Goal: Task Accomplishment & Management: Manage account settings

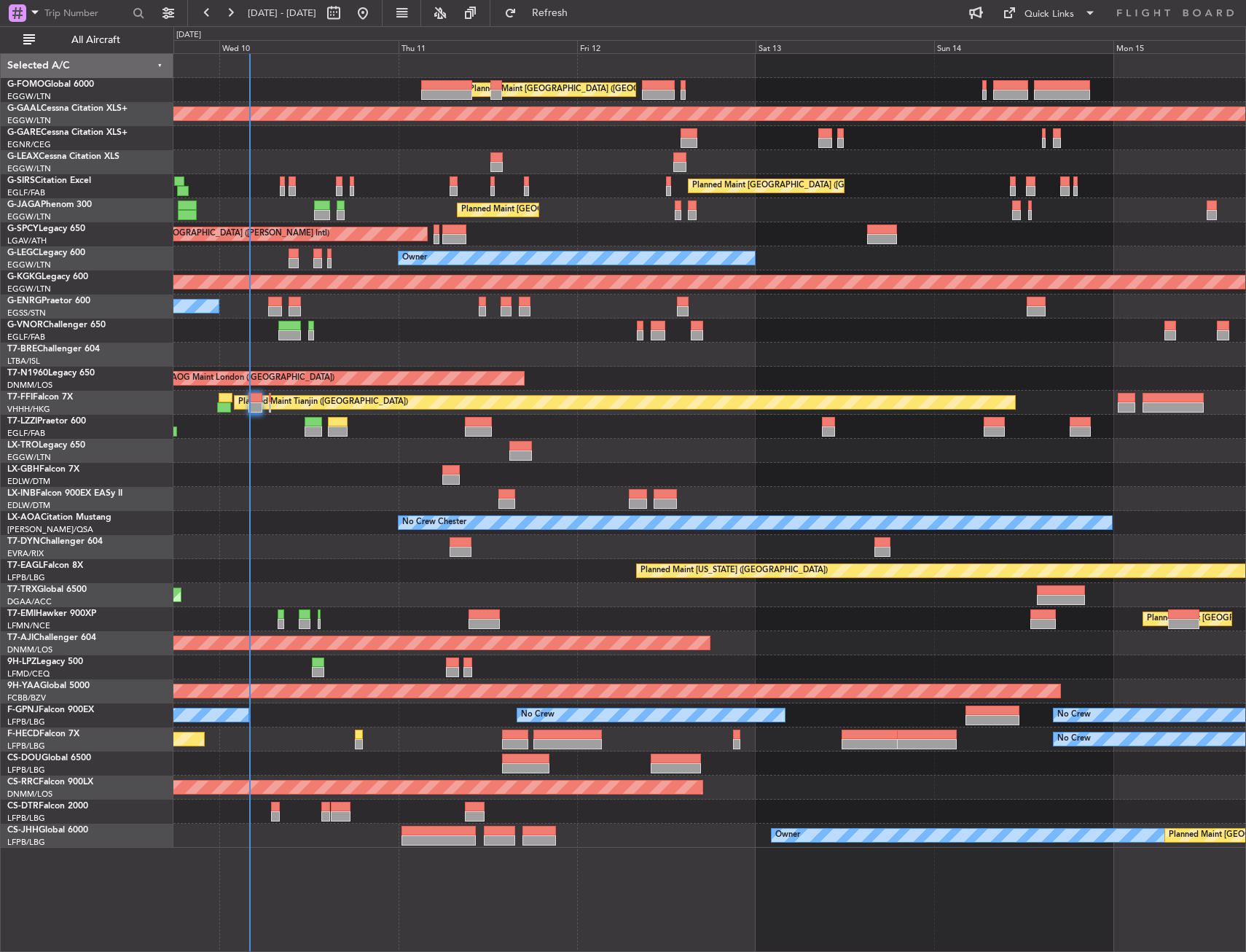
click at [228, 212] on div "Planned Maint [GEOGRAPHIC_DATA] ([GEOGRAPHIC_DATA]) Planned [GEOGRAPHIC_DATA] U…" at bounding box center [710, 450] width 1072 height 793
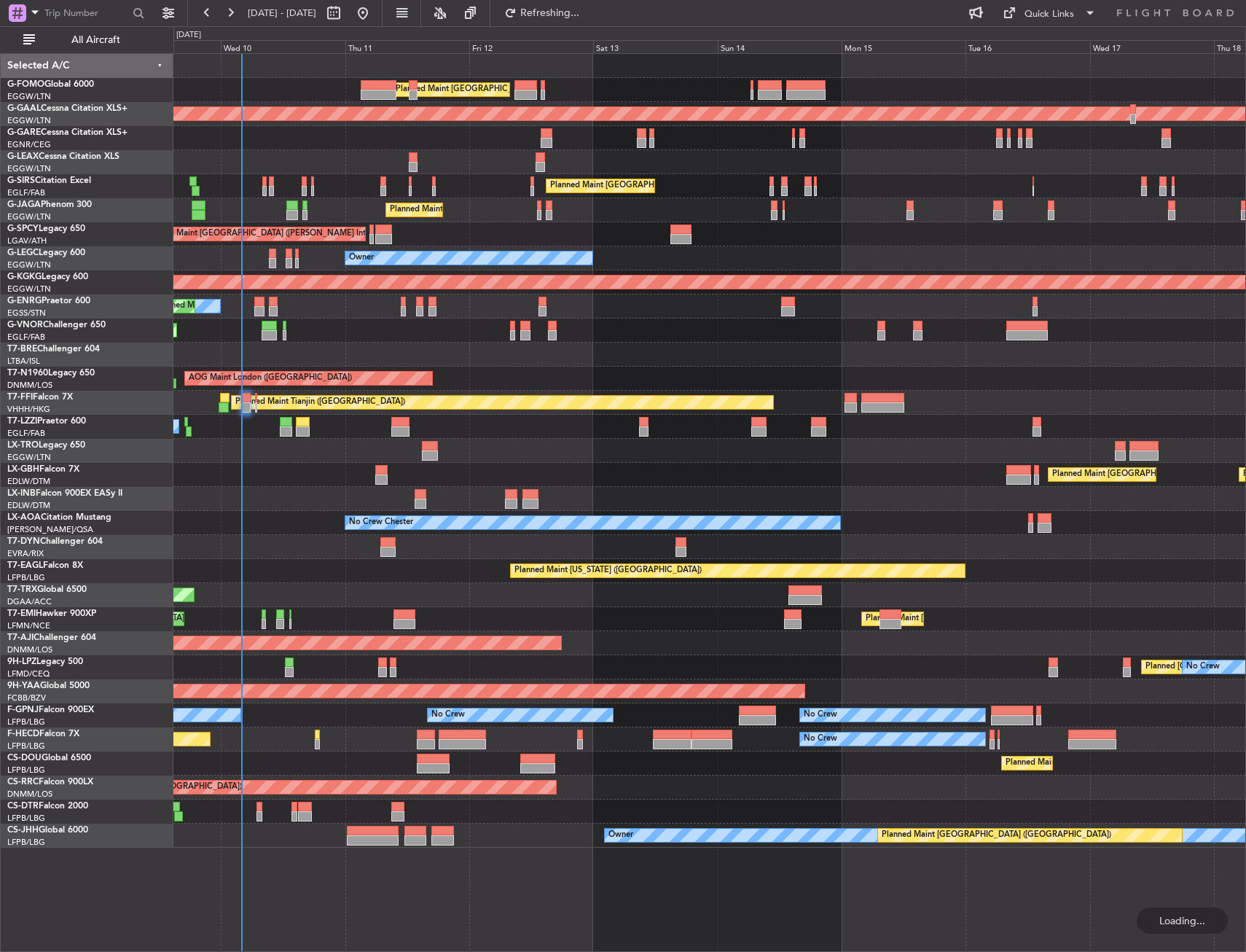
click at [342, 164] on div at bounding box center [710, 162] width 1072 height 24
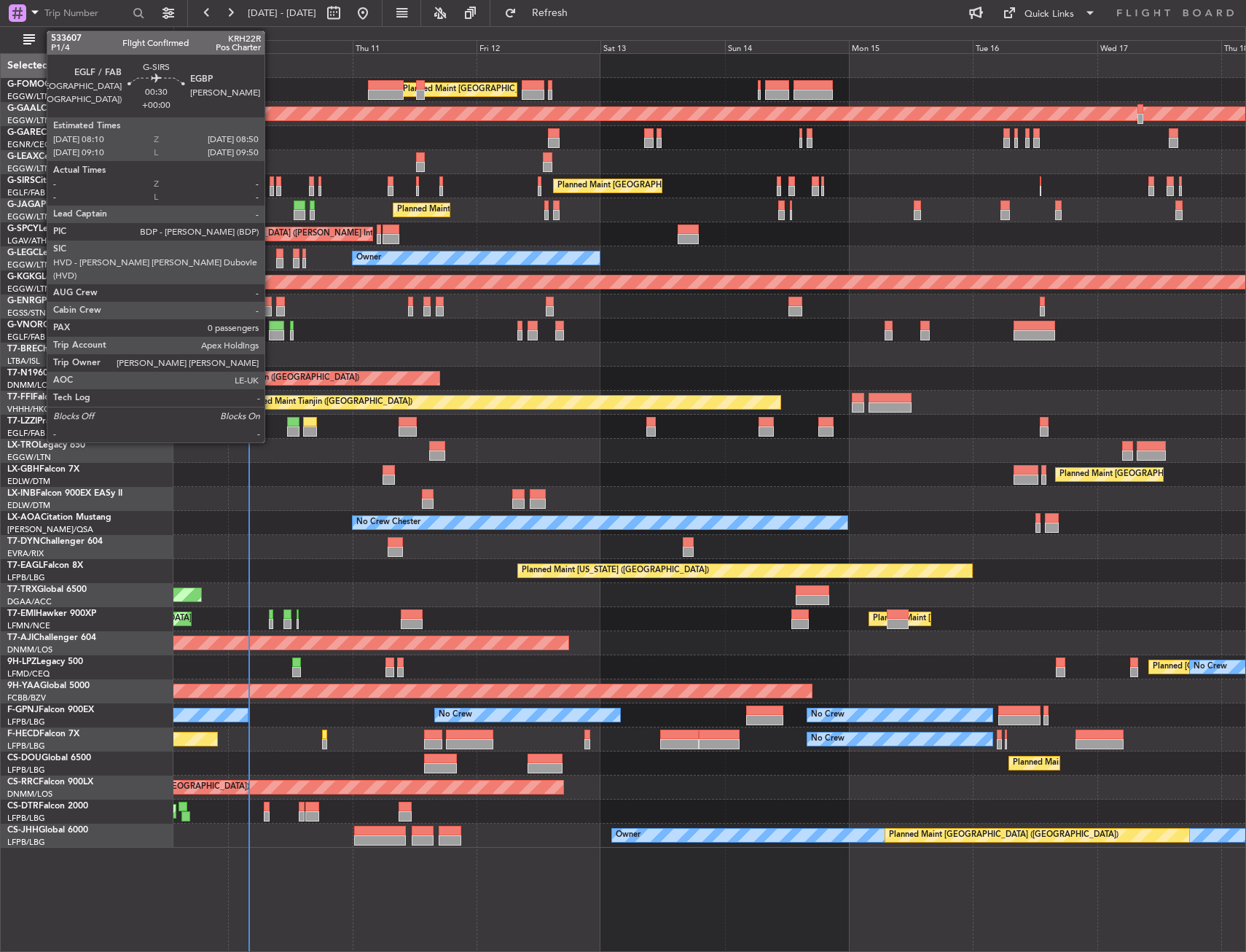
click at [271, 183] on div at bounding box center [271, 182] width 3 height 10
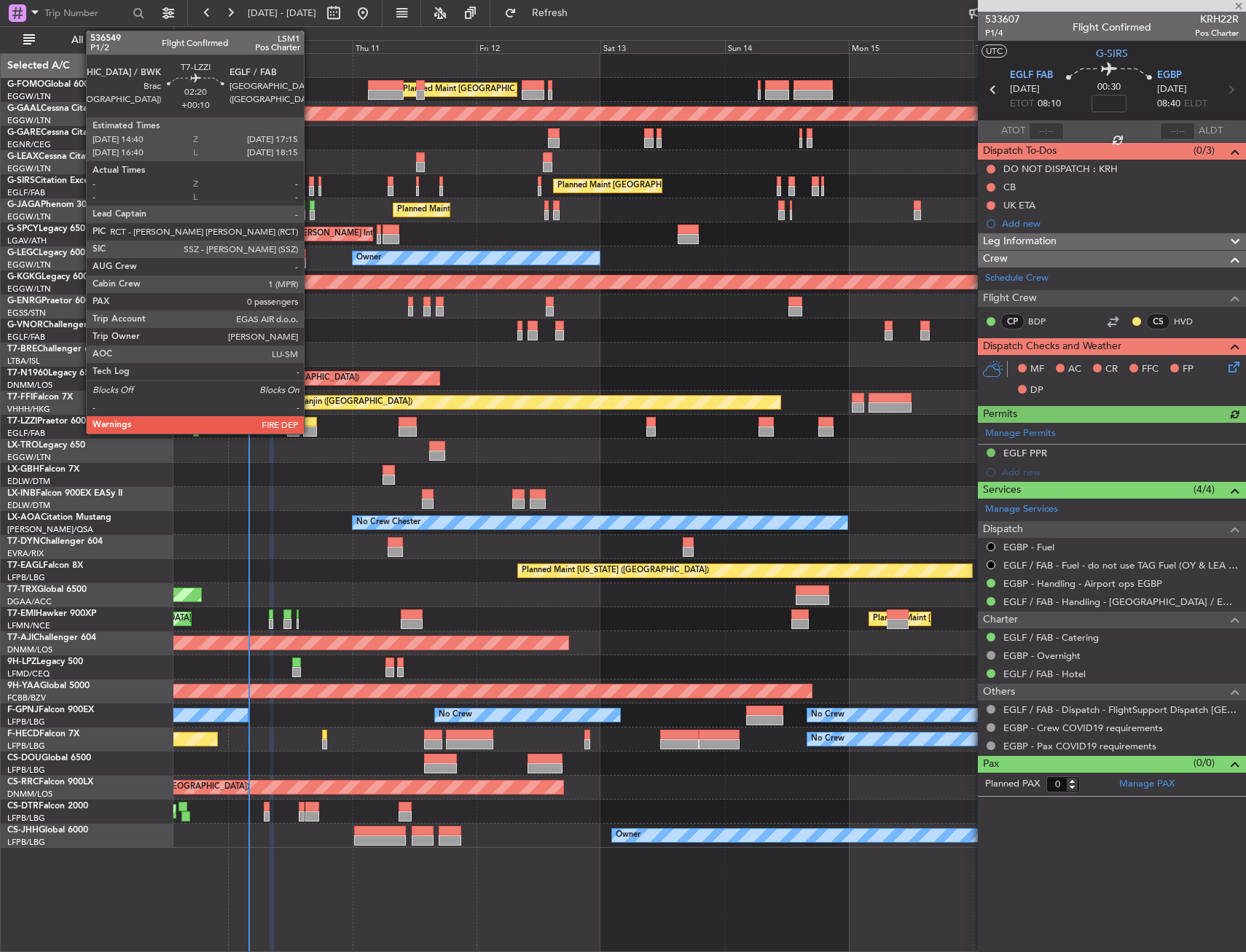
click at [310, 431] on div at bounding box center [310, 431] width 14 height 10
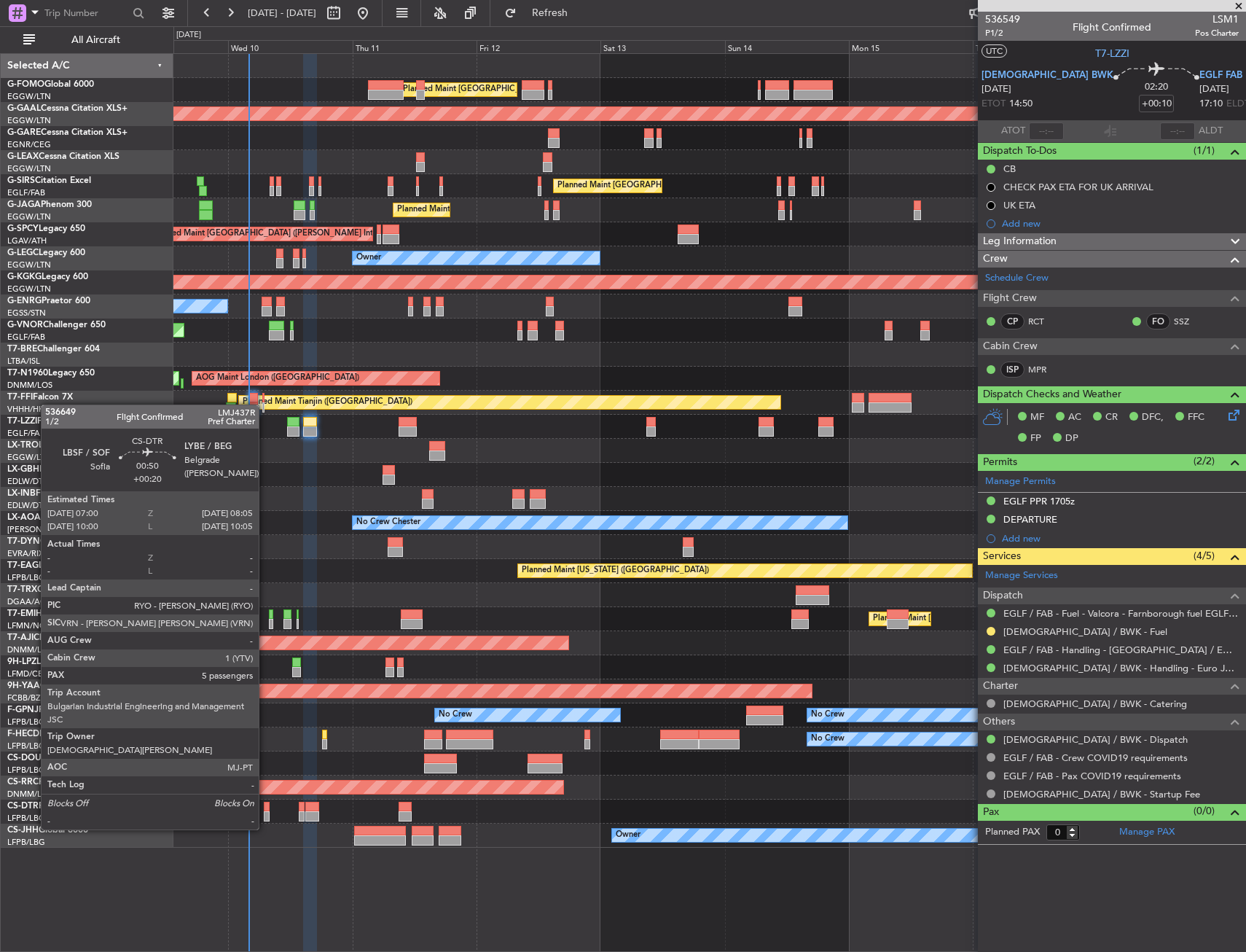
click at [265, 815] on div at bounding box center [267, 816] width 6 height 10
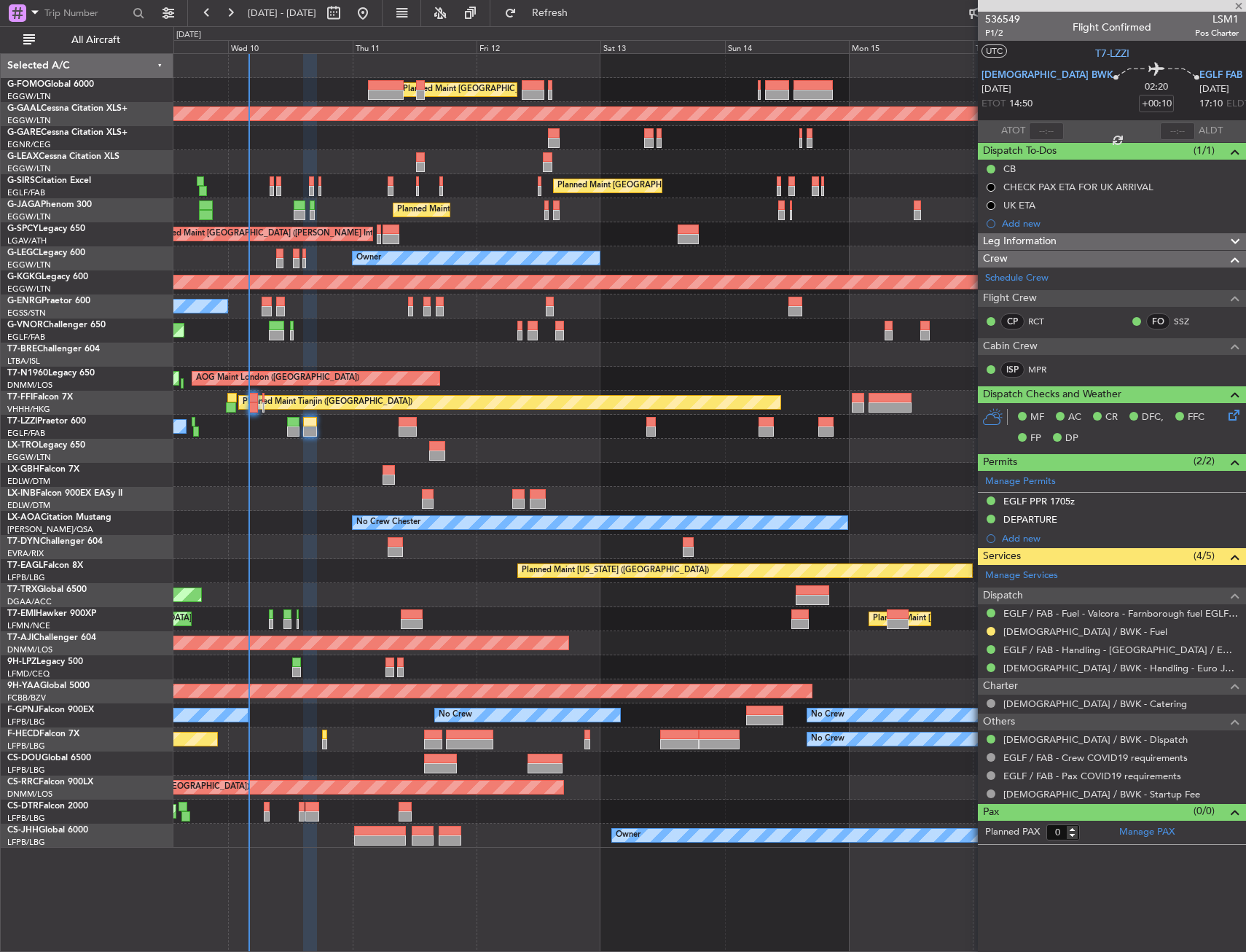
type input "+00:20"
type input "5"
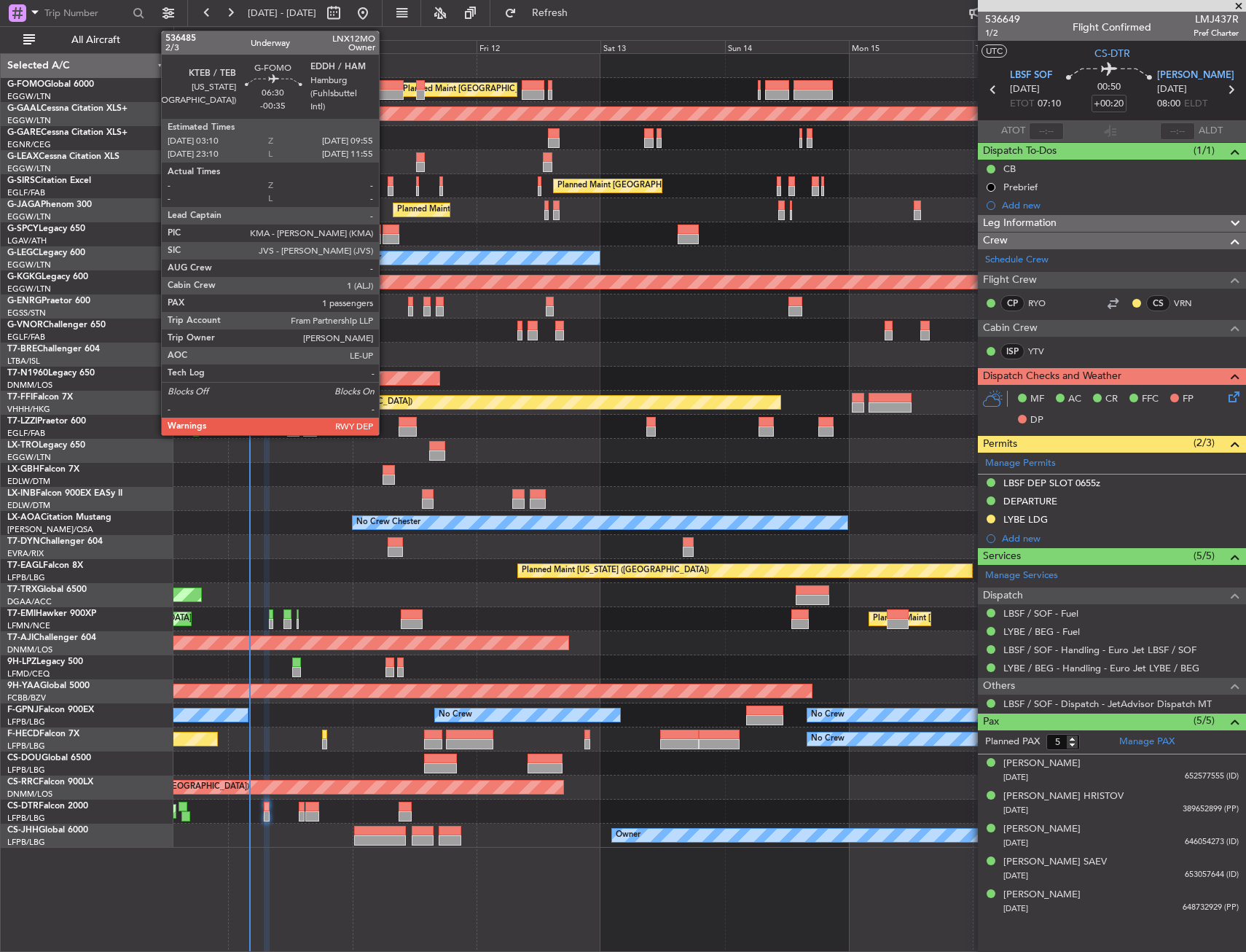
click at [385, 89] on div at bounding box center [385, 95] width 35 height 10
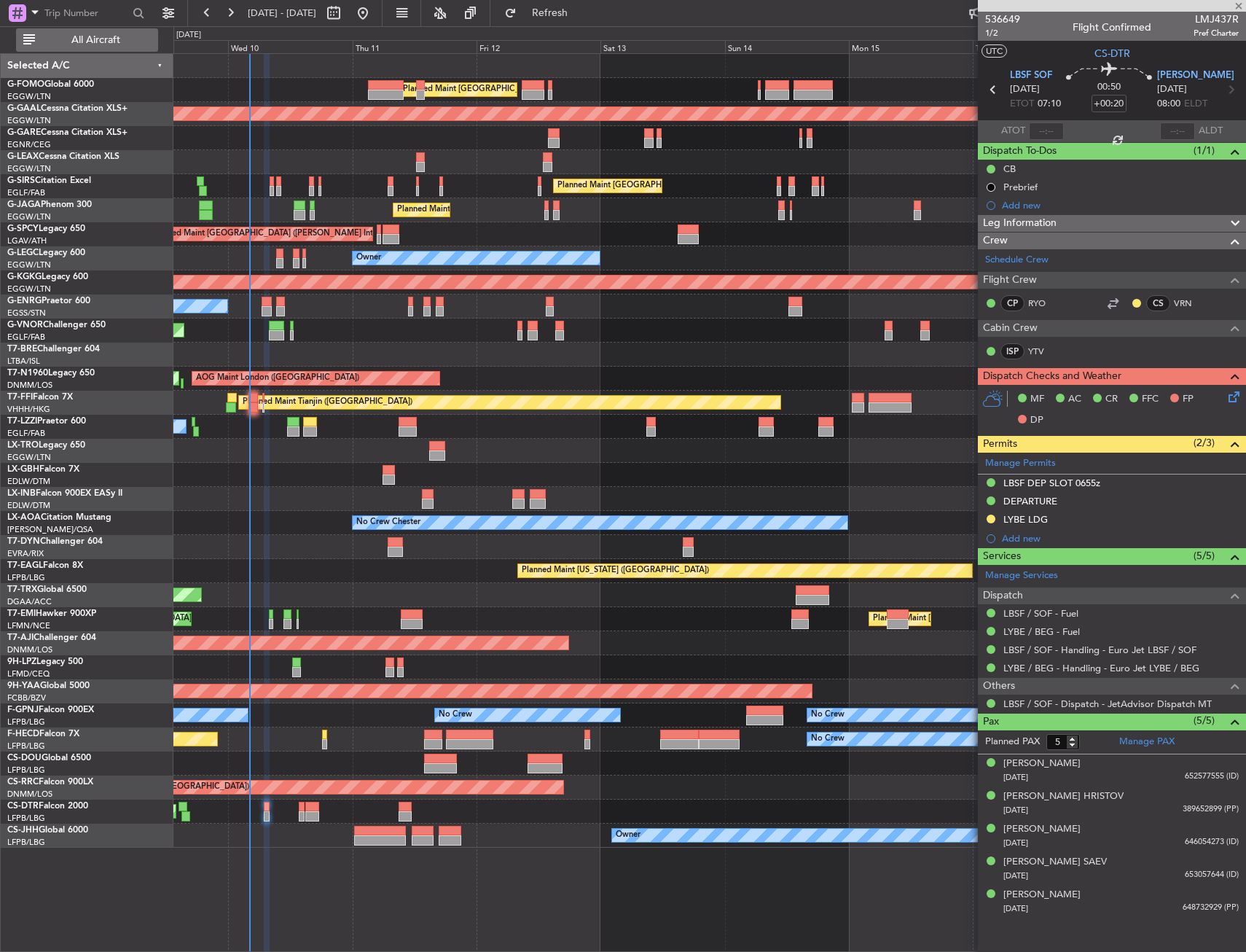
click at [137, 41] on span "All Aircraft" at bounding box center [95, 40] width 116 height 10
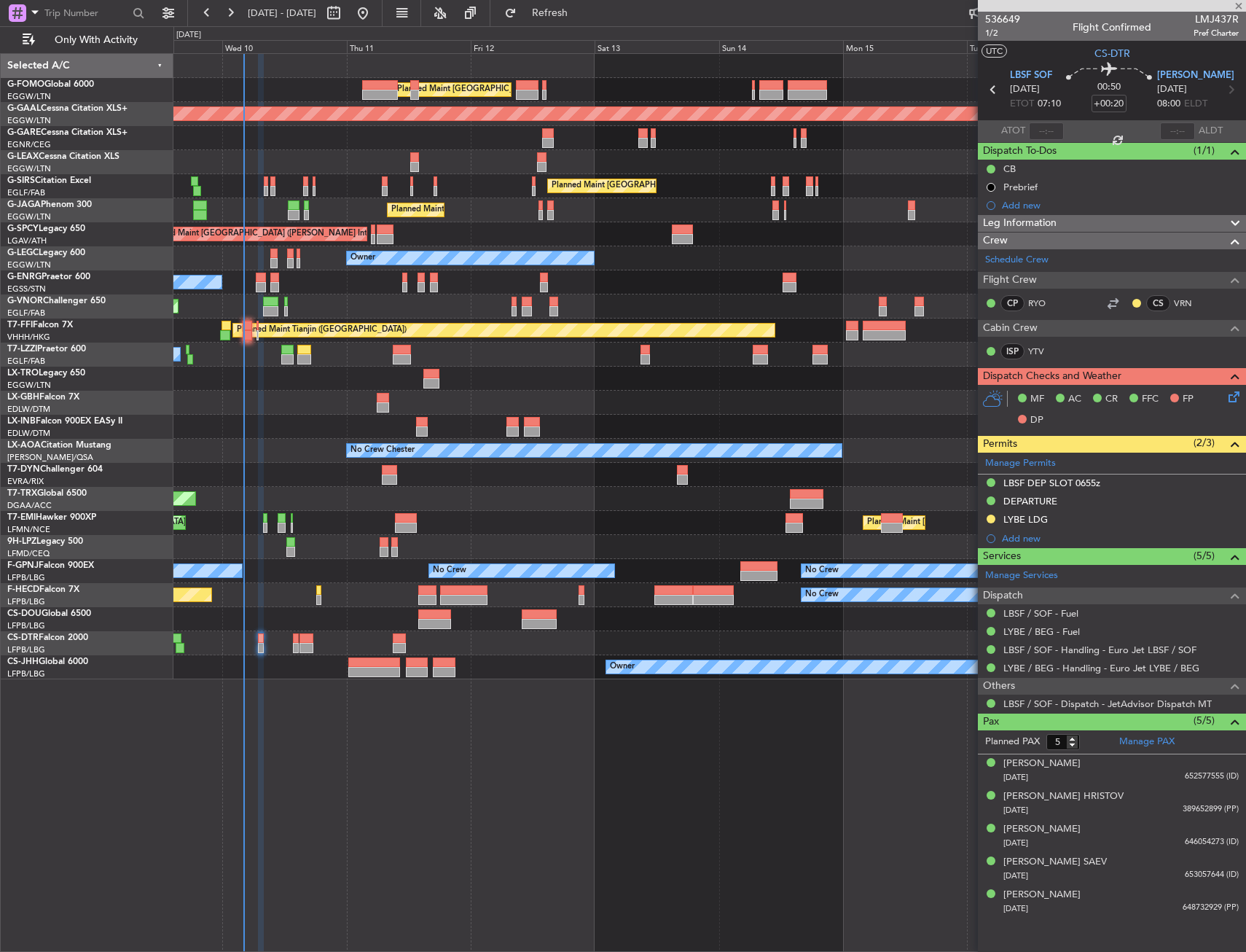
click at [286, 80] on div "Planned Maint [GEOGRAPHIC_DATA] ([GEOGRAPHIC_DATA])" at bounding box center [710, 89] width 1072 height 24
type input "-00:35"
type input "1"
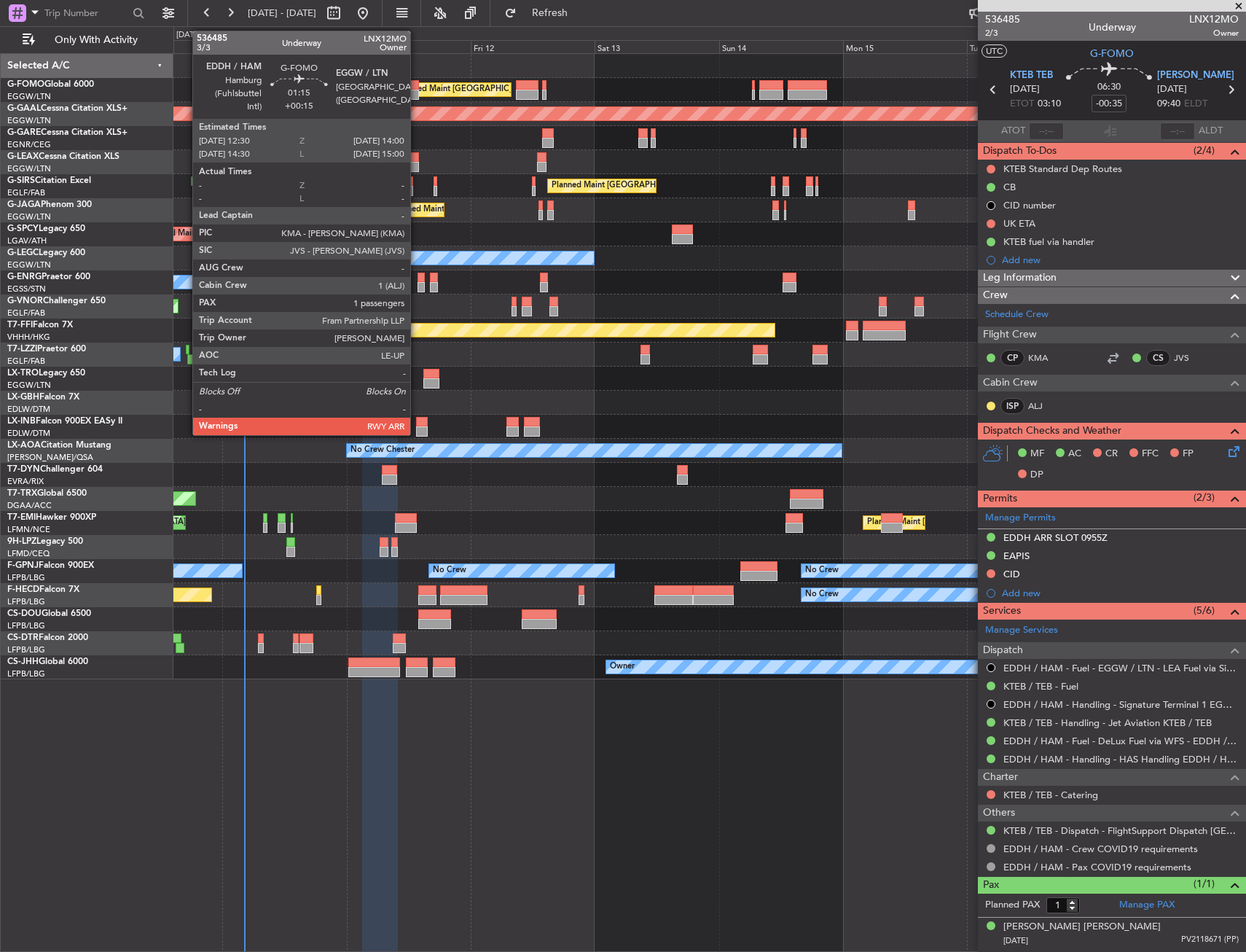
click at [417, 92] on div at bounding box center [413, 95] width 8 height 10
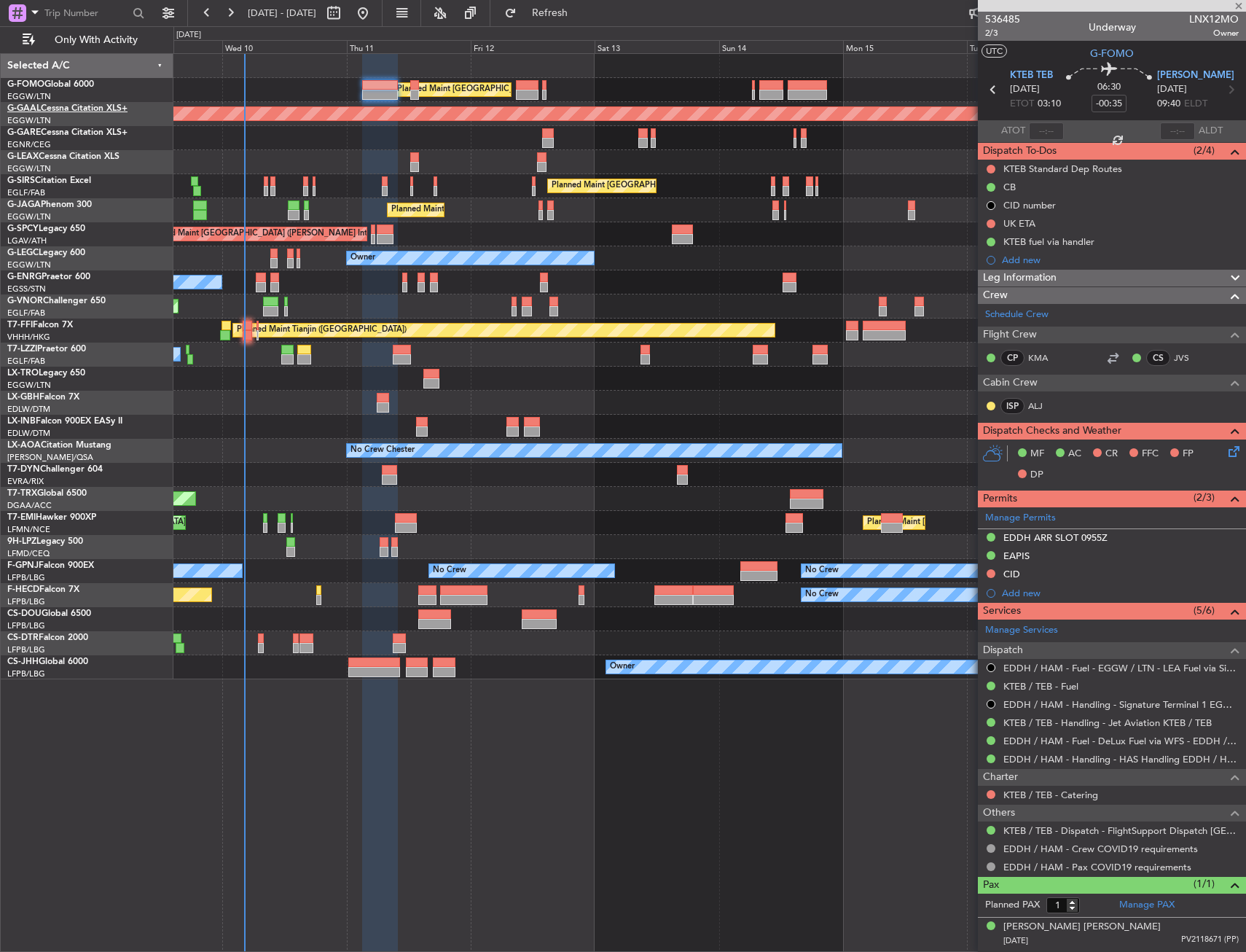
type input "+00:15"
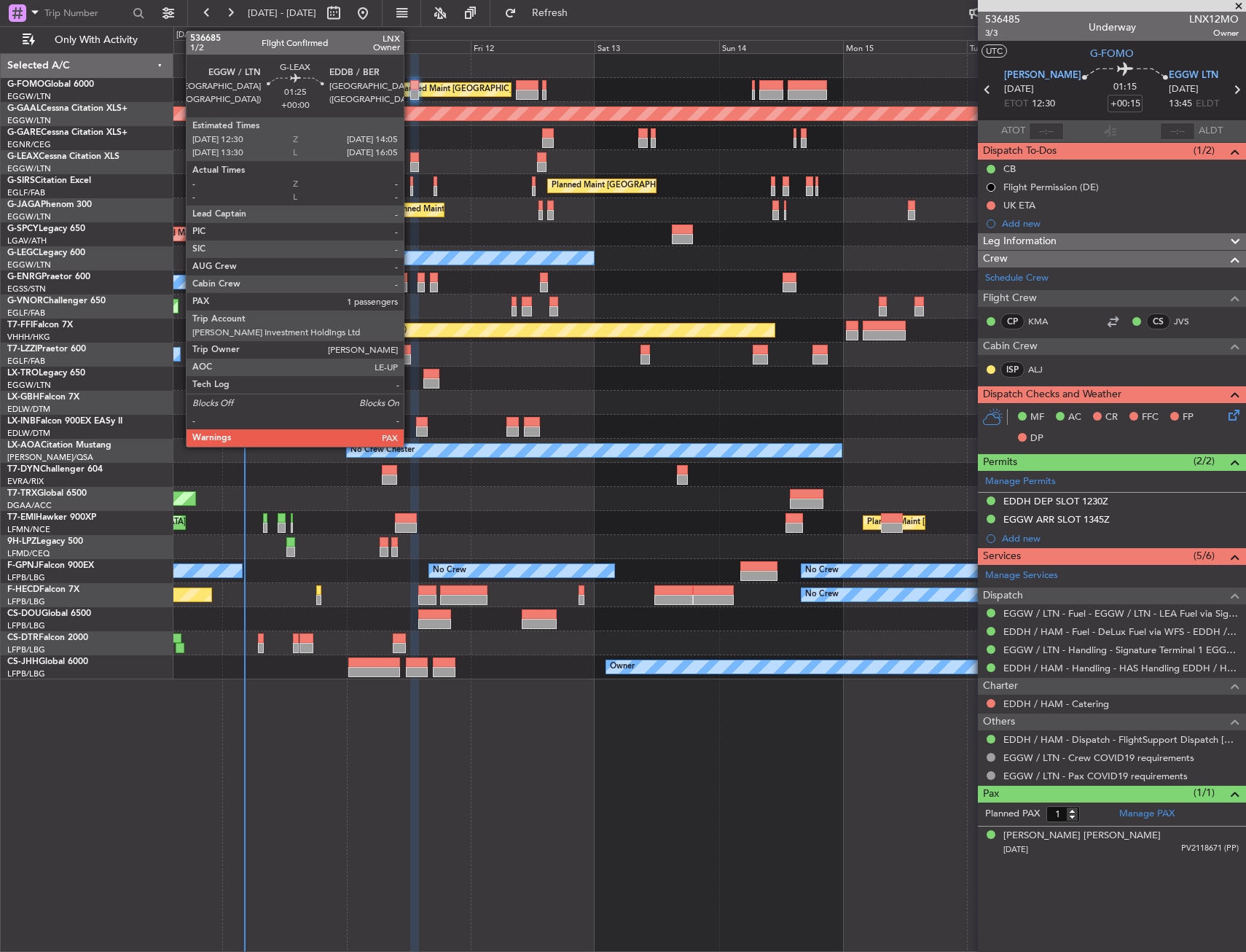
click at [410, 158] on div at bounding box center [414, 158] width 9 height 10
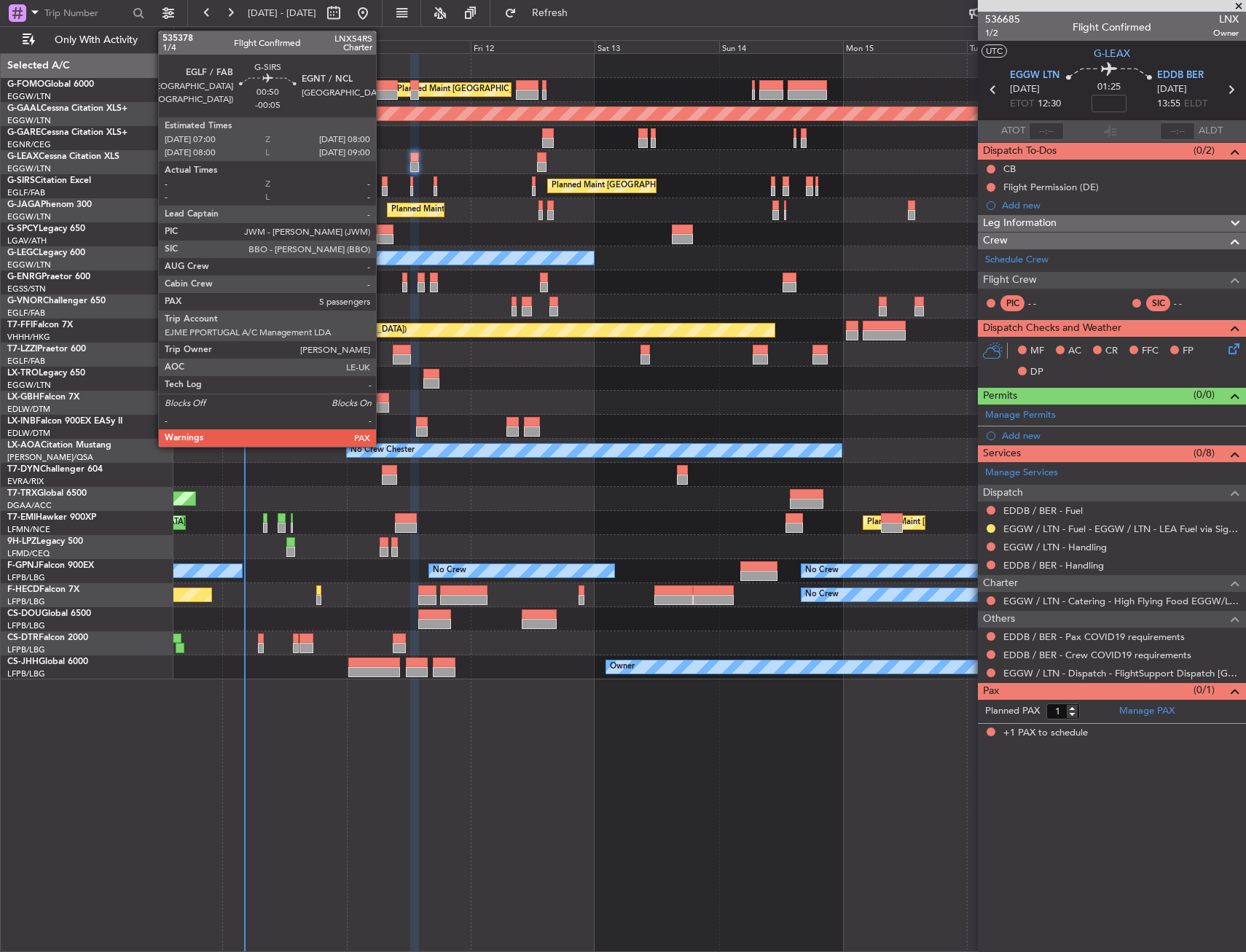
click at [383, 188] on div at bounding box center [384, 191] width 6 height 10
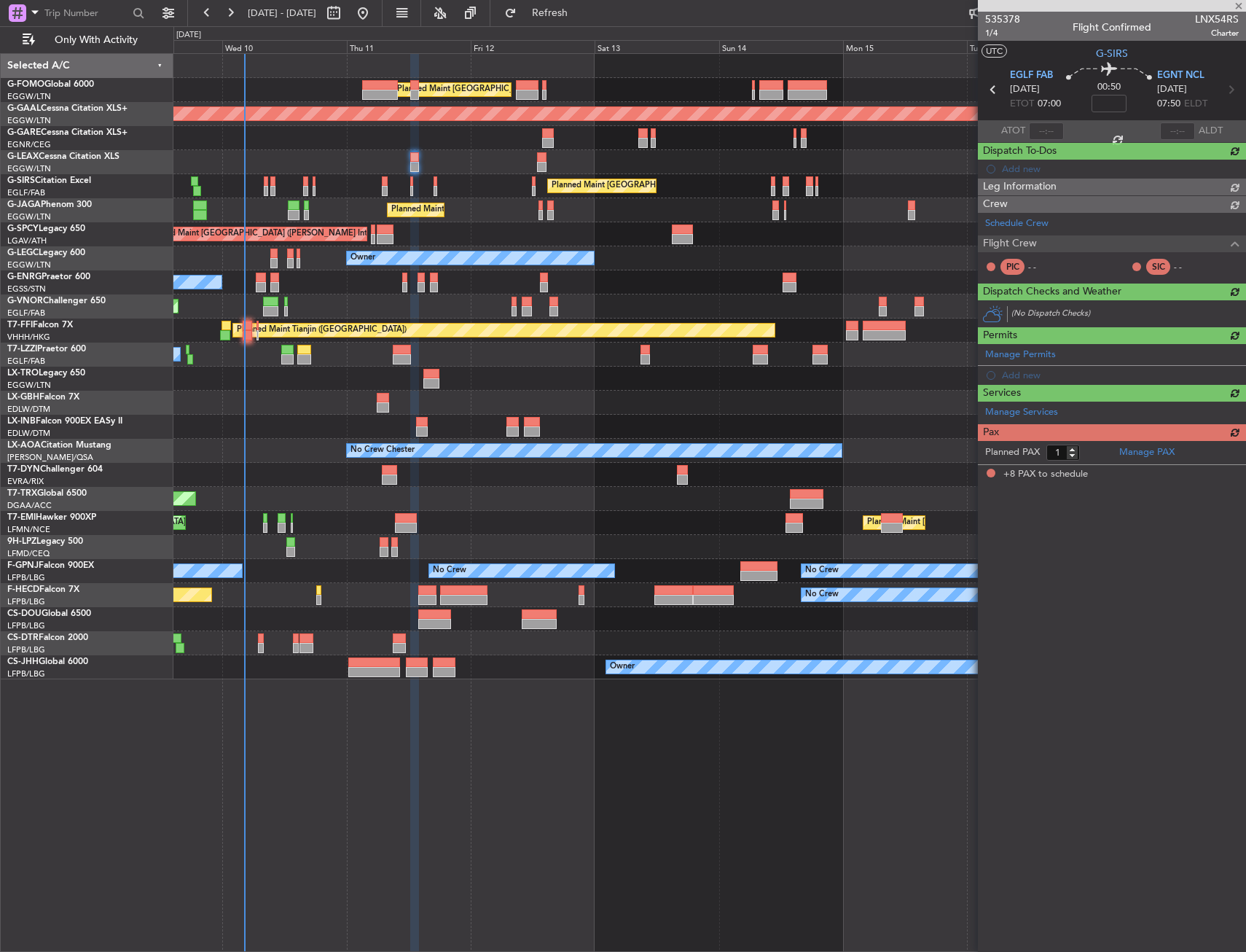
type input "-00:05"
type input "8"
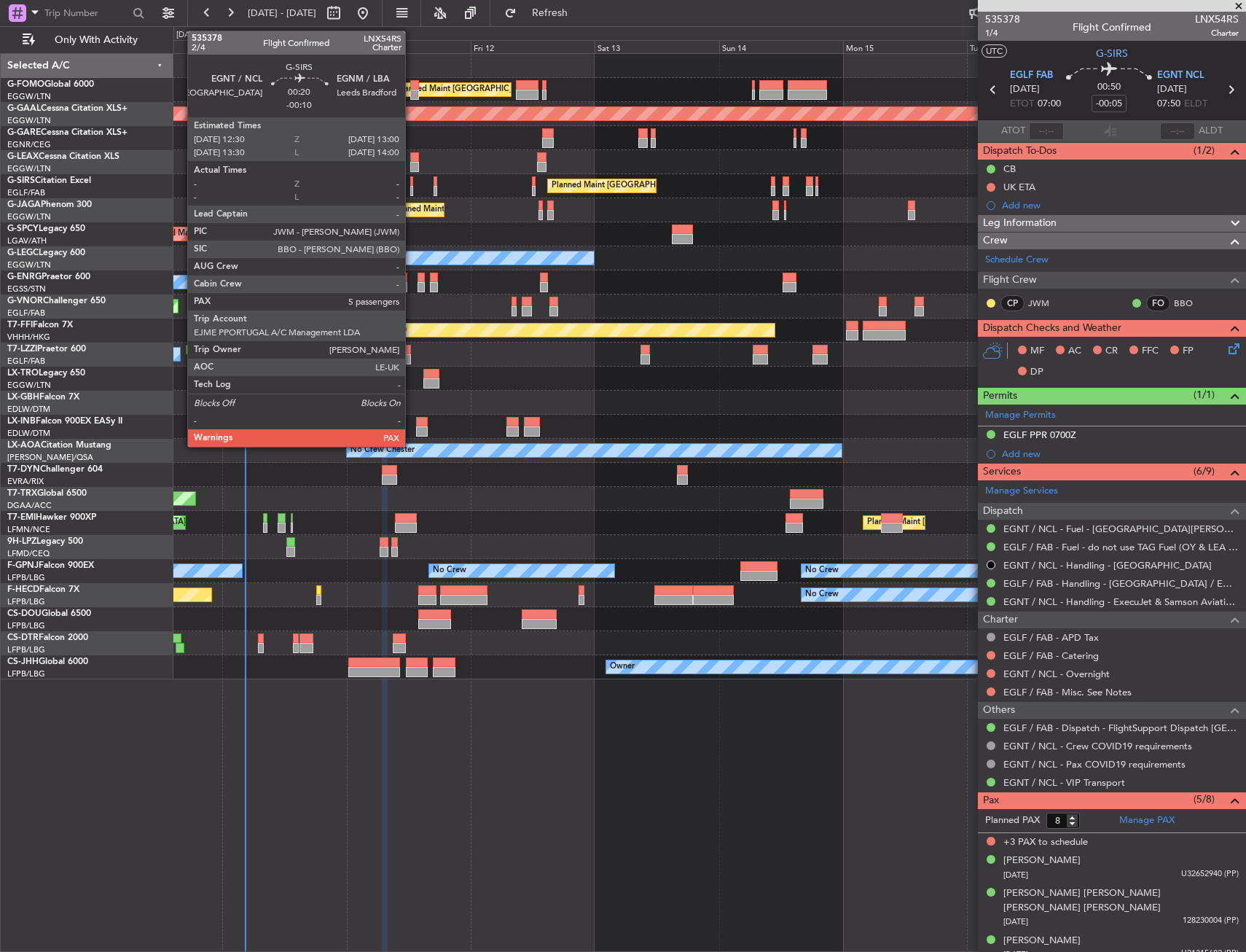
click at [412, 184] on div at bounding box center [411, 182] width 3 height 10
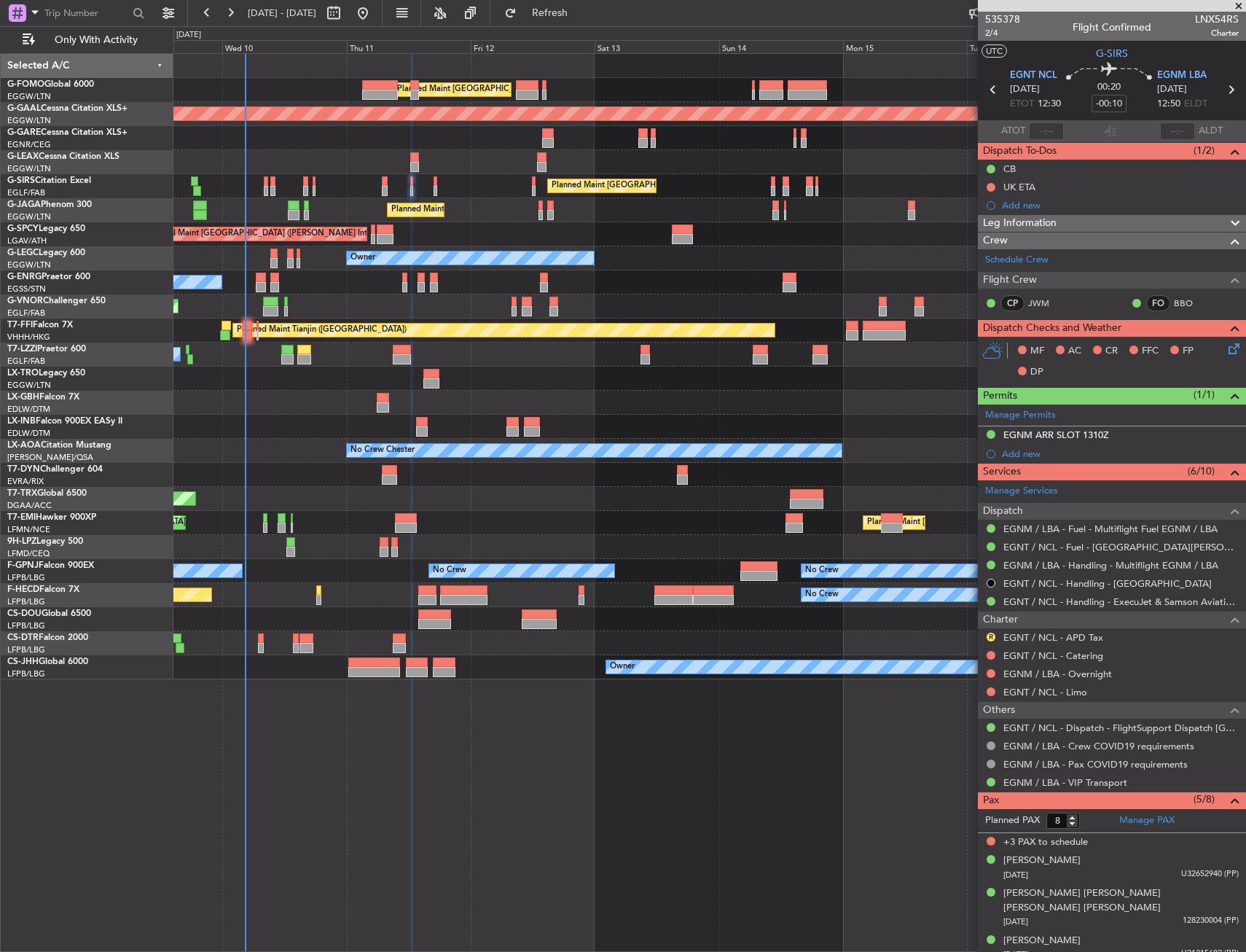
click at [433, 180] on div "Planned Maint [GEOGRAPHIC_DATA] ([GEOGRAPHIC_DATA])" at bounding box center [710, 186] width 1072 height 24
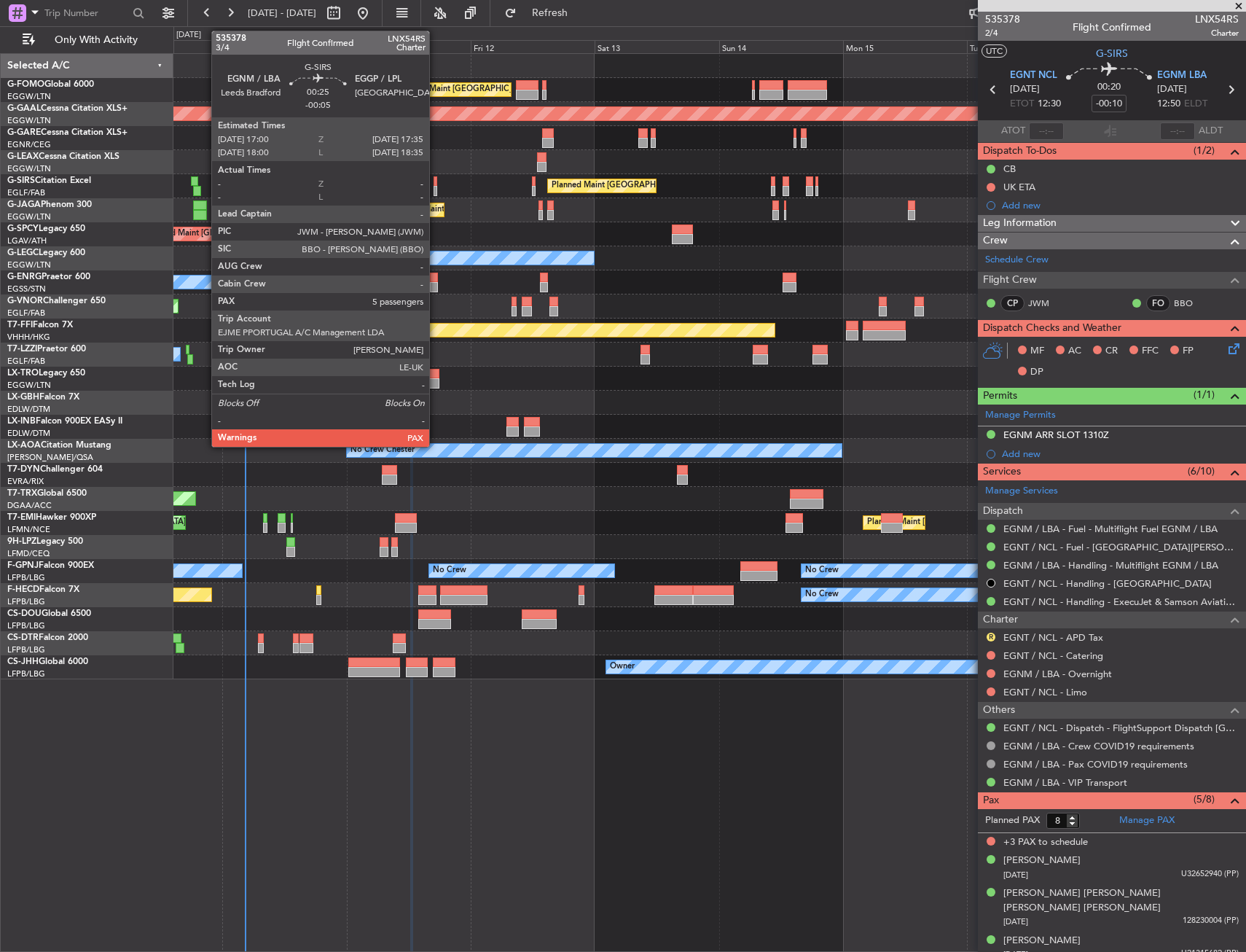
click at [436, 180] on div at bounding box center [436, 182] width 3 height 10
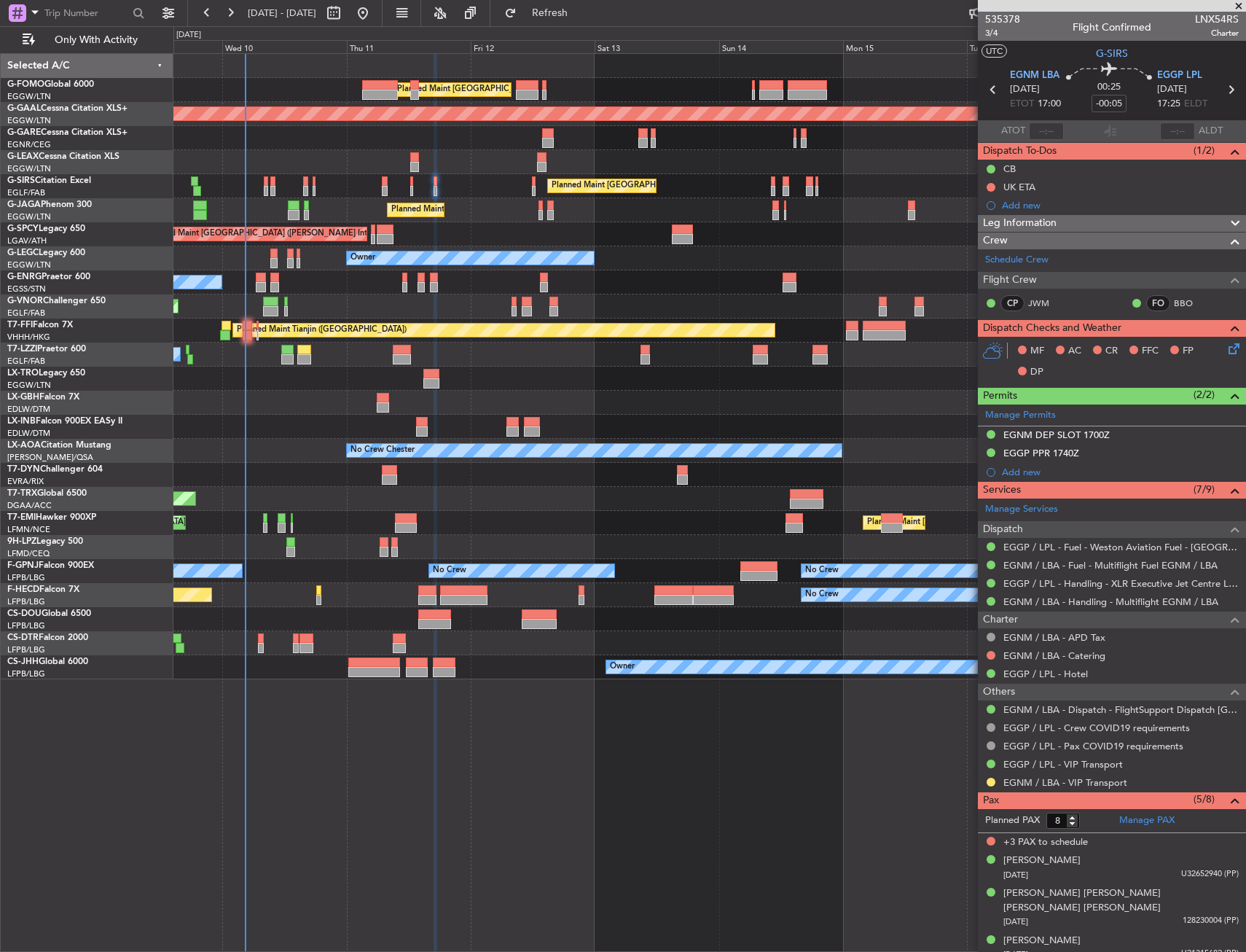
click at [1226, 343] on icon at bounding box center [1232, 346] width 12 height 12
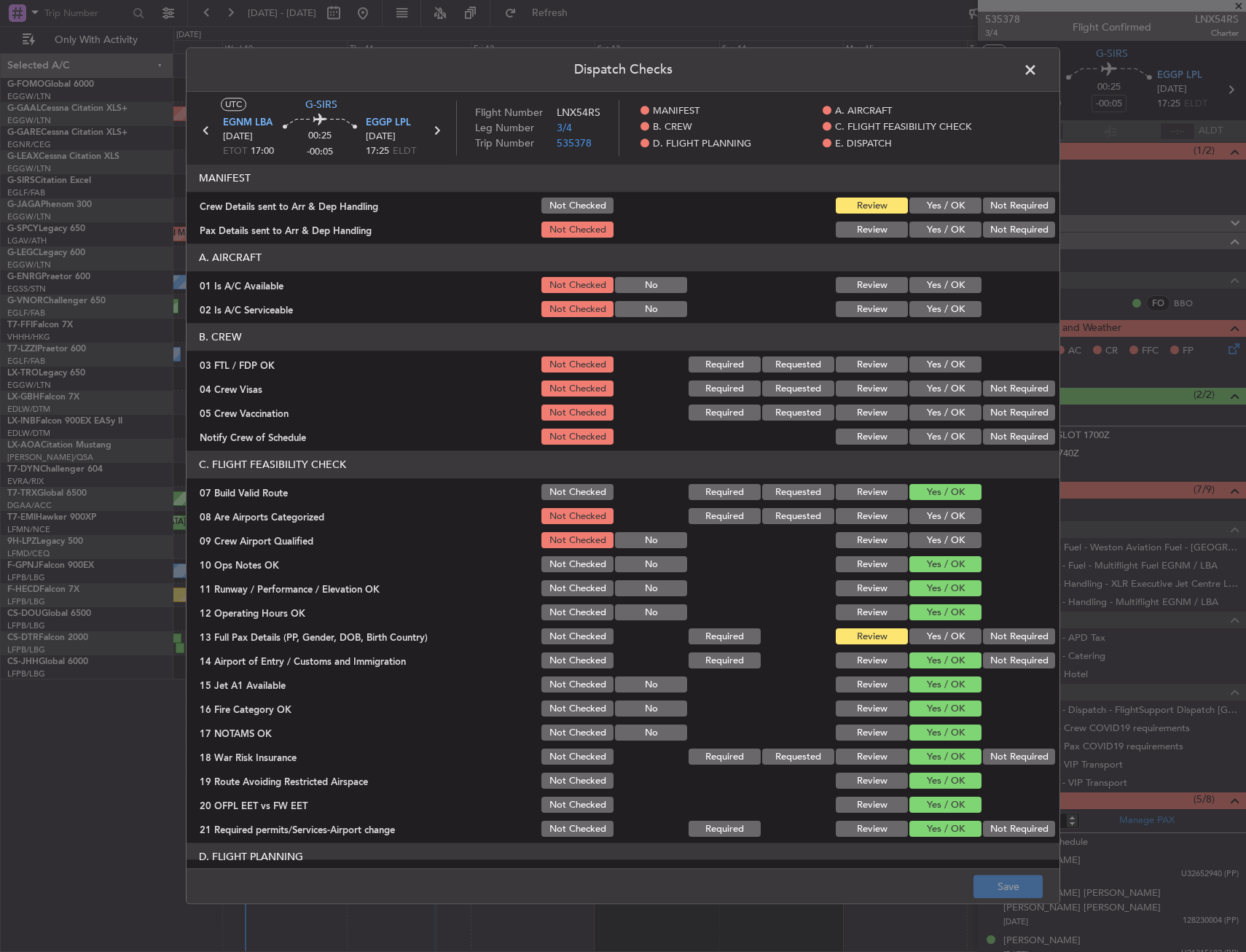
click at [928, 629] on button "Yes / OK" at bounding box center [945, 637] width 72 height 16
drag, startPoint x: 921, startPoint y: 334, endPoint x: 927, endPoint y: 312, distance: 22.8
click at [922, 324] on header "B. CREW" at bounding box center [623, 338] width 873 height 27
drag, startPoint x: 927, startPoint y: 312, endPoint x: 930, endPoint y: 289, distance: 23.2
click at [927, 310] on button "Yes / OK" at bounding box center [945, 309] width 72 height 16
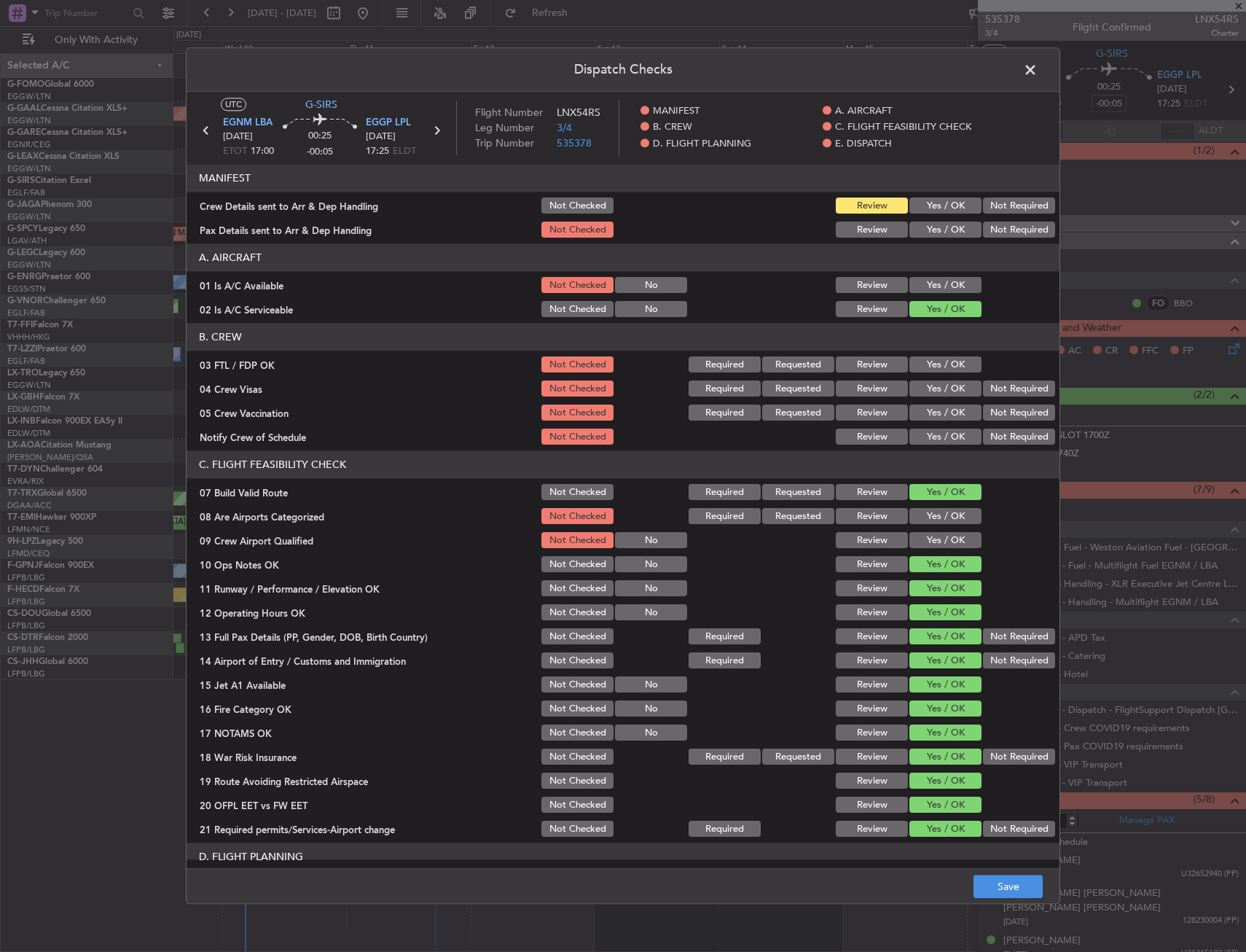
click at [930, 289] on button "Yes / OK" at bounding box center [945, 286] width 72 height 16
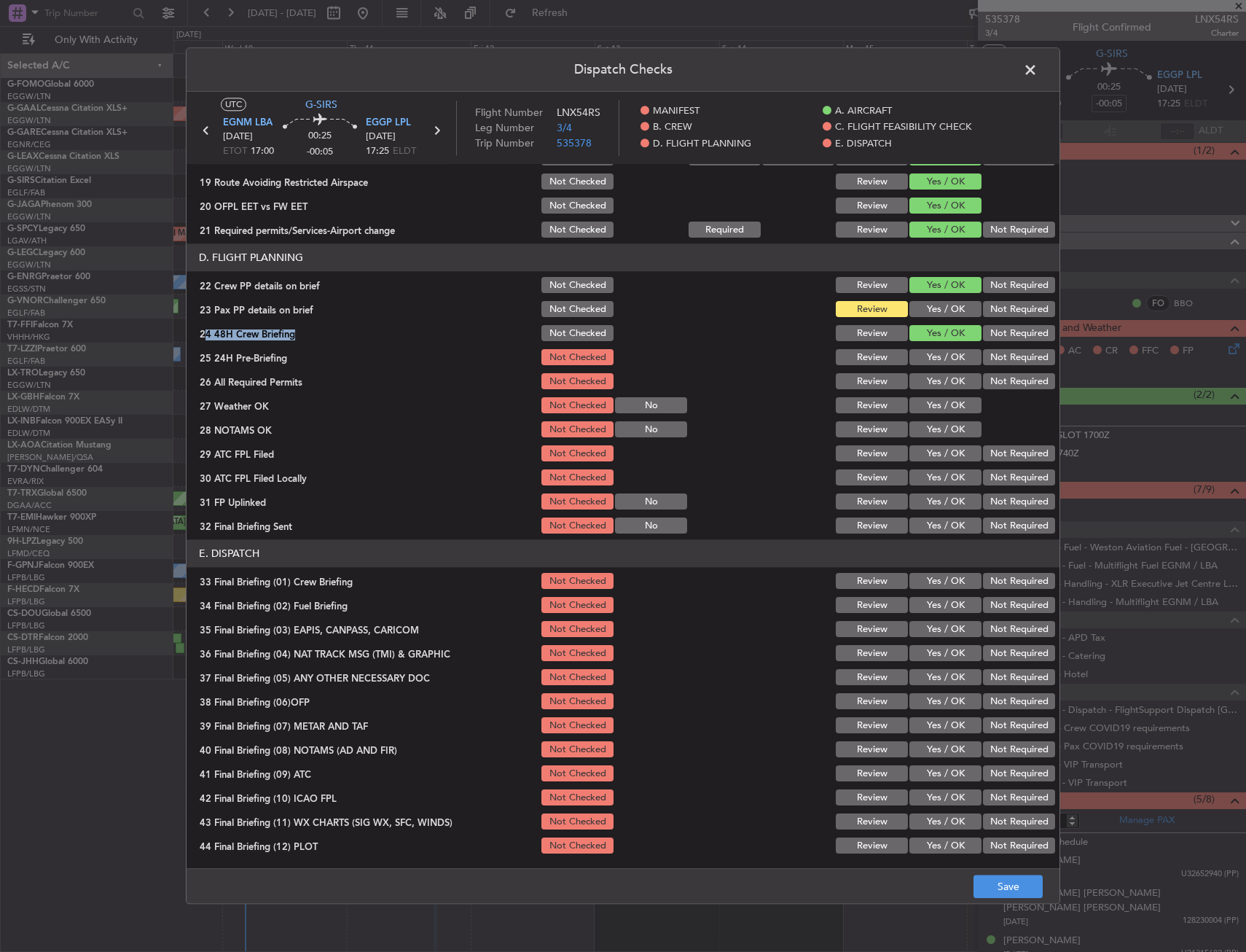
drag, startPoint x: 932, startPoint y: 320, endPoint x: 934, endPoint y: 304, distance: 16.1
click at [932, 310] on section "D. FLIGHT PLANNING 22 Crew PP details on brief Not Checked Review Yes / OK Not …" at bounding box center [623, 389] width 873 height 292
click at [934, 304] on button "Yes / OK" at bounding box center [945, 309] width 72 height 16
click at [1000, 873] on footer "Save" at bounding box center [623, 886] width 873 height 35
click at [900, 878] on footer "Save" at bounding box center [623, 886] width 873 height 35
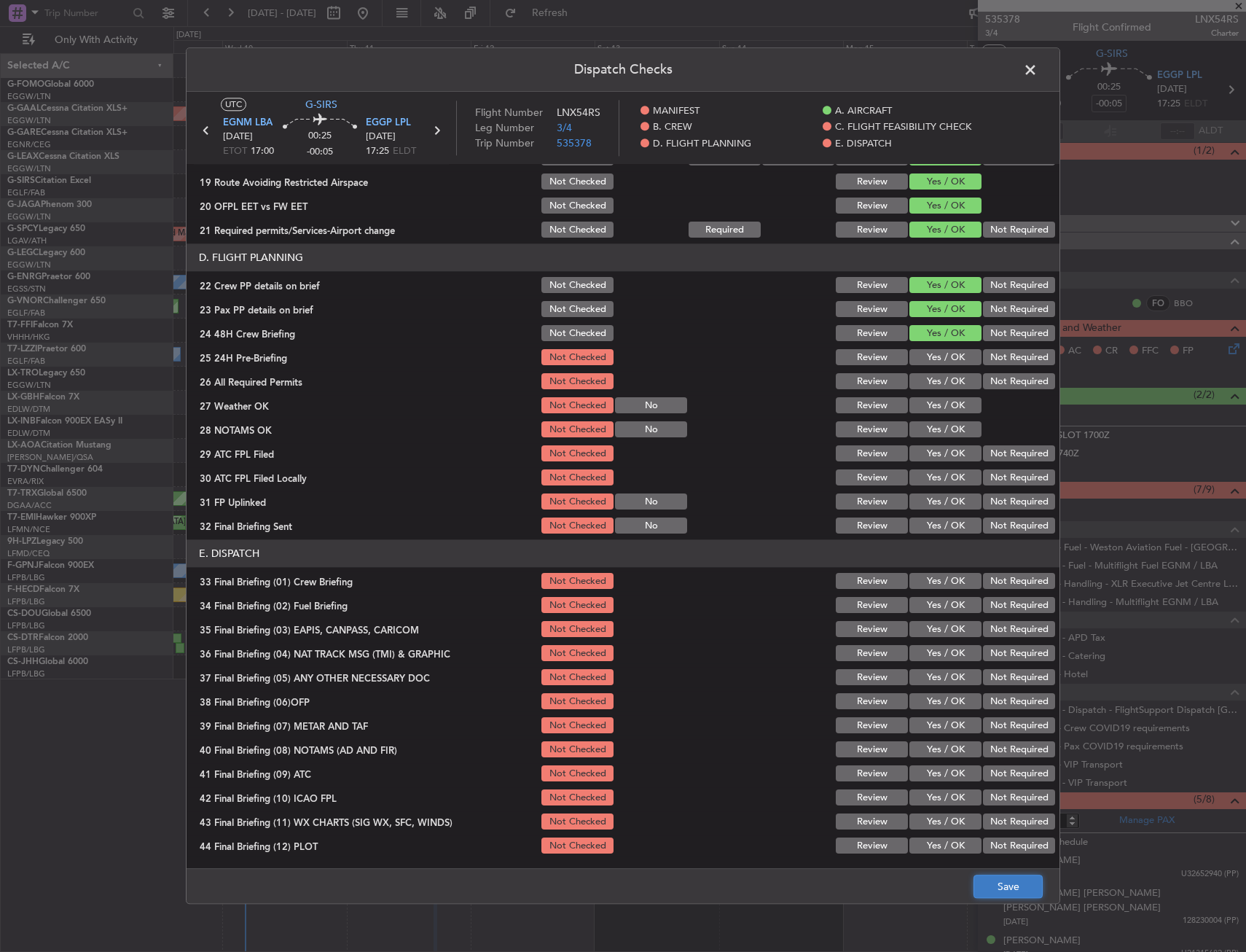
click at [984, 890] on button "Save" at bounding box center [1007, 886] width 69 height 23
click at [1038, 72] on span at bounding box center [1038, 73] width 0 height 29
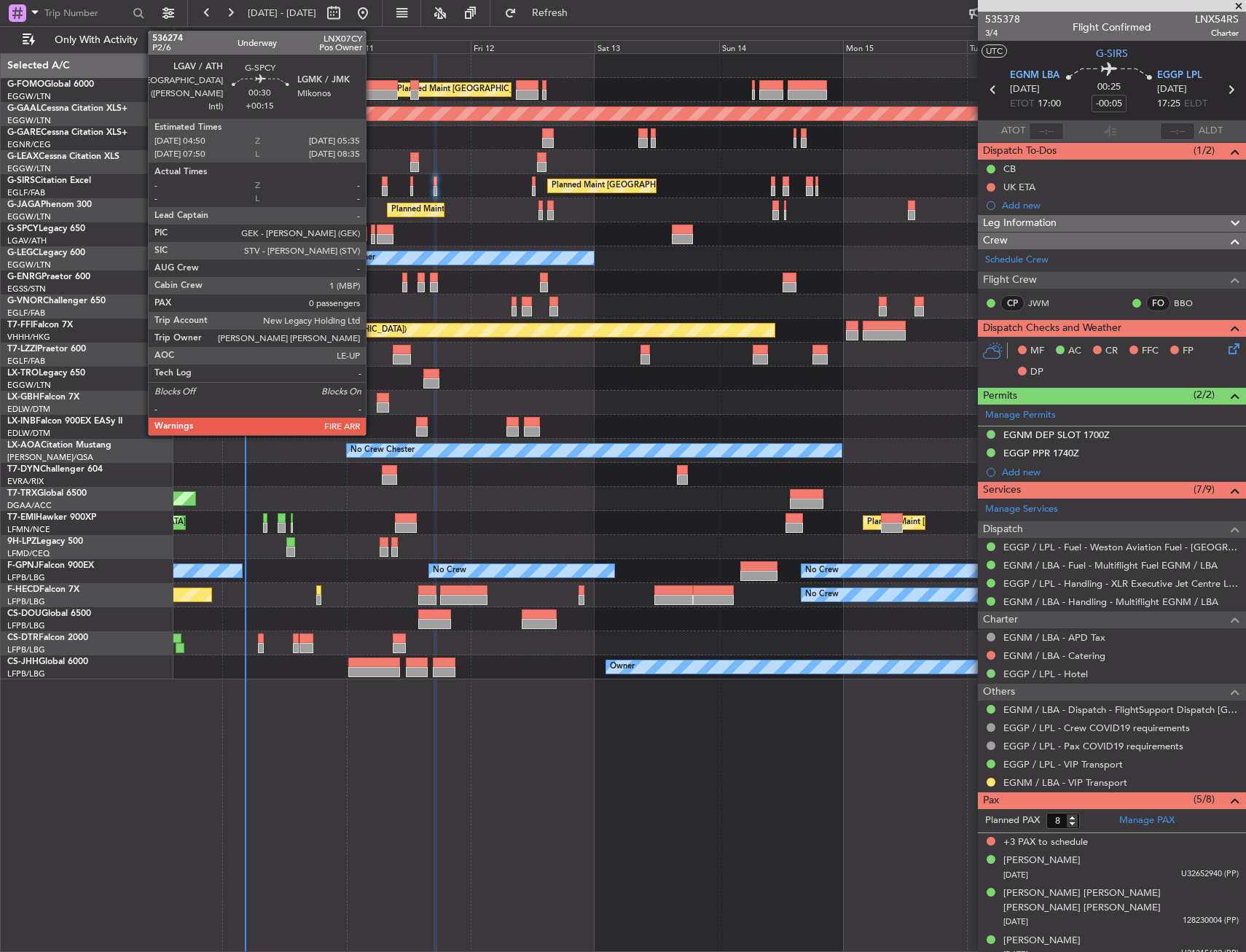
click at [372, 231] on div at bounding box center [372, 229] width 4 height 10
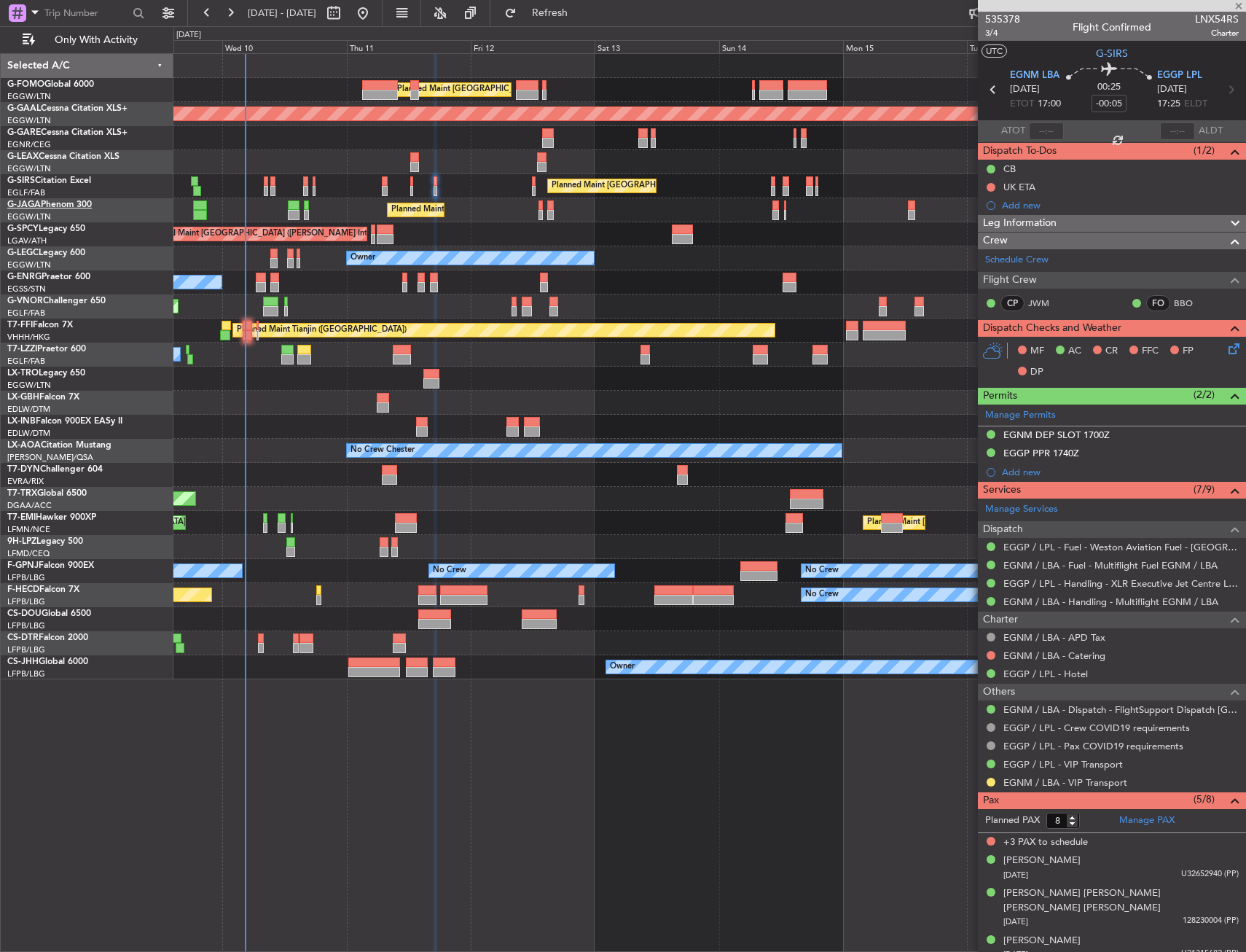
type input "+00:15"
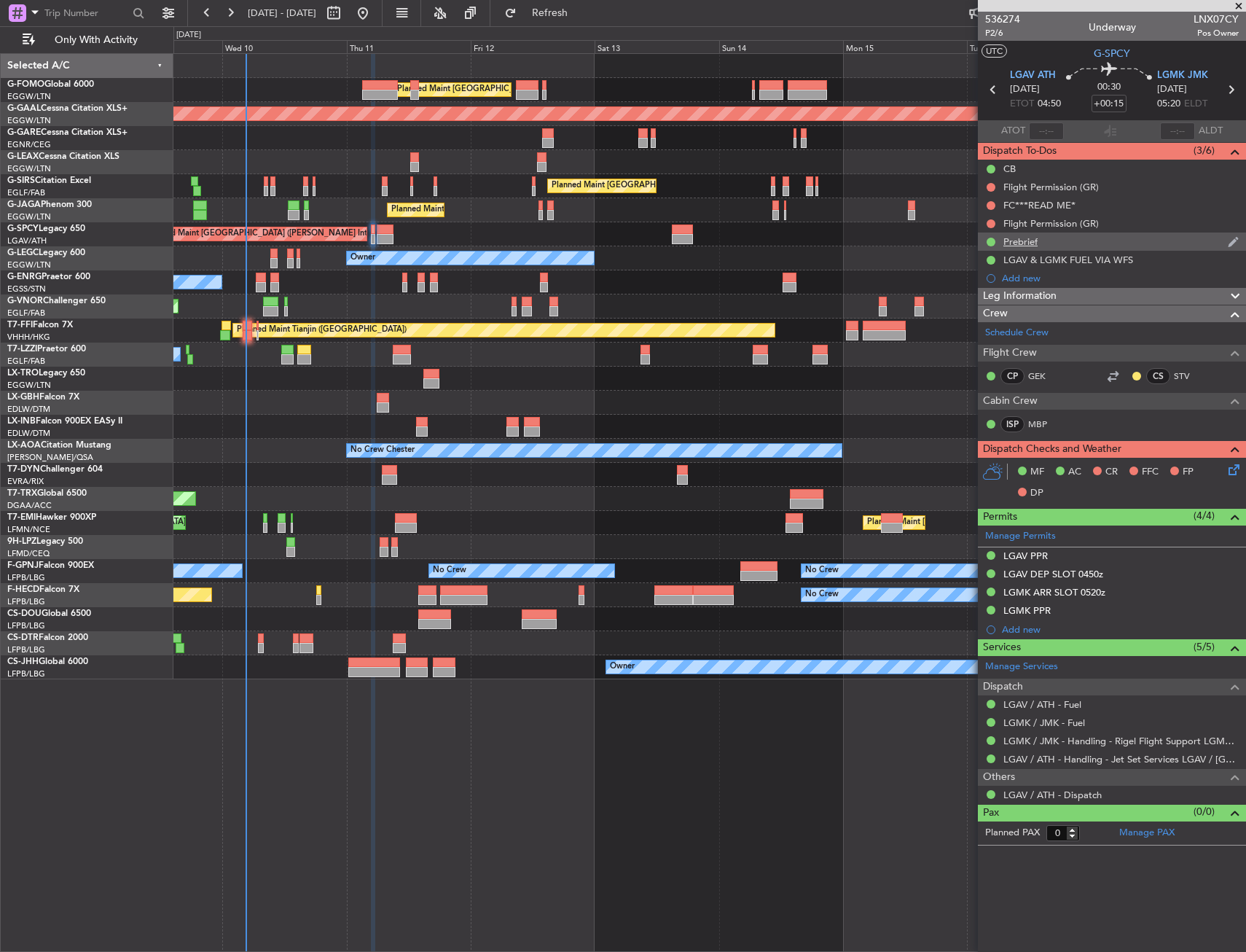
click at [1076, 245] on div "Prebrief" at bounding box center [1112, 241] width 268 height 18
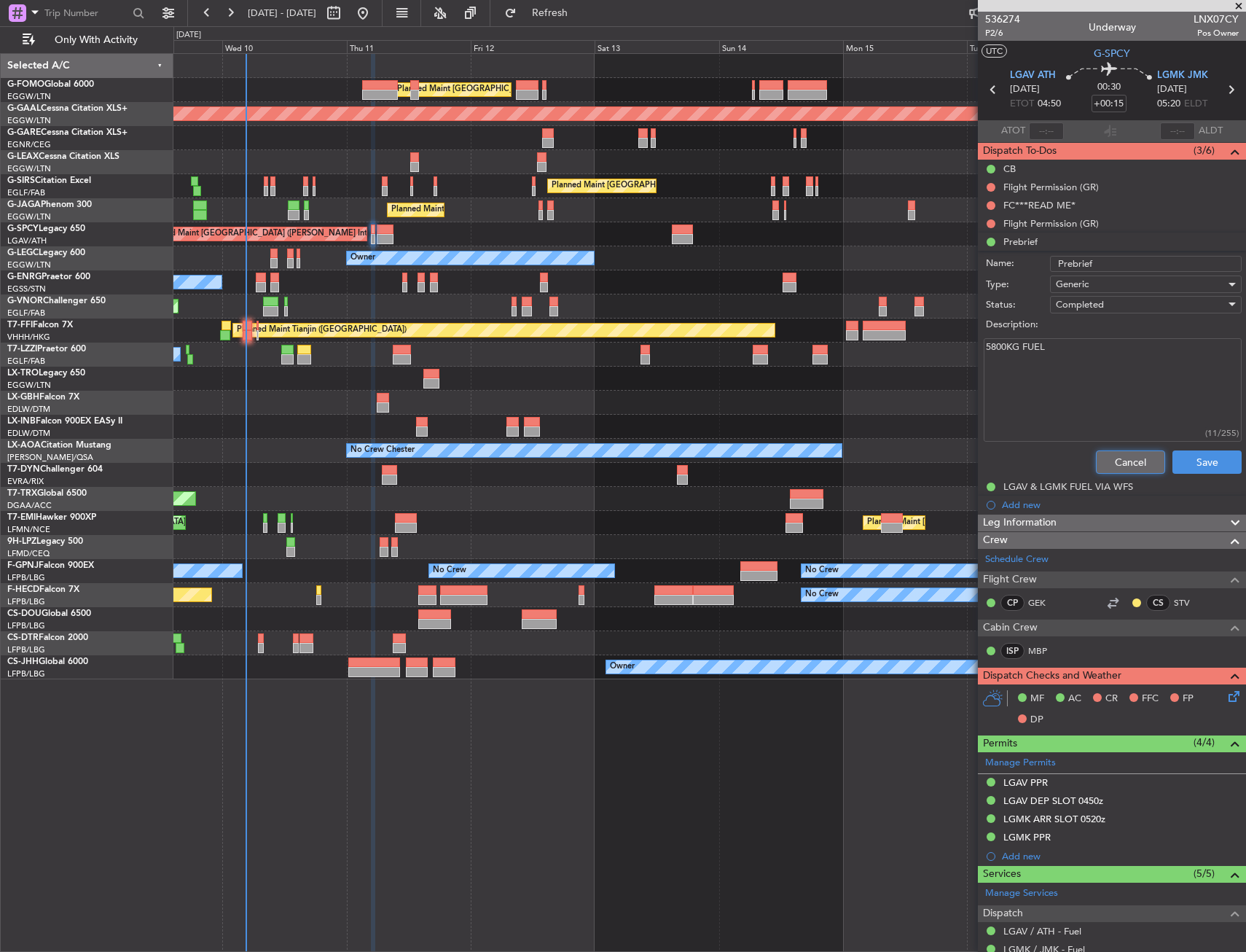
click at [1110, 451] on button "Cancel" at bounding box center [1130, 461] width 69 height 23
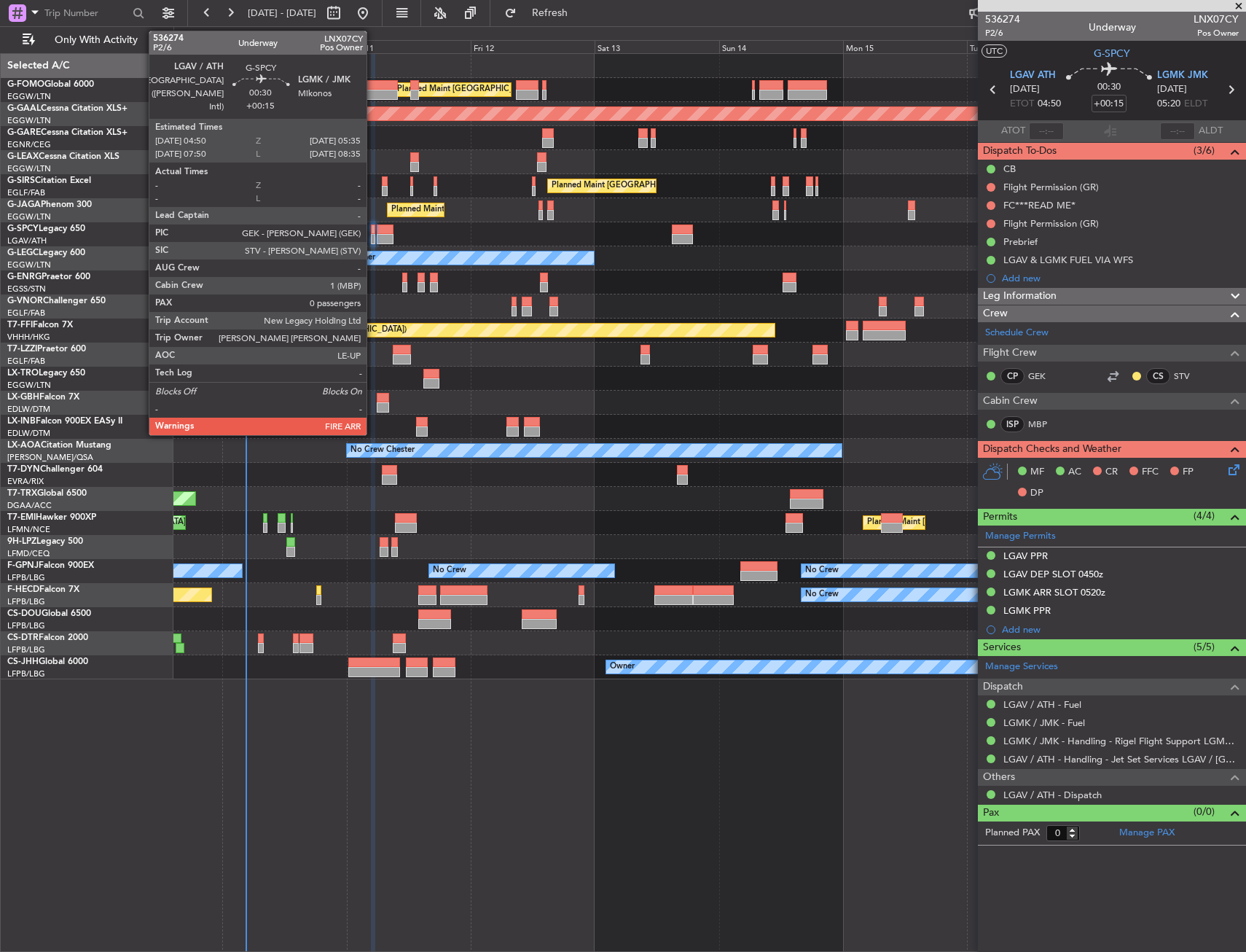
click at [390, 228] on div at bounding box center [385, 229] width 17 height 10
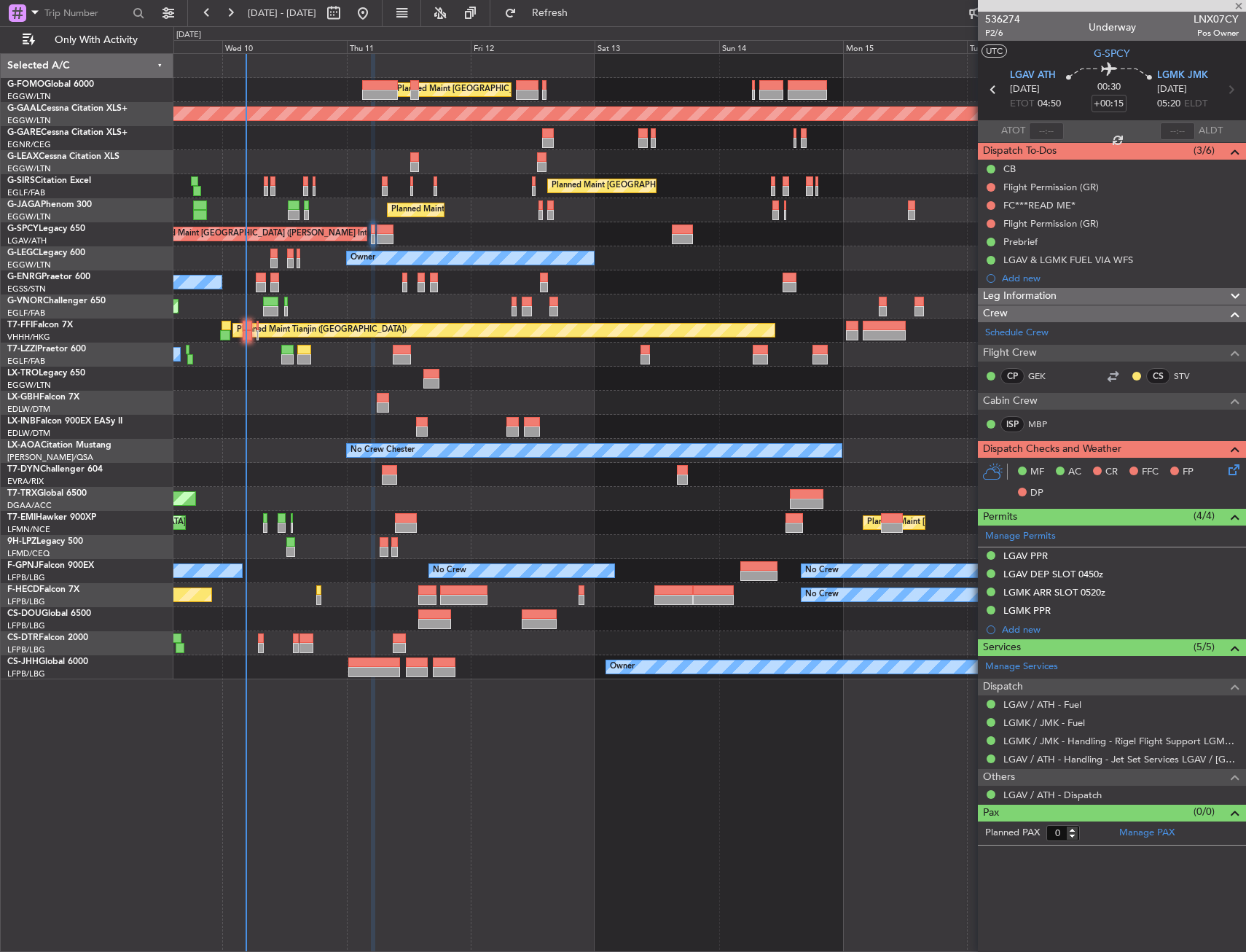
type input "2"
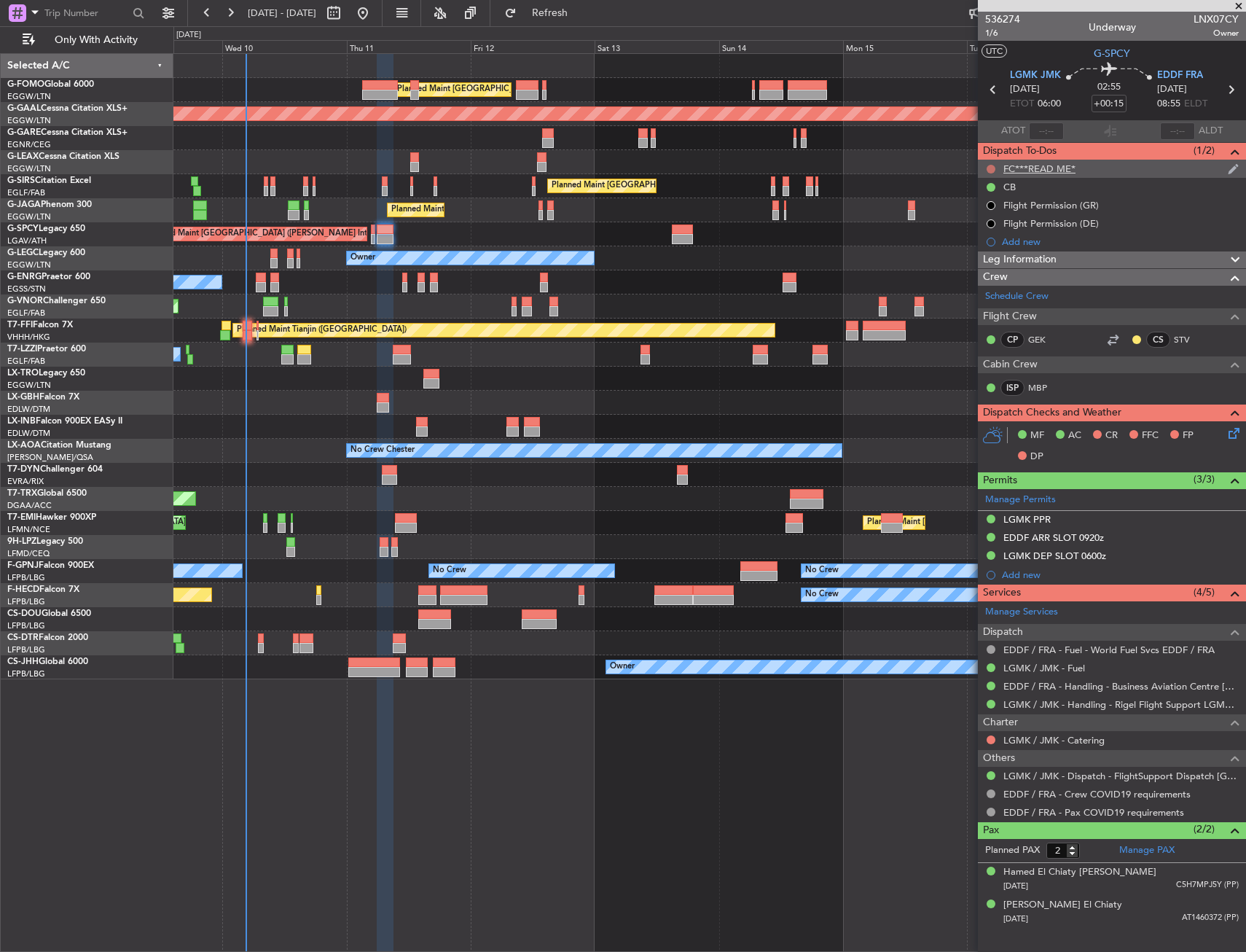
click at [994, 168] on button at bounding box center [991, 169] width 9 height 9
click at [978, 249] on span "Cancelled" at bounding box center [994, 255] width 42 height 14
click at [695, 171] on div at bounding box center [710, 162] width 1072 height 24
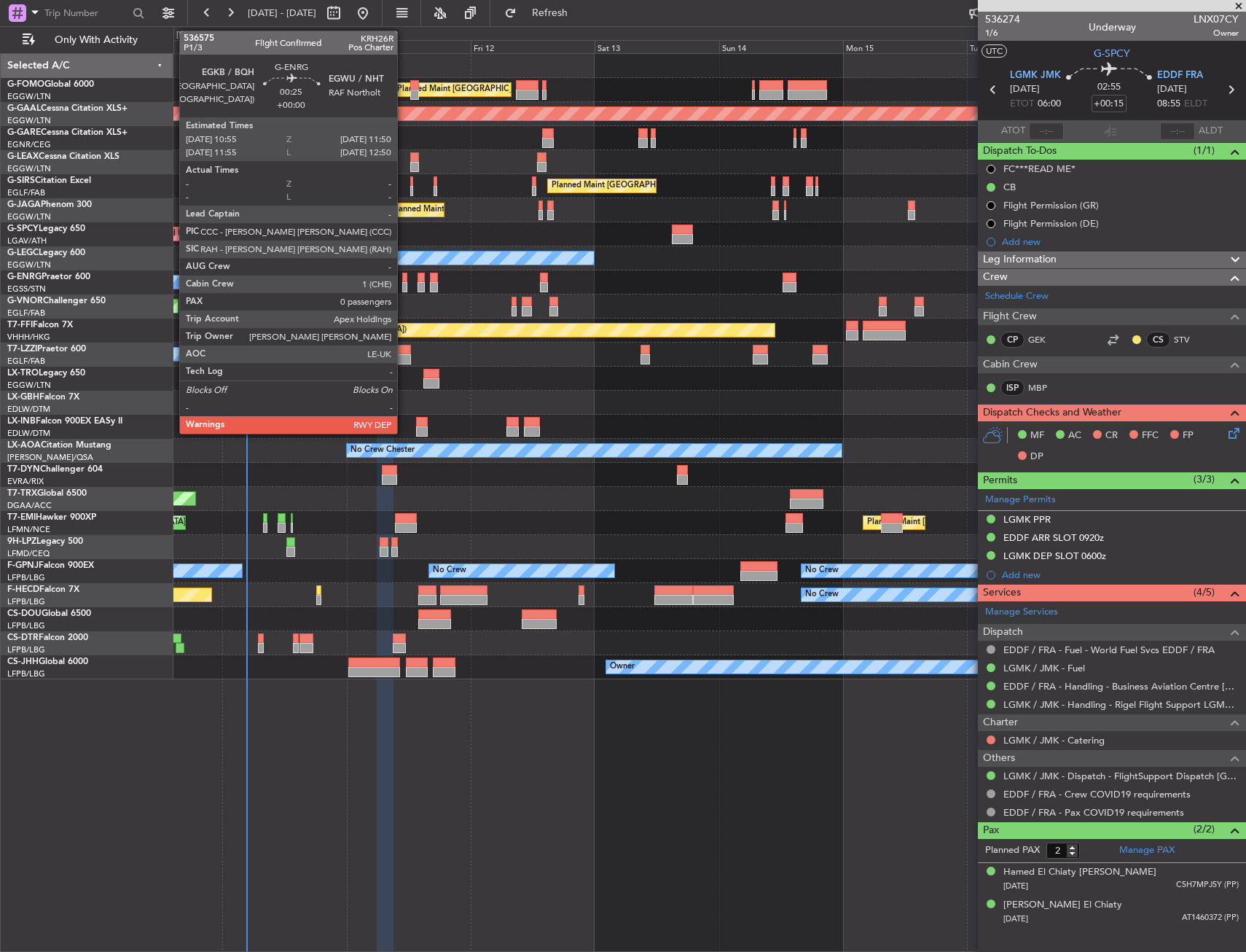
click at [404, 274] on div at bounding box center [405, 278] width 5 height 10
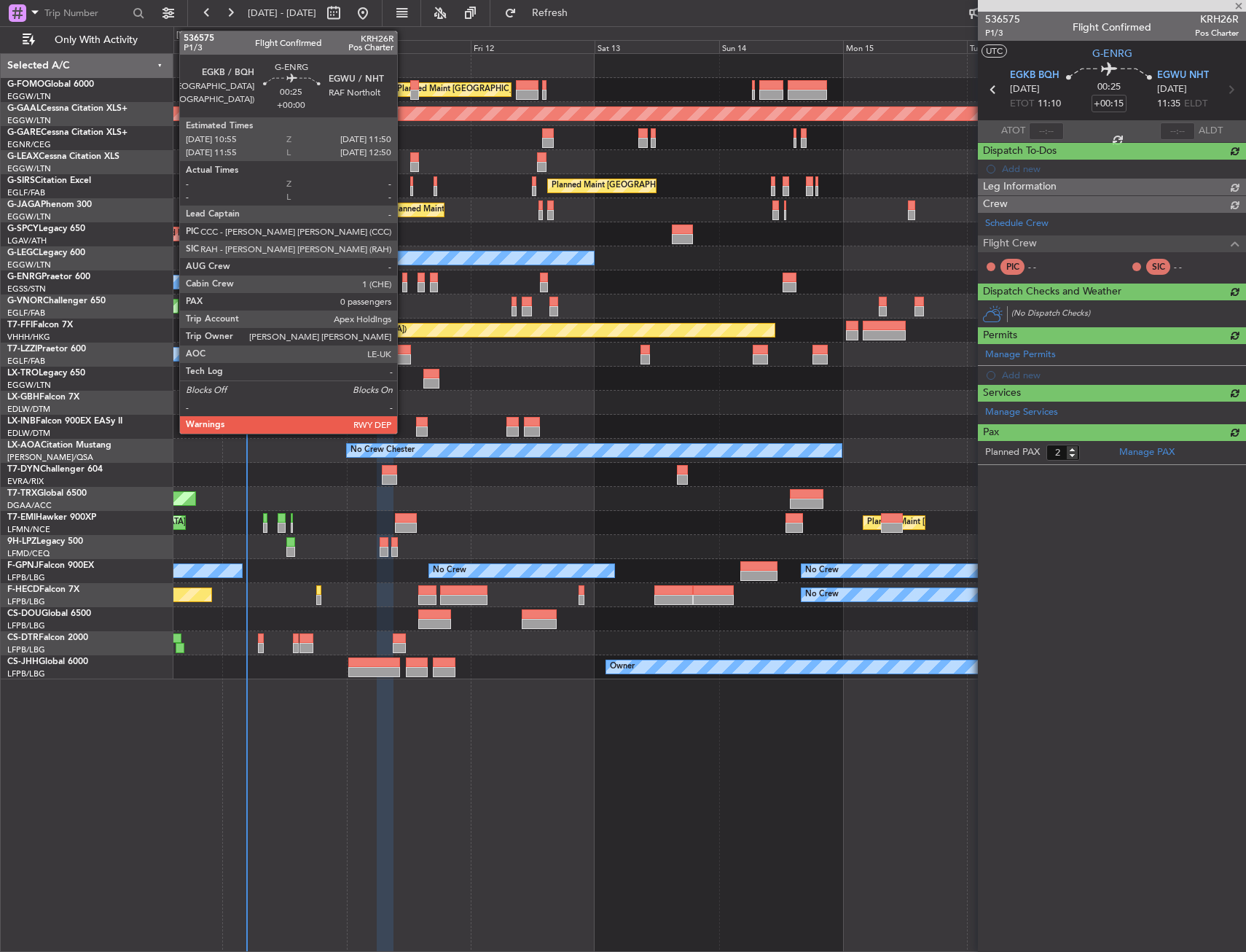
type input "0"
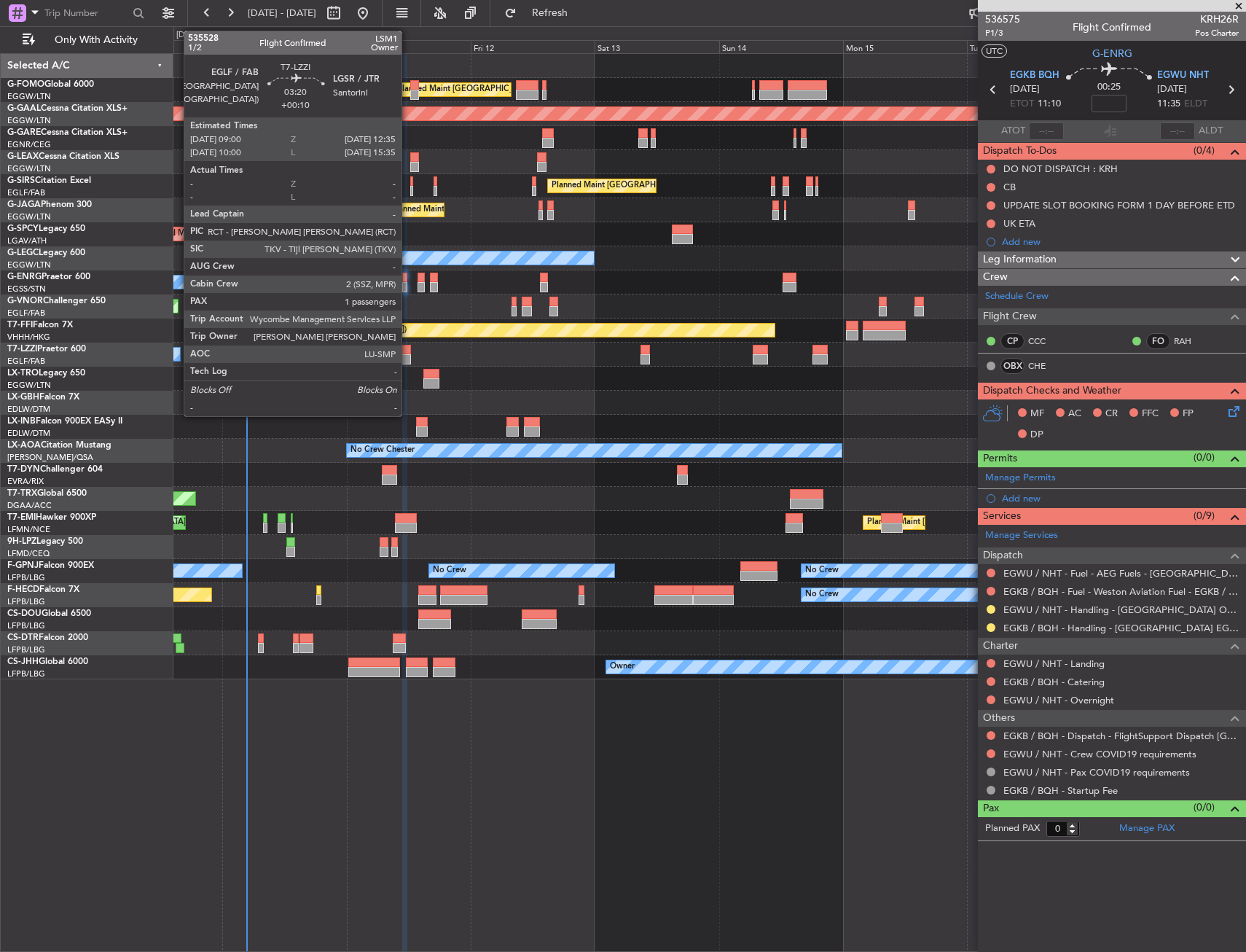
click at [408, 355] on div at bounding box center [402, 360] width 19 height 10
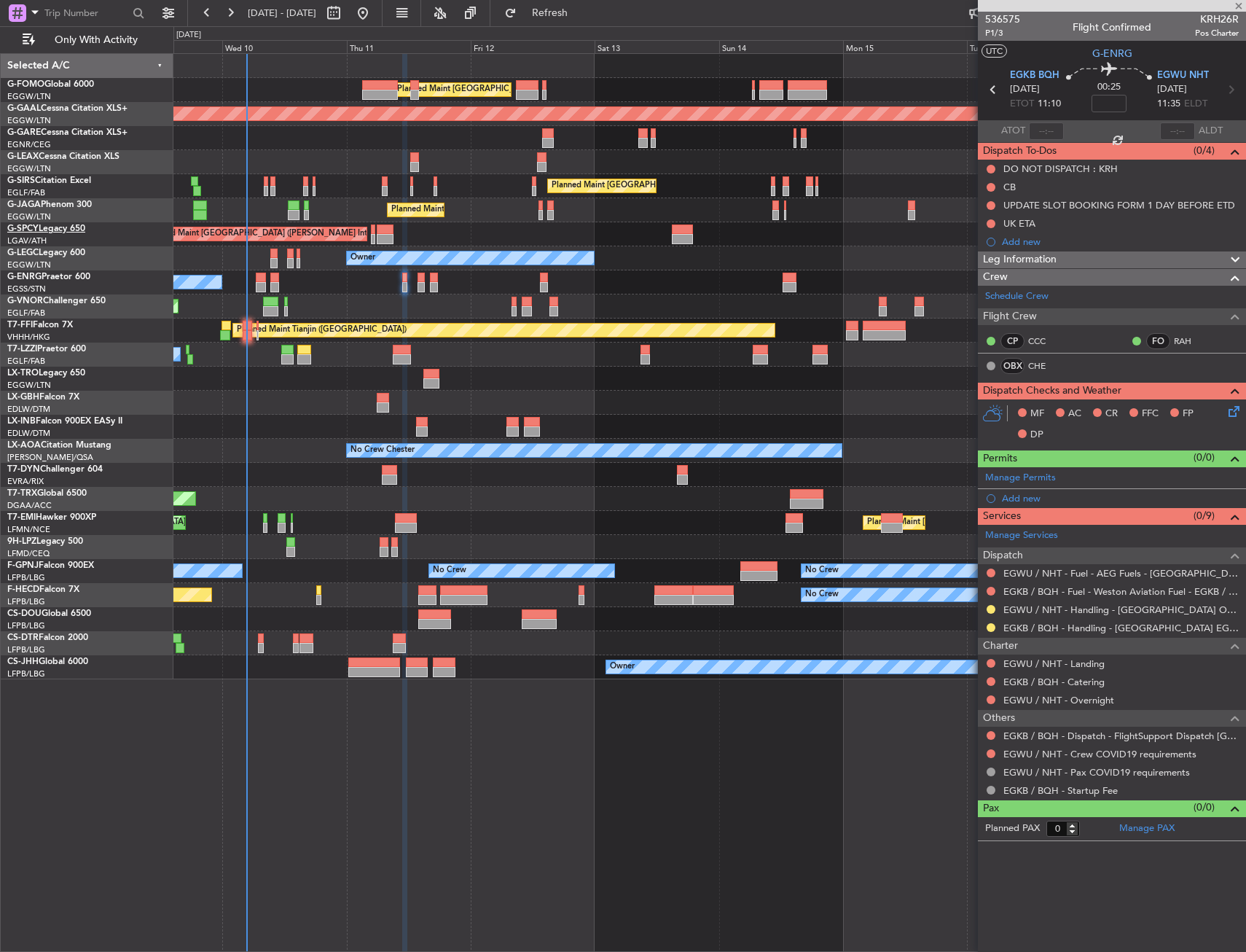
type input "+00:10"
type input "1"
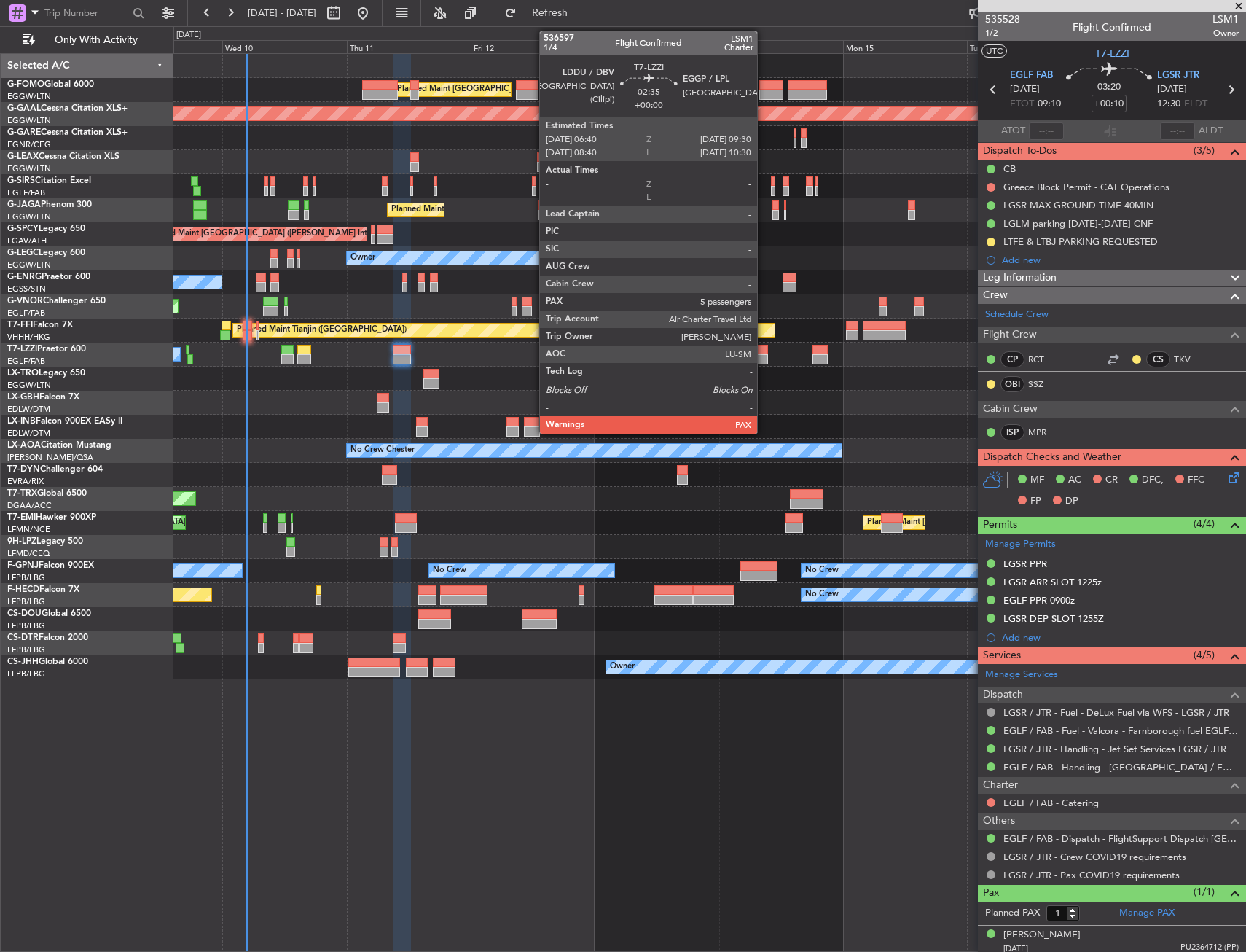
click at [764, 351] on div at bounding box center [760, 349] width 15 height 10
type input "5"
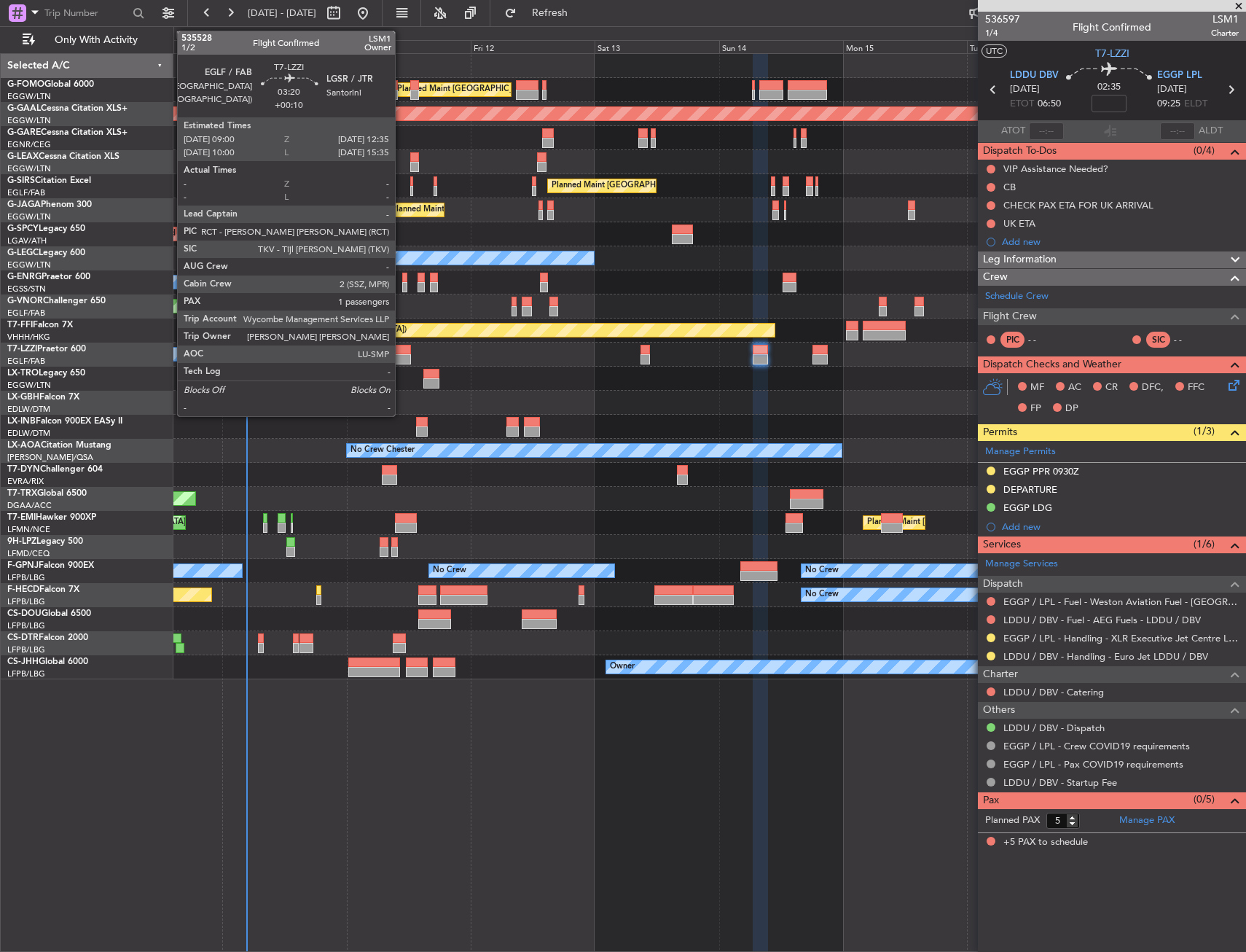
click at [401, 349] on div at bounding box center [402, 349] width 19 height 10
type input "+00:10"
type input "1"
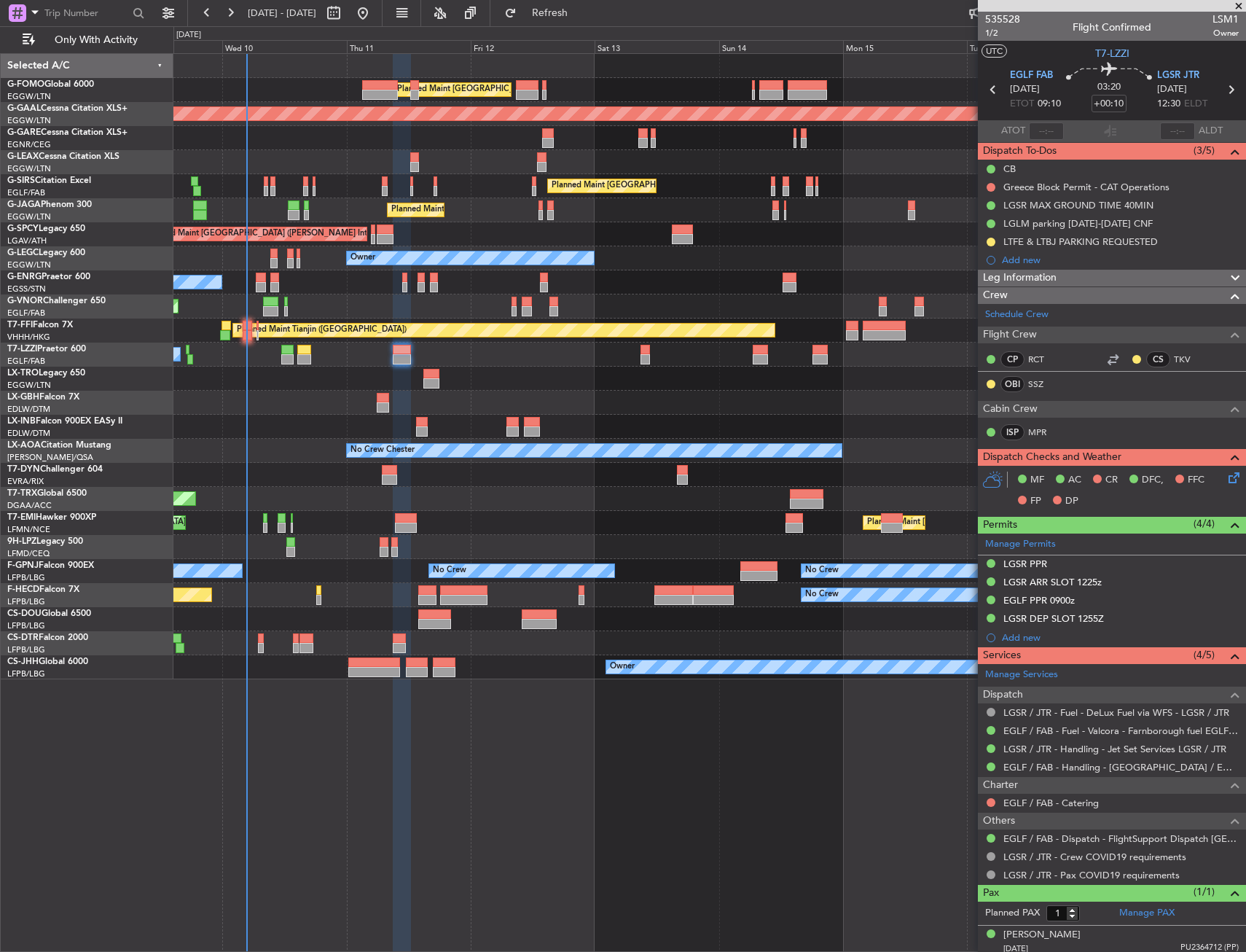
click at [1078, 434] on div "ISP MPR" at bounding box center [1112, 432] width 262 height 25
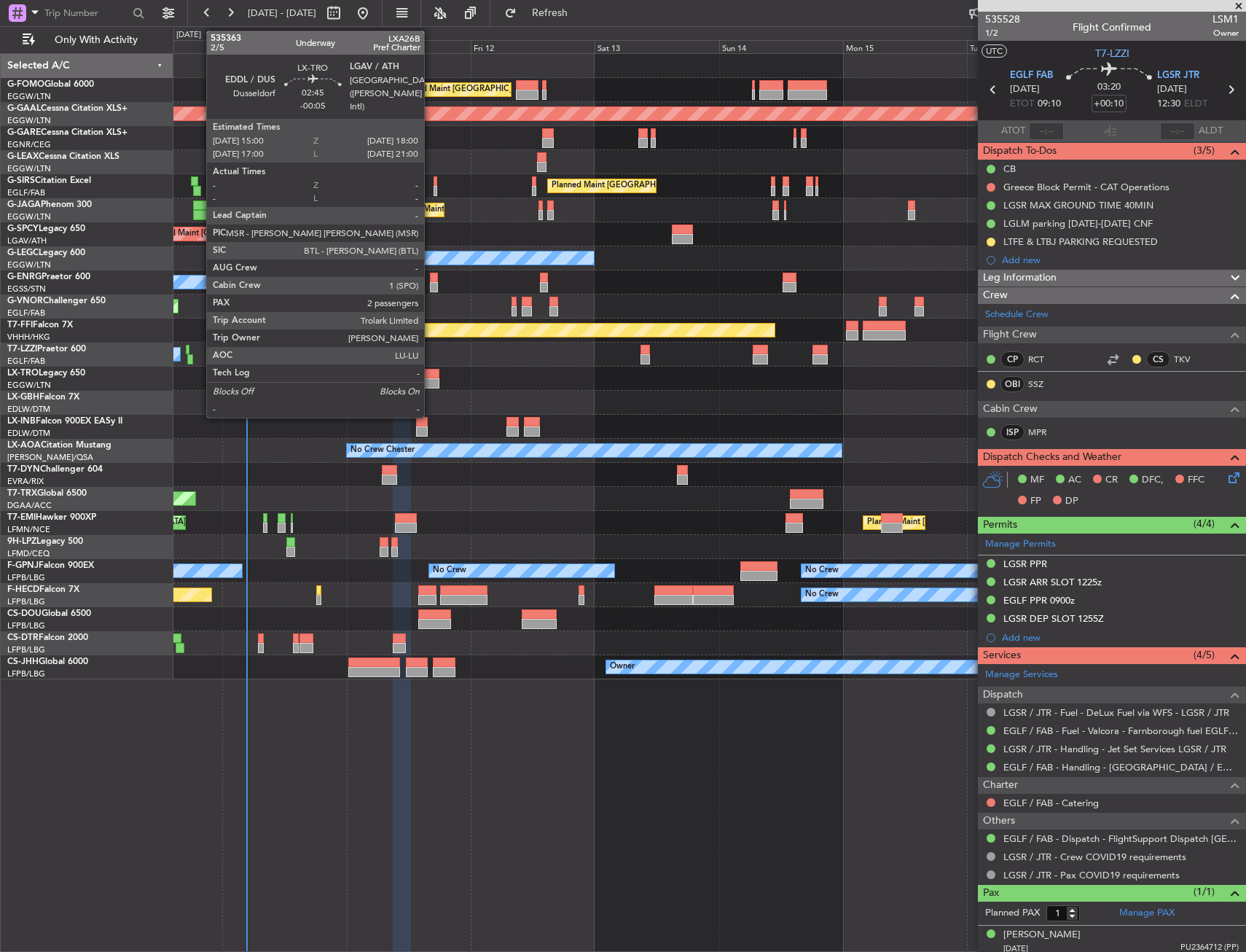
click at [430, 383] on div at bounding box center [431, 384] width 16 height 10
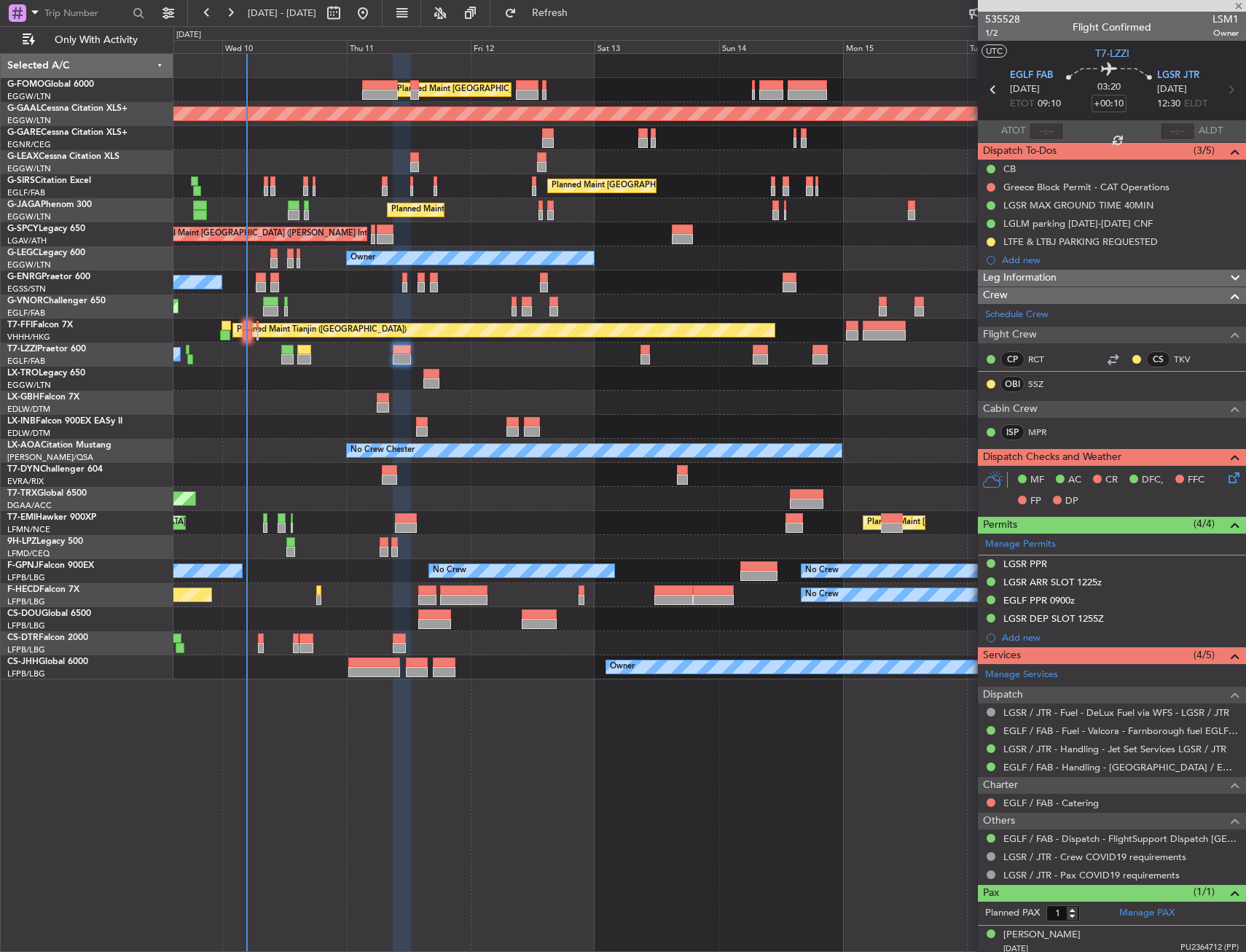
type input "-00:05"
type input "2"
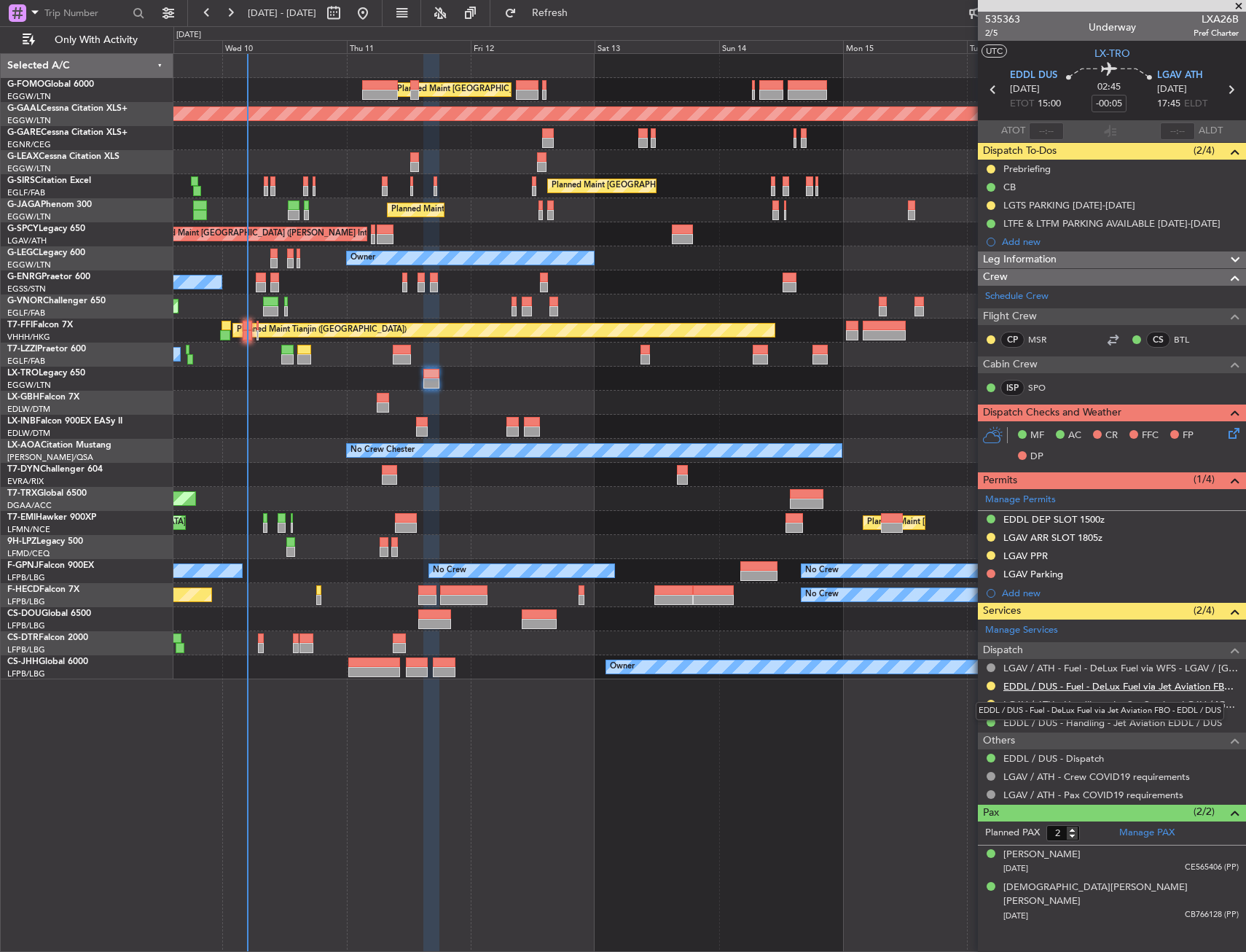
click at [1081, 685] on link "EDDL / DUS - Fuel - DeLux Fuel via Jet Aviation FBO - EDDL / DUS" at bounding box center [1121, 686] width 235 height 13
click at [472, 730] on div "Planned Maint London (Luton) Planned Maint Dusseldorf Unplanned Maint Chester P…" at bounding box center [710, 502] width 1073 height 898
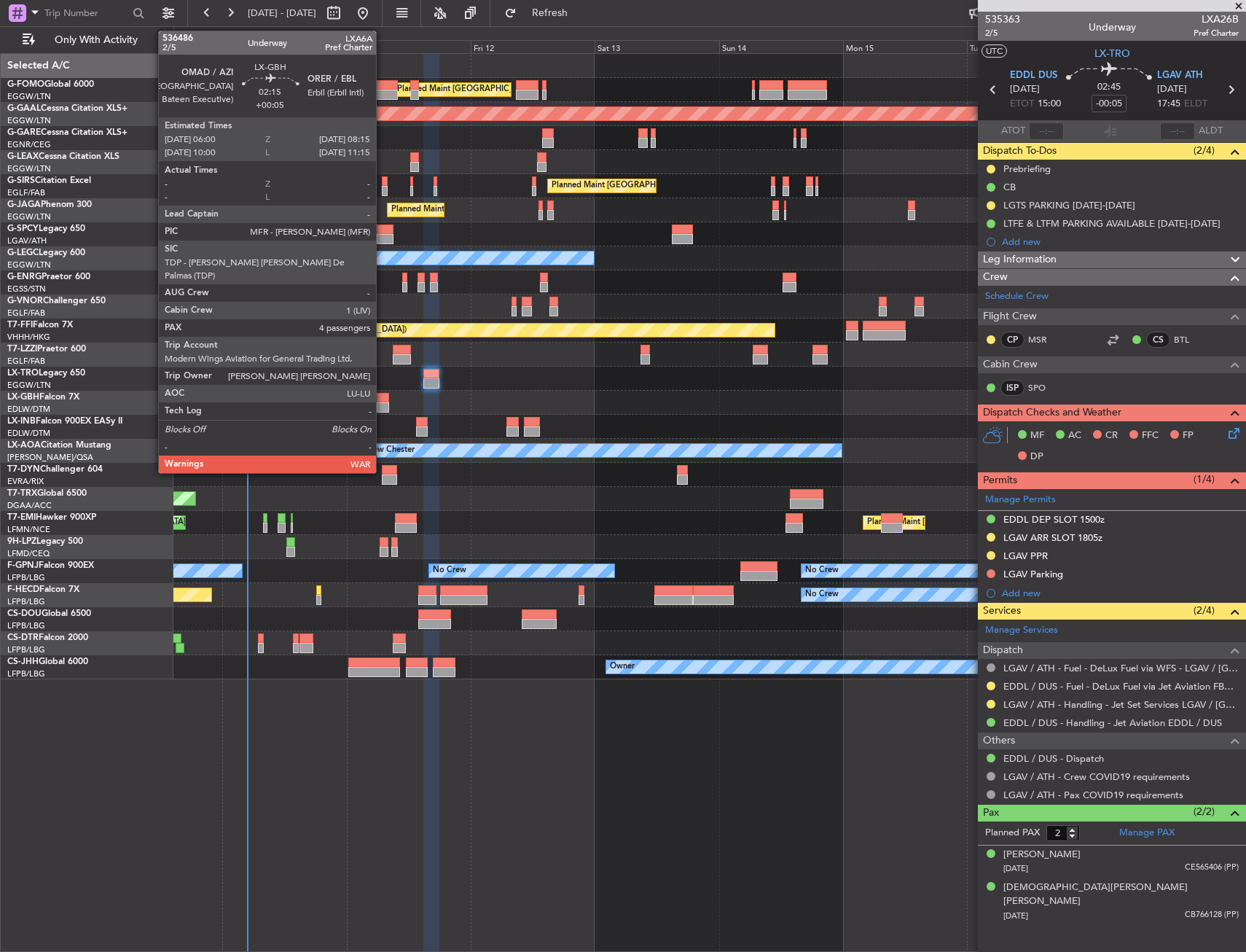
click at [381, 404] on div at bounding box center [383, 407] width 12 height 10
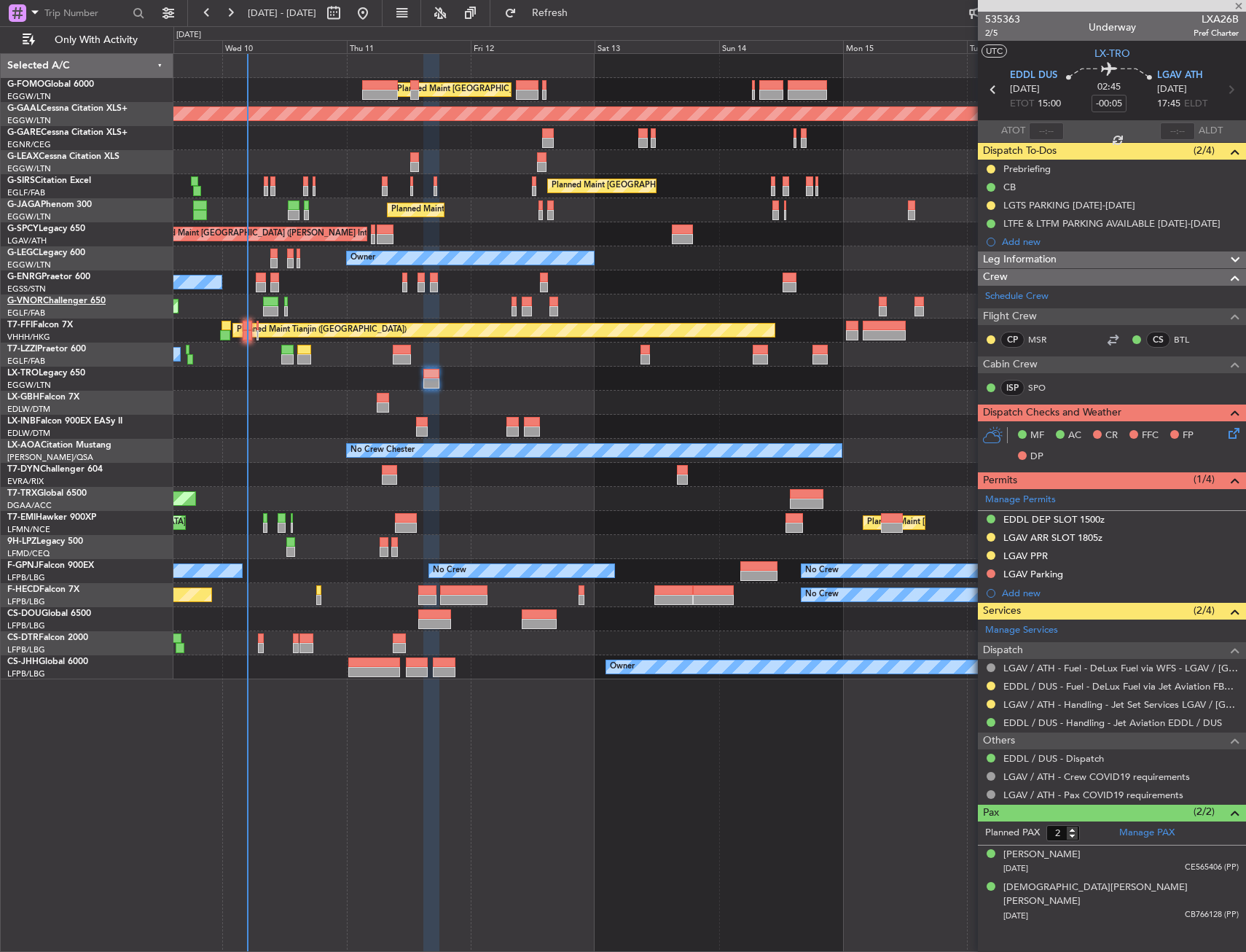
type input "+00:05"
type input "4"
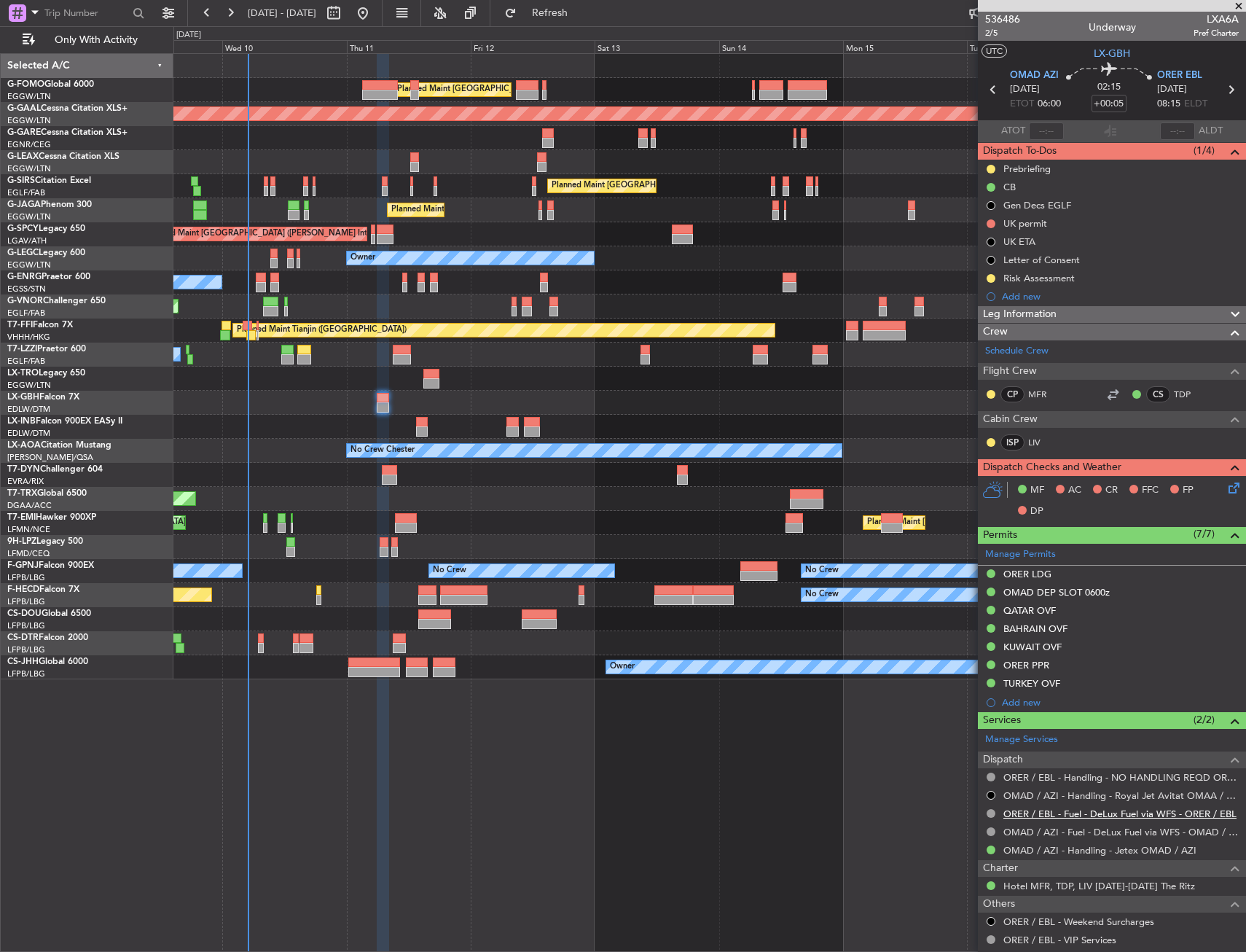
scroll to position [205, 0]
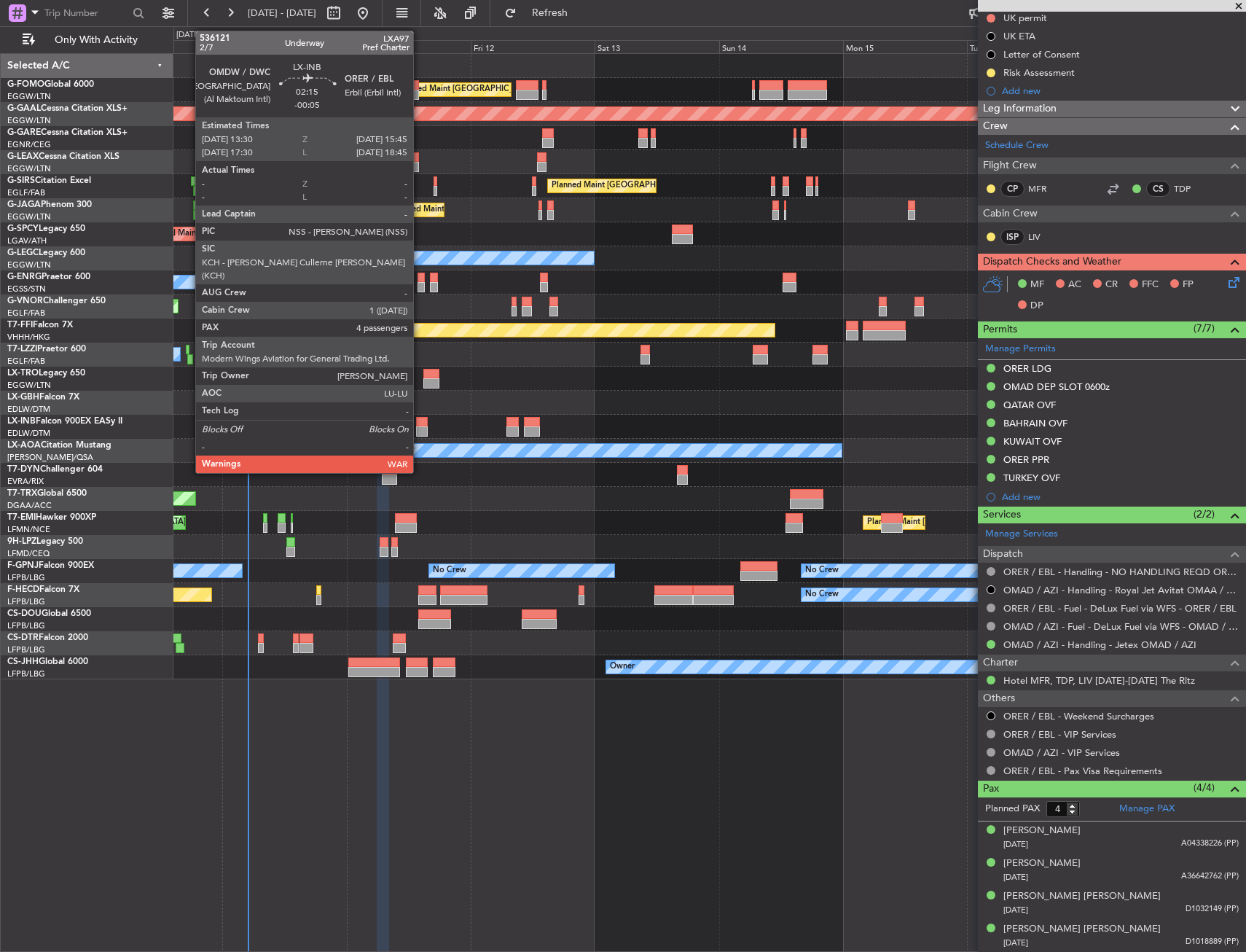
click at [420, 425] on div at bounding box center [422, 422] width 12 height 10
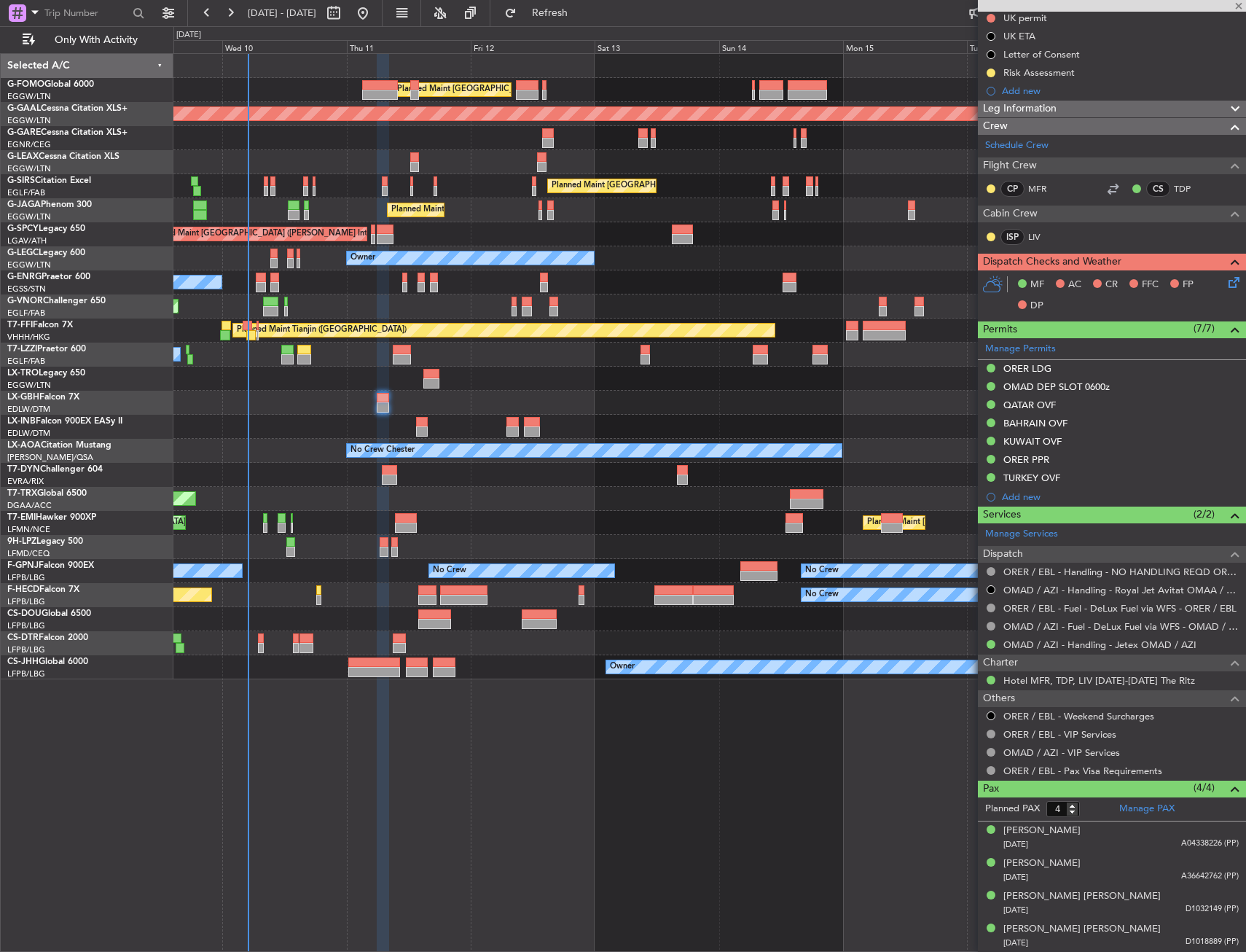
type input "-00:05"
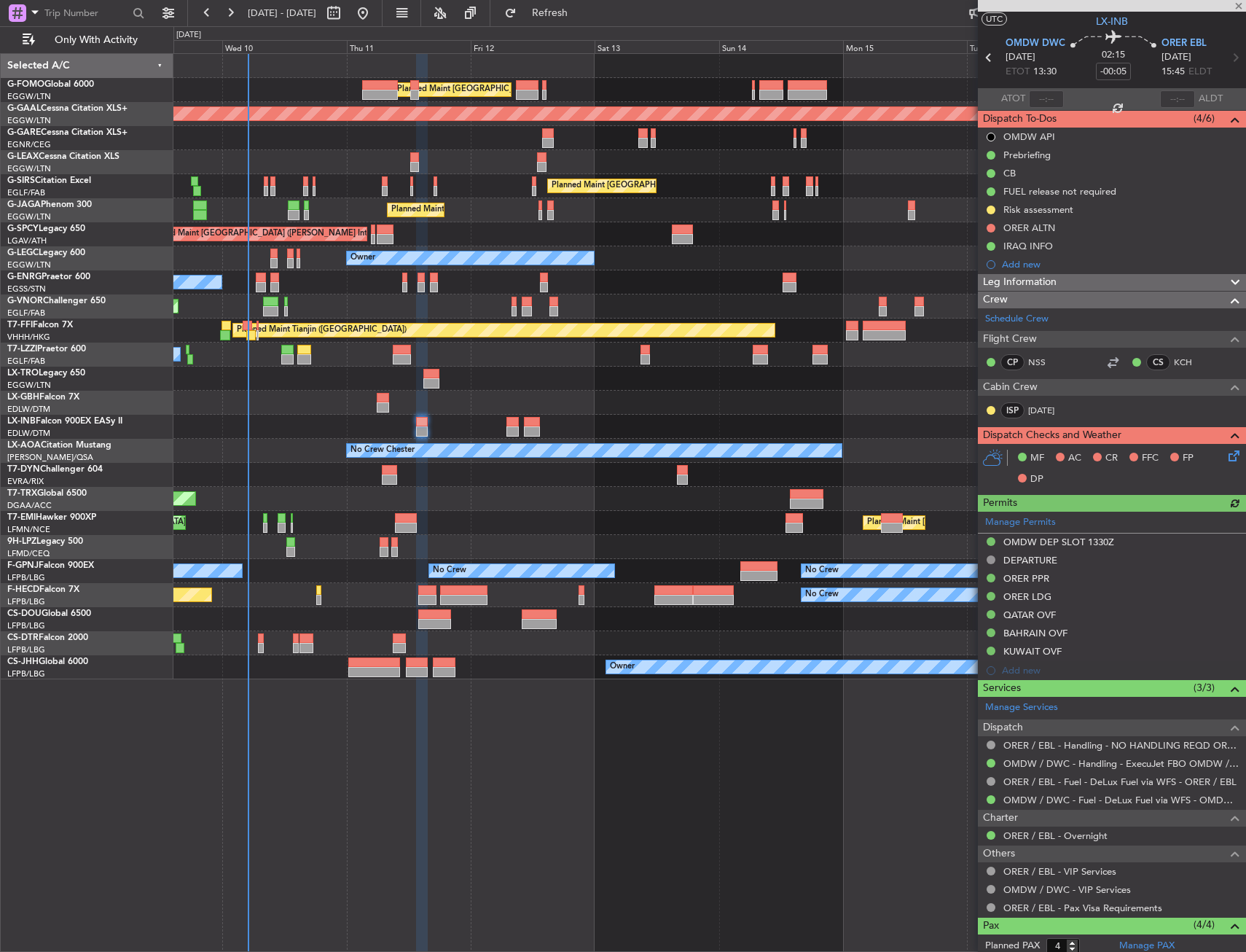
scroll to position [0, 0]
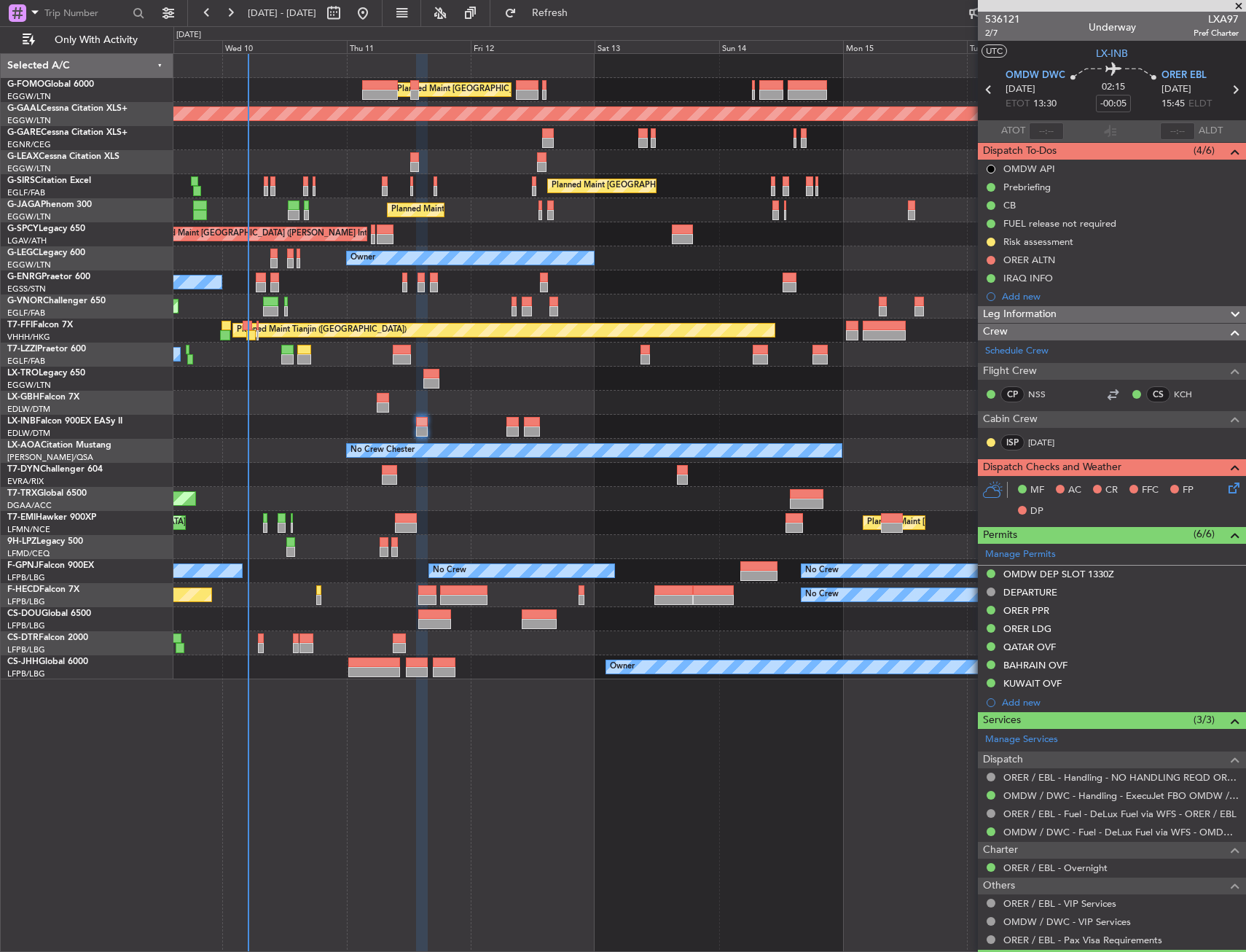
drag, startPoint x: 990, startPoint y: 259, endPoint x: 989, endPoint y: 274, distance: 15.0
click at [990, 259] on button at bounding box center [991, 260] width 9 height 9
click at [984, 325] on span "Completed" at bounding box center [997, 324] width 48 height 14
click at [1030, 259] on div "ORER ALTN" at bounding box center [1029, 260] width 52 height 13
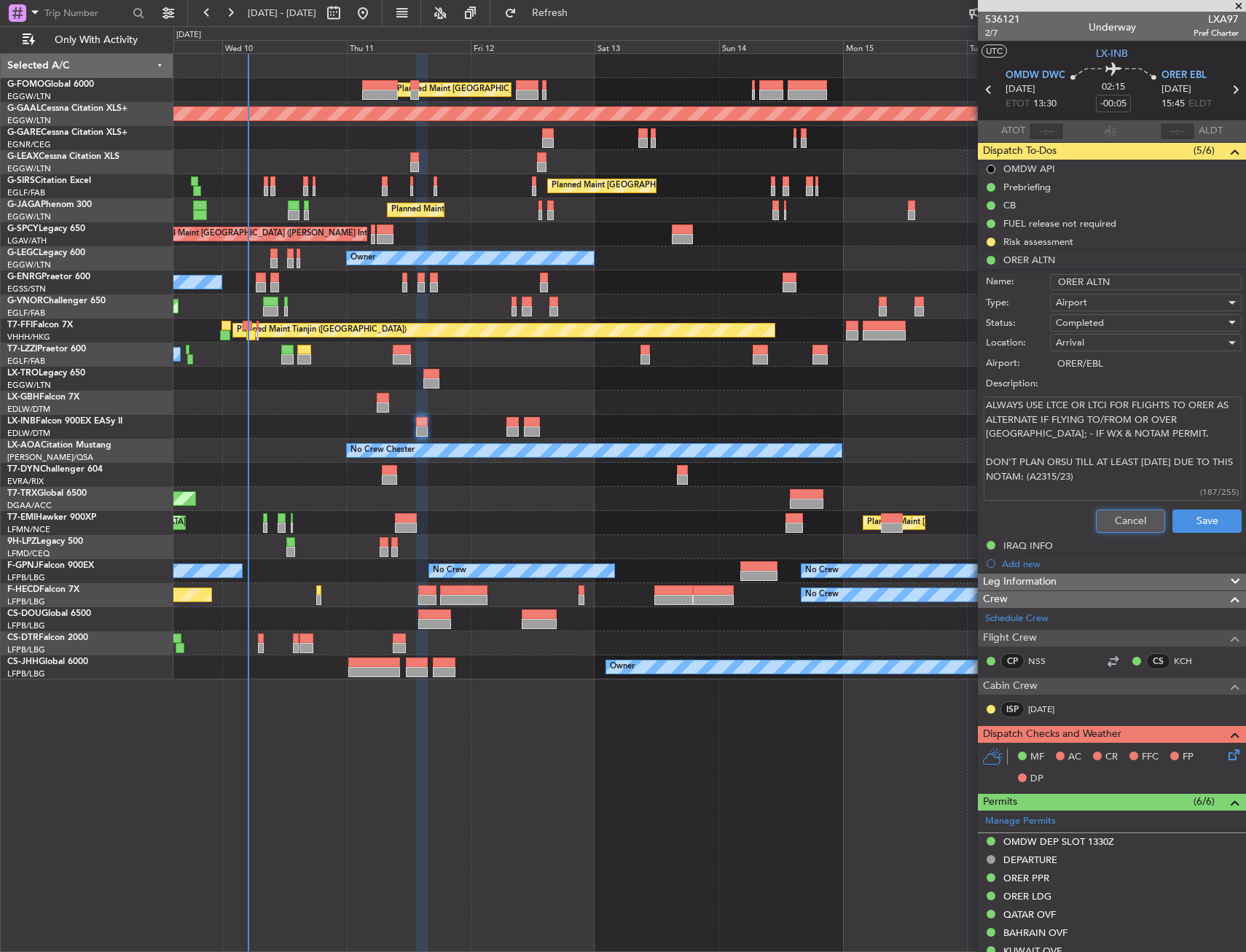
drag, startPoint x: 1111, startPoint y: 514, endPoint x: 1076, endPoint y: 457, distance: 66.9
click at [1110, 514] on button "Cancel" at bounding box center [1130, 521] width 69 height 23
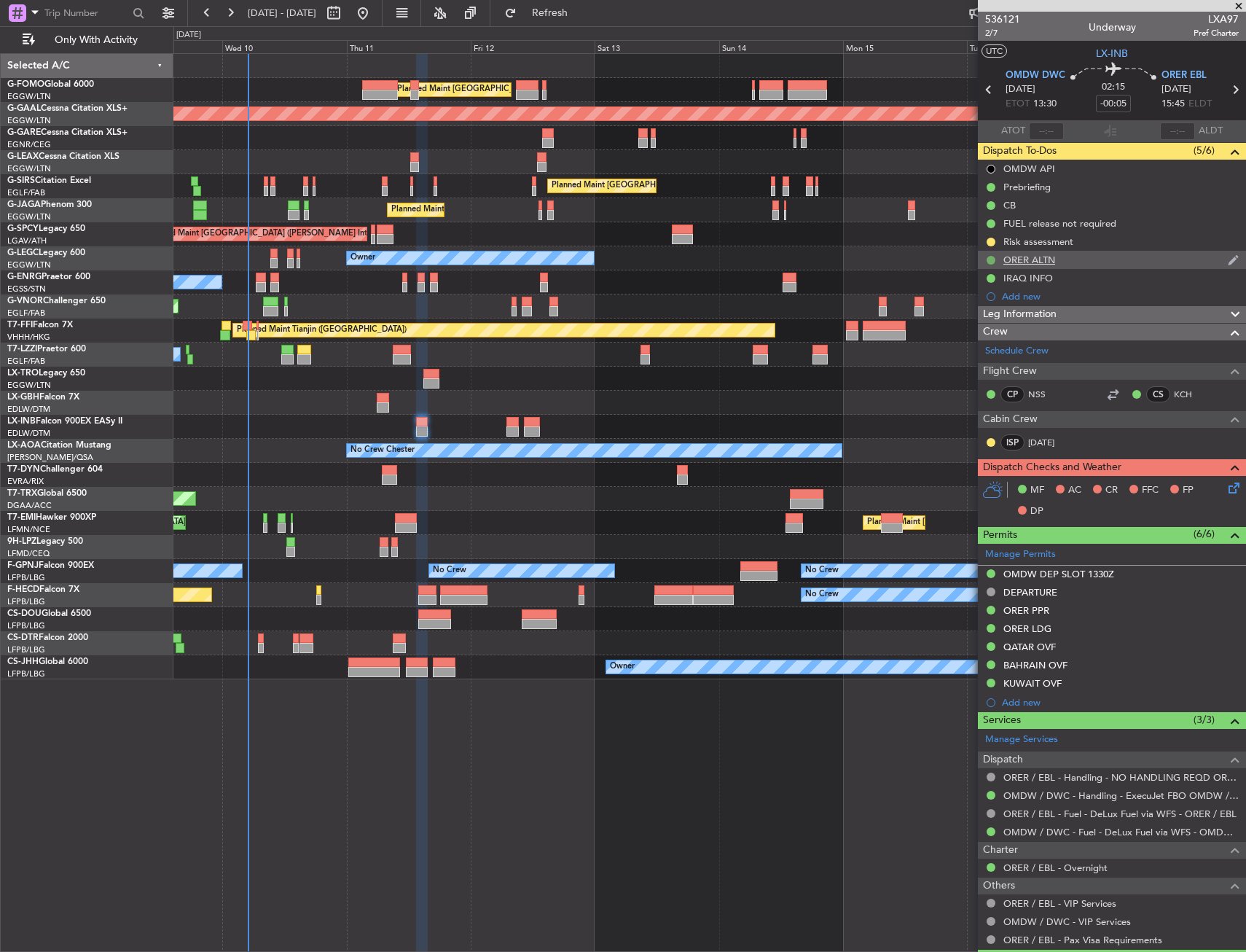
click at [991, 260] on button at bounding box center [991, 260] width 9 height 9
click at [991, 342] on span "Cancelled" at bounding box center [994, 346] width 42 height 14
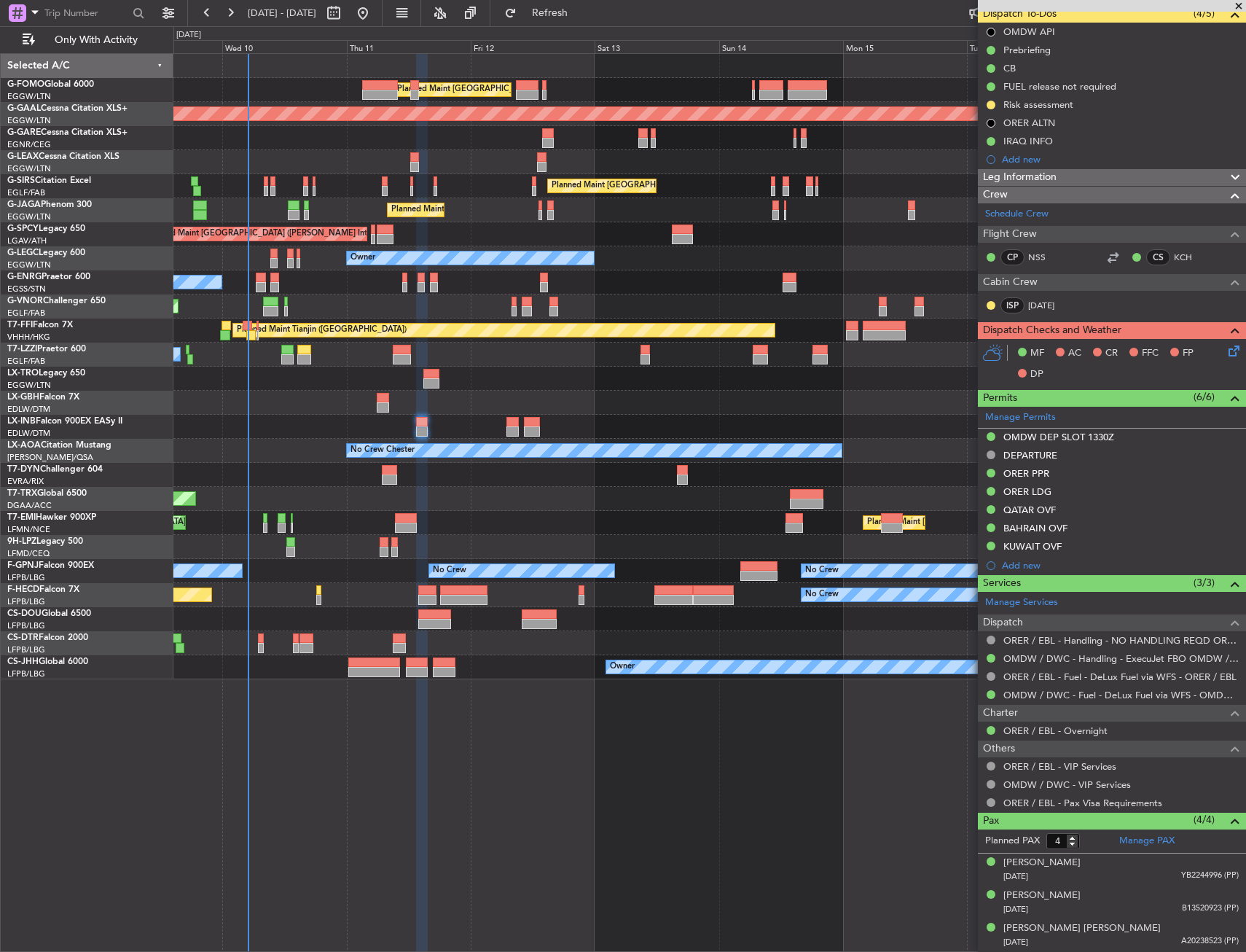
scroll to position [169, 0]
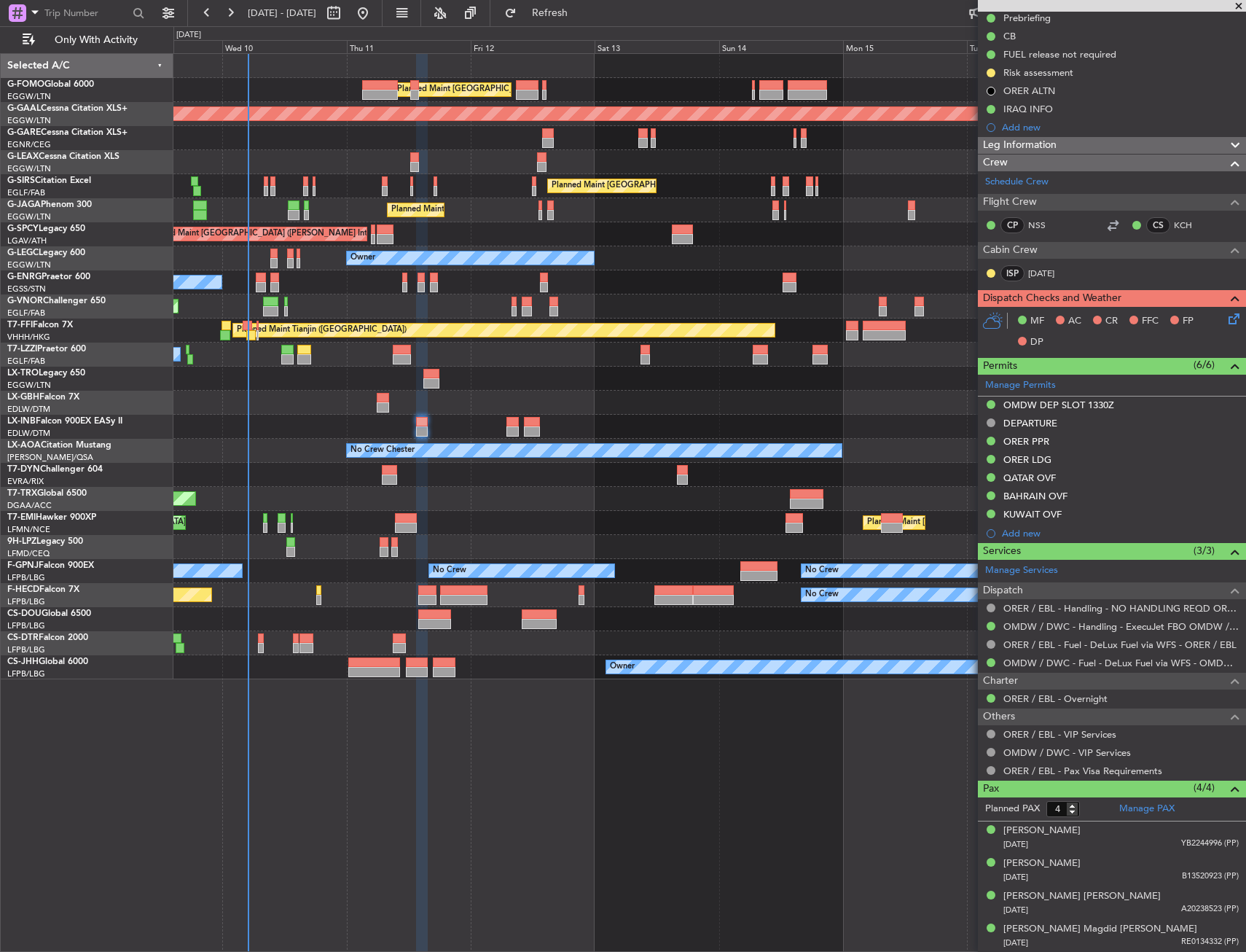
click at [1226, 314] on icon at bounding box center [1232, 316] width 12 height 12
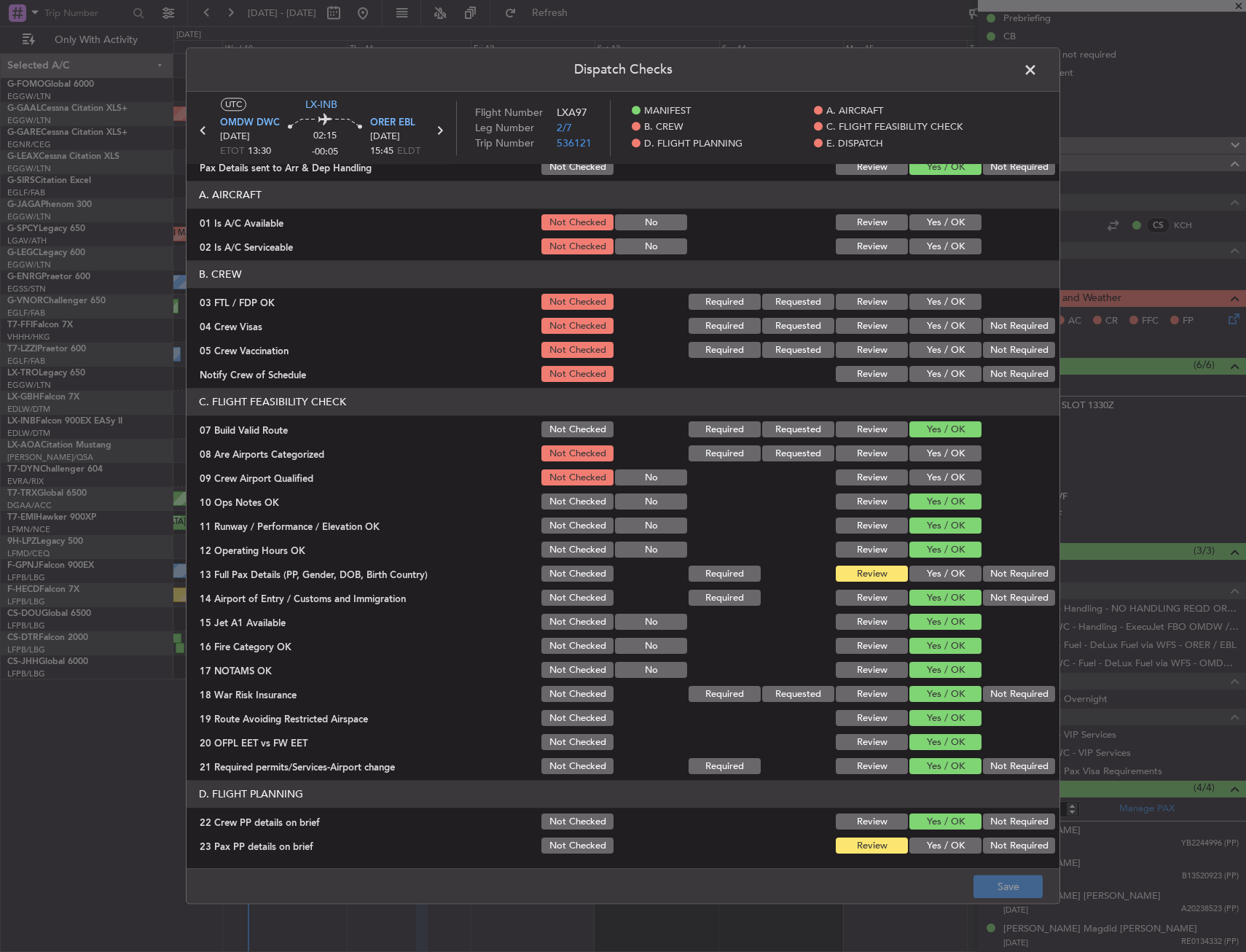
scroll to position [0, 0]
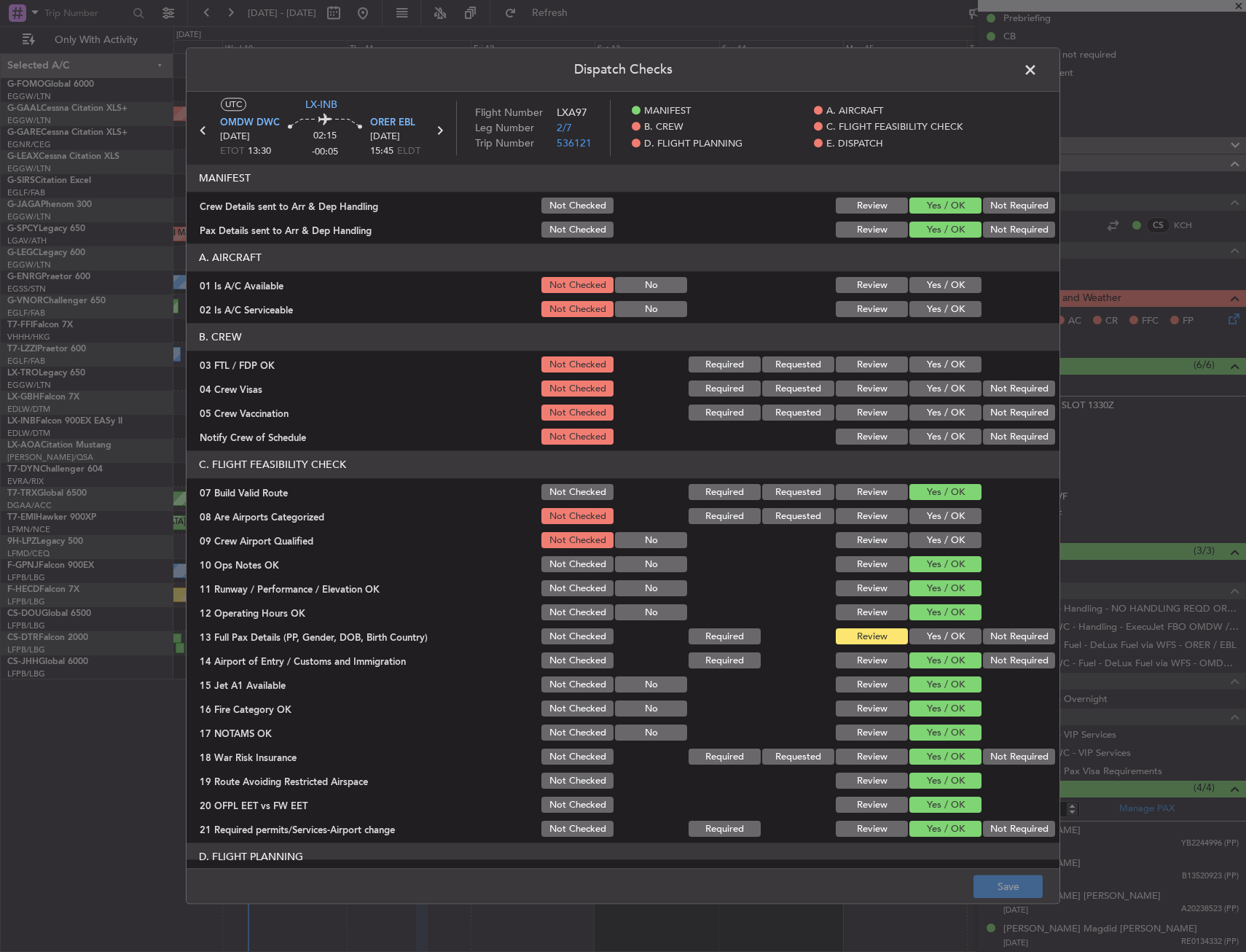
drag, startPoint x: 925, startPoint y: 282, endPoint x: 925, endPoint y: 291, distance: 9.0
click at [925, 285] on button "Yes / OK" at bounding box center [945, 286] width 72 height 16
drag, startPoint x: 923, startPoint y: 301, endPoint x: 956, endPoint y: 373, distance: 79.2
click at [923, 304] on button "Yes / OK" at bounding box center [945, 309] width 72 height 16
click at [956, 373] on div "Yes / OK" at bounding box center [944, 365] width 73 height 20
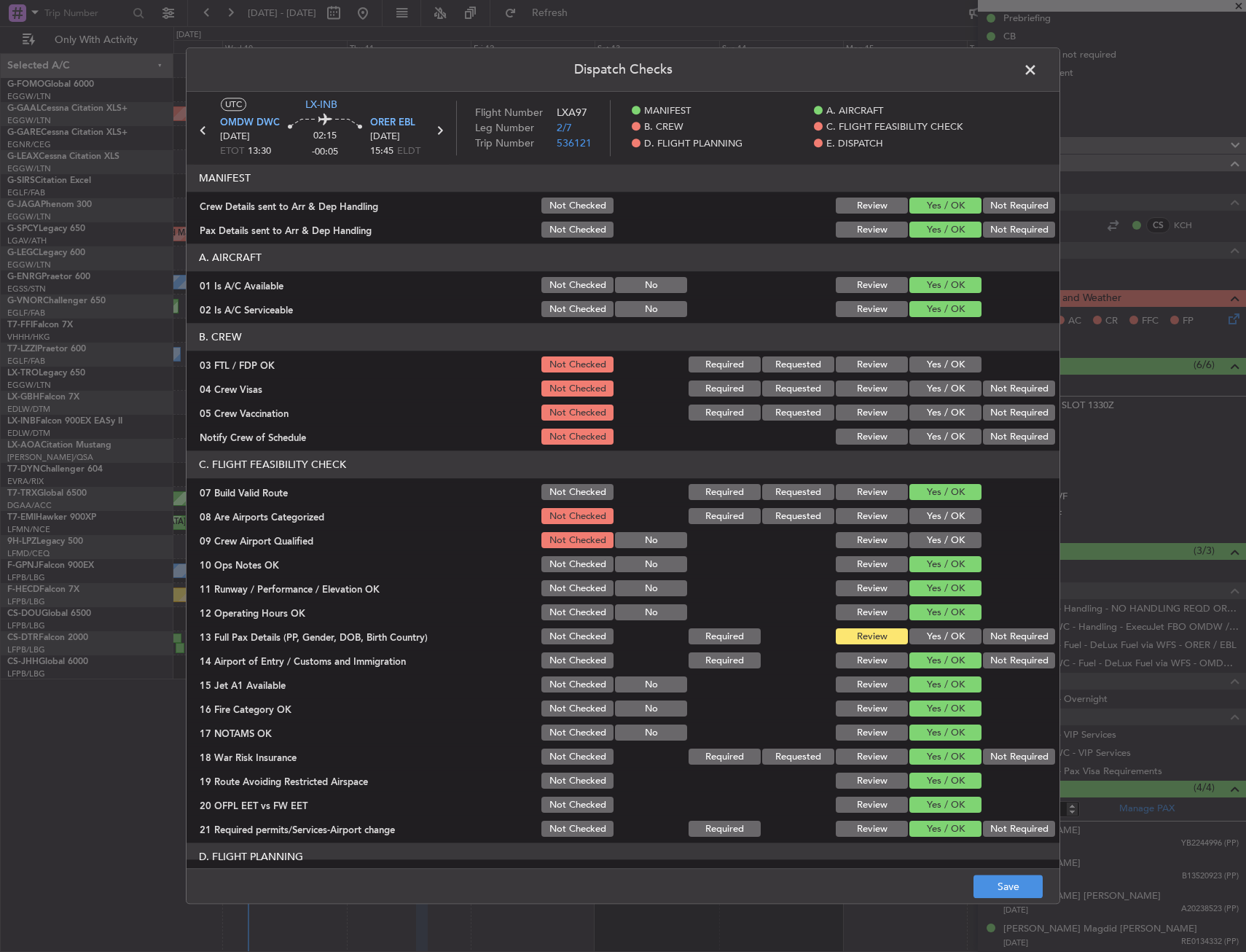
click at [919, 357] on div "Yes / OK" at bounding box center [944, 365] width 73 height 20
click at [950, 366] on button "Yes / OK" at bounding box center [945, 365] width 72 height 16
click at [1010, 389] on button "Not Required" at bounding box center [1019, 389] width 72 height 16
drag, startPoint x: 1000, startPoint y: 405, endPoint x: 989, endPoint y: 415, distance: 14.9
click at [1000, 406] on button "Not Required" at bounding box center [1019, 413] width 72 height 16
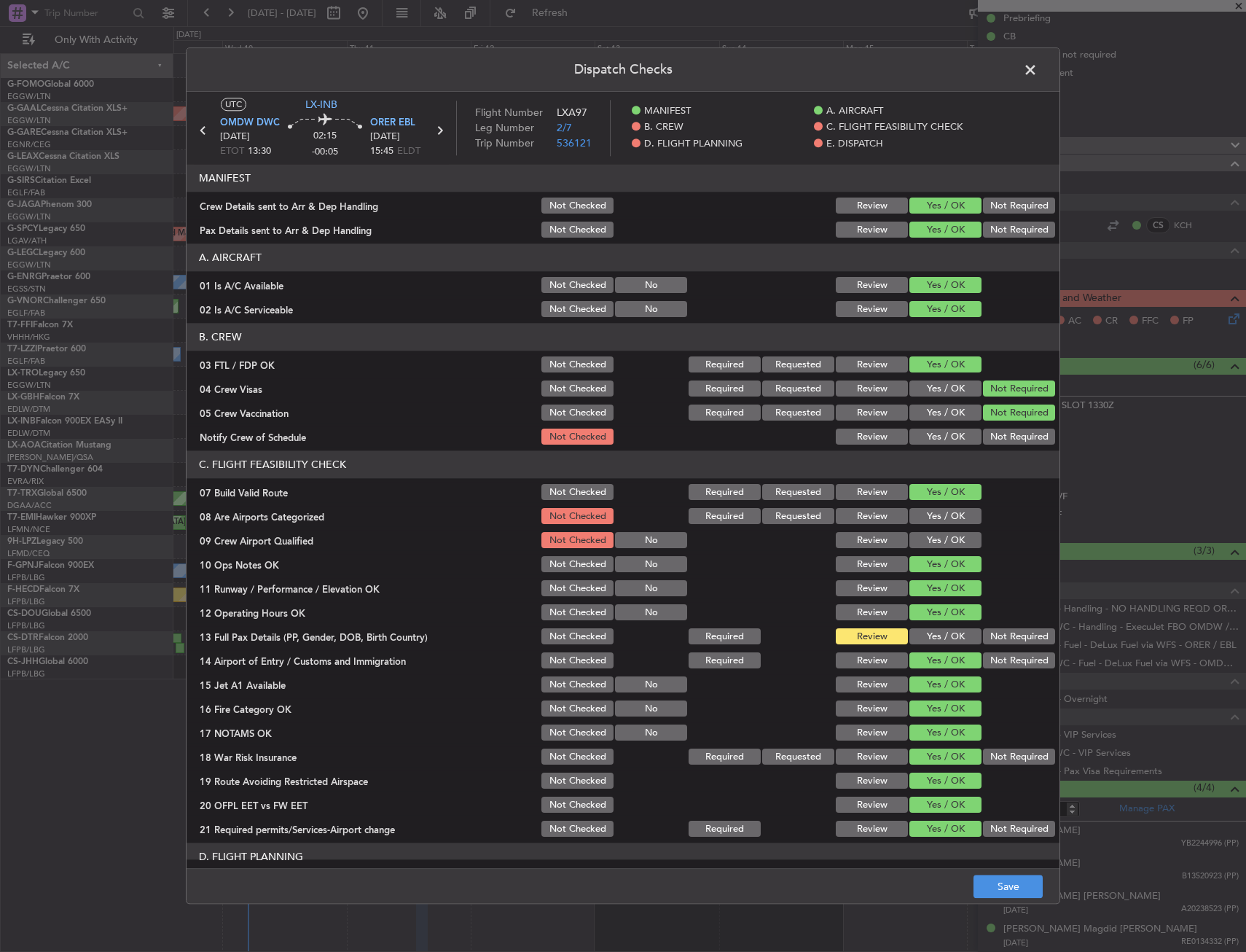
click at [938, 436] on button "Yes / OK" at bounding box center [945, 437] width 72 height 16
click at [930, 519] on button "Yes / OK" at bounding box center [945, 516] width 72 height 16
click at [929, 542] on button "Yes / OK" at bounding box center [945, 540] width 72 height 16
click at [929, 629] on button "Yes / OK" at bounding box center [945, 637] width 72 height 16
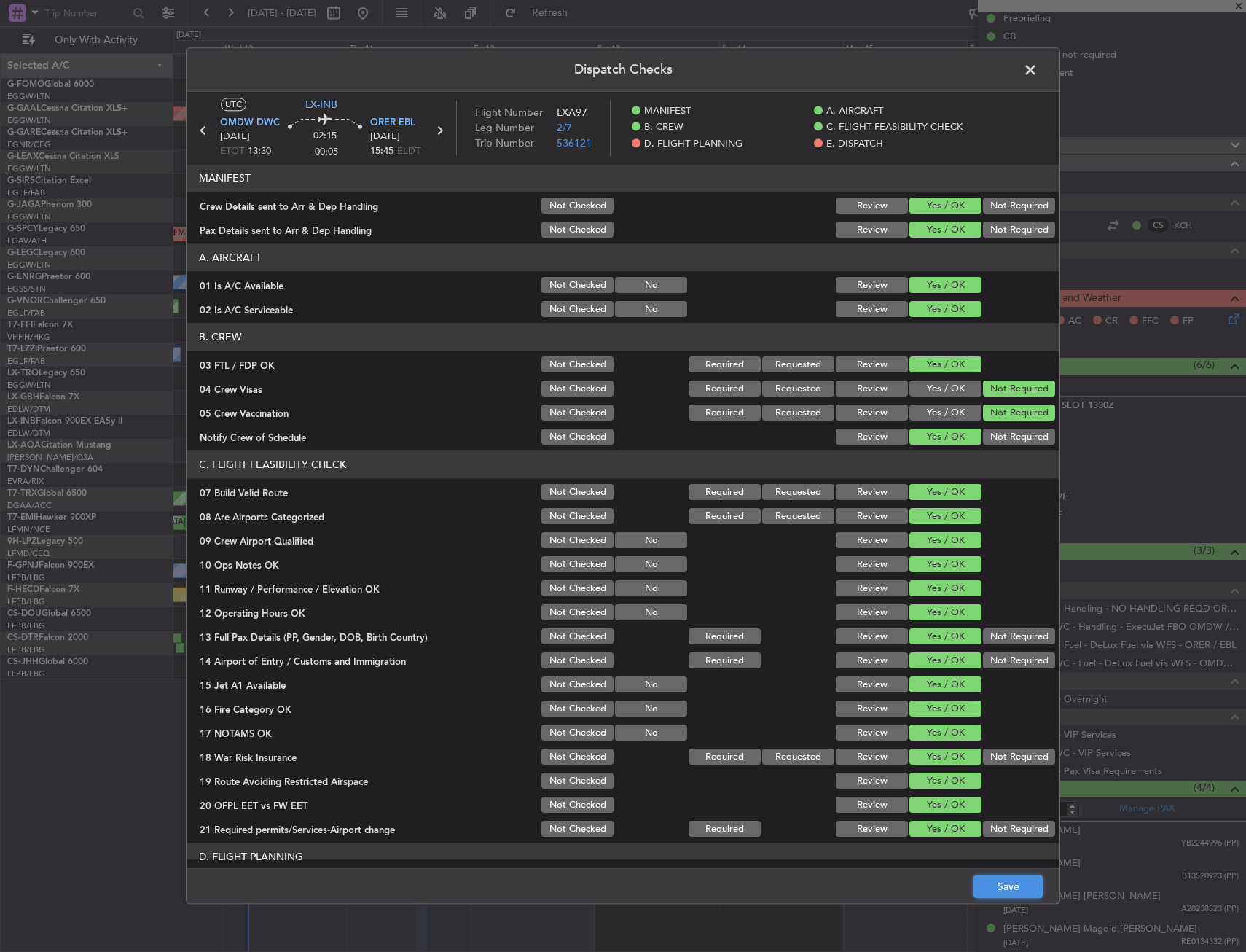
click at [1002, 877] on button "Save" at bounding box center [1007, 886] width 69 height 23
click at [1038, 63] on span at bounding box center [1038, 73] width 0 height 29
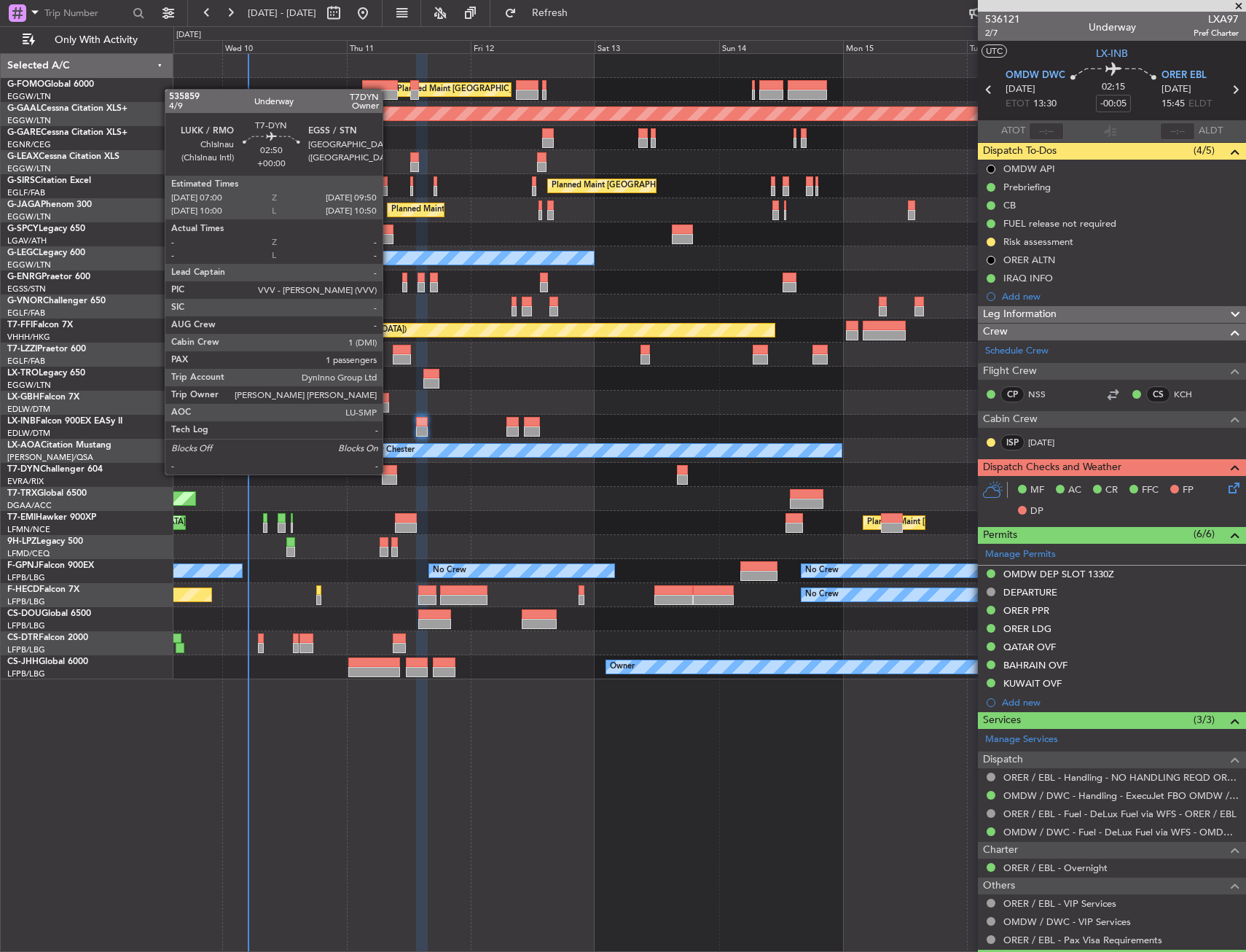
click at [389, 473] on div at bounding box center [389, 470] width 15 height 10
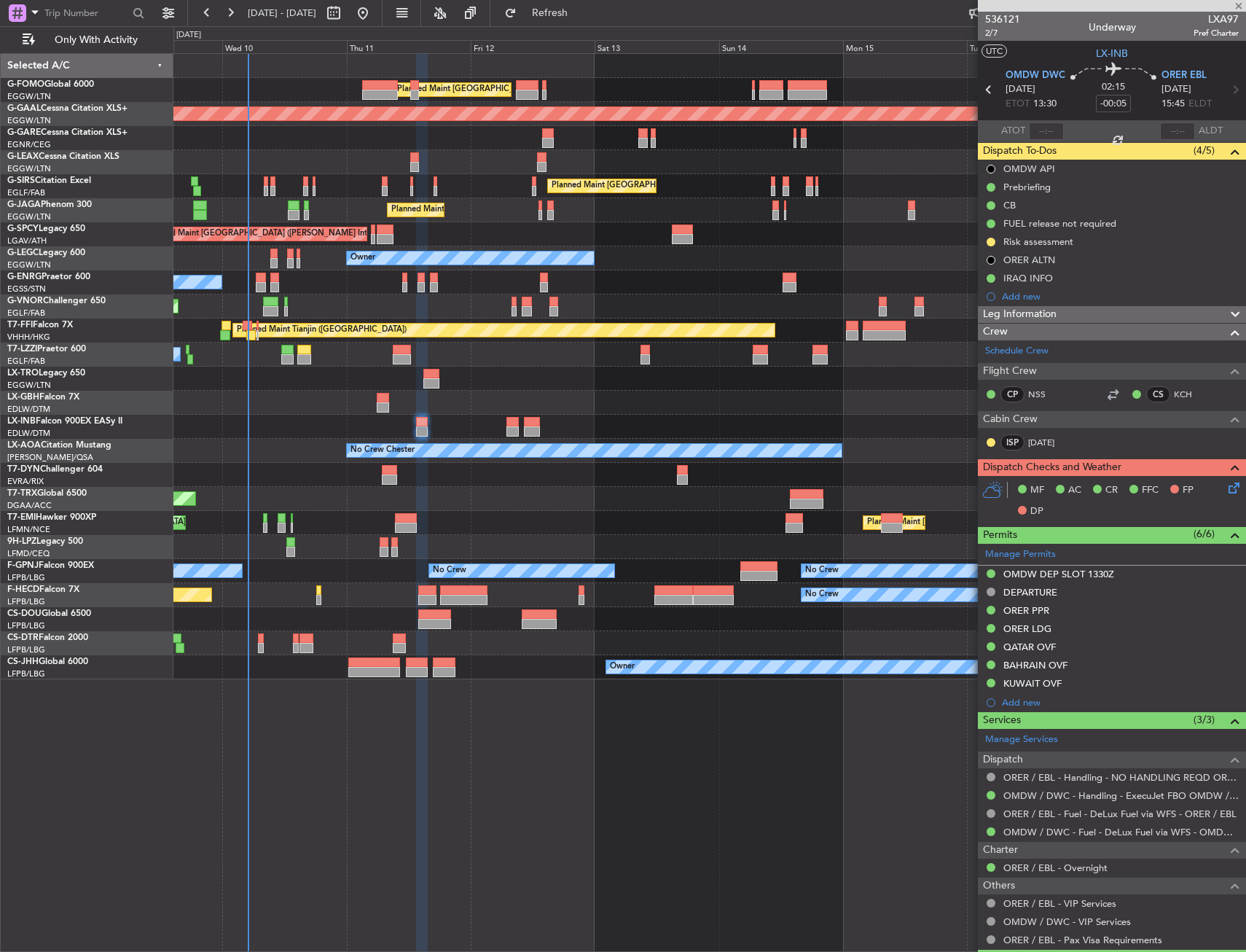
type input "1"
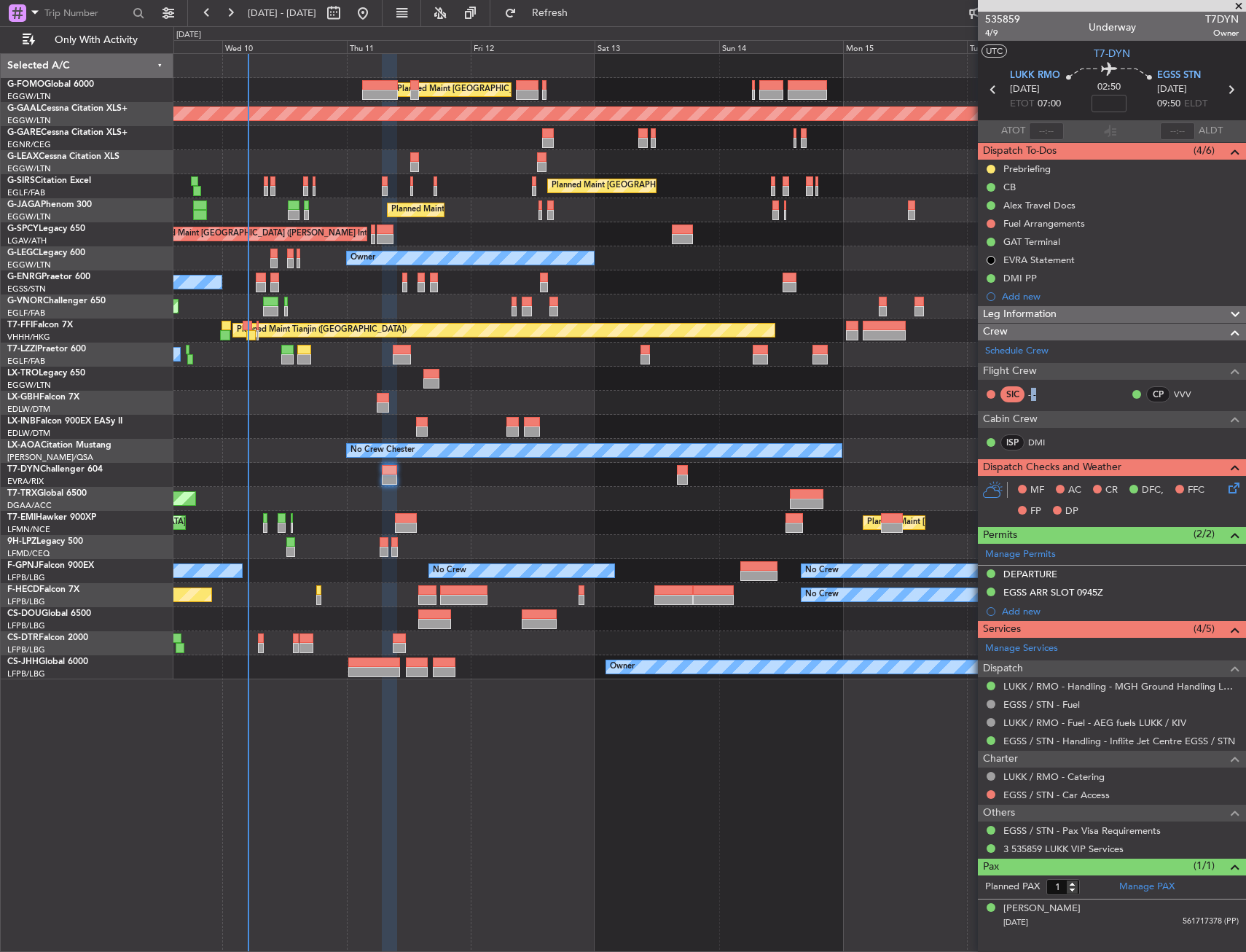
click at [1038, 393] on div "- -" at bounding box center [1045, 394] width 32 height 13
drag, startPoint x: 1038, startPoint y: 393, endPoint x: 1024, endPoint y: 390, distance: 14.3
click at [1020, 392] on div "SIC - -" at bounding box center [1023, 394] width 76 height 16
click at [1024, 390] on div "SIC - -" at bounding box center [1023, 394] width 76 height 16
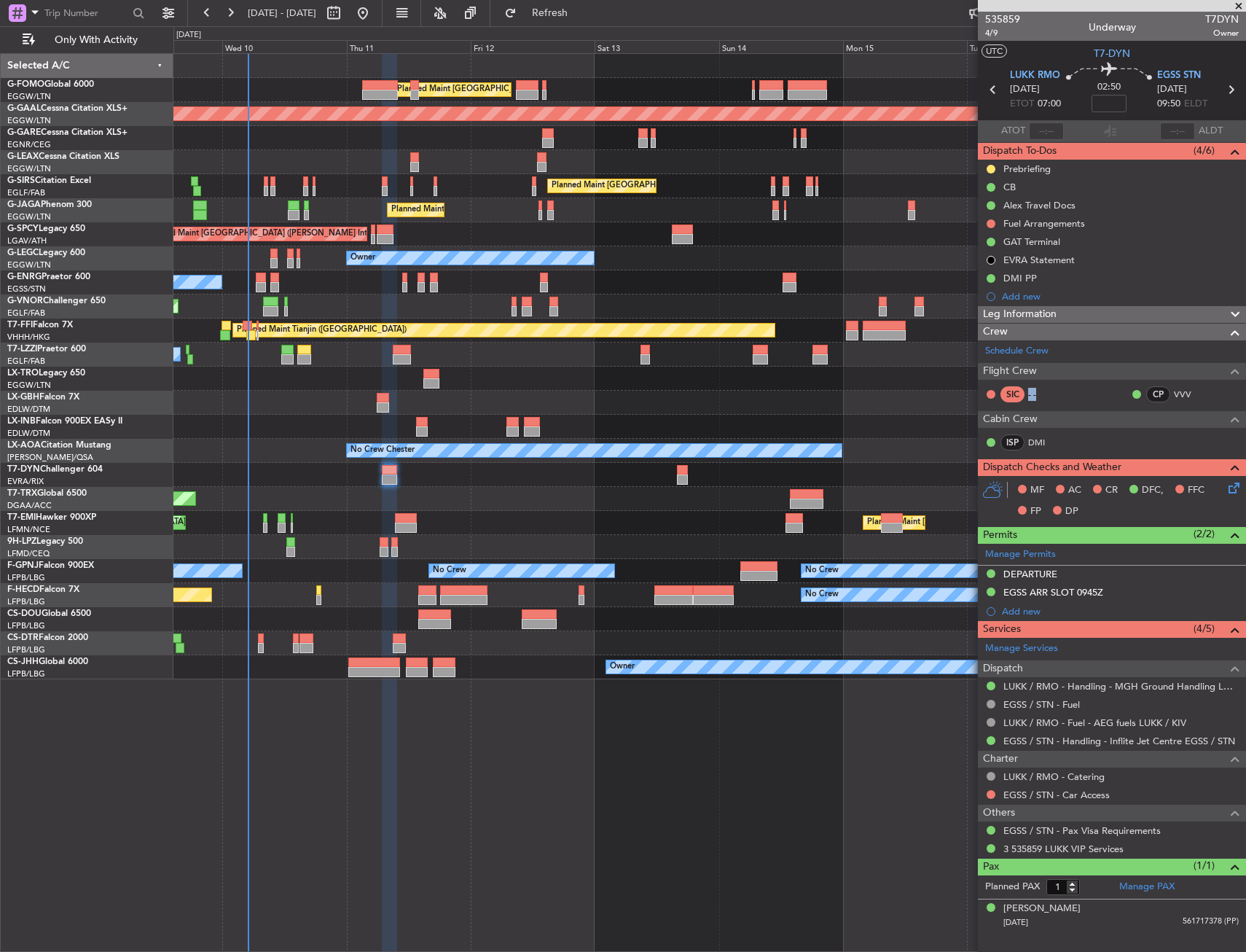
drag, startPoint x: 1024, startPoint y: 390, endPoint x: 1038, endPoint y: 392, distance: 14.1
click at [1038, 392] on div "SIC - -" at bounding box center [1023, 394] width 76 height 16
click at [1038, 392] on div "- -" at bounding box center [1045, 394] width 32 height 13
drag, startPoint x: 1038, startPoint y: 392, endPoint x: 1024, endPoint y: 395, distance: 14.3
click at [1024, 395] on div "SIC - -" at bounding box center [1023, 394] width 76 height 16
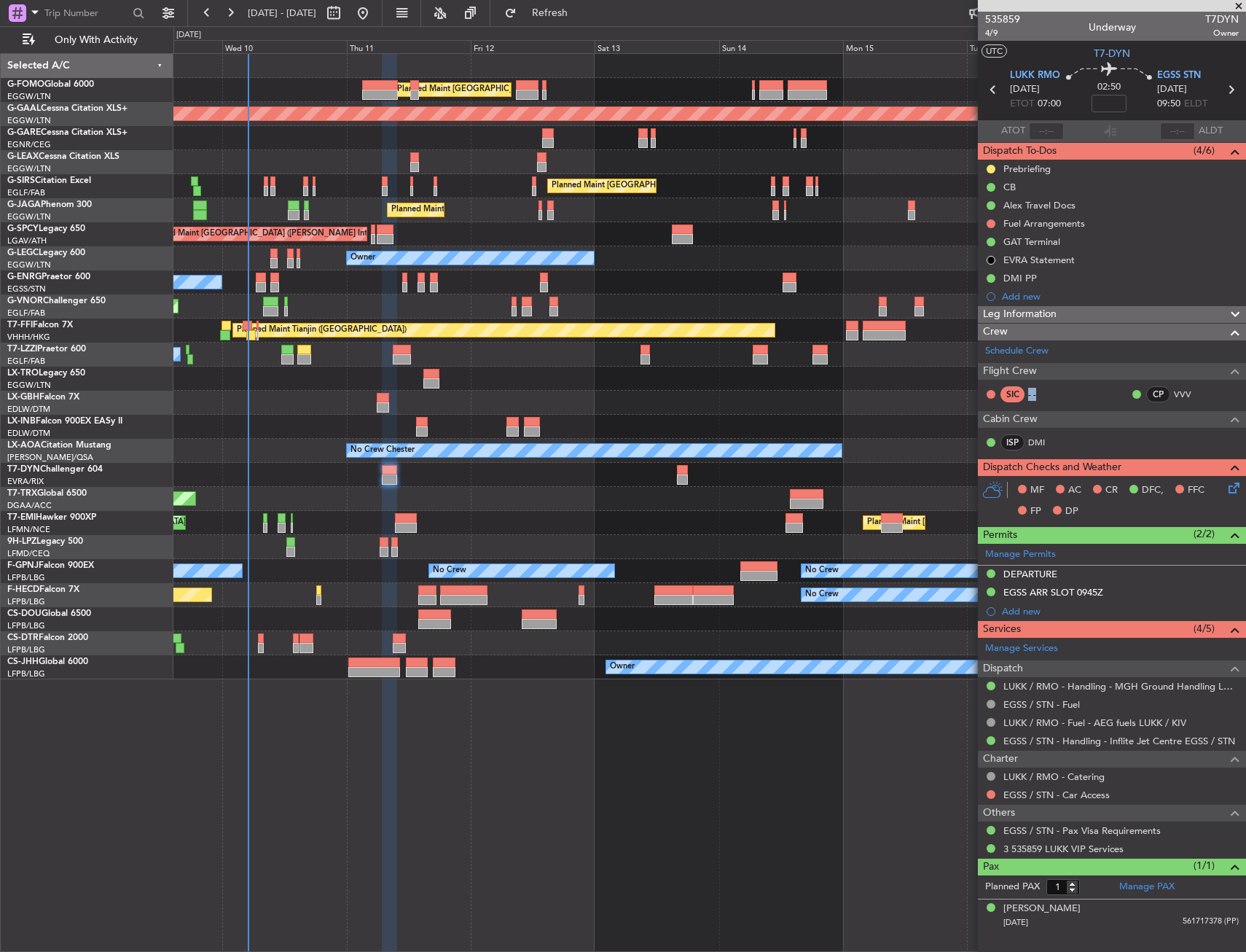
click at [1024, 395] on div "SIC" at bounding box center [1012, 394] width 24 height 16
drag, startPoint x: 1024, startPoint y: 395, endPoint x: 1045, endPoint y: 397, distance: 21.1
click at [1045, 397] on div "SIC - -" at bounding box center [1023, 394] width 76 height 16
click at [1045, 397] on div "- -" at bounding box center [1045, 394] width 32 height 13
drag, startPoint x: 1045, startPoint y: 397, endPoint x: 1021, endPoint y: 396, distance: 24.0
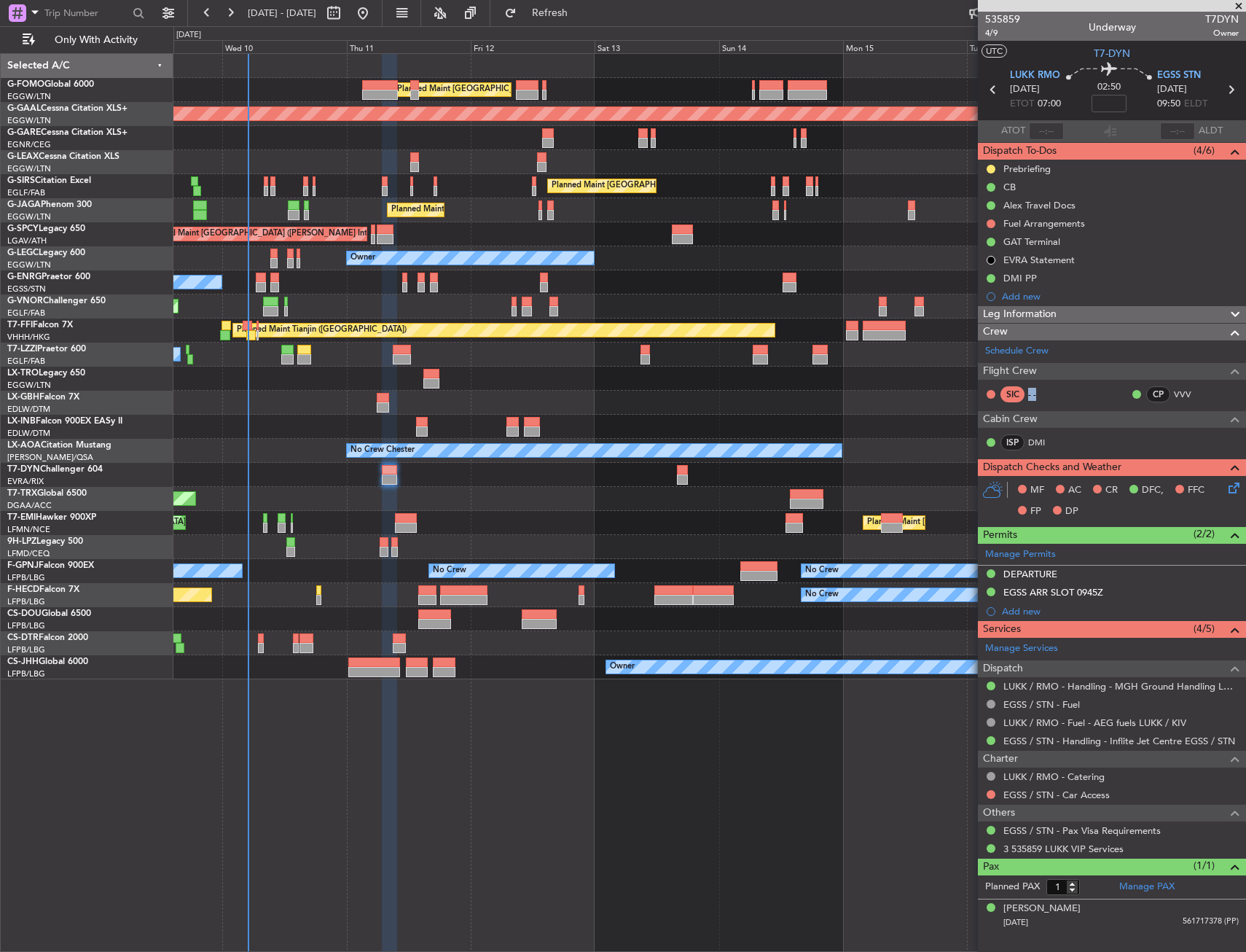
click at [1021, 396] on div "SIC - -" at bounding box center [1023, 394] width 76 height 16
click at [1021, 396] on div "SIC" at bounding box center [1012, 394] width 24 height 16
drag, startPoint x: 1021, startPoint y: 396, endPoint x: 1047, endPoint y: 395, distance: 26.0
click at [1047, 395] on div "SIC - -" at bounding box center [1023, 394] width 76 height 16
click at [1047, 395] on div "- -" at bounding box center [1045, 394] width 32 height 13
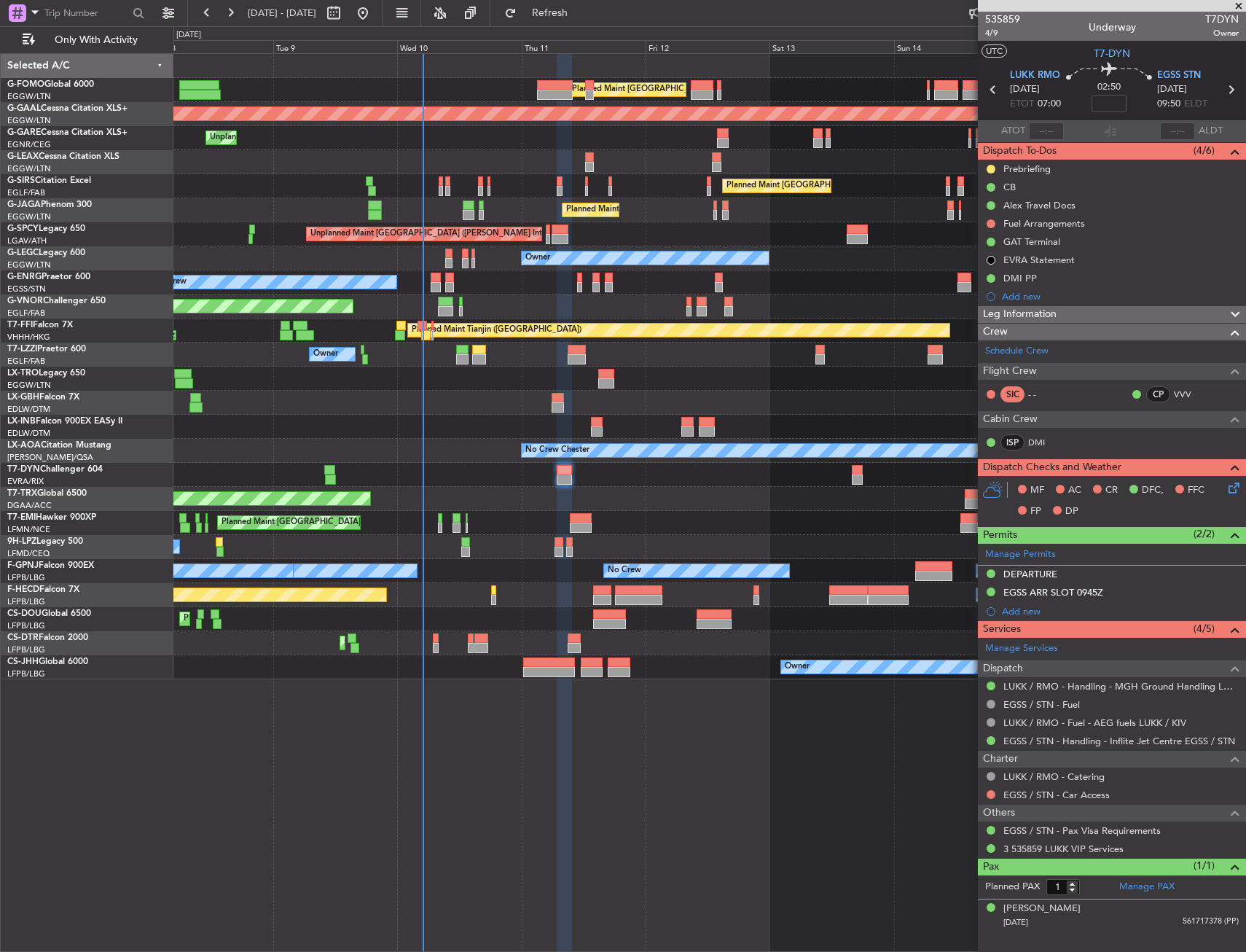
click at [584, 515] on div "Planned Maint [GEOGRAPHIC_DATA] Planned Maint [GEOGRAPHIC_DATA]" at bounding box center [710, 522] width 1072 height 24
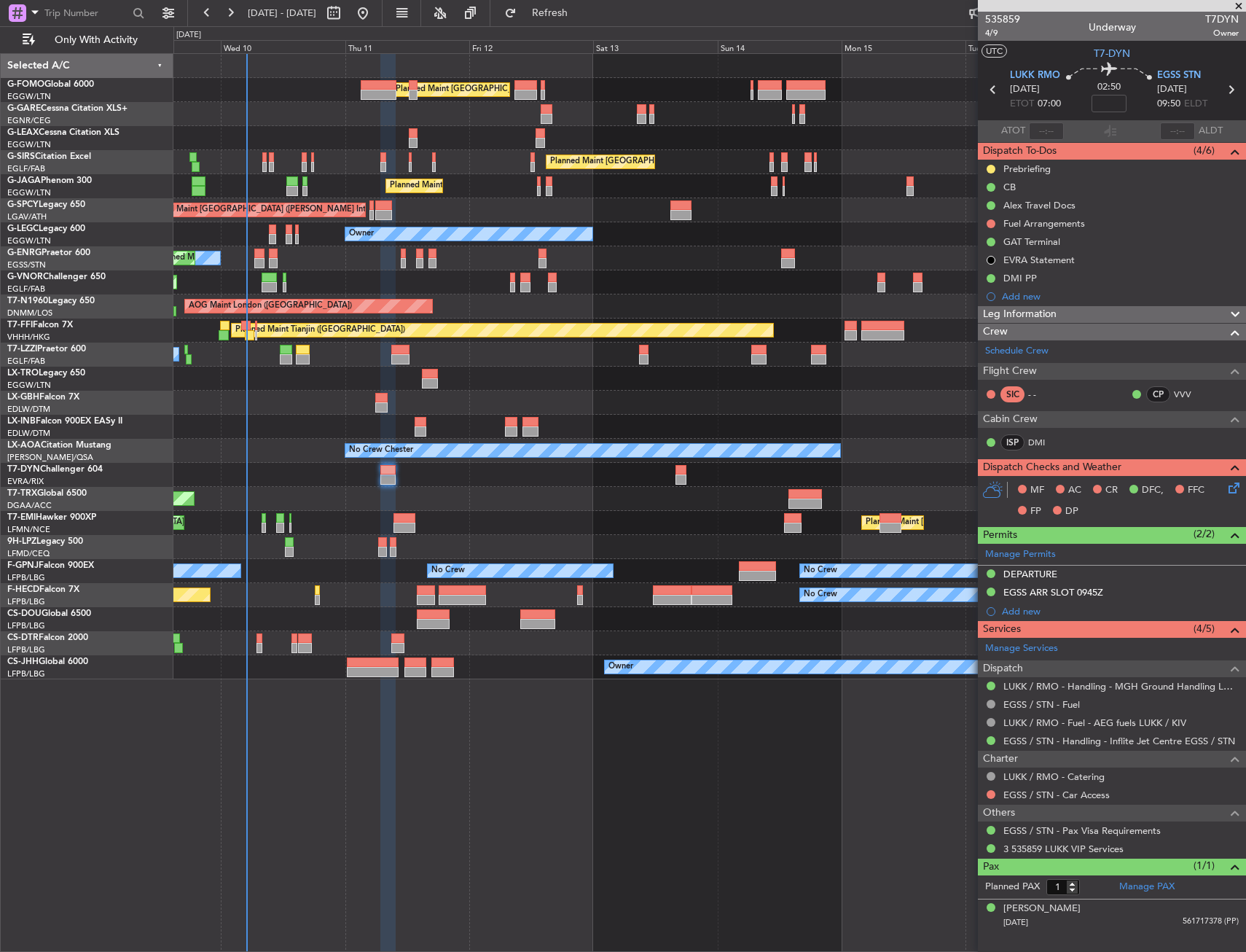
click at [183, 398] on div "Planned Maint London (Luton) Unplanned Maint Chester Planned Maint London (Farn…" at bounding box center [710, 366] width 1072 height 626
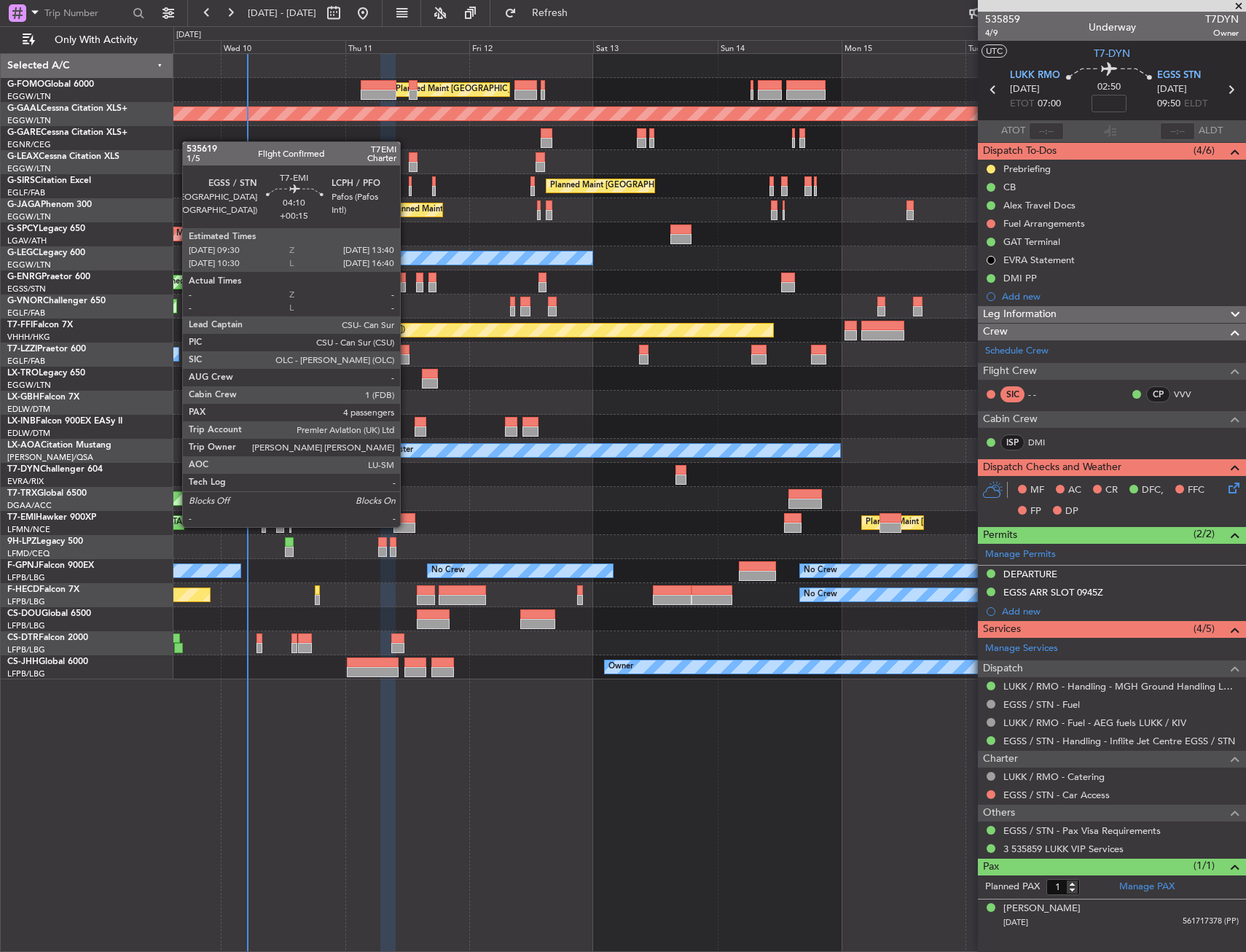
click at [403, 526] on div at bounding box center [405, 528] width 22 height 10
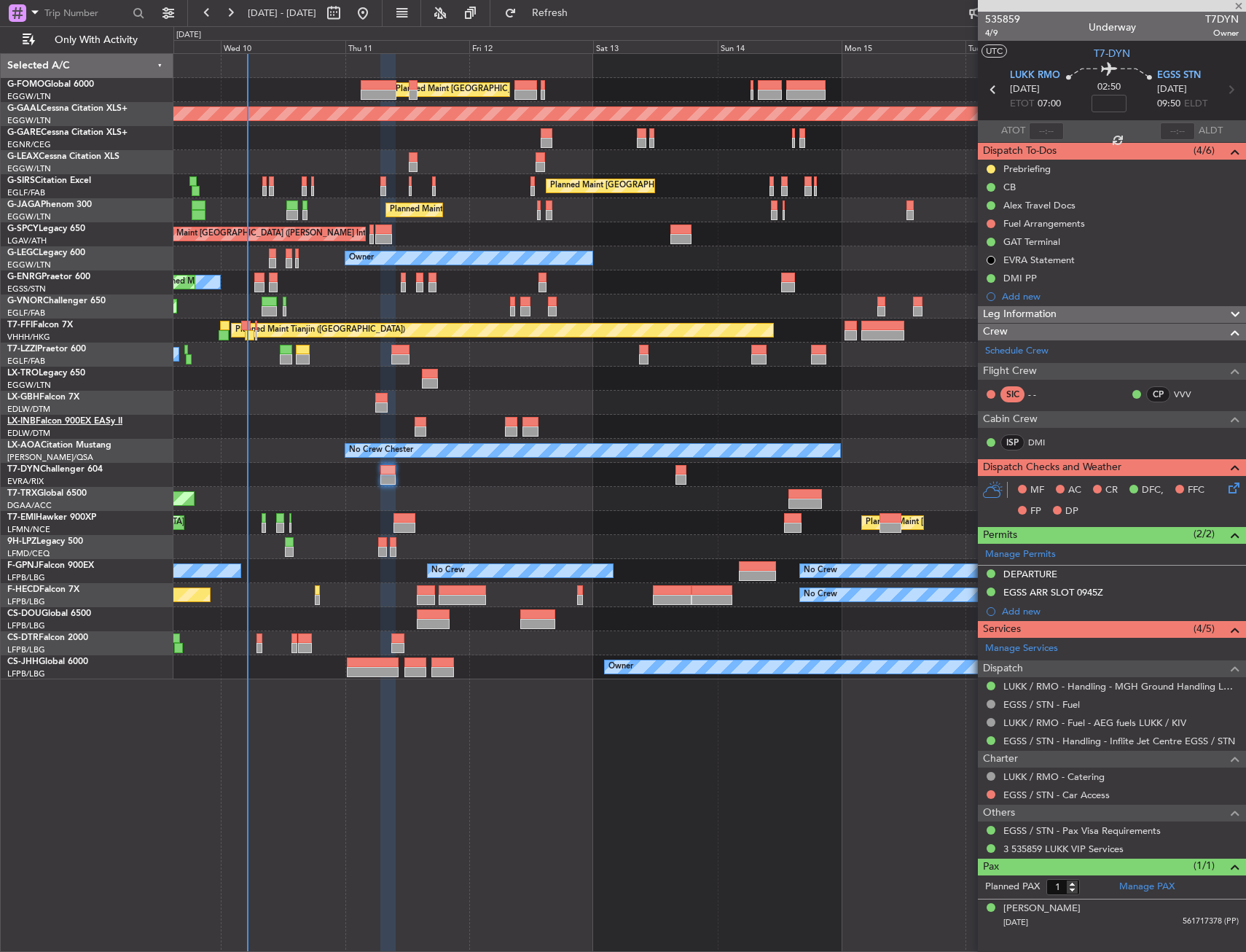
type input "+00:15"
type input "4"
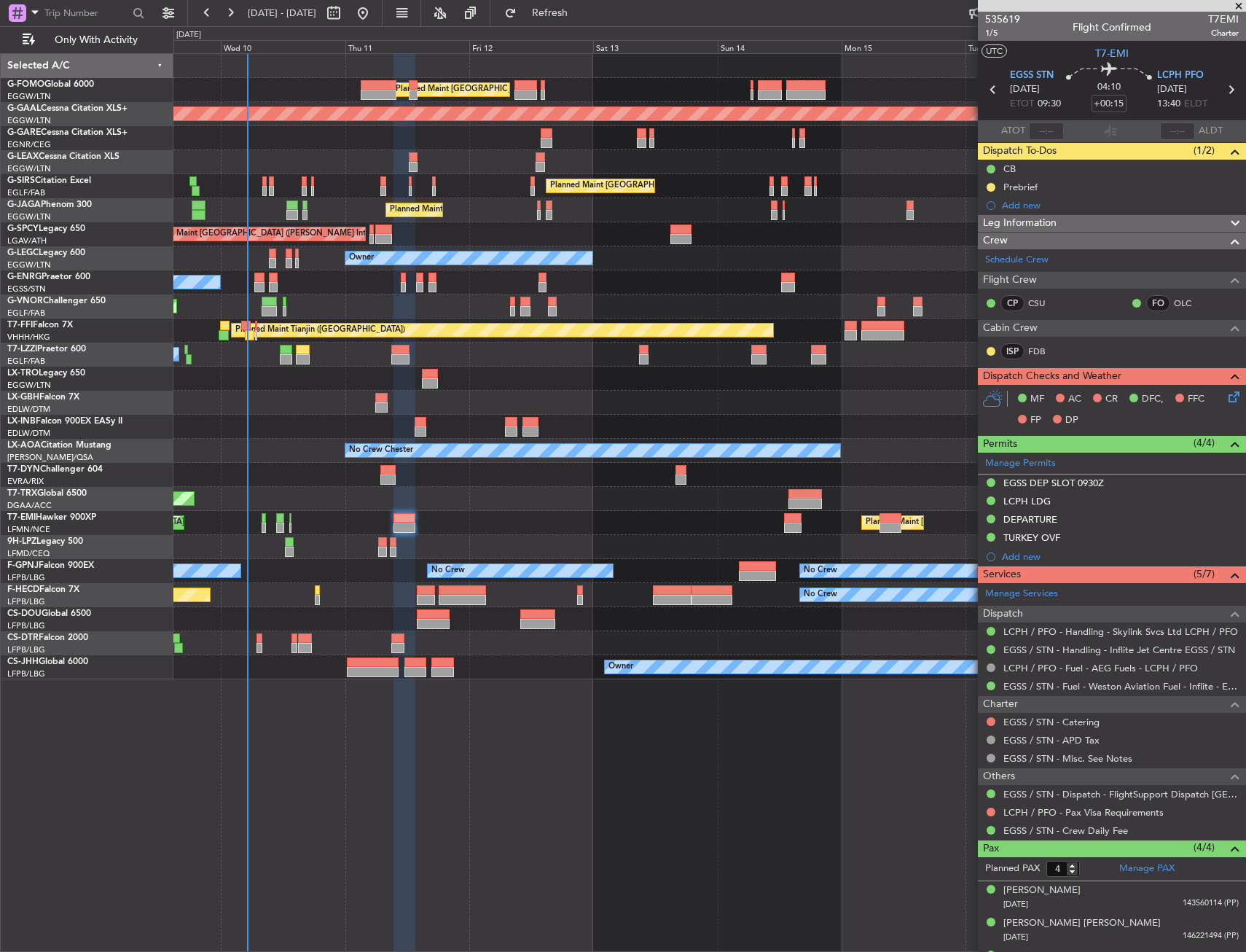
click at [348, 630] on div "Planned Maint London (Luton) Planned Maint Dusseldorf Unplanned Maint Chester P…" at bounding box center [710, 366] width 1072 height 626
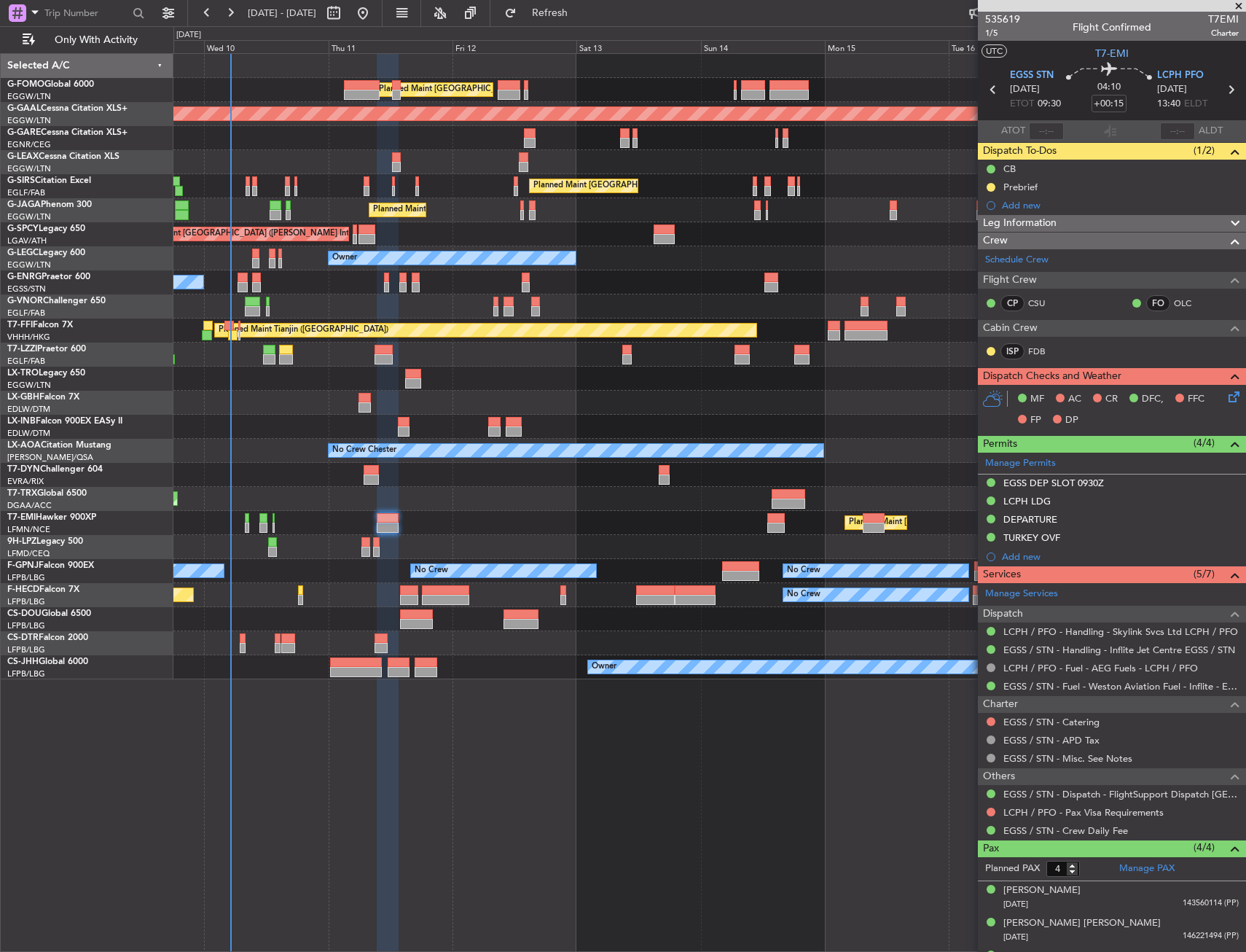
click at [245, 642] on div "Planned Maint Mugla ([GEOGRAPHIC_DATA])" at bounding box center [710, 643] width 1072 height 24
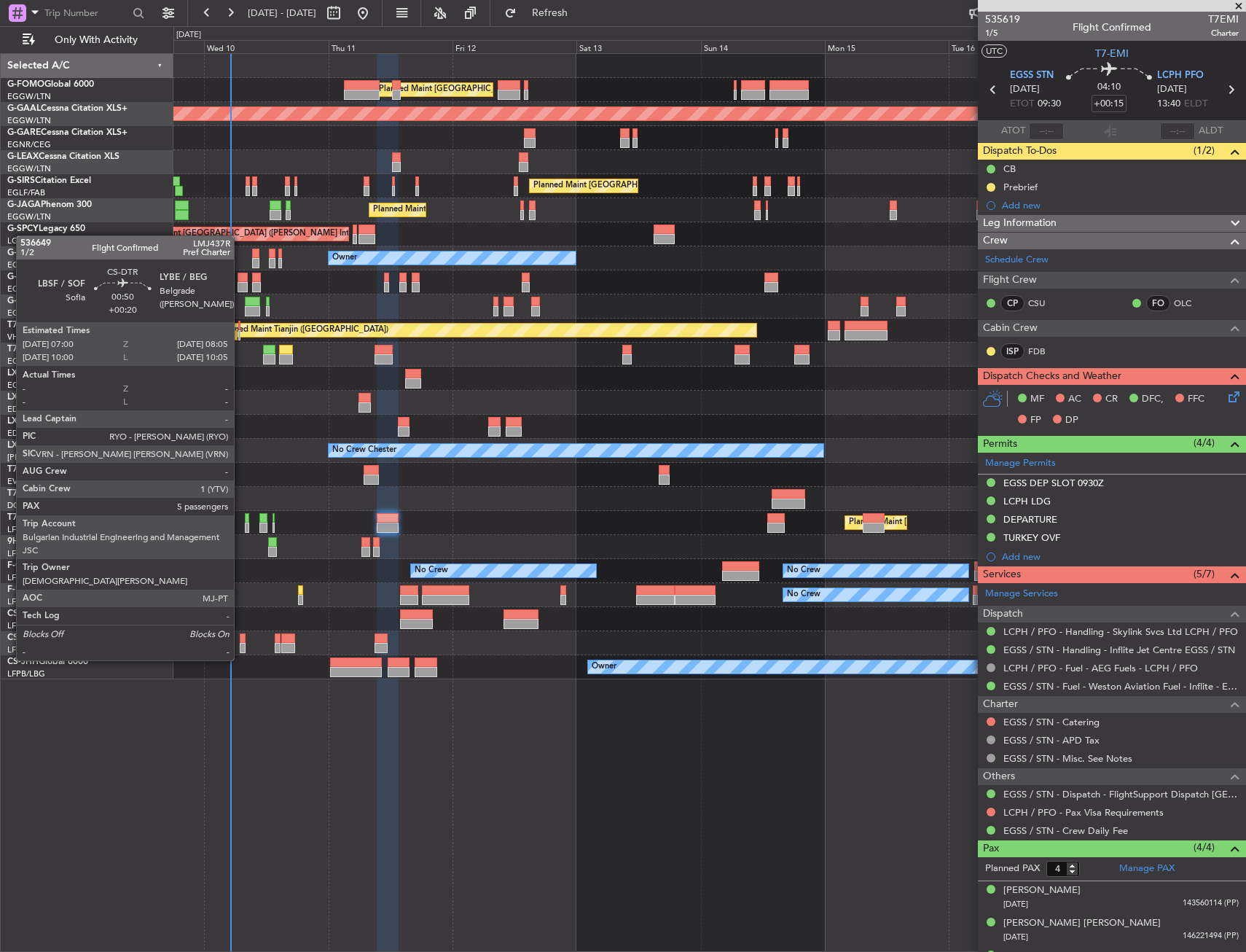
click at [240, 646] on div at bounding box center [242, 648] width 6 height 10
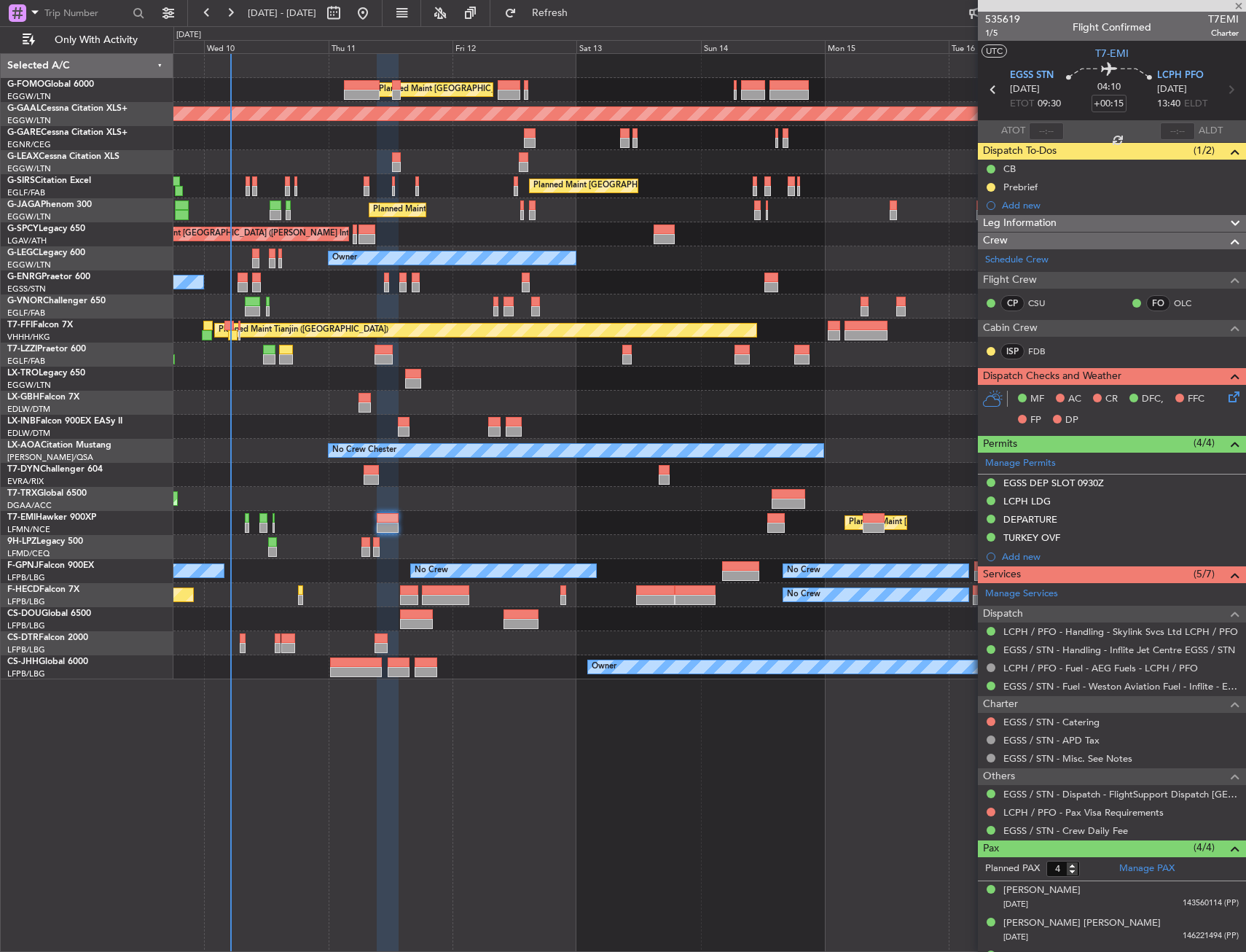
type input "+00:20"
type input "5"
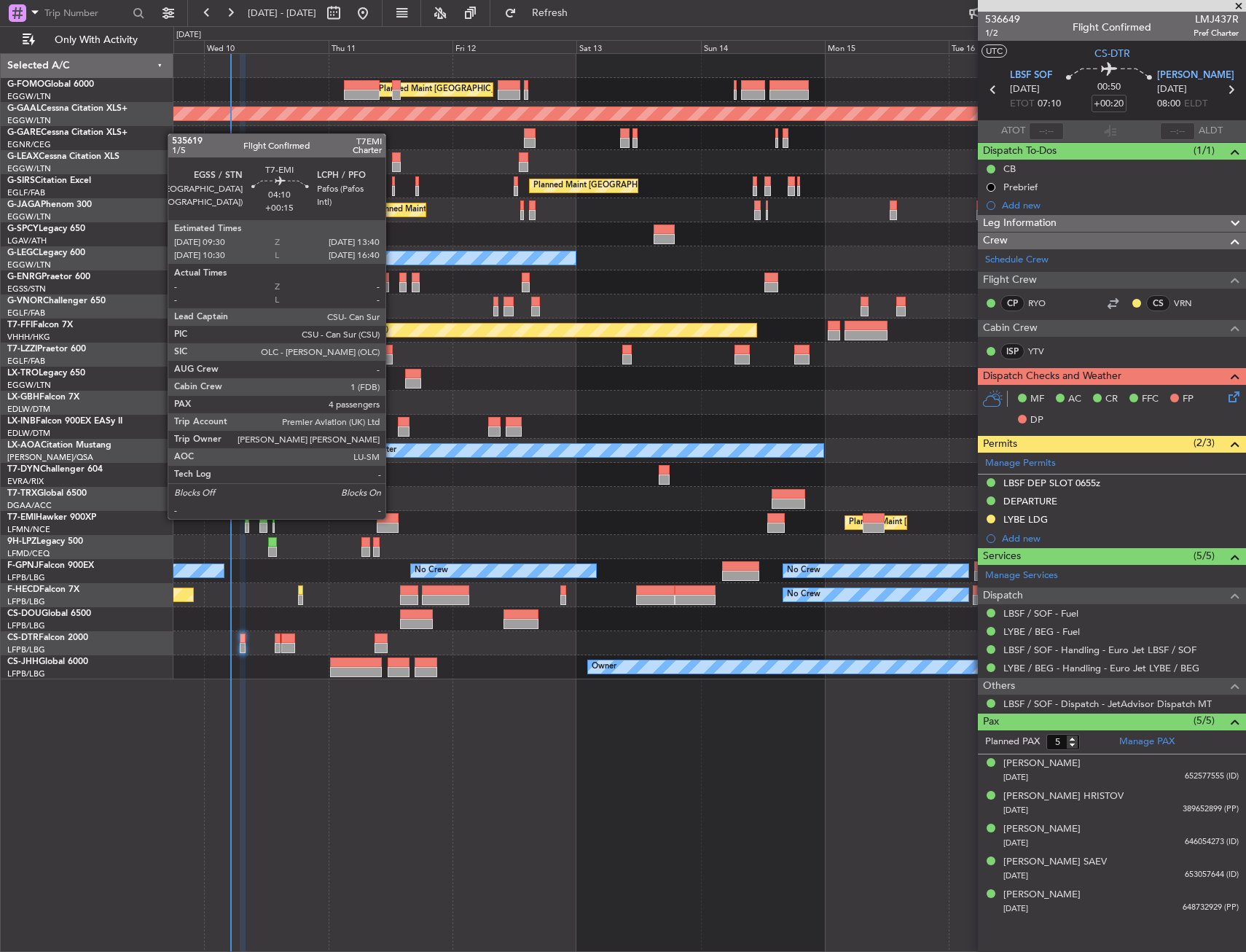
click at [392, 517] on div at bounding box center [388, 518] width 22 height 10
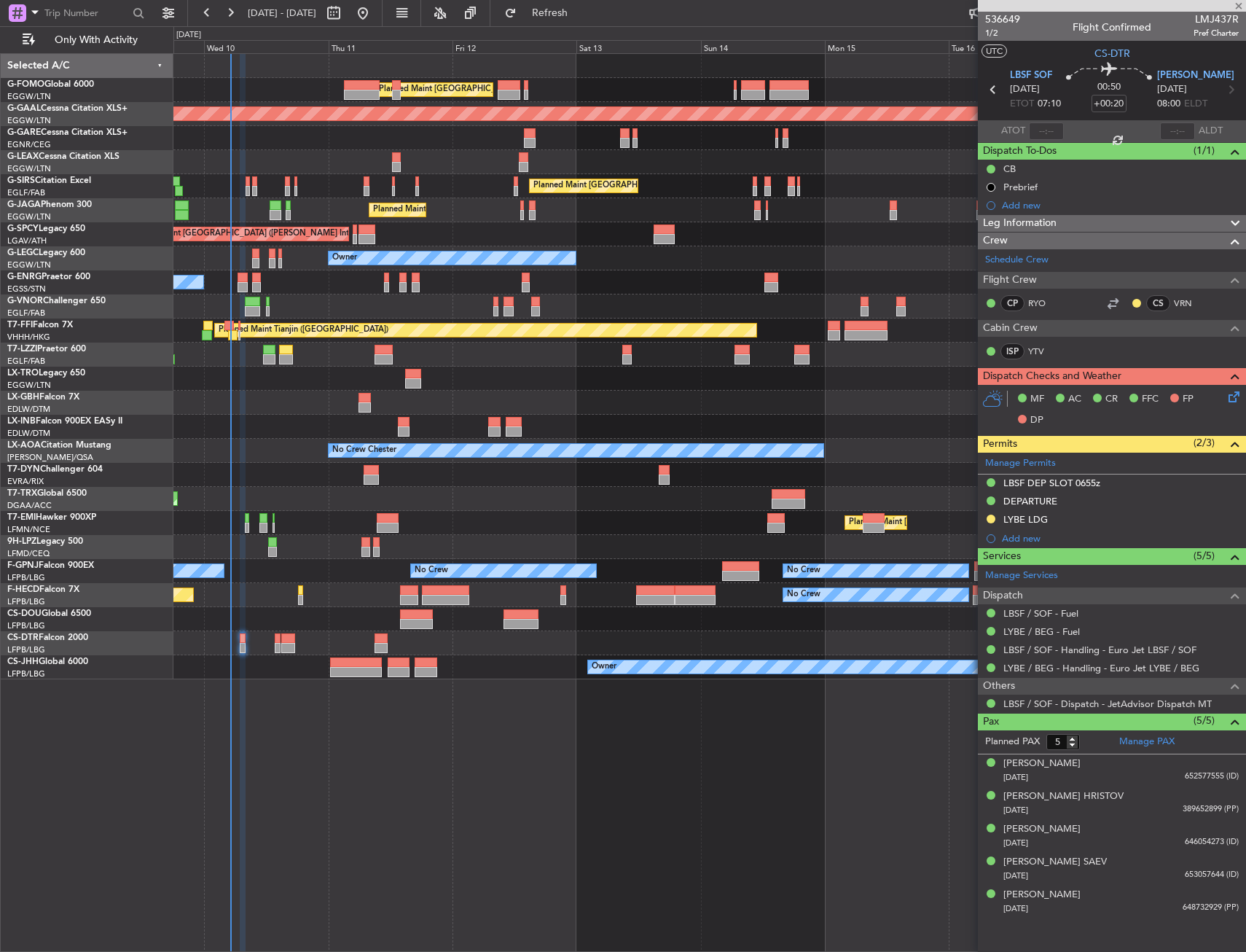
type input "+00:15"
type input "4"
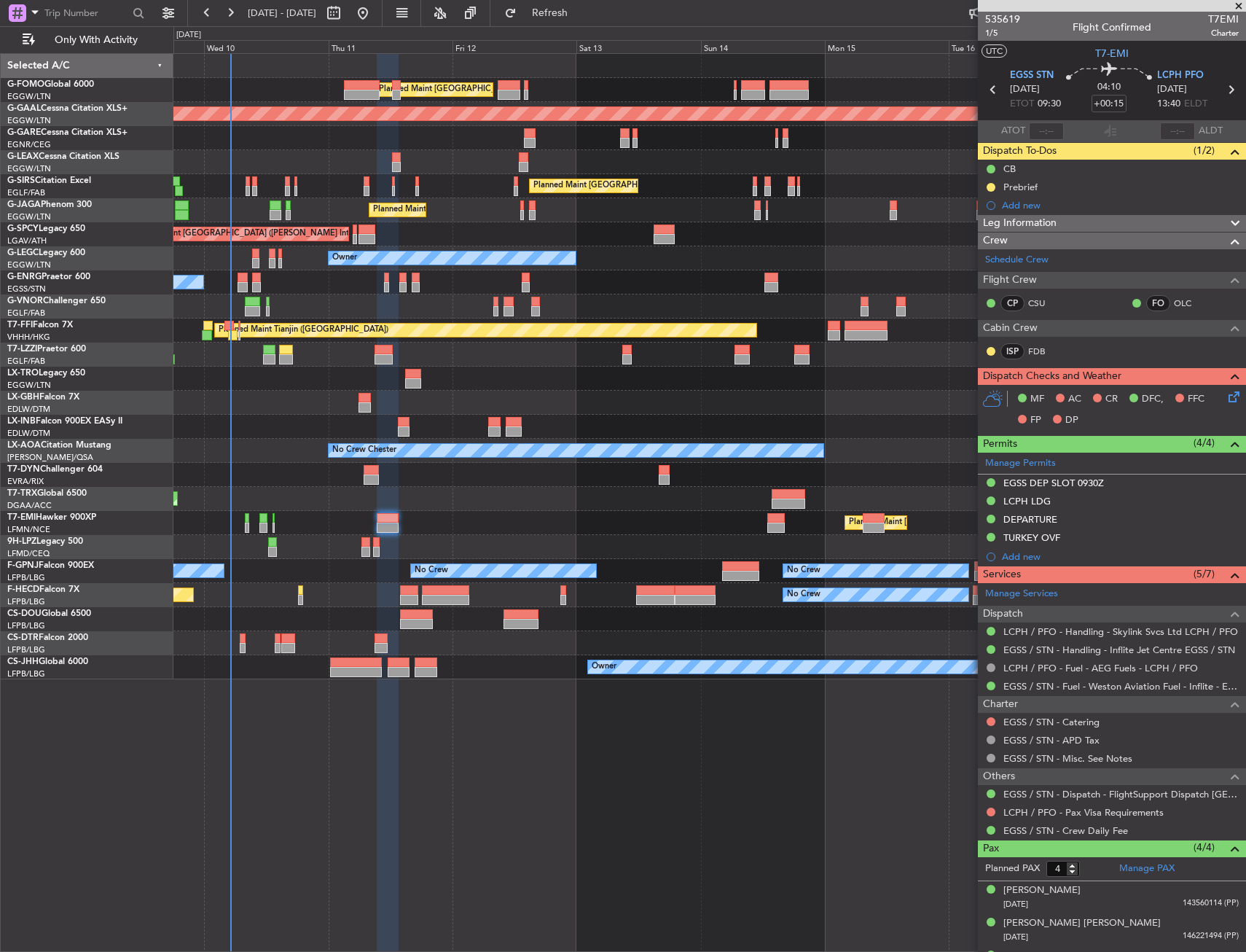
click at [361, 540] on div at bounding box center [366, 542] width 9 height 10
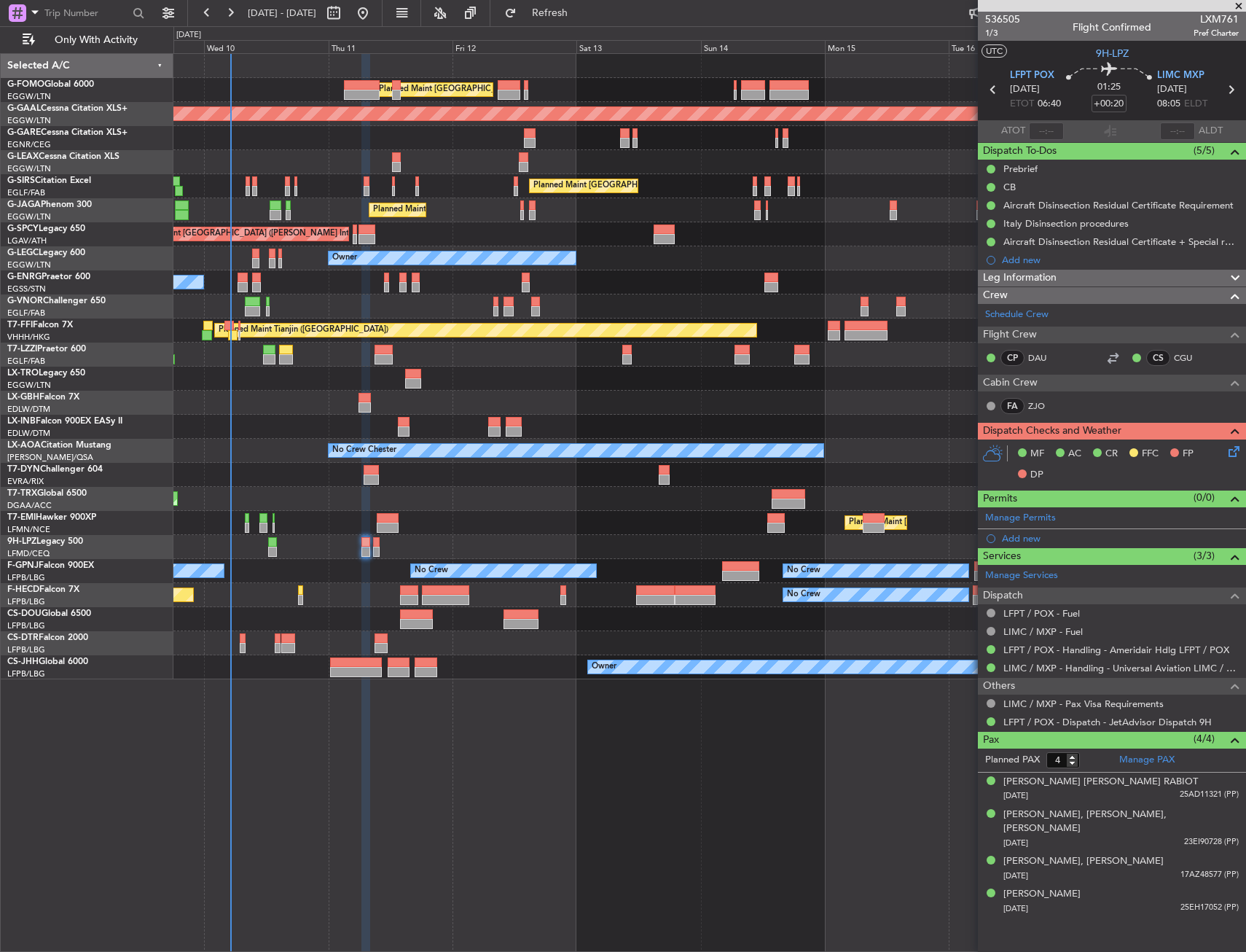
click at [455, 511] on div "Planned Maint [GEOGRAPHIC_DATA] ([GEOGRAPHIC_DATA])" at bounding box center [710, 499] width 1072 height 24
click at [1226, 453] on icon at bounding box center [1232, 449] width 12 height 12
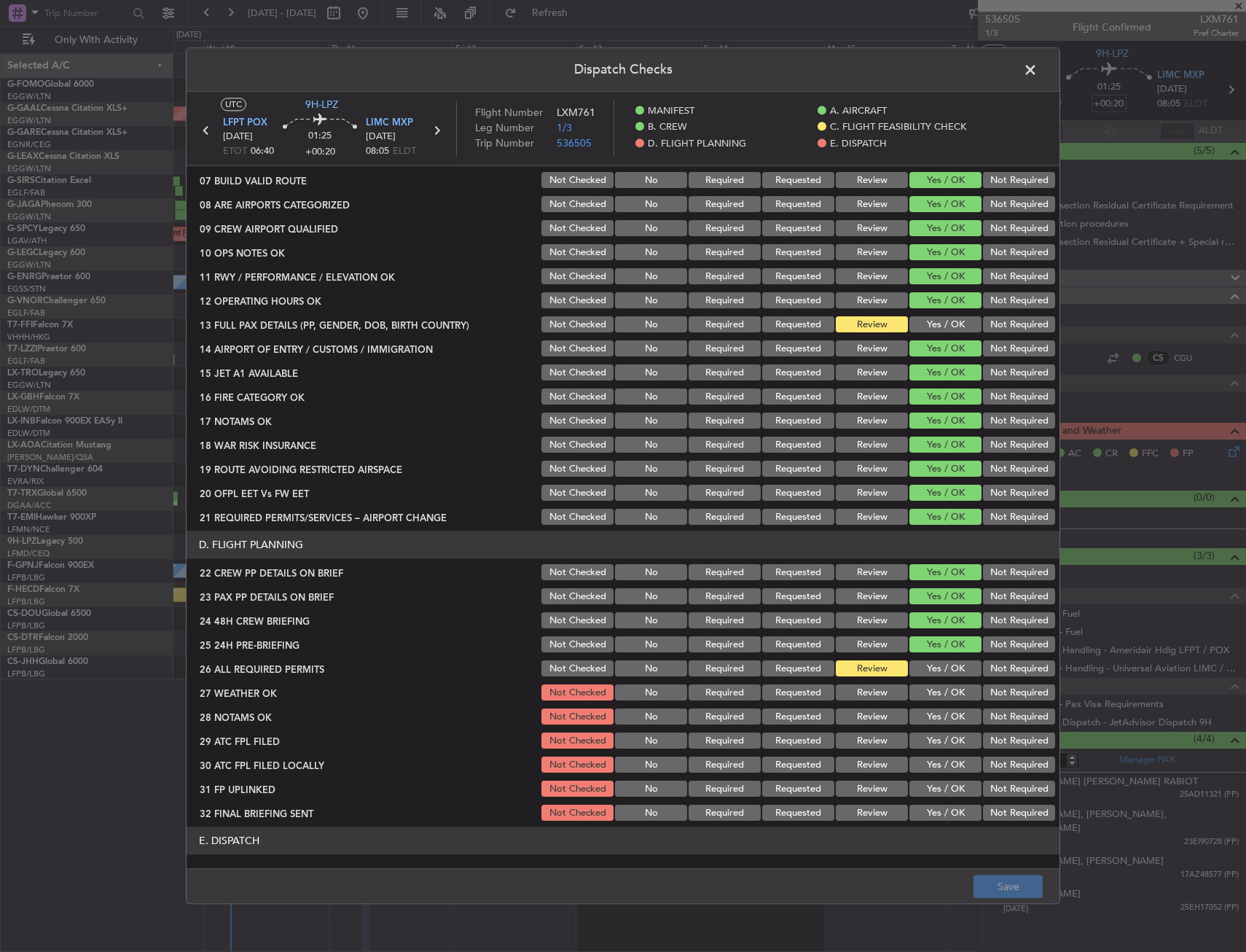
scroll to position [365, 0]
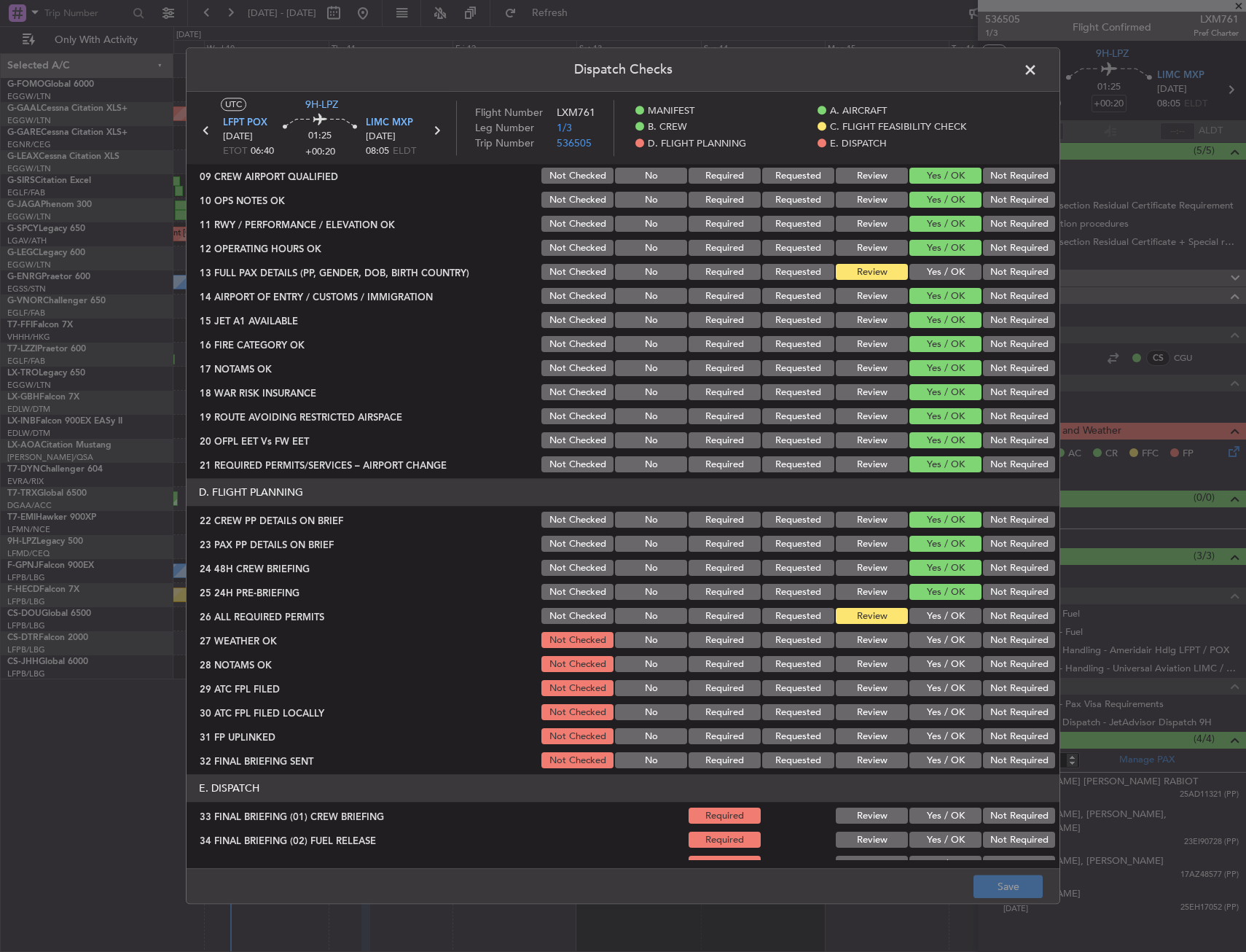
click at [918, 271] on button "Yes / OK" at bounding box center [945, 272] width 72 height 16
drag, startPoint x: 921, startPoint y: 713, endPoint x: 928, endPoint y: 626, distance: 87.3
click at [928, 626] on section "D. FLIGHT PLANNING 22 CREW PP DETAILS ON BRIEF Not Checked No Required Requeste…" at bounding box center [623, 625] width 873 height 292
click at [928, 618] on button "Yes / OK" at bounding box center [945, 616] width 72 height 16
click at [997, 590] on button "Not Required" at bounding box center [1019, 592] width 72 height 16
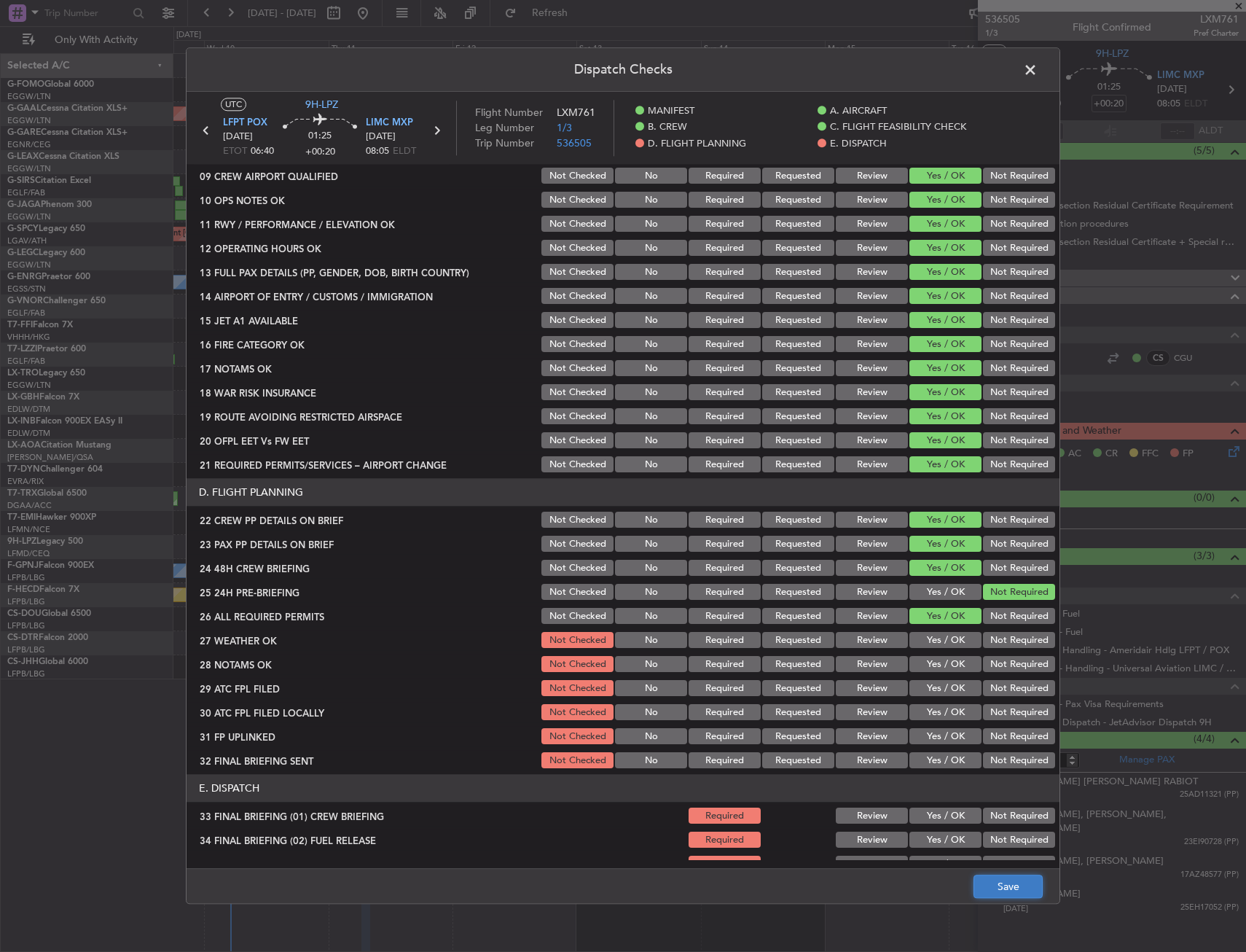
click at [1009, 890] on button "Save" at bounding box center [1007, 886] width 69 height 23
click at [1038, 75] on span at bounding box center [1038, 73] width 0 height 29
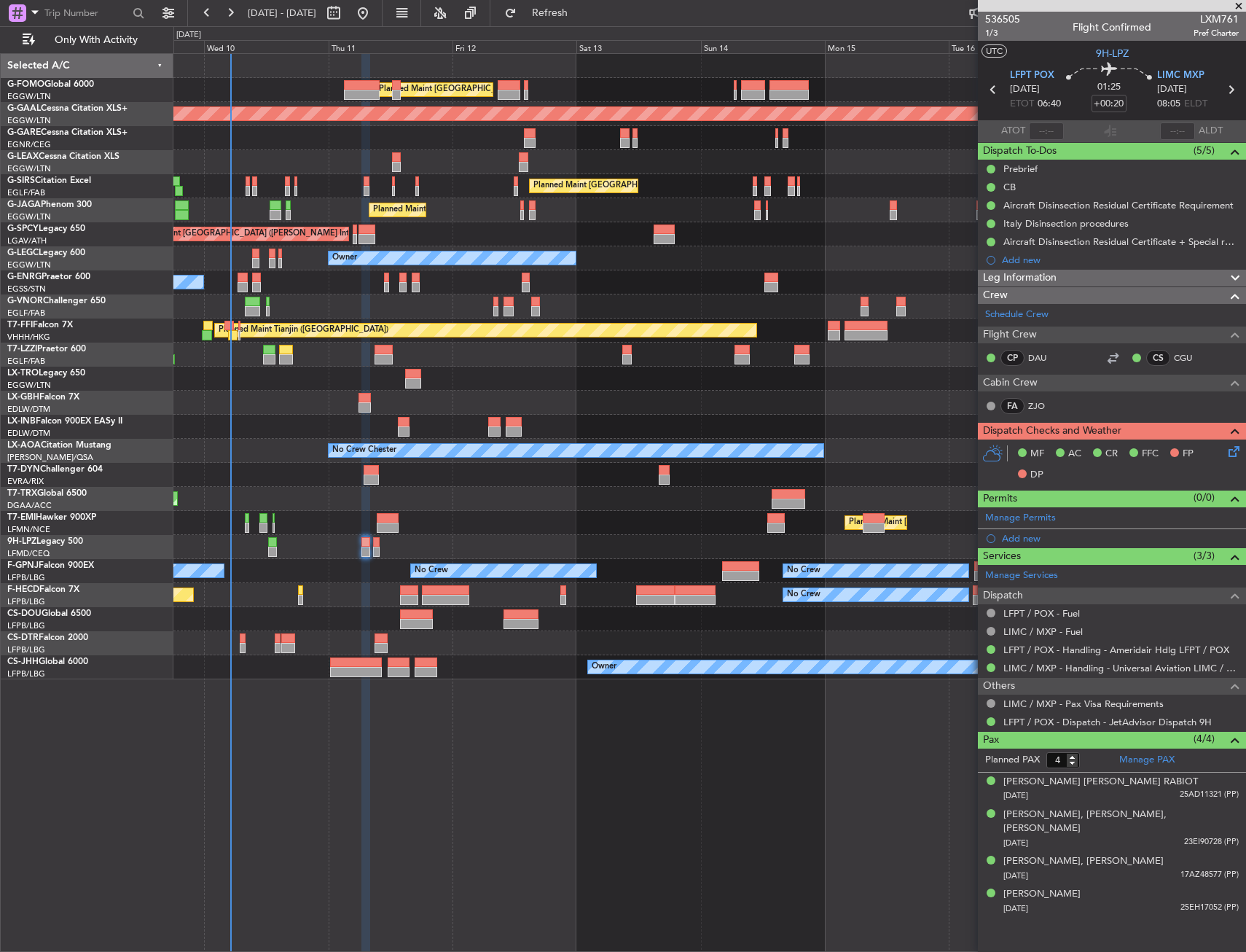
click at [260, 384] on div at bounding box center [710, 378] width 1072 height 24
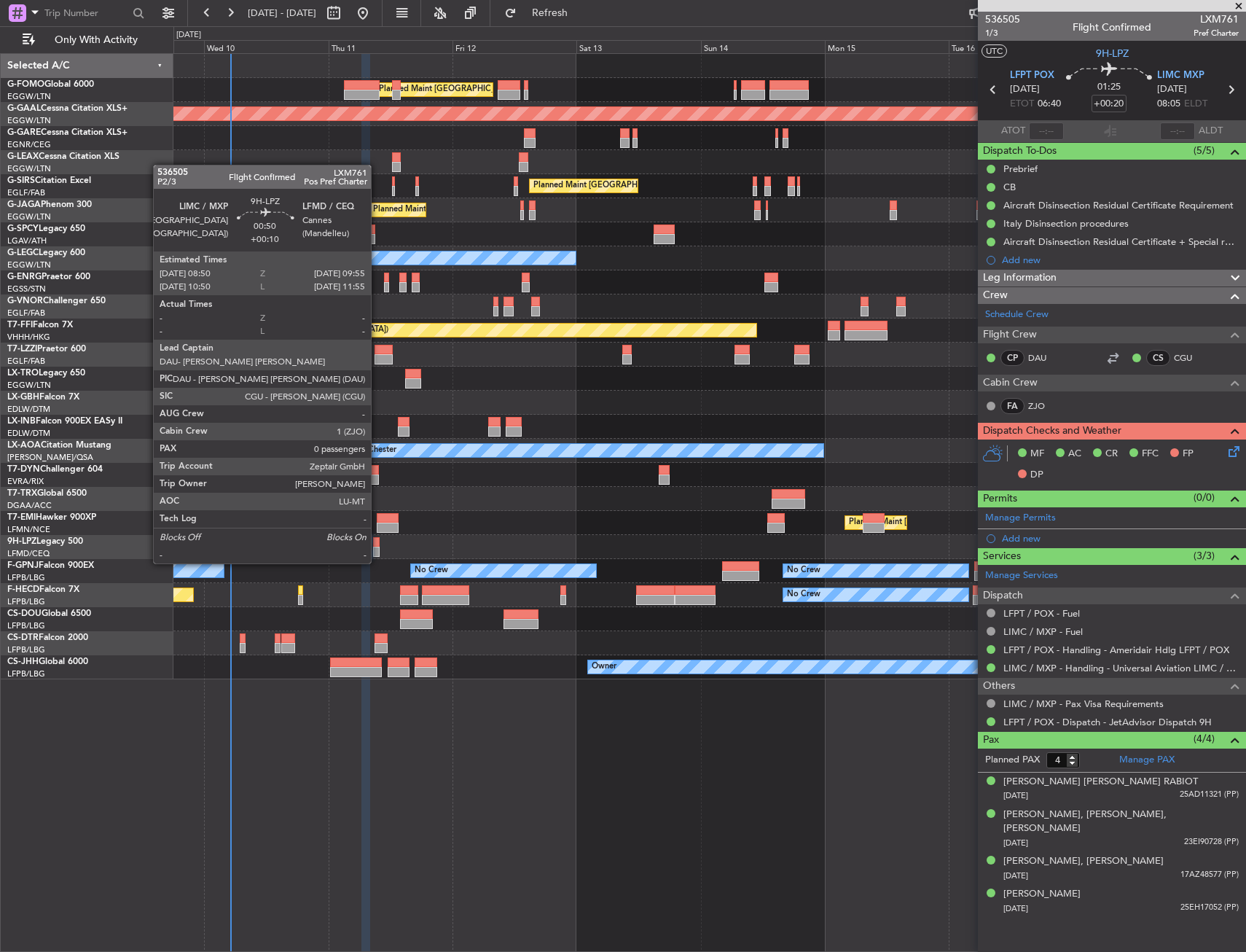
click at [378, 549] on div at bounding box center [376, 551] width 6 height 10
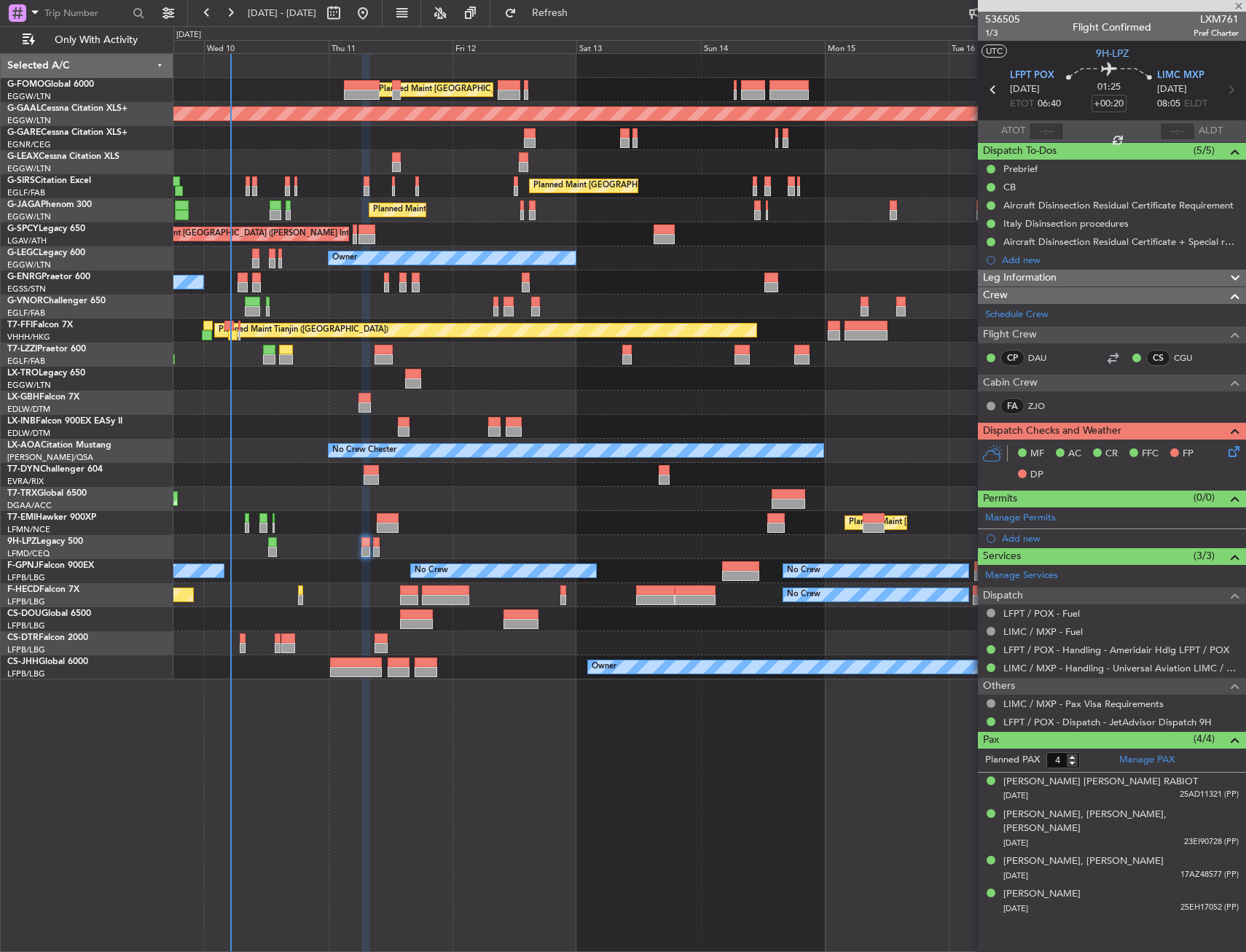
type input "+00:10"
type input "0"
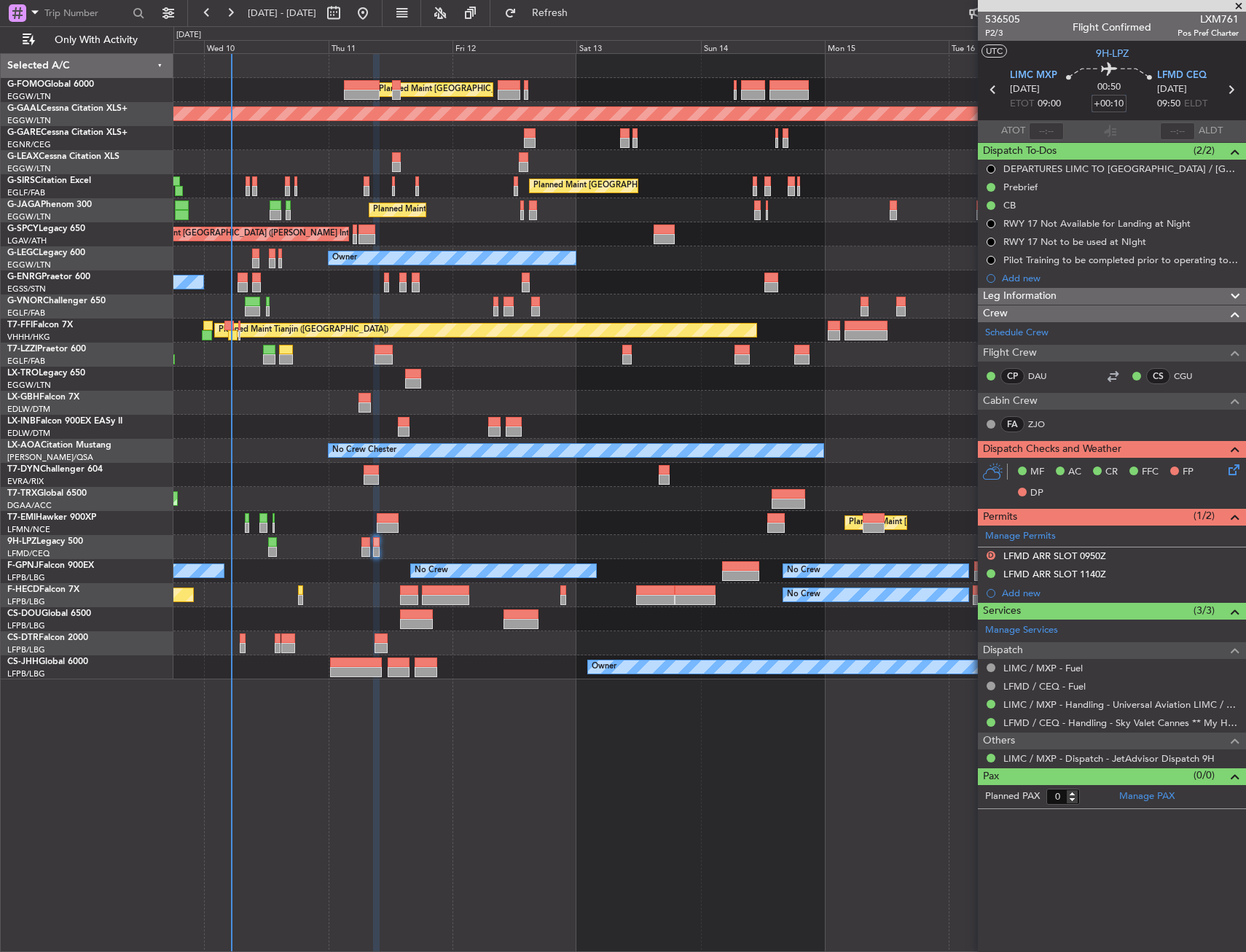
click at [1111, 107] on input "+00:10" at bounding box center [1109, 103] width 35 height 18
click at [1144, 110] on div "00:50 0" at bounding box center [1109, 89] width 96 height 54
type input "+00:00"
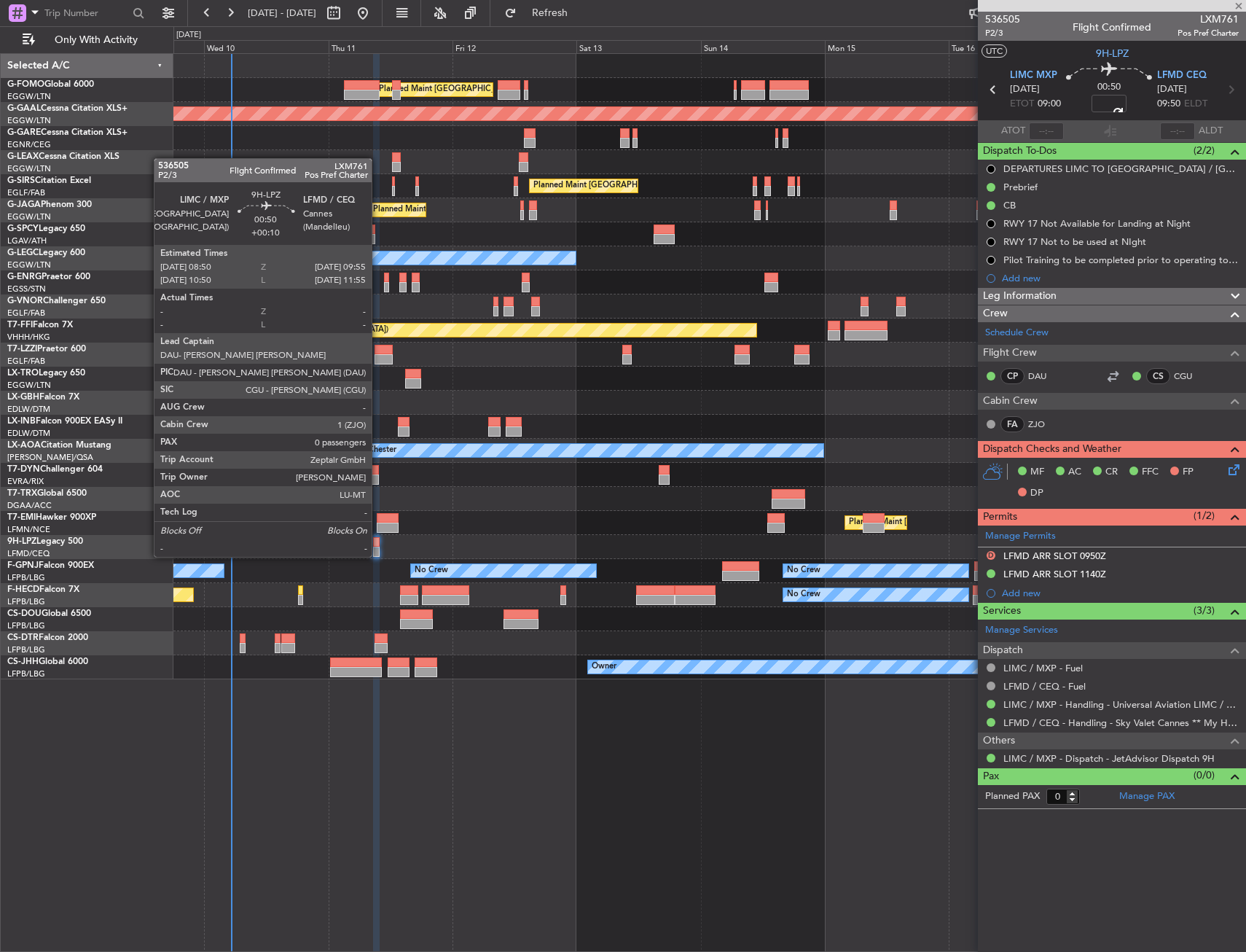
click at [377, 543] on div at bounding box center [376, 542] width 6 height 10
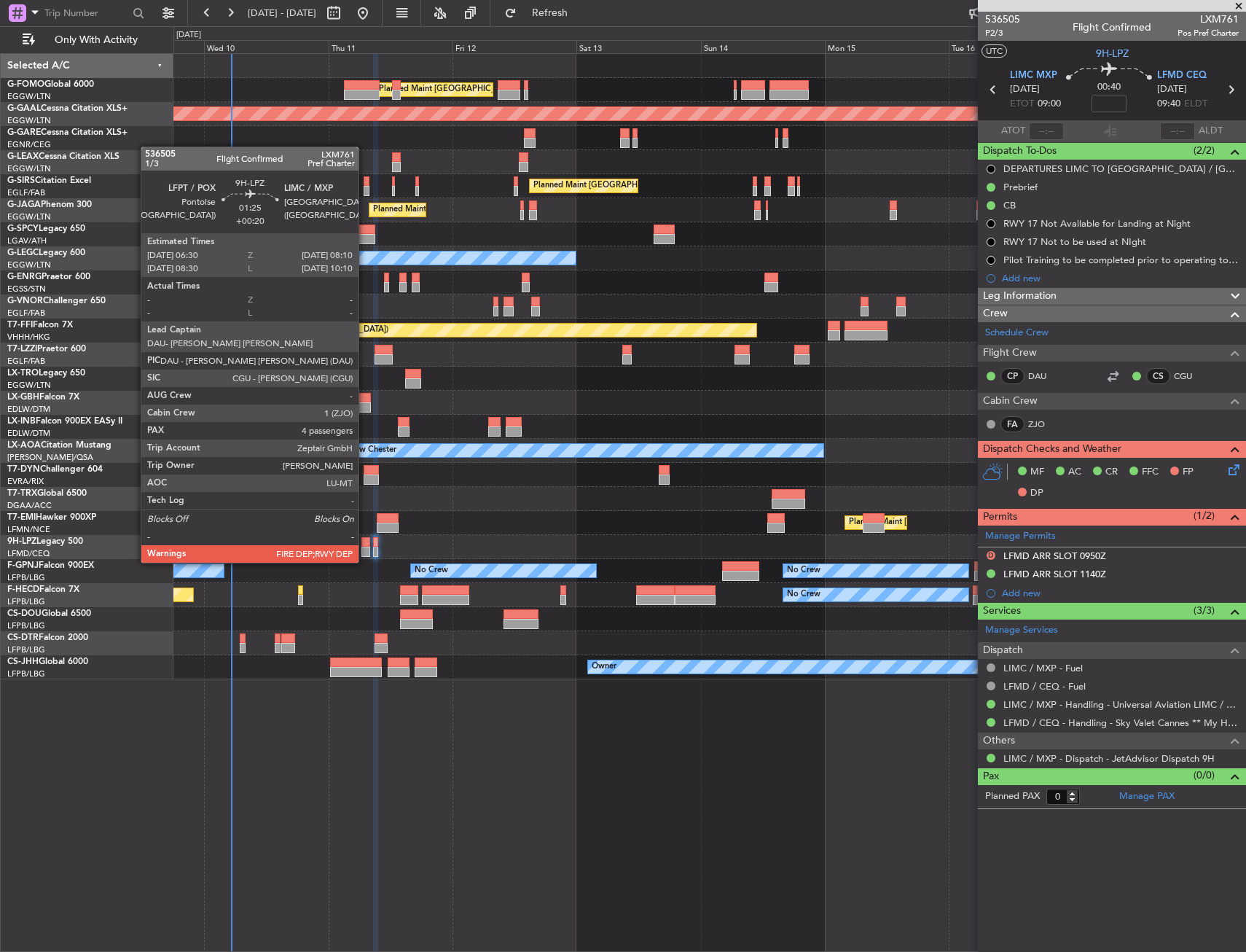
click at [365, 550] on div at bounding box center [366, 551] width 9 height 10
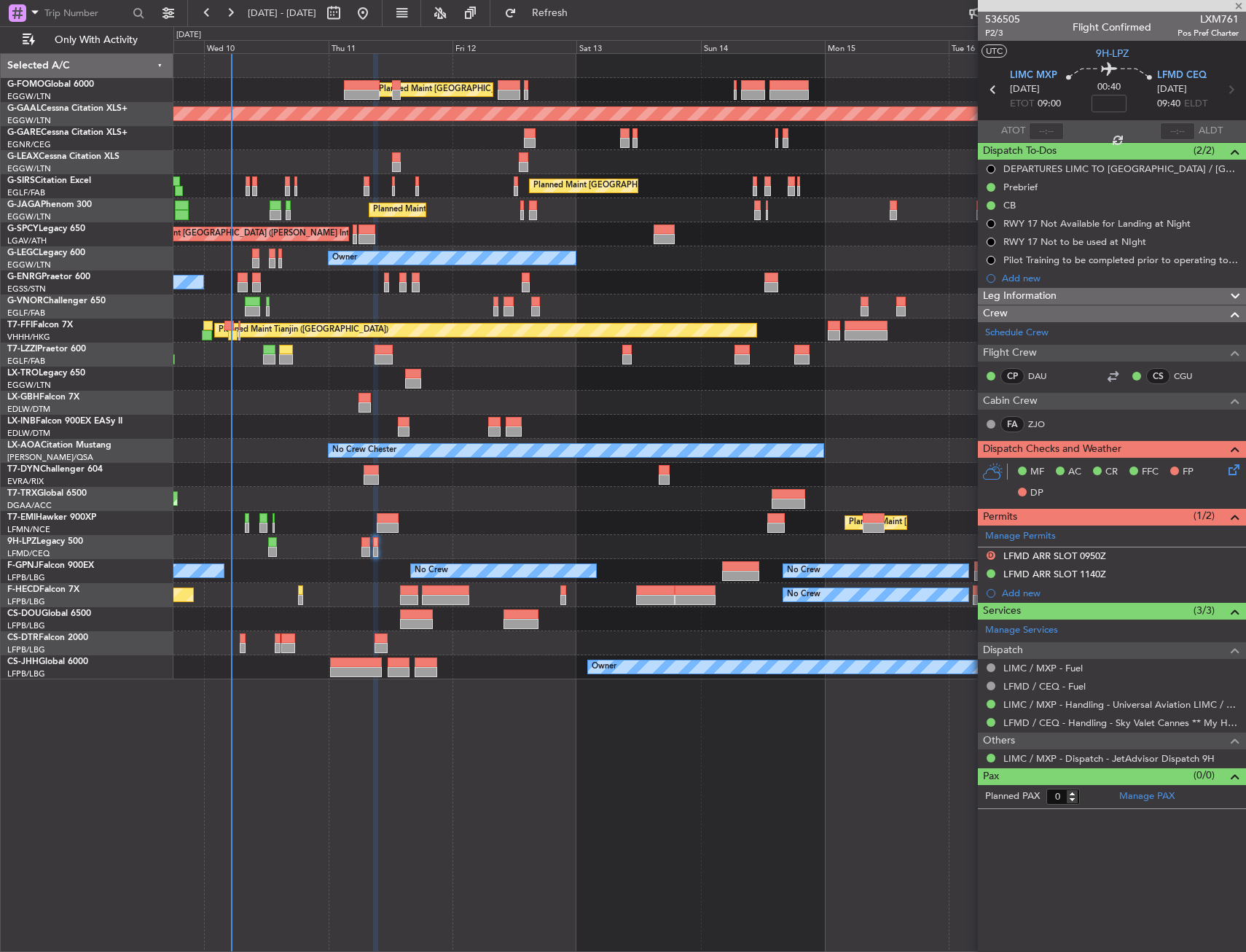
type input "+00:20"
type input "4"
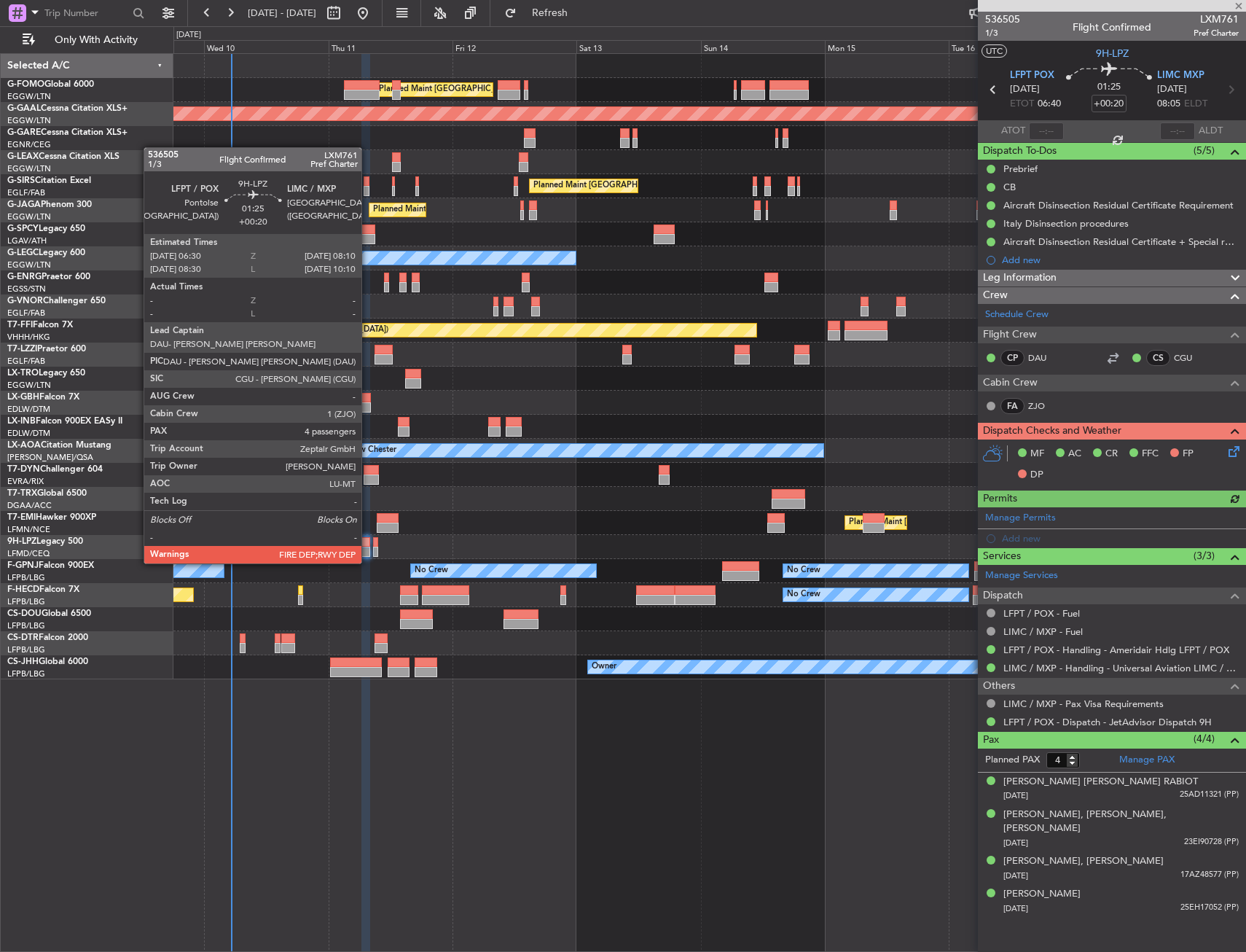
click at [367, 551] on div at bounding box center [366, 551] width 9 height 10
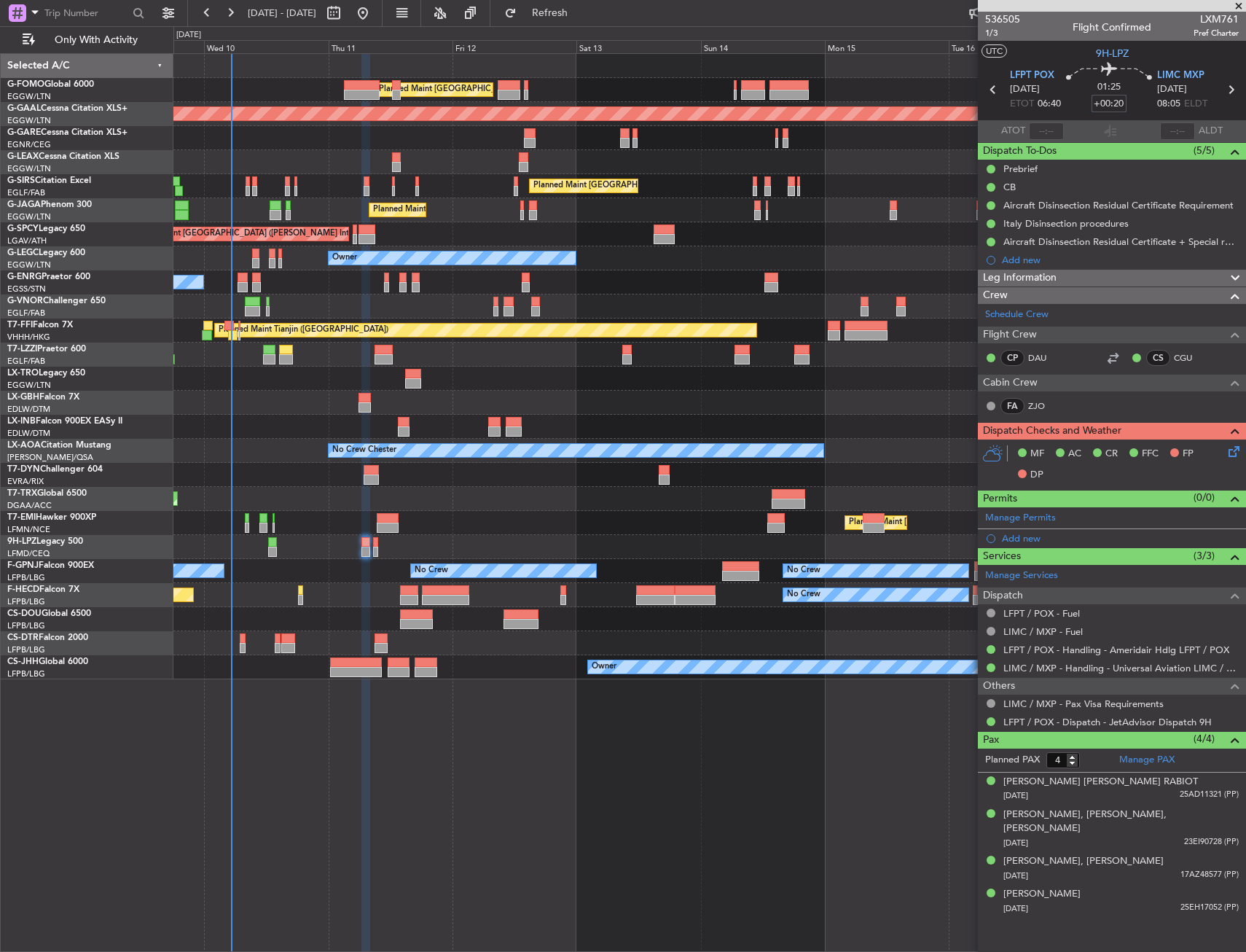
click at [1094, 97] on input "+00:20" at bounding box center [1109, 103] width 35 height 18
click at [1136, 107] on div "01:25 0" at bounding box center [1109, 89] width 96 height 54
type input "+00:00"
click at [379, 550] on div "Planned Maint St Gallen (Altenrhein) No Crew No Crew" at bounding box center [710, 547] width 1072 height 24
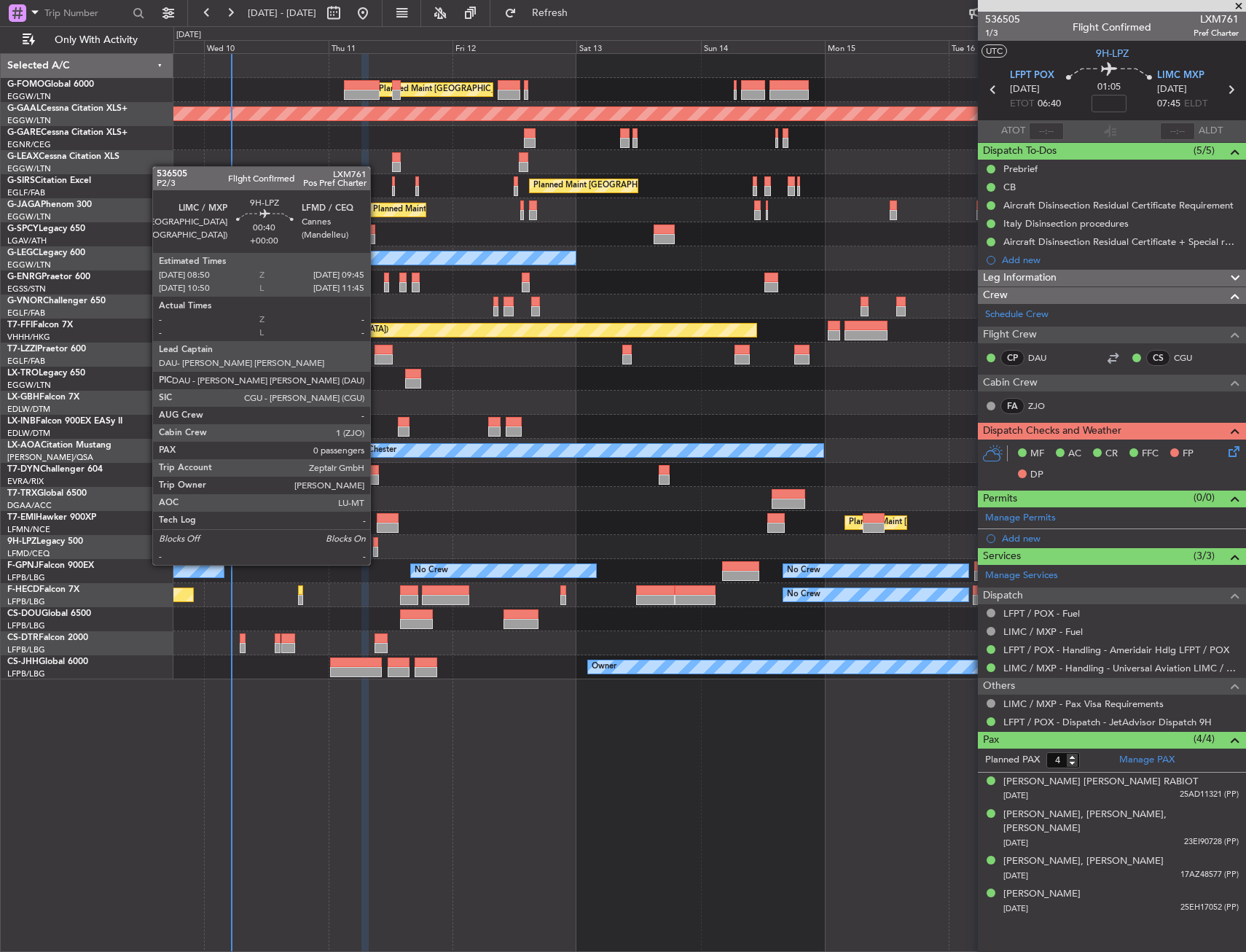
click at [377, 551] on div at bounding box center [376, 551] width 5 height 10
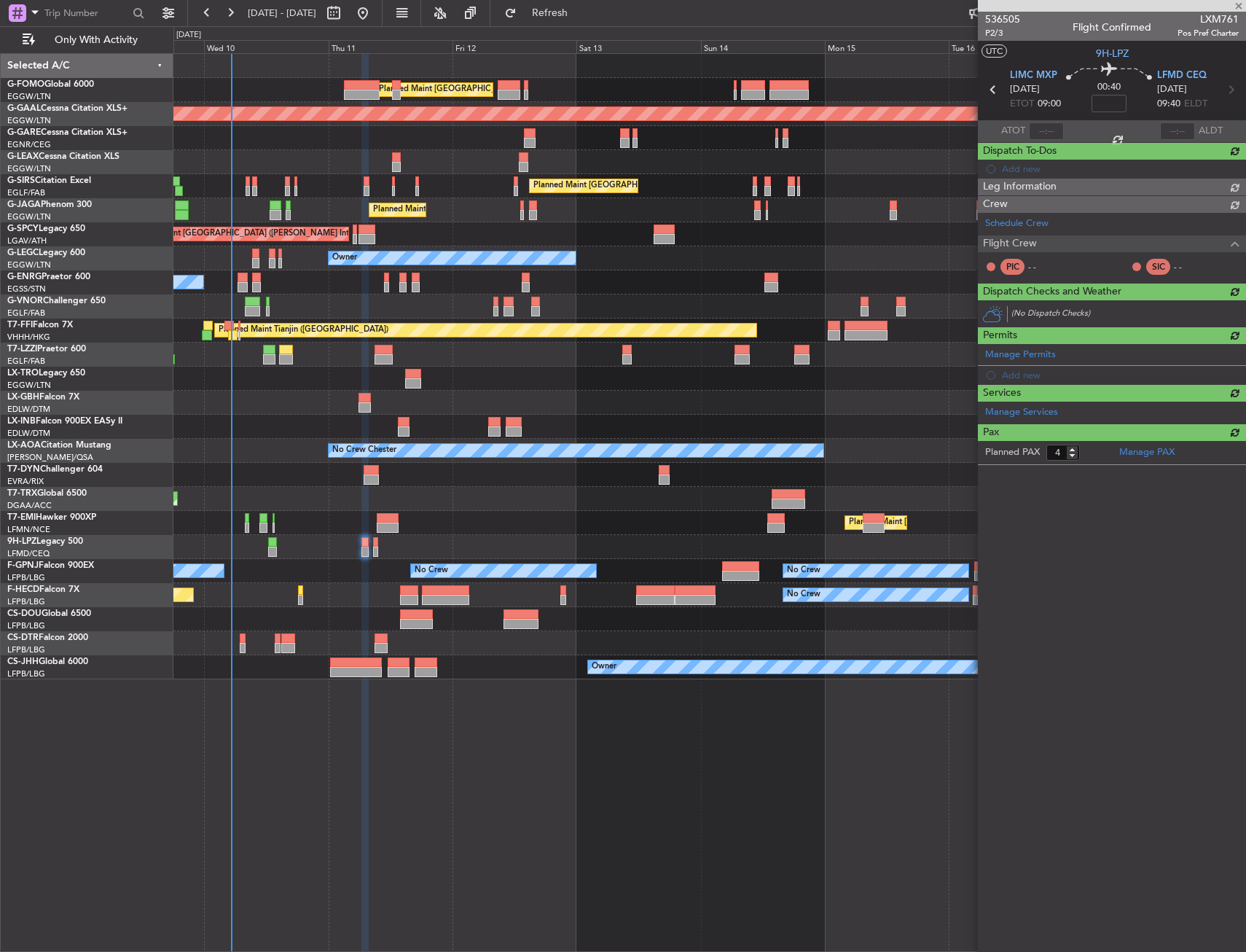
type input "0"
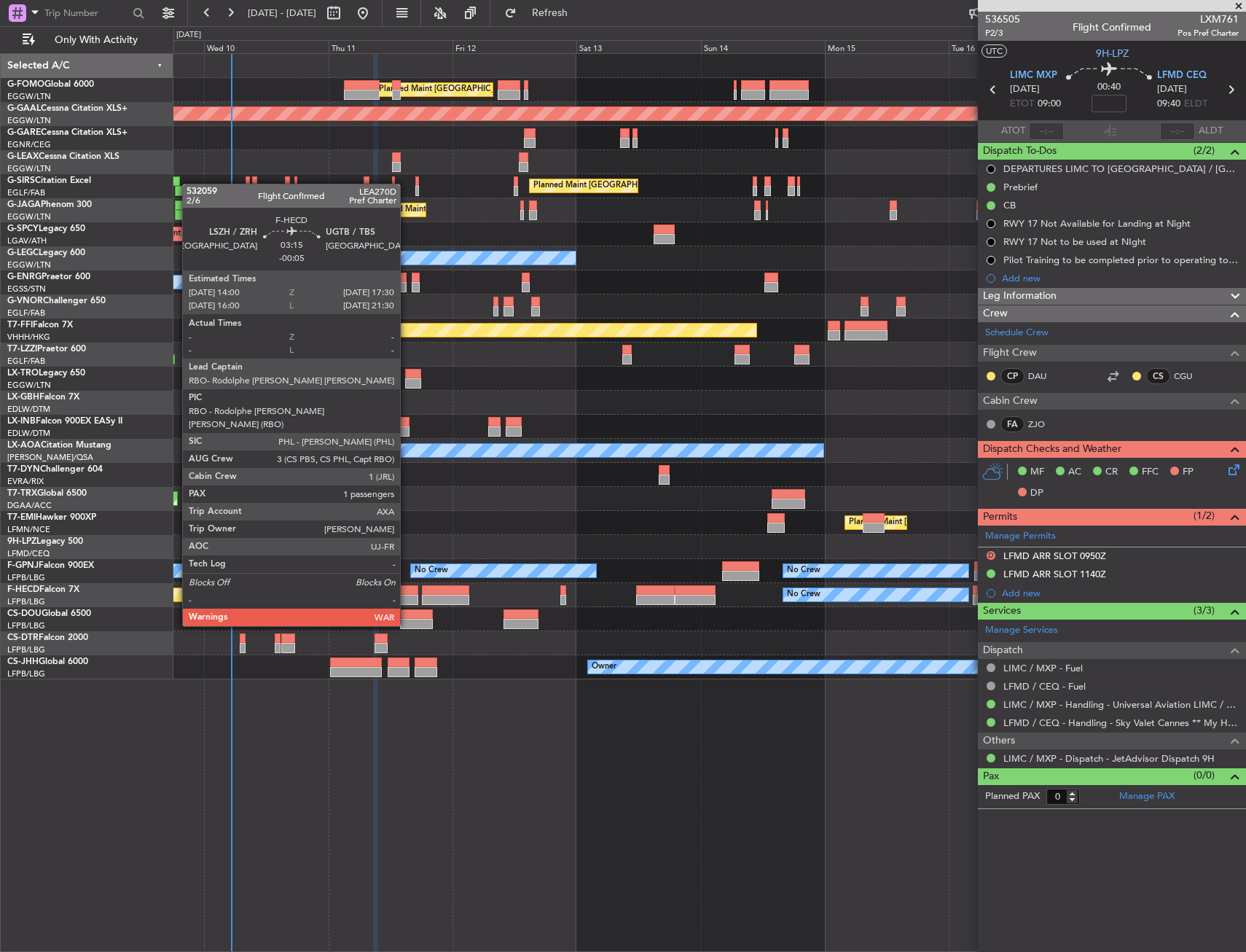
click at [407, 586] on div at bounding box center [408, 591] width 18 height 10
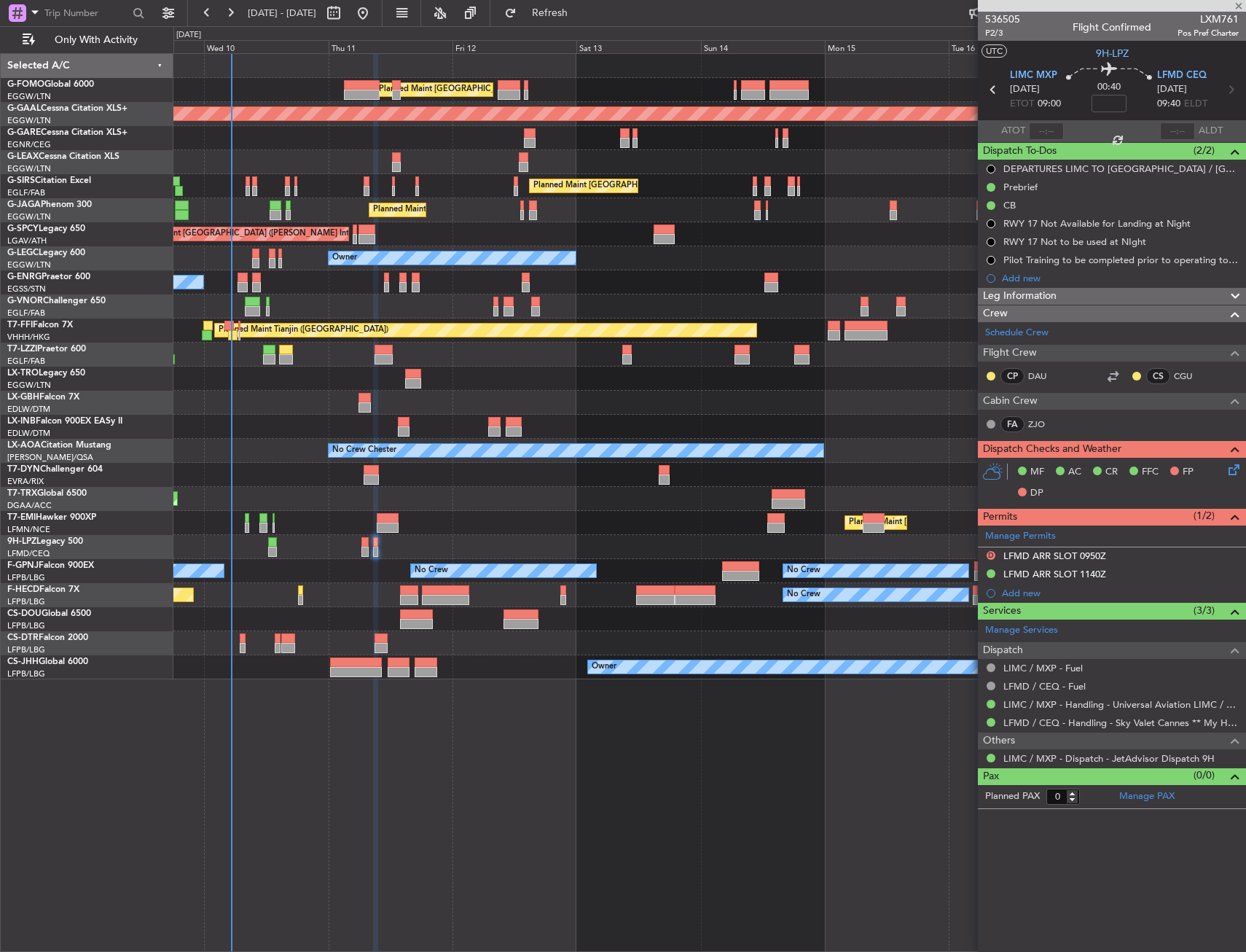
type input "-00:05"
type input "1"
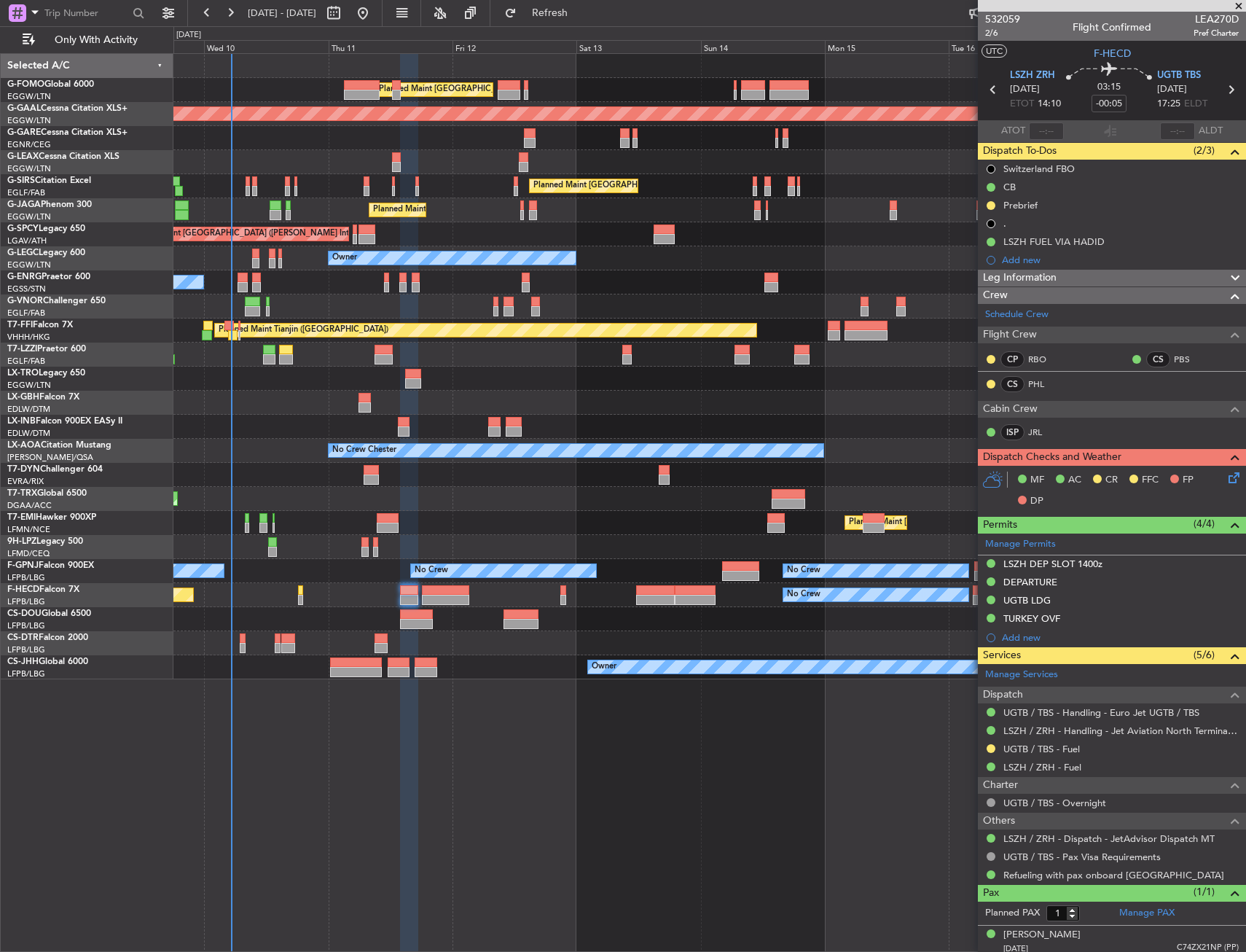
click at [1229, 481] on icon at bounding box center [1232, 476] width 12 height 12
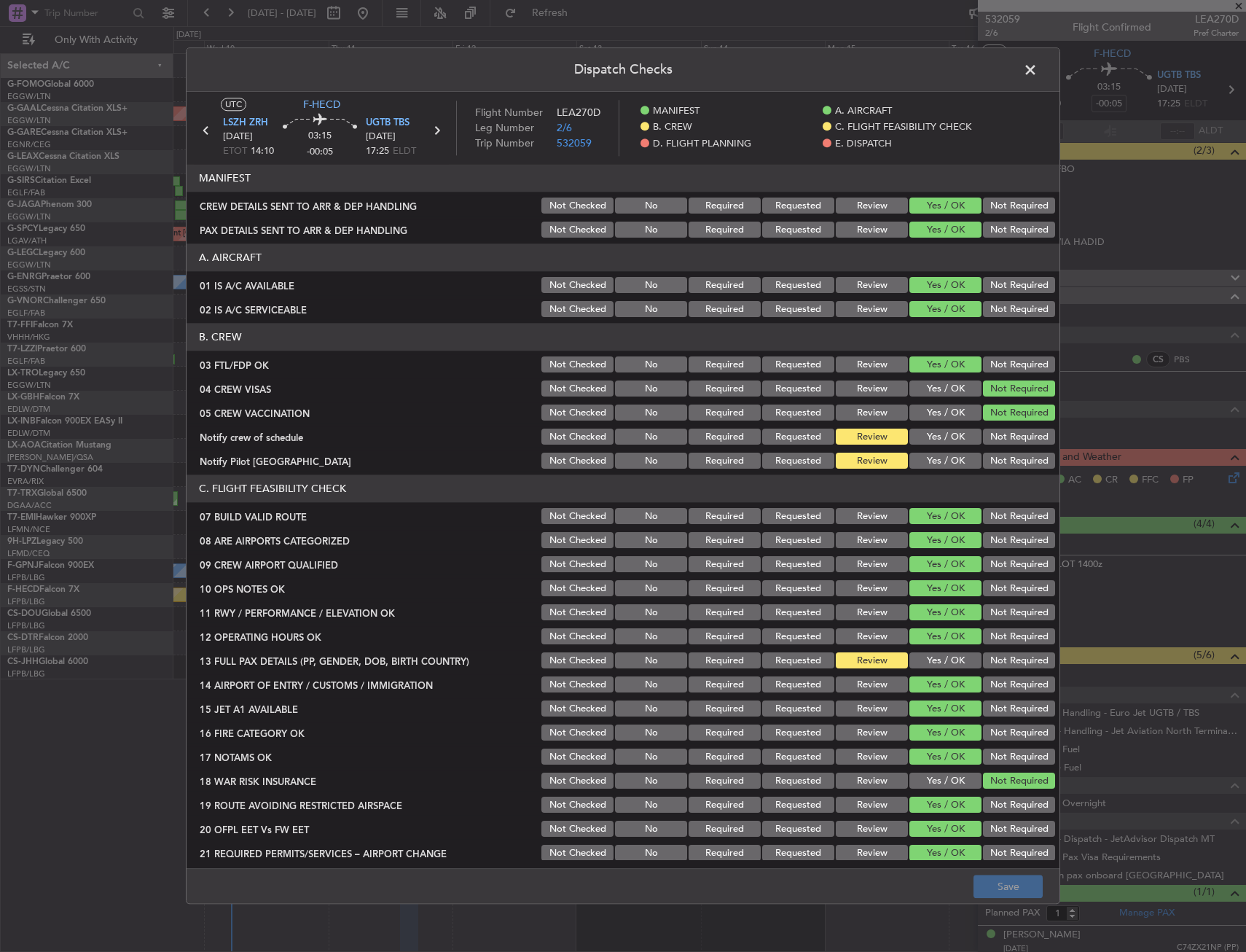
click at [942, 439] on button "Yes / OK" at bounding box center [945, 437] width 72 height 16
click at [940, 456] on button "Yes / OK" at bounding box center [945, 461] width 72 height 16
click at [940, 661] on button "Yes / OK" at bounding box center [945, 661] width 72 height 16
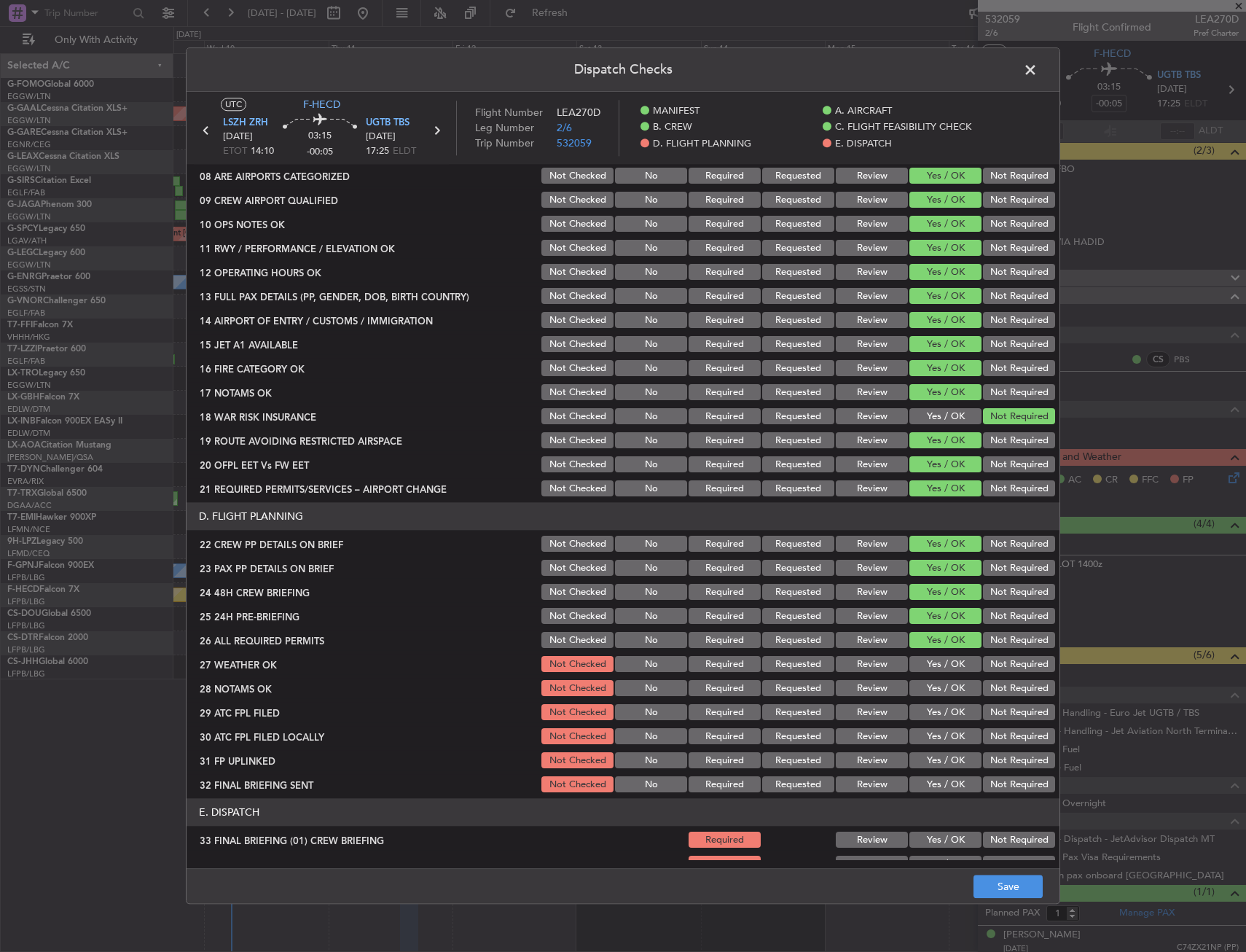
click at [1011, 873] on footer "Save" at bounding box center [623, 886] width 873 height 35
click at [1011, 880] on button "Save" at bounding box center [1007, 886] width 69 height 23
click at [1038, 70] on span at bounding box center [1038, 73] width 0 height 29
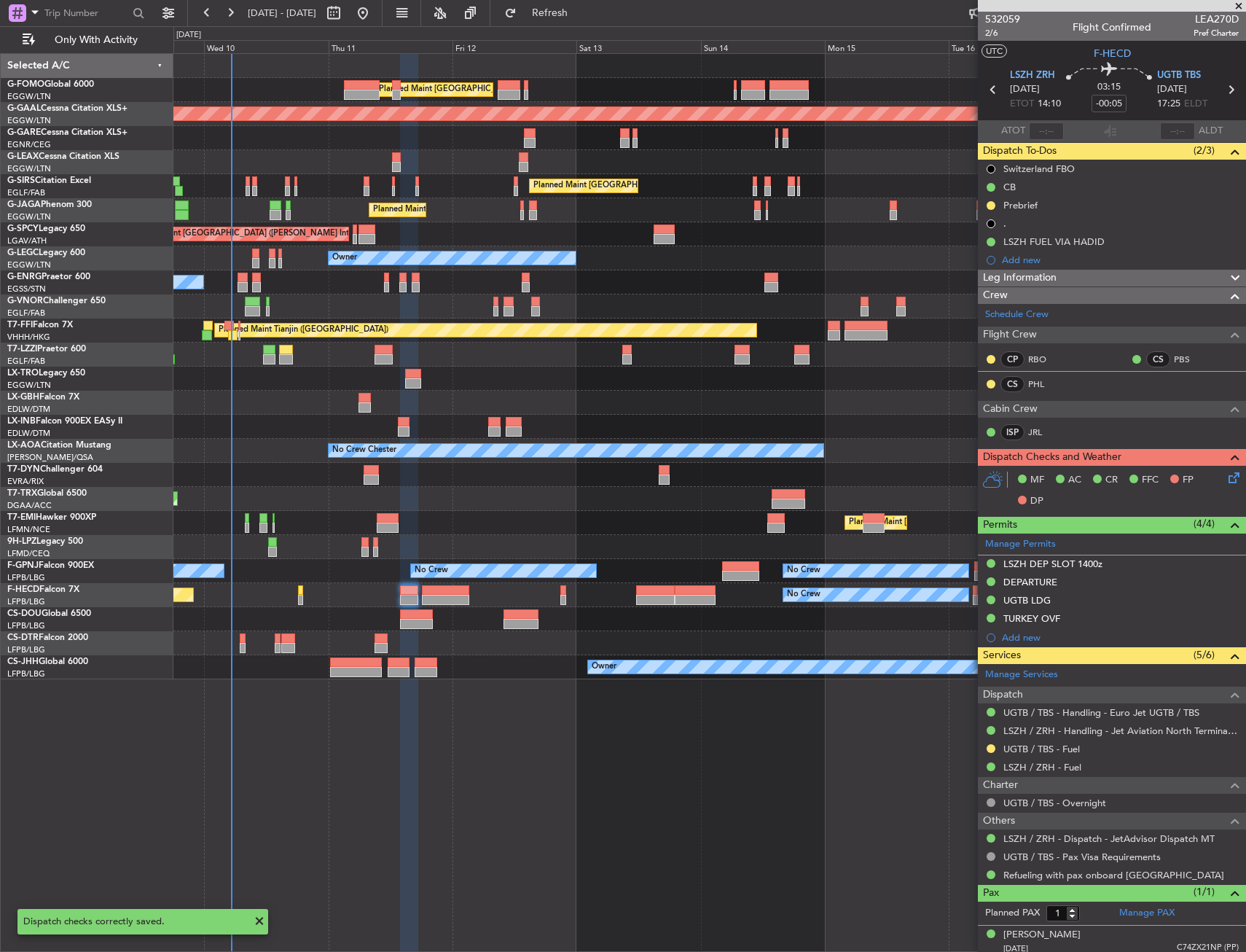
click at [1079, 112] on div "03:15 -00:05" at bounding box center [1109, 89] width 96 height 54
click at [303, 719] on div "Planned Maint [GEOGRAPHIC_DATA] ([GEOGRAPHIC_DATA]) Planned [GEOGRAPHIC_DATA] U…" at bounding box center [710, 502] width 1073 height 898
click at [1093, 96] on input "-00:05" at bounding box center [1109, 103] width 35 height 18
click at [1134, 106] on div "03:15 0" at bounding box center [1109, 89] width 96 height 54
type input "+00:00"
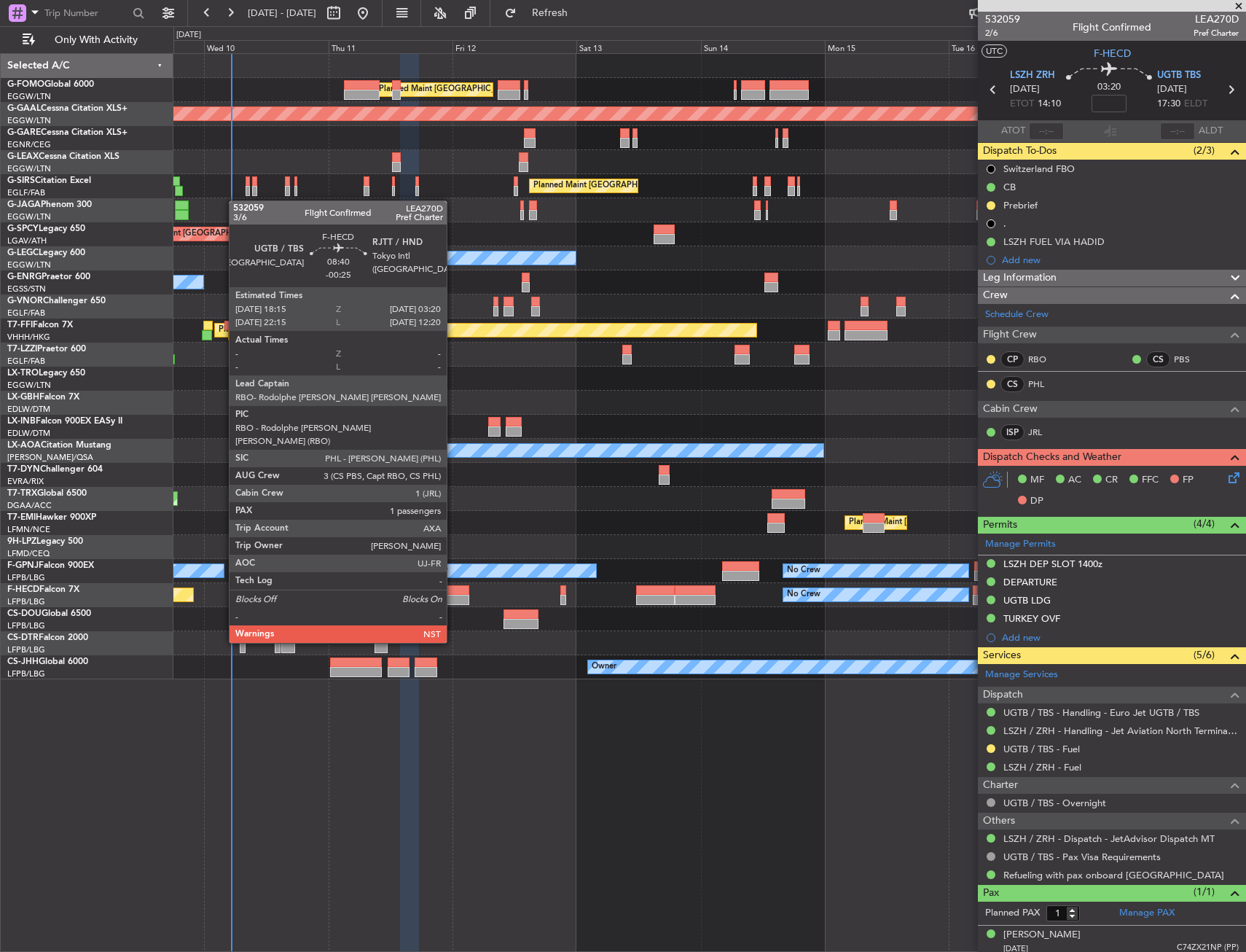
click at [453, 602] on div at bounding box center [446, 600] width 48 height 10
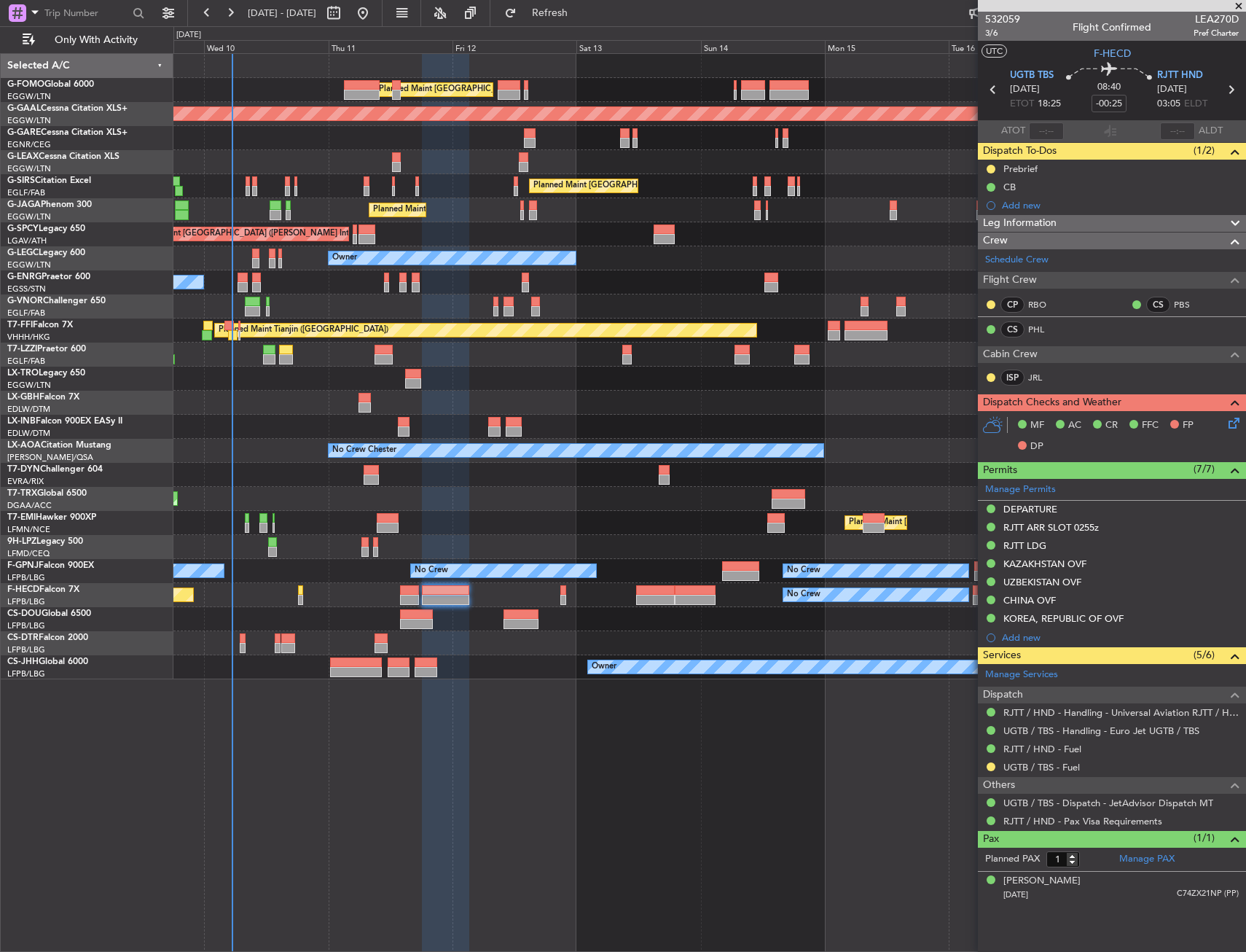
click at [807, 287] on div "Planned Maint London (Luton) Planned Maint Dusseldorf Unplanned Maint Chester P…" at bounding box center [710, 366] width 1072 height 626
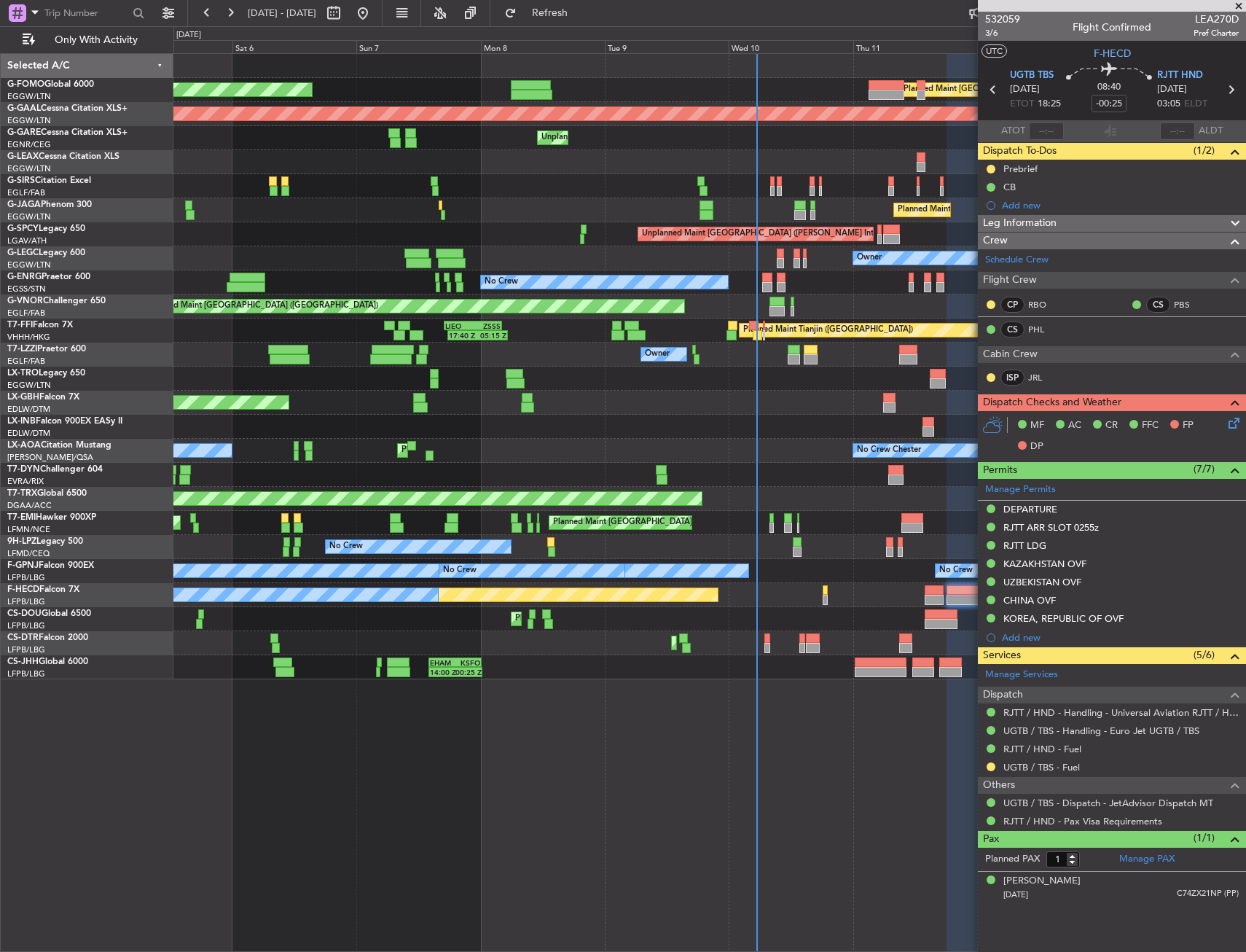
click at [549, 245] on div "Unplanned Maint [GEOGRAPHIC_DATA] ([PERSON_NAME] Intl)" at bounding box center [710, 234] width 1072 height 24
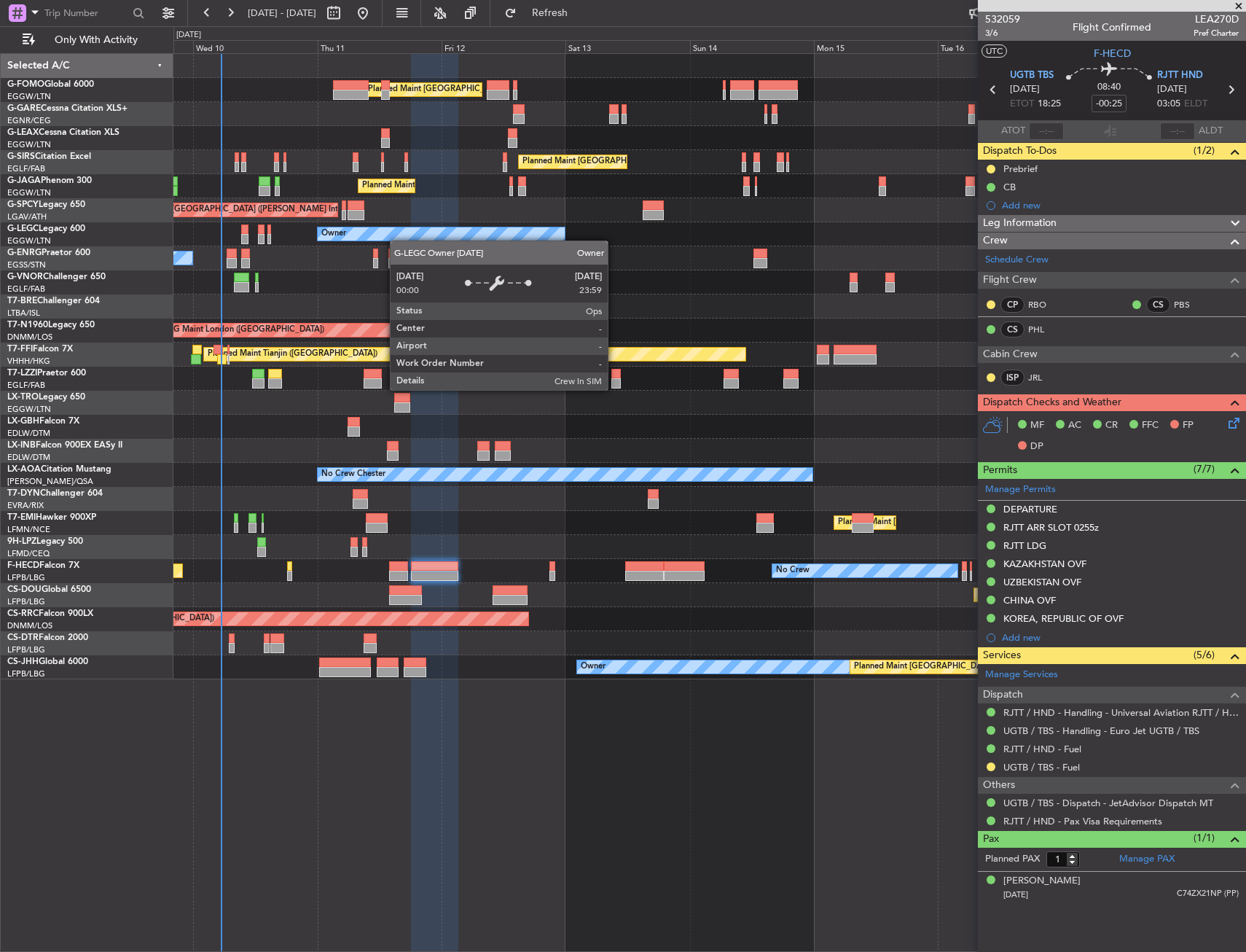
click at [407, 239] on div "Owner" at bounding box center [710, 234] width 1072 height 24
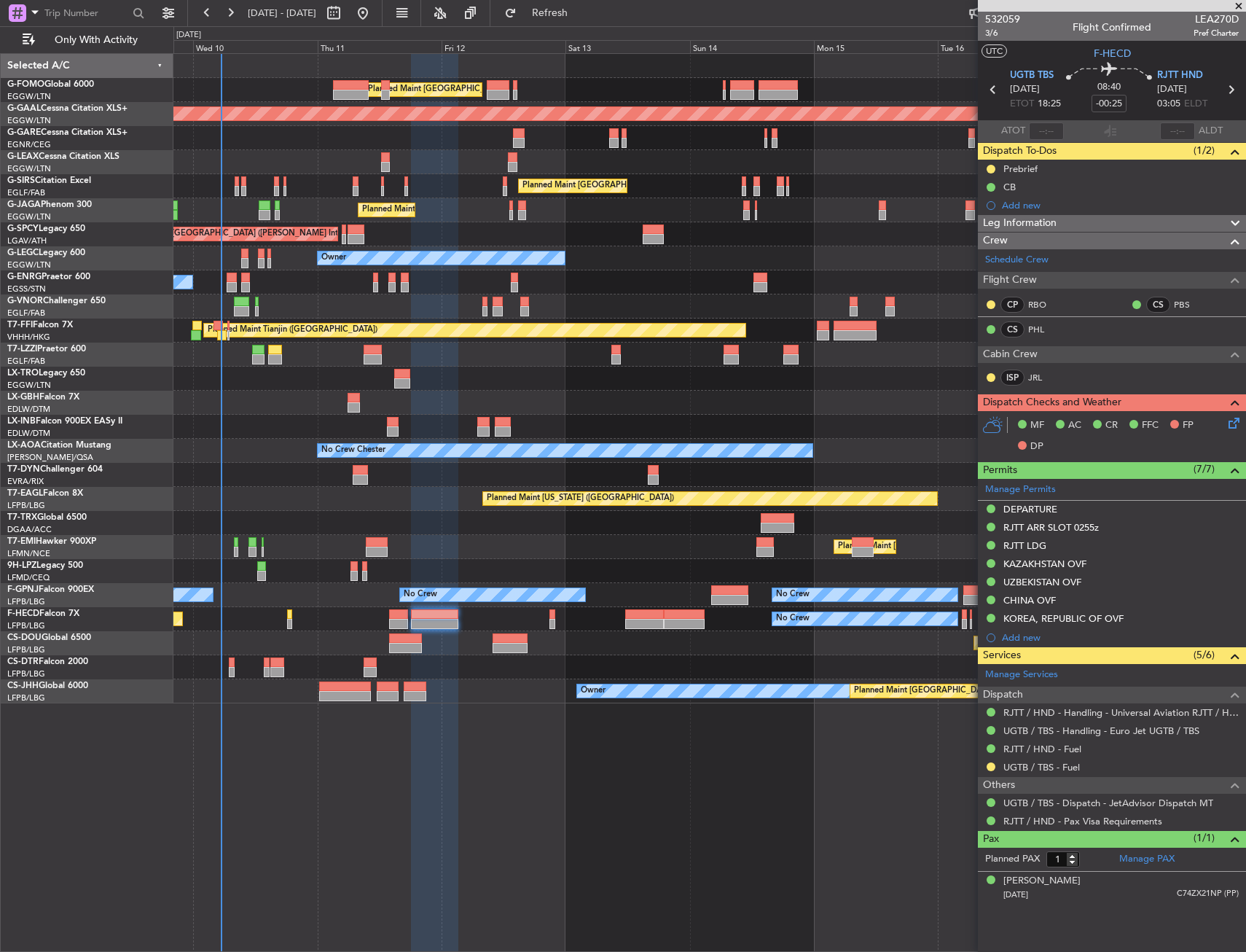
click at [432, 147] on div "Unplanned Maint Chester" at bounding box center [710, 138] width 1072 height 24
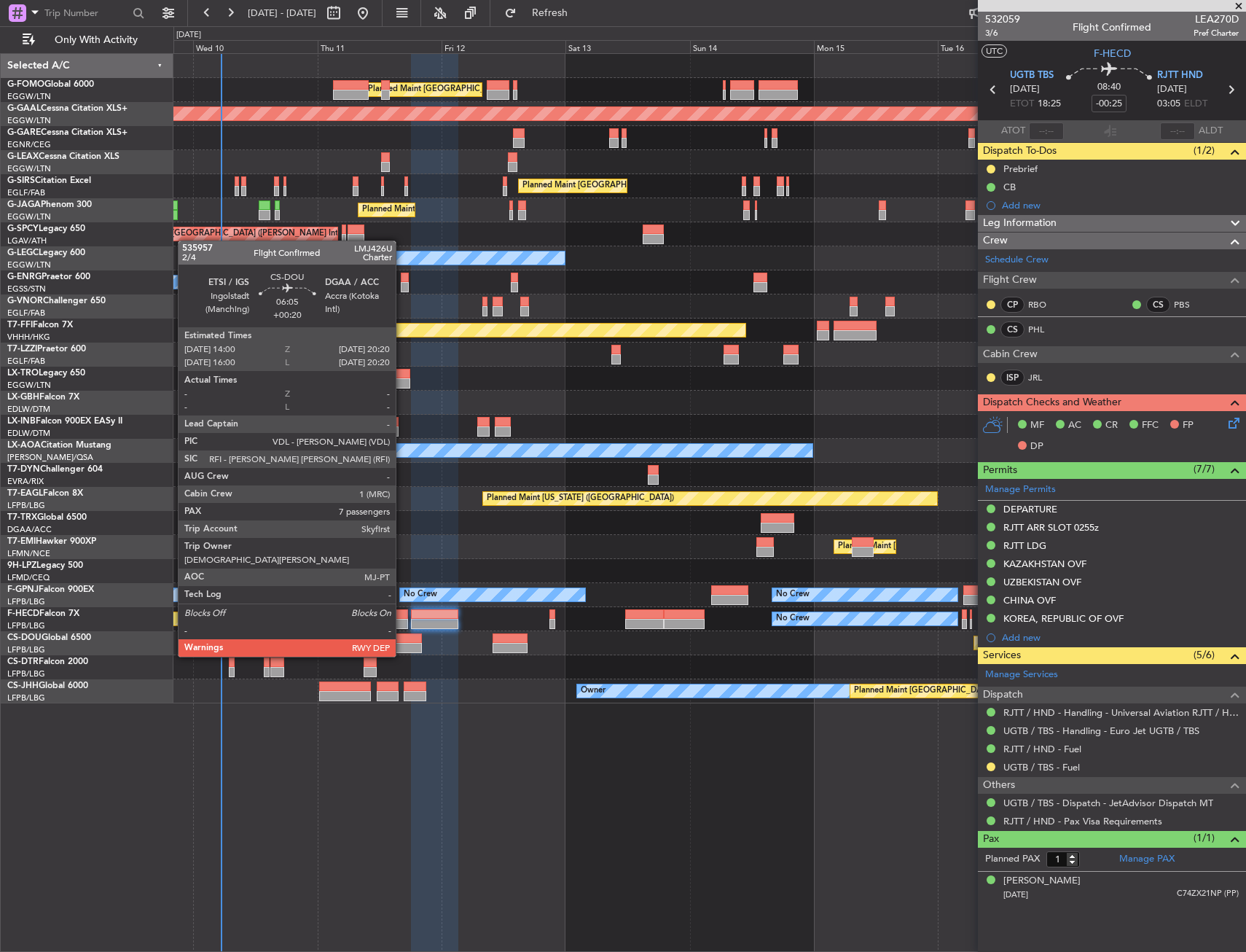
click at [402, 642] on div at bounding box center [406, 638] width 32 height 10
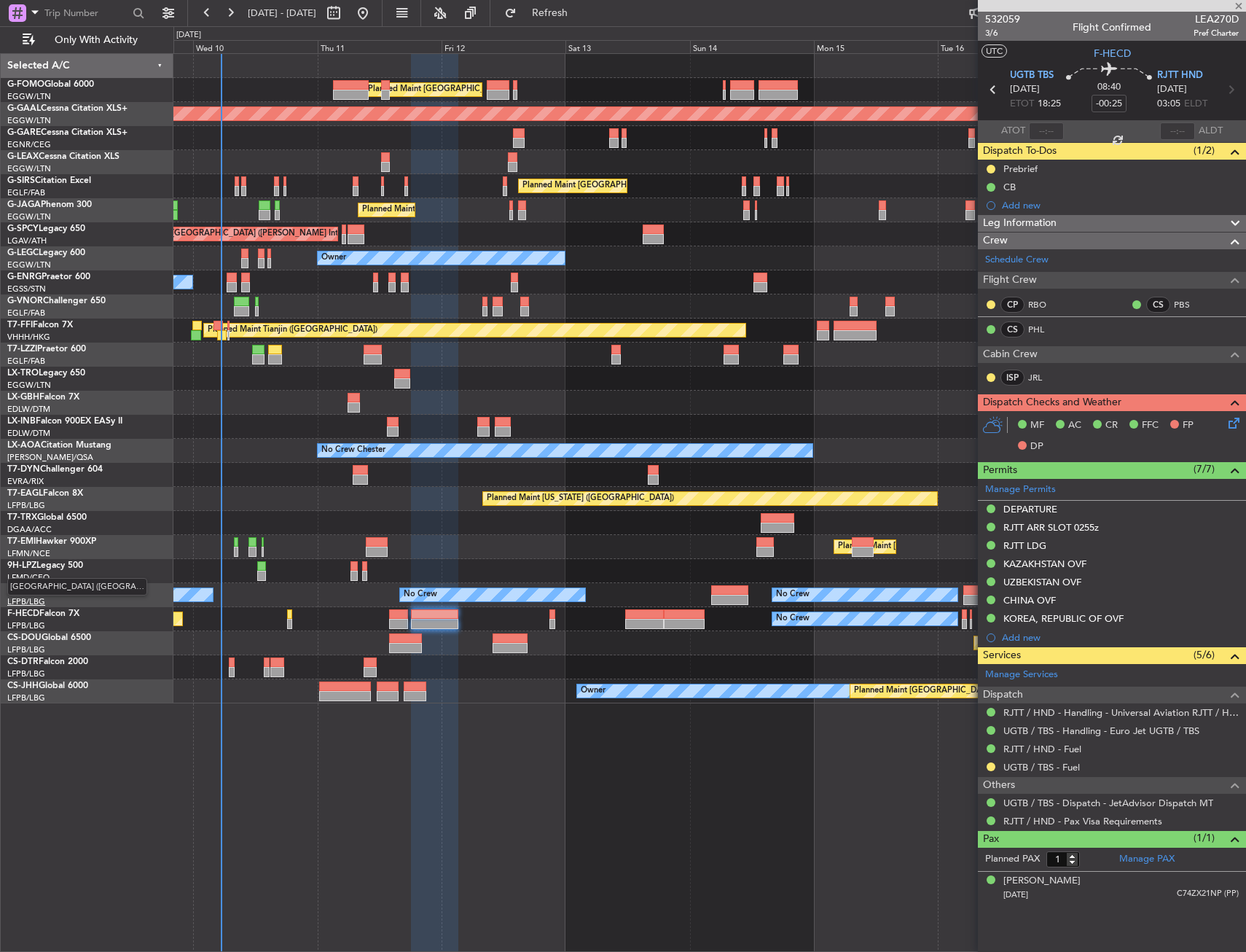
type input "+00:20"
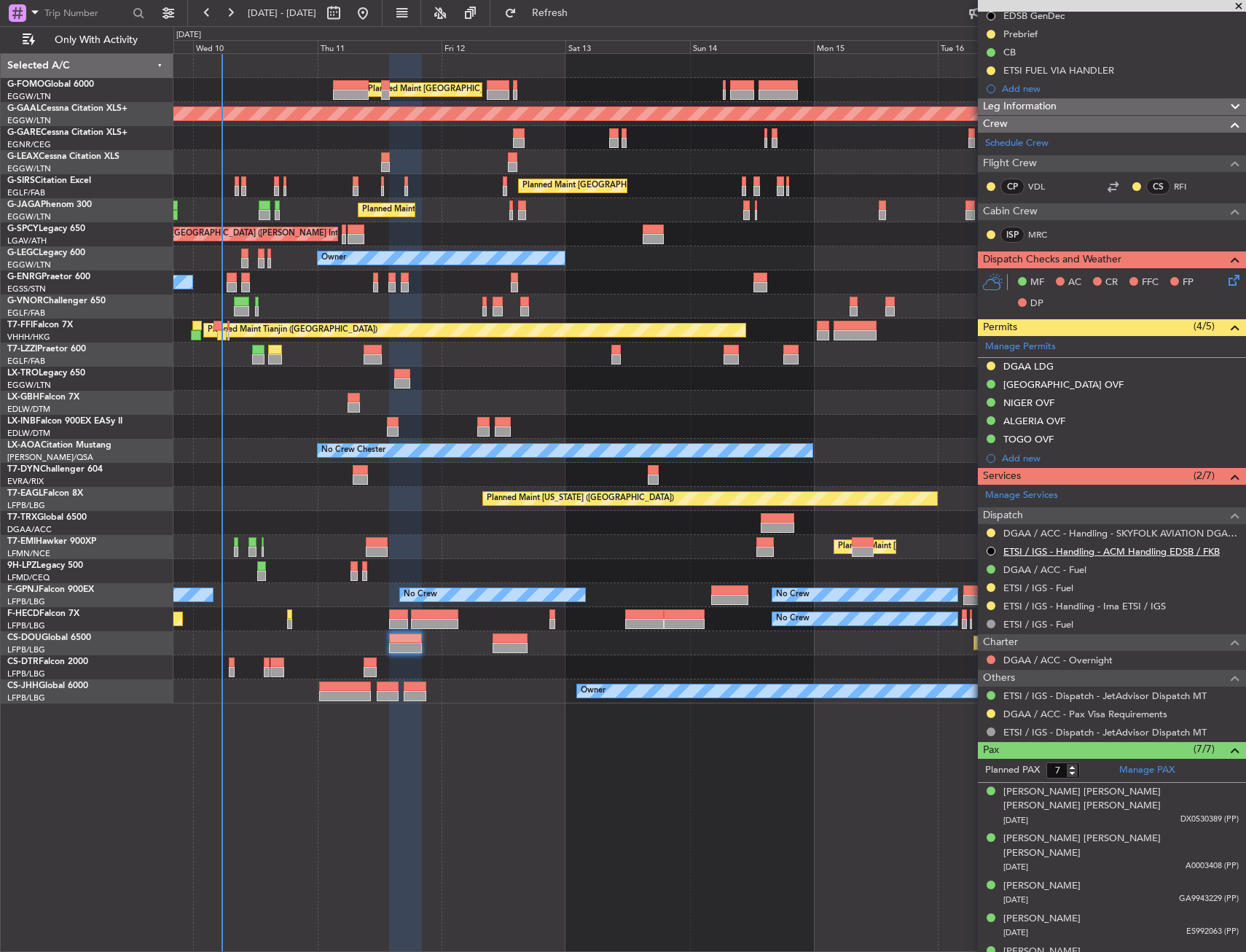
scroll to position [213, 0]
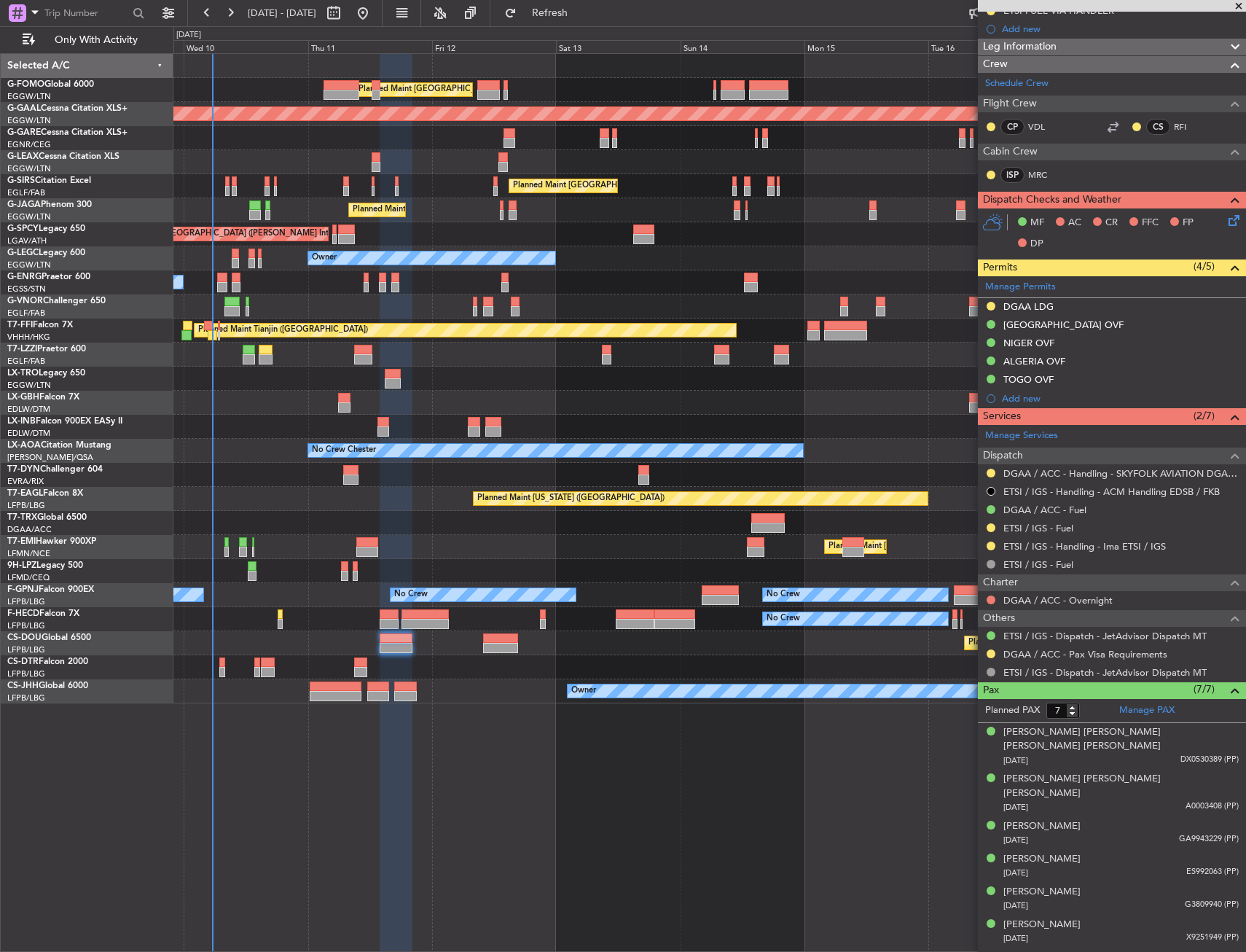
click at [281, 586] on div "No Crew No Crew No Crew No Crew" at bounding box center [710, 595] width 1072 height 24
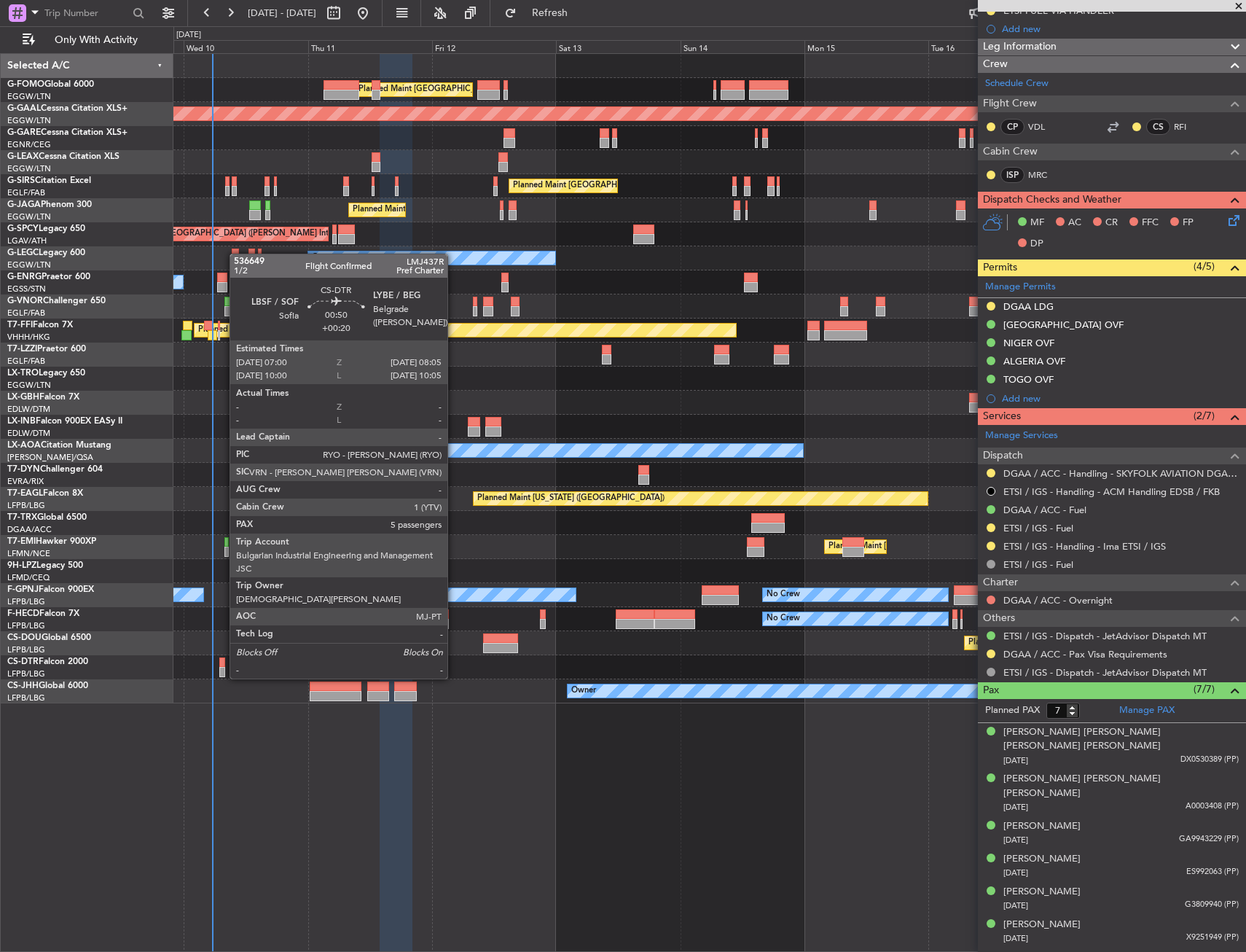
click at [222, 664] on div at bounding box center [222, 662] width 6 height 10
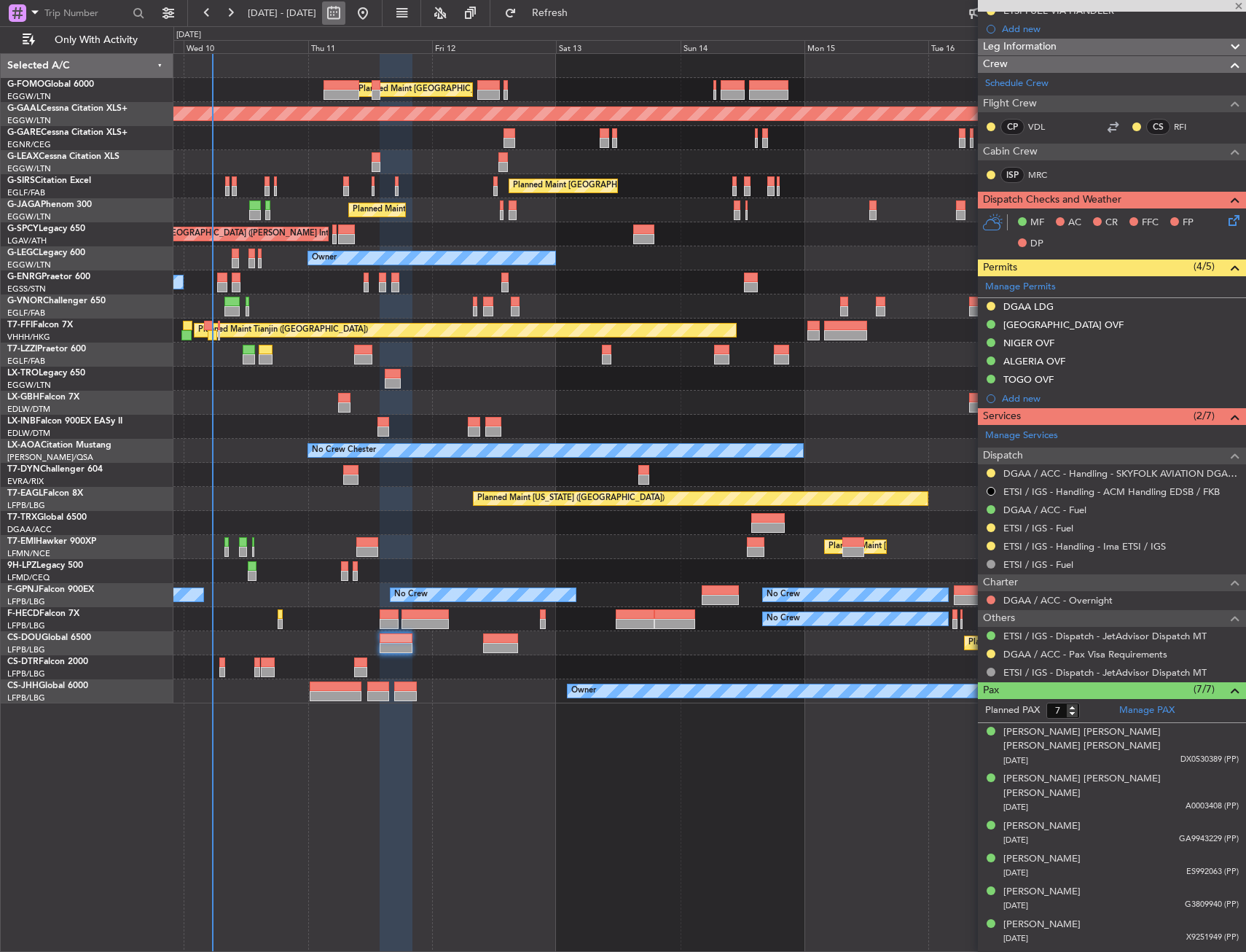
type input "5"
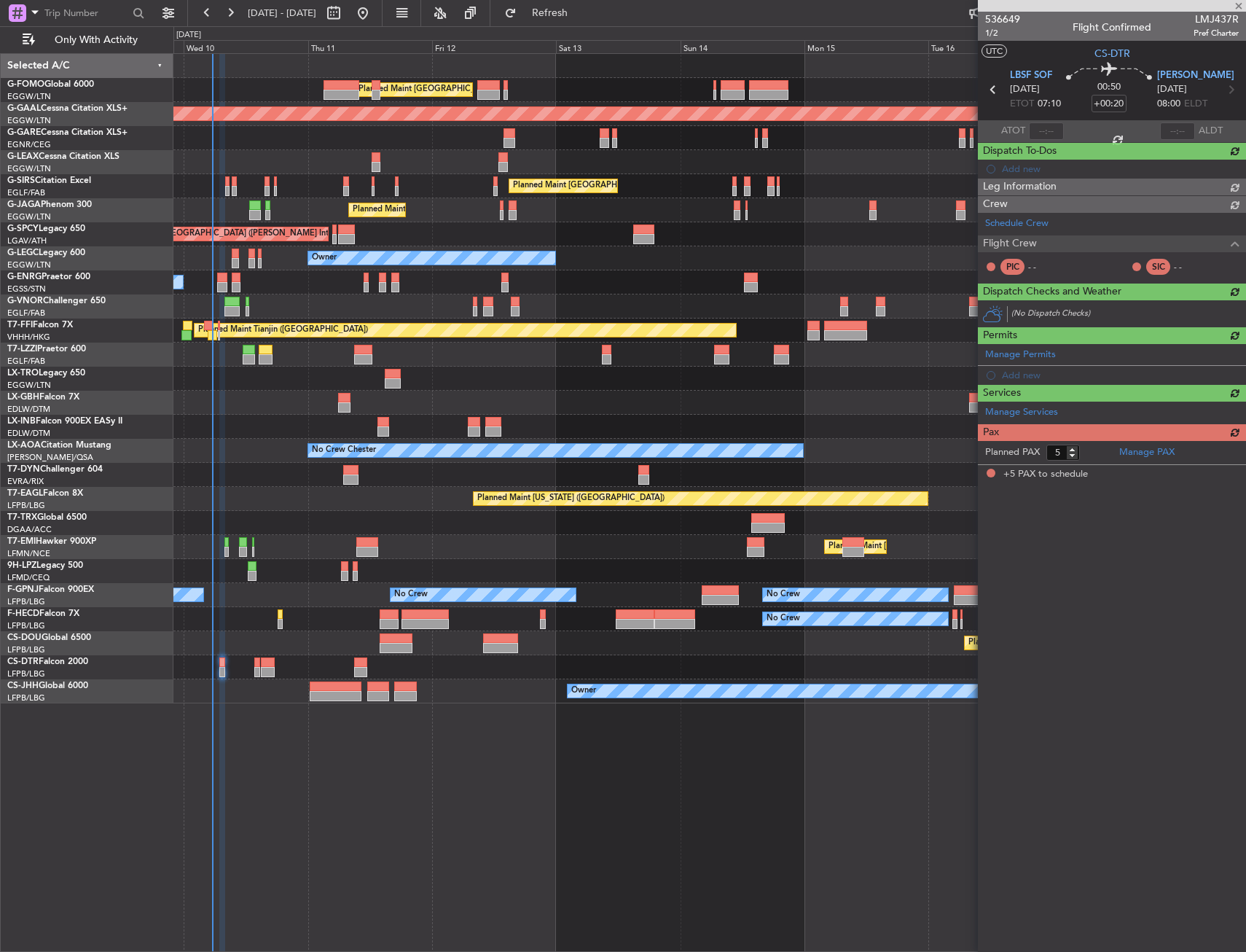
scroll to position [0, 0]
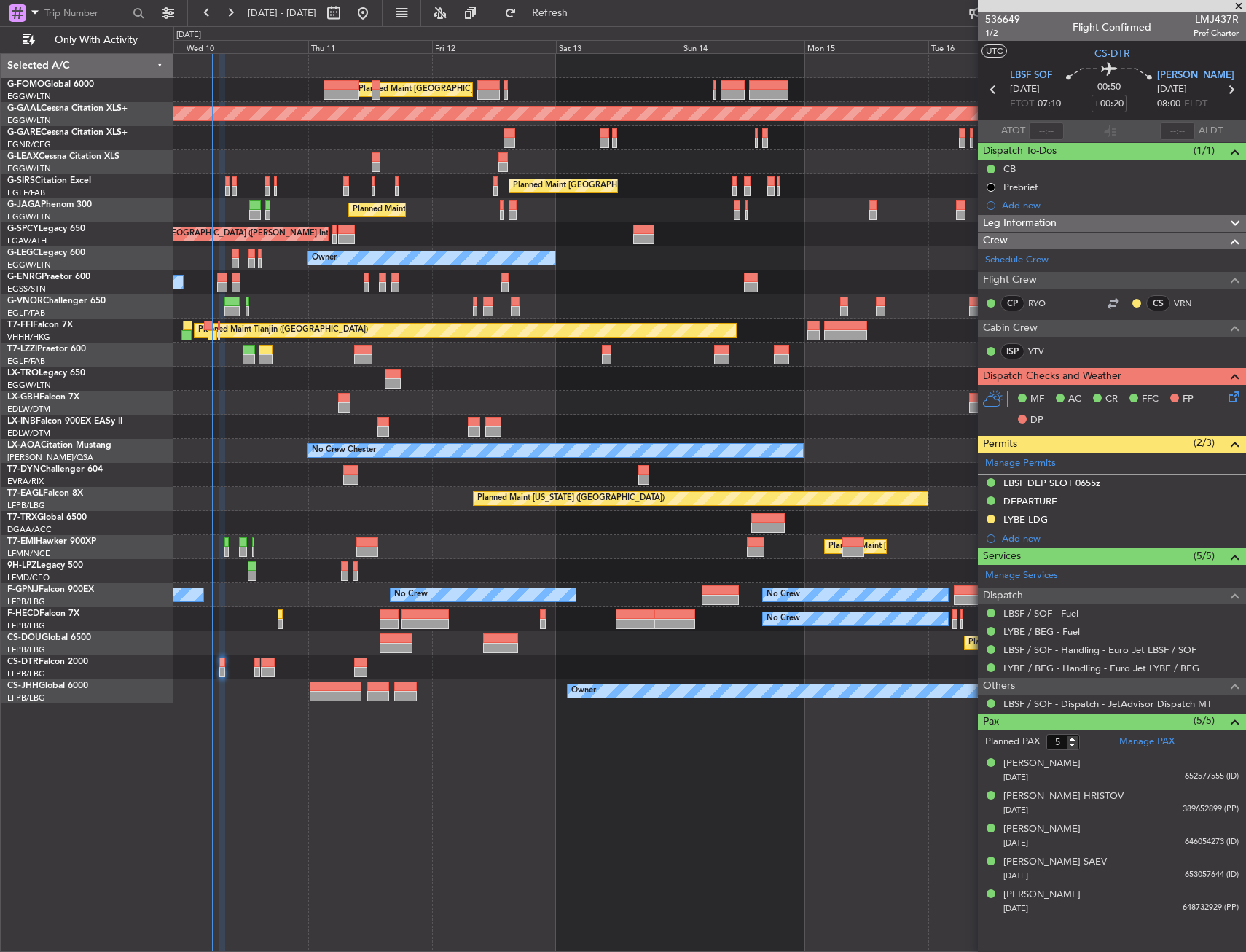
click at [270, 523] on div "Planned Maint [GEOGRAPHIC_DATA] ([GEOGRAPHIC_DATA])" at bounding box center [710, 522] width 1072 height 24
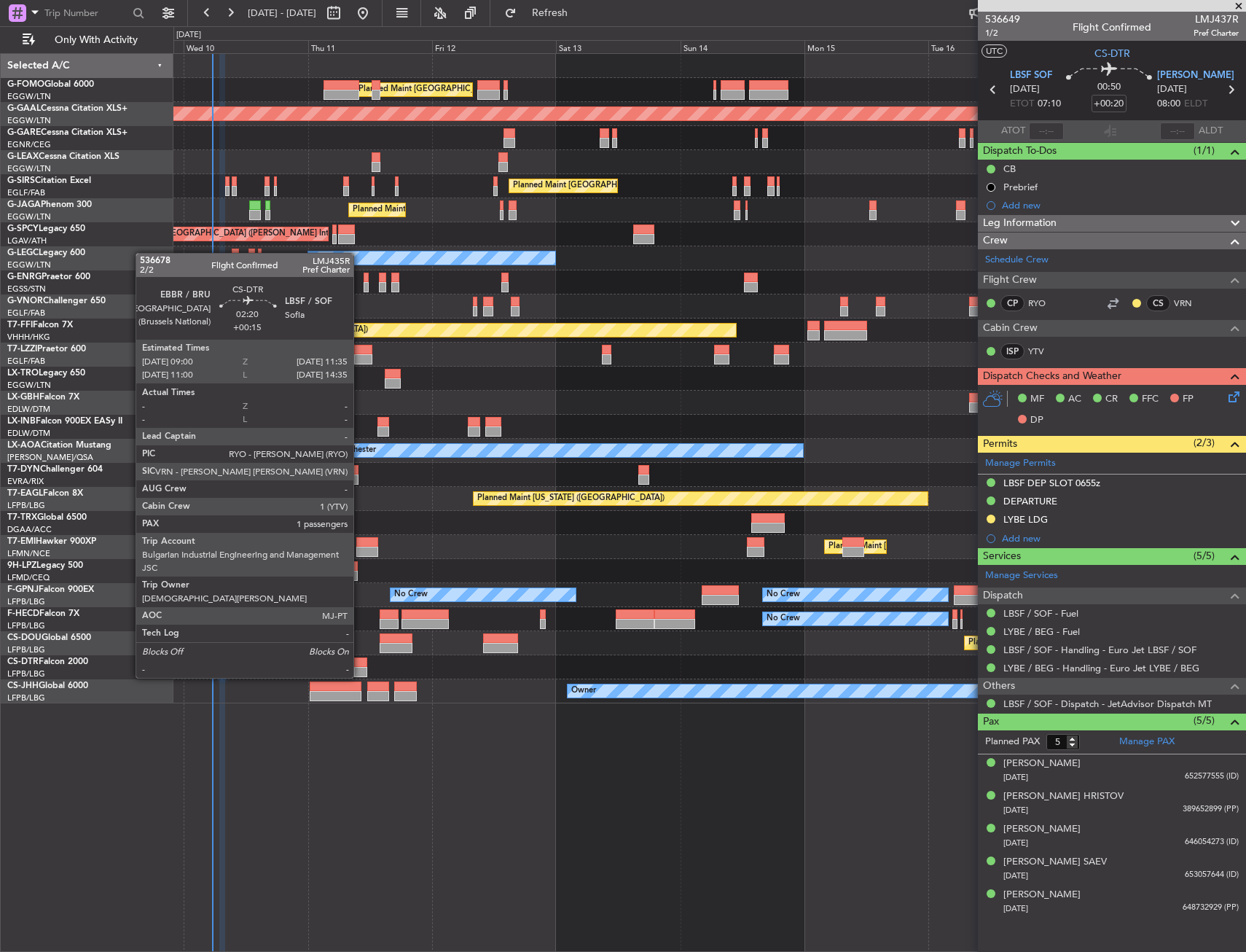
click at [360, 666] on div at bounding box center [361, 662] width 14 height 10
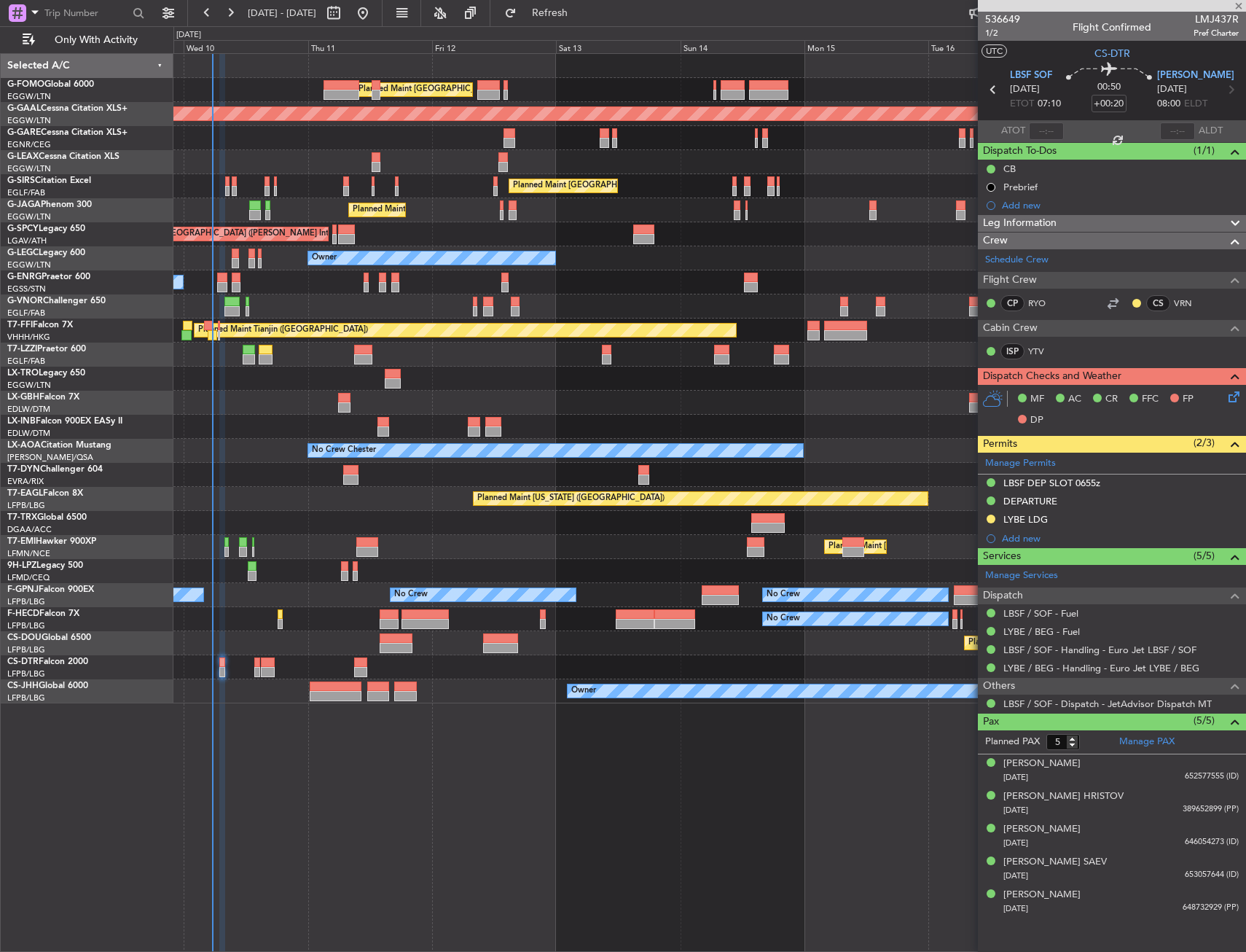
type input "+00:15"
type input "1"
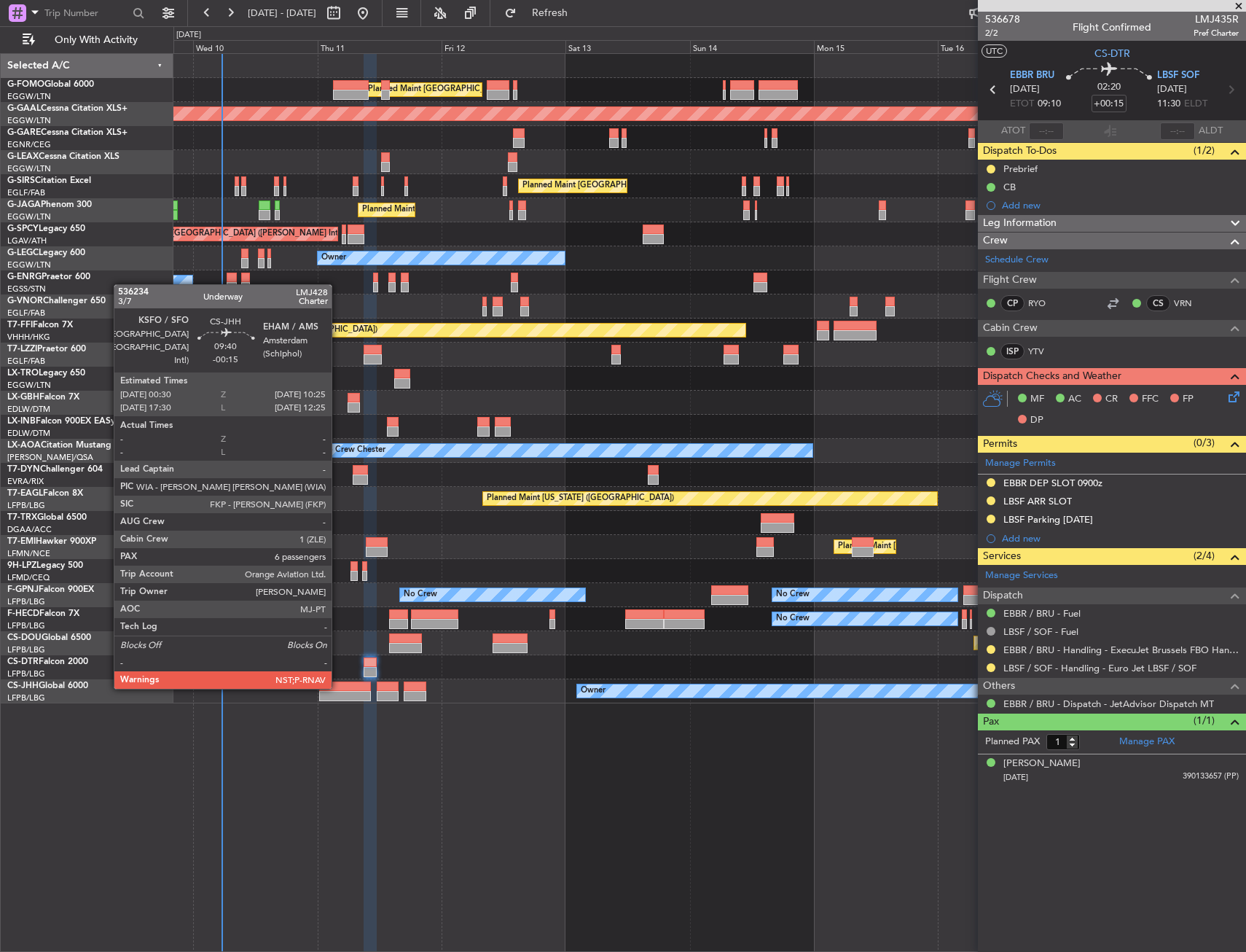
click at [338, 687] on div at bounding box center [345, 687] width 52 height 10
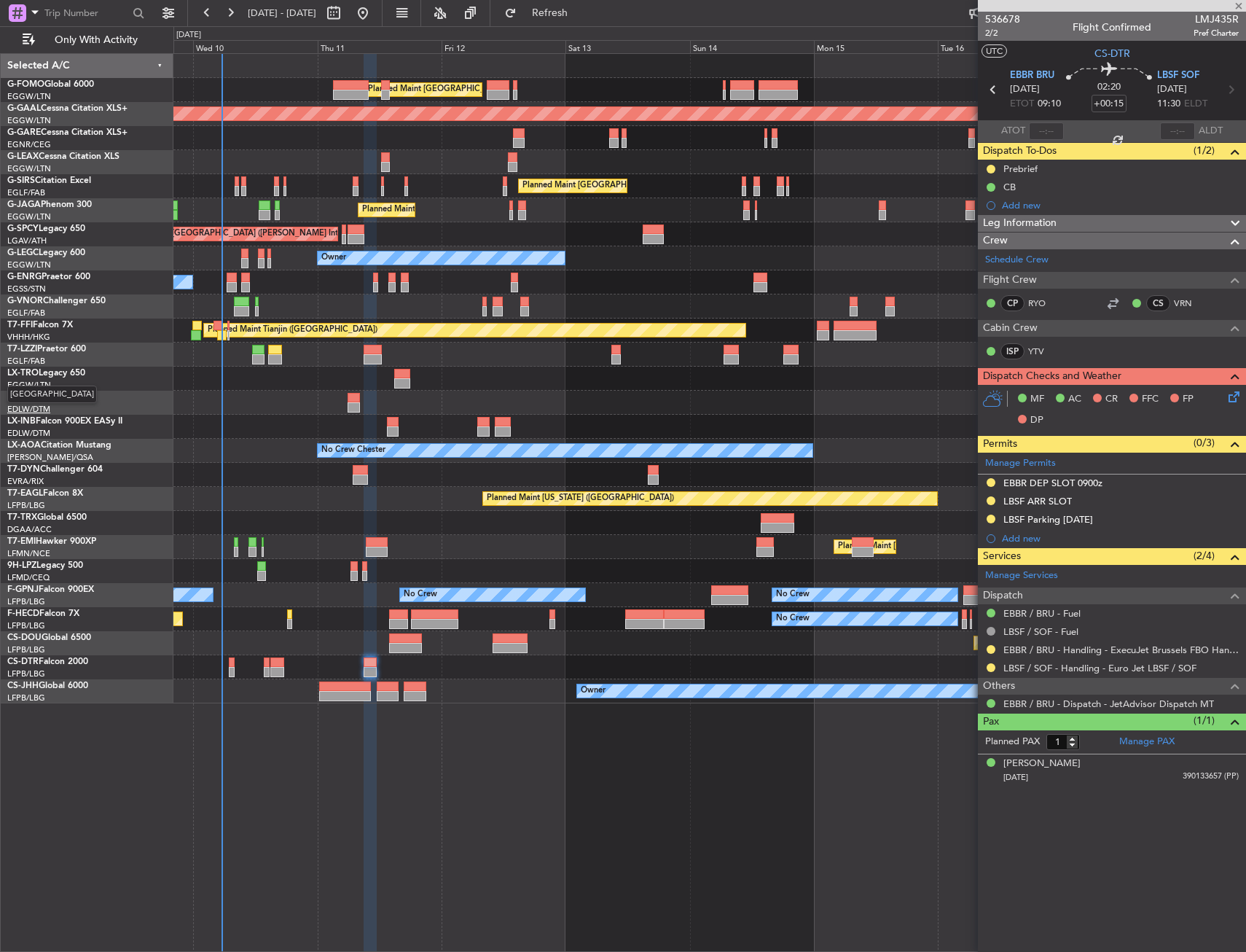
type input "-00:15"
type input "6"
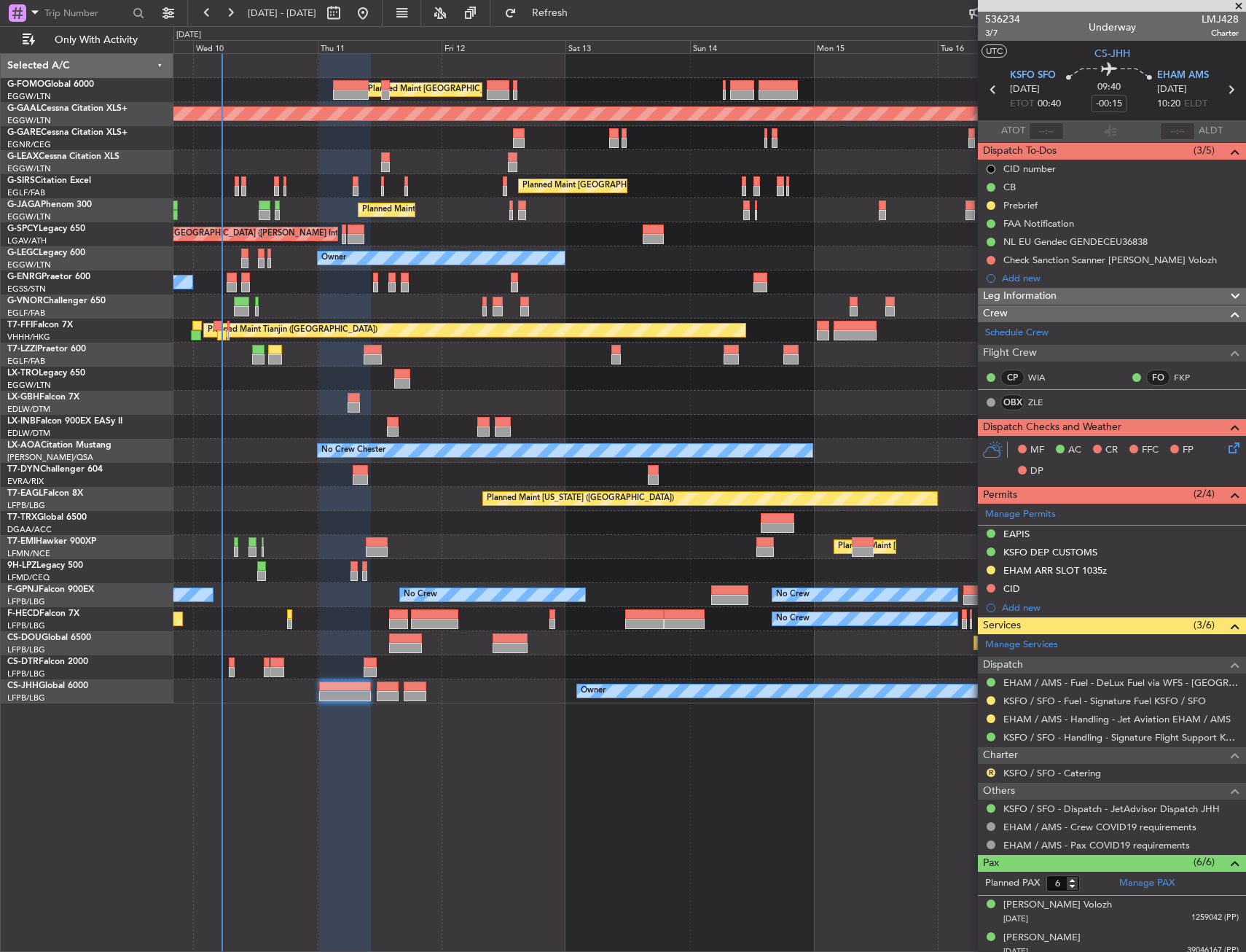
click at [658, 271] on div "Planned Maint [GEOGRAPHIC_DATA] ([GEOGRAPHIC_DATA]) Planned [GEOGRAPHIC_DATA] U…" at bounding box center [710, 378] width 1072 height 649
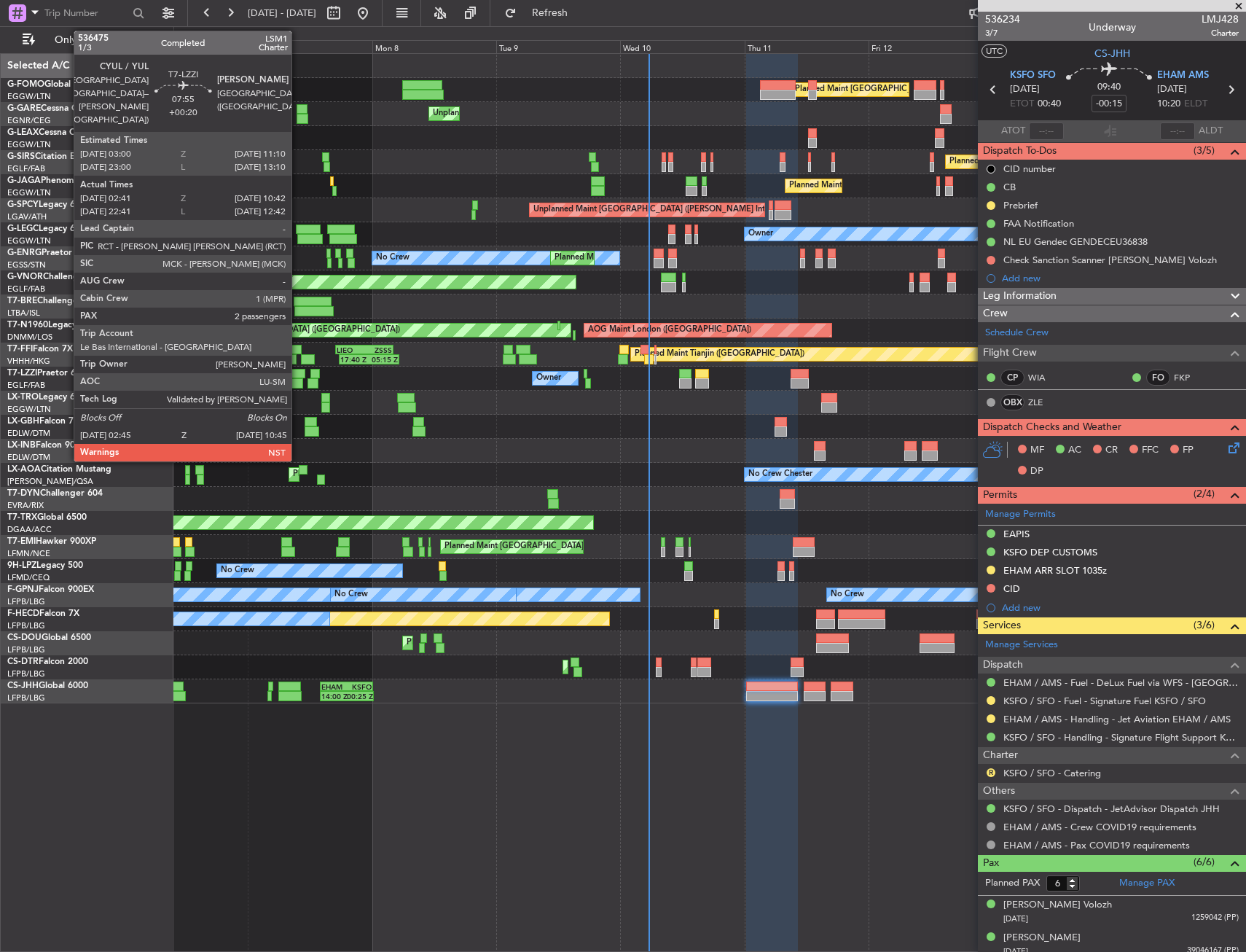
click at [303, 383] on div at bounding box center [282, 384] width 42 height 10
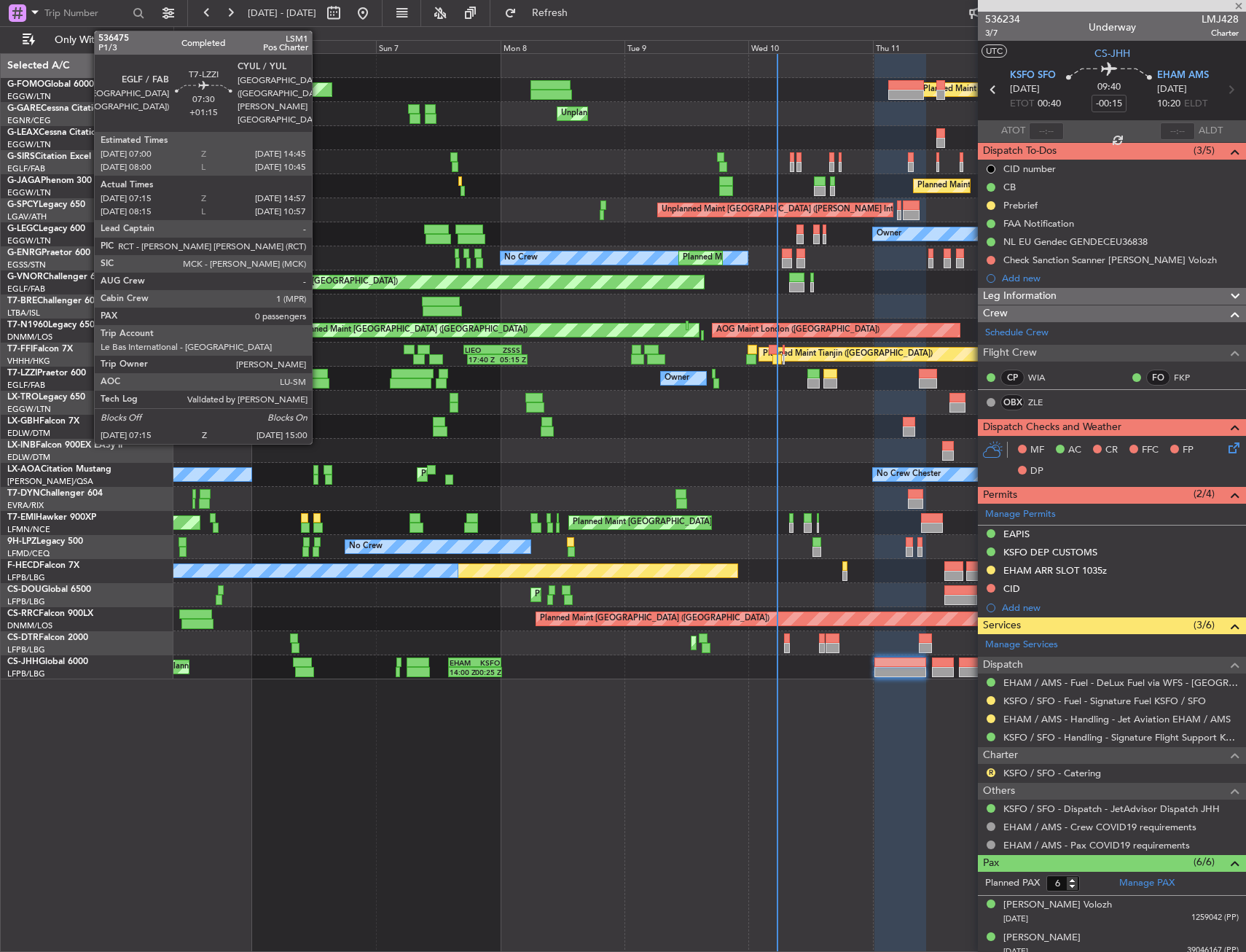
type input "+00:20"
type input "02:51"
type input "10:37"
type input "2"
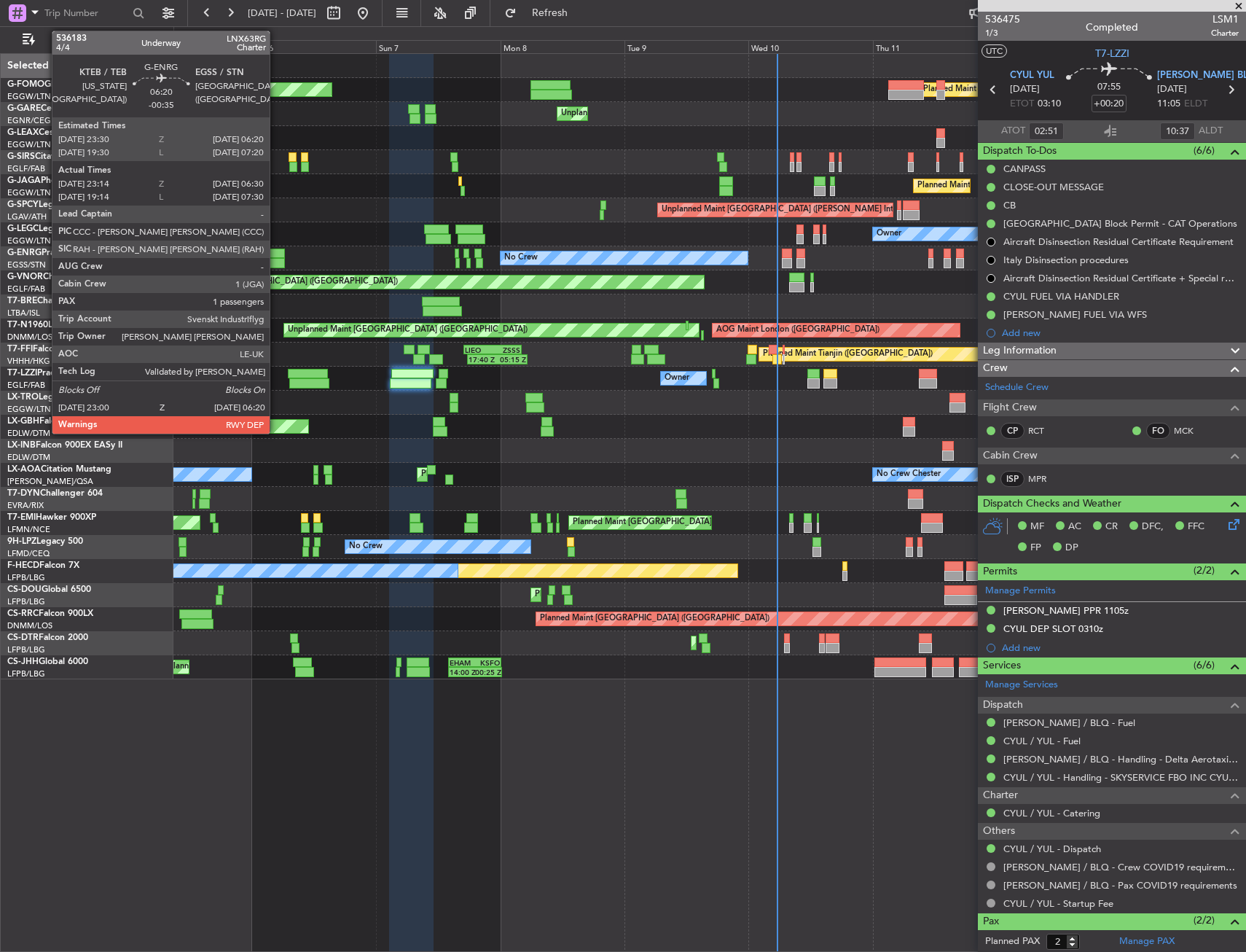
click at [276, 257] on div at bounding box center [267, 254] width 36 height 10
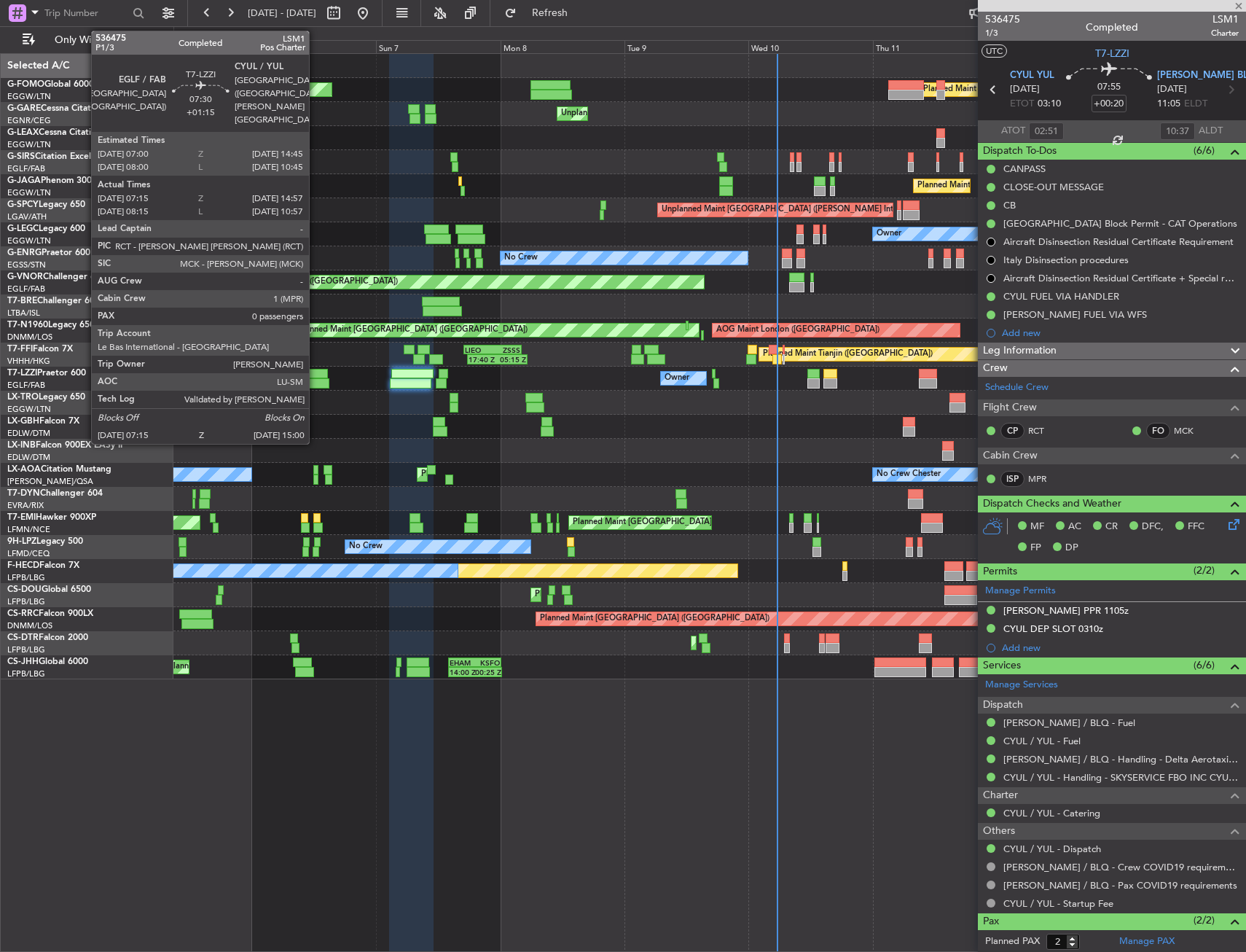
type input "-00:35"
type input "23:29"
type input "06:15"
type input "1"
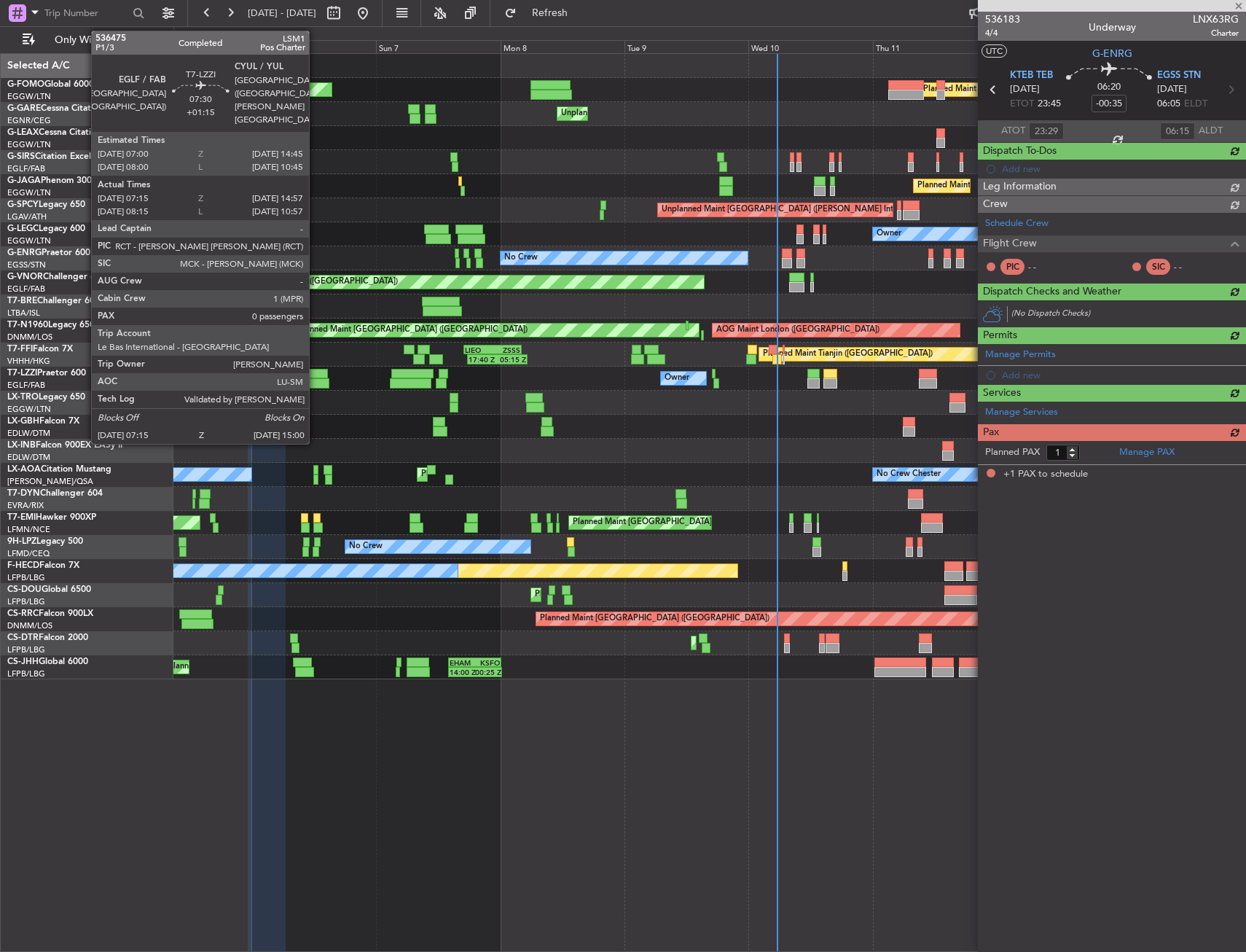
click at [315, 381] on div at bounding box center [309, 384] width 40 height 10
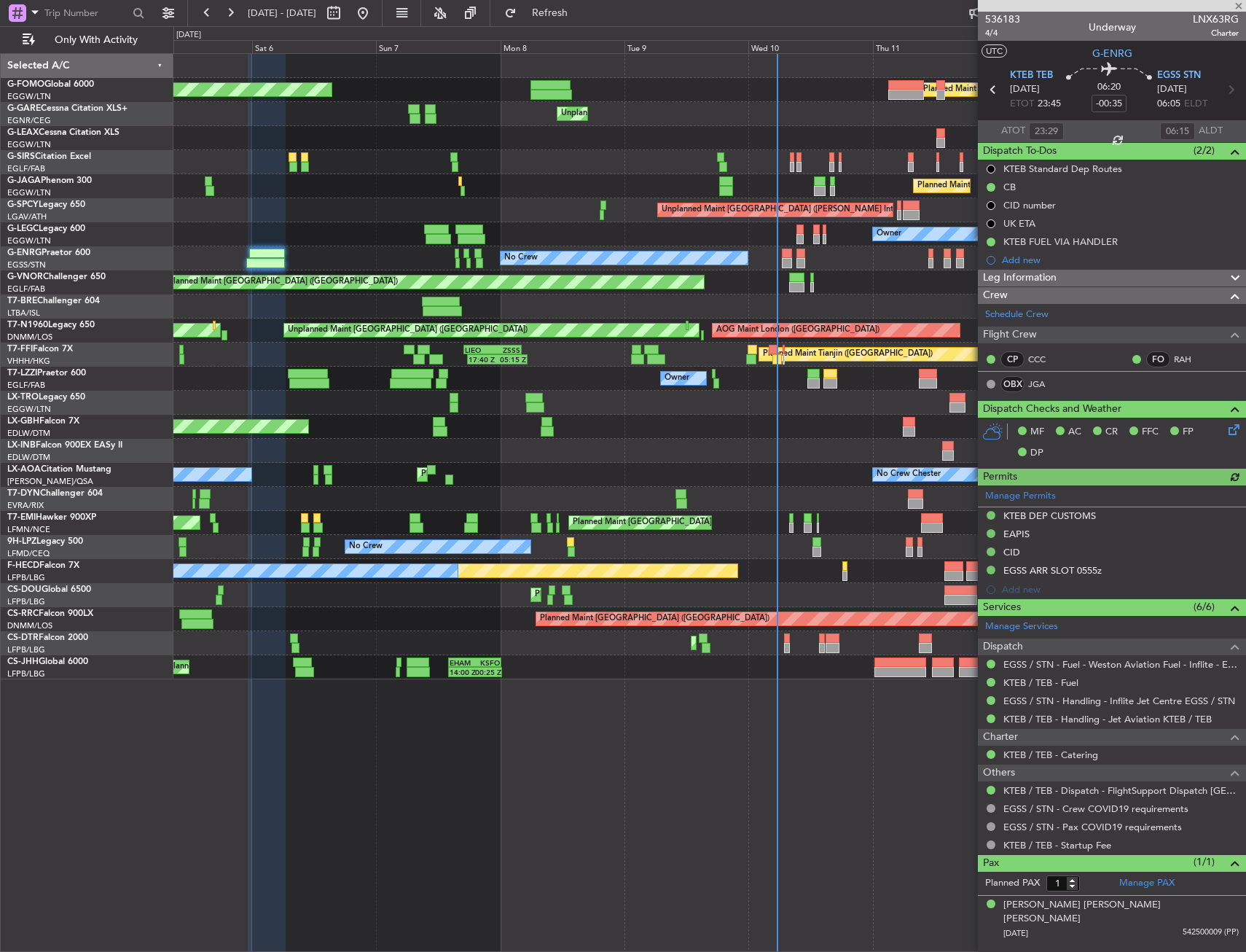
type input "+01:15"
type input "07:25"
type input "14:52"
type input "0"
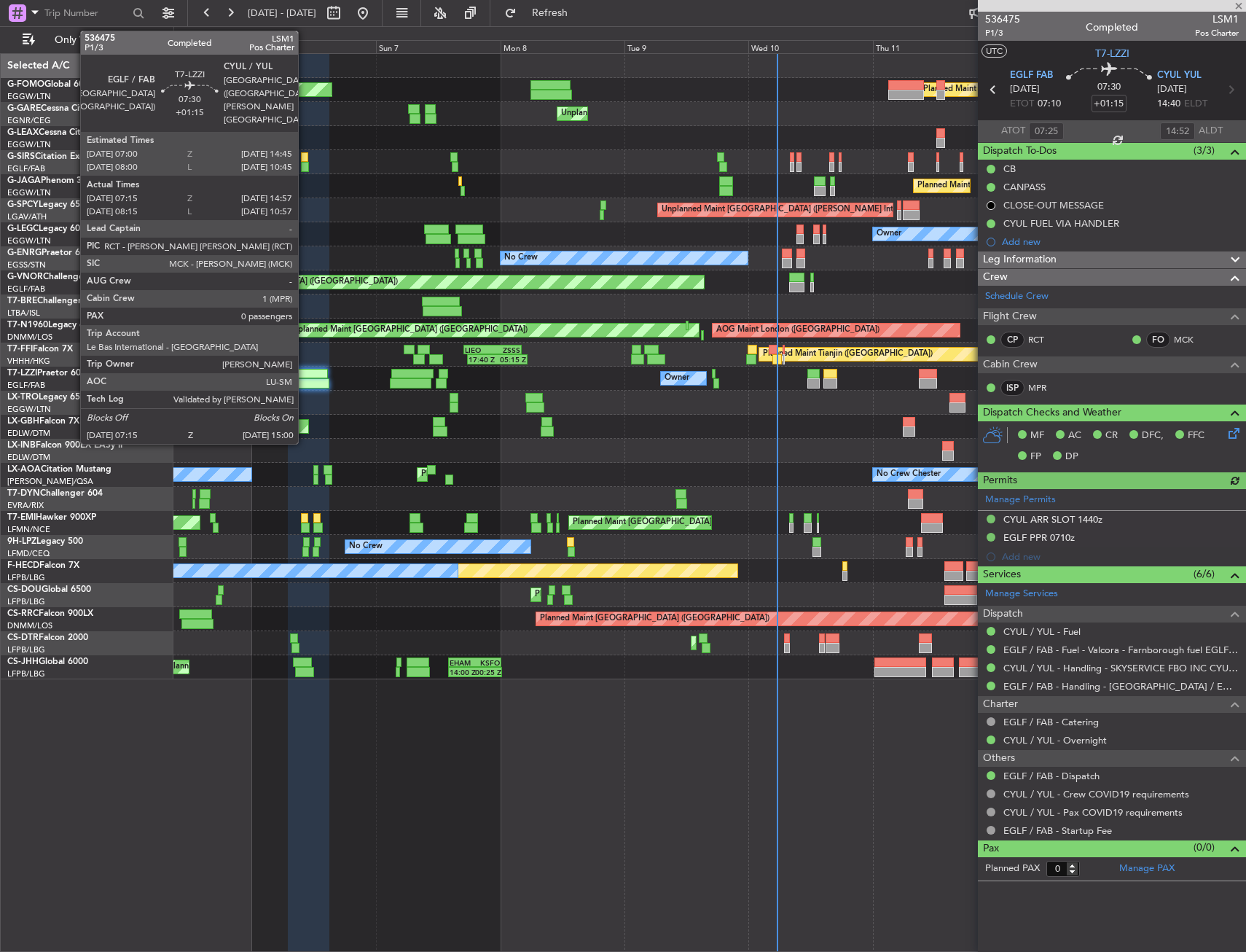
click at [304, 380] on div at bounding box center [309, 384] width 40 height 10
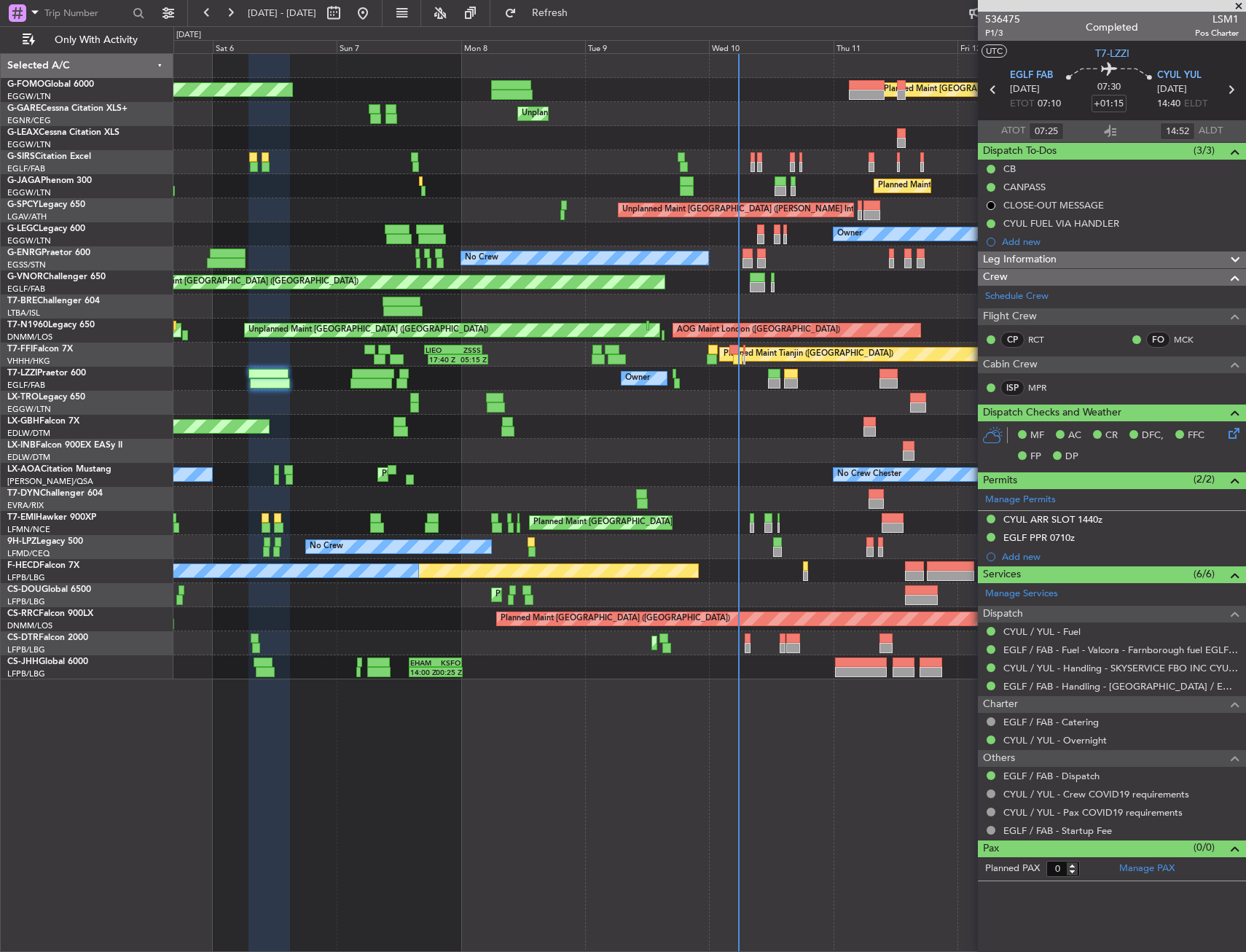
click at [660, 429] on div "Planned Maint London (Luton) Planned Maint London (Luton) Unplanned Maint Chest…" at bounding box center [710, 366] width 1072 height 626
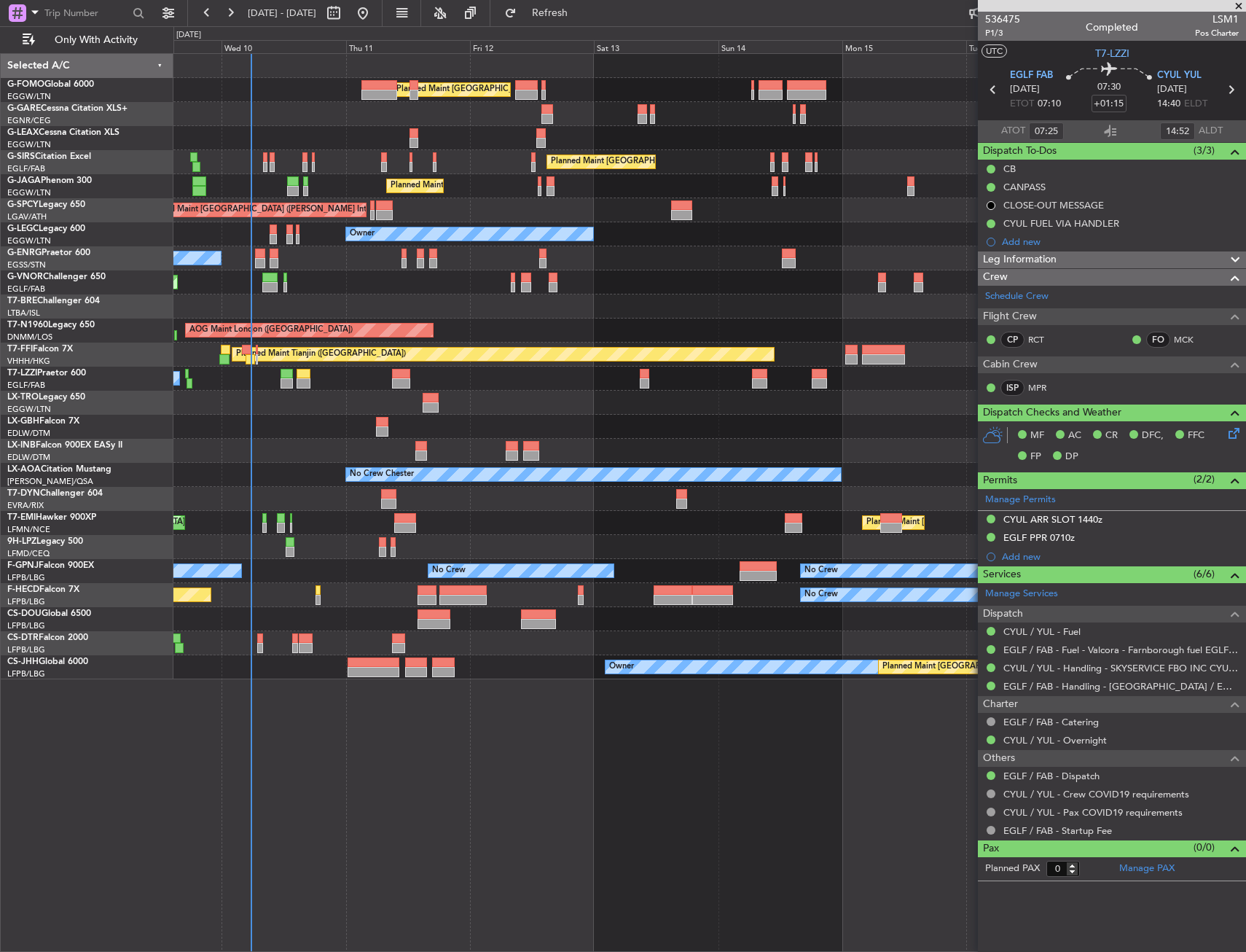
click at [245, 393] on div at bounding box center [710, 402] width 1072 height 24
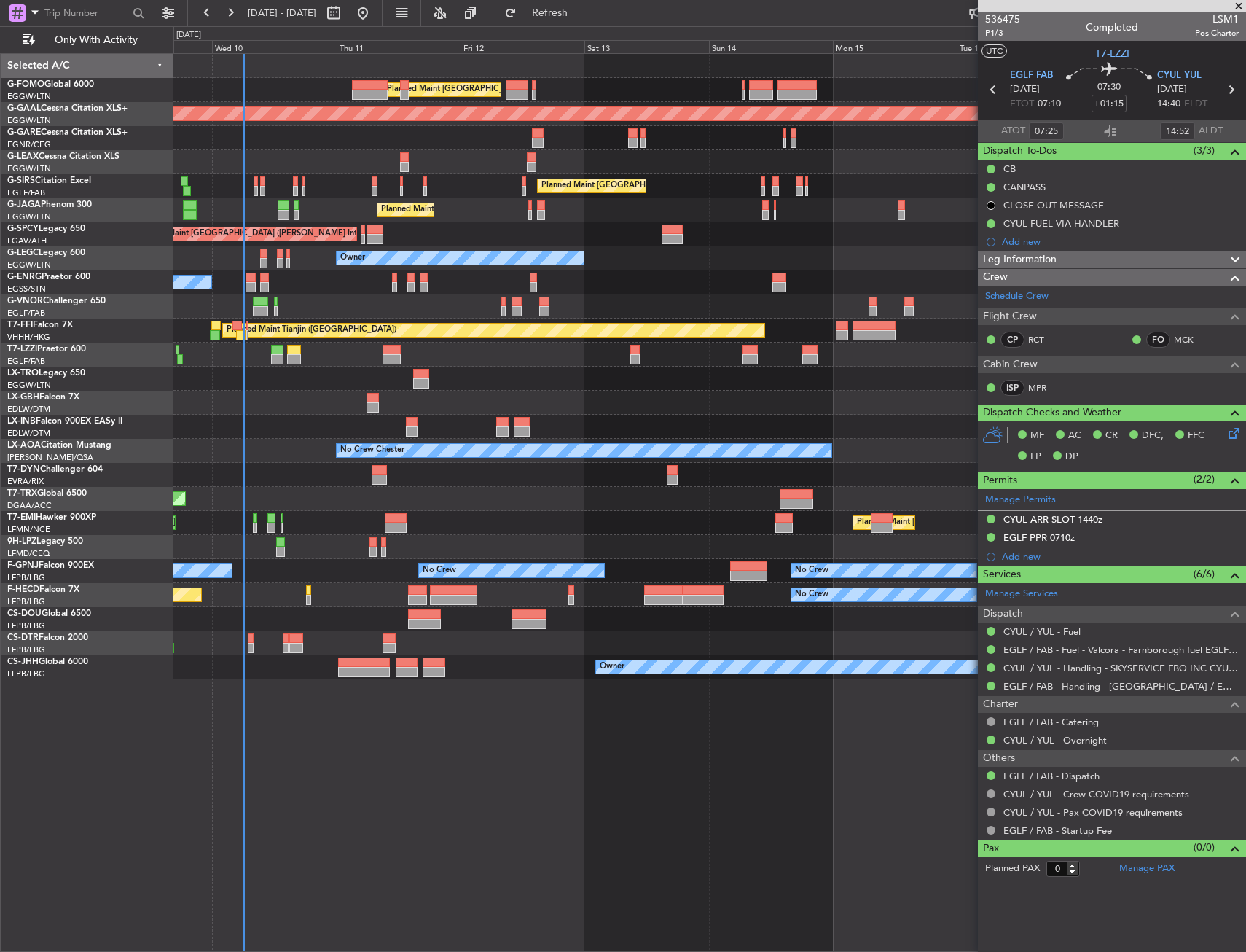
click at [500, 715] on div "Planned Maint [GEOGRAPHIC_DATA] ([GEOGRAPHIC_DATA]) Planned [GEOGRAPHIC_DATA] U…" at bounding box center [710, 502] width 1073 height 898
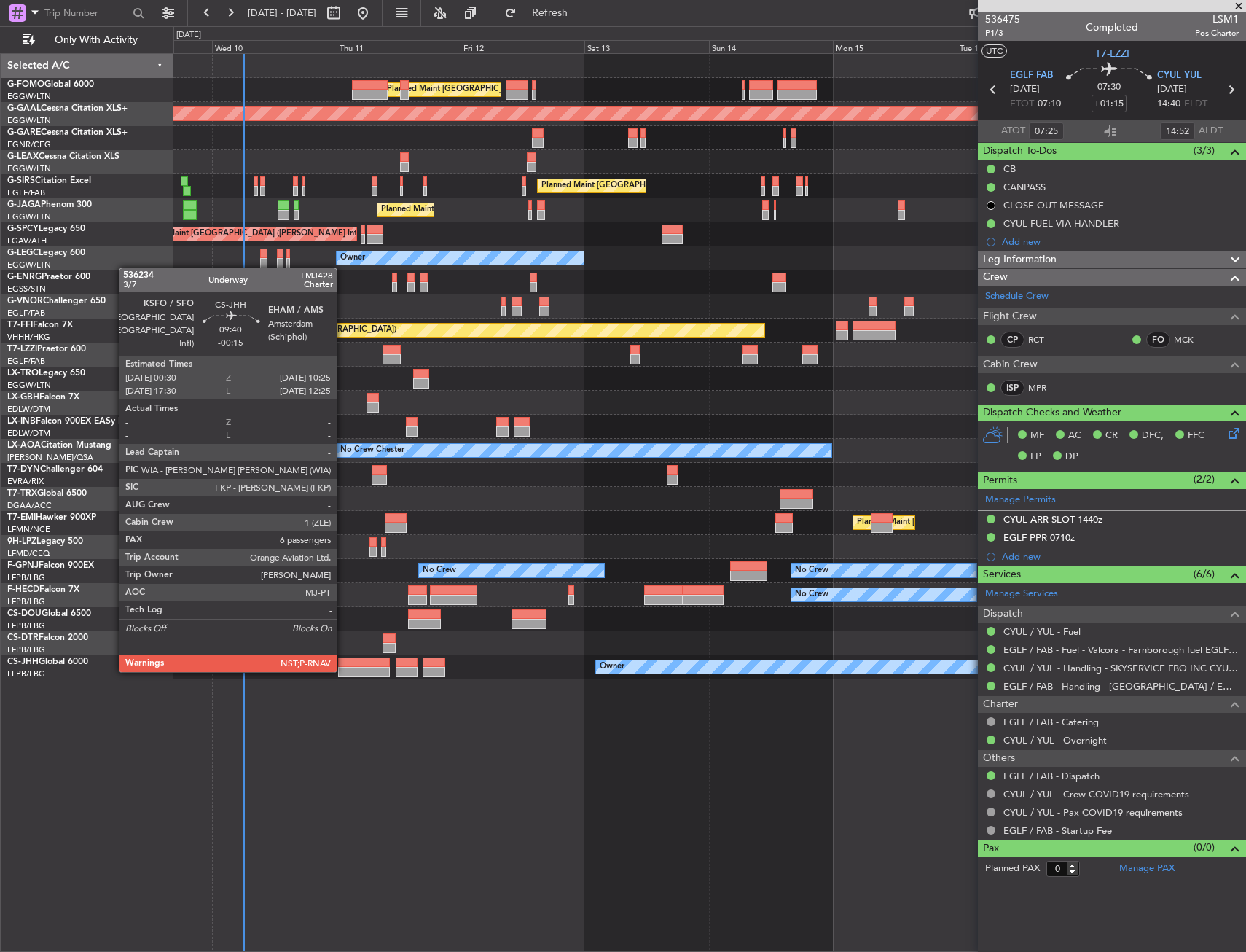
click at [343, 671] on div at bounding box center [364, 672] width 52 height 10
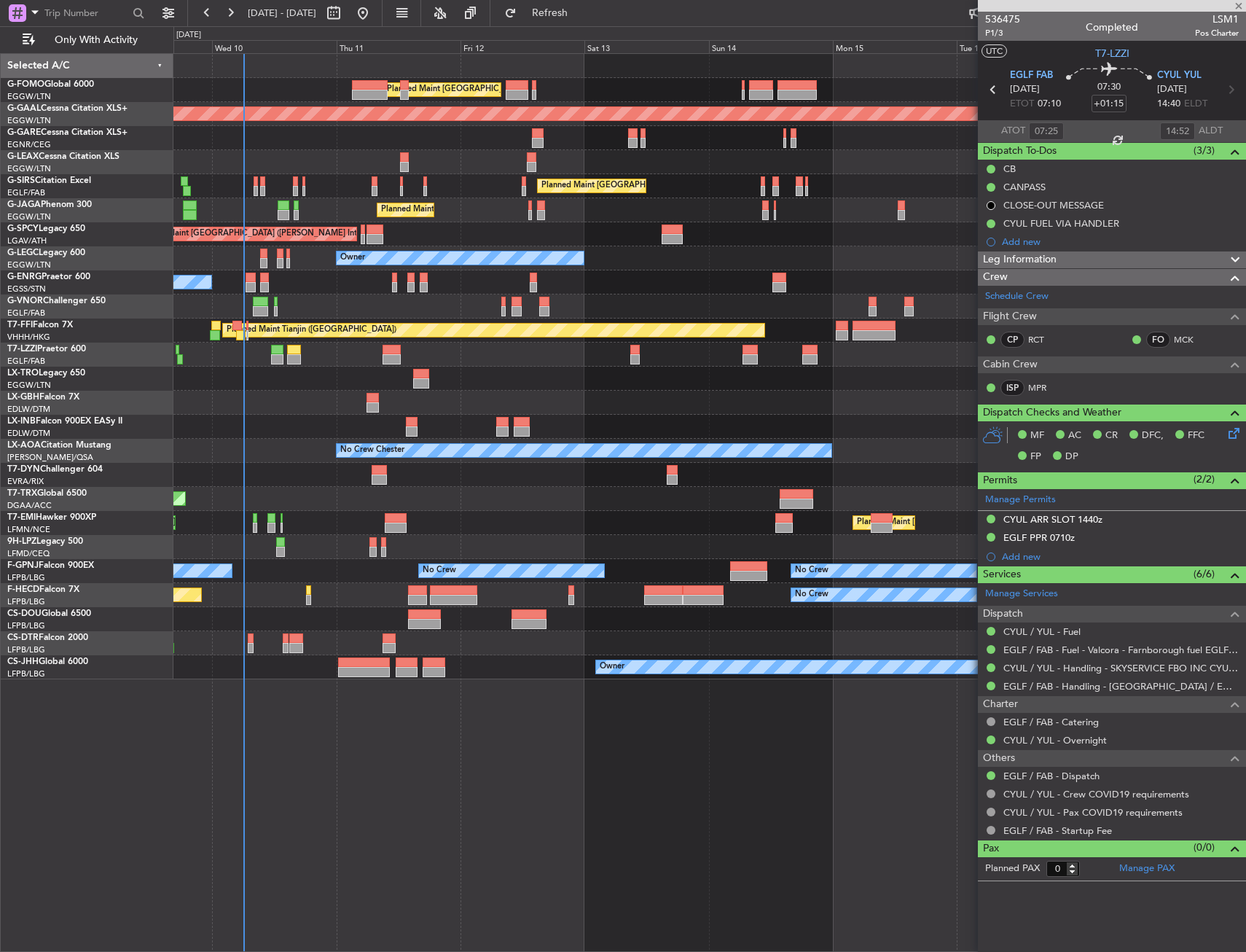
type input "-00:15"
type input "6"
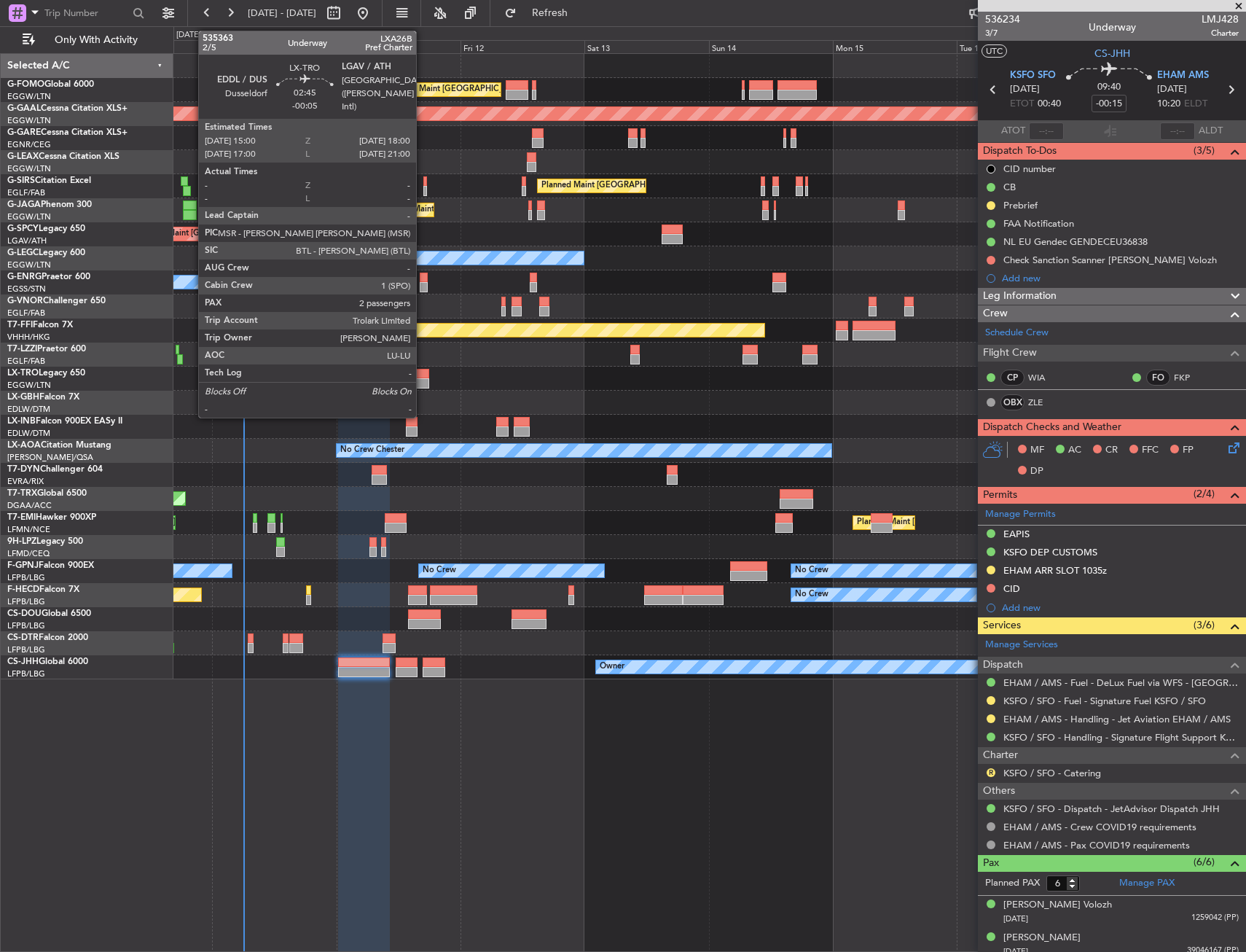
click at [423, 379] on div at bounding box center [421, 384] width 16 height 10
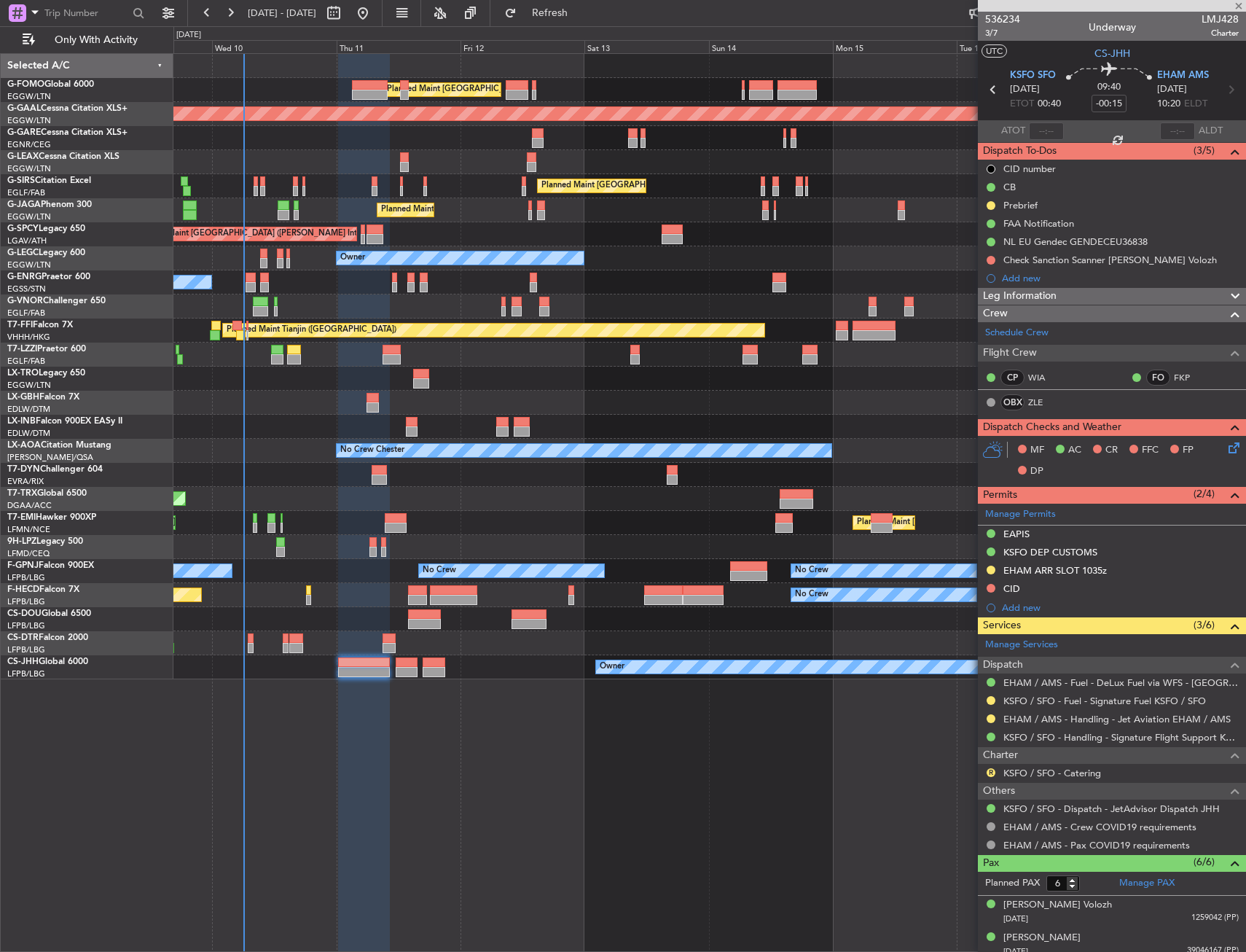
type input "-00:05"
type input "2"
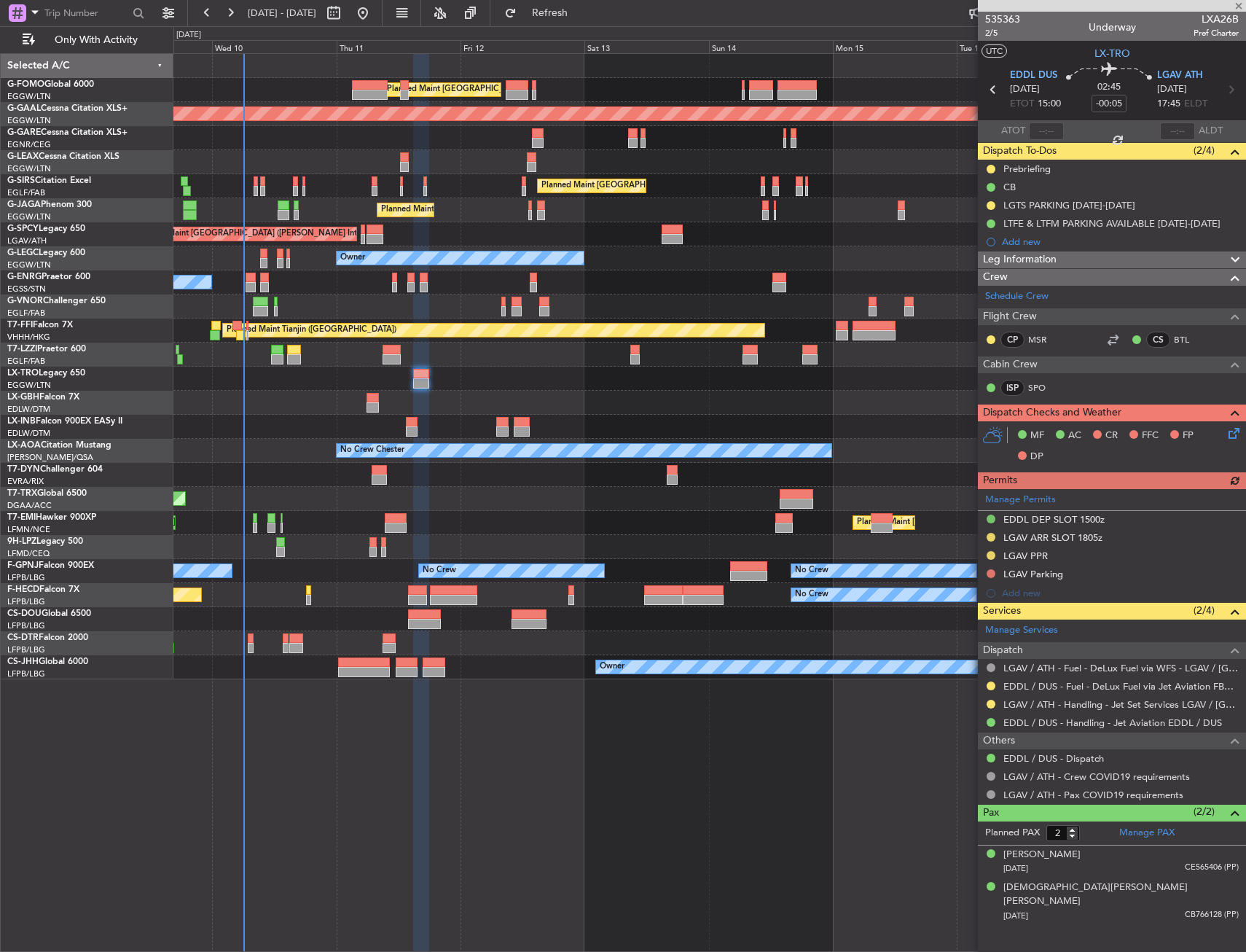
click at [500, 360] on div "Owner" at bounding box center [710, 355] width 1072 height 24
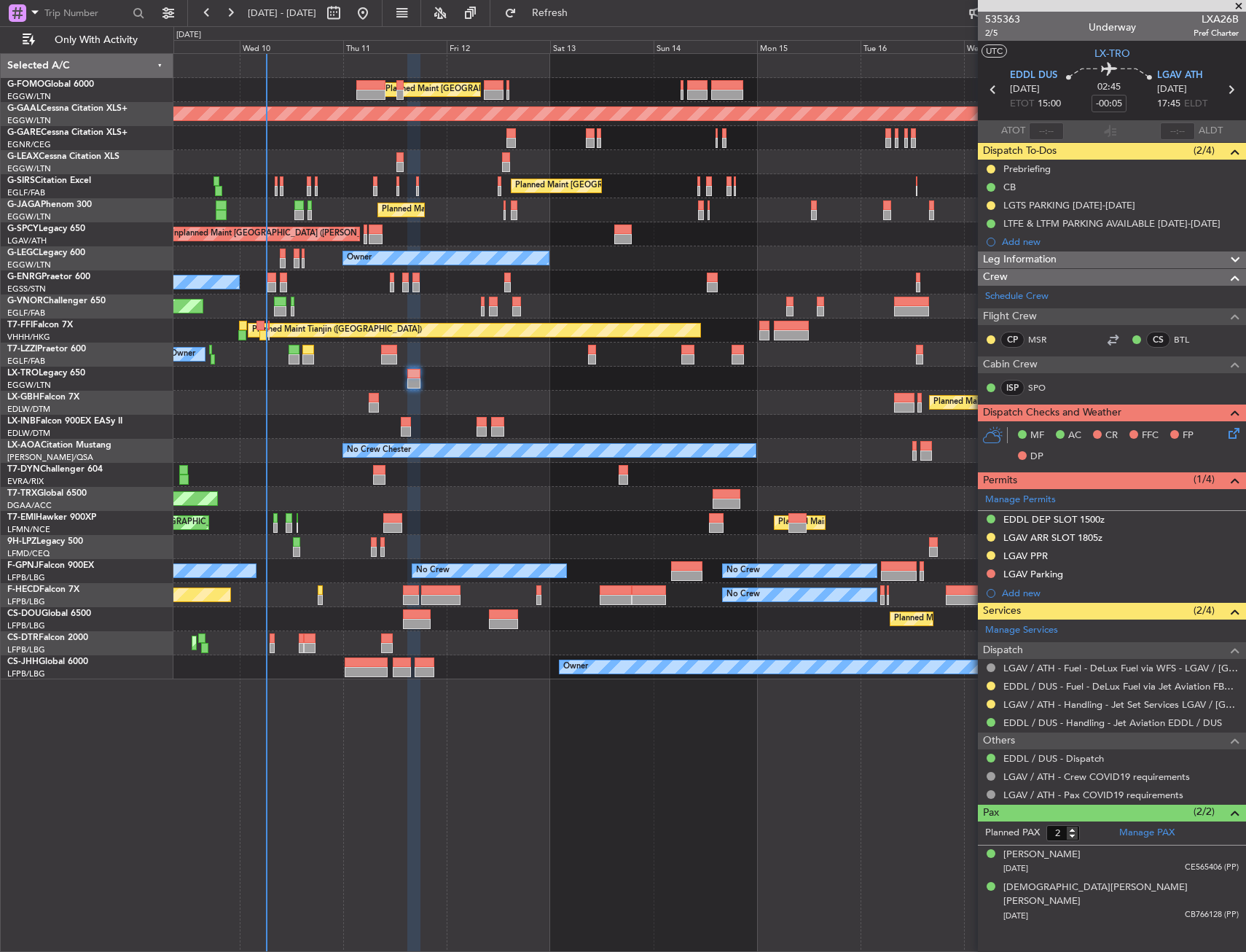
click at [483, 356] on div "Owner" at bounding box center [710, 355] width 1072 height 24
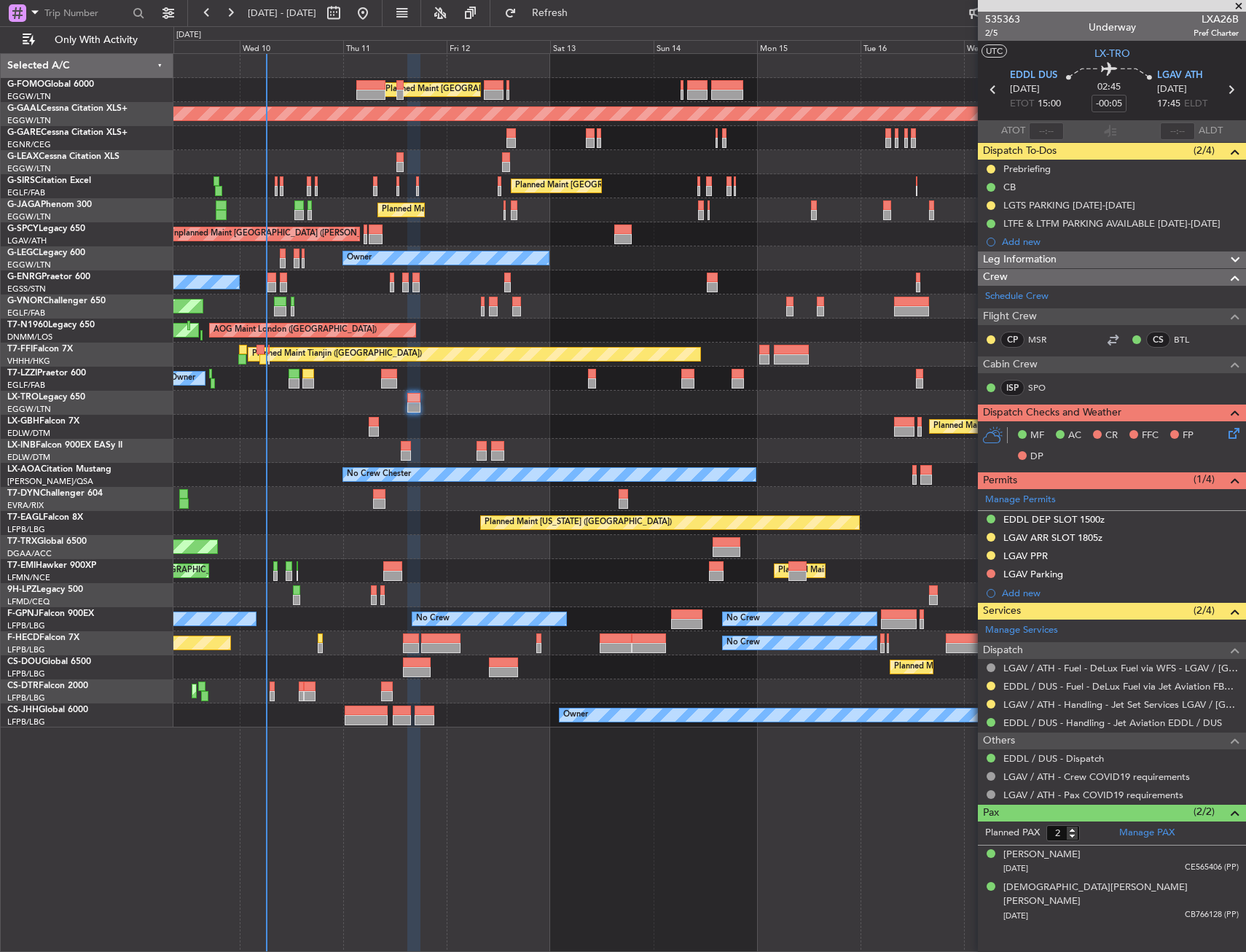
click at [359, 701] on div "Planned Maint Mugla ([GEOGRAPHIC_DATA])" at bounding box center [710, 691] width 1072 height 24
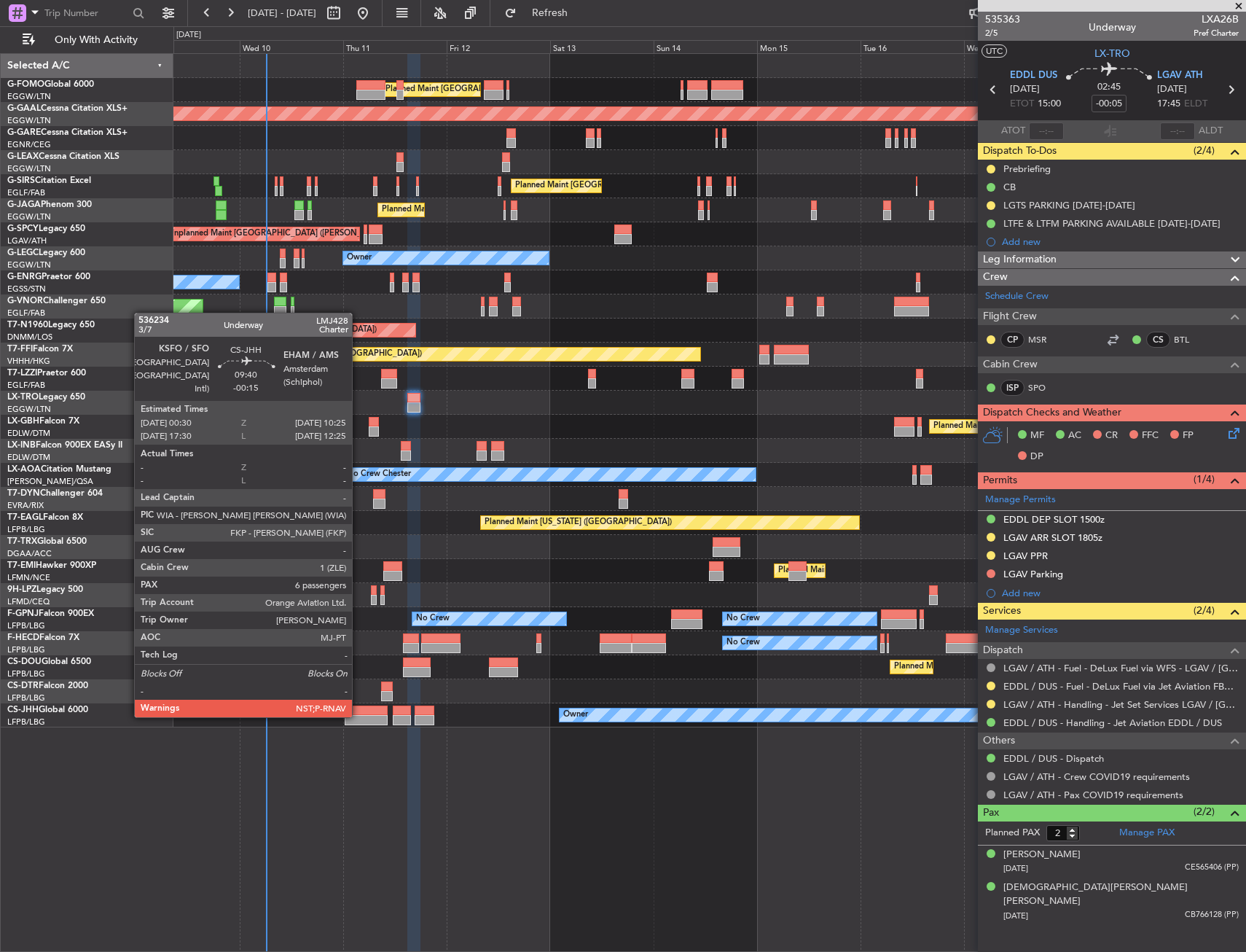
click at [359, 716] on div at bounding box center [366, 720] width 43 height 10
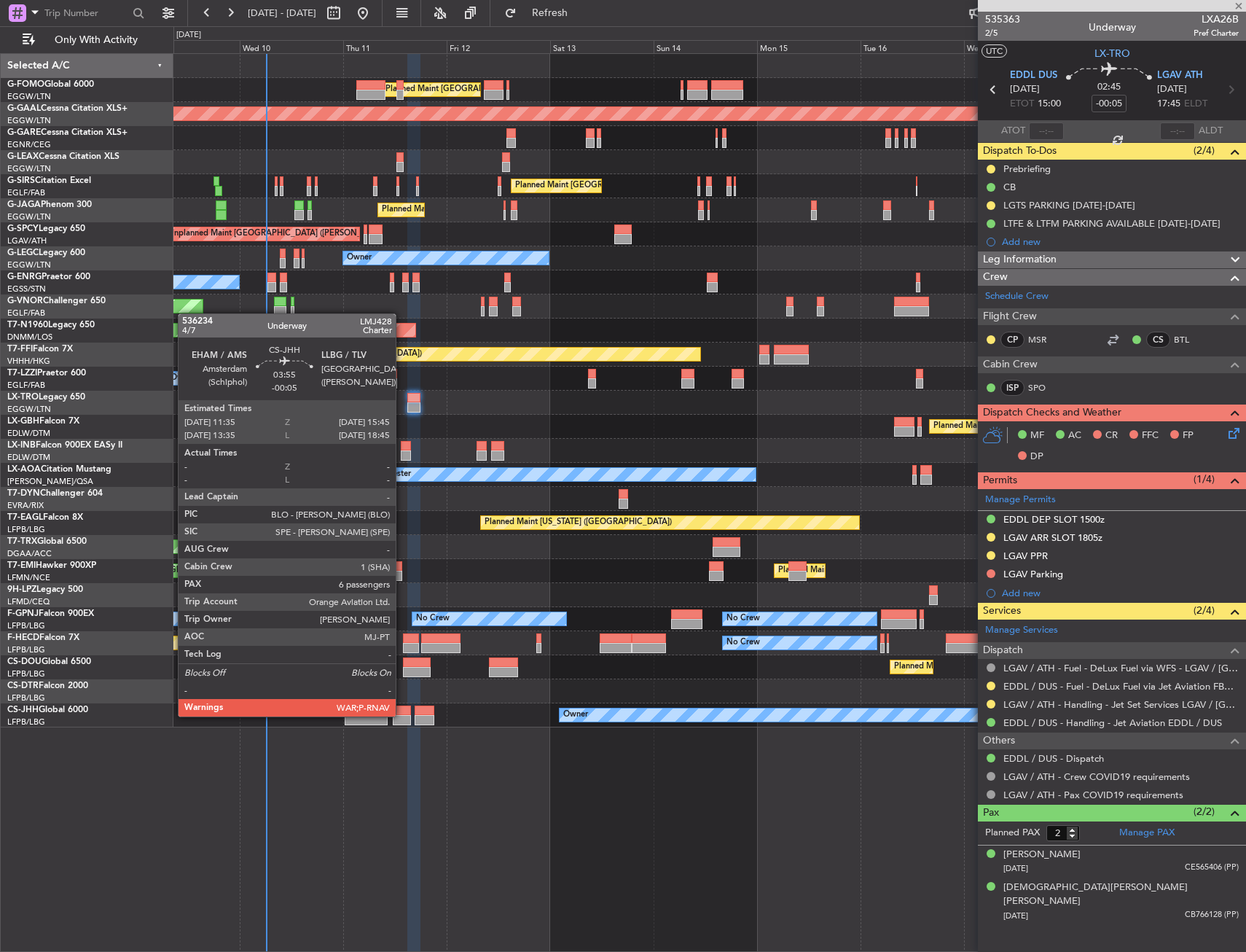
type input "-00:15"
type input "6"
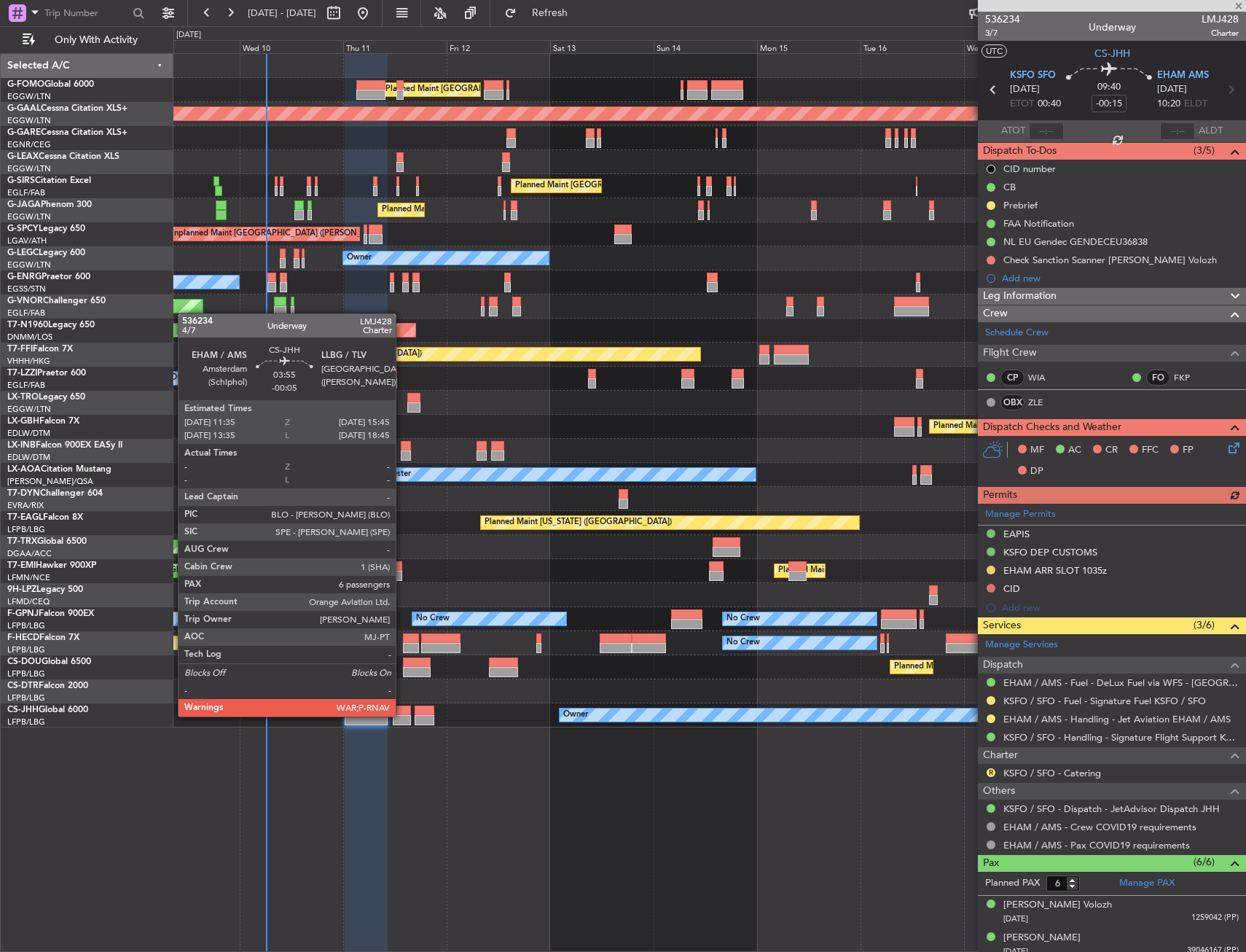
click at [402, 715] on div at bounding box center [401, 720] width 18 height 10
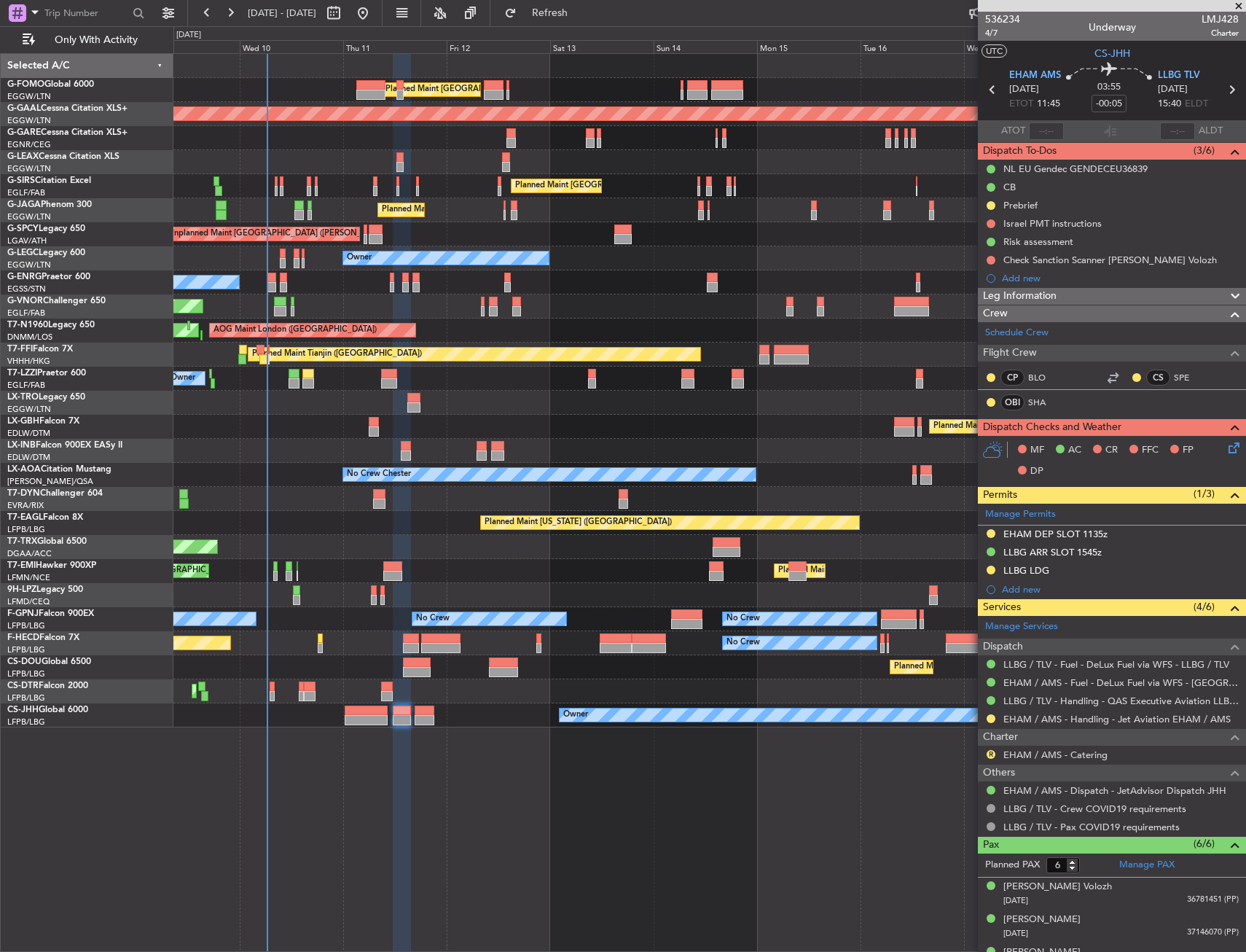
click at [266, 690] on div "Planned Maint Mugla ([GEOGRAPHIC_DATA])" at bounding box center [710, 691] width 1072 height 24
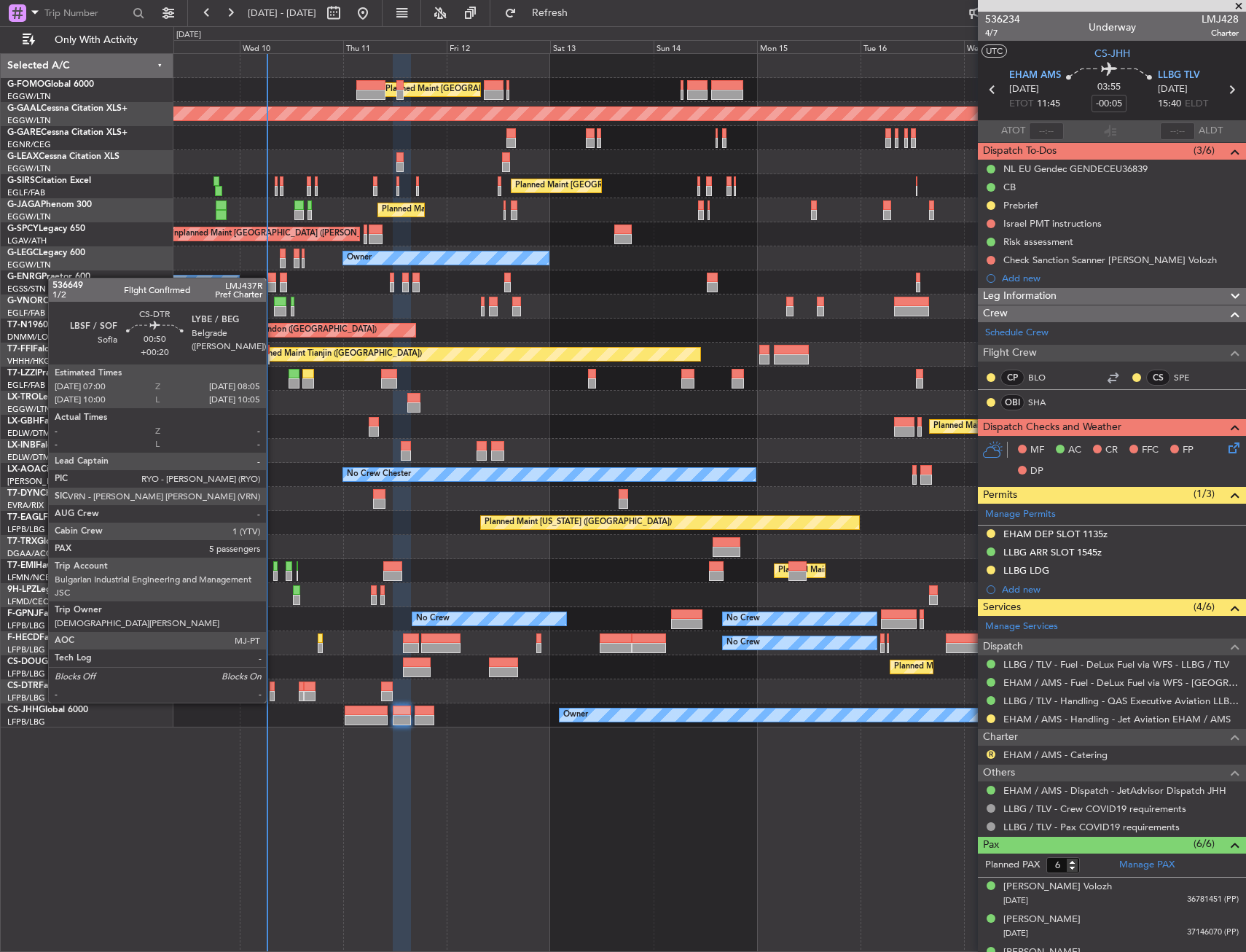
click at [273, 688] on div at bounding box center [272, 687] width 5 height 10
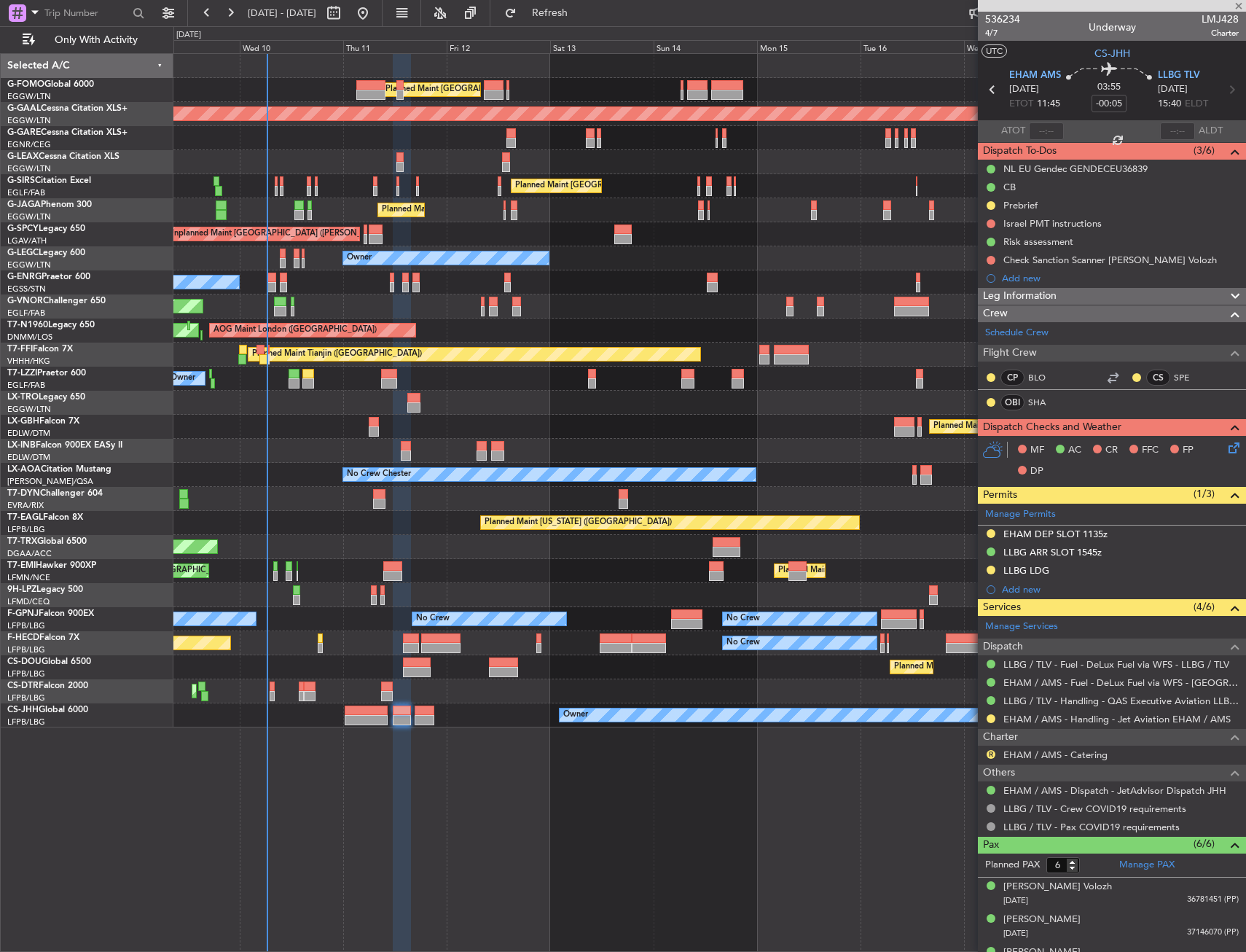
type input "+00:20"
type input "5"
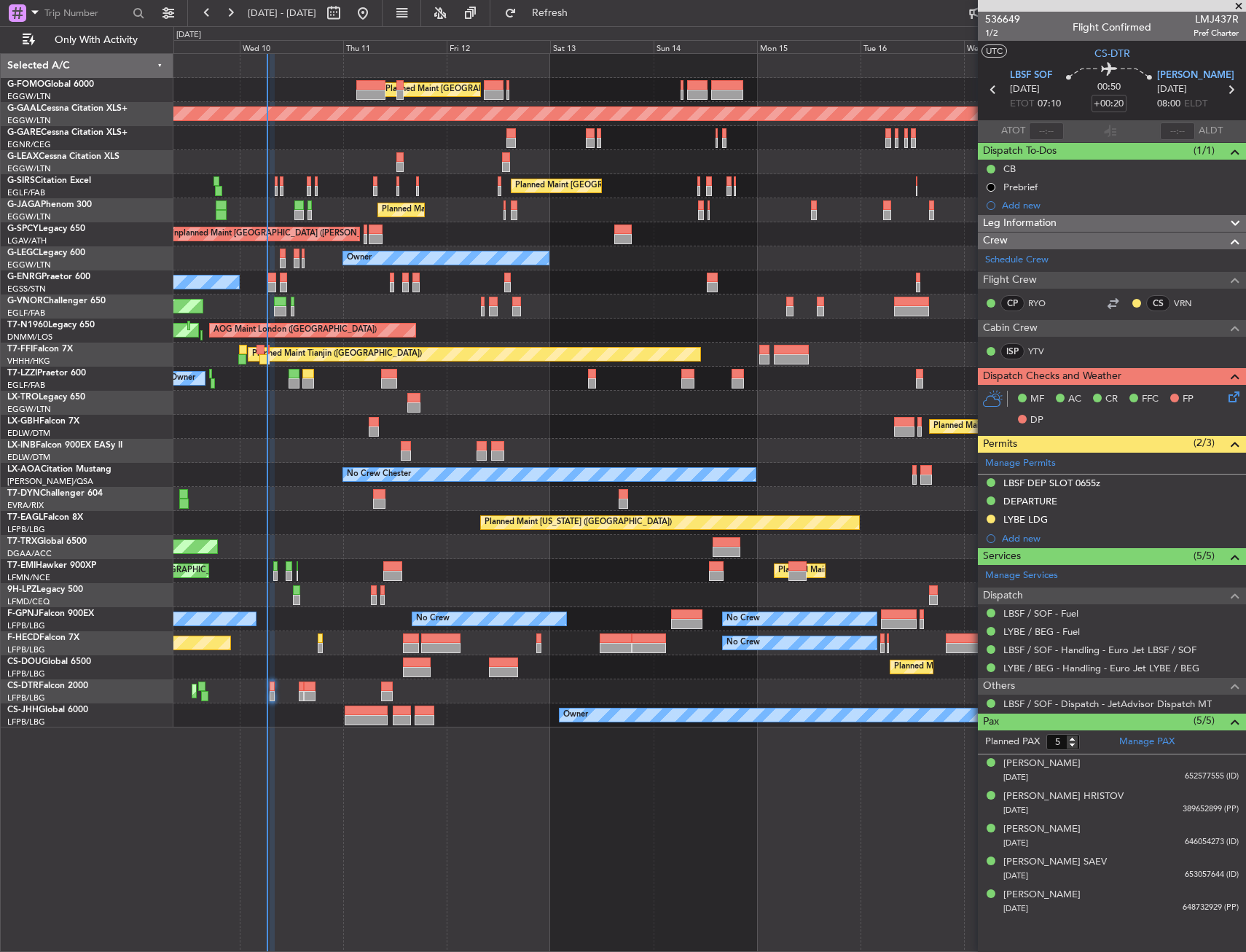
click at [591, 758] on div "Planned Maint London (Luton) Planned Maint Dusseldorf Unplanned Maint Chester P…" at bounding box center [710, 502] width 1073 height 898
click at [1070, 499] on div "DEPARTURE" at bounding box center [1112, 501] width 268 height 18
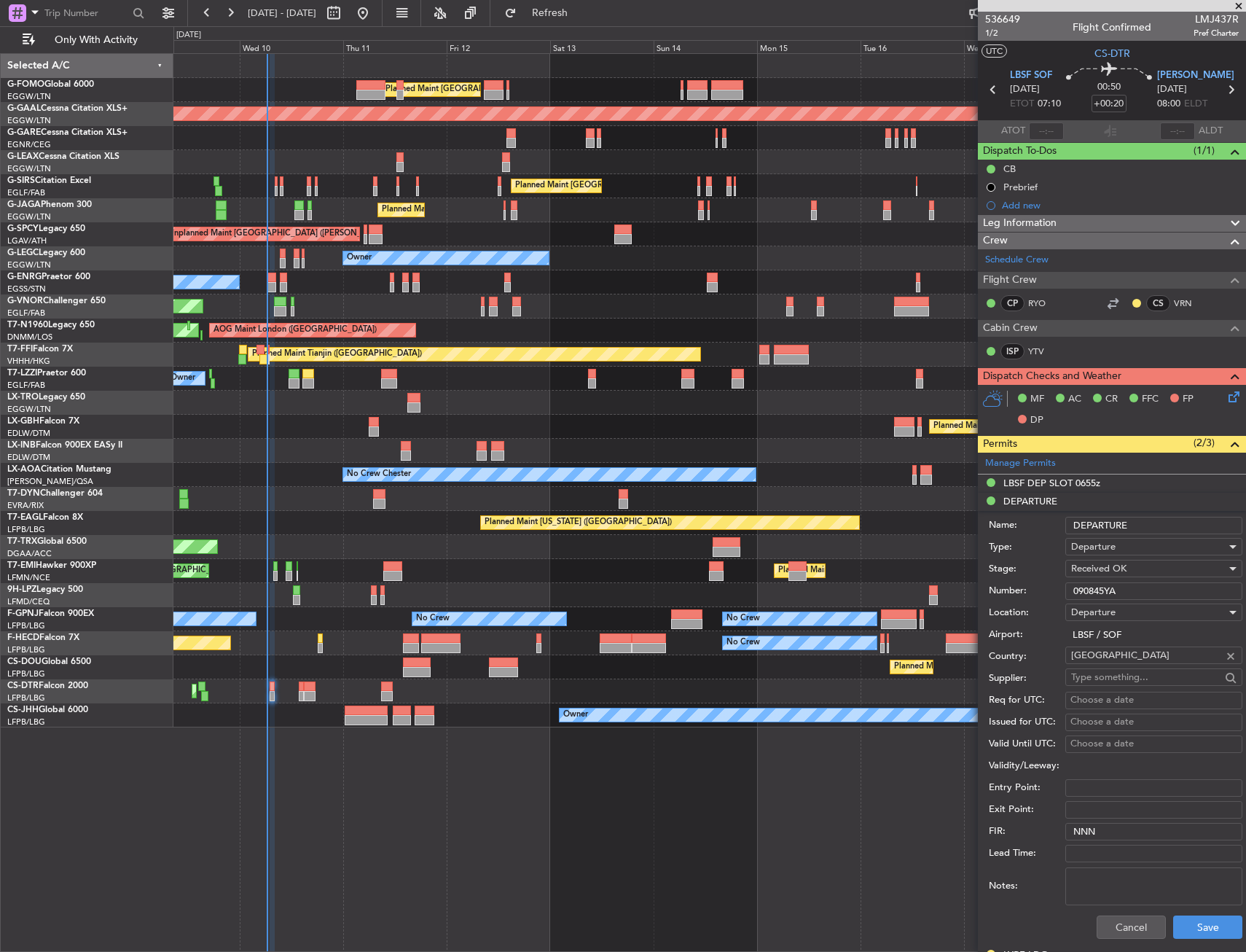
click at [1110, 591] on input "090845YA" at bounding box center [1154, 591] width 177 height 18
click at [1130, 912] on div "Cancel Save" at bounding box center [1116, 926] width 254 height 38
click at [1131, 923] on button "Cancel" at bounding box center [1131, 926] width 69 height 23
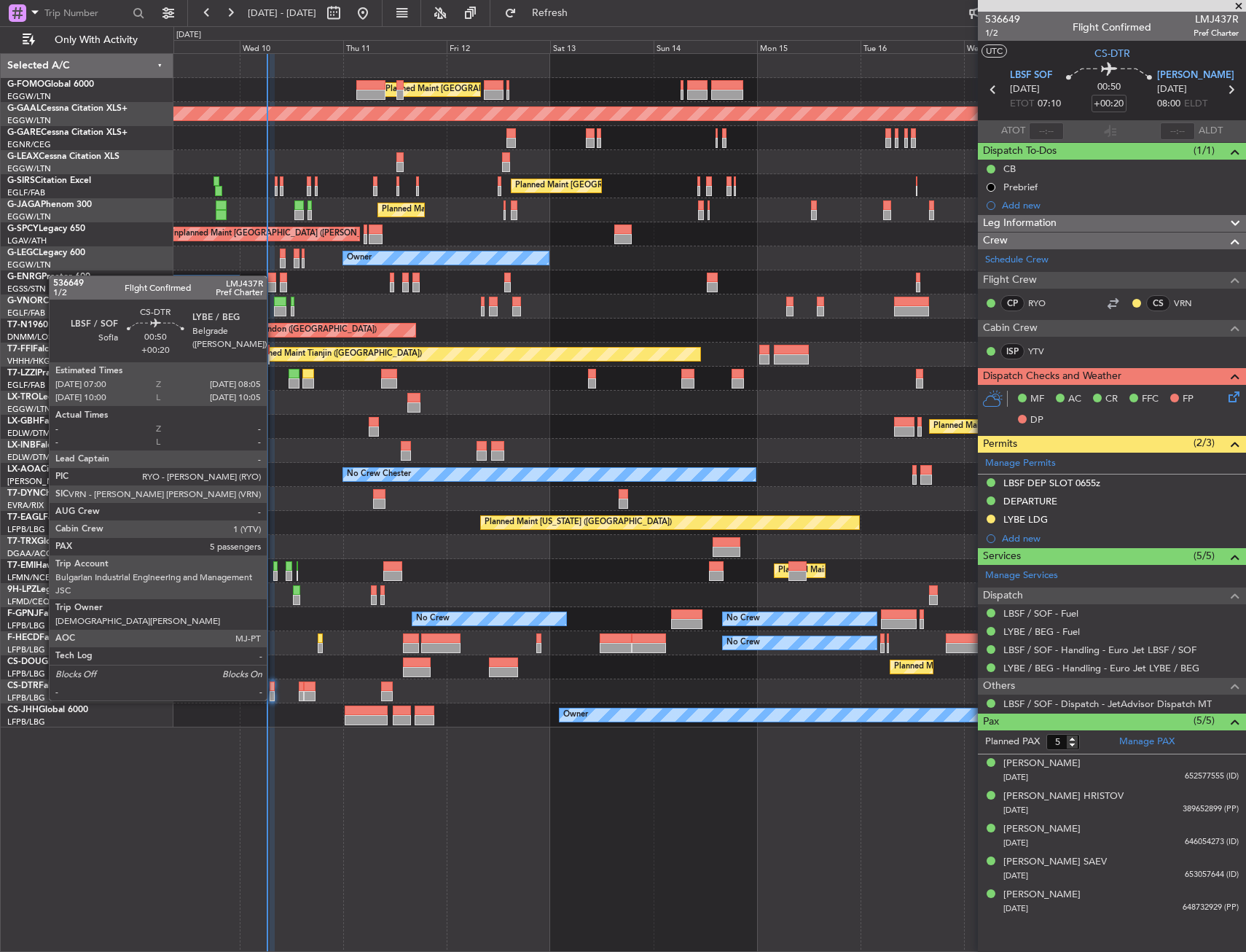
click at [274, 686] on div at bounding box center [272, 687] width 5 height 10
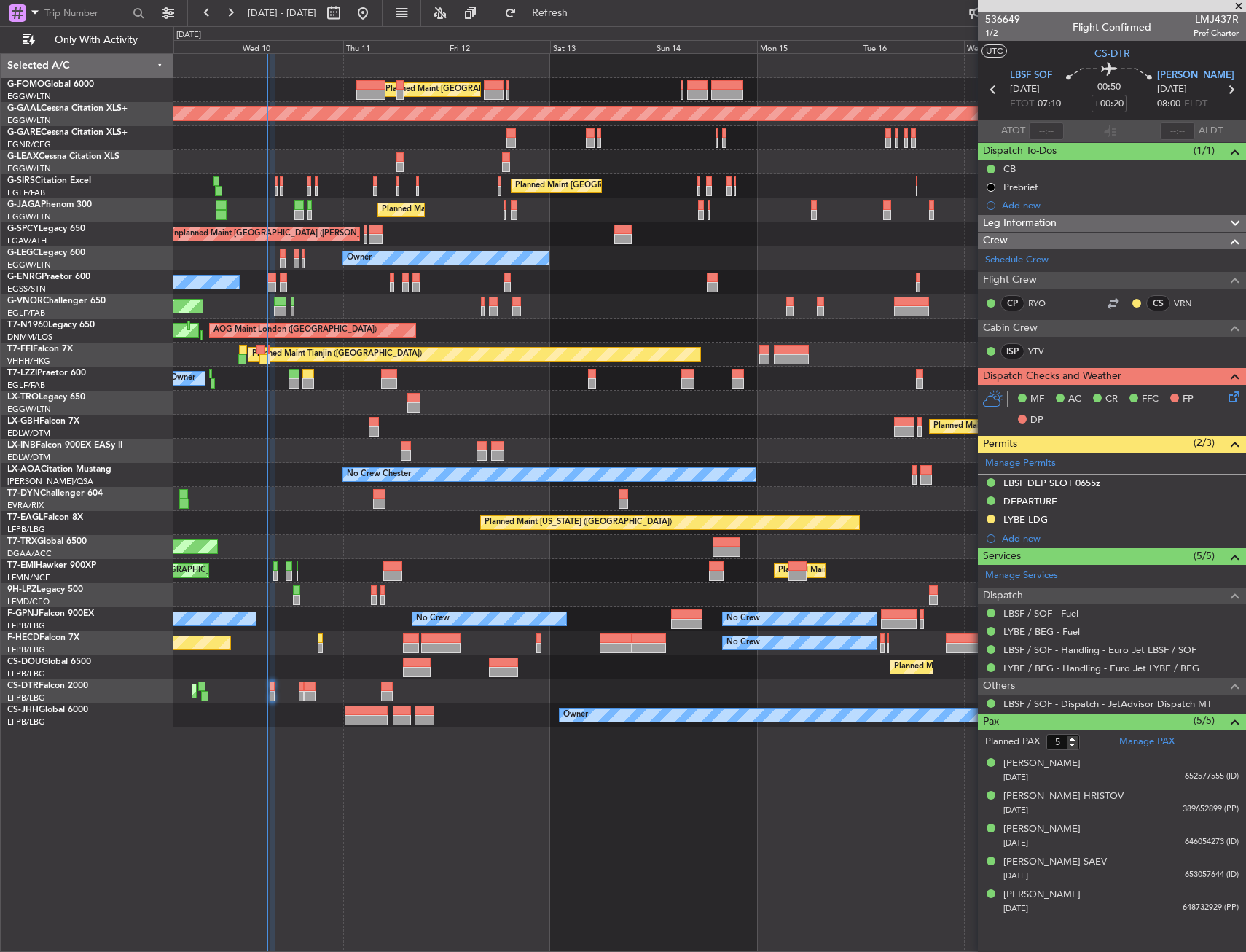
click at [470, 809] on div "Planned Maint London (Luton) Planned Maint Dusseldorf Unplanned Maint Chester P…" at bounding box center [710, 502] width 1073 height 898
click at [992, 520] on button at bounding box center [991, 519] width 9 height 9
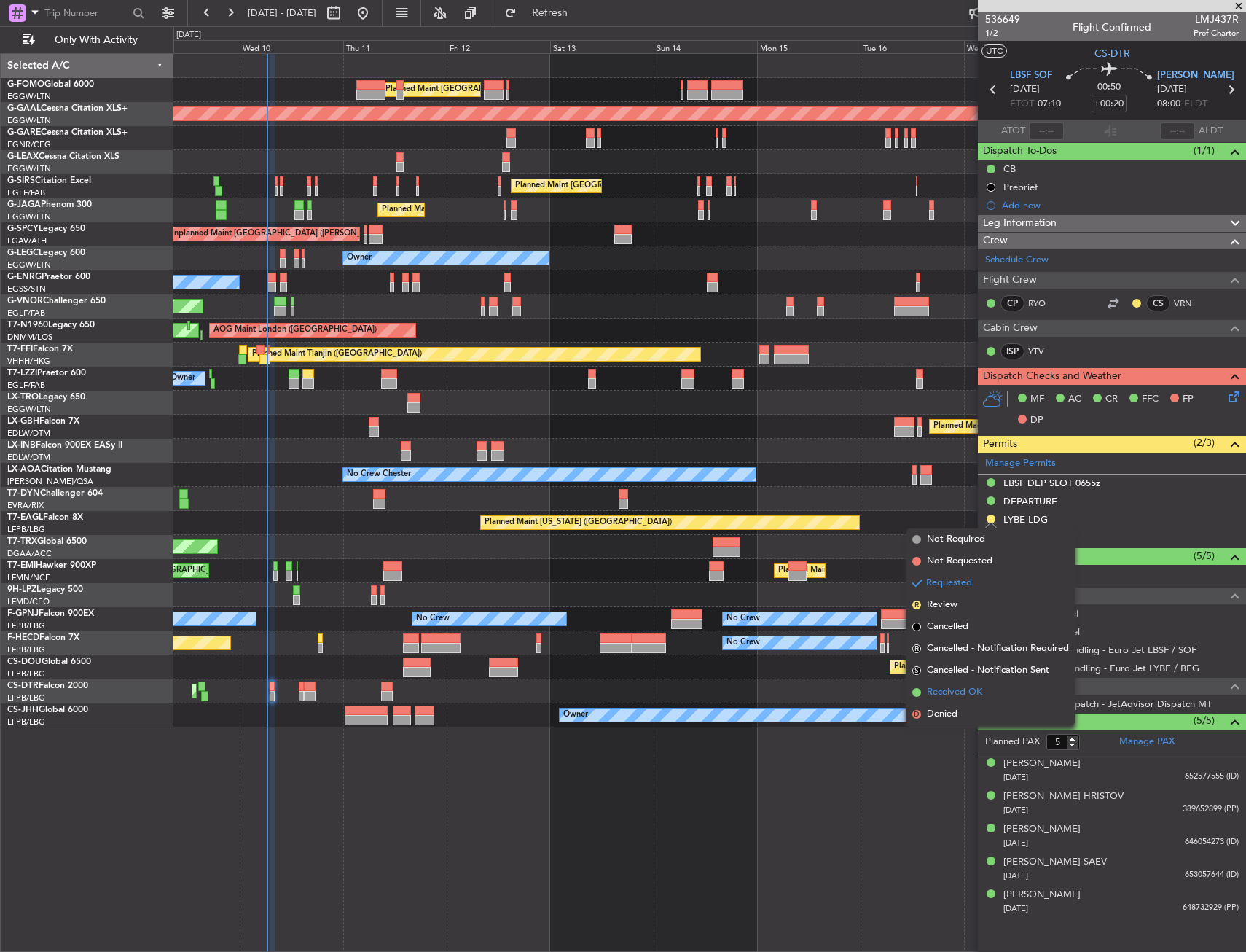
click at [952, 694] on span "Received OK" at bounding box center [955, 692] width 55 height 14
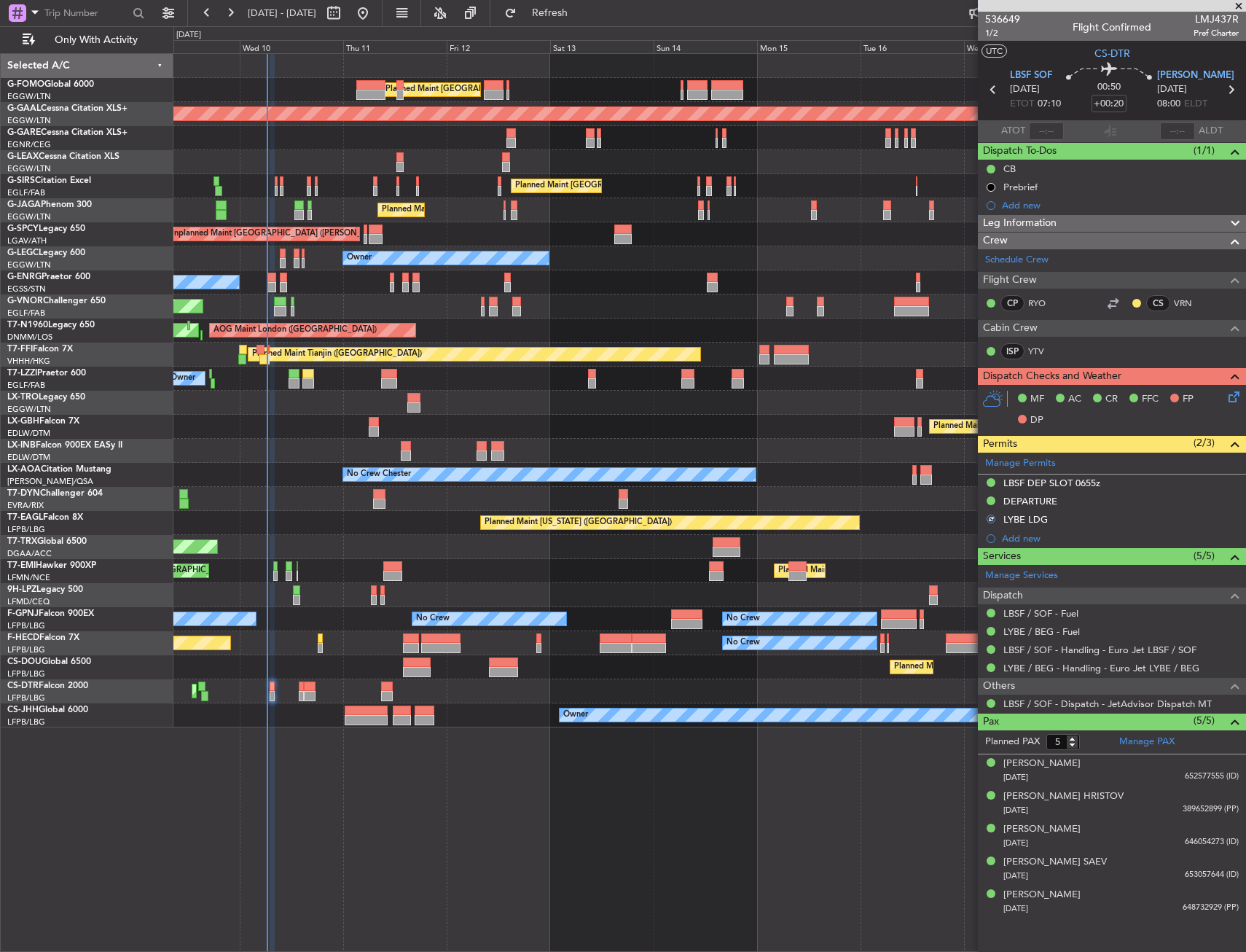
click at [1237, 385] on div "MF AC CR FFC FP DP" at bounding box center [1112, 410] width 268 height 50
click at [1237, 391] on icon at bounding box center [1232, 395] width 12 height 12
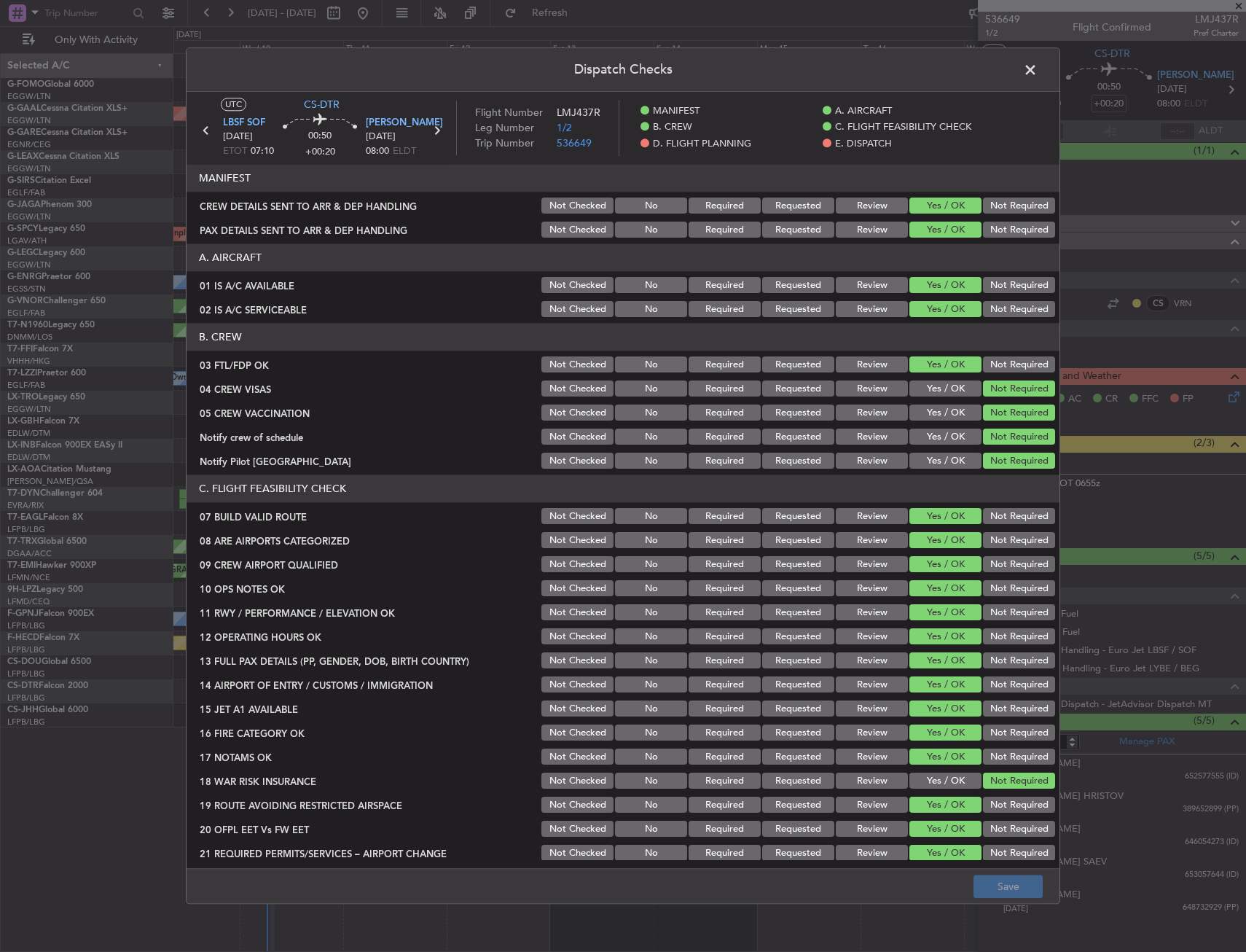
scroll to position [623, 0]
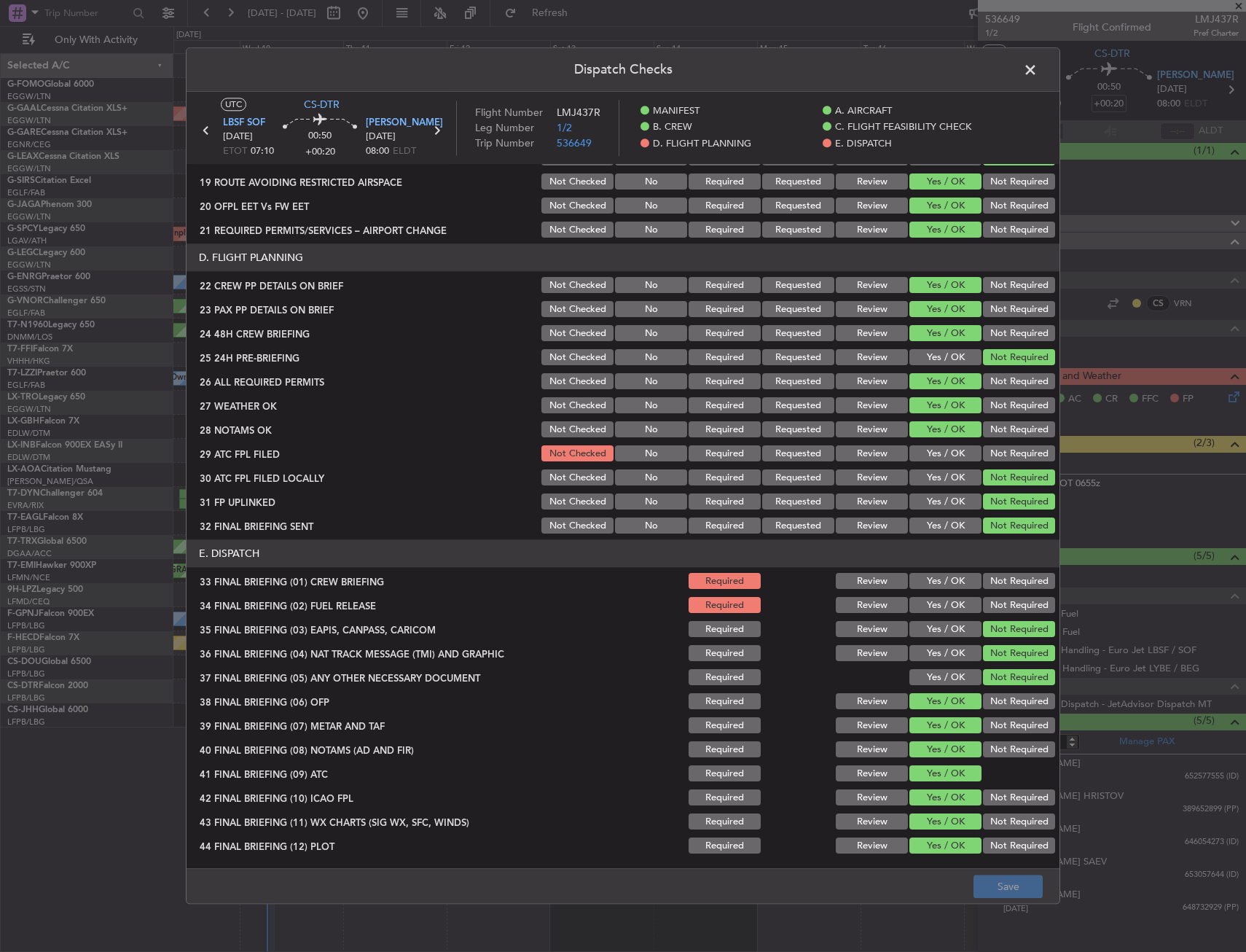
click at [937, 447] on button "Yes / OK" at bounding box center [945, 453] width 72 height 16
click at [936, 575] on button "Yes / OK" at bounding box center [945, 581] width 72 height 16
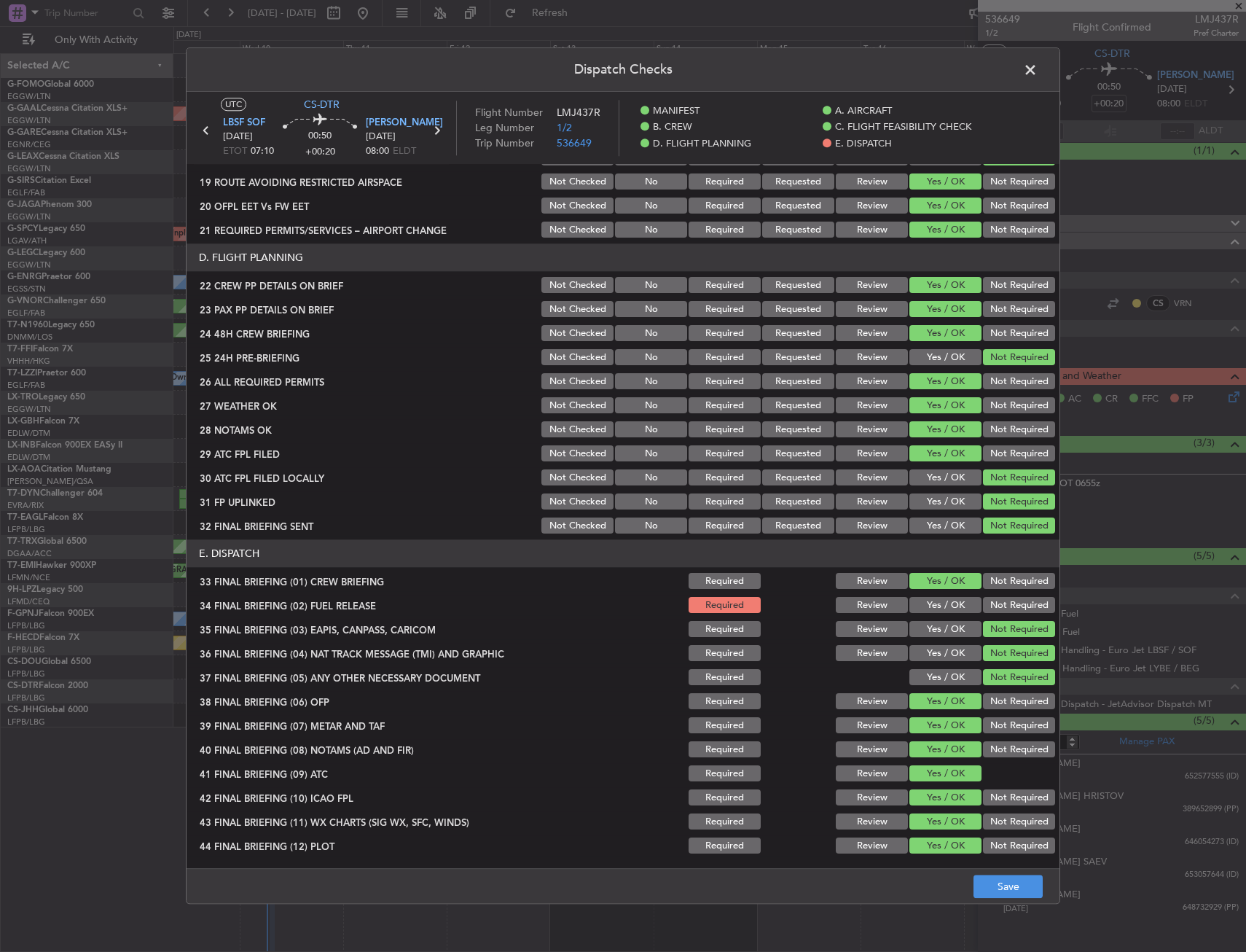
click at [931, 596] on div "Yes / OK" at bounding box center [944, 606] width 73 height 20
click at [942, 598] on button "Yes / OK" at bounding box center [945, 605] width 72 height 16
click at [984, 881] on button "Save" at bounding box center [1007, 886] width 69 height 23
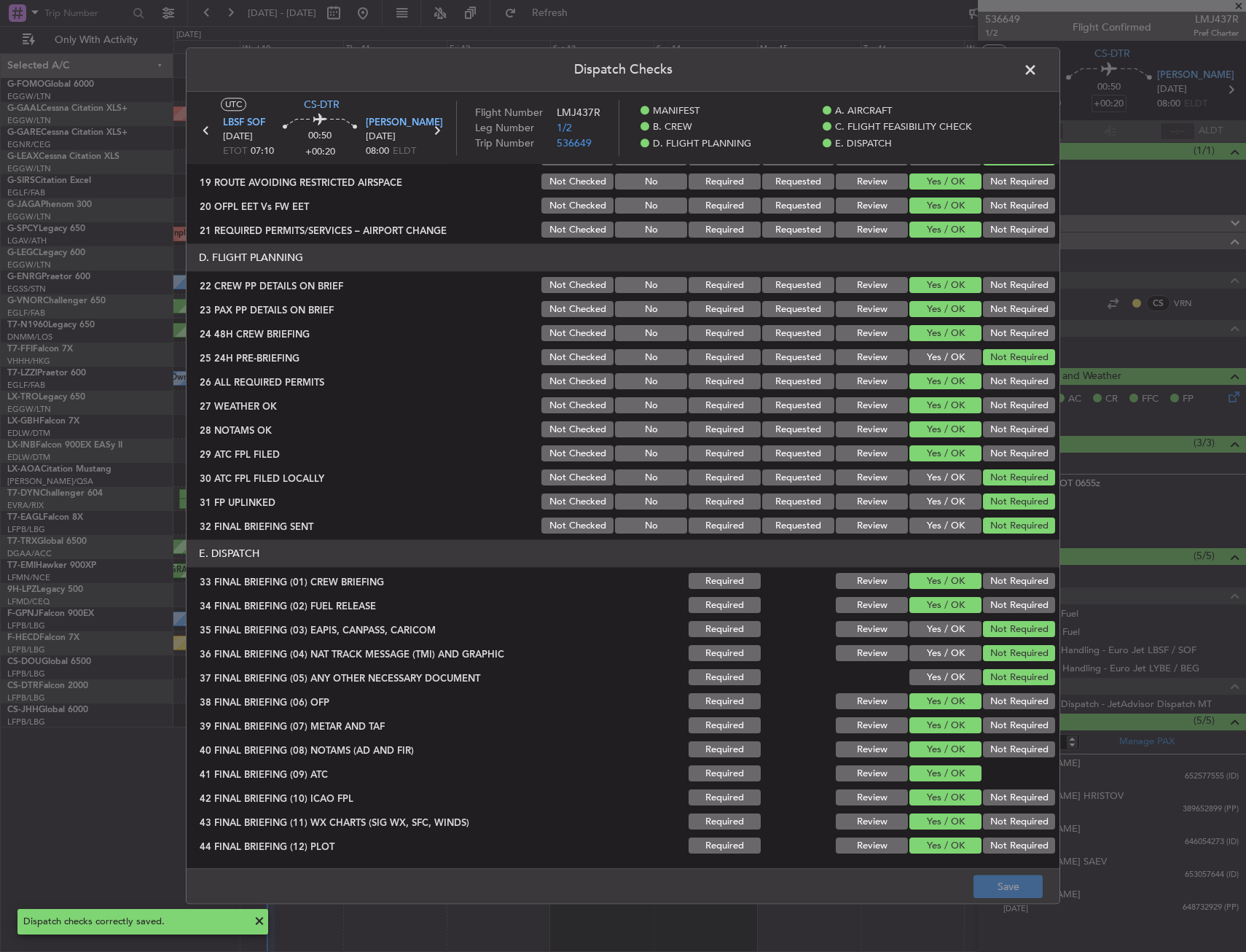
click at [1038, 66] on span at bounding box center [1038, 73] width 0 height 29
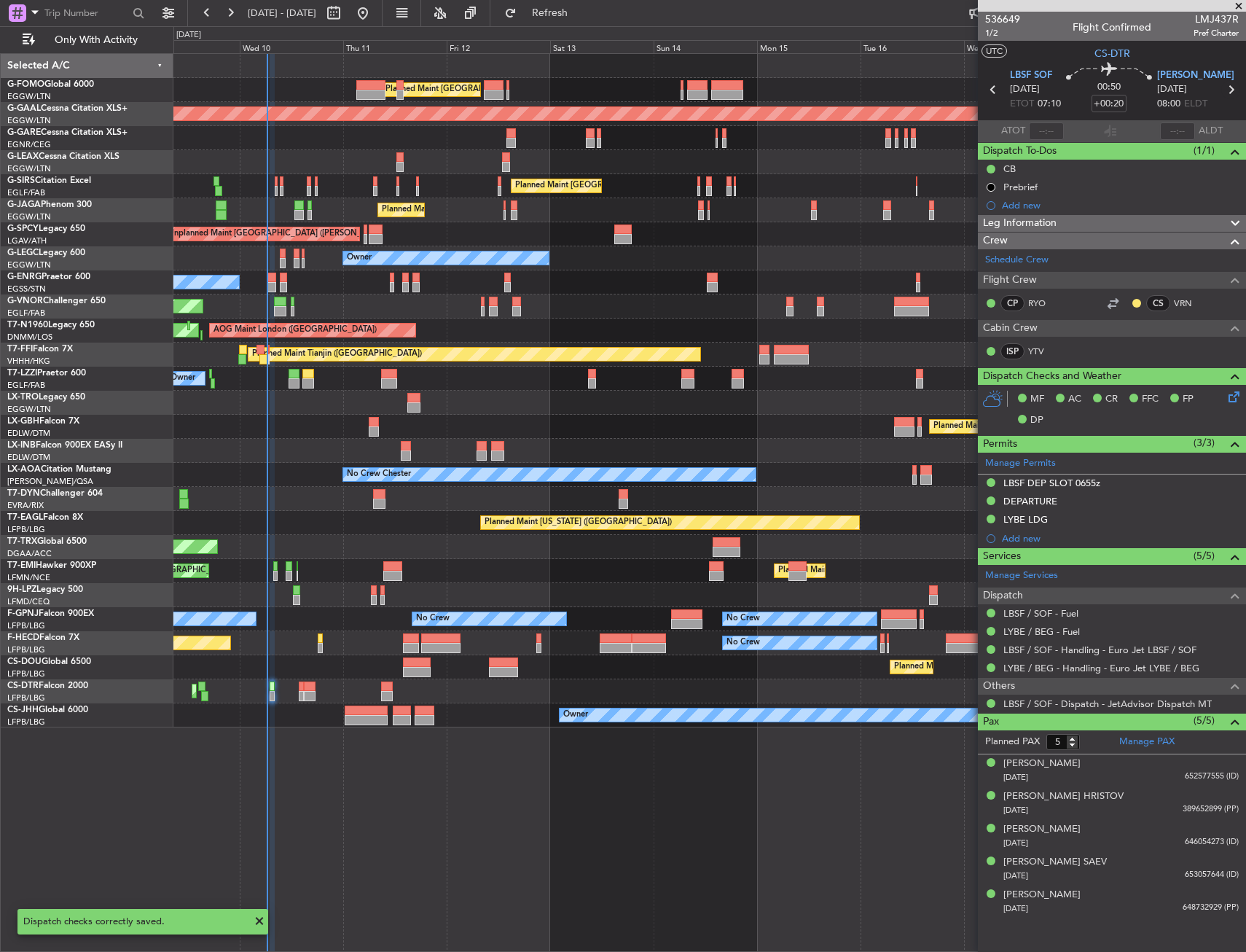
click at [1231, 92] on icon at bounding box center [1231, 89] width 19 height 19
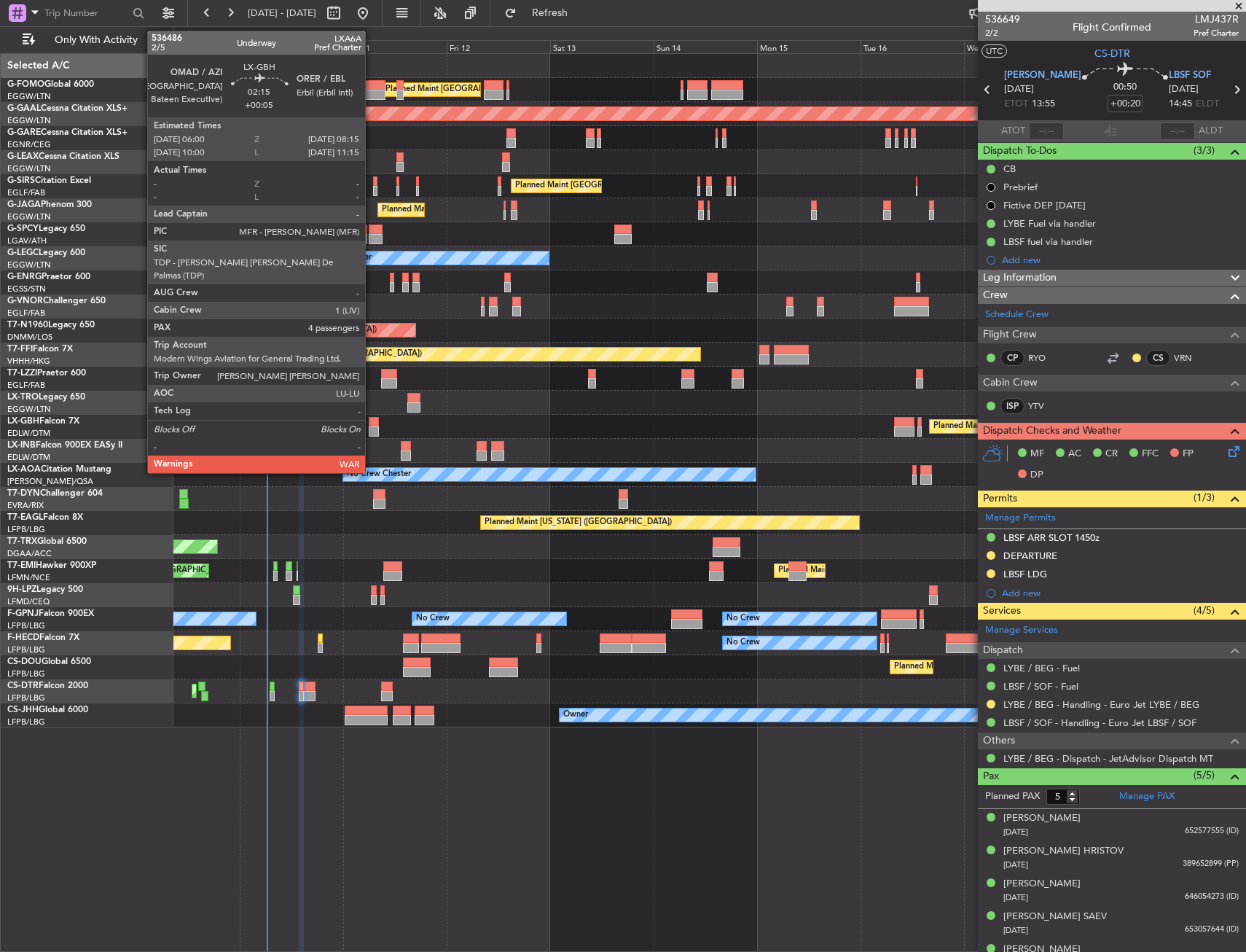
click at [372, 419] on div at bounding box center [374, 422] width 10 height 10
click at [373, 420] on div at bounding box center [374, 422] width 10 height 10
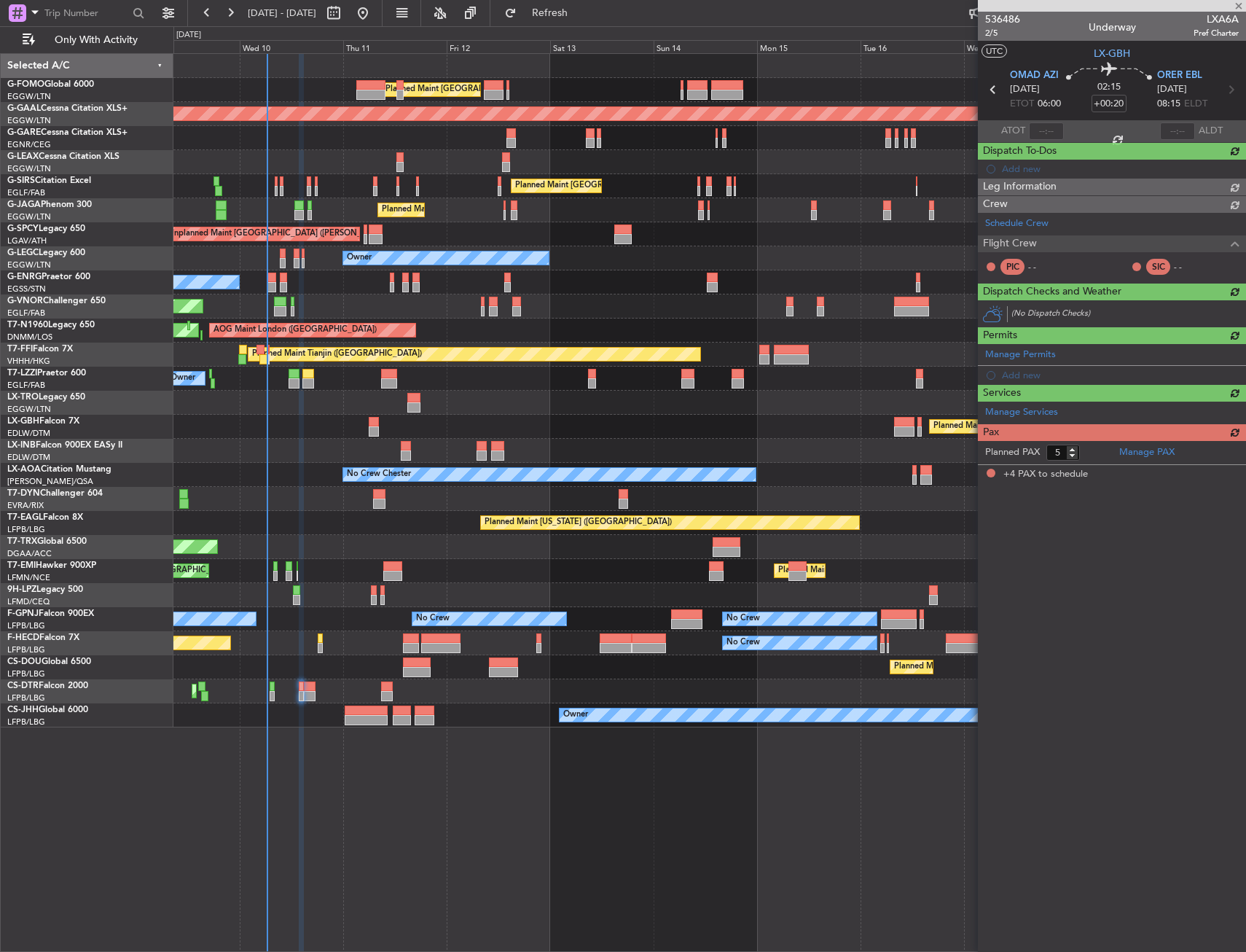
type input "+00:05"
type input "4"
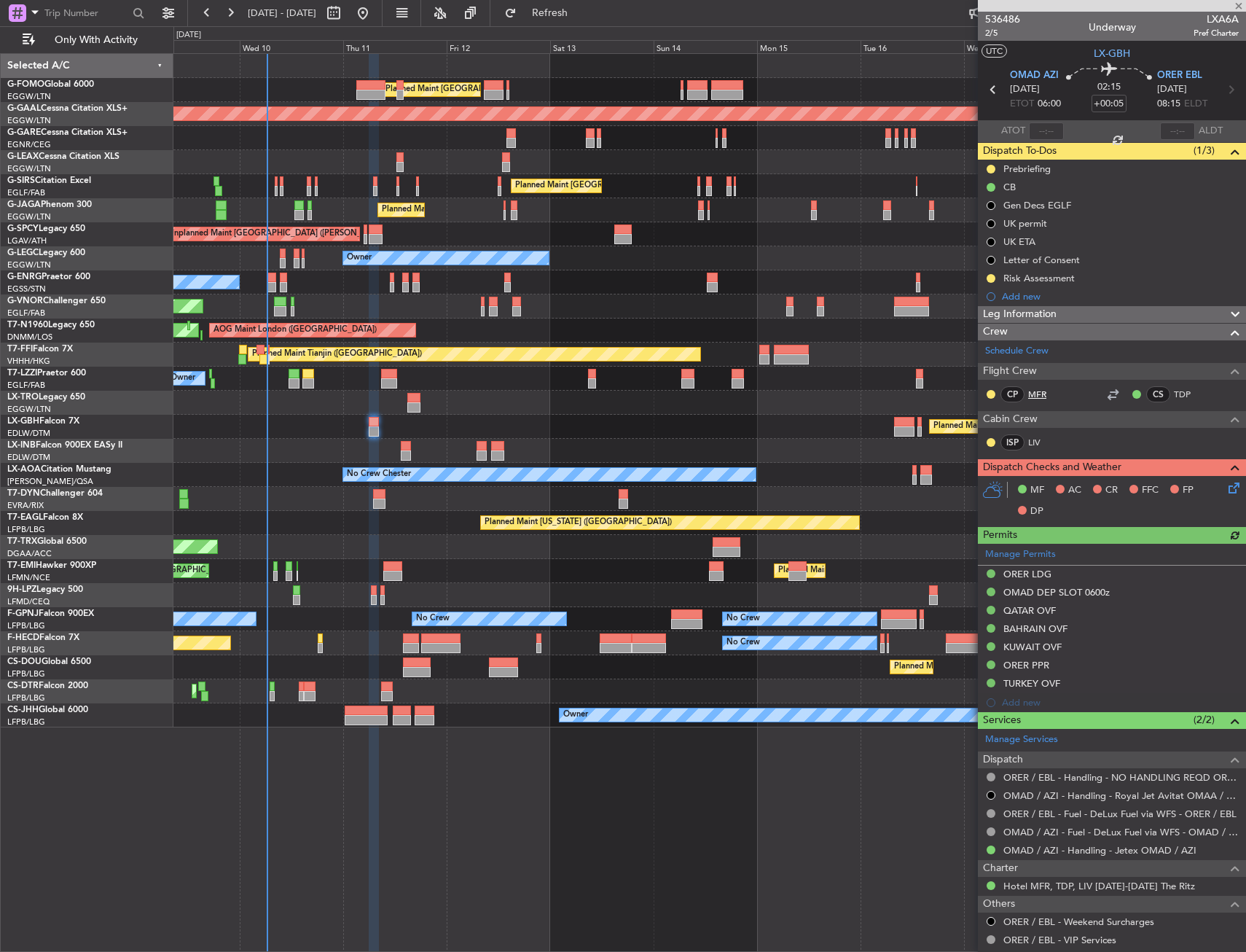
click at [1043, 395] on link "MFR" at bounding box center [1045, 394] width 32 height 13
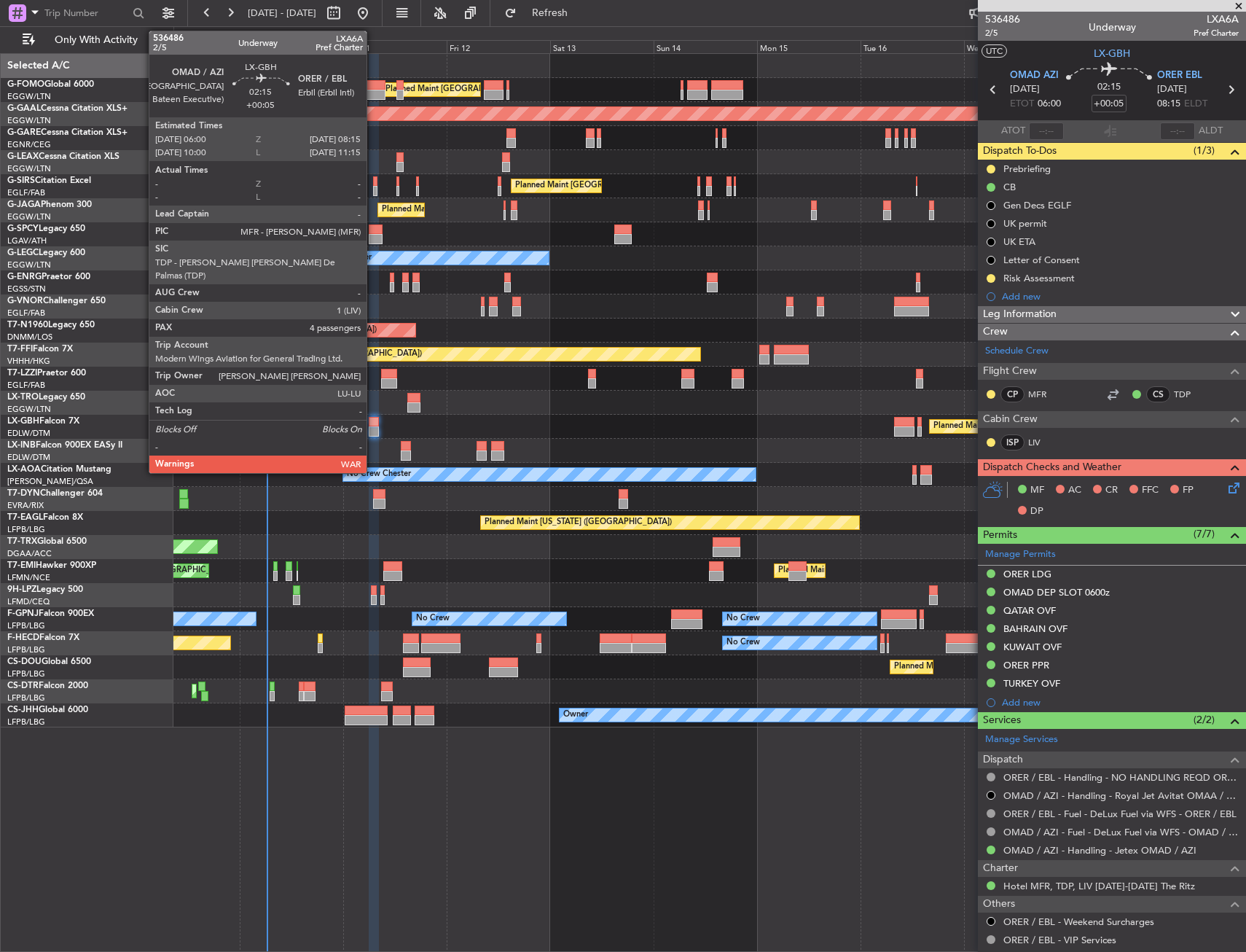
click at [373, 420] on div at bounding box center [374, 422] width 10 height 10
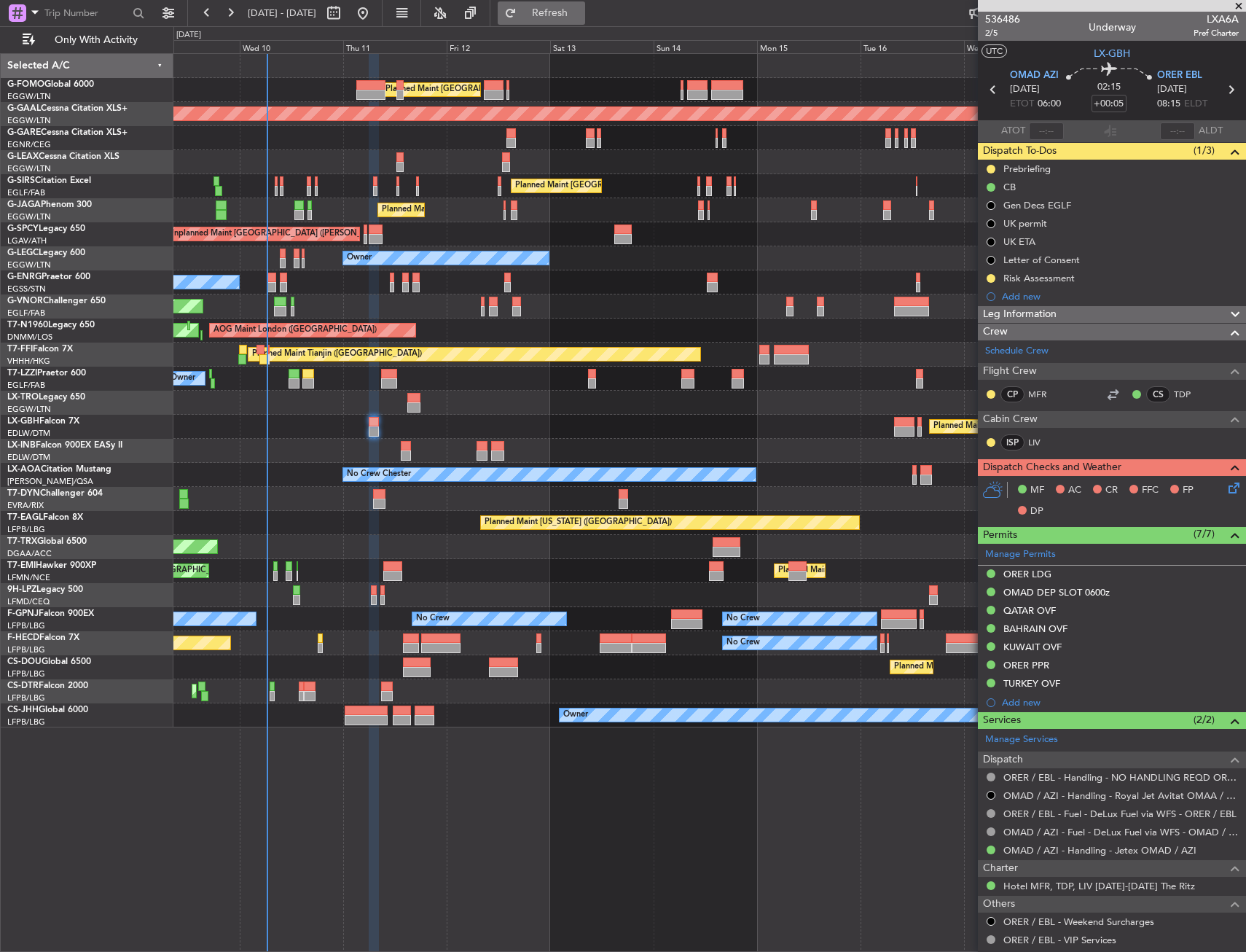
click at [581, 11] on span "Refresh" at bounding box center [551, 13] width 61 height 10
click at [1055, 349] on div "Schedule Crew" at bounding box center [1112, 351] width 268 height 22
click at [1077, 395] on div "CP MFR CS TDP" at bounding box center [1112, 395] width 262 height 25
click at [380, 420] on div "Planned Maint Paris (Le Bourget) Planned Maint Nurnberg" at bounding box center [710, 427] width 1072 height 24
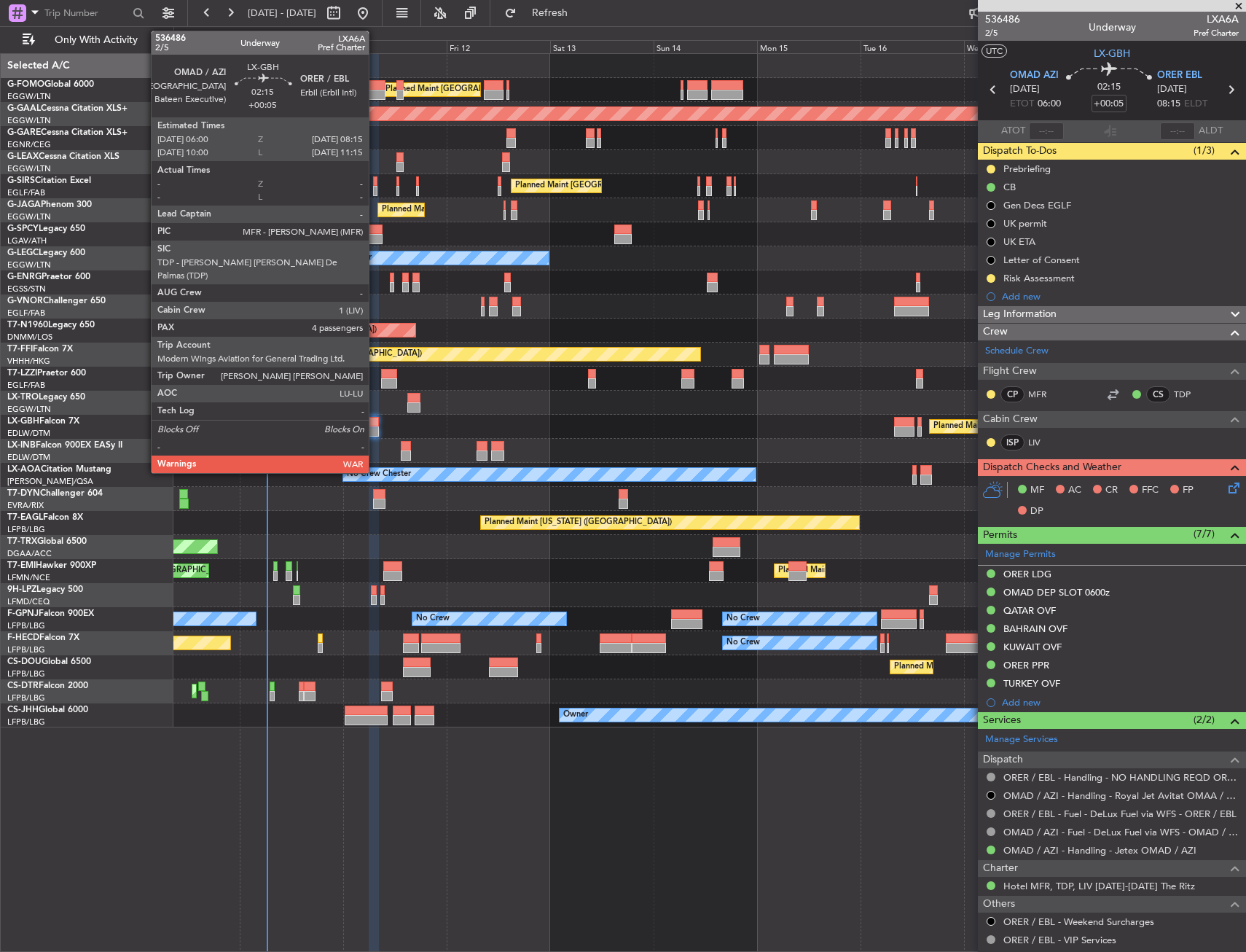
click at [375, 424] on div at bounding box center [374, 422] width 10 height 10
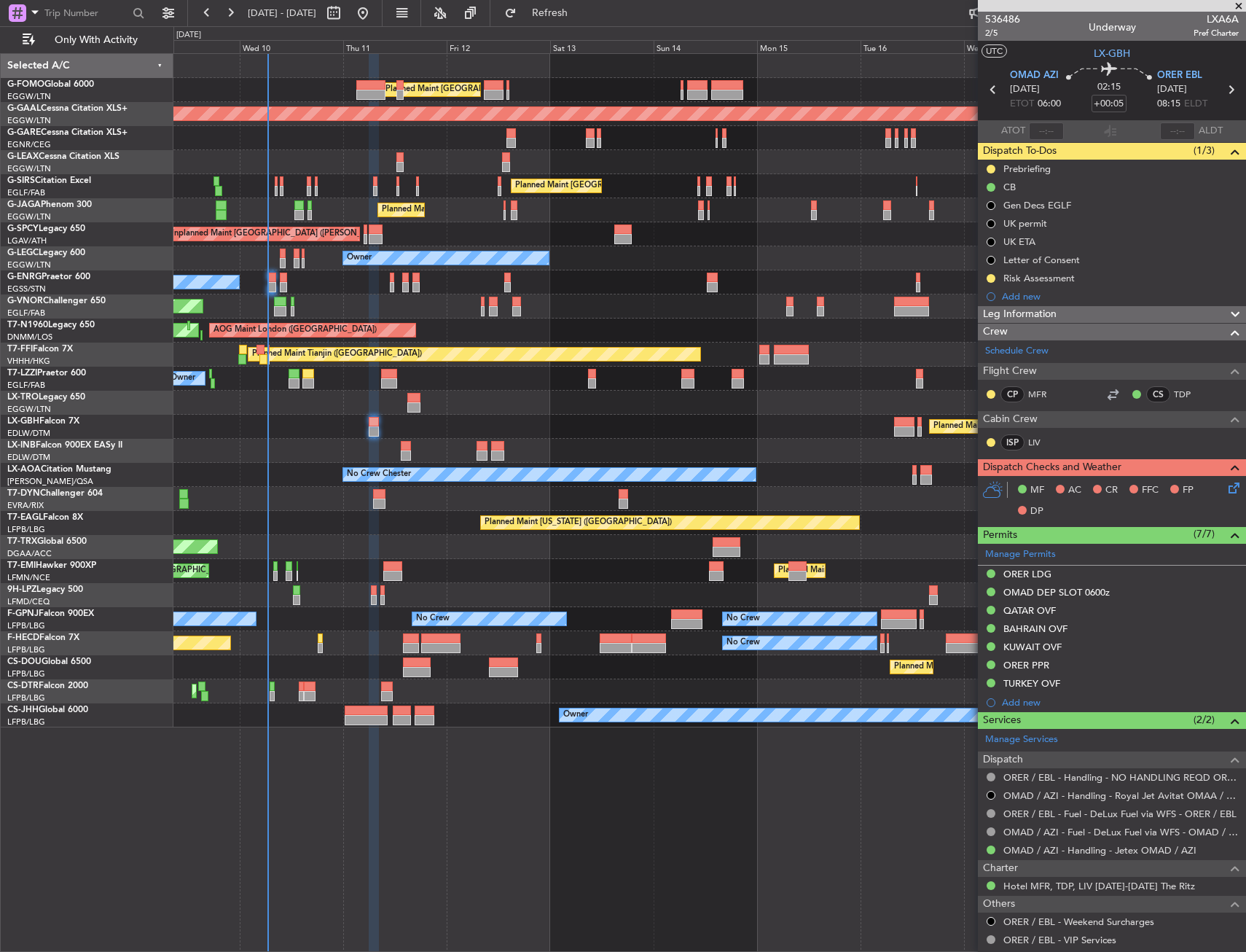
click at [487, 753] on div "Planned Maint London (Luton) Planned Maint Dusseldorf Unplanned Maint Chester P…" at bounding box center [710, 502] width 1073 height 898
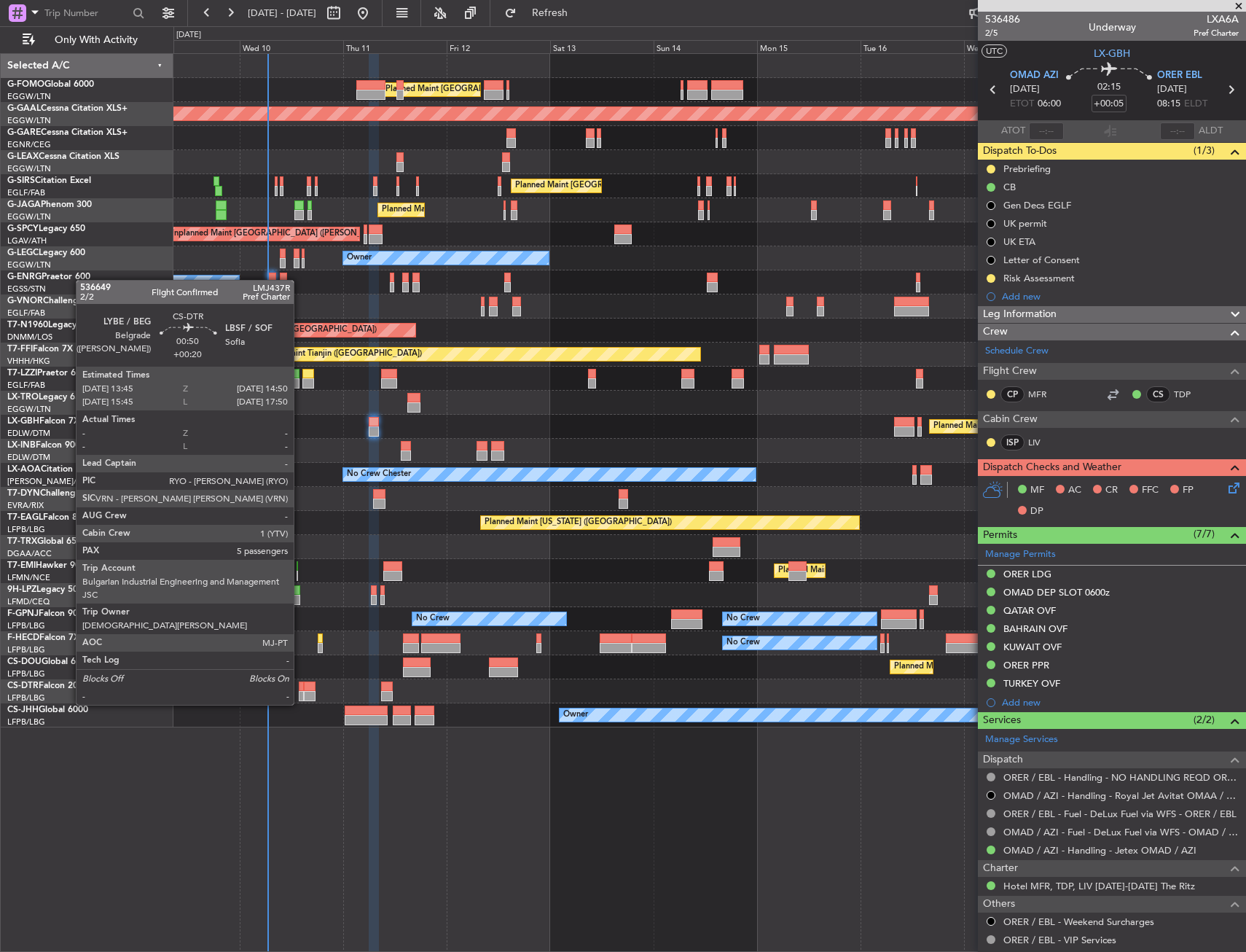
click at [300, 690] on div at bounding box center [302, 687] width 5 height 10
type input "+00:20"
type input "5"
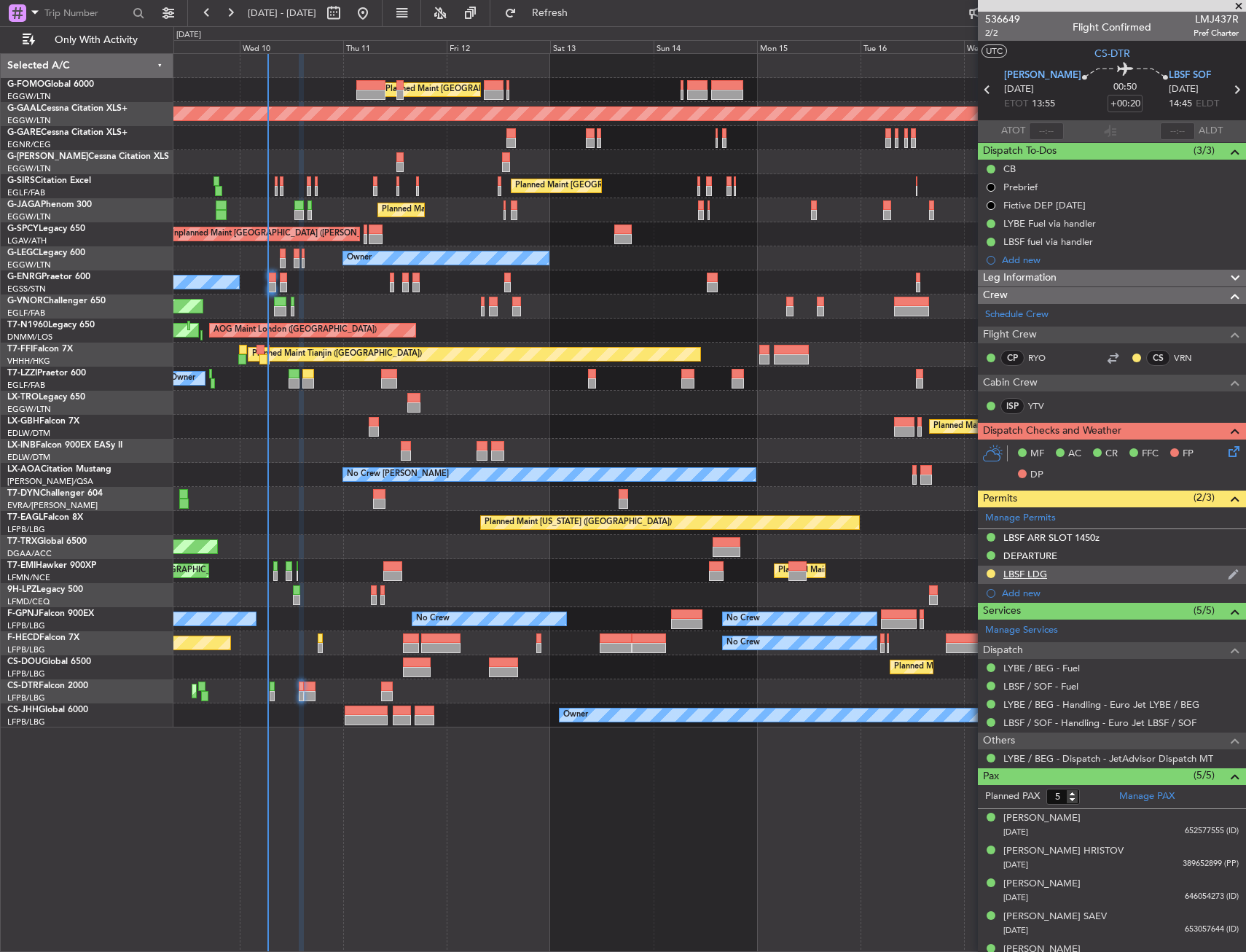
click at [1061, 580] on div "LBSF LDG" at bounding box center [1112, 574] width 268 height 18
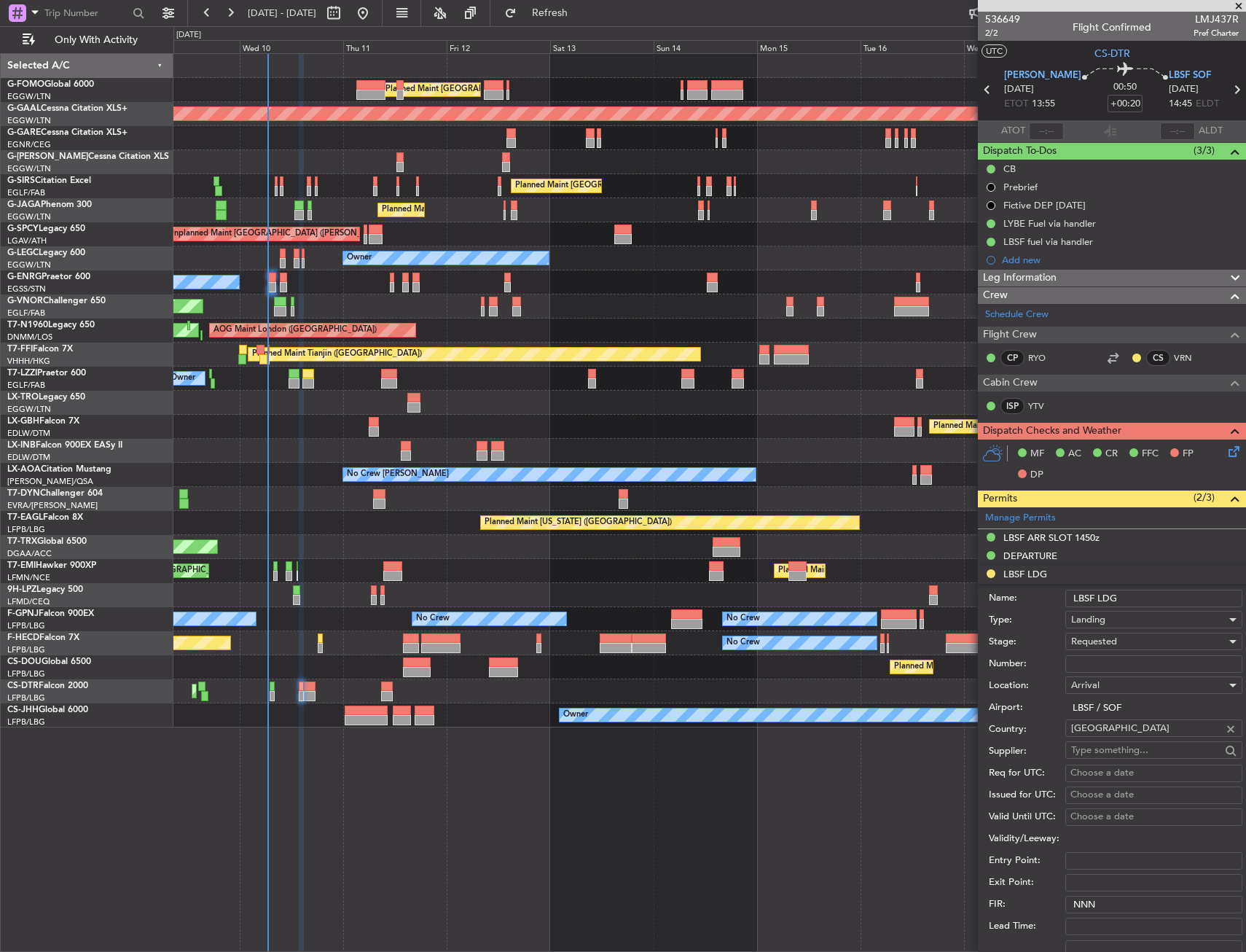
click at [1098, 658] on input "Number:" at bounding box center [1154, 664] width 177 height 18
paste input "100530YA"
type input "100530YA"
click at [1112, 642] on span "Requested" at bounding box center [1094, 641] width 46 height 13
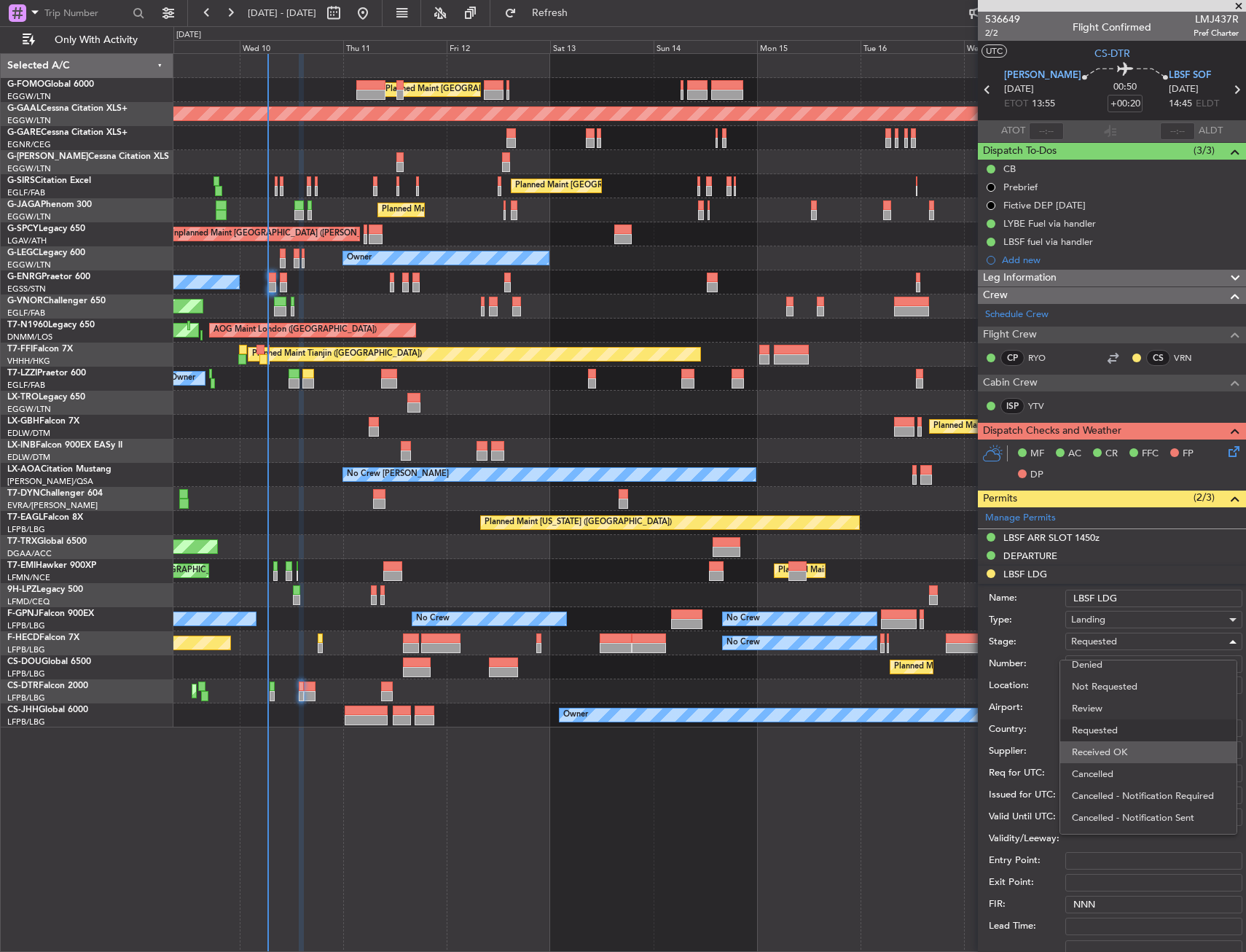
click at [1118, 749] on span "Received OK" at bounding box center [1149, 753] width 153 height 22
click at [1118, 749] on input "text" at bounding box center [1145, 750] width 149 height 22
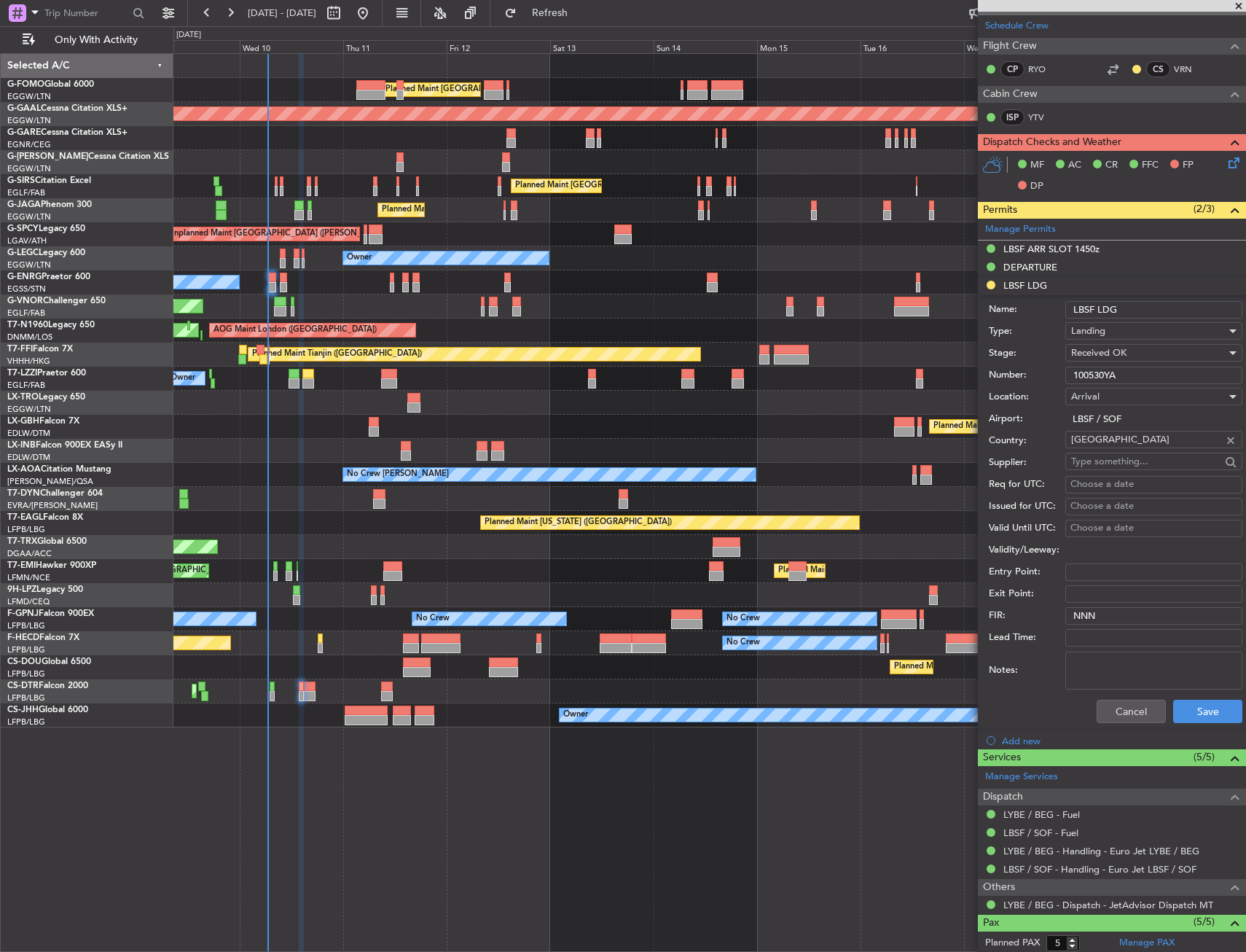
scroll to position [291, 0]
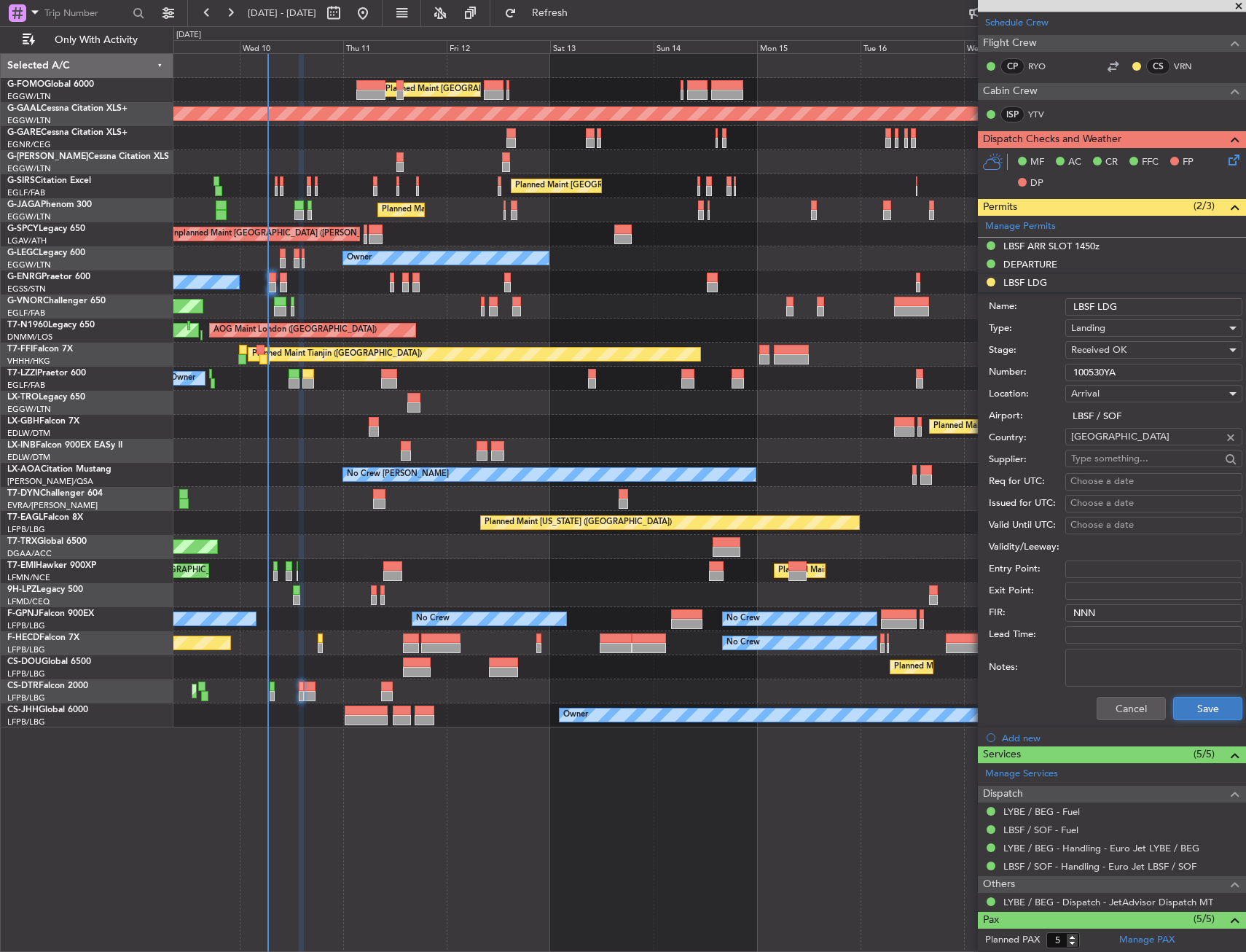
click at [1194, 708] on button "Save" at bounding box center [1208, 707] width 69 height 23
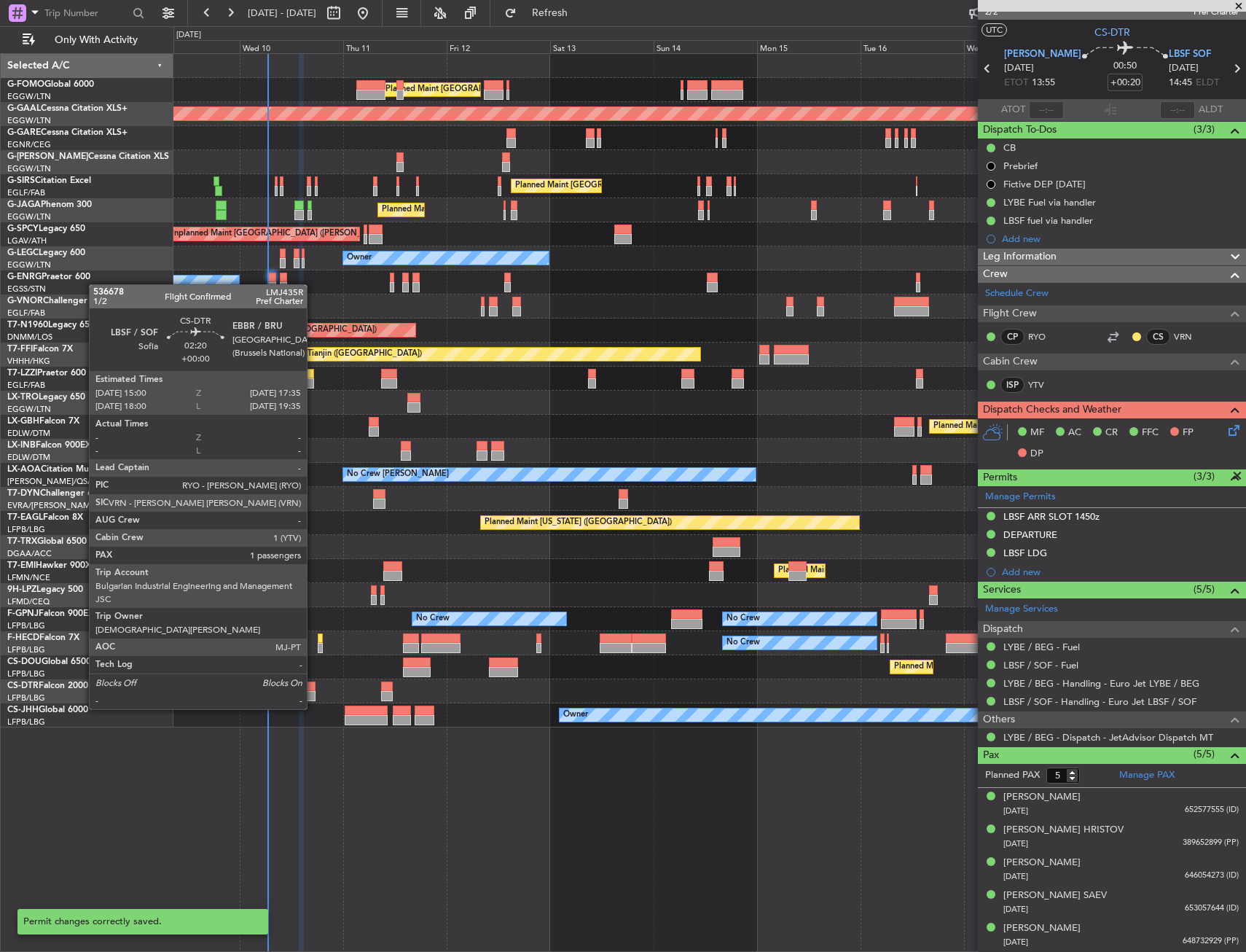
scroll to position [20, 0]
click at [314, 696] on div at bounding box center [310, 696] width 12 height 10
type input "1"
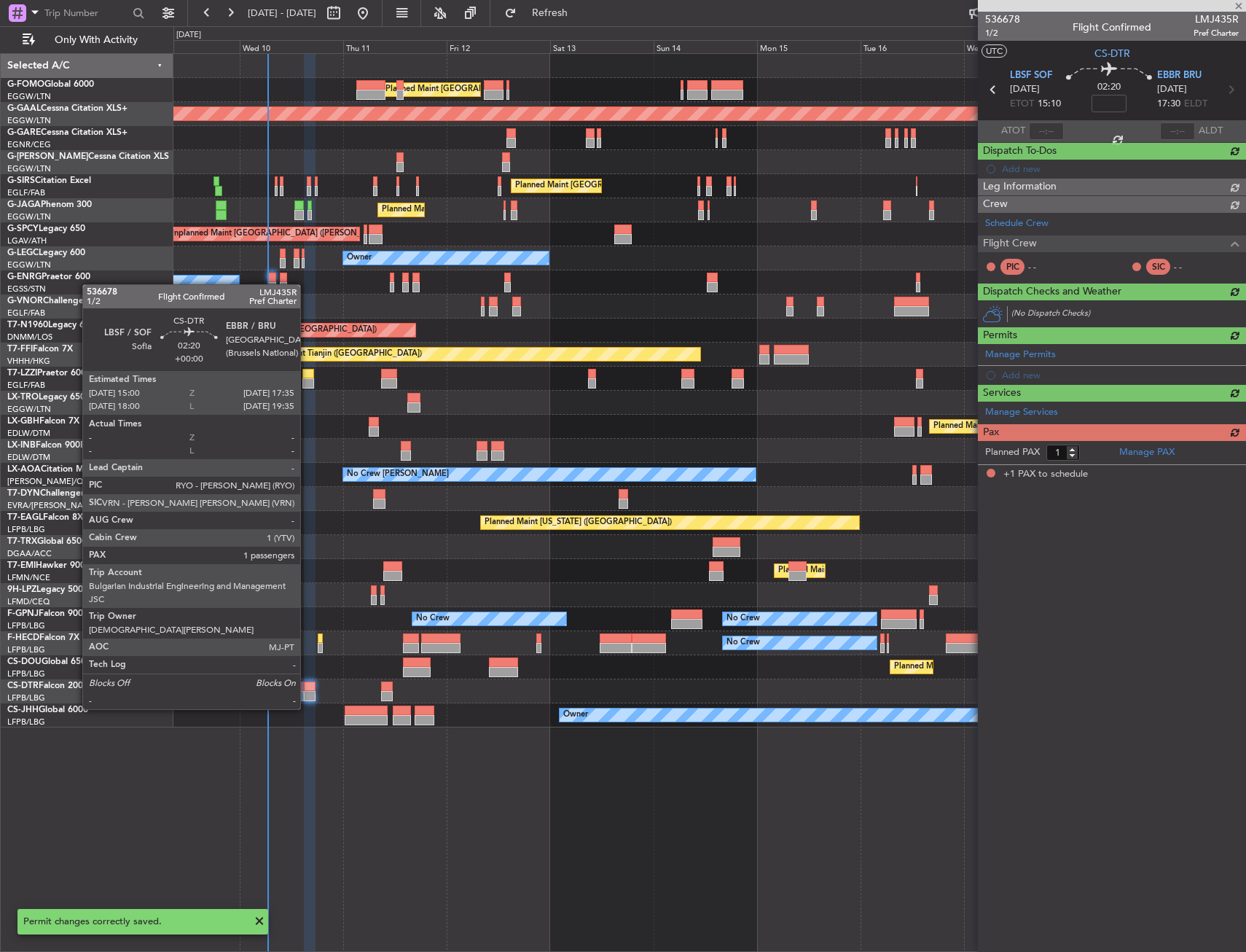
scroll to position [0, 0]
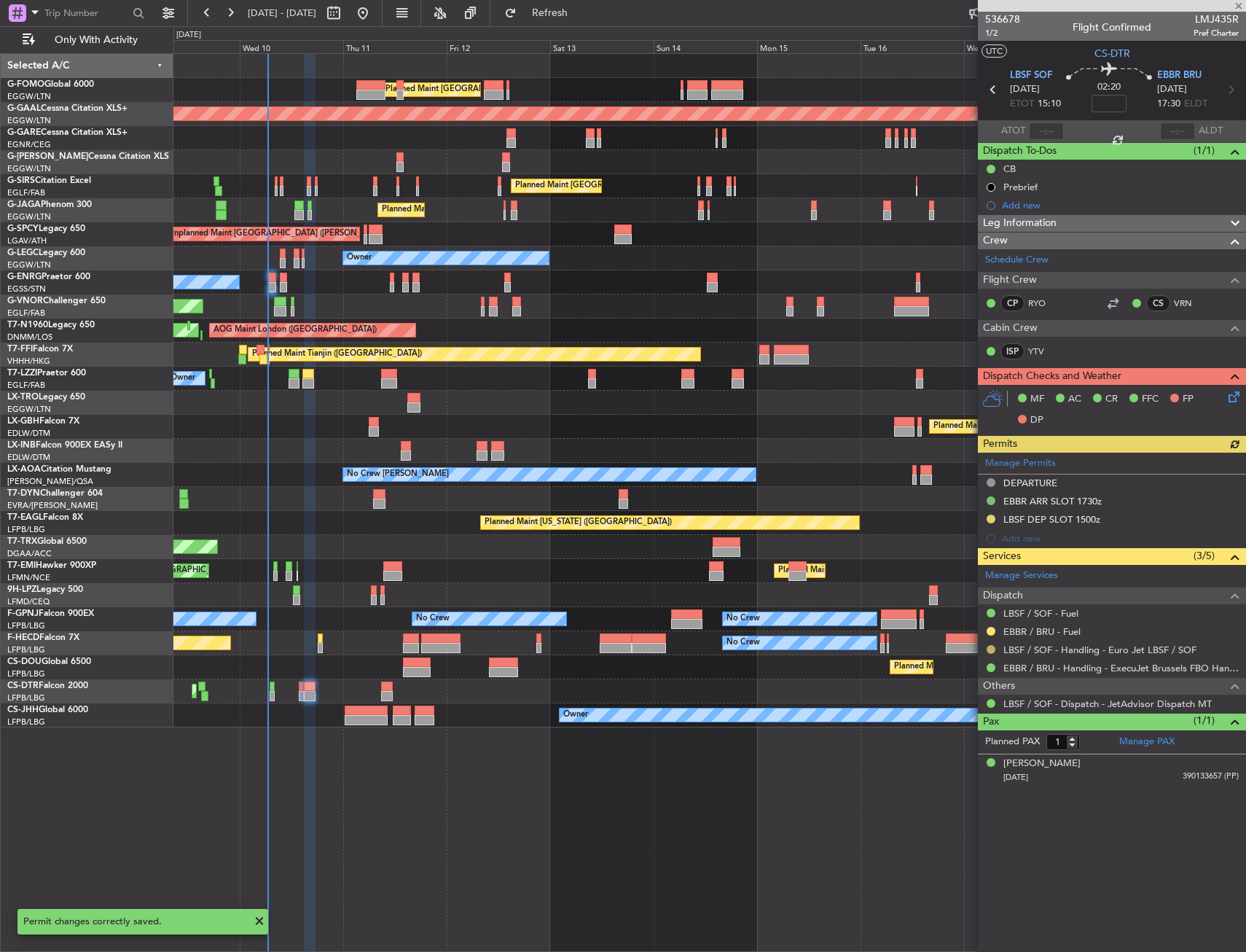
click at [994, 647] on button at bounding box center [991, 649] width 9 height 9
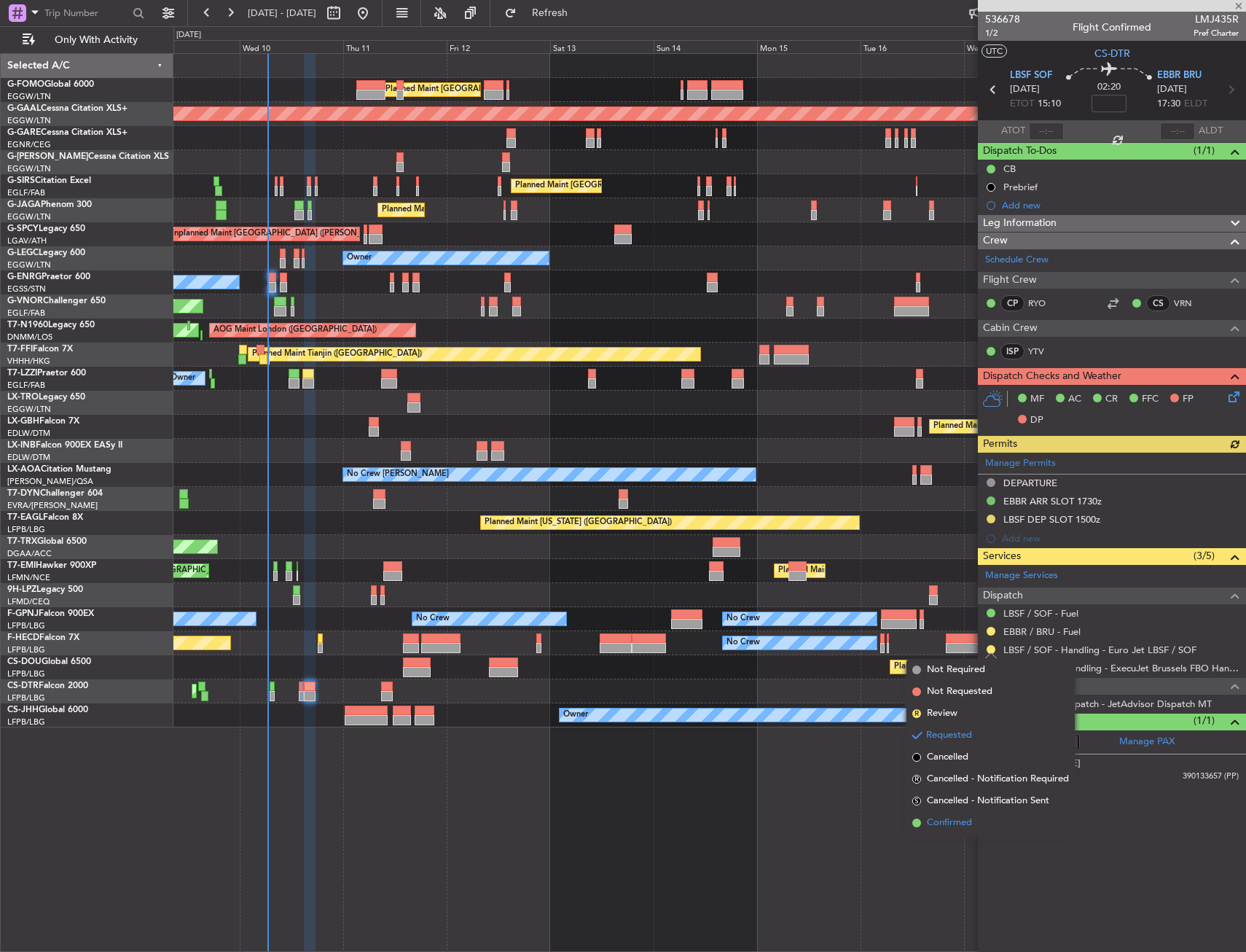
click at [968, 822] on span "Confirmed" at bounding box center [949, 822] width 45 height 14
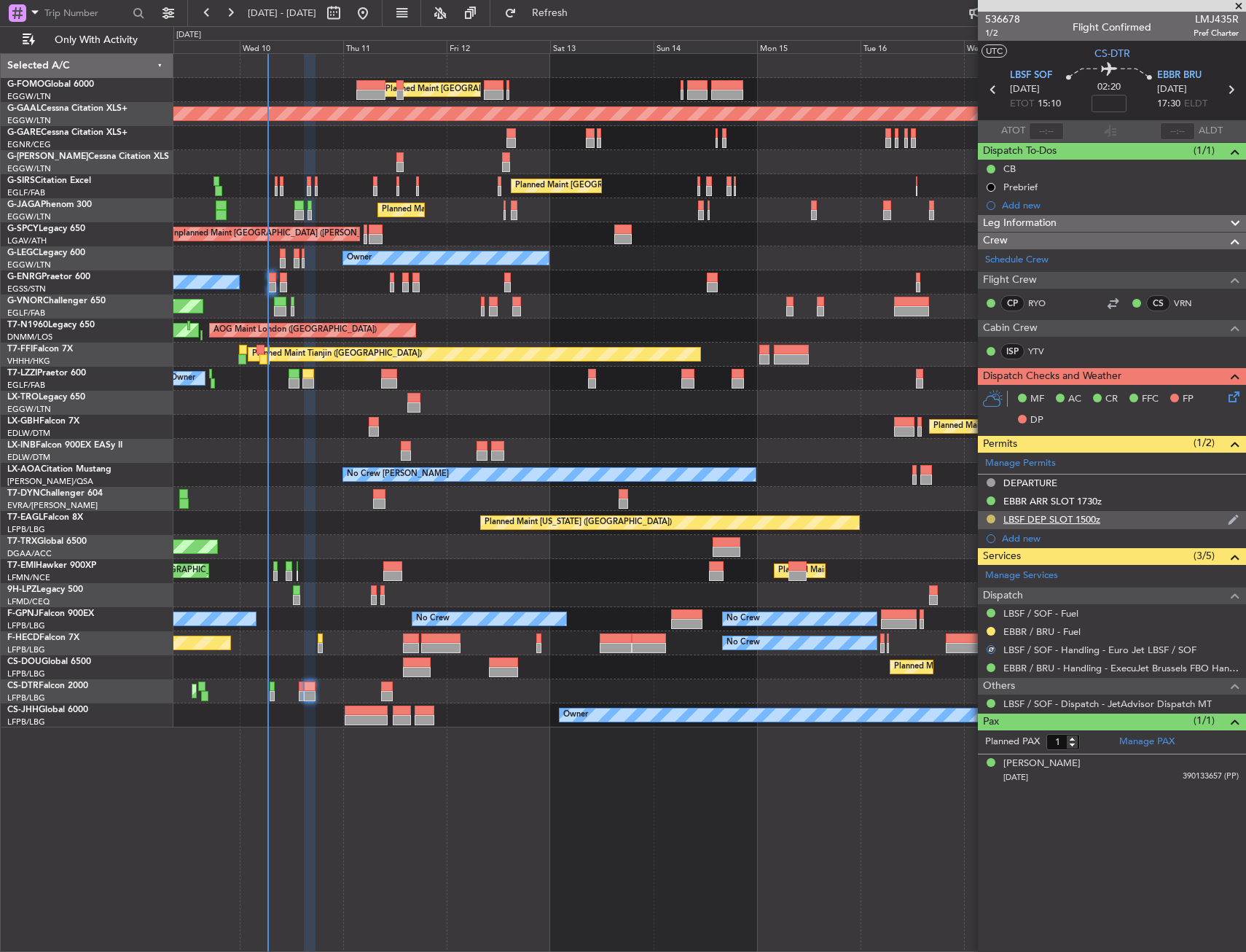
click at [991, 518] on button at bounding box center [991, 519] width 9 height 9
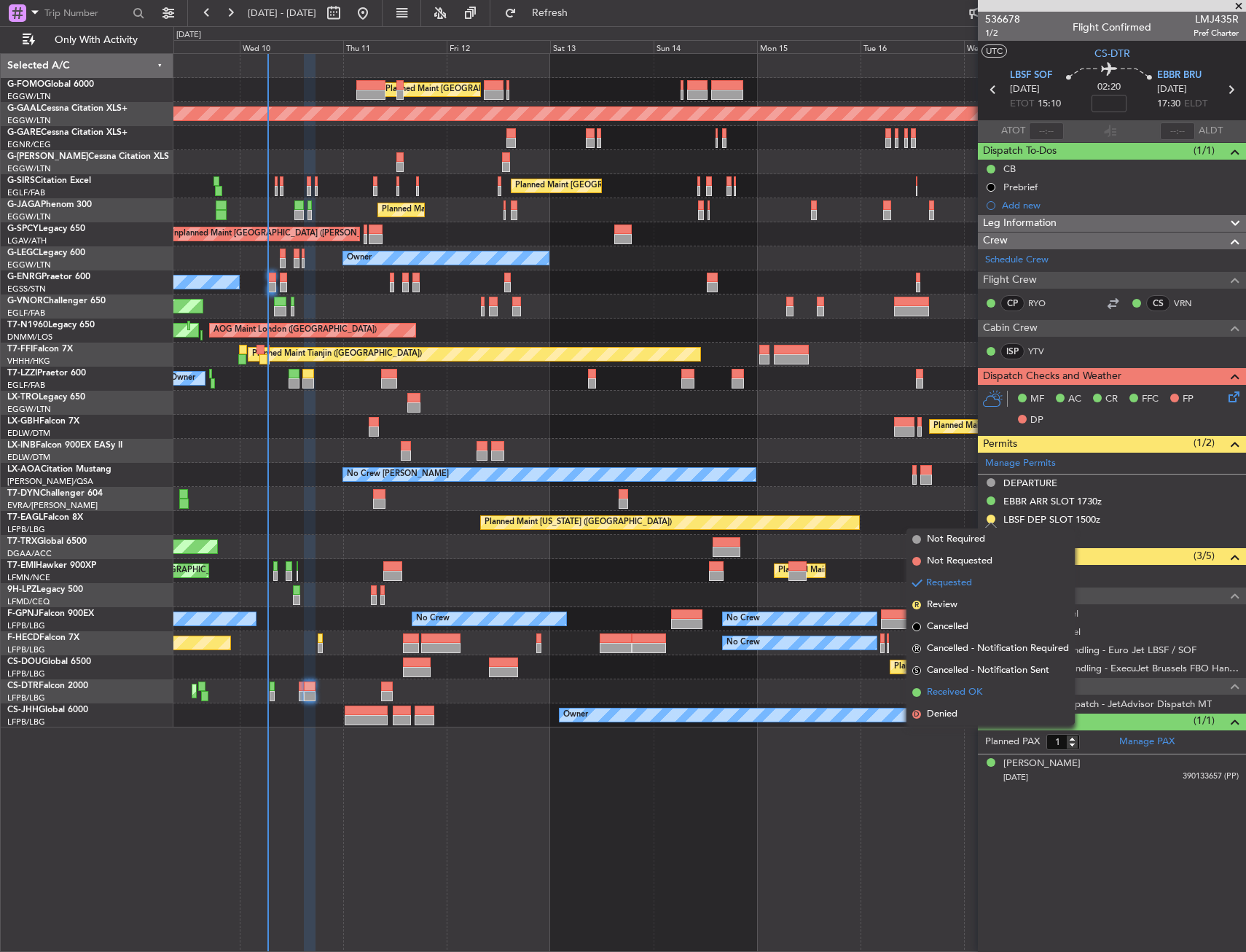
click at [966, 693] on span "Received OK" at bounding box center [955, 692] width 55 height 14
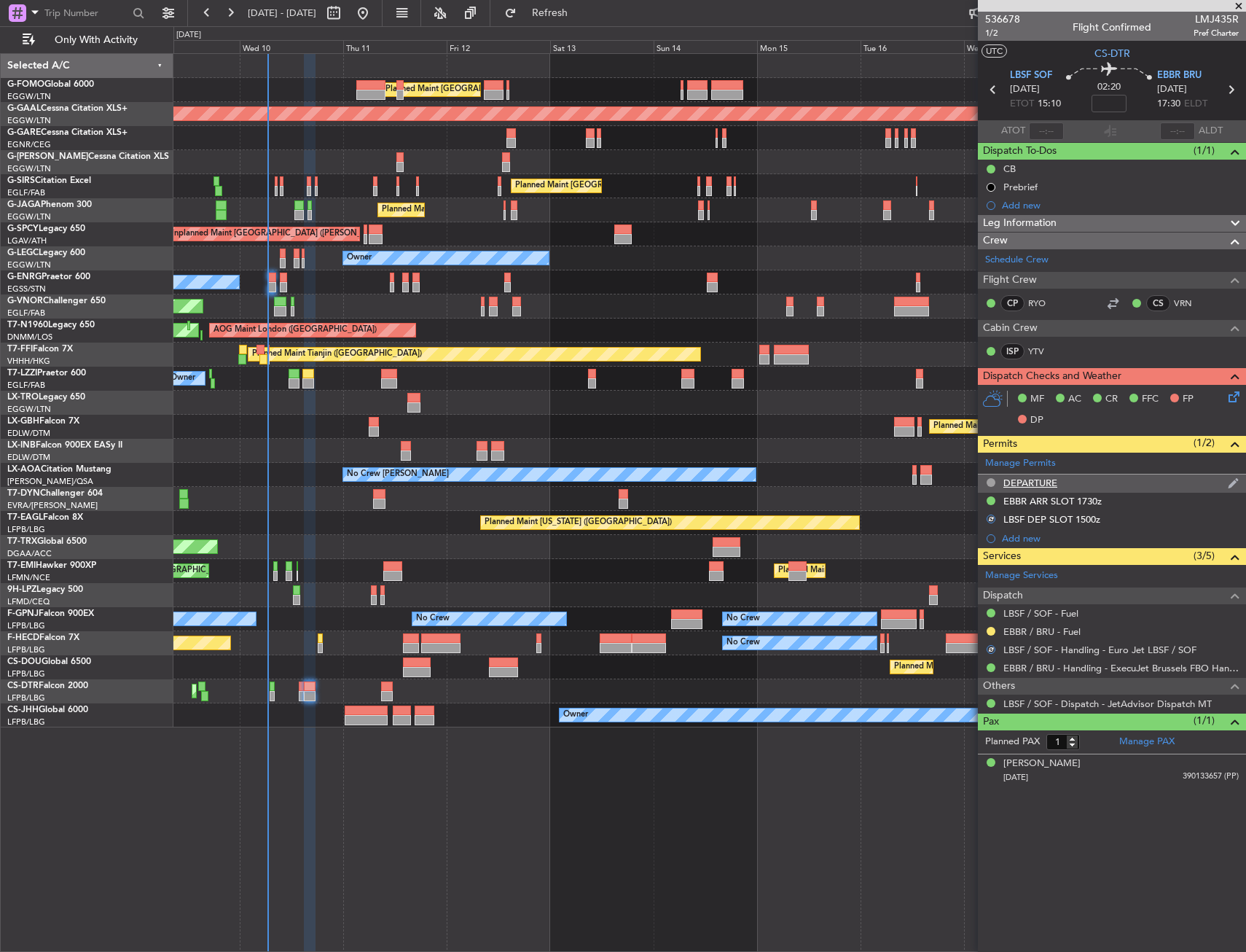
click at [1055, 479] on div "DEPARTURE" at bounding box center [1030, 482] width 54 height 13
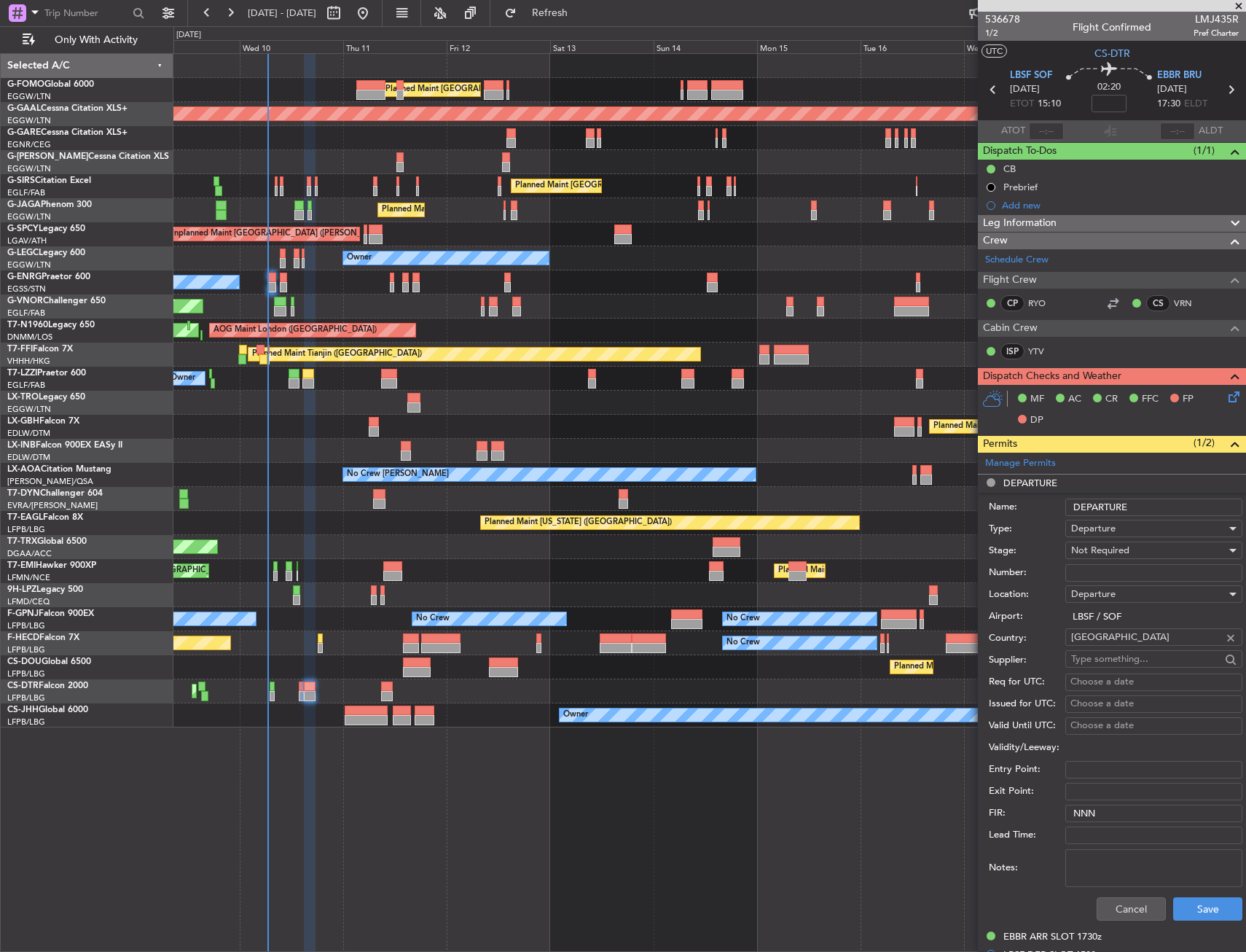
click at [1085, 573] on input "Number:" at bounding box center [1154, 573] width 177 height 18
paste input "100530YA"
type input "100530YA"
click at [1120, 552] on span "Not Required" at bounding box center [1100, 550] width 58 height 13
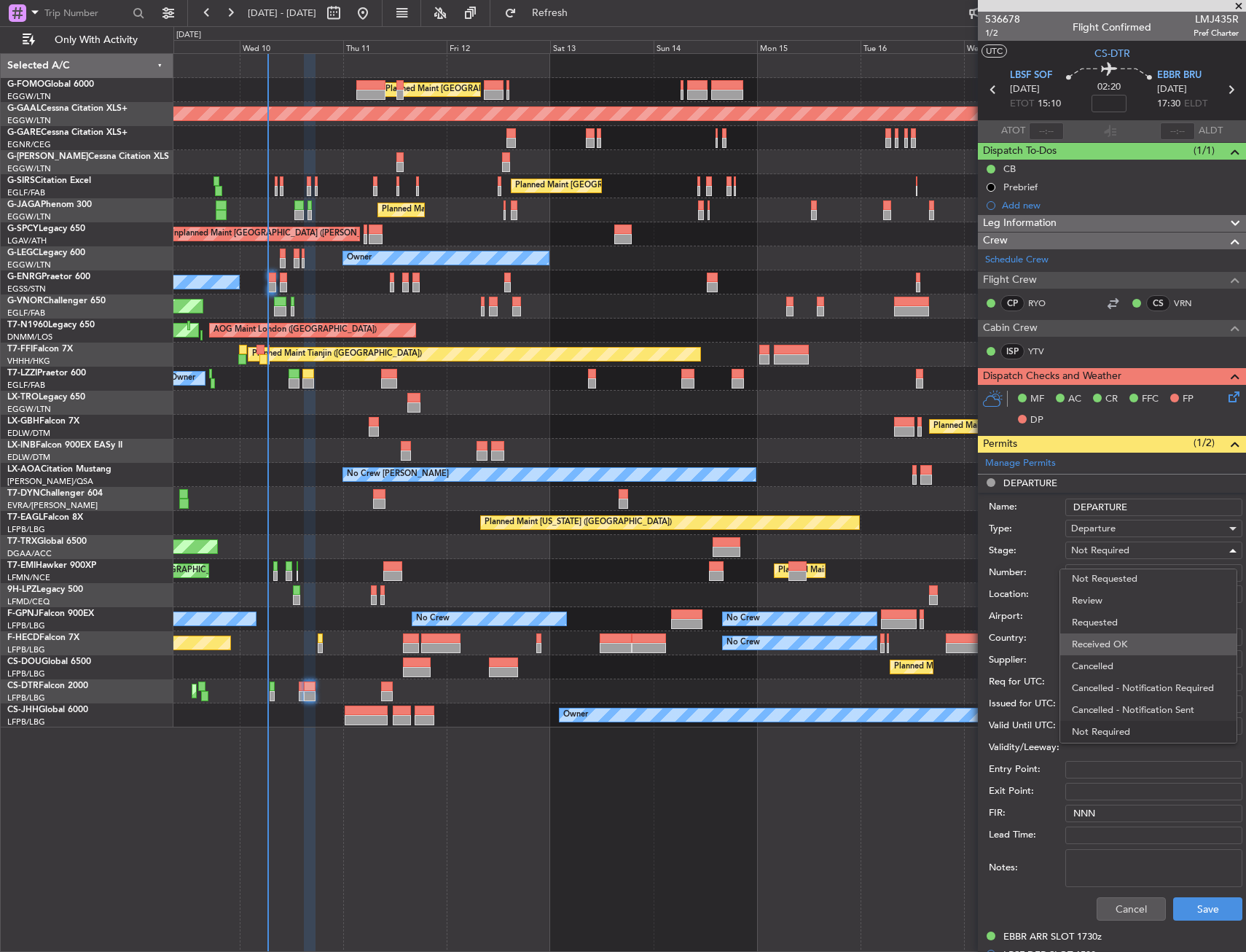
drag, startPoint x: 1139, startPoint y: 668, endPoint x: 1119, endPoint y: 647, distance: 29.0
click at [1119, 647] on div "Denied Not Requested Review Requested Received OK Cancelled Cancelled - Notific…" at bounding box center [1148, 655] width 178 height 175
click at [1119, 647] on span "Received OK" at bounding box center [1149, 644] width 153 height 22
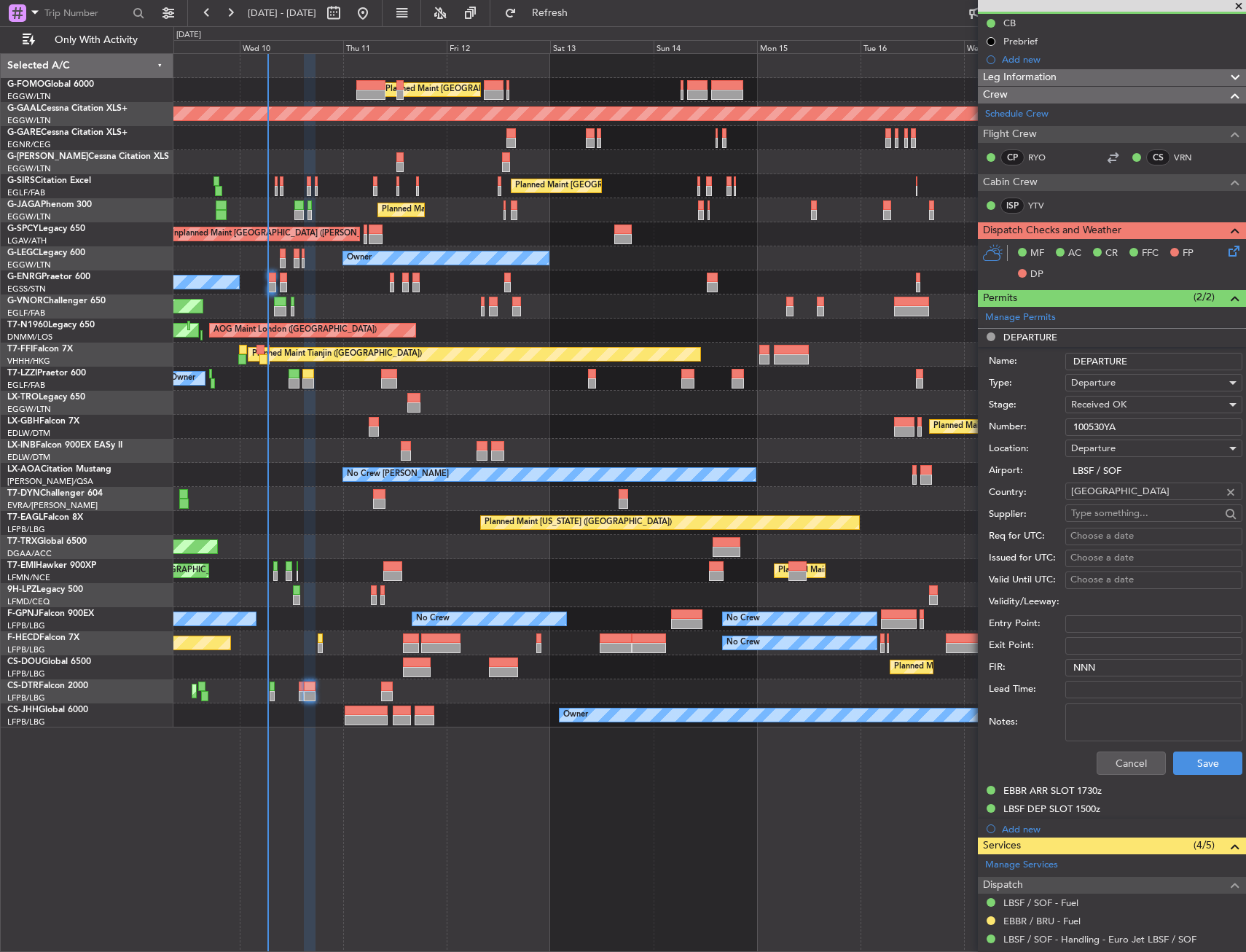
click at [1199, 744] on form "Name: DEPARTURE Type: Departure Stage: Received OK Number: 100530YA Location: D…" at bounding box center [1112, 564] width 268 height 436
click at [1199, 757] on button "Save" at bounding box center [1208, 763] width 69 height 23
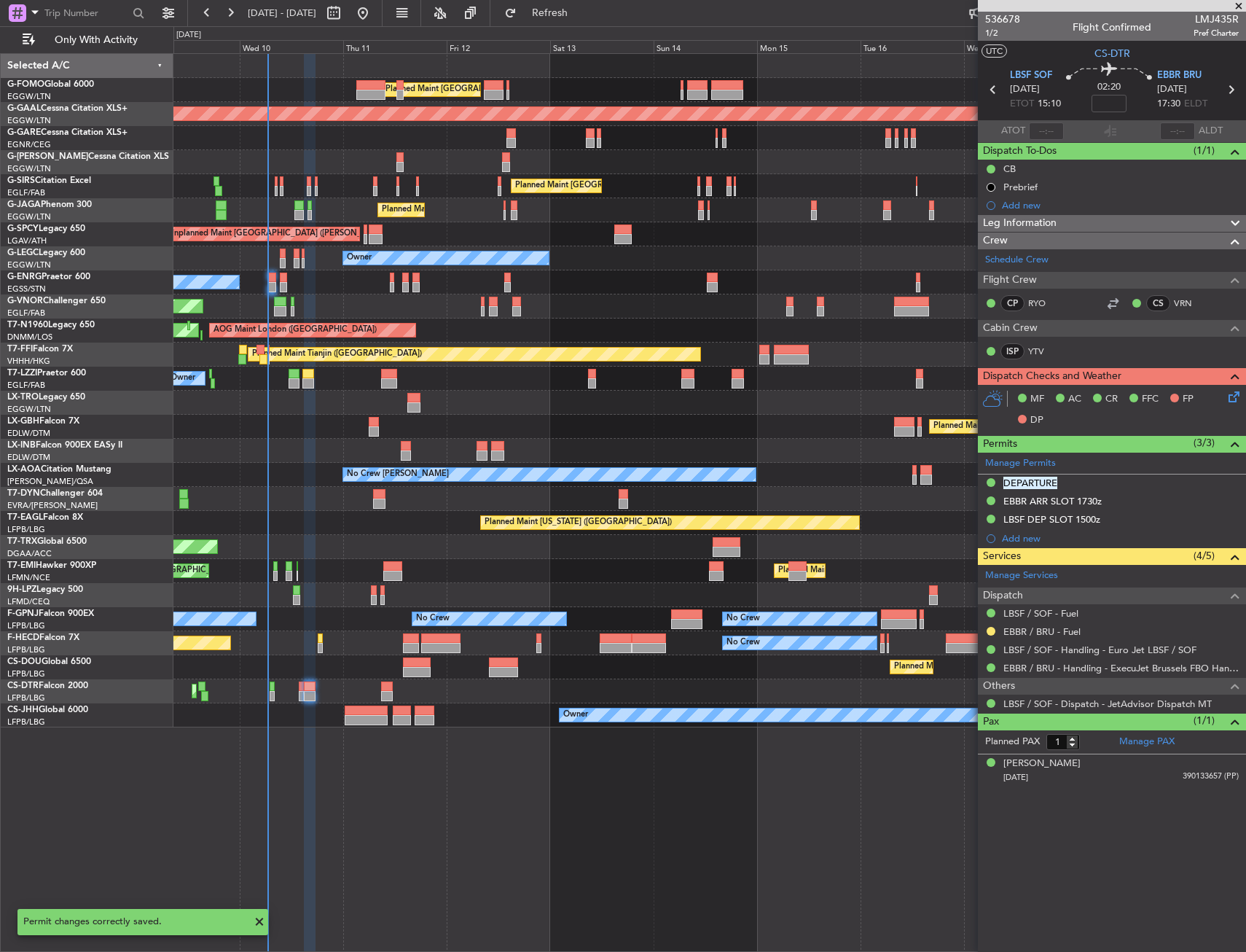
scroll to position [0, 0]
click at [990, 77] on section "LBSF SOF 10/09/2025 ETOT 15:10 02:20 EBBR BRU 10/09/2025 17:30 ELDT" at bounding box center [1112, 92] width 268 height 58
click at [990, 84] on icon at bounding box center [993, 89] width 19 height 19
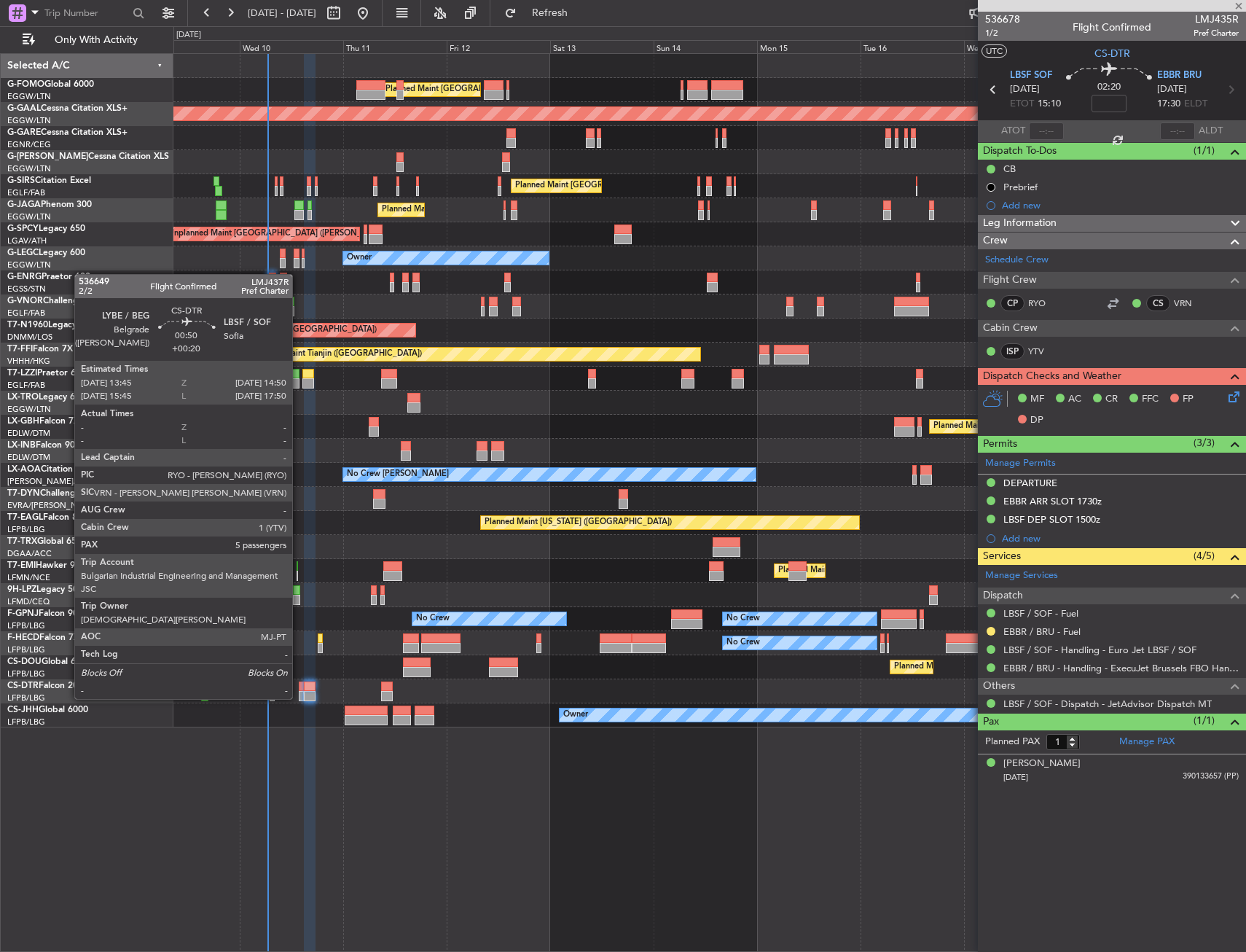
type input "+00:20"
type input "5"
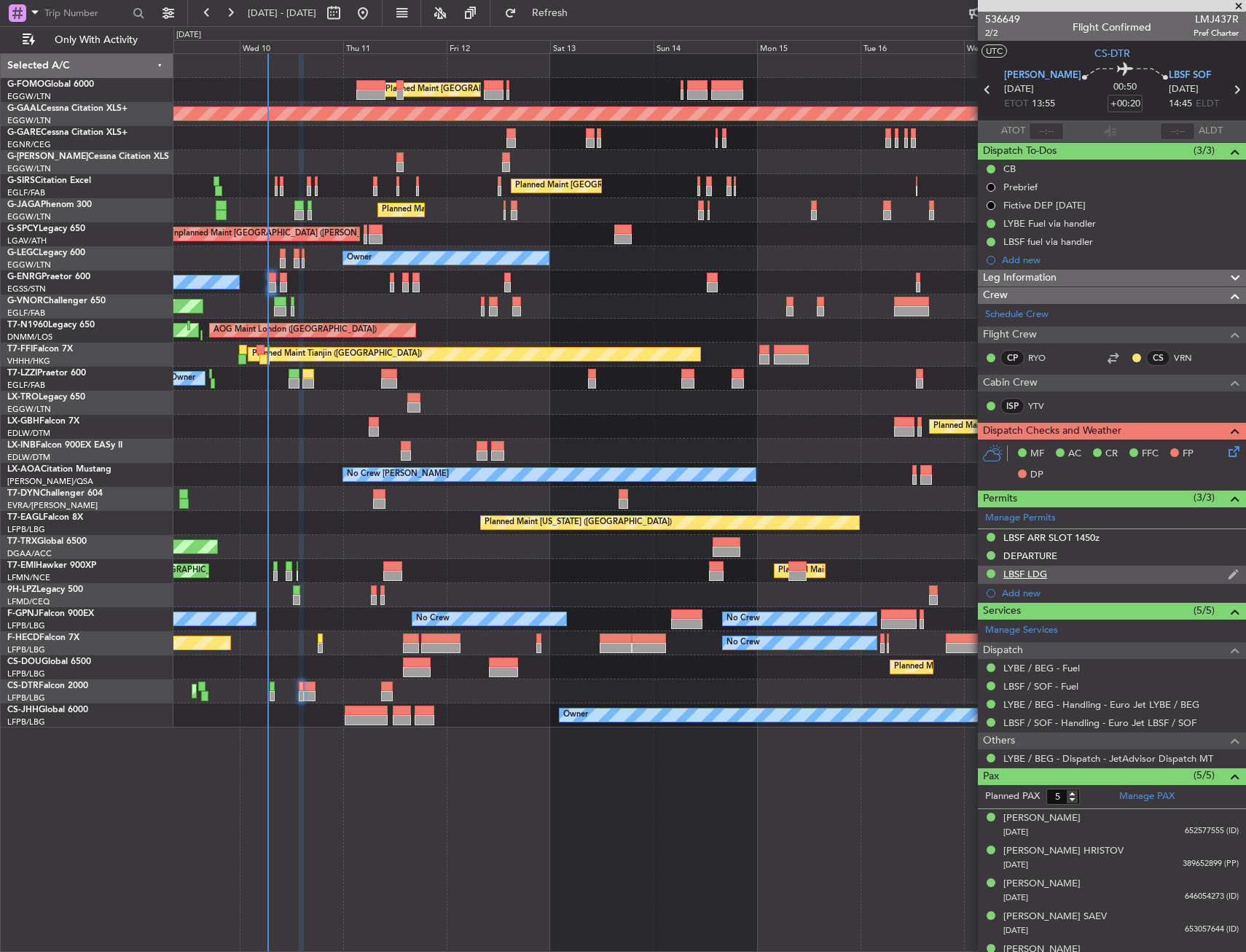
click at [1038, 575] on div "LBSF LDG" at bounding box center [1024, 574] width 43 height 13
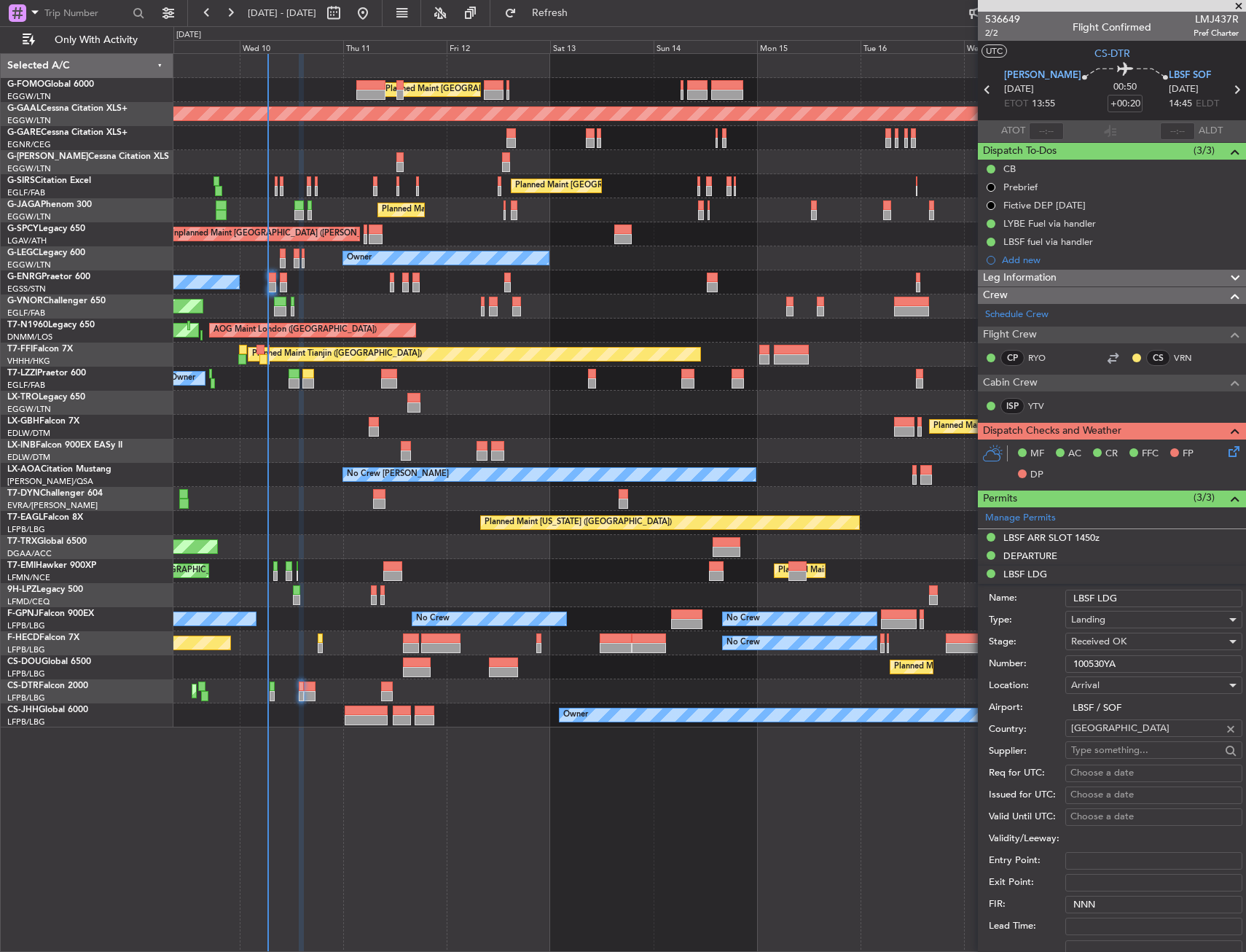
click at [1105, 658] on input "100530YA" at bounding box center [1154, 664] width 177 height 18
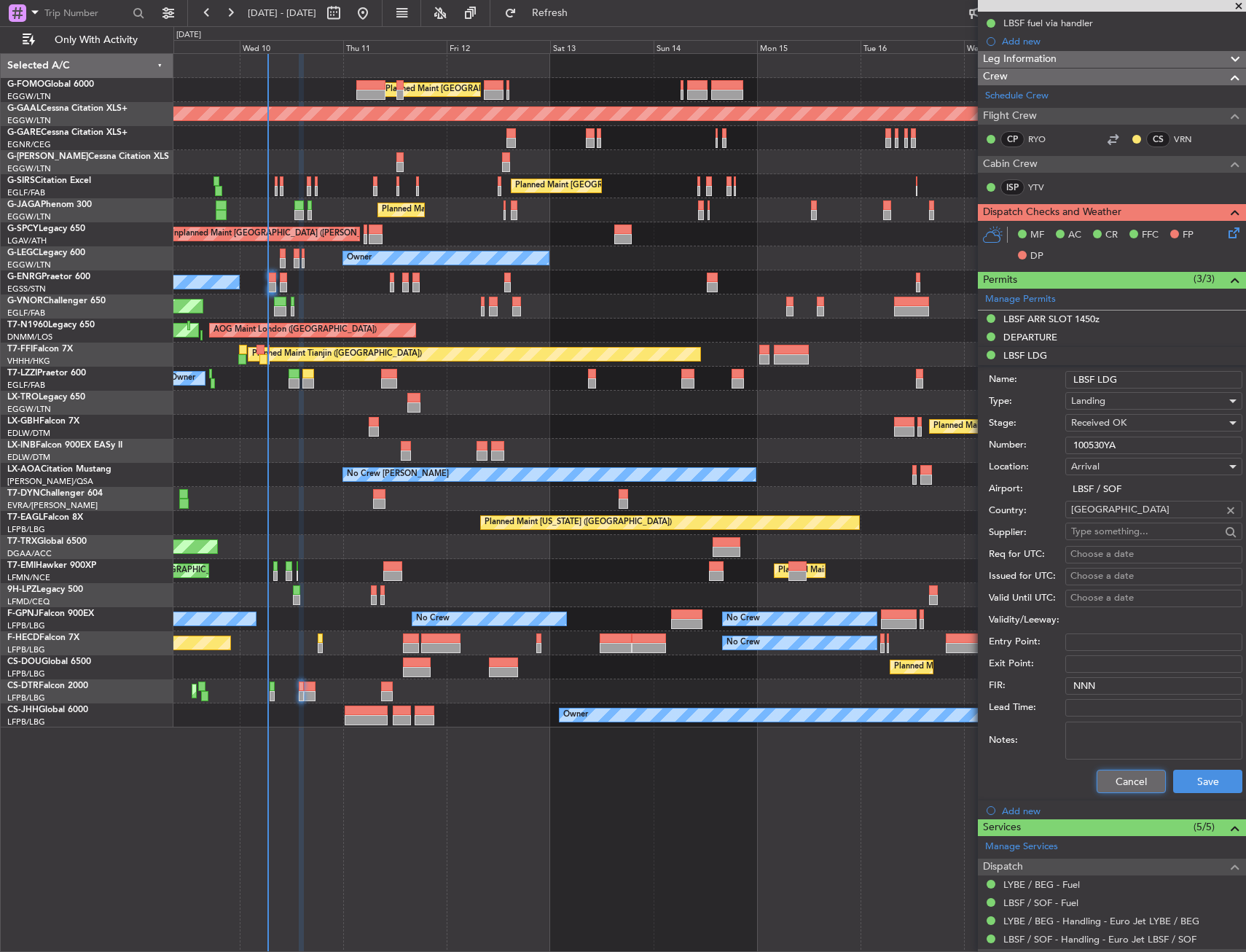
click at [1124, 773] on button "Cancel" at bounding box center [1131, 781] width 69 height 23
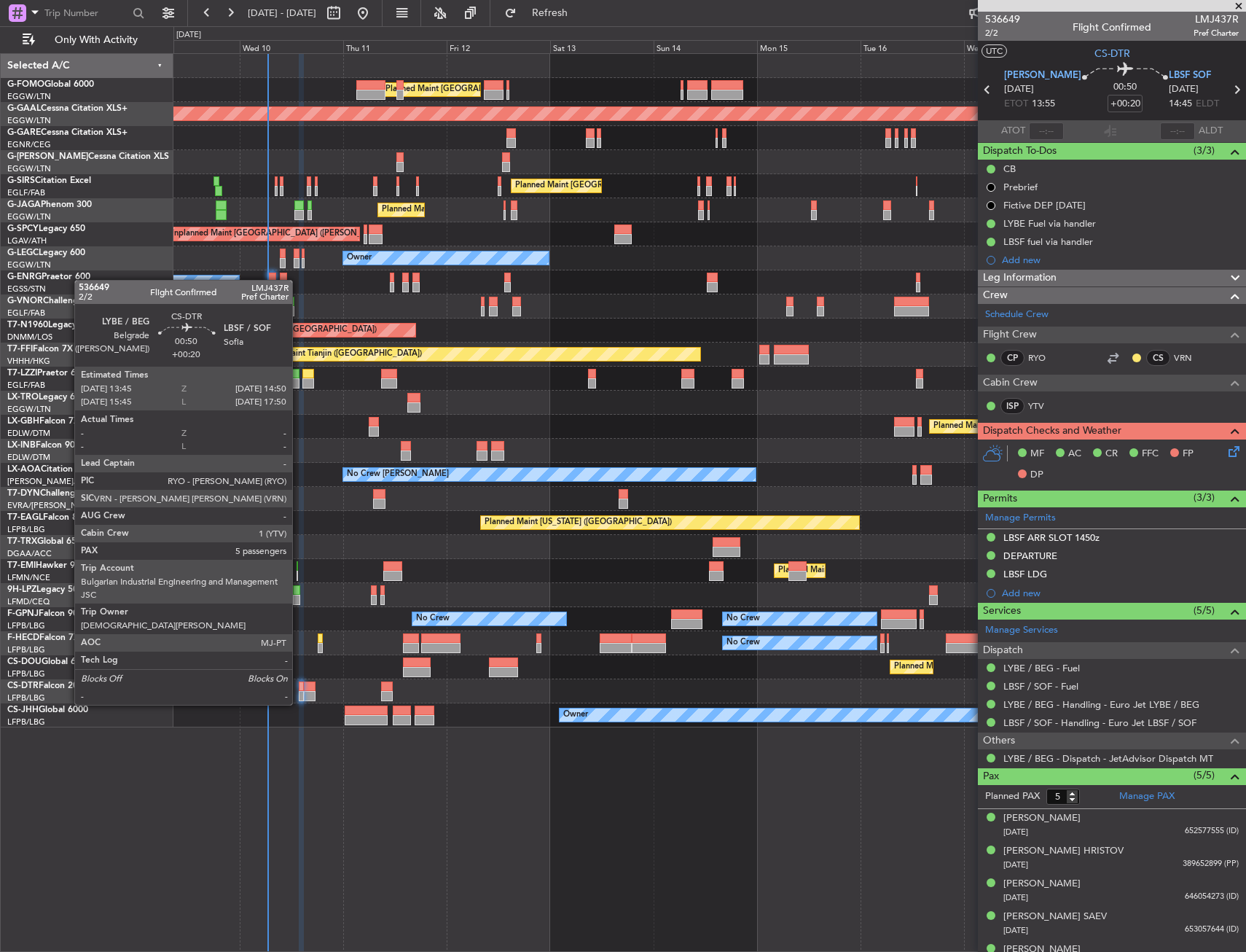
click at [299, 689] on div at bounding box center [302, 687] width 5 height 10
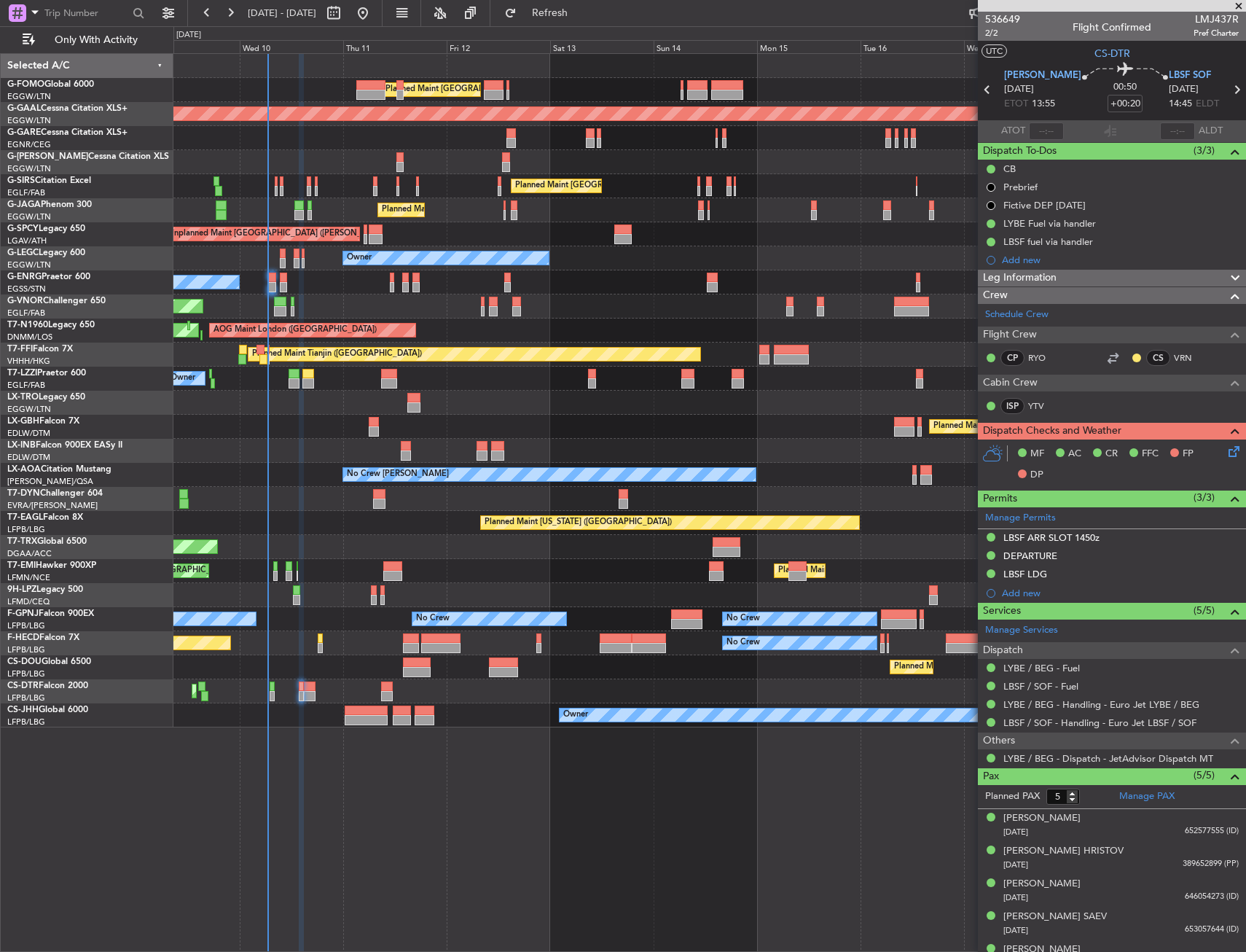
click at [1226, 446] on icon at bounding box center [1232, 449] width 12 height 12
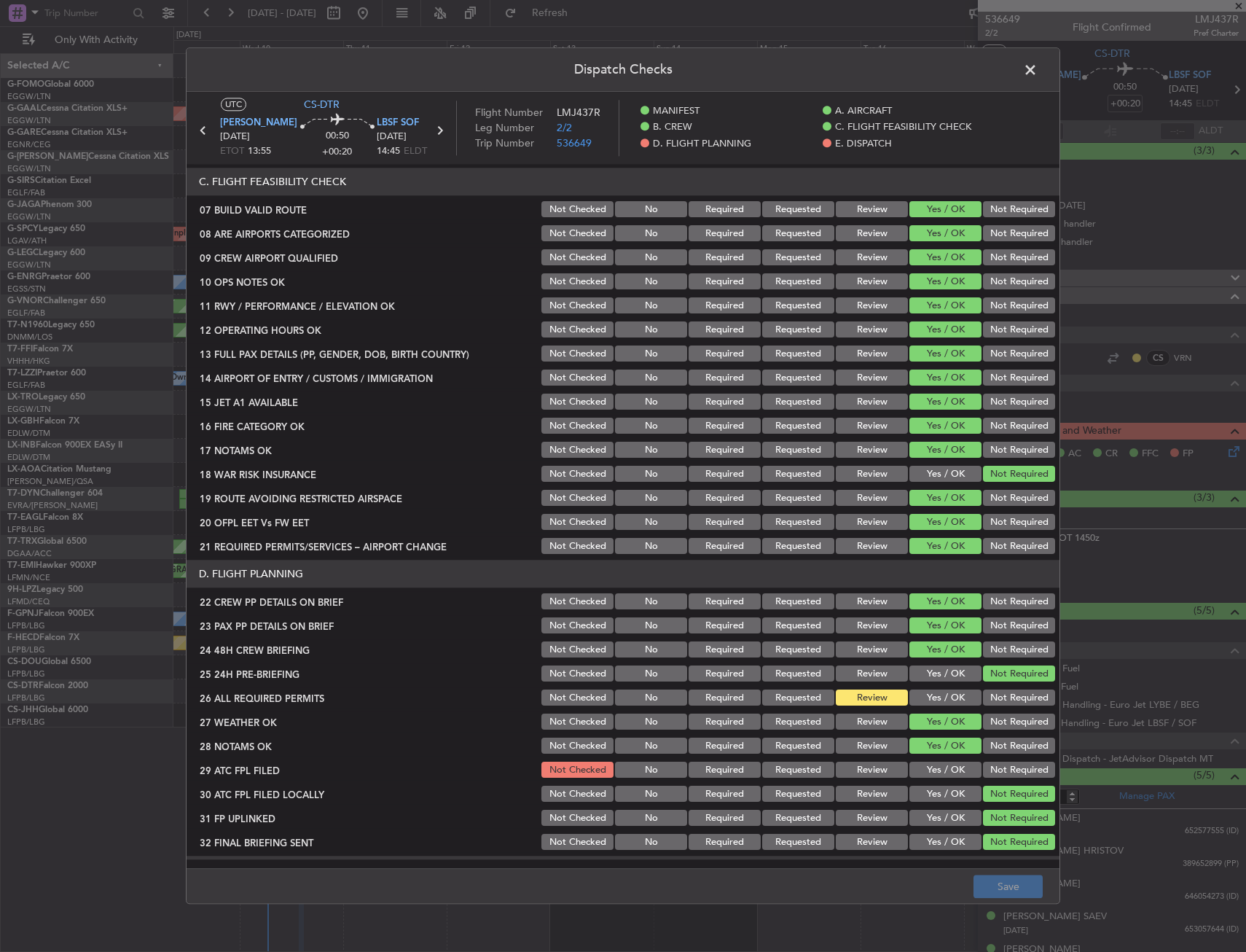
scroll to position [511, 0]
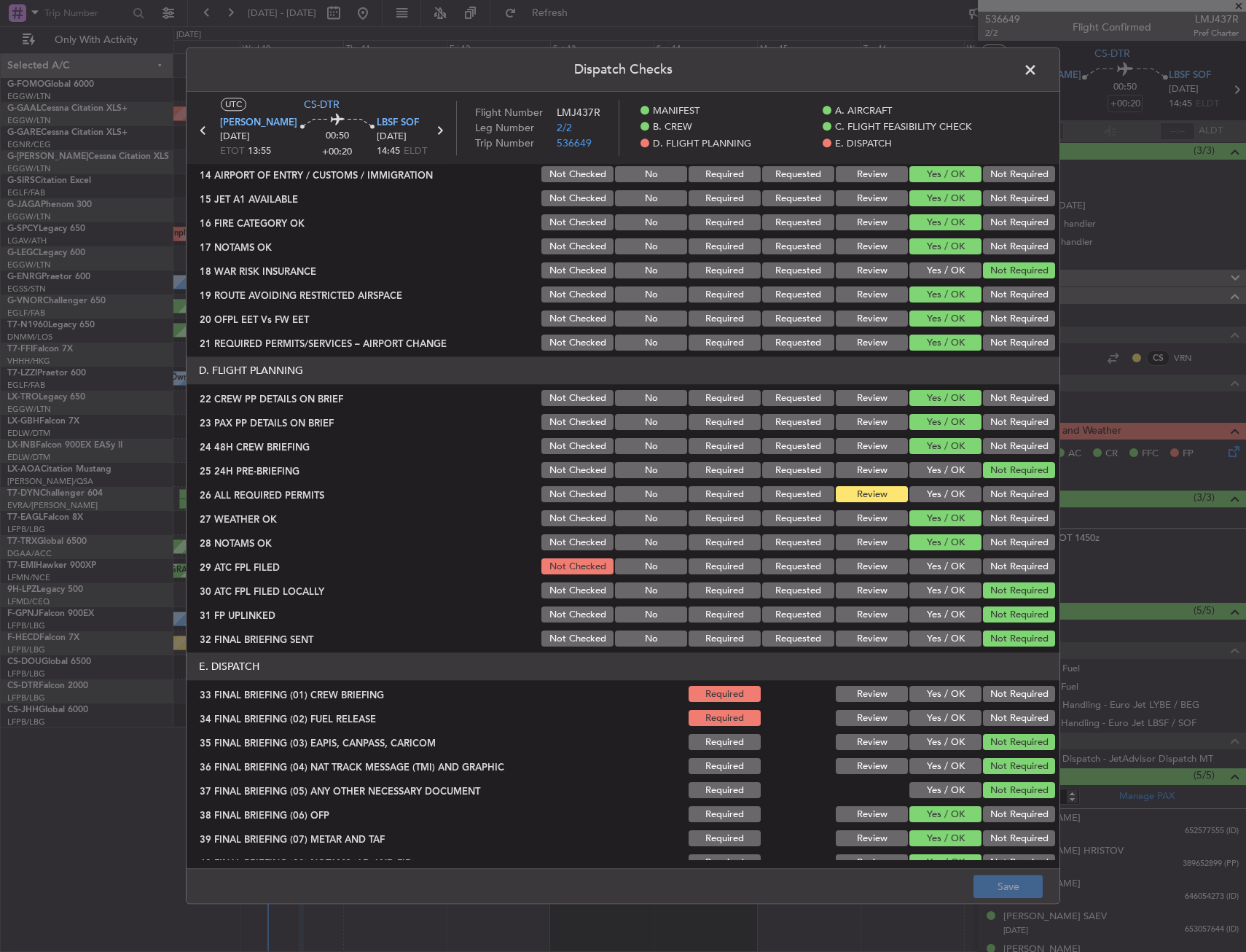
click at [933, 499] on button "Yes / OK" at bounding box center [945, 494] width 72 height 16
click at [922, 616] on button "Yes / OK" at bounding box center [945, 614] width 72 height 16
click at [984, 607] on button "Not Required" at bounding box center [1019, 614] width 72 height 16
click at [989, 620] on button "Not Required" at bounding box center [1019, 614] width 72 height 16
click at [949, 559] on button "Yes / OK" at bounding box center [945, 567] width 72 height 16
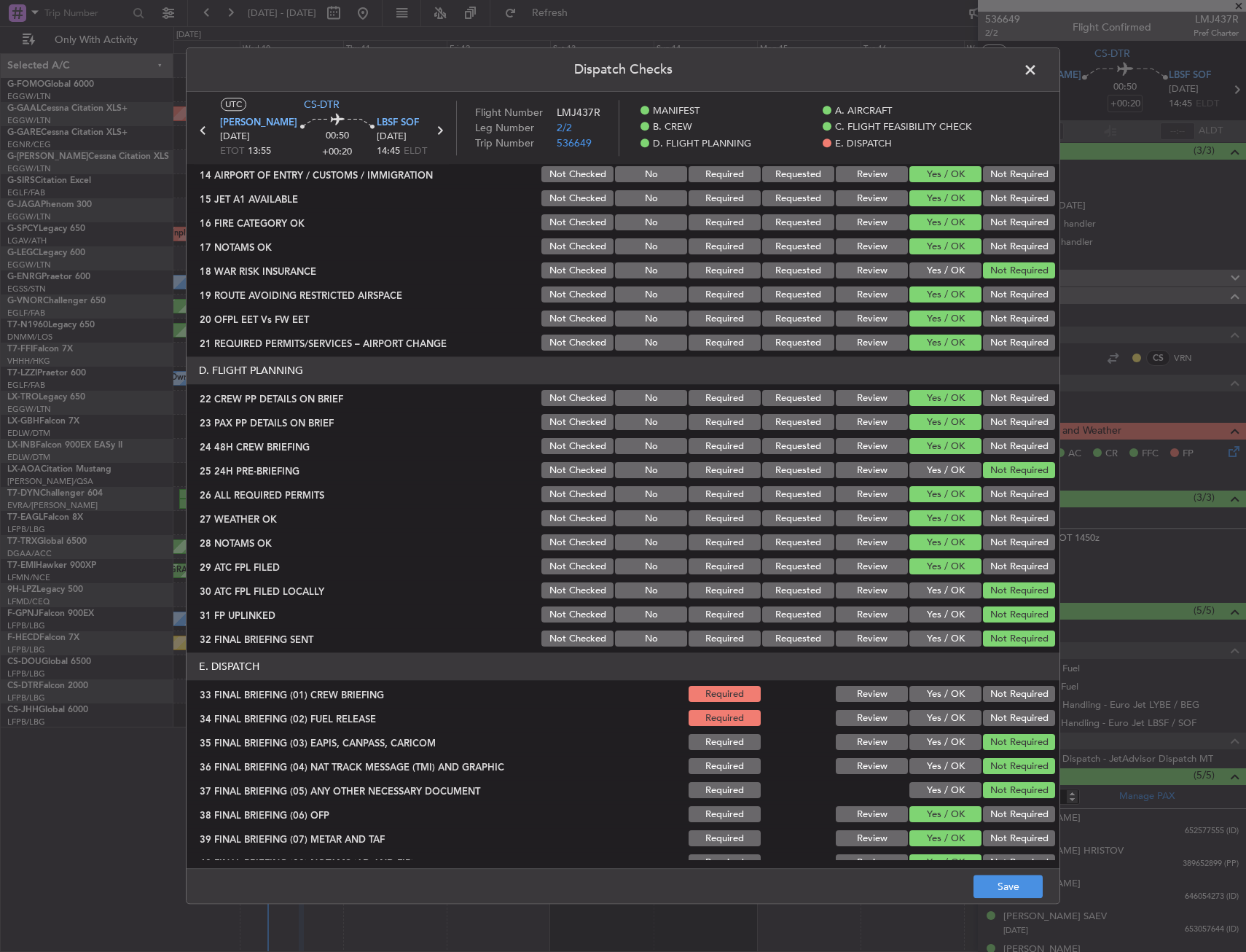
click at [933, 688] on button "Yes / OK" at bounding box center [945, 695] width 72 height 16
drag, startPoint x: 932, startPoint y: 713, endPoint x: 954, endPoint y: 767, distance: 58.3
click at [932, 713] on button "Yes / OK" at bounding box center [945, 718] width 72 height 16
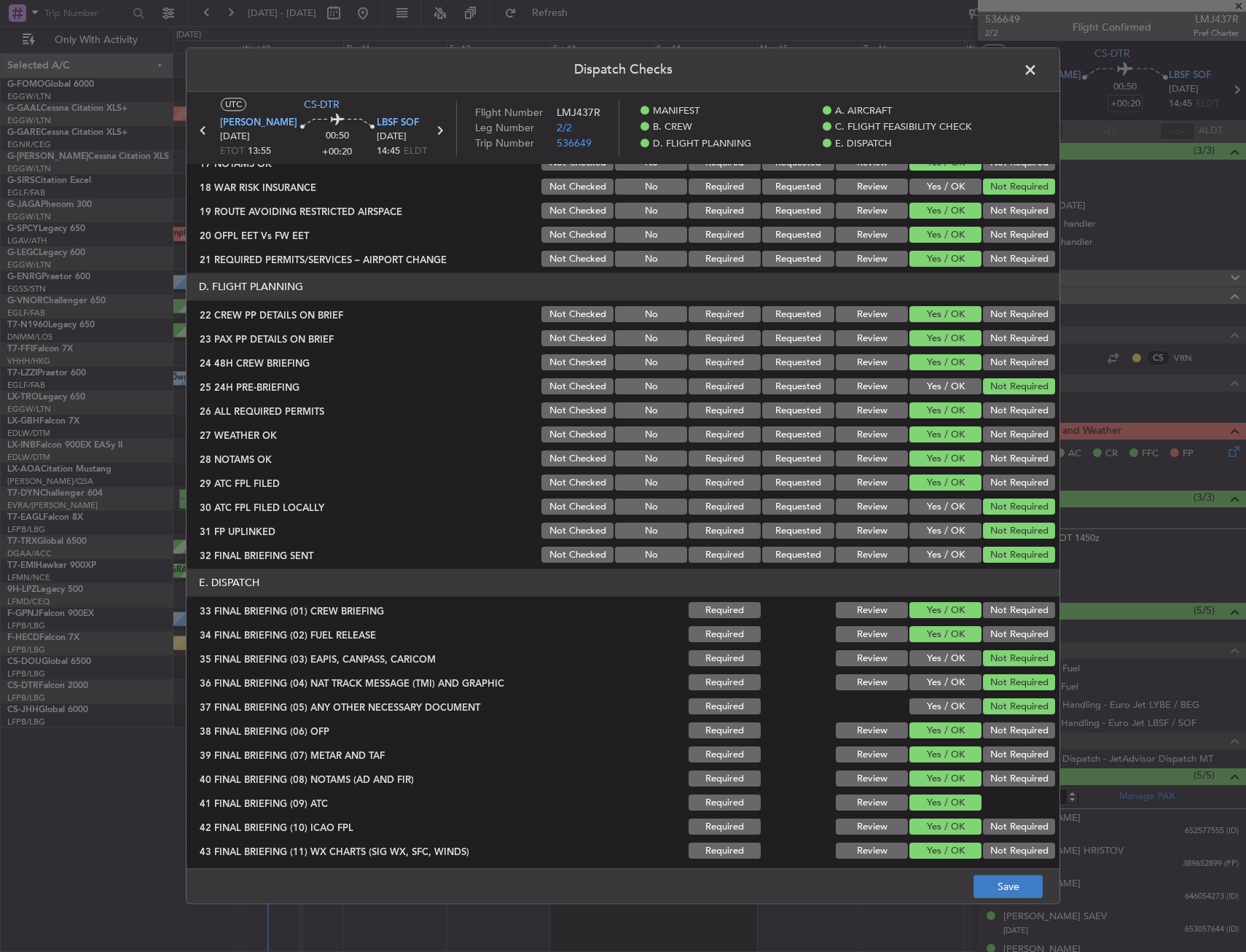
scroll to position [623, 0]
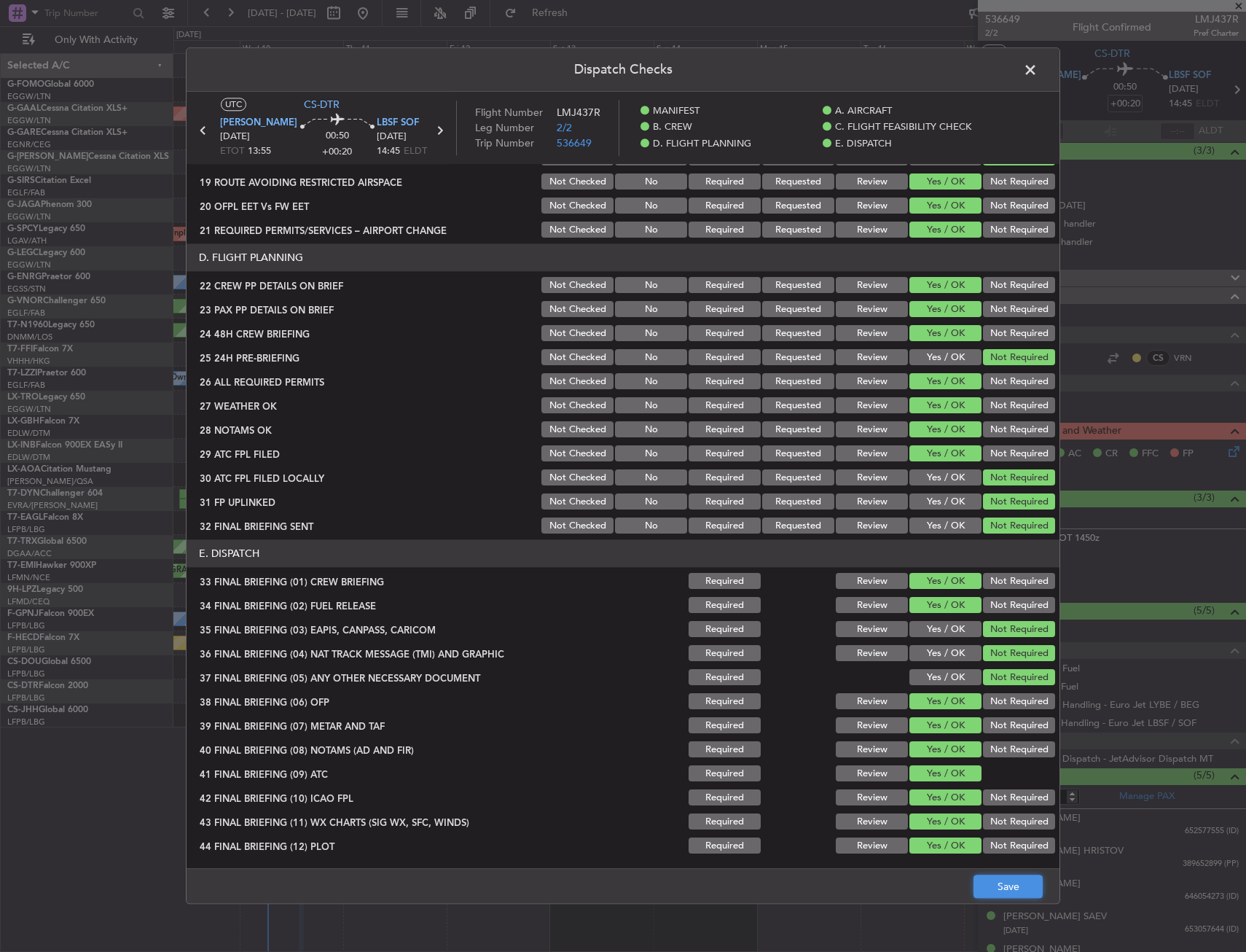
click at [1003, 881] on button "Save" at bounding box center [1007, 886] width 69 height 23
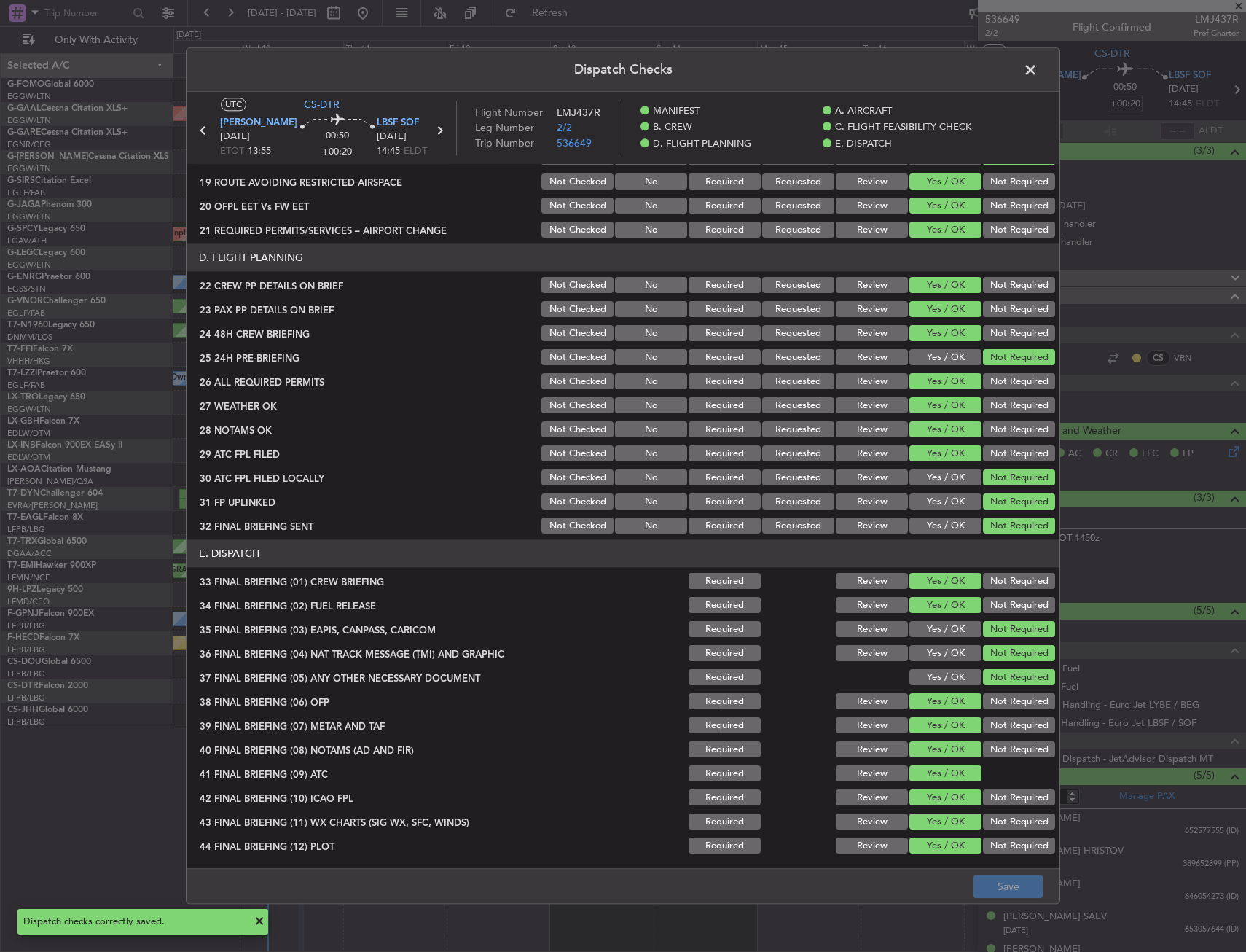
drag, startPoint x: 1025, startPoint y: 70, endPoint x: 1162, endPoint y: 85, distance: 137.8
click at [1038, 70] on span at bounding box center [1038, 73] width 0 height 29
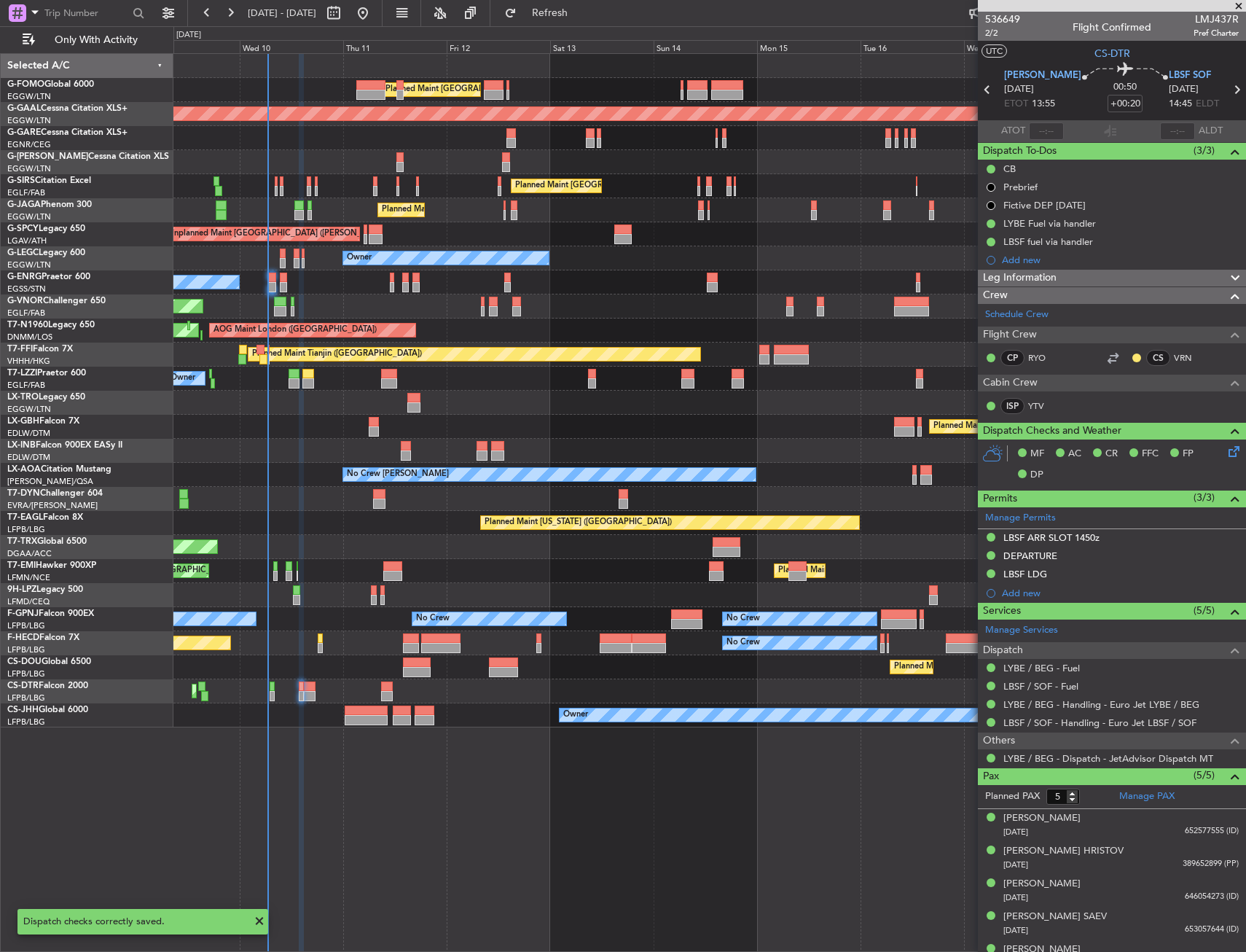
click at [1233, 91] on section "LYBE BEG 10/09/2025 ETOT 13:55 00:50 +00:20 LBSF SOF 10/09/2025 14:45 ELDT" at bounding box center [1112, 92] width 268 height 58
click at [1227, 90] on icon at bounding box center [1237, 89] width 19 height 19
type input "1"
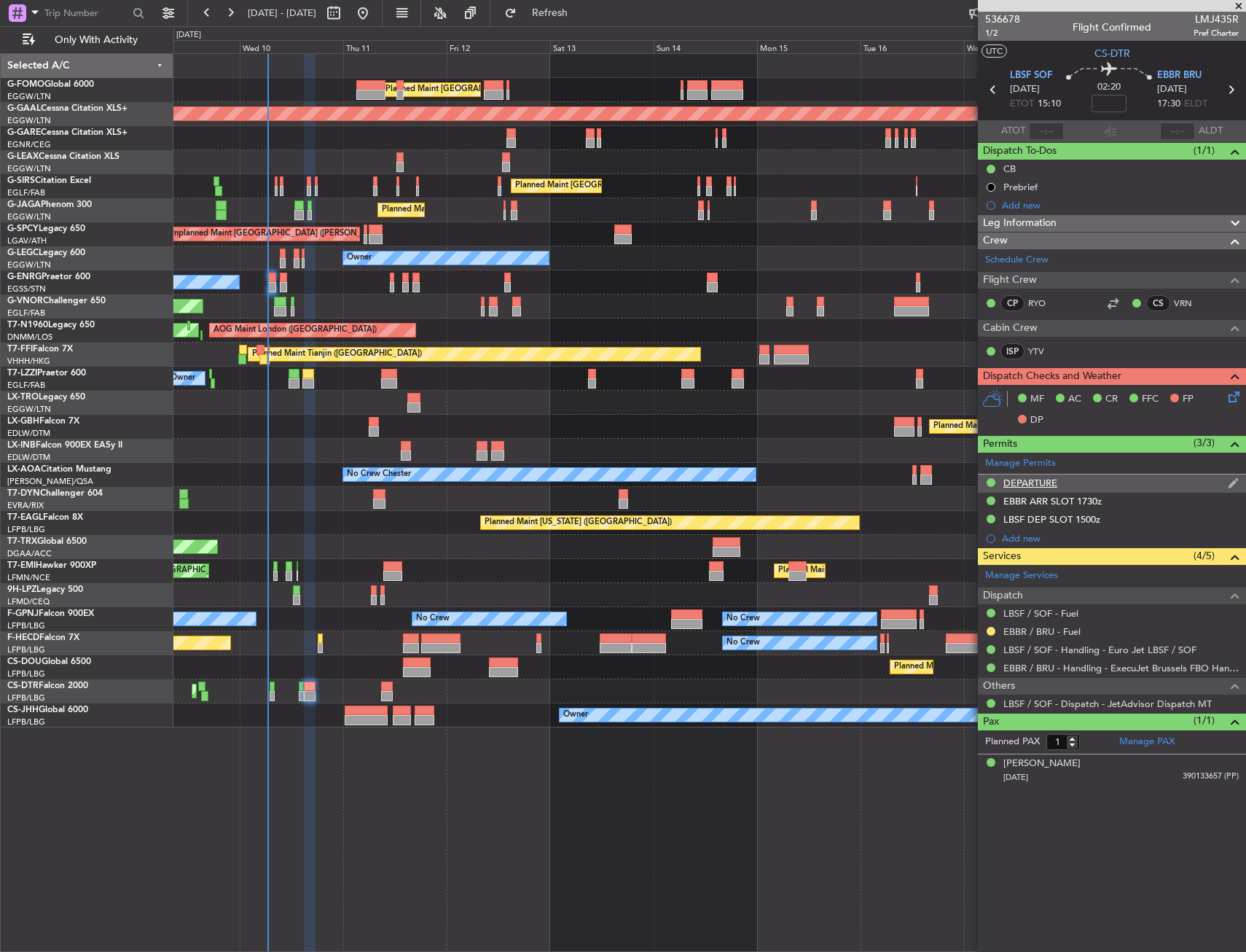
click at [1041, 481] on div "DEPARTURE" at bounding box center [1030, 482] width 54 height 13
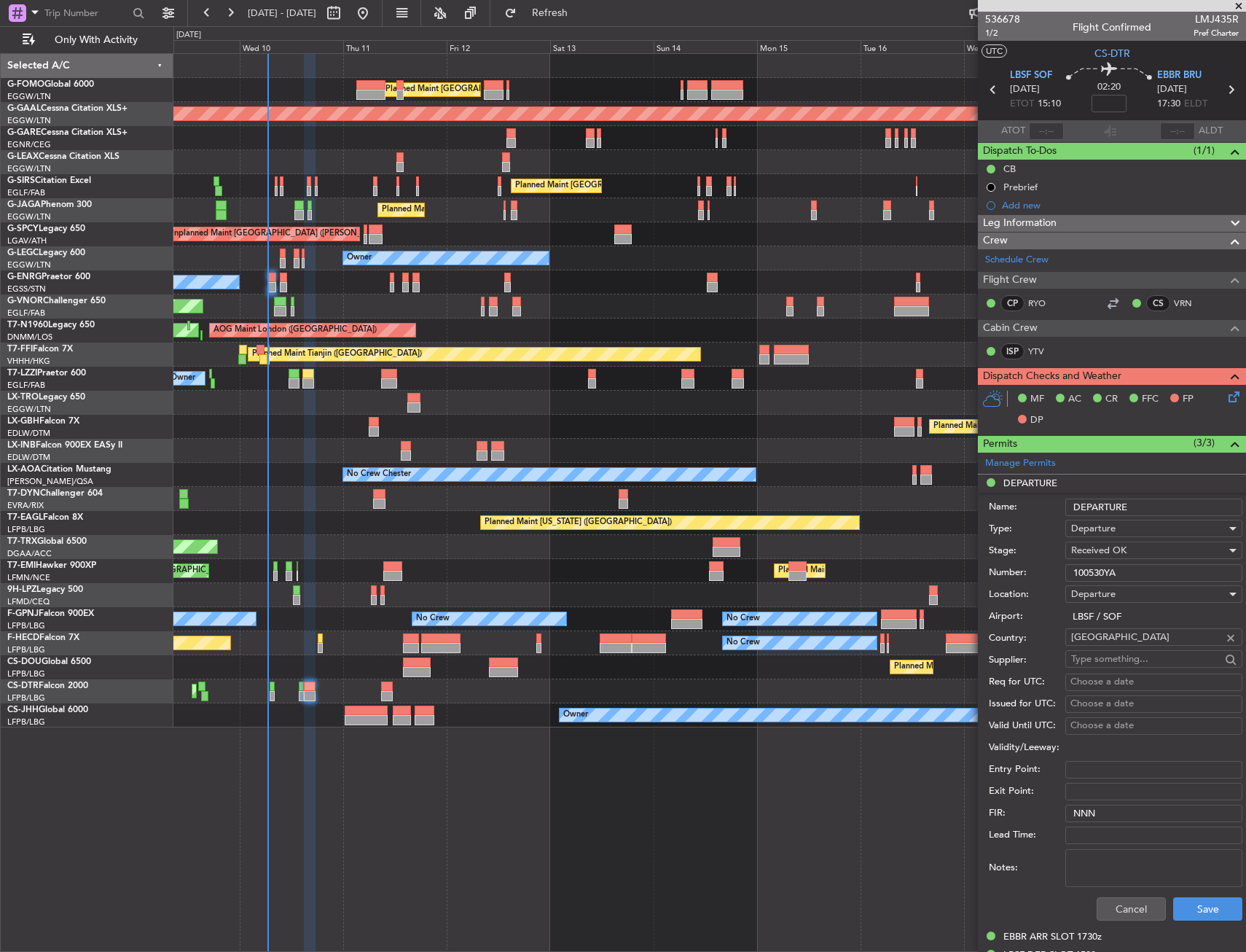
click at [1093, 567] on input "100530YA" at bounding box center [1154, 573] width 177 height 18
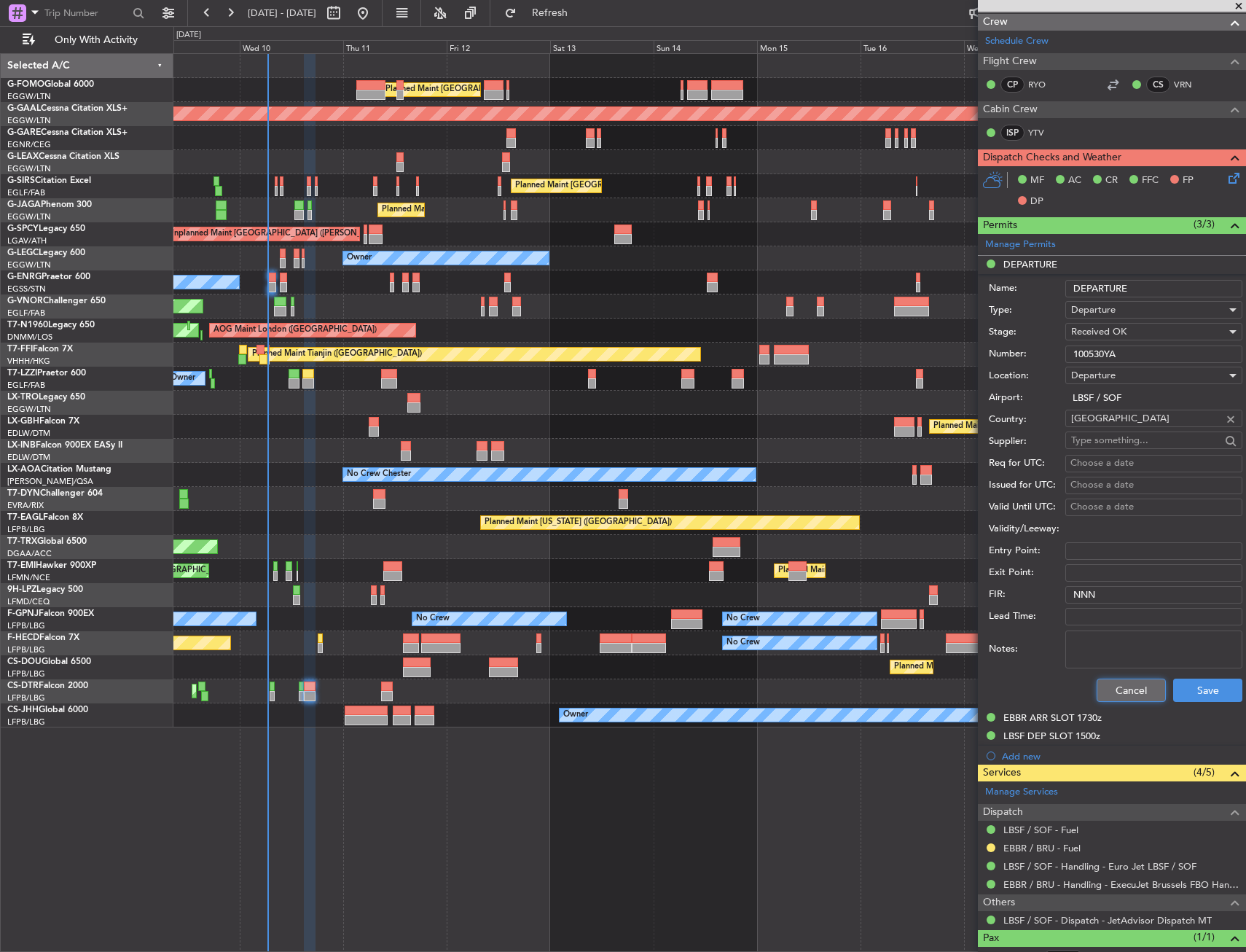
click at [1128, 688] on button "Cancel" at bounding box center [1131, 689] width 69 height 23
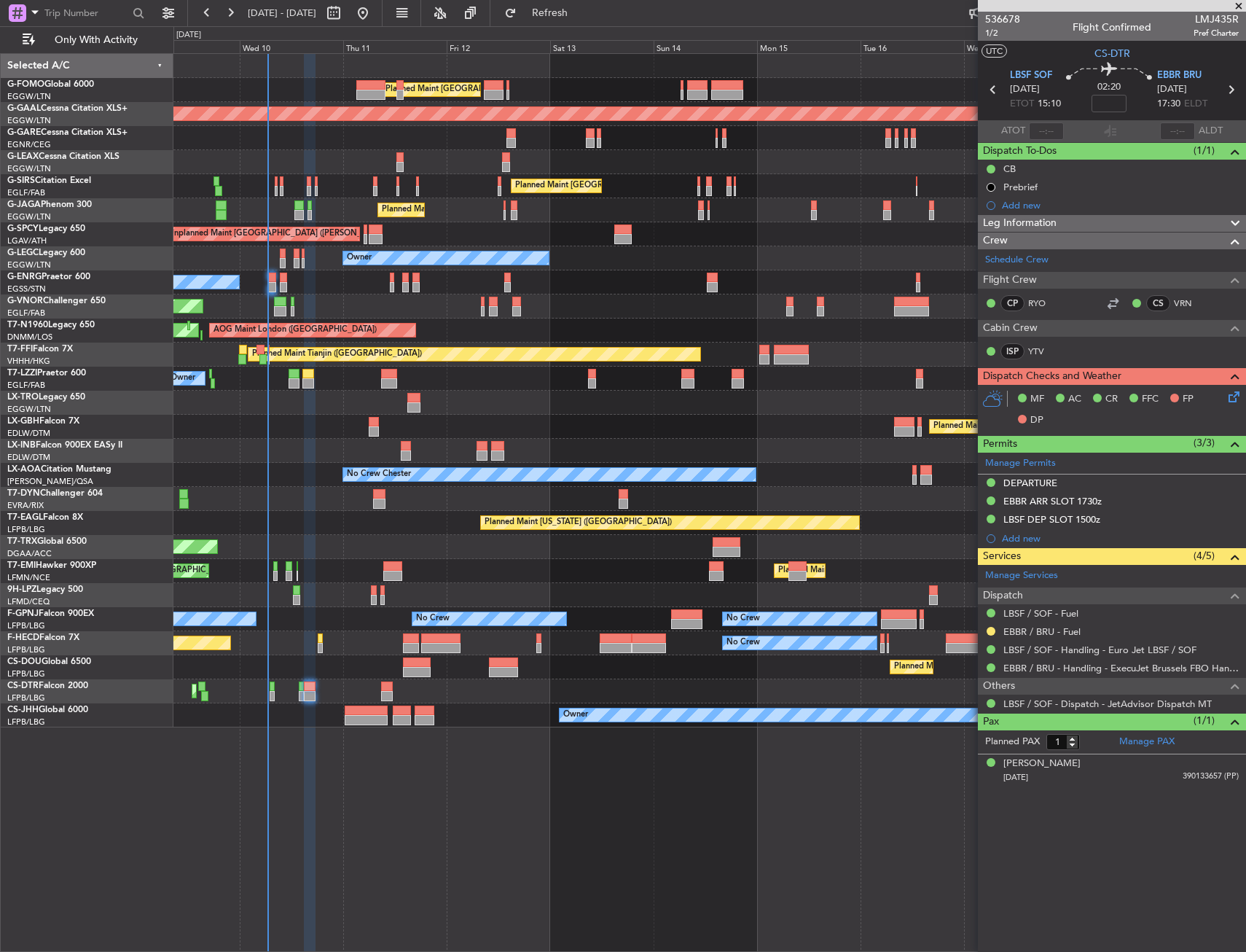
click at [1230, 400] on icon at bounding box center [1232, 395] width 12 height 12
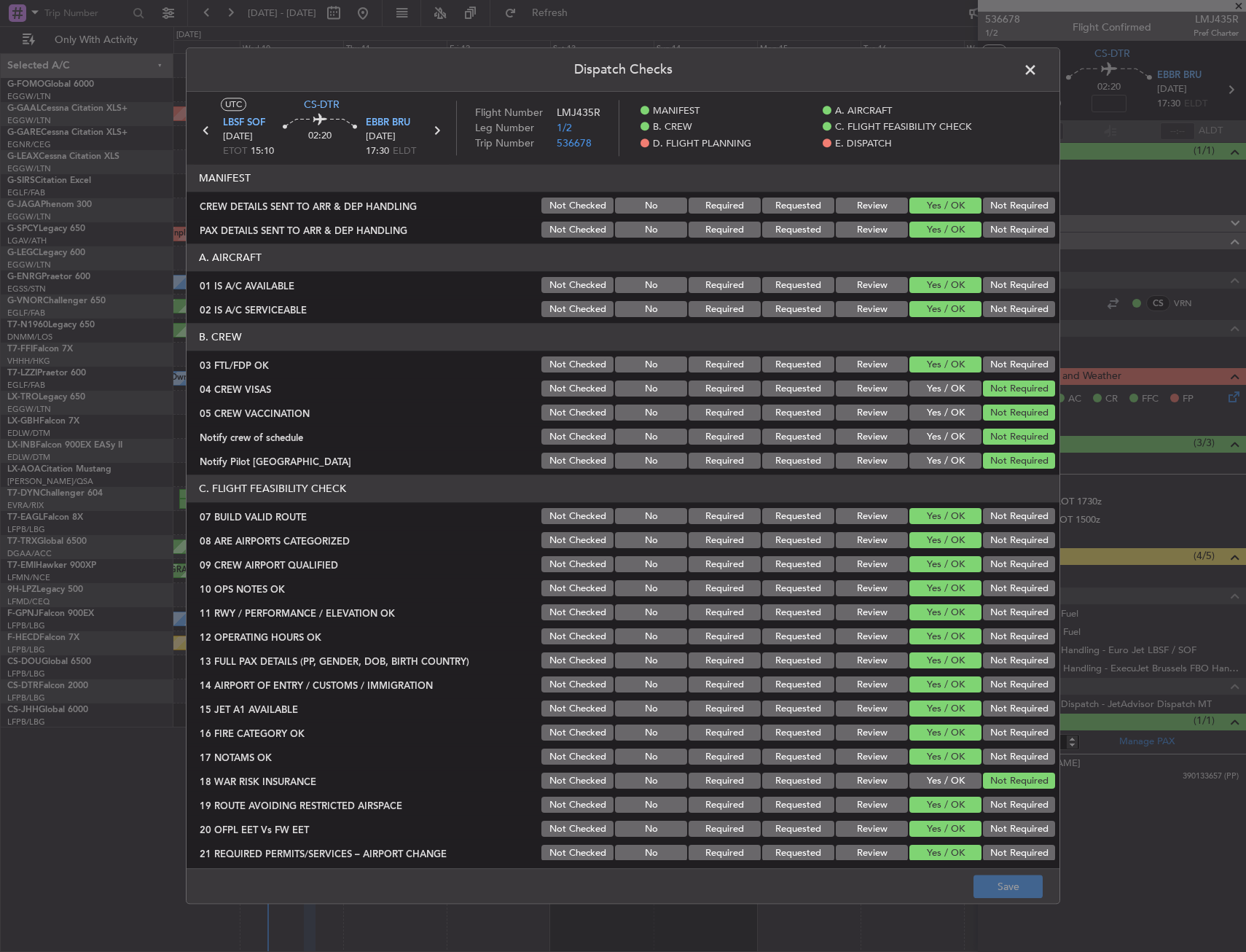
scroll to position [623, 0]
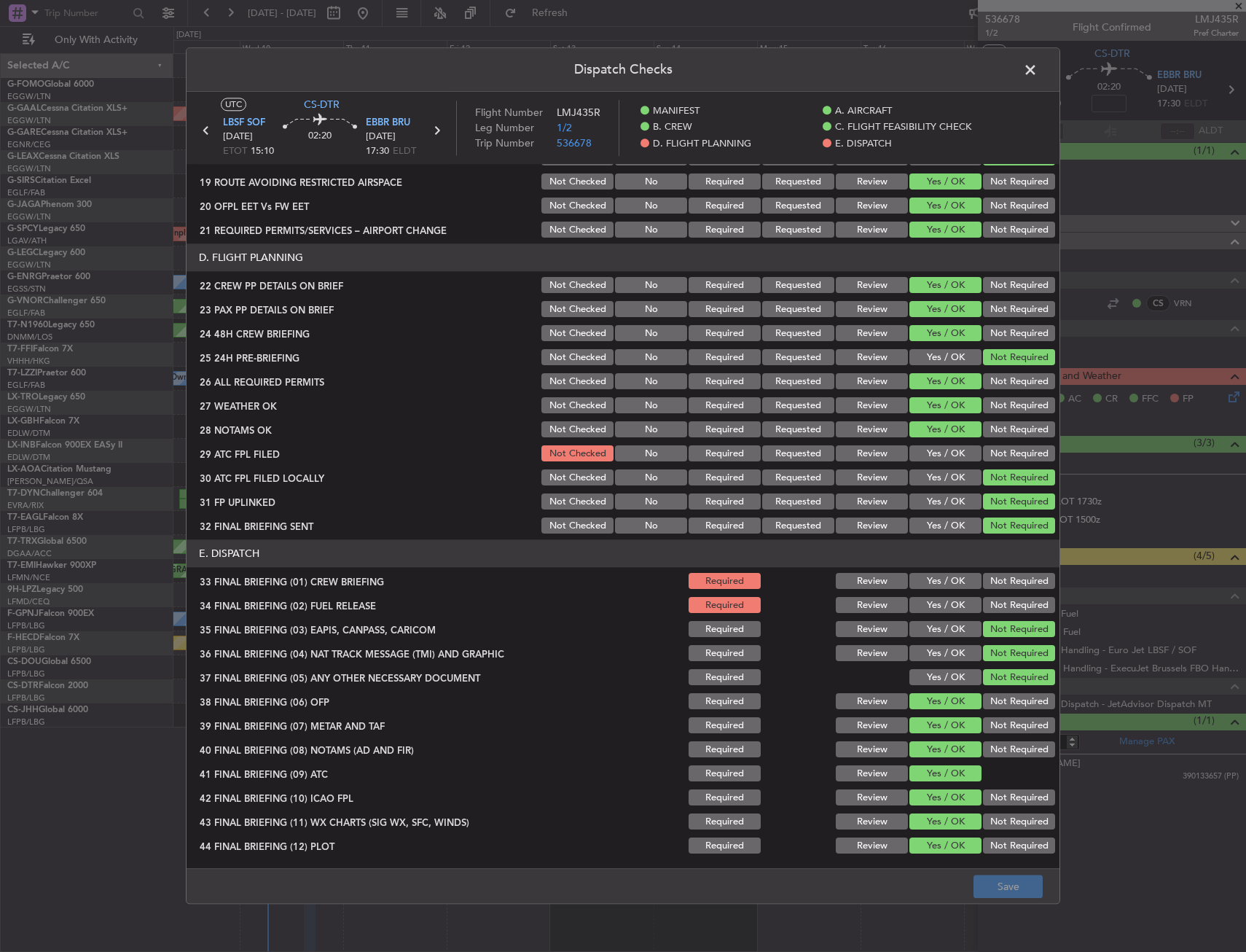
click at [933, 464] on section "D. FLIGHT PLANNING 22 CREW PP DETAILS ON BRIEF Not Checked No Required Requeste…" at bounding box center [623, 389] width 873 height 292
drag, startPoint x: 930, startPoint y: 574, endPoint x: 943, endPoint y: 460, distance: 114.7
click at [943, 460] on article "MANIFEST CREW DETAILS SENT TO ARR & DEP HANDLING Not Checked No Required Reques…" at bounding box center [623, 511] width 873 height 695
click at [942, 460] on button "Yes / OK" at bounding box center [945, 453] width 72 height 16
click at [941, 580] on button "Yes / OK" at bounding box center [945, 581] width 72 height 16
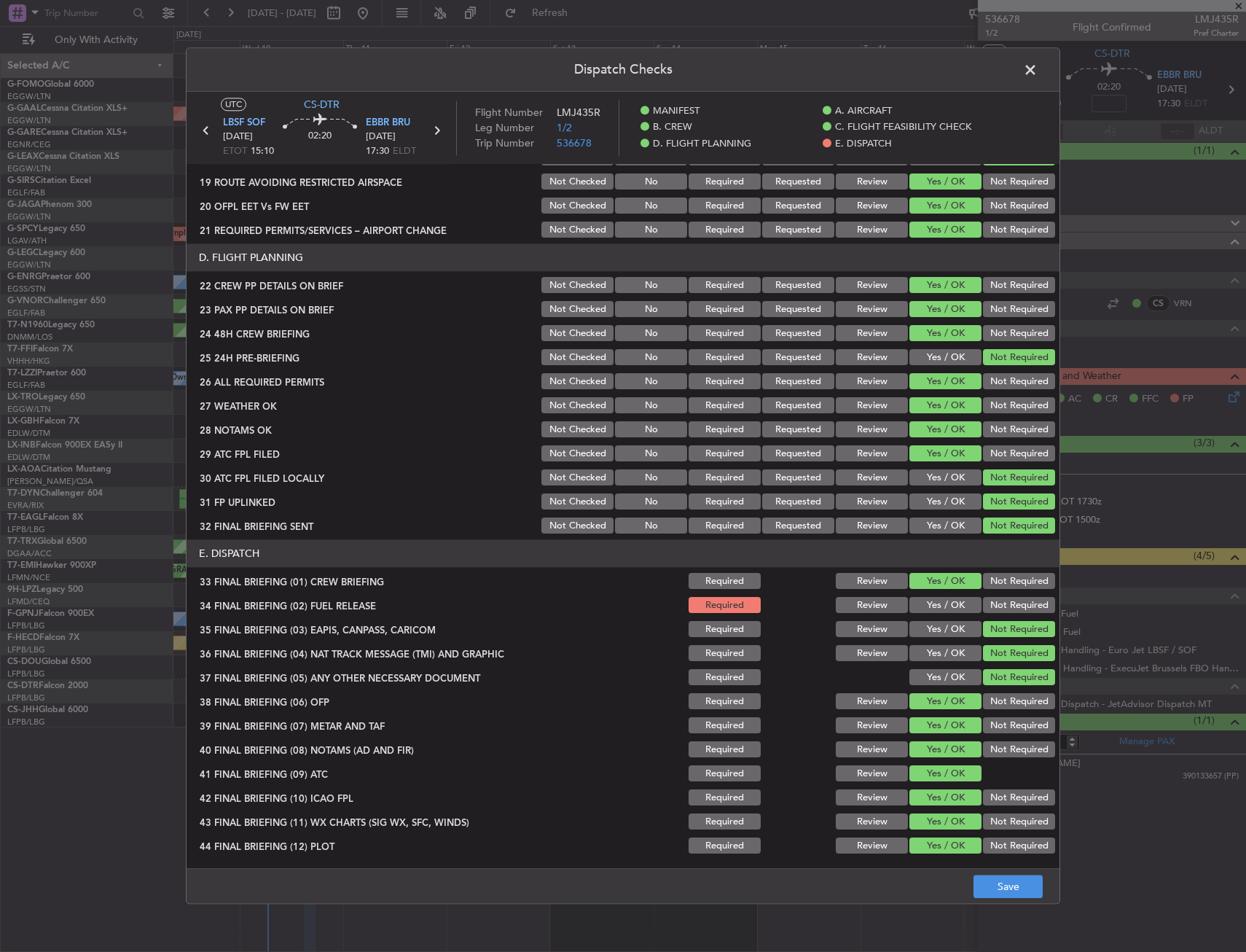
drag, startPoint x: 928, startPoint y: 595, endPoint x: 934, endPoint y: 607, distance: 13.4
click at [928, 596] on div "Yes / OK" at bounding box center [944, 606] width 73 height 20
click at [933, 607] on button "Yes / OK" at bounding box center [945, 605] width 72 height 16
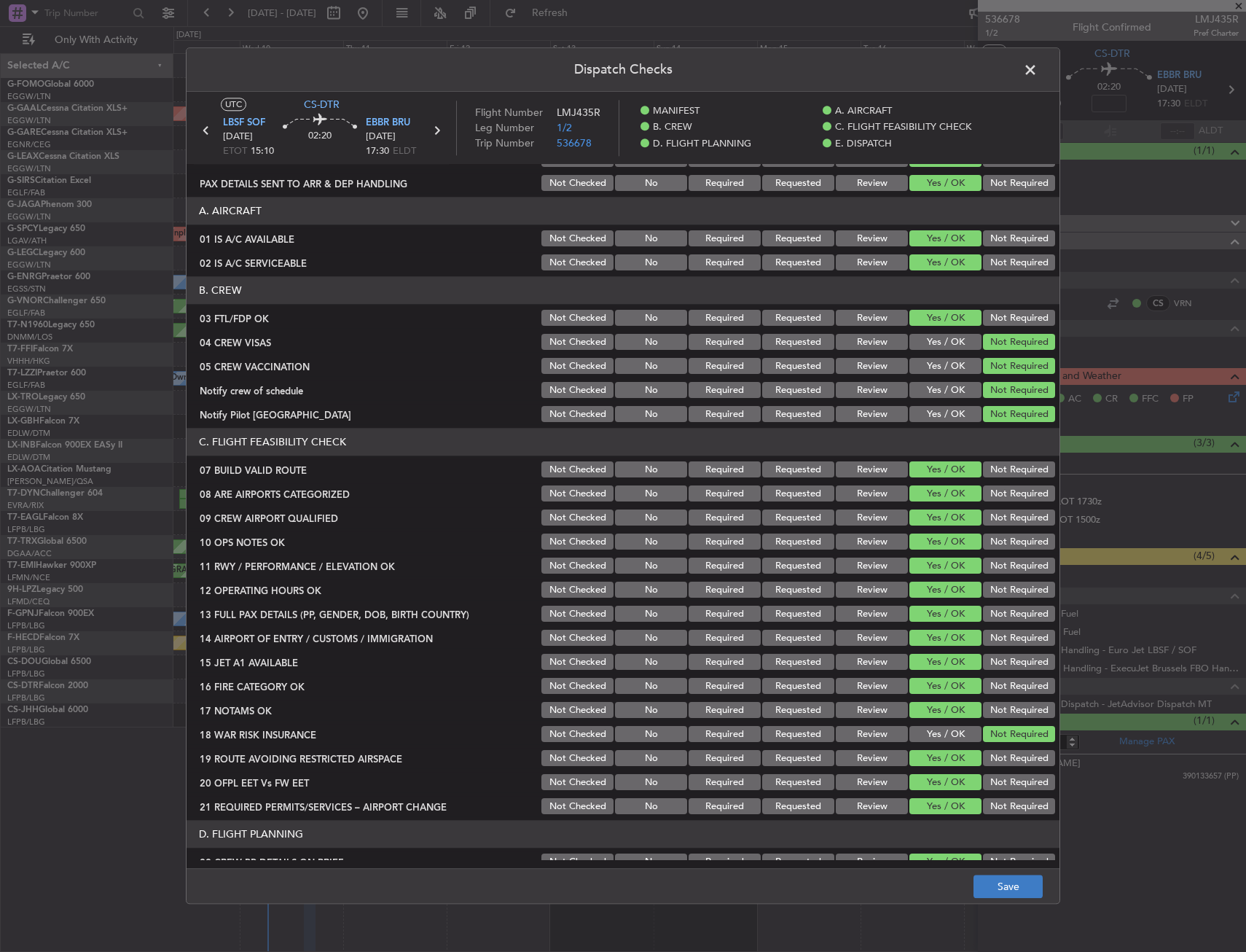
scroll to position [0, 0]
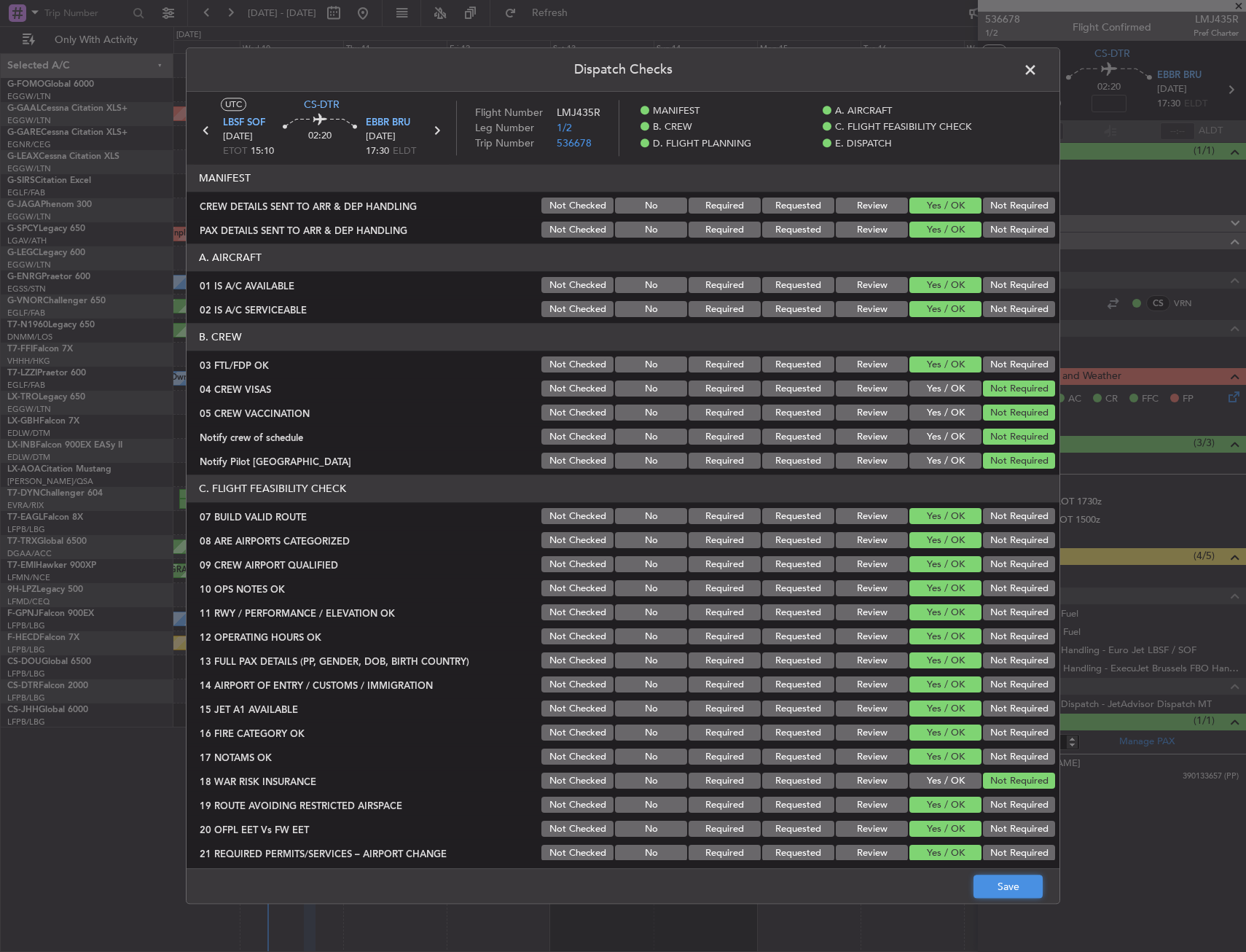
click at [997, 886] on button "Save" at bounding box center [1007, 886] width 69 height 23
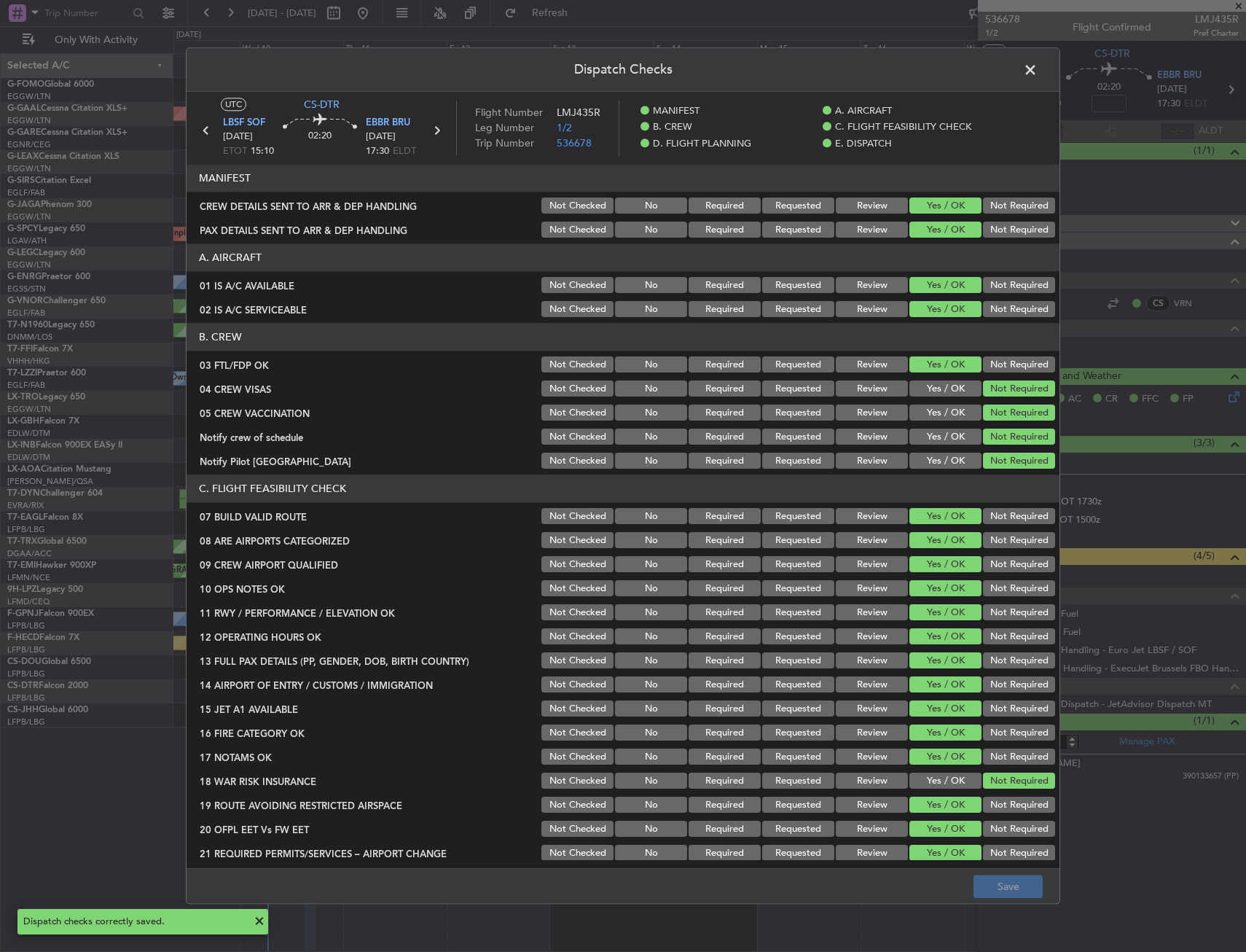
click at [1038, 77] on span at bounding box center [1038, 73] width 0 height 29
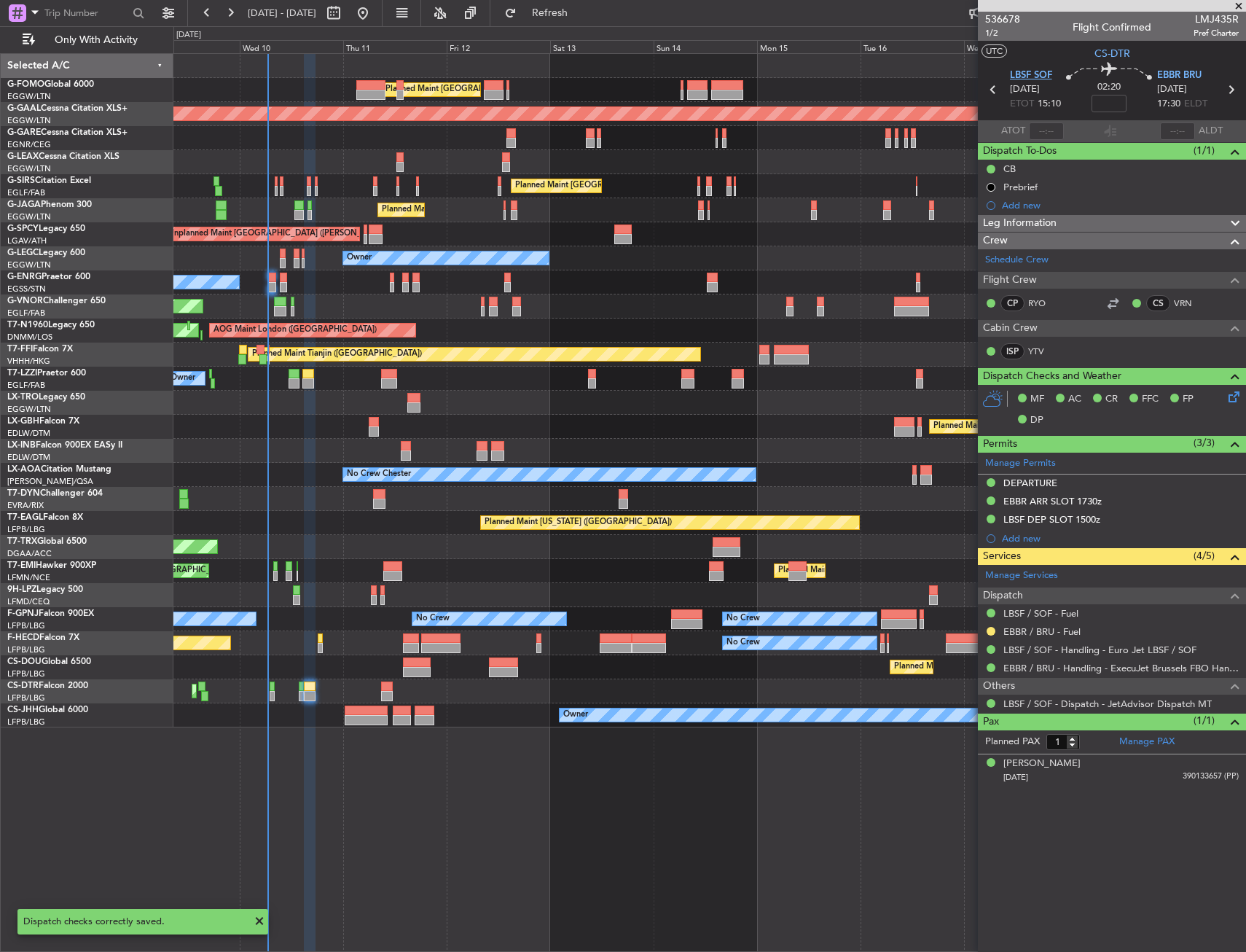
click at [1032, 68] on span "LBSF SOF" at bounding box center [1031, 75] width 43 height 14
click at [586, 23] on button "Refresh" at bounding box center [541, 13] width 88 height 23
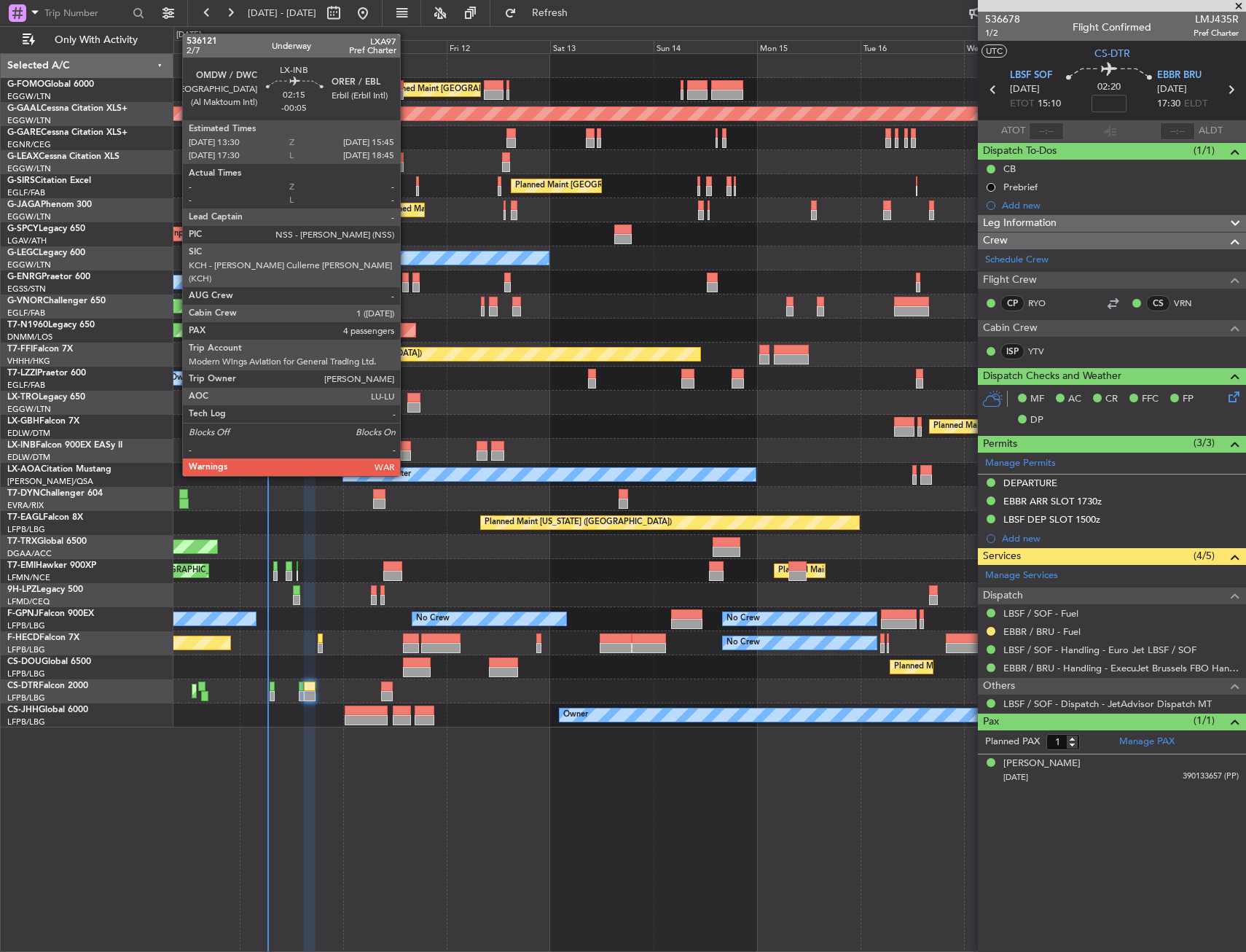
click at [407, 448] on div at bounding box center [406, 446] width 10 height 10
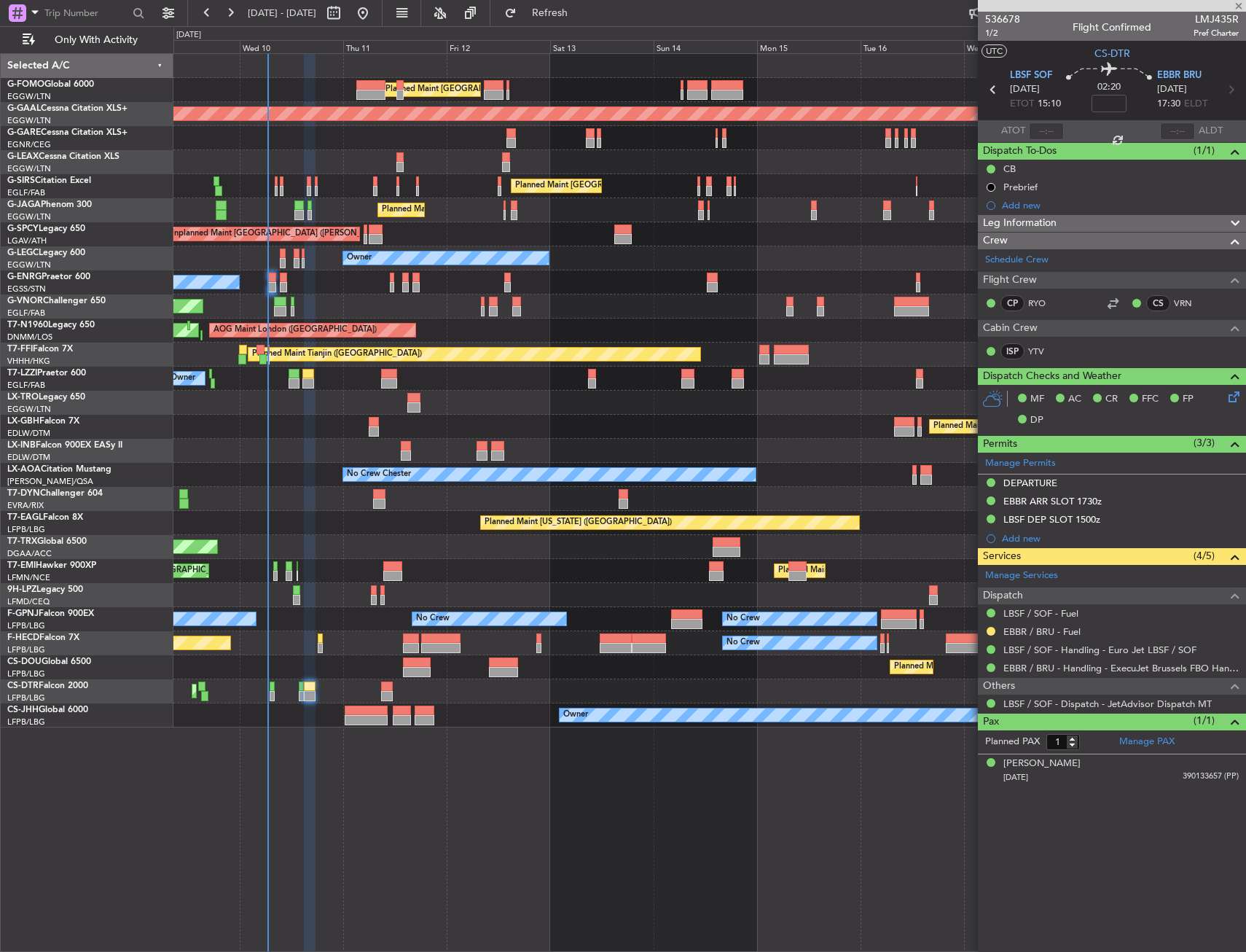
type input "-00:05"
type input "4"
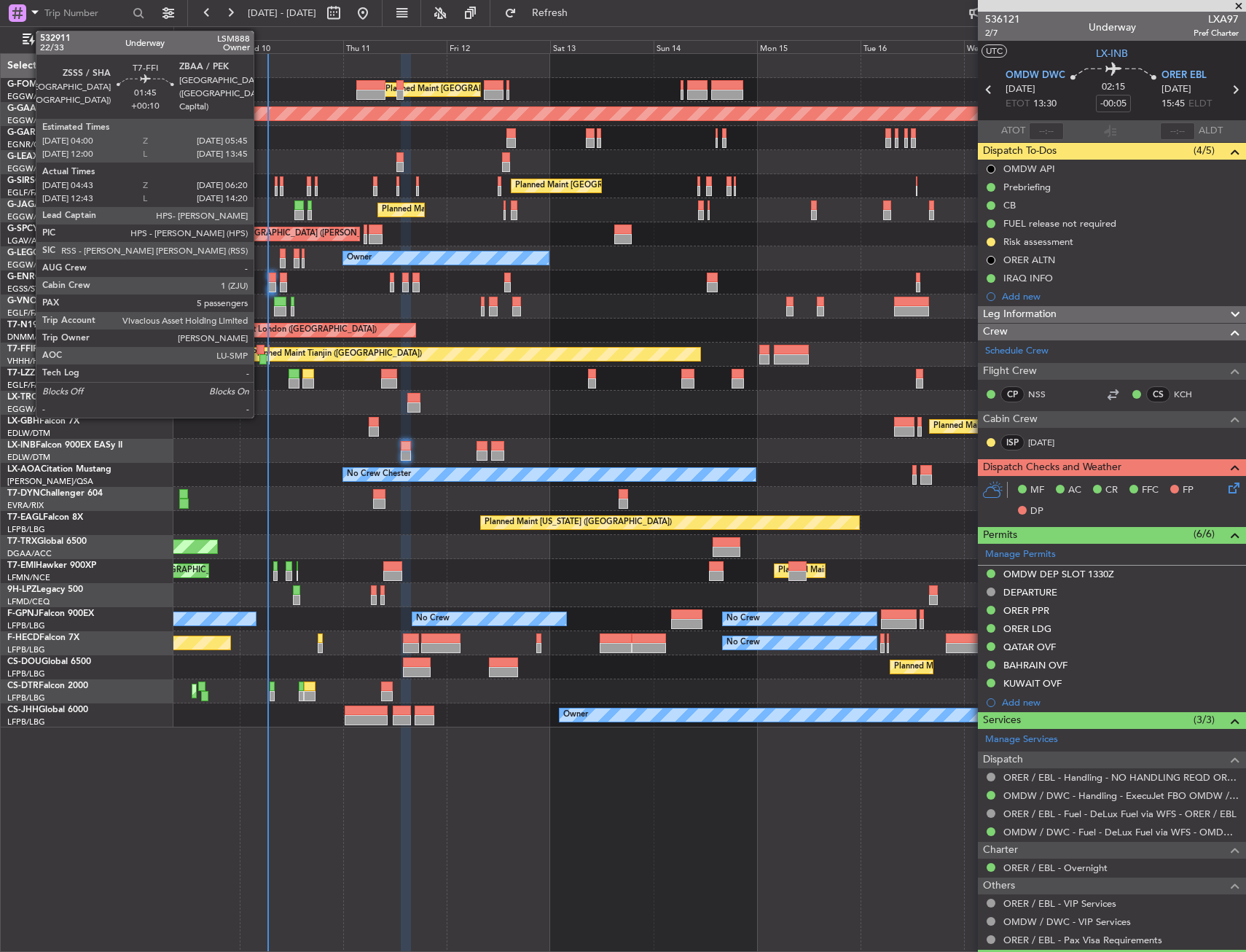
click at [260, 356] on div at bounding box center [262, 360] width 8 height 10
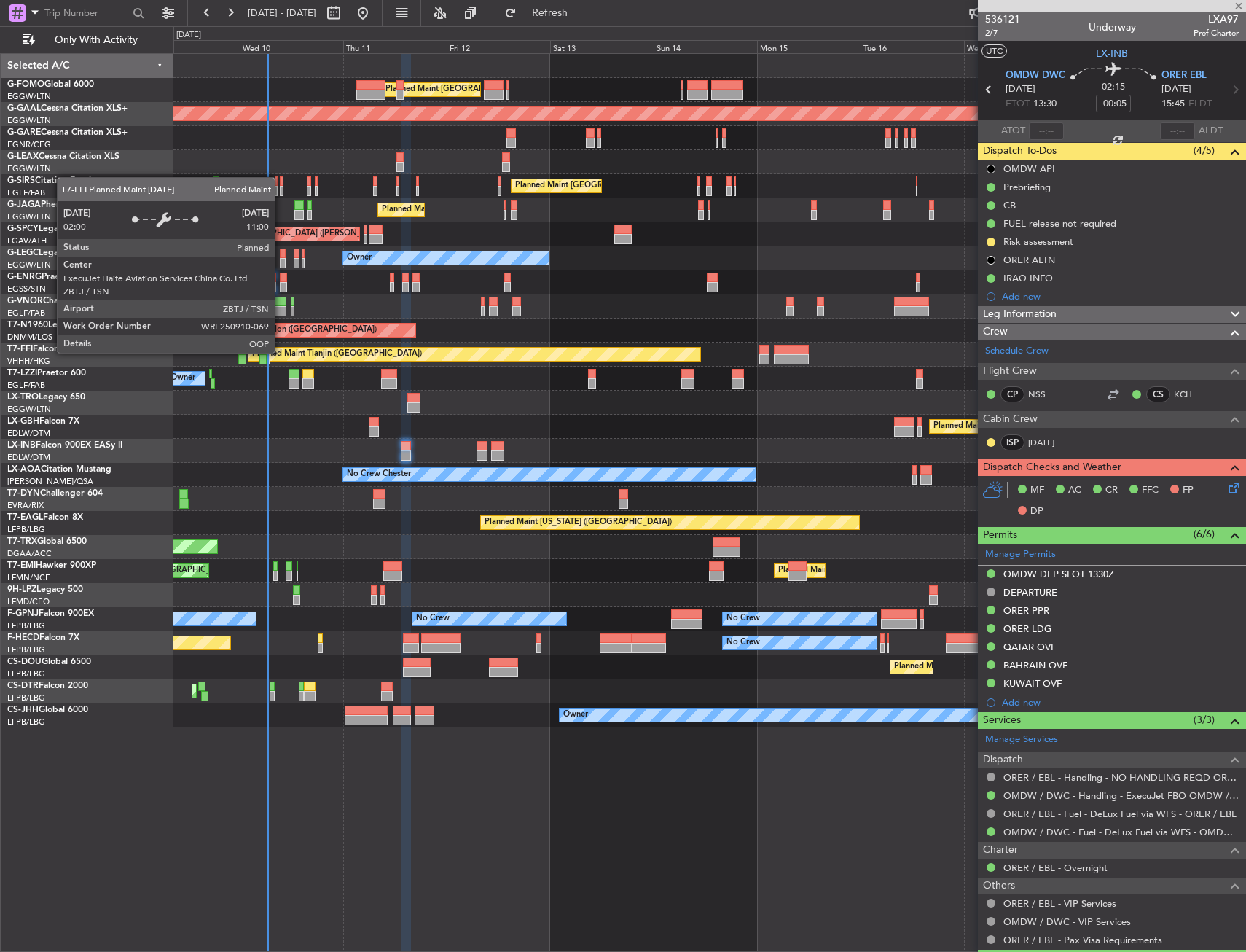
type input "+00:10"
type input "04:43"
type input "06:20"
type input "5"
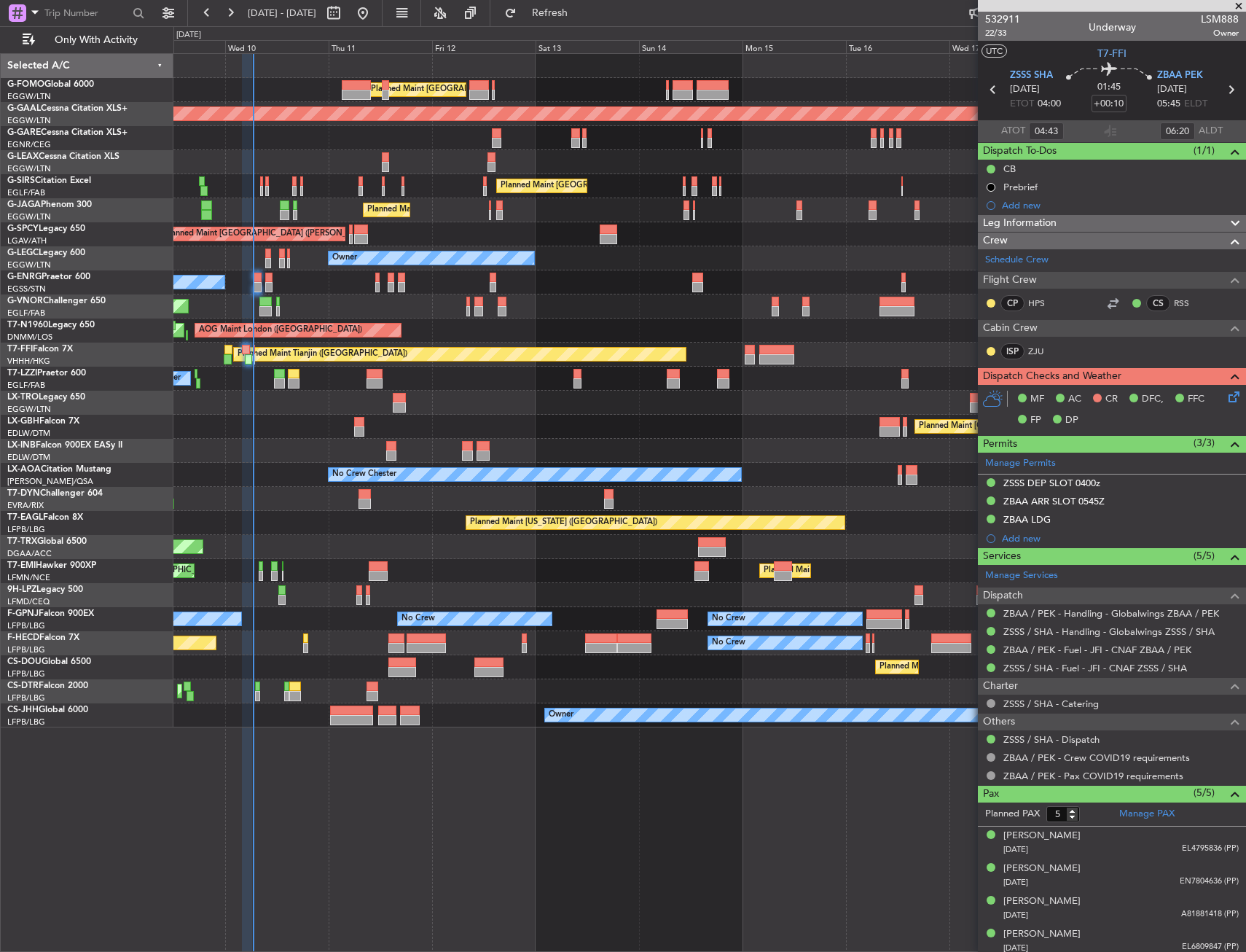
click at [509, 332] on div "Planned Maint London (Luton) Planned Maint Dusseldorf Unplanned Maint Chester P…" at bounding box center [710, 390] width 1072 height 673
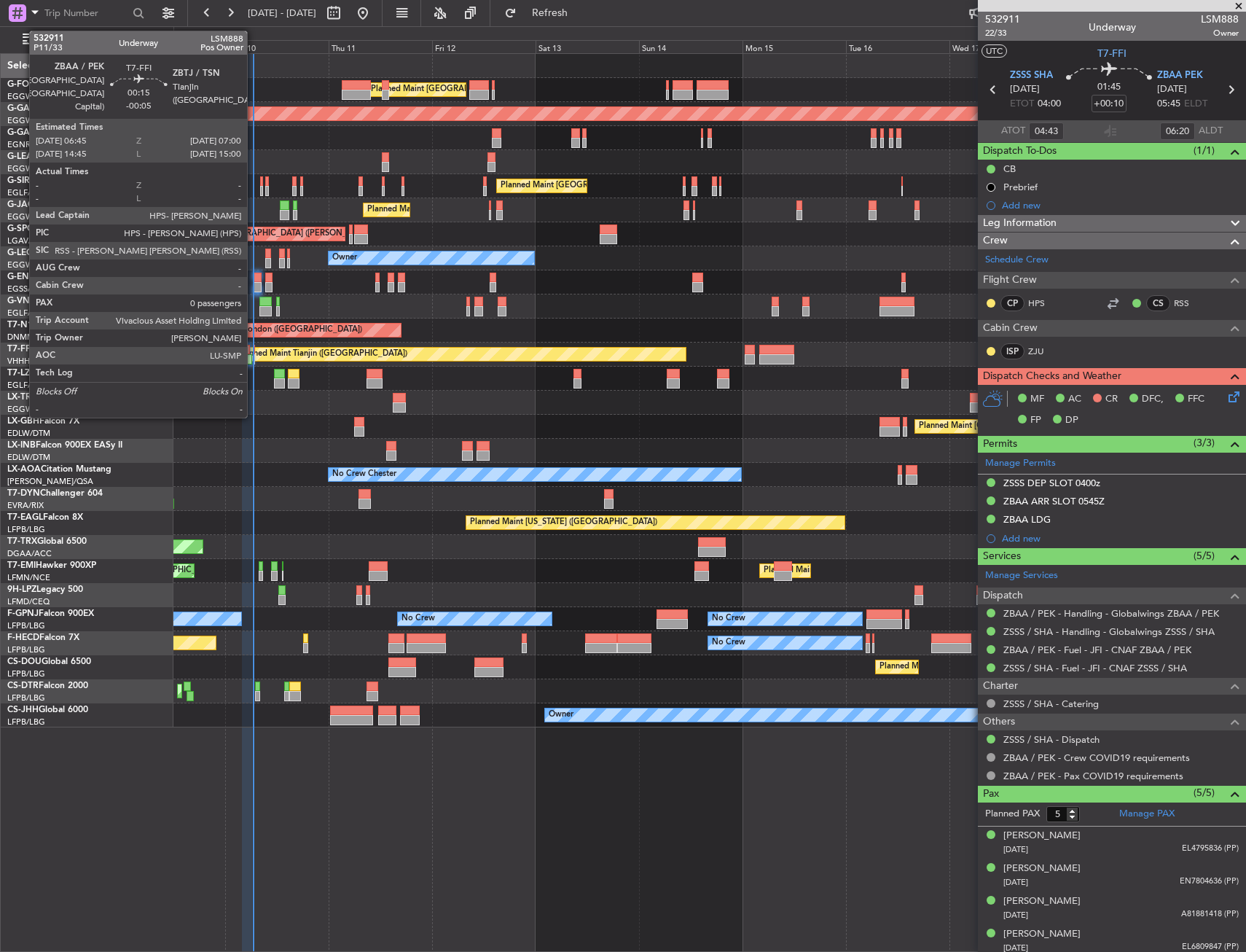
click at [254, 348] on div at bounding box center [255, 349] width 2 height 10
type input "-00:05"
type input "0"
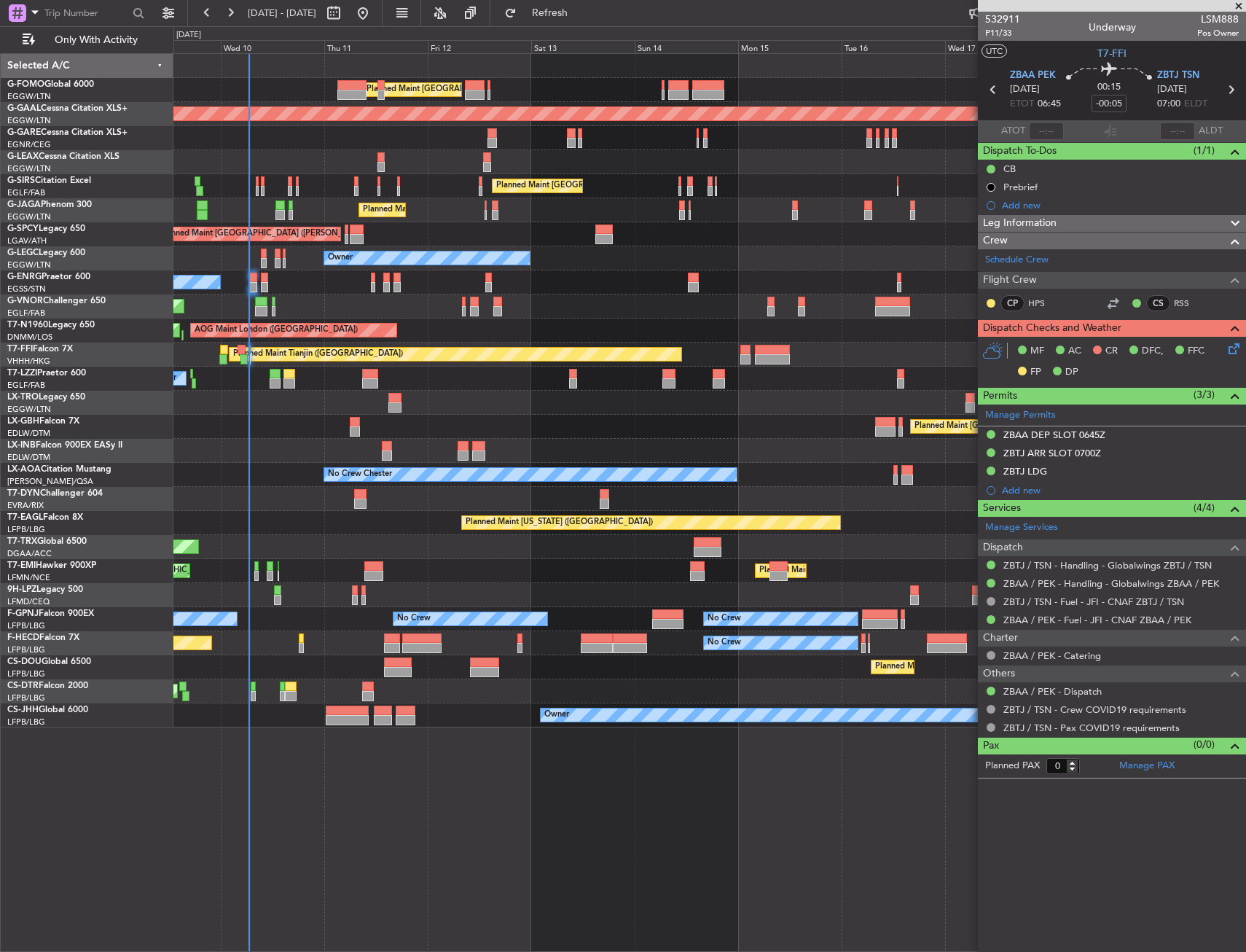
click at [281, 470] on div "No Crew Chester Planned Maint Paris (Le Bourget)" at bounding box center [710, 475] width 1072 height 24
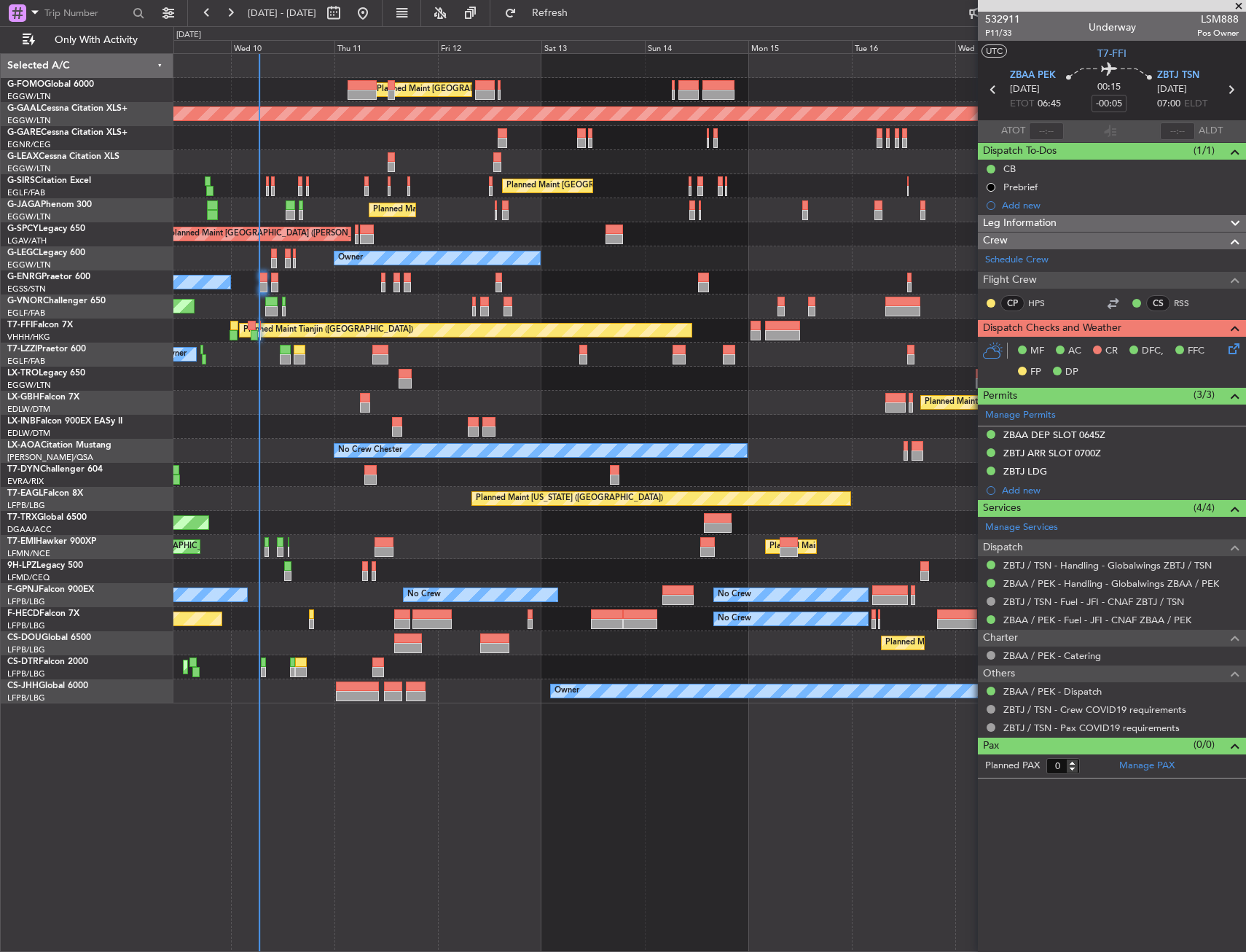
click at [380, 316] on div "Planned Maint London (Luton) Planned Maint Dusseldorf Unplanned Maint Chester P…" at bounding box center [710, 378] width 1072 height 649
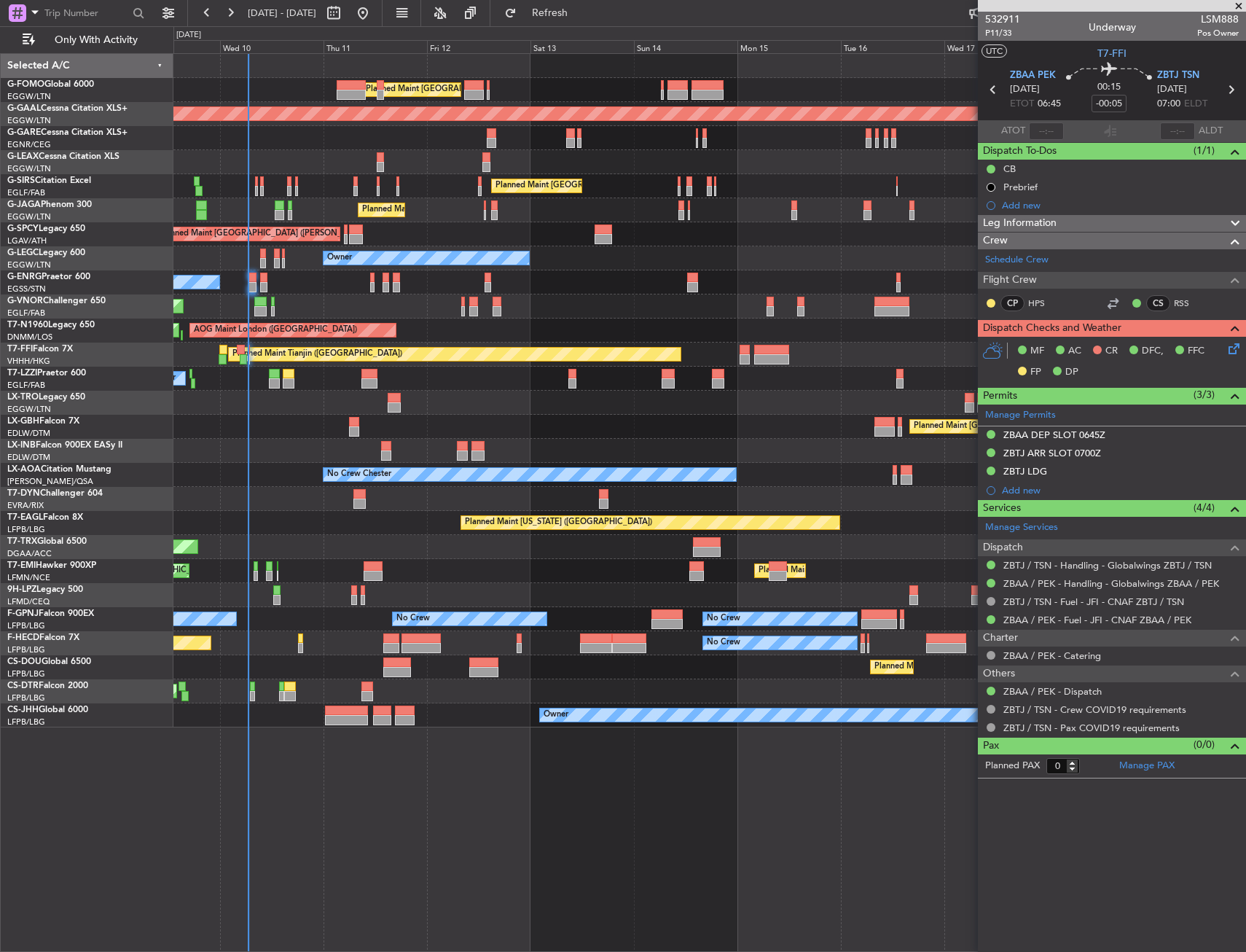
click at [232, 395] on div at bounding box center [710, 402] width 1072 height 24
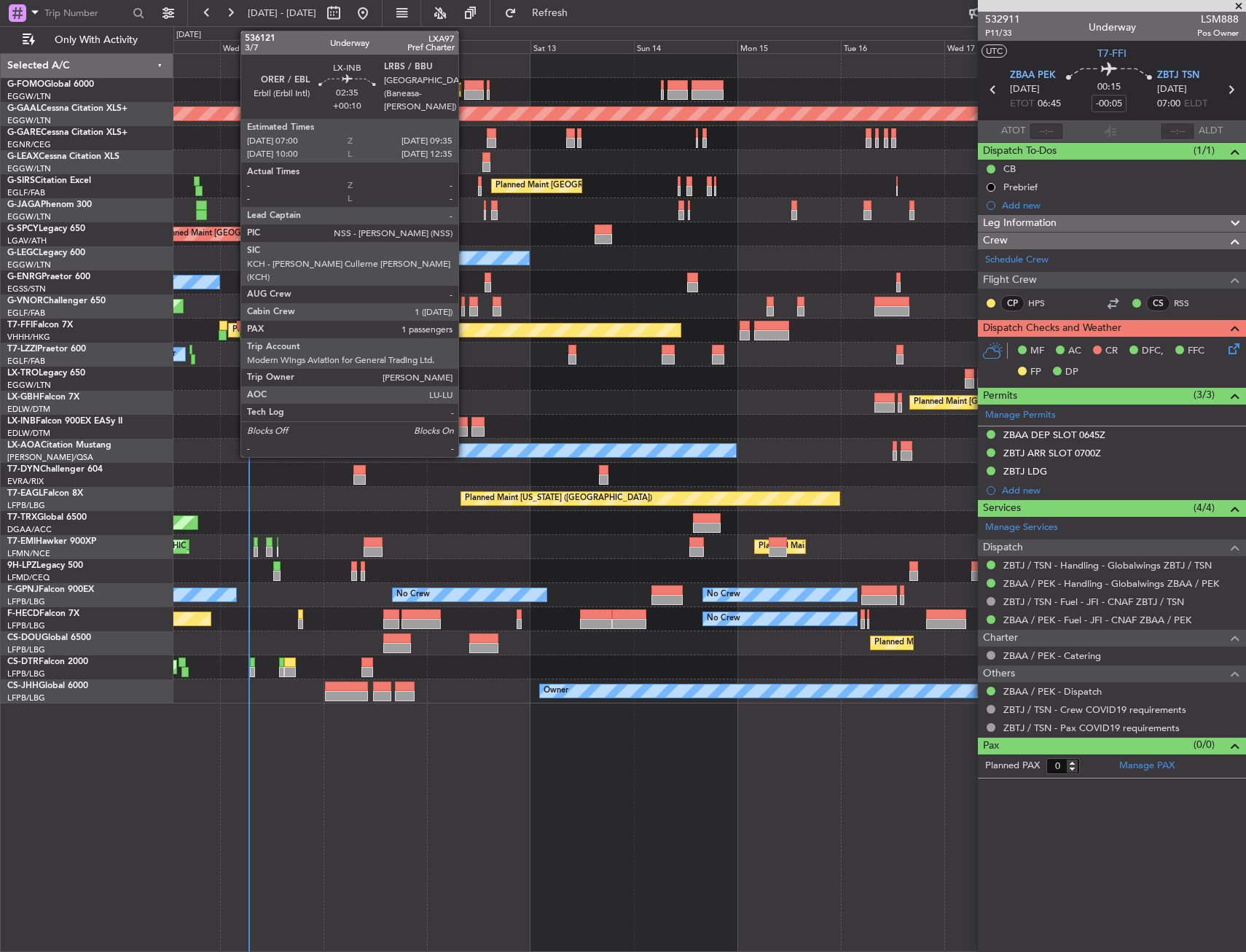
click at [465, 428] on div at bounding box center [463, 431] width 12 height 10
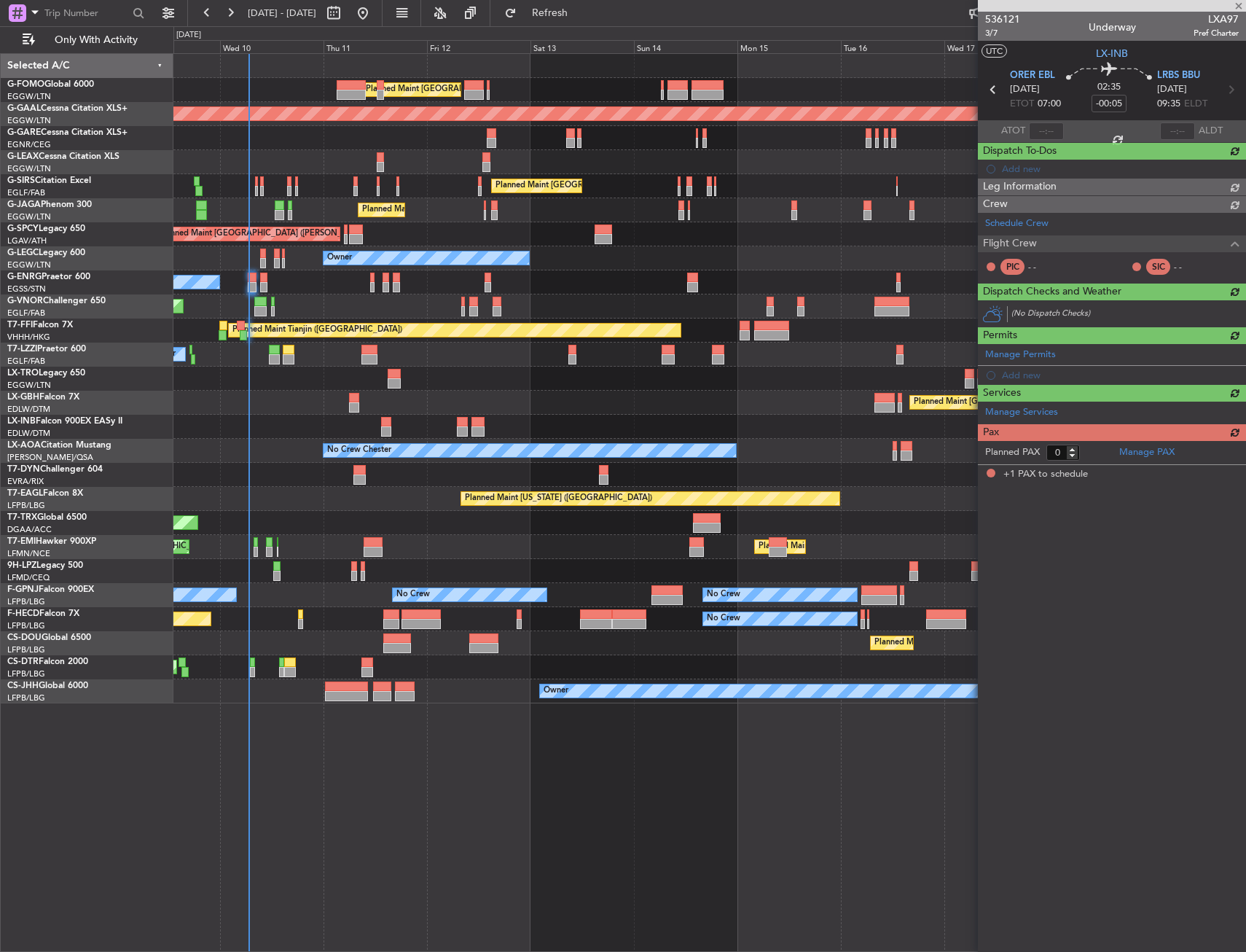
type input "+00:10"
type input "1"
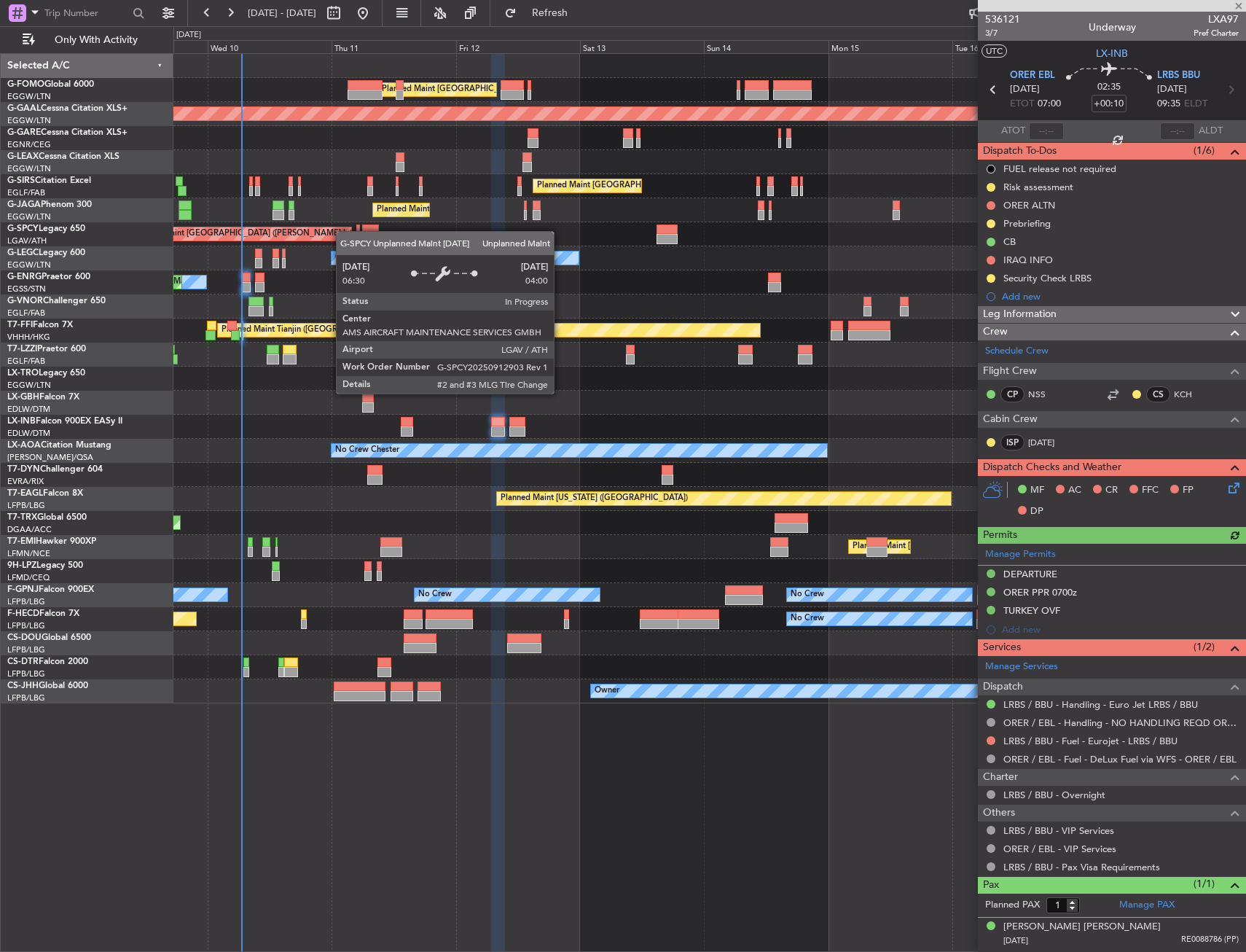
click at [346, 231] on div "Unplanned Maint [GEOGRAPHIC_DATA] ([PERSON_NAME] Intl)" at bounding box center [234, 234] width 234 height 13
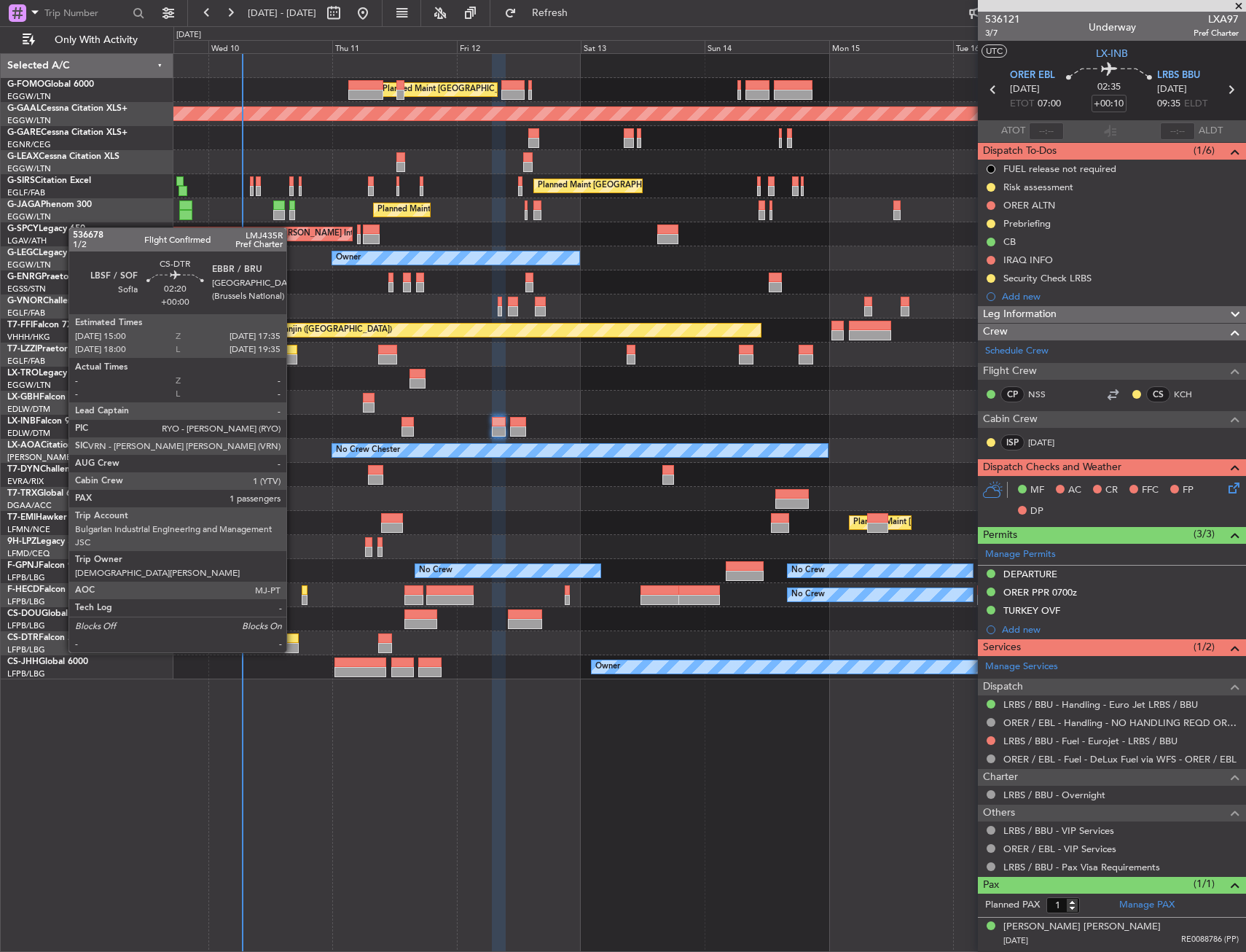
click at [293, 639] on div at bounding box center [291, 638] width 14 height 10
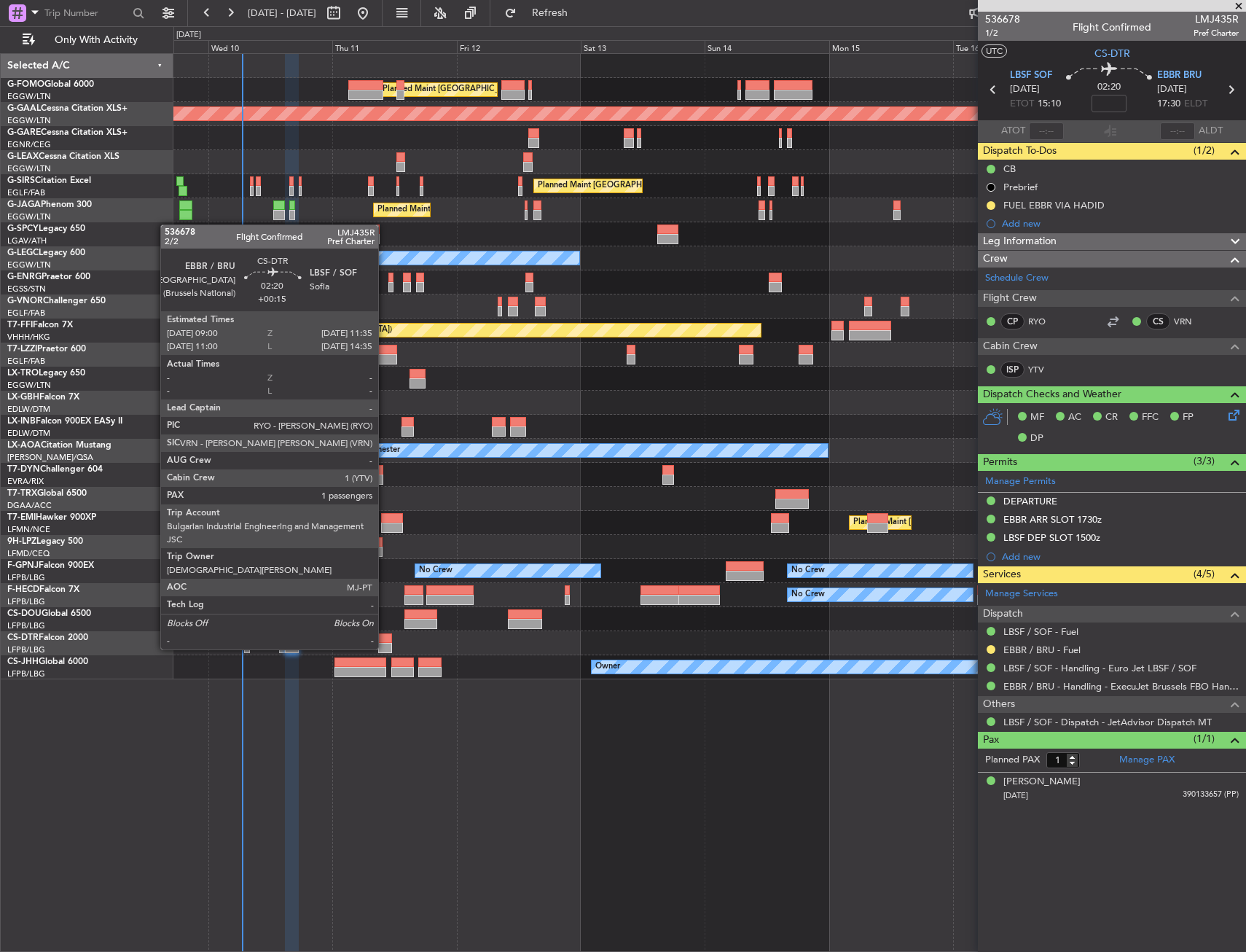
click at [385, 637] on div at bounding box center [385, 638] width 14 height 10
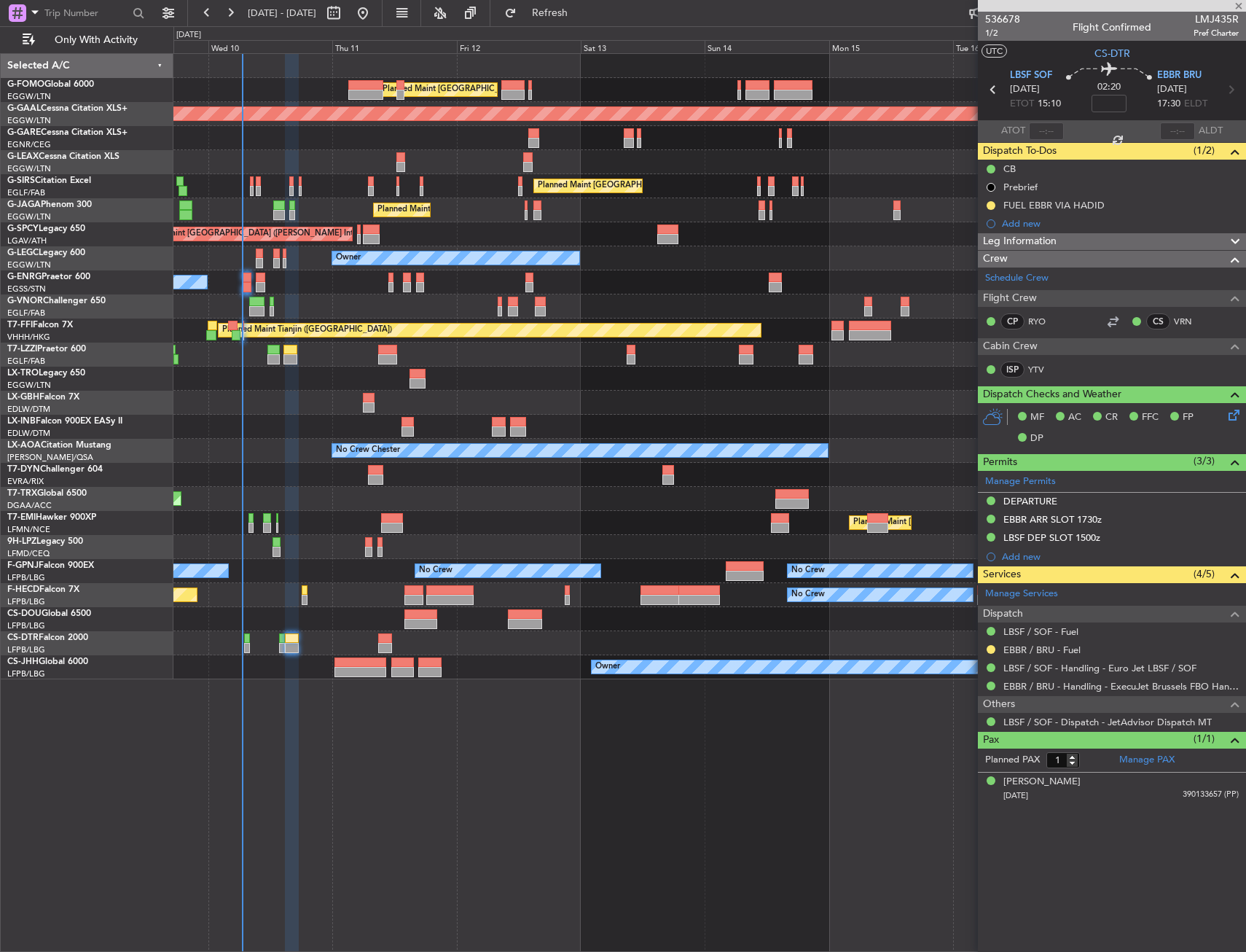
type input "+00:15"
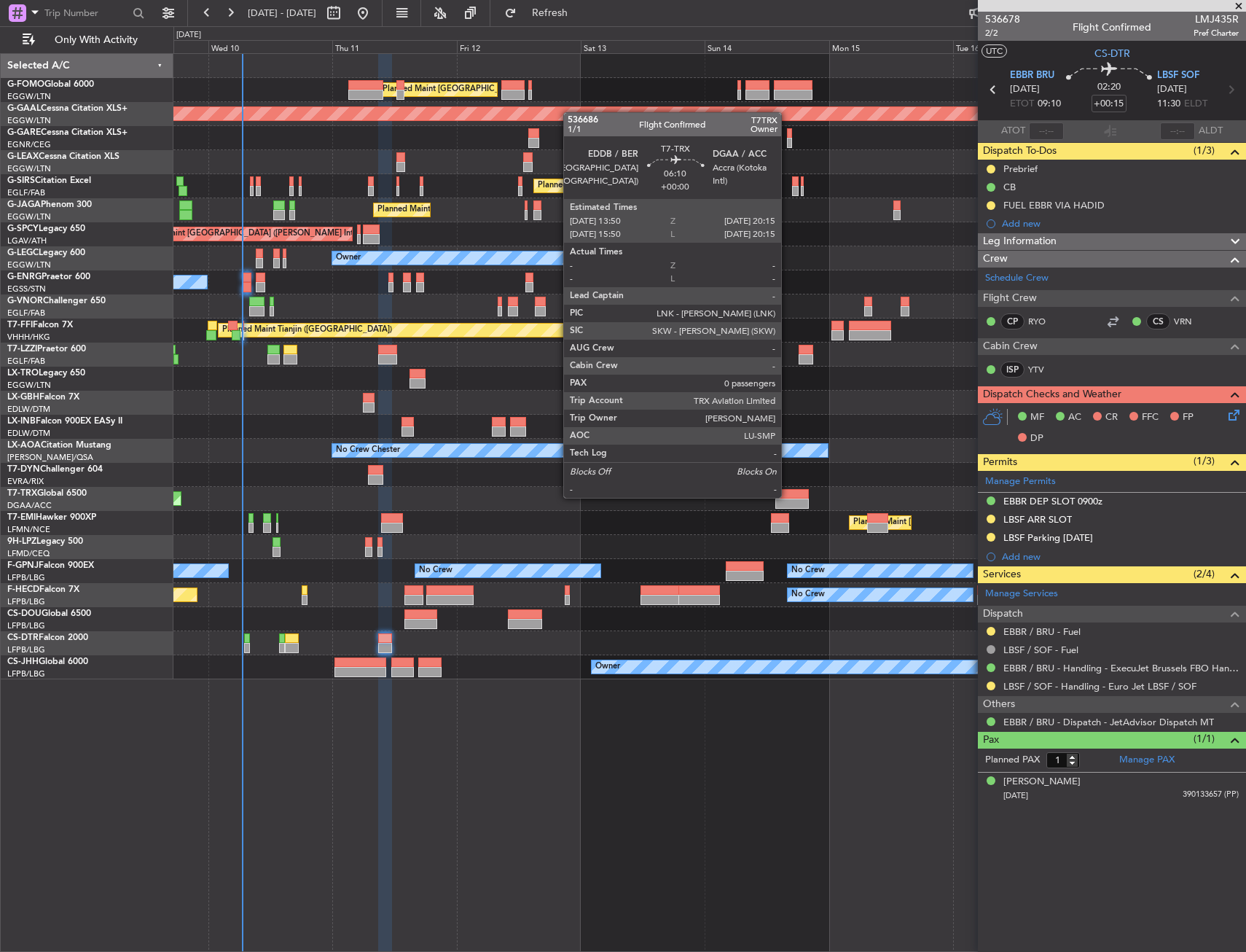
click at [787, 496] on div at bounding box center [792, 494] width 33 height 10
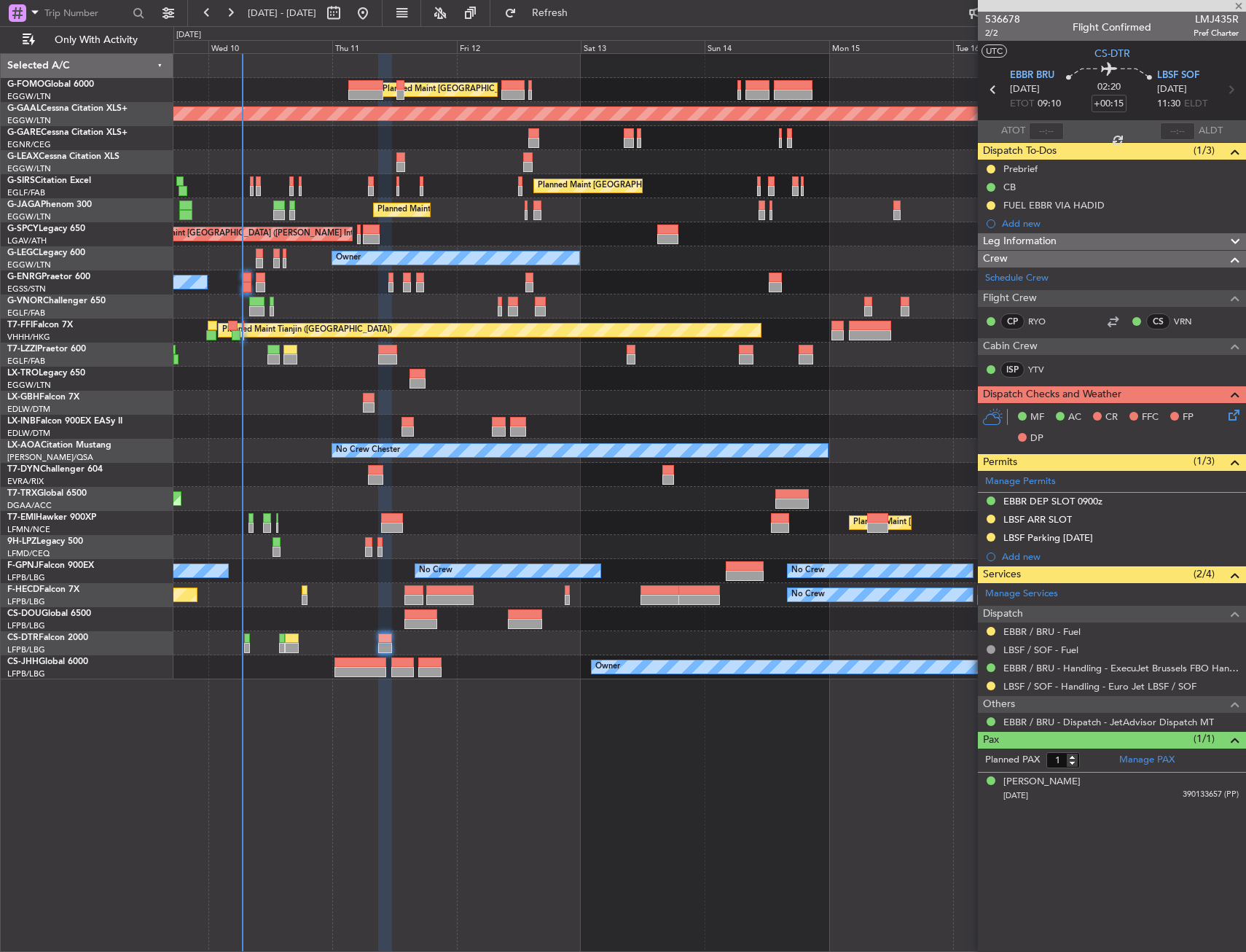
type input "0"
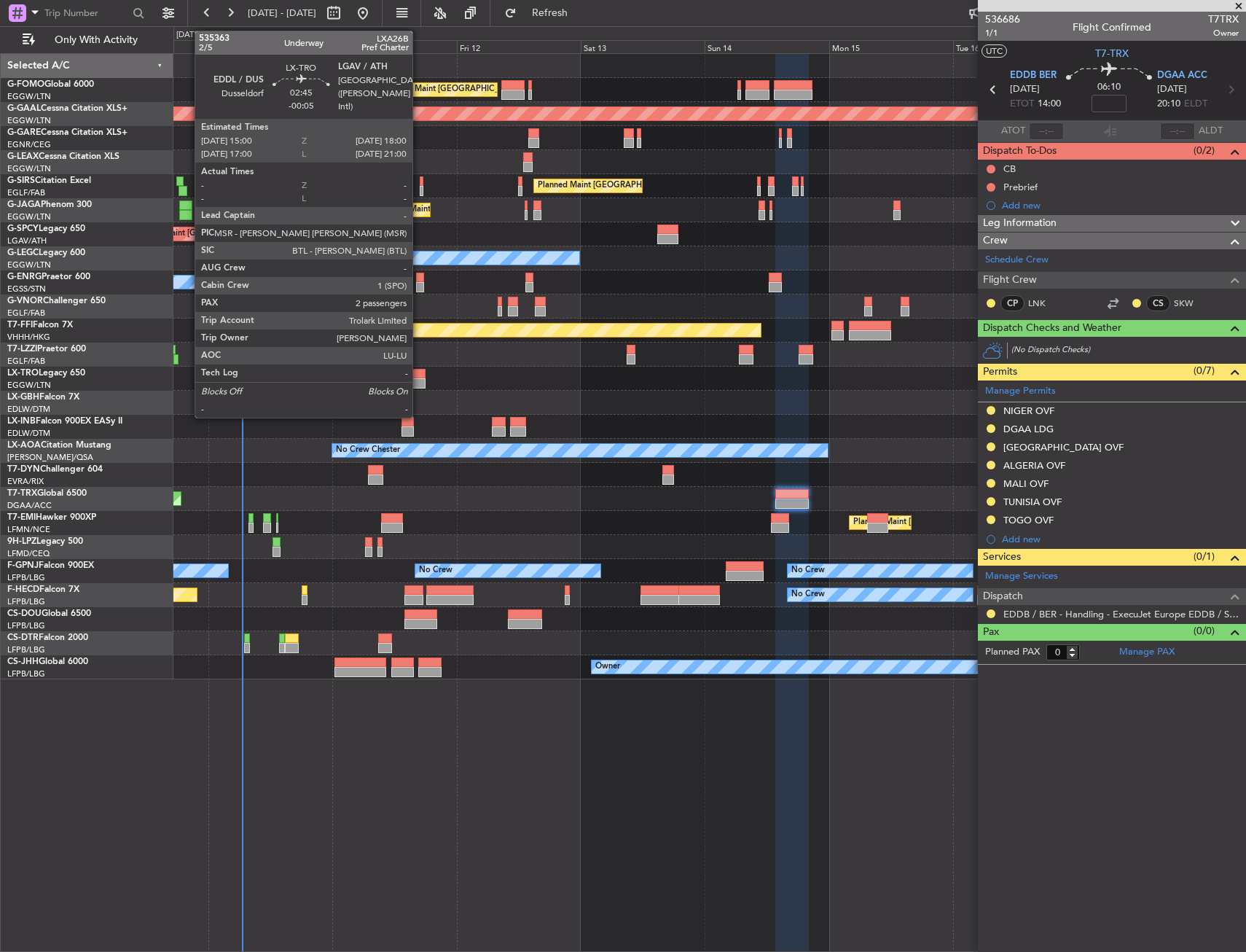
click at [419, 383] on div at bounding box center [418, 384] width 16 height 10
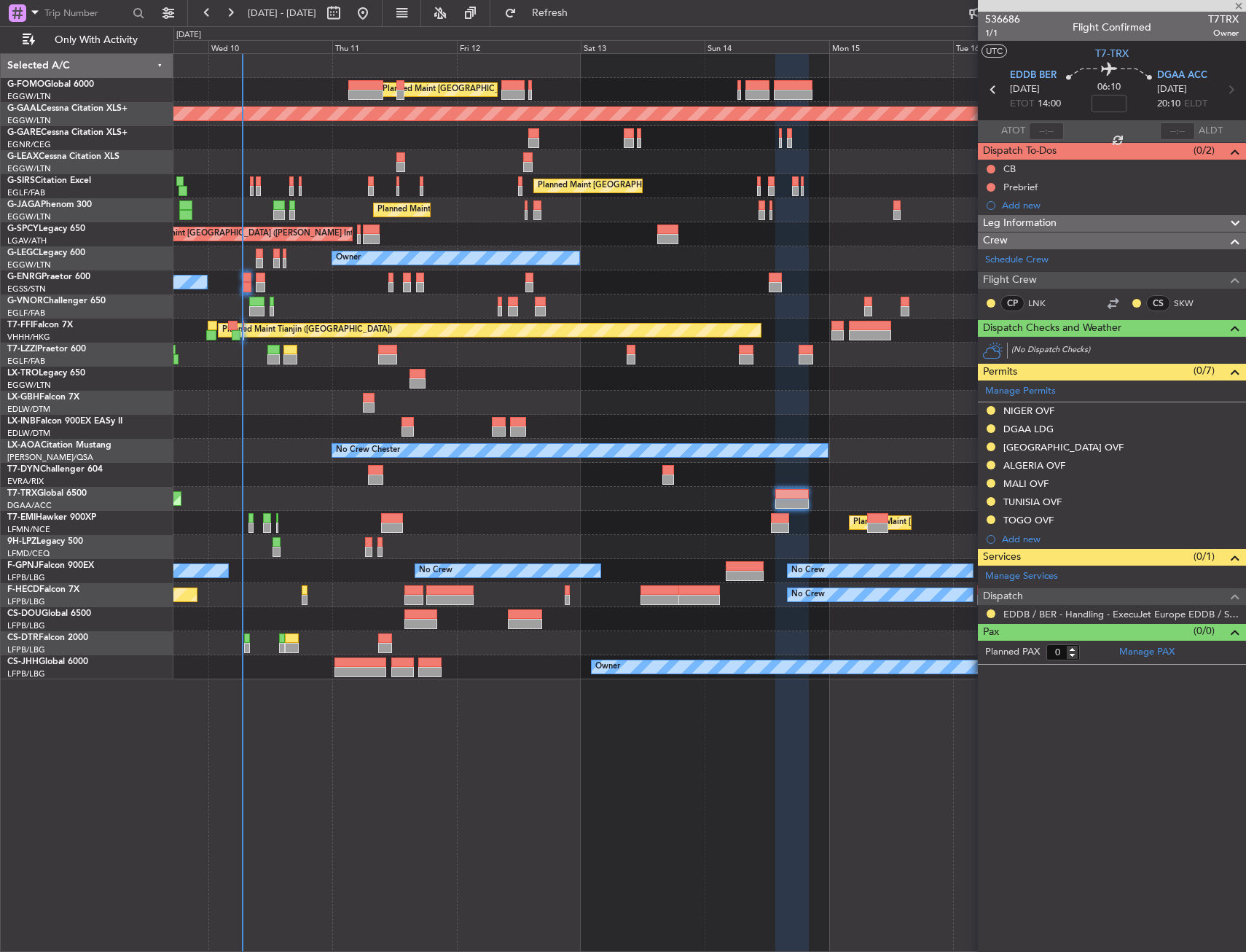
type input "-00:05"
type input "2"
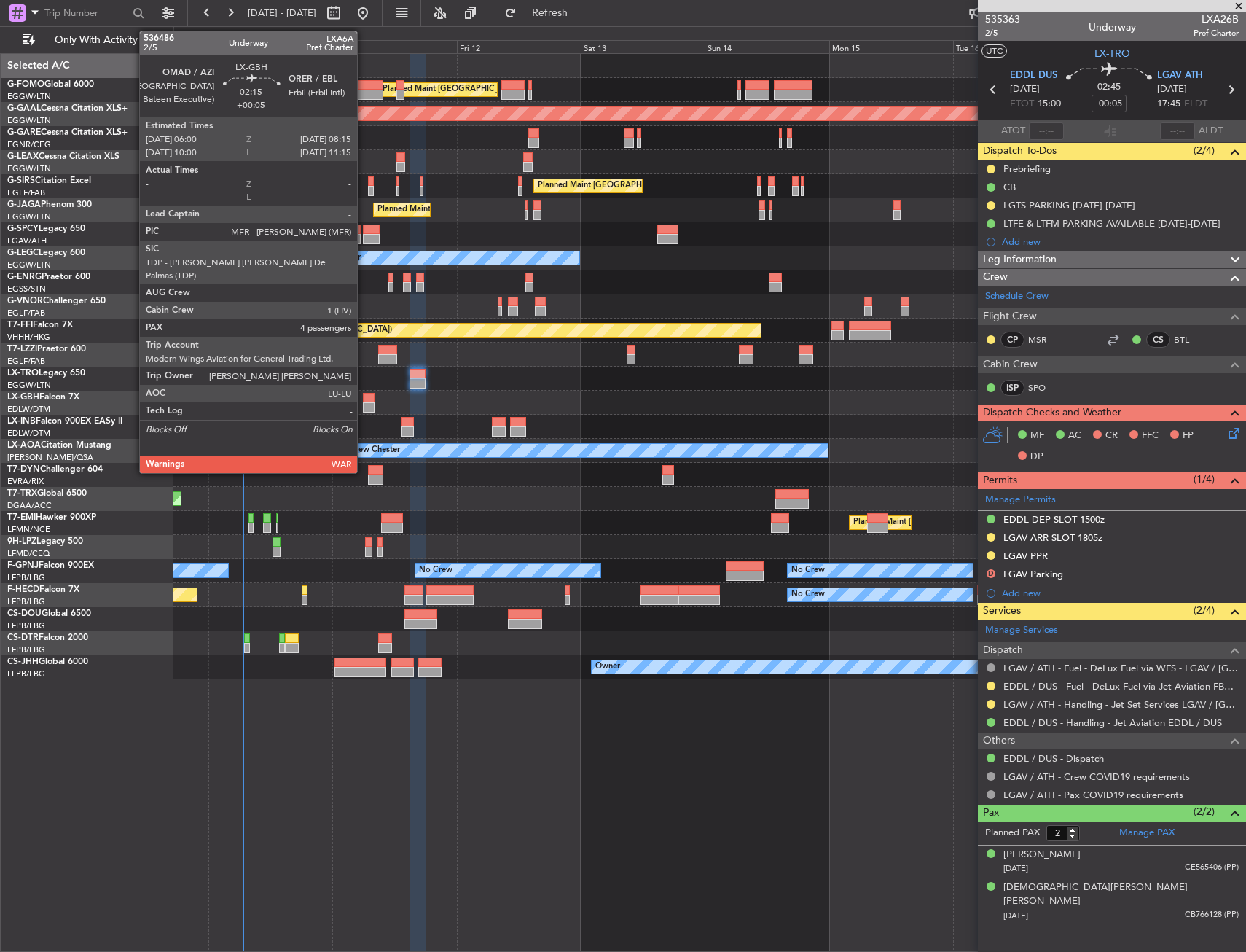
click at [364, 405] on div at bounding box center [369, 407] width 12 height 10
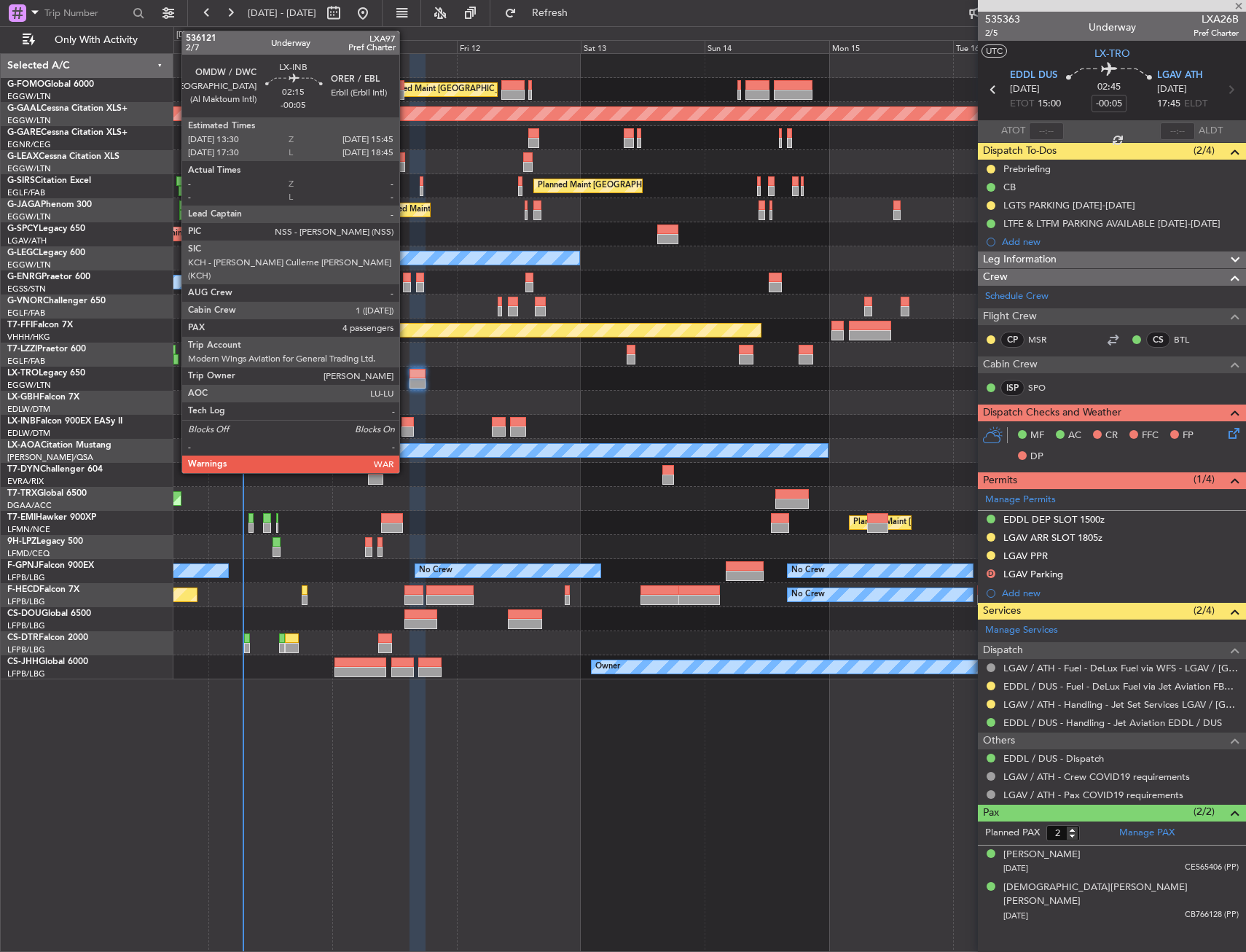
type input "+00:05"
type input "4"
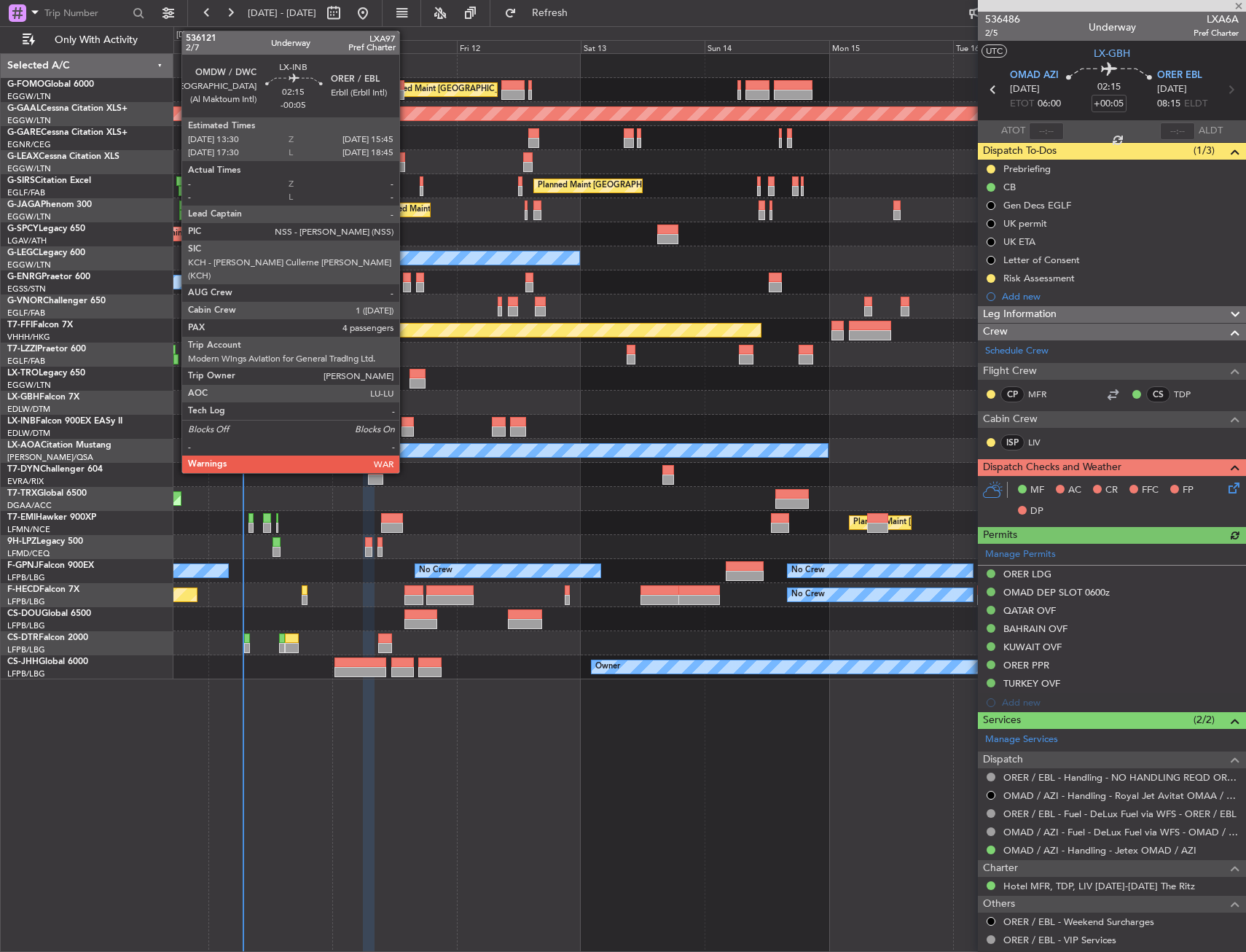
click at [406, 425] on div at bounding box center [407, 422] width 12 height 10
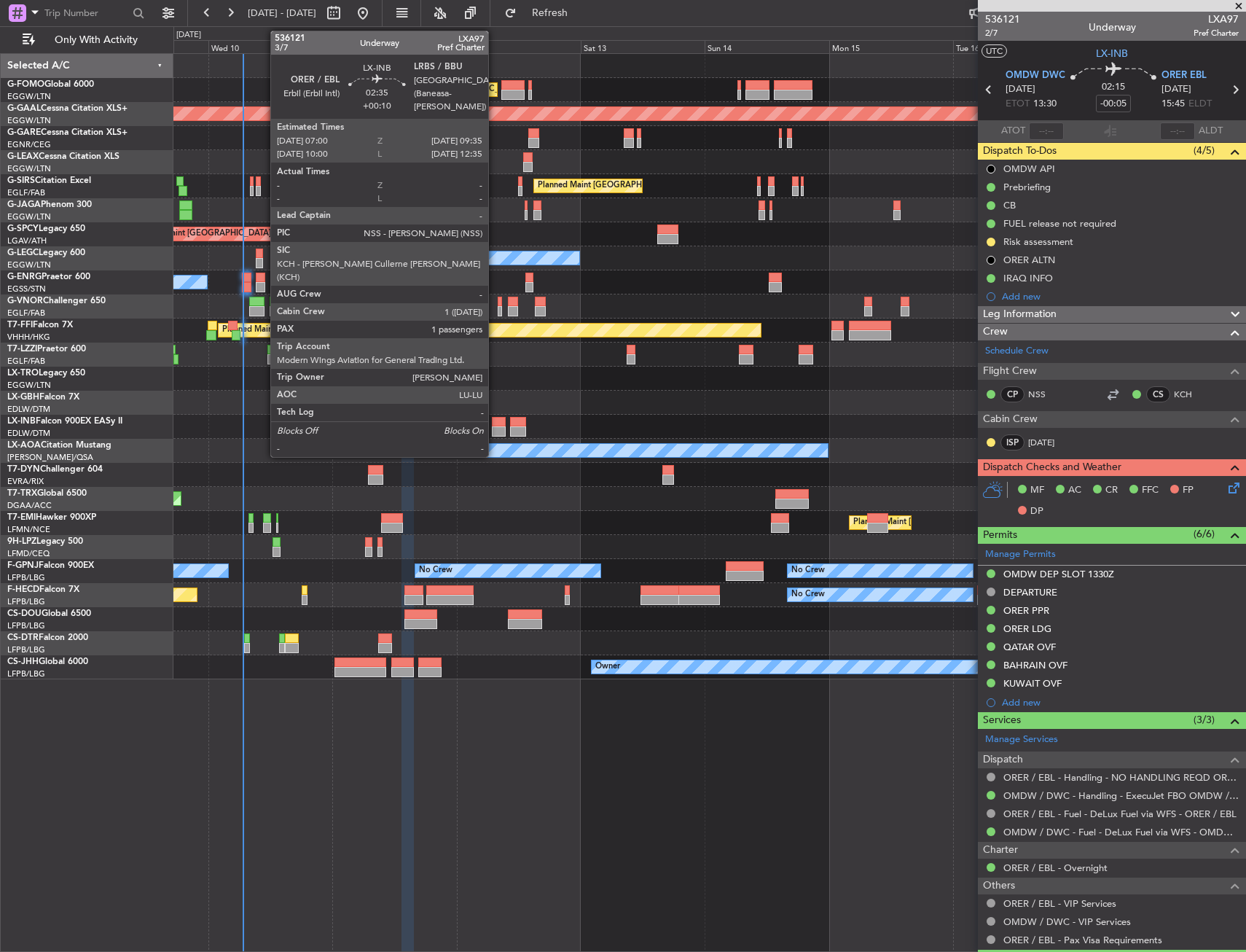
click at [495, 421] on div at bounding box center [499, 422] width 14 height 10
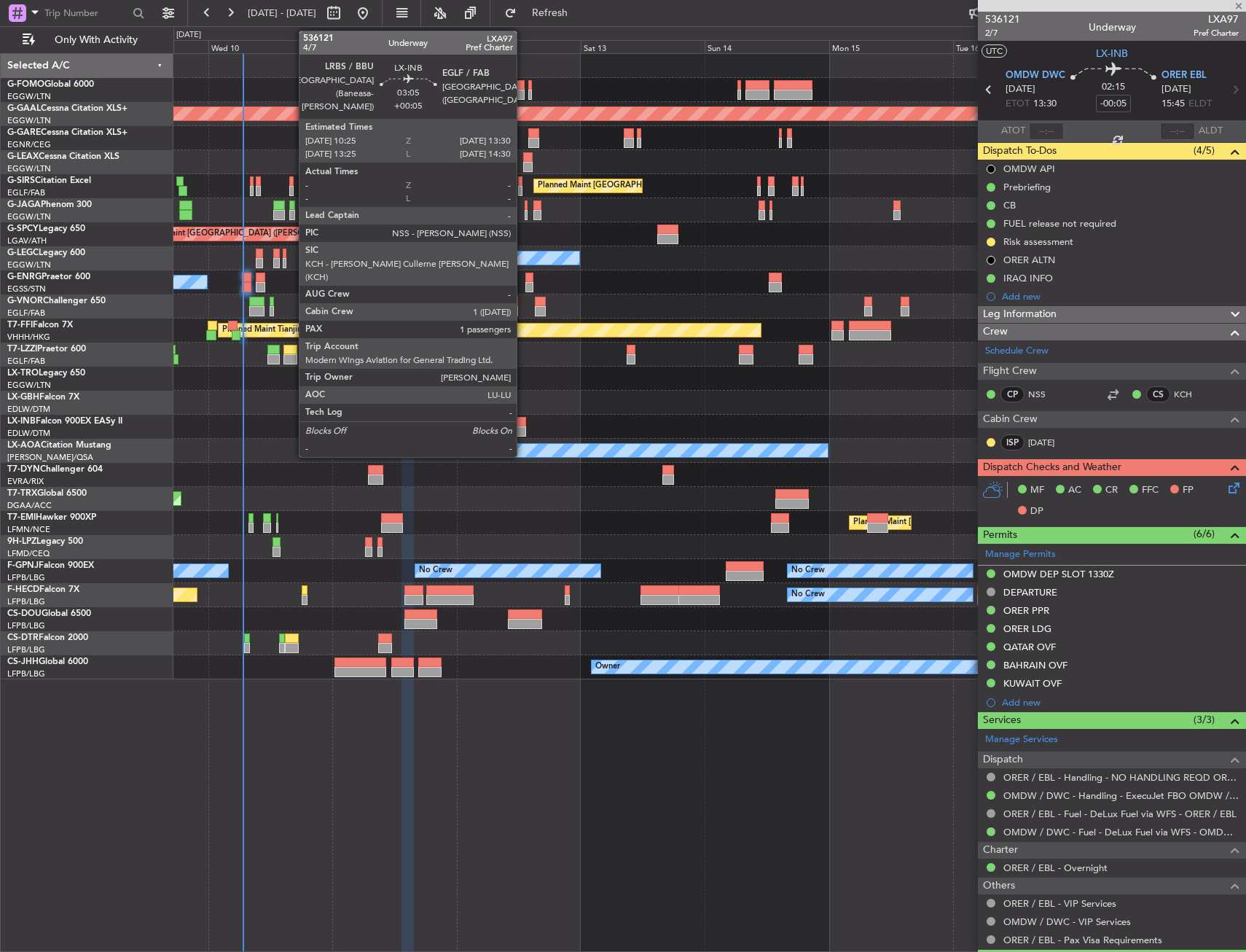
type input "+00:10"
type input "1"
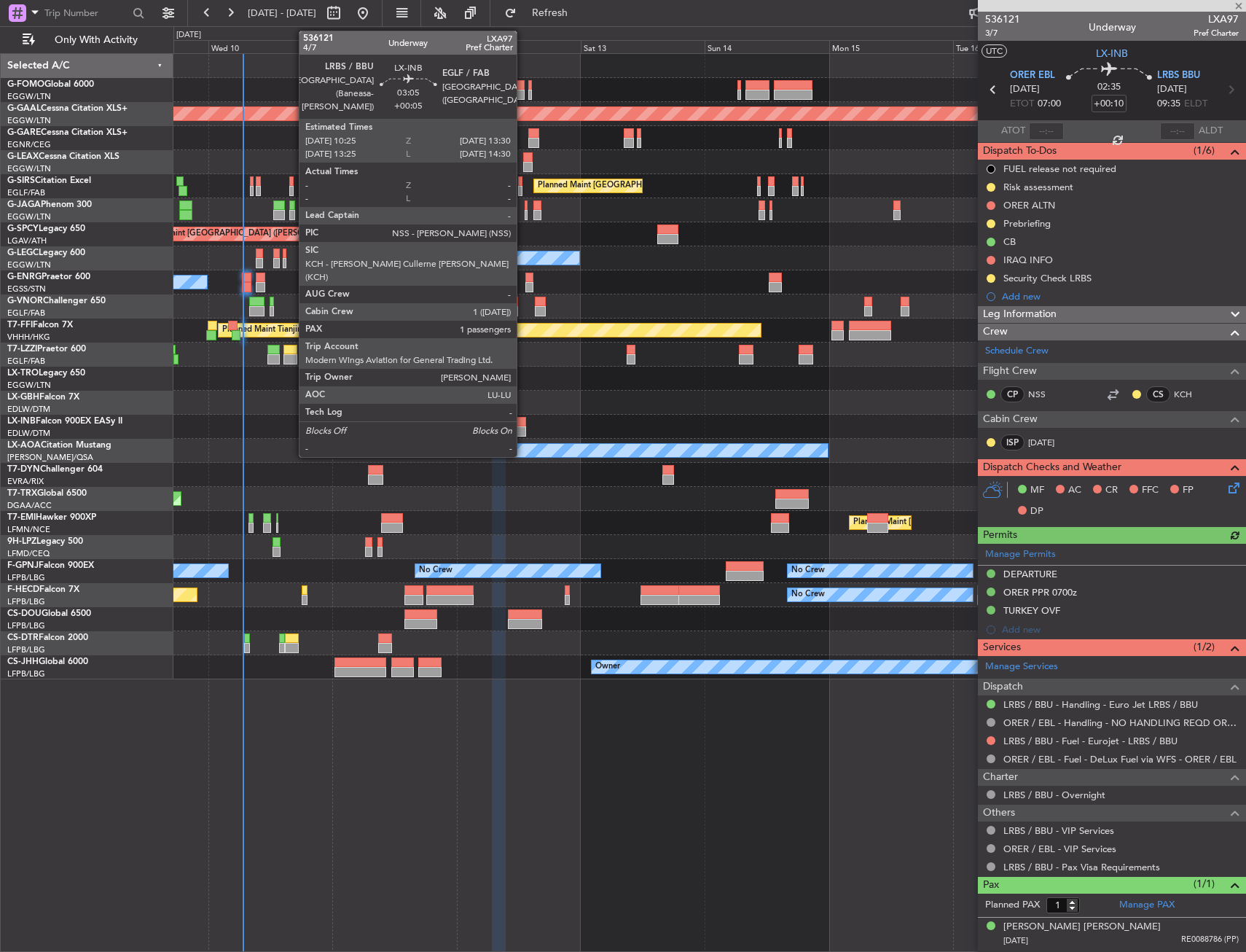
click at [523, 427] on div at bounding box center [518, 431] width 16 height 10
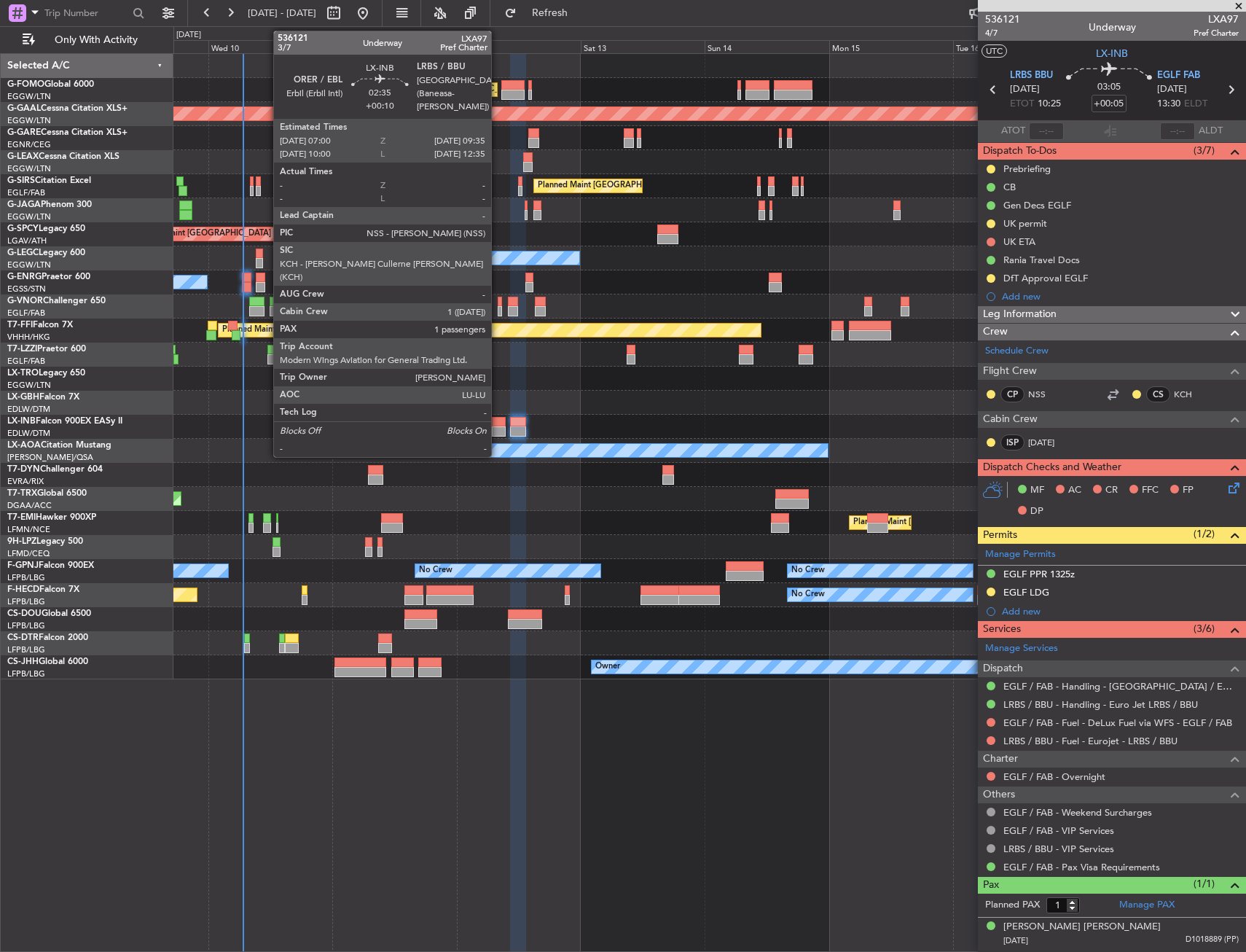
click at [498, 422] on div at bounding box center [499, 422] width 14 height 10
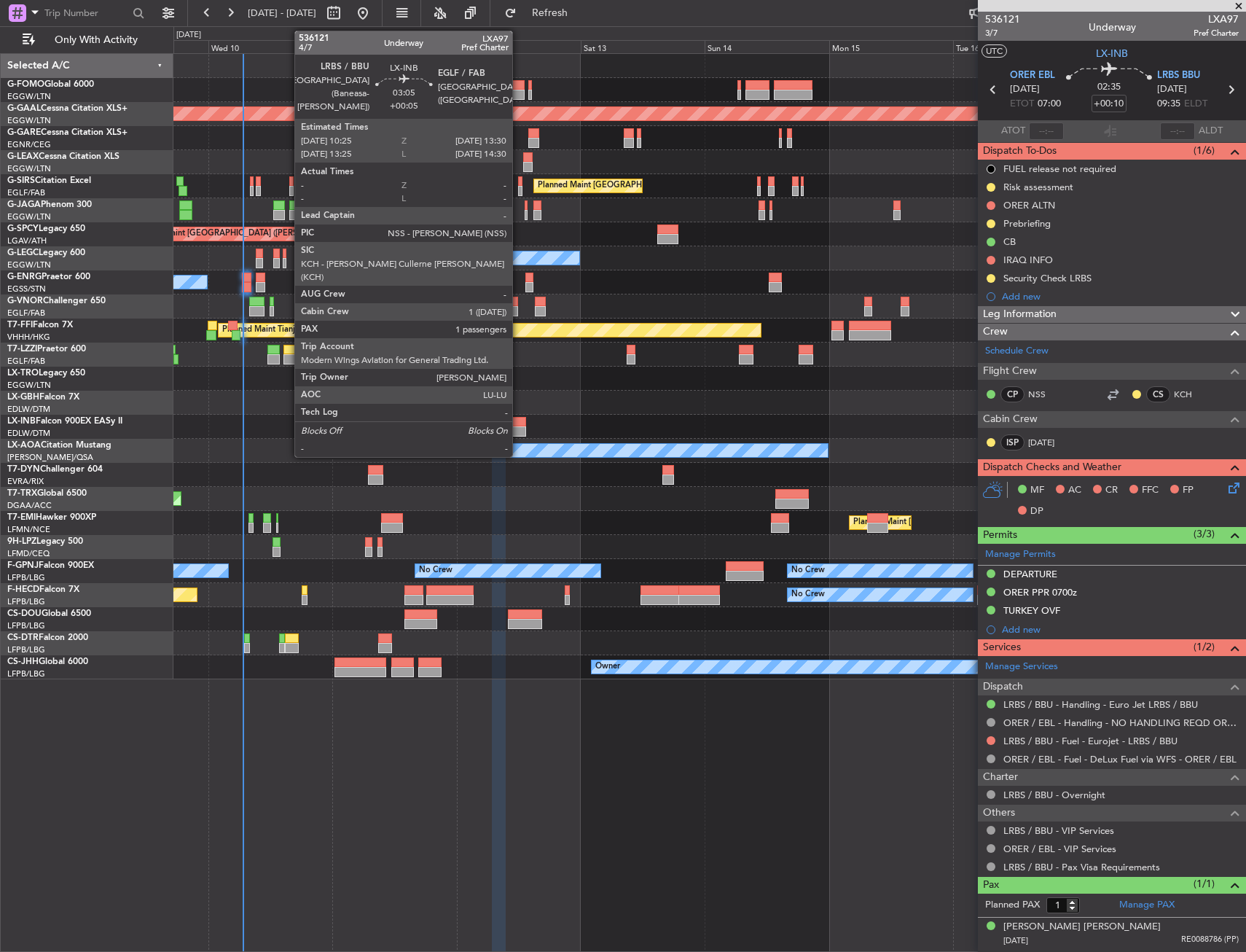
click at [519, 427] on div at bounding box center [518, 431] width 16 height 10
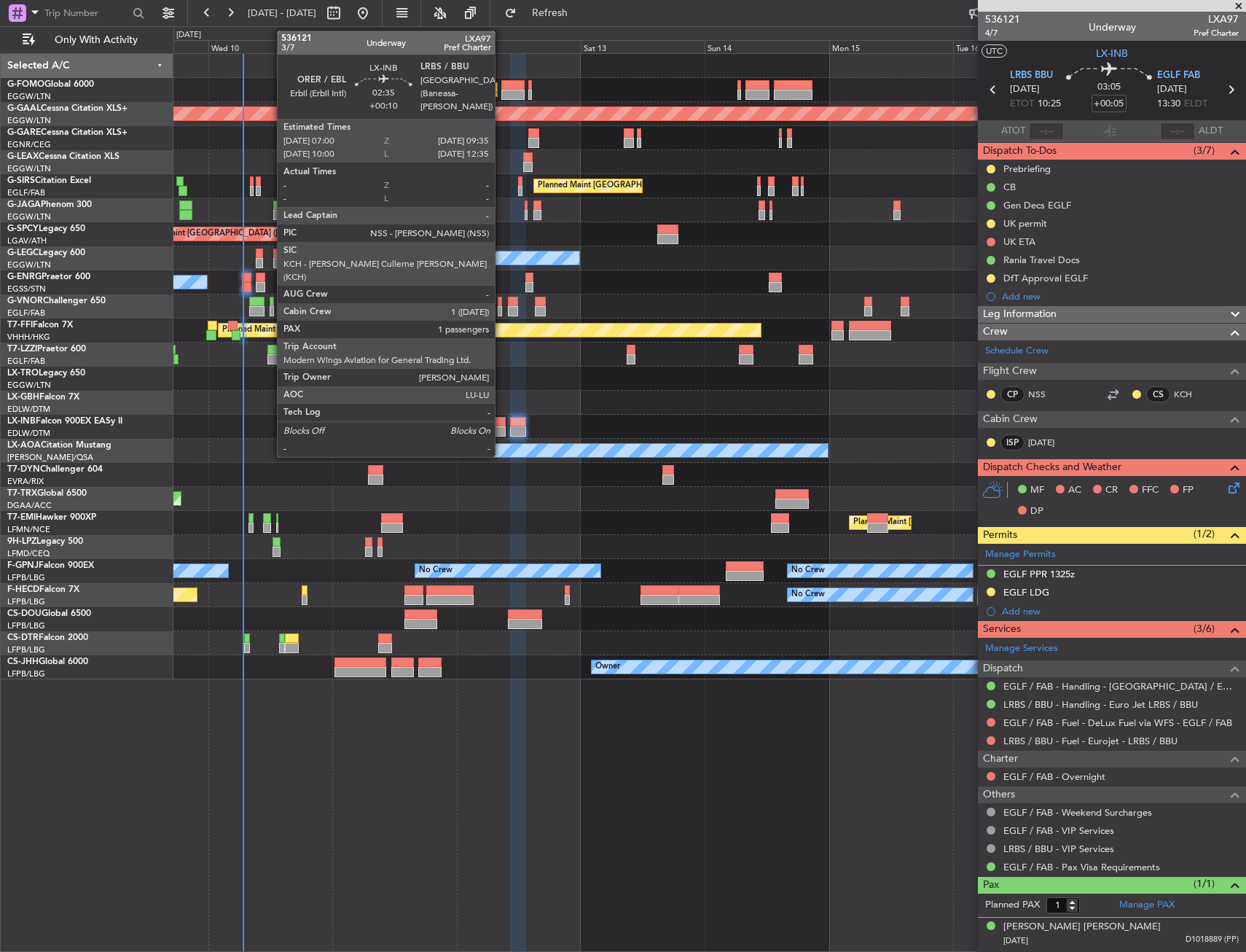
click at [501, 429] on div at bounding box center [499, 431] width 14 height 10
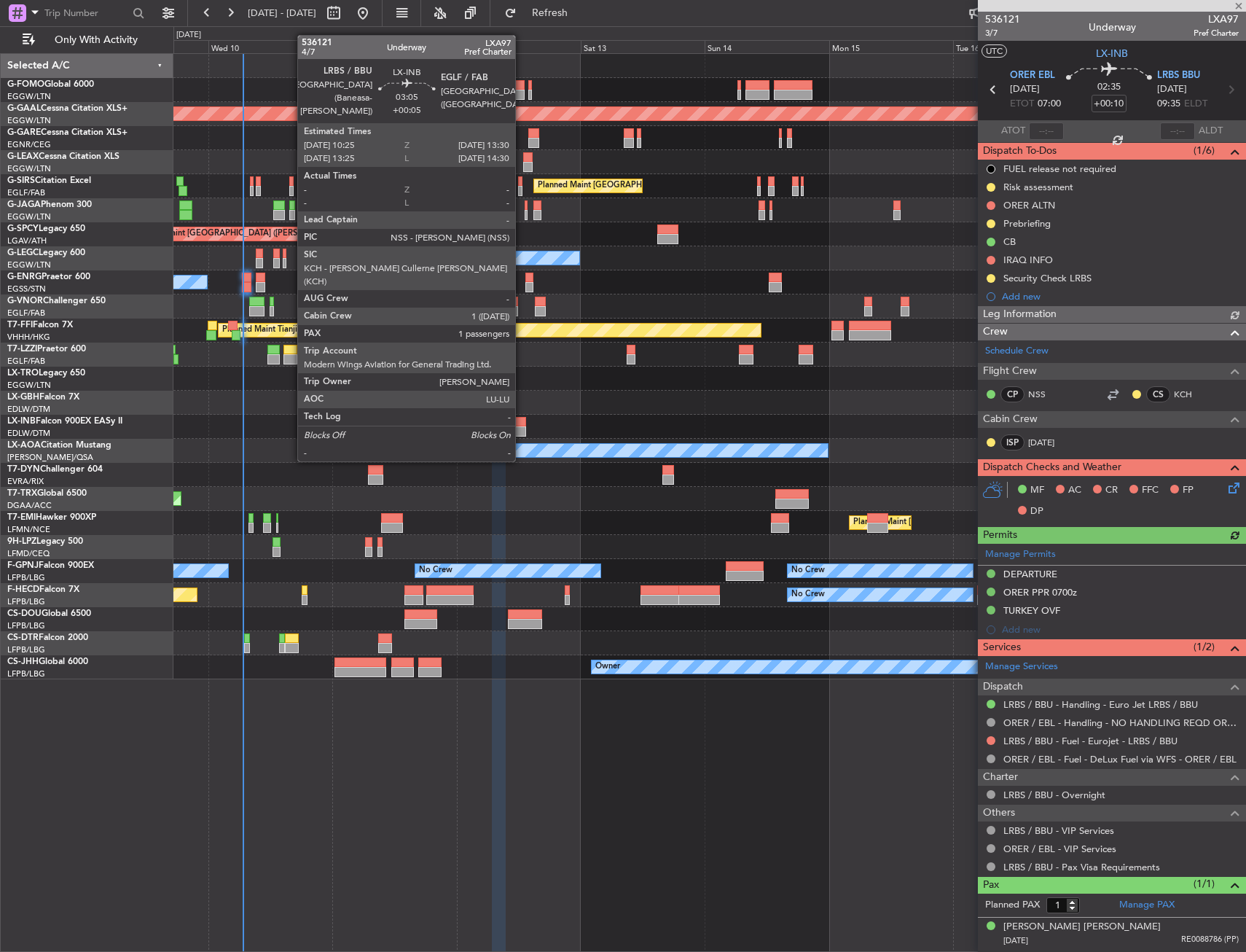
click at [522, 434] on div at bounding box center [518, 431] width 16 height 10
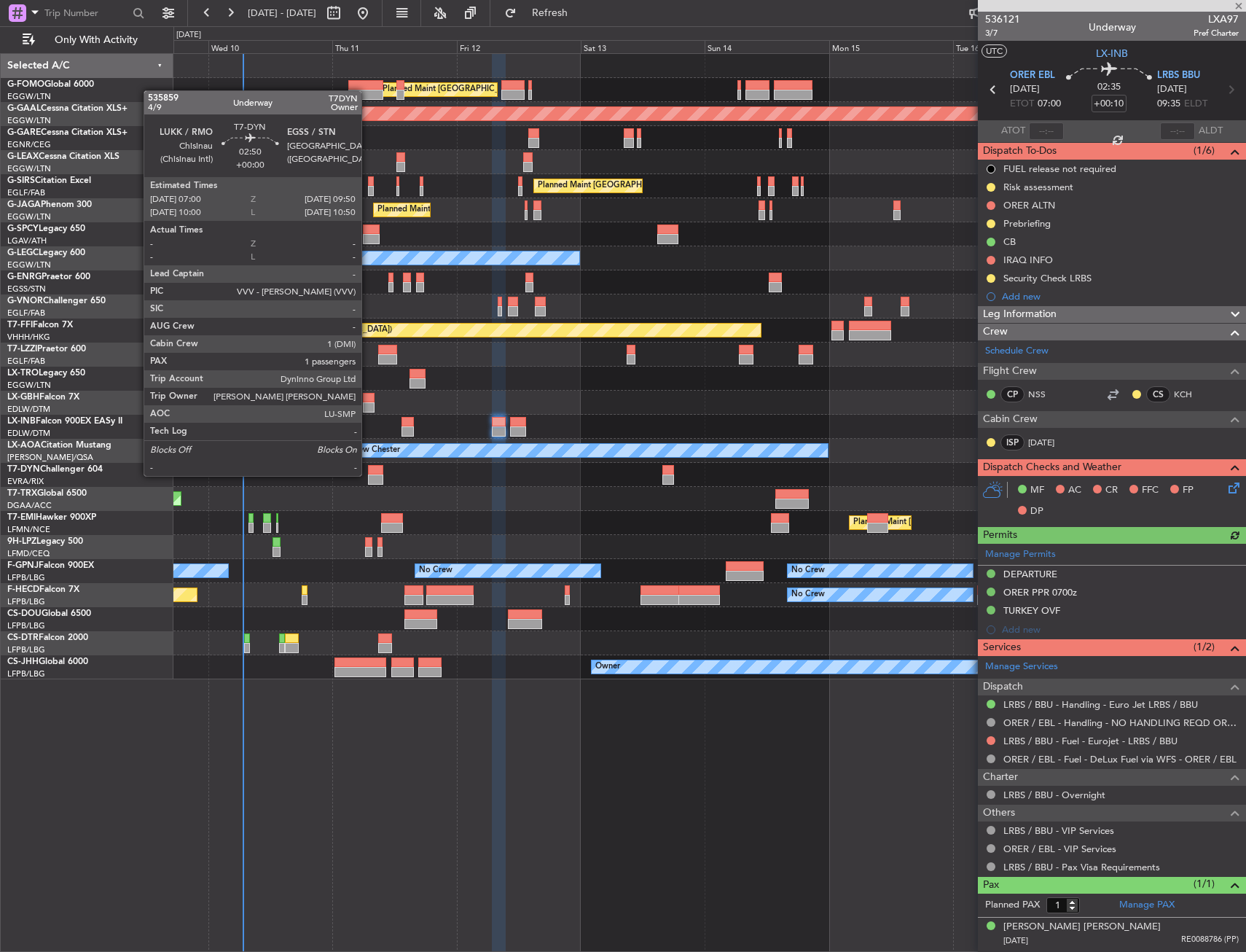
type input "+00:05"
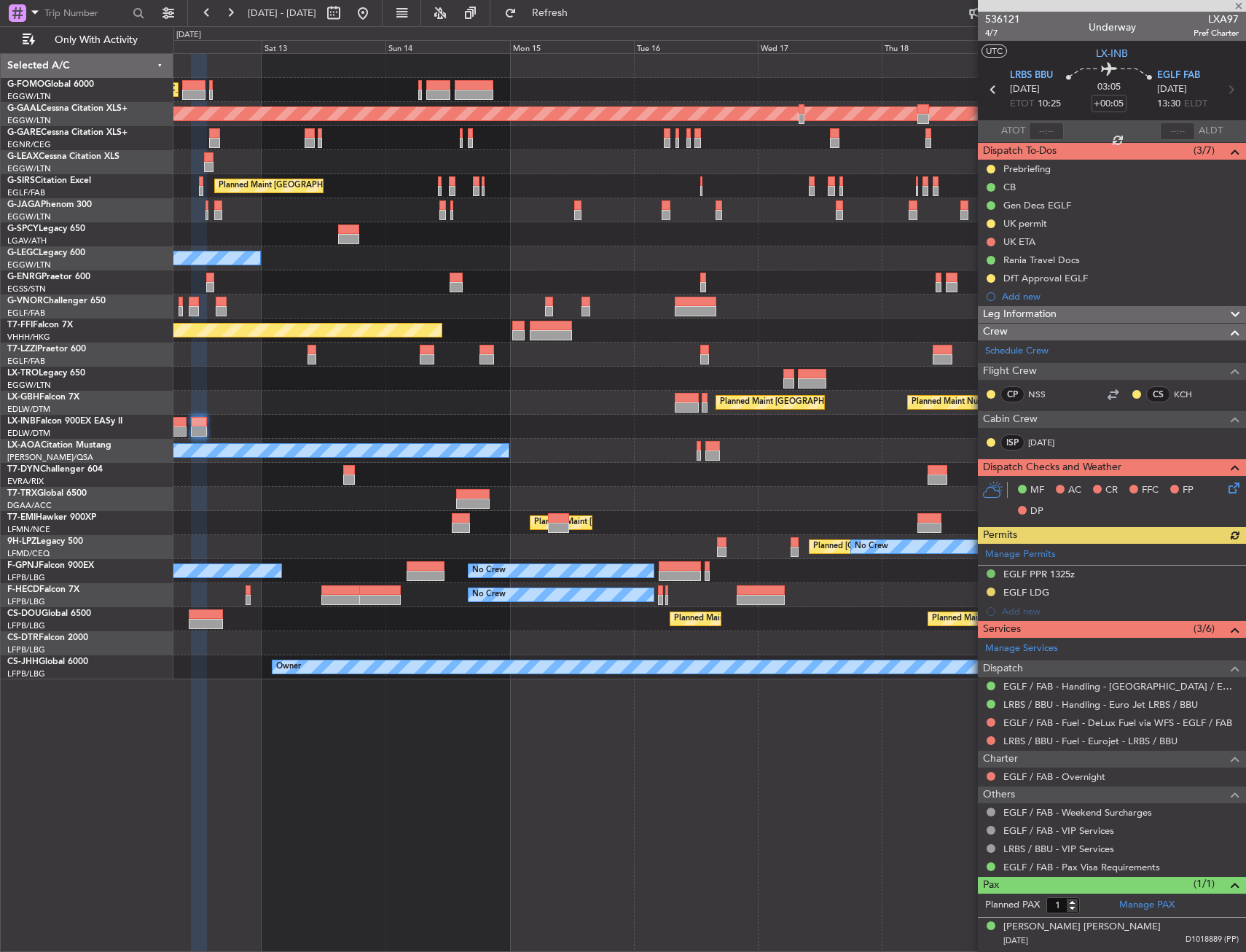
click at [400, 434] on div at bounding box center [710, 427] width 1072 height 24
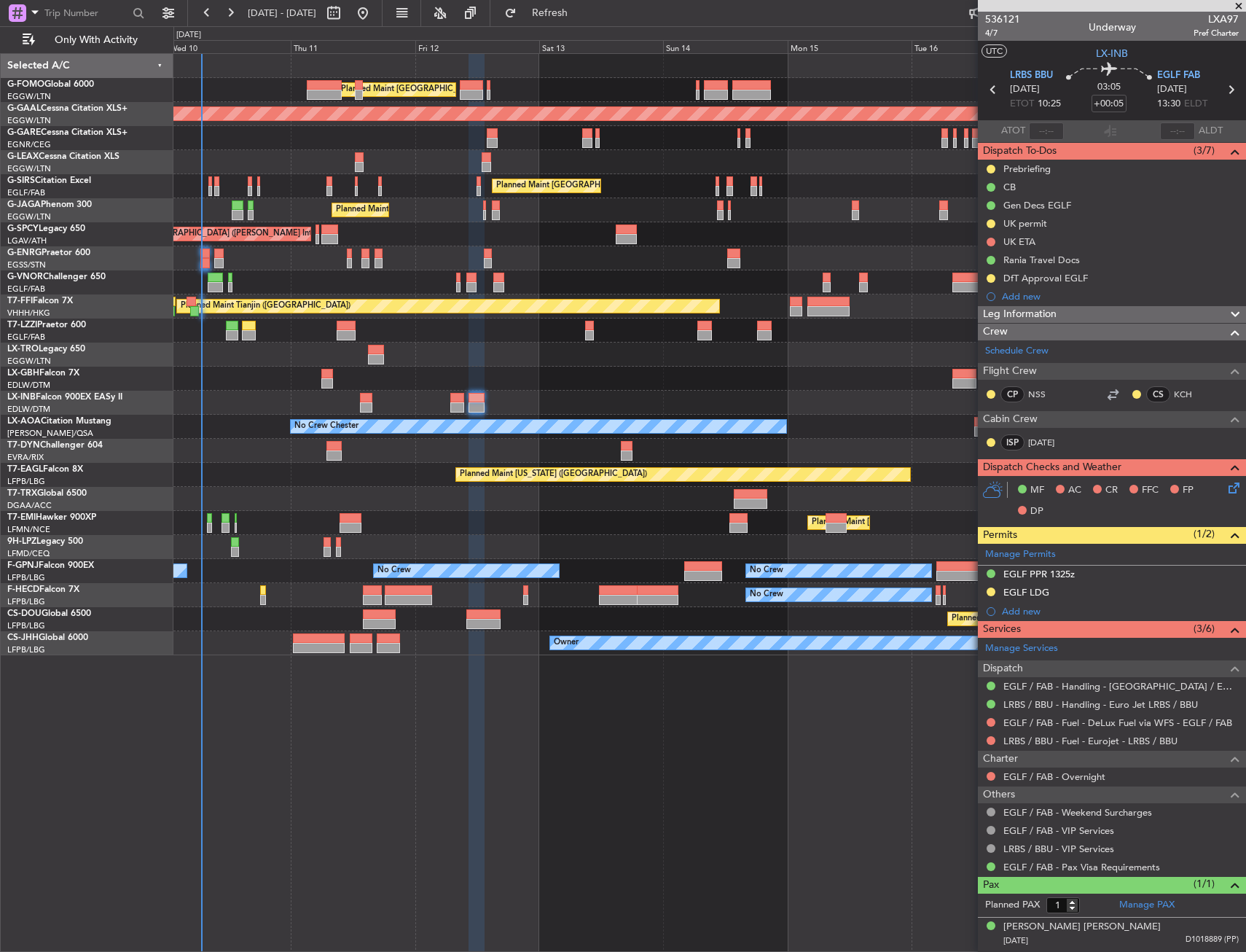
click at [700, 436] on div "No Crew [PERSON_NAME]" at bounding box center [710, 427] width 1072 height 24
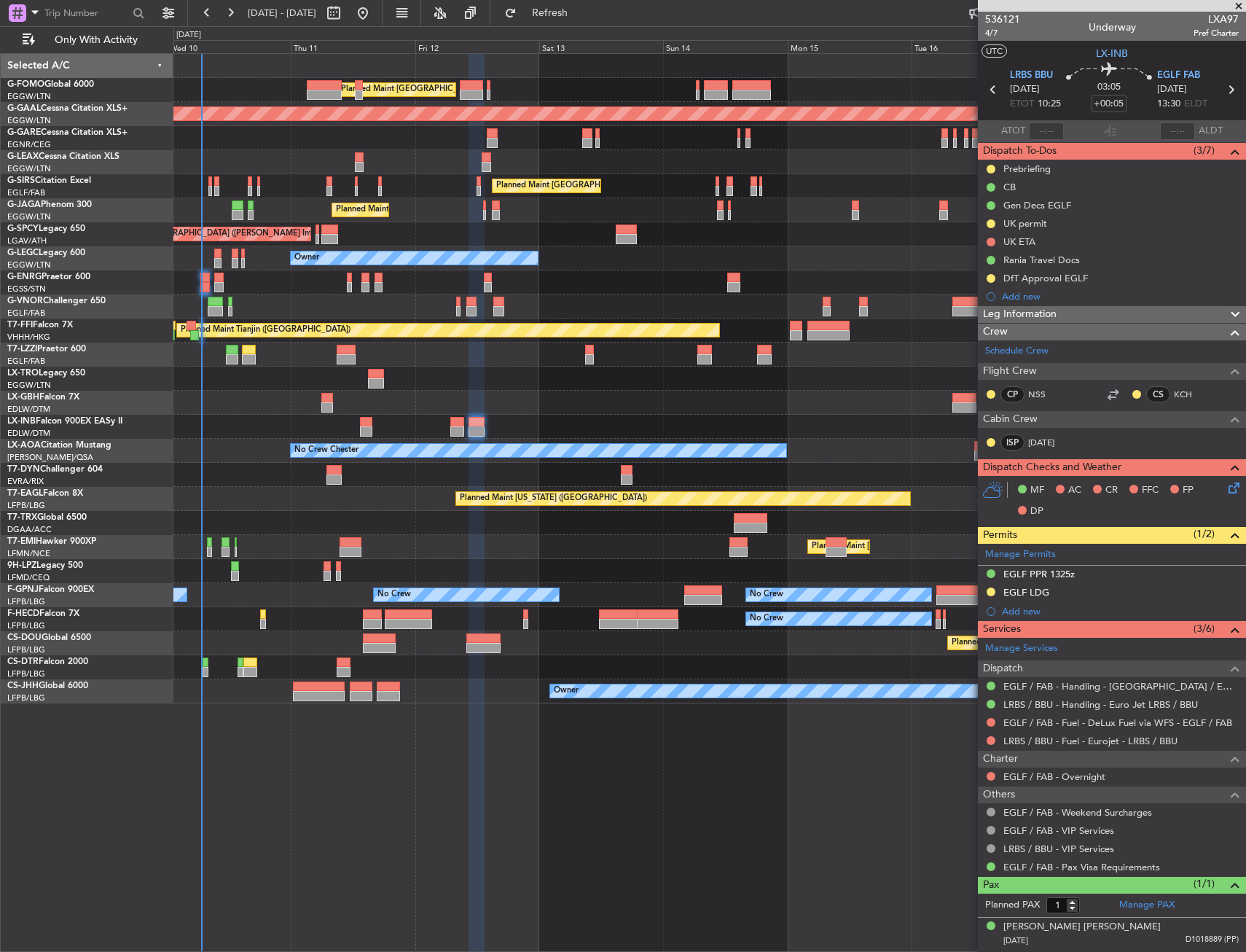
click at [756, 768] on div "Planned Maint London (Luton) Planned Maint Dusseldorf Unplanned Maint Chester P…" at bounding box center [710, 502] width 1073 height 898
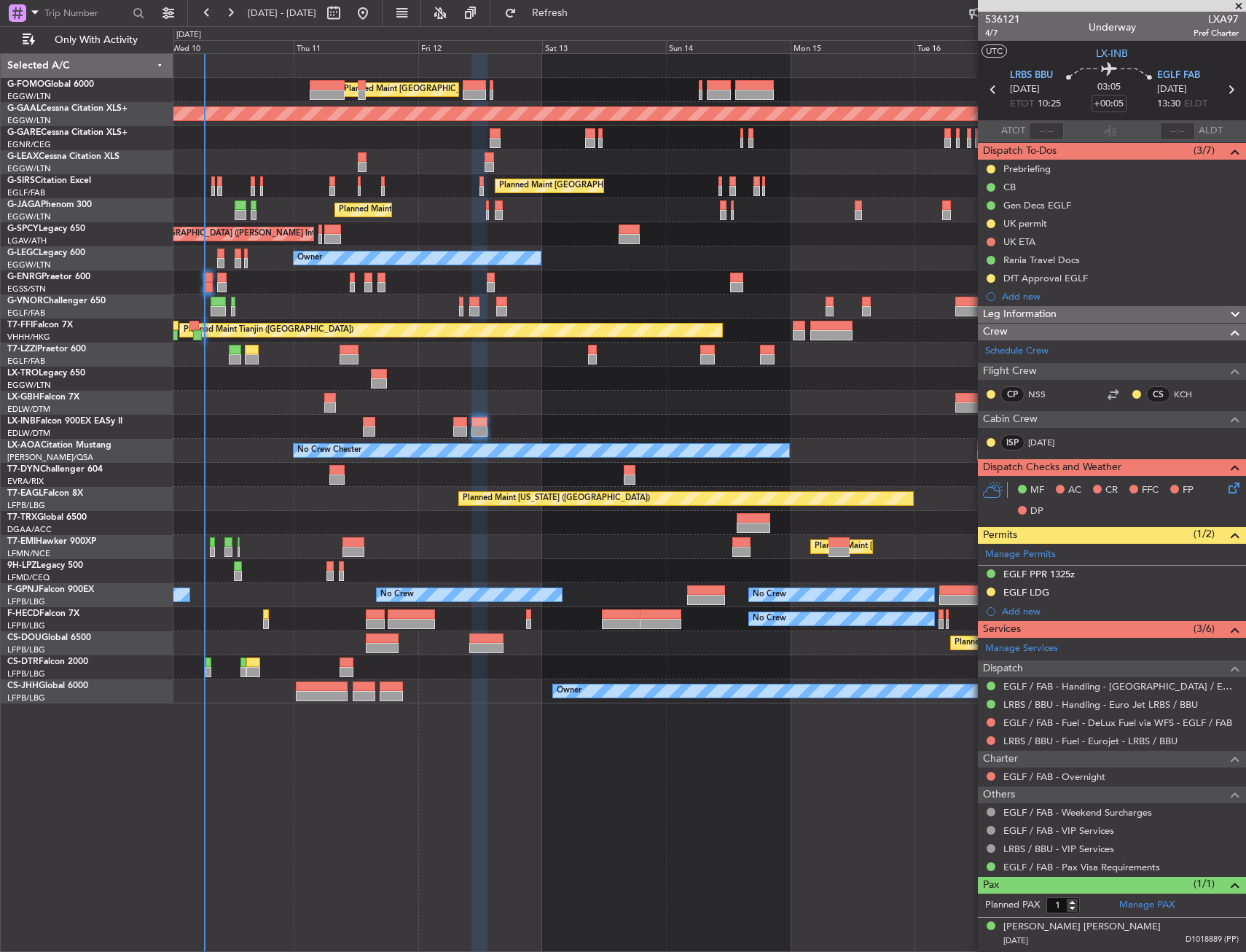
click at [759, 764] on div "Planned Maint London (Luton) Planned Maint Dusseldorf Unplanned Maint Chester P…" at bounding box center [710, 502] width 1073 height 898
click at [989, 770] on div at bounding box center [991, 776] width 12 height 12
click at [990, 775] on button at bounding box center [991, 776] width 9 height 9
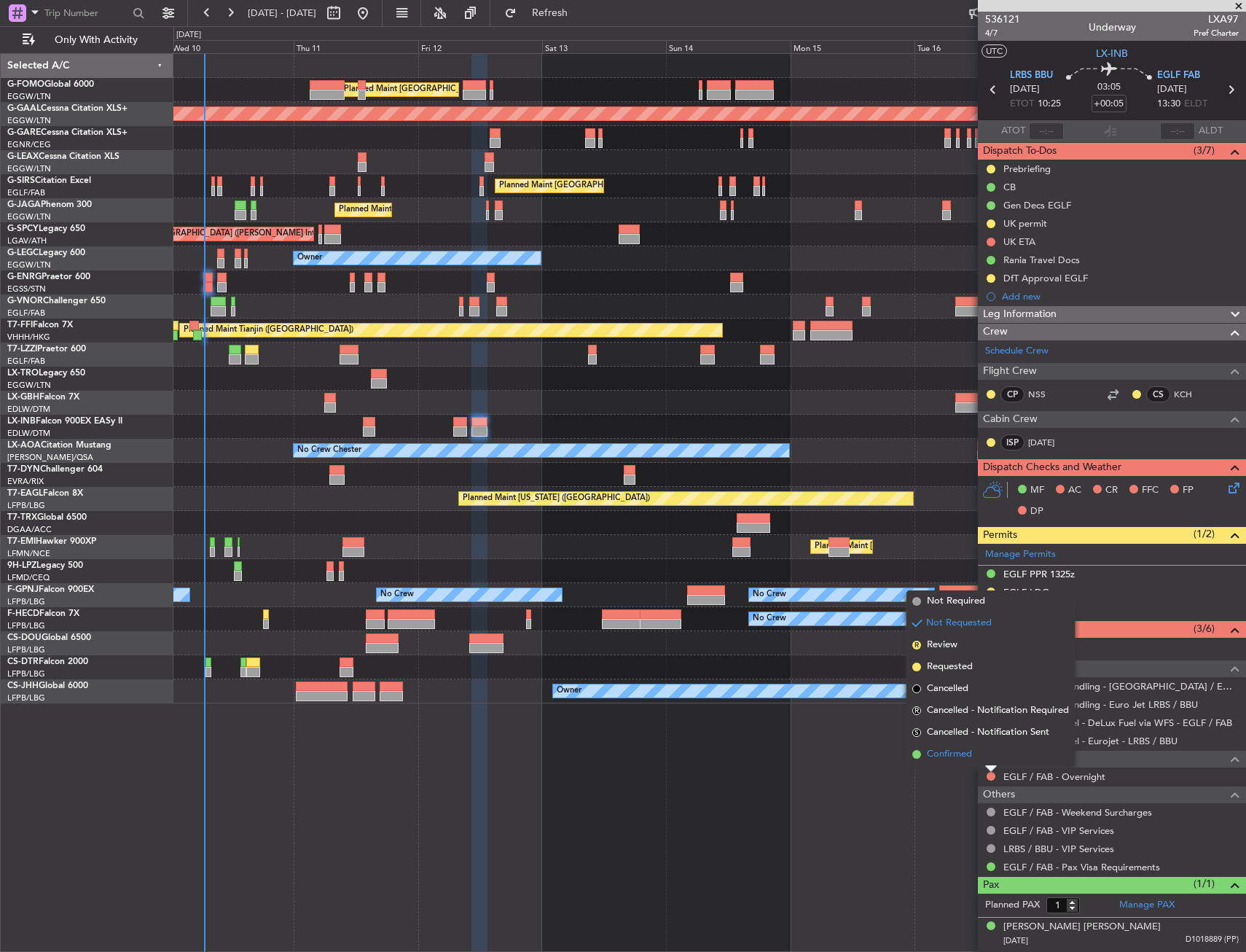
click at [965, 757] on span "Confirmed" at bounding box center [949, 753] width 45 height 14
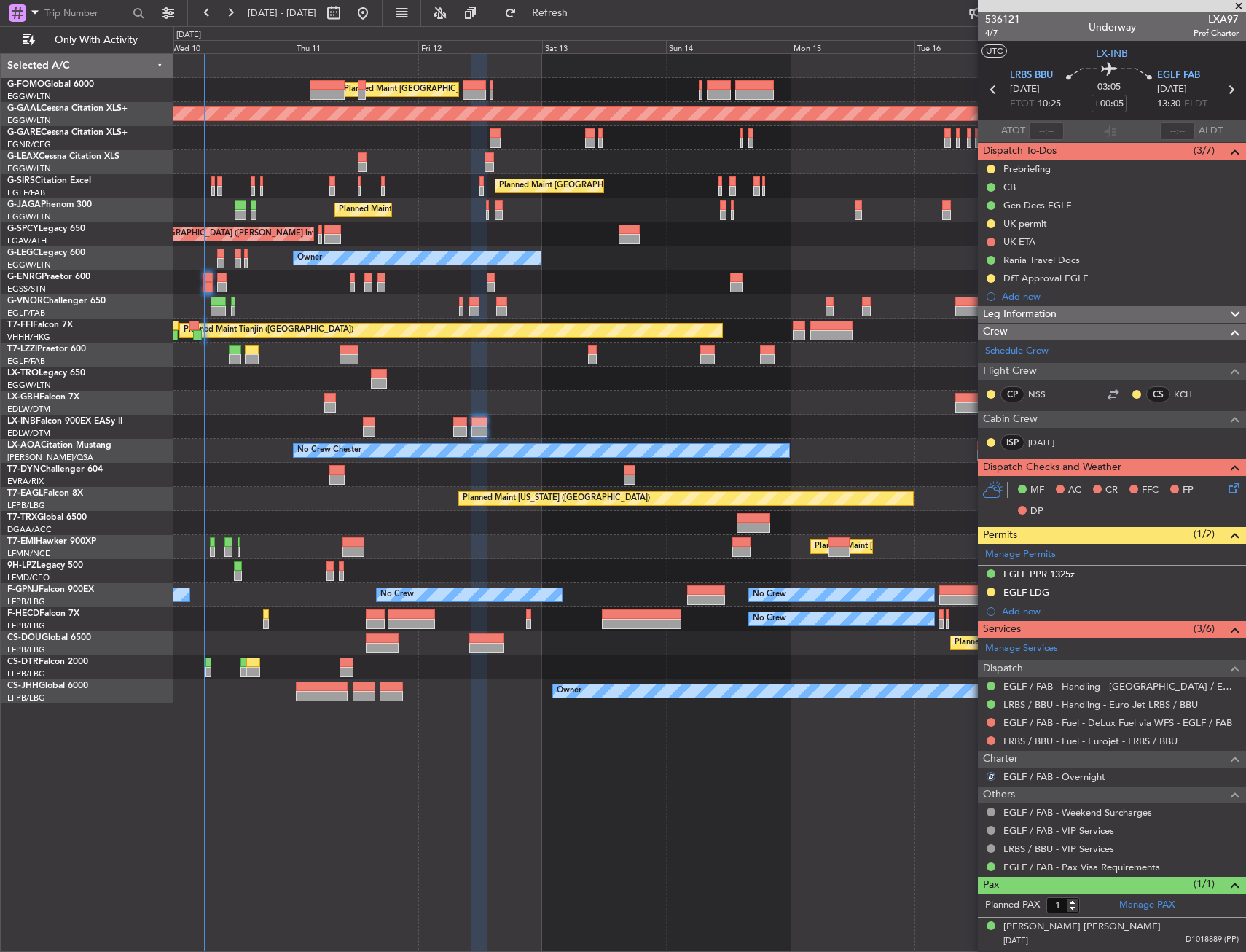
click at [695, 745] on div "Planned Maint London (Luton) Planned Maint Dusseldorf Unplanned Maint Chester P…" at bounding box center [710, 502] width 1073 height 898
click at [543, 759] on div "Planned Maint London (Luton) Planned Maint Dusseldorf Unplanned Maint Chester P…" at bounding box center [710, 502] width 1073 height 898
click at [511, 756] on div "Planned Maint London (Luton) Planned Maint Dusseldorf Unplanned Maint Chester P…" at bounding box center [710, 502] width 1073 height 898
click at [503, 755] on div "Planned Maint London (Luton) Planned Maint Dusseldorf Unplanned Maint Chester P…" at bounding box center [710, 502] width 1073 height 898
click at [857, 133] on div "Unplanned Maint [PERSON_NAME]" at bounding box center [710, 138] width 1072 height 24
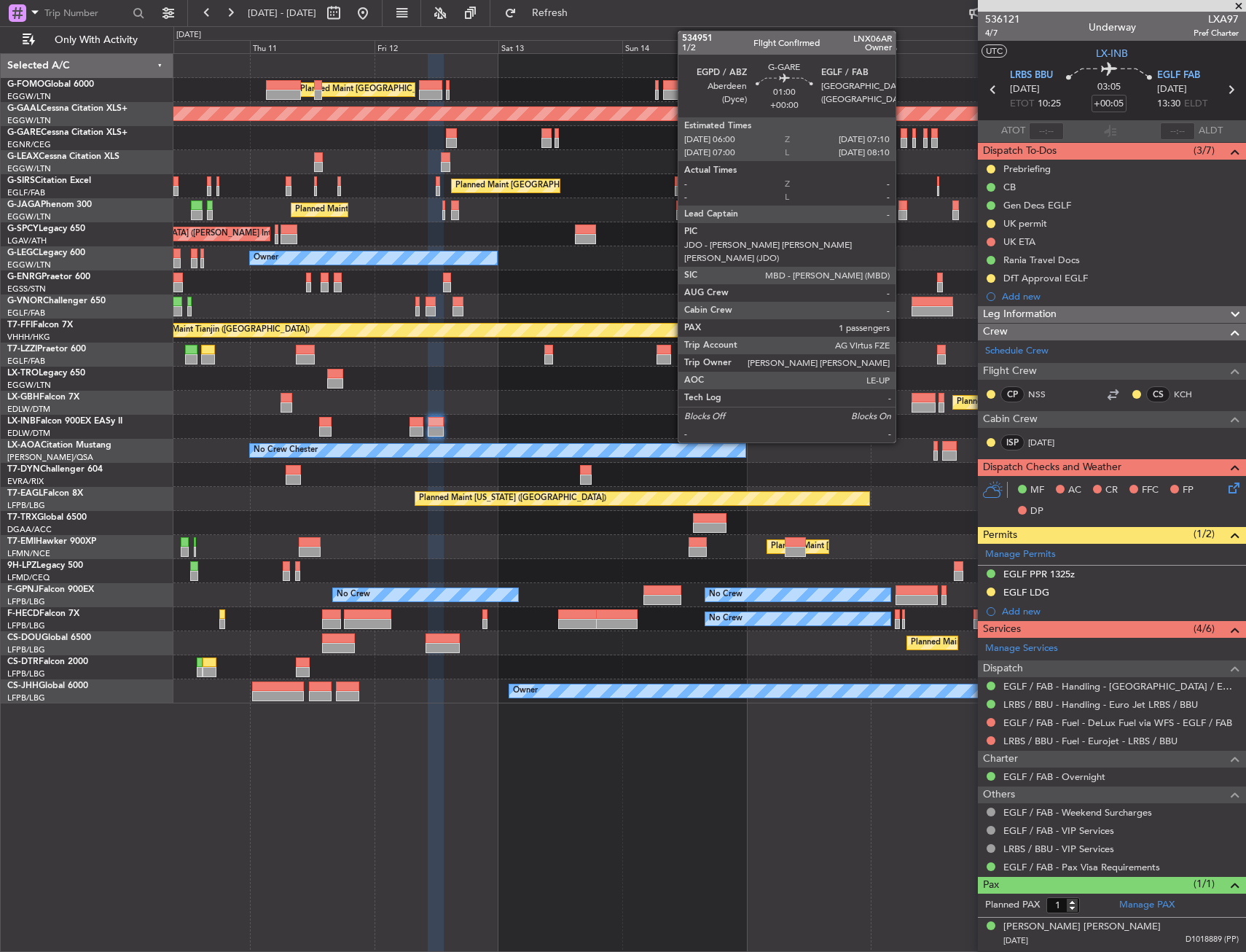
click at [903, 135] on div at bounding box center [904, 134] width 7 height 10
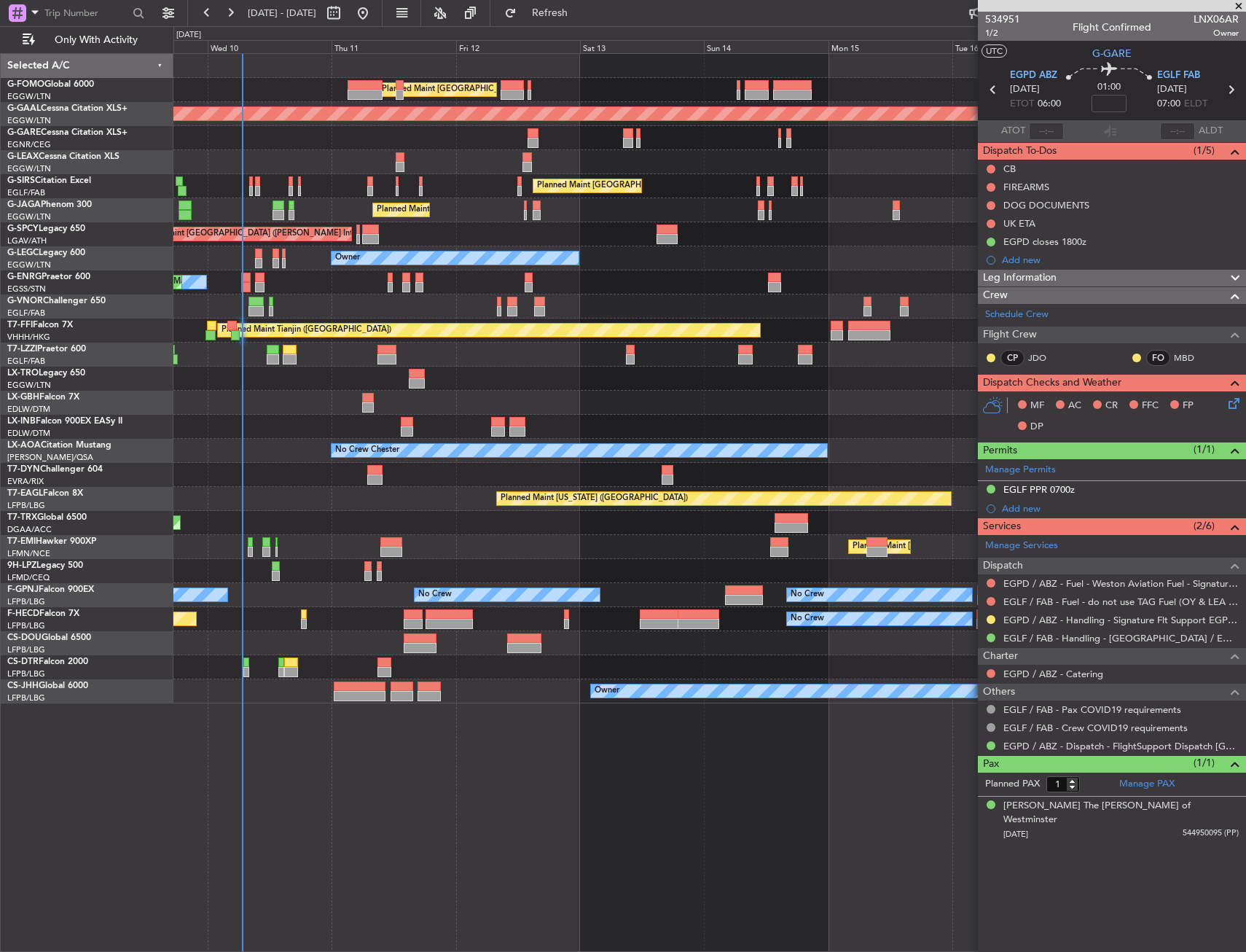
click at [473, 323] on div "Planned Maint Tianjin ([GEOGRAPHIC_DATA])" at bounding box center [489, 330] width 544 height 14
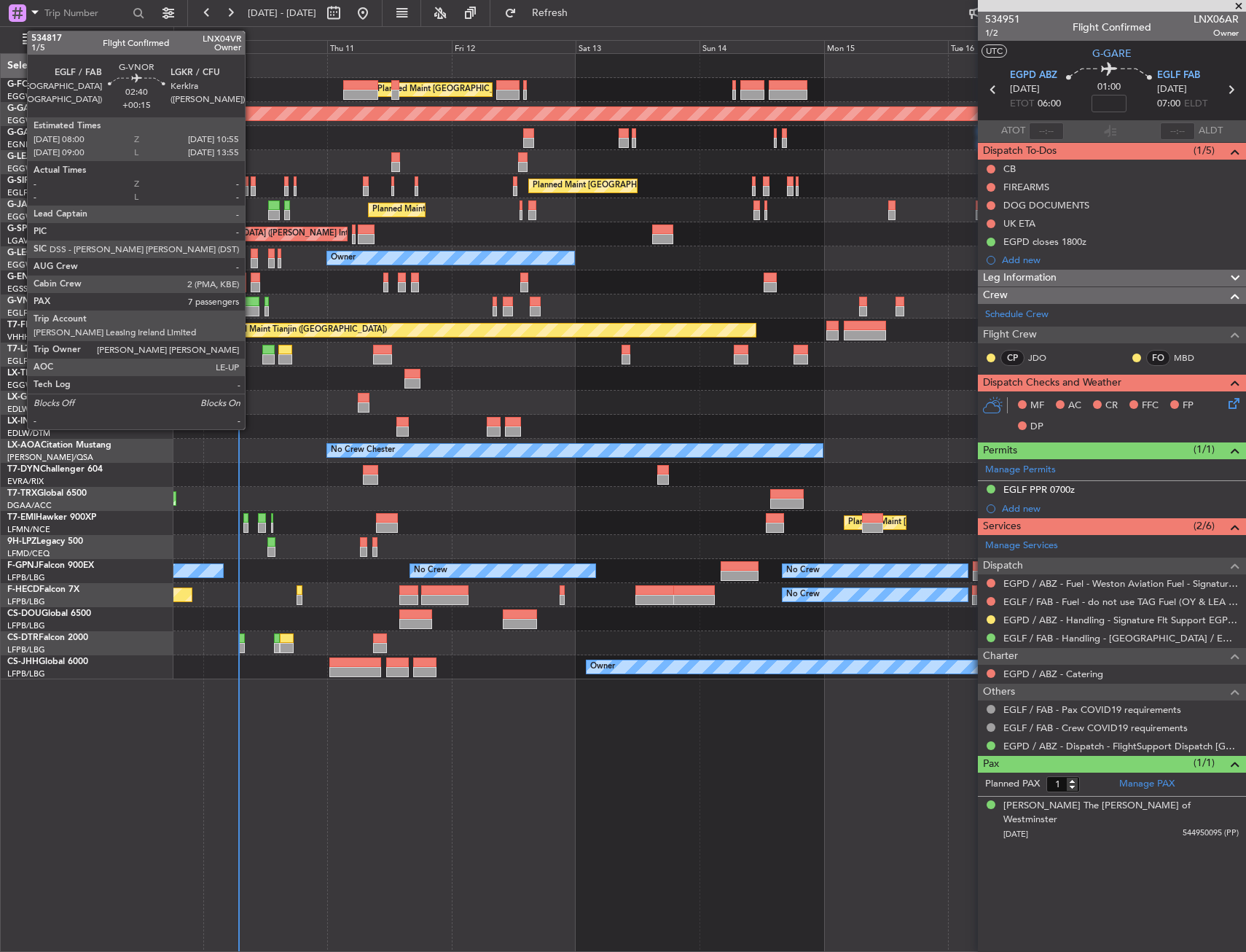
click at [251, 308] on div at bounding box center [251, 311] width 15 height 10
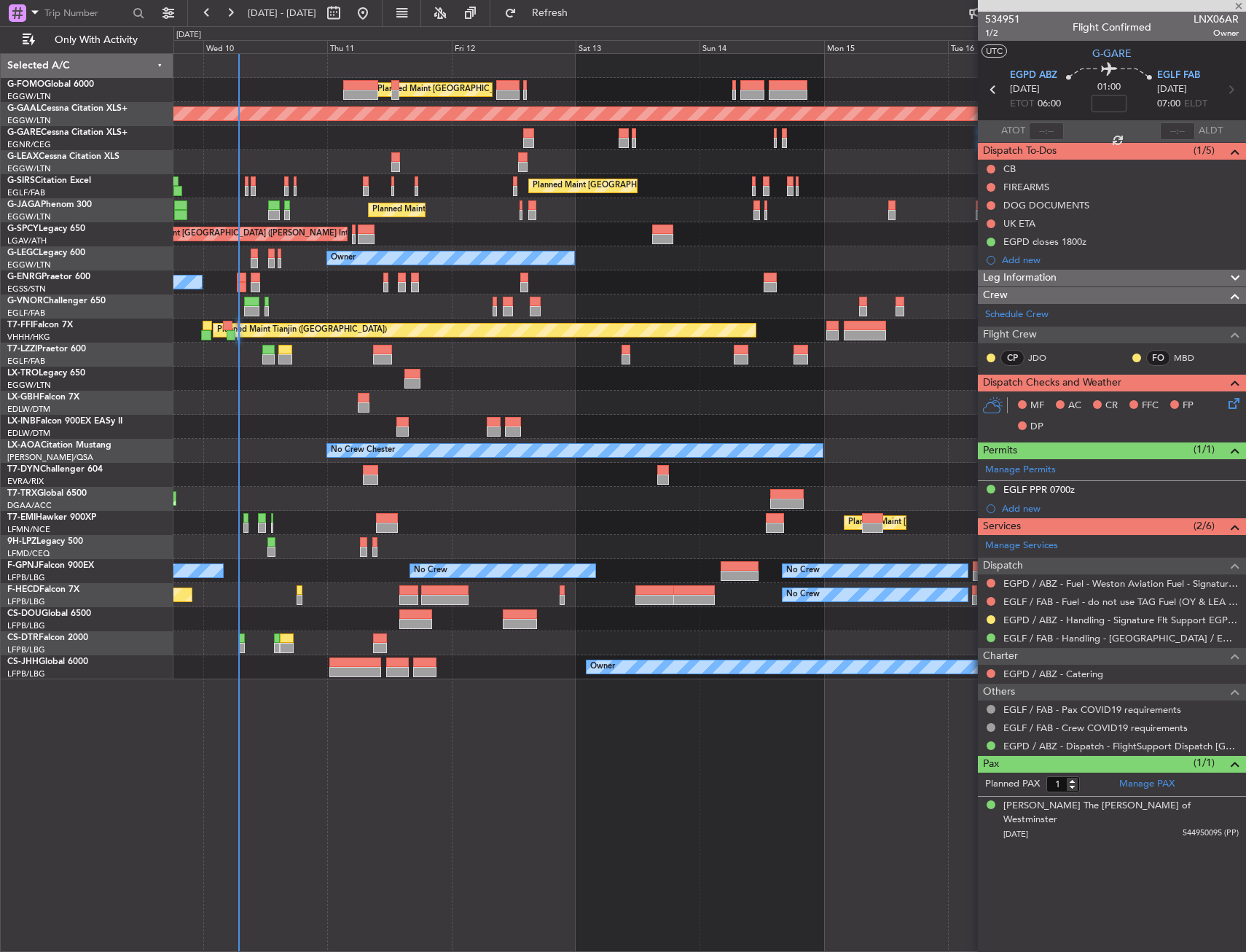
type input "+00:15"
type input "7"
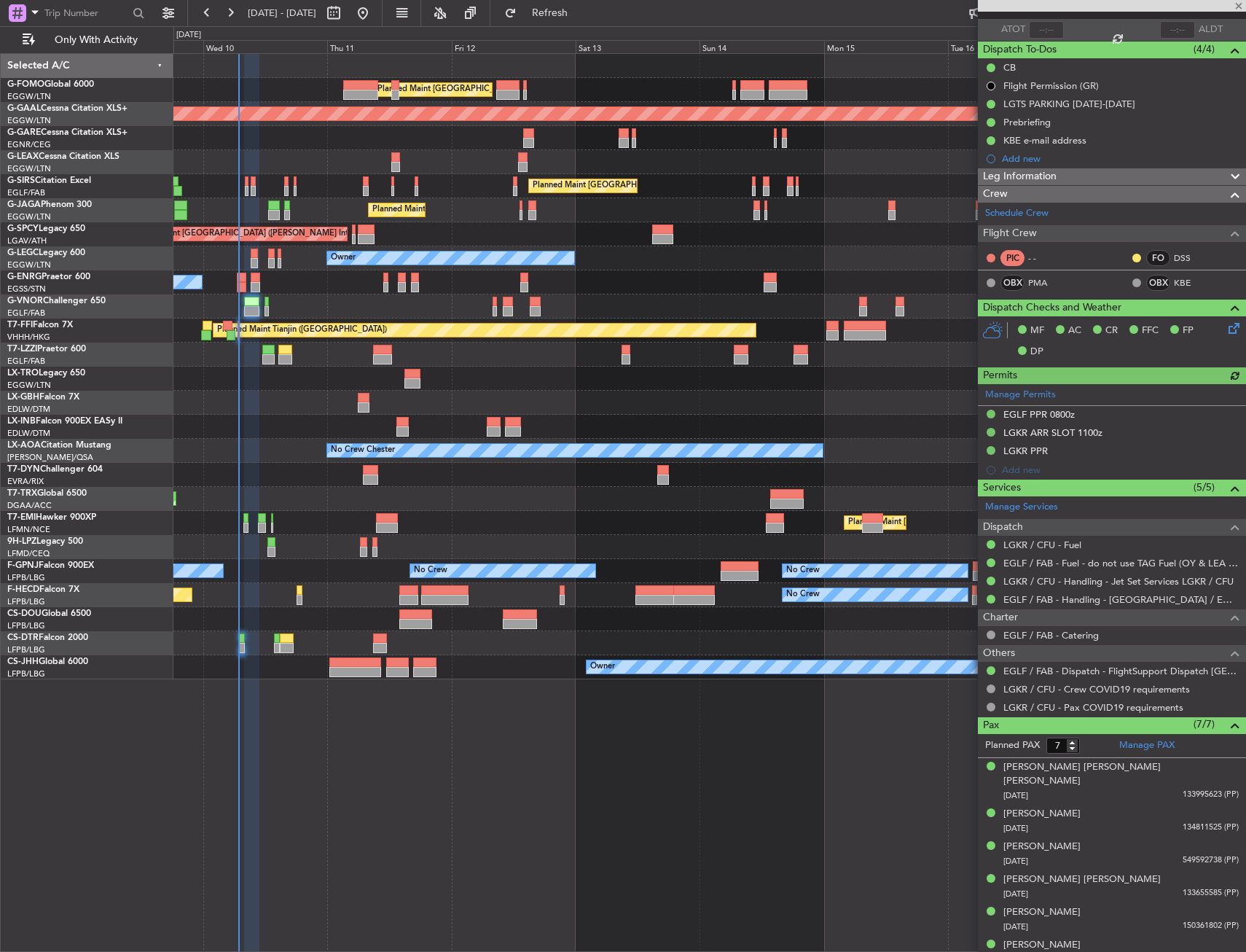
scroll to position [136, 0]
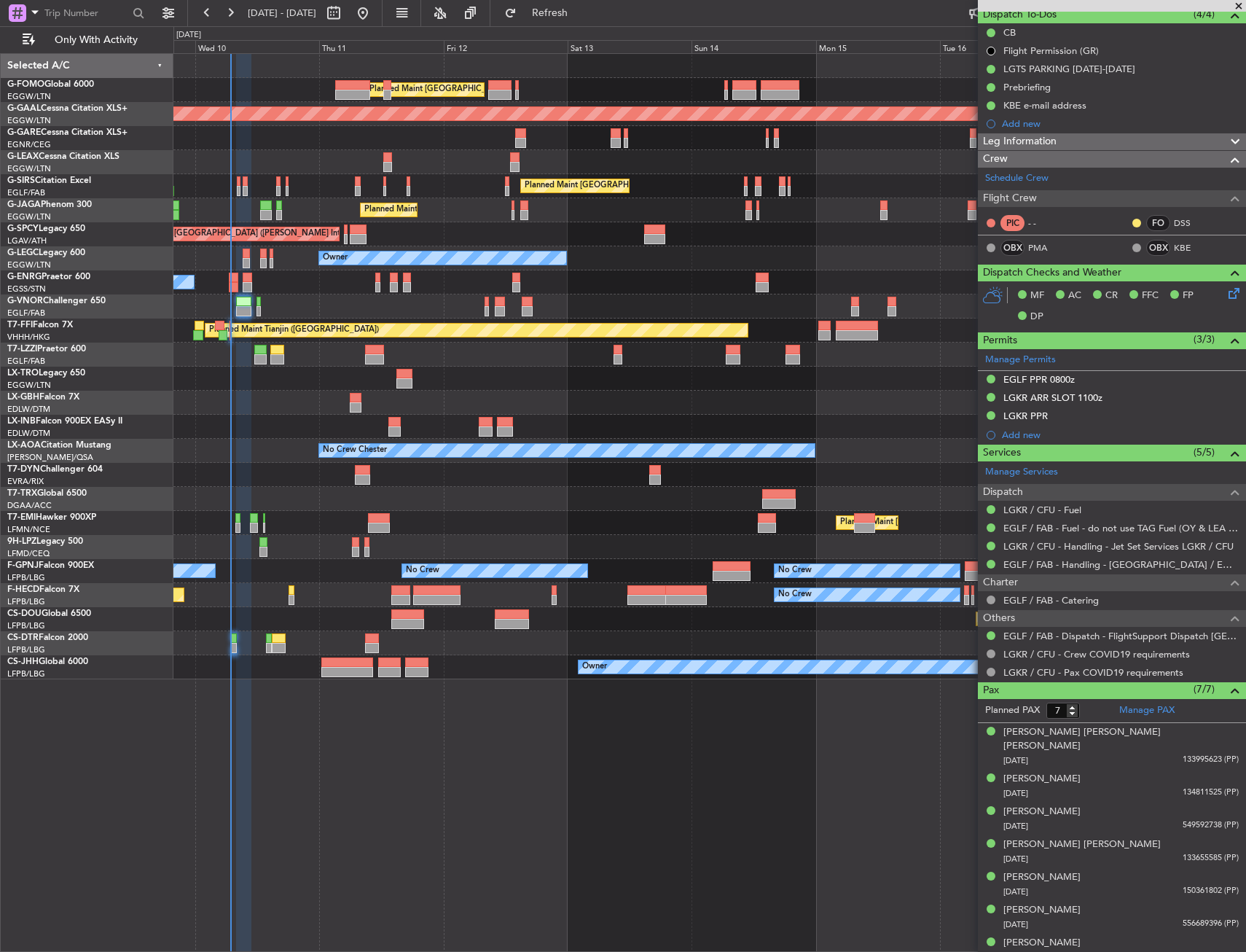
click at [263, 84] on div "Planned Maint London (Luton) Planned Maint Dusseldorf Unplanned Maint Chester P…" at bounding box center [710, 366] width 1072 height 626
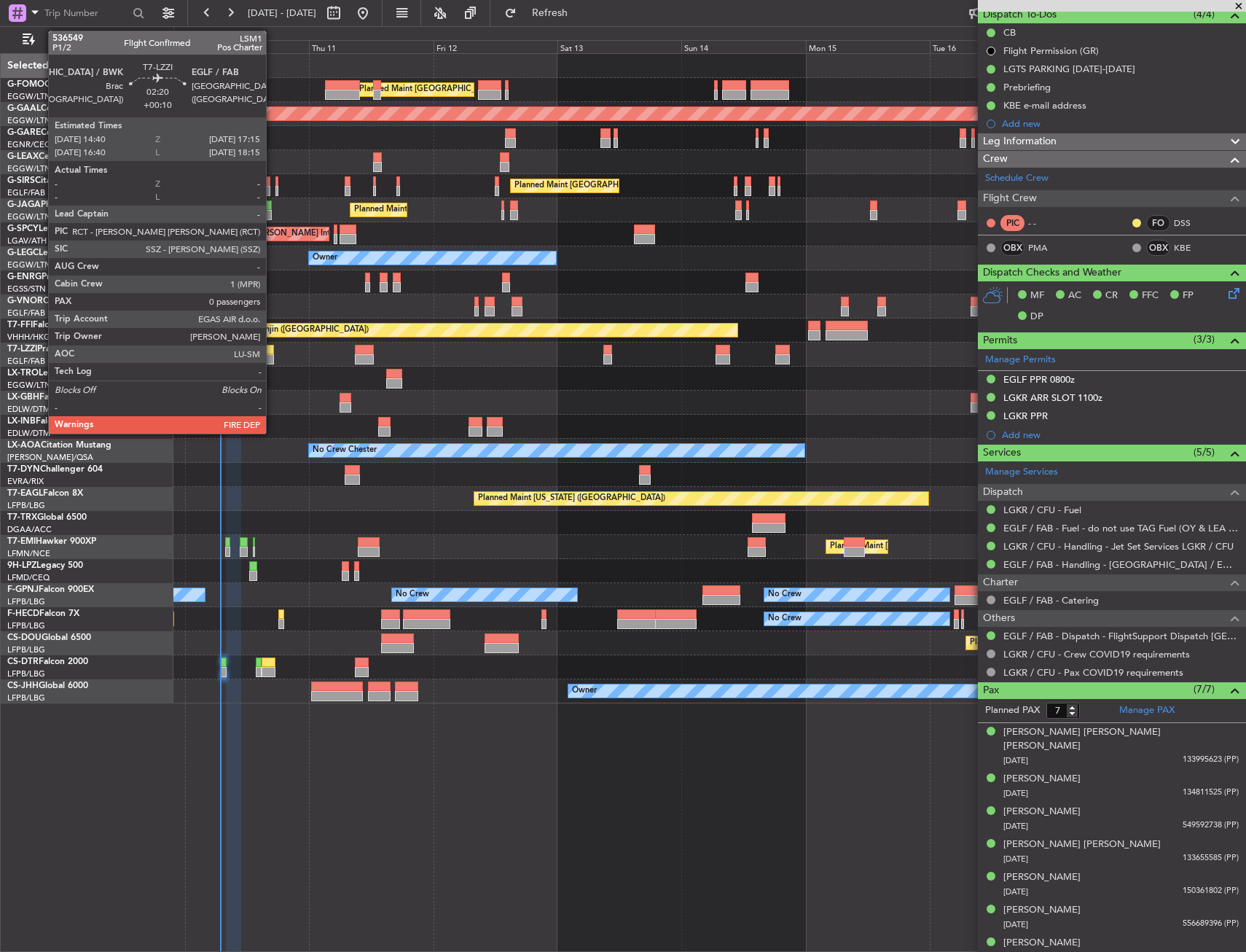
click at [273, 355] on div at bounding box center [267, 360] width 14 height 10
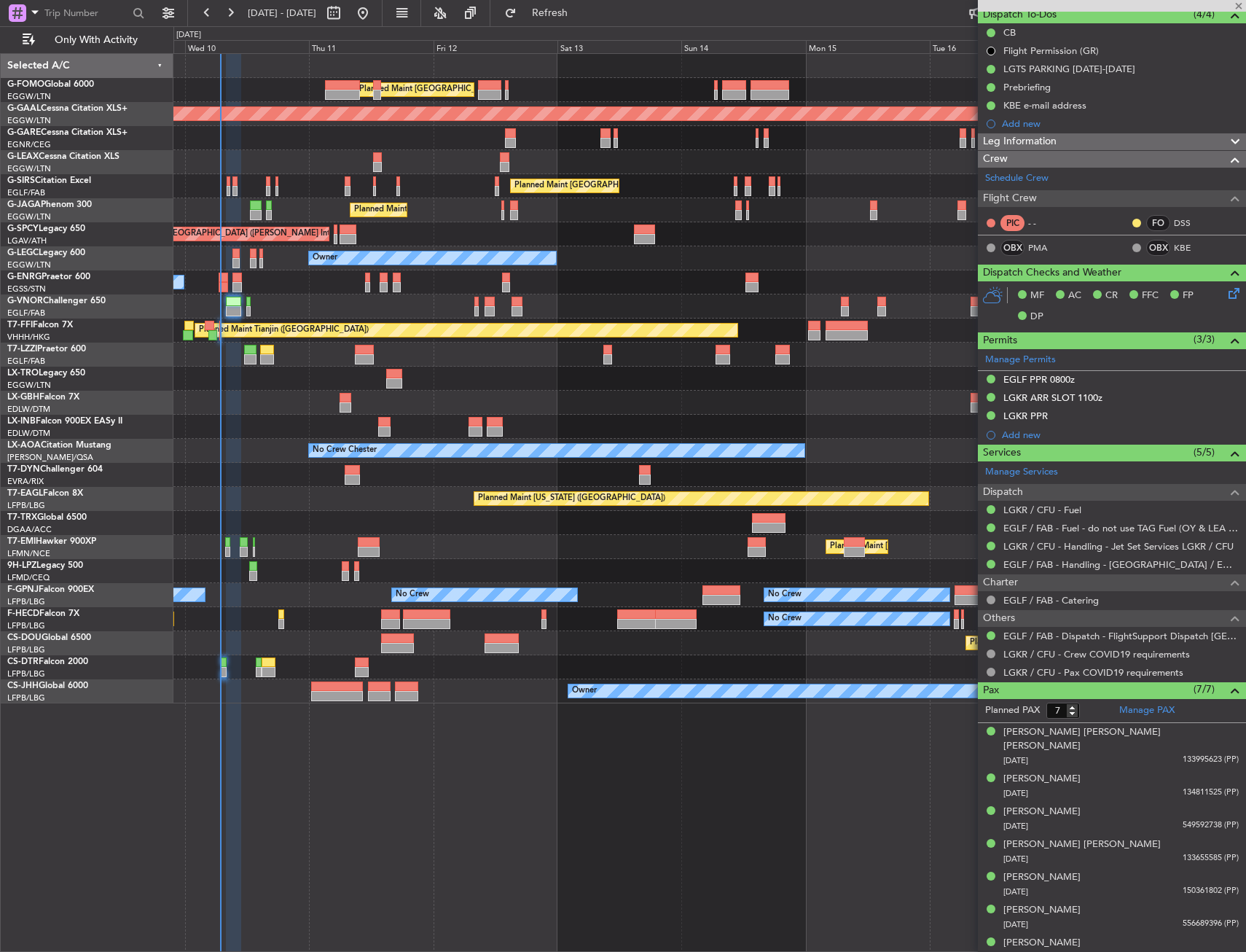
type input "+00:10"
type input "0"
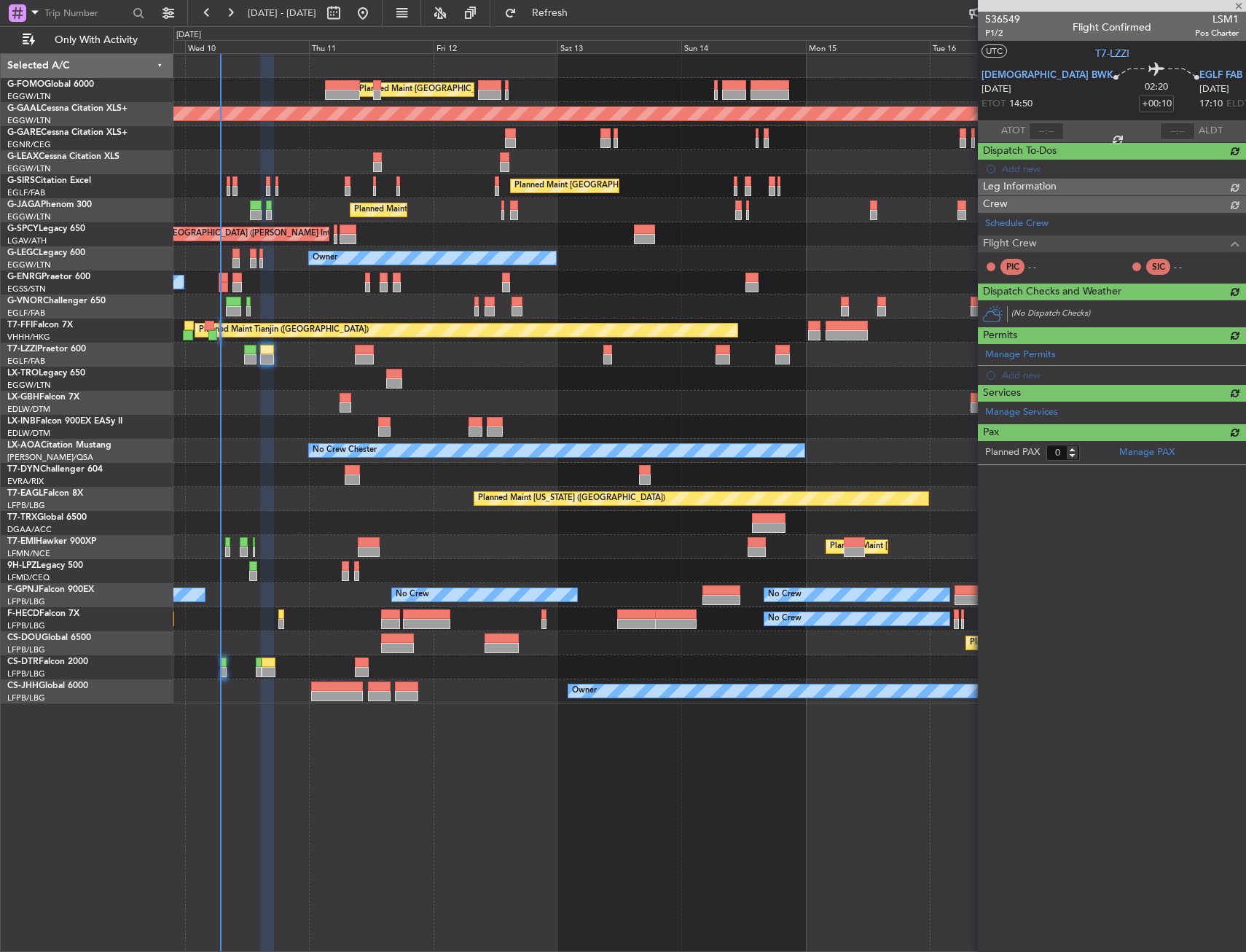
scroll to position [0, 0]
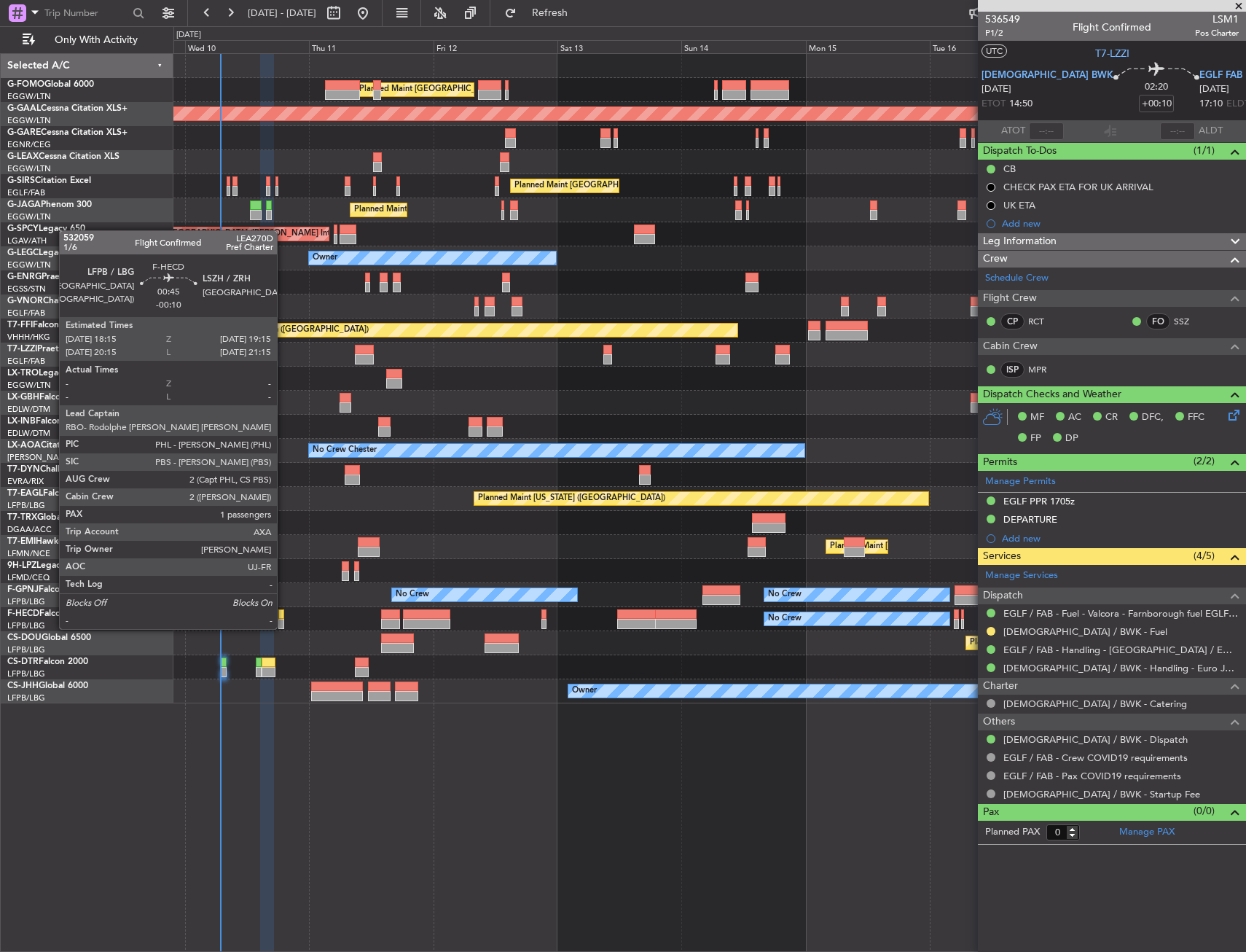
click at [284, 614] on div at bounding box center [281, 614] width 6 height 10
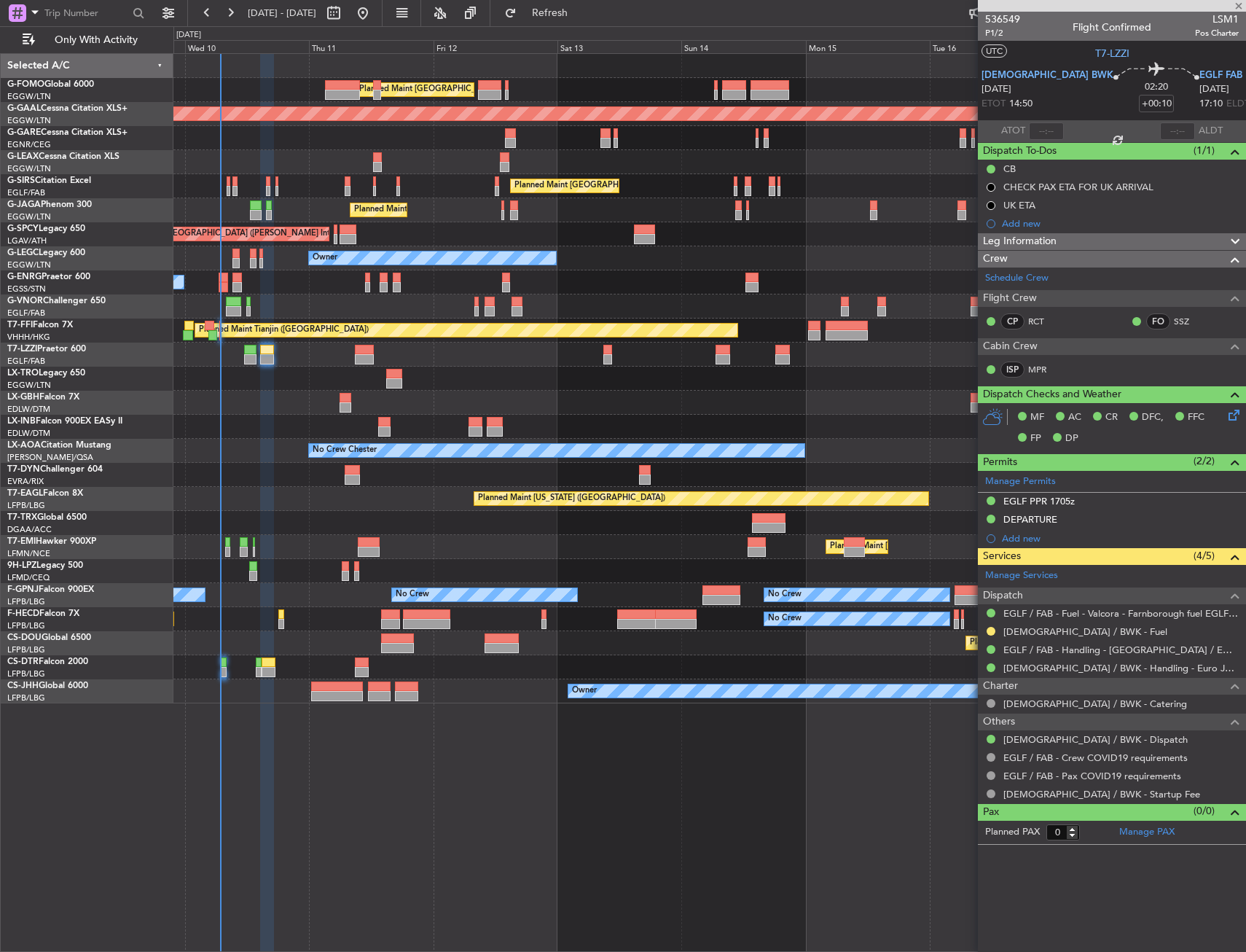
type input "-00:10"
type input "1"
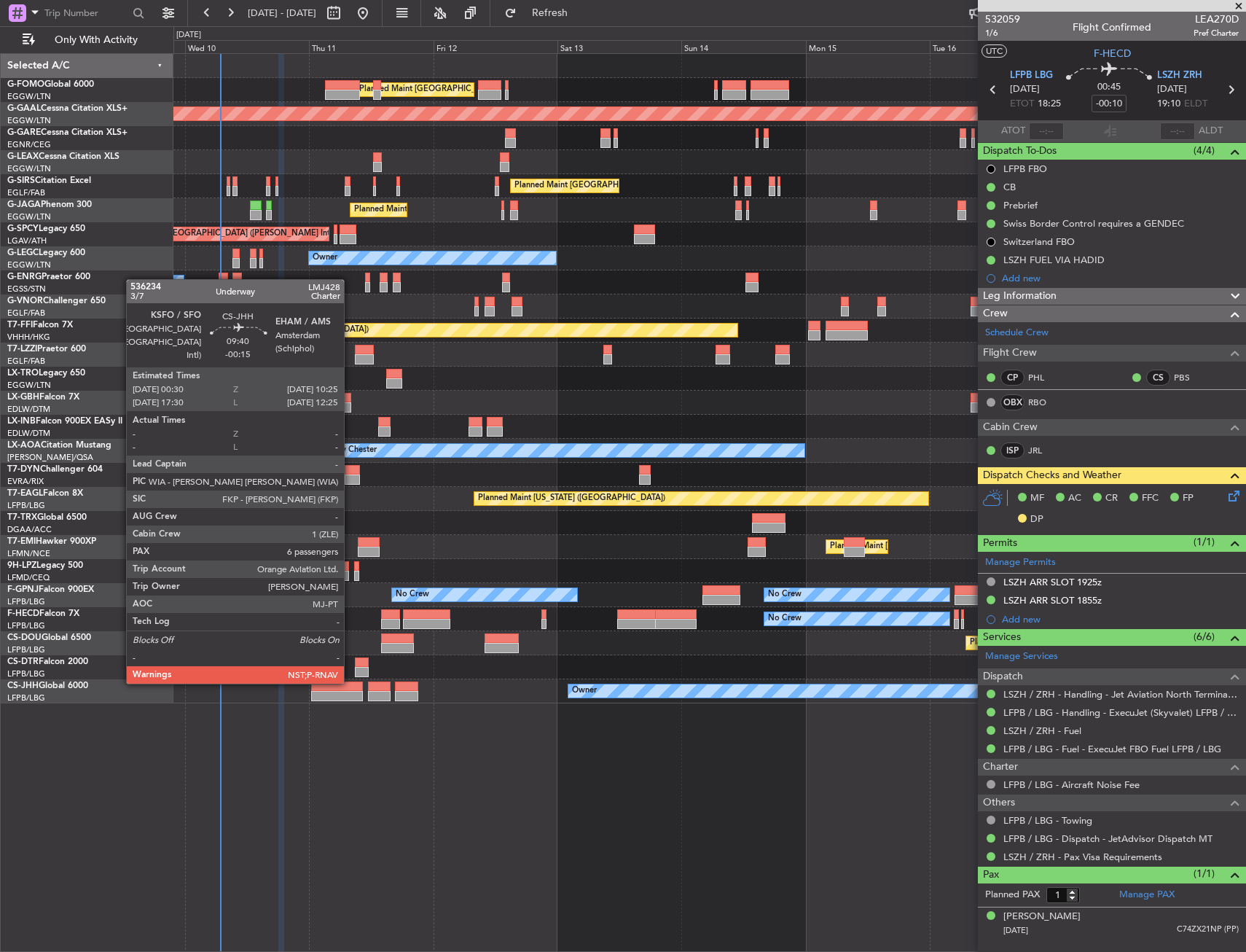
click at [350, 682] on div at bounding box center [337, 687] width 52 height 10
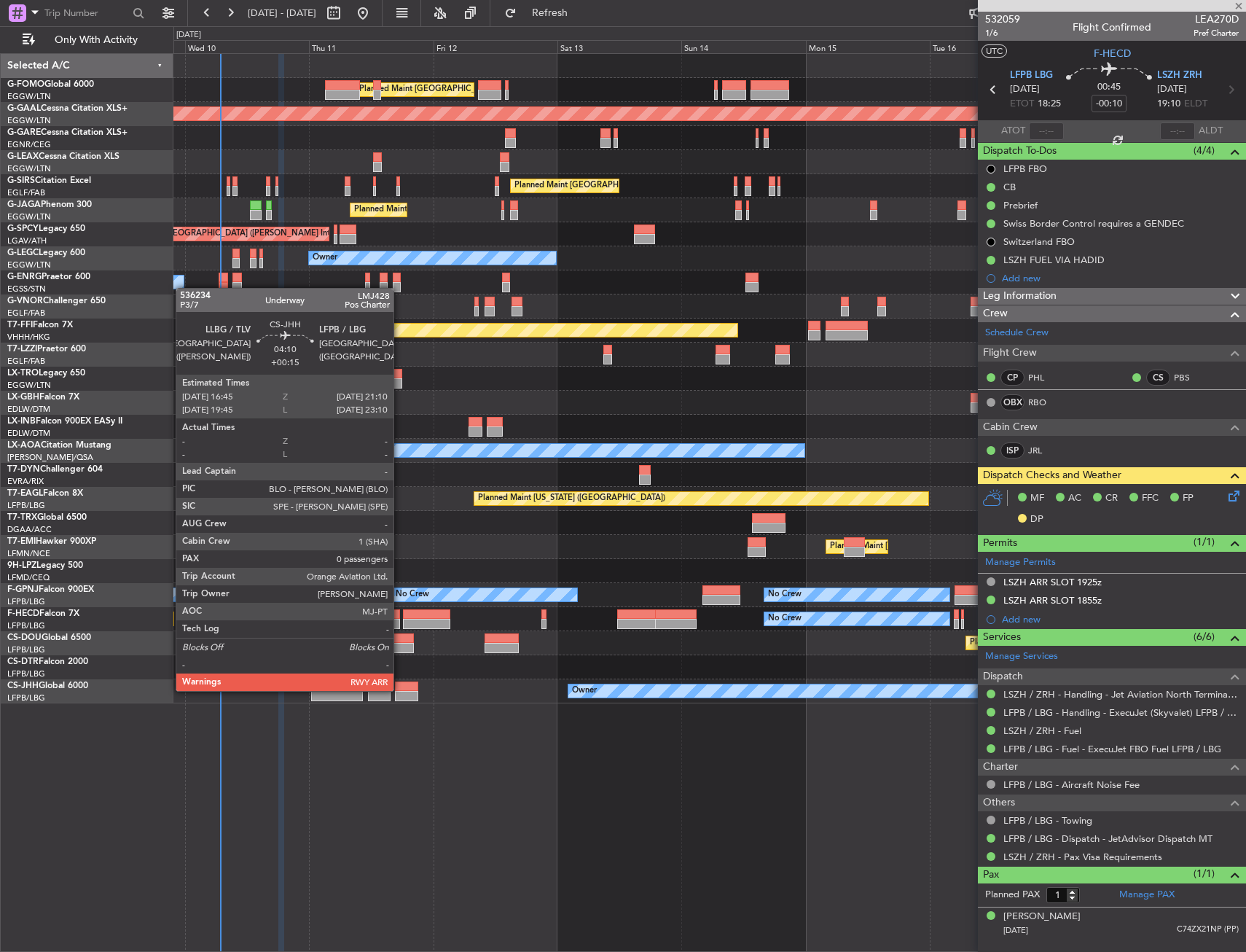
type input "-00:15"
type input "6"
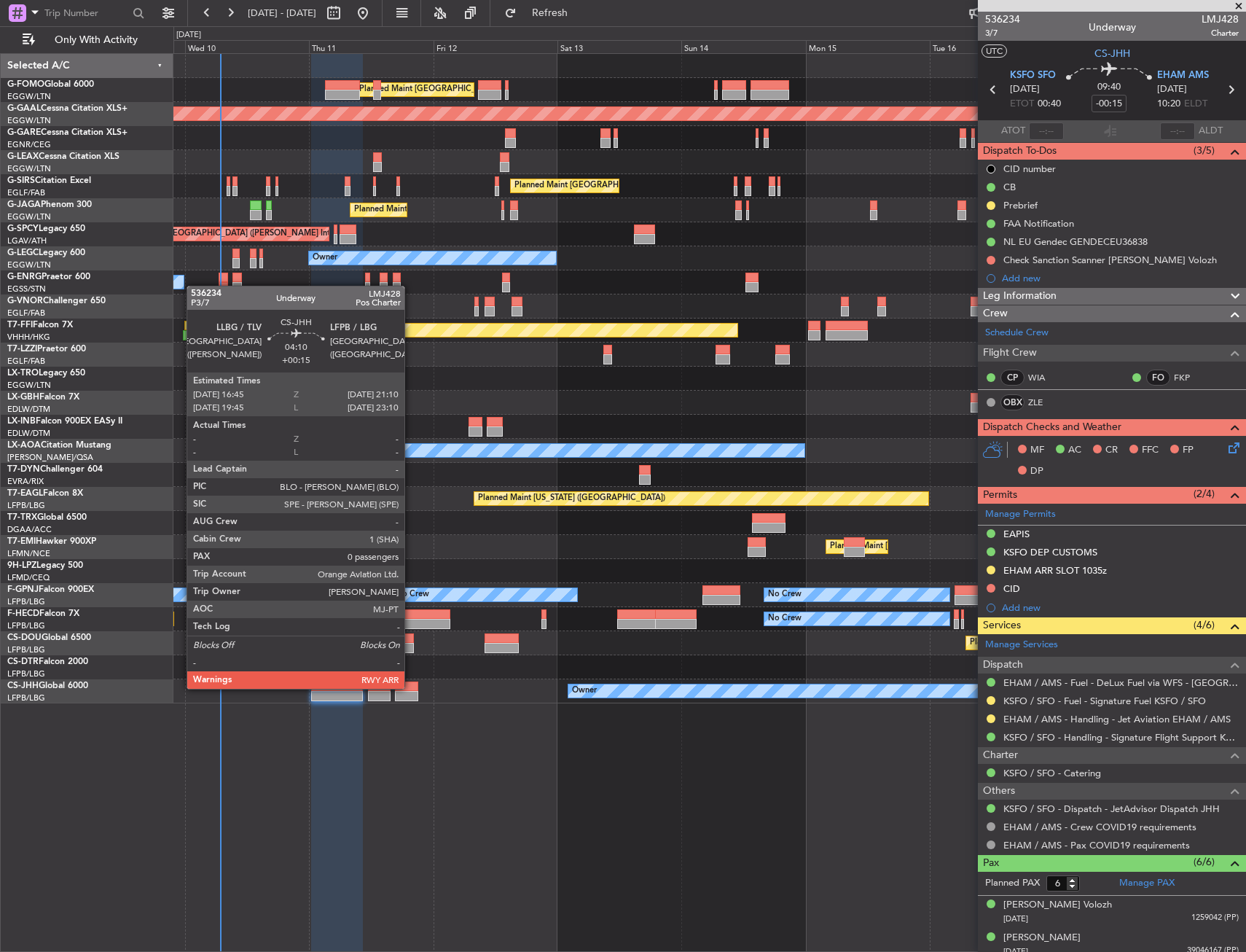
click at [411, 687] on div at bounding box center [406, 687] width 23 height 10
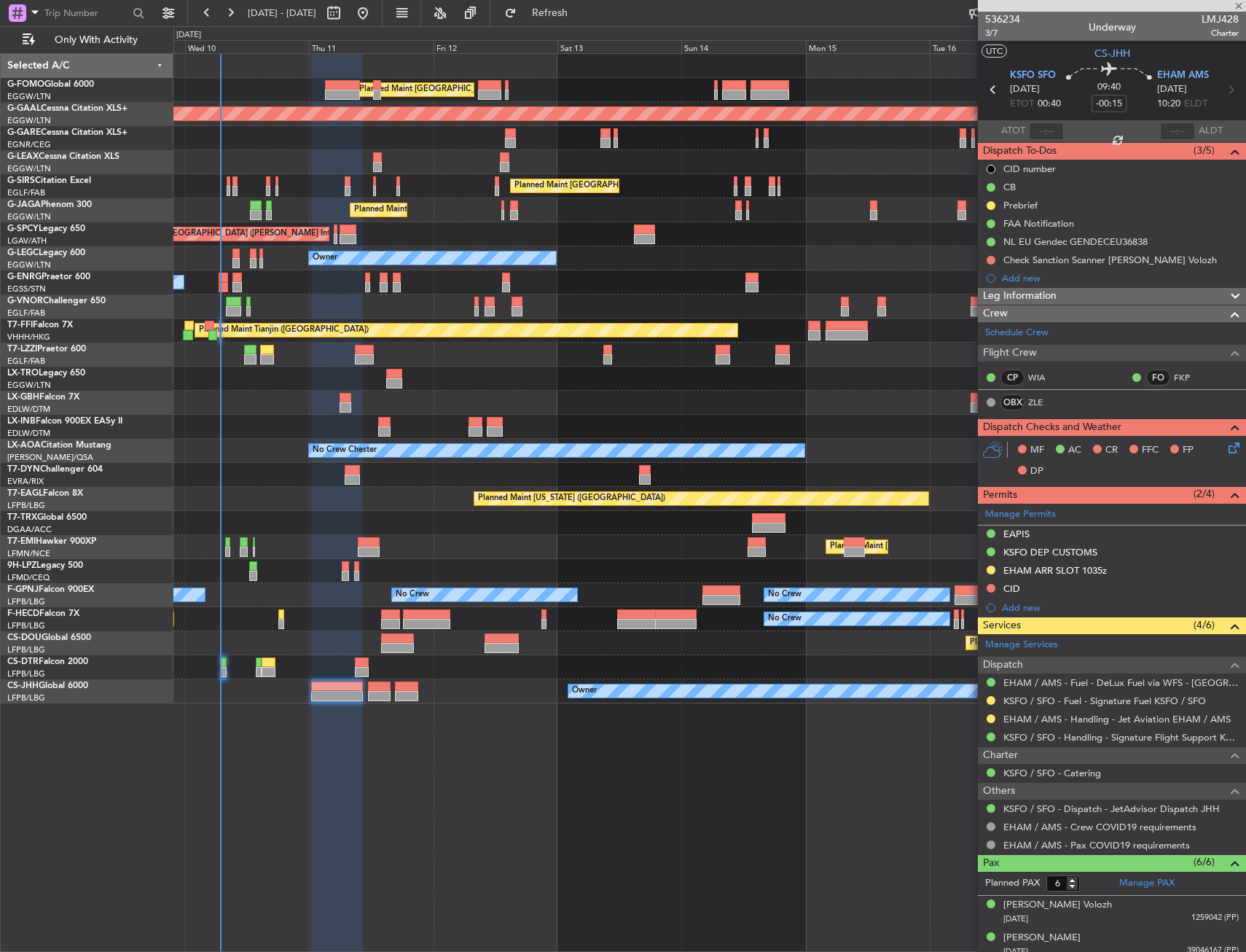
type input "+00:15"
type input "0"
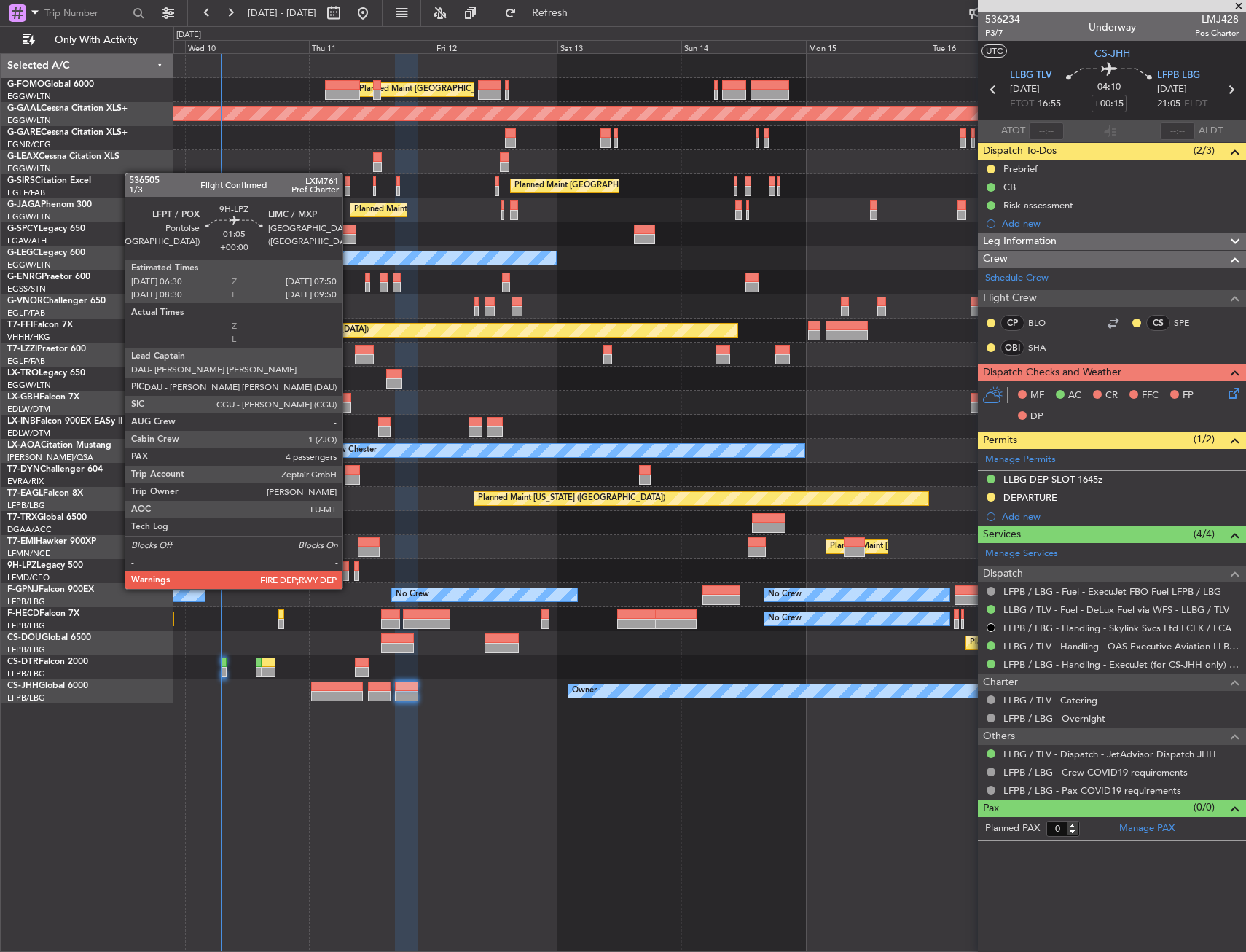
click at [349, 576] on div at bounding box center [345, 576] width 8 height 10
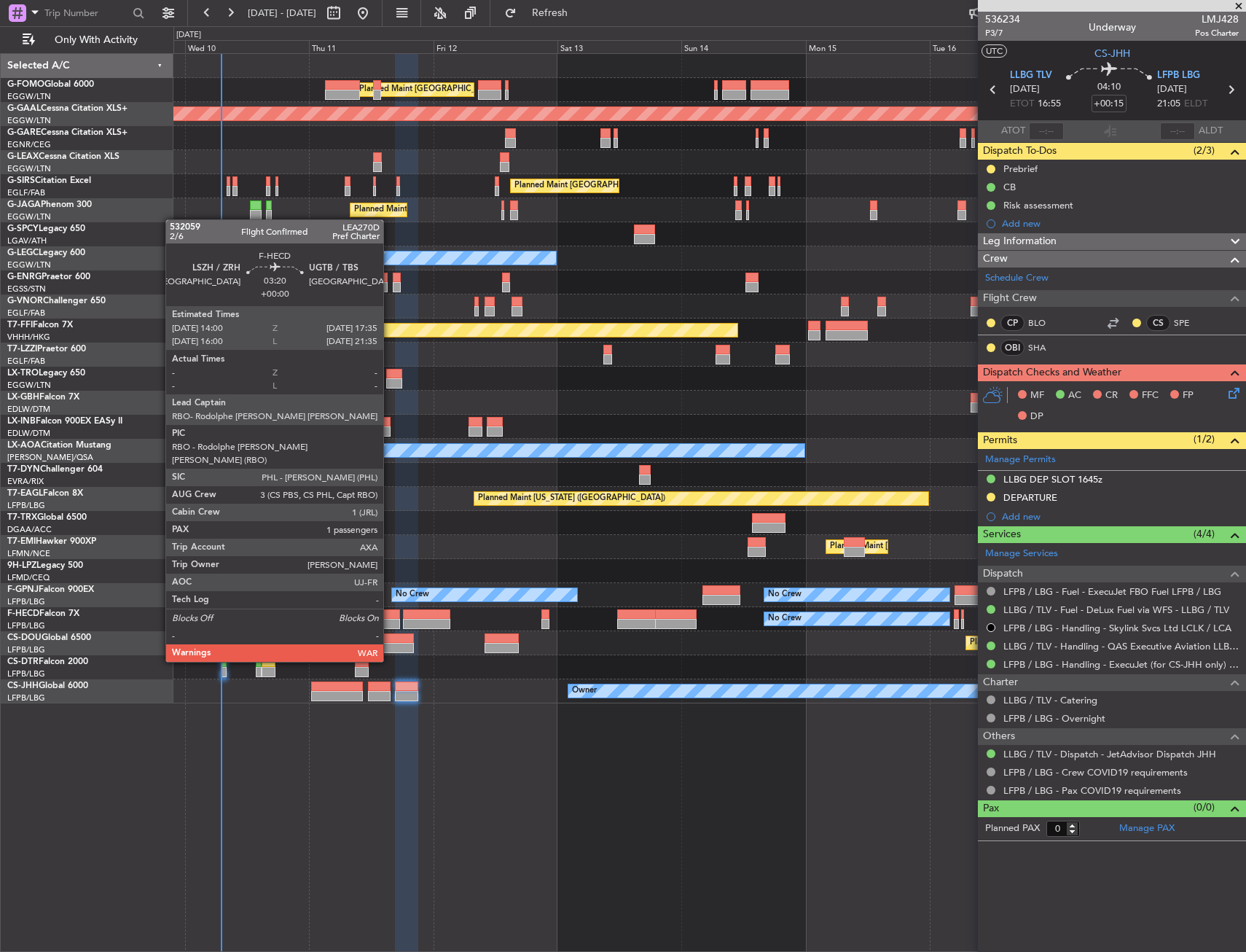
click at [389, 621] on div at bounding box center [390, 624] width 19 height 10
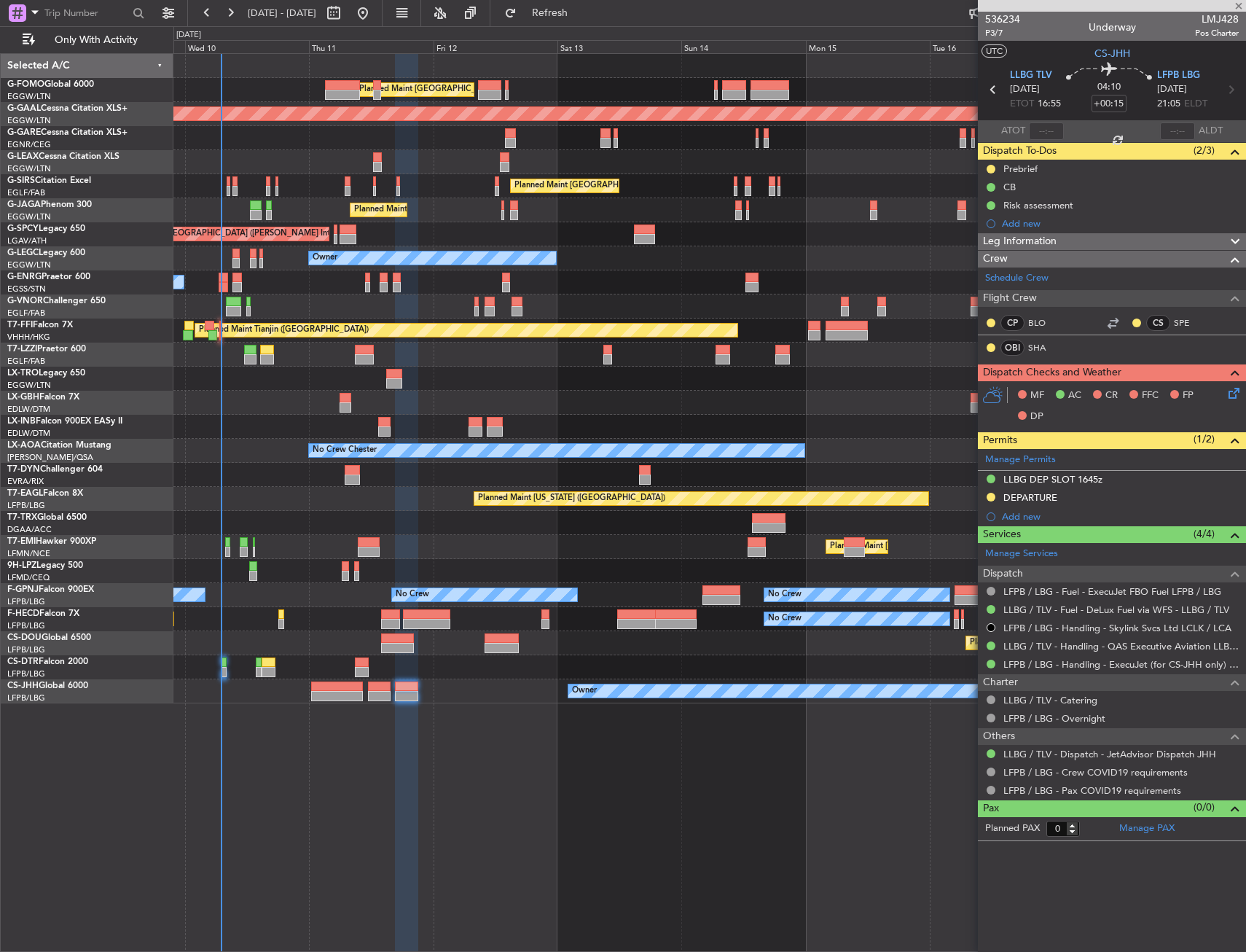
type input "1"
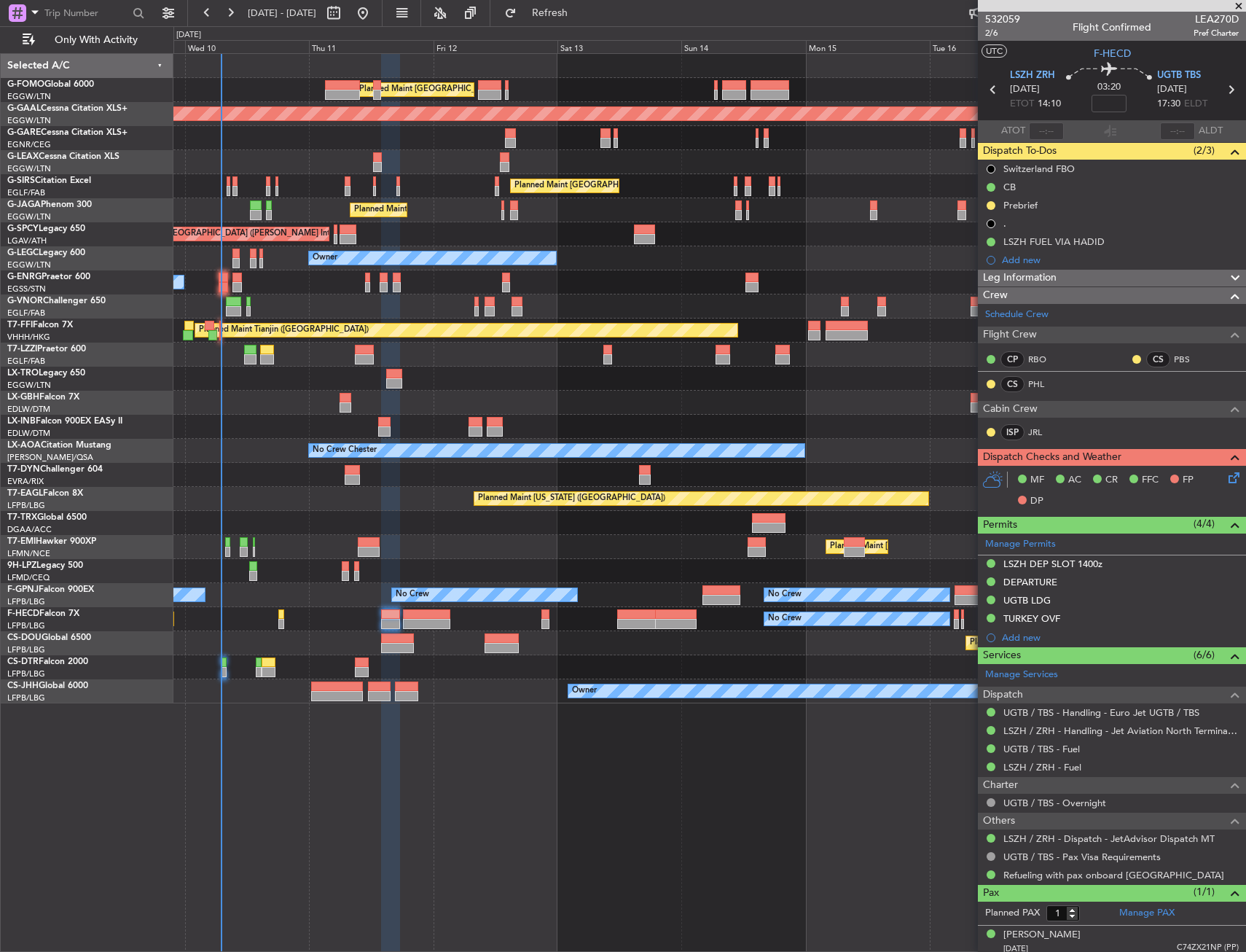
click at [527, 360] on div "Planned Maint [GEOGRAPHIC_DATA] ([GEOGRAPHIC_DATA]) Planned [GEOGRAPHIC_DATA] U…" at bounding box center [710, 378] width 1072 height 649
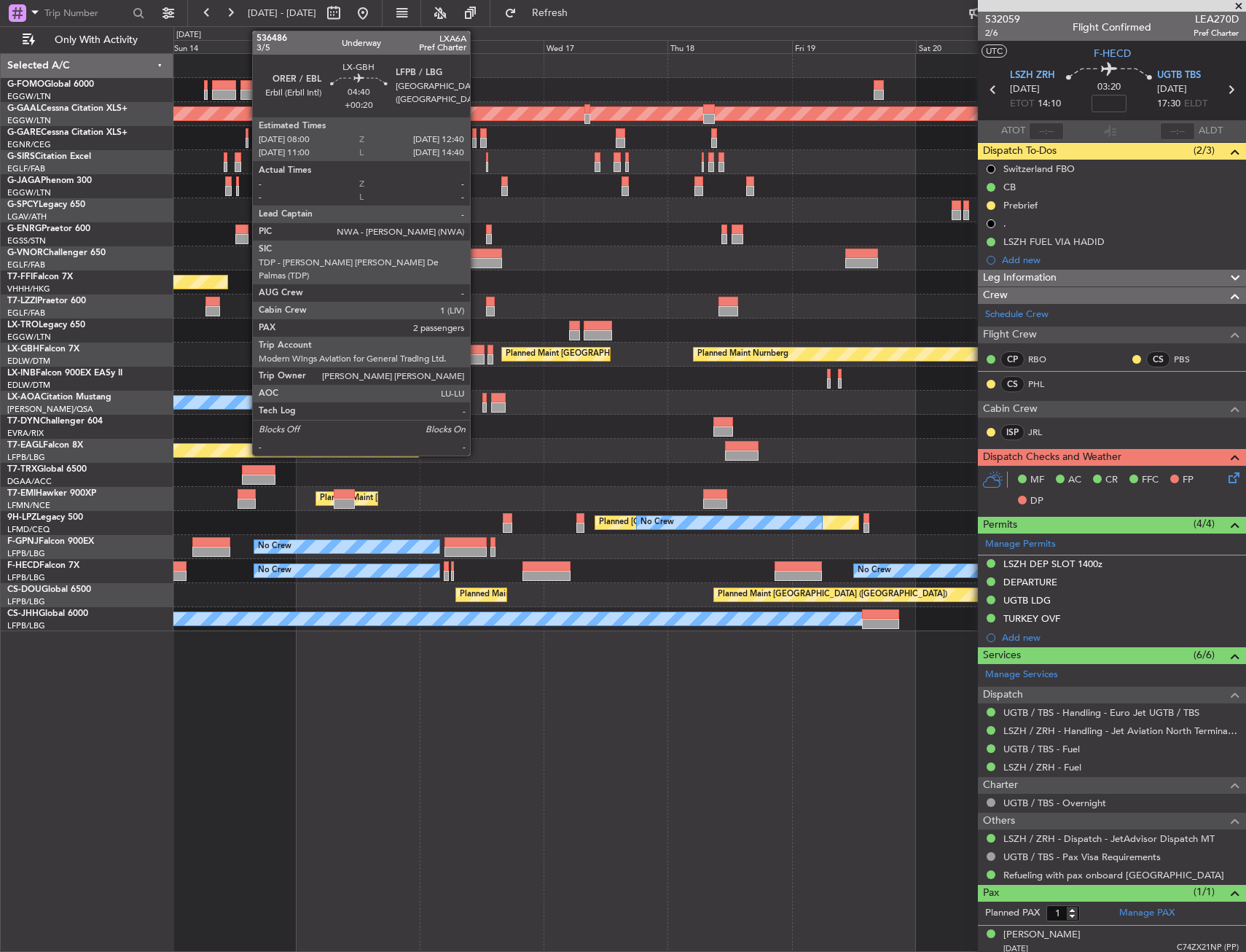
click at [476, 355] on div at bounding box center [472, 360] width 25 height 10
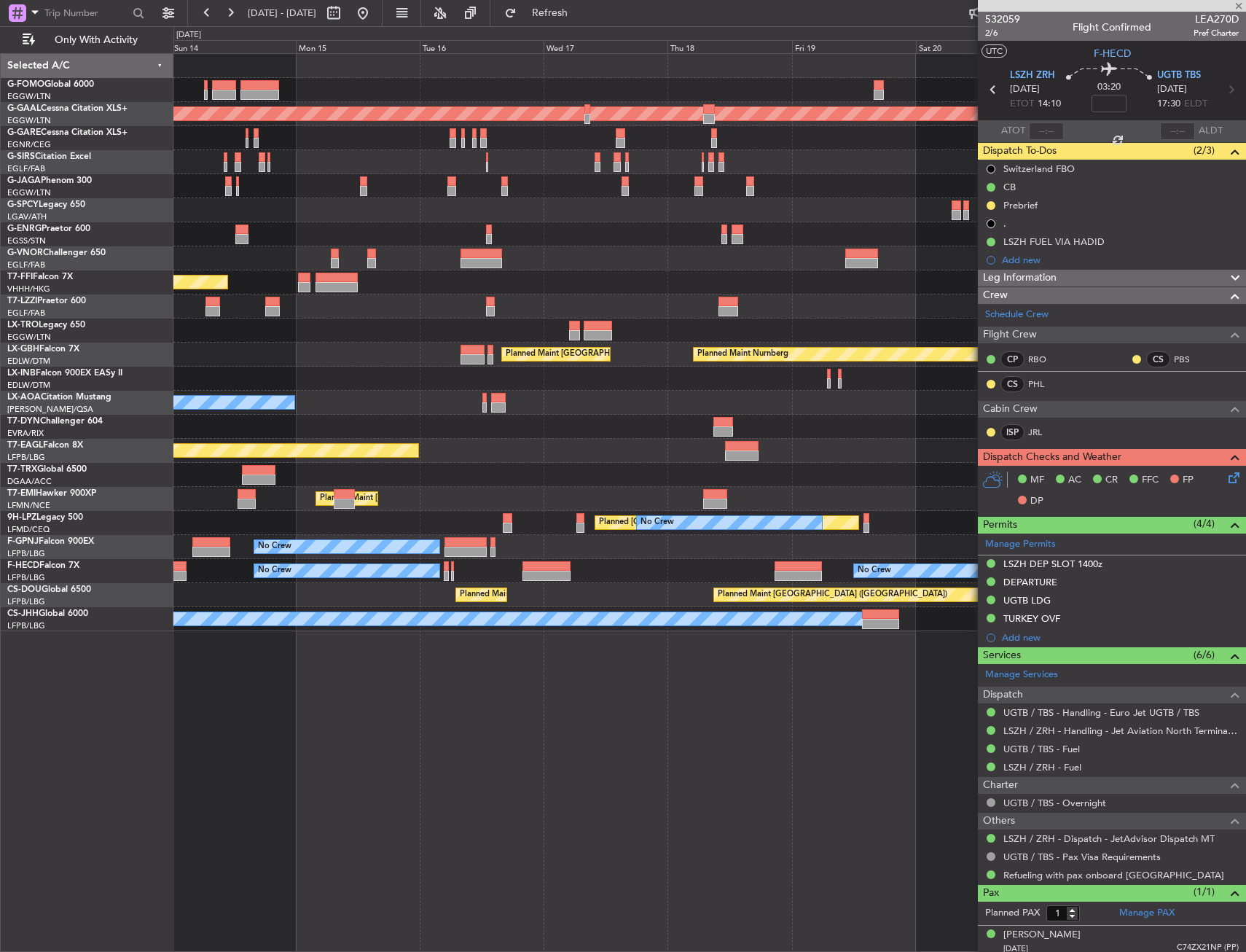
type input "+00:20"
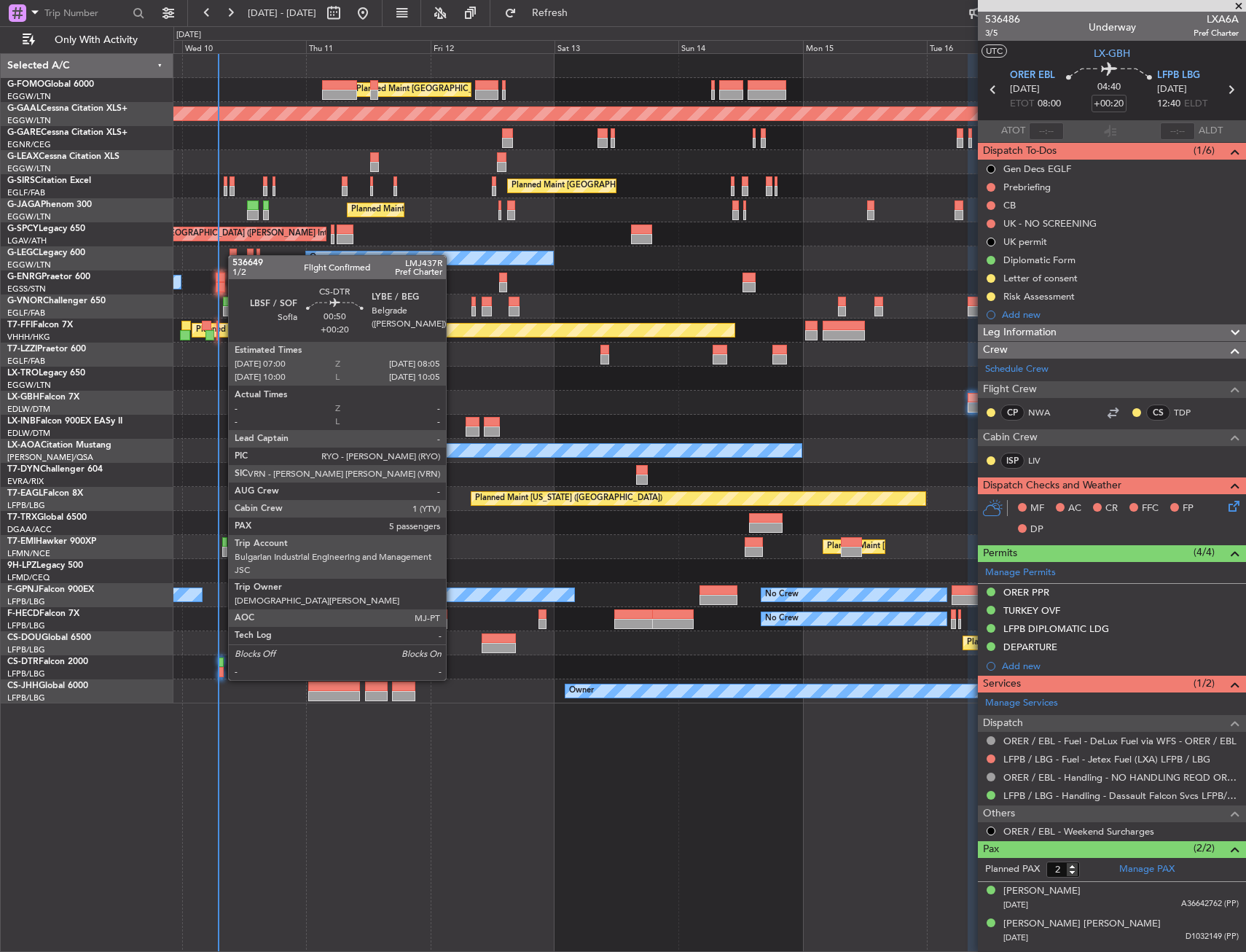
click at [221, 666] on div at bounding box center [221, 662] width 6 height 10
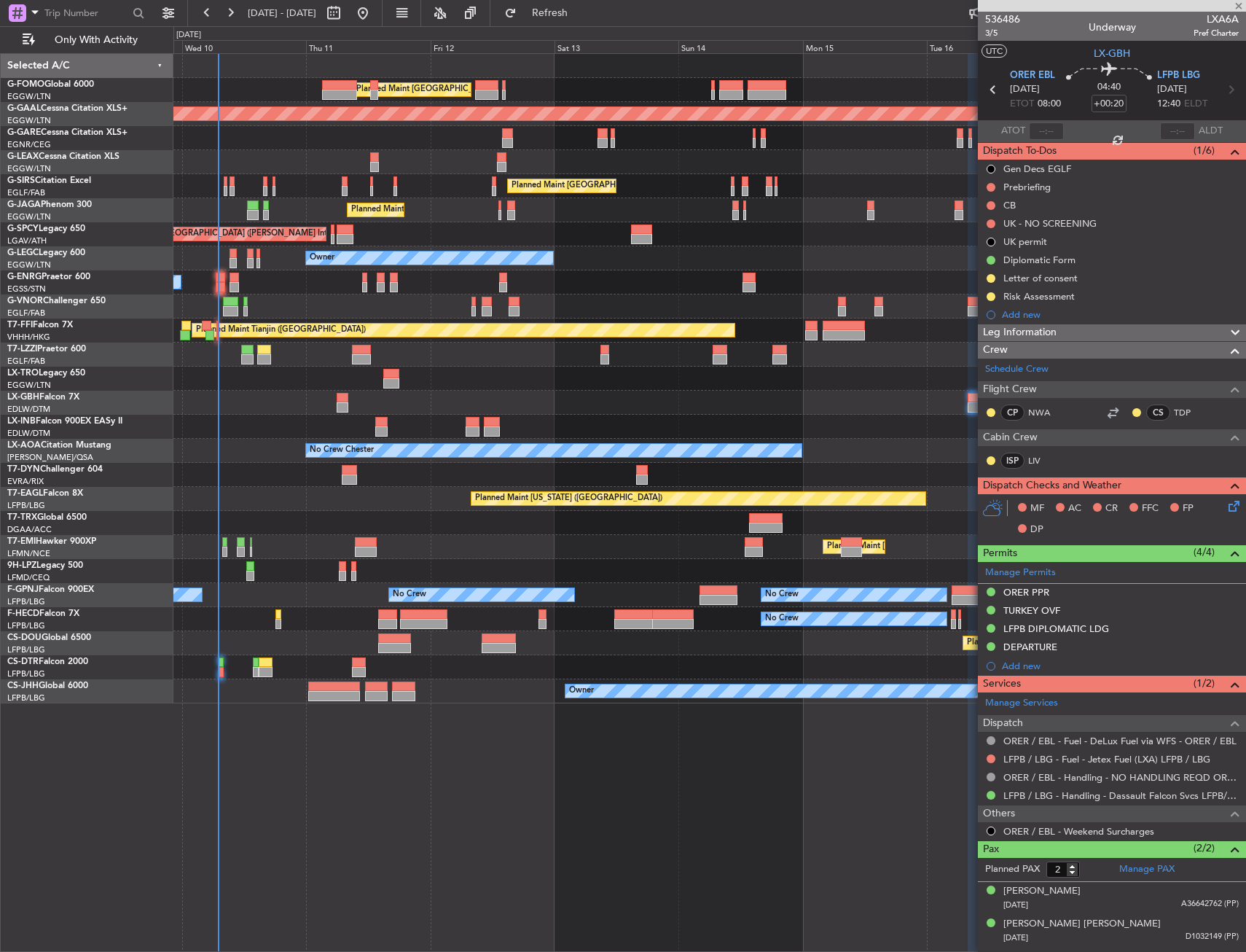
type input "5"
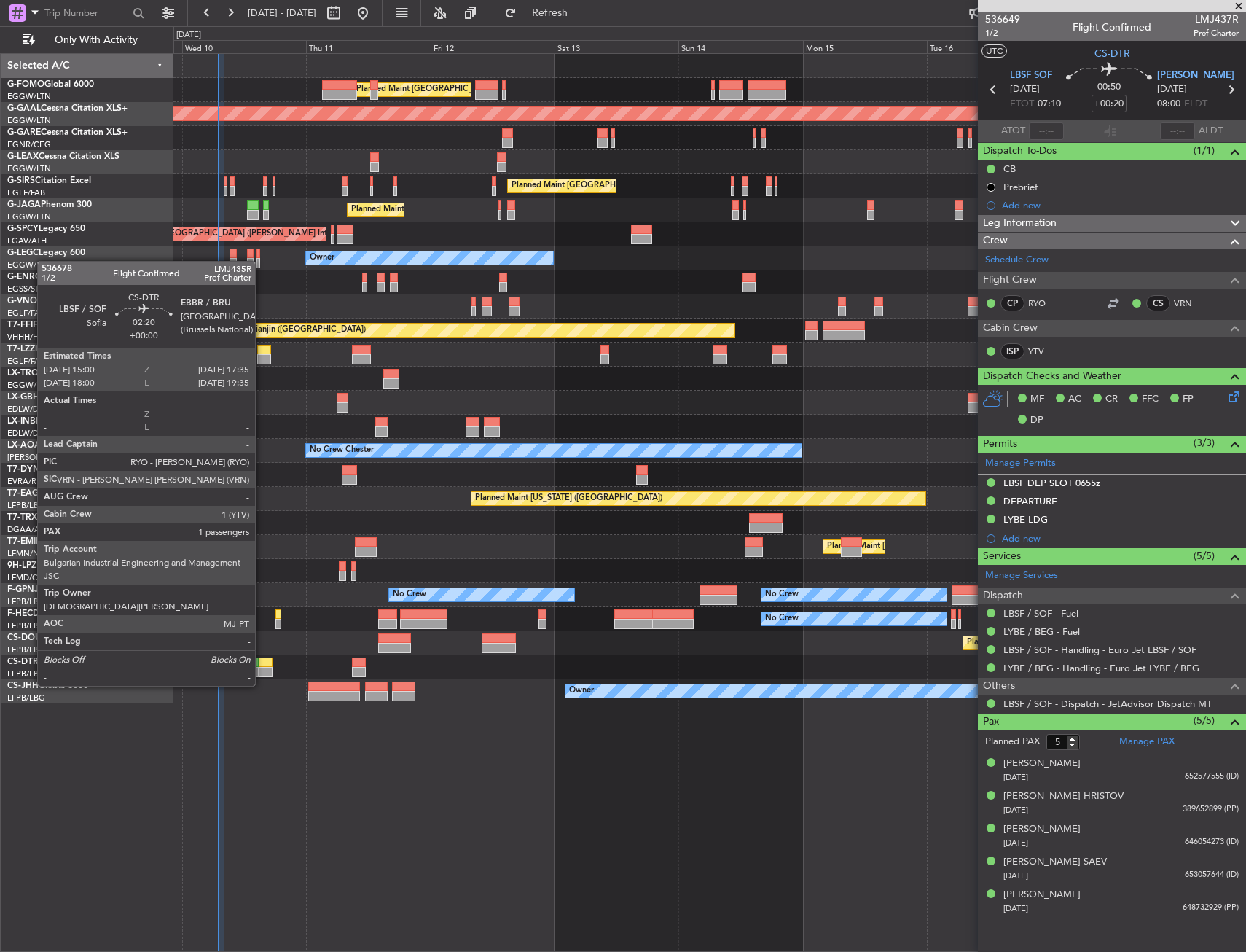
click at [263, 672] on div at bounding box center [266, 672] width 14 height 10
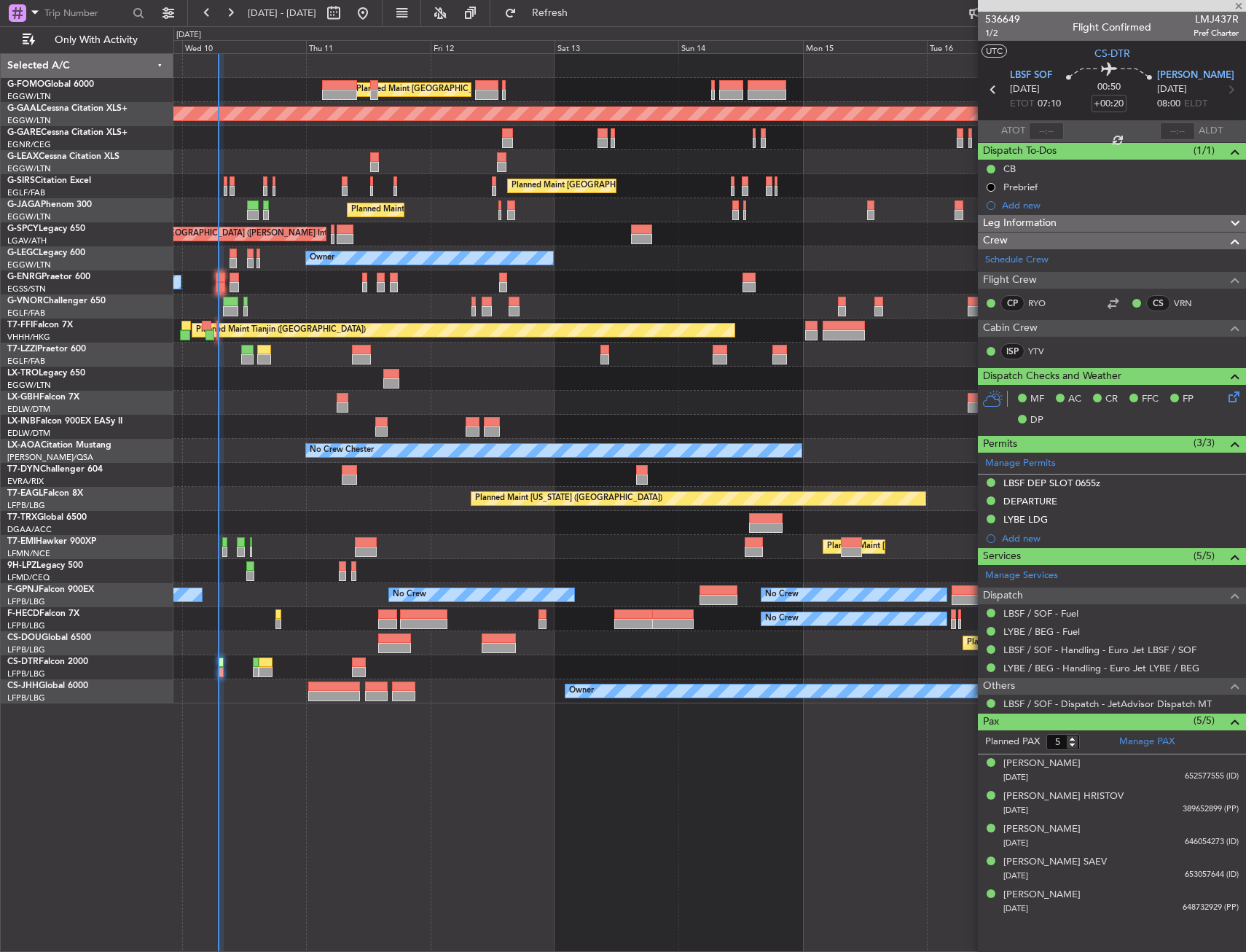
type input "1"
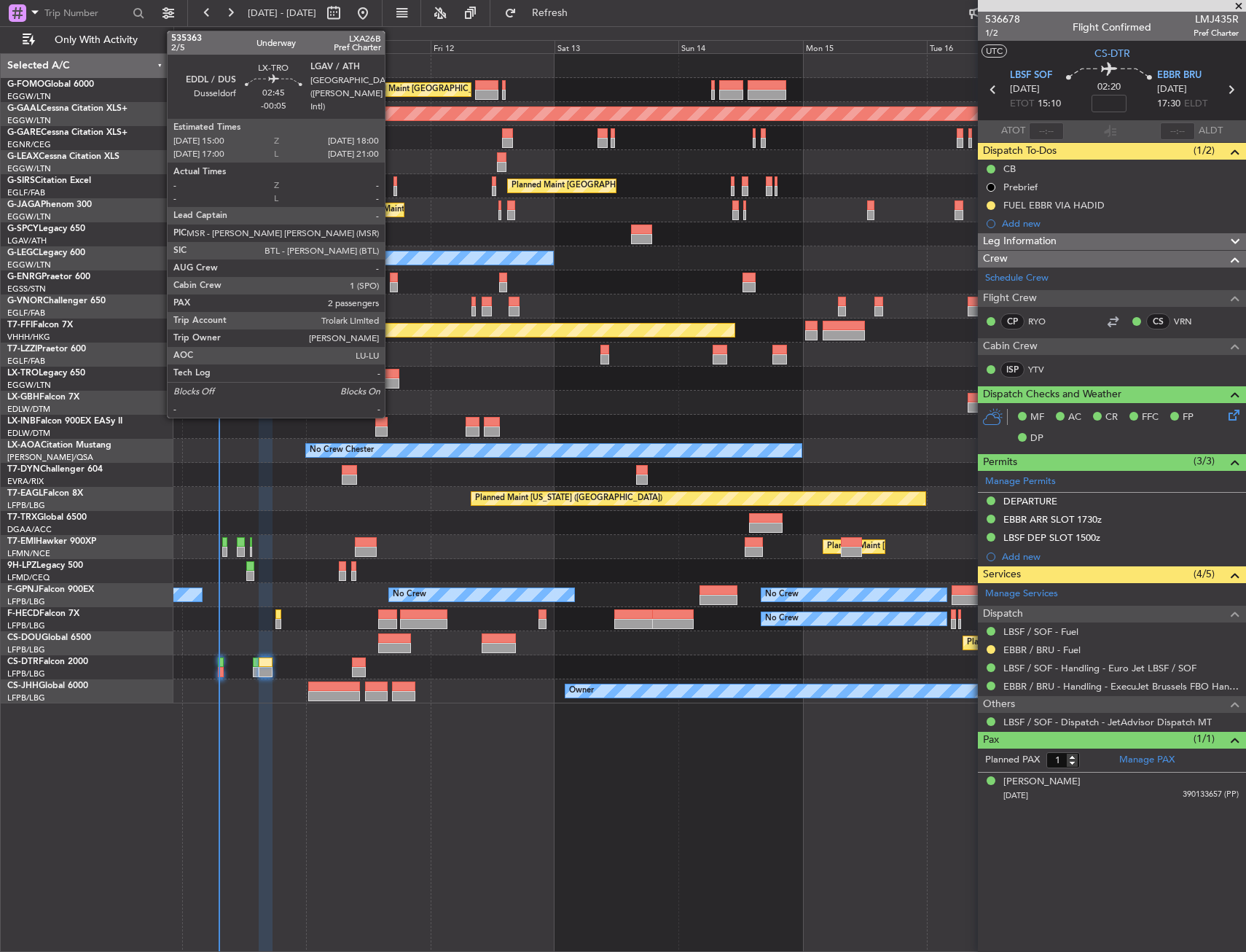
click at [391, 380] on div at bounding box center [391, 384] width 16 height 10
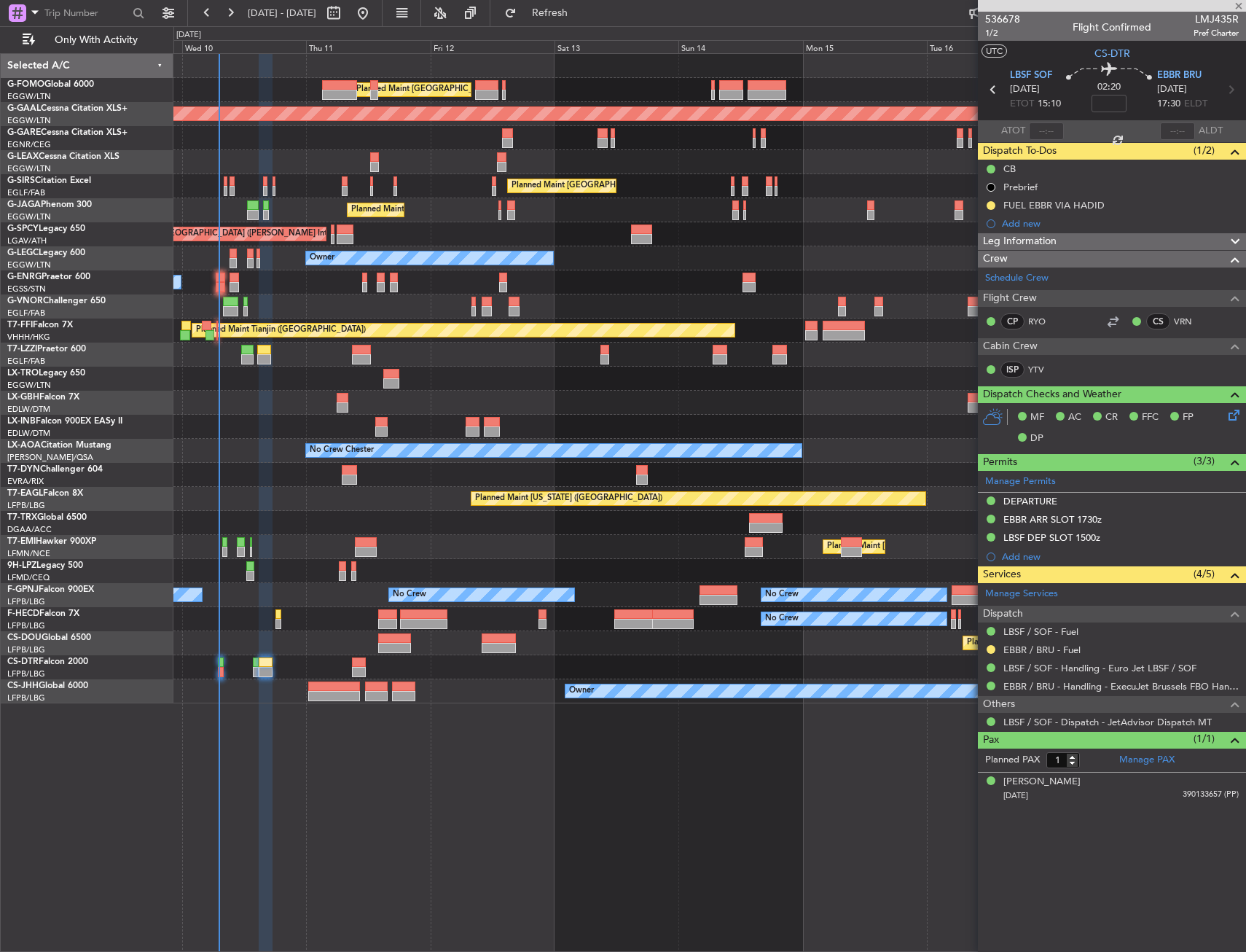
type input "-00:05"
type input "2"
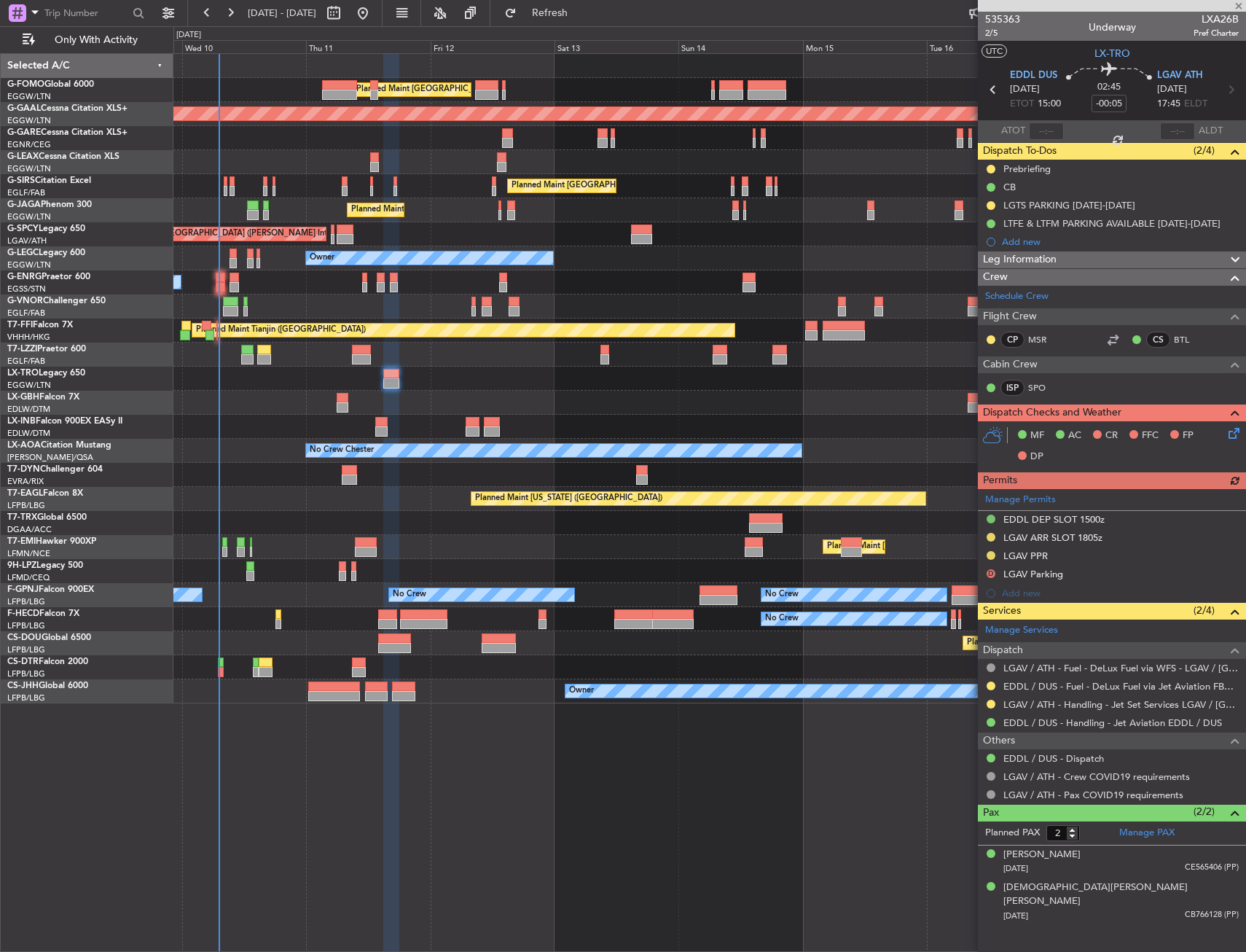
click at [374, 403] on div "Planned Maint Nurnberg Planned Maint [GEOGRAPHIC_DATA] ([GEOGRAPHIC_DATA])" at bounding box center [710, 402] width 1072 height 24
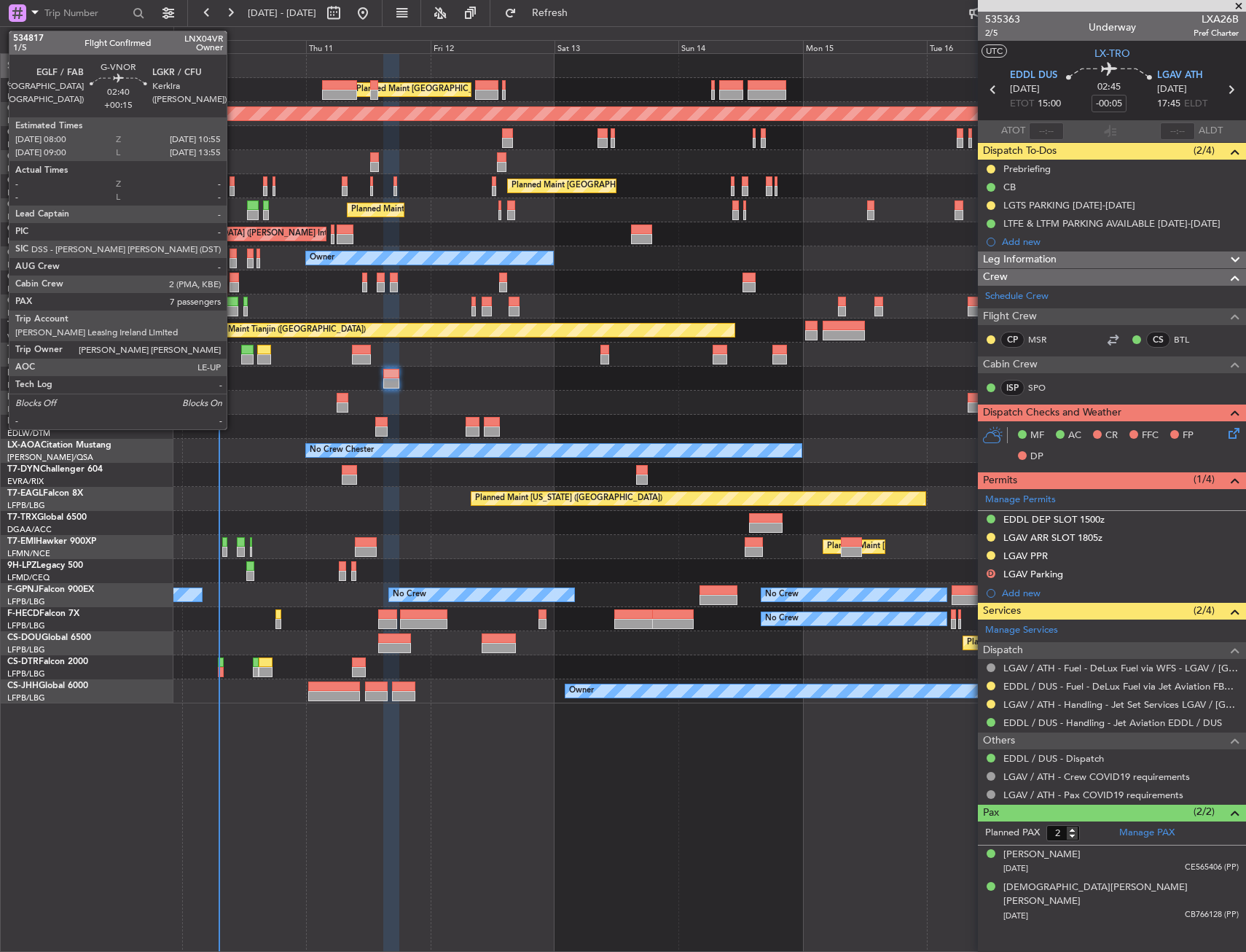
click at [234, 298] on div at bounding box center [231, 302] width 15 height 10
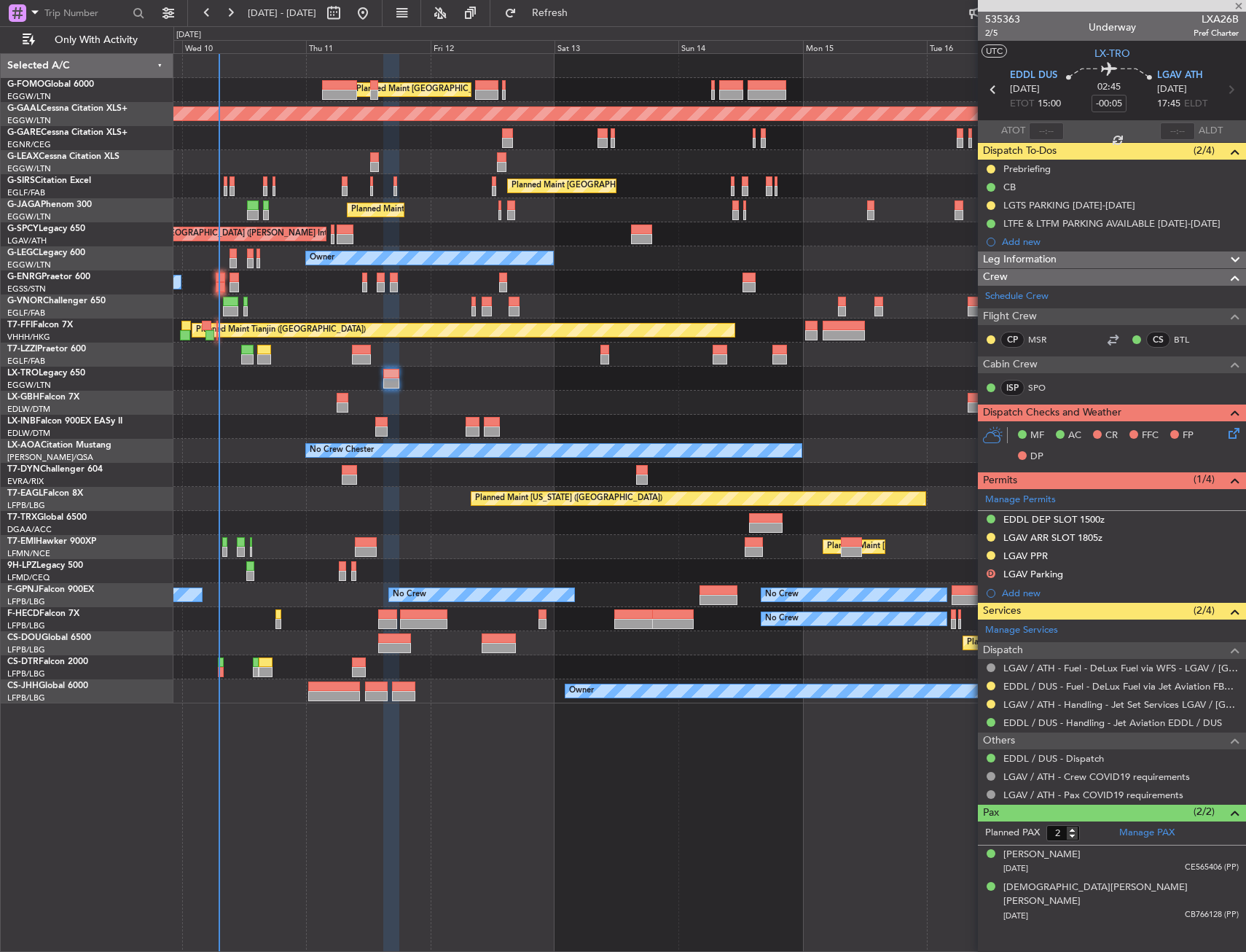
type input "+00:15"
type input "7"
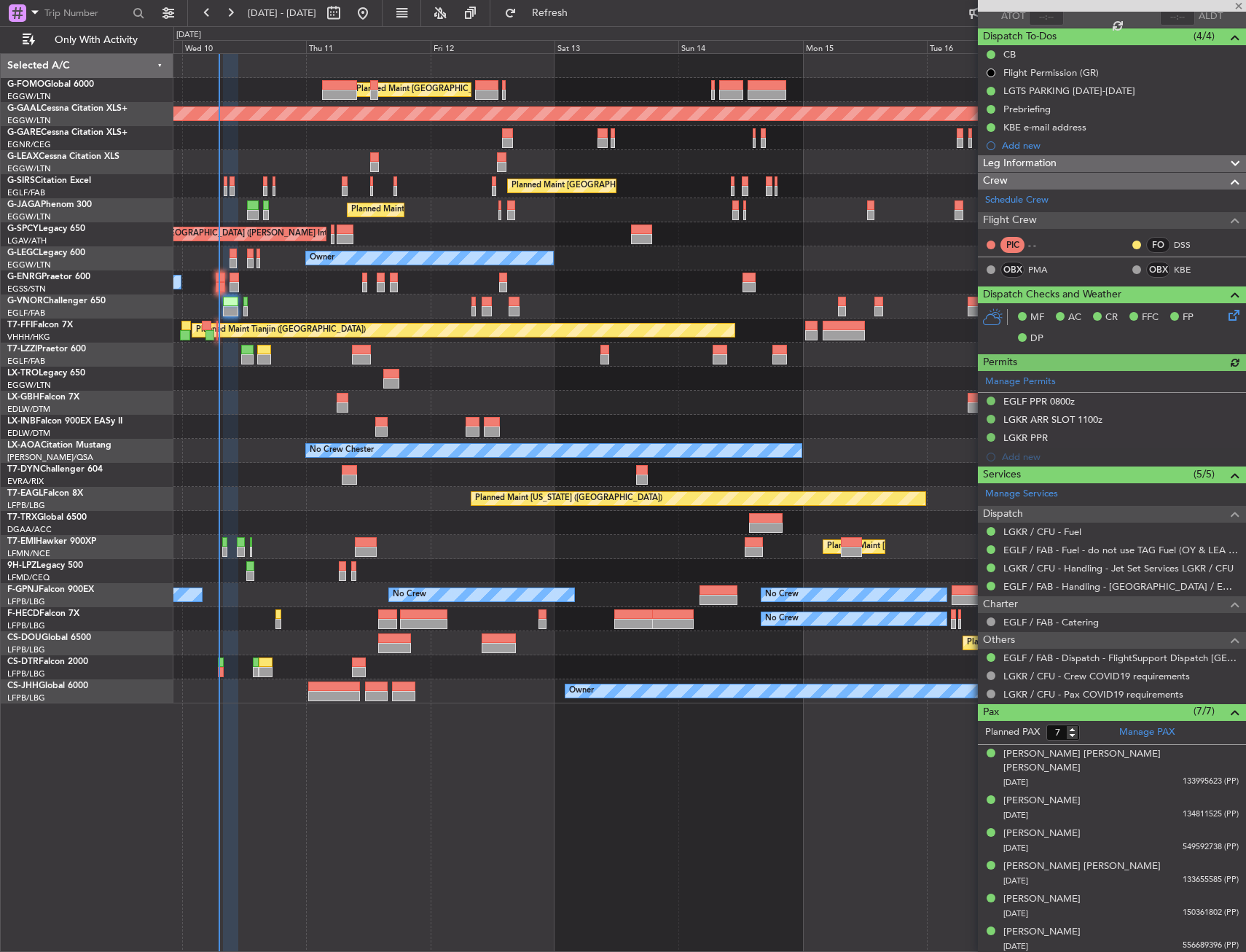
scroll to position [136, 0]
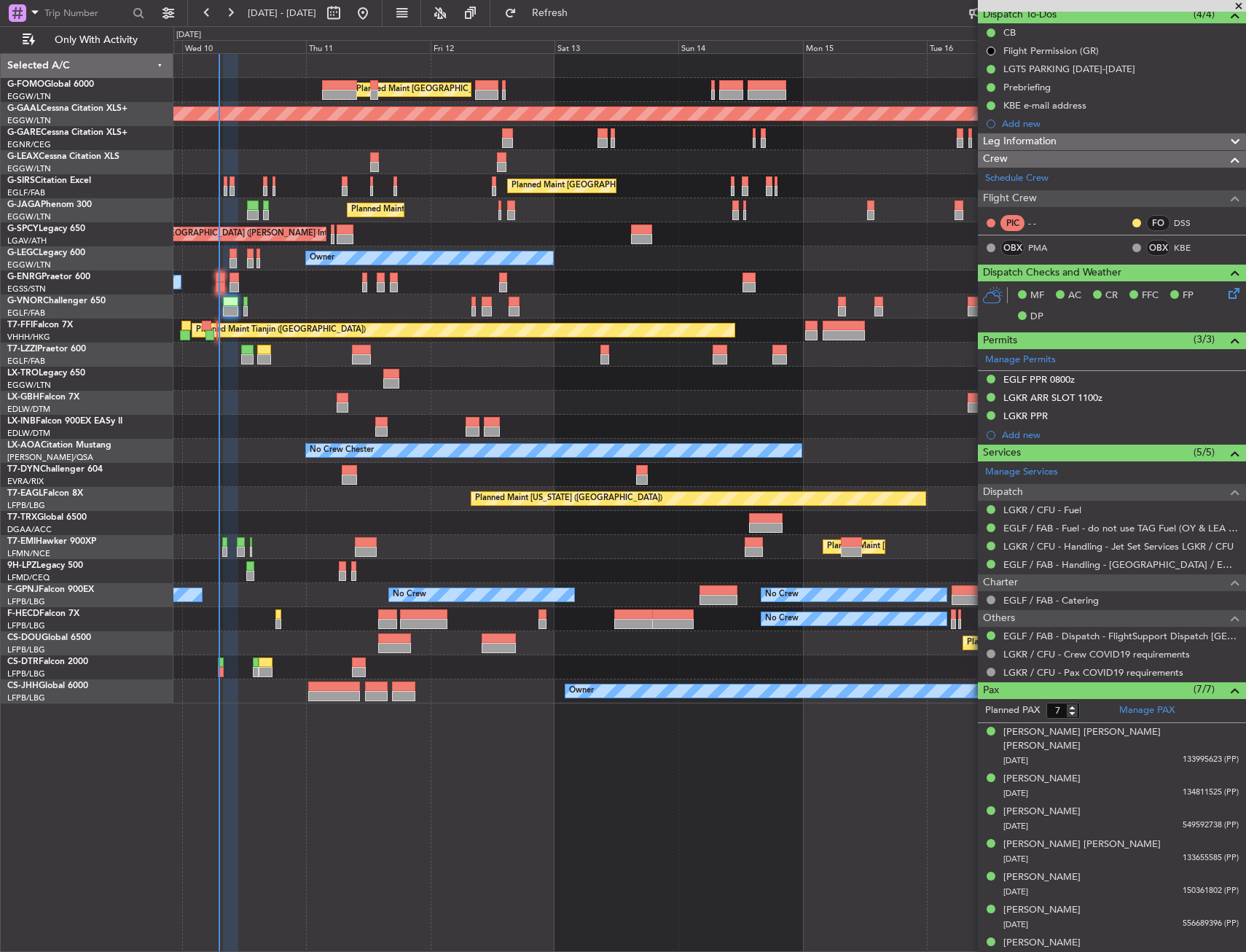
click at [239, 452] on div "No Crew Chester" at bounding box center [710, 451] width 1072 height 24
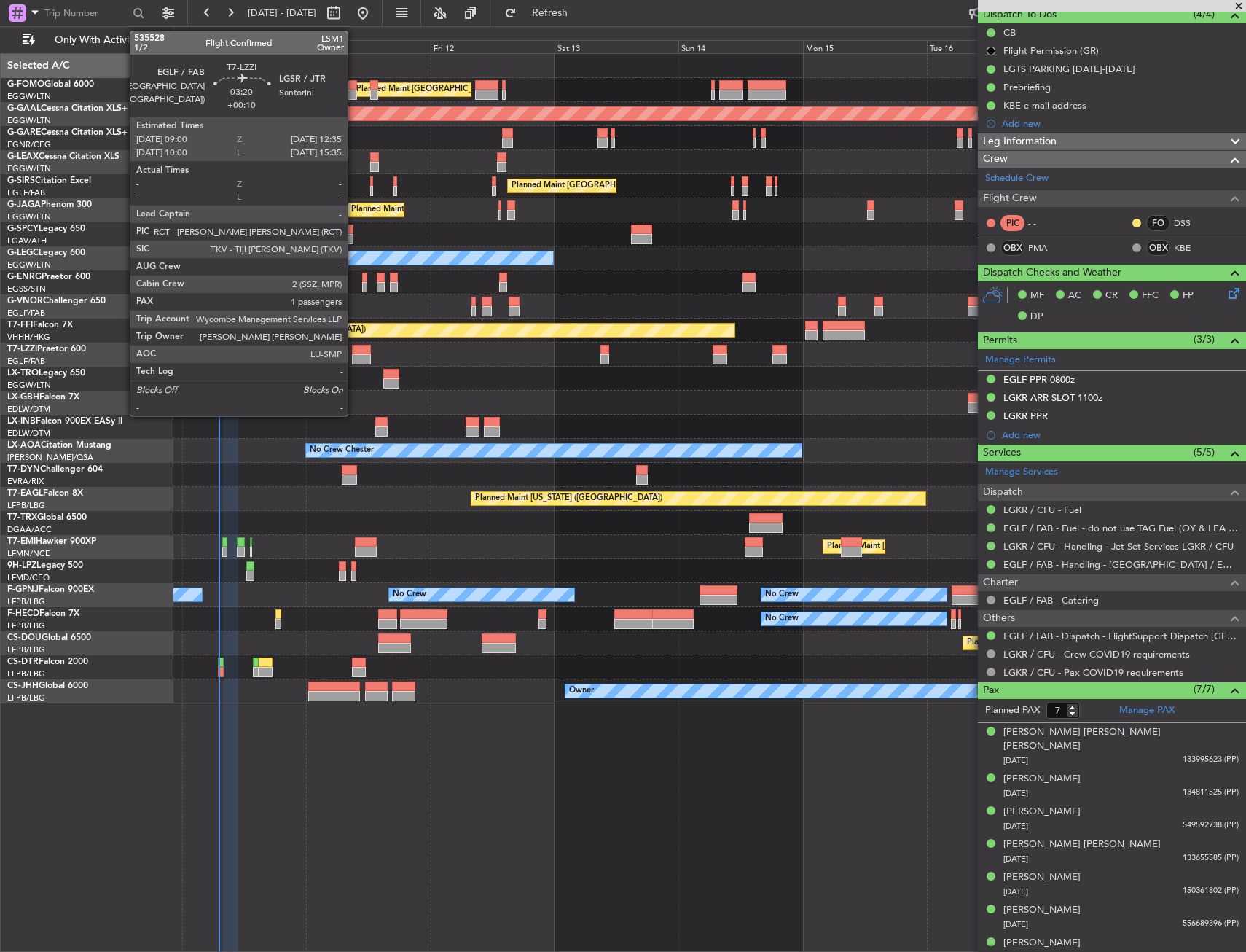
click at [355, 358] on div at bounding box center [361, 360] width 19 height 10
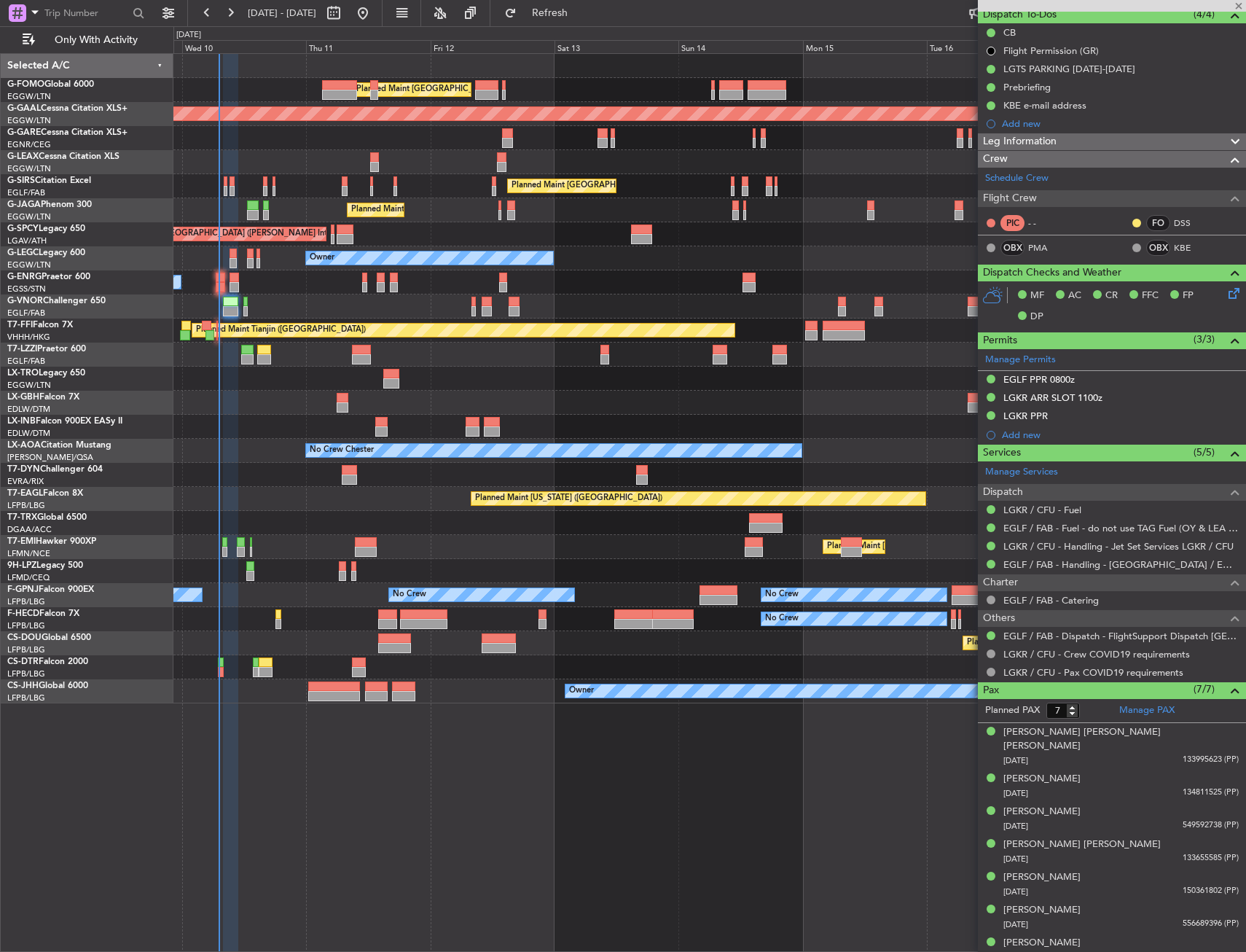
type input "+00:10"
type input "1"
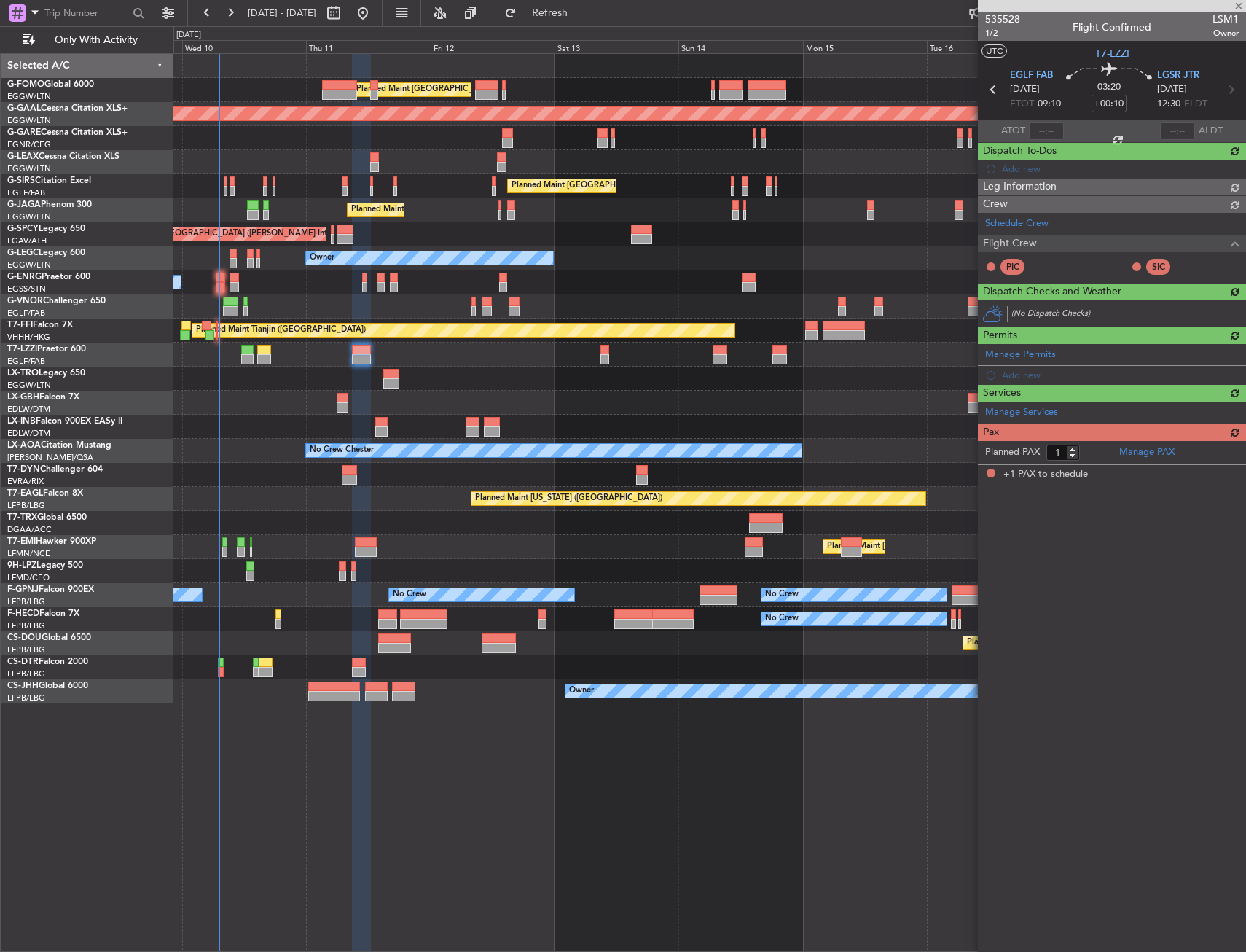
scroll to position [0, 0]
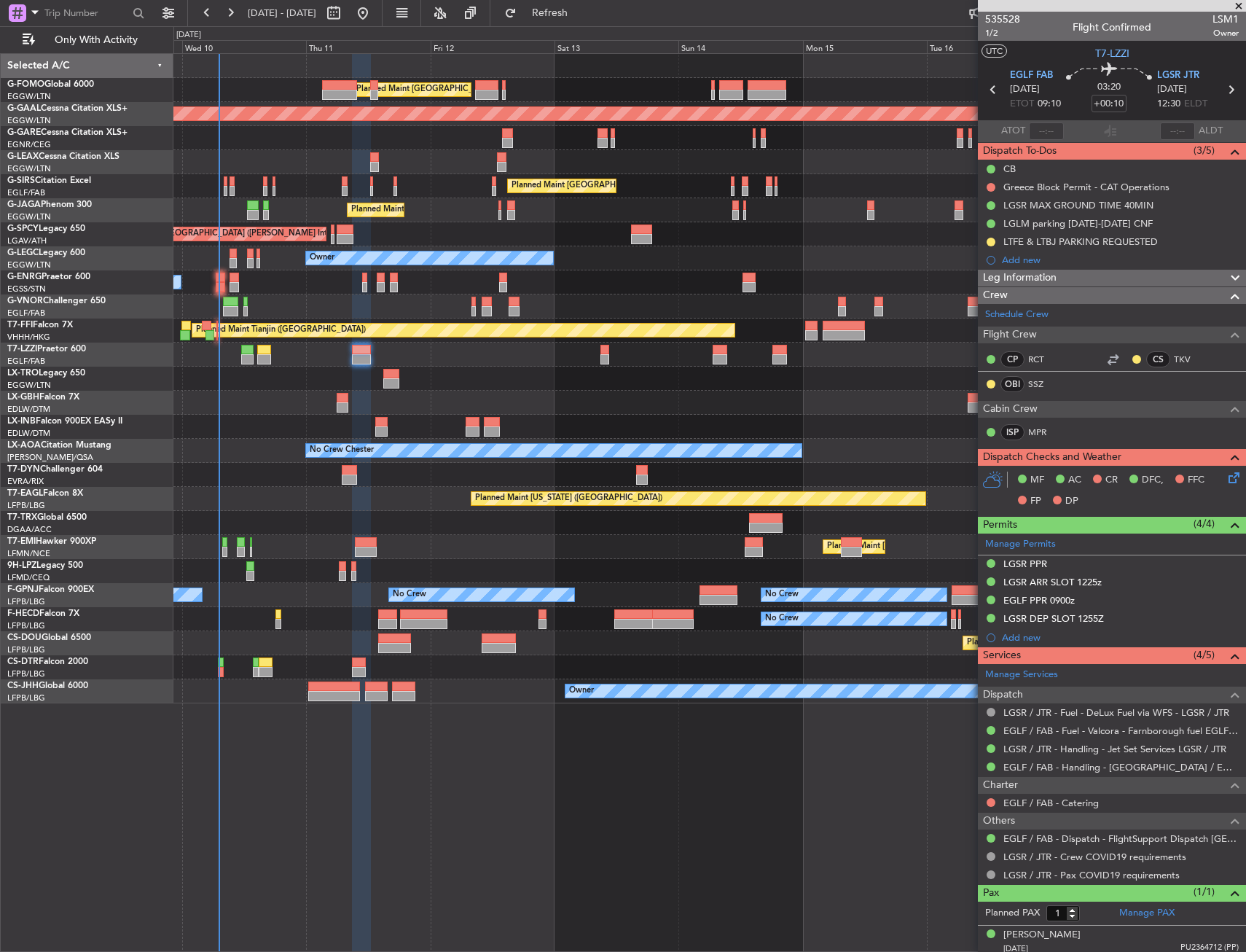
click at [269, 380] on div at bounding box center [710, 378] width 1072 height 24
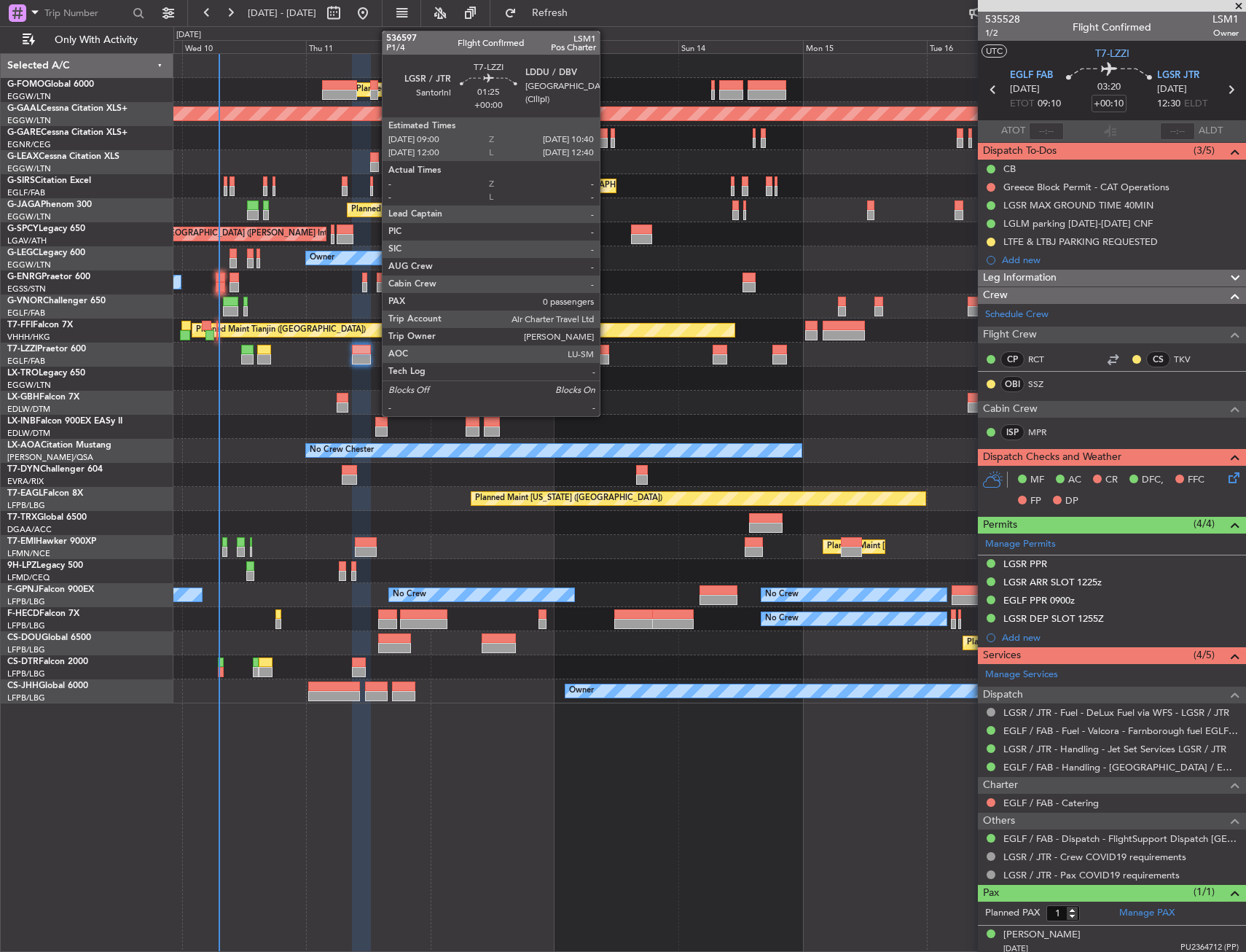
click at [606, 344] on div at bounding box center [605, 349] width 9 height 10
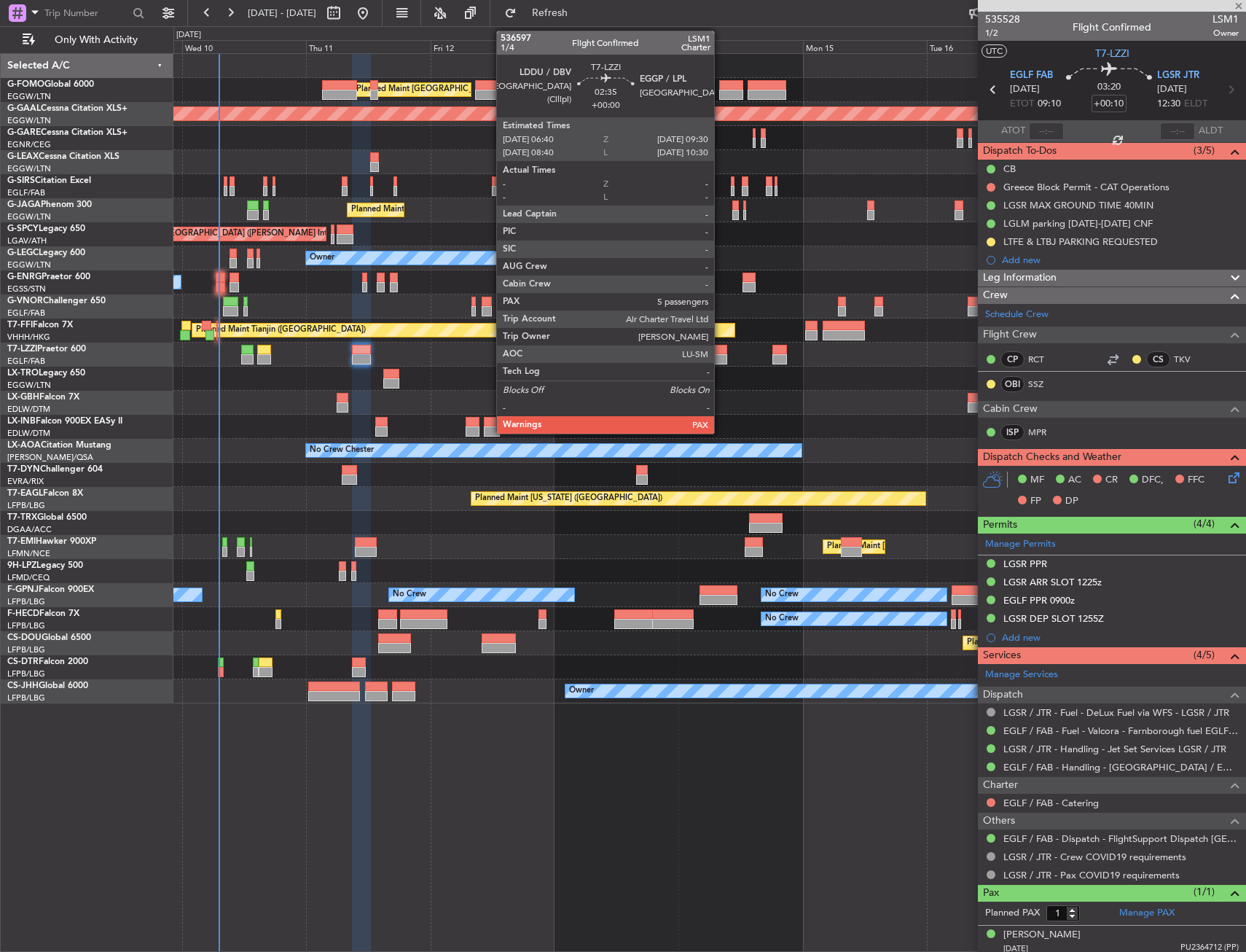
type input "0"
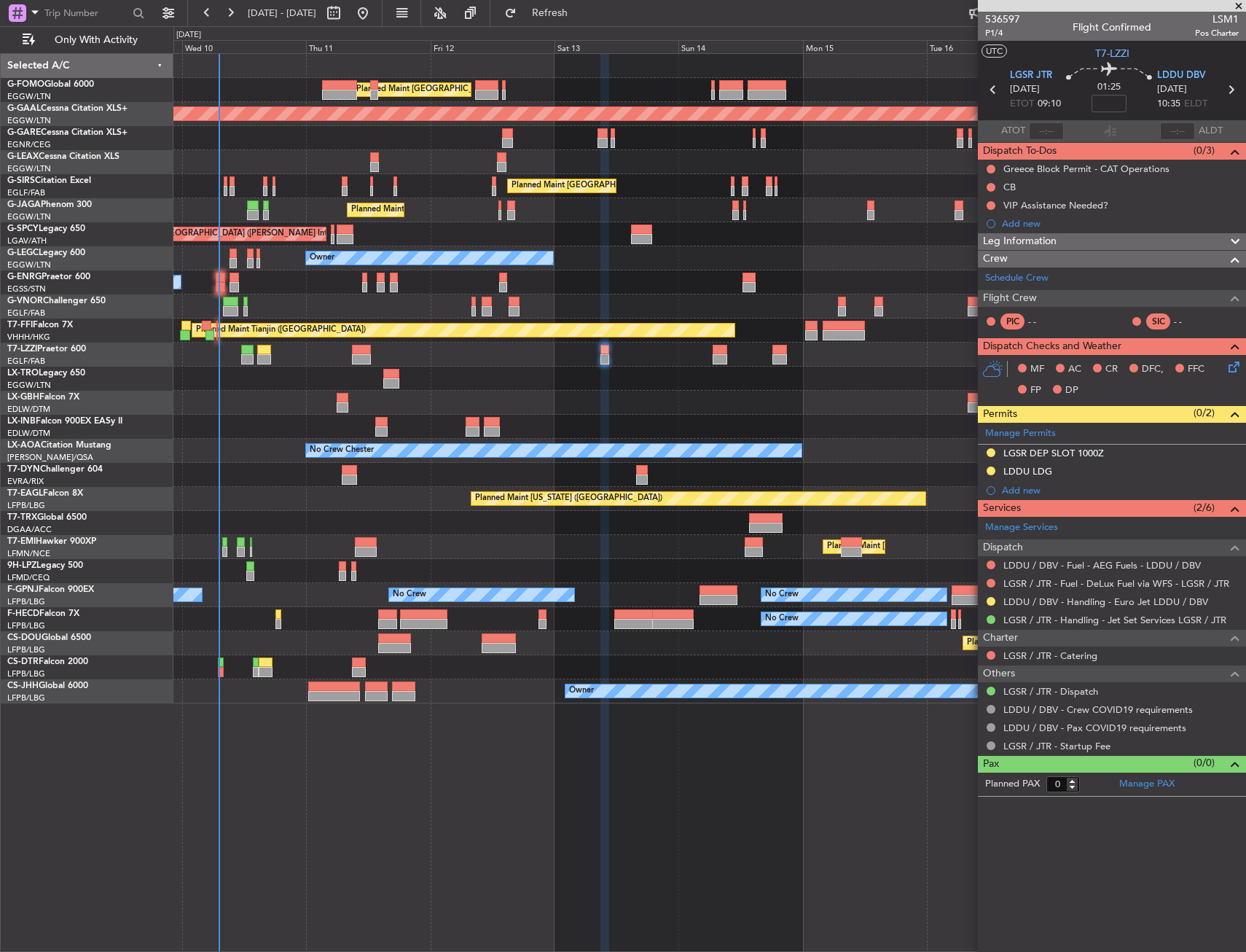
drag, startPoint x: 324, startPoint y: 434, endPoint x: 311, endPoint y: 430, distance: 13.6
click at [248, 415] on div at bounding box center [710, 427] width 1072 height 24
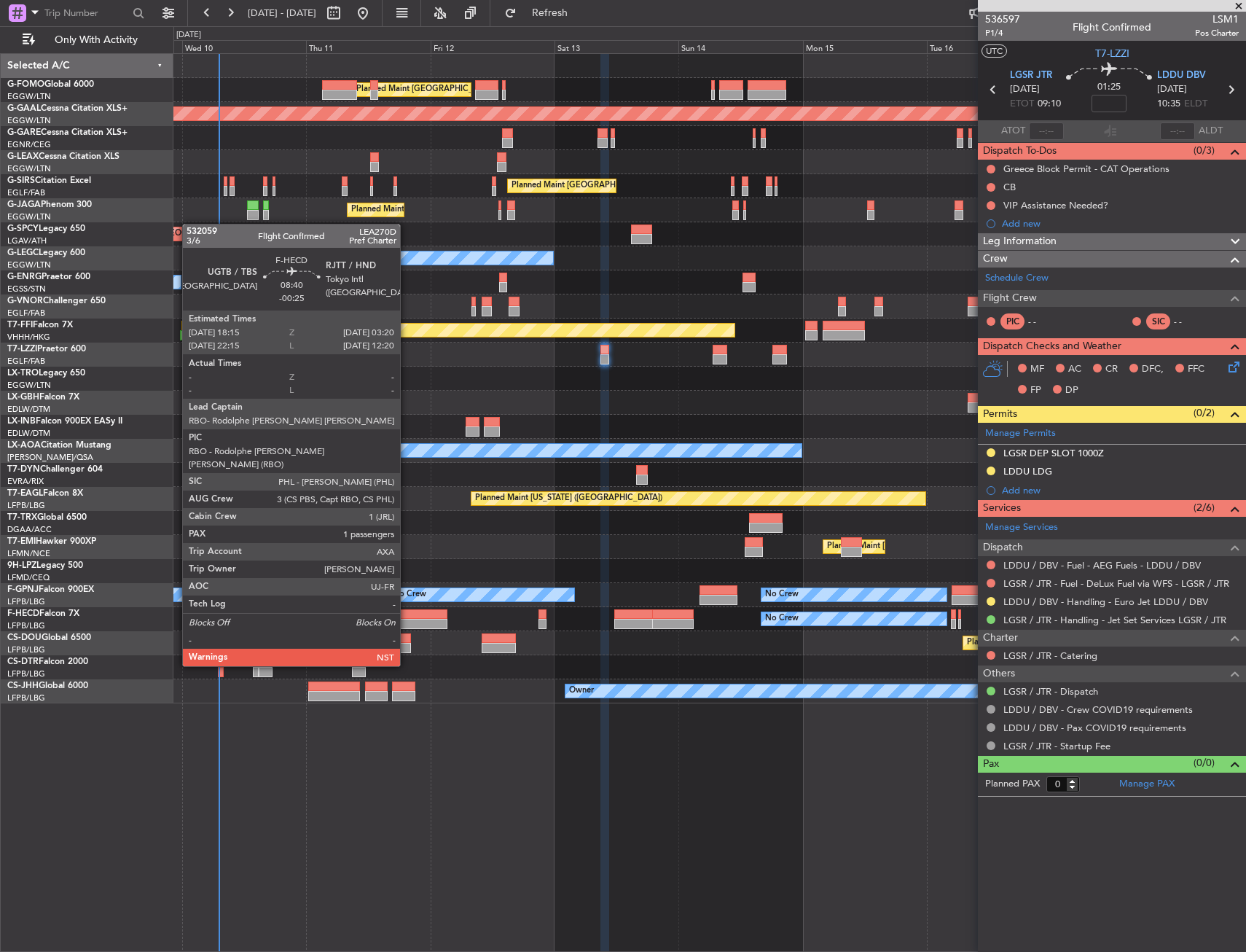
click at [420, 622] on div at bounding box center [424, 624] width 48 height 10
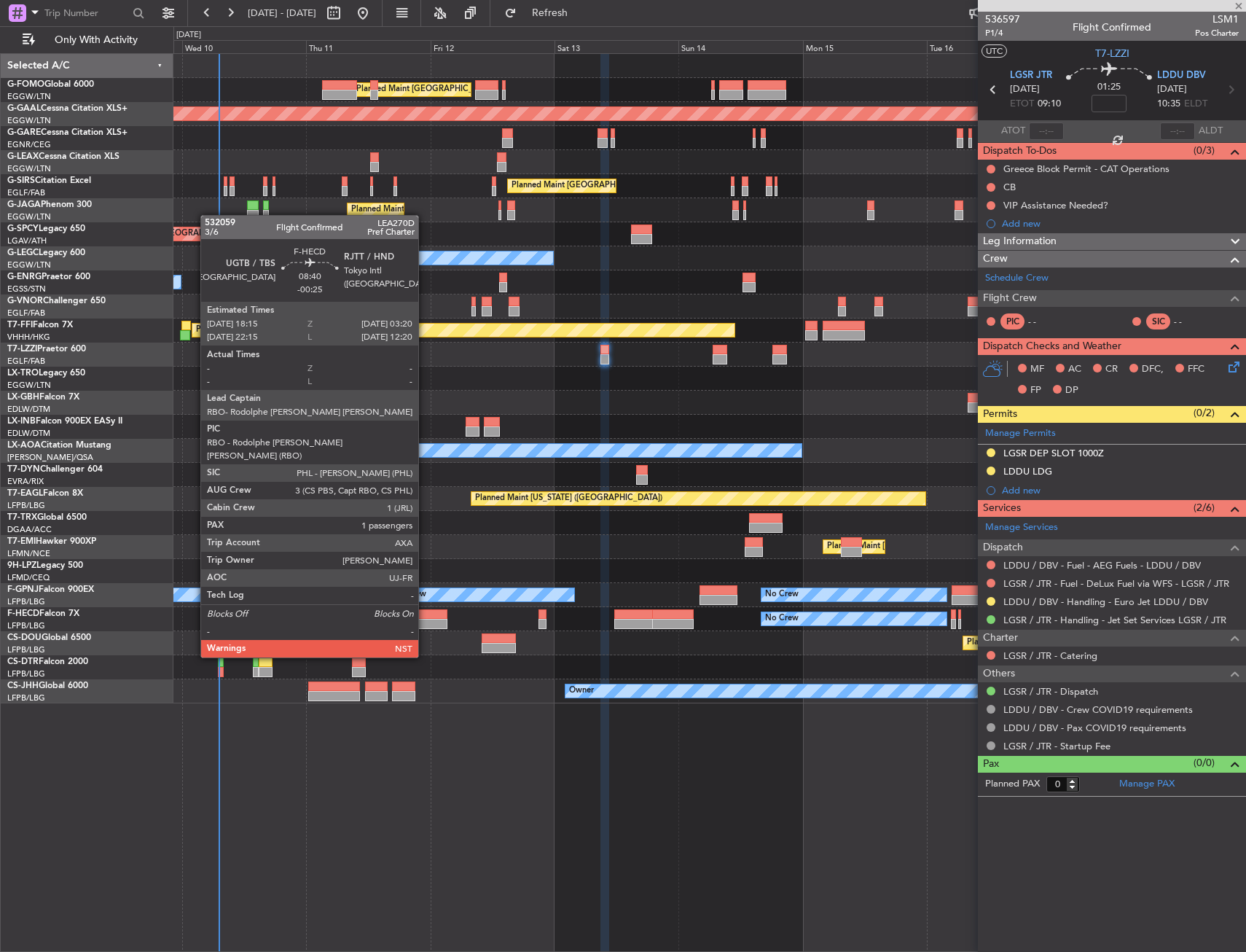
type input "-00:25"
type input "1"
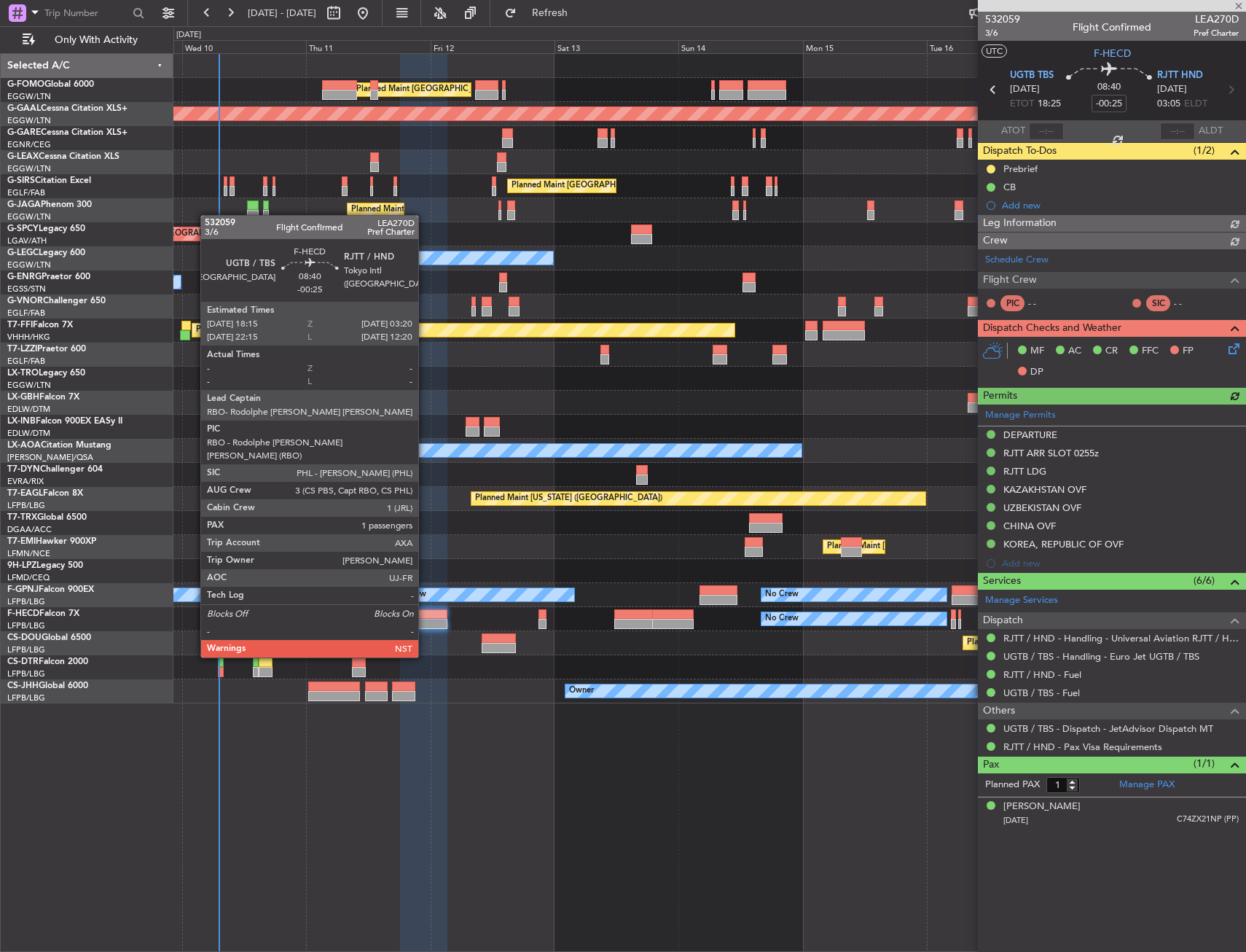
click at [425, 616] on div at bounding box center [424, 614] width 48 height 10
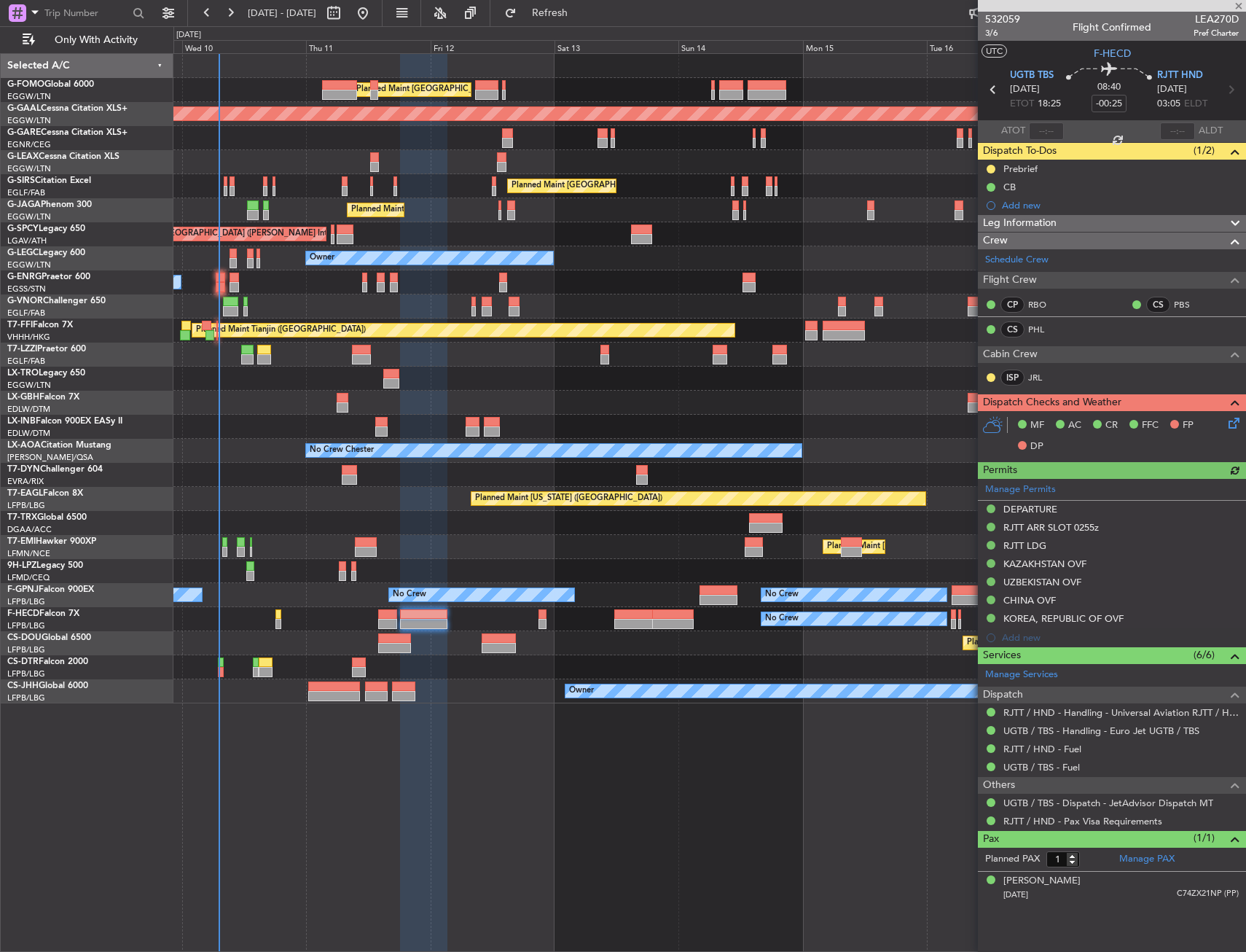
click at [274, 281] on div "No Crew Planned Maint [GEOGRAPHIC_DATA] ([GEOGRAPHIC_DATA])" at bounding box center [710, 282] width 1072 height 24
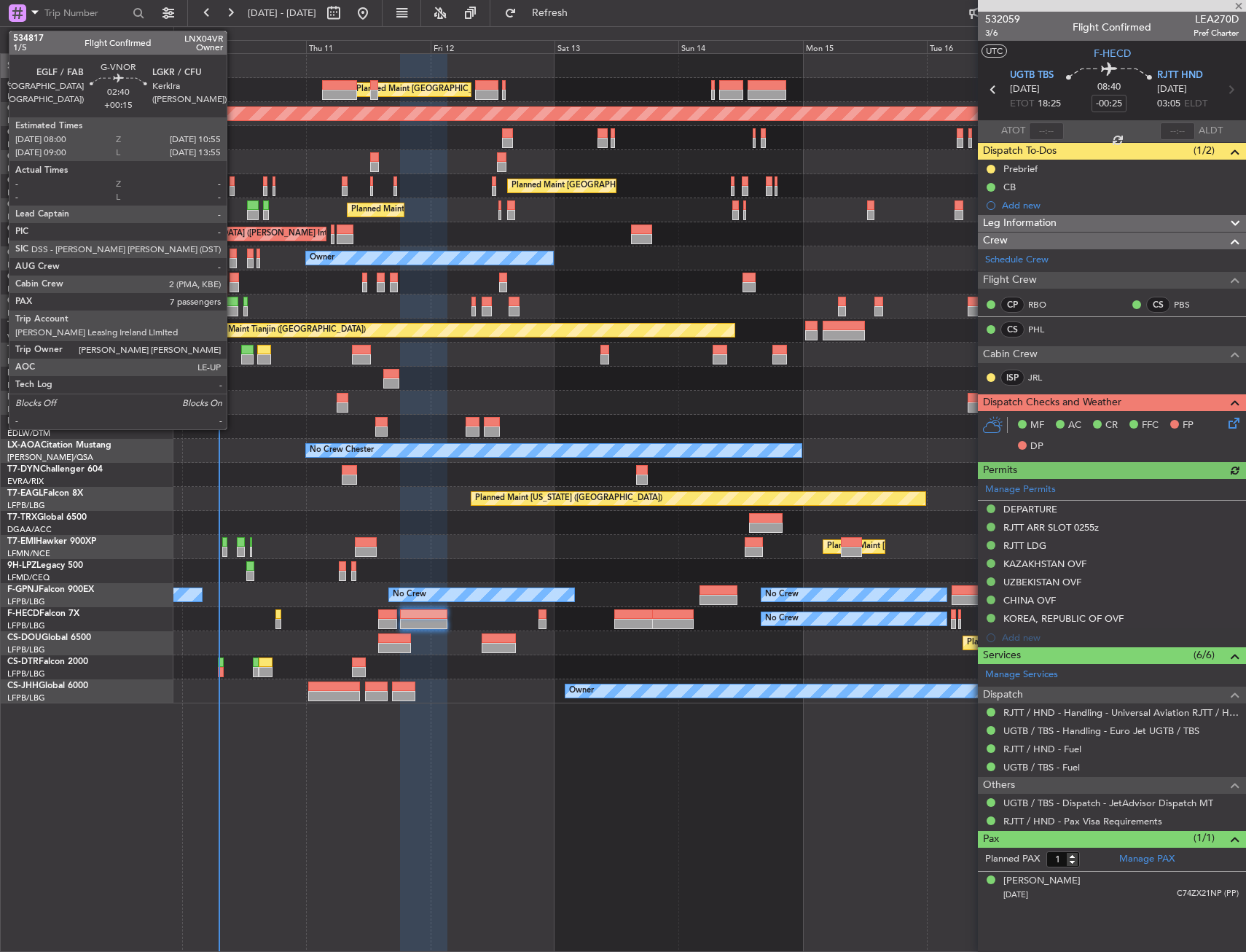
click at [234, 304] on div at bounding box center [231, 302] width 15 height 10
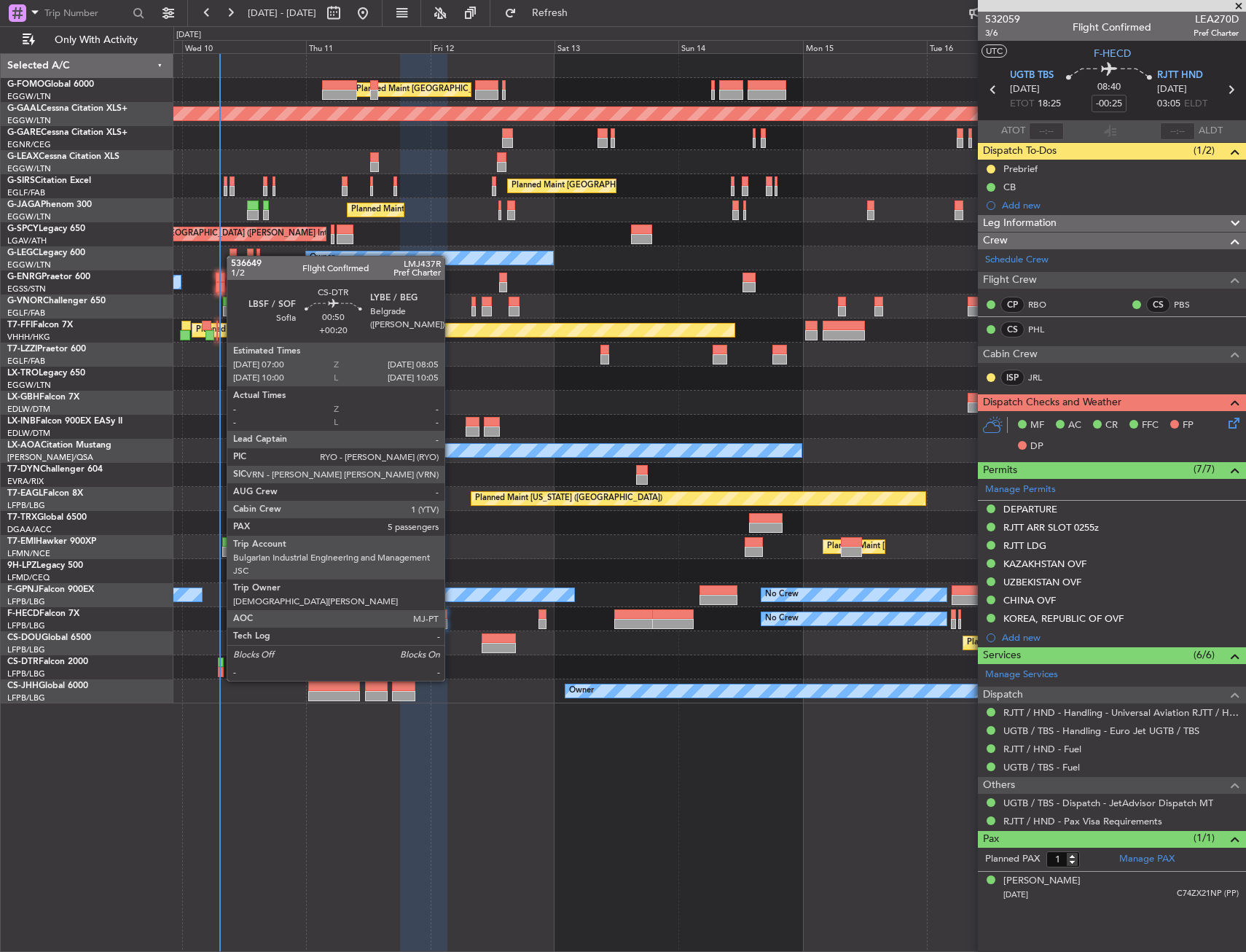
click at [219, 666] on div at bounding box center [221, 662] width 6 height 10
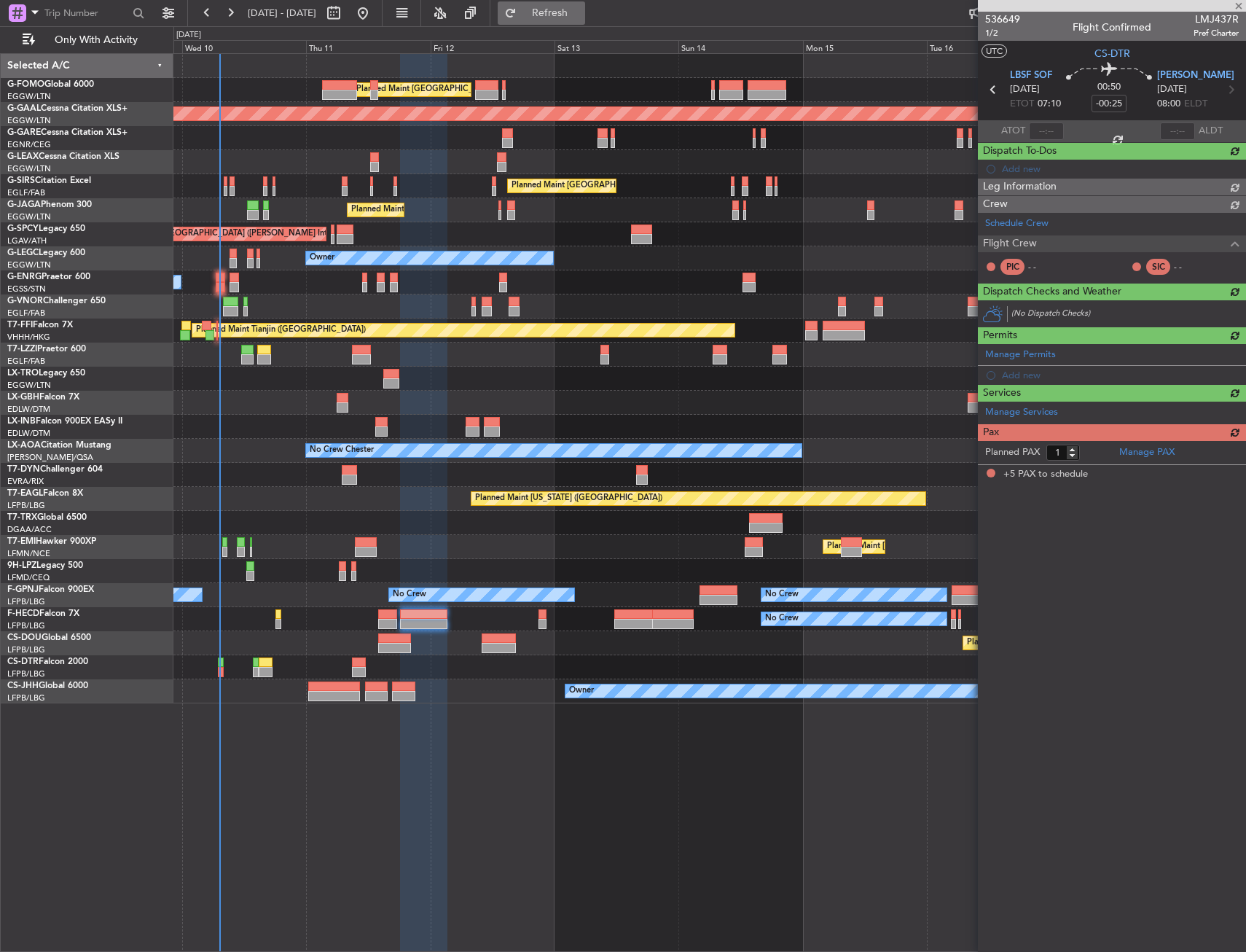
type input "+00:20"
type input "5"
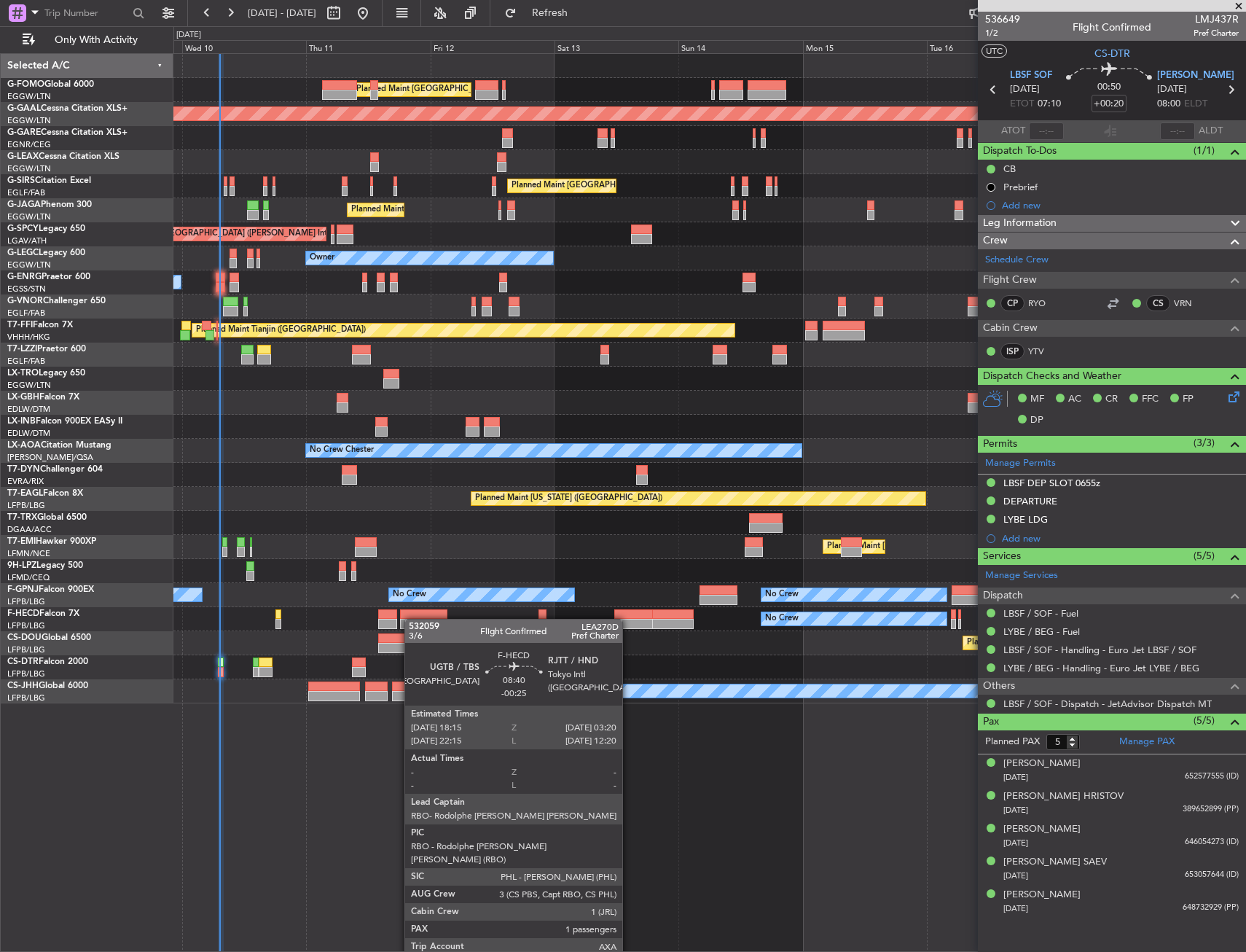
click at [412, 620] on div "No Crew No Crew Planned Maint [GEOGRAPHIC_DATA] ([GEOGRAPHIC_DATA])" at bounding box center [710, 619] width 1072 height 24
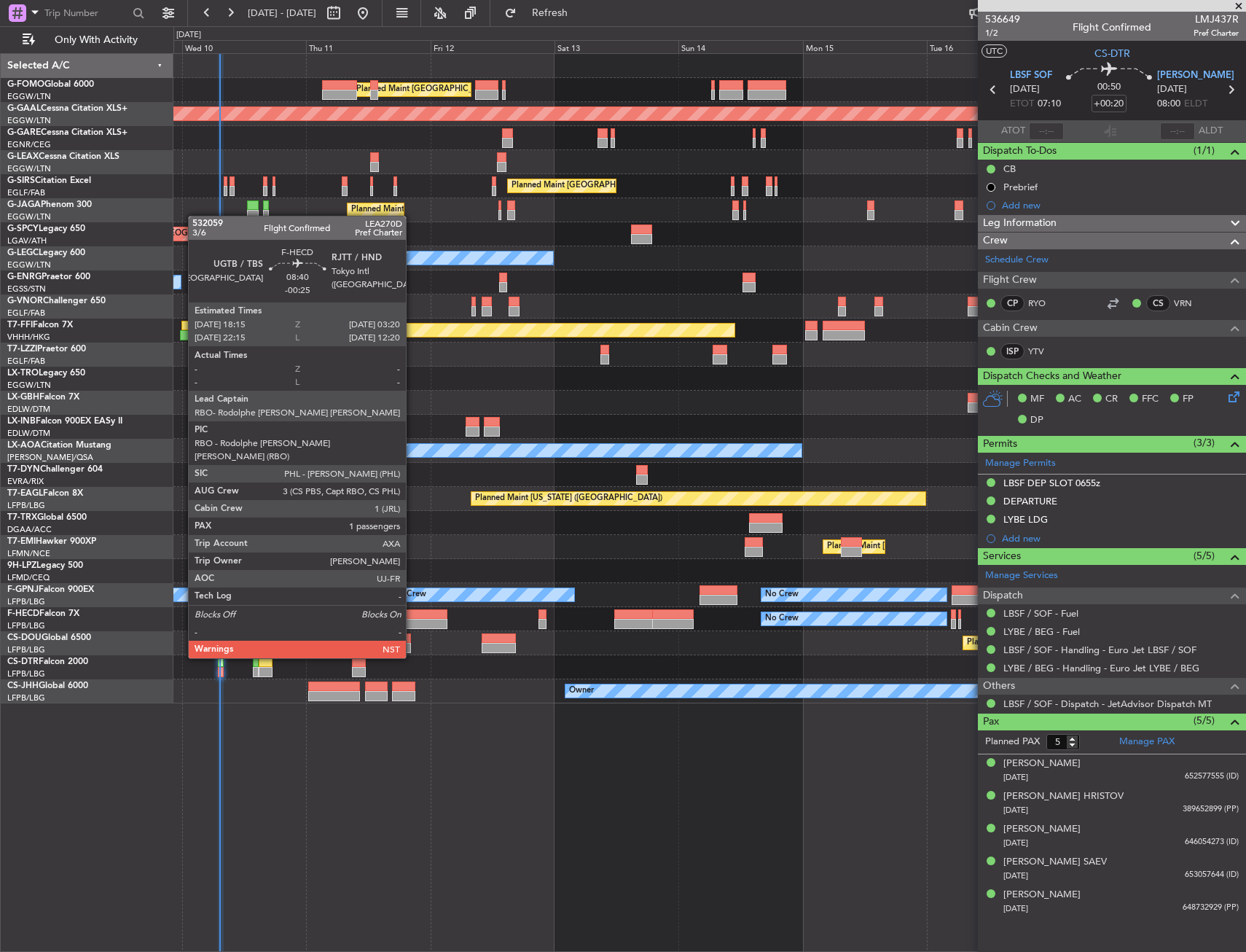
click at [412, 617] on div at bounding box center [424, 614] width 48 height 10
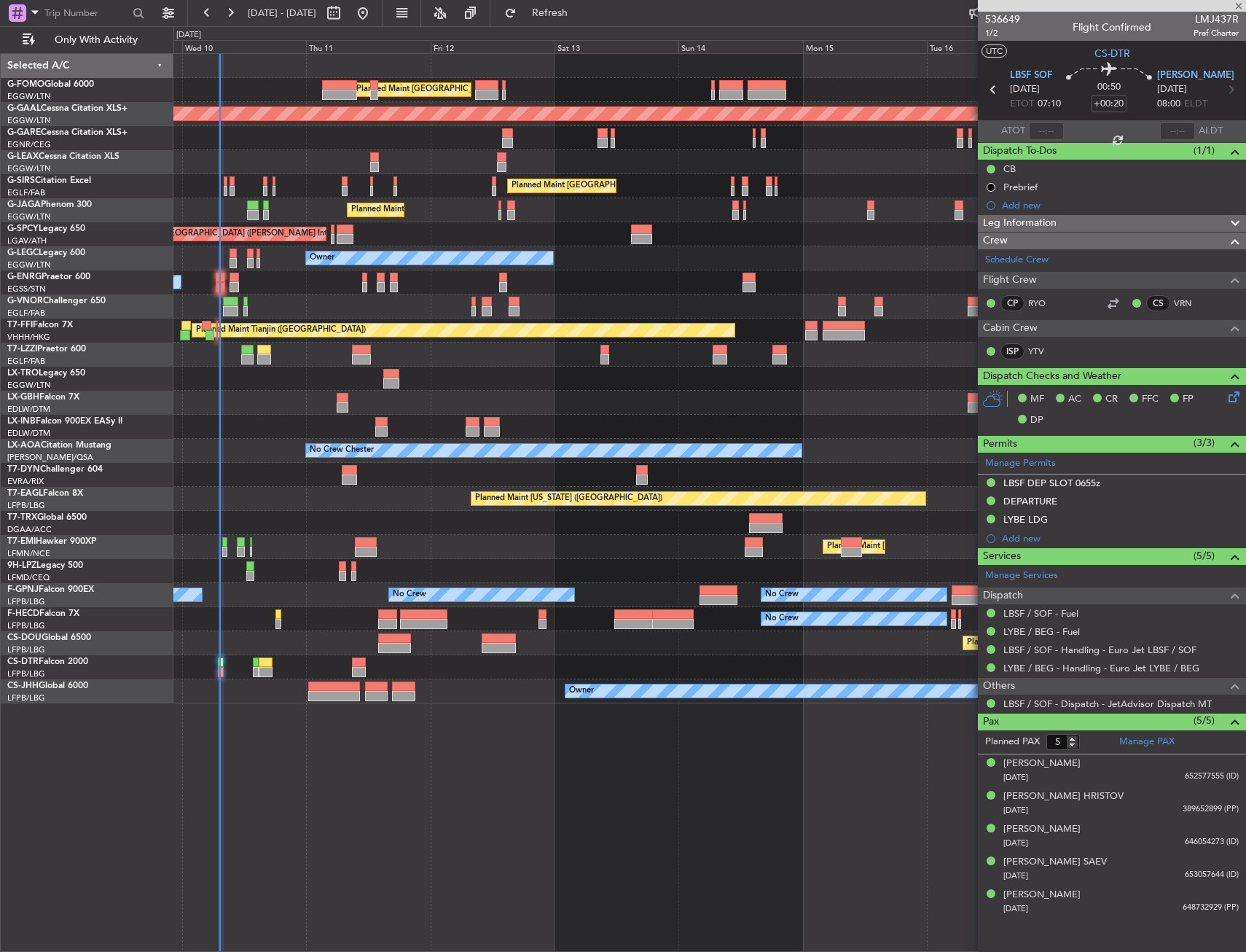
click at [440, 514] on div "Planned Maint [GEOGRAPHIC_DATA] ([GEOGRAPHIC_DATA])" at bounding box center [710, 522] width 1072 height 24
type input "-00:25"
type input "1"
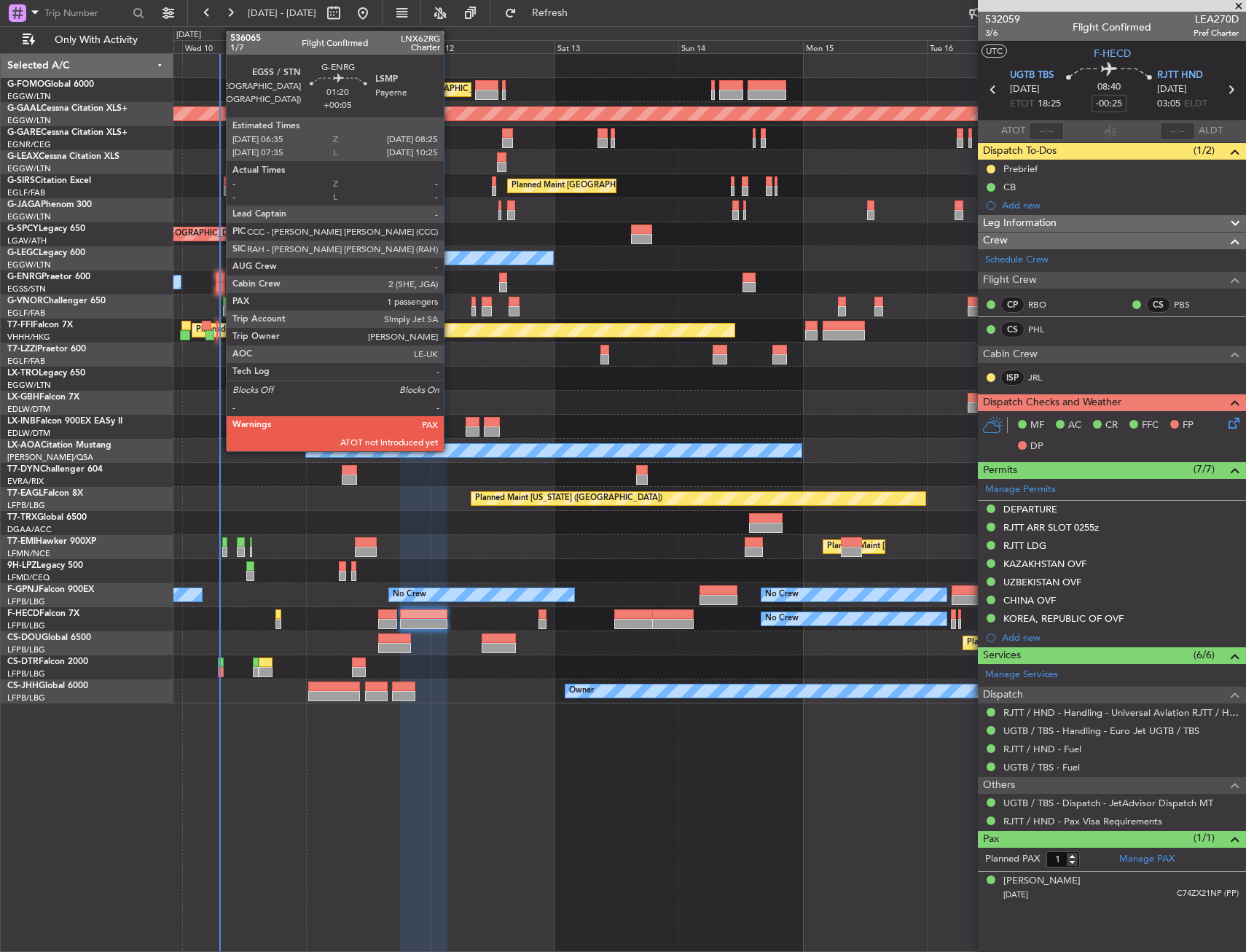
click at [219, 286] on div at bounding box center [221, 287] width 10 height 10
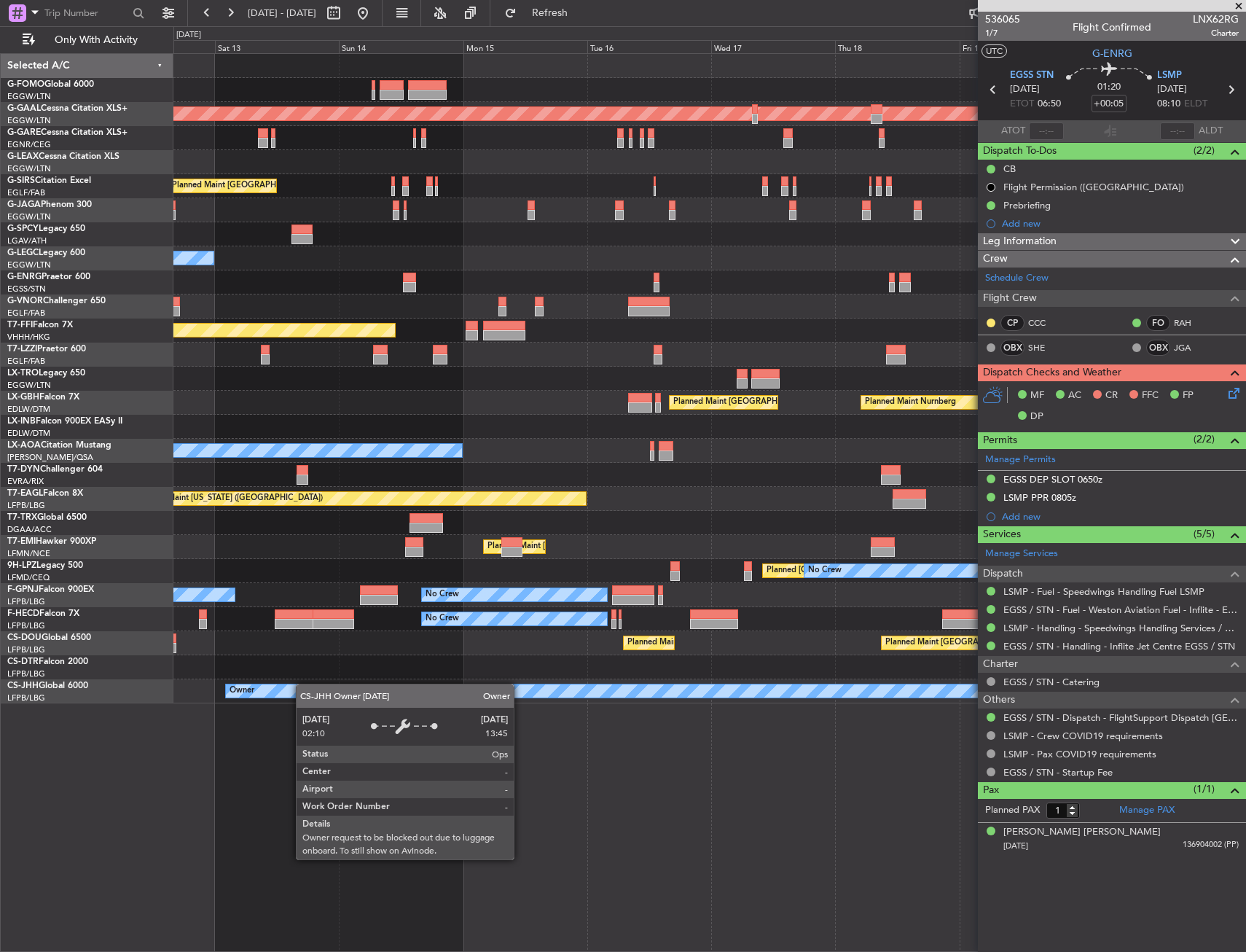
click at [395, 672] on div at bounding box center [710, 667] width 1072 height 24
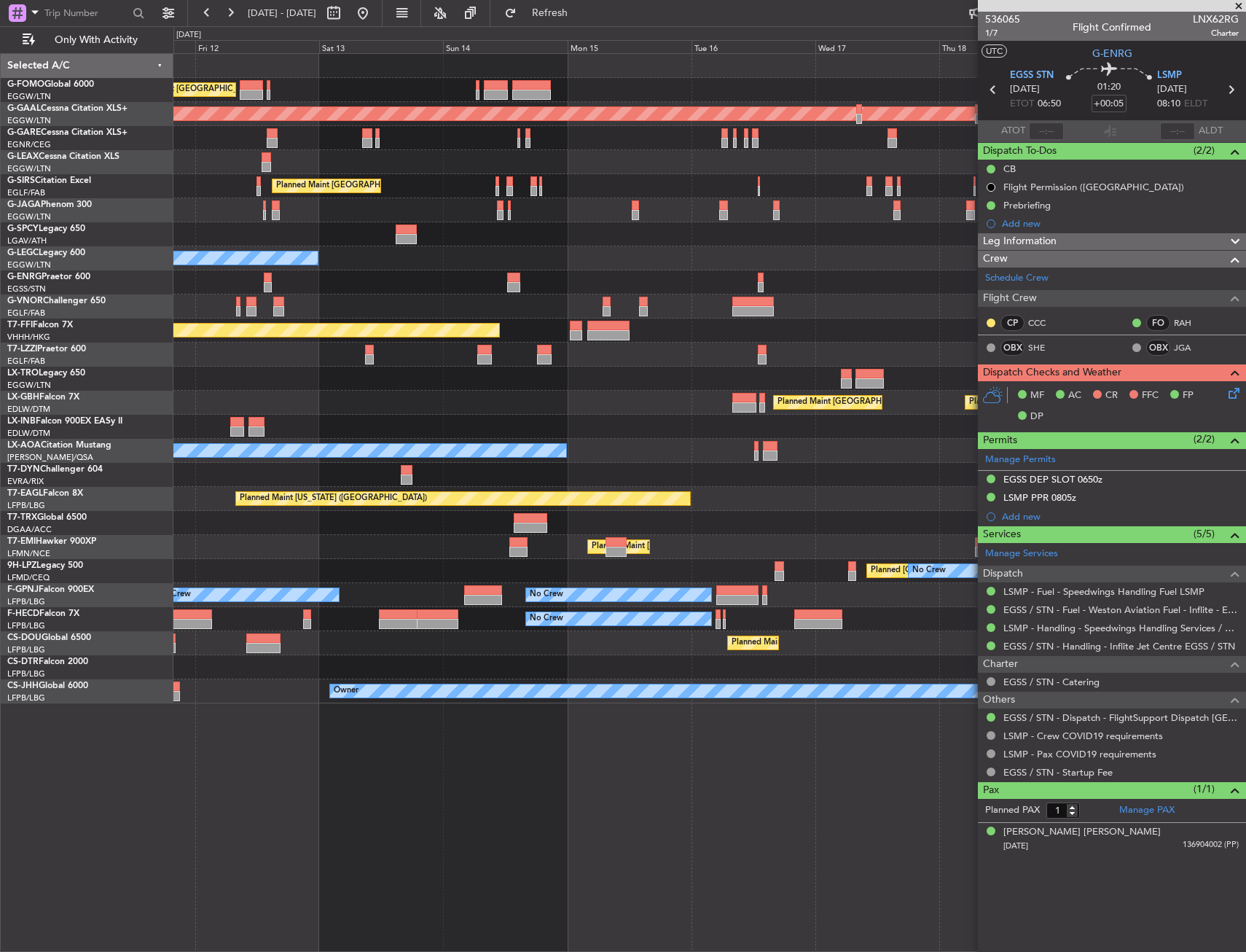
click at [643, 672] on div at bounding box center [710, 667] width 1072 height 24
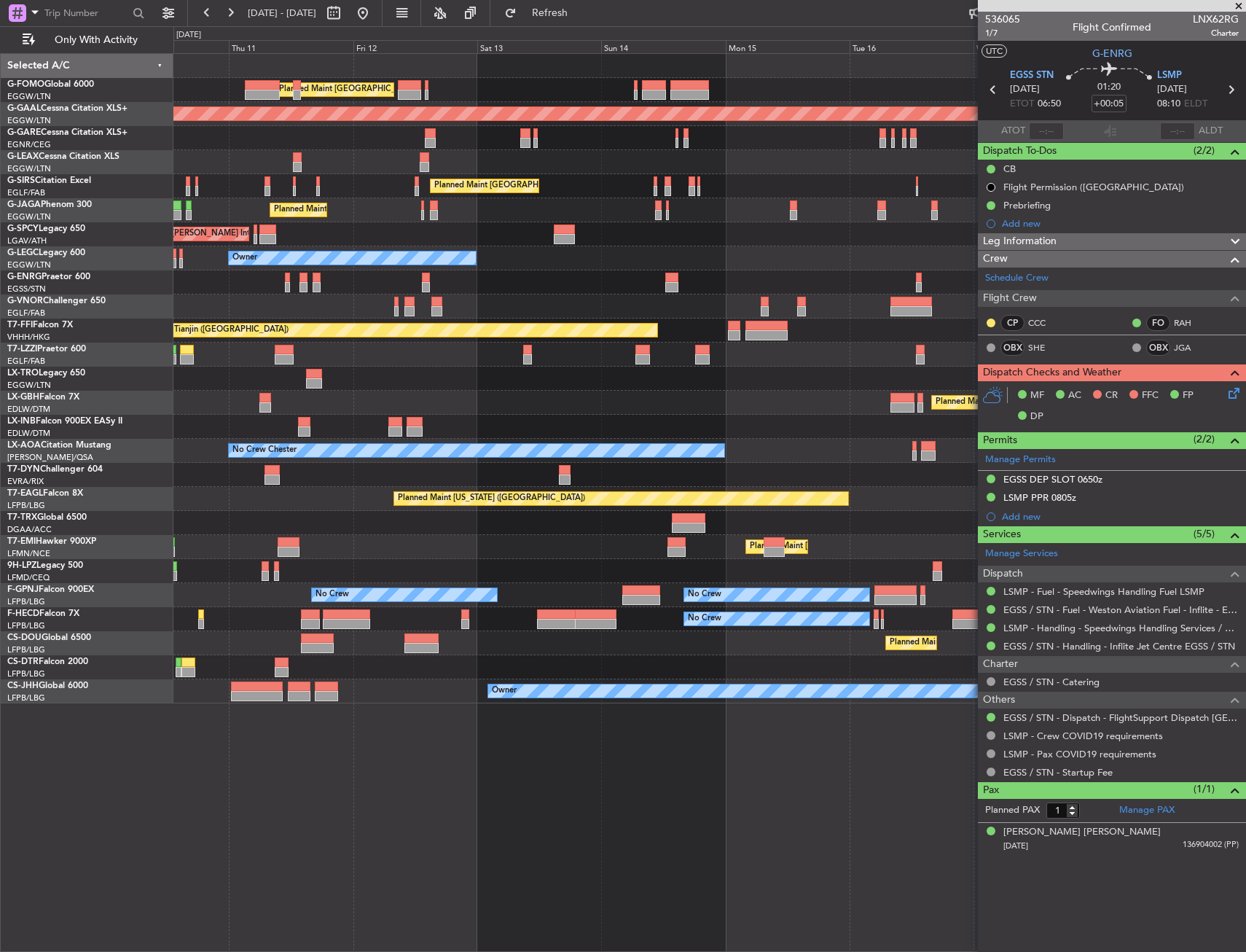
click at [426, 540] on div "Planned Maint [GEOGRAPHIC_DATA] Planned Maint [GEOGRAPHIC_DATA]" at bounding box center [710, 547] width 1072 height 24
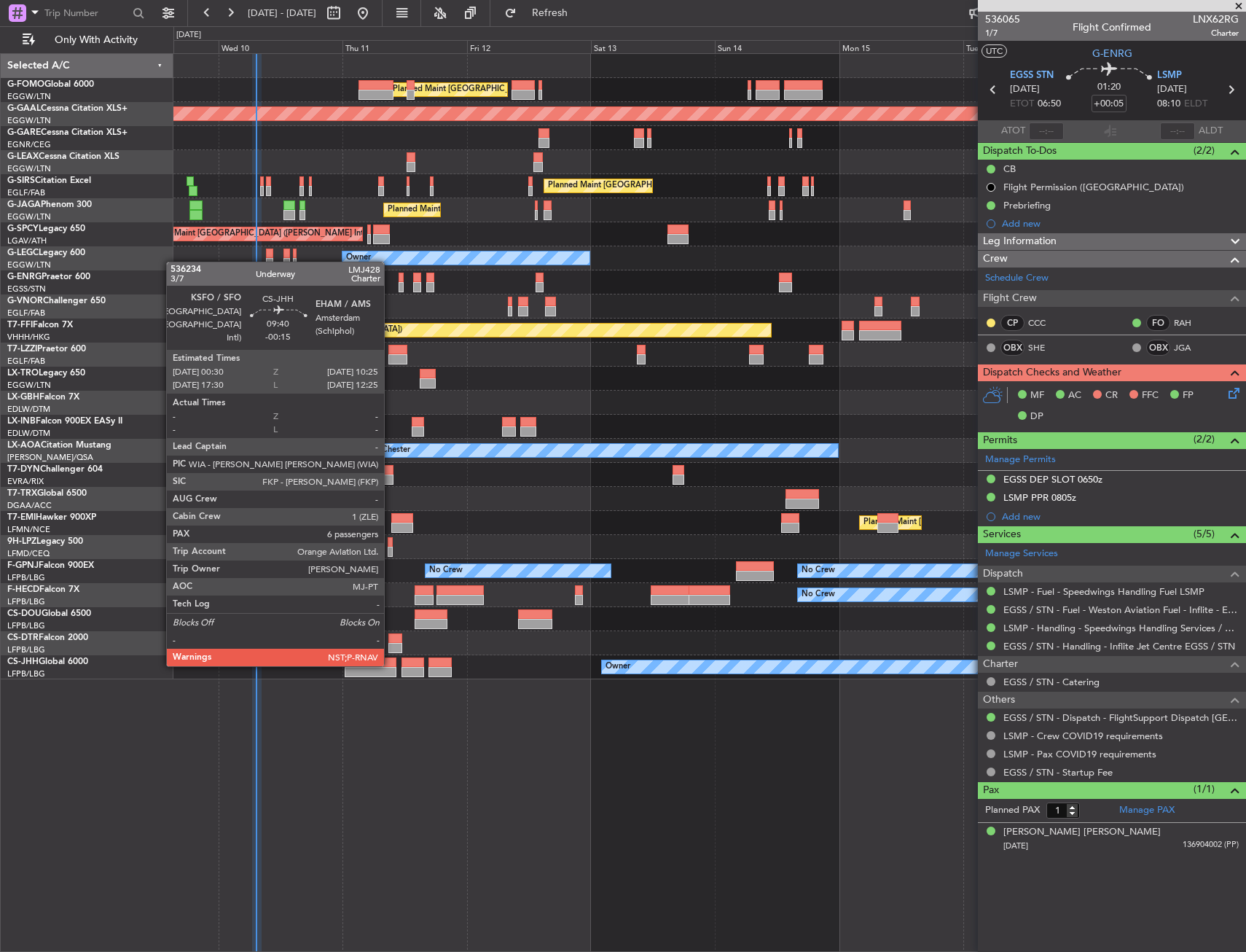
click at [390, 665] on div at bounding box center [370, 662] width 52 height 10
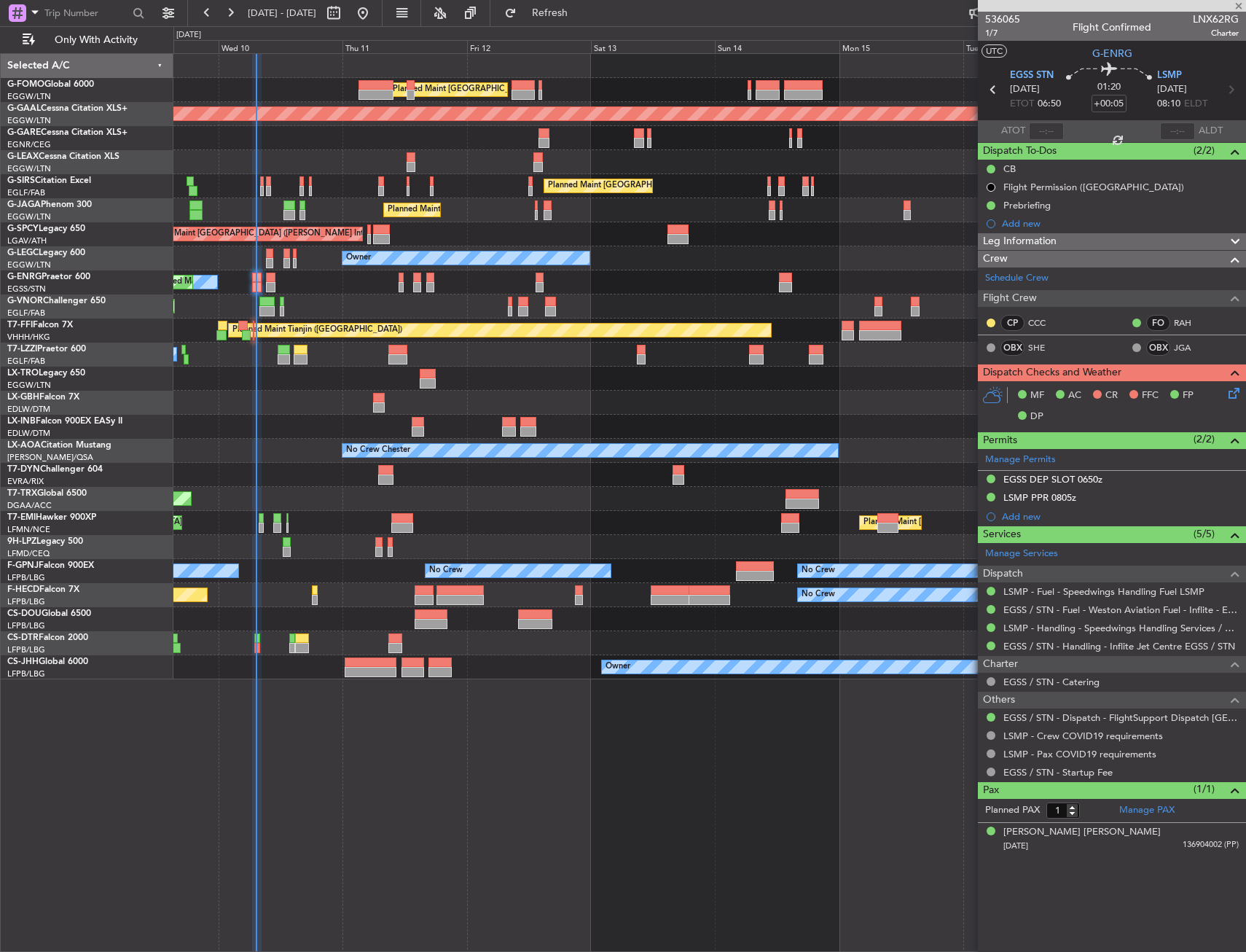
type input "-00:15"
type input "6"
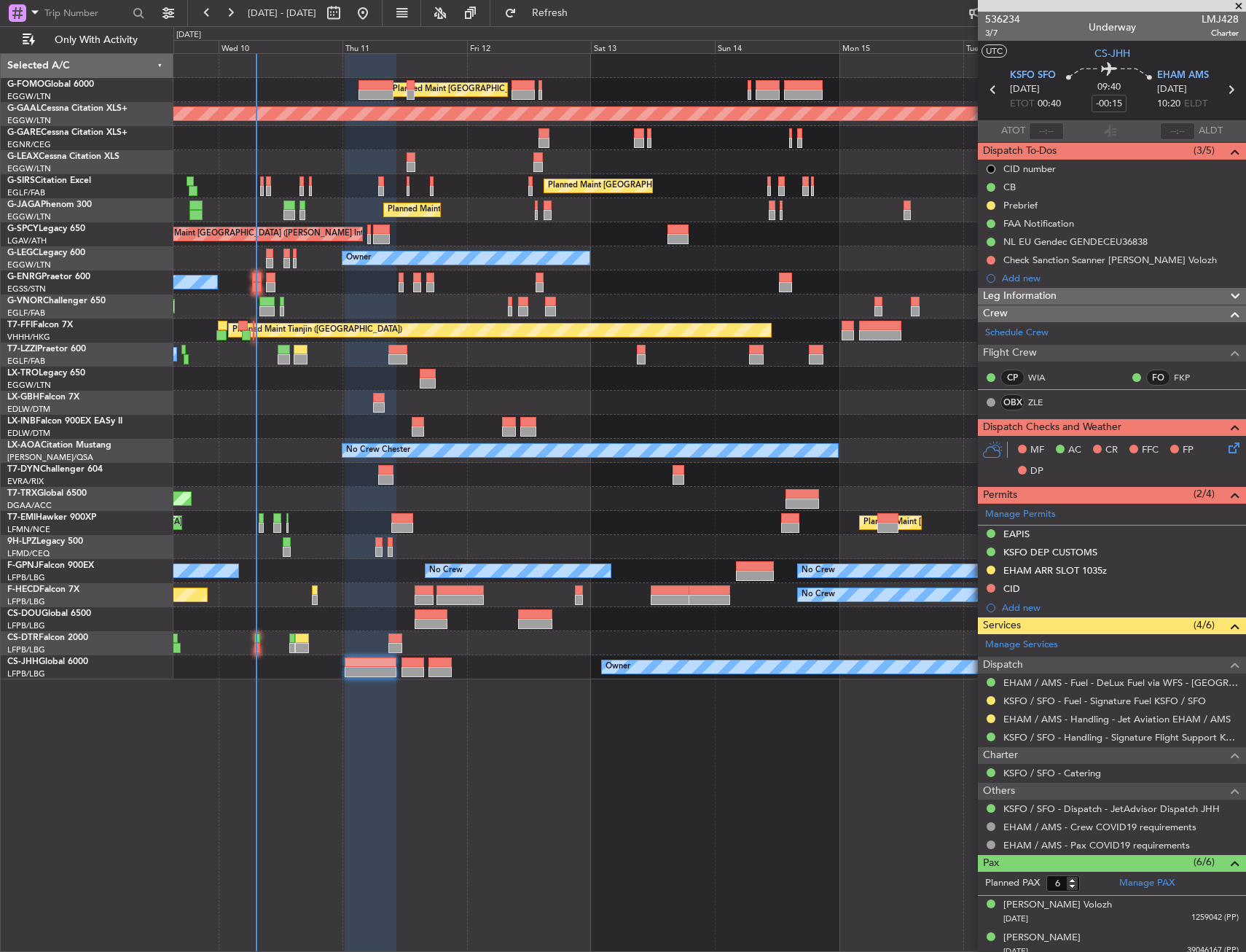
click at [401, 643] on div at bounding box center [395, 648] width 14 height 10
type input "+00:15"
type input "1"
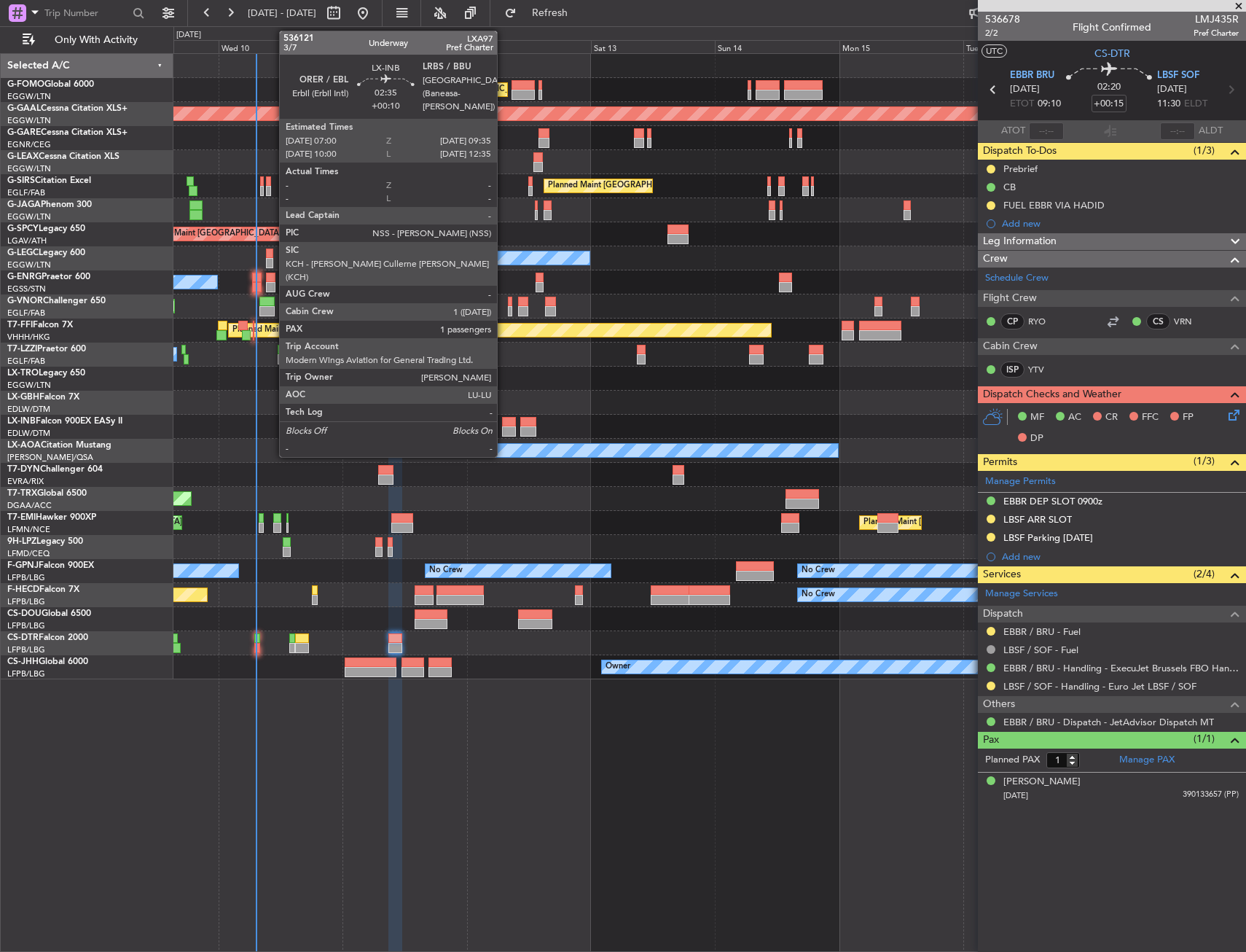
click at [504, 427] on div at bounding box center [509, 431] width 14 height 10
type input "+00:10"
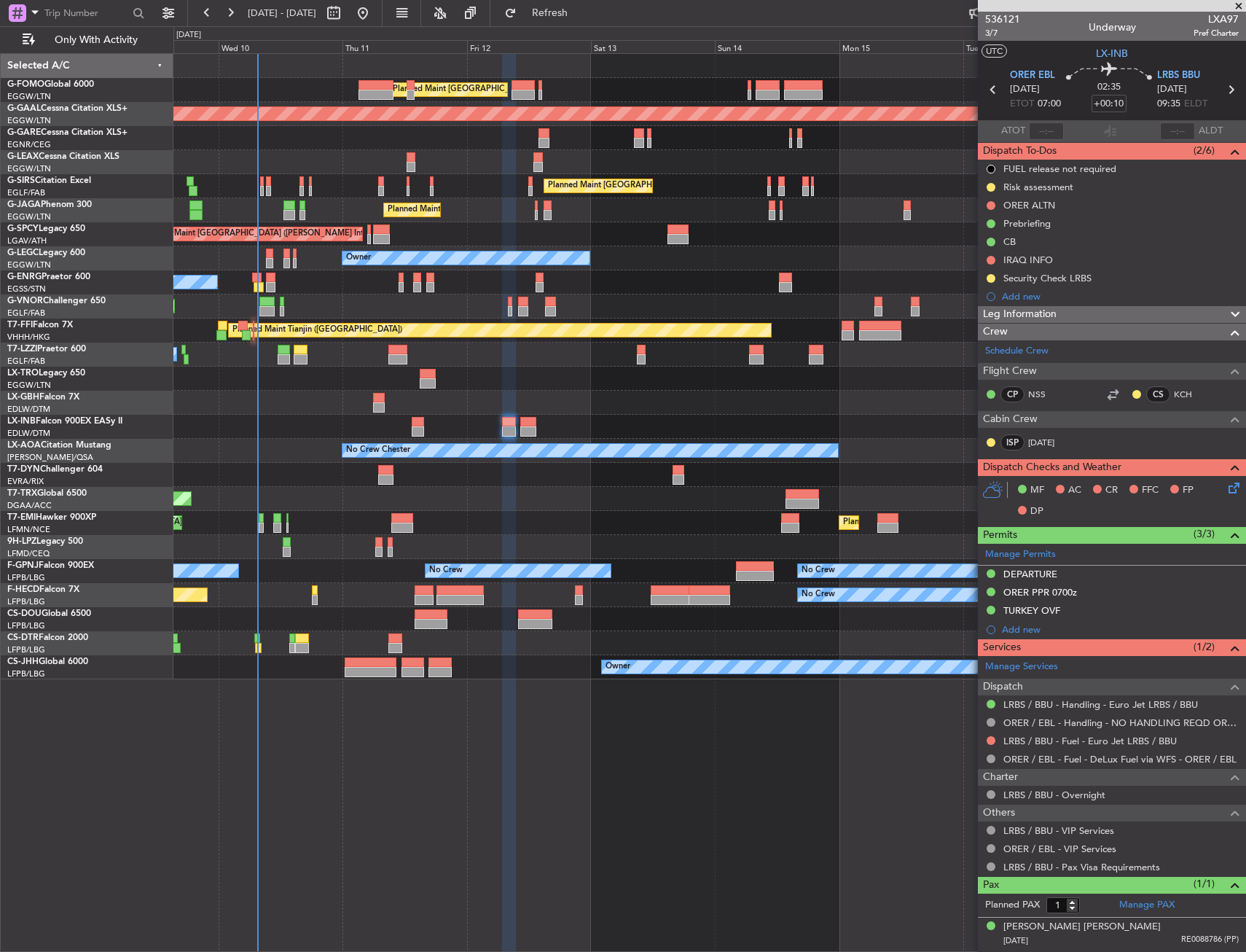
click at [131, 219] on div "Planned Maint [GEOGRAPHIC_DATA] ([GEOGRAPHIC_DATA]) Planned [GEOGRAPHIC_DATA] U…" at bounding box center [623, 489] width 1246 height 926
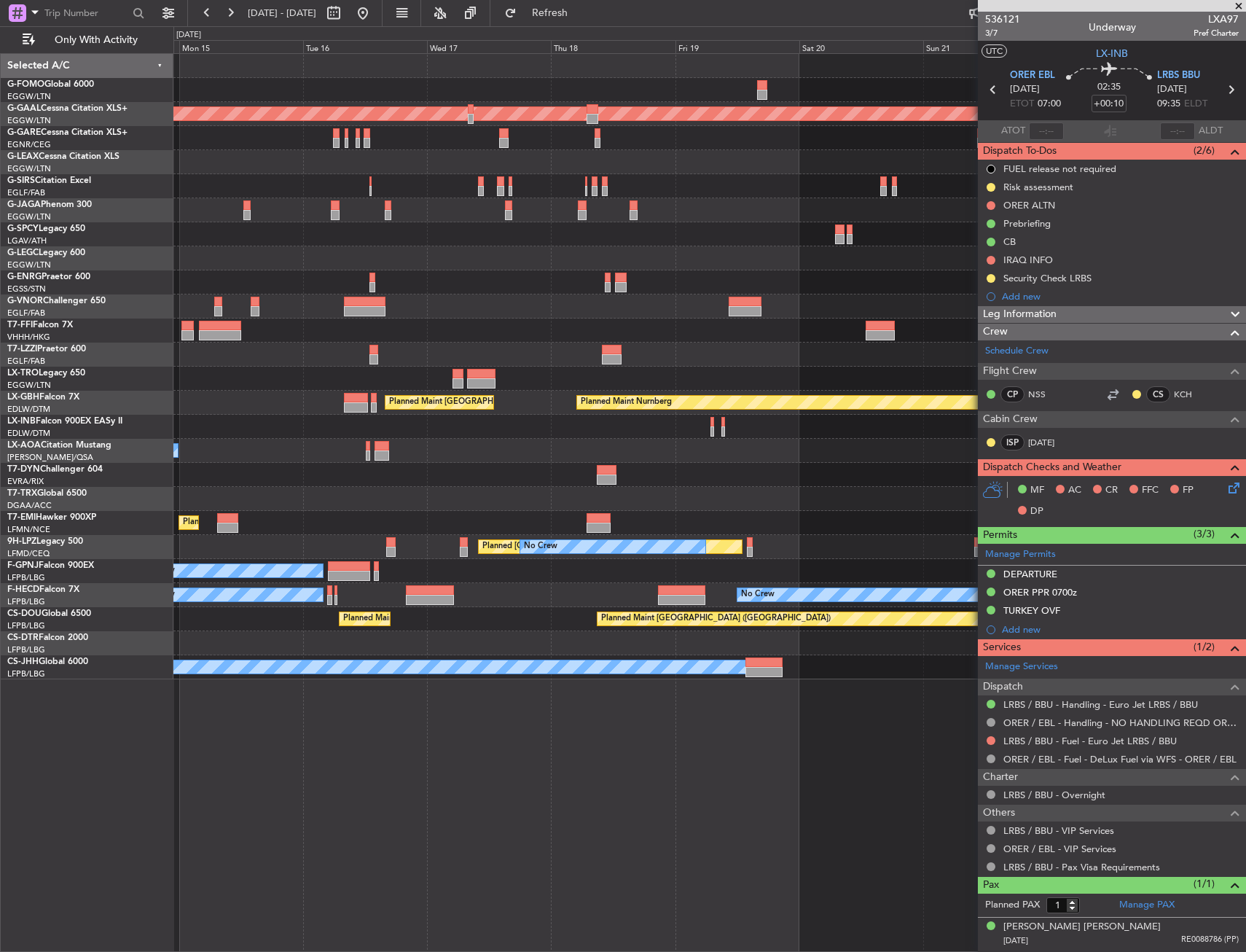
click at [157, 225] on div "Planned Maint Dusseldorf Planned Maint [GEOGRAPHIC_DATA] ([GEOGRAPHIC_DATA]) A/…" at bounding box center [623, 489] width 1246 height 926
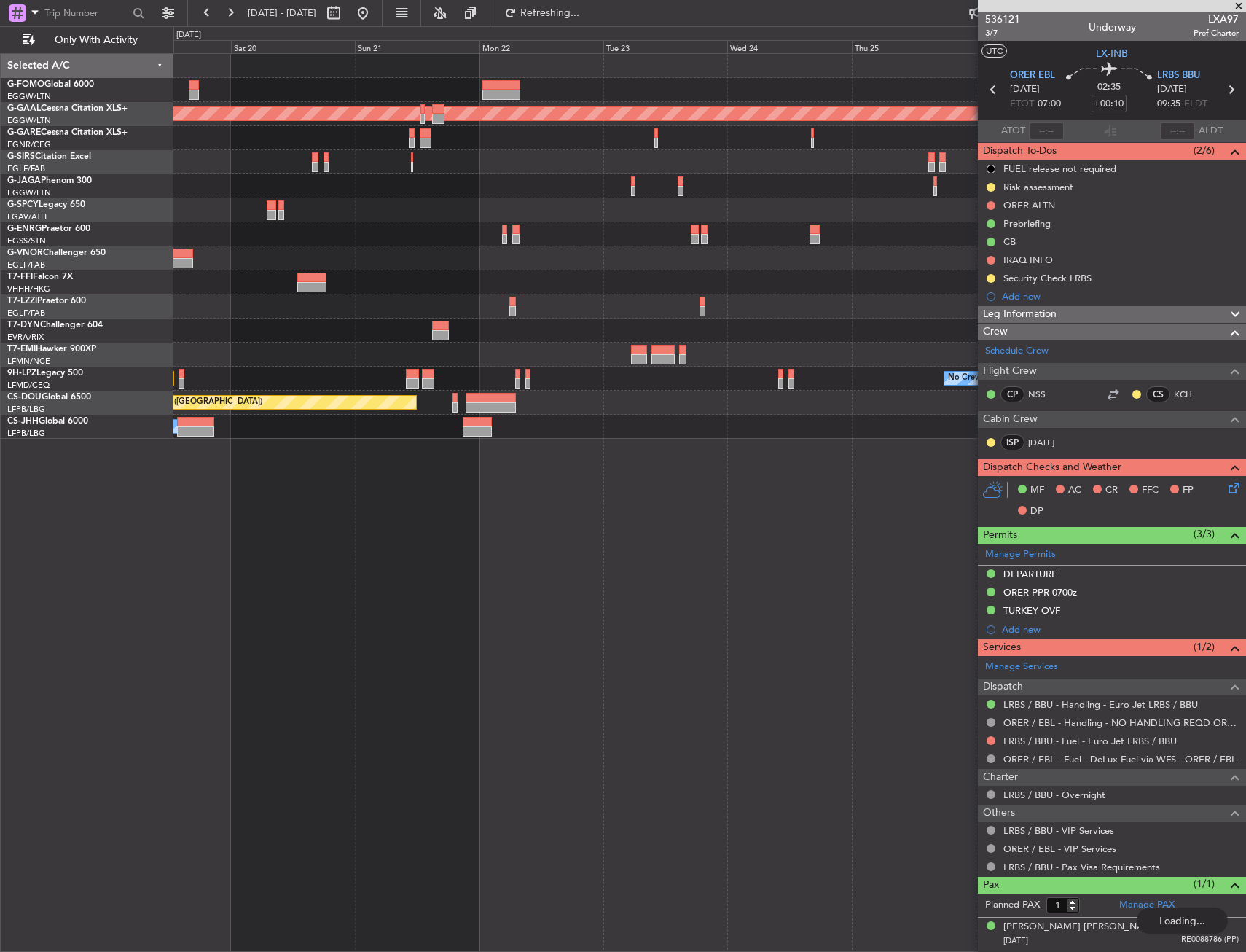
click at [619, 580] on div "Planned Maint Dusseldorf No Crew [GEOGRAPHIC_DATA] ([GEOGRAPHIC_DATA]) No Crew …" at bounding box center [710, 502] width 1073 height 898
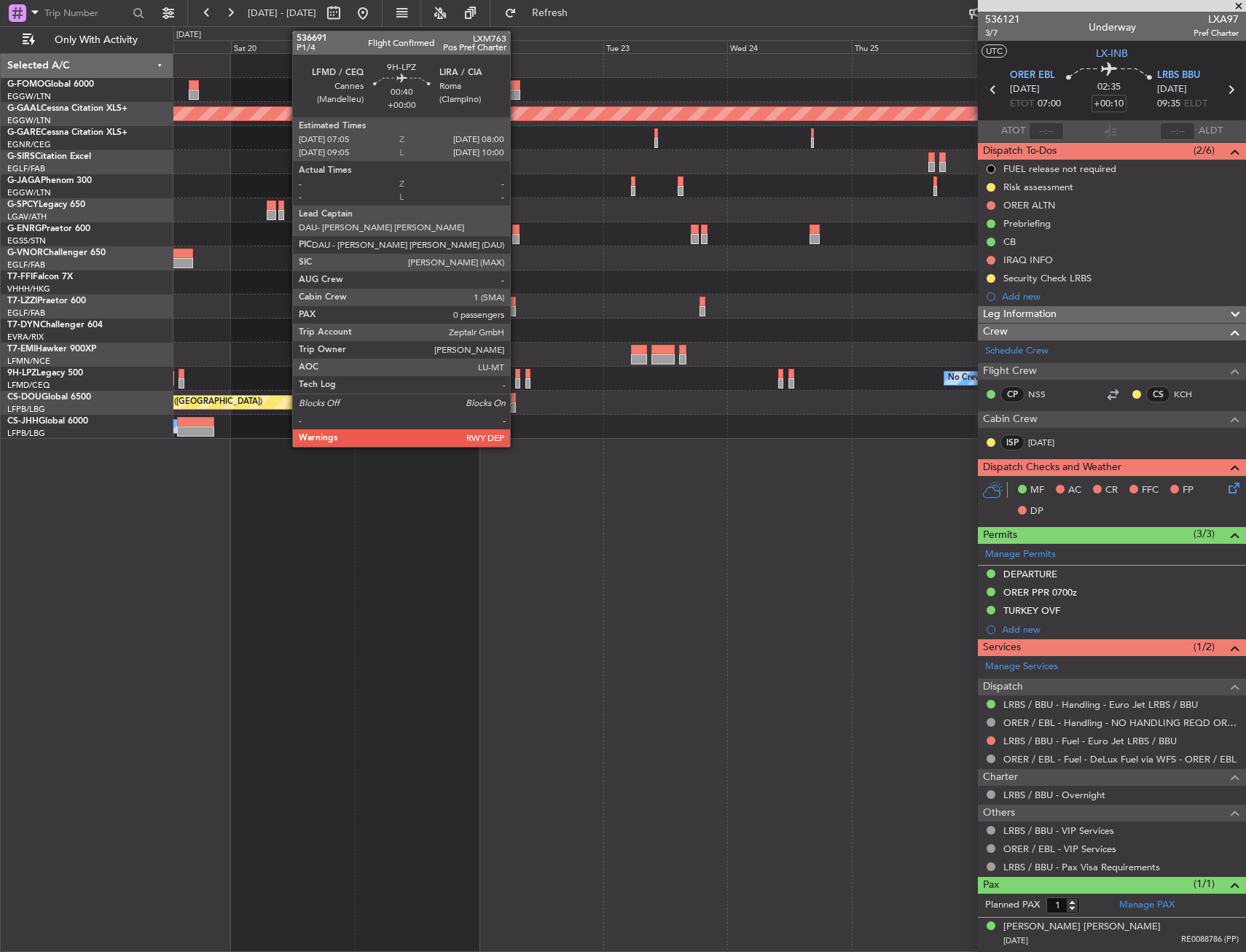
click at [516, 375] on div at bounding box center [518, 374] width 5 height 10
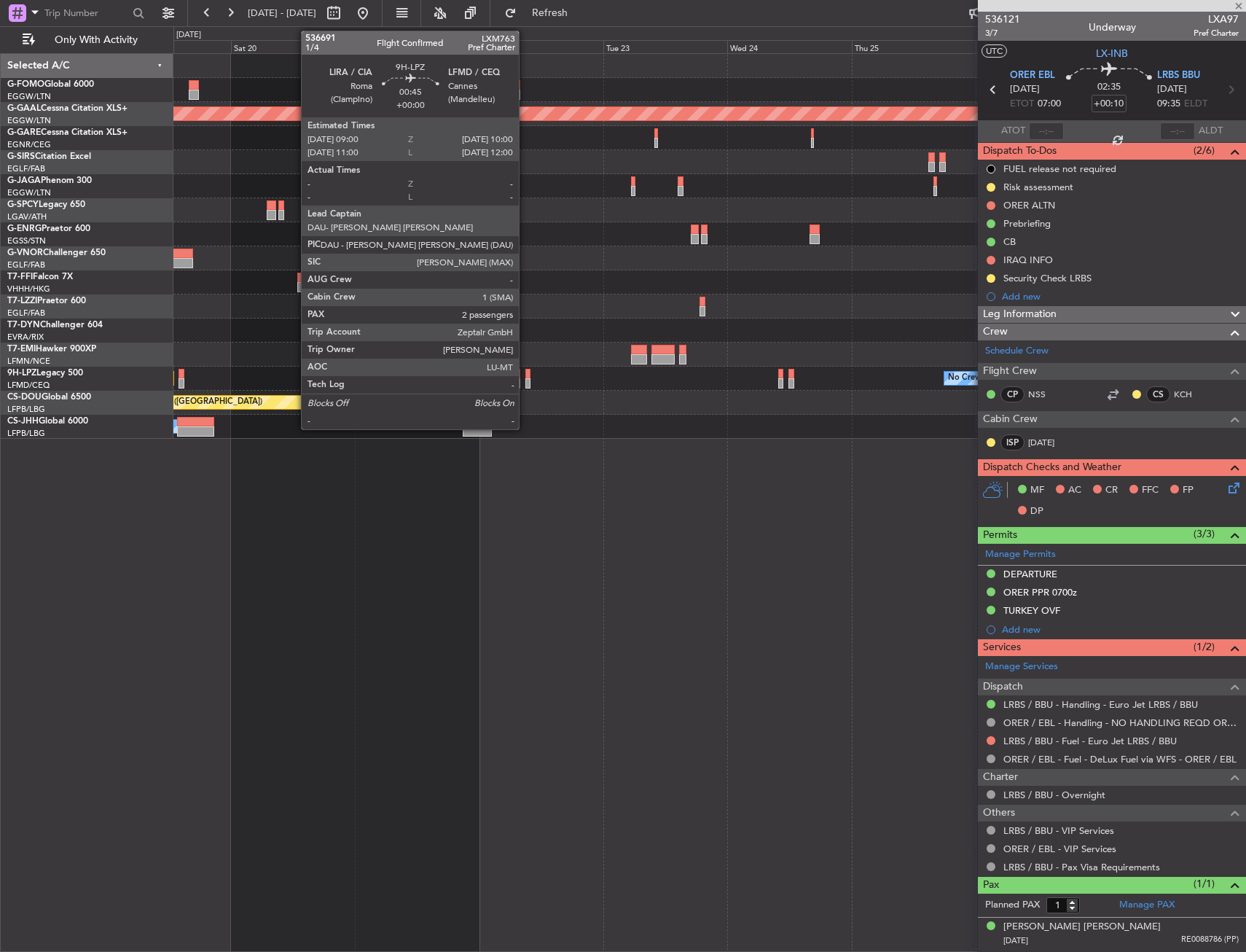
type input "0"
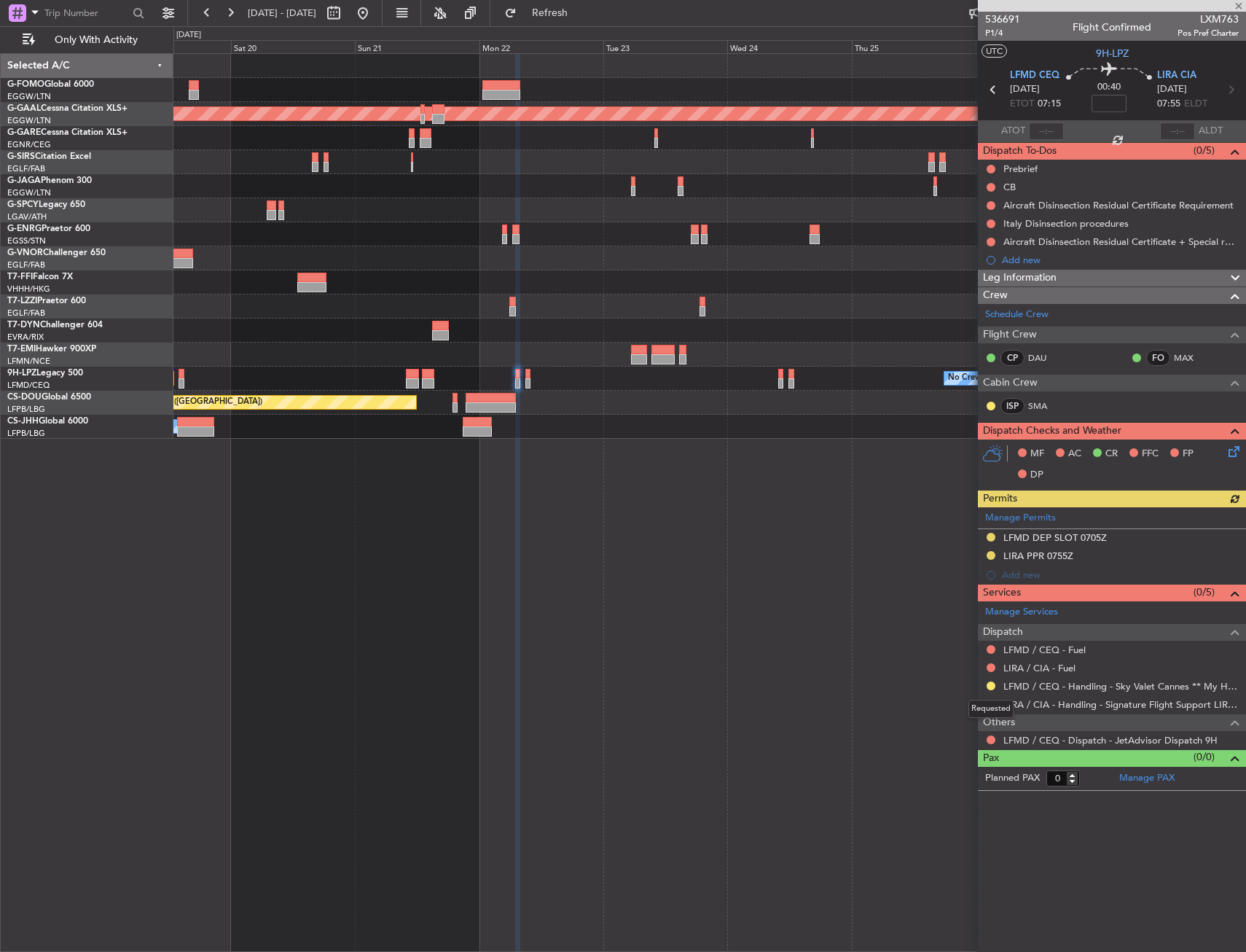
click at [989, 703] on div "Requested" at bounding box center [990, 708] width 45 height 18
click at [990, 707] on button at bounding box center [991, 704] width 9 height 9
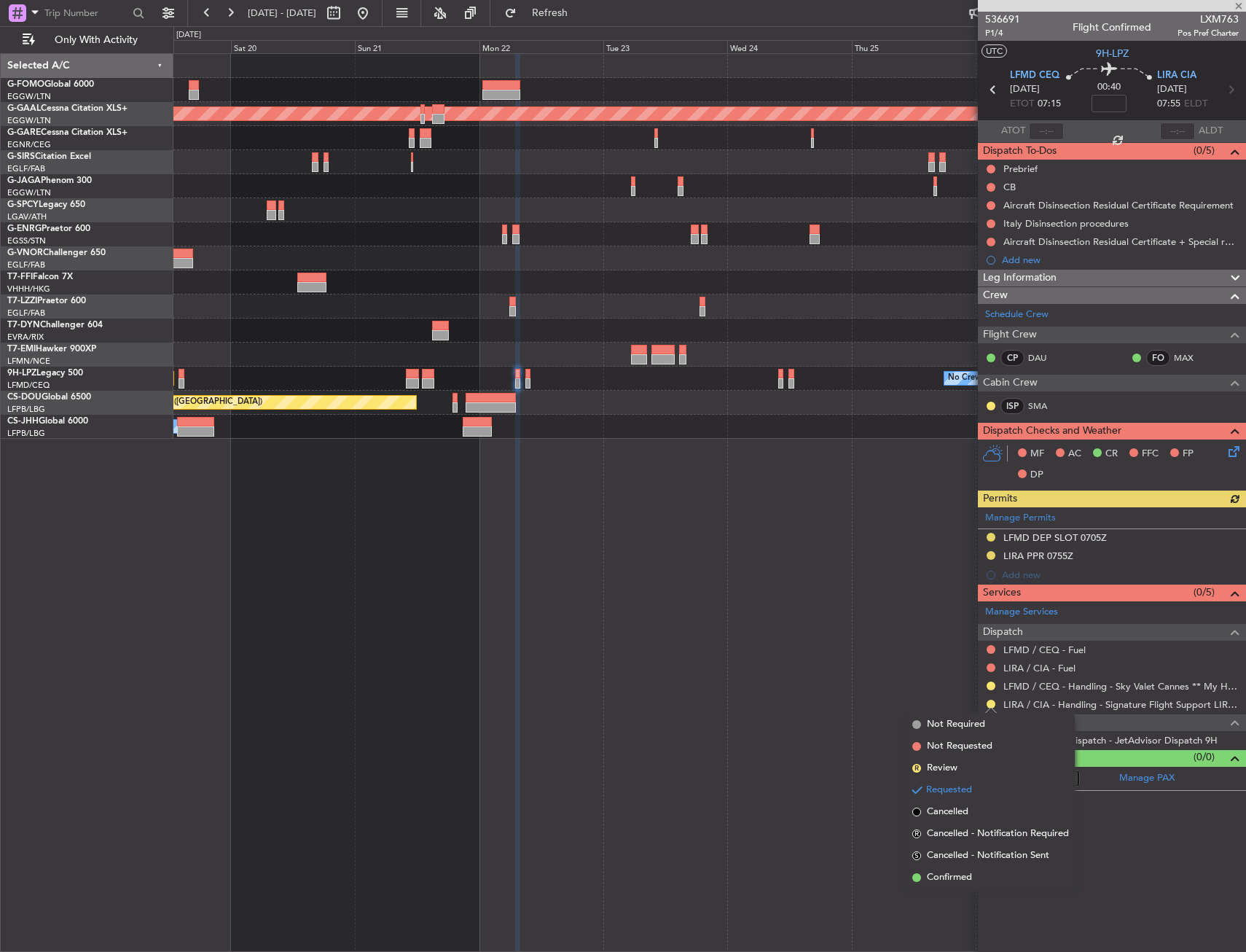
click at [968, 868] on li "Confirmed" at bounding box center [991, 878] width 169 height 22
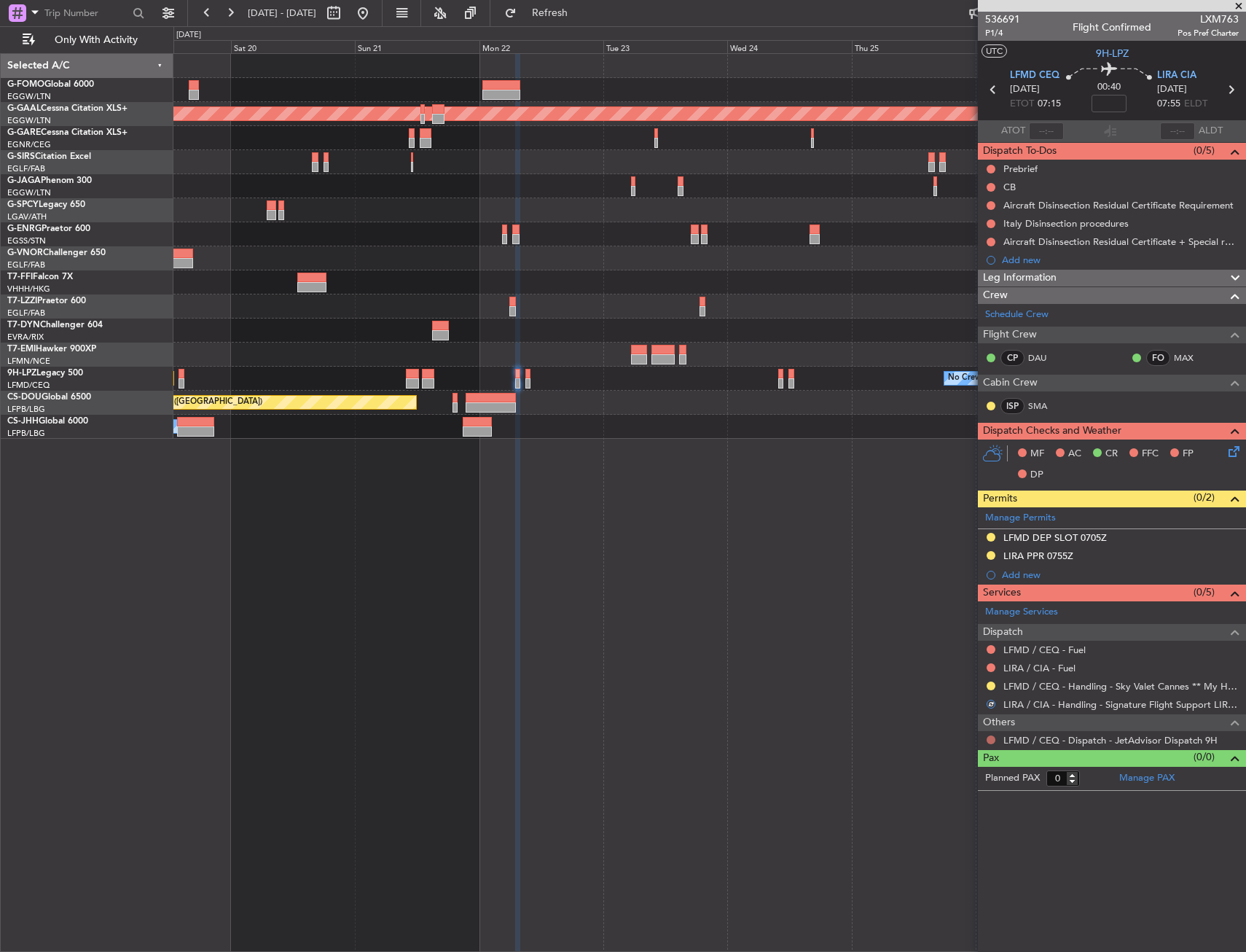
click at [991, 736] on button at bounding box center [991, 740] width 9 height 9
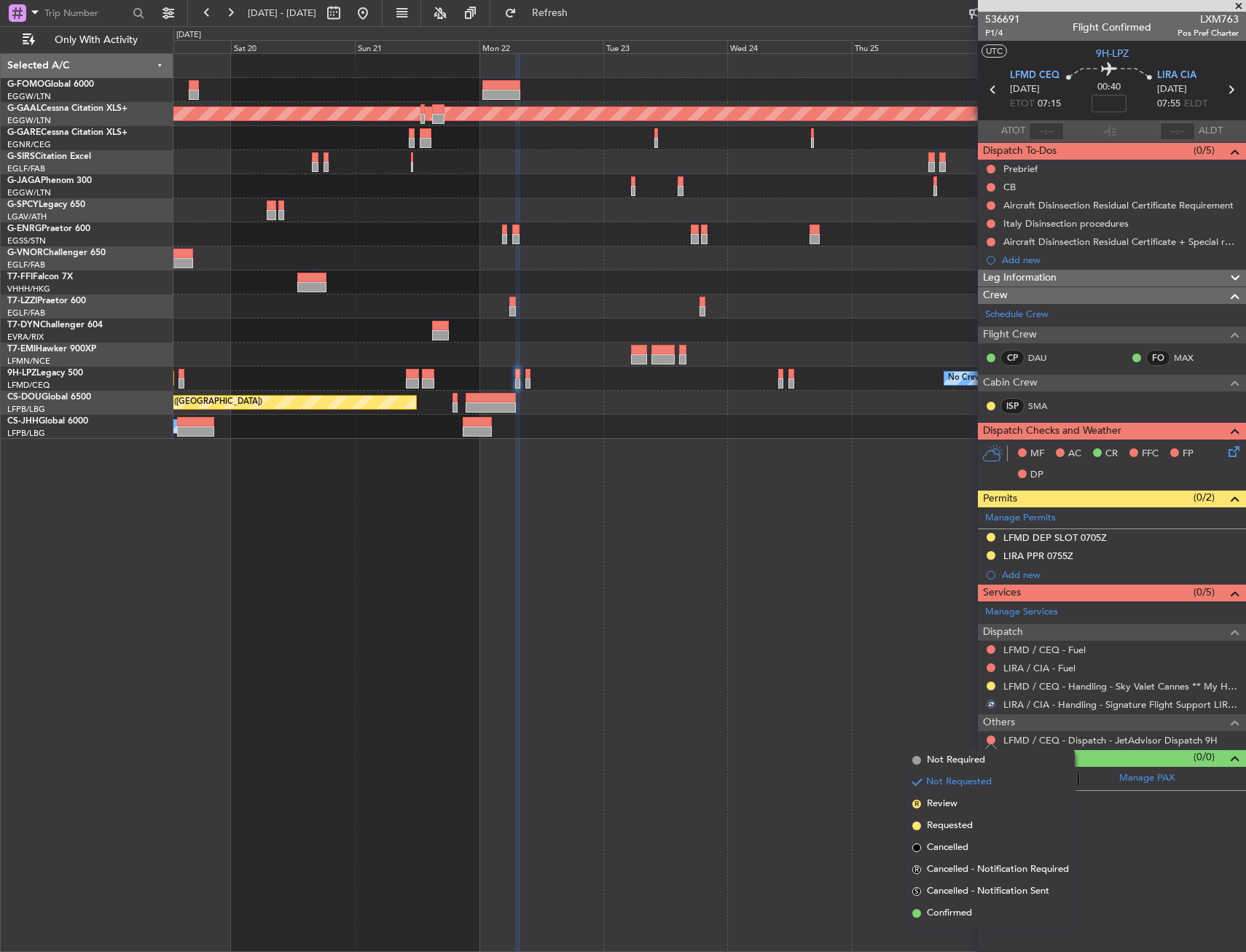
click at [970, 912] on span "Confirmed" at bounding box center [949, 913] width 45 height 14
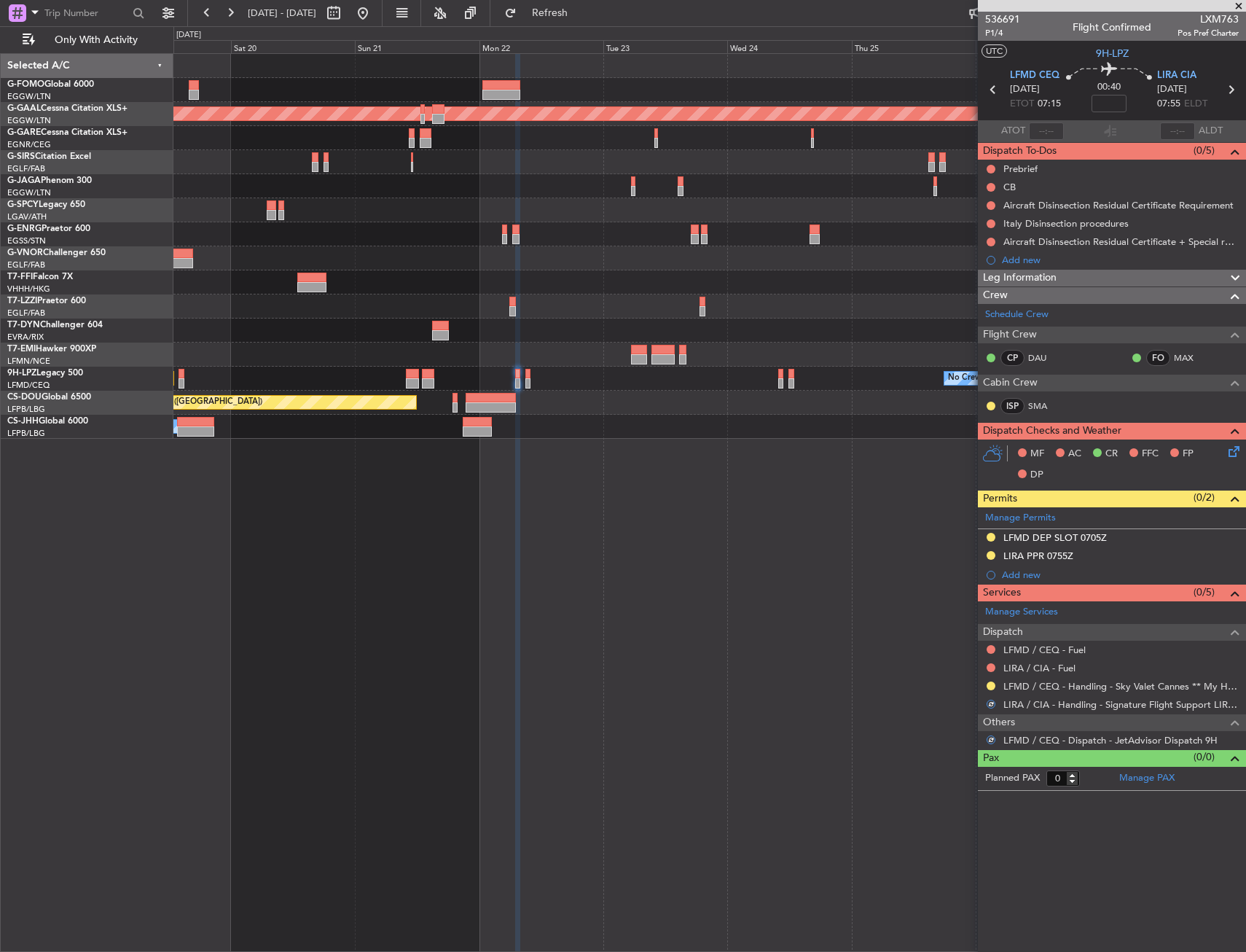
click at [1053, 548] on div "LIRA PPR 0755Z" at bounding box center [1112, 556] width 268 height 18
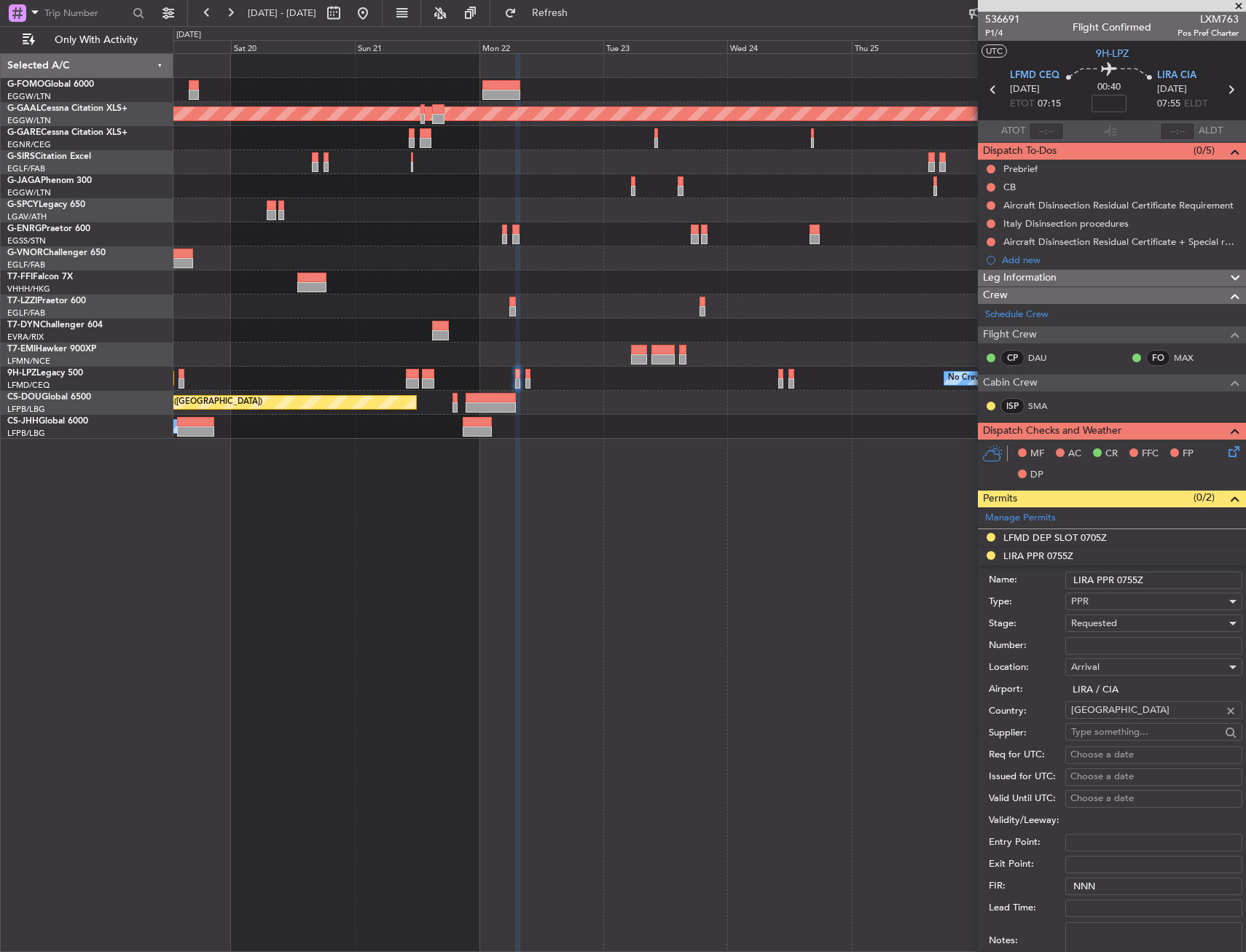
click at [1119, 637] on input "Number:" at bounding box center [1154, 645] width 177 height 18
paste input "406/22sep"
type input "406/22sep"
click at [1122, 623] on div "Requested" at bounding box center [1149, 623] width 155 height 22
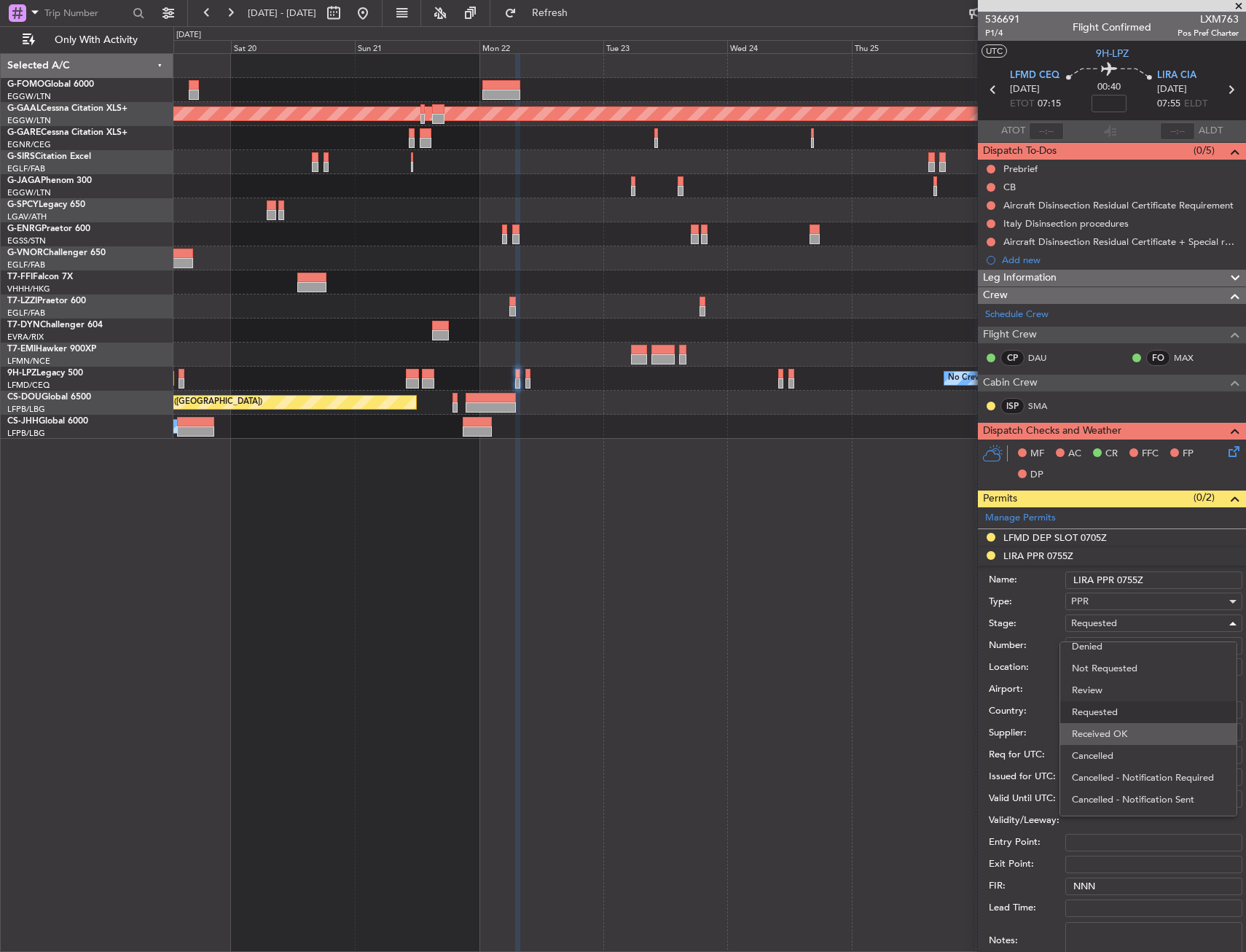
click at [1129, 732] on span "Received OK" at bounding box center [1149, 734] width 153 height 22
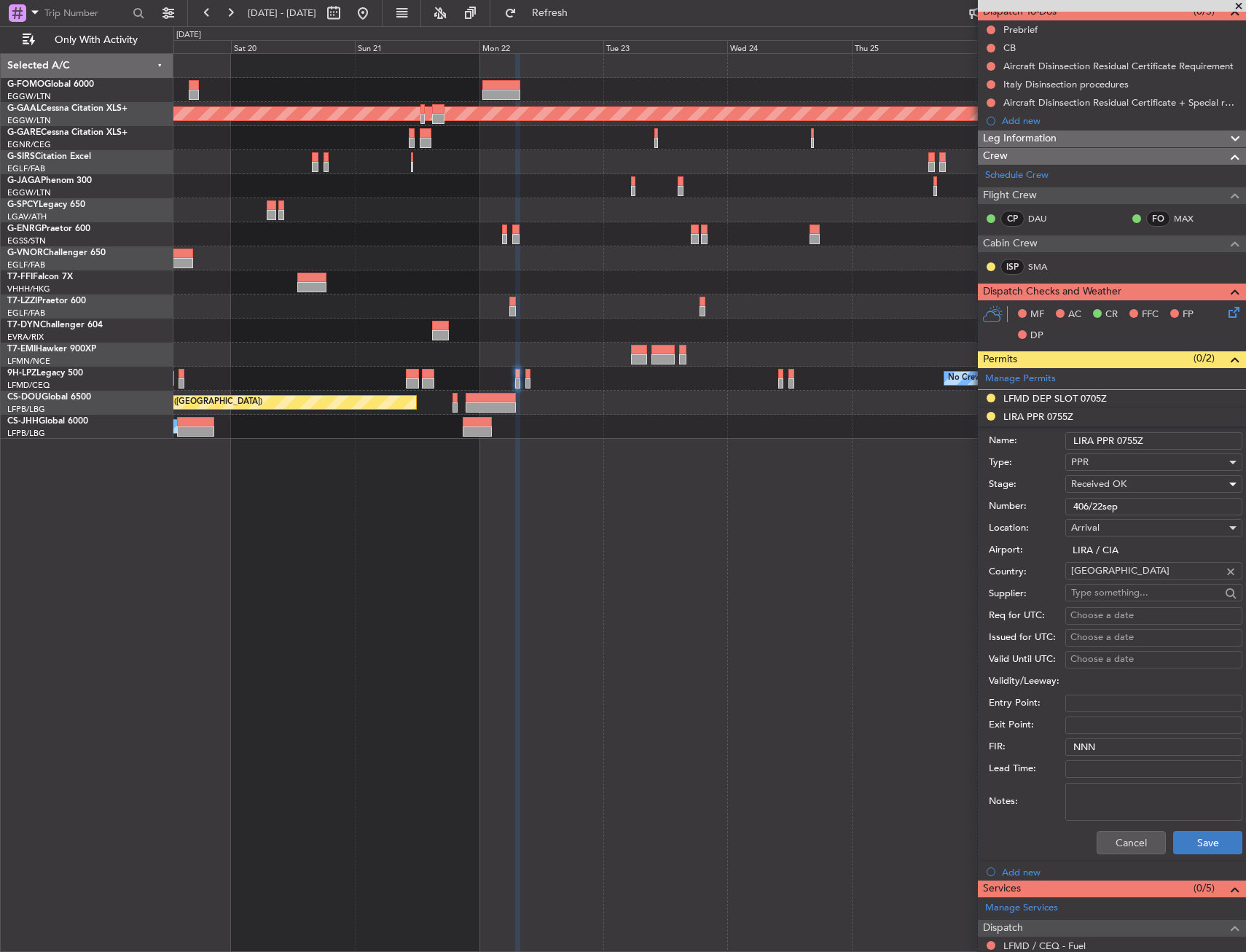
scroll to position [274, 0]
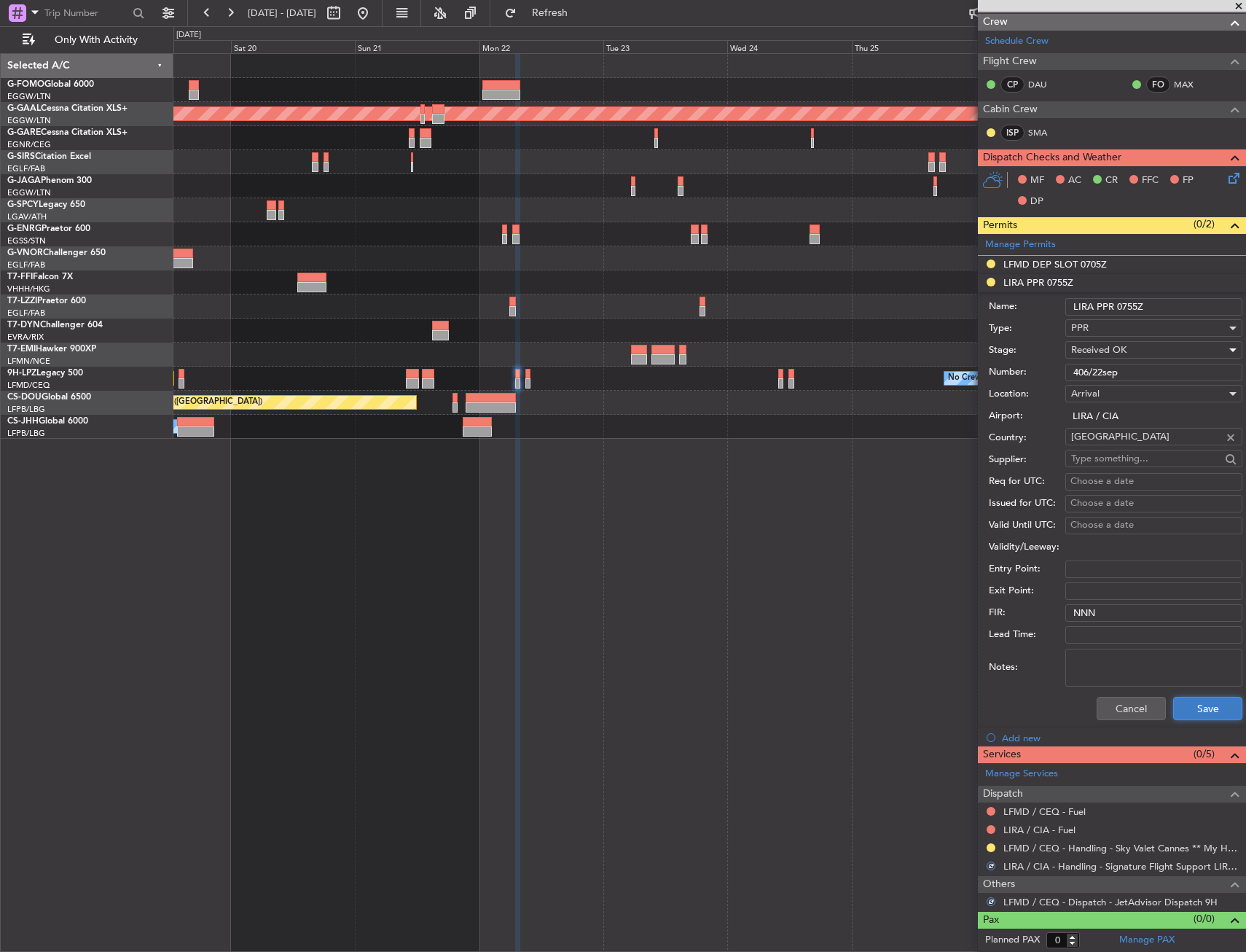
click at [1186, 707] on button "Save" at bounding box center [1208, 707] width 69 height 23
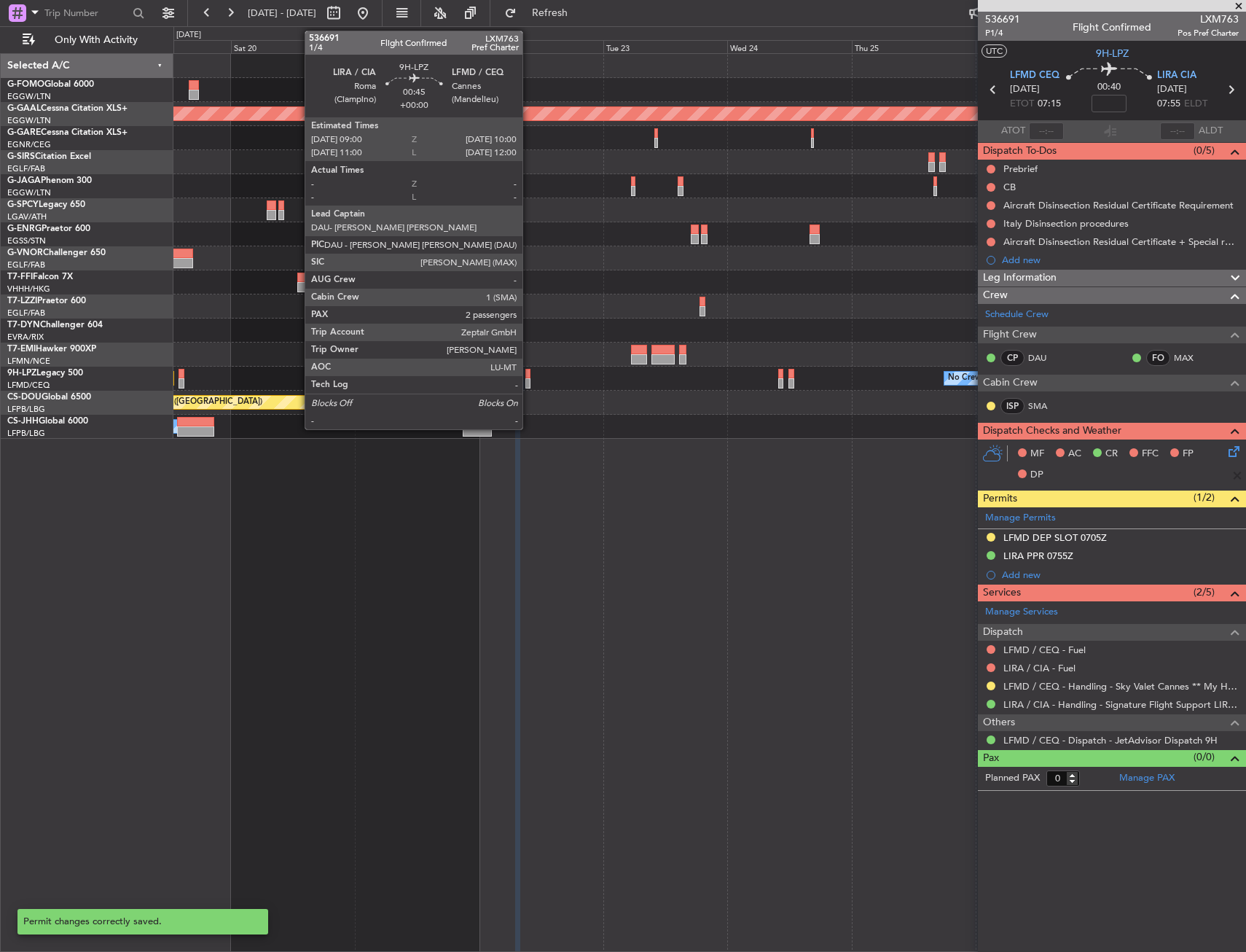
scroll to position [0, 0]
click at [528, 384] on div at bounding box center [528, 384] width 6 height 10
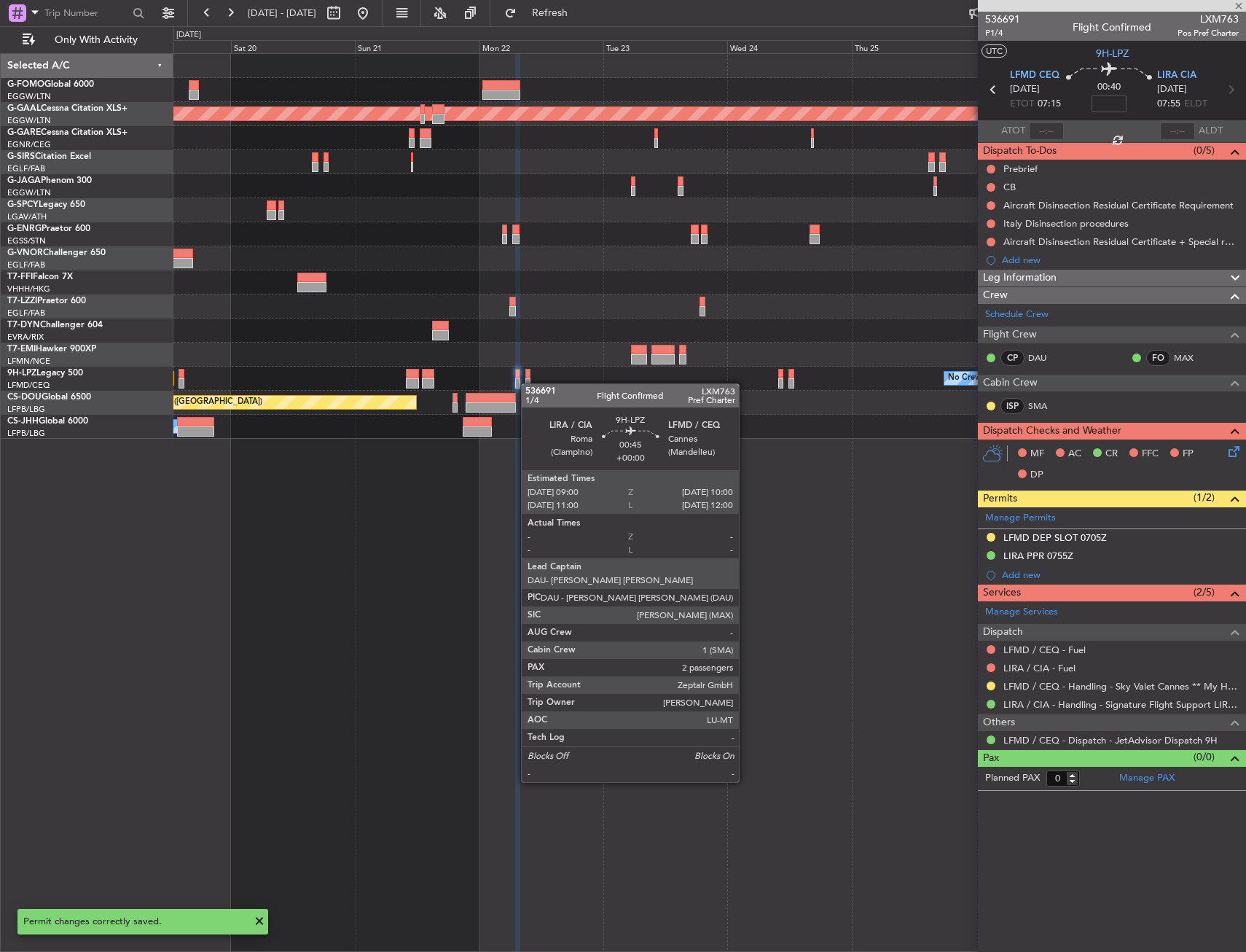
type input "2"
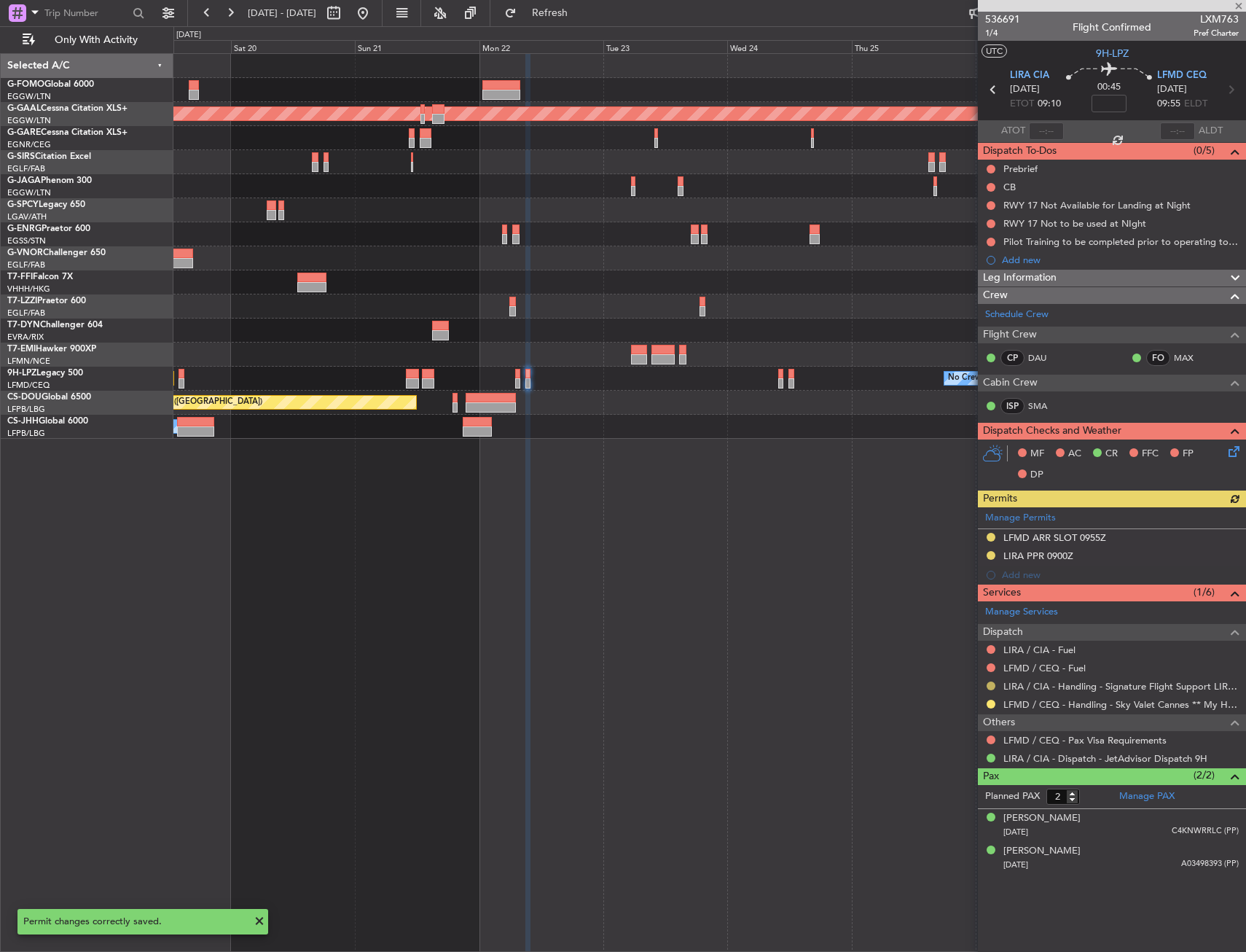
click at [992, 682] on button at bounding box center [991, 686] width 9 height 9
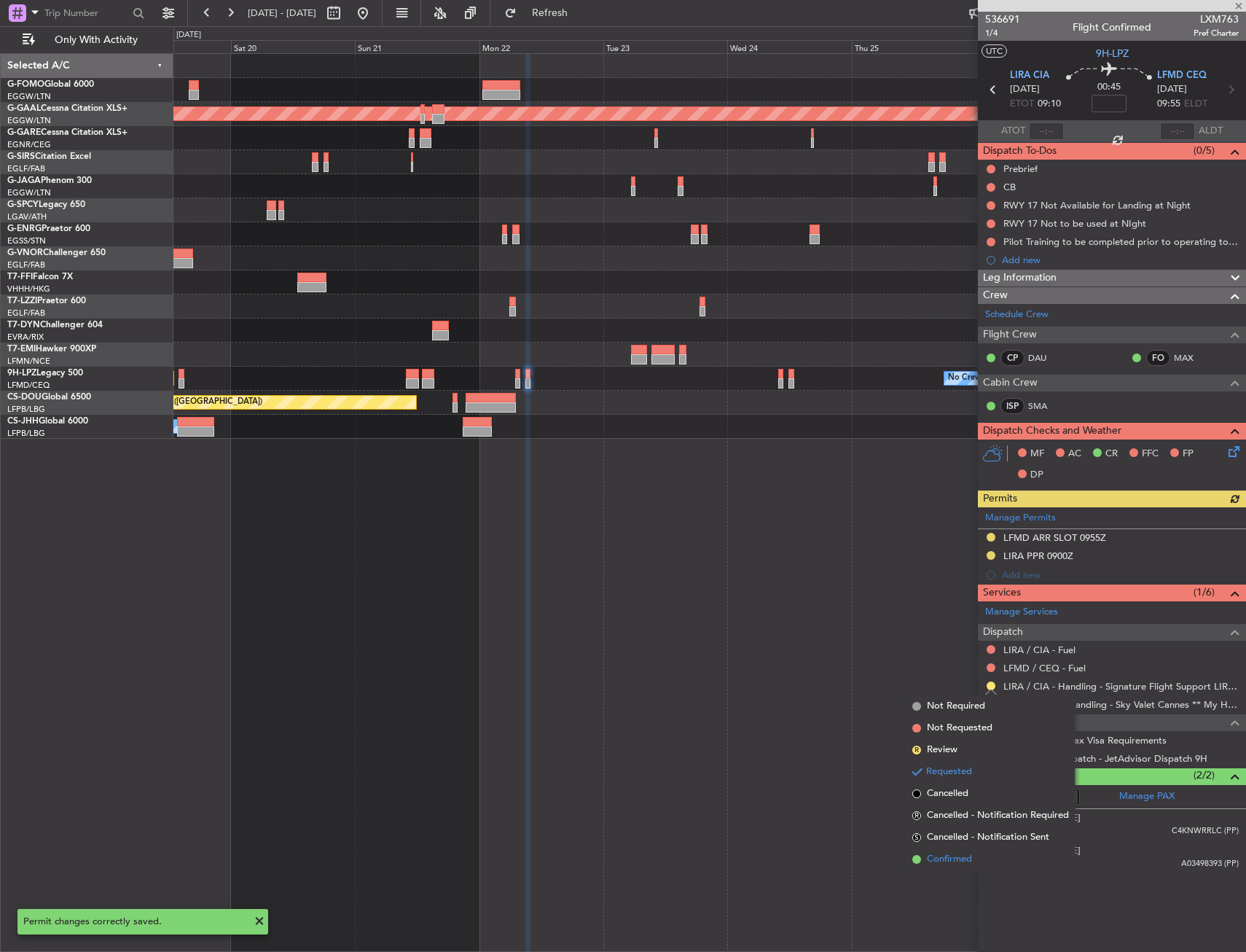
click at [960, 864] on span "Confirmed" at bounding box center [949, 859] width 45 height 14
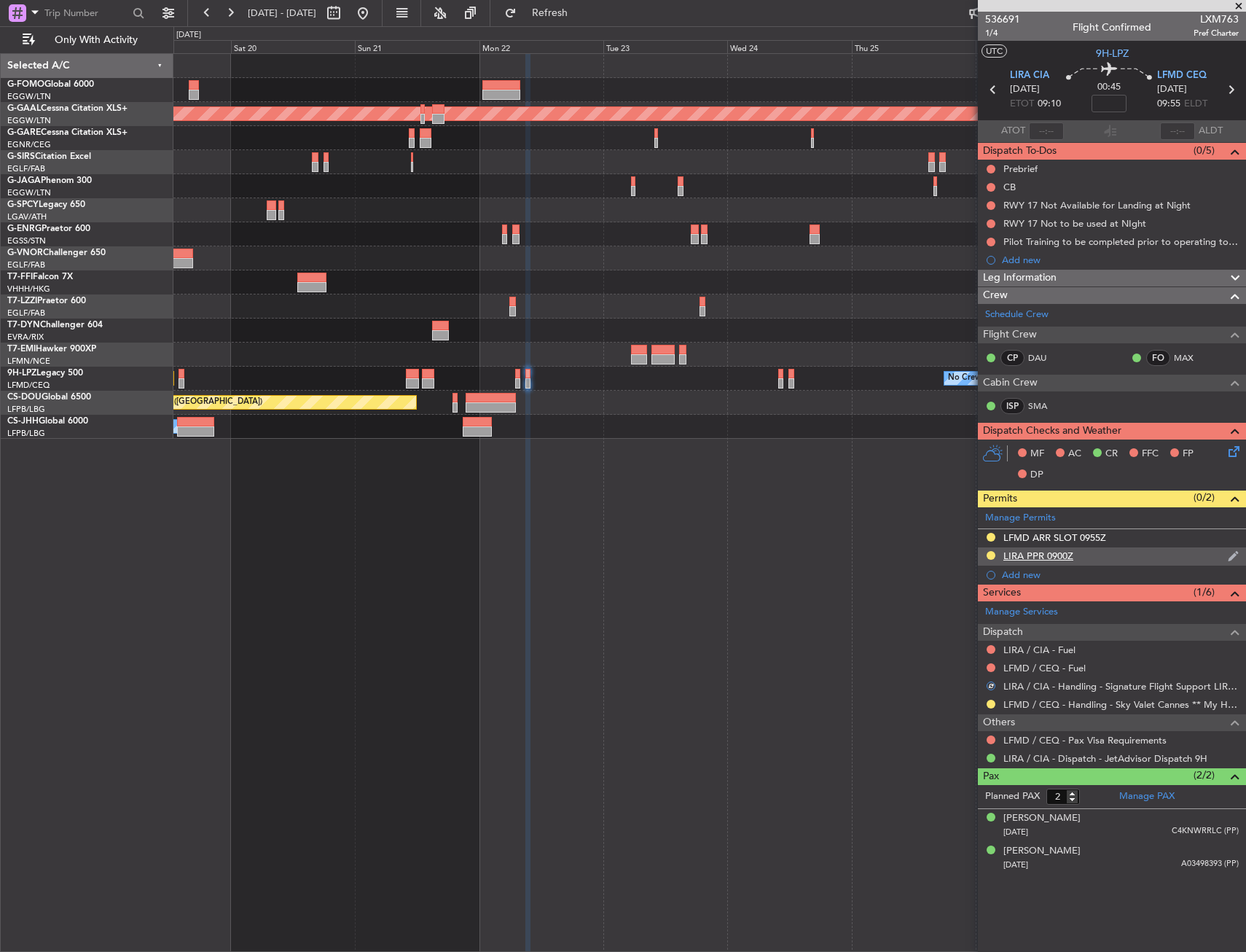
click at [1036, 556] on div "LIRA PPR 0900Z" at bounding box center [1038, 556] width 70 height 13
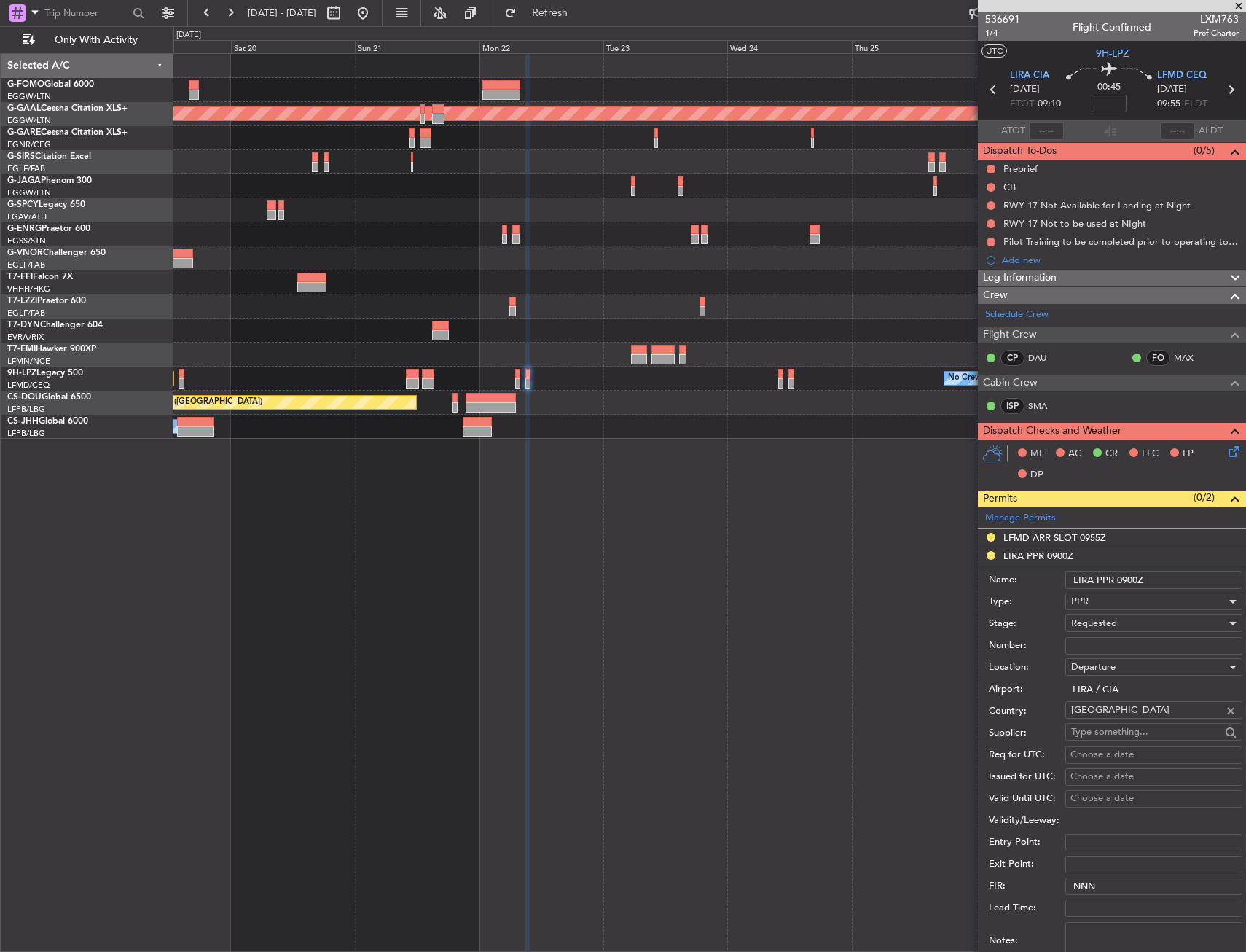
click at [1119, 642] on input "Number:" at bounding box center [1154, 645] width 177 height 18
paste input "406/22sep"
type input "406/22sep"
click at [1117, 625] on span "Requested" at bounding box center [1094, 622] width 46 height 13
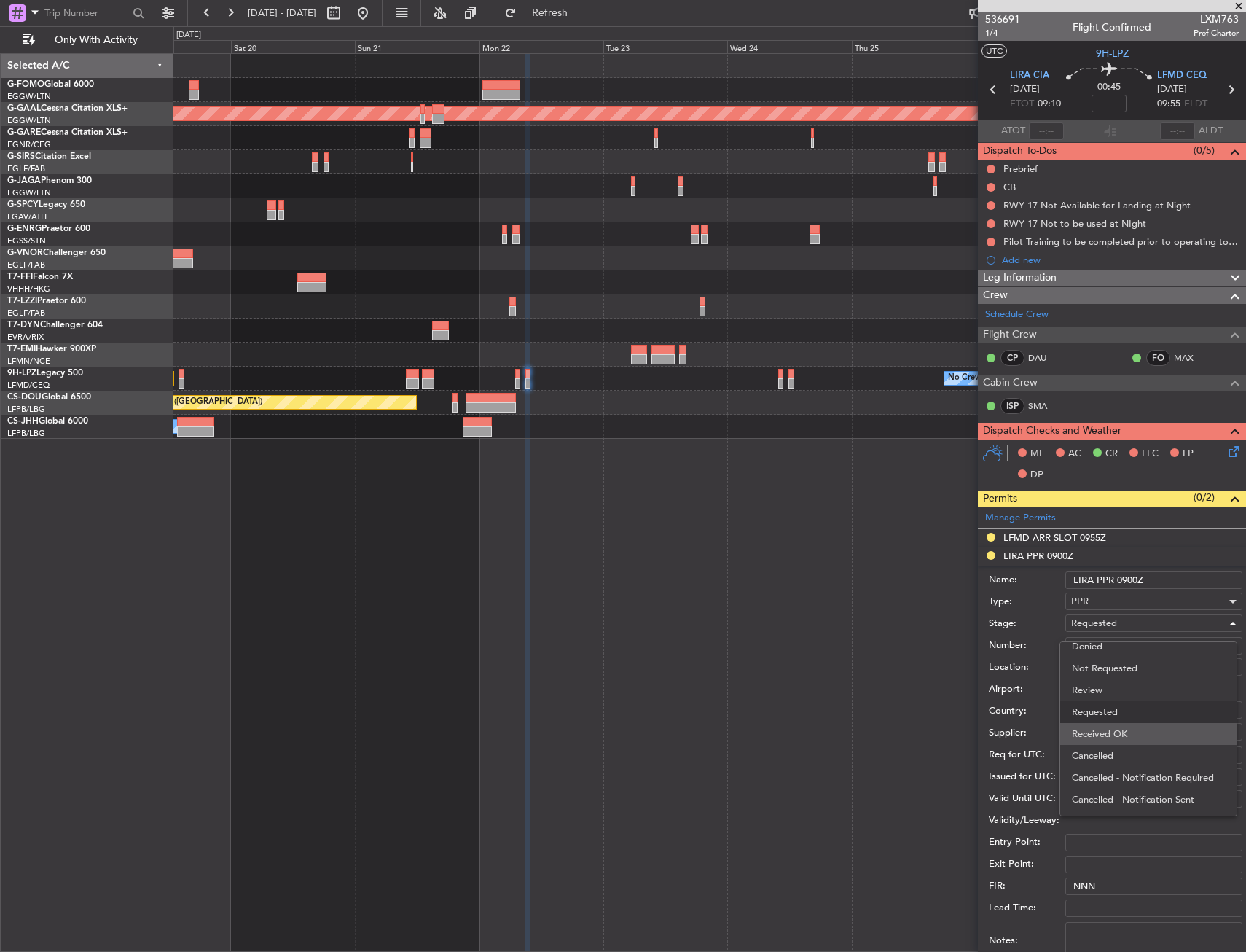
click at [1116, 728] on span "Received OK" at bounding box center [1149, 734] width 153 height 22
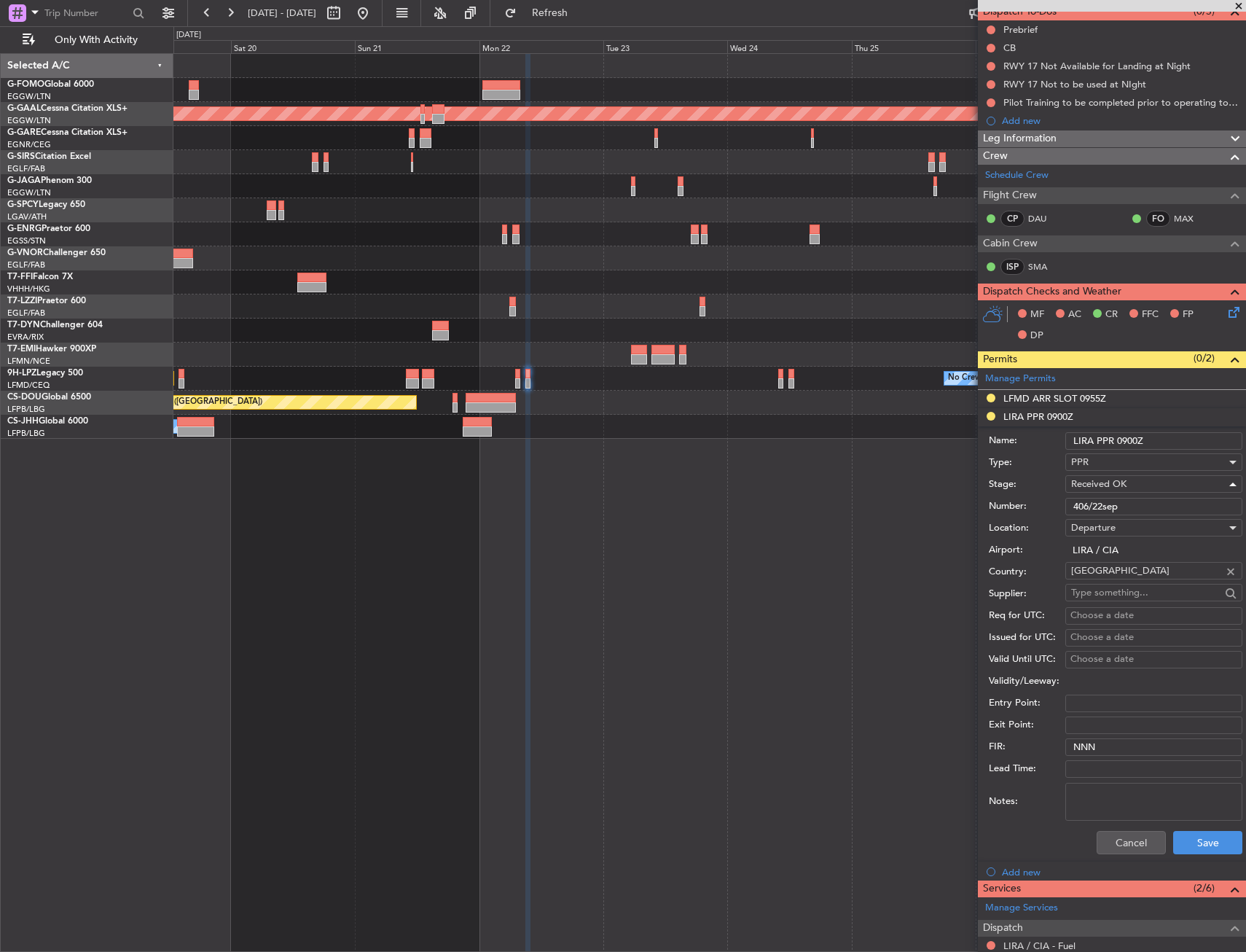
scroll to position [357, 0]
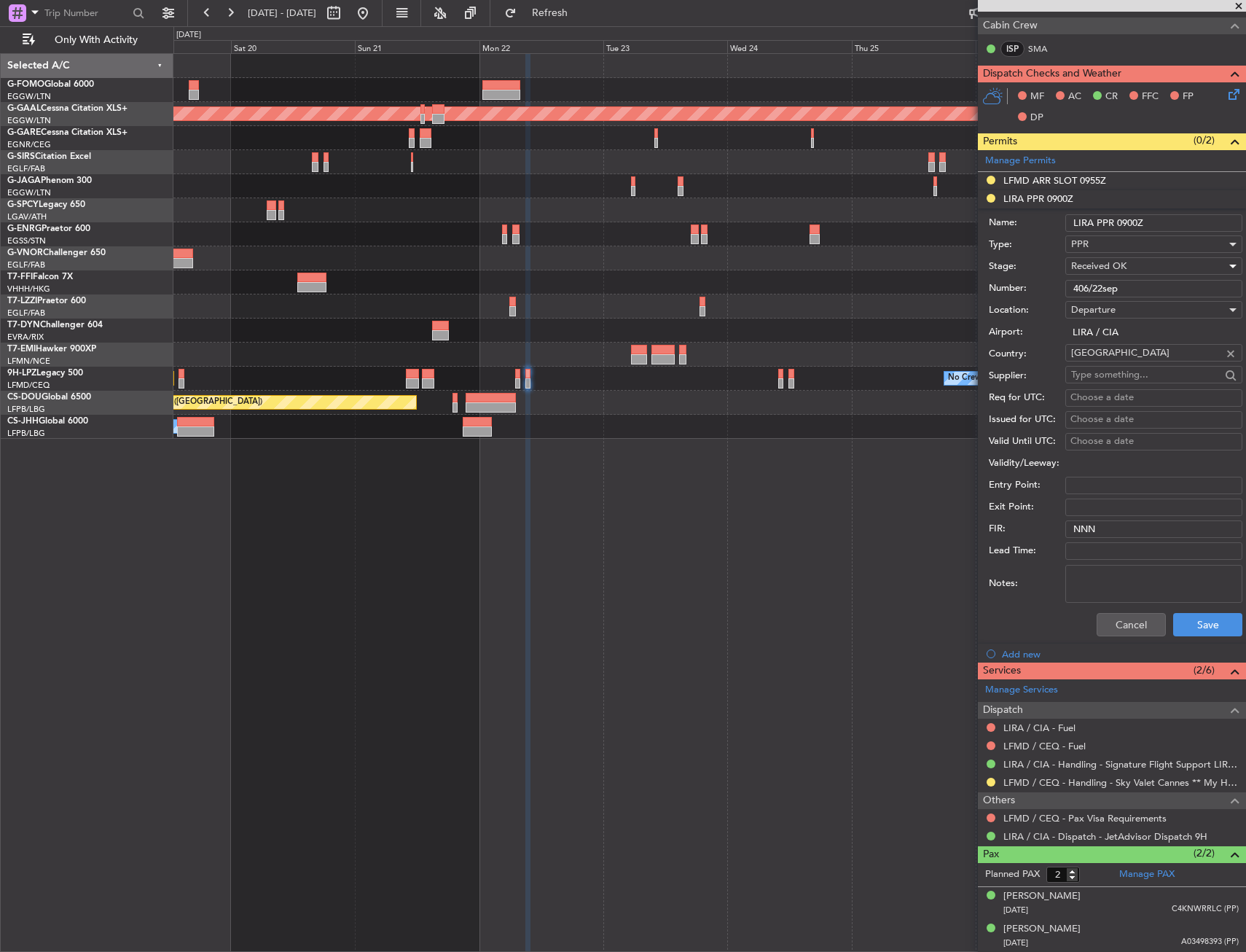
click at [1181, 638] on div "Cancel Save" at bounding box center [1116, 625] width 254 height 38
click at [1195, 613] on button "Save" at bounding box center [1208, 624] width 69 height 23
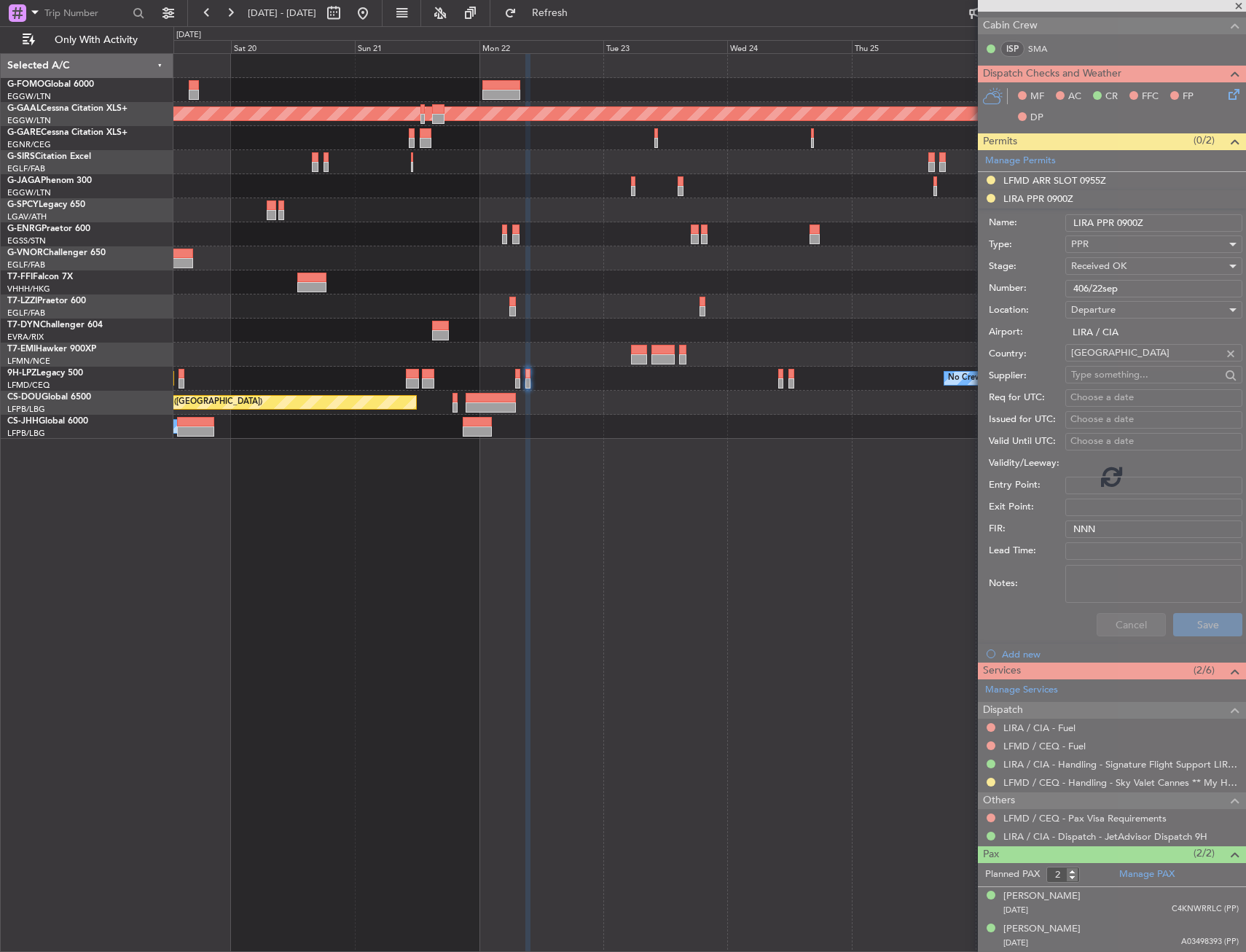
scroll to position [0, 0]
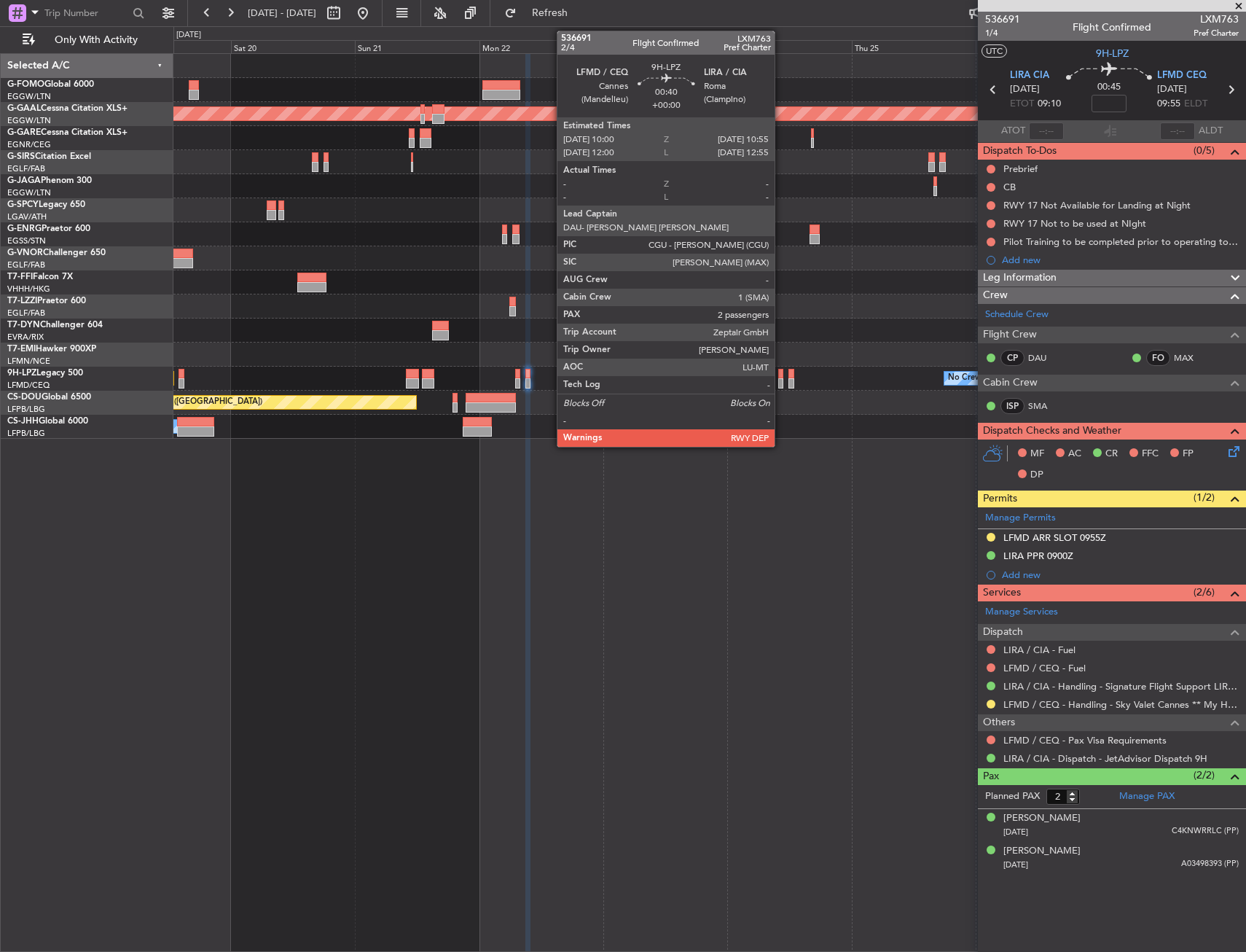
click at [782, 372] on div at bounding box center [781, 374] width 5 height 10
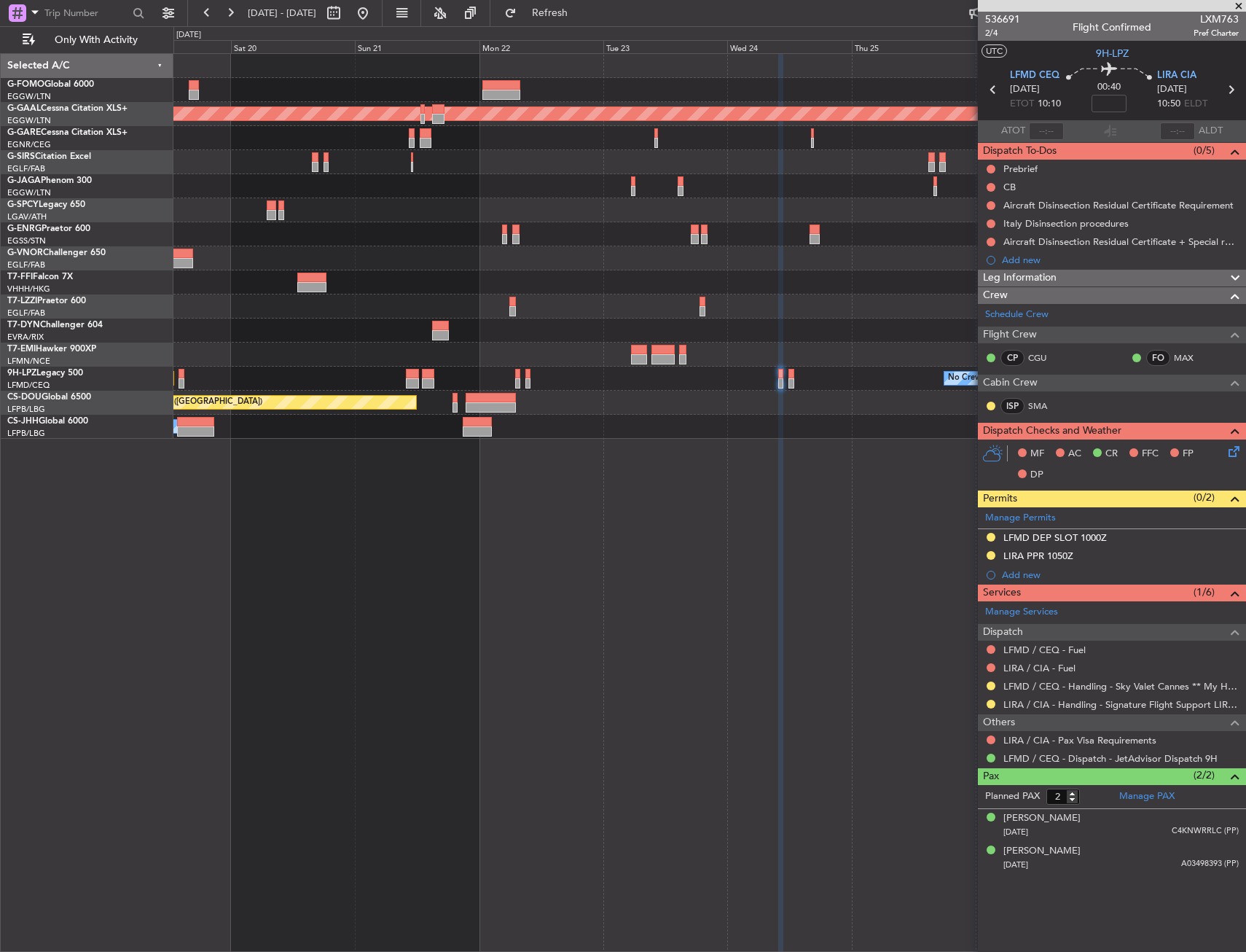
drag, startPoint x: 989, startPoint y: 701, endPoint x: 984, endPoint y: 737, distance: 36.3
click at [989, 701] on button at bounding box center [991, 704] width 9 height 9
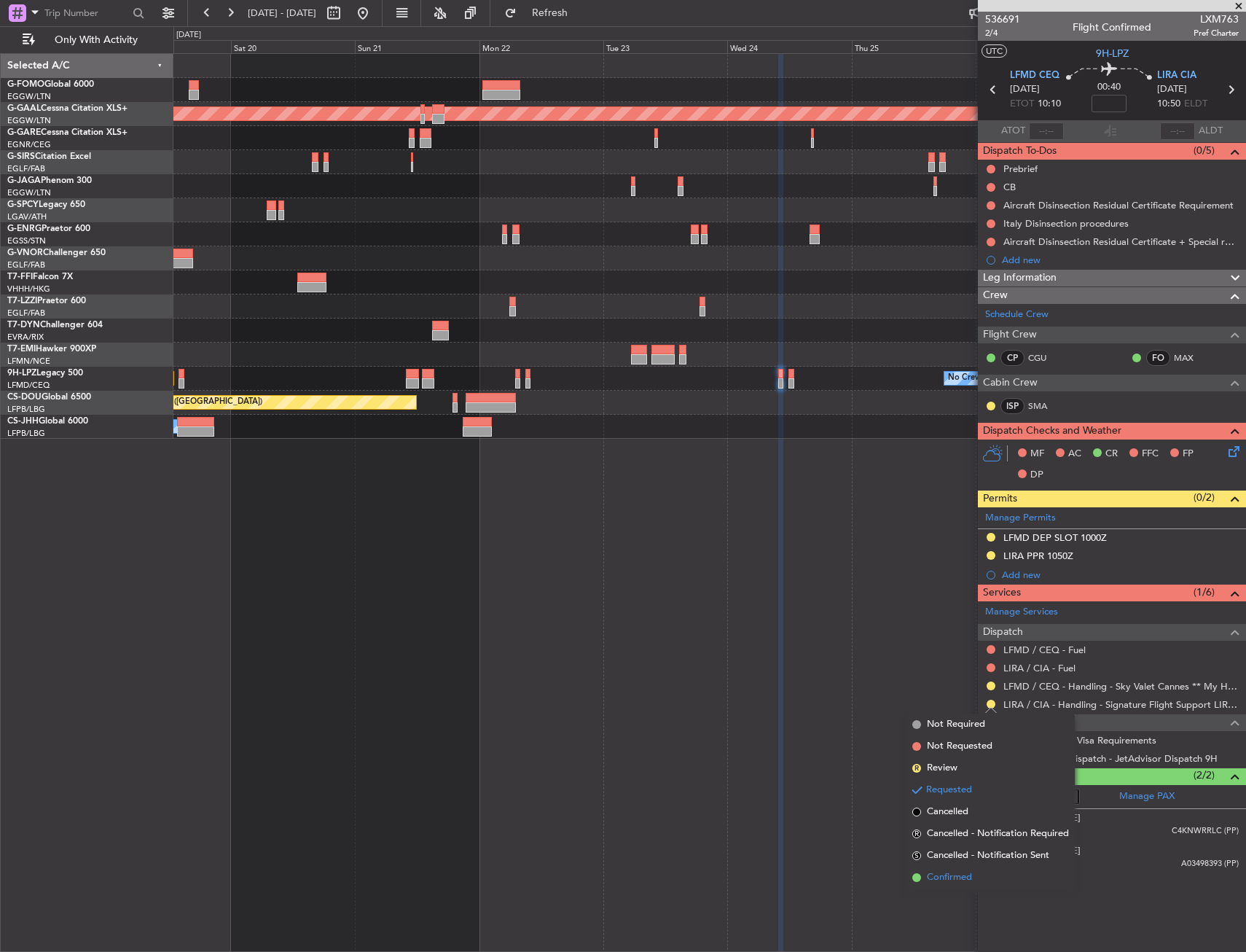
click at [955, 873] on span "Confirmed" at bounding box center [949, 877] width 45 height 14
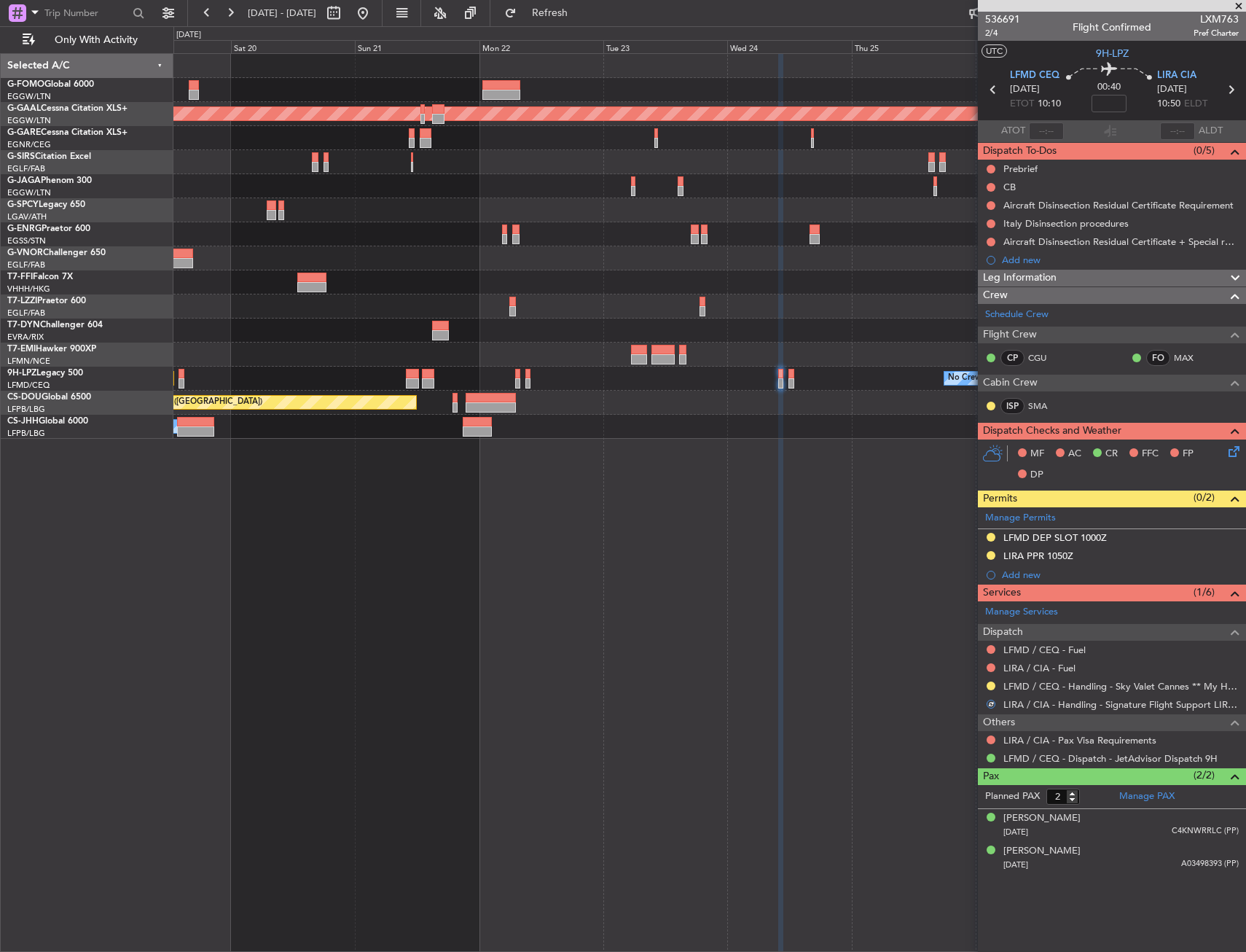
click at [1074, 562] on div "LIRA PPR 1050Z" at bounding box center [1112, 556] width 268 height 18
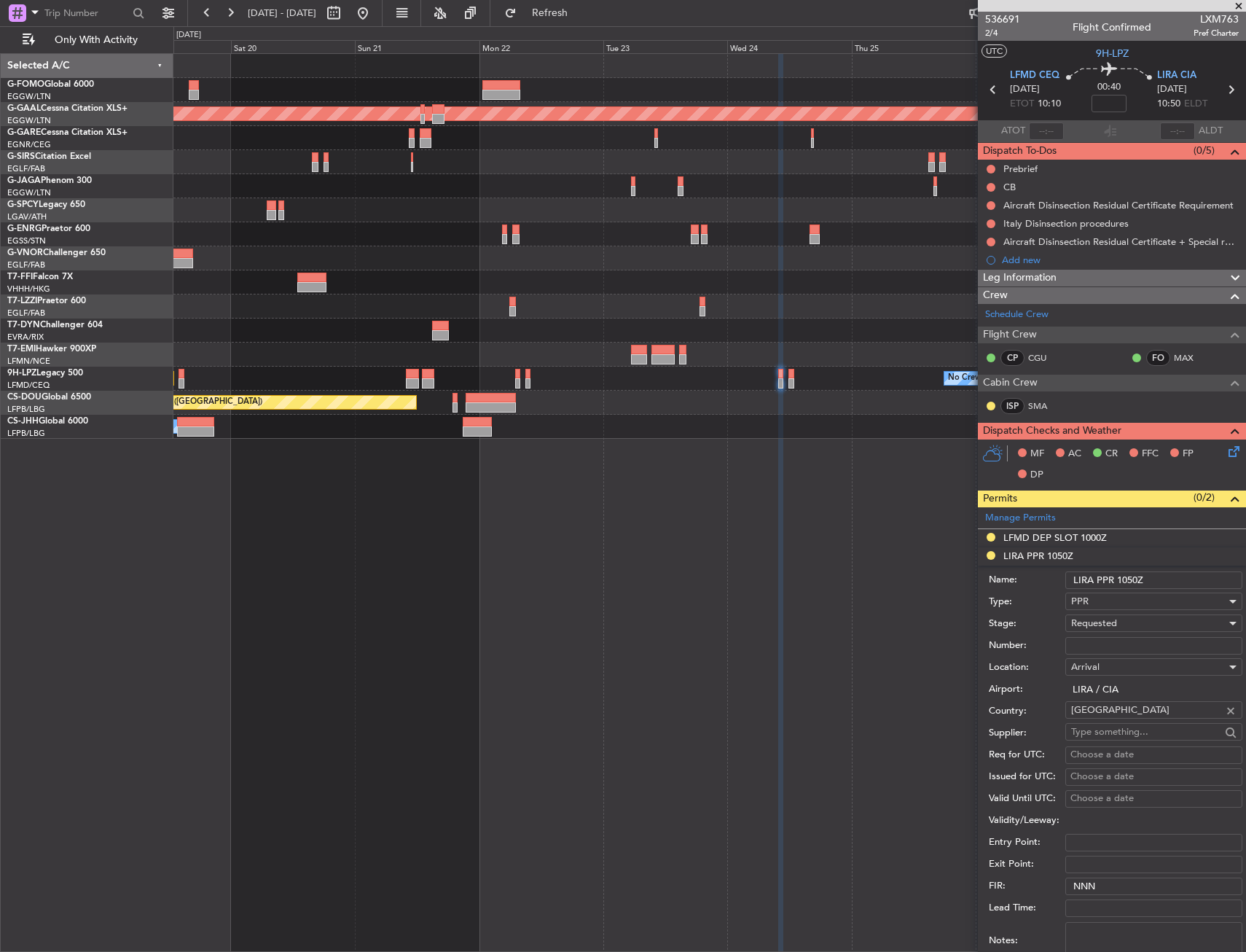
click at [1110, 626] on span "Requested" at bounding box center [1094, 622] width 46 height 13
click at [1107, 727] on span "Received OK" at bounding box center [1149, 734] width 153 height 22
click at [1113, 638] on input "Number:" at bounding box center [1154, 645] width 177 height 18
paste input "407/24sep"
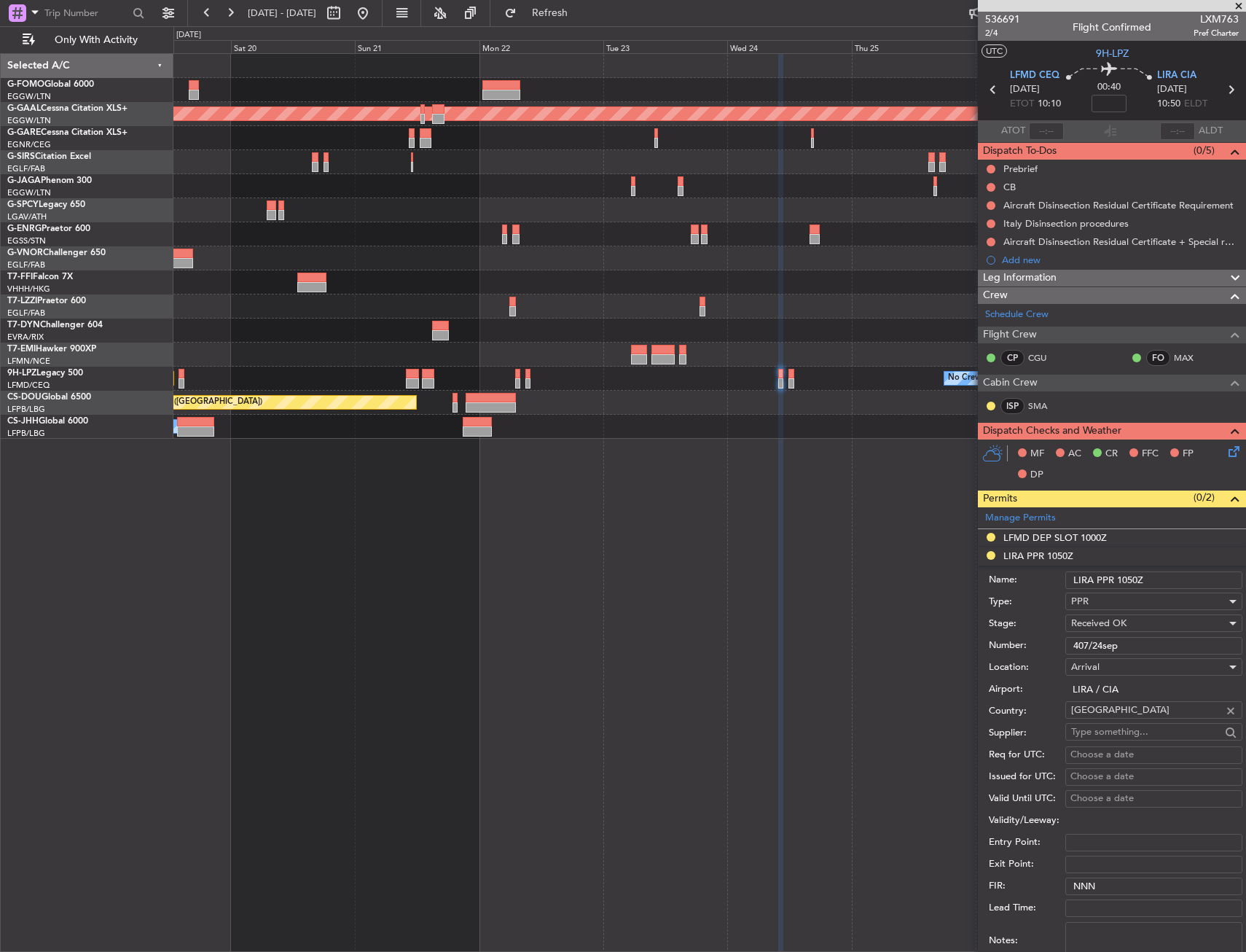
type input "407/24sep"
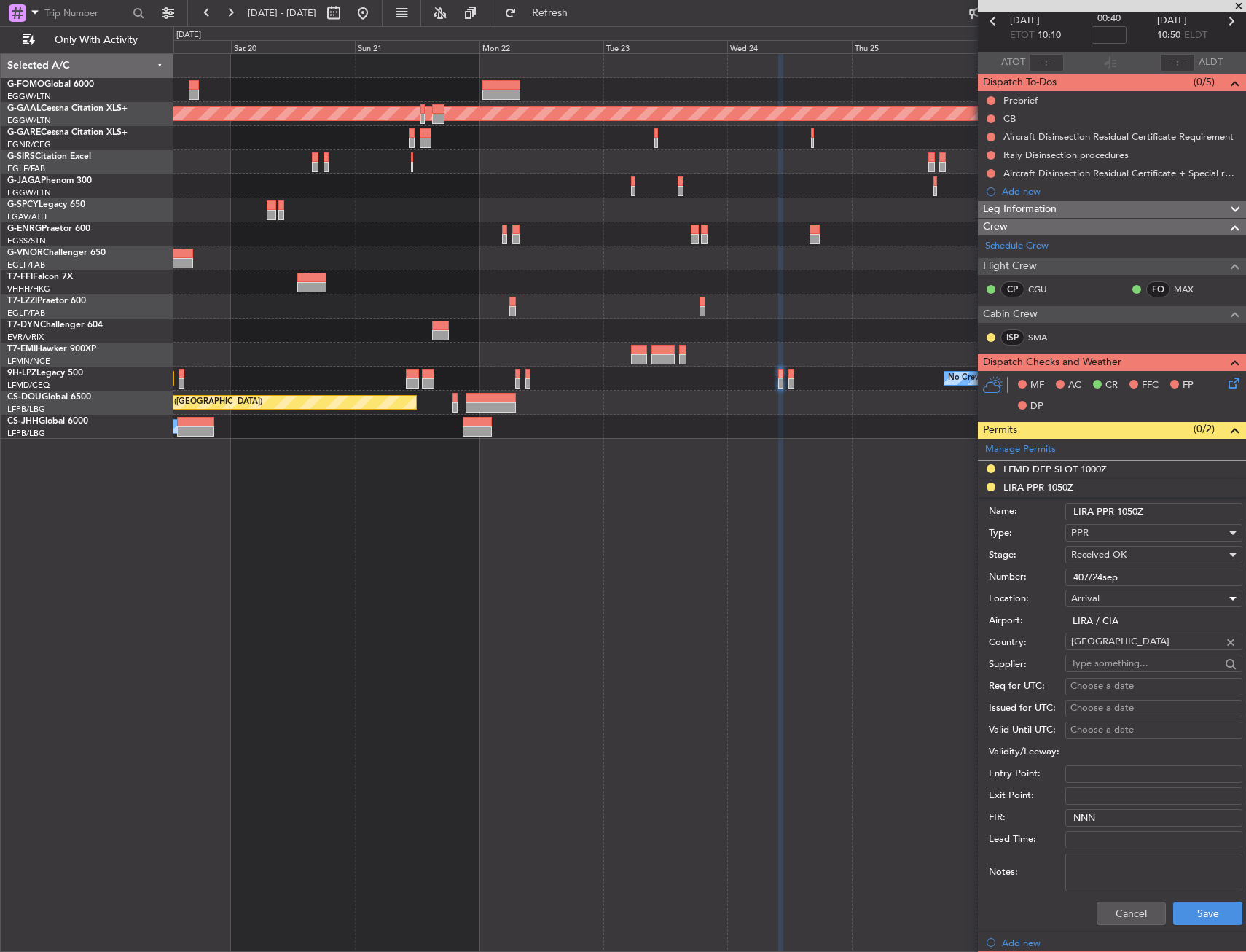
scroll to position [146, 0]
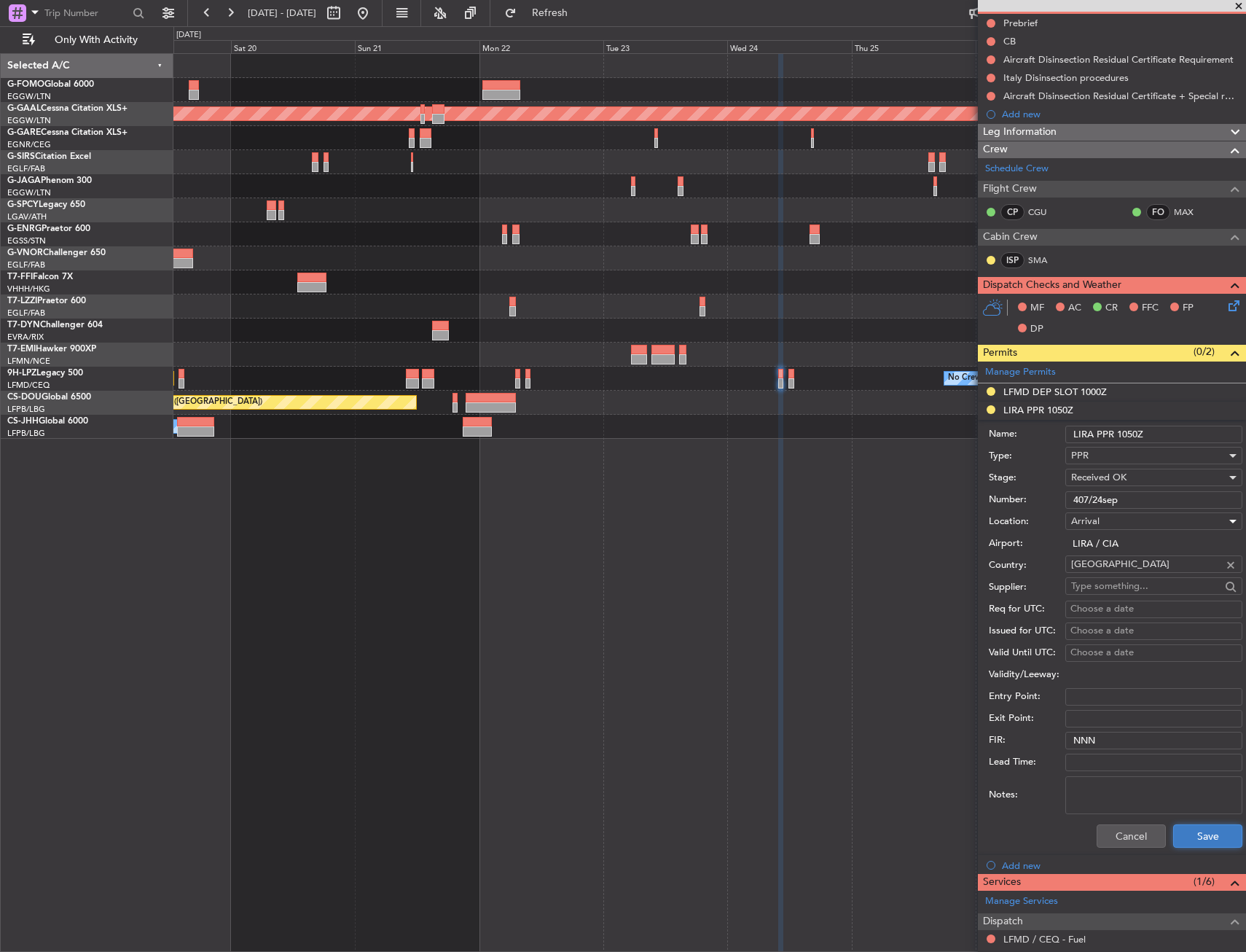
click at [1217, 837] on button "Save" at bounding box center [1208, 835] width 69 height 23
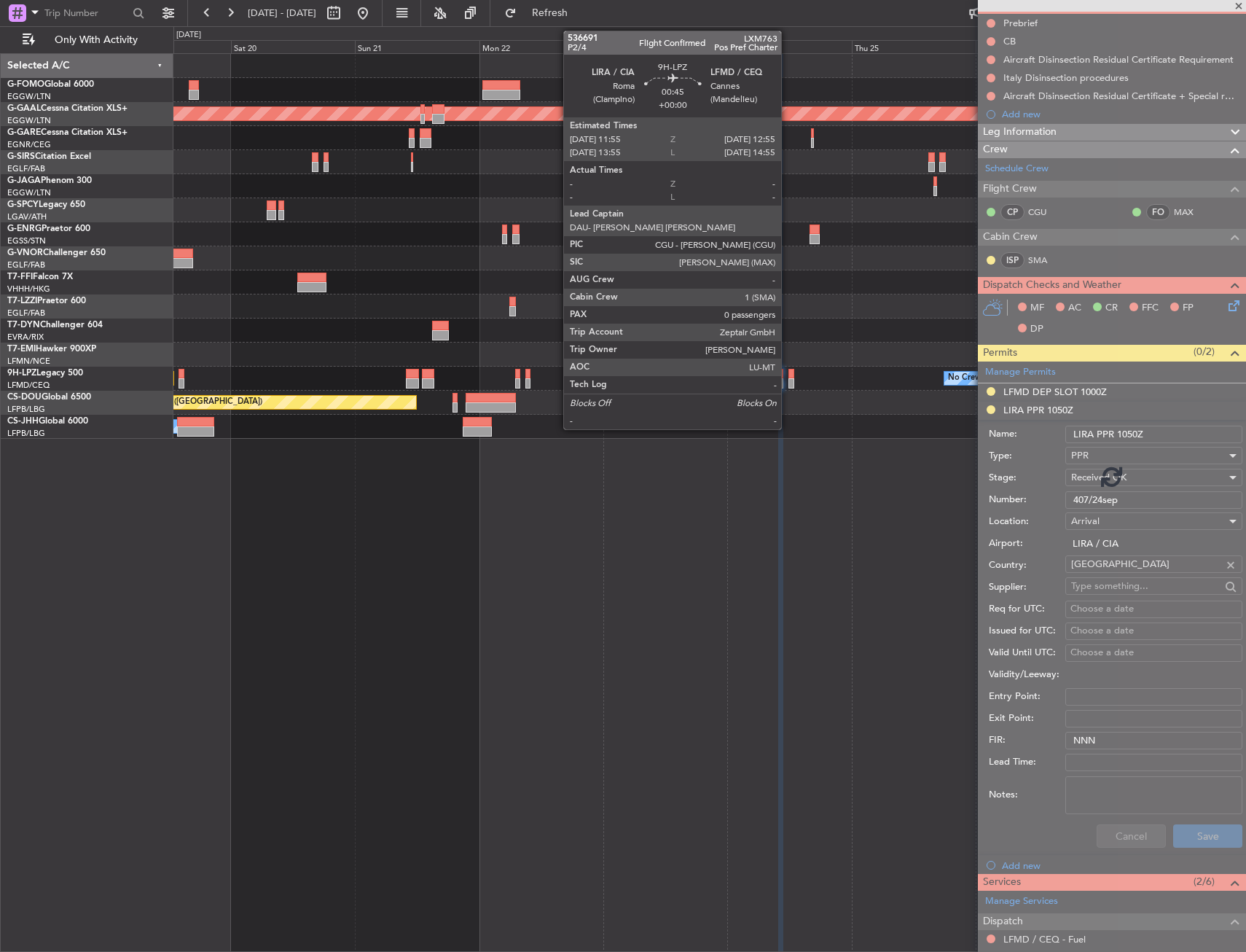
scroll to position [0, 0]
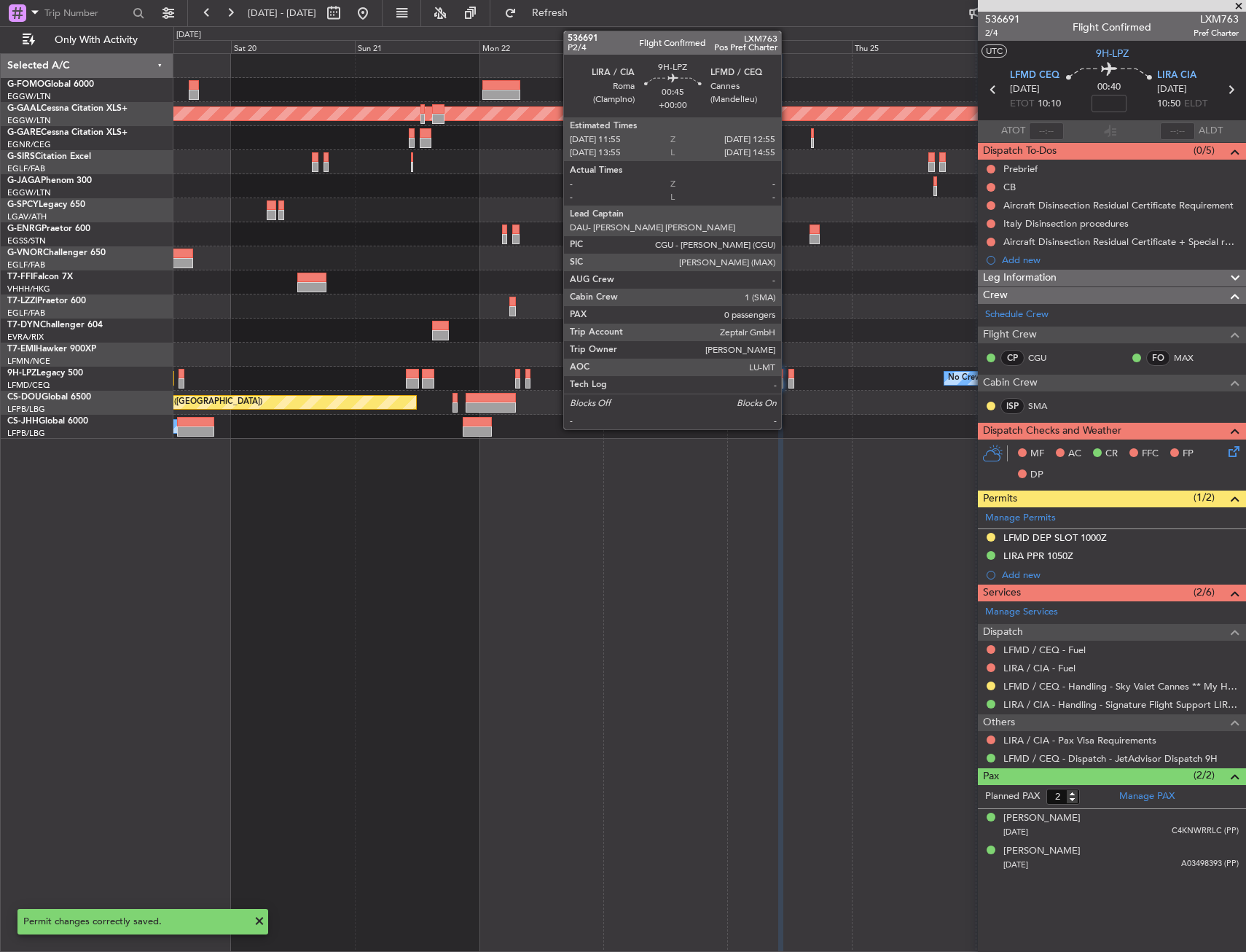
click at [788, 383] on div at bounding box center [791, 384] width 6 height 10
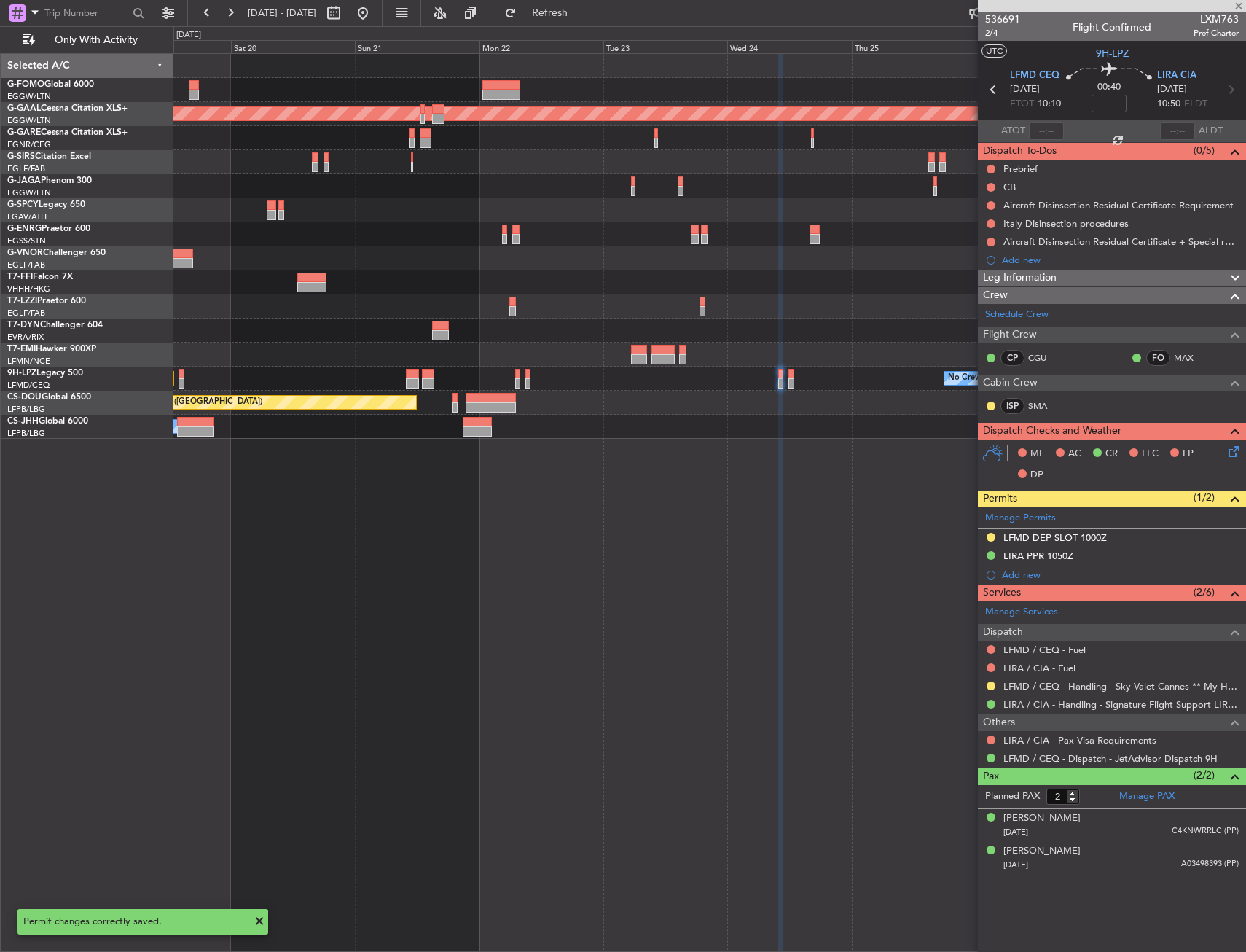
type input "0"
click at [991, 686] on button at bounding box center [991, 686] width 9 height 9
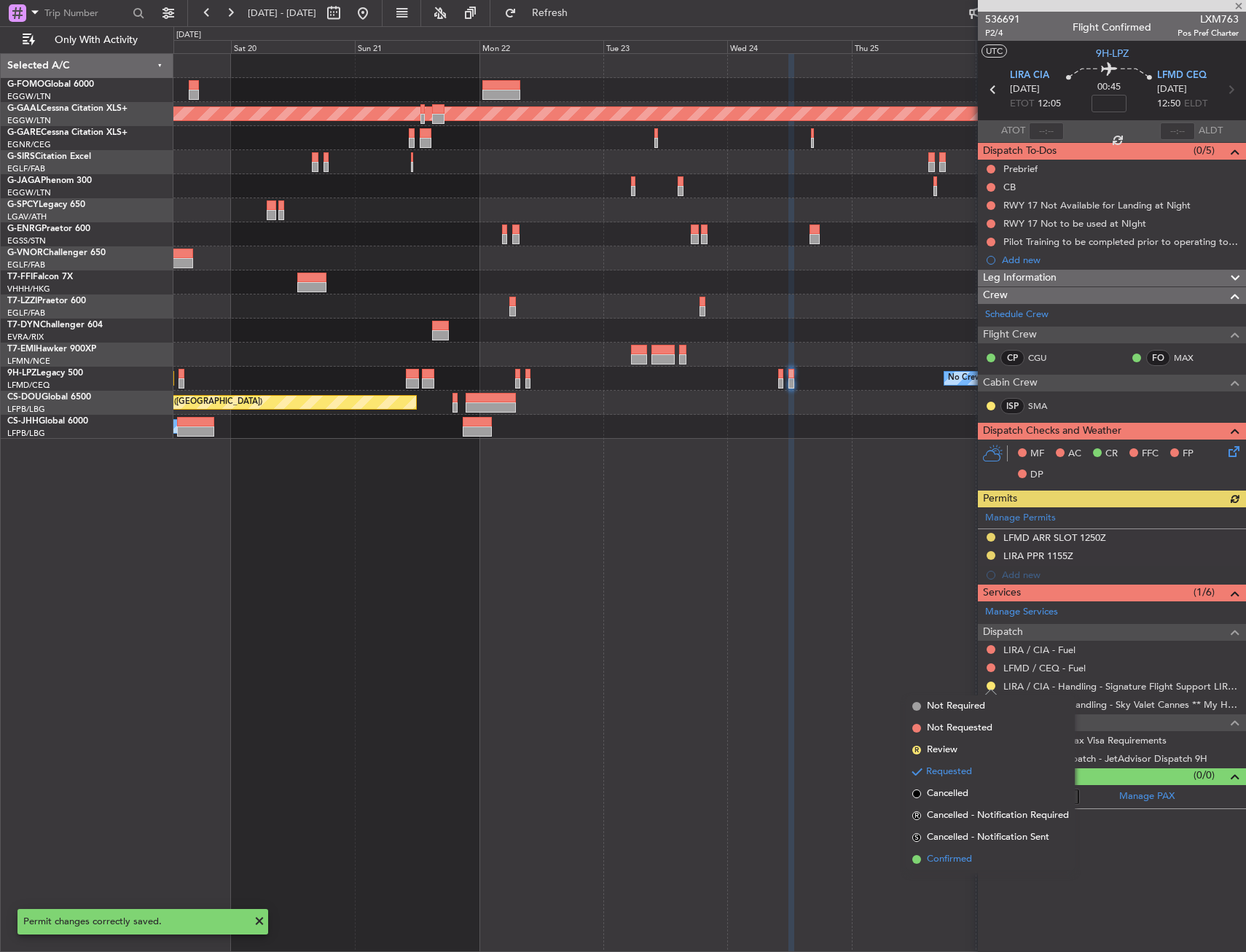
click at [984, 856] on li "Confirmed" at bounding box center [991, 859] width 169 height 22
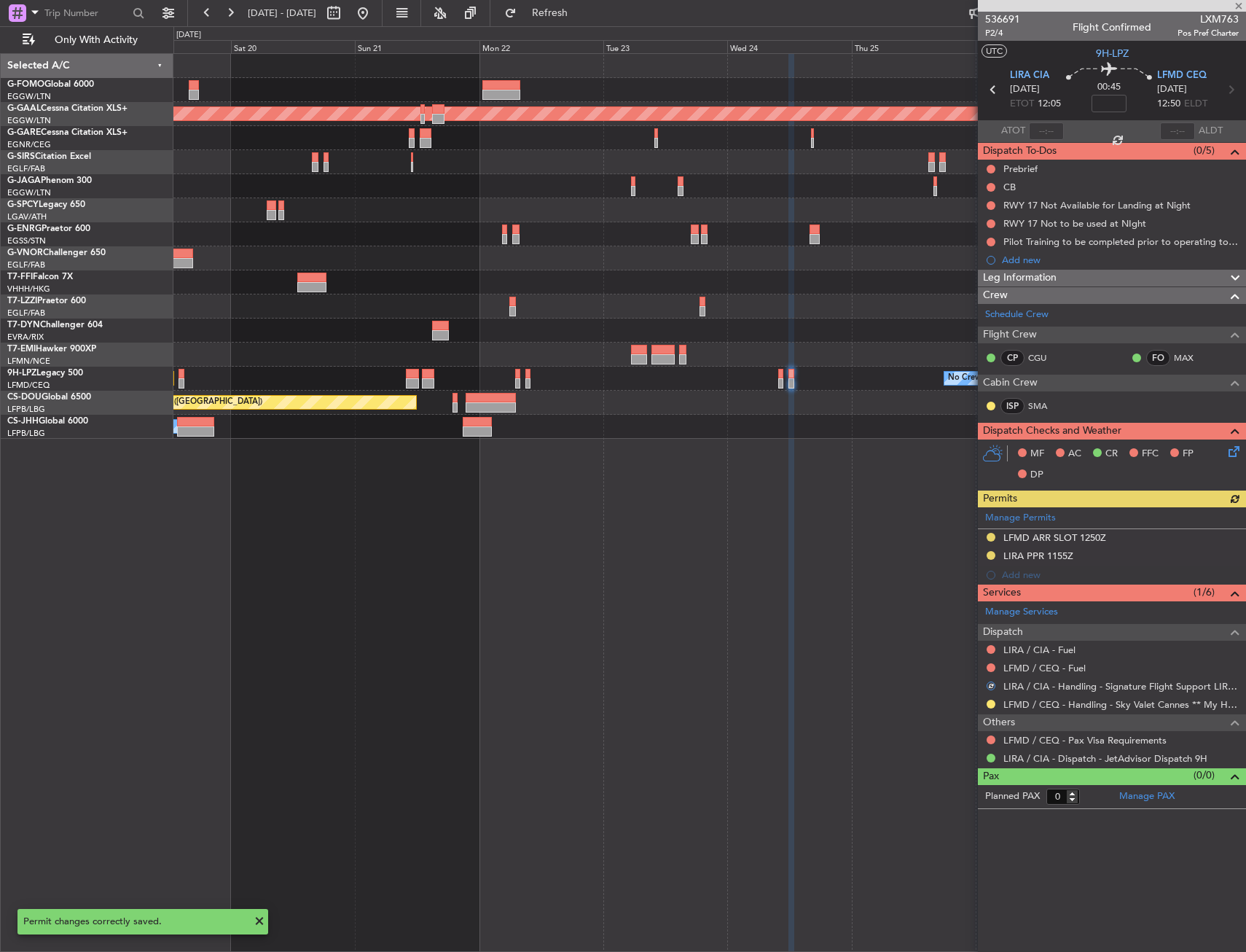
click at [1058, 551] on div "Manage Permits LFMD ARR SLOT 1250Z LIRA PPR 1155Z Add new" at bounding box center [1112, 545] width 268 height 78
click at [1047, 552] on div "LIRA PPR 1155Z" at bounding box center [1038, 556] width 70 height 13
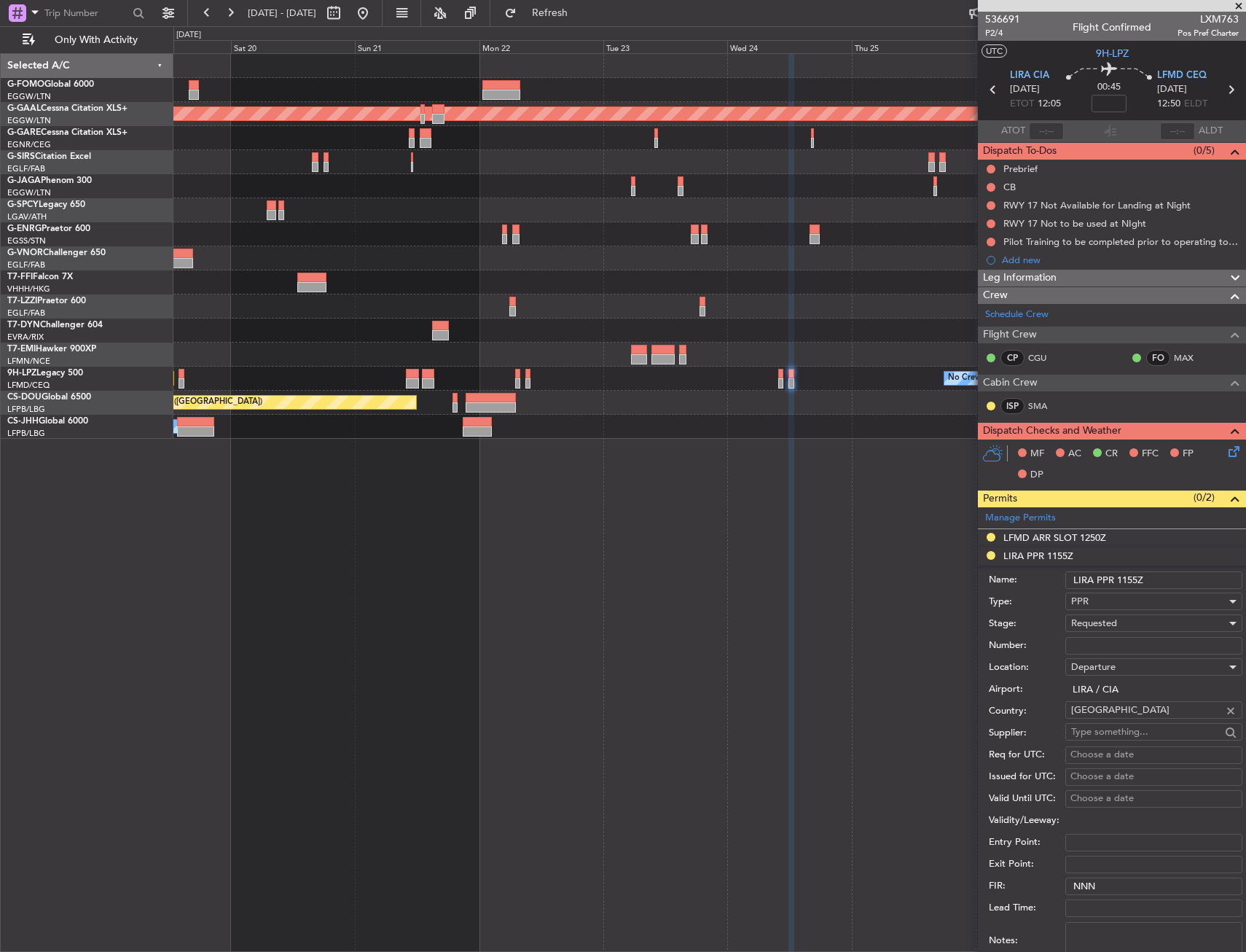
click at [1103, 650] on input "Number:" at bounding box center [1154, 645] width 177 height 18
paste input "407/24sep"
type input "407/24sep"
click at [1110, 632] on div "Requested" at bounding box center [1149, 623] width 155 height 22
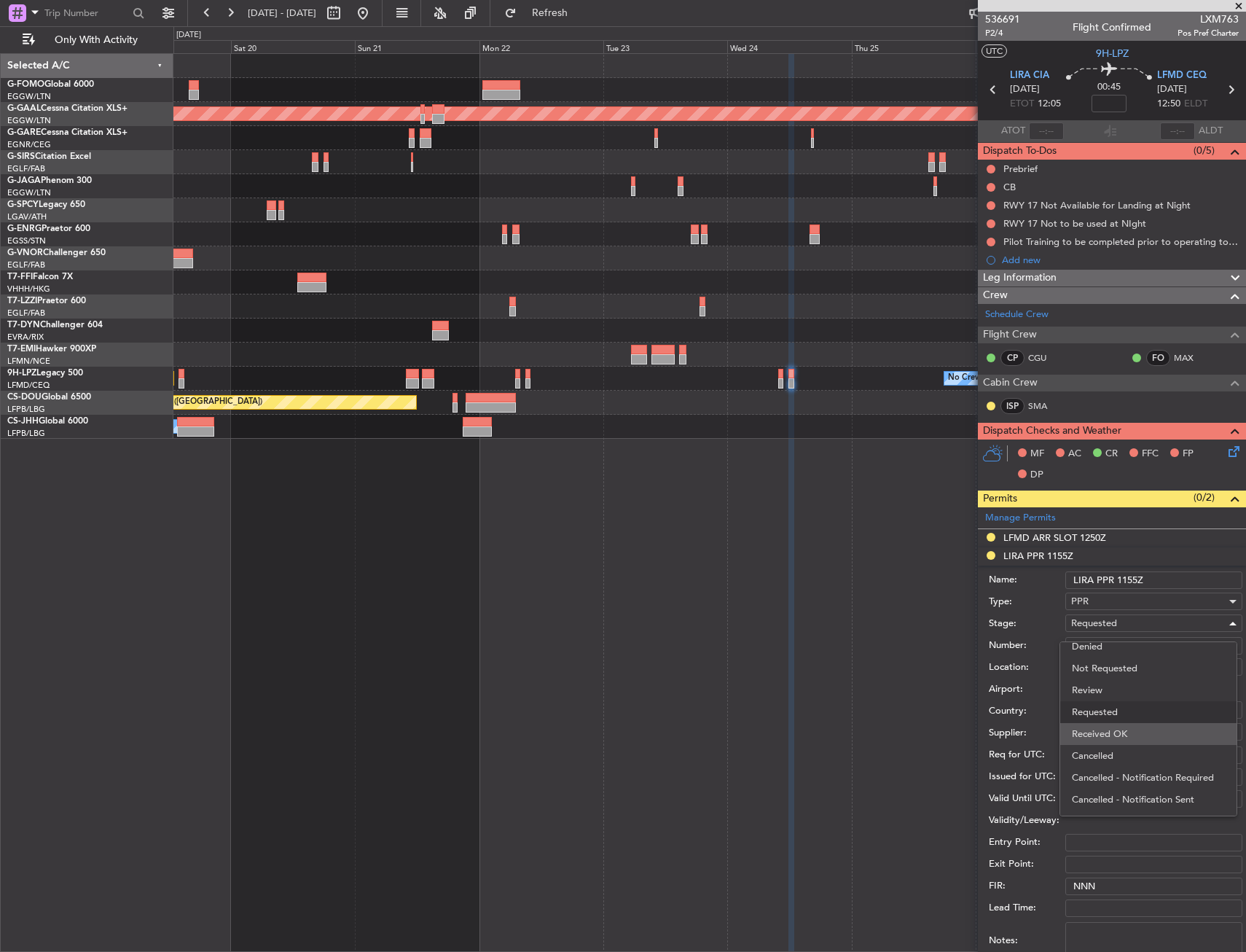
click at [1121, 735] on span "Received OK" at bounding box center [1149, 734] width 153 height 22
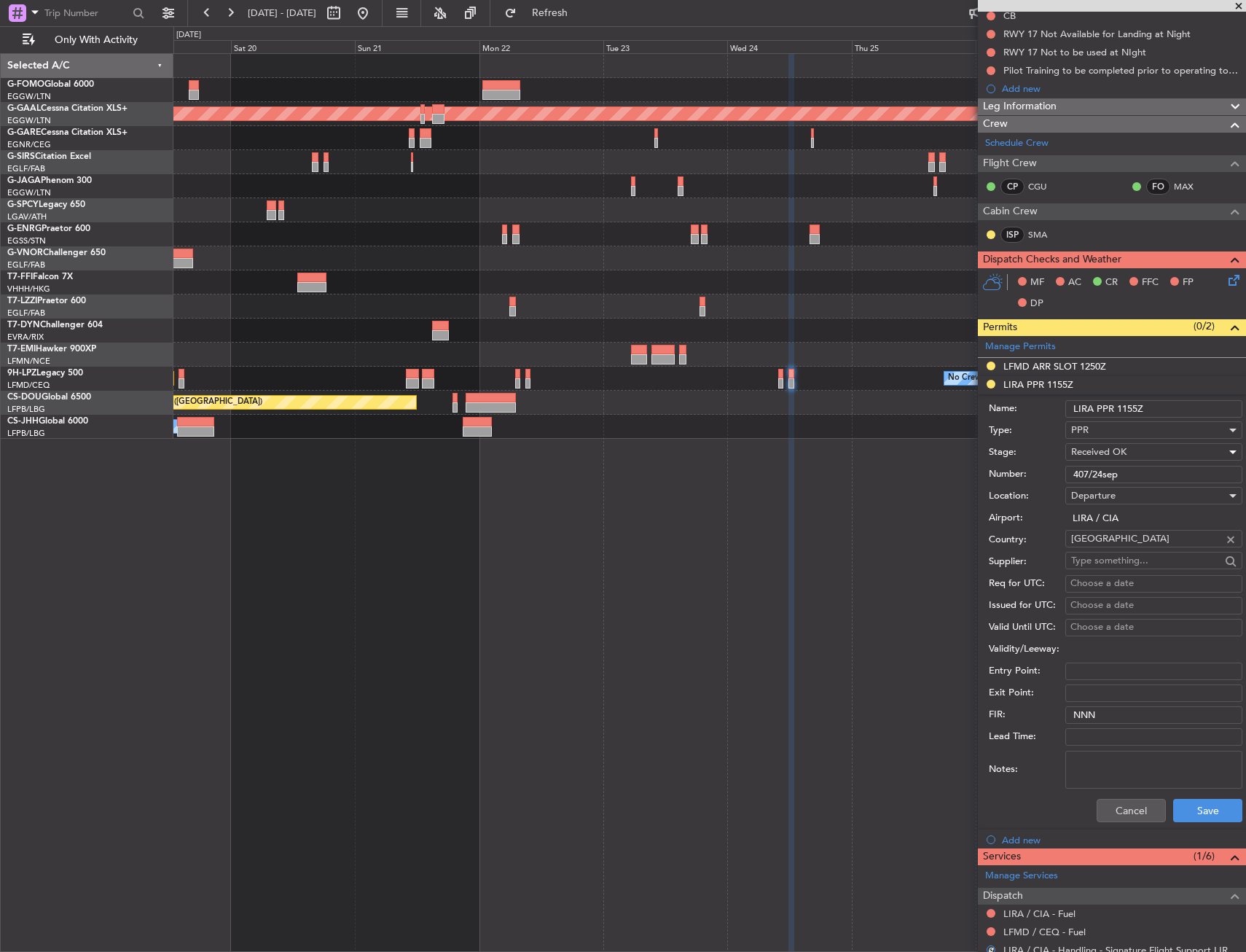
scroll to position [219, 0]
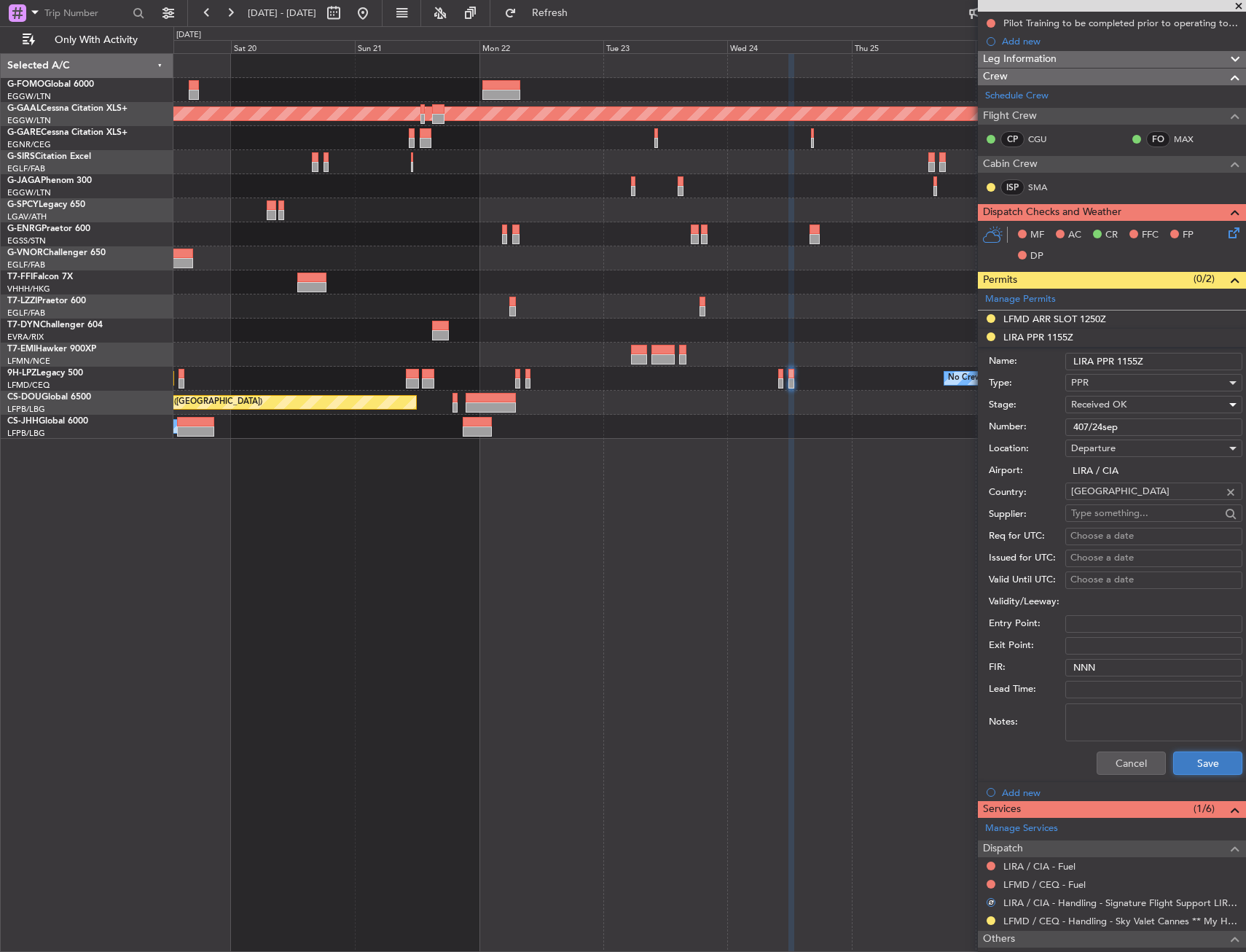
click at [1189, 759] on button "Save" at bounding box center [1208, 763] width 69 height 23
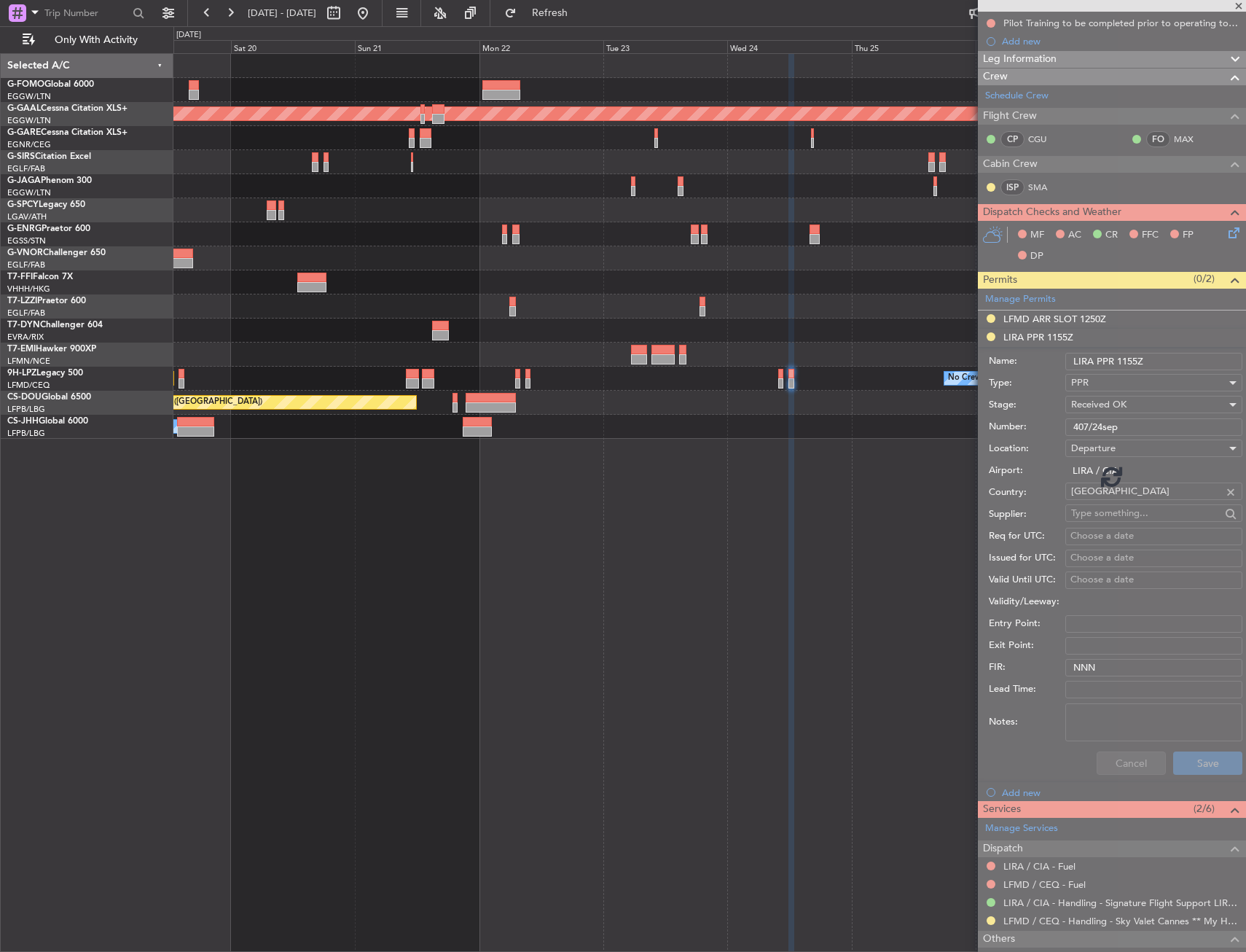
scroll to position [0, 0]
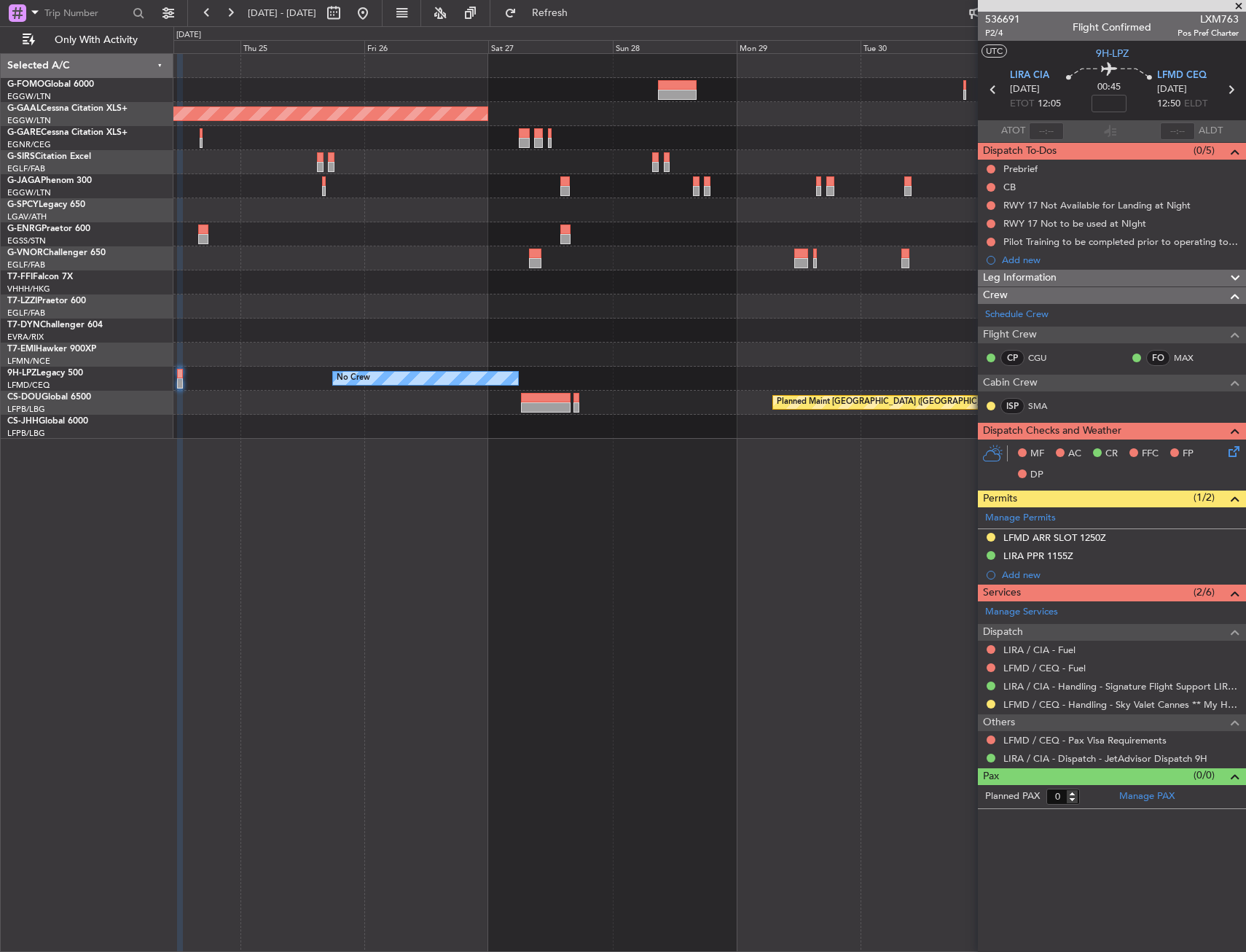
click at [160, 353] on div "Planned Maint Dusseldorf No Crew Planned Maint Paris (Le Bourget) Selected A/C …" at bounding box center [623, 489] width 1246 height 926
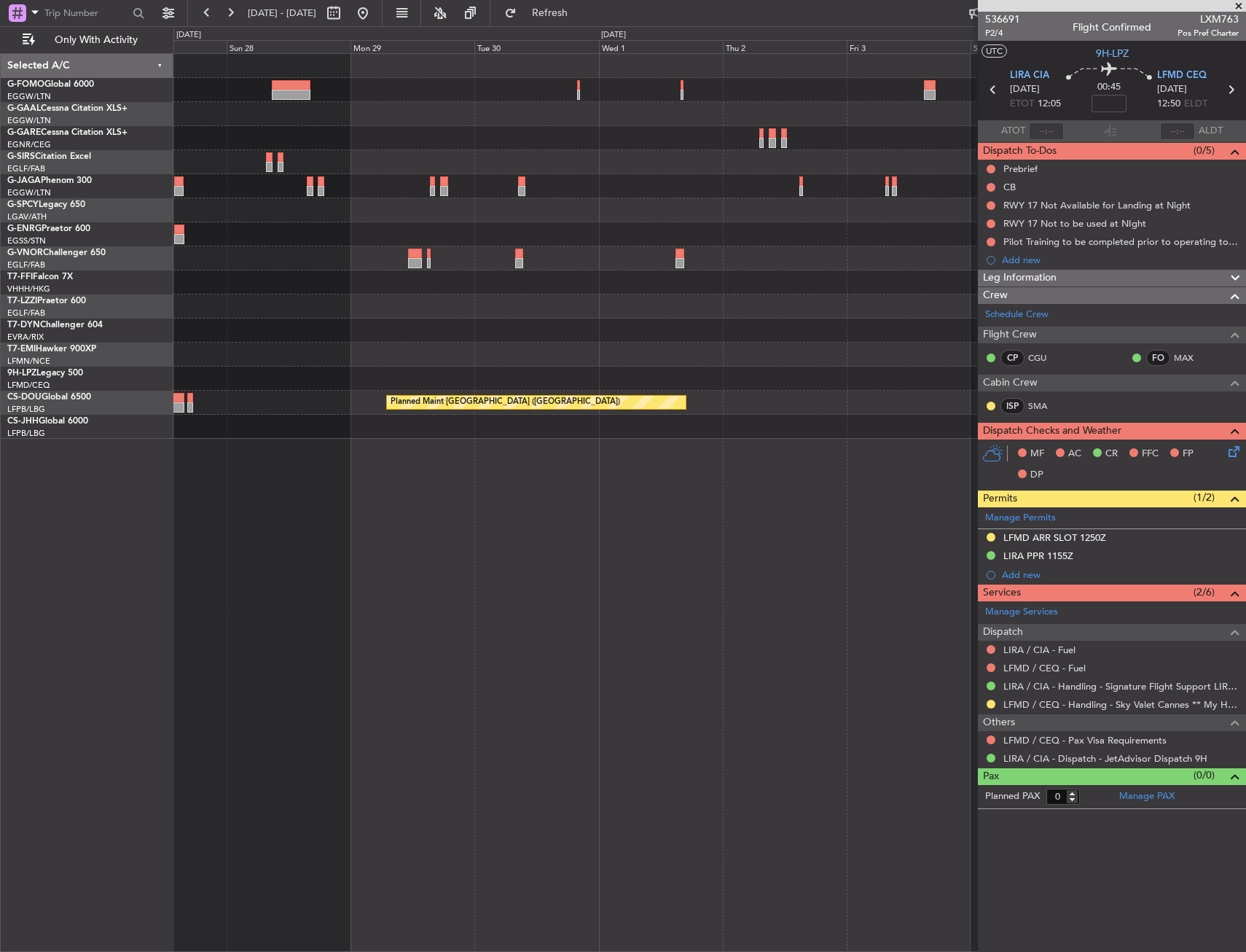
click at [0, 334] on html "19 Sep 2025 - 28 Sep 2025 Refresh Quick Links Only With Activity Planned Maint …" at bounding box center [623, 476] width 1246 height 952
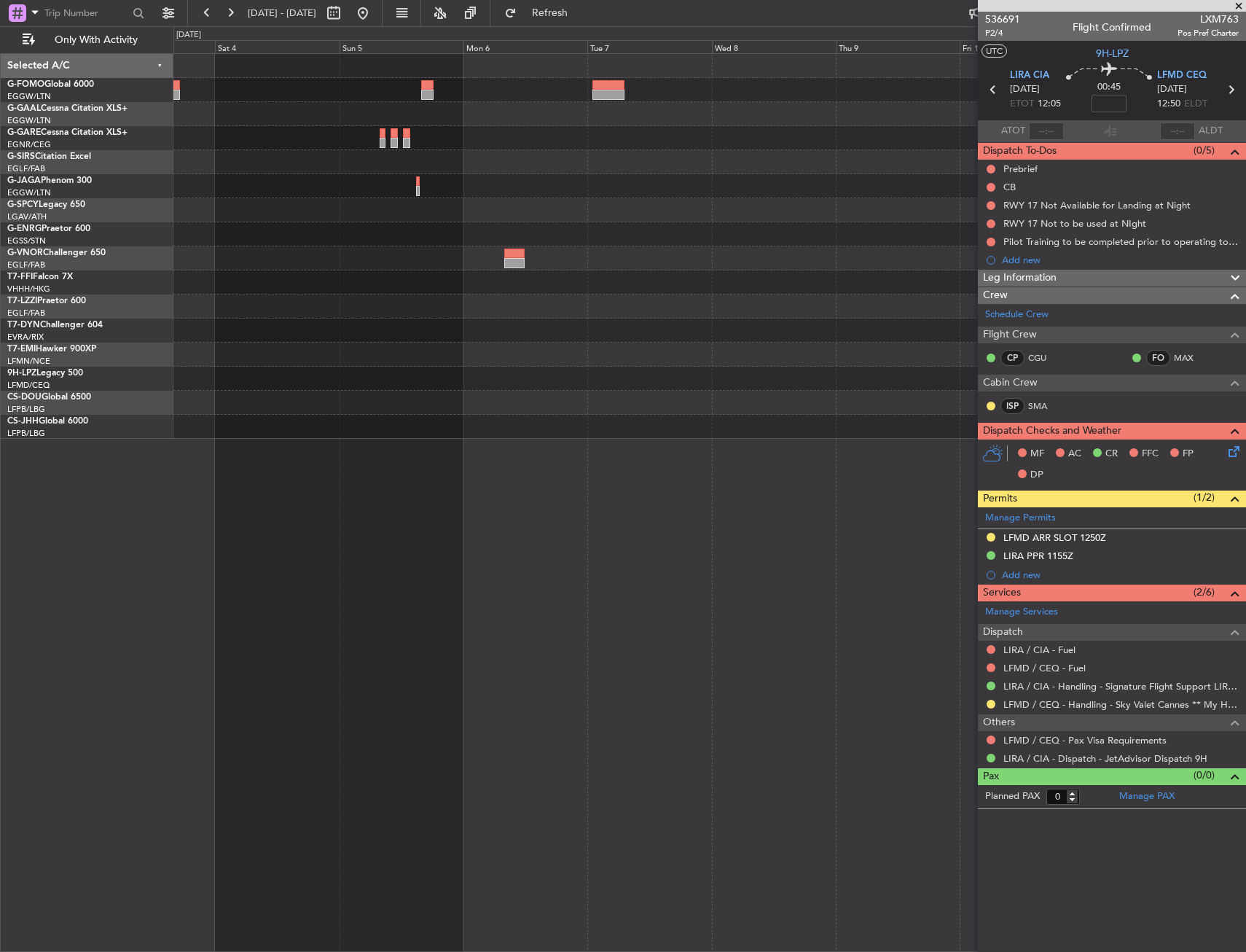
click at [0, 339] on html "19 Sep 2025 - 28 Sep 2025 Refresh Quick Links Only With Activity Planned Maint …" at bounding box center [623, 476] width 1246 height 952
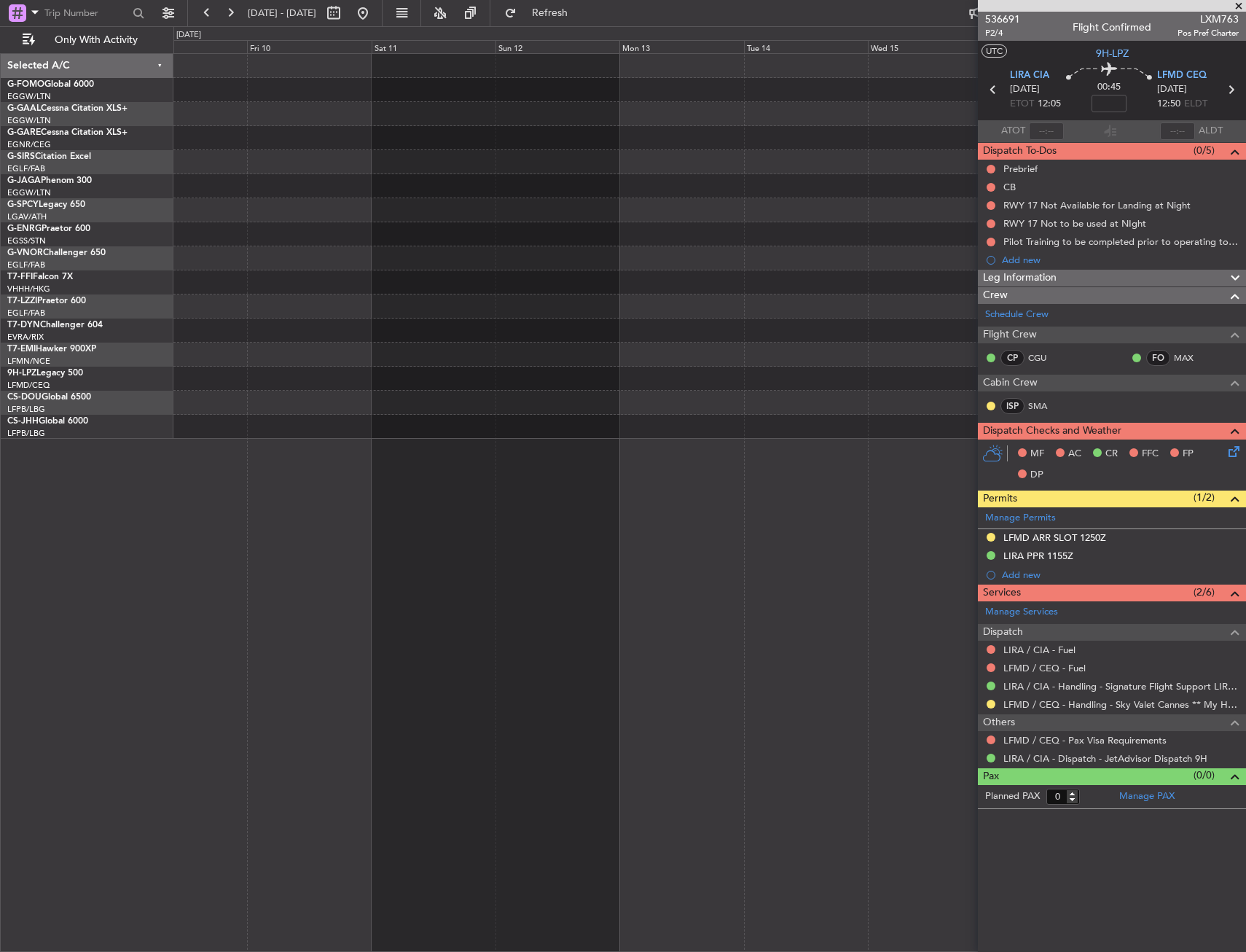
click at [47, 328] on div "Selected A/C G-FOMO Global 6000 EGGW/LTN London (Luton) G-GAAL Cessna Citation …" at bounding box center [623, 489] width 1246 height 926
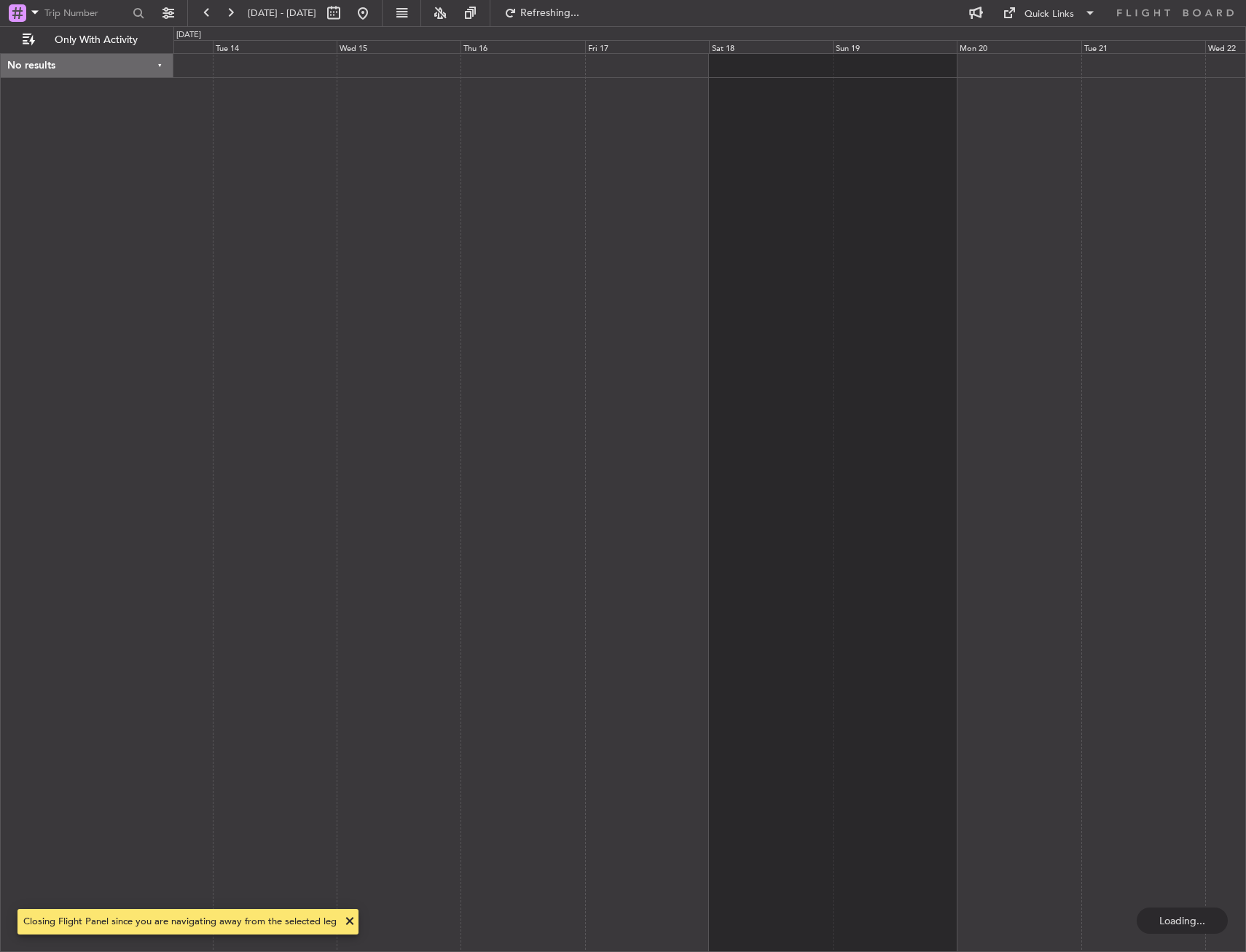
click at [251, 276] on div at bounding box center [710, 502] width 1073 height 898
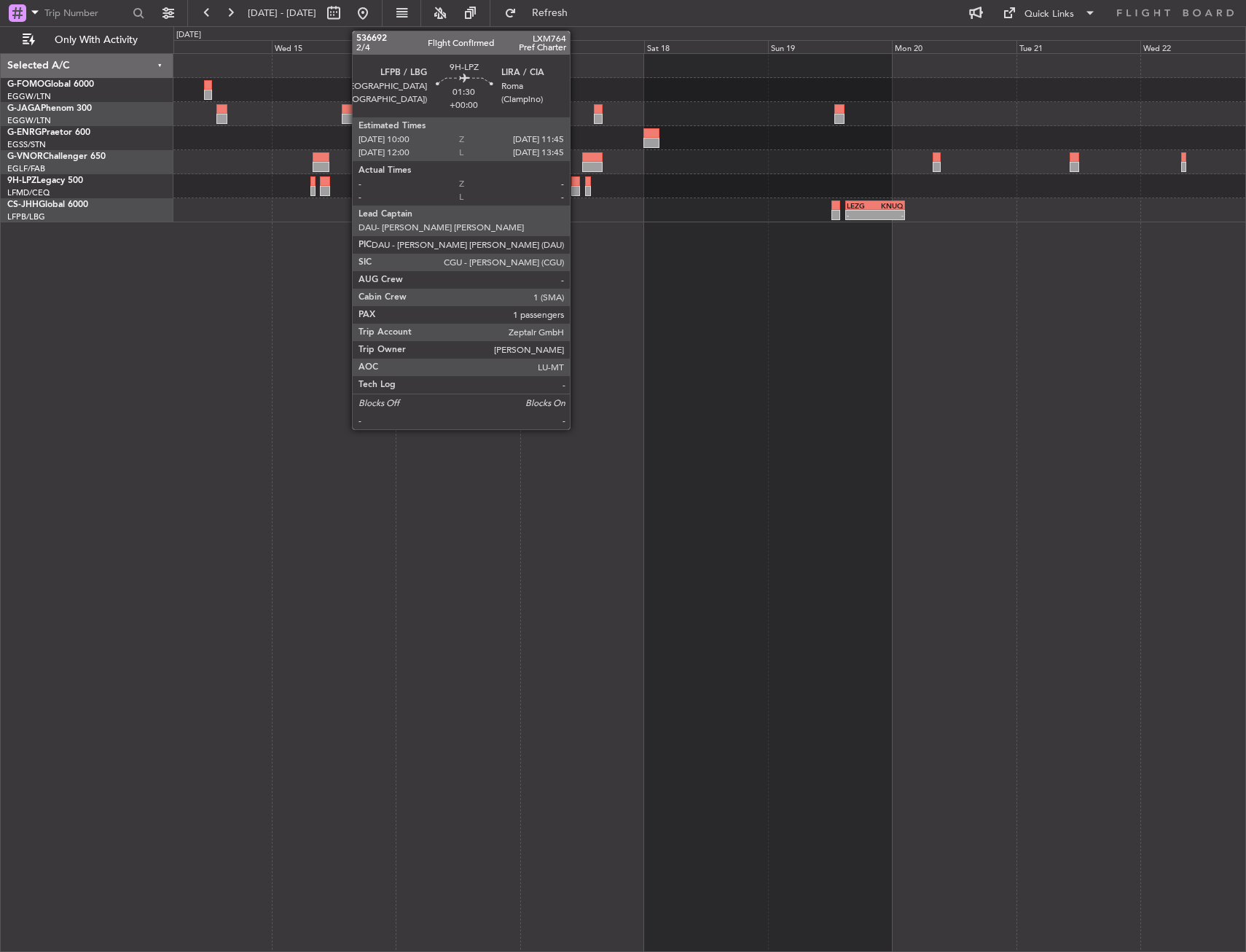
click at [576, 185] on div at bounding box center [575, 182] width 9 height 10
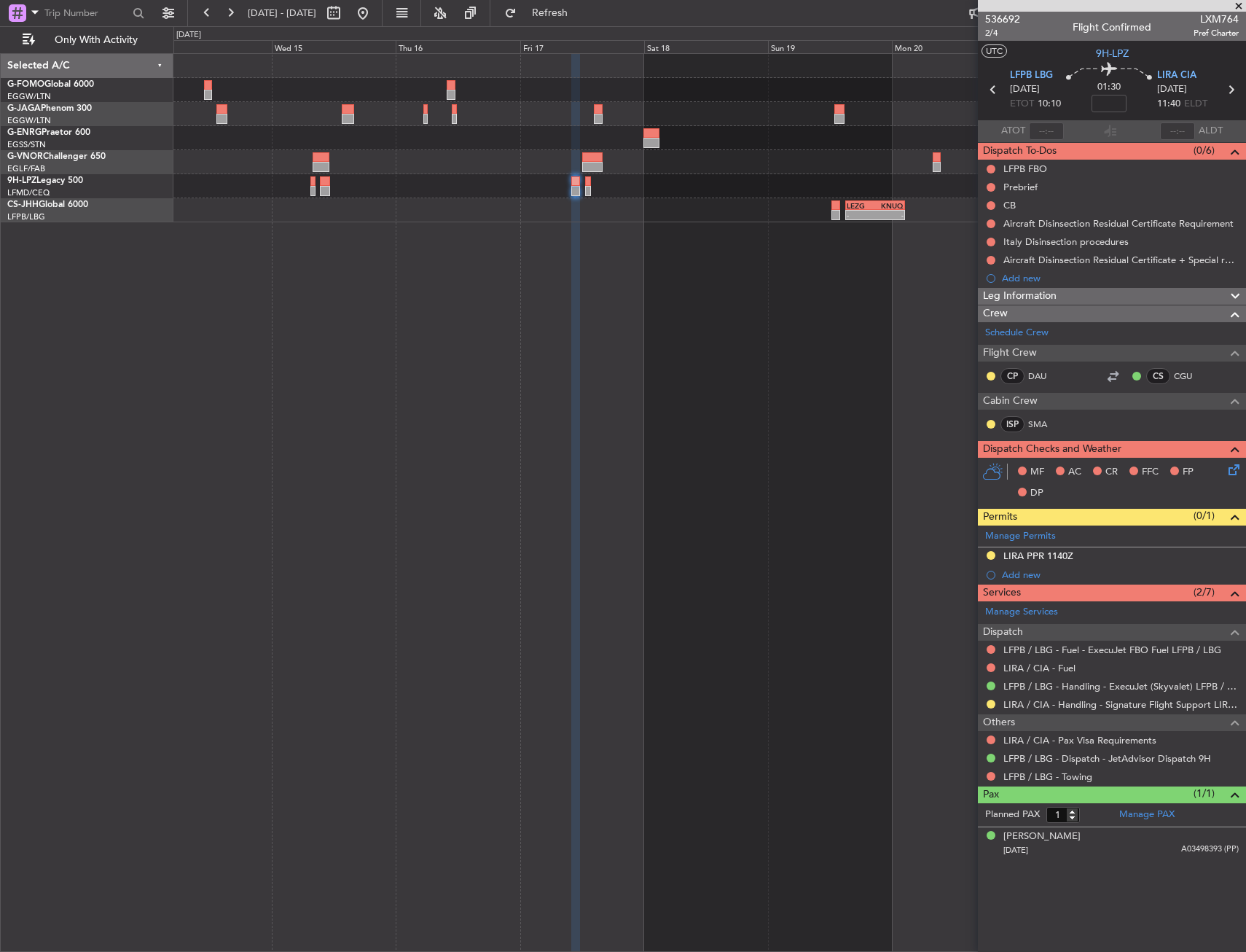
click at [1000, 709] on mat-tooltip-component "Requested" at bounding box center [990, 726] width 66 height 38
click at [989, 701] on button at bounding box center [991, 704] width 9 height 9
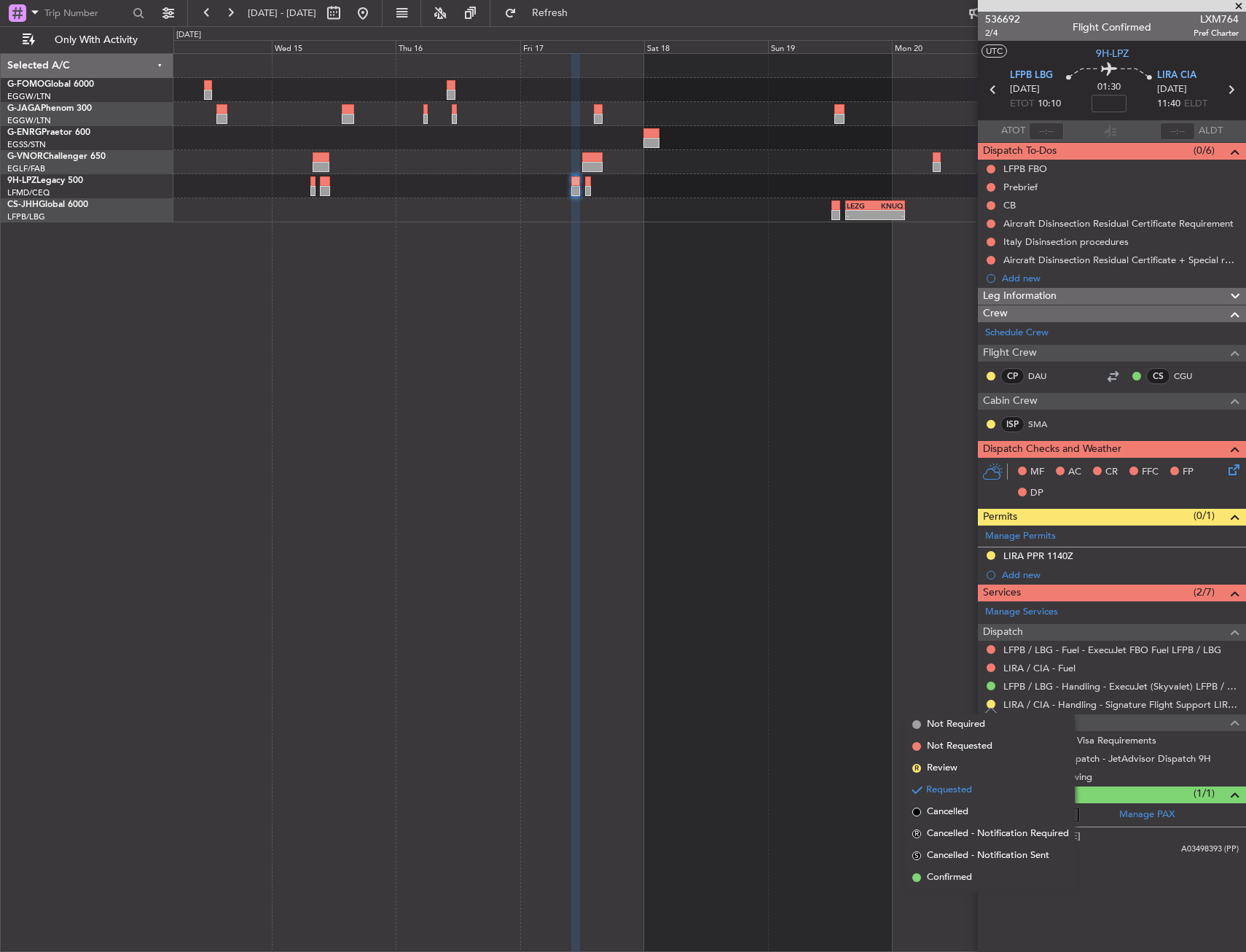
click at [969, 877] on span "Confirmed" at bounding box center [949, 877] width 45 height 14
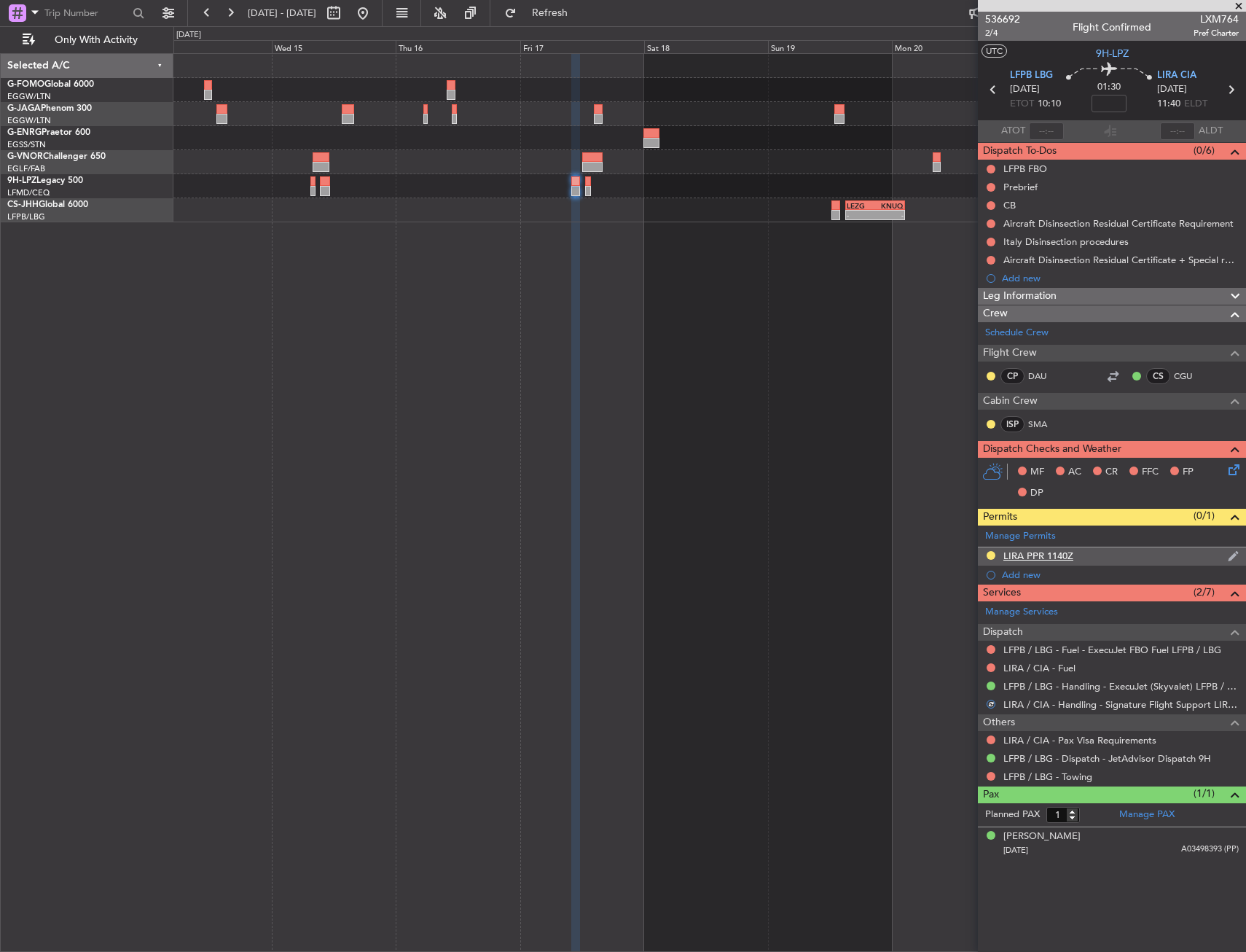
click at [1037, 554] on div "LIRA PPR 1140Z" at bounding box center [1038, 556] width 70 height 13
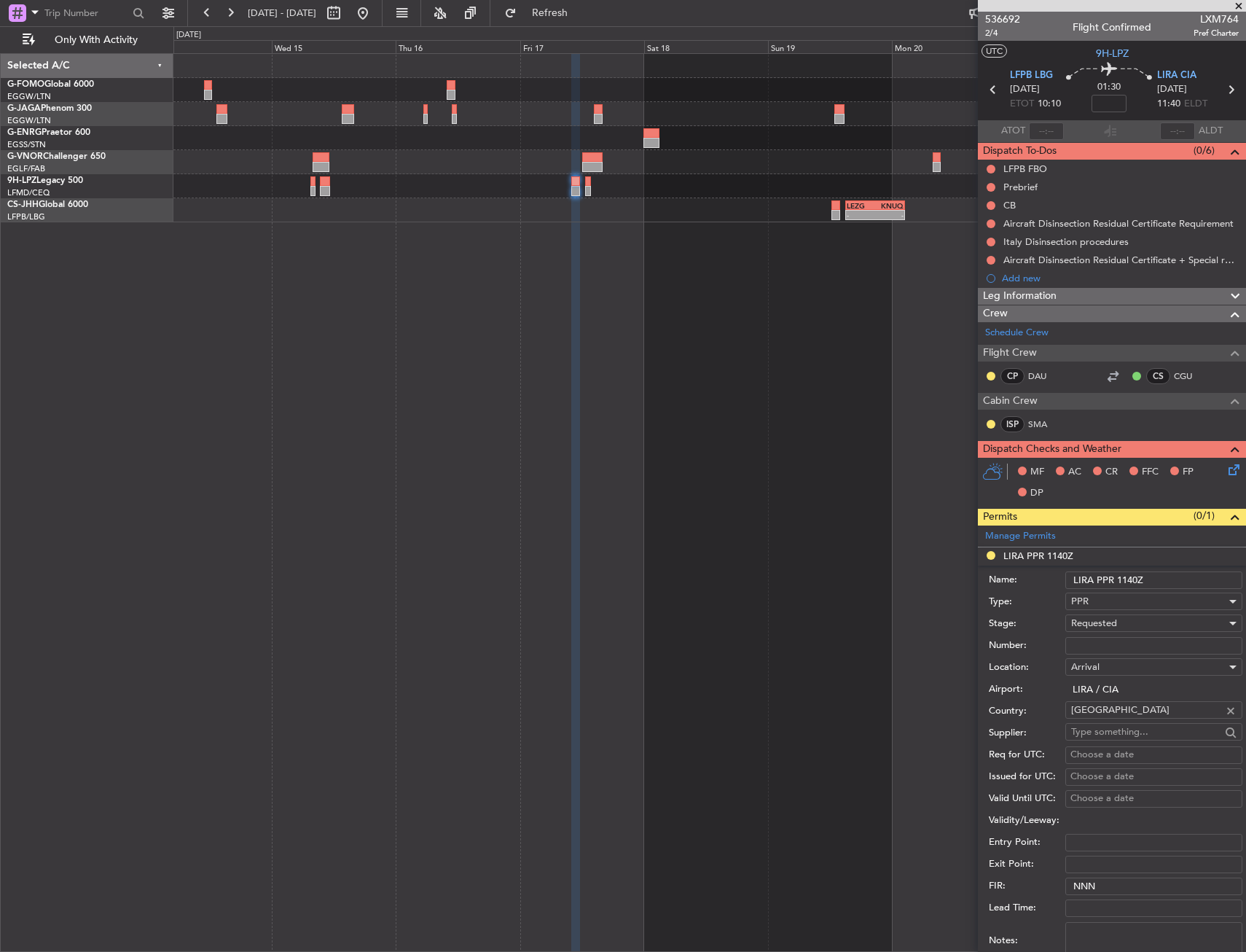
drag, startPoint x: 1065, startPoint y: 580, endPoint x: 1139, endPoint y: 641, distance: 95.9
click at [1139, 641] on input "Number:" at bounding box center [1154, 645] width 177 height 18
paste input "403/17oct"
type input "403/17oct"
click at [1134, 626] on div "Requested" at bounding box center [1149, 623] width 155 height 22
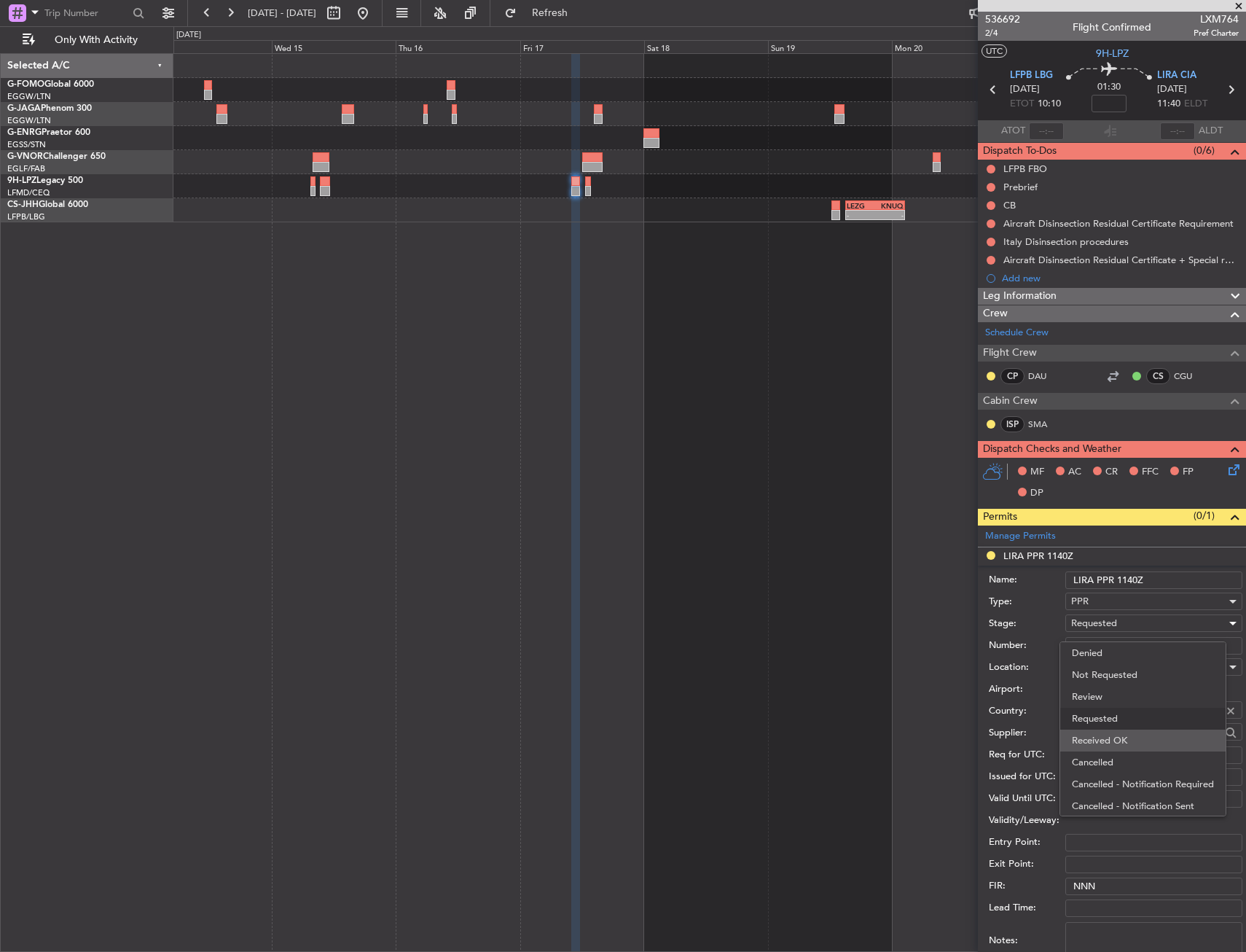
scroll to position [7, 0]
click at [1126, 736] on span "Received OK" at bounding box center [1149, 734] width 153 height 22
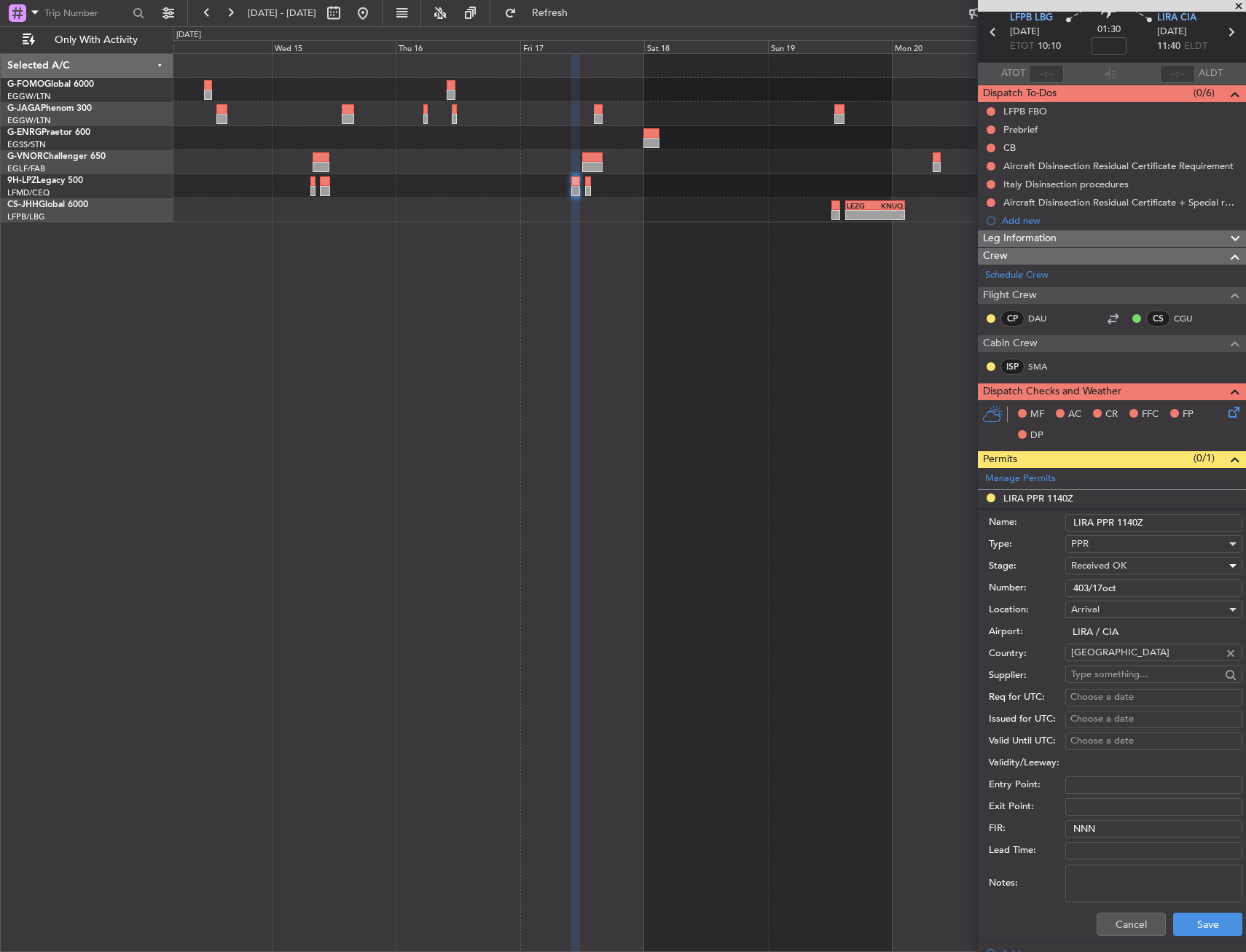
scroll to position [146, 0]
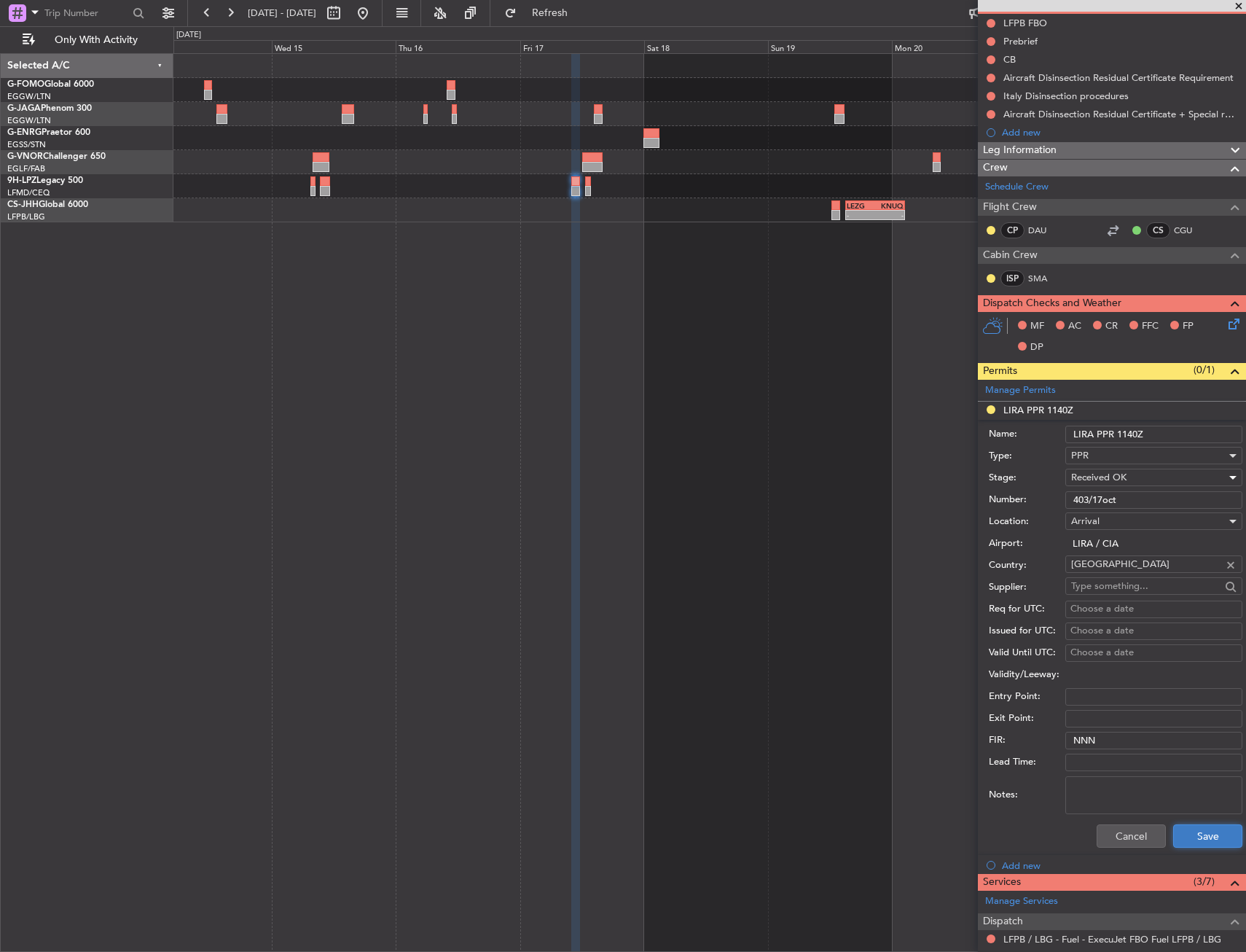
click at [1221, 828] on button "Save" at bounding box center [1208, 835] width 69 height 23
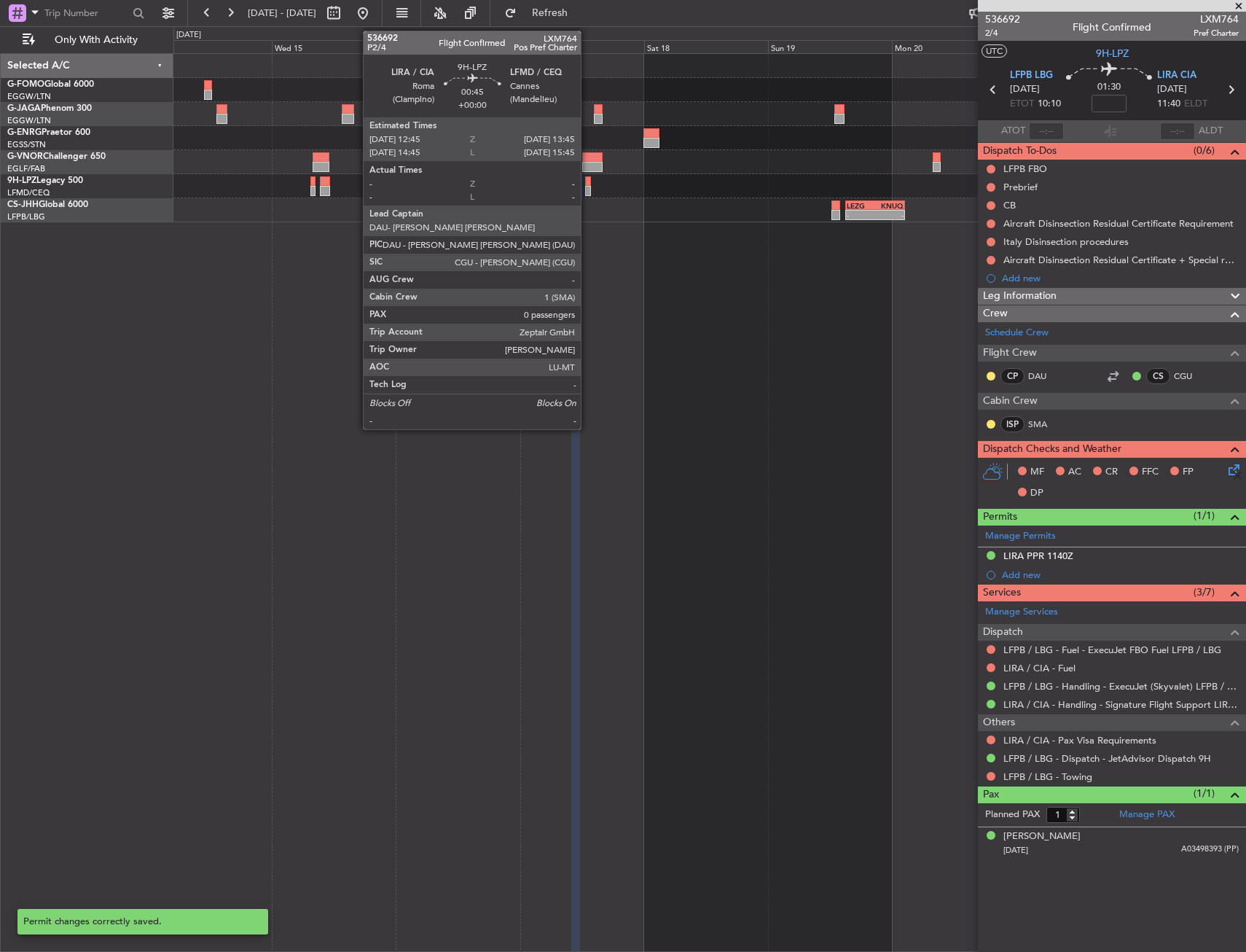
scroll to position [0, 0]
click at [587, 187] on div at bounding box center [588, 191] width 6 height 10
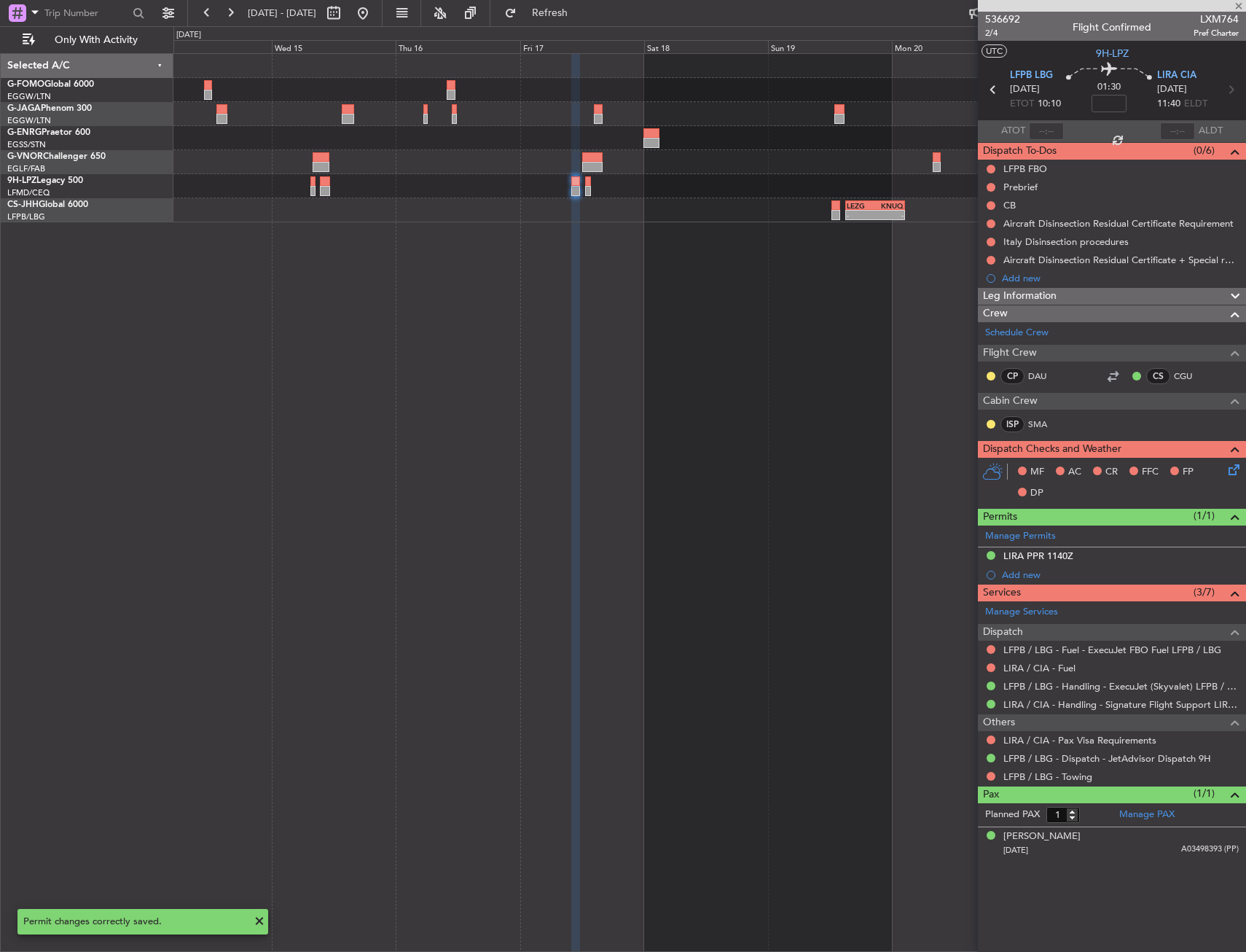
type input "0"
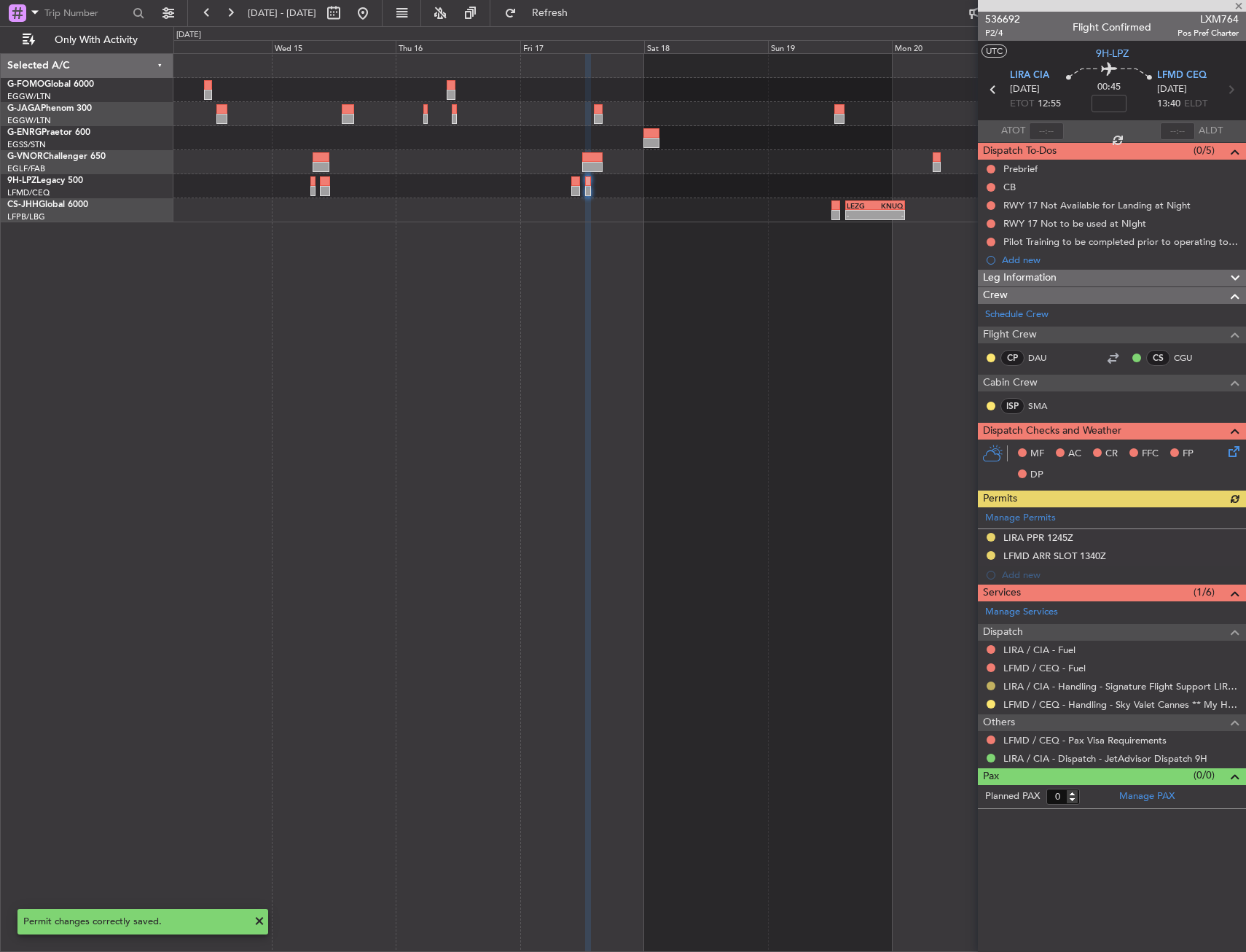
click at [991, 683] on button at bounding box center [991, 686] width 9 height 9
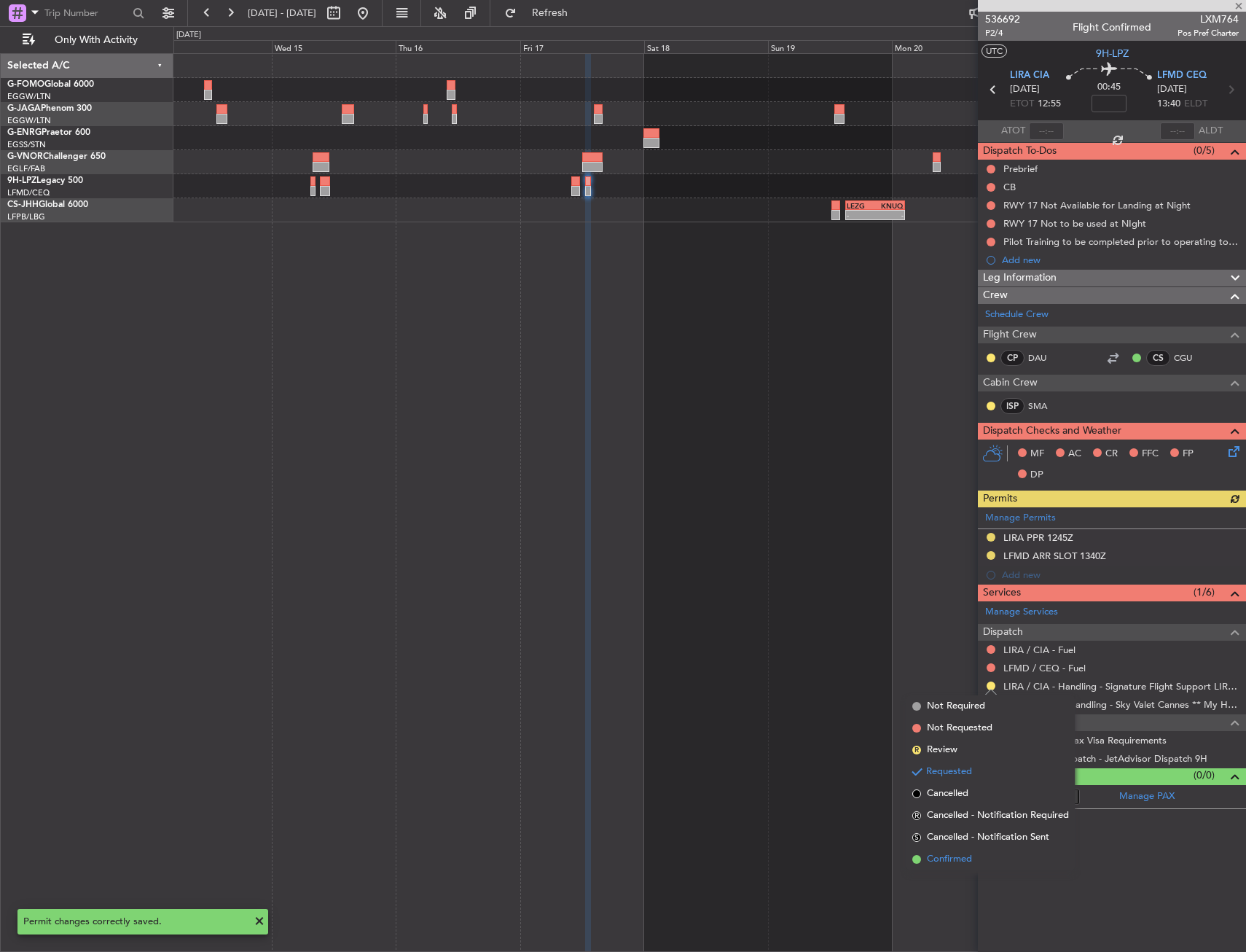
click at [955, 857] on span "Confirmed" at bounding box center [949, 859] width 45 height 14
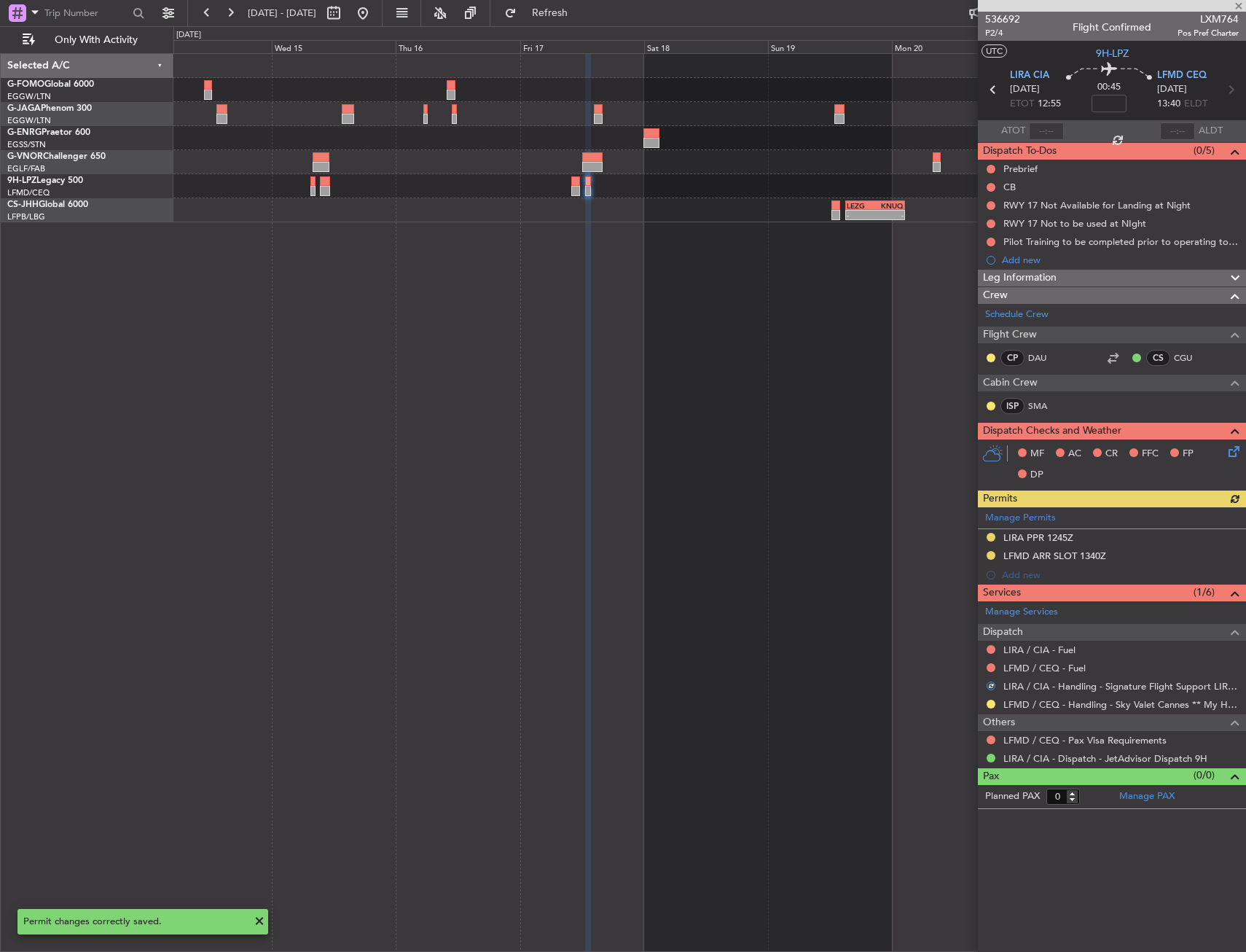
click at [1040, 539] on div "Manage Permits LIRA PPR 1245Z LFMD ARR SLOT 1340Z Add new" at bounding box center [1112, 545] width 268 height 78
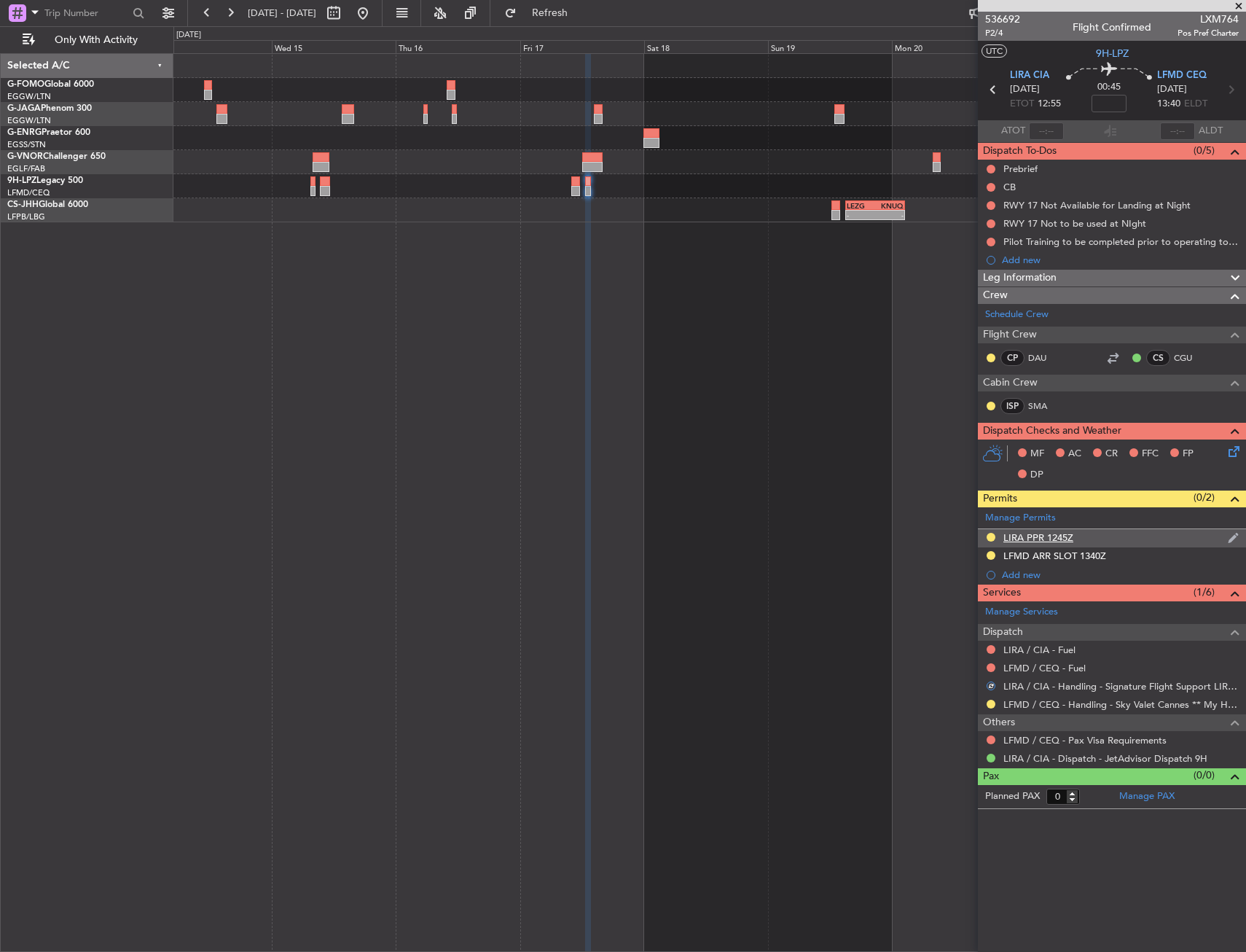
click at [1033, 539] on div "LIRA PPR 1245Z" at bounding box center [1038, 537] width 70 height 13
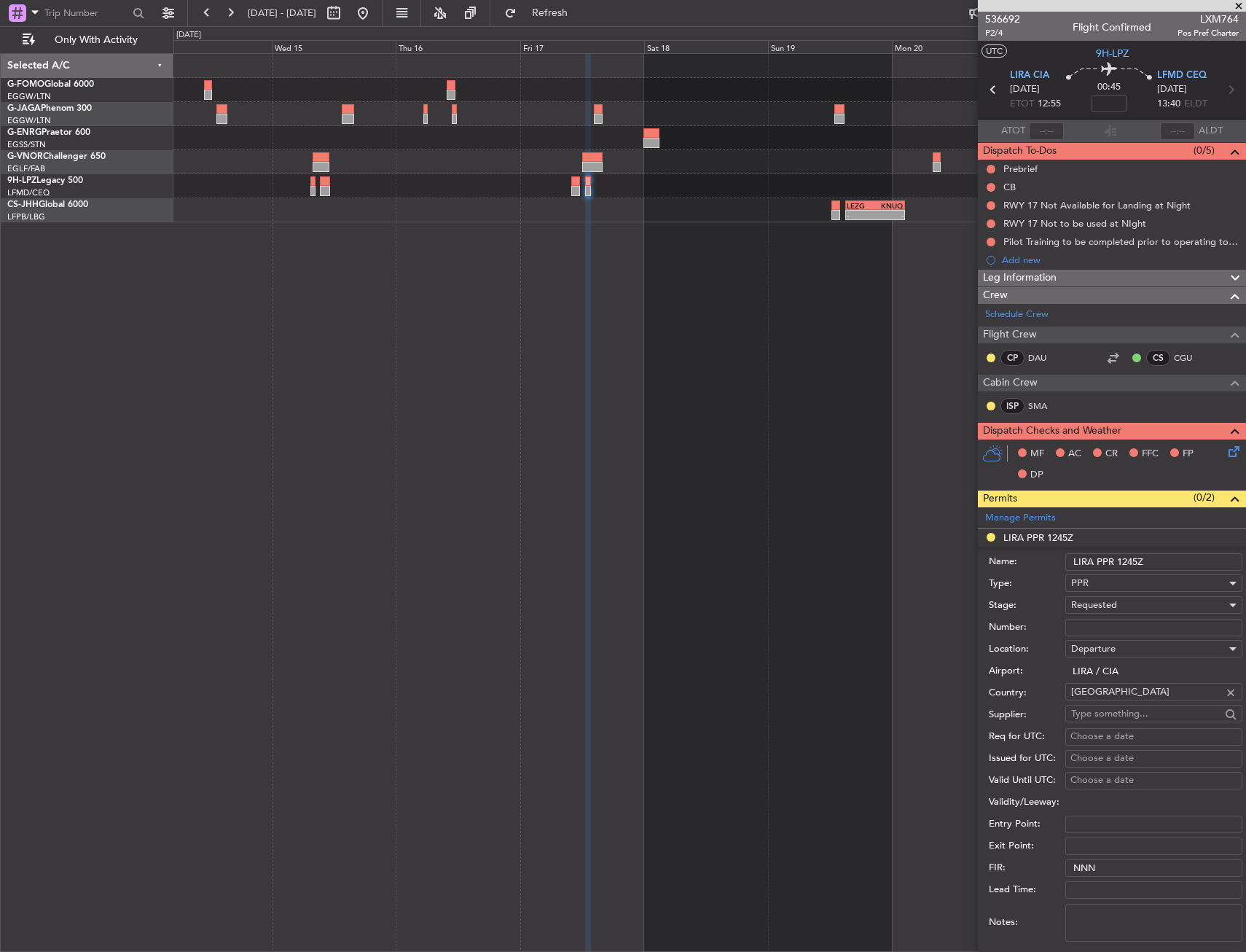
click at [1094, 628] on input "Number:" at bounding box center [1154, 627] width 177 height 18
paste input "403/17oct"
type input "403/17oct"
click at [1110, 598] on span "Requested" at bounding box center [1094, 604] width 46 height 13
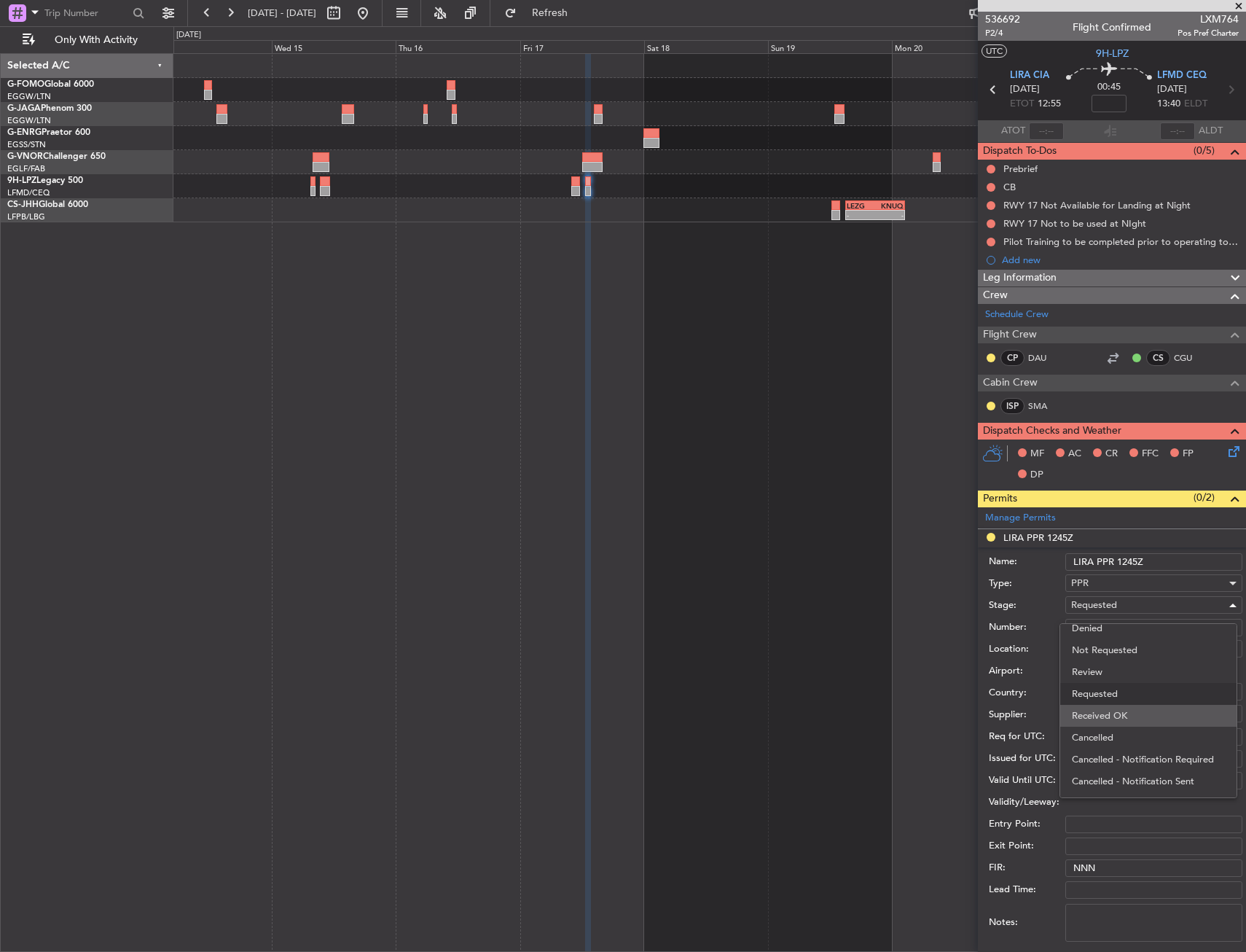
click at [1112, 717] on span "Received OK" at bounding box center [1149, 716] width 153 height 22
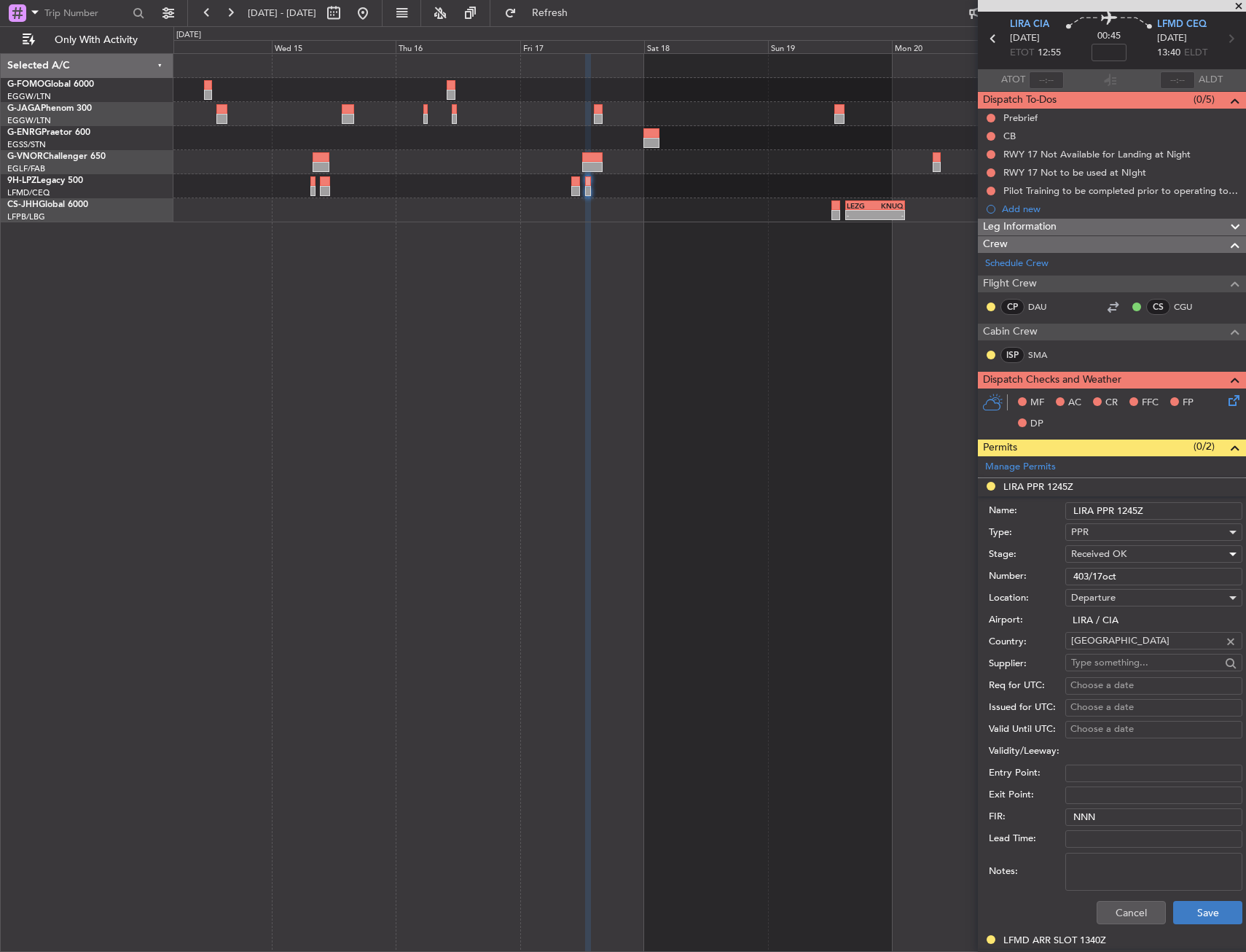
scroll to position [219, 0]
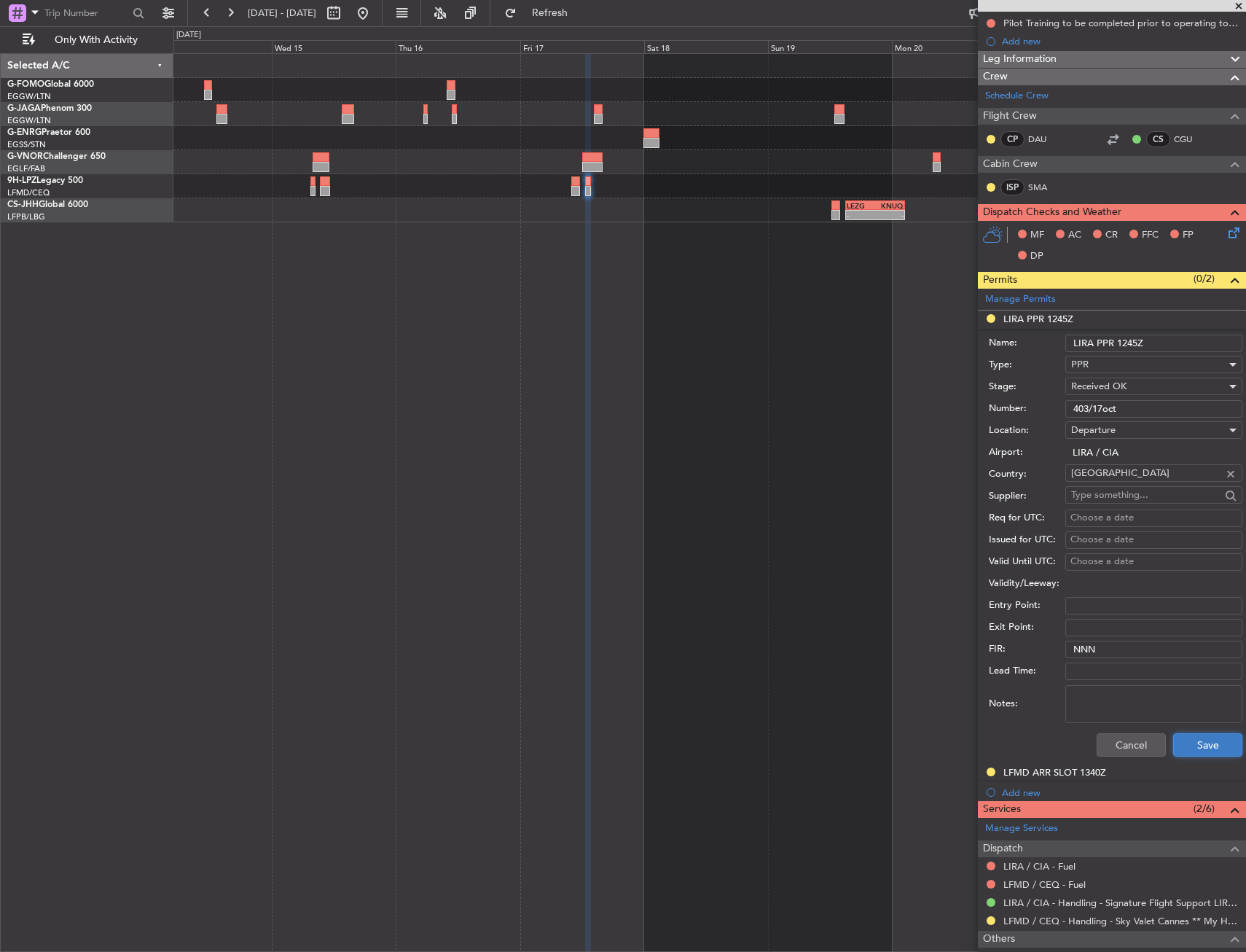
click at [1205, 747] on button "Save" at bounding box center [1208, 744] width 69 height 23
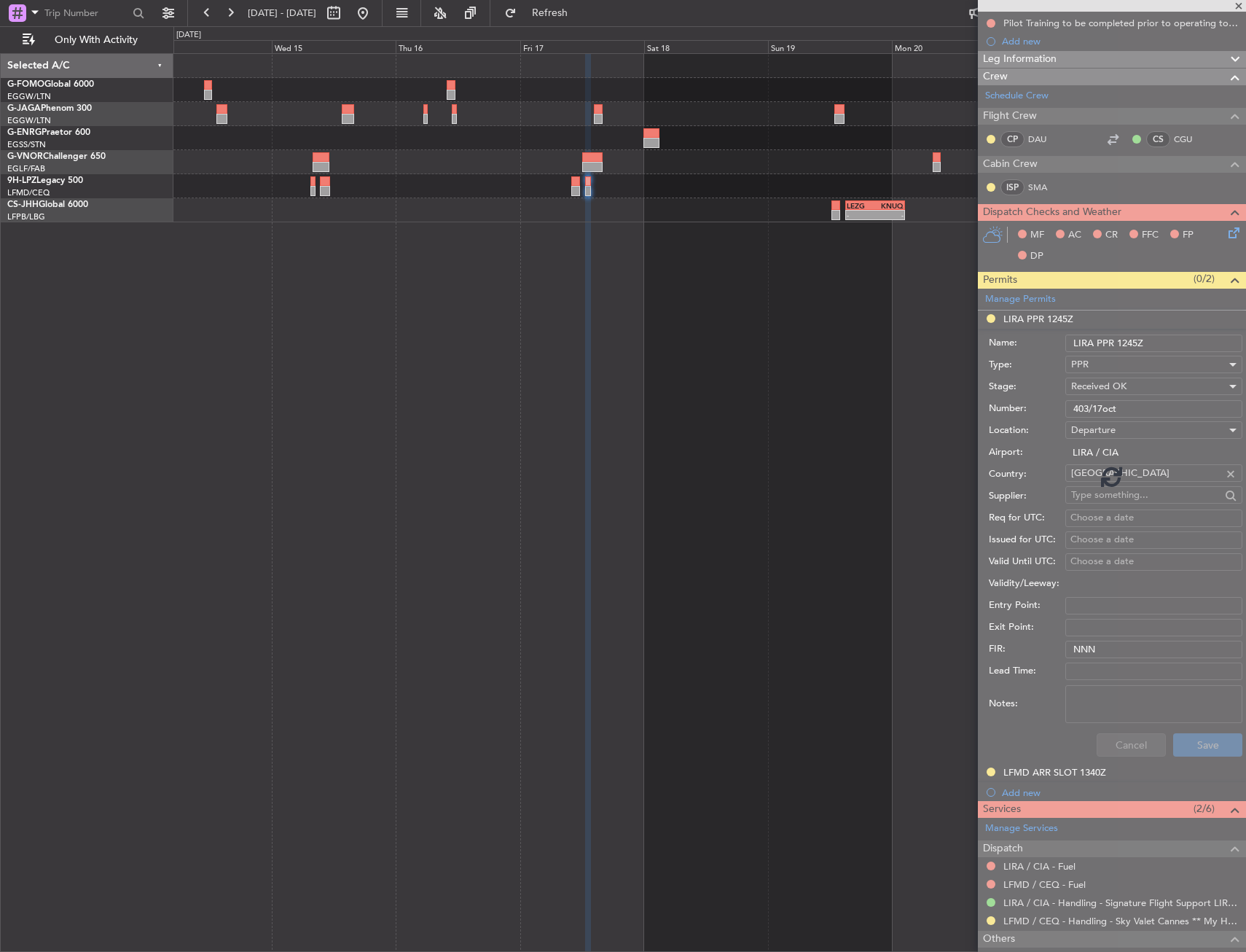
scroll to position [0, 0]
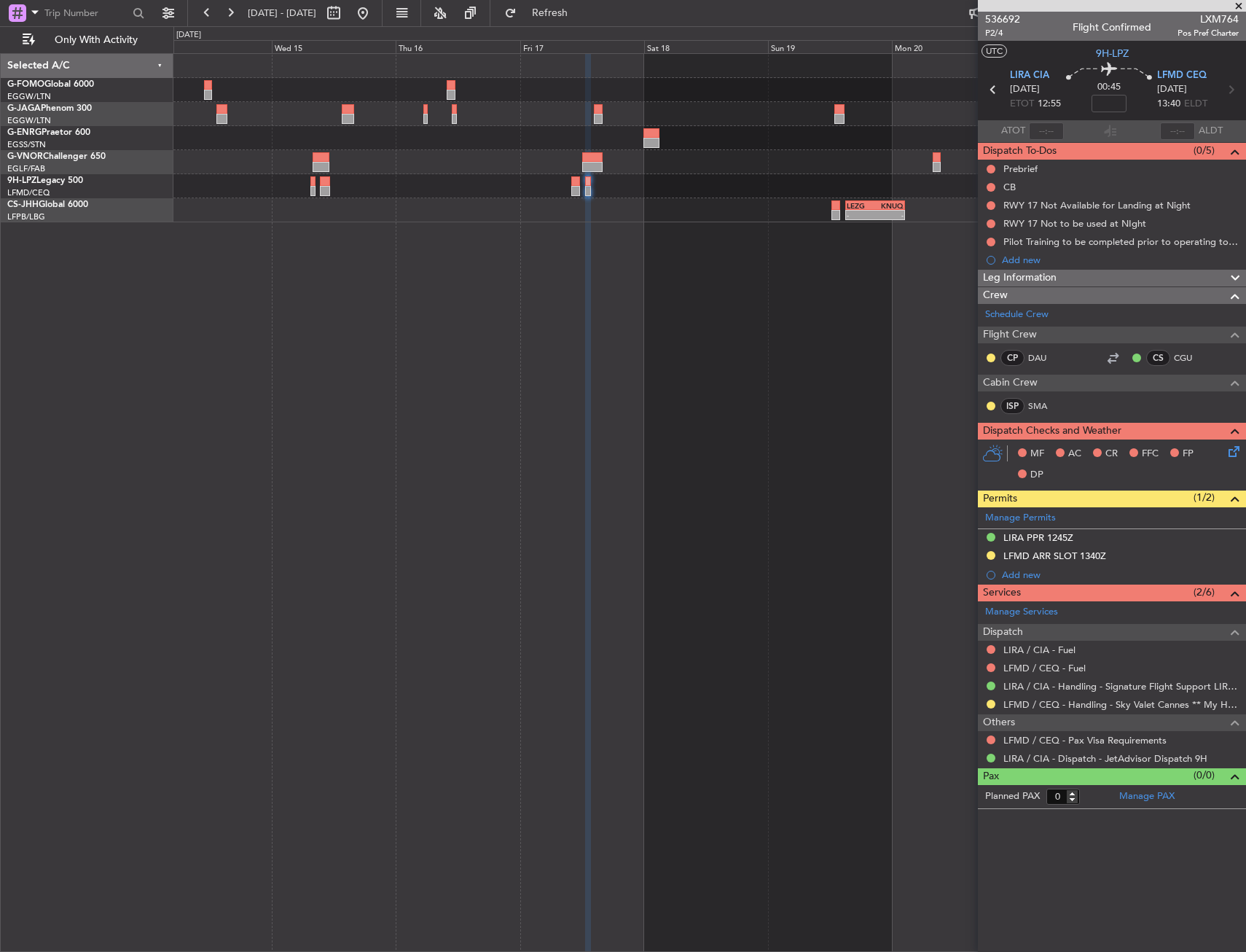
click at [383, 16] on fb-range-datepicker "14 Oct 2025 - 22 Oct 2025" at bounding box center [285, 13] width 195 height 26
click at [375, 16] on button at bounding box center [362, 13] width 23 height 23
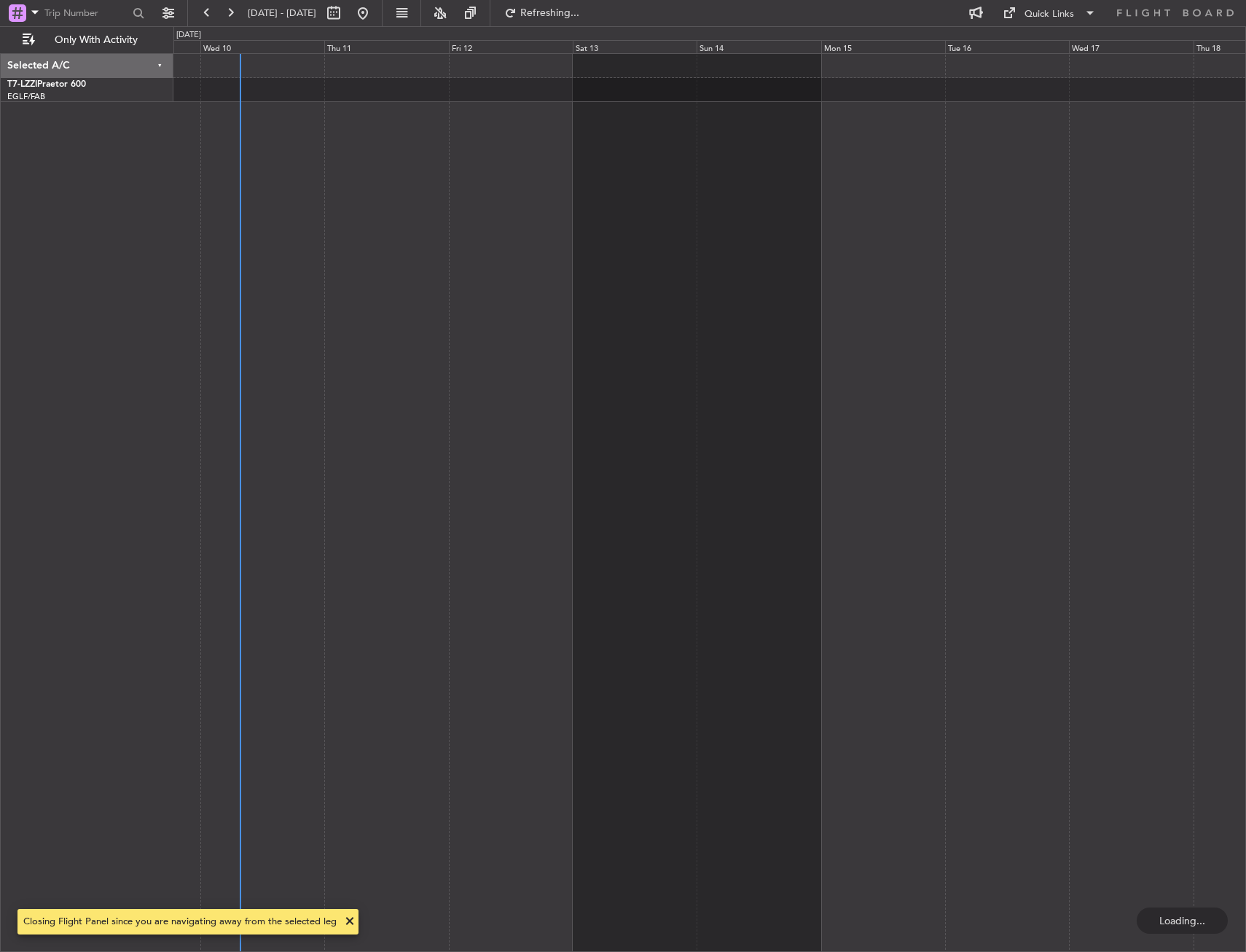
click at [492, 228] on div at bounding box center [710, 502] width 1073 height 898
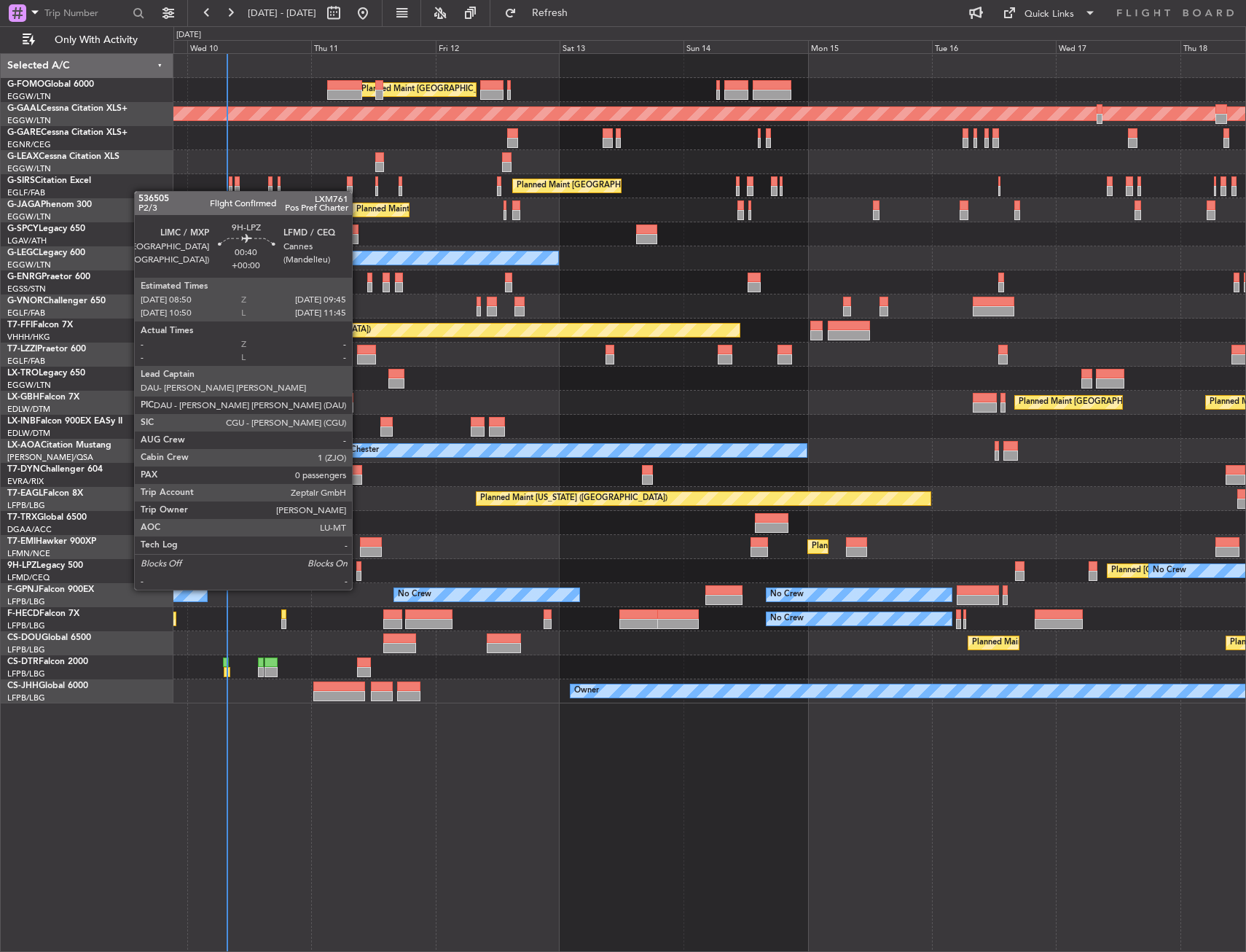
click at [359, 575] on div at bounding box center [359, 576] width 5 height 10
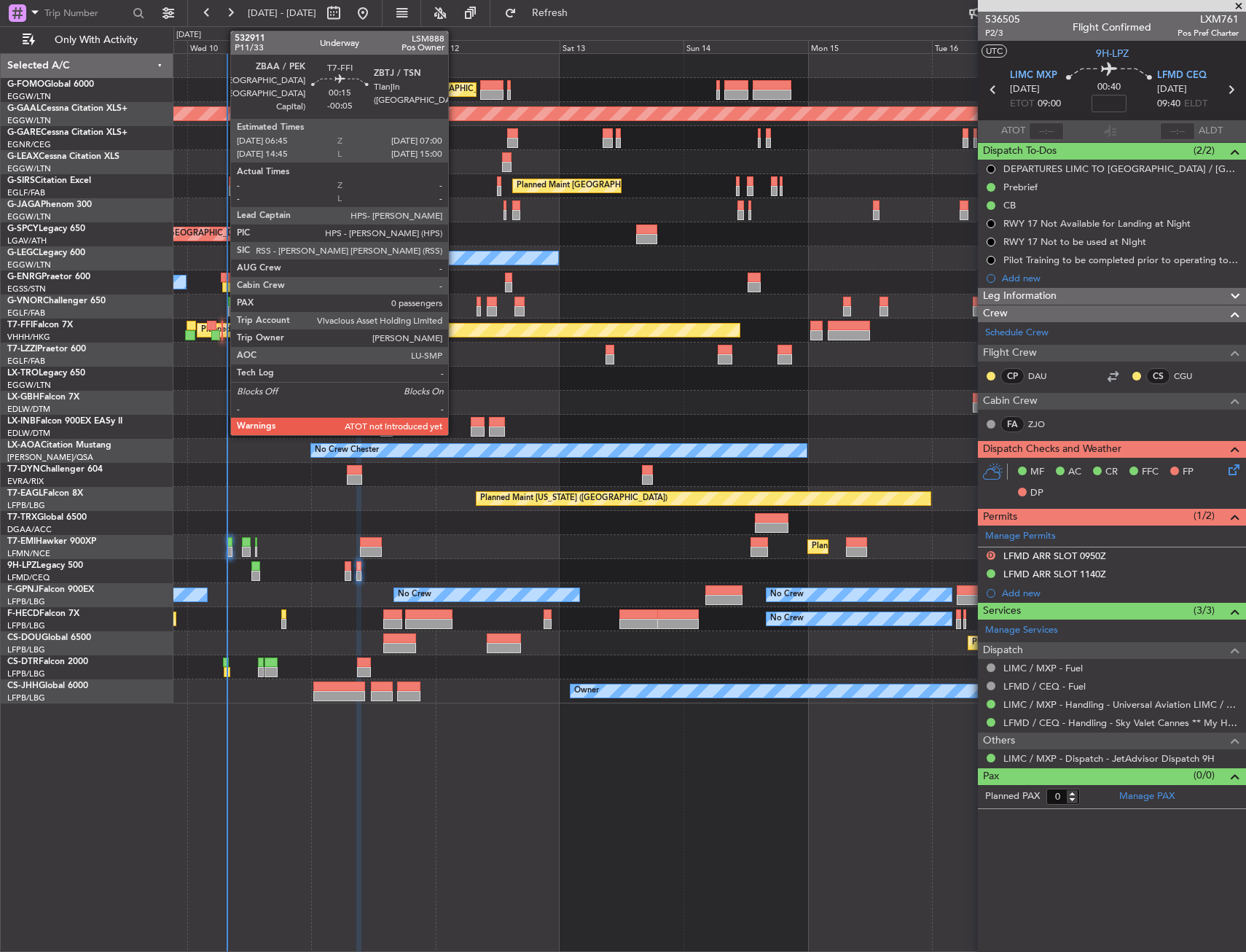
click at [223, 331] on div at bounding box center [222, 335] width 2 height 10
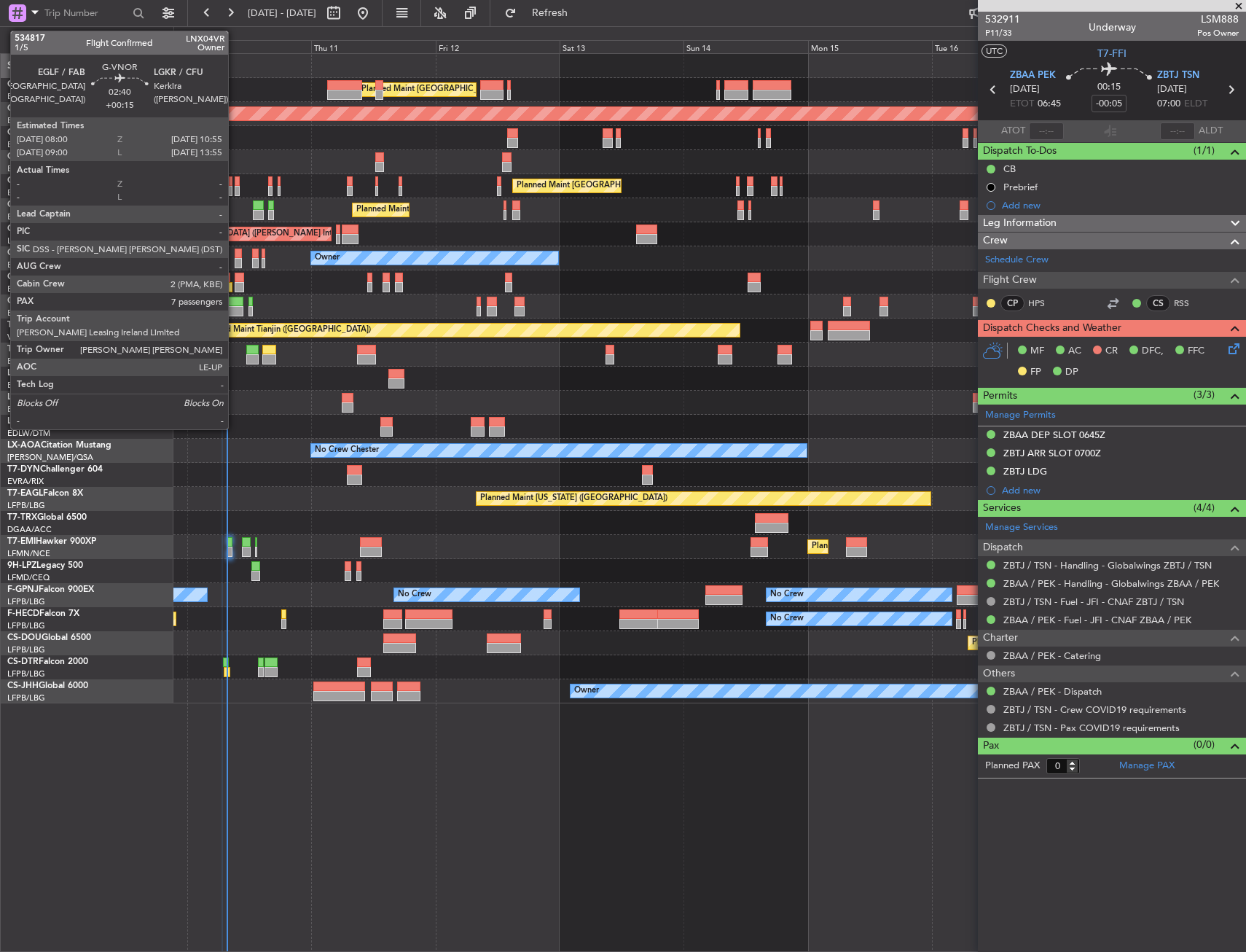
click at [234, 303] on div at bounding box center [236, 302] width 15 height 10
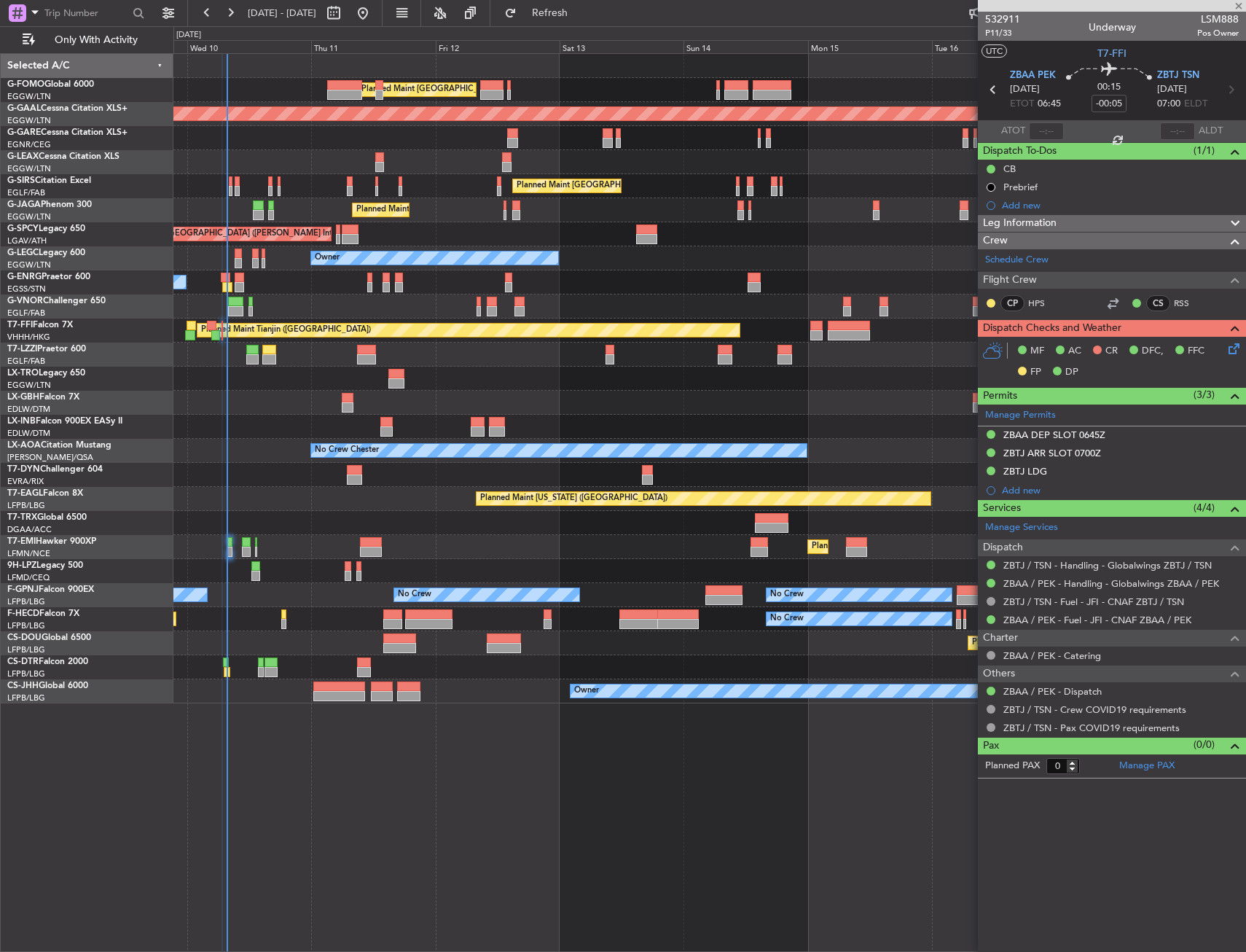
type input "+00:15"
type input "7"
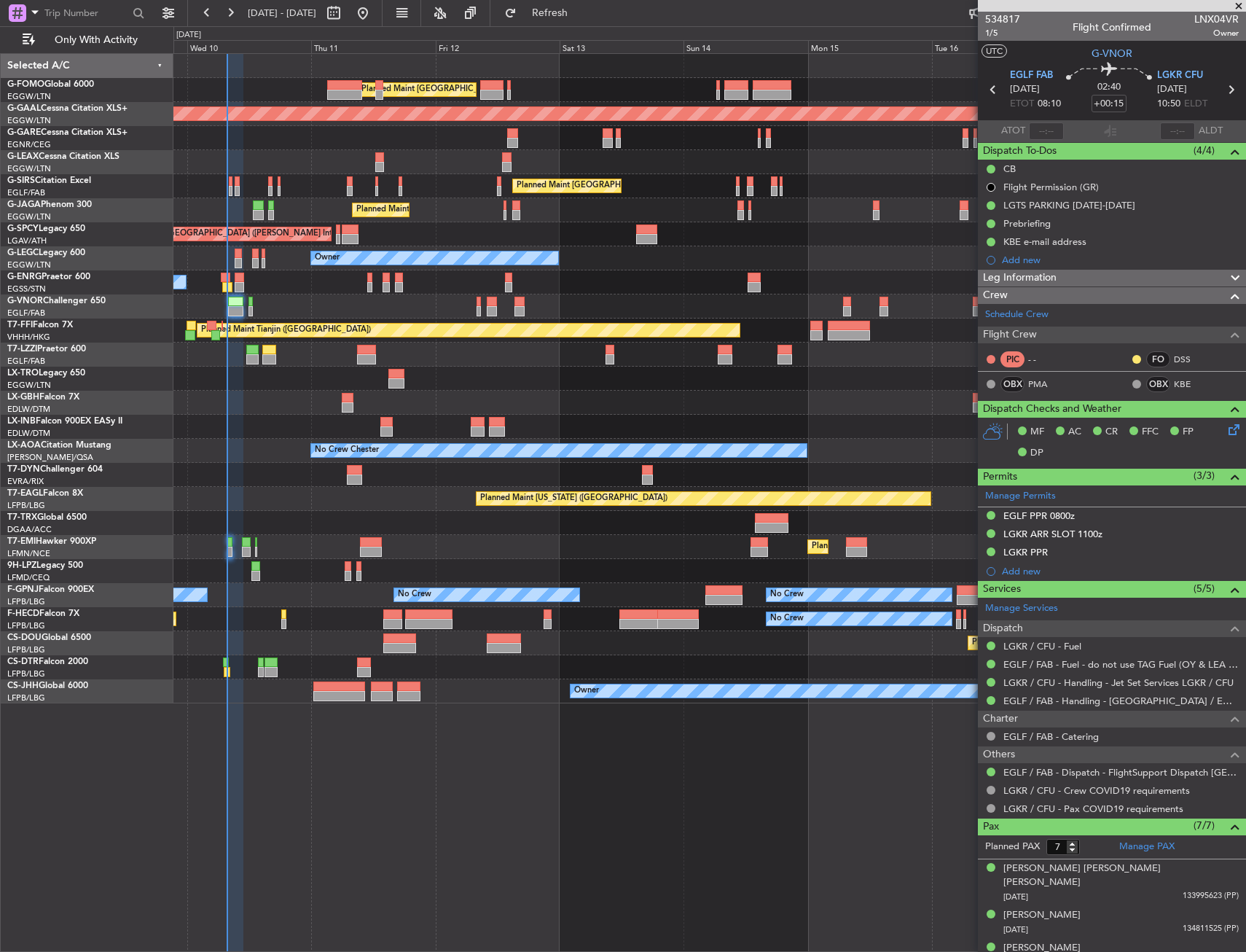
click at [688, 732] on div "Planned Maint London (Luton) Planned Maint Dusseldorf Unplanned Maint Chester P…" at bounding box center [710, 502] width 1073 height 898
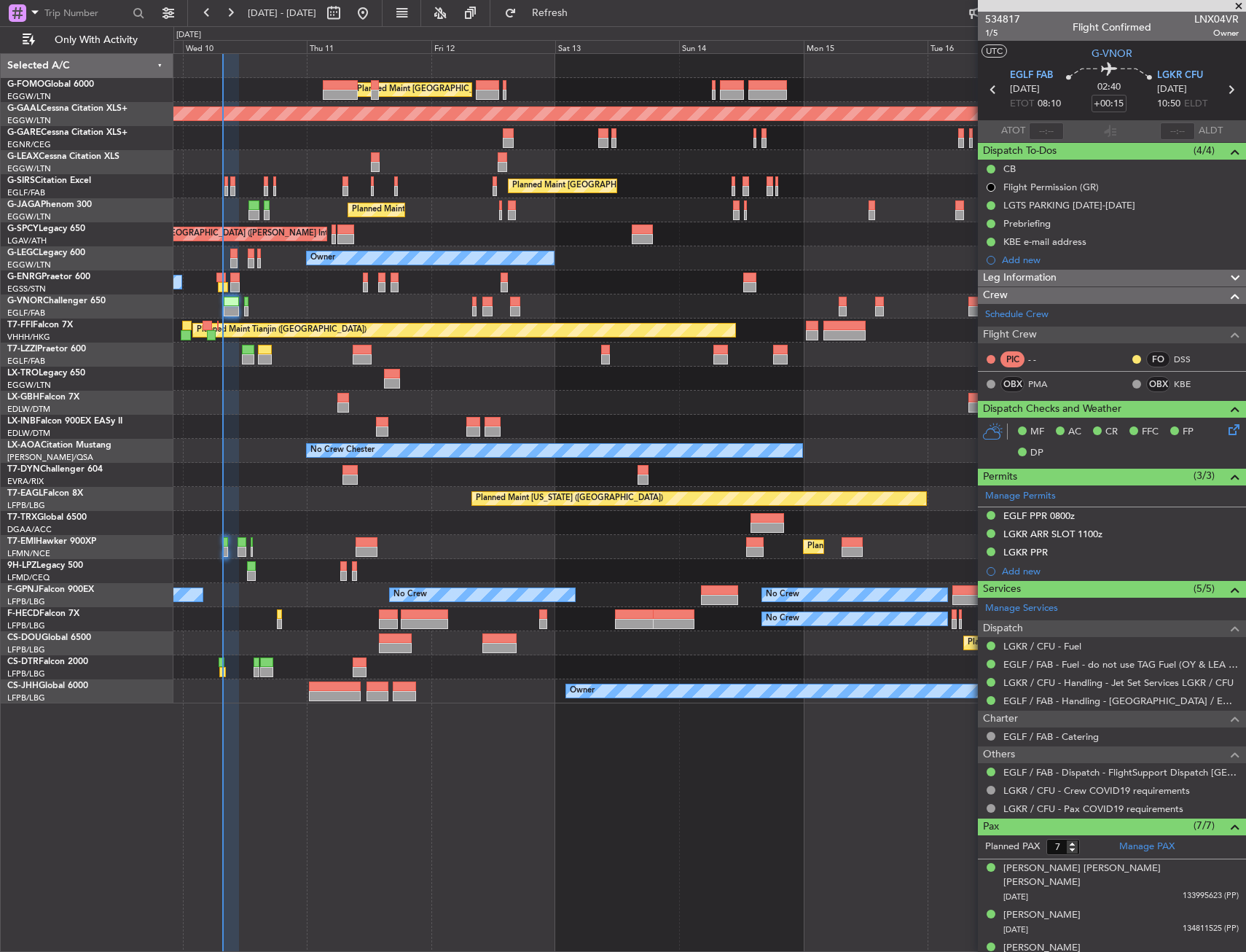
click at [279, 134] on div "Unplanned Maint Chester" at bounding box center [710, 138] width 1072 height 24
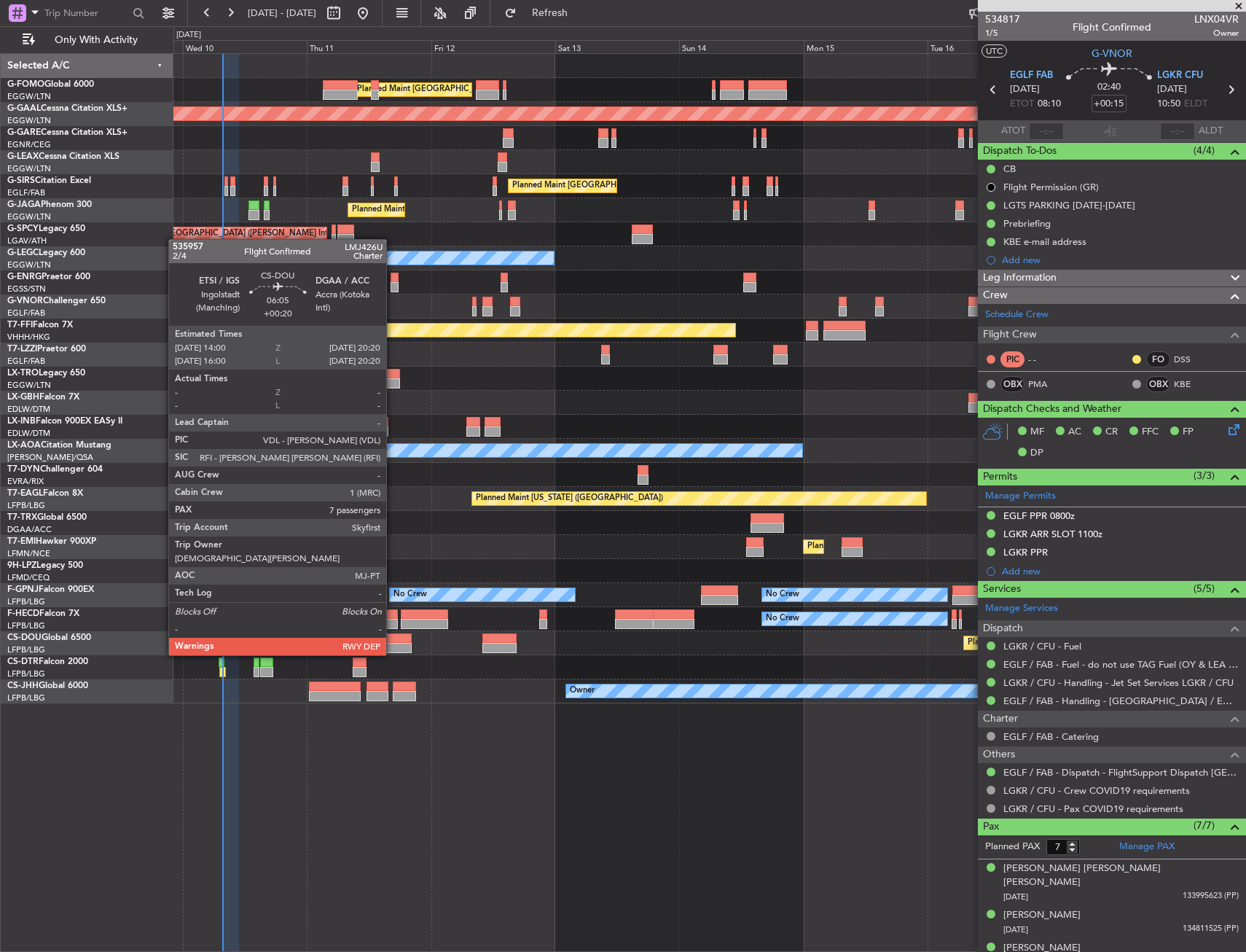
click at [393, 641] on div at bounding box center [395, 638] width 32 height 10
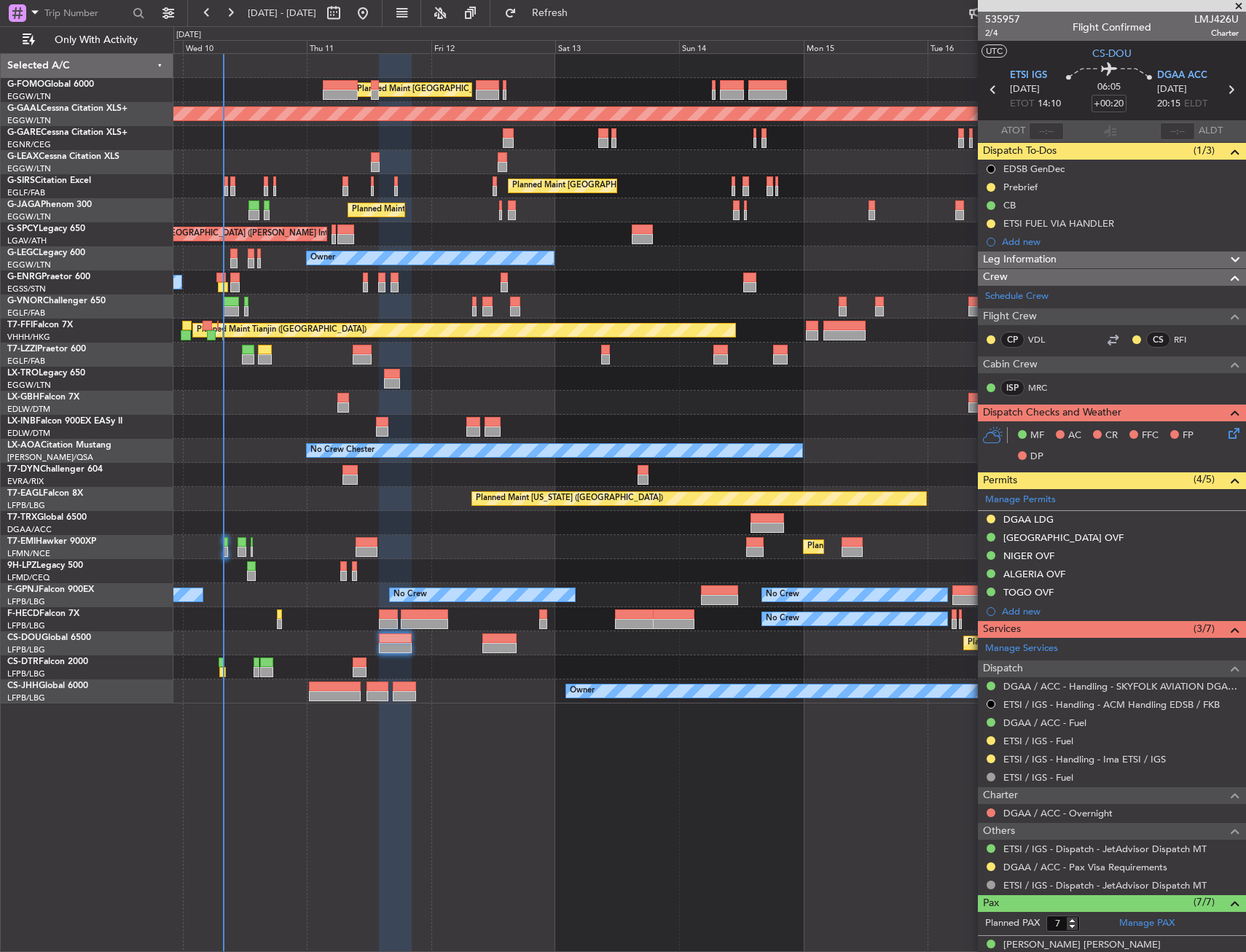
click at [447, 195] on div "Planned Maint [GEOGRAPHIC_DATA] ([GEOGRAPHIC_DATA])" at bounding box center [710, 186] width 1072 height 24
click at [475, 740] on div "Planned Maint London (Luton) Planned Maint Dusseldorf Unplanned Maint Chester P…" at bounding box center [710, 502] width 1073 height 898
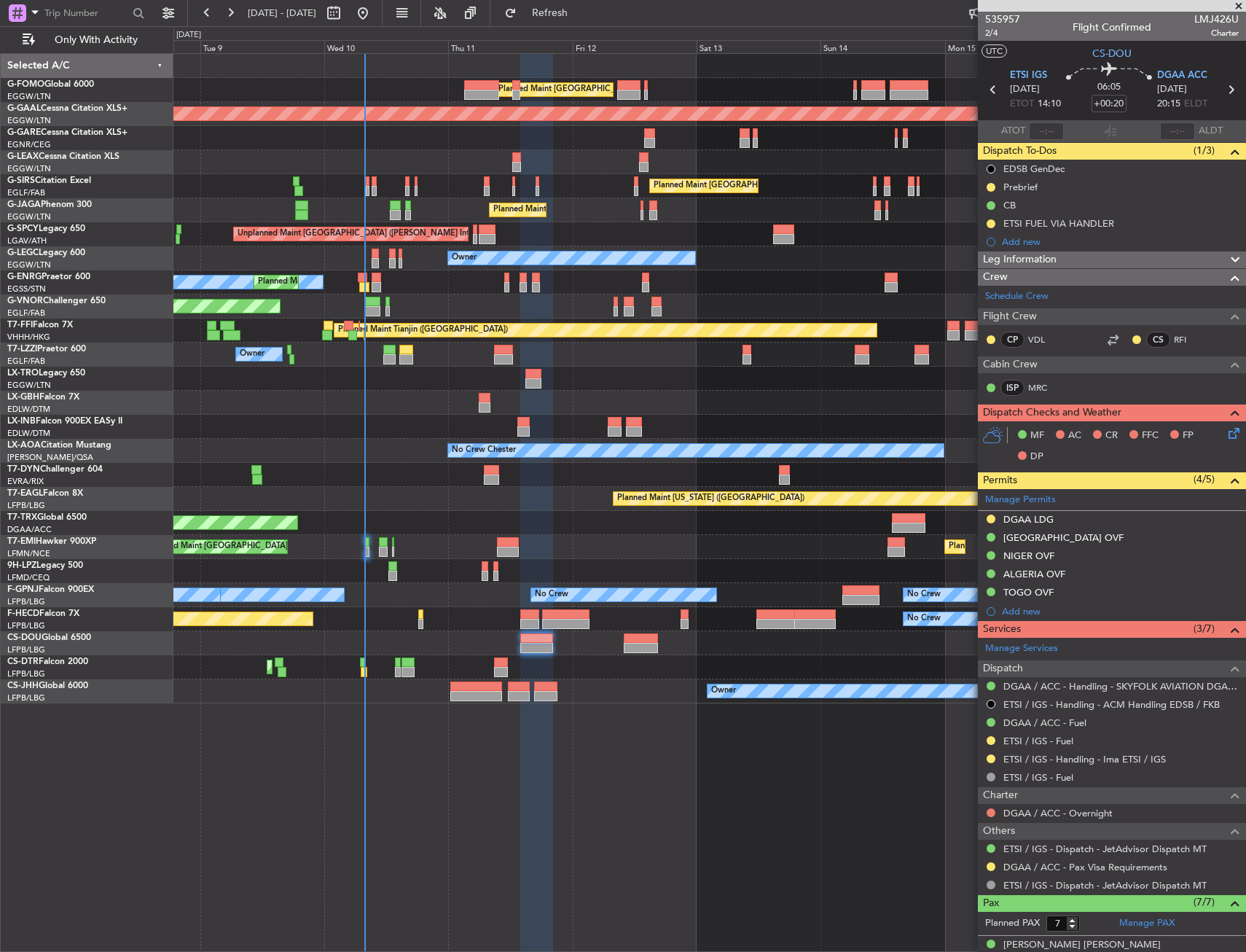
click at [540, 737] on div "Planned Maint London (Luton) Planned Maint London (Luton) Planned Maint Dusseld…" at bounding box center [710, 502] width 1073 height 898
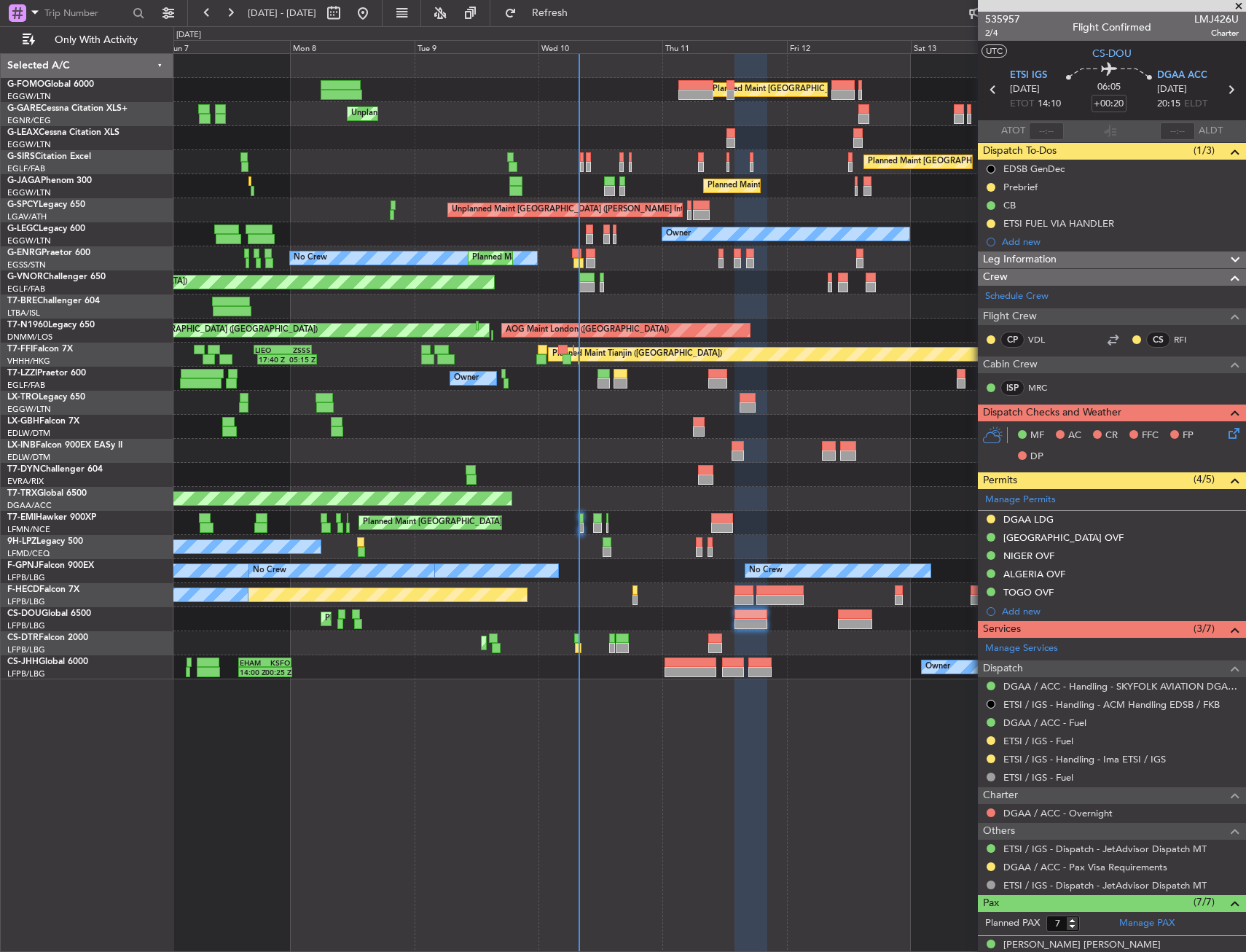
click at [614, 732] on div "Planned Maint London (Luton) Planned Maint London (Luton) Unplanned Maint Chest…" at bounding box center [710, 502] width 1073 height 898
click at [313, 689] on div "Planned Maint London (Luton) Planned Maint London (Luton) Unplanned Maint Chest…" at bounding box center [710, 502] width 1073 height 898
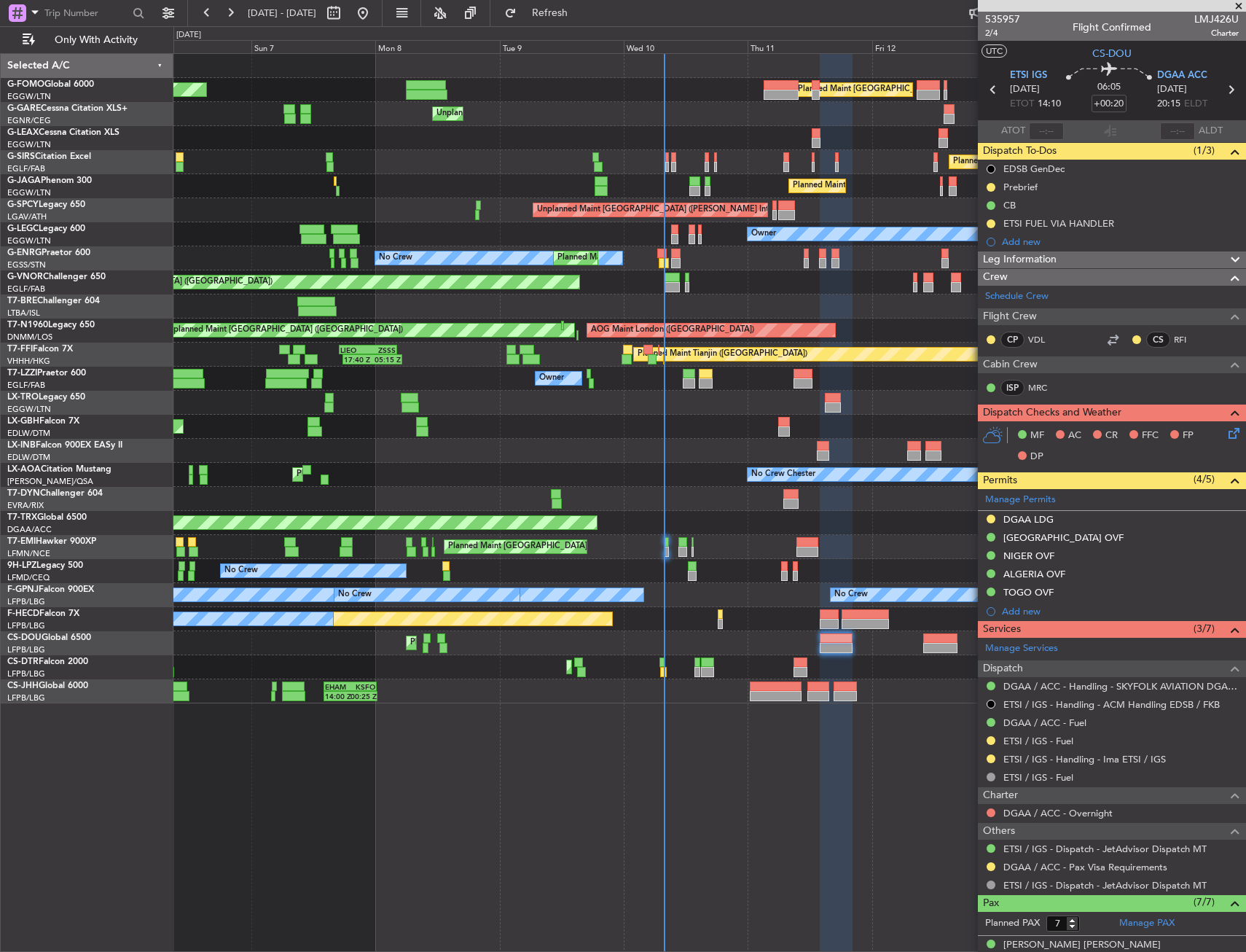
click at [274, 672] on div "Planned Maint Mugla ([GEOGRAPHIC_DATA])" at bounding box center [710, 667] width 1072 height 24
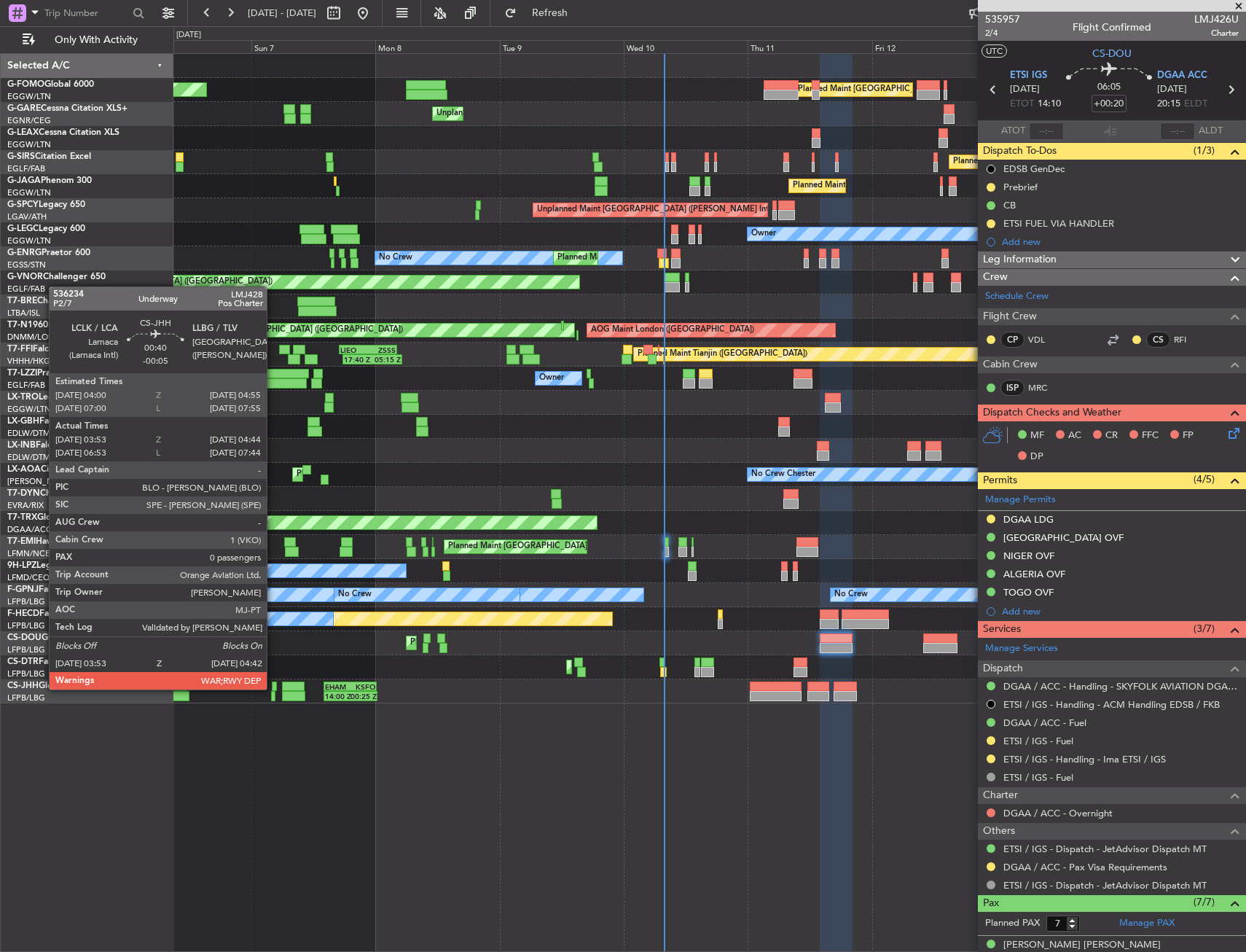
click at [274, 688] on div at bounding box center [274, 687] width 5 height 10
click at [389, 666] on div "Planned Maint Mugla ([GEOGRAPHIC_DATA])" at bounding box center [710, 667] width 1072 height 24
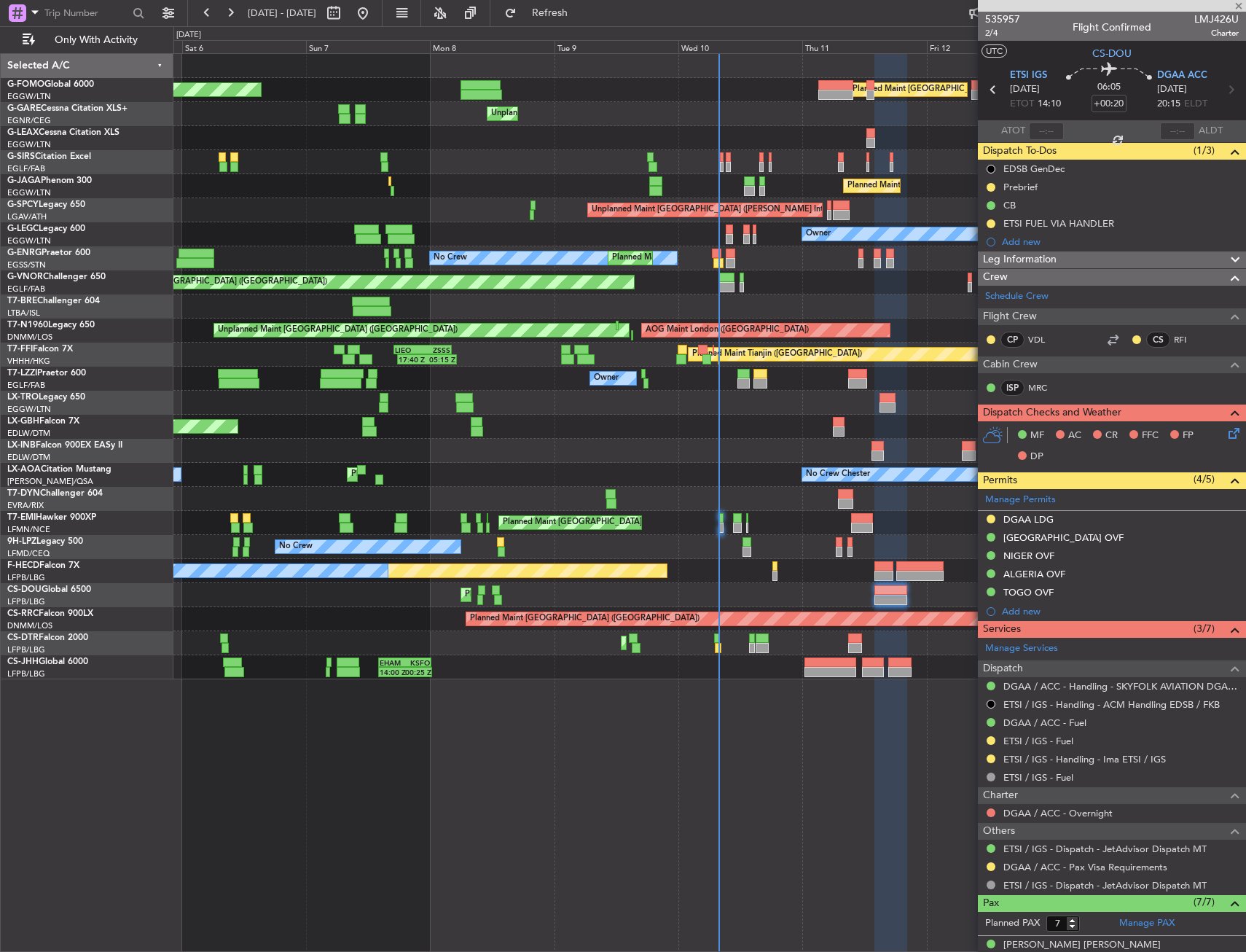
click at [762, 681] on div "Planned Maint London (Luton) Planned Maint London (Luton) Unplanned Maint Chest…" at bounding box center [710, 502] width 1073 height 898
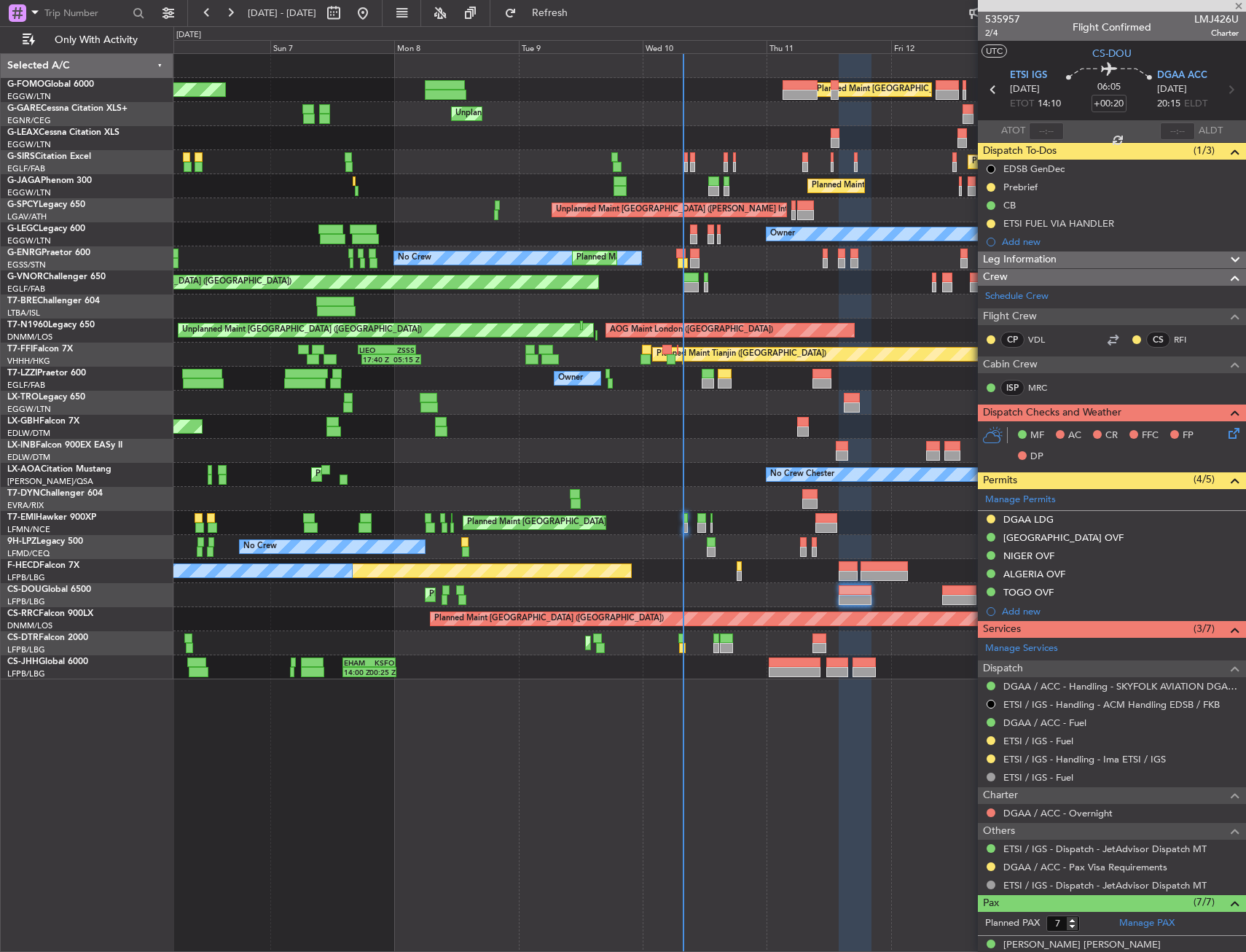
type input "-00:05"
type input "04:03"
type input "04:39"
type input "0"
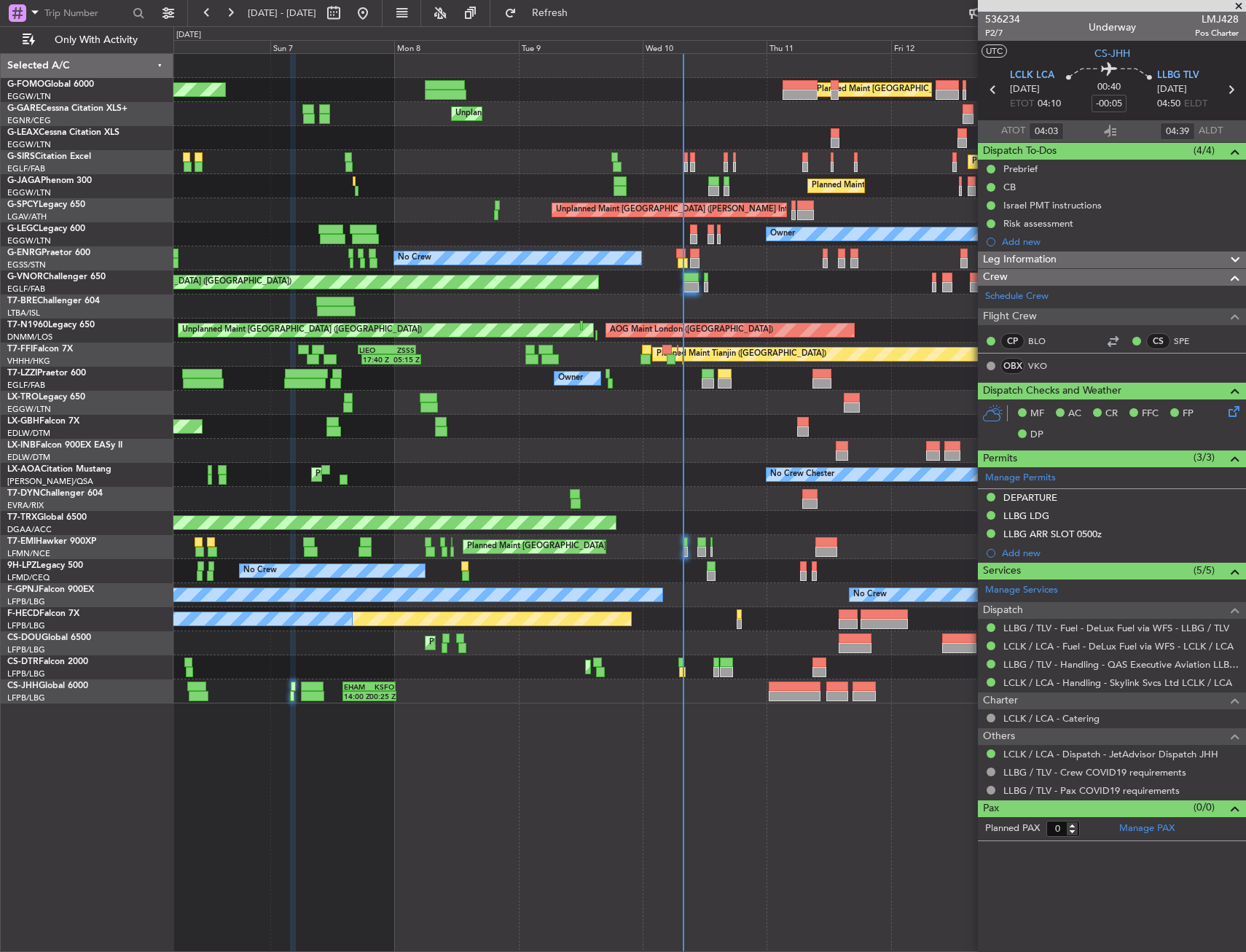
click at [84, 534] on div "Planned Maint London (Luton) Planned Maint London (Luton) Unplanned Maint Chest…" at bounding box center [623, 489] width 1246 height 926
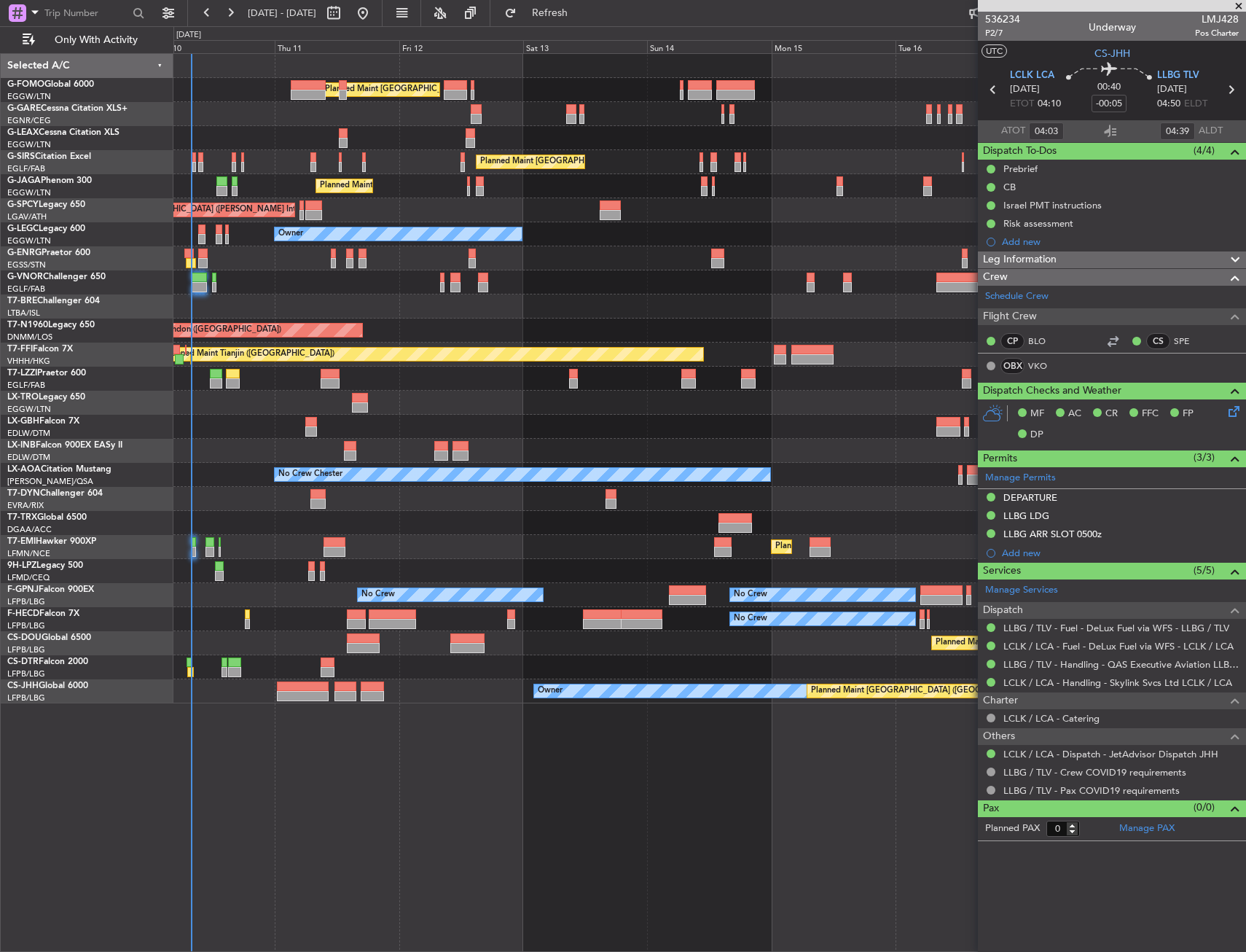
click at [199, 521] on div "Planned Maint [GEOGRAPHIC_DATA] ([GEOGRAPHIC_DATA])" at bounding box center [710, 522] width 1072 height 24
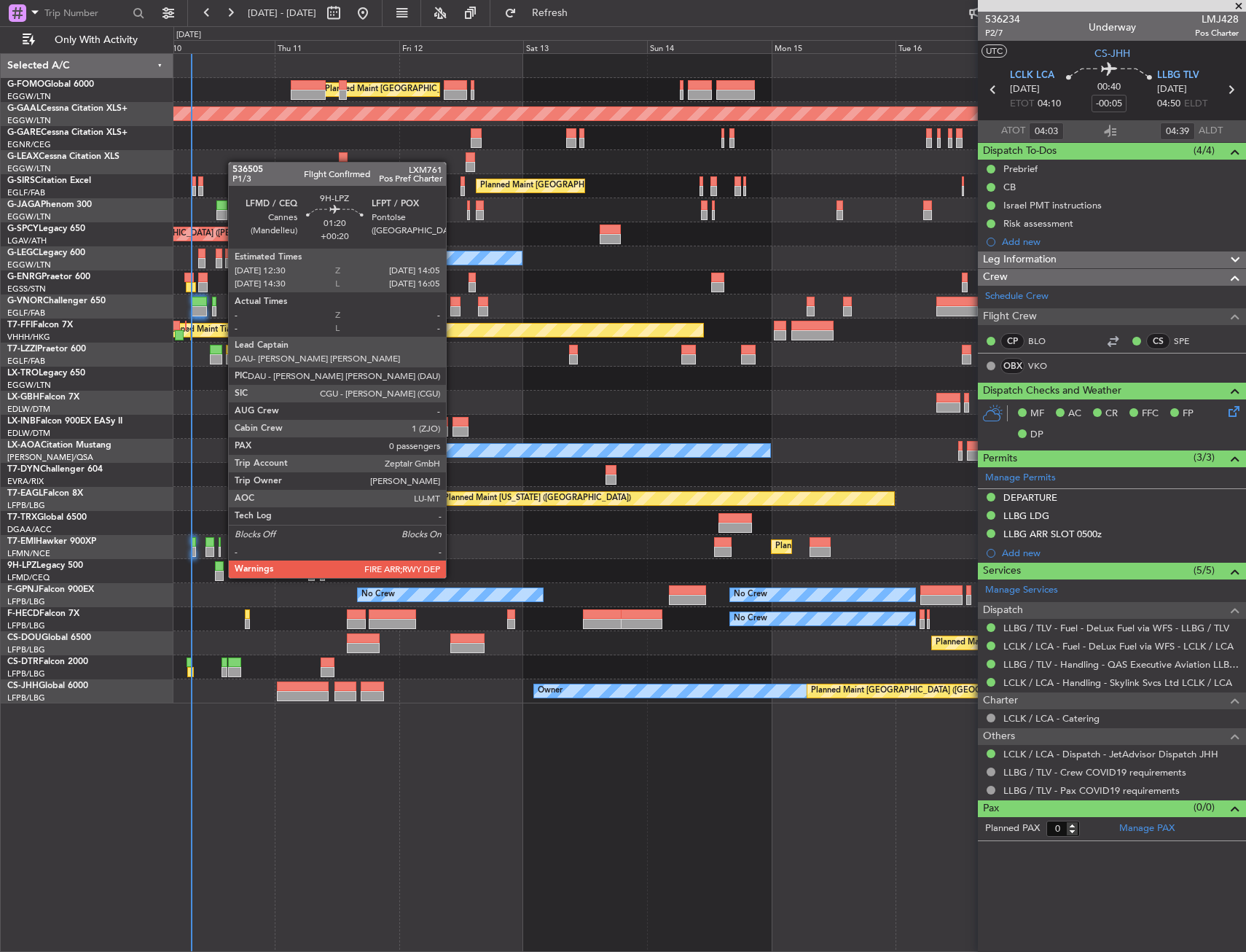
click at [221, 565] on div at bounding box center [219, 566] width 9 height 10
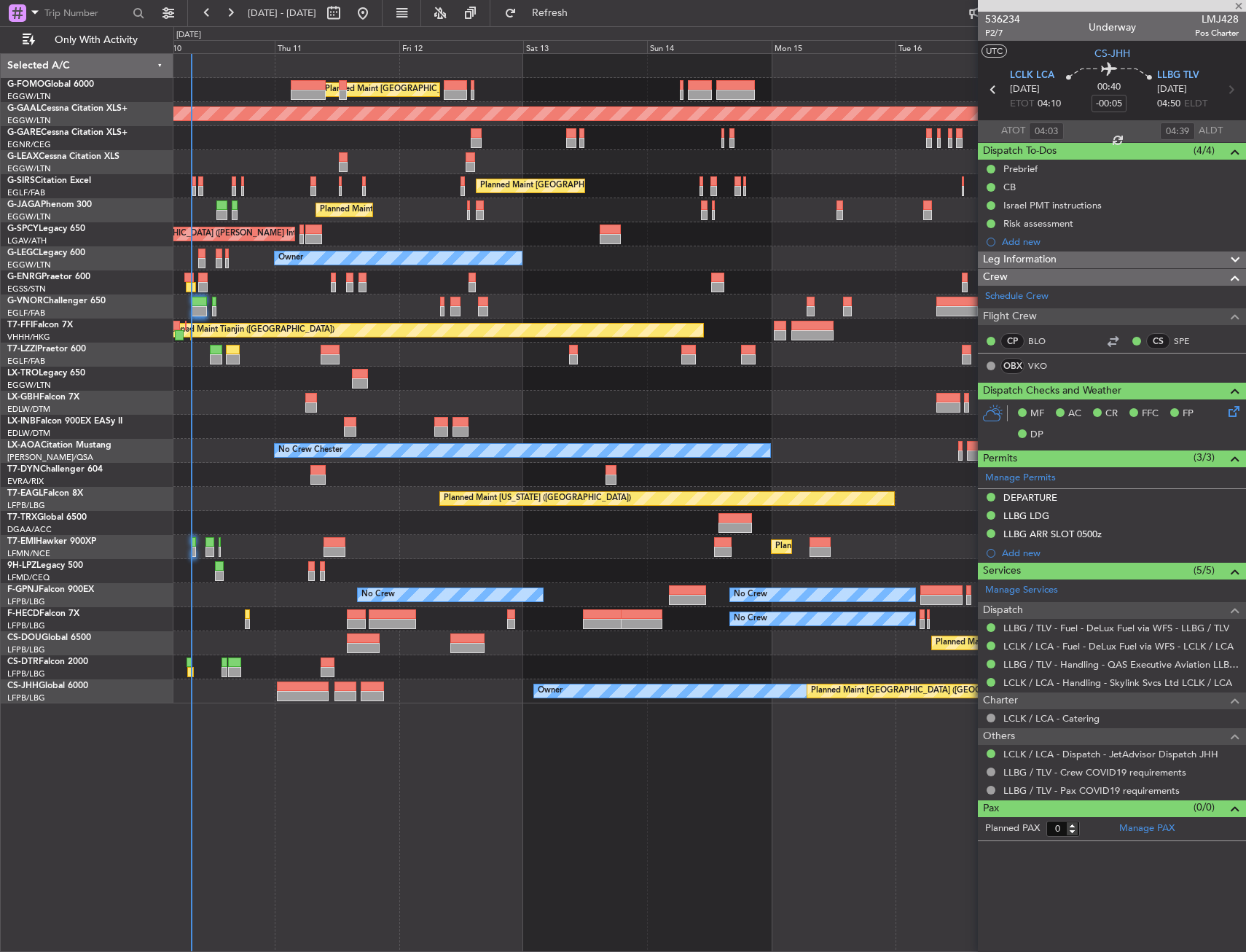
type input "+00:20"
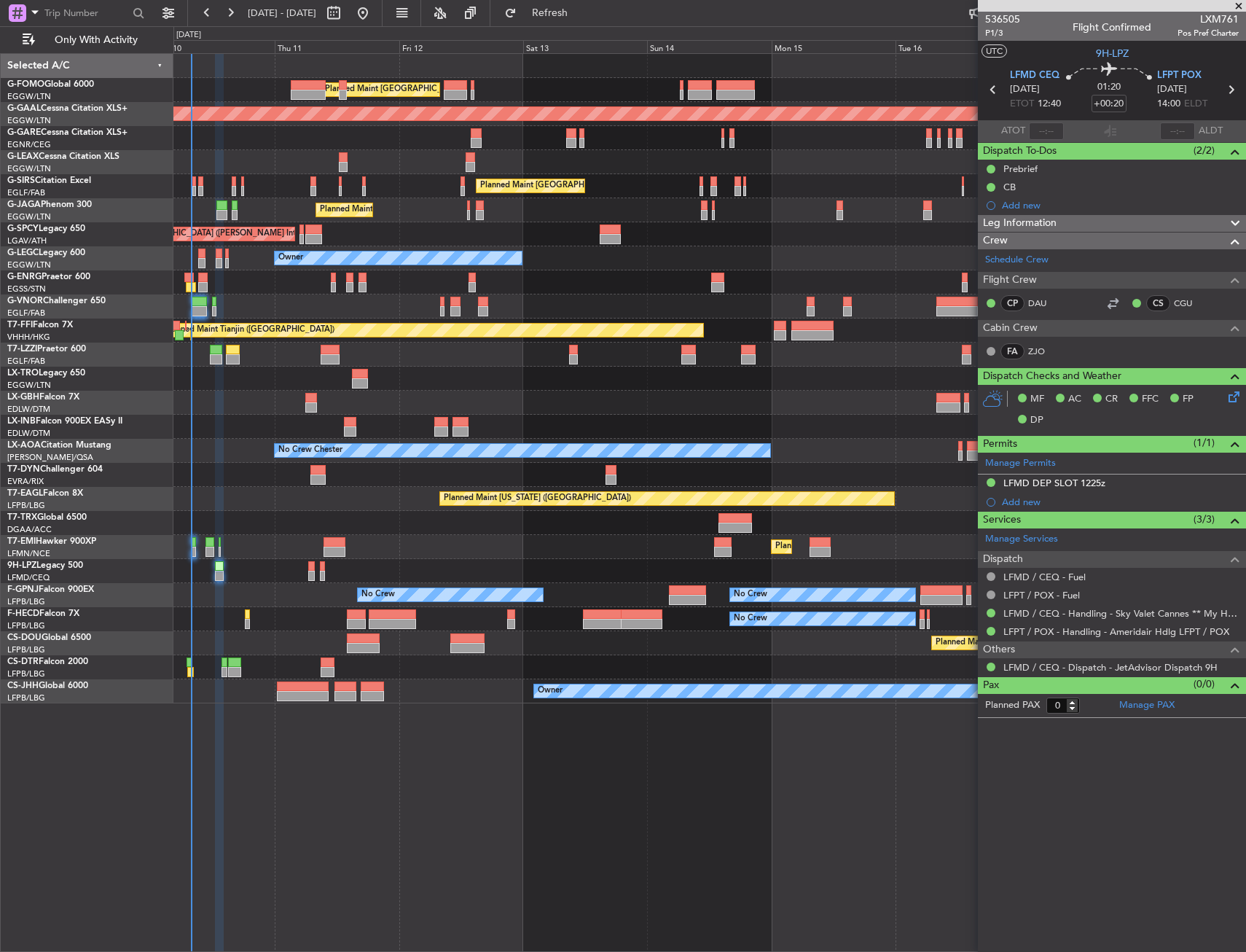
click at [231, 536] on div "Planned Maint Zurich Planned Maint Zurich" at bounding box center [710, 547] width 1072 height 24
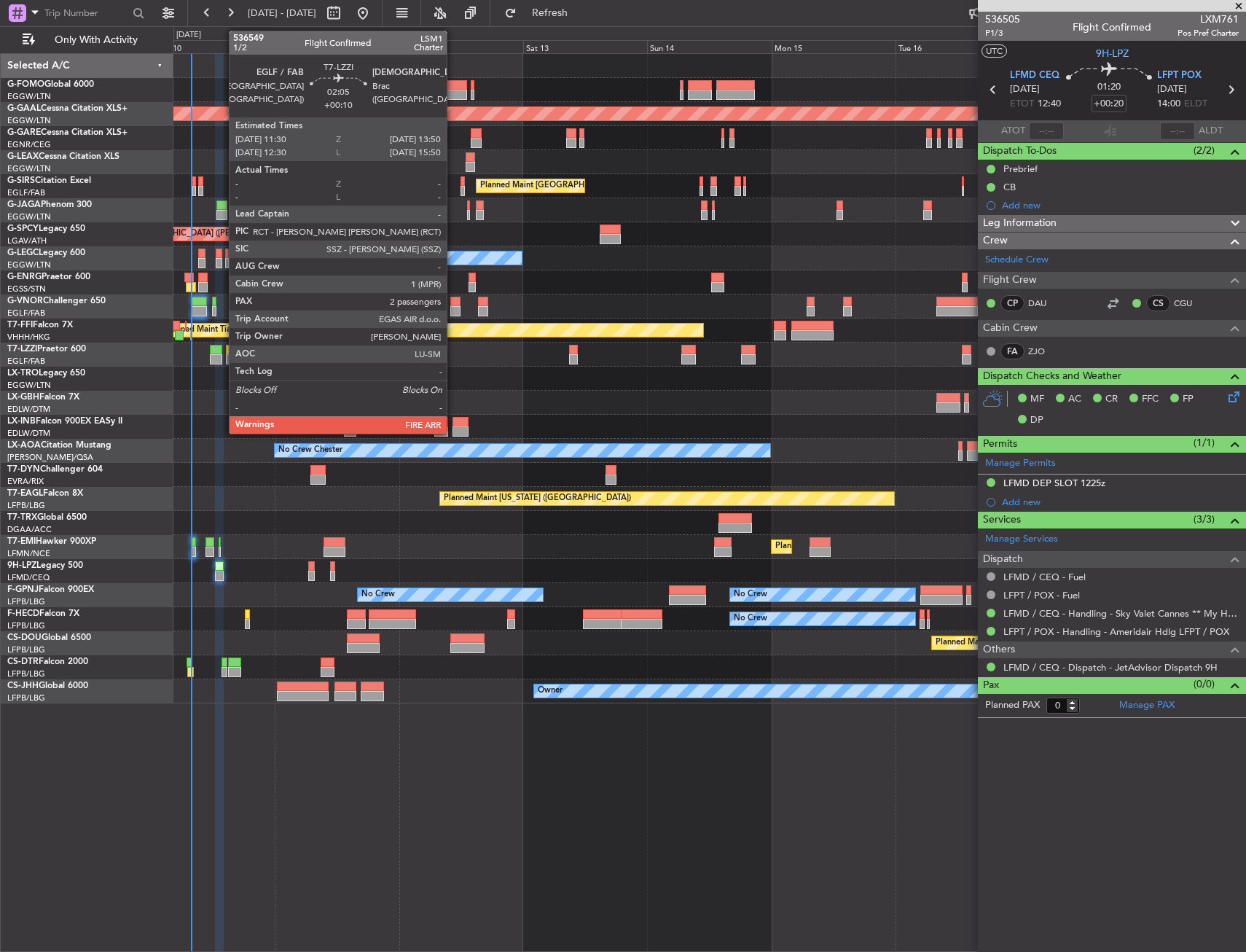
click at [222, 345] on div at bounding box center [216, 349] width 13 height 10
click at [214, 354] on div at bounding box center [216, 349] width 13 height 10
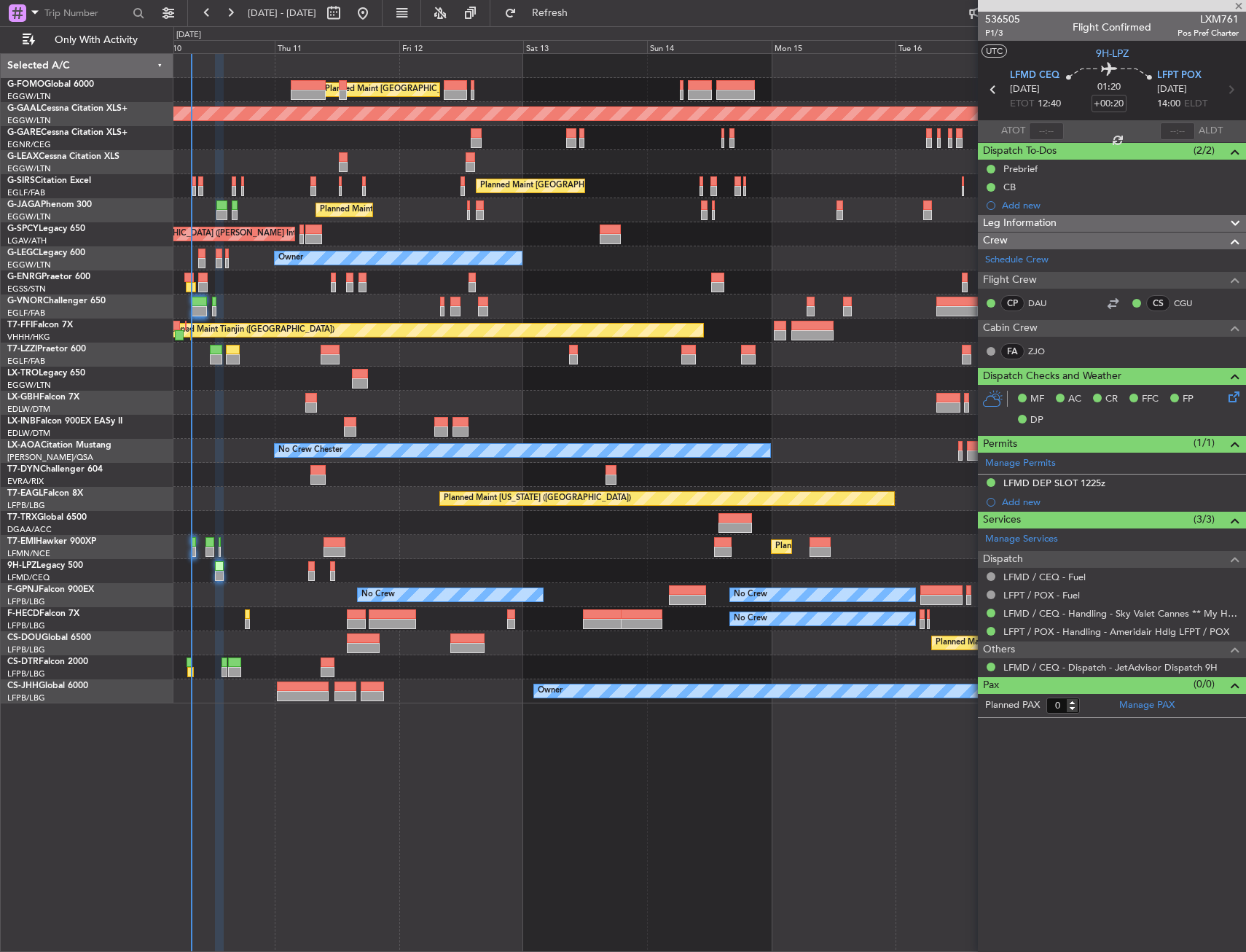
click at [214, 354] on div at bounding box center [216, 349] width 13 height 10
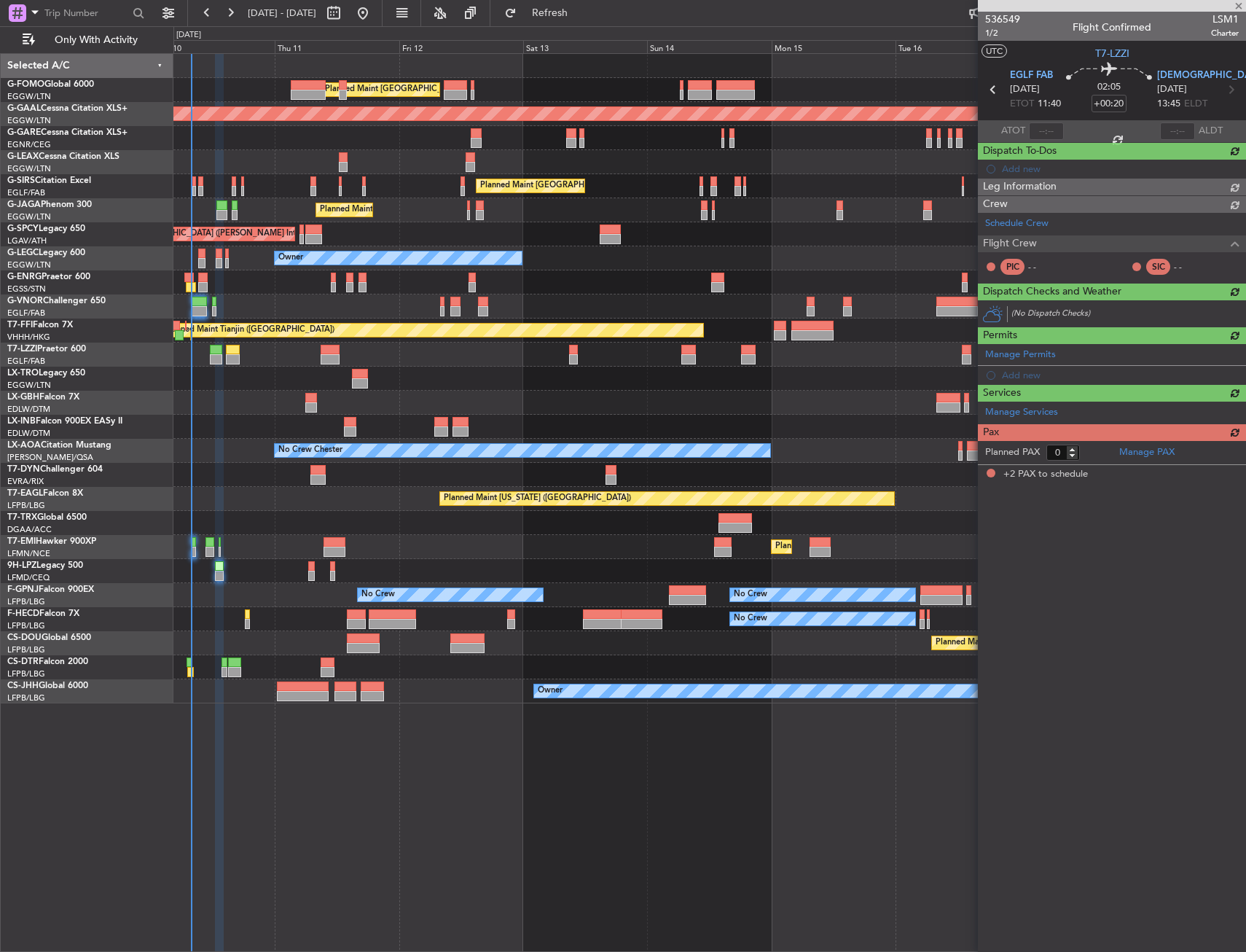
type input "+00:10"
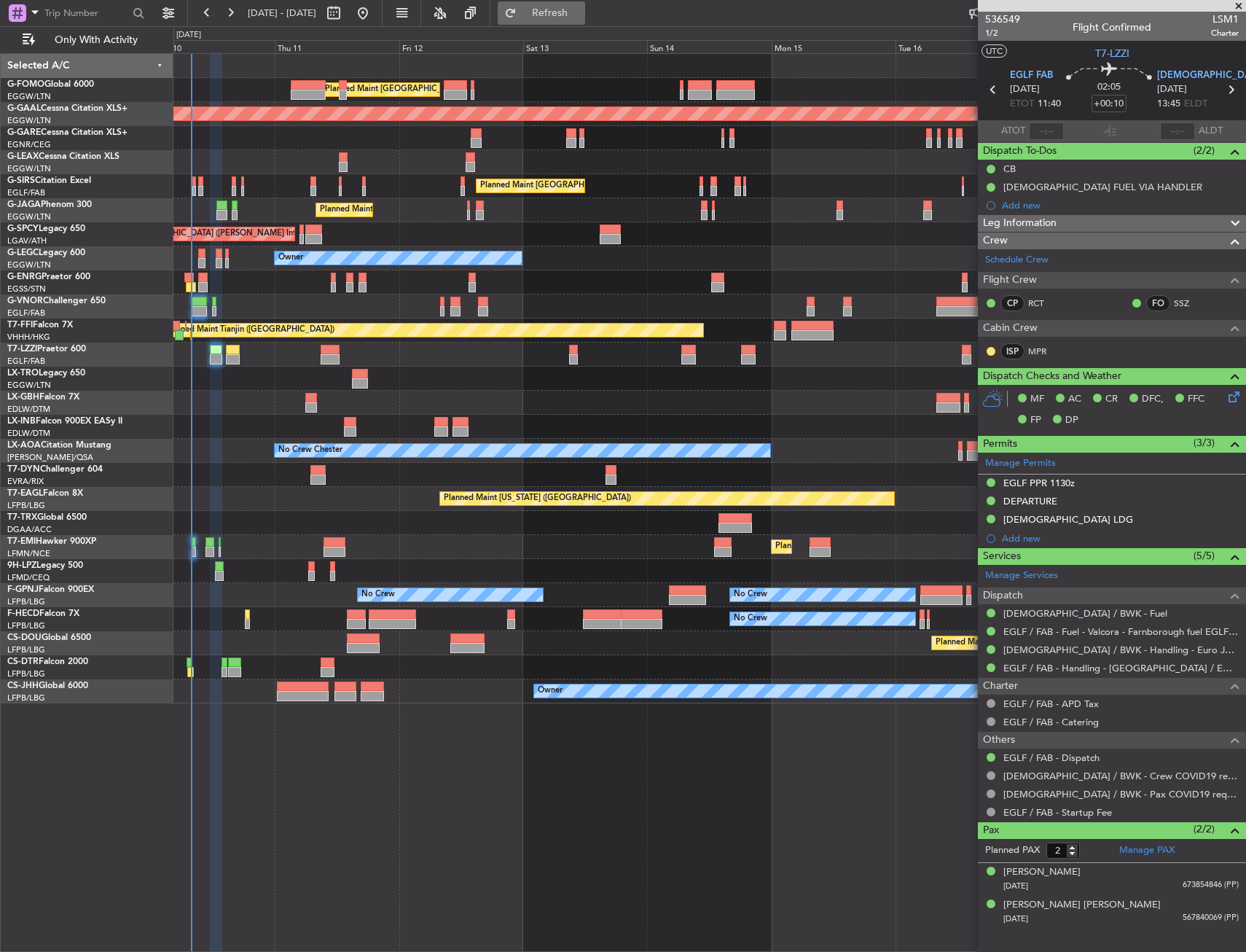
click at [581, 17] on span "Refresh" at bounding box center [551, 13] width 61 height 10
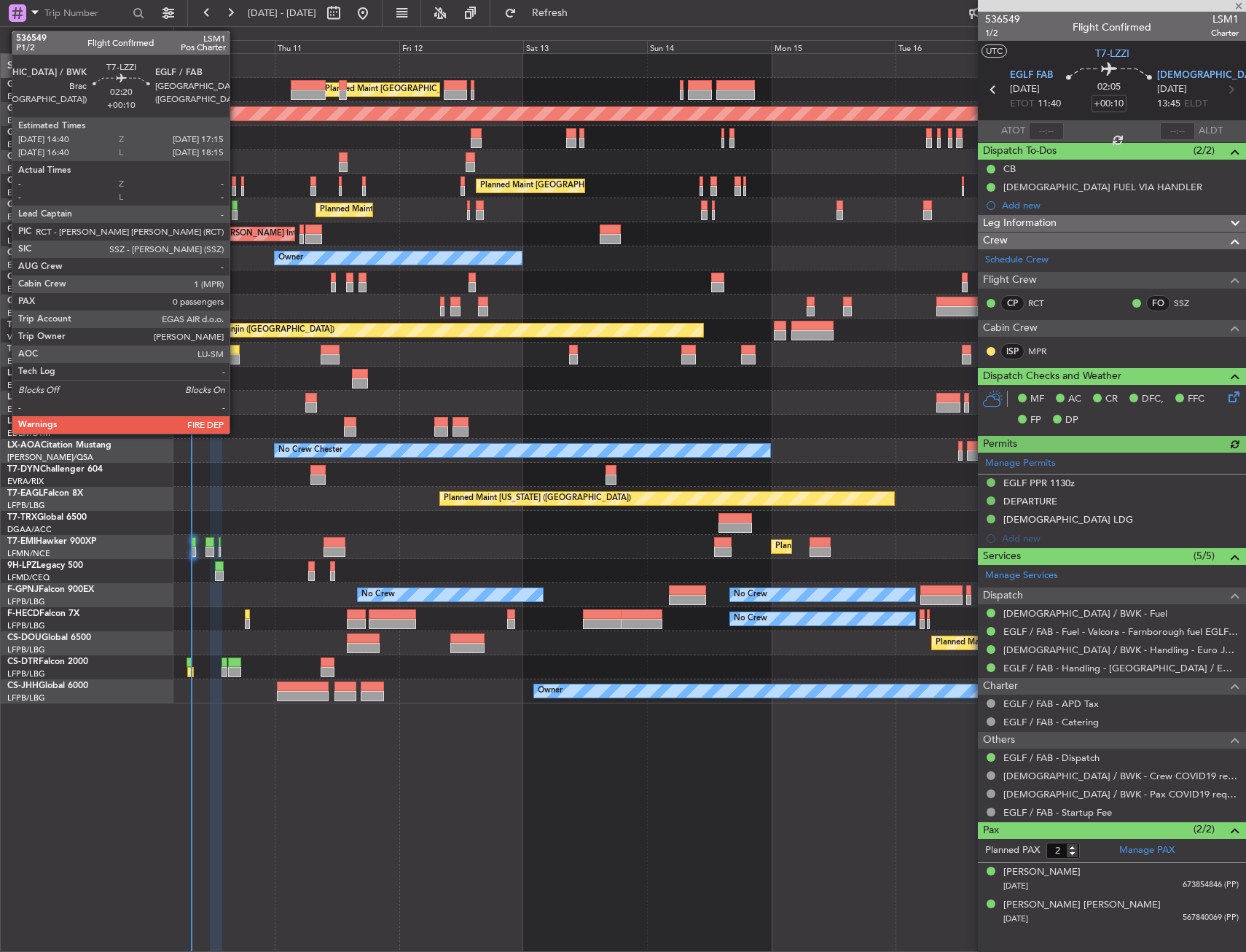
click at [236, 355] on div at bounding box center [233, 360] width 14 height 10
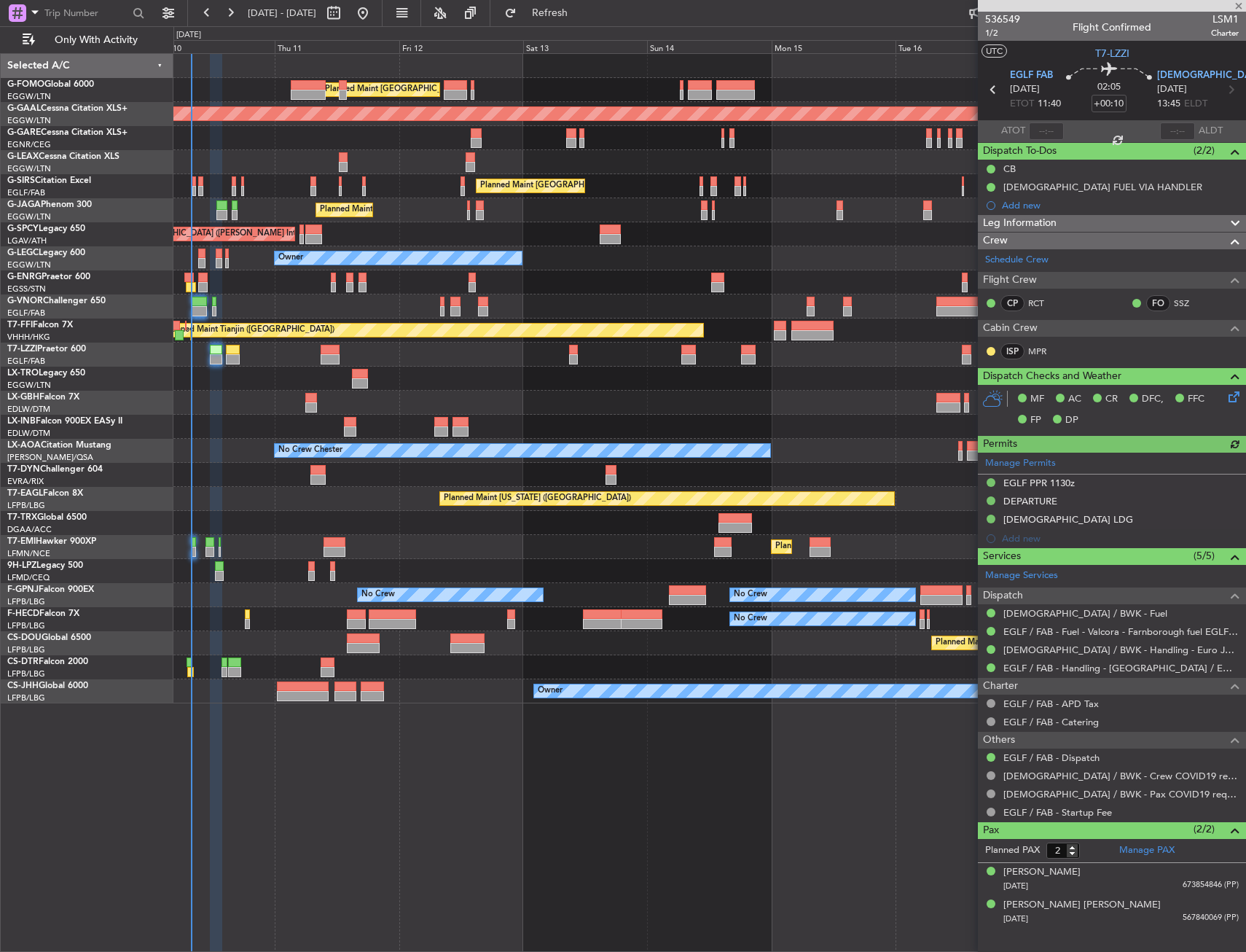
type input "0"
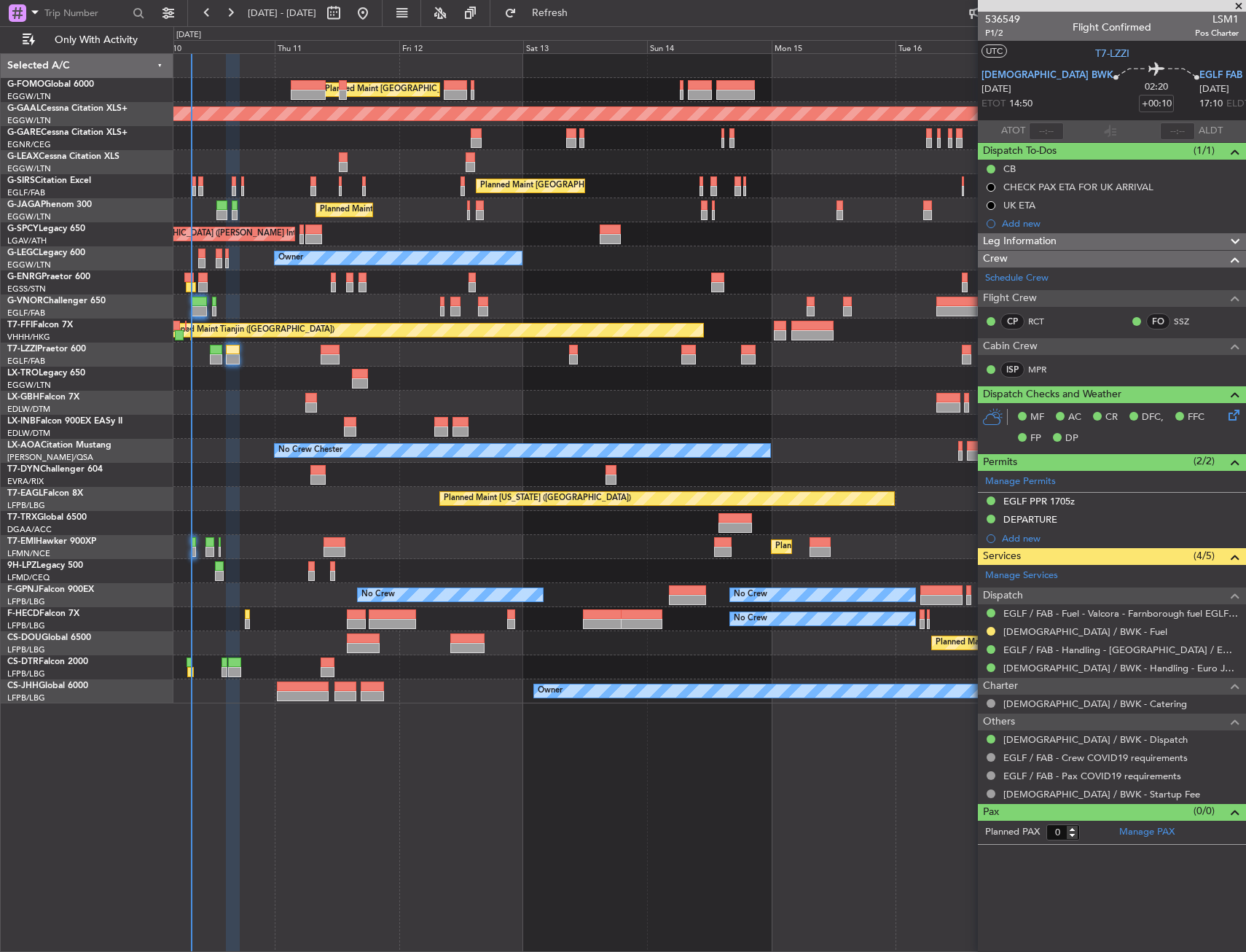
click at [309, 296] on div "Planned Maint [GEOGRAPHIC_DATA] ([GEOGRAPHIC_DATA])" at bounding box center [710, 306] width 1072 height 24
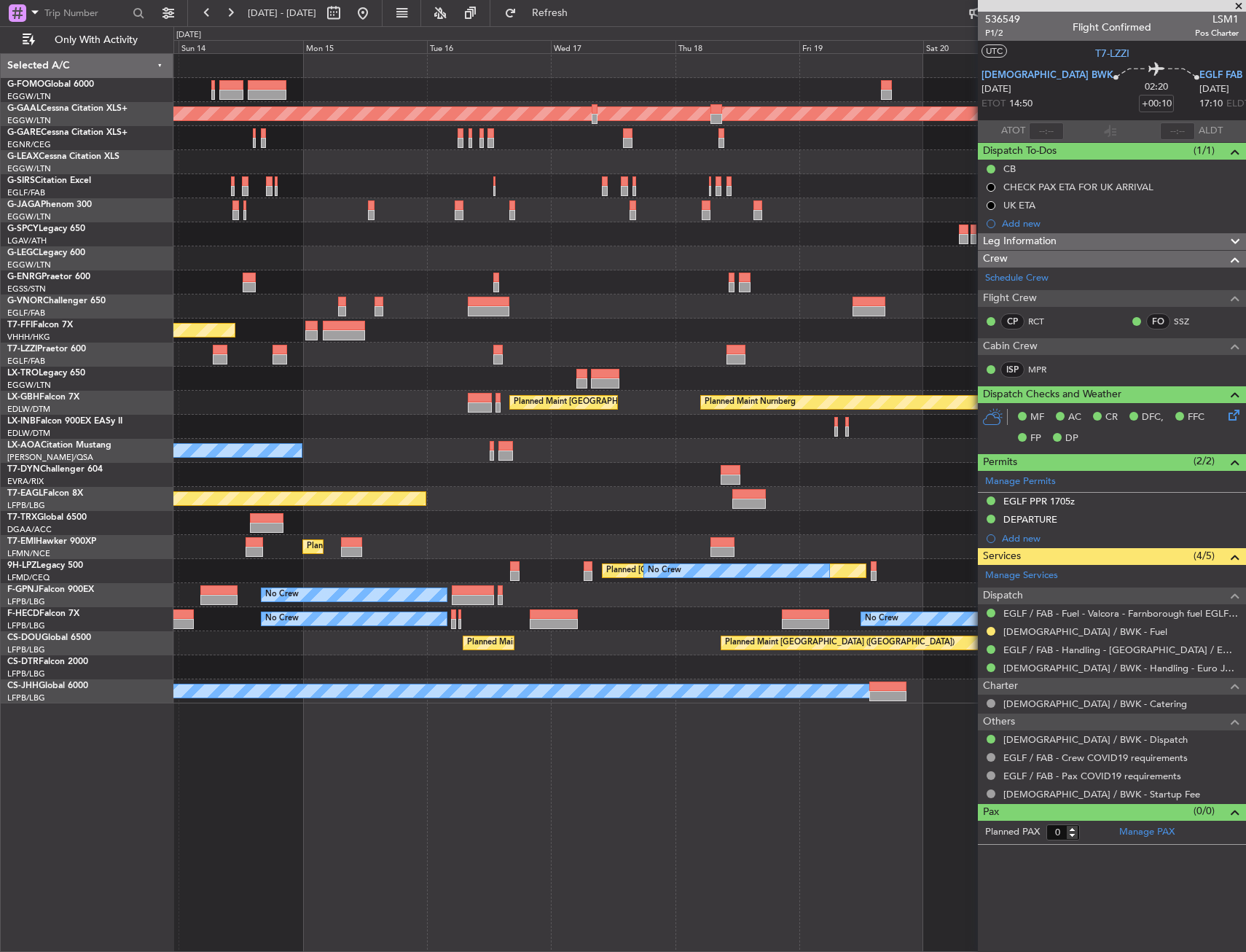
click at [590, 271] on div at bounding box center [710, 282] width 1072 height 24
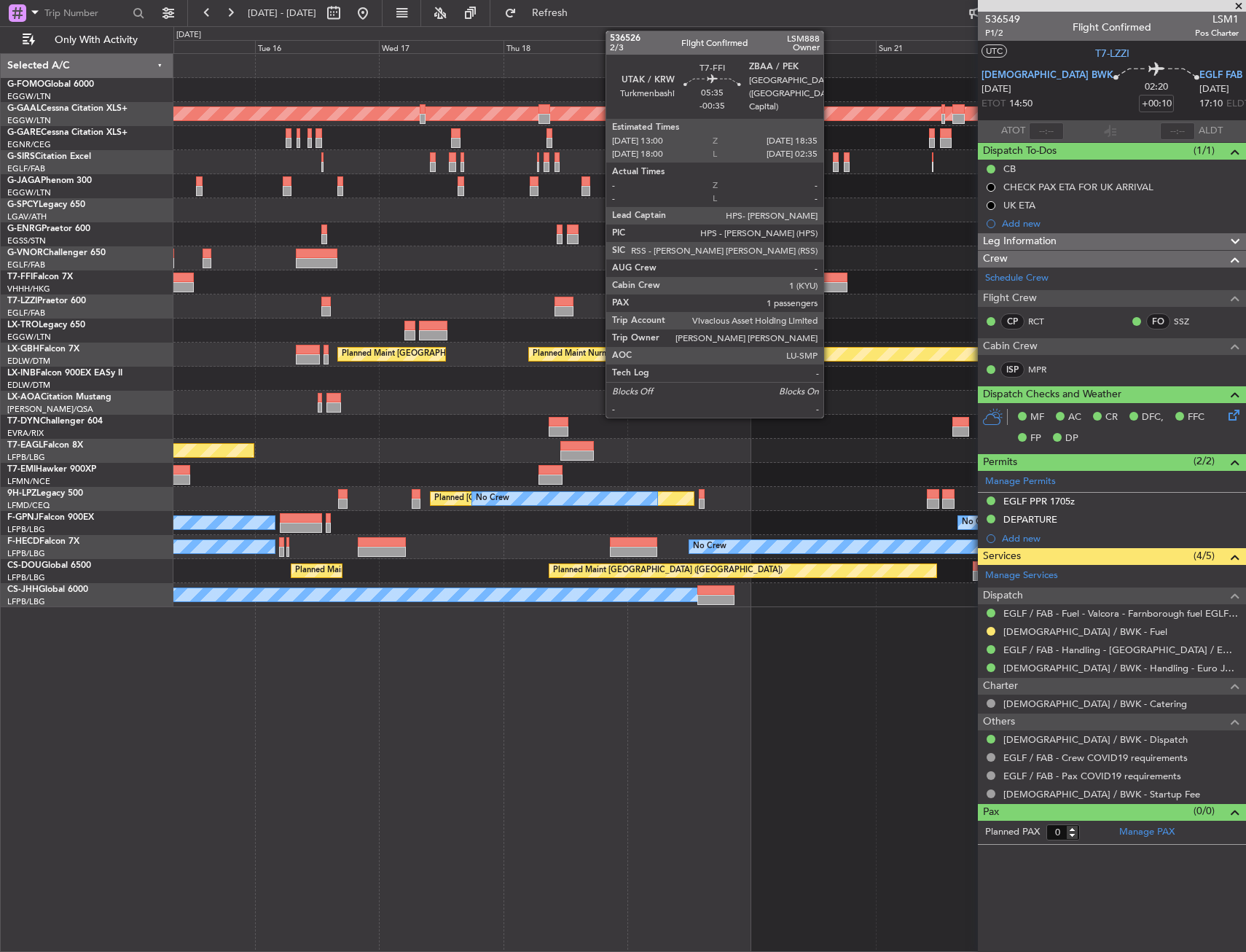
click at [830, 286] on div at bounding box center [832, 287] width 29 height 10
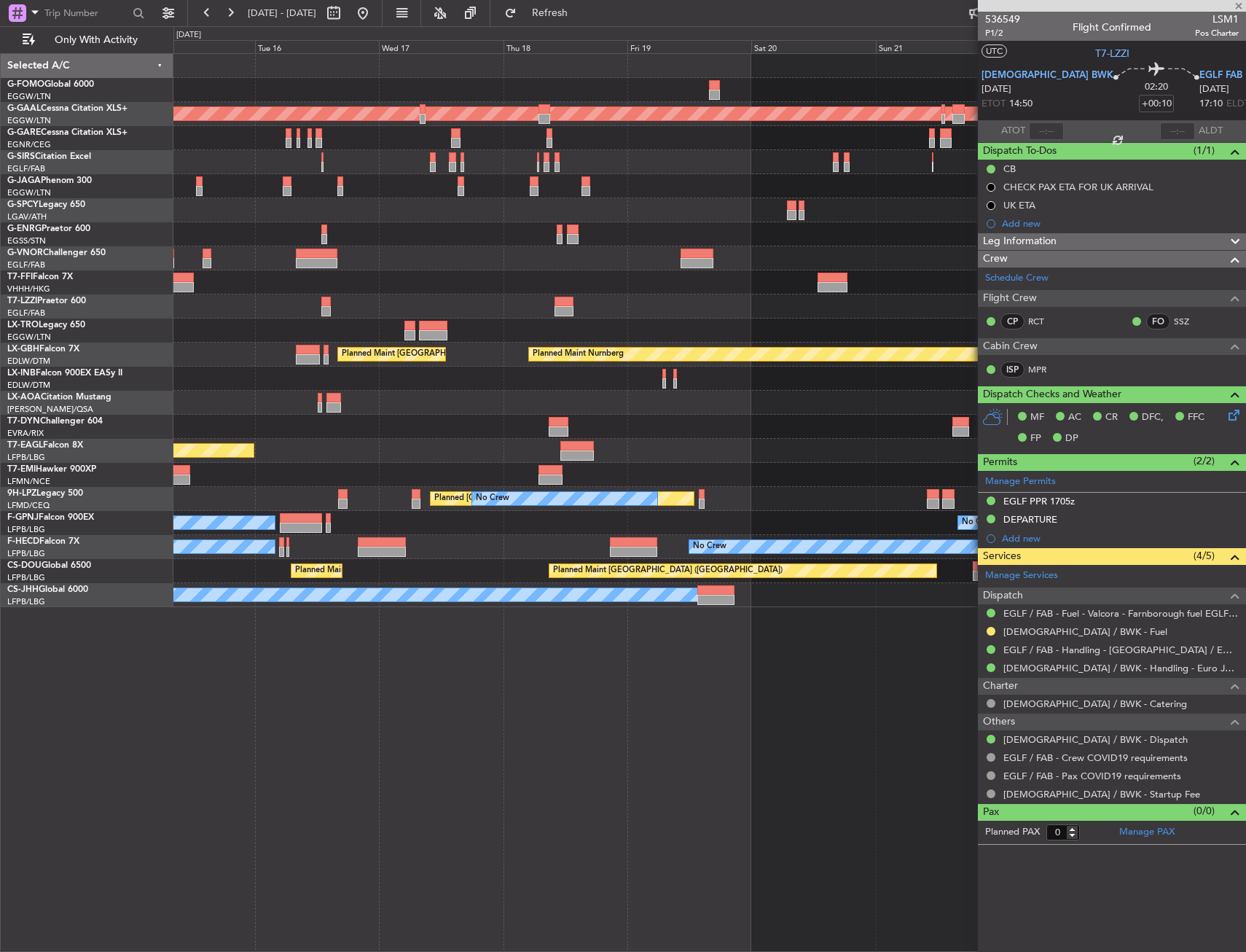
type input "-00:35"
type input "1"
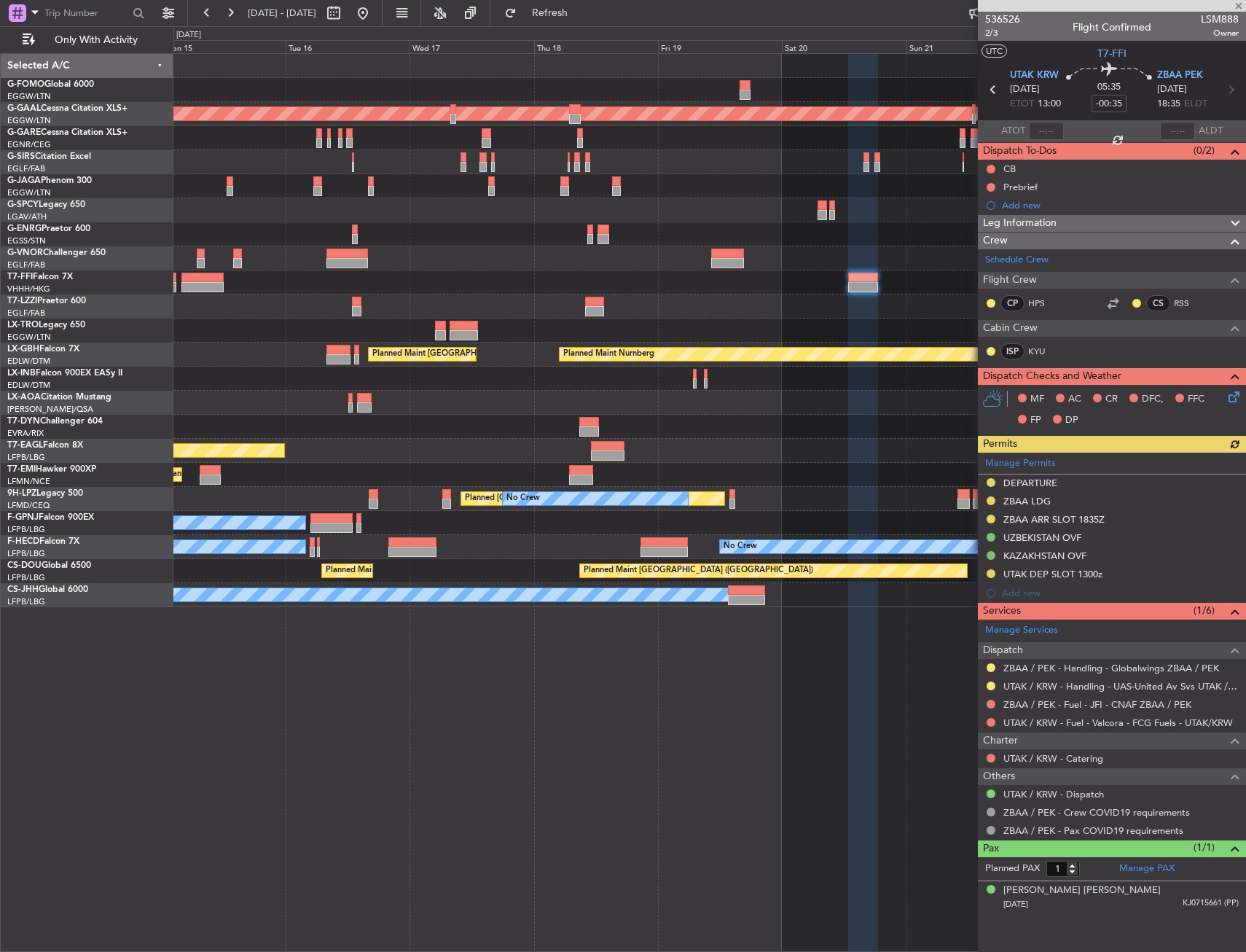
click at [337, 281] on div "Planned Maint Tianjin ([GEOGRAPHIC_DATA])" at bounding box center [710, 282] width 1072 height 24
click at [217, 292] on div "Planned Maint Tianjin ([GEOGRAPHIC_DATA])" at bounding box center [710, 282] width 1072 height 24
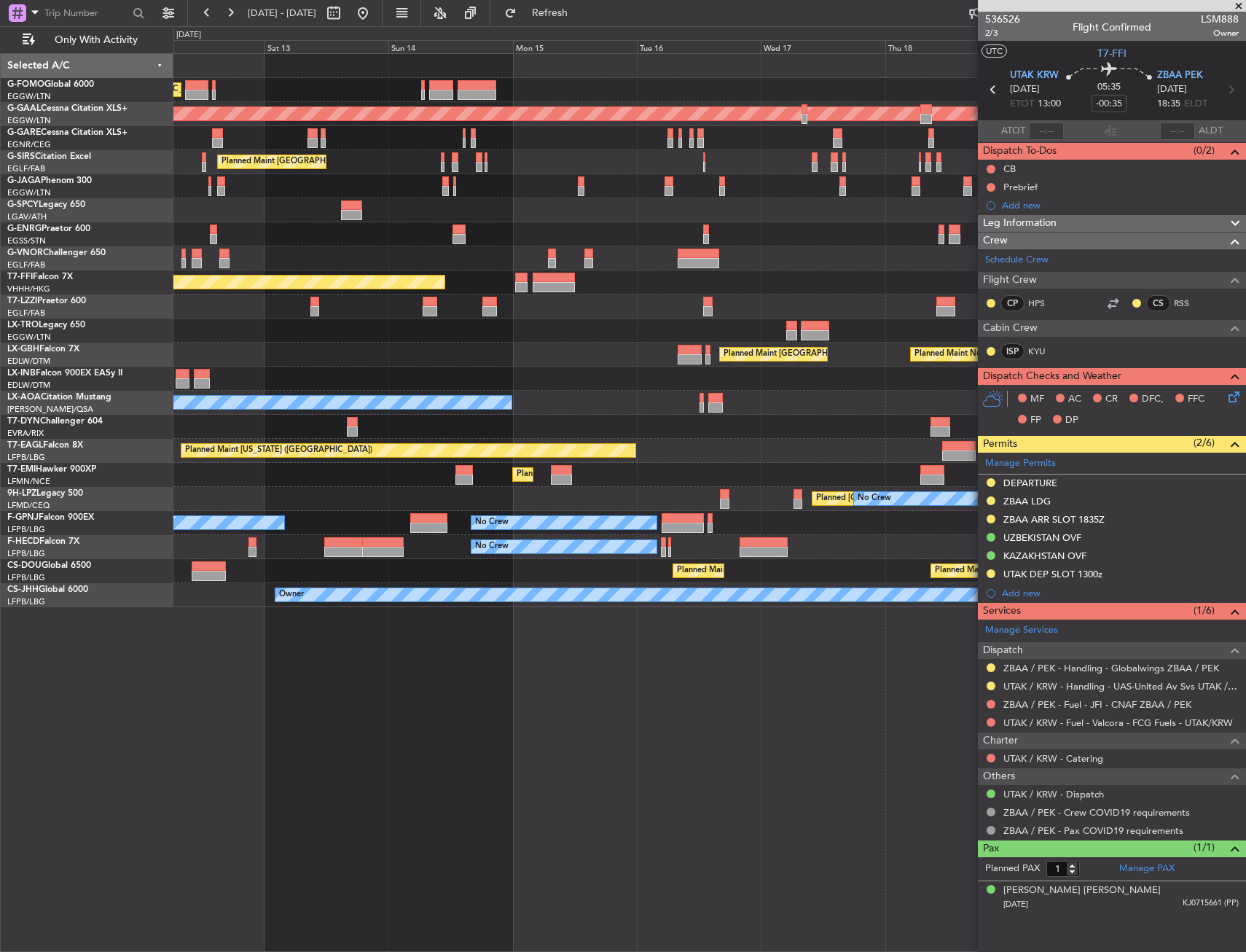
click at [604, 365] on div "Planned Maint Paris (Le Bourget) Planned Maint Nurnberg" at bounding box center [710, 355] width 1072 height 24
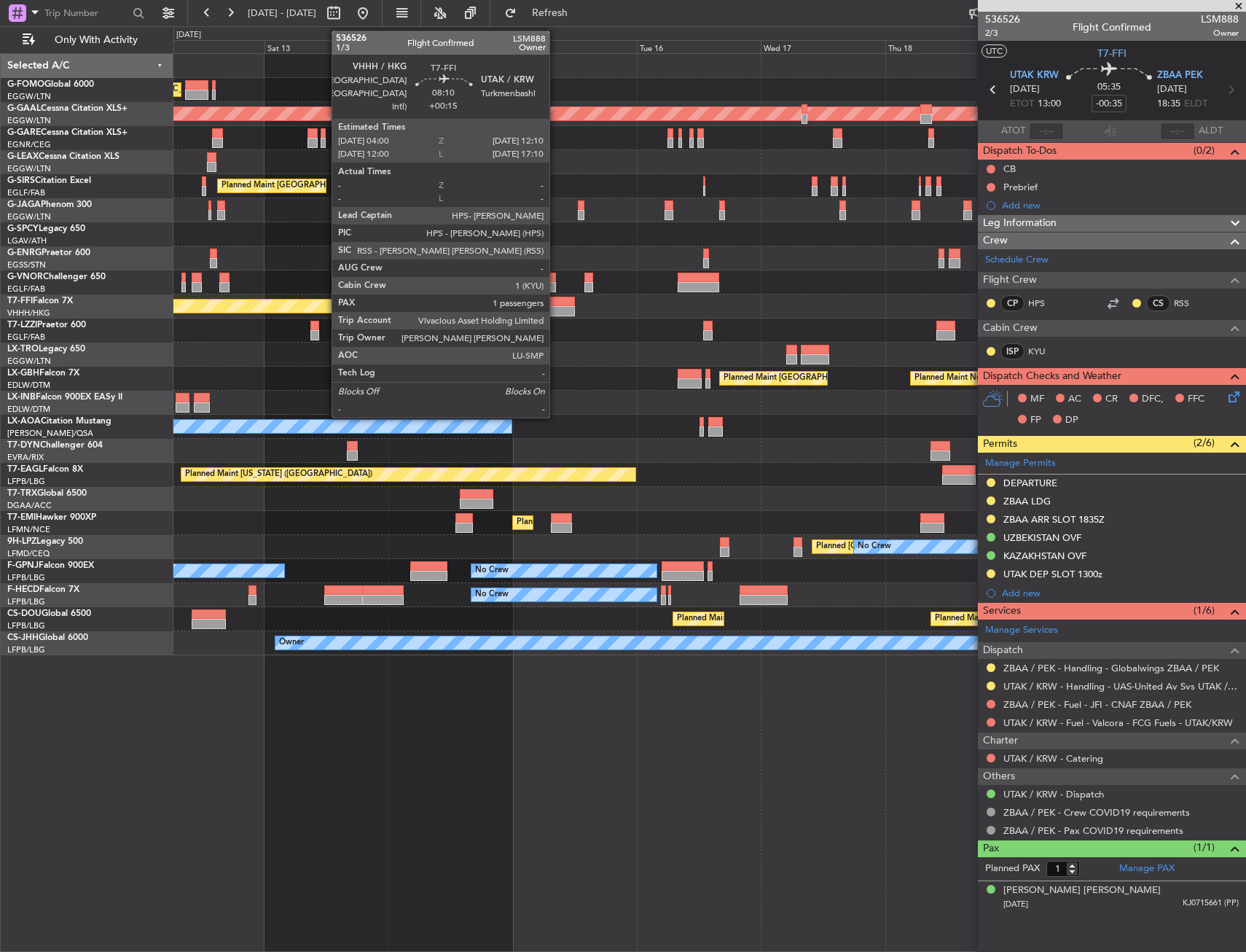
click at [556, 302] on div at bounding box center [554, 302] width 43 height 10
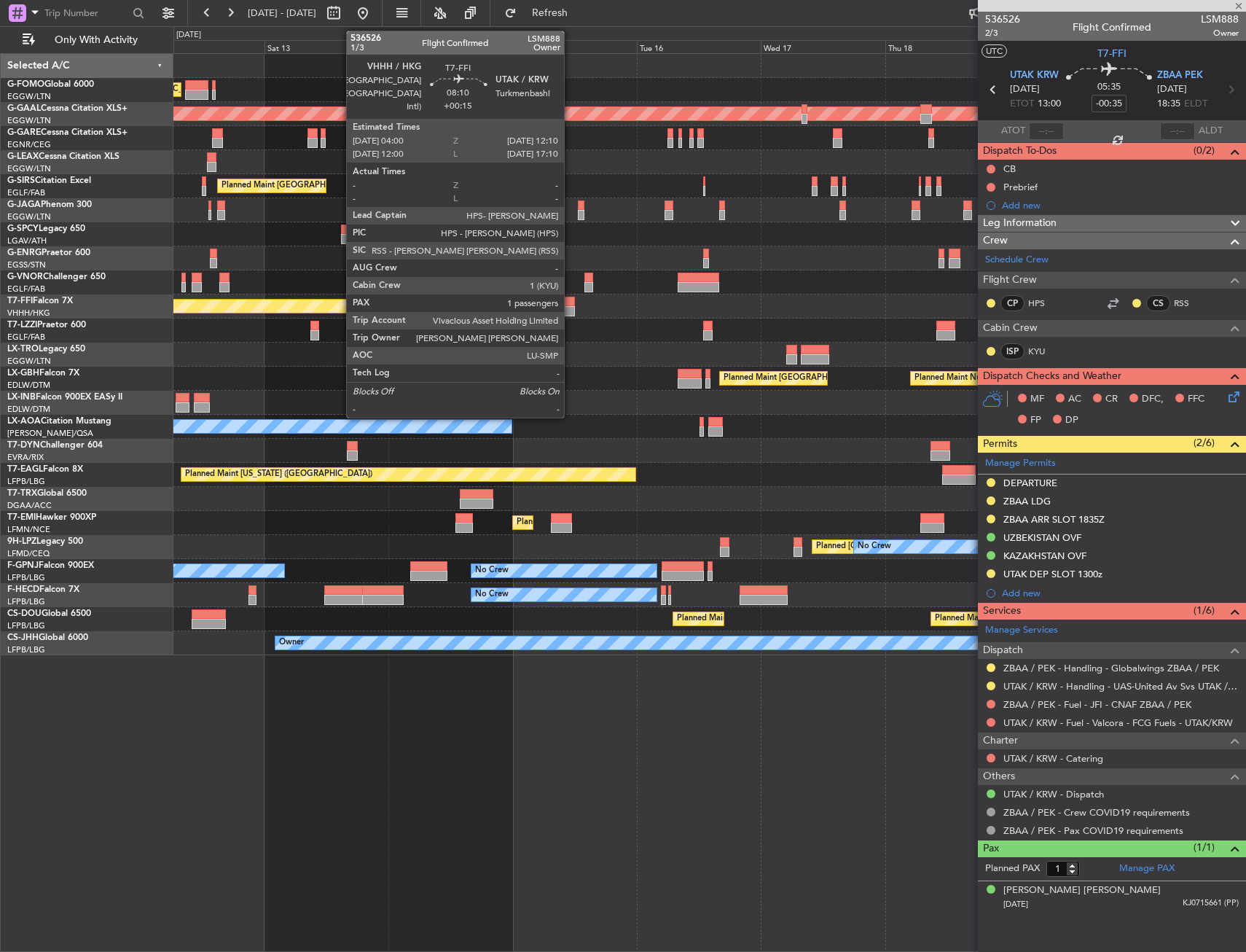
type input "+00:15"
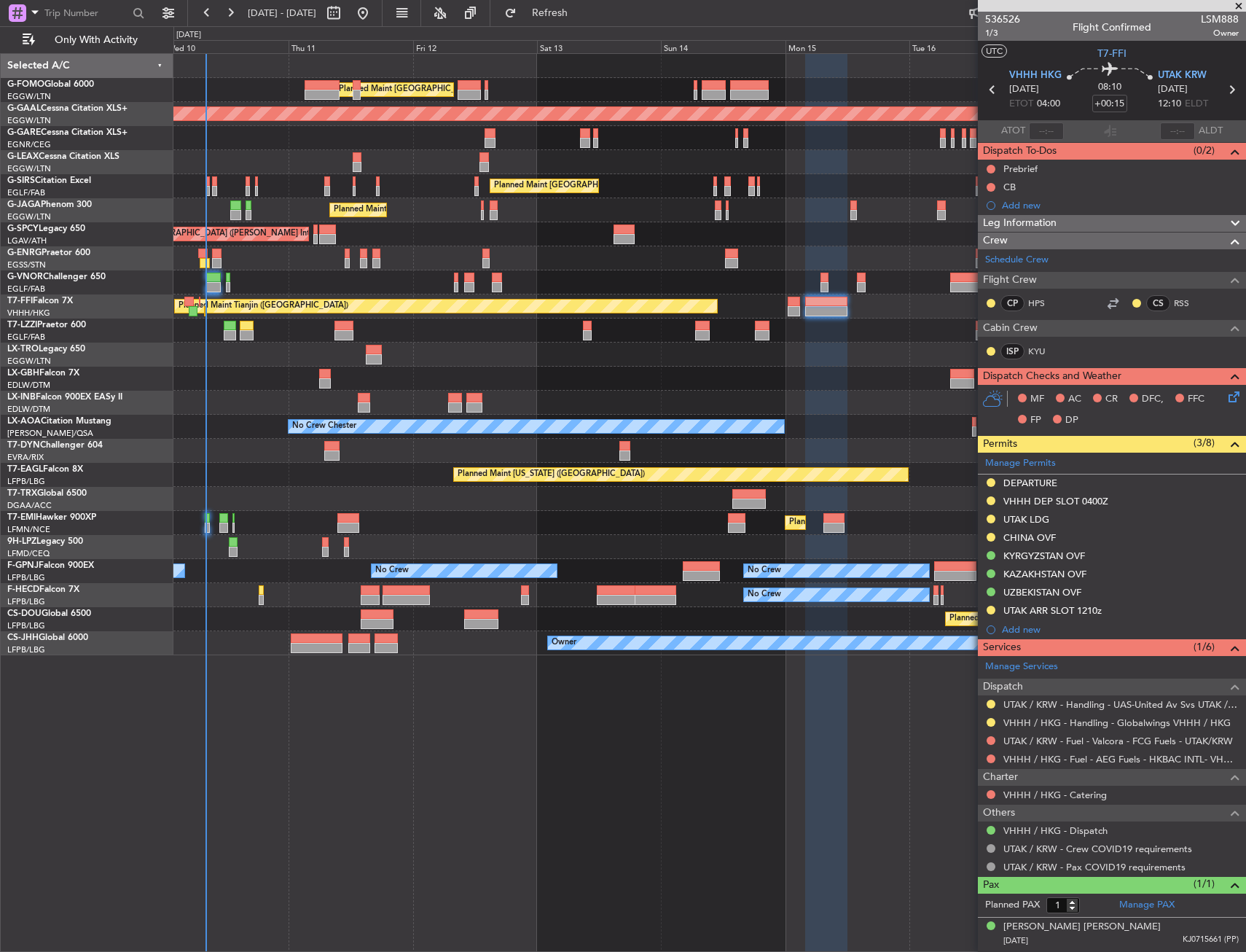
click at [623, 373] on div "Planned Maint Paris (Le Bourget) Planned Maint Nurnberg" at bounding box center [710, 378] width 1072 height 24
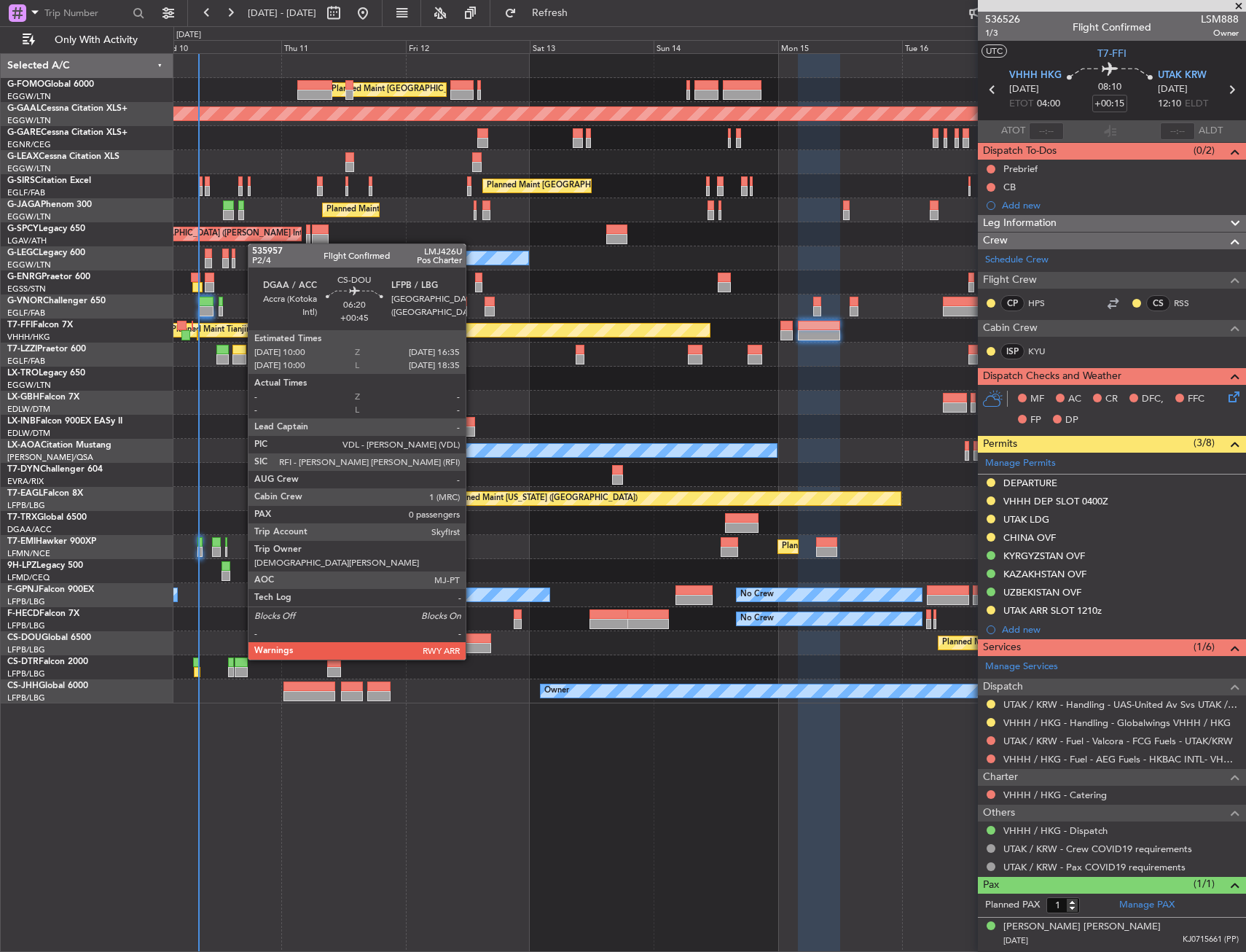
click at [472, 645] on div at bounding box center [474, 648] width 34 height 10
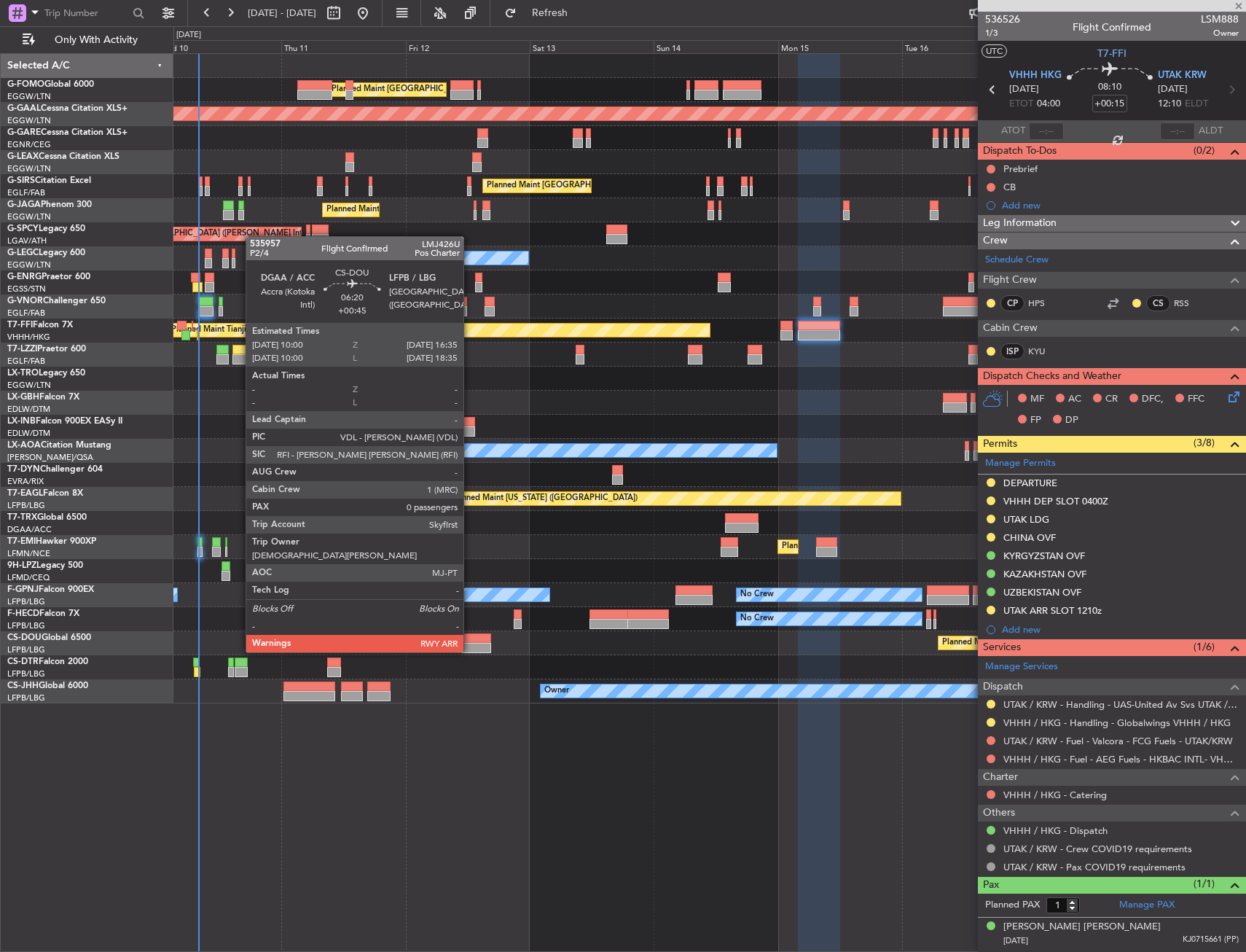
type input "+00:45"
type input "0"
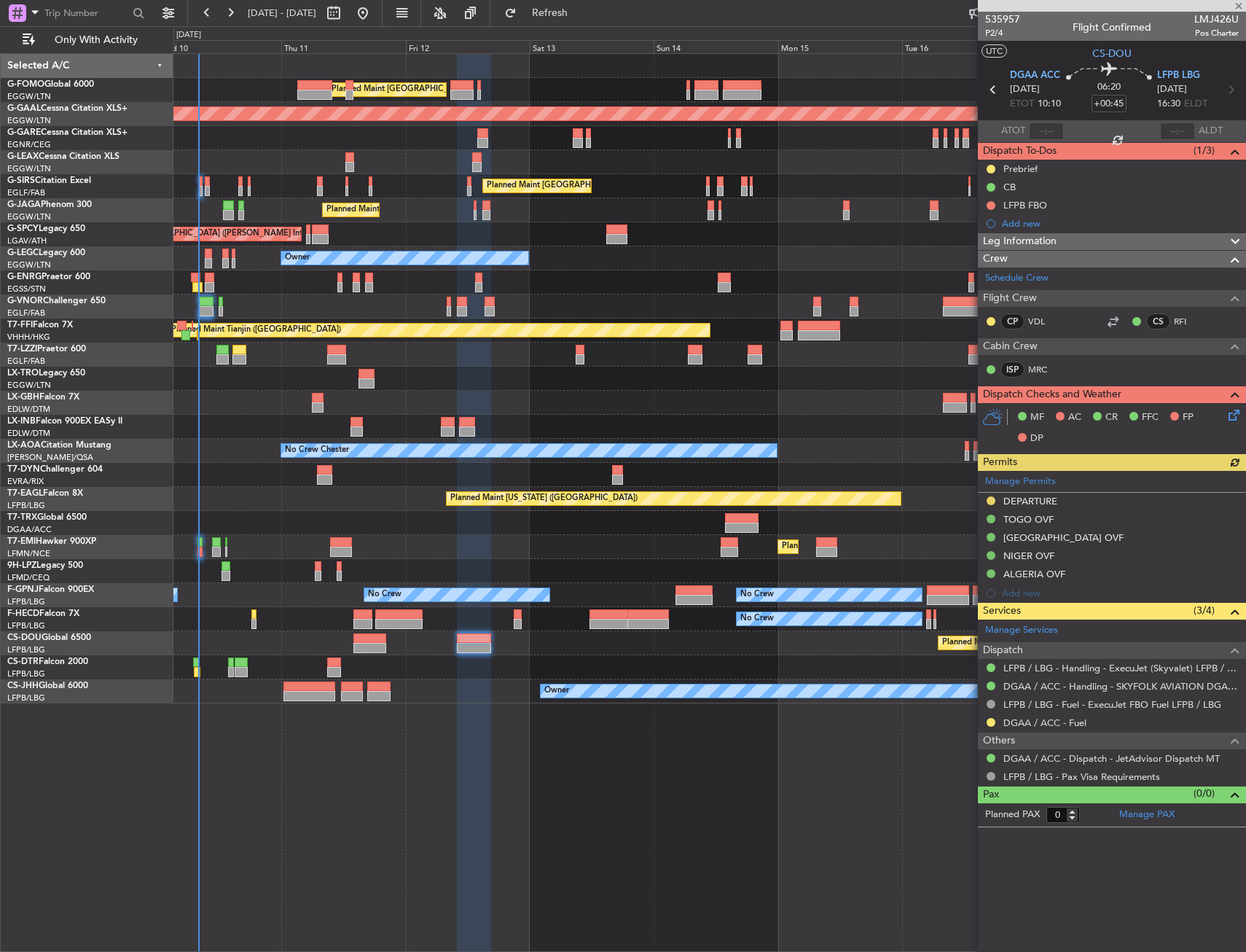
click at [852, 380] on div at bounding box center [710, 378] width 1072 height 24
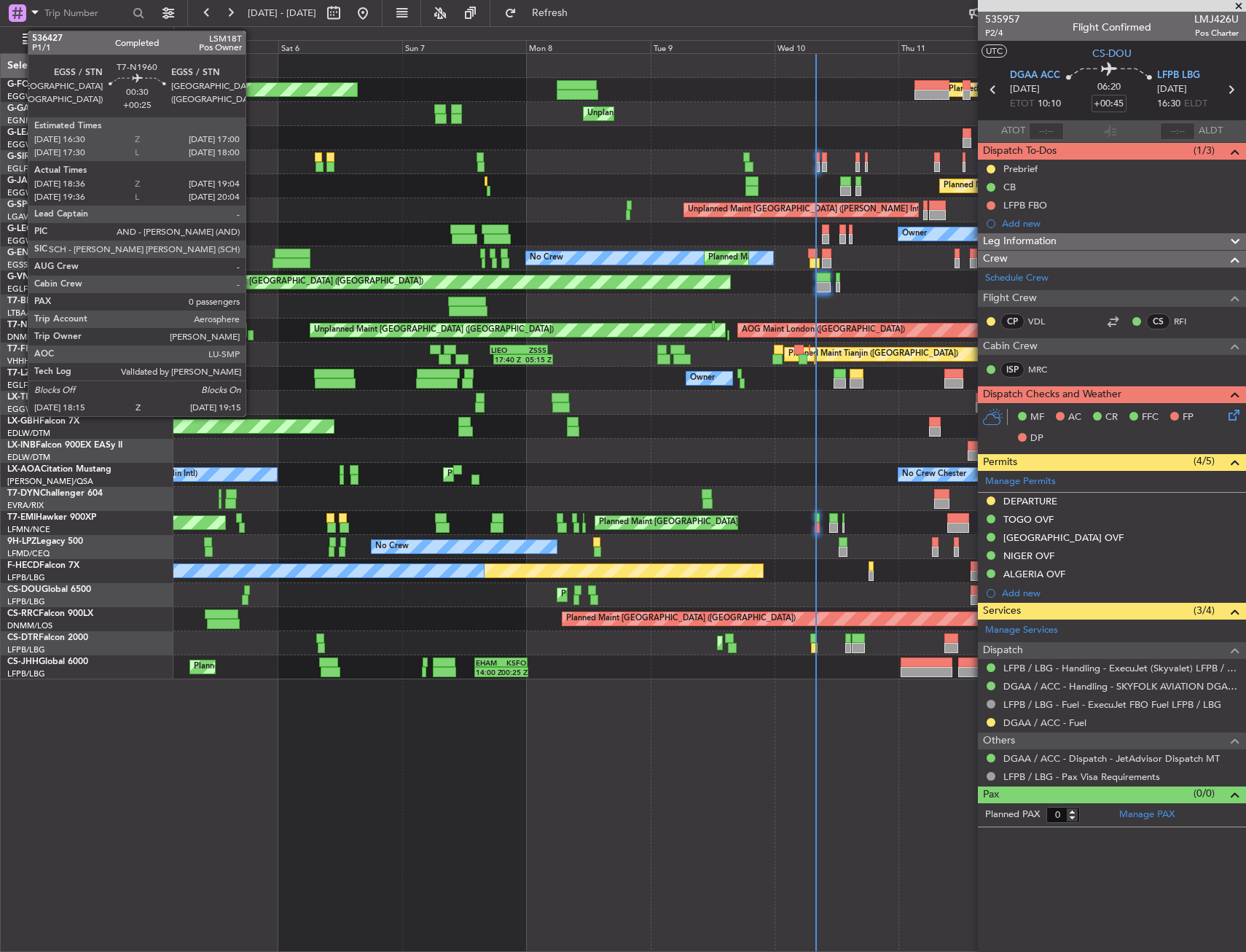
click at [252, 338] on div at bounding box center [251, 335] width 6 height 10
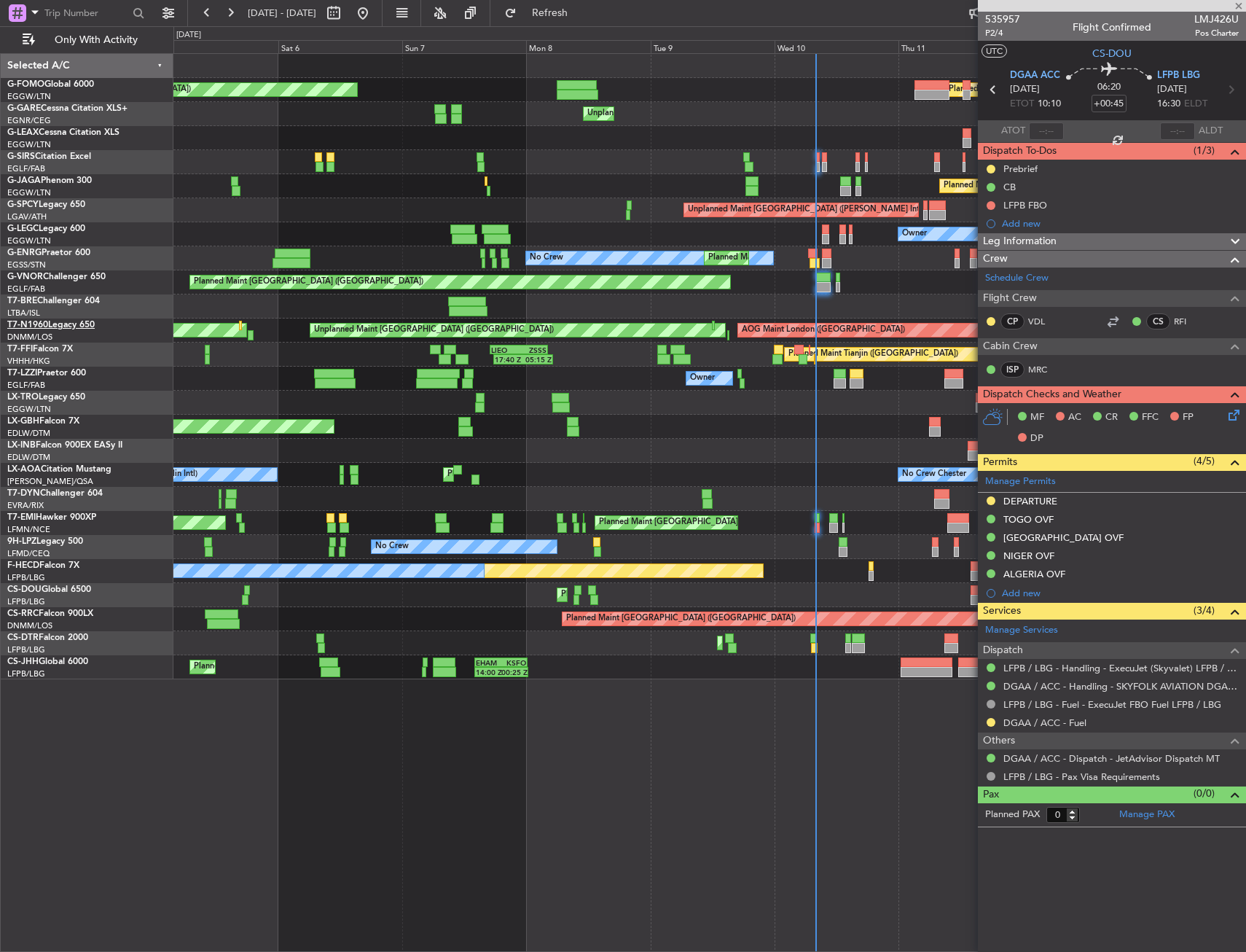
type input "+00:25"
type input "18:36"
type input "19:04"
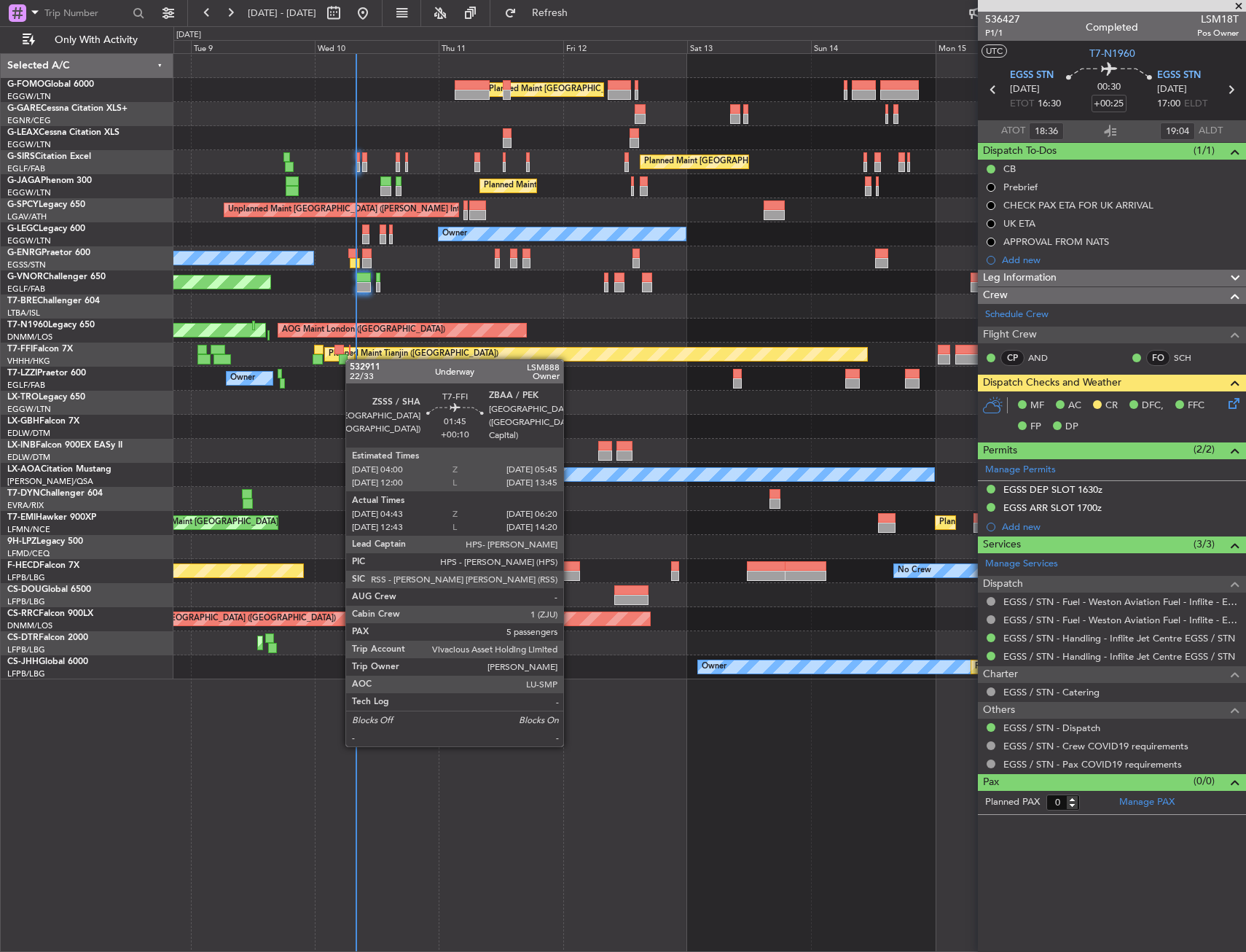
click at [311, 355] on div "Planned Maint London (Luton) Unplanned Maint Chester Planned Maint London (Farn…" at bounding box center [710, 366] width 1072 height 626
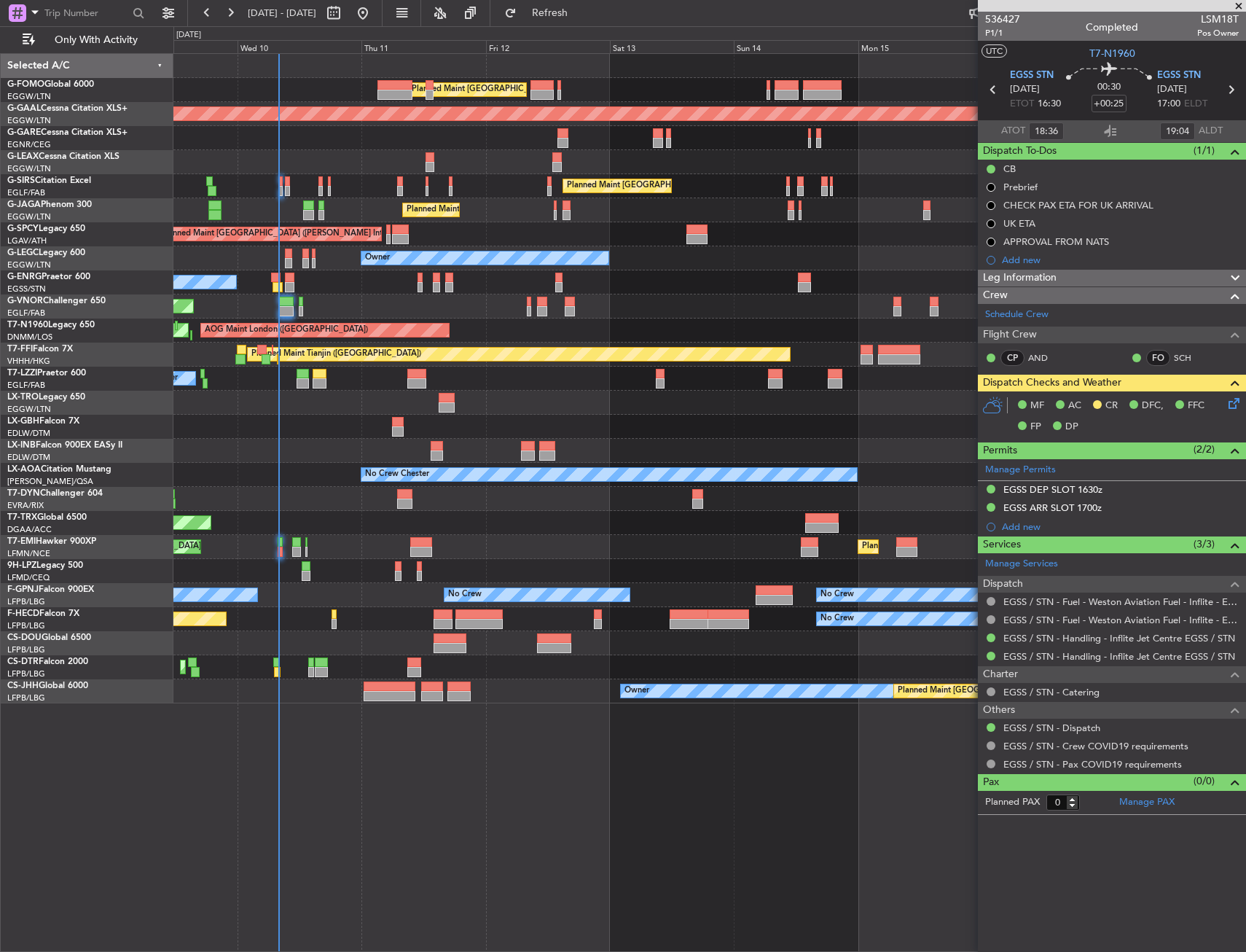
click at [377, 289] on div "Planned Maint London (Stansted) No Crew" at bounding box center [710, 282] width 1072 height 24
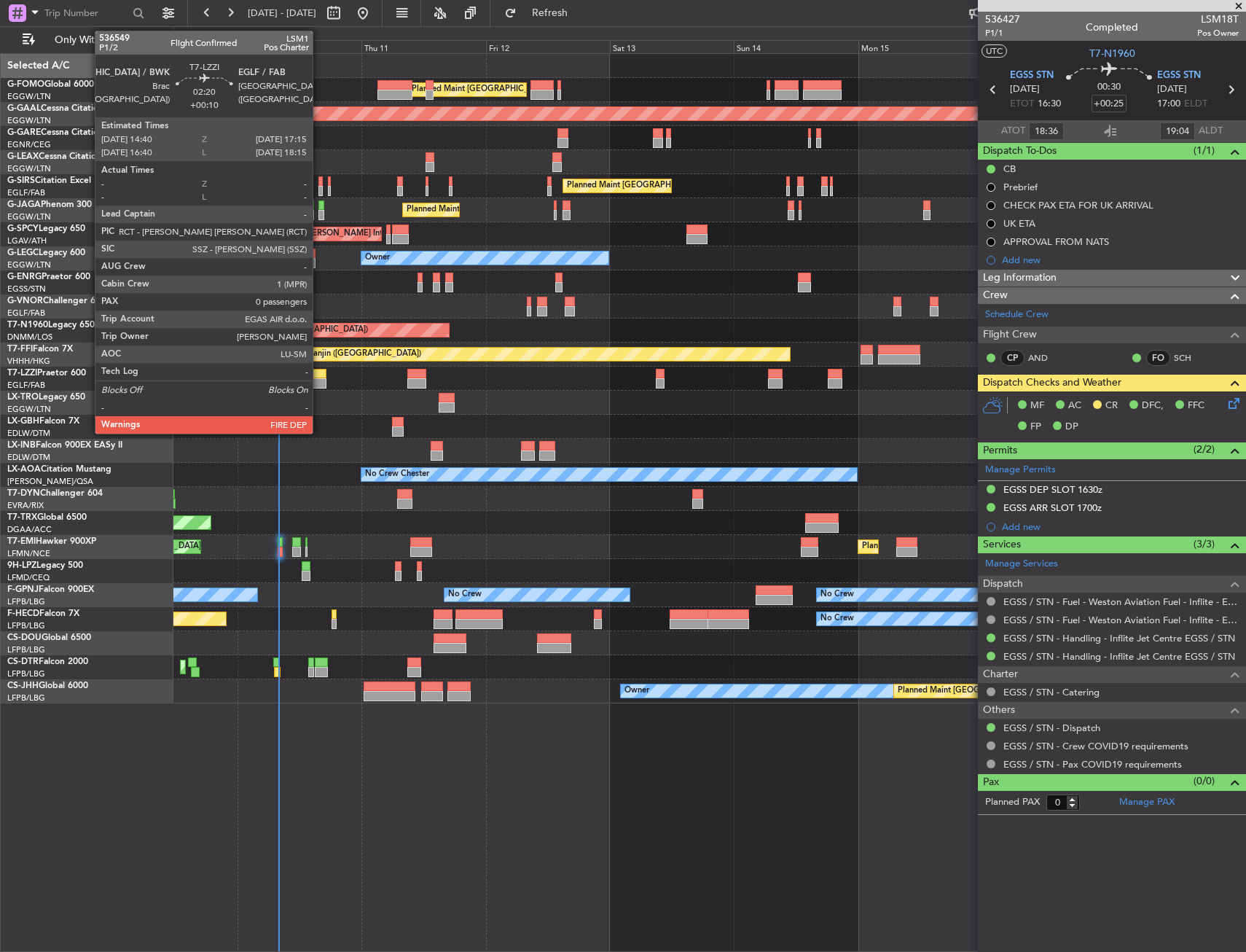
click at [320, 380] on div at bounding box center [320, 384] width 14 height 10
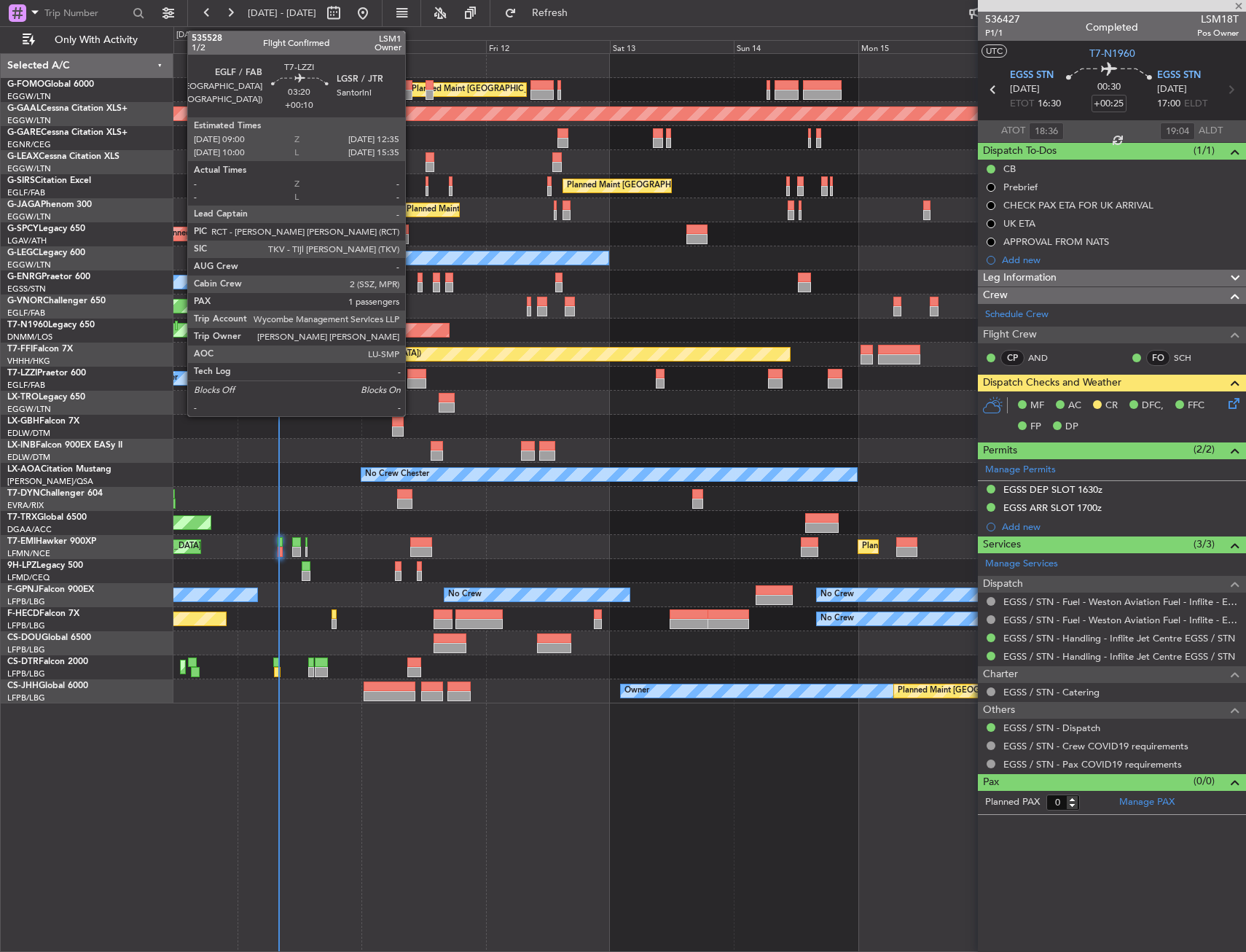
click at [412, 378] on div at bounding box center [417, 384] width 19 height 10
type input "+00:10"
type input "1"
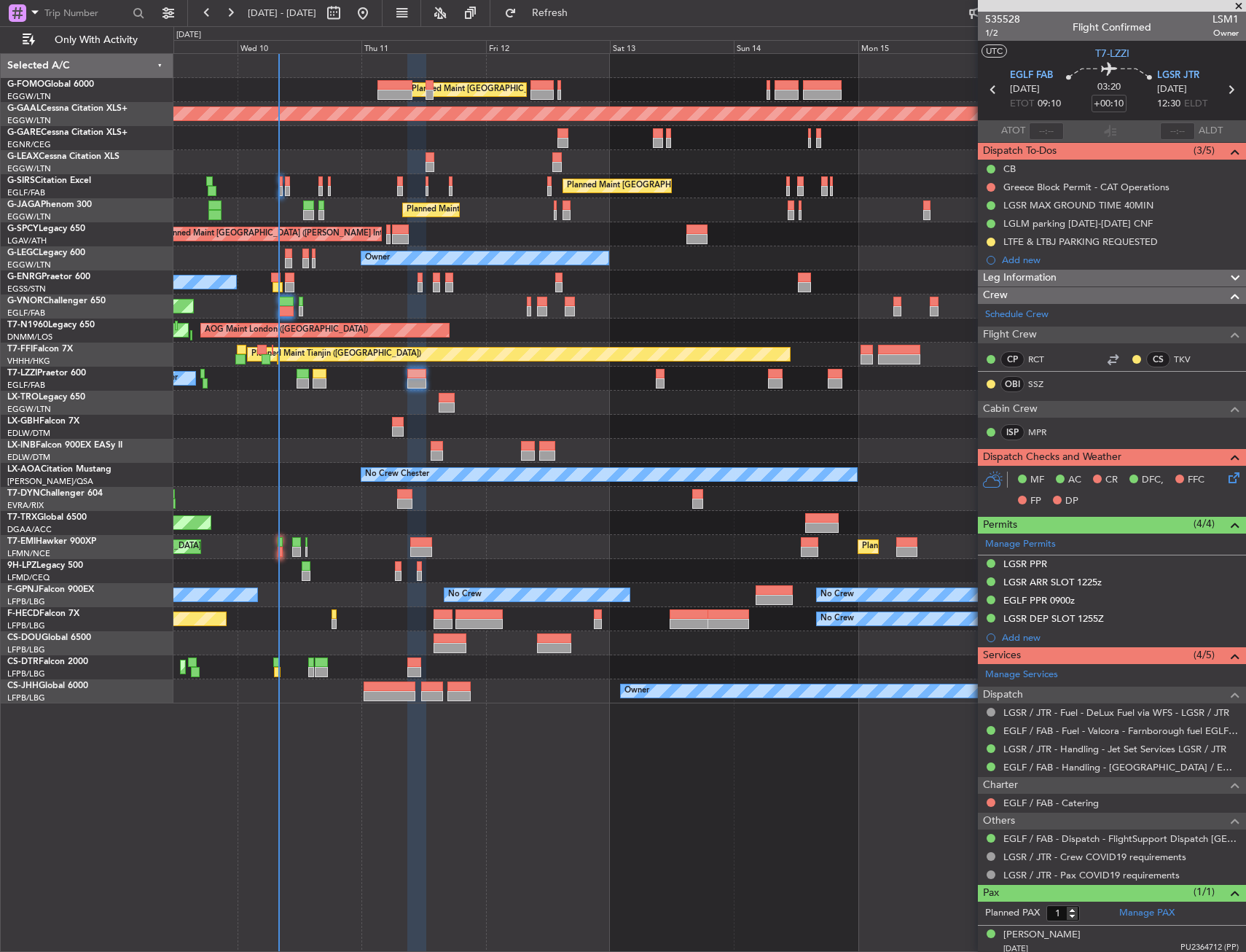
click at [309, 141] on div "Unplanned Maint Chester" at bounding box center [710, 138] width 1072 height 24
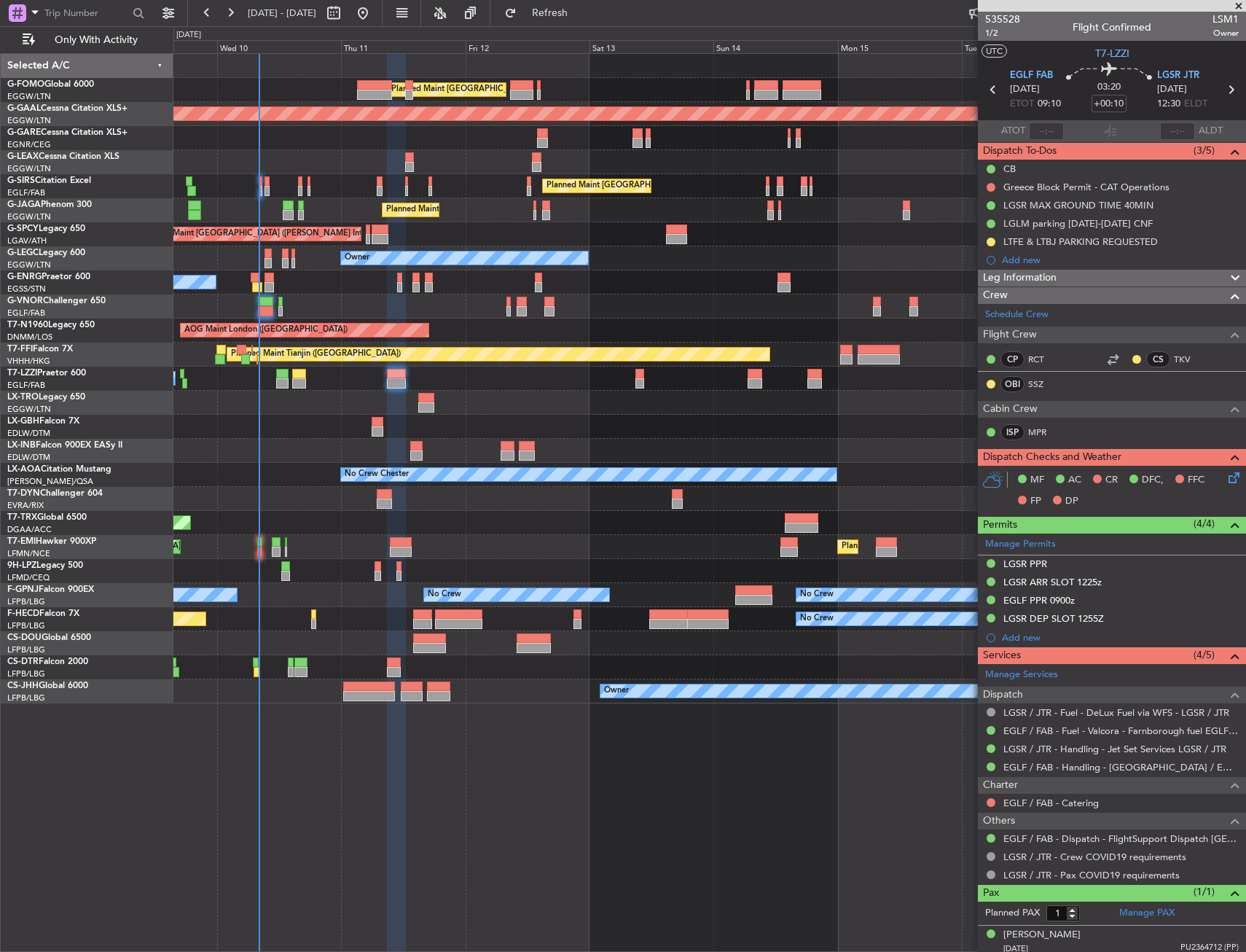
click at [418, 505] on div "Planned Maint [GEOGRAPHIC_DATA] ([GEOGRAPHIC_DATA]) Planned [GEOGRAPHIC_DATA] U…" at bounding box center [710, 378] width 1072 height 649
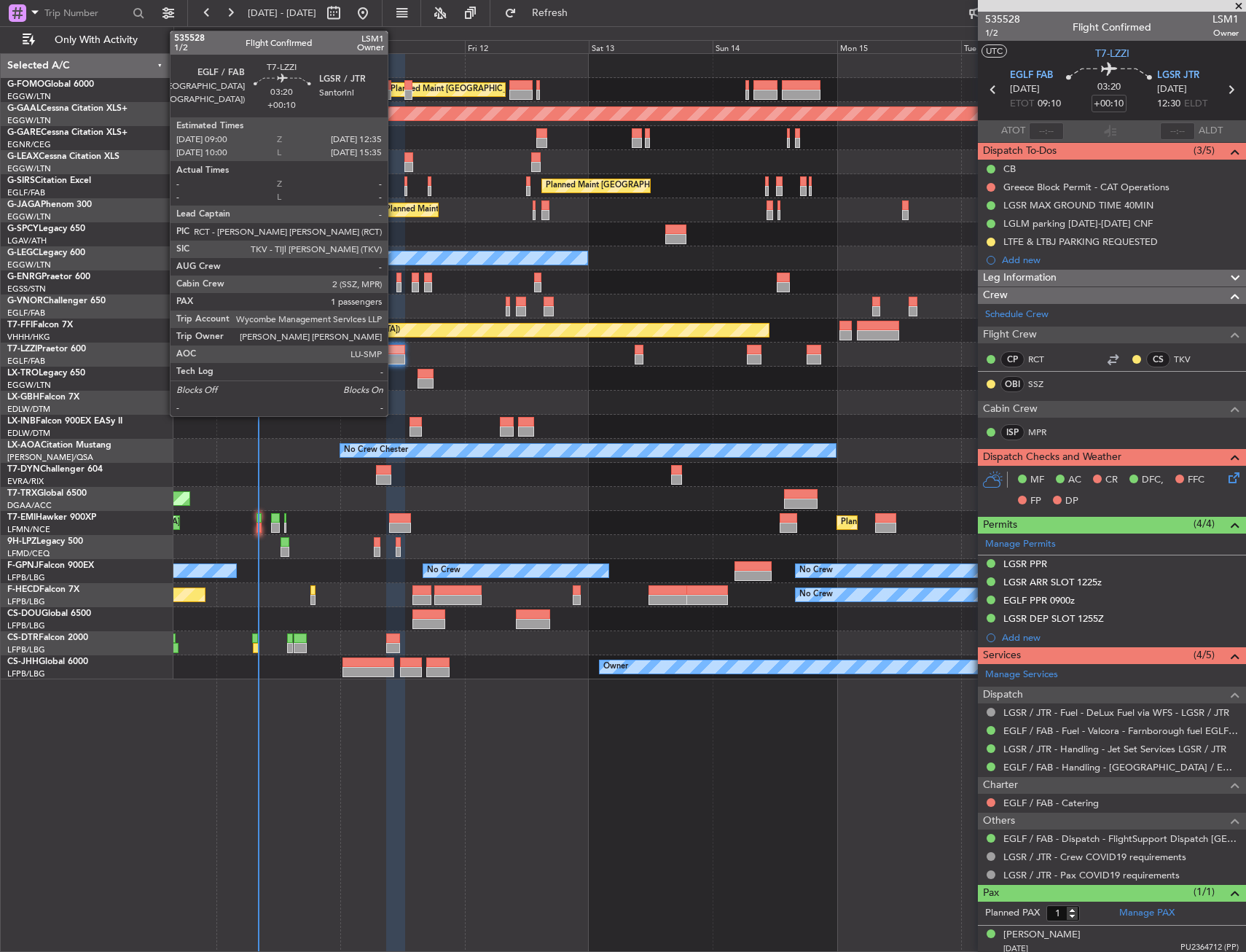
click at [395, 349] on div at bounding box center [395, 349] width 19 height 10
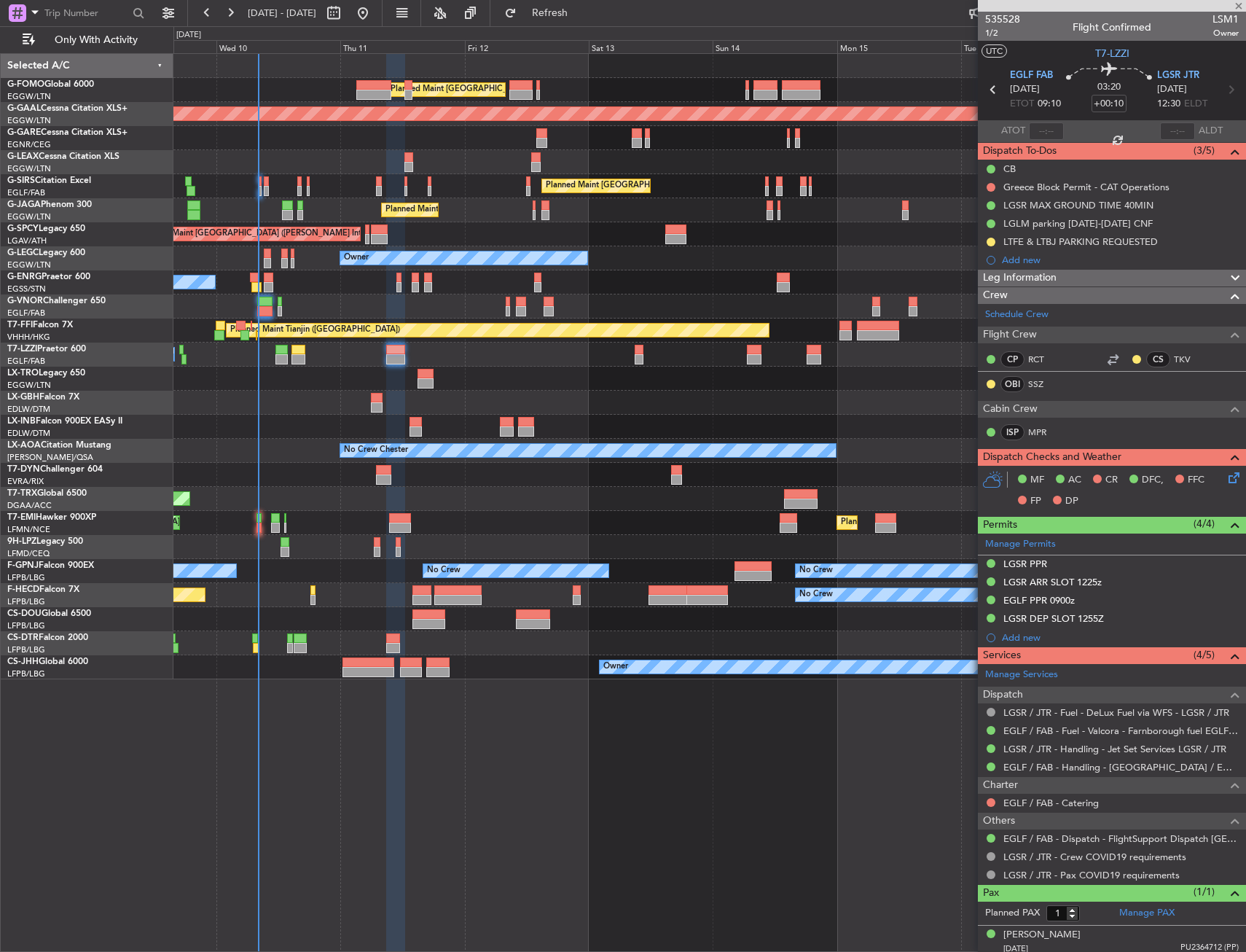
drag, startPoint x: 486, startPoint y: 346, endPoint x: 495, endPoint y: 349, distance: 9.5
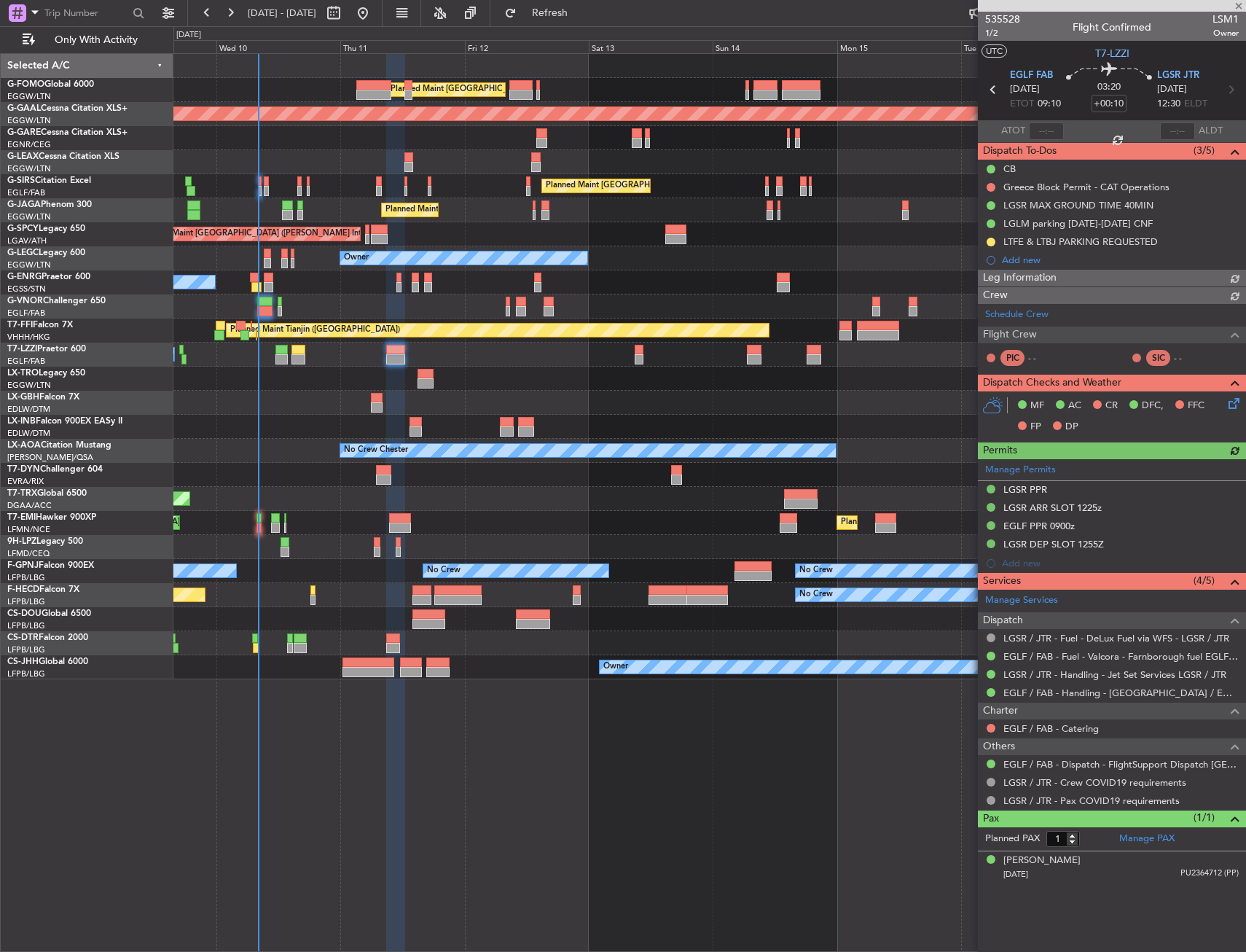
click at [459, 340] on div "Planned Maint Tianjin (Binhai) 17:40 Z 05:15 Z LIEO 17:00 Z ZSSS 04:15 Z" at bounding box center [710, 331] width 1072 height 24
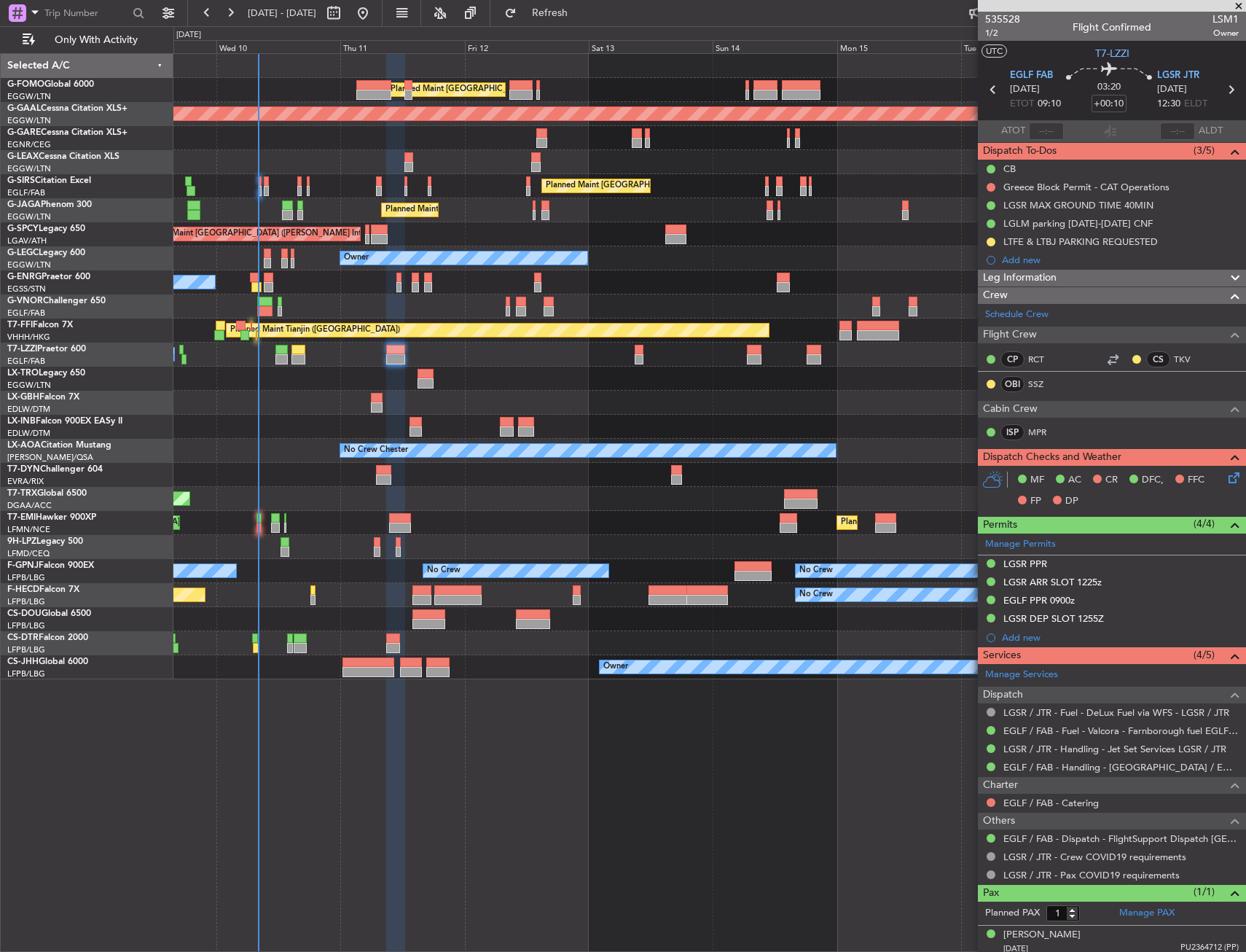
click at [332, 181] on div "Planned Maint [GEOGRAPHIC_DATA] ([GEOGRAPHIC_DATA])" at bounding box center [710, 186] width 1072 height 24
click at [103, 37] on span "Only With Activity" at bounding box center [95, 40] width 116 height 10
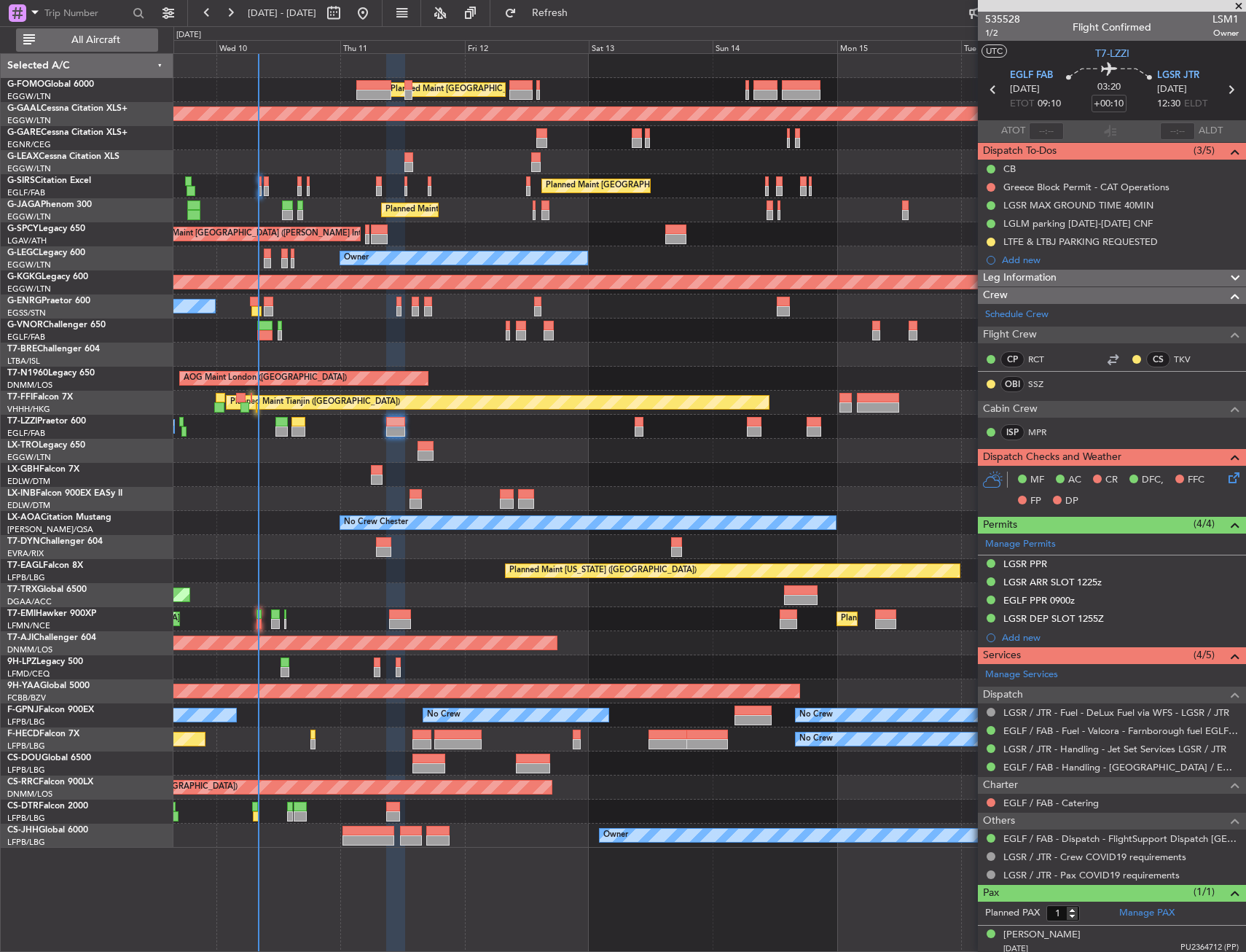
click at [103, 37] on span "All Aircraft" at bounding box center [95, 40] width 116 height 10
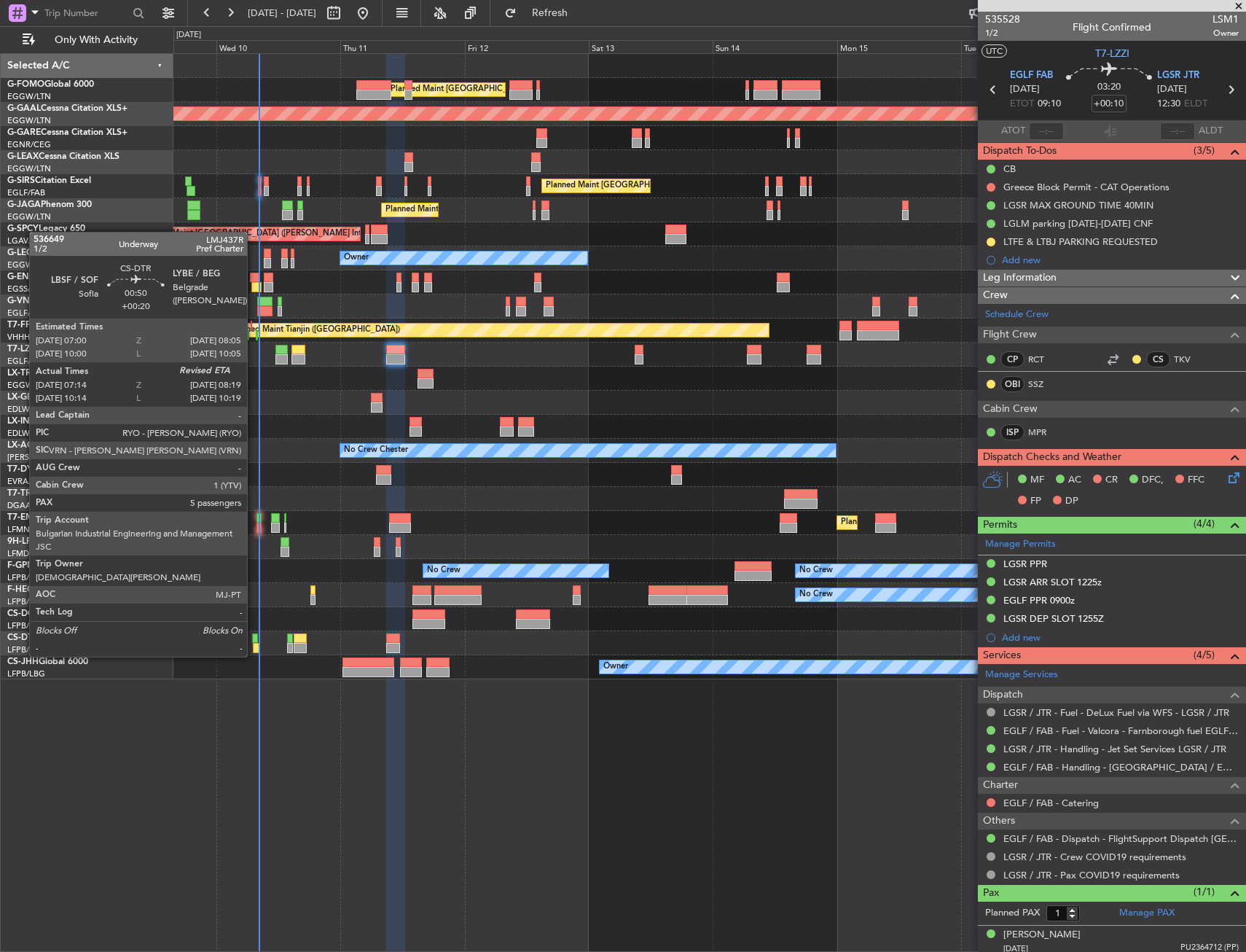
click at [254, 642] on div at bounding box center [255, 638] width 6 height 10
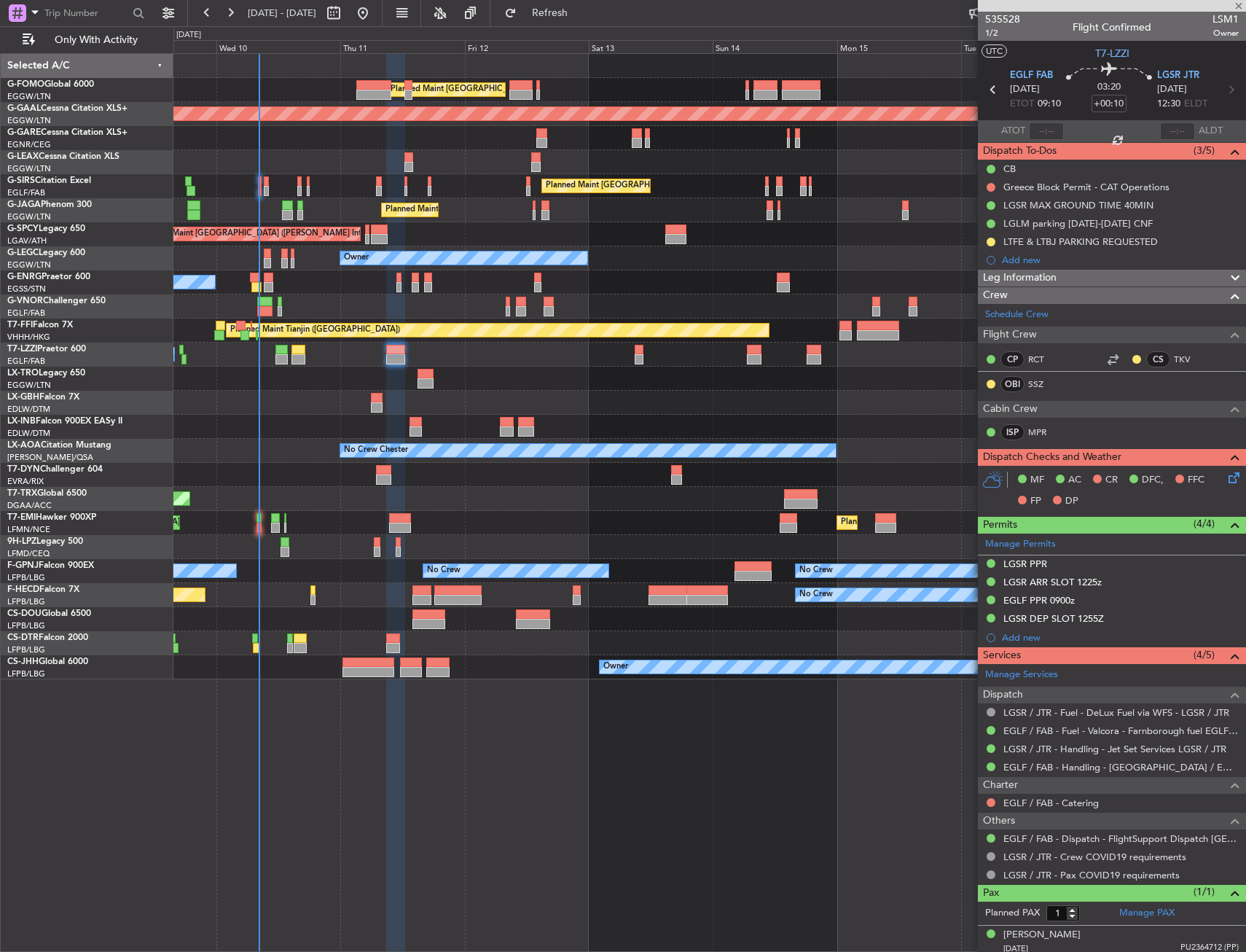
type input "+00:20"
type input "07:24"
type input "5"
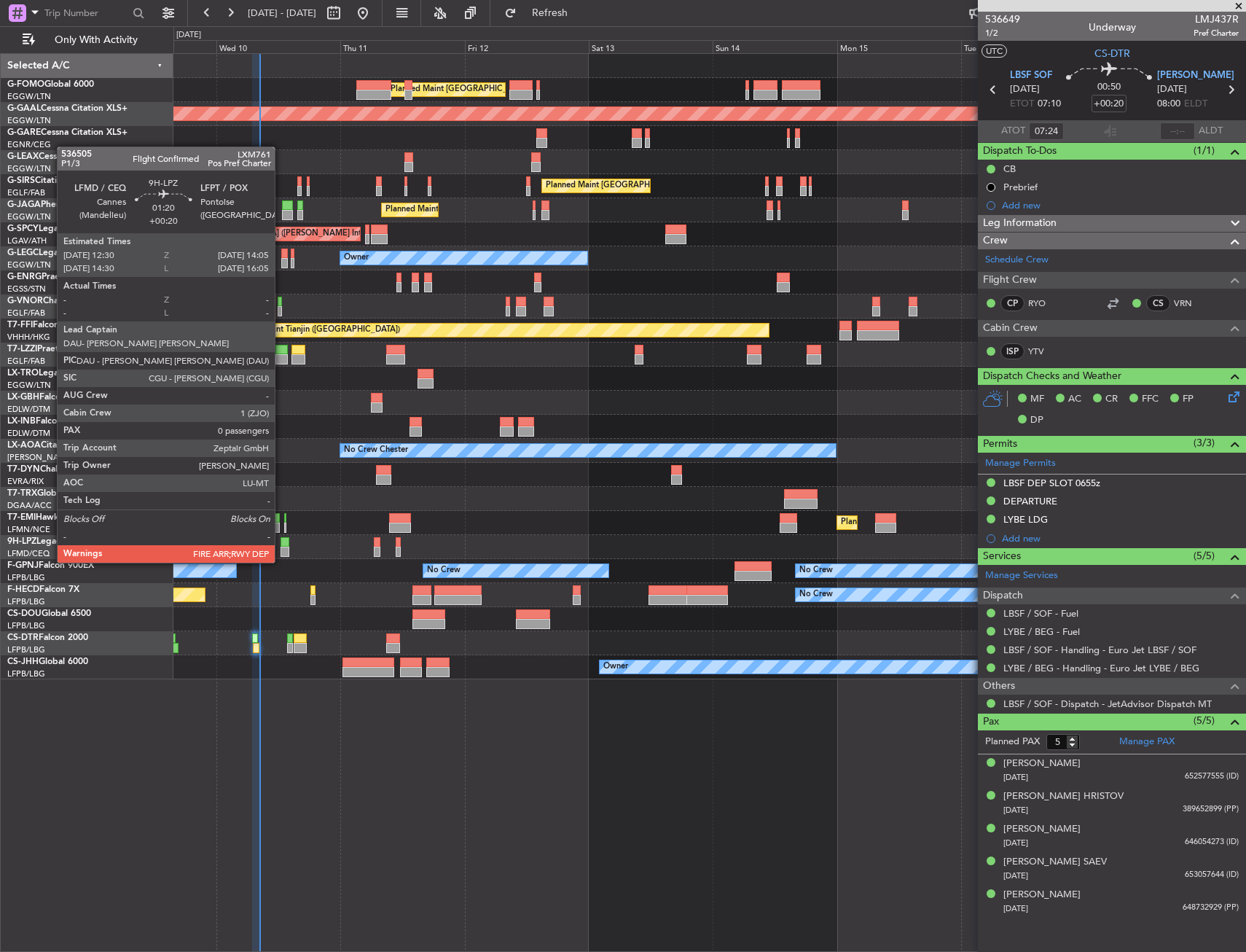
click at [281, 550] on div at bounding box center [285, 551] width 9 height 10
type input "0"
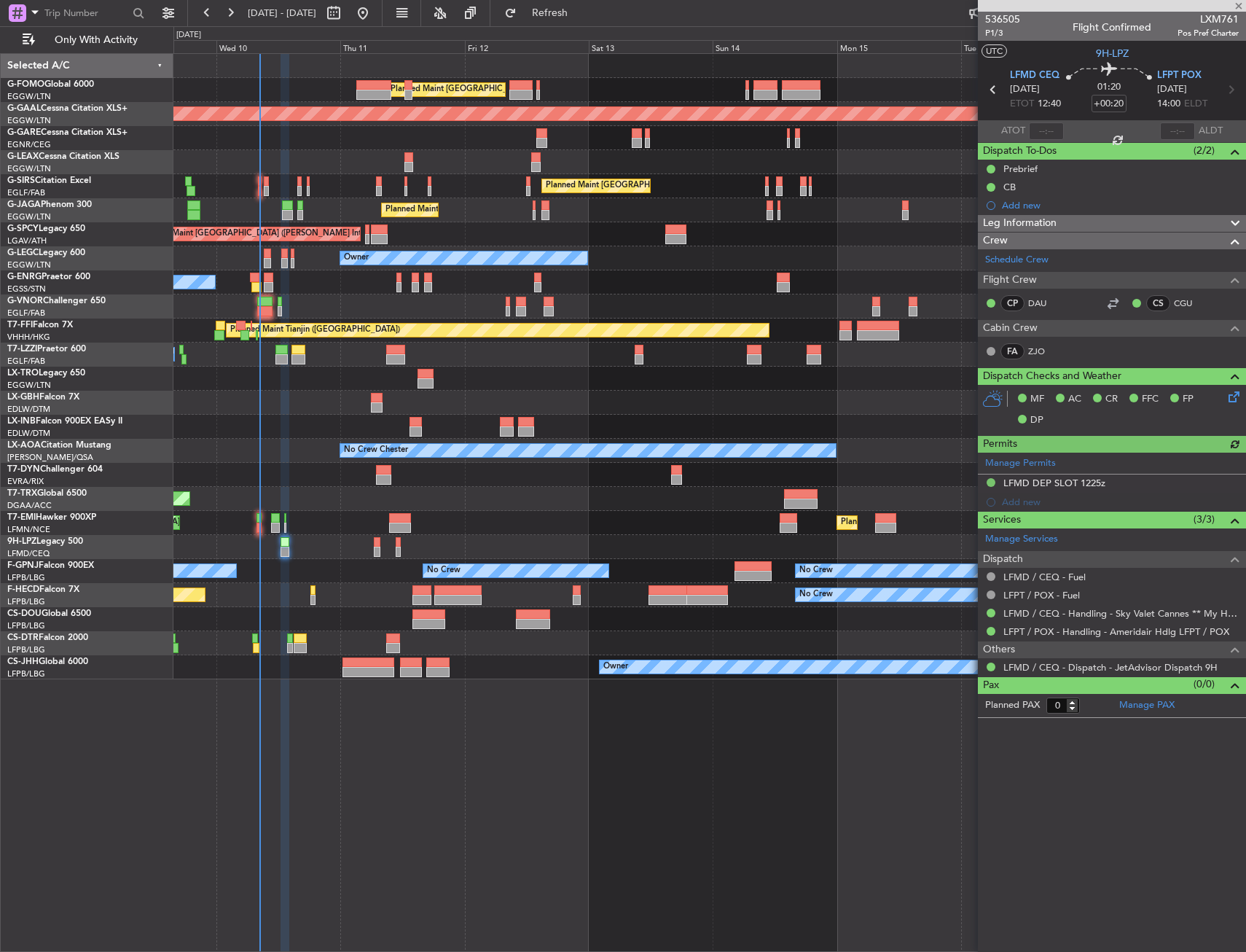
click at [1203, 20] on span "LXM761" at bounding box center [1209, 20] width 61 height 15
copy span "LXM761"
click at [1183, 18] on span "LXM761" at bounding box center [1209, 20] width 61 height 15
click at [659, 12] on div "09 Sep 2025 - 18 Sep 2025 Refresh Quick Links Only With Activity" at bounding box center [623, 13] width 1246 height 26
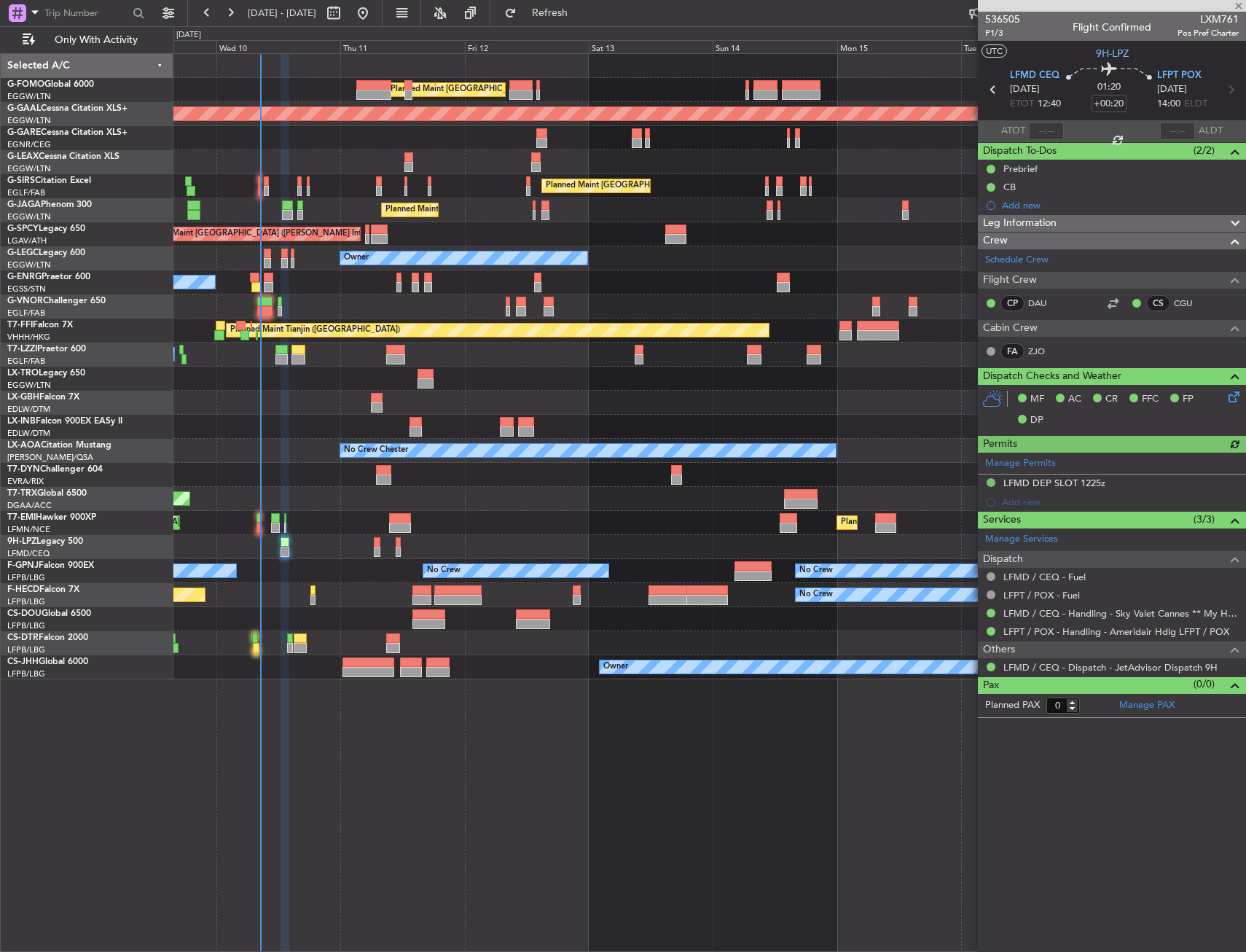
click at [266, 420] on div at bounding box center [710, 427] width 1072 height 24
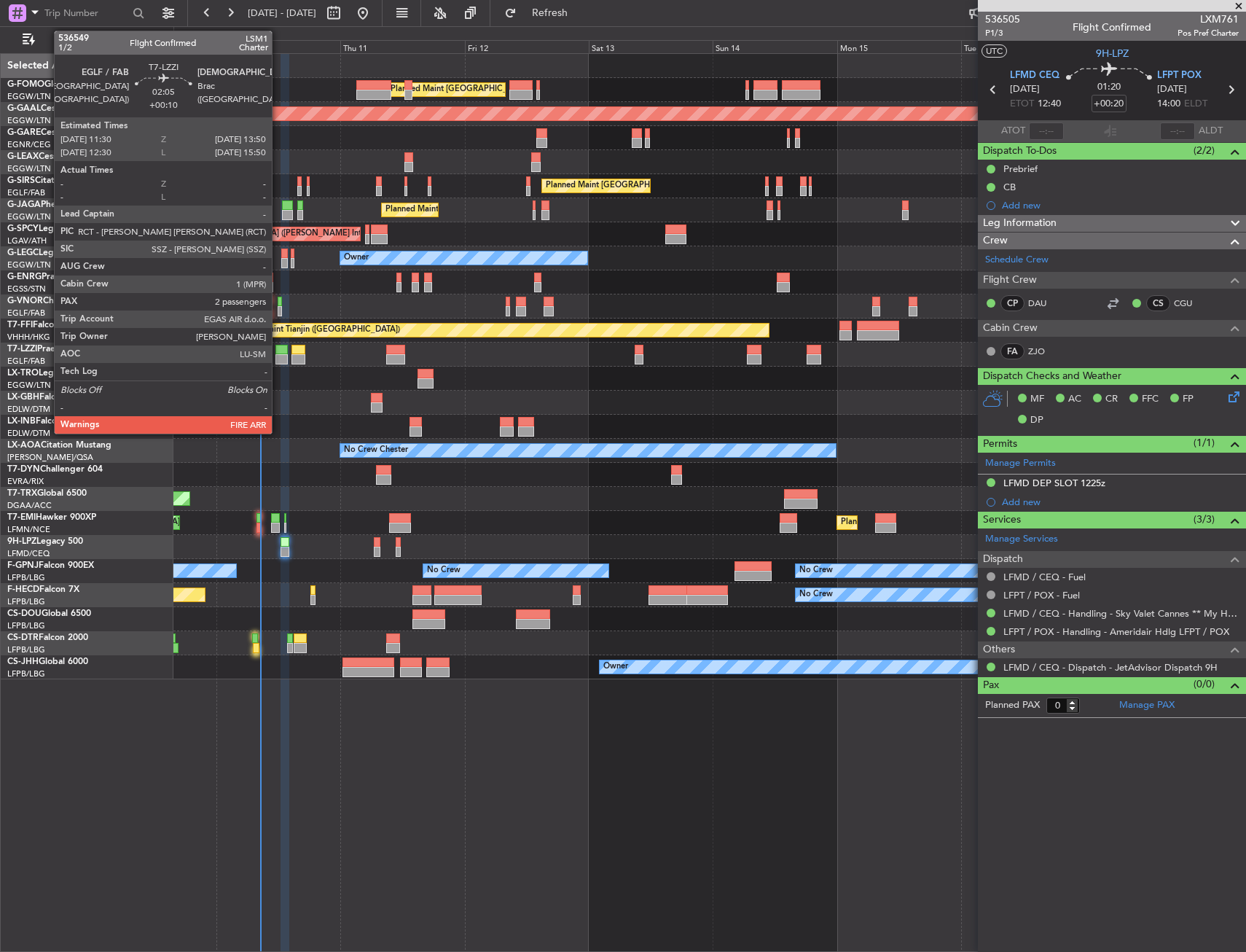
click at [279, 352] on div at bounding box center [281, 349] width 13 height 10
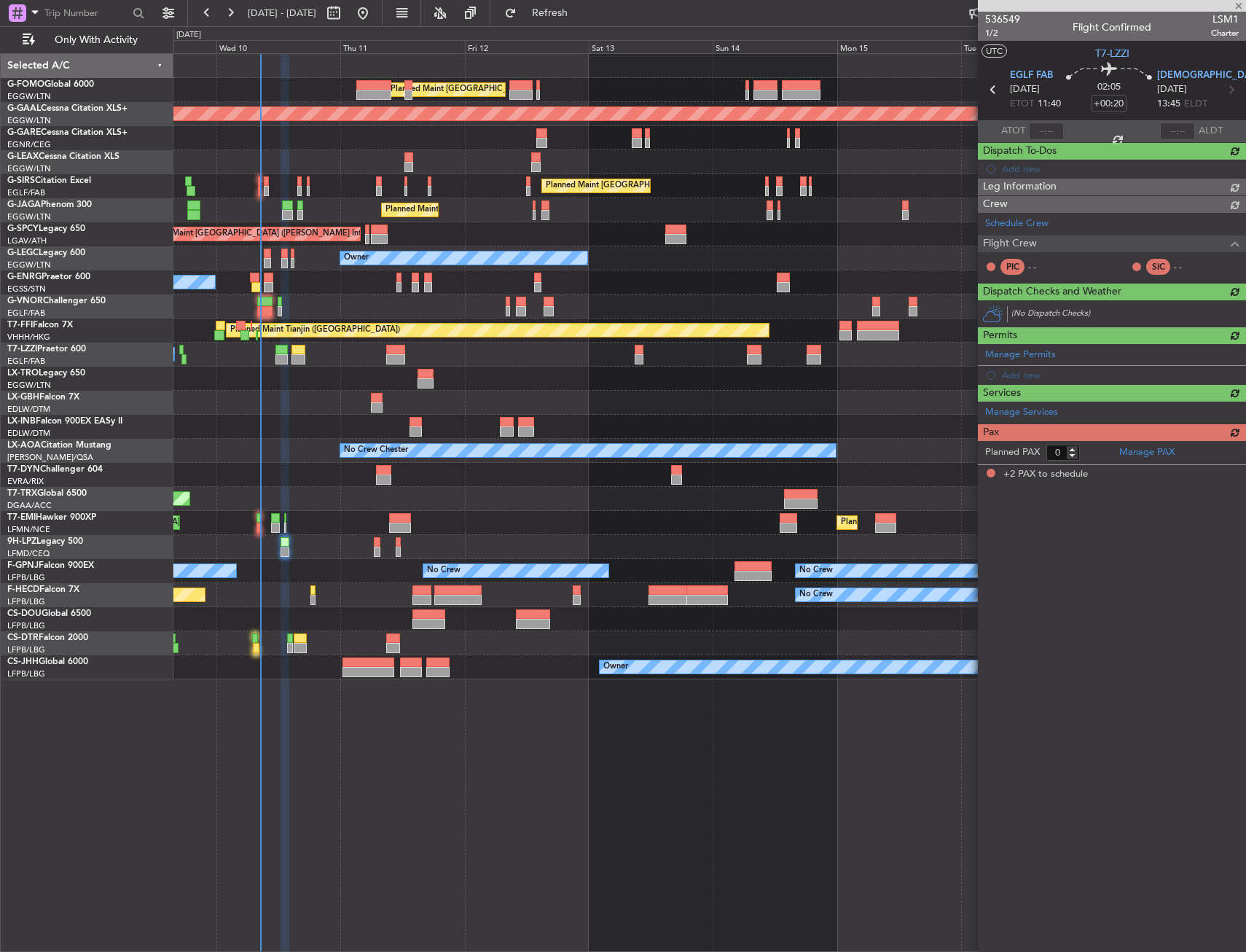
type input "+00:10"
type input "2"
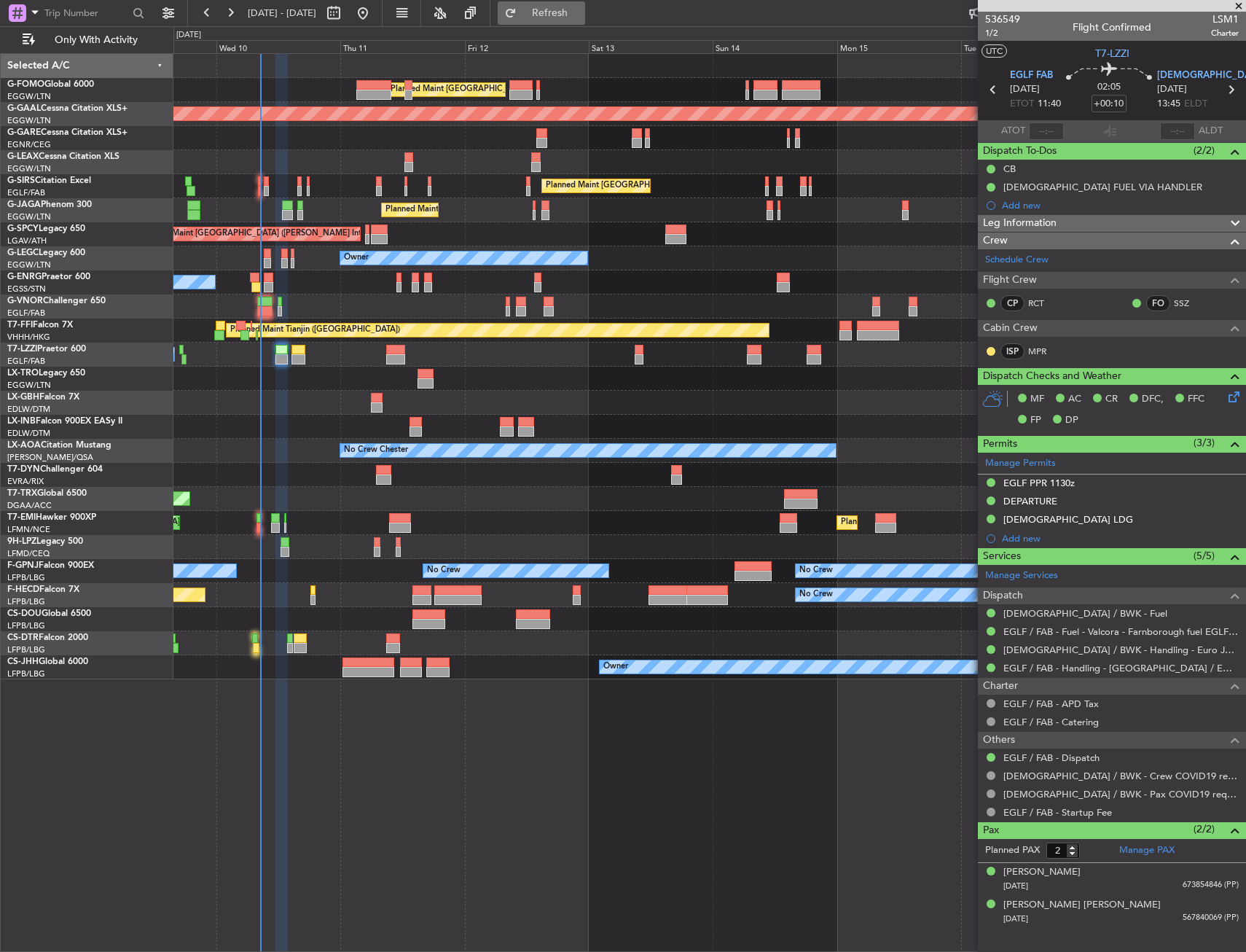
click at [581, 13] on span "Refresh" at bounding box center [551, 13] width 61 height 10
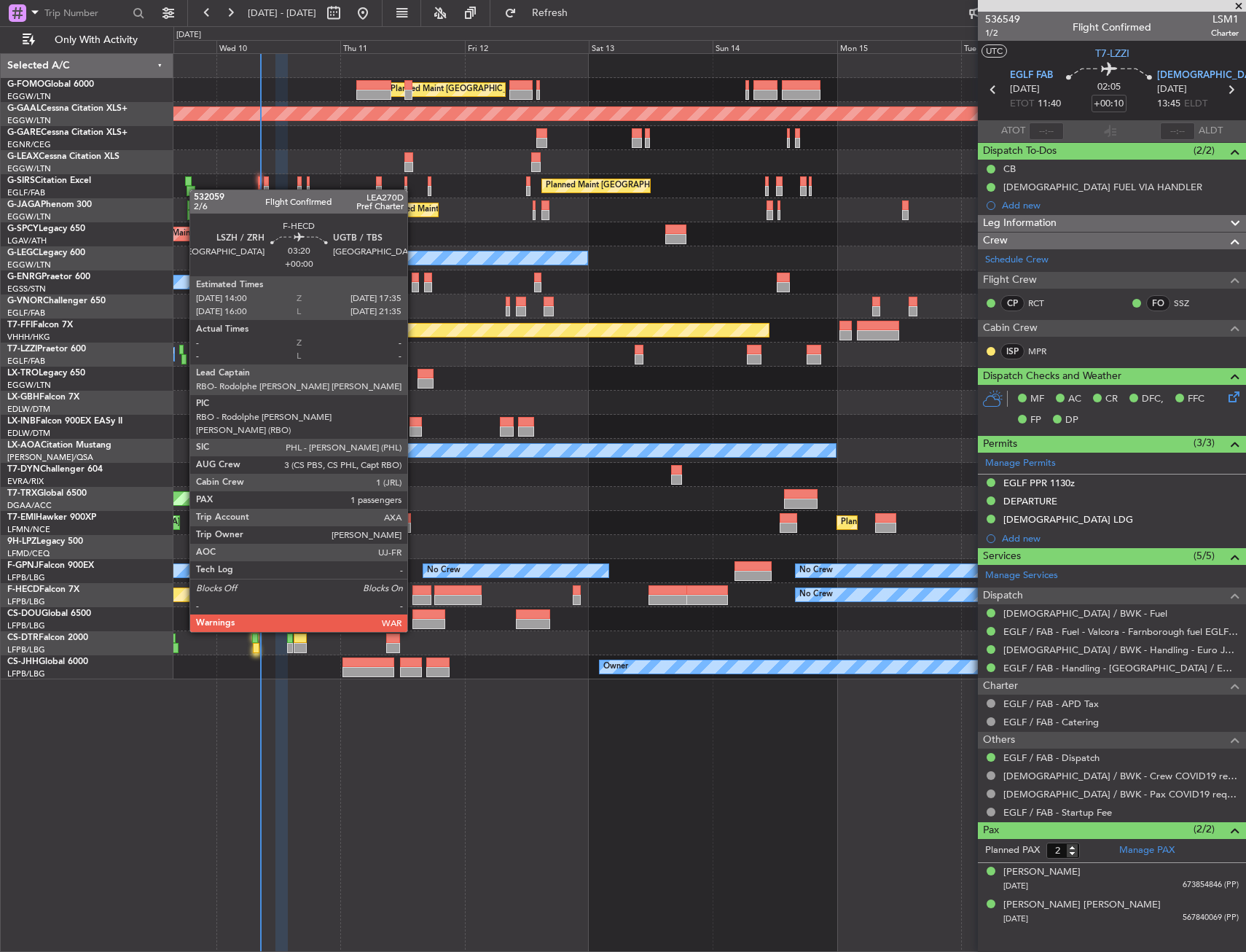
click at [414, 591] on div at bounding box center [422, 591] width 19 height 10
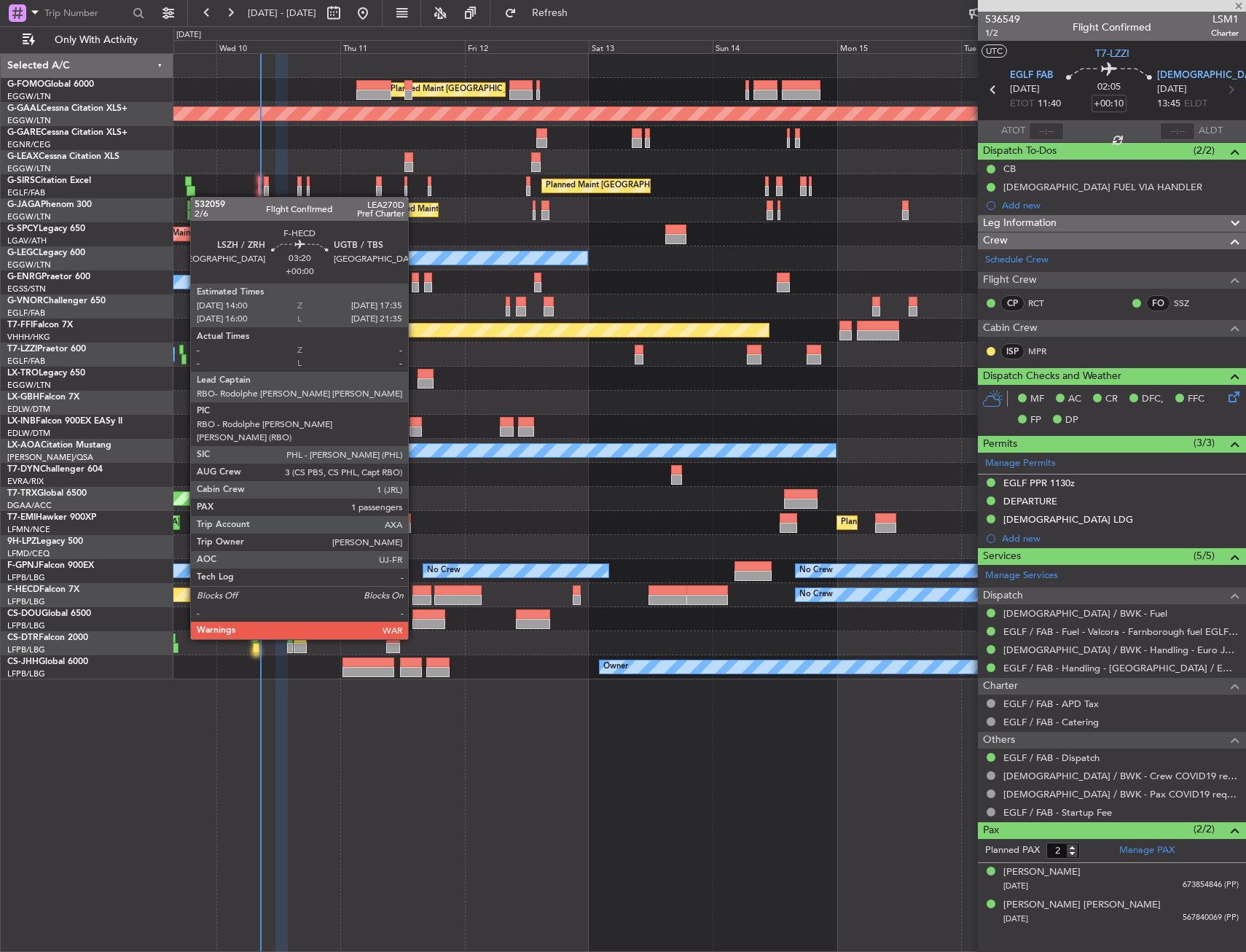
type input "1"
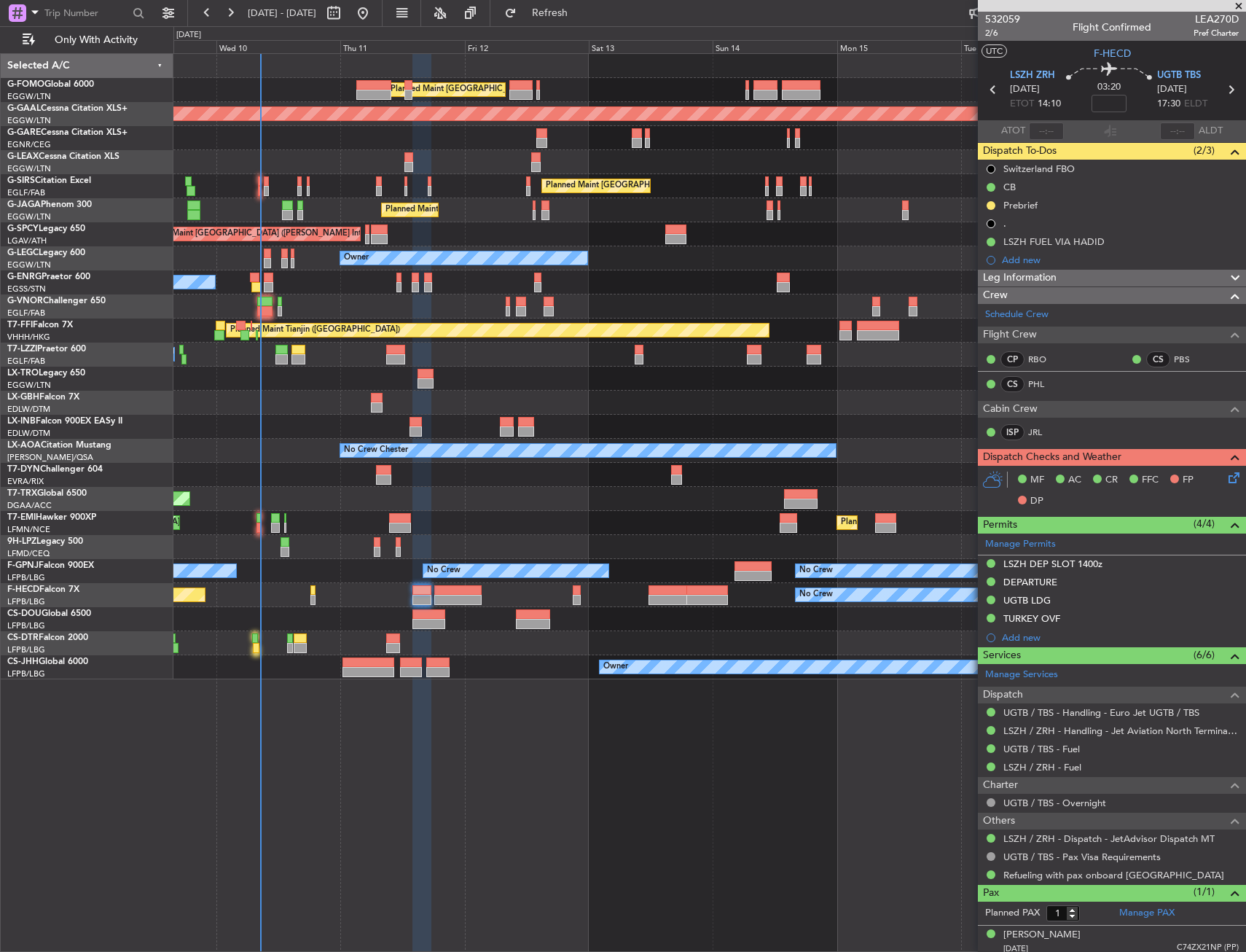
click at [581, 596] on div "No Crew Planned Maint Paris (Le Bourget) No Crew No Crew" at bounding box center [710, 595] width 1072 height 24
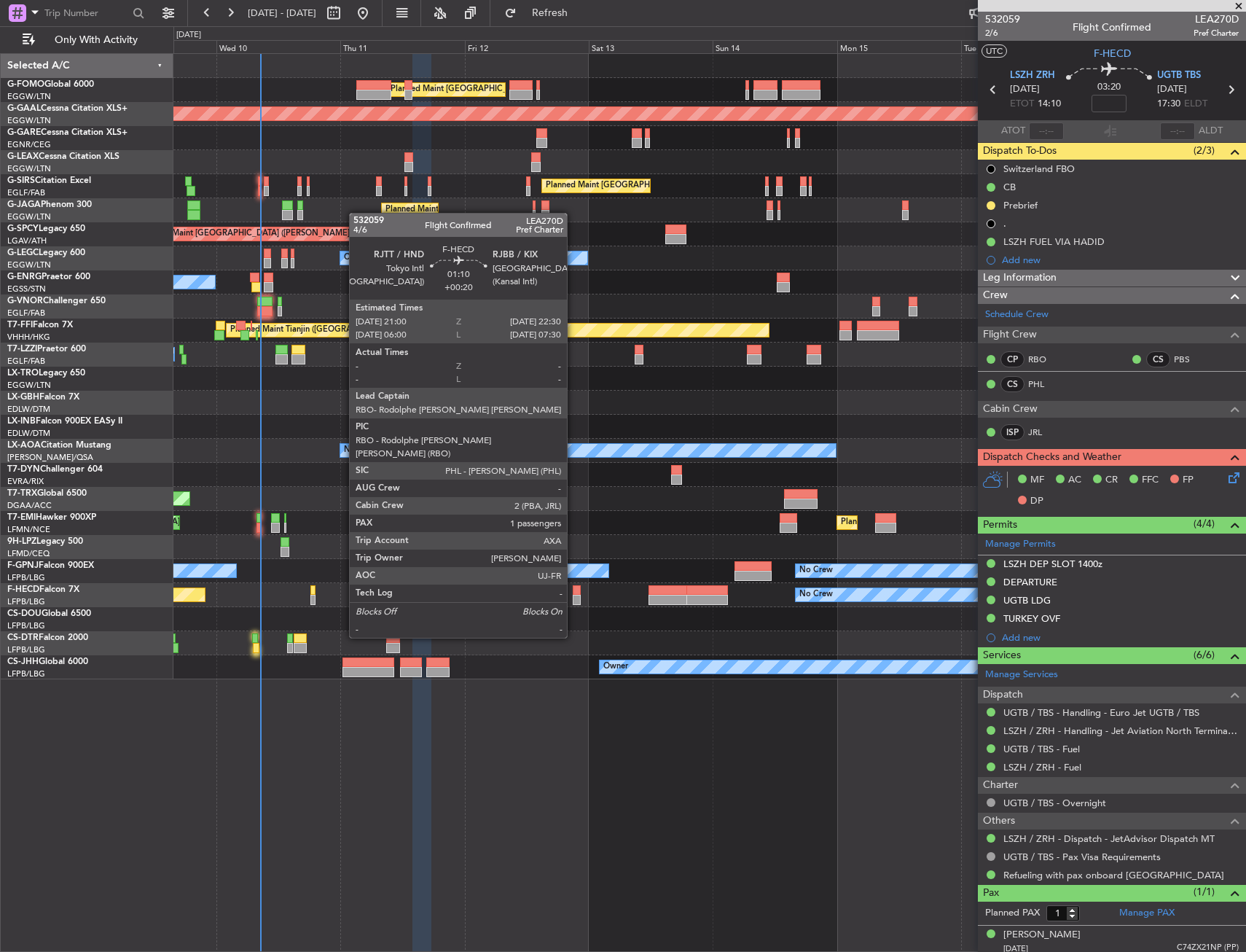
click at [573, 597] on div at bounding box center [576, 600] width 8 height 10
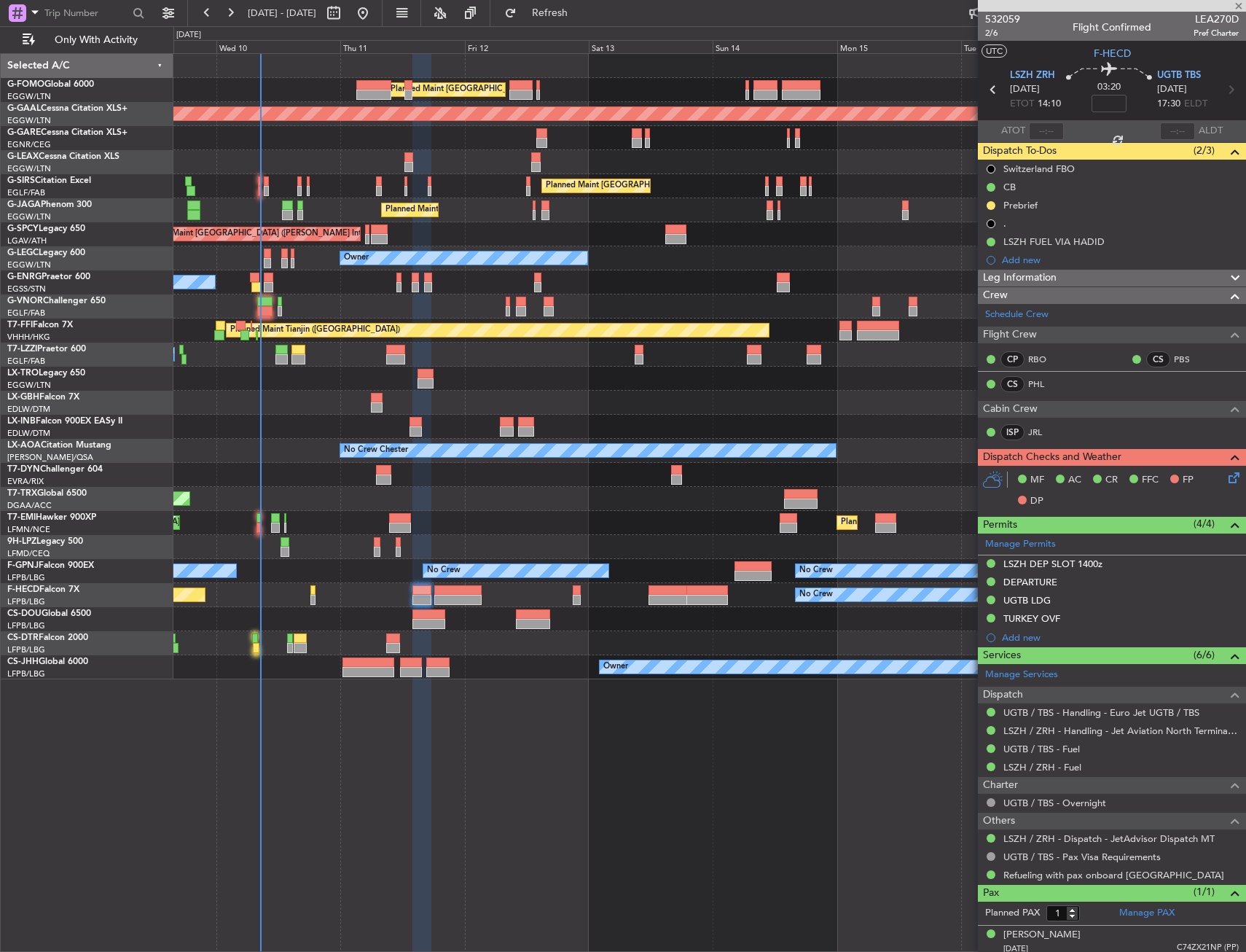
type input "+00:20"
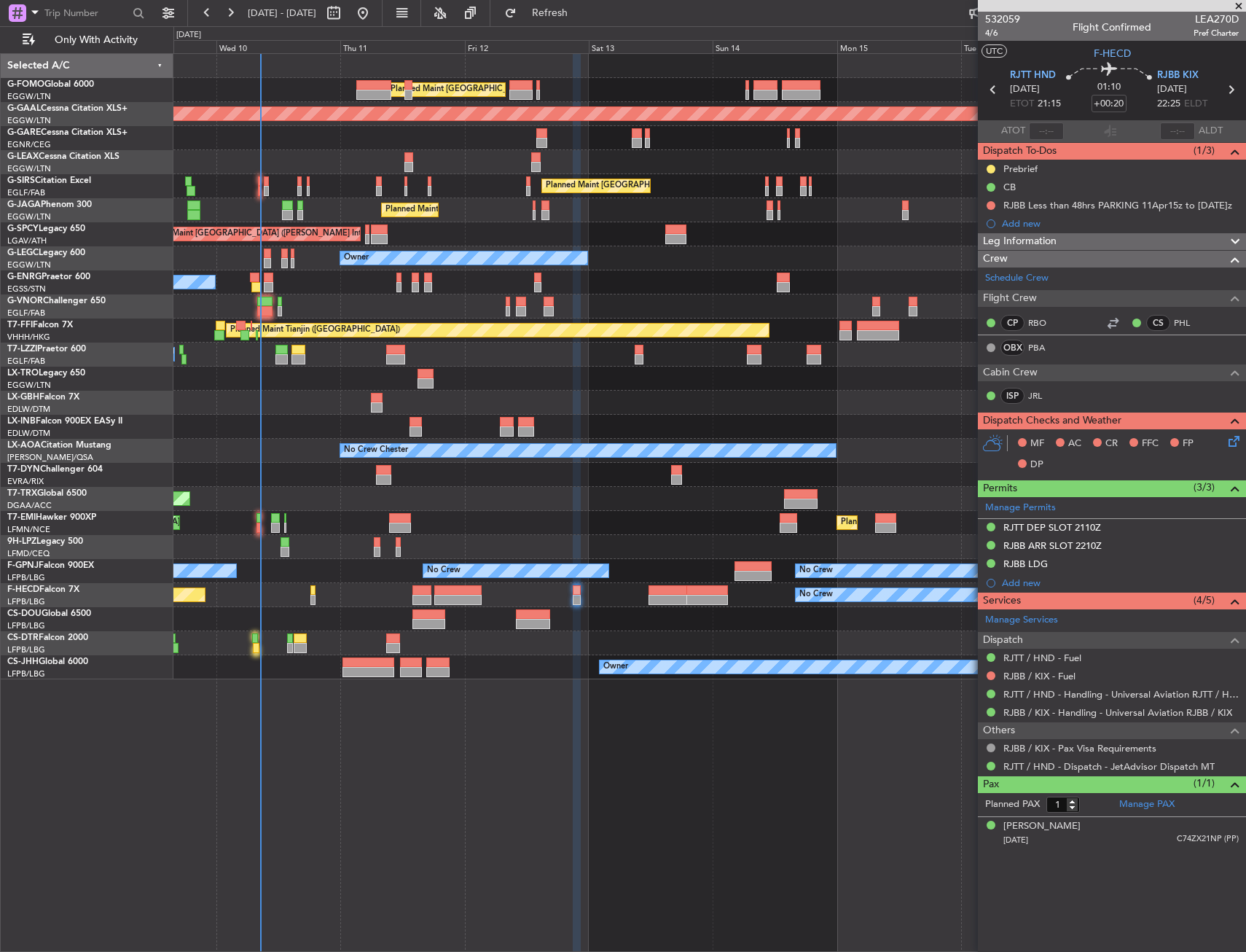
click at [604, 679] on div "Planned Maint [GEOGRAPHIC_DATA] ([GEOGRAPHIC_DATA]) Planned [GEOGRAPHIC_DATA] U…" at bounding box center [710, 502] width 1073 height 898
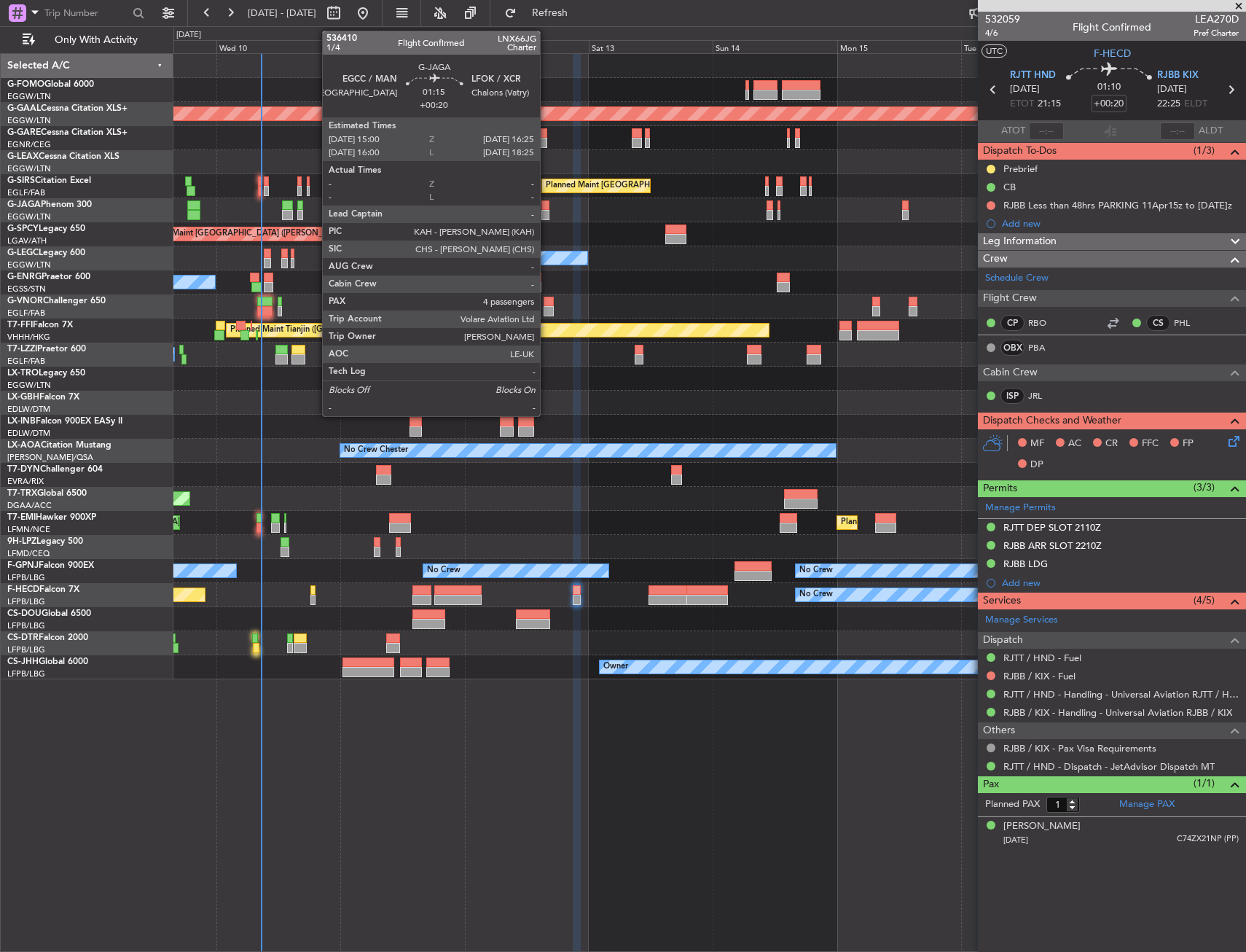
click at [546, 213] on div at bounding box center [545, 215] width 8 height 10
type input "4"
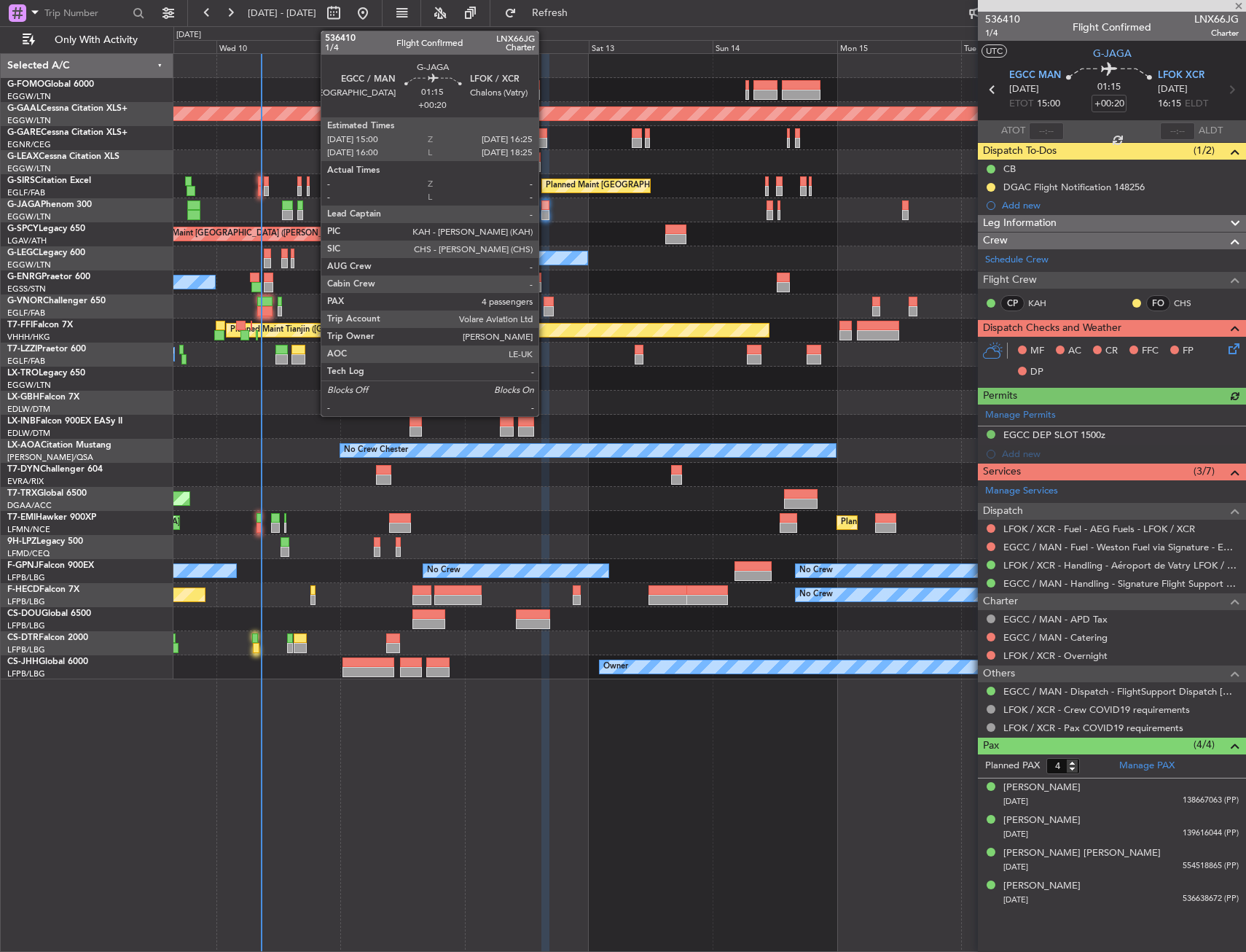
click at [545, 209] on div at bounding box center [545, 205] width 8 height 10
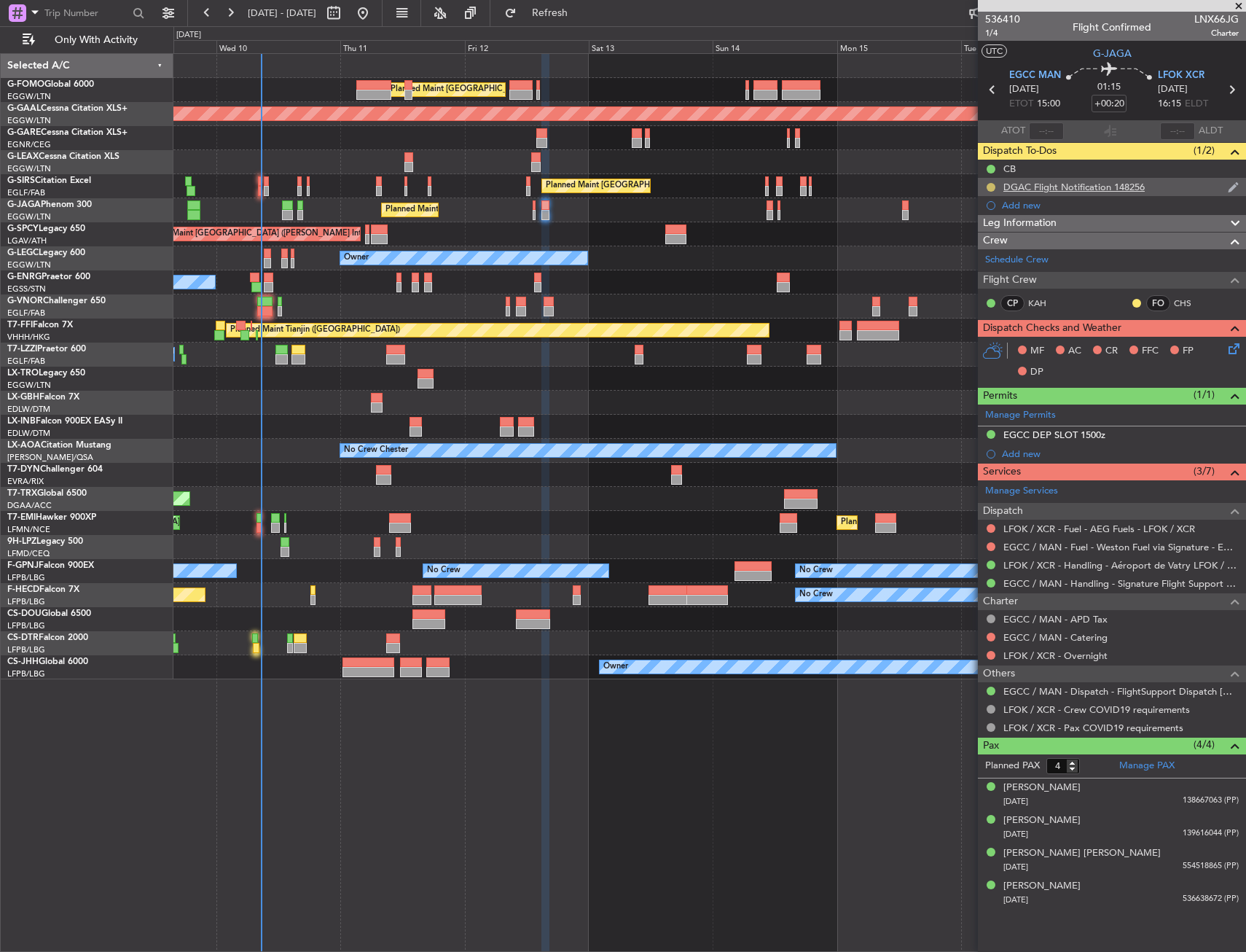
click at [988, 183] on button at bounding box center [991, 188] width 9 height 9
click at [988, 245] on span "Completed" at bounding box center [997, 251] width 48 height 14
click at [773, 214] on div "Planned Maint [GEOGRAPHIC_DATA] ([GEOGRAPHIC_DATA])" at bounding box center [710, 211] width 1072 height 24
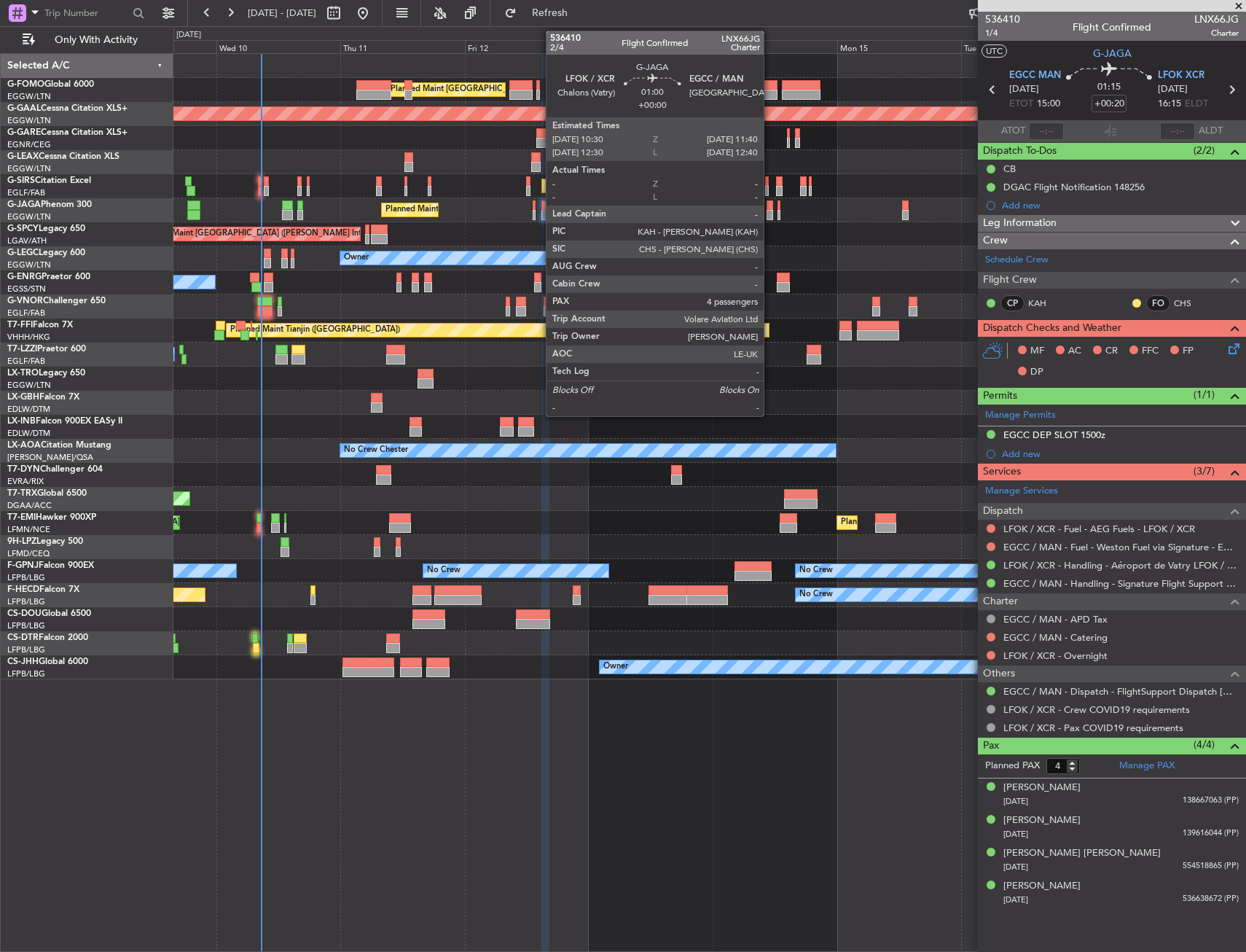
click at [770, 216] on div at bounding box center [770, 215] width 7 height 10
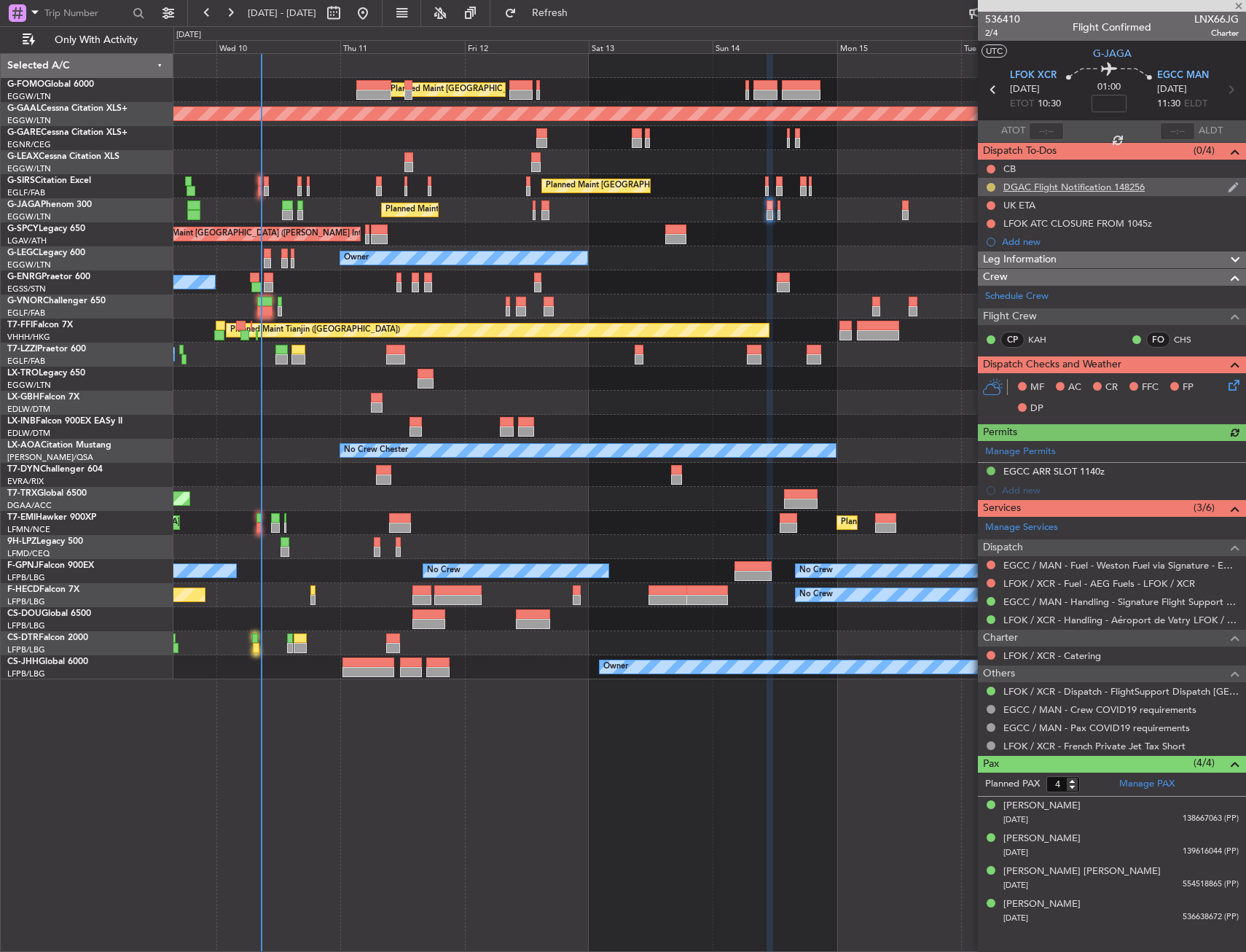
click at [989, 184] on button at bounding box center [991, 188] width 9 height 9
click at [973, 252] on span "Completed" at bounding box center [997, 251] width 48 height 14
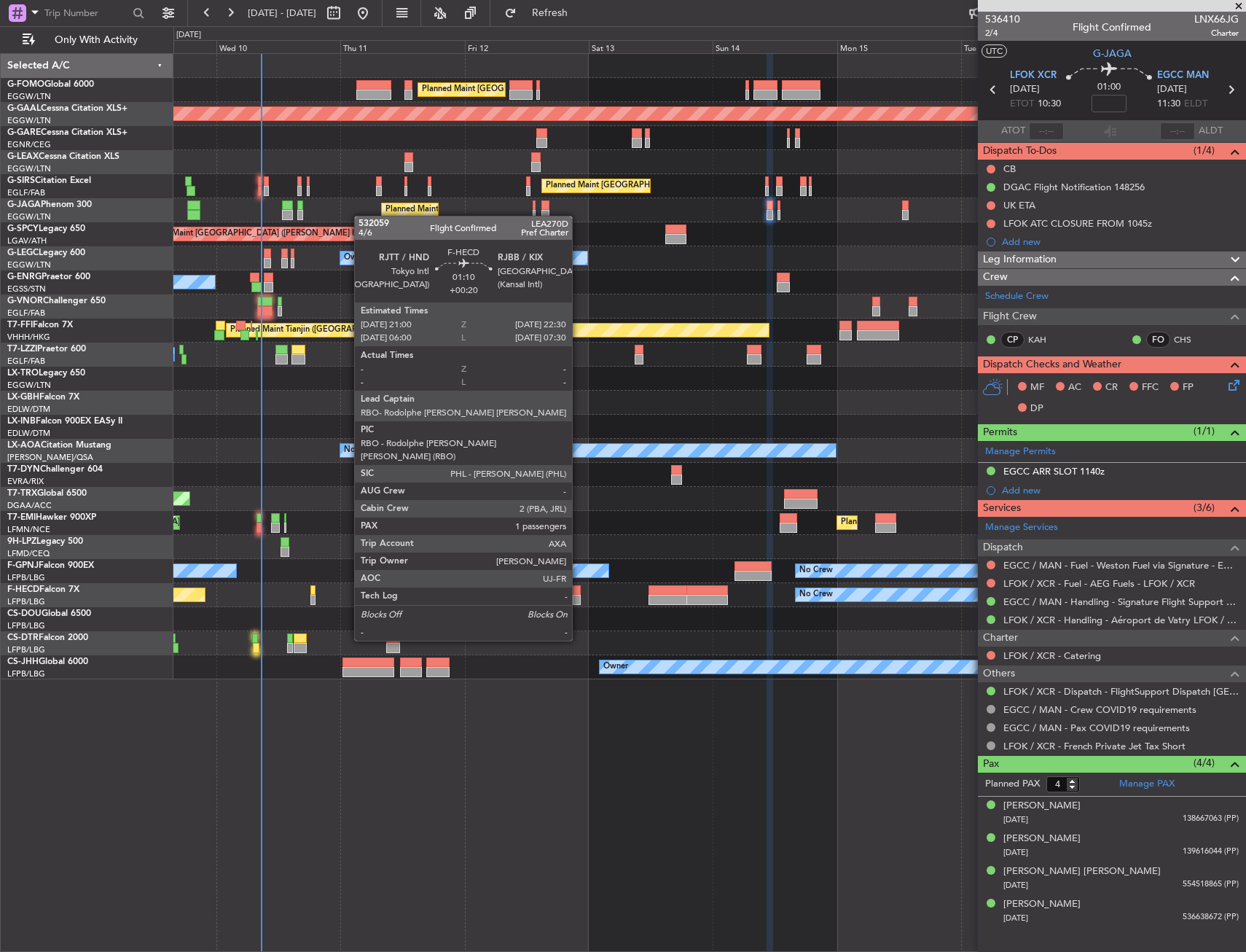
click at [579, 600] on div at bounding box center [576, 600] width 8 height 10
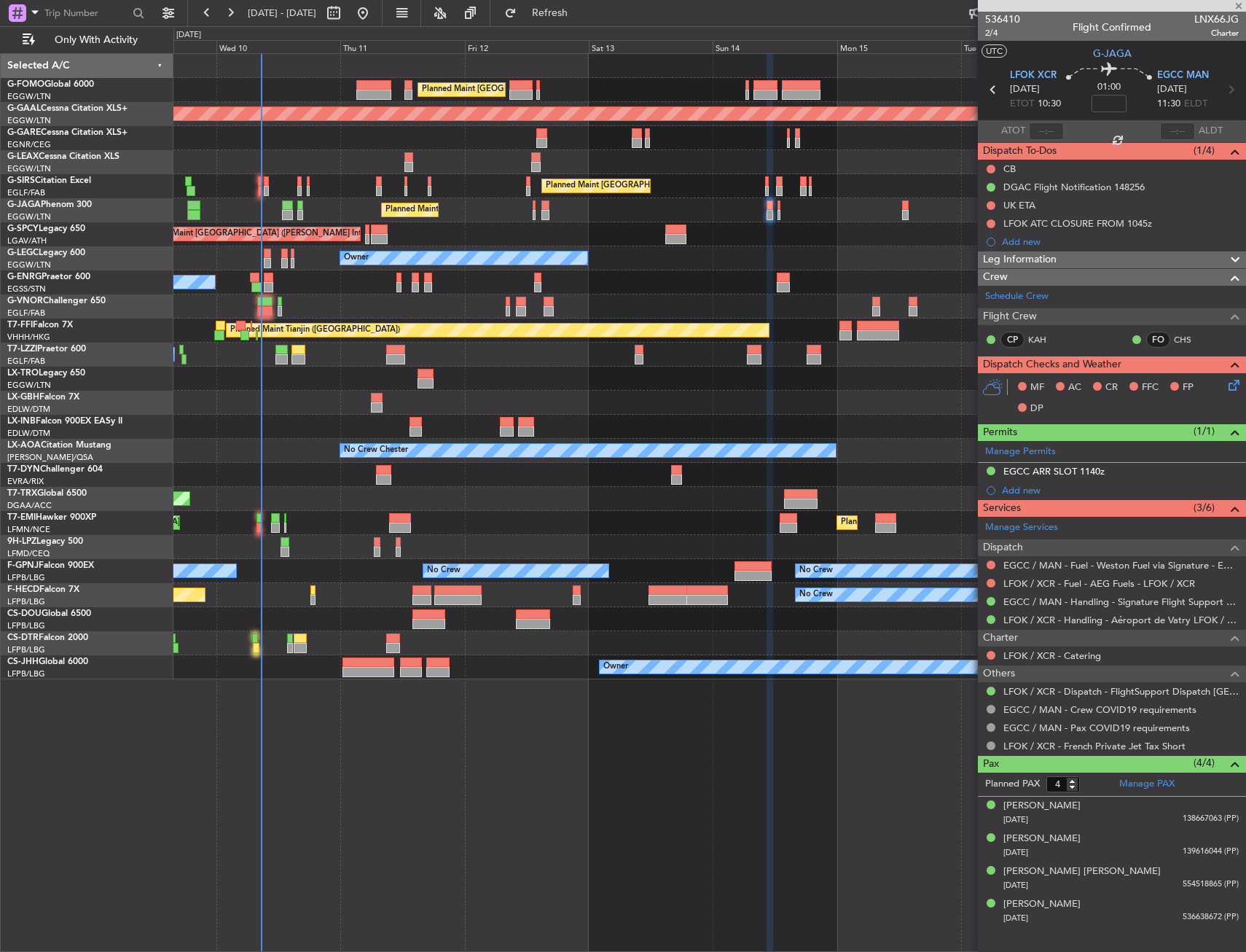
type input "+00:20"
type input "1"
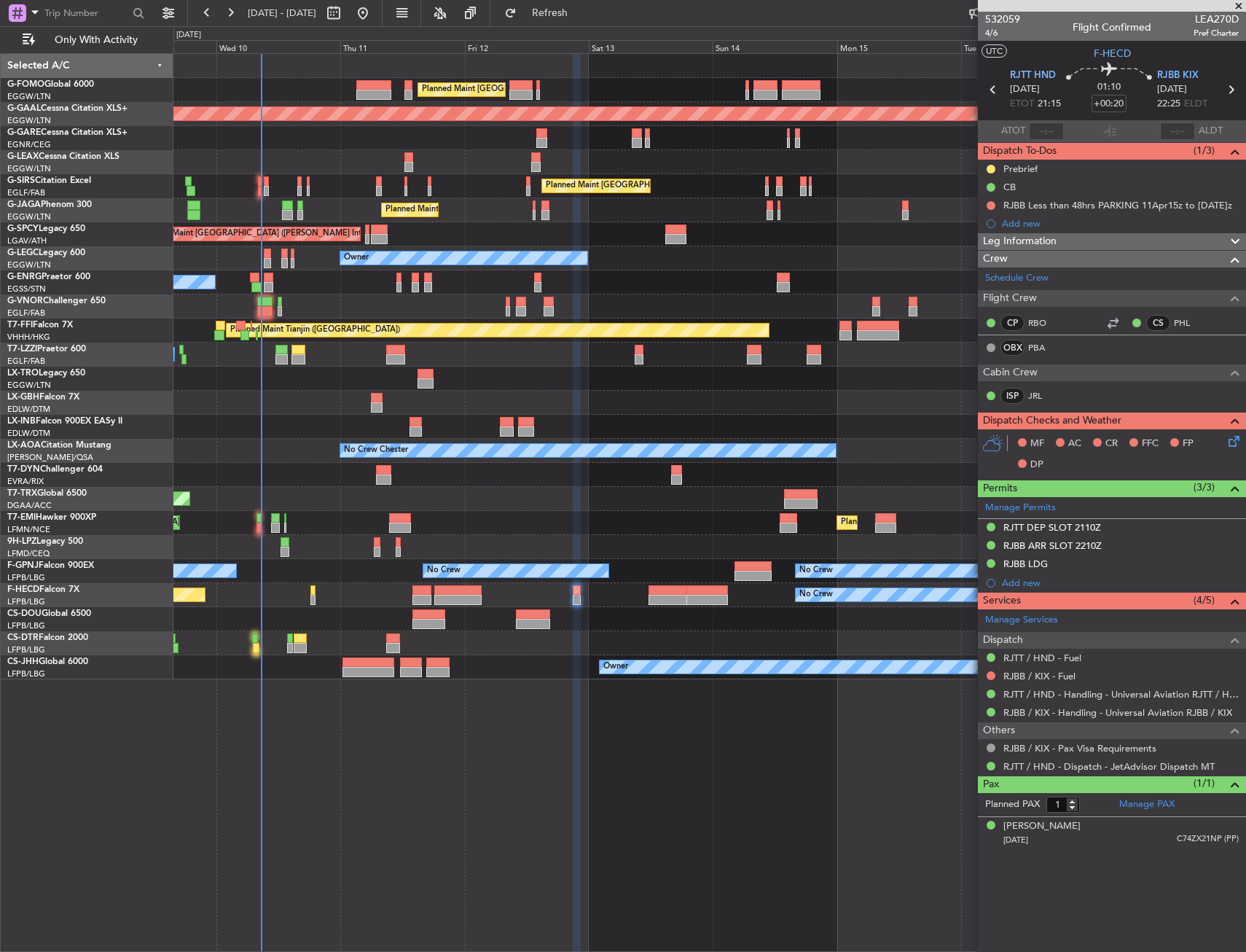
click at [692, 716] on div "Planned Maint [GEOGRAPHIC_DATA] ([GEOGRAPHIC_DATA]) Planned [GEOGRAPHIC_DATA] U…" at bounding box center [710, 502] width 1073 height 898
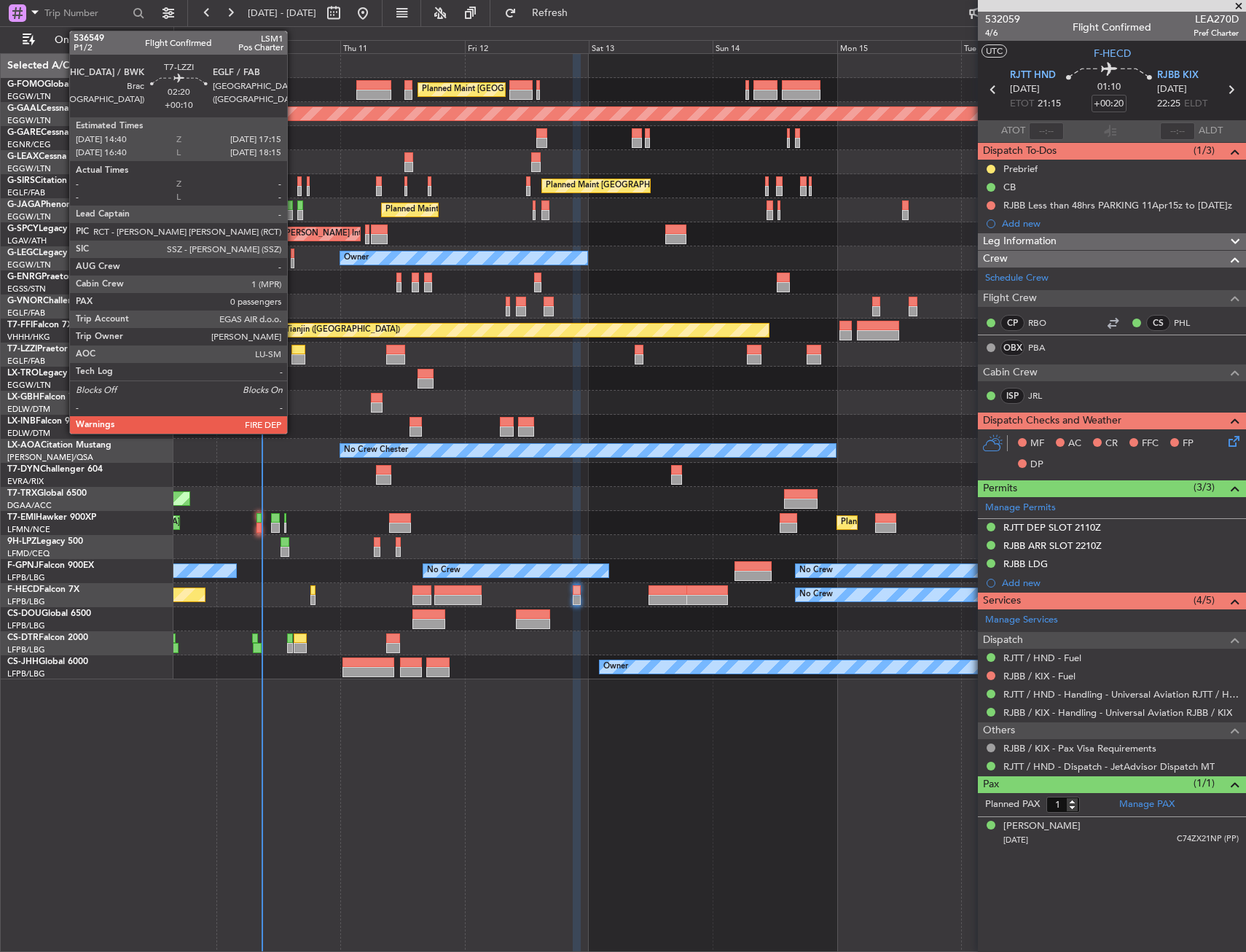
click at [294, 346] on div at bounding box center [298, 349] width 14 height 10
type input "+00:10"
type input "0"
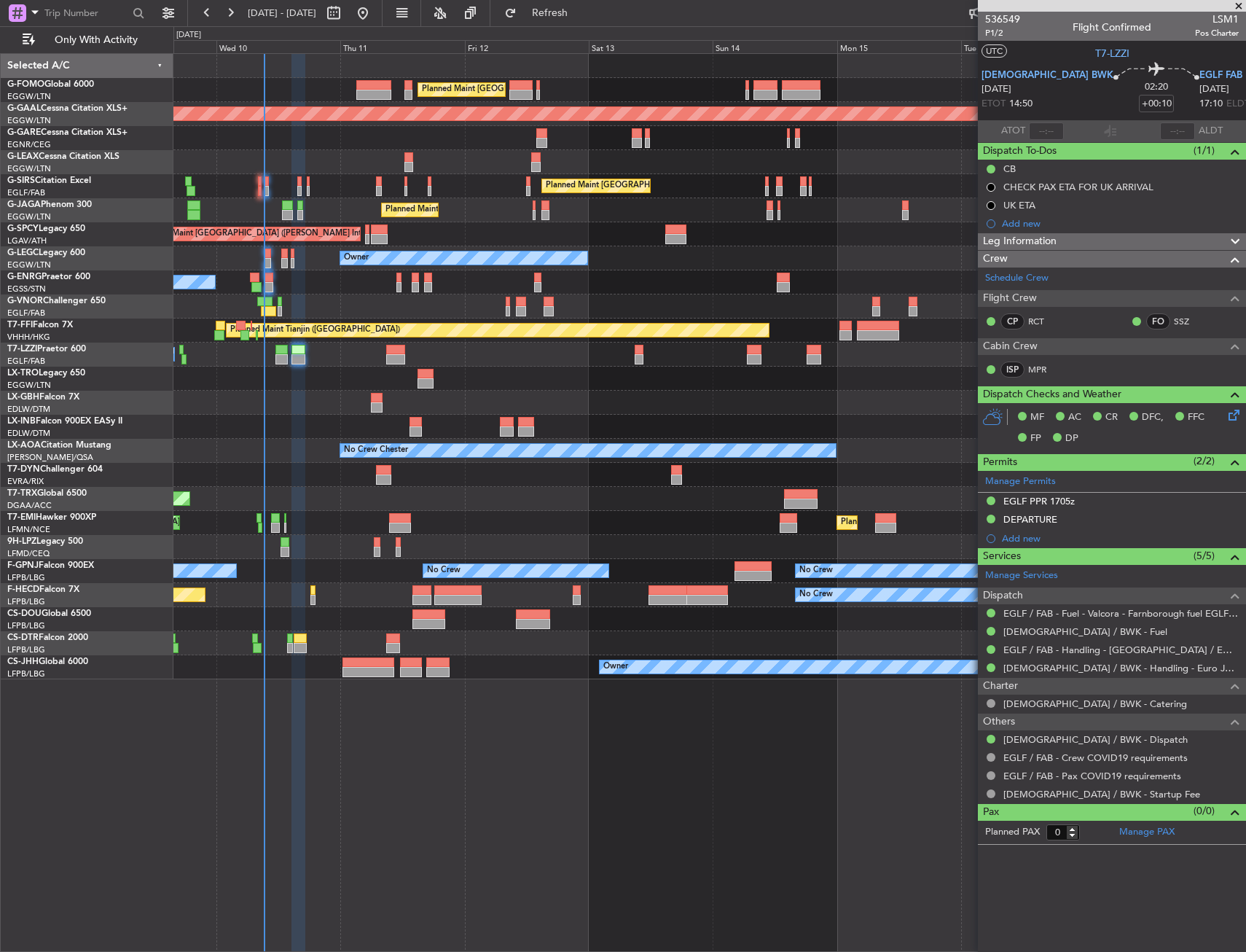
click at [274, 399] on div "Planned Maint Nurnberg Planned Maint Paris (Le Bourget)" at bounding box center [710, 402] width 1072 height 24
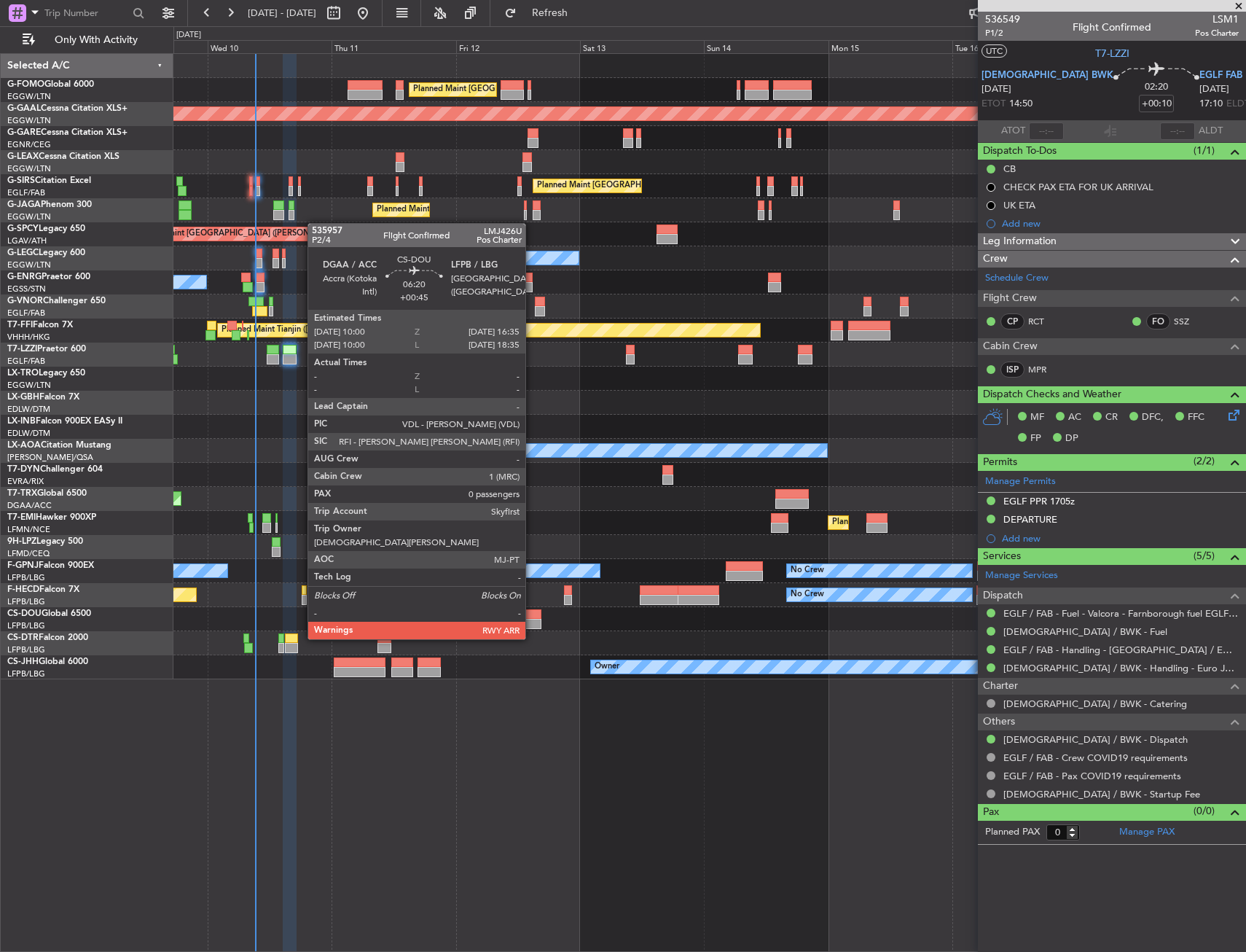
click at [532, 625] on div at bounding box center [524, 624] width 34 height 10
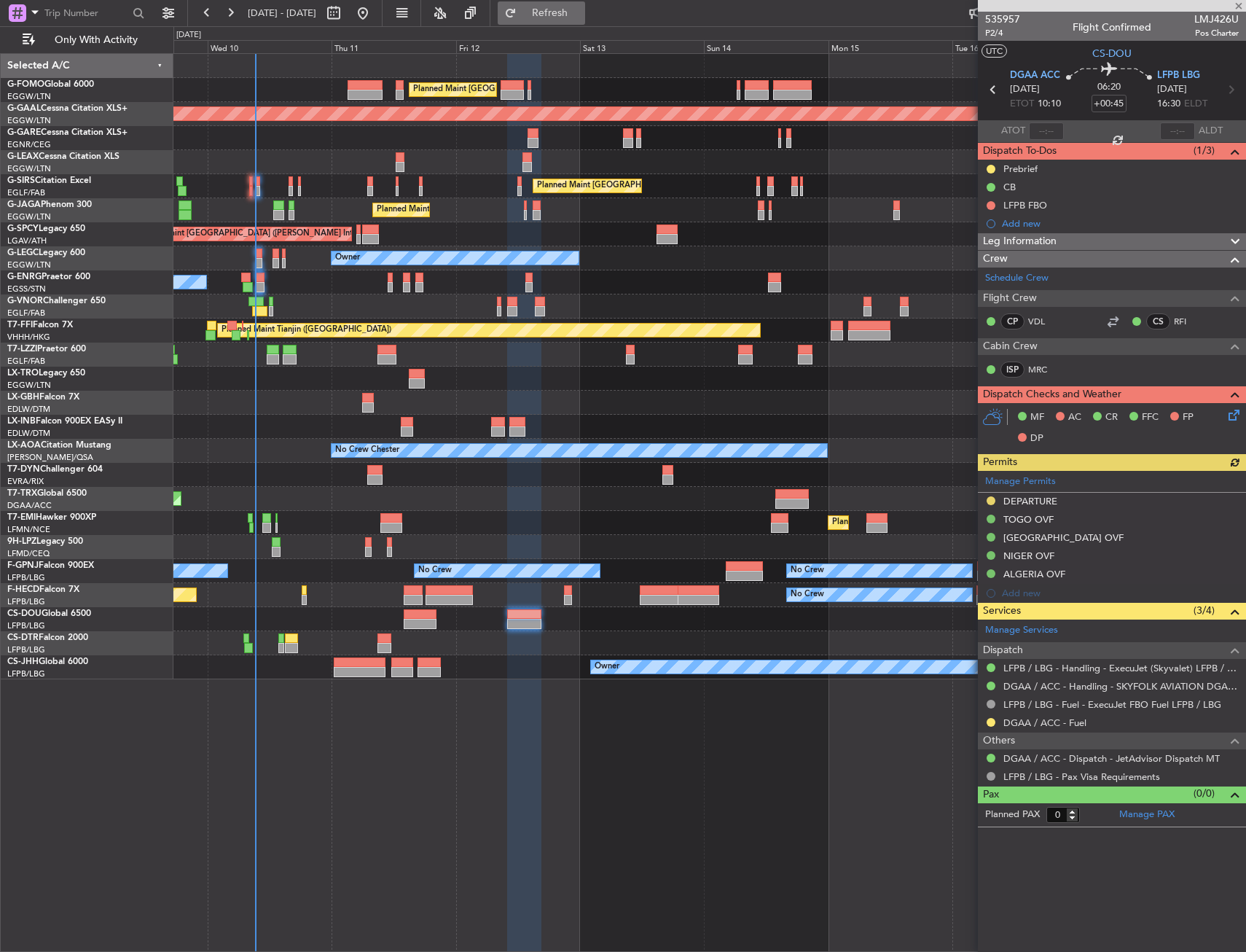
click at [586, 5] on button "Refresh" at bounding box center [541, 13] width 88 height 23
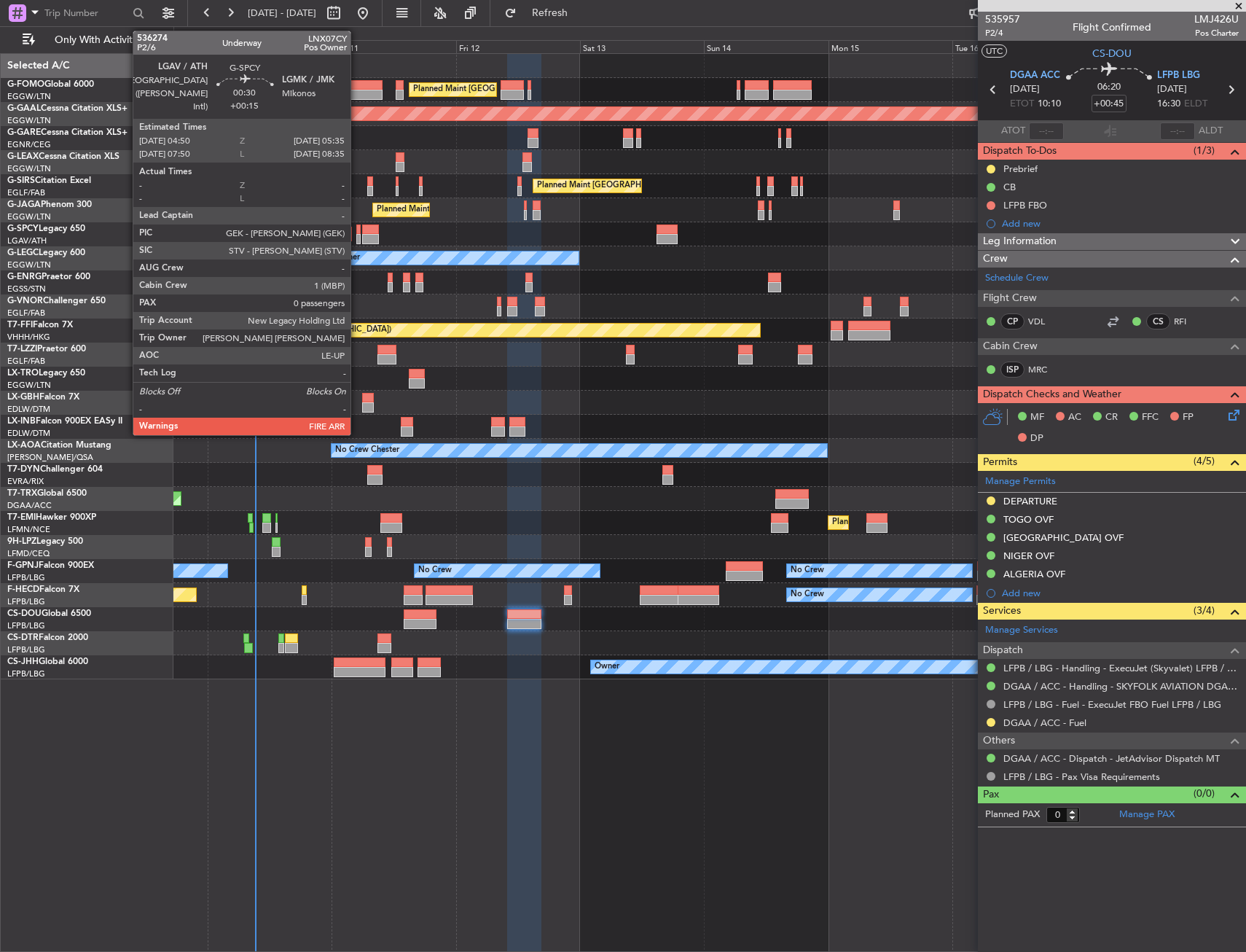
click at [356, 234] on div at bounding box center [358, 239] width 4 height 10
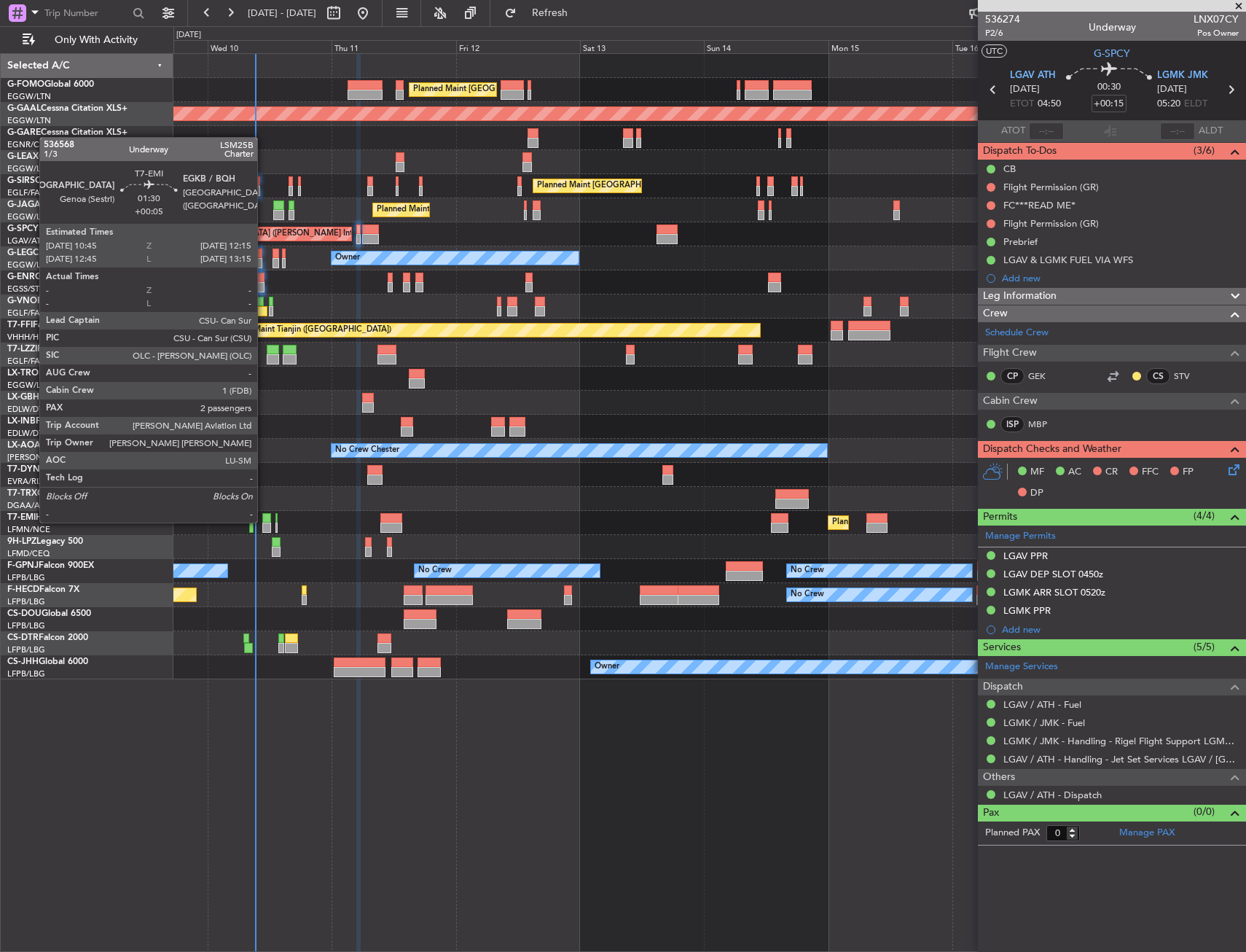
click at [264, 521] on div at bounding box center [266, 518] width 8 height 10
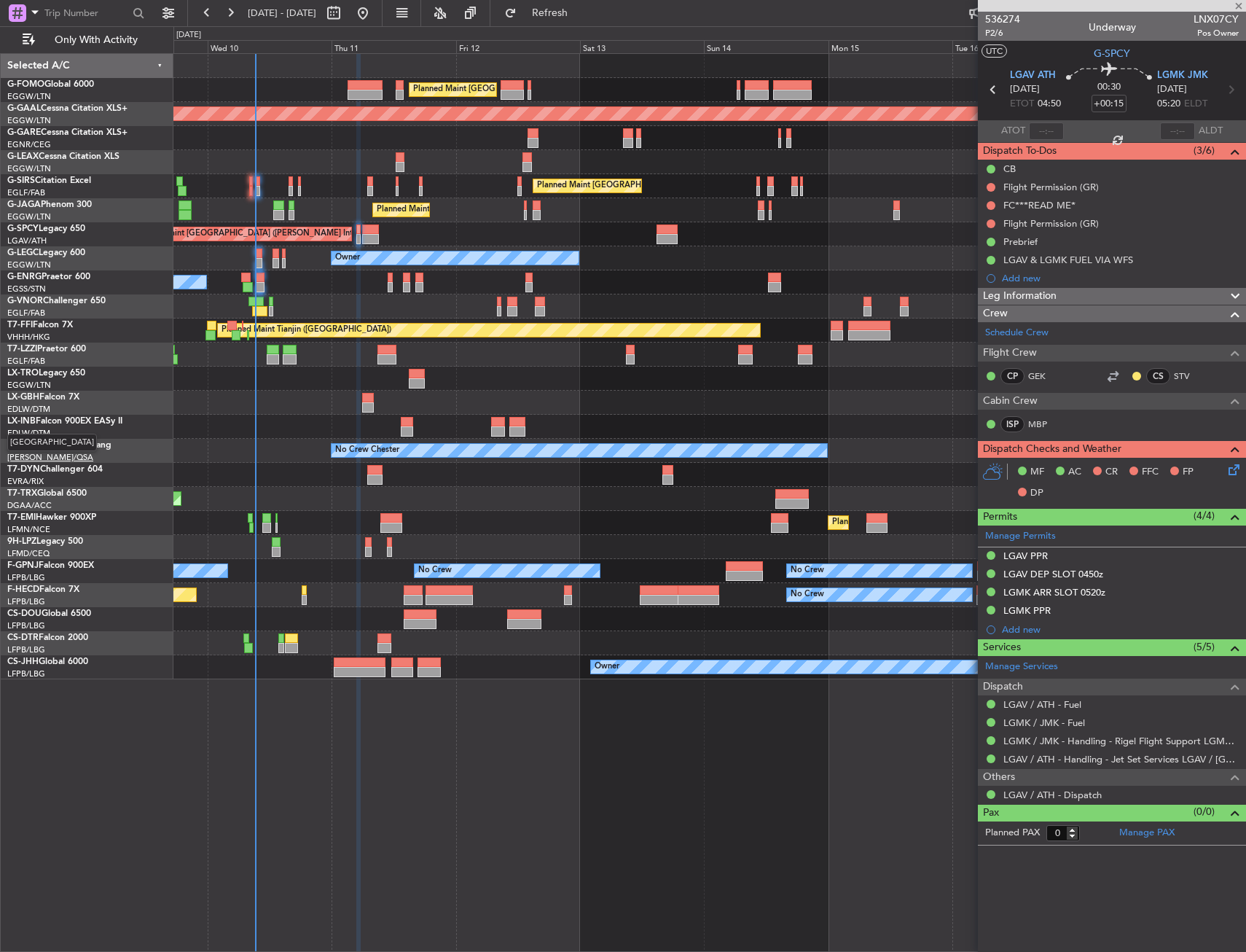
type input "+00:05"
type input "2"
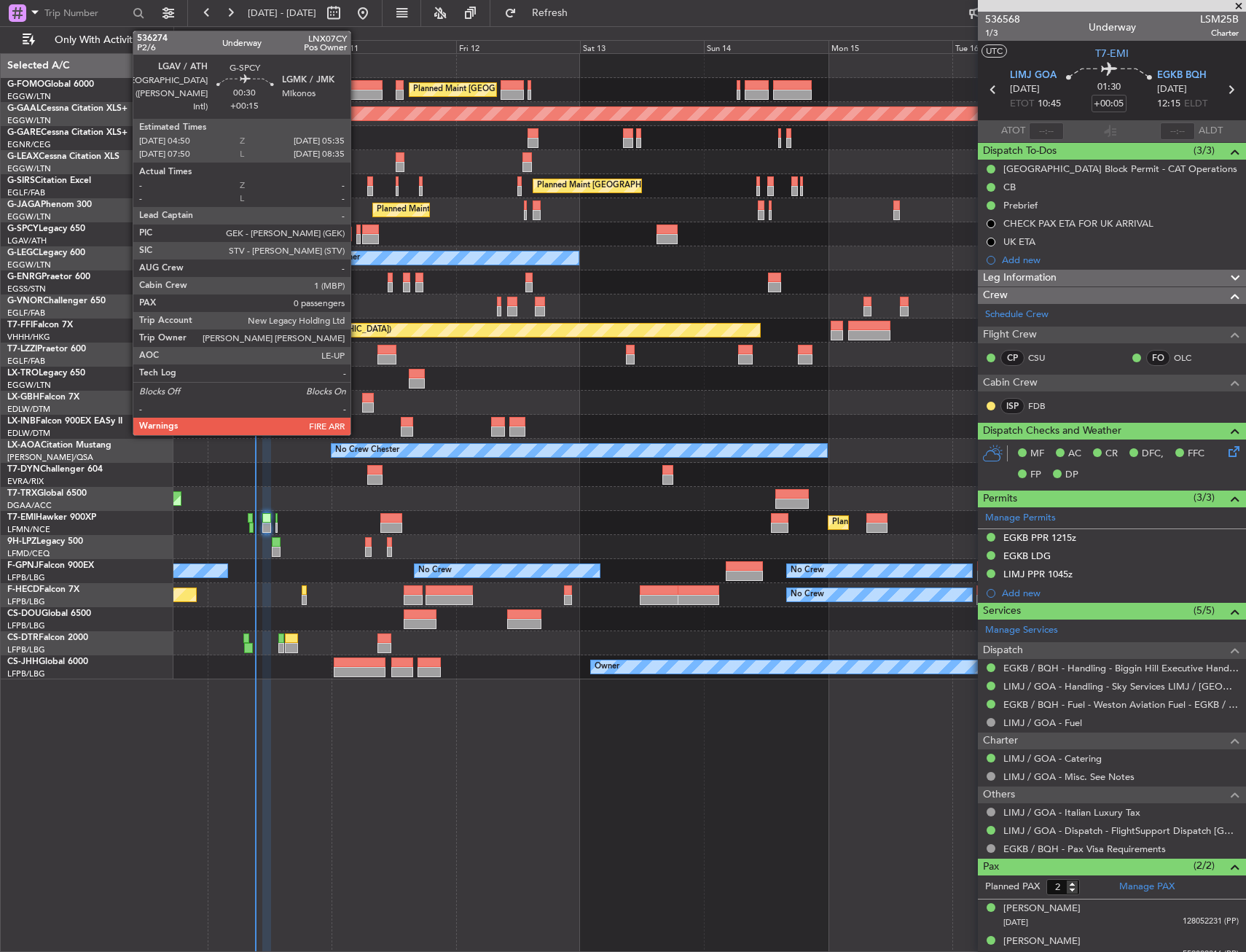
click at [357, 236] on div at bounding box center [358, 239] width 4 height 10
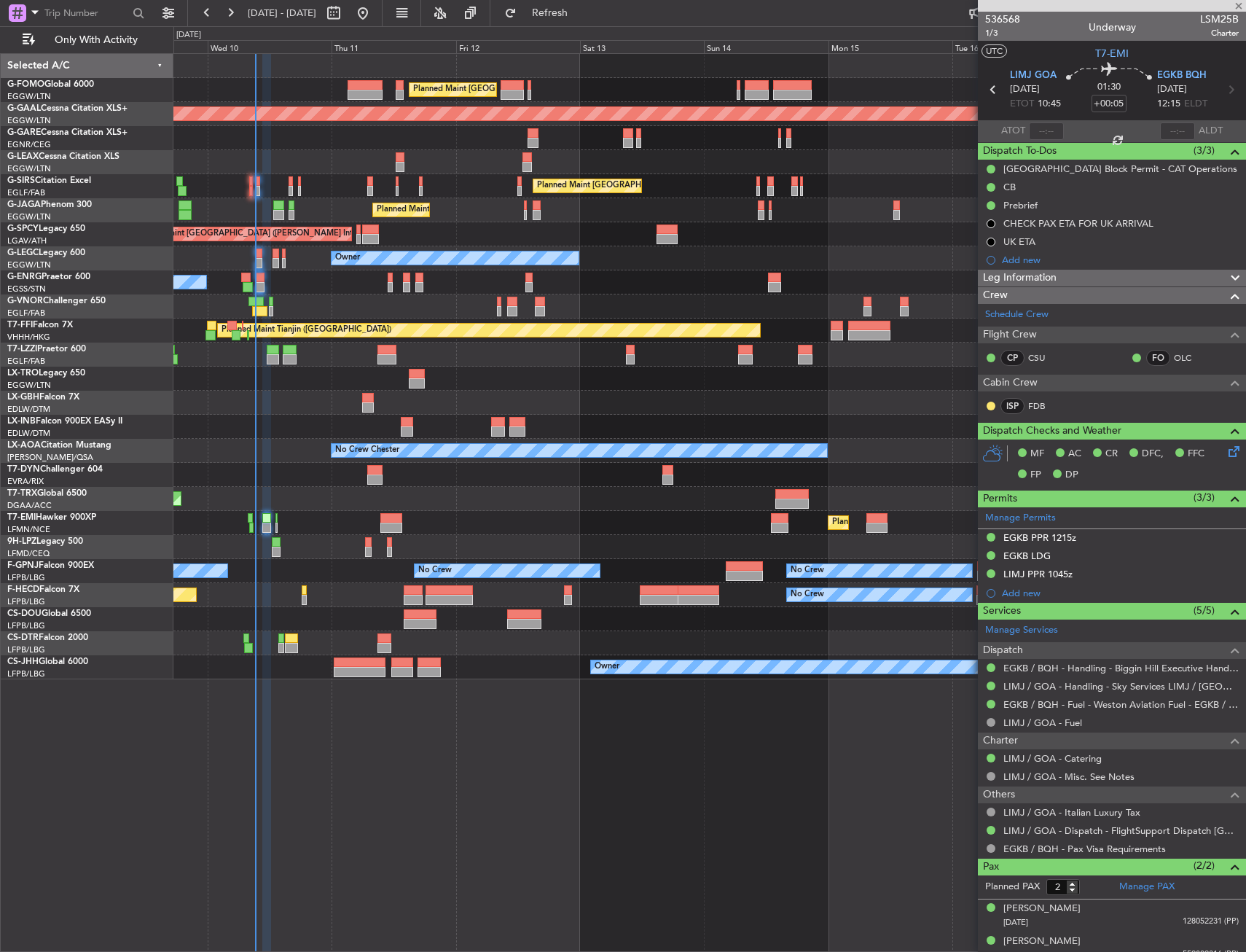
type input "+00:15"
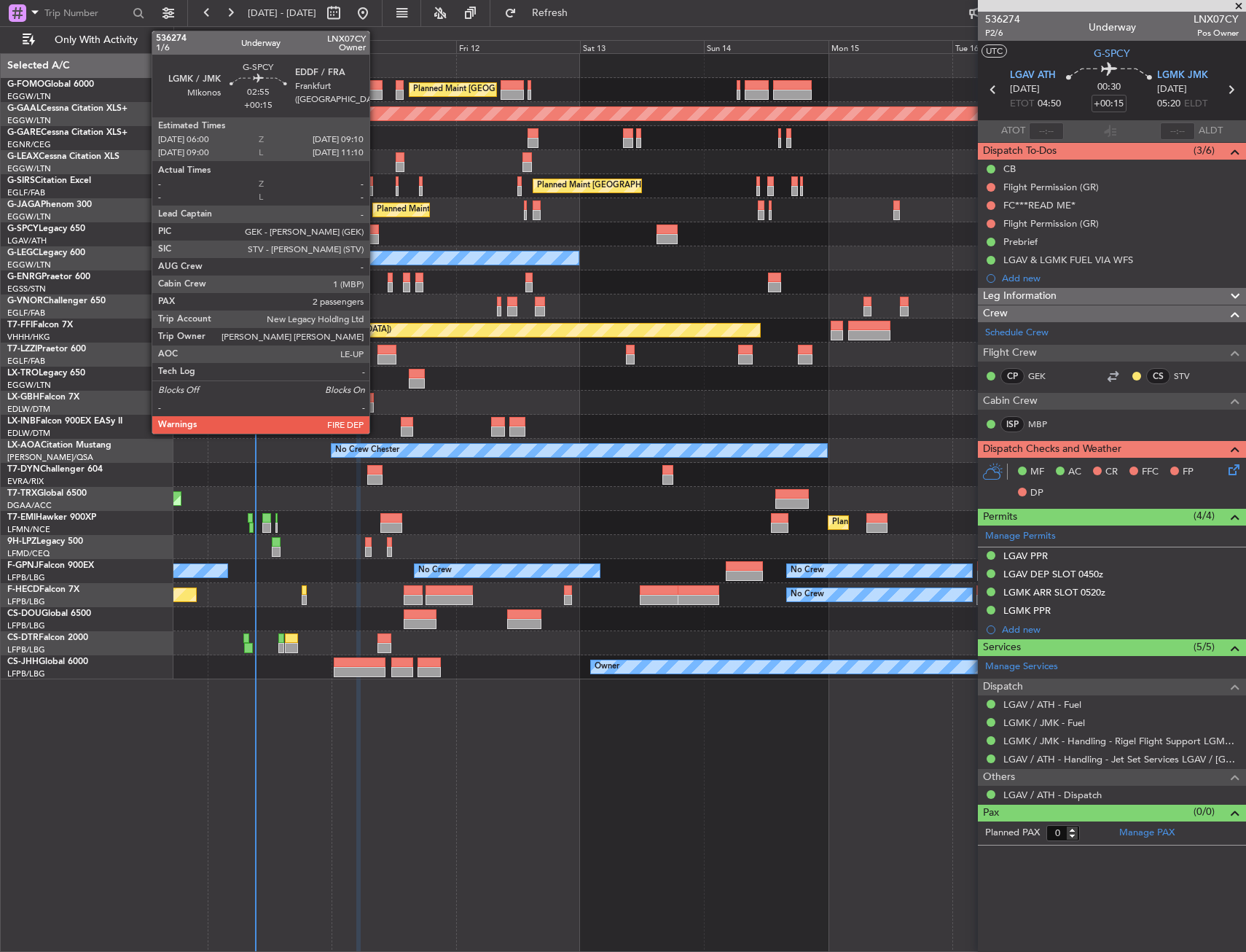
click at [376, 233] on div at bounding box center [371, 229] width 17 height 10
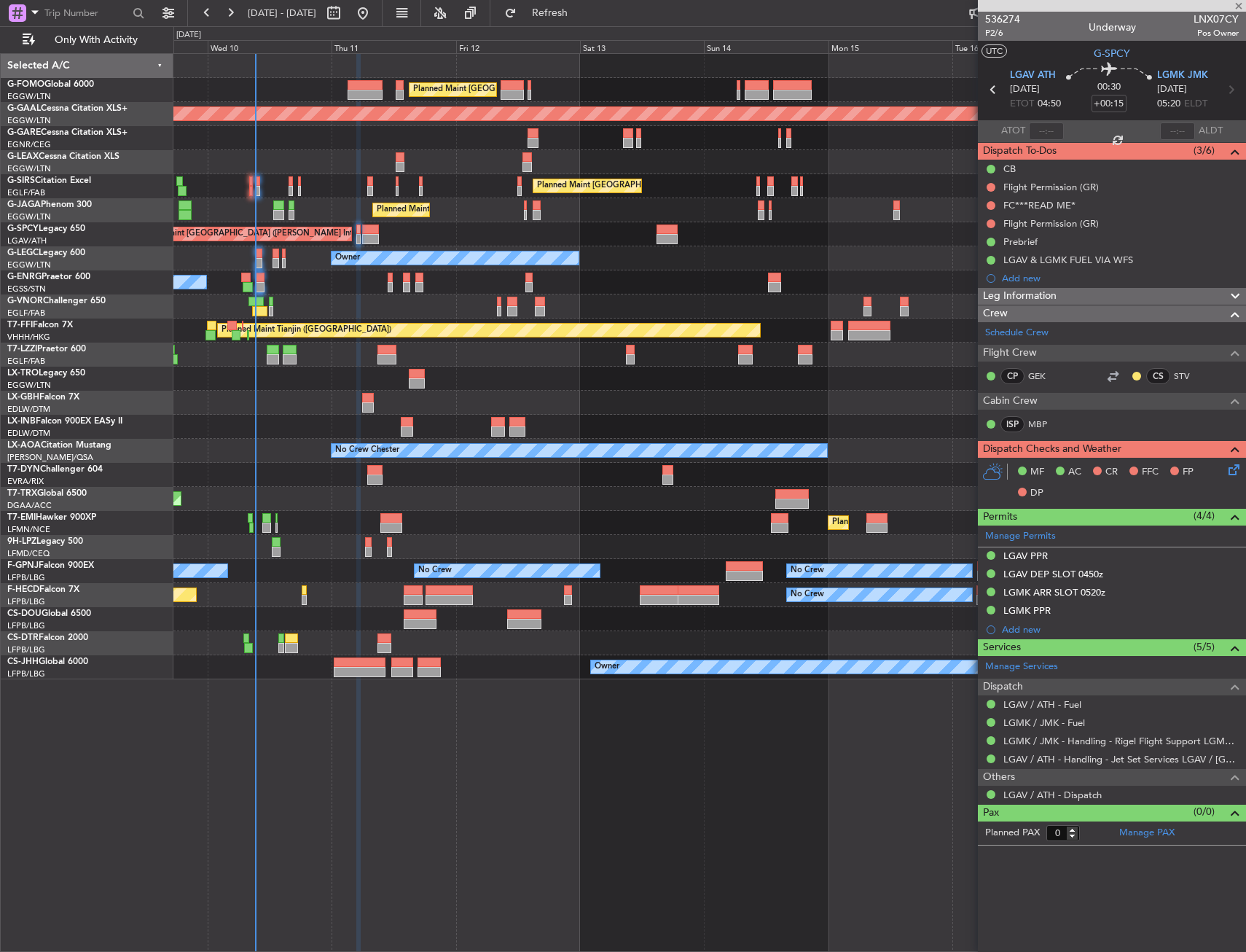
type input "2"
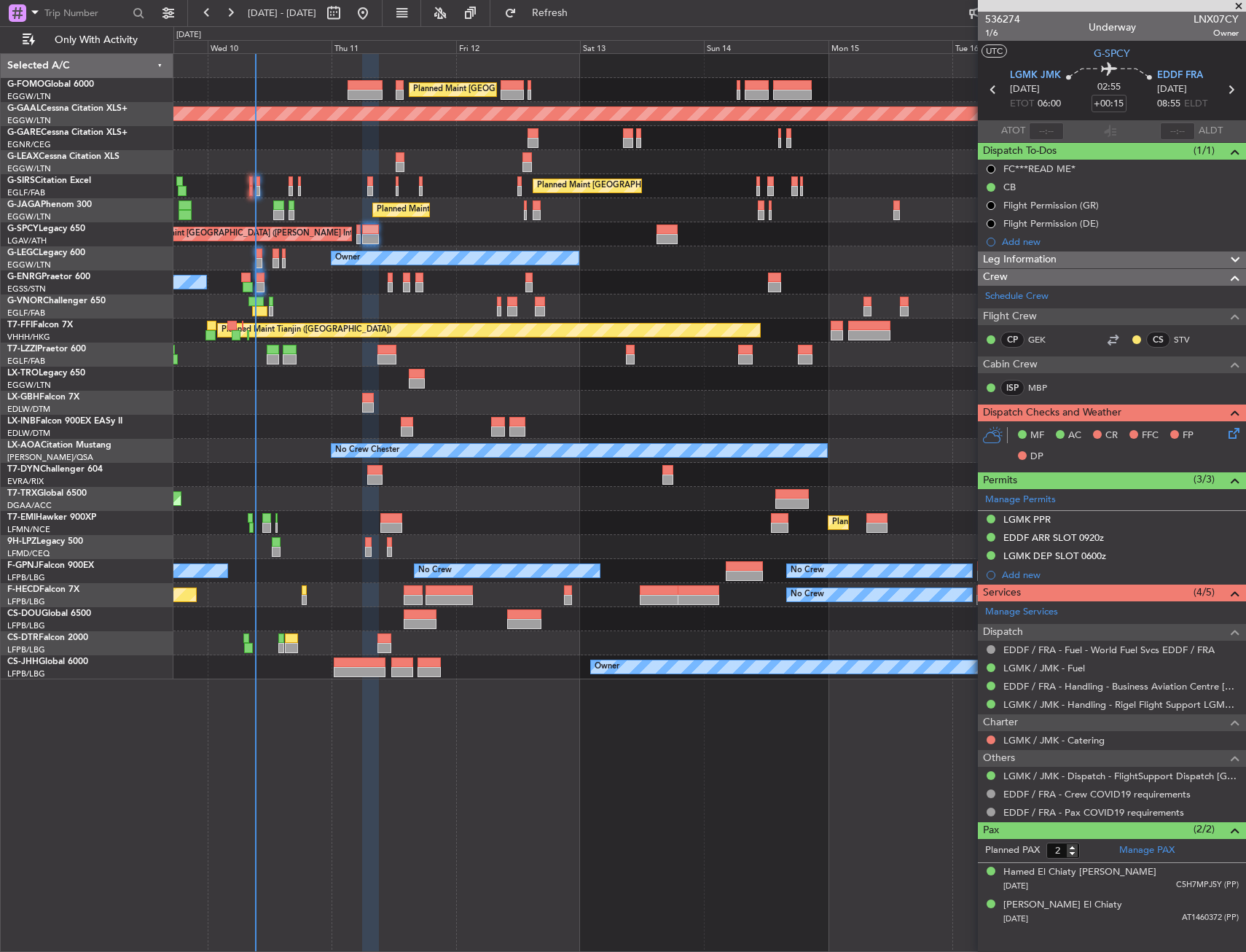
click at [604, 234] on div "Planned Maint [GEOGRAPHIC_DATA] ([GEOGRAPHIC_DATA]) Planned [GEOGRAPHIC_DATA] U…" at bounding box center [710, 366] width 1072 height 626
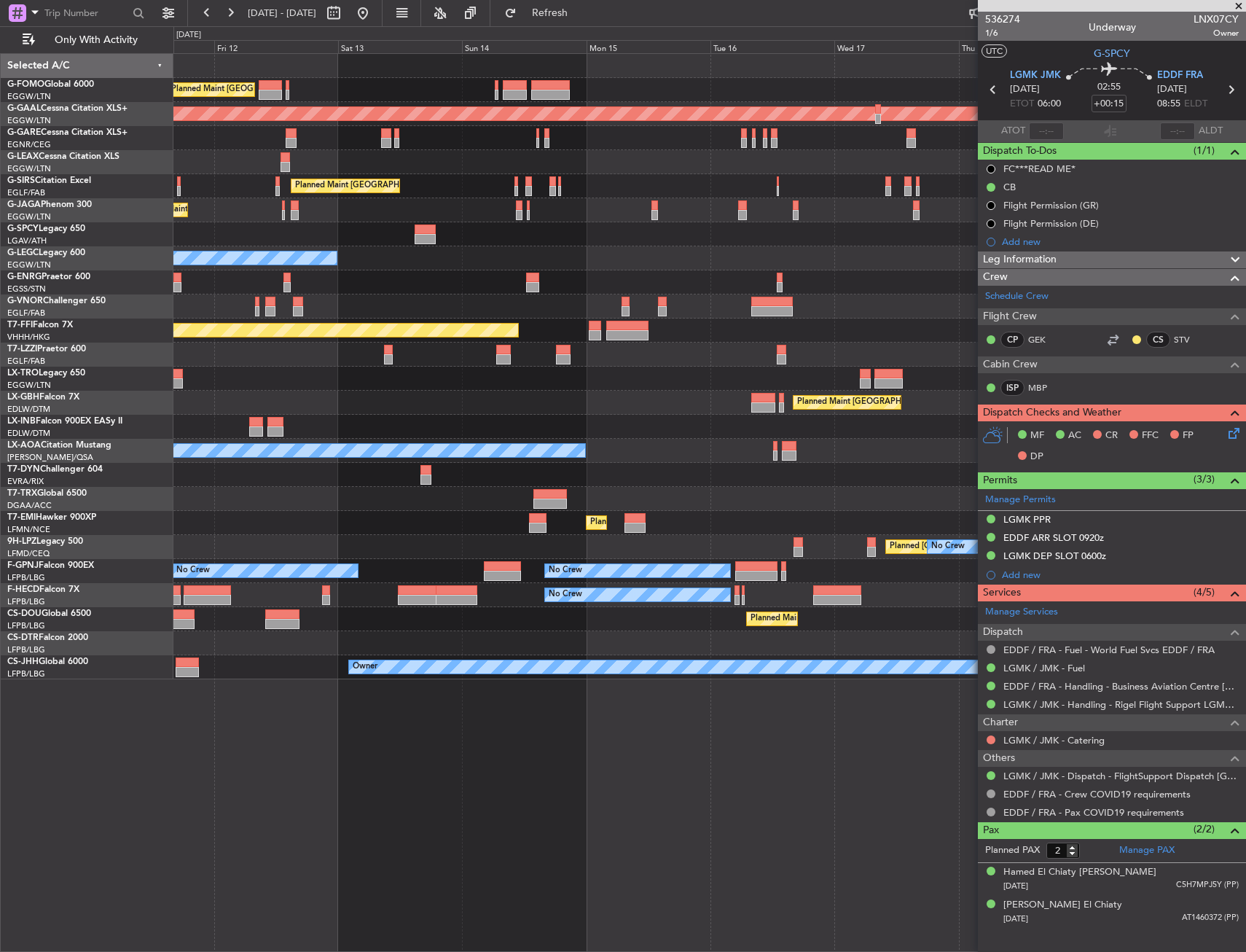
click at [511, 209] on div "Planned Maint [GEOGRAPHIC_DATA] ([GEOGRAPHIC_DATA])" at bounding box center [710, 211] width 1072 height 24
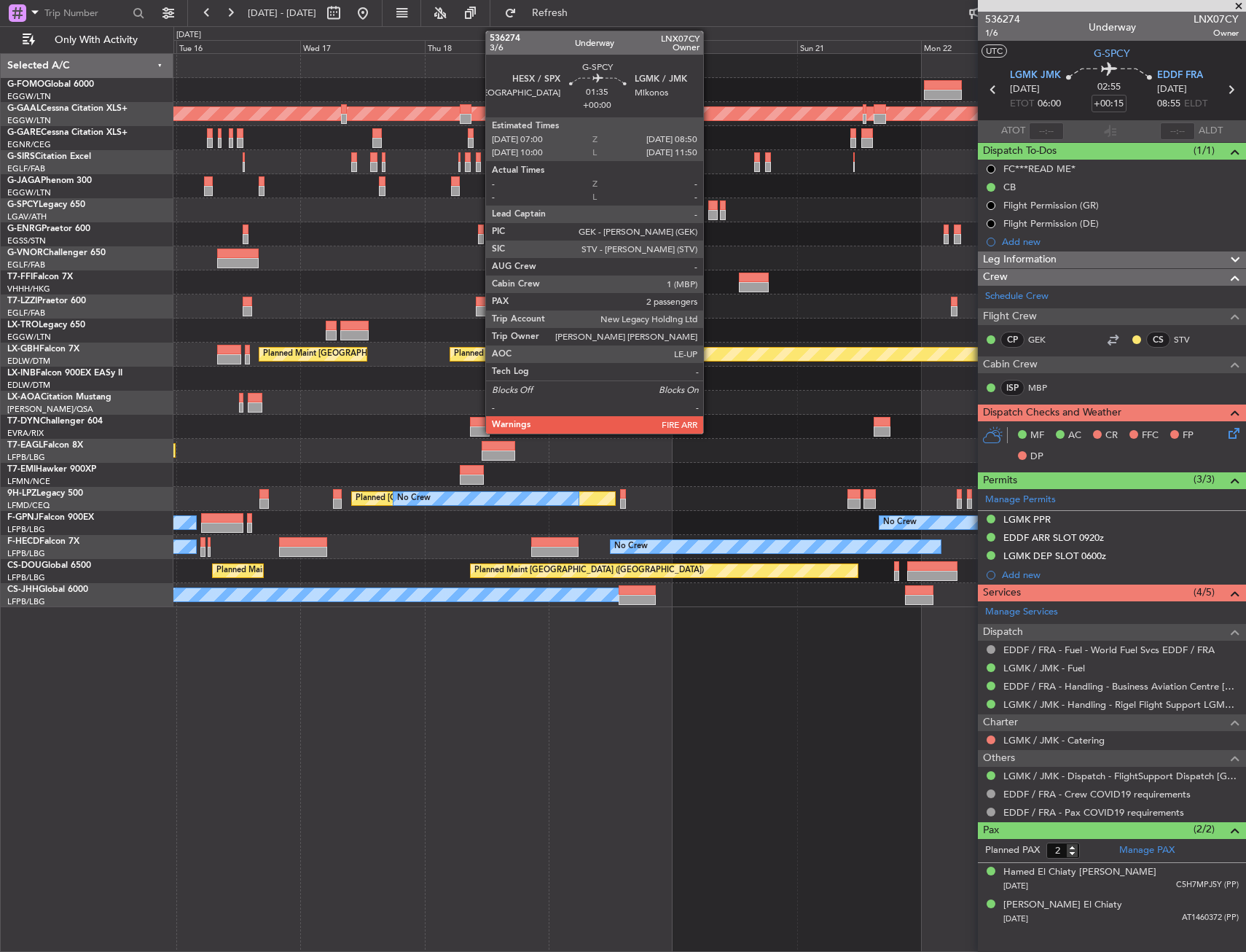
click at [710, 208] on div at bounding box center [713, 205] width 10 height 10
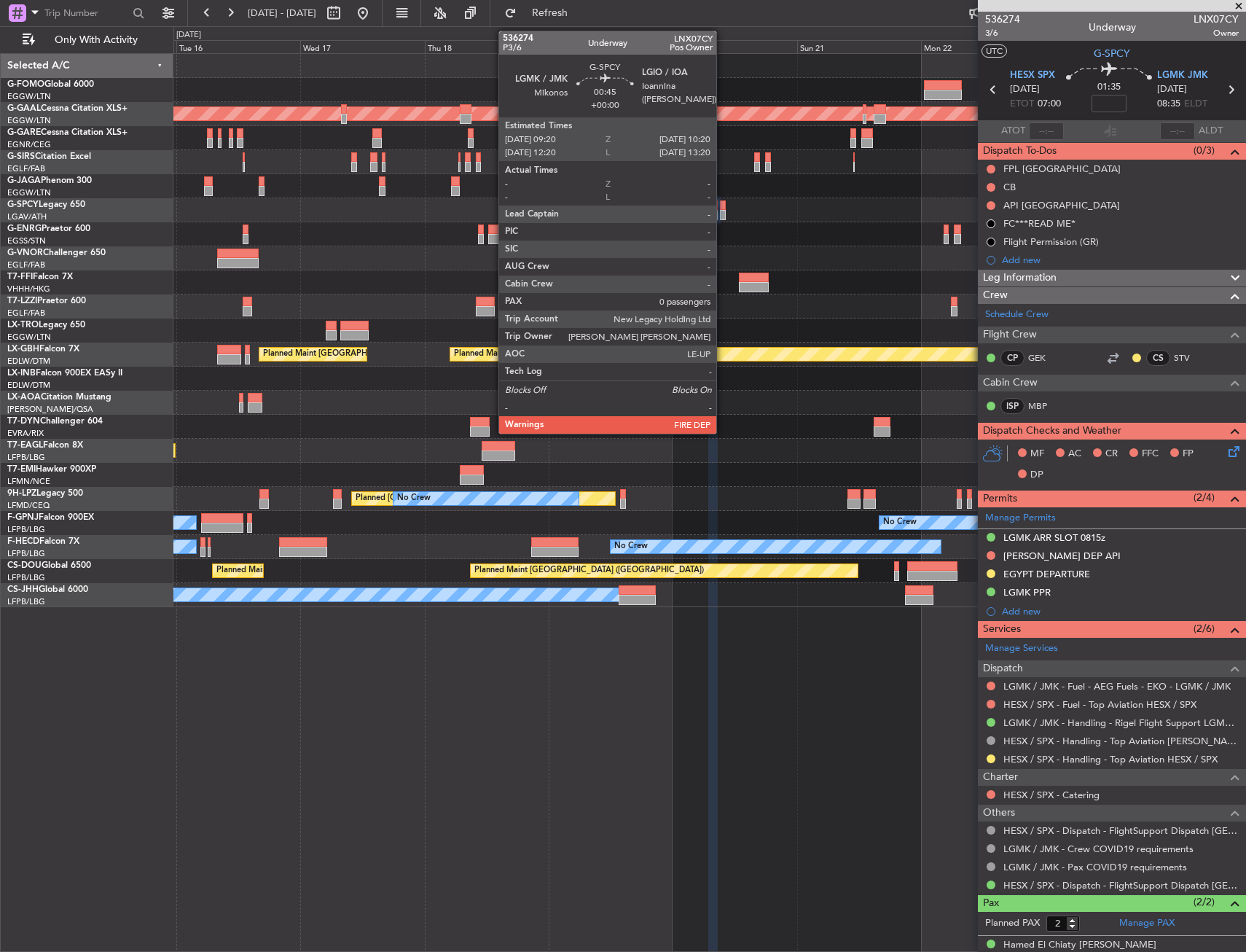
click at [723, 217] on div at bounding box center [723, 215] width 6 height 10
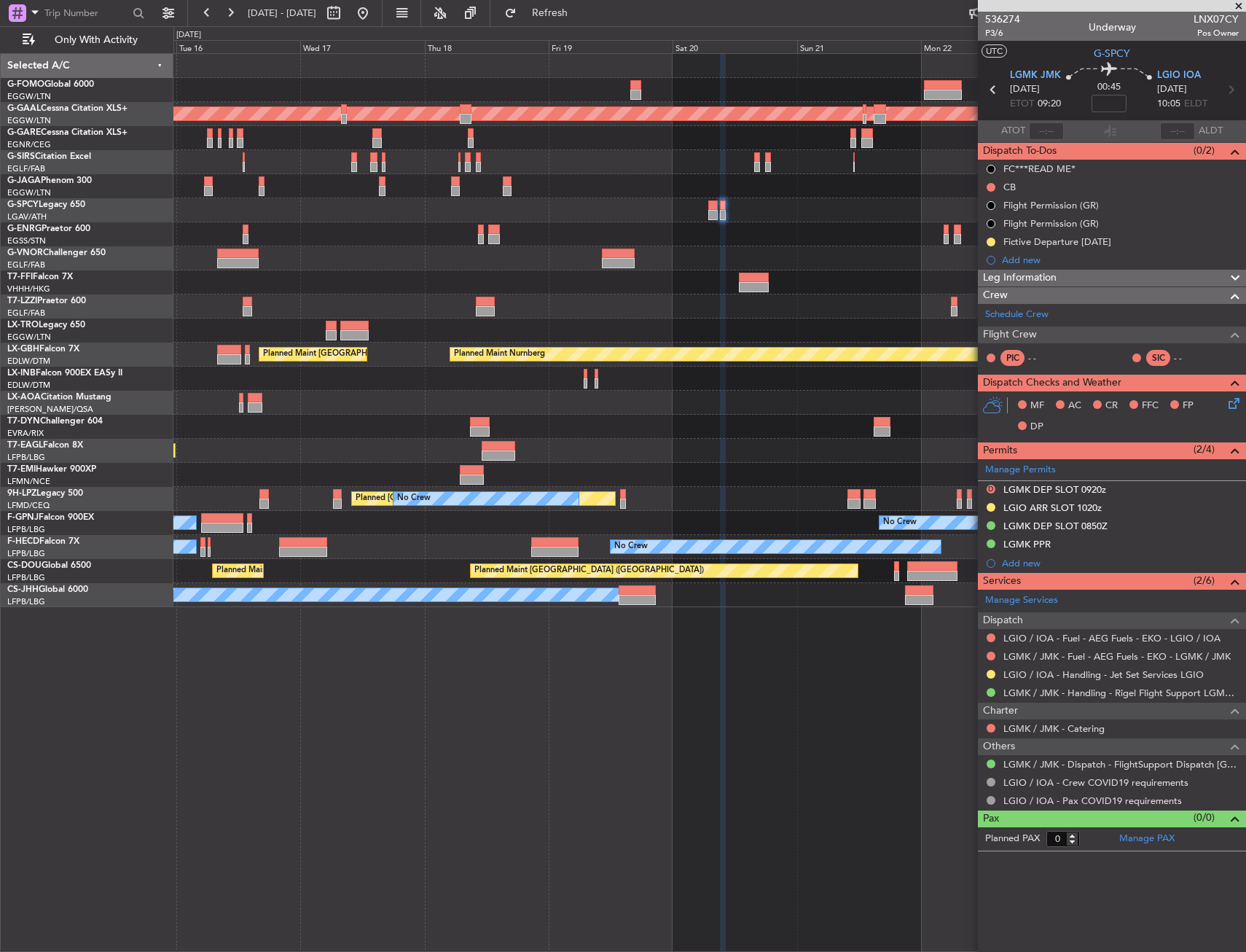
click at [763, 397] on div "No Crew Sabadell No Crew Chester" at bounding box center [710, 402] width 1072 height 24
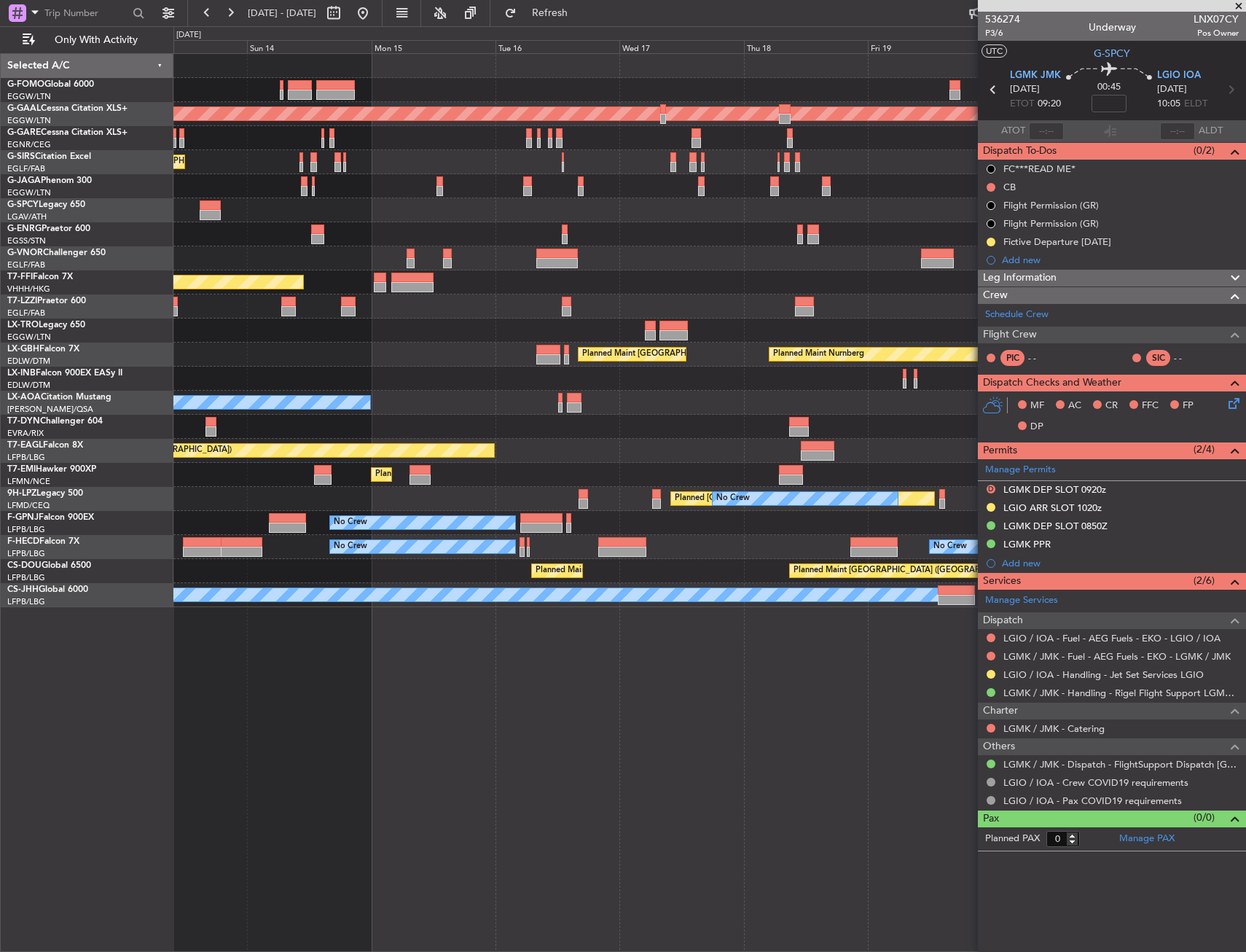
click at [712, 425] on div at bounding box center [710, 427] width 1072 height 24
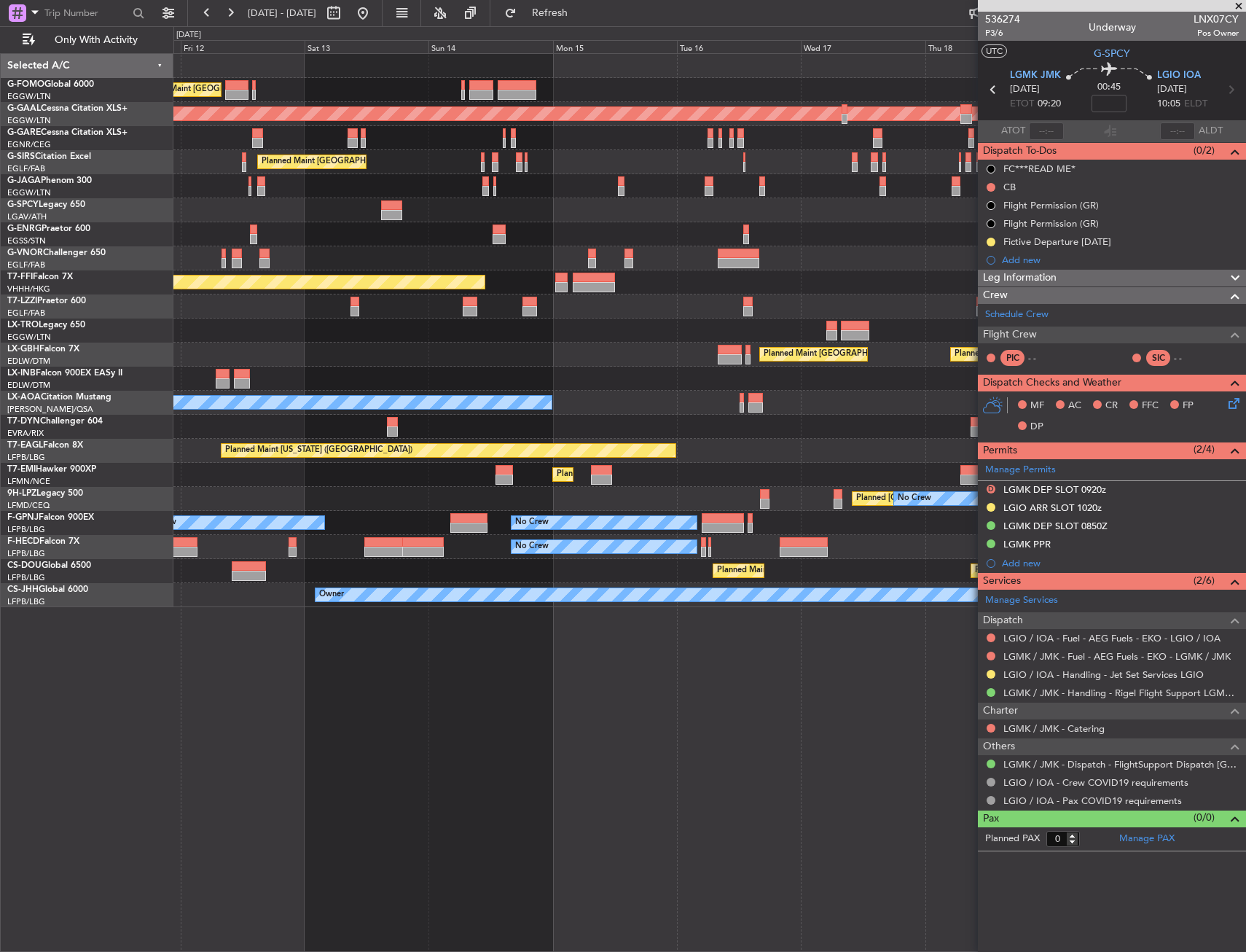
click at [803, 417] on div "Planned Maint London (Luton) Planned Maint Dusseldorf Planned Maint London (Far…" at bounding box center [710, 330] width 1072 height 553
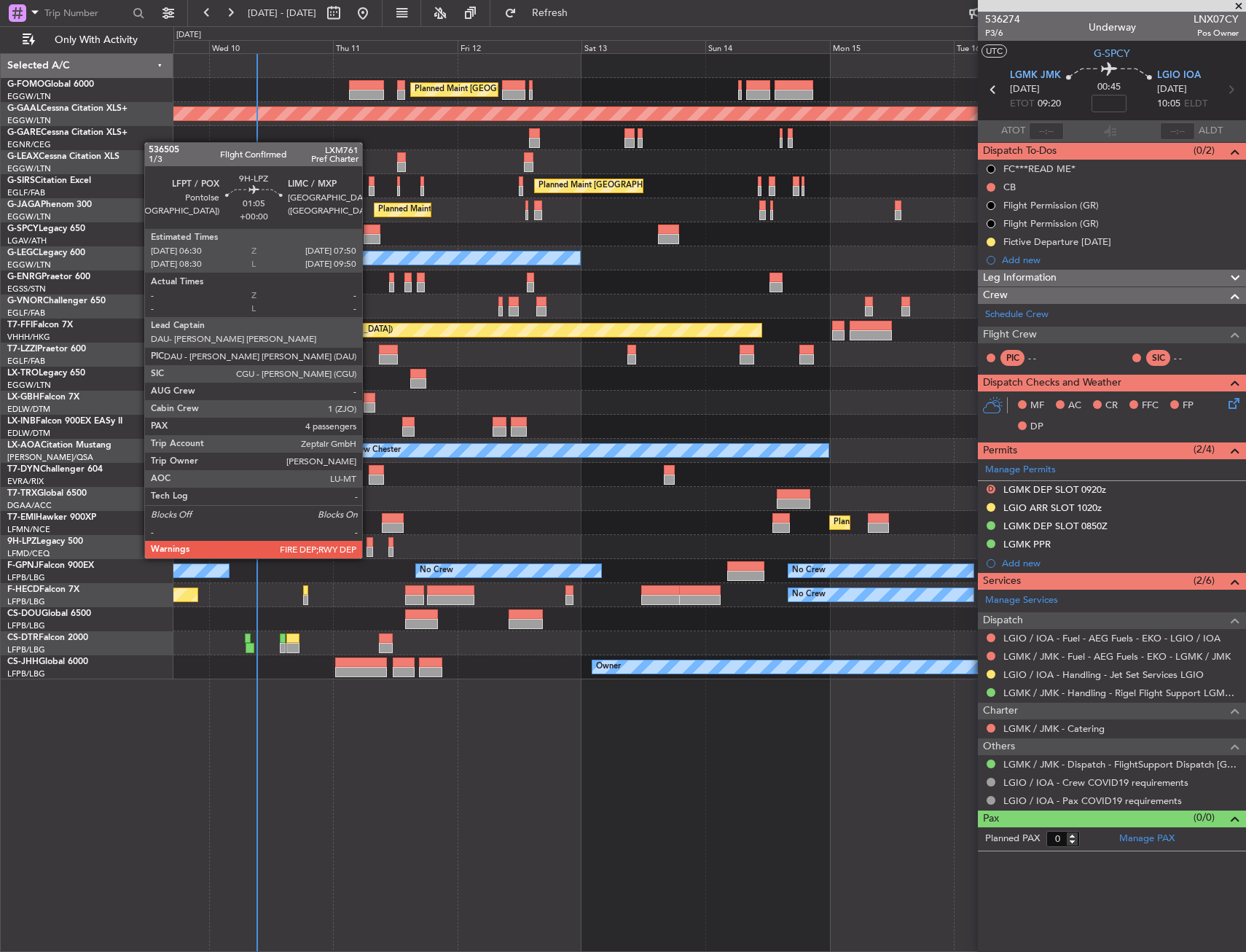
click at [369, 545] on div at bounding box center [370, 542] width 8 height 10
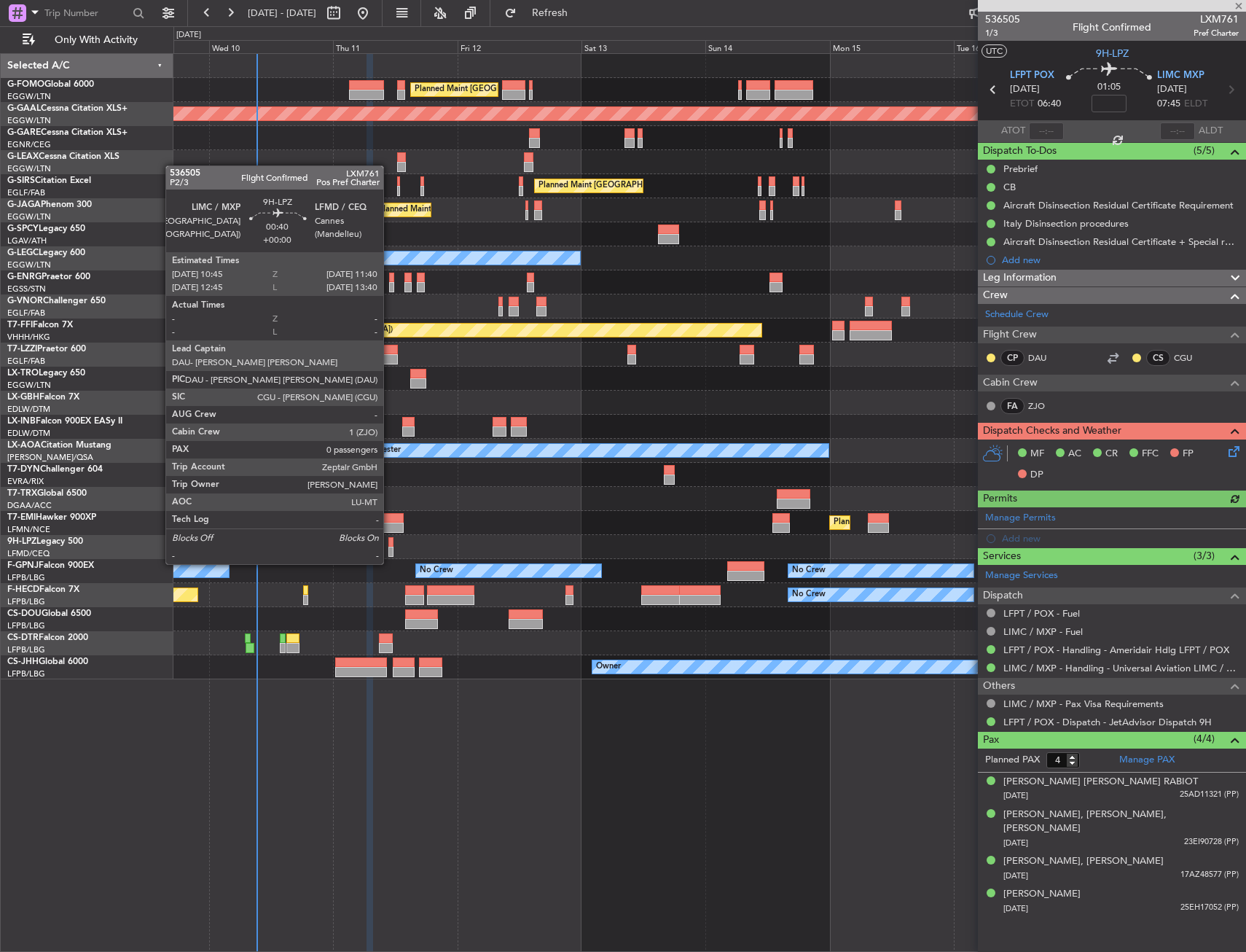
click at [389, 550] on div at bounding box center [391, 551] width 5 height 10
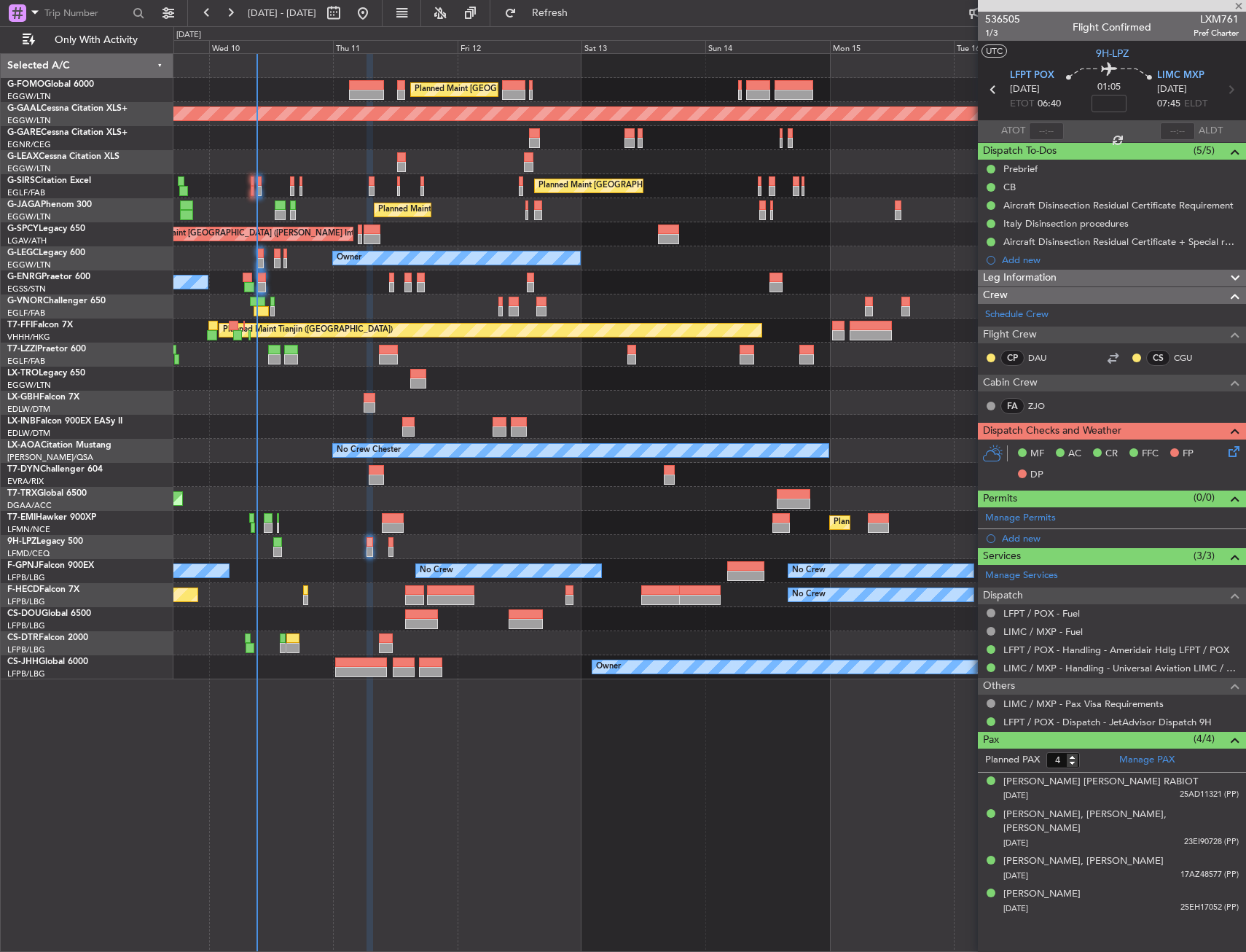
type input "0"
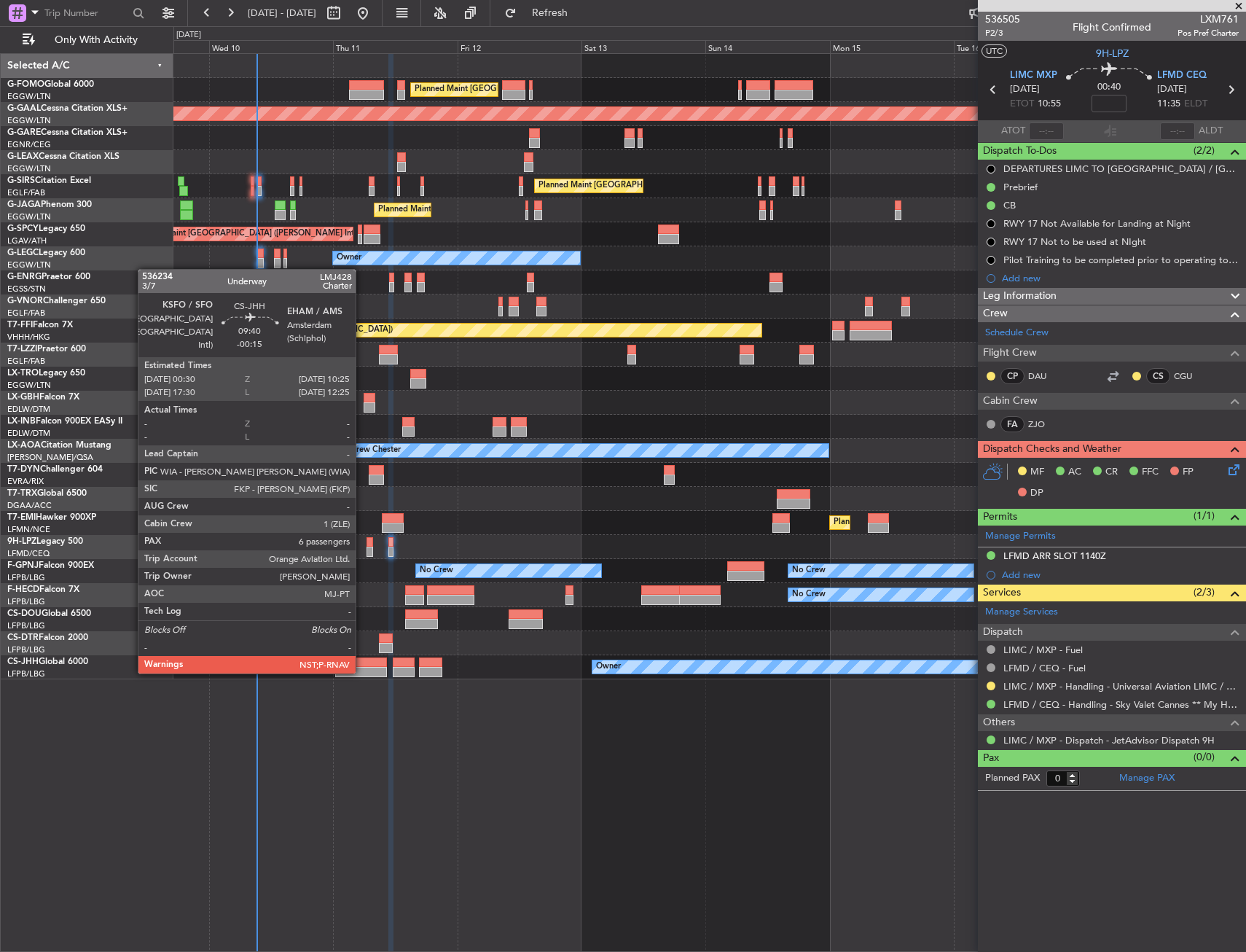
click at [362, 672] on div at bounding box center [361, 672] width 52 height 10
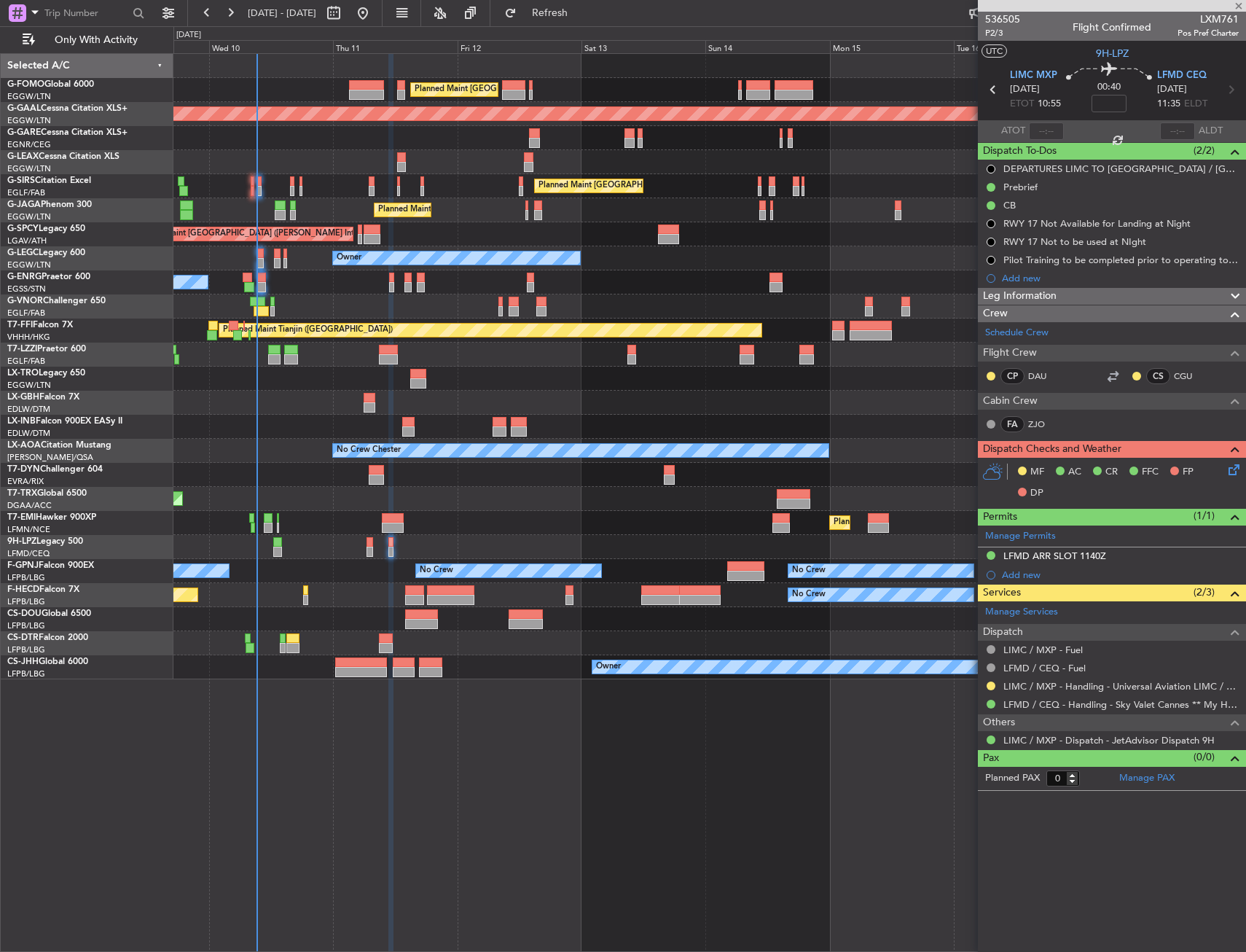
type input "-00:15"
type input "6"
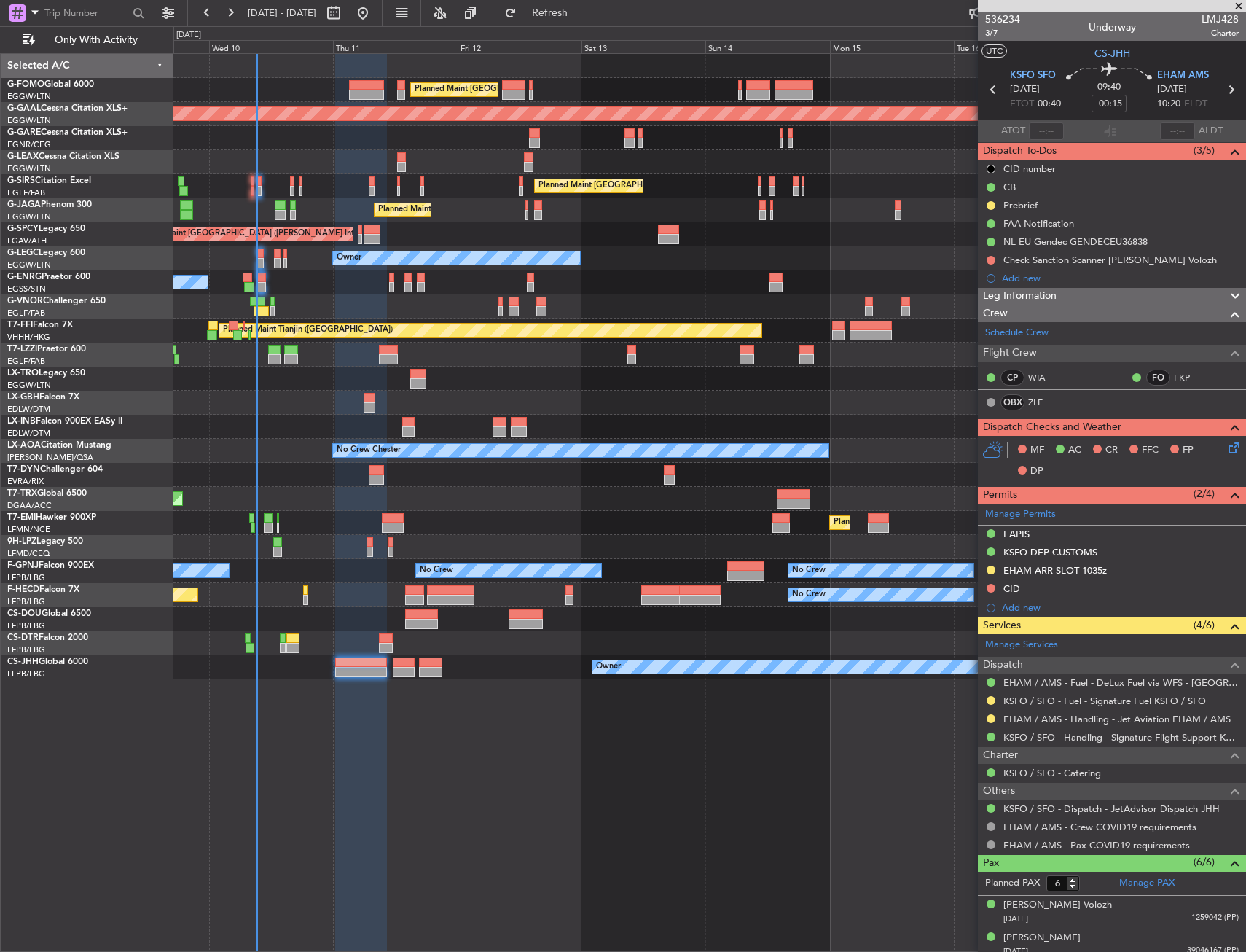
click at [153, 696] on div "Selected A/C G-FOMO Global 6000 EGGW/LTN London (Luton) G-GAAL Cessna Citation …" at bounding box center [87, 502] width 173 height 898
click at [990, 717] on button at bounding box center [991, 718] width 9 height 9
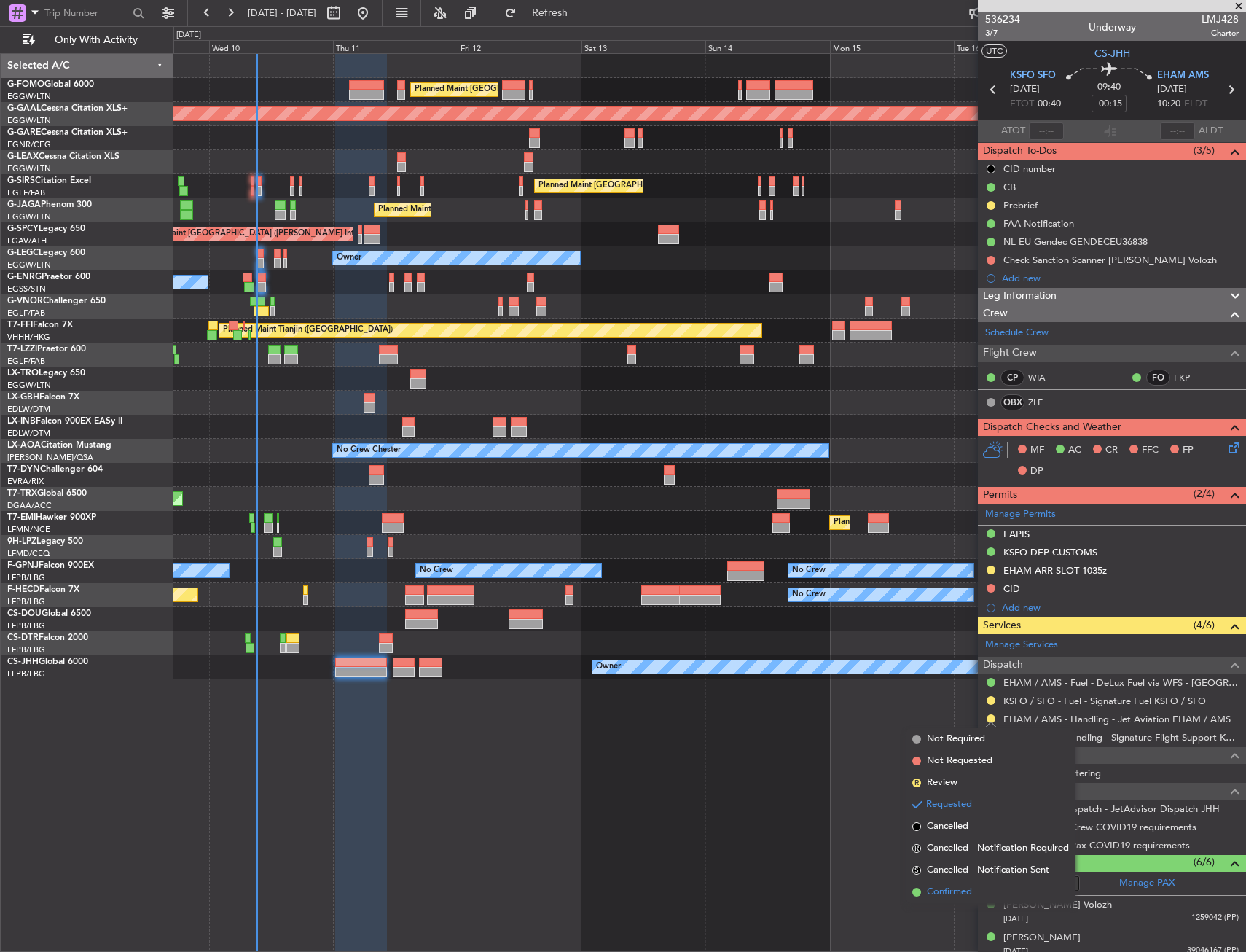
click at [953, 898] on span "Confirmed" at bounding box center [949, 891] width 45 height 14
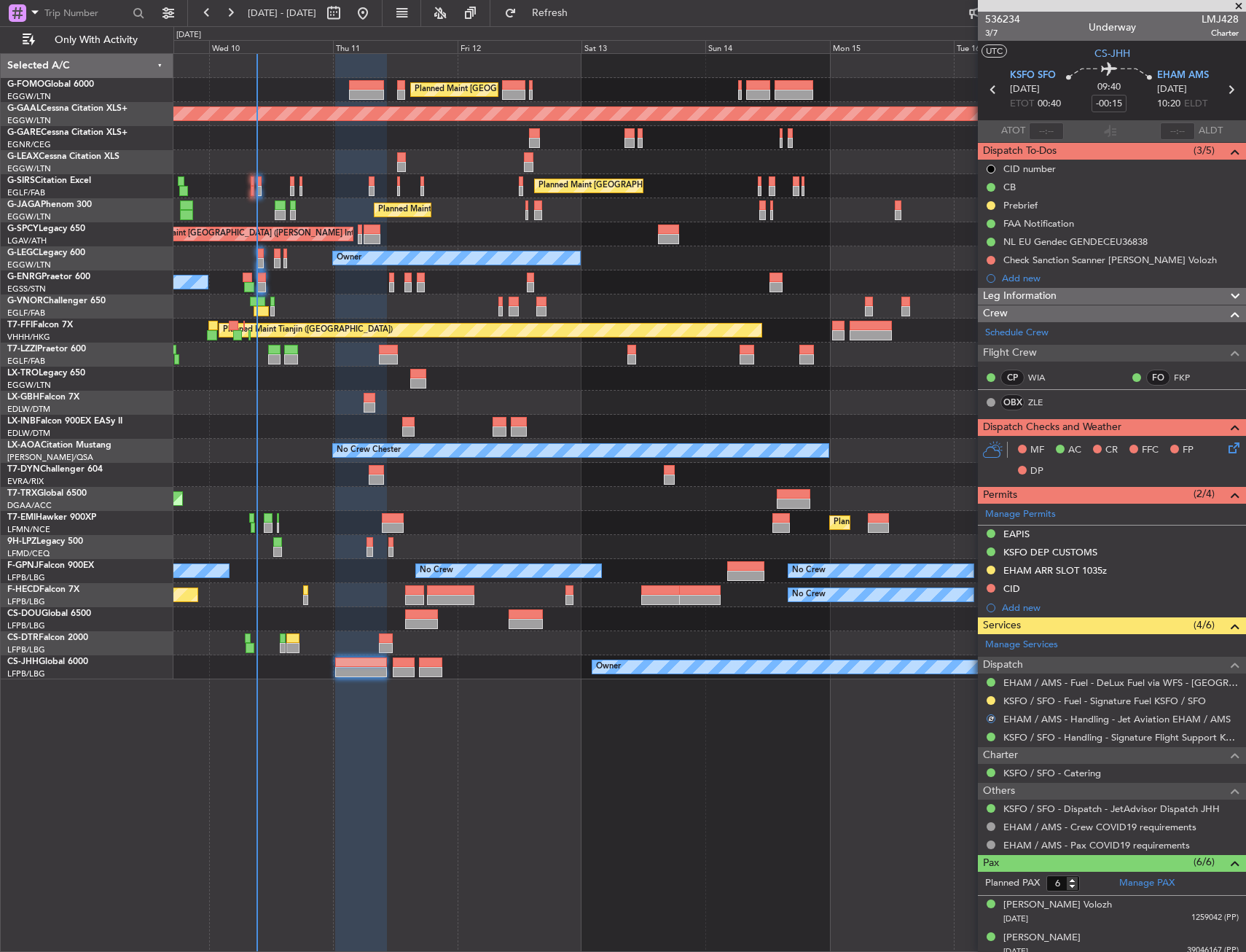
click at [741, 785] on div "Planned Maint [GEOGRAPHIC_DATA] ([GEOGRAPHIC_DATA]) Planned [GEOGRAPHIC_DATA] U…" at bounding box center [710, 502] width 1073 height 898
click at [990, 566] on button at bounding box center [991, 570] width 9 height 9
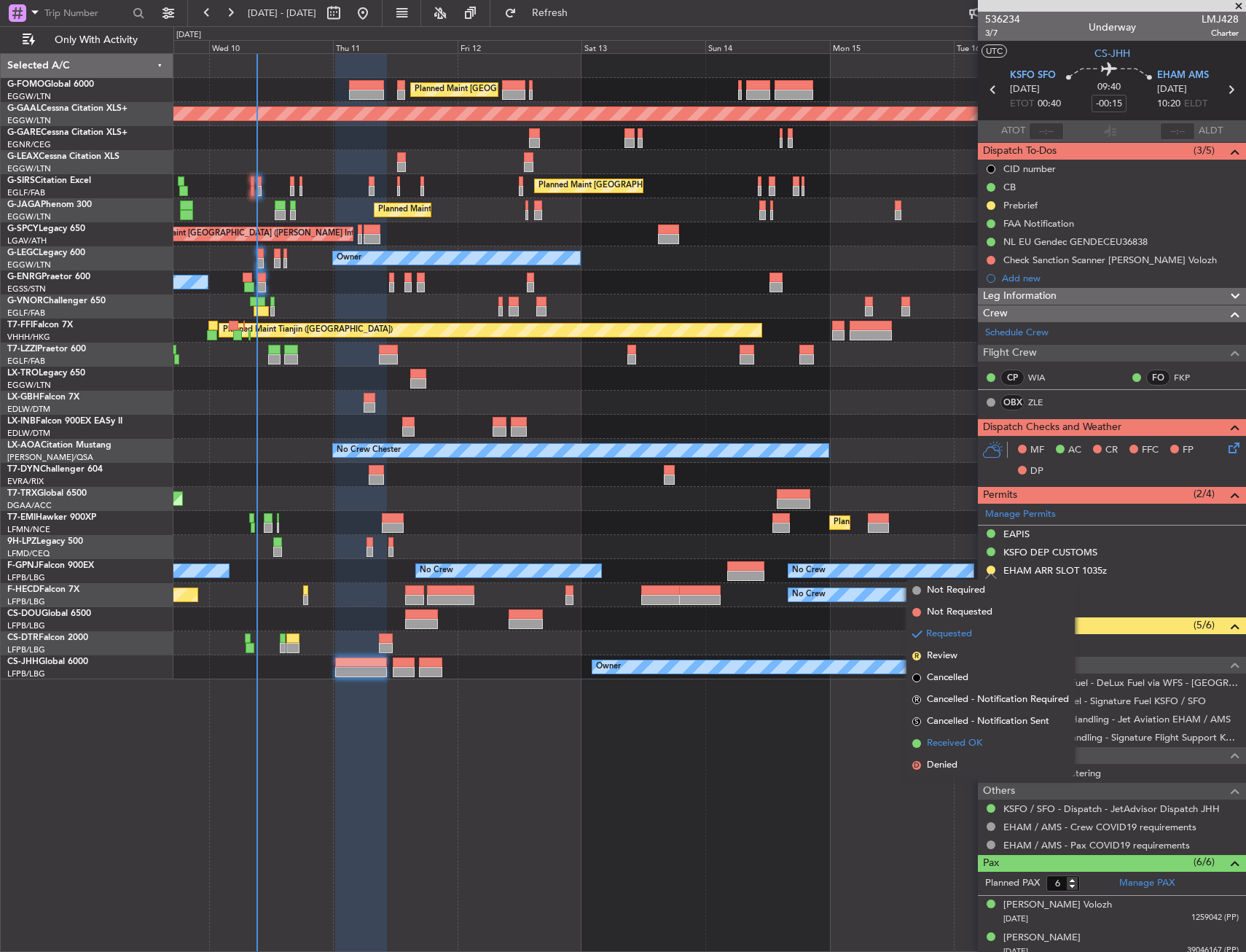
click at [966, 742] on span "Received OK" at bounding box center [955, 743] width 55 height 14
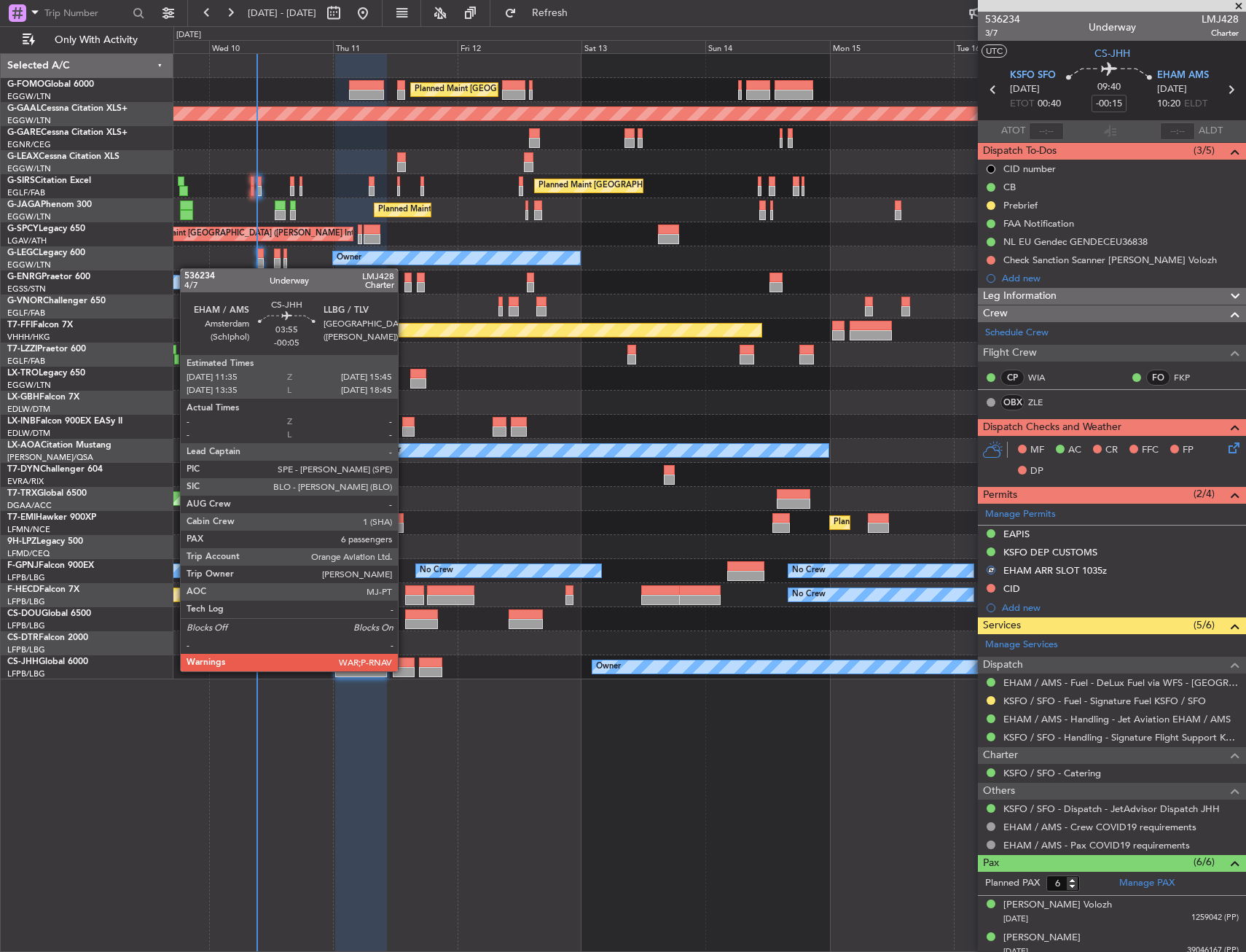
click at [405, 670] on div at bounding box center [404, 672] width 22 height 10
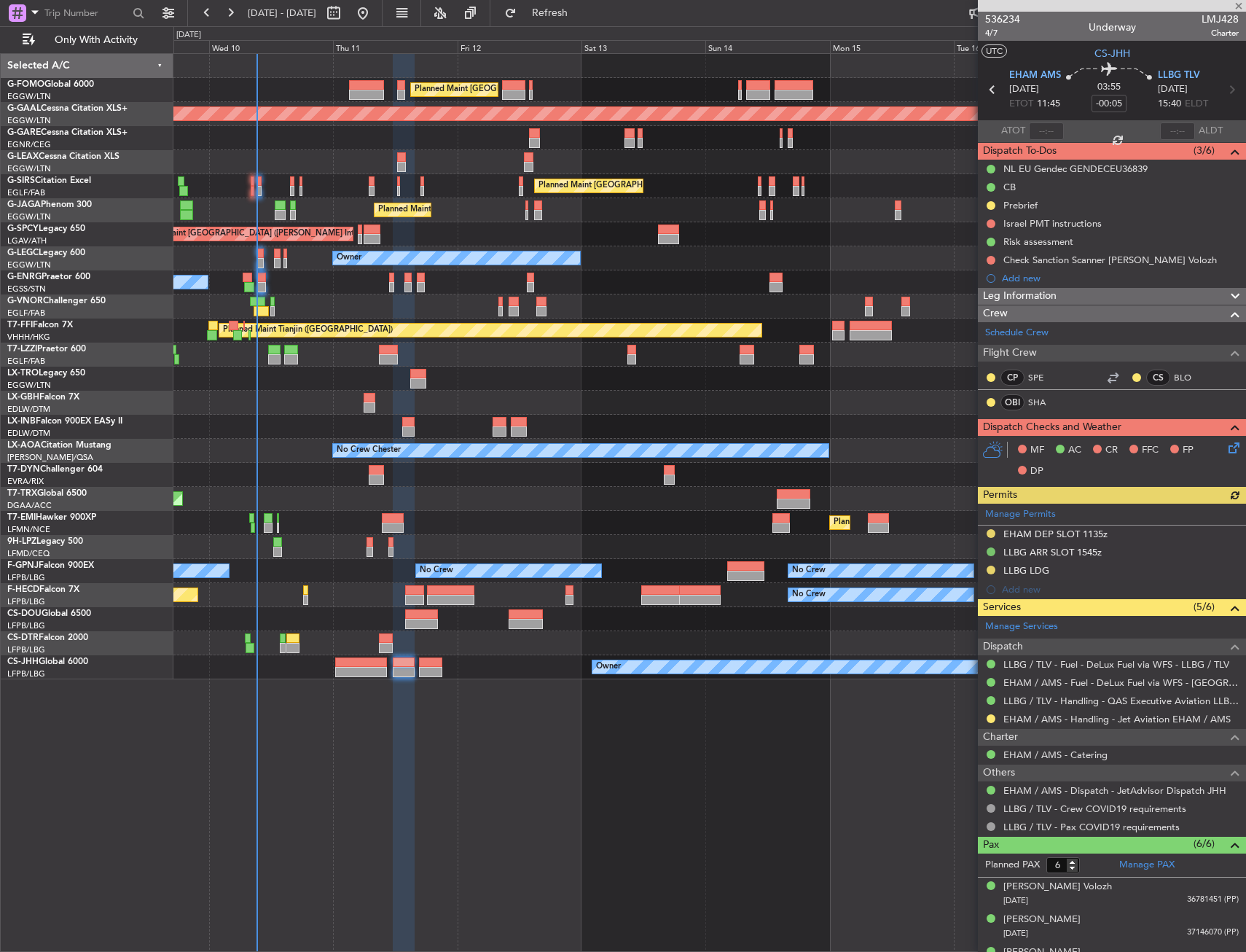
click at [990, 532] on div "Manage Permits EHAM DEP SLOT 1135z LLBG ARR SLOT 1545z LLBG LDG Add new" at bounding box center [1112, 551] width 268 height 95
click at [990, 532] on button at bounding box center [991, 534] width 9 height 9
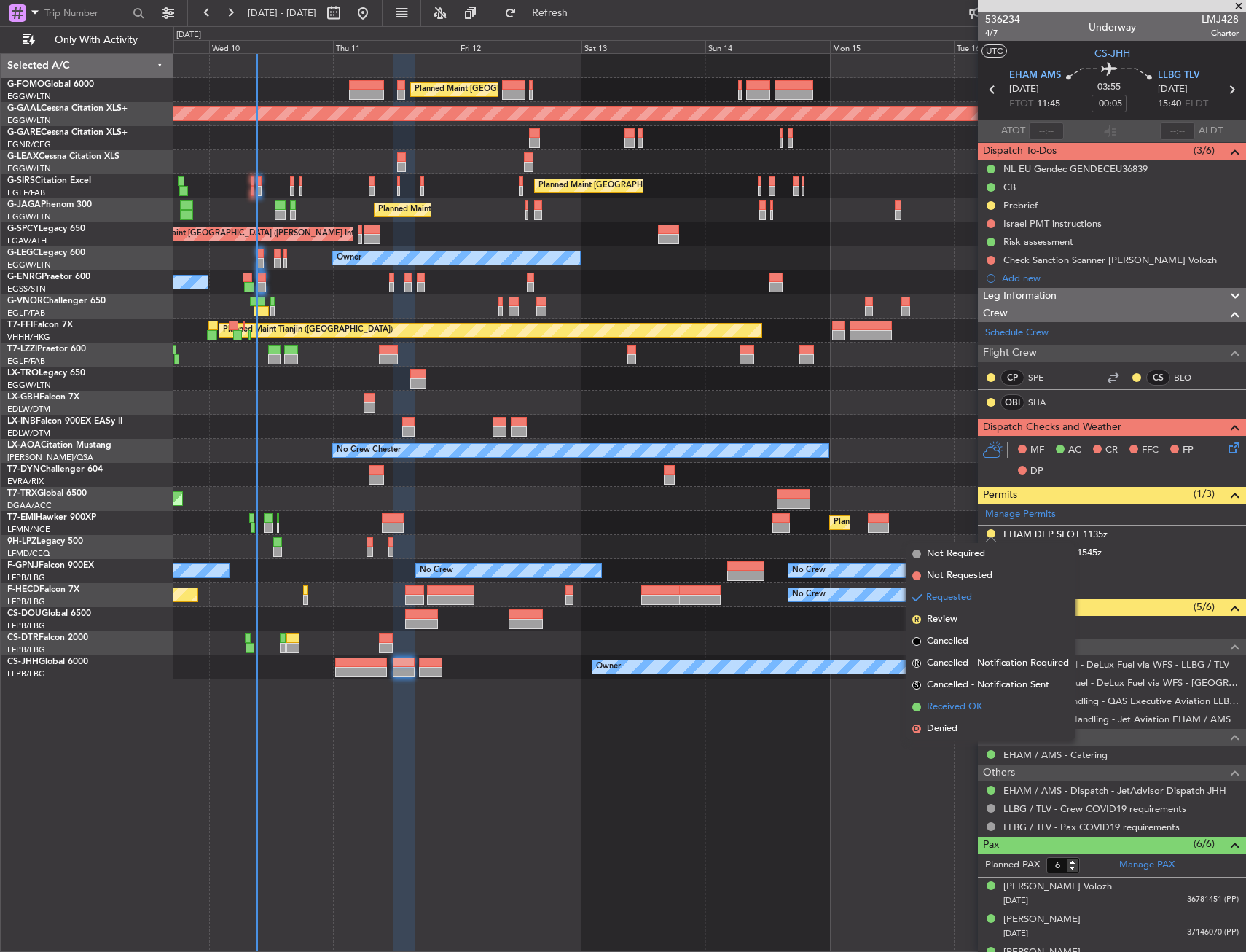
click at [966, 697] on li "Received OK" at bounding box center [991, 707] width 169 height 22
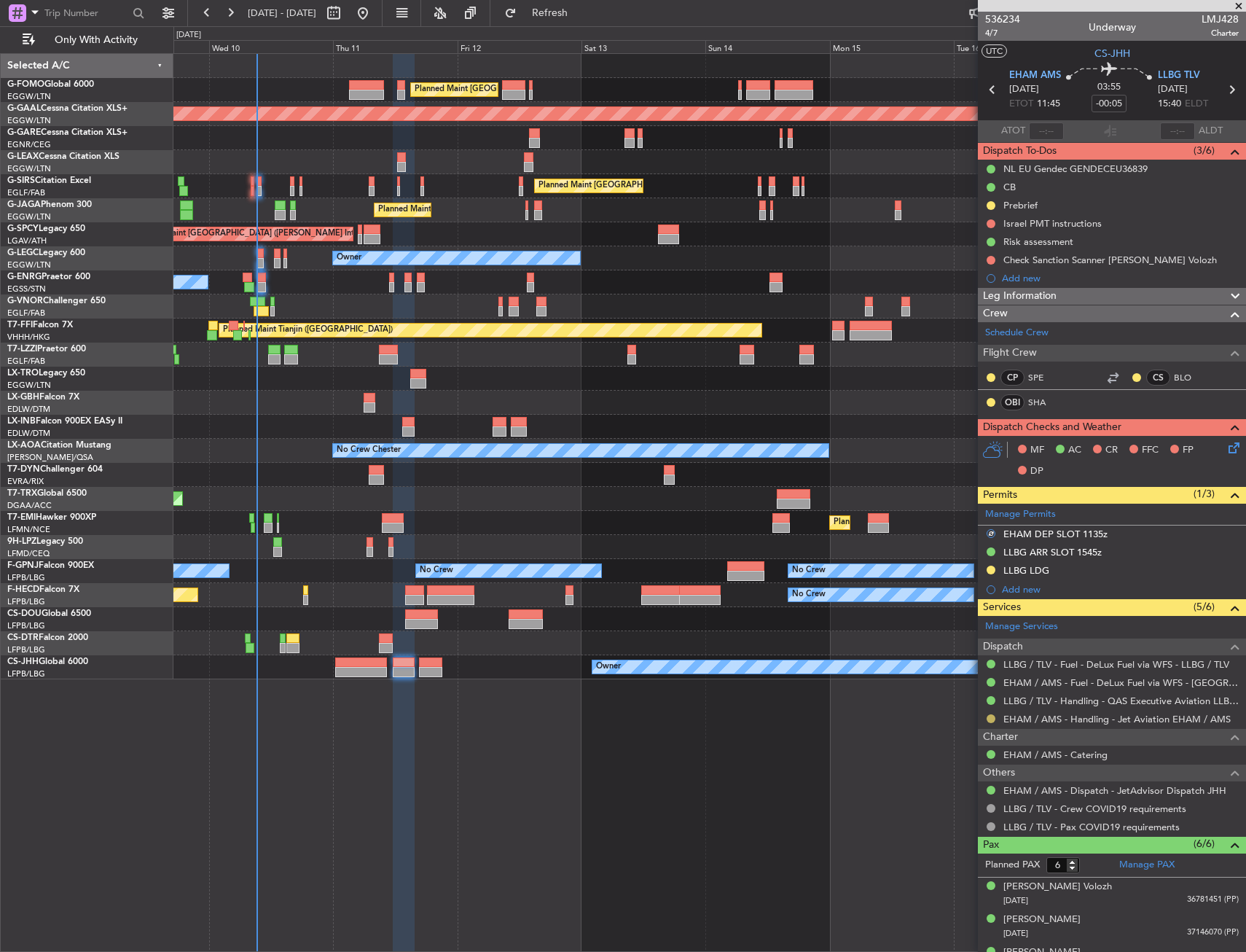
click at [989, 724] on mat-tooltip-component "Requested" at bounding box center [990, 741] width 66 height 38
drag, startPoint x: 989, startPoint y: 718, endPoint x: 987, endPoint y: 744, distance: 26.1
click at [989, 717] on button at bounding box center [991, 718] width 9 height 9
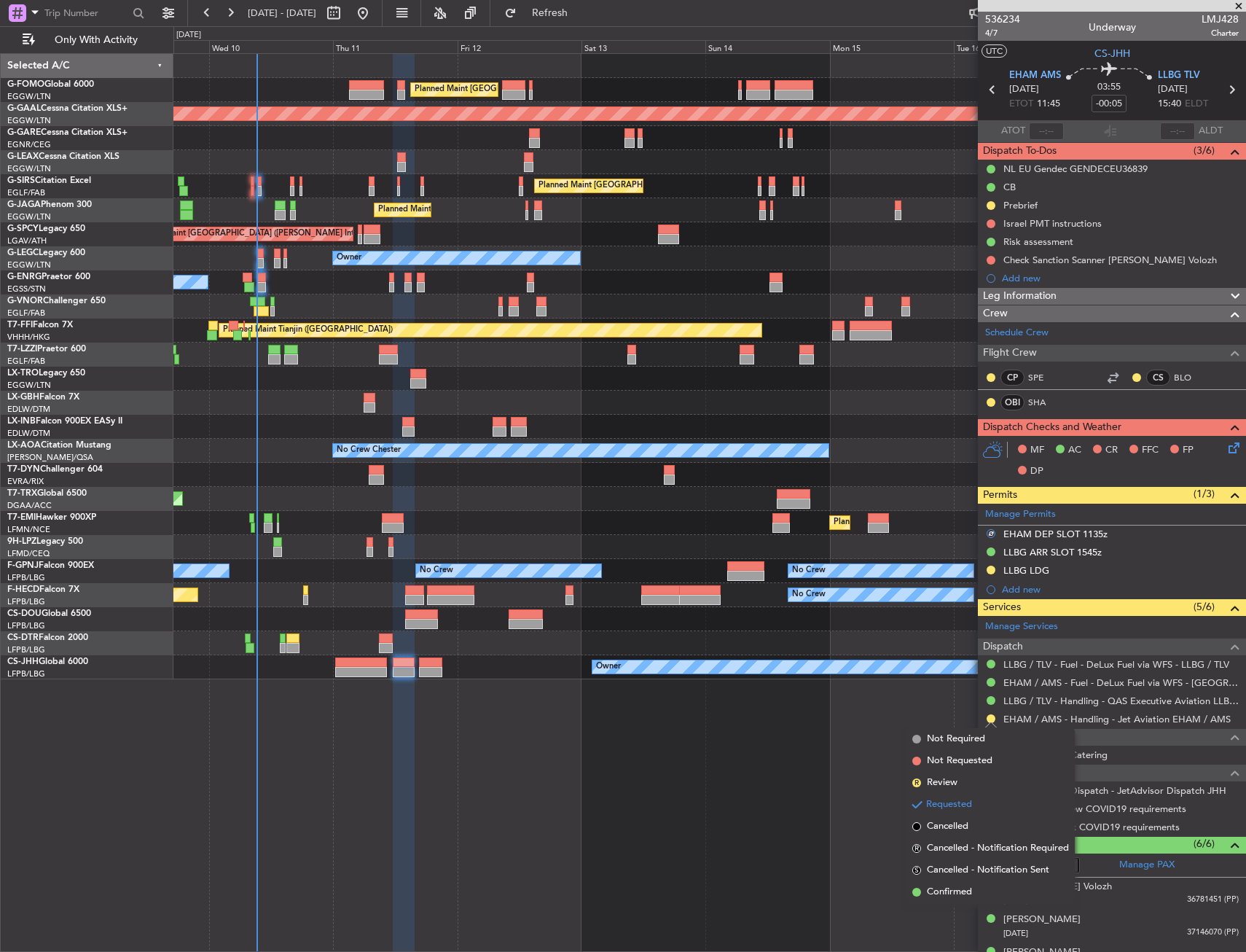
click at [953, 889] on span "Confirmed" at bounding box center [949, 891] width 45 height 14
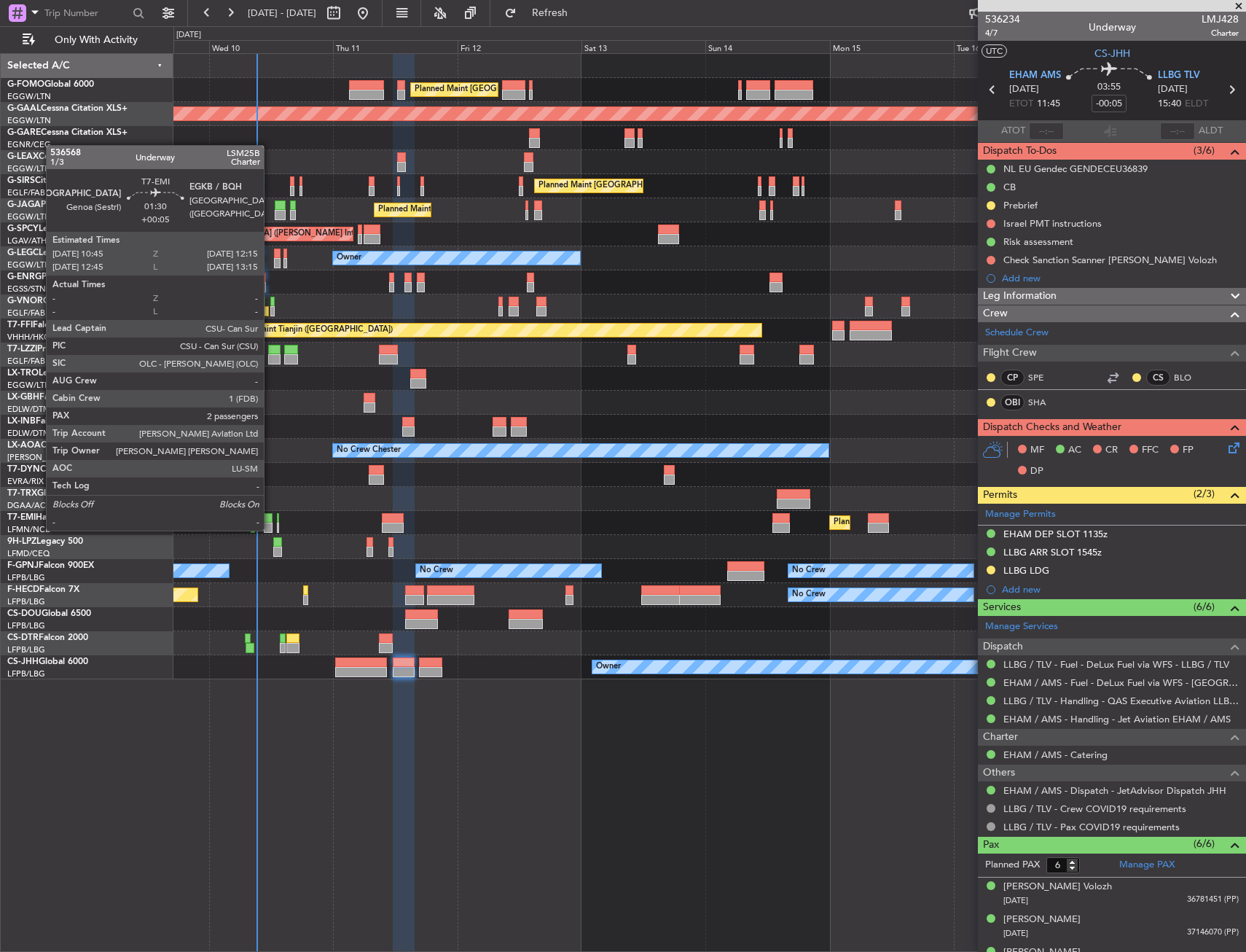
click at [270, 529] on div at bounding box center [268, 528] width 8 height 10
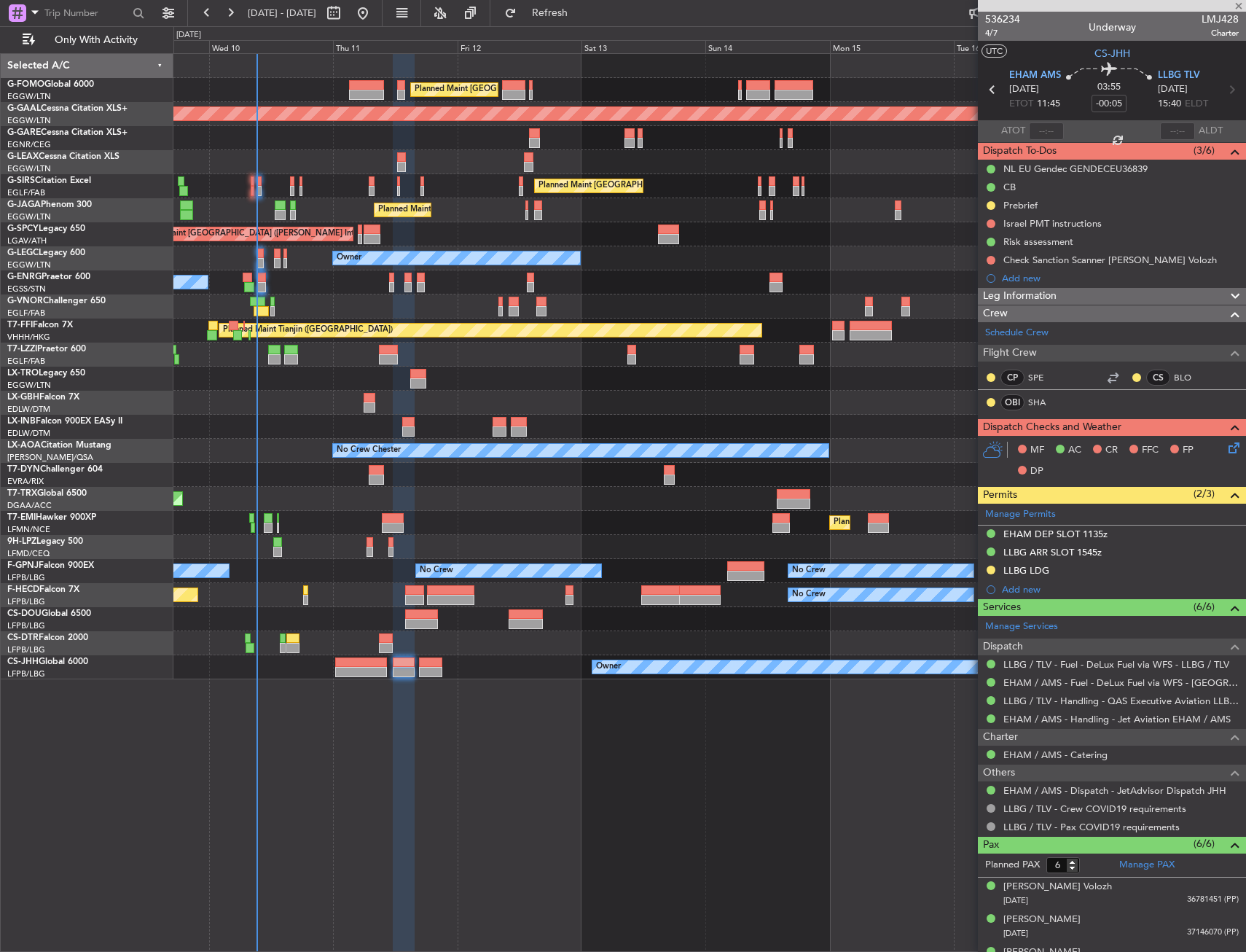
type input "+00:05"
type input "2"
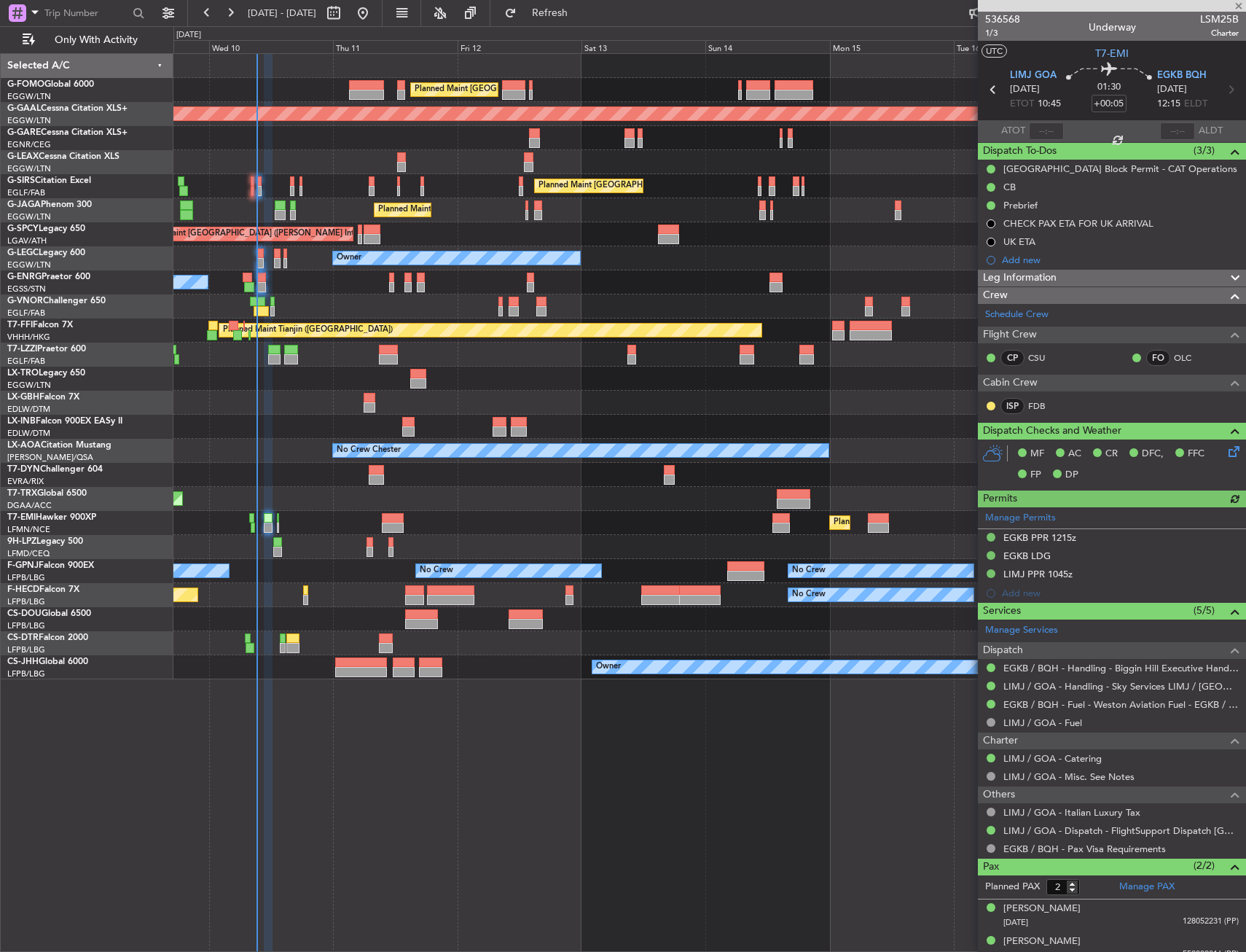
click at [472, 200] on div "Planned Maint [GEOGRAPHIC_DATA] ([GEOGRAPHIC_DATA])" at bounding box center [710, 211] width 1072 height 24
click at [770, 707] on div "Planned Maint [GEOGRAPHIC_DATA] ([GEOGRAPHIC_DATA]) Planned [GEOGRAPHIC_DATA] U…" at bounding box center [710, 502] width 1073 height 898
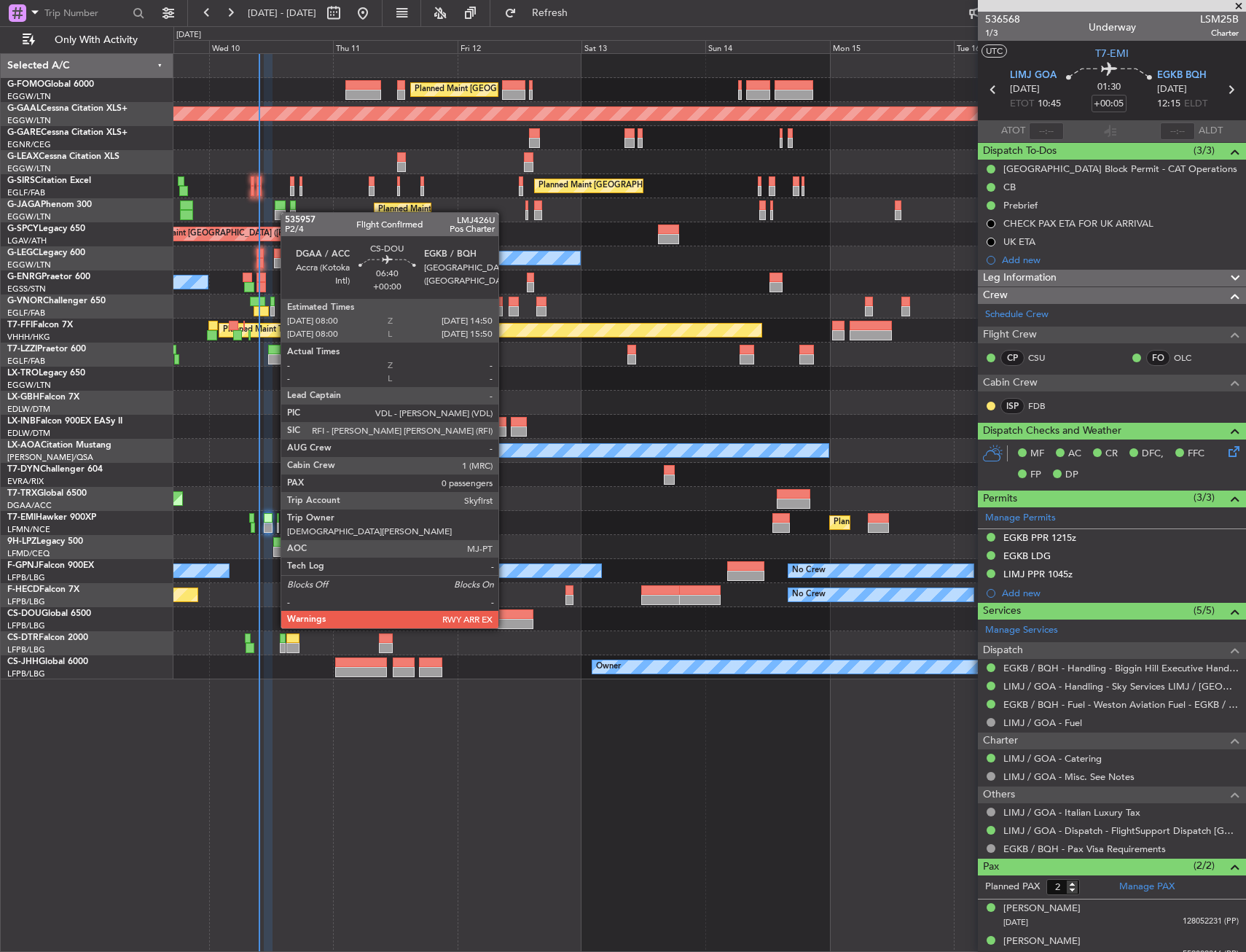
click at [505, 614] on div at bounding box center [516, 614] width 36 height 10
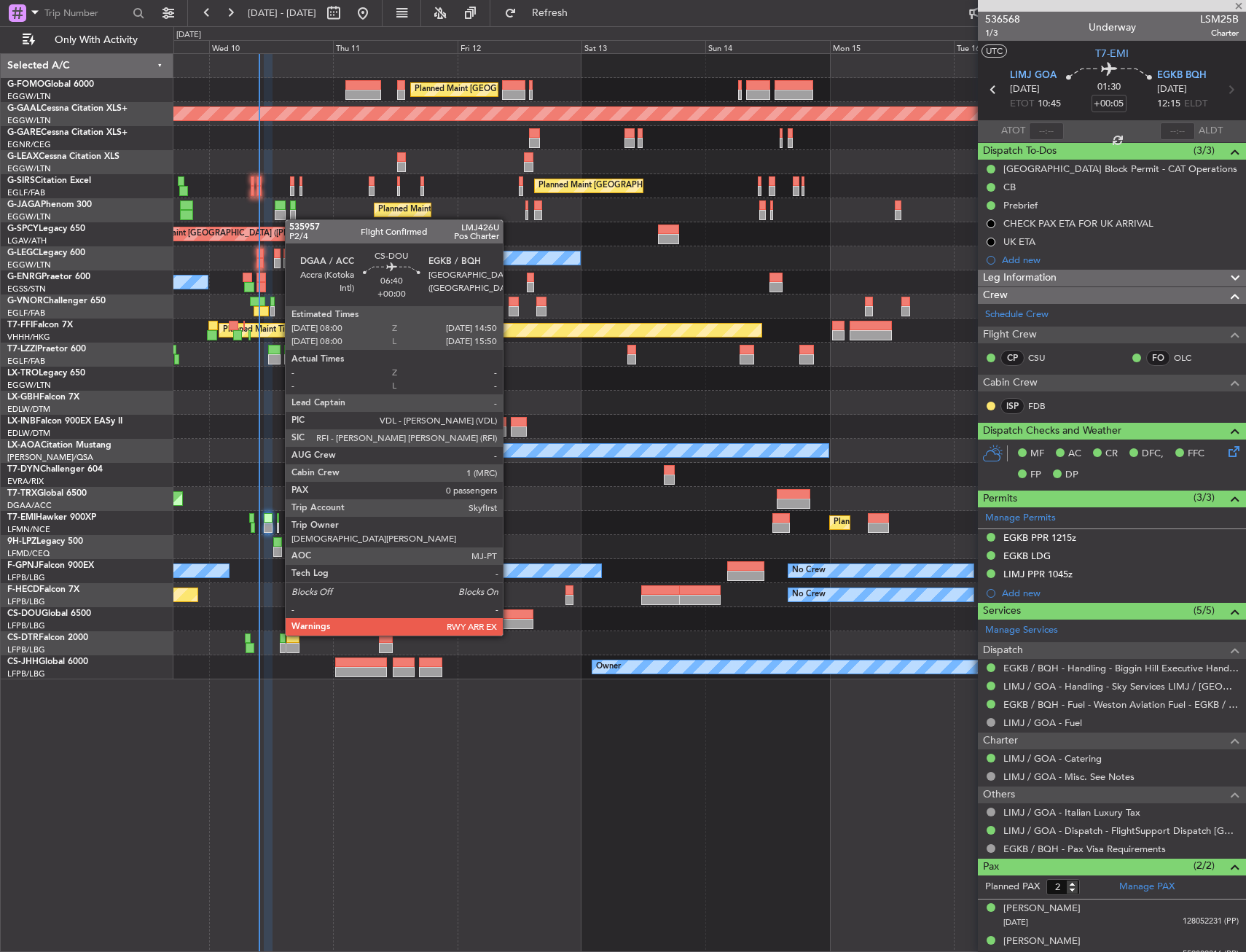
type input "0"
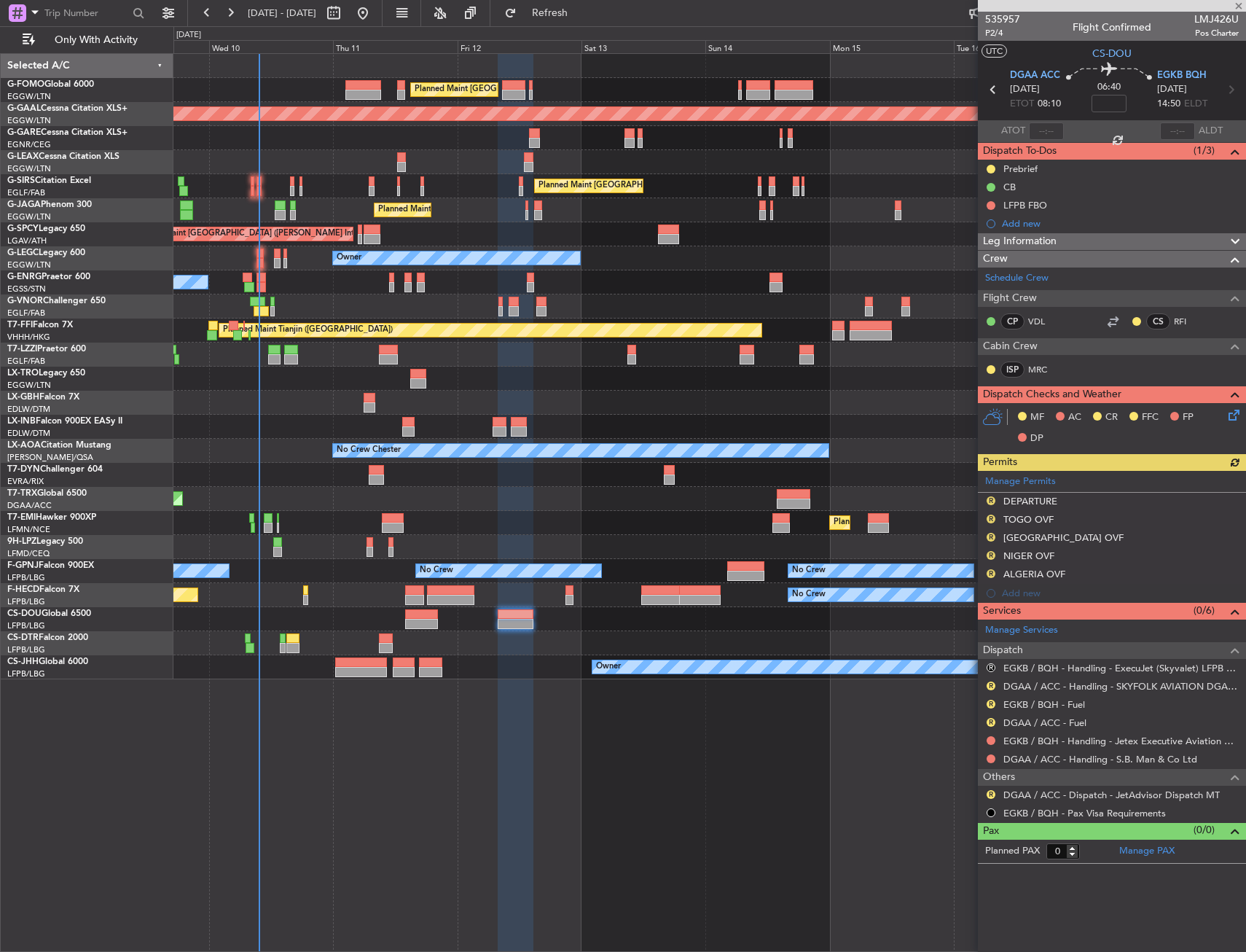
drag, startPoint x: 531, startPoint y: 519, endPoint x: 538, endPoint y: 531, distance: 13.9
click at [509, 512] on div "Planned Maint [GEOGRAPHIC_DATA] Planned Maint [GEOGRAPHIC_DATA]" at bounding box center [710, 522] width 1072 height 24
click at [490, 502] on div "Planned Maint [GEOGRAPHIC_DATA] ([GEOGRAPHIC_DATA])" at bounding box center [710, 499] width 1072 height 24
click at [605, 764] on div "Planned Maint [GEOGRAPHIC_DATA] ([GEOGRAPHIC_DATA]) Planned [GEOGRAPHIC_DATA] U…" at bounding box center [710, 502] width 1073 height 898
click at [652, 708] on div "Planned Maint [GEOGRAPHIC_DATA] ([GEOGRAPHIC_DATA]) Planned [GEOGRAPHIC_DATA] U…" at bounding box center [710, 502] width 1073 height 898
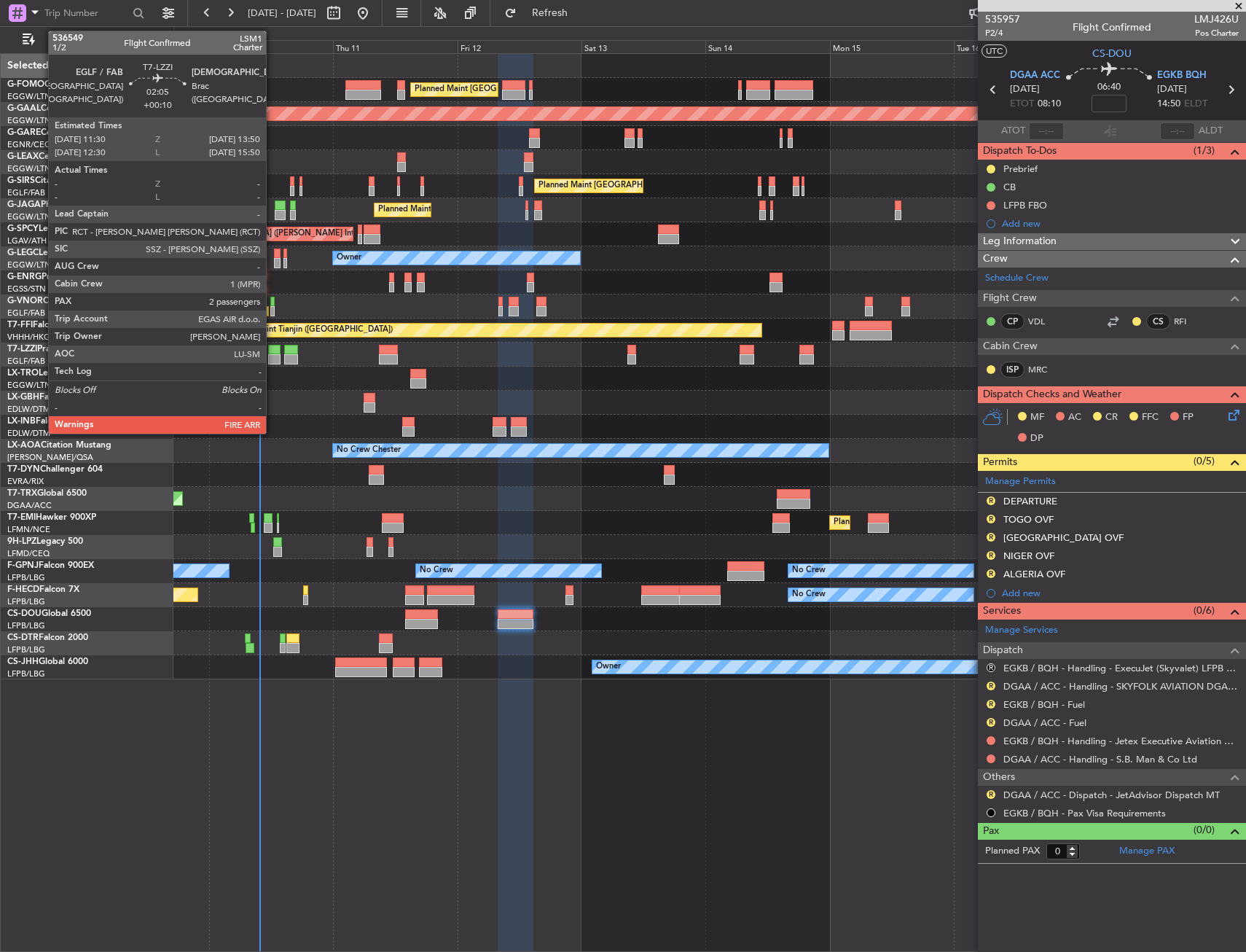
click at [273, 347] on div at bounding box center [274, 349] width 13 height 10
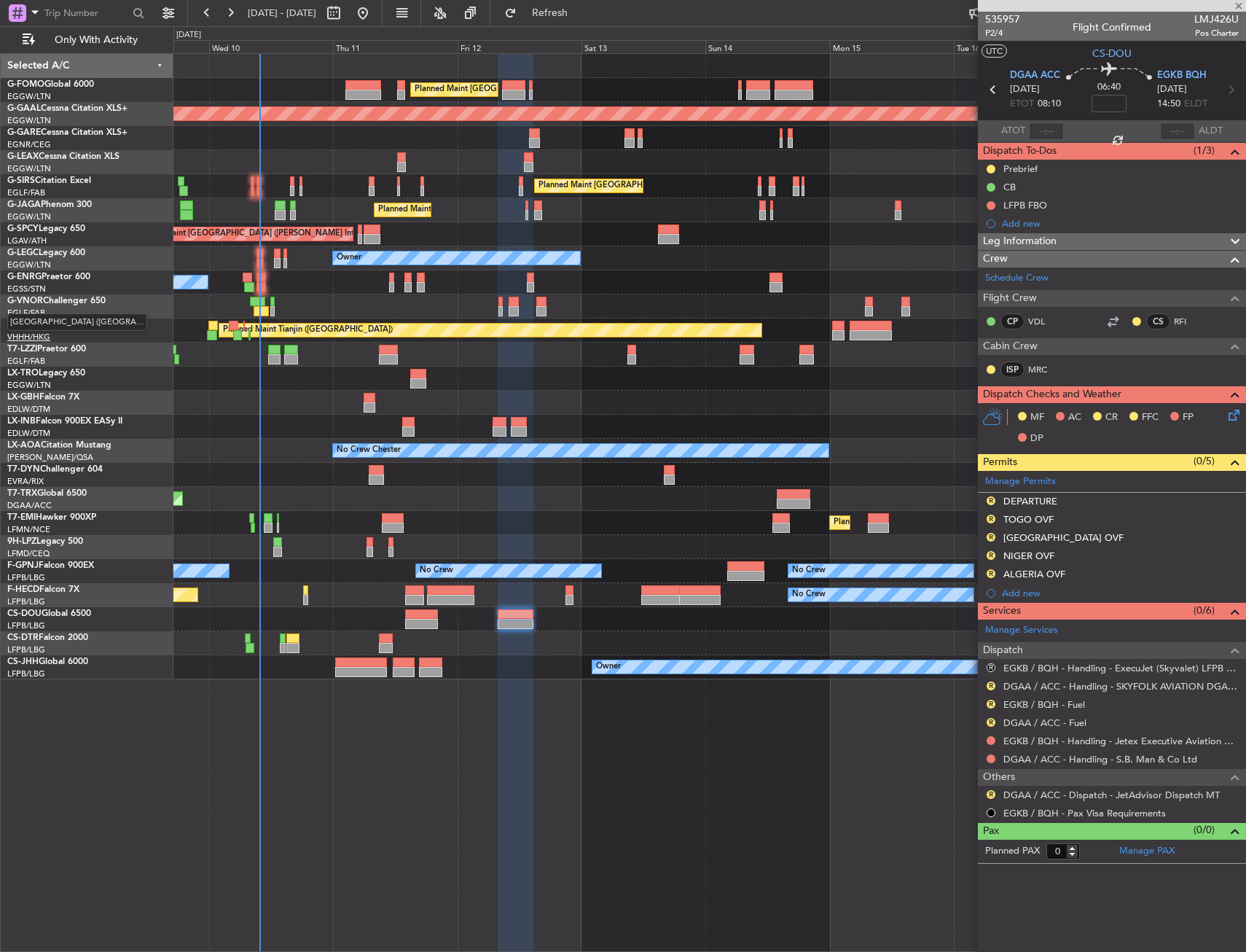
type input "+00:10"
type input "2"
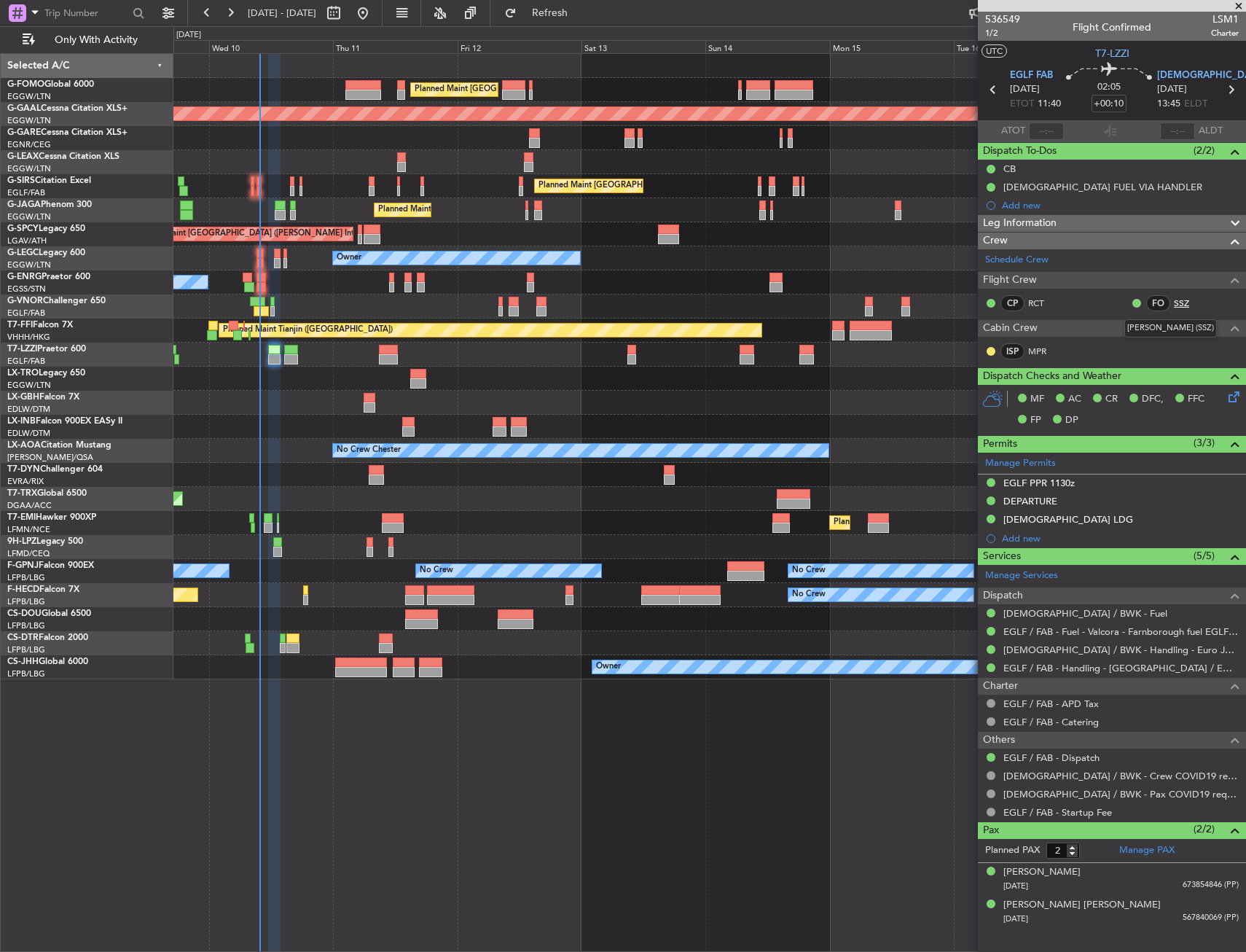
click at [1177, 301] on link "SSZ" at bounding box center [1191, 303] width 32 height 13
click at [1050, 866] on div "[PERSON_NAME]" at bounding box center [1041, 872] width 78 height 14
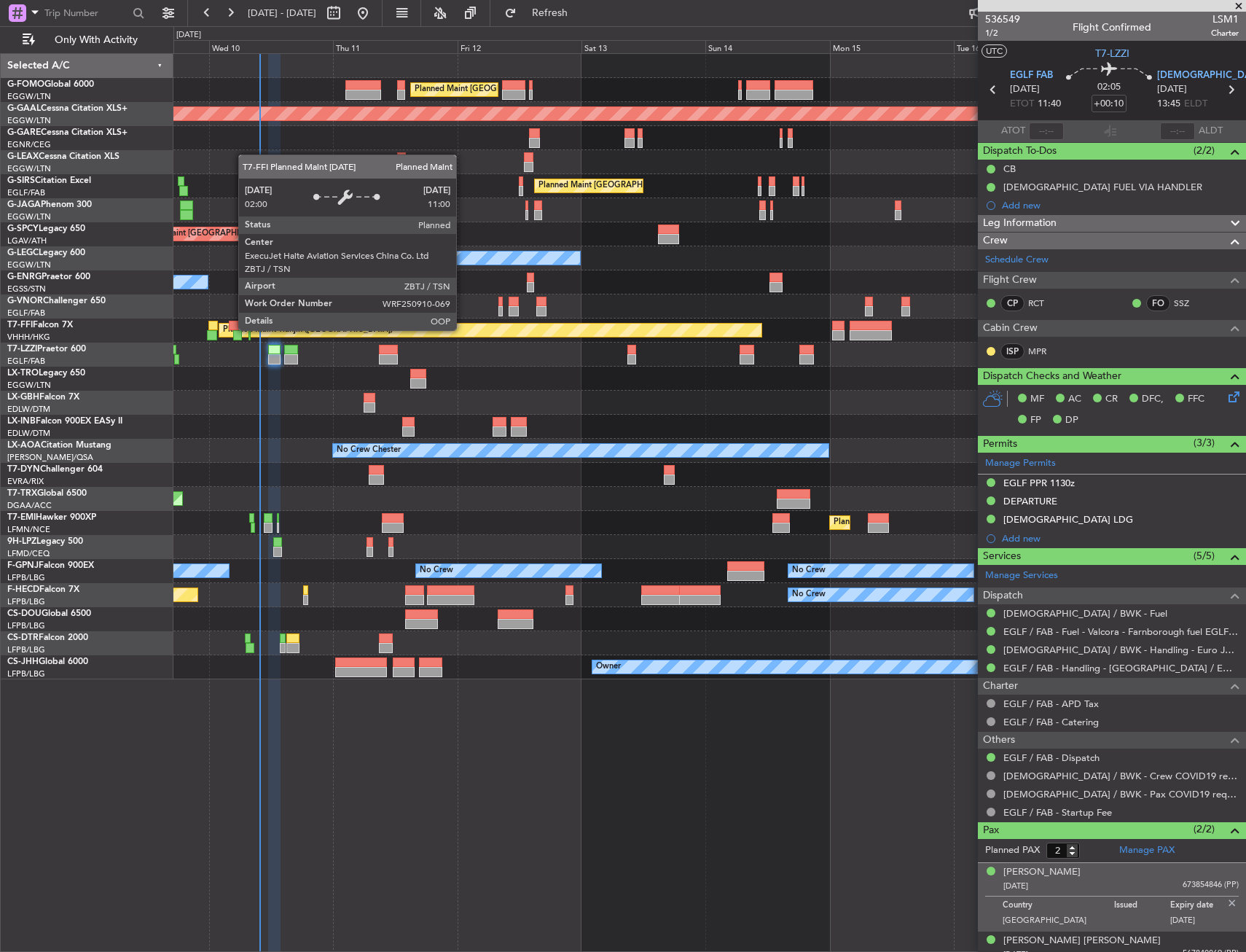
click at [464, 341] on div "Planned Maint Tianjin ([GEOGRAPHIC_DATA]) 17:40 Z 05:15 Z [PERSON_NAME] 17:00 Z…" at bounding box center [710, 331] width 1072 height 24
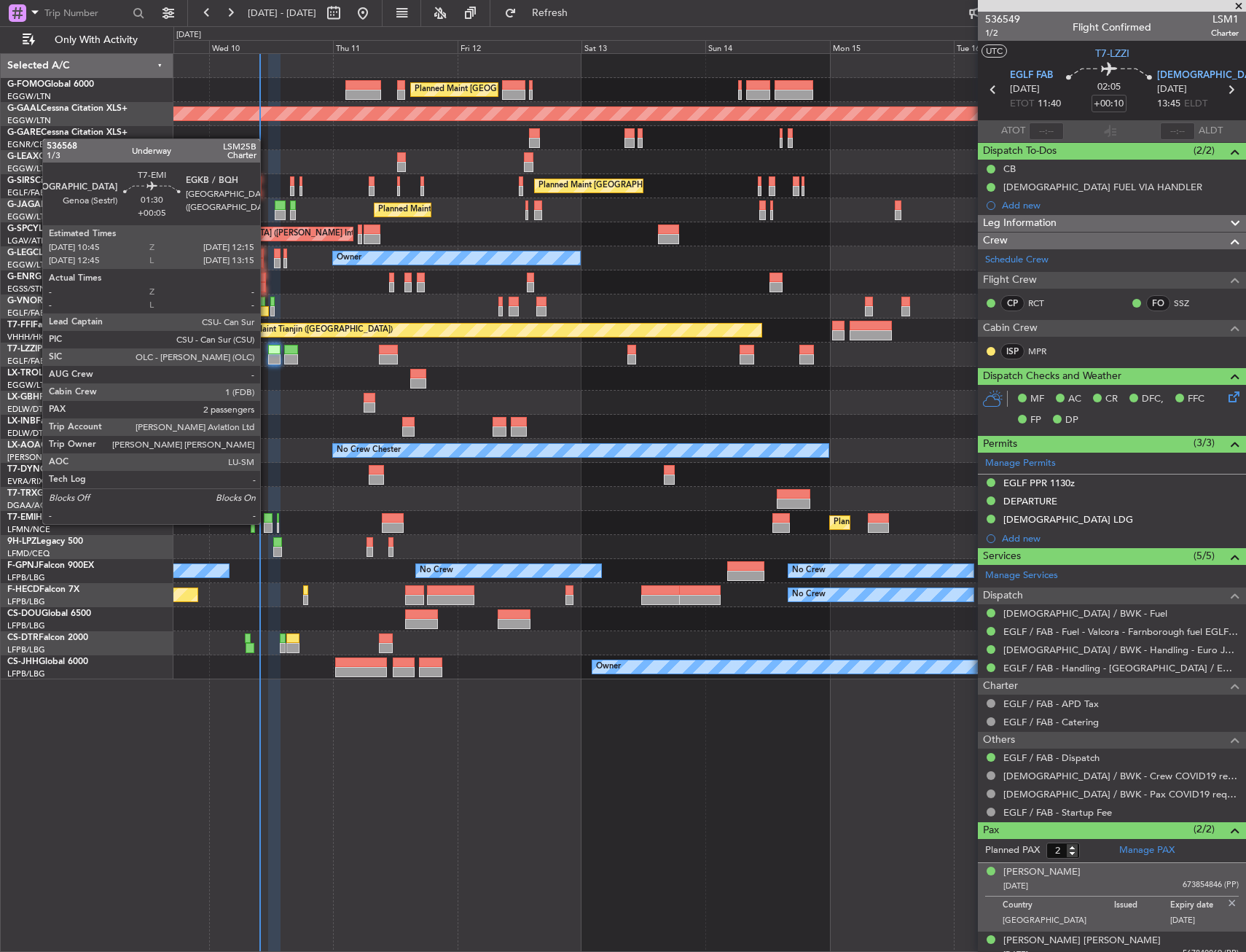
click at [267, 522] on div at bounding box center [268, 528] width 8 height 10
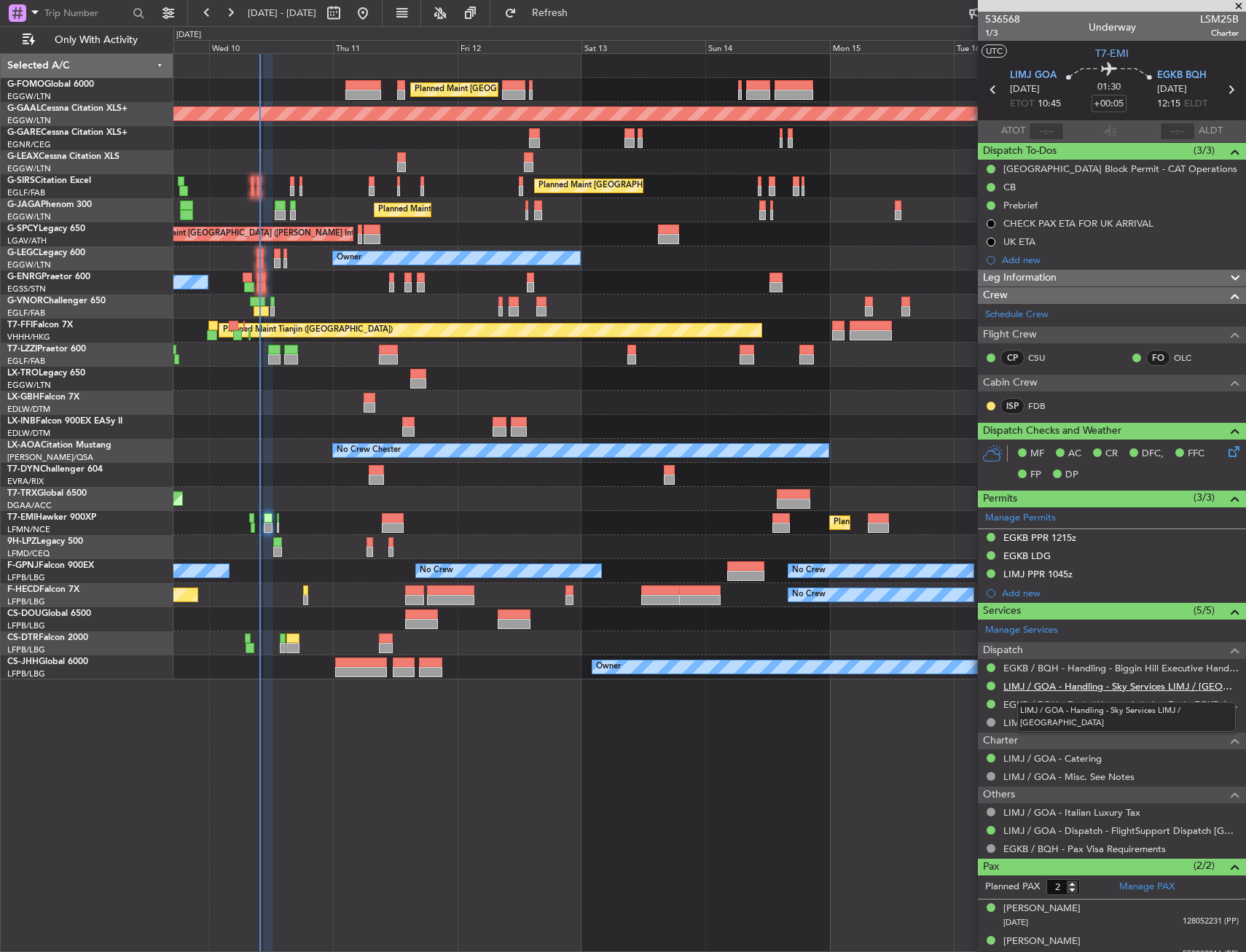
click at [1069, 688] on link "LIMJ / GOA - Handling - Sky Services LIMJ / [GEOGRAPHIC_DATA]" at bounding box center [1121, 686] width 235 height 13
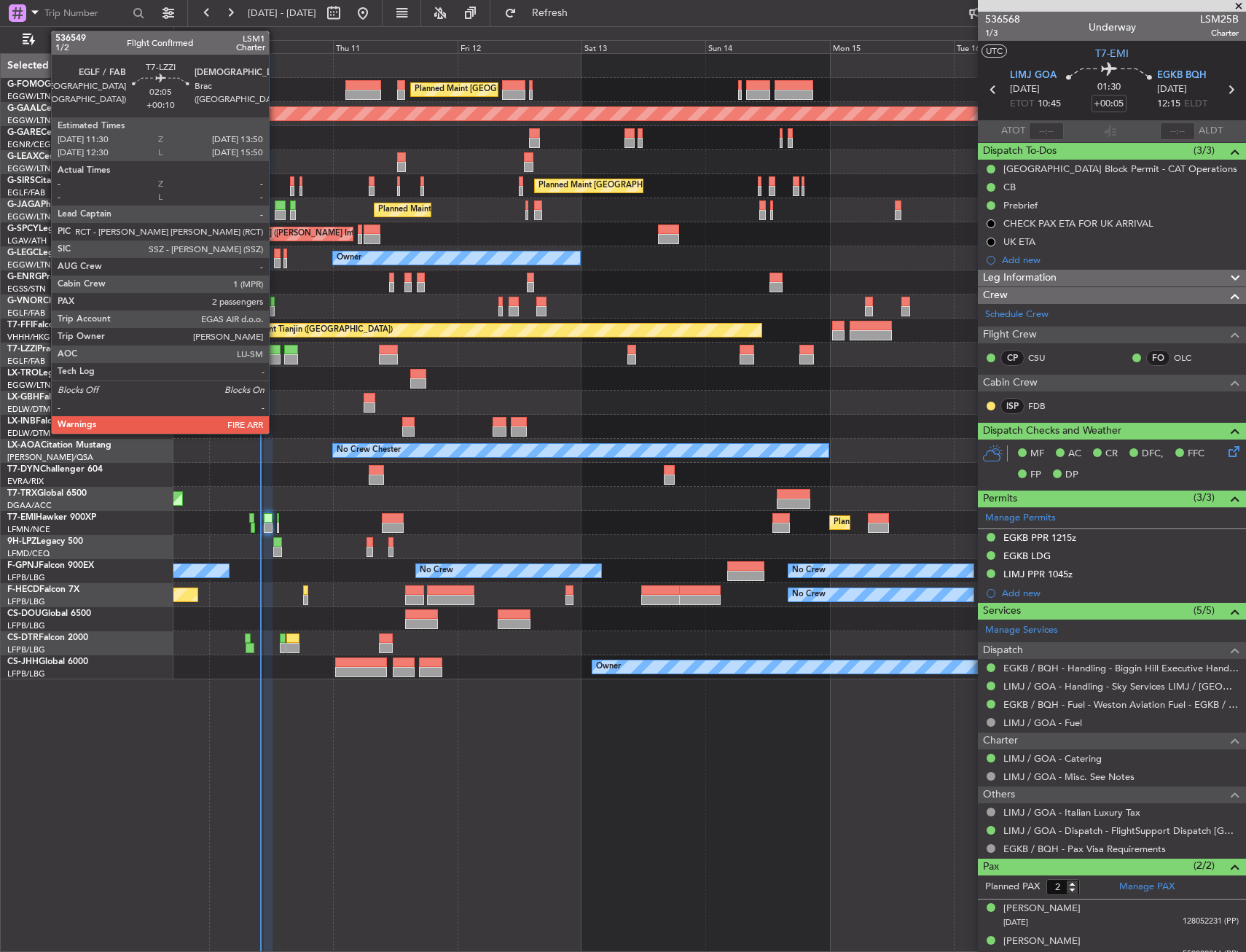
click at [275, 350] on div at bounding box center [274, 349] width 13 height 10
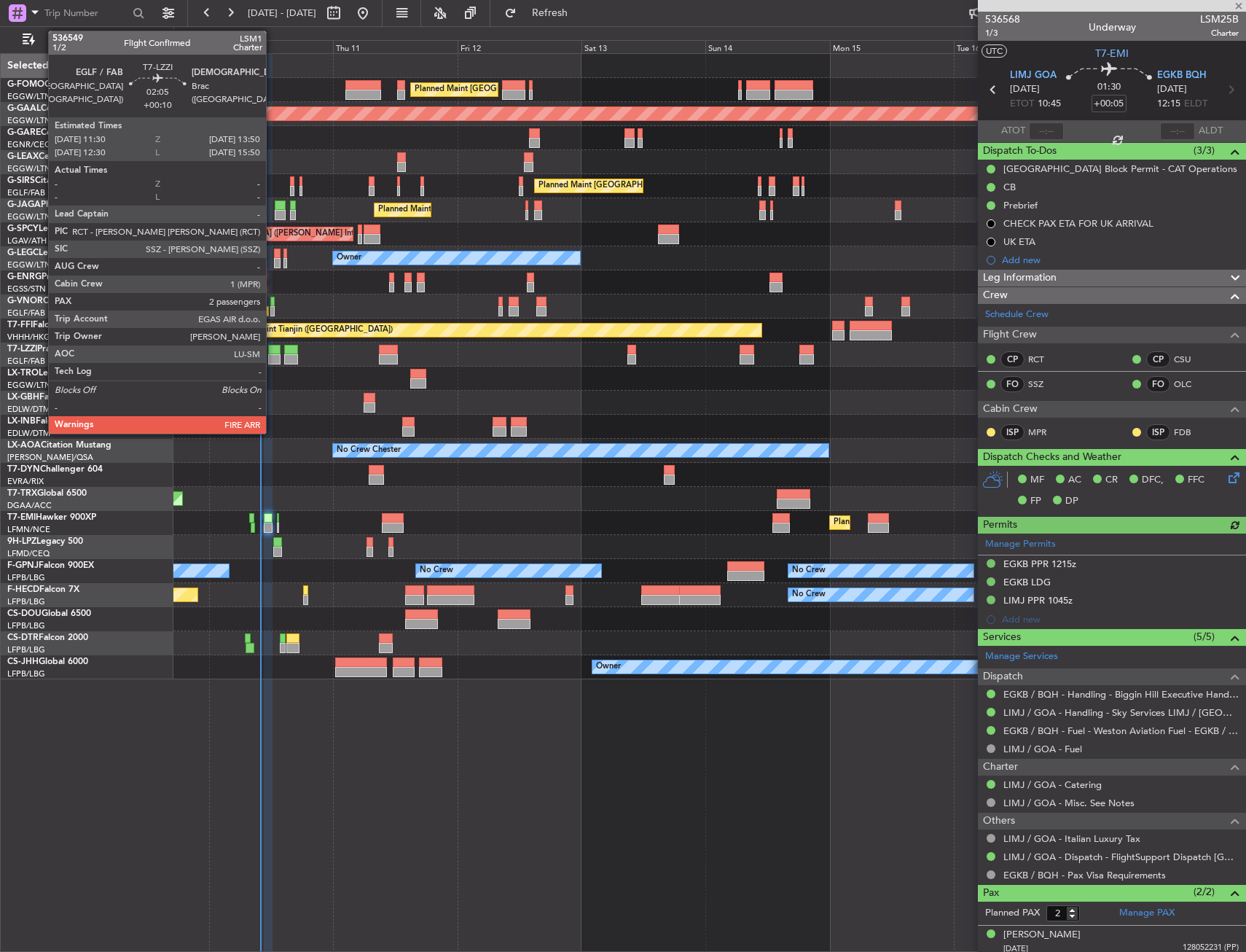
click at [273, 349] on div at bounding box center [274, 349] width 13 height 10
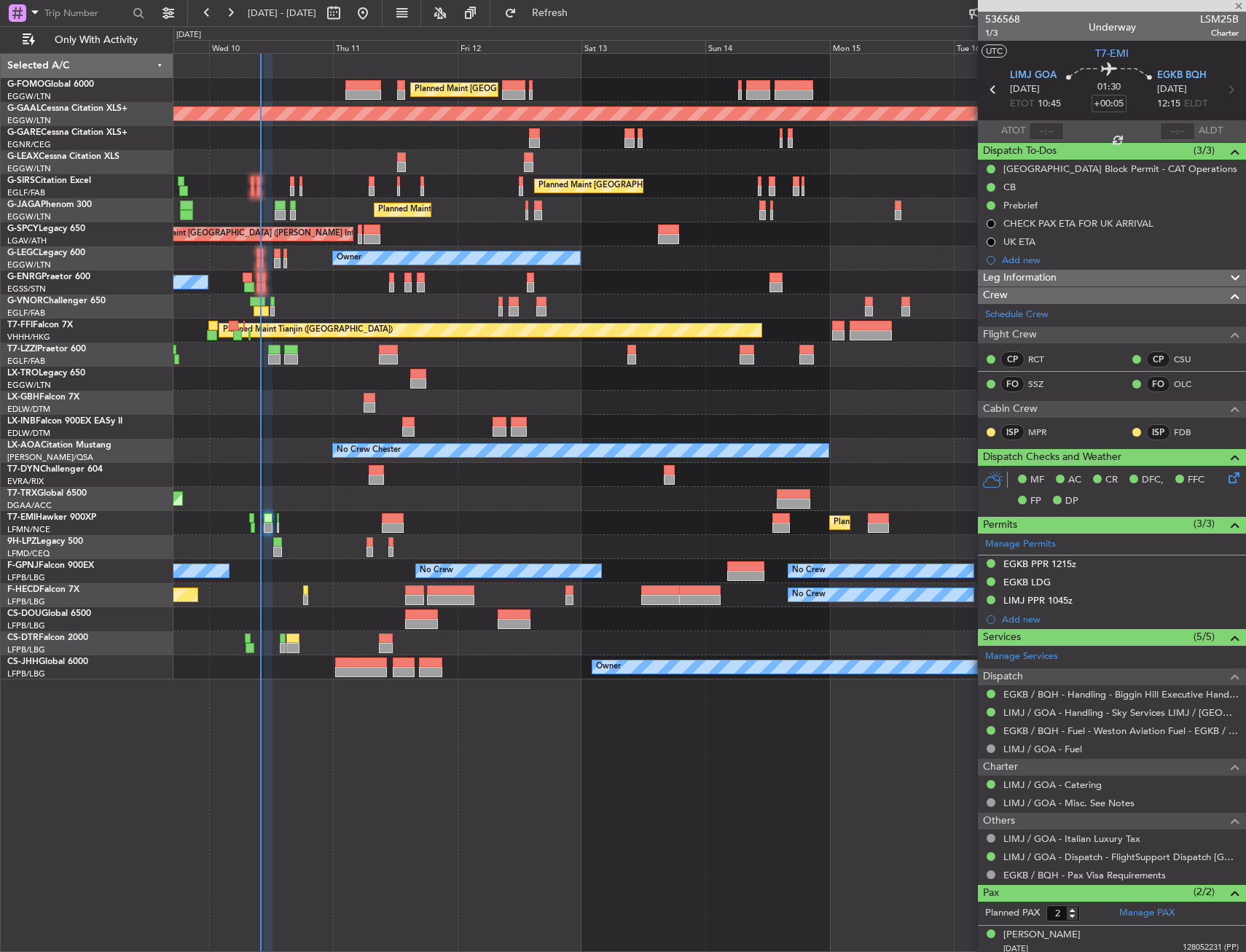
type input "+00:10"
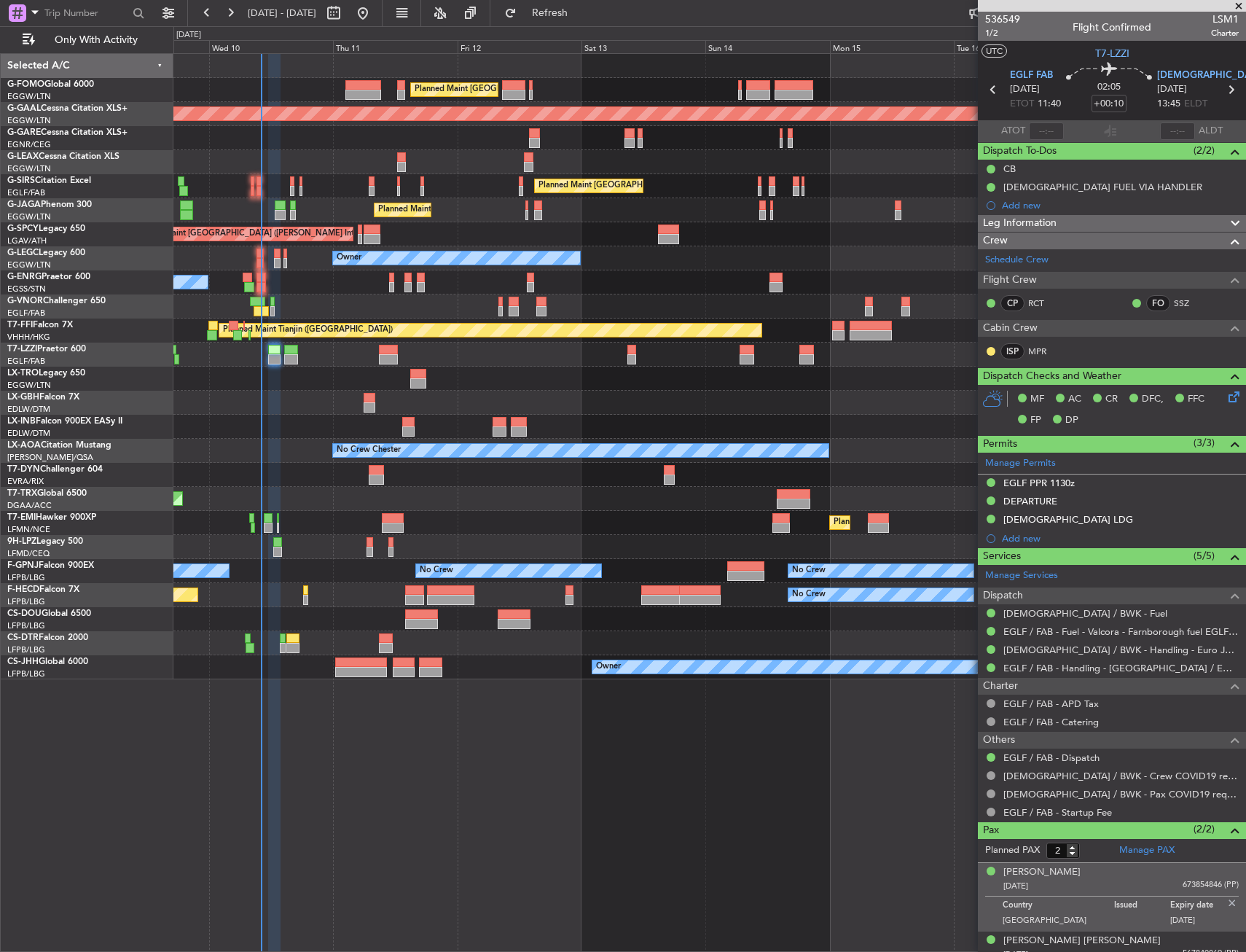
click at [120, 81] on div "Planned Maint London (Luton) Planned Maint Dusseldorf Unplanned Maint Chester P…" at bounding box center [623, 489] width 1246 height 926
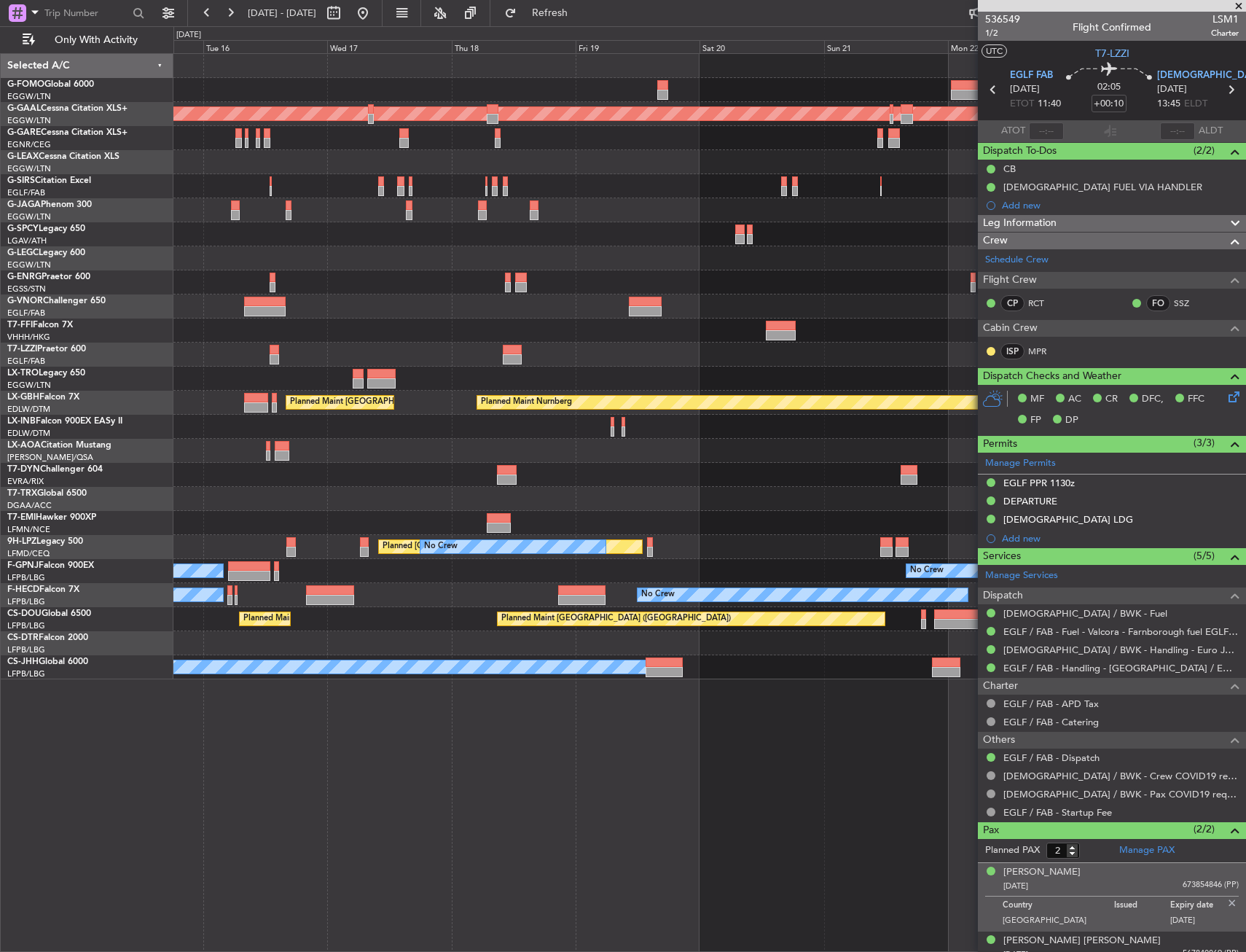
click at [139, 144] on div "Planned Maint Dusseldorf A/C Unavailable London (Luton) Planned Maint Tianjin (…" at bounding box center [623, 489] width 1246 height 926
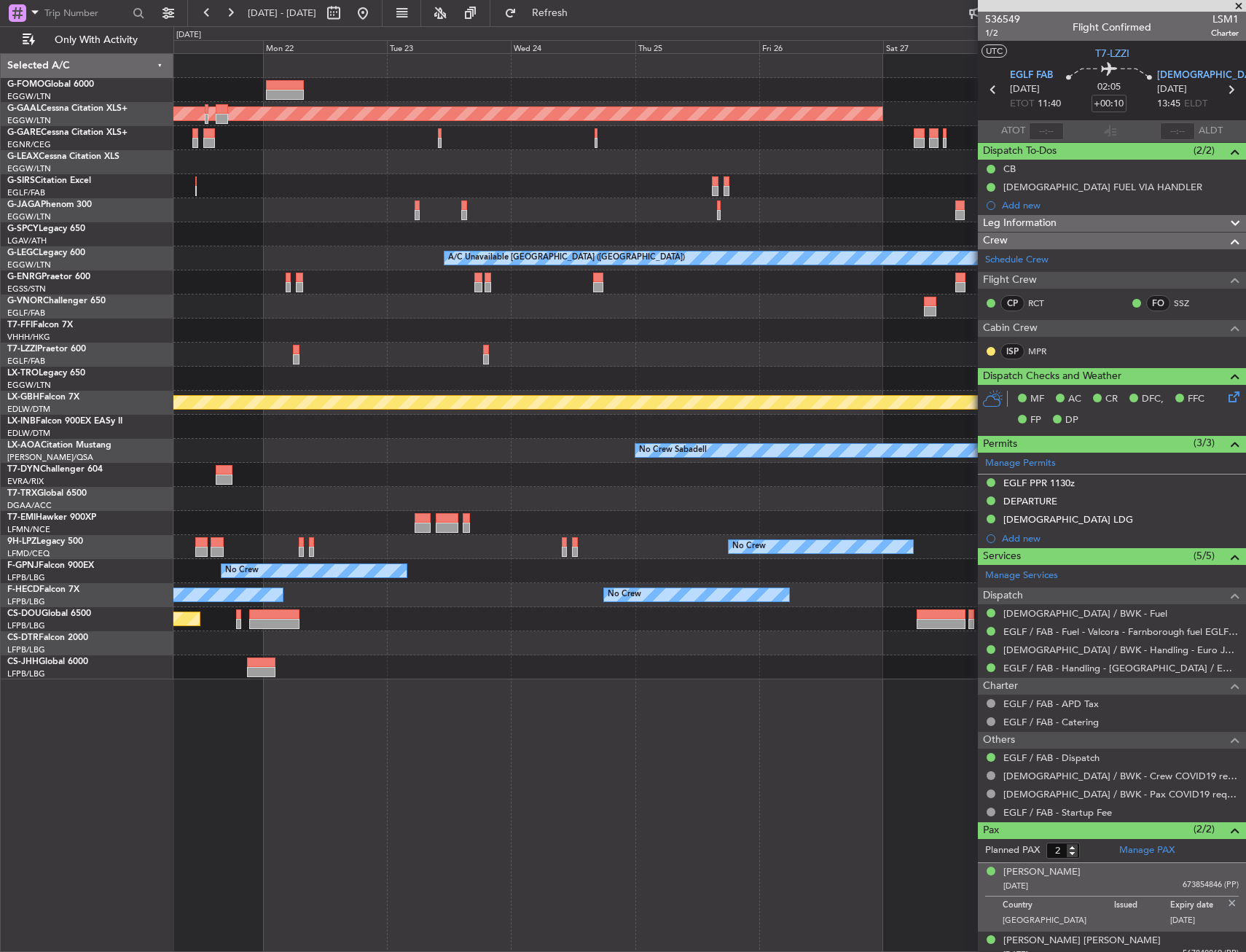
click at [0, 139] on html "09 Sep 2025 - 18 Sep 2025 Refresh Quick Links Only With Activity Planned Maint …" at bounding box center [623, 476] width 1246 height 952
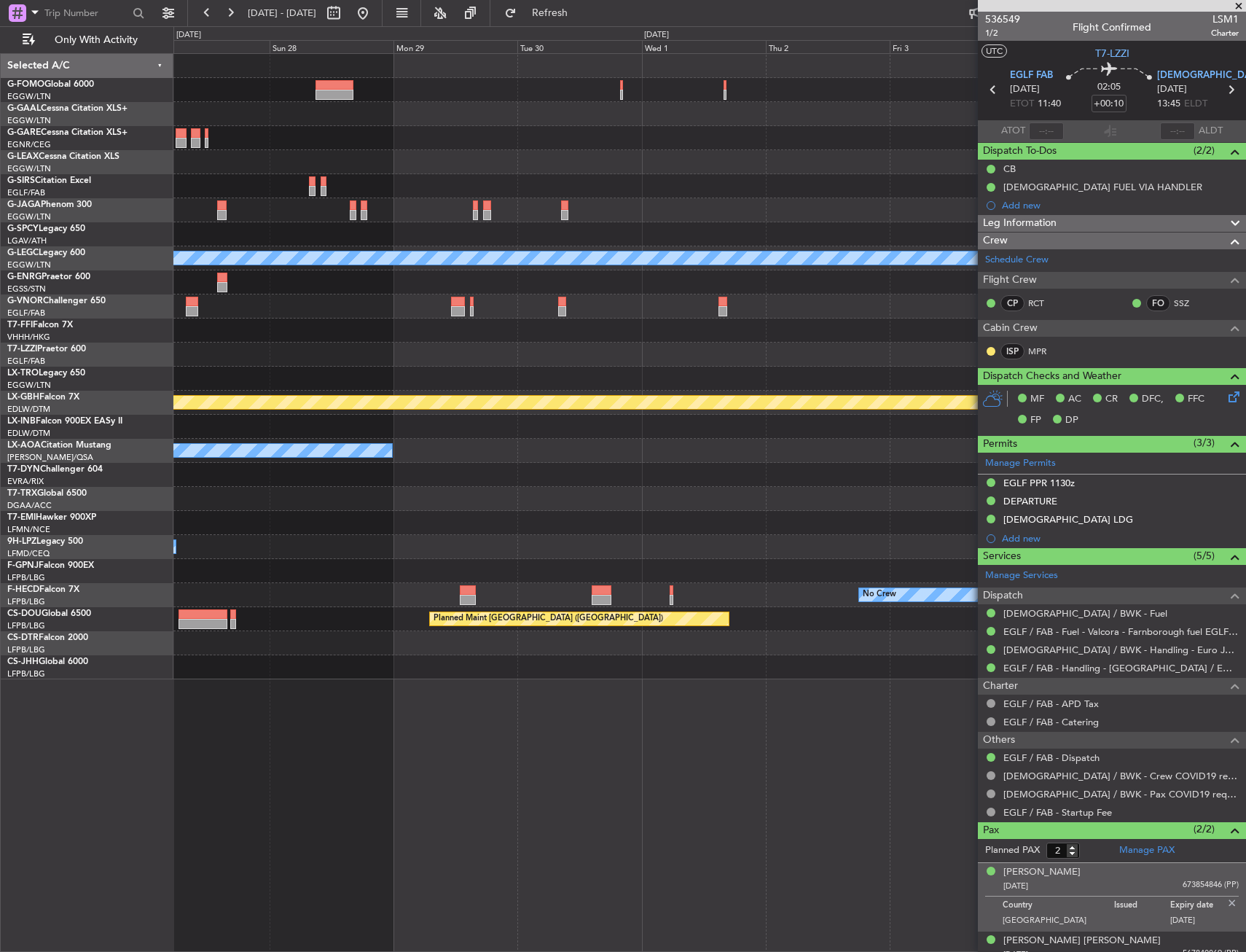
click at [0, 103] on html "09 Sep 2025 - 18 Sep 2025 Refresh Quick Links Only With Activity Planned Maint …" at bounding box center [623, 476] width 1246 height 952
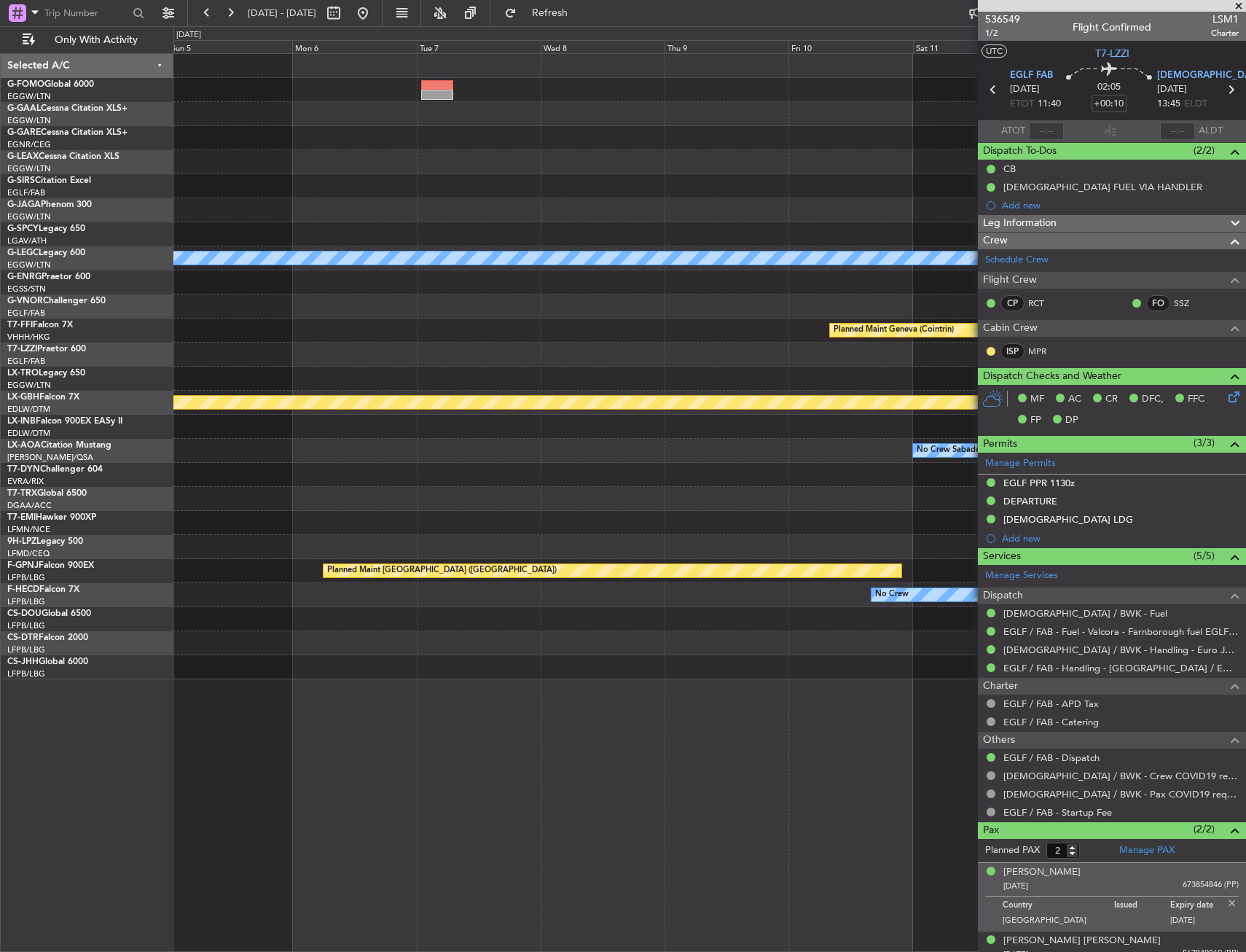
click at [0, 133] on html "09 Sep 2025 - 18 Sep 2025 Refresh Quick Links Only With Activity A/C Unavailabl…" at bounding box center [623, 476] width 1246 height 952
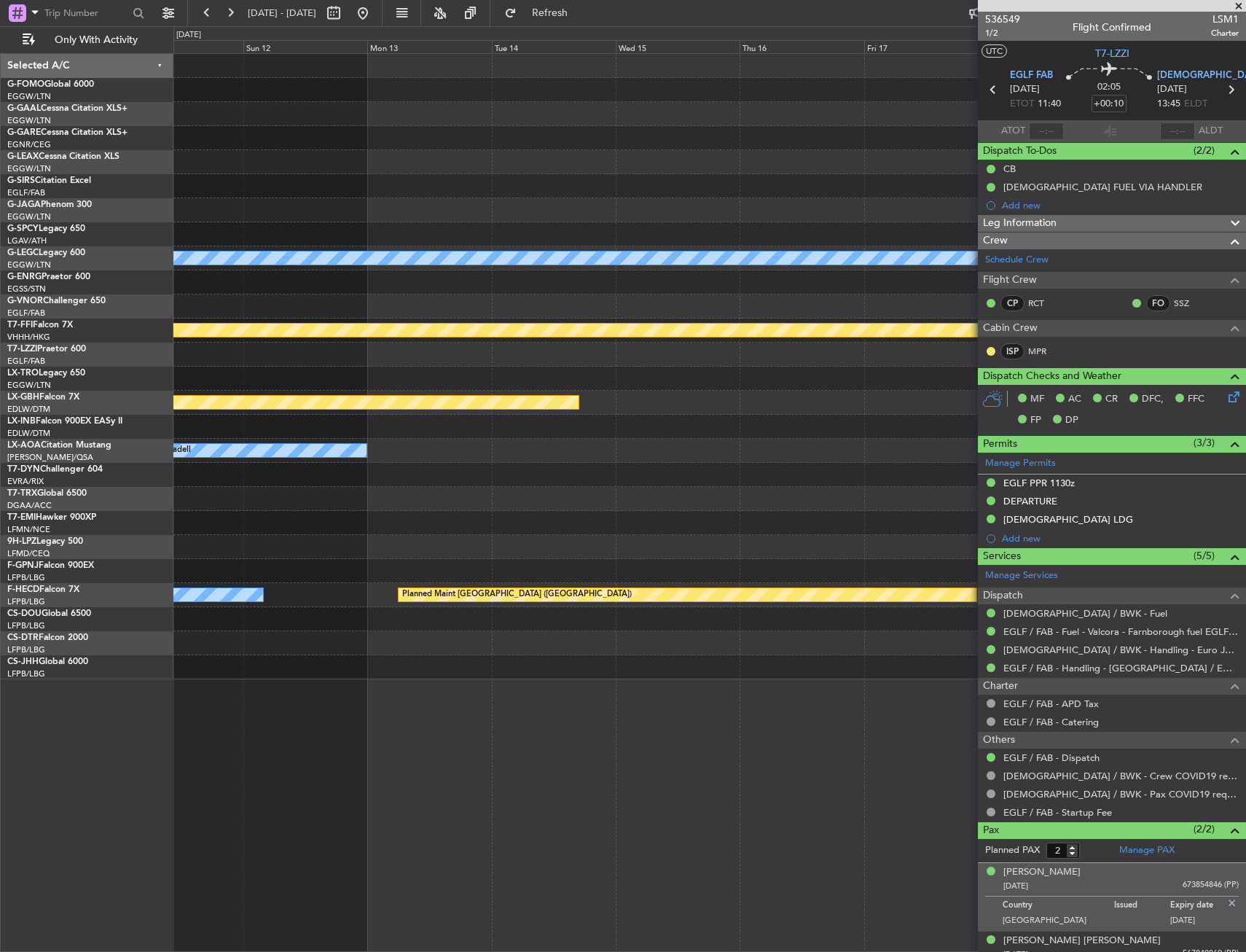
click at [0, 145] on html "09 Sep 2025 - 18 Sep 2025 Refresh Quick Links Only With Activity A/C Unavailabl…" at bounding box center [623, 476] width 1246 height 952
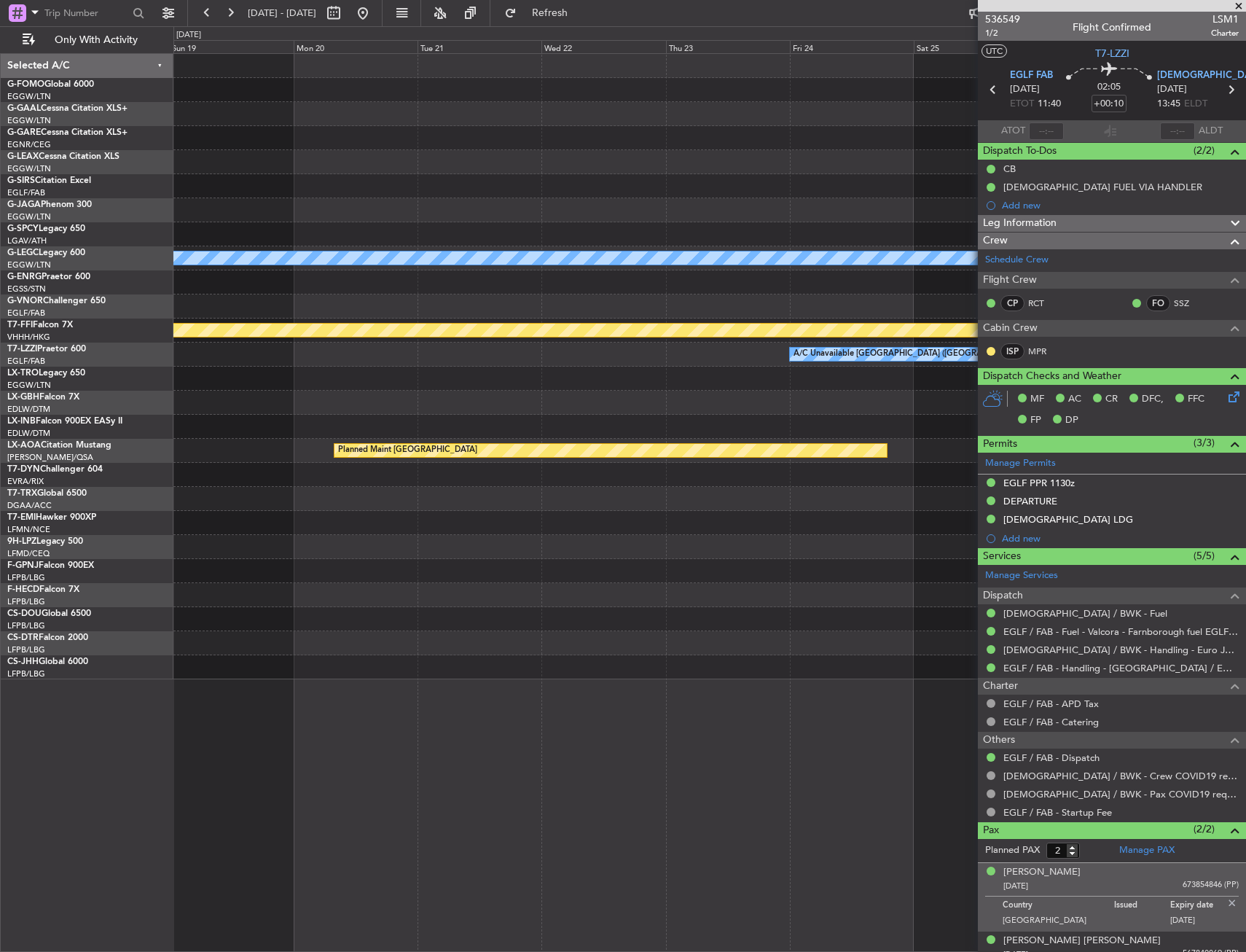
click at [193, 132] on div at bounding box center [710, 138] width 1072 height 24
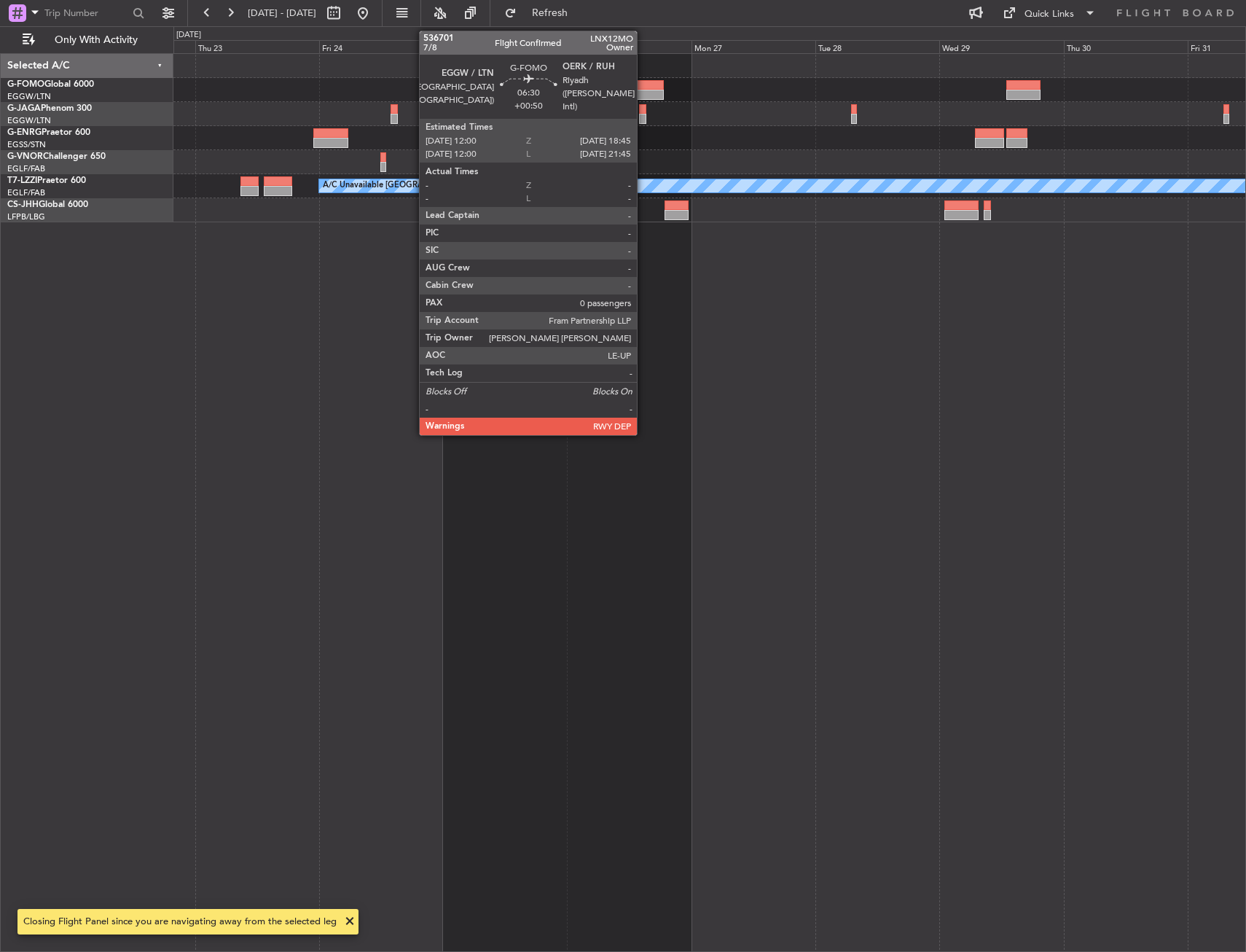
click at [643, 89] on div at bounding box center [646, 85] width 35 height 10
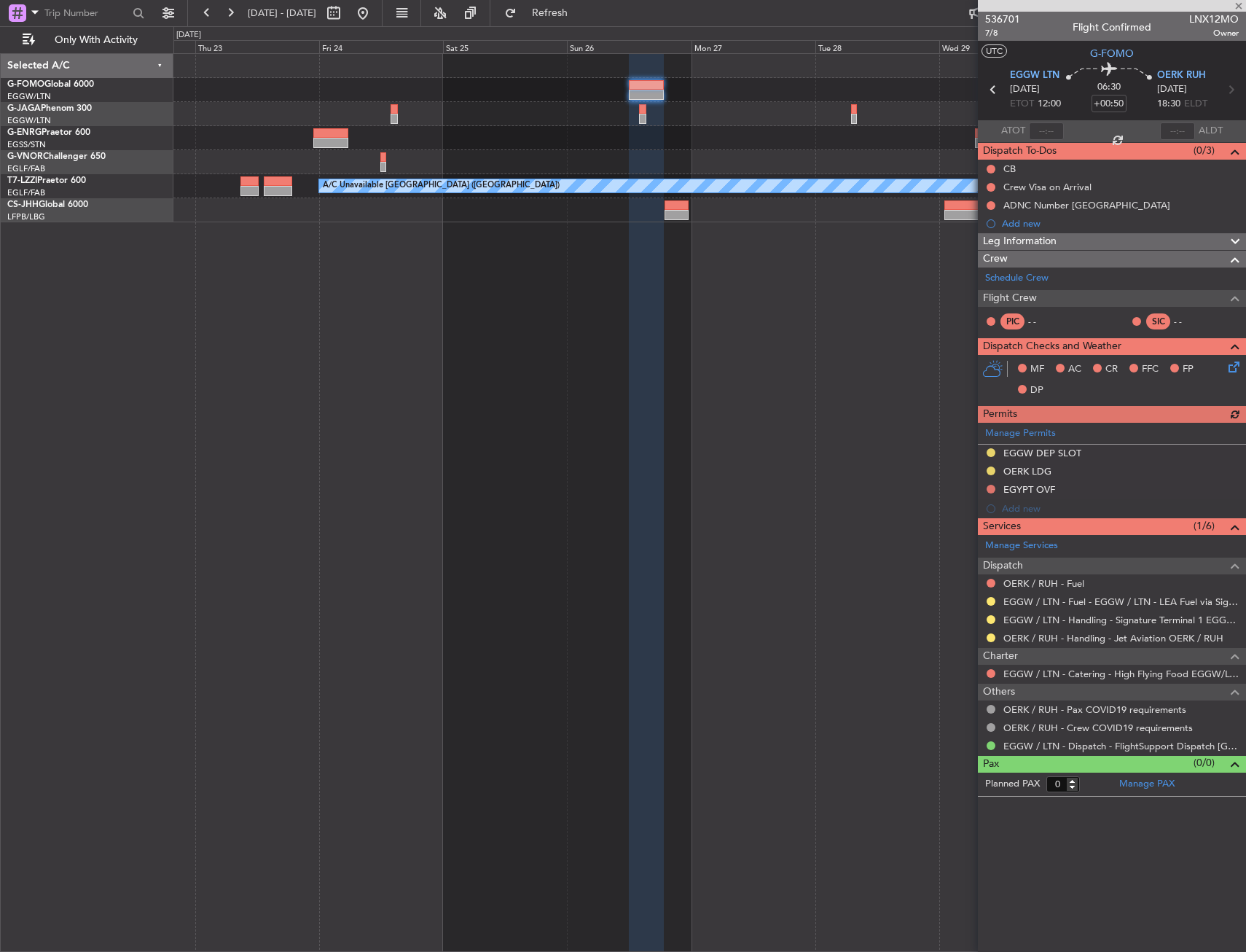
click at [300, 89] on div "A/C Unavailable London (Luton)" at bounding box center [710, 138] width 1072 height 169
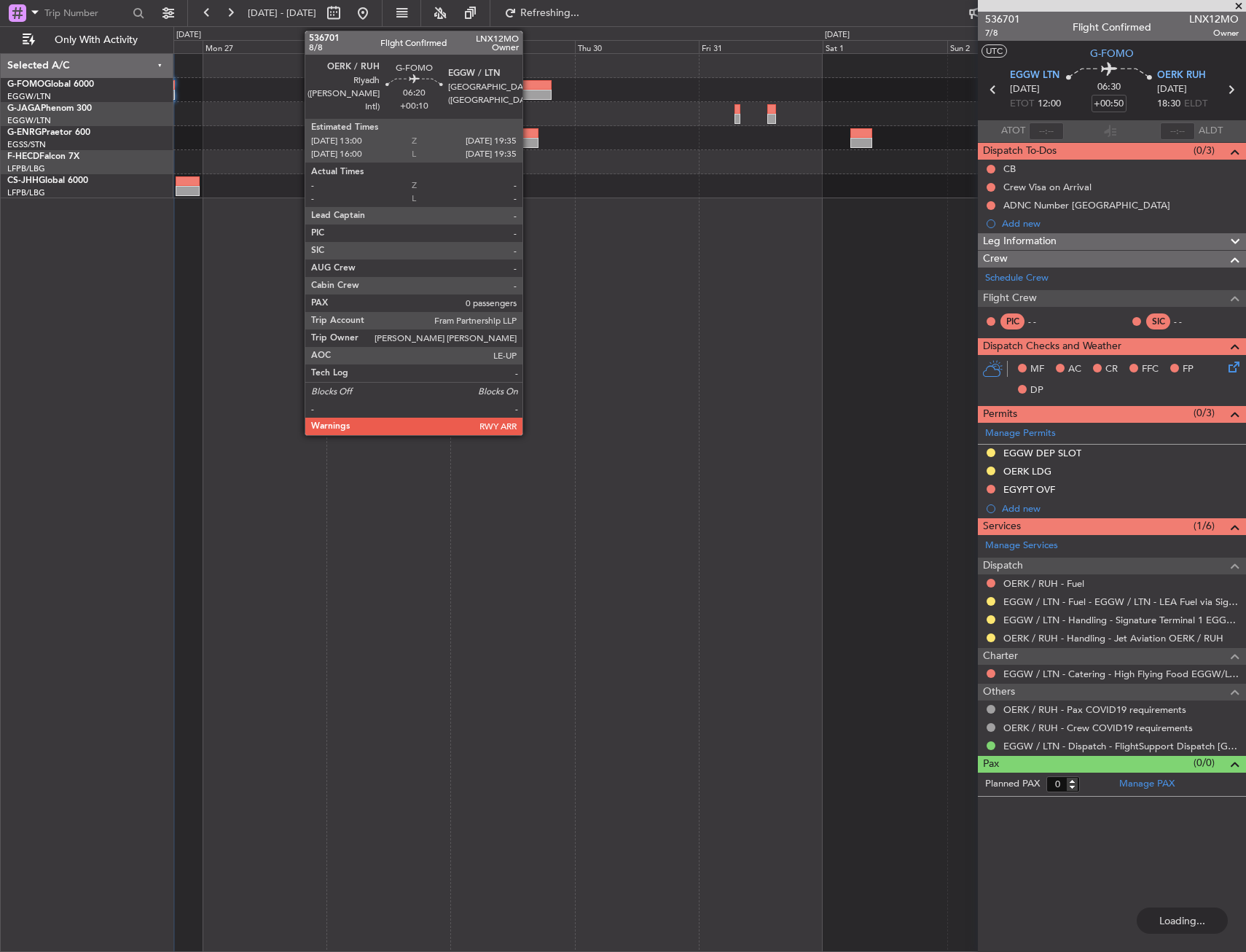
click at [529, 85] on div at bounding box center [534, 85] width 34 height 10
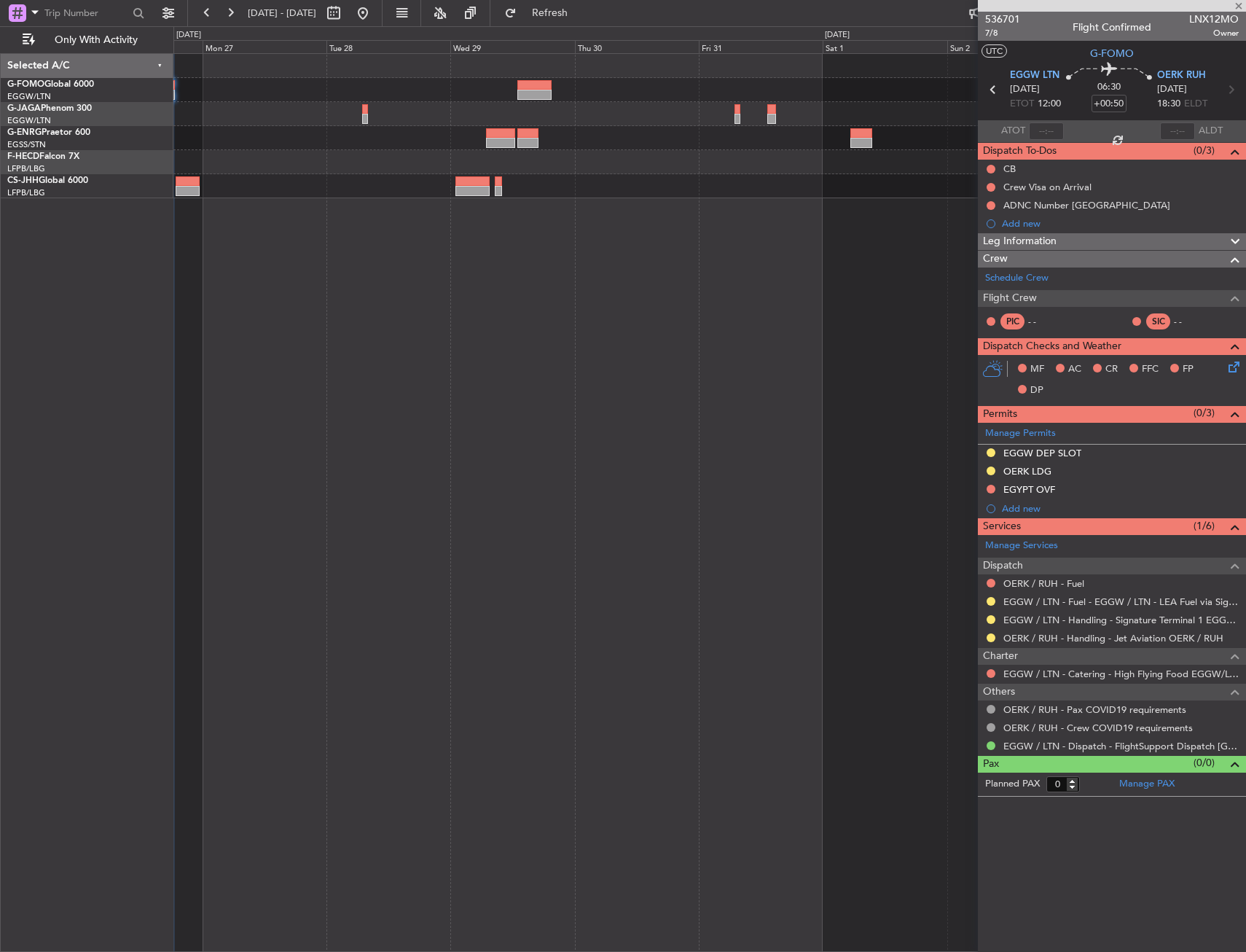
drag, startPoint x: 615, startPoint y: 308, endPoint x: 632, endPoint y: 352, distance: 47.2
type input "+00:10"
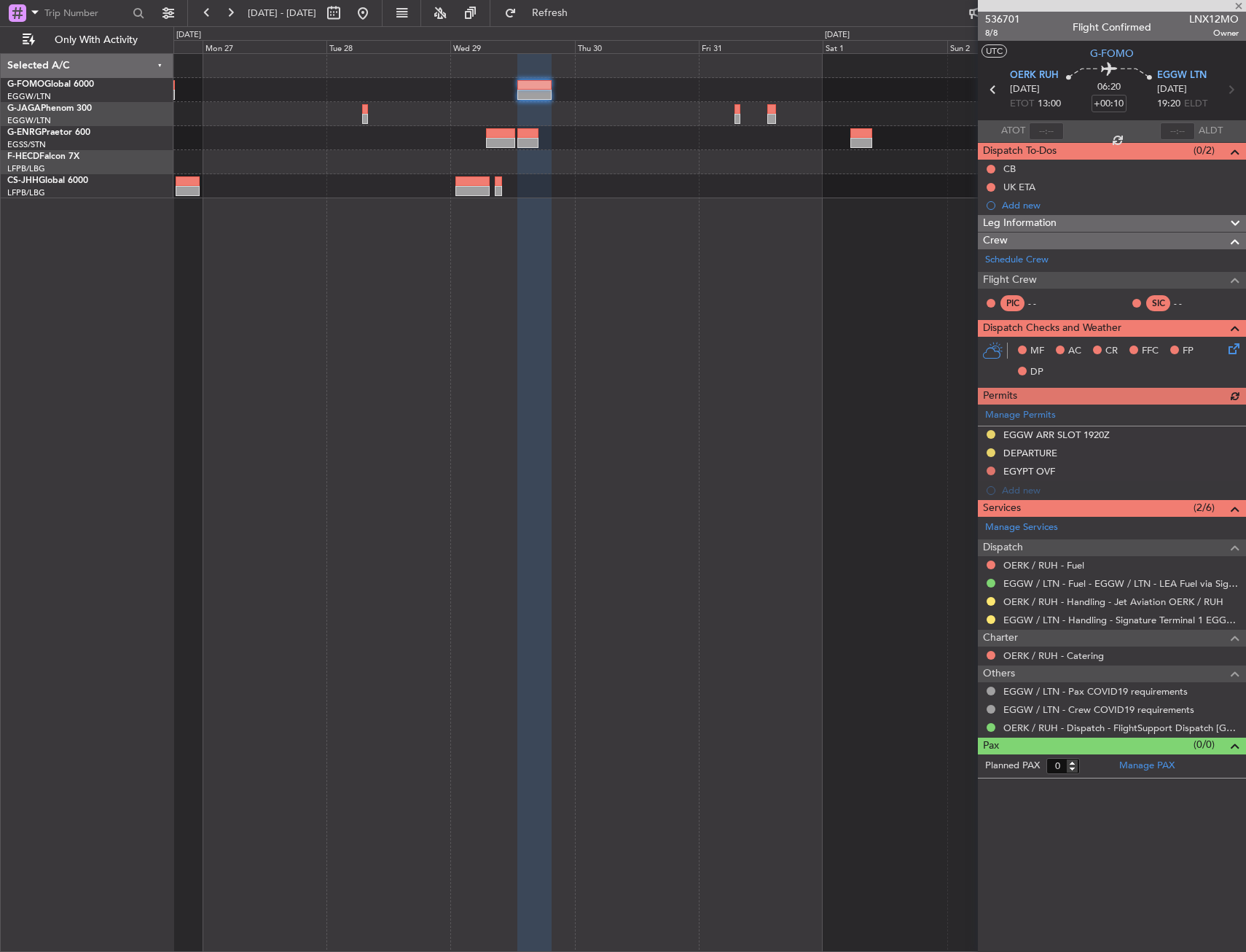
click at [417, 356] on div "Planned Maint [GEOGRAPHIC_DATA] ([GEOGRAPHIC_DATA])" at bounding box center [710, 502] width 1073 height 898
click at [455, 339] on div "Planned Maint [GEOGRAPHIC_DATA] ([GEOGRAPHIC_DATA])" at bounding box center [710, 502] width 1073 height 898
click at [454, 333] on div "Planned Maint [GEOGRAPHIC_DATA] ([GEOGRAPHIC_DATA])" at bounding box center [710, 502] width 1073 height 898
click at [375, 16] on button at bounding box center [362, 13] width 23 height 23
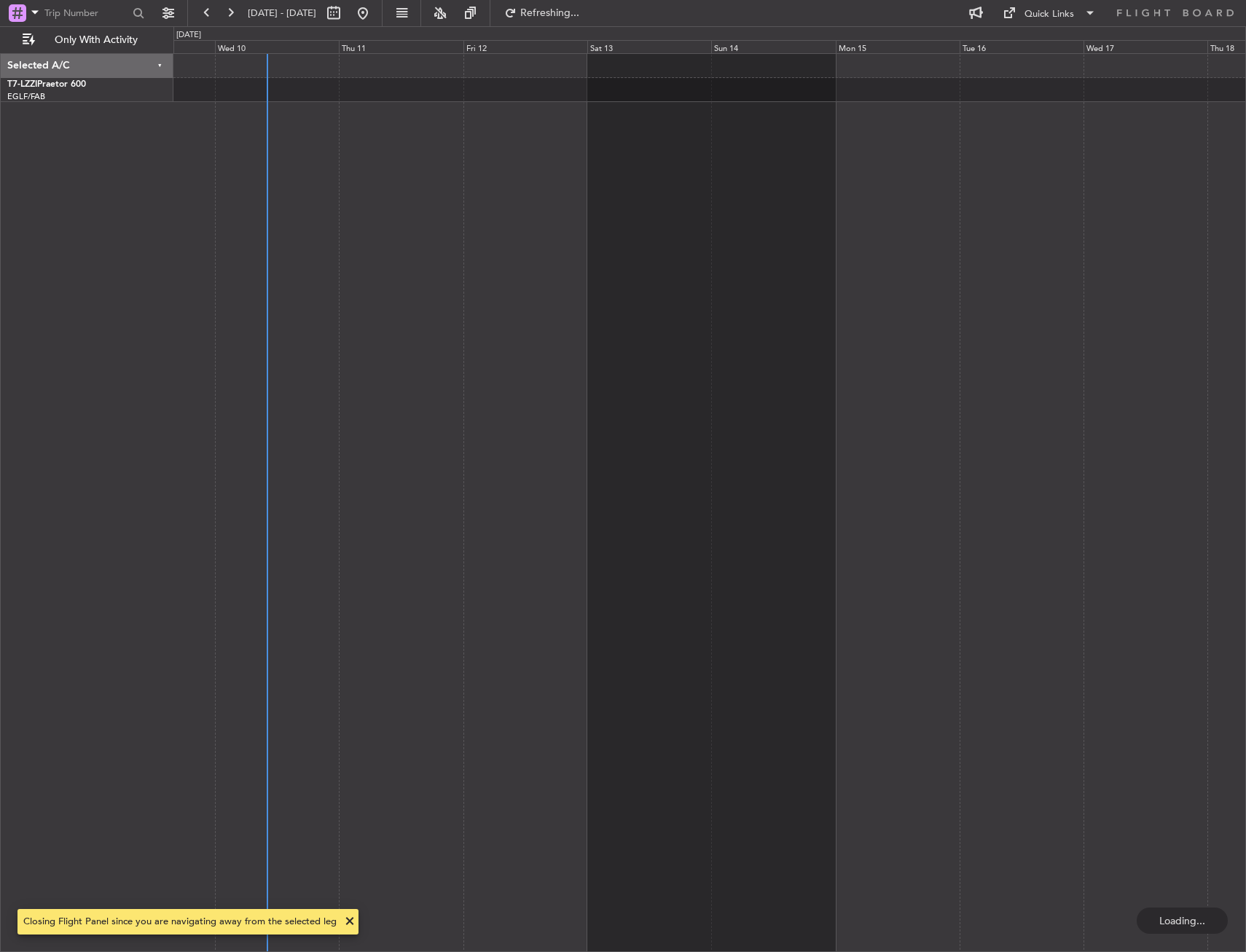
click at [422, 147] on div at bounding box center [710, 502] width 1073 height 898
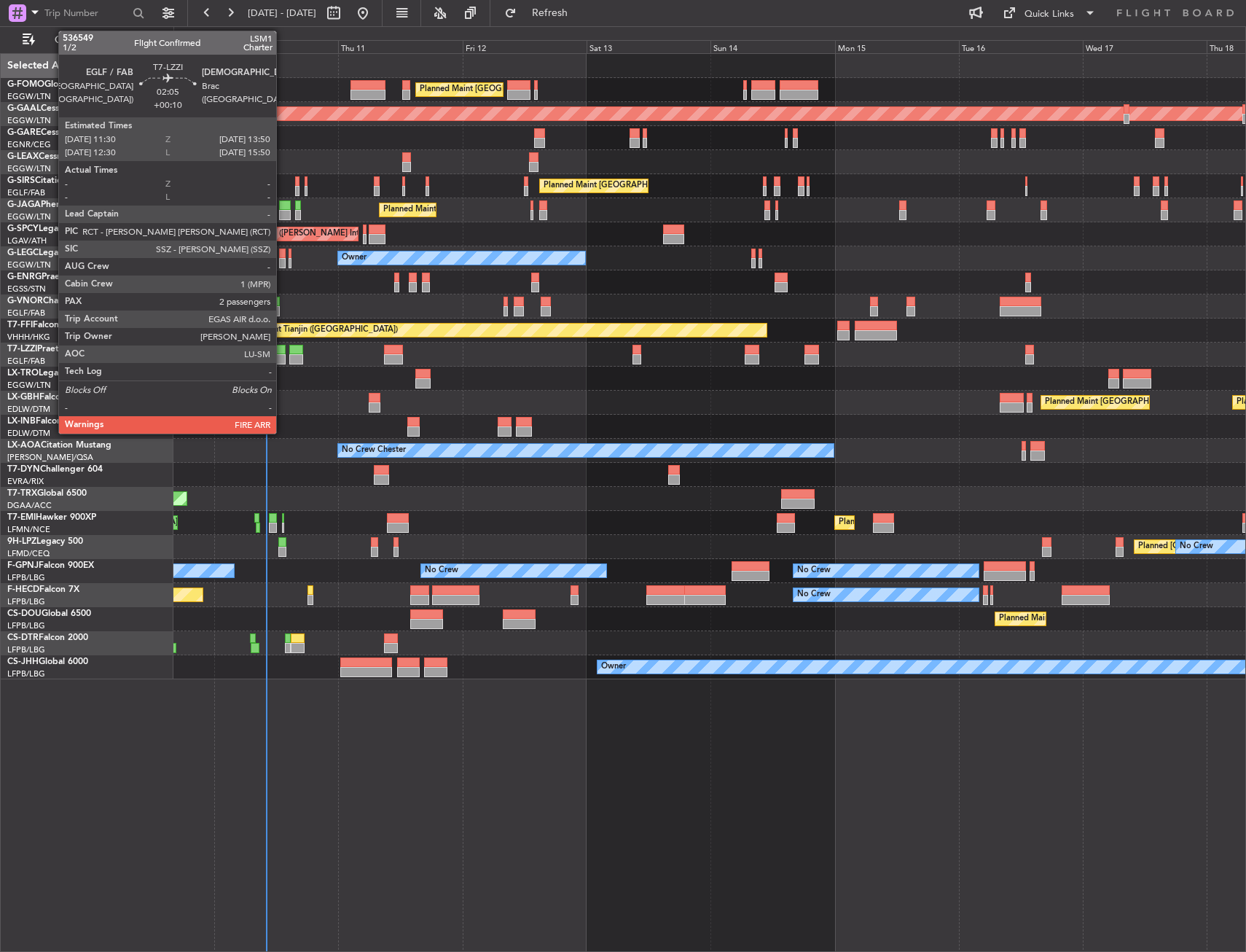
click at [283, 358] on div at bounding box center [280, 360] width 13 height 10
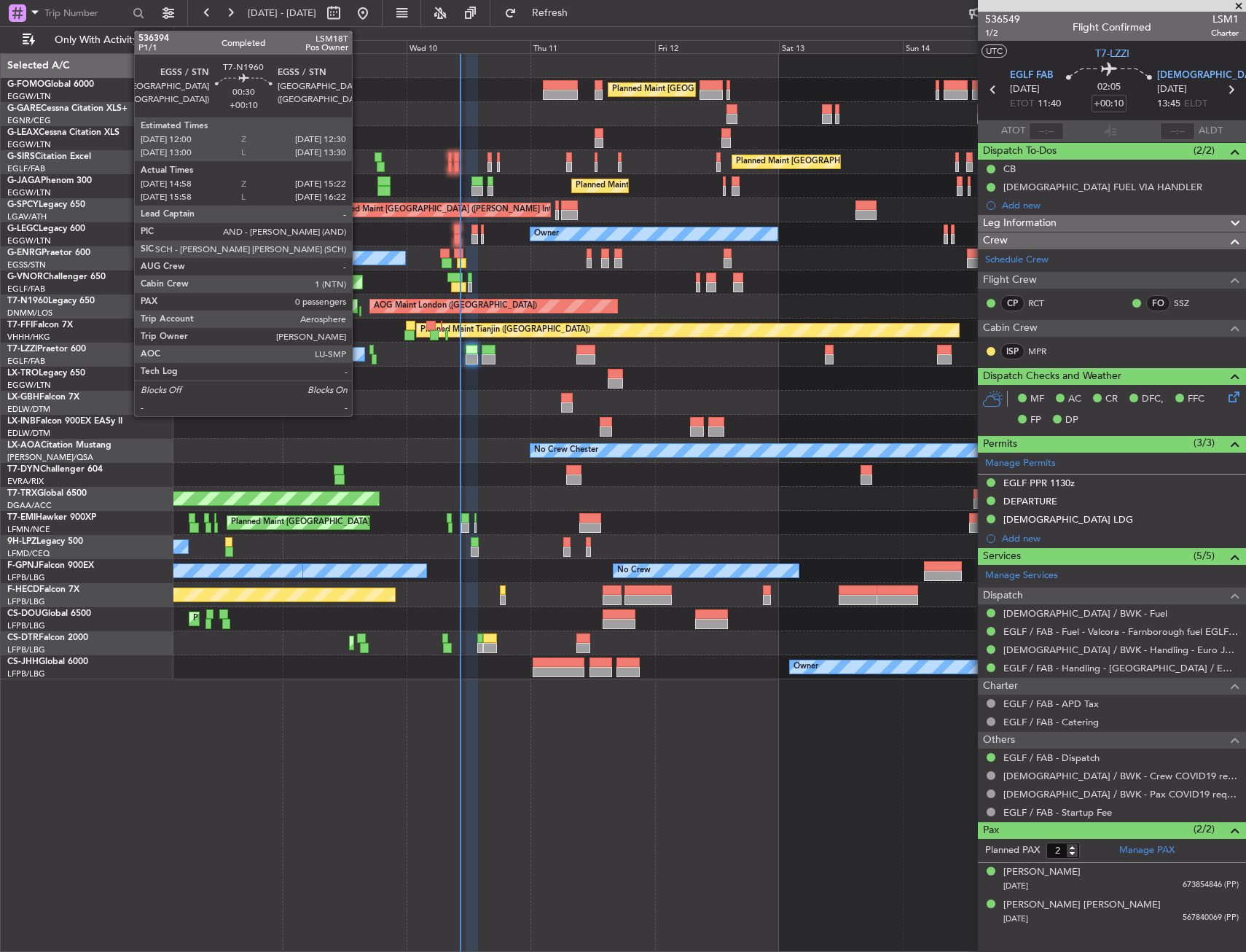
click at [360, 313] on div at bounding box center [361, 311] width 3 height 10
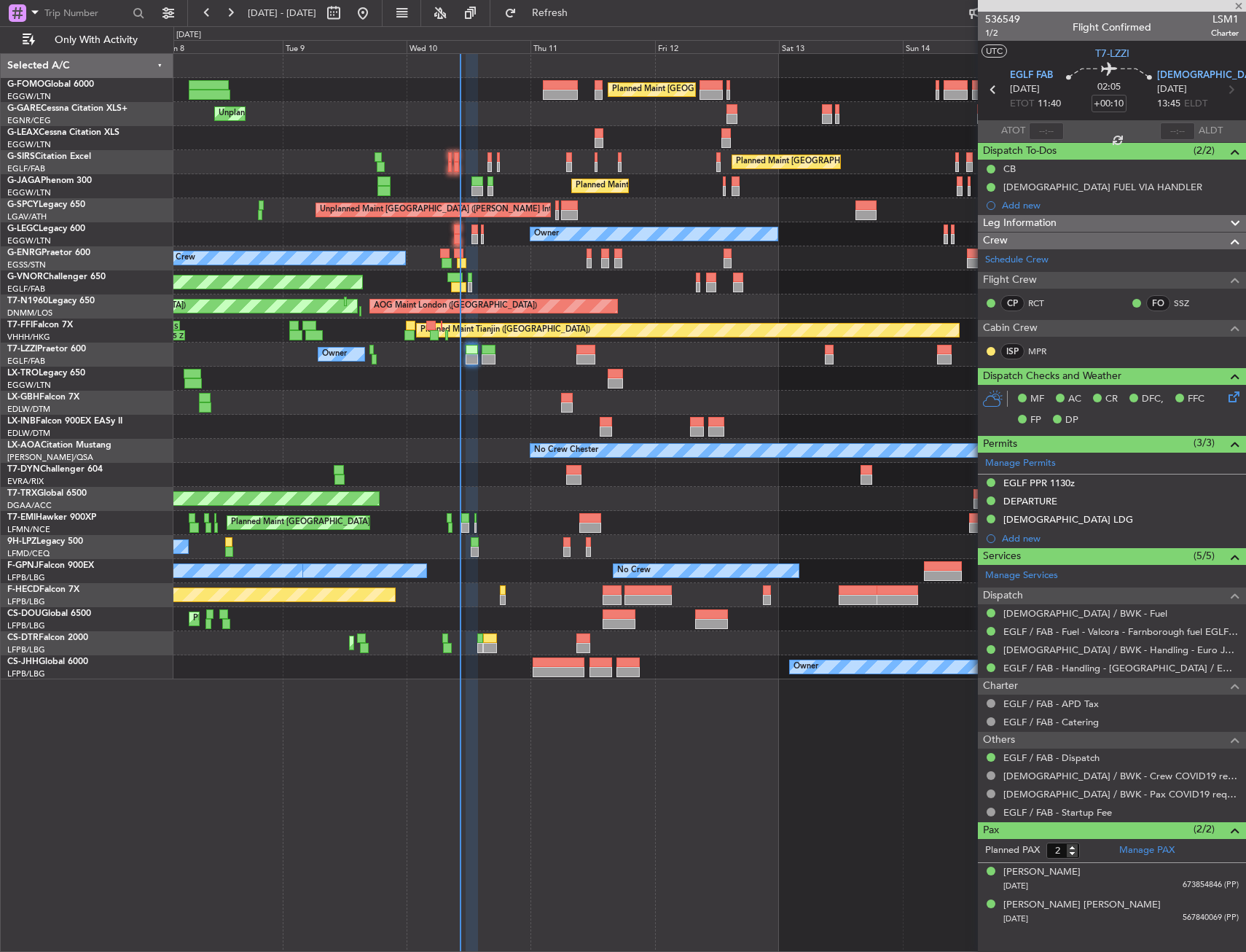
type input "14:58"
type input "15:22"
type input "0"
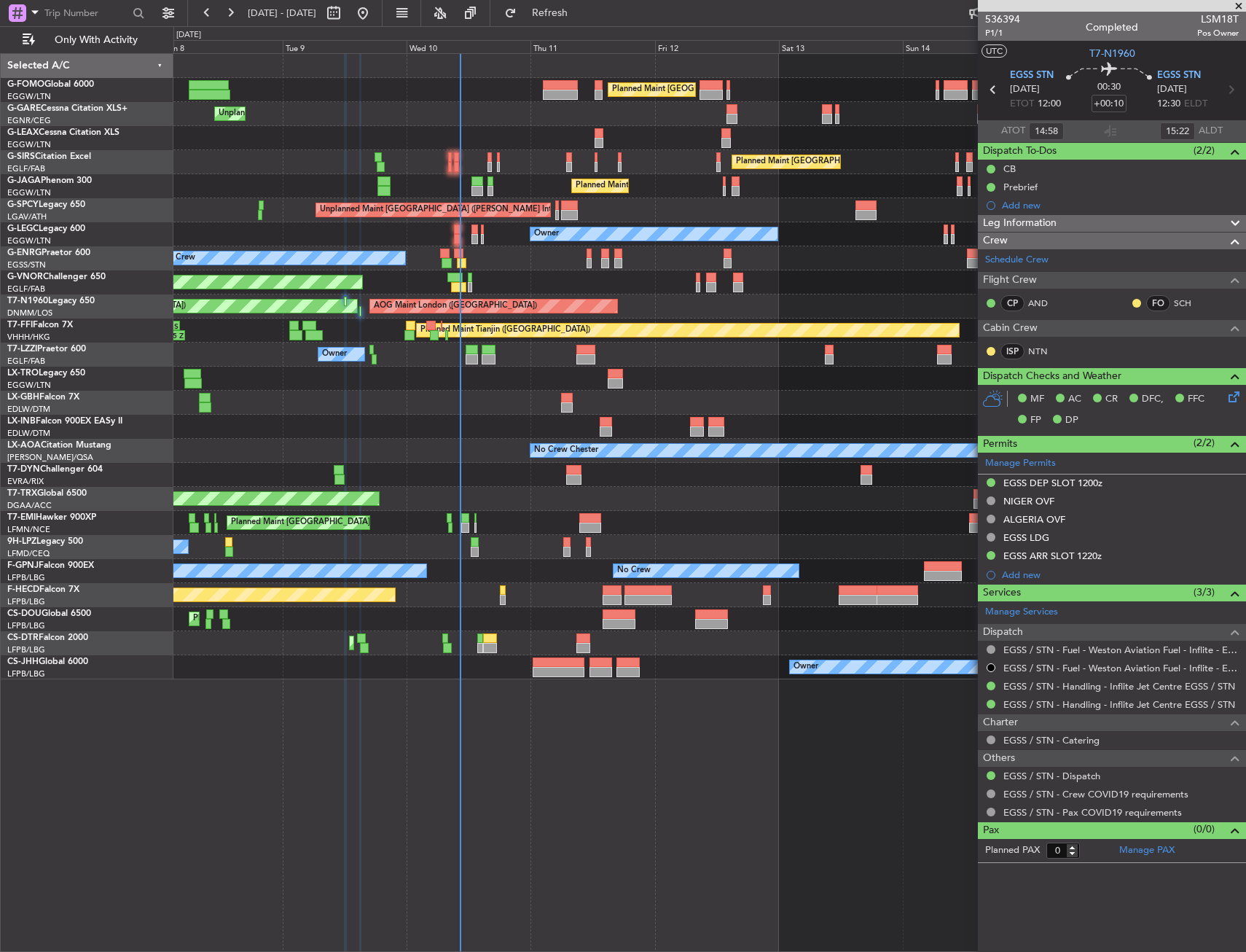
click at [263, 596] on div "Planned Maint London (Luton) Planned Maint London (Luton) Unplanned Maint Chest…" at bounding box center [710, 366] width 1072 height 626
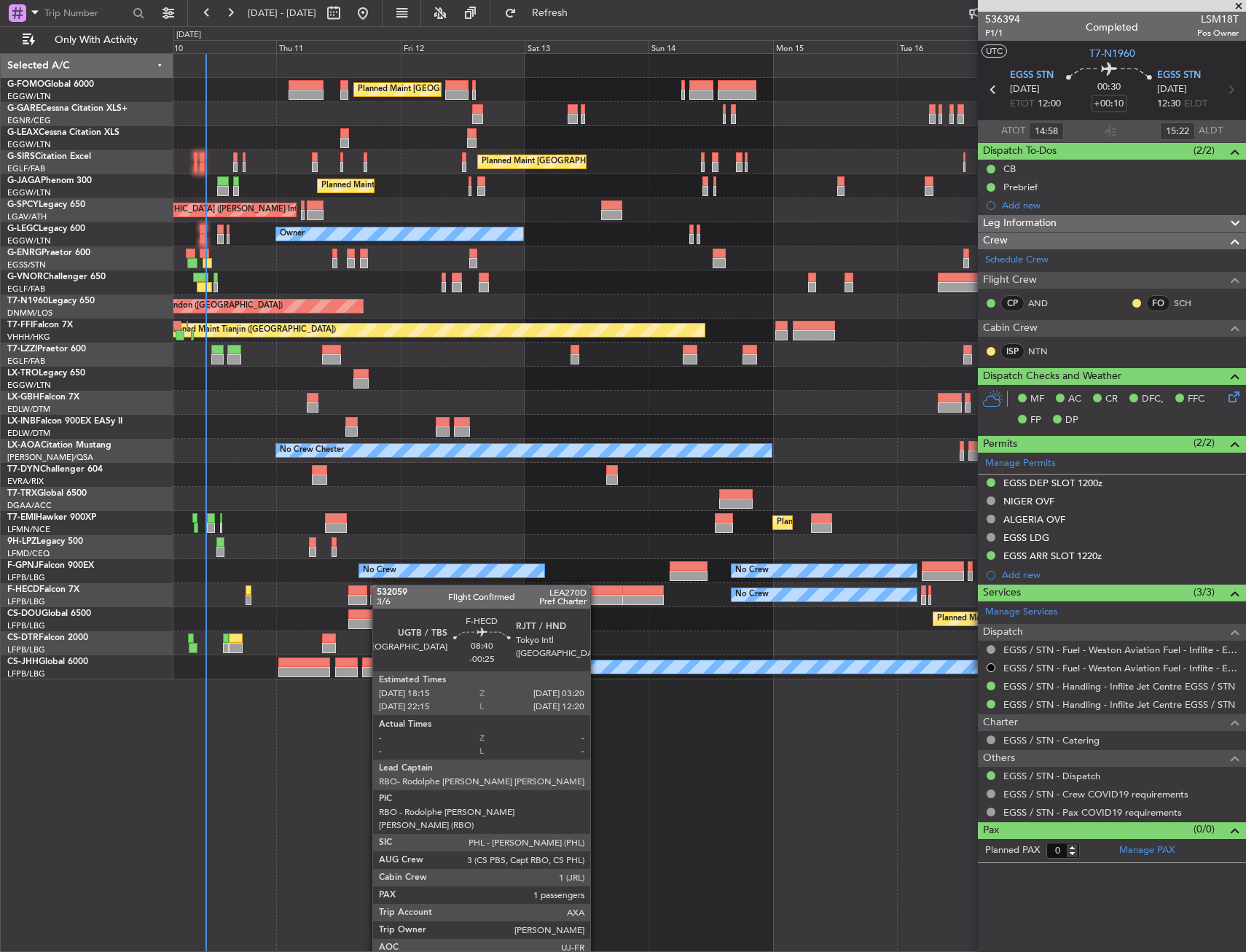
click at [388, 585] on div "Planned Maint London (Luton) Unplanned Maint Chester Planned Maint London (Farn…" at bounding box center [710, 366] width 1072 height 626
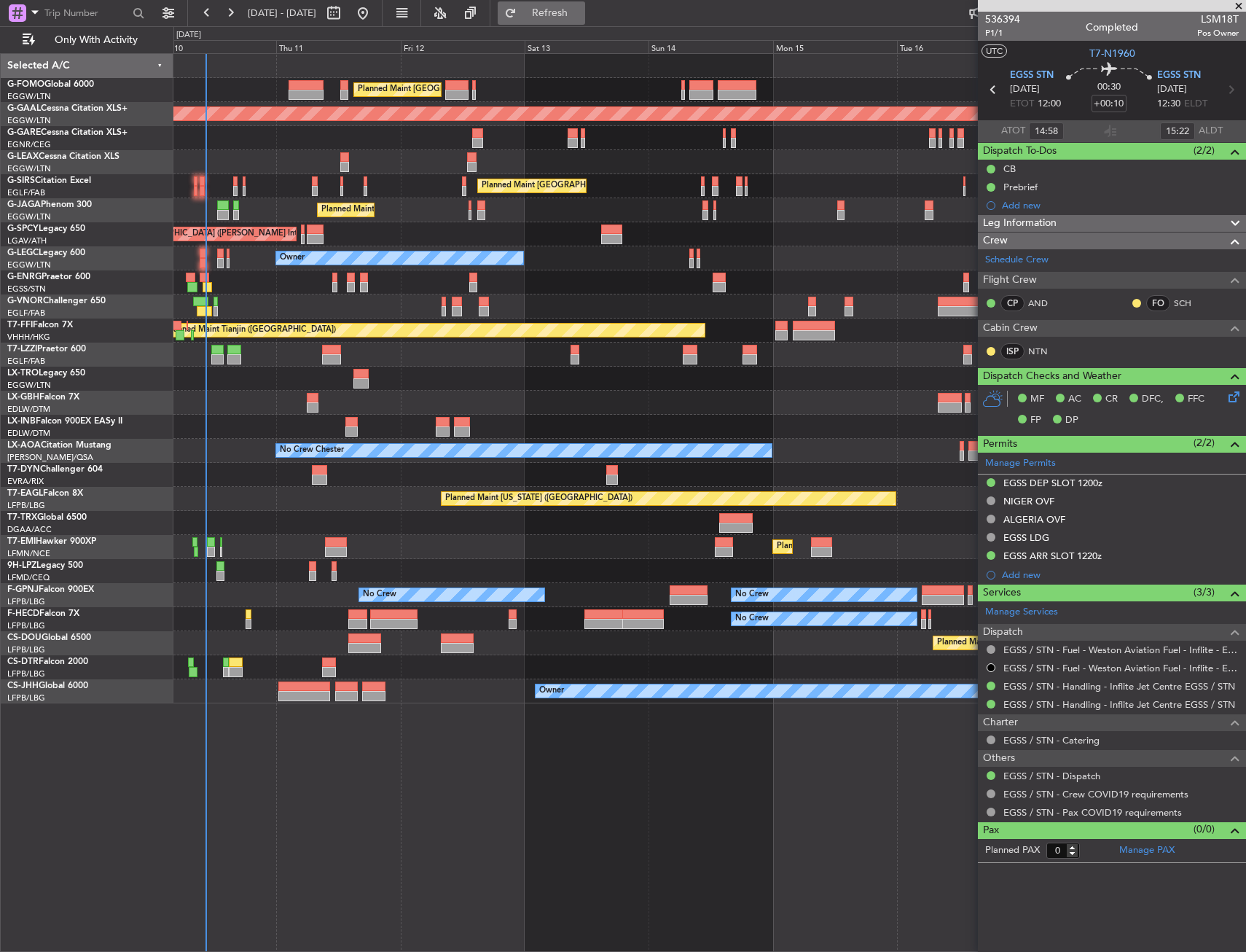
click at [581, 14] on span "Refresh" at bounding box center [551, 13] width 61 height 10
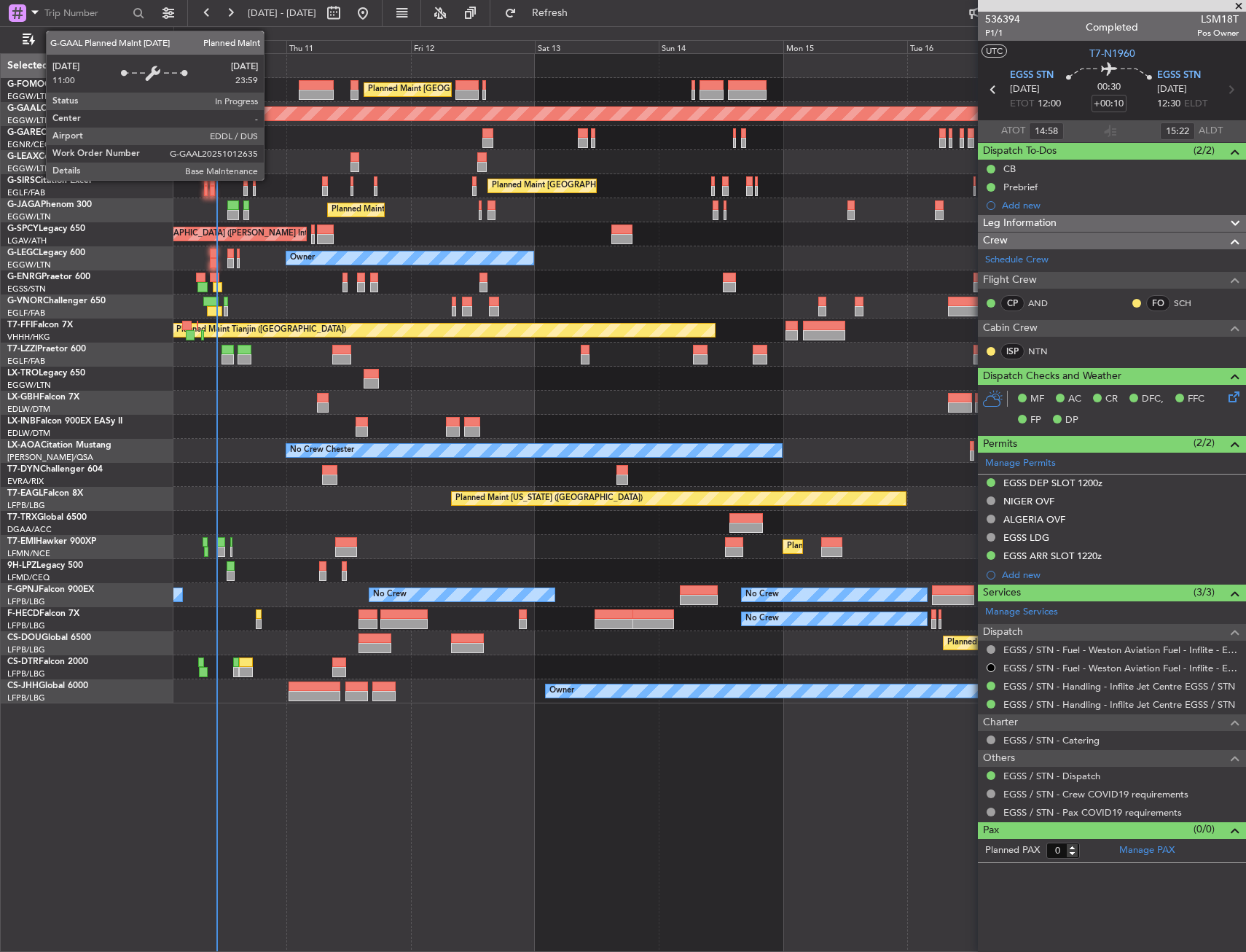
click at [280, 118] on div "Planned Maint Dusseldorf" at bounding box center [686, 113] width 3170 height 13
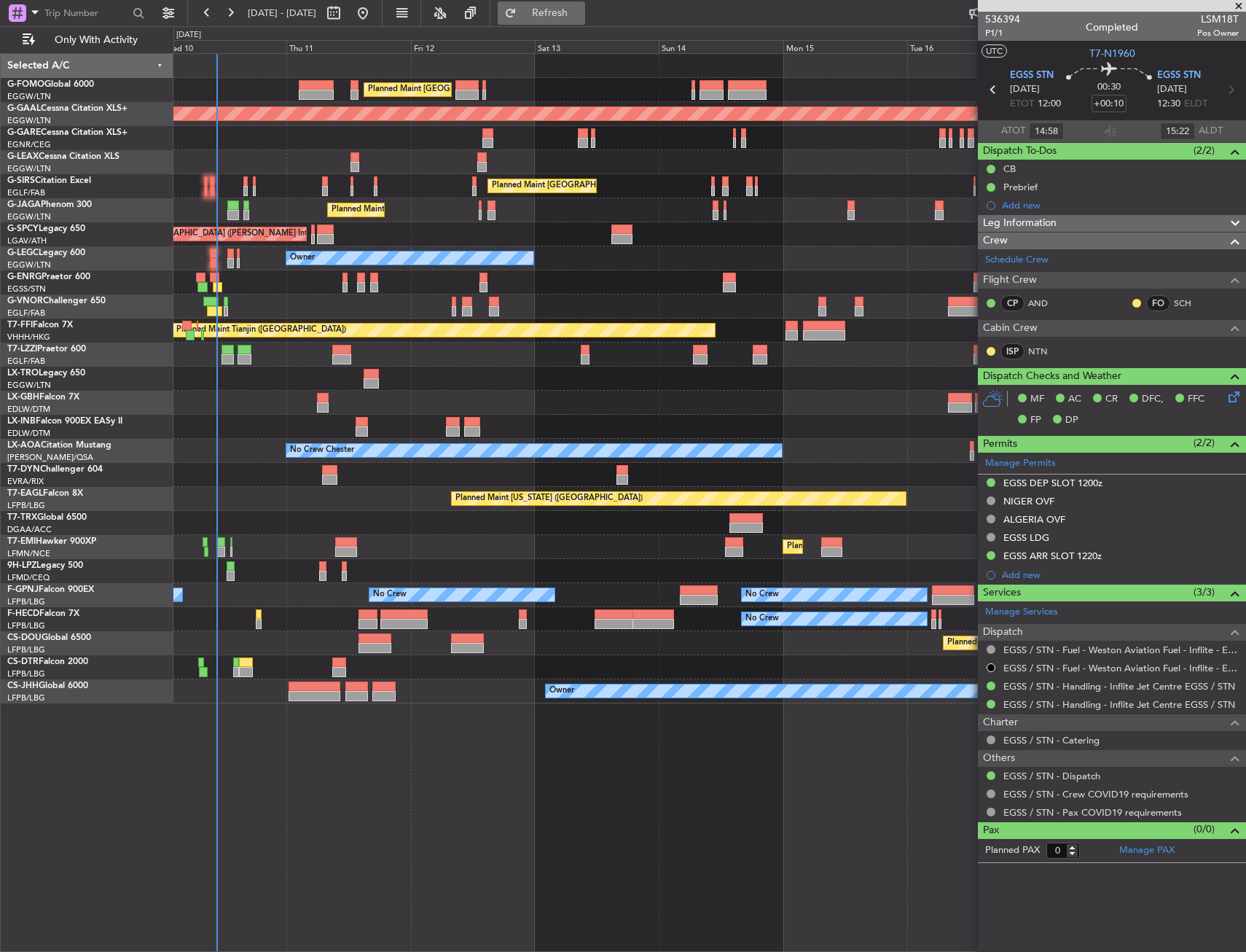
click at [581, 8] on span "Refresh" at bounding box center [551, 13] width 61 height 10
click at [578, 4] on button "Refresh" at bounding box center [541, 13] width 88 height 23
click at [581, 9] on span "Refresh" at bounding box center [551, 13] width 61 height 10
click at [586, 20] on button "Refresh" at bounding box center [541, 13] width 88 height 23
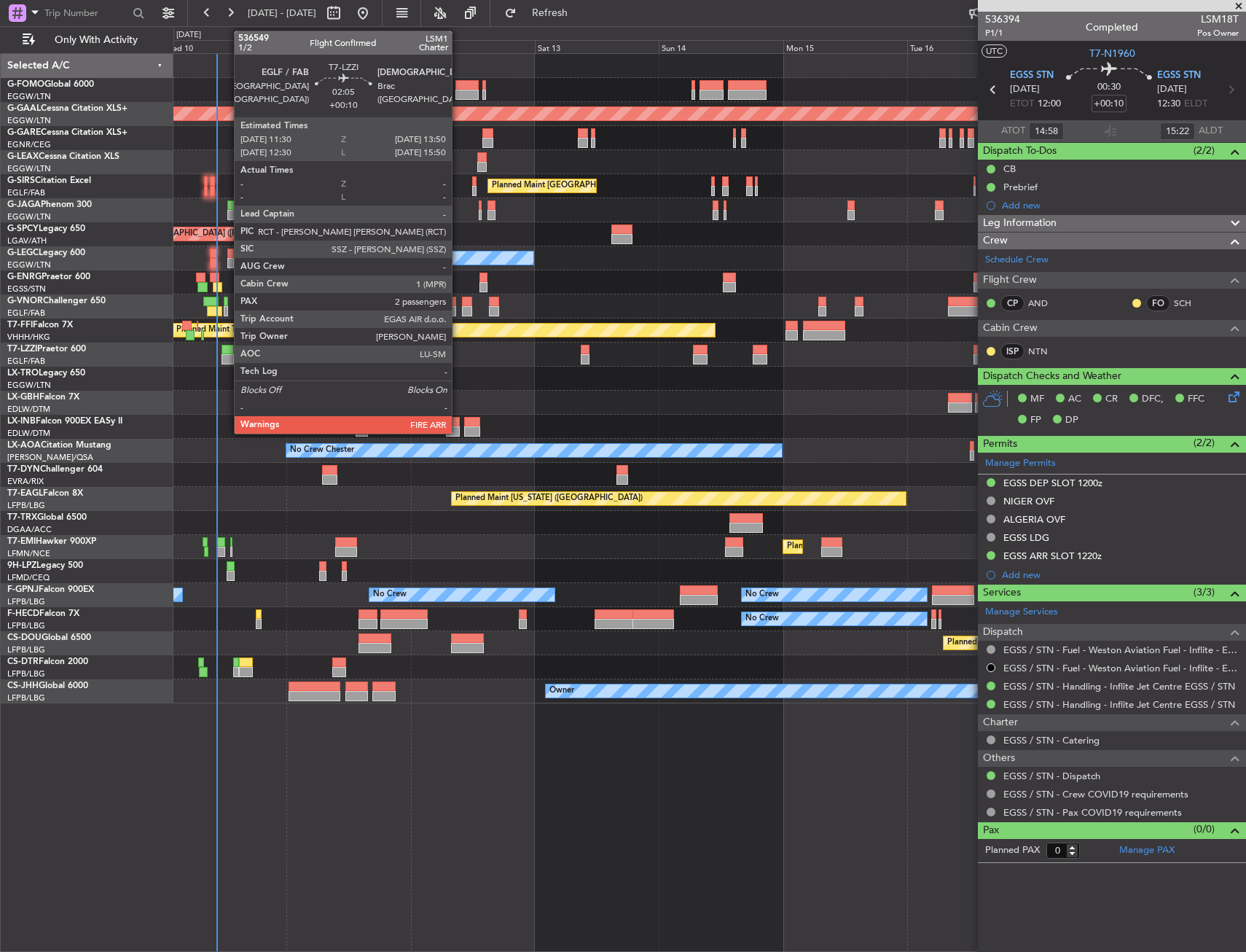
click at [227, 356] on div at bounding box center [228, 360] width 13 height 10
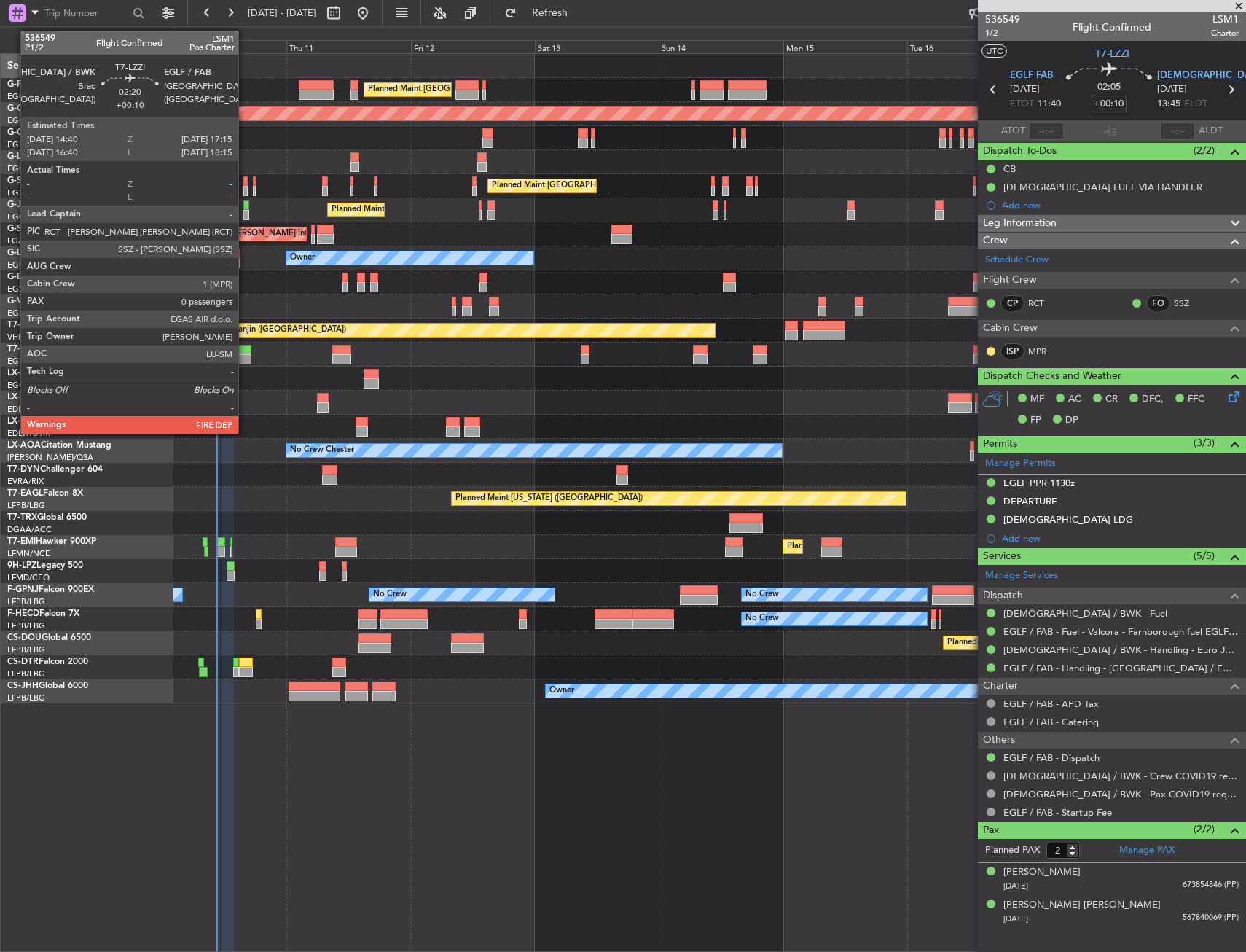
click at [245, 347] on div at bounding box center [245, 349] width 14 height 10
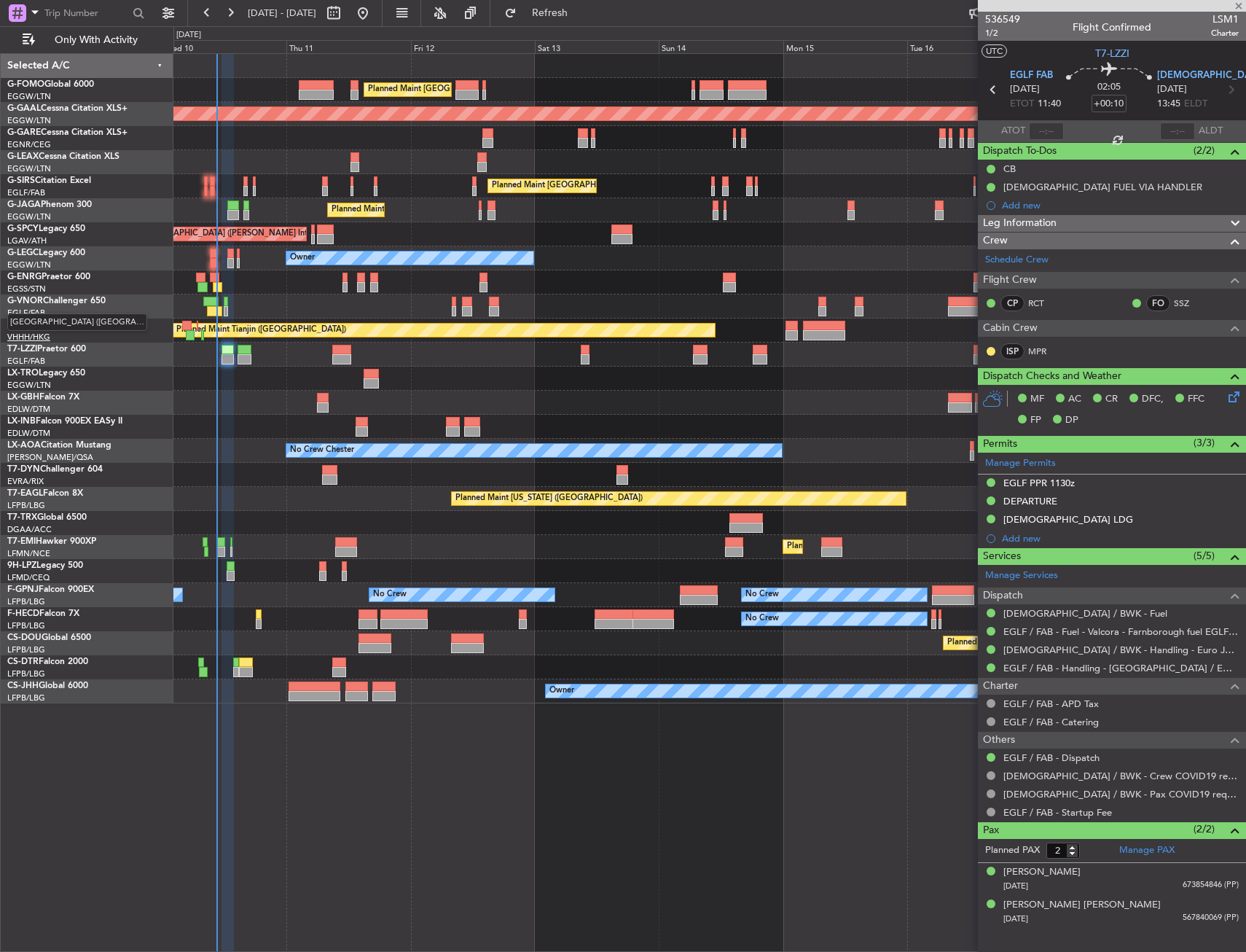
type input "0"
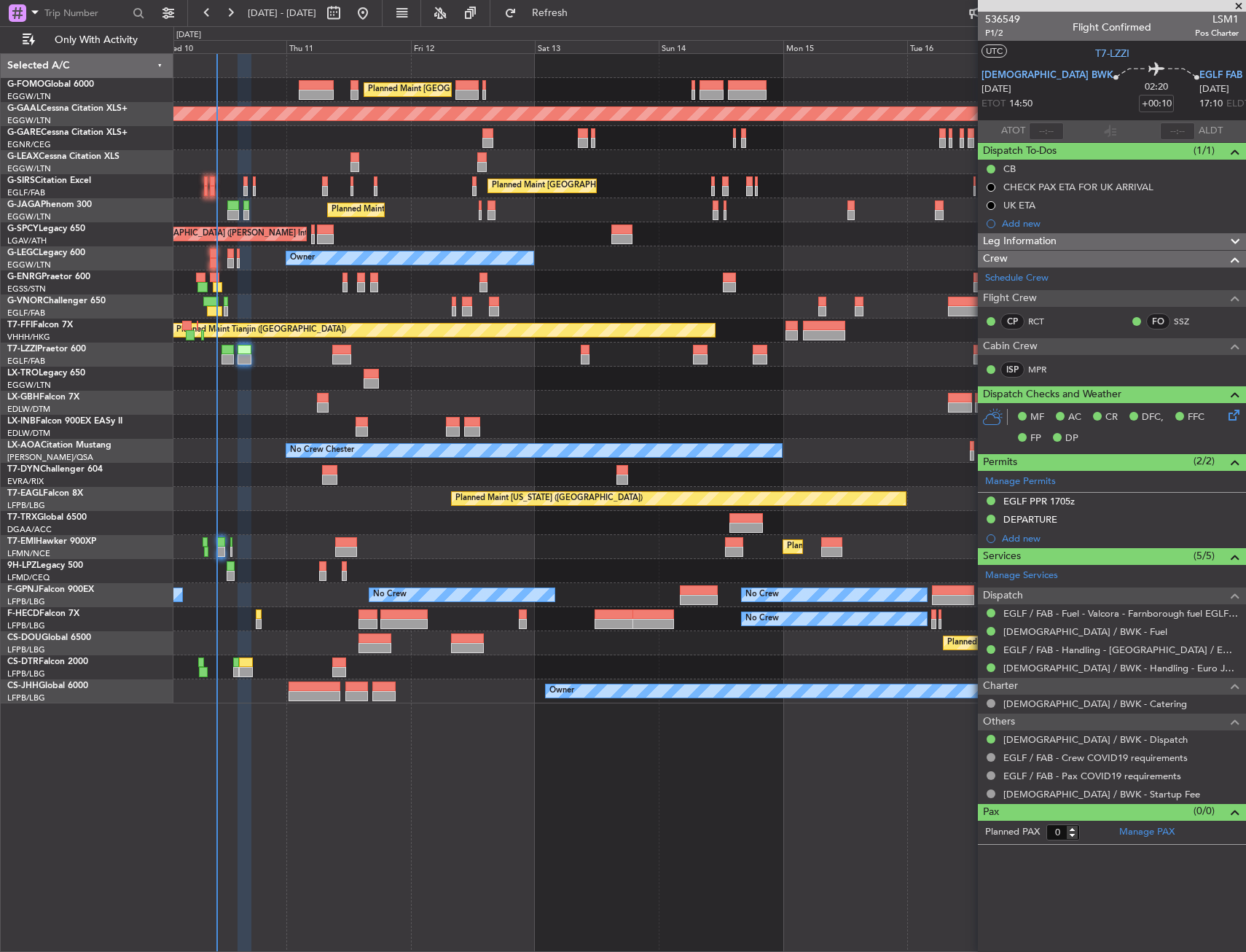
click at [436, 807] on div "Planned Maint London (Luton) Planned Maint Dusseldorf Unplanned Maint Chester P…" at bounding box center [710, 502] width 1073 height 898
click at [554, 14] on button "Refresh" at bounding box center [541, 13] width 88 height 23
click at [576, 14] on span "Refresh" at bounding box center [551, 13] width 61 height 10
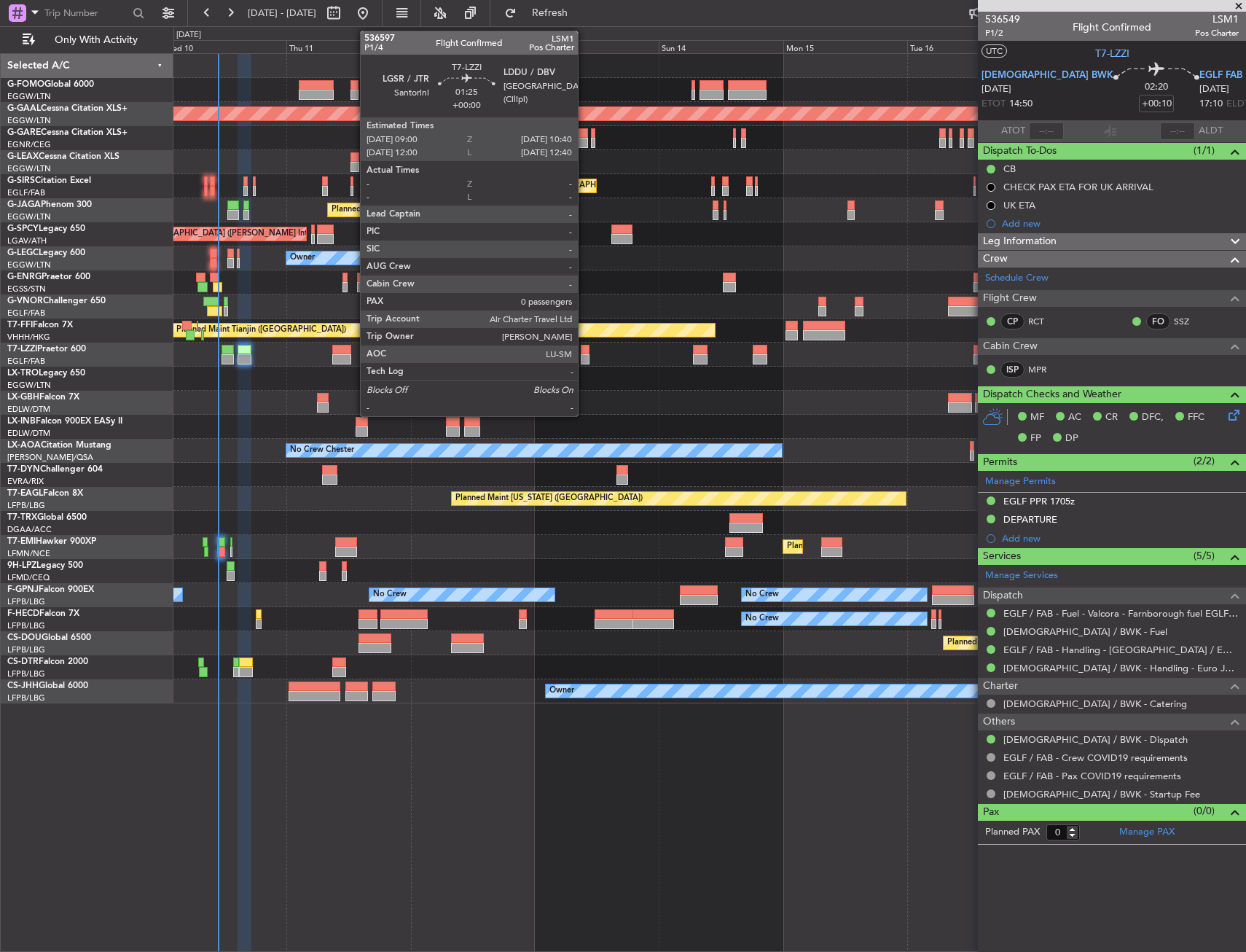
click at [585, 351] on div at bounding box center [586, 349] width 9 height 10
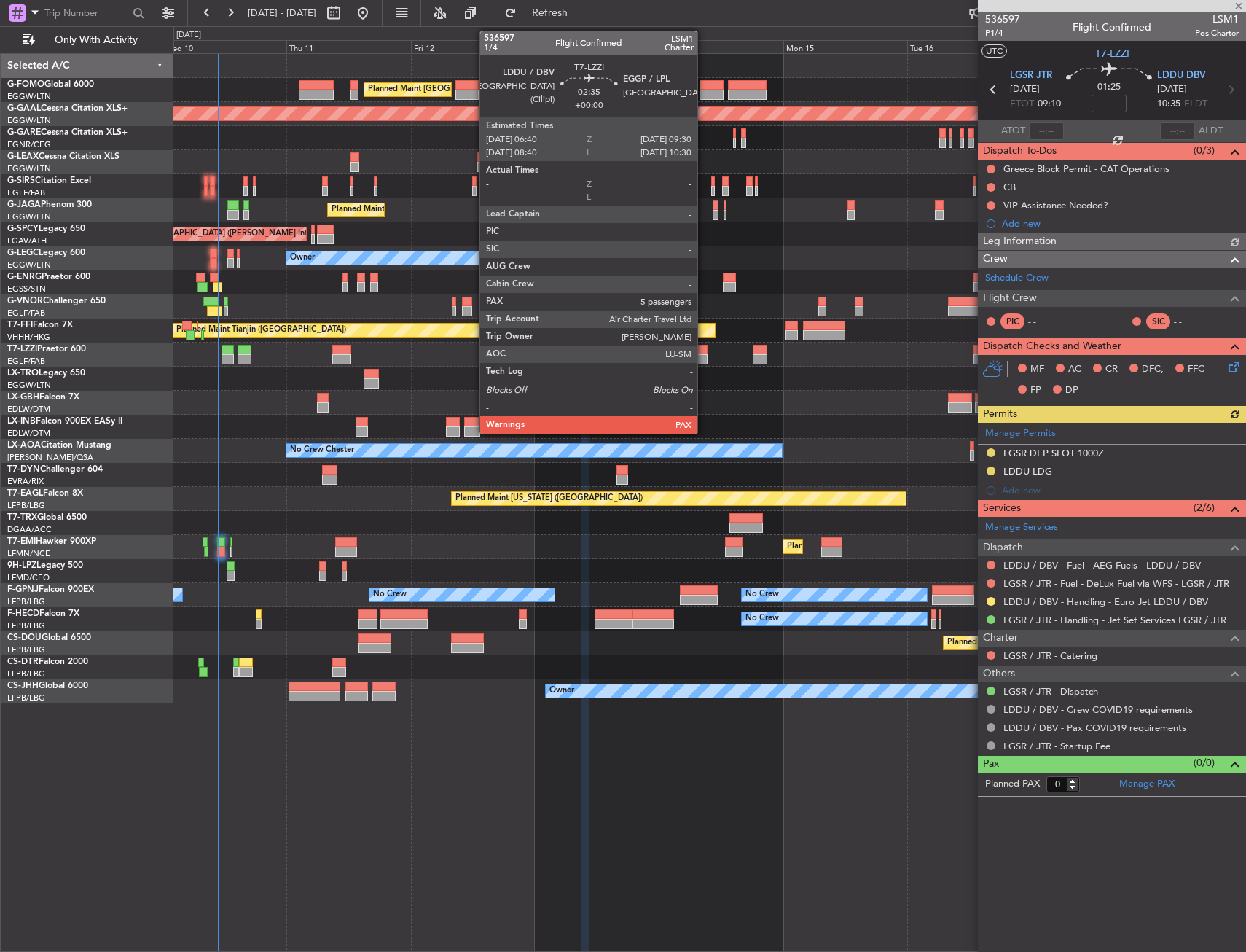
click at [704, 355] on div at bounding box center [701, 360] width 15 height 10
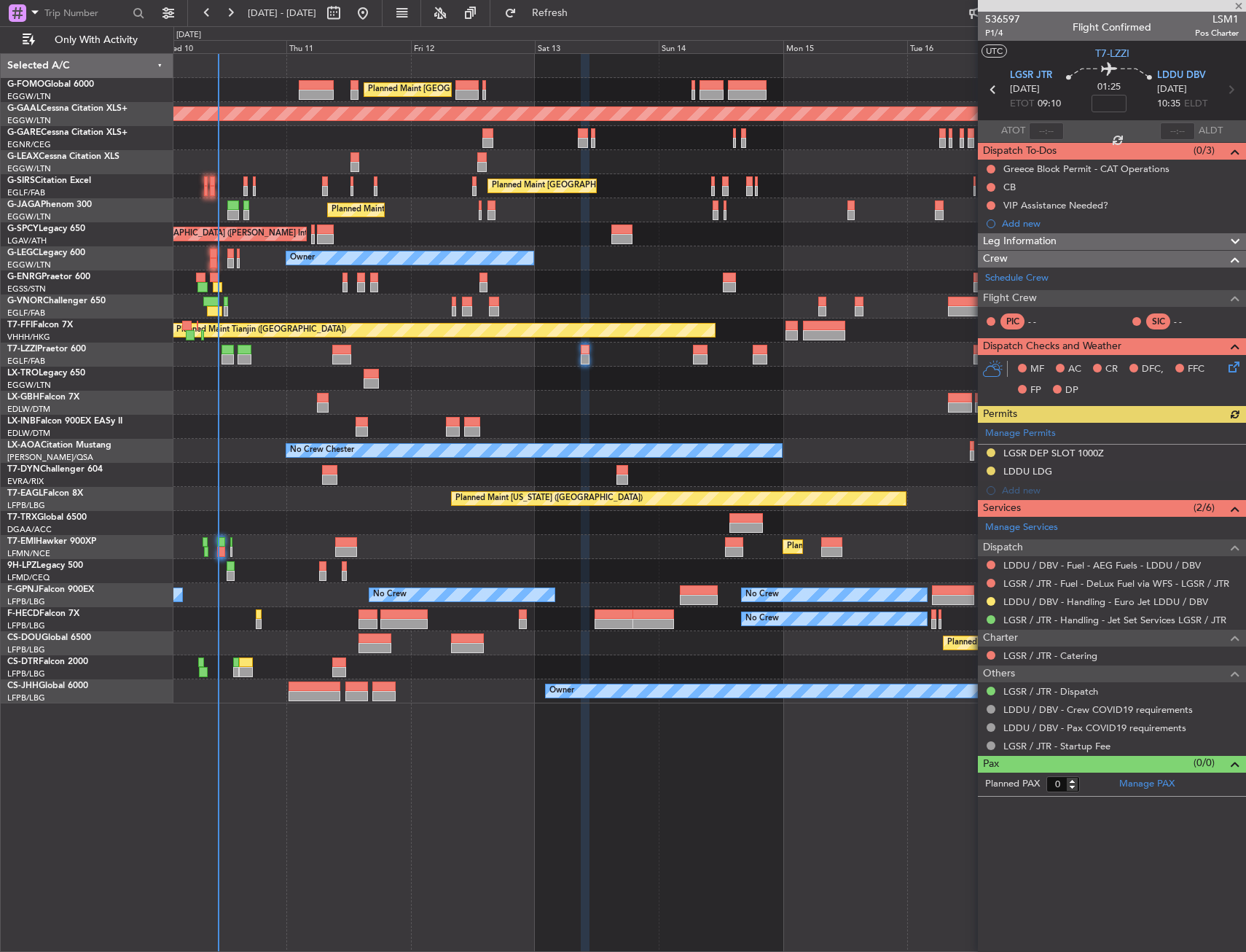
type input "5"
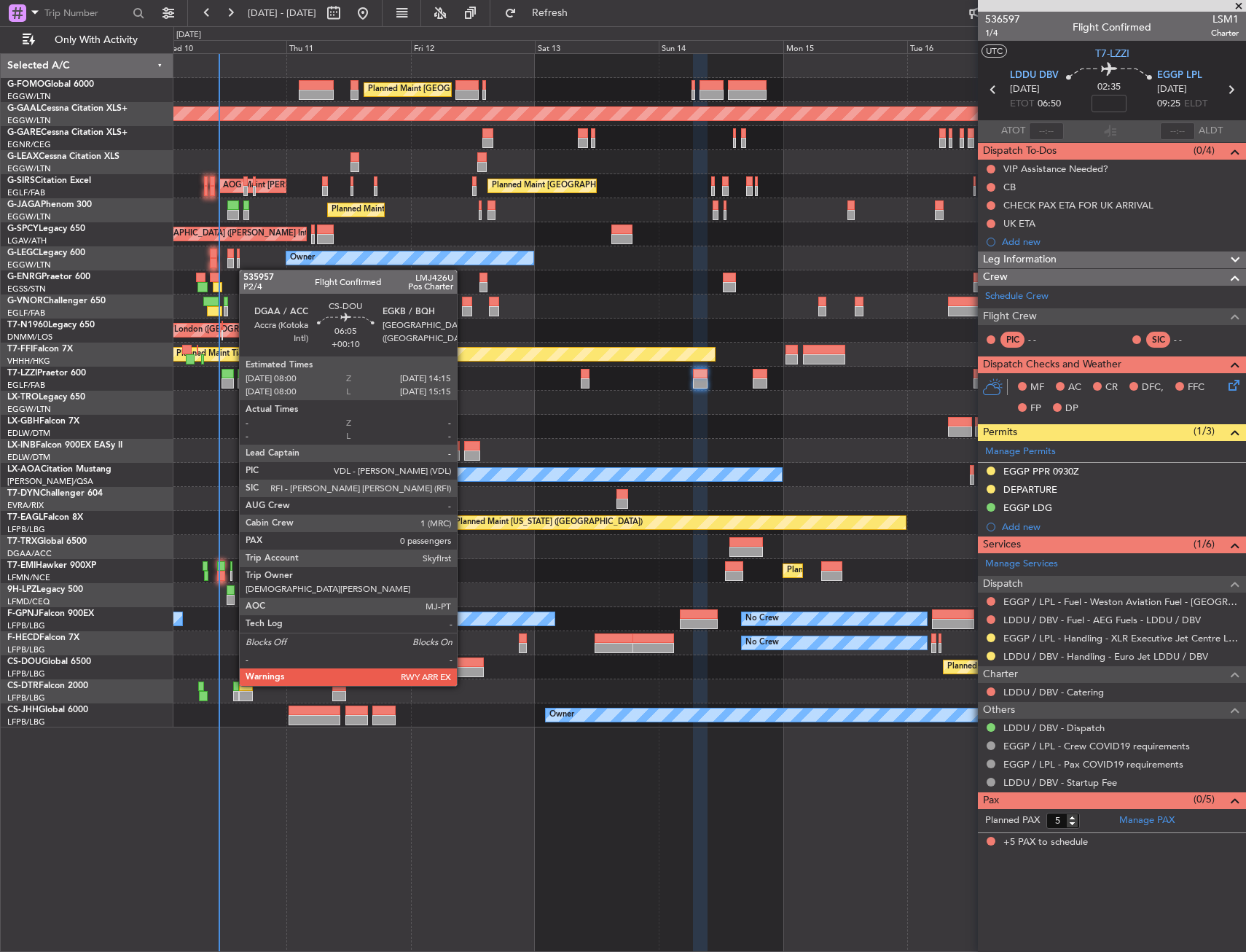
click at [464, 672] on div at bounding box center [467, 672] width 32 height 10
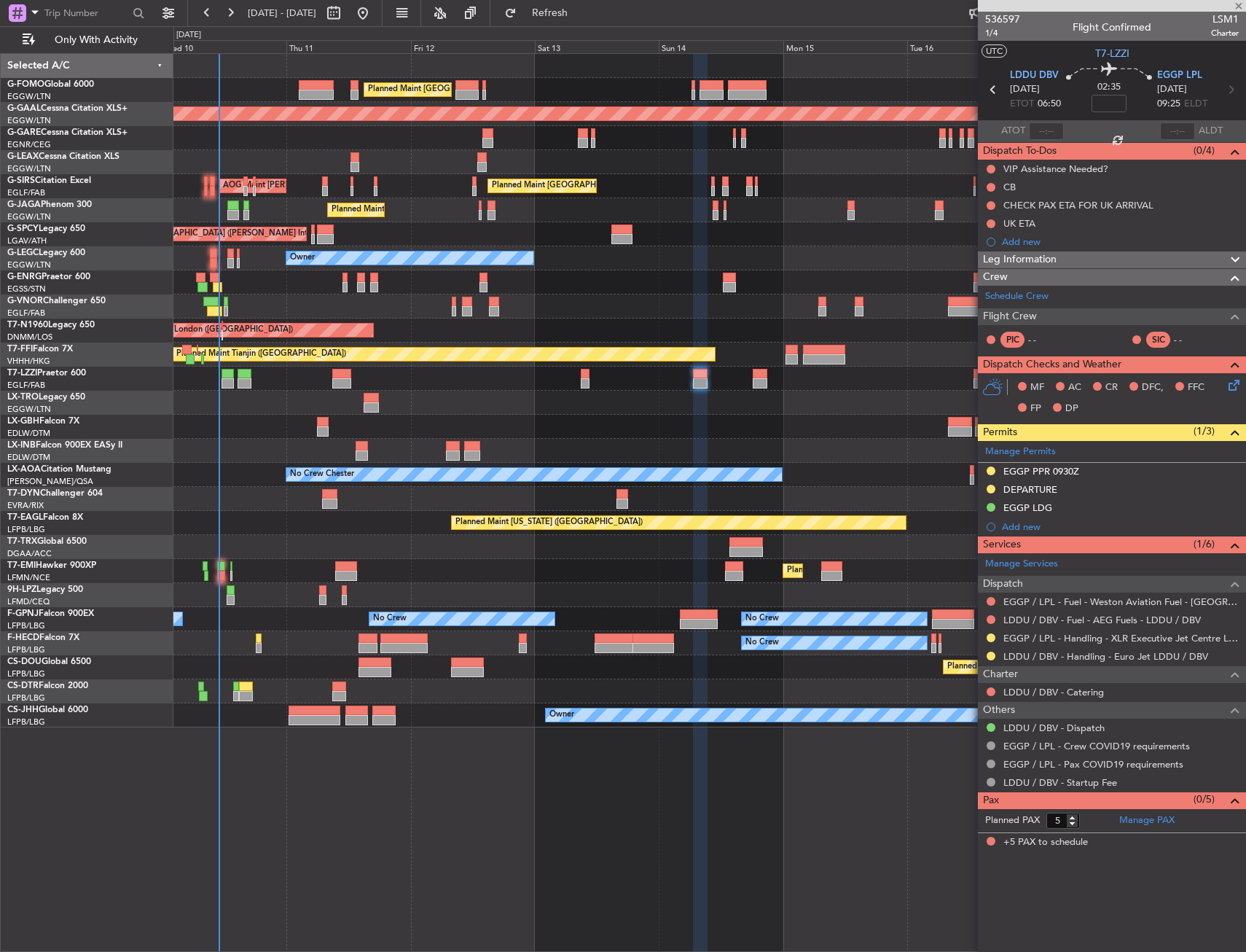
type input "+00:10"
type input "0"
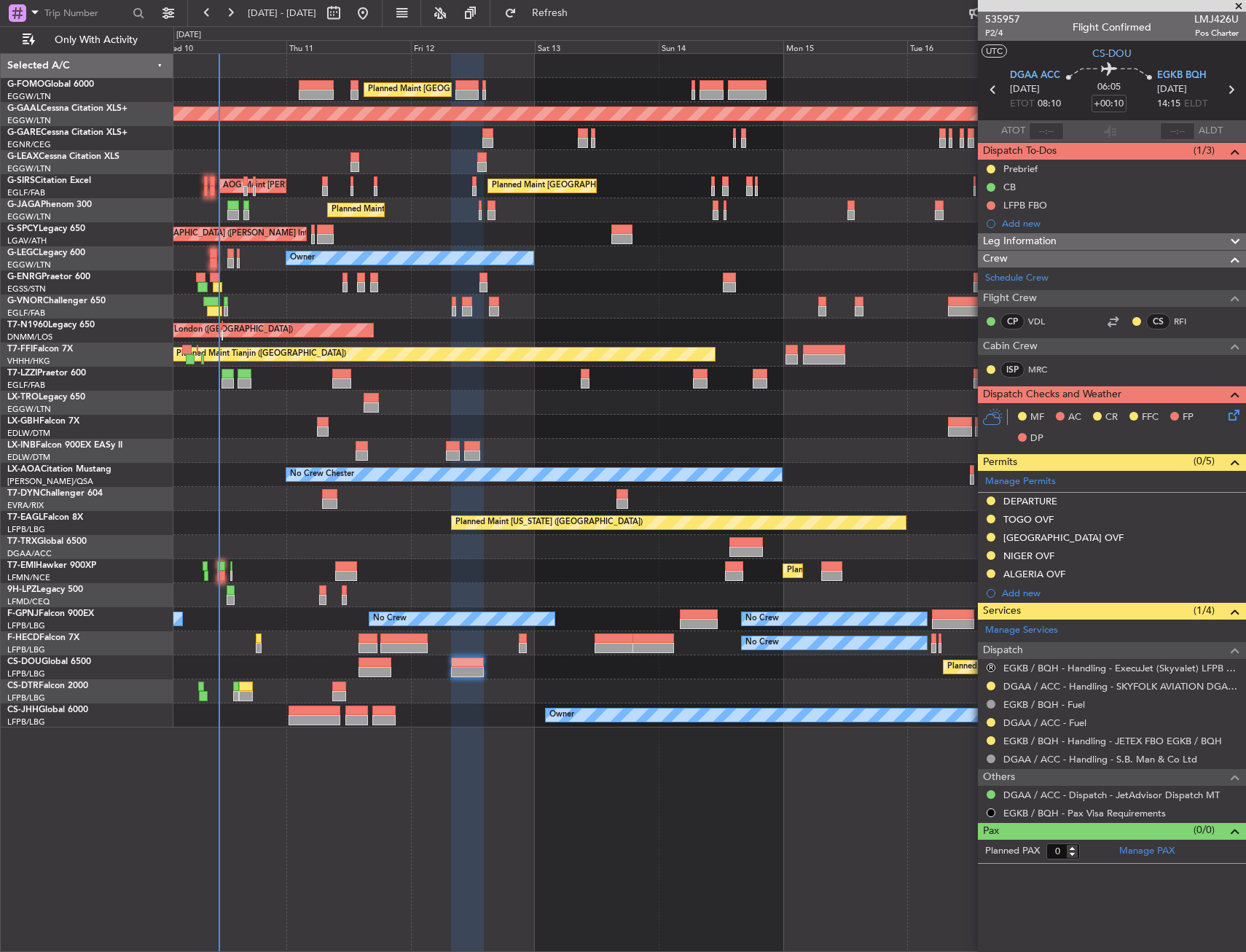
click at [602, 384] on div "Owner" at bounding box center [710, 378] width 1072 height 24
click at [990, 670] on button "R" at bounding box center [991, 667] width 9 height 9
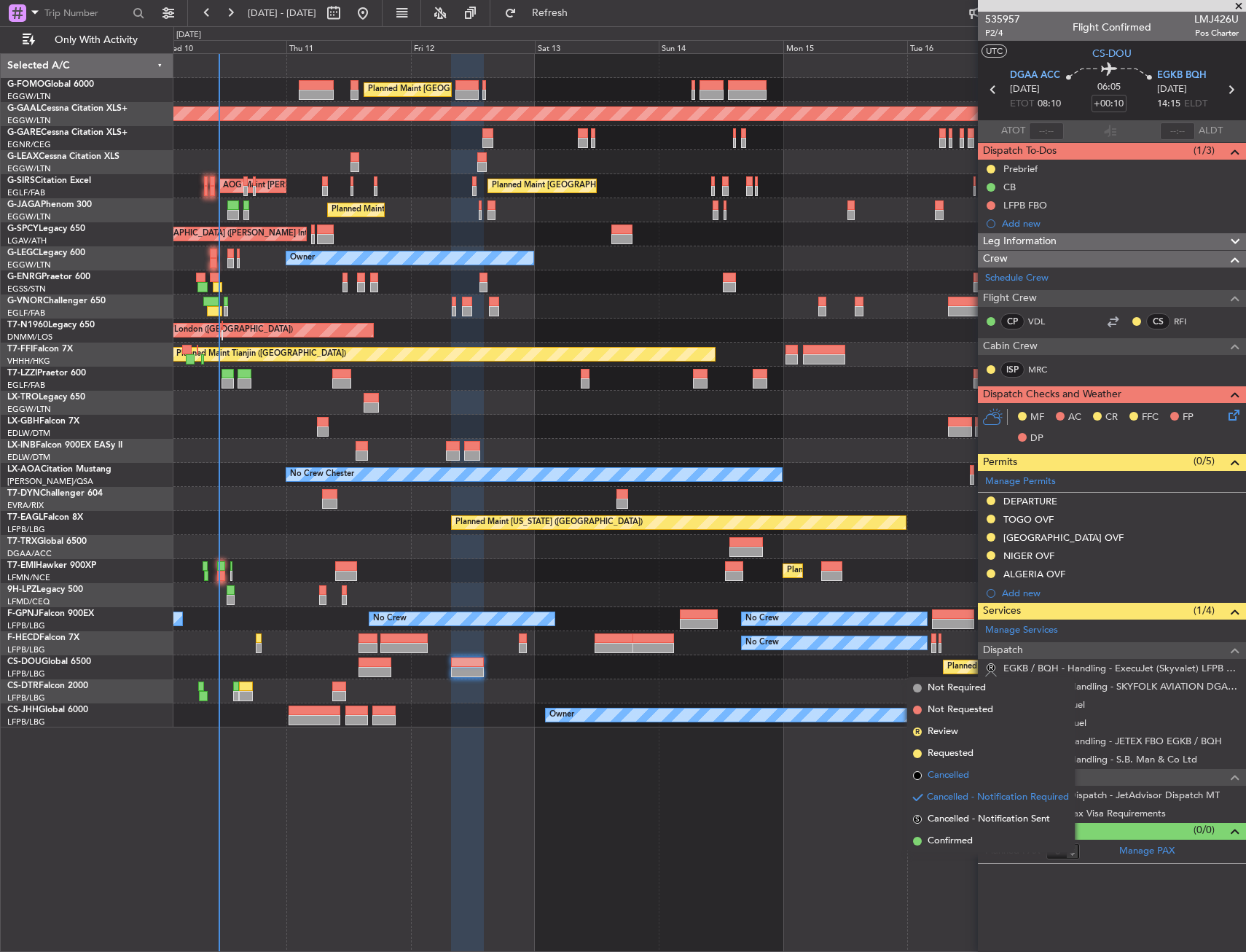
click at [954, 776] on span "Cancelled" at bounding box center [949, 775] width 42 height 14
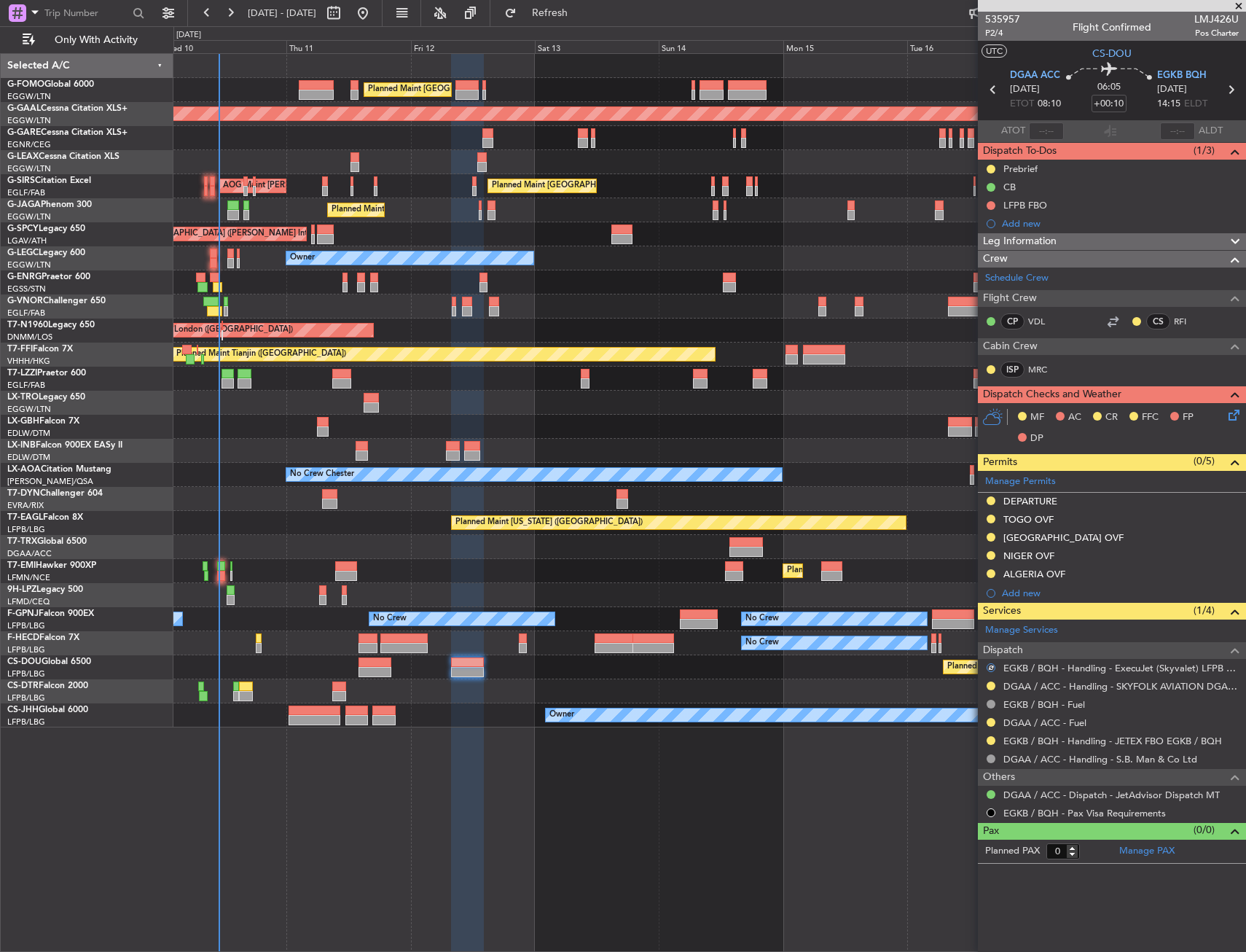
click at [822, 805] on div "Planned Maint [GEOGRAPHIC_DATA] ([GEOGRAPHIC_DATA]) Planned [GEOGRAPHIC_DATA] U…" at bounding box center [710, 502] width 1073 height 898
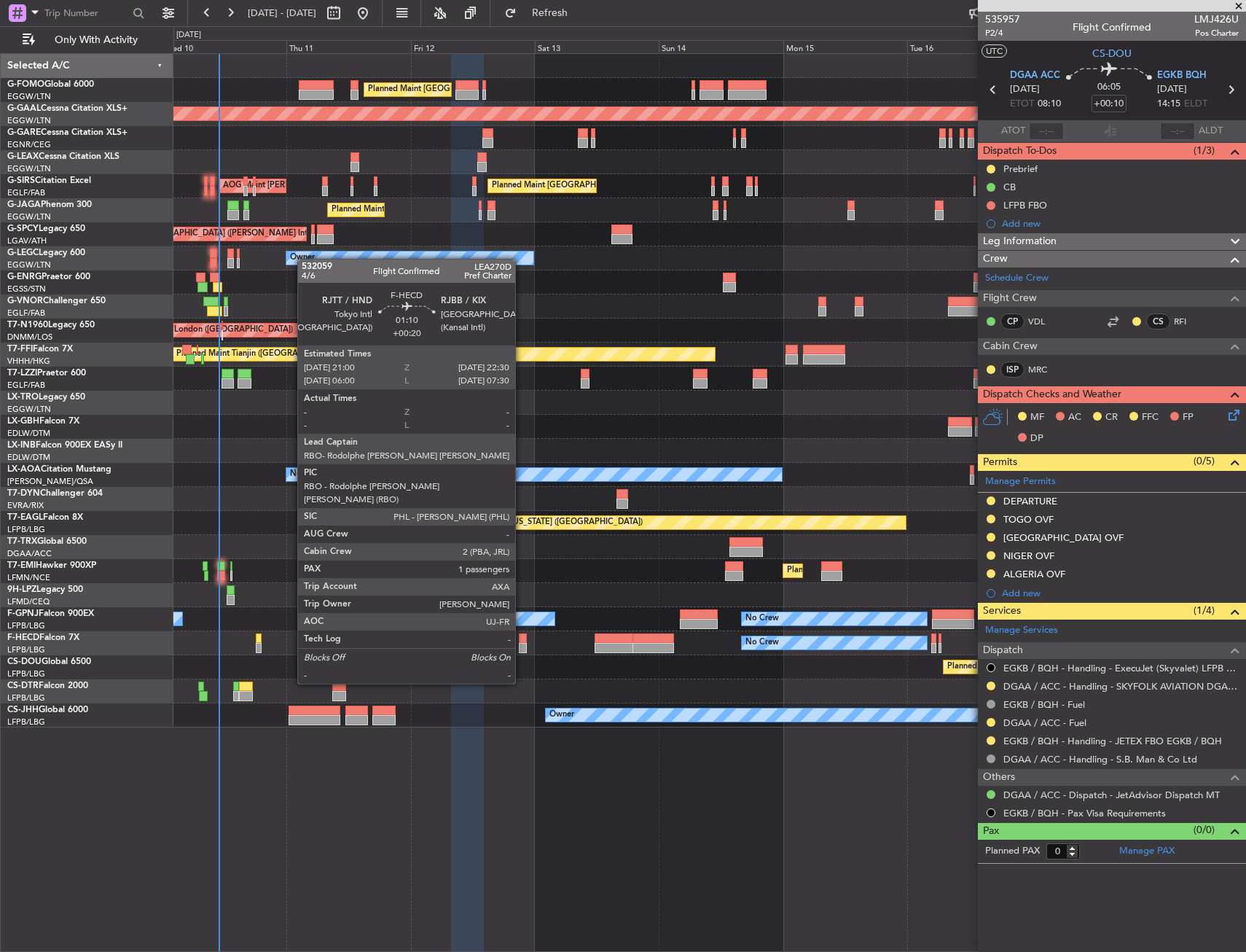
click at [526, 643] on div at bounding box center [522, 648] width 8 height 10
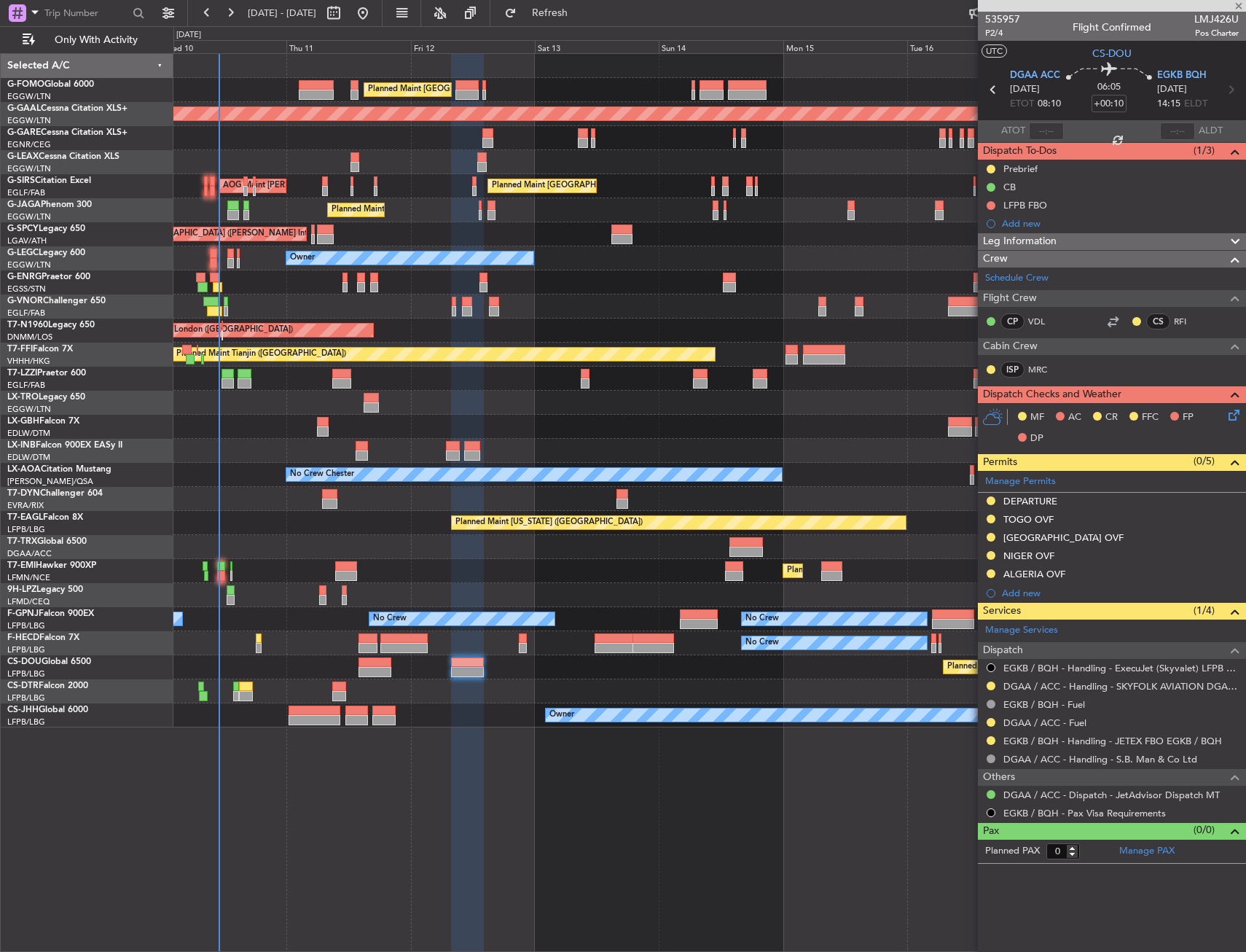
type input "+00:20"
type input "1"
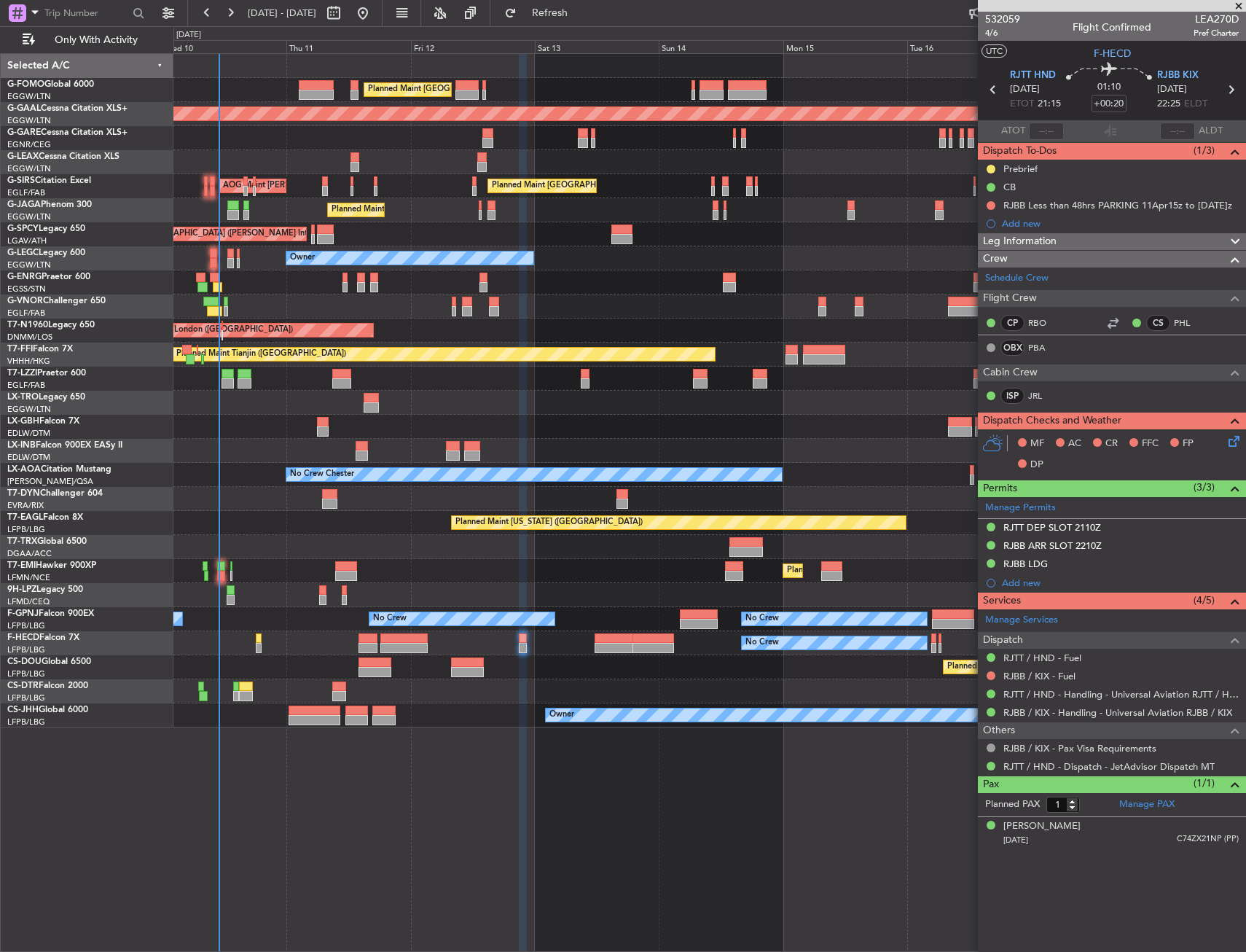
click at [238, 430] on div "Planned Maint Nurnberg Planned Maint [GEOGRAPHIC_DATA] ([GEOGRAPHIC_DATA])" at bounding box center [710, 427] width 1072 height 24
click at [364, 513] on div "Planned Maint [US_STATE] ([GEOGRAPHIC_DATA])" at bounding box center [710, 522] width 1072 height 24
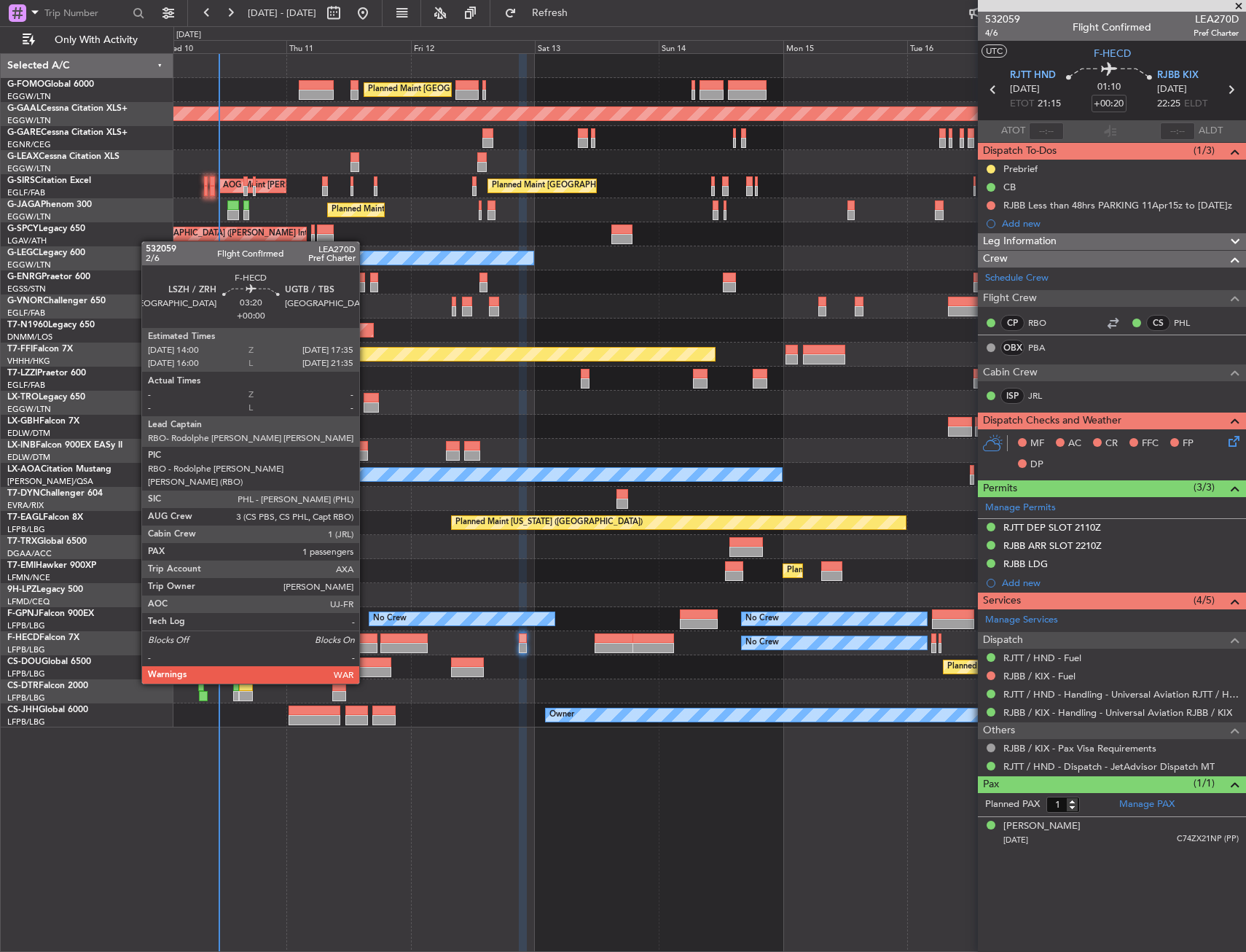
click at [366, 643] on div at bounding box center [368, 648] width 19 height 10
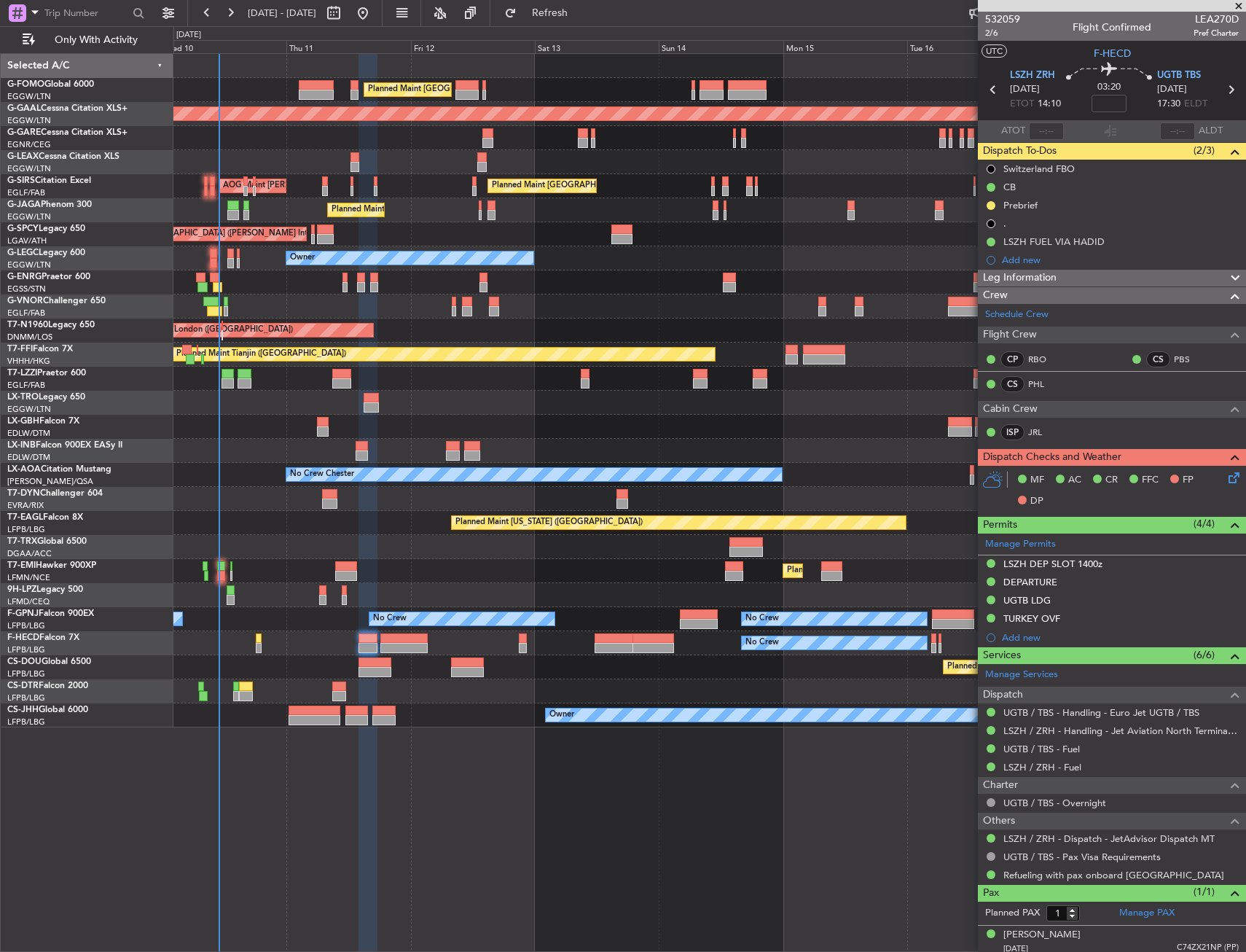
click at [493, 578] on div "Planned Maint [GEOGRAPHIC_DATA] Planned Maint [GEOGRAPHIC_DATA]" at bounding box center [710, 571] width 1072 height 24
click at [1060, 747] on link "UGTB / TBS - Fuel" at bounding box center [1041, 748] width 77 height 13
click at [411, 287] on div "Planned Maint [GEOGRAPHIC_DATA] ([GEOGRAPHIC_DATA]) No Crew" at bounding box center [710, 282] width 1072 height 24
click at [373, 342] on div "AOG Maint London ([GEOGRAPHIC_DATA]) Unplanned Maint [GEOGRAPHIC_DATA] ([GEOGRA…" at bounding box center [710, 331] width 1072 height 24
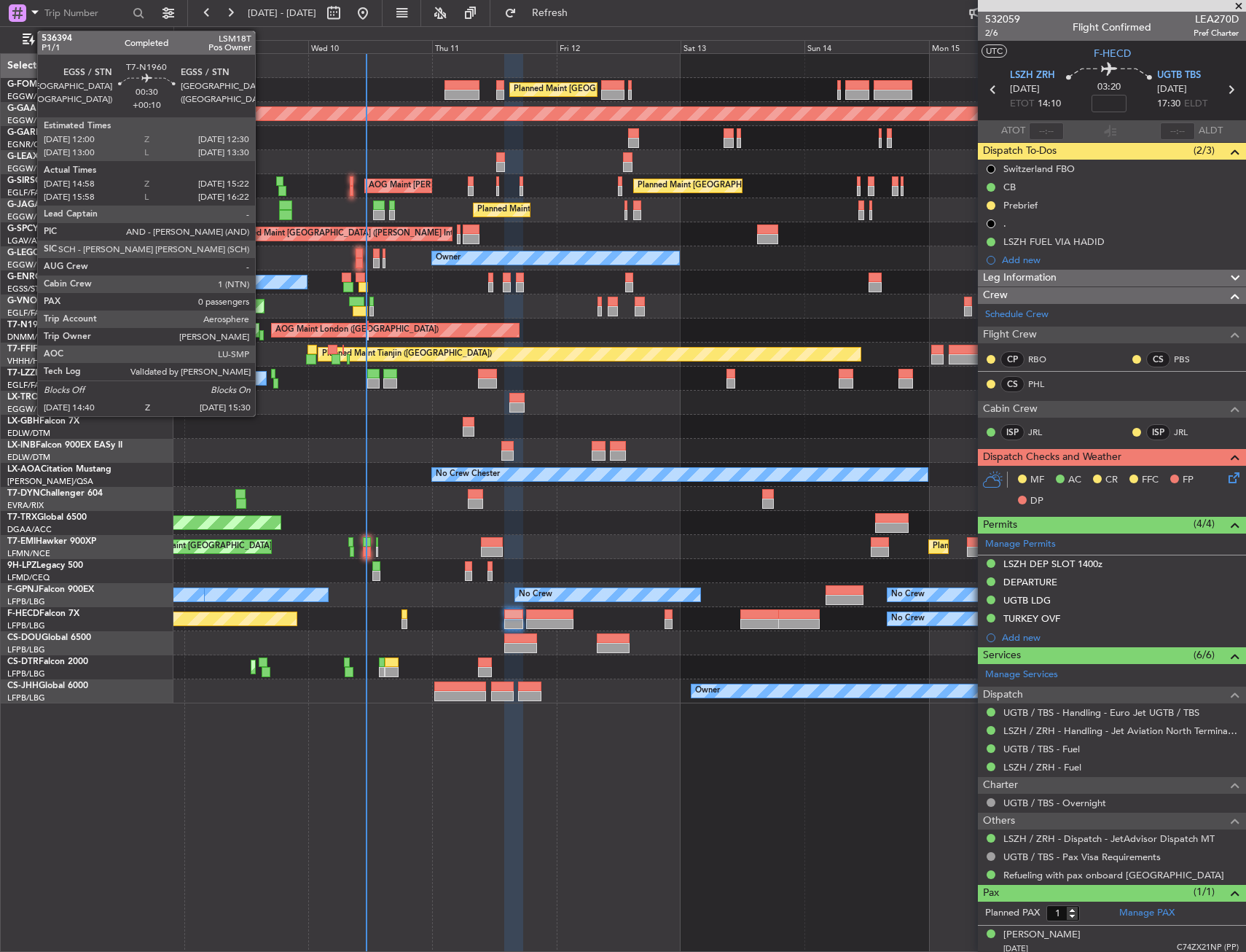
click at [262, 337] on div at bounding box center [261, 335] width 4 height 10
click at [262, 338] on div at bounding box center [261, 335] width 4 height 10
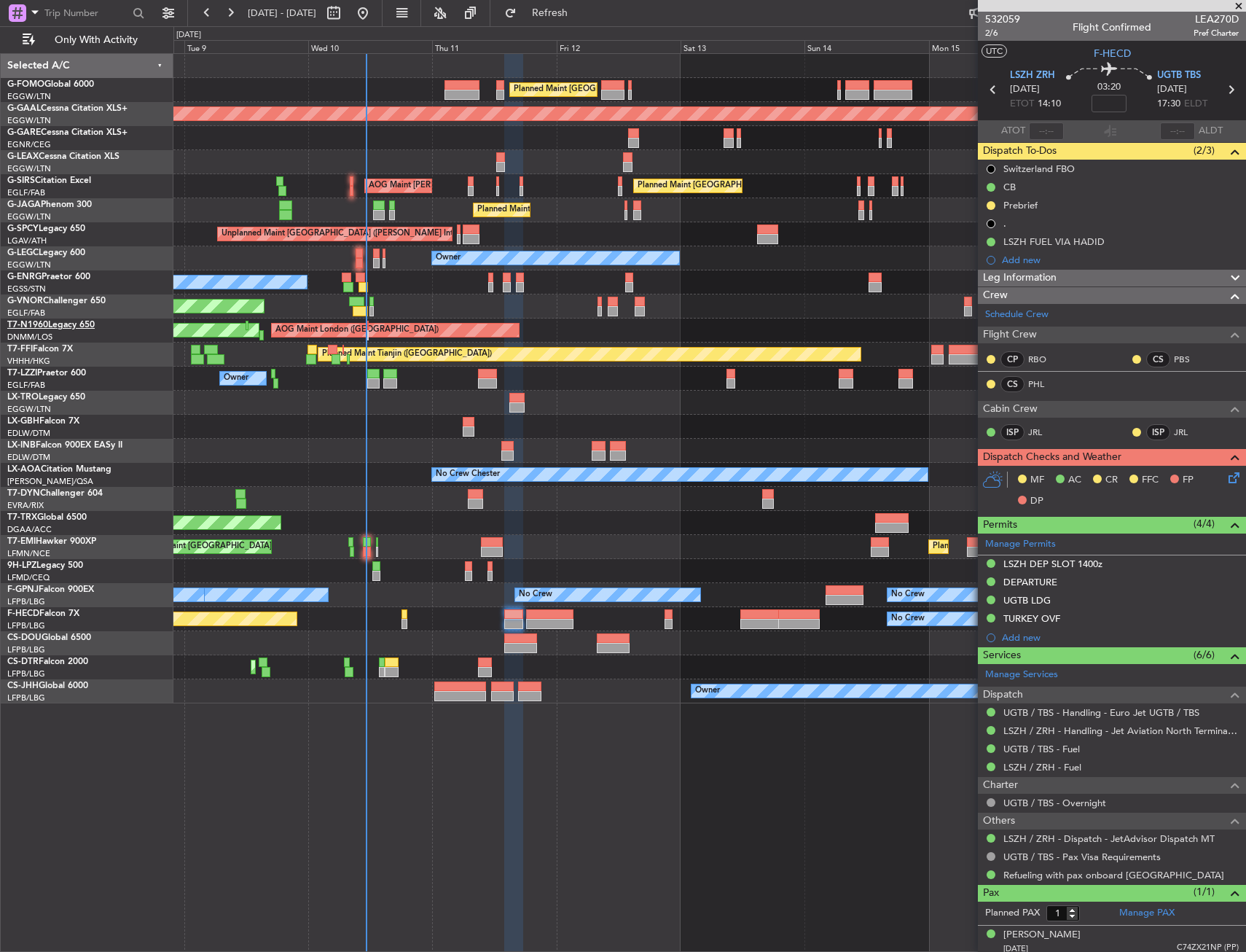
click at [88, 323] on link "T7-N1960 Legacy 650" at bounding box center [51, 325] width 88 height 9
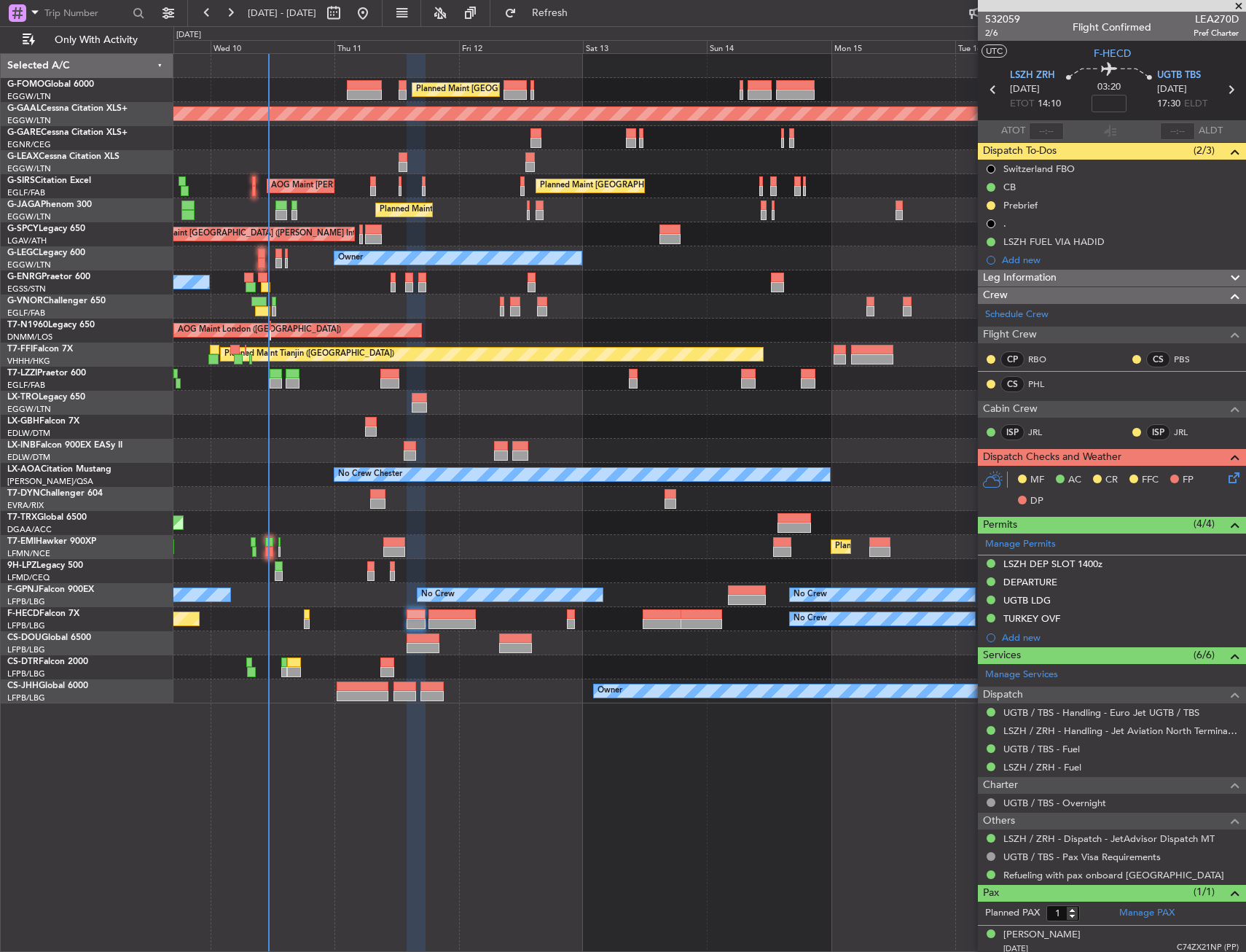
click at [327, 281] on div "Planned Maint [GEOGRAPHIC_DATA] ([GEOGRAPHIC_DATA]) No Crew" at bounding box center [710, 282] width 1072 height 24
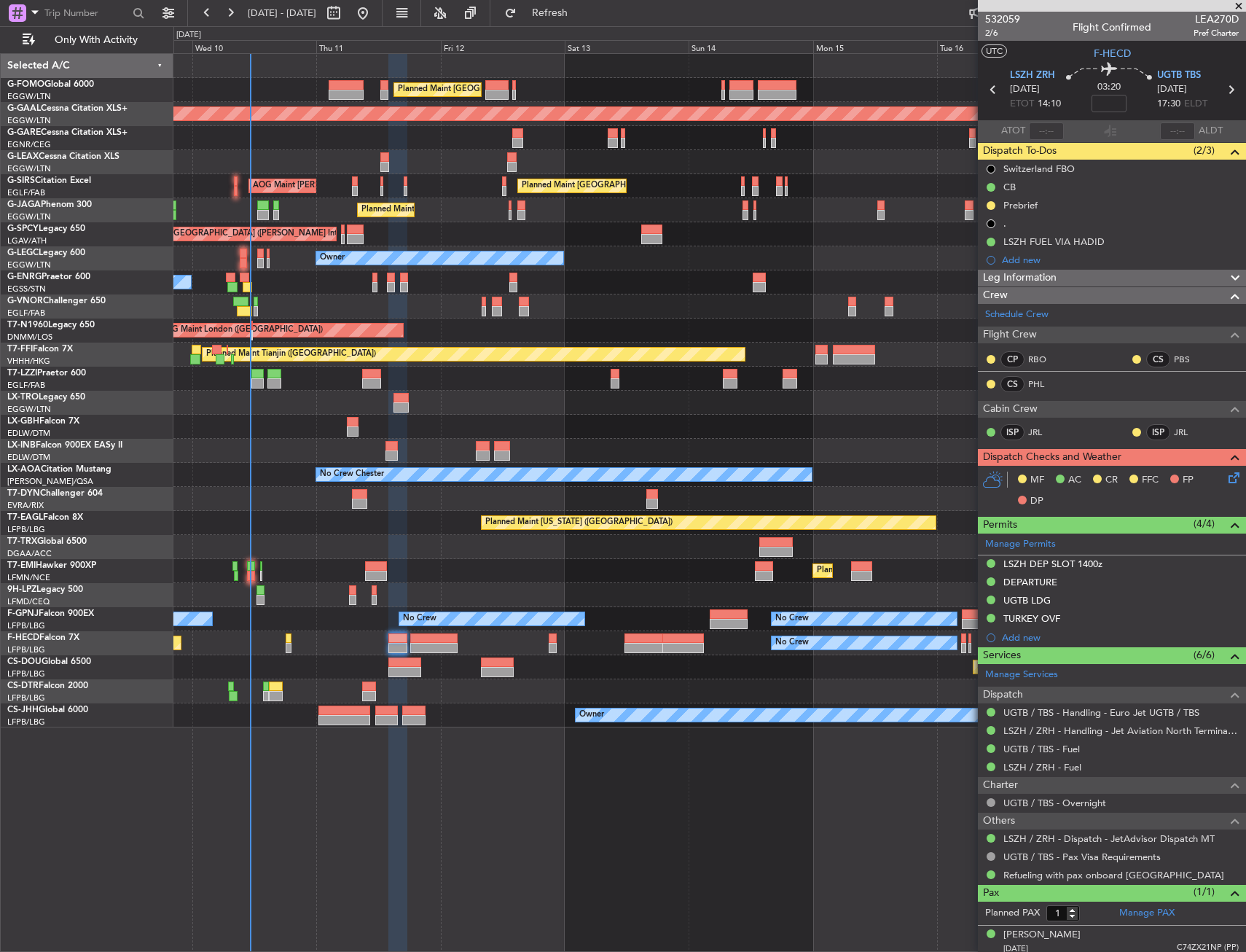
click at [348, 303] on div "Planned Maint [GEOGRAPHIC_DATA] ([GEOGRAPHIC_DATA])" at bounding box center [710, 306] width 1072 height 24
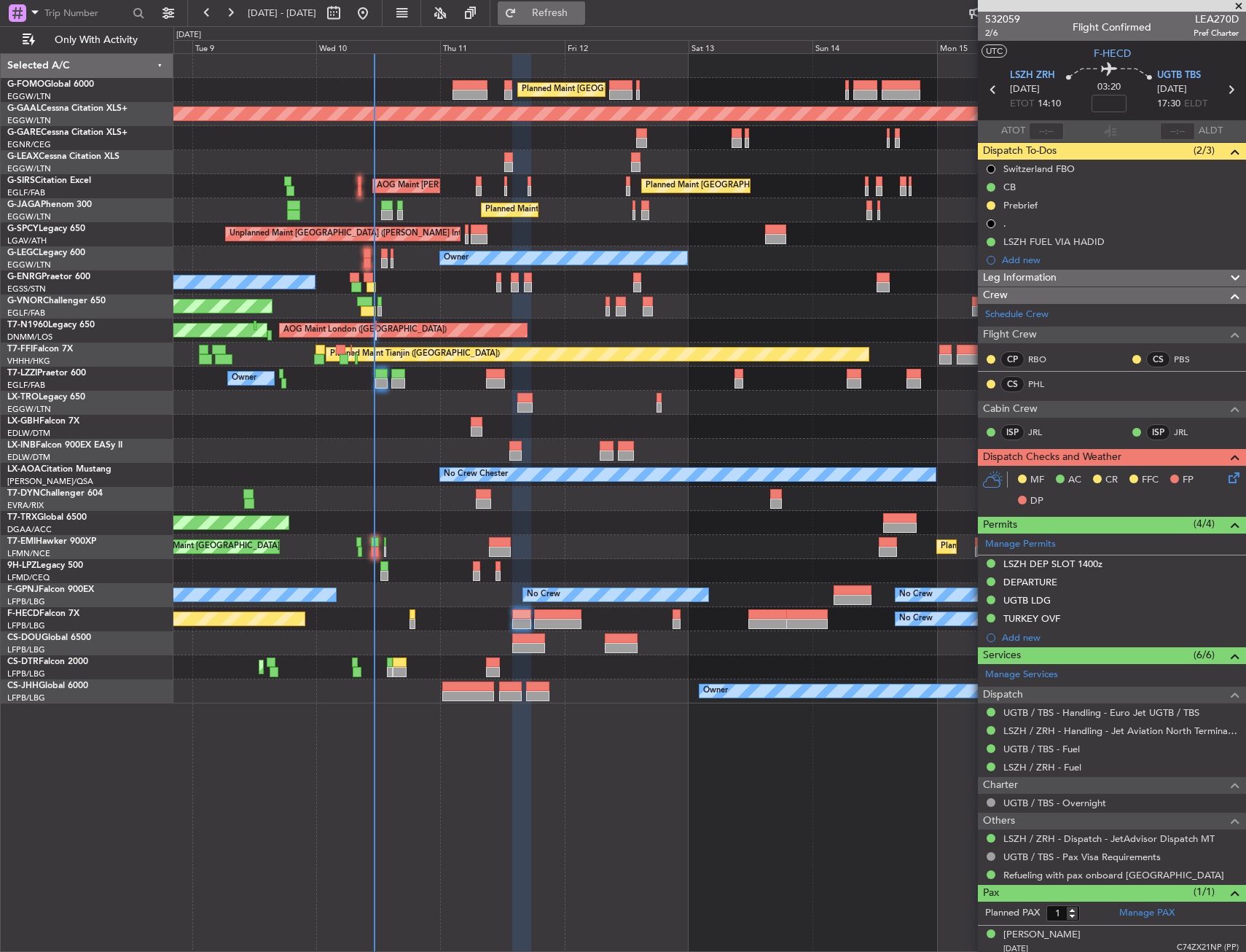
click at [581, 15] on span "Refresh" at bounding box center [551, 13] width 61 height 10
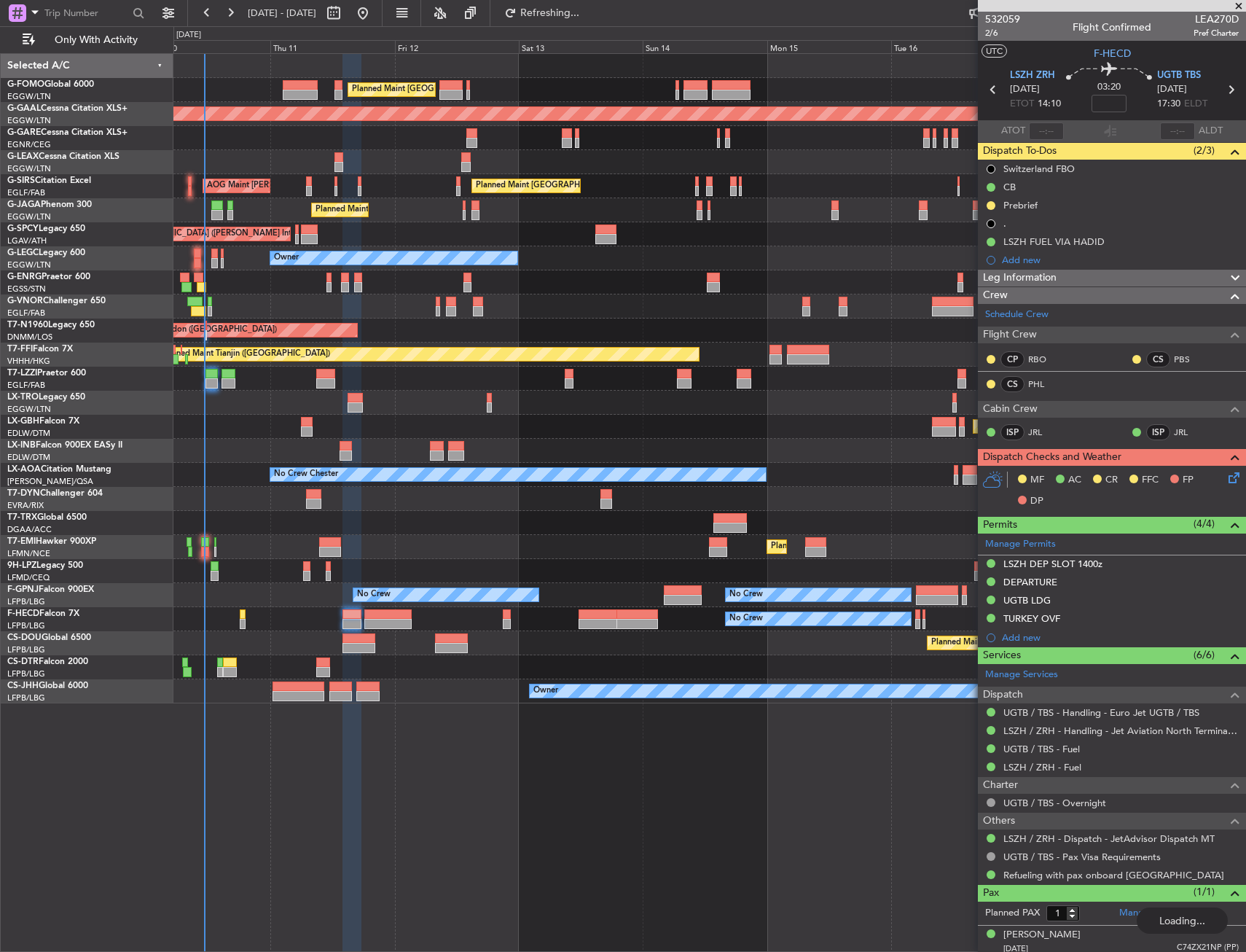
click at [540, 144] on div "Unplanned Maint Chester" at bounding box center [710, 138] width 1072 height 24
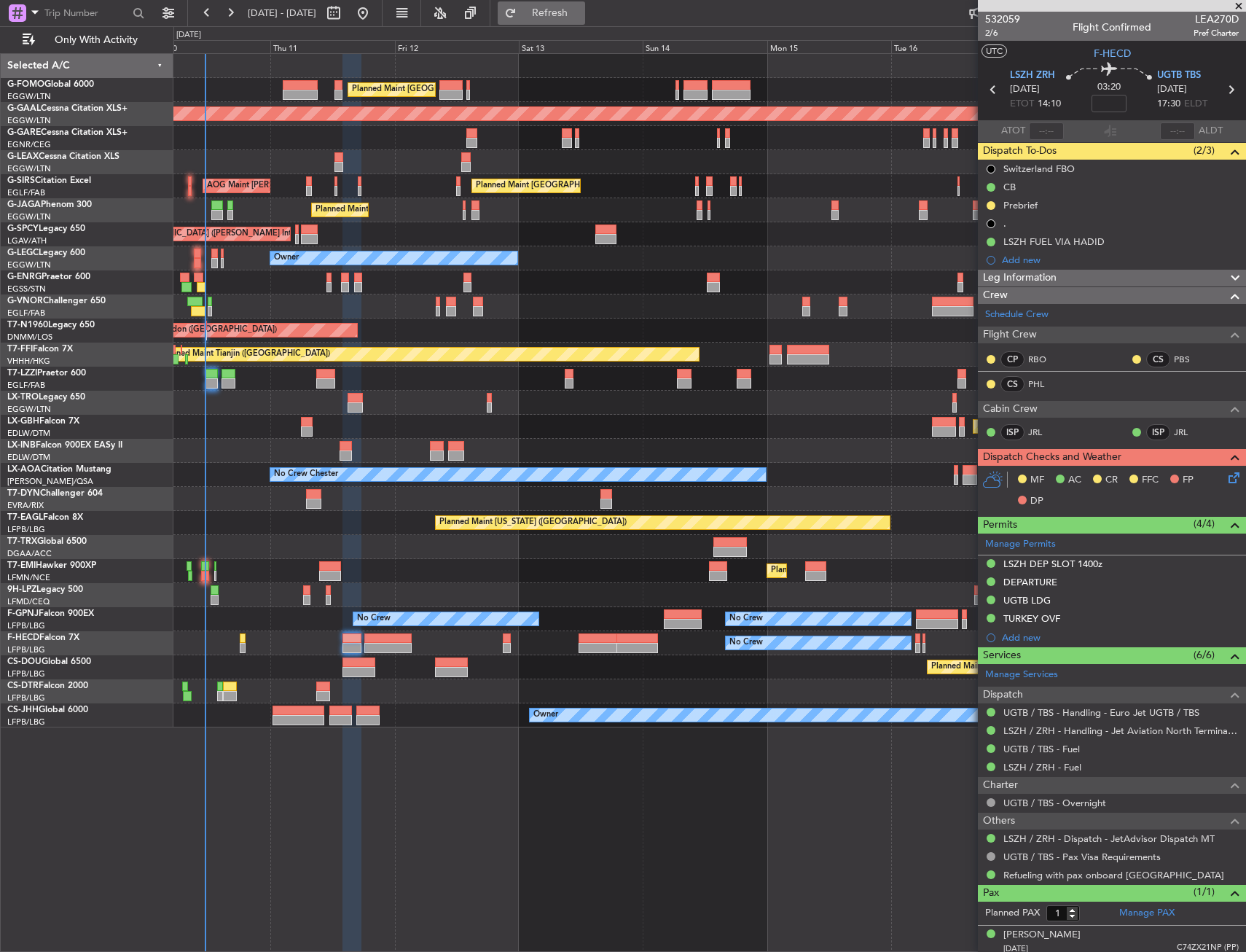
click at [574, 8] on span "Refresh" at bounding box center [551, 13] width 61 height 10
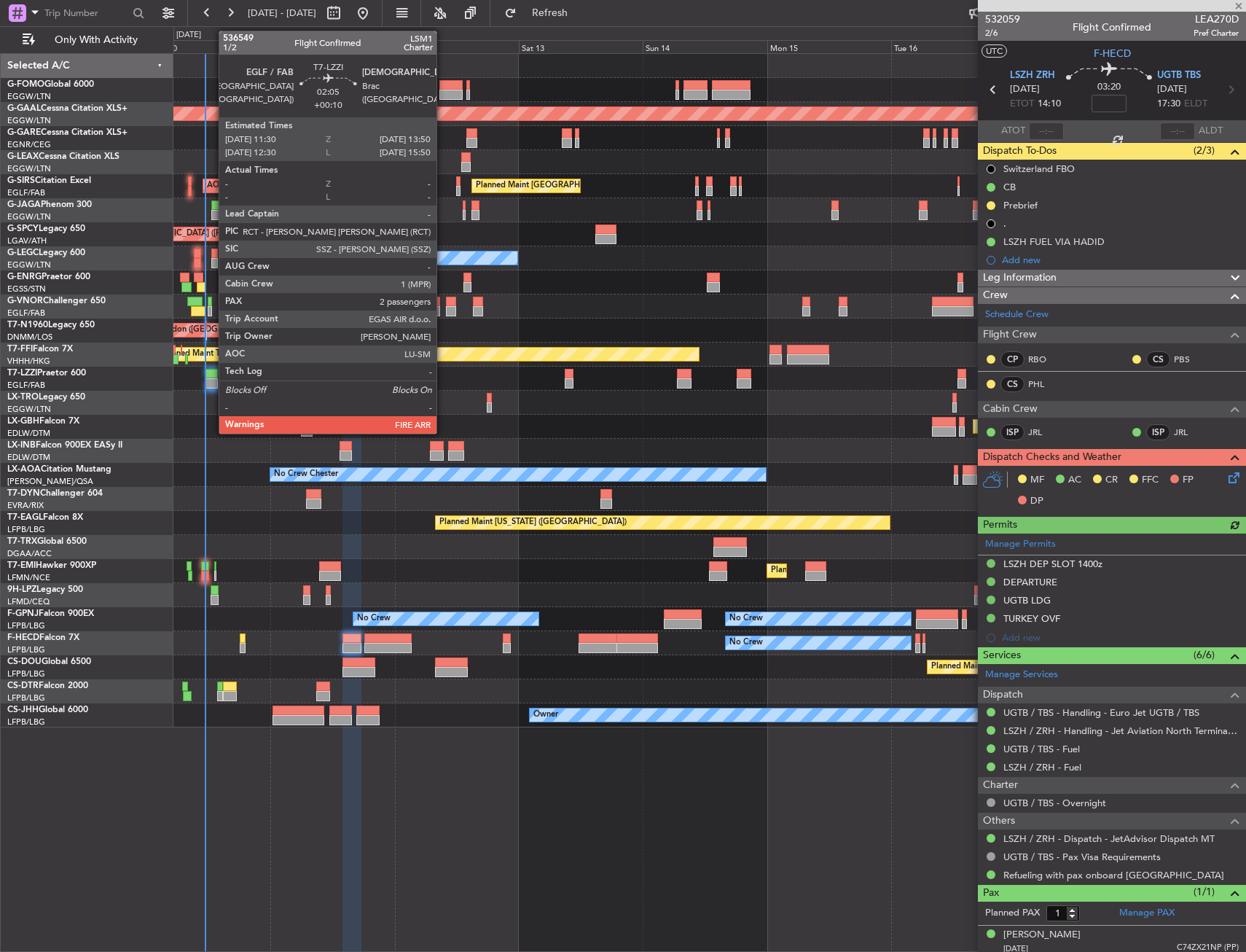
click at [211, 383] on div at bounding box center [211, 384] width 13 height 10
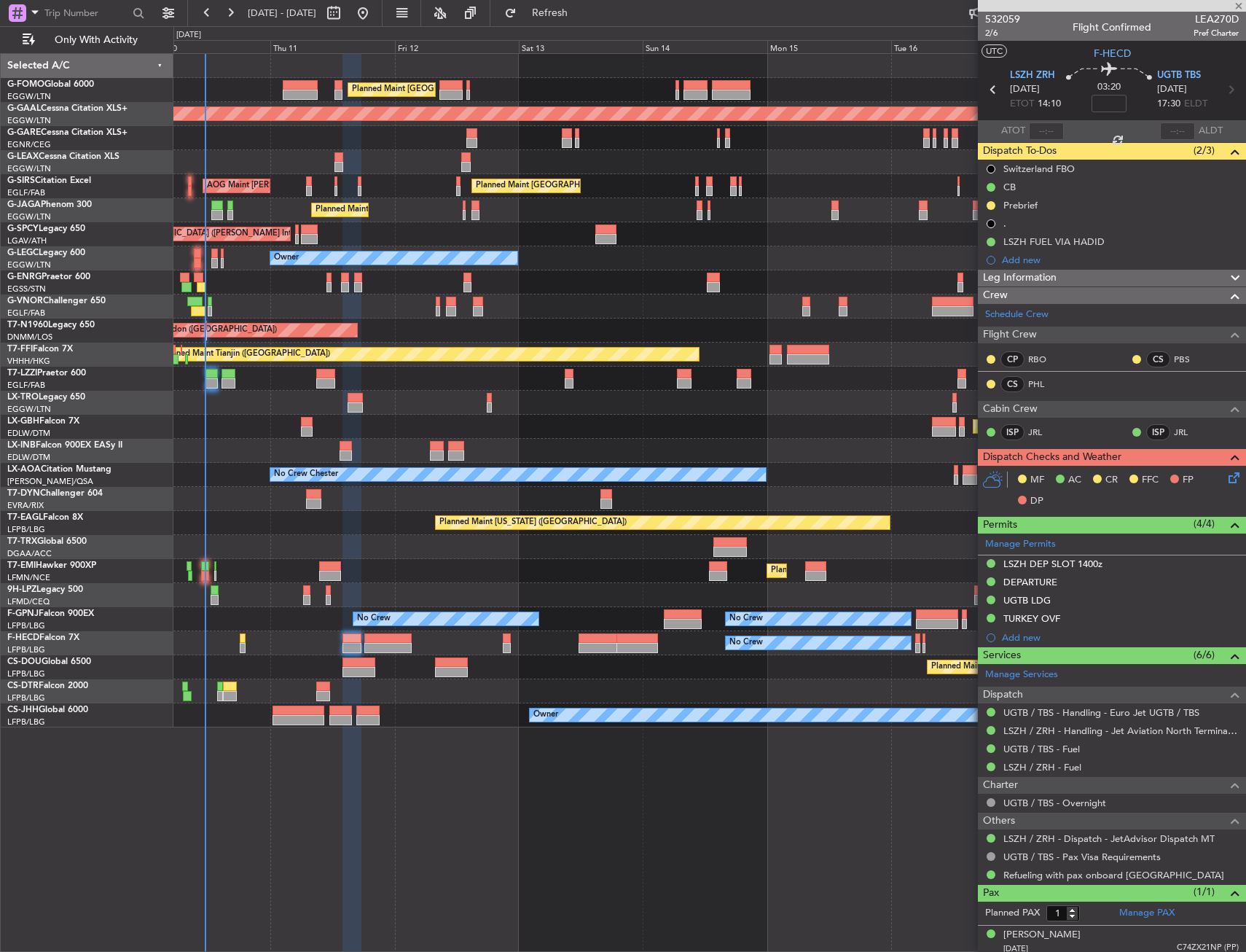
click at [199, 431] on div "Planned Maint [GEOGRAPHIC_DATA] ([GEOGRAPHIC_DATA]) Planned Maint Nurnberg" at bounding box center [710, 427] width 1072 height 24
type input "+00:10"
type input "2"
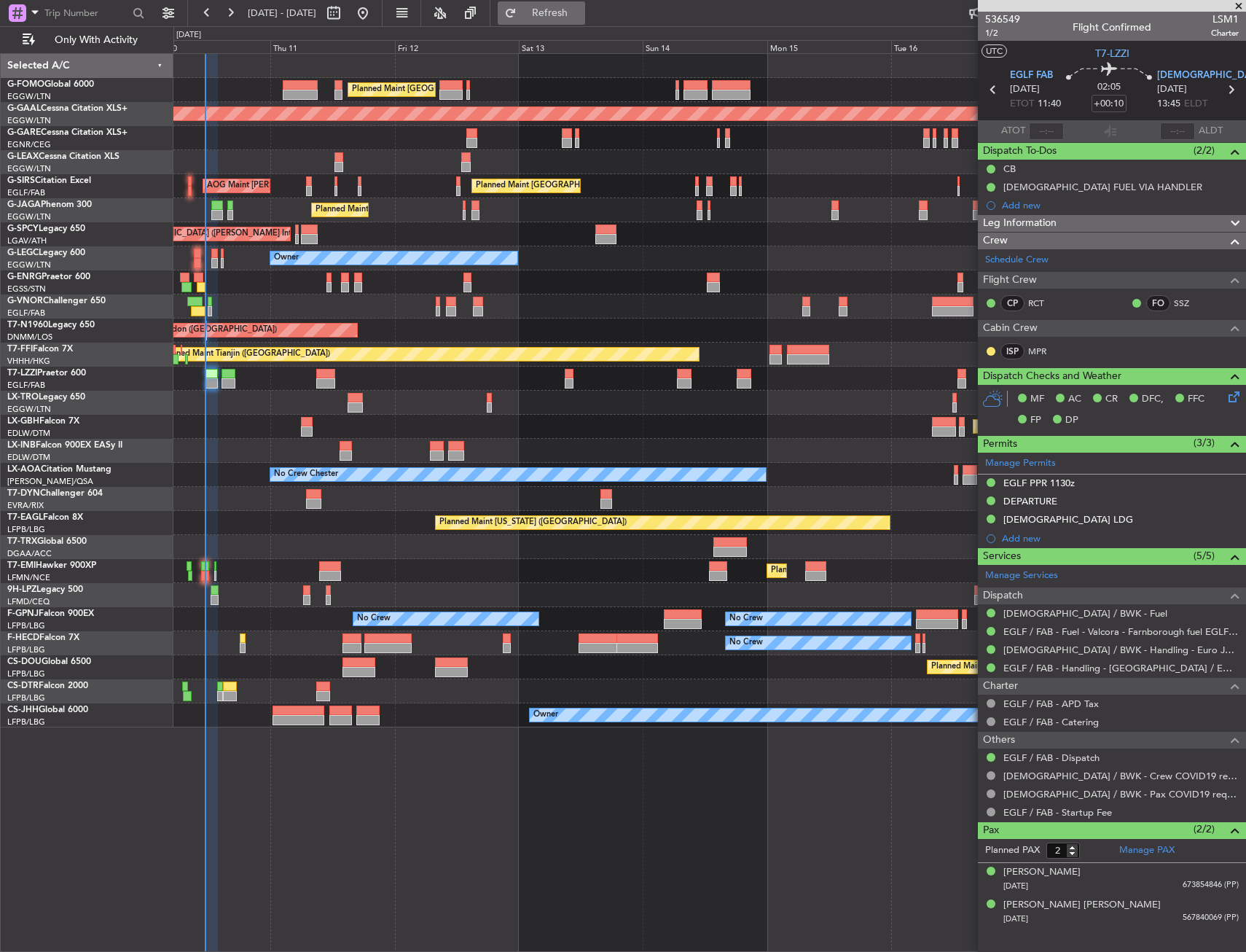
drag, startPoint x: 519, startPoint y: 16, endPoint x: 562, endPoint y: 14, distance: 43.0
click at [562, 14] on div "[DATE] - [DATE] Refresh Quick Links Only With Activity" at bounding box center [623, 13] width 1246 height 26
click at [562, 14] on button "Refresh" at bounding box center [541, 13] width 88 height 23
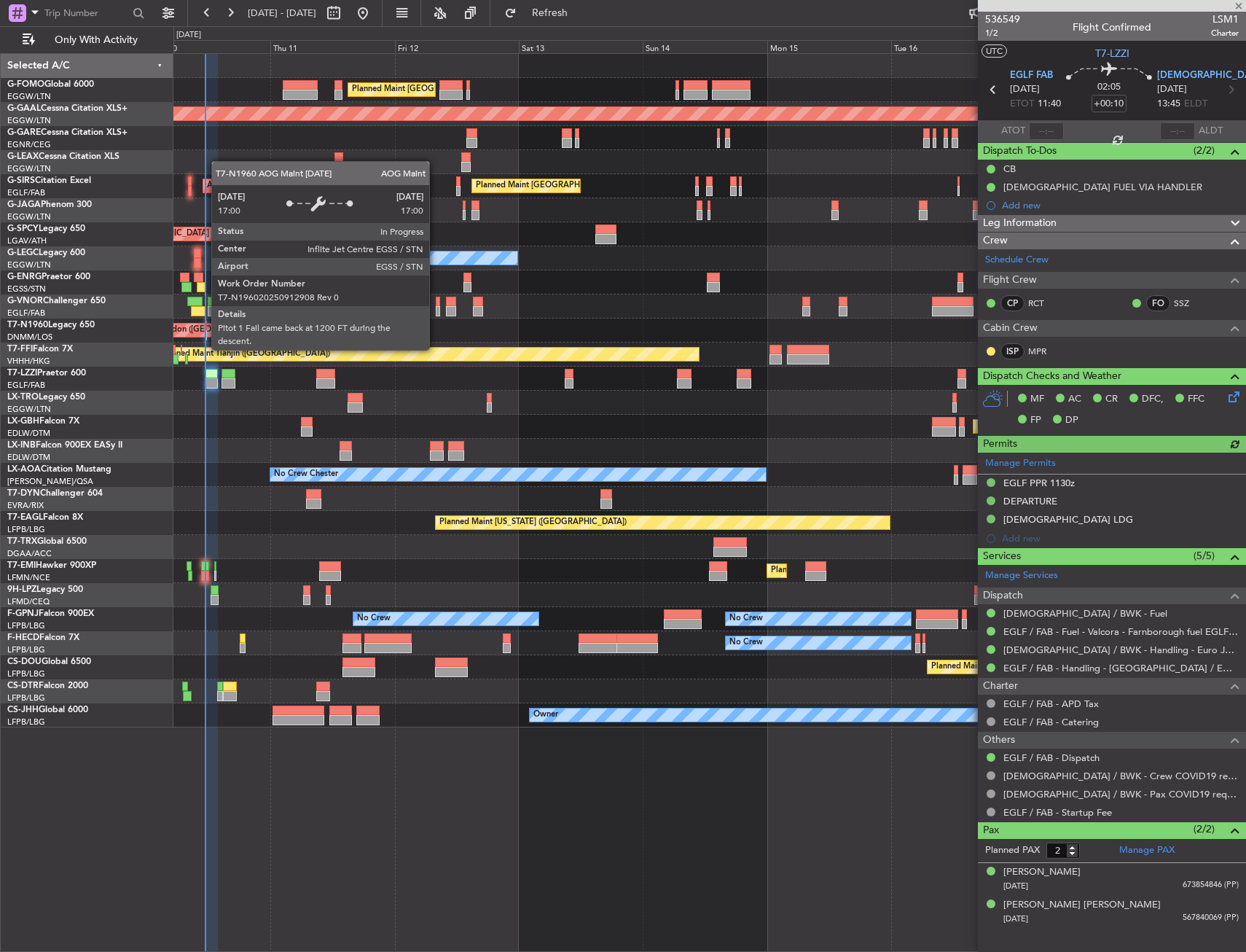
click at [204, 336] on div "AOG Maint London ([GEOGRAPHIC_DATA])" at bounding box center [195, 331] width 164 height 22
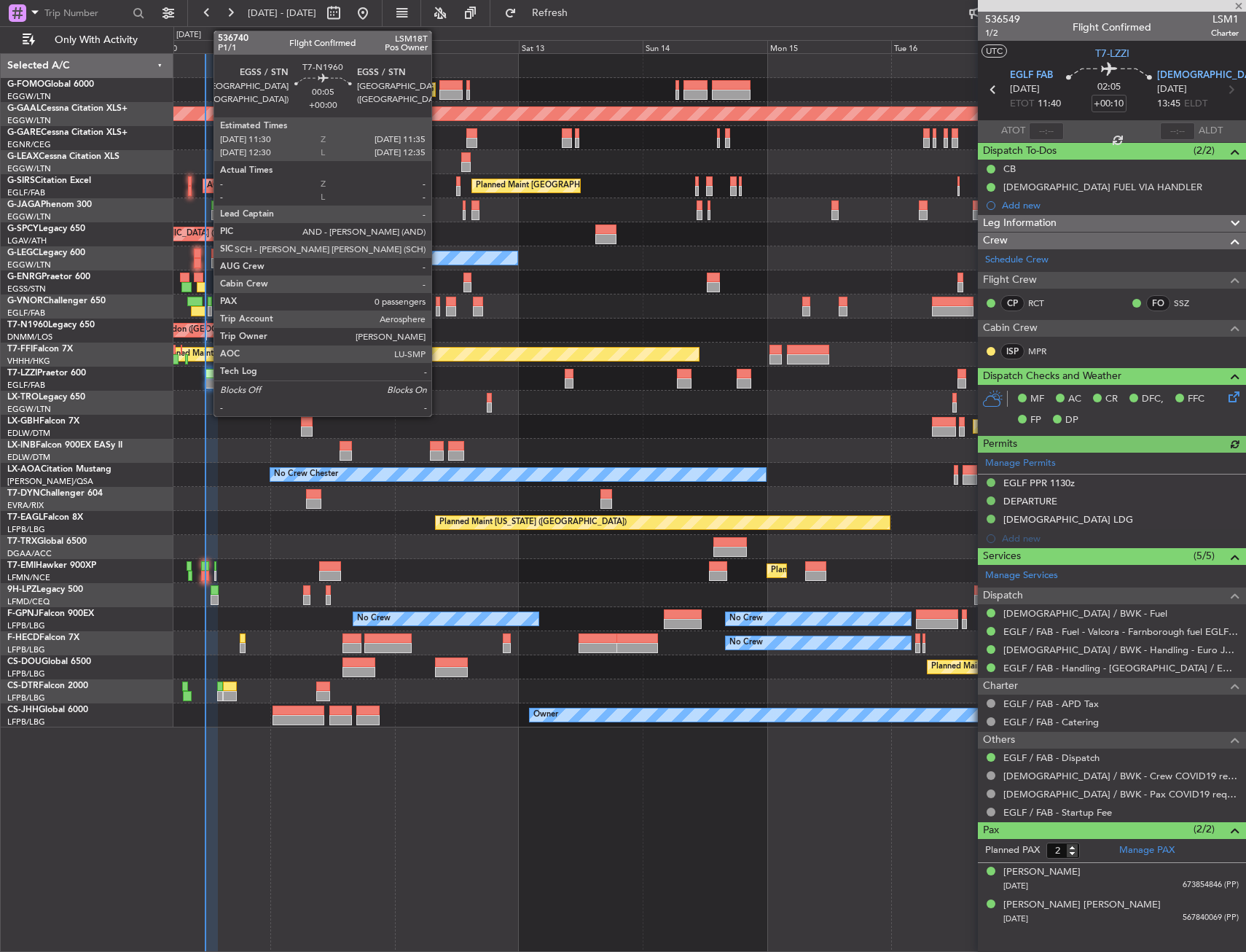
click at [206, 333] on div at bounding box center [206, 335] width 2 height 10
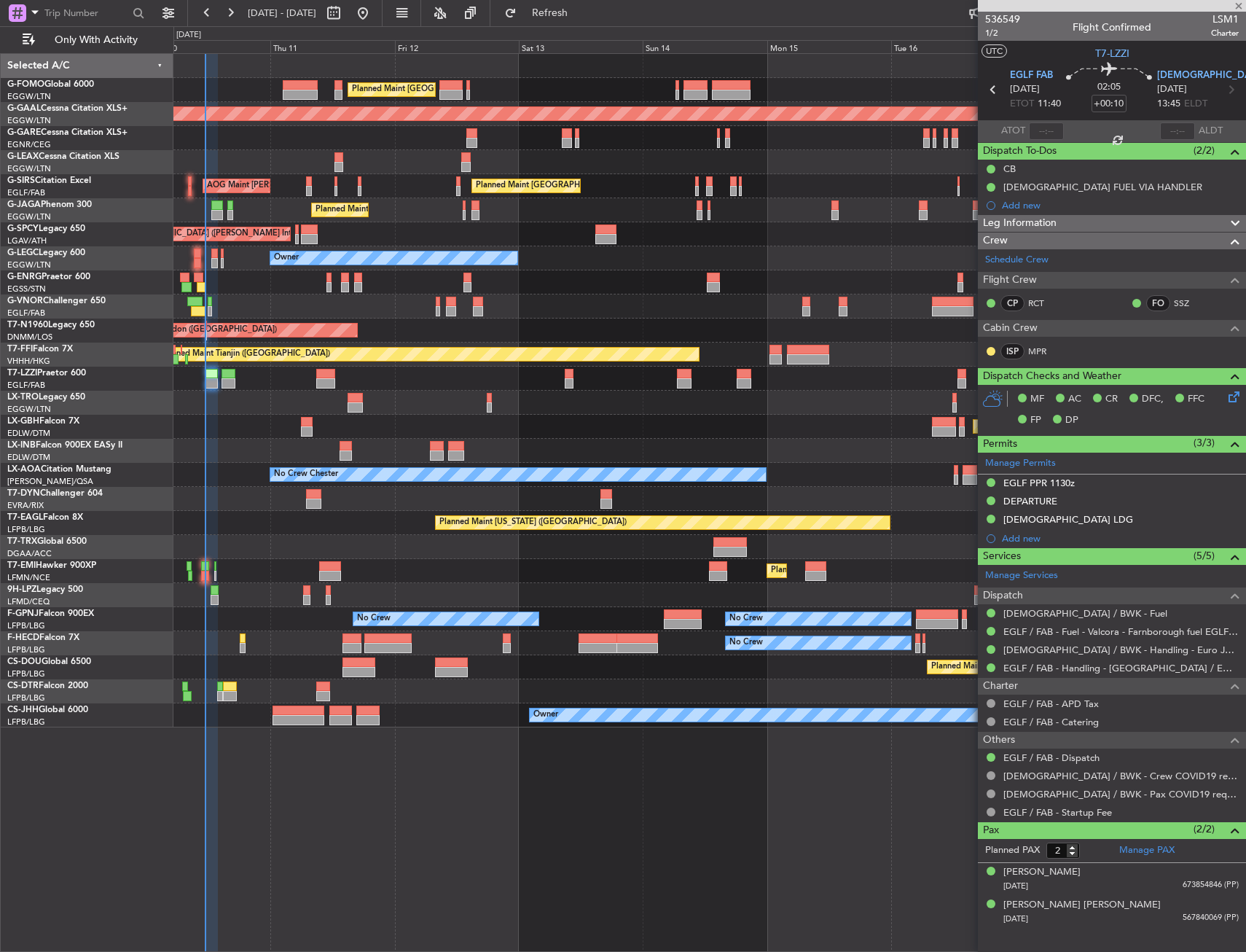
type input "0"
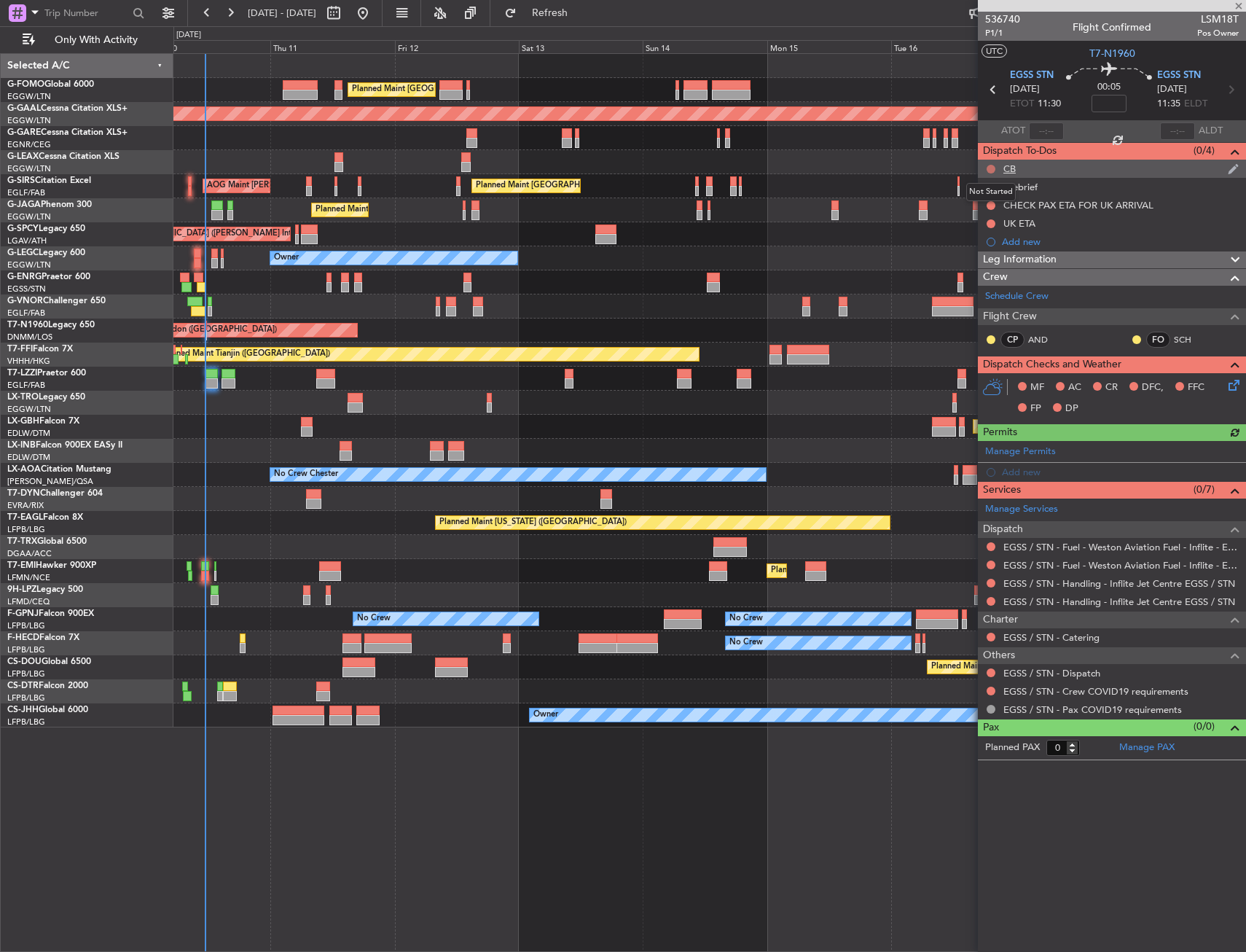
click at [990, 164] on button at bounding box center [991, 169] width 9 height 9
click at [985, 230] on span "Completed" at bounding box center [997, 233] width 48 height 14
click at [990, 188] on button at bounding box center [991, 188] width 9 height 9
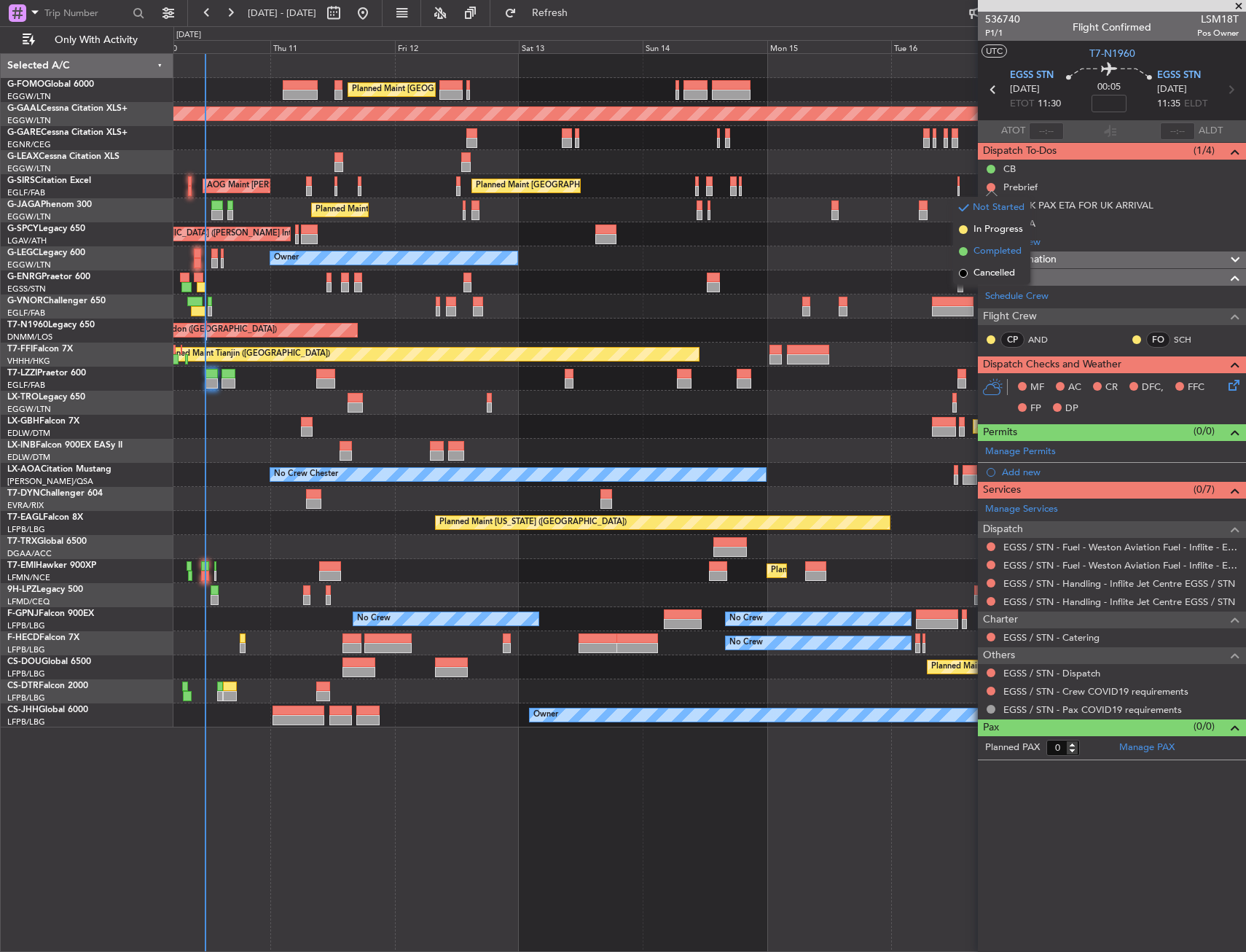
click at [972, 256] on li "Completed" at bounding box center [991, 251] width 78 height 22
click at [990, 204] on button at bounding box center [991, 205] width 9 height 9
click at [973, 290] on span "Cancelled" at bounding box center [994, 291] width 42 height 14
drag, startPoint x: 995, startPoint y: 221, endPoint x: 989, endPoint y: 234, distance: 14.3
click at [994, 221] on button at bounding box center [991, 223] width 9 height 9
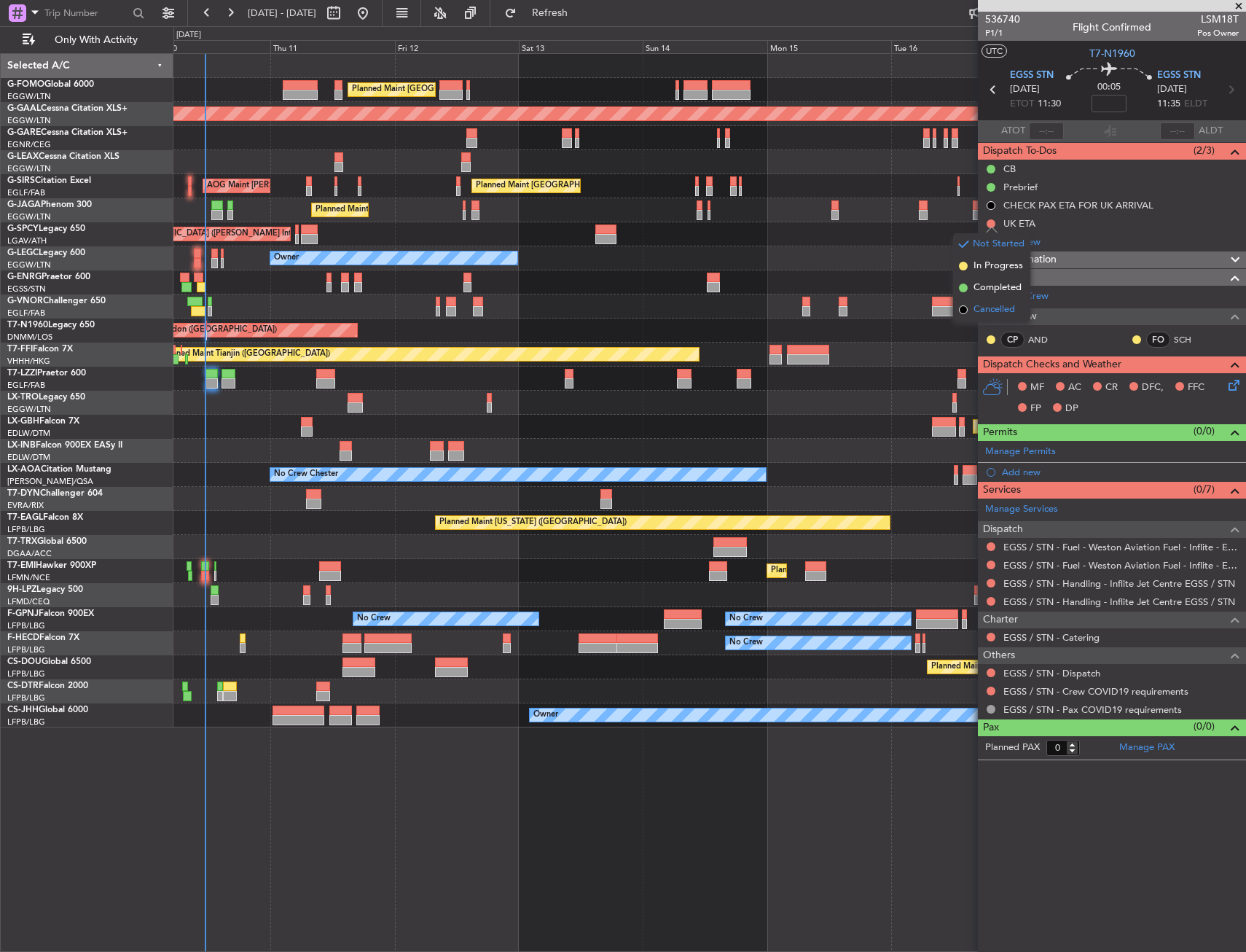
click at [974, 319] on li "Cancelled" at bounding box center [991, 310] width 78 height 22
click at [999, 547] on div "EGSS / STN - Fuel - Weston Aviation Fuel - Inflite - EGSS / STN" at bounding box center [1112, 546] width 268 height 18
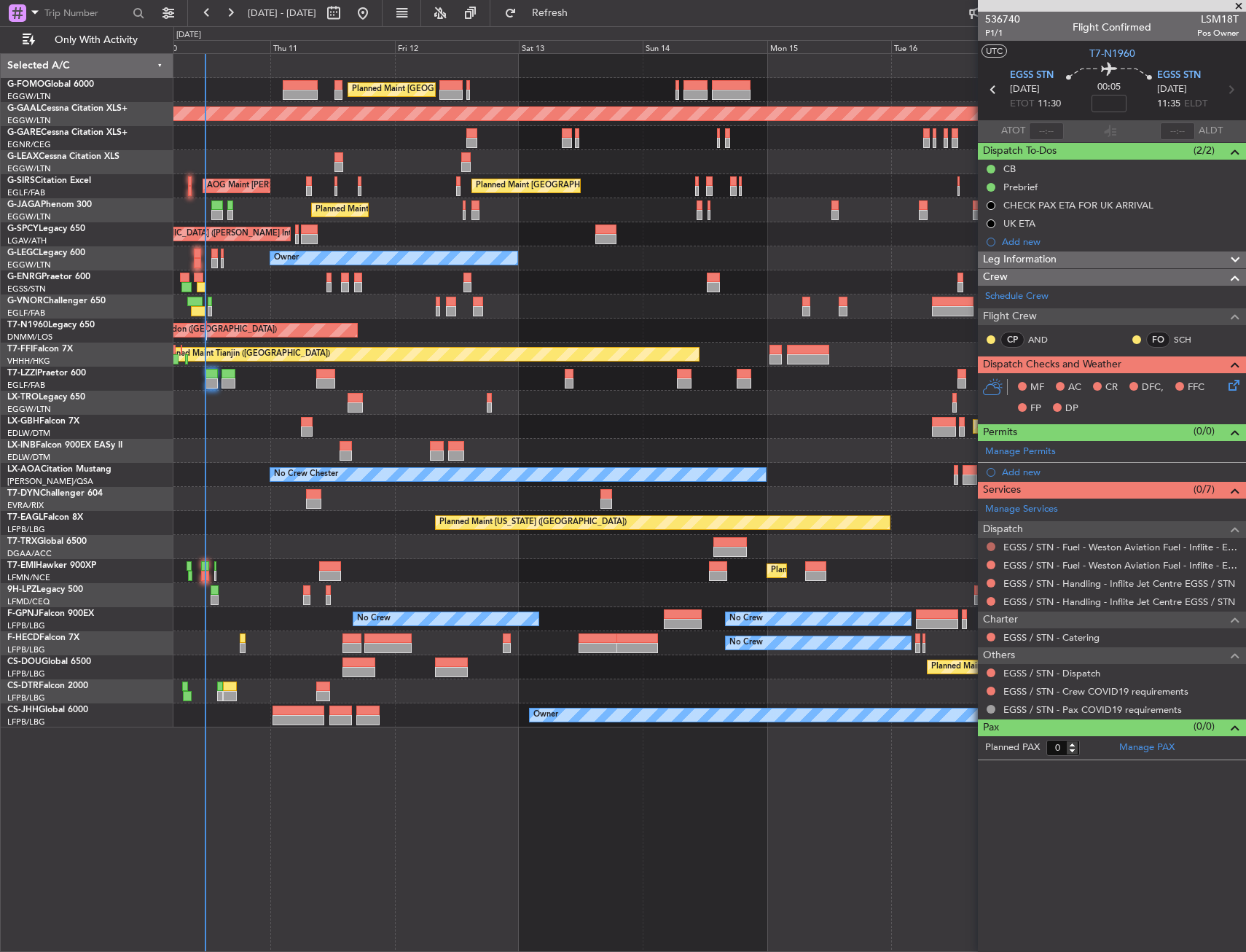
click at [988, 547] on button at bounding box center [991, 546] width 9 height 9
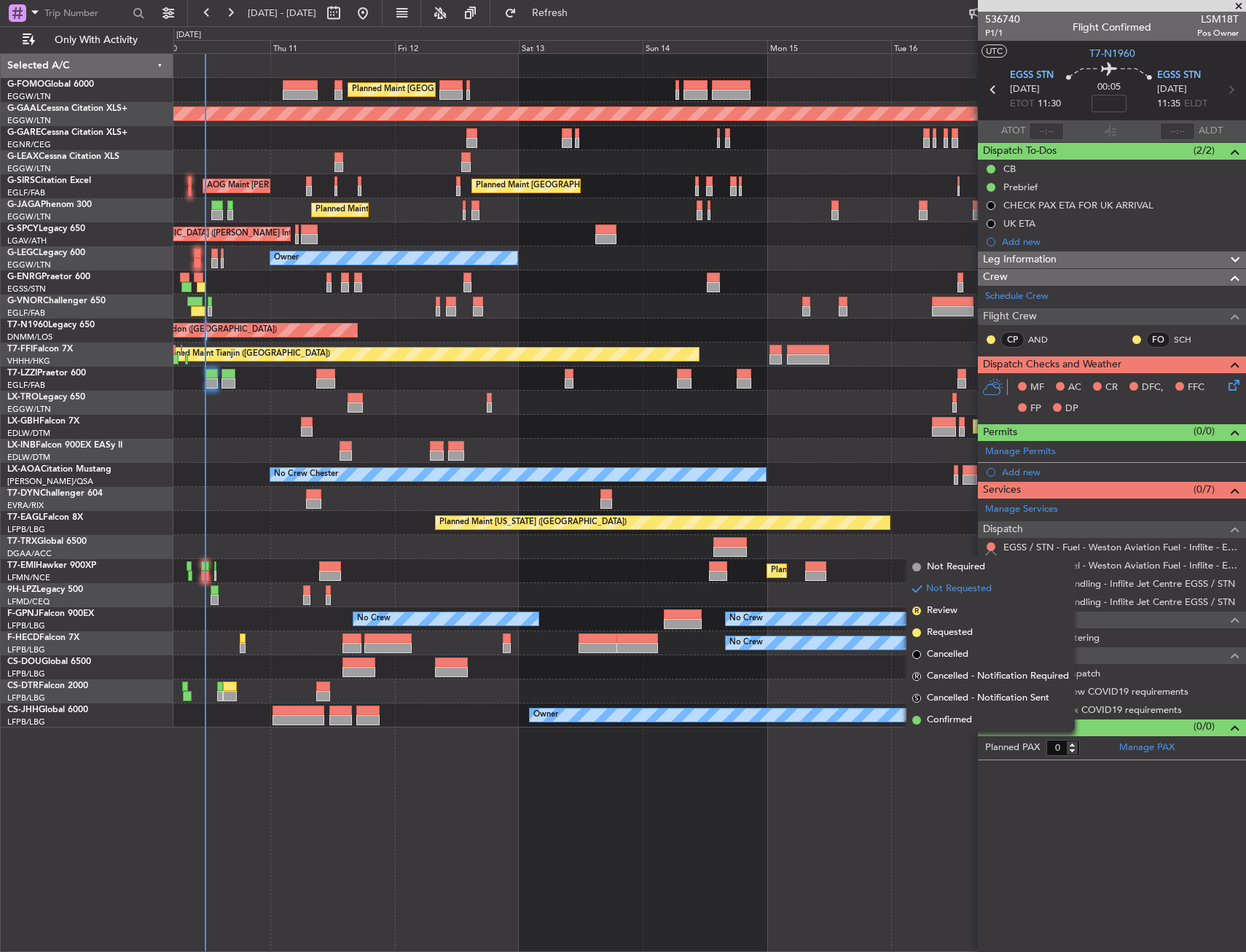
click at [958, 563] on span "Not Required" at bounding box center [956, 567] width 58 height 14
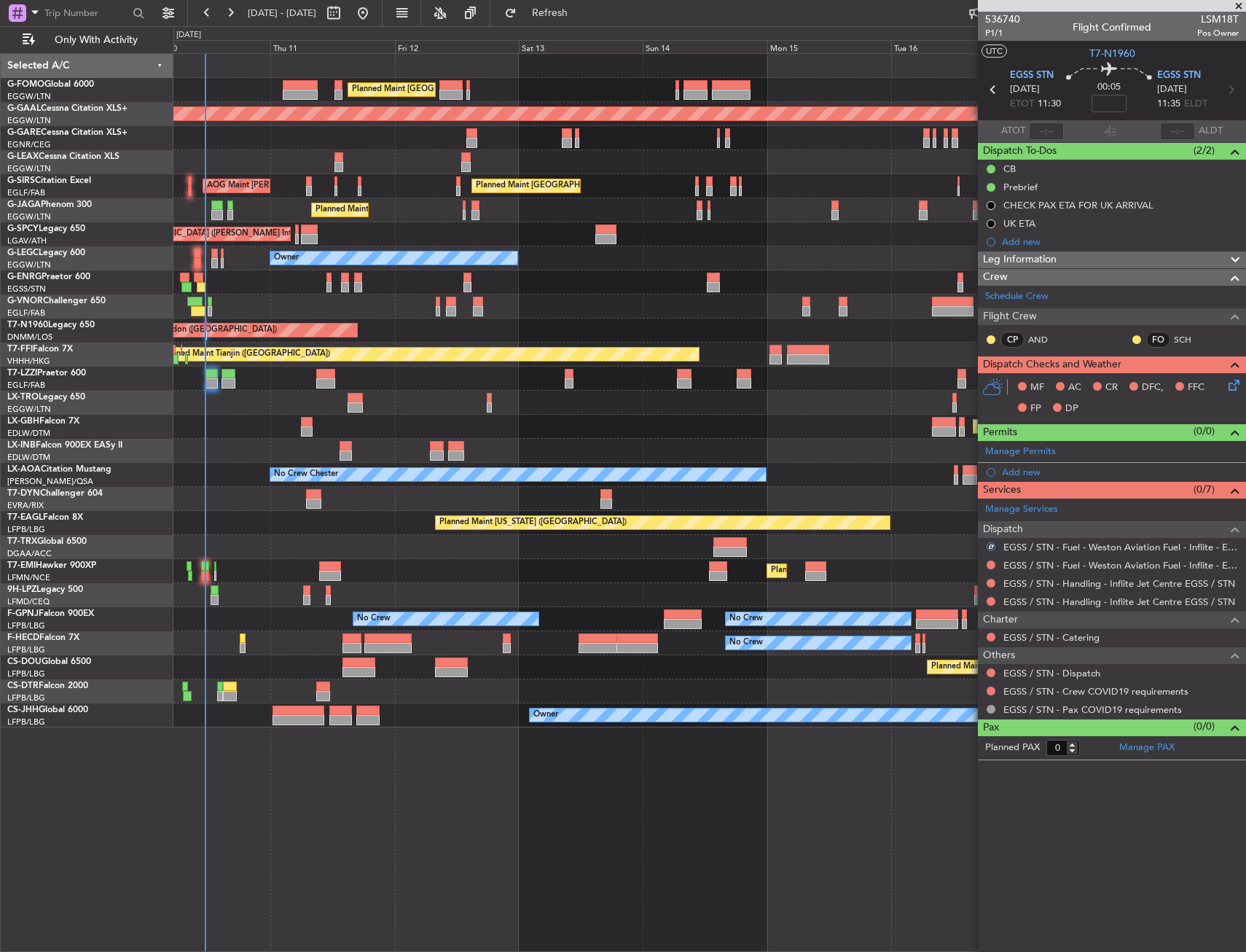
click at [979, 564] on div "EGSS / STN - Fuel - Weston Aviation Fuel - Inflite - EGSS / STN" at bounding box center [1112, 564] width 268 height 18
click at [989, 564] on button at bounding box center [991, 565] width 9 height 9
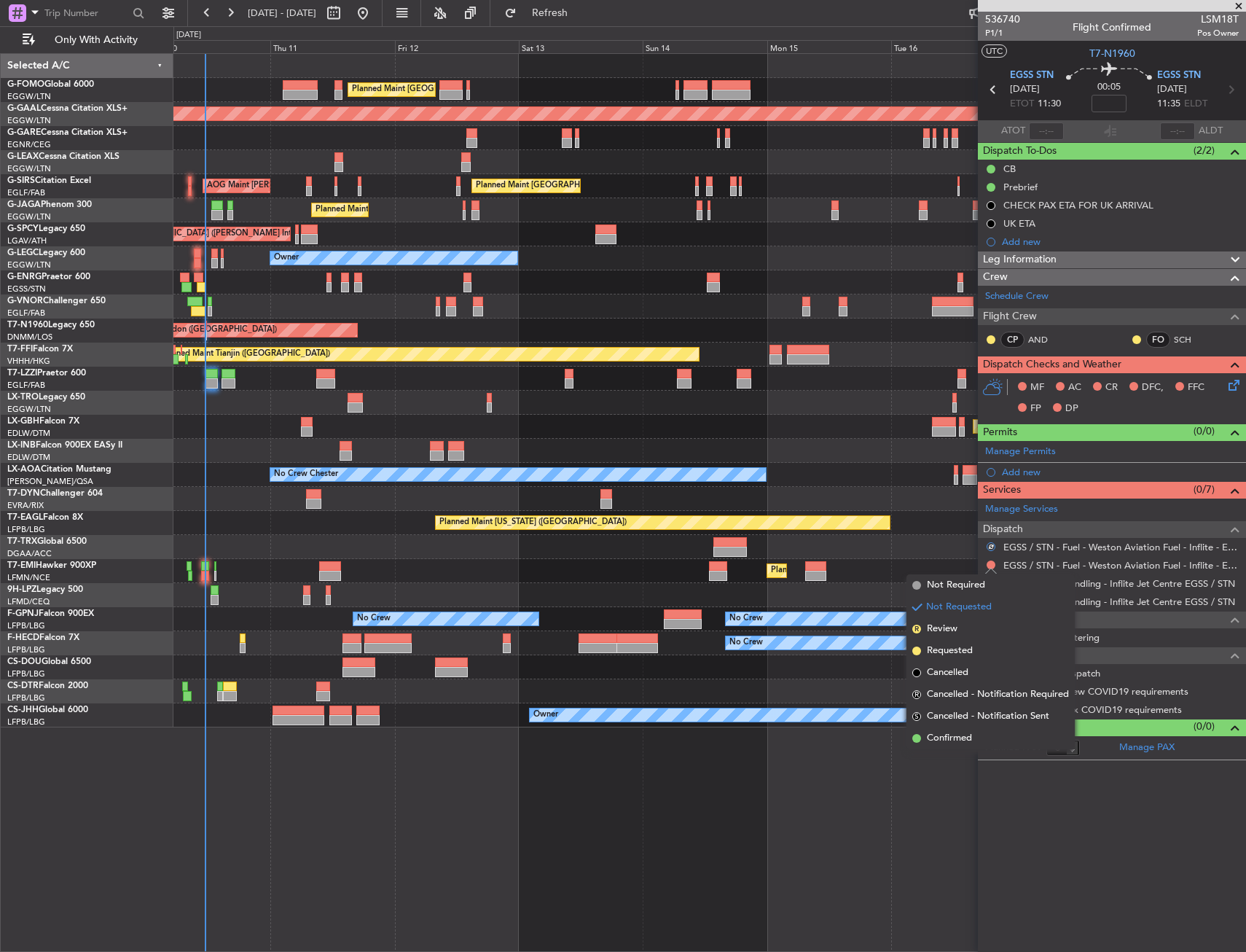
click at [949, 582] on span "Not Required" at bounding box center [956, 585] width 58 height 14
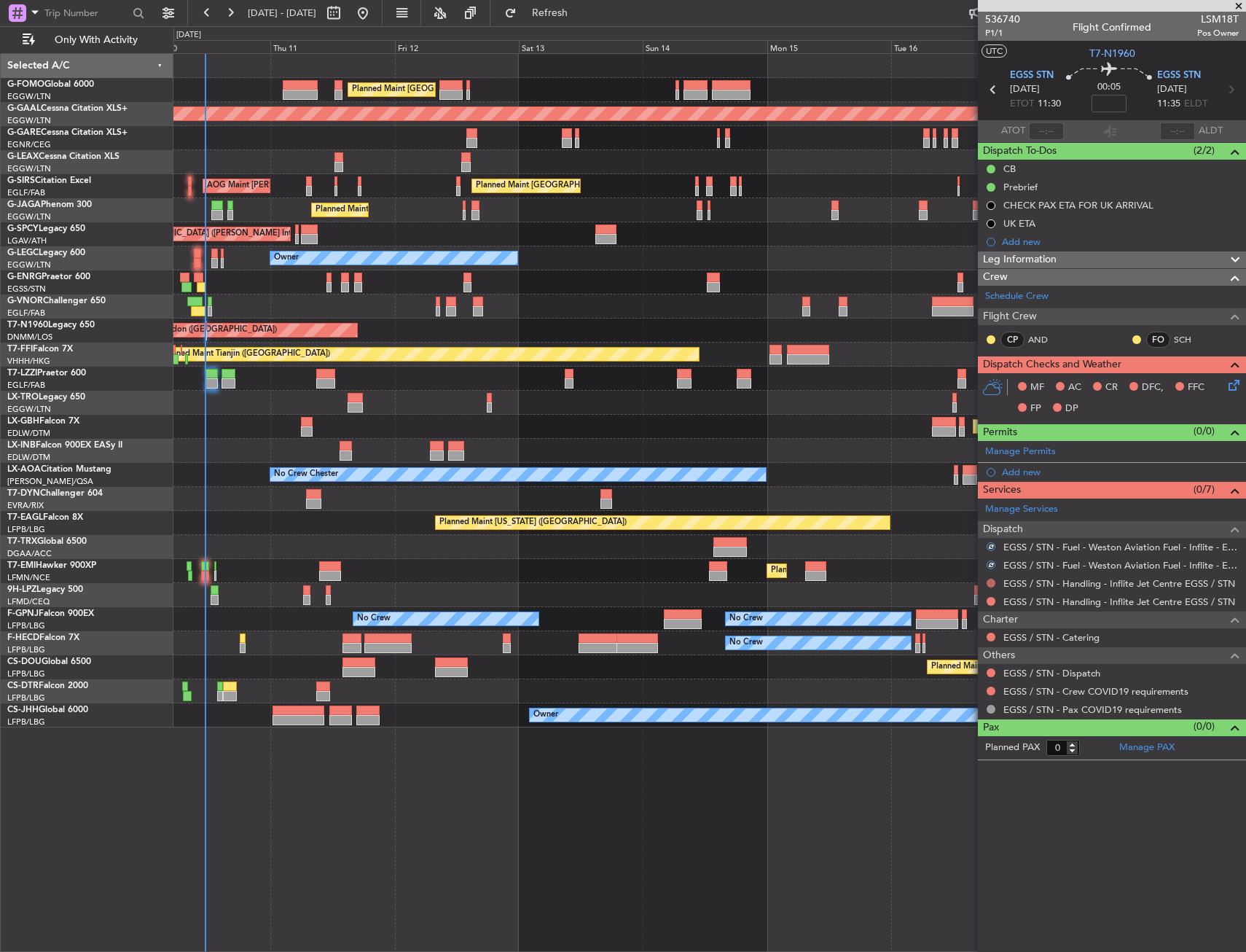
click at [989, 585] on button at bounding box center [991, 583] width 9 height 9
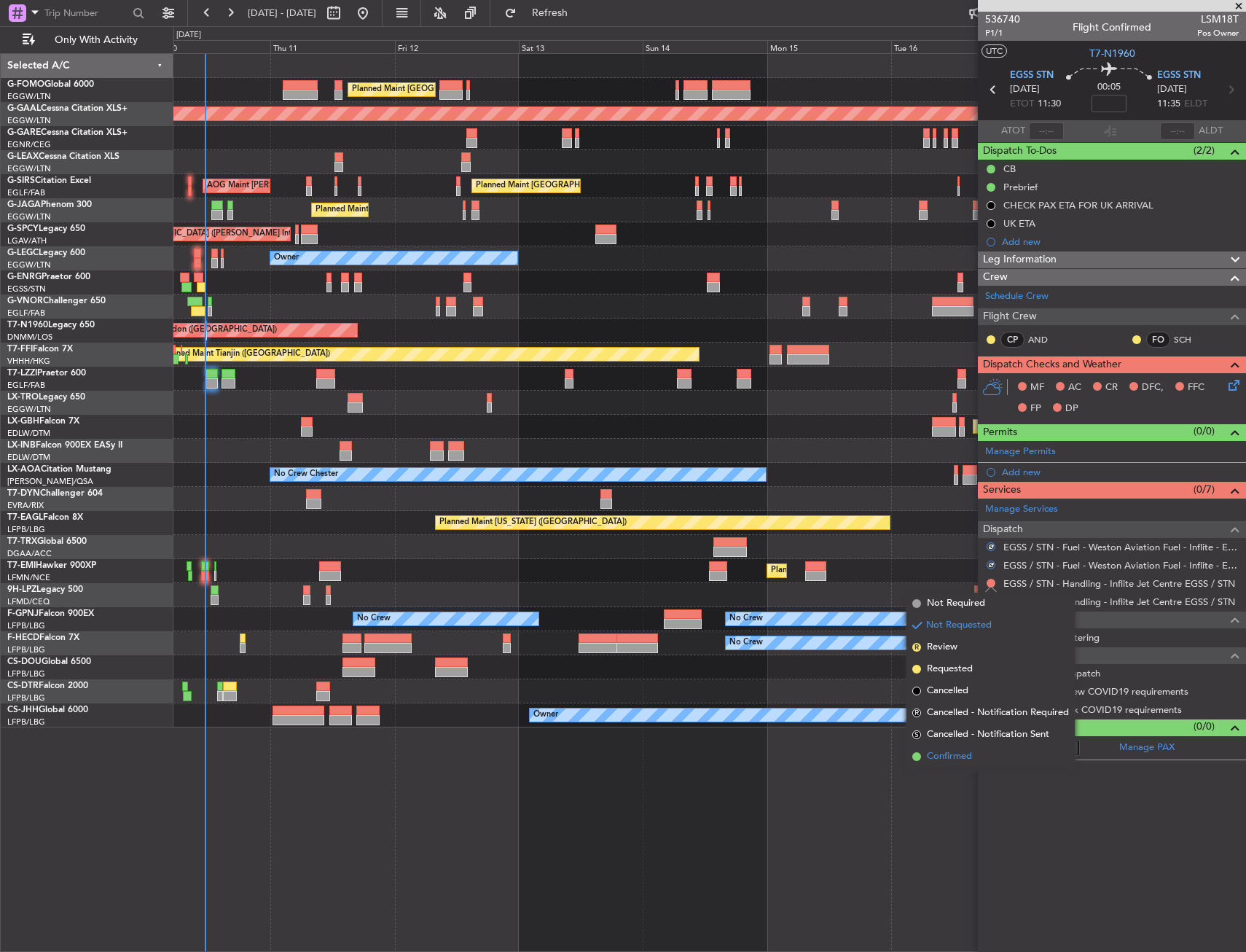
click at [940, 762] on span "Confirmed" at bounding box center [949, 756] width 45 height 14
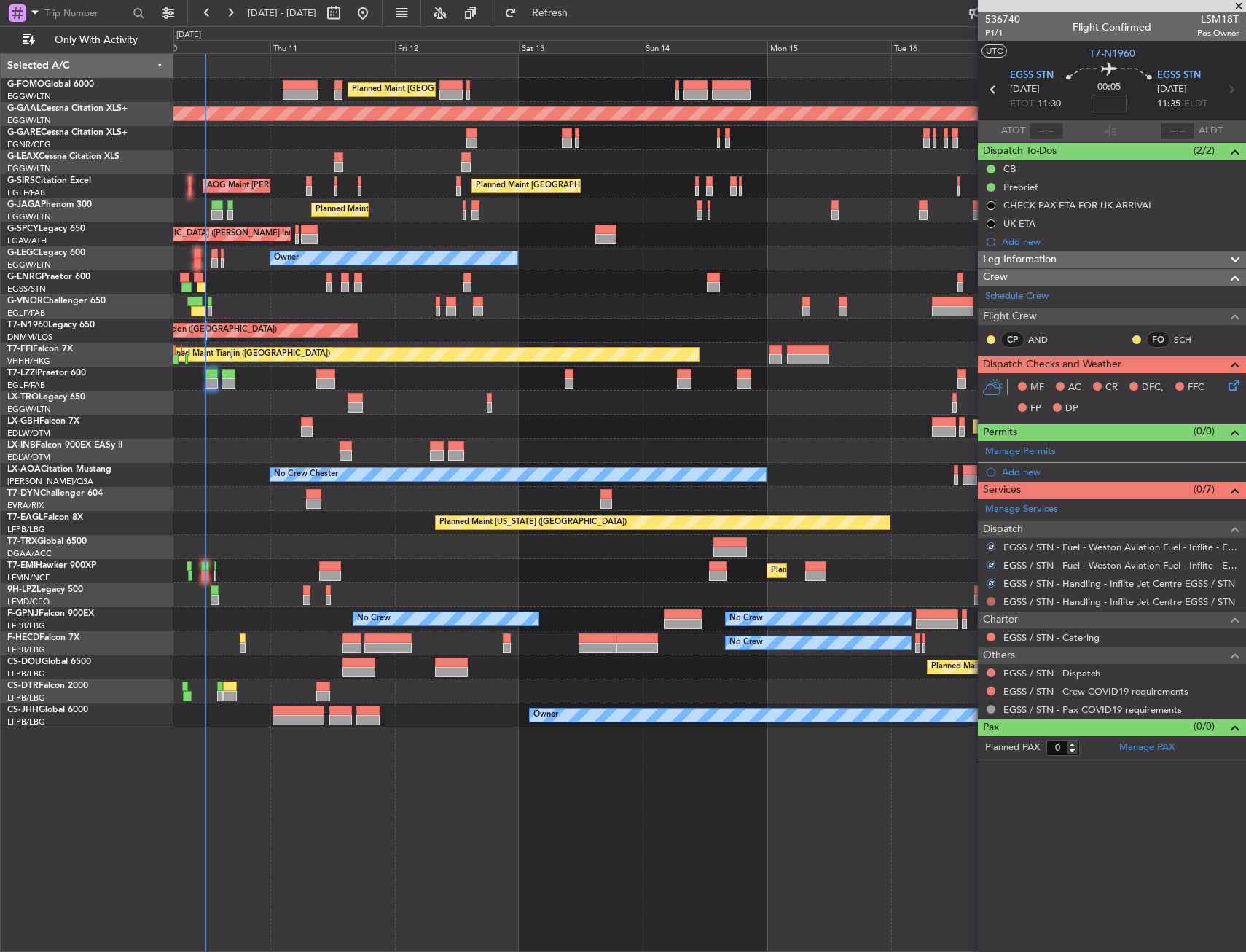
click at [994, 601] on button at bounding box center [991, 601] width 9 height 9
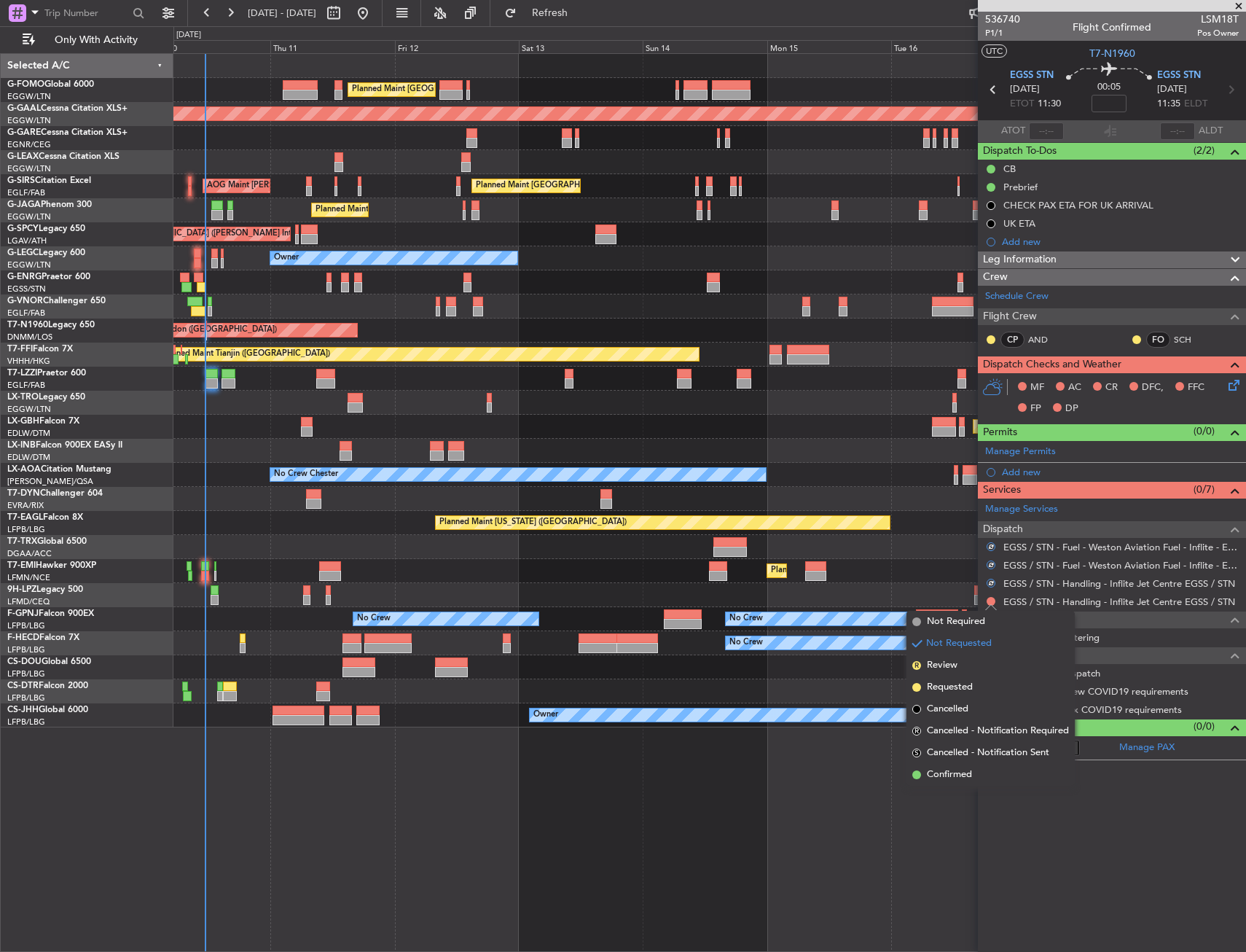
click at [945, 774] on span "Confirmed" at bounding box center [949, 774] width 45 height 14
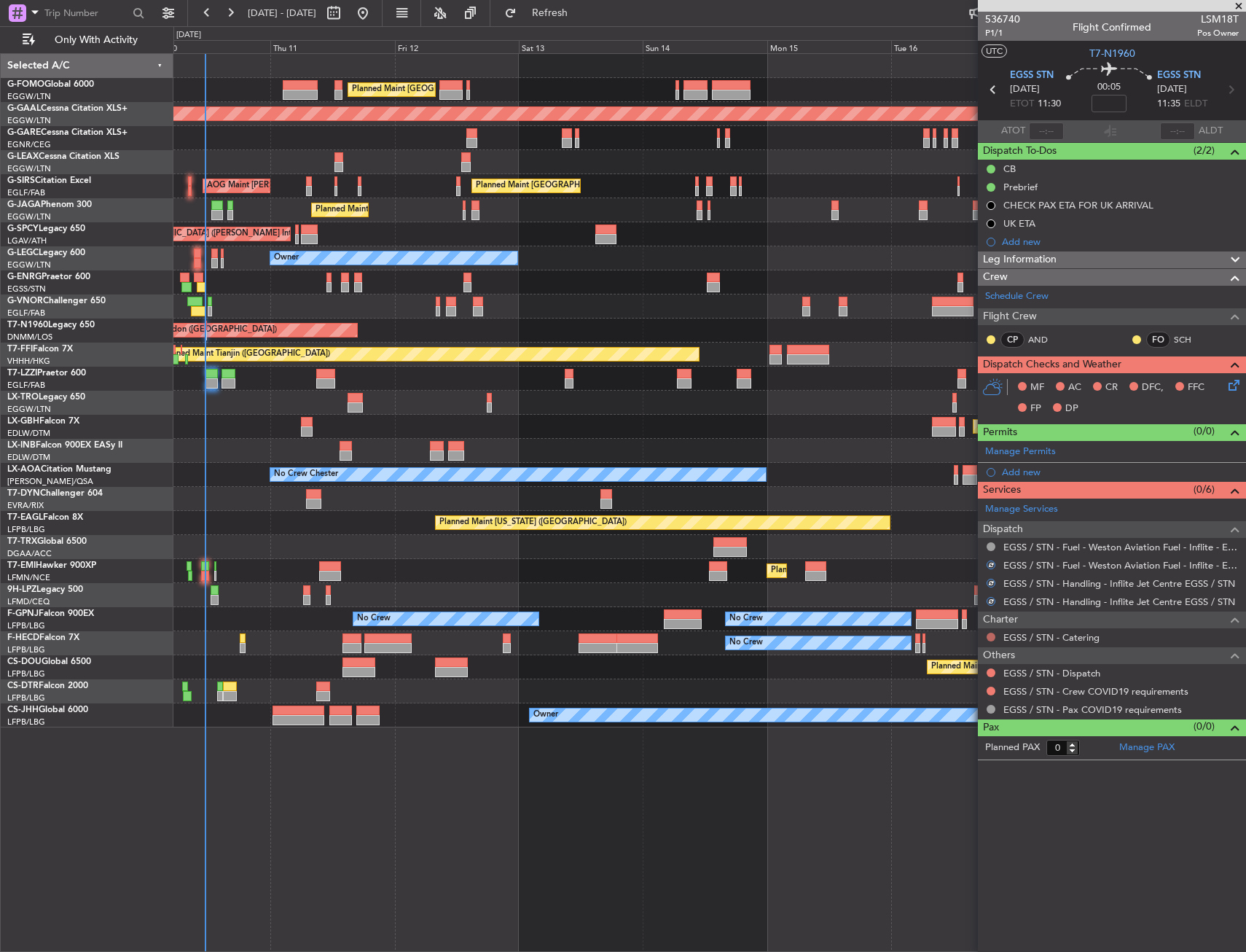
click at [994, 637] on button at bounding box center [991, 637] width 9 height 9
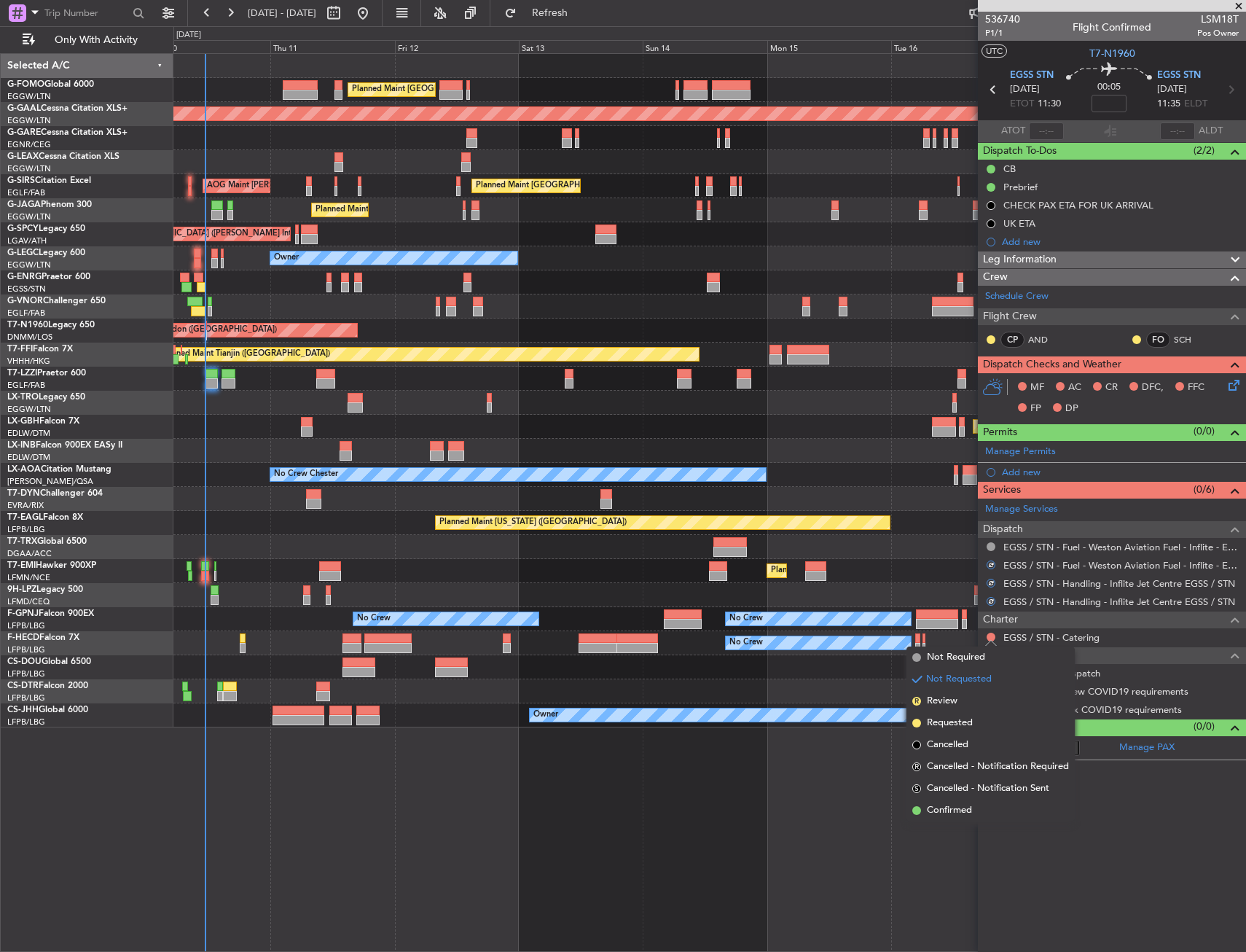
click at [937, 661] on li "Not Required" at bounding box center [991, 657] width 169 height 22
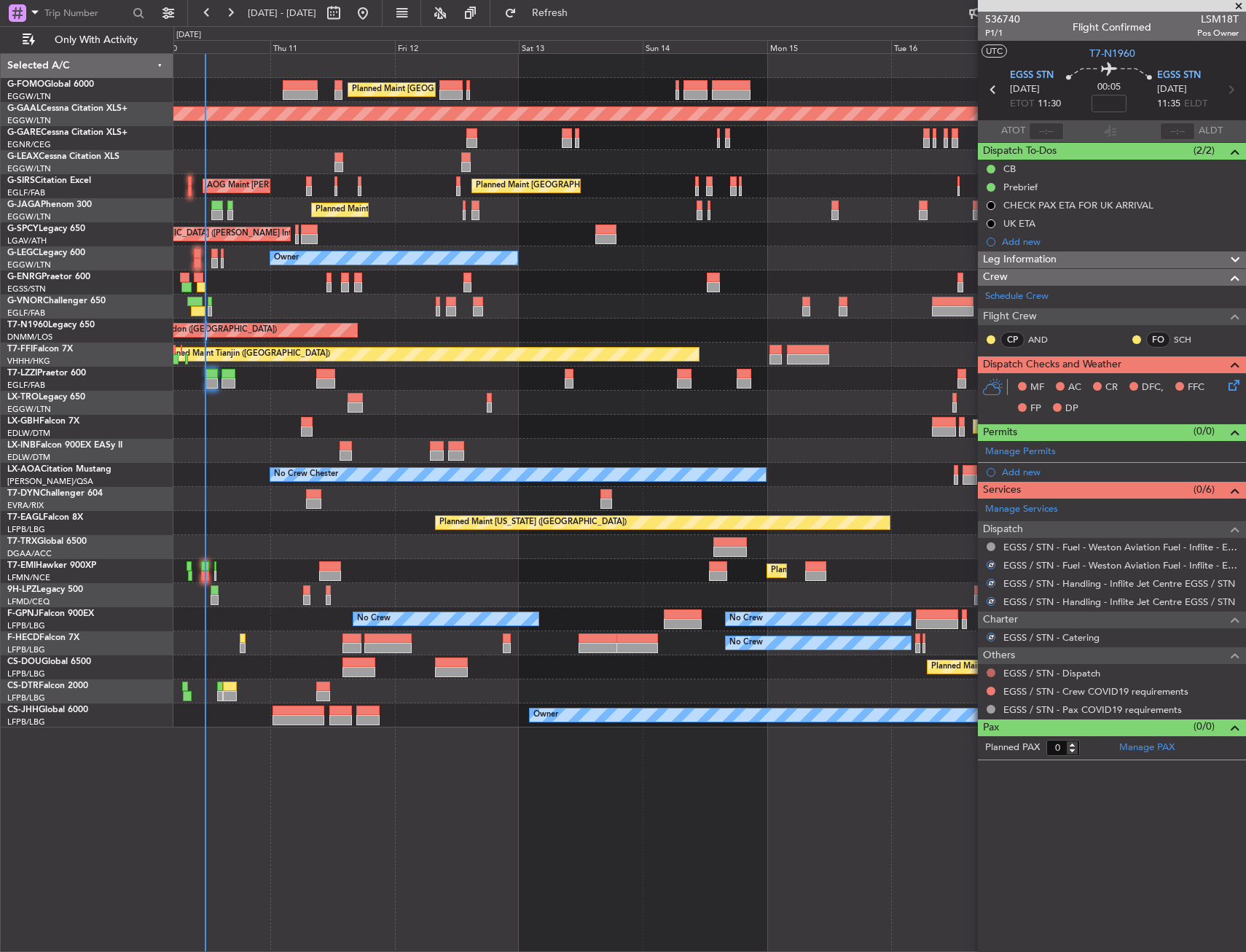
click at [991, 672] on button at bounding box center [991, 672] width 9 height 9
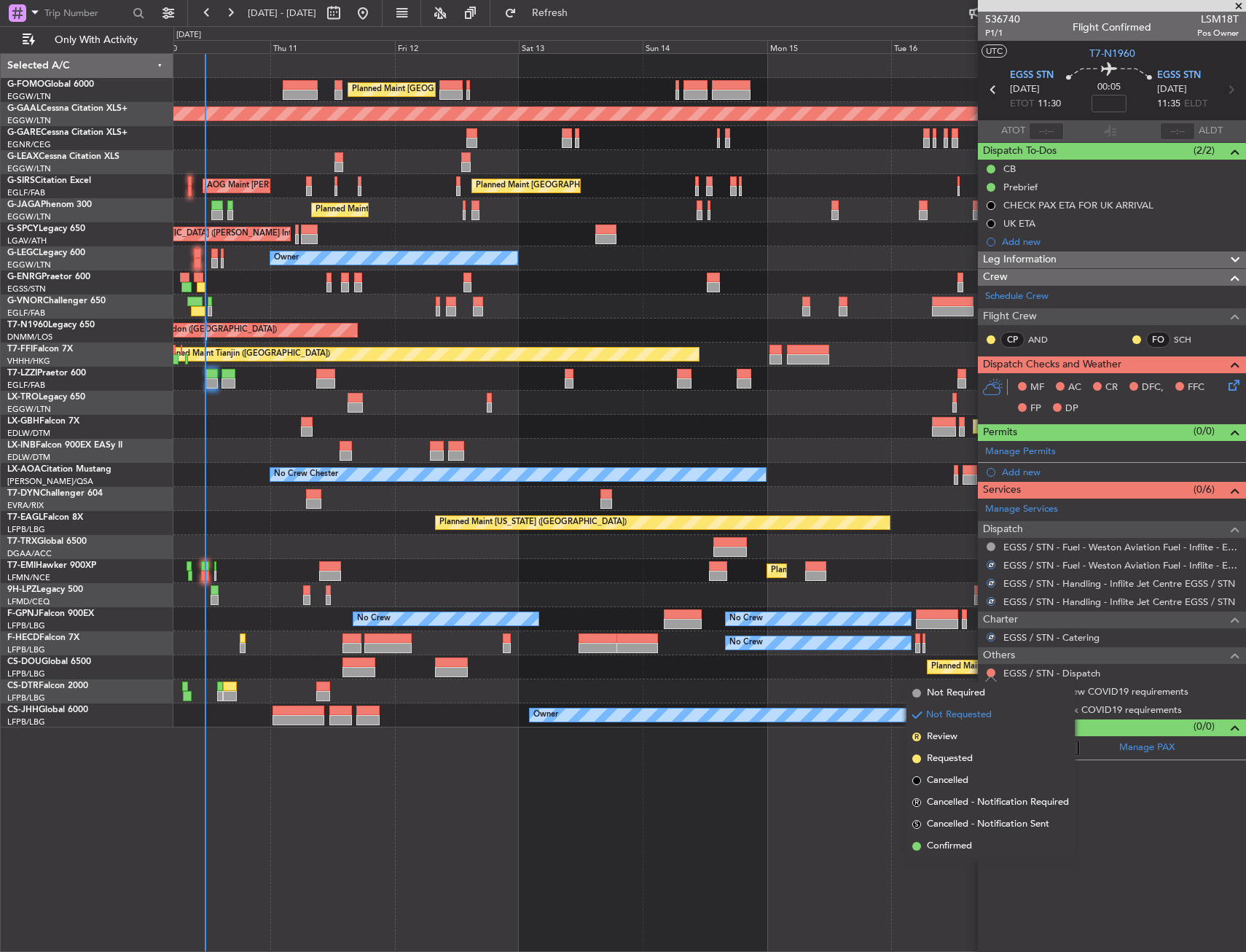
click at [956, 840] on span "Confirmed" at bounding box center [949, 845] width 45 height 14
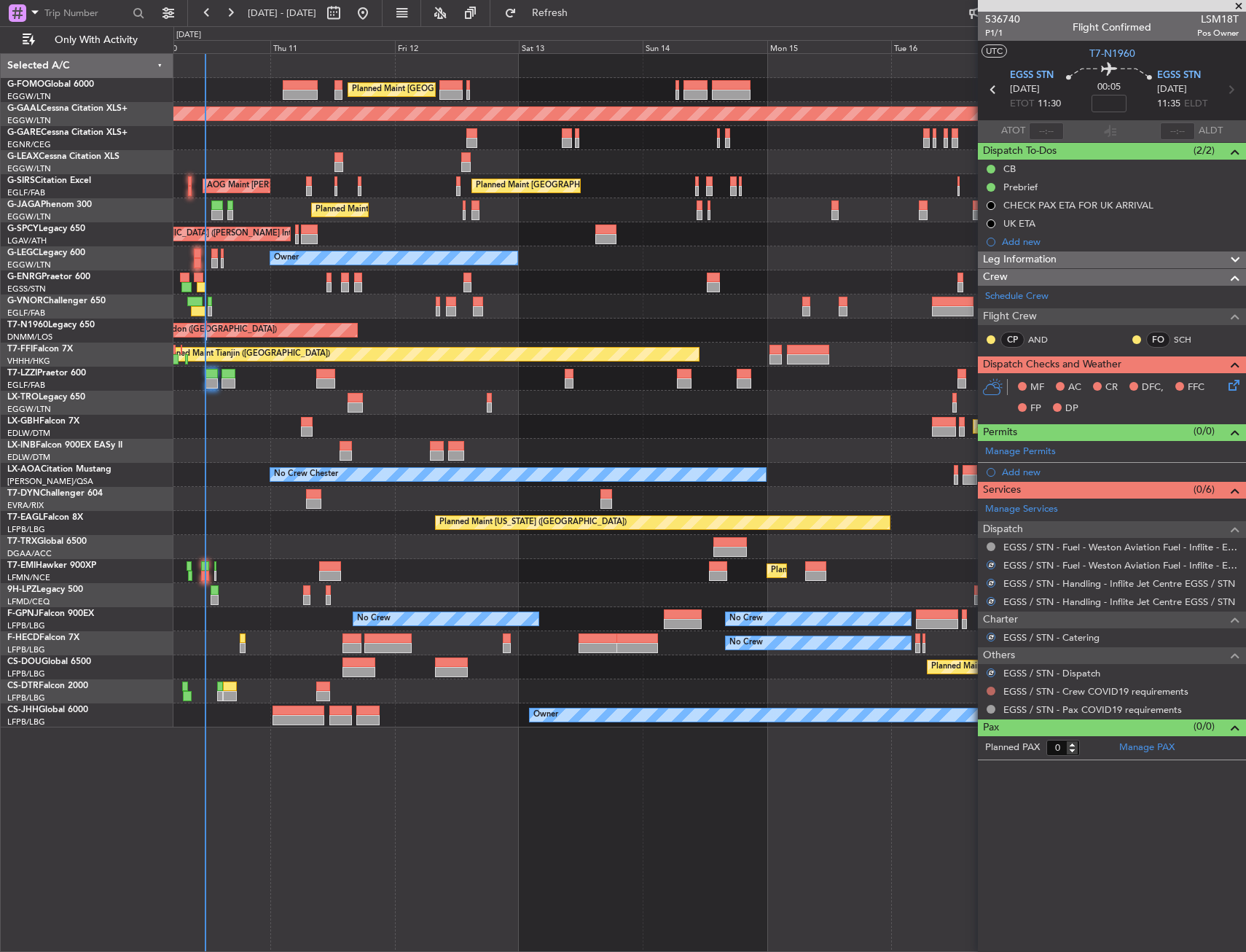
click at [992, 691] on button at bounding box center [991, 691] width 9 height 9
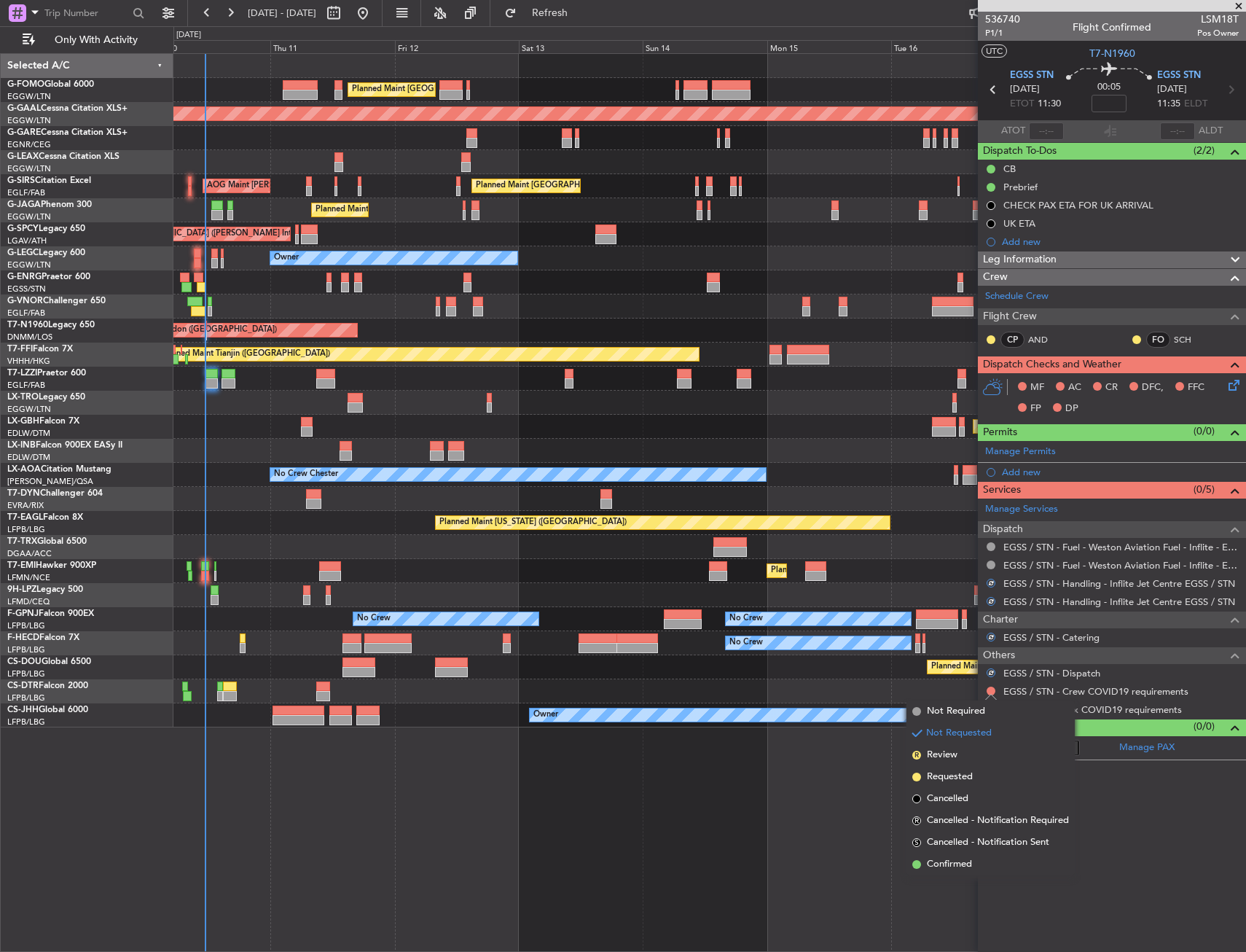
click at [932, 711] on span "Not Required" at bounding box center [956, 711] width 58 height 14
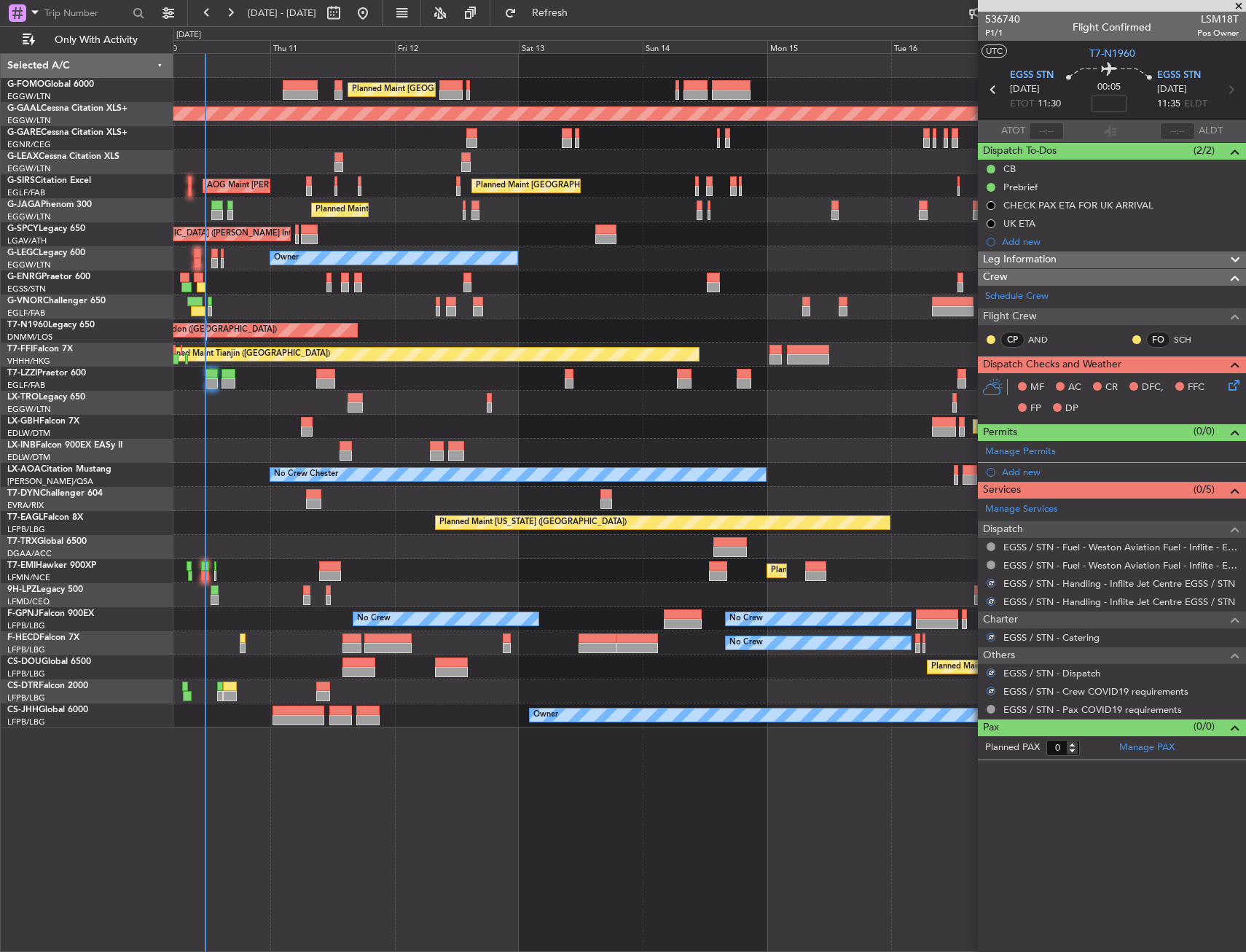
click at [1225, 386] on div "MF AC CR DFC, FFC FP DP" at bounding box center [1118, 398] width 214 height 43
click at [1228, 385] on icon at bounding box center [1232, 383] width 12 height 12
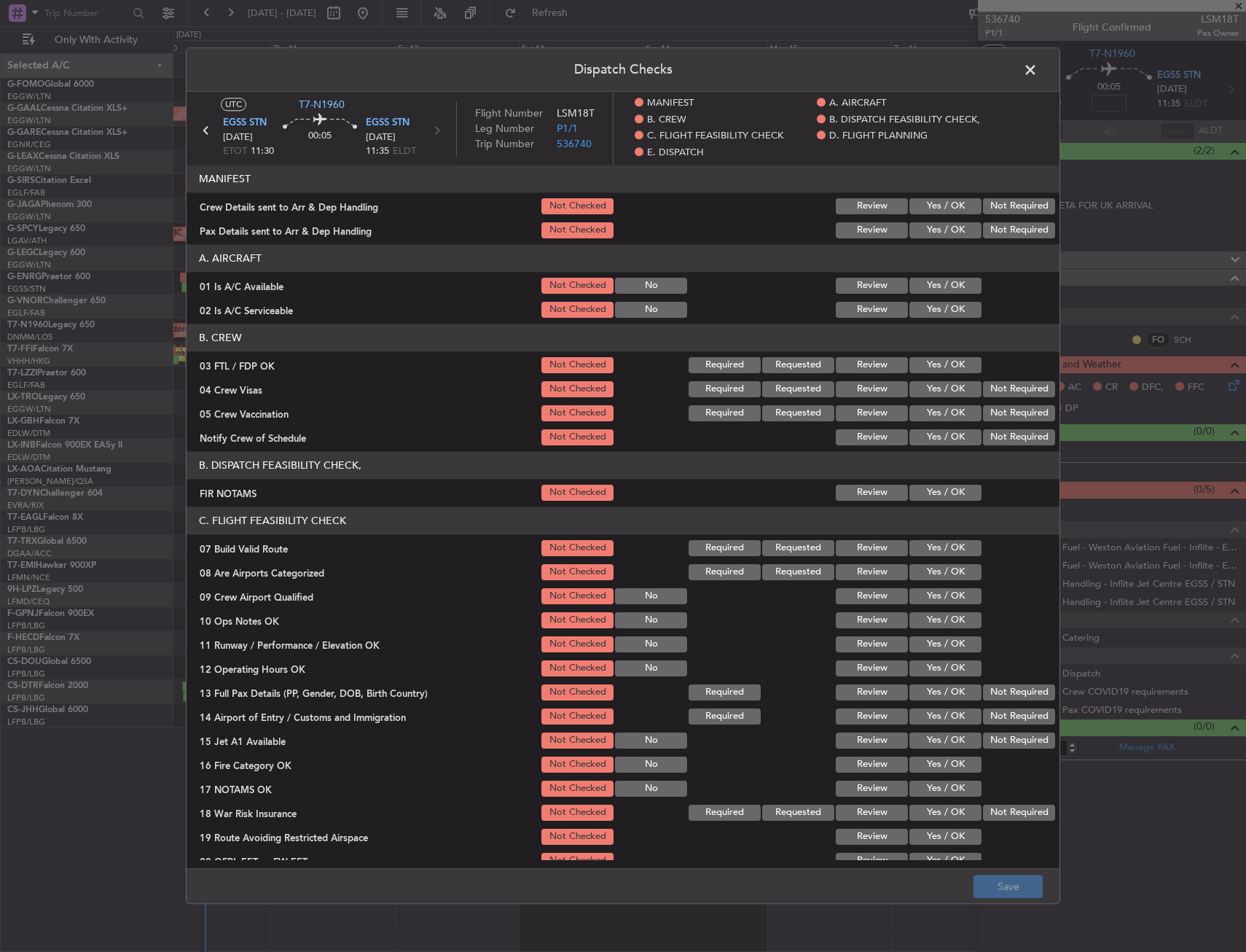
click at [1045, 219] on section "MANIFEST Crew Details sent to Arr & Dep Handling Not Checked Review Yes / OK No…" at bounding box center [623, 202] width 873 height 76
click at [1018, 209] on button "Not Required" at bounding box center [1019, 206] width 72 height 16
click at [1008, 231] on button "Not Required" at bounding box center [1019, 230] width 72 height 16
drag, startPoint x: 957, startPoint y: 284, endPoint x: 936, endPoint y: 297, distance: 24.7
click at [954, 284] on button "Yes / OK" at bounding box center [945, 286] width 72 height 16
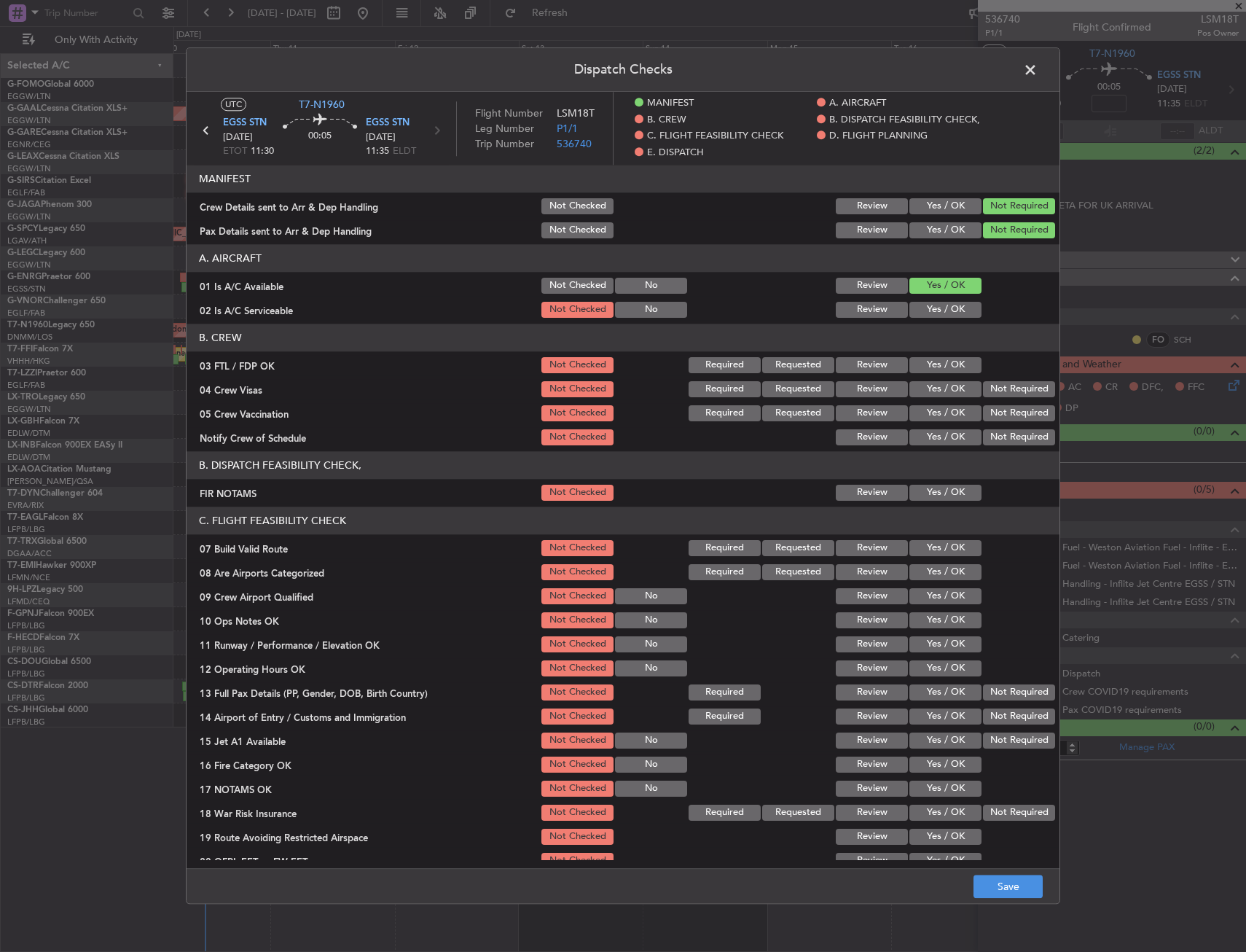
click at [936, 305] on button "Yes / OK" at bounding box center [945, 309] width 72 height 16
drag, startPoint x: 938, startPoint y: 362, endPoint x: 947, endPoint y: 366, distance: 9.8
click at [940, 363] on button "Yes / OK" at bounding box center [945, 365] width 72 height 16
click at [993, 400] on section "B. CREW 03 FTL / FDP OK Not Checked Required Requested Review Yes / OK 04 Crew …" at bounding box center [623, 385] width 873 height 124
click at [992, 405] on button "Not Required" at bounding box center [1019, 413] width 72 height 16
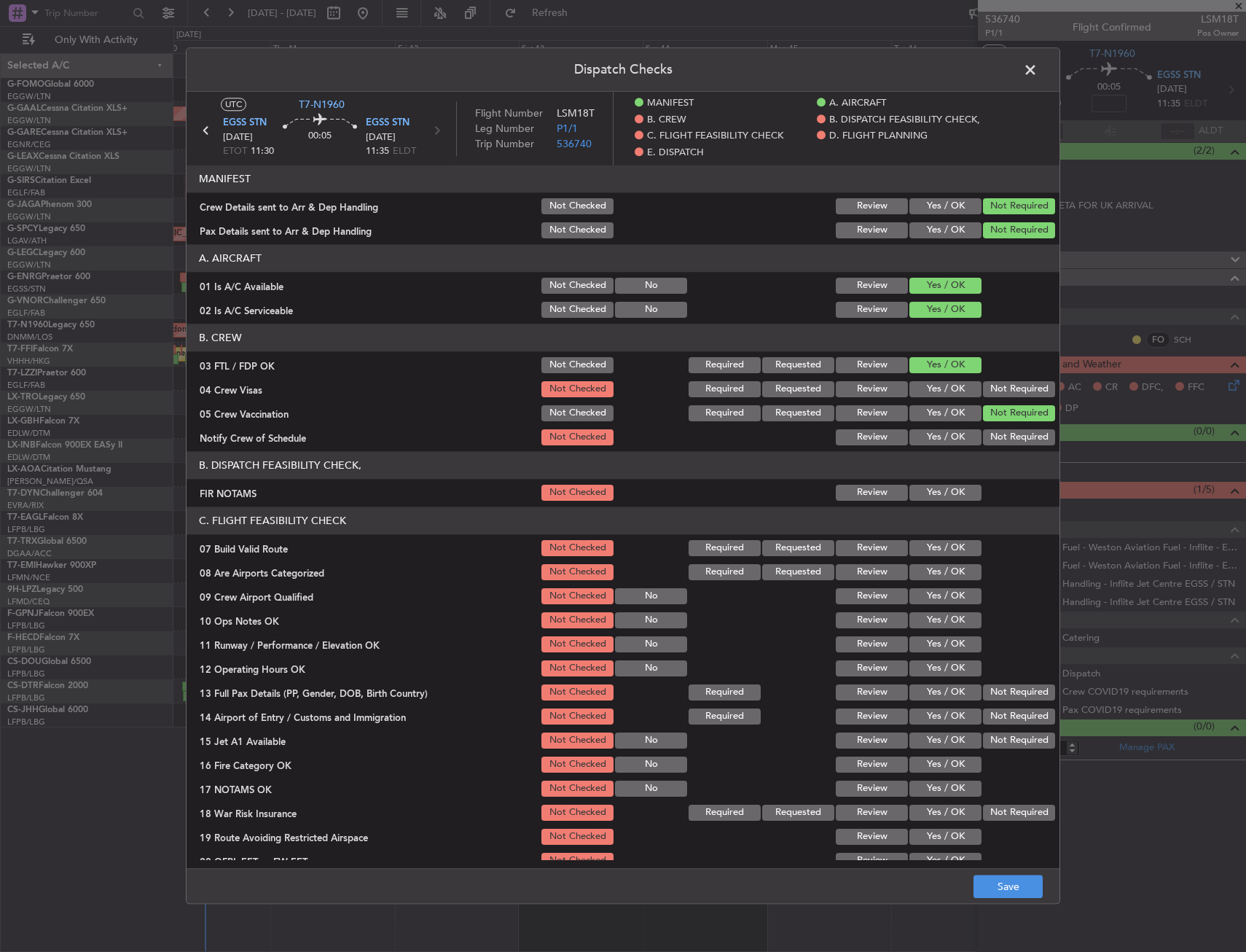
drag, startPoint x: 991, startPoint y: 395, endPoint x: 972, endPoint y: 444, distance: 52.6
click at [991, 395] on button "Not Required" at bounding box center [1019, 389] width 72 height 16
drag, startPoint x: 939, startPoint y: 481, endPoint x: 926, endPoint y: 481, distance: 13.0
click at [937, 482] on section "B. DISPATCH FEASIBILITY CHECK, FIR NOTAMS Not Checked Review Yes / OK" at bounding box center [623, 476] width 873 height 52
click at [933, 495] on button "Yes / OK" at bounding box center [945, 493] width 72 height 16
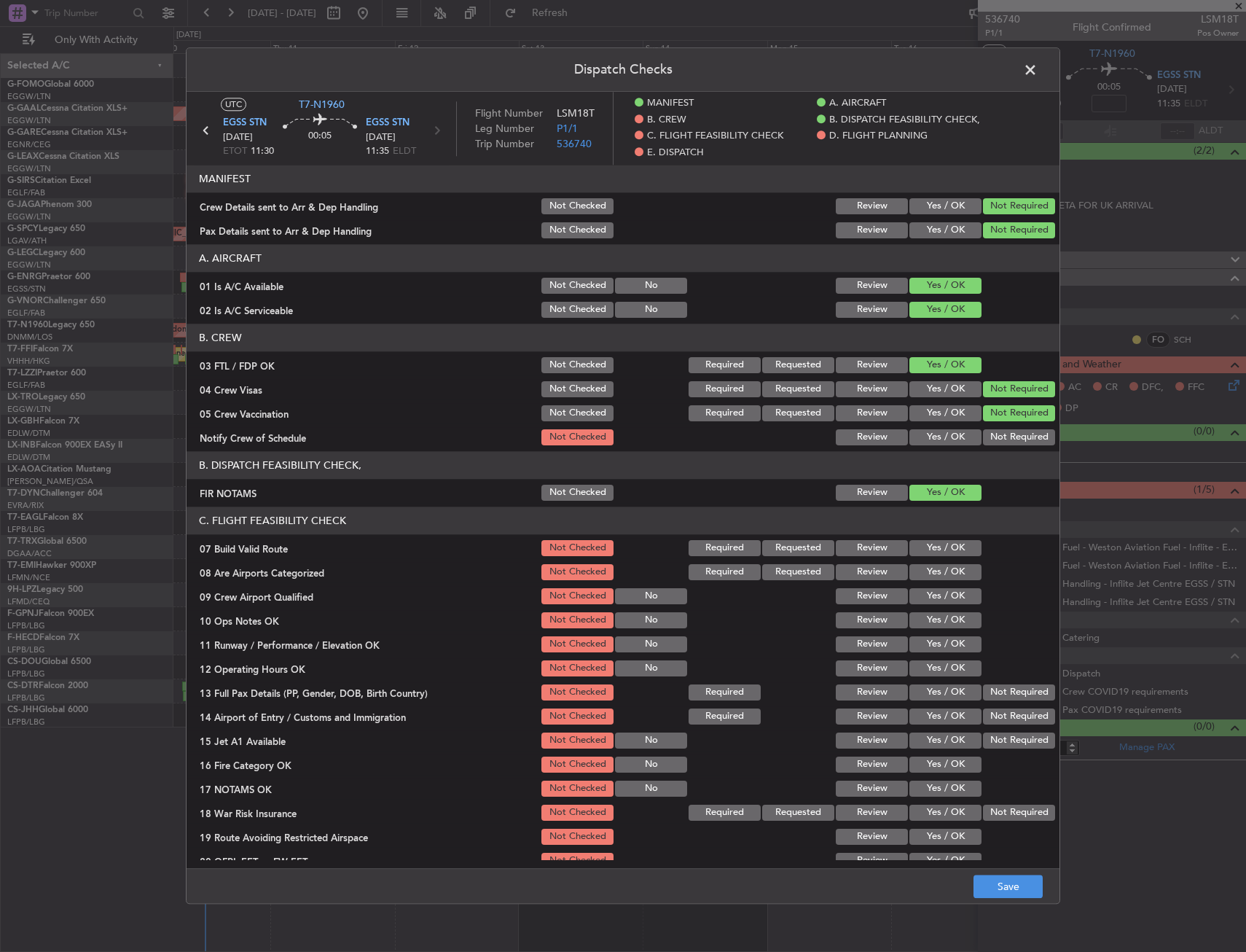
click at [1001, 438] on button "Not Required" at bounding box center [1019, 437] width 72 height 16
click at [941, 571] on button "Yes / OK" at bounding box center [945, 572] width 72 height 16
click at [938, 540] on button "Yes / OK" at bounding box center [945, 548] width 72 height 16
click at [941, 604] on button "Yes / OK" at bounding box center [945, 596] width 72 height 16
drag, startPoint x: 943, startPoint y: 622, endPoint x: 943, endPoint y: 632, distance: 10.0
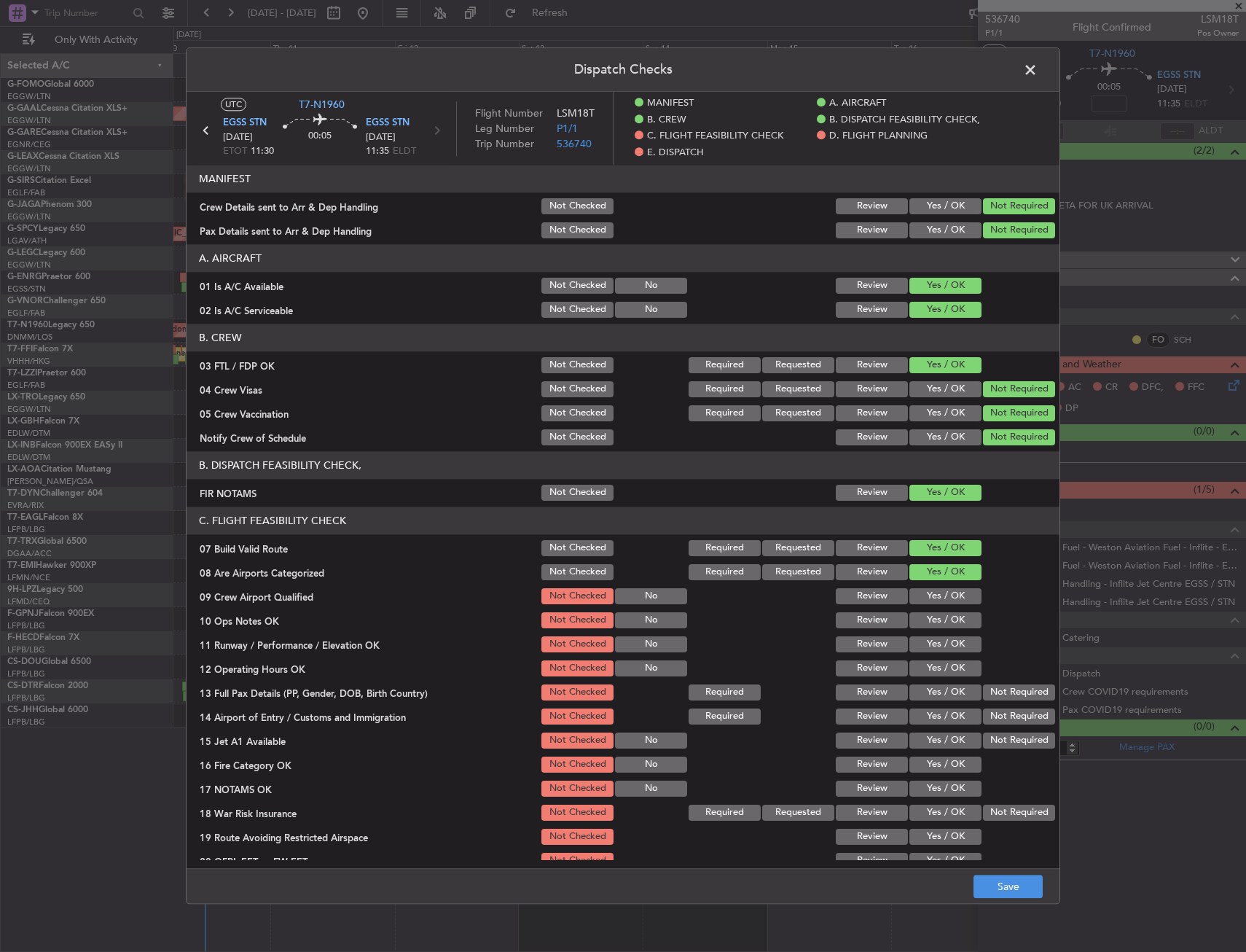
click at [943, 627] on section "C. FLIGHT FEASIBILITY CHECK 07 Build Valid Route Not Checked Required Requested…" at bounding box center [623, 701] width 873 height 389
drag, startPoint x: 943, startPoint y: 637, endPoint x: 942, endPoint y: 653, distance: 16.0
click at [943, 637] on button "Yes / OK" at bounding box center [945, 644] width 72 height 16
drag, startPoint x: 942, startPoint y: 653, endPoint x: 941, endPoint y: 677, distance: 24.0
click at [942, 654] on div "Yes / OK" at bounding box center [944, 644] width 73 height 20
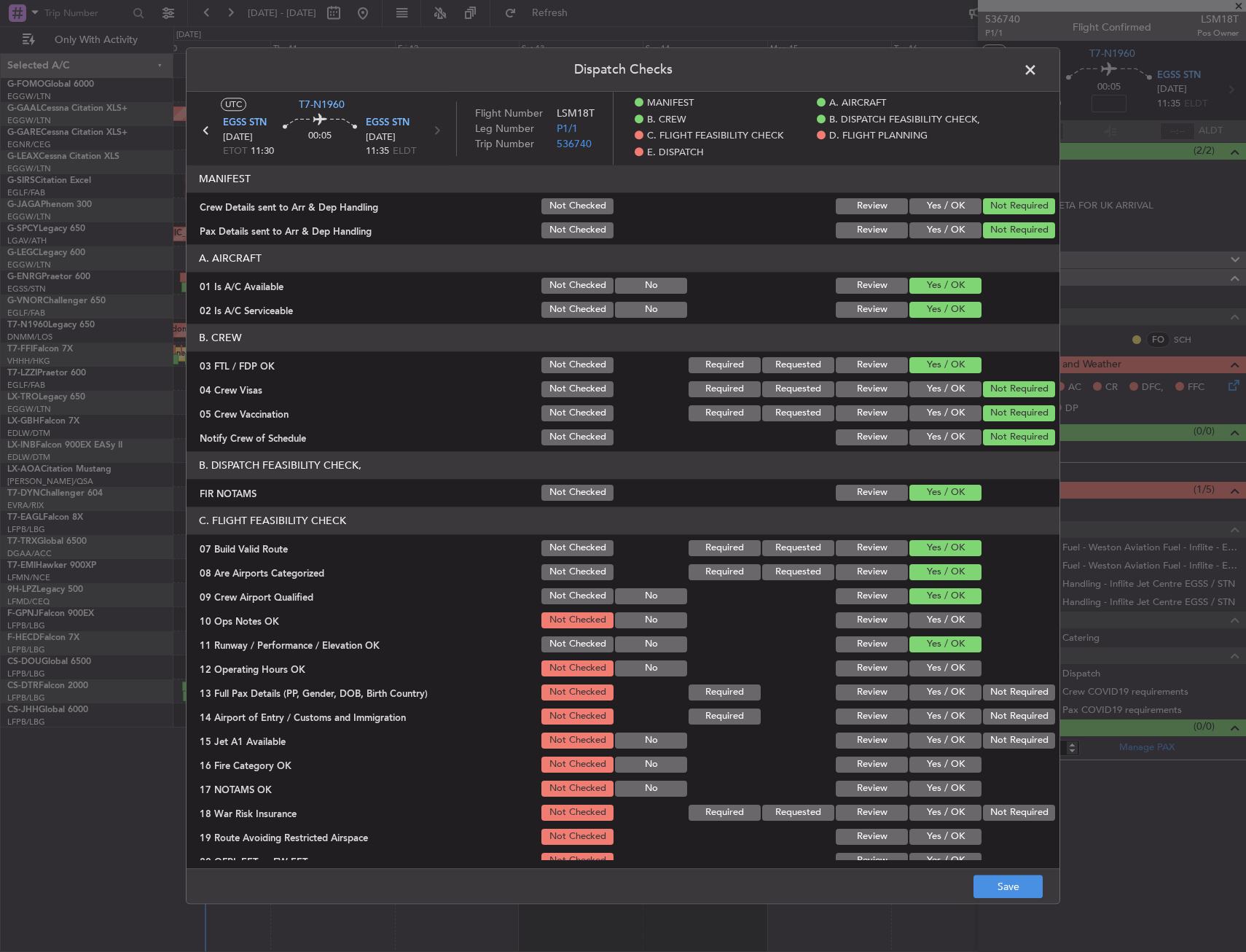
click at [941, 678] on div "Yes / OK" at bounding box center [944, 668] width 73 height 20
click at [940, 679] on section "C. FLIGHT FEASIBILITY CHECK 07 Build Valid Route Not Checked Required Requested…" at bounding box center [623, 701] width 873 height 389
click at [940, 621] on button "Yes / OK" at bounding box center [945, 620] width 72 height 16
drag, startPoint x: 935, startPoint y: 660, endPoint x: 935, endPoint y: 686, distance: 26.0
click at [935, 661] on div "Yes / OK" at bounding box center [944, 668] width 73 height 20
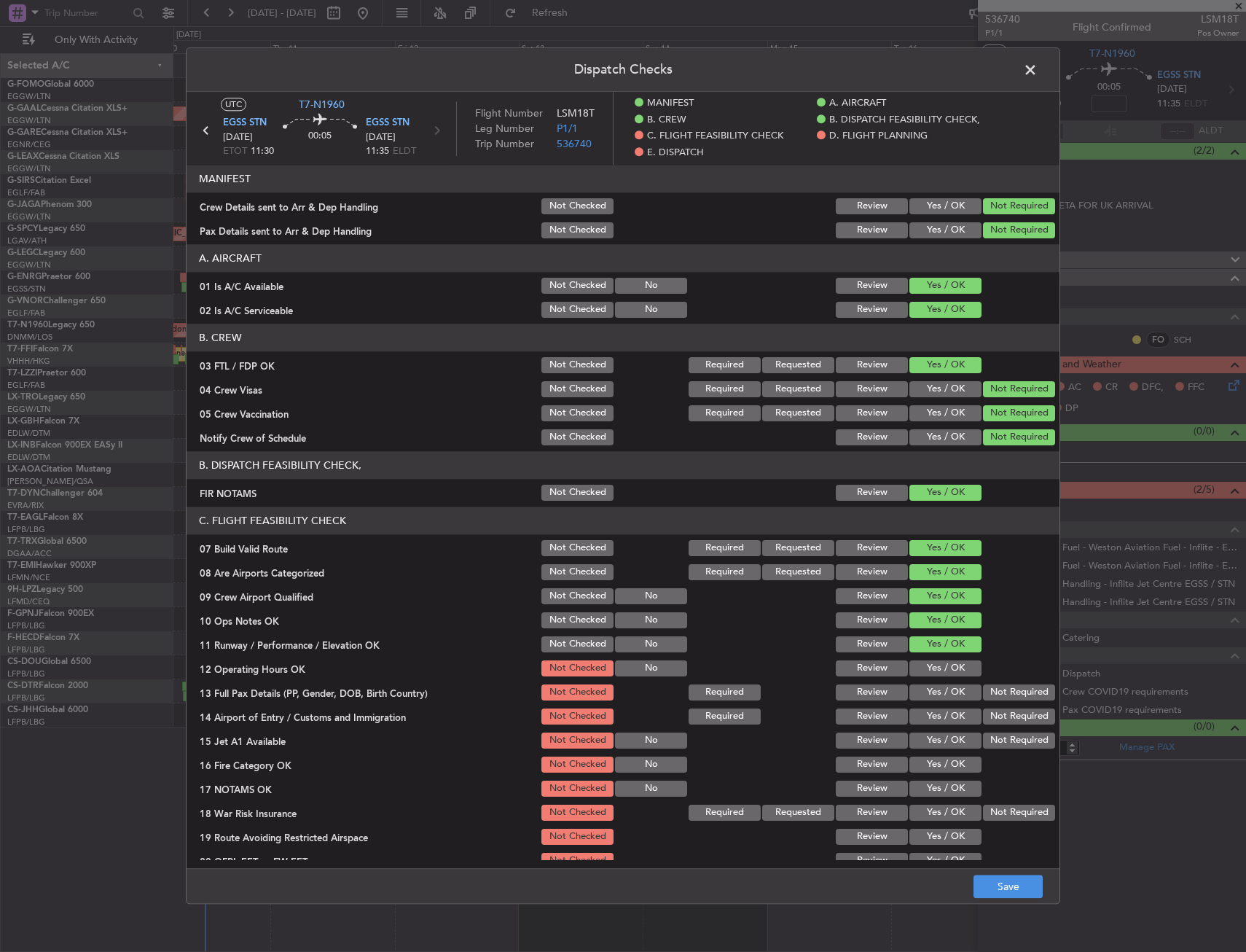
click at [935, 686] on section "C. FLIGHT FEASIBILITY CHECK 07 Build Valid Route Not Checked Required Requested…" at bounding box center [623, 701] width 873 height 389
click at [935, 696] on button "Yes / OK" at bounding box center [945, 692] width 72 height 16
click at [935, 669] on button "Yes / OK" at bounding box center [945, 668] width 72 height 16
click at [938, 714] on button "Yes / OK" at bounding box center [945, 716] width 72 height 16
click at [936, 742] on button "Yes / OK" at bounding box center [945, 740] width 72 height 16
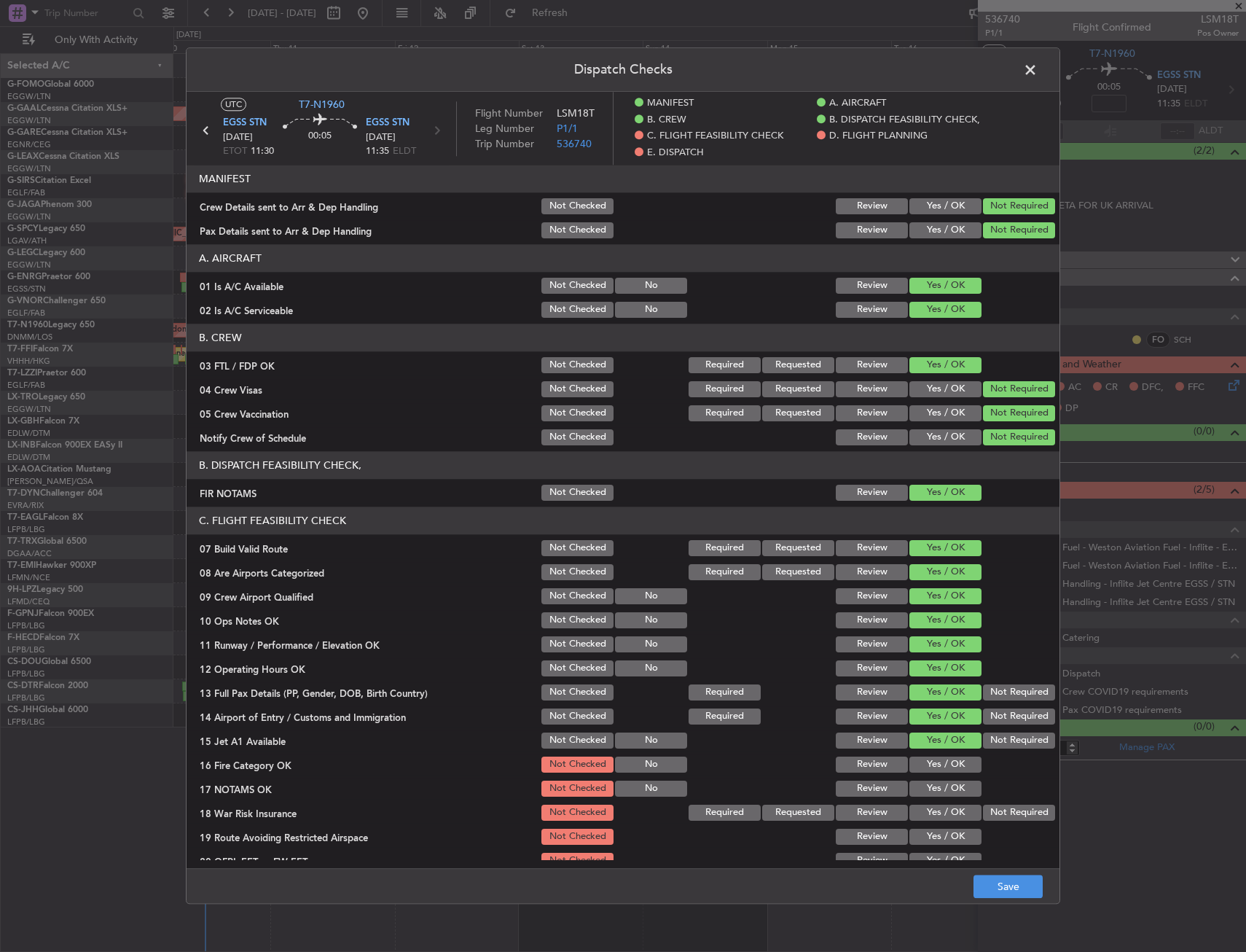
click at [932, 760] on button "Yes / OK" at bounding box center [945, 764] width 72 height 16
click at [931, 779] on section "C. FLIGHT FEASIBILITY CHECK 07 Build Valid Route Not Checked Required Requested…" at bounding box center [623, 701] width 873 height 389
drag, startPoint x: 952, startPoint y: 794, endPoint x: 958, endPoint y: 799, distance: 7.8
click at [952, 793] on button "Yes / OK" at bounding box center [945, 788] width 72 height 16
click at [1002, 818] on button "Not Required" at bounding box center [1019, 812] width 72 height 16
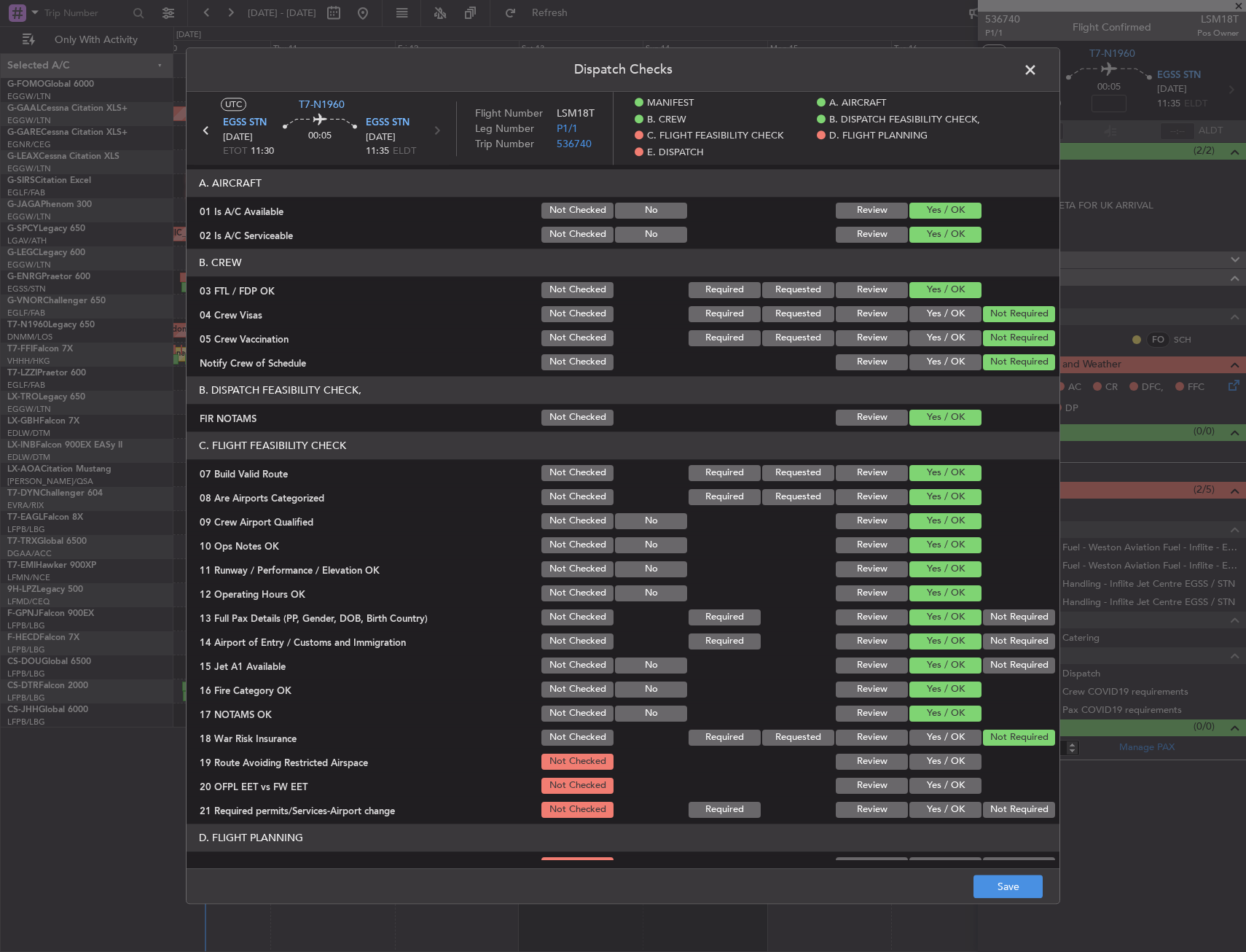
scroll to position [146, 0]
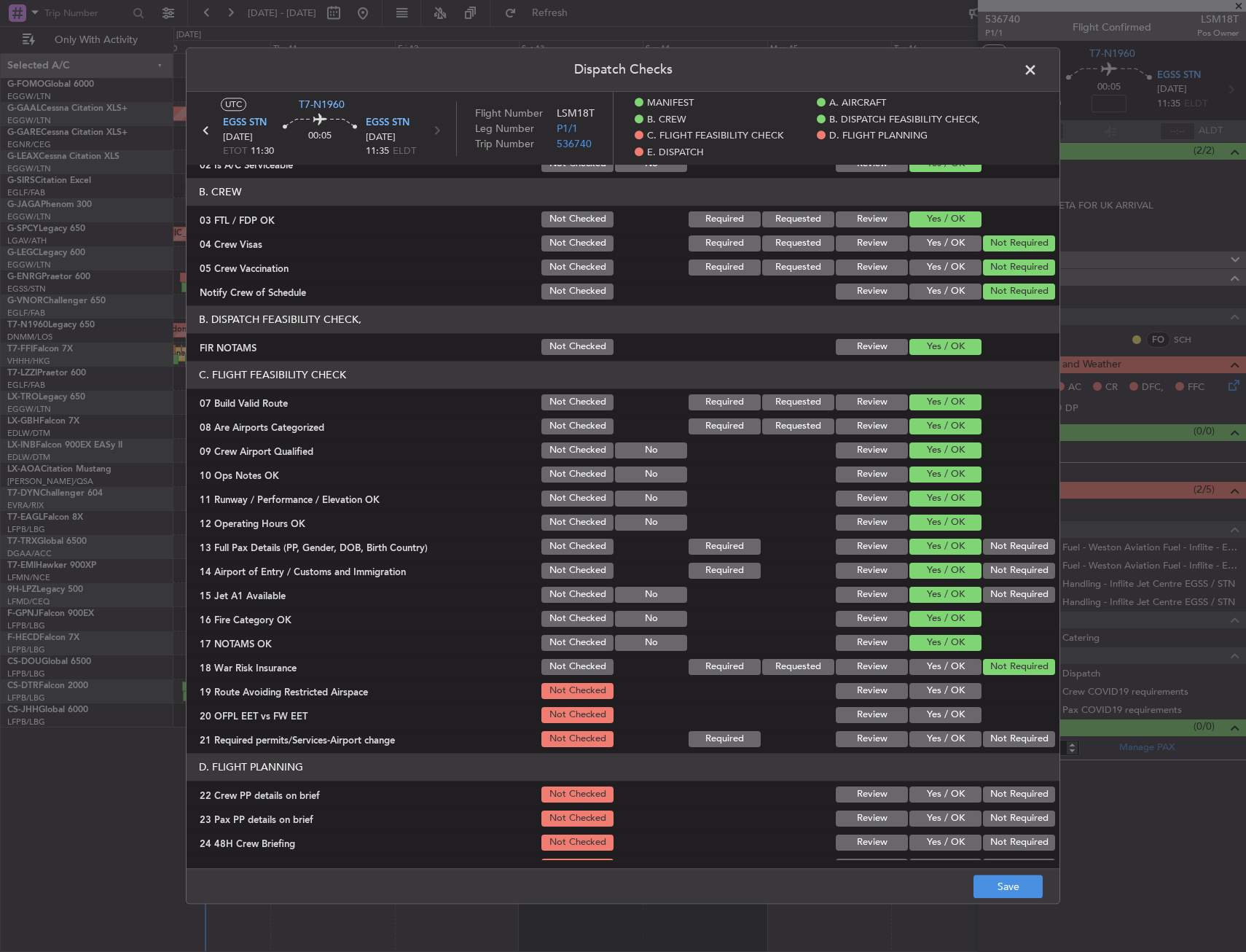
click at [938, 687] on button "Yes / OK" at bounding box center [945, 690] width 72 height 16
click at [934, 723] on button "Yes / OK" at bounding box center [945, 714] width 72 height 16
click at [932, 743] on button "Yes / OK" at bounding box center [945, 739] width 72 height 16
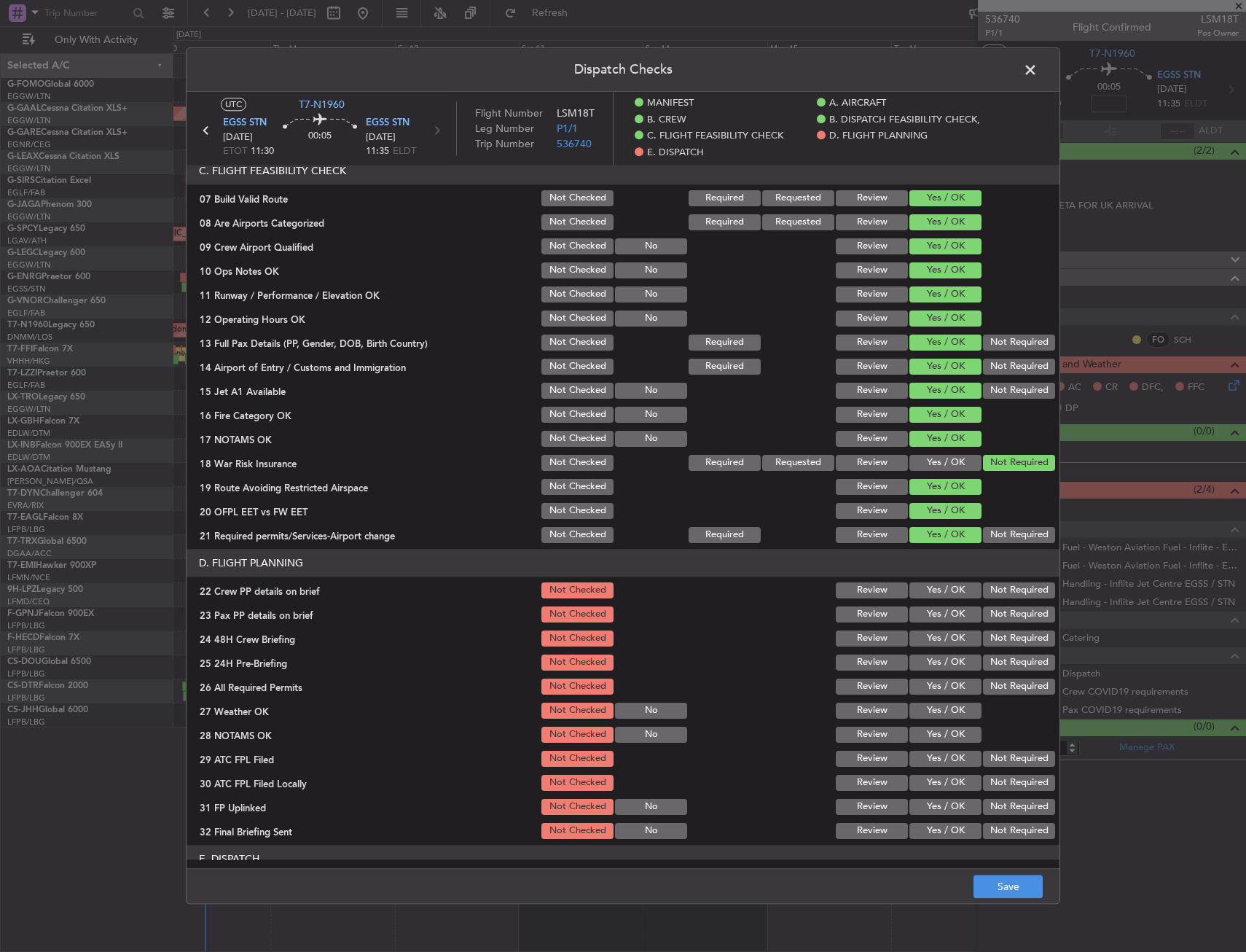
scroll to position [365, 0]
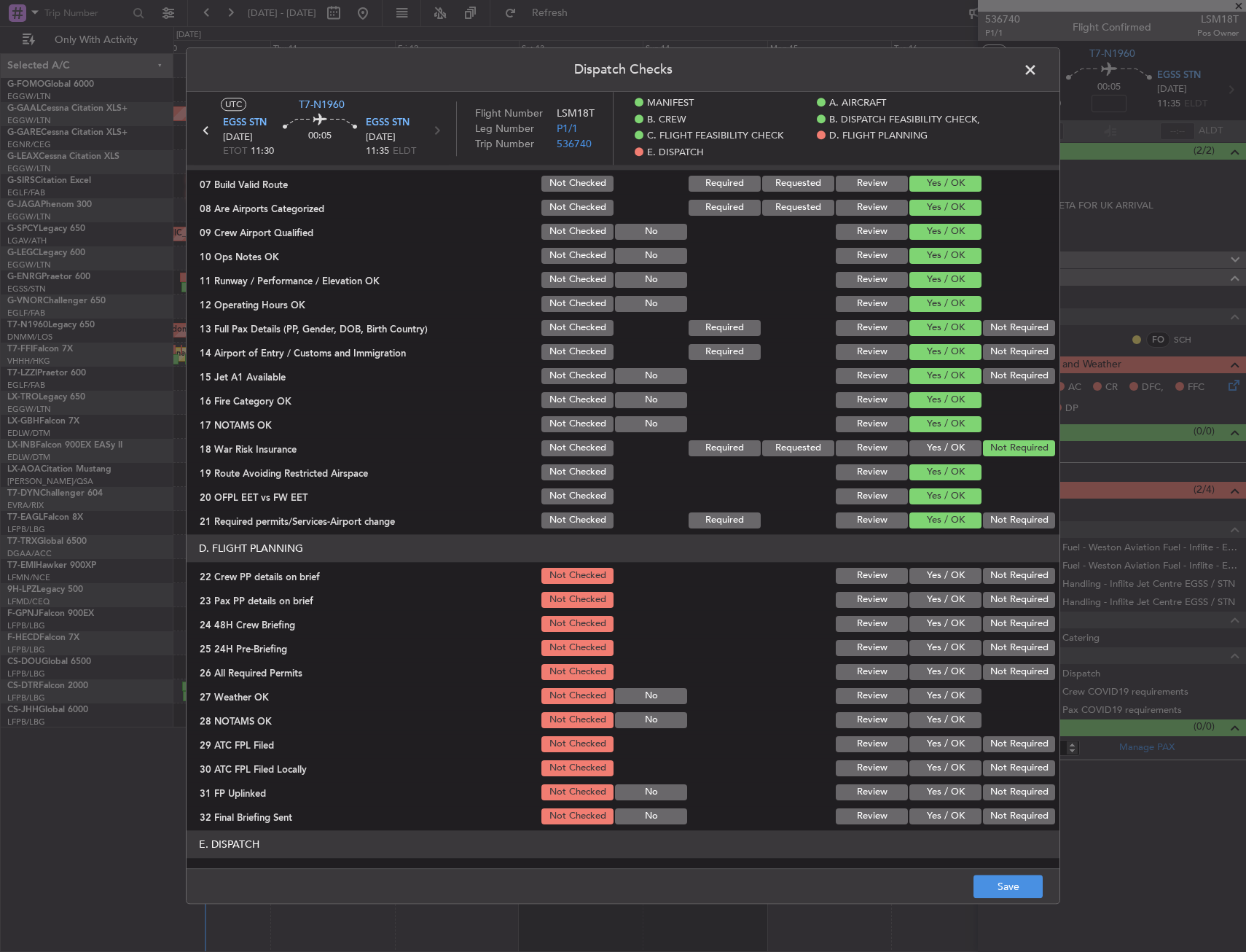
drag, startPoint x: 941, startPoint y: 571, endPoint x: 938, endPoint y: 590, distance: 19.2
click at [941, 571] on button "Yes / OK" at bounding box center [945, 575] width 72 height 16
click at [941, 601] on button "Yes / OK" at bounding box center [945, 599] width 72 height 16
click at [938, 620] on button "Yes / OK" at bounding box center [945, 624] width 72 height 16
click at [989, 647] on button "Not Required" at bounding box center [1019, 648] width 72 height 16
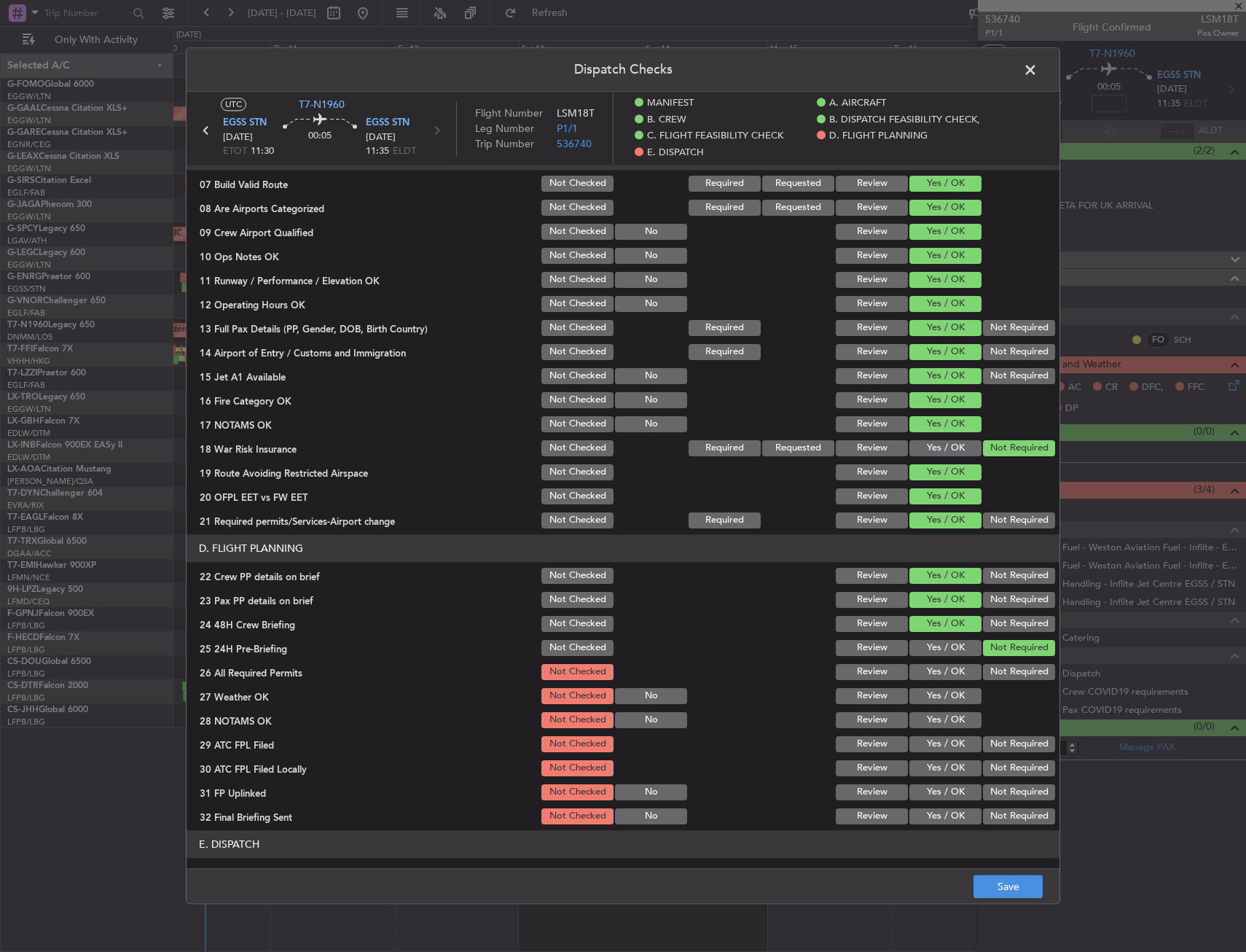
click at [931, 678] on button "Yes / OK" at bounding box center [945, 672] width 72 height 16
drag, startPoint x: 930, startPoint y: 701, endPoint x: 930, endPoint y: 712, distance: 11.0
click at [930, 702] on button "Yes / OK" at bounding box center [945, 695] width 72 height 16
drag, startPoint x: 930, startPoint y: 721, endPoint x: 930, endPoint y: 732, distance: 11.0
click at [930, 722] on button "Yes / OK" at bounding box center [945, 719] width 72 height 16
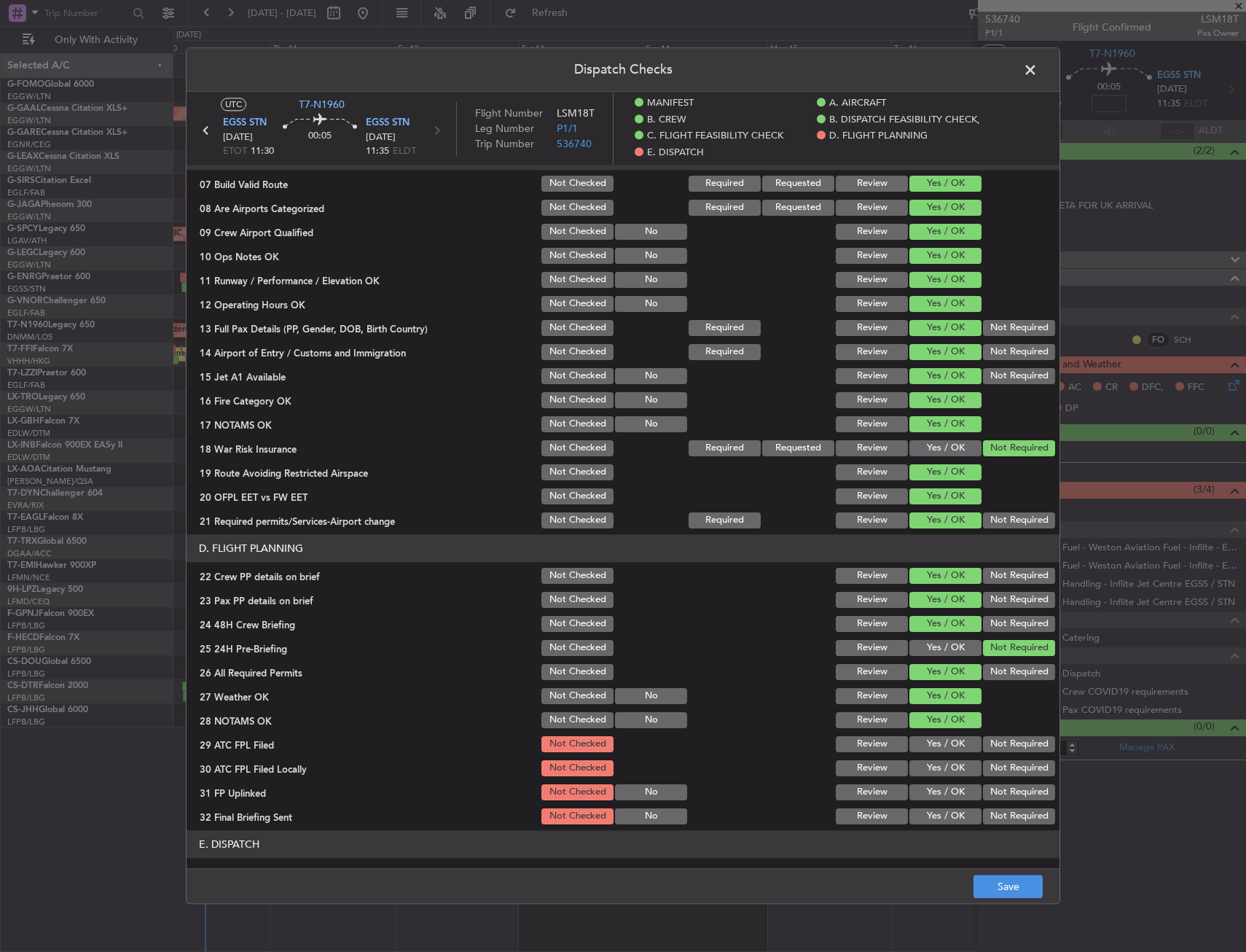
drag, startPoint x: 930, startPoint y: 732, endPoint x: 930, endPoint y: 755, distance: 23.0
click at [930, 733] on section "D. FLIGHT PLANNING 22 Crew PP details on brief Not Checked Review Yes / OK Not …" at bounding box center [623, 680] width 873 height 292
click at [930, 748] on button "Yes / OK" at bounding box center [945, 744] width 72 height 16
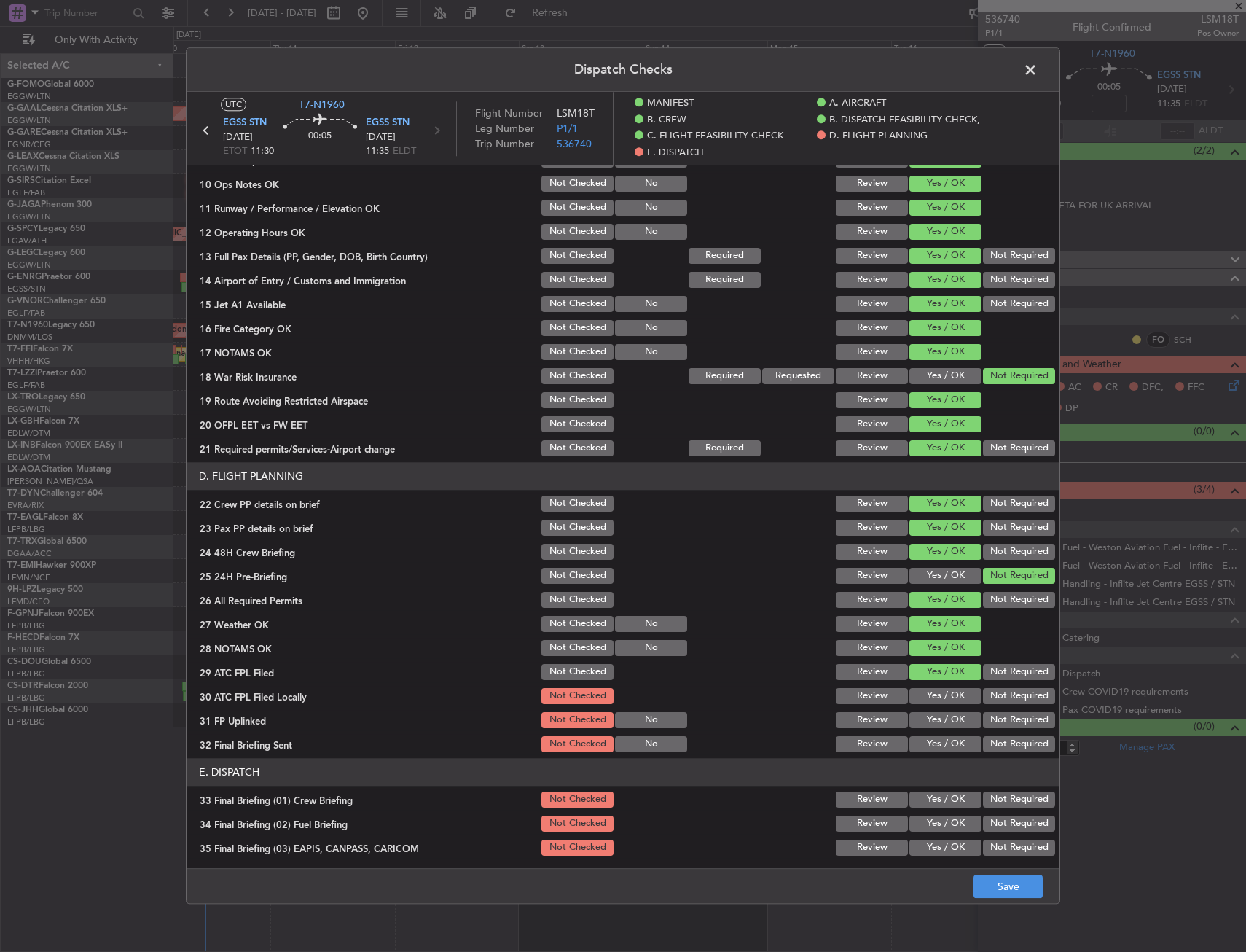
scroll to position [511, 0]
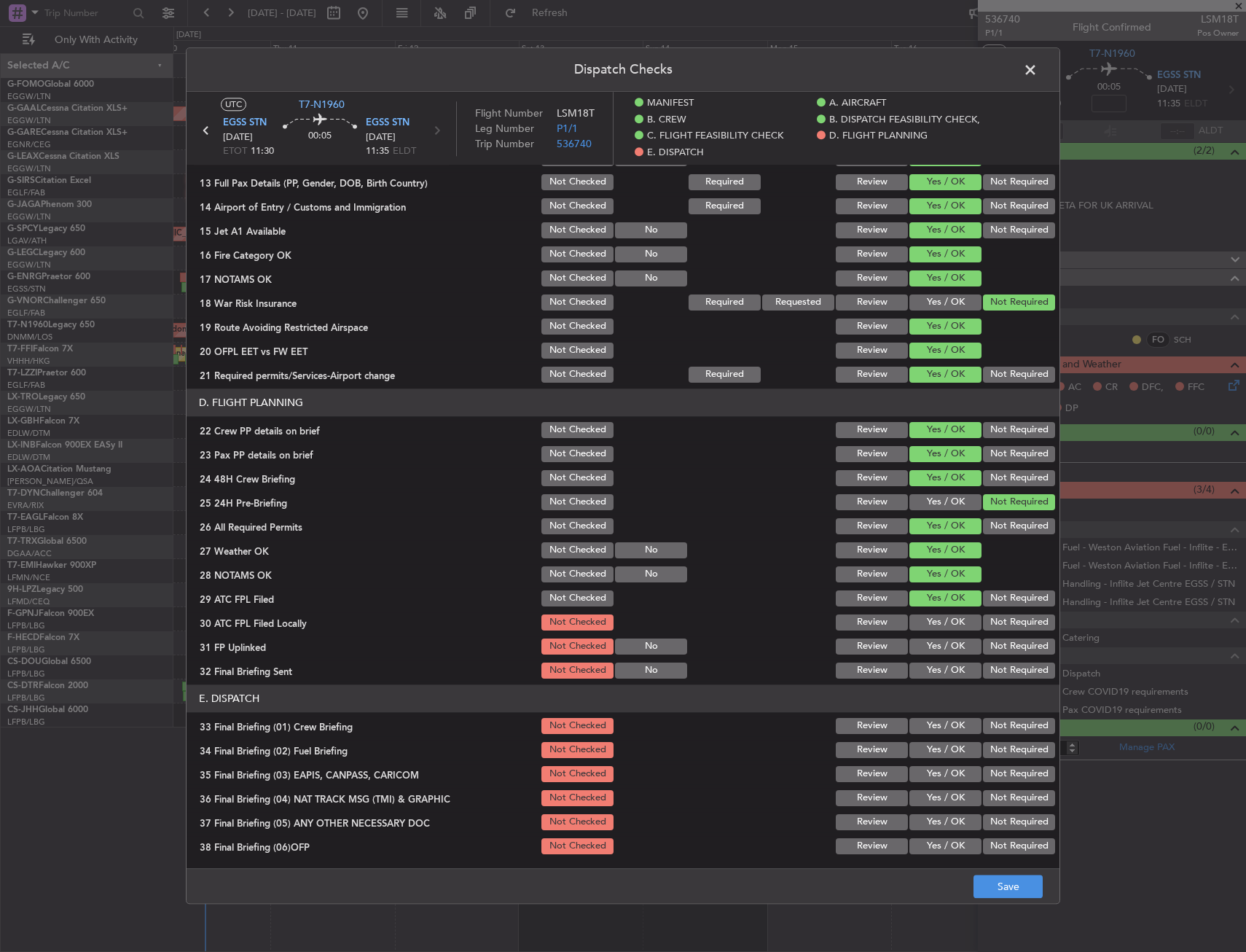
click at [577, 600] on button "Not Checked" at bounding box center [577, 598] width 72 height 16
click at [991, 628] on button "Not Required" at bounding box center [1019, 622] width 72 height 16
click at [955, 656] on div "Yes / OK" at bounding box center [944, 647] width 73 height 20
click at [1013, 671] on button "Not Required" at bounding box center [1019, 670] width 72 height 16
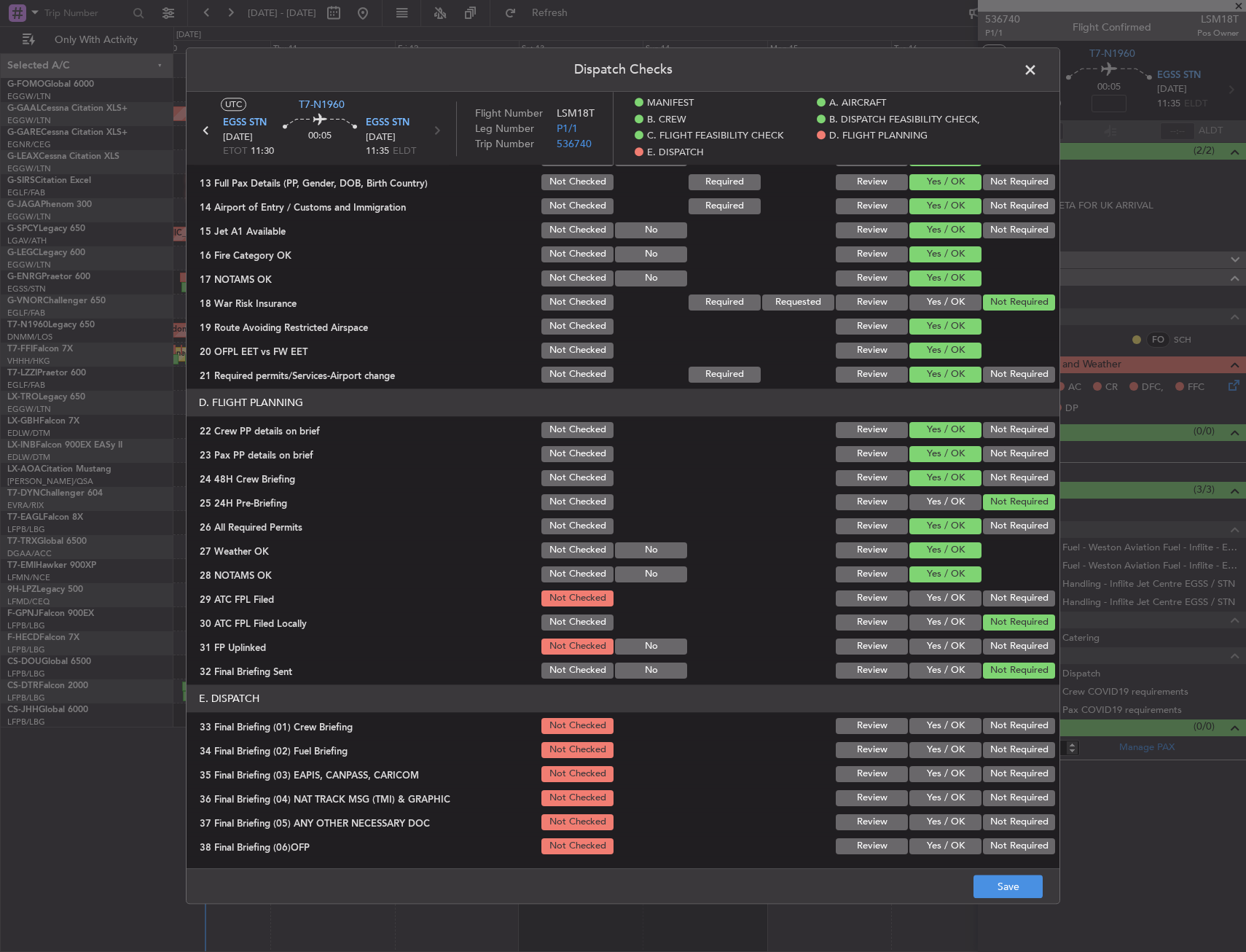
click at [951, 650] on button "Yes / OK" at bounding box center [945, 646] width 72 height 16
click at [947, 751] on button "Yes / OK" at bounding box center [945, 750] width 72 height 16
click at [938, 724] on button "Yes / OK" at bounding box center [945, 725] width 72 height 16
drag, startPoint x: 983, startPoint y: 766, endPoint x: 989, endPoint y: 790, distance: 24.7
click at [984, 769] on button "Not Required" at bounding box center [1019, 774] width 72 height 16
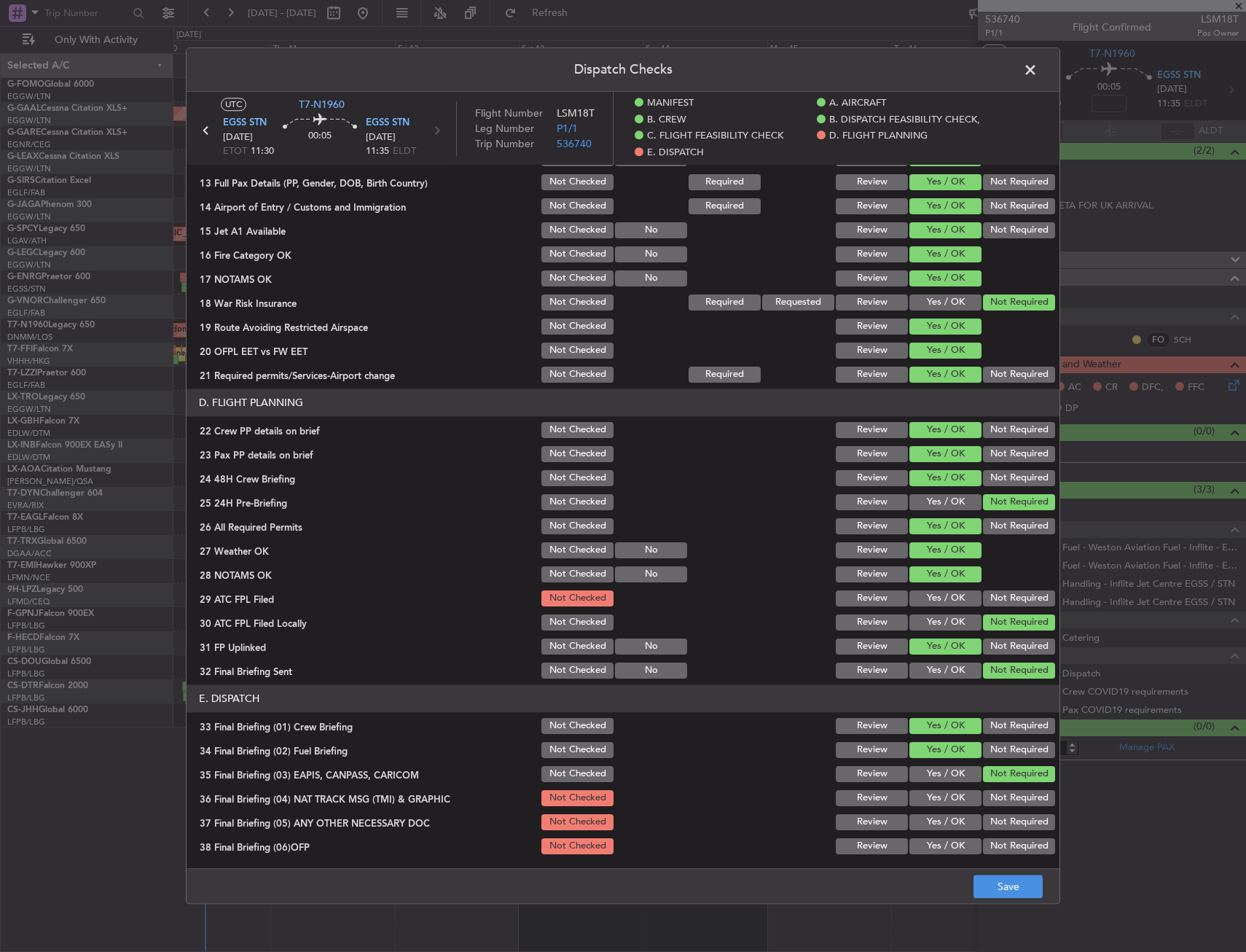
click at [990, 797] on button "Not Required" at bounding box center [1019, 798] width 72 height 16
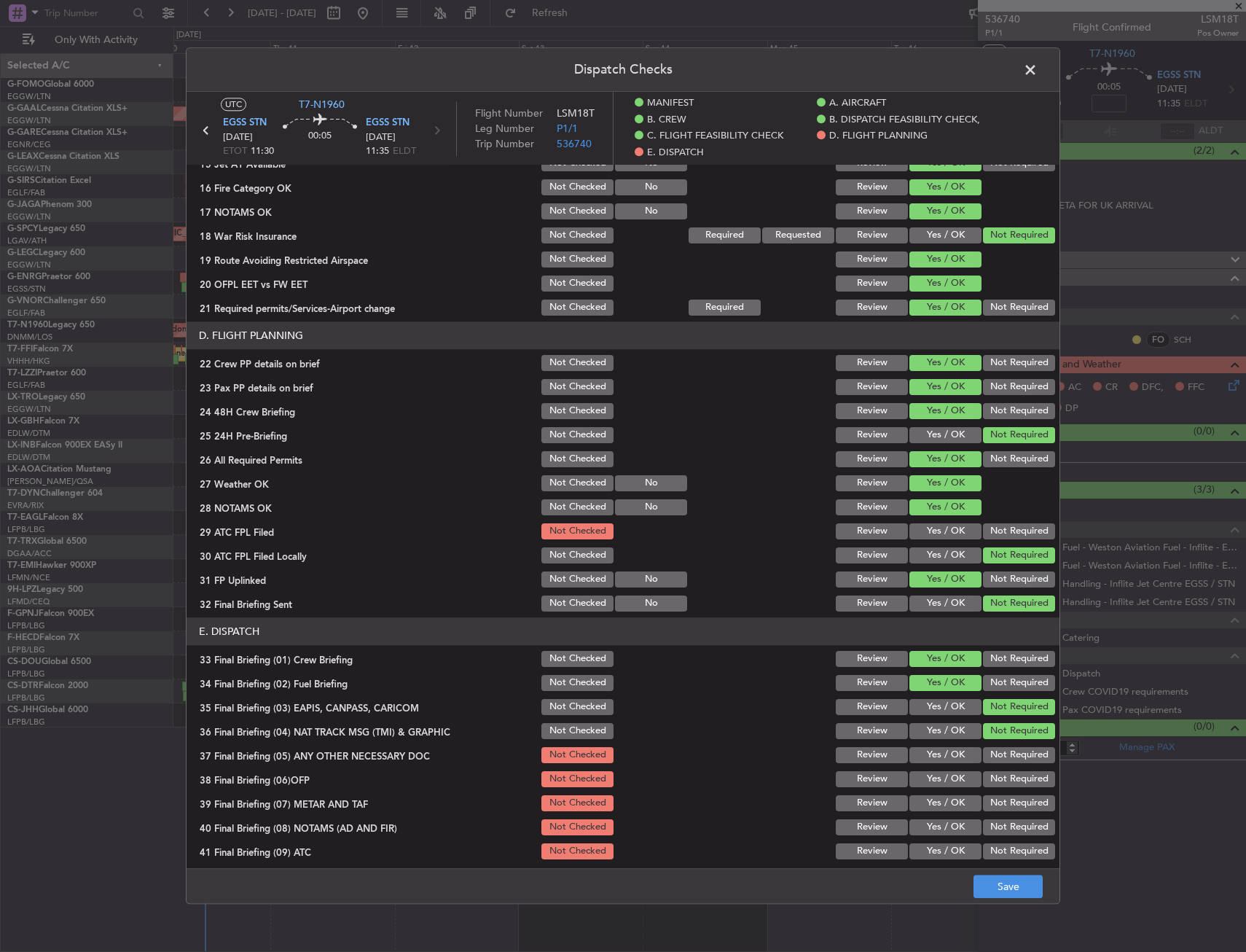
scroll to position [655, 0]
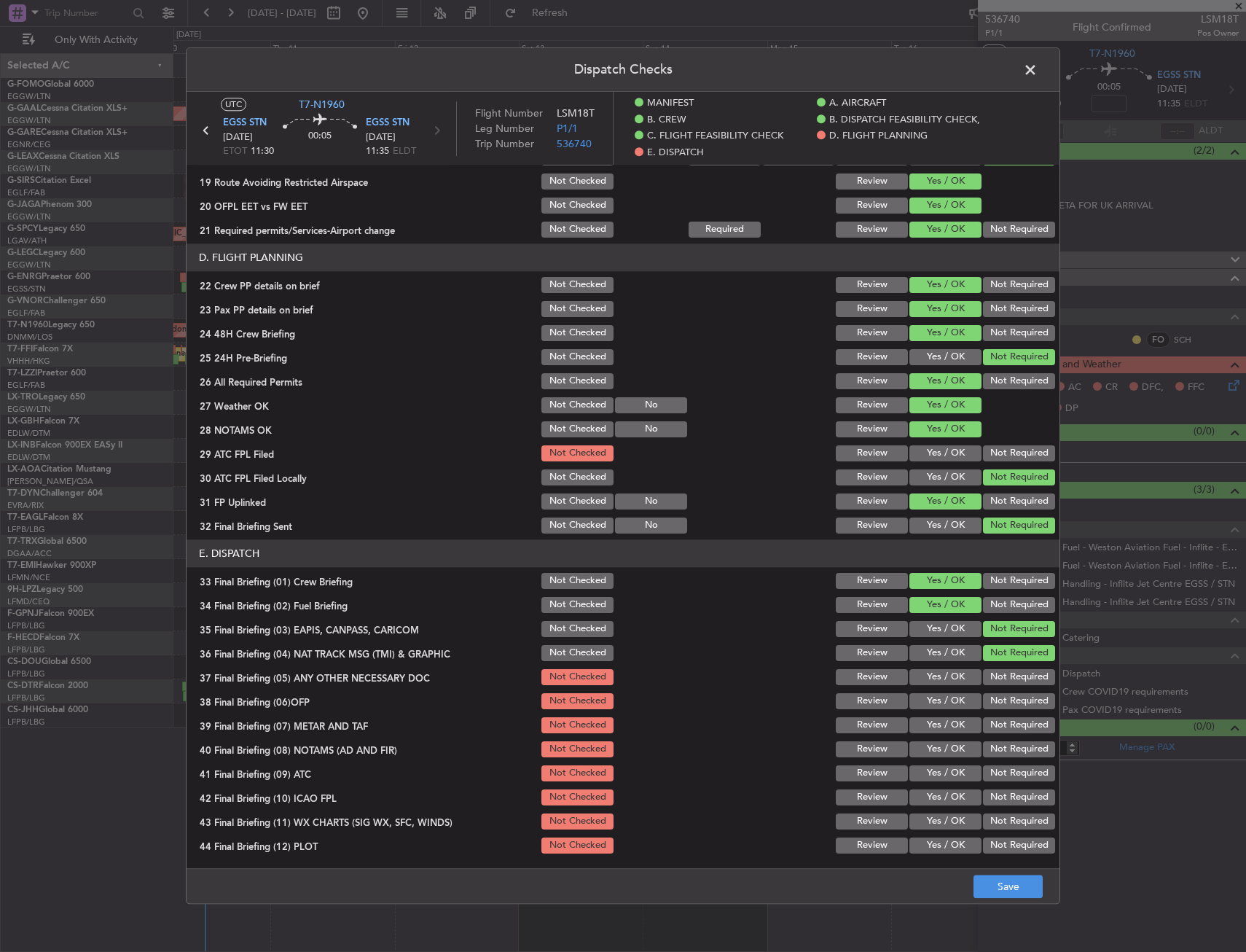
click at [943, 692] on div "Yes / OK" at bounding box center [944, 701] width 73 height 20
click at [943, 675] on button "Yes / OK" at bounding box center [945, 677] width 72 height 16
drag, startPoint x: 939, startPoint y: 692, endPoint x: 937, endPoint y: 712, distance: 20.1
click at [939, 693] on div "Yes / OK" at bounding box center [944, 701] width 73 height 20
drag, startPoint x: 937, startPoint y: 712, endPoint x: 934, endPoint y: 725, distance: 13.3
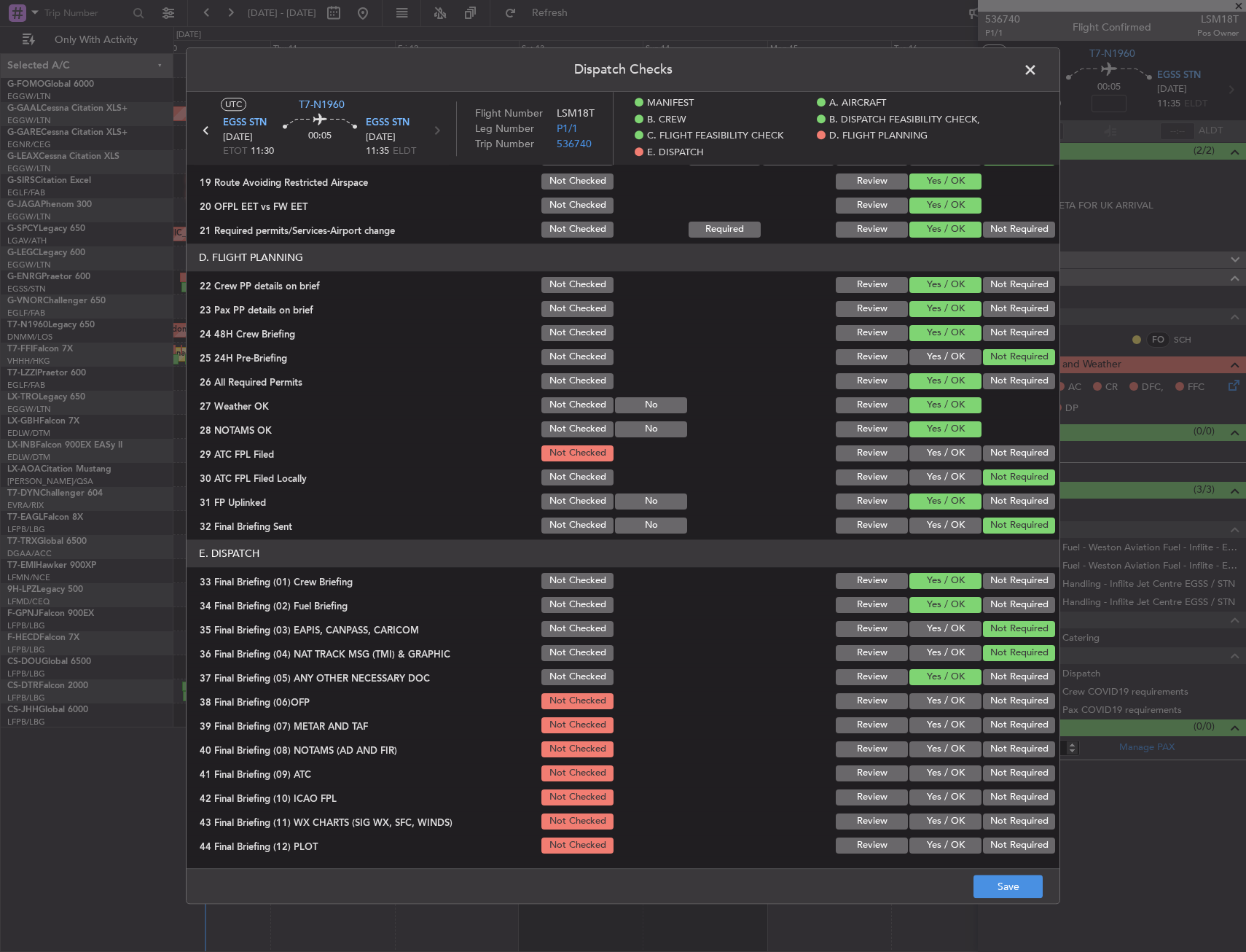
click at [936, 713] on section "E. DISPATCH 33 Final Briefing (01) Crew Briefing Not Checked Review Yes / OK No…" at bounding box center [623, 697] width 873 height 316
click at [934, 724] on button "Yes / OK" at bounding box center [945, 724] width 72 height 16
drag, startPoint x: 933, startPoint y: 734, endPoint x: 934, endPoint y: 697, distance: 37.0
click at [933, 723] on div "Yes / OK" at bounding box center [944, 725] width 73 height 20
click at [934, 697] on button "Yes / OK" at bounding box center [945, 701] width 72 height 16
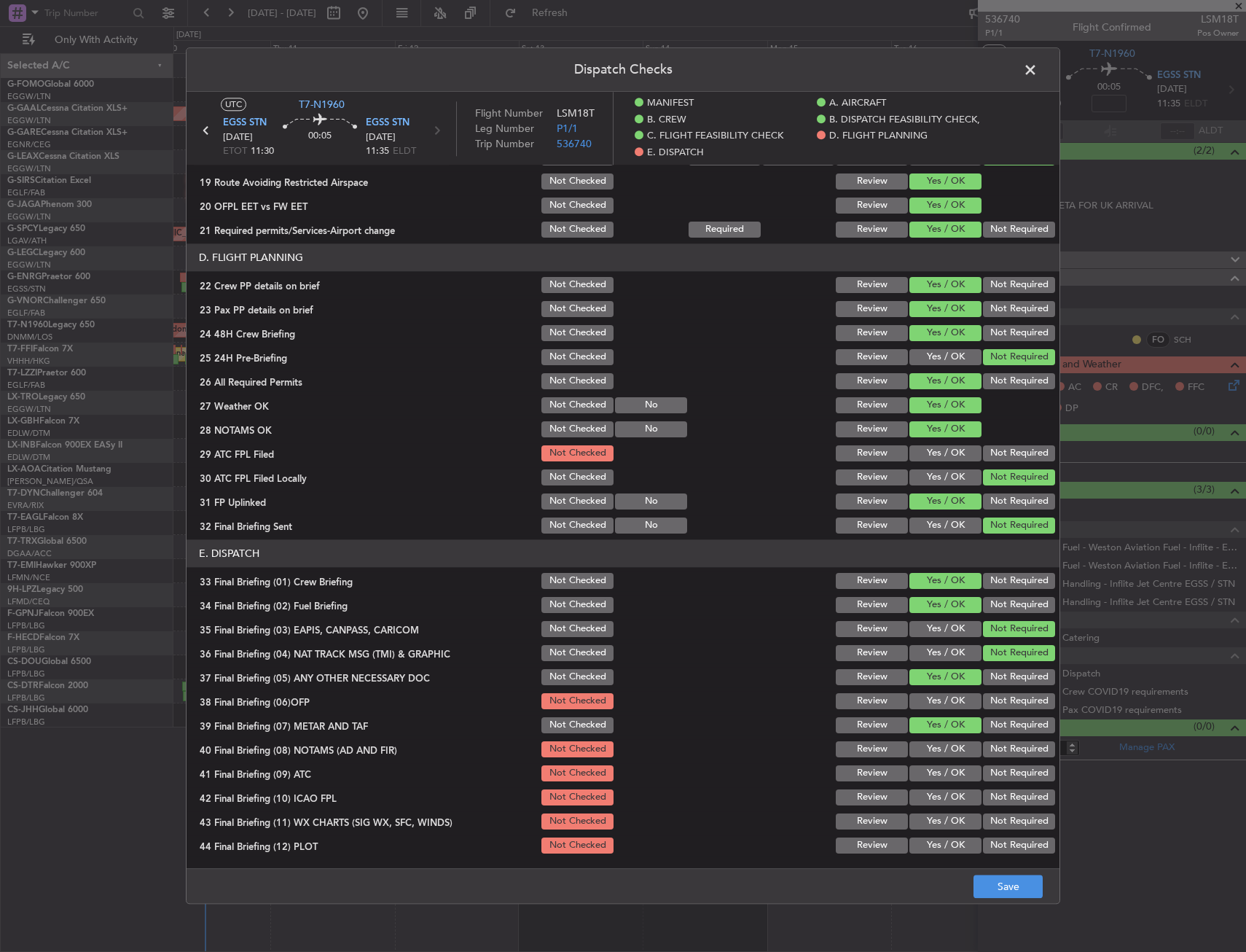
click at [936, 767] on button "Yes / OK" at bounding box center [945, 773] width 72 height 16
click at [935, 748] on button "Yes / OK" at bounding box center [945, 749] width 72 height 16
drag, startPoint x: 935, startPoint y: 806, endPoint x: 932, endPoint y: 812, distance: 6.7
click at [934, 807] on div "Yes / OK" at bounding box center [944, 798] width 73 height 20
drag, startPoint x: 921, startPoint y: 828, endPoint x: 919, endPoint y: 838, distance: 10.2
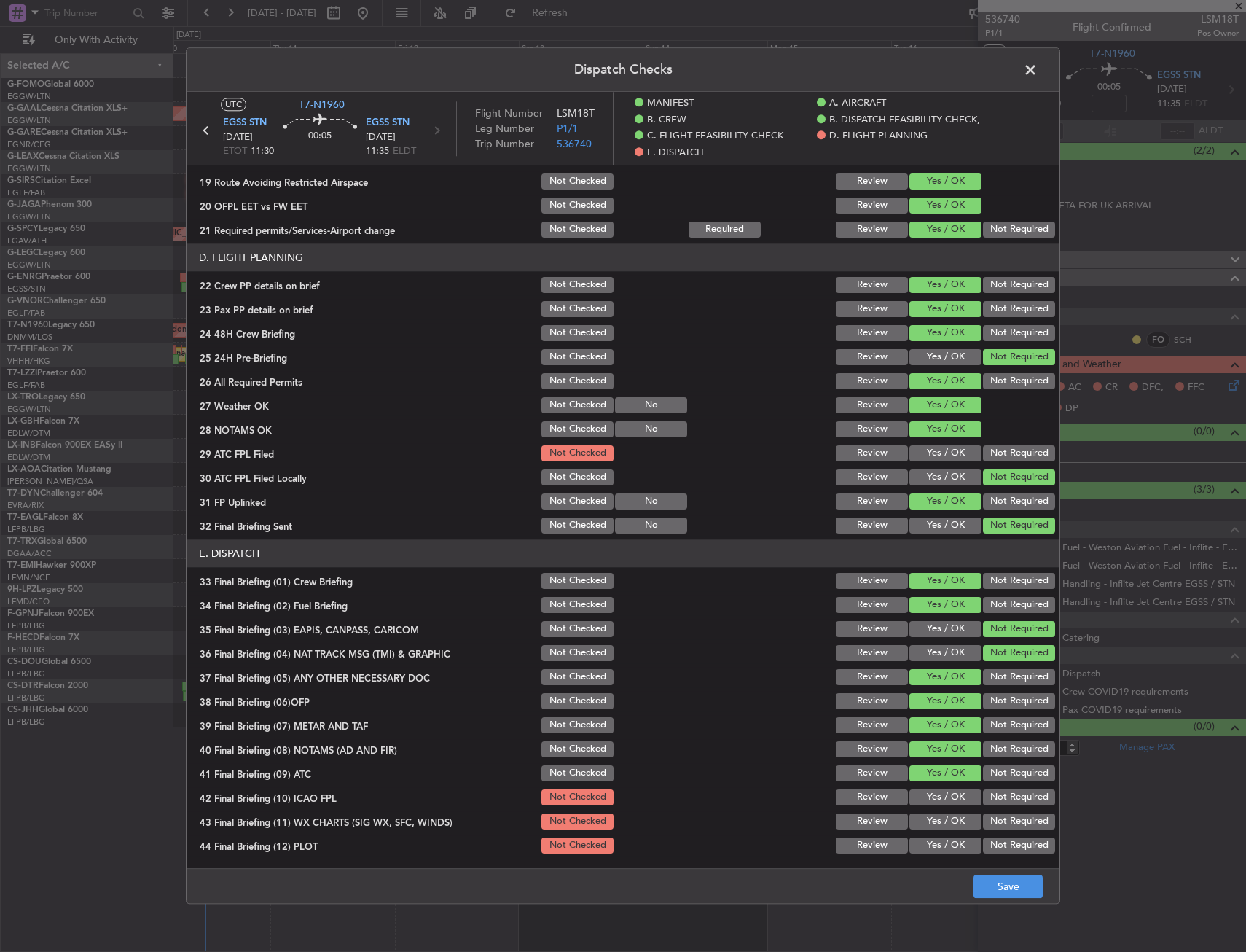
click at [920, 831] on div "Yes / OK" at bounding box center [944, 822] width 73 height 20
drag, startPoint x: 932, startPoint y: 796, endPoint x: 933, endPoint y: 817, distance: 21.0
click at [932, 798] on button "Yes / OK" at bounding box center [945, 797] width 72 height 16
click at [933, 822] on button "Yes / OK" at bounding box center [945, 821] width 72 height 16
click at [931, 856] on div "Yes / OK" at bounding box center [944, 845] width 73 height 20
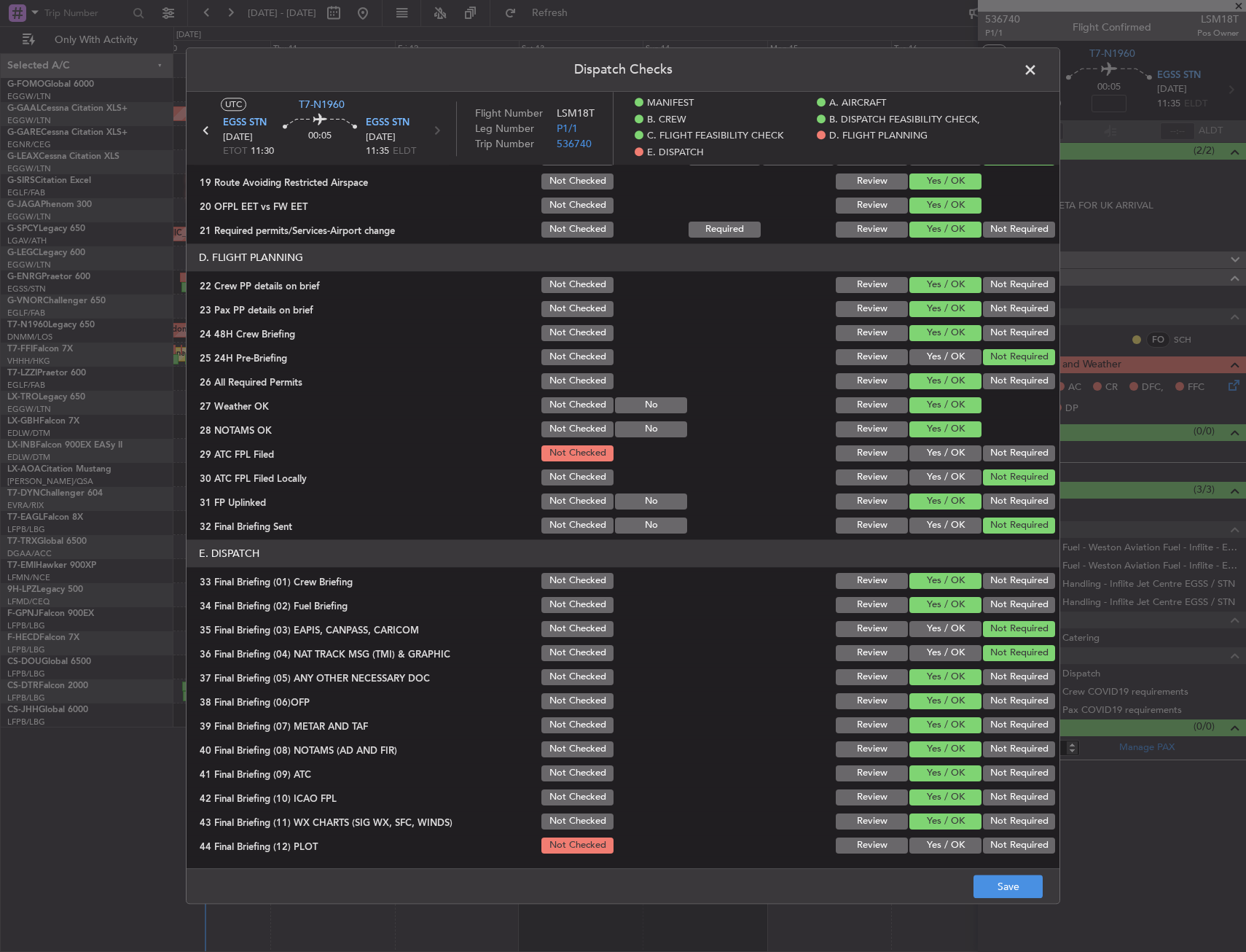
click at [941, 846] on button "Yes / OK" at bounding box center [945, 845] width 72 height 16
click at [989, 887] on button "Save" at bounding box center [1007, 886] width 69 height 23
click at [1038, 62] on span at bounding box center [1038, 73] width 0 height 29
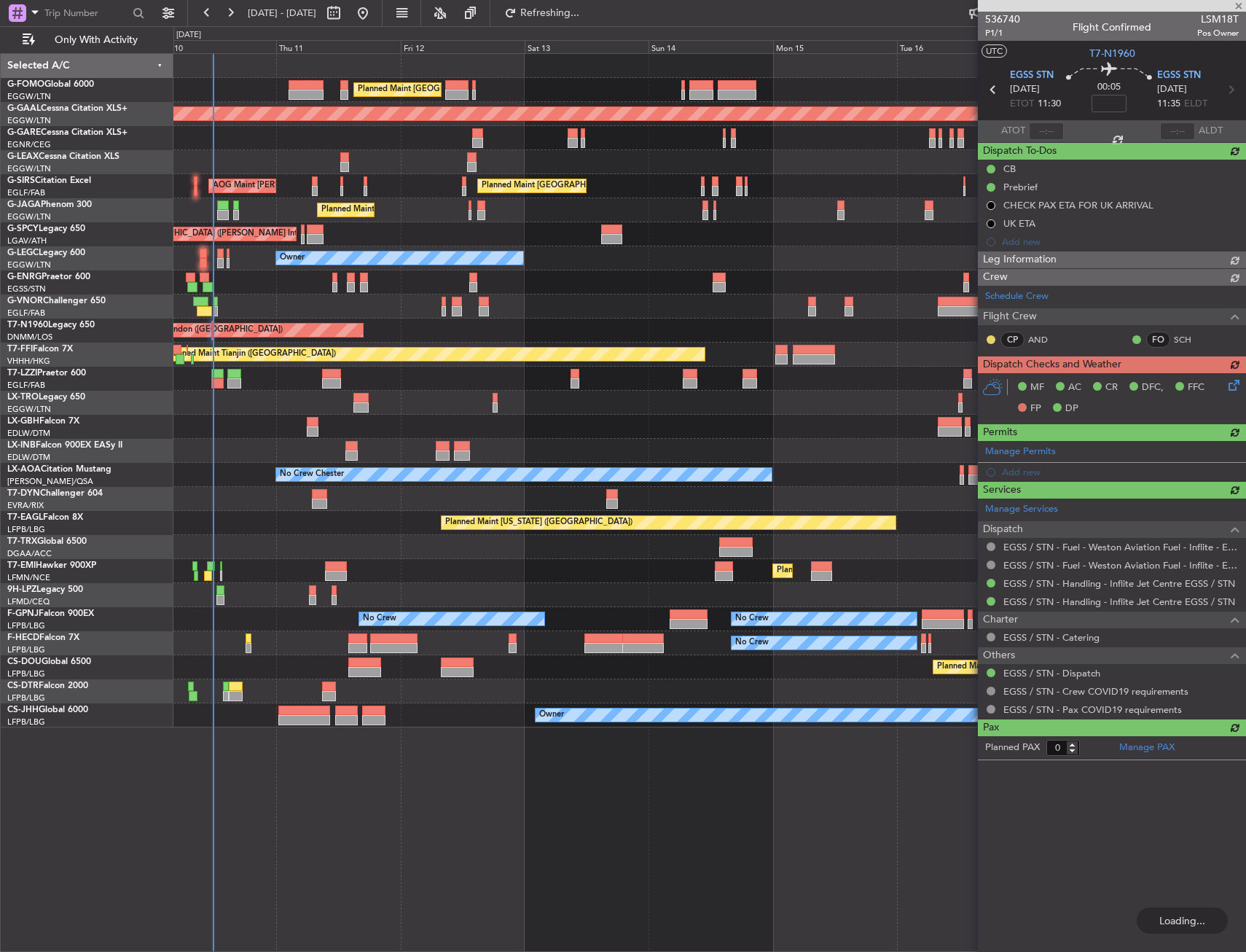
click at [334, 200] on div "Planned Maint [GEOGRAPHIC_DATA] ([GEOGRAPHIC_DATA])" at bounding box center [710, 211] width 1072 height 24
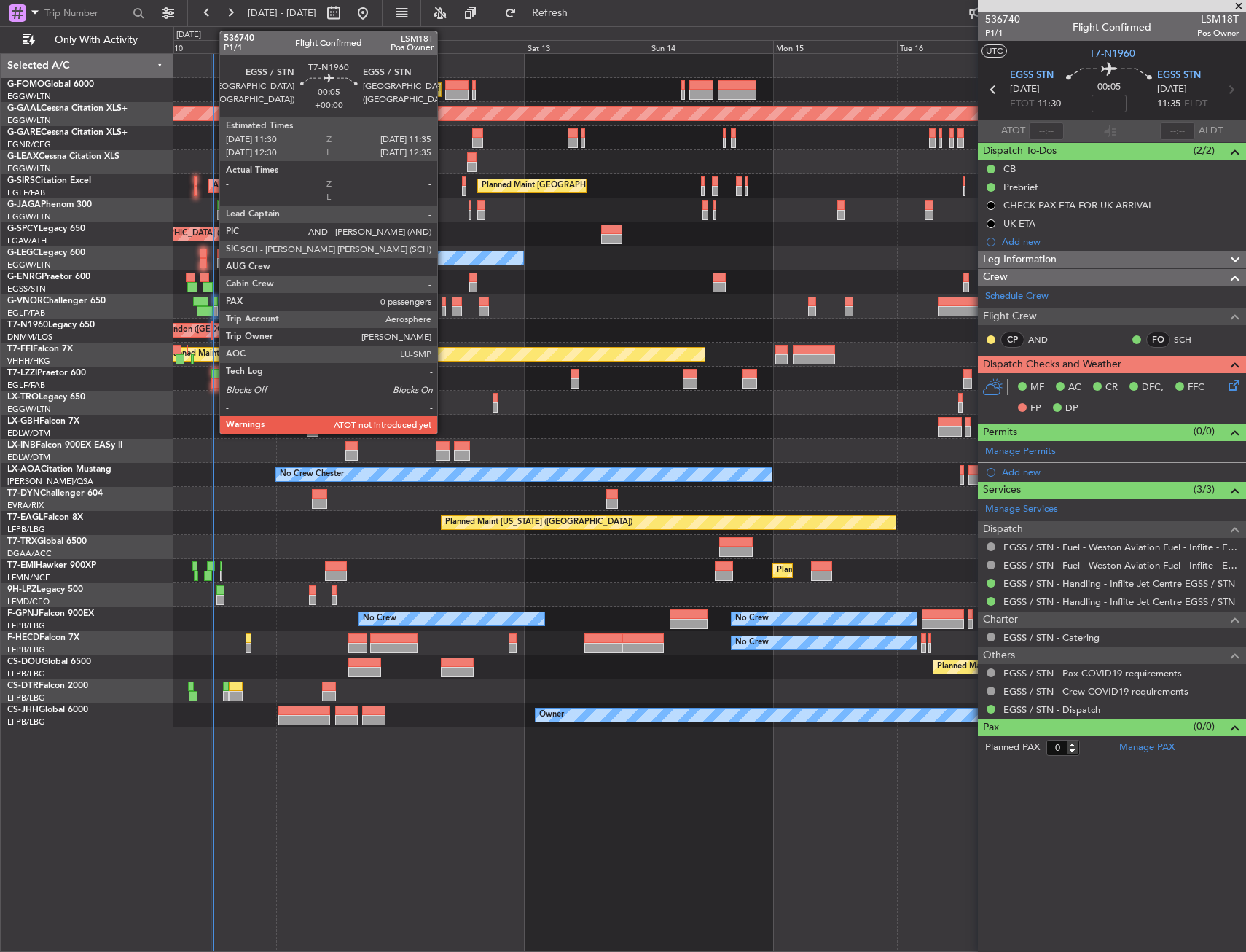
click at [212, 331] on div at bounding box center [212, 335] width 2 height 10
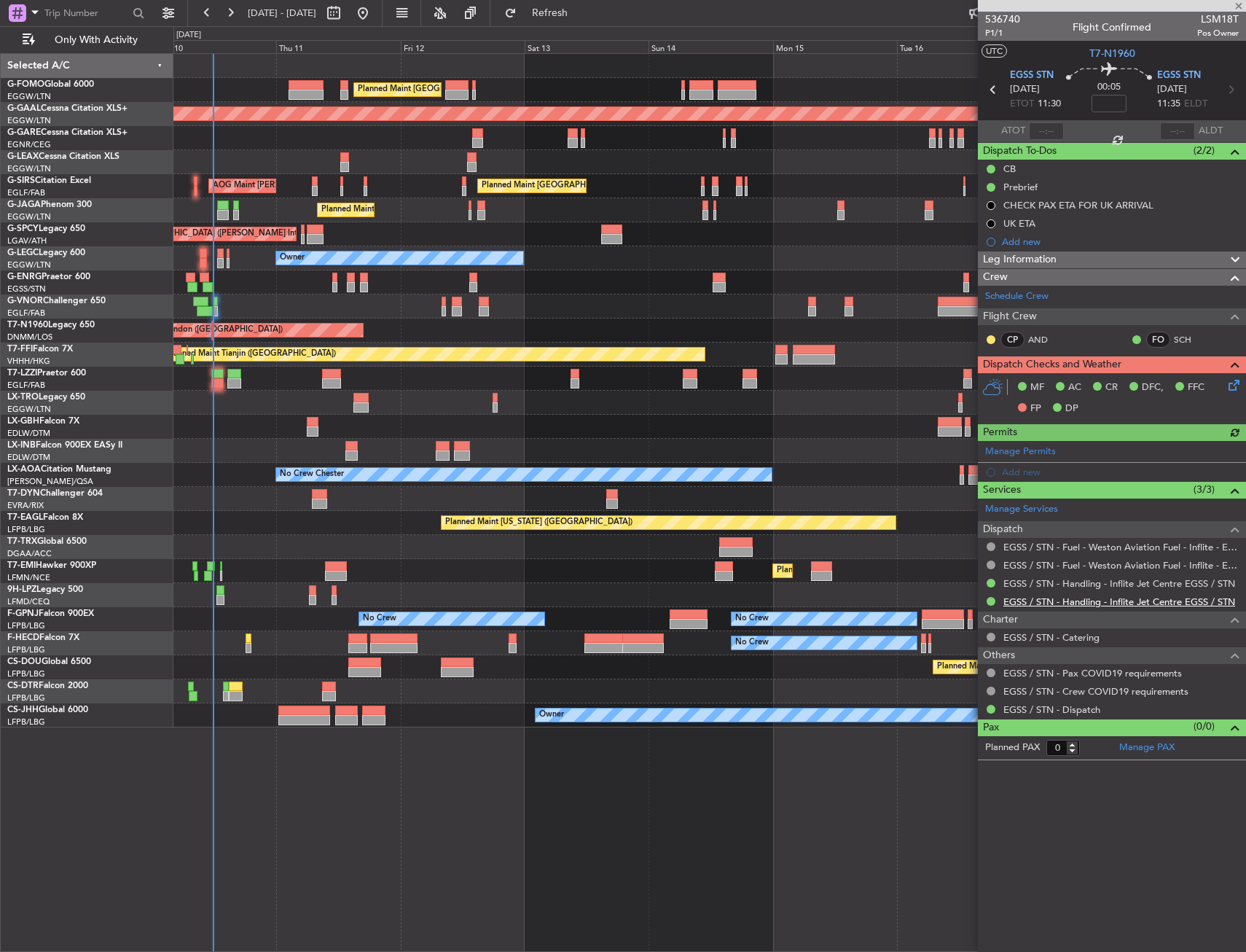
click at [1054, 604] on link "EGSS / STN - Handling - Inflite Jet Centre EGSS / STN" at bounding box center [1119, 602] width 232 height 13
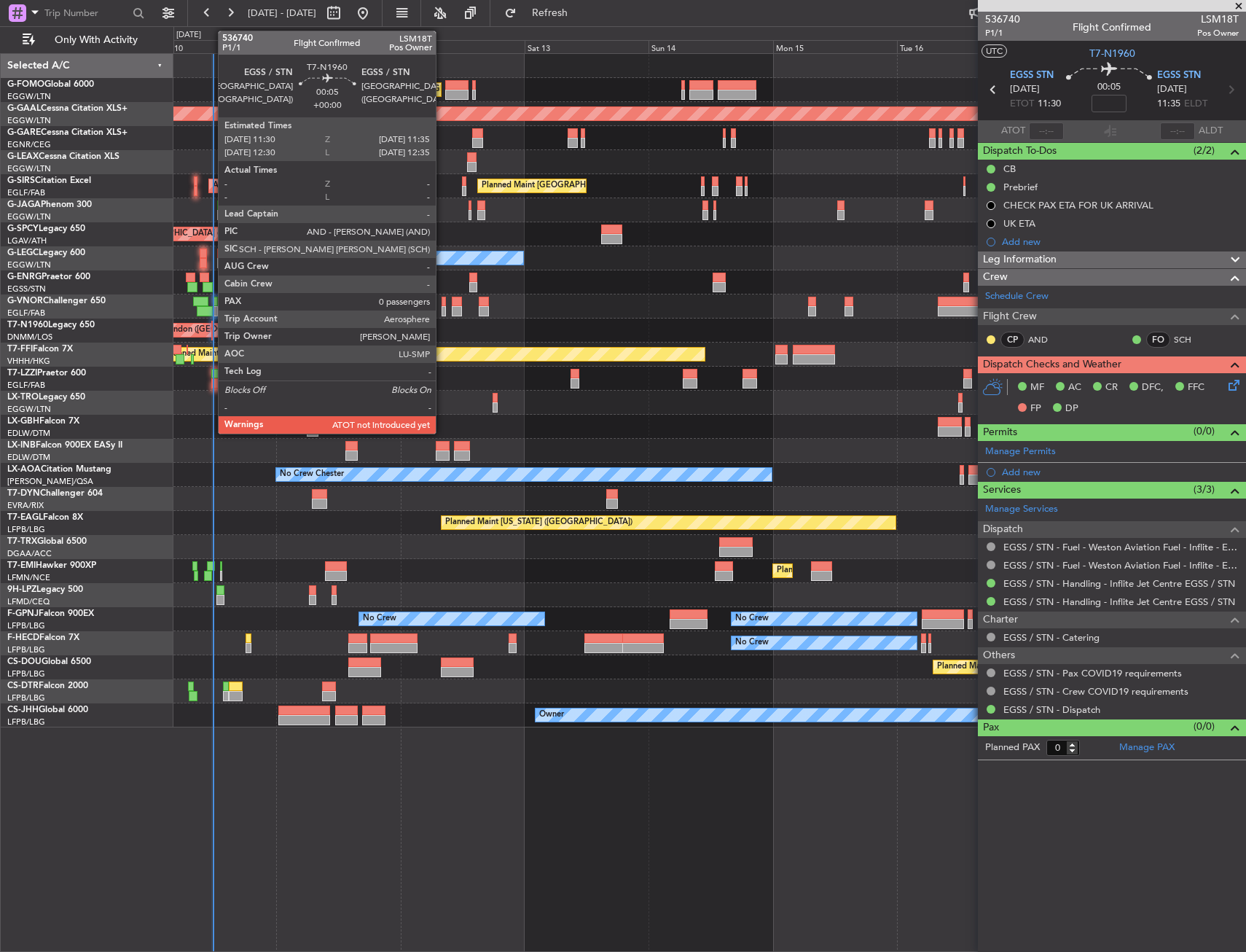
click at [211, 332] on div at bounding box center [212, 335] width 2 height 10
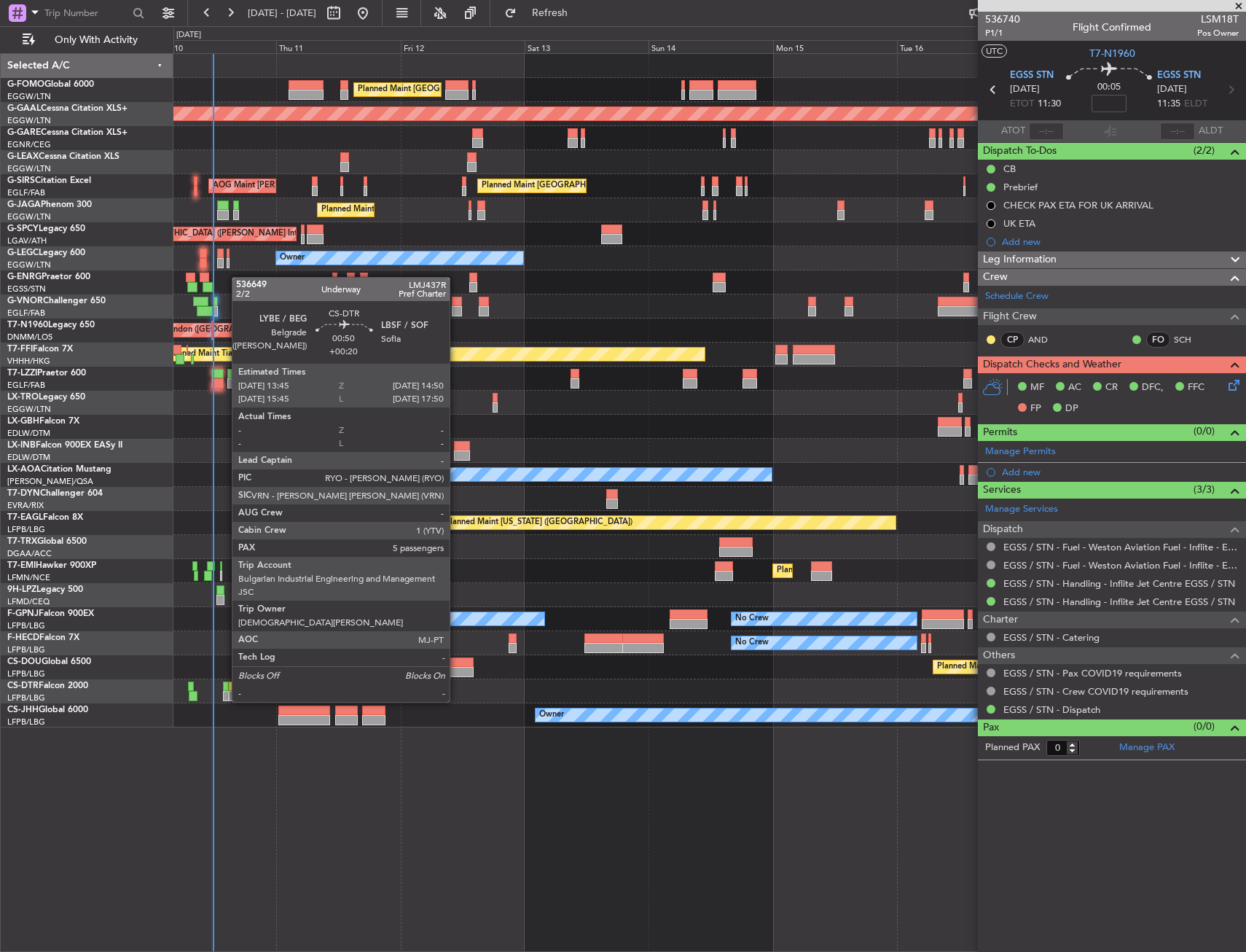
click at [224, 687] on div at bounding box center [226, 687] width 6 height 10
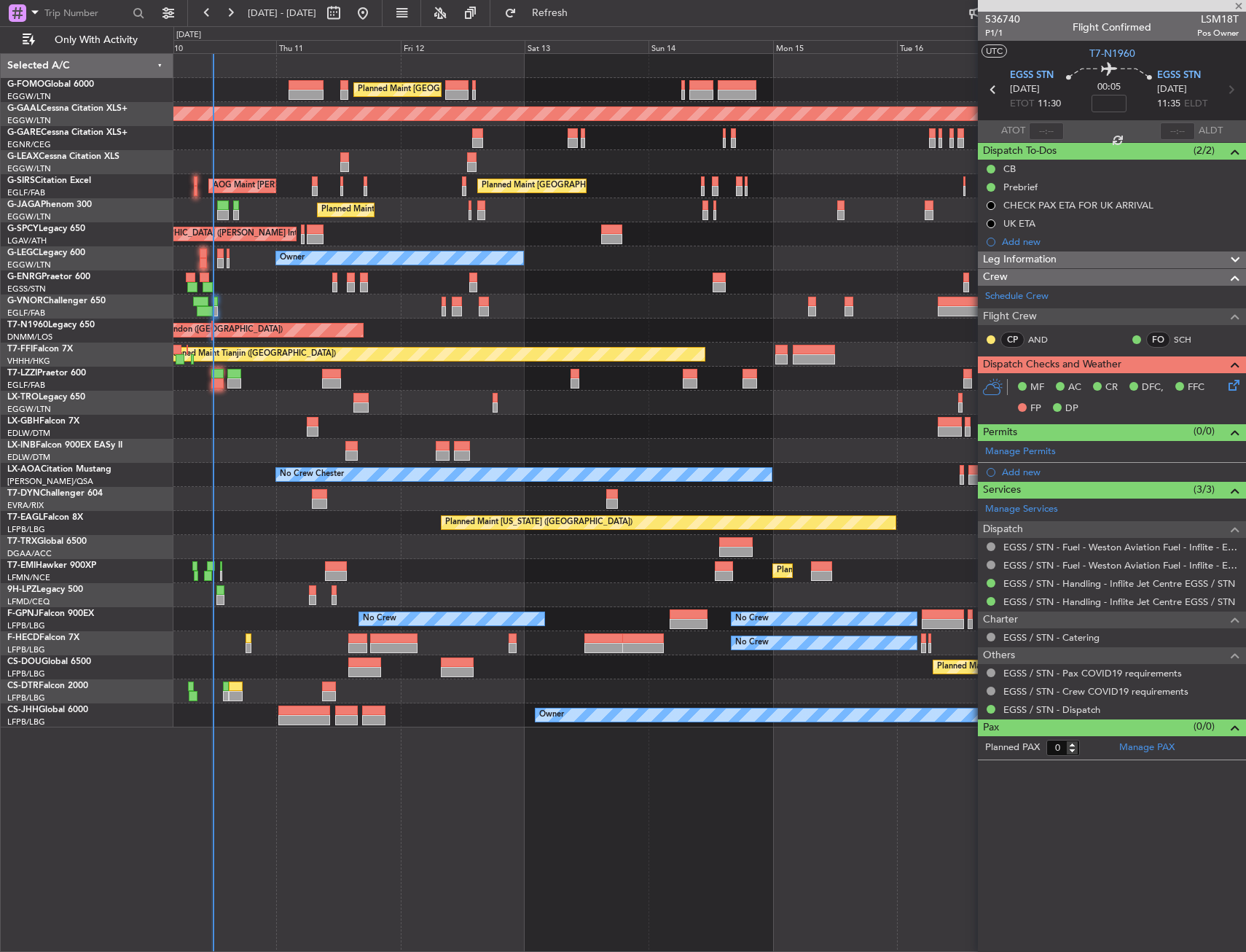
type input "+00:20"
type input "5"
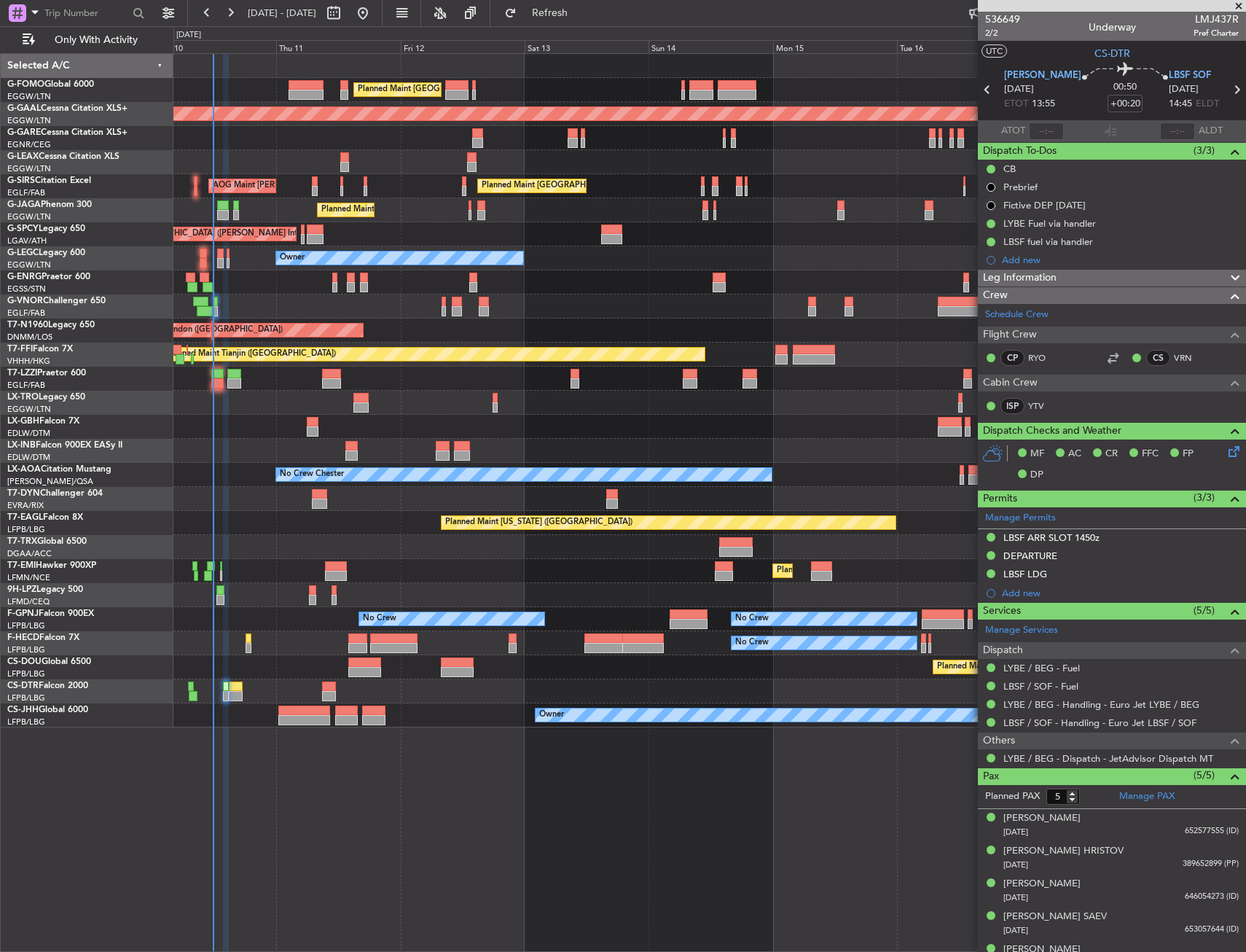
click at [249, 609] on div "Planned Maint [GEOGRAPHIC_DATA] ([GEOGRAPHIC_DATA]) Planned [GEOGRAPHIC_DATA] U…" at bounding box center [710, 390] width 1072 height 673
click at [235, 643] on div "No Crew No Crew Planned Maint [GEOGRAPHIC_DATA] ([GEOGRAPHIC_DATA])" at bounding box center [710, 643] width 1072 height 24
click at [226, 684] on div at bounding box center [226, 687] width 6 height 10
click at [240, 685] on div at bounding box center [236, 687] width 14 height 10
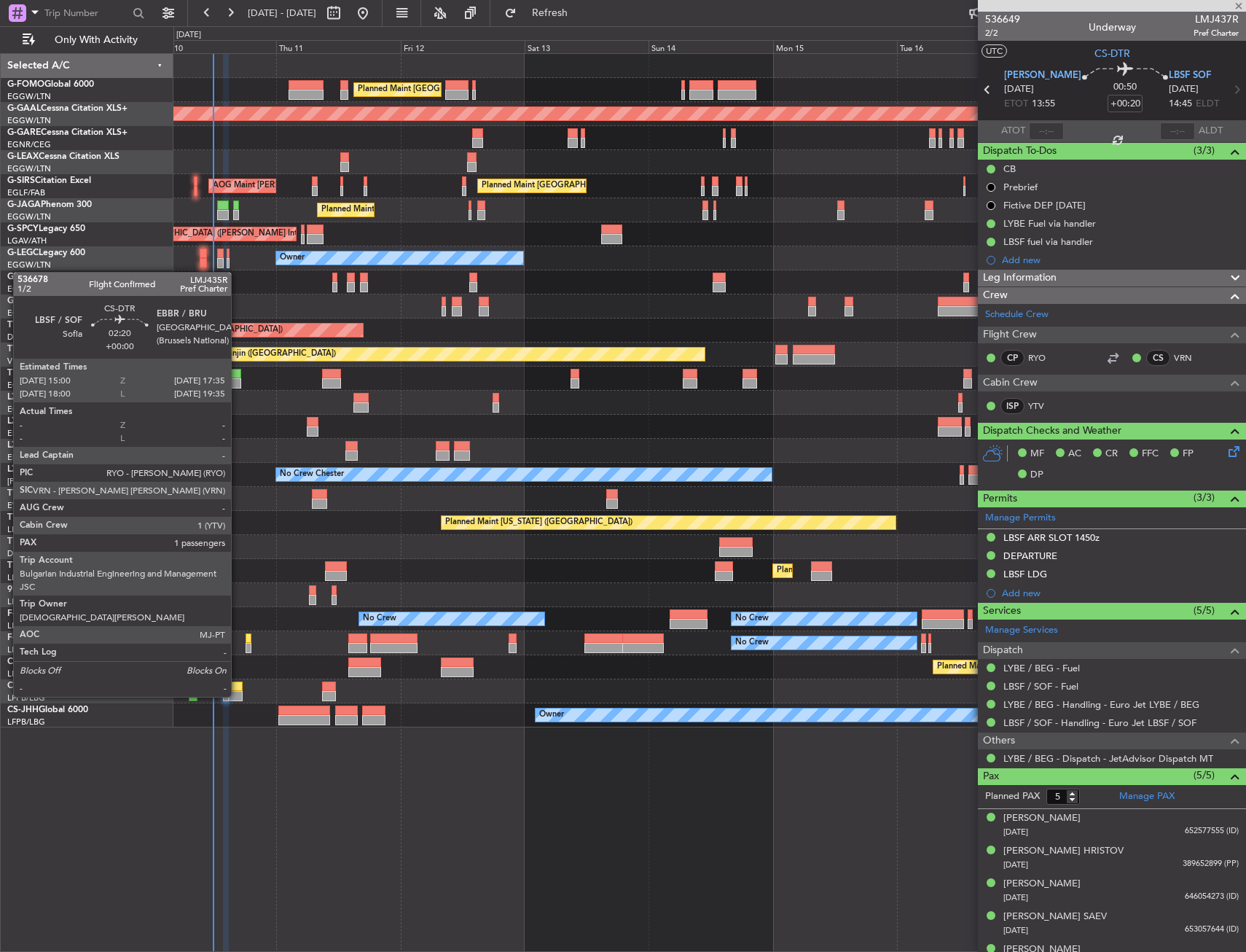
type input "1"
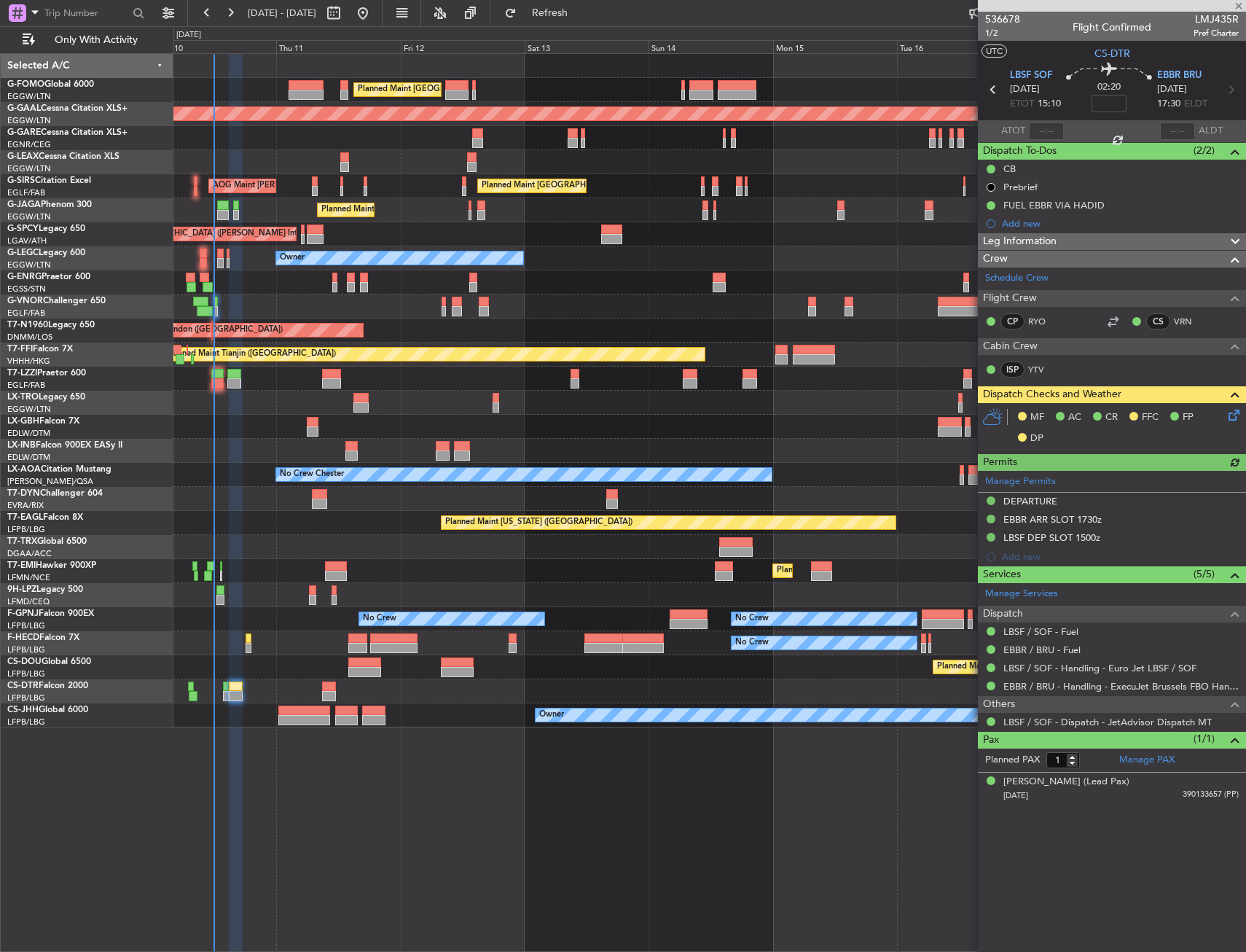
click at [1235, 407] on icon at bounding box center [1232, 413] width 12 height 12
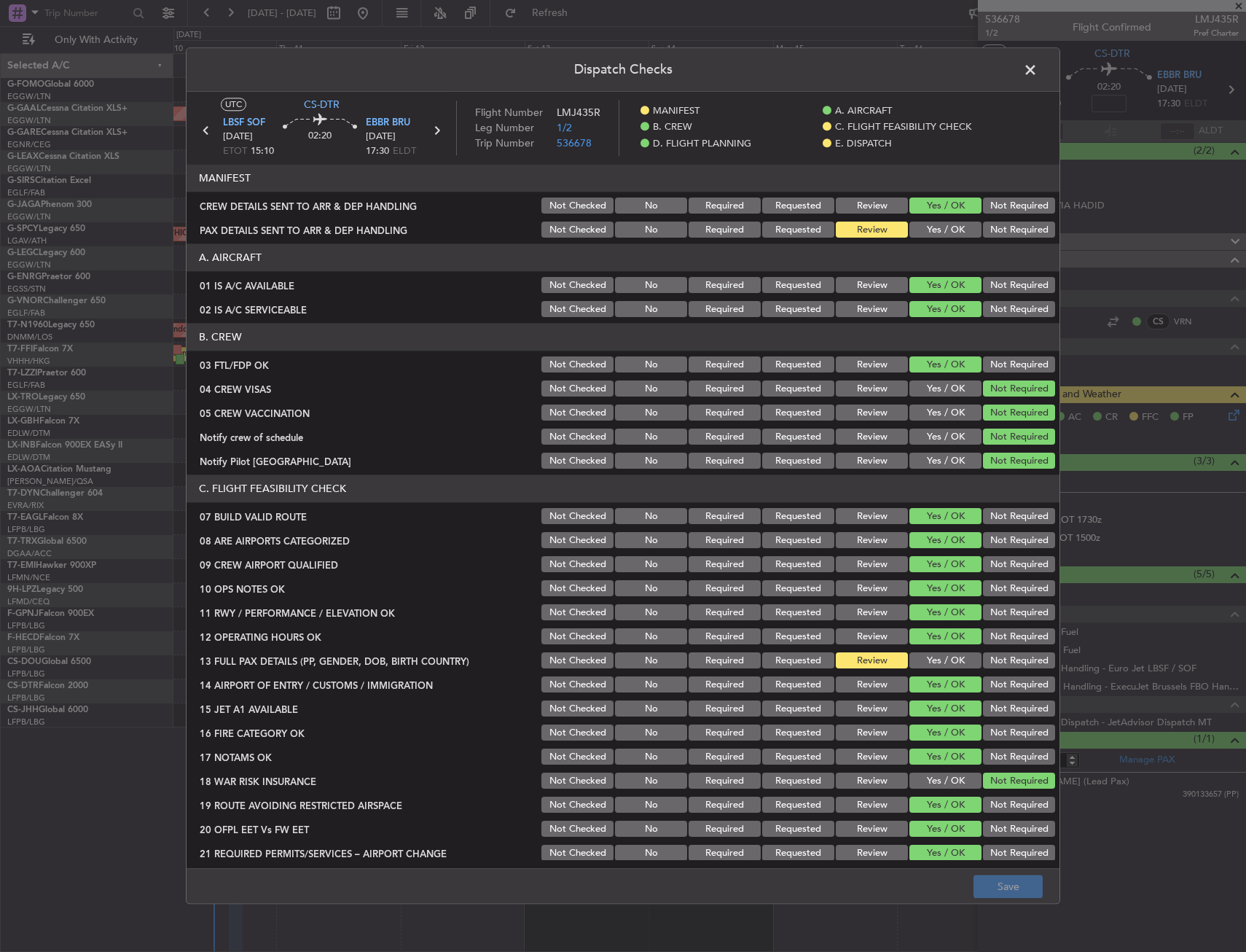
click at [1038, 71] on span at bounding box center [1038, 73] width 0 height 29
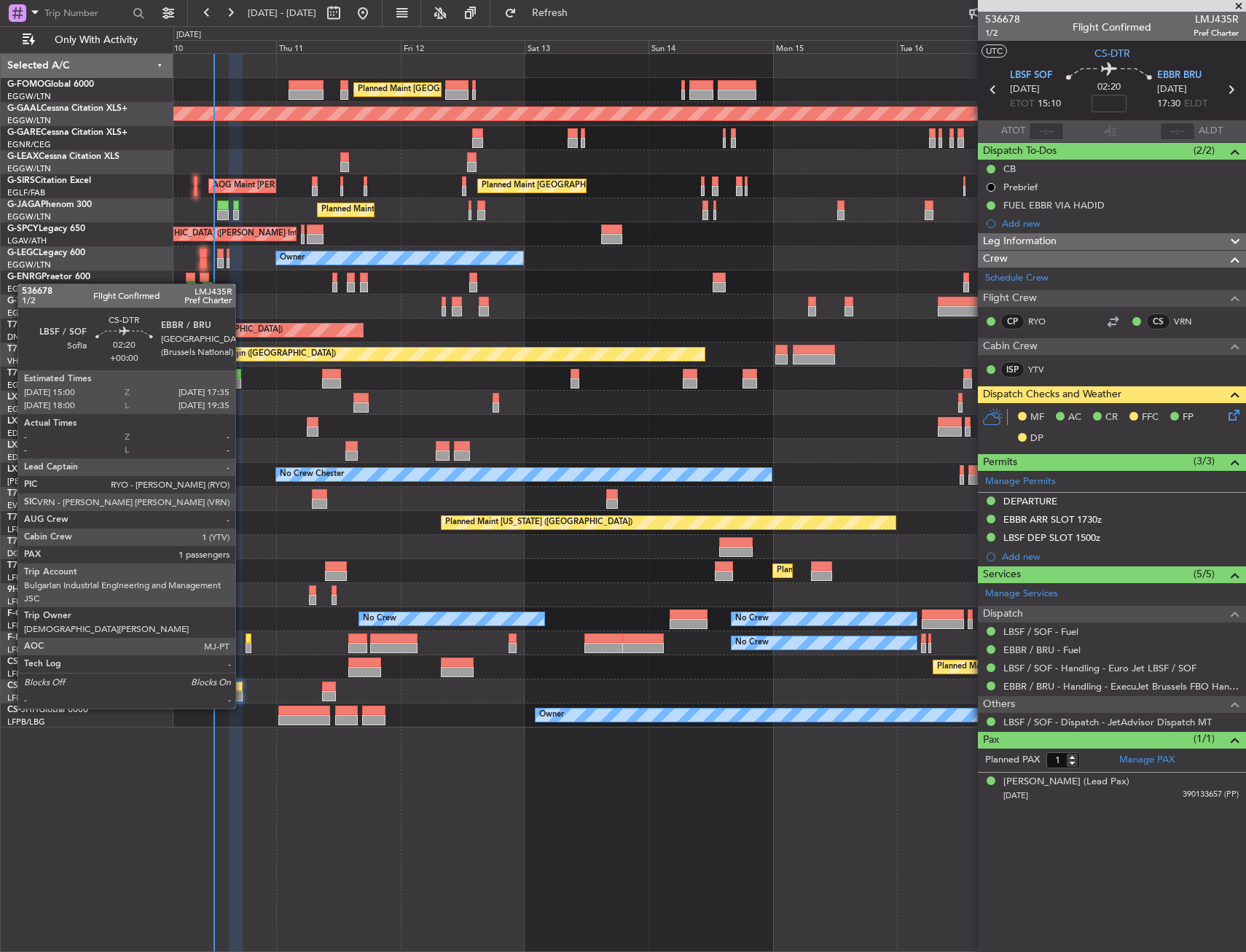
click at [242, 695] on div at bounding box center [236, 696] width 14 height 10
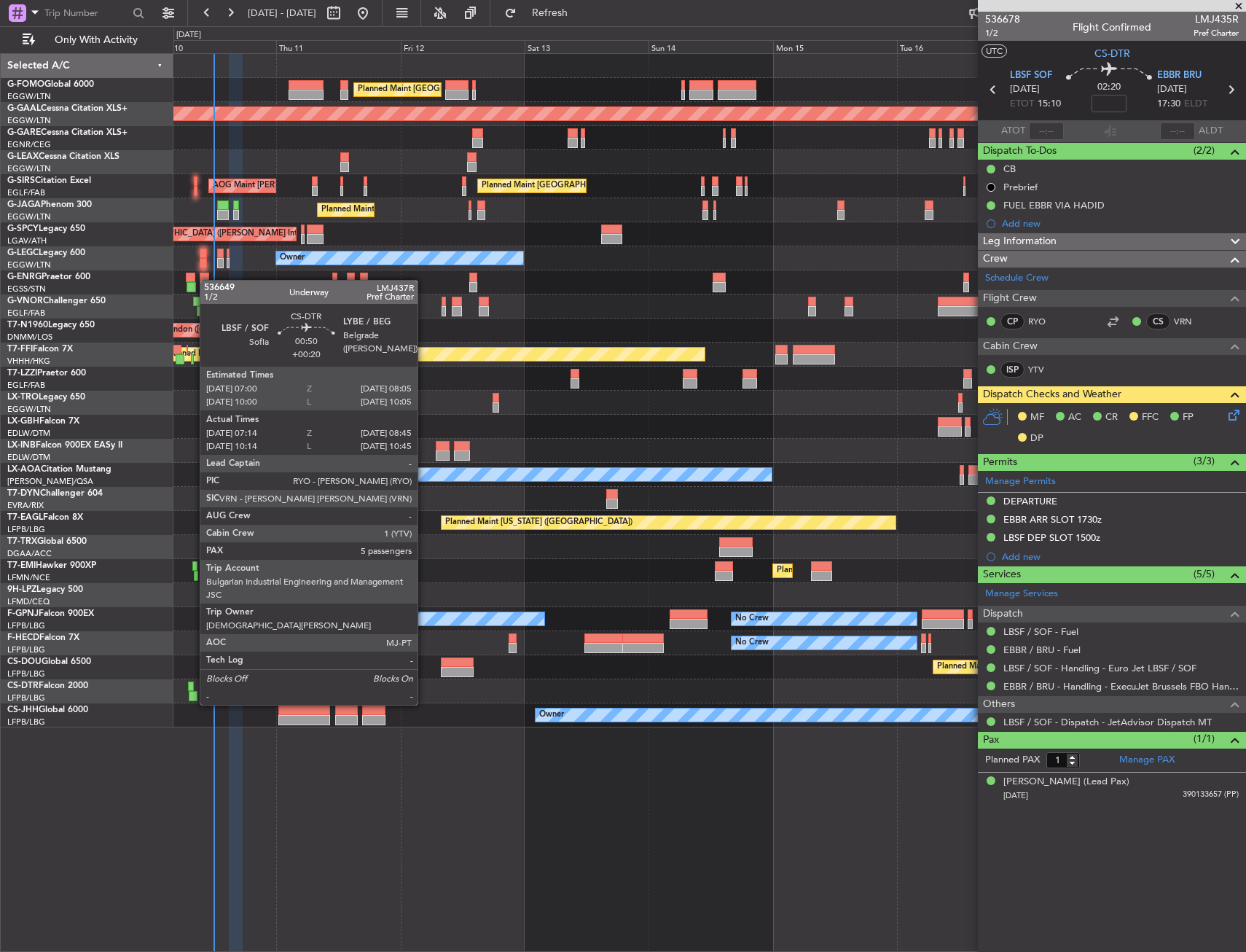
click at [193, 690] on div at bounding box center [191, 687] width 6 height 10
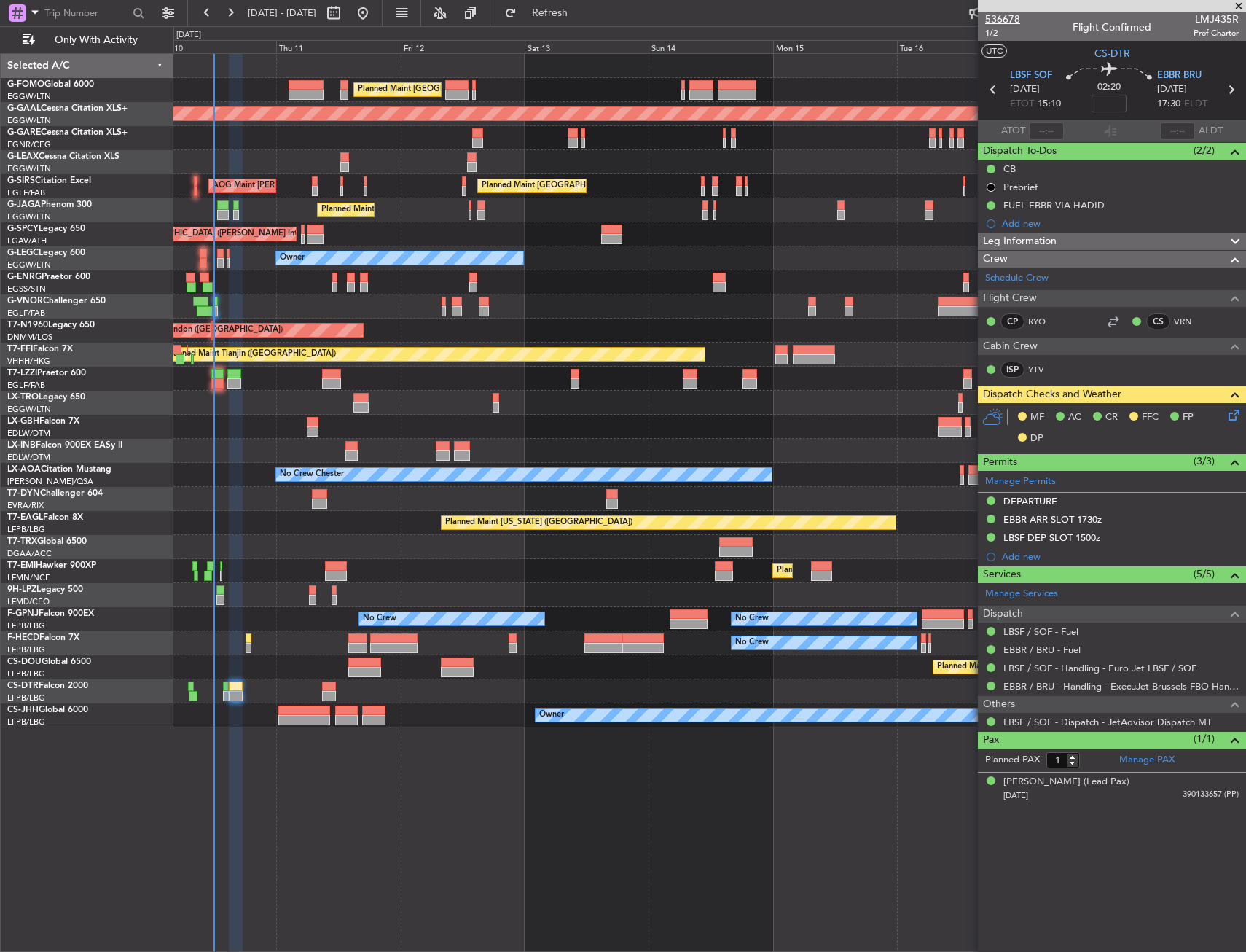
click at [999, 18] on span "536678" at bounding box center [1002, 20] width 35 height 15
click at [998, 34] on span "1/2" at bounding box center [1002, 33] width 35 height 13
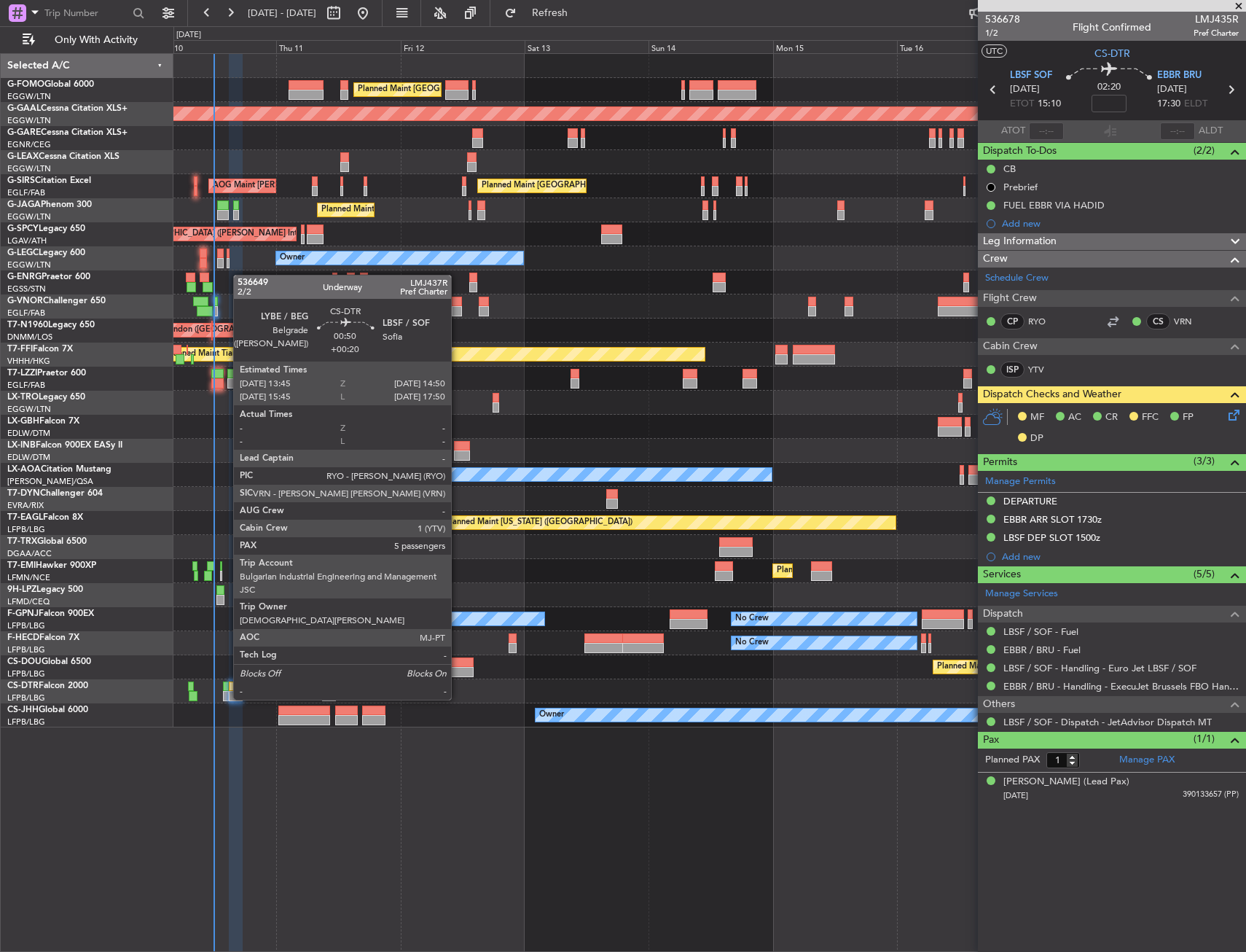
click at [226, 685] on div at bounding box center [226, 687] width 6 height 10
click at [226, 689] on div at bounding box center [226, 687] width 6 height 10
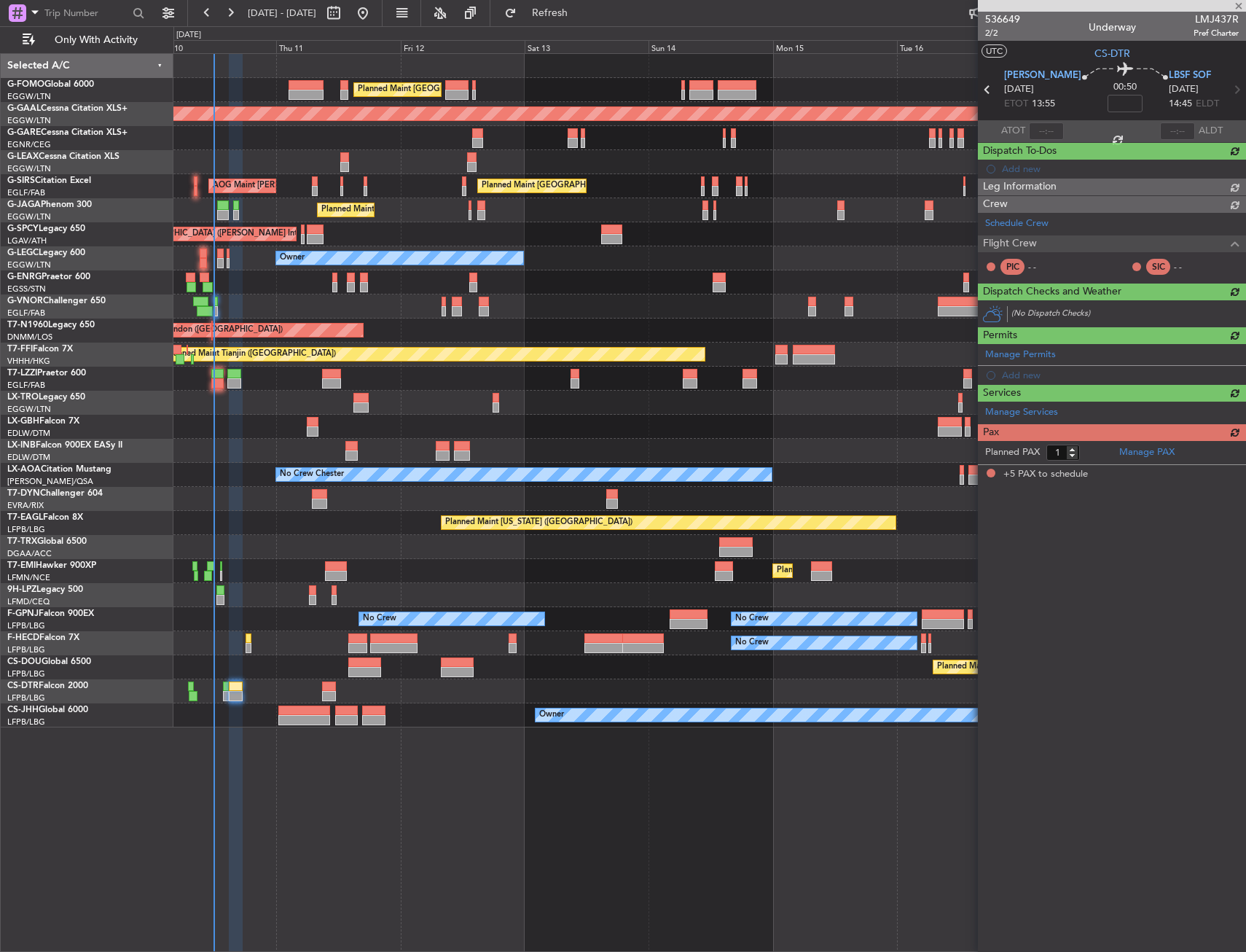
type input "+00:20"
type input "5"
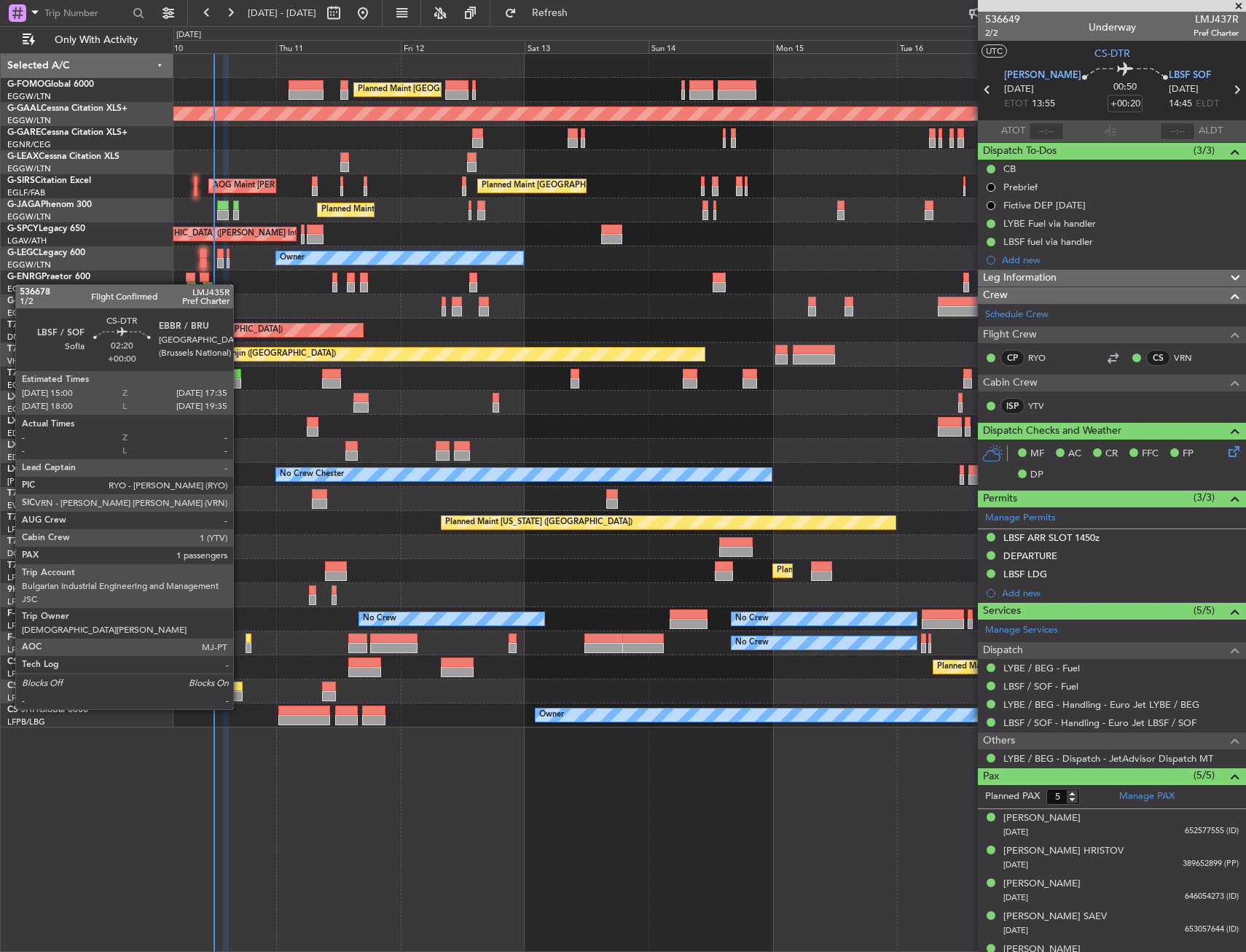
click at [239, 696] on div at bounding box center [236, 696] width 14 height 10
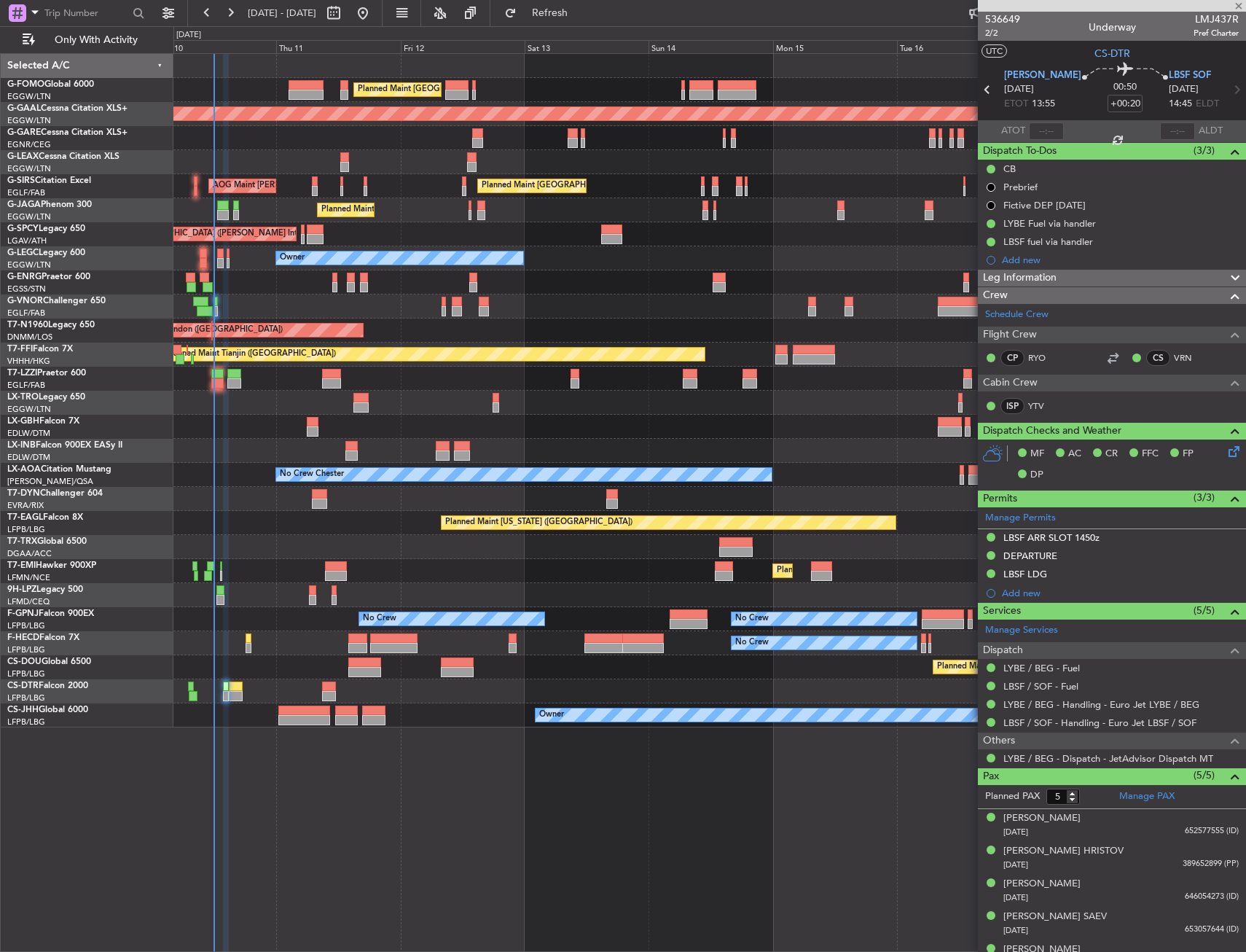
type input "1"
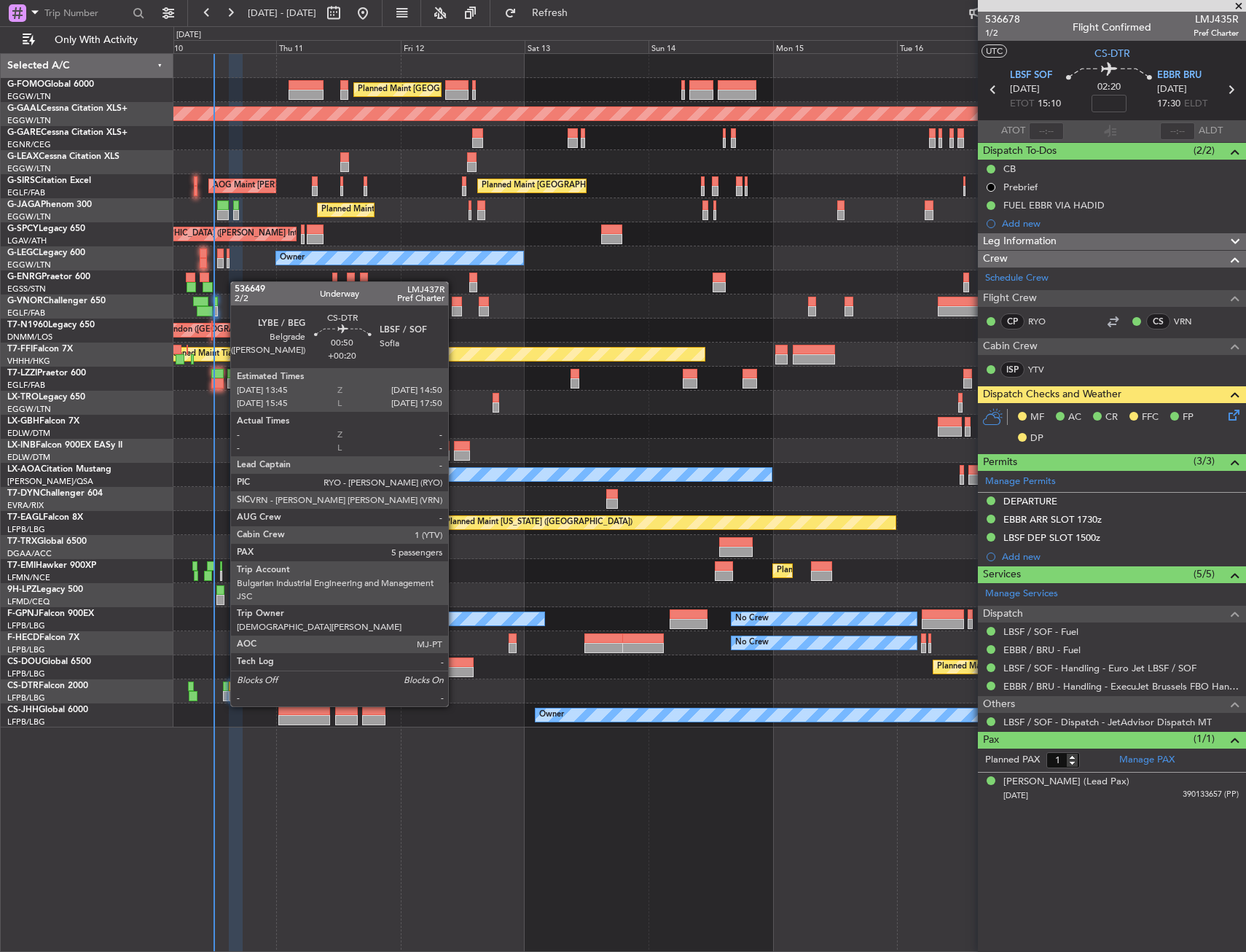
click at [223, 692] on div at bounding box center [226, 696] width 6 height 10
type input "+00:20"
type input "5"
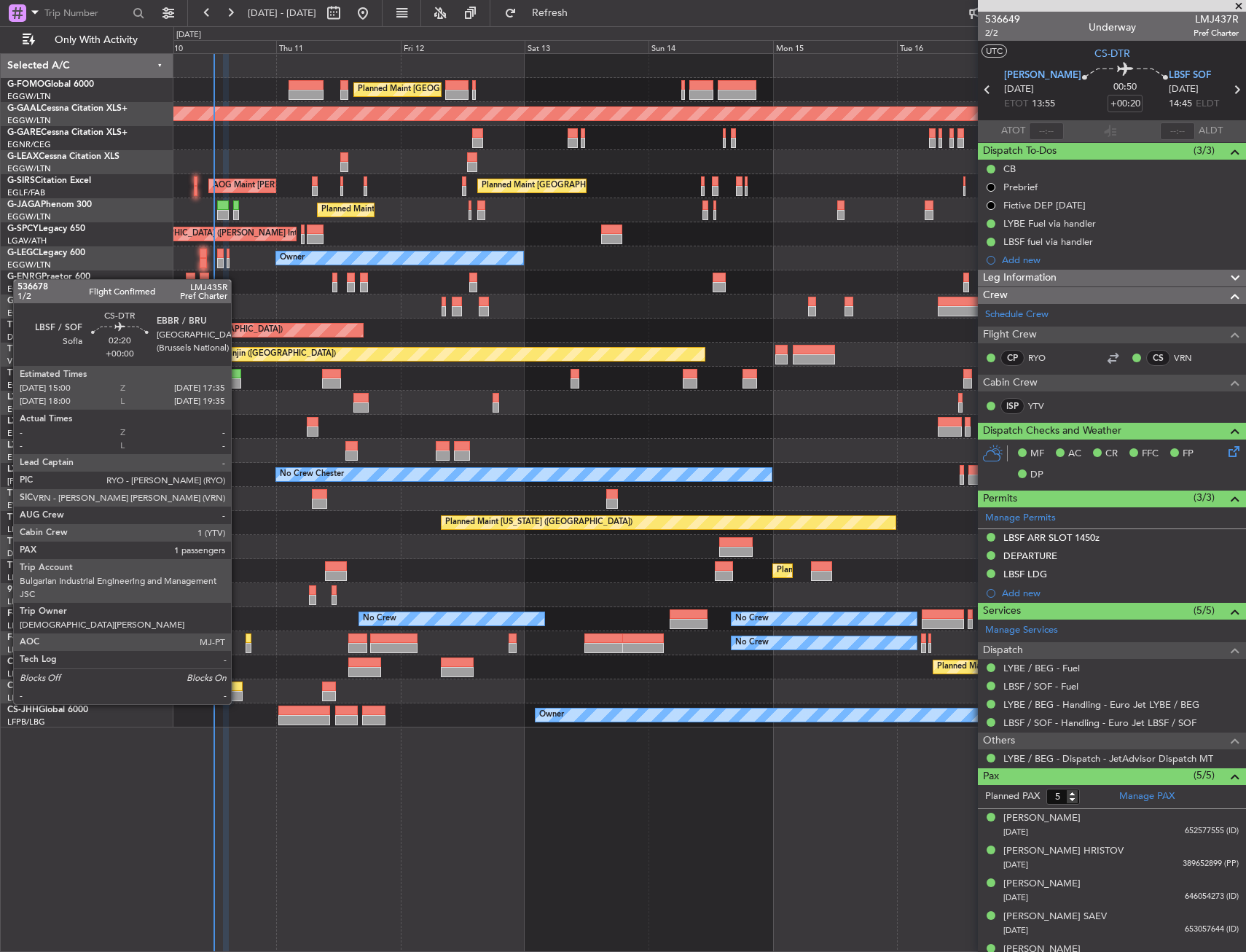
click at [239, 691] on div at bounding box center [236, 696] width 14 height 10
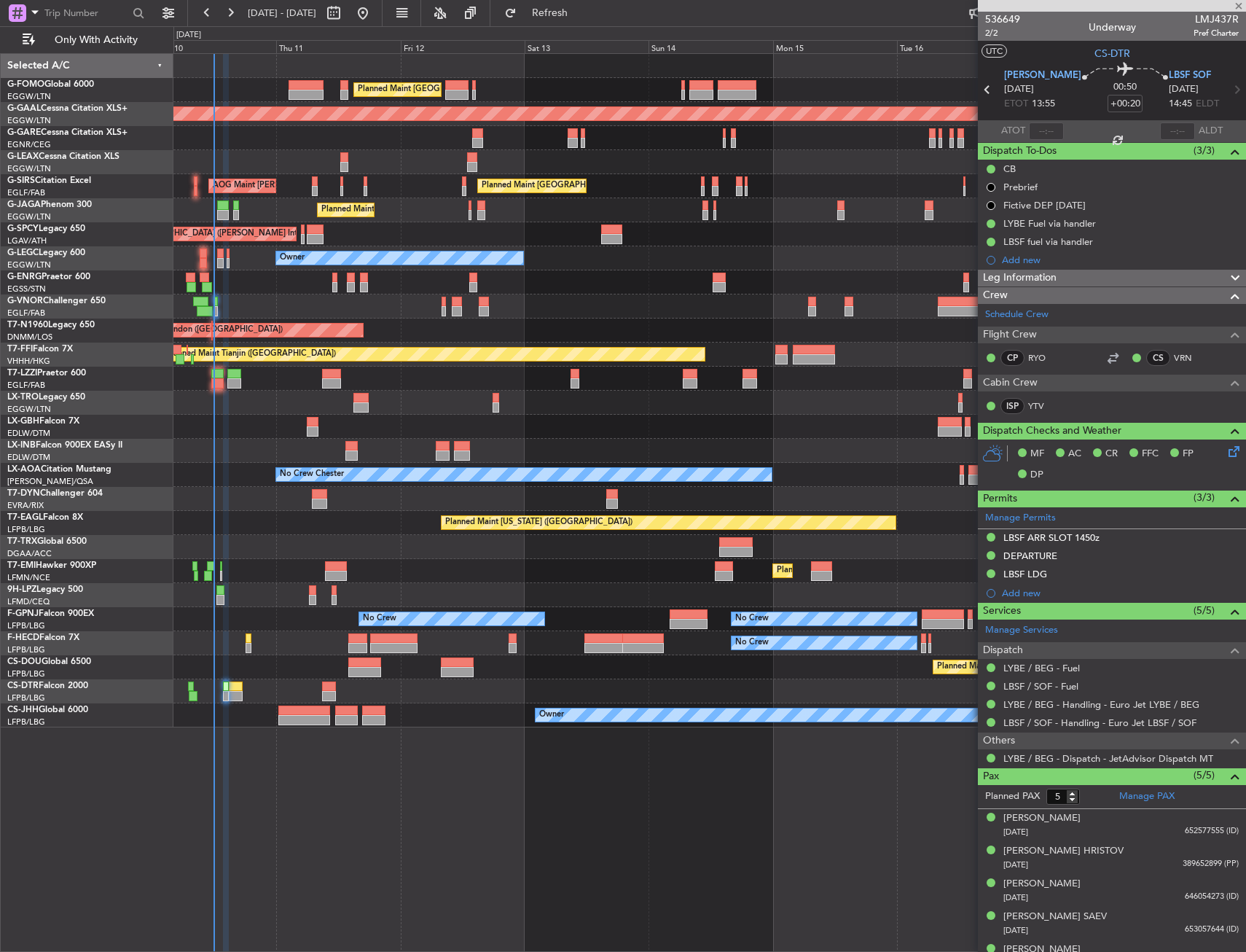
type input "1"
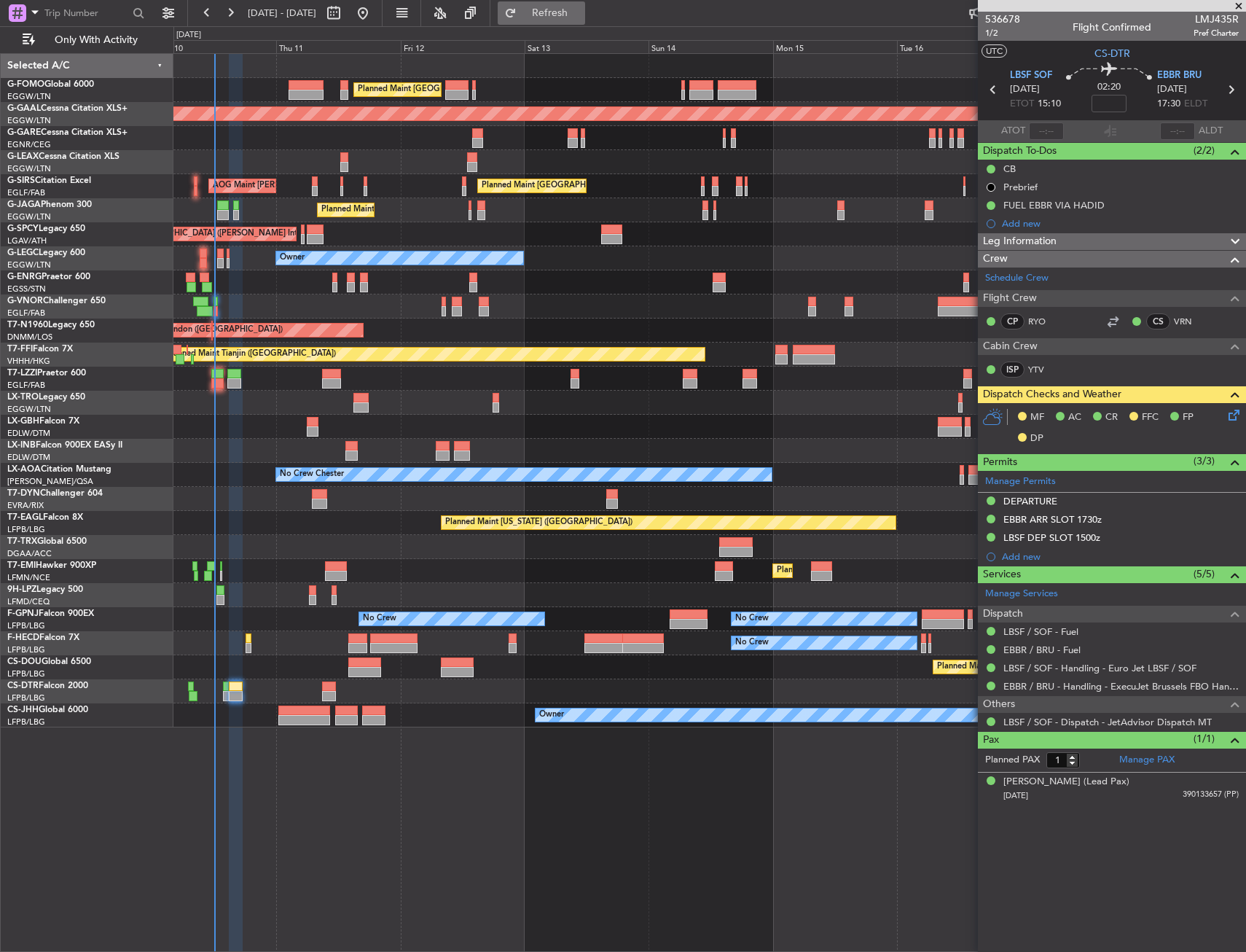
click at [579, 17] on span "Refresh" at bounding box center [551, 13] width 61 height 10
click at [464, 436] on div "Planned Maint [GEOGRAPHIC_DATA] ([GEOGRAPHIC_DATA]) Planned Maint Nurnberg" at bounding box center [710, 427] width 1072 height 24
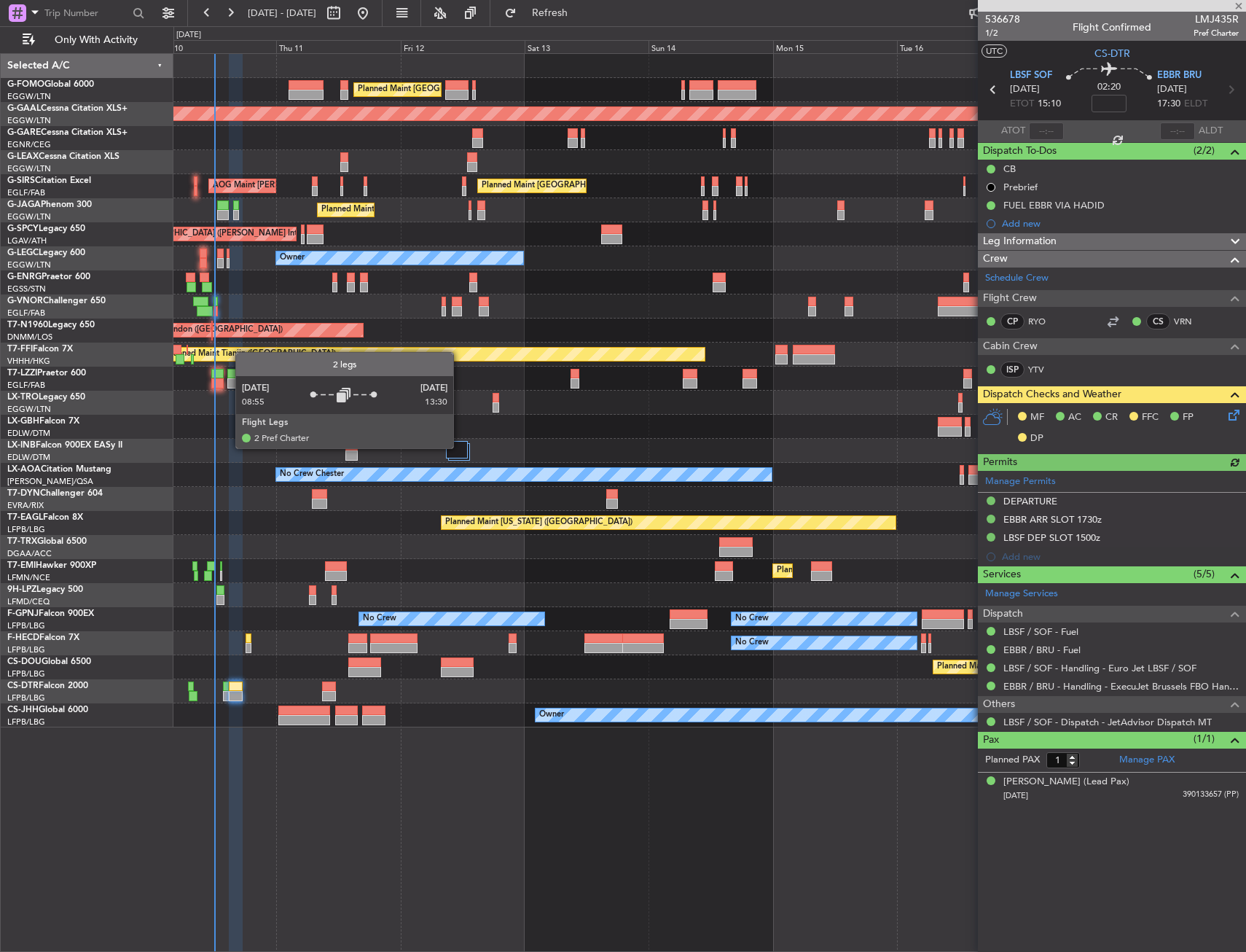
click at [459, 449] on div at bounding box center [457, 449] width 22 height 18
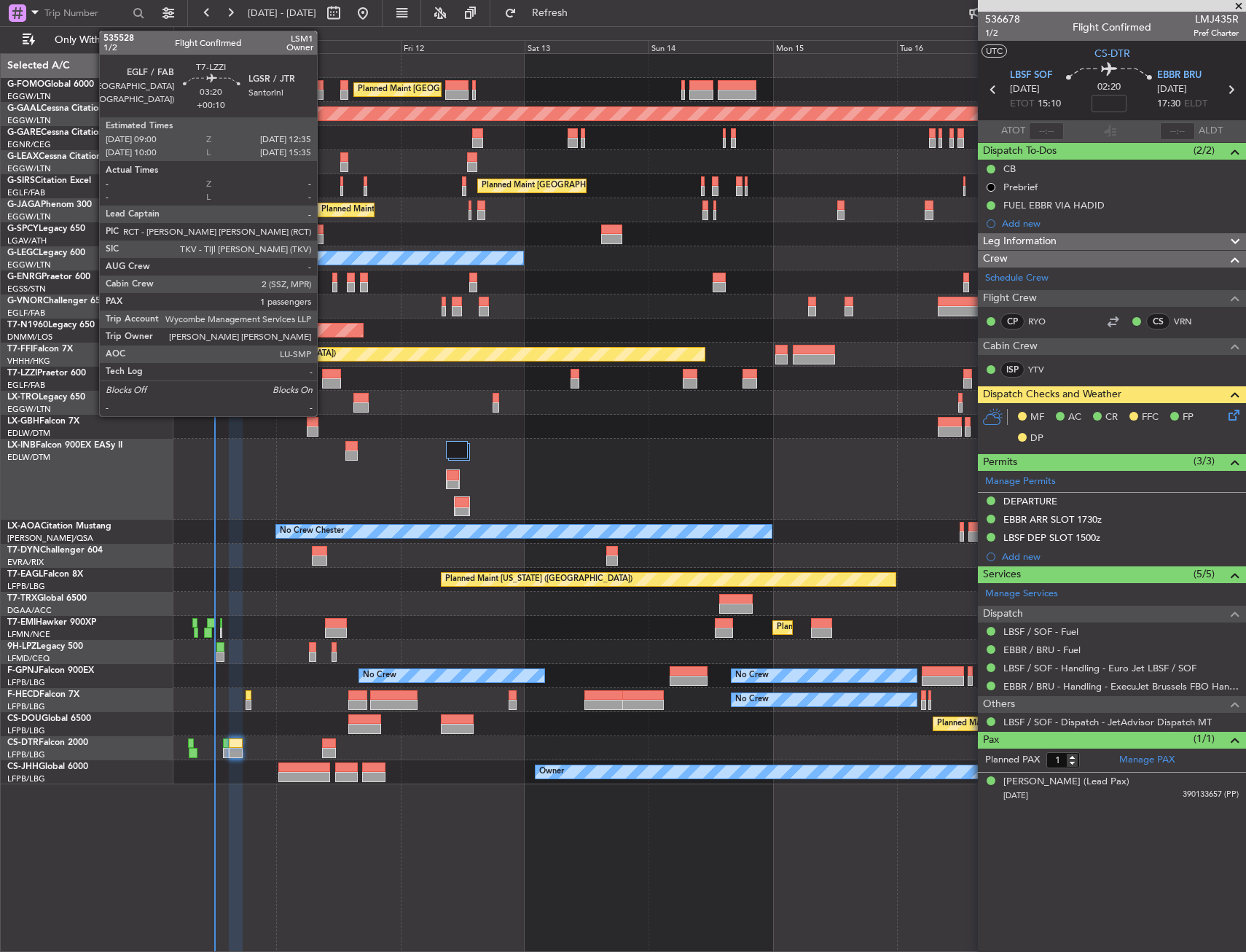
click at [324, 374] on div at bounding box center [332, 374] width 19 height 10
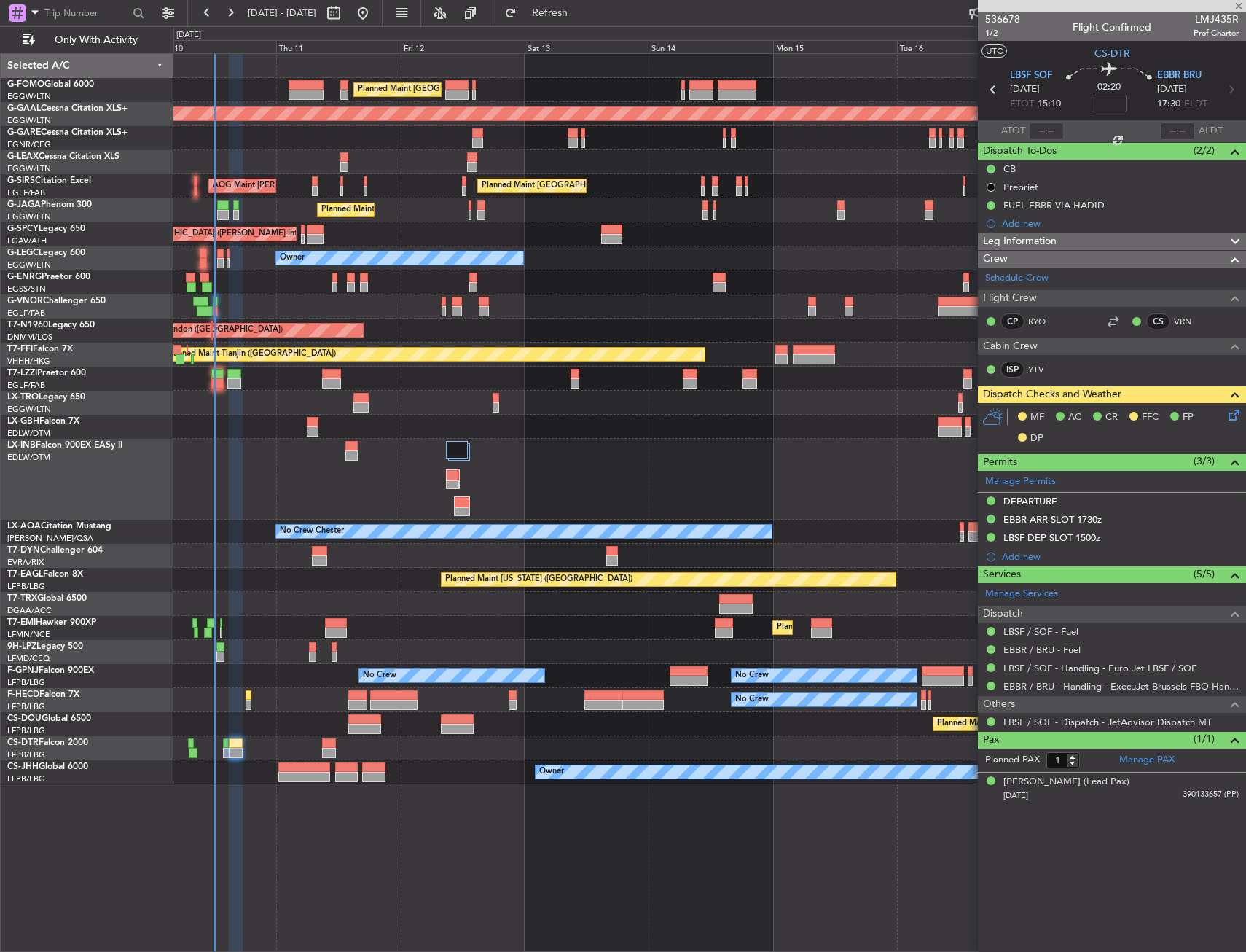
type input "+00:10"
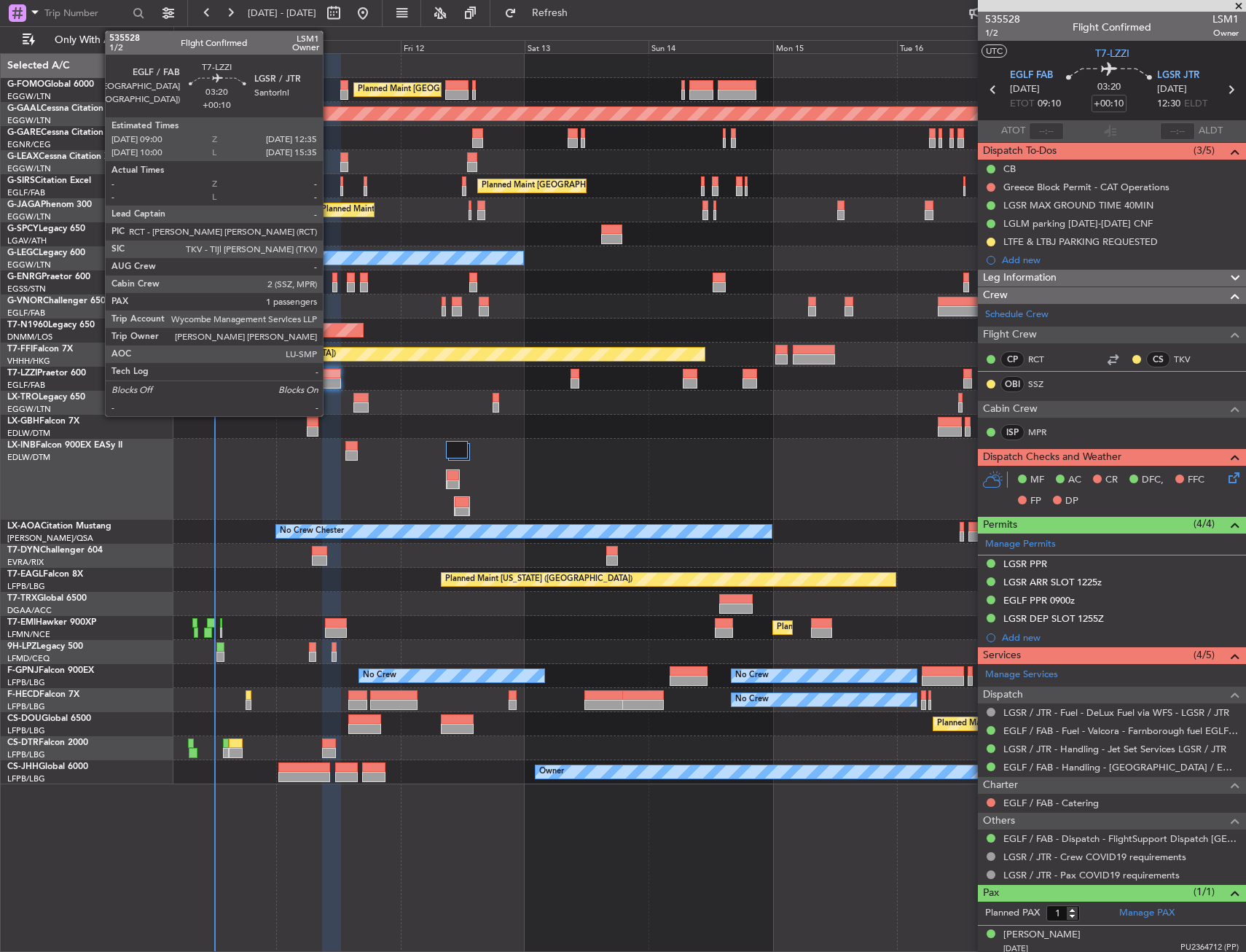
click at [330, 375] on div at bounding box center [332, 374] width 19 height 10
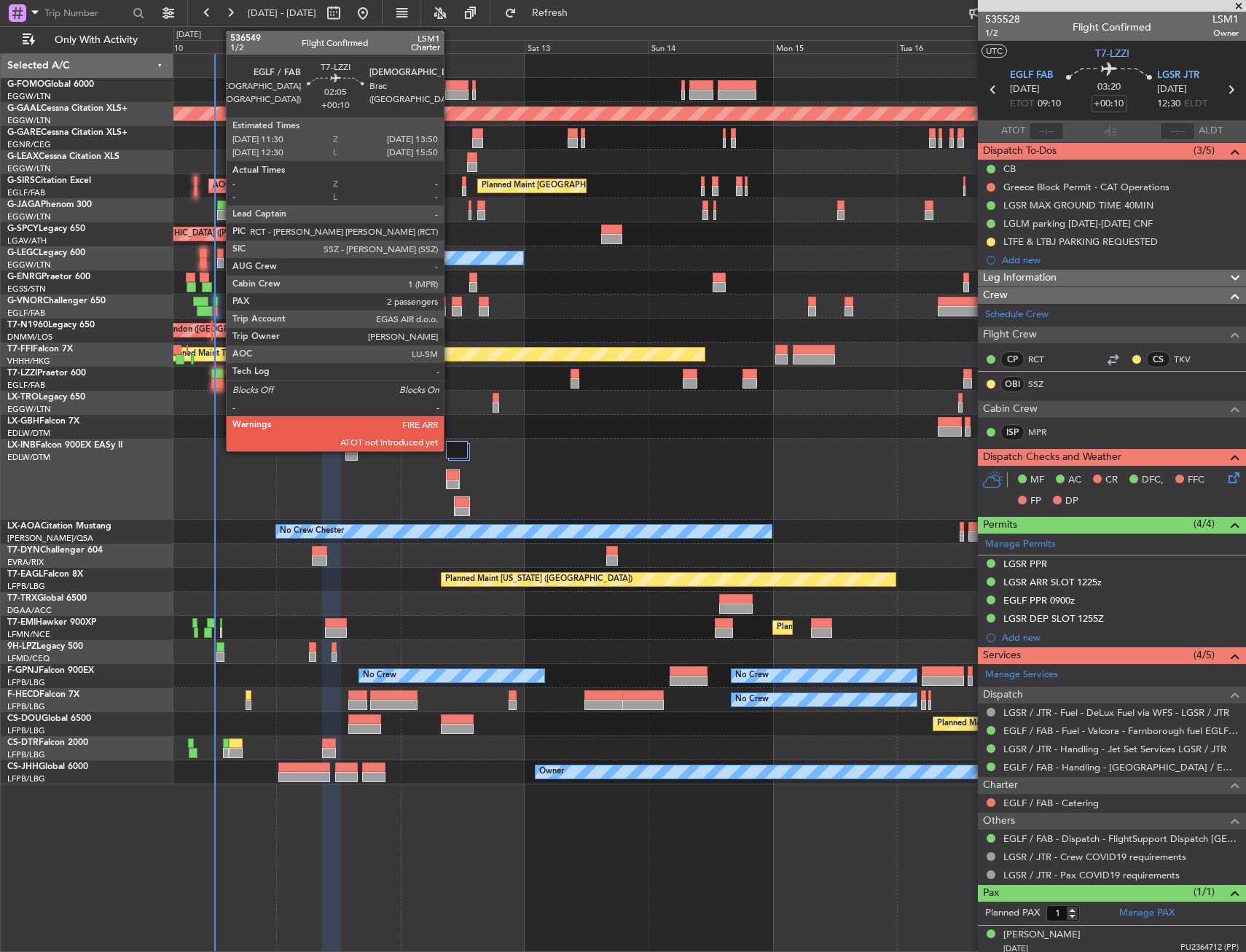
click at [219, 384] on div at bounding box center [217, 384] width 13 height 10
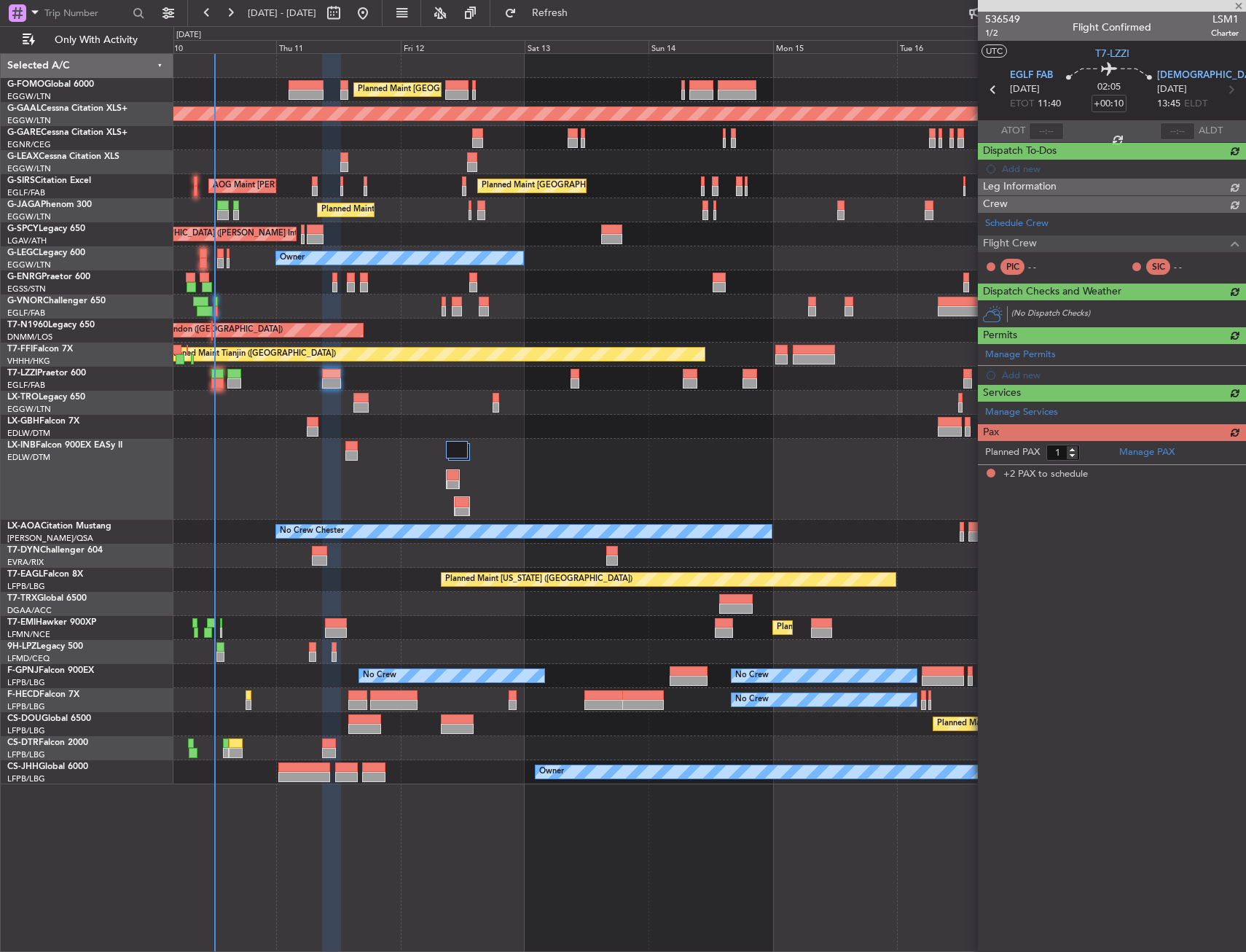
type input "2"
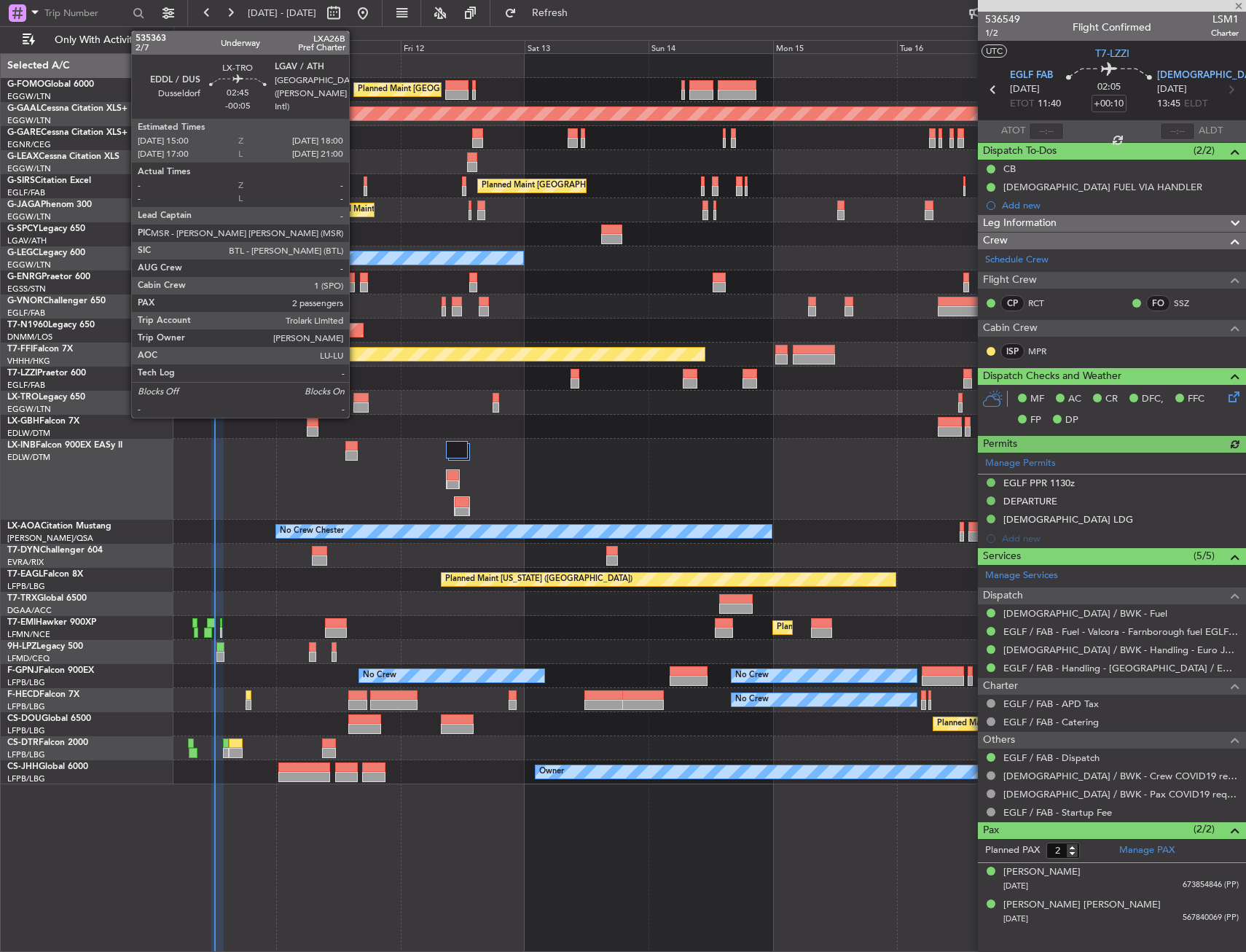
click at [355, 401] on div at bounding box center [361, 398] width 16 height 10
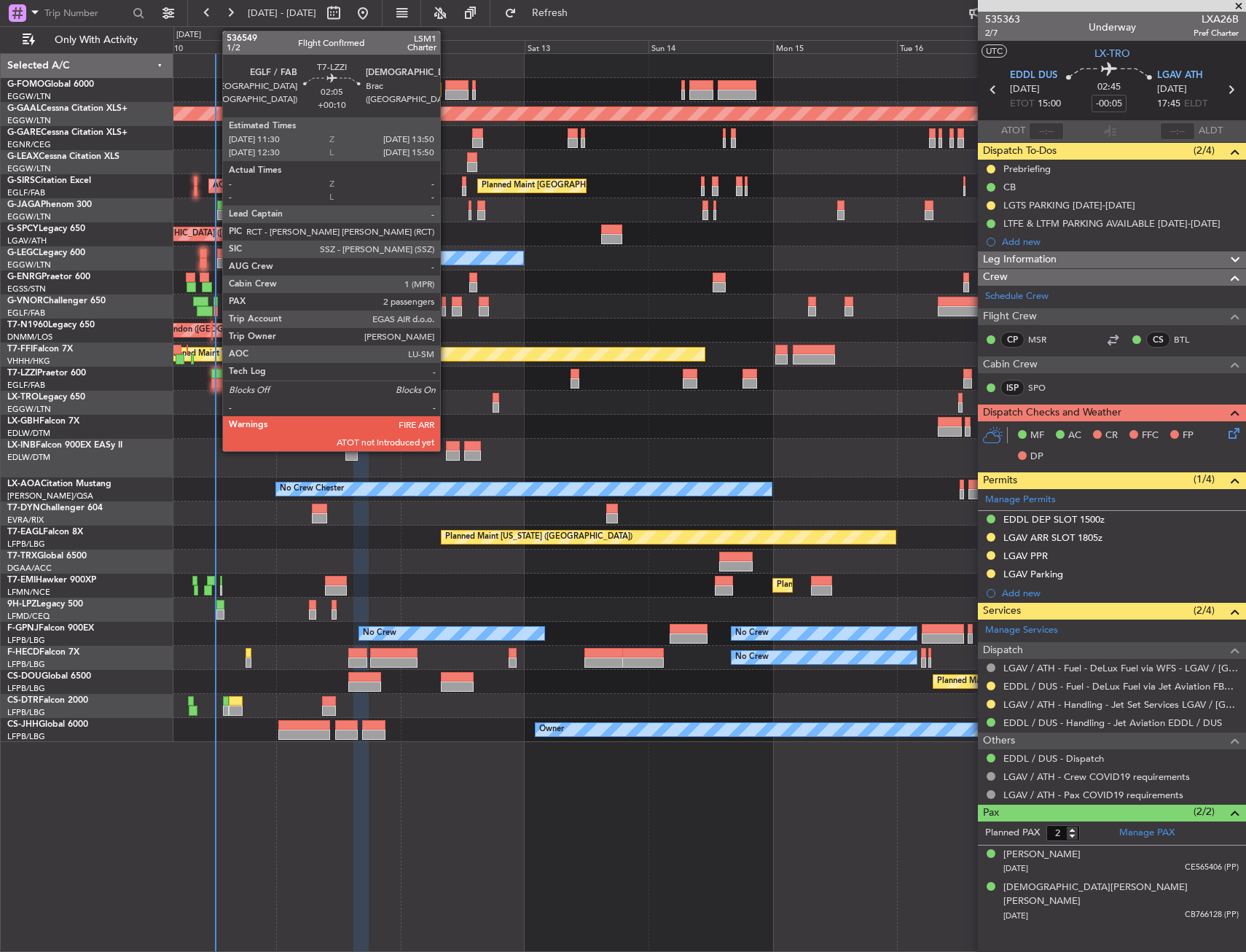
click at [218, 380] on div at bounding box center [217, 384] width 13 height 10
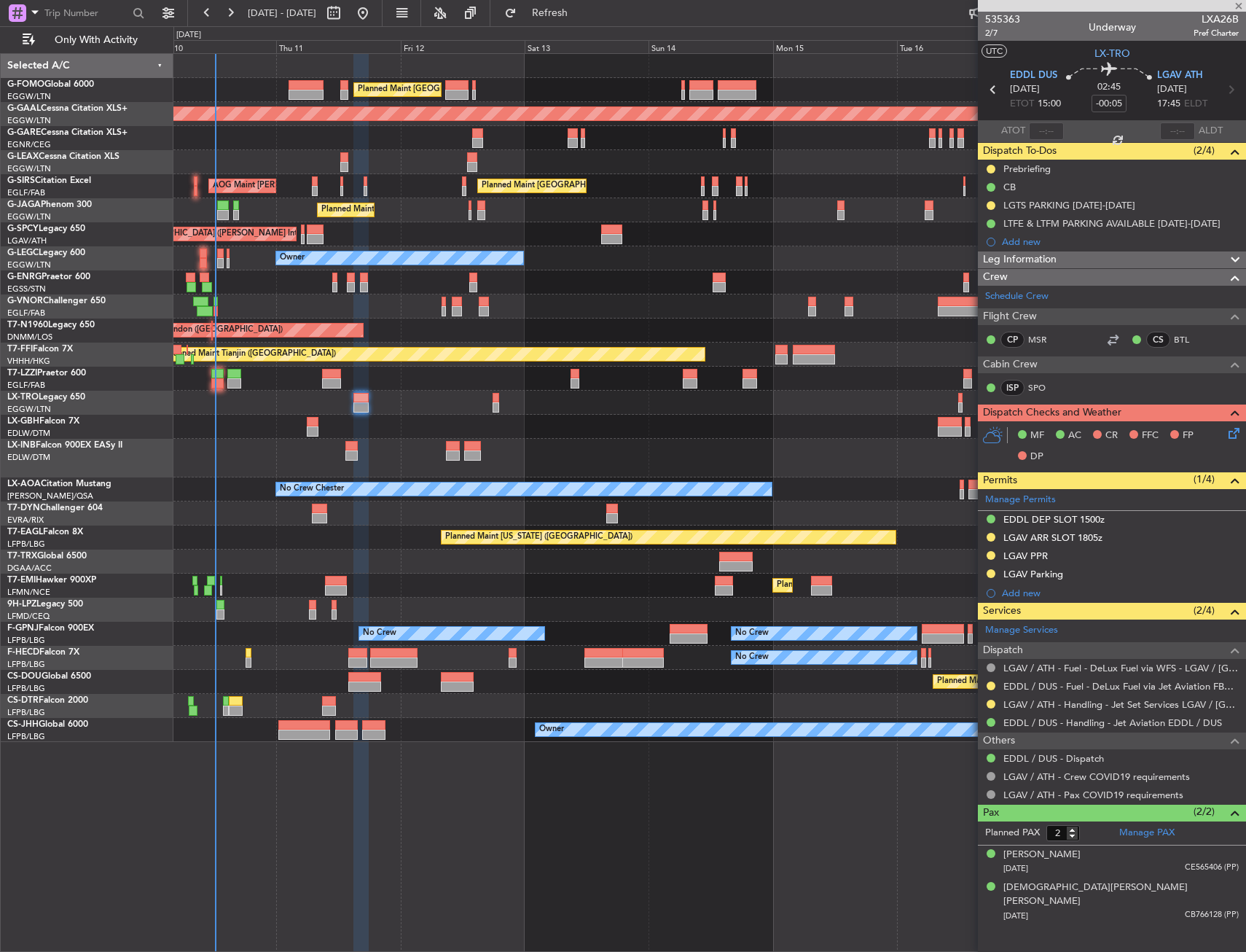
type input "+00:10"
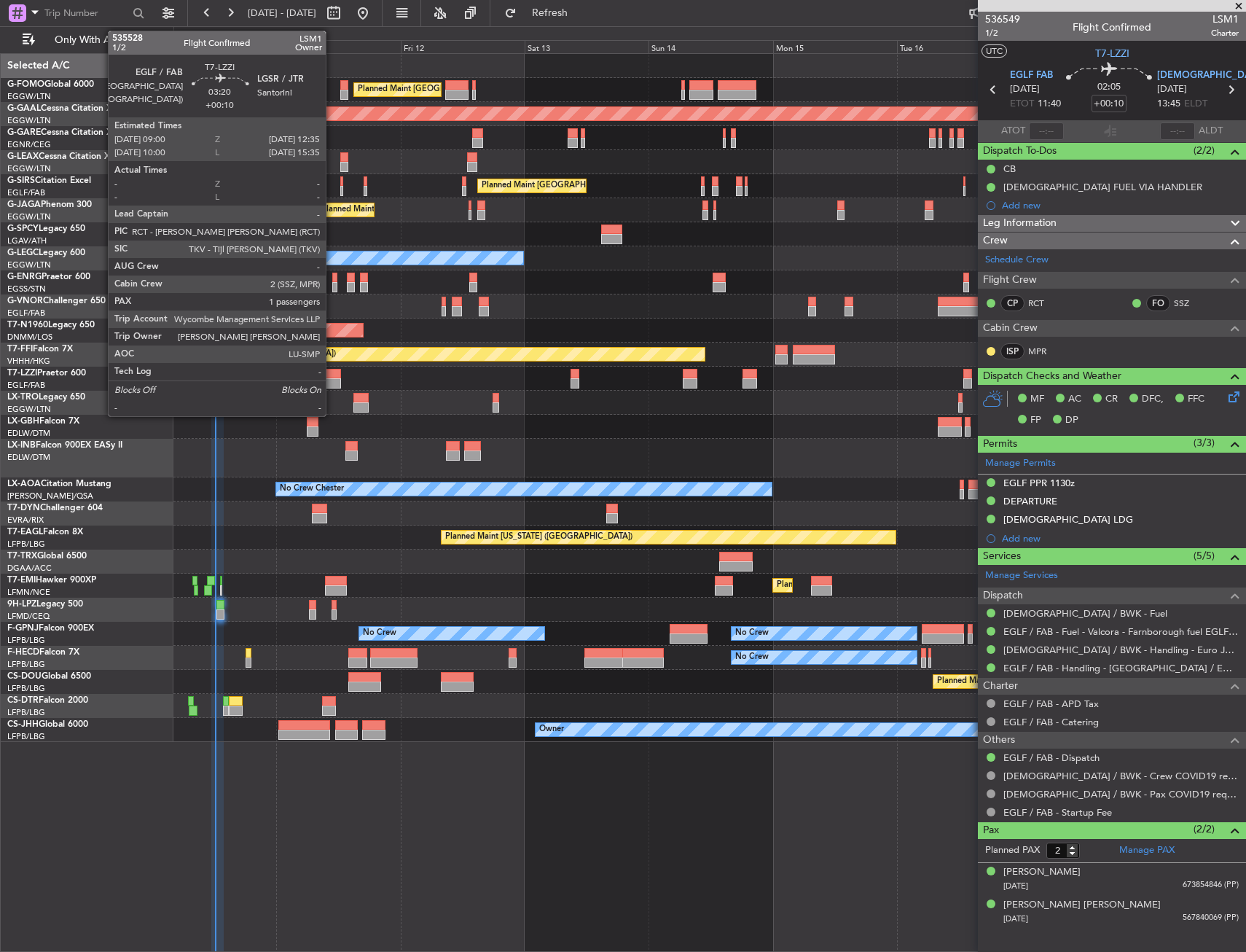
click at [332, 380] on div at bounding box center [332, 384] width 19 height 10
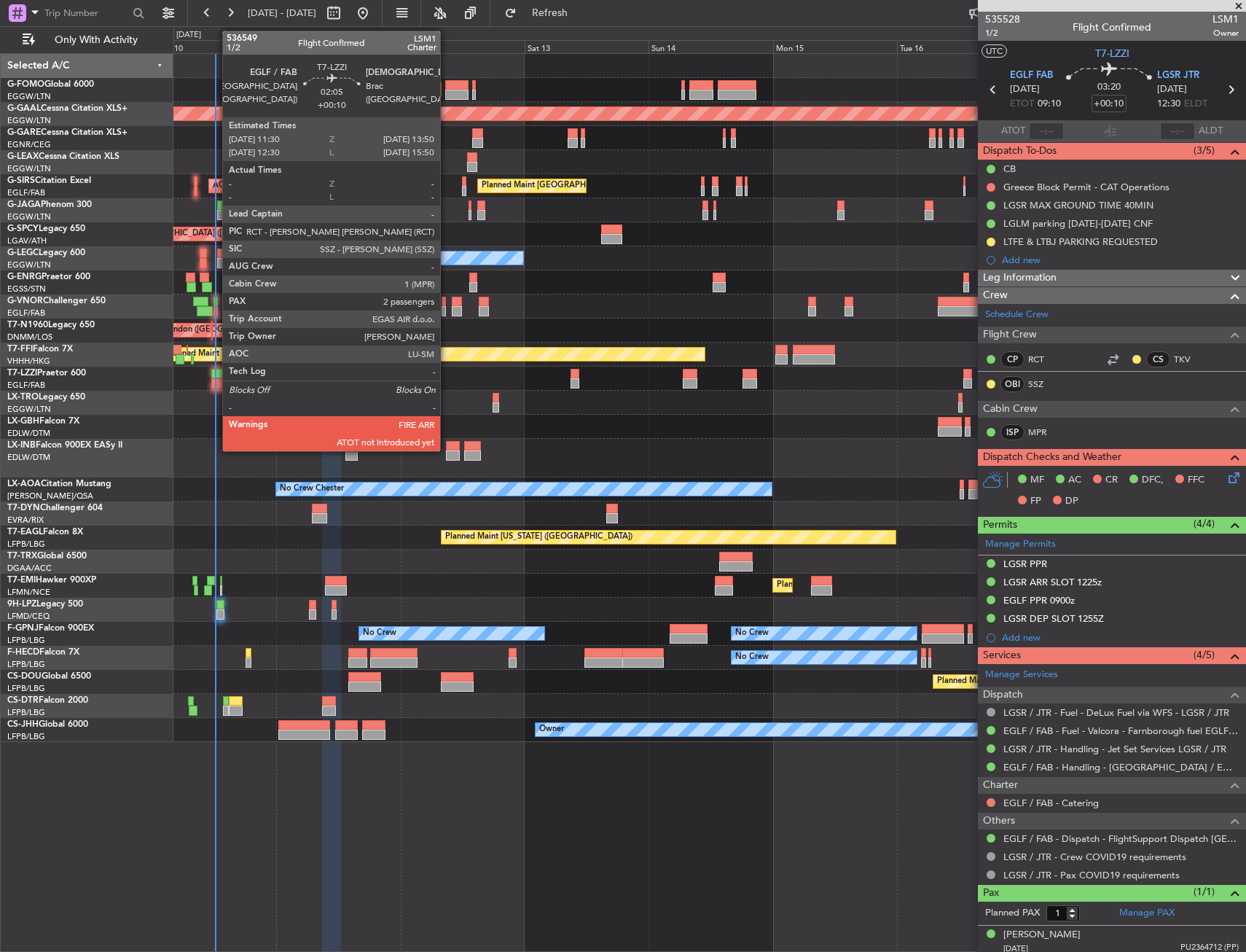
click at [215, 373] on div at bounding box center [217, 374] width 13 height 10
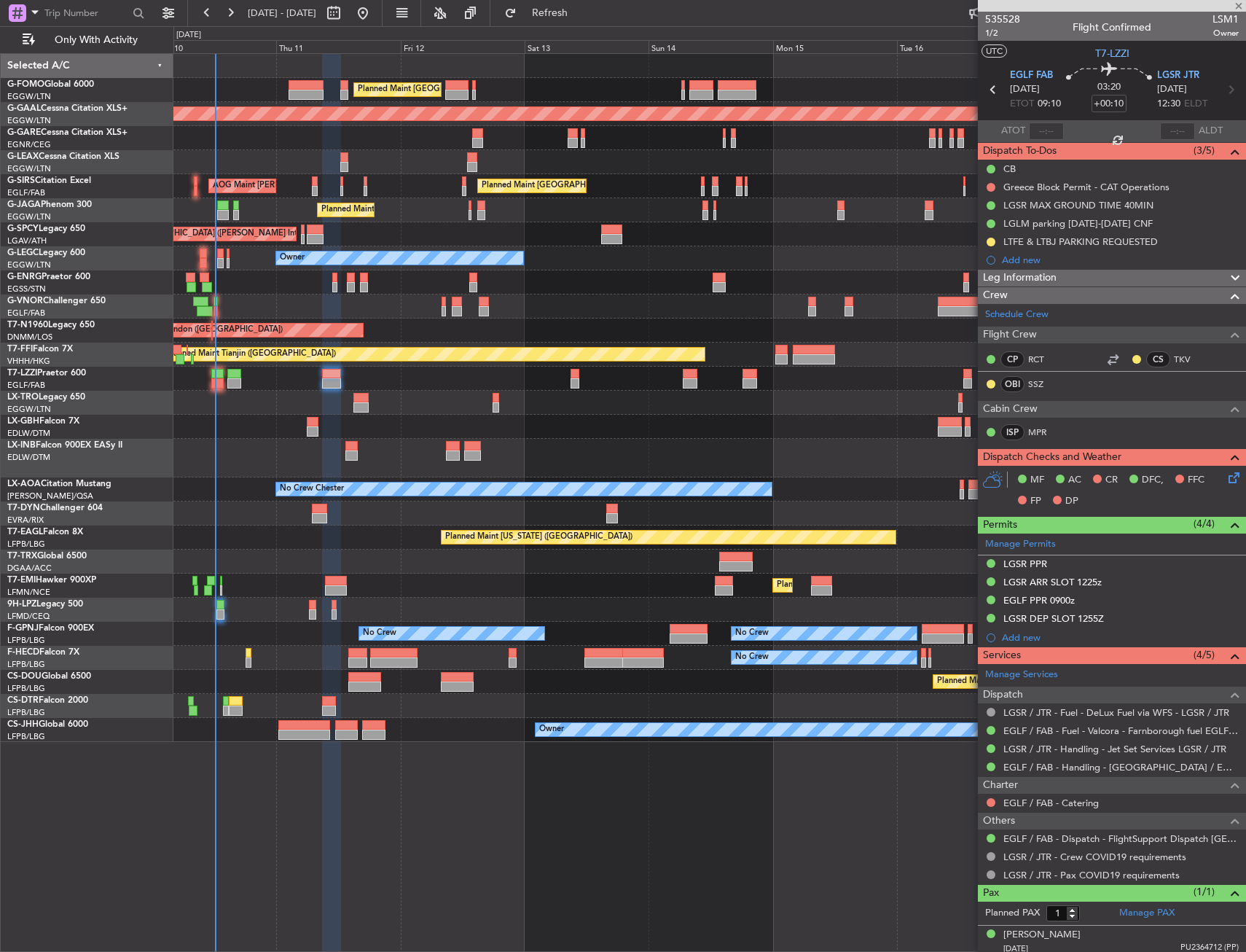
type input "2"
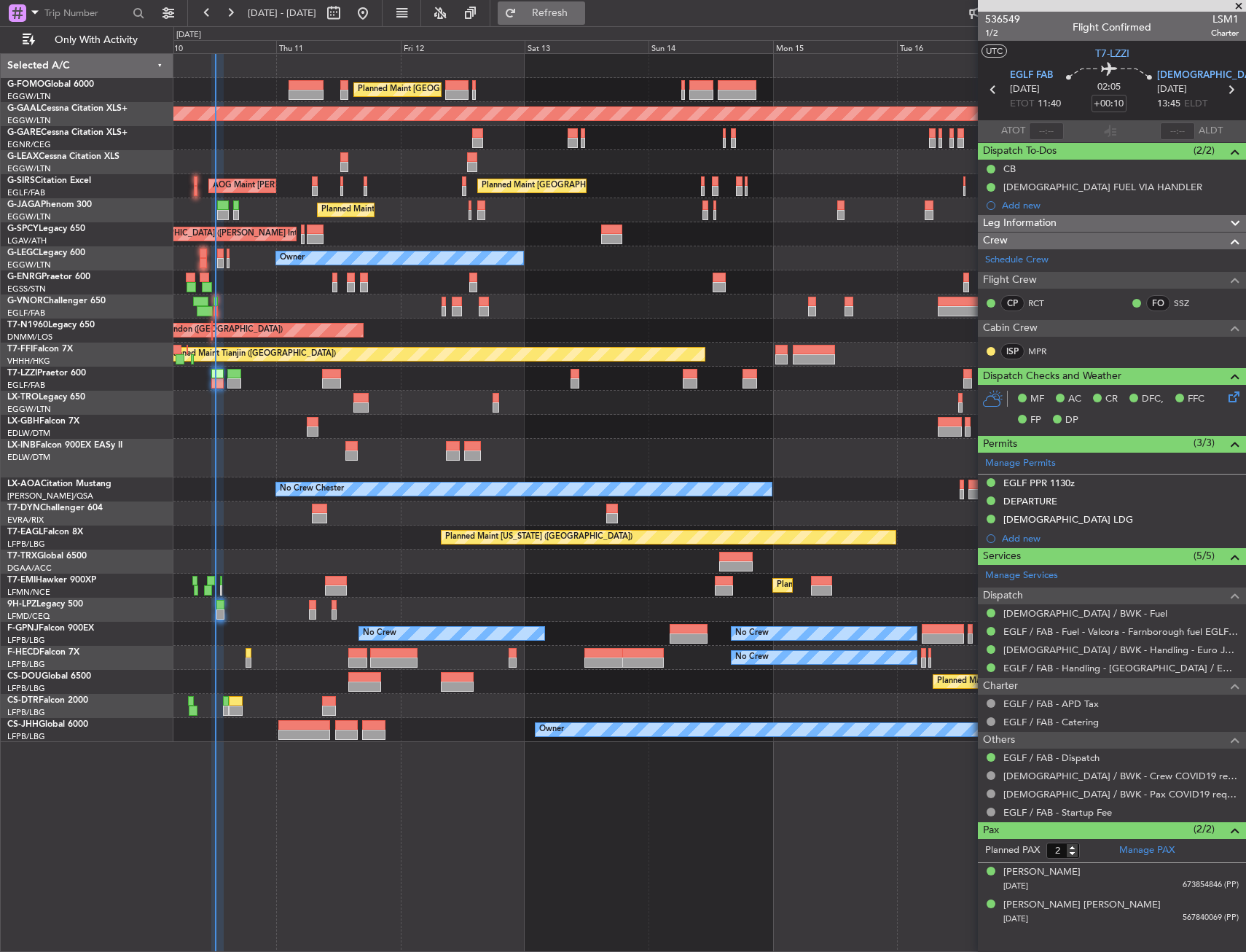
click at [566, 10] on button "Refresh" at bounding box center [541, 13] width 88 height 23
click at [581, 11] on span "Refresh" at bounding box center [551, 13] width 61 height 10
click at [581, 13] on span "Refresh" at bounding box center [551, 13] width 61 height 10
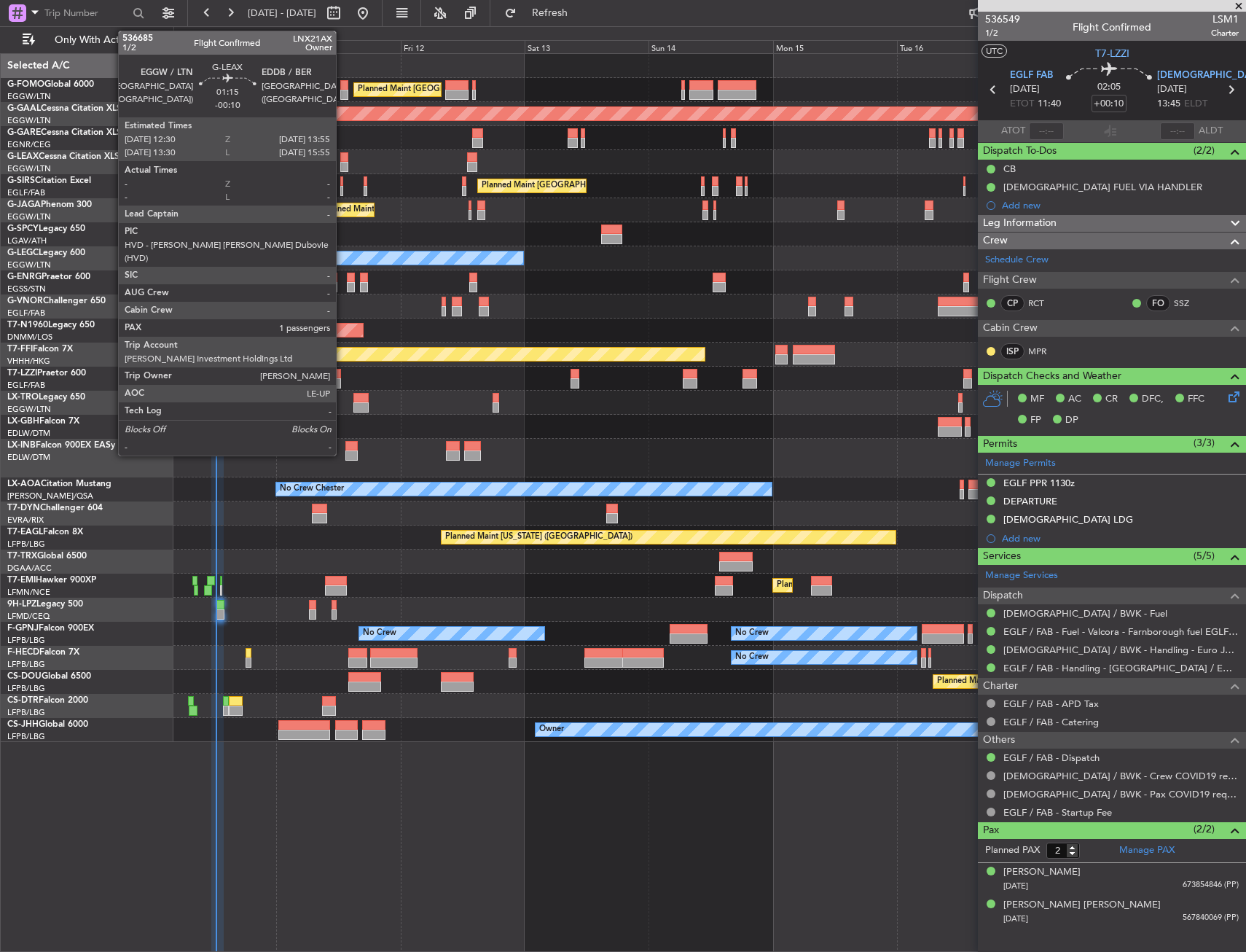
click at [343, 159] on div at bounding box center [343, 158] width 8 height 10
type input "-00:10"
type input "1"
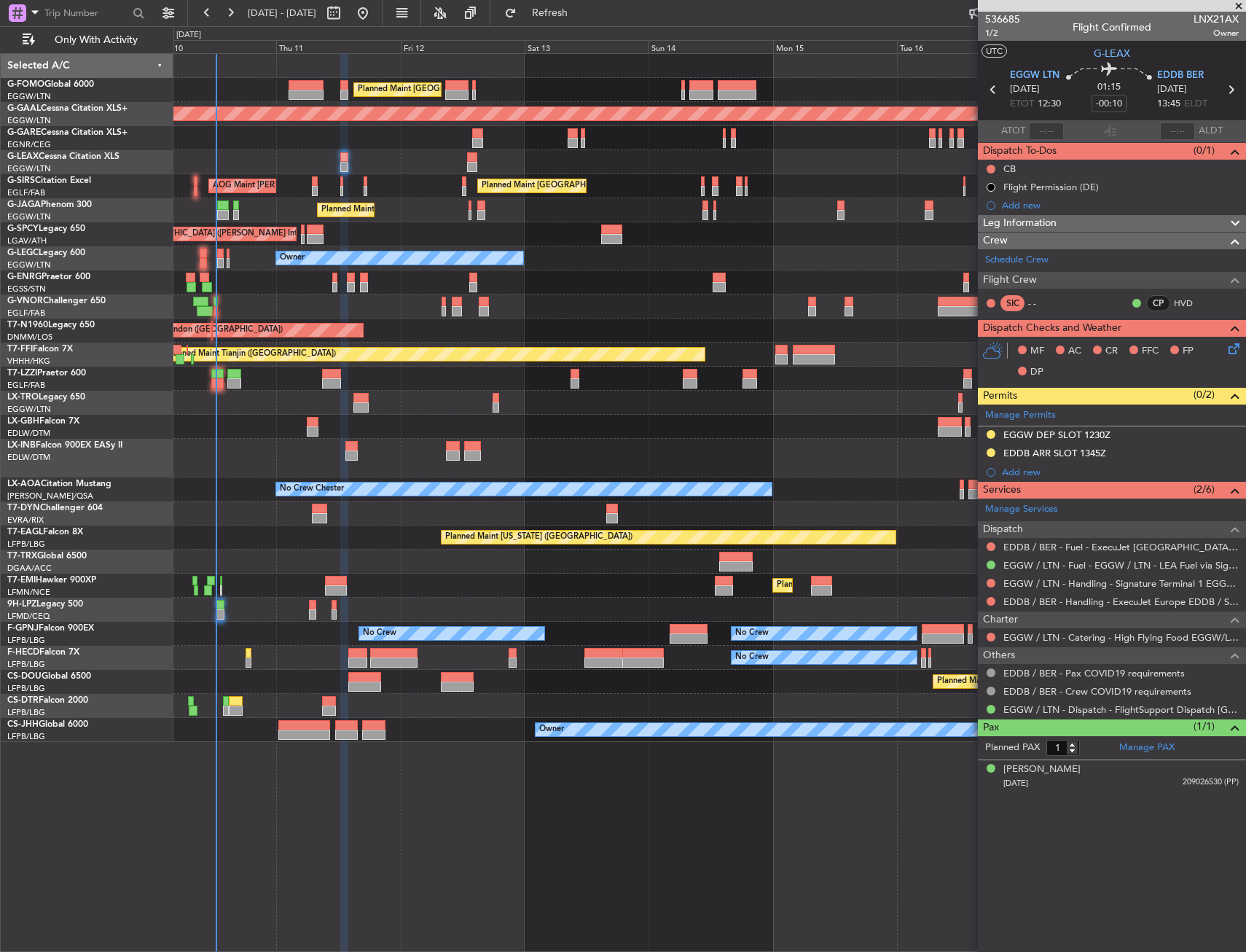
click at [1222, 87] on icon at bounding box center [1231, 89] width 19 height 19
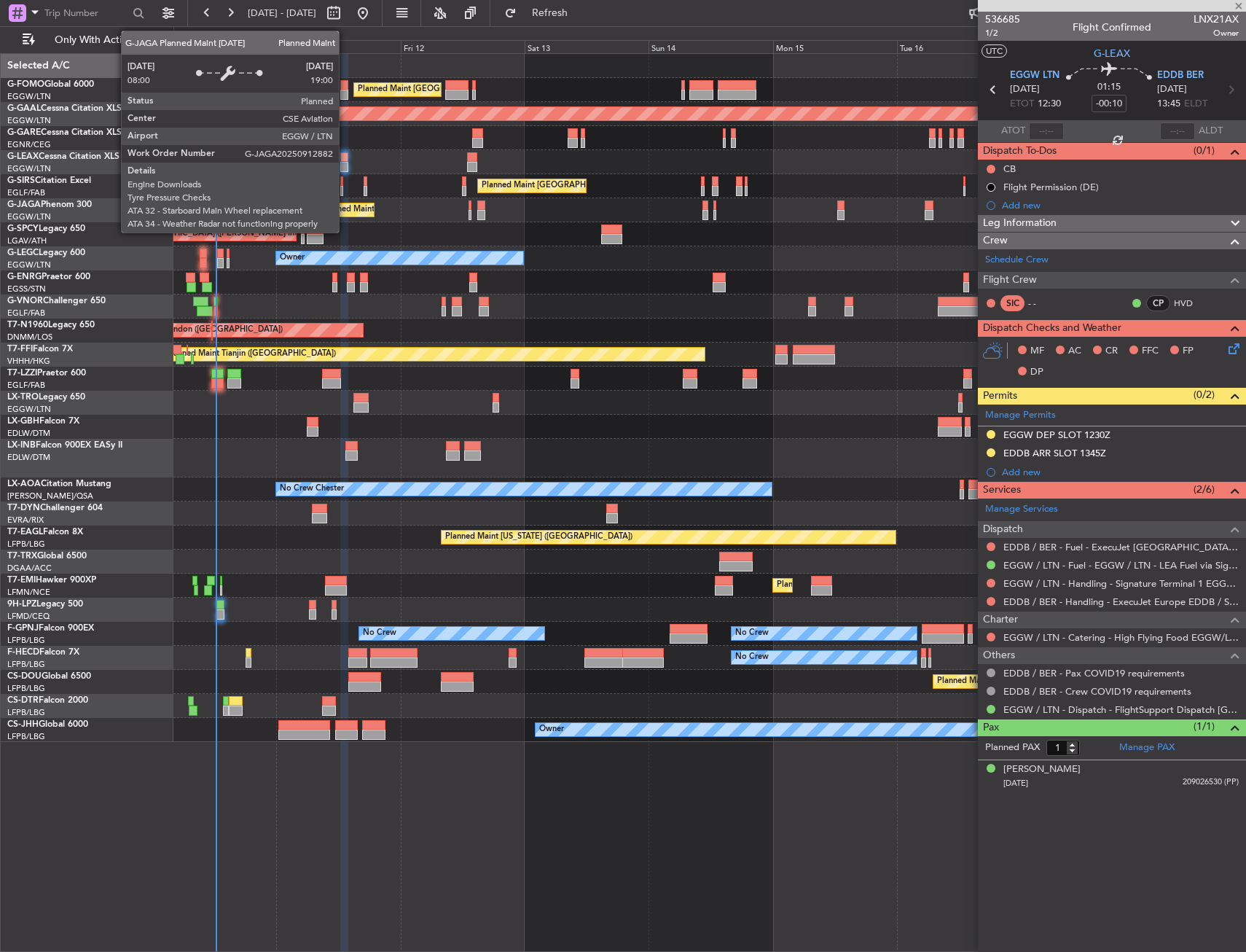
type input "+00:10"
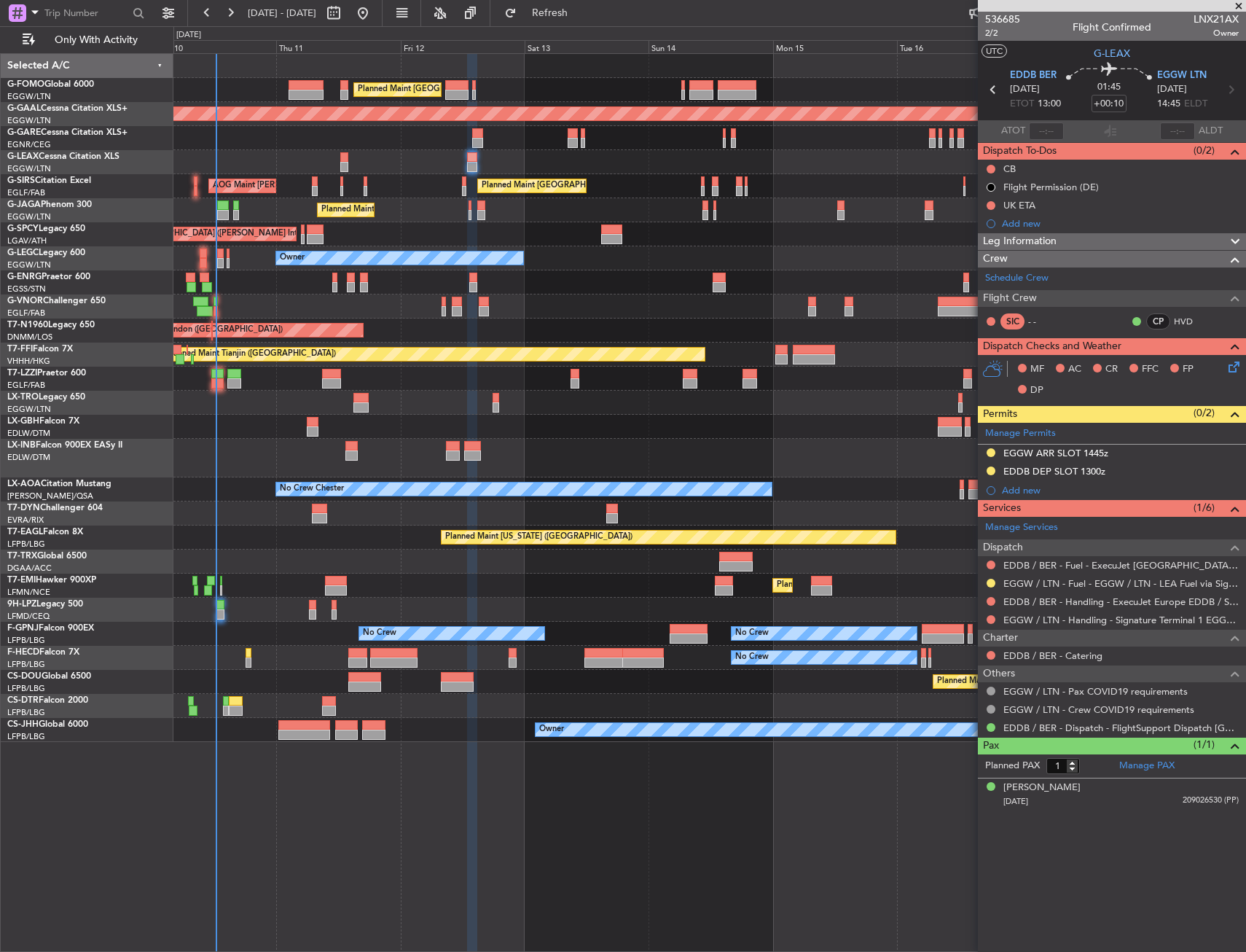
click at [354, 425] on div "Planned Maint [GEOGRAPHIC_DATA] ([GEOGRAPHIC_DATA]) Planned Maint Nurnberg" at bounding box center [710, 427] width 1072 height 24
click at [568, 406] on div at bounding box center [710, 402] width 1072 height 24
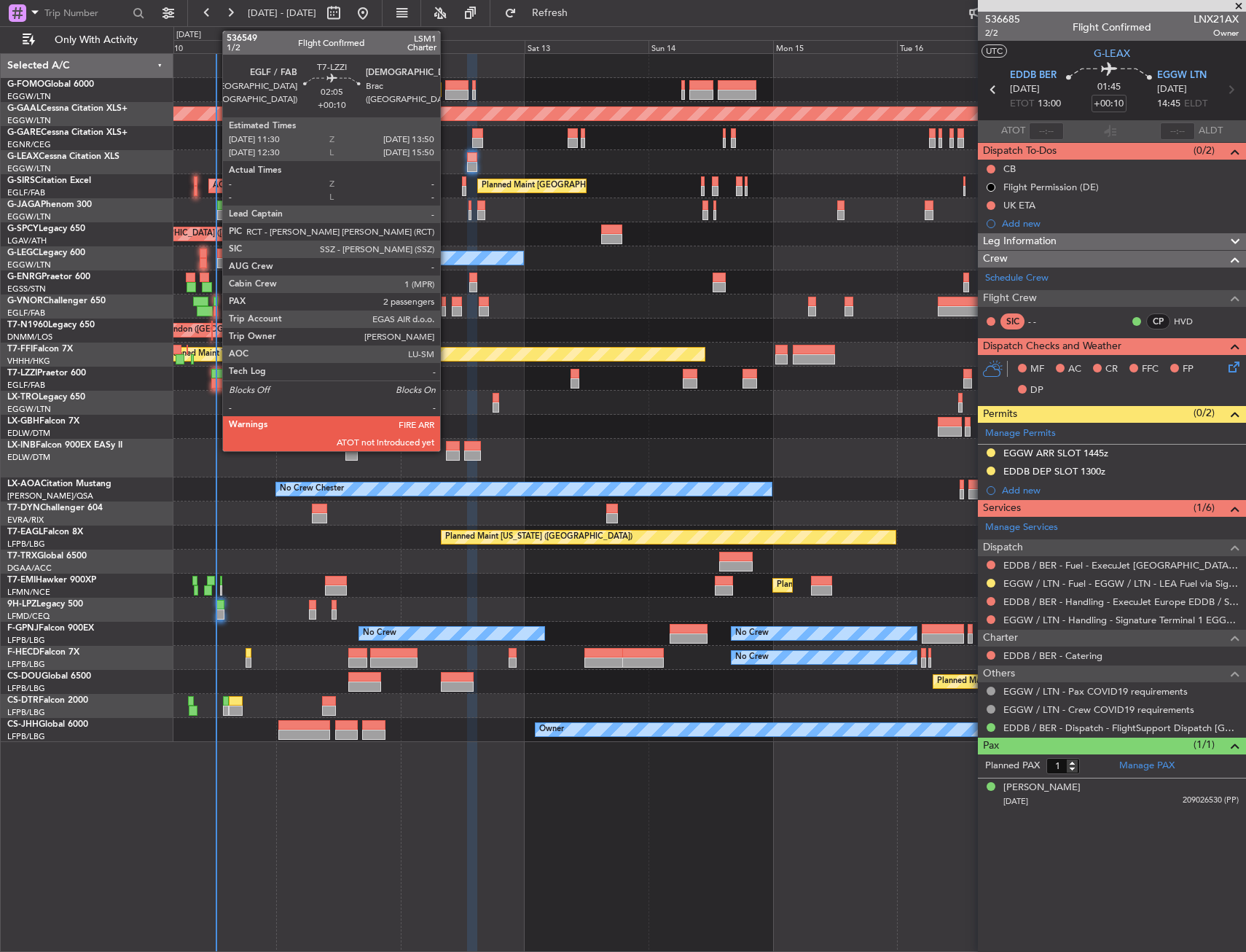
click at [215, 381] on div at bounding box center [217, 384] width 13 height 10
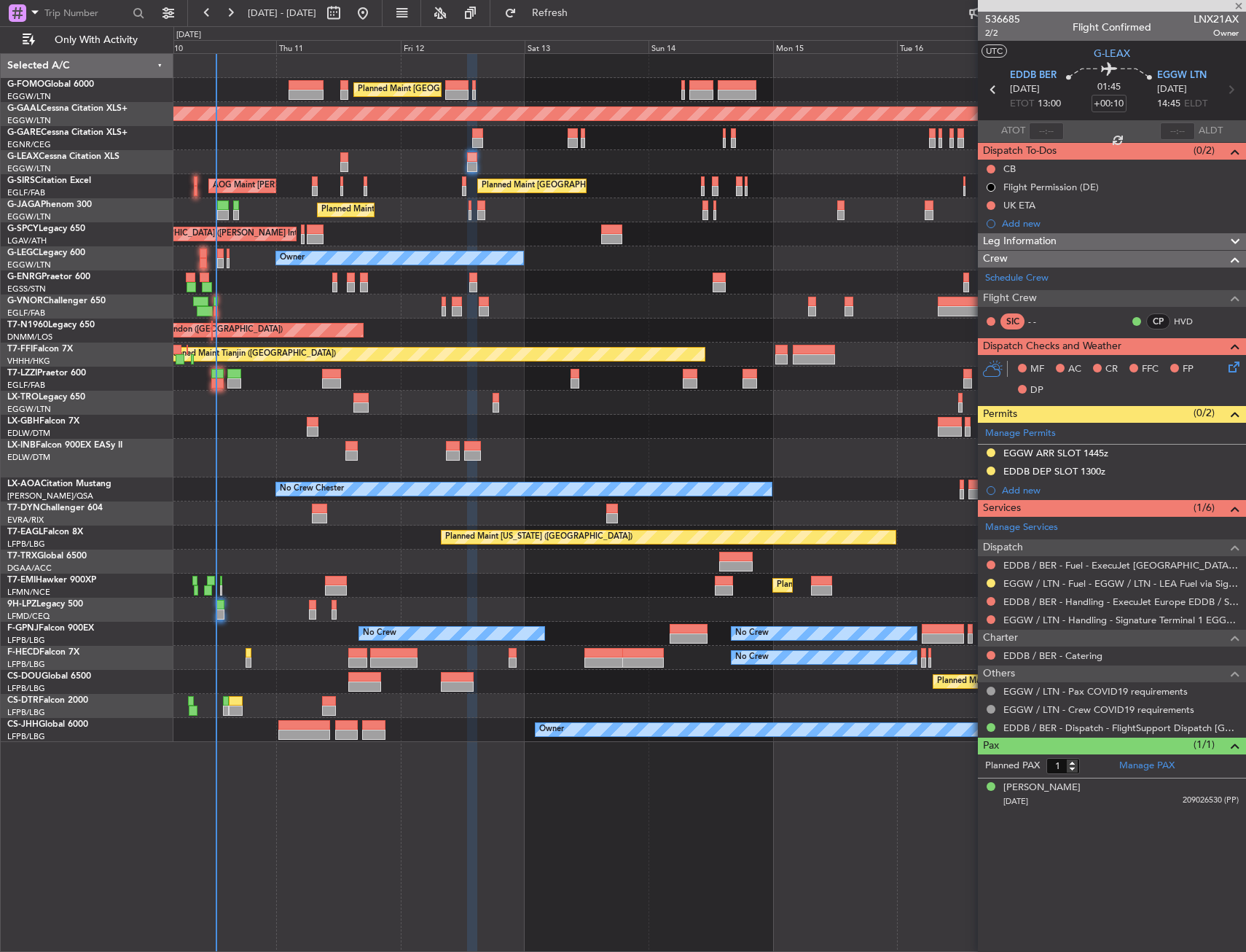
click at [651, 5] on div "[DATE] - [DATE] Refresh Quick Links Only With Activity" at bounding box center [623, 13] width 1246 height 26
click at [581, 14] on span "Refresh" at bounding box center [551, 13] width 61 height 10
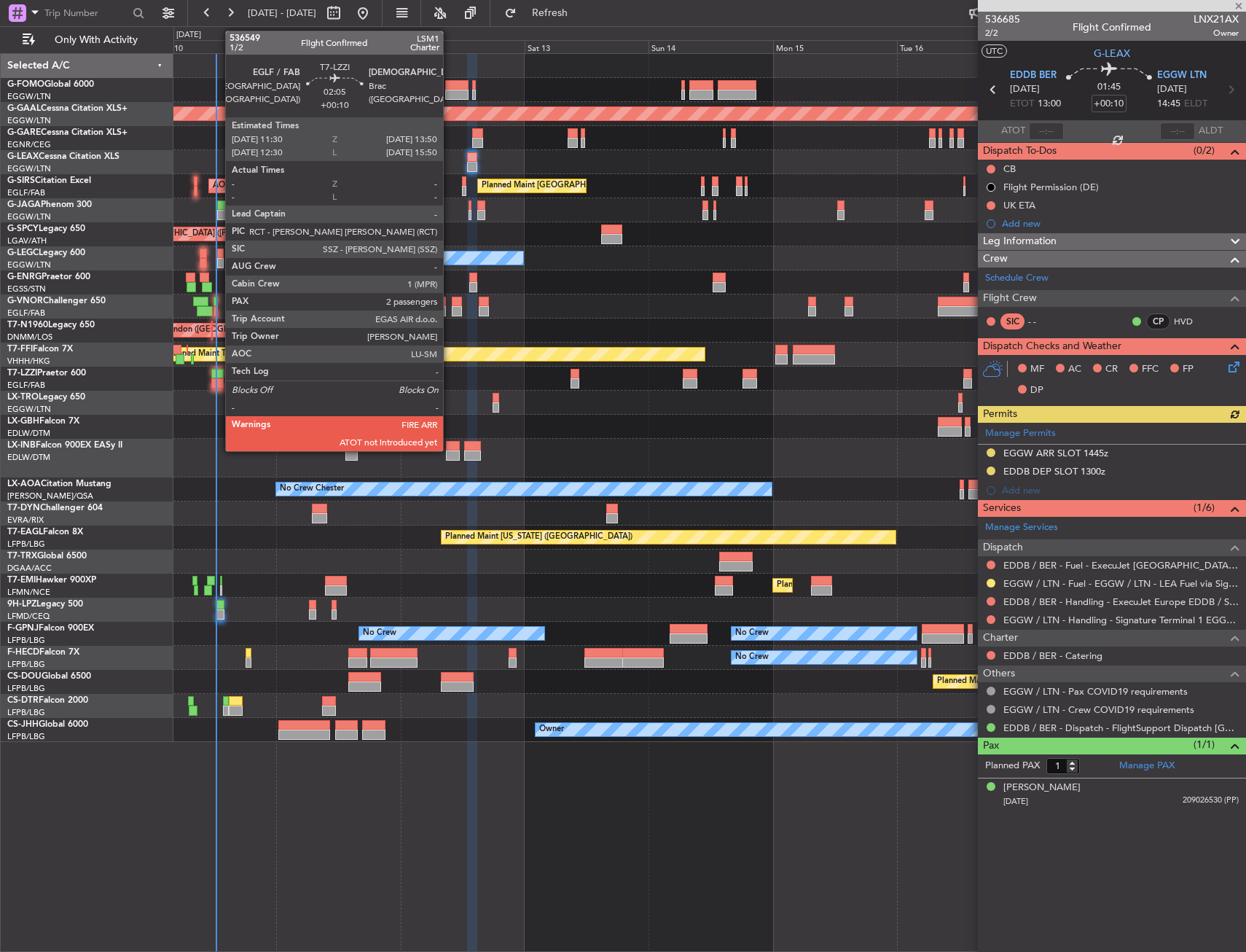
click at [218, 380] on div at bounding box center [217, 384] width 13 height 10
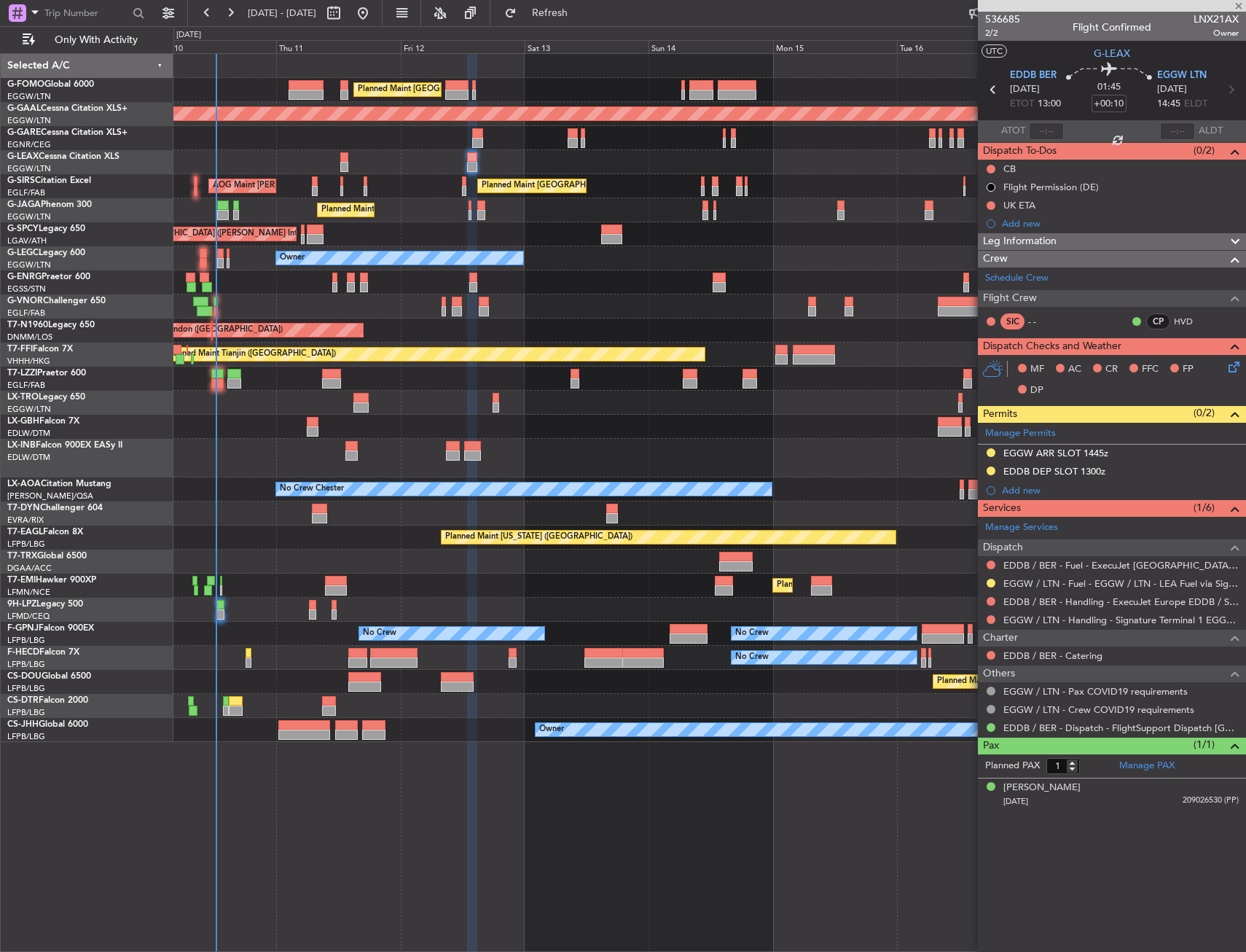
type input "2"
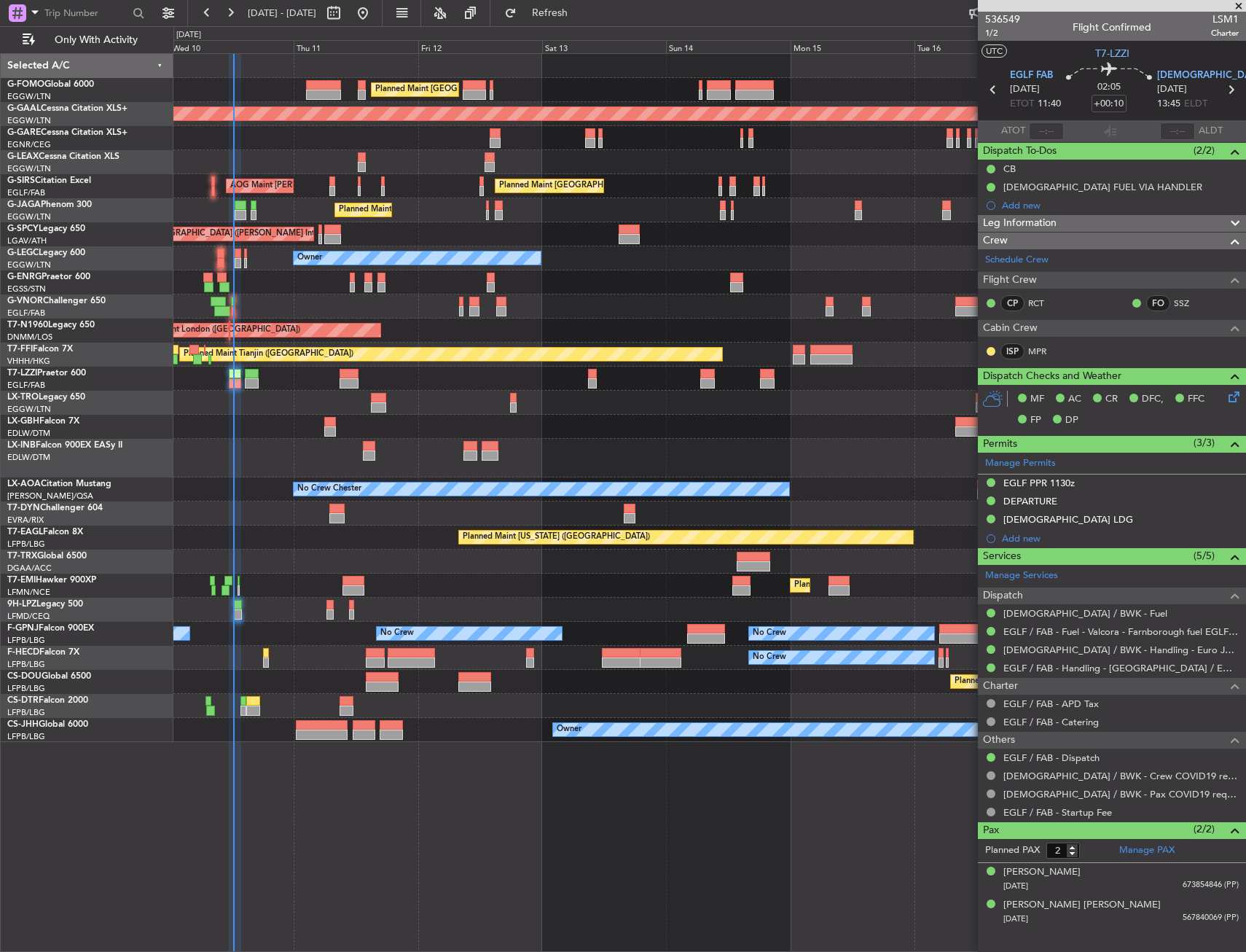
click at [237, 146] on div "Unplanned Maint Chester" at bounding box center [710, 138] width 1072 height 24
click at [232, 148] on div "Unplanned Maint Chester" at bounding box center [710, 138] width 1072 height 24
click at [272, 631] on div "No Crew No Crew No Crew No Crew" at bounding box center [710, 633] width 1072 height 24
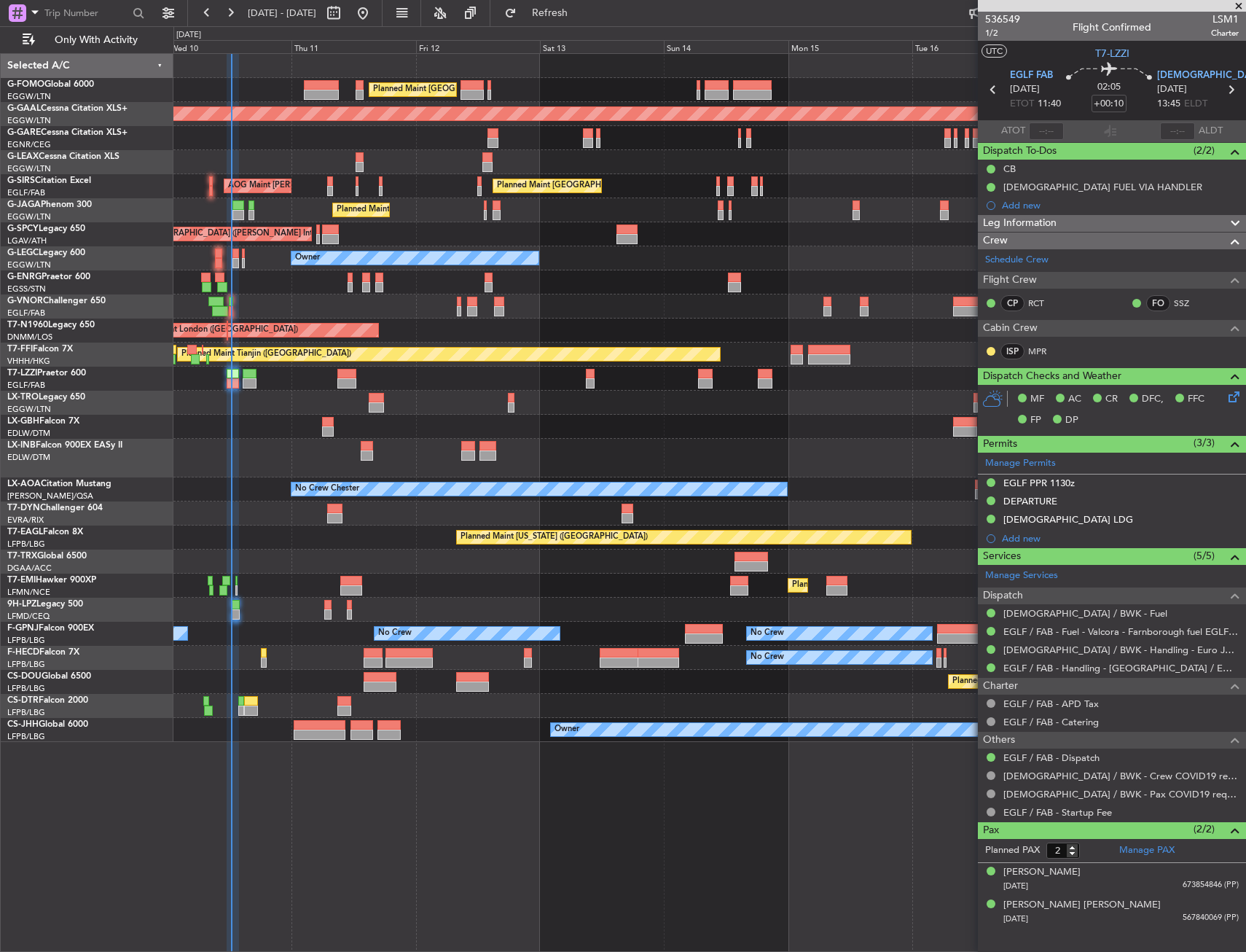
click at [257, 309] on div "Planned Maint [GEOGRAPHIC_DATA] ([GEOGRAPHIC_DATA])" at bounding box center [710, 306] width 1072 height 24
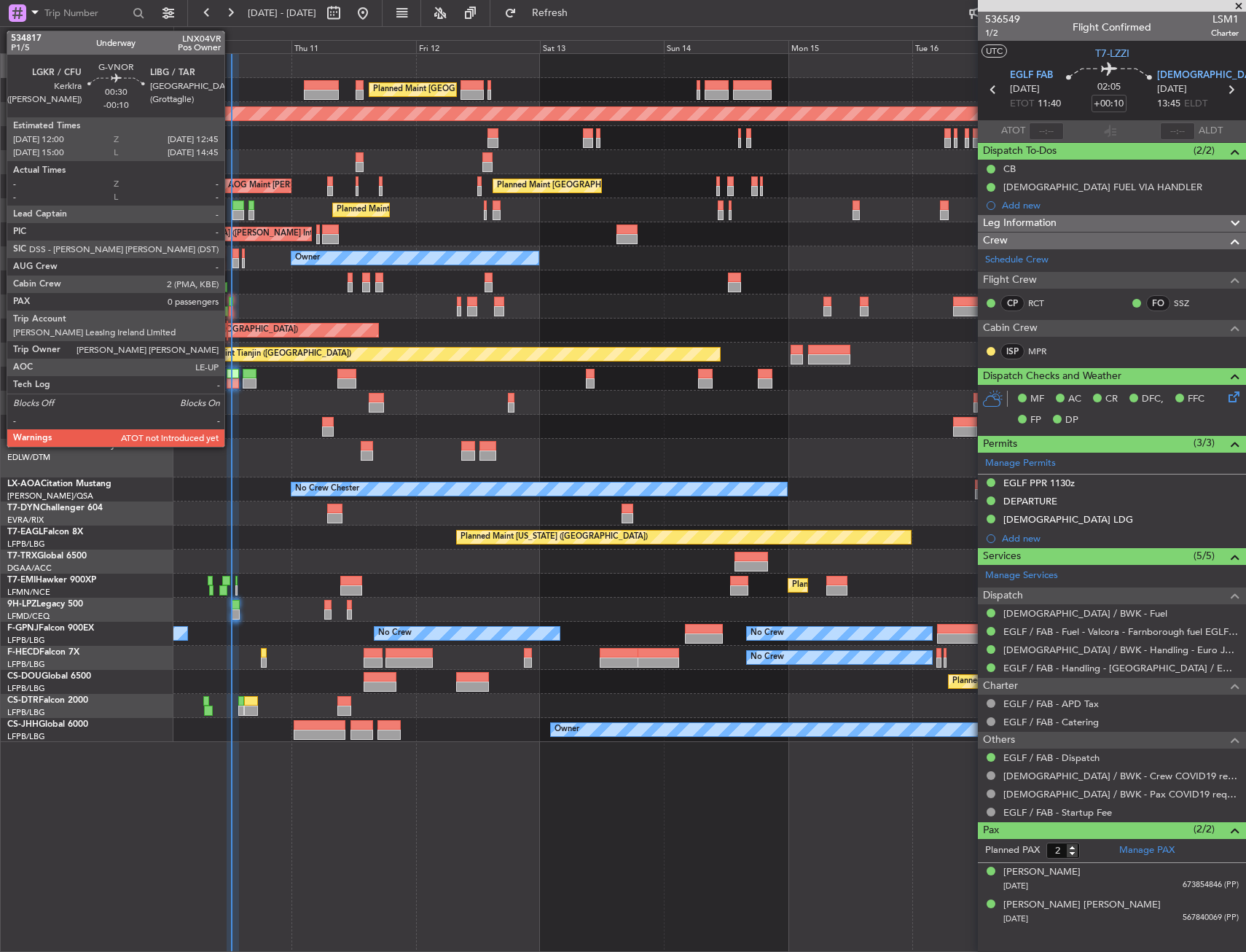
click at [231, 306] on div at bounding box center [231, 311] width 4 height 10
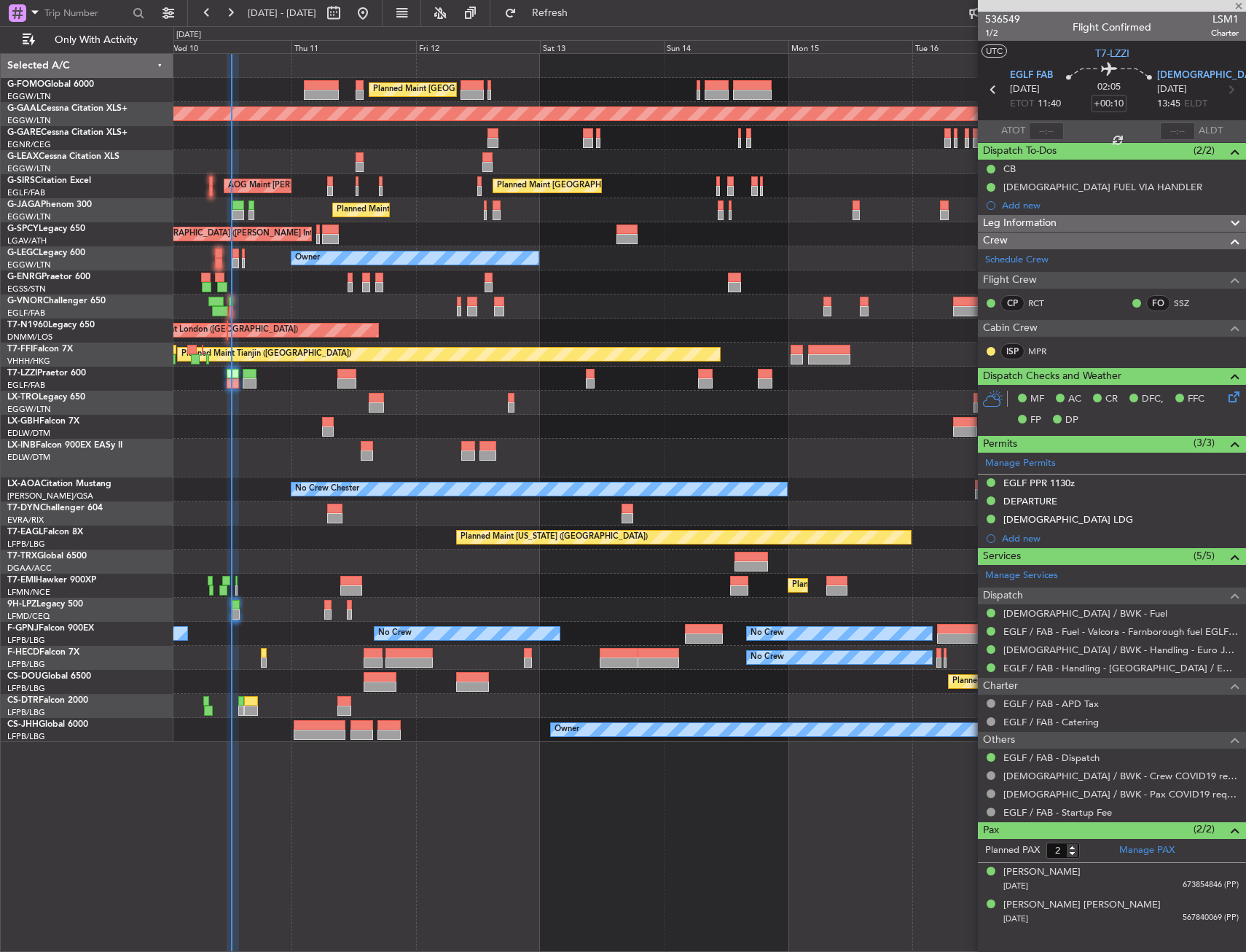
type input "-00:10"
type input "0"
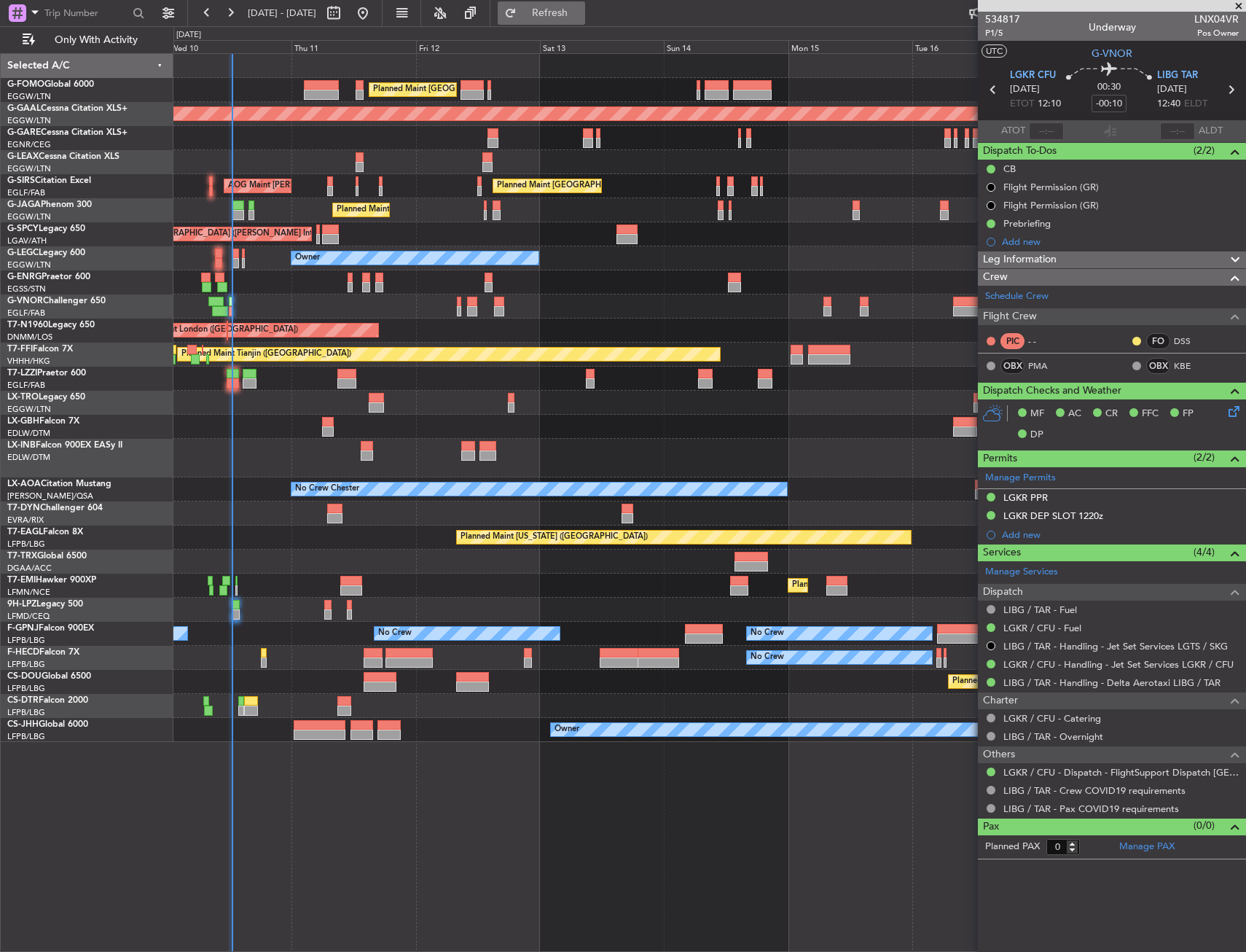
click at [580, 17] on span "Refresh" at bounding box center [551, 13] width 61 height 10
click at [545, 453] on div at bounding box center [710, 458] width 1072 height 38
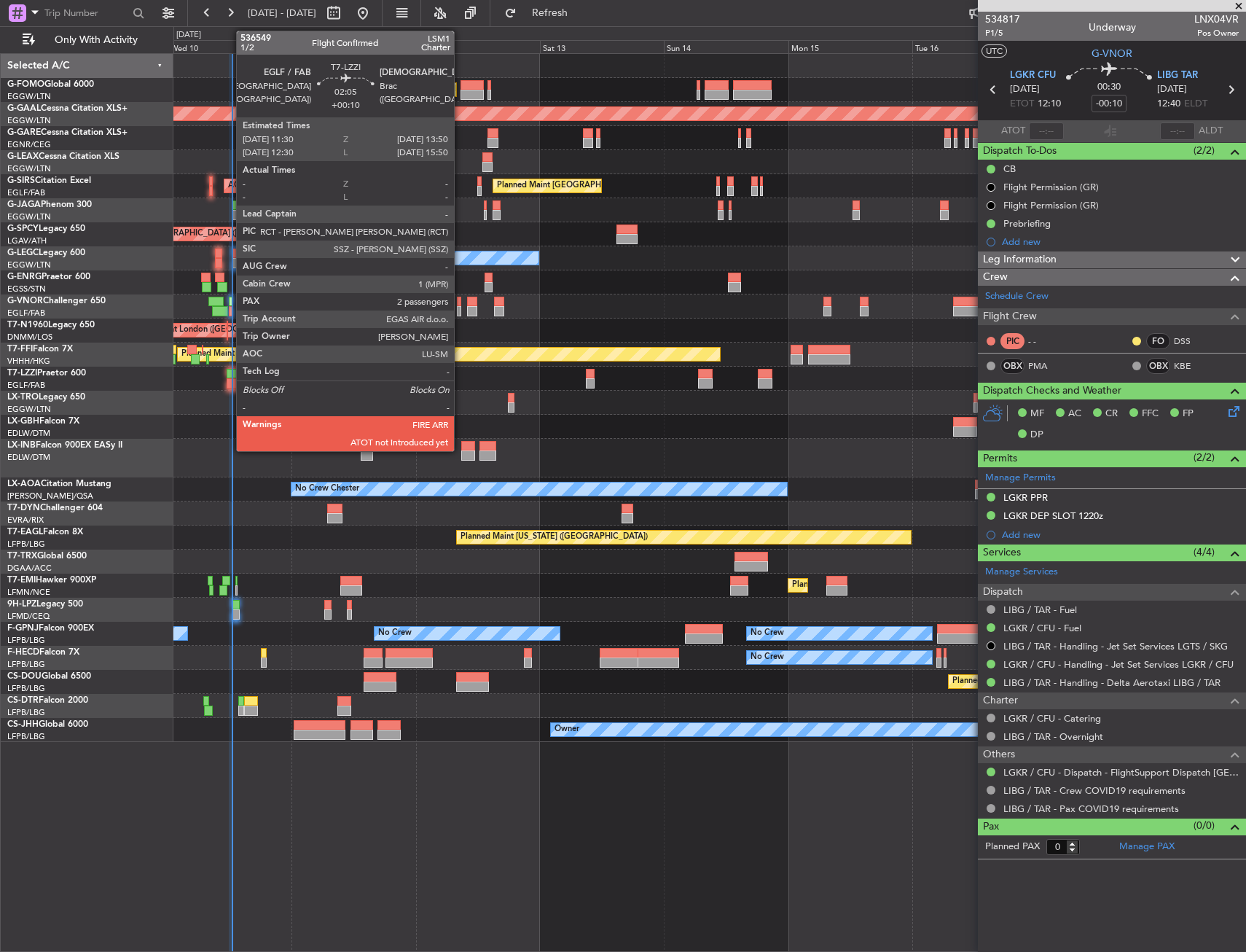
click at [229, 385] on div at bounding box center [233, 384] width 13 height 10
type input "+00:10"
type input "2"
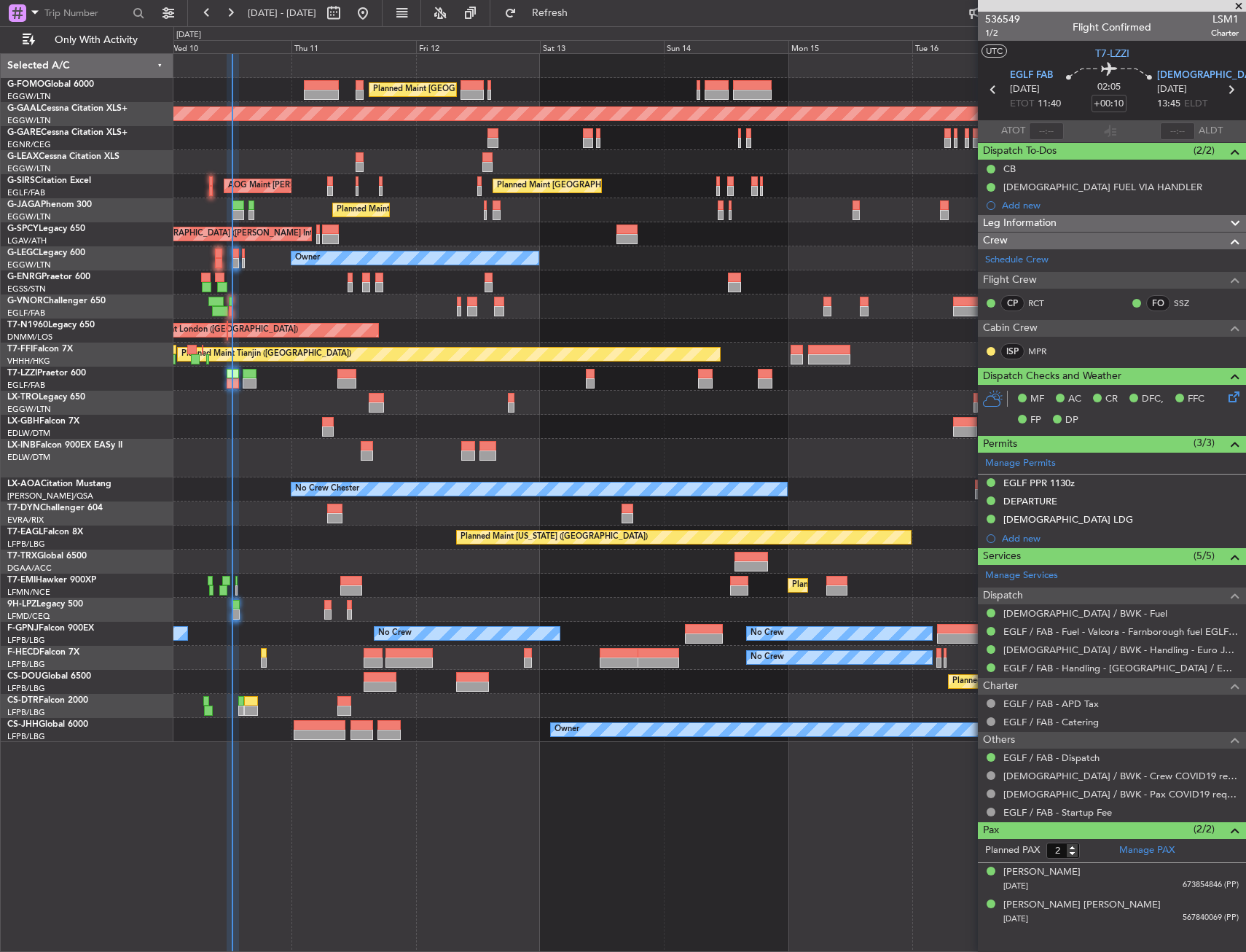
click at [592, 5] on fb-refresh-button "Refresh" at bounding box center [541, 13] width 102 height 26
click at [581, 15] on span "Refresh" at bounding box center [551, 13] width 61 height 10
type input "12:27"
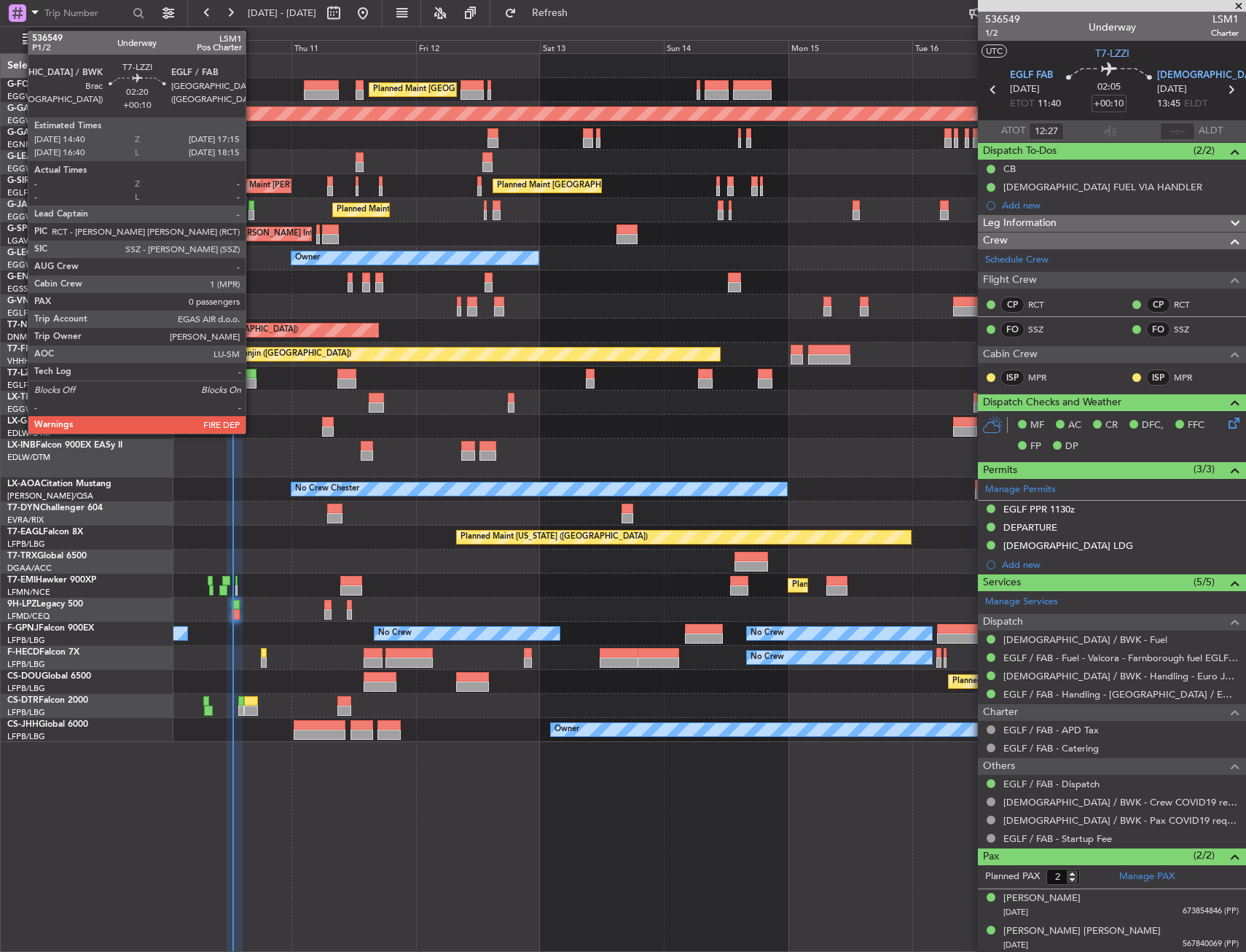
click at [253, 375] on div at bounding box center [250, 374] width 14 height 10
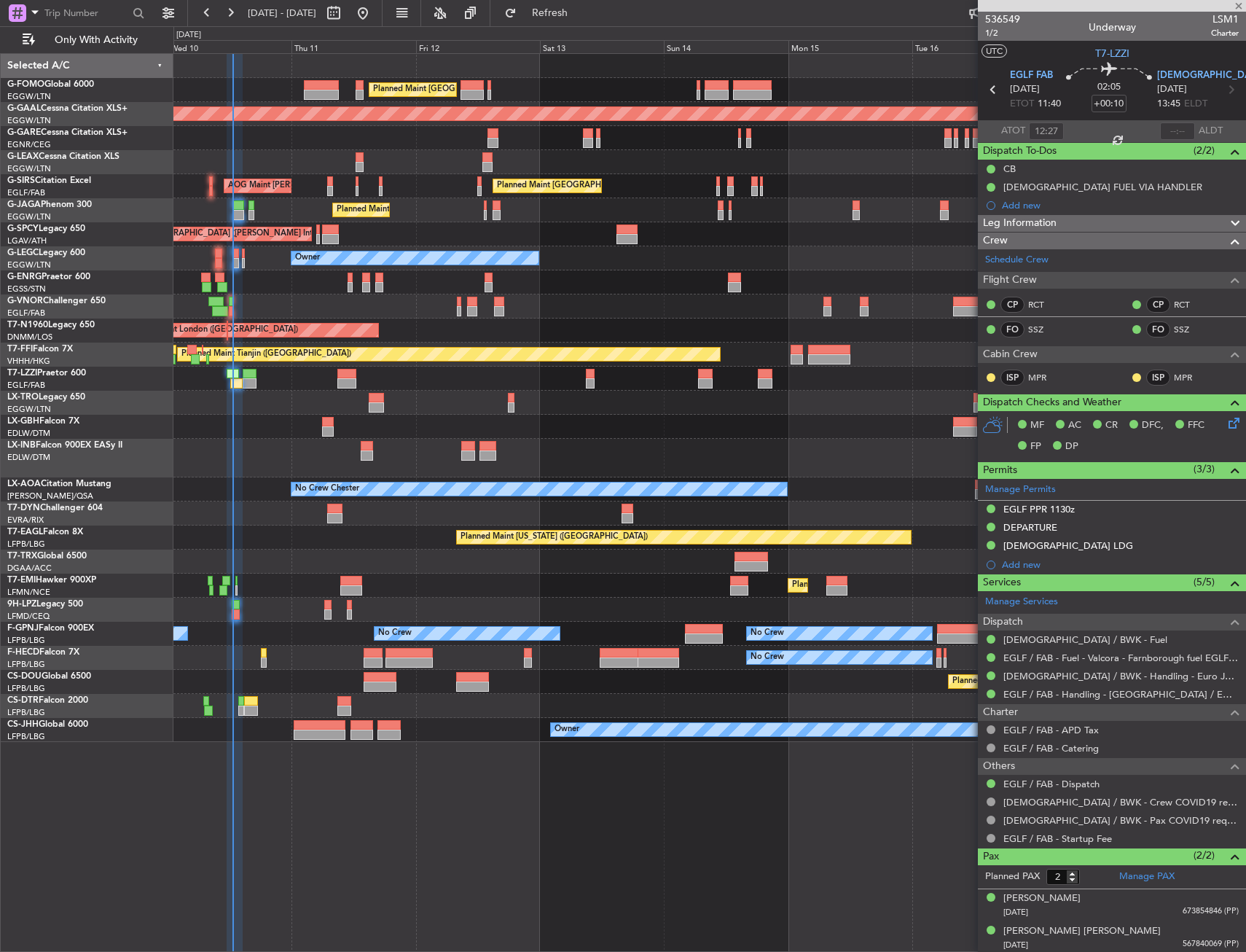
type input "0"
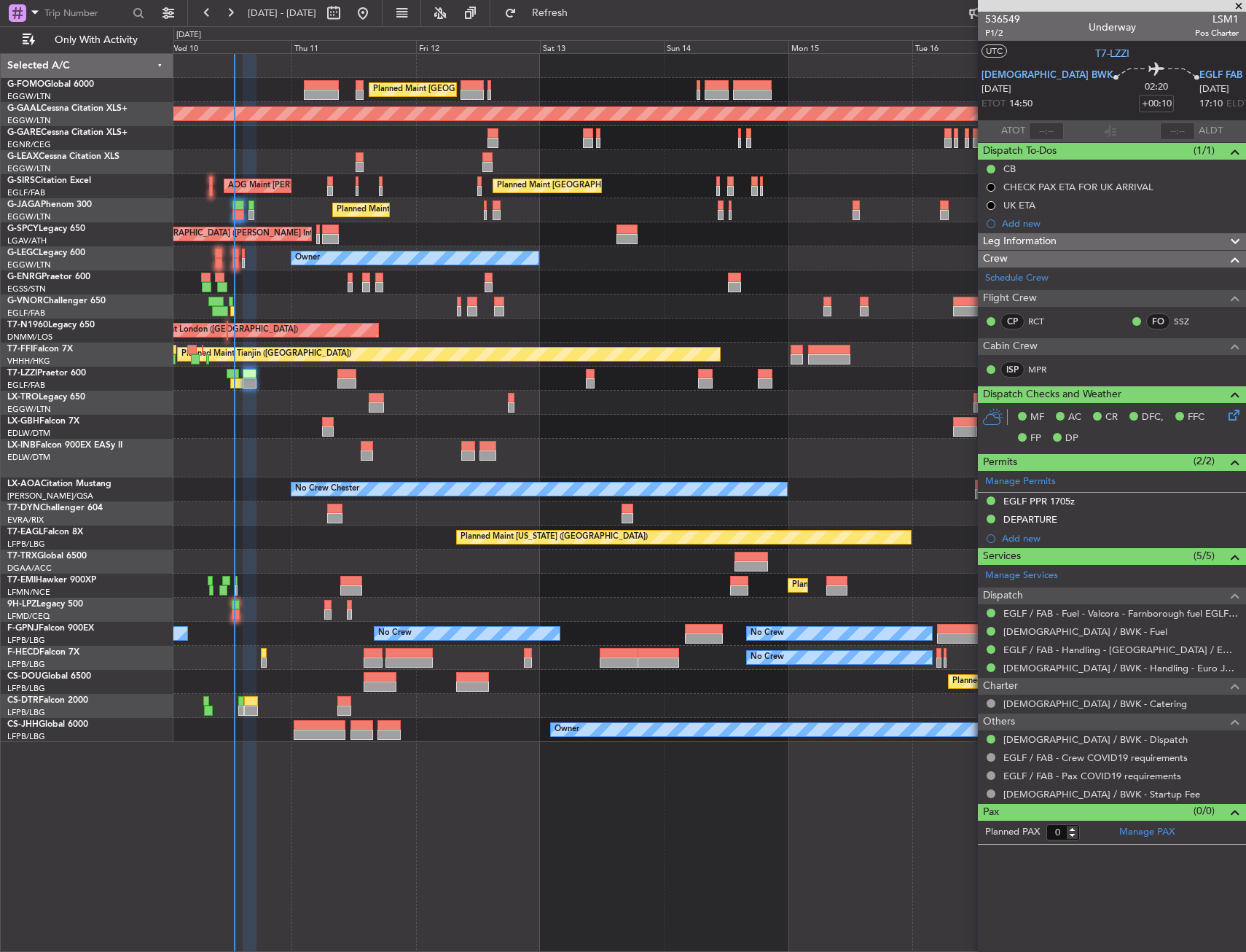
click at [591, 804] on div "Planned Maint [GEOGRAPHIC_DATA] ([GEOGRAPHIC_DATA]) Planned [GEOGRAPHIC_DATA] U…" at bounding box center [710, 502] width 1073 height 898
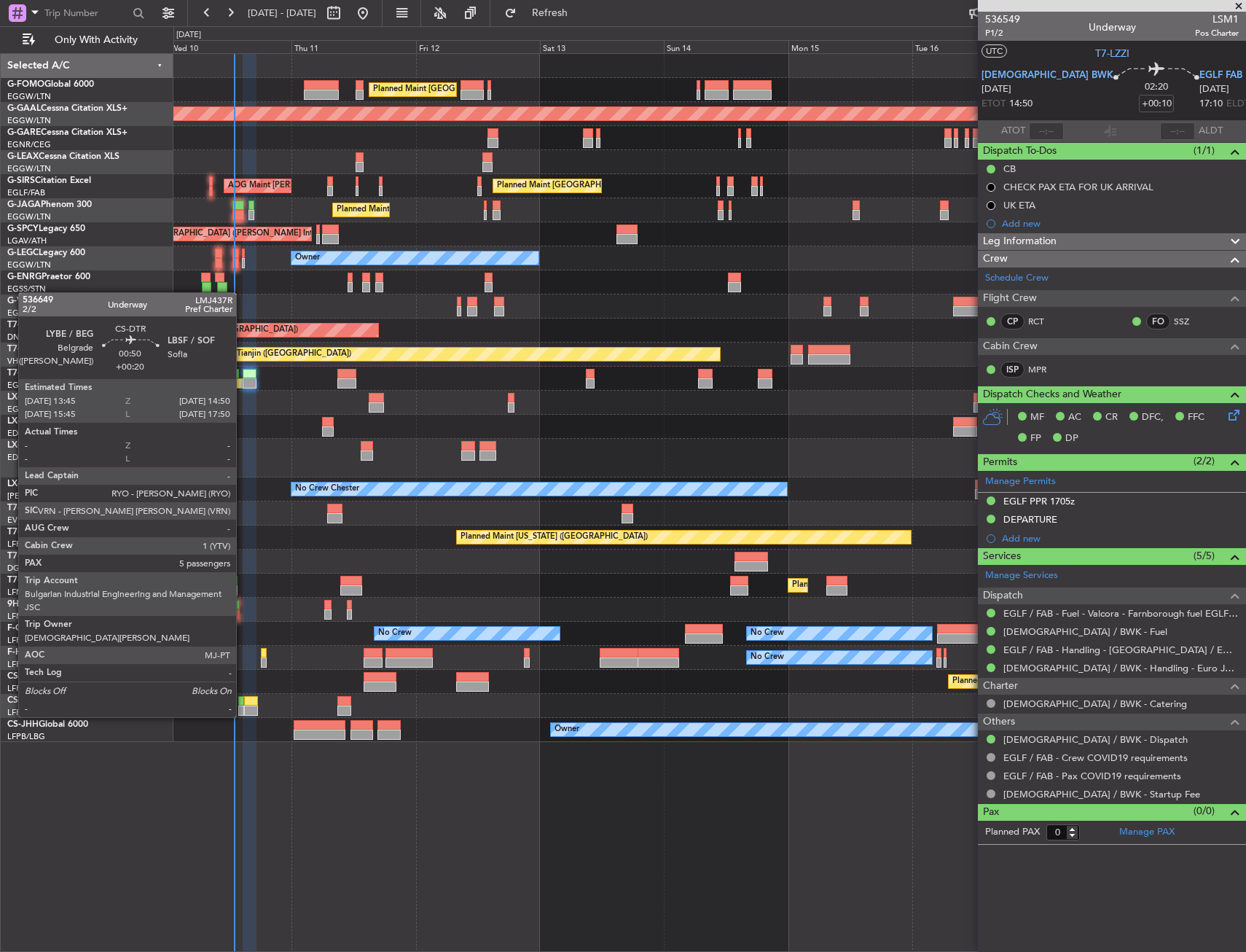
click at [243, 702] on div at bounding box center [241, 701] width 6 height 10
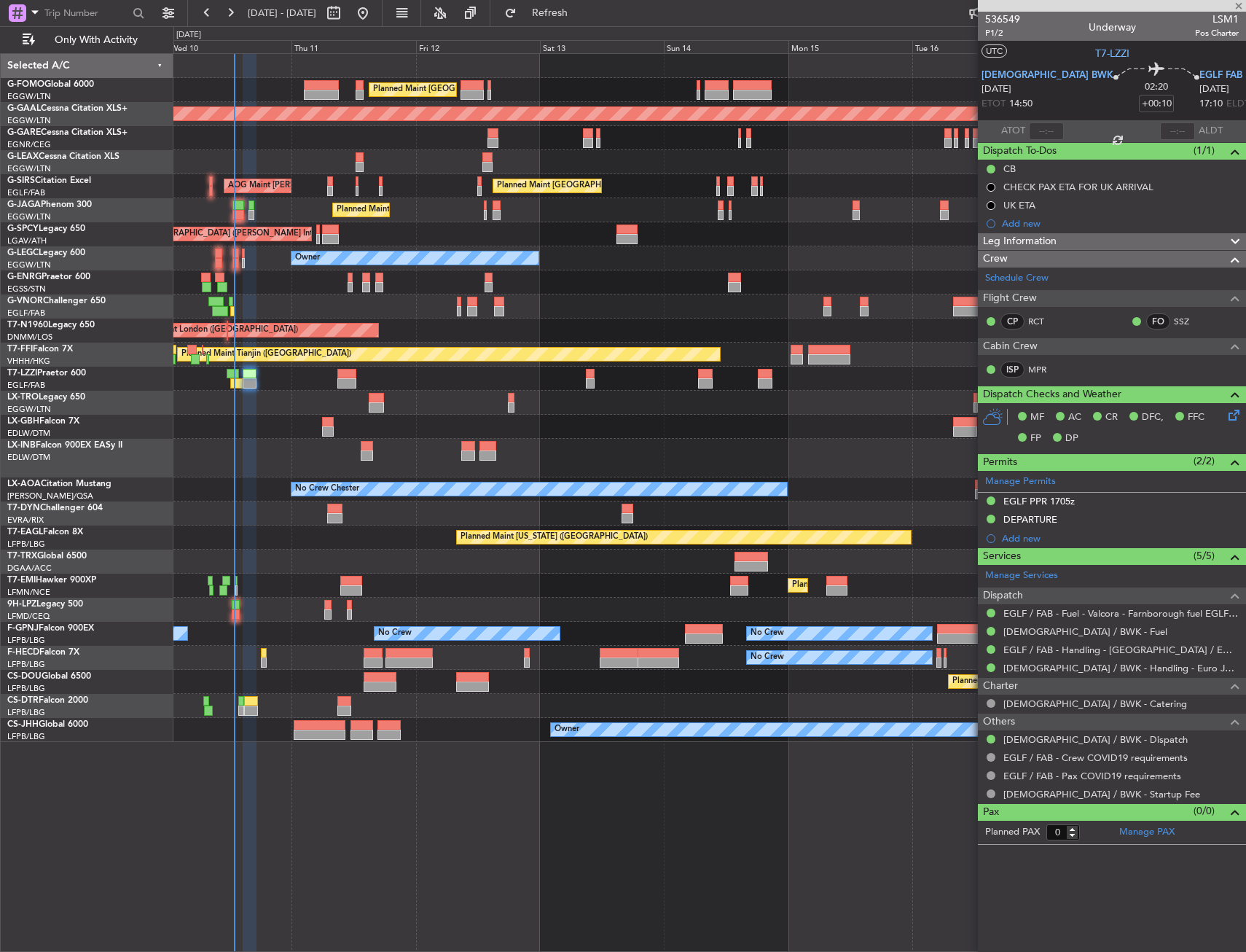
type input "+00:20"
type input "5"
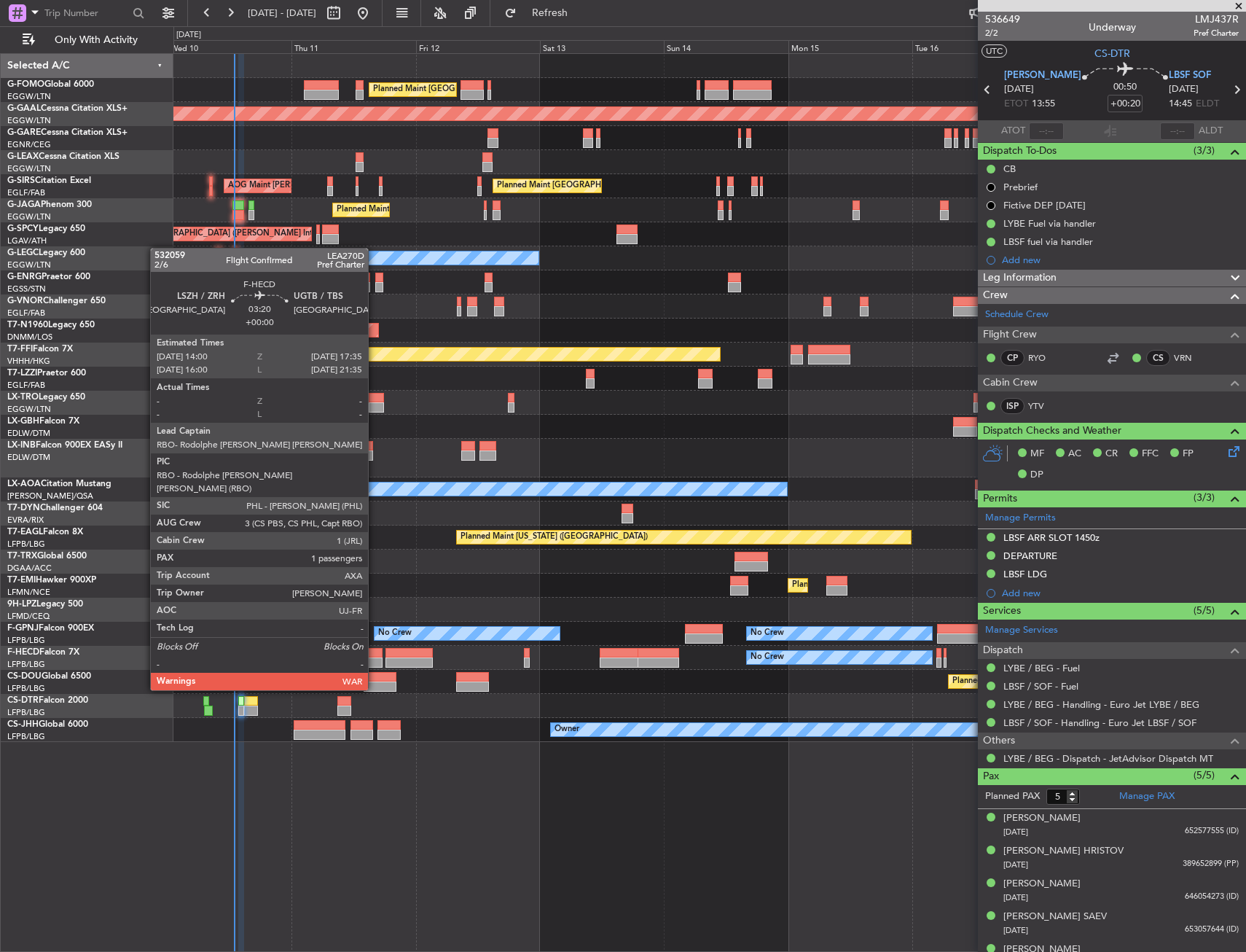
click at [375, 649] on div at bounding box center [373, 653] width 19 height 10
type input "1"
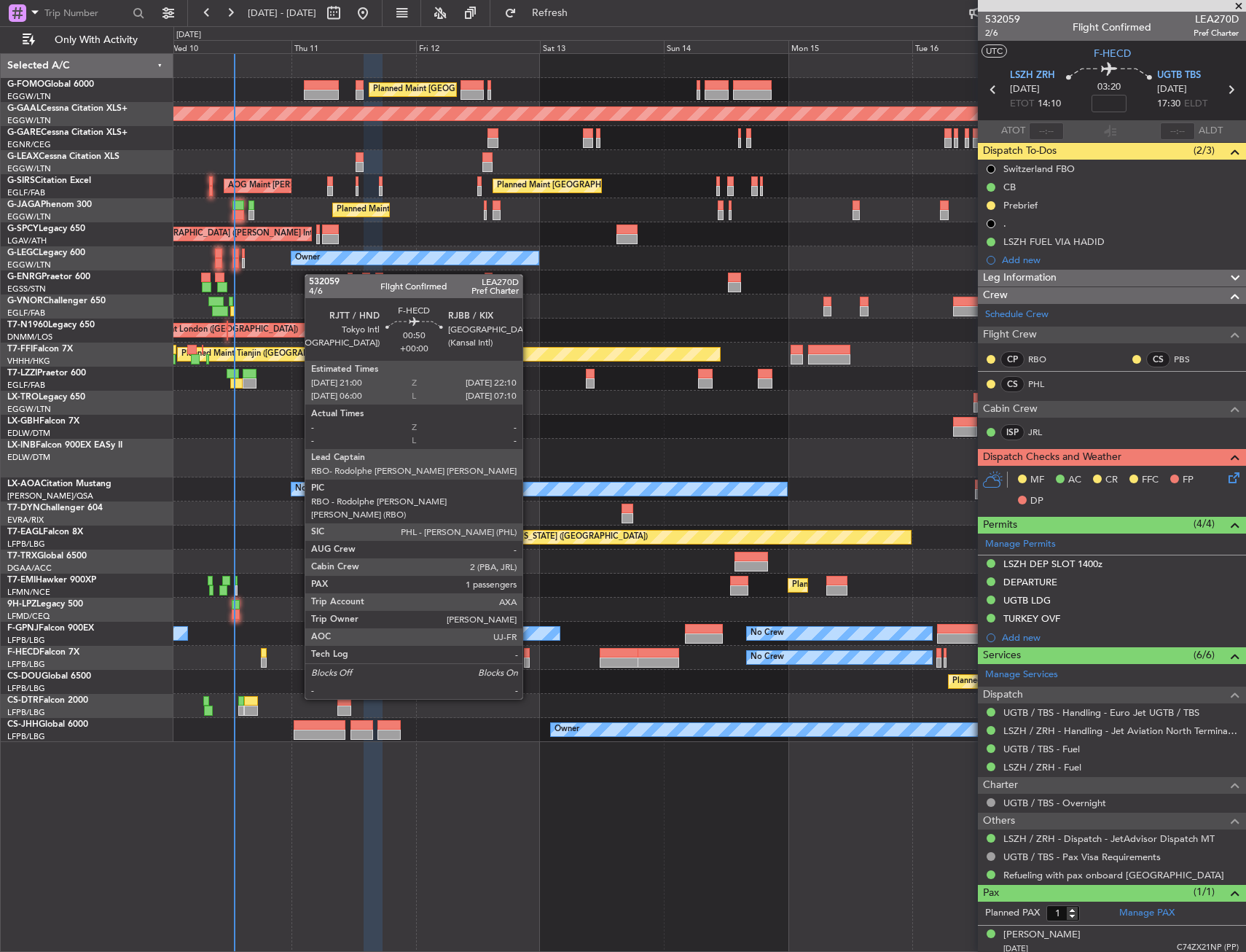
click at [527, 658] on div at bounding box center [528, 662] width 7 height 10
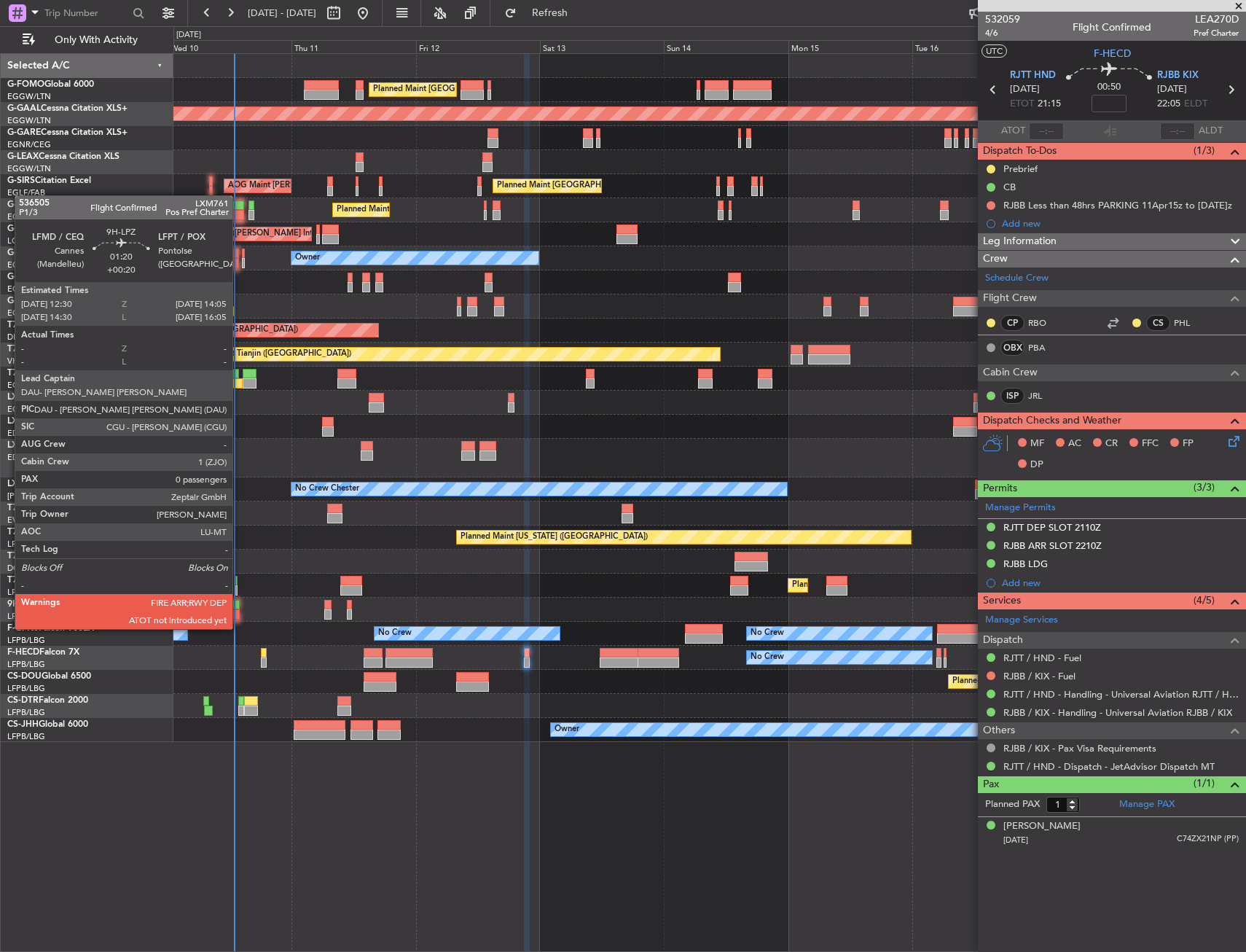
click at [238, 613] on div at bounding box center [236, 614] width 9 height 10
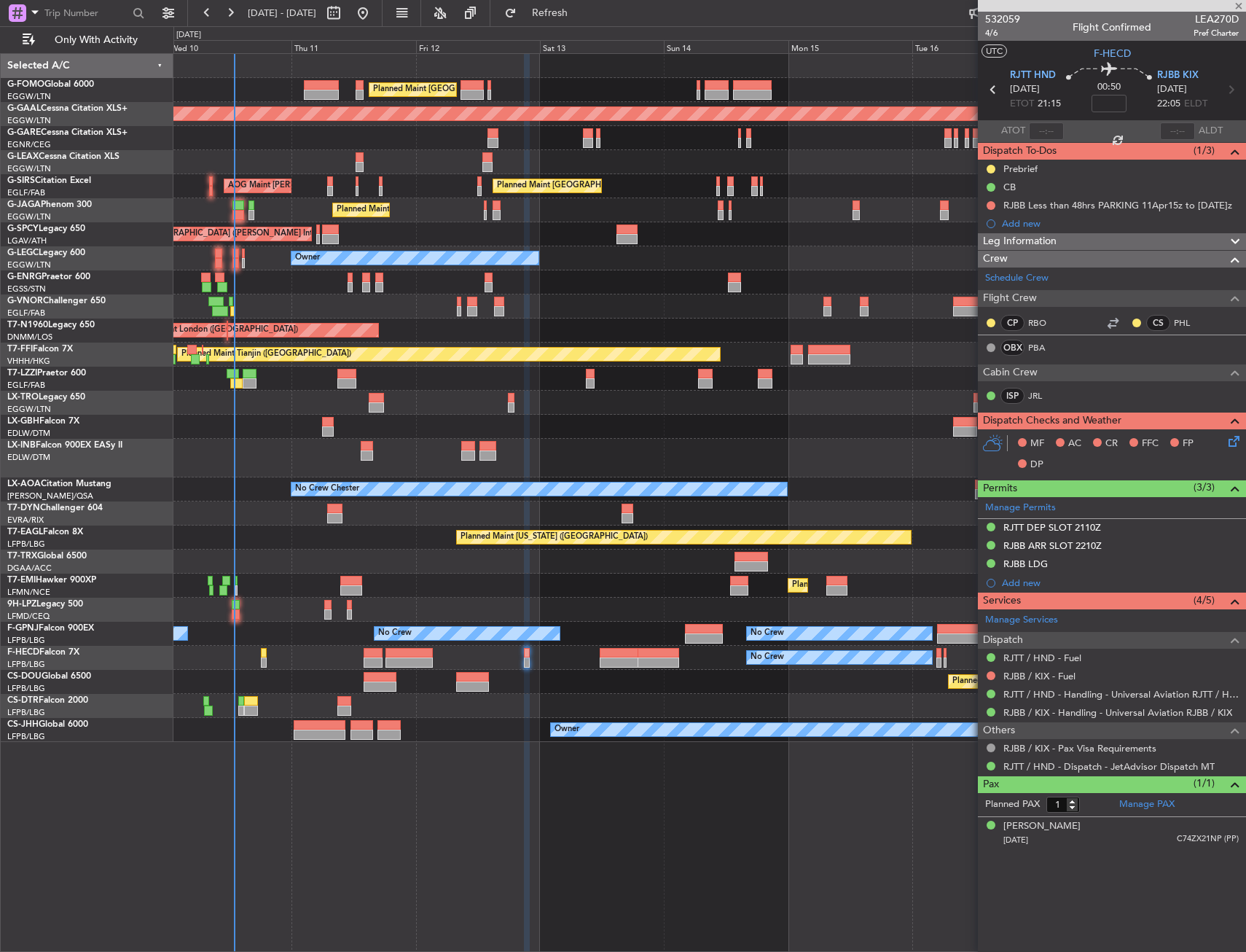
type input "+00:20"
type input "0"
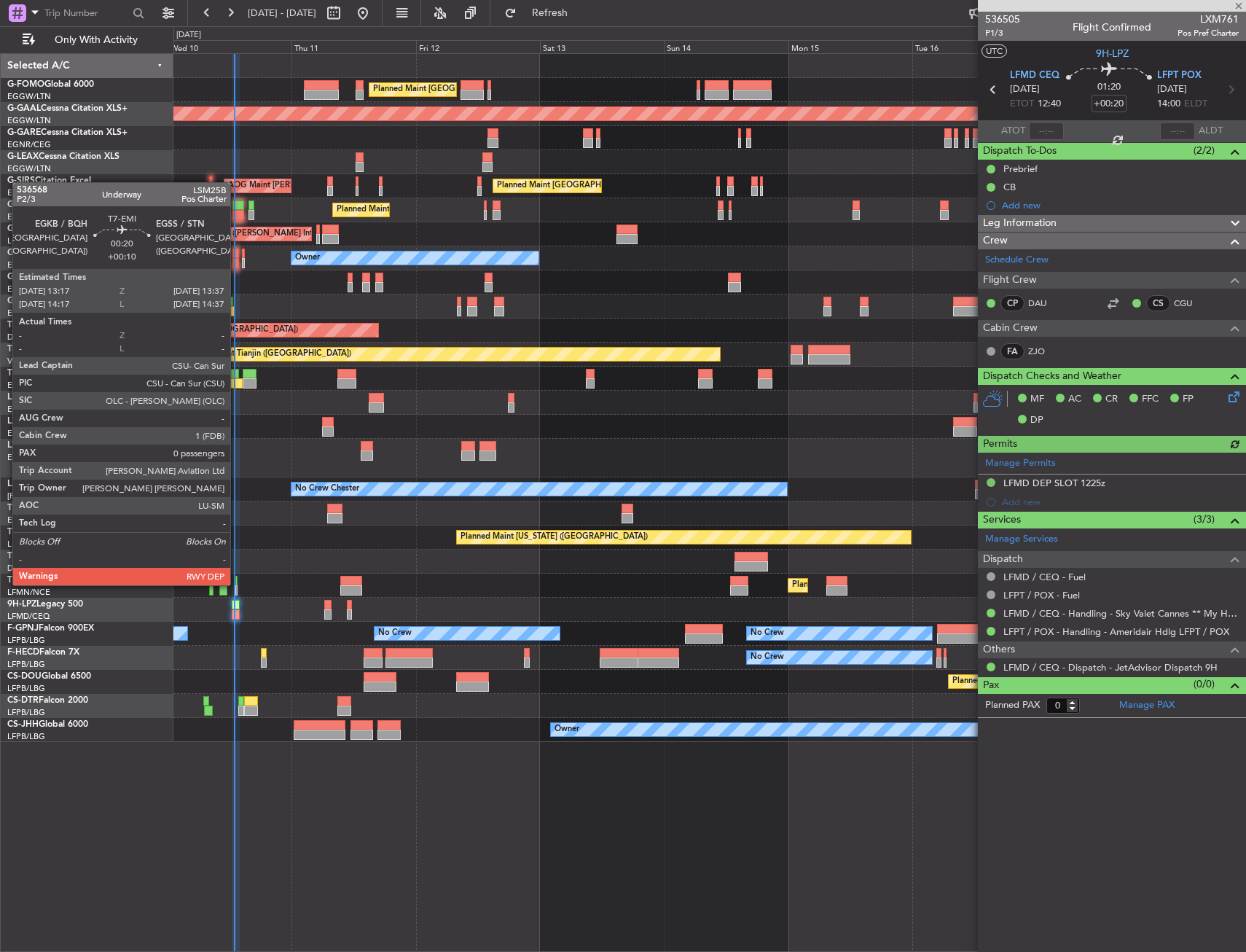
click at [238, 584] on div at bounding box center [236, 581] width 3 height 10
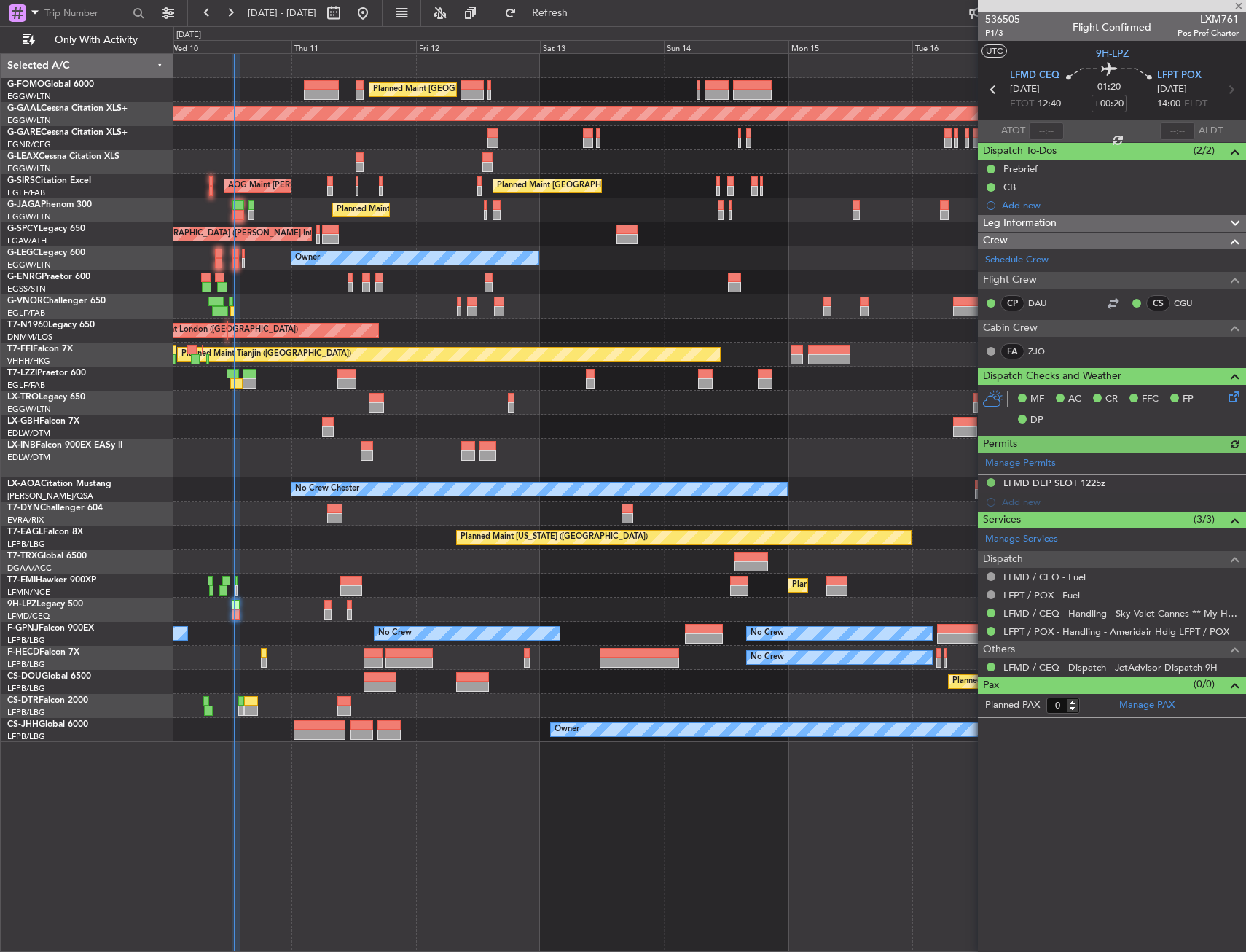
type input "+00:10"
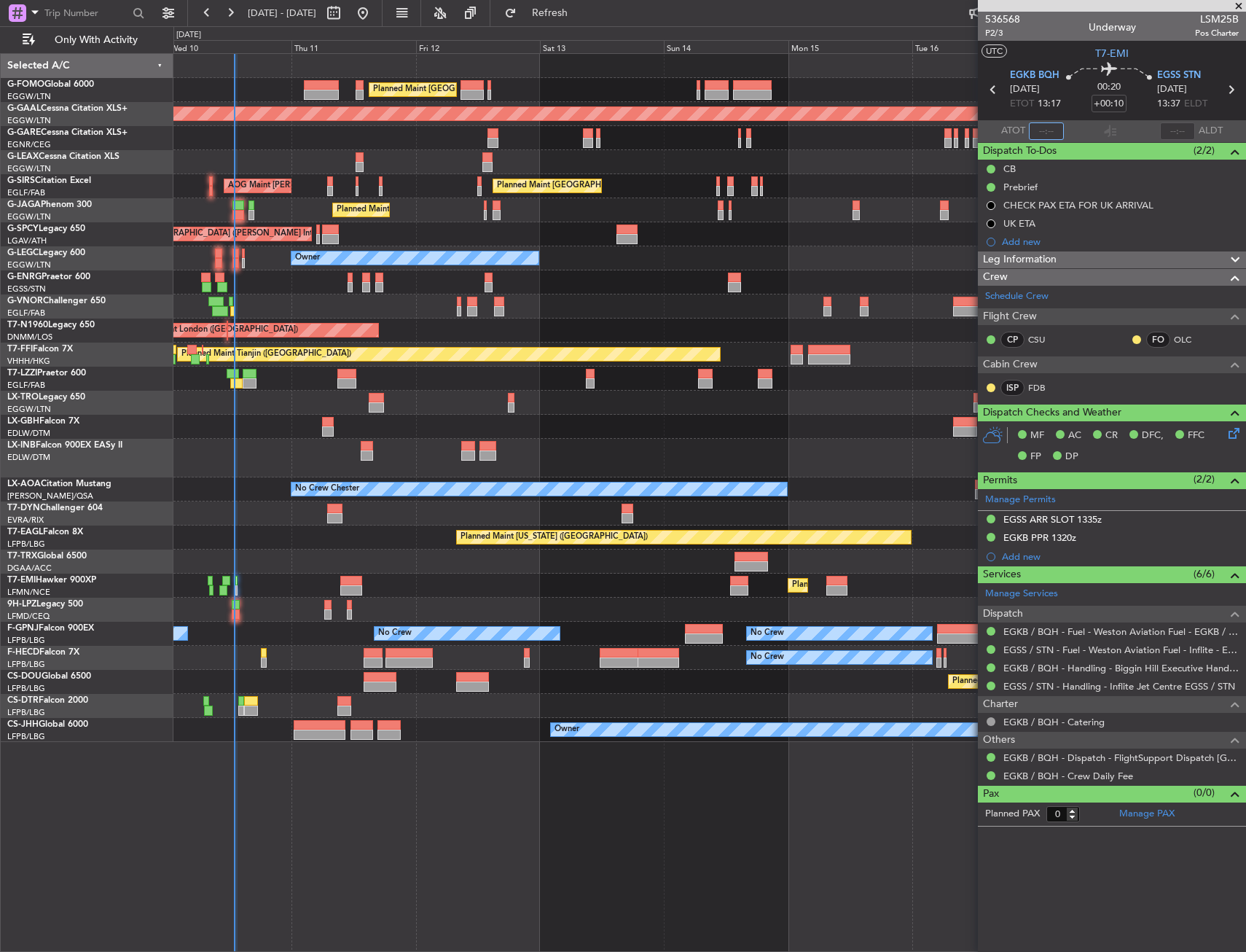
click at [1052, 138] on input "text" at bounding box center [1046, 131] width 35 height 18
click at [1070, 124] on section "ATOT 1313 ALDT" at bounding box center [1112, 131] width 268 height 22
type input "13:13"
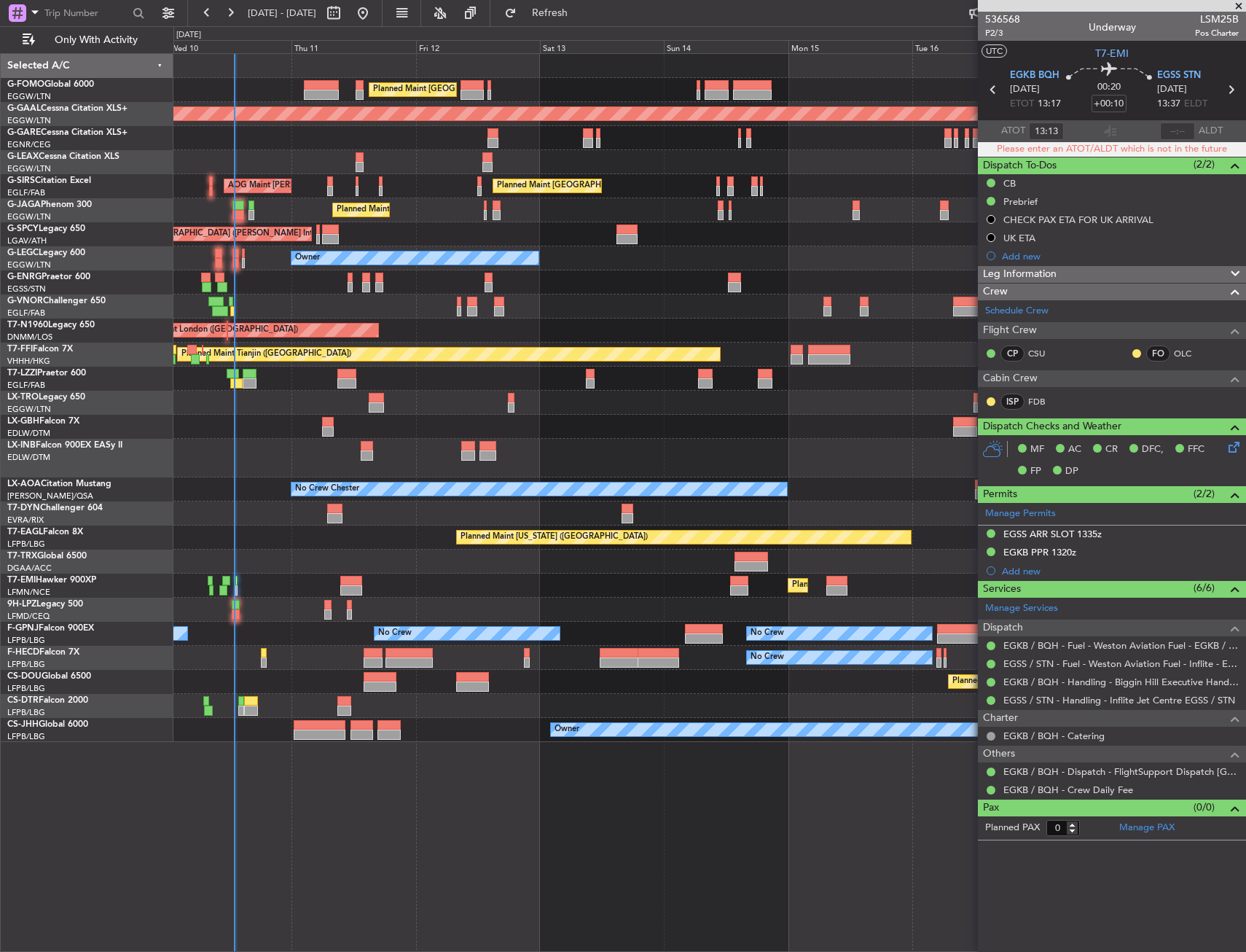
click at [507, 798] on div "Planned Maint [GEOGRAPHIC_DATA] ([GEOGRAPHIC_DATA]) Planned [GEOGRAPHIC_DATA] U…" at bounding box center [710, 502] width 1073 height 898
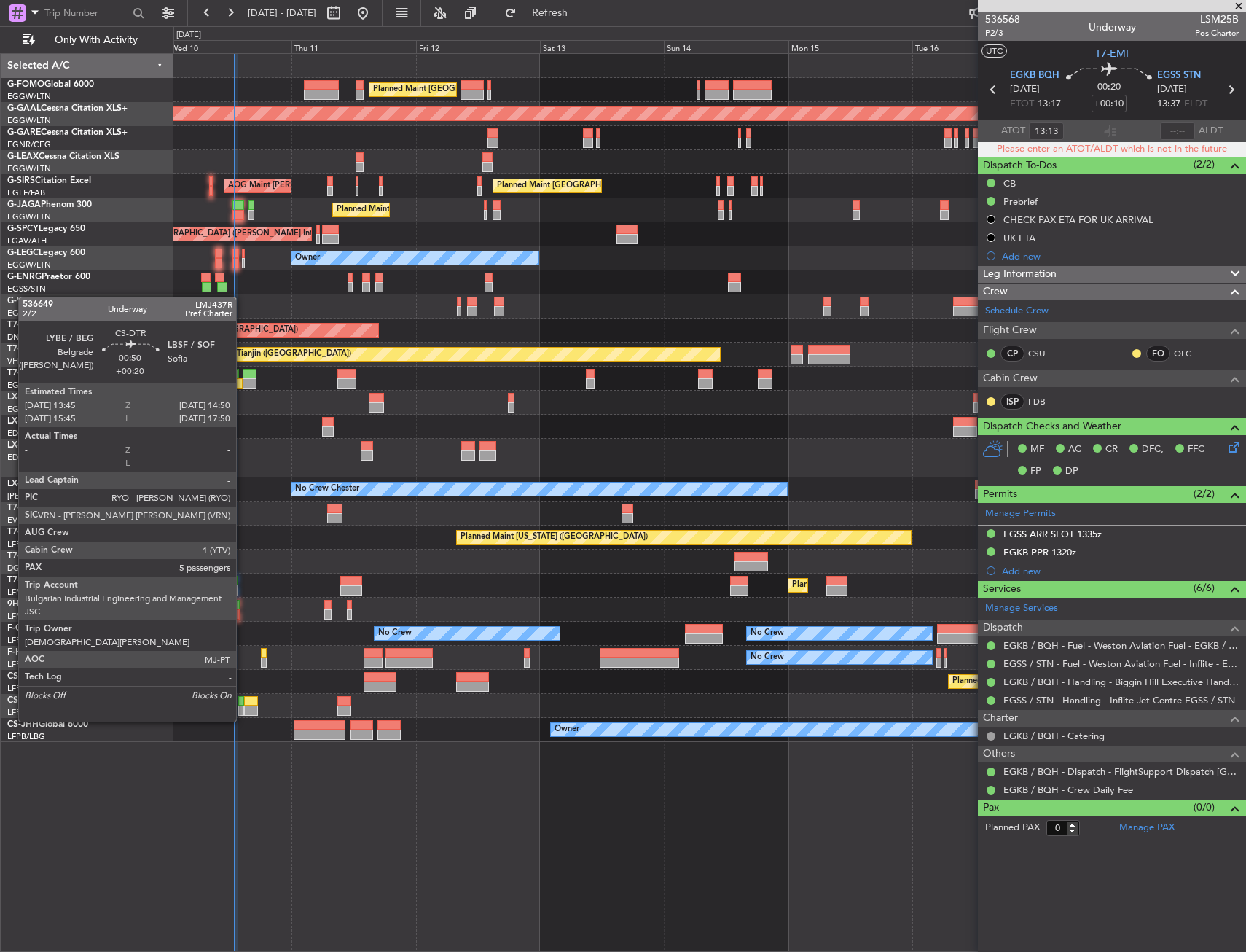
click at [243, 707] on div at bounding box center [241, 711] width 6 height 10
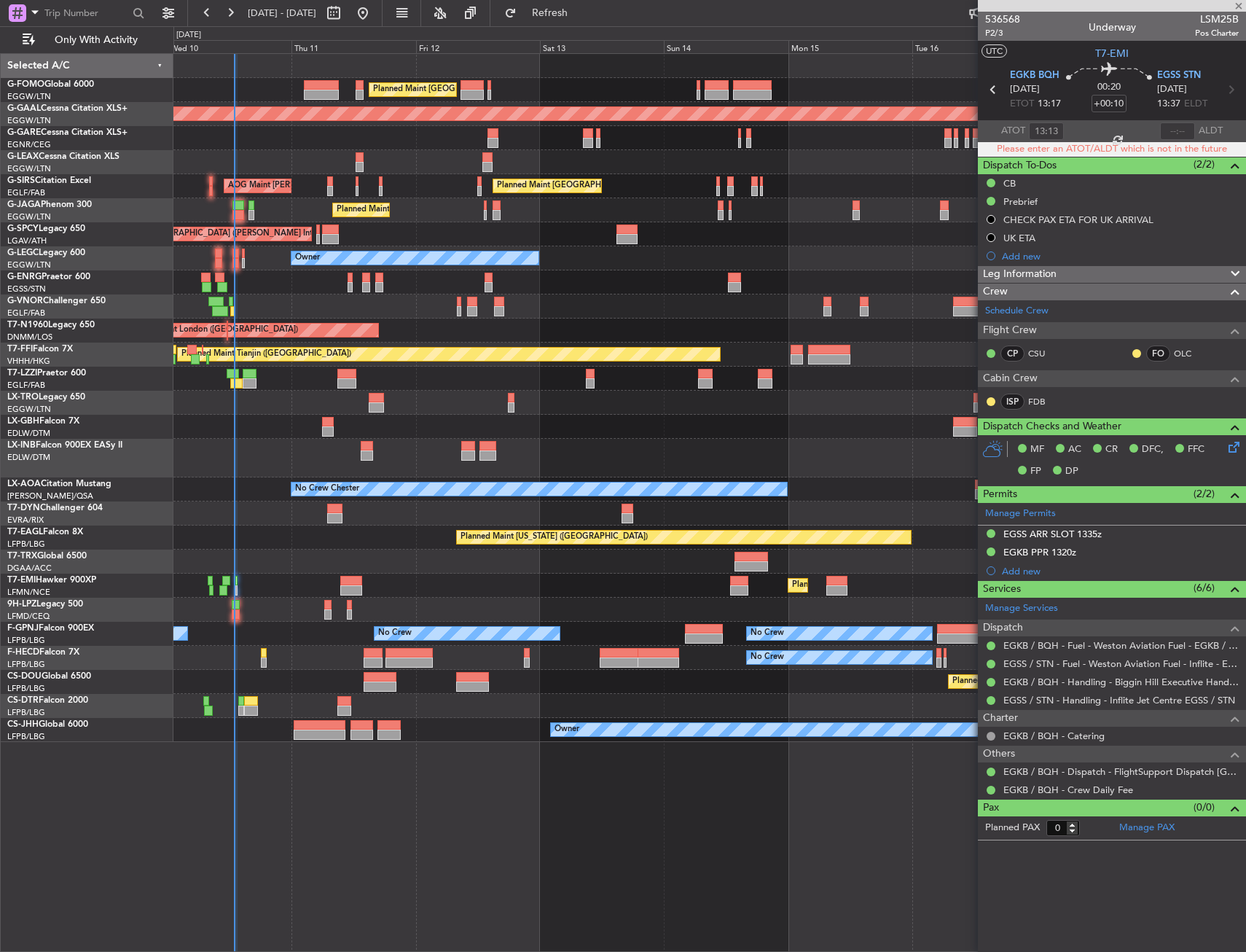
click at [210, 707] on div at bounding box center [207, 711] width 8 height 10
type input "+00:20"
type input "07:24"
type input "08:40"
type input "5"
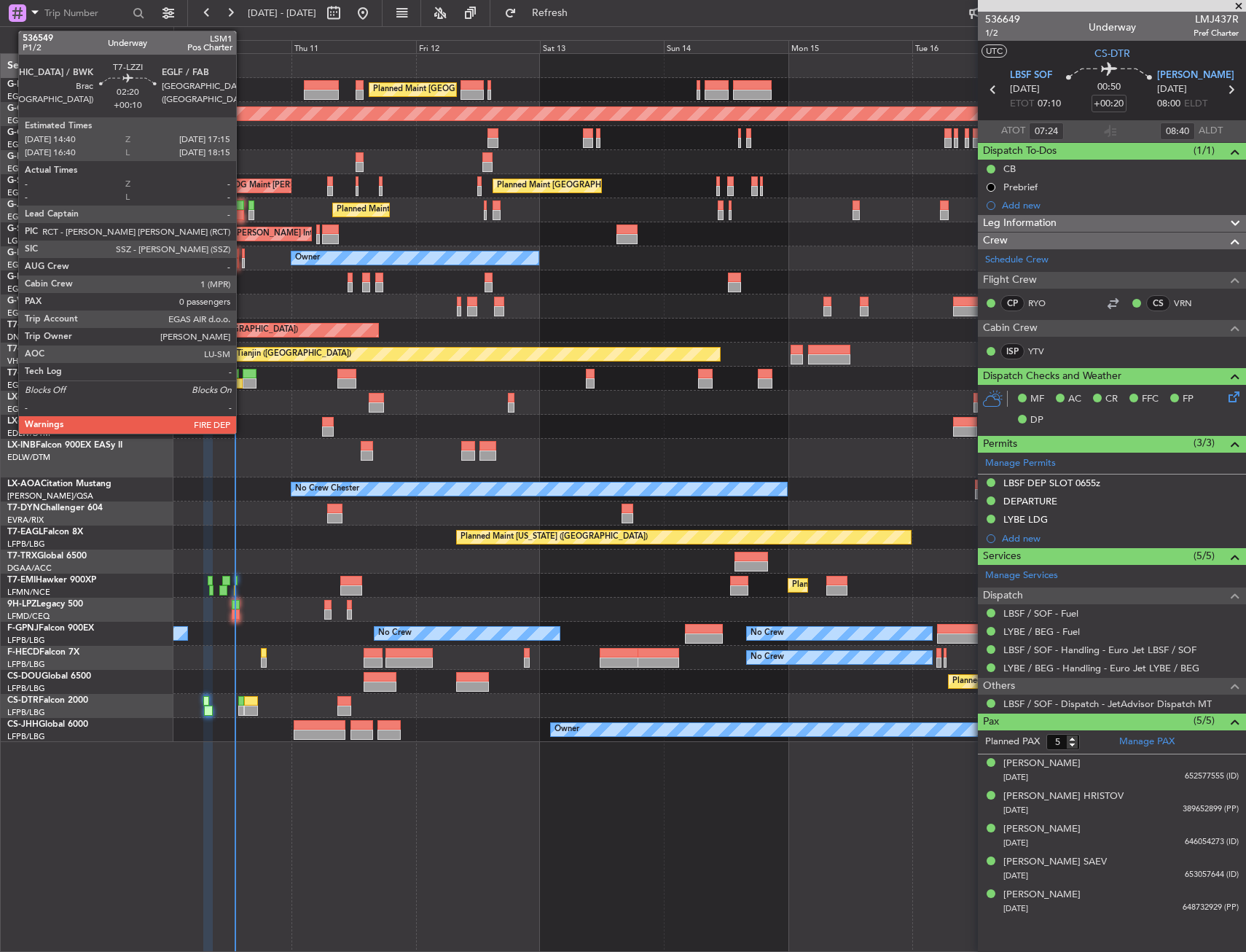
click at [243, 383] on div at bounding box center [250, 384] width 14 height 10
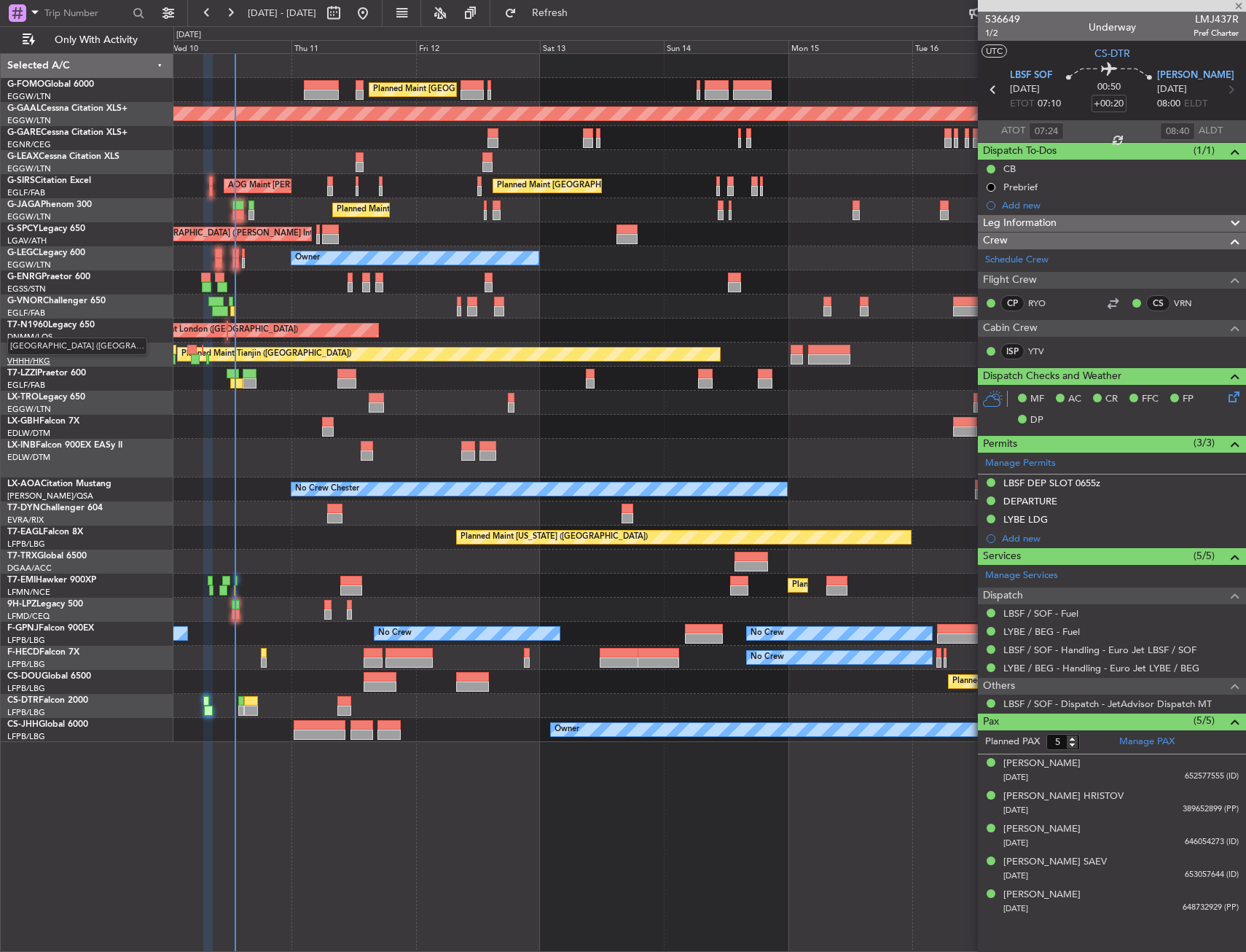
type input "+00:10"
type input "0"
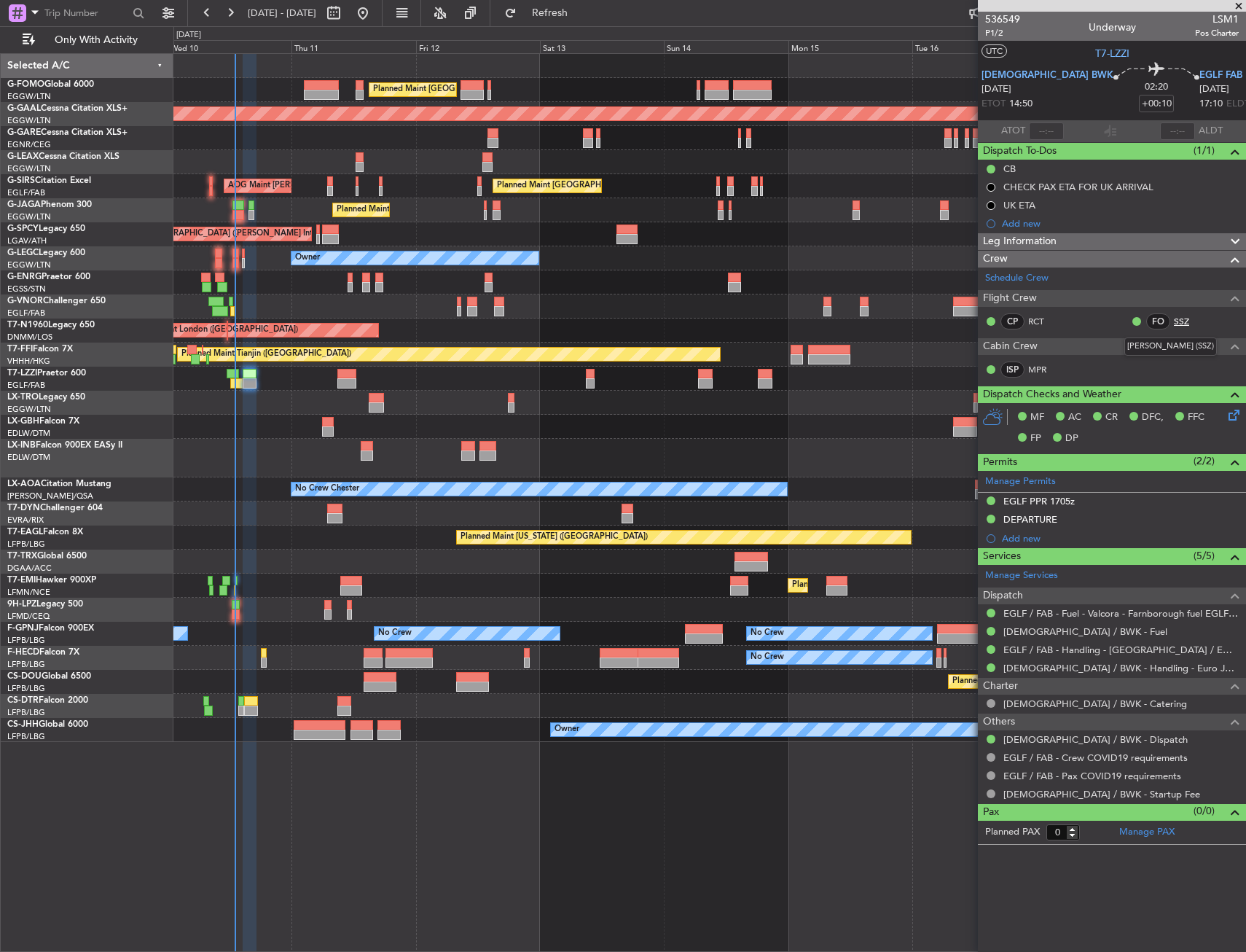
click at [1180, 320] on link "SSZ" at bounding box center [1191, 320] width 32 height 13
click at [1034, 369] on link "MPR" at bounding box center [1045, 369] width 32 height 13
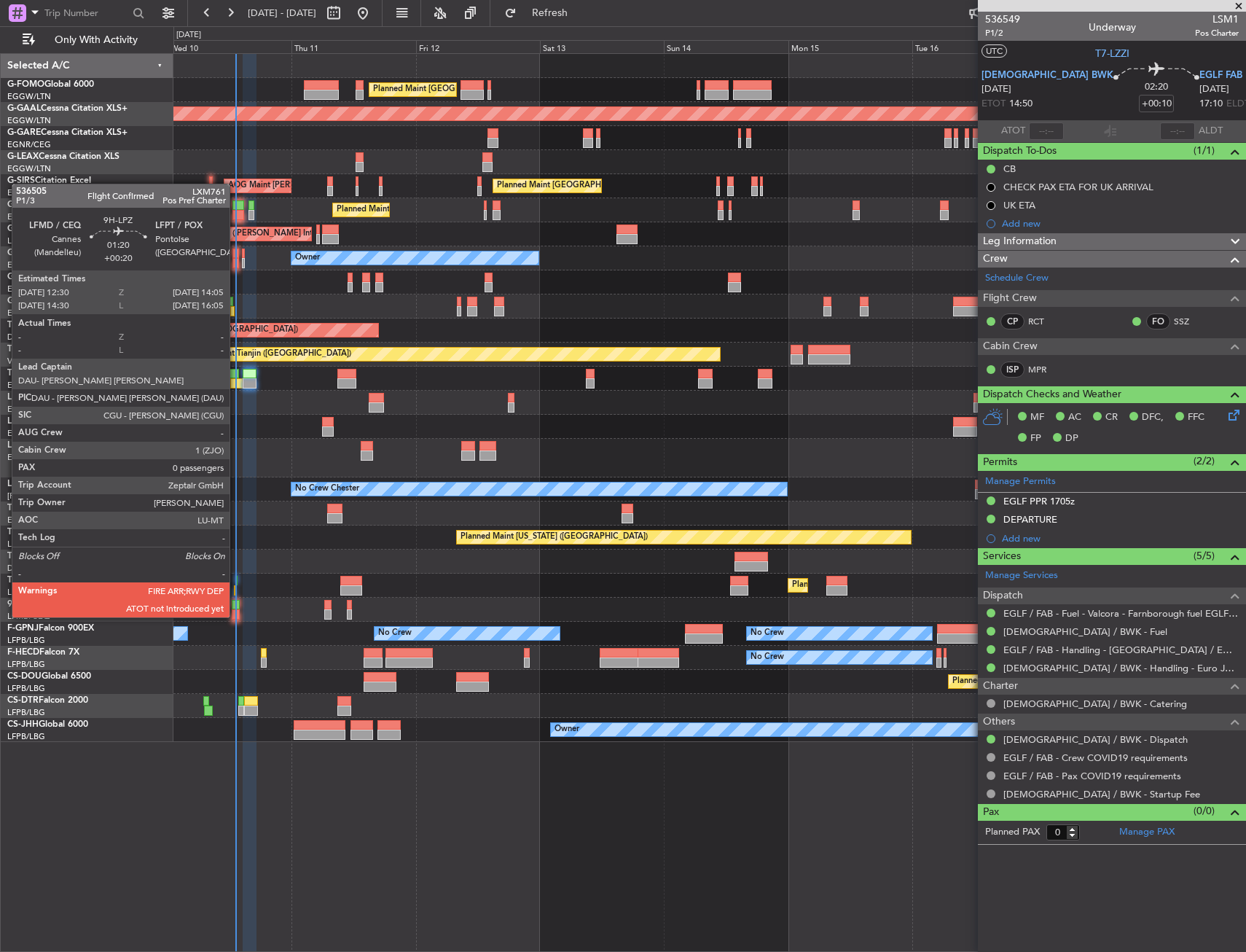
click at [234, 609] on div at bounding box center [236, 605] width 9 height 10
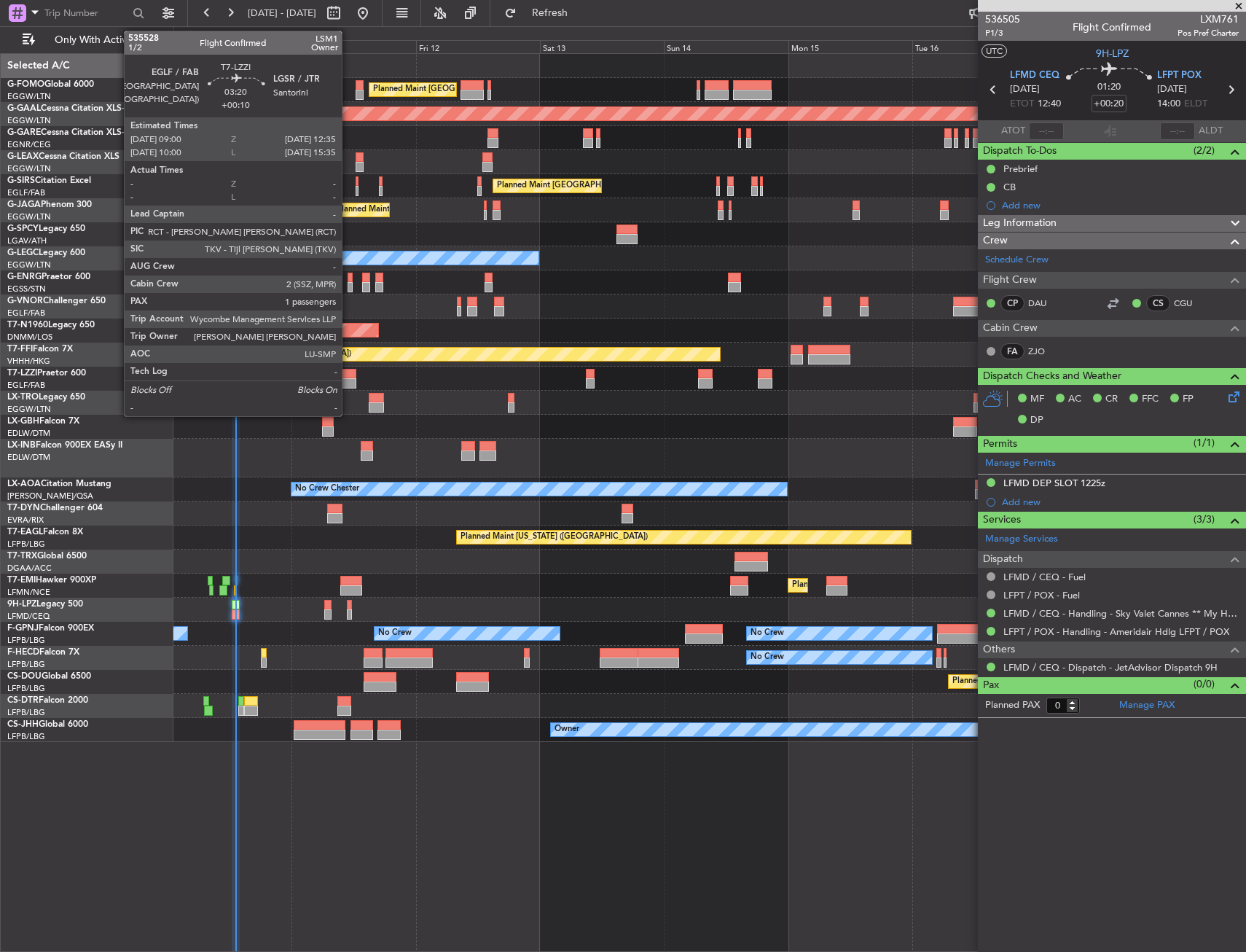
click at [349, 381] on div at bounding box center [347, 384] width 19 height 10
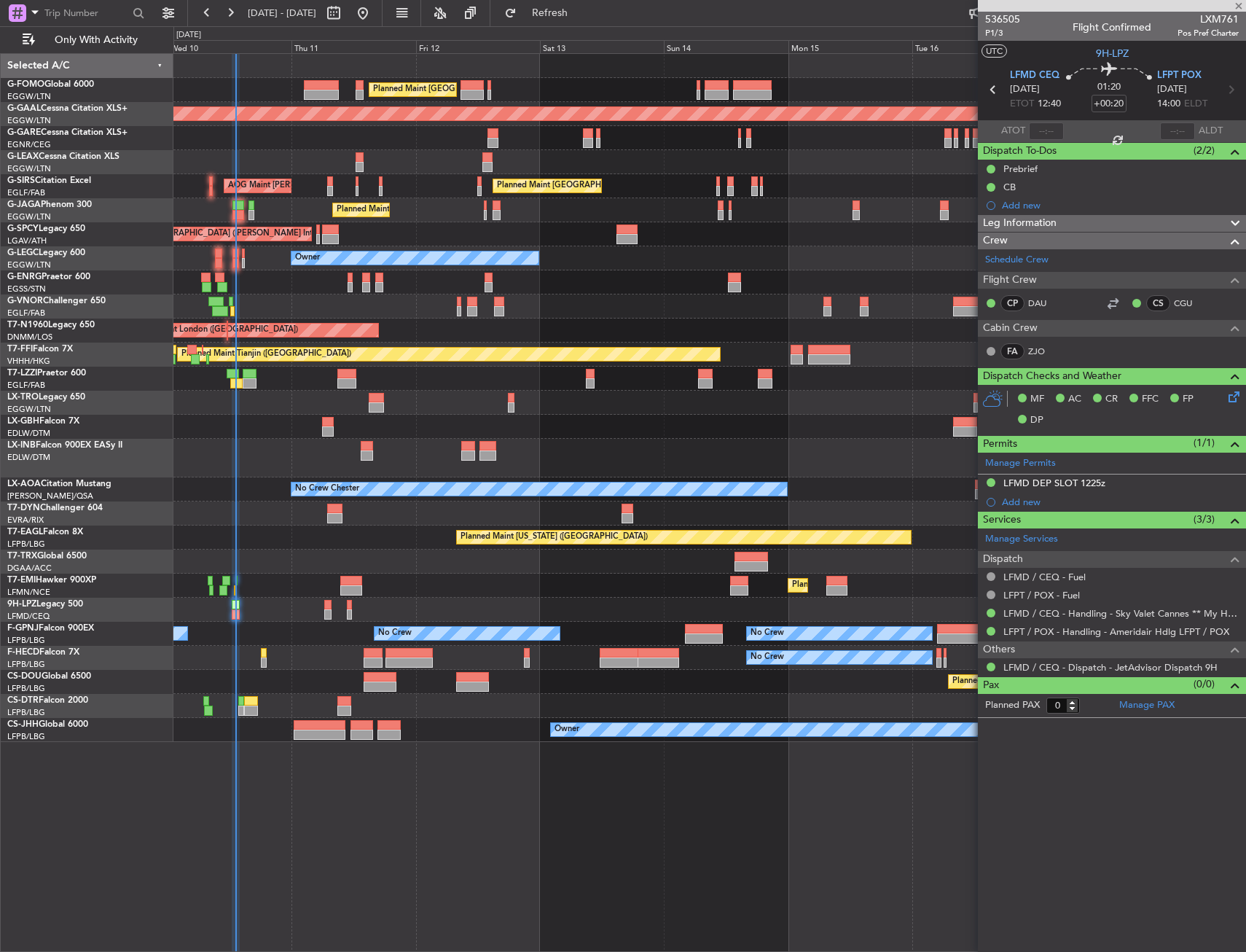
type input "+00:10"
type input "1"
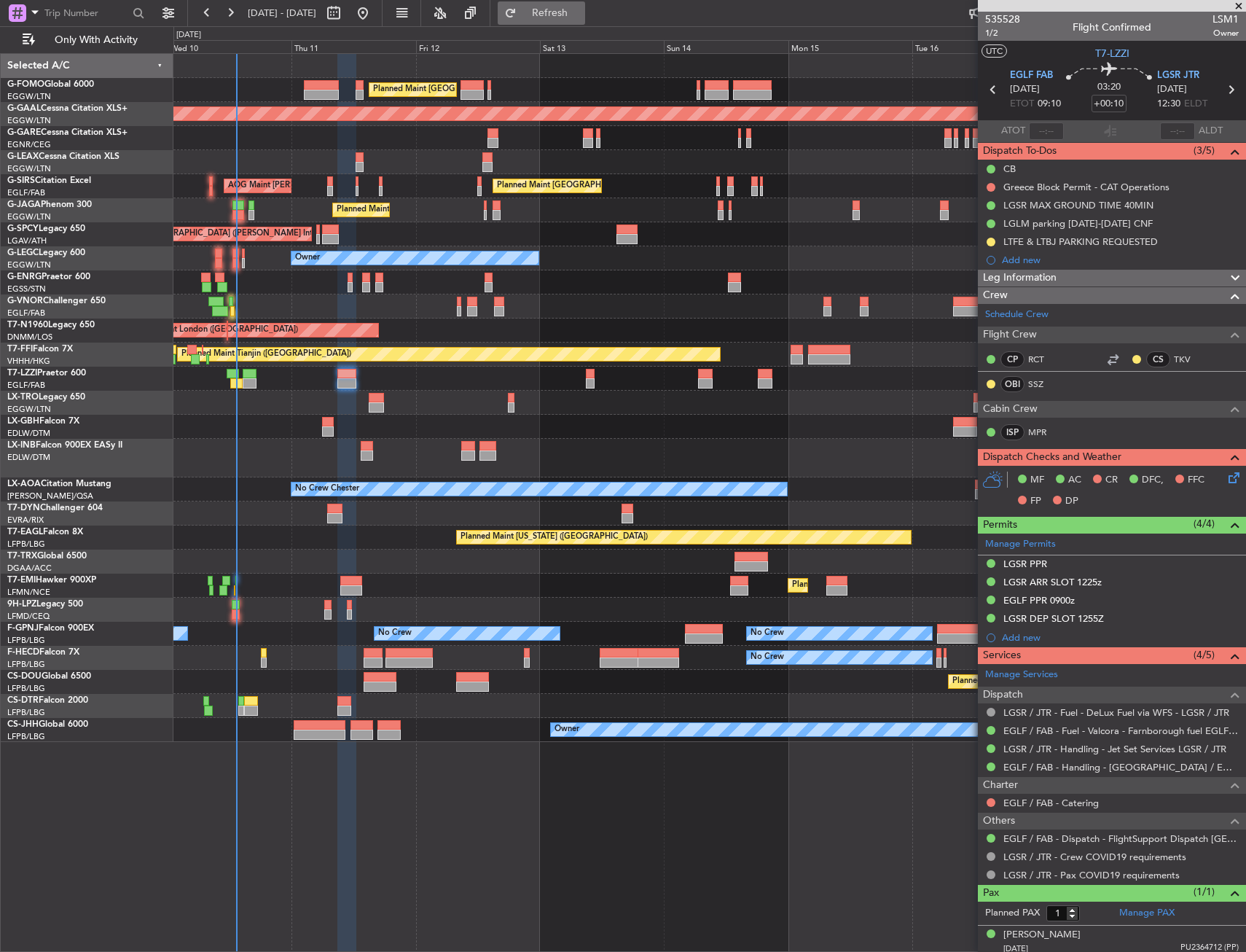
click at [570, 24] on button "Refresh" at bounding box center [541, 13] width 88 height 23
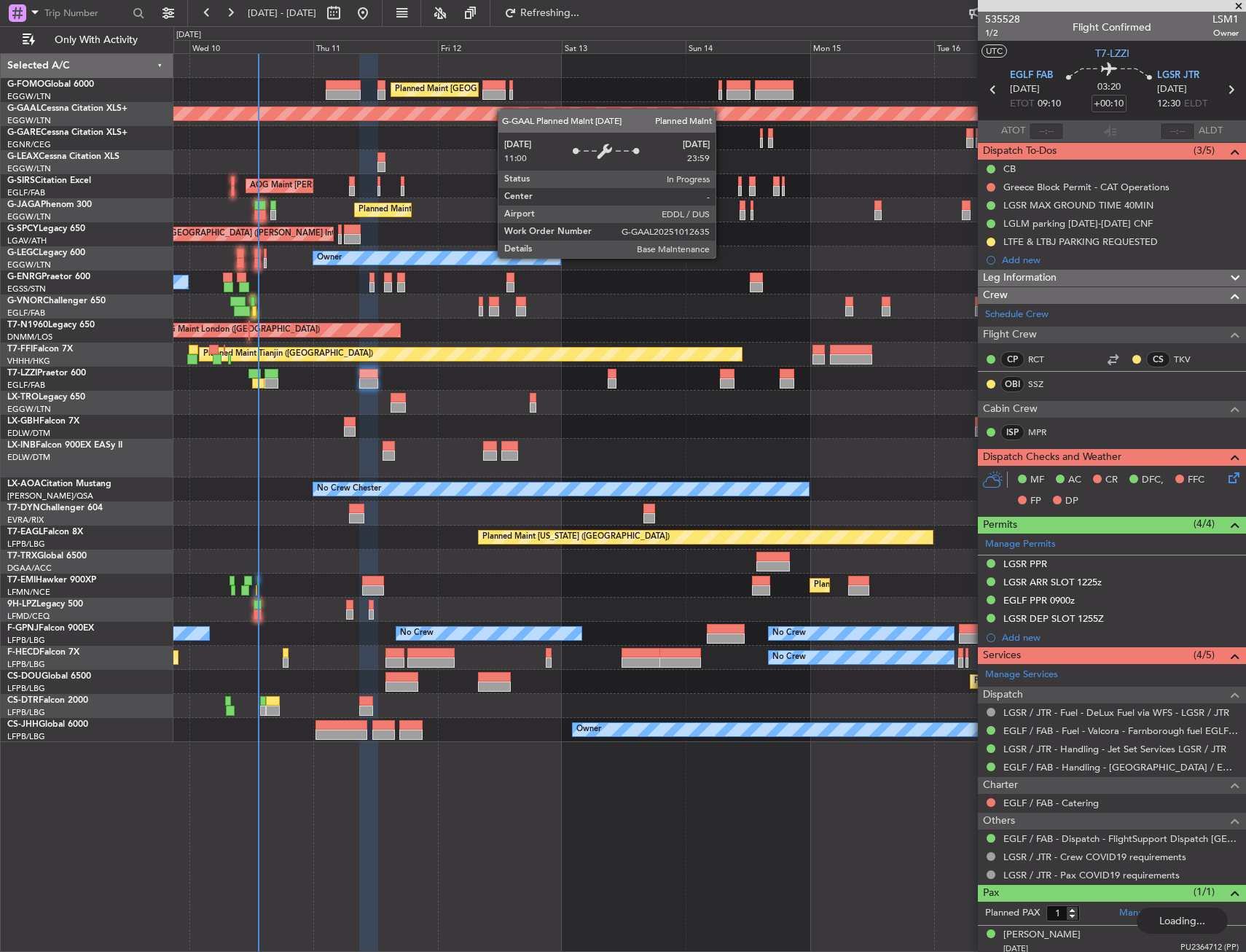
click at [493, 143] on div "Planned Maint London (Luton) Planned Maint Dusseldorf Unplanned Maint Chester P…" at bounding box center [710, 397] width 1072 height 688
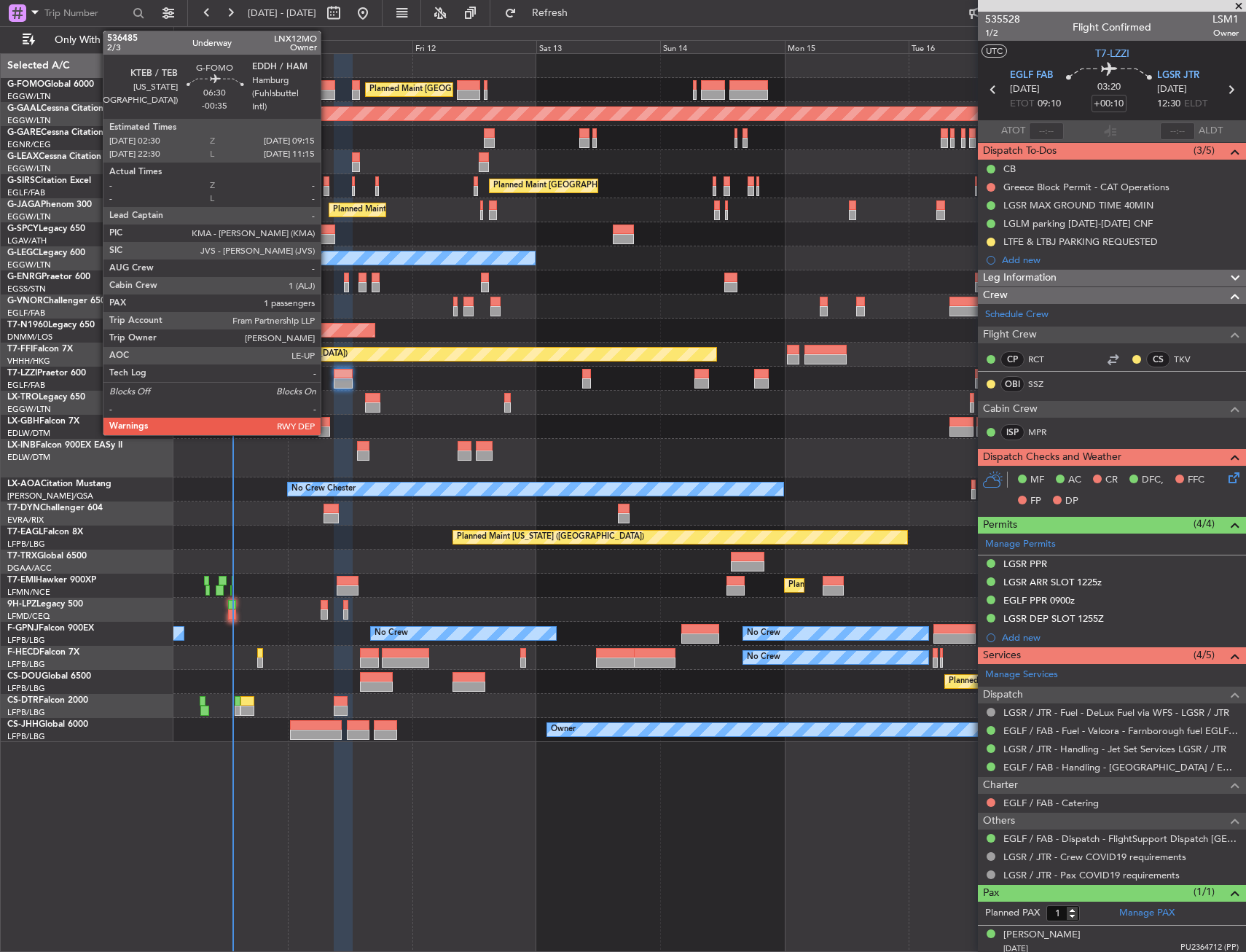
click at [327, 81] on div at bounding box center [317, 85] width 35 height 10
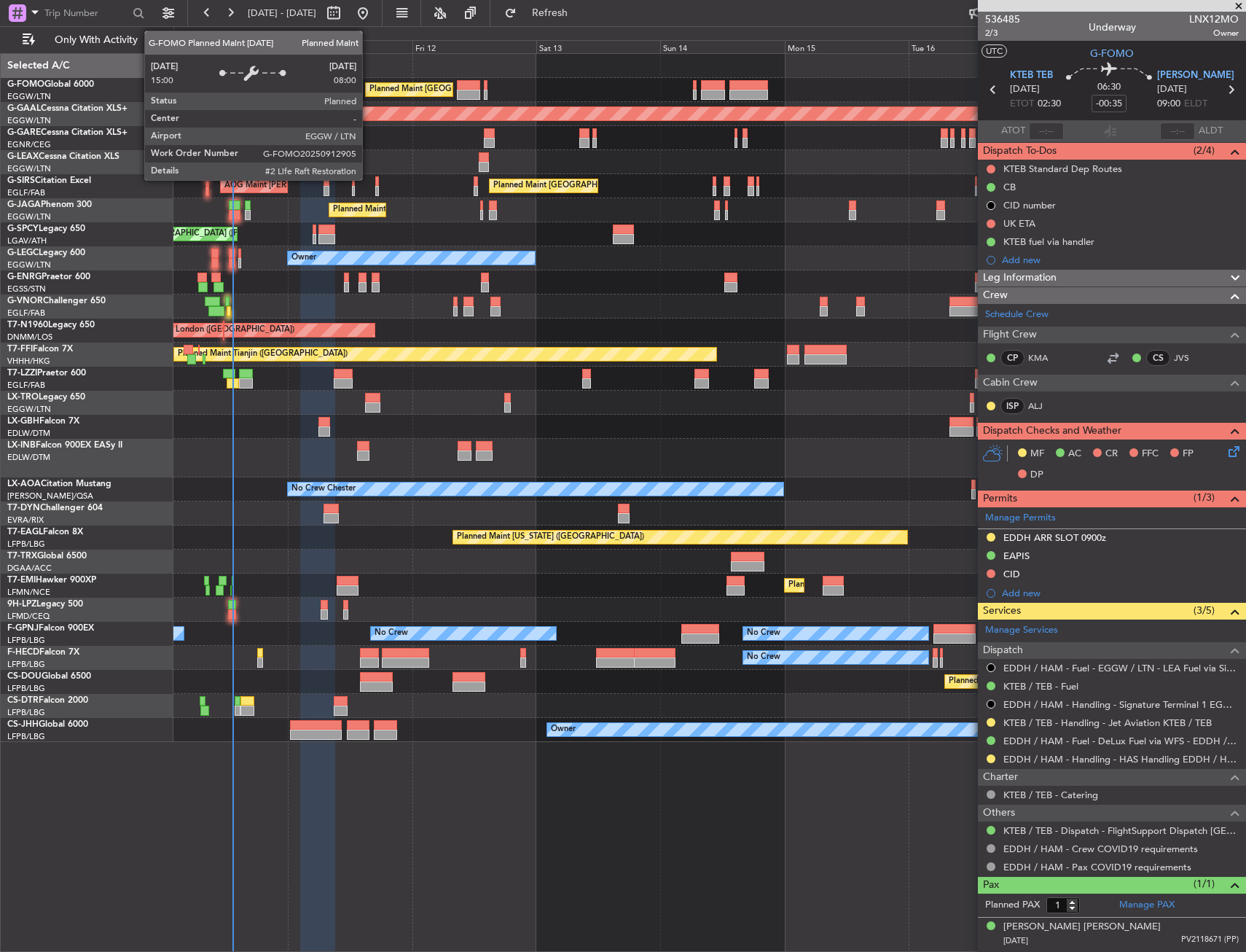
click at [366, 89] on div "Planned Maint [GEOGRAPHIC_DATA] ([GEOGRAPHIC_DATA])" at bounding box center [409, 89] width 87 height 13
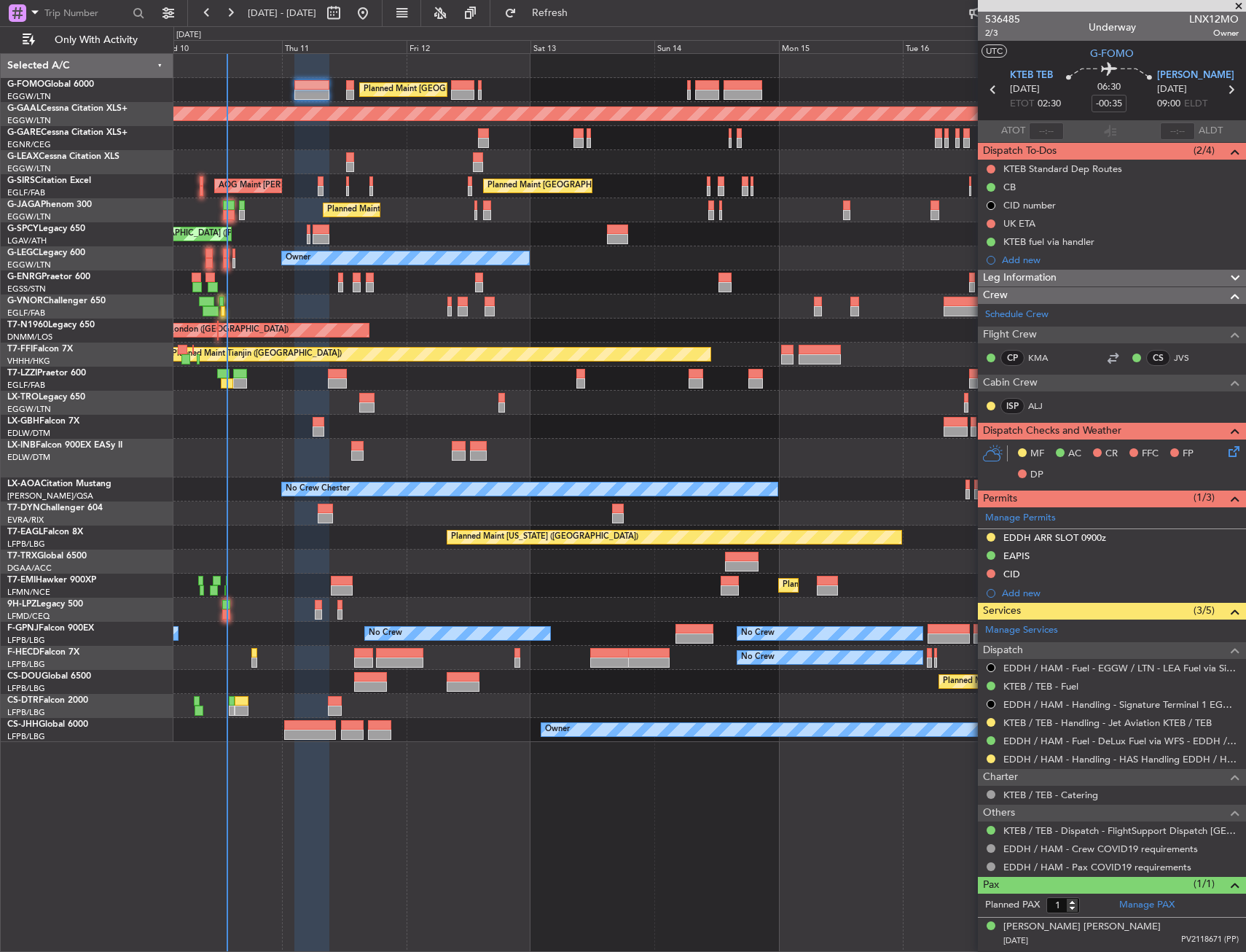
click at [355, 92] on div "Planned Maint [GEOGRAPHIC_DATA] ([GEOGRAPHIC_DATA])" at bounding box center [710, 89] width 1072 height 24
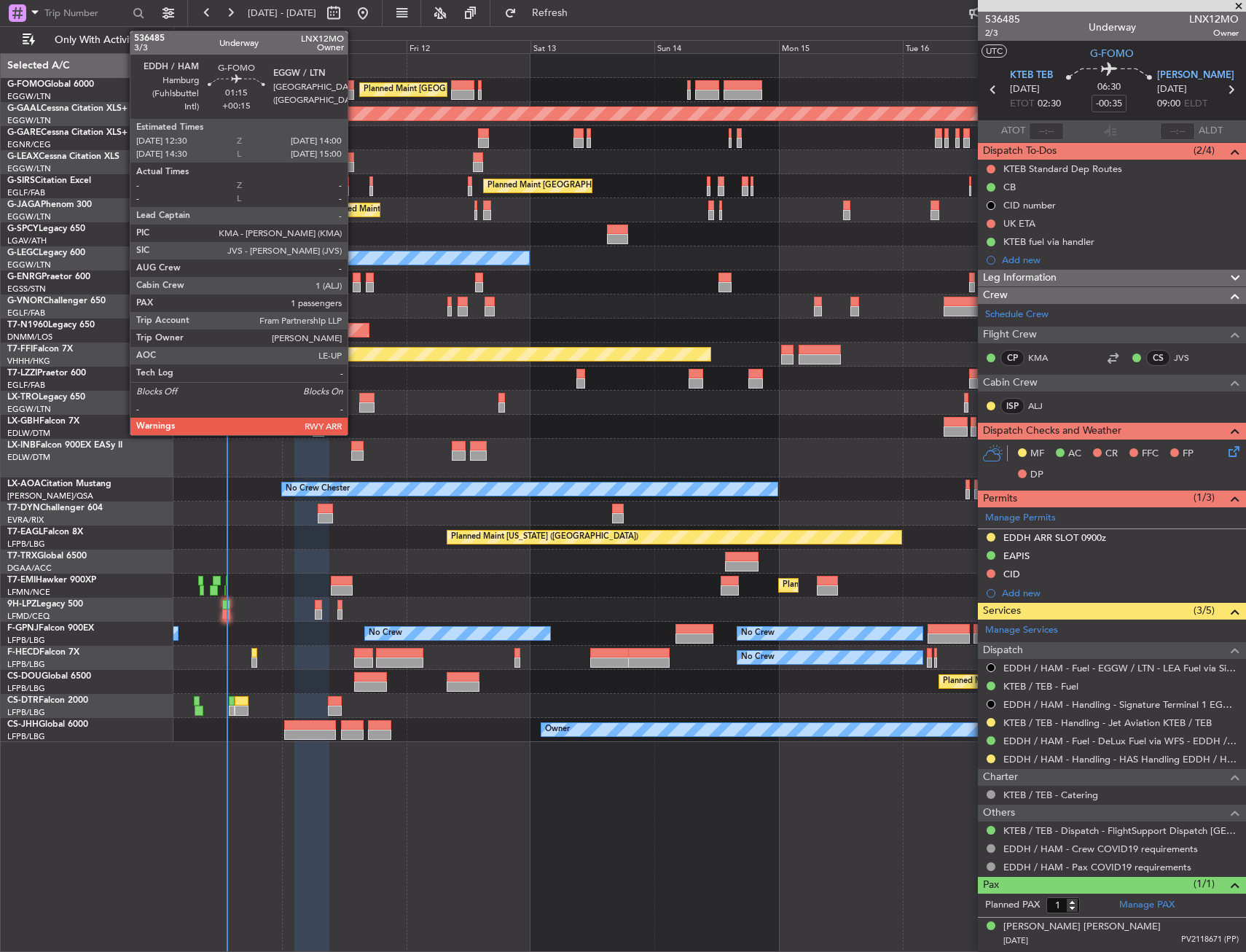
click at [352, 93] on div at bounding box center [349, 95] width 8 height 10
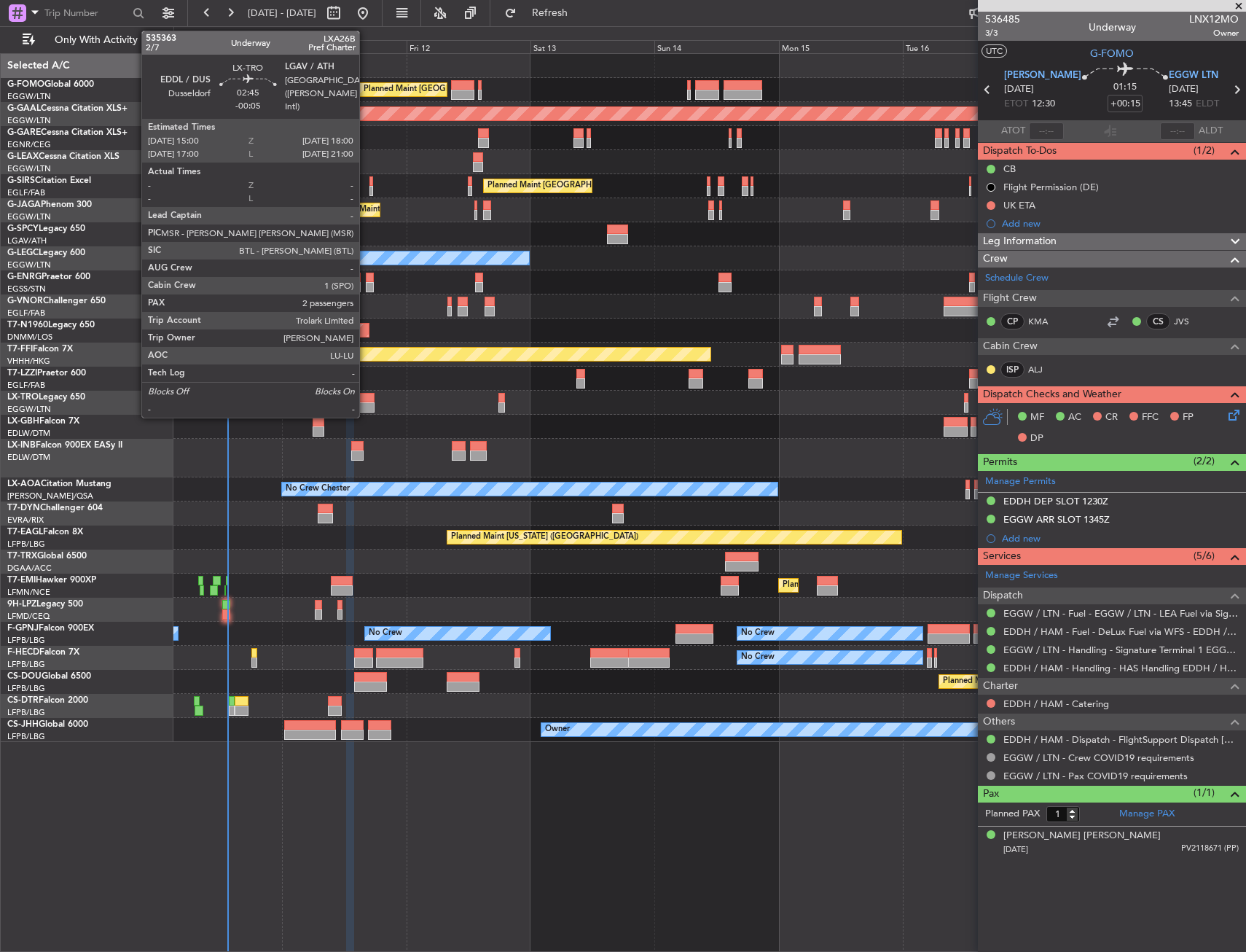
click at [366, 401] on div at bounding box center [367, 398] width 16 height 10
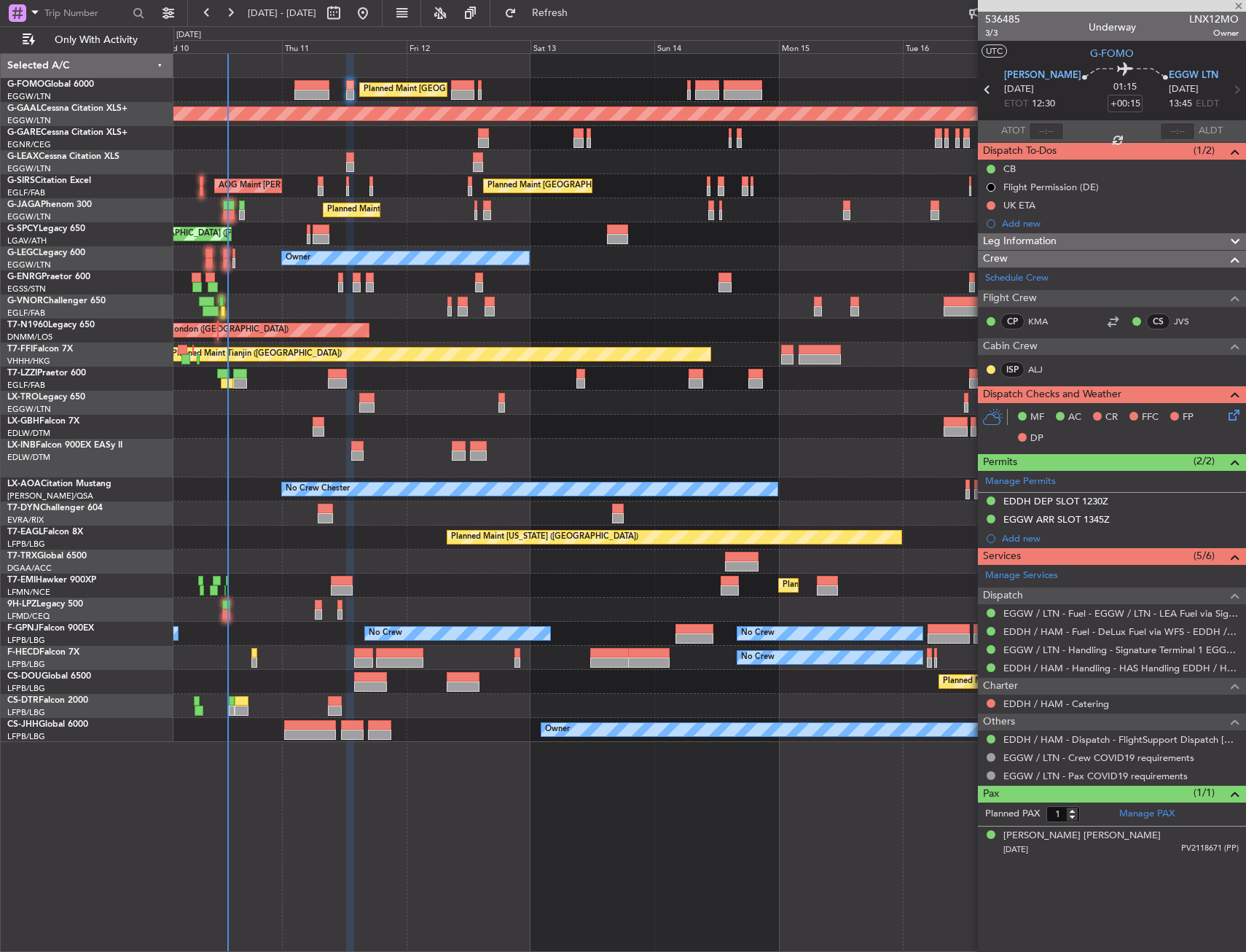
type input "-00:05"
type input "2"
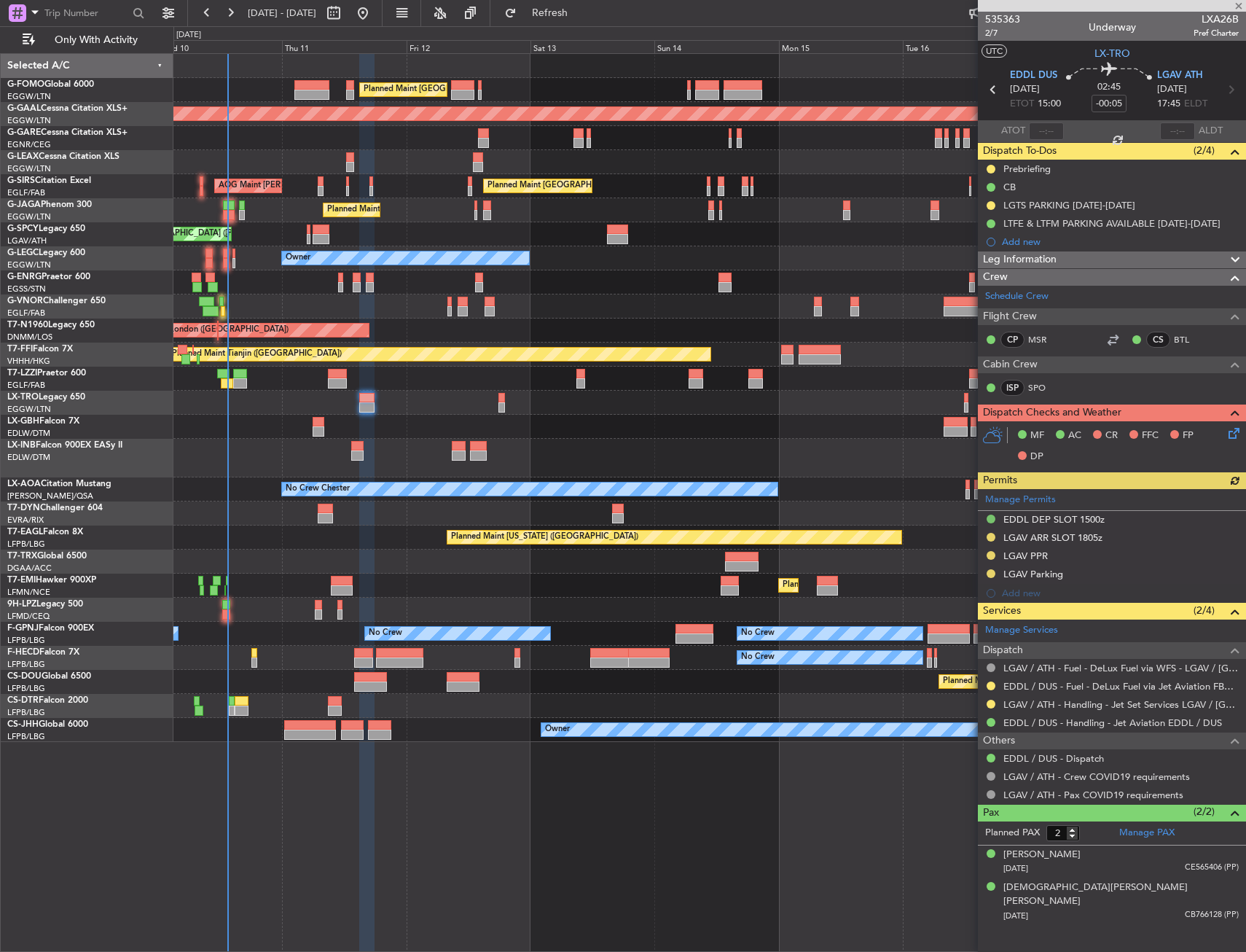
drag, startPoint x: 1033, startPoint y: 159, endPoint x: 1033, endPoint y: 169, distance: 10.0
click at [1033, 159] on div "Prebriefing" at bounding box center [1112, 168] width 268 height 18
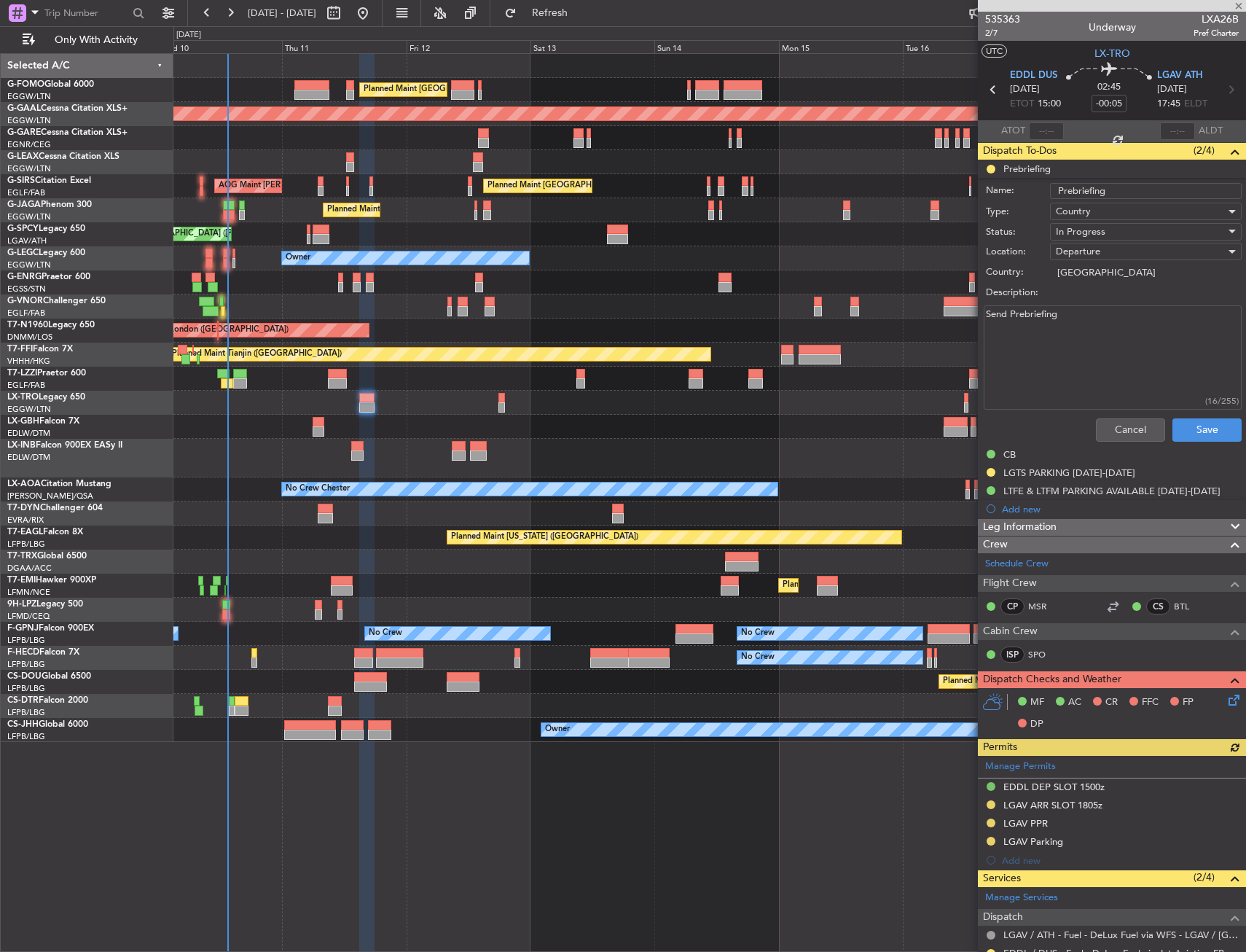
click at [1052, 344] on textarea "Send Prebriefing" at bounding box center [1112, 357] width 258 height 104
paste textarea "EDDL LGAV FUEL 4500kgs Cargo 150"
type textarea "EDDL LGAV FUEL 4500kgs Cargo 150"
click at [1087, 227] on span "In Progress" at bounding box center [1081, 231] width 49 height 13
click at [1088, 307] on span "Completed" at bounding box center [1139, 305] width 170 height 22
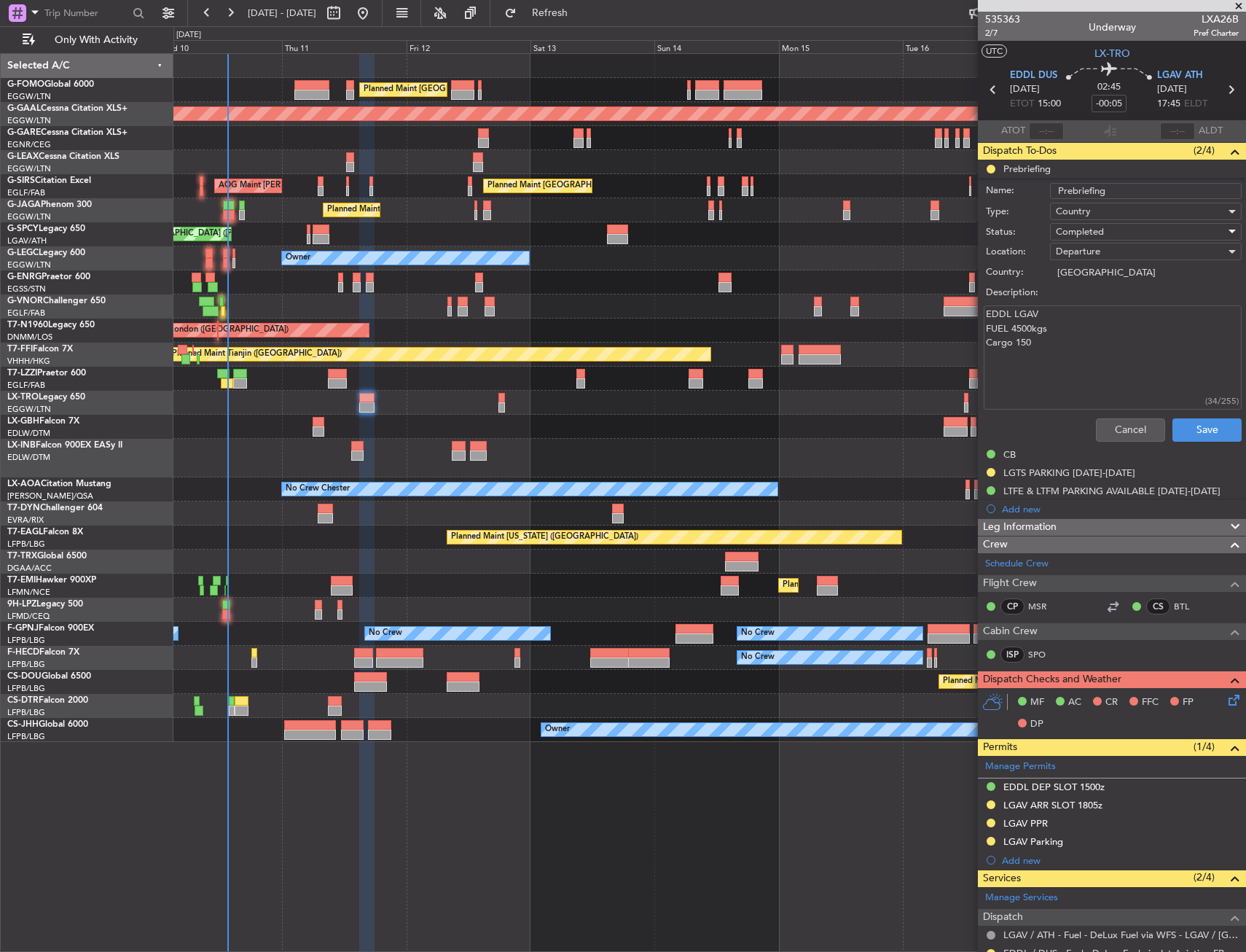
click at [1185, 413] on div "Cancel Save" at bounding box center [1108, 430] width 274 height 35
click at [1190, 418] on button "Save" at bounding box center [1207, 430] width 69 height 23
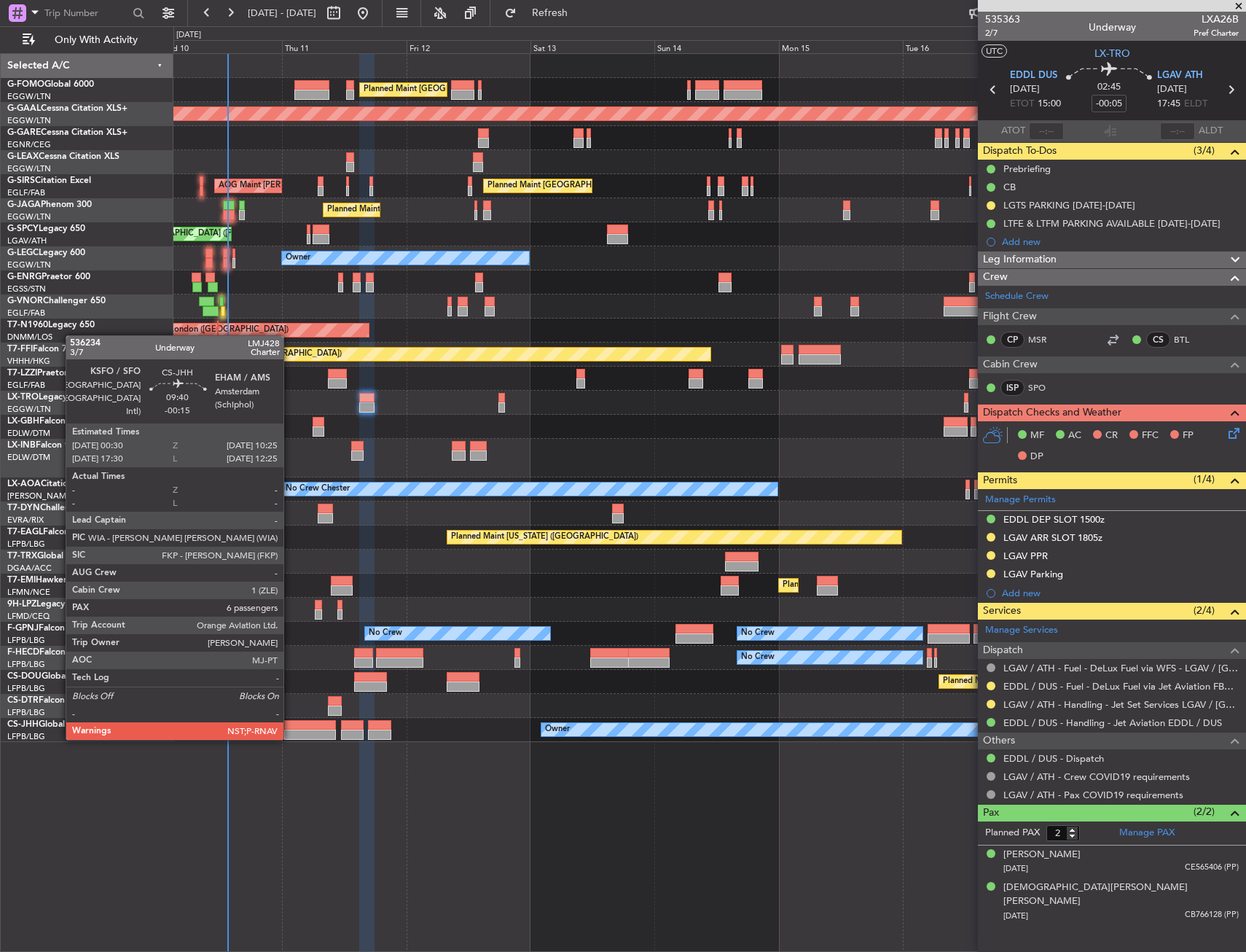
click at [291, 737] on div at bounding box center [309, 735] width 52 height 10
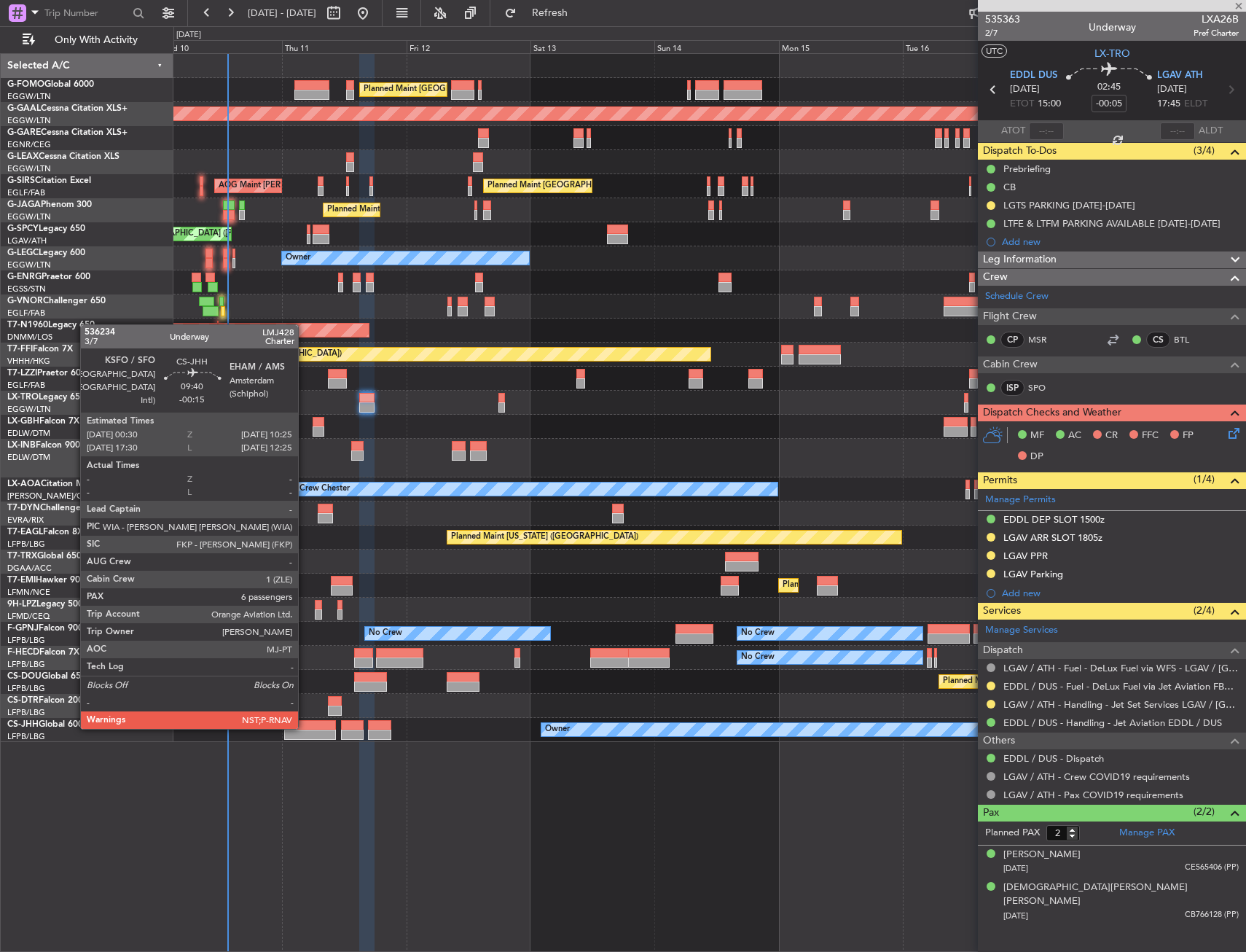
type input "-00:15"
type input "6"
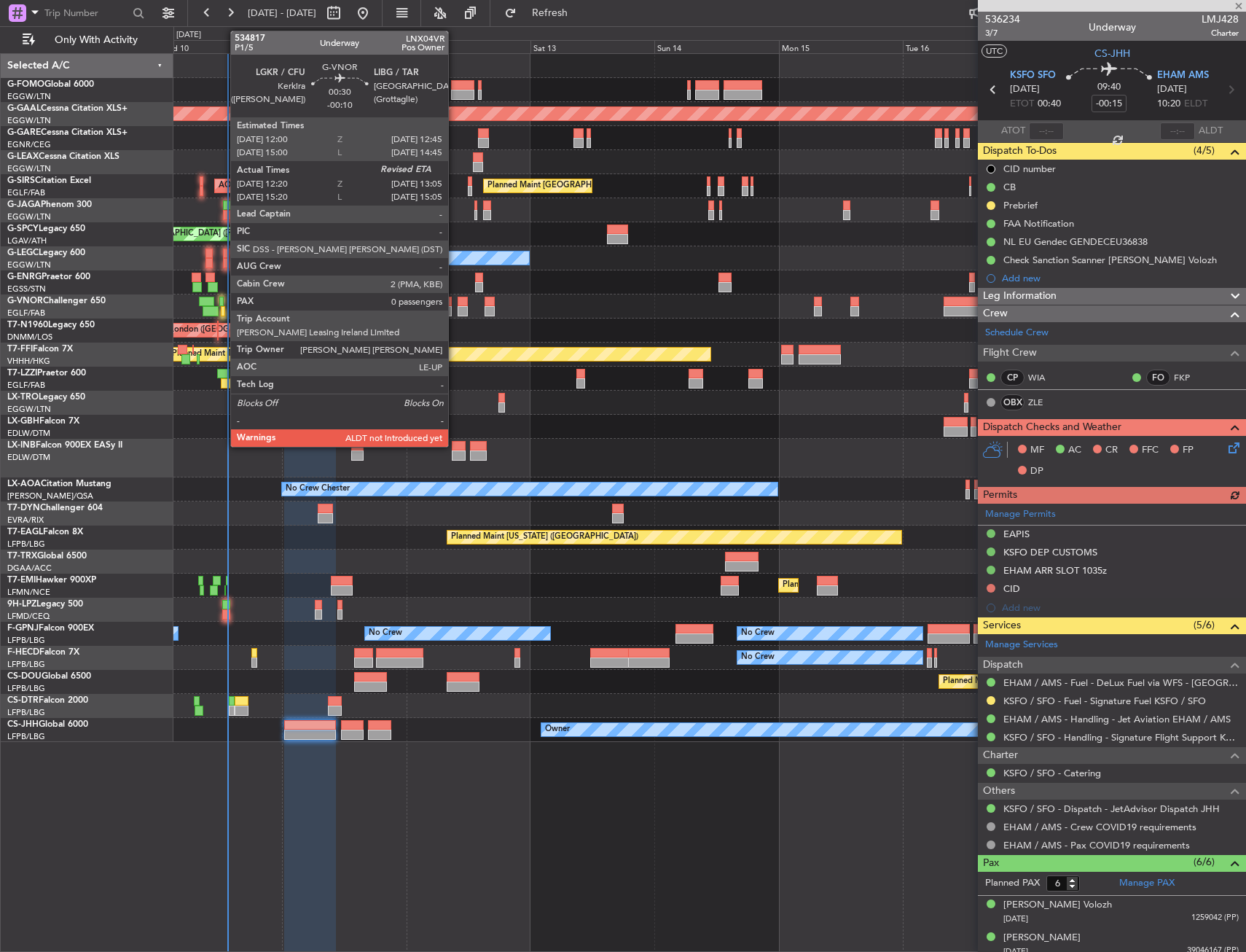
click at [223, 303] on div at bounding box center [221, 302] width 4 height 10
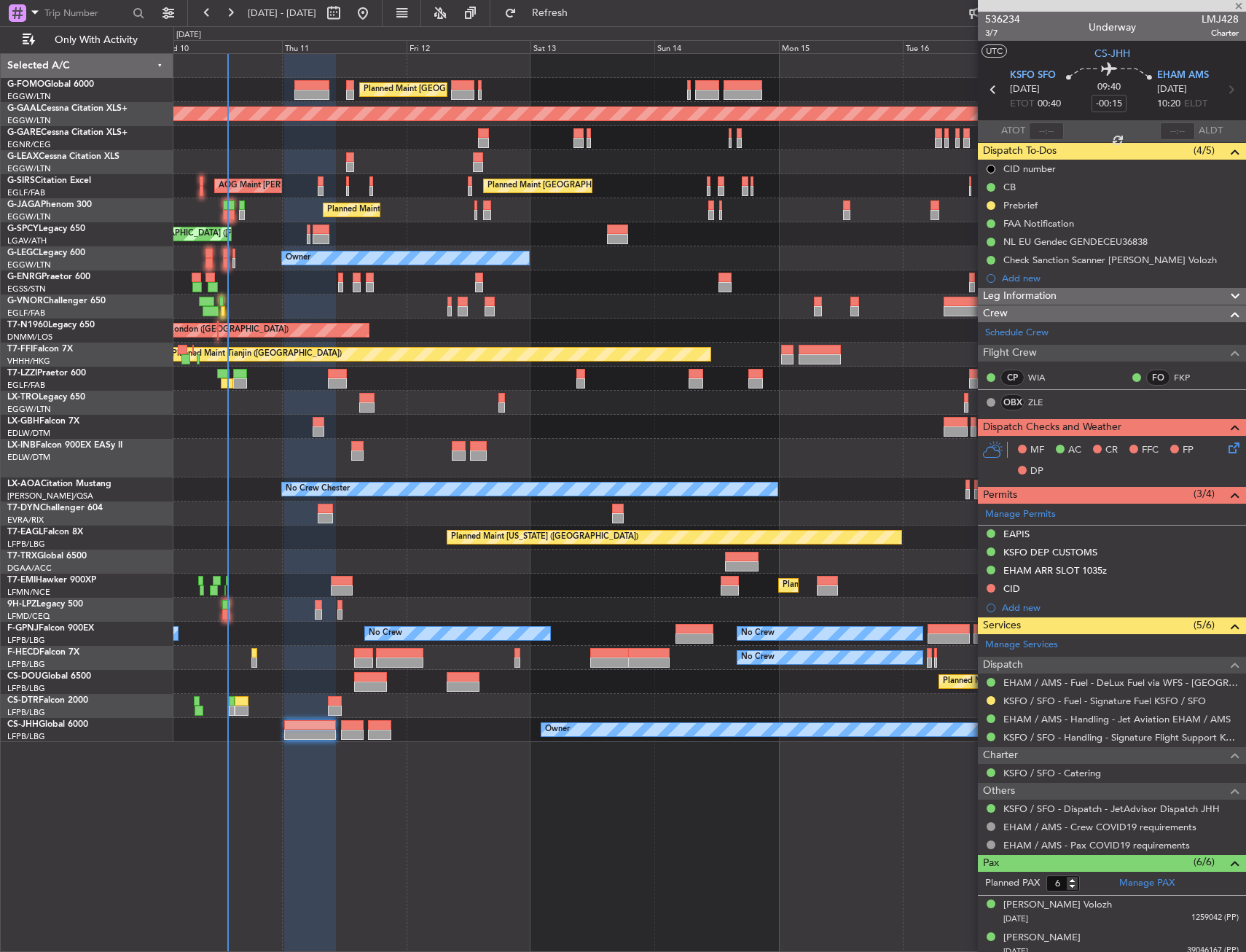
type input "-00:10"
type input "12:30"
type input "0"
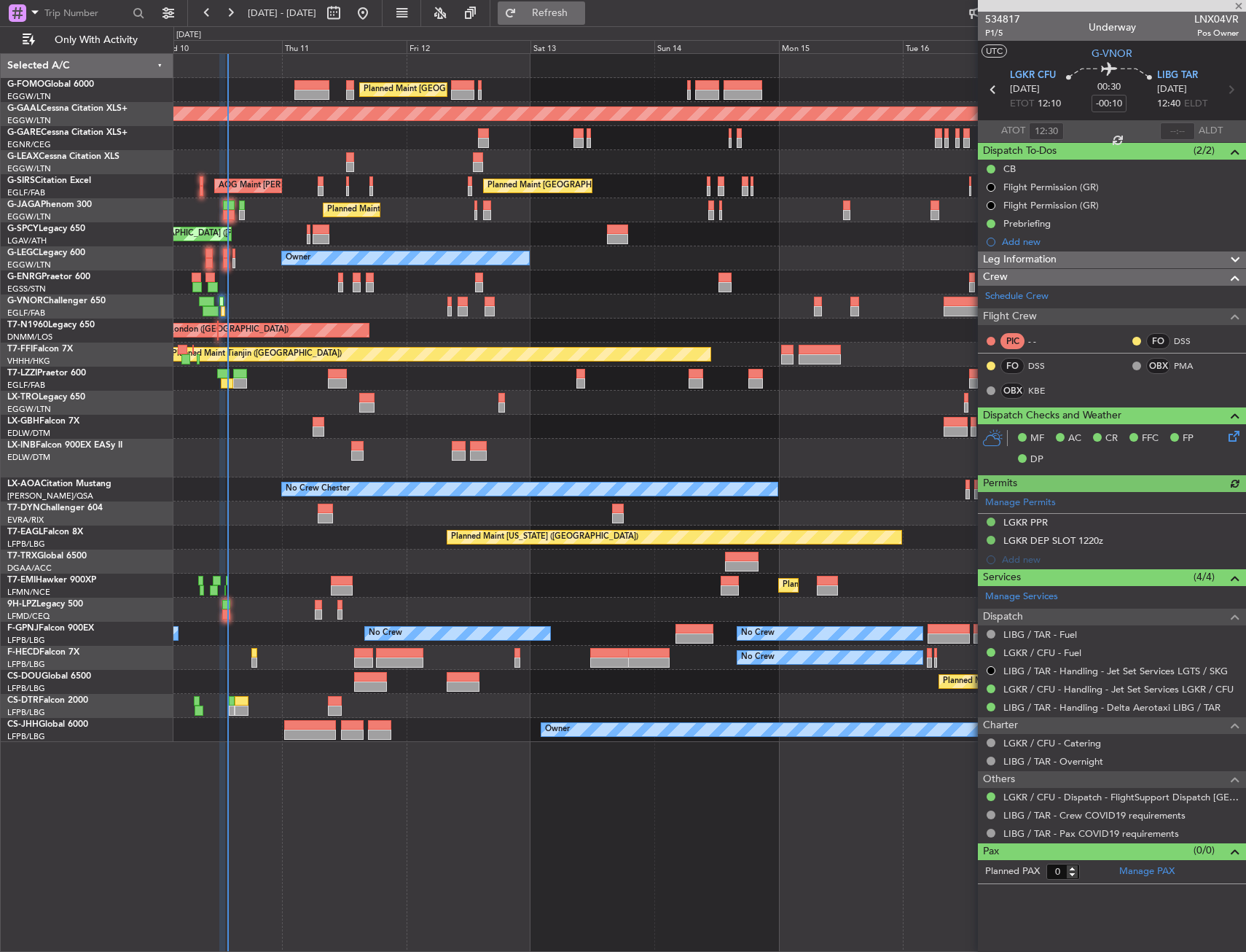
type input "13:25"
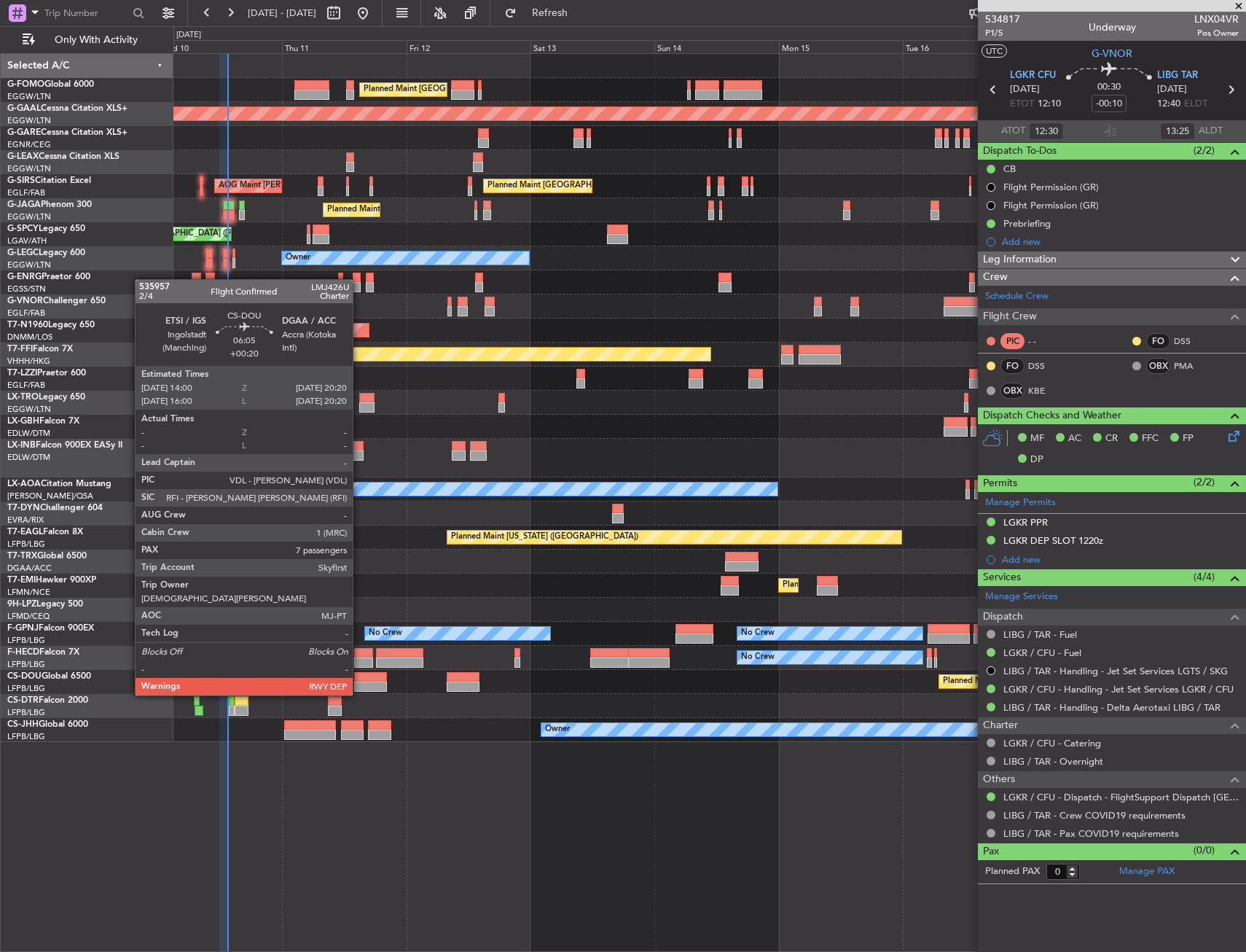
click at [363, 686] on div at bounding box center [371, 687] width 32 height 10
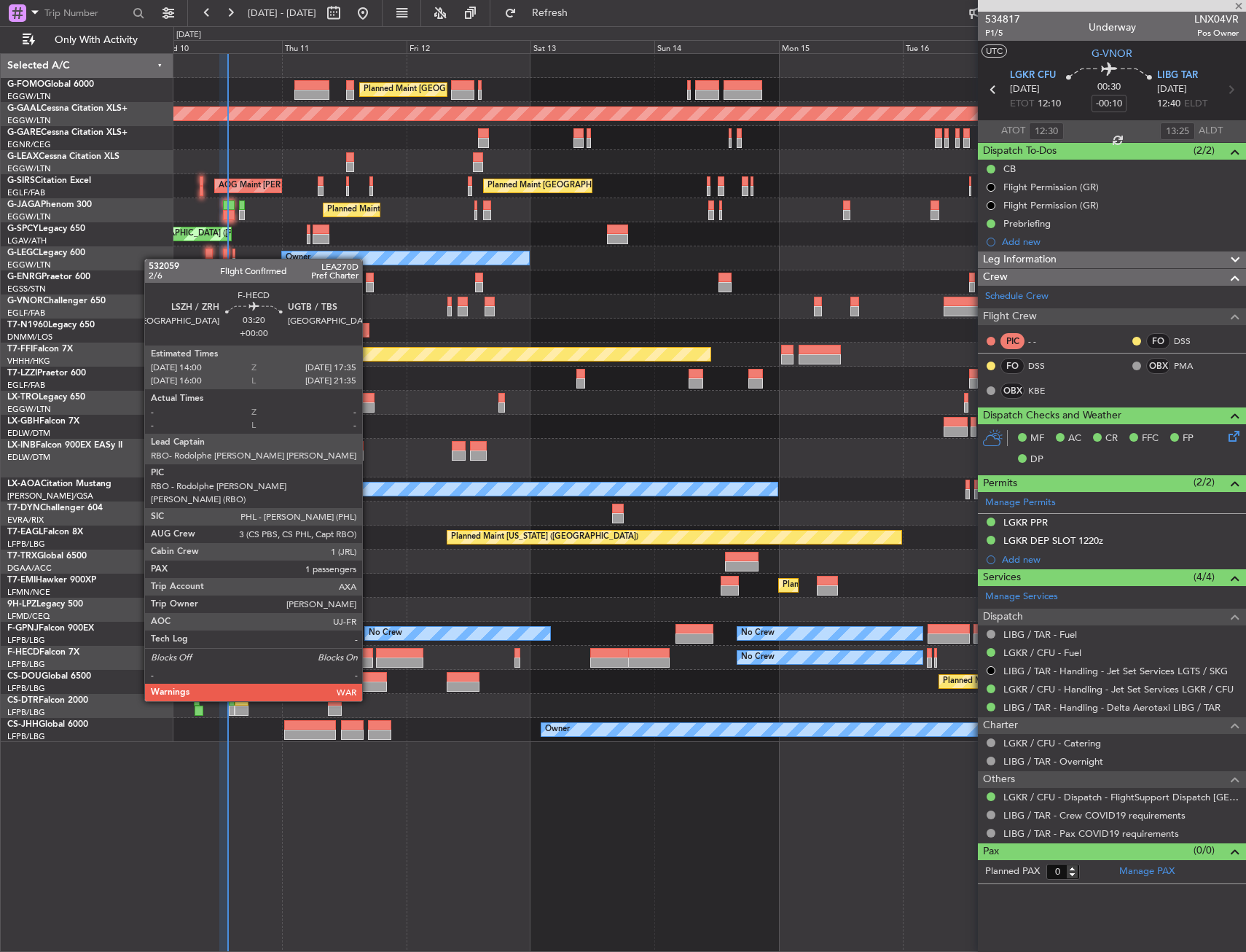
type input "+00:20"
type input "7"
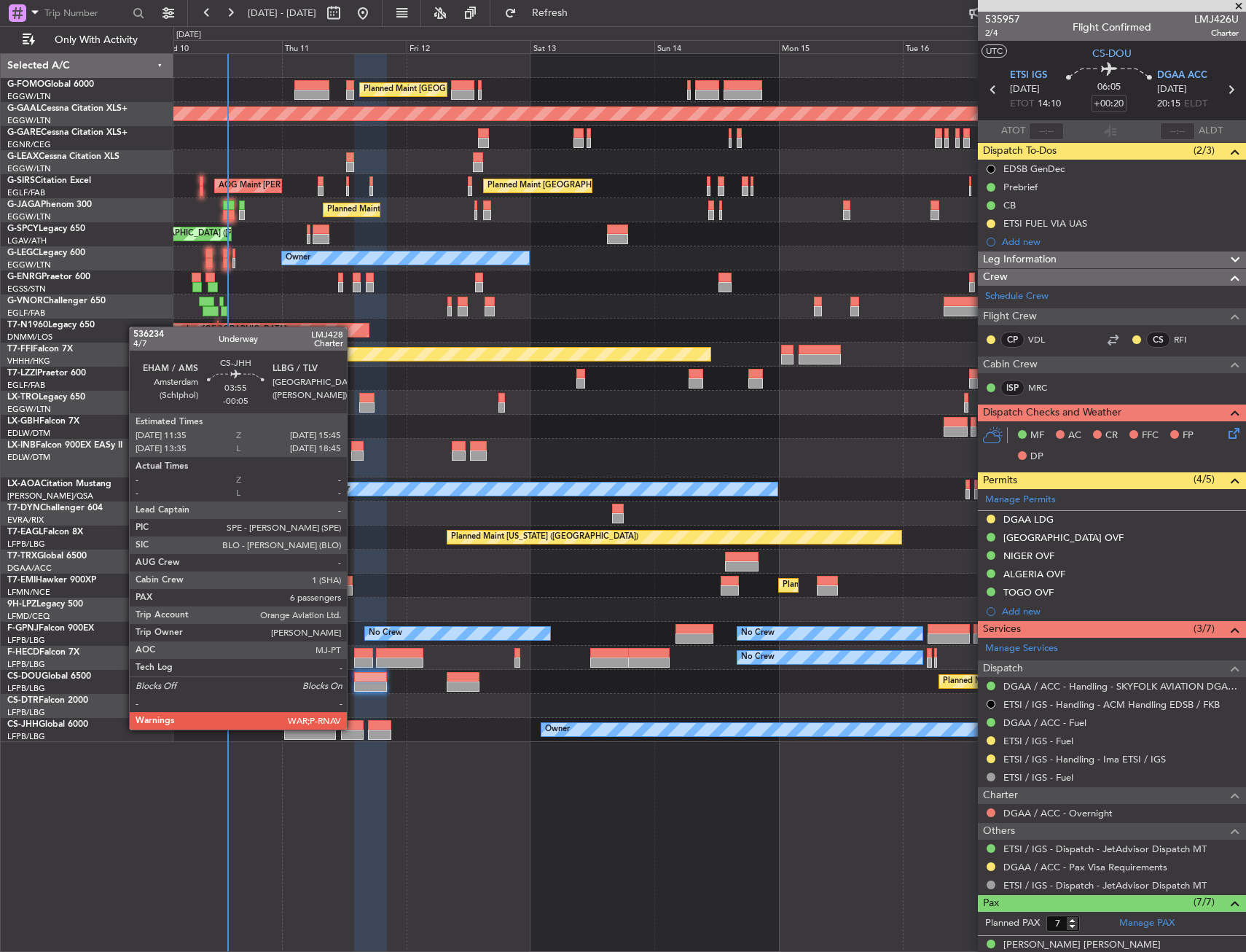
click at [355, 728] on div at bounding box center [352, 725] width 22 height 10
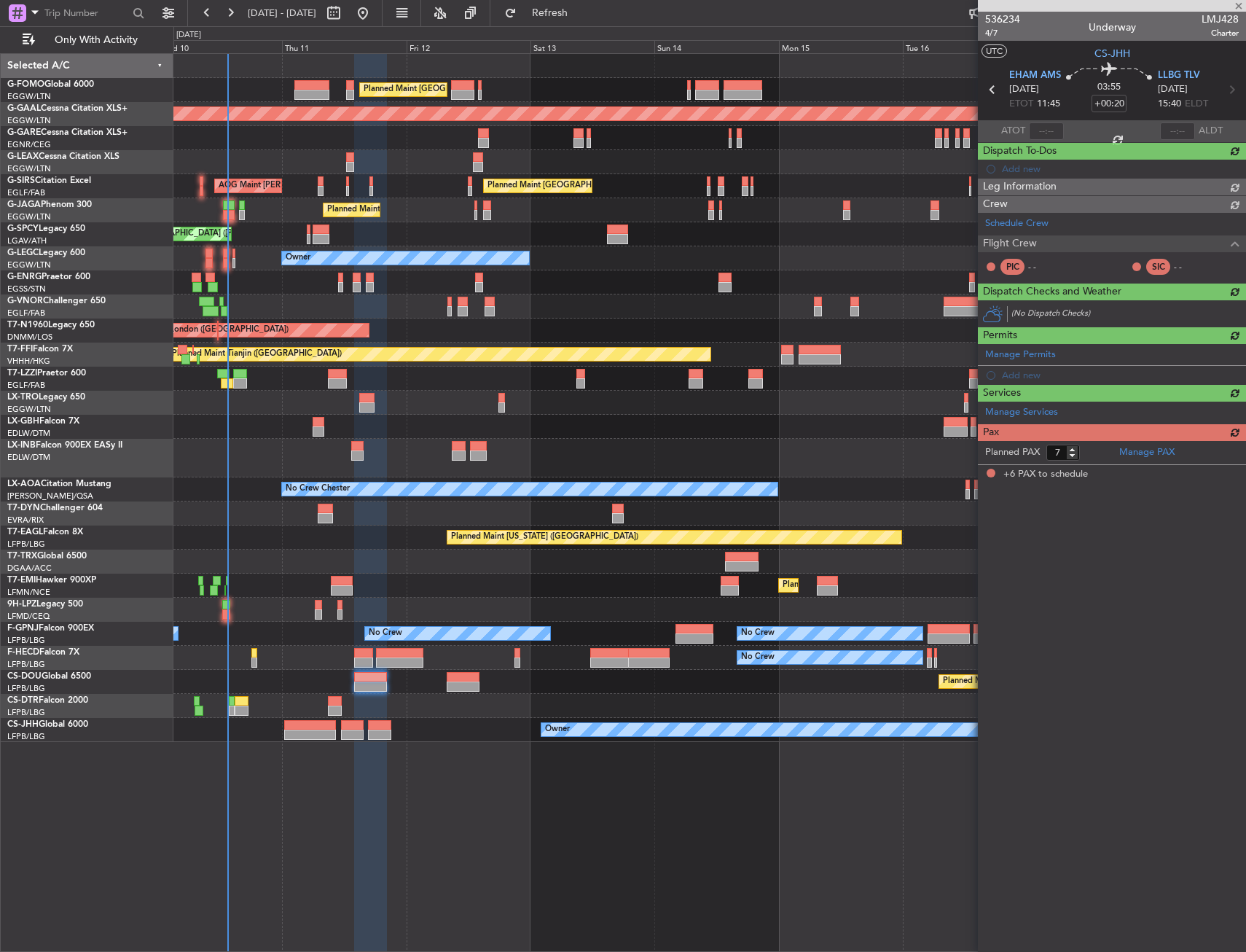
type input "-00:05"
type input "6"
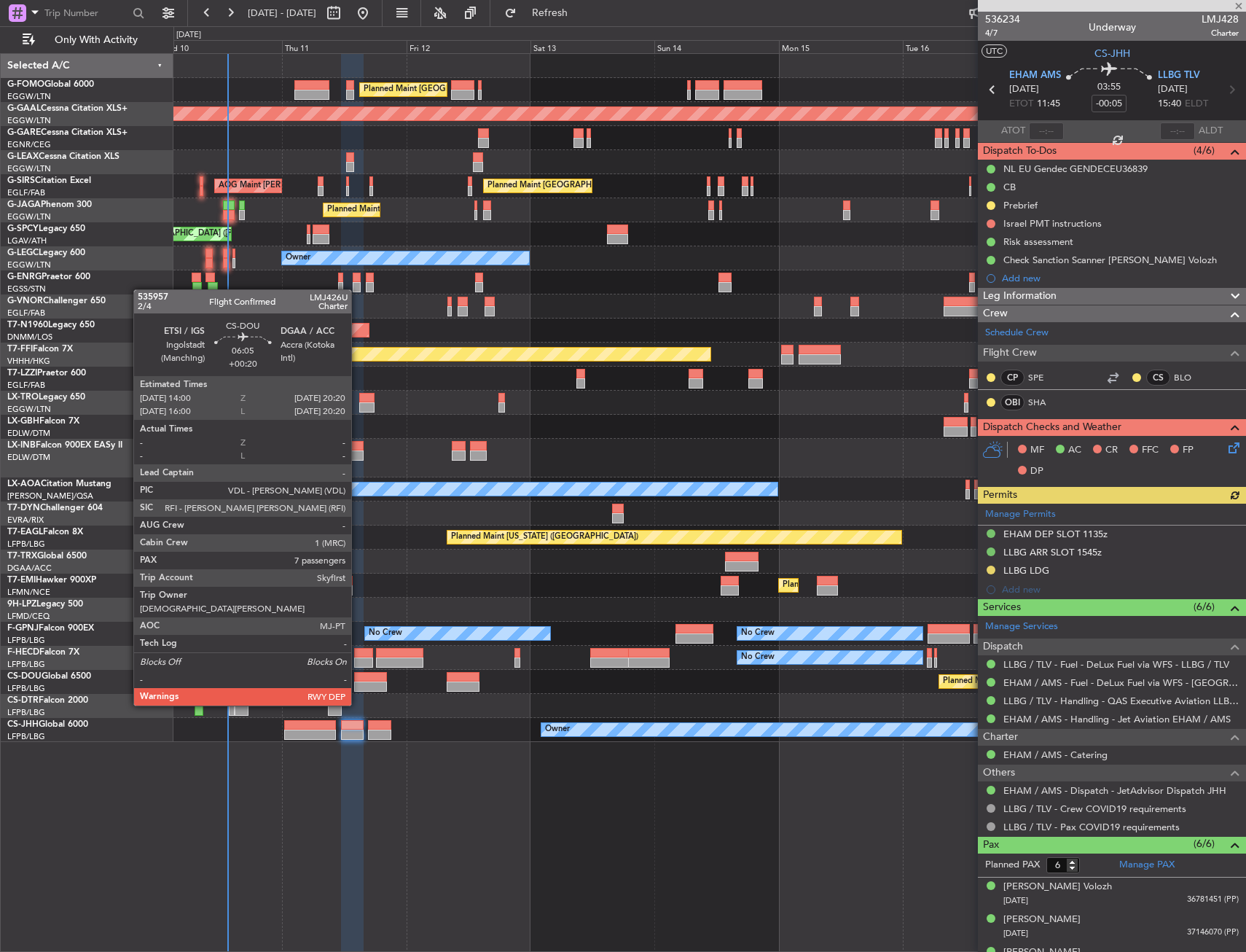
click at [358, 691] on div at bounding box center [371, 687] width 32 height 10
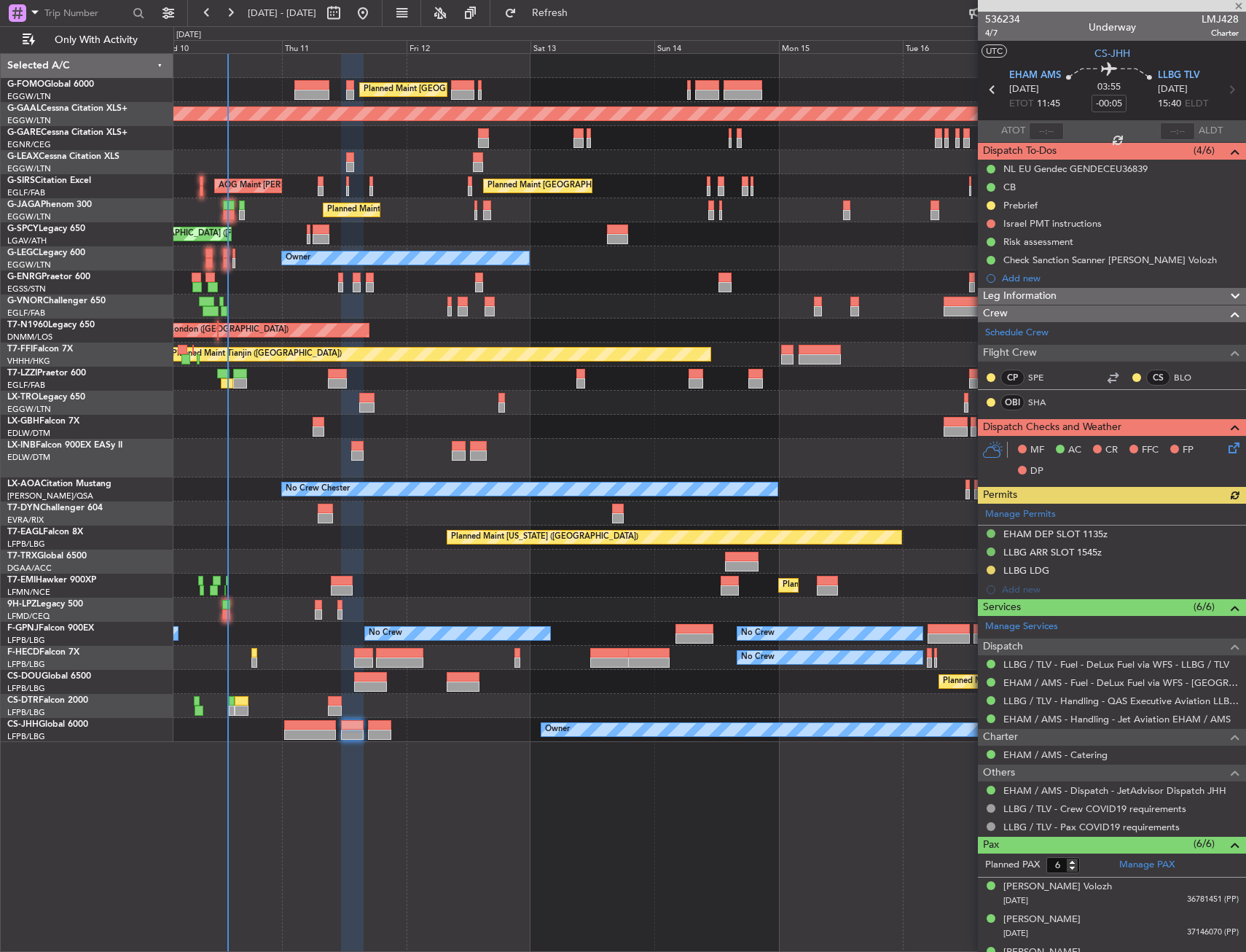
type input "+00:20"
type input "7"
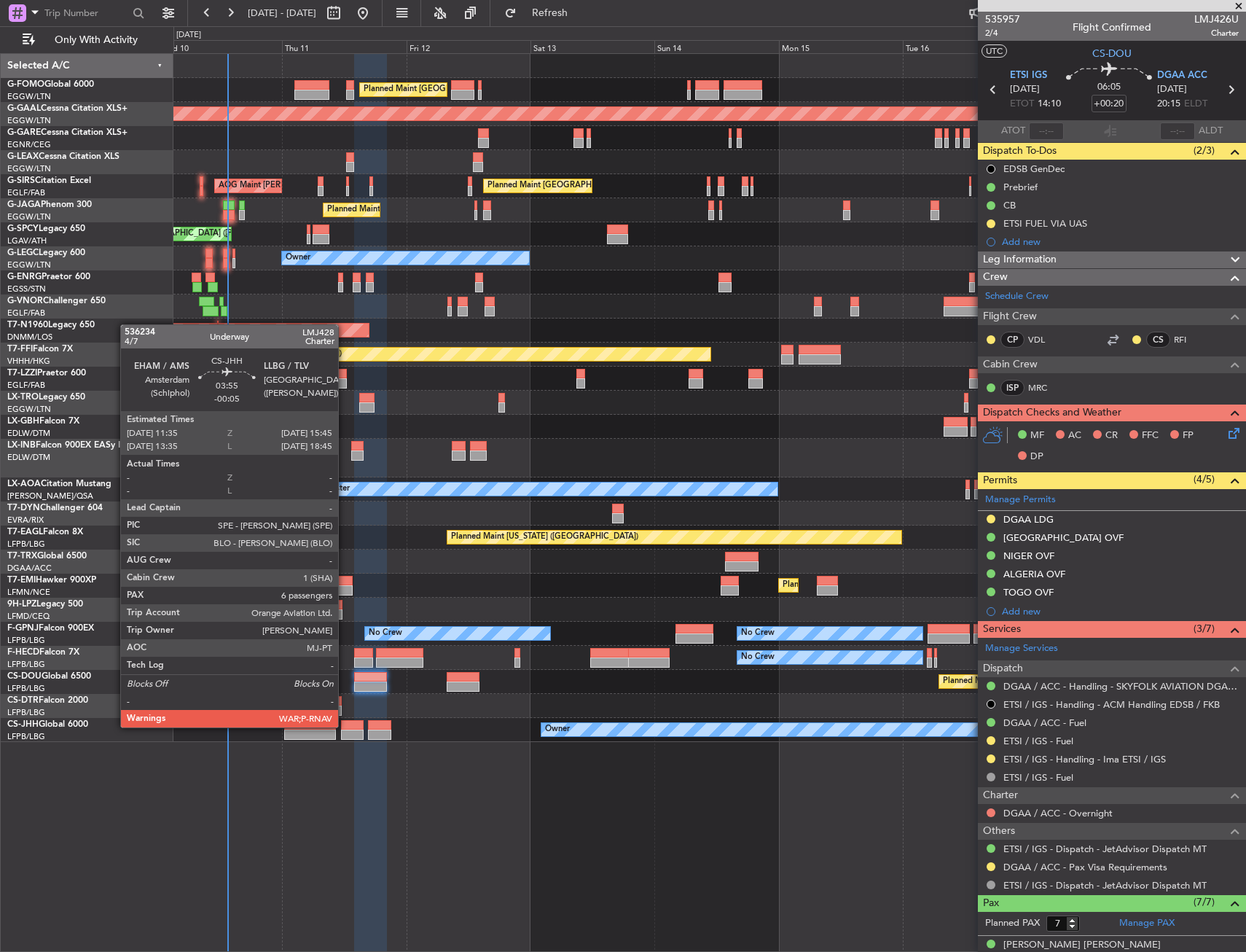
click at [344, 726] on div at bounding box center [352, 725] width 22 height 10
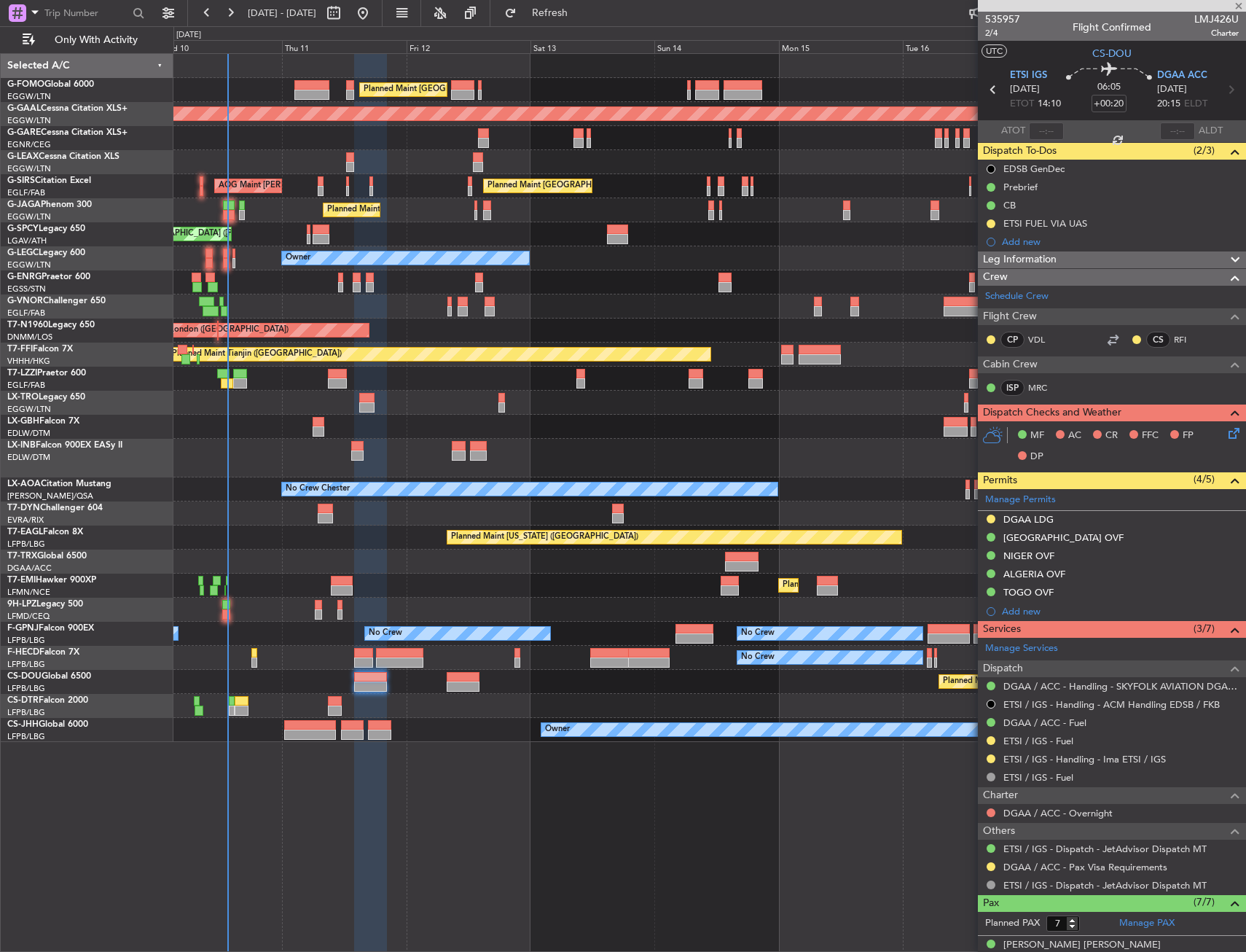
type input "-00:05"
type input "6"
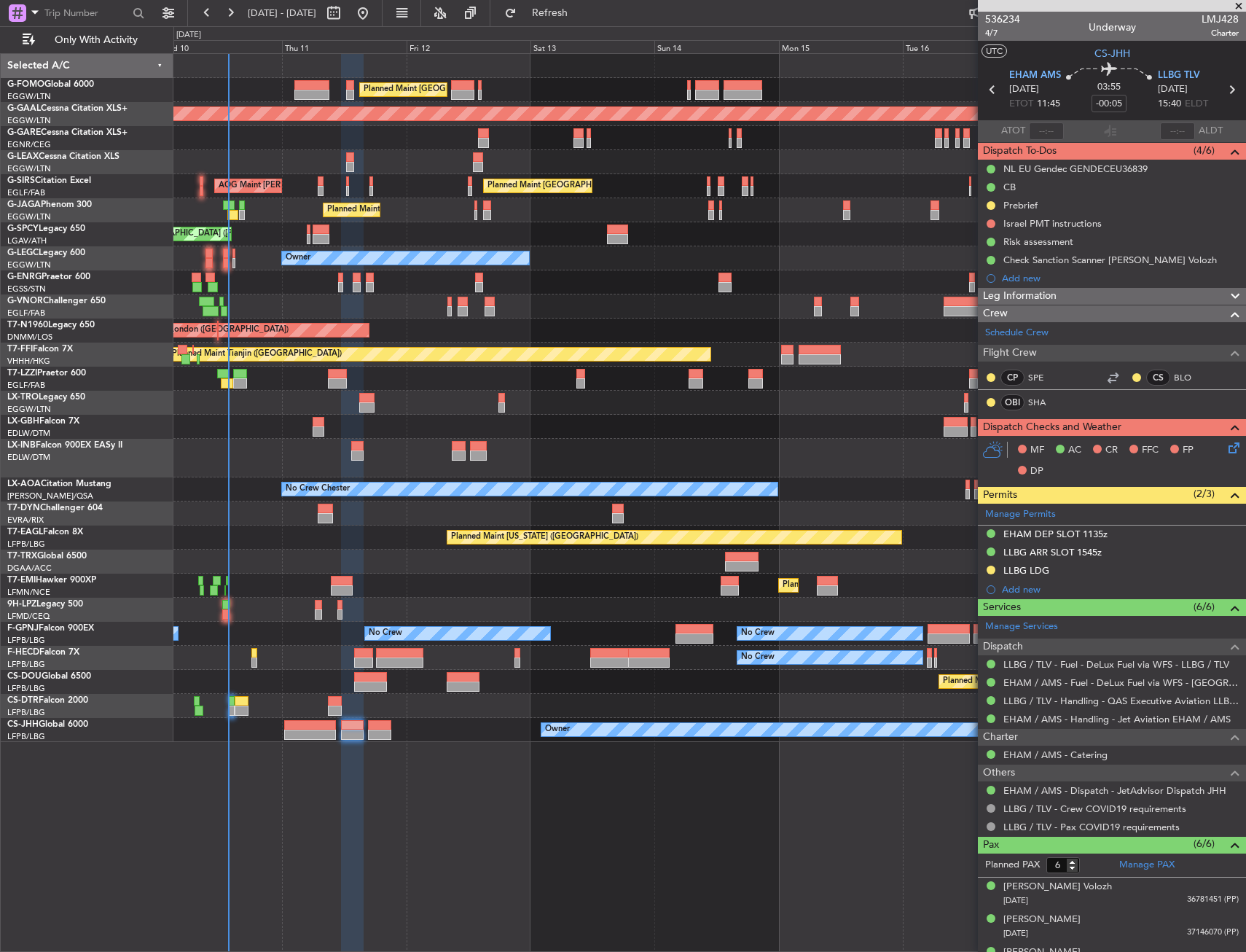
click at [354, 705] on div "Planned Maint Mugla ([GEOGRAPHIC_DATA])" at bounding box center [710, 706] width 1072 height 24
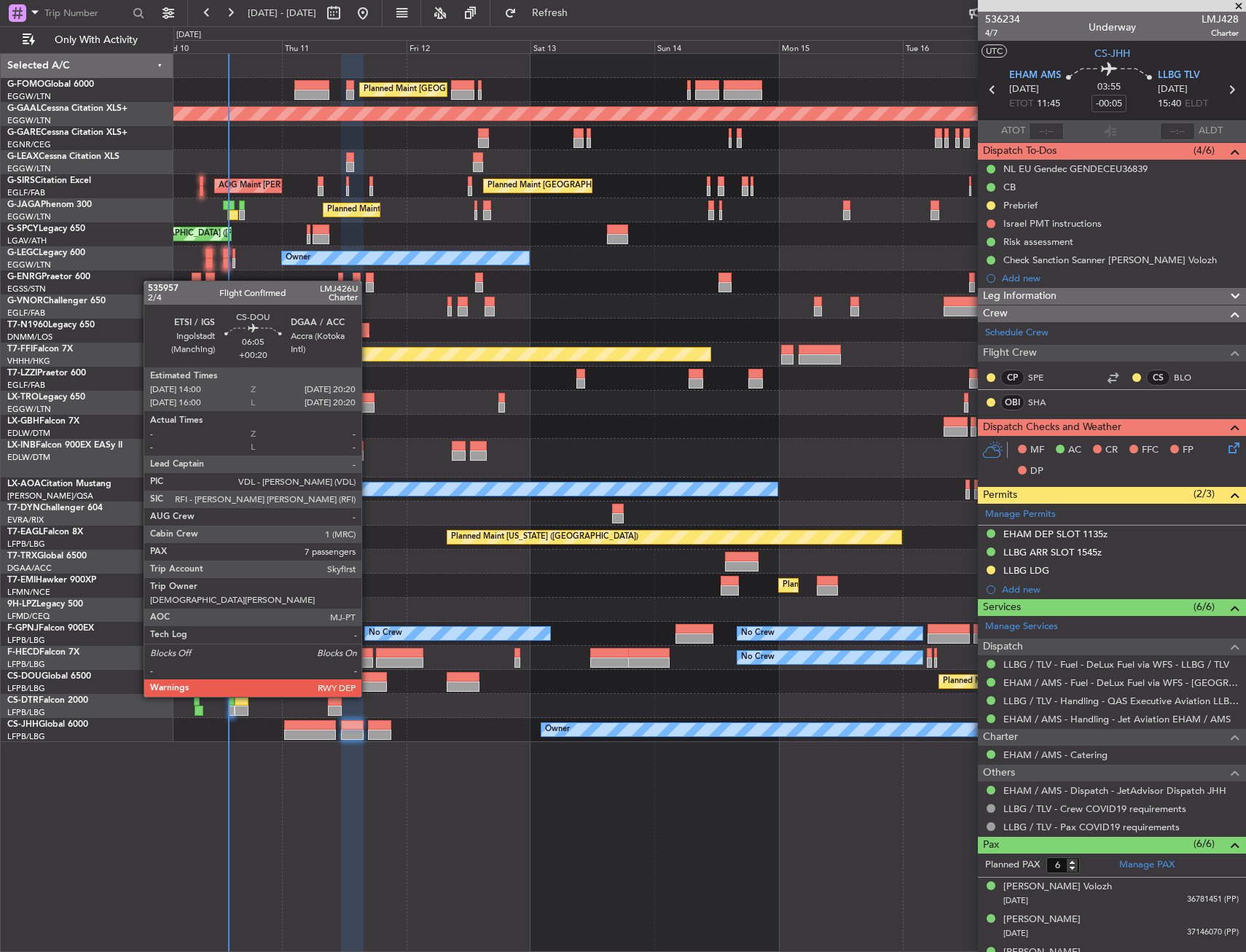
click at [369, 681] on div at bounding box center [371, 677] width 32 height 10
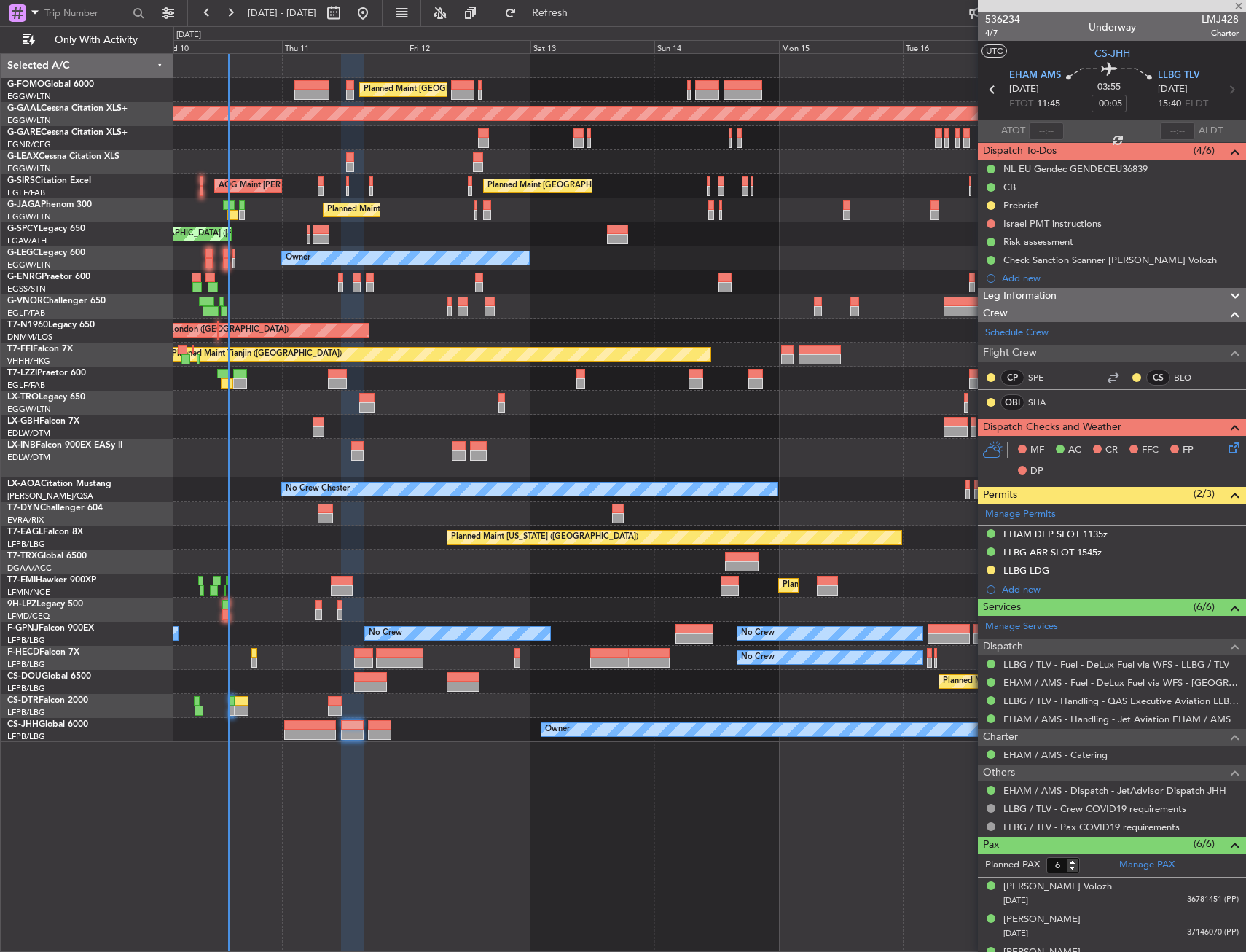
type input "+00:20"
type input "7"
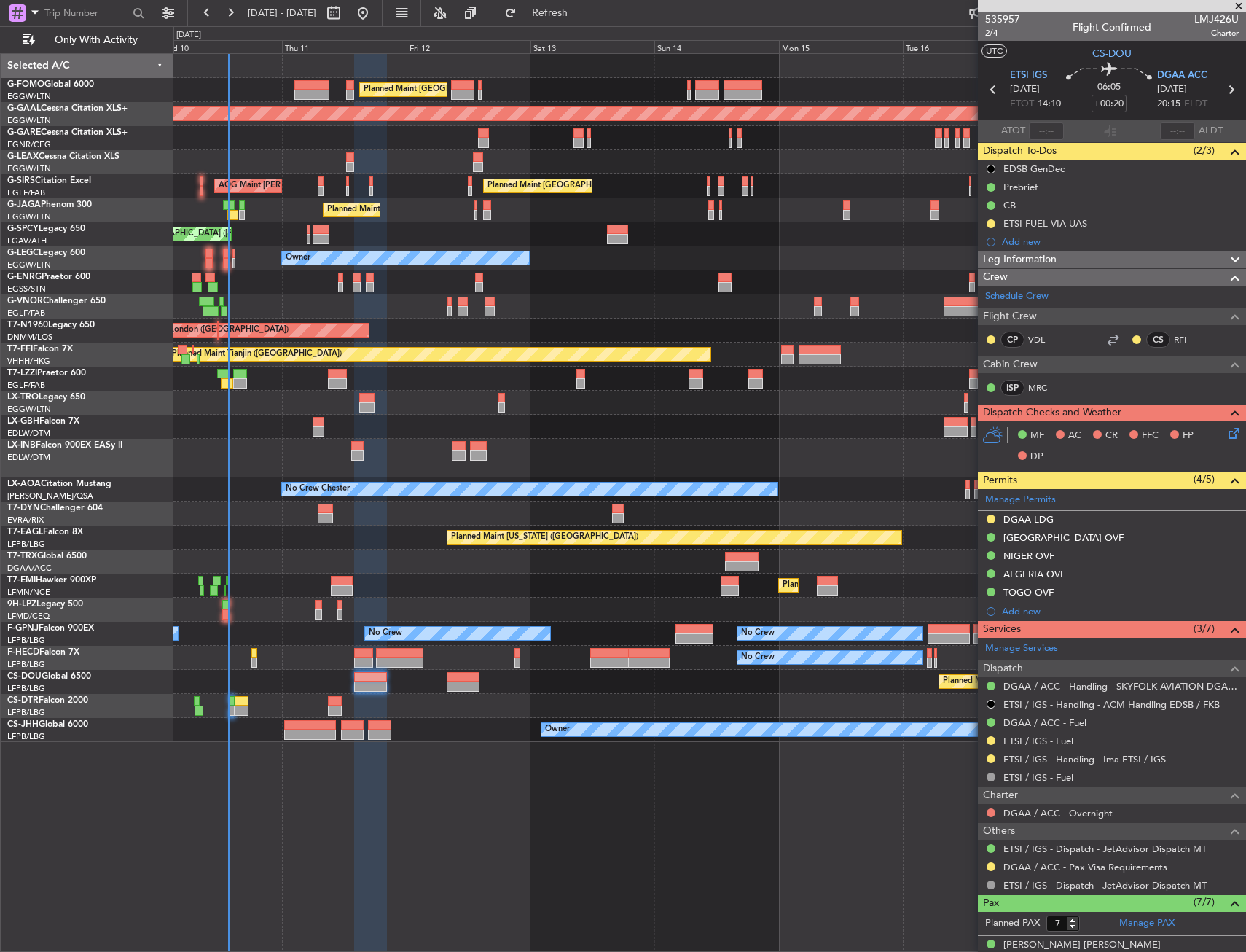
drag, startPoint x: 989, startPoint y: 519, endPoint x: 988, endPoint y: 527, distance: 8.1
click at [989, 519] on button at bounding box center [991, 519] width 9 height 9
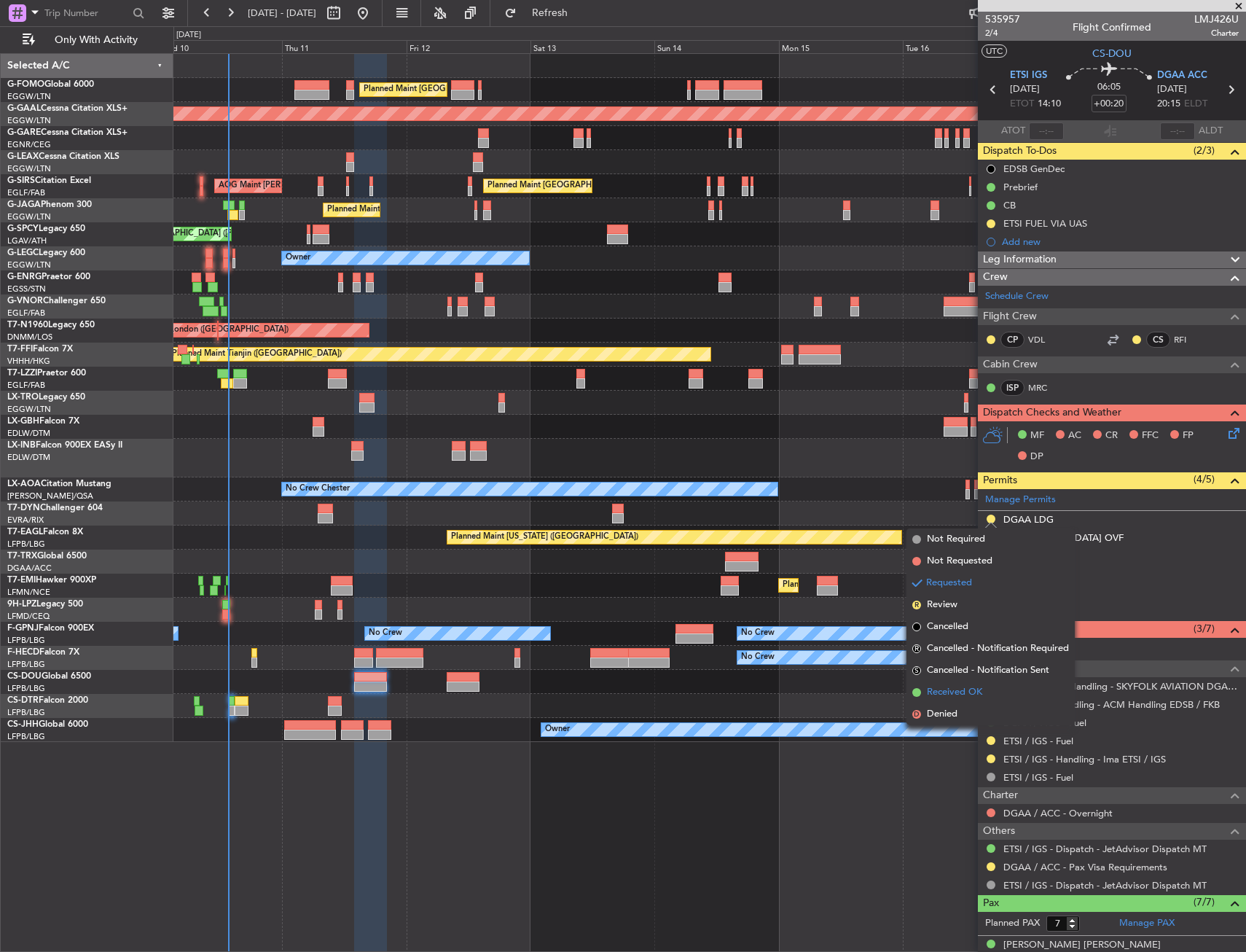
click at [969, 698] on span "Received OK" at bounding box center [955, 692] width 55 height 14
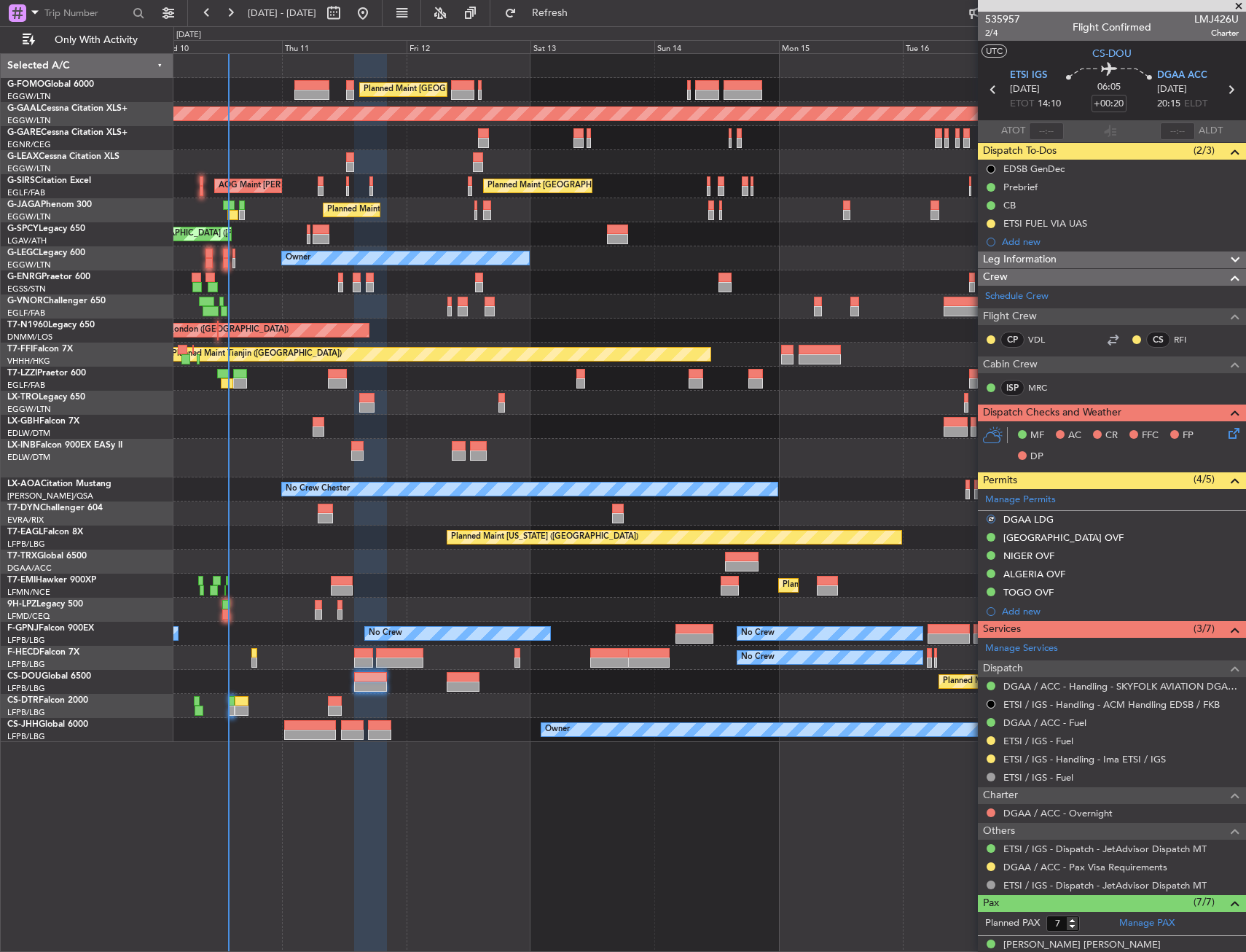
click at [988, 753] on nimbus-traffic-light at bounding box center [991, 759] width 12 height 12
click at [992, 754] on button at bounding box center [991, 759] width 9 height 9
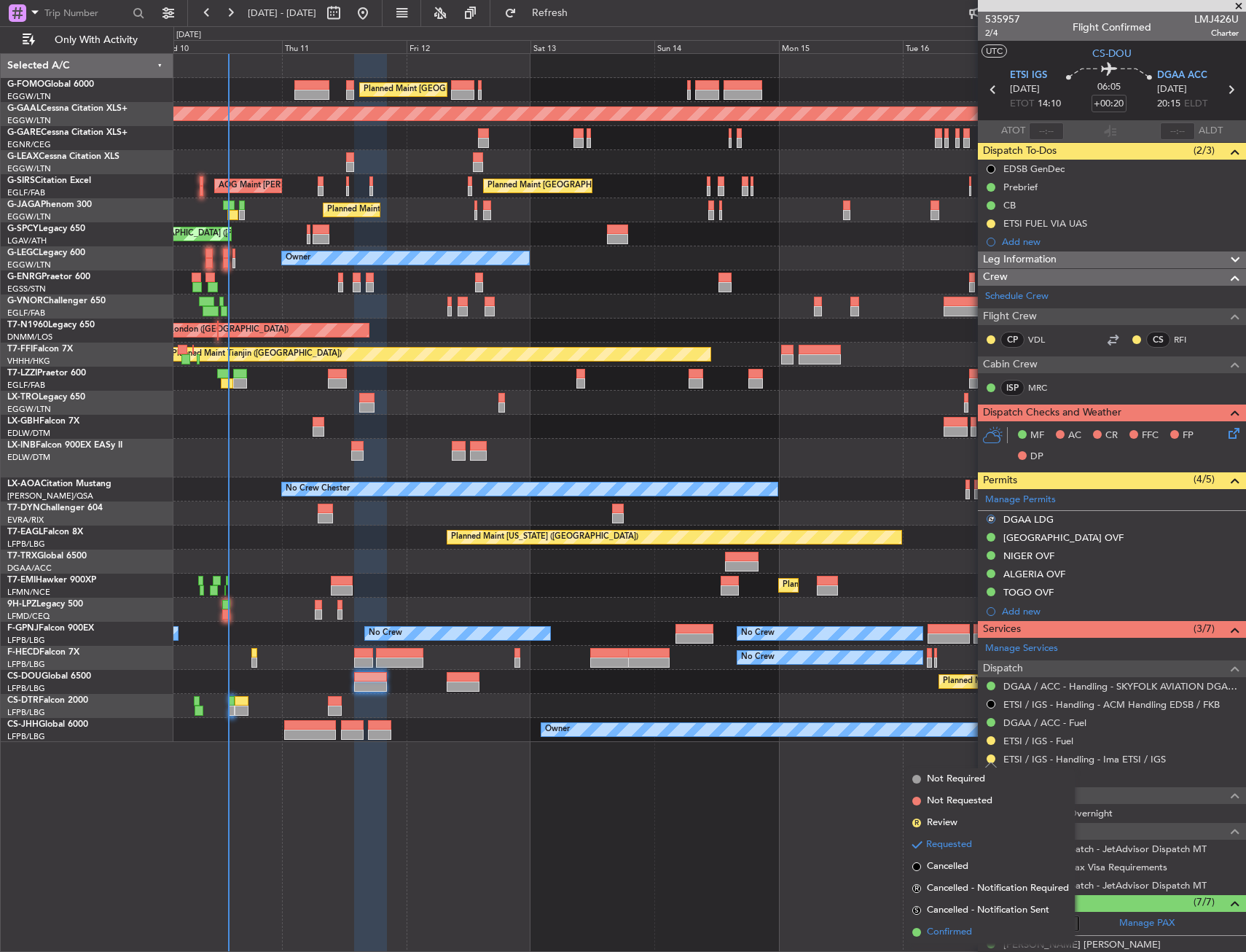
click at [964, 936] on span "Confirmed" at bounding box center [949, 932] width 45 height 14
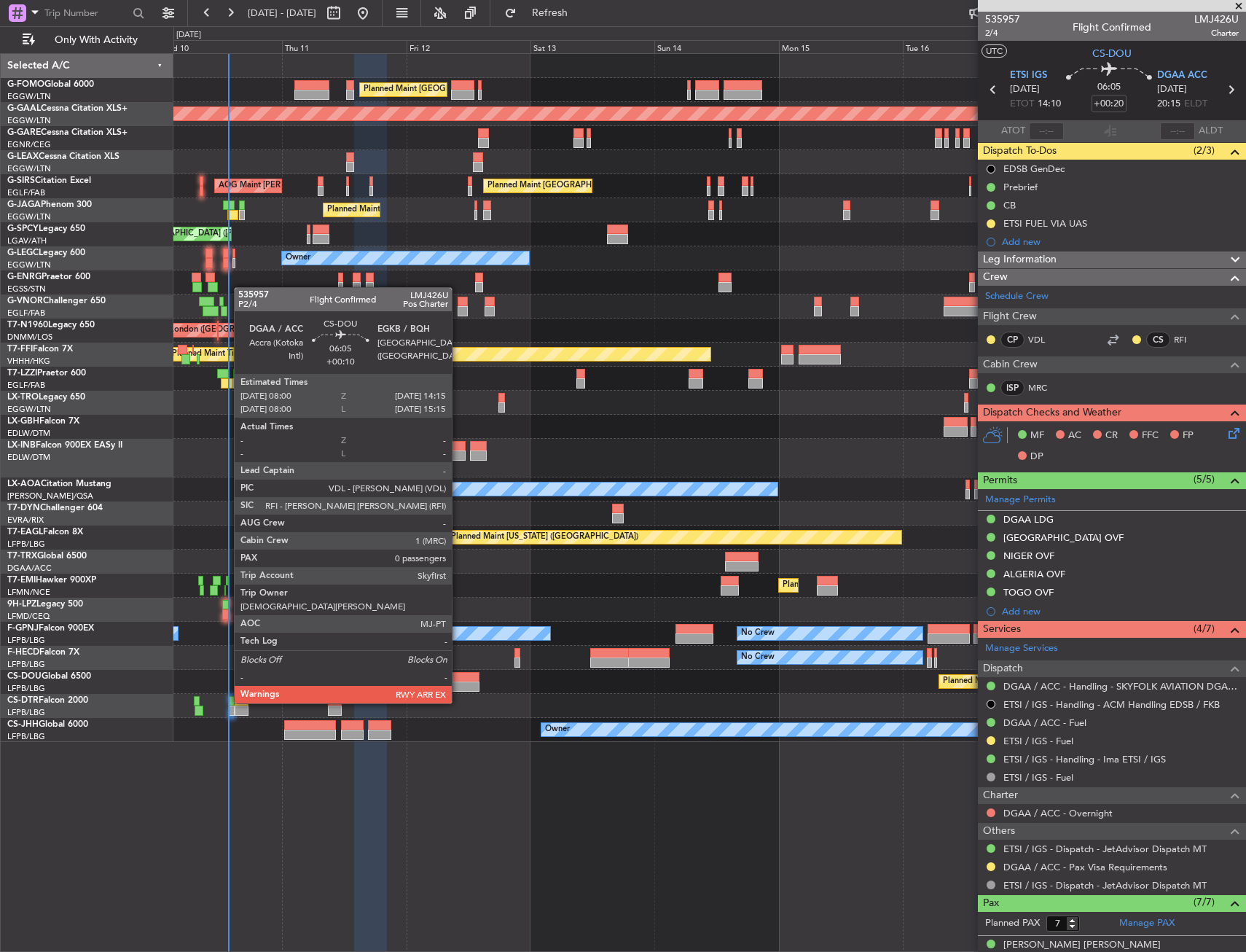
click at [459, 689] on div at bounding box center [463, 687] width 32 height 10
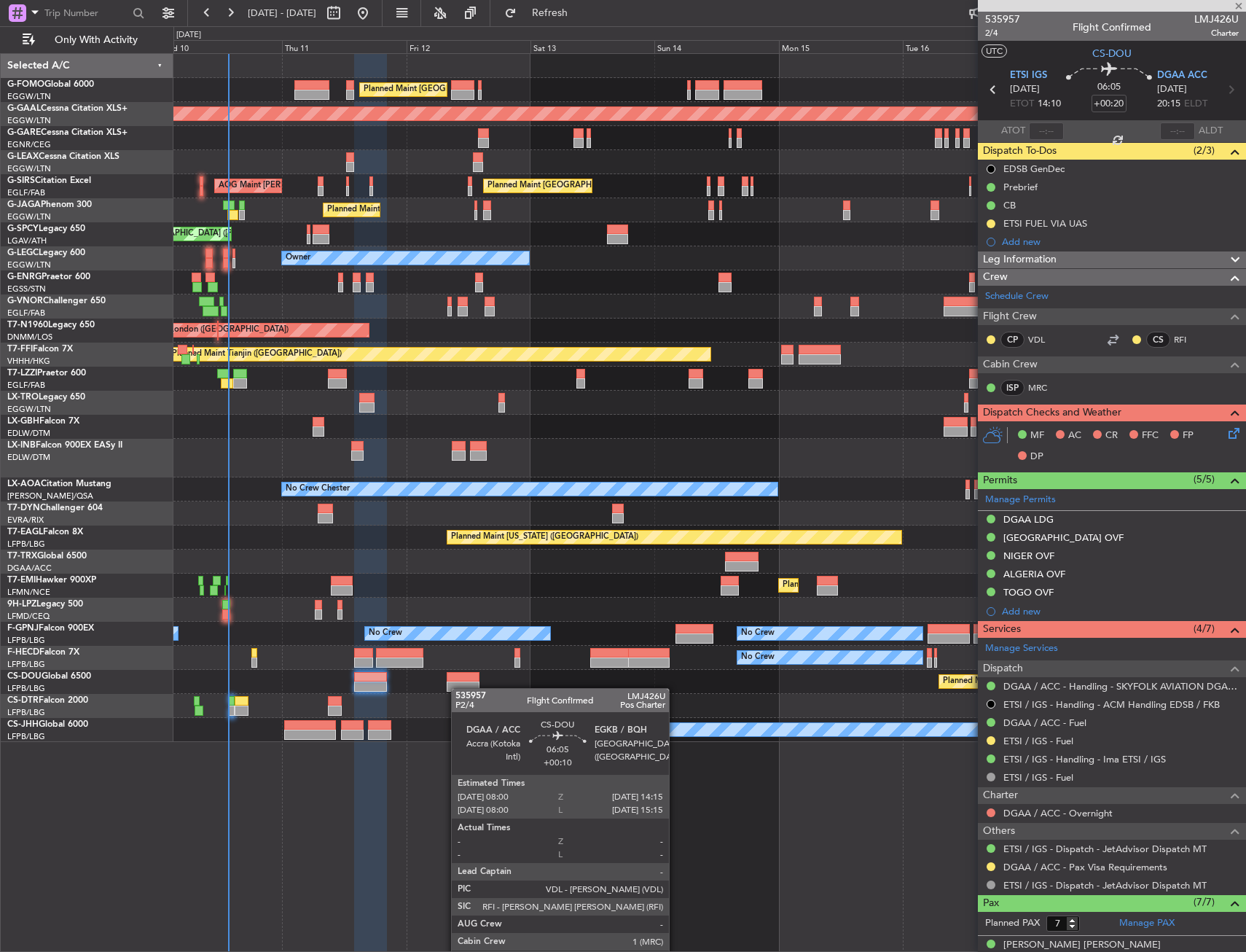
type input "+00:10"
type input "0"
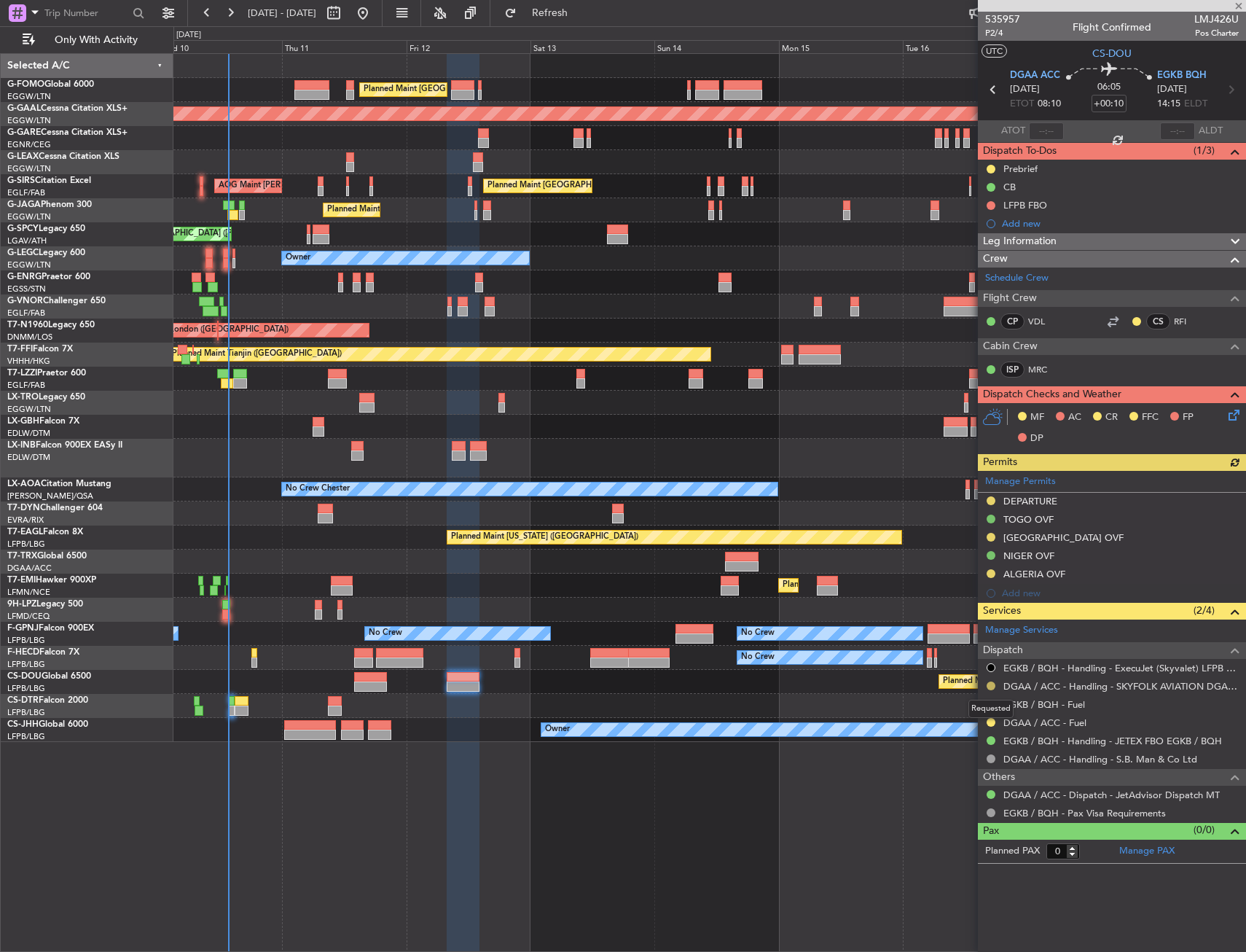
click at [992, 682] on button at bounding box center [991, 686] width 9 height 9
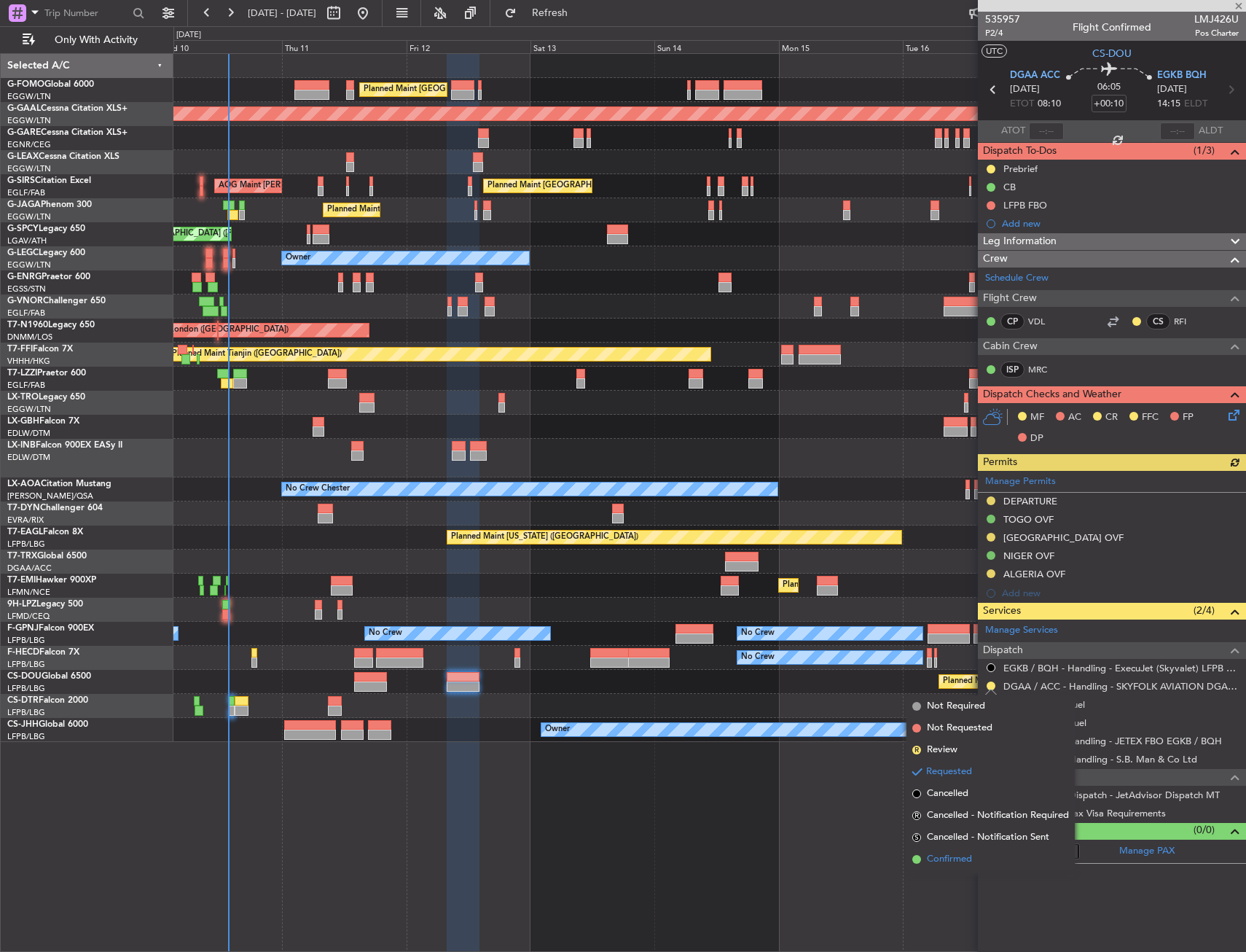
click at [981, 852] on li "Confirmed" at bounding box center [991, 859] width 169 height 22
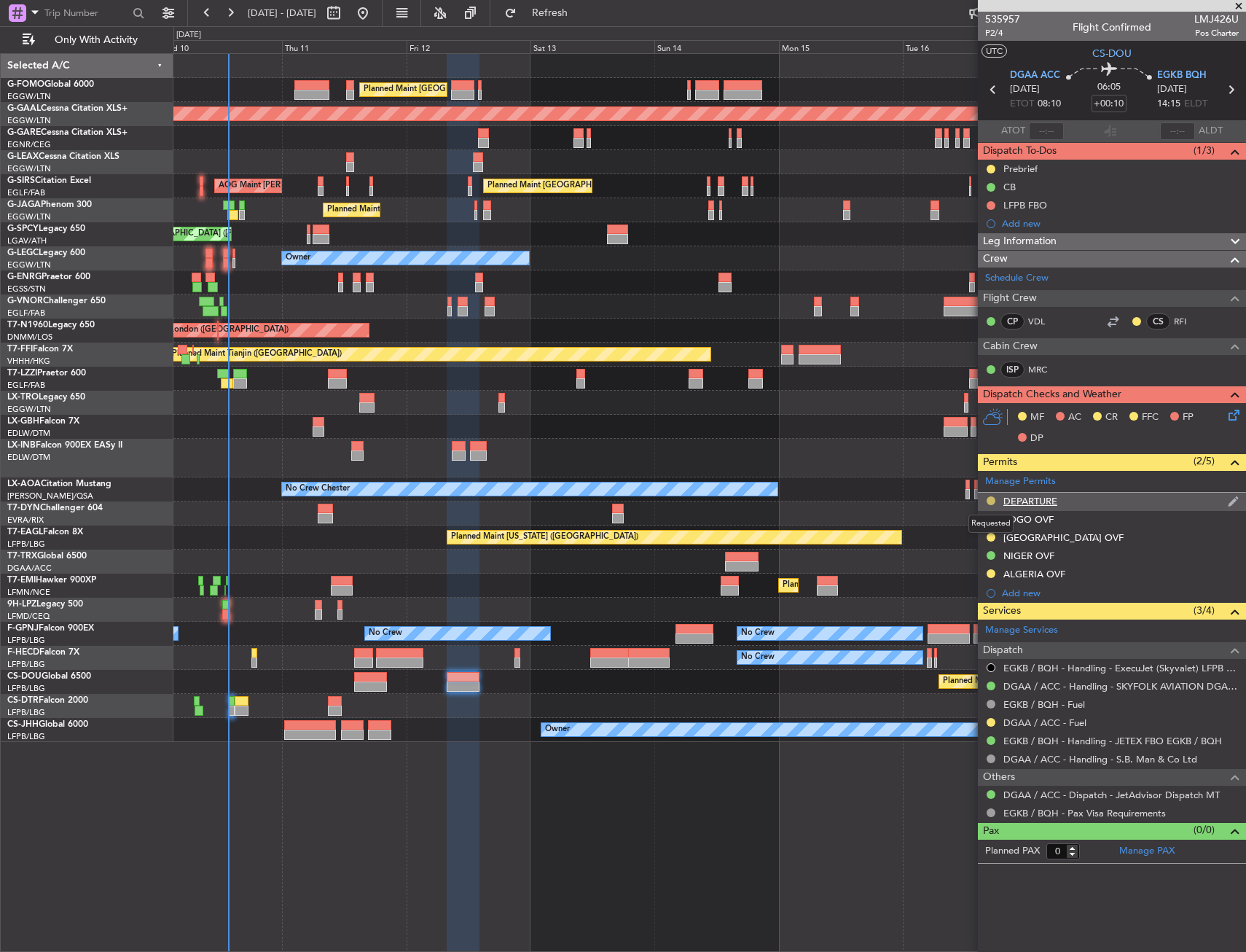
click at [988, 496] on button at bounding box center [991, 500] width 9 height 9
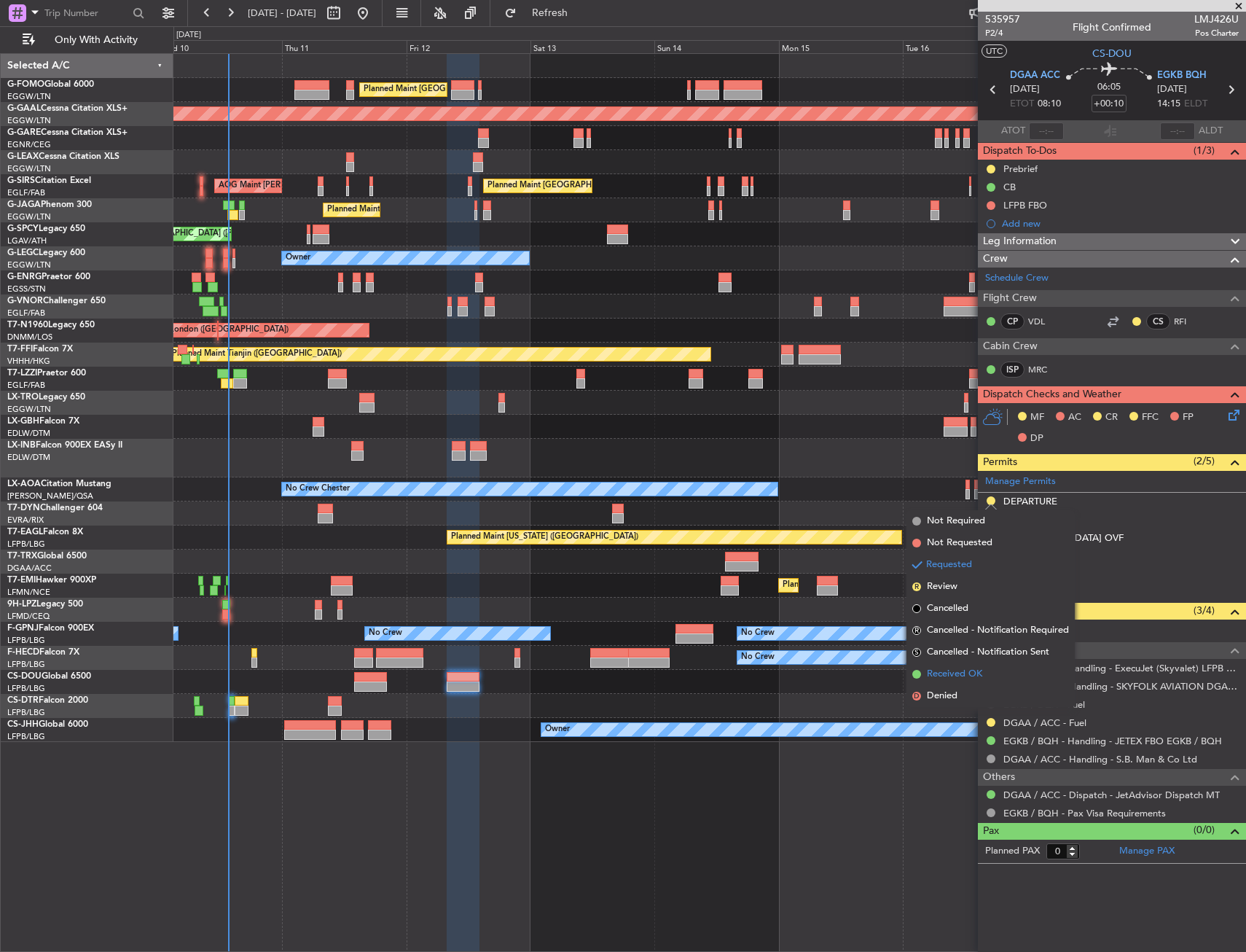
click at [952, 672] on span "Received OK" at bounding box center [955, 673] width 55 height 14
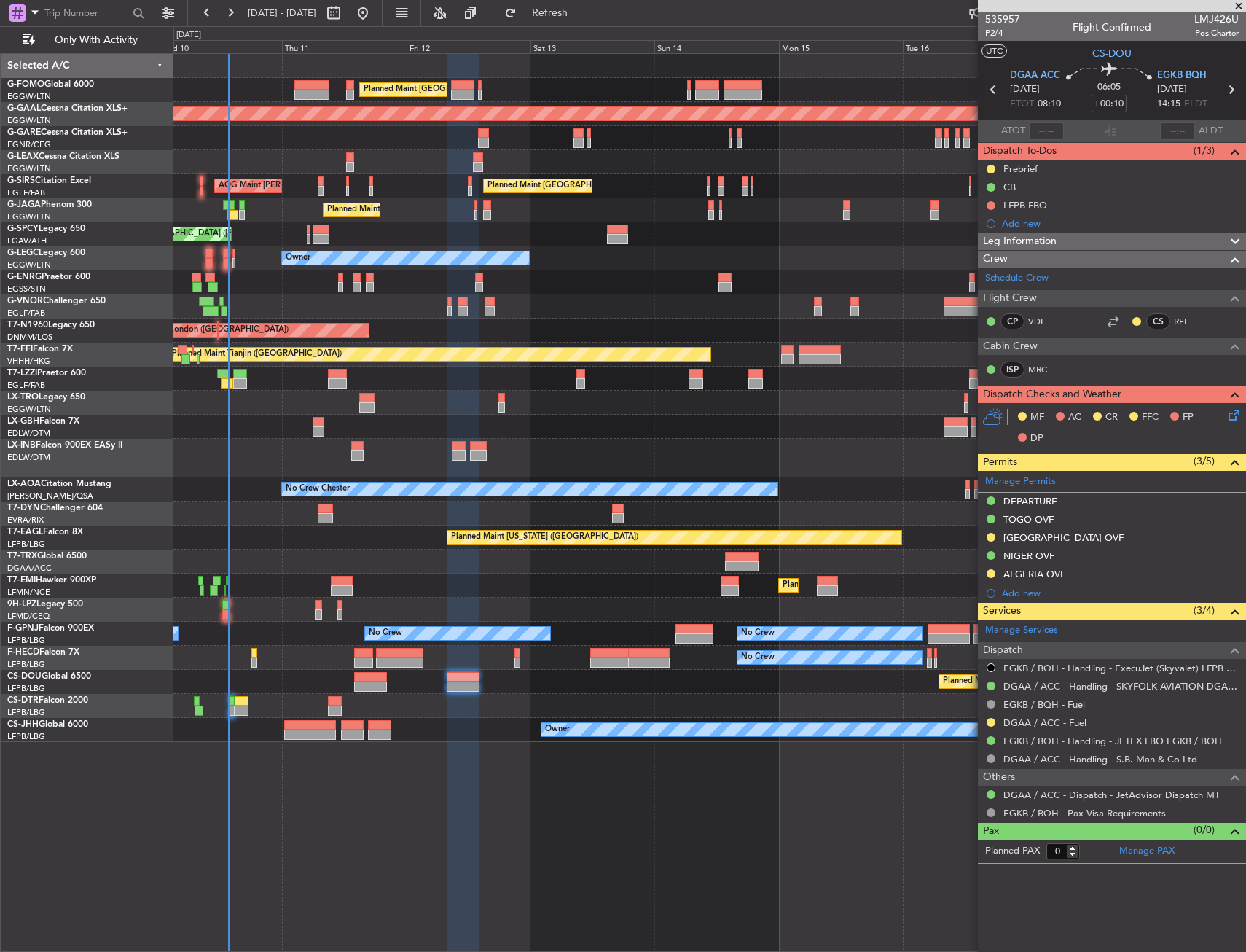
click at [727, 795] on div "Planned Maint [GEOGRAPHIC_DATA] ([GEOGRAPHIC_DATA]) Planned [GEOGRAPHIC_DATA] U…" at bounding box center [710, 502] width 1073 height 898
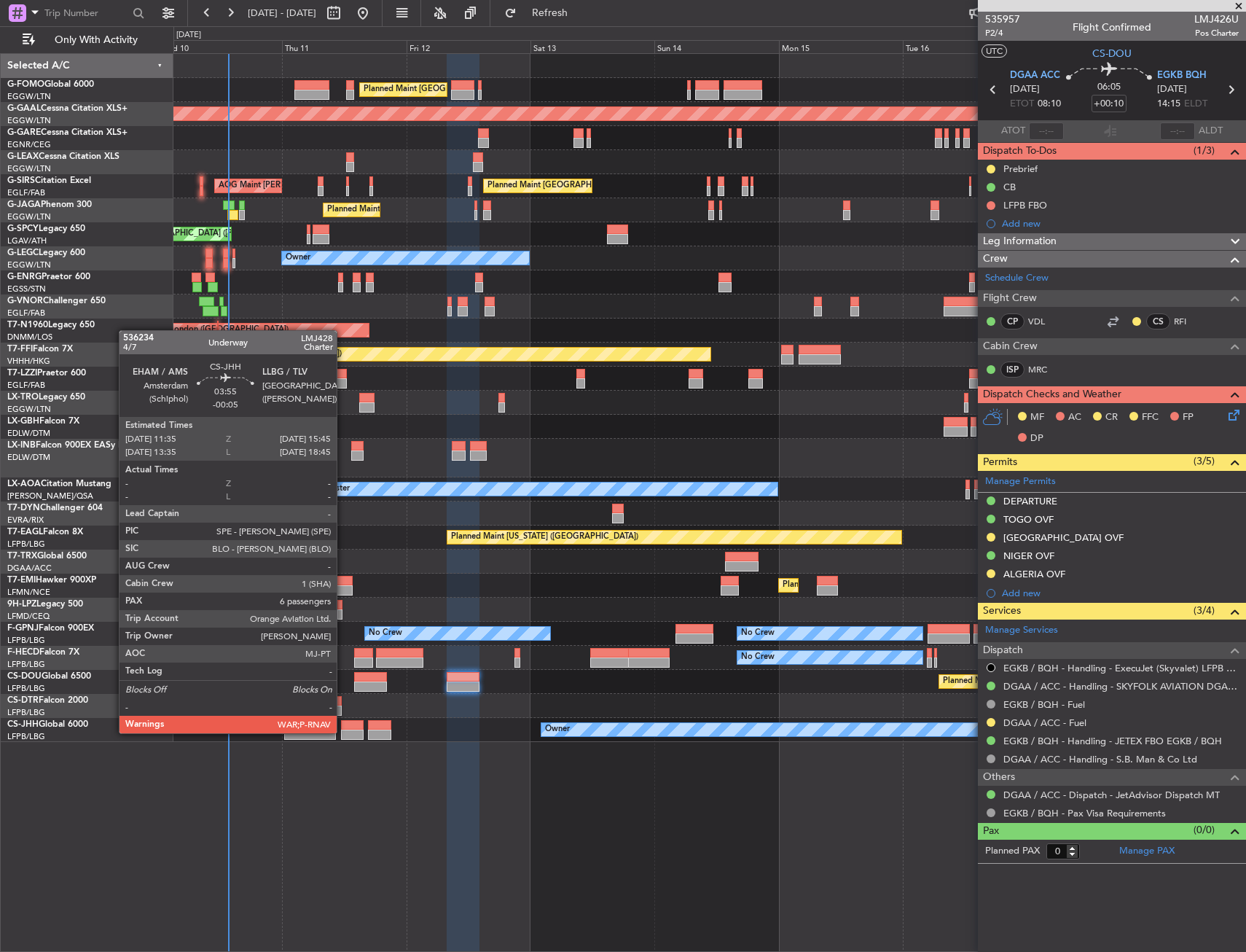
click at [343, 732] on div at bounding box center [352, 735] width 22 height 10
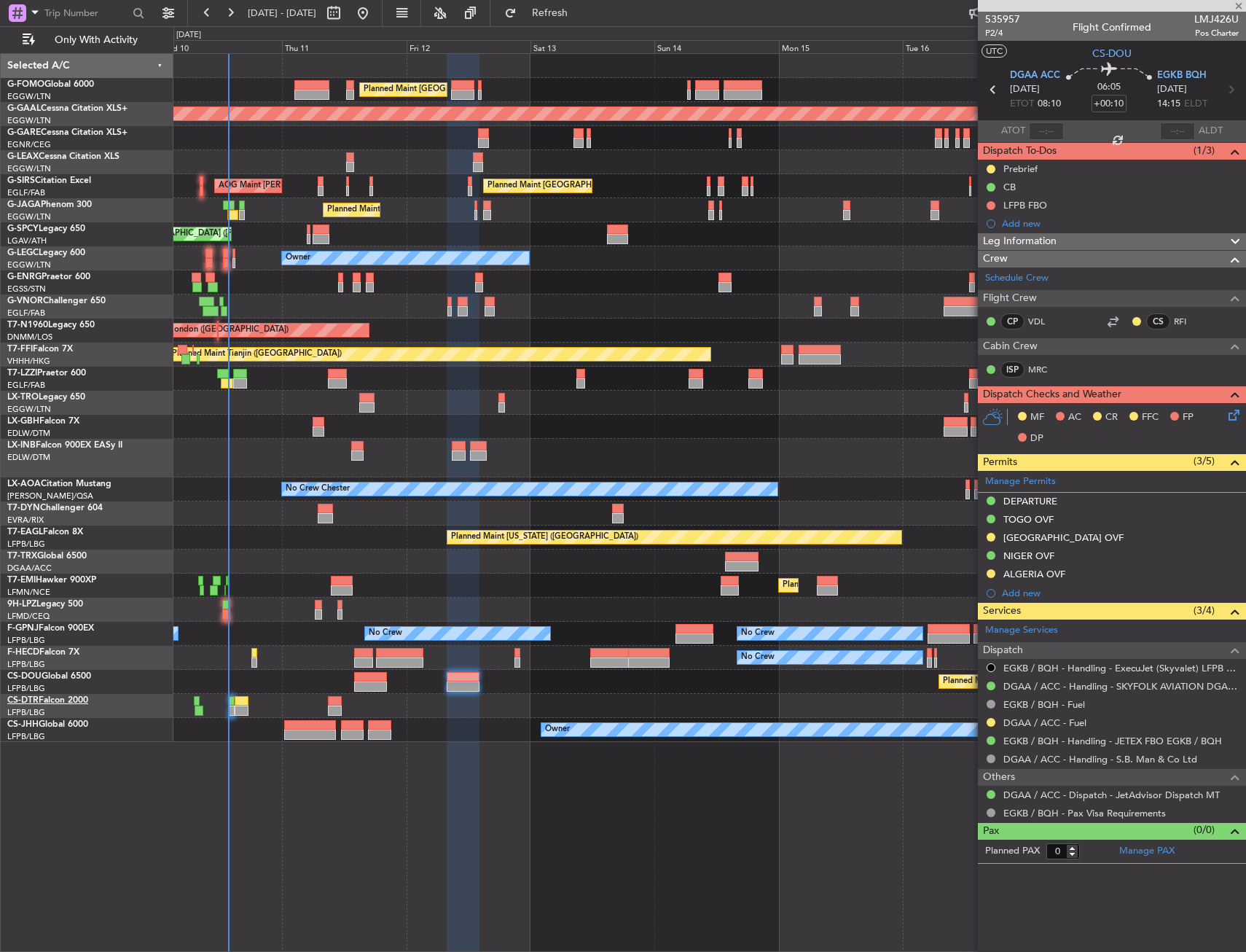
type input "-00:05"
type input "6"
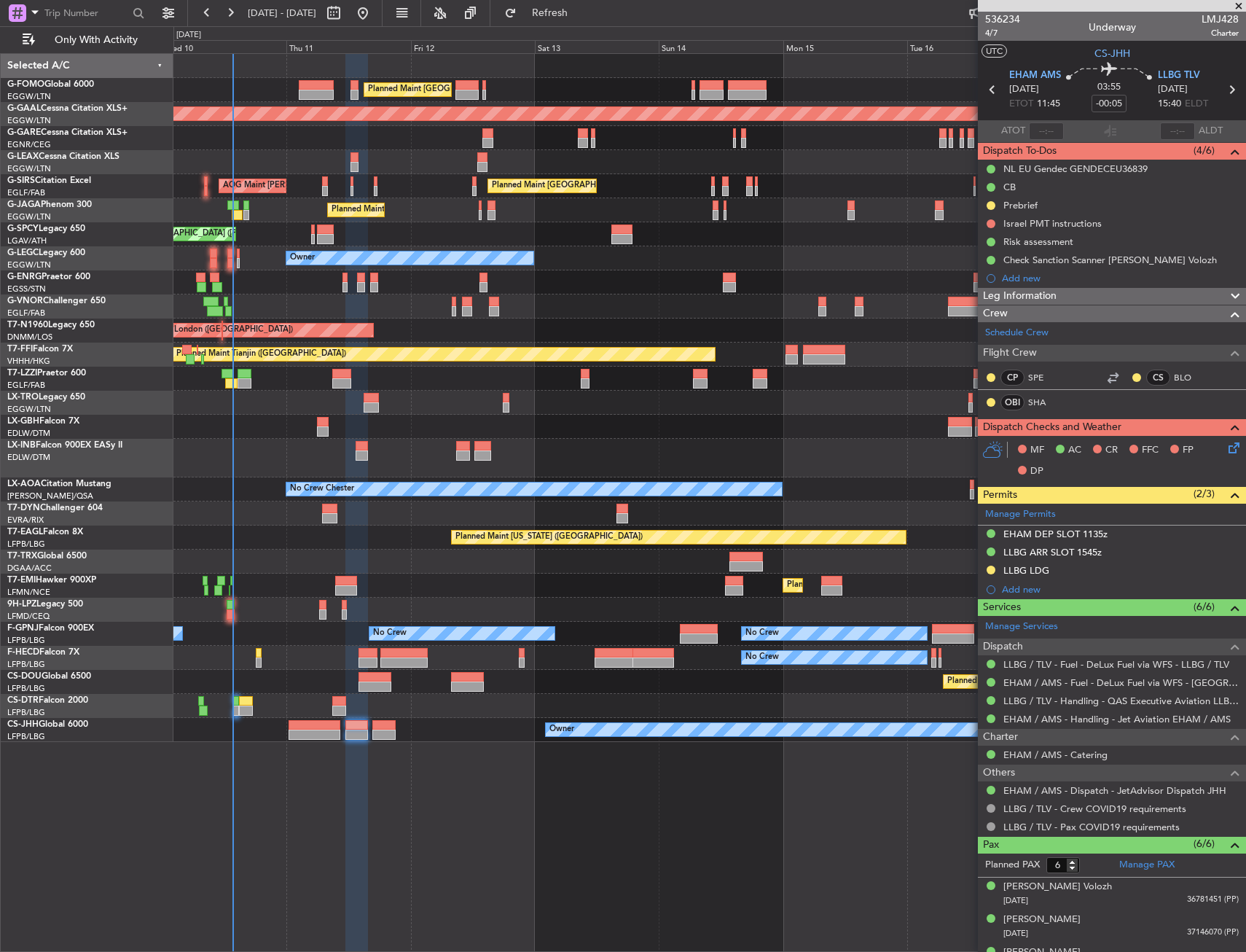
click at [408, 579] on div "Planned Maint [GEOGRAPHIC_DATA] Planned Maint [GEOGRAPHIC_DATA]" at bounding box center [710, 586] width 1072 height 24
drag, startPoint x: 1034, startPoint y: 564, endPoint x: 1042, endPoint y: 581, distance: 18.8
click at [1034, 564] on div "LLBG LDG" at bounding box center [1026, 570] width 46 height 13
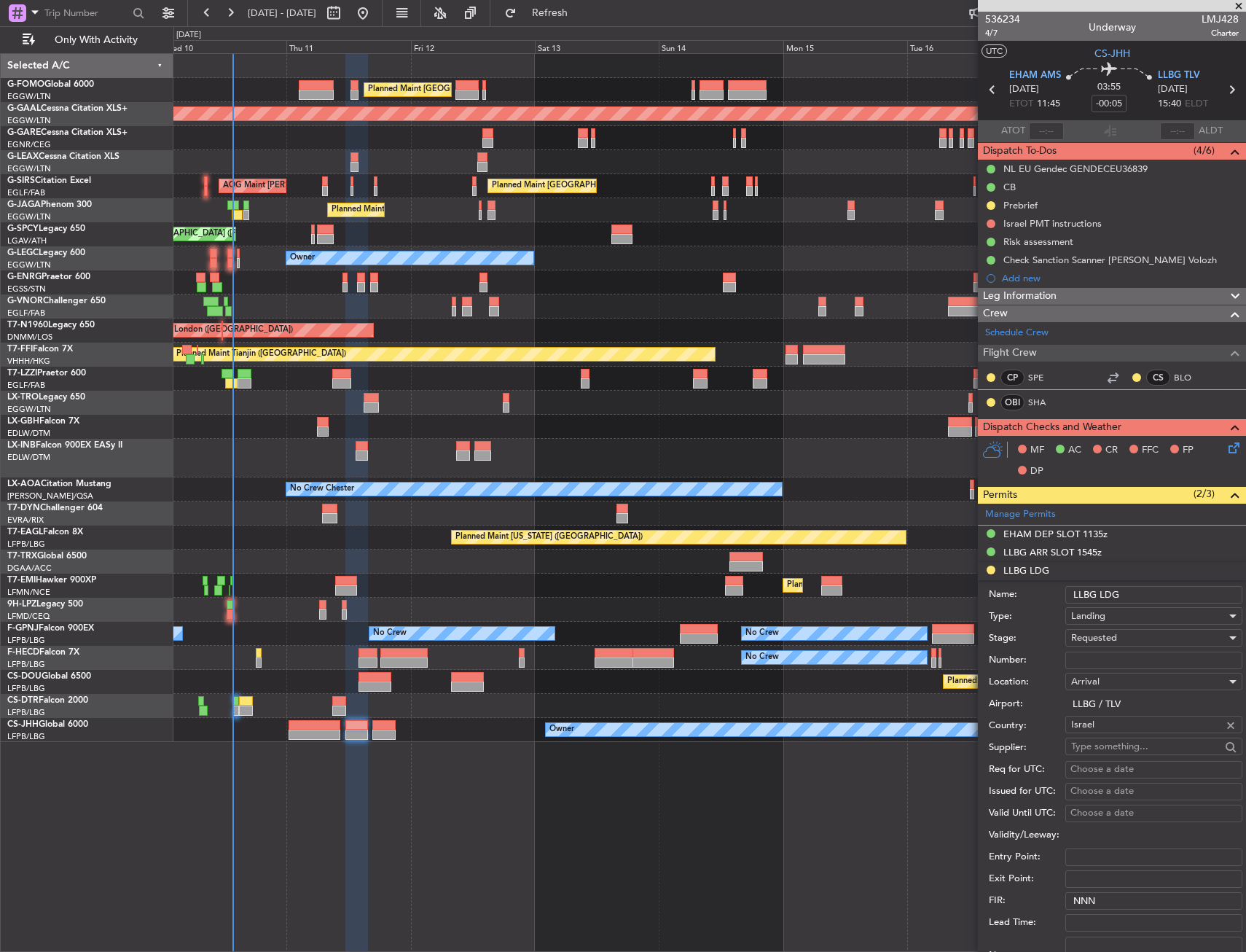
click at [1093, 661] on input "Number:" at bounding box center [1154, 660] width 177 height 18
type input "59165"
click at [1104, 633] on span "Requested" at bounding box center [1094, 638] width 46 height 13
click at [1111, 742] on span "Received OK" at bounding box center [1149, 748] width 153 height 22
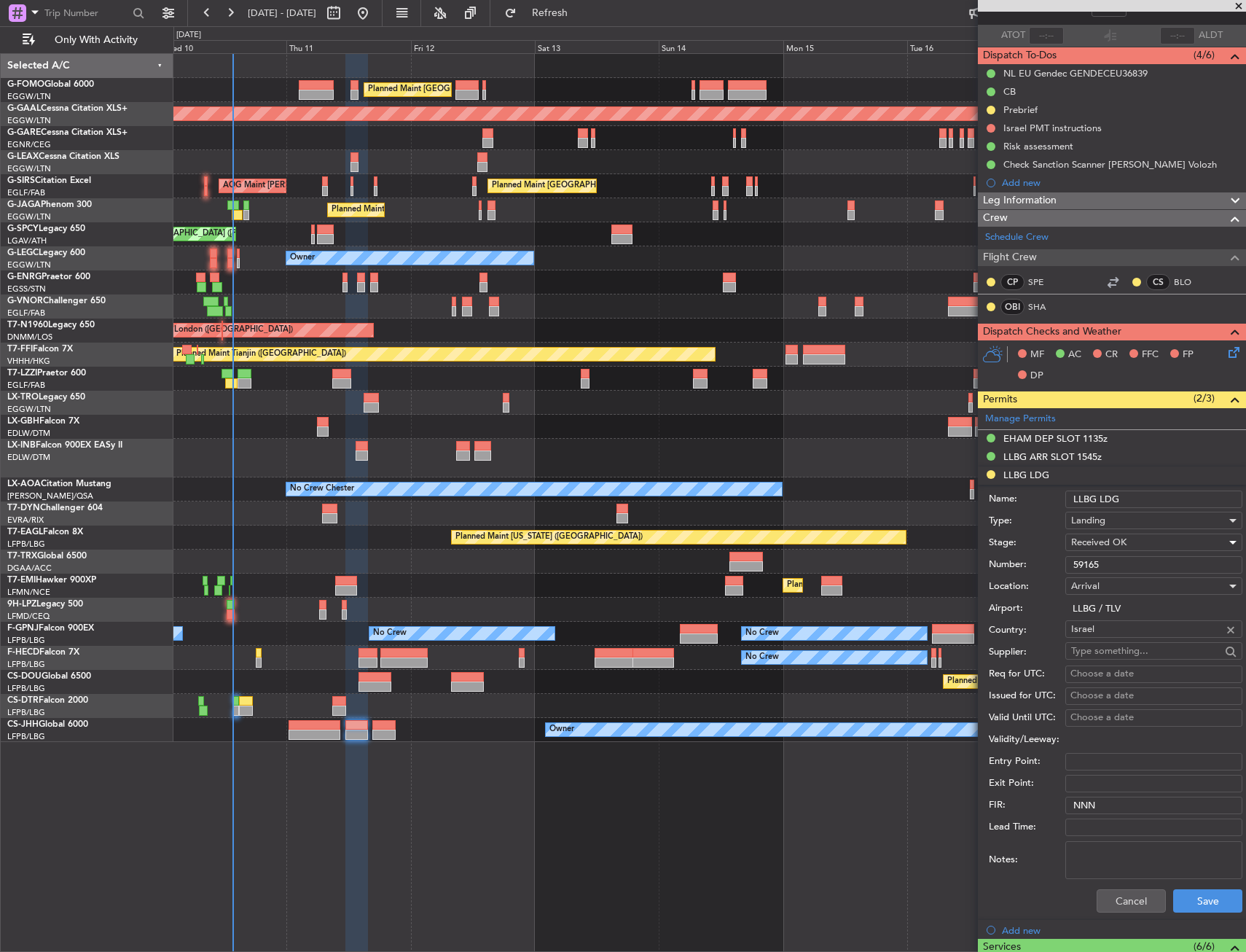
scroll to position [219, 0]
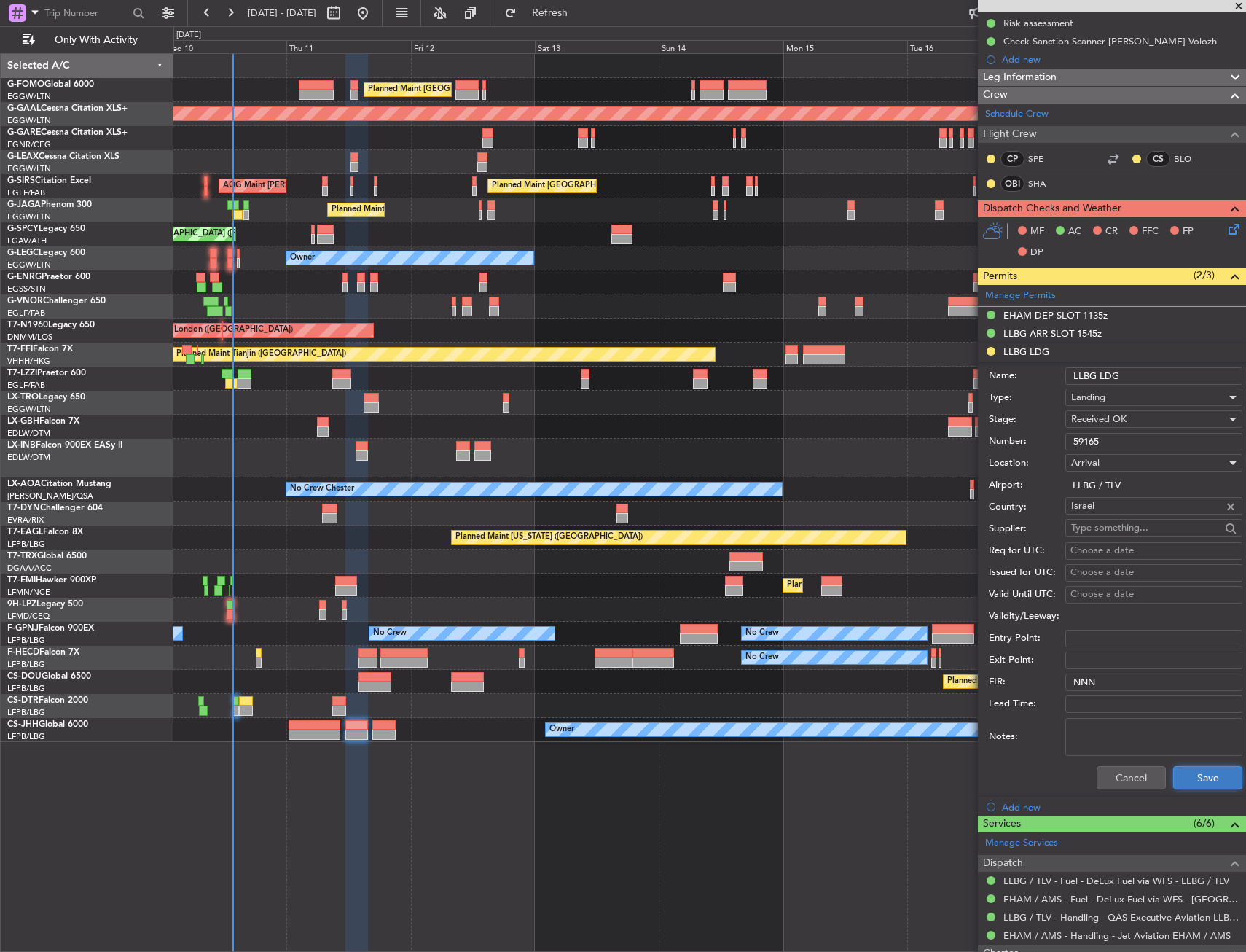
click at [1197, 772] on button "Save" at bounding box center [1208, 777] width 69 height 23
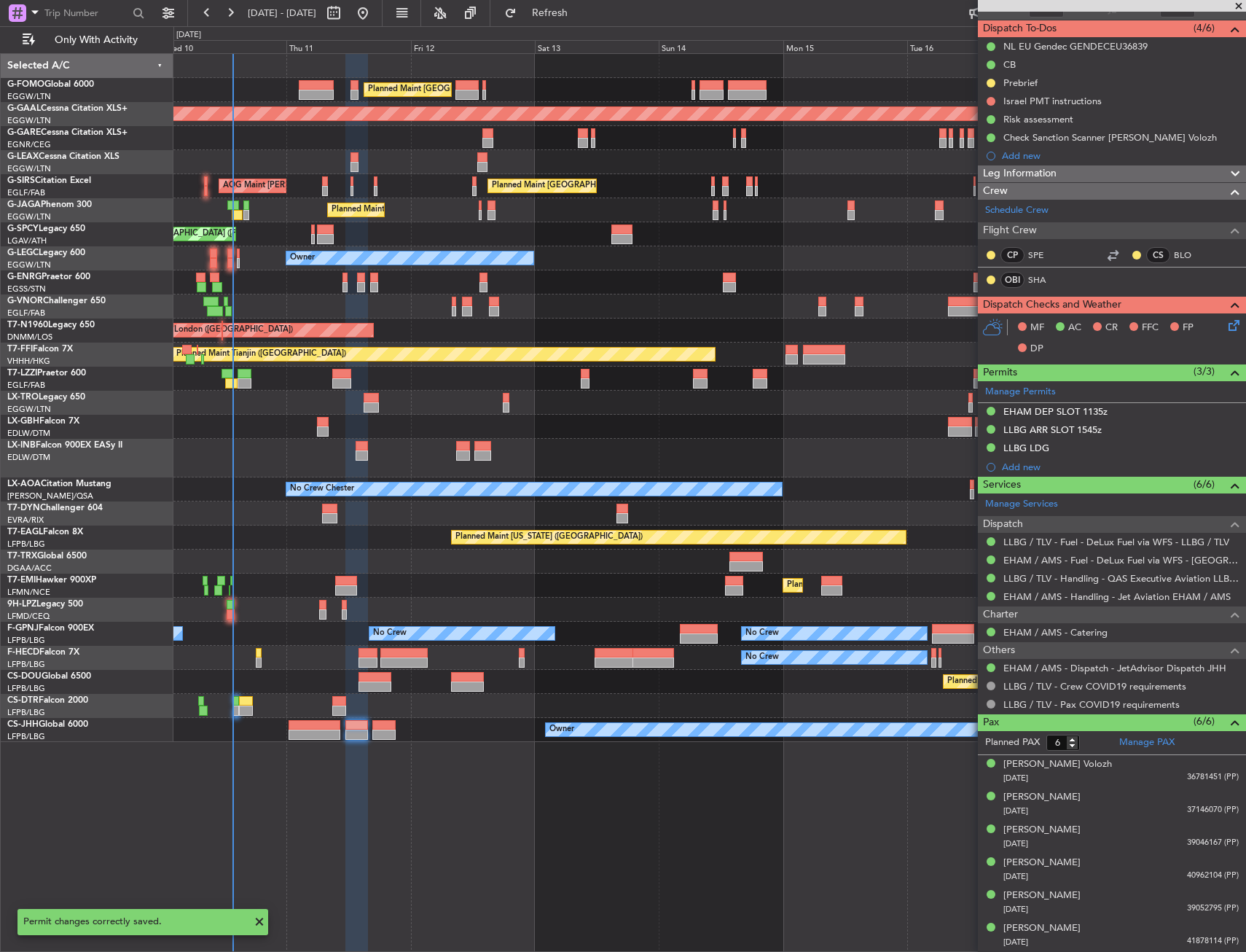
scroll to position [122, 0]
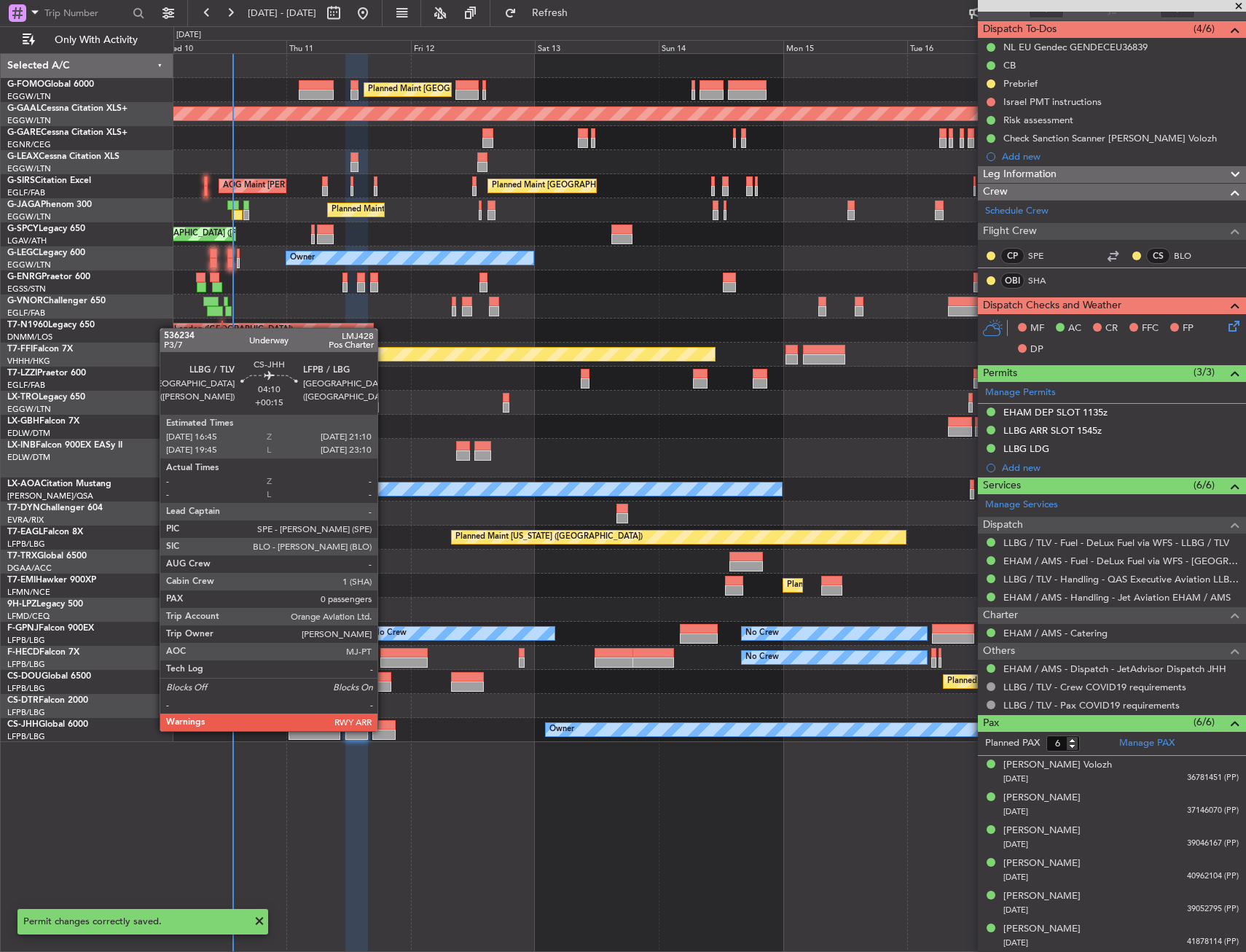
click at [384, 730] on div at bounding box center [384, 735] width 23 height 10
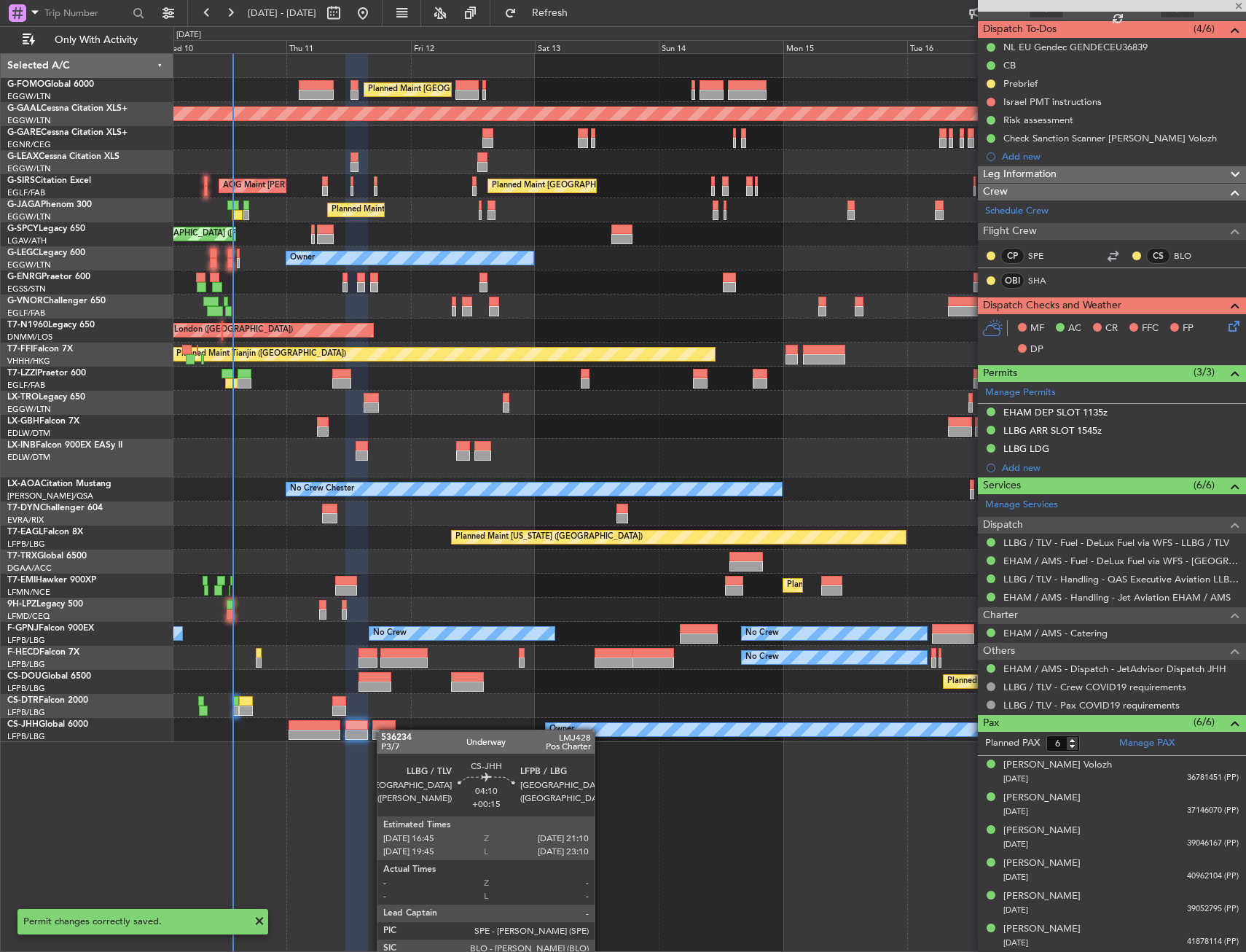
type input "+00:15"
type input "0"
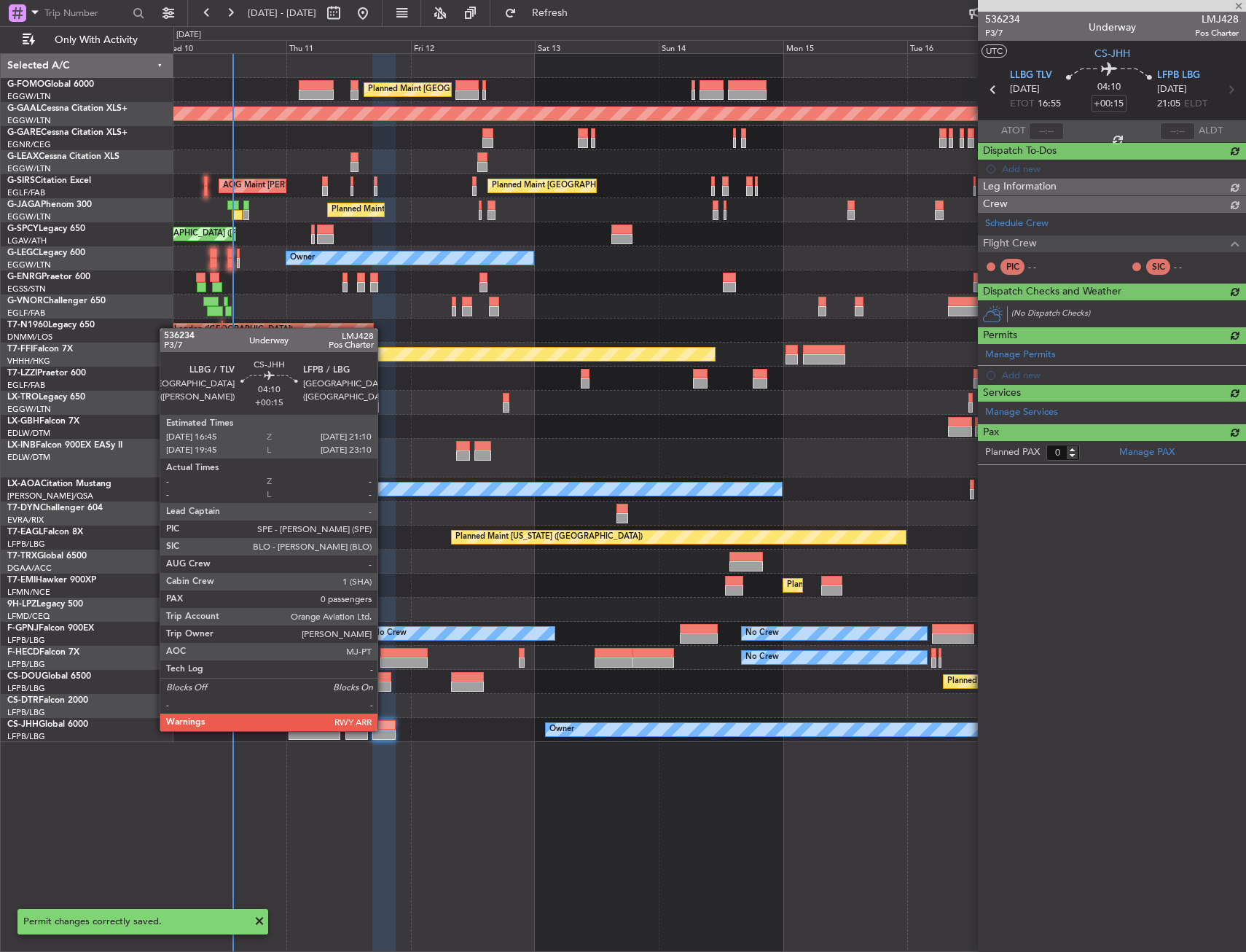
scroll to position [0, 0]
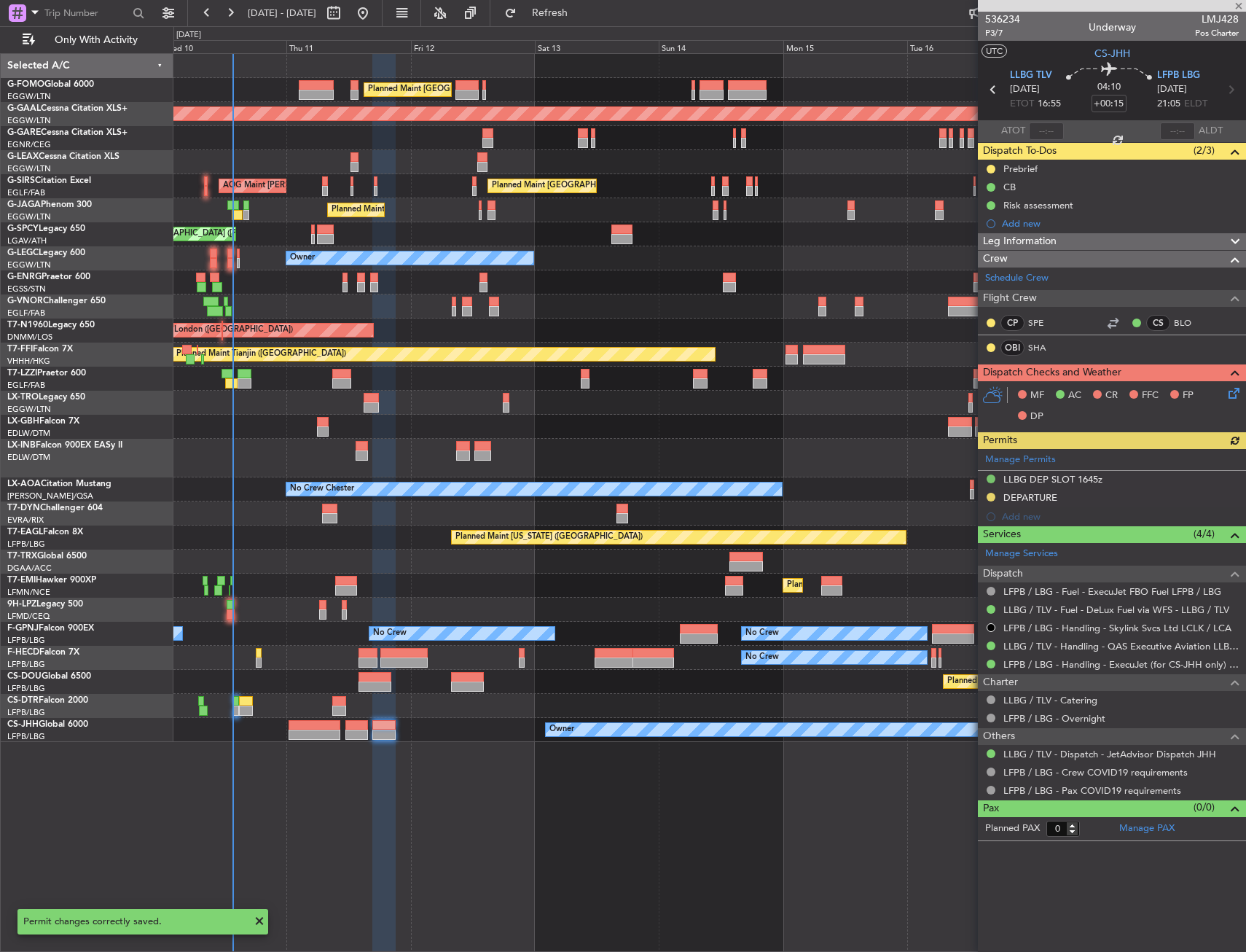
click at [1034, 499] on div "Manage Permits LLBG DEP SLOT 1645z DEPARTURE Add new" at bounding box center [1112, 488] width 268 height 78
click at [1035, 499] on div "Manage Permits LLBG DEP SLOT 1645z DEPARTURE Add new" at bounding box center [1112, 488] width 268 height 78
click at [1039, 496] on div "Manage Permits LLBG DEP SLOT 1645z DEPARTURE Add new" at bounding box center [1112, 488] width 268 height 78
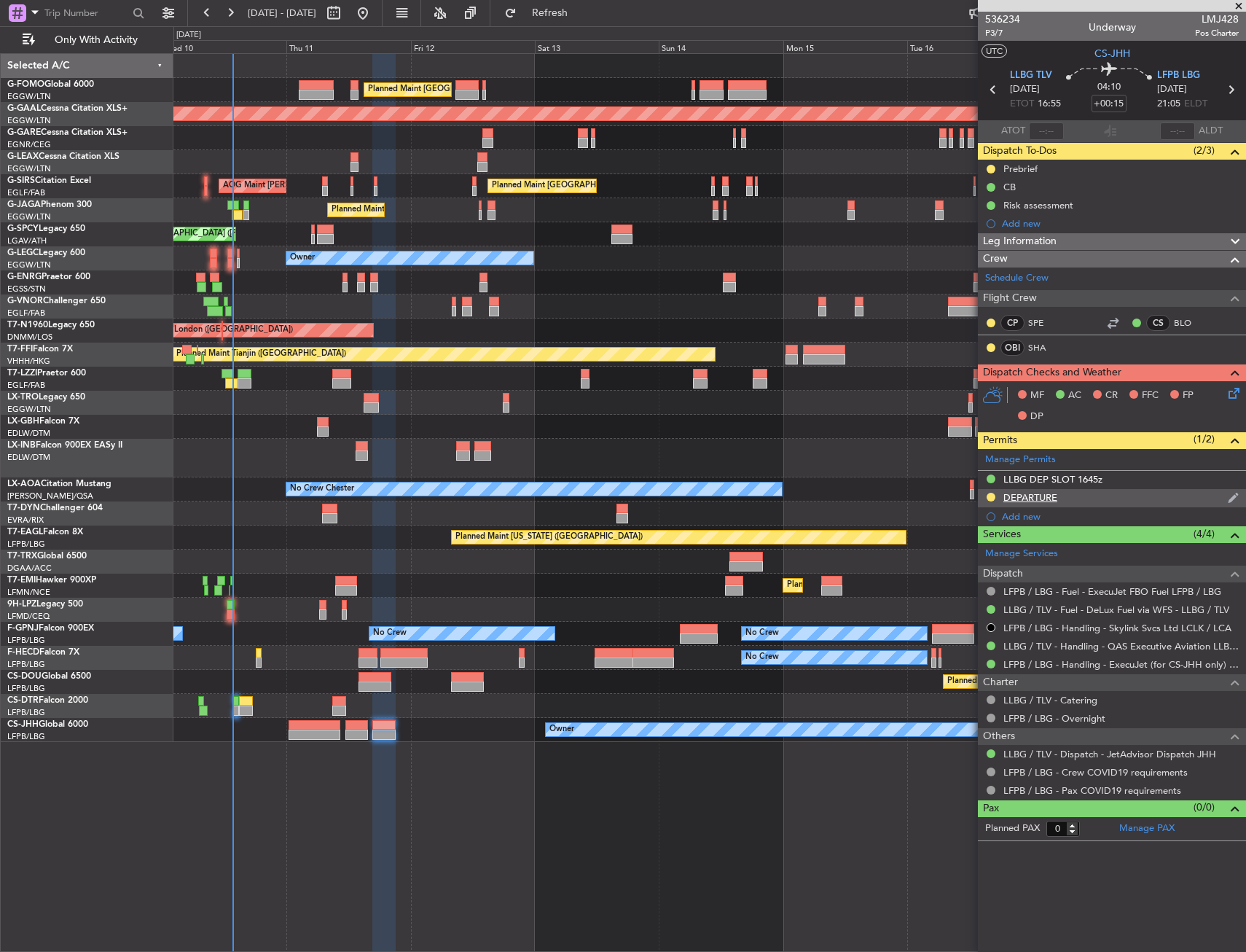
click at [1039, 496] on div "DEPARTURE" at bounding box center [1030, 497] width 54 height 13
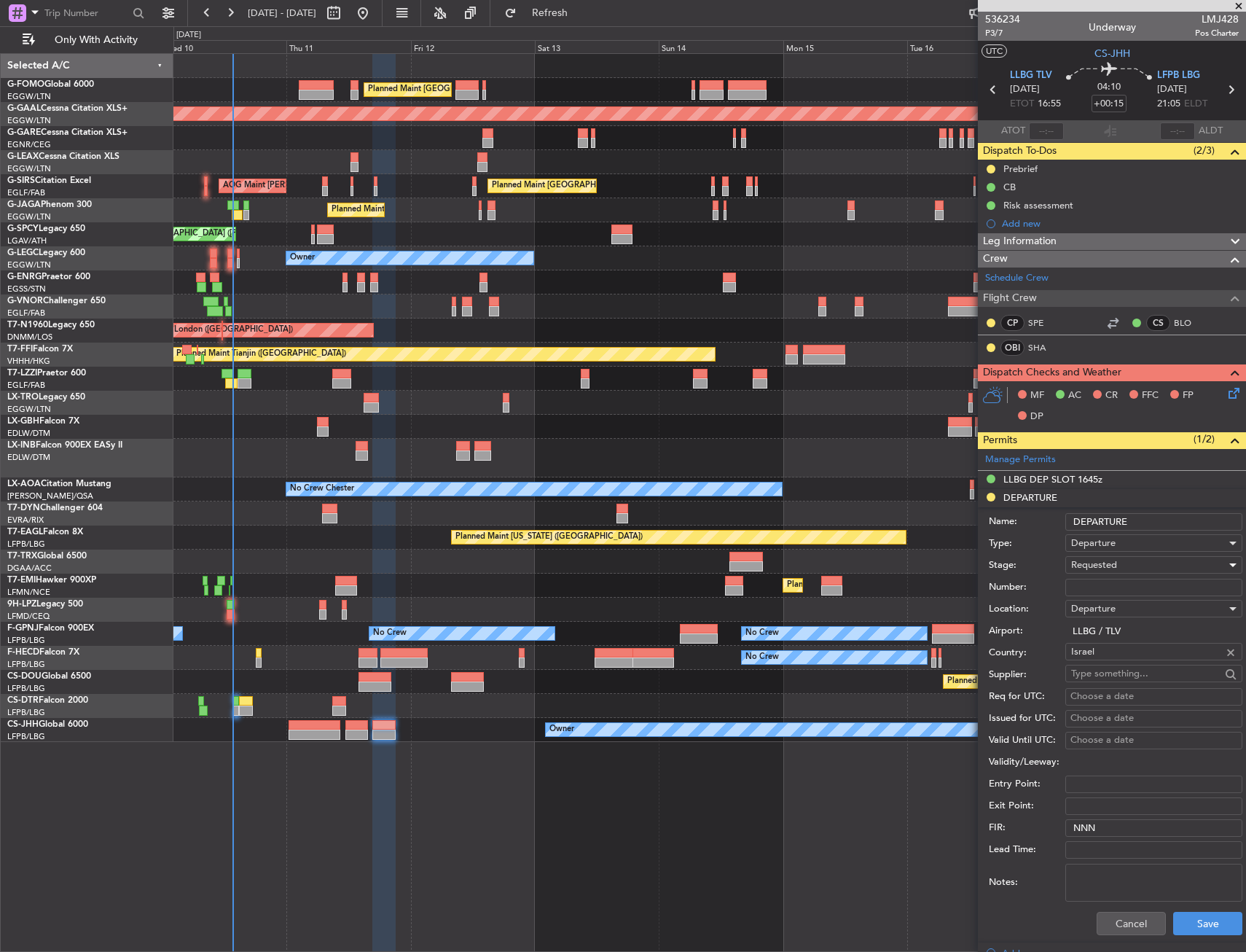
click at [1133, 574] on div "Requested" at bounding box center [1149, 565] width 155 height 22
click at [1105, 672] on span "Received OK" at bounding box center [1149, 676] width 153 height 22
click at [1106, 596] on div "Number:" at bounding box center [1116, 587] width 254 height 22
click at [1106, 584] on input "Number:" at bounding box center [1154, 587] width 177 height 18
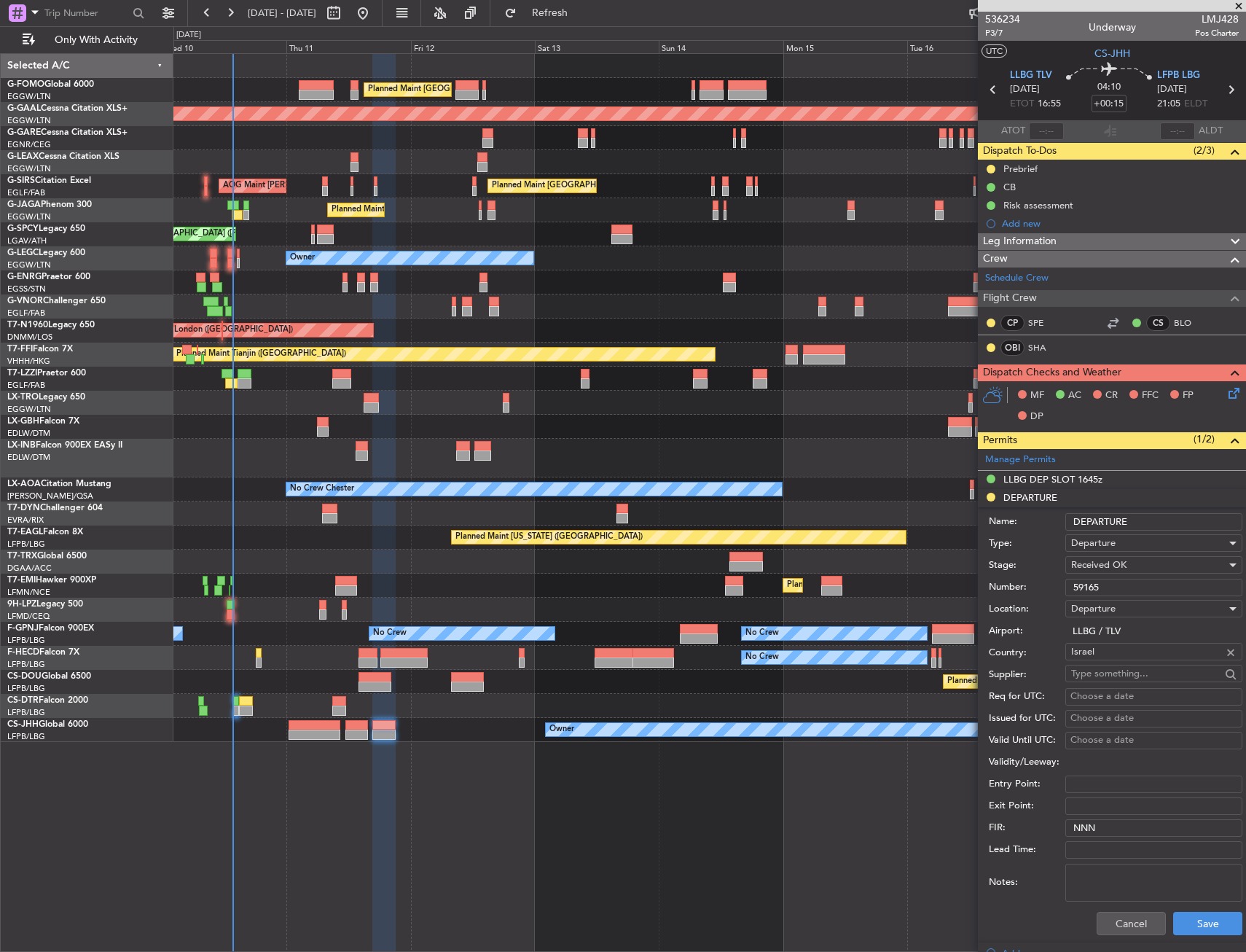
type input "59165"
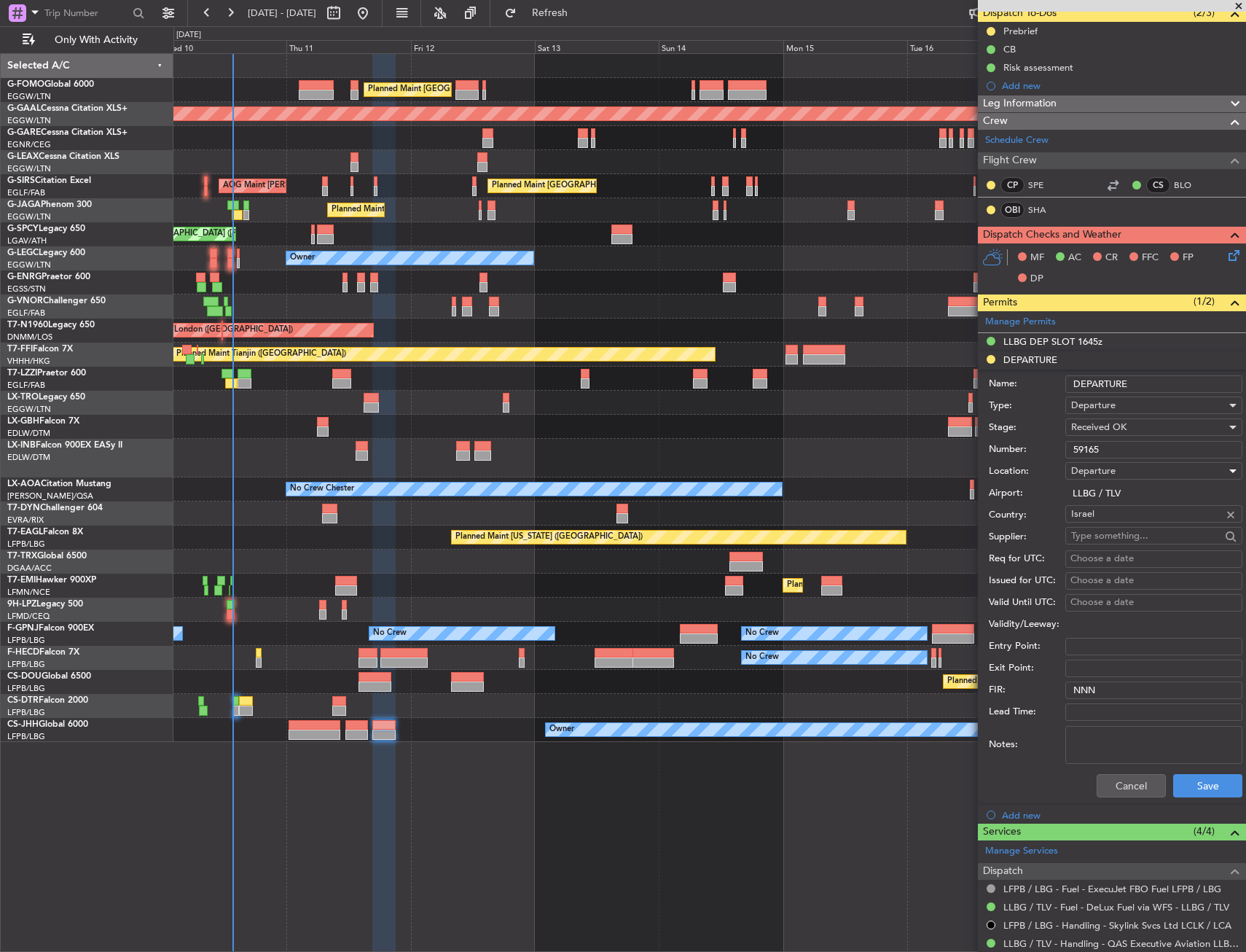
scroll to position [291, 0]
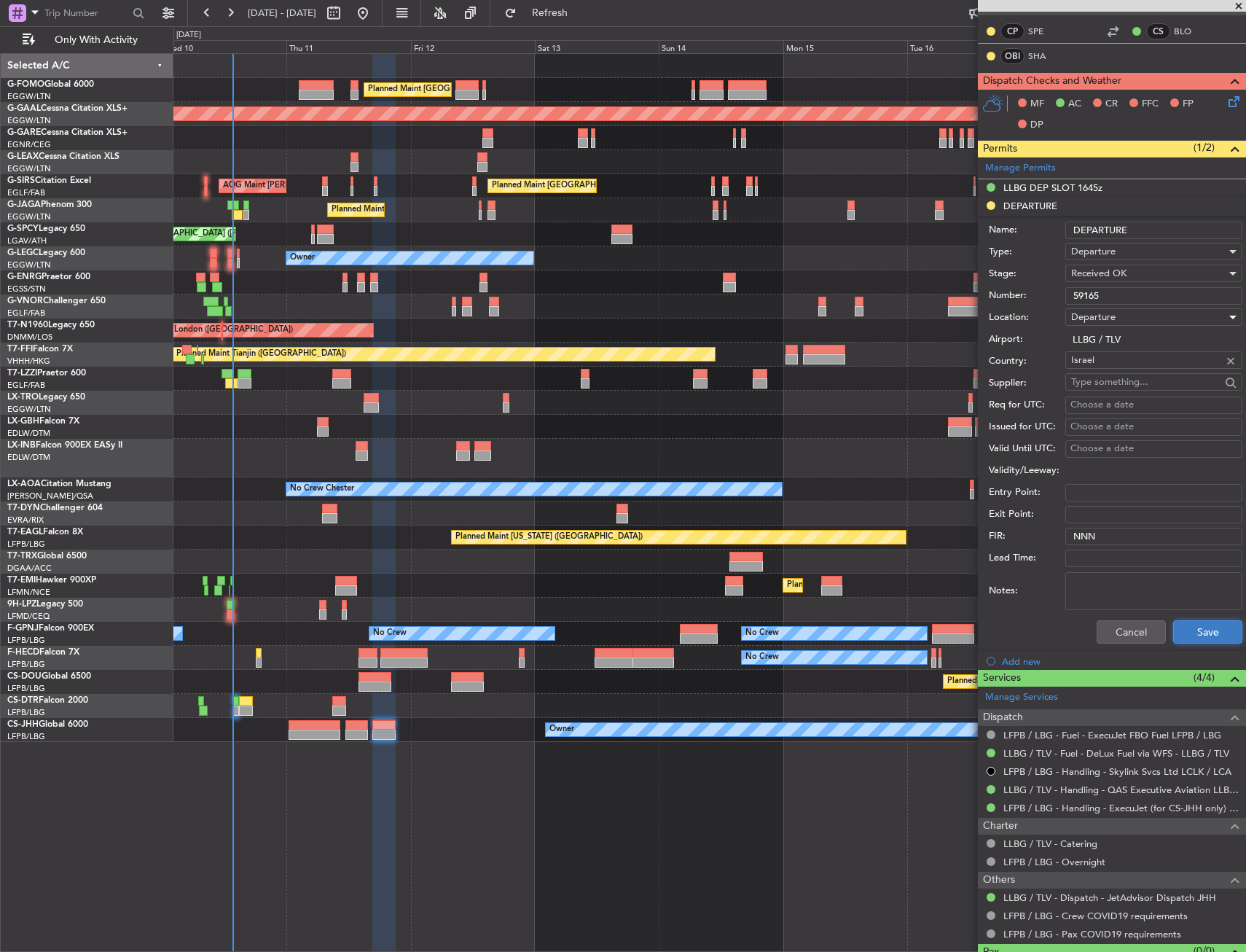
click at [1191, 632] on button "Save" at bounding box center [1208, 632] width 69 height 23
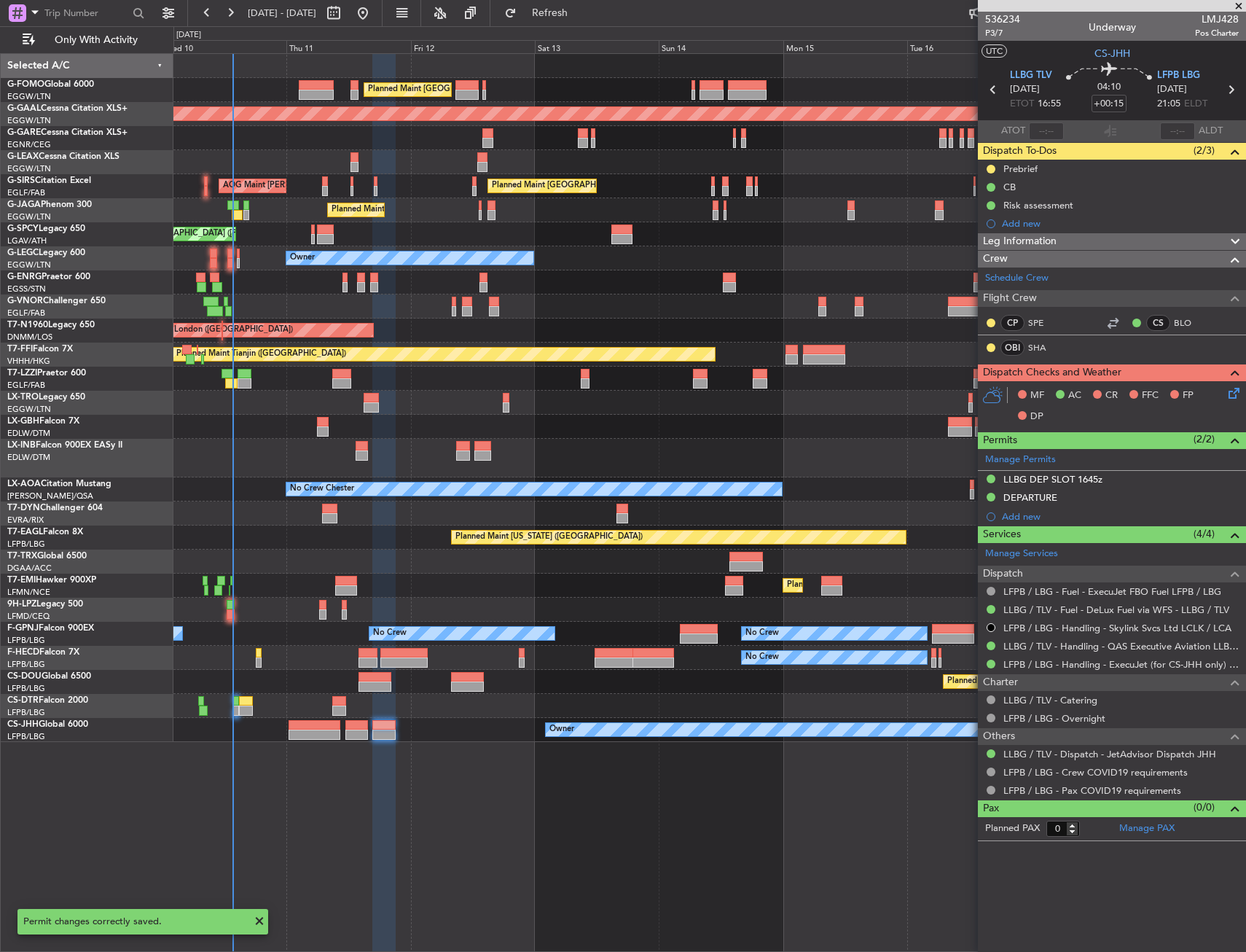
scroll to position [0, 0]
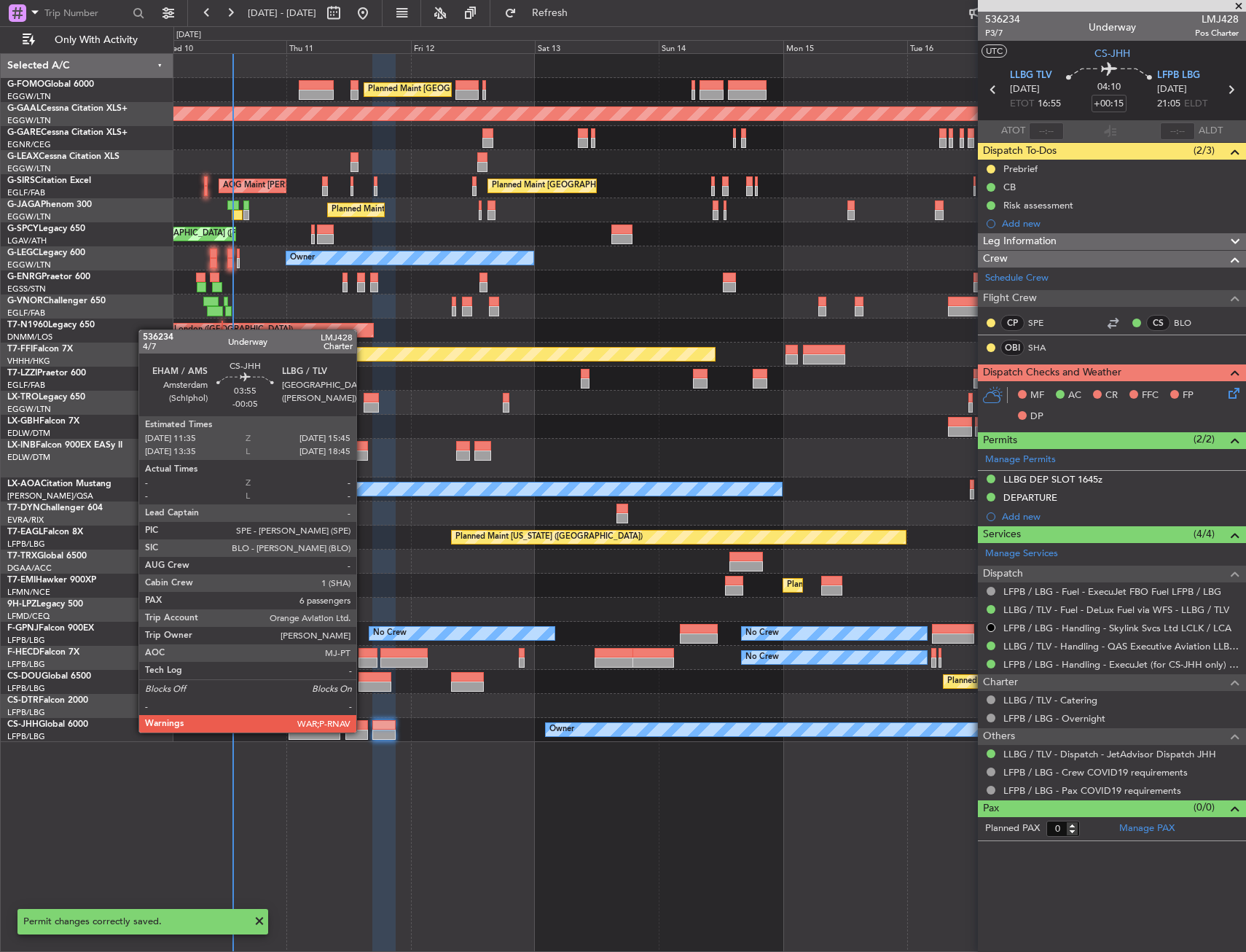
click at [363, 731] on div at bounding box center [356, 735] width 22 height 10
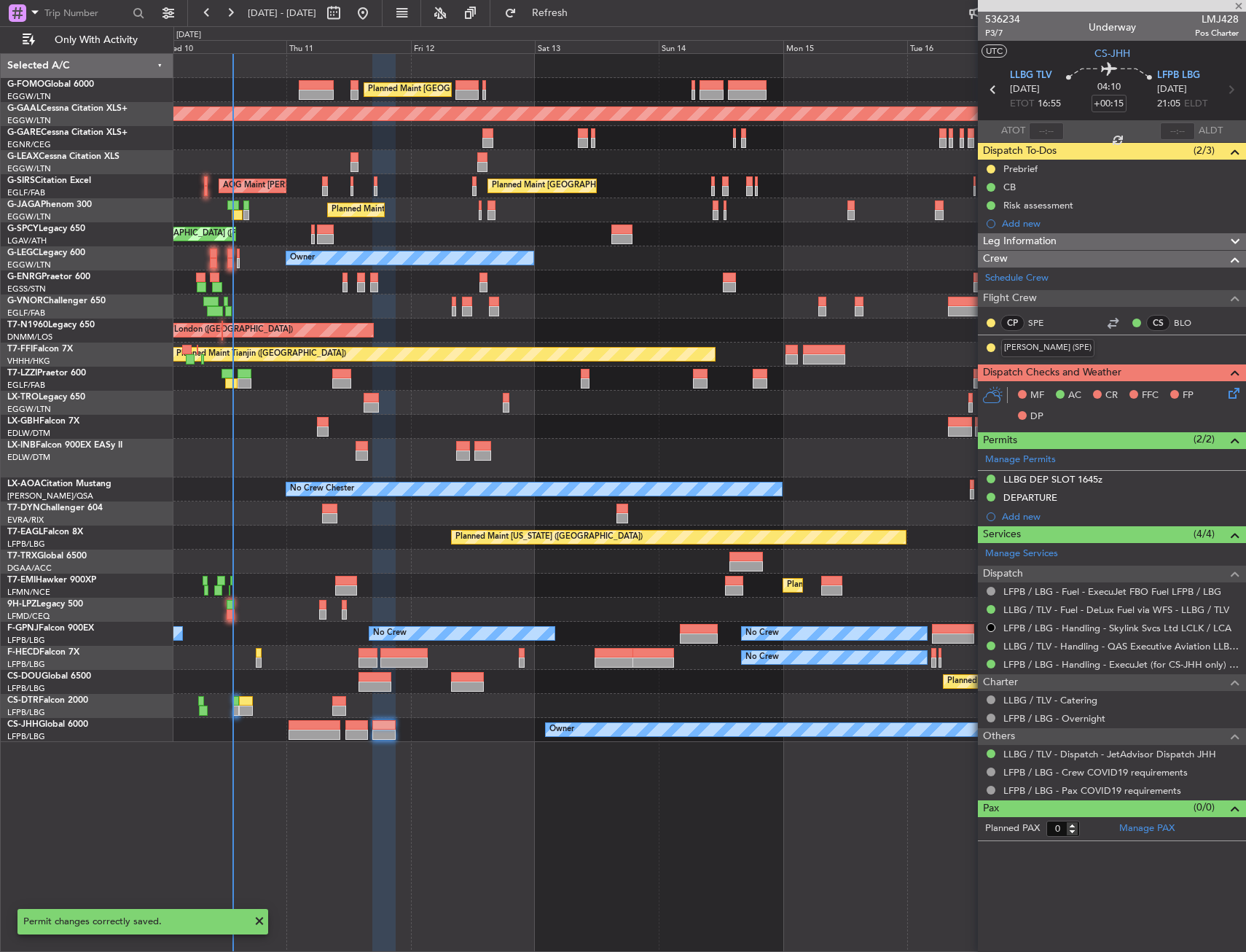
type input "-00:05"
type input "6"
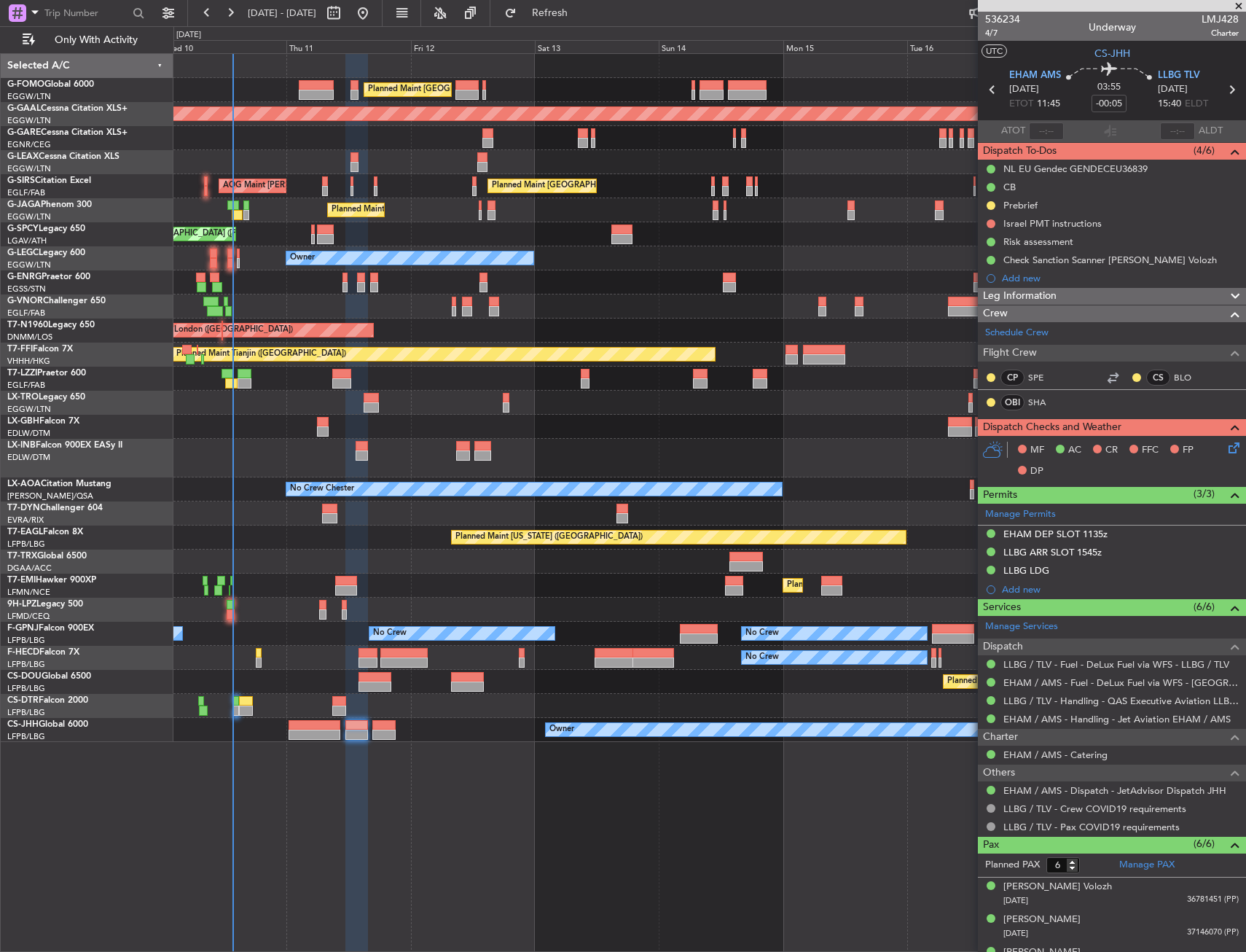
drag, startPoint x: 988, startPoint y: 220, endPoint x: 980, endPoint y: 264, distance: 44.7
click at [988, 220] on button at bounding box center [991, 223] width 9 height 9
click at [974, 287] on span "Completed" at bounding box center [997, 287] width 48 height 14
click at [1224, 88] on icon at bounding box center [1232, 89] width 19 height 19
type input "+00:15"
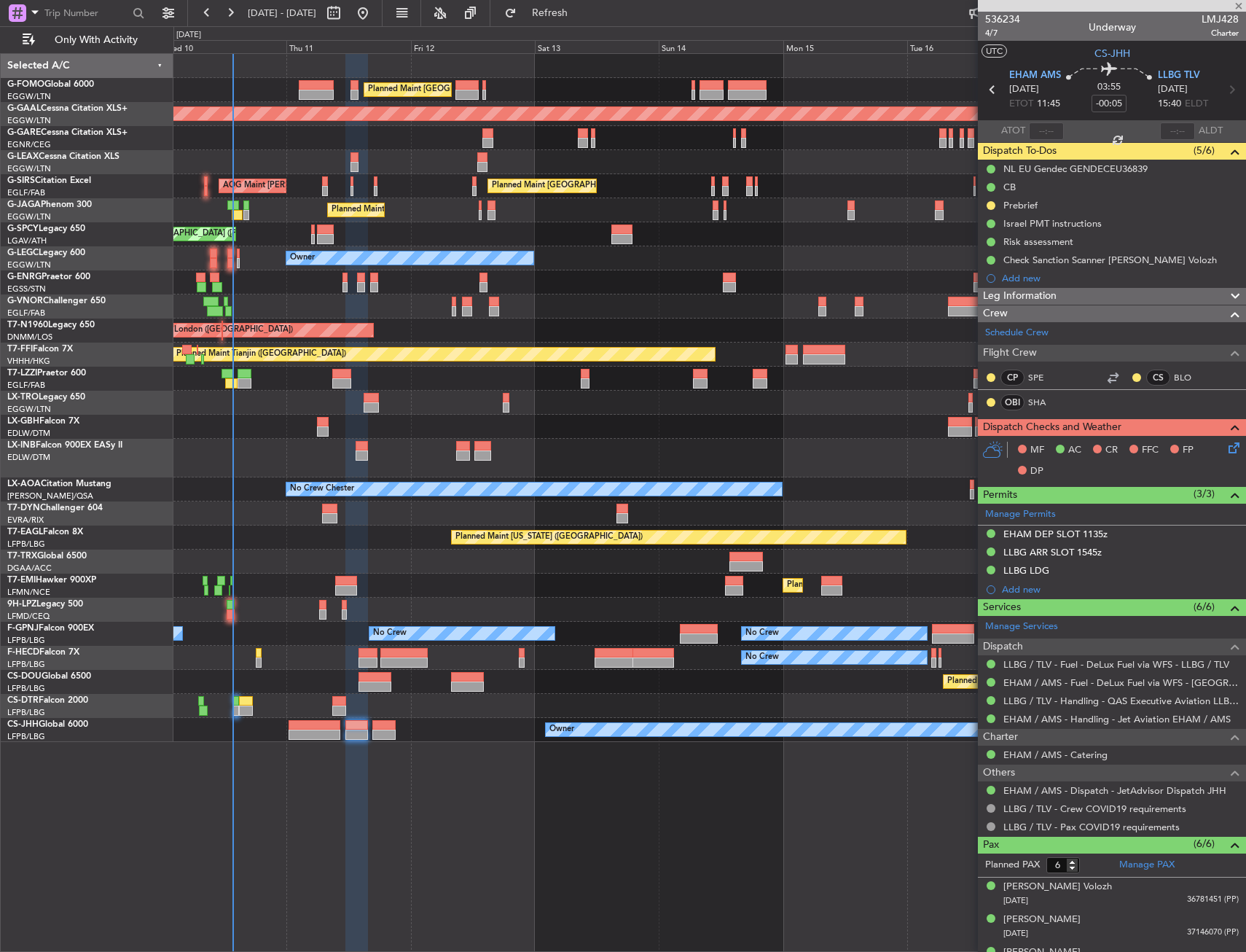
type input "0"
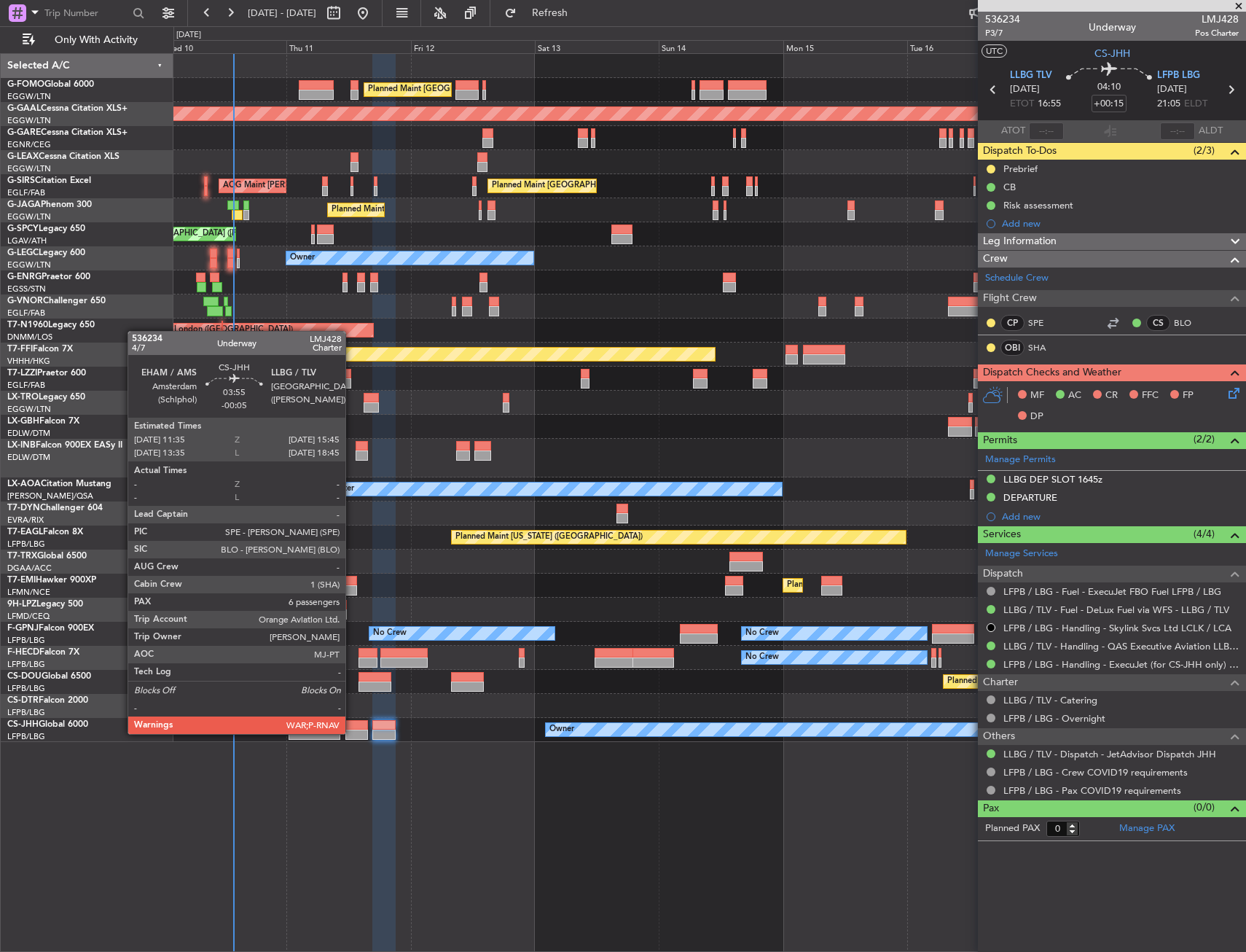
click at [352, 732] on div at bounding box center [356, 735] width 22 height 10
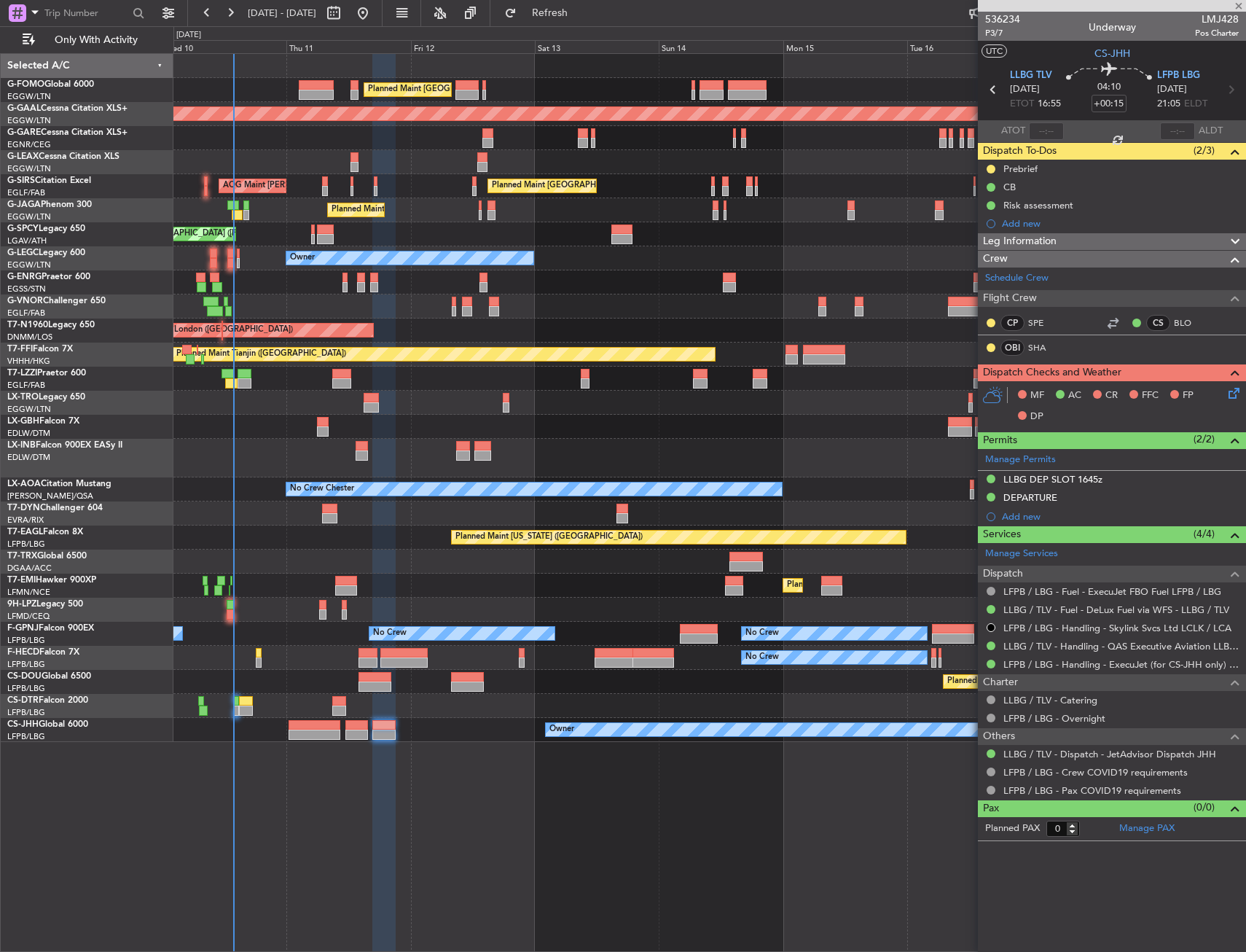
type input "-00:05"
type input "6"
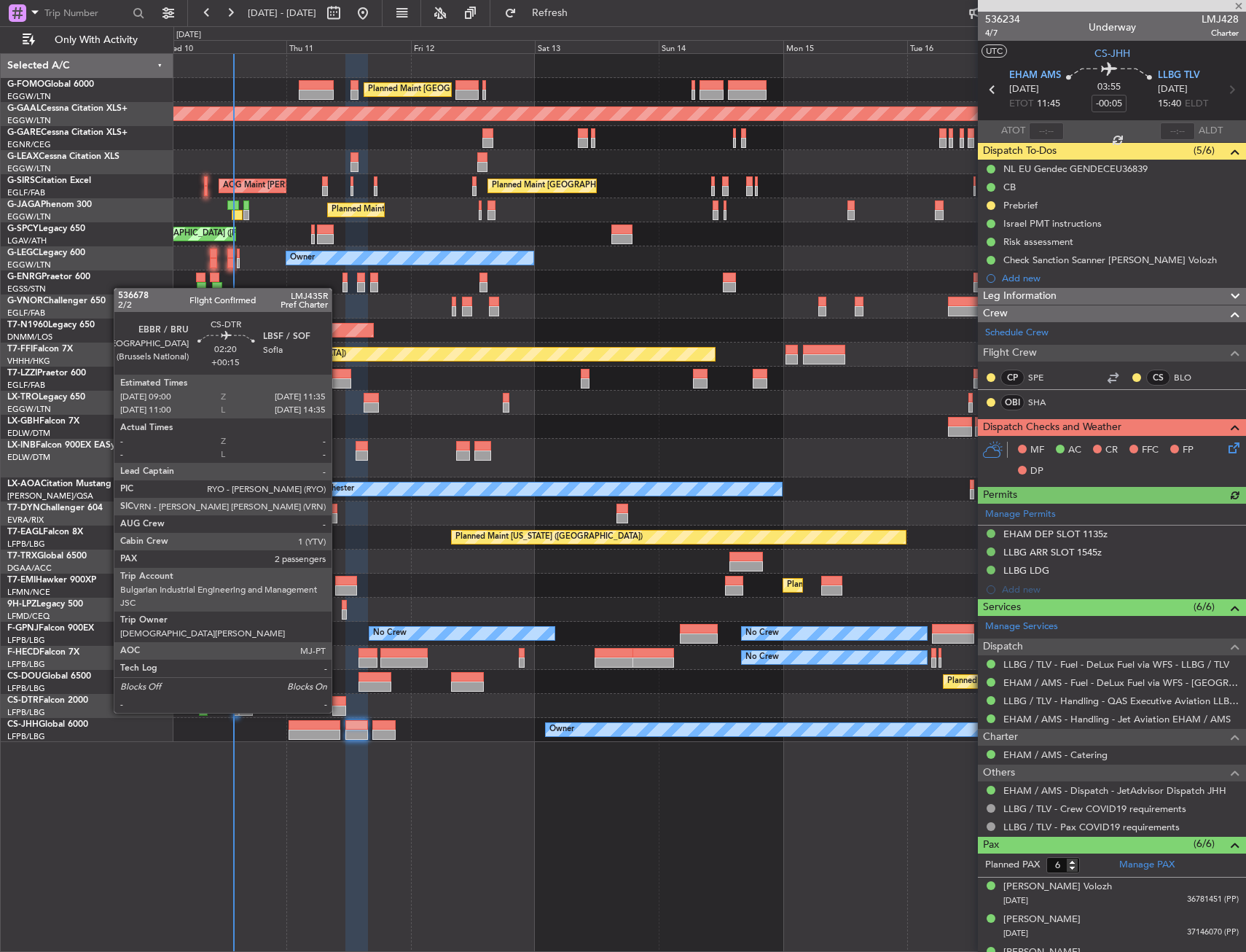
click at [338, 700] on div at bounding box center [339, 701] width 14 height 10
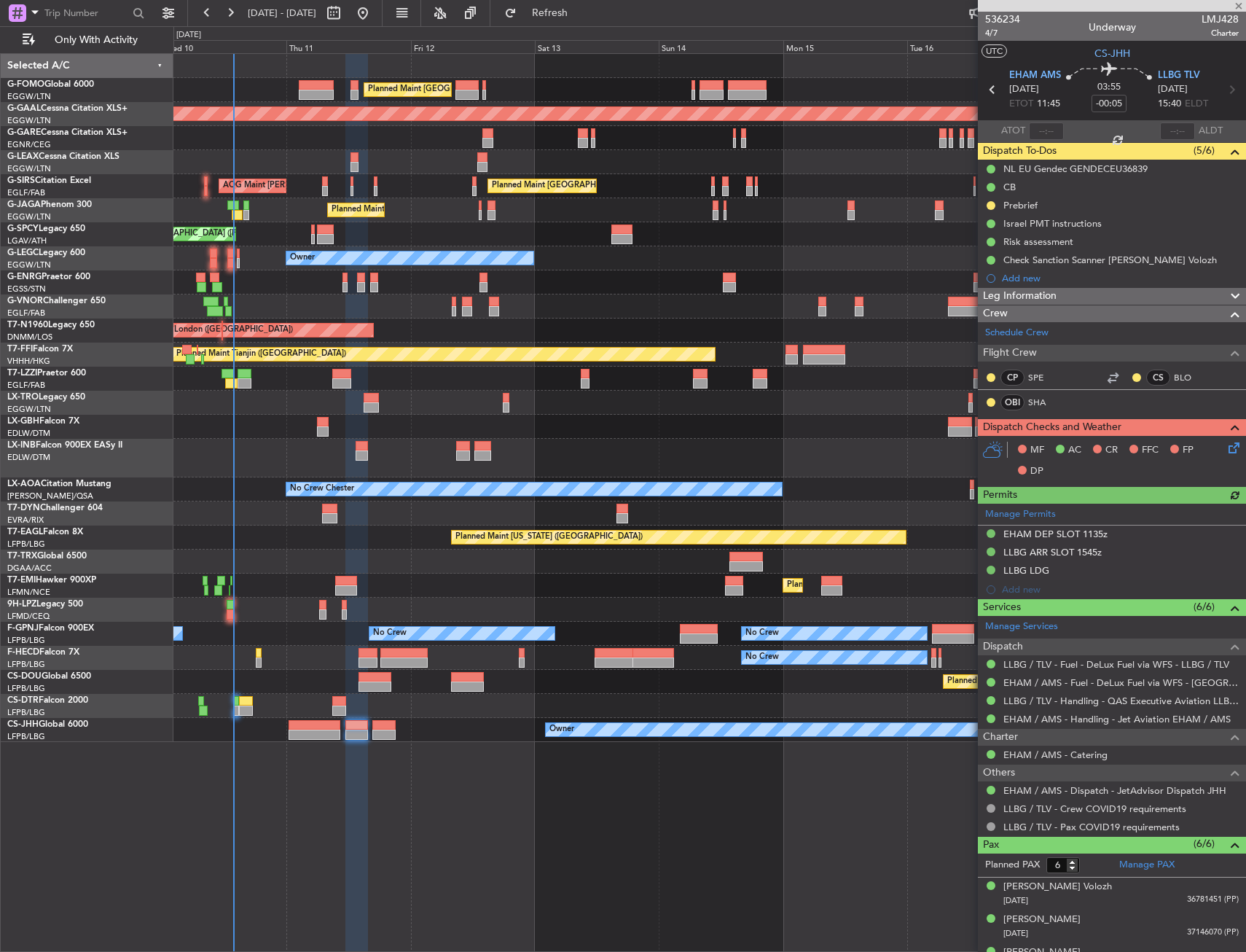
type input "+00:15"
type input "2"
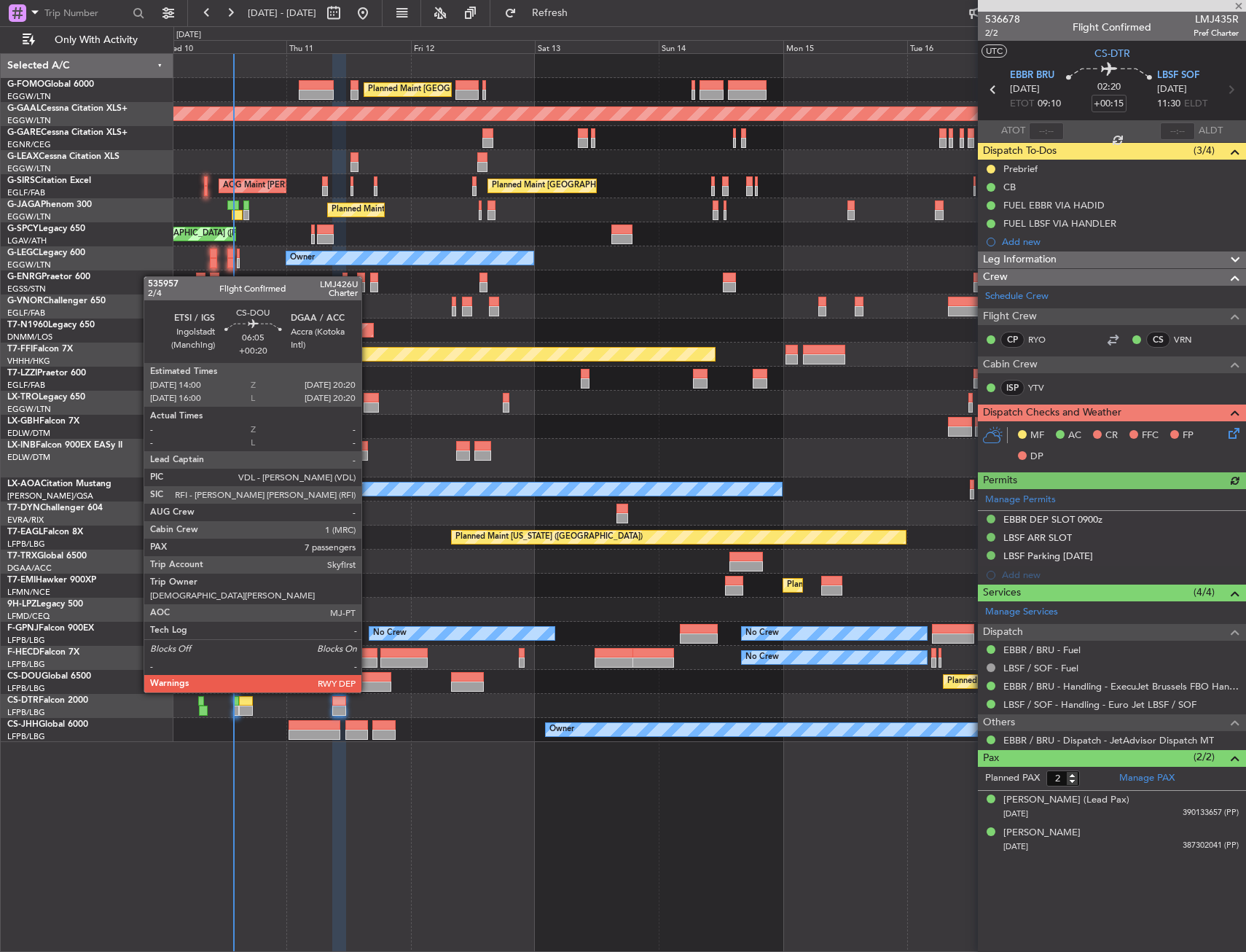
click at [368, 678] on div at bounding box center [375, 677] width 32 height 10
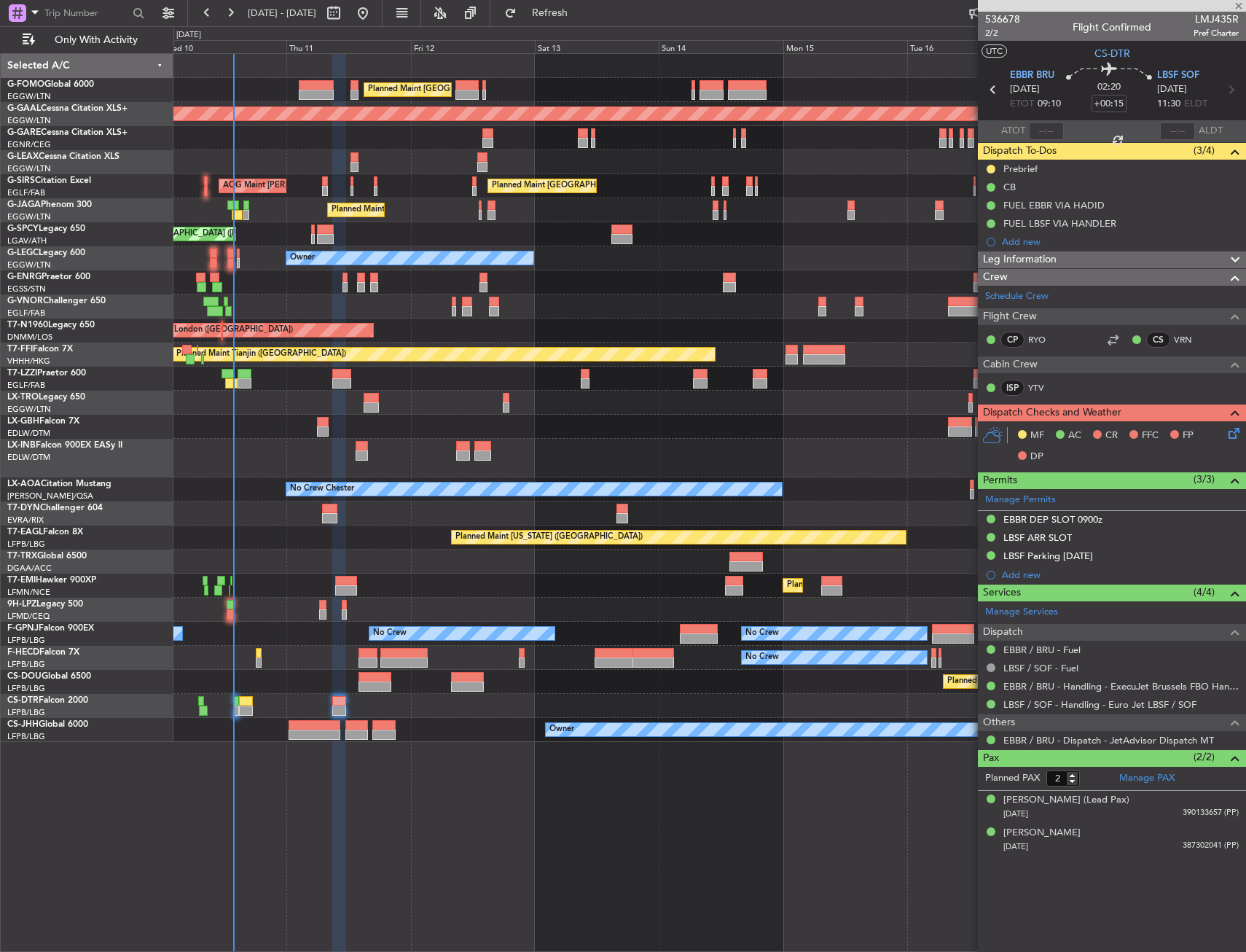
type input "+00:20"
type input "7"
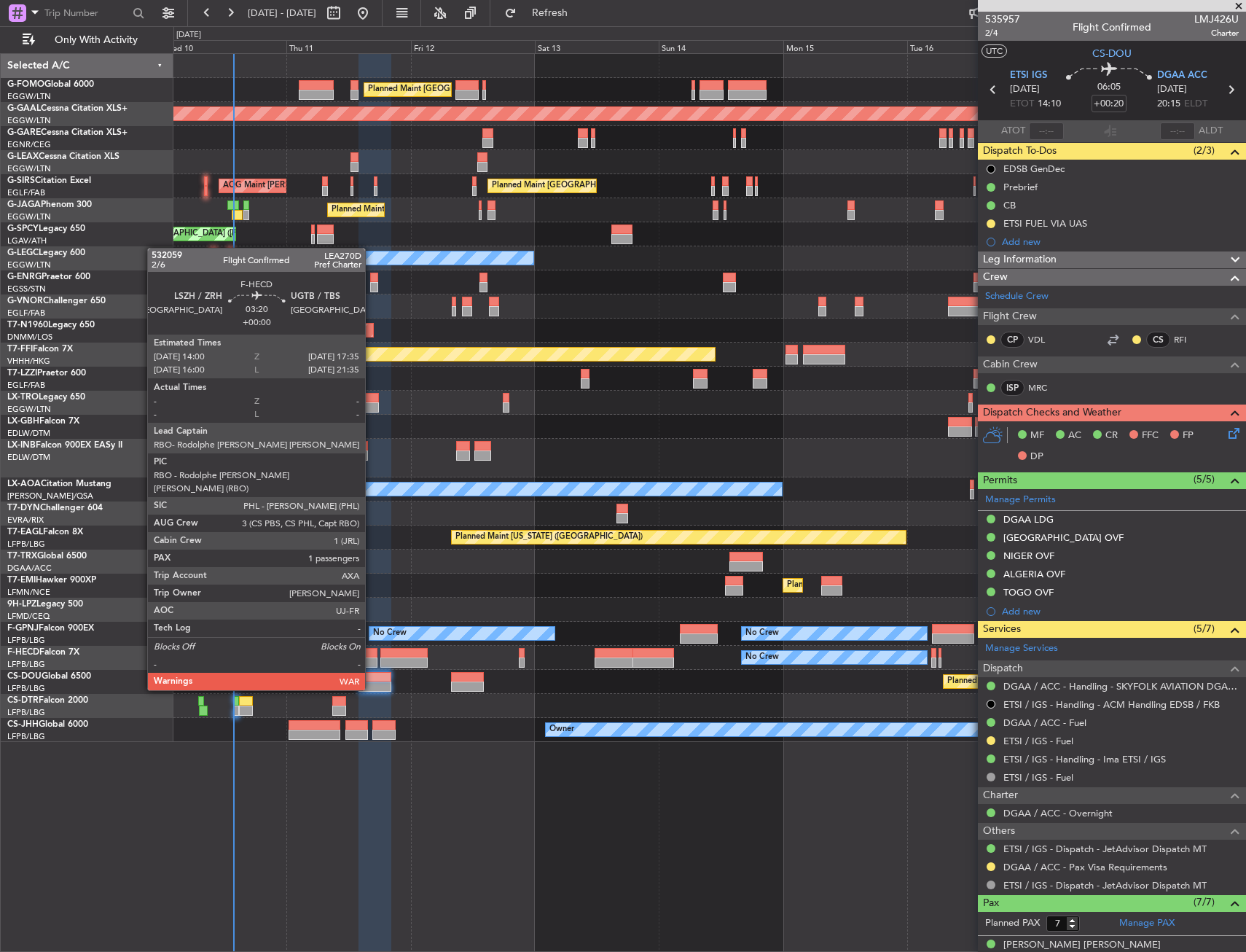
click at [372, 649] on div at bounding box center [368, 653] width 19 height 10
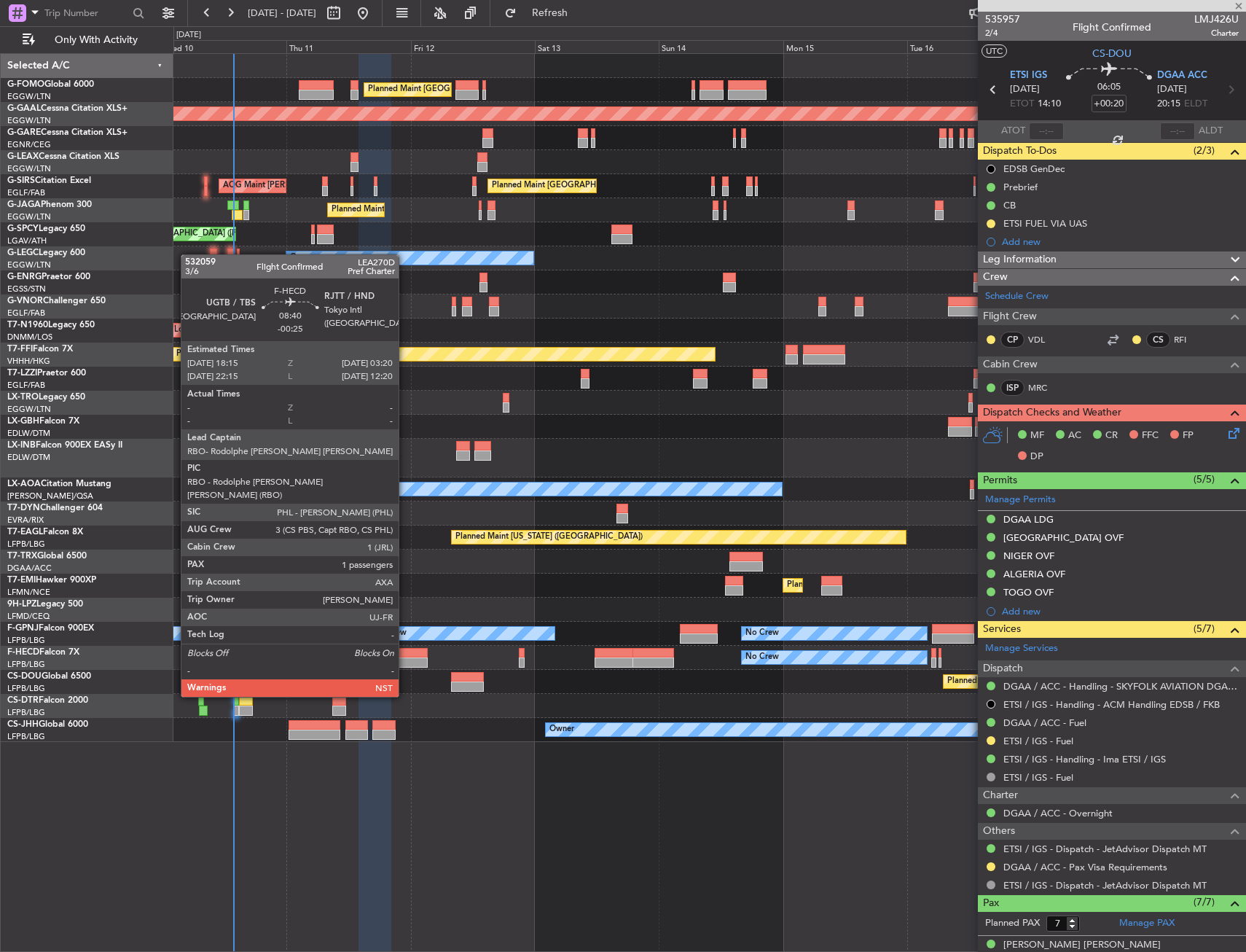
type input "1"
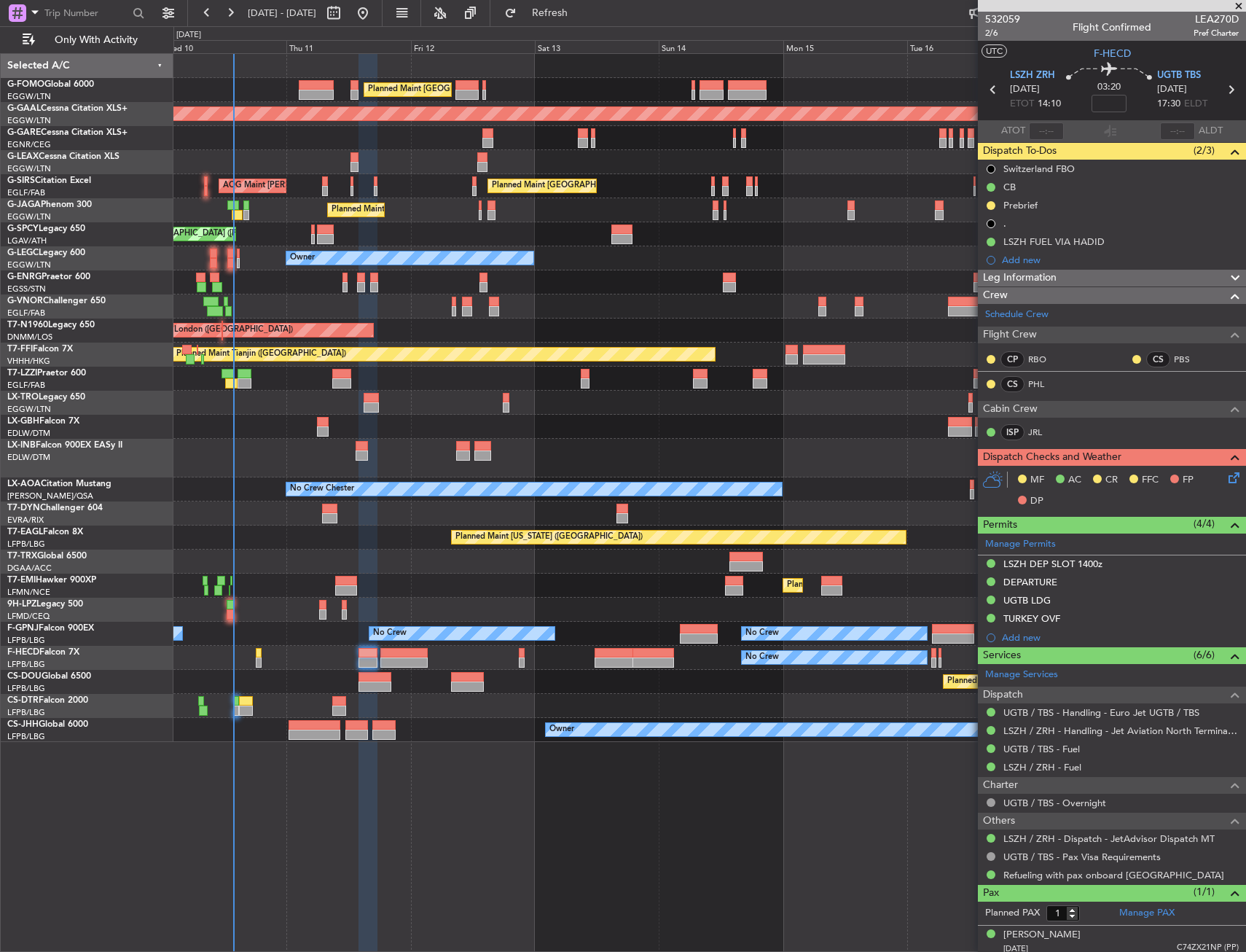
click at [1226, 481] on icon at bounding box center [1232, 476] width 12 height 12
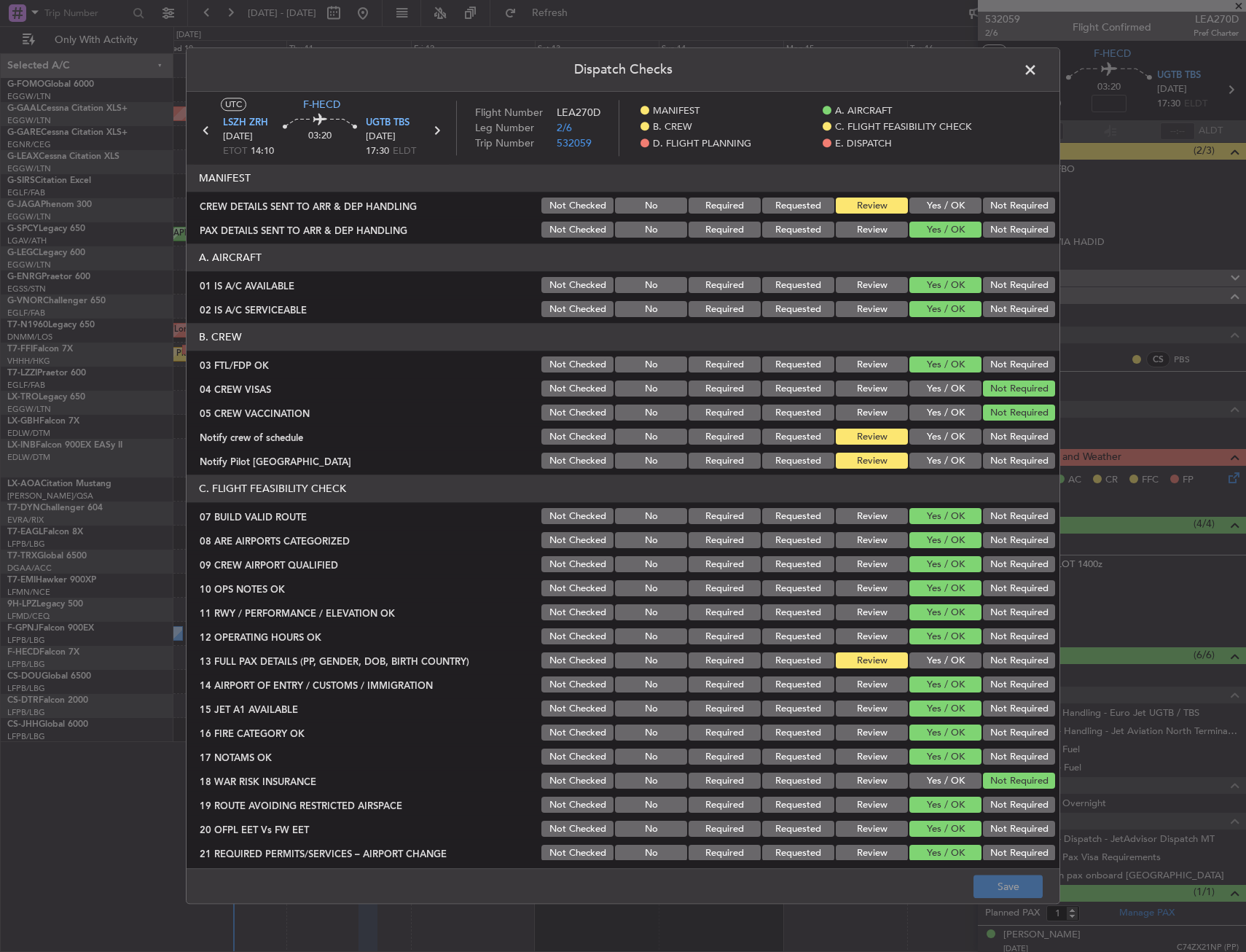
drag, startPoint x: 928, startPoint y: 425, endPoint x: 920, endPoint y: 465, distance: 40.8
click at [928, 426] on section "B. CREW 03 FTL/FDP OK Not Checked No Required Requested Review Yes / OK Not Req…" at bounding box center [623, 398] width 873 height 148
click at [928, 451] on div "Yes / OK" at bounding box center [944, 461] width 73 height 20
click at [928, 440] on button "Yes / OK" at bounding box center [945, 437] width 72 height 16
click at [928, 455] on button "Yes / OK" at bounding box center [945, 461] width 72 height 16
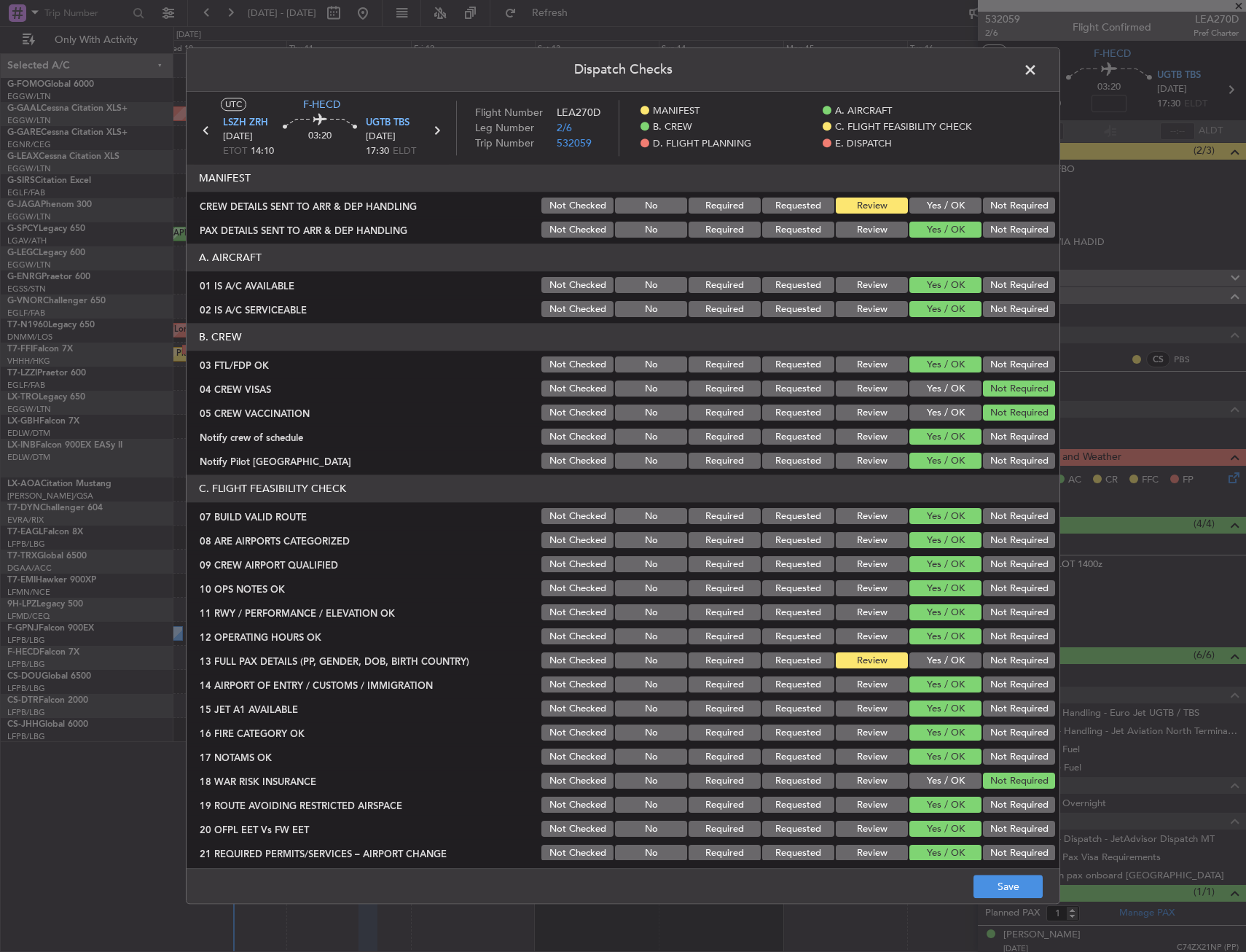
click at [934, 655] on button "Yes / OK" at bounding box center [945, 661] width 72 height 16
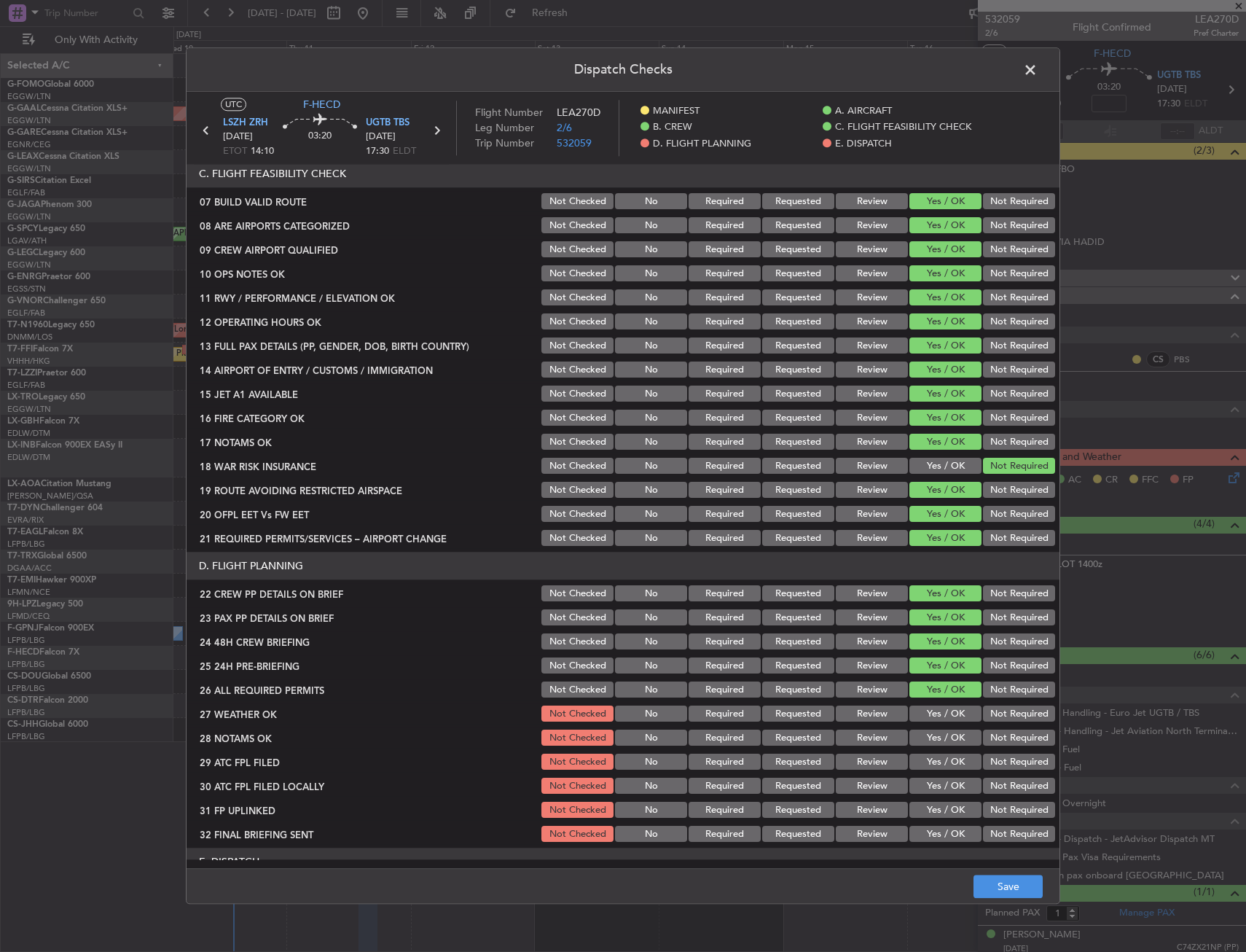
scroll to position [437, 0]
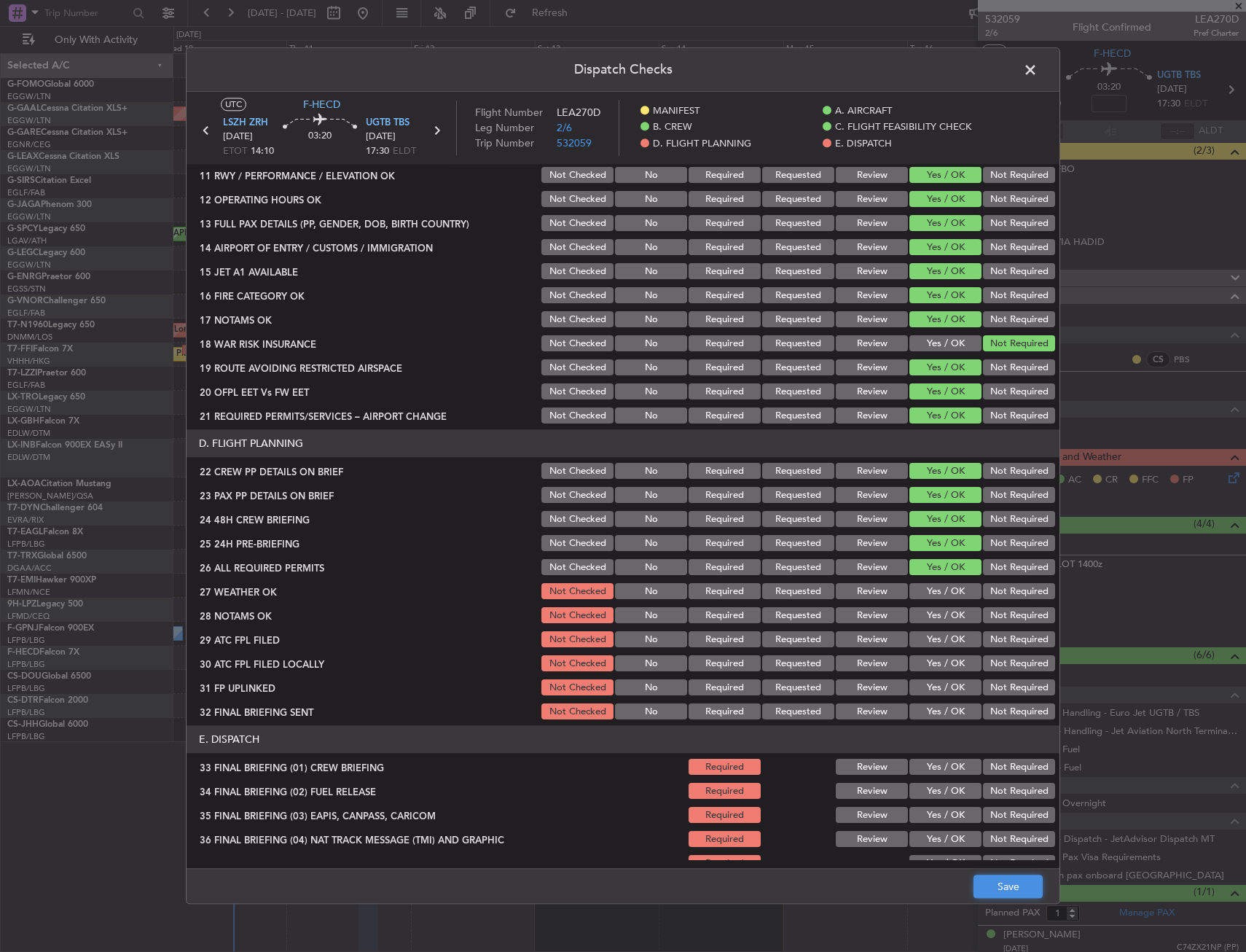
click at [1011, 880] on button "Save" at bounding box center [1007, 886] width 69 height 23
click at [1038, 66] on span at bounding box center [1038, 73] width 0 height 29
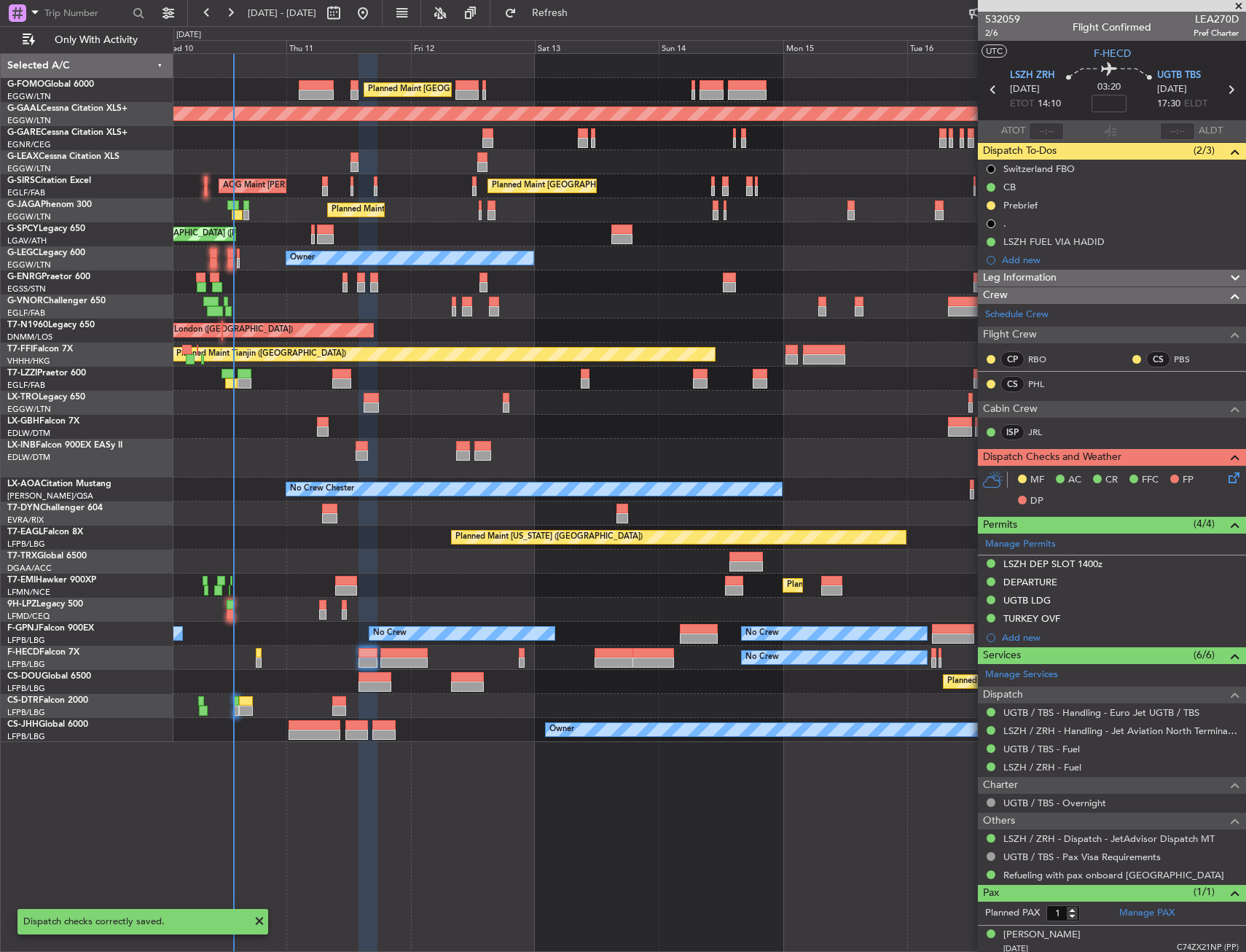
click at [1225, 88] on icon at bounding box center [1231, 89] width 19 height 19
type input "-00:25"
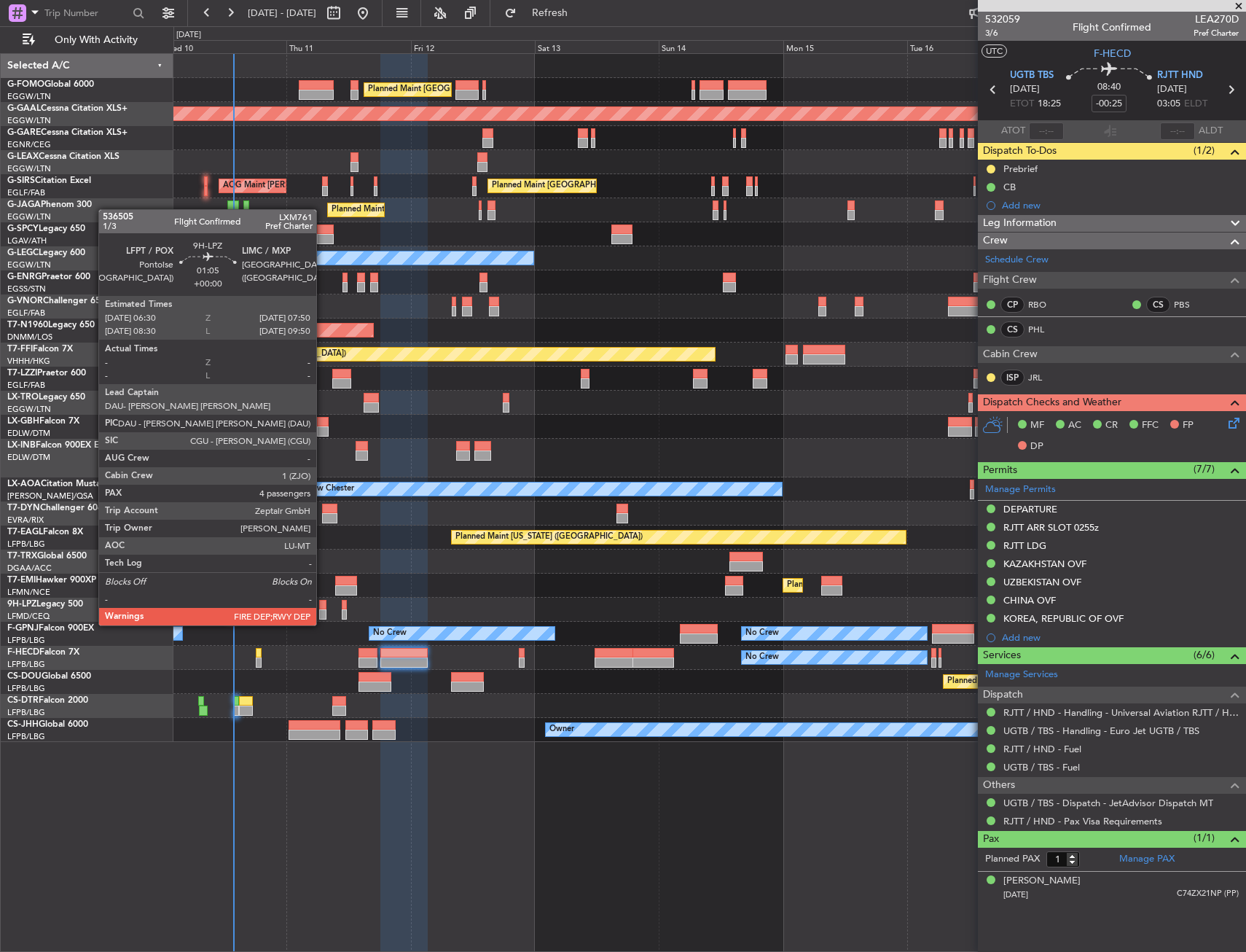
click at [323, 612] on div at bounding box center [323, 614] width 8 height 10
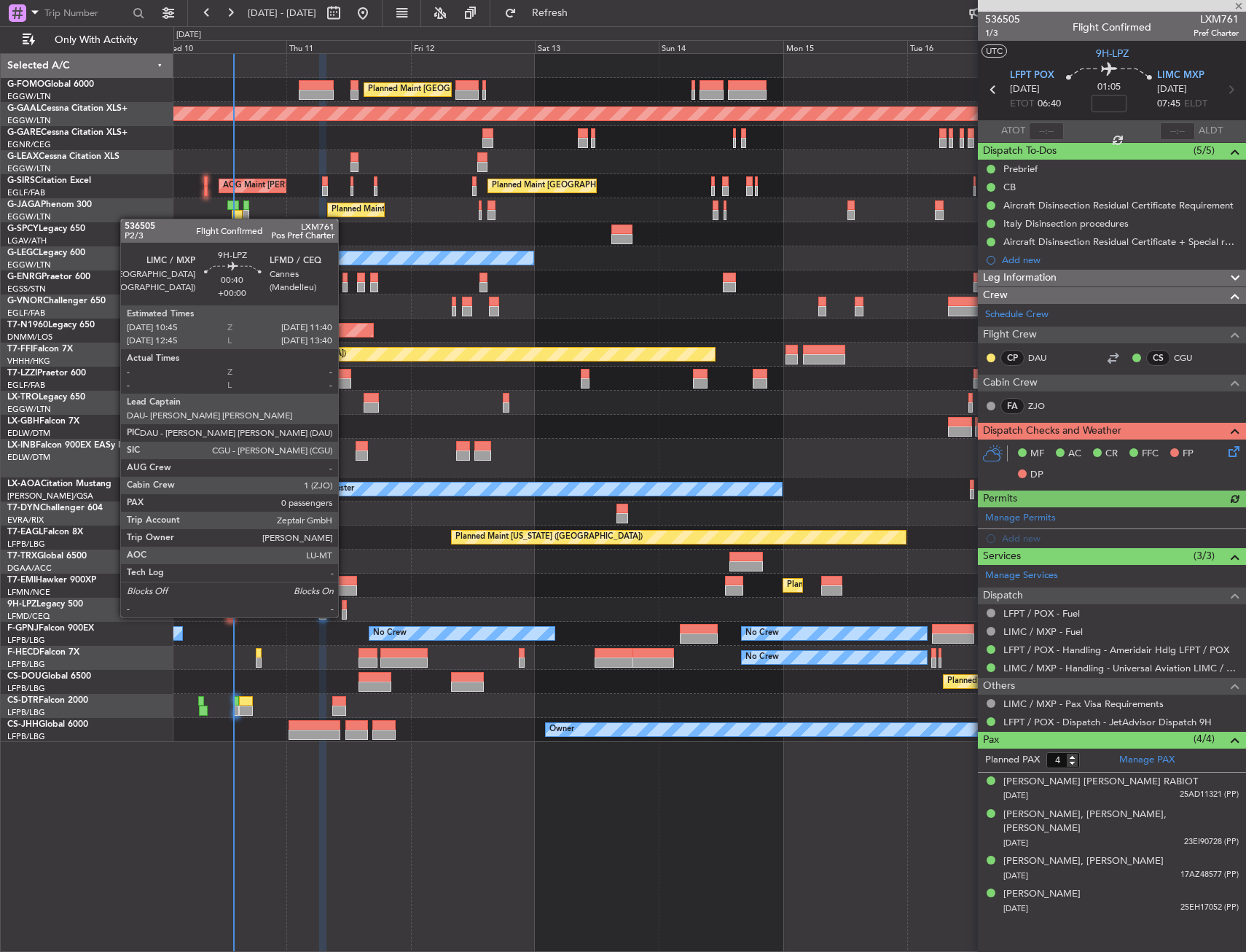
click at [344, 603] on div at bounding box center [344, 605] width 5 height 10
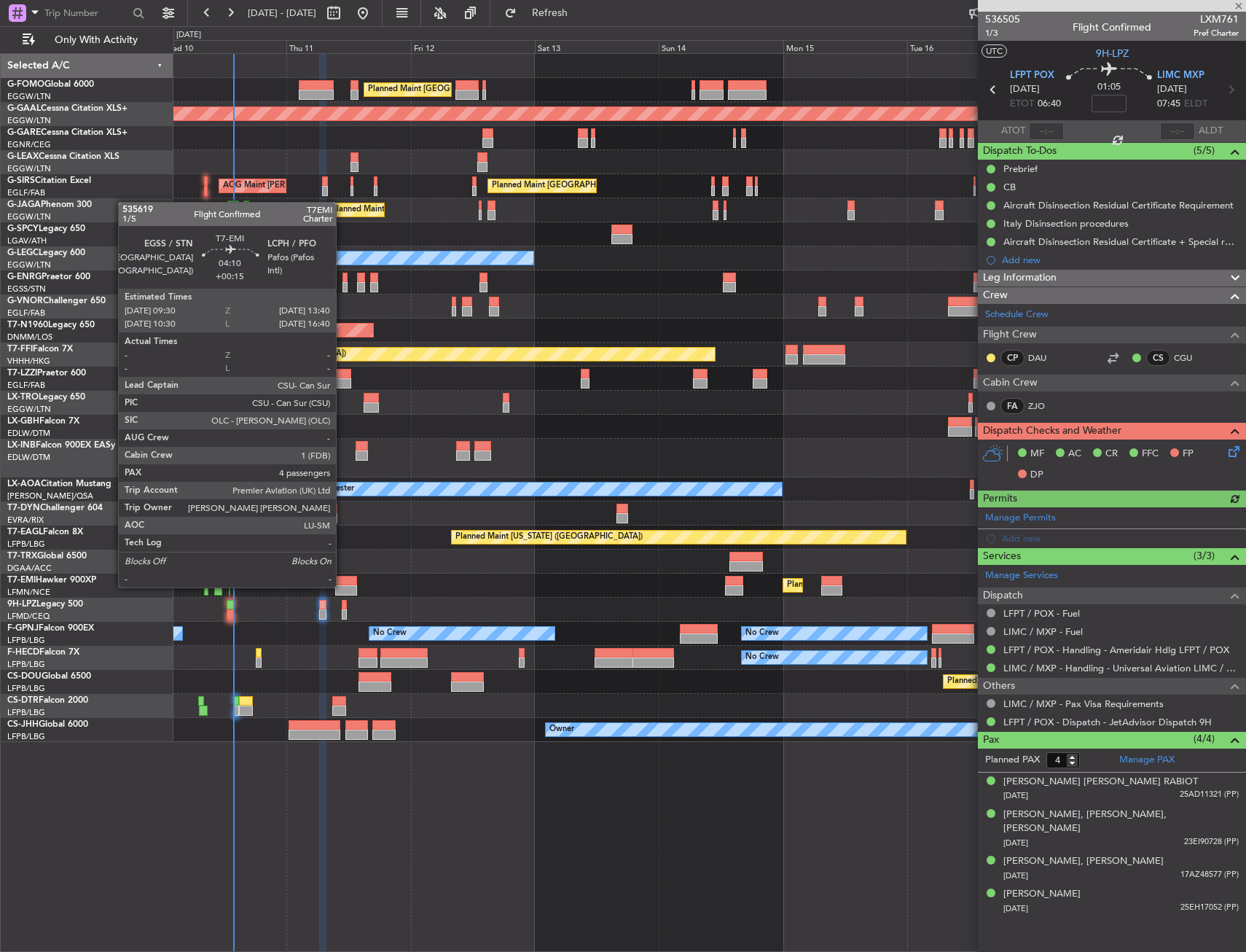
type input "0"
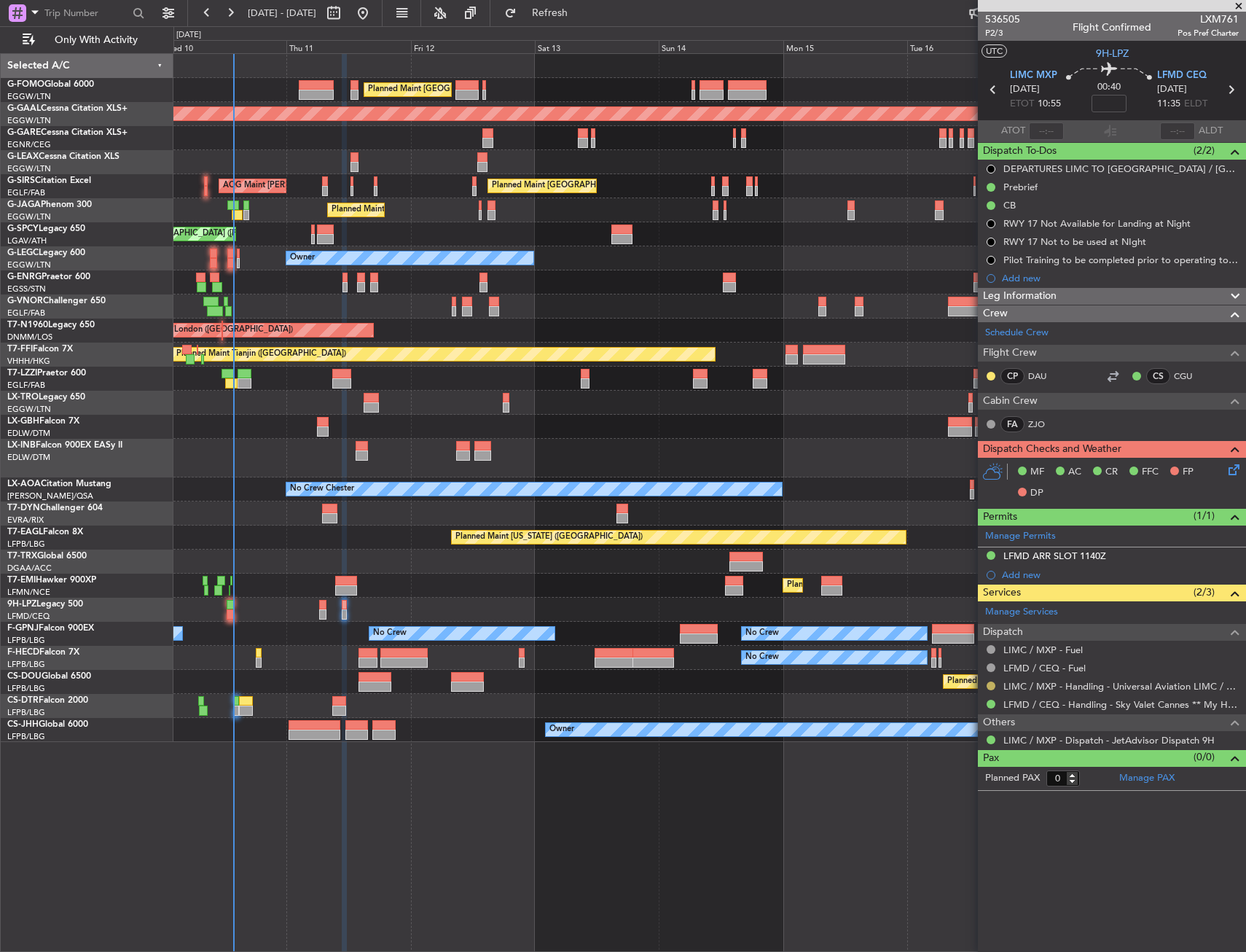
click at [989, 687] on button at bounding box center [991, 686] width 9 height 9
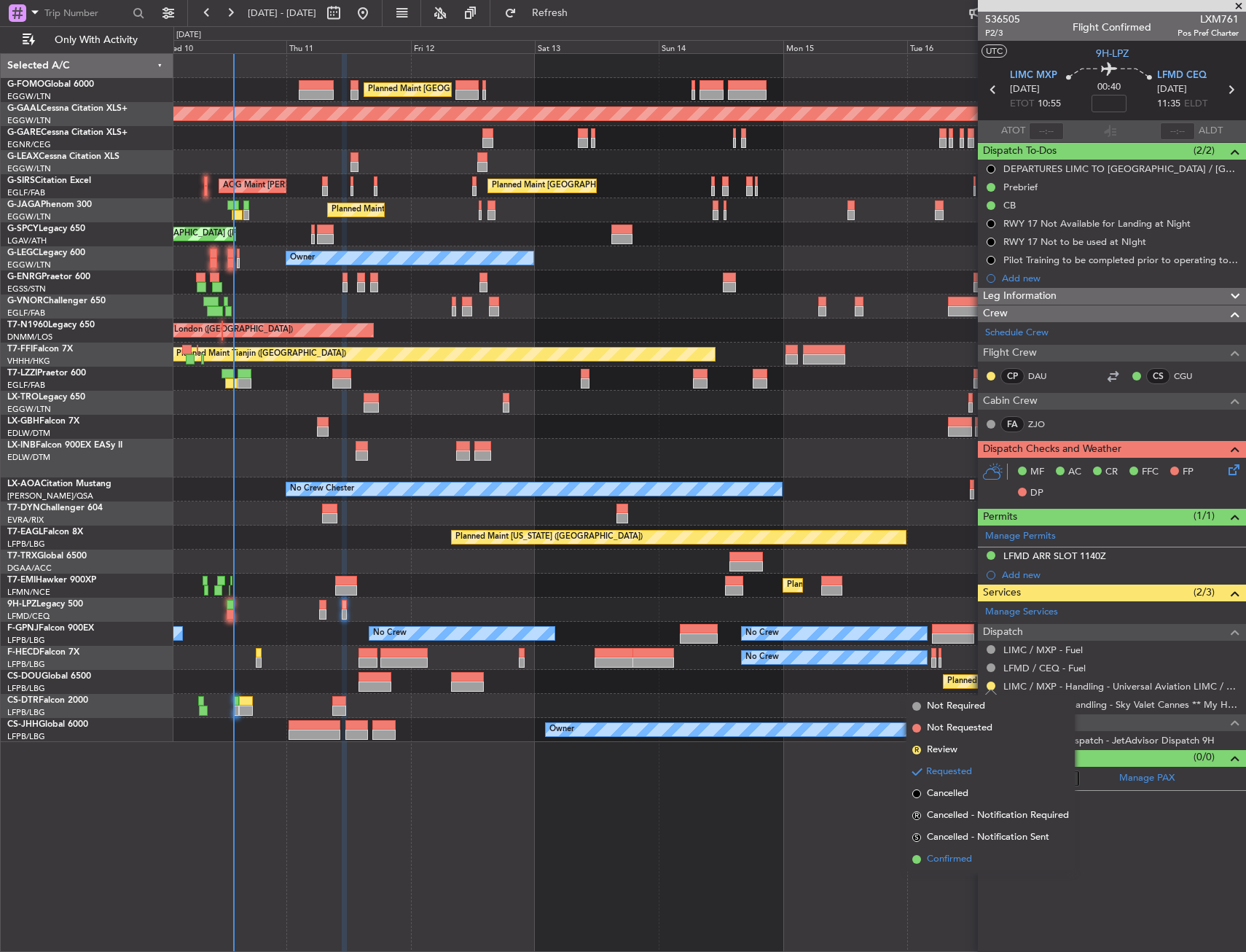
click at [962, 856] on span "Confirmed" at bounding box center [949, 859] width 45 height 14
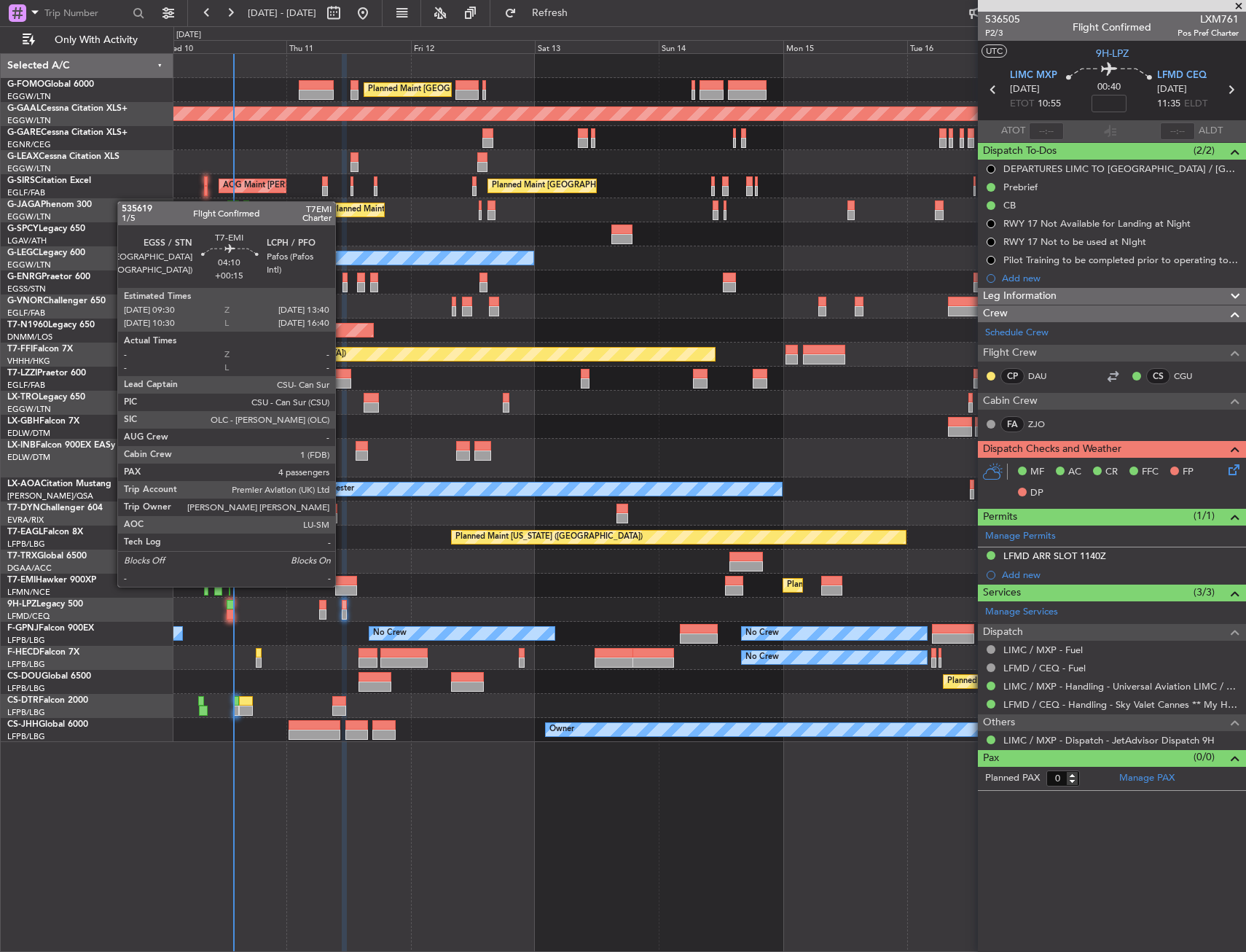
click at [342, 586] on div at bounding box center [346, 591] width 22 height 10
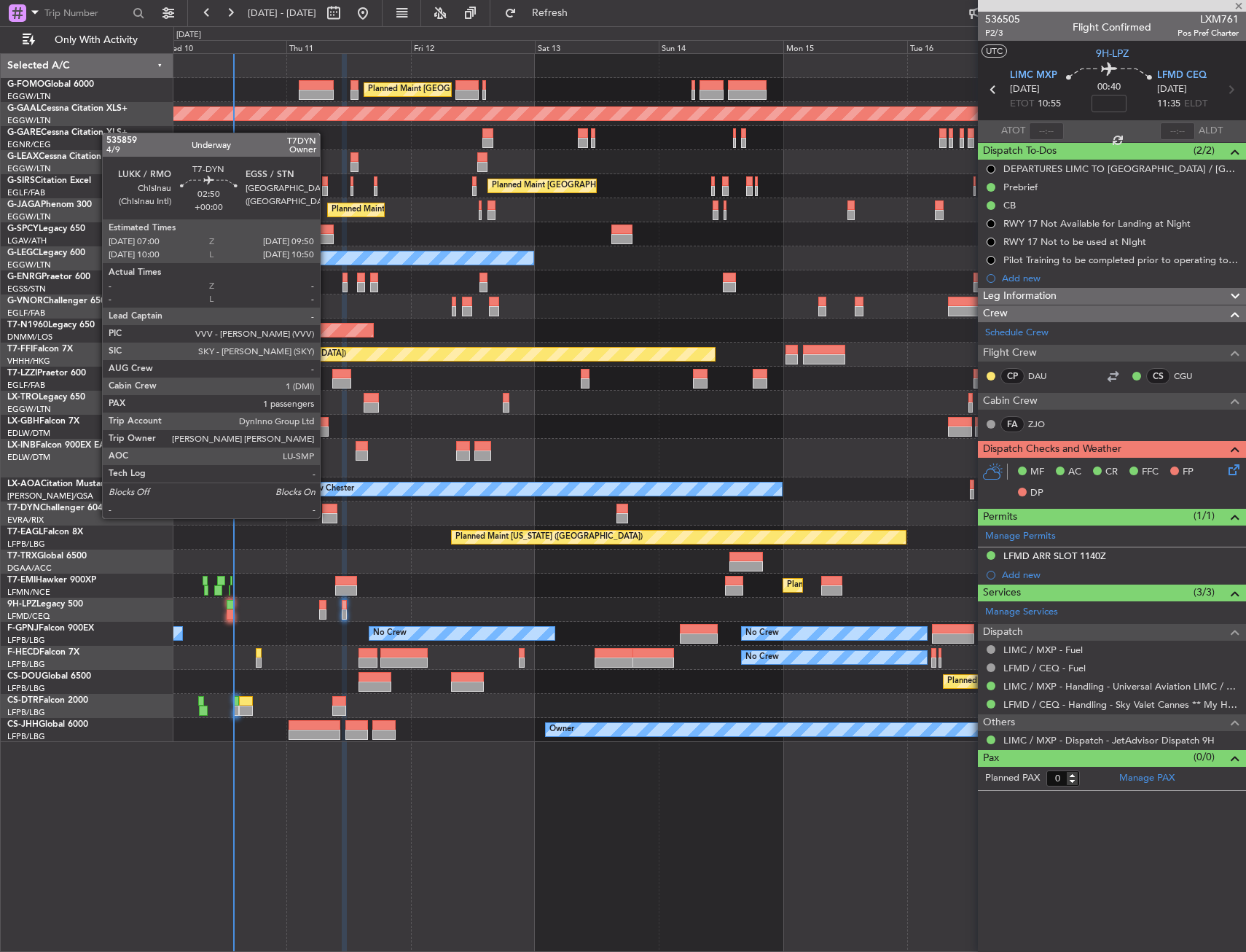
type input "+00:15"
type input "4"
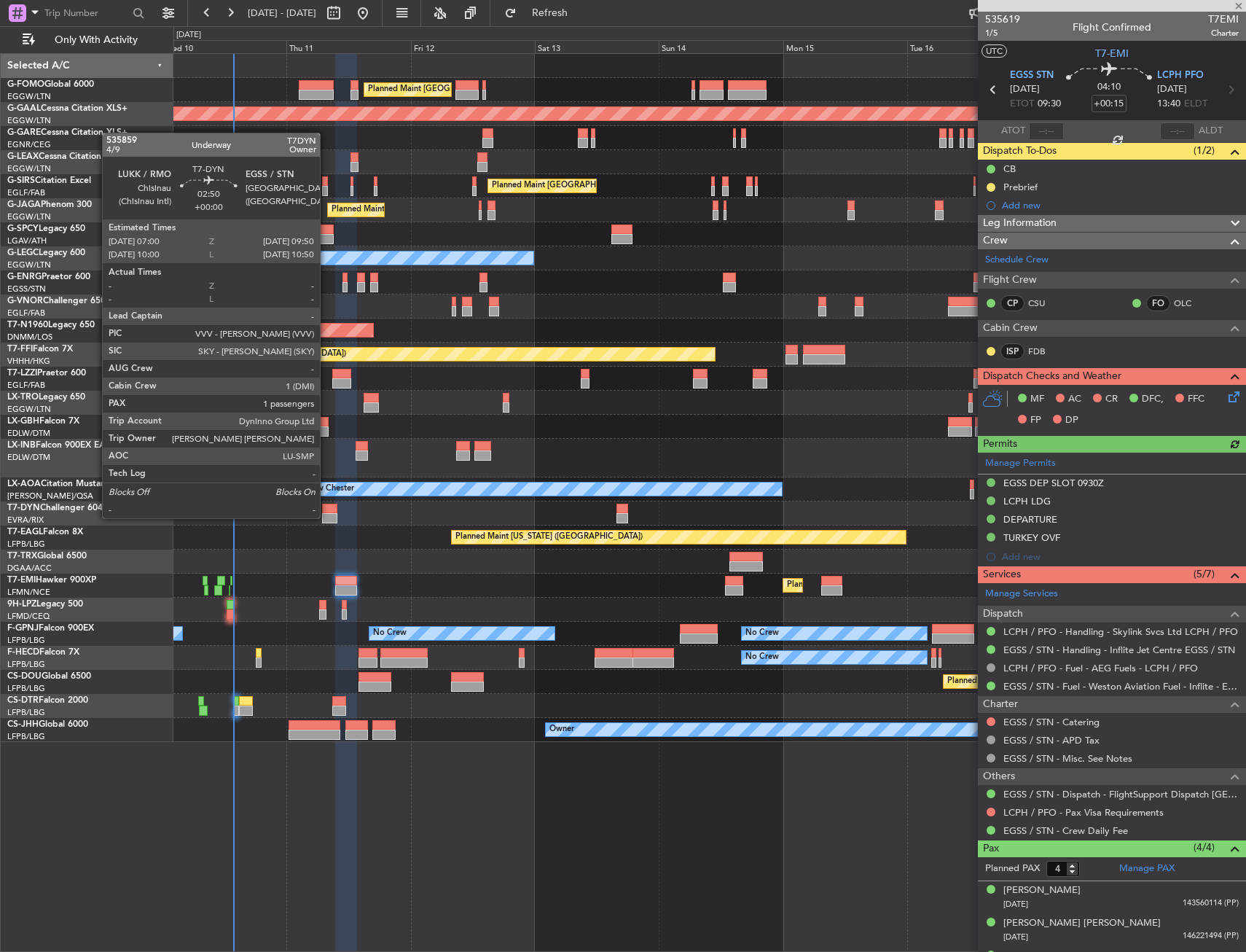
click at [326, 516] on div at bounding box center [330, 518] width 15 height 10
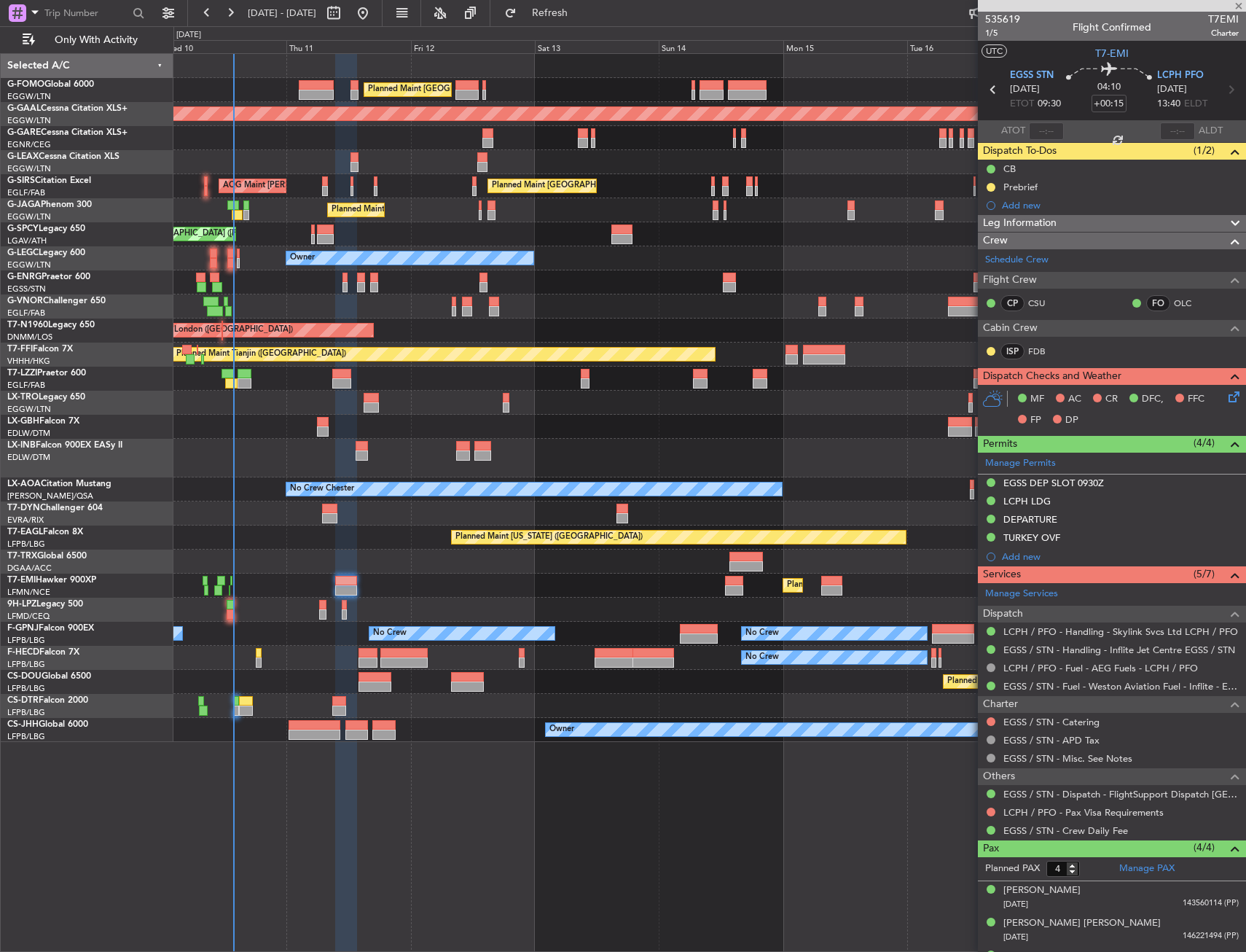
type input "1"
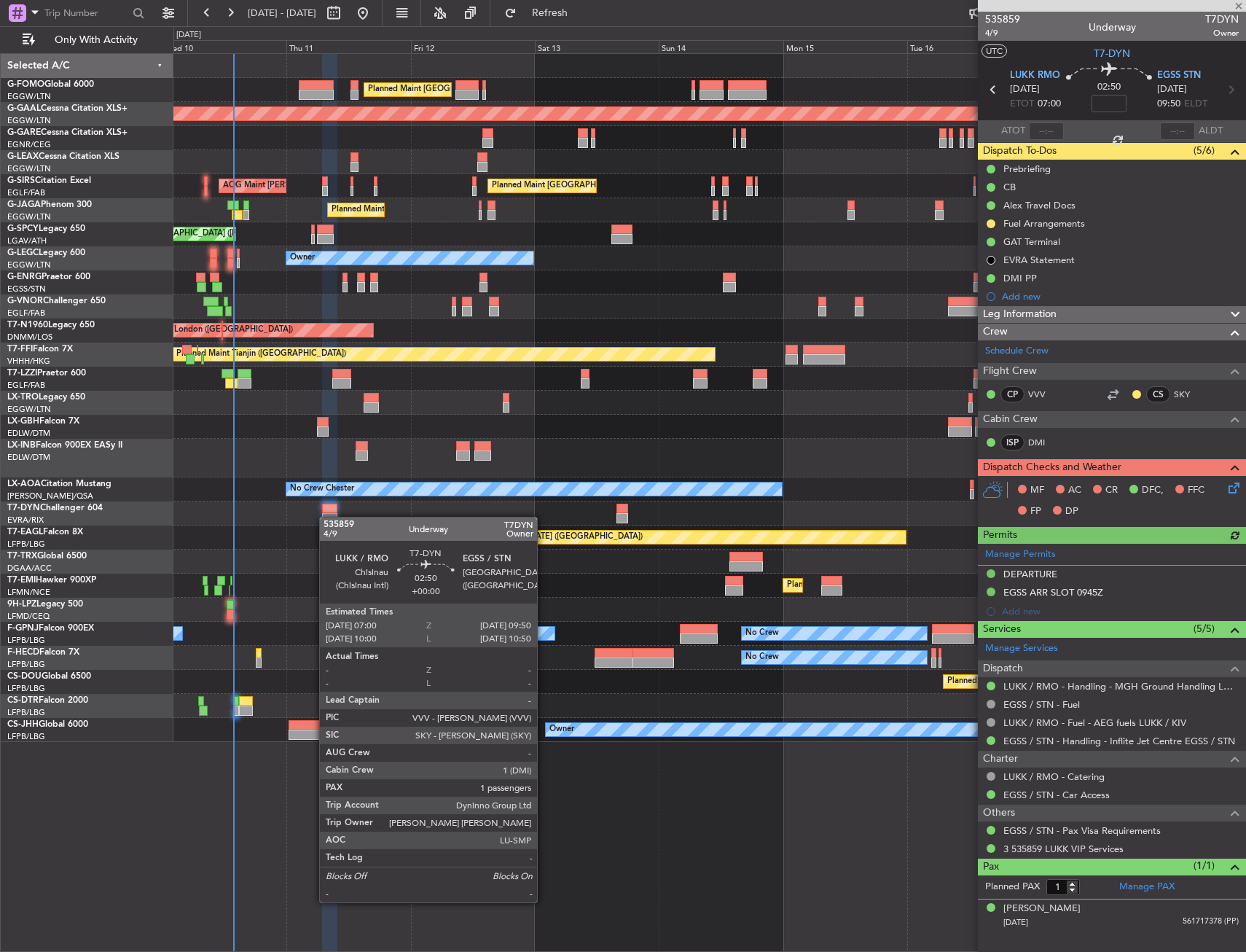
click at [326, 516] on div at bounding box center [330, 518] width 15 height 10
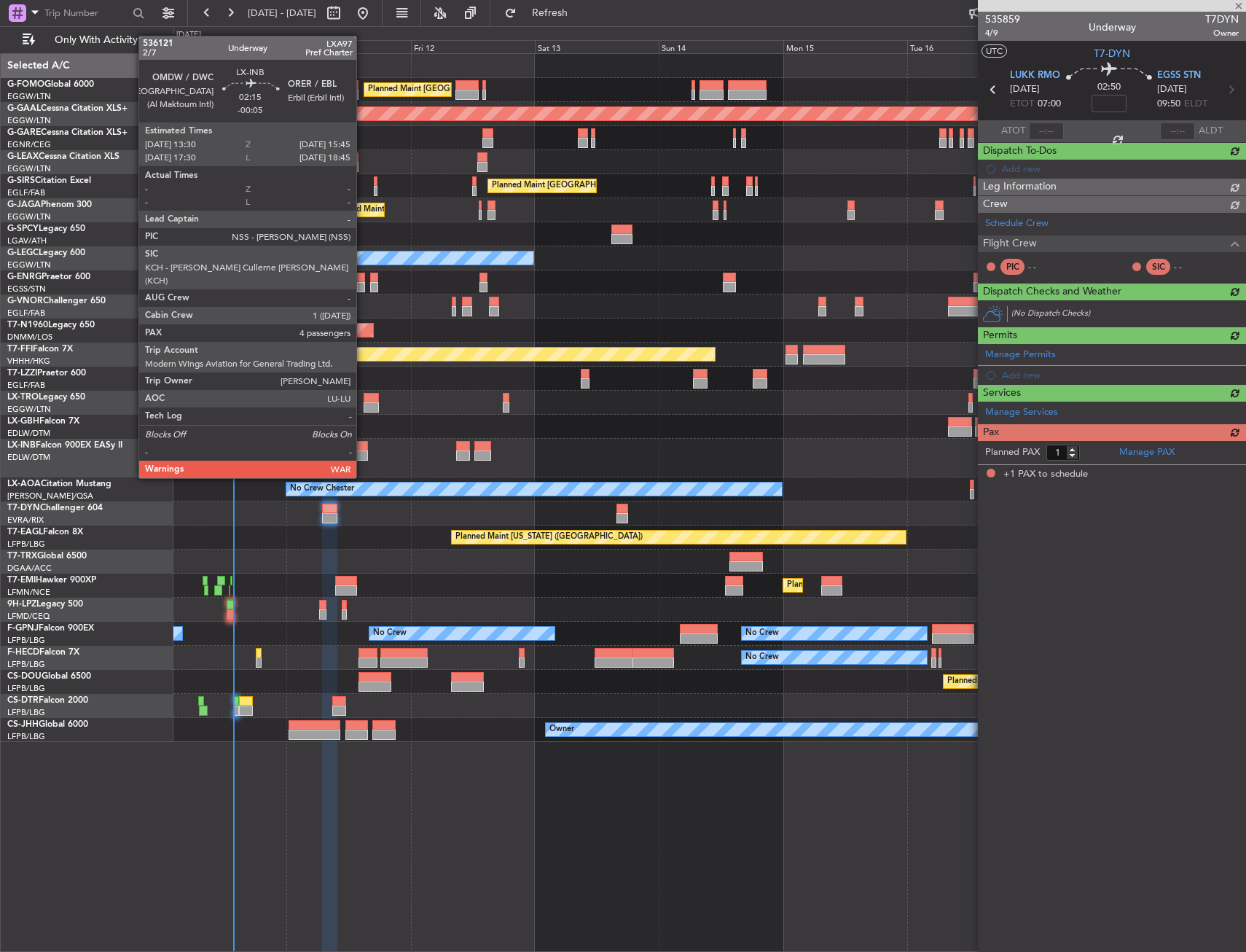
click at [363, 450] on div at bounding box center [361, 455] width 12 height 10
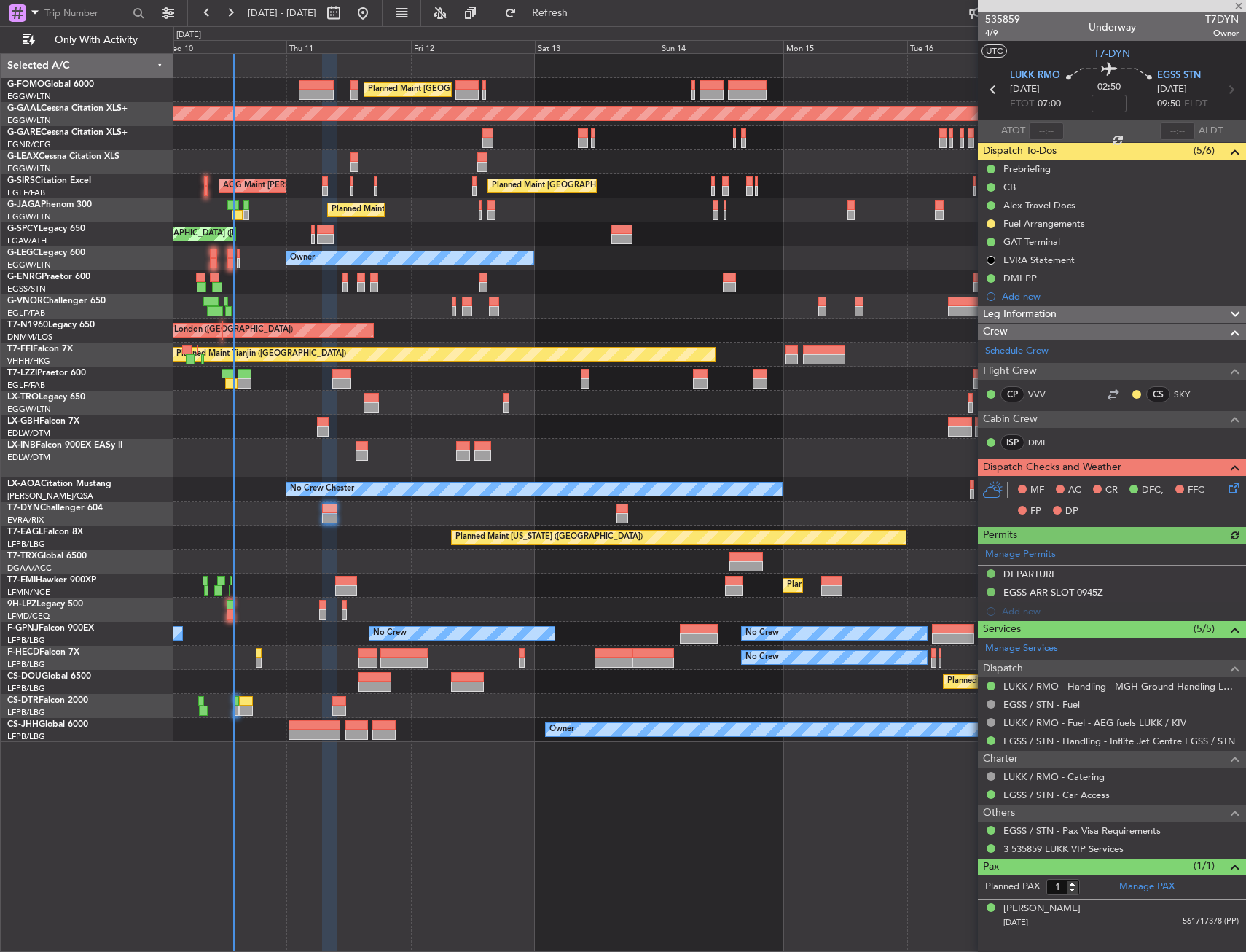
type input "-00:05"
type input "4"
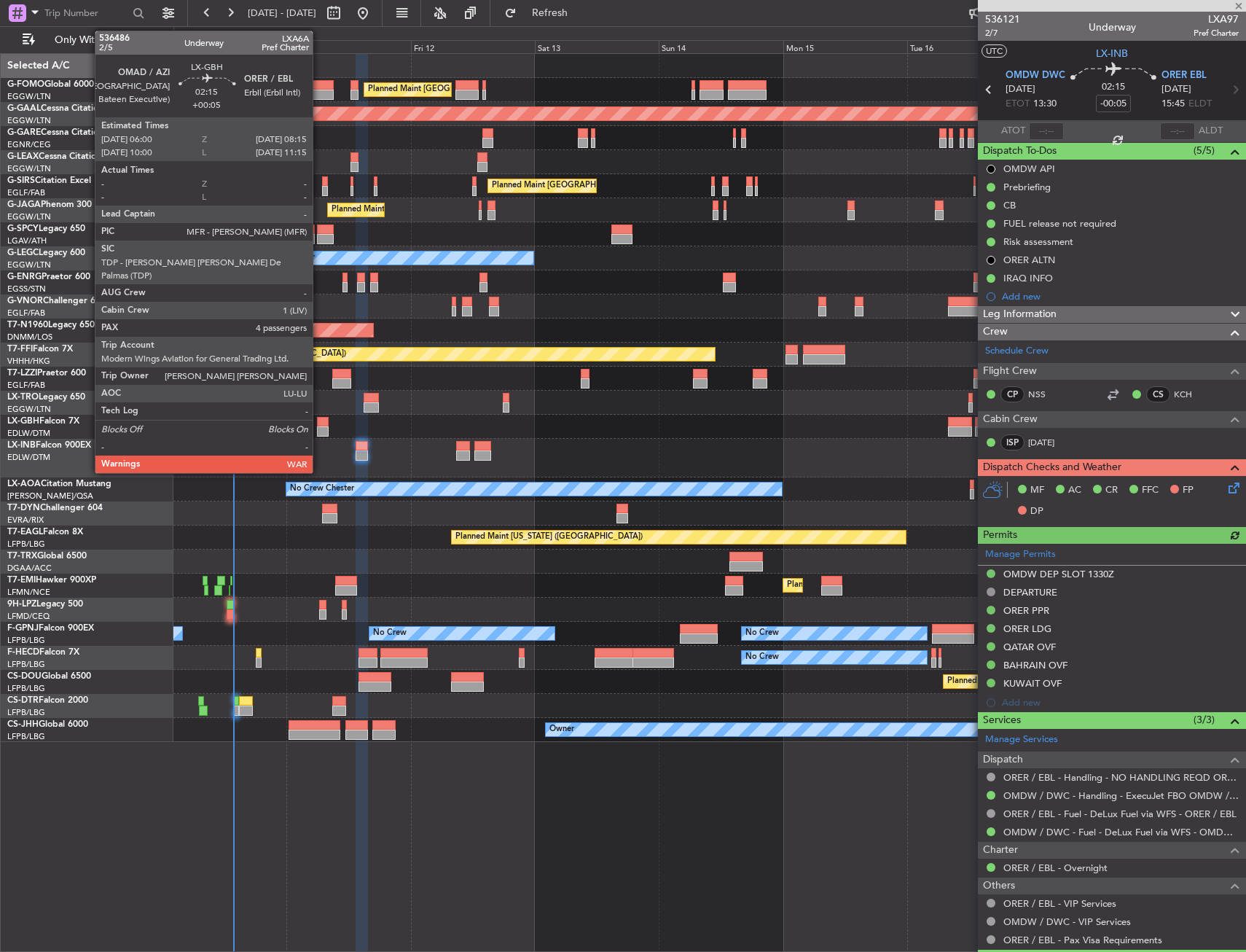
click at [320, 426] on div at bounding box center [323, 431] width 12 height 10
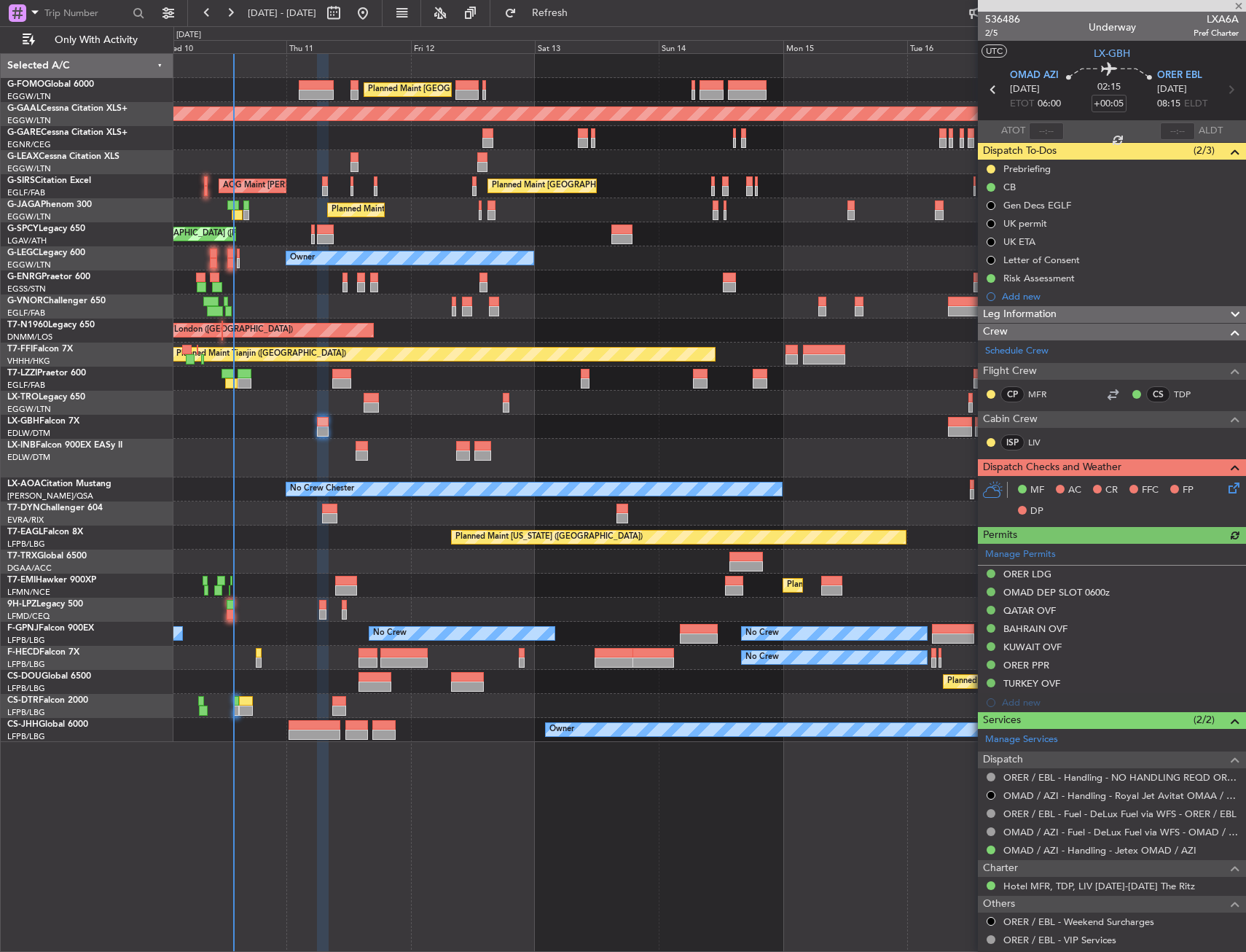
click at [1226, 485] on icon at bounding box center [1232, 486] width 12 height 12
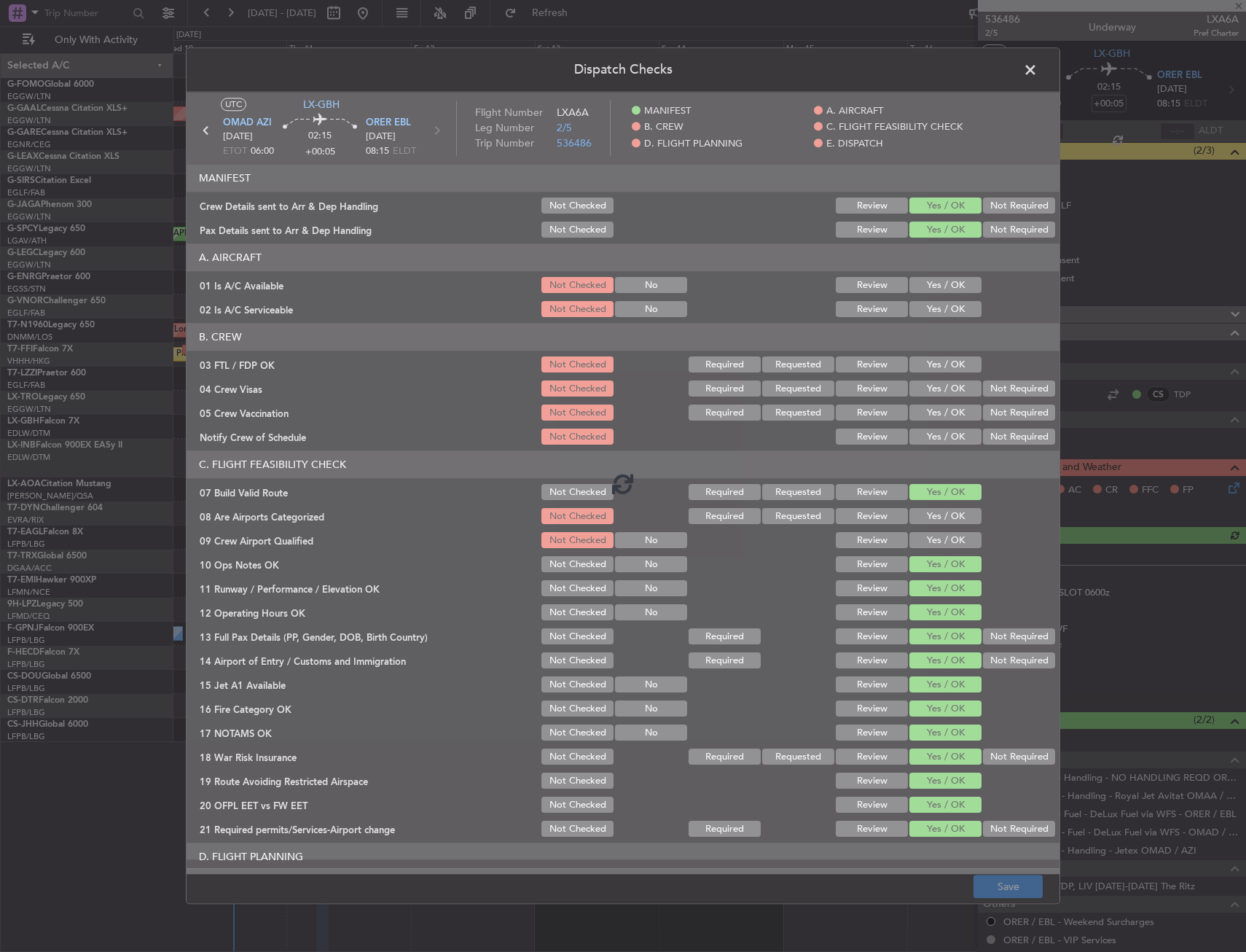
click at [920, 303] on div at bounding box center [623, 483] width 873 height 782
click at [924, 295] on div at bounding box center [623, 483] width 873 height 782
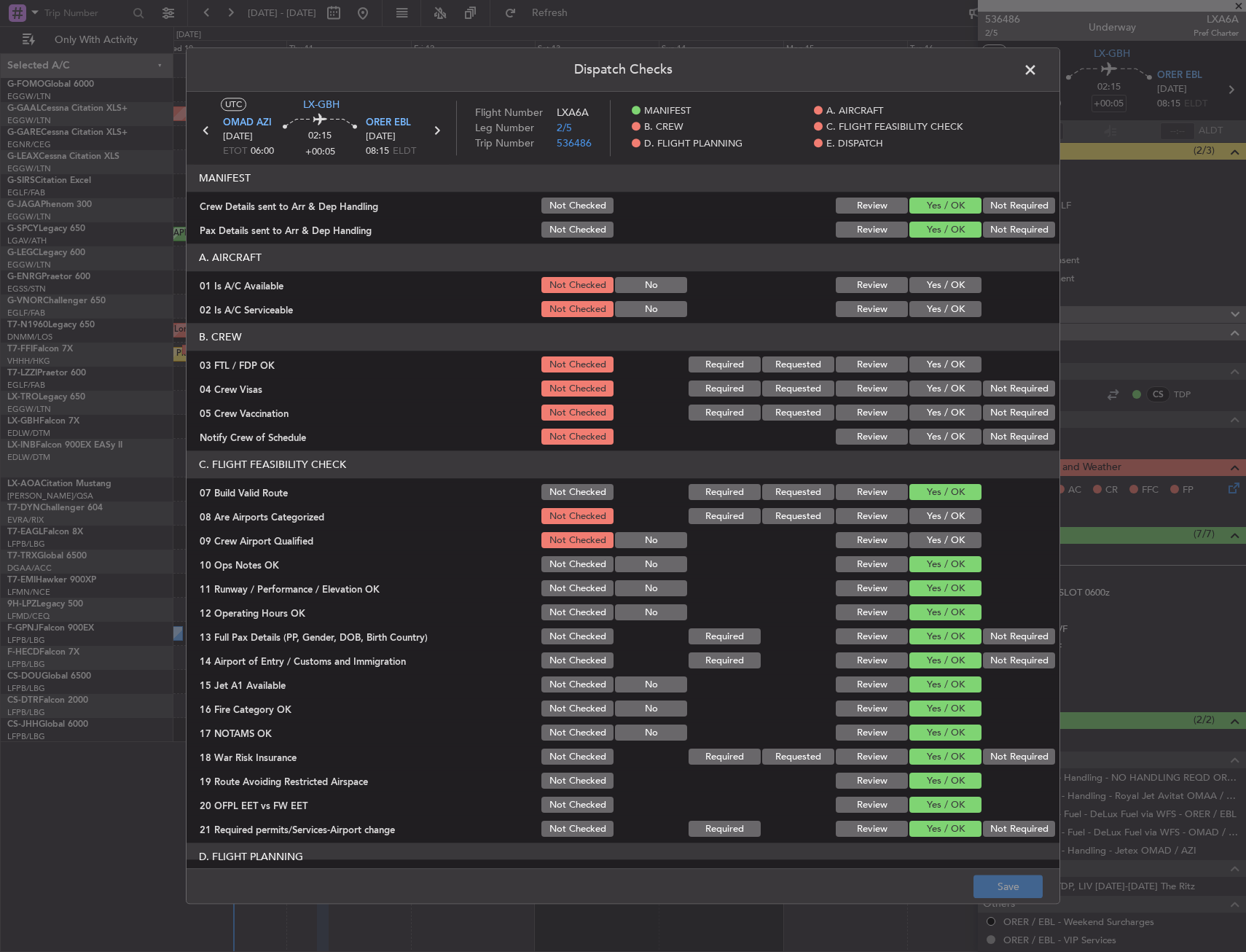
click at [925, 286] on button "Yes / OK" at bounding box center [945, 286] width 72 height 16
click at [921, 313] on button "Yes / OK" at bounding box center [945, 309] width 72 height 16
click at [929, 363] on button "Yes / OK" at bounding box center [945, 365] width 72 height 16
drag, startPoint x: 1044, startPoint y: 387, endPoint x: 1016, endPoint y: 407, distance: 34.4
click at [1042, 387] on div "04 Crew Visas Not Checked Required Requested Review Yes / OK Not Required" at bounding box center [623, 389] width 873 height 20
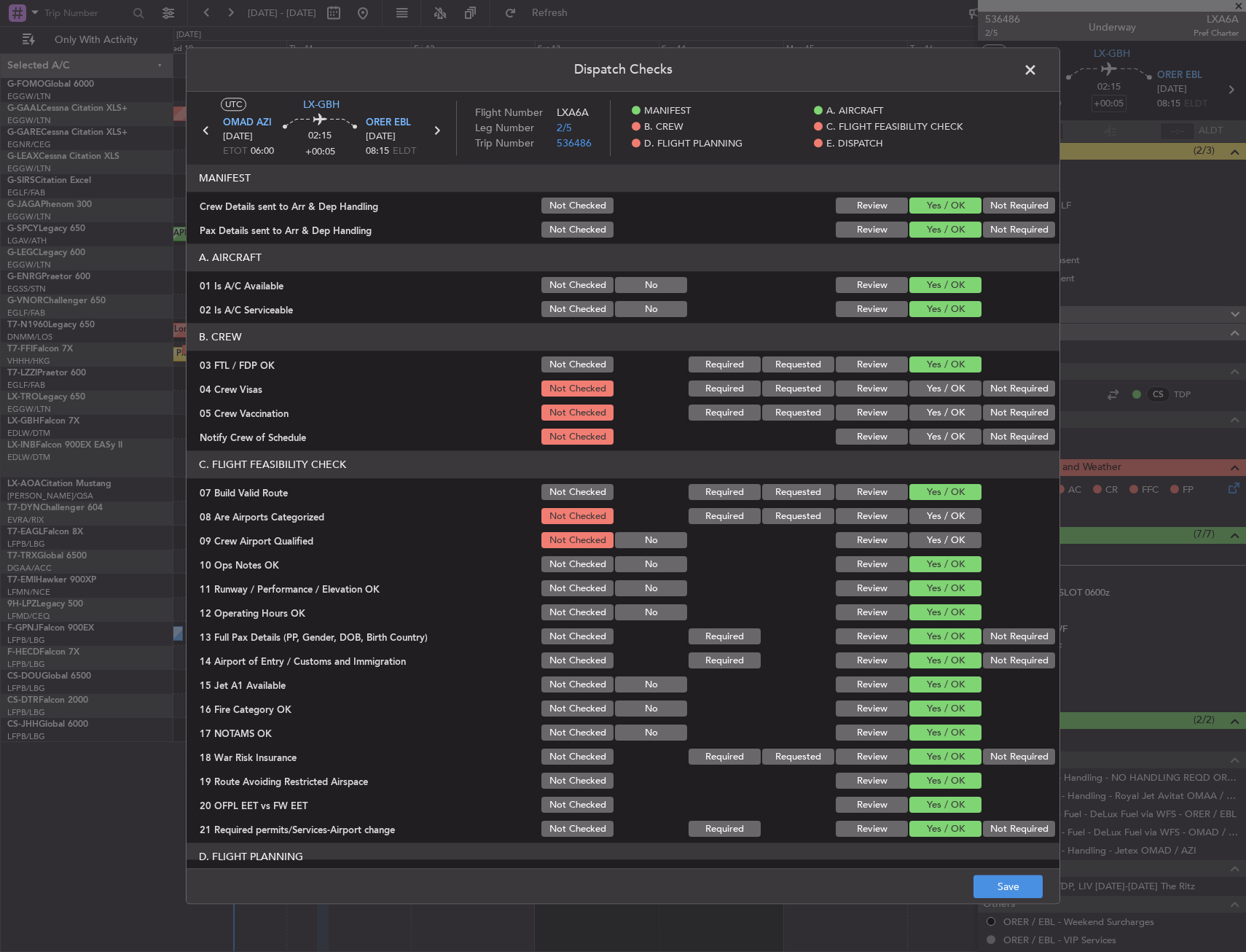
click at [1008, 410] on button "Not Required" at bounding box center [1019, 413] width 72 height 16
drag, startPoint x: 1006, startPoint y: 389, endPoint x: 949, endPoint y: 425, distance: 67.4
click at [1005, 389] on button "Not Required" at bounding box center [1019, 389] width 72 height 16
click at [937, 434] on button "Yes / OK" at bounding box center [945, 437] width 72 height 16
click at [940, 539] on button "Yes / OK" at bounding box center [945, 540] width 72 height 16
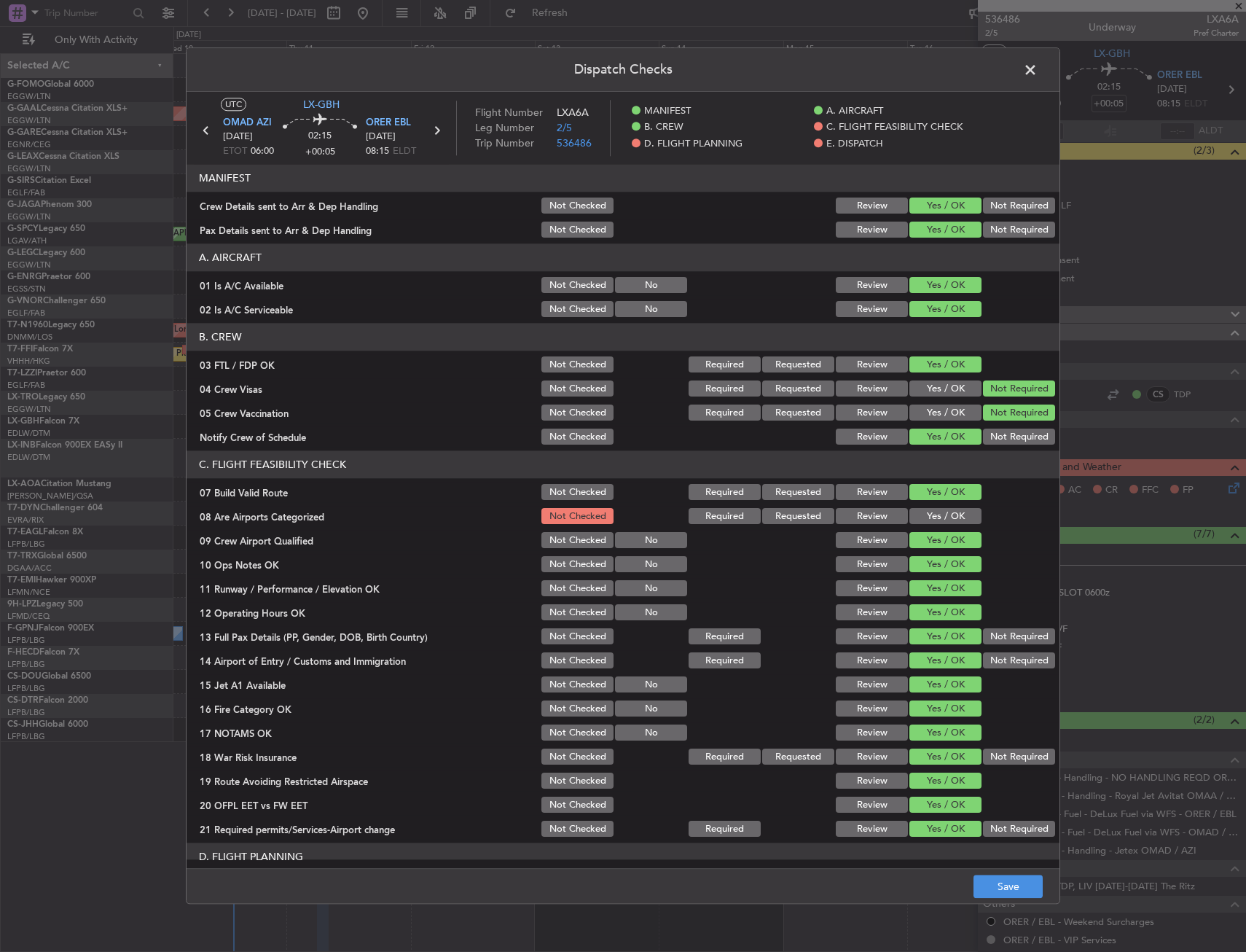
click at [937, 520] on button "Yes / OK" at bounding box center [945, 516] width 72 height 16
click at [1008, 896] on button "Save" at bounding box center [1007, 886] width 69 height 23
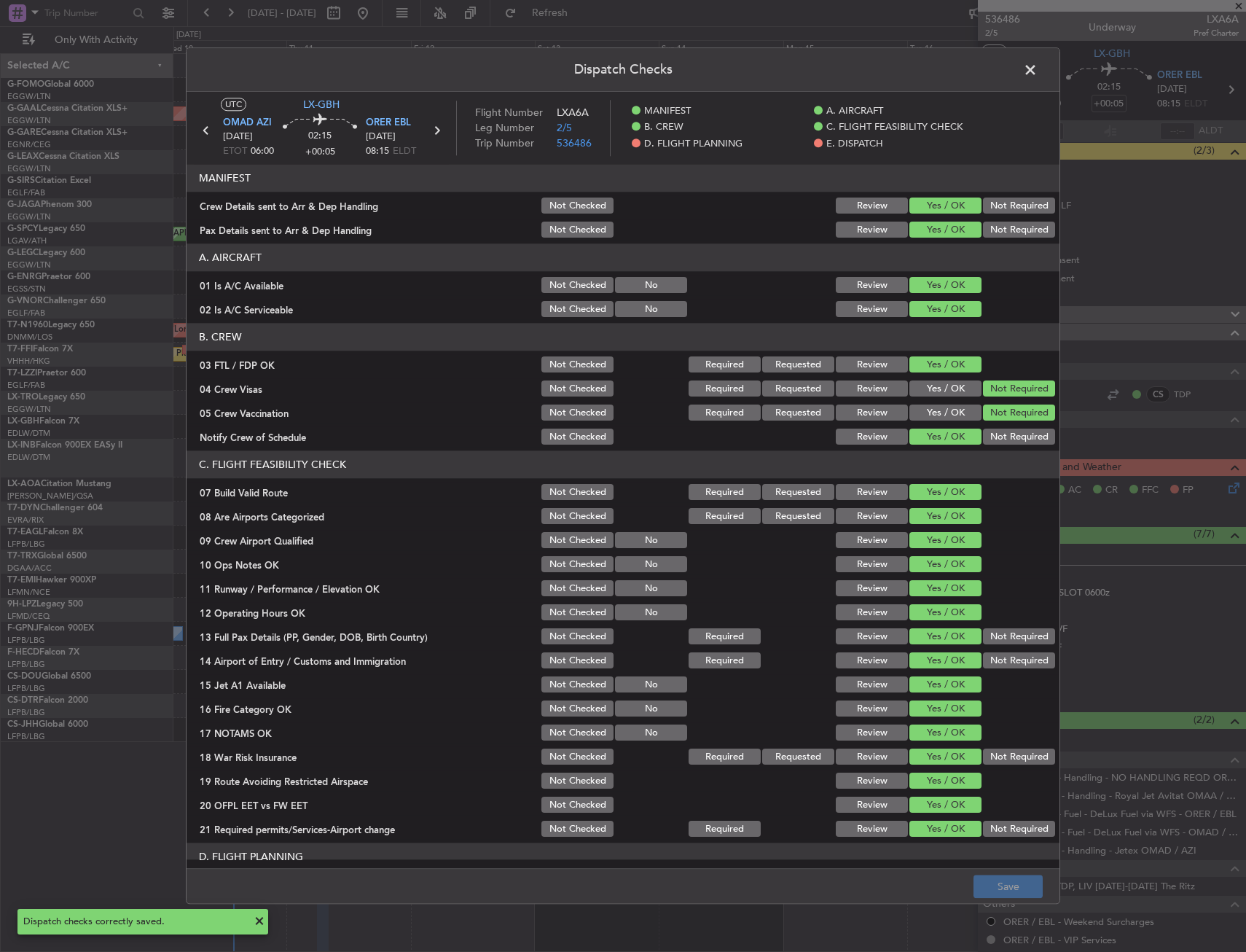
click at [1038, 75] on span at bounding box center [1038, 73] width 0 height 29
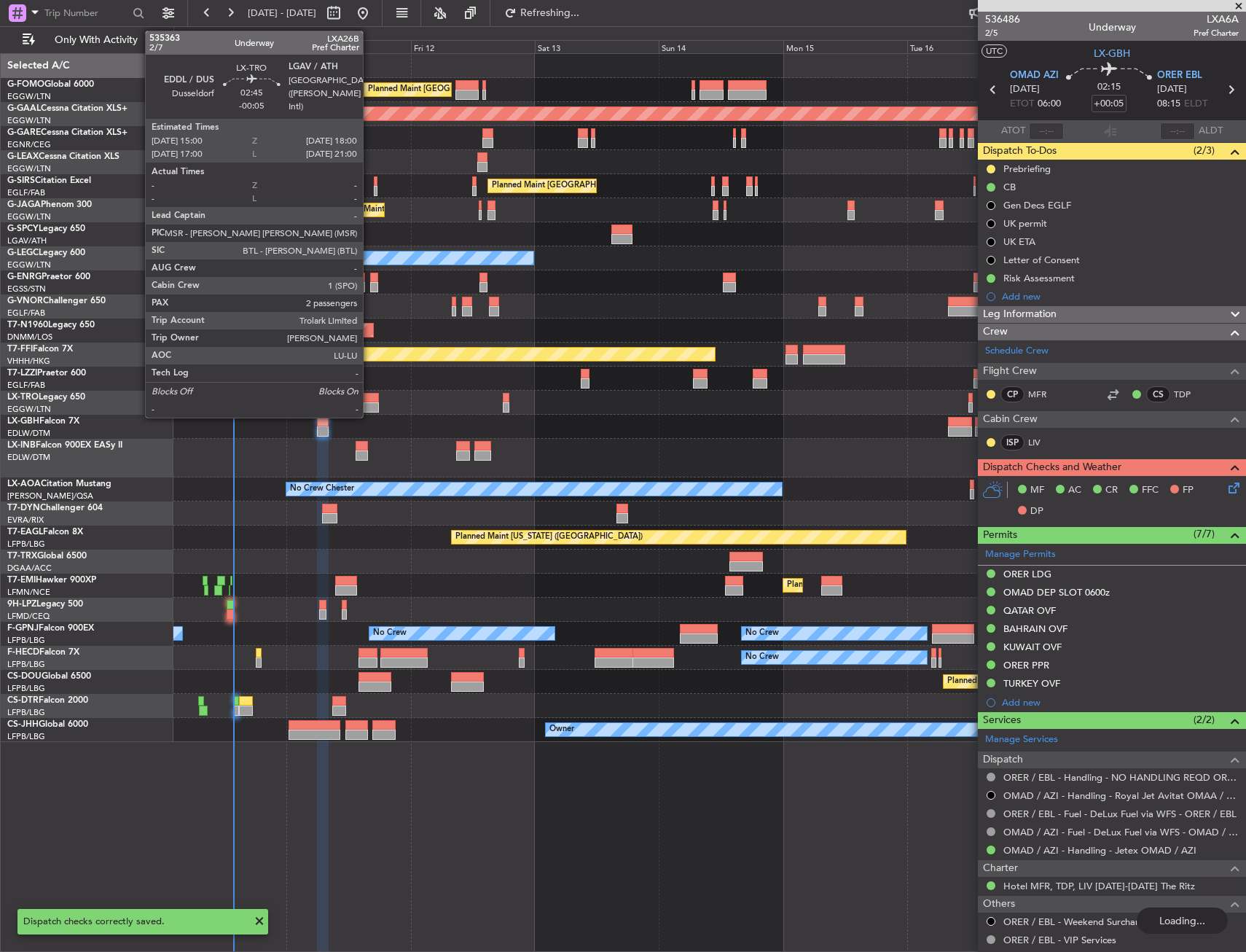
click at [370, 400] on div at bounding box center [372, 398] width 16 height 10
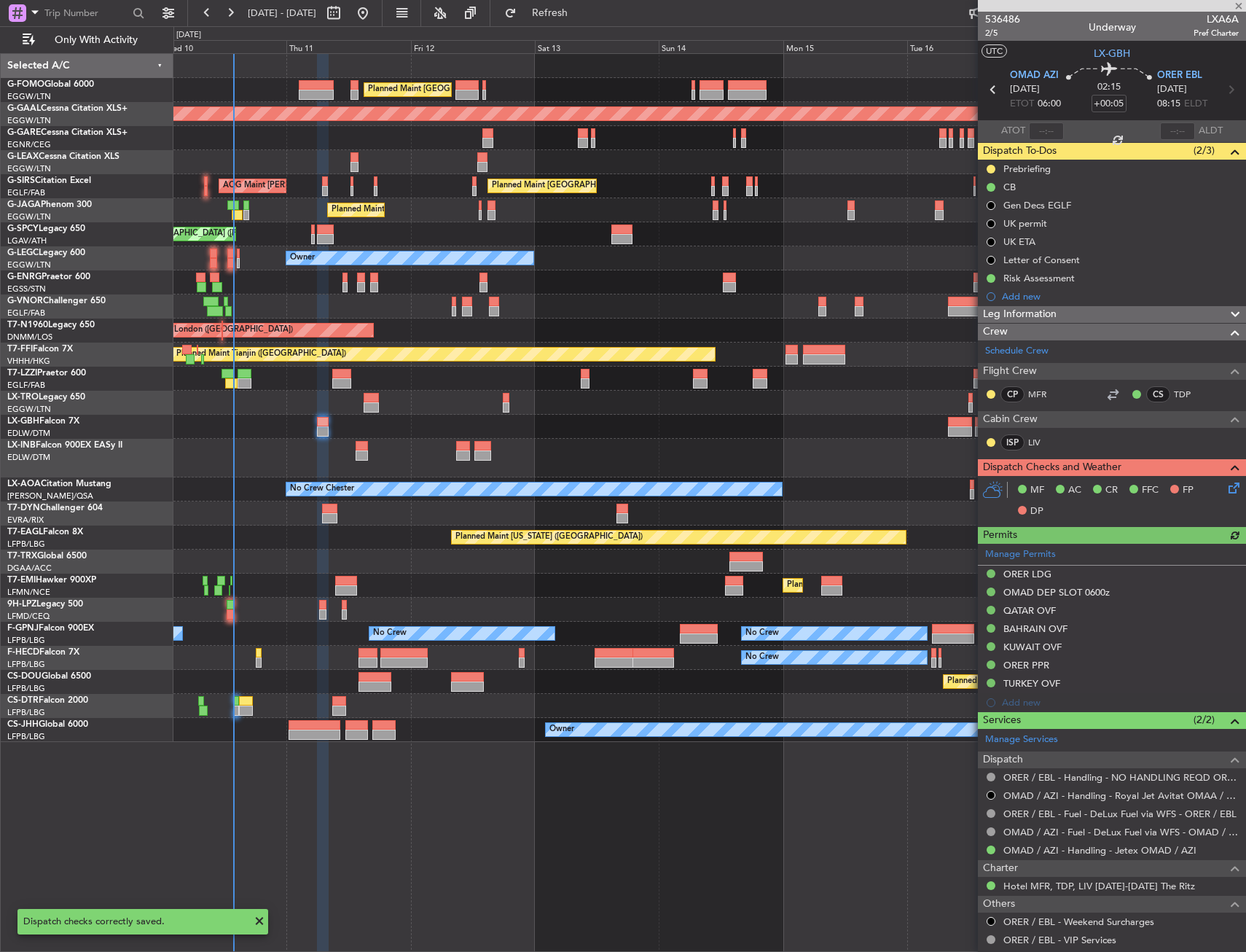
type input "-00:05"
type input "2"
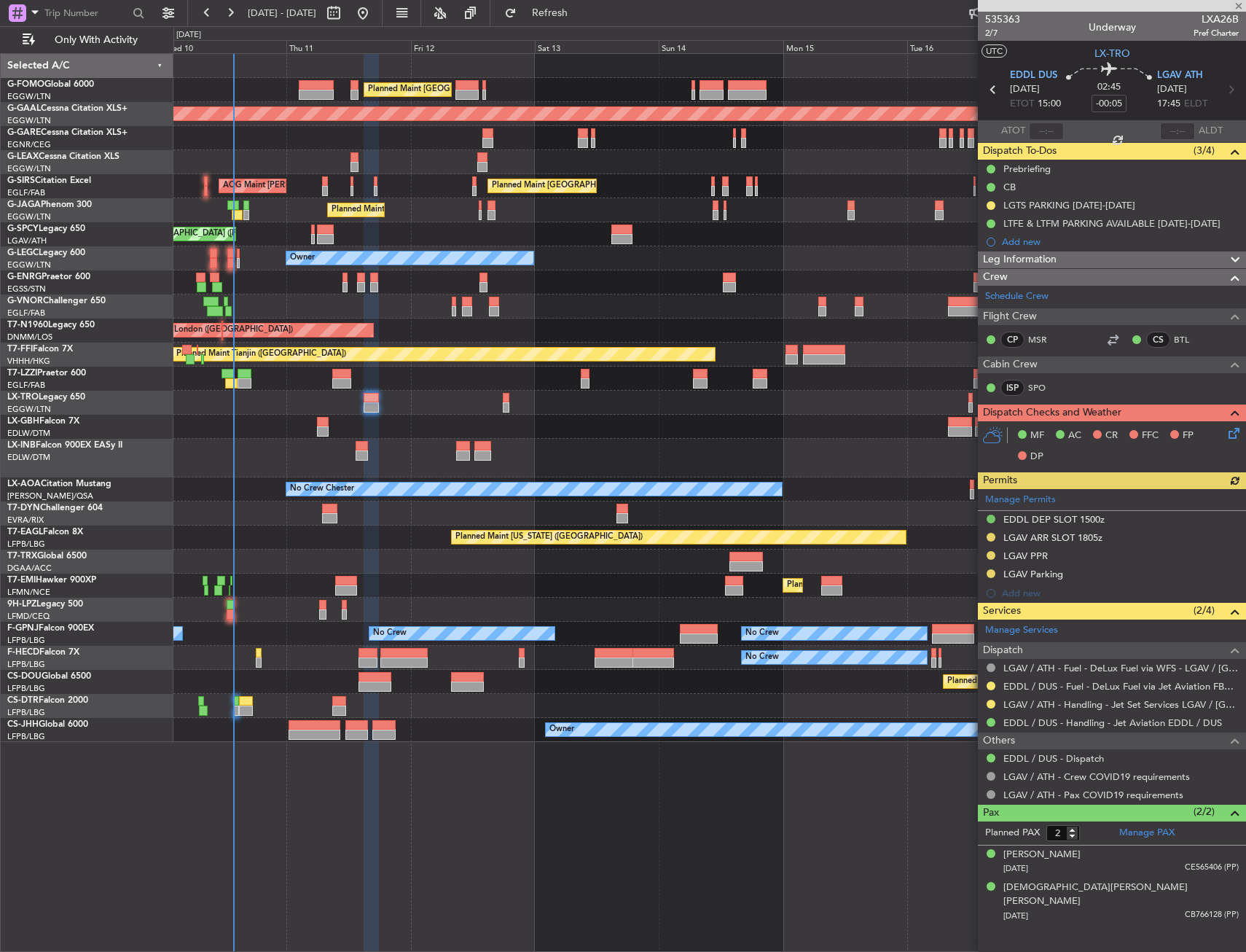
click at [359, 378] on div "Owner" at bounding box center [710, 378] width 1072 height 24
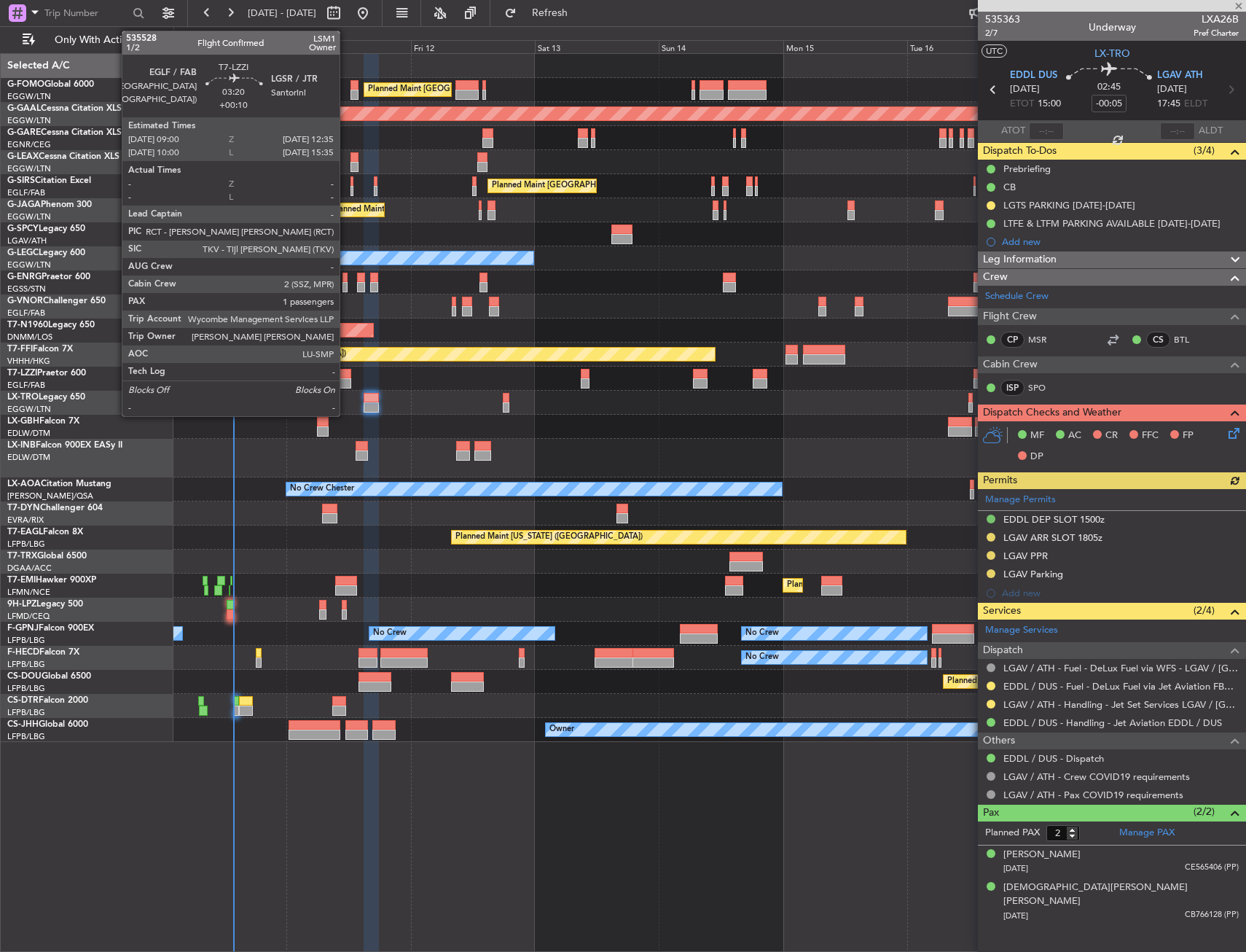
click at [346, 378] on div at bounding box center [342, 384] width 19 height 10
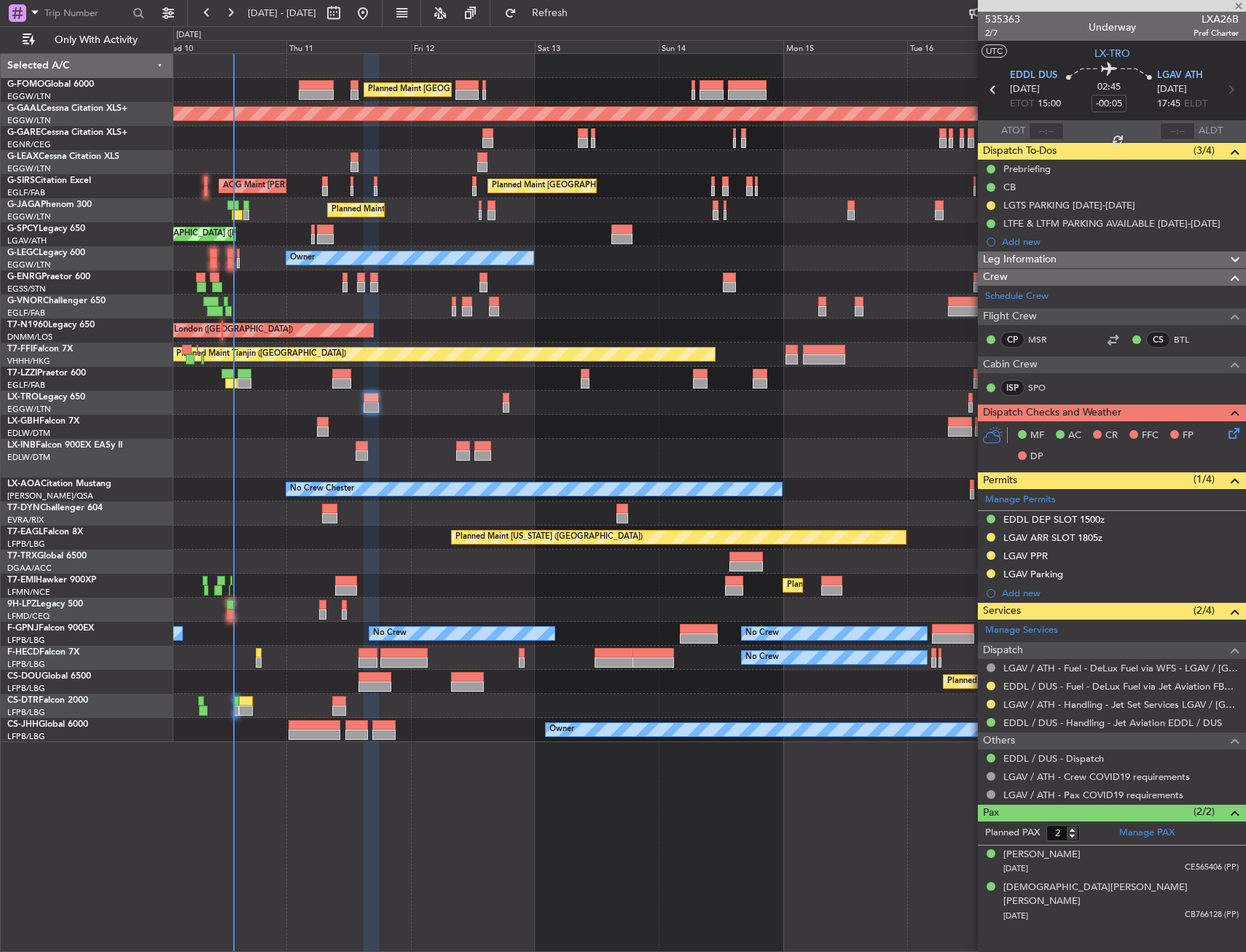
type input "+00:10"
type input "1"
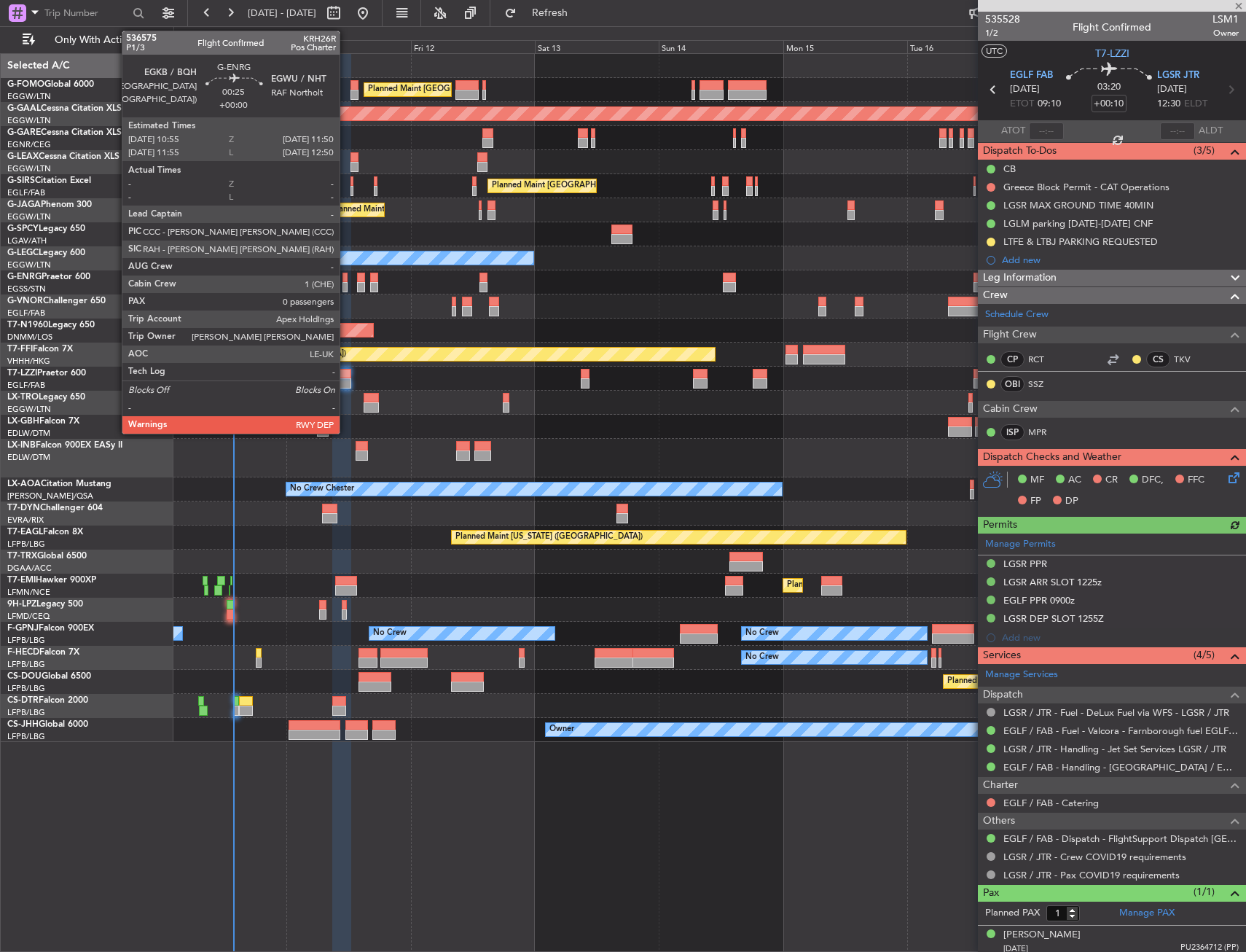
click at [346, 284] on div at bounding box center [345, 287] width 5 height 10
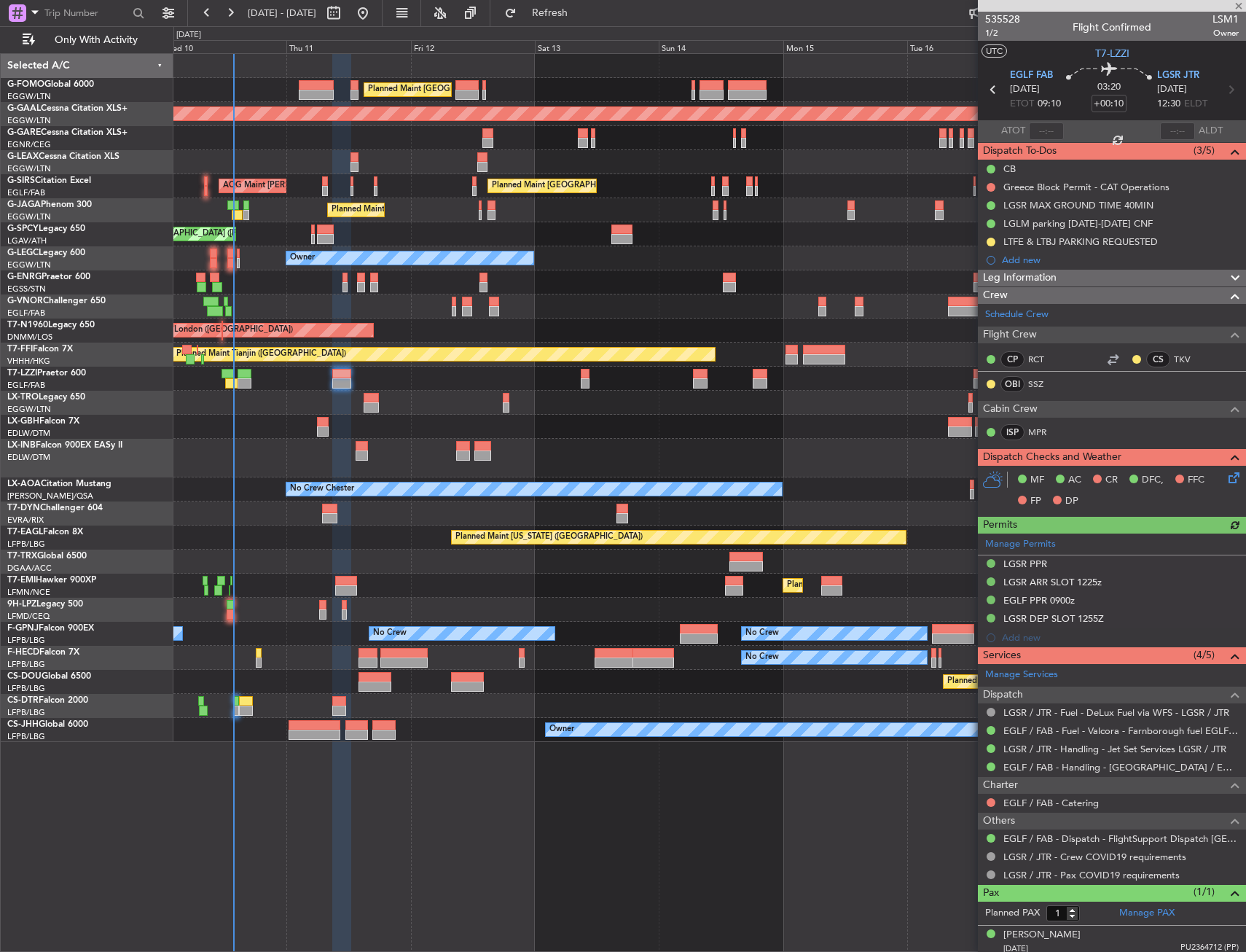
type input "0"
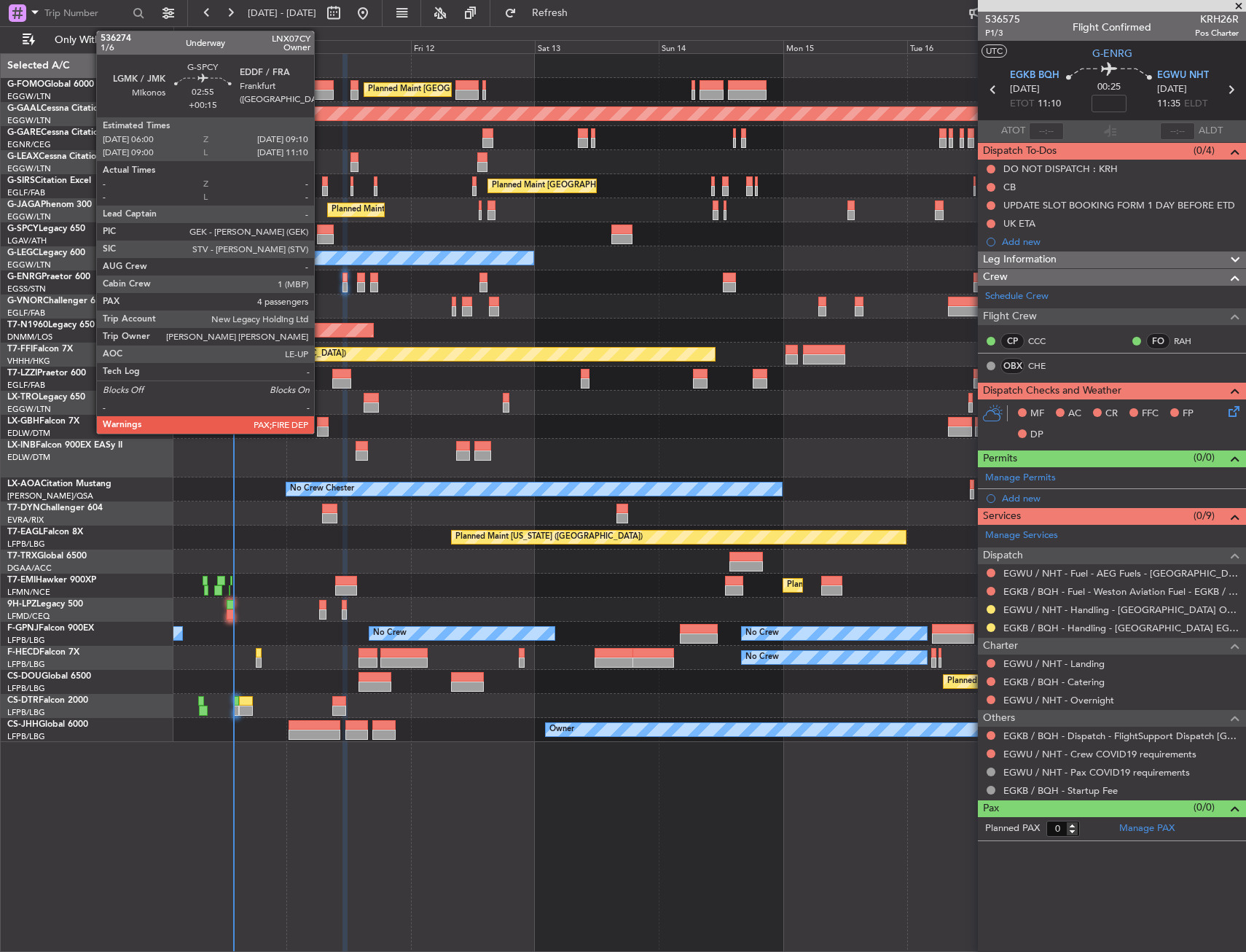
click at [320, 228] on div at bounding box center [326, 229] width 17 height 10
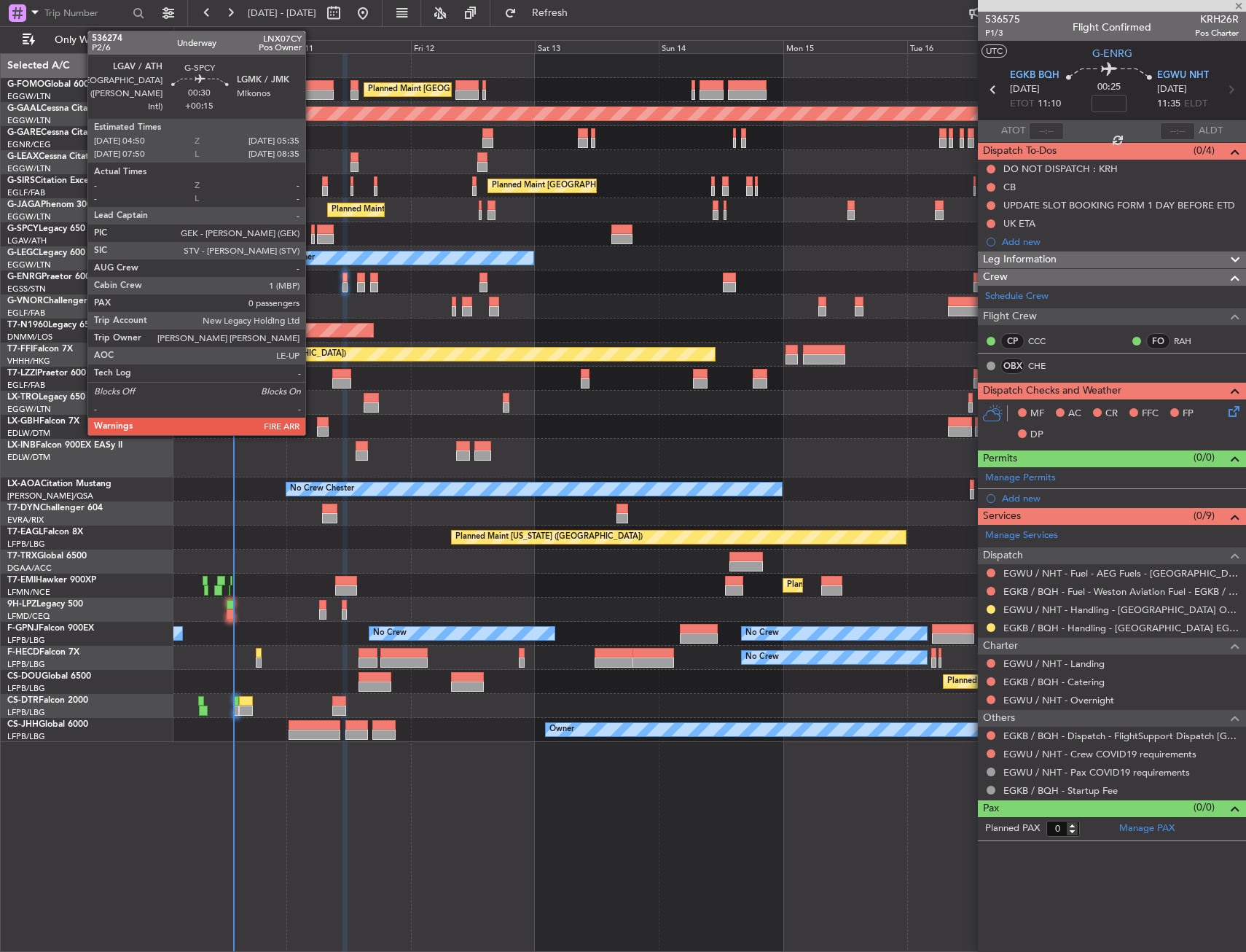
type input "+00:15"
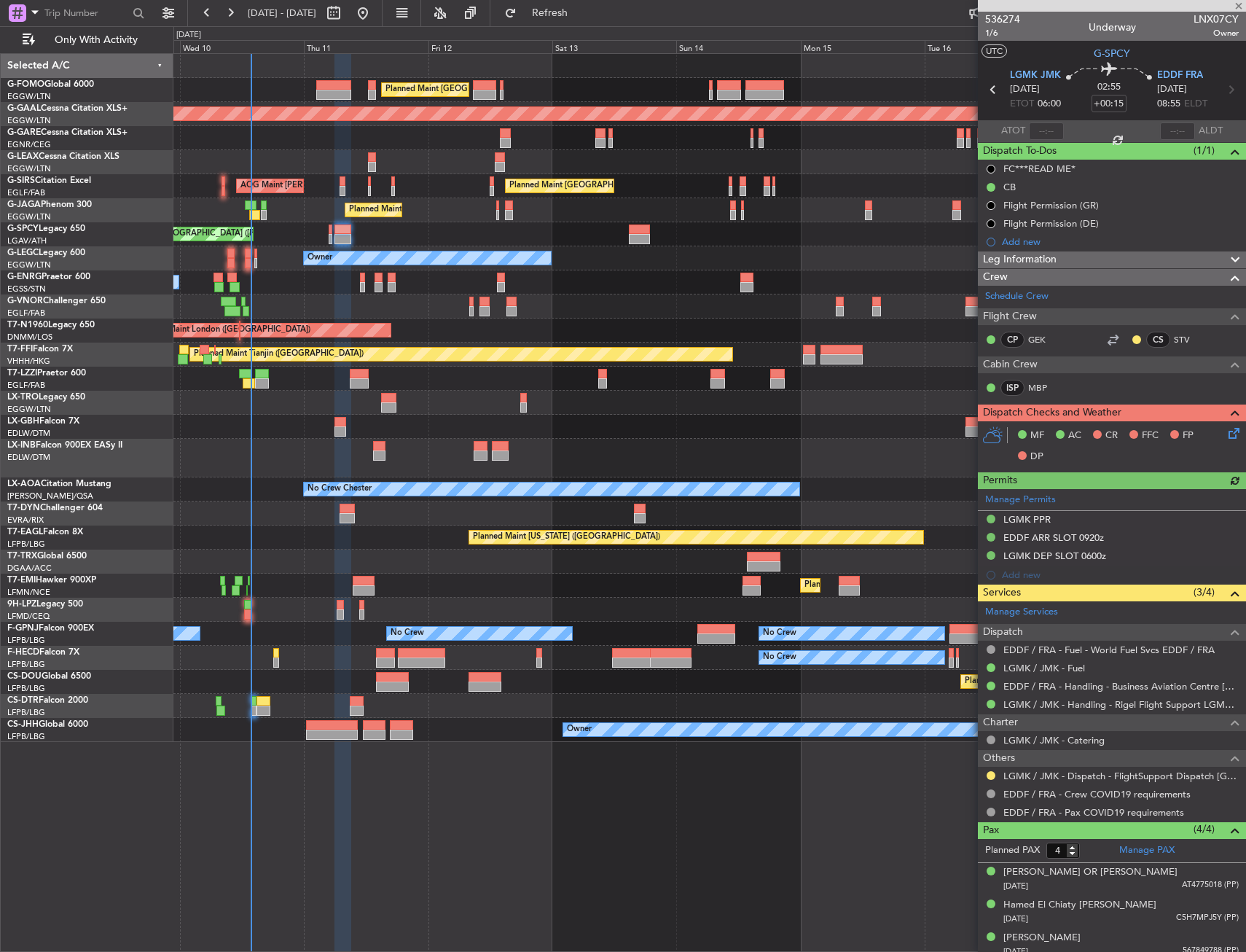
click at [330, 280] on div "Planned Maint [GEOGRAPHIC_DATA] ([GEOGRAPHIC_DATA]) Planned [GEOGRAPHIC_DATA] U…" at bounding box center [710, 397] width 1072 height 688
click at [989, 773] on button at bounding box center [991, 776] width 9 height 9
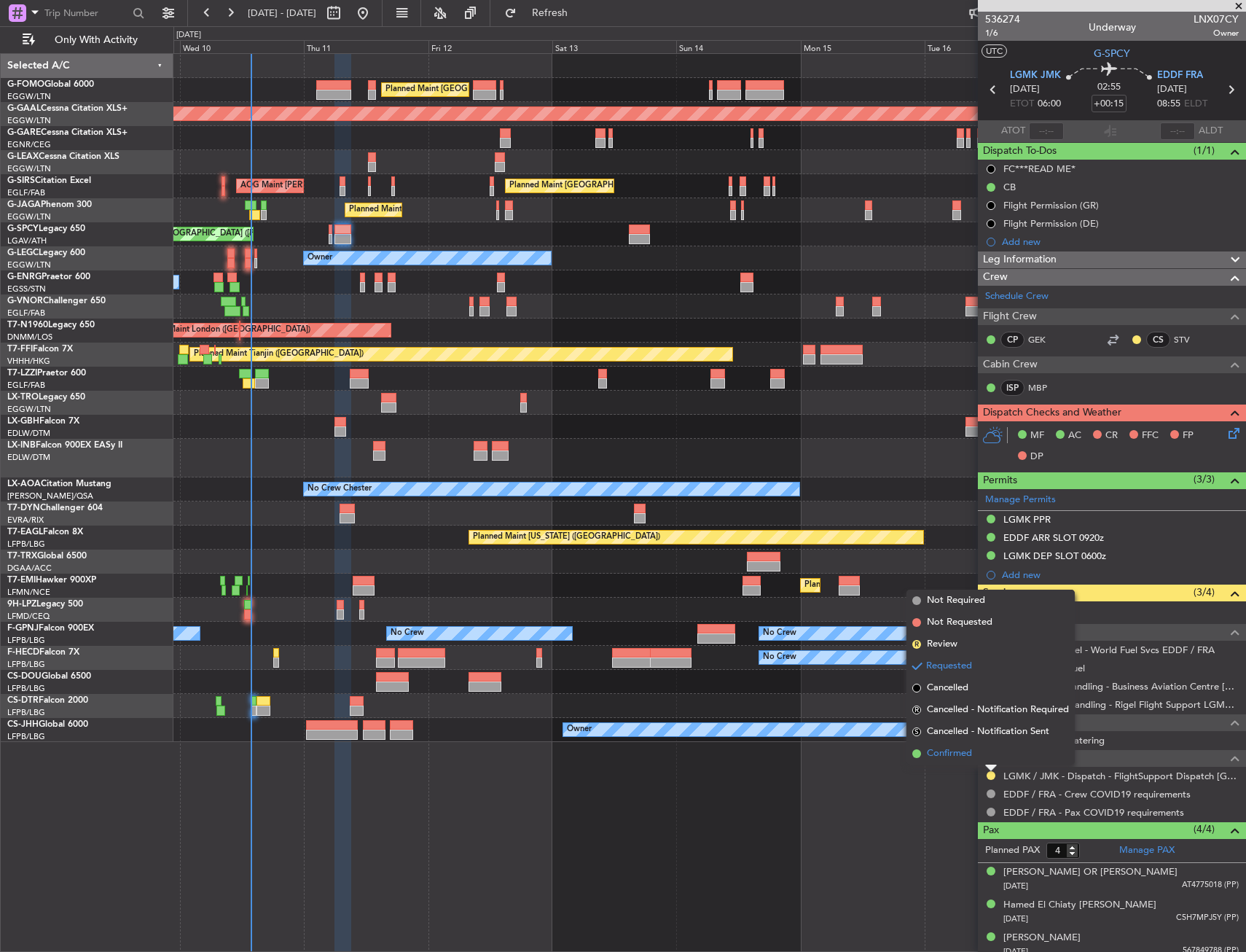
click at [972, 744] on li "Confirmed" at bounding box center [991, 753] width 169 height 22
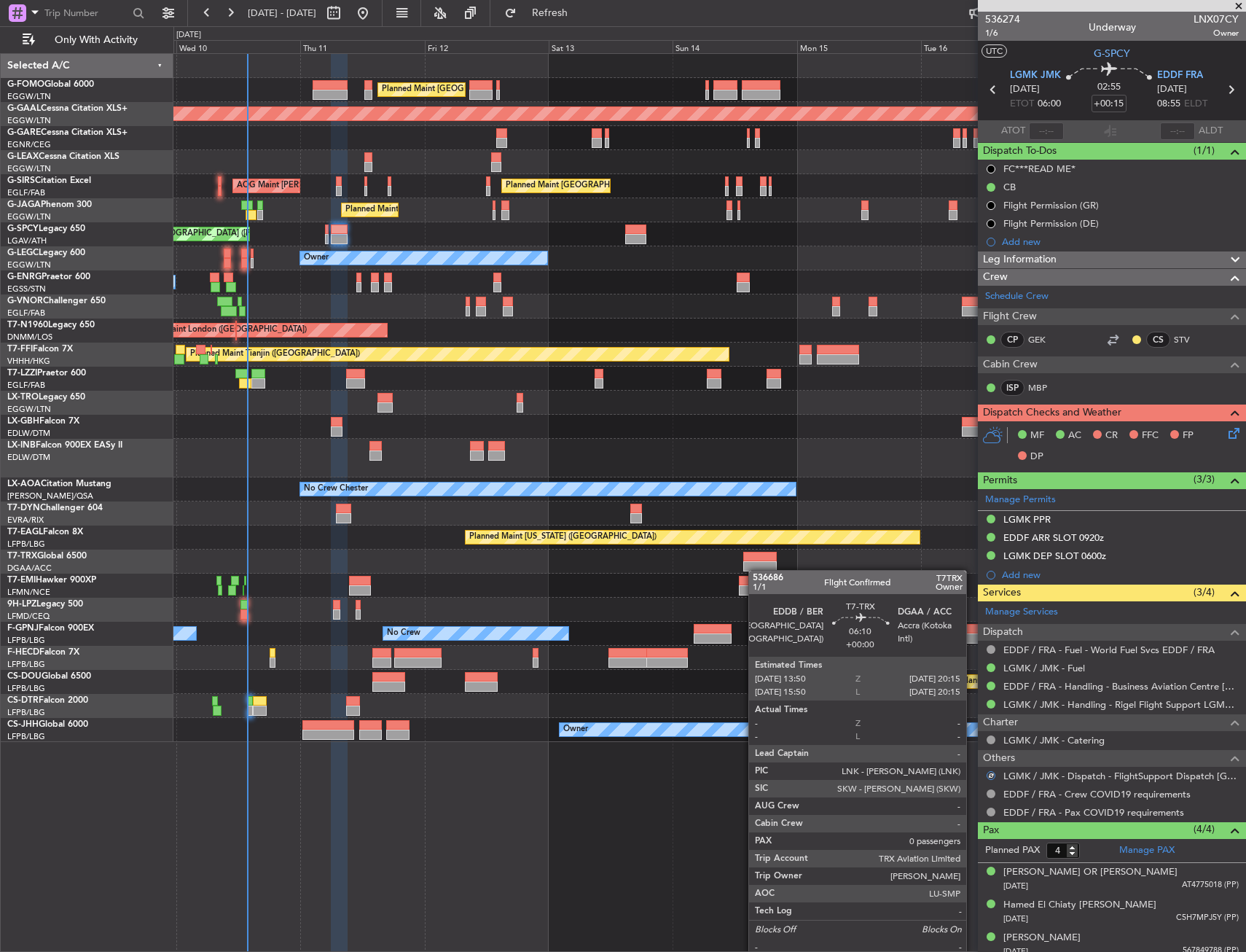
click at [761, 567] on div "Planned Maint [GEOGRAPHIC_DATA] ([GEOGRAPHIC_DATA]) Planned [GEOGRAPHIC_DATA] U…" at bounding box center [710, 397] width 1072 height 688
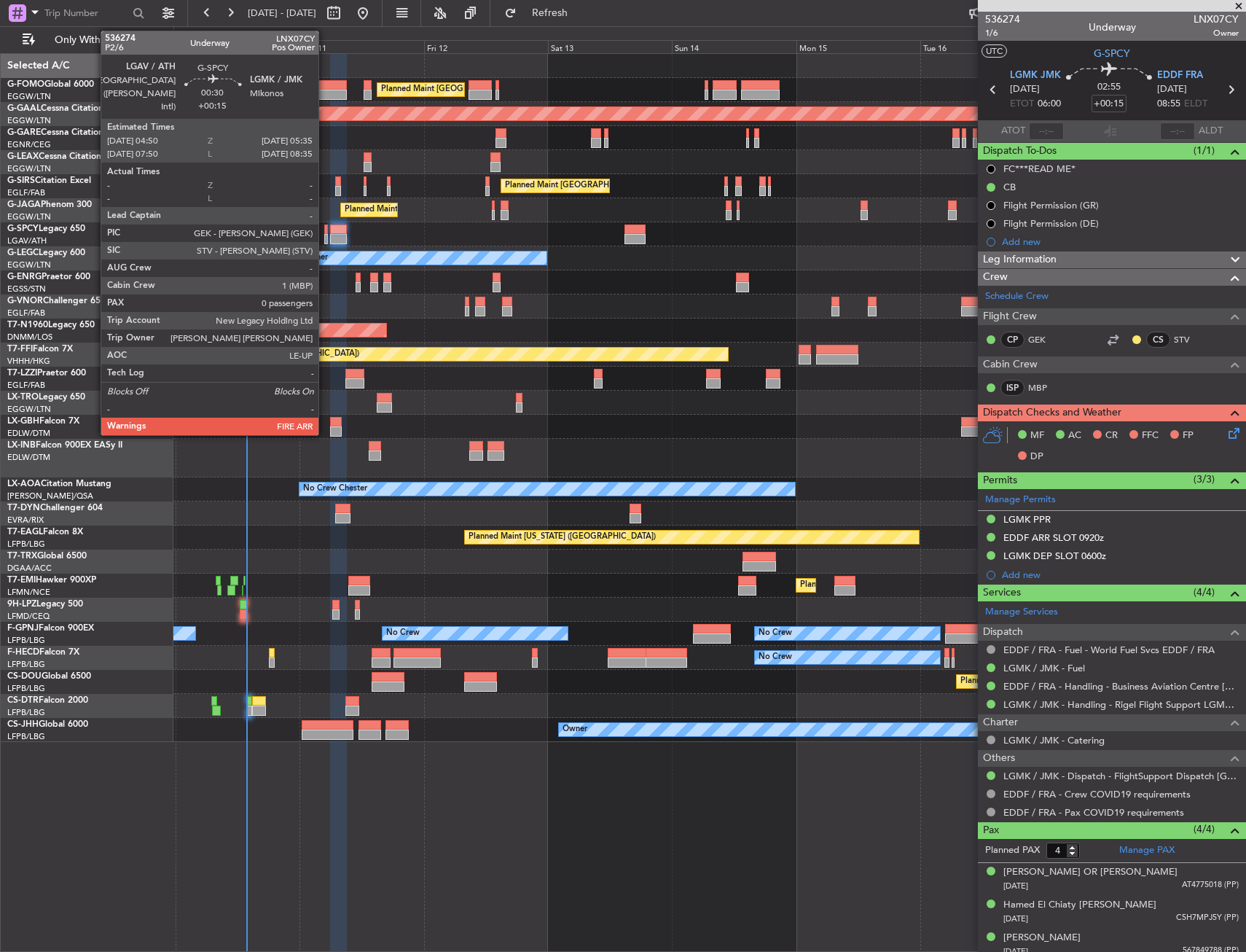
click at [325, 230] on div at bounding box center [326, 229] width 4 height 10
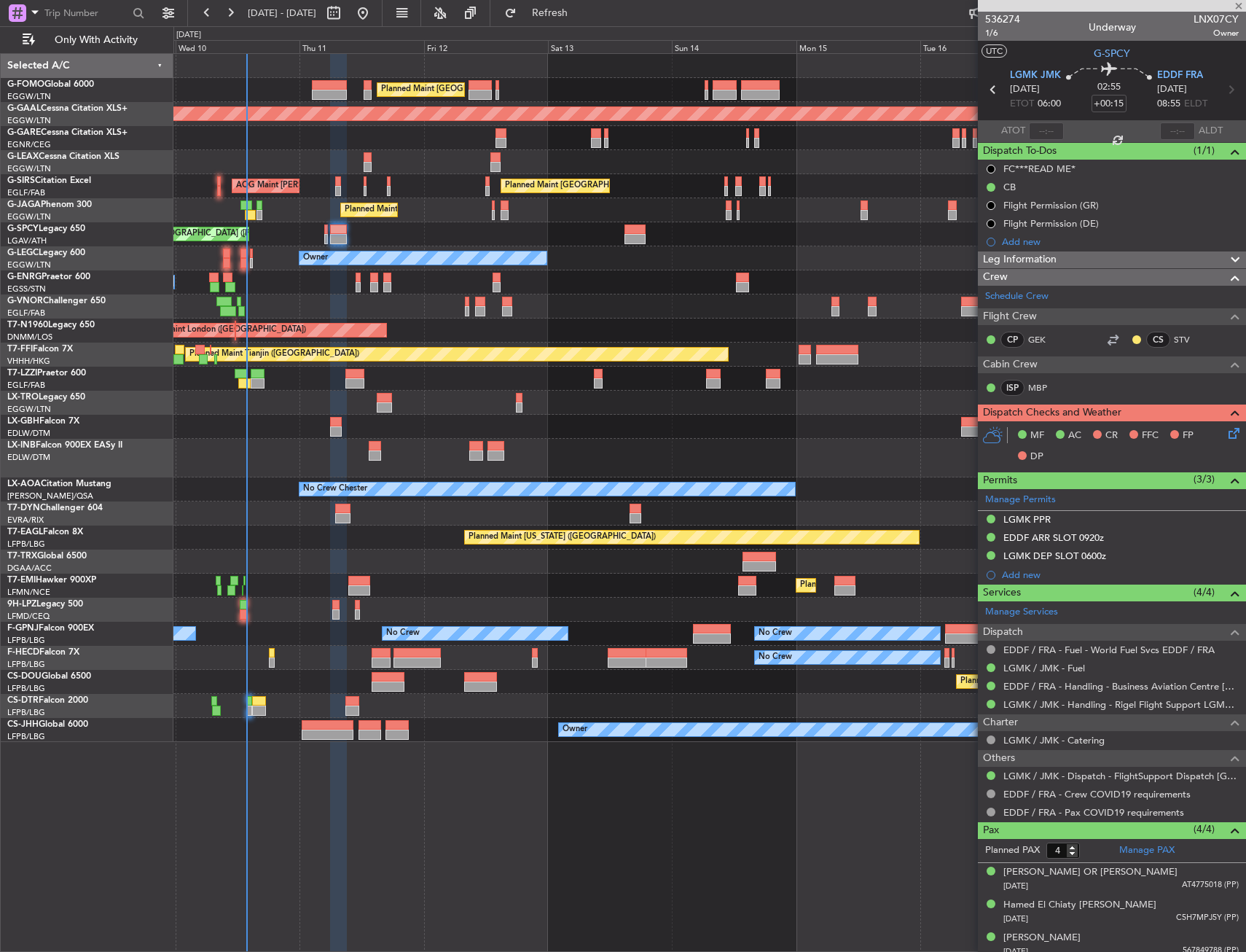
type input "0"
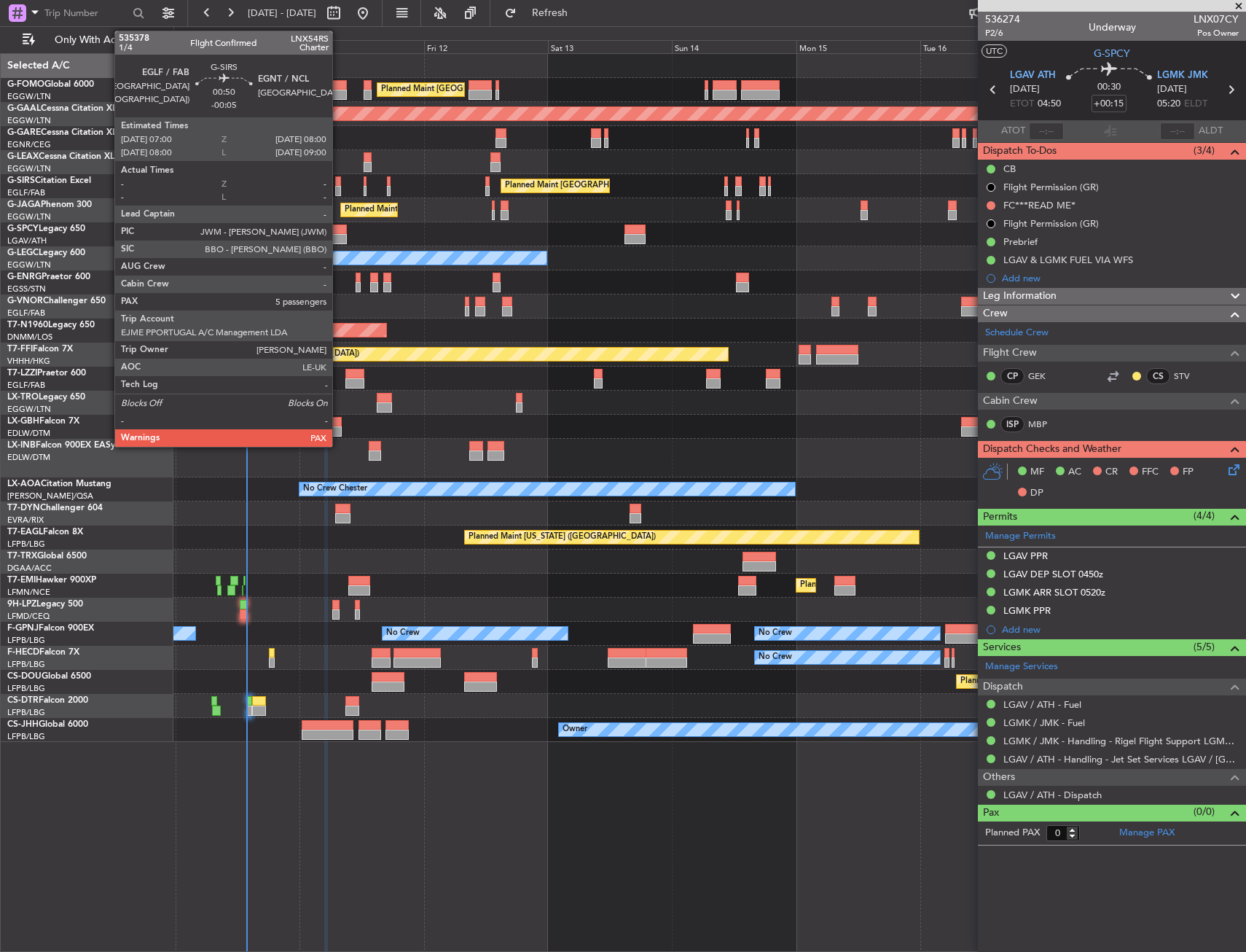
click at [339, 186] on div at bounding box center [337, 191] width 6 height 10
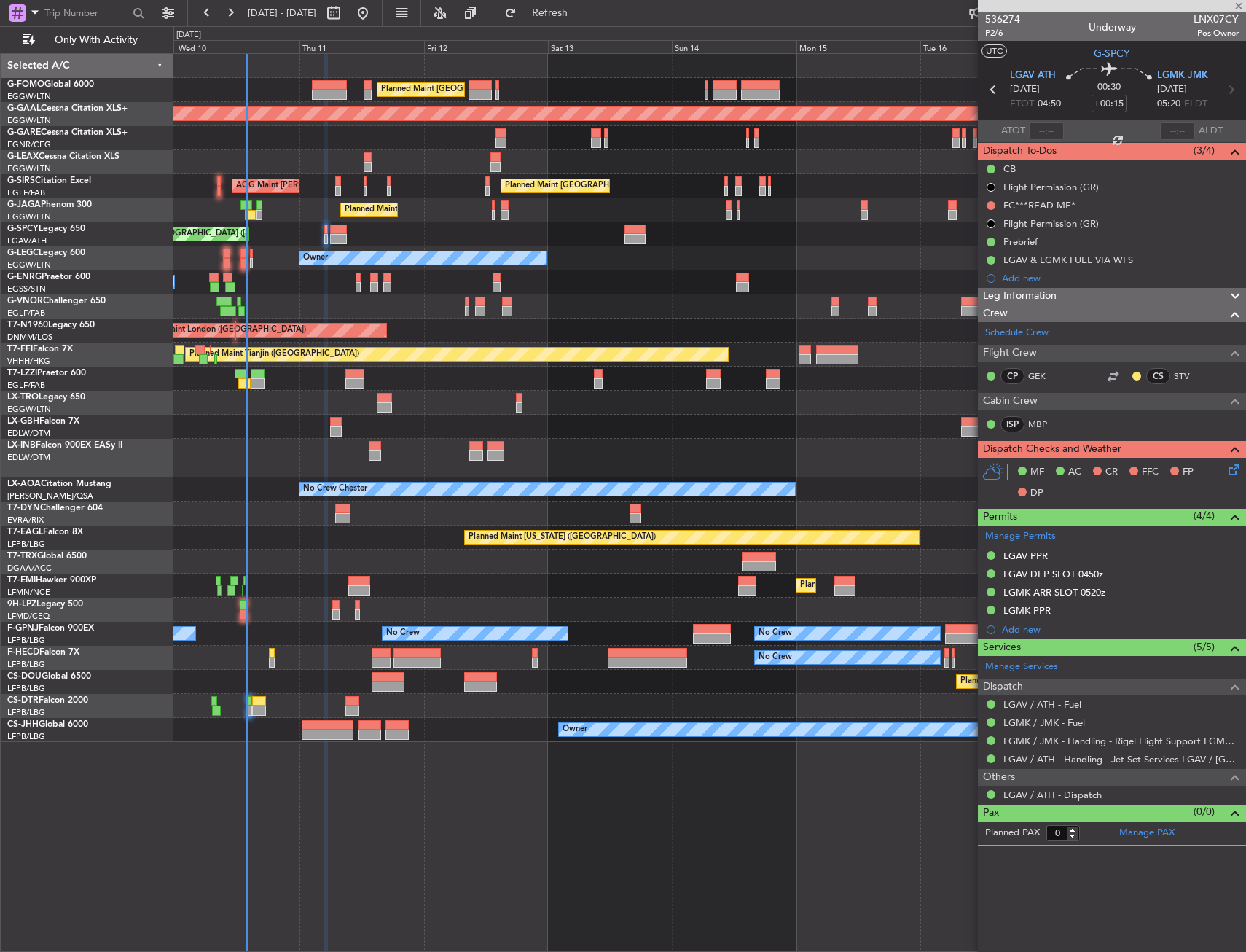
type input "-00:05"
type input "8"
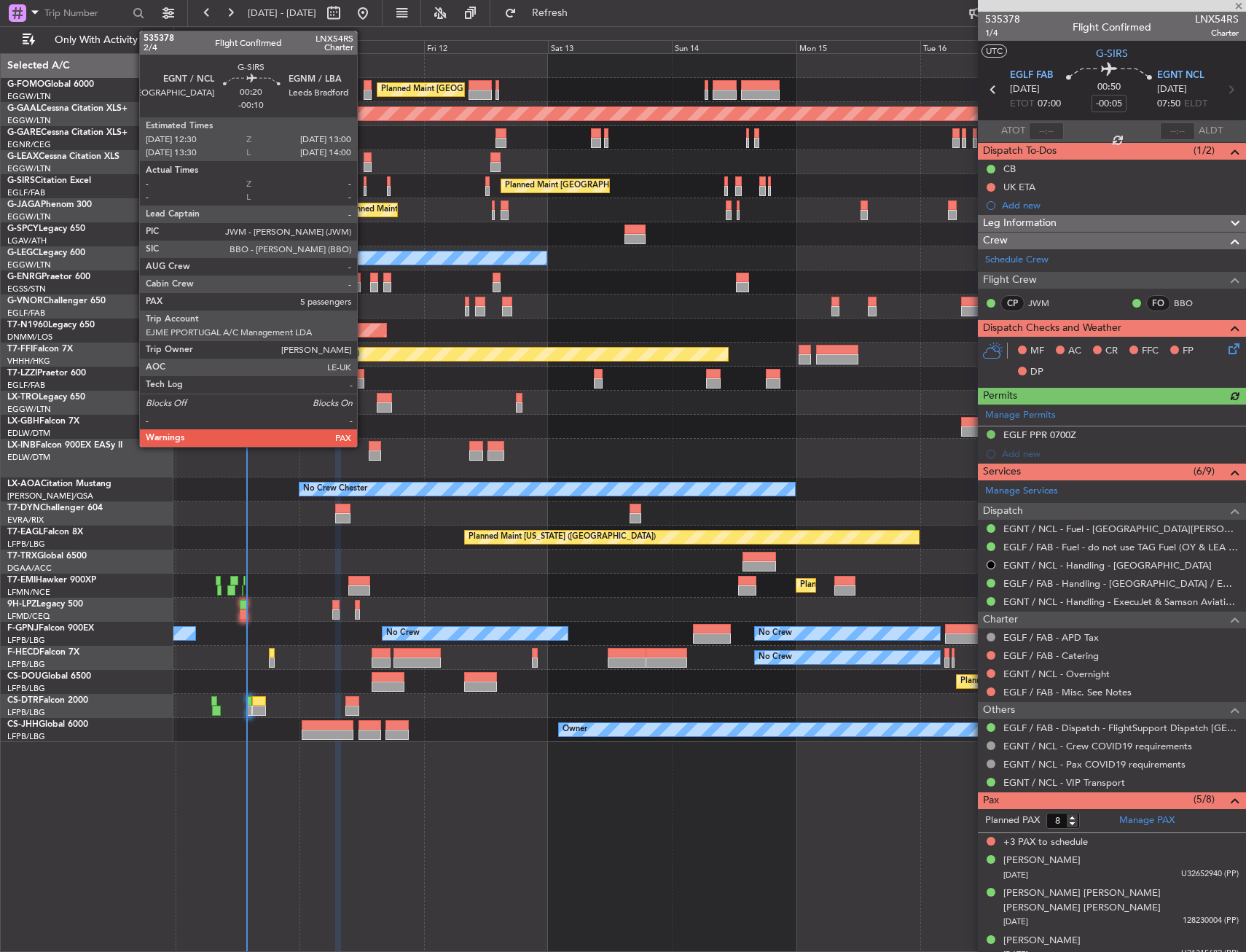
click at [364, 187] on div at bounding box center [365, 191] width 3 height 10
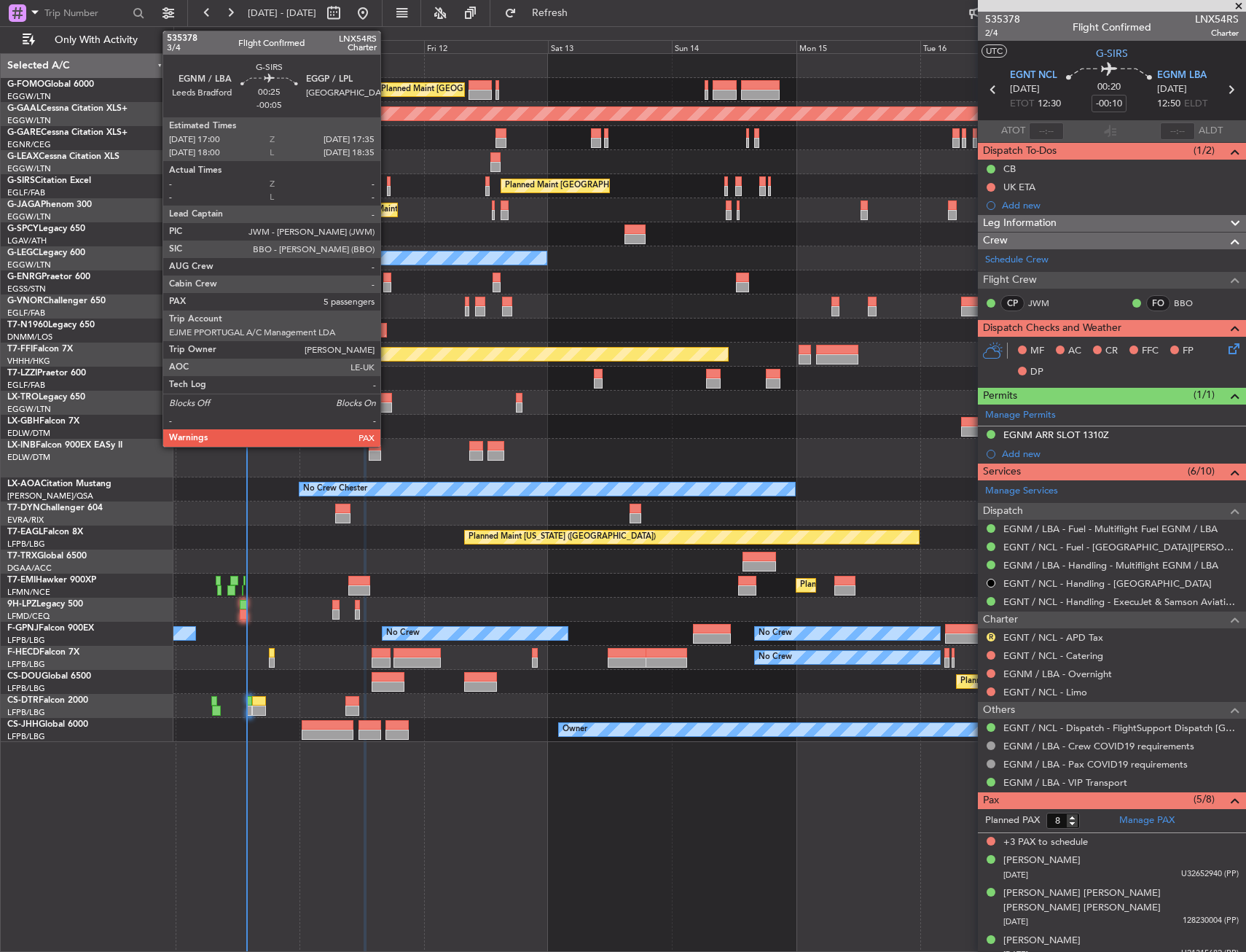
click at [387, 186] on div at bounding box center [389, 191] width 3 height 10
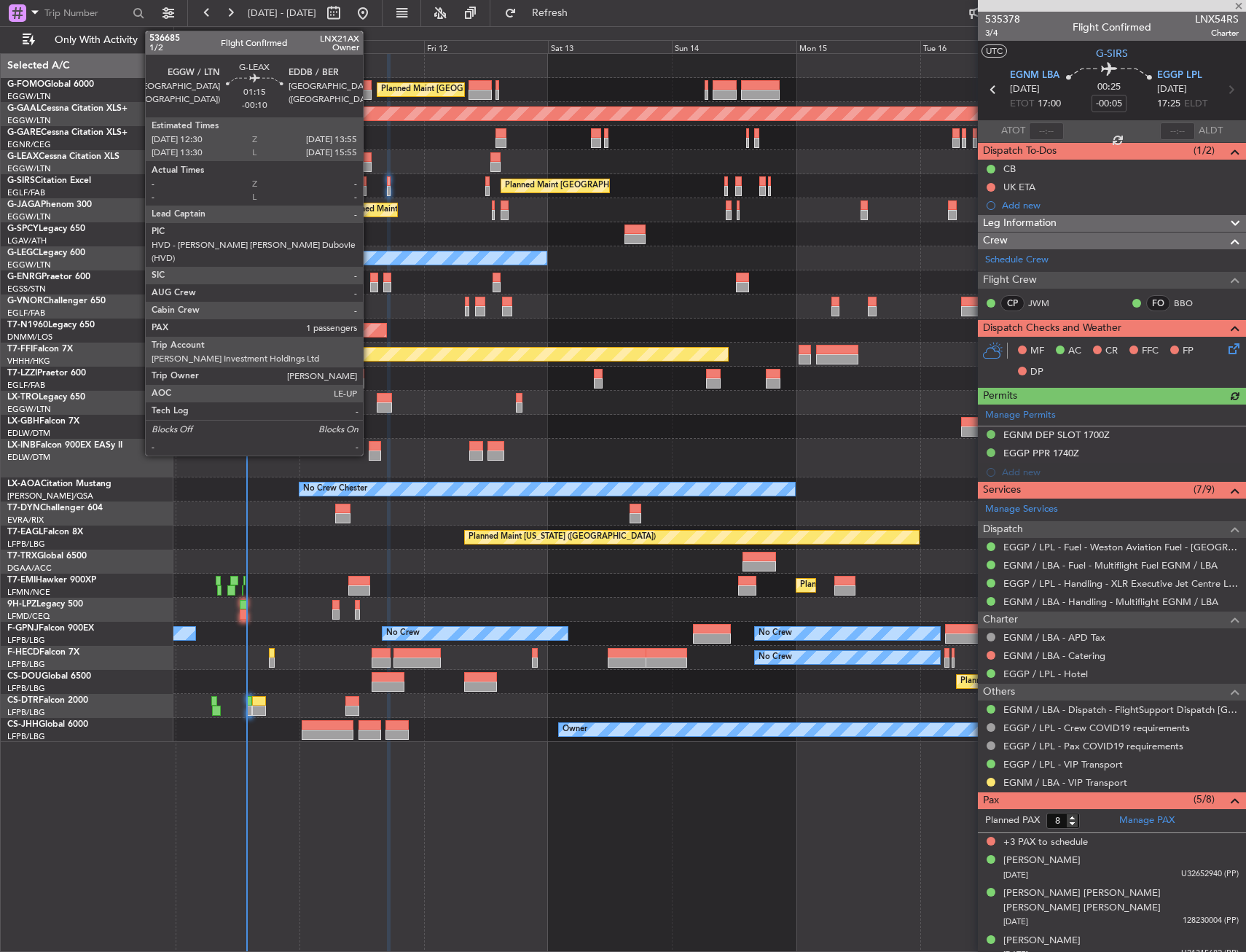
click at [370, 162] on div at bounding box center [367, 167] width 8 height 10
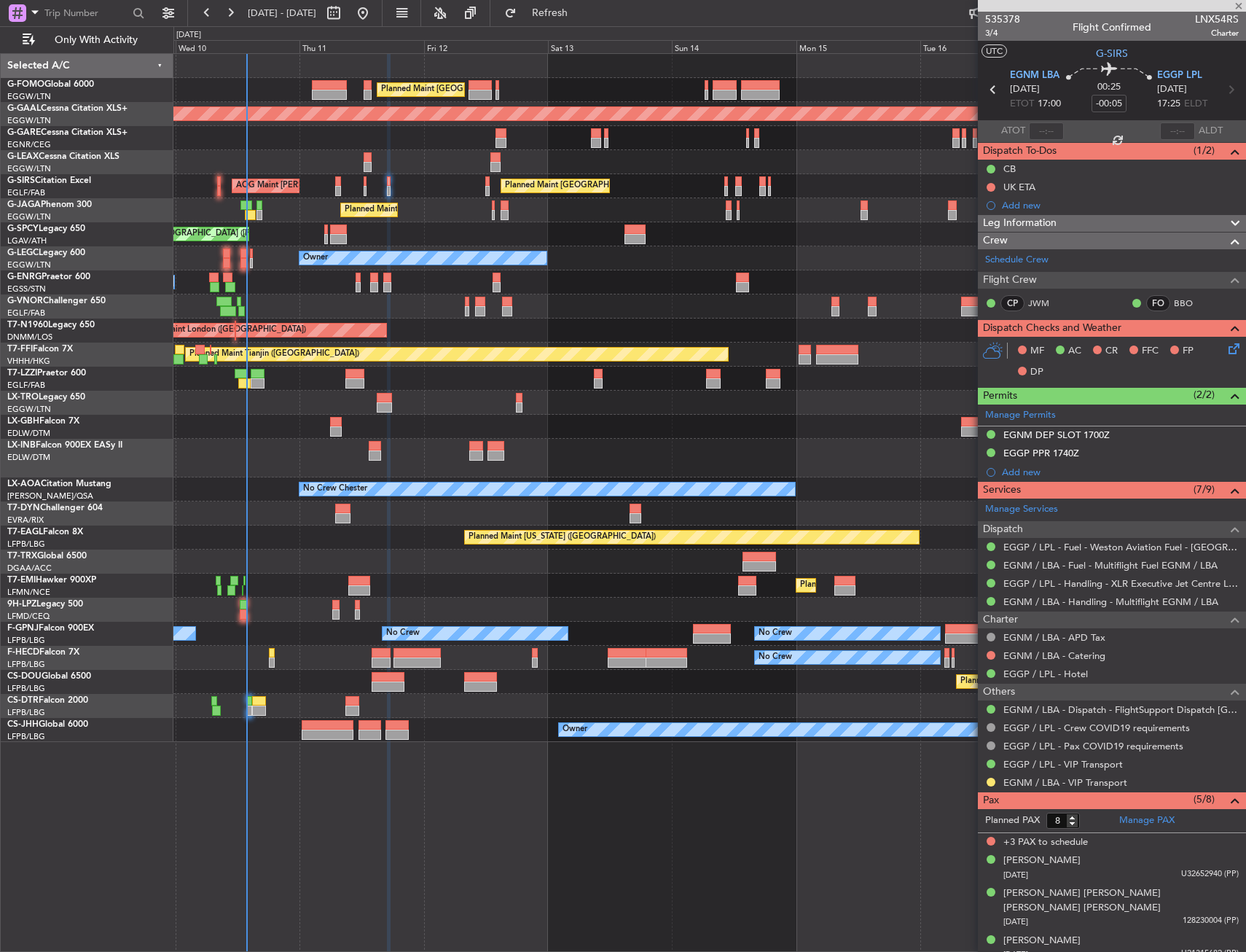
type input "-00:10"
type input "1"
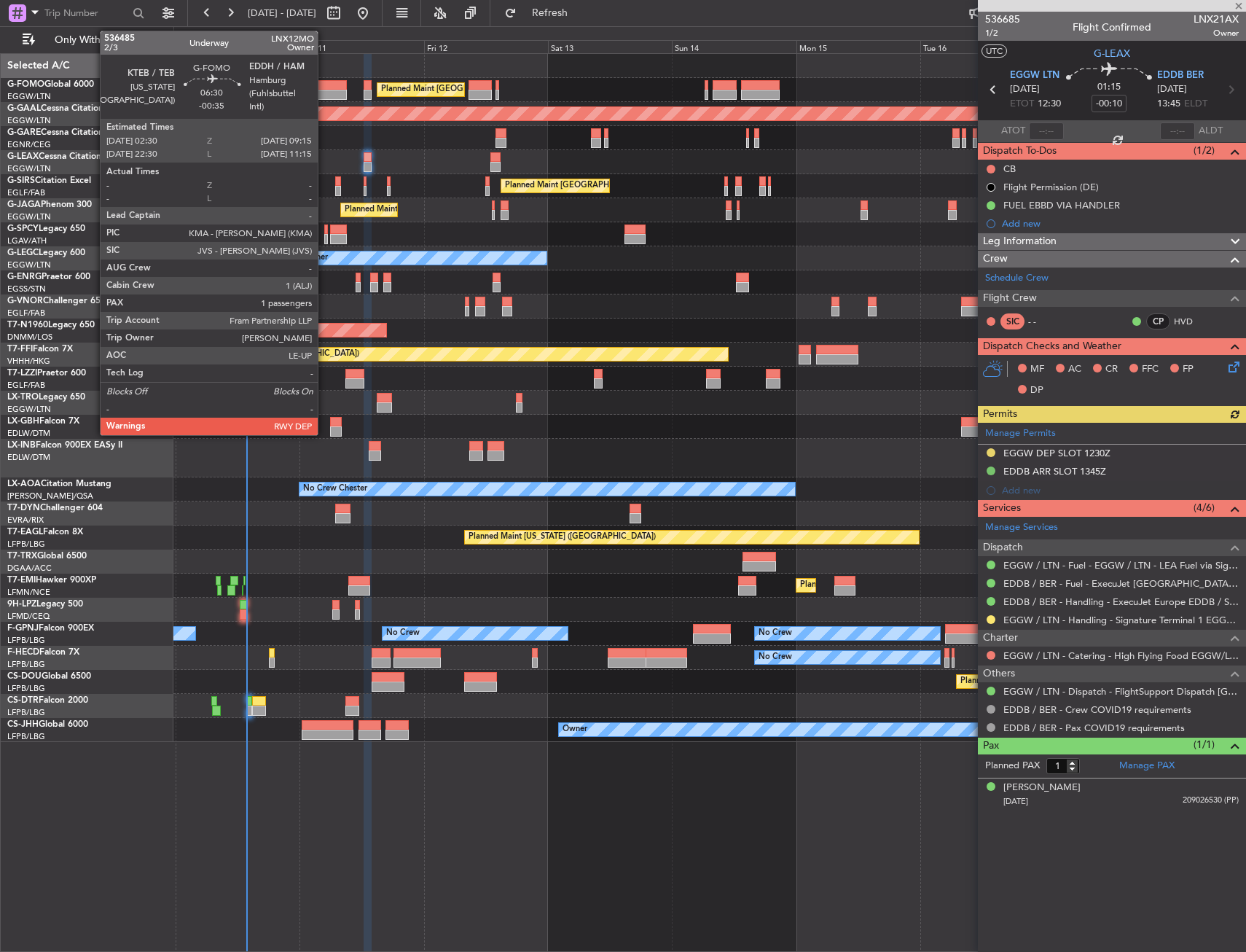
click at [325, 90] on div at bounding box center [329, 95] width 35 height 10
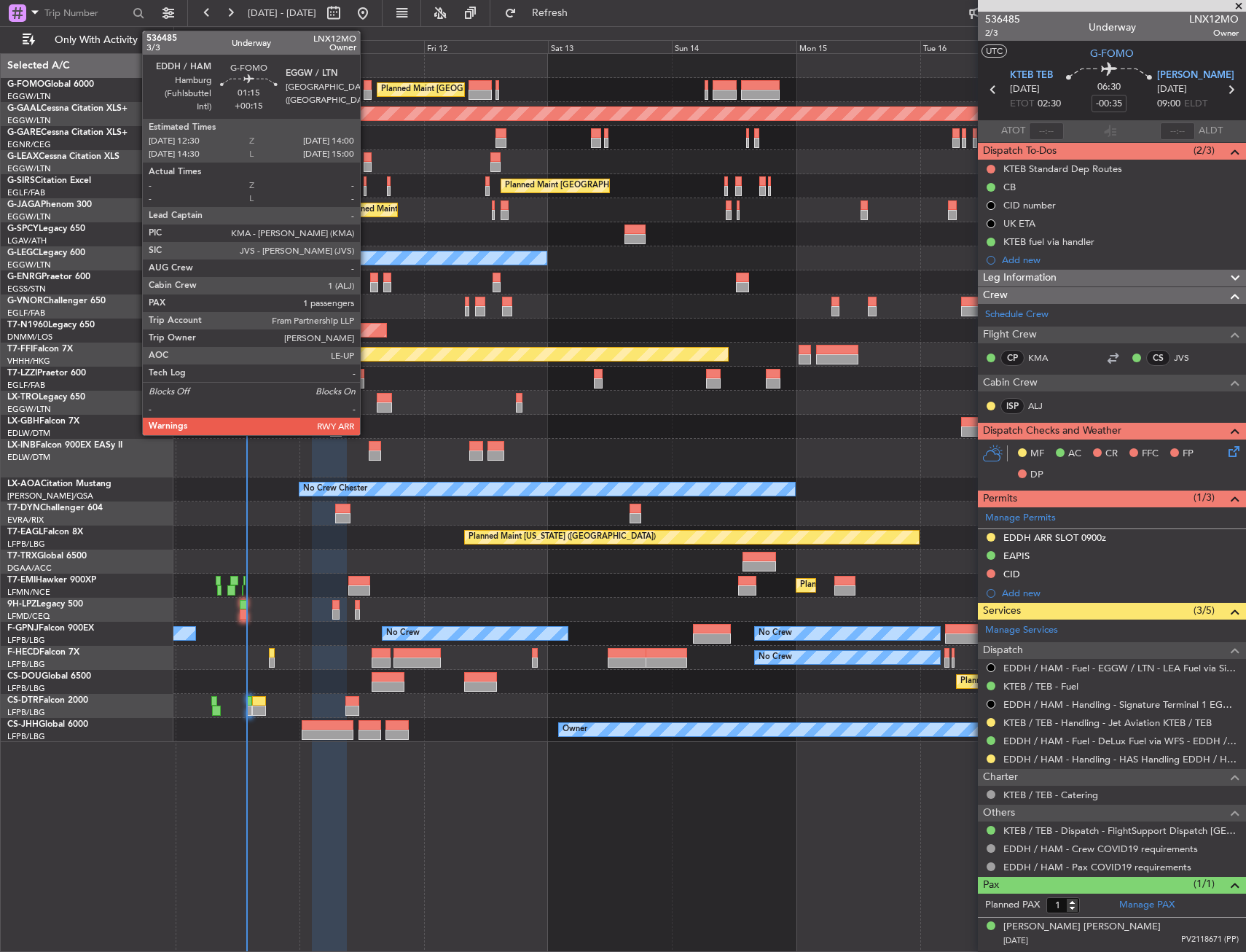
click at [366, 92] on div at bounding box center [367, 95] width 8 height 10
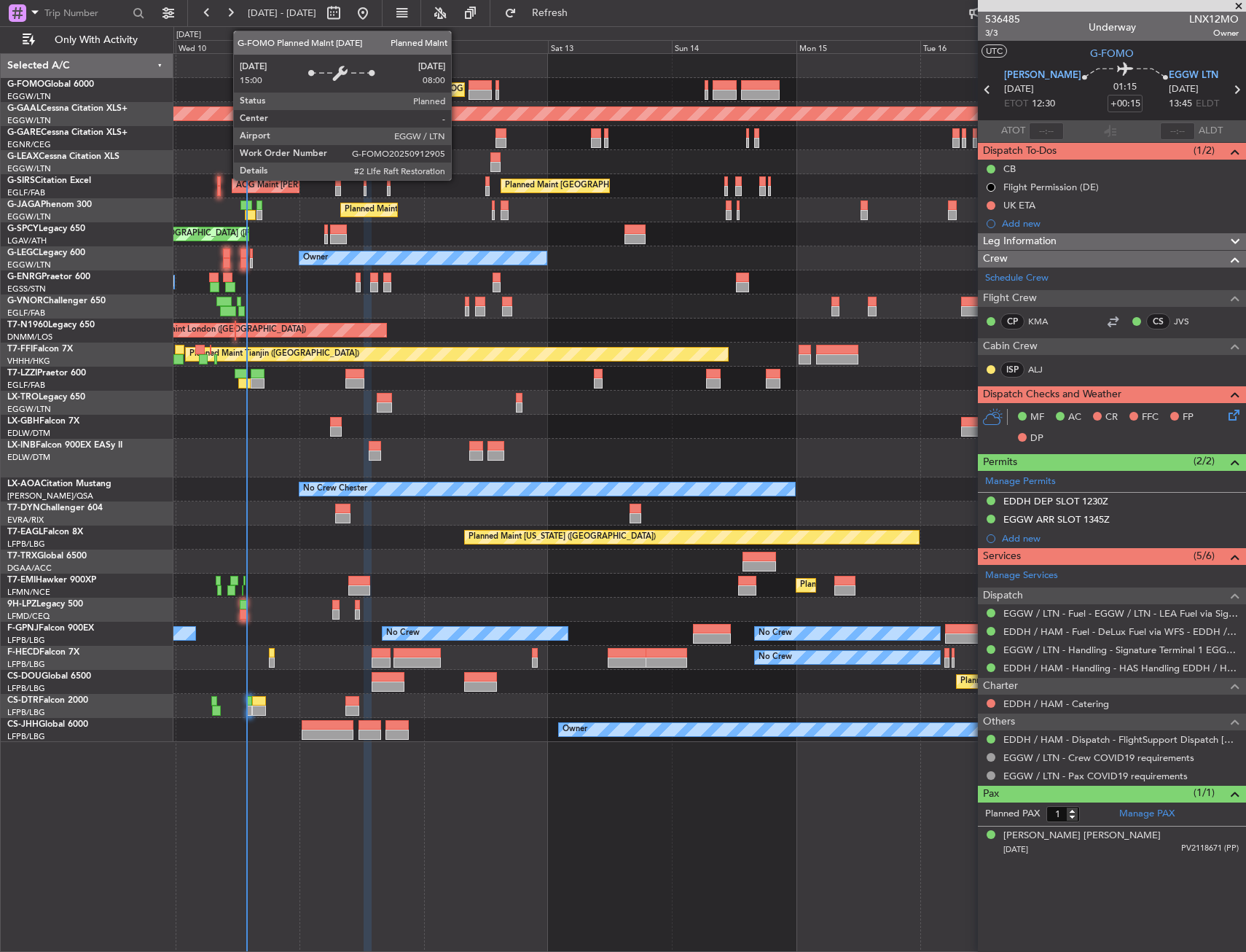
click at [465, 89] on div "Planned Maint [GEOGRAPHIC_DATA] ([GEOGRAPHIC_DATA])" at bounding box center [710, 89] width 1072 height 24
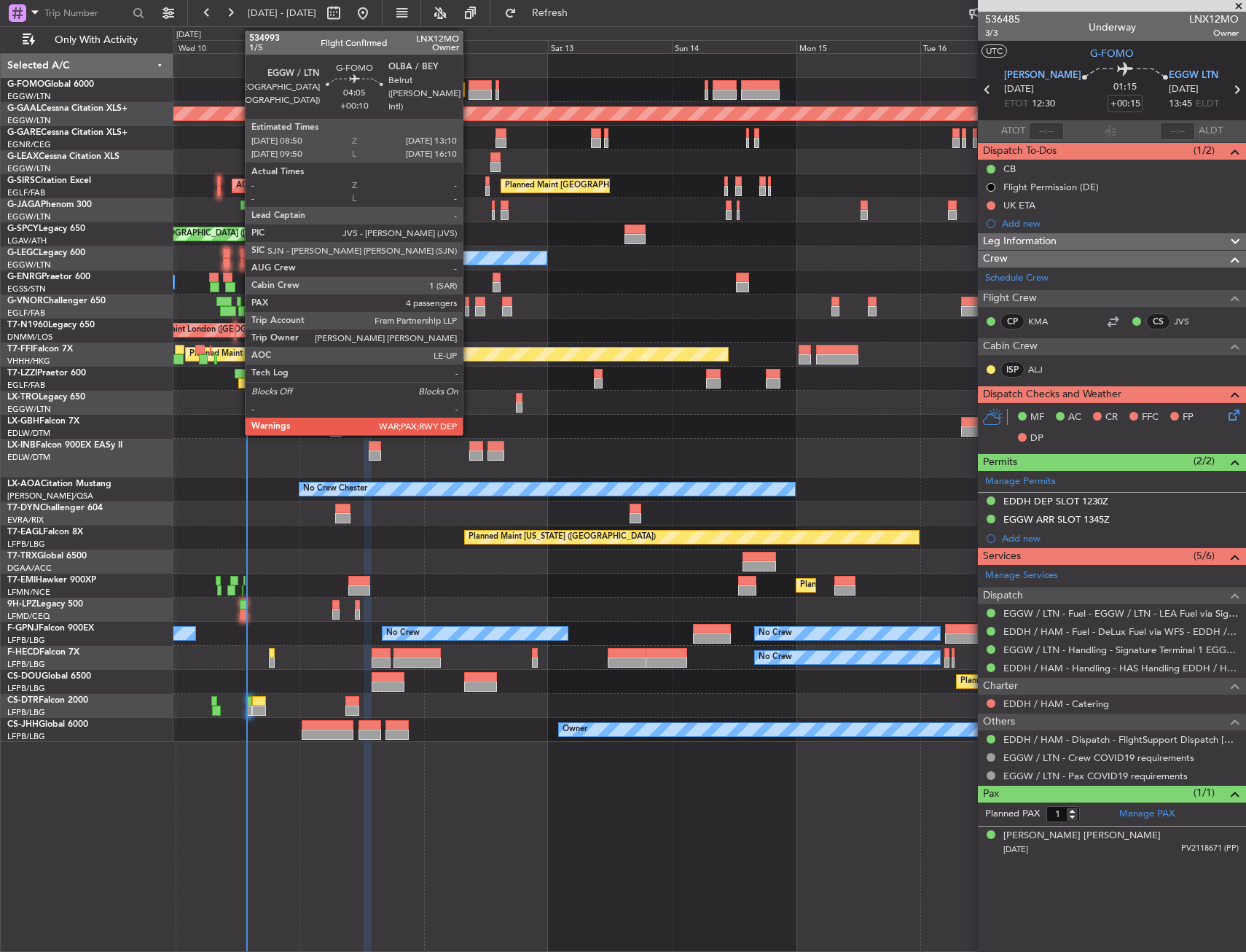
click at [470, 88] on div at bounding box center [480, 85] width 23 height 10
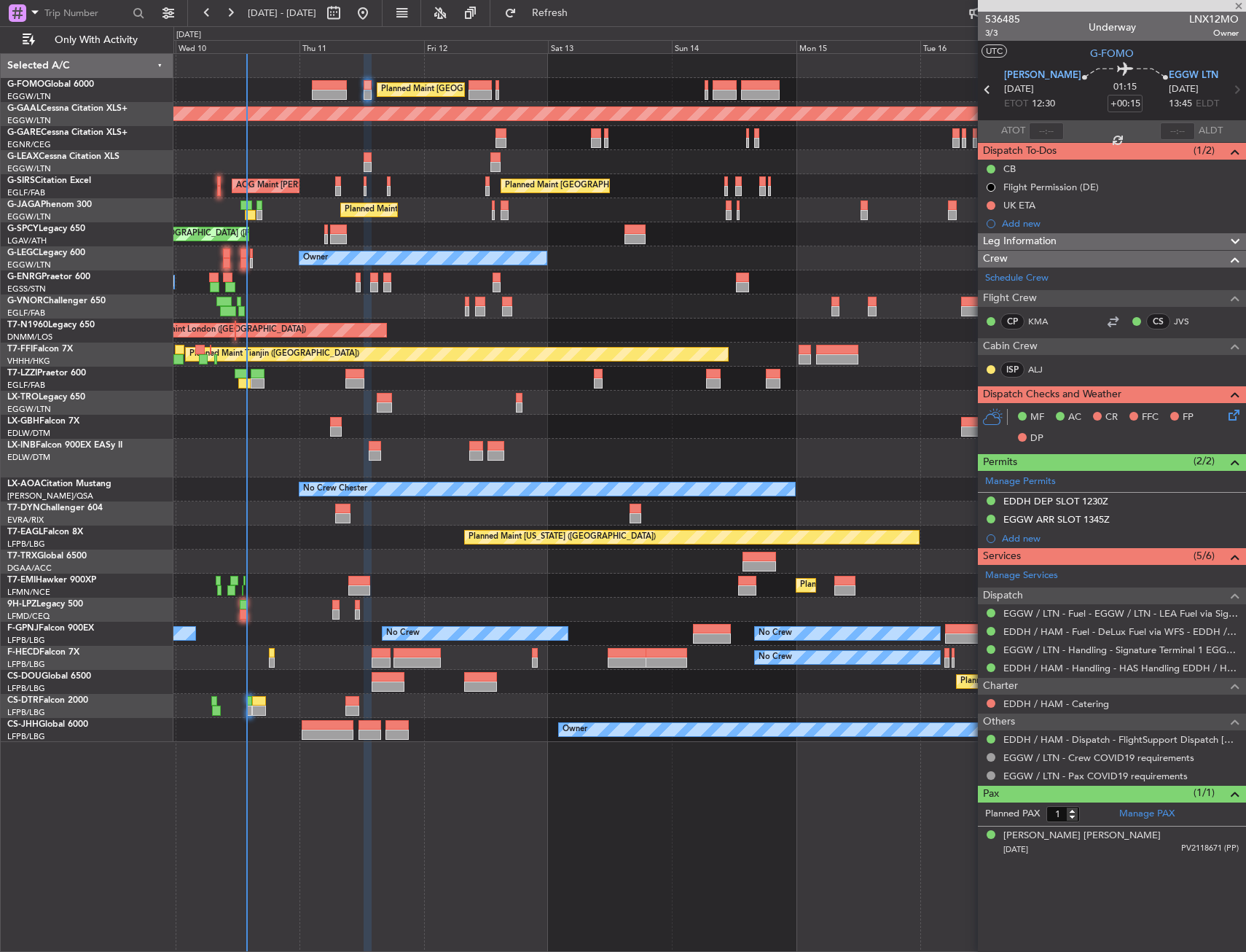
type input "+00:10"
type input "4"
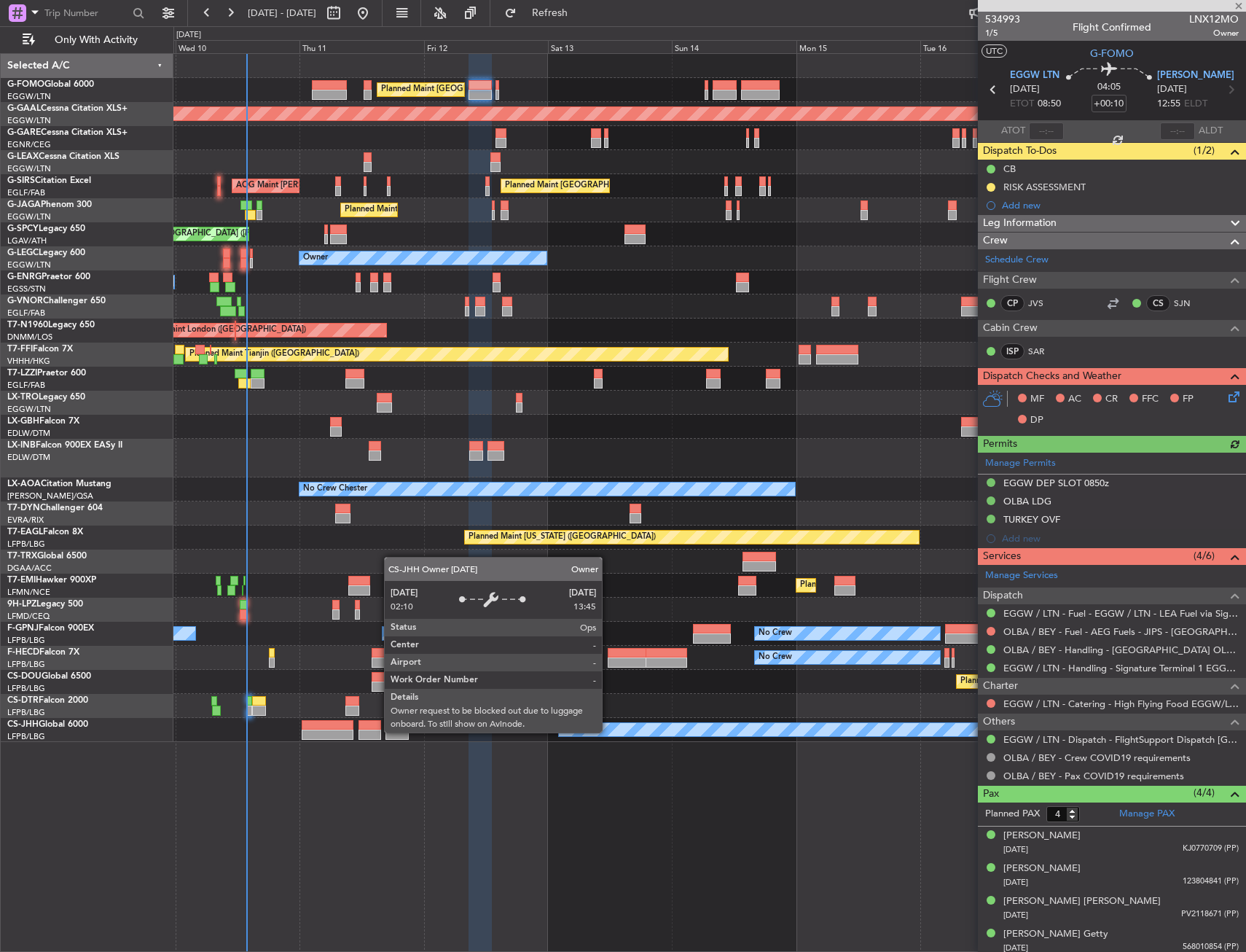
click at [609, 732] on div "Owner" at bounding box center [960, 729] width 804 height 13
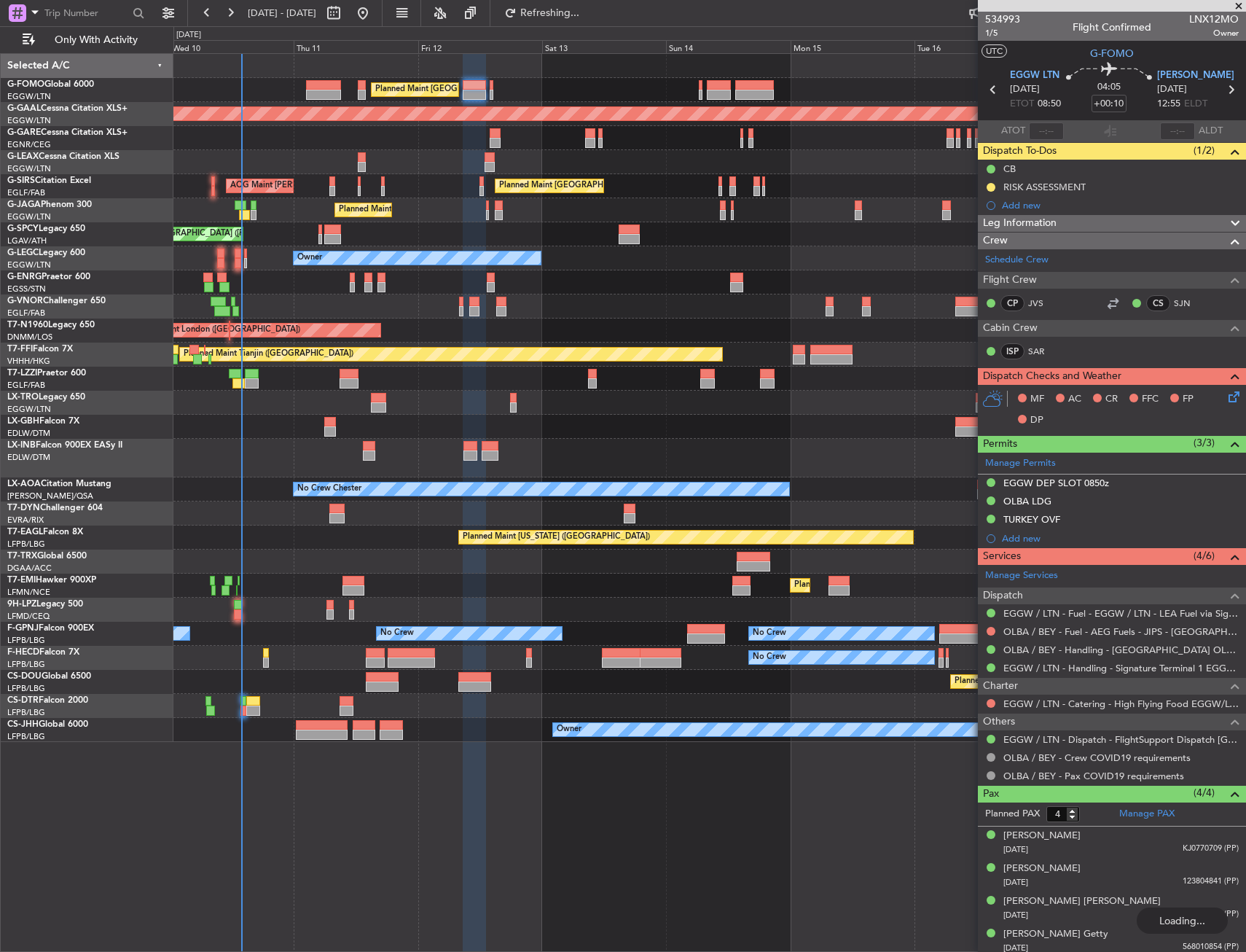
click at [266, 146] on div "Unplanned Maint Chester" at bounding box center [710, 138] width 1072 height 24
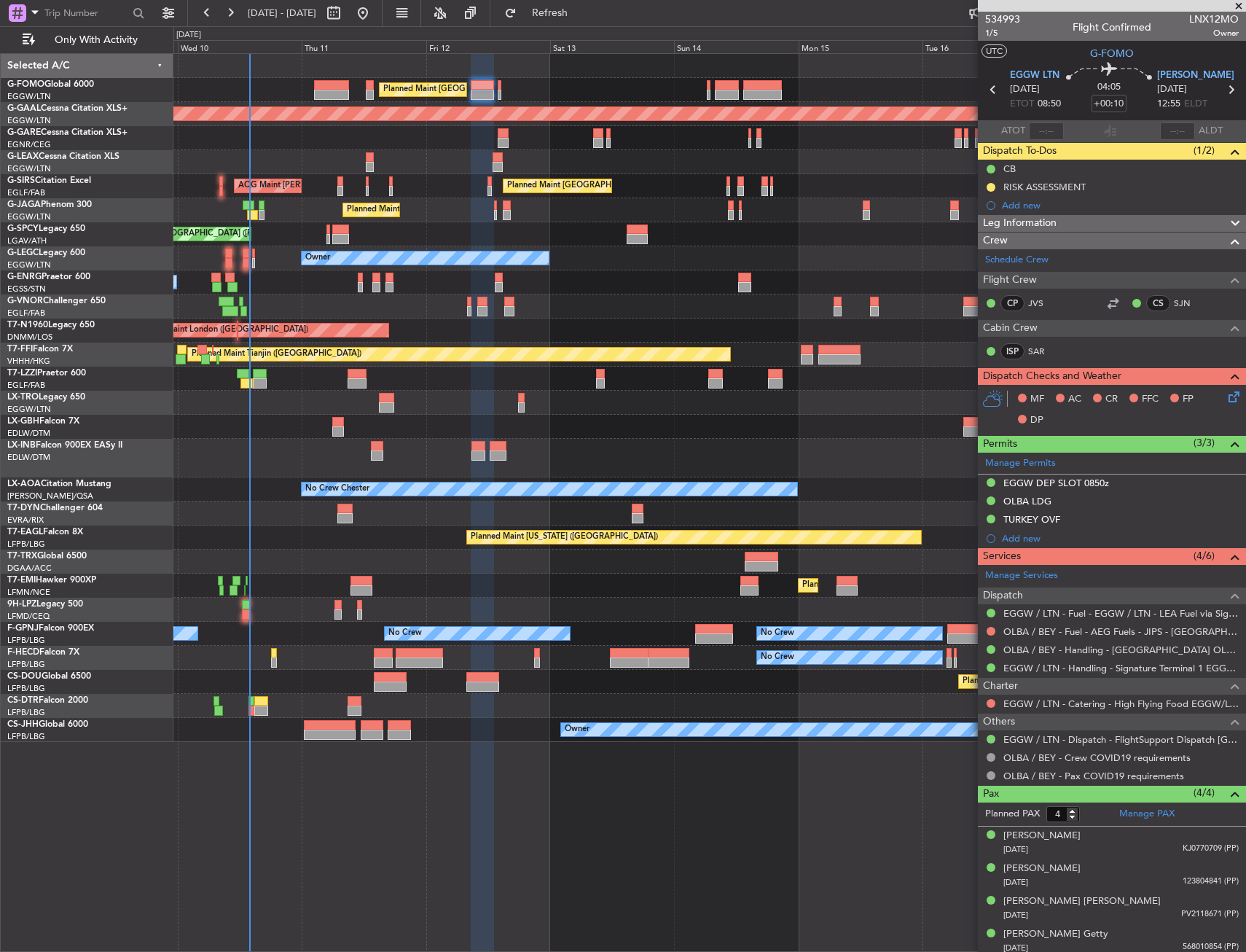
click at [312, 149] on div "Unplanned Maint Chester" at bounding box center [710, 138] width 1072 height 24
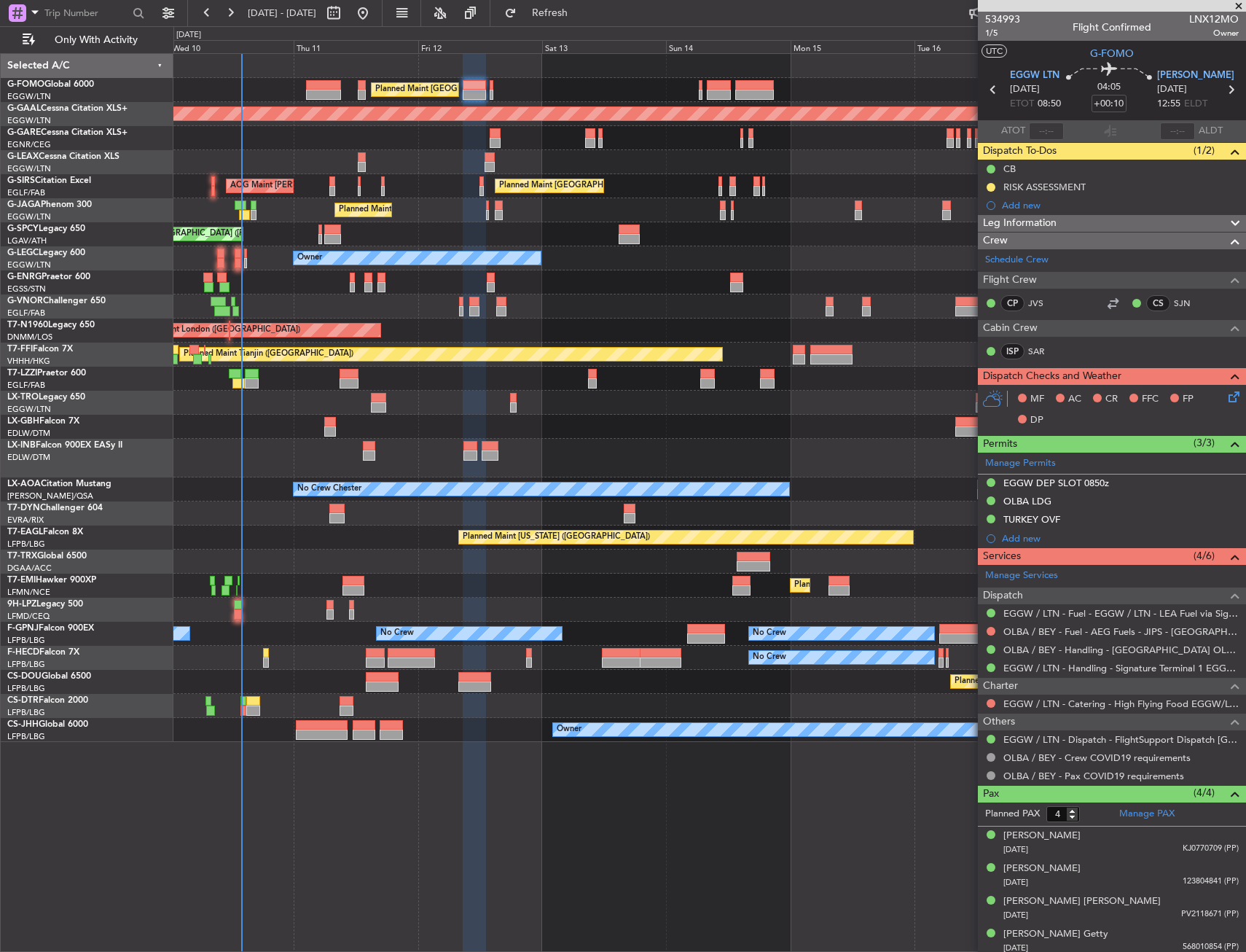
click at [278, 493] on div "No Crew Chester" at bounding box center [710, 489] width 1072 height 24
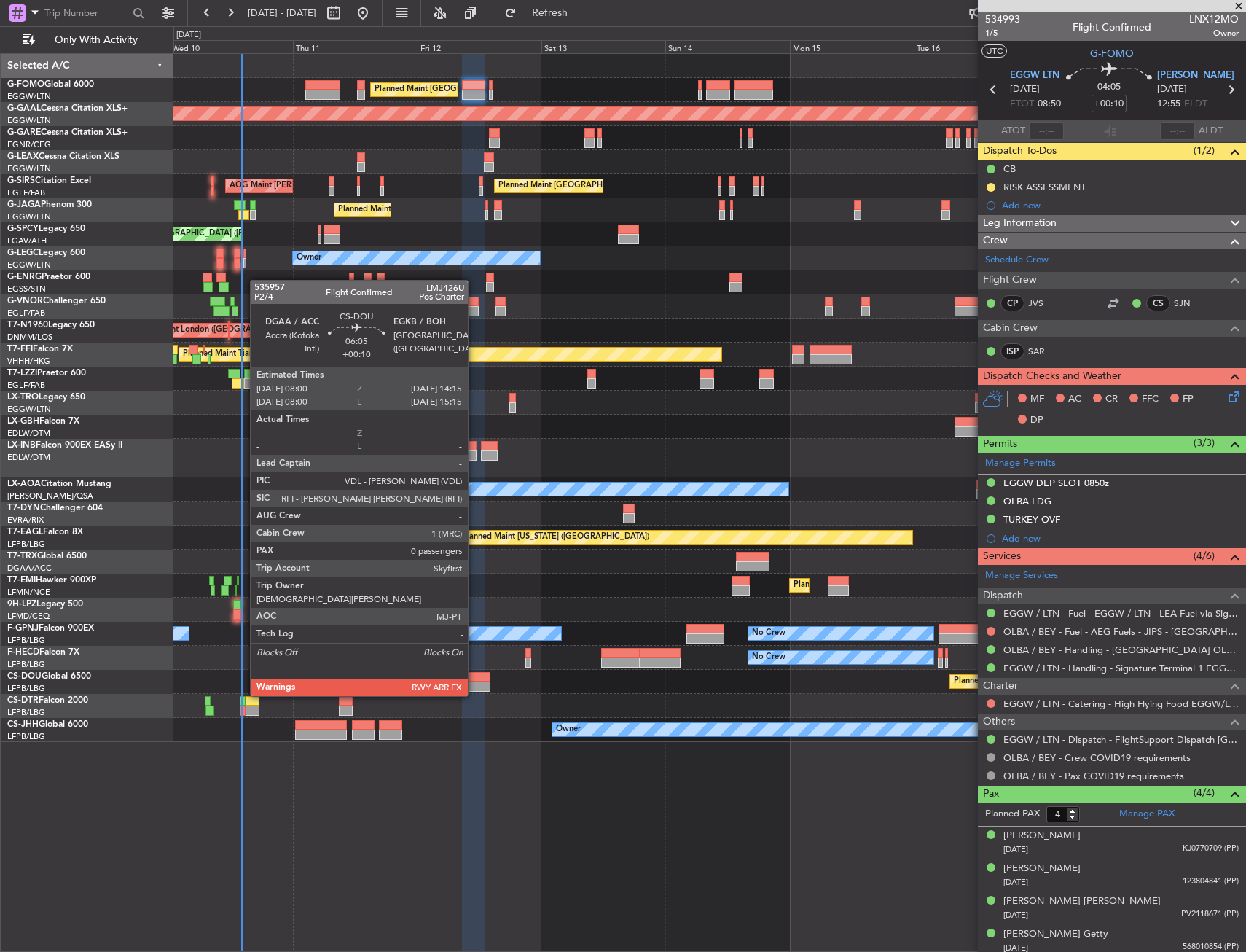
click at [476, 682] on div at bounding box center [474, 687] width 32 height 10
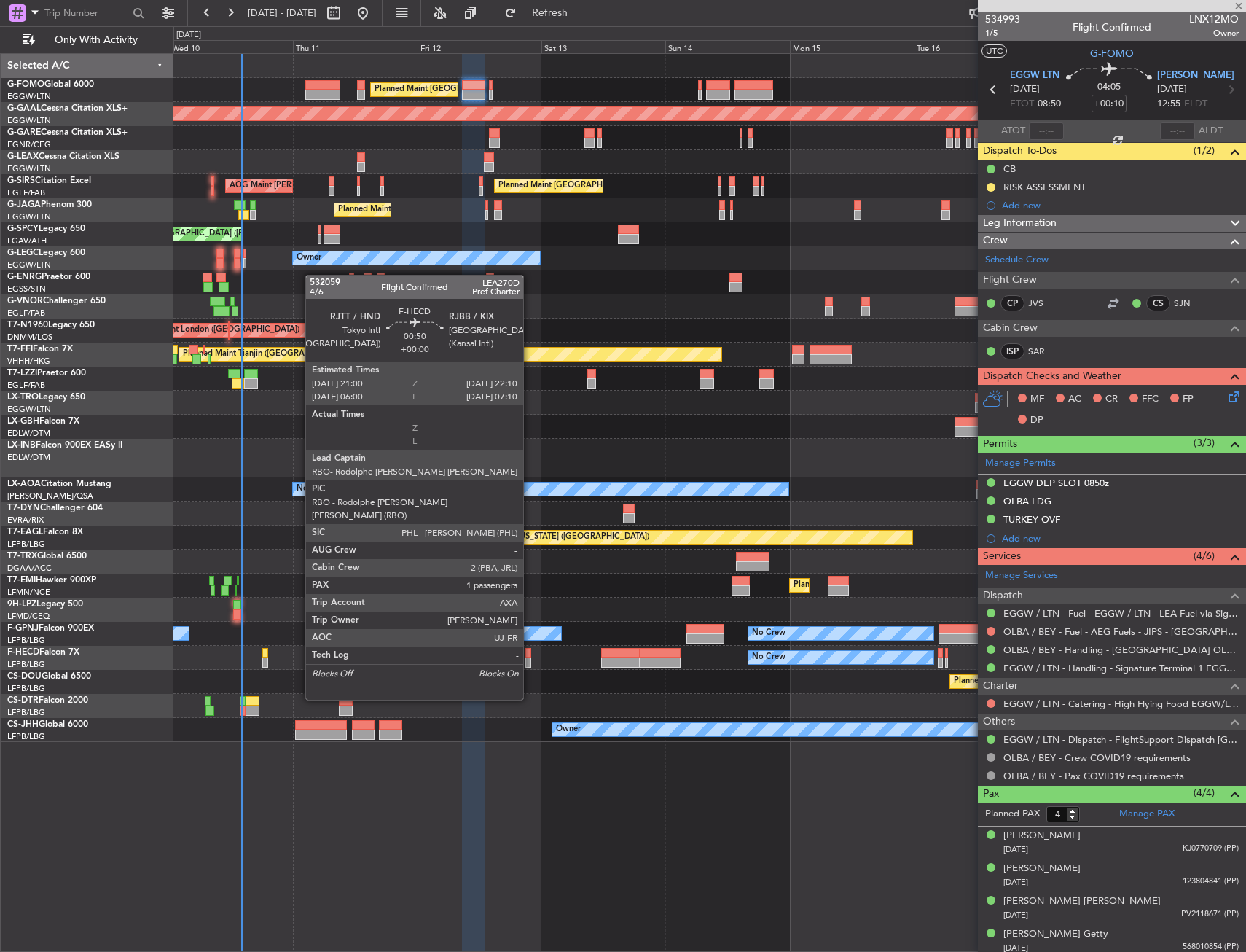
type input "0"
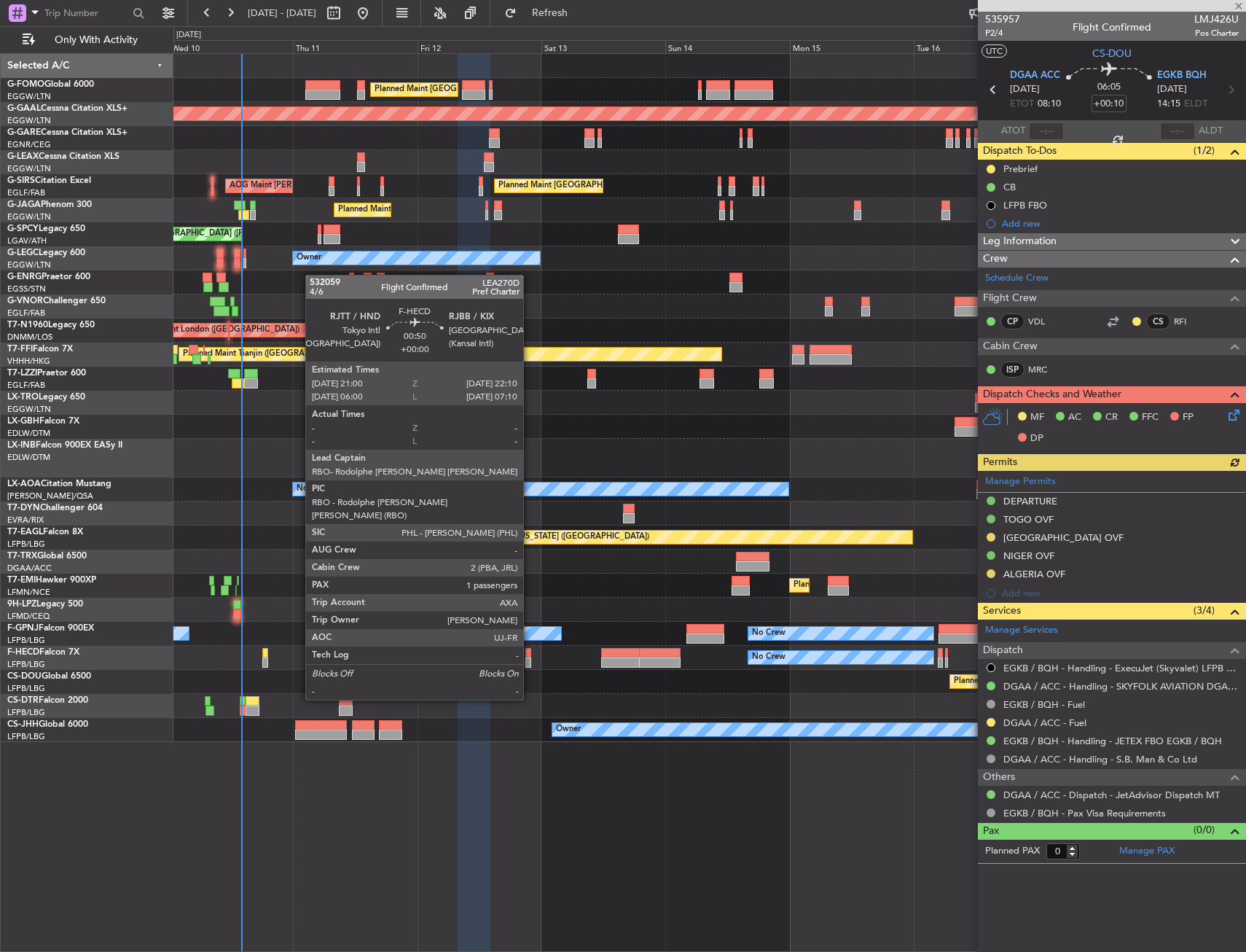
click at [530, 659] on div at bounding box center [529, 662] width 7 height 10
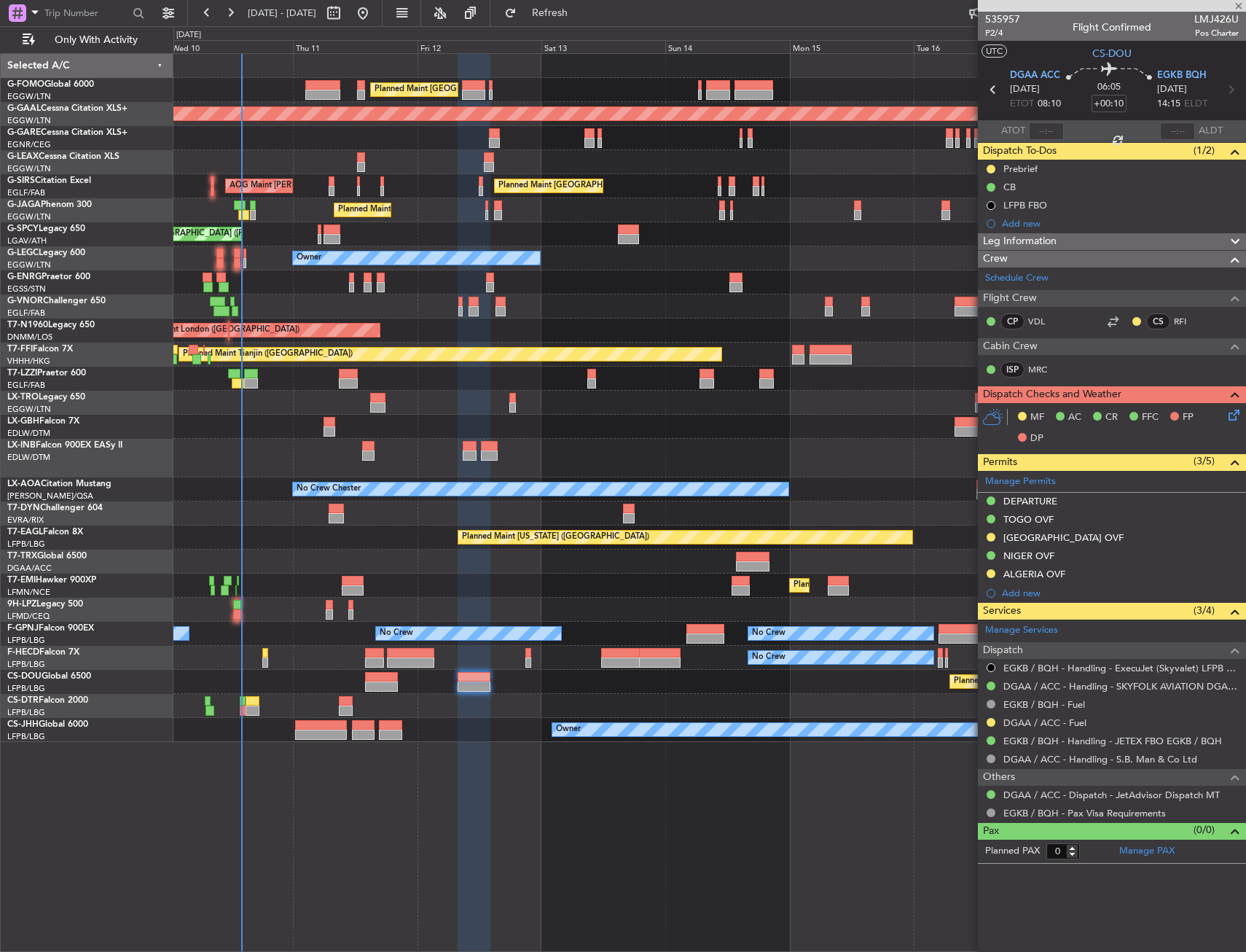
type input "1"
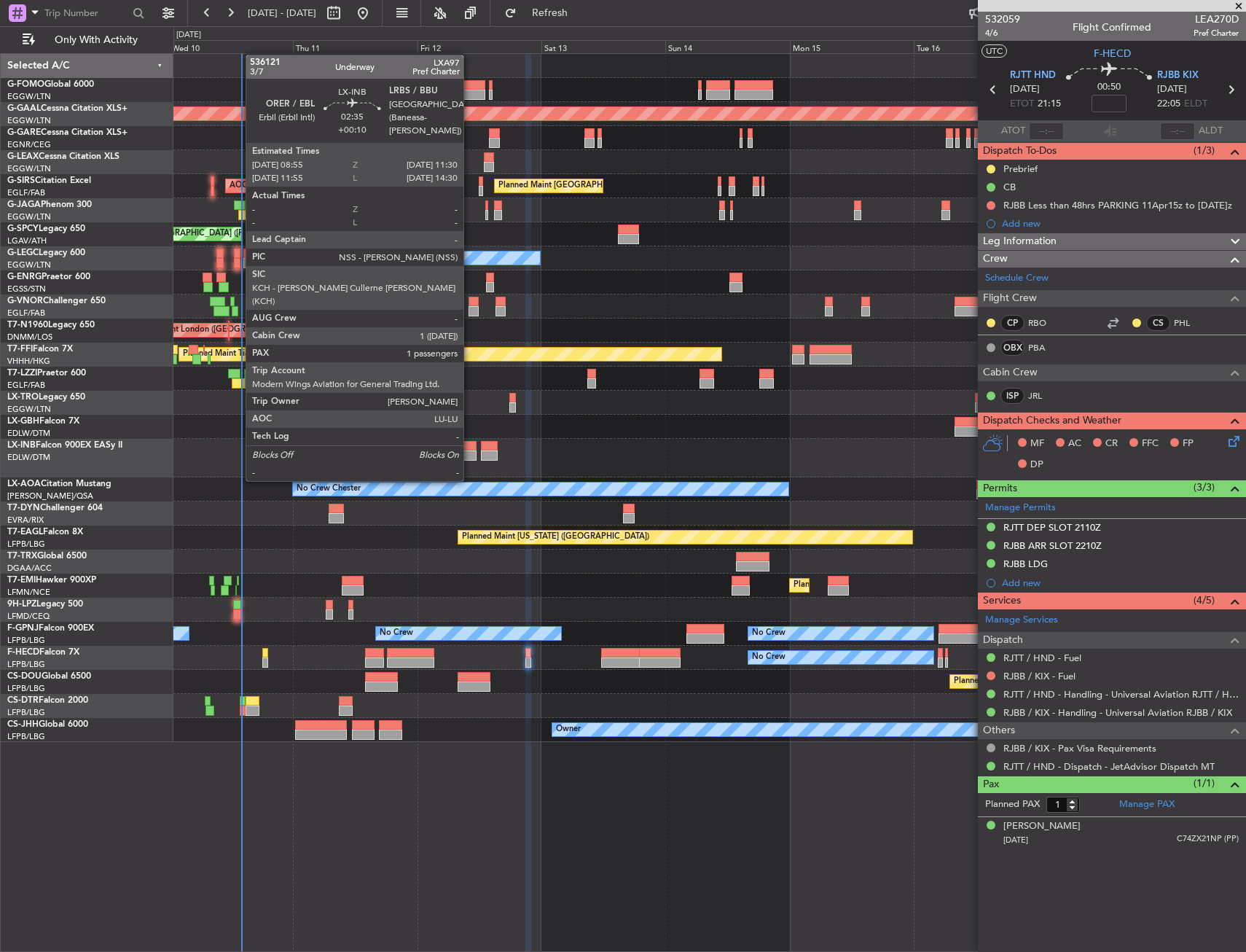
click at [470, 453] on div at bounding box center [470, 455] width 14 height 10
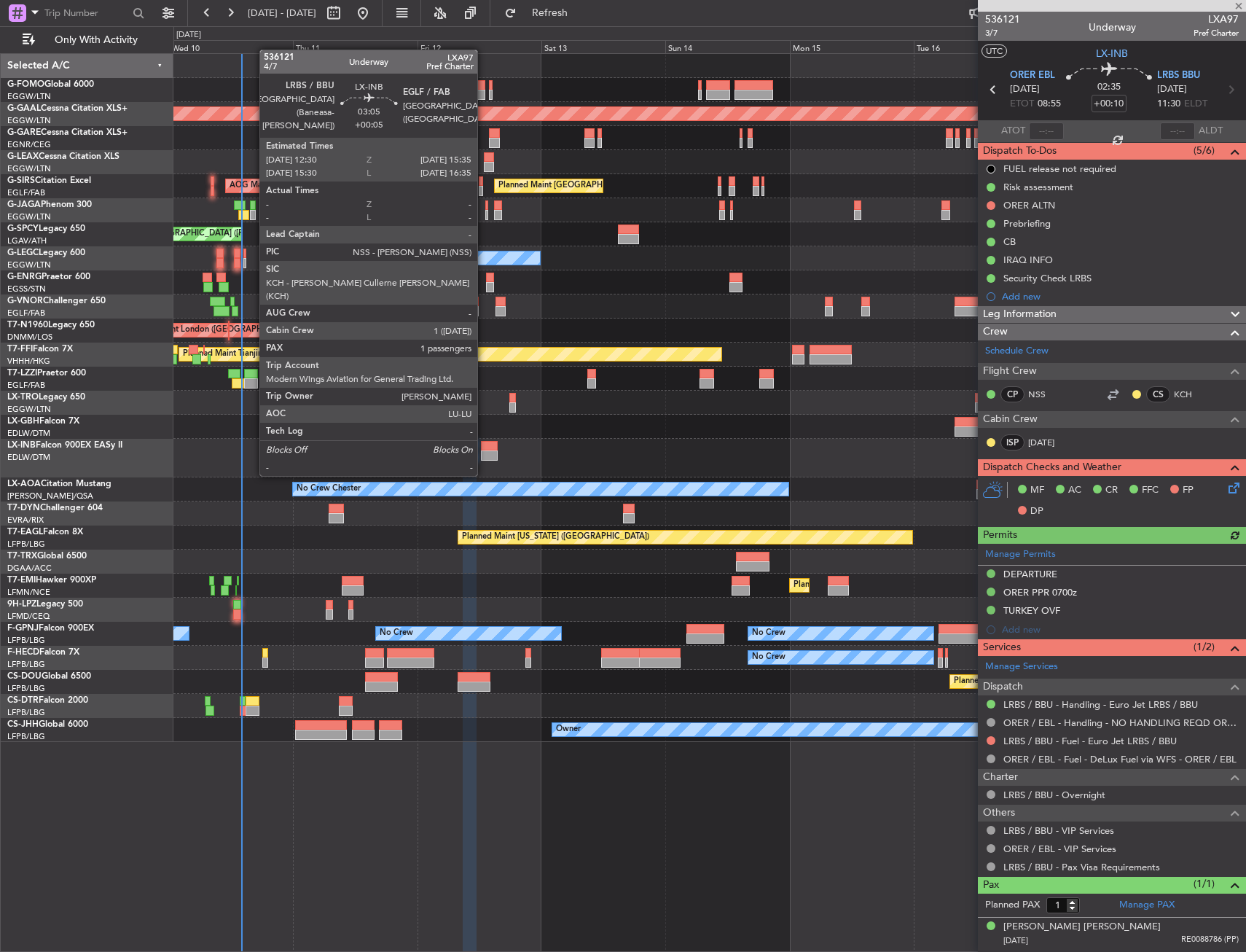
click at [484, 448] on div at bounding box center [488, 446] width 16 height 10
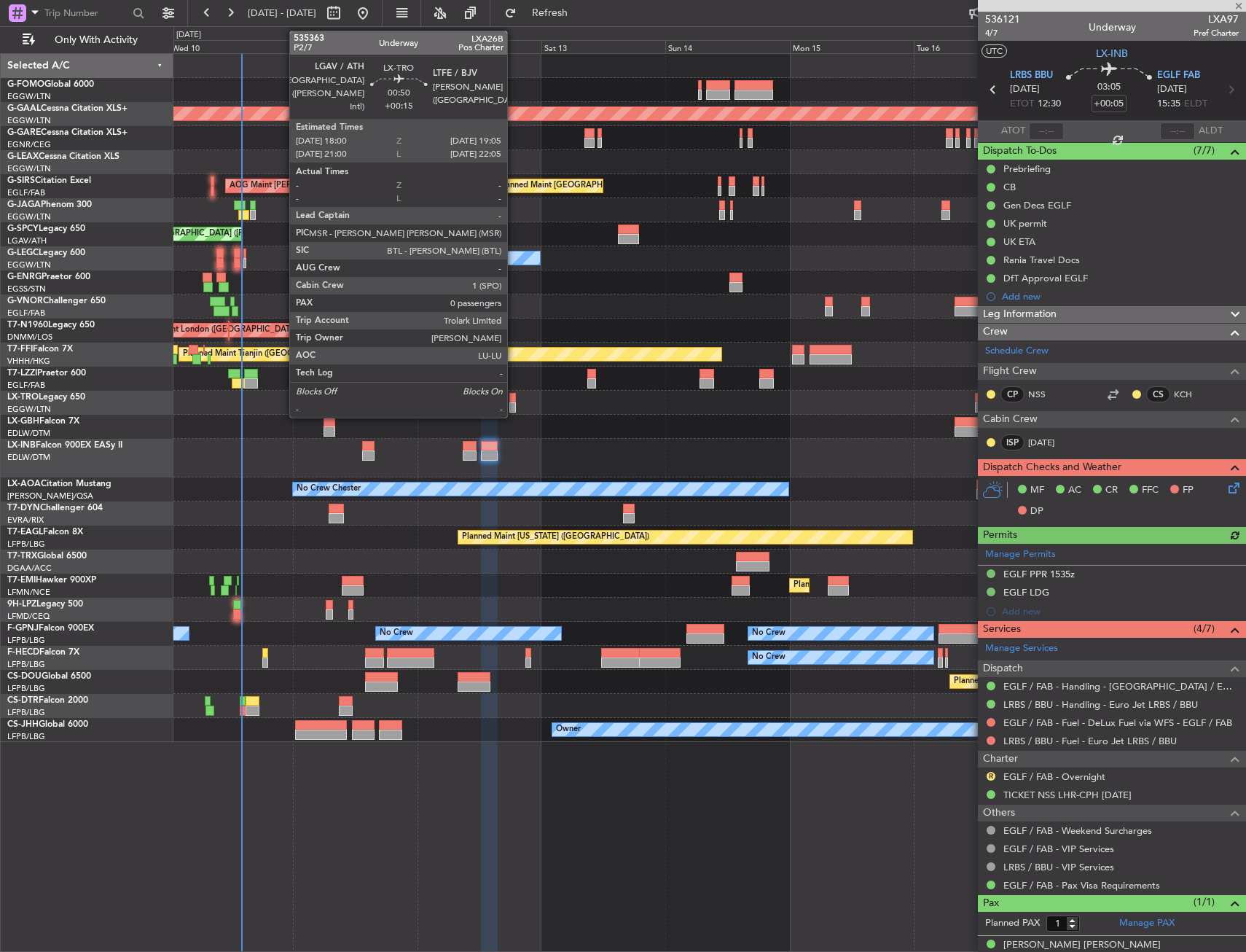
click at [514, 403] on div at bounding box center [512, 407] width 6 height 10
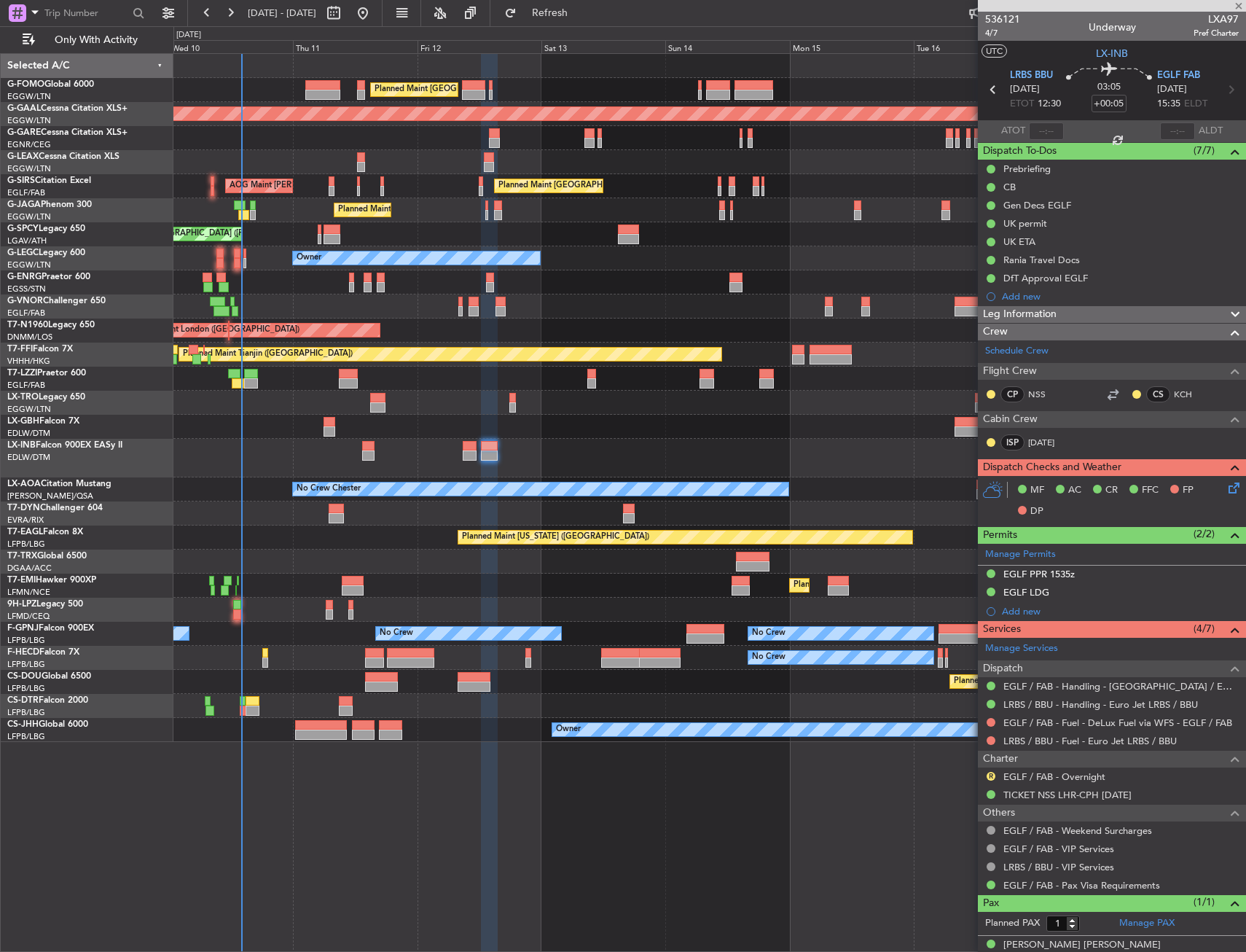
type input "+00:15"
type input "0"
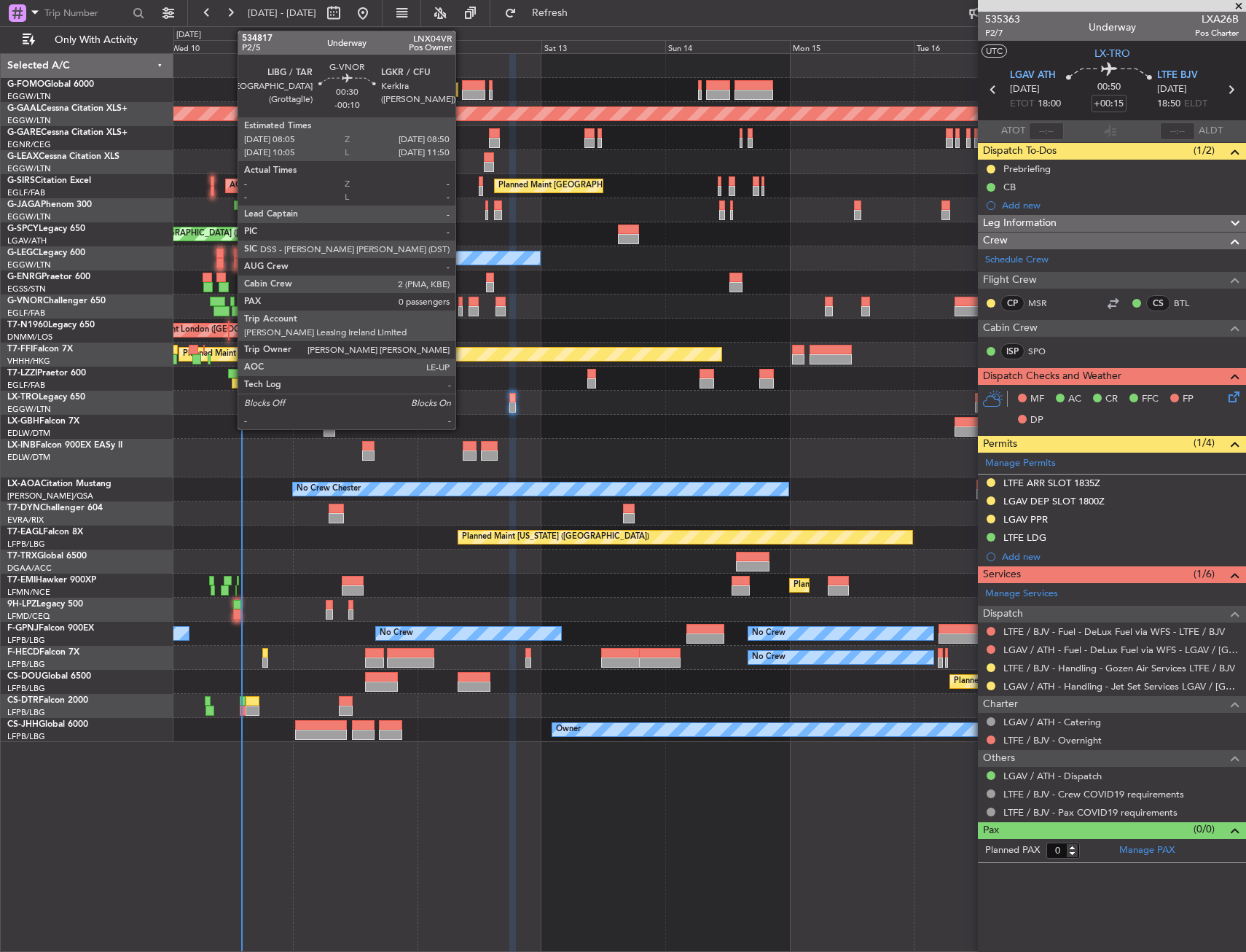
click at [462, 302] on div at bounding box center [460, 302] width 4 height 10
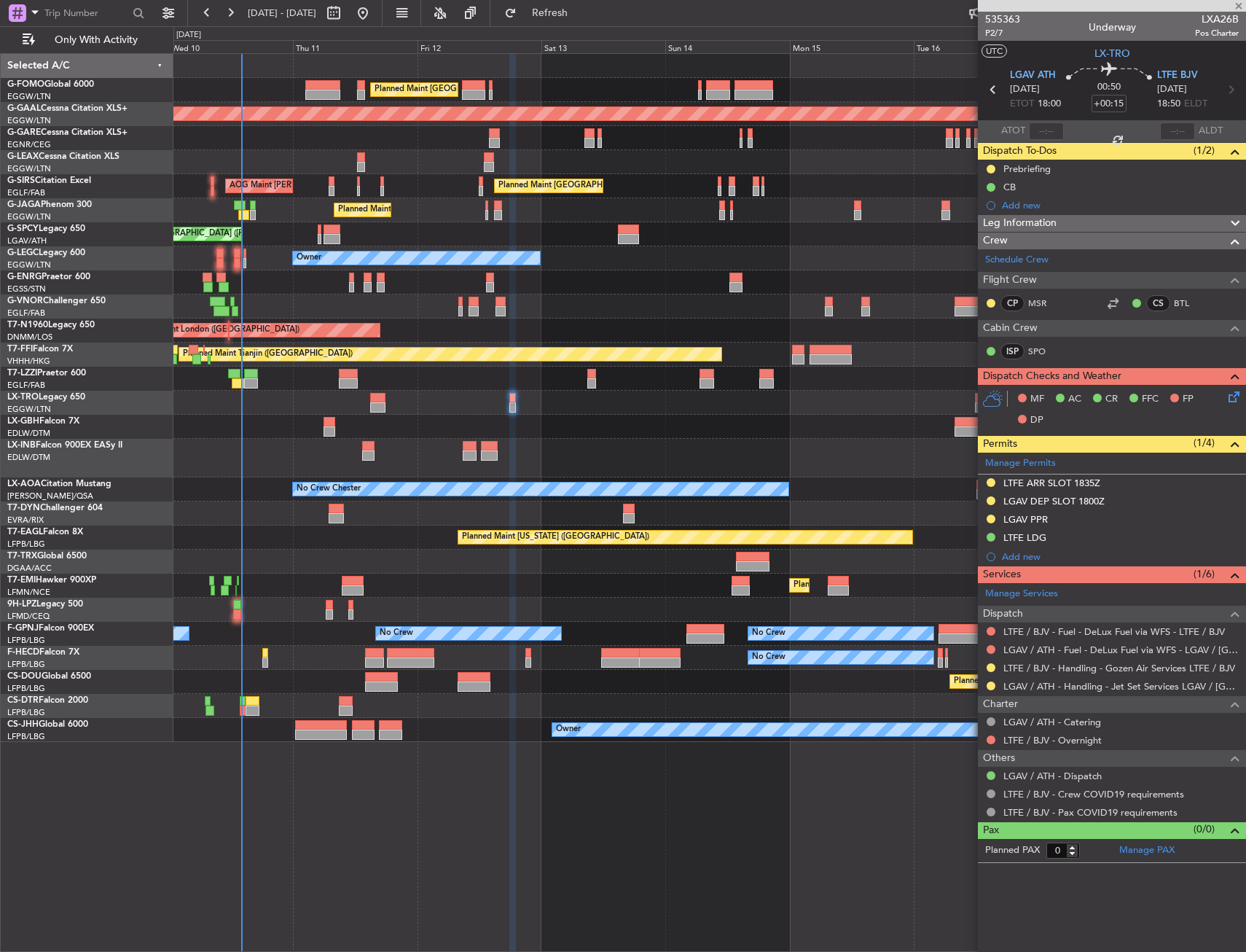
type input "-00:10"
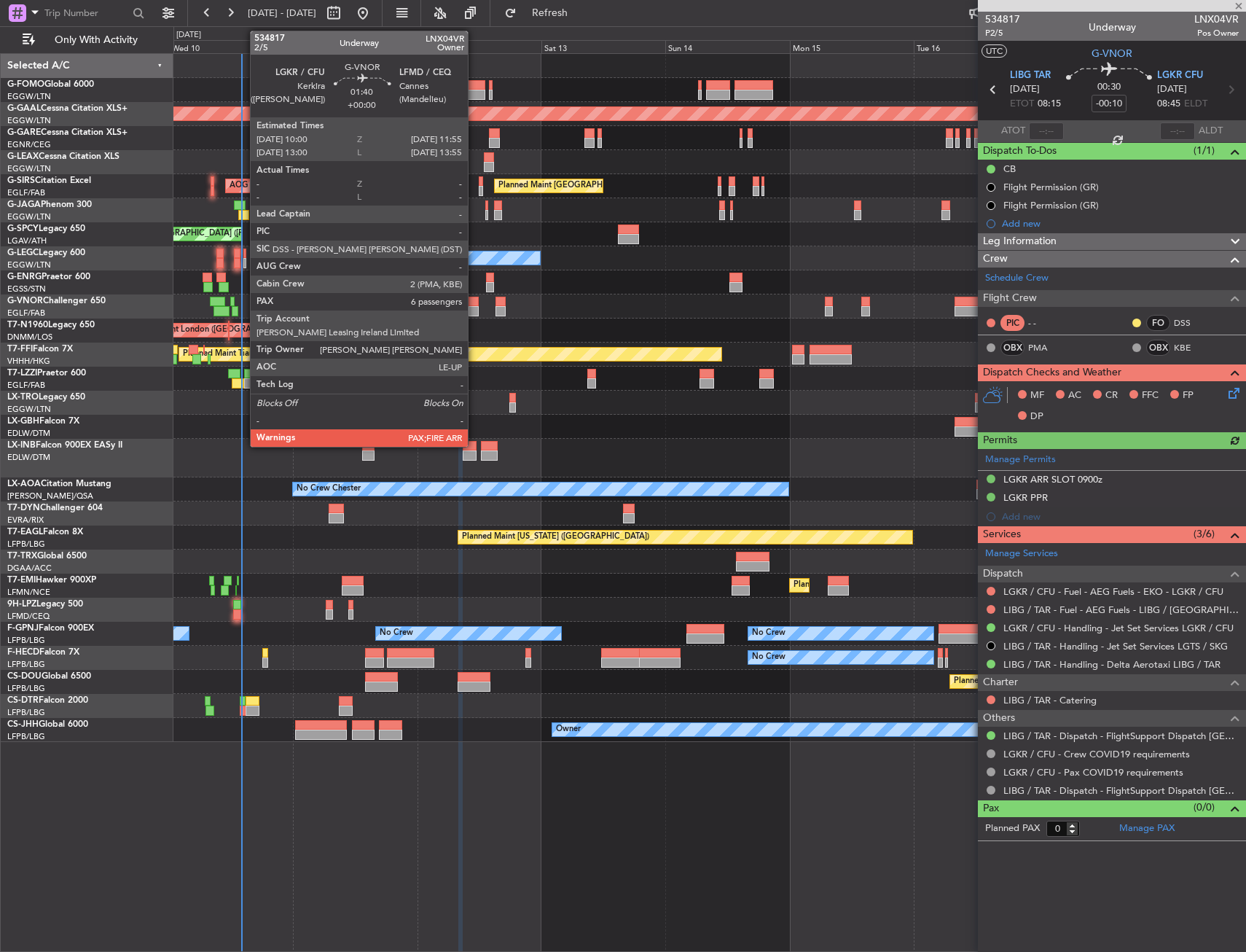
click at [475, 305] on div at bounding box center [474, 302] width 10 height 10
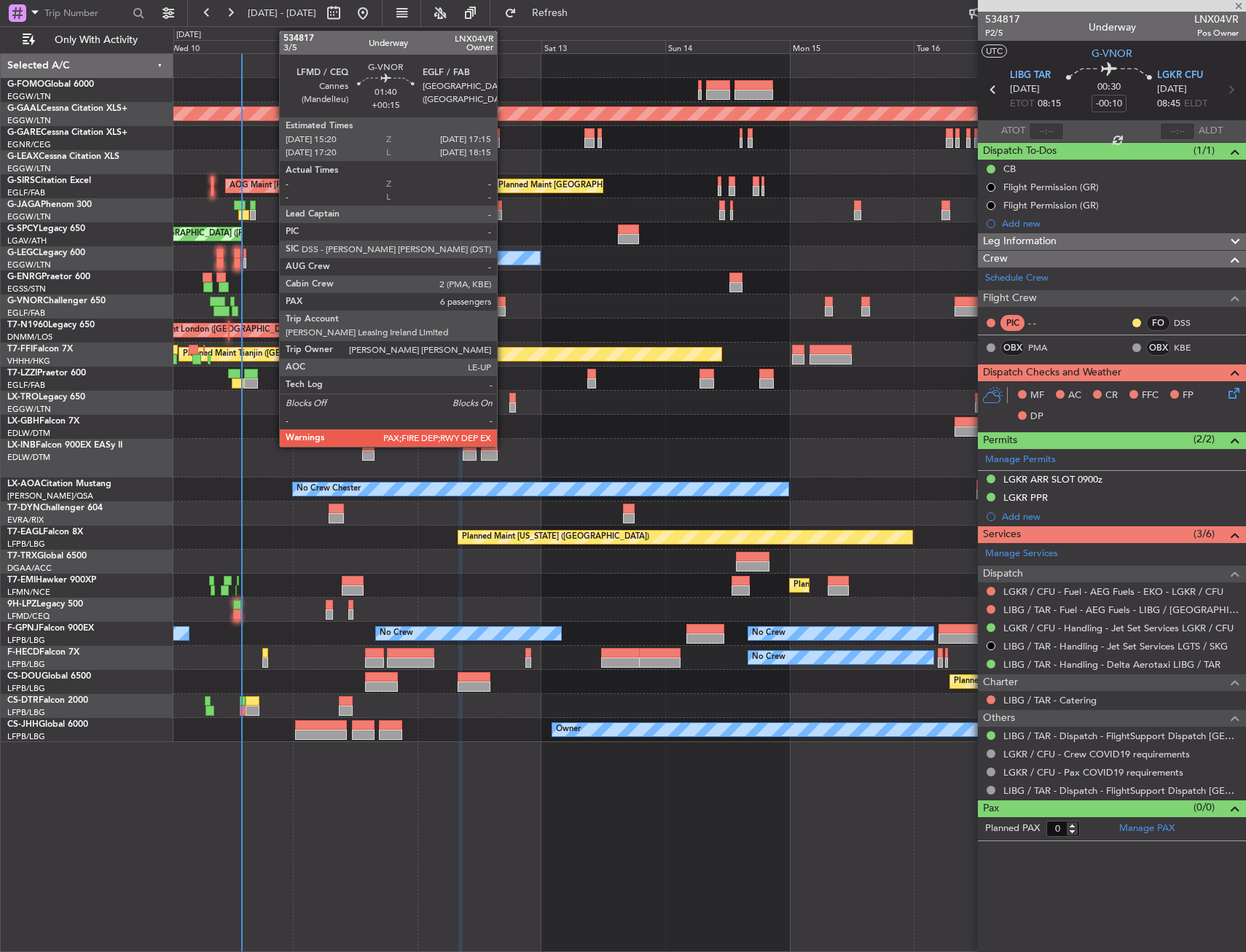
type input "6"
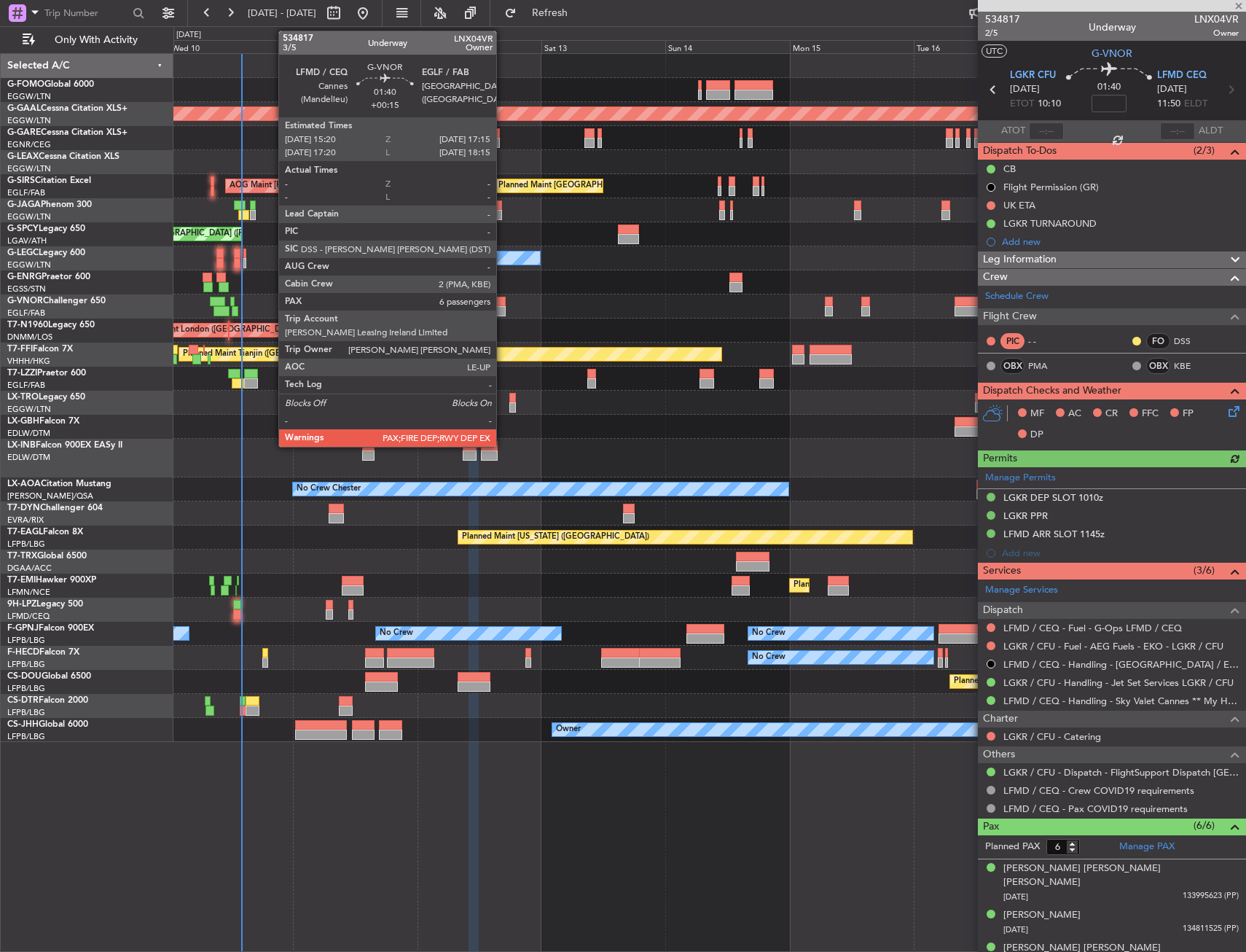
click at [503, 308] on div at bounding box center [500, 311] width 10 height 10
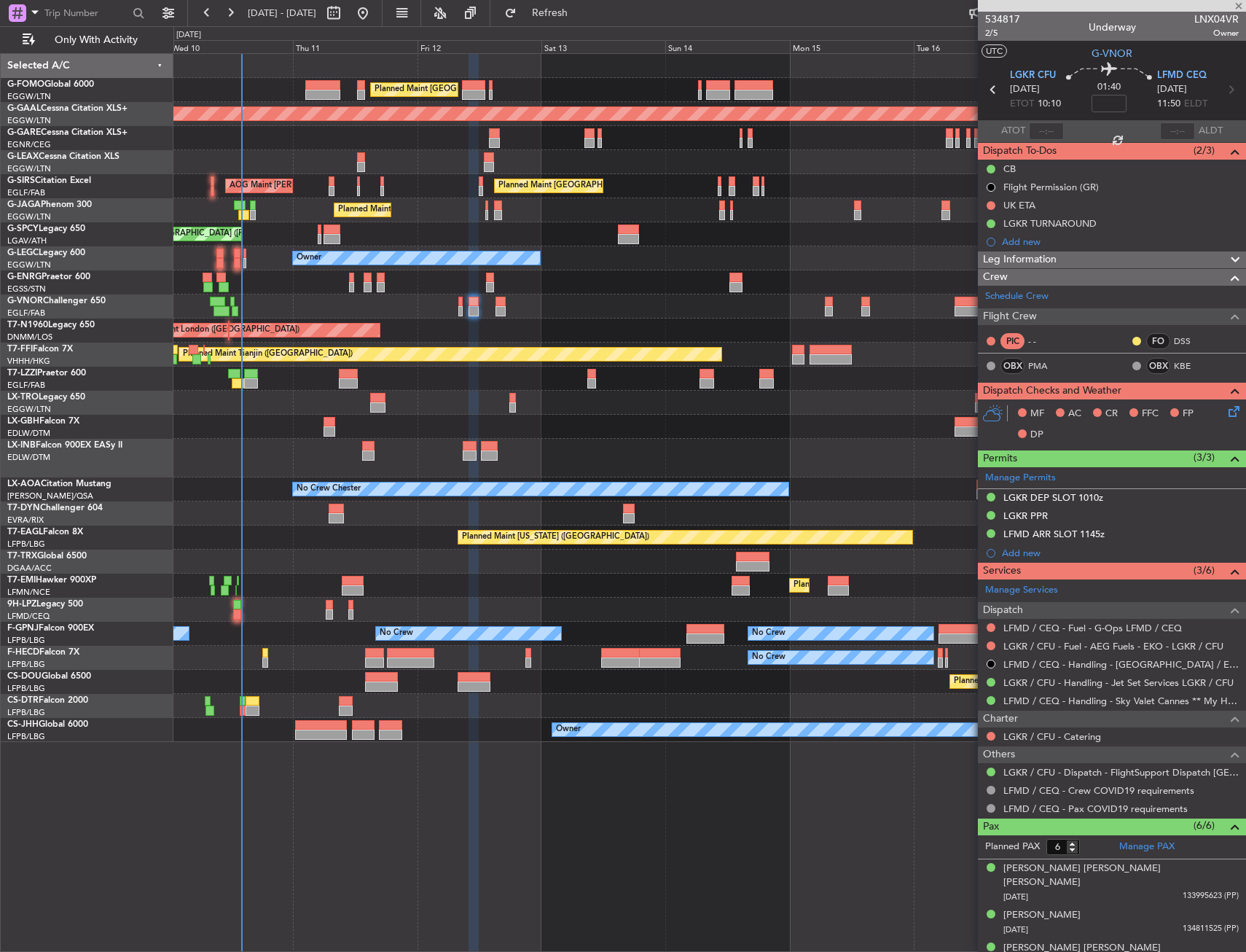
type input "+00:15"
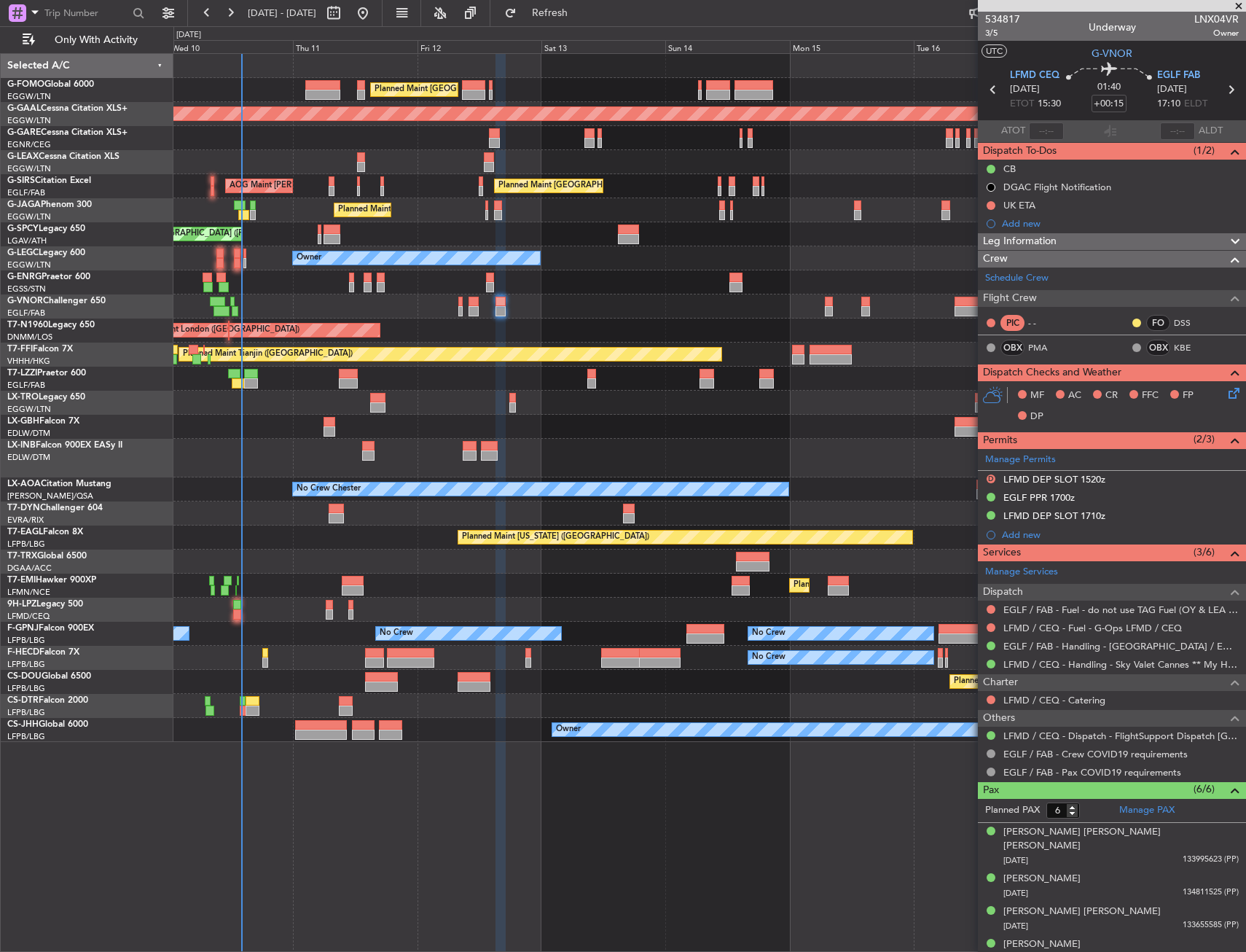
click at [609, 430] on div "Planned Maint Nurnberg Planned Maint [GEOGRAPHIC_DATA] ([GEOGRAPHIC_DATA])" at bounding box center [710, 427] width 1072 height 24
click at [611, 450] on div at bounding box center [710, 458] width 1072 height 38
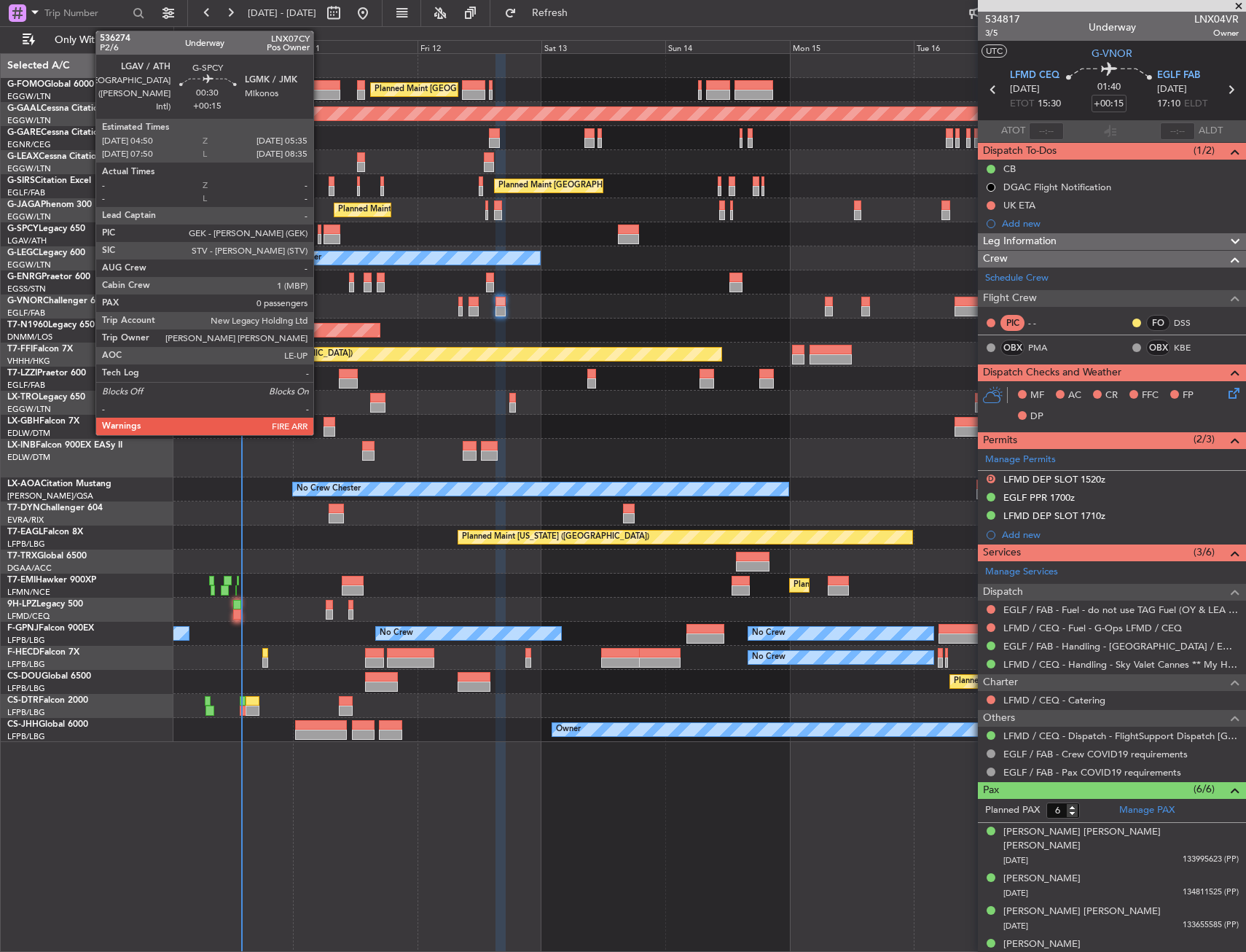
click at [320, 237] on div at bounding box center [320, 239] width 4 height 10
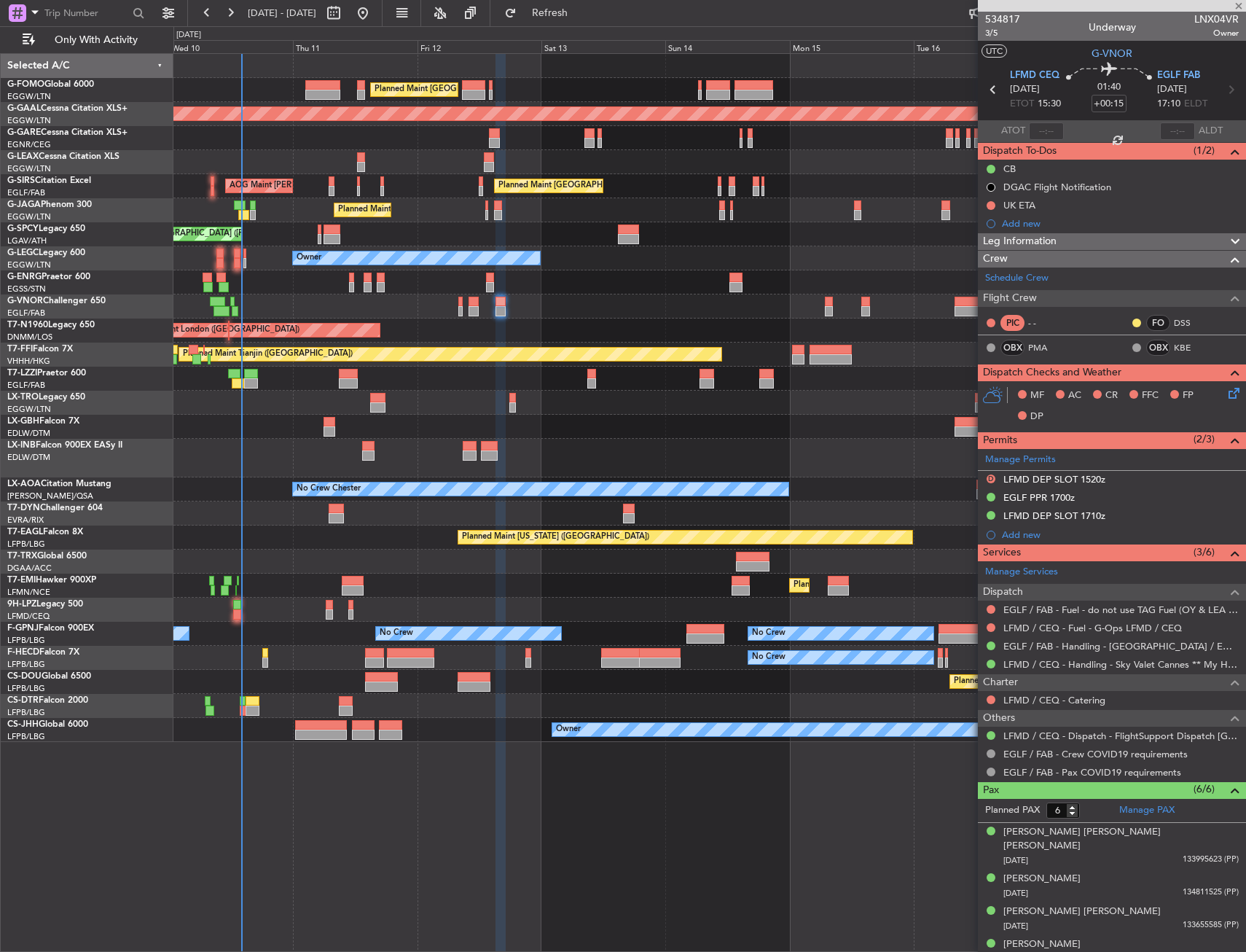
type input "0"
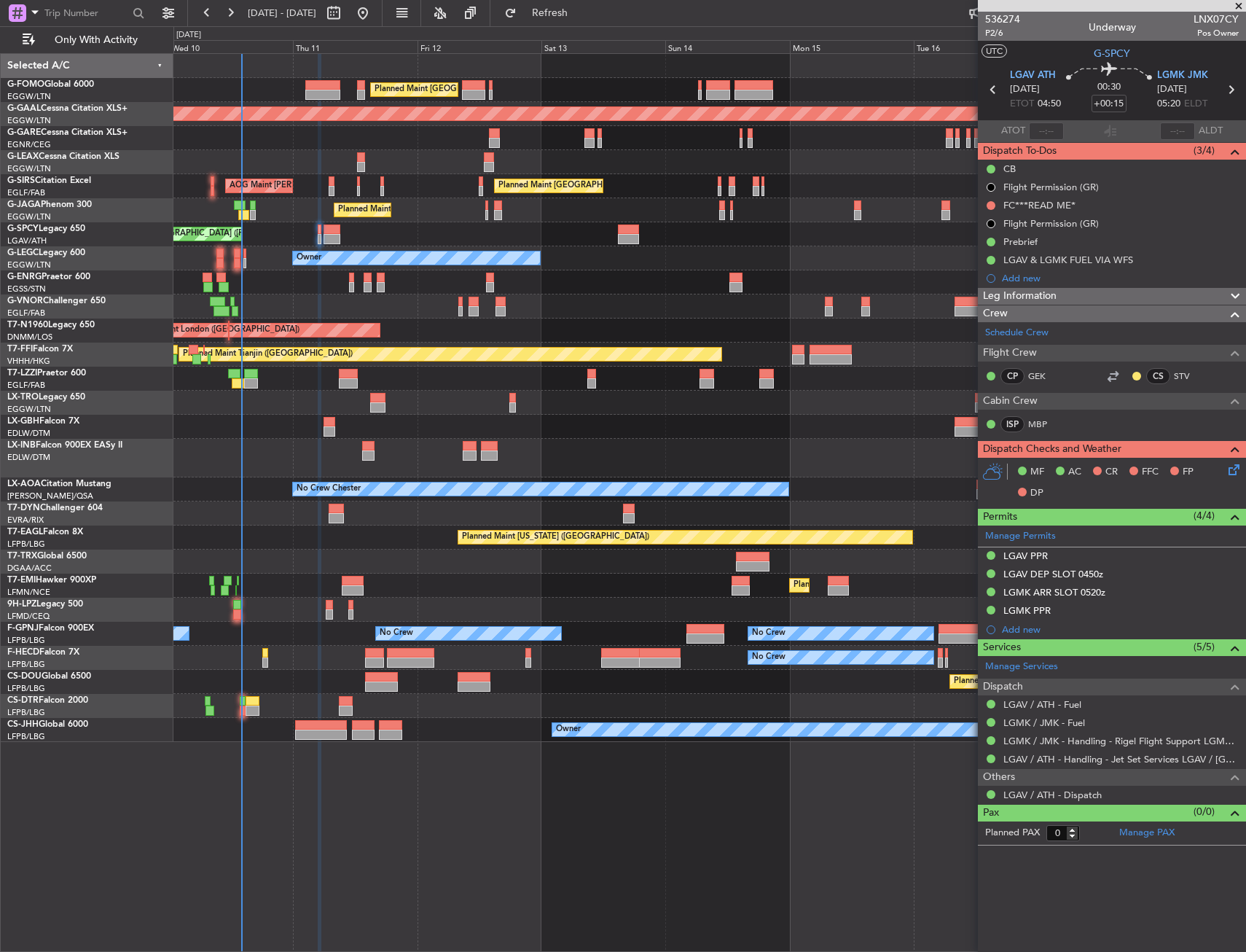
click at [560, 584] on div "Planned Maint [GEOGRAPHIC_DATA] Planned Maint [GEOGRAPHIC_DATA]" at bounding box center [710, 586] width 1072 height 24
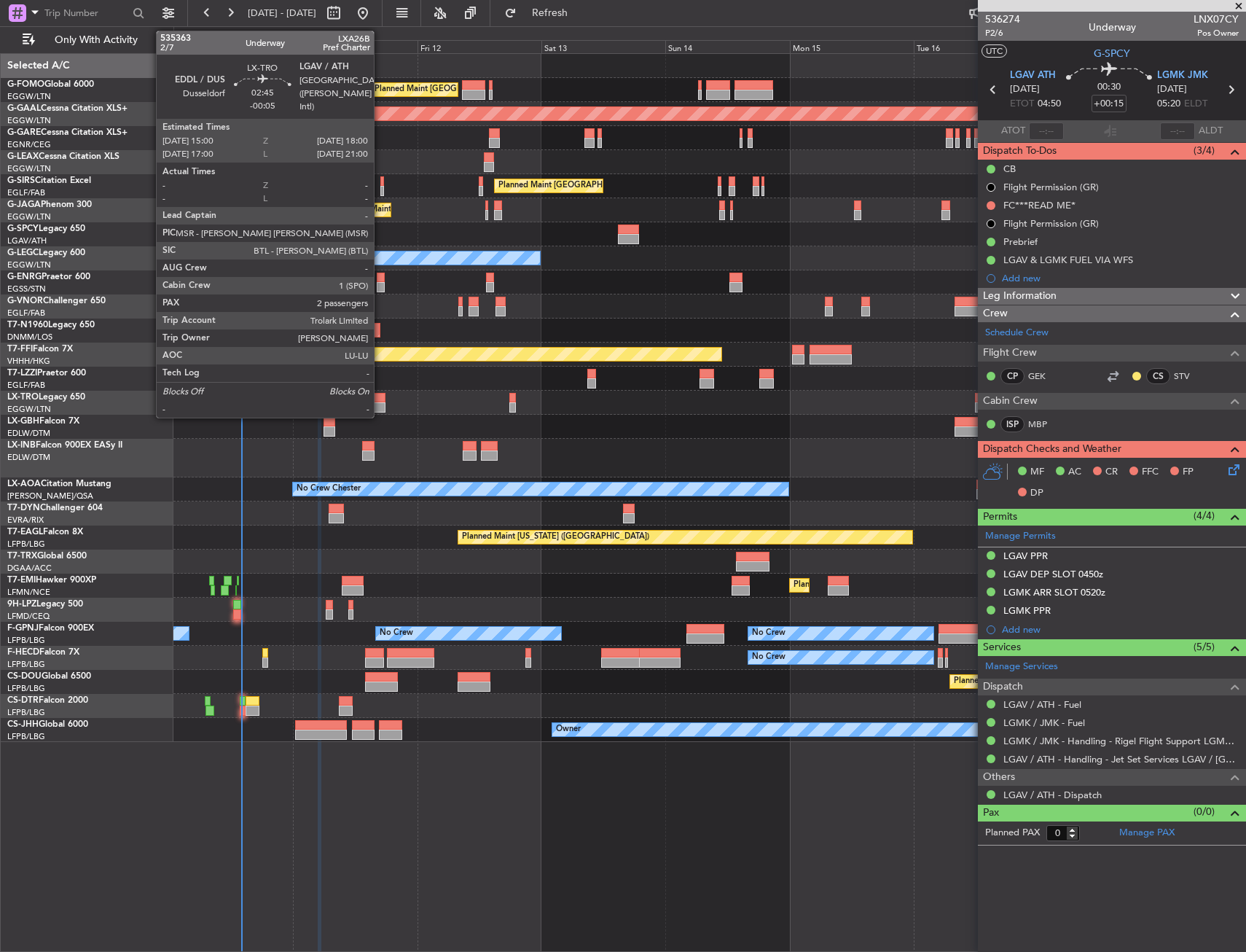
click at [380, 404] on div at bounding box center [378, 407] width 16 height 10
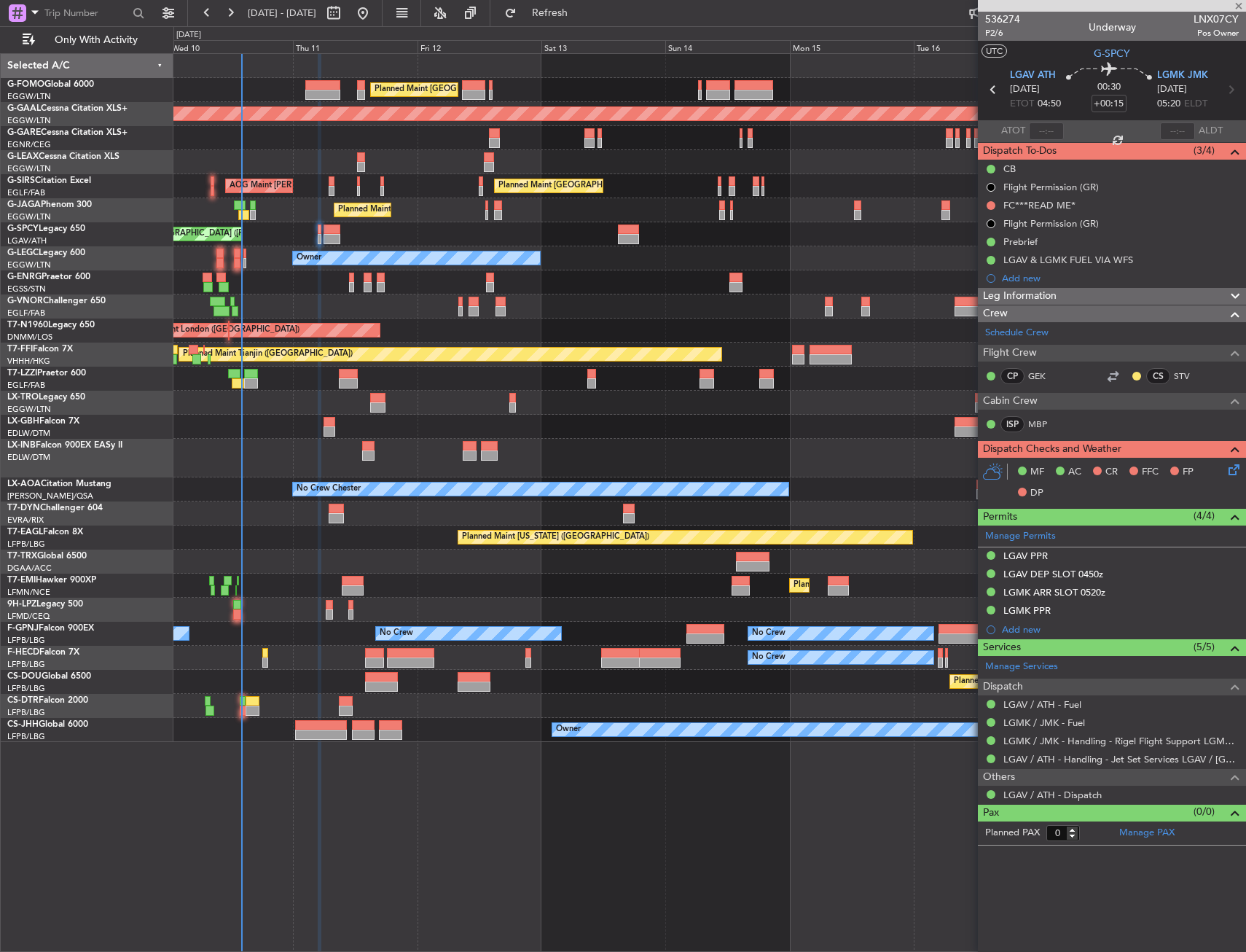
type input "-00:05"
type input "2"
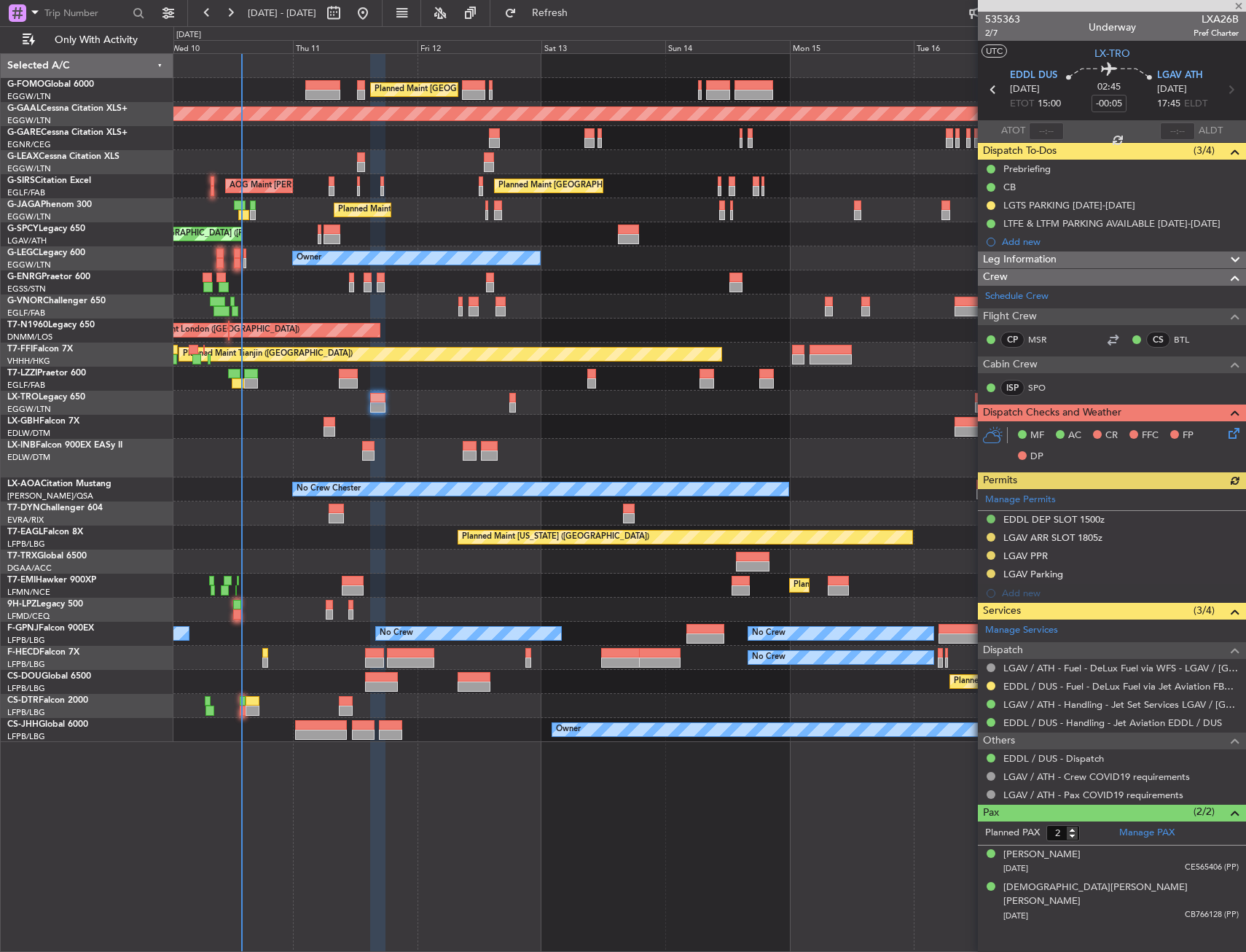
click at [990, 536] on div "Manage Permits EDDL DEP SLOT 1500z LGAV ARR SLOT 1805z LGAV PPR LGAV Parking Ad…" at bounding box center [1112, 545] width 268 height 113
click at [1065, 536] on div "LGAV ARR SLOT 1805z" at bounding box center [1053, 537] width 99 height 13
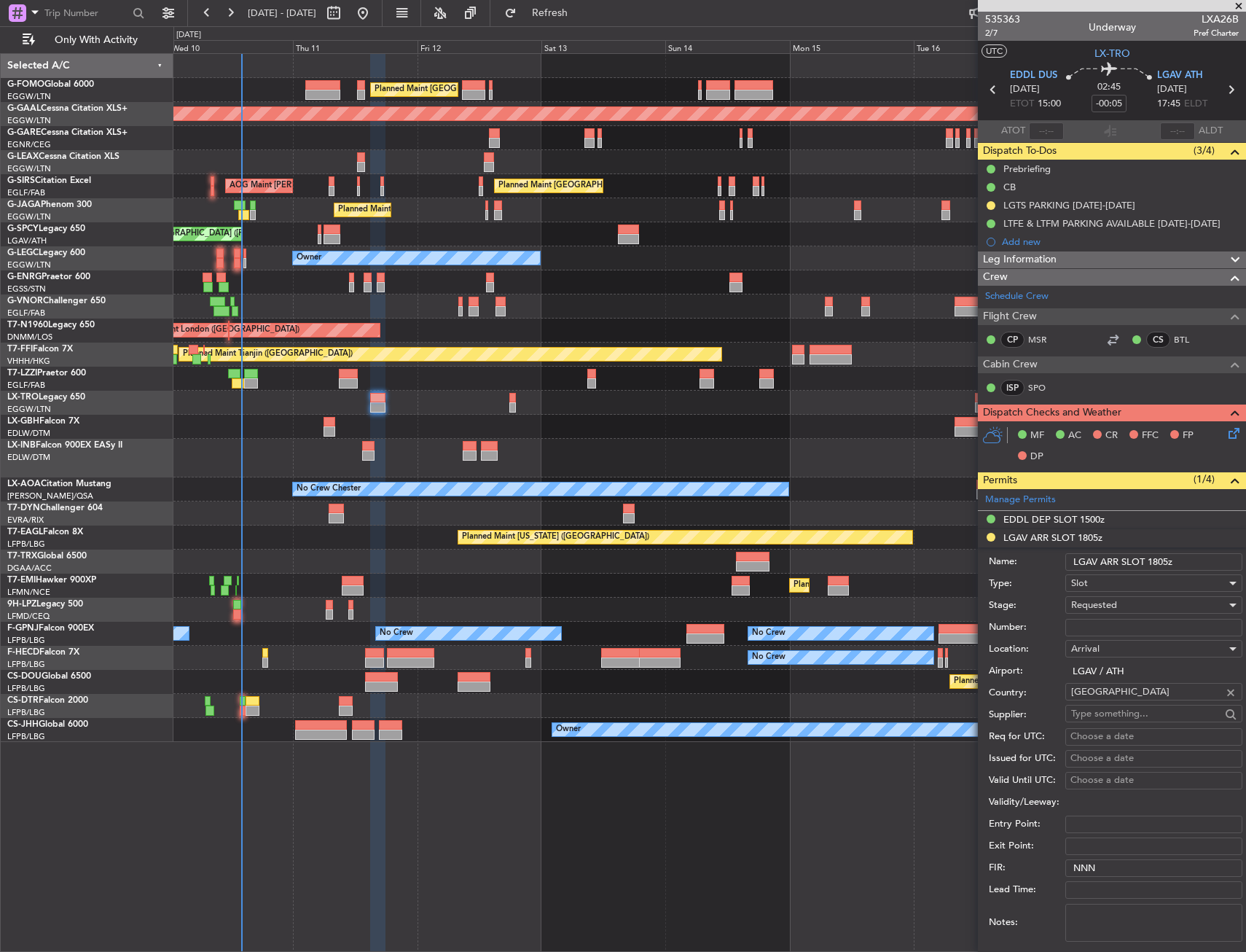
click at [1165, 561] on input "LGAV ARR SLOT 1805z" at bounding box center [1154, 562] width 177 height 18
type input "LGAV ARR SLOT 1800z"
click at [1129, 619] on input "Number:" at bounding box center [1154, 627] width 177 height 18
paste input "LGAVAJST501500"
type input "LGAVAJST501500"
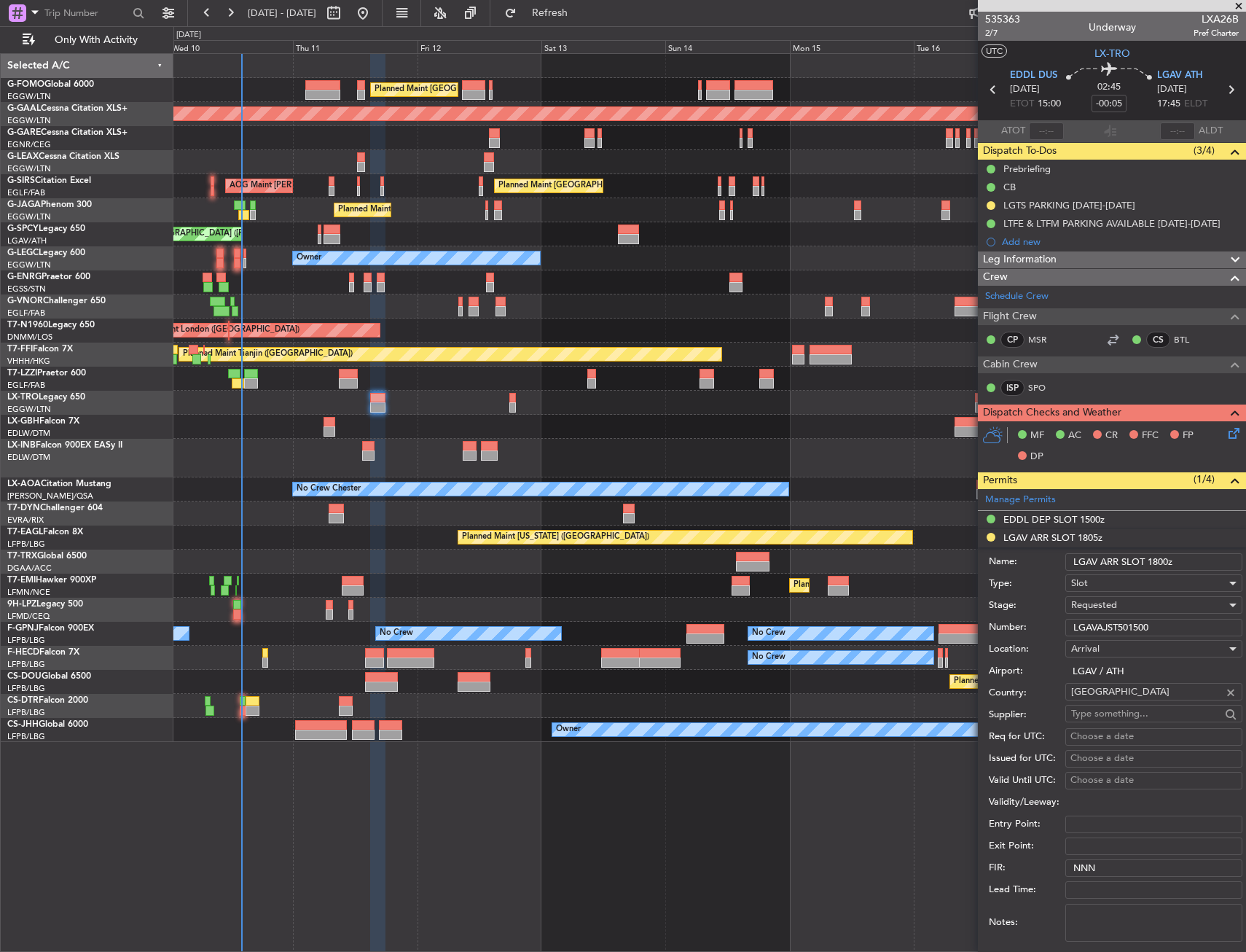
click at [1129, 603] on div "Requested" at bounding box center [1149, 605] width 155 height 22
click at [1124, 713] on span "Received OK" at bounding box center [1149, 716] width 153 height 22
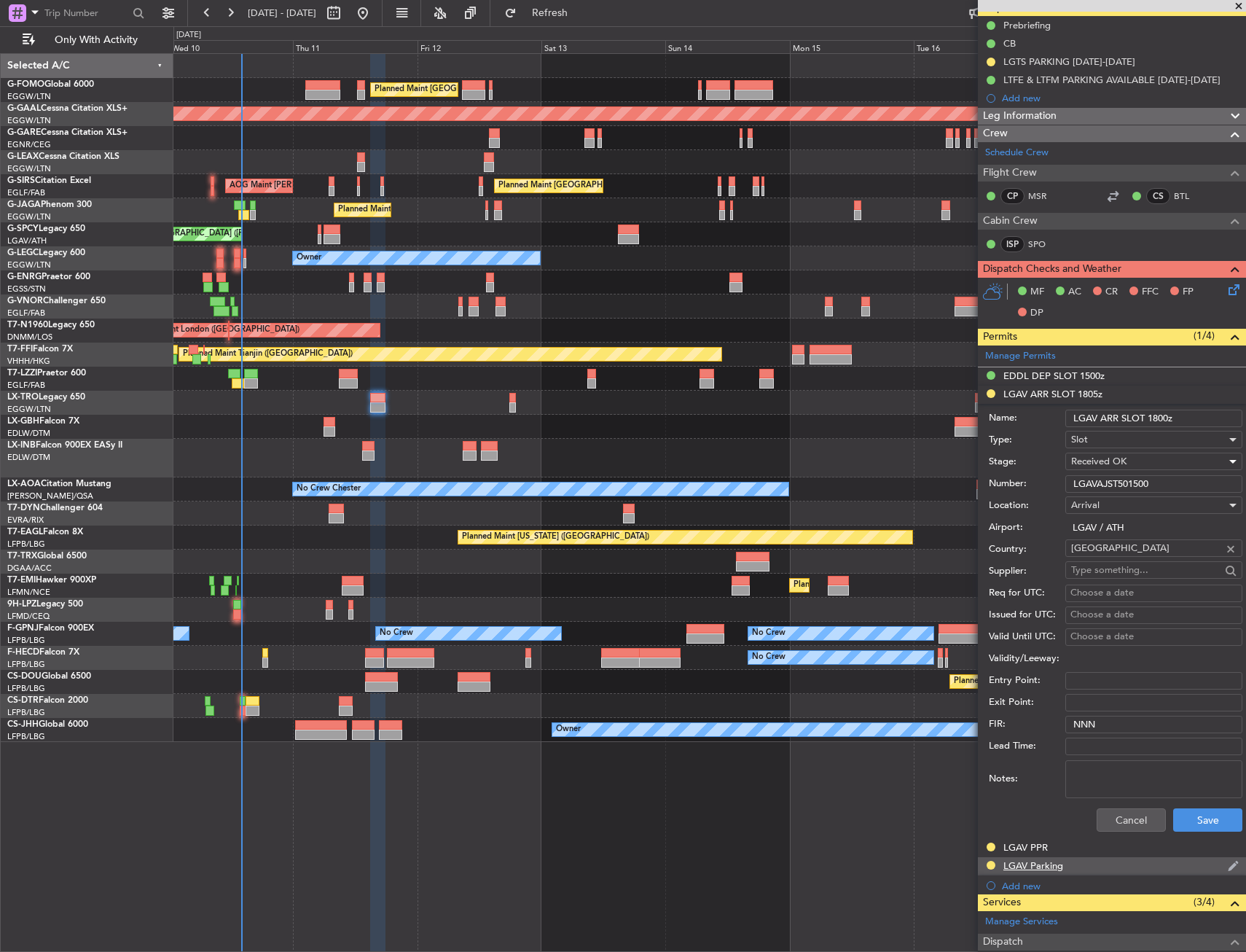
scroll to position [291, 0]
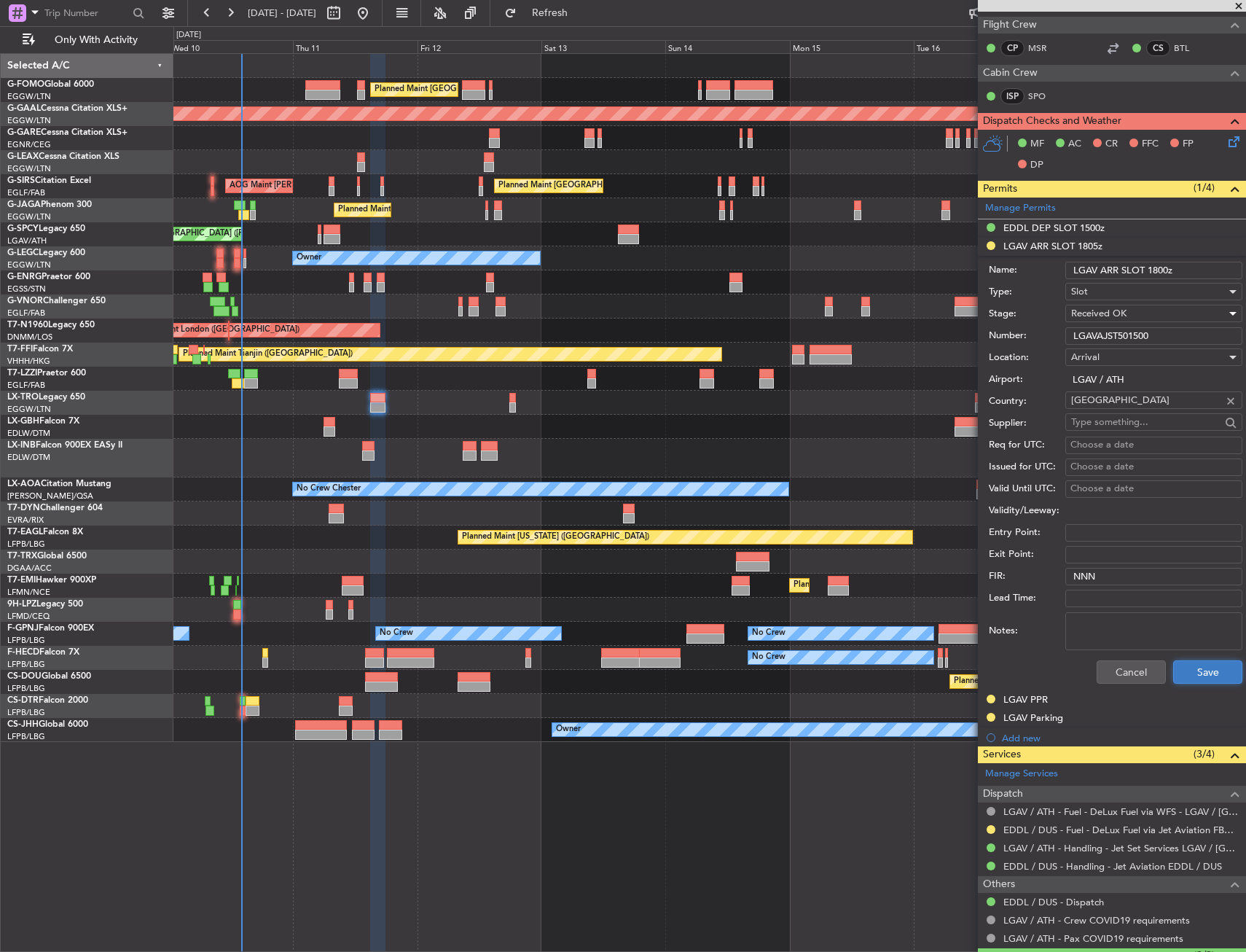
click at [1182, 661] on button "Save" at bounding box center [1208, 672] width 69 height 23
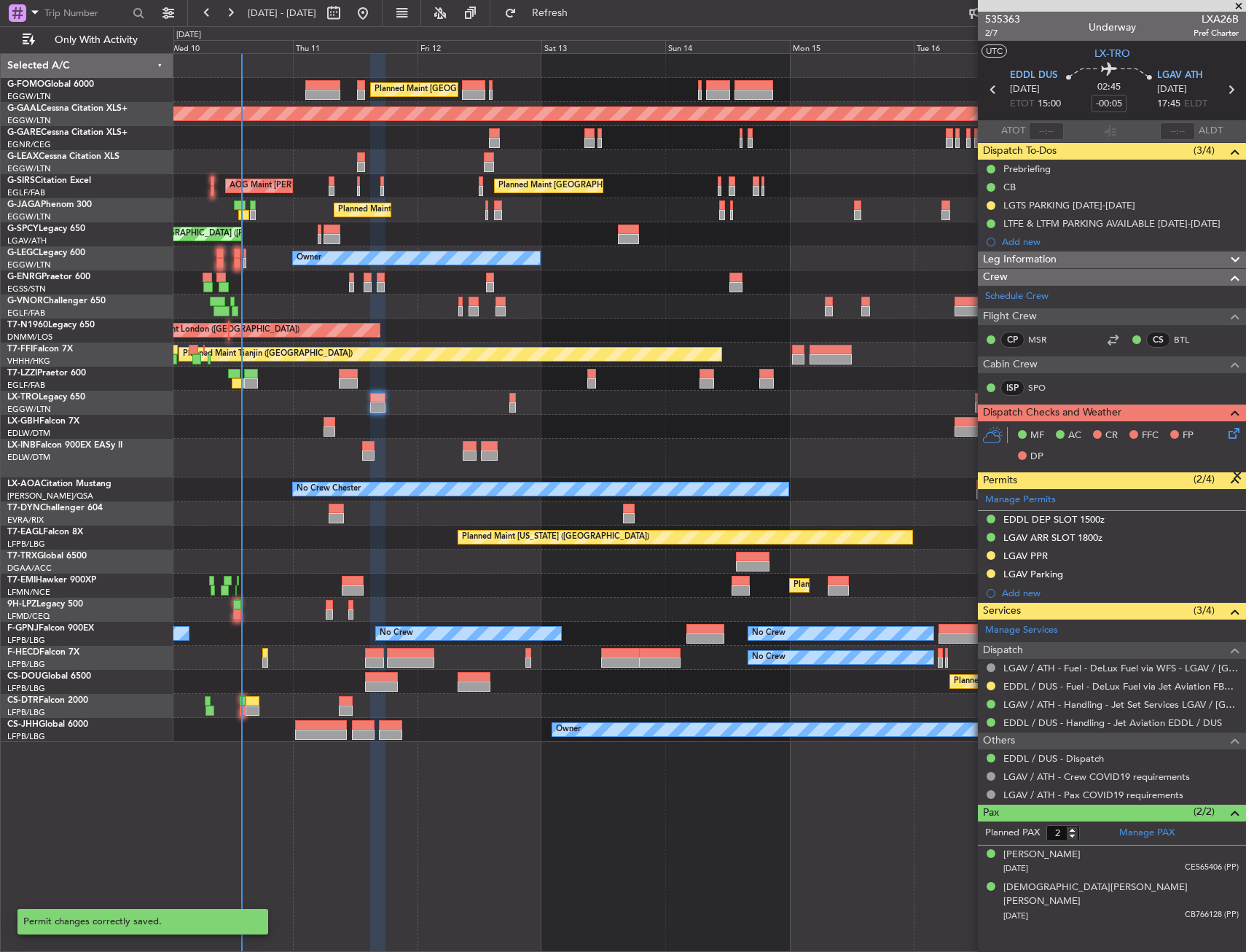
scroll to position [0, 0]
click at [989, 574] on button at bounding box center [991, 574] width 9 height 9
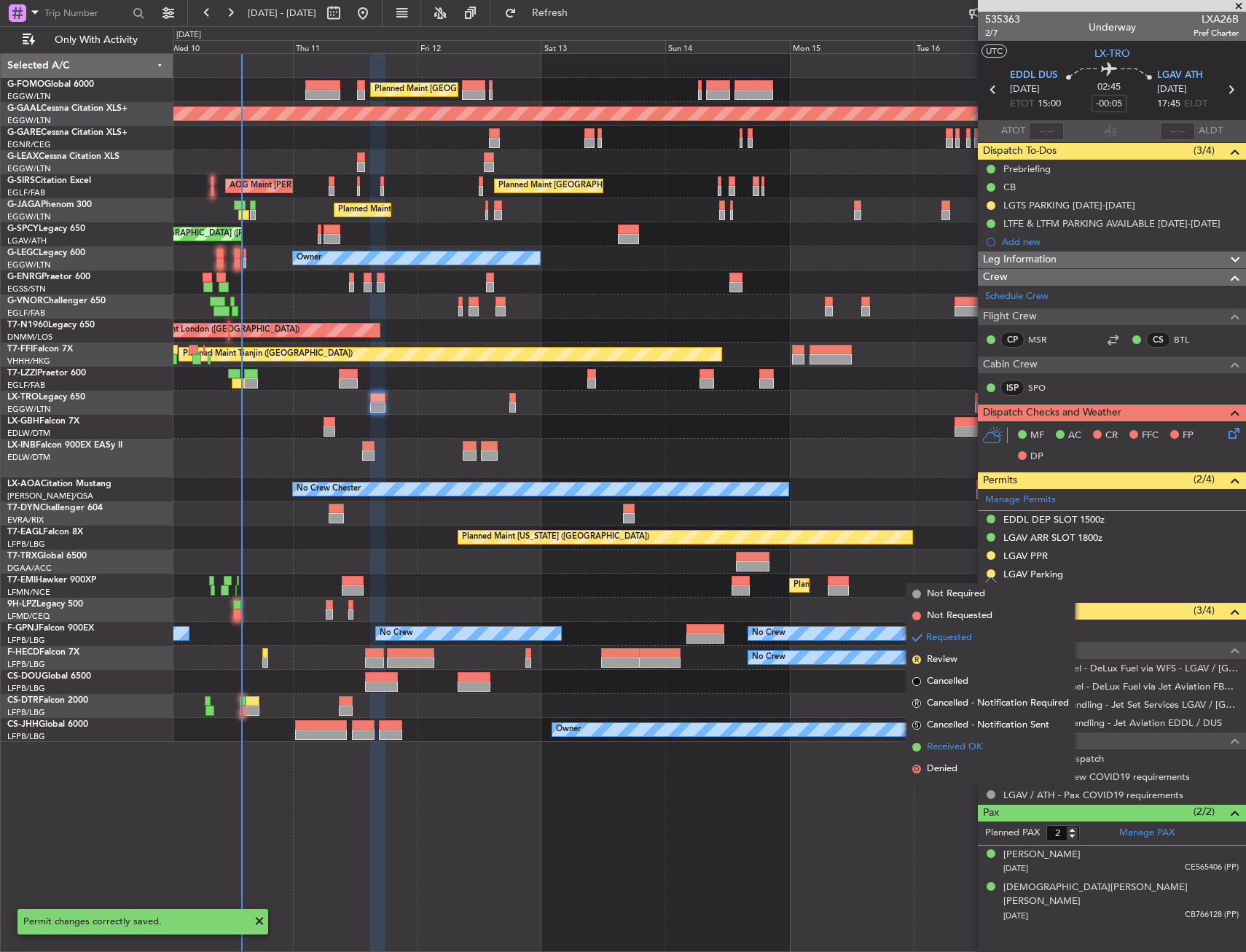
click at [964, 743] on span "Received OK" at bounding box center [955, 747] width 55 height 14
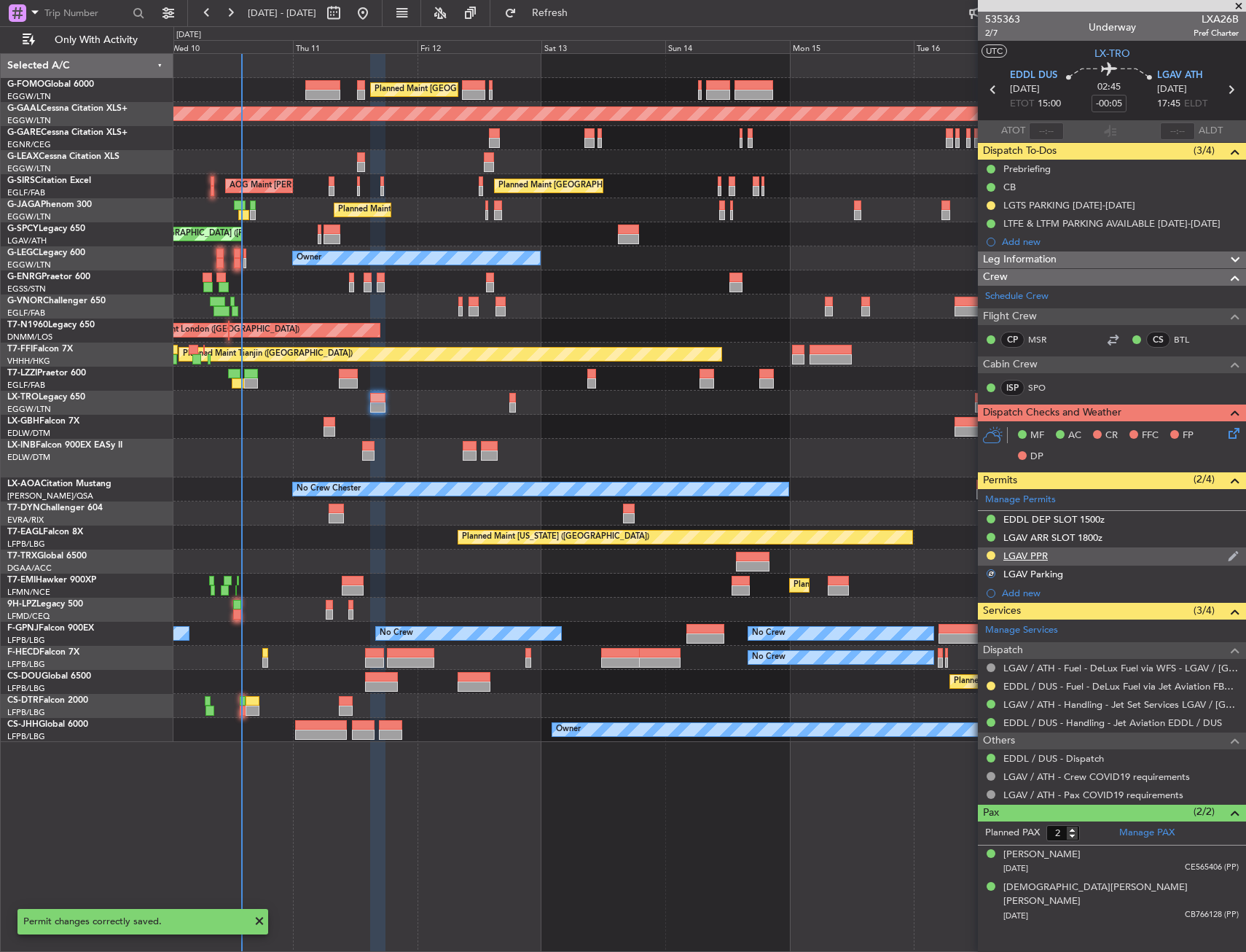
click at [1065, 560] on div "LGAV PPR" at bounding box center [1112, 556] width 268 height 18
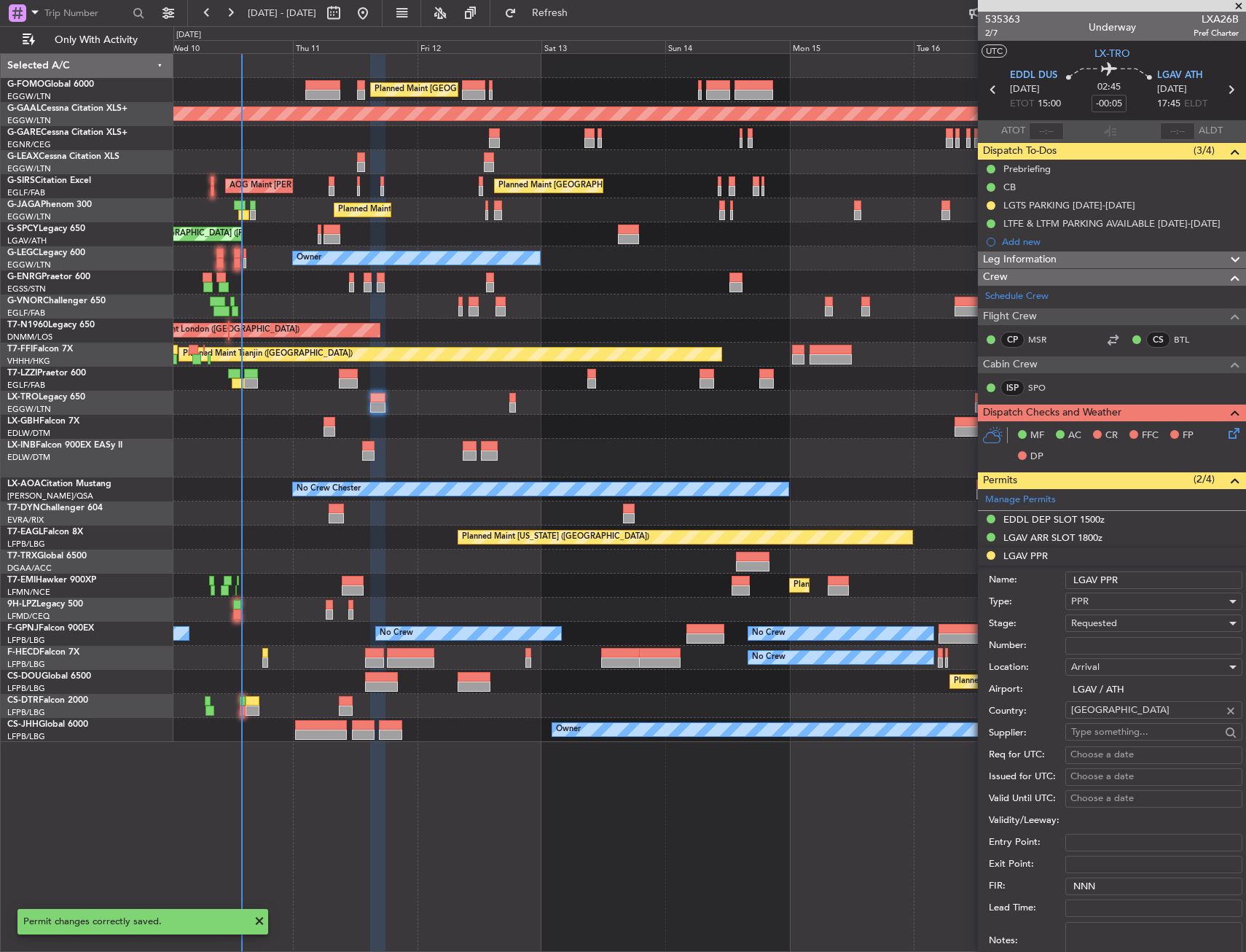
click at [1104, 642] on input "Number:" at bounding box center [1154, 645] width 177 height 18
paste input "LGAV03860100925/1109251800/1209251800"
type input "LGAV03860100925/1109251800/1209251800"
click at [1106, 622] on span "Requested" at bounding box center [1094, 622] width 46 height 13
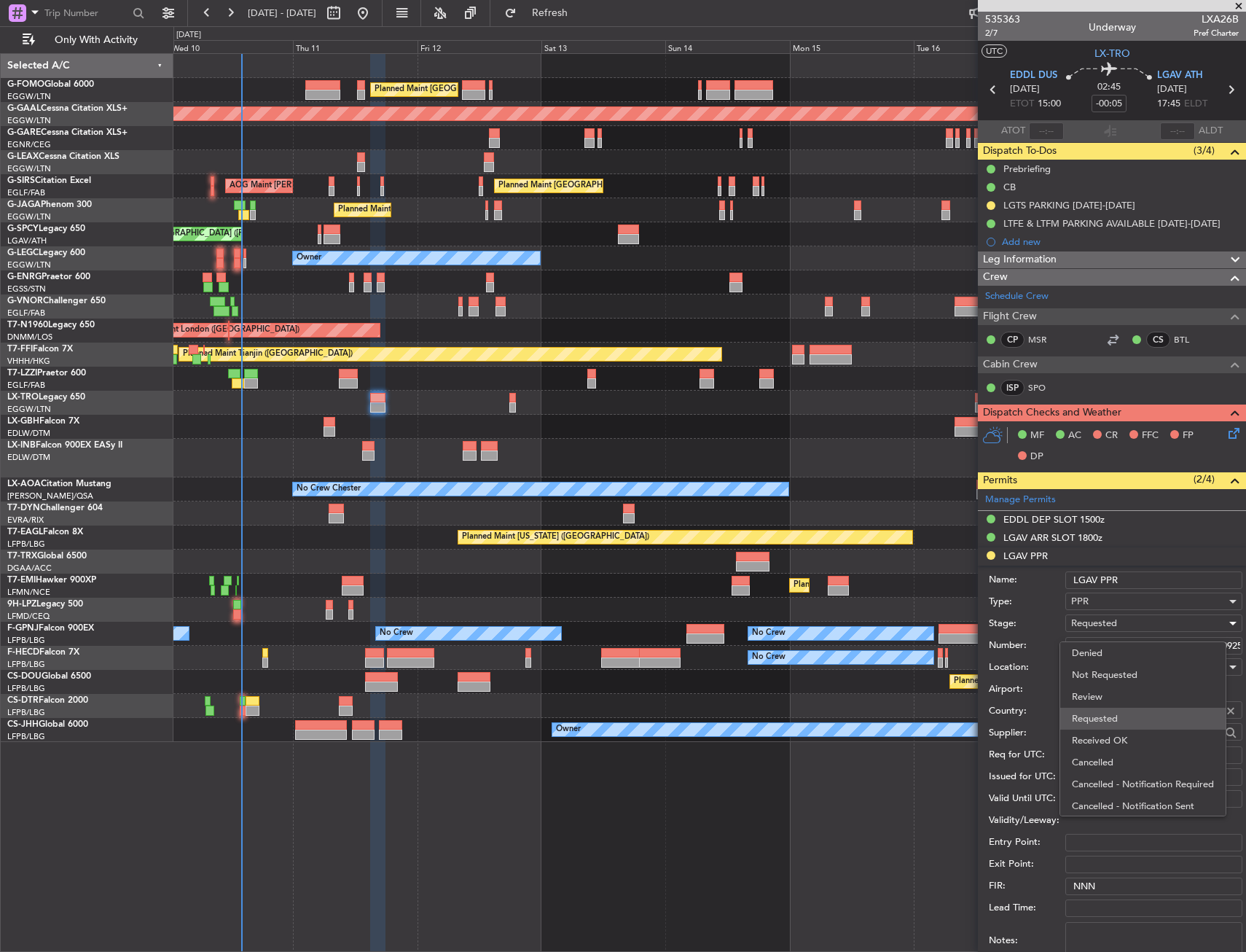
scroll to position [7, 0]
click at [1108, 732] on span "Received OK" at bounding box center [1149, 734] width 153 height 22
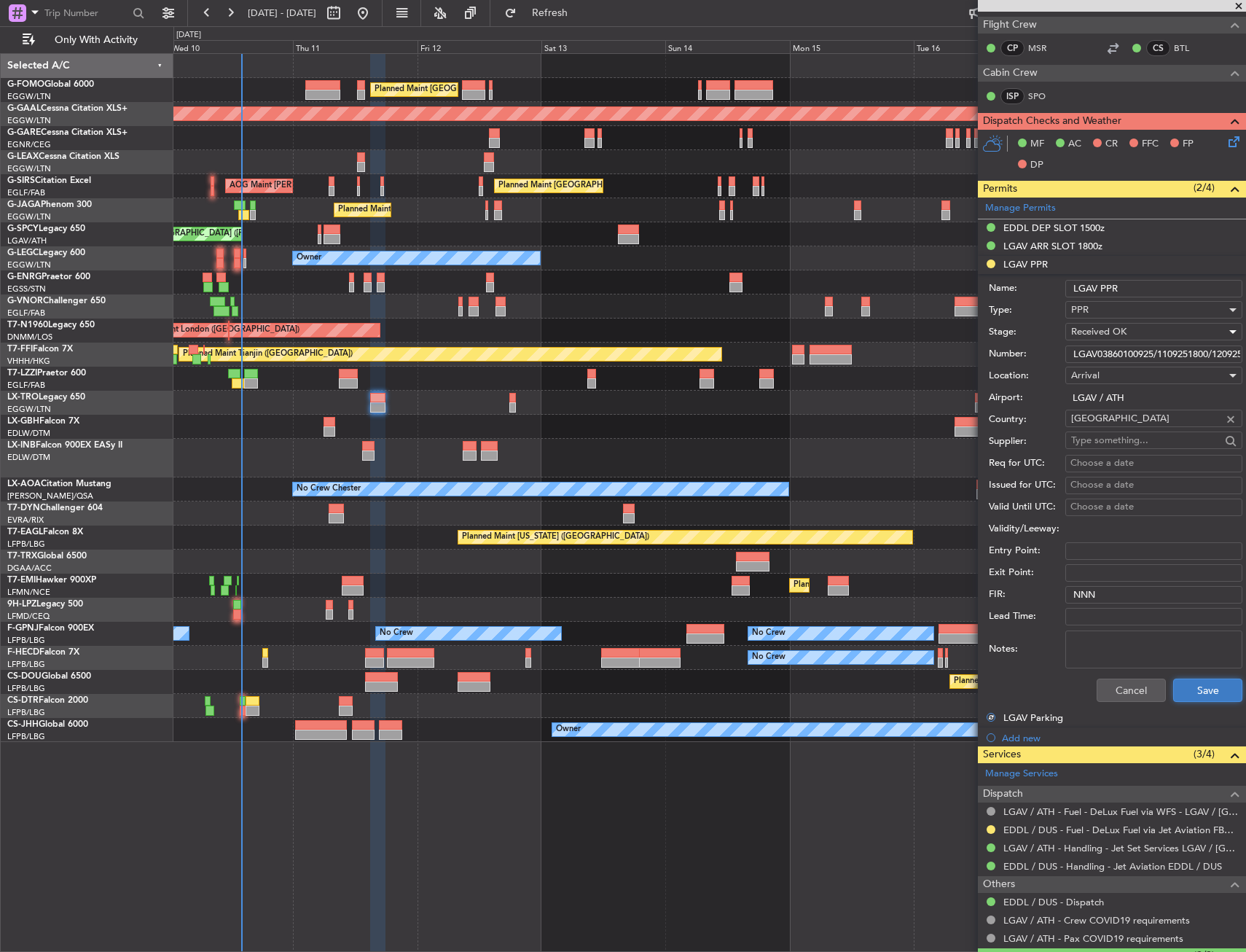
click at [1190, 688] on button "Save" at bounding box center [1208, 689] width 69 height 23
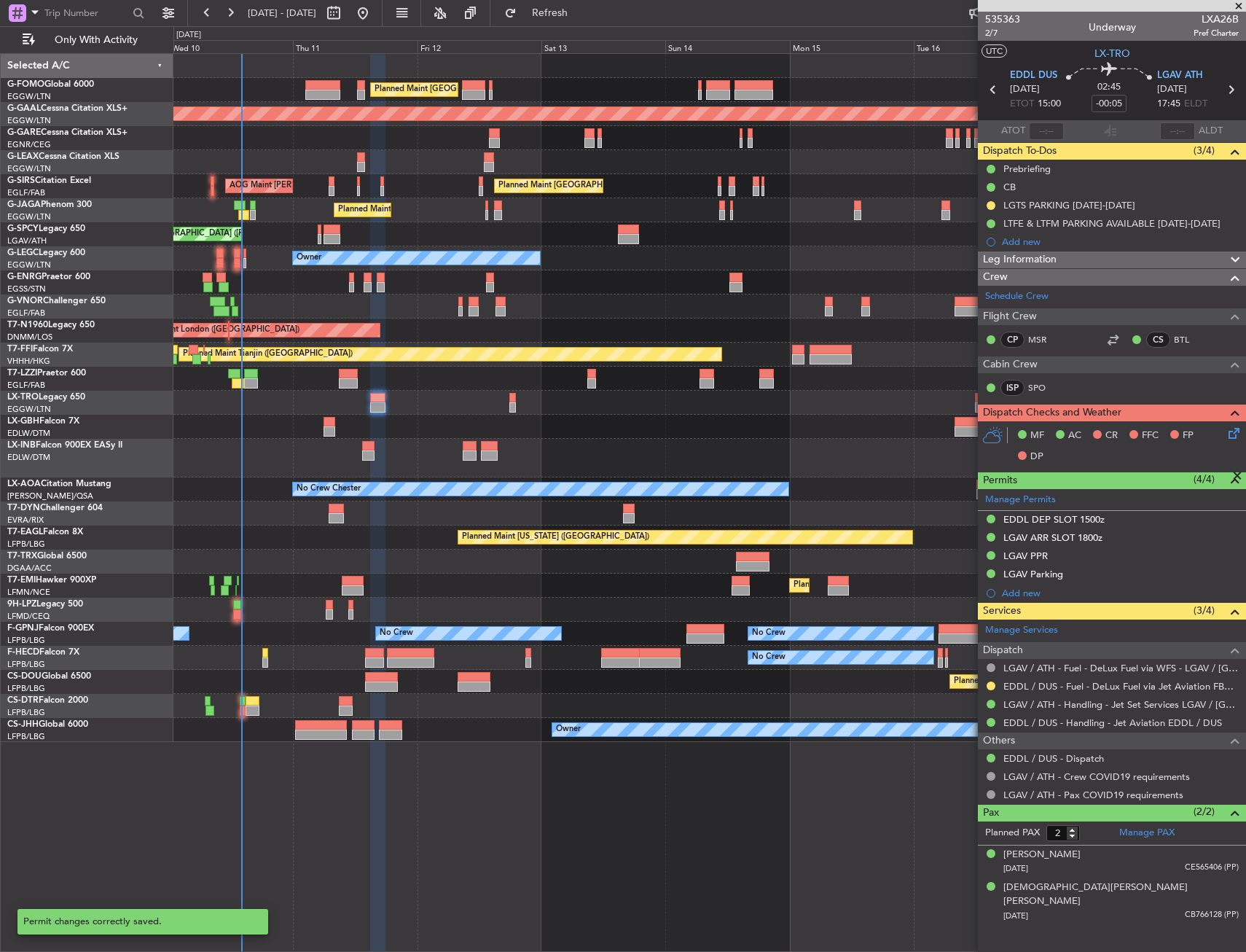
scroll to position [0, 0]
click at [1237, 74] on section "EDDL DUS [DATE] ETOT 15:00 02:45 -00:05 LGAV ATH [DATE] 17:45 ELDT" at bounding box center [1112, 92] width 268 height 58
click at [1226, 84] on icon at bounding box center [1231, 89] width 19 height 19
type input "+00:15"
type input "0"
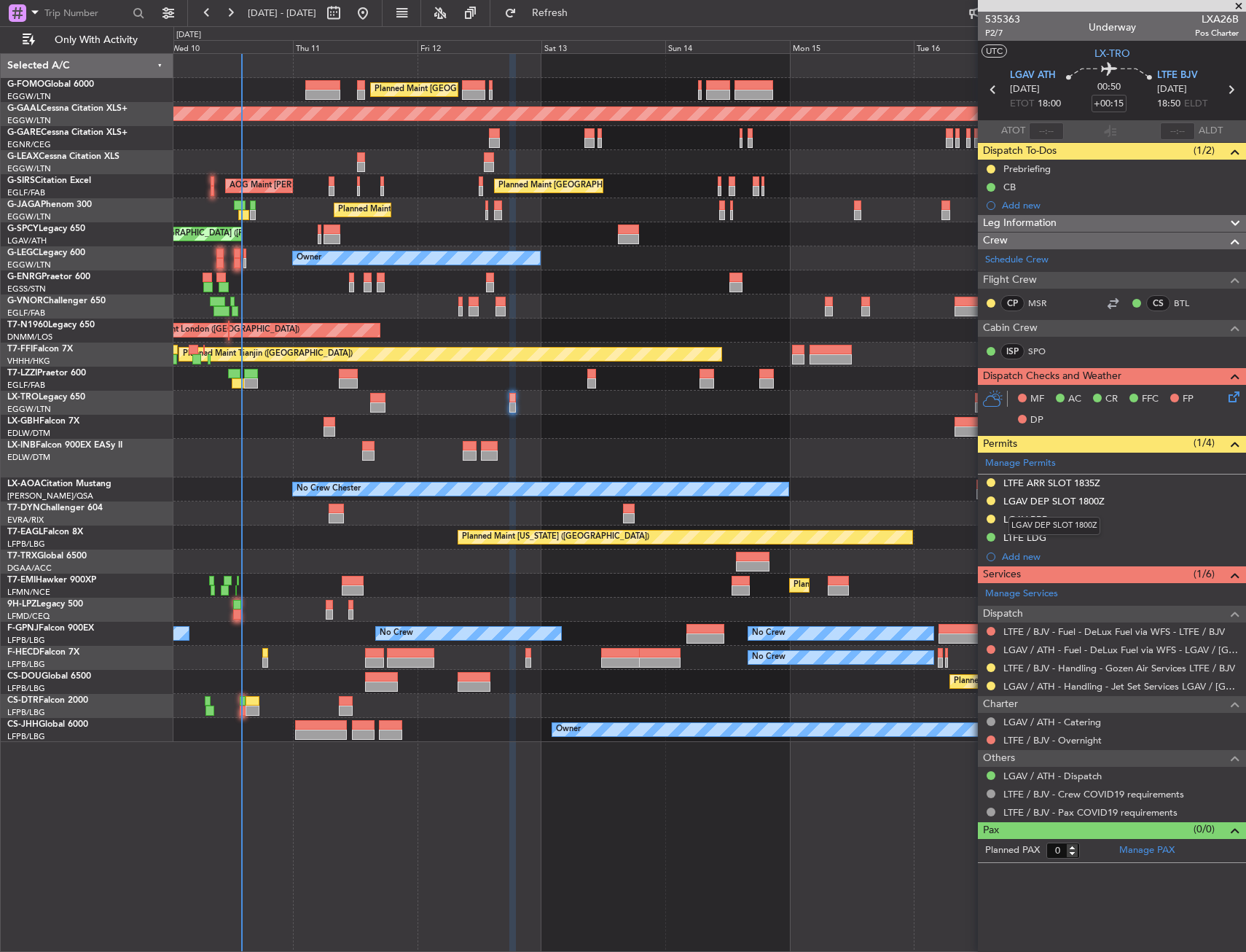
drag, startPoint x: 1057, startPoint y: 500, endPoint x: 1071, endPoint y: 534, distance: 36.8
click at [1057, 500] on div "LGAV DEP SLOT 1800Z" at bounding box center [1053, 501] width 101 height 13
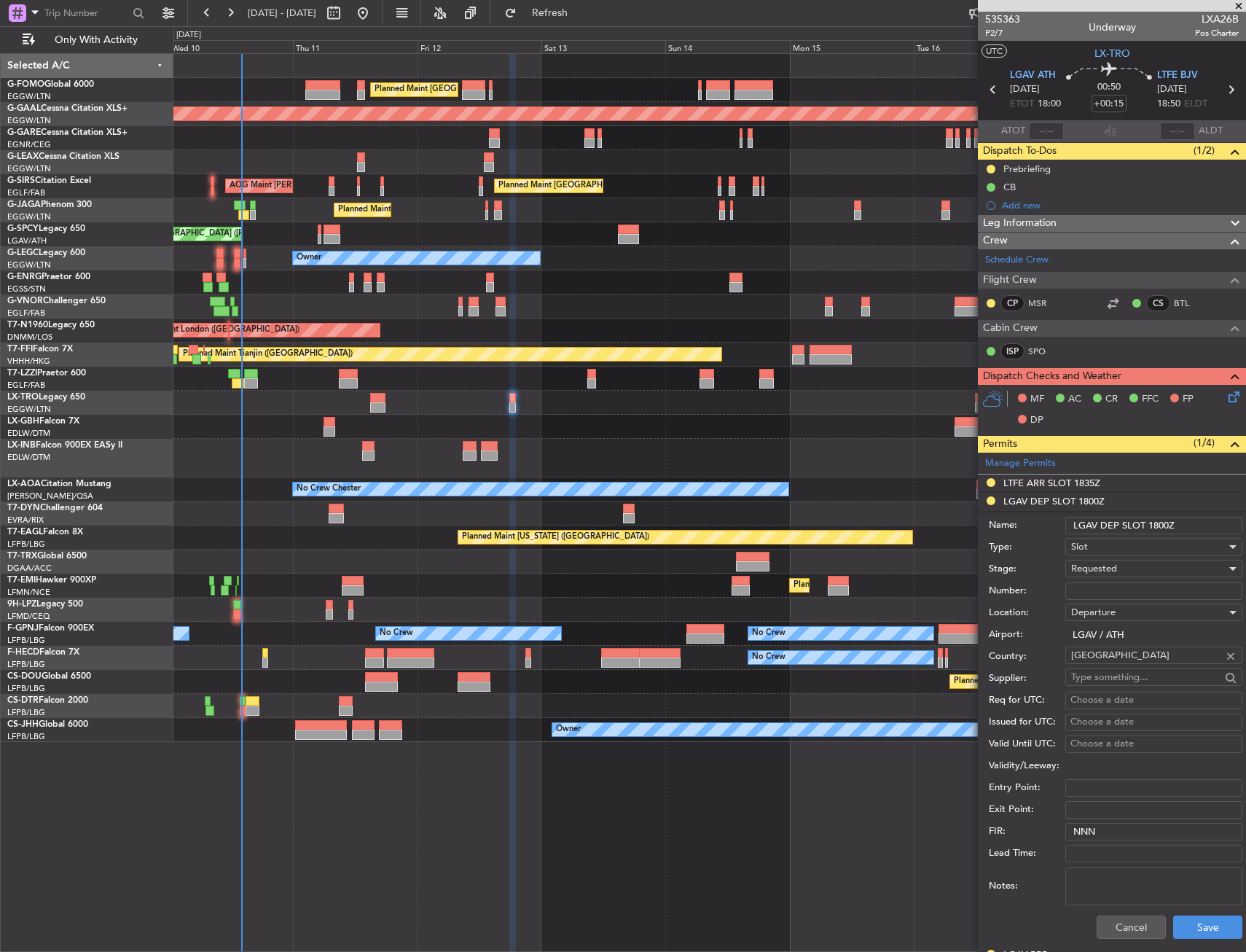
click at [1098, 594] on input "Number:" at bounding box center [1154, 591] width 177 height 18
paste input "LGAVDJST501500"
type input "LGAVDJST501500"
click at [1102, 577] on div "Requested" at bounding box center [1149, 568] width 155 height 22
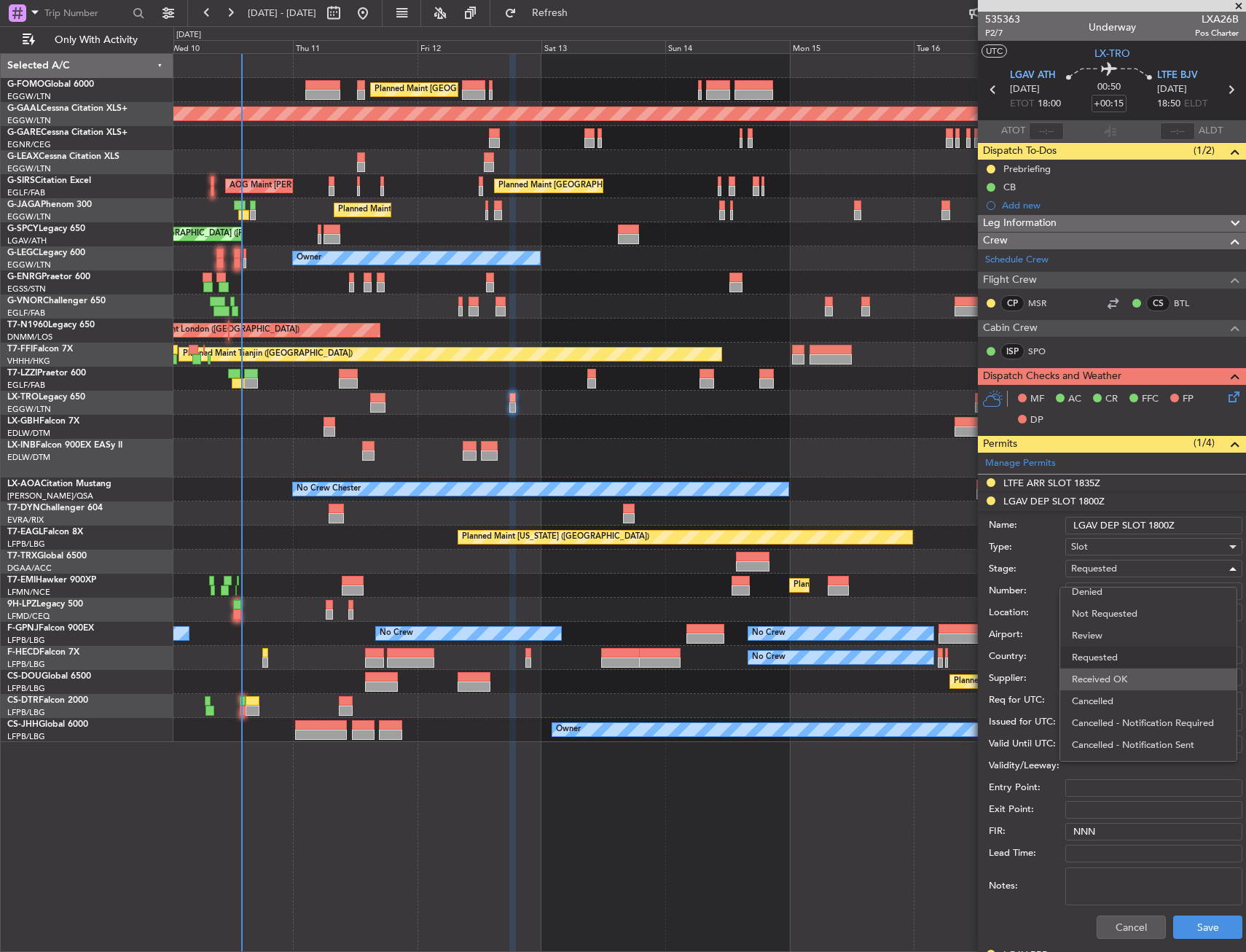
click at [1112, 678] on span "Received OK" at bounding box center [1149, 679] width 153 height 22
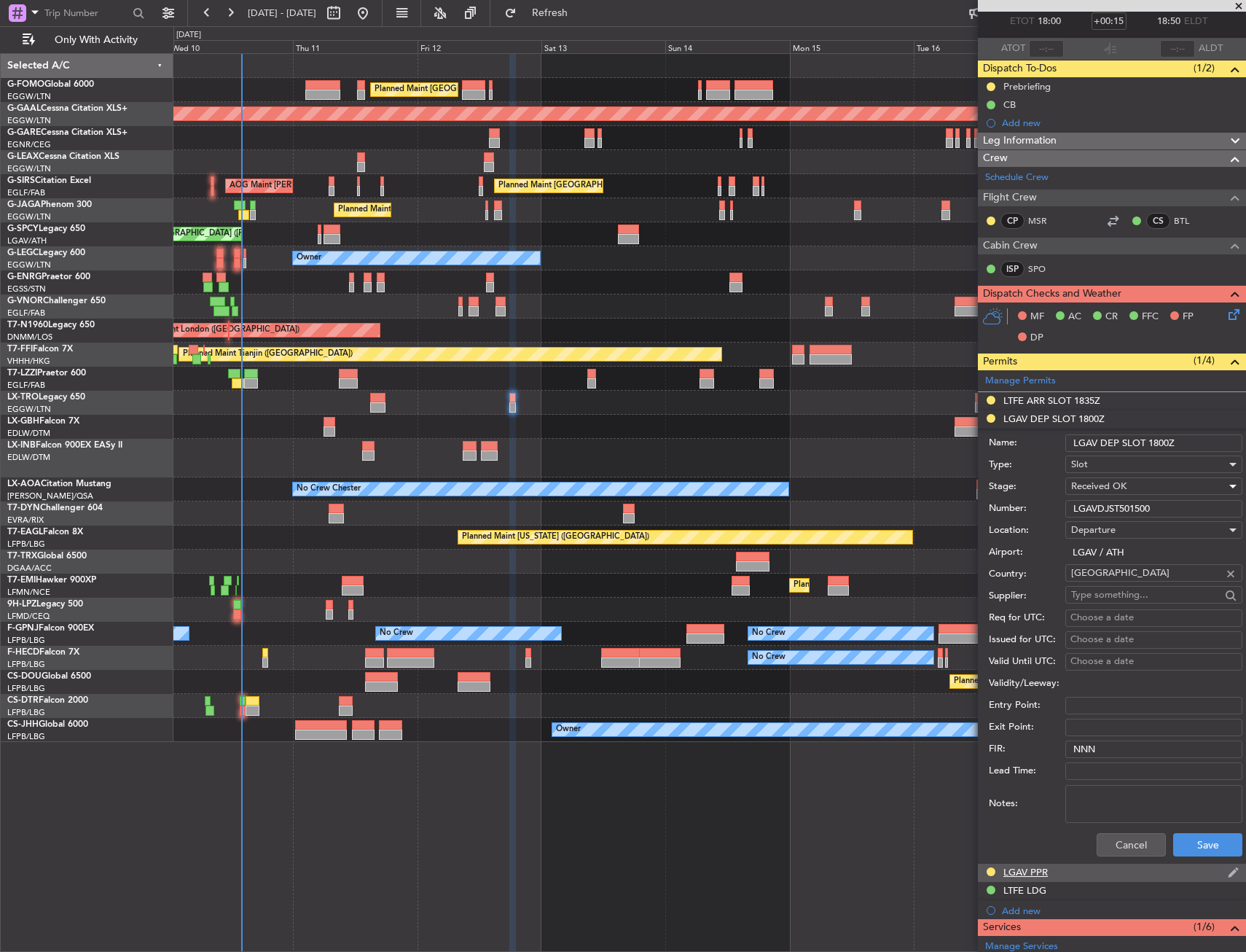
scroll to position [219, 0]
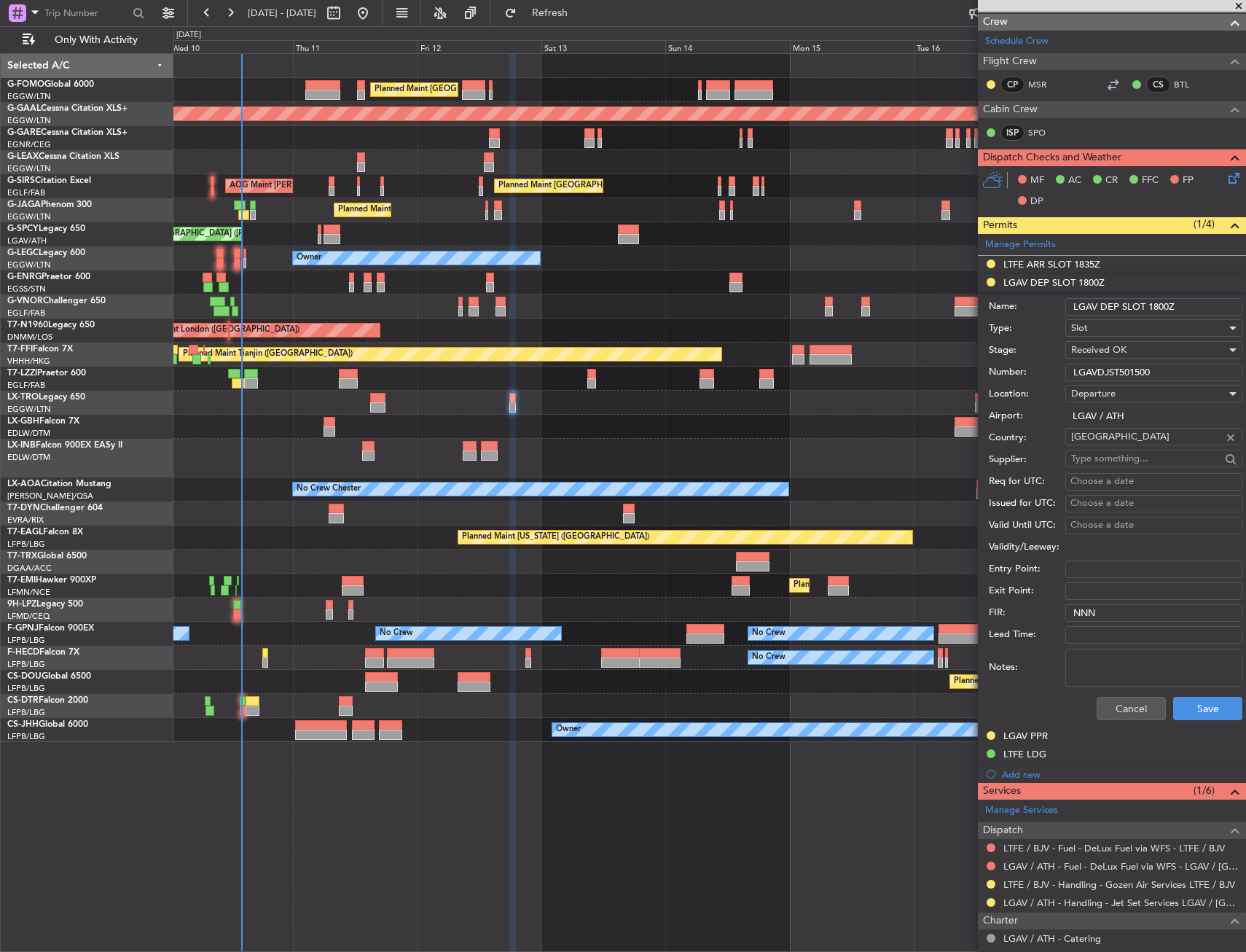
click at [1186, 695] on div "Cancel Save" at bounding box center [1116, 708] width 254 height 38
click at [1191, 701] on button "Save" at bounding box center [1208, 707] width 69 height 23
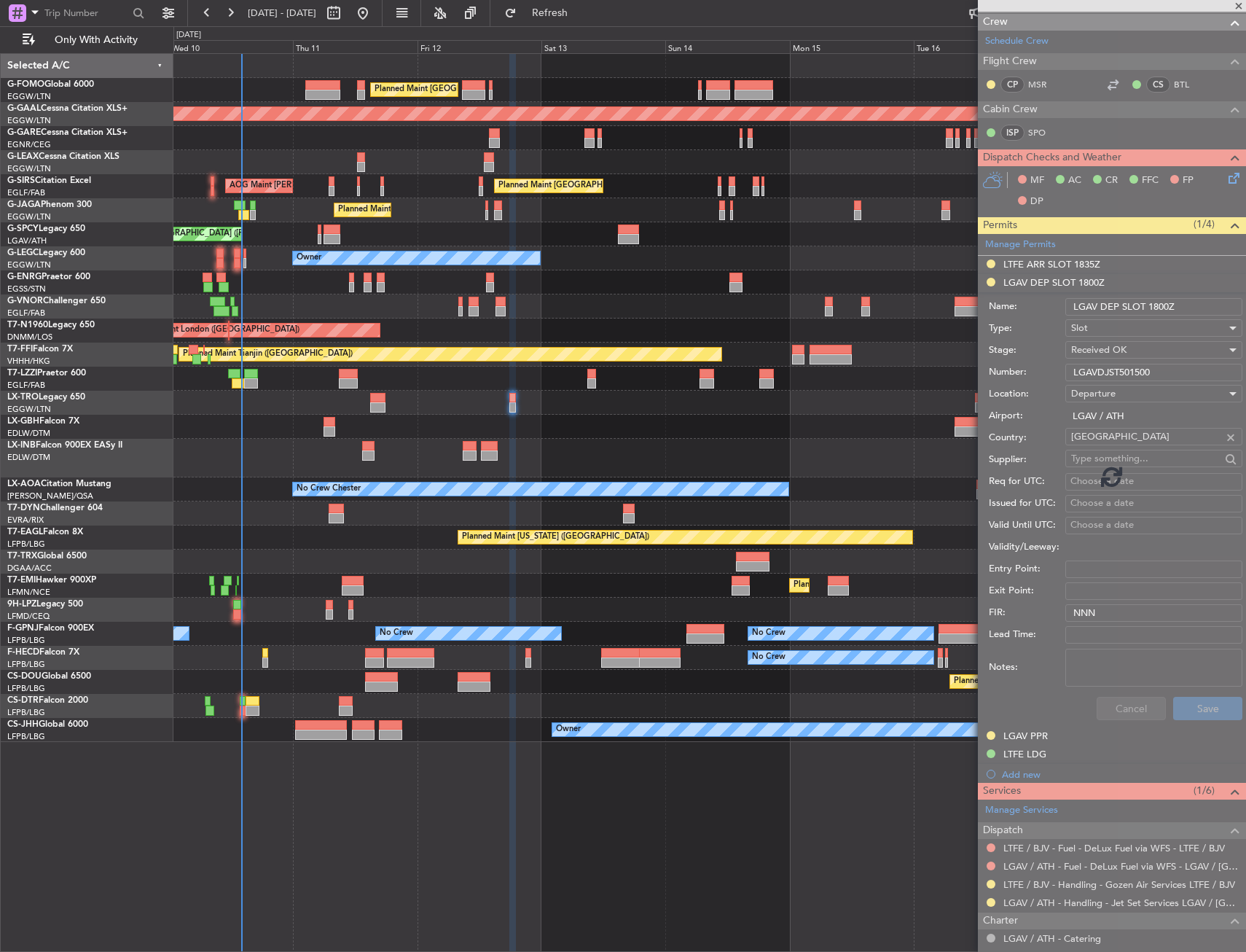
scroll to position [0, 0]
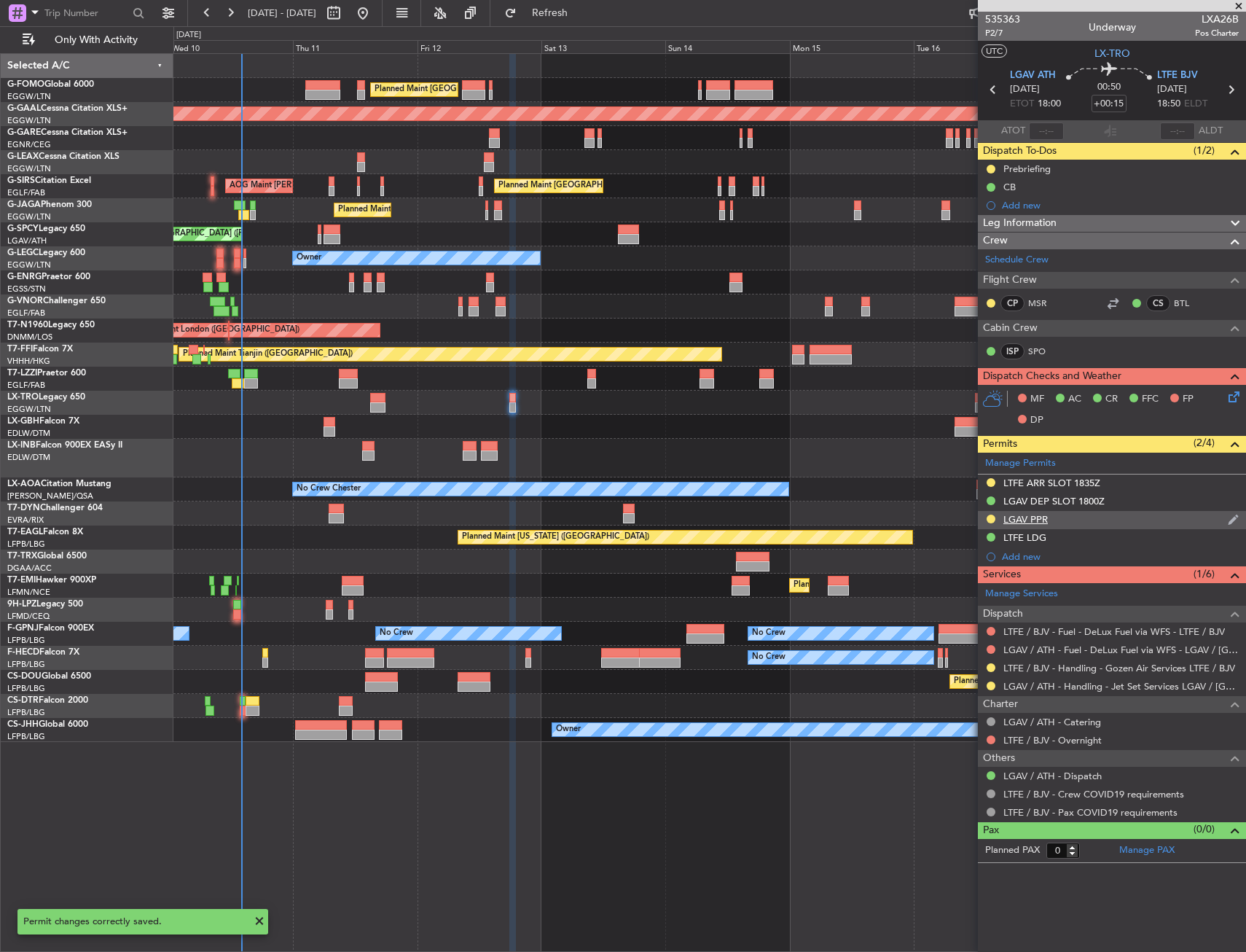
click at [1051, 520] on div "LGAV PPR" at bounding box center [1112, 519] width 268 height 18
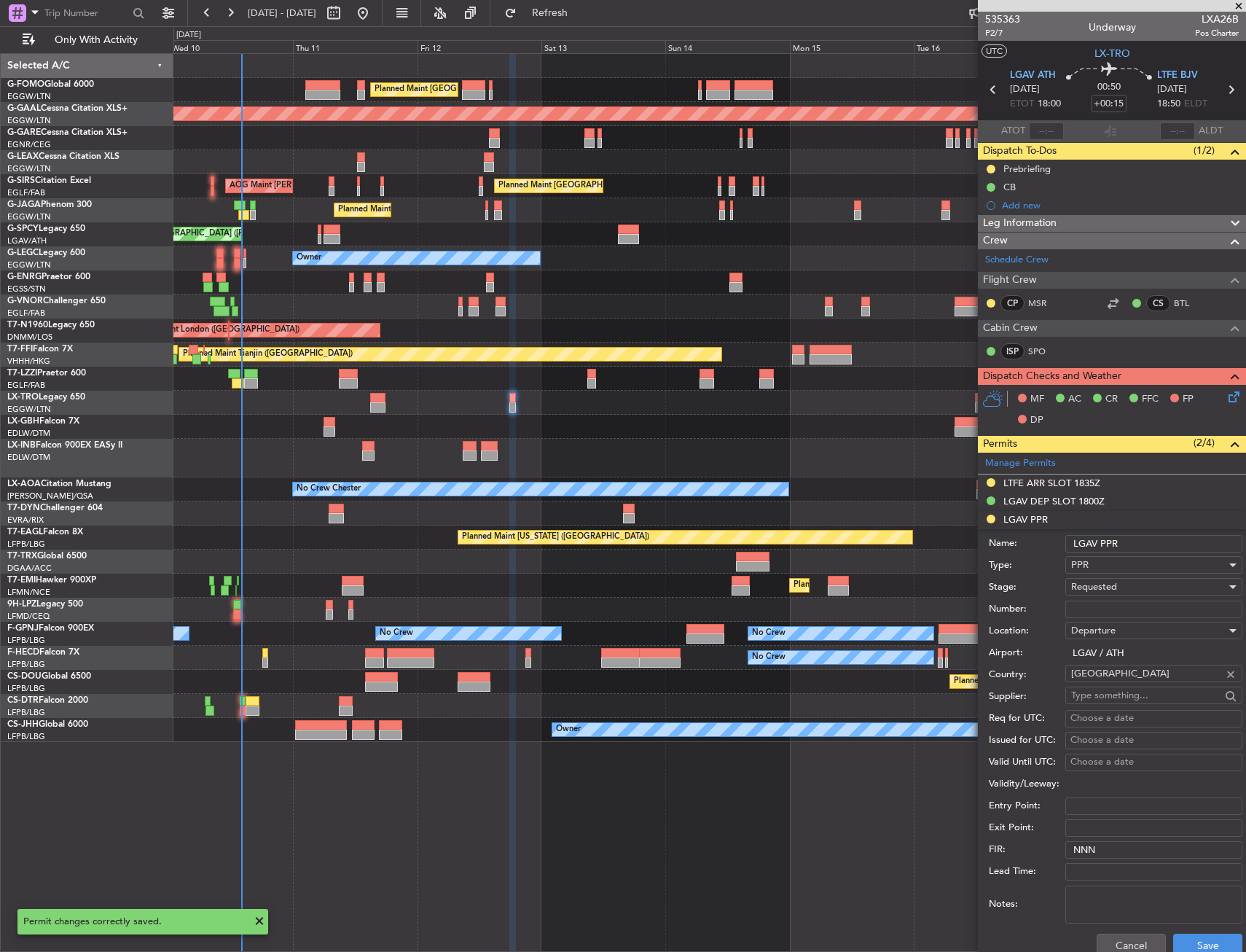
click at [1084, 605] on input "Number:" at bounding box center [1154, 609] width 177 height 18
paste input "LGAV03860100925/1109251800/1209251800"
type input "LGAV03860100925/1109251800/1209251800"
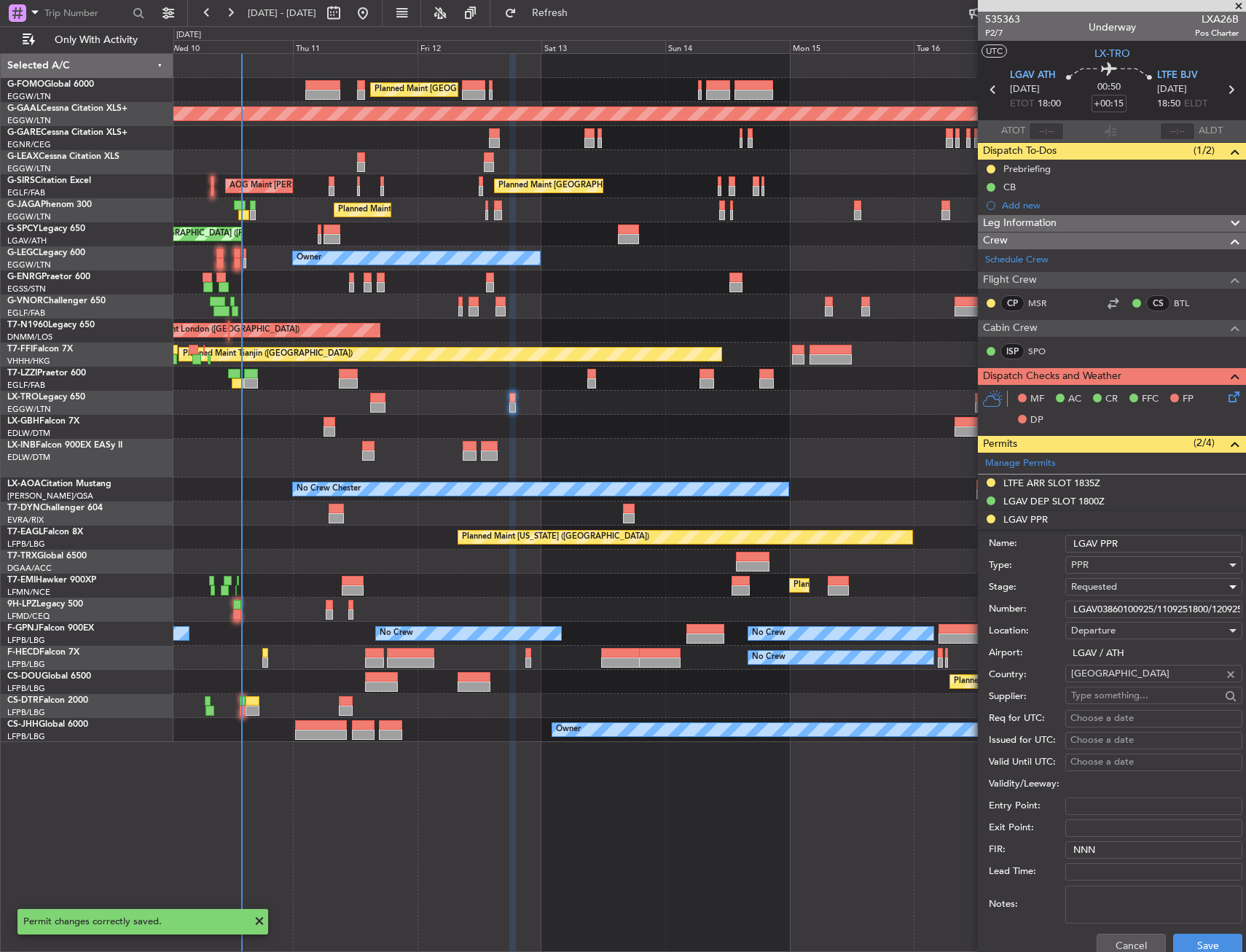
click at [1105, 581] on span "Requested" at bounding box center [1094, 586] width 46 height 13
click at [1128, 694] on span "Received OK" at bounding box center [1149, 698] width 153 height 22
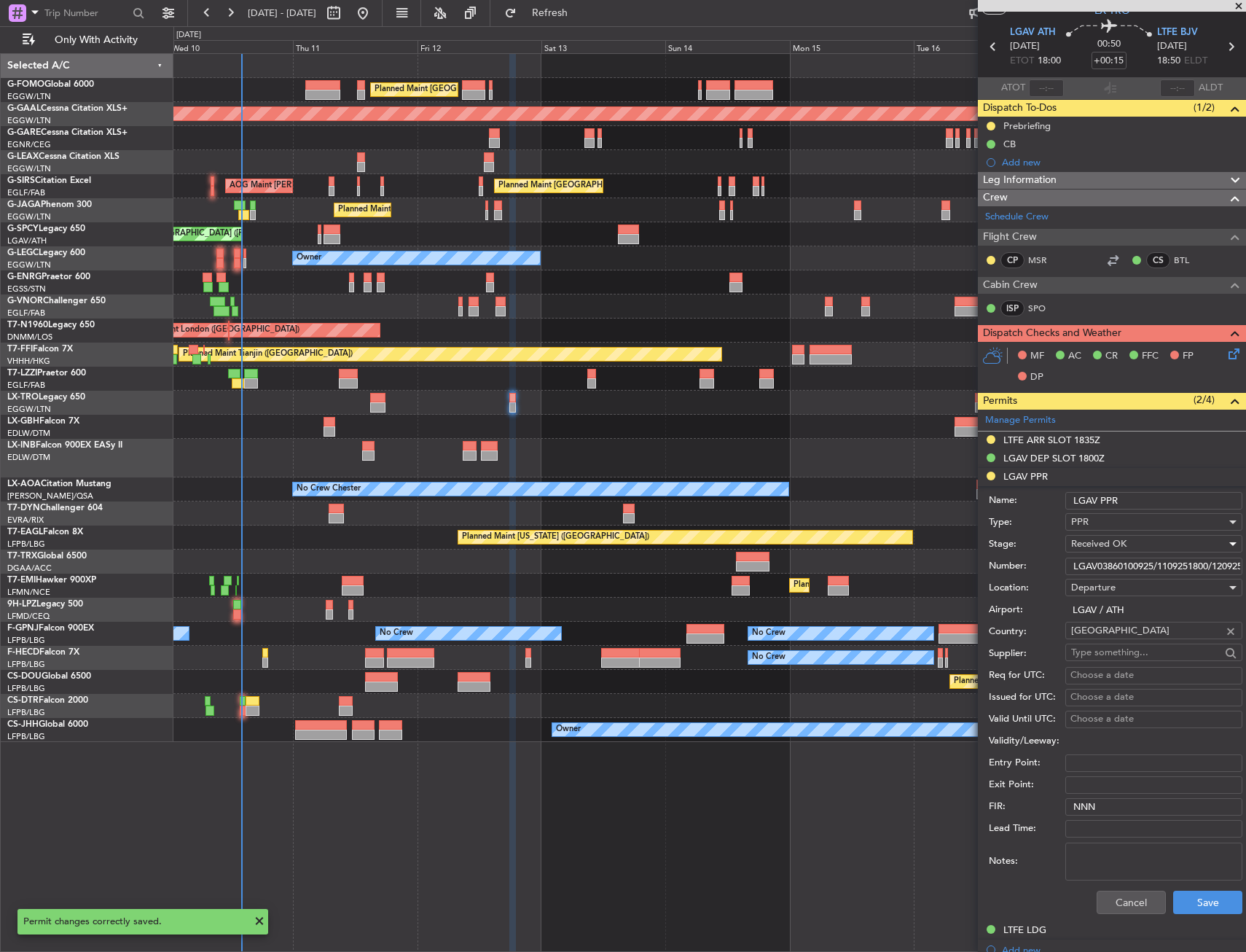
scroll to position [146, 0]
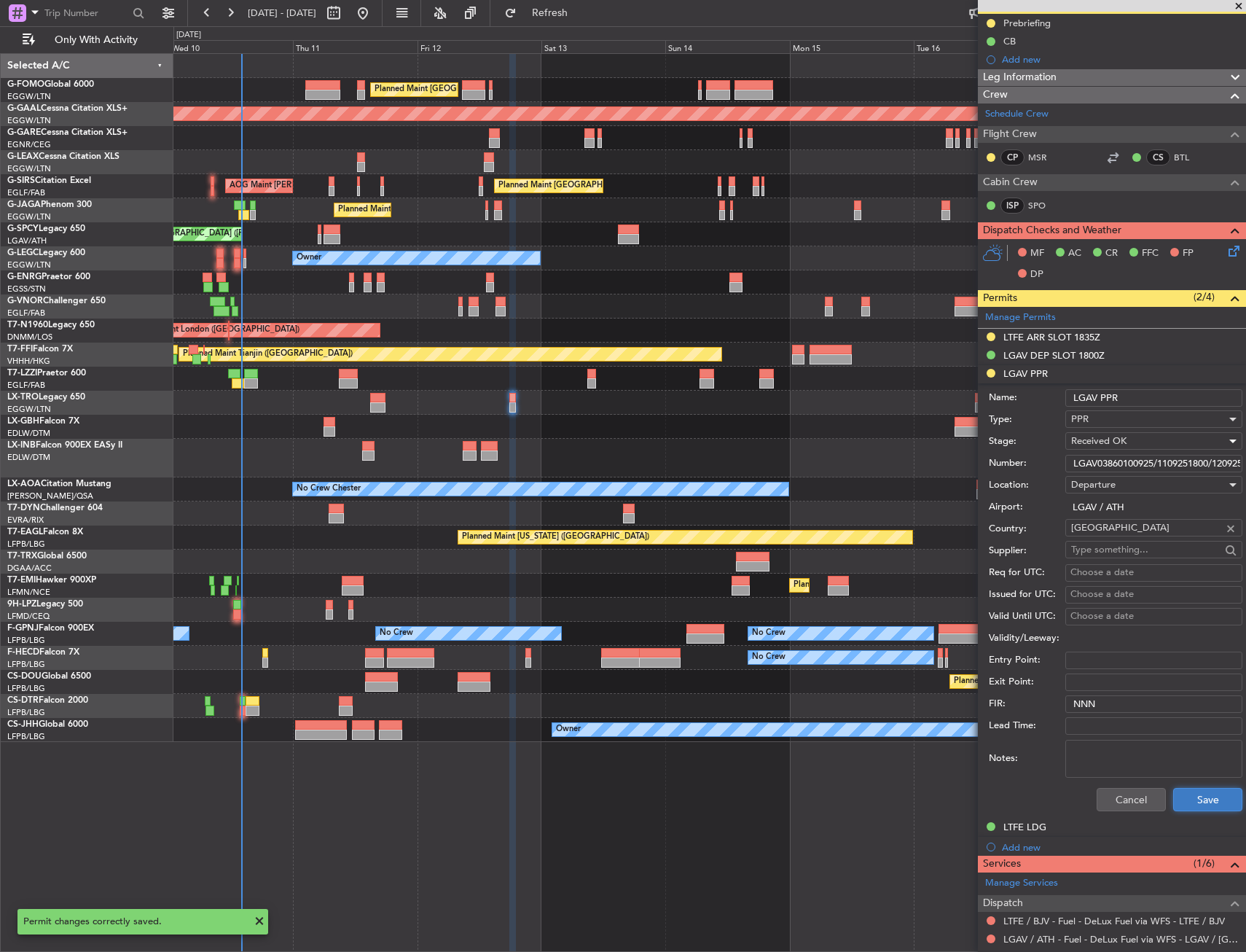
click at [1206, 798] on button "Save" at bounding box center [1208, 799] width 69 height 23
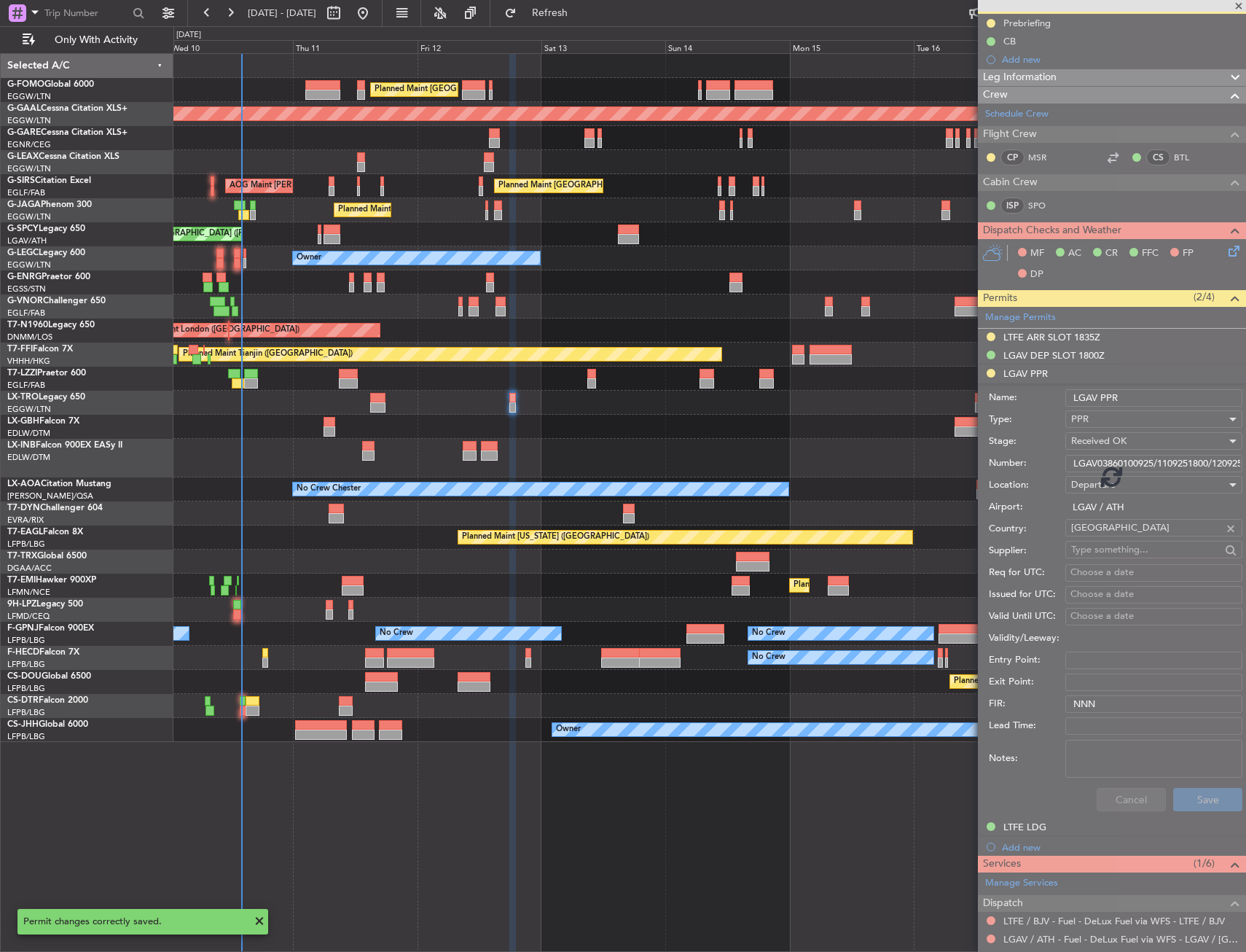
click at [1206, 802] on div at bounding box center [1112, 476] width 268 height 952
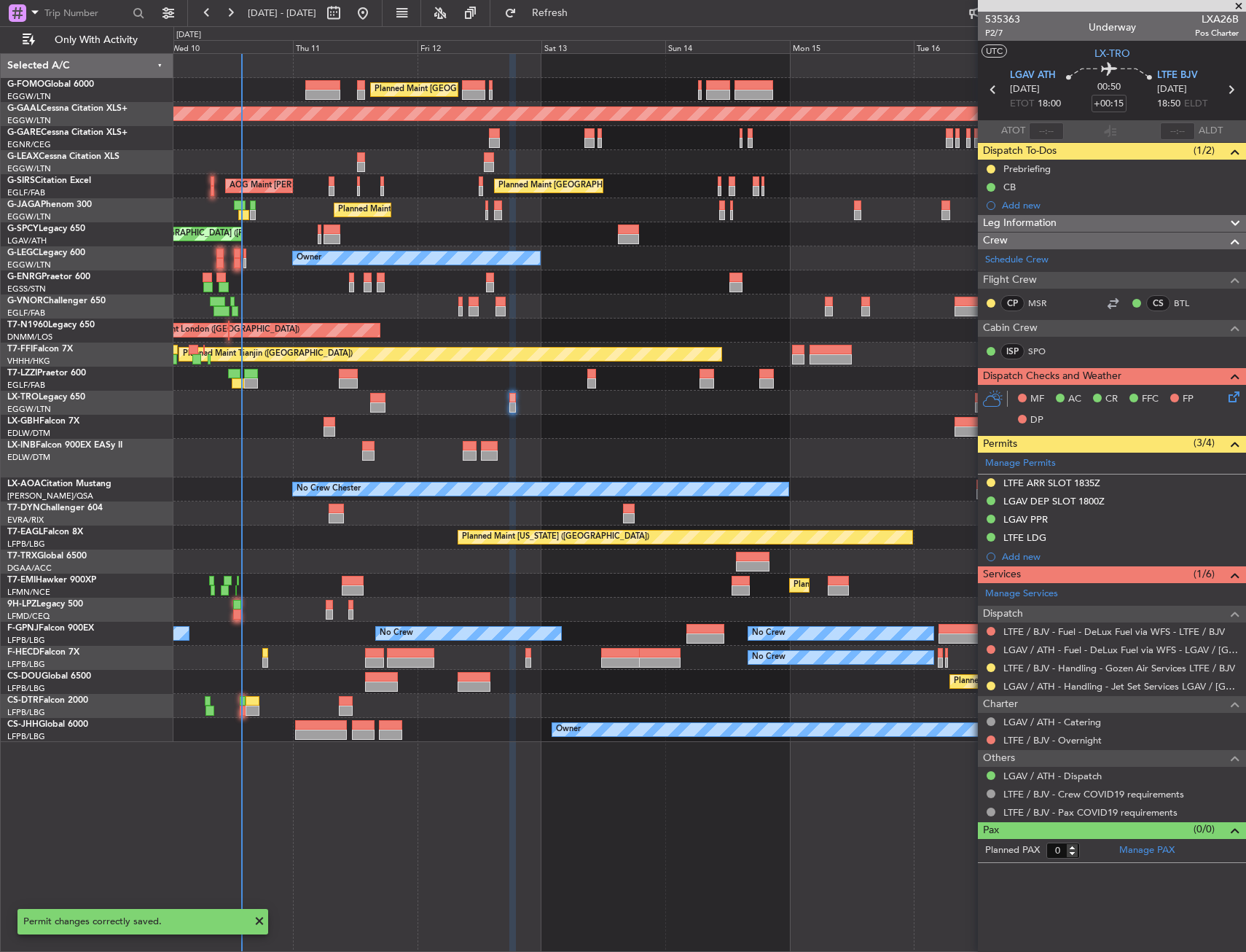
click at [608, 835] on div "Planned Maint [GEOGRAPHIC_DATA] ([GEOGRAPHIC_DATA]) Planned [GEOGRAPHIC_DATA] U…" at bounding box center [710, 502] width 1073 height 898
drag, startPoint x: 994, startPoint y: 683, endPoint x: 906, endPoint y: 873, distance: 209.4
click at [994, 683] on button at bounding box center [991, 686] width 9 height 9
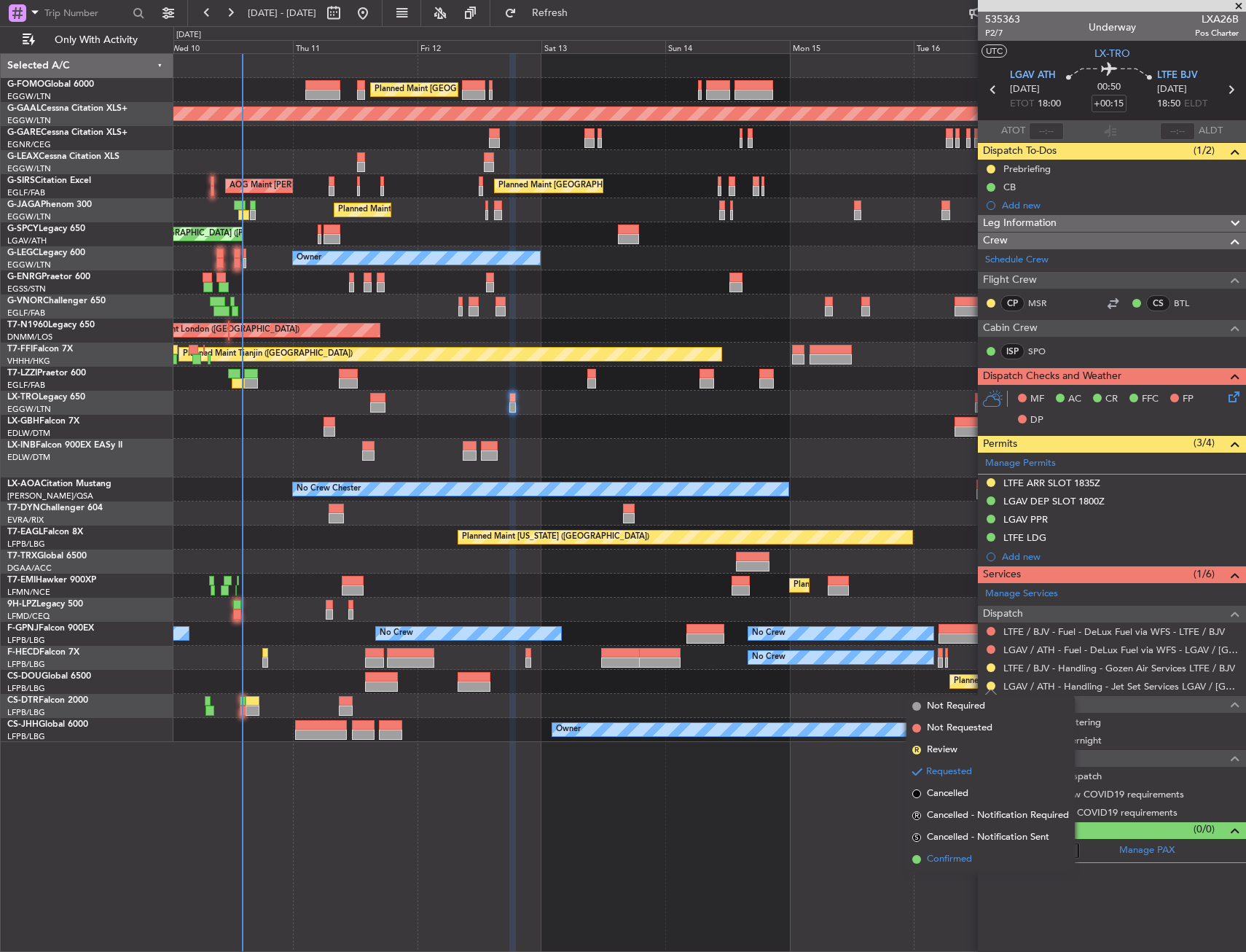
click at [925, 857] on li "Confirmed" at bounding box center [991, 859] width 169 height 22
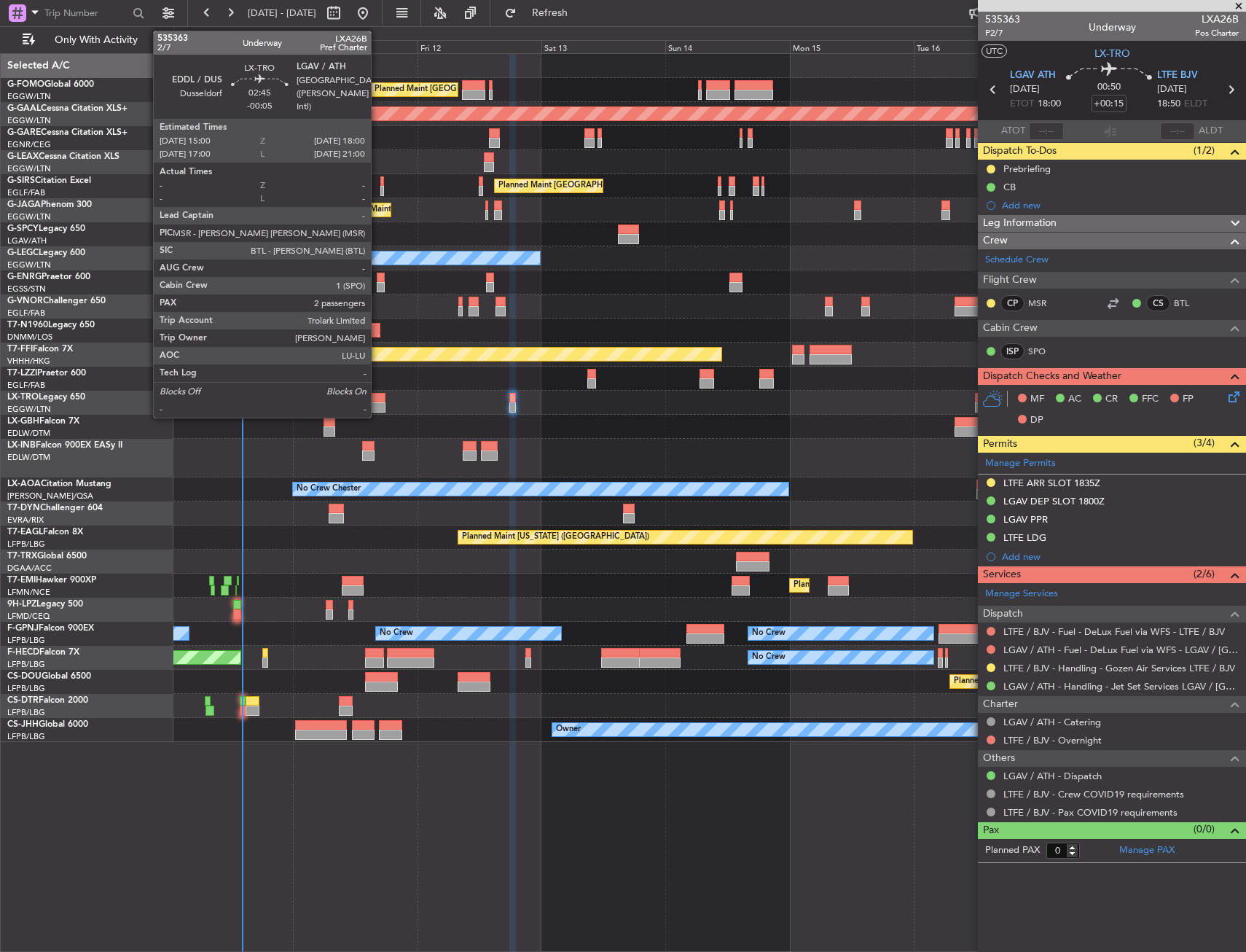
click at [378, 400] on div at bounding box center [378, 398] width 16 height 10
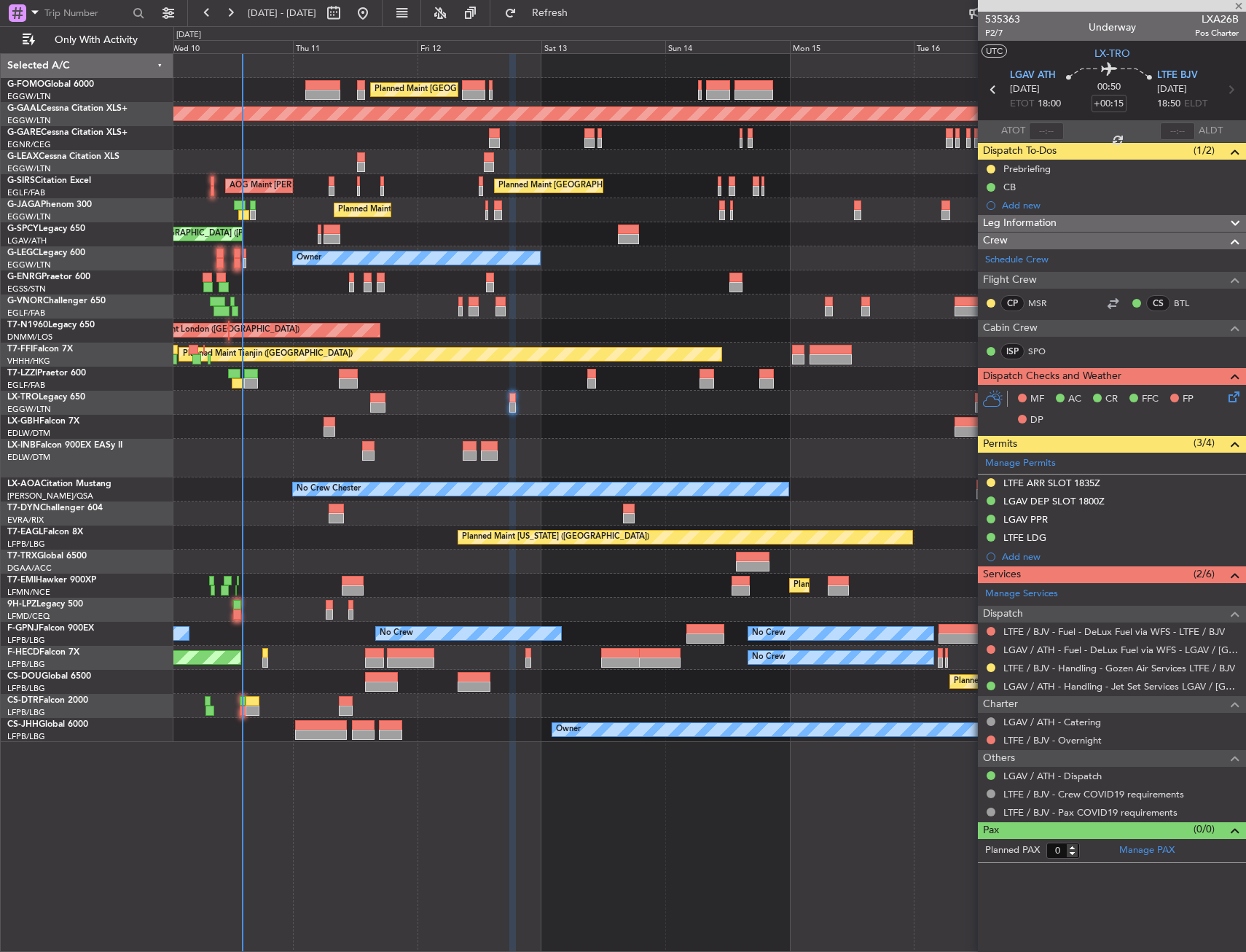
type input "-00:05"
type input "2"
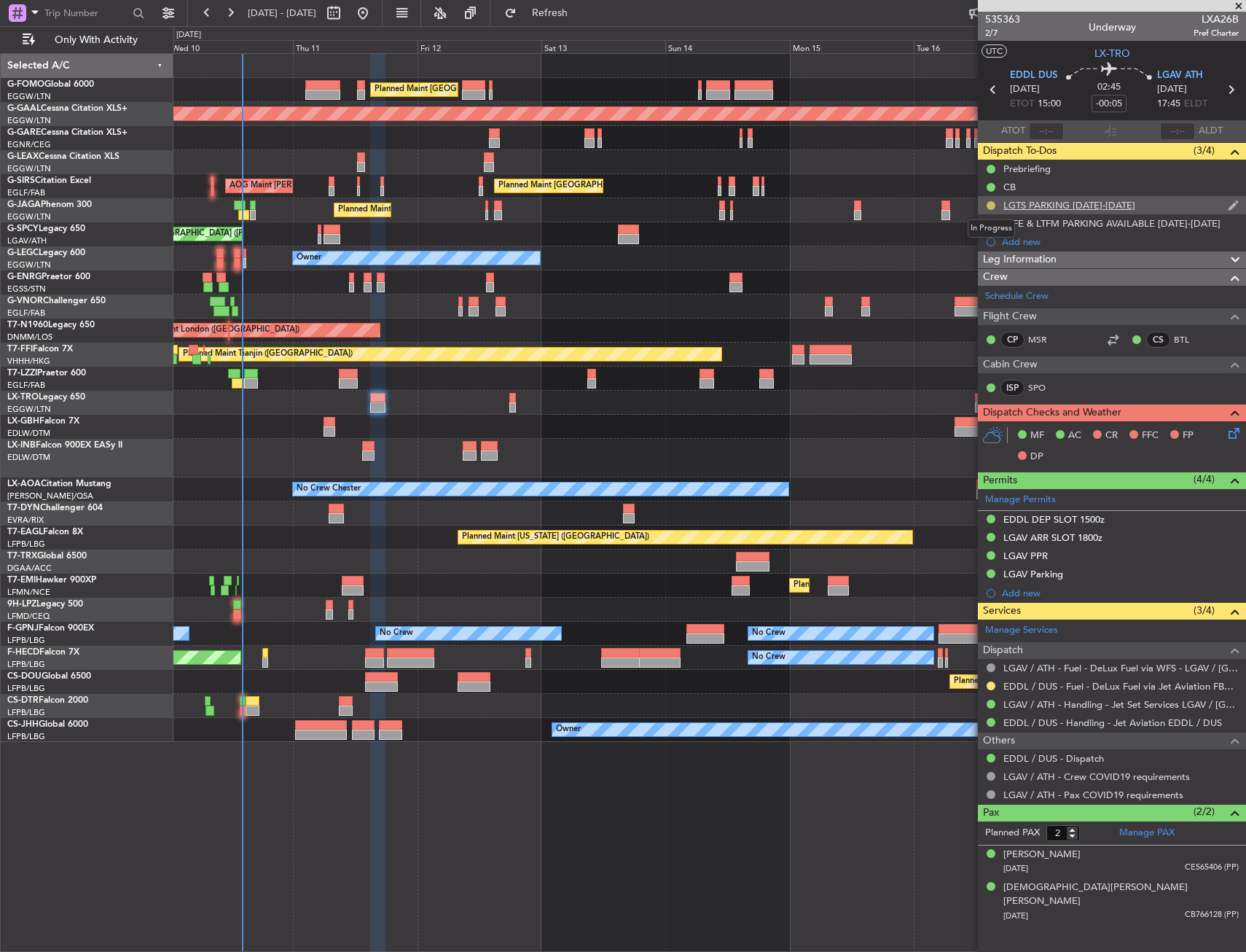
click at [990, 202] on button at bounding box center [991, 205] width 9 height 9
click at [979, 285] on span "Cancelled" at bounding box center [994, 291] width 42 height 14
click at [1079, 204] on div "LGTS PARKING [DATE]-[DATE]" at bounding box center [1069, 205] width 132 height 13
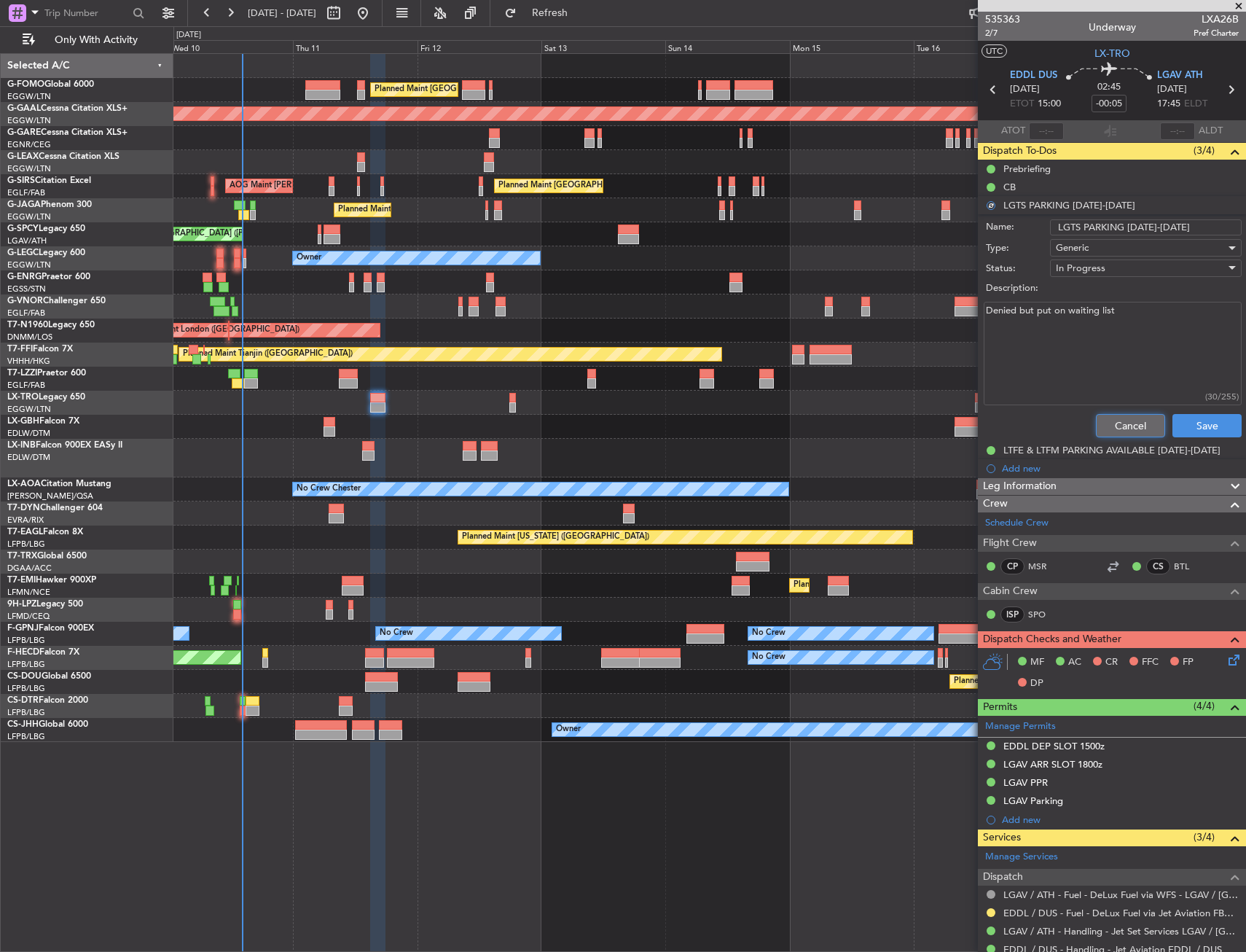
click at [1116, 421] on button "Cancel" at bounding box center [1130, 425] width 69 height 23
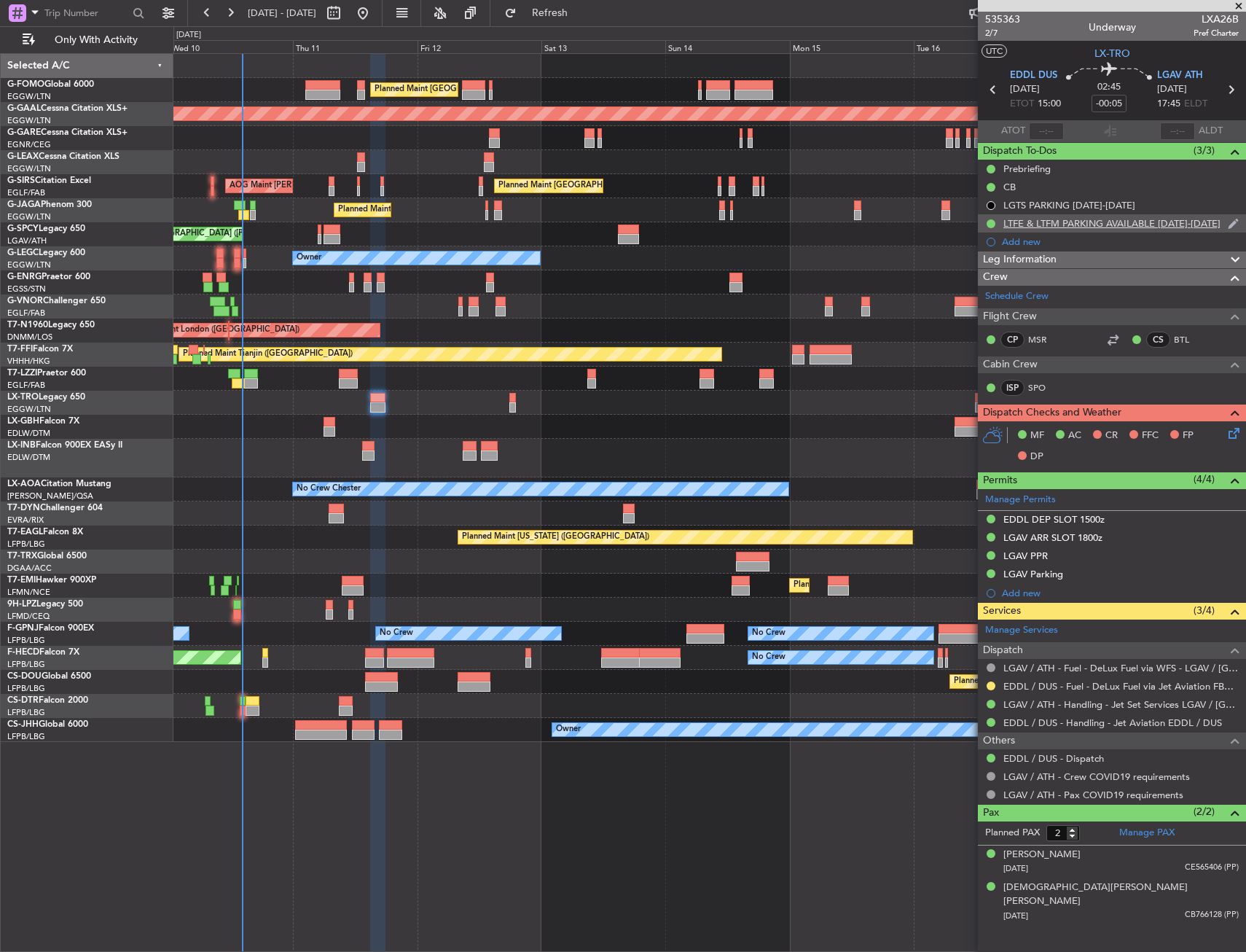
click at [1047, 216] on div "LTFE & LTFM PARKING AVAILABLE [DATE]-[DATE]" at bounding box center [1112, 222] width 268 height 18
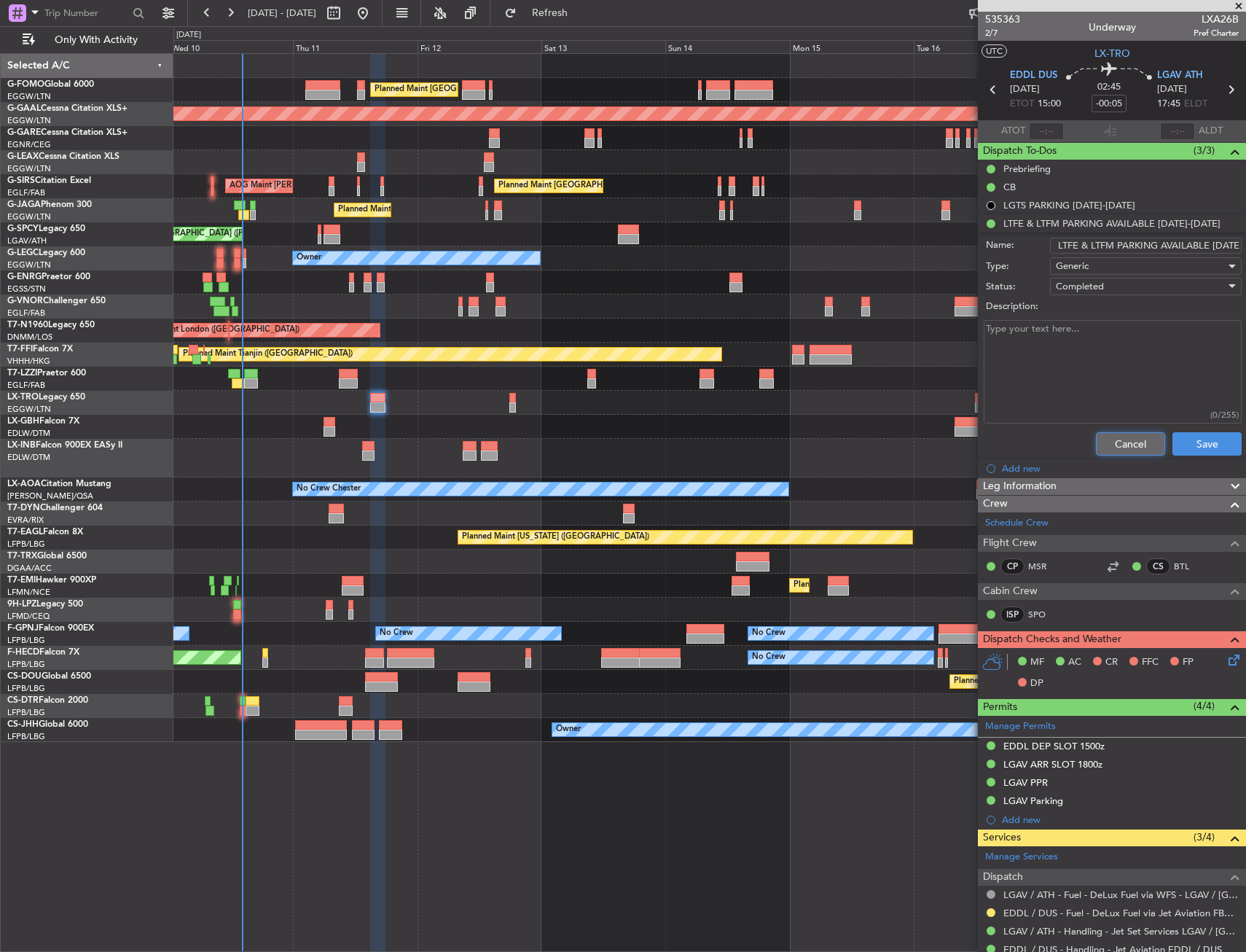
click at [1128, 437] on button "Cancel" at bounding box center [1130, 443] width 69 height 23
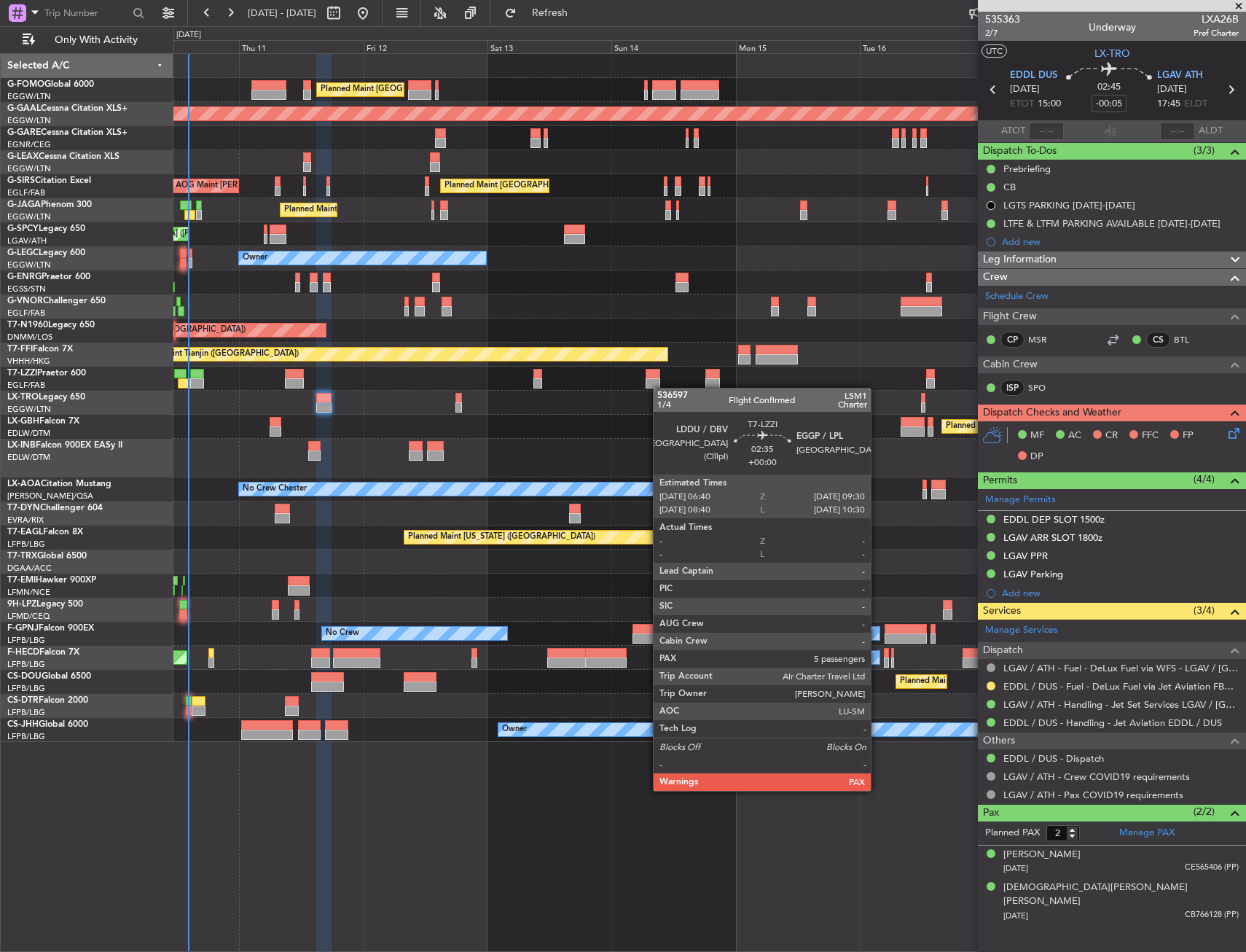
click at [659, 388] on div "Planned Maint [GEOGRAPHIC_DATA] ([GEOGRAPHIC_DATA]) Planned [GEOGRAPHIC_DATA] U…" at bounding box center [710, 397] width 1072 height 688
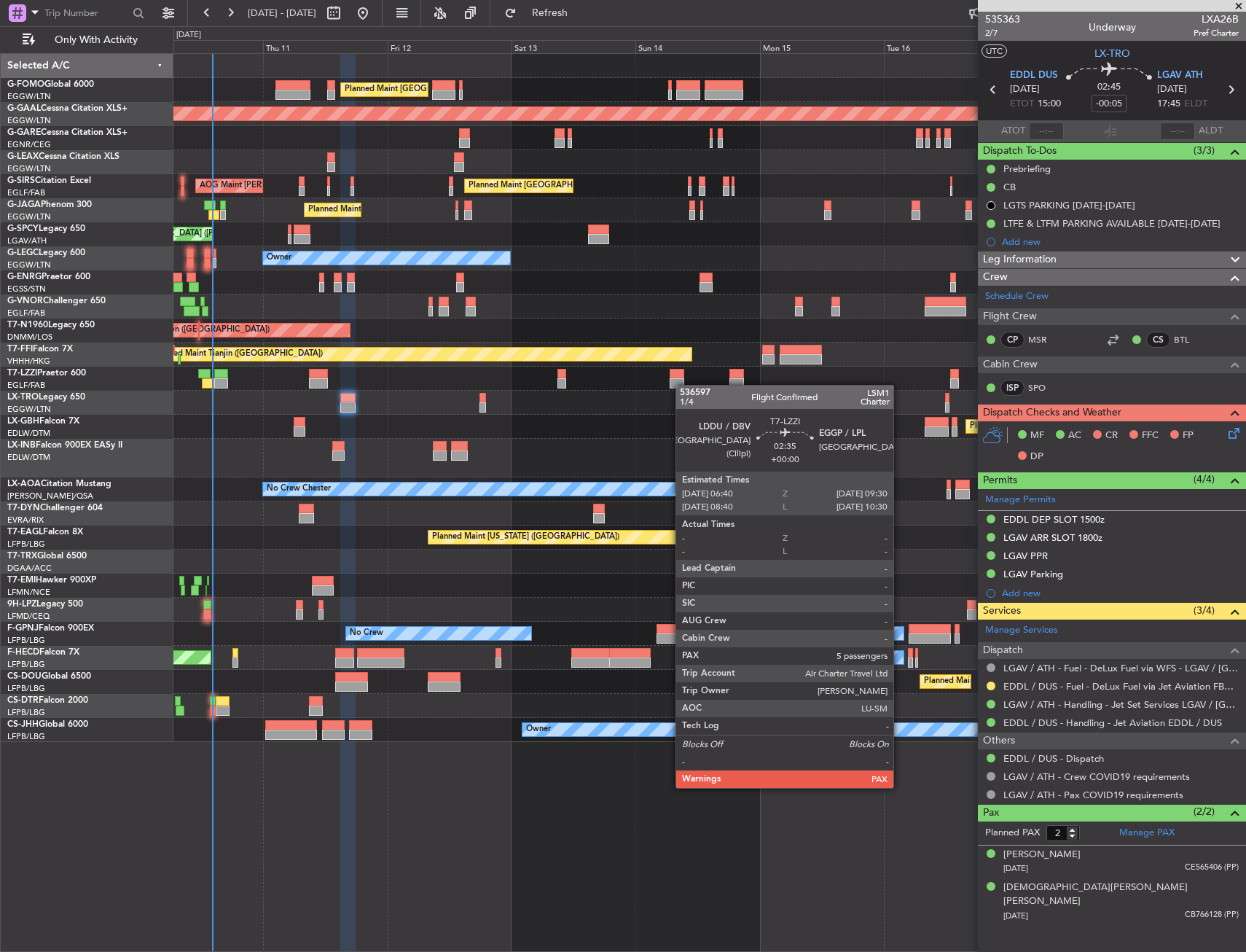
click at [685, 385] on div at bounding box center [678, 384] width 15 height 10
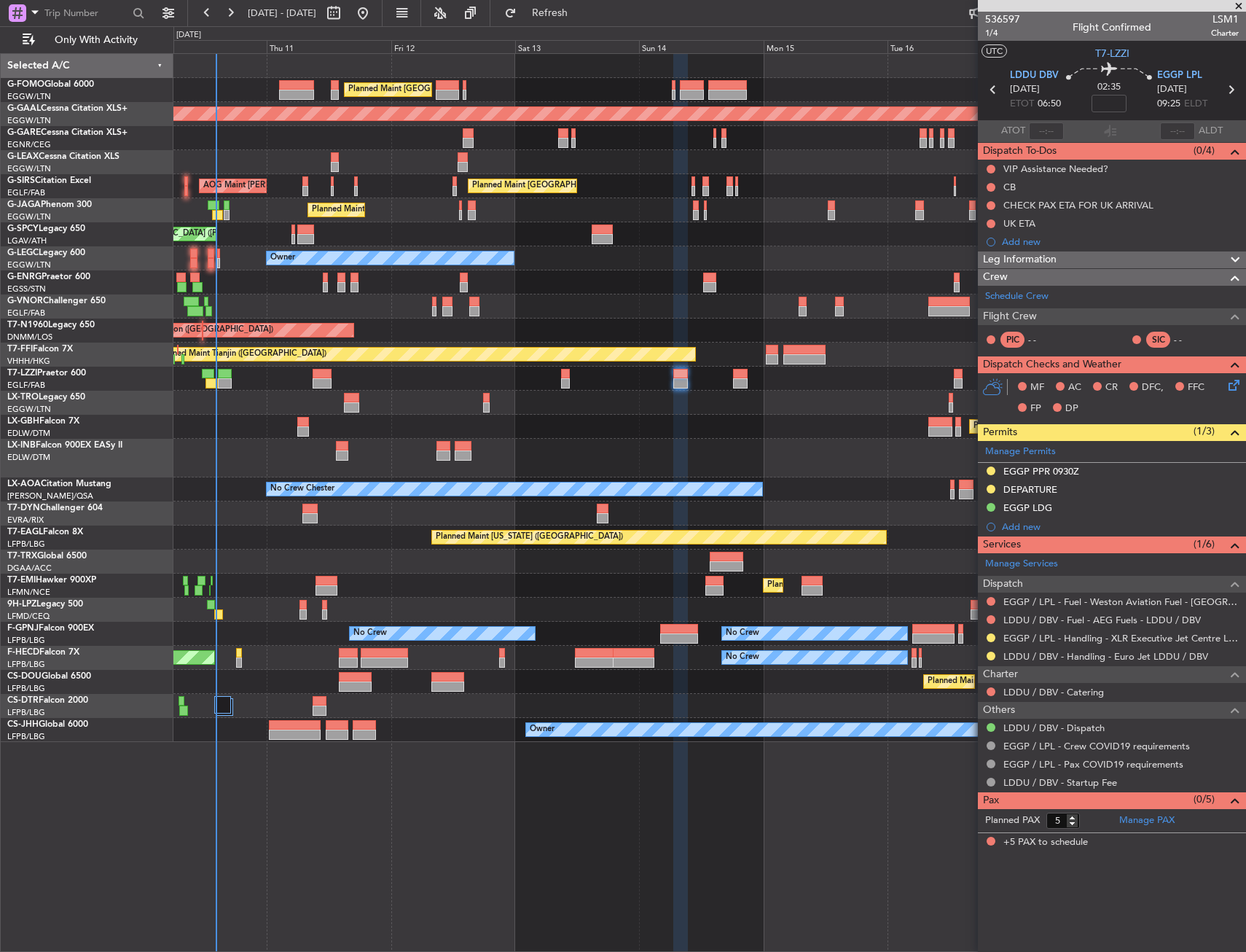
click at [224, 712] on div at bounding box center [222, 705] width 17 height 18
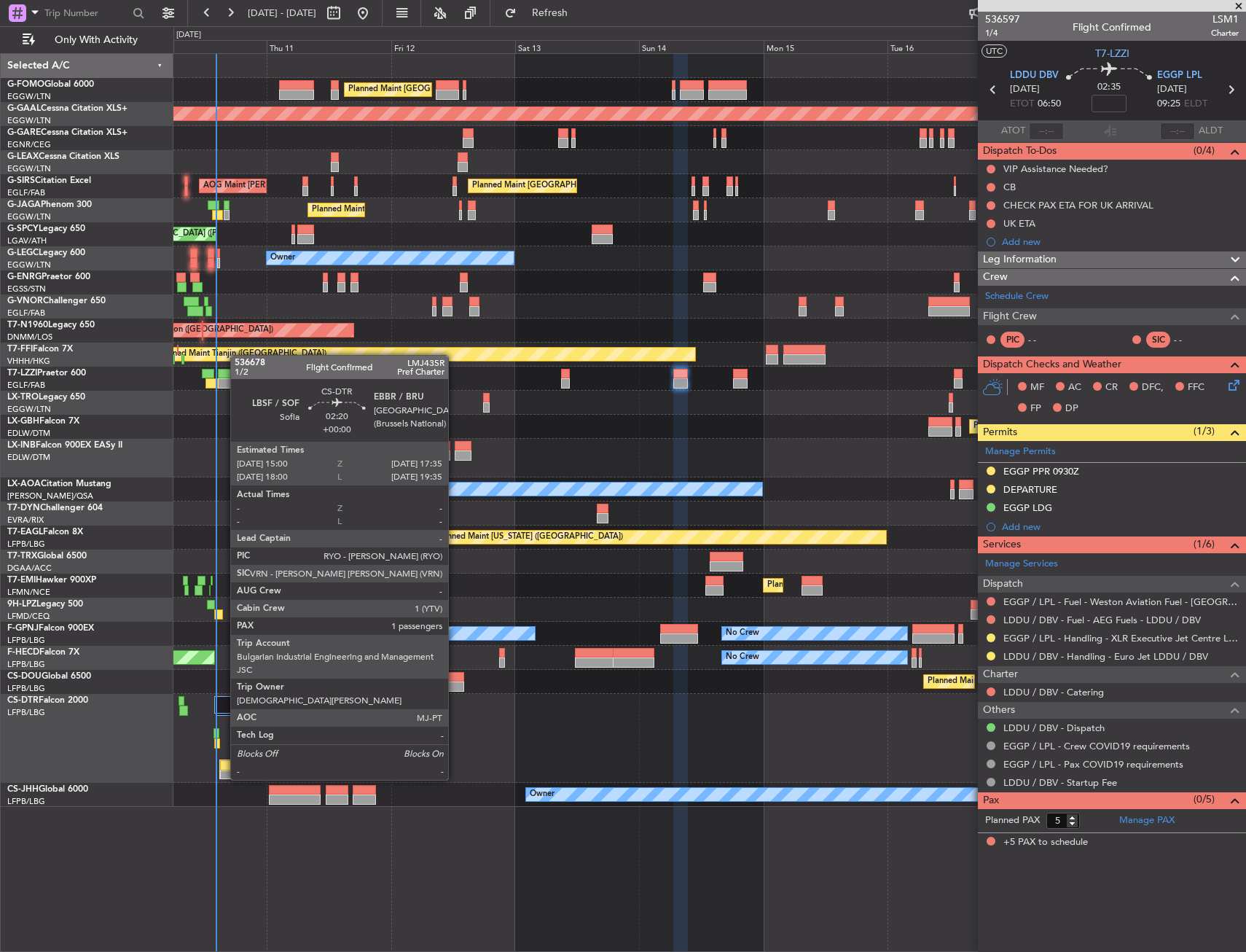
click at [223, 767] on div at bounding box center [226, 765] width 13 height 10
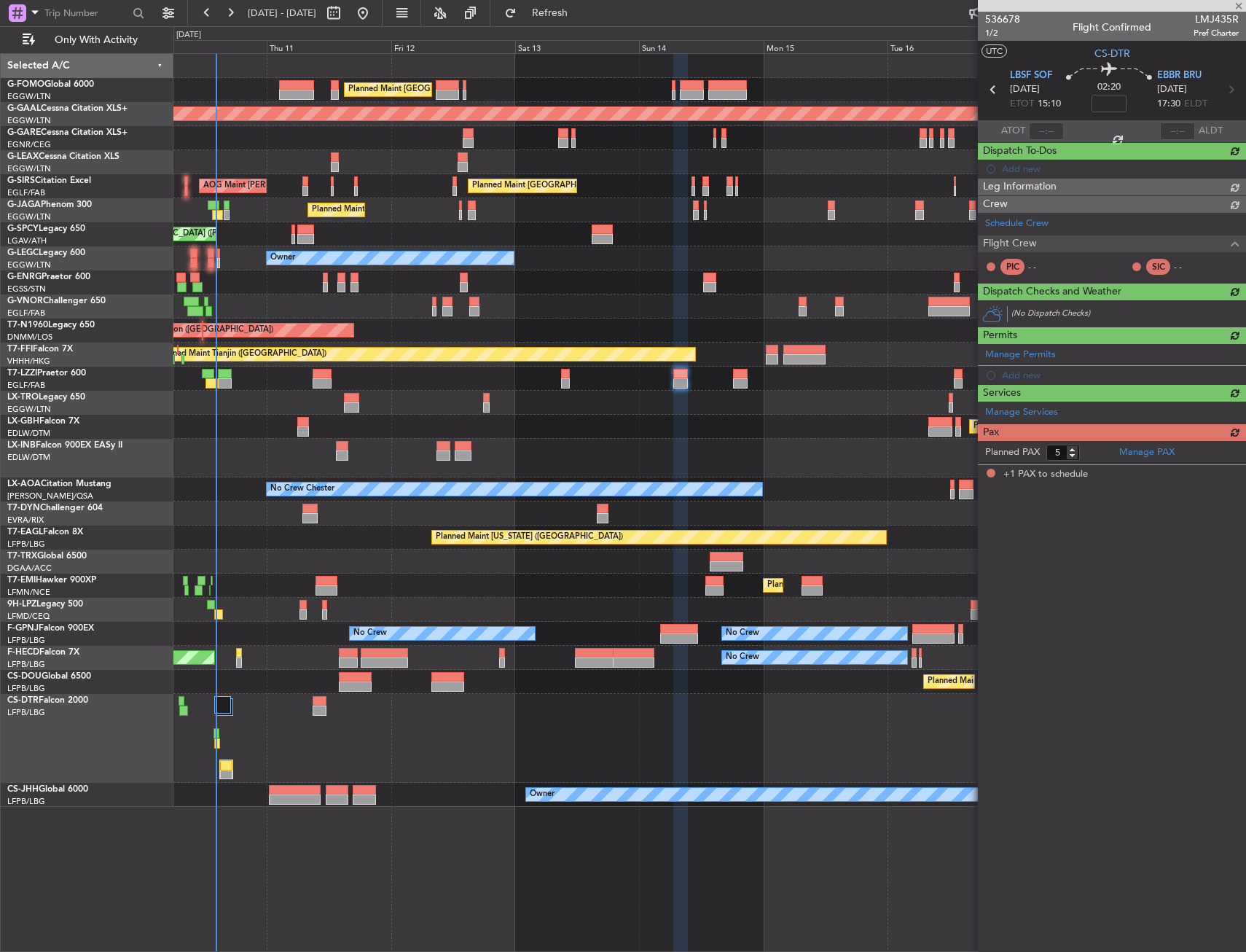
type input "1"
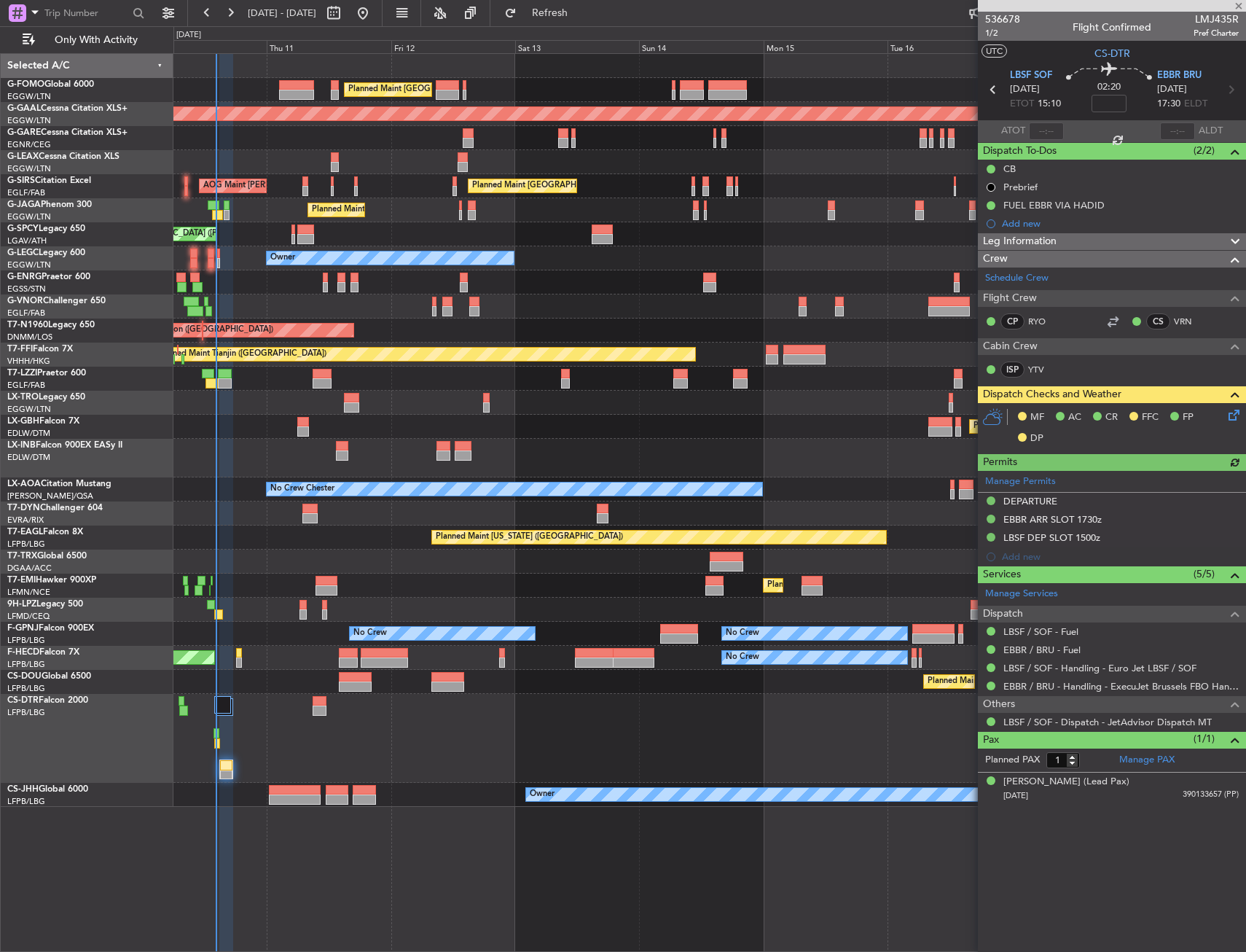
click at [1234, 411] on icon at bounding box center [1232, 413] width 12 height 12
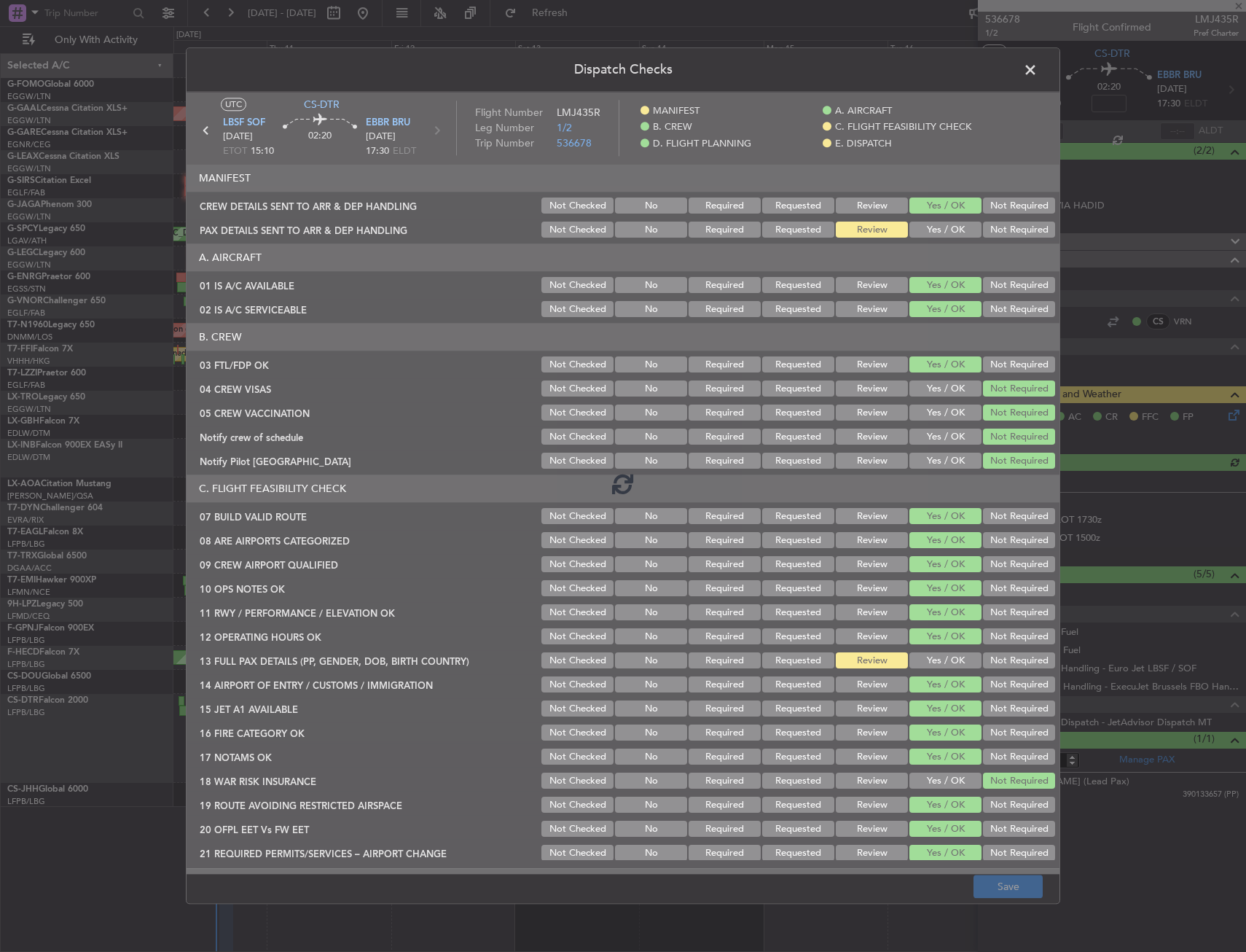
click at [907, 228] on div at bounding box center [623, 483] width 873 height 782
click at [922, 229] on div at bounding box center [623, 483] width 873 height 782
click at [922, 230] on div at bounding box center [623, 483] width 873 height 782
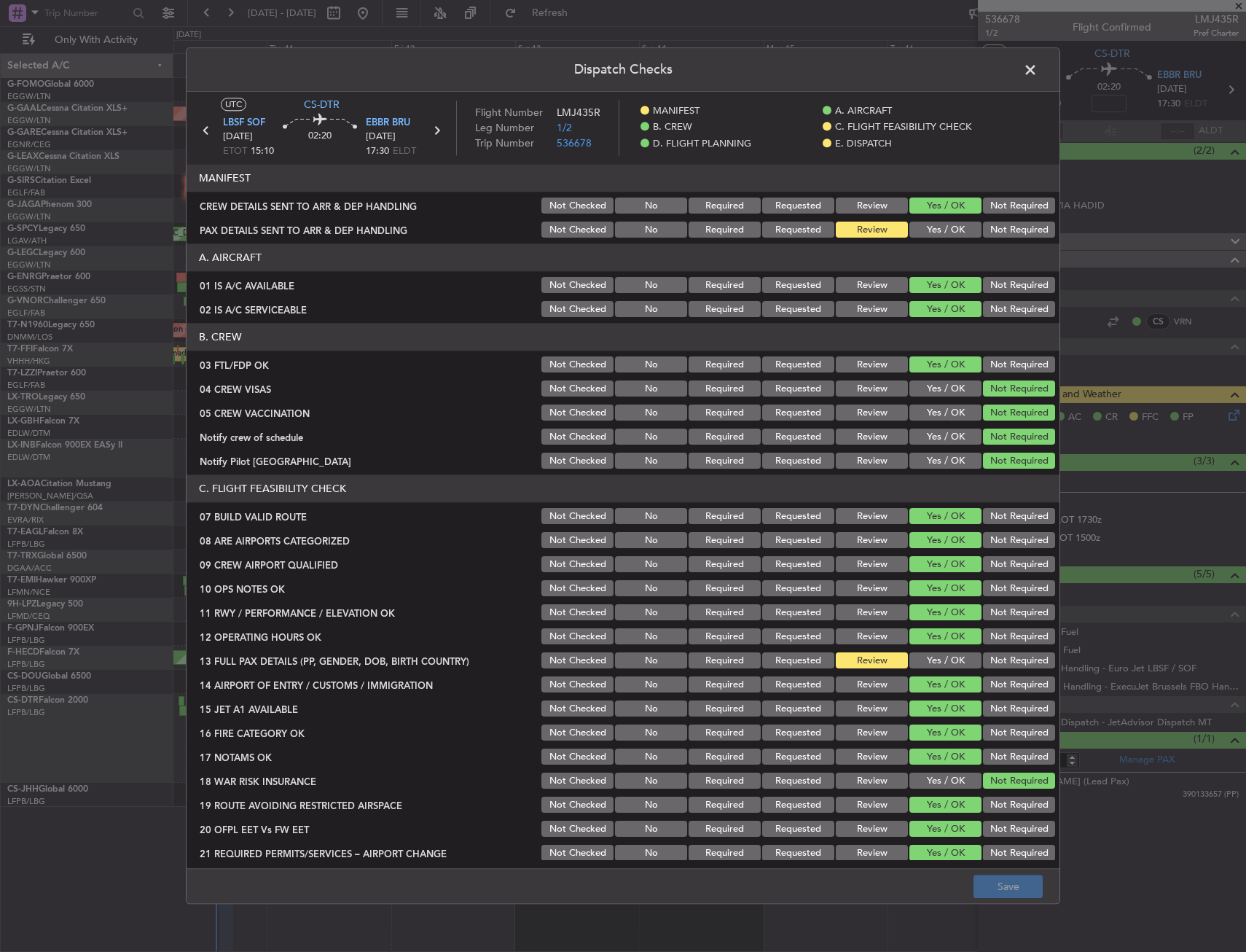
click at [922, 230] on button "Yes / OK" at bounding box center [945, 230] width 72 height 16
click at [922, 231] on button "Yes / OK" at bounding box center [945, 230] width 72 height 16
click at [918, 678] on button "Yes / OK" at bounding box center [945, 684] width 72 height 16
click at [932, 662] on button "Yes / OK" at bounding box center [945, 661] width 72 height 16
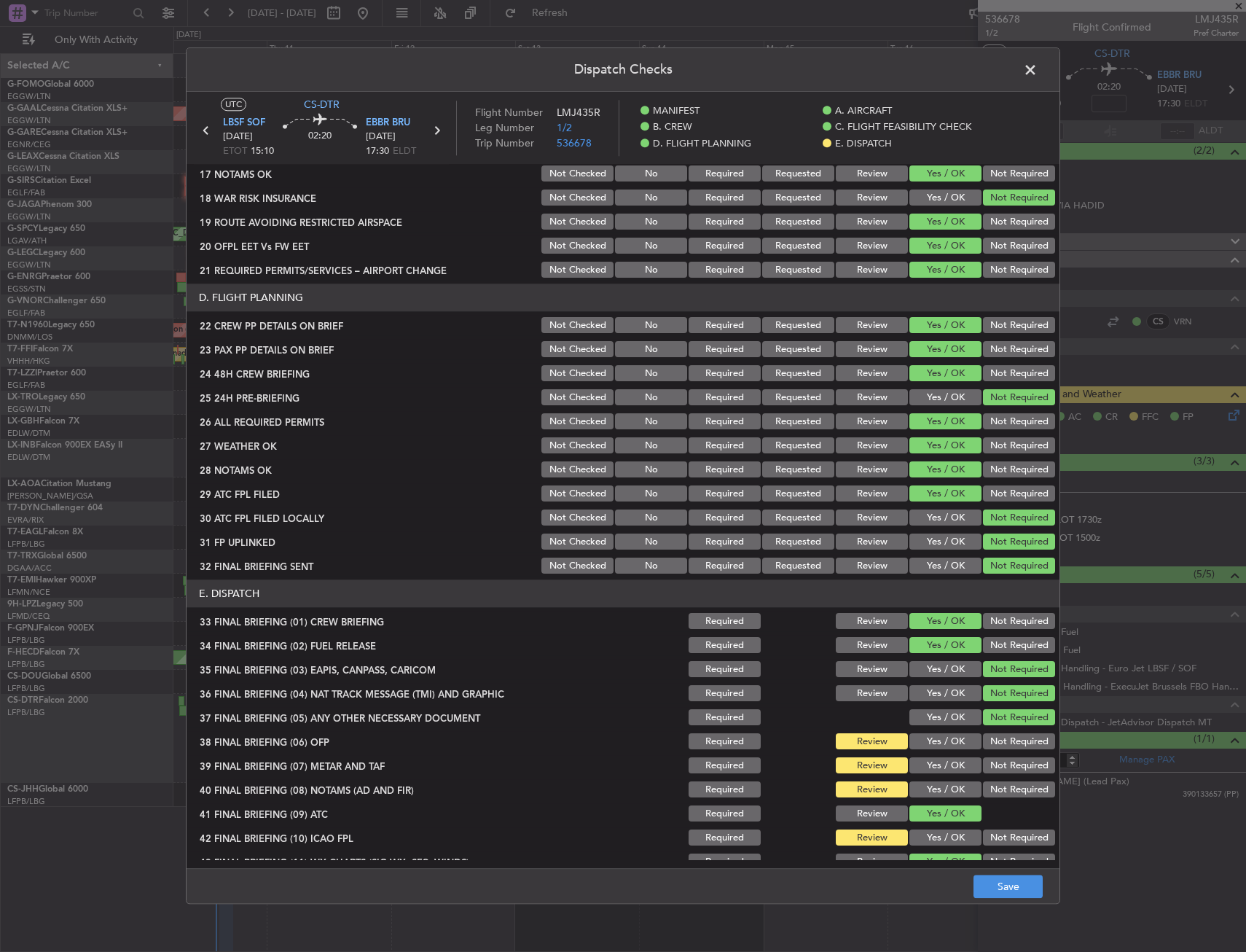
click at [928, 743] on button "Yes / OK" at bounding box center [945, 741] width 72 height 16
drag, startPoint x: 928, startPoint y: 767, endPoint x: 928, endPoint y: 796, distance: 29.0
click at [928, 772] on button "Yes / OK" at bounding box center [945, 765] width 72 height 16
drag, startPoint x: 928, startPoint y: 796, endPoint x: 932, endPoint y: 808, distance: 12.6
click at [928, 797] on button "Yes / OK" at bounding box center [945, 790] width 72 height 16
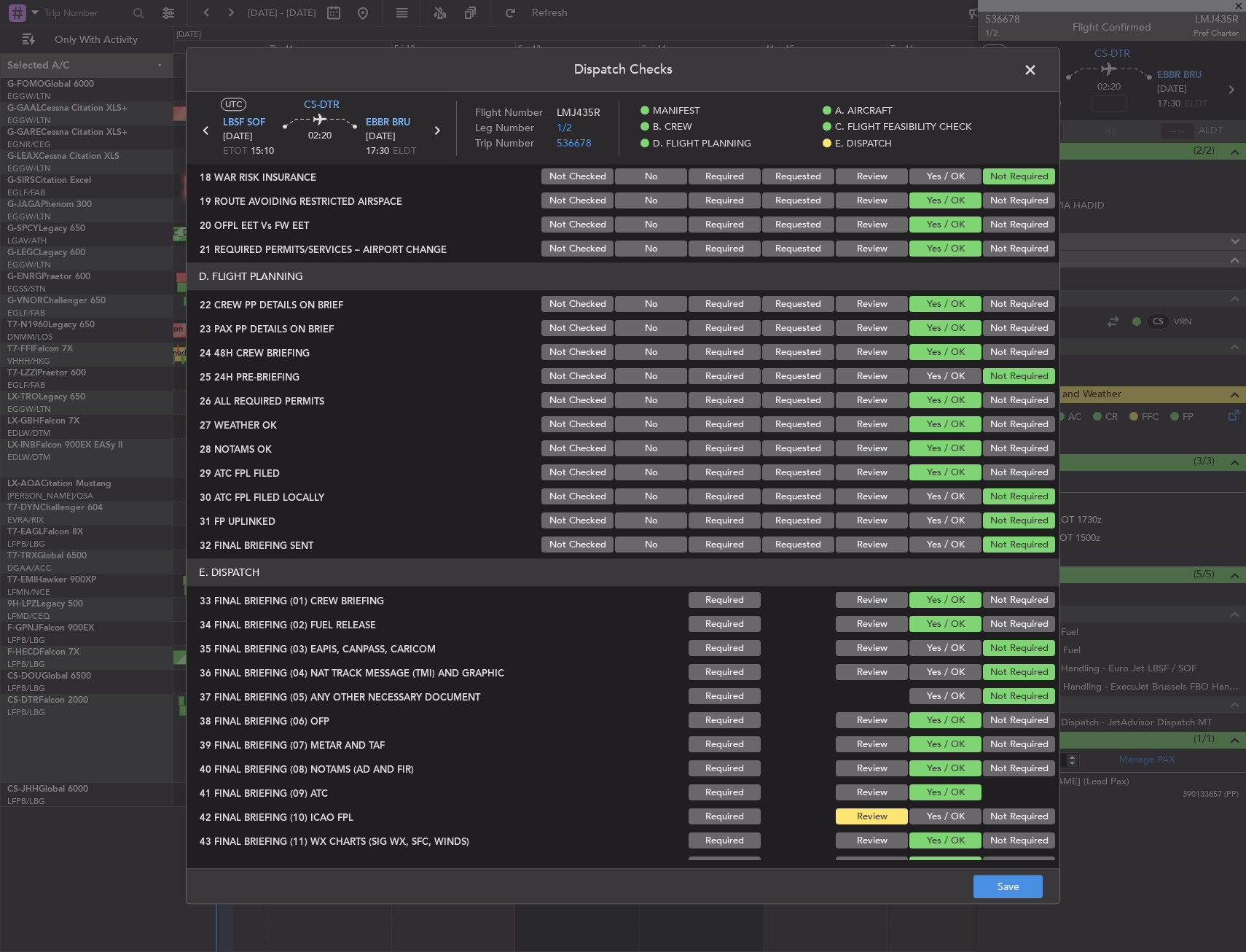
scroll to position [623, 0]
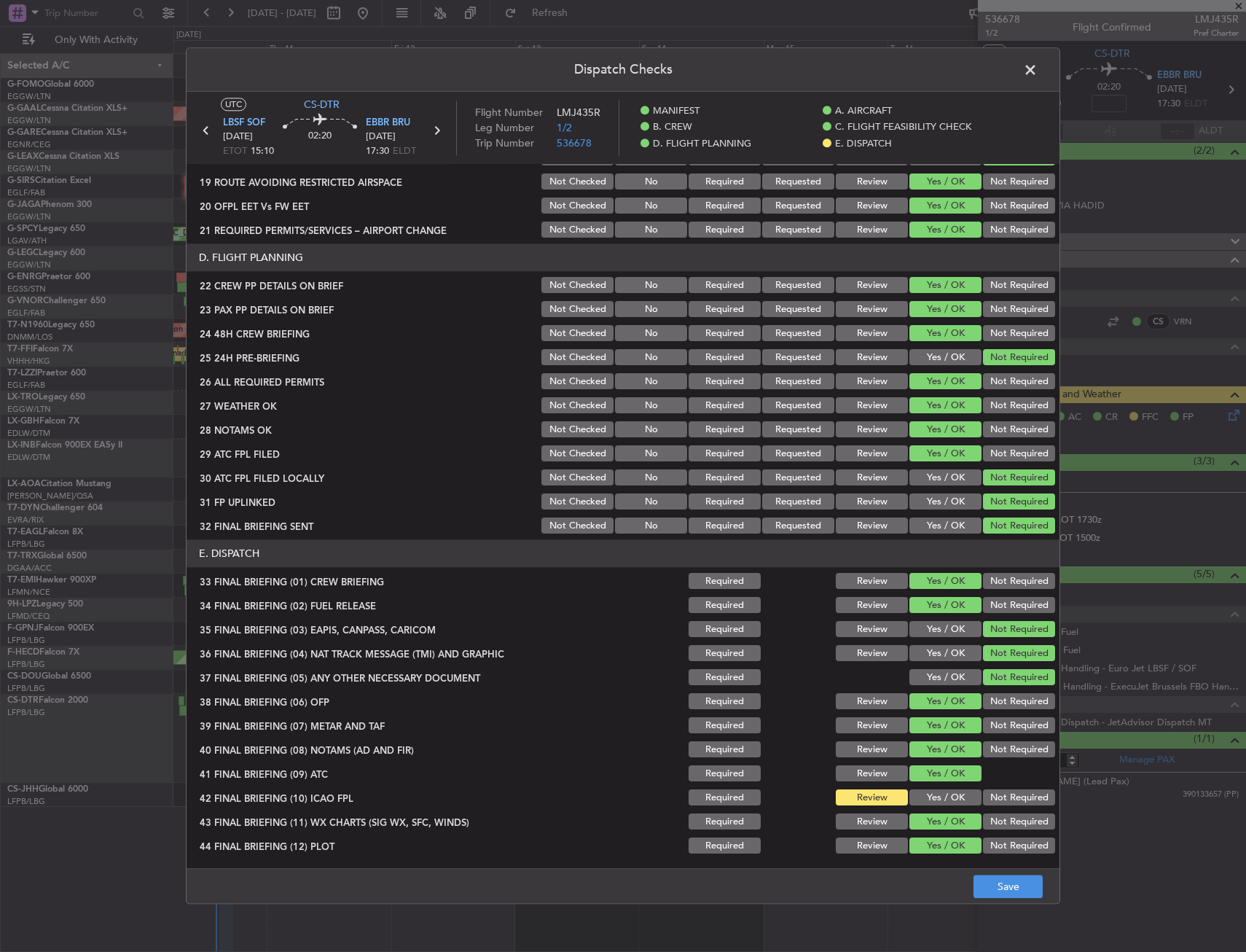
click at [931, 807] on div "Yes / OK" at bounding box center [944, 798] width 73 height 20
click at [945, 793] on button "Yes / OK" at bounding box center [945, 798] width 72 height 16
click at [1023, 885] on button "Save" at bounding box center [1007, 886] width 69 height 23
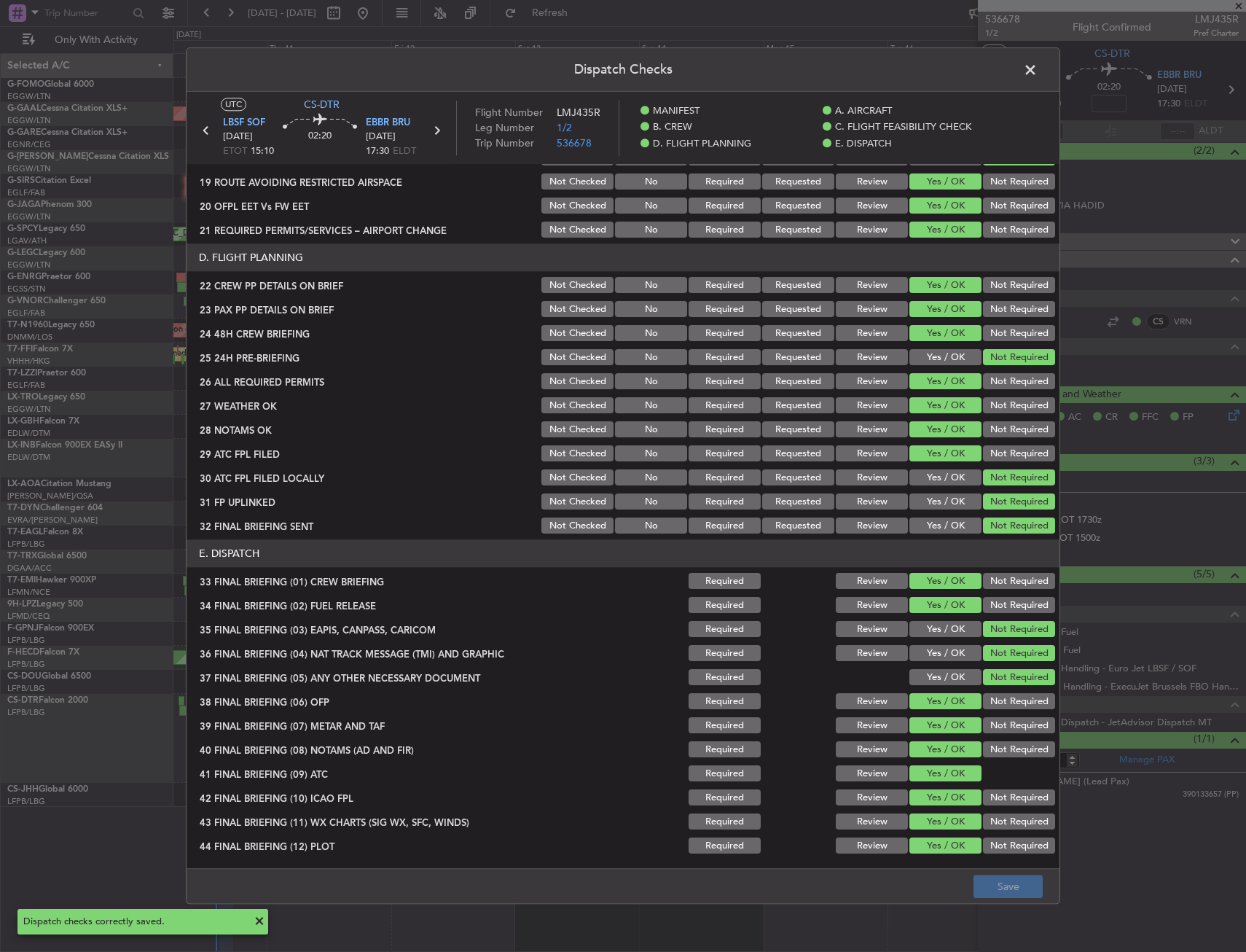
click at [1038, 77] on span at bounding box center [1038, 73] width 0 height 29
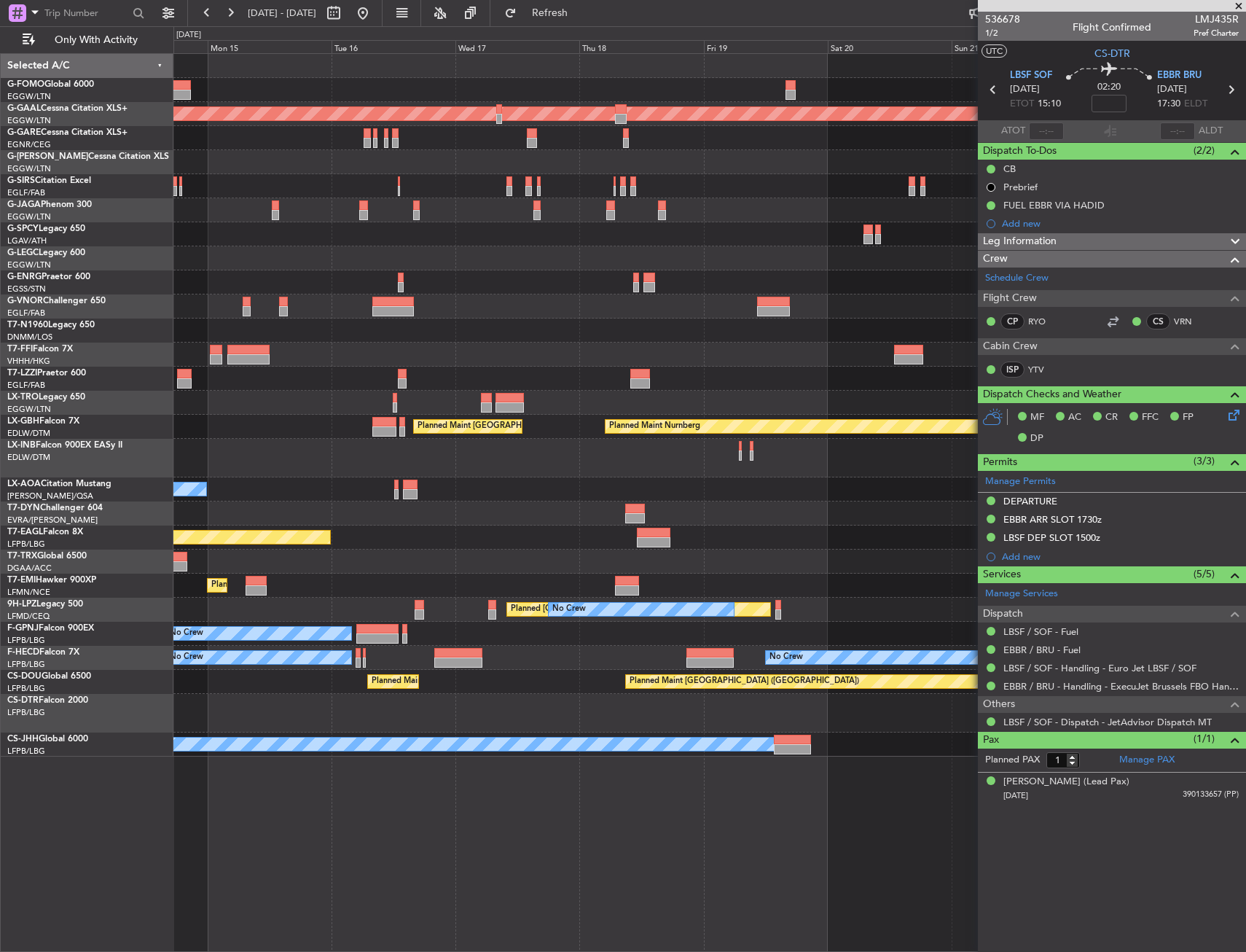
click at [328, 335] on div at bounding box center [710, 331] width 1072 height 24
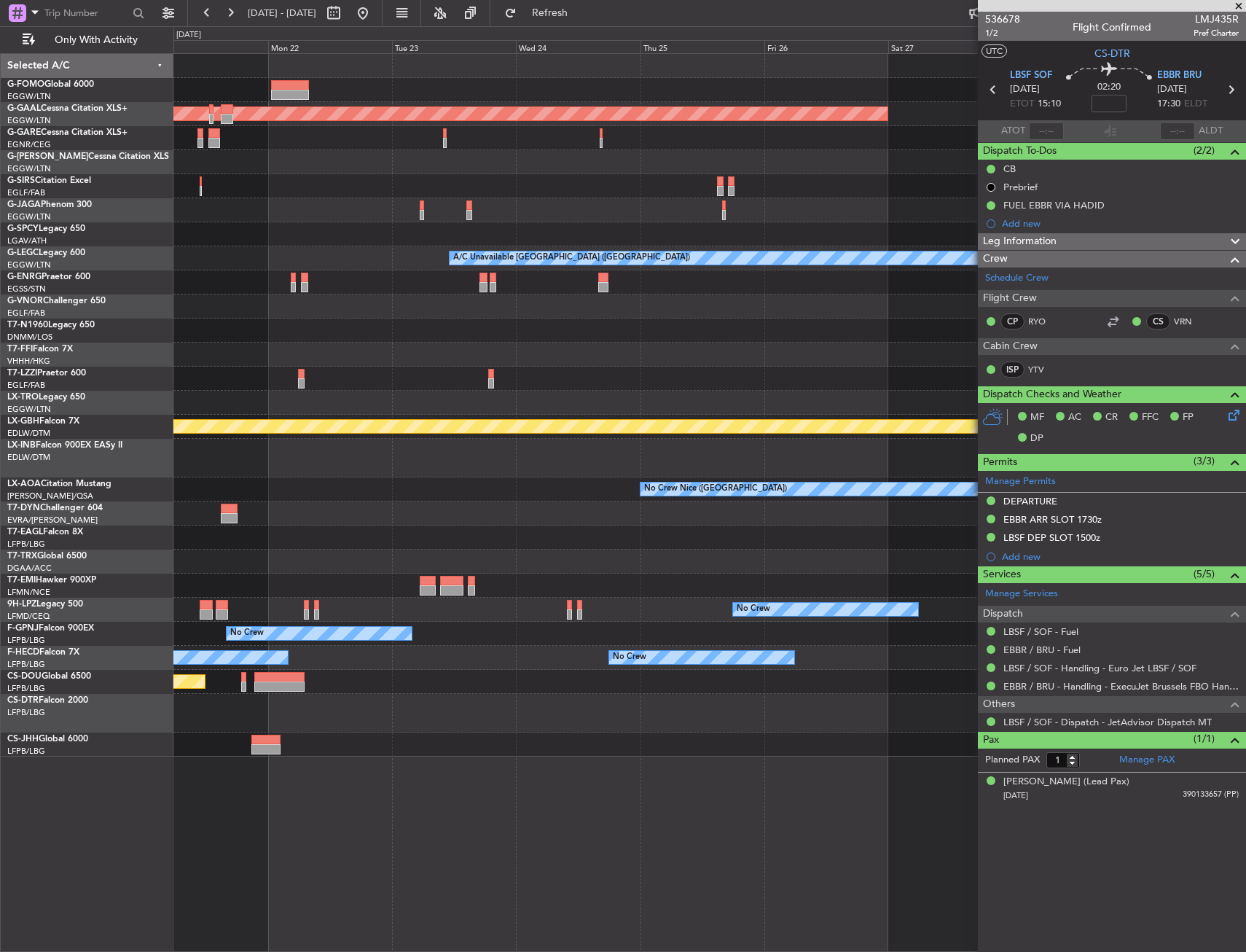
click at [445, 360] on div at bounding box center [710, 355] width 1072 height 24
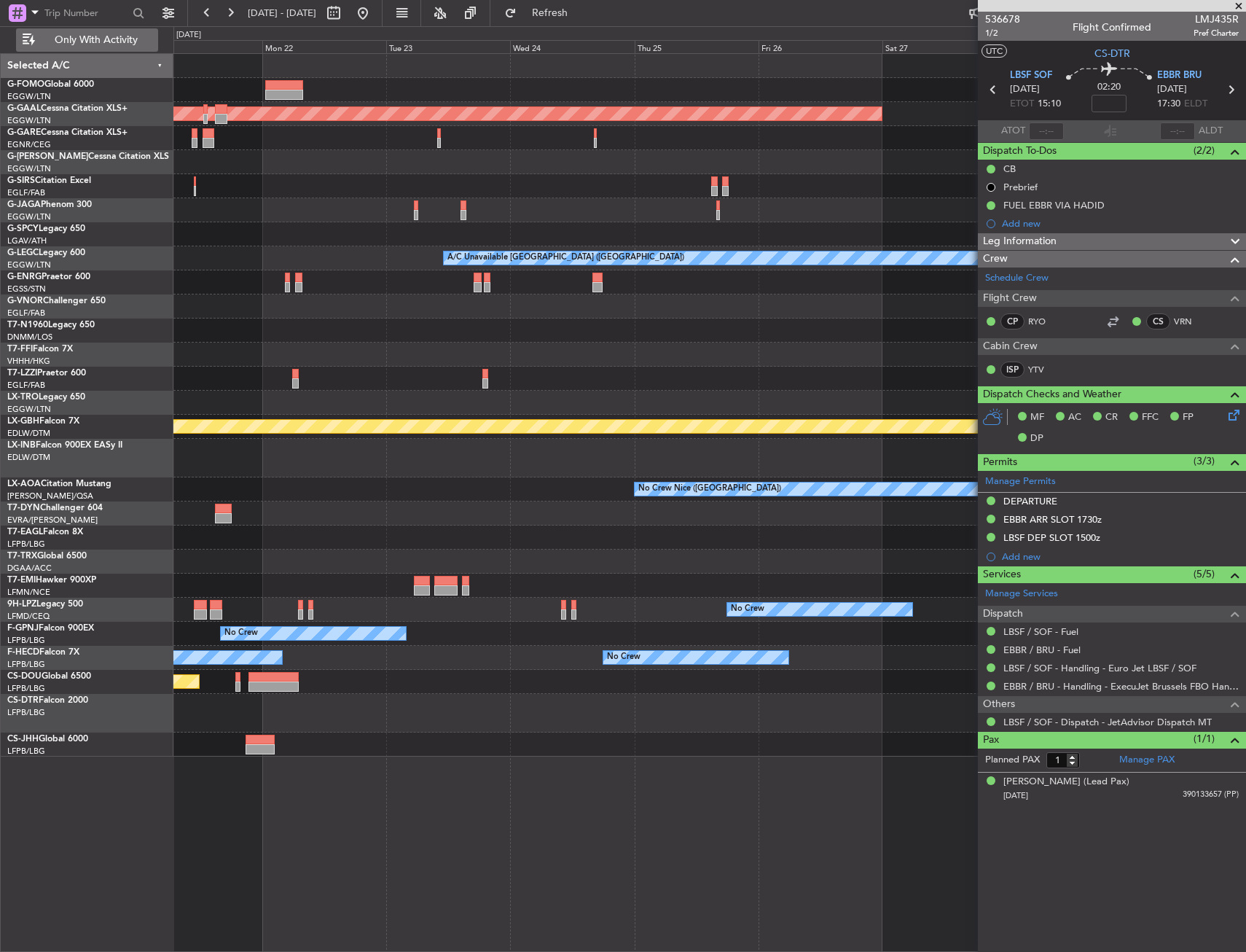
click at [89, 43] on span "Only With Activity" at bounding box center [95, 40] width 116 height 10
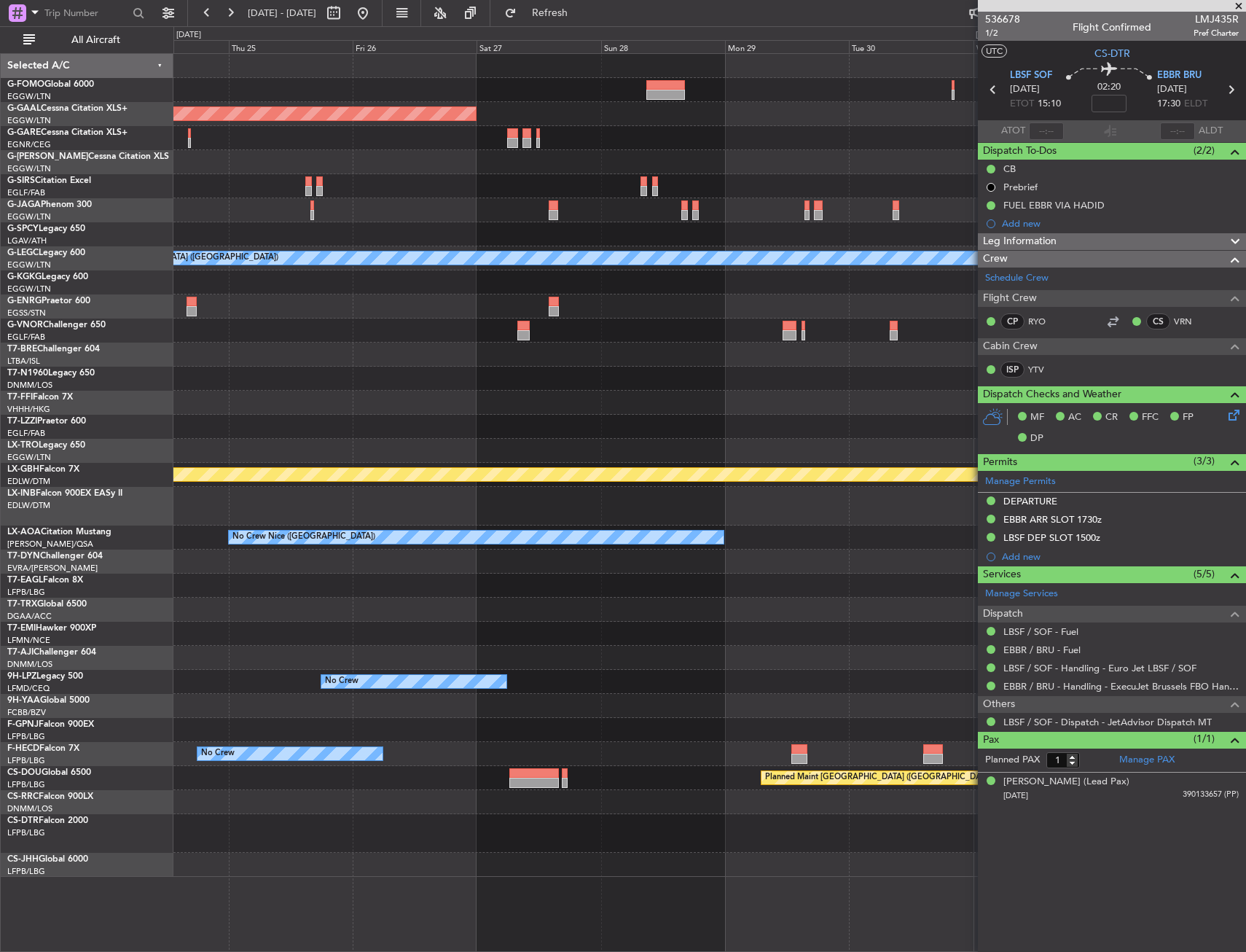
click at [226, 406] on div at bounding box center [710, 402] width 1072 height 24
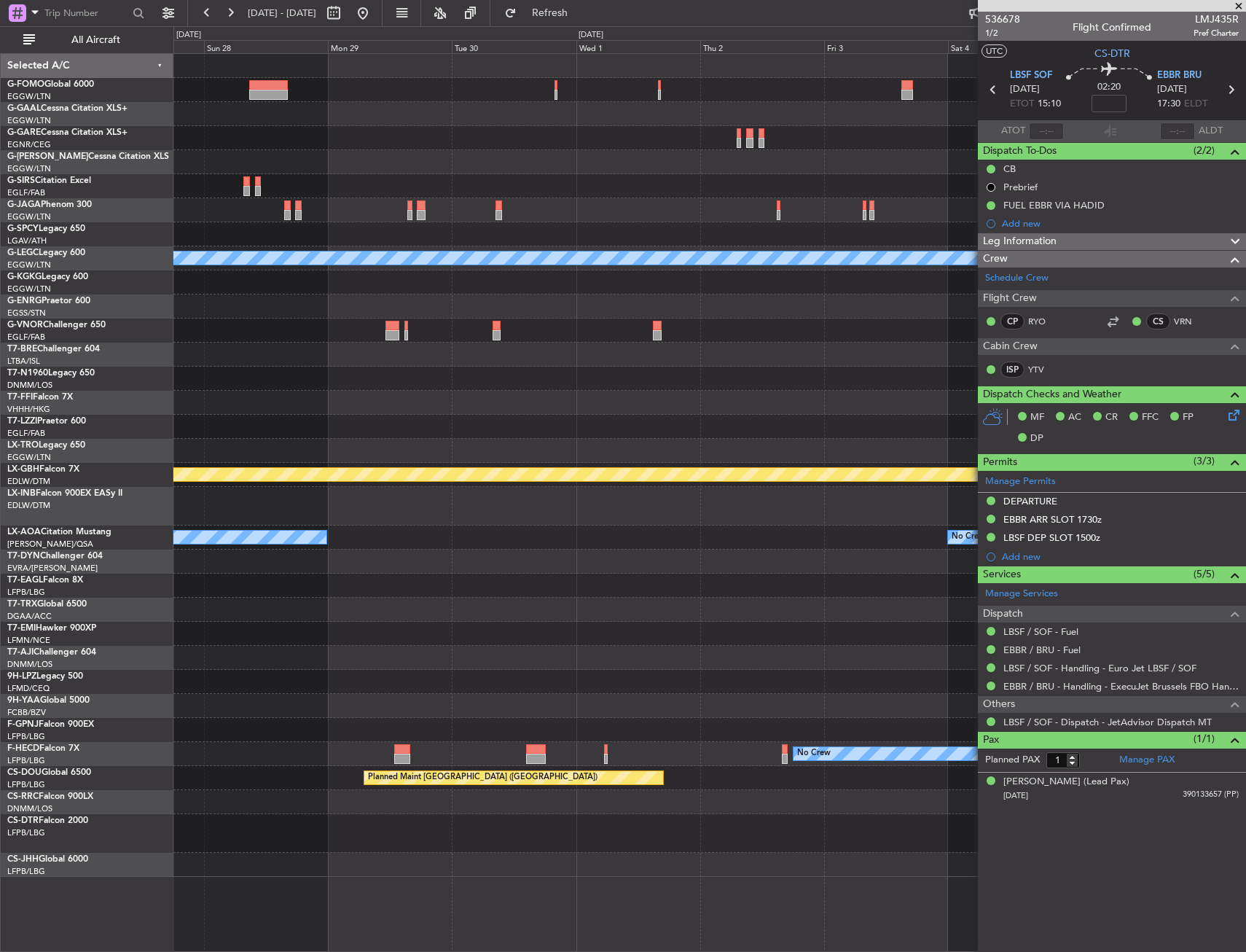
click at [83, 394] on div "Planned Maint Dusseldorf A/C Unavailable [GEOGRAPHIC_DATA] ([GEOGRAPHIC_DATA]) …" at bounding box center [623, 489] width 1246 height 926
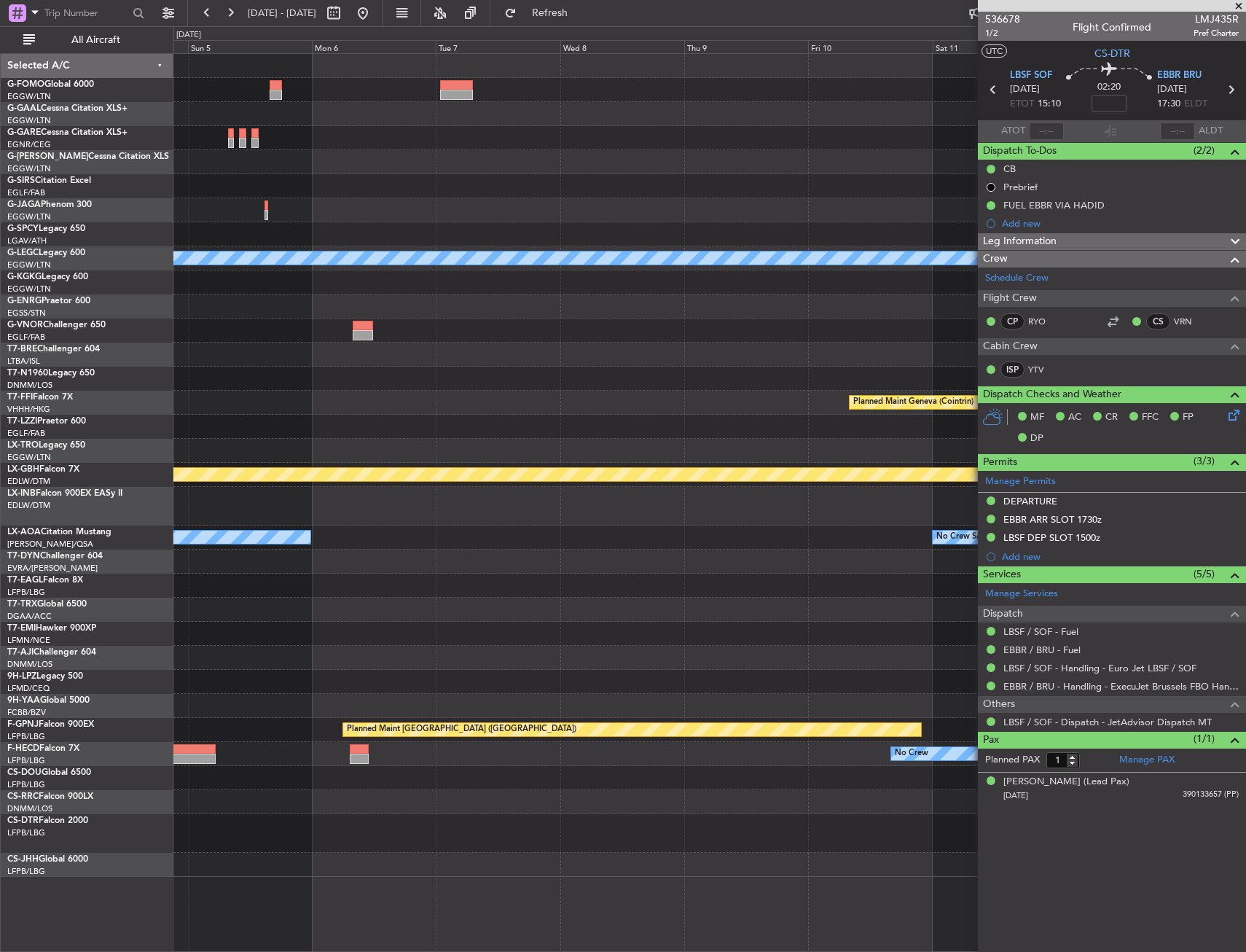
click at [73, 395] on div "A/C Unavailable [GEOGRAPHIC_DATA] ([GEOGRAPHIC_DATA]) Planned Maint Geneva ([GE…" at bounding box center [623, 489] width 1246 height 926
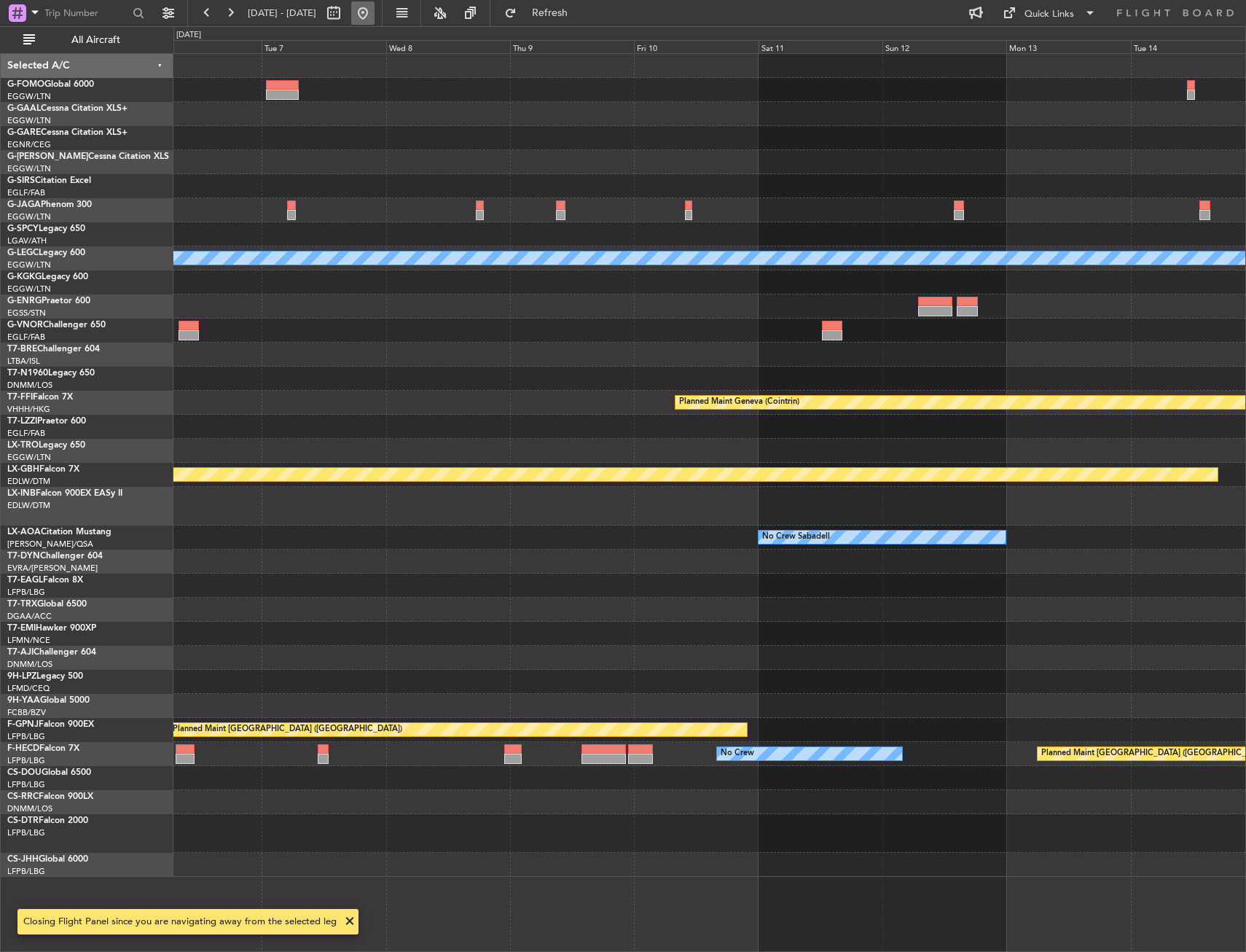
click at [375, 21] on button at bounding box center [362, 13] width 23 height 23
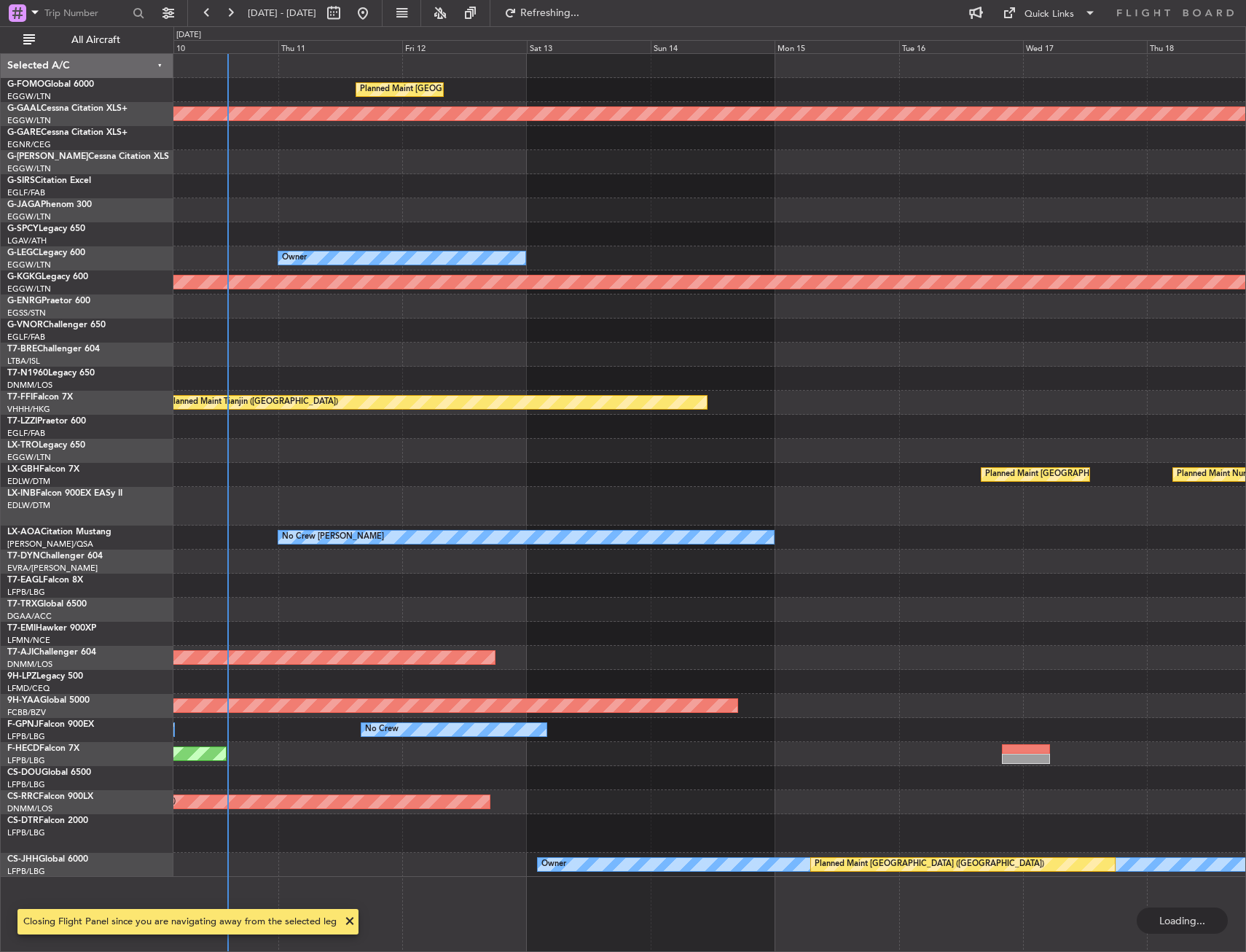
click at [127, 26] on div "All Aircraft" at bounding box center [93, 40] width 187 height 27
click at [125, 36] on span "All Aircraft" at bounding box center [95, 40] width 116 height 10
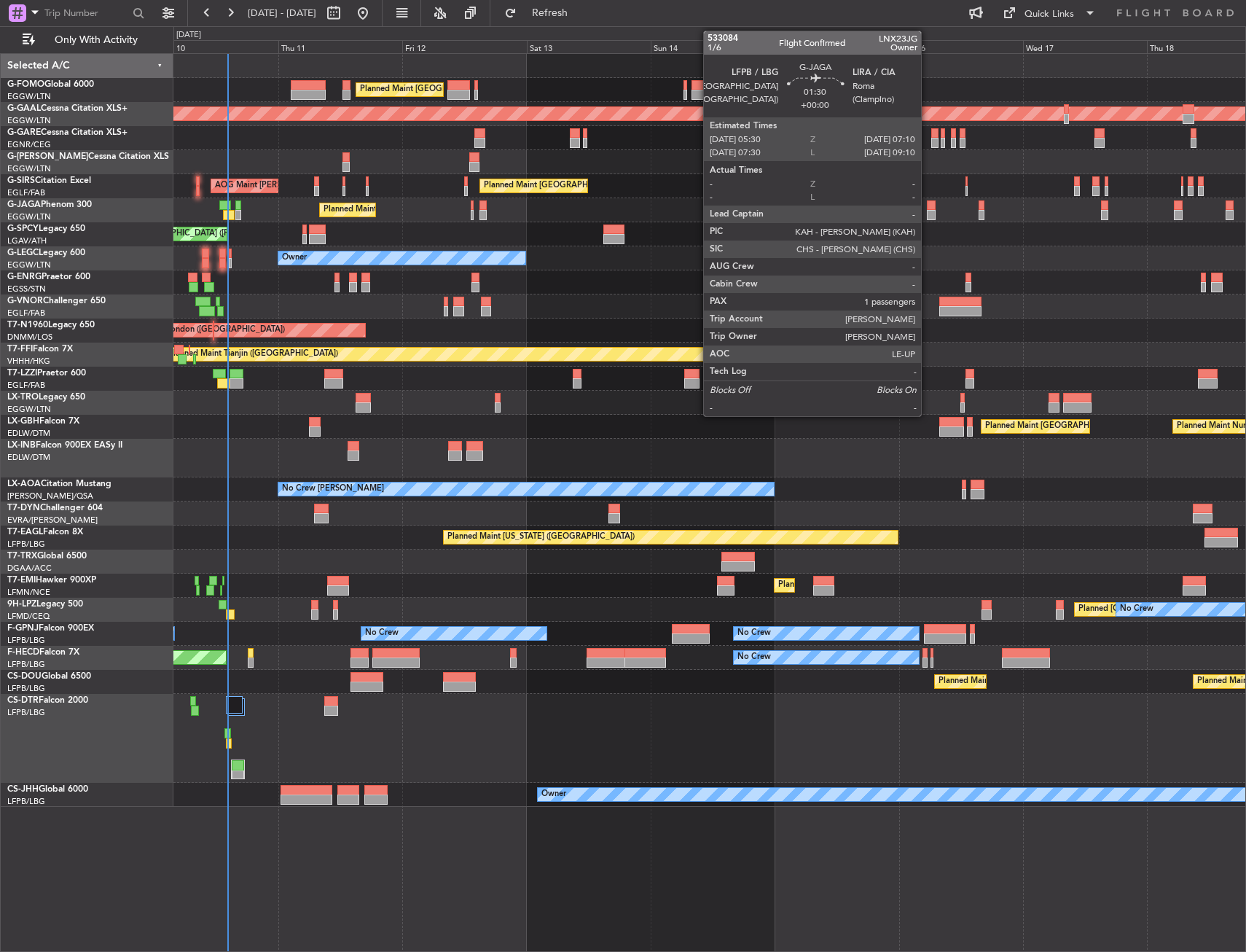
click at [928, 208] on div at bounding box center [932, 205] width 9 height 10
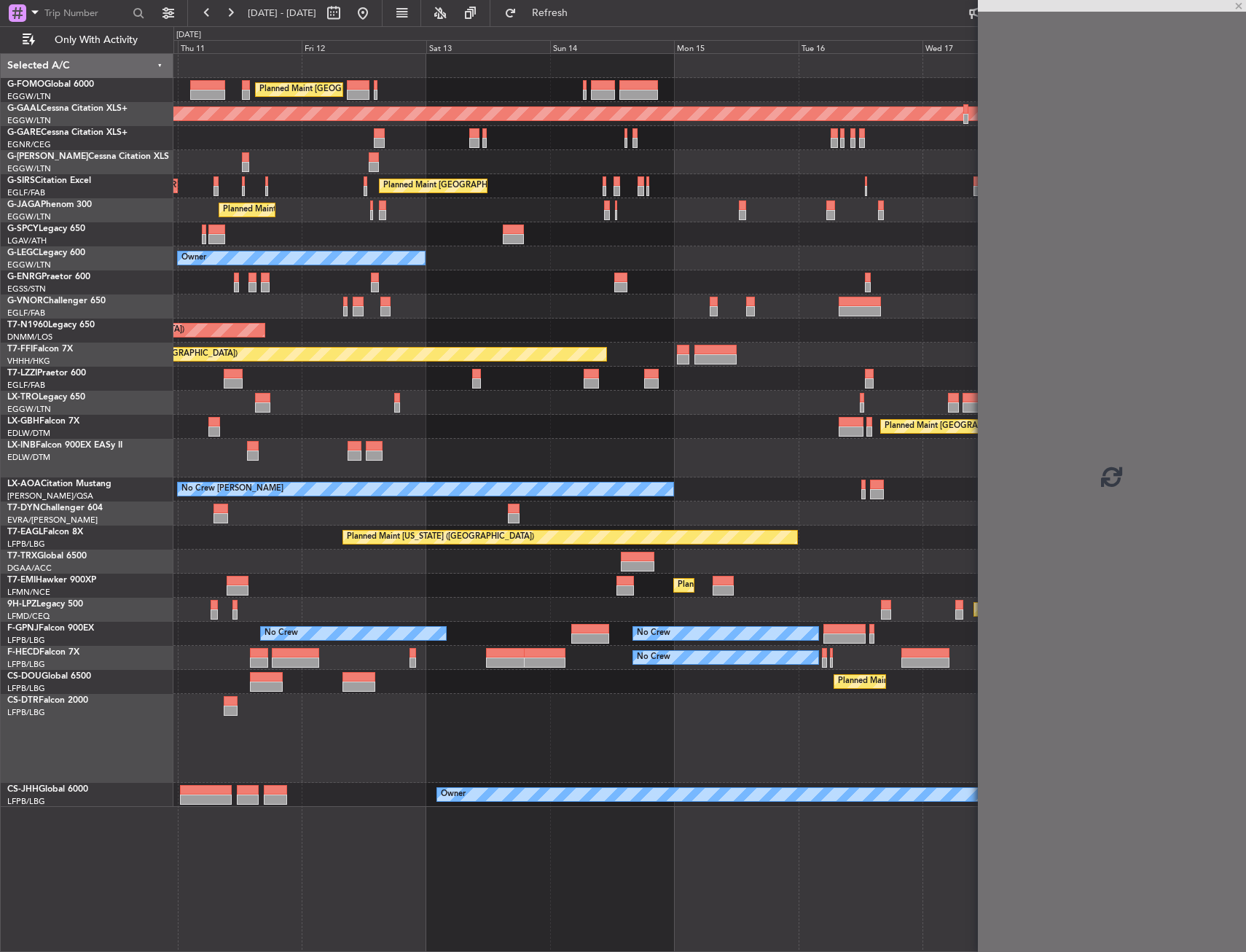
click at [850, 206] on div "Planned Maint [GEOGRAPHIC_DATA] ([GEOGRAPHIC_DATA])" at bounding box center [710, 211] width 1072 height 24
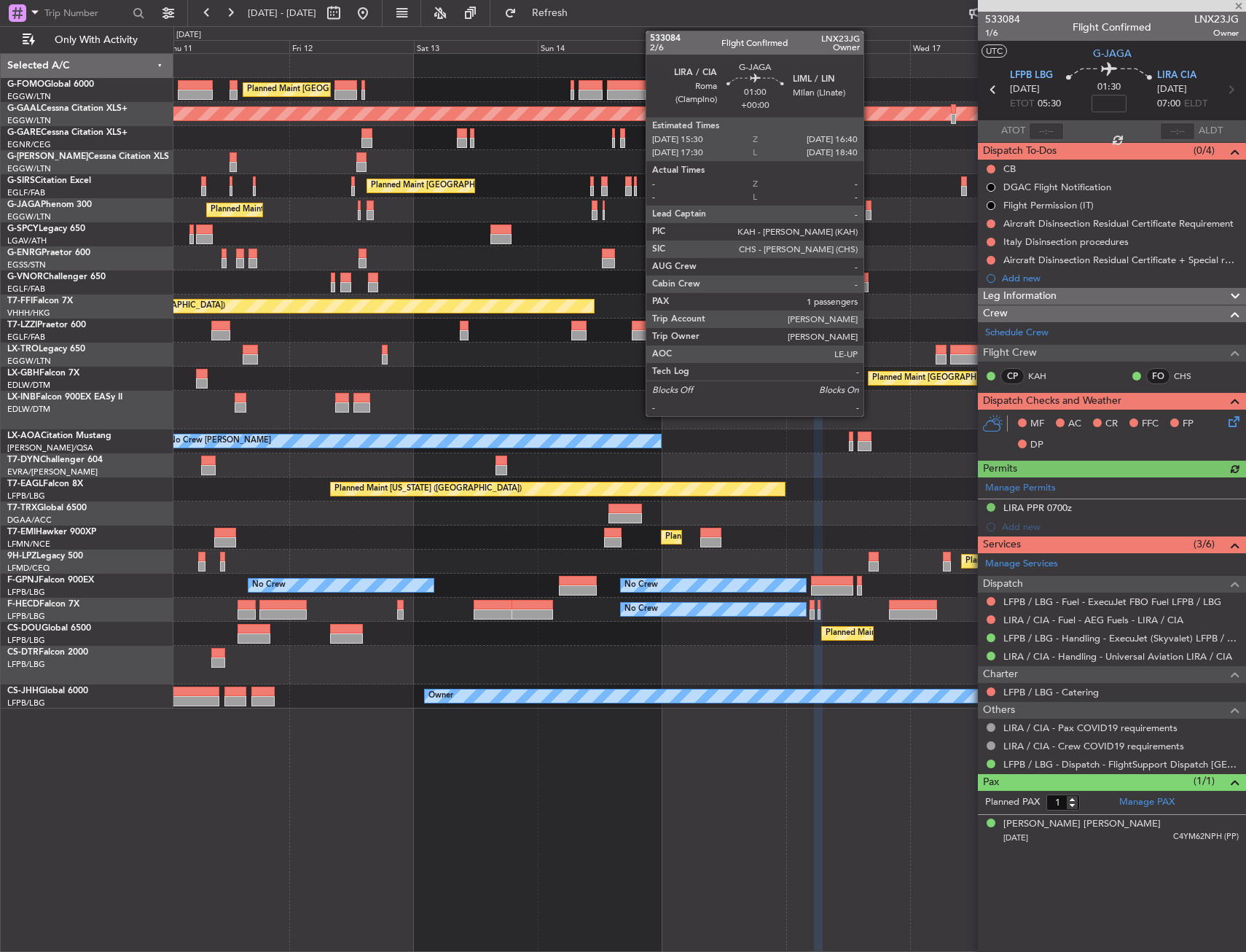
click at [870, 211] on div at bounding box center [869, 215] width 7 height 10
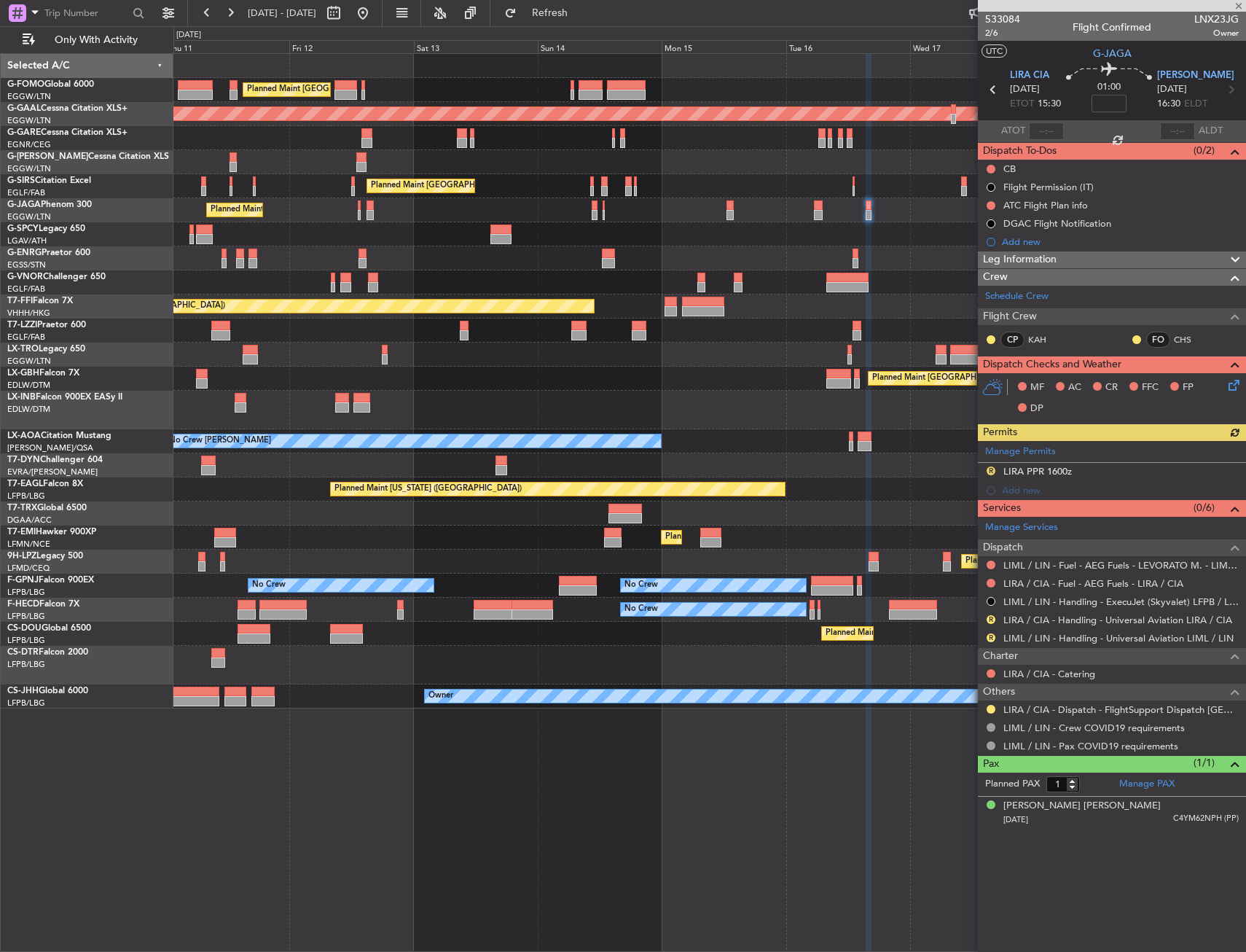
click at [1057, 470] on div "Manage Permits R LIRA PPR 1600z Add new" at bounding box center [1112, 470] width 268 height 59
drag, startPoint x: 1035, startPoint y: 471, endPoint x: 1061, endPoint y: 470, distance: 26.0
click at [1035, 471] on div "LIRA PPR 1600z" at bounding box center [1037, 471] width 68 height 13
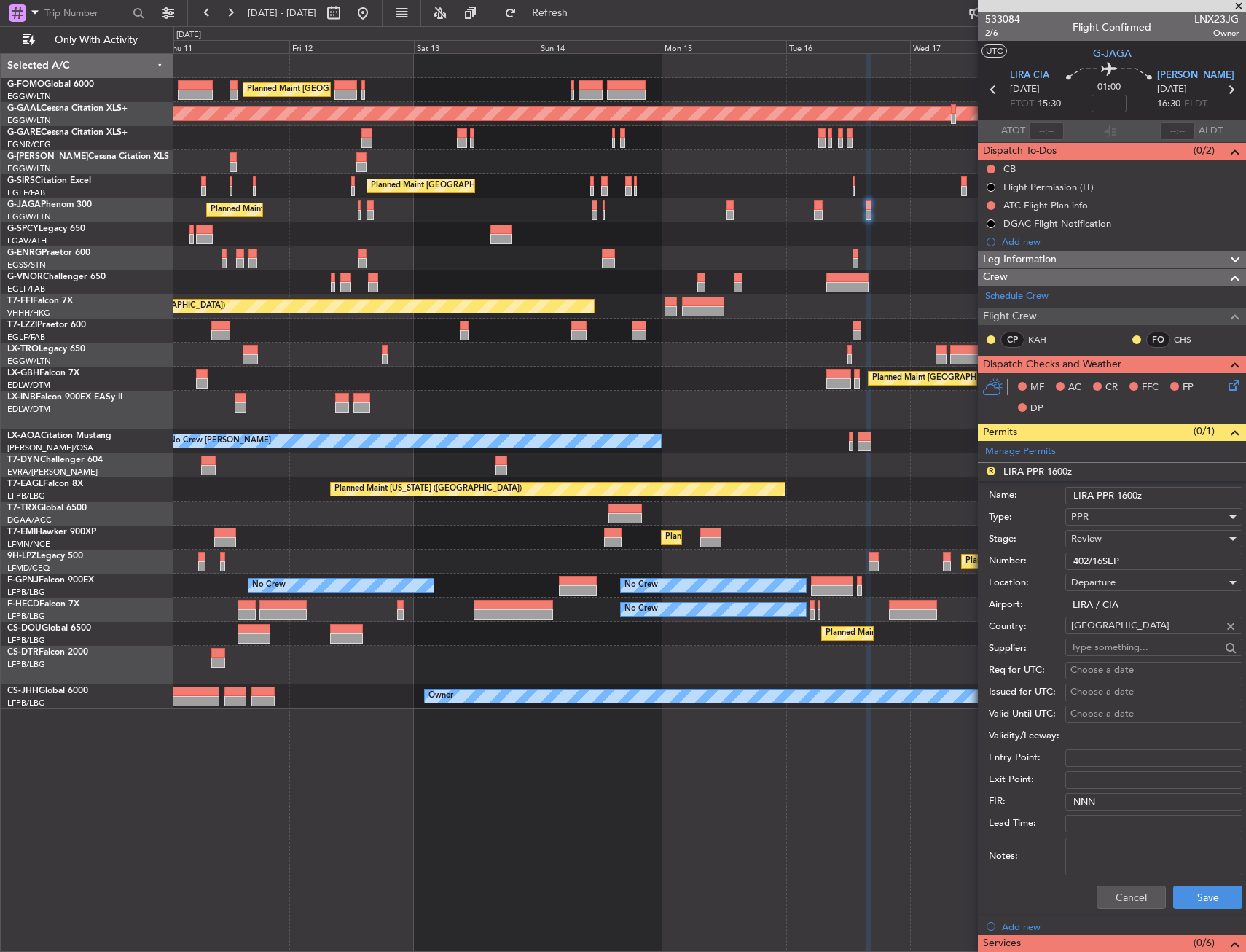
drag, startPoint x: 1123, startPoint y: 496, endPoint x: 1138, endPoint y: 494, distance: 15.1
click at [1138, 494] on input "LIRA PPR 1600z" at bounding box center [1154, 495] width 177 height 18
type input "LIRA PPR 1530z"
click at [1127, 542] on div "Review" at bounding box center [1149, 539] width 155 height 22
click at [1122, 635] on span "Requested" at bounding box center [1149, 634] width 153 height 22
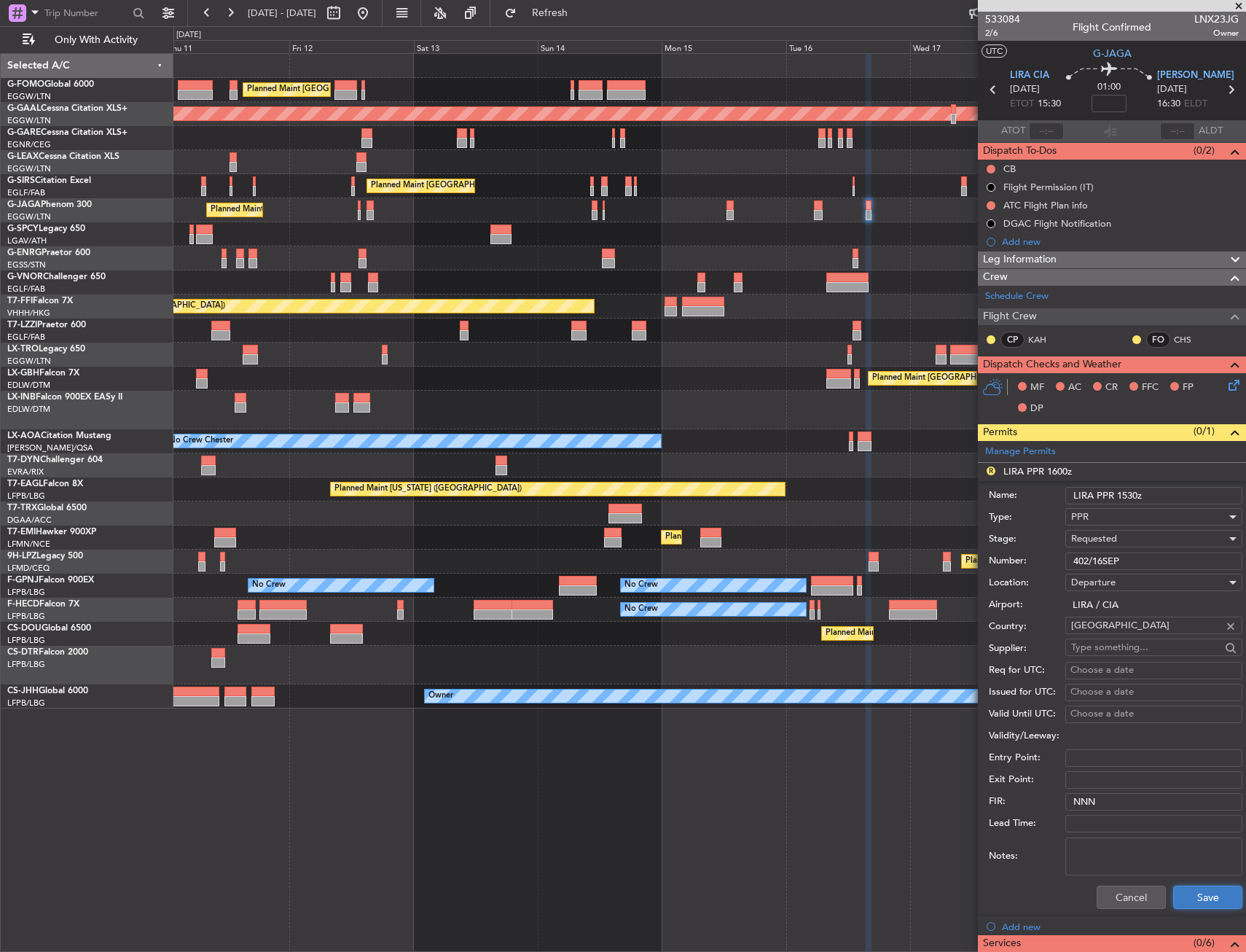
click at [1200, 888] on button "Save" at bounding box center [1208, 897] width 69 height 23
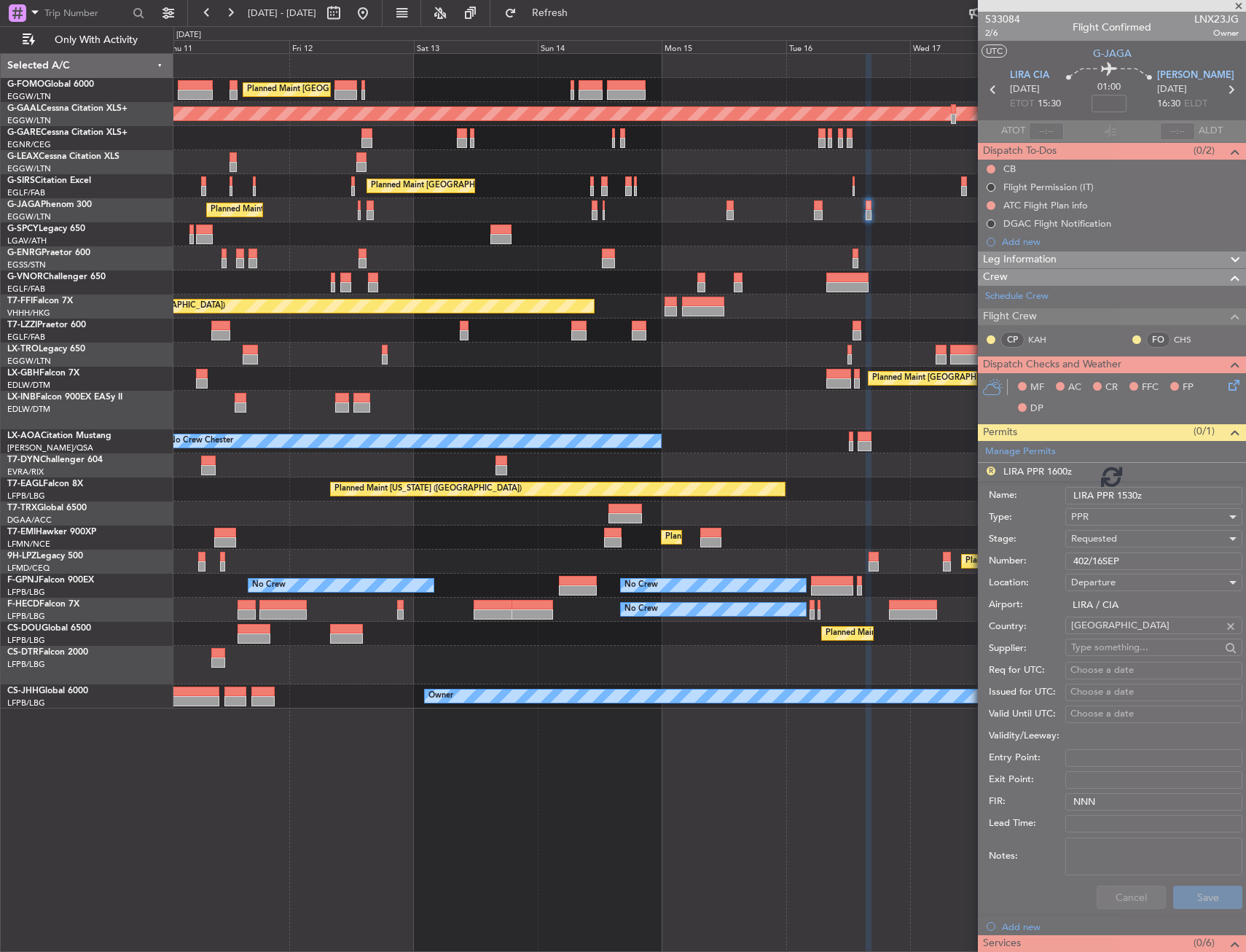
click at [404, 915] on div "Planned Maint London (Luton) Planned Maint Dusseldorf Planned Maint London (Far…" at bounding box center [710, 502] width 1073 height 898
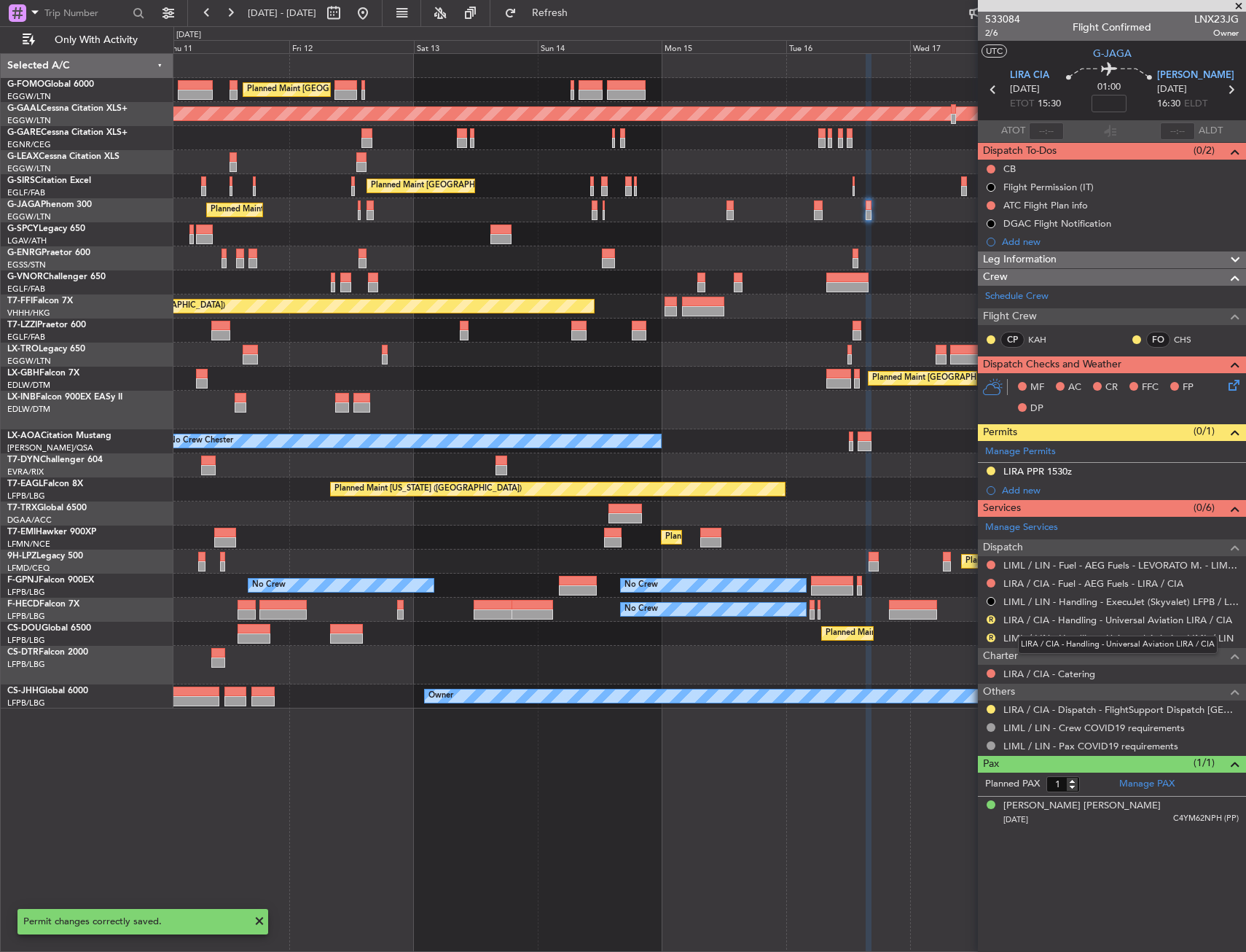
click at [1059, 614] on link "LIRA / CIA - Handling - Universal Aviation LIRA / CIA" at bounding box center [1117, 620] width 229 height 13
click at [1061, 638] on link "LIML / LIN - Handling - Universal Aviation LIML / LIN" at bounding box center [1118, 638] width 230 height 13
click at [995, 707] on div at bounding box center [991, 709] width 12 height 12
click at [993, 706] on button at bounding box center [991, 709] width 9 height 9
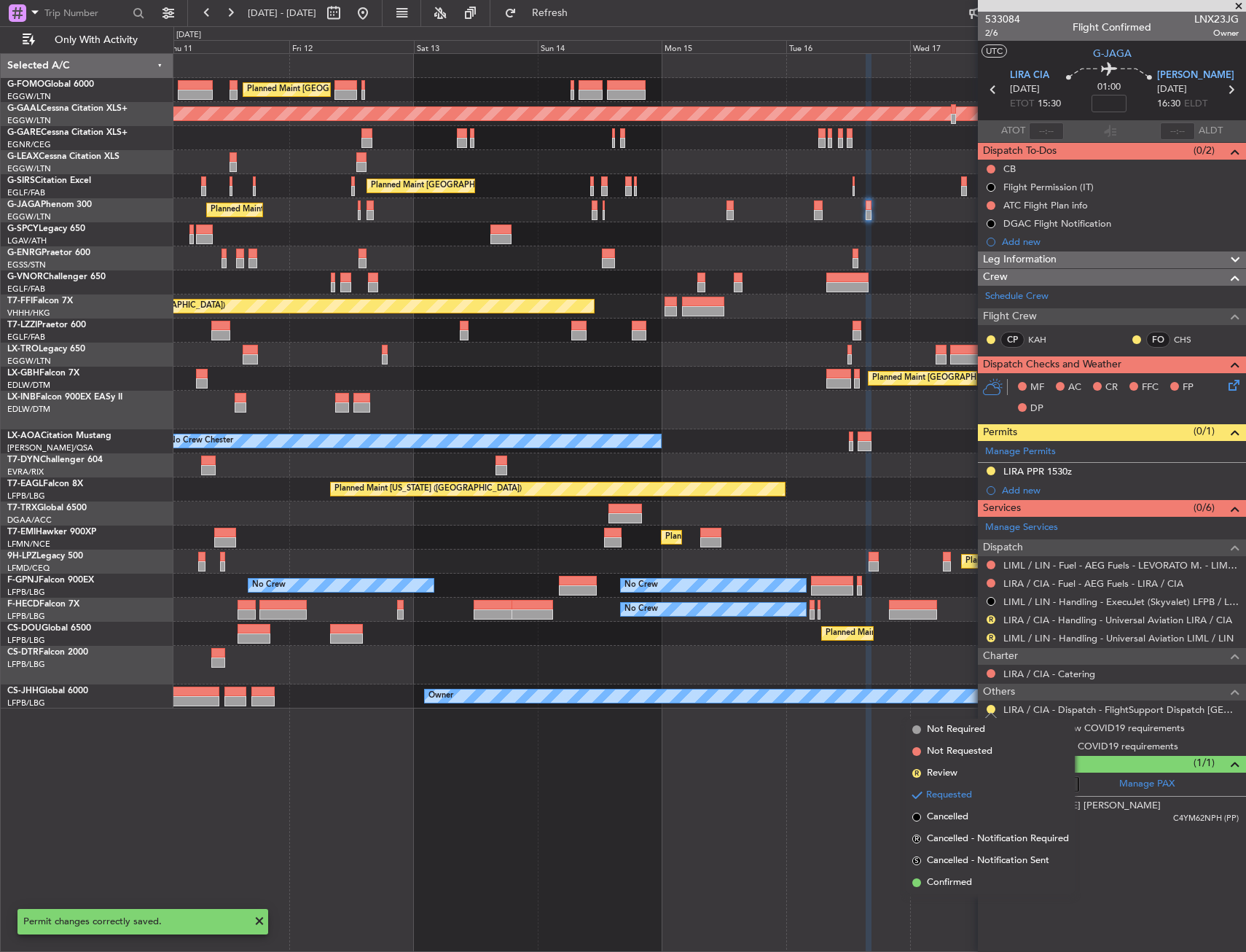
drag, startPoint x: 969, startPoint y: 882, endPoint x: 741, endPoint y: 782, distance: 249.0
click at [968, 881] on span "Confirmed" at bounding box center [949, 882] width 45 height 14
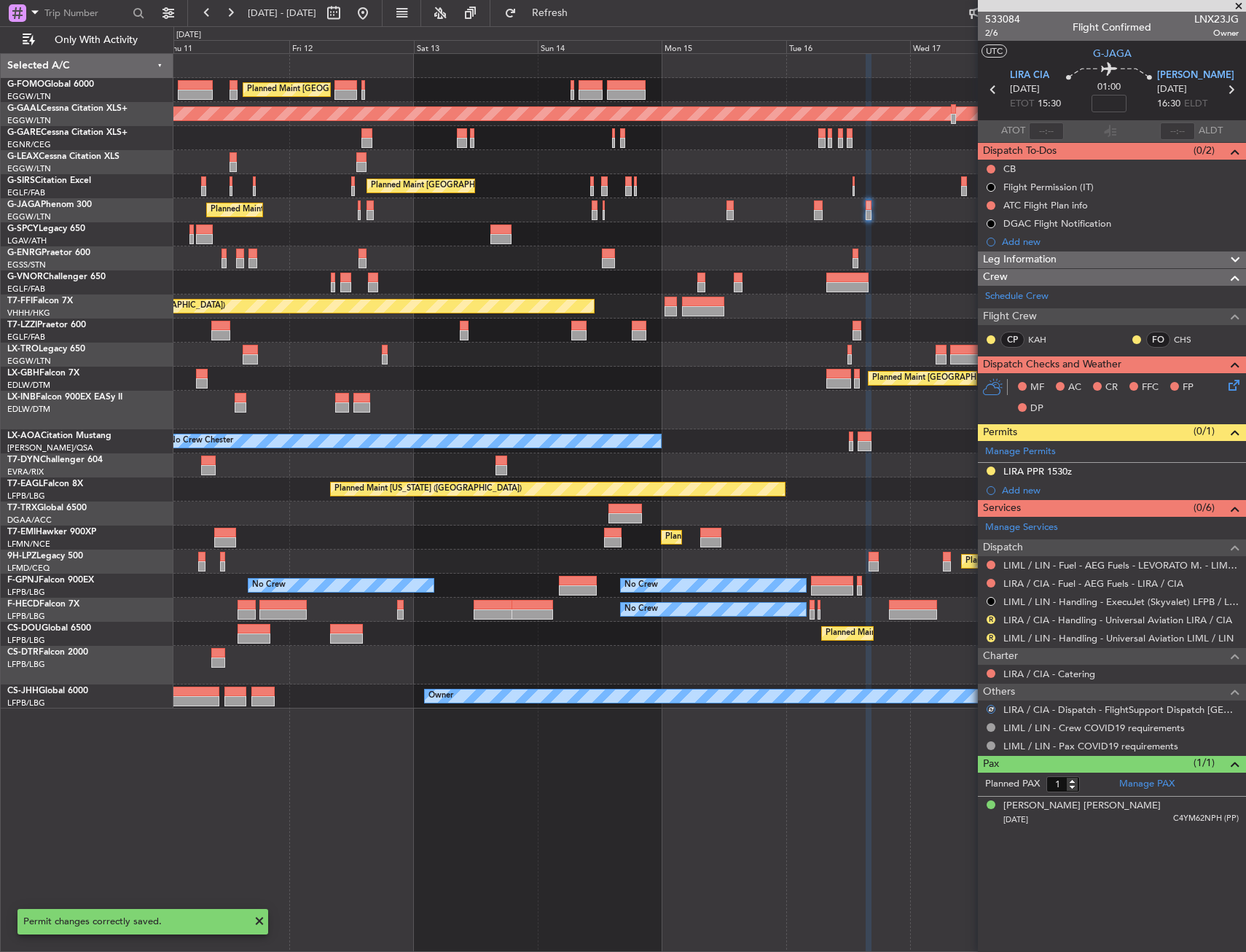
click at [740, 782] on div "Planned Maint London (Luton) Planned Maint Dusseldorf Planned Maint London (Far…" at bounding box center [710, 502] width 1073 height 898
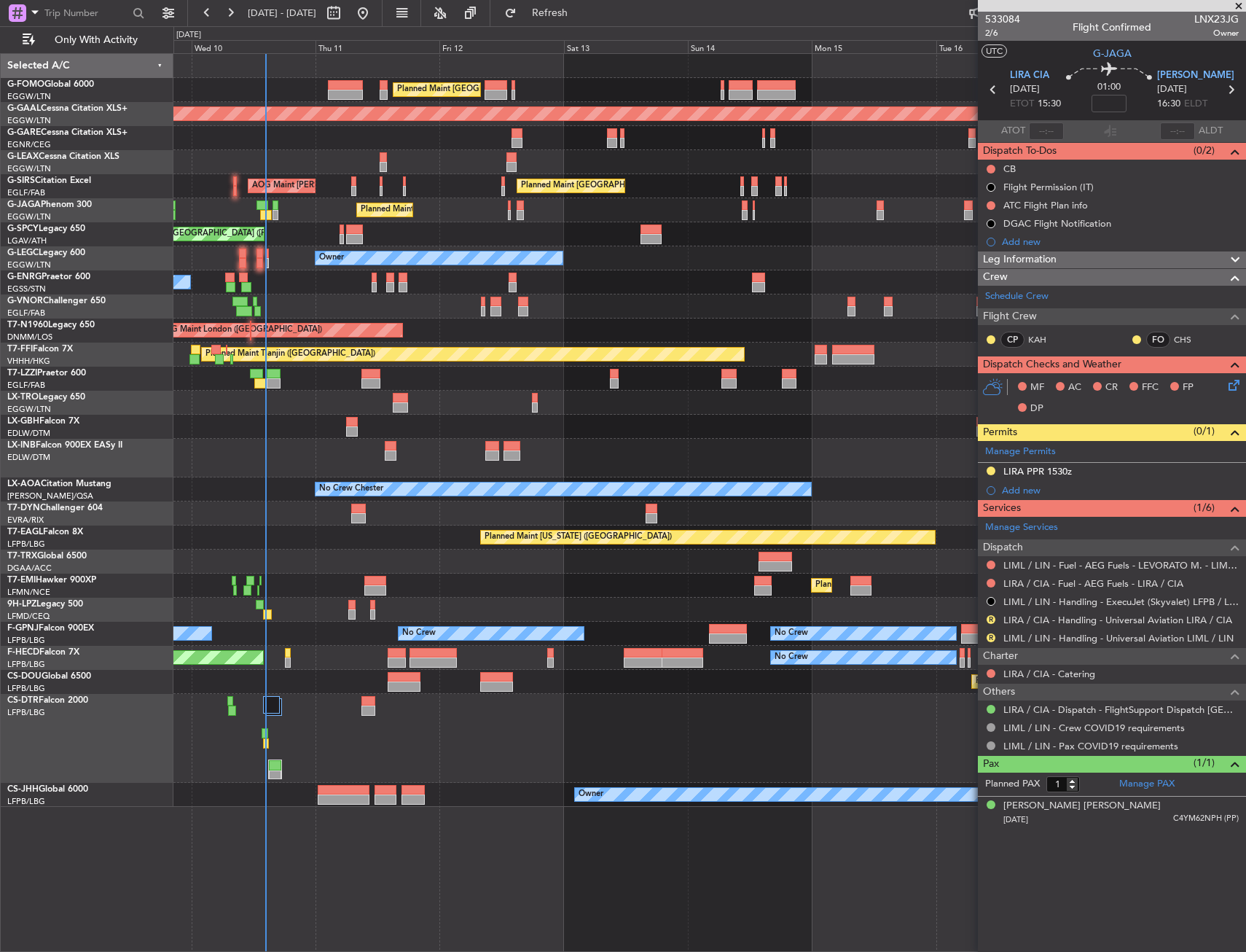
click at [581, 26] on fb-refresh-button "Refresh" at bounding box center [541, 13] width 102 height 26
click at [582, 23] on button "Refresh" at bounding box center [541, 13] width 88 height 23
click at [987, 204] on div at bounding box center [991, 205] width 12 height 12
click at [989, 203] on button at bounding box center [991, 205] width 9 height 9
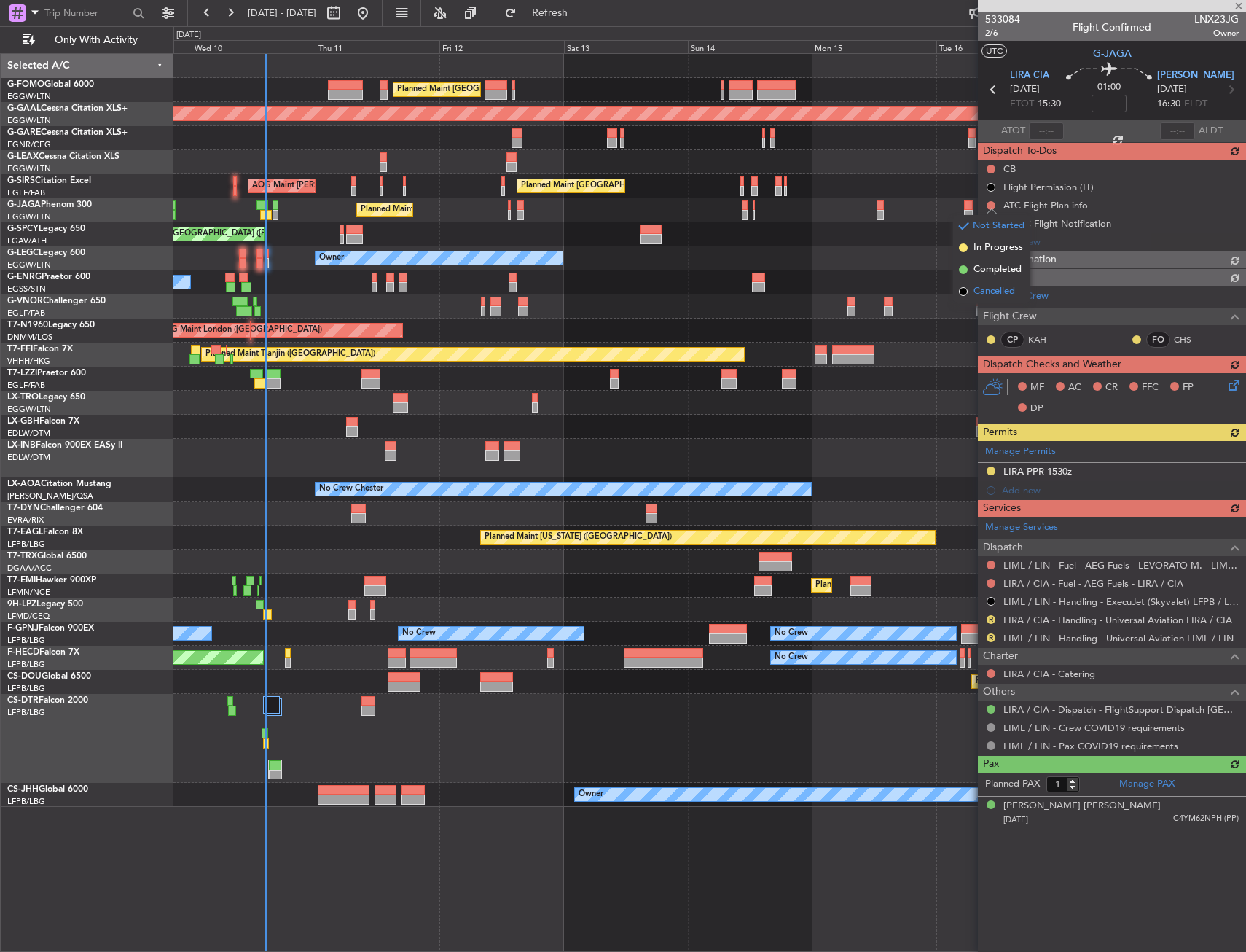
click at [982, 284] on li "Cancelled" at bounding box center [991, 291] width 78 height 22
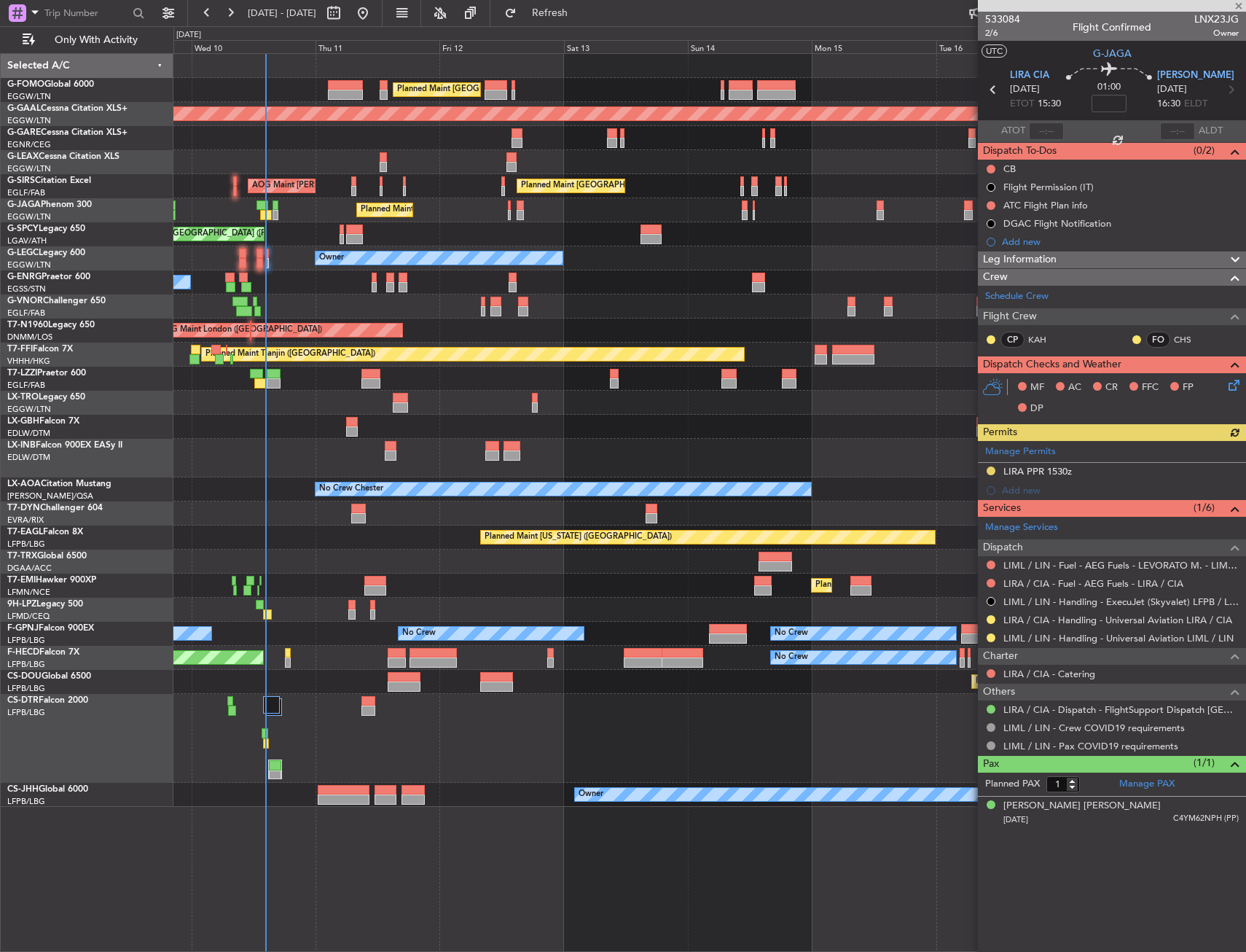
click at [557, 245] on div "Unplanned Maint [GEOGRAPHIC_DATA] ([PERSON_NAME] Intl)" at bounding box center [710, 234] width 1072 height 24
click at [990, 204] on button at bounding box center [991, 205] width 9 height 9
click at [976, 283] on li "Cancelled" at bounding box center [991, 291] width 78 height 22
click at [751, 582] on div "Planned Maint [GEOGRAPHIC_DATA] Planned Maint [GEOGRAPHIC_DATA]" at bounding box center [710, 586] width 1072 height 24
click at [756, 581] on div at bounding box center [763, 581] width 18 height 10
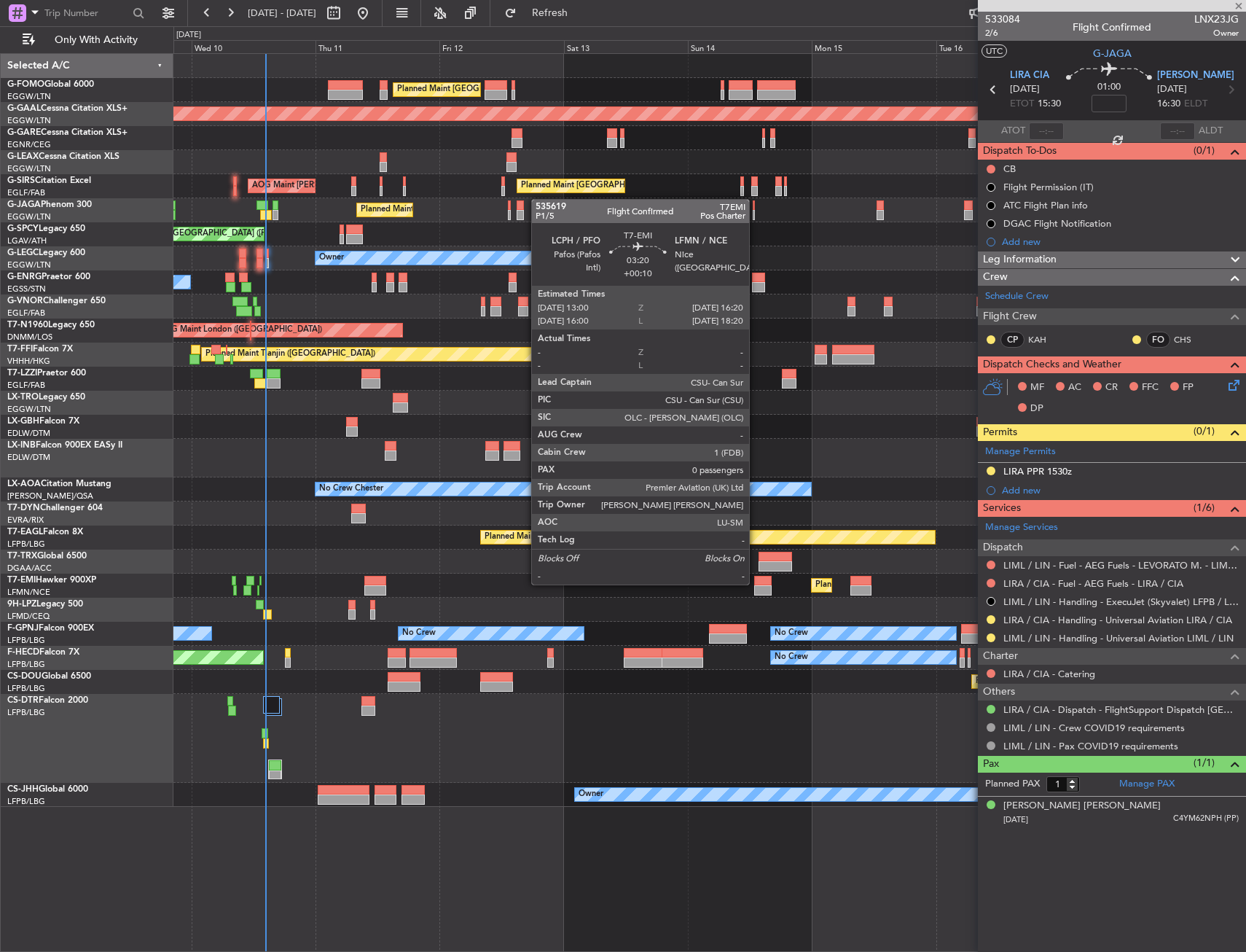
type input "+00:10"
type input "0"
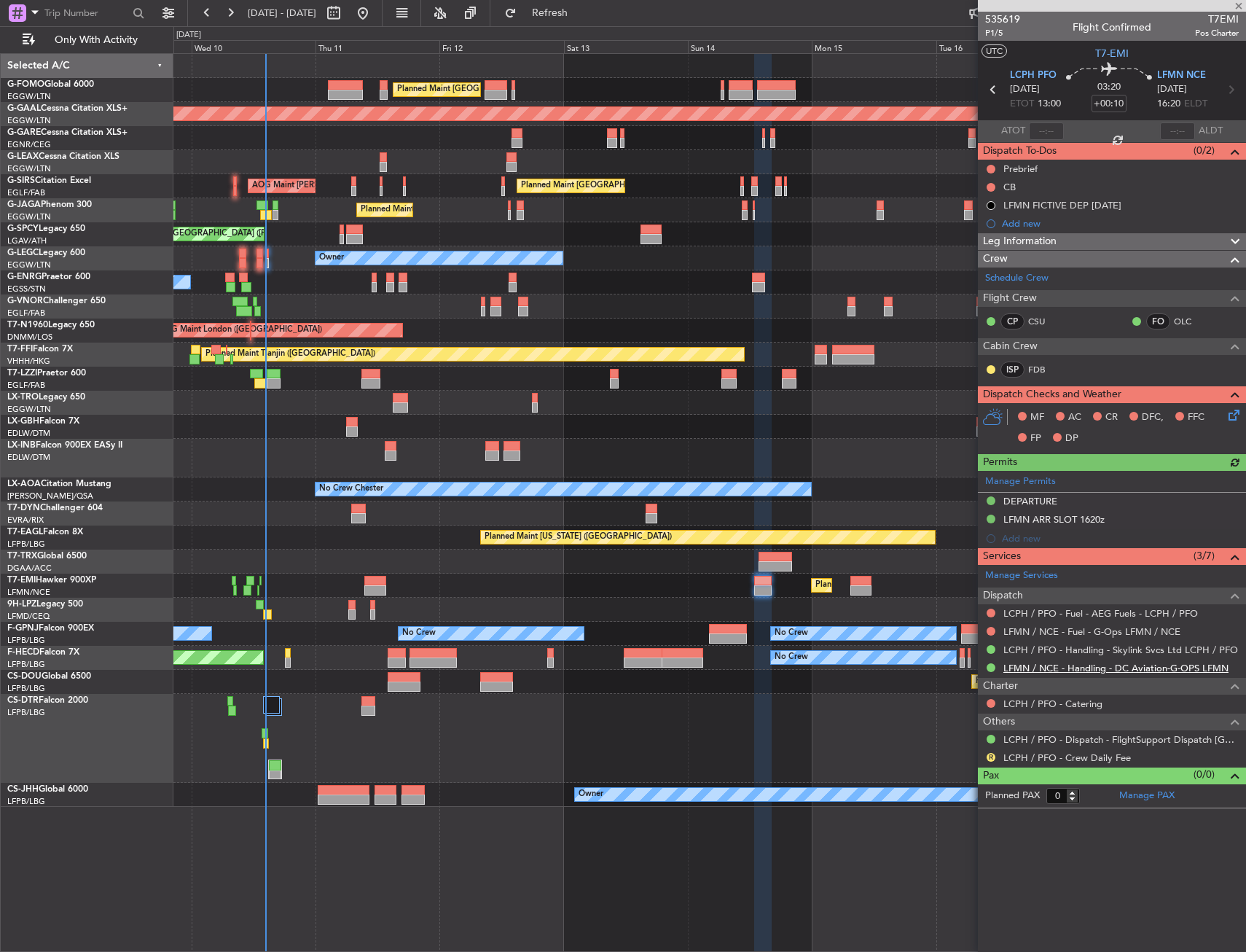
click at [1048, 661] on link "LFMN / NCE - Handling - DC Aviation-G-OPS LFMN" at bounding box center [1116, 667] width 225 height 13
click at [624, 586] on div "Planned Maint [GEOGRAPHIC_DATA] Planned Maint [GEOGRAPHIC_DATA]" at bounding box center [710, 586] width 1072 height 24
drag, startPoint x: 622, startPoint y: 587, endPoint x: 614, endPoint y: 583, distance: 8.9
drag, startPoint x: 407, startPoint y: 570, endPoint x: 404, endPoint y: 556, distance: 14.3
click at [394, 536] on div "Planned Maint [US_STATE] ([GEOGRAPHIC_DATA])" at bounding box center [710, 538] width 1072 height 24
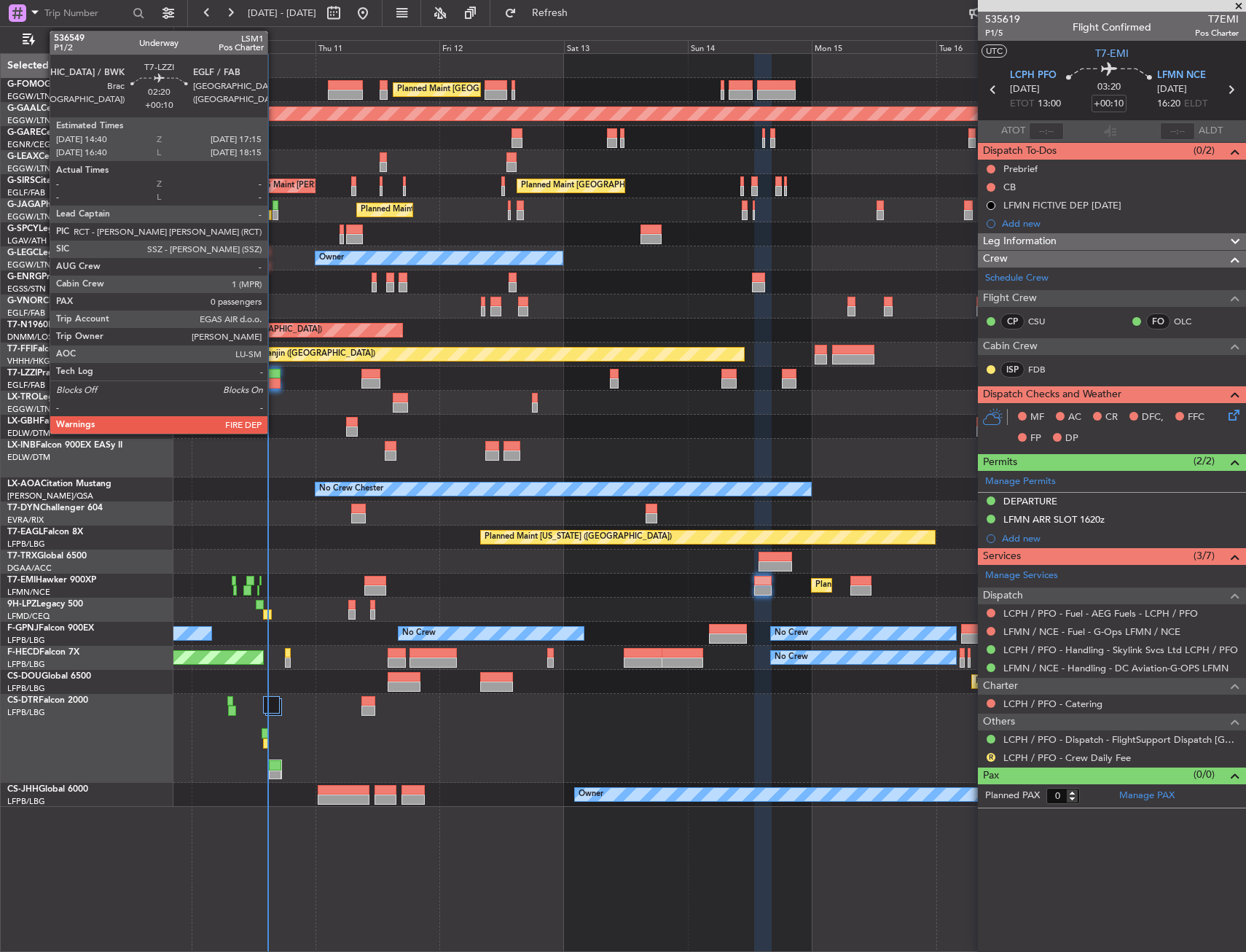
click at [274, 378] on div at bounding box center [274, 374] width 14 height 10
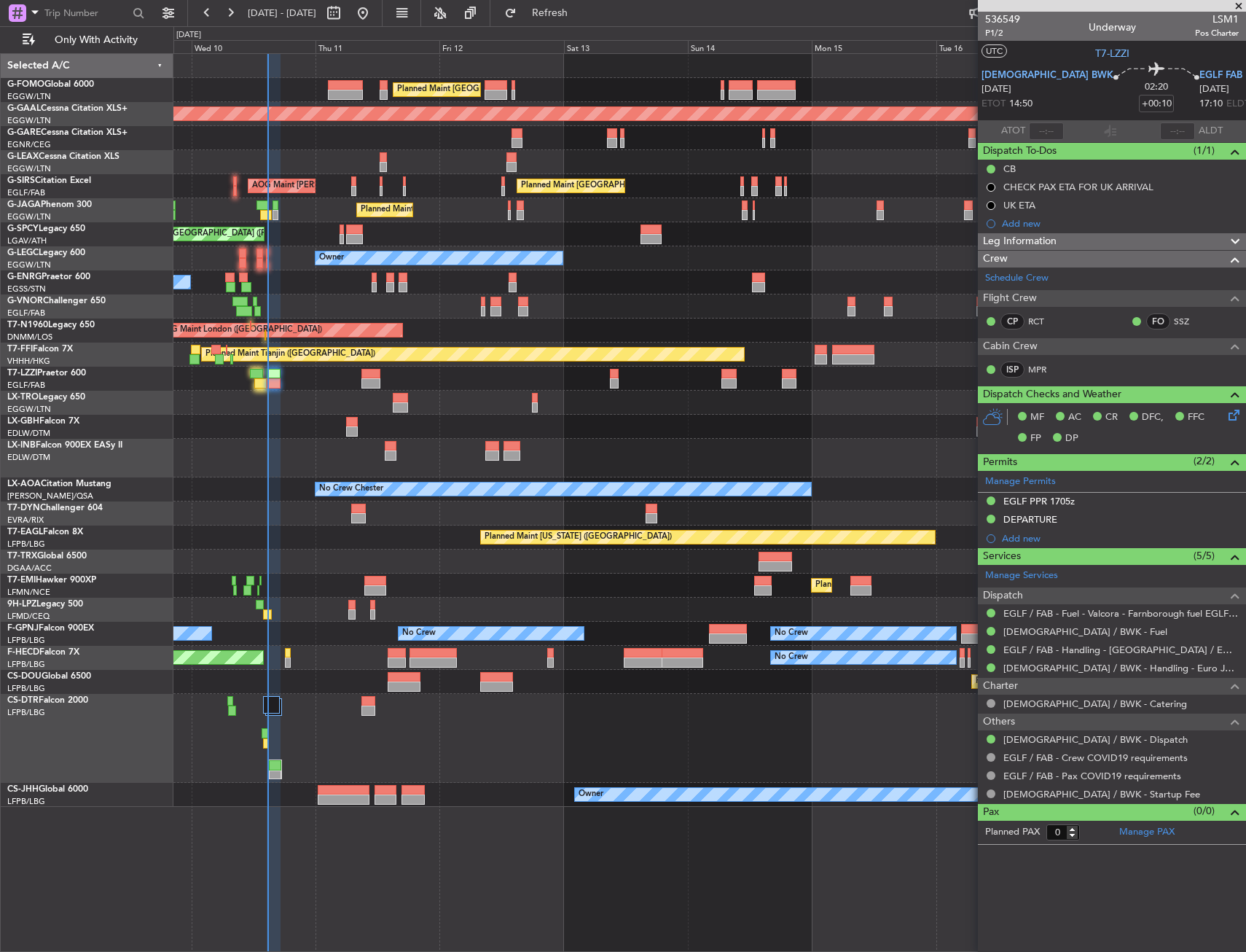
click at [1033, 496] on div "EGLF PPR 1705z" at bounding box center [1039, 501] width 72 height 13
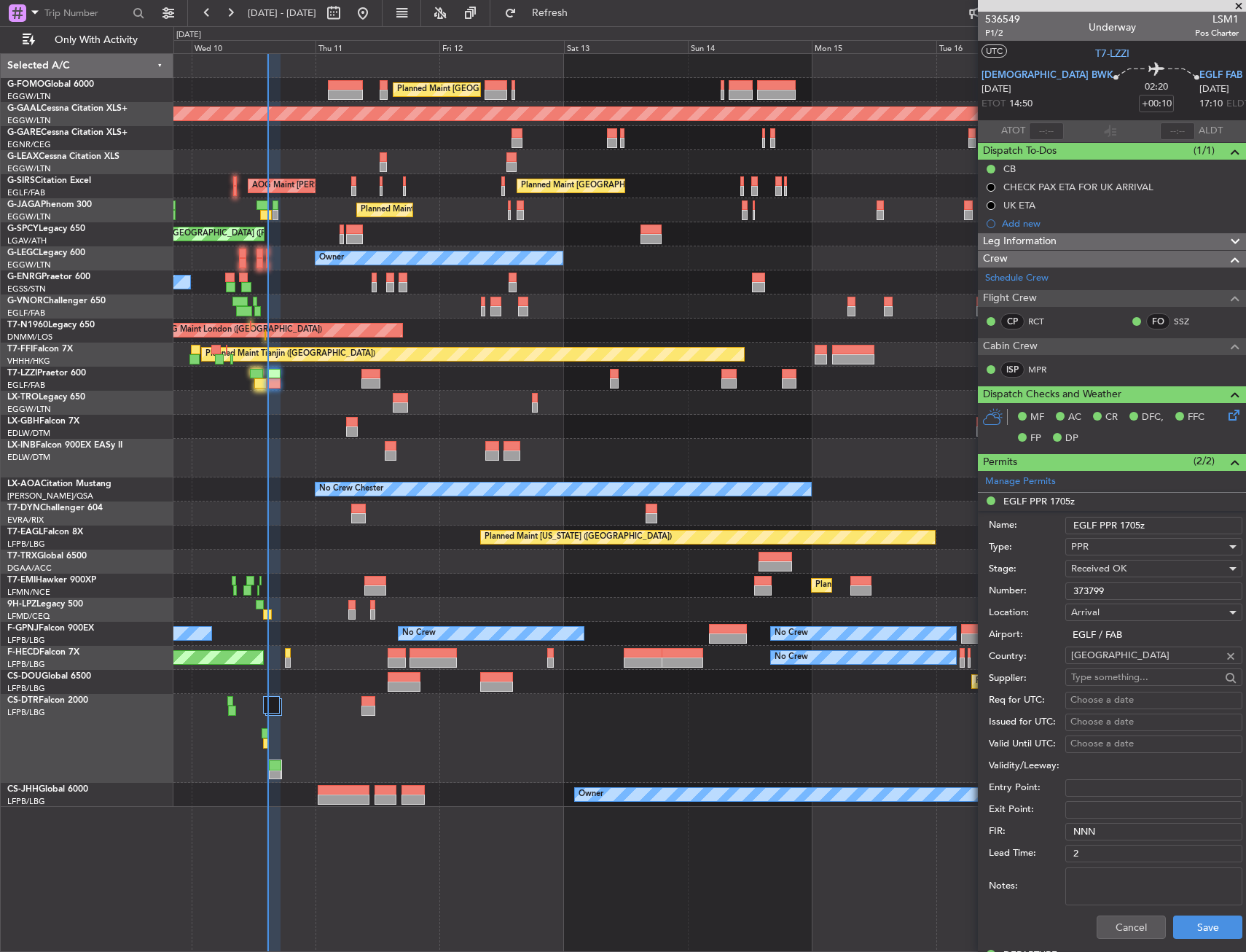
click at [1091, 584] on input "373799" at bounding box center [1154, 591] width 177 height 18
click at [1126, 920] on button "Cancel" at bounding box center [1131, 926] width 69 height 23
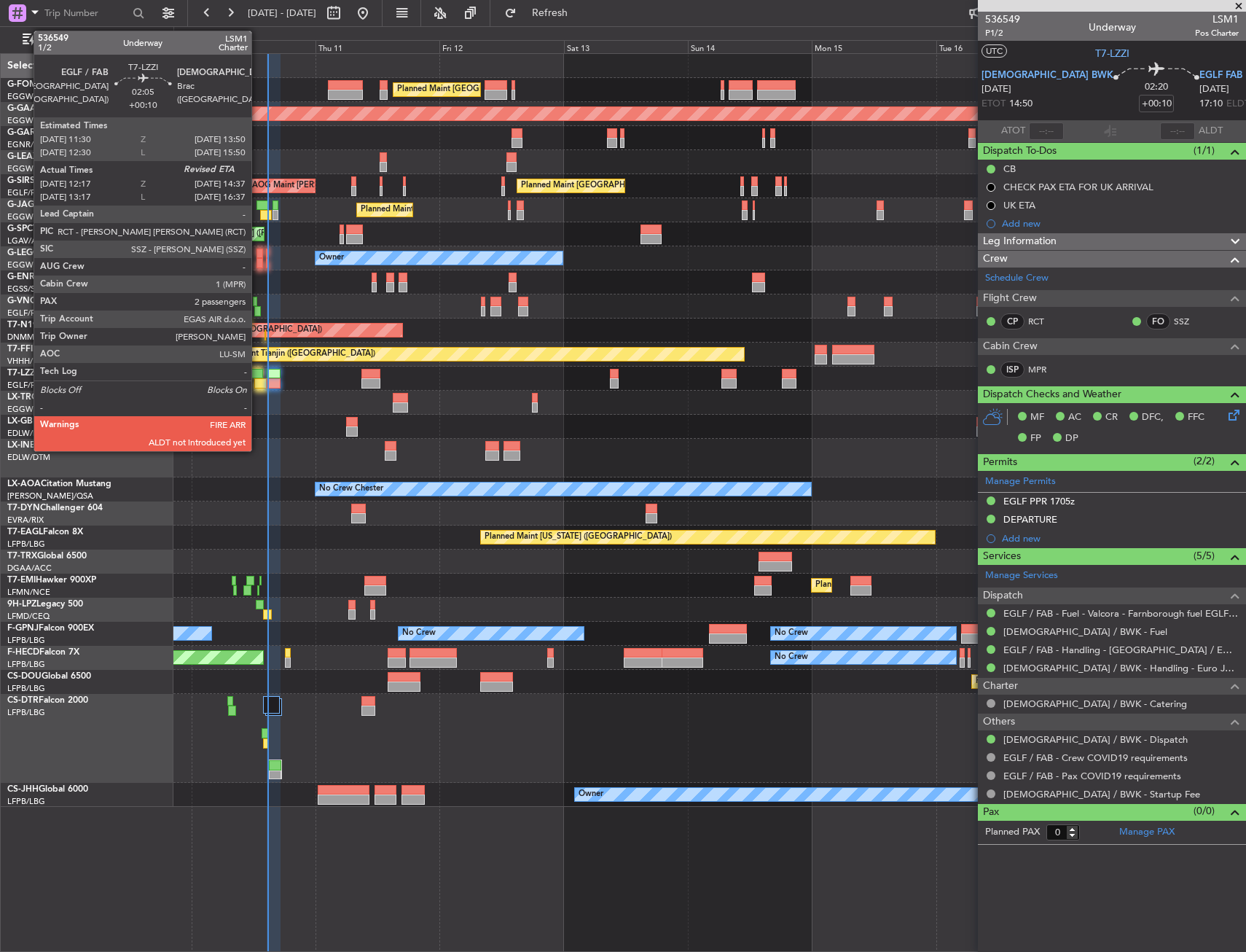
click at [258, 372] on div at bounding box center [256, 374] width 13 height 10
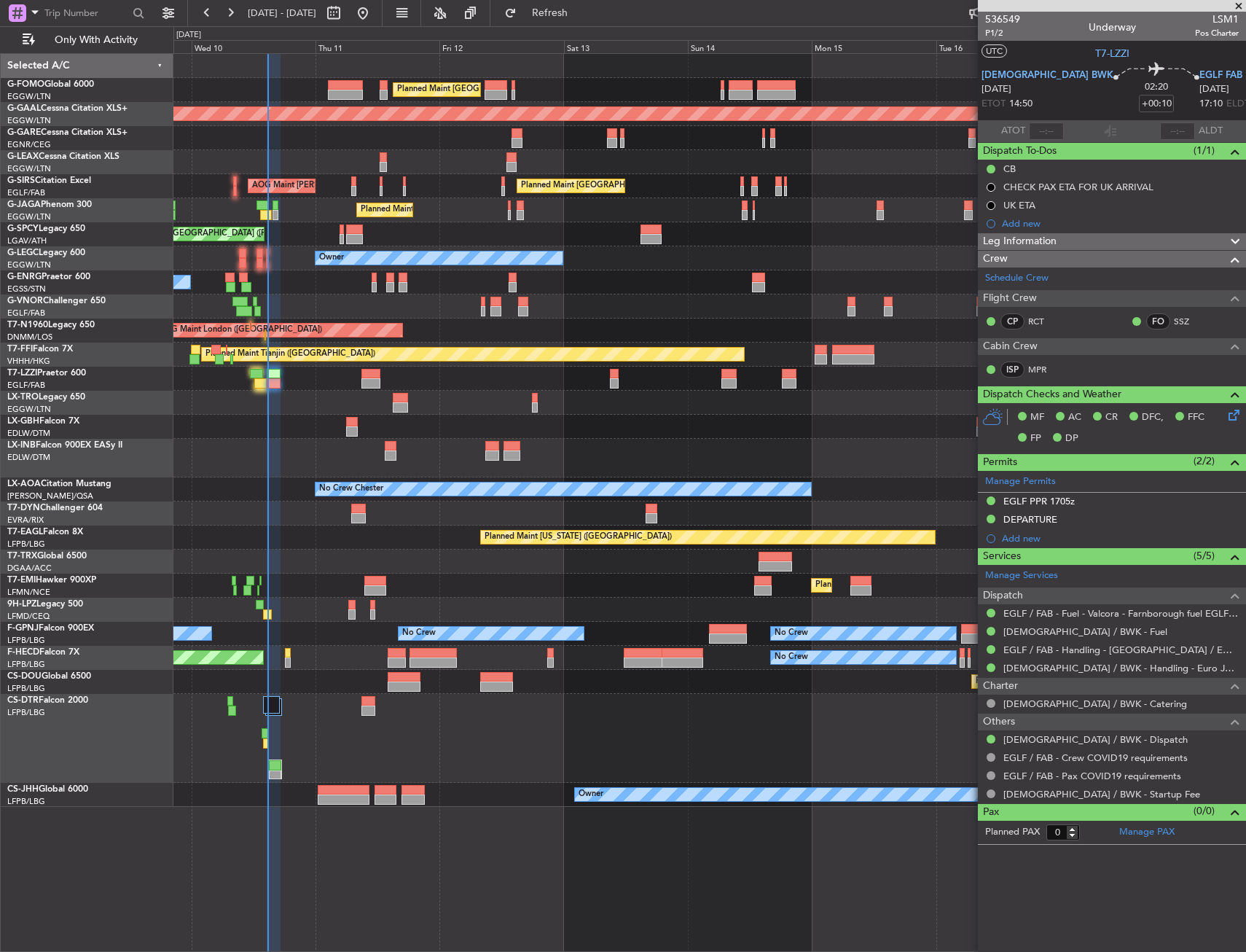
click at [503, 430] on div "Planned Maint Nurnberg Planned Maint [GEOGRAPHIC_DATA] ([GEOGRAPHIC_DATA])" at bounding box center [710, 427] width 1072 height 24
click at [267, 339] on div "AOG Maint London ([GEOGRAPHIC_DATA]) Unplanned Maint [GEOGRAPHIC_DATA] ([GEOGRA…" at bounding box center [710, 331] width 1072 height 24
click at [264, 340] on div "AOG Maint London ([GEOGRAPHIC_DATA]) Unplanned Maint [GEOGRAPHIC_DATA] ([GEOGRA…" at bounding box center [710, 331] width 1072 height 24
click at [266, 340] on div "AOG Maint London ([GEOGRAPHIC_DATA]) Unplanned Maint [GEOGRAPHIC_DATA] ([GEOGRA…" at bounding box center [710, 331] width 1072 height 24
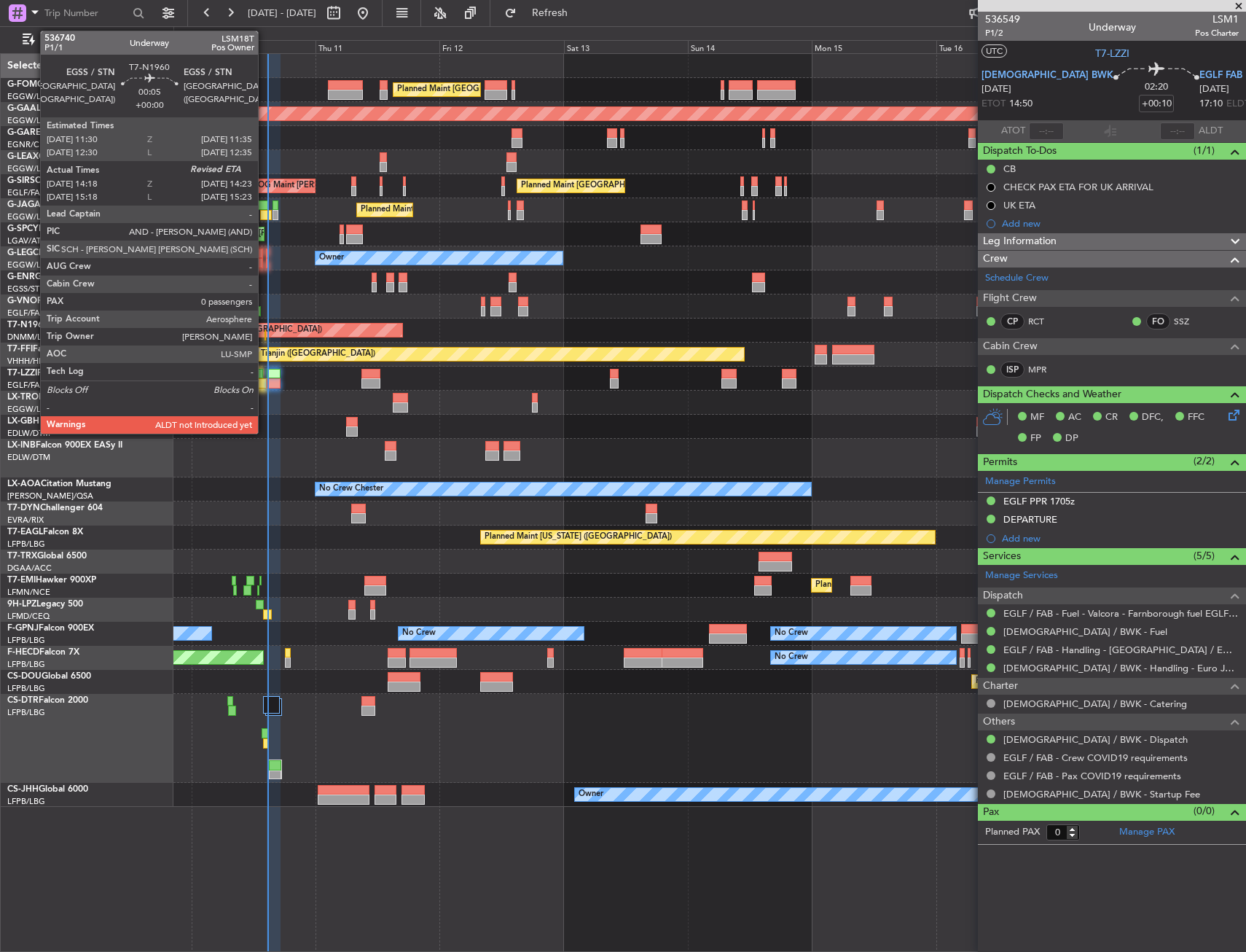
click at [264, 338] on div at bounding box center [265, 335] width 2 height 10
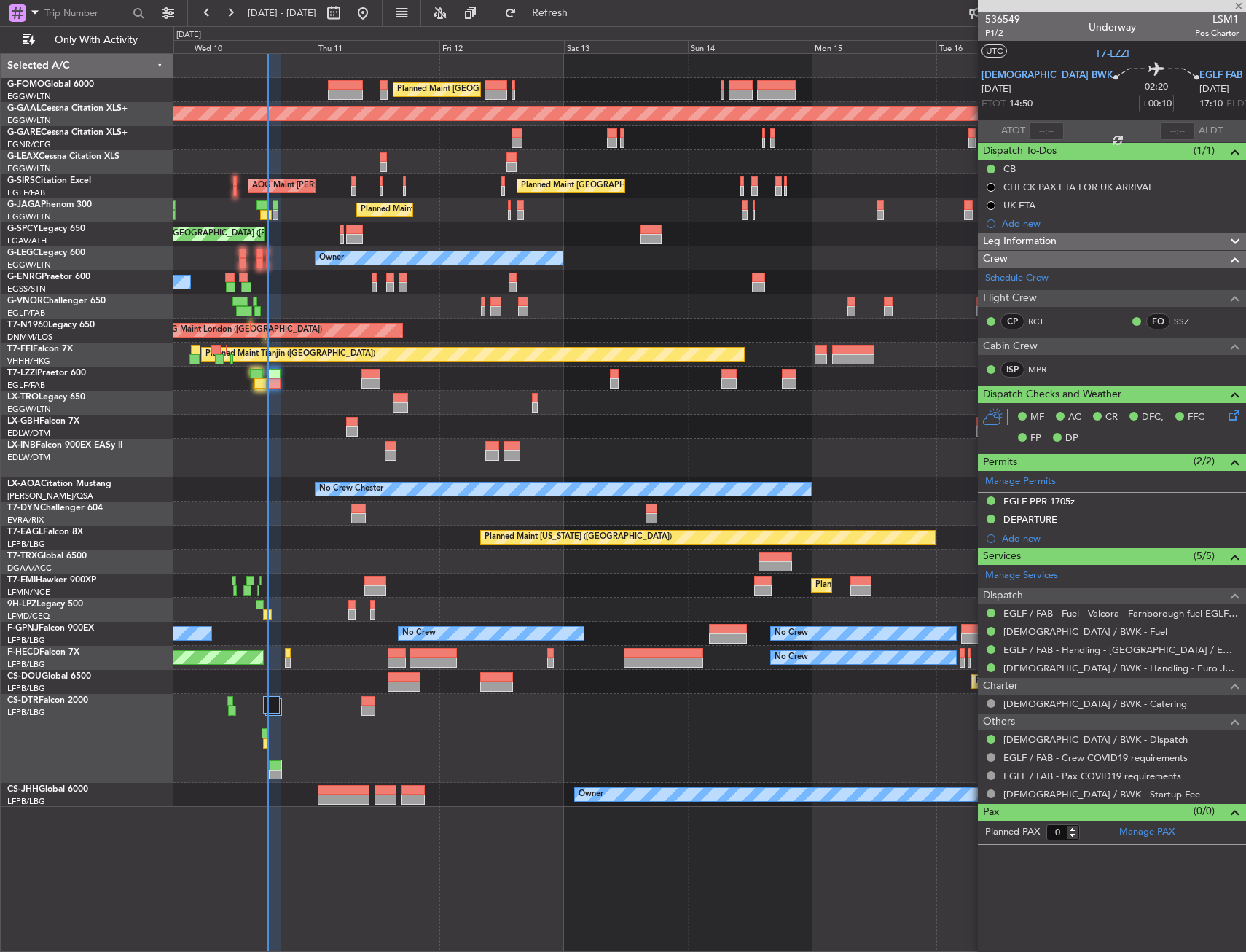
type input "14:18"
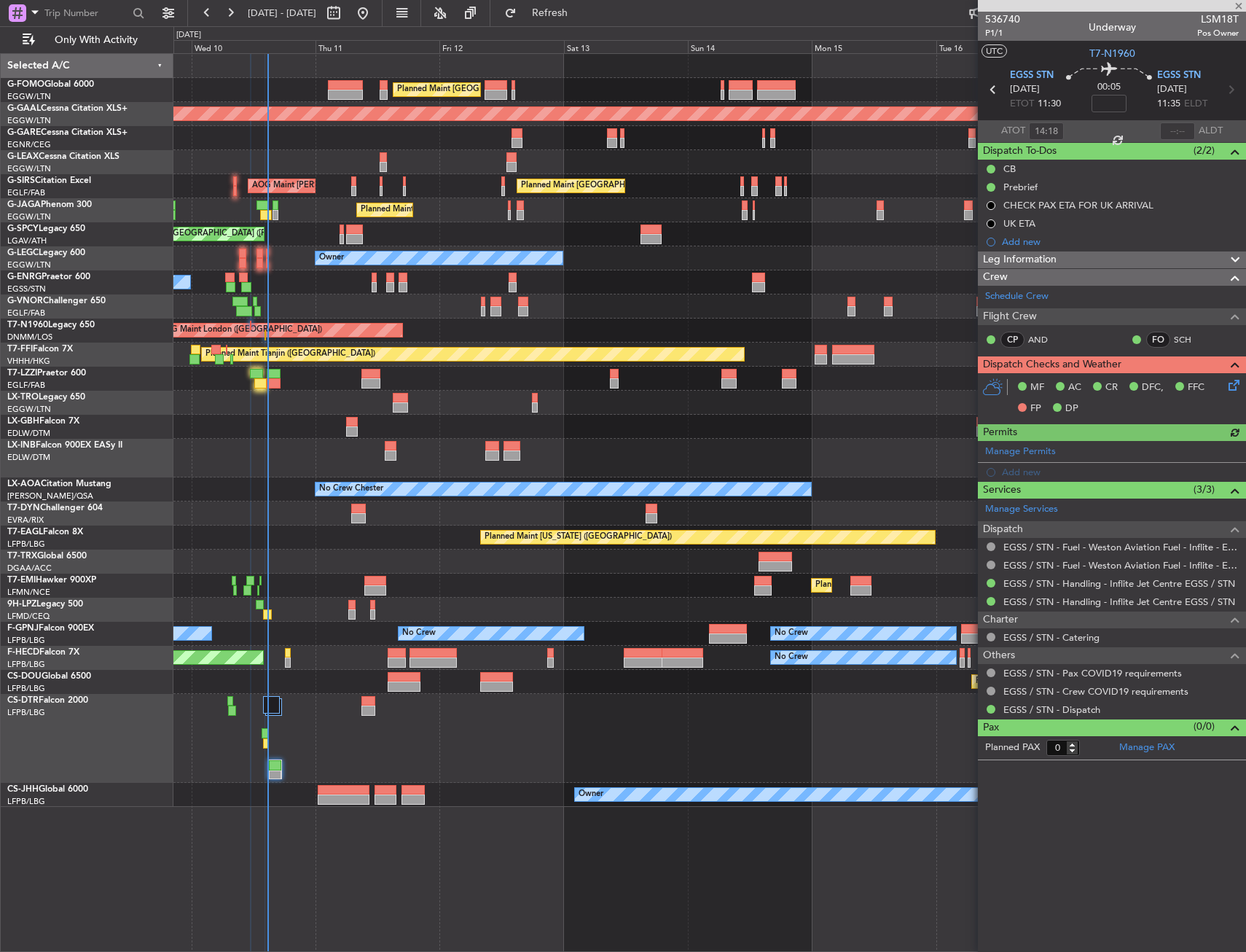
click at [1233, 385] on icon at bounding box center [1232, 383] width 12 height 12
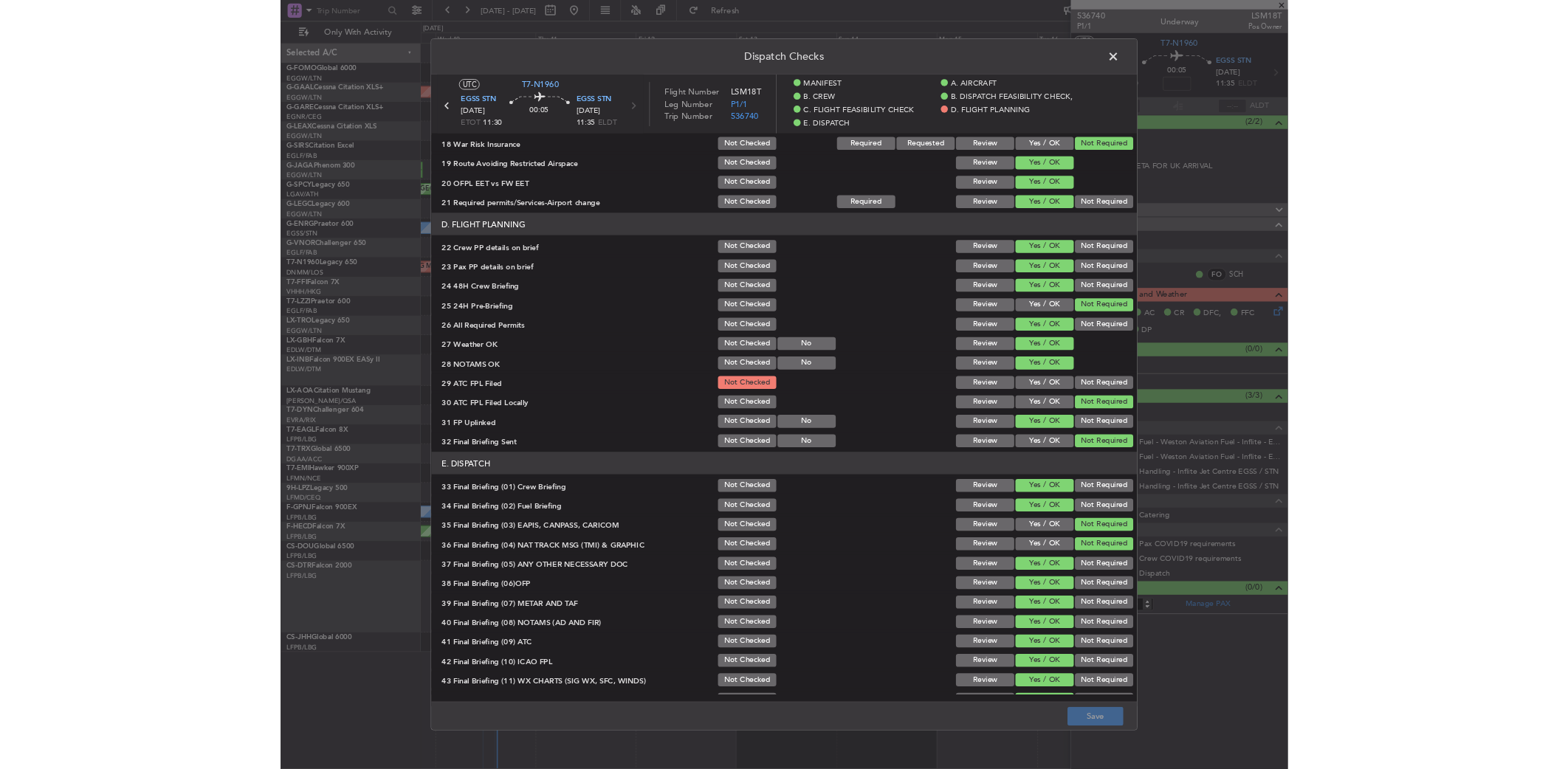
scroll to position [664, 0]
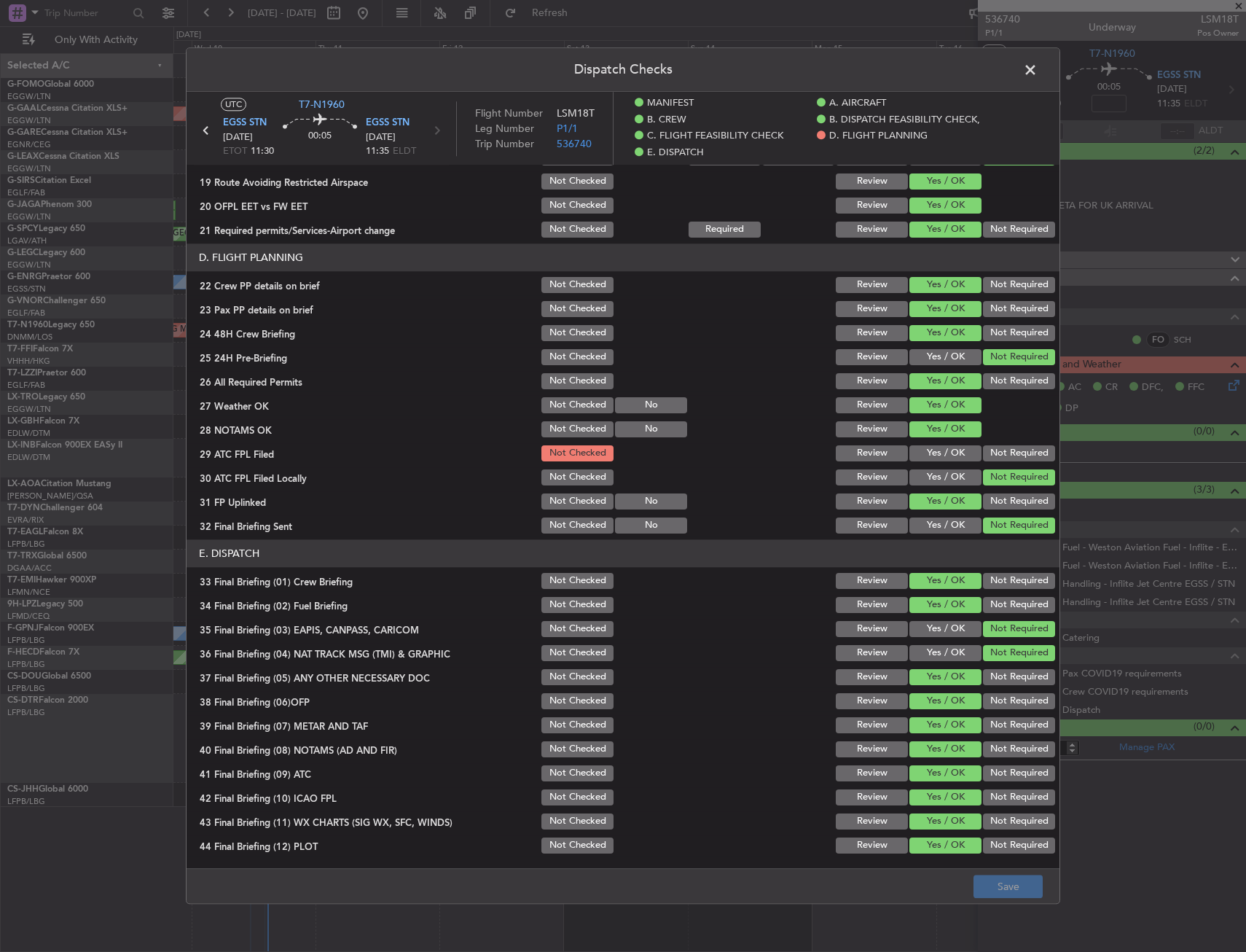
click at [931, 453] on button "Yes / OK" at bounding box center [945, 453] width 72 height 16
click at [1030, 877] on button "Save" at bounding box center [1007, 886] width 69 height 23
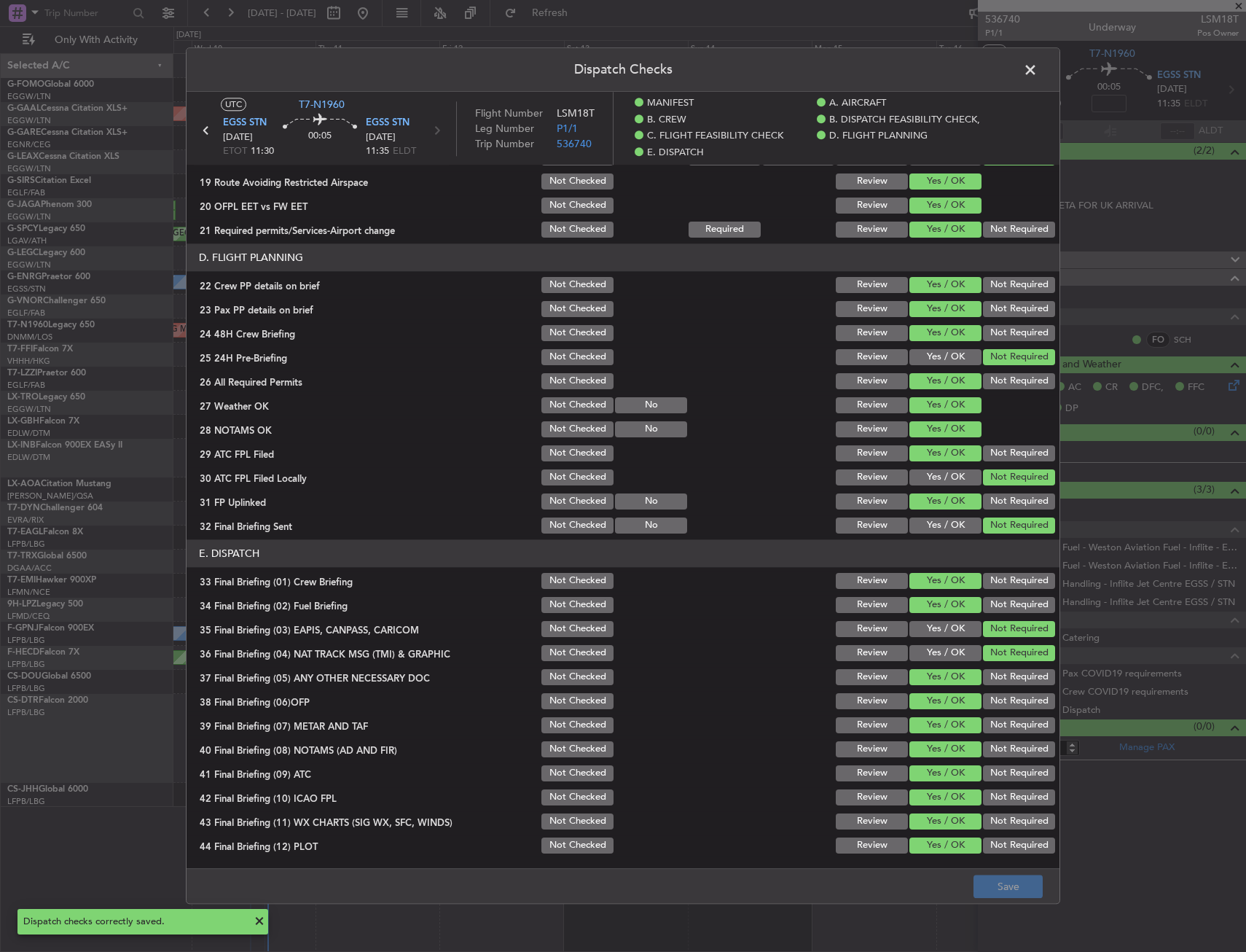
click at [1038, 65] on span at bounding box center [1038, 73] width 0 height 29
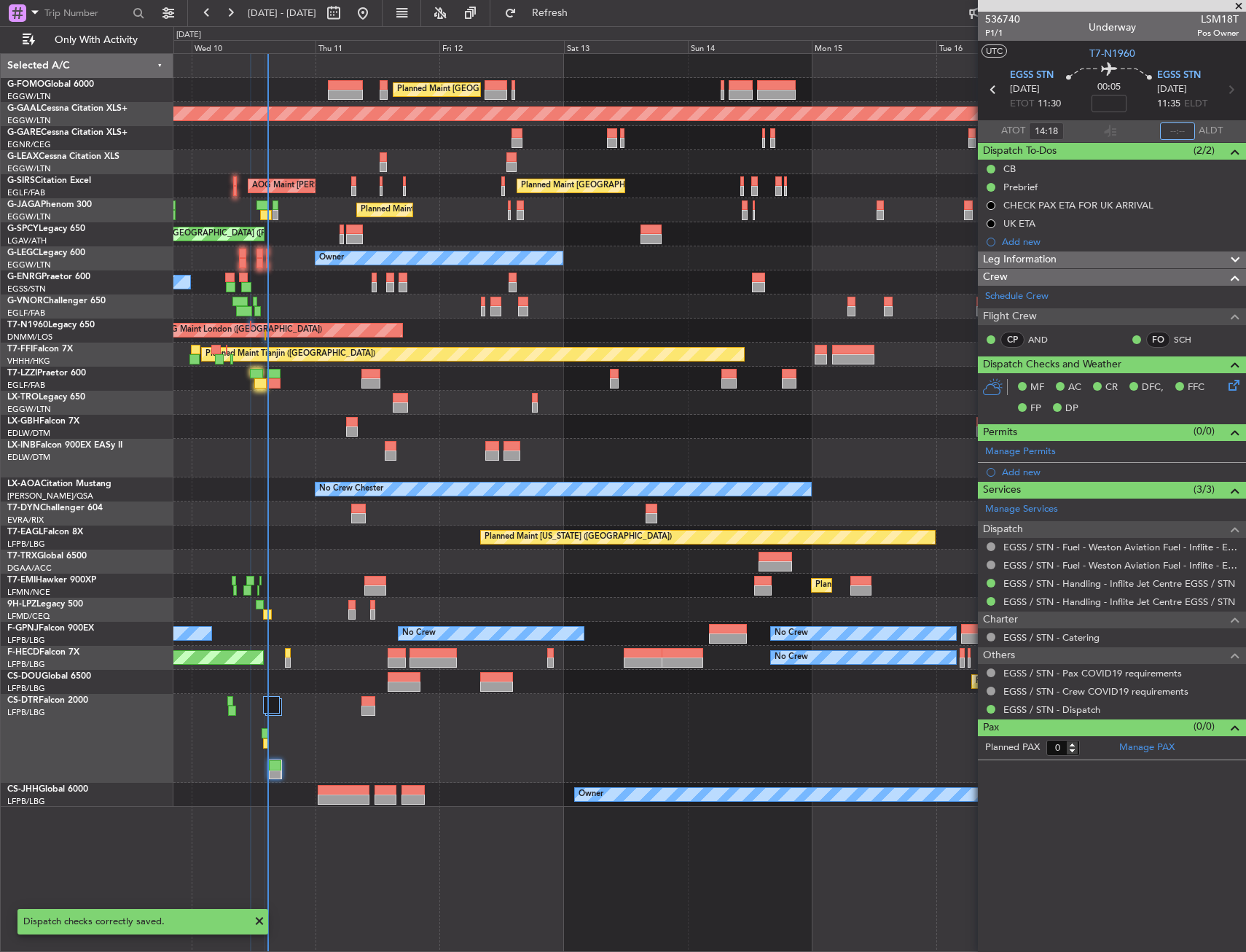
click at [1171, 125] on input "text" at bounding box center [1177, 131] width 35 height 18
click at [1122, 129] on section "ATOT 14:18 1444 ALDT" at bounding box center [1112, 131] width 268 height 22
type input "14:44"
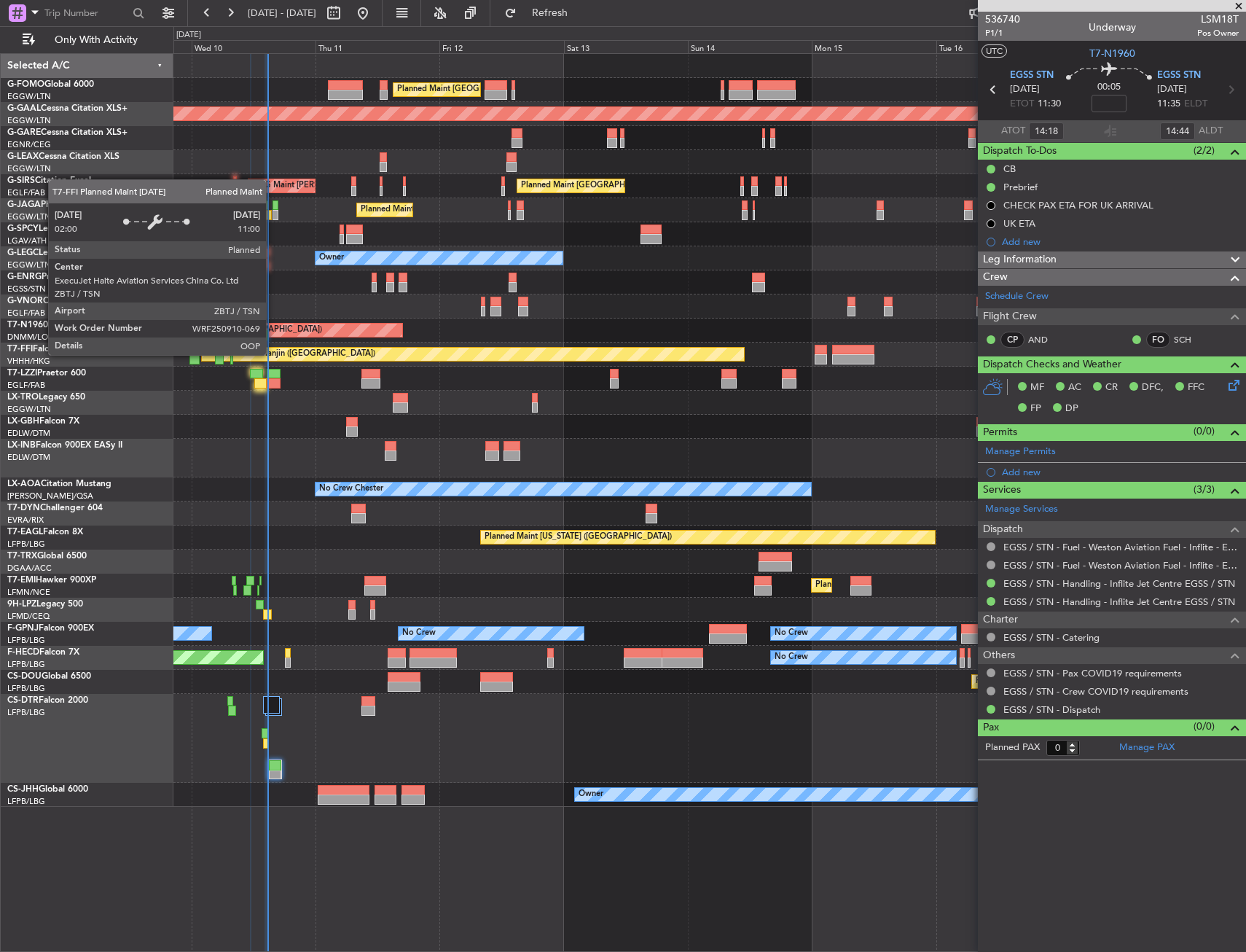
click at [264, 370] on div "Owner" at bounding box center [710, 378] width 1072 height 24
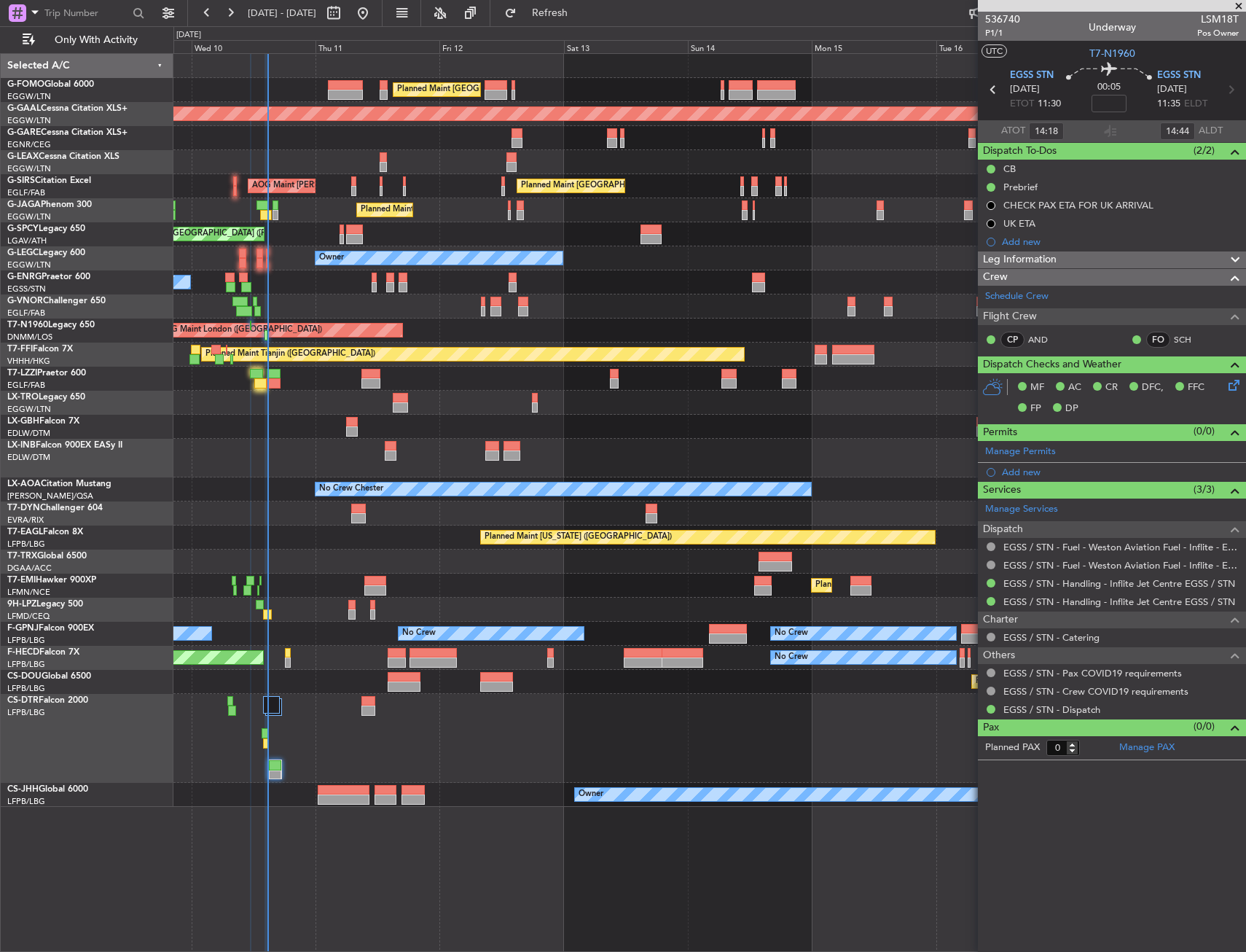
click at [264, 372] on div "Owner" at bounding box center [710, 378] width 1072 height 24
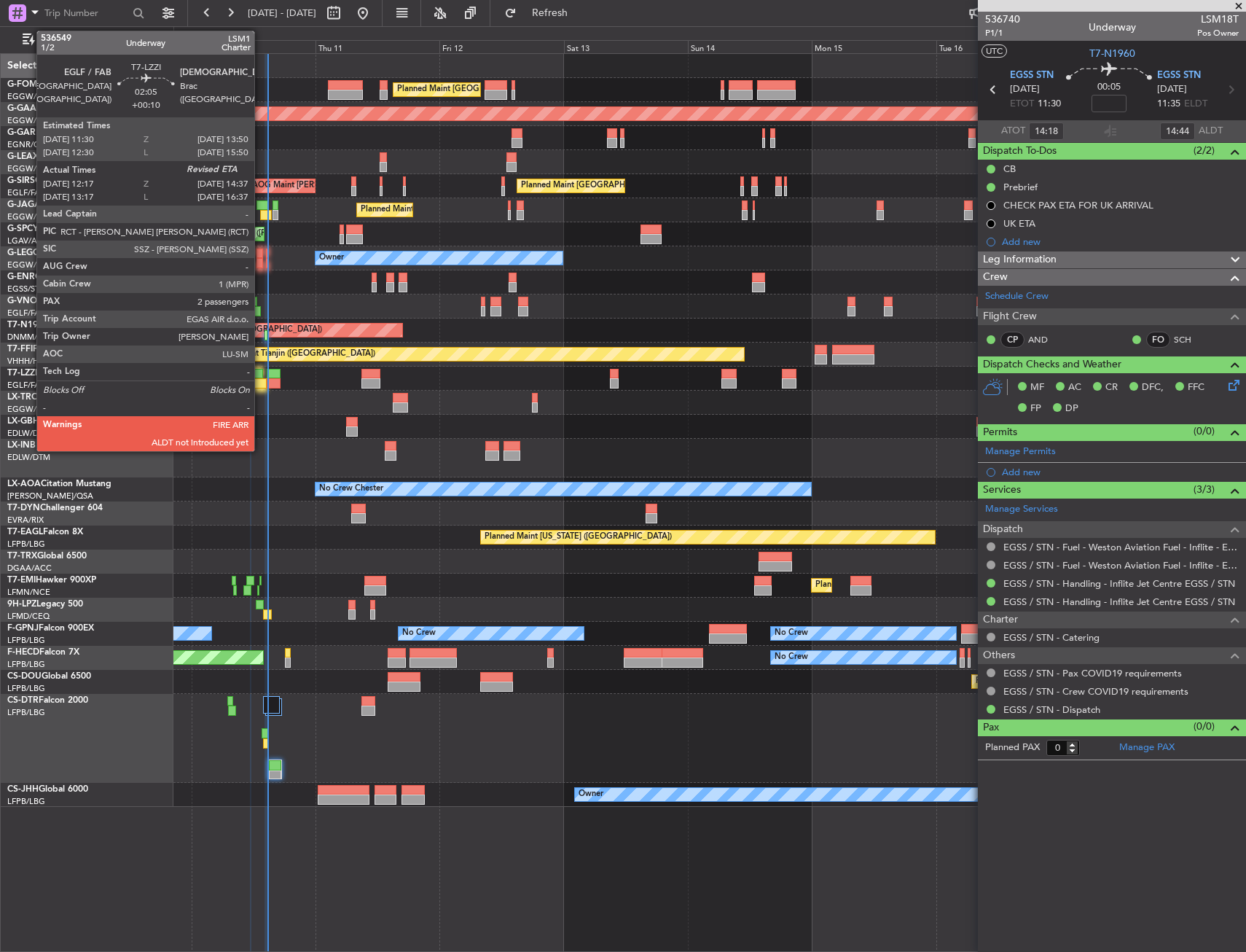
click at [261, 380] on div at bounding box center [260, 384] width 13 height 10
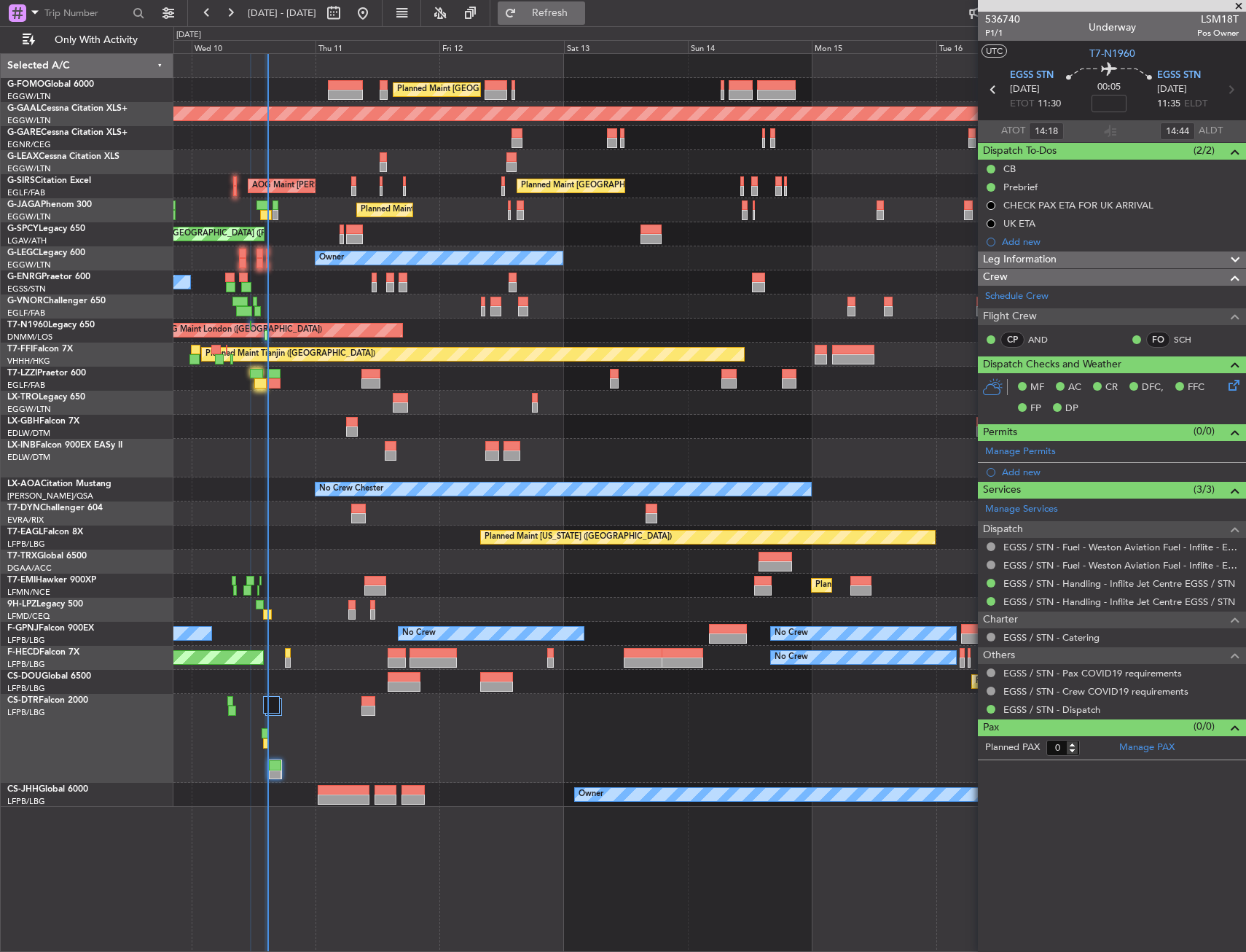
click at [581, 17] on span "Refresh" at bounding box center [551, 13] width 61 height 10
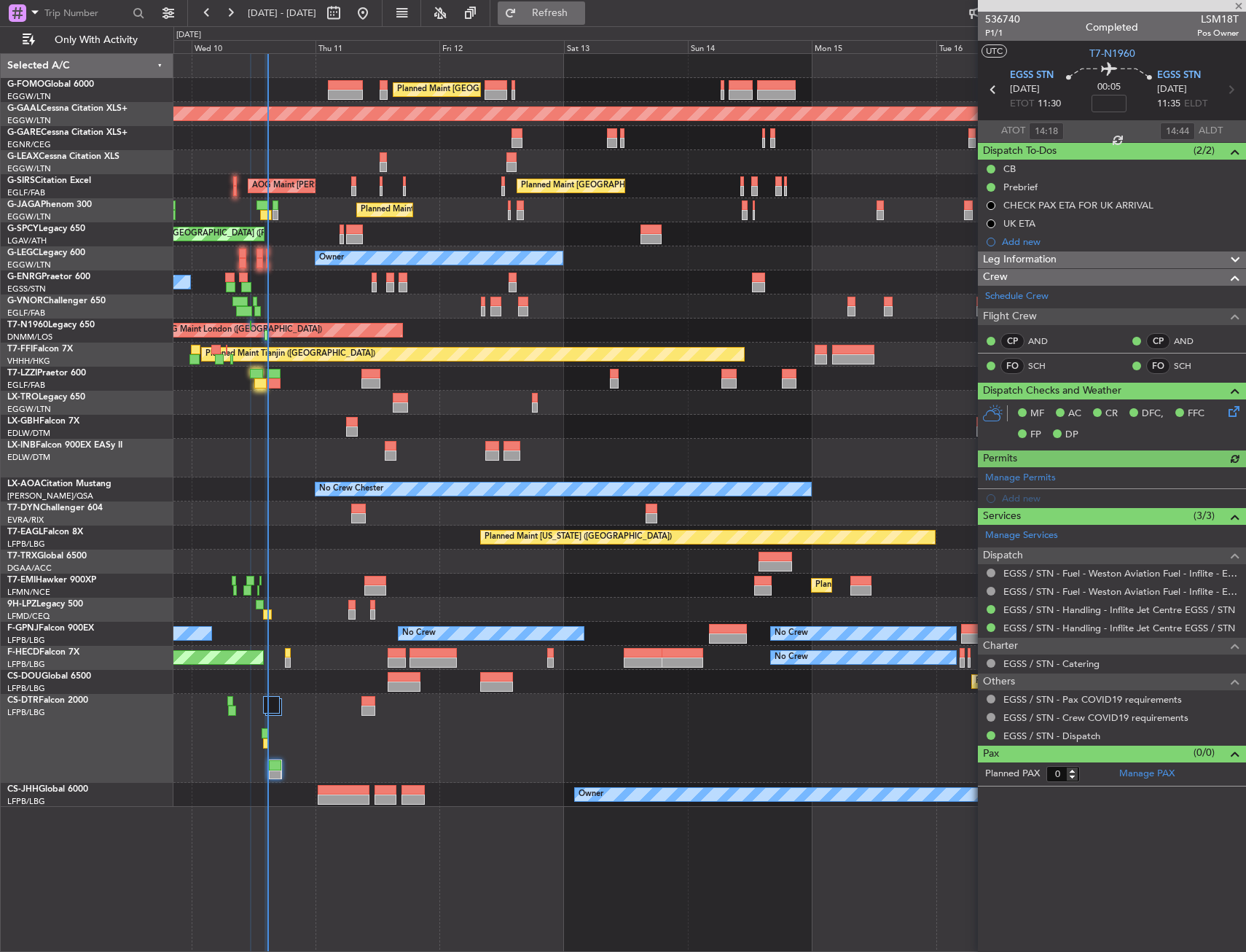
click at [581, 17] on span "Refresh" at bounding box center [551, 13] width 61 height 10
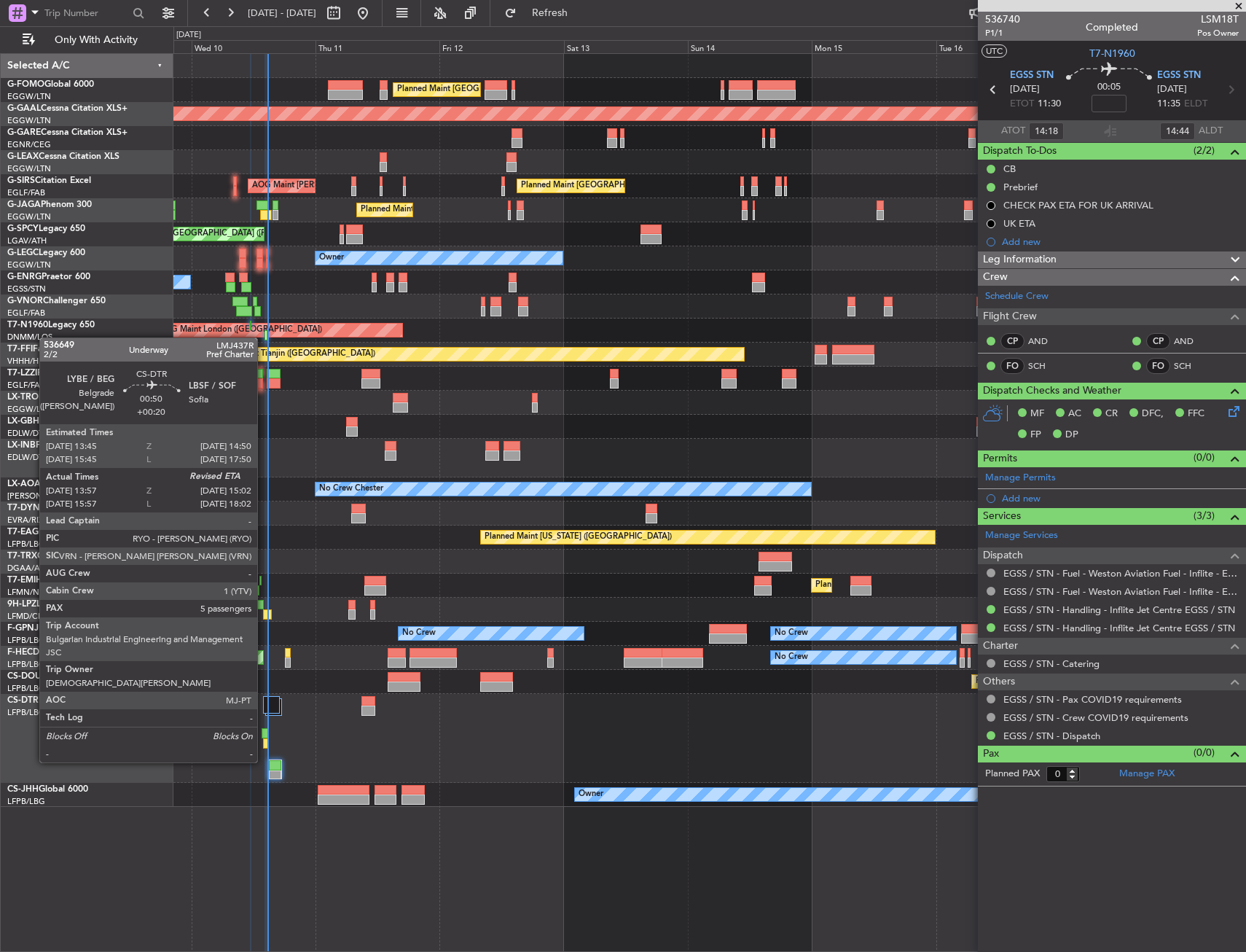
click at [262, 743] on div "Planned Maint Mugla ([GEOGRAPHIC_DATA])" at bounding box center [710, 738] width 1072 height 89
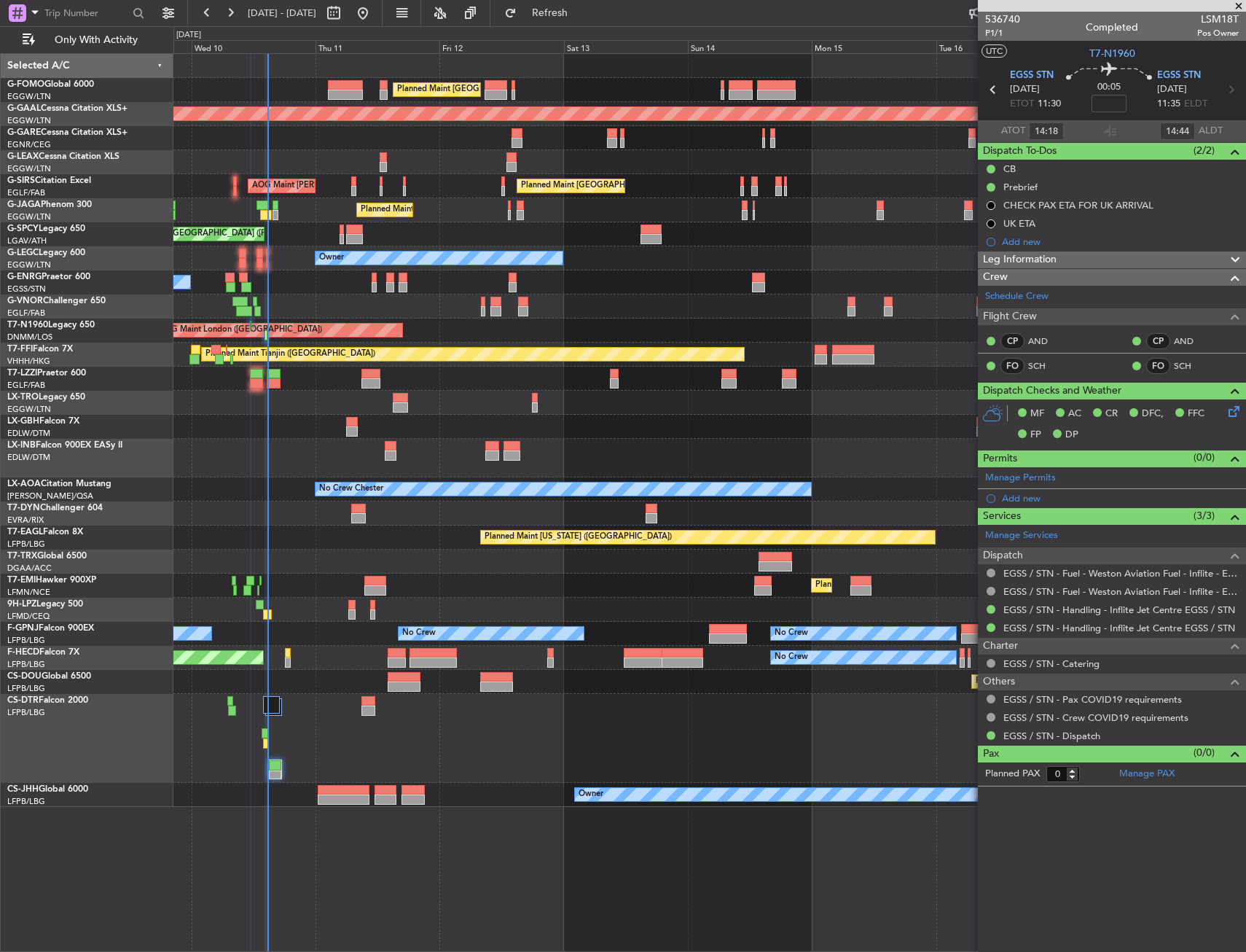
click at [264, 742] on div at bounding box center [266, 743] width 6 height 10
type input "+00:20"
type input "14:07"
type input "5"
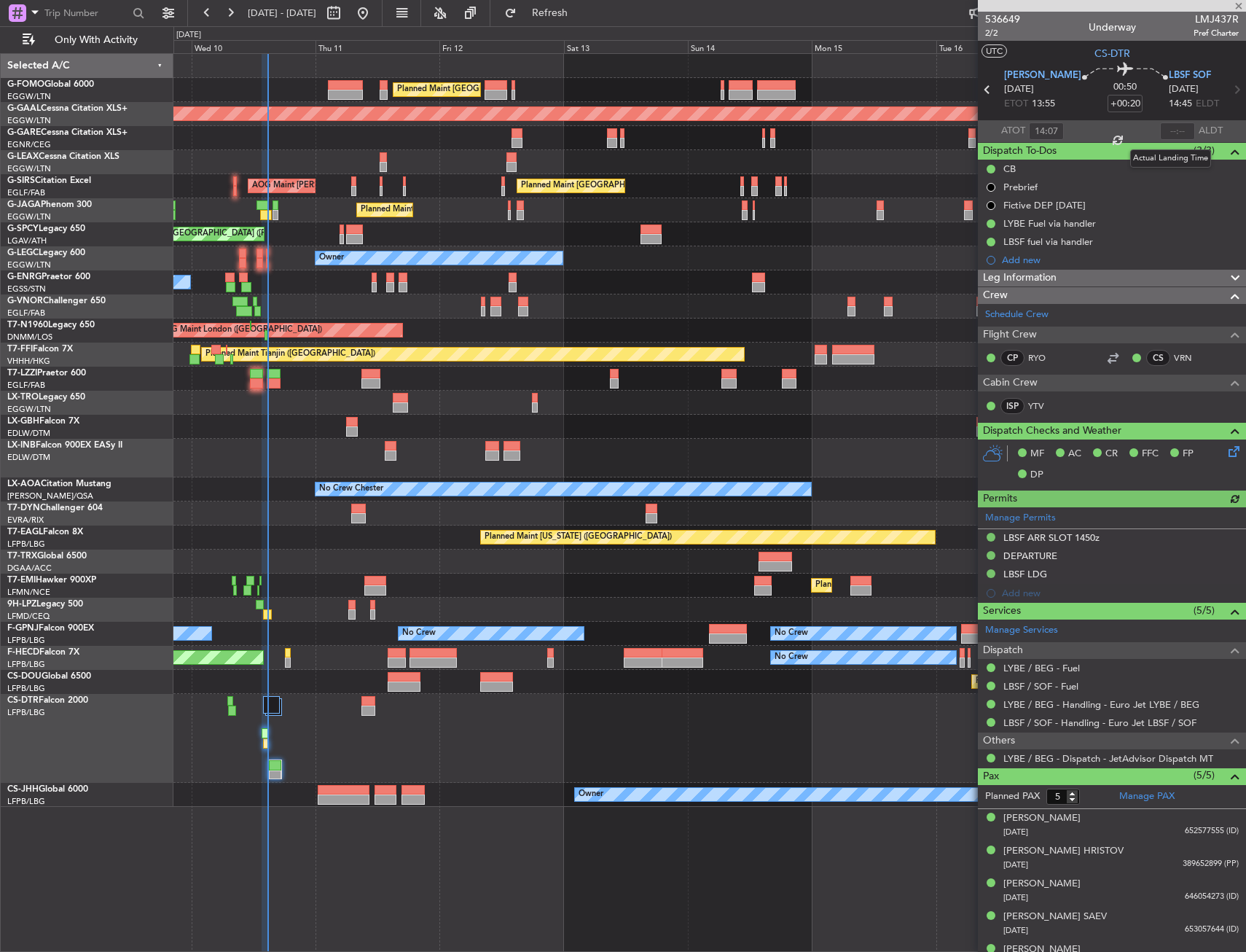
click at [1175, 133] on div at bounding box center [1177, 131] width 35 height 18
click at [1171, 136] on input "text" at bounding box center [1177, 131] width 35 height 18
click at [1118, 130] on section "ATOT 14:07 1444 ALDT" at bounding box center [1112, 131] width 268 height 22
type input "14:44"
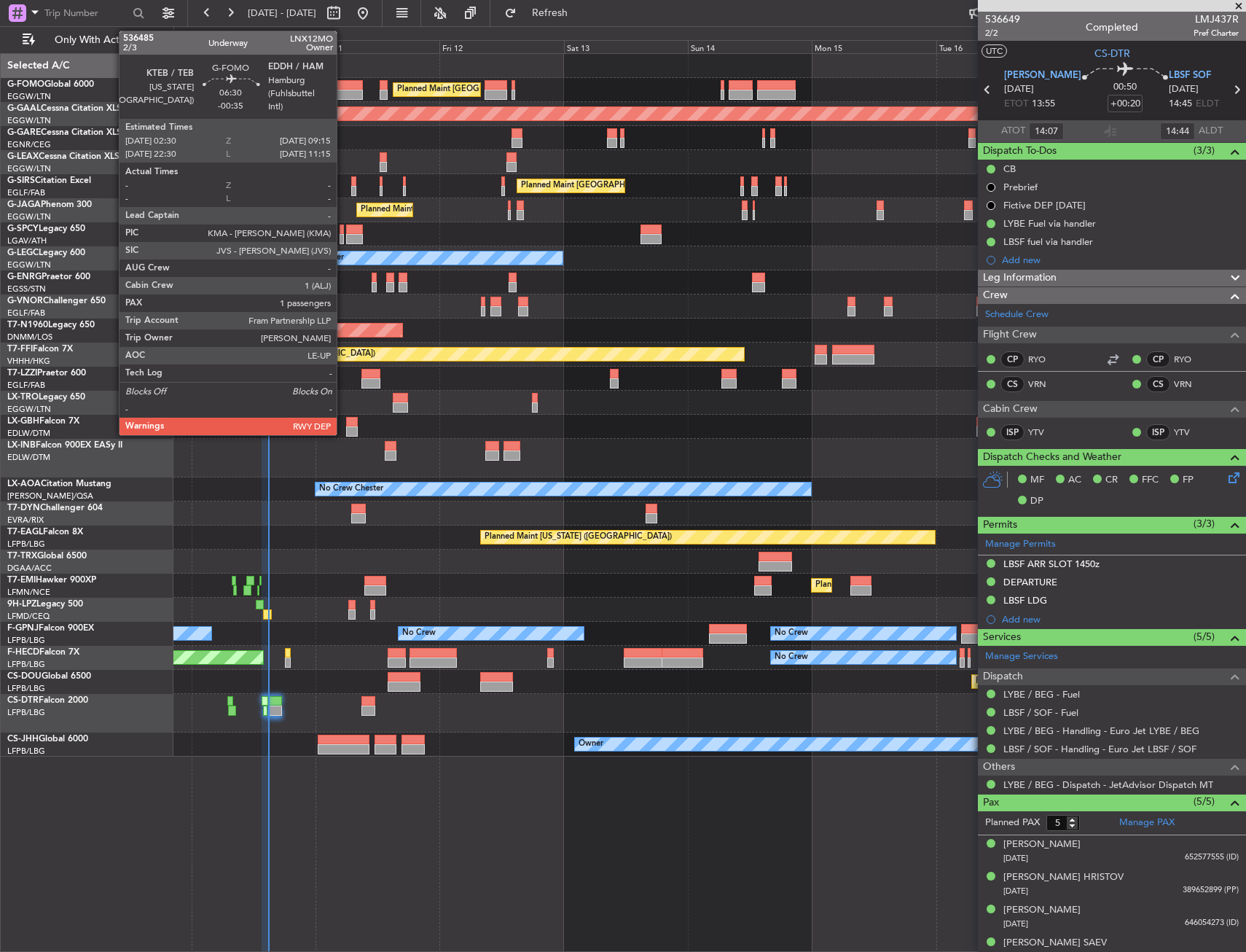
click at [343, 95] on div at bounding box center [345, 95] width 35 height 10
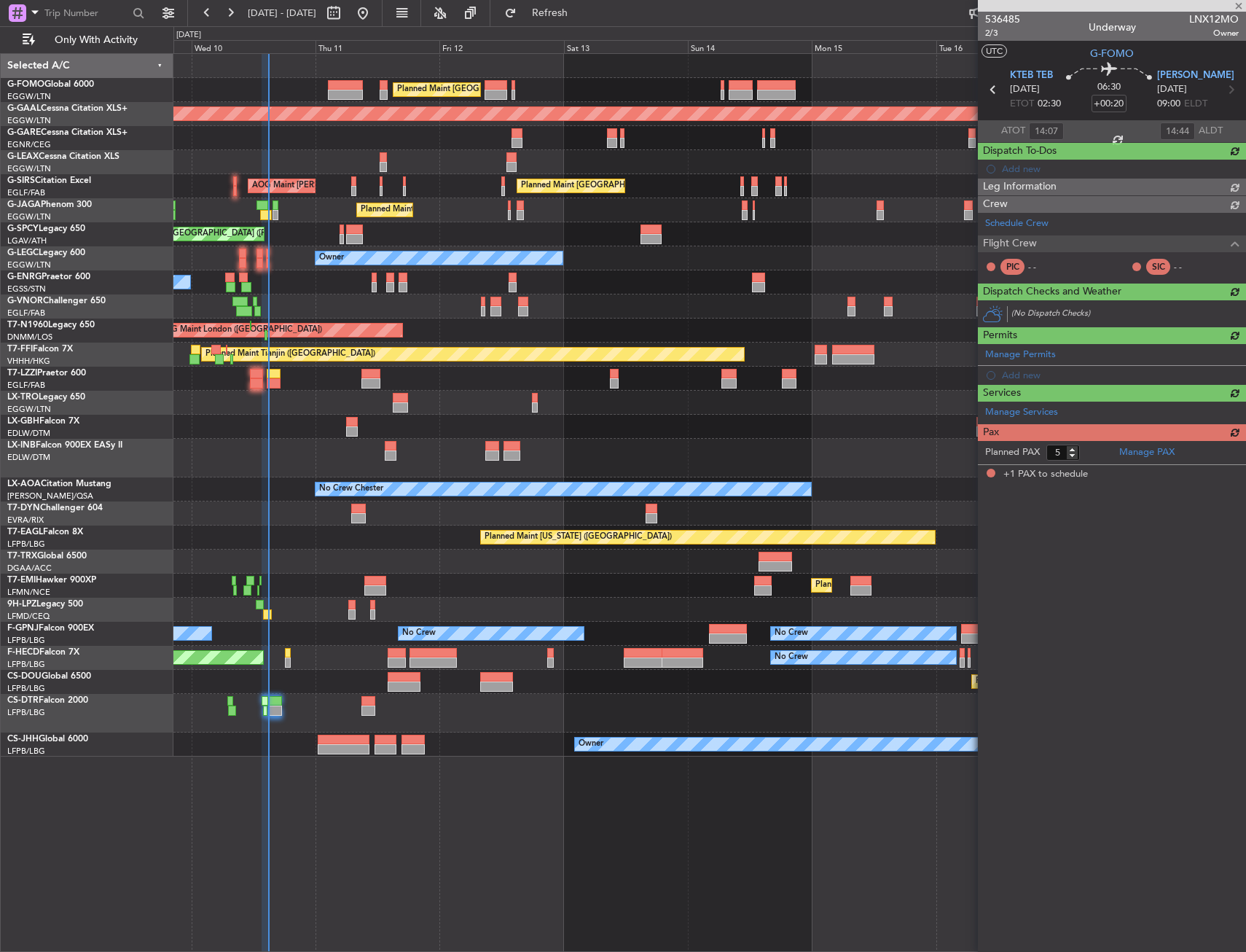
type input "-00:35"
type input "1"
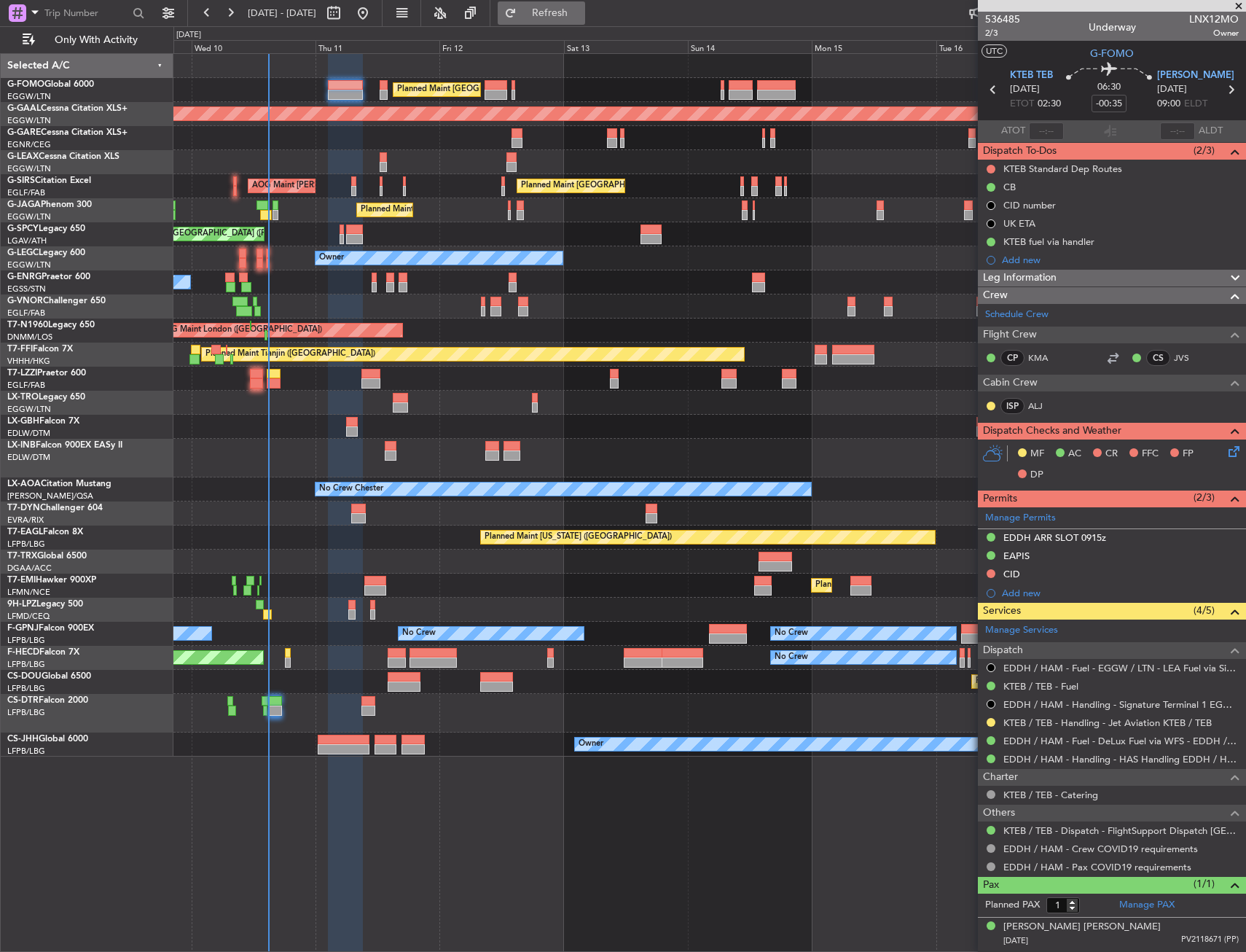
click at [558, 24] on button "Refresh" at bounding box center [541, 13] width 88 height 23
click at [581, 12] on span "Refresh" at bounding box center [551, 13] width 61 height 10
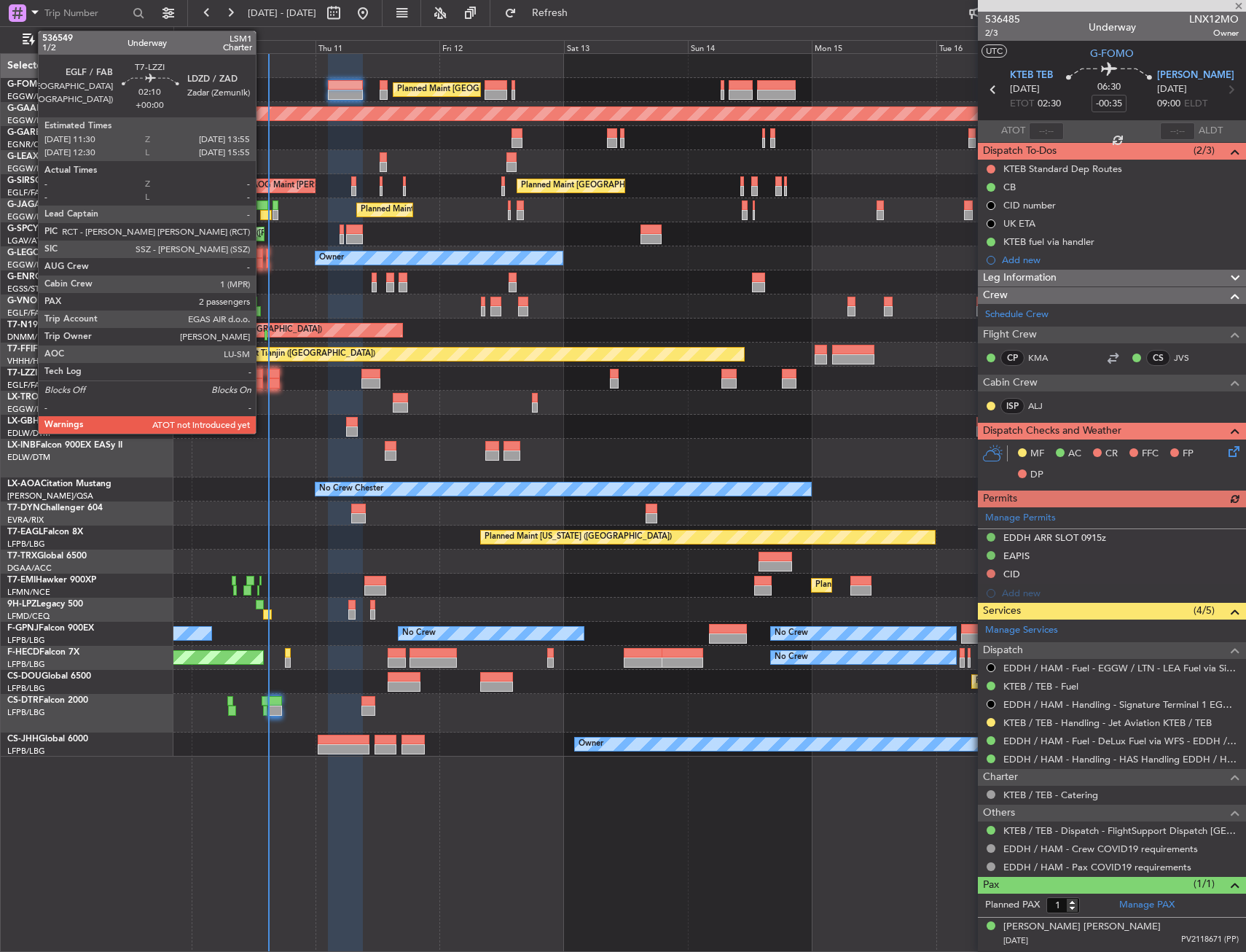
click at [262, 383] on div at bounding box center [256, 384] width 13 height 10
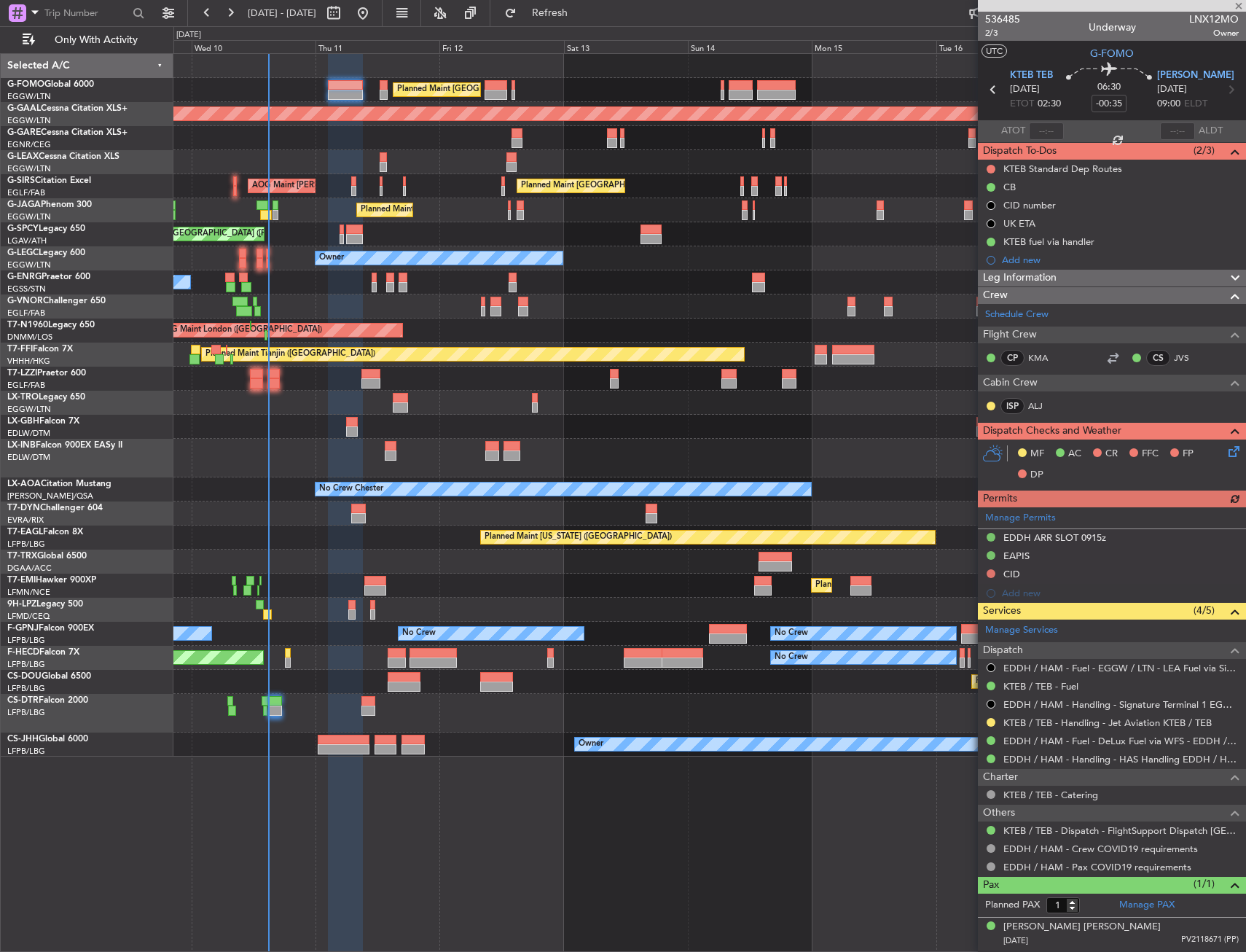
type input "2"
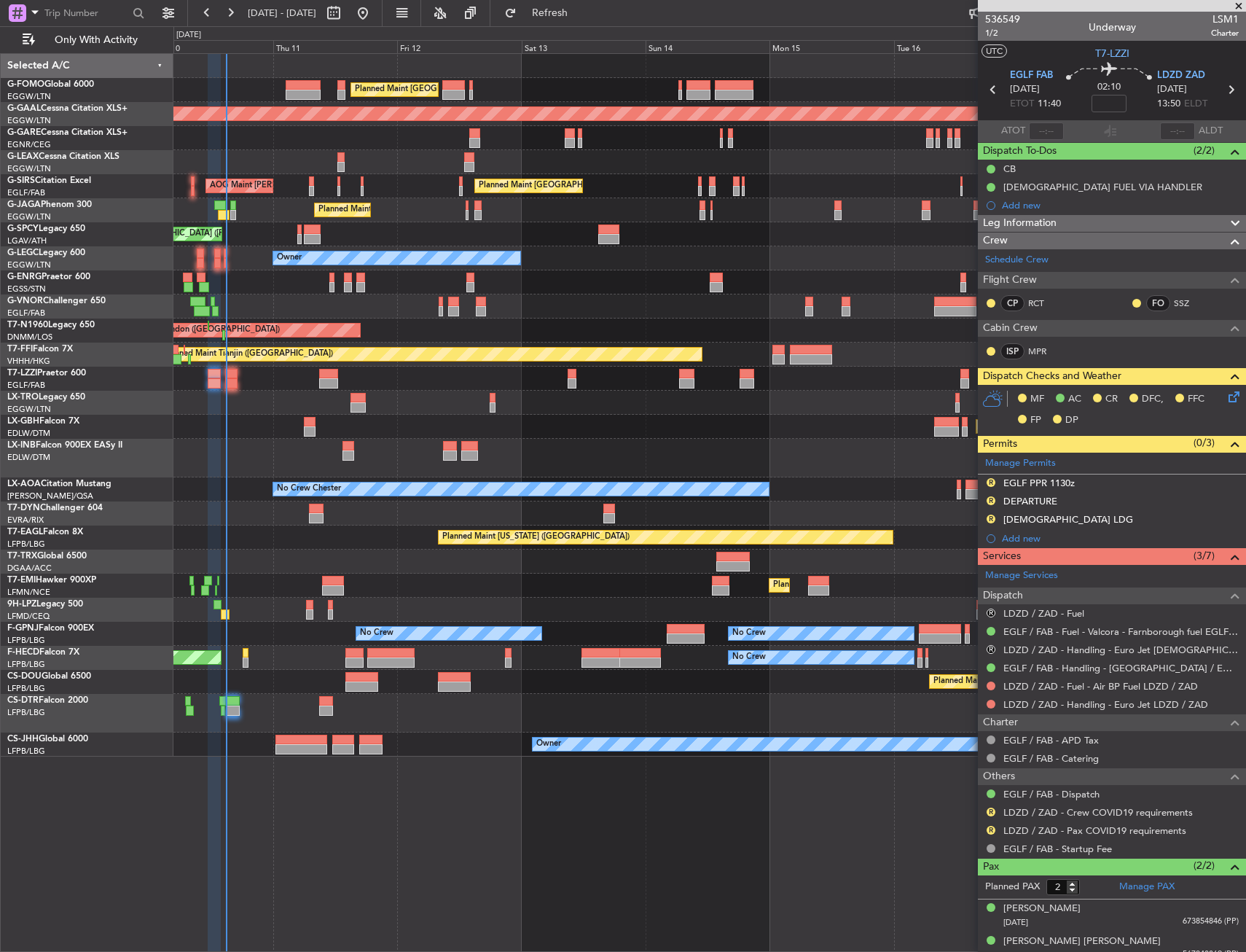
click at [601, 263] on div "Owner" at bounding box center [710, 258] width 1072 height 24
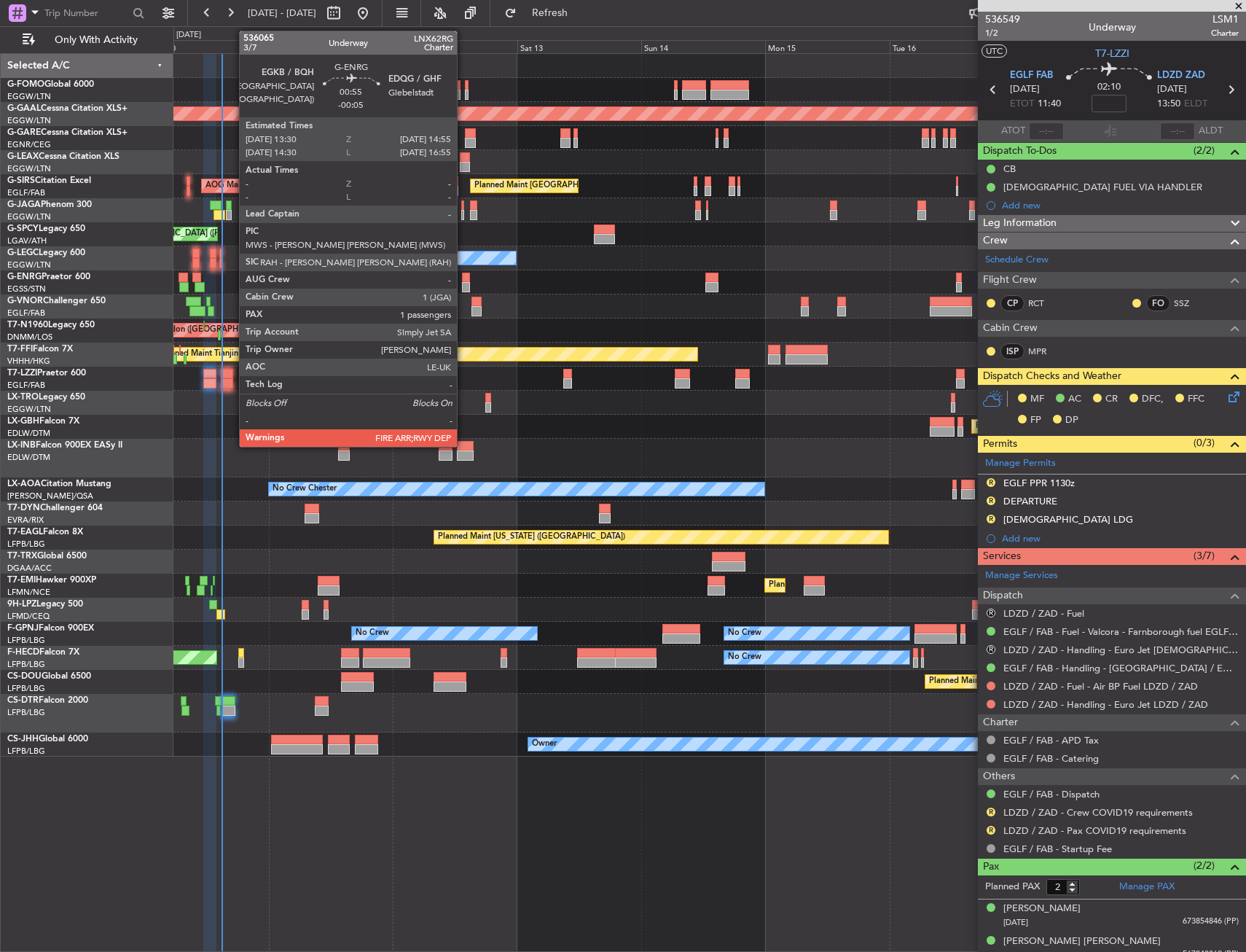
click at [464, 279] on div at bounding box center [465, 278] width 8 height 10
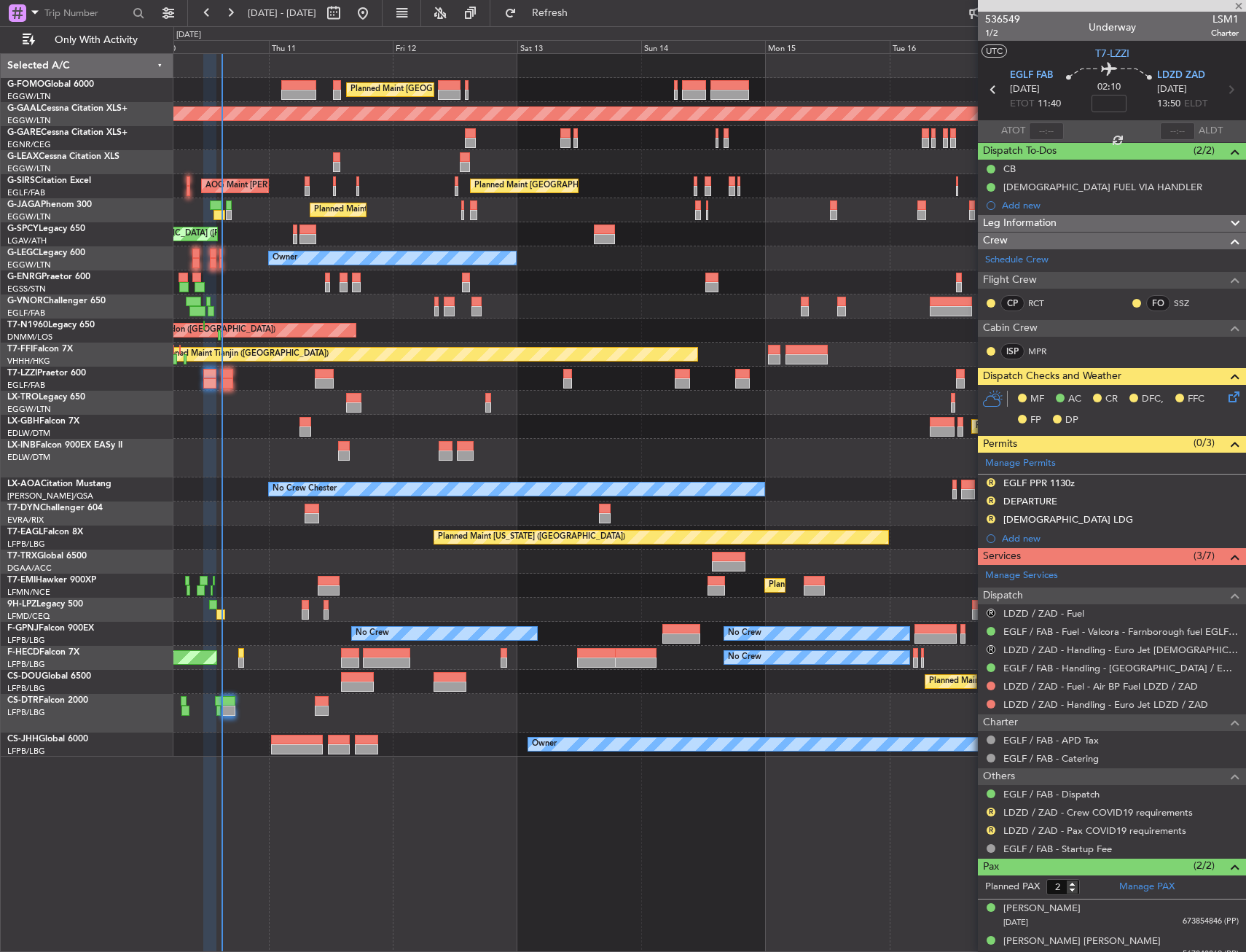
type input "-00:05"
type input "1"
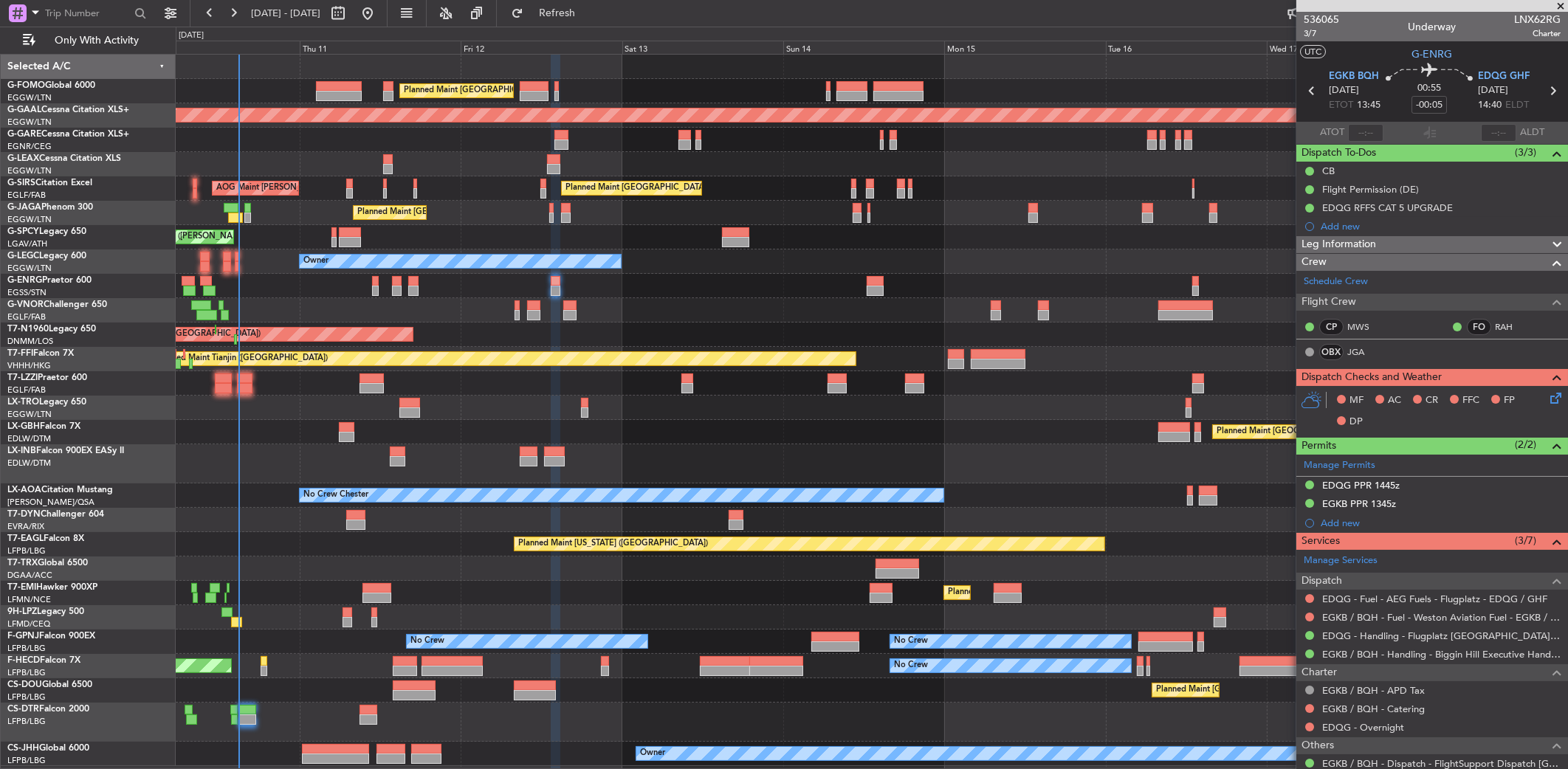
click at [357, 461] on div at bounding box center [872, 463] width 1393 height 39
click at [589, 14] on span "Refresh" at bounding box center [558, 13] width 62 height 10
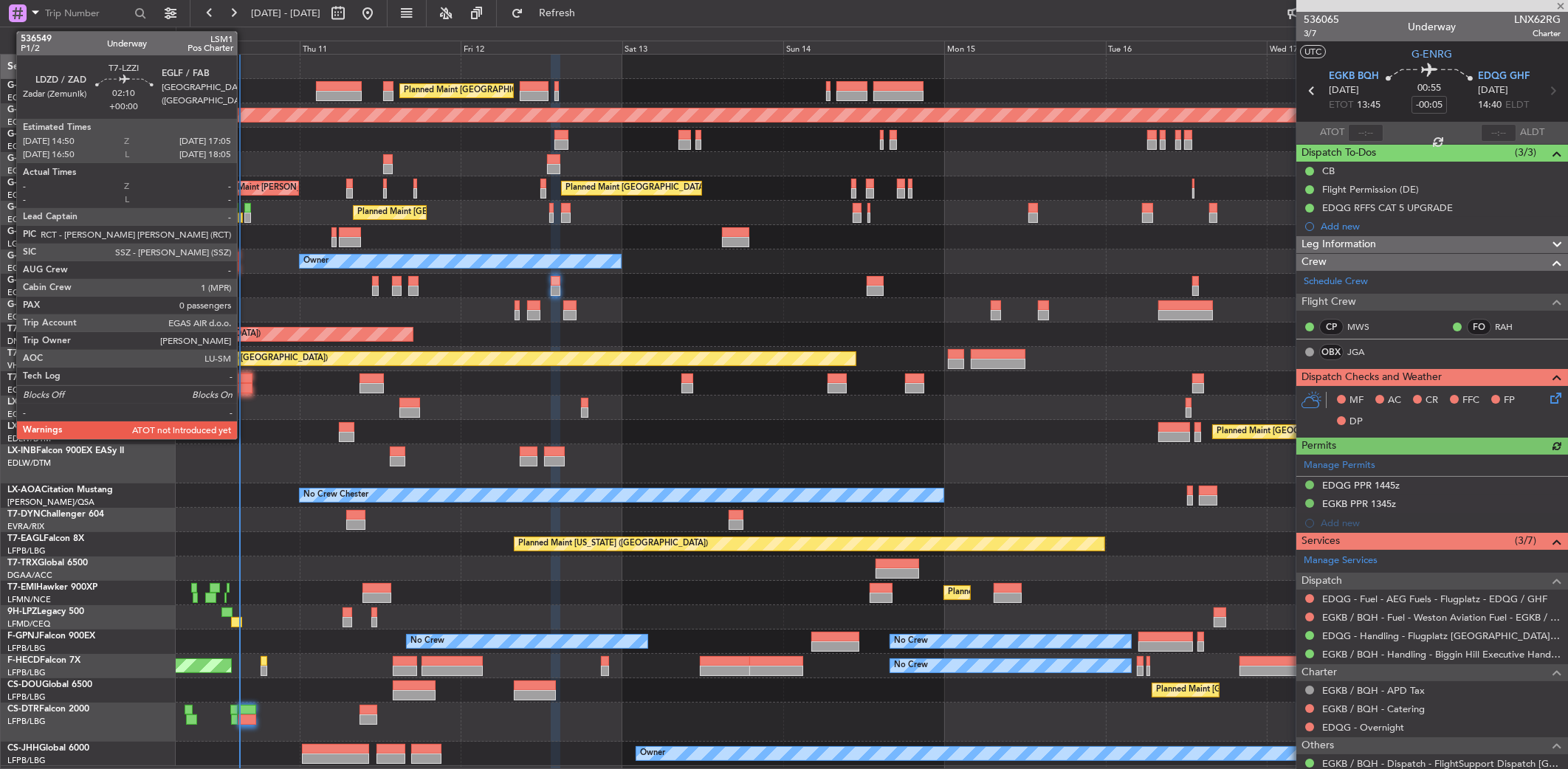
click at [243, 387] on div at bounding box center [244, 388] width 16 height 10
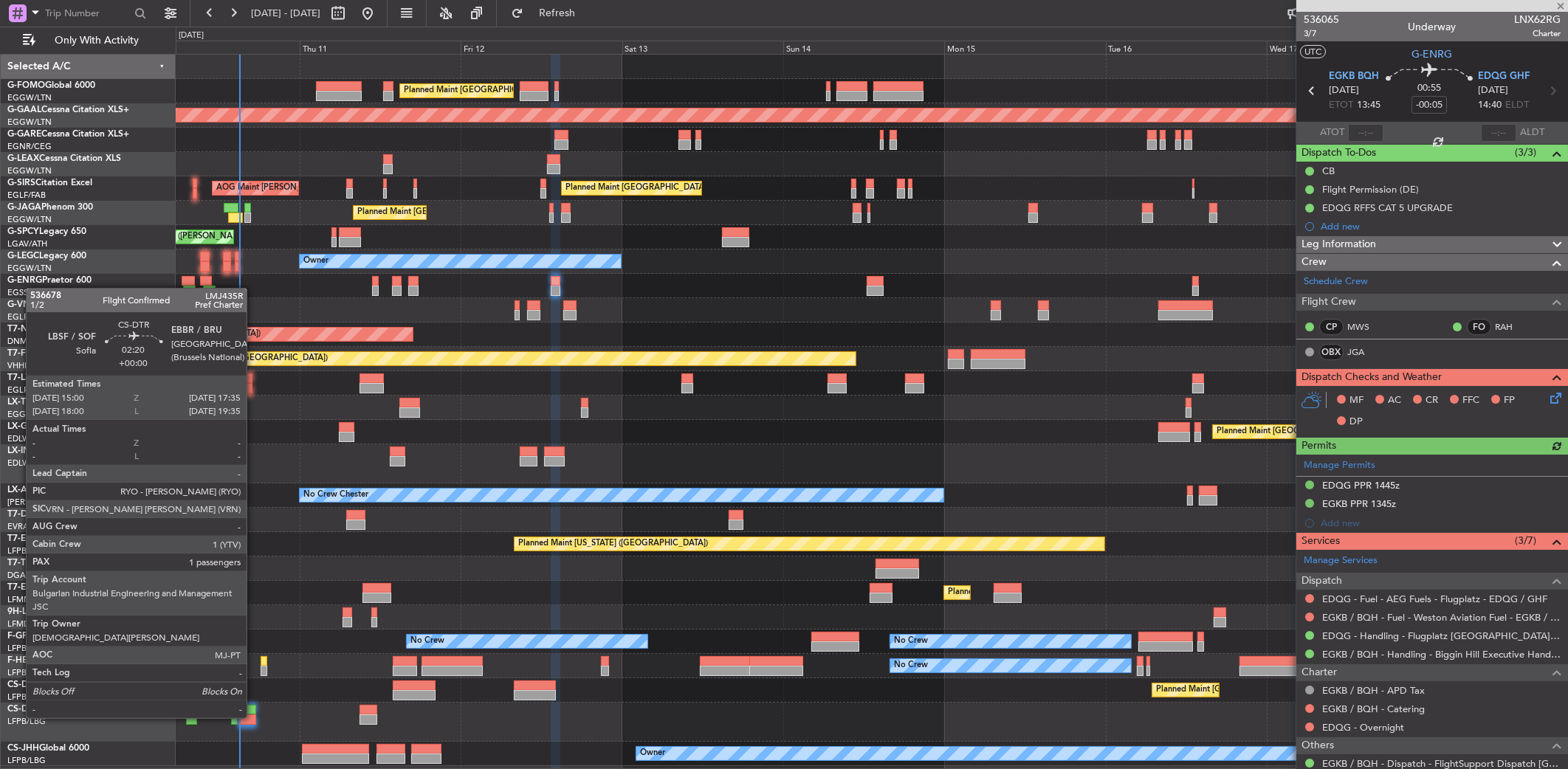
type input "0"
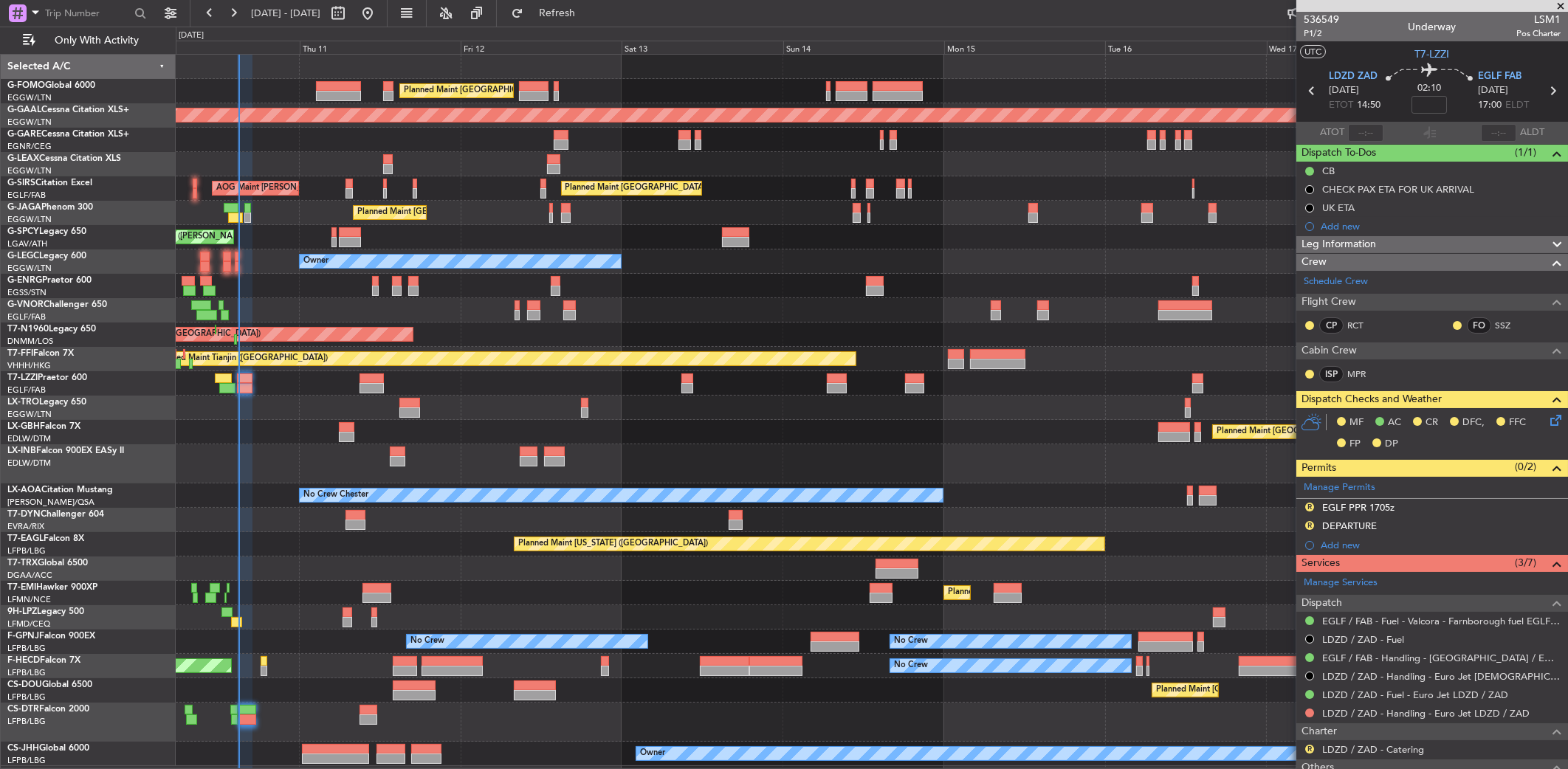
click at [338, 82] on div at bounding box center [338, 86] width 46 height 10
type input "-00:35"
type input "1"
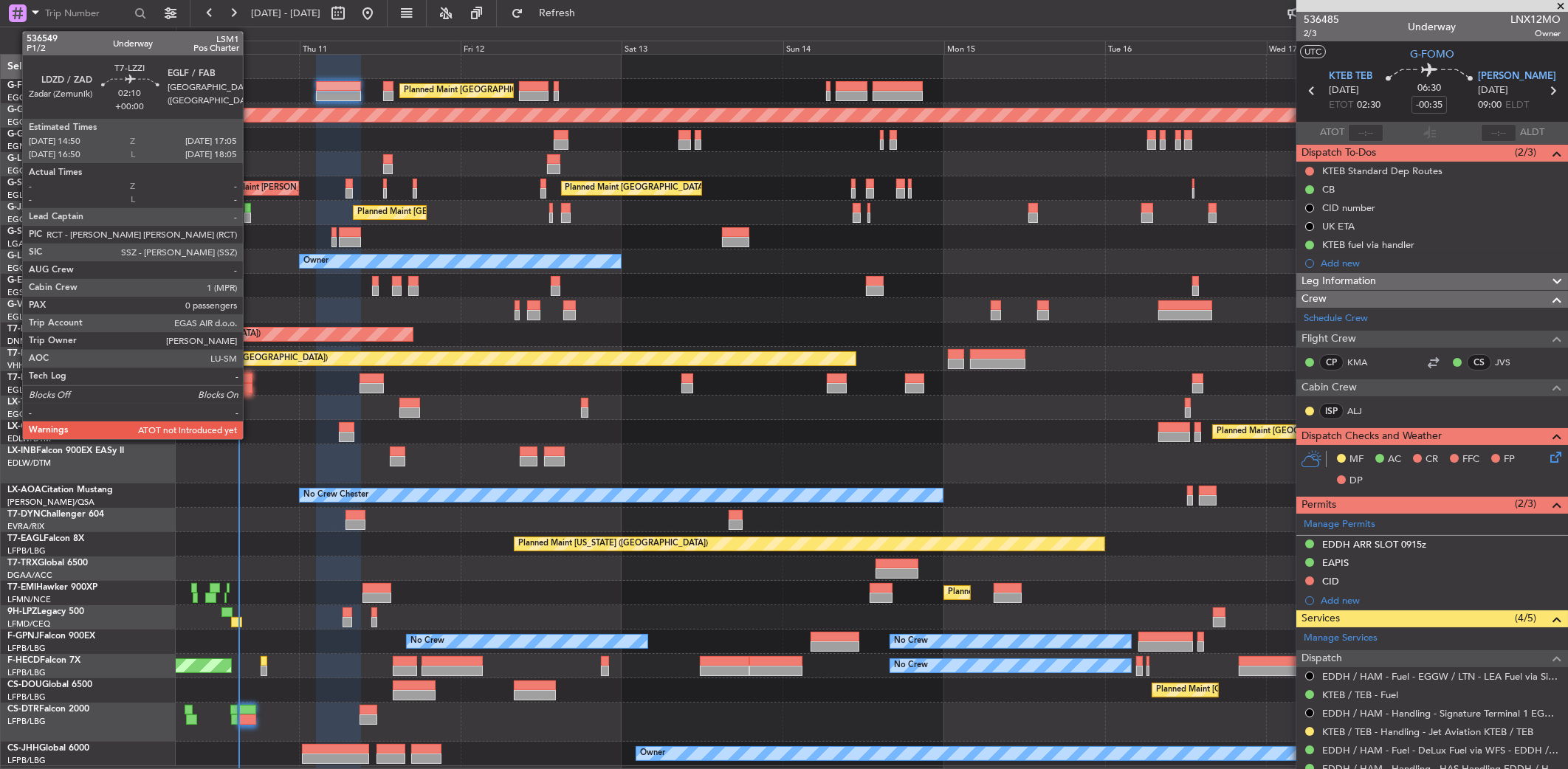
click at [250, 379] on div at bounding box center [244, 379] width 16 height 10
type input "0"
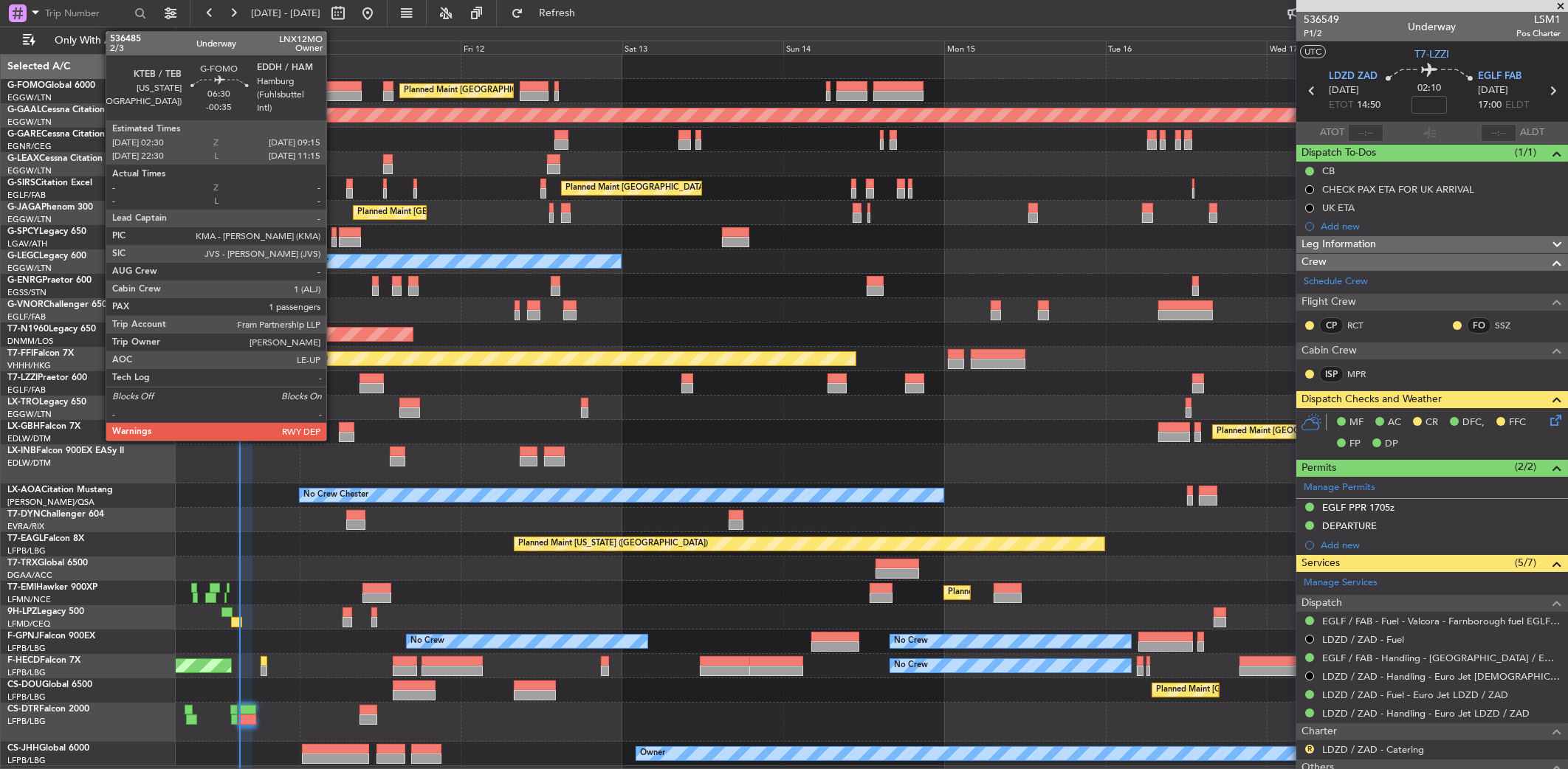
click at [332, 85] on div at bounding box center [338, 86] width 46 height 10
type input "-00:35"
type input "1"
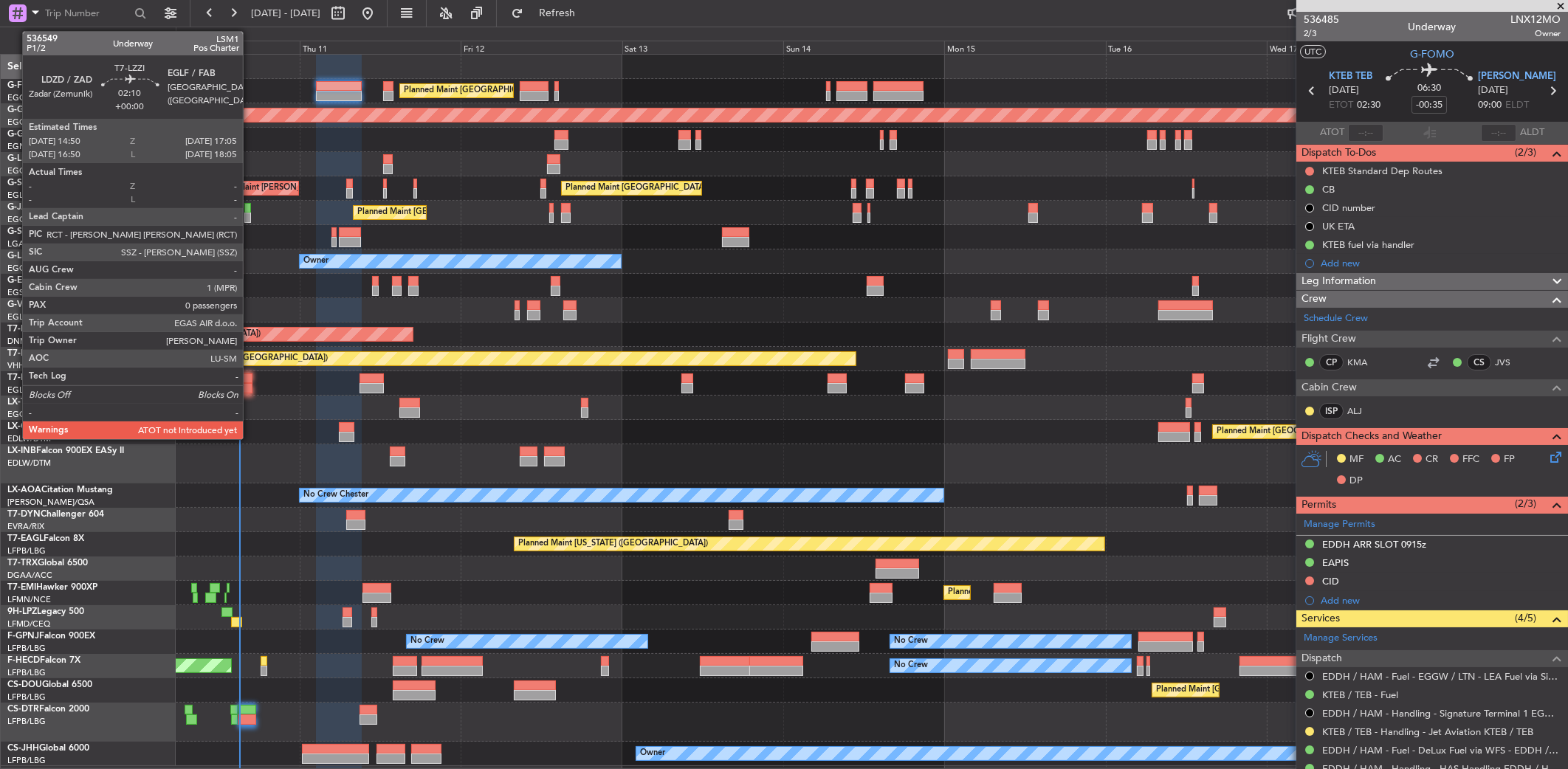
click at [250, 381] on div at bounding box center [244, 379] width 16 height 10
type input "0"
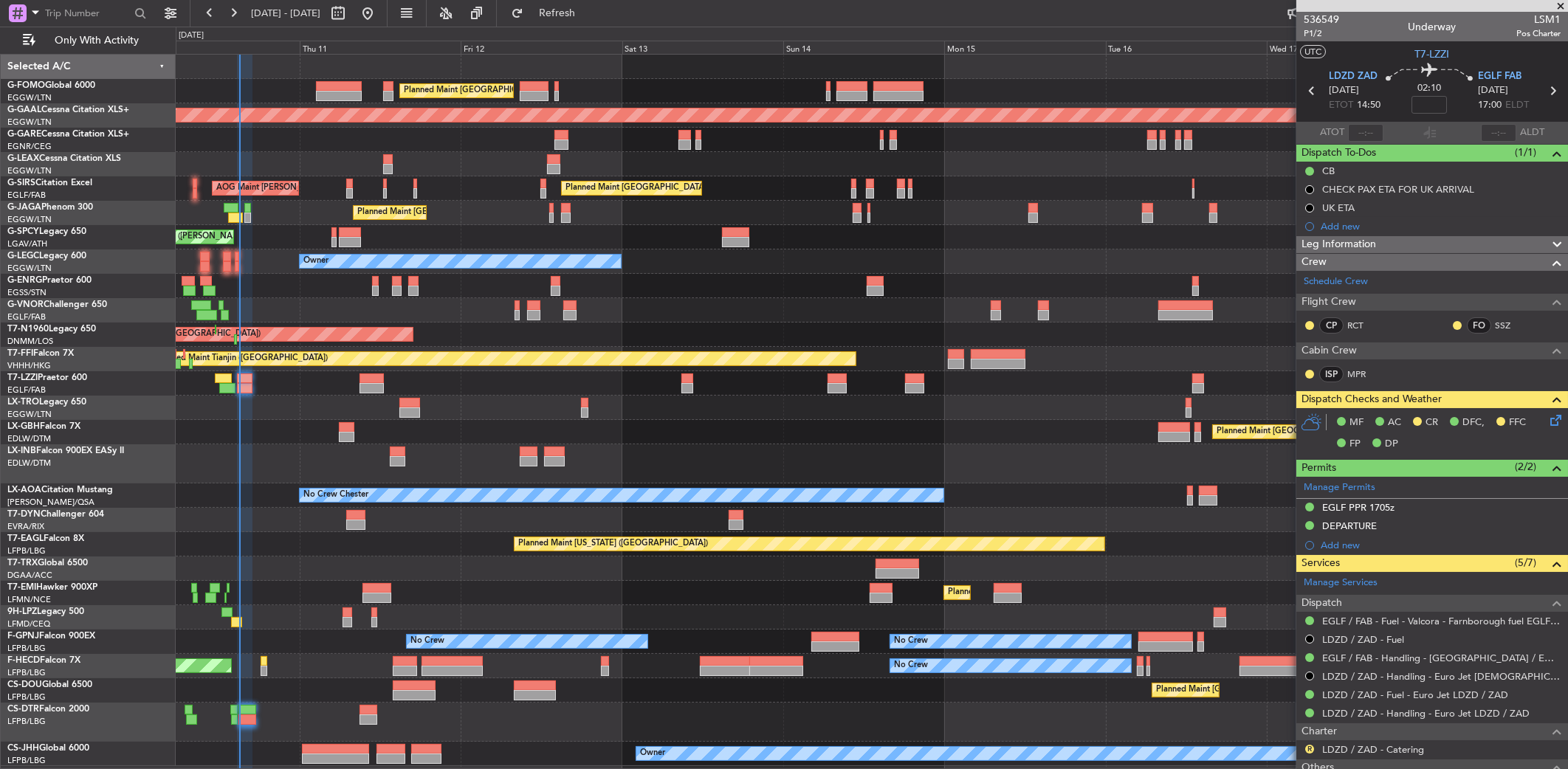
click at [487, 133] on div "Unplanned Maint Chester" at bounding box center [872, 140] width 1393 height 24
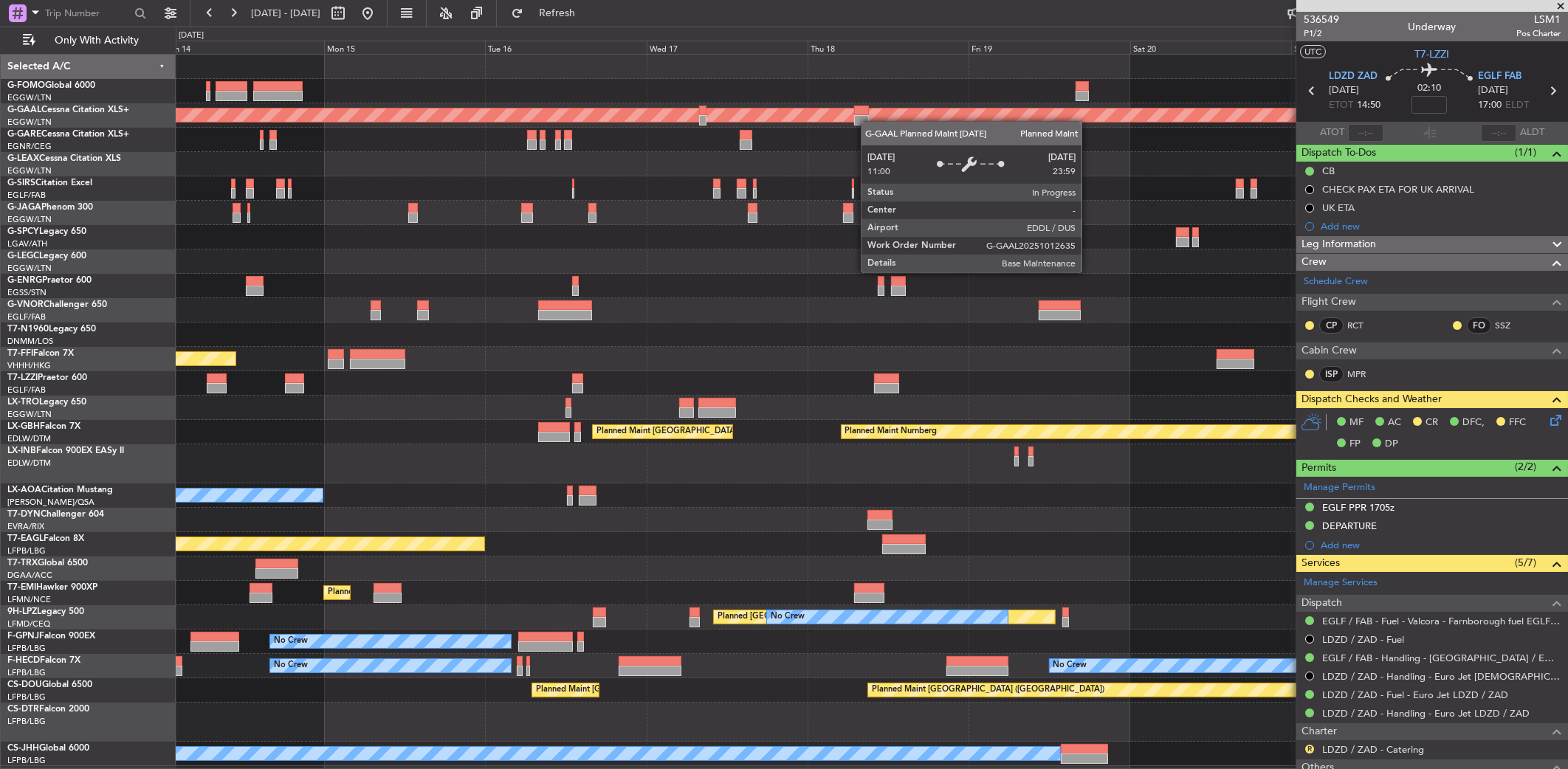
click at [589, 121] on div "Planned Maint [GEOGRAPHIC_DATA] ([GEOGRAPHIC_DATA]) Planned [GEOGRAPHIC_DATA] P…" at bounding box center [872, 410] width 1393 height 711
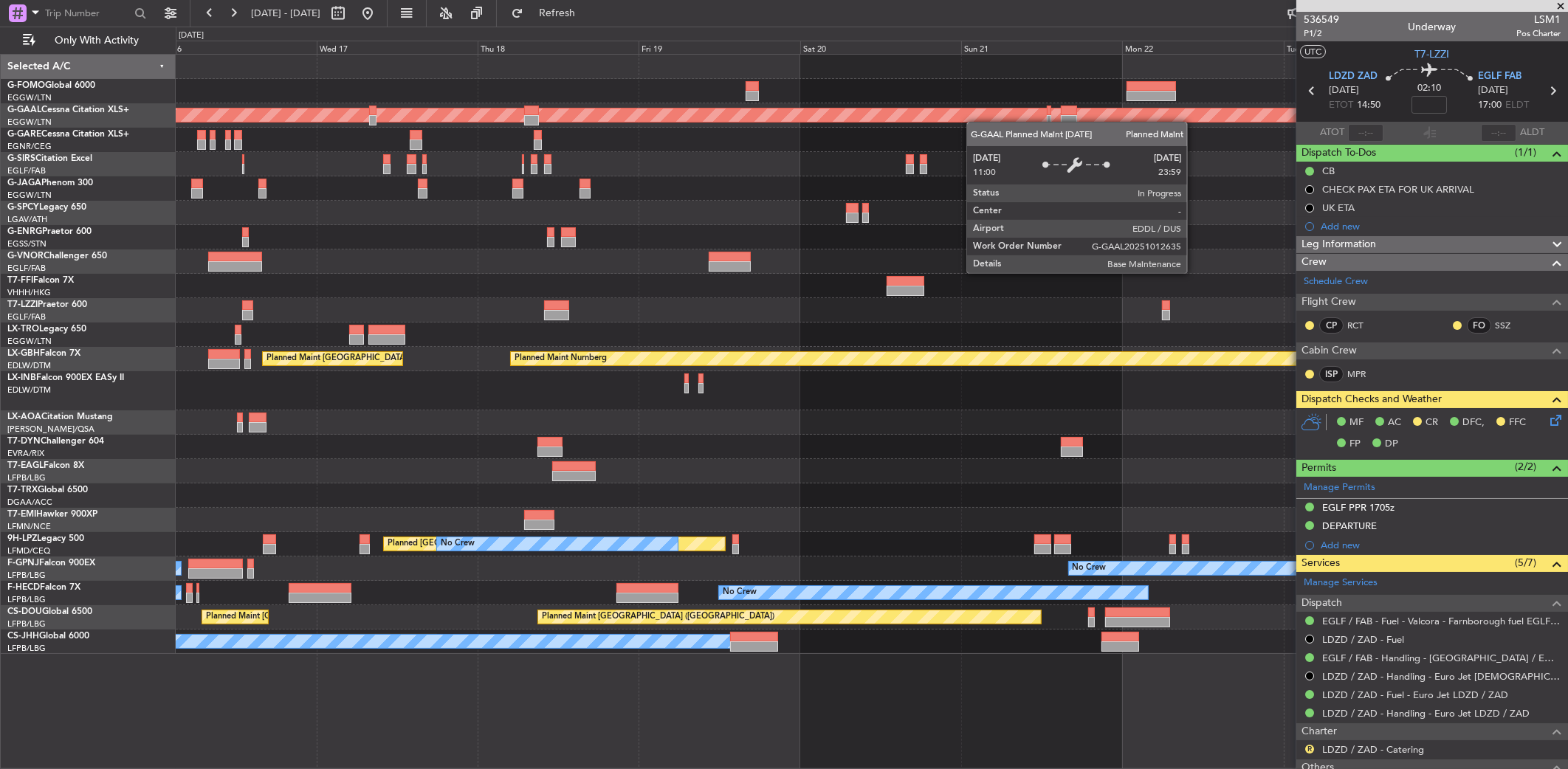
click at [908, 118] on div "Planned Maint Dusseldorf Planned Maint Tianjin ([GEOGRAPHIC_DATA]) Planned Main…" at bounding box center [872, 354] width 1393 height 599
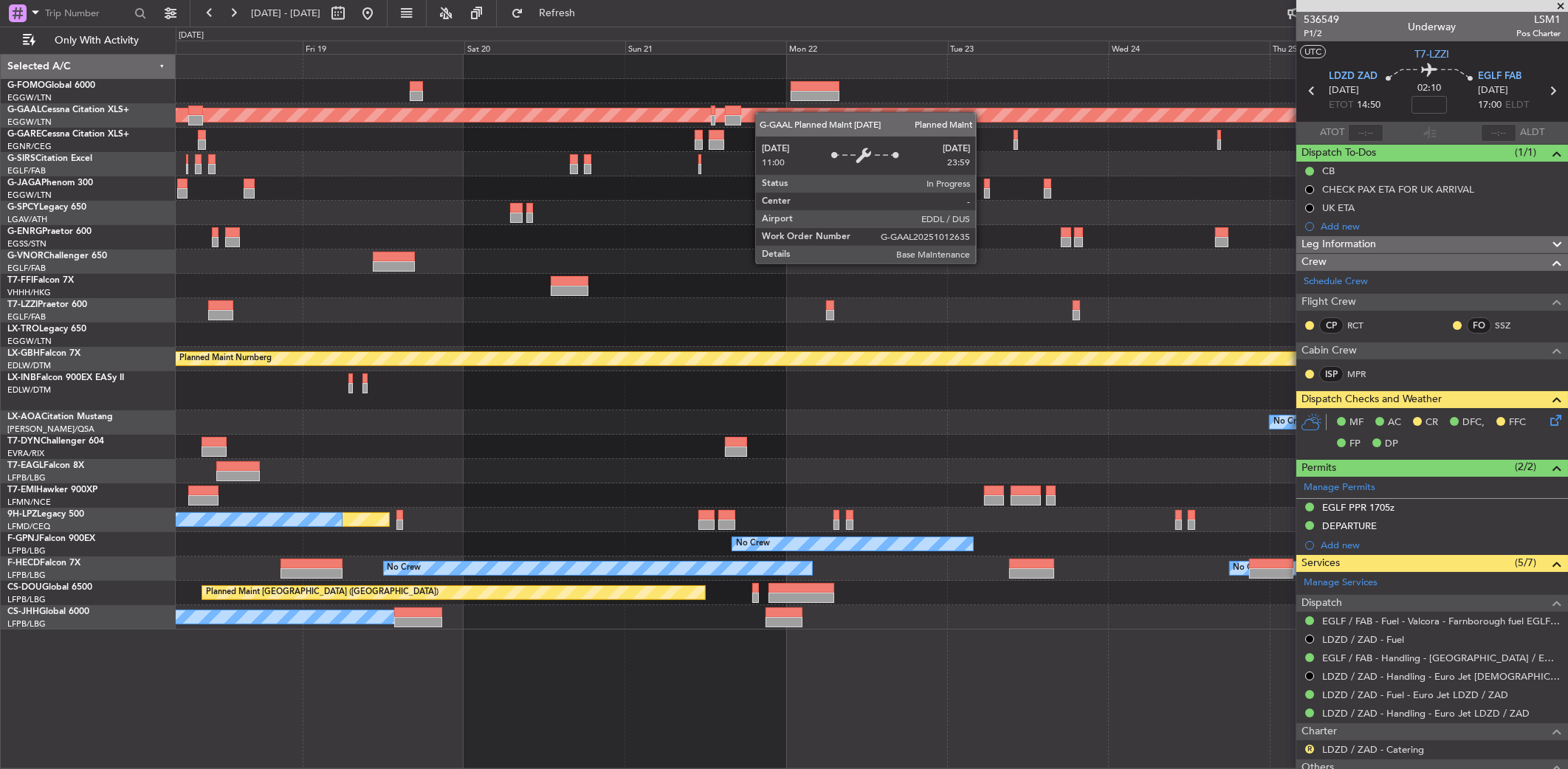
click at [757, 112] on div "Planned Maint Dusseldorf Planned Maint Nurnberg Planned Maint [GEOGRAPHIC_DATA]…" at bounding box center [872, 342] width 1392 height 575
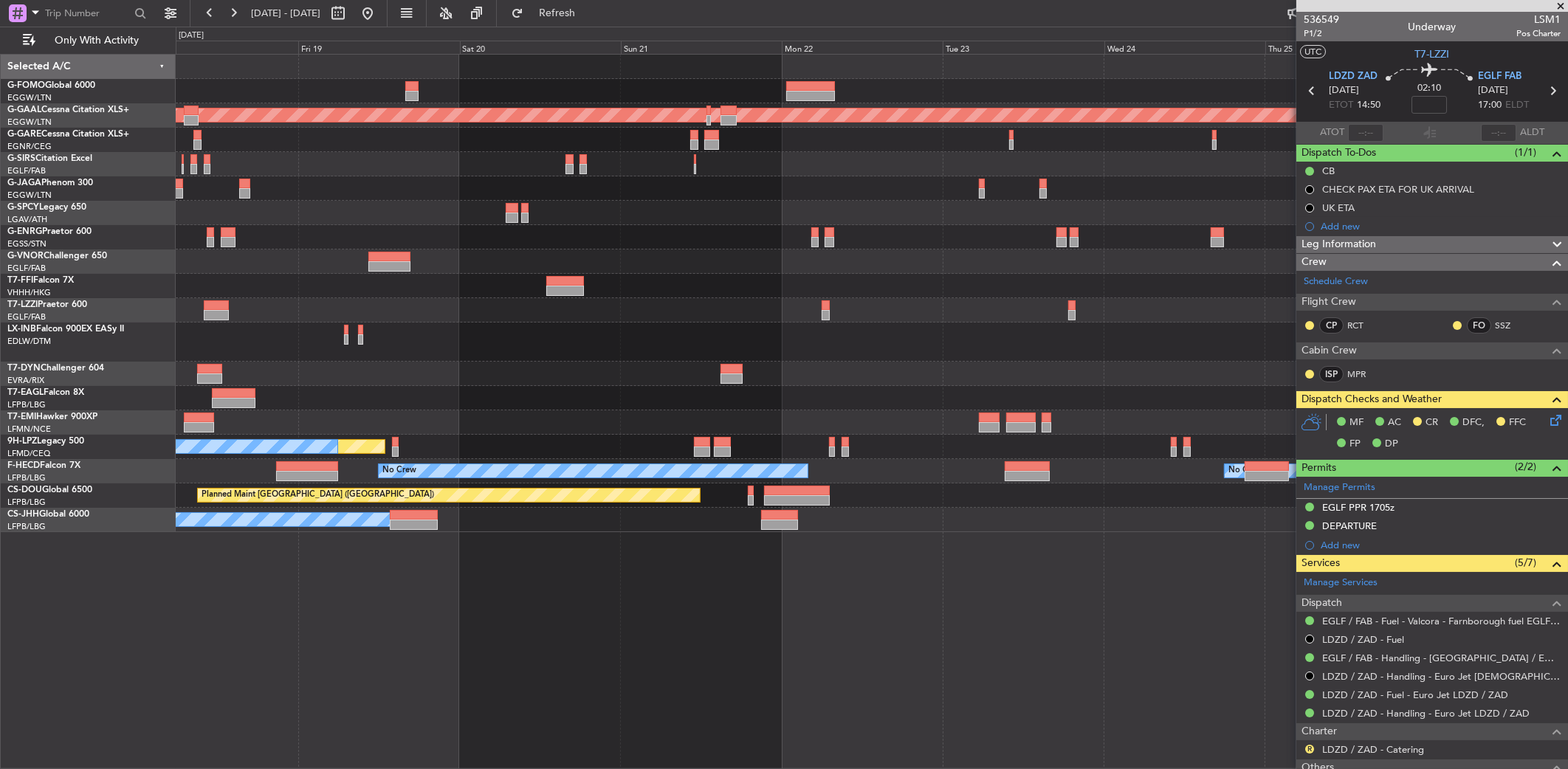
click at [1181, 161] on div at bounding box center [872, 164] width 1392 height 24
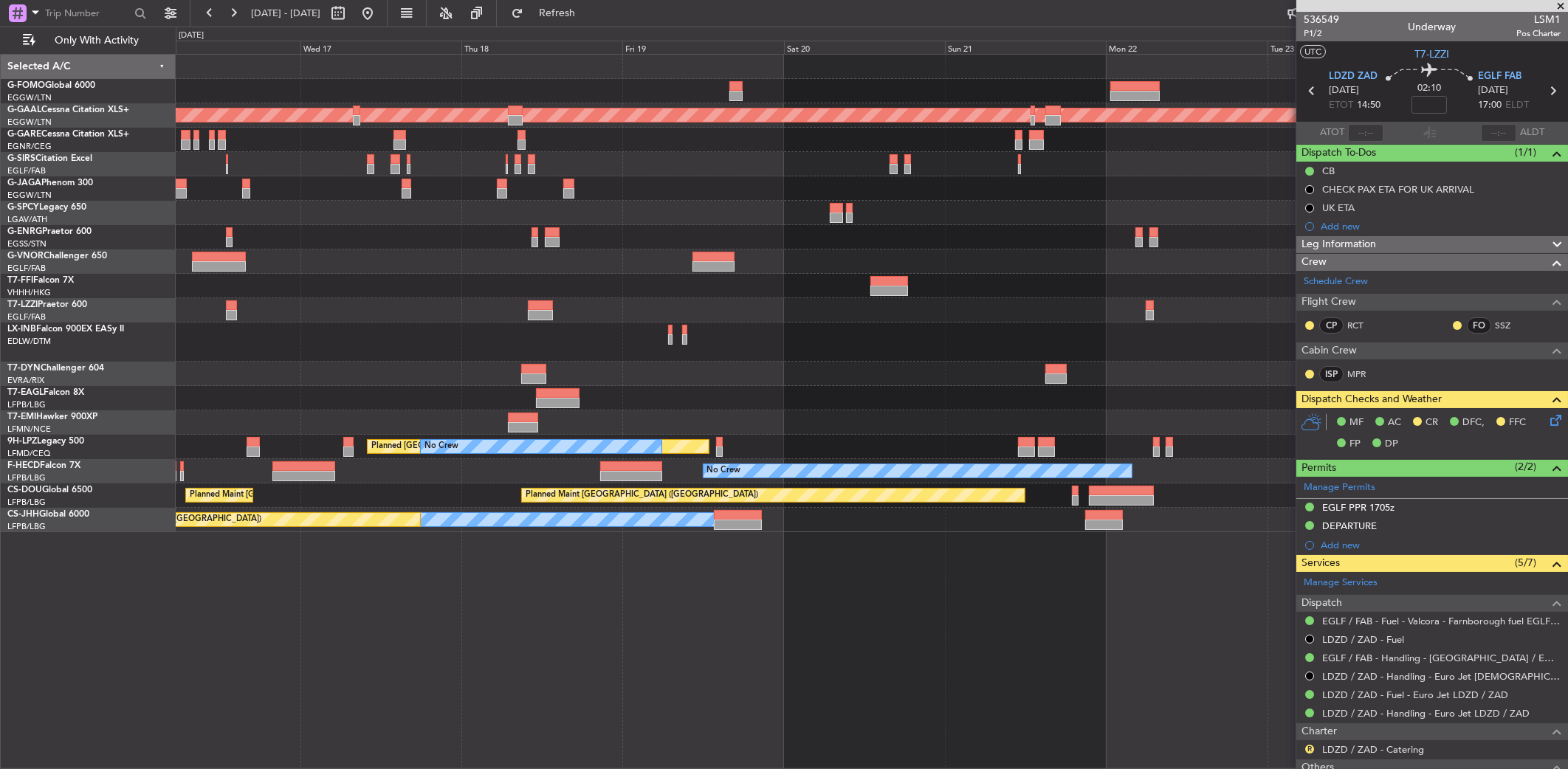
click at [1174, 157] on div "Planned Maint Dusseldorf Planned Maint Tianjin ([GEOGRAPHIC_DATA]) Planned Main…" at bounding box center [872, 293] width 1393 height 477
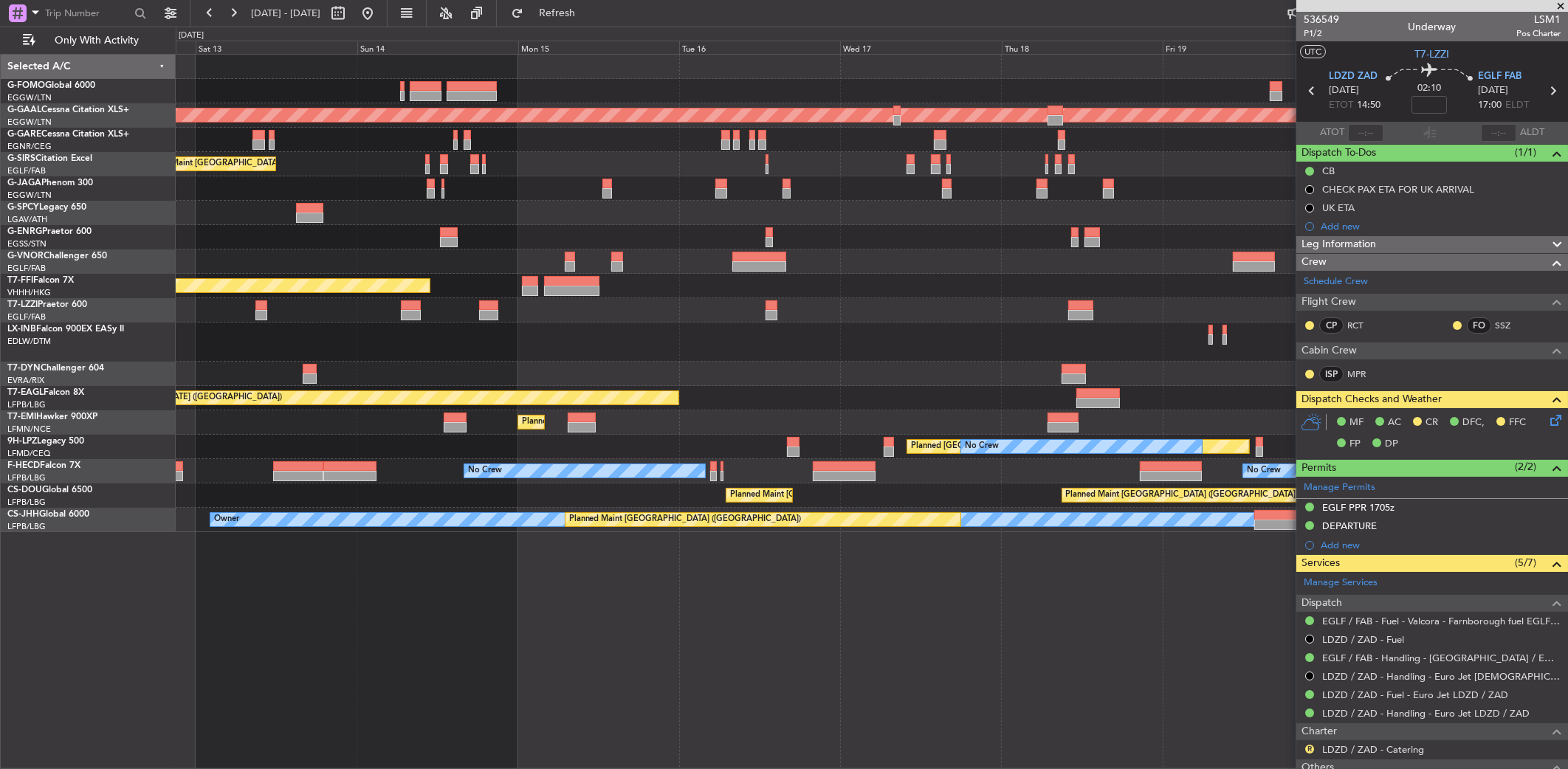
click at [905, 159] on div "Planned Maint [GEOGRAPHIC_DATA] ([GEOGRAPHIC_DATA]) AOG Maint [PERSON_NAME]" at bounding box center [872, 164] width 1392 height 24
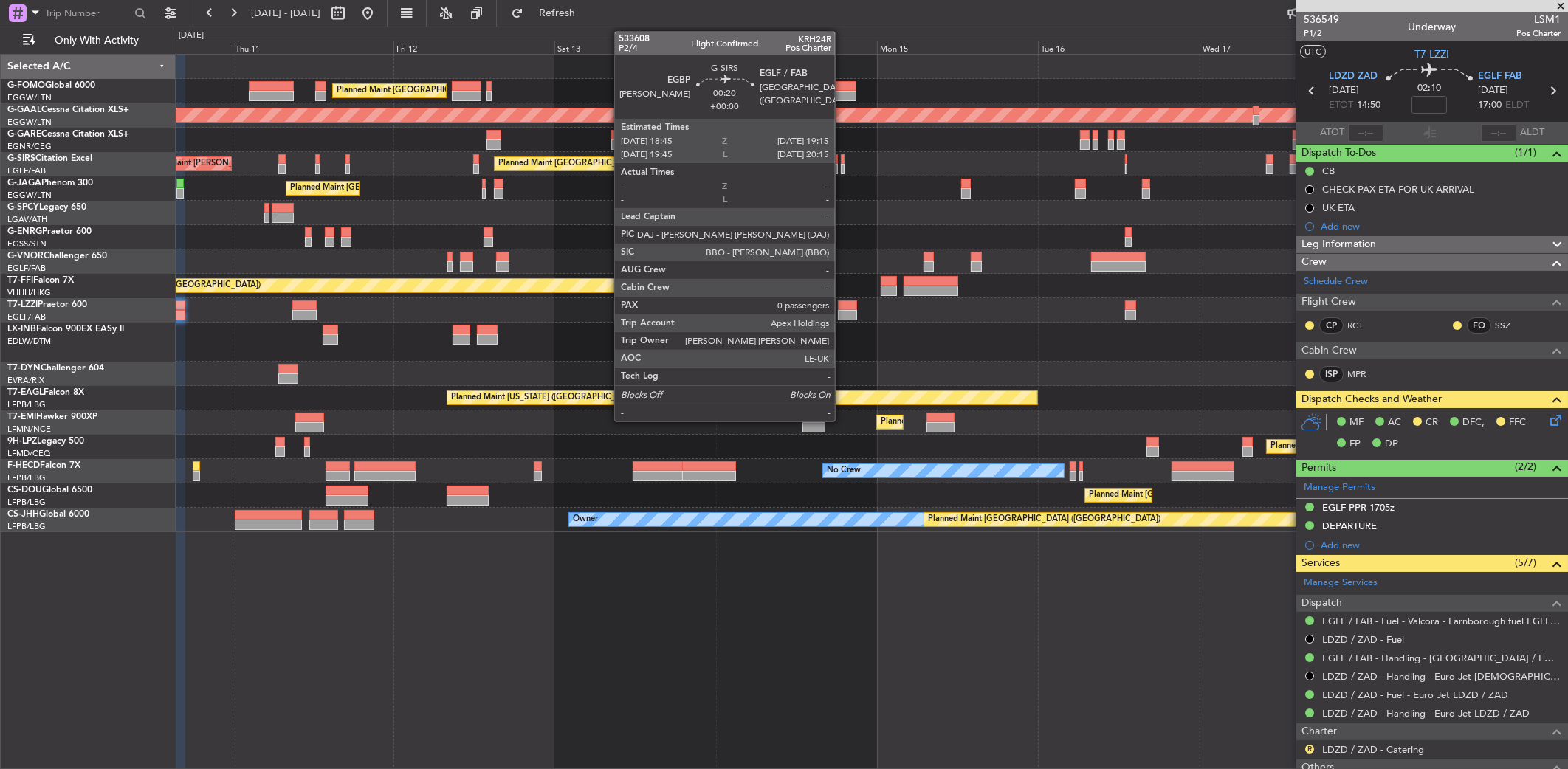
click at [956, 160] on div "Planned Maint [GEOGRAPHIC_DATA] ([GEOGRAPHIC_DATA]) AOG Maint [PERSON_NAME]" at bounding box center [872, 164] width 1393 height 24
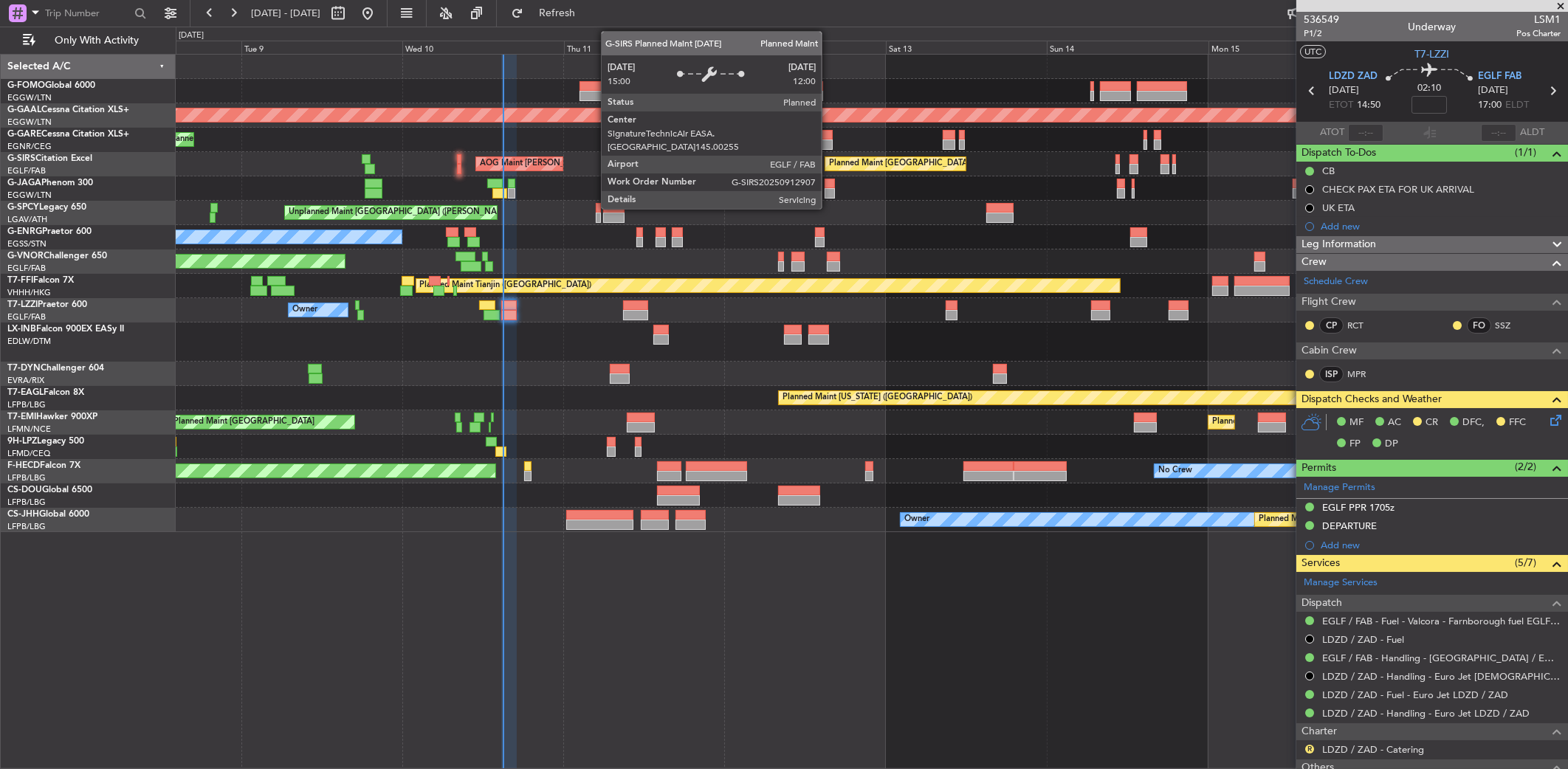
click at [574, 144] on div "Planned Maint [GEOGRAPHIC_DATA] ([GEOGRAPHIC_DATA]) Planned Maint [GEOGRAPHIC_D…" at bounding box center [872, 293] width 1392 height 477
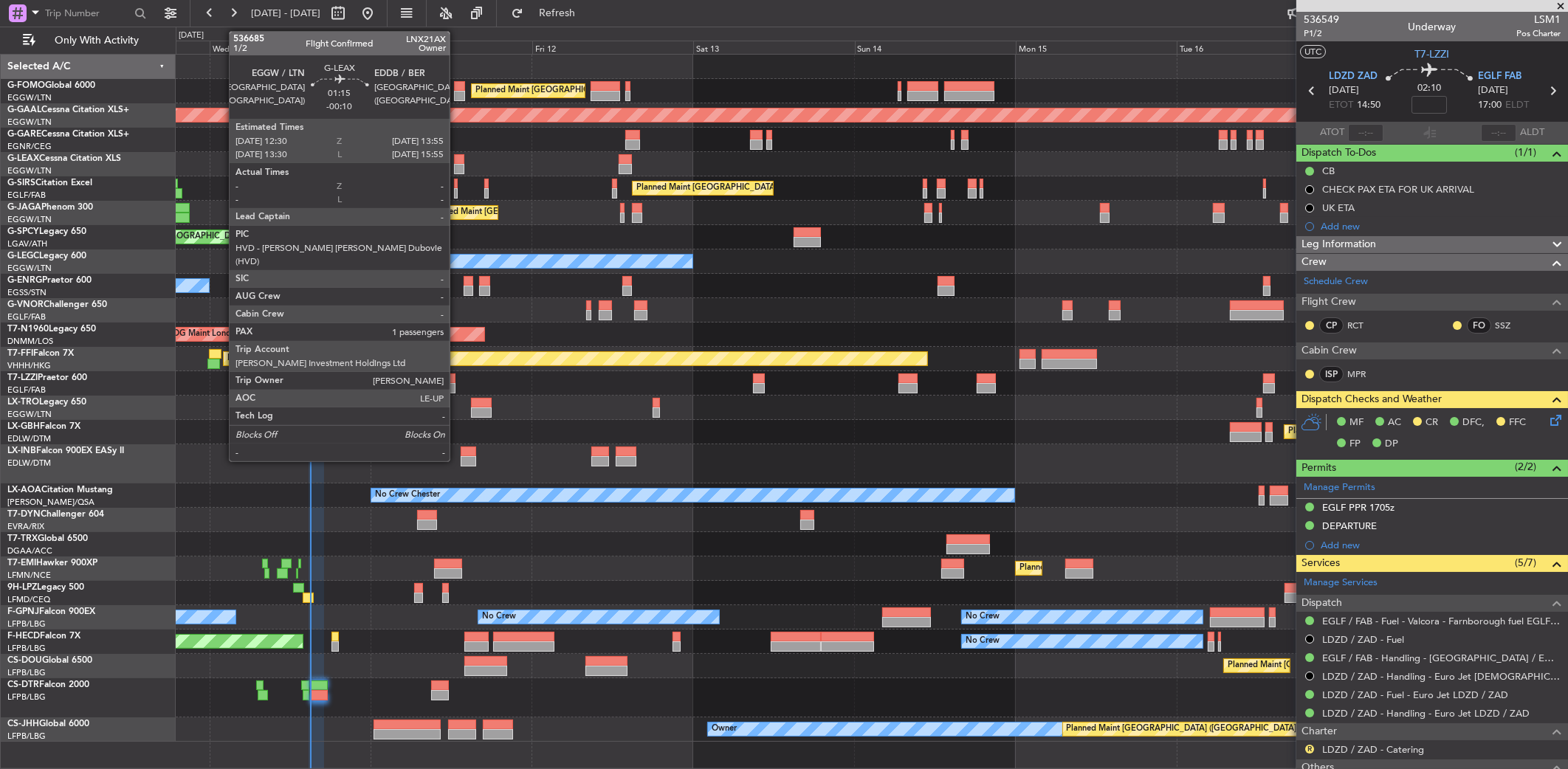
click at [456, 164] on div at bounding box center [458, 169] width 9 height 10
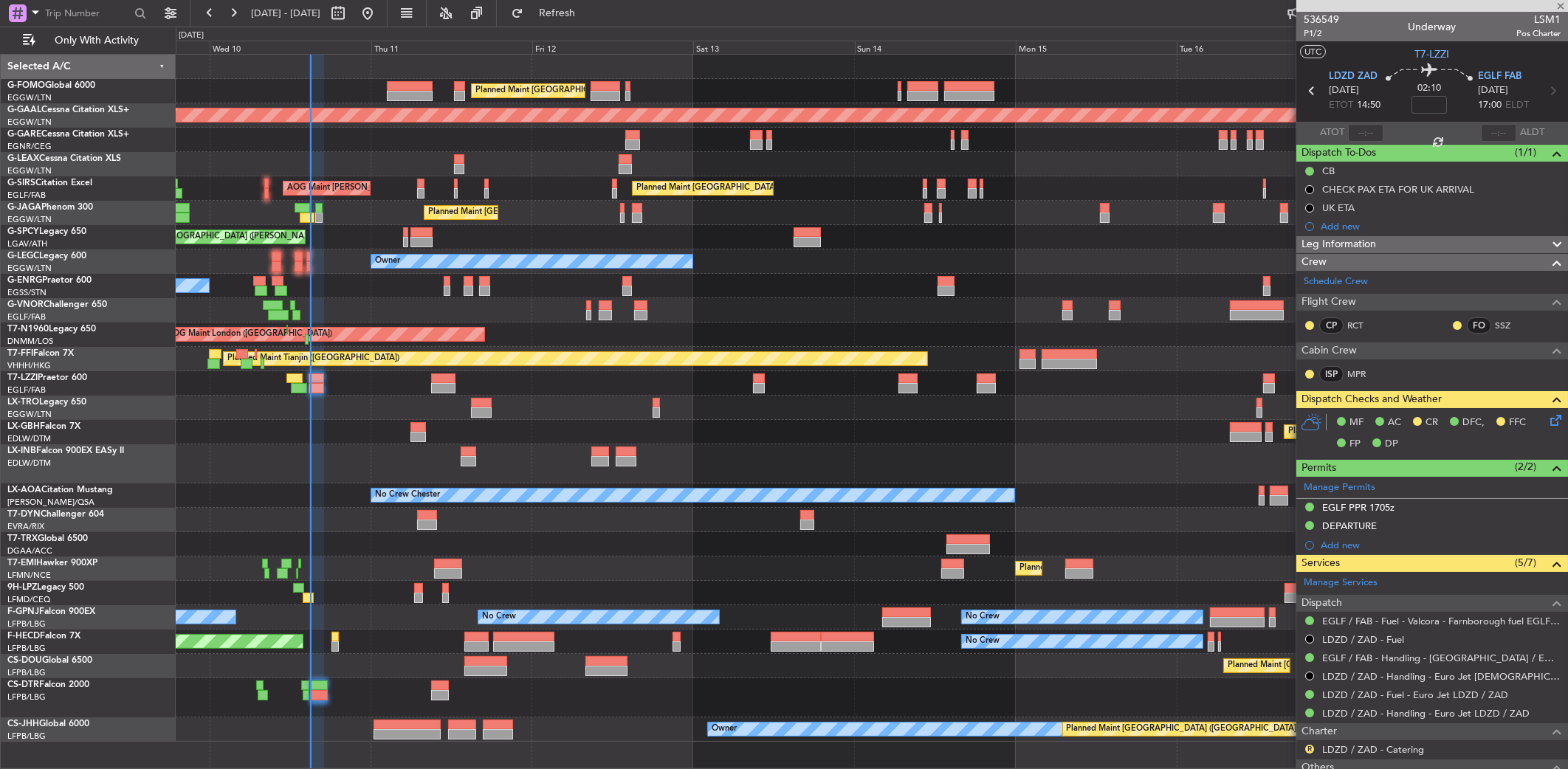
type input "-00:10"
type input "1"
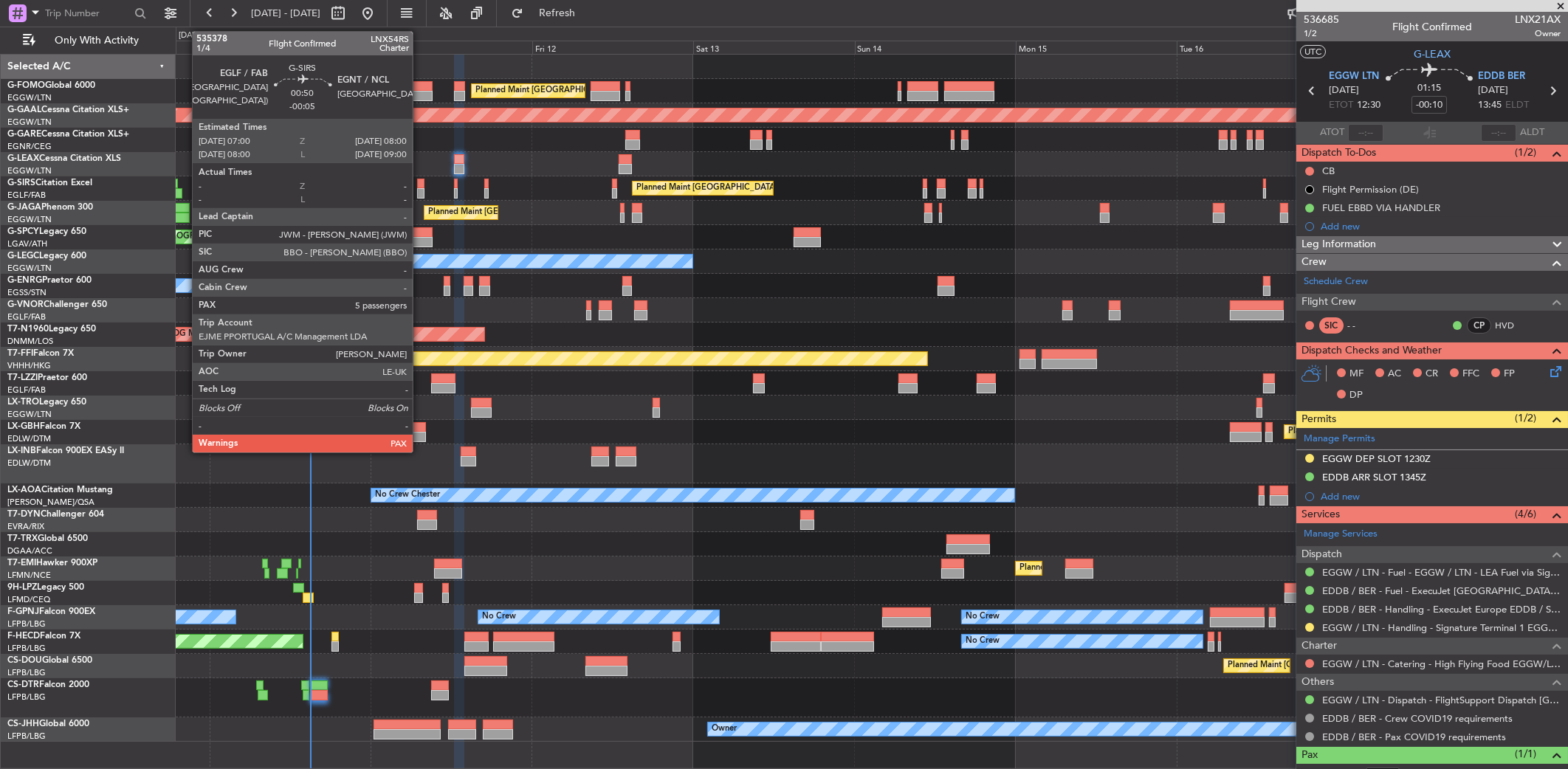
click at [419, 191] on div at bounding box center [420, 193] width 8 height 10
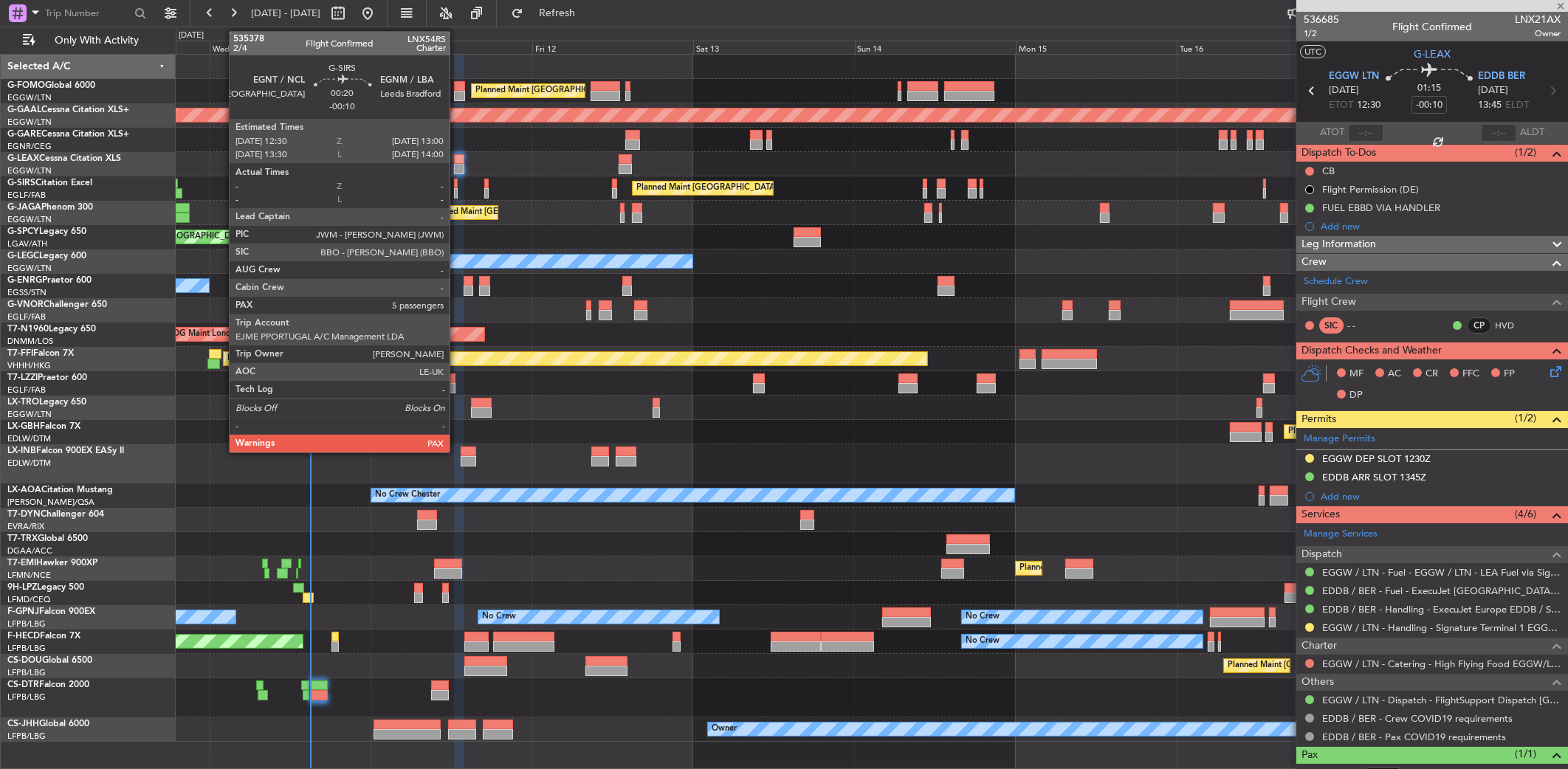
type input "-00:05"
type input "8"
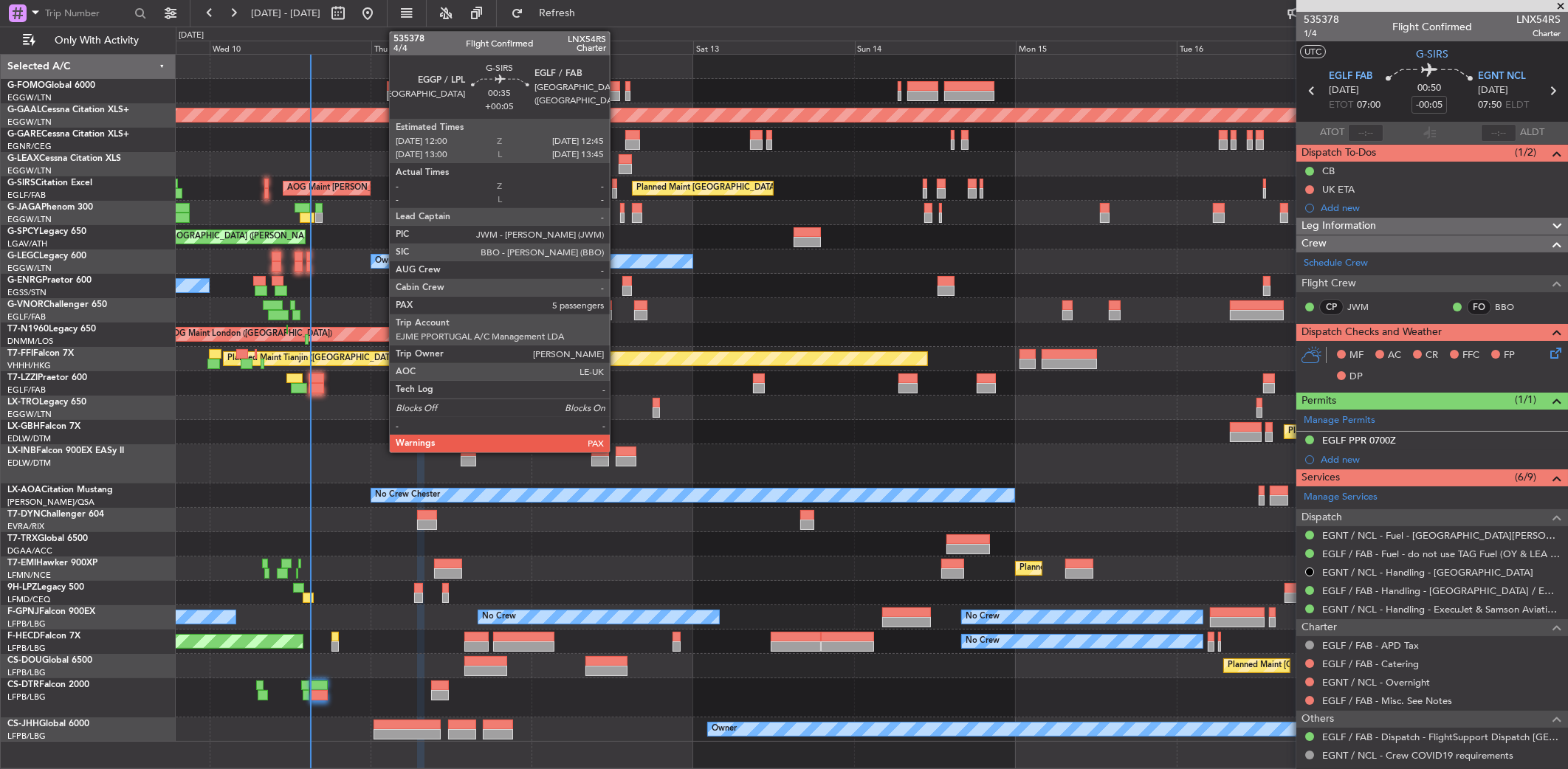
click at [616, 192] on div at bounding box center [615, 193] width 5 height 10
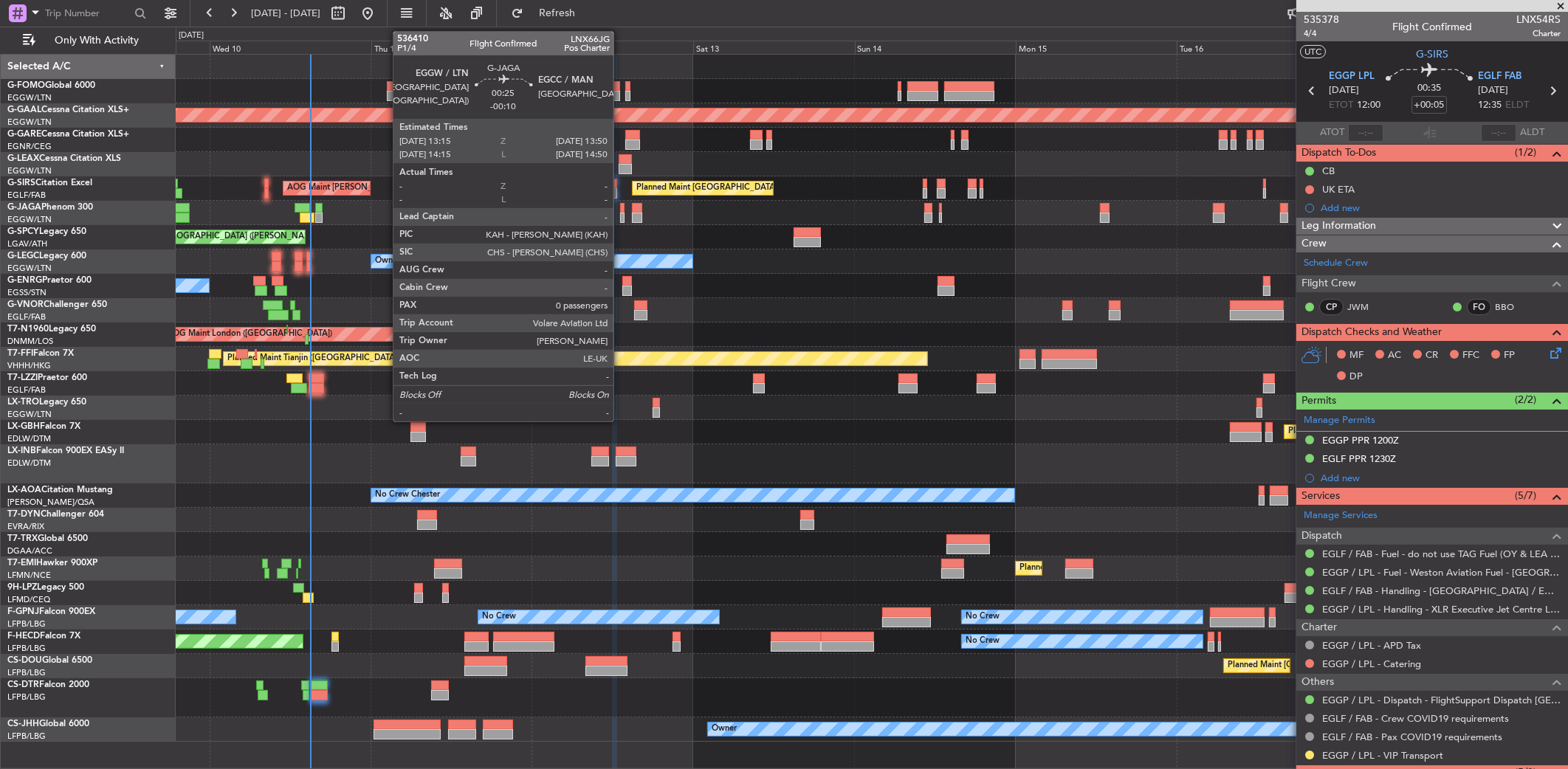
click at [620, 211] on div at bounding box center [622, 208] width 4 height 10
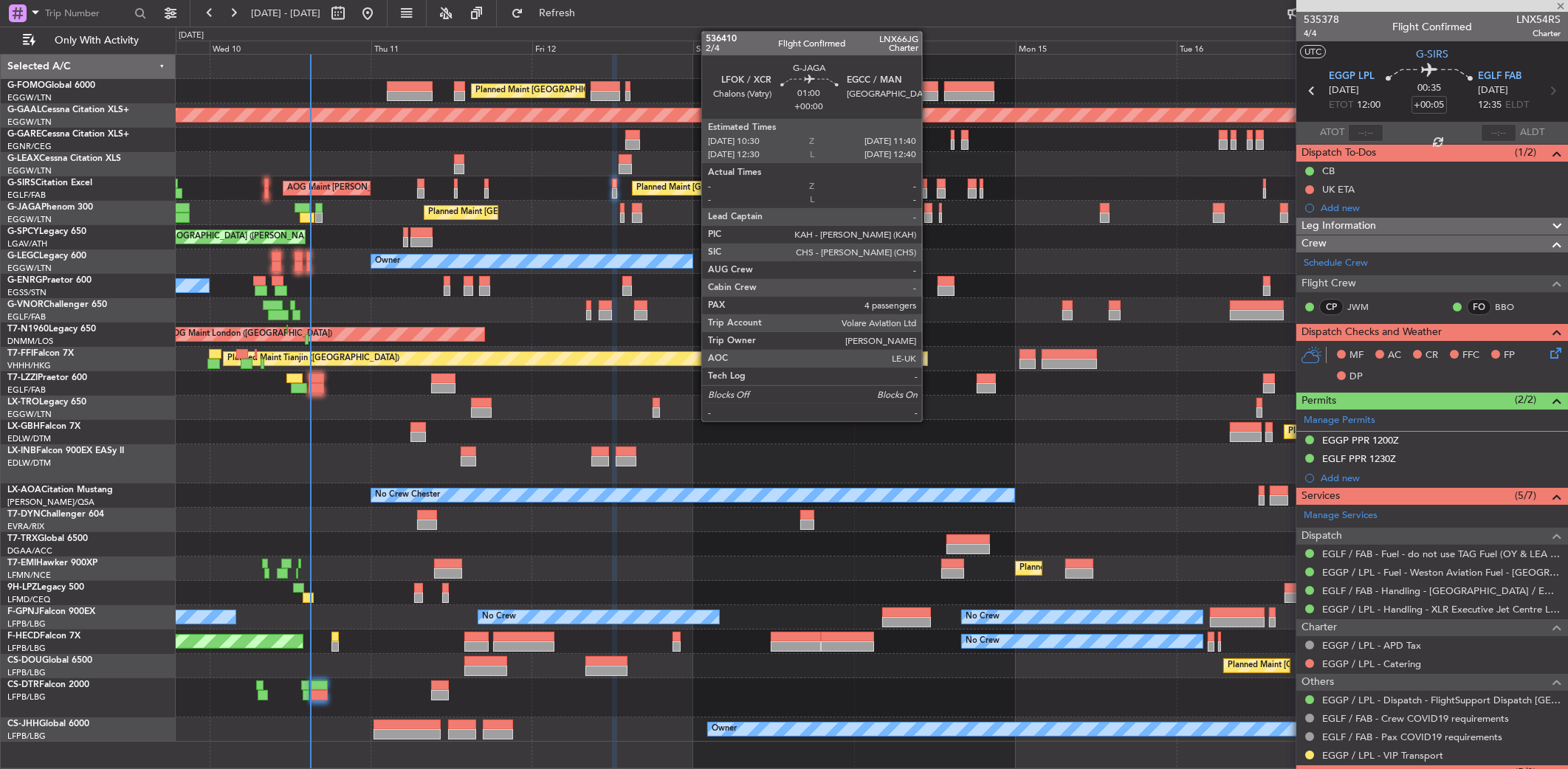
type input "-00:10"
type input "0"
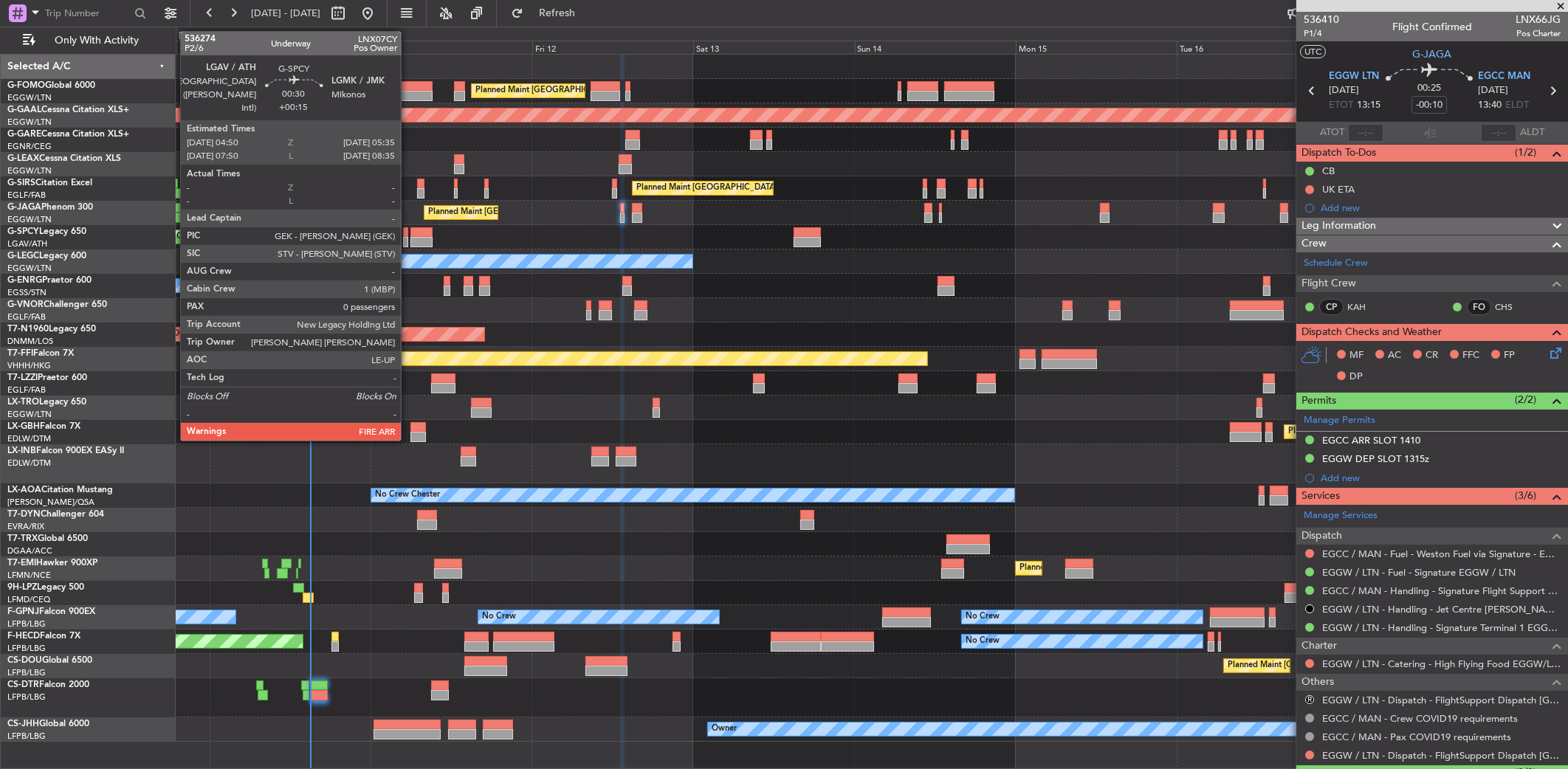
click at [408, 236] on div at bounding box center [406, 242] width 5 height 10
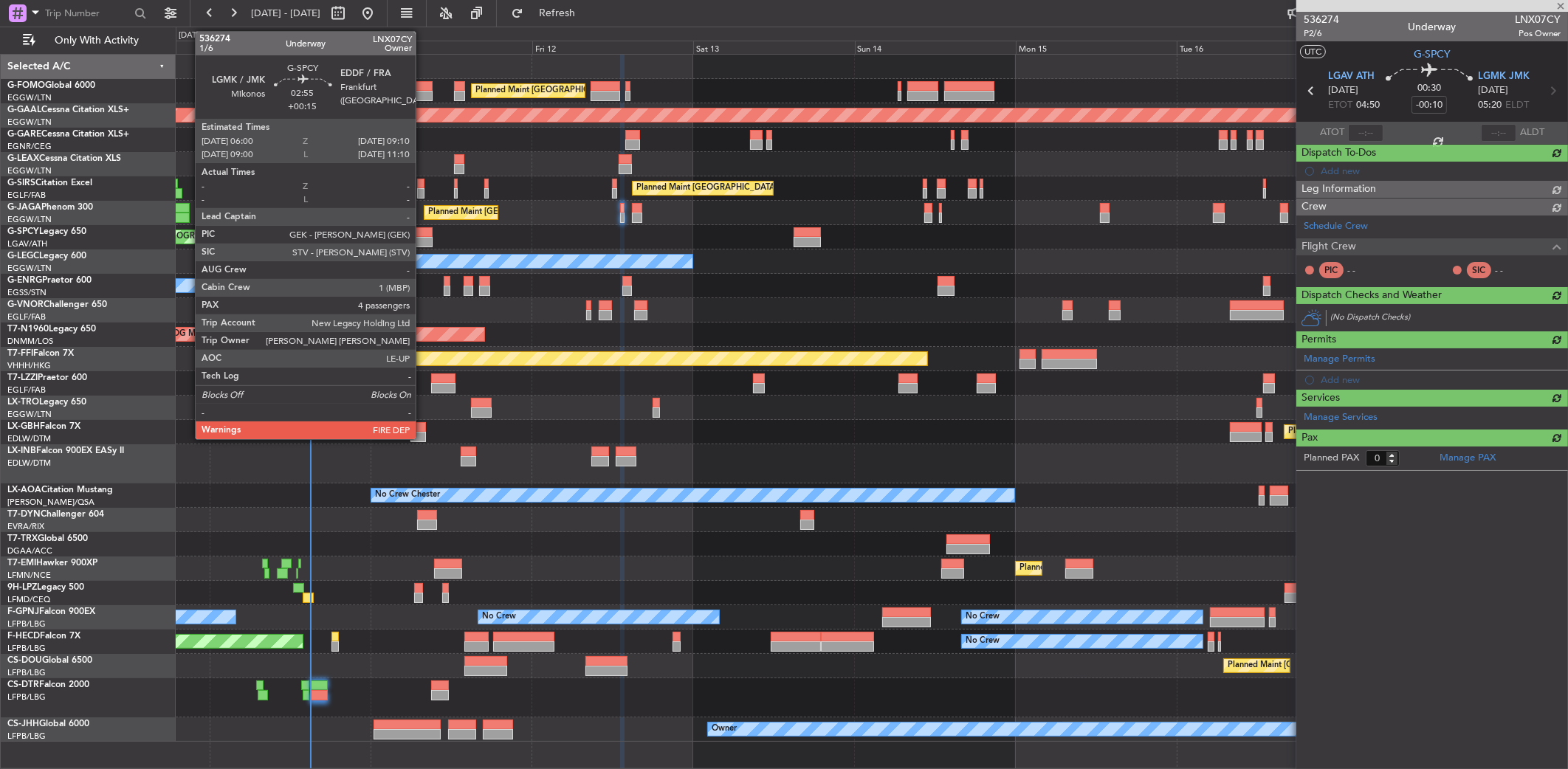
type input "+00:15"
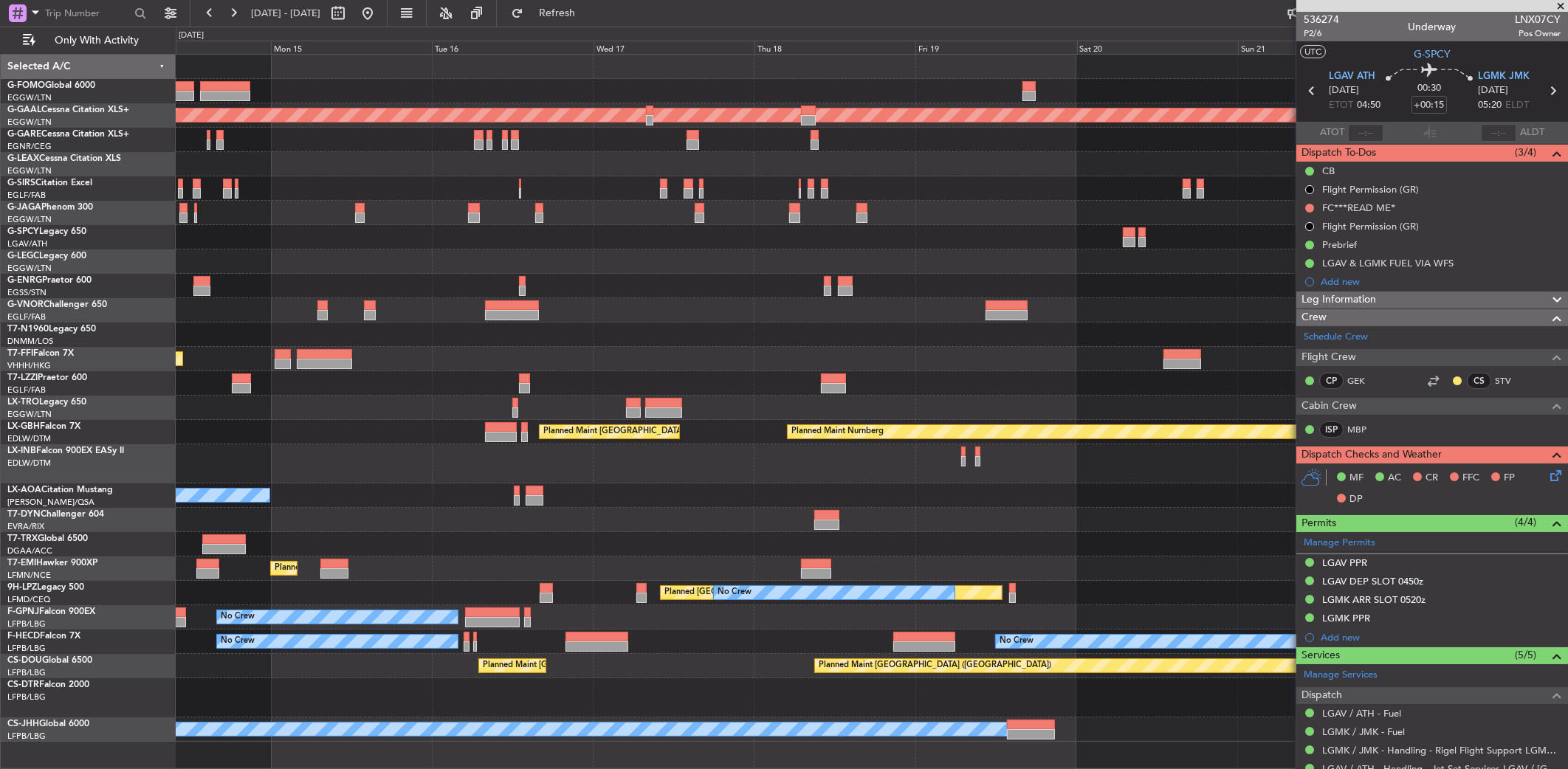
click at [401, 222] on div "Planned Maint [GEOGRAPHIC_DATA] ([GEOGRAPHIC_DATA]) Planned [GEOGRAPHIC_DATA] P…" at bounding box center [872, 398] width 1392 height 687
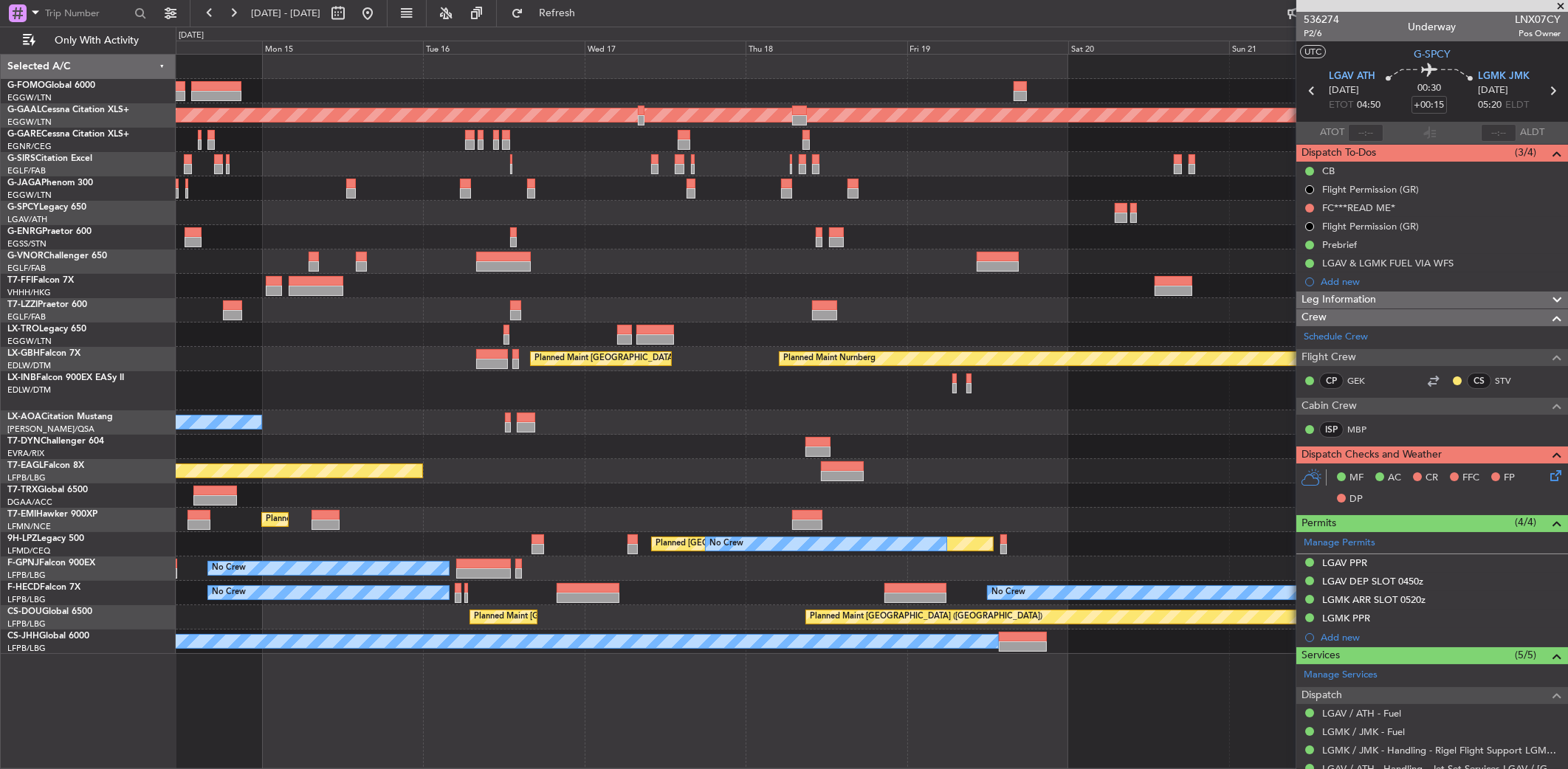
click at [1154, 216] on div at bounding box center [872, 213] width 1393 height 24
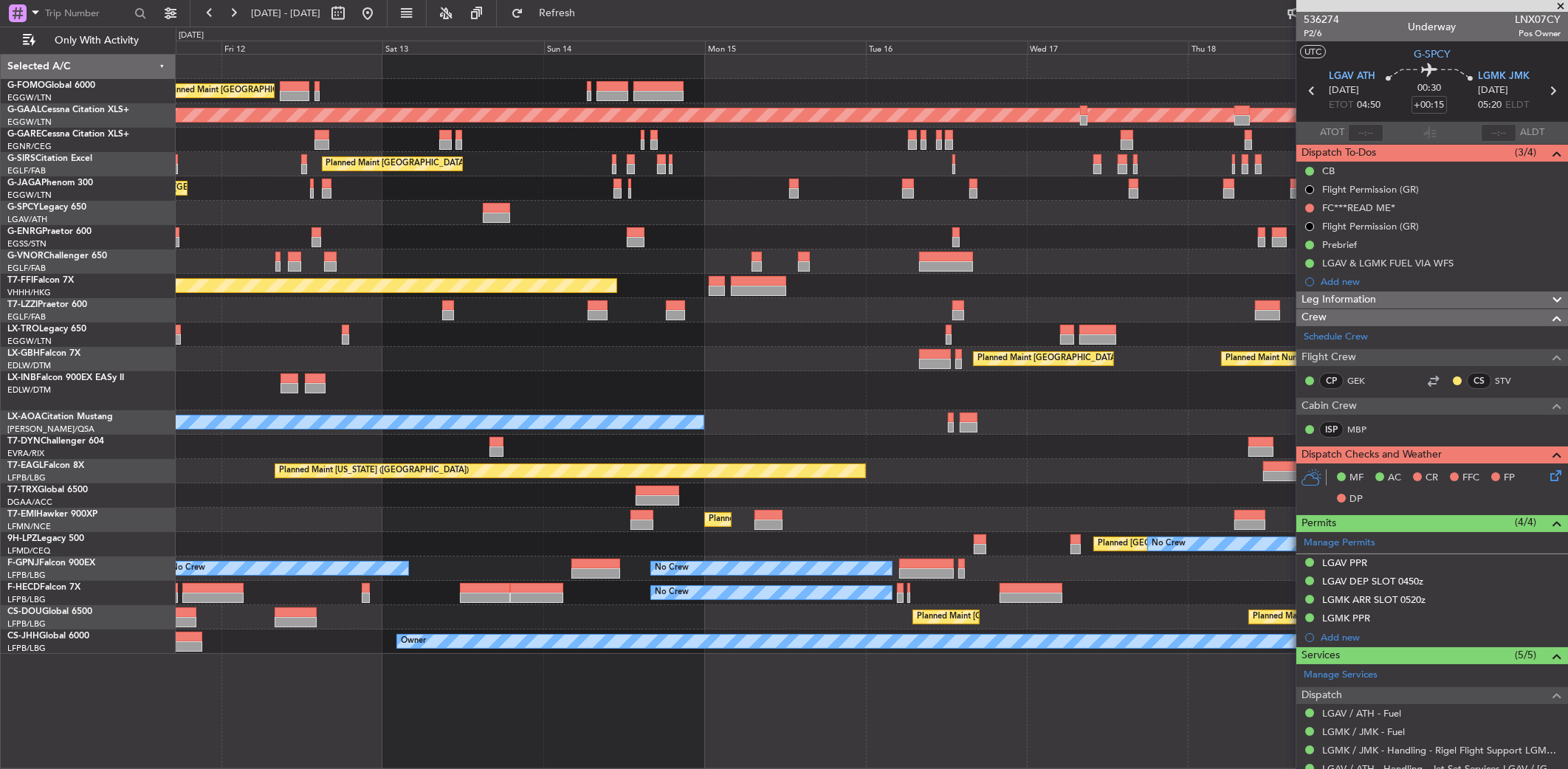
click at [1074, 209] on div "Unplanned Maint [GEOGRAPHIC_DATA] ([PERSON_NAME] Intl)" at bounding box center [872, 213] width 1392 height 24
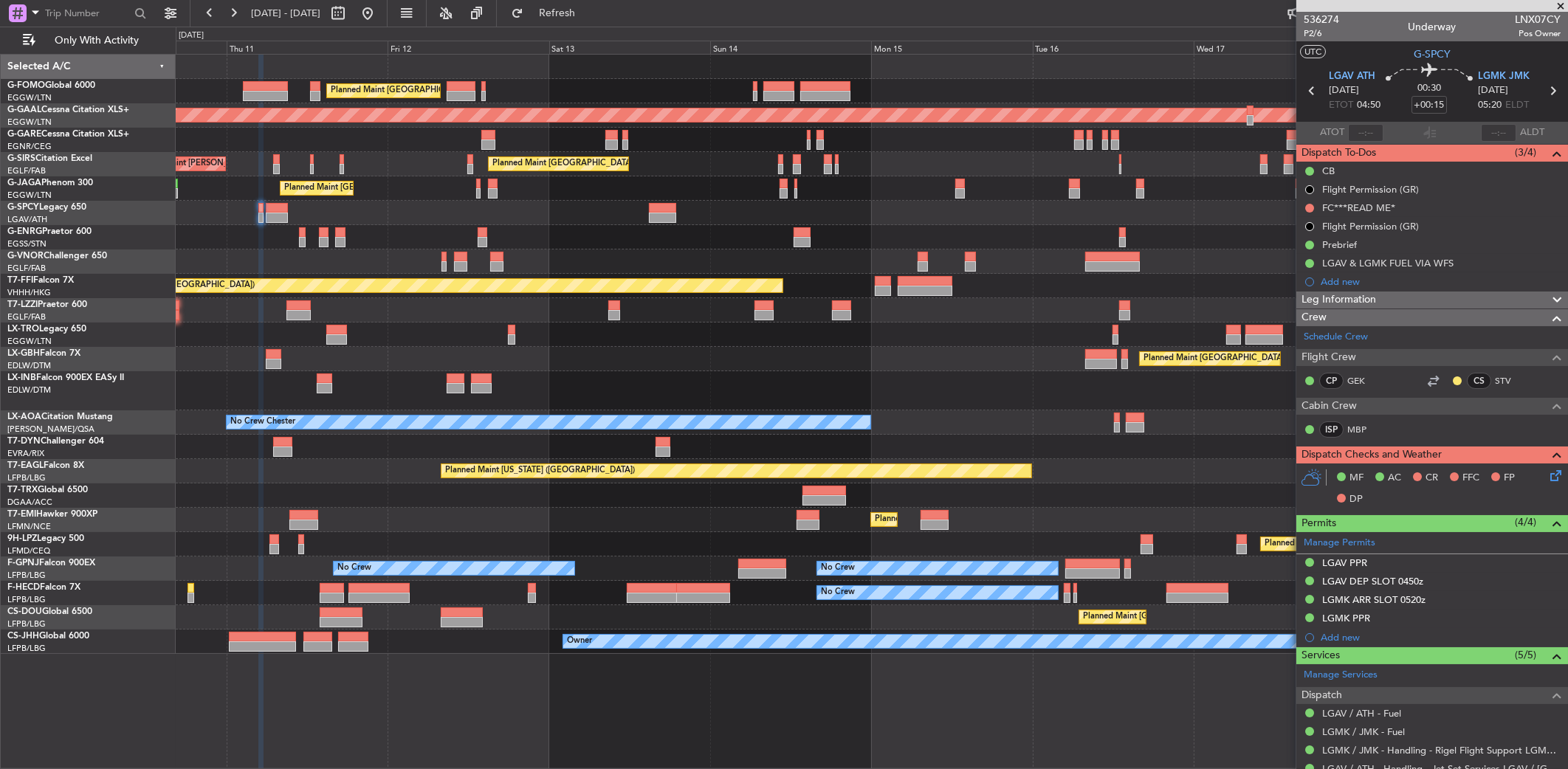
click at [727, 225] on div "Planned Maint [GEOGRAPHIC_DATA] ([GEOGRAPHIC_DATA]) Planned [GEOGRAPHIC_DATA] U…" at bounding box center [872, 354] width 1393 height 599
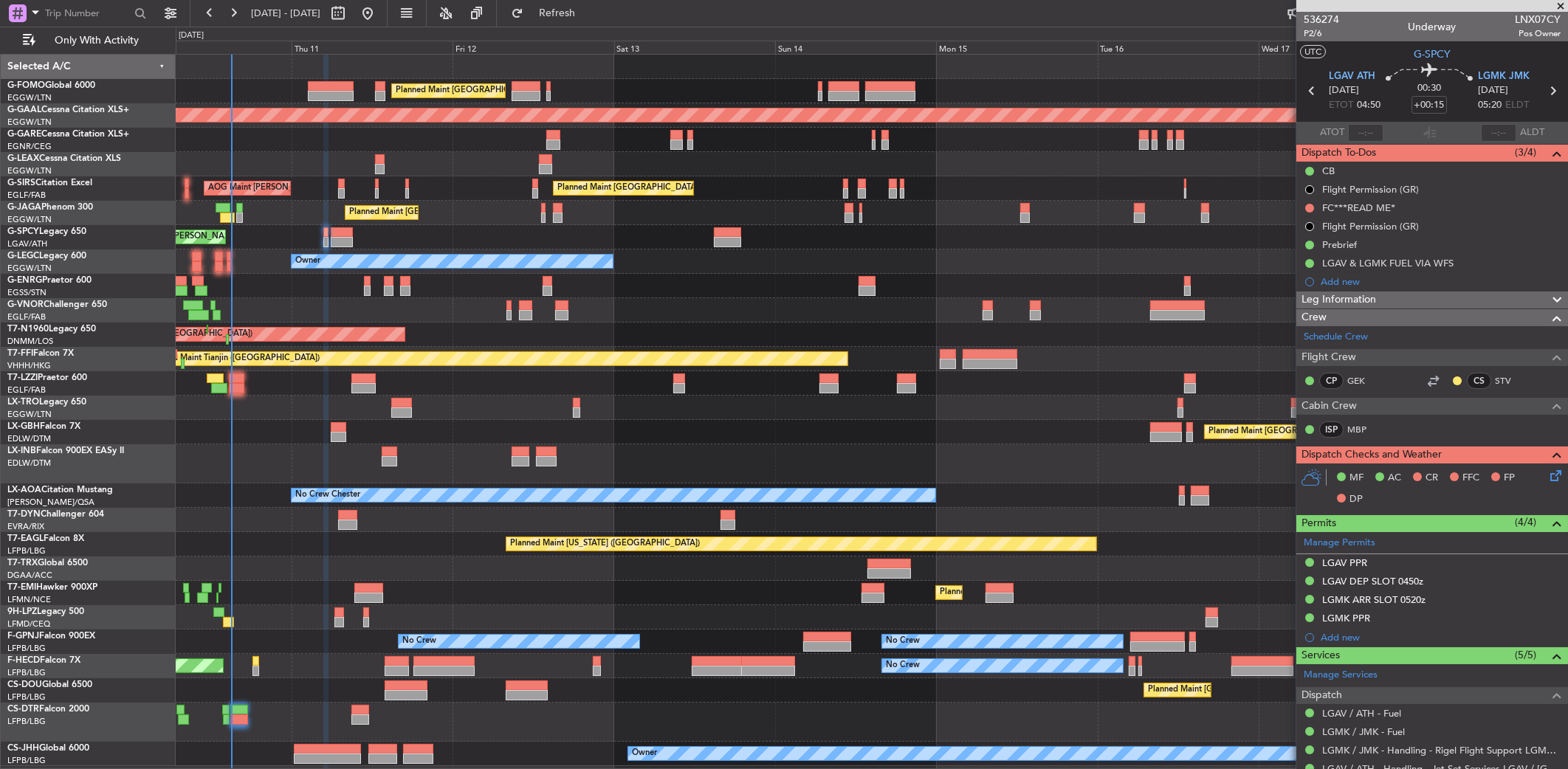
click at [375, 283] on div "Planned Maint [GEOGRAPHIC_DATA] ([GEOGRAPHIC_DATA]) No Crew" at bounding box center [872, 286] width 1393 height 24
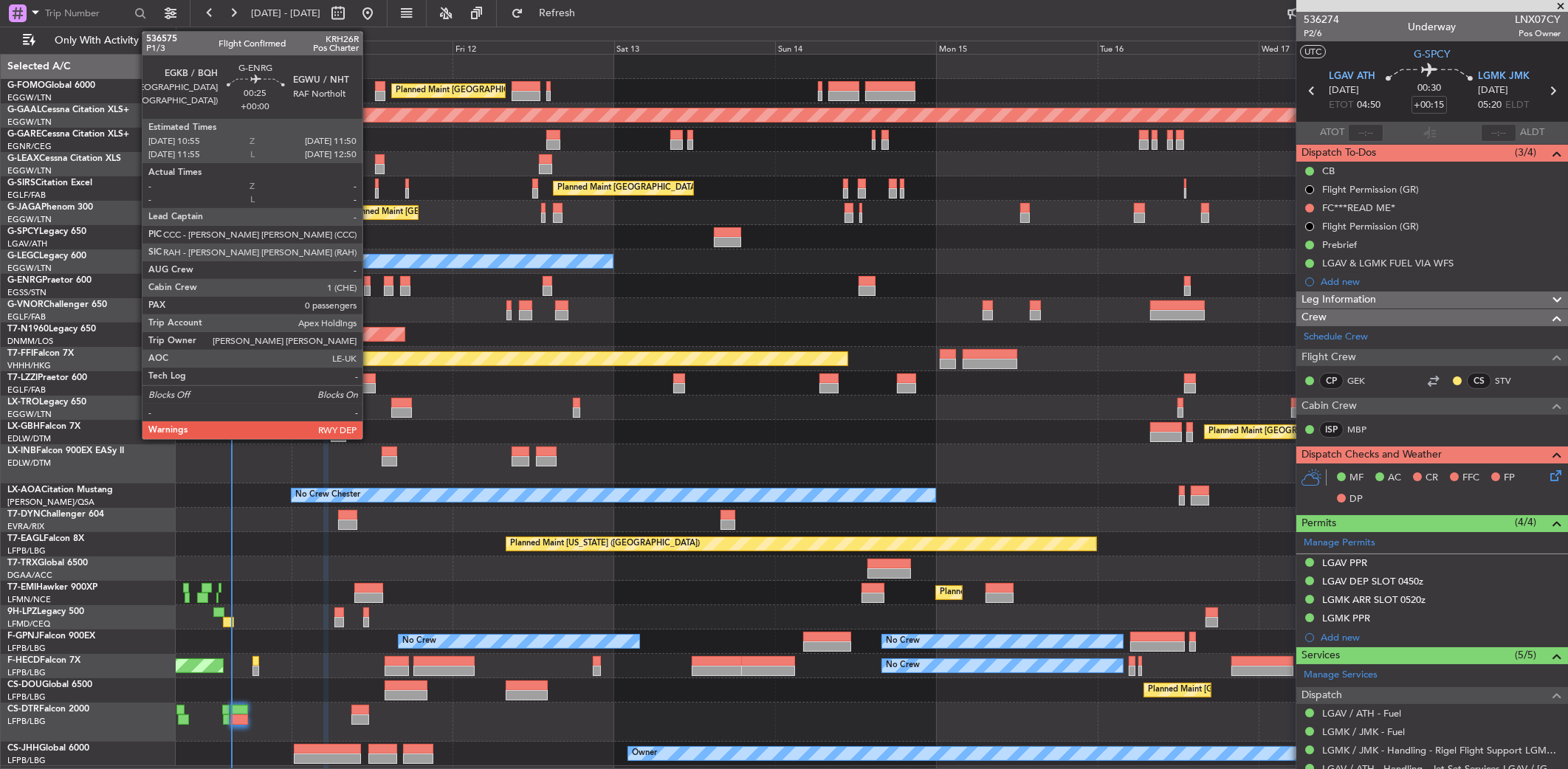
click at [370, 286] on div at bounding box center [368, 291] width 7 height 10
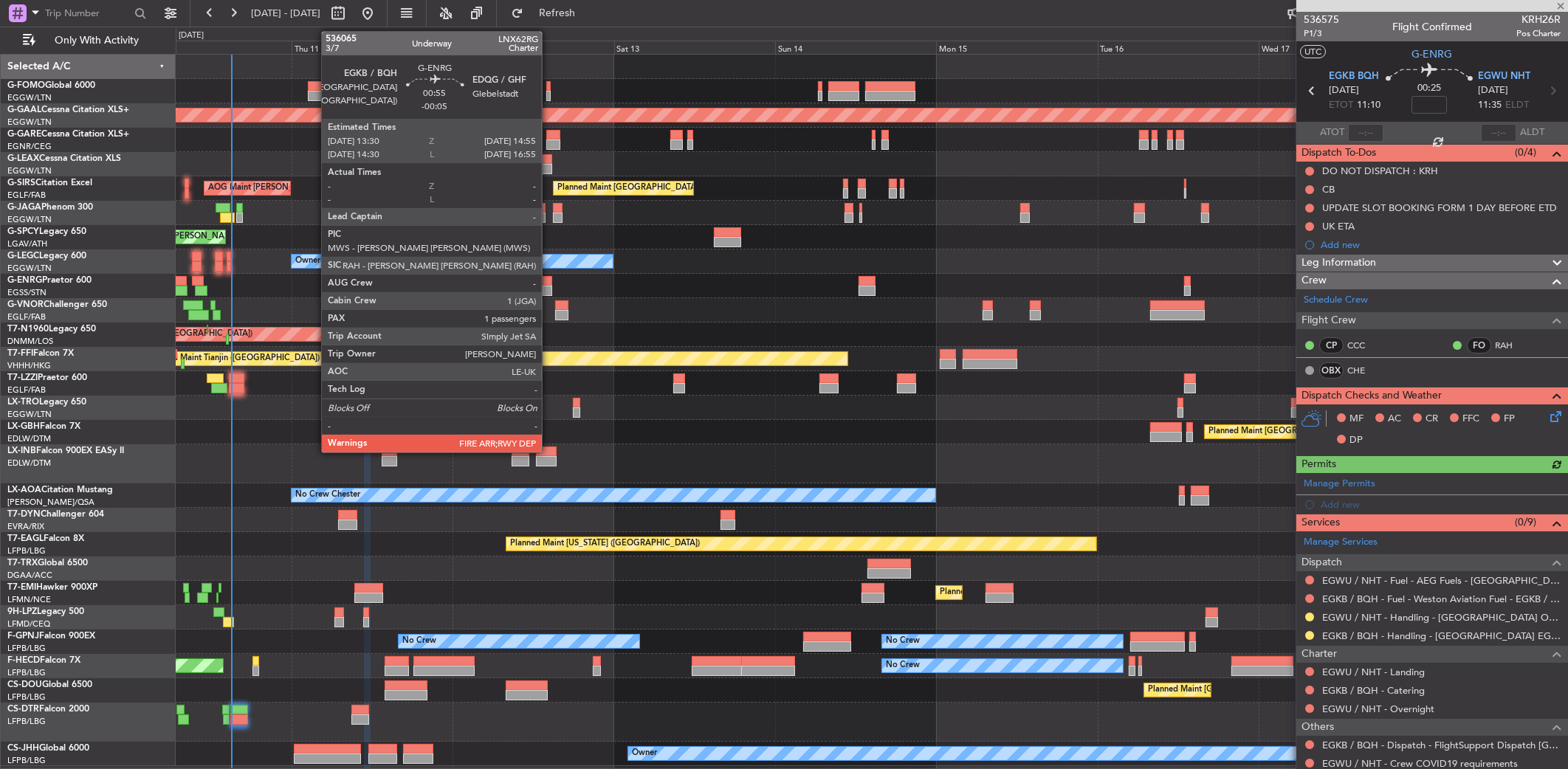
click at [548, 280] on div at bounding box center [547, 281] width 9 height 10
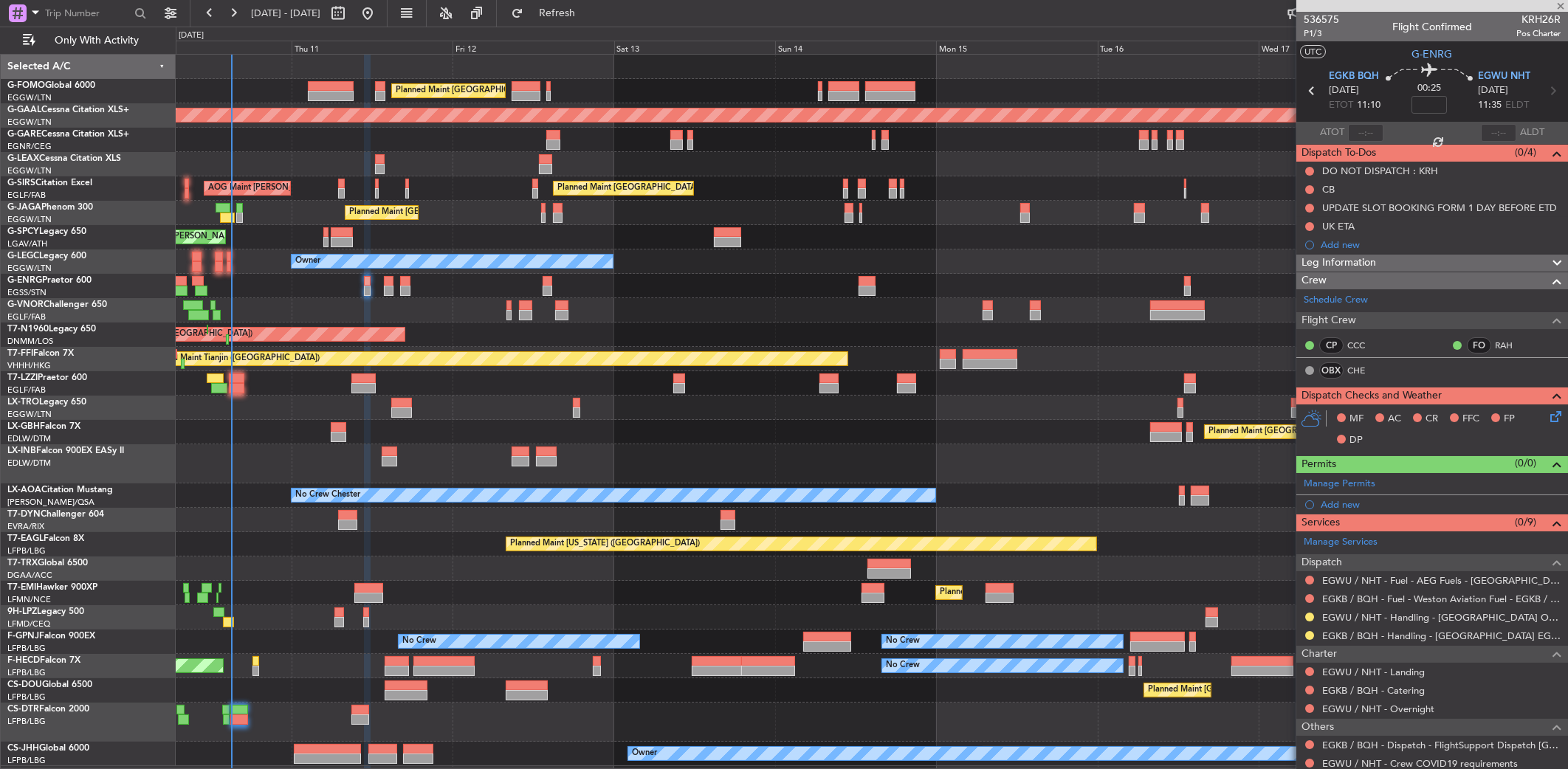
type input "-00:05"
type input "1"
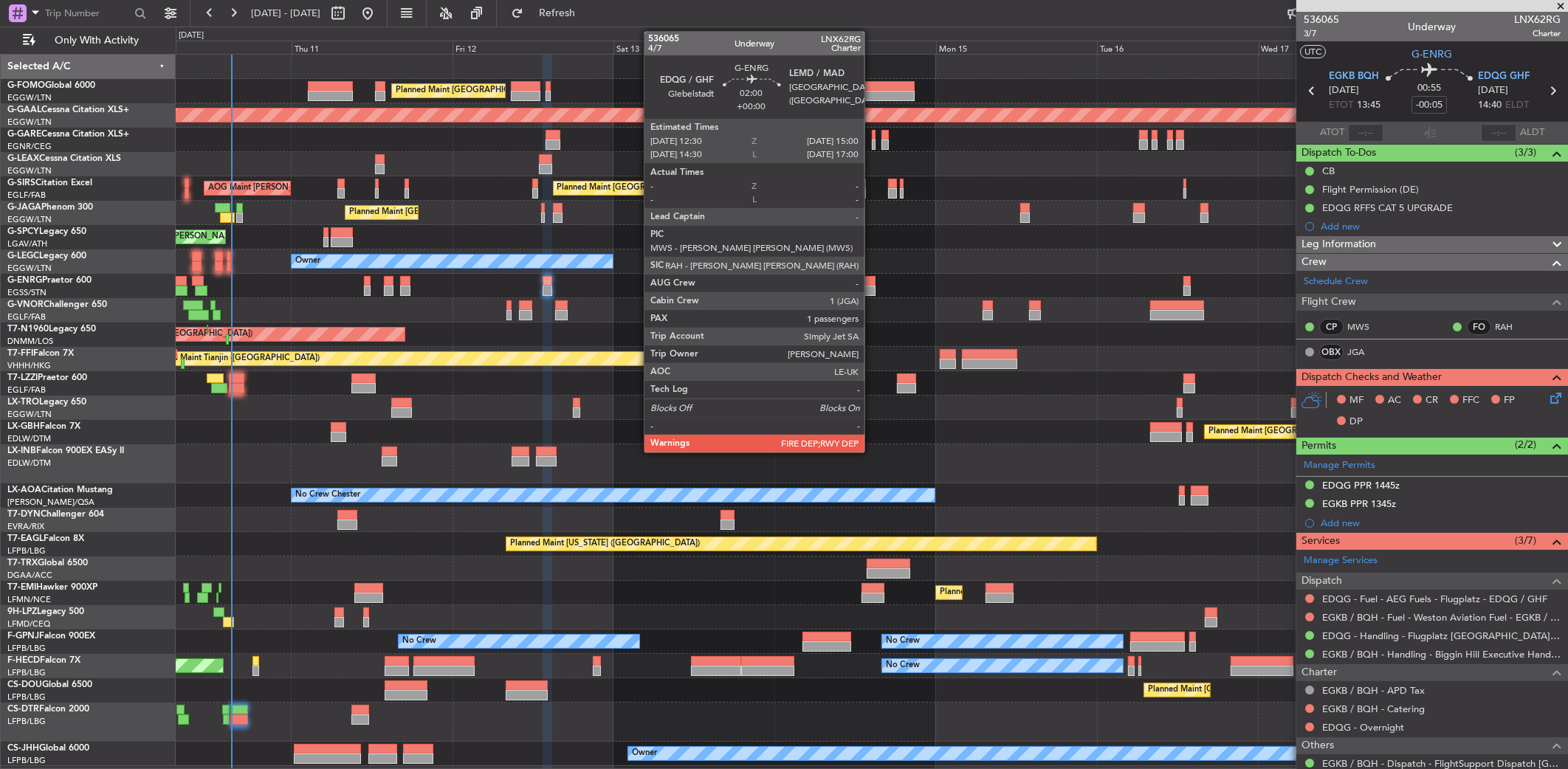
click at [871, 284] on div at bounding box center [867, 281] width 17 height 10
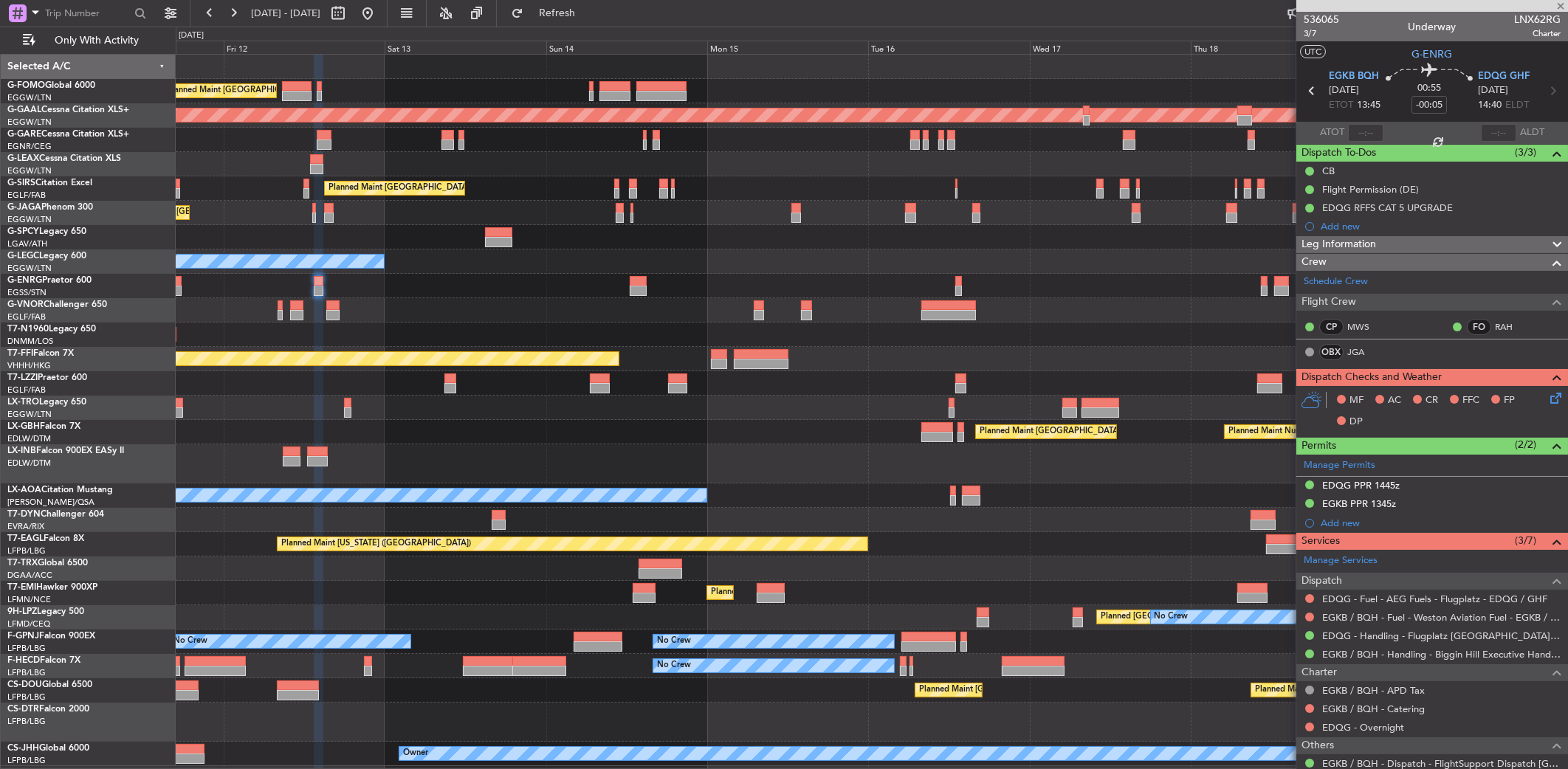
click at [740, 278] on div "No Crew Planned Maint London (Stansted)" at bounding box center [872, 286] width 1393 height 24
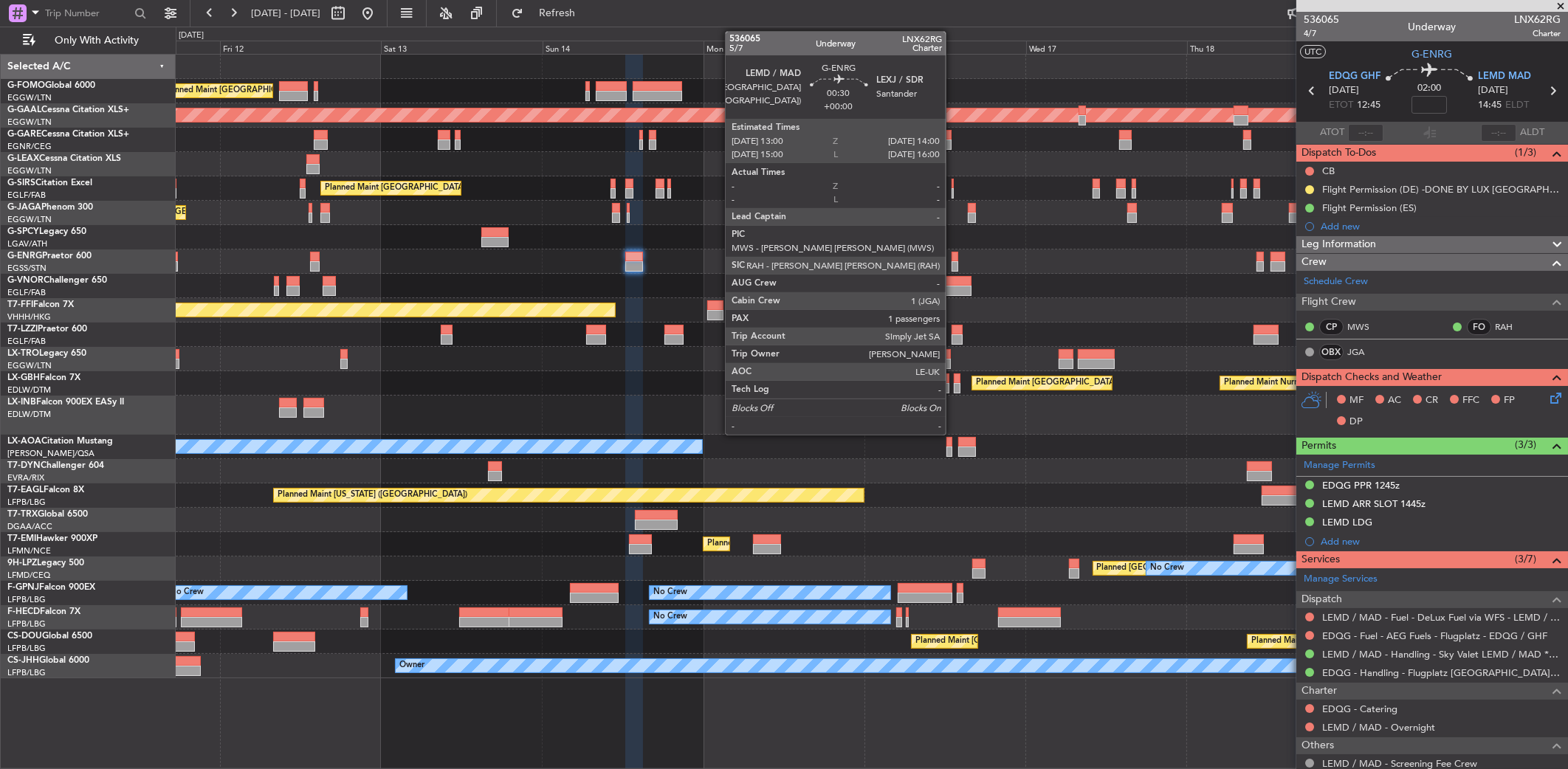
click at [952, 262] on div at bounding box center [955, 267] width 8 height 10
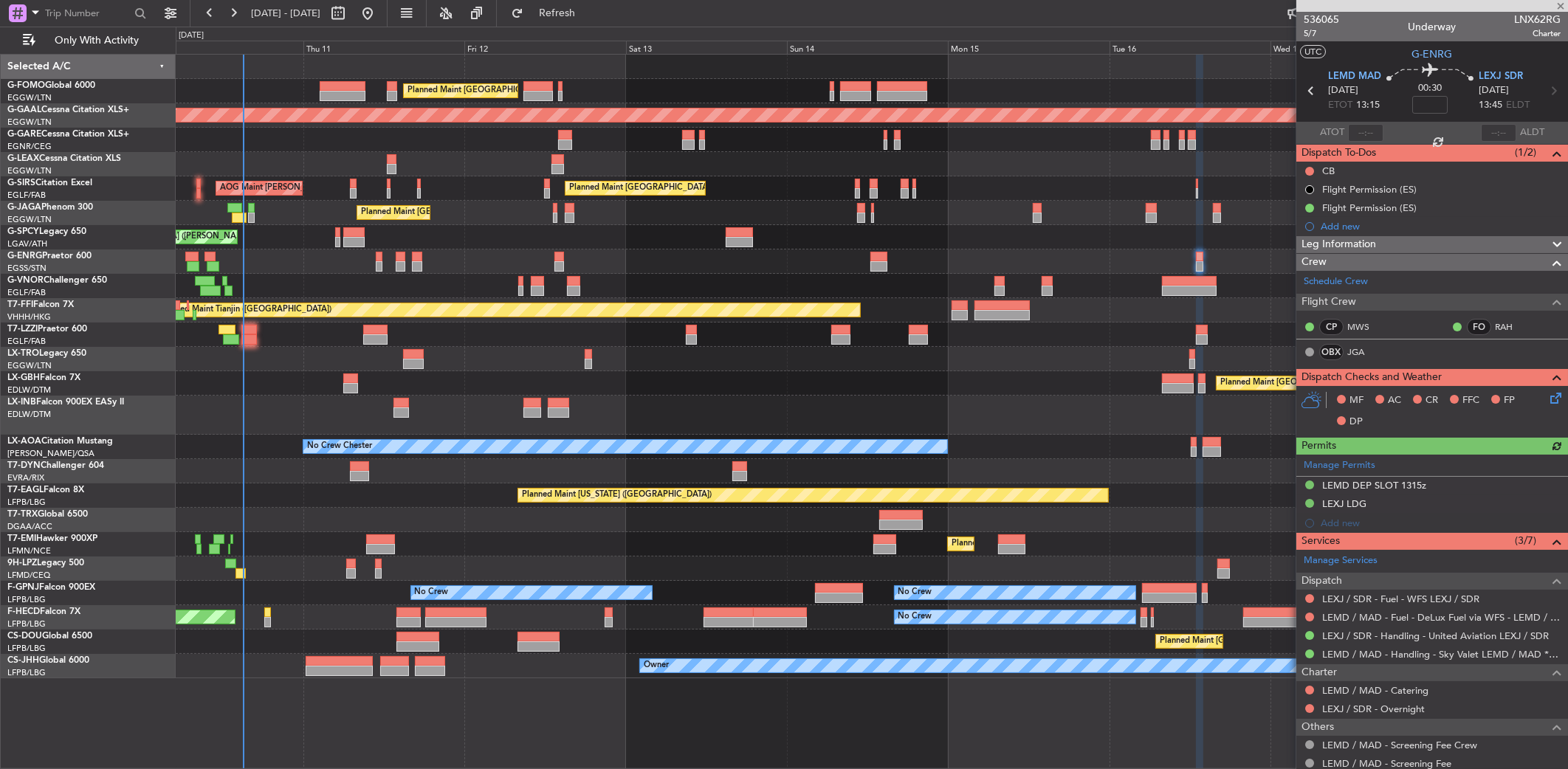
click at [1041, 243] on div "Planned Maint London (Luton) Planned Maint Dusseldorf Unplanned Maint Chester P…" at bounding box center [872, 366] width 1393 height 624
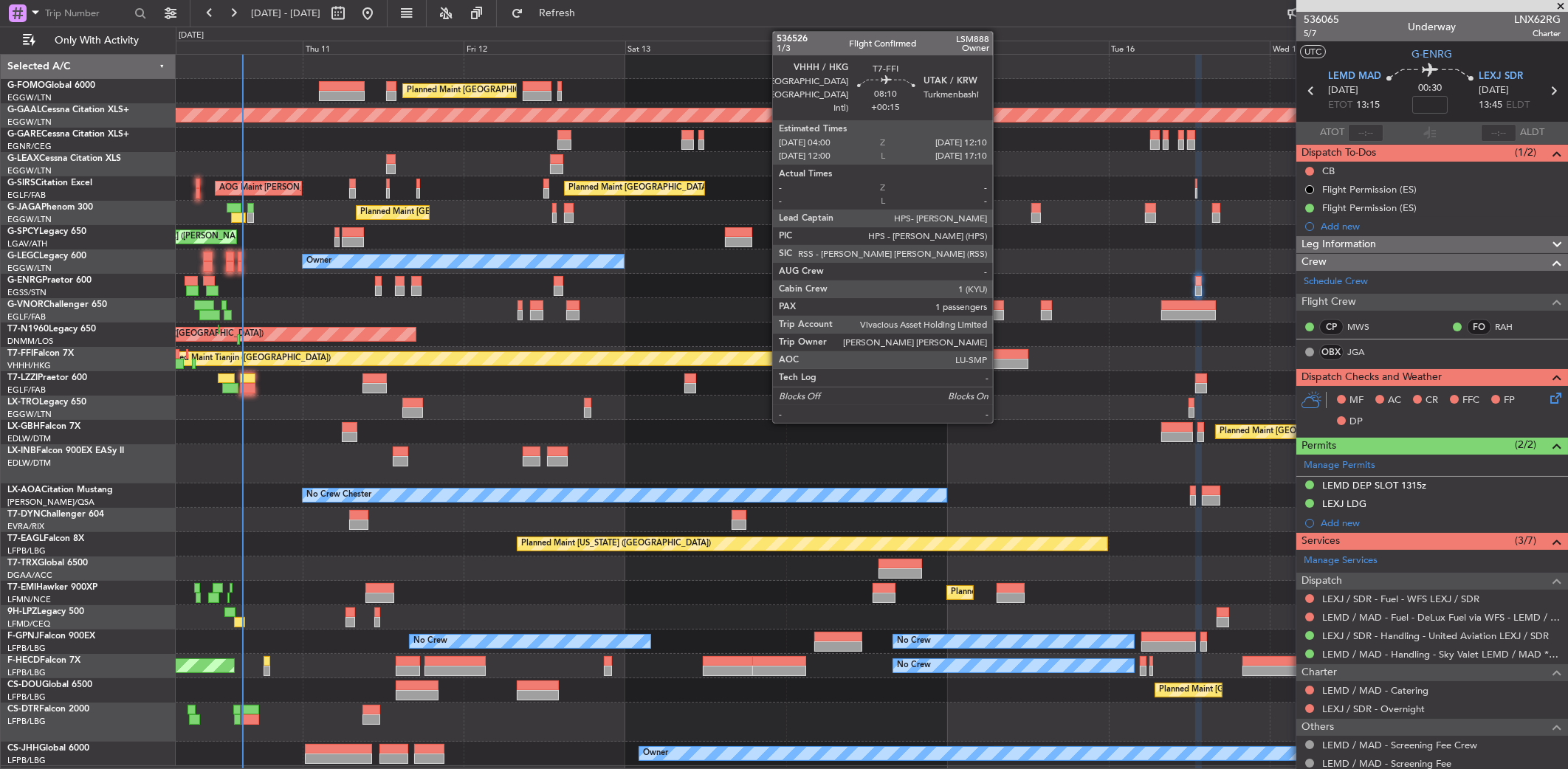
click at [1000, 354] on div at bounding box center [1002, 354] width 55 height 10
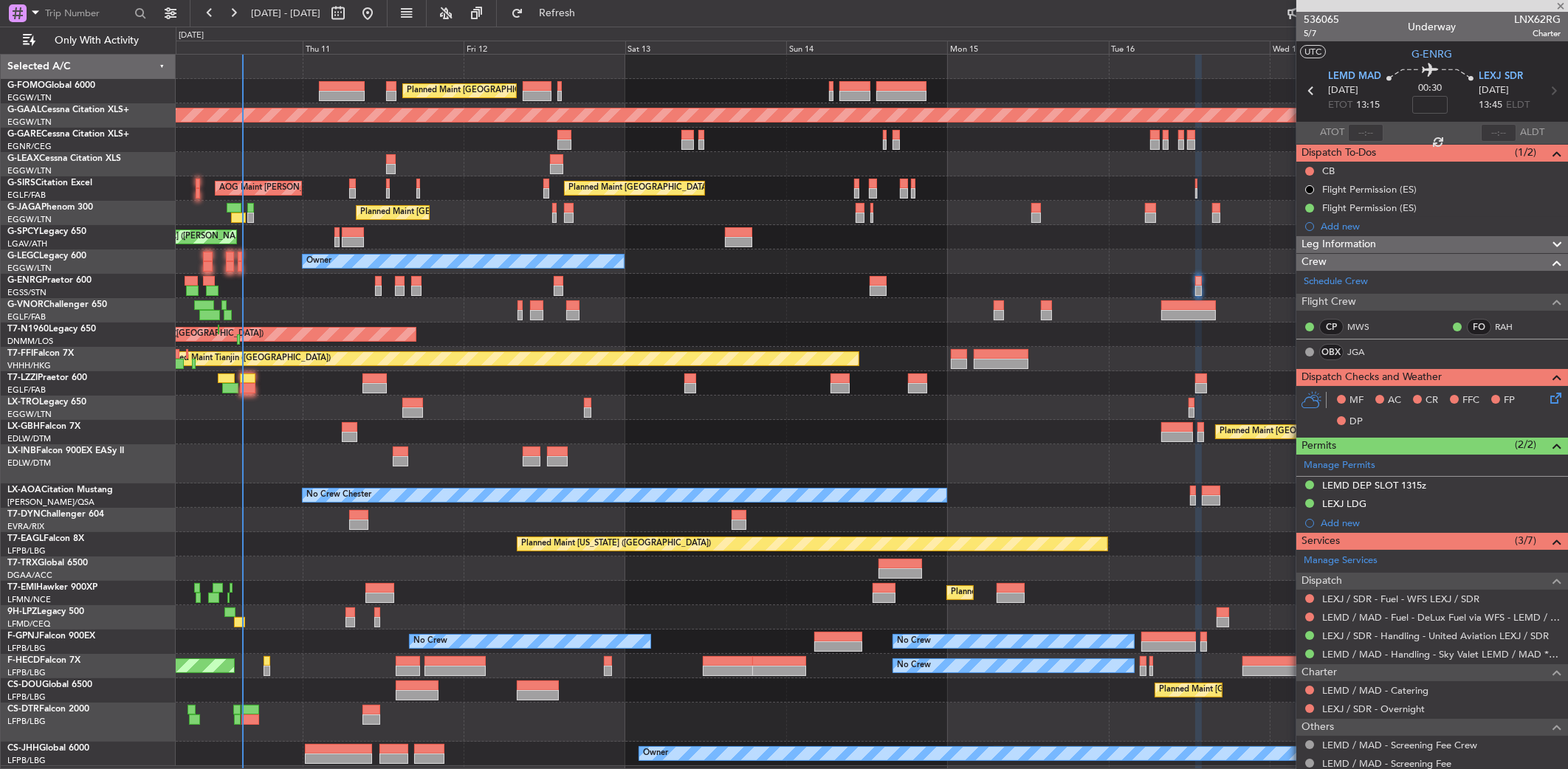
type input "+00:15"
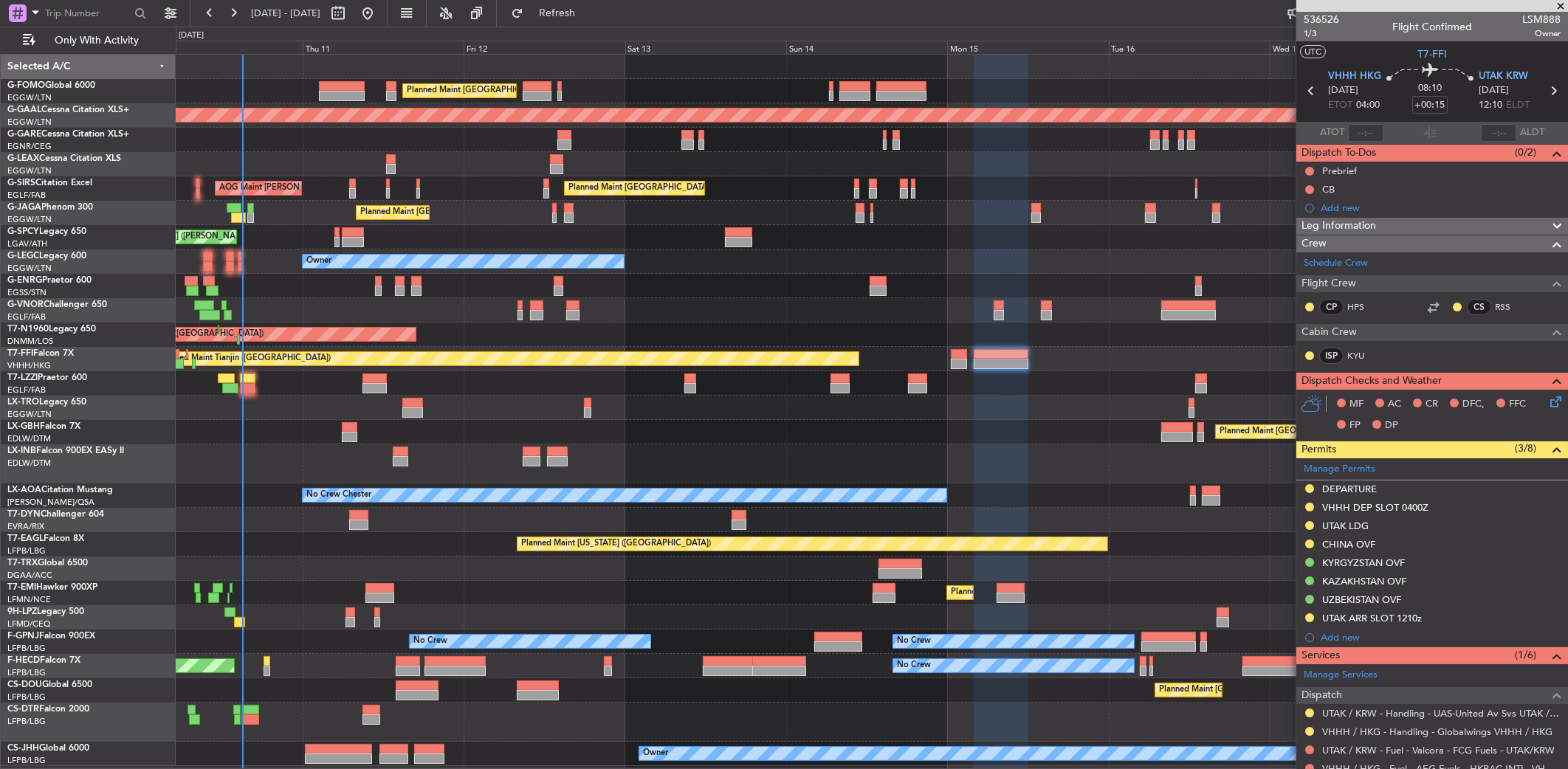
drag, startPoint x: 1393, startPoint y: 311, endPoint x: 1234, endPoint y: 344, distance: 162.4
click at [1393, 311] on fb-crew-member "CP HPS" at bounding box center [1350, 306] width 92 height 16
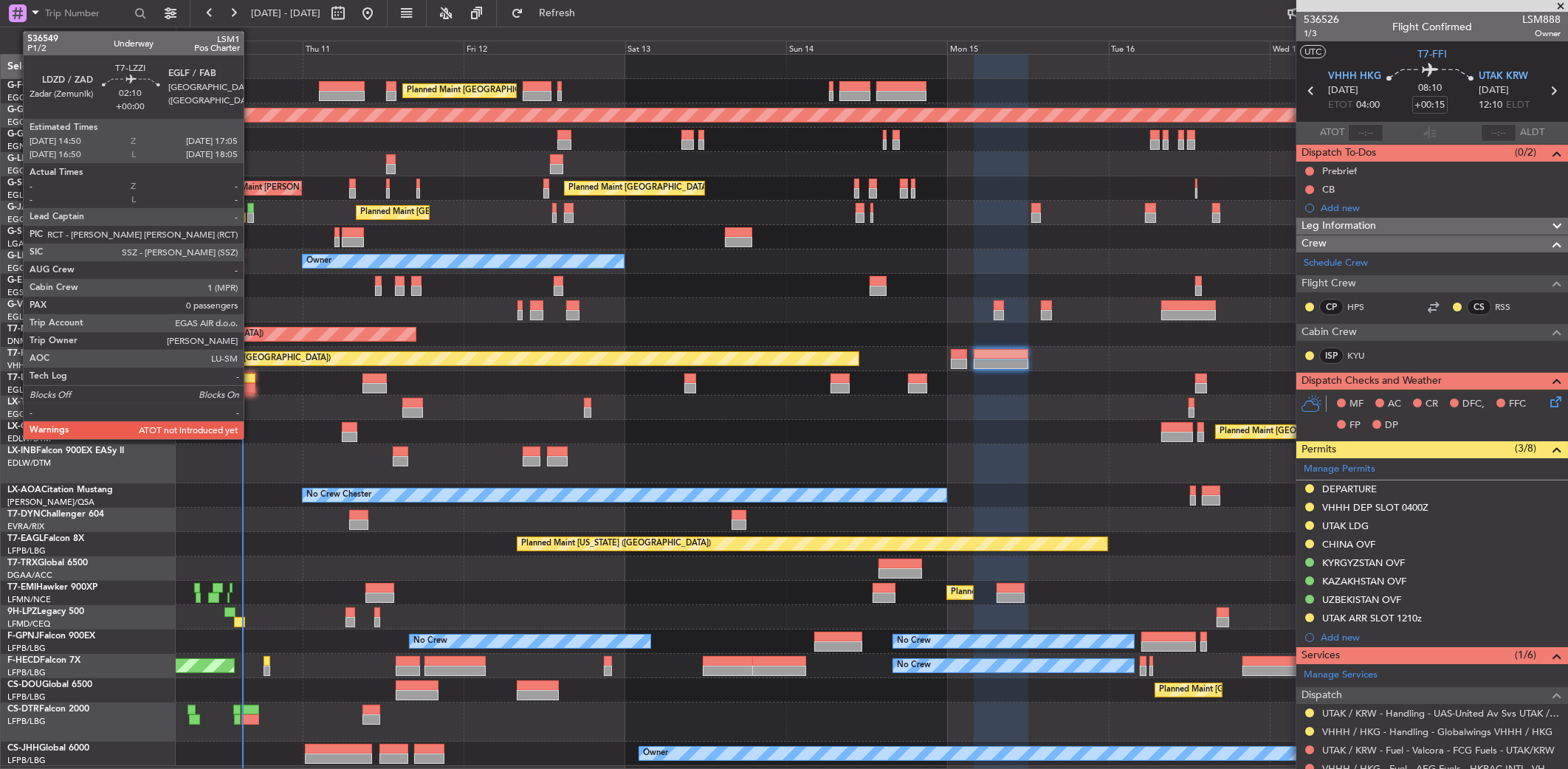
click at [247, 380] on div at bounding box center [248, 379] width 16 height 10
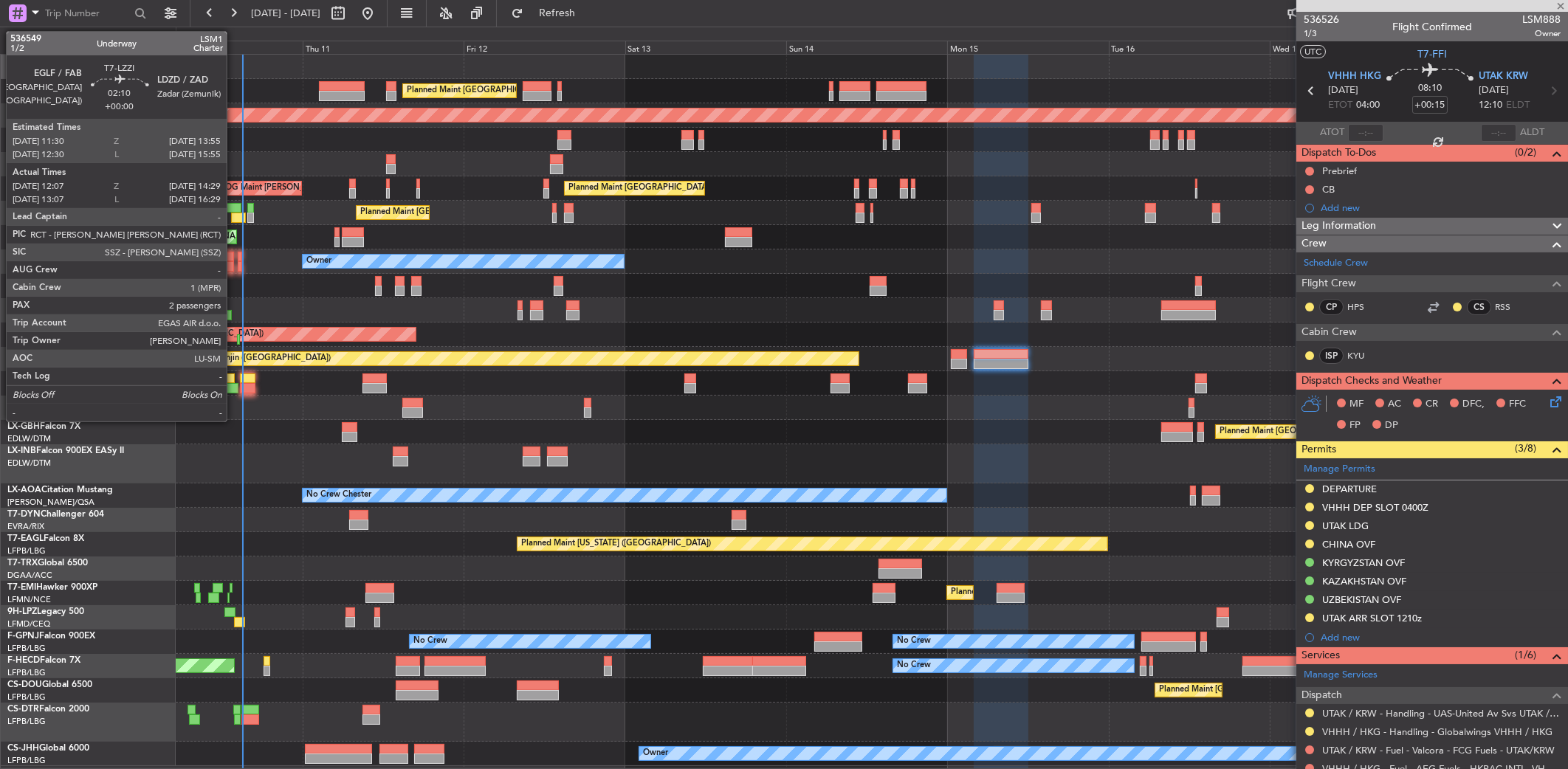
type input "0"
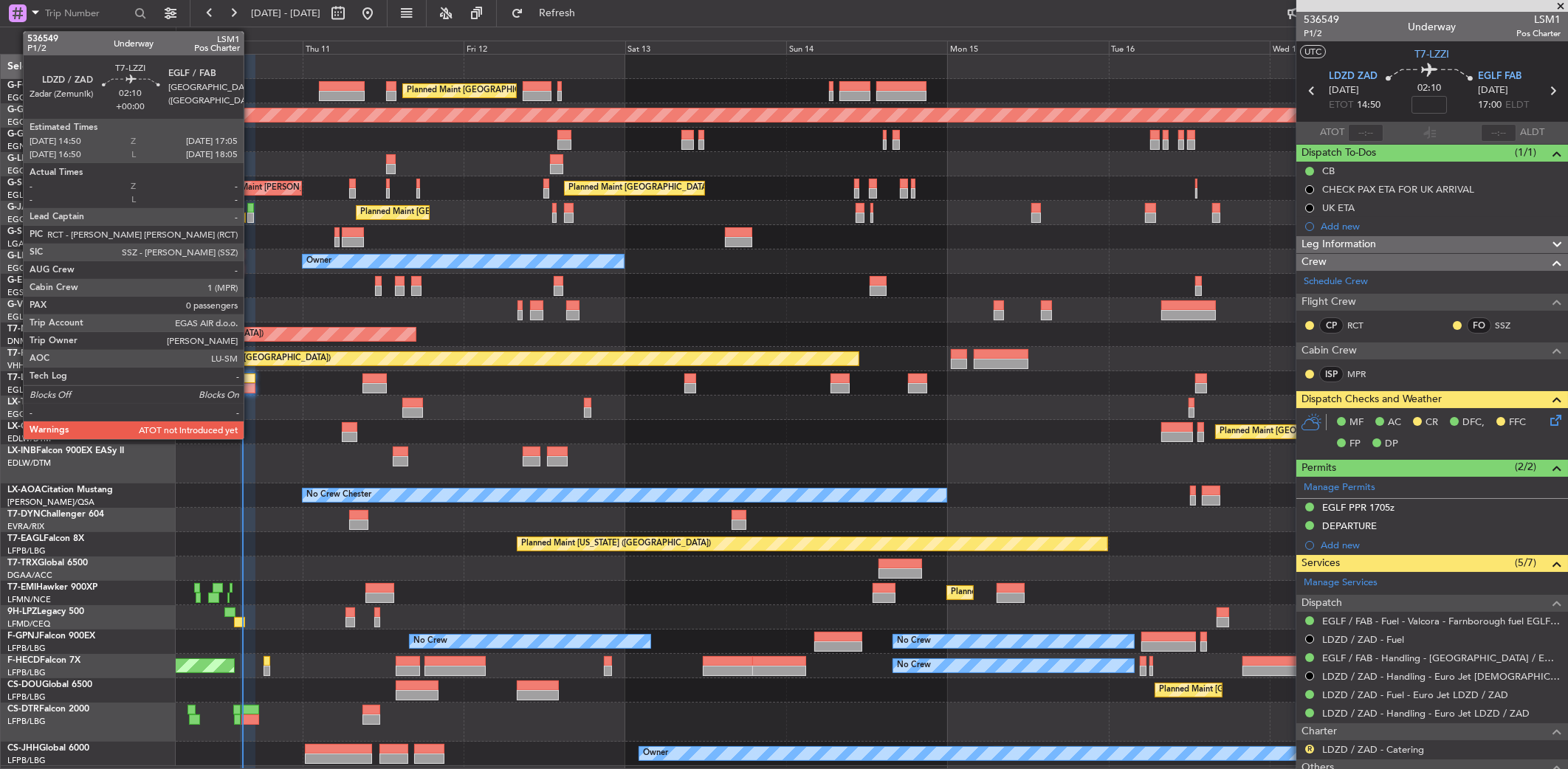
click at [250, 376] on div at bounding box center [248, 379] width 16 height 10
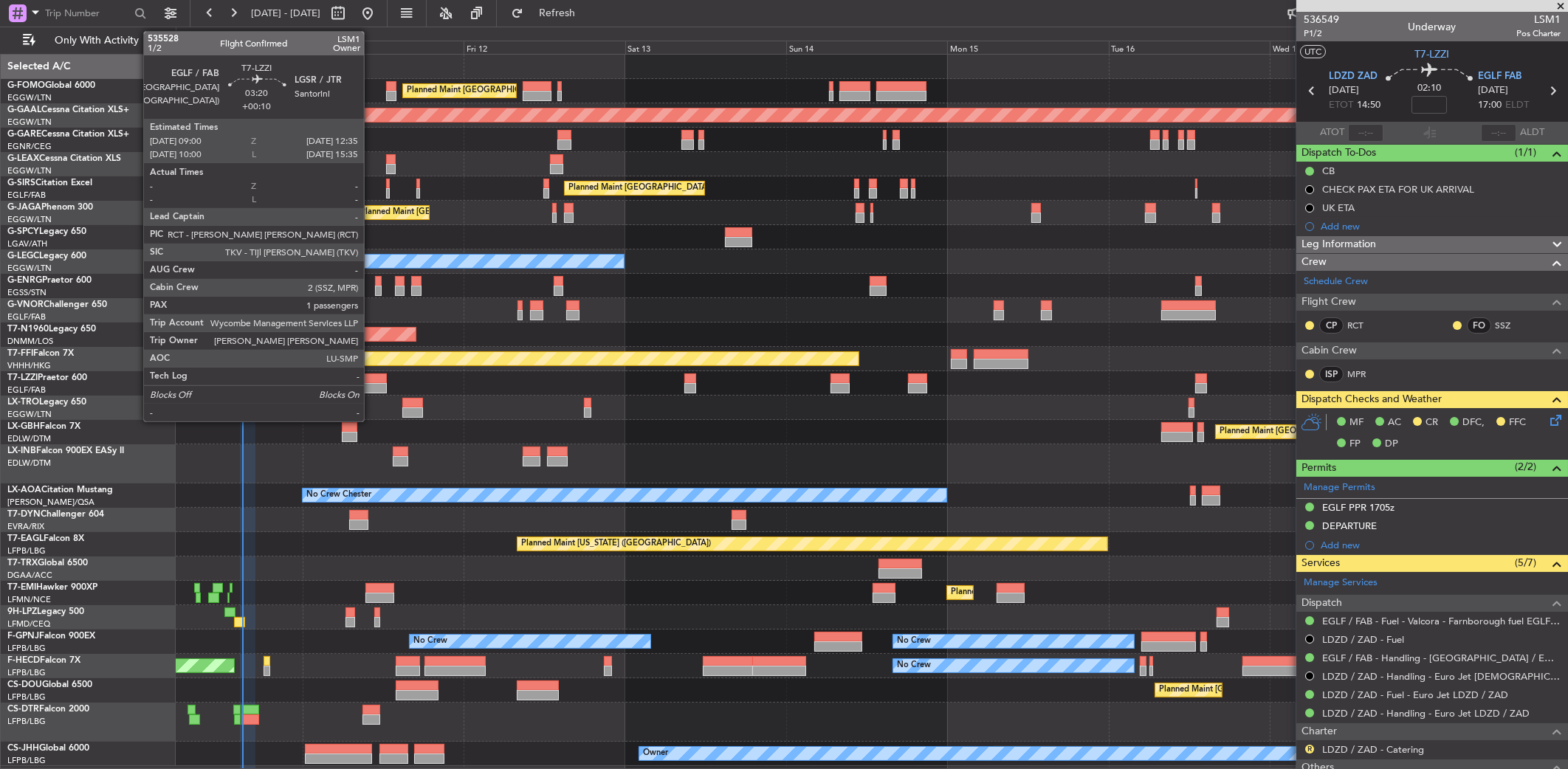
click at [370, 377] on div at bounding box center [375, 379] width 24 height 10
type input "+00:10"
type input "1"
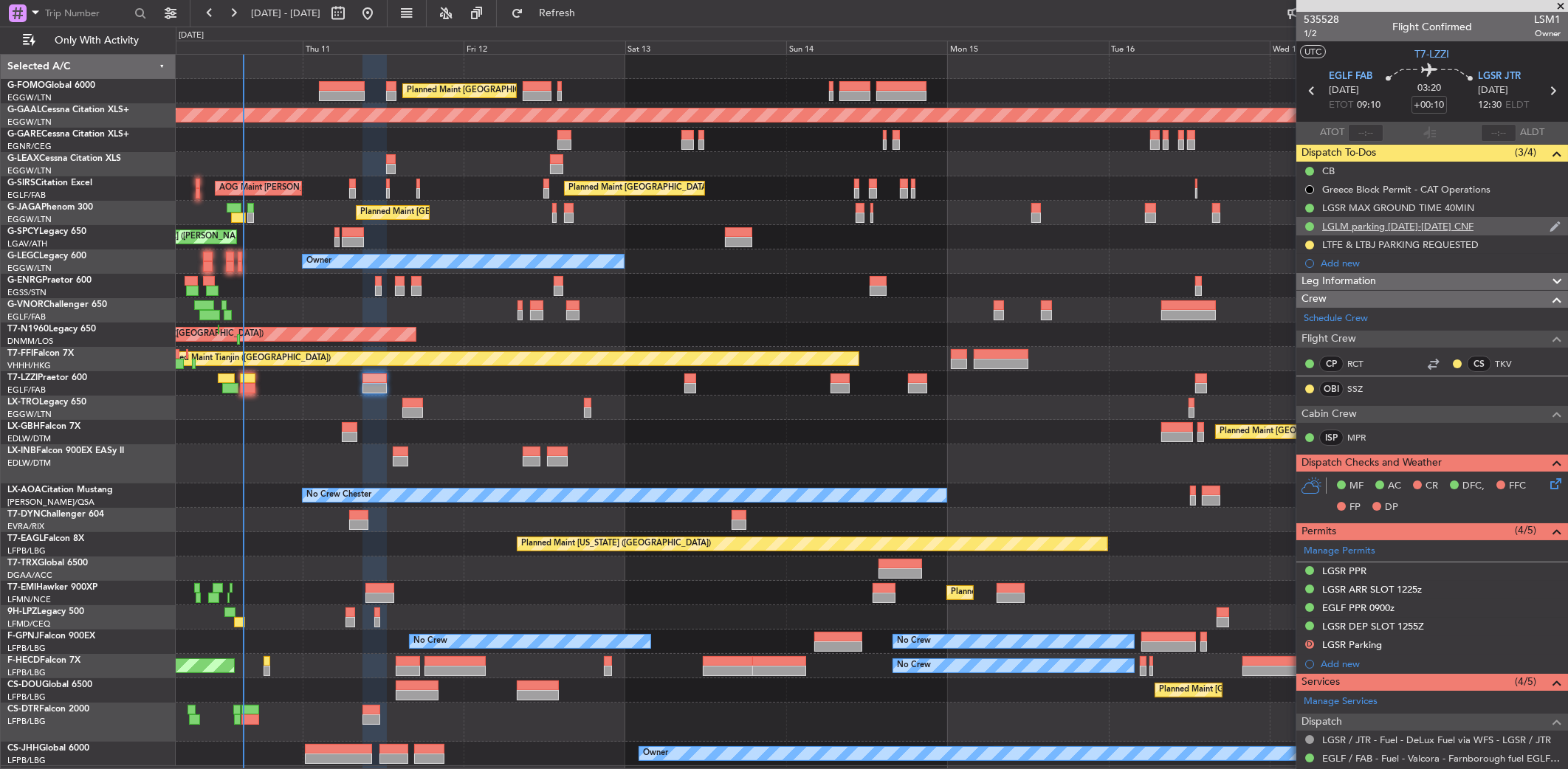
click at [1413, 220] on div "LGLM parking 11-18SEP CNF" at bounding box center [1398, 226] width 151 height 13
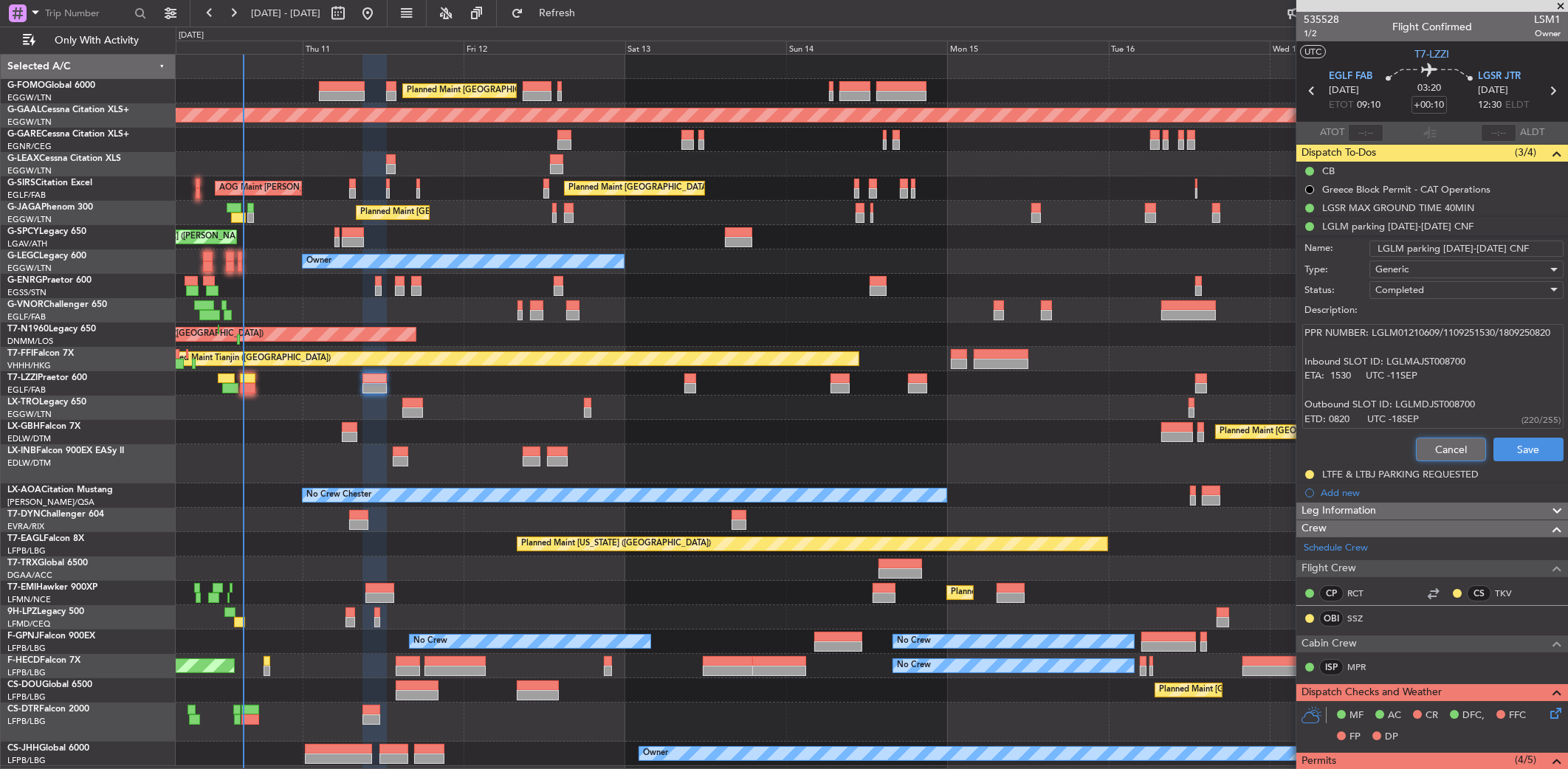
click at [1431, 445] on button "Cancel" at bounding box center [1451, 449] width 70 height 23
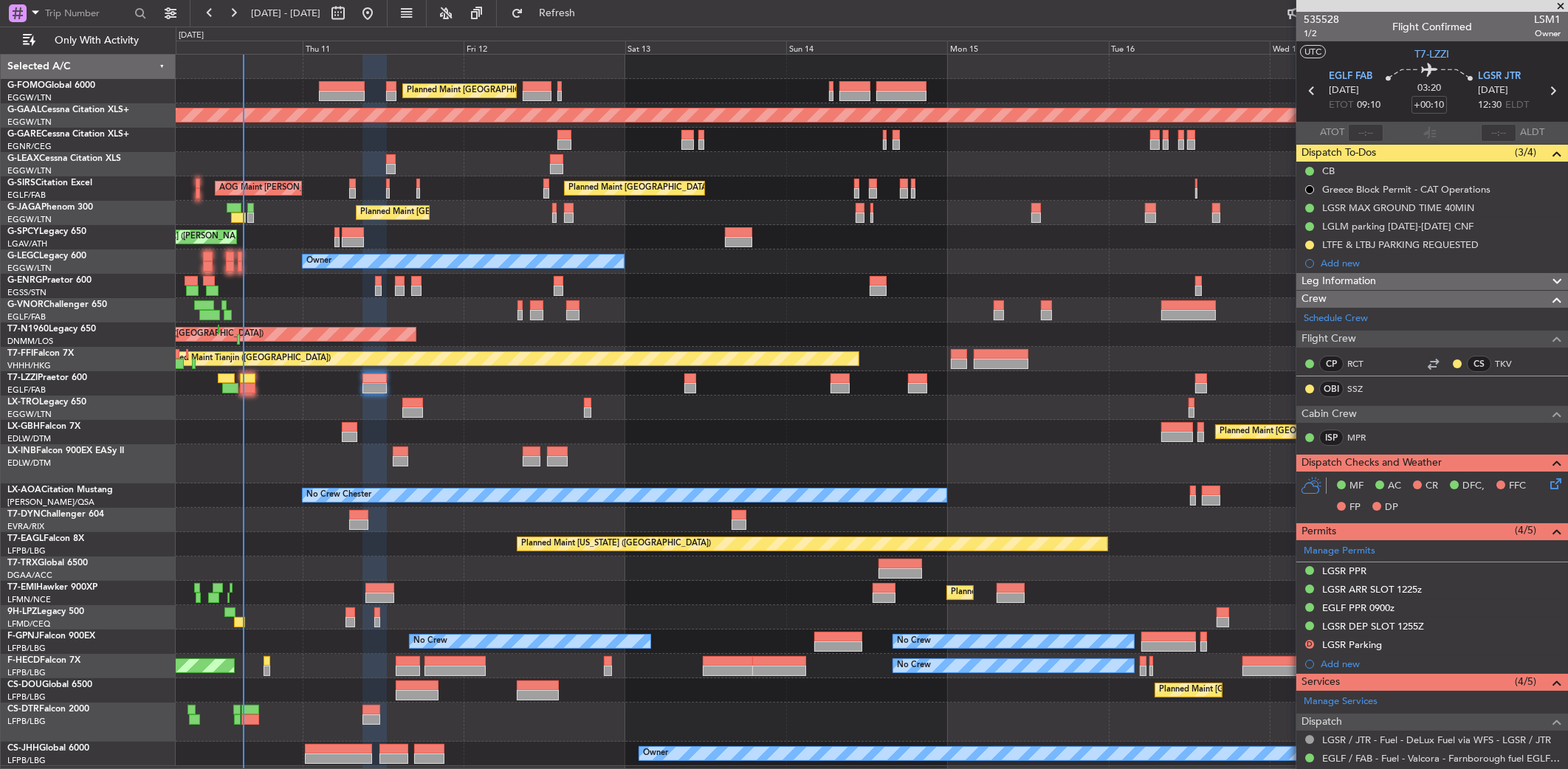
click at [727, 425] on div "Planned Maint Nurnberg Planned Maint Paris (Le Bourget)" at bounding box center [872, 432] width 1393 height 24
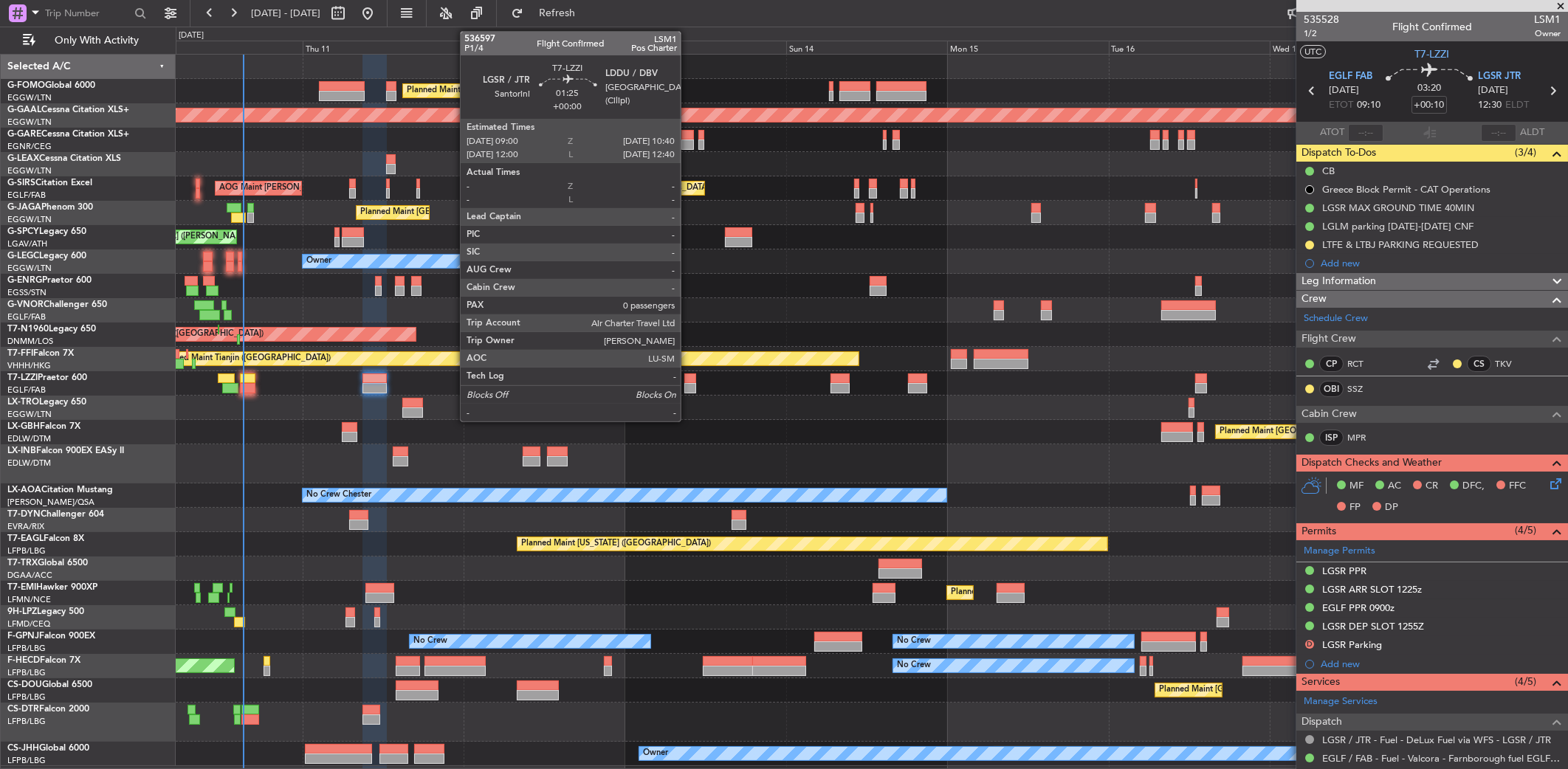
click at [687, 376] on div at bounding box center [691, 379] width 12 height 10
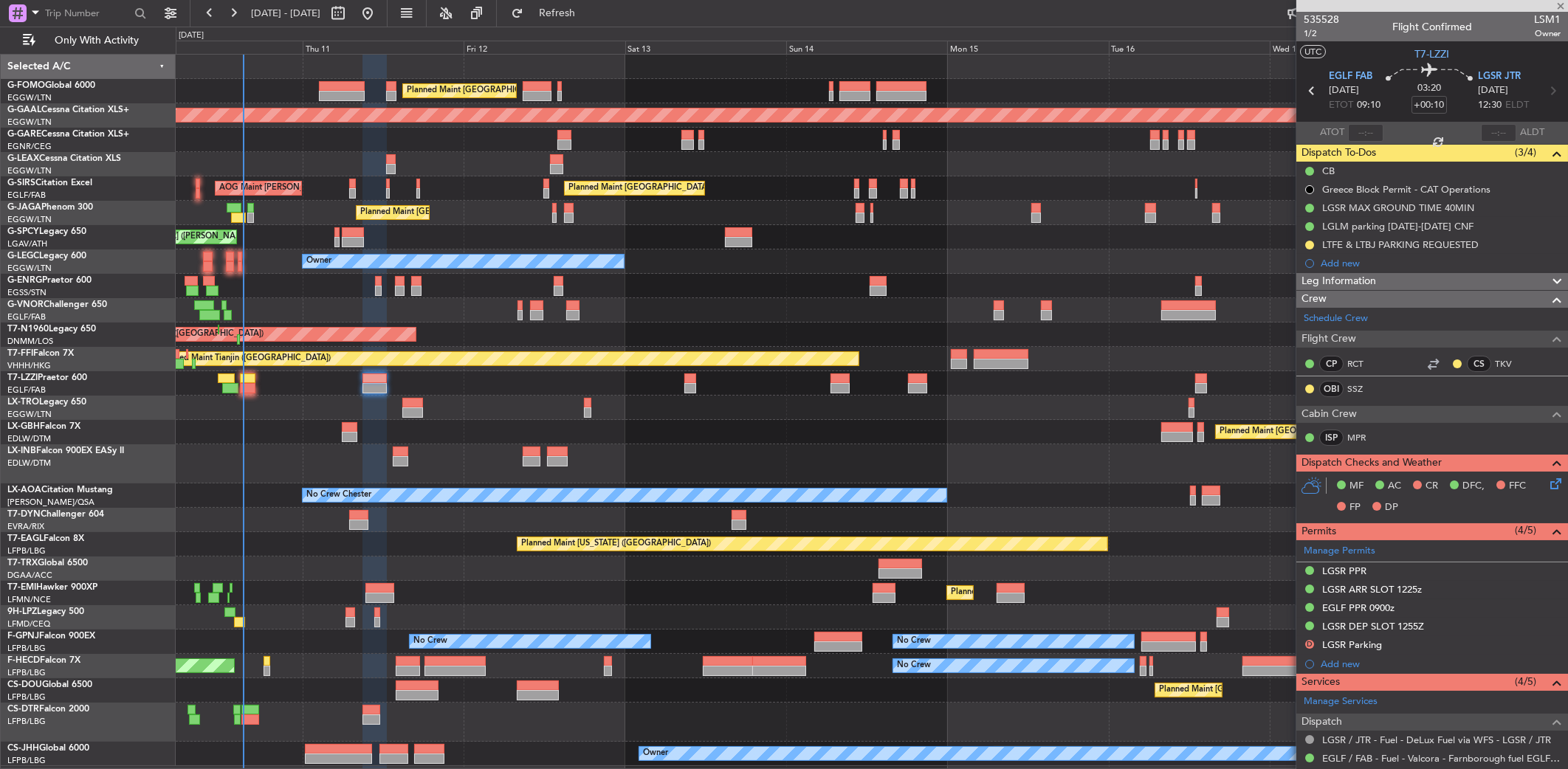
type input "0"
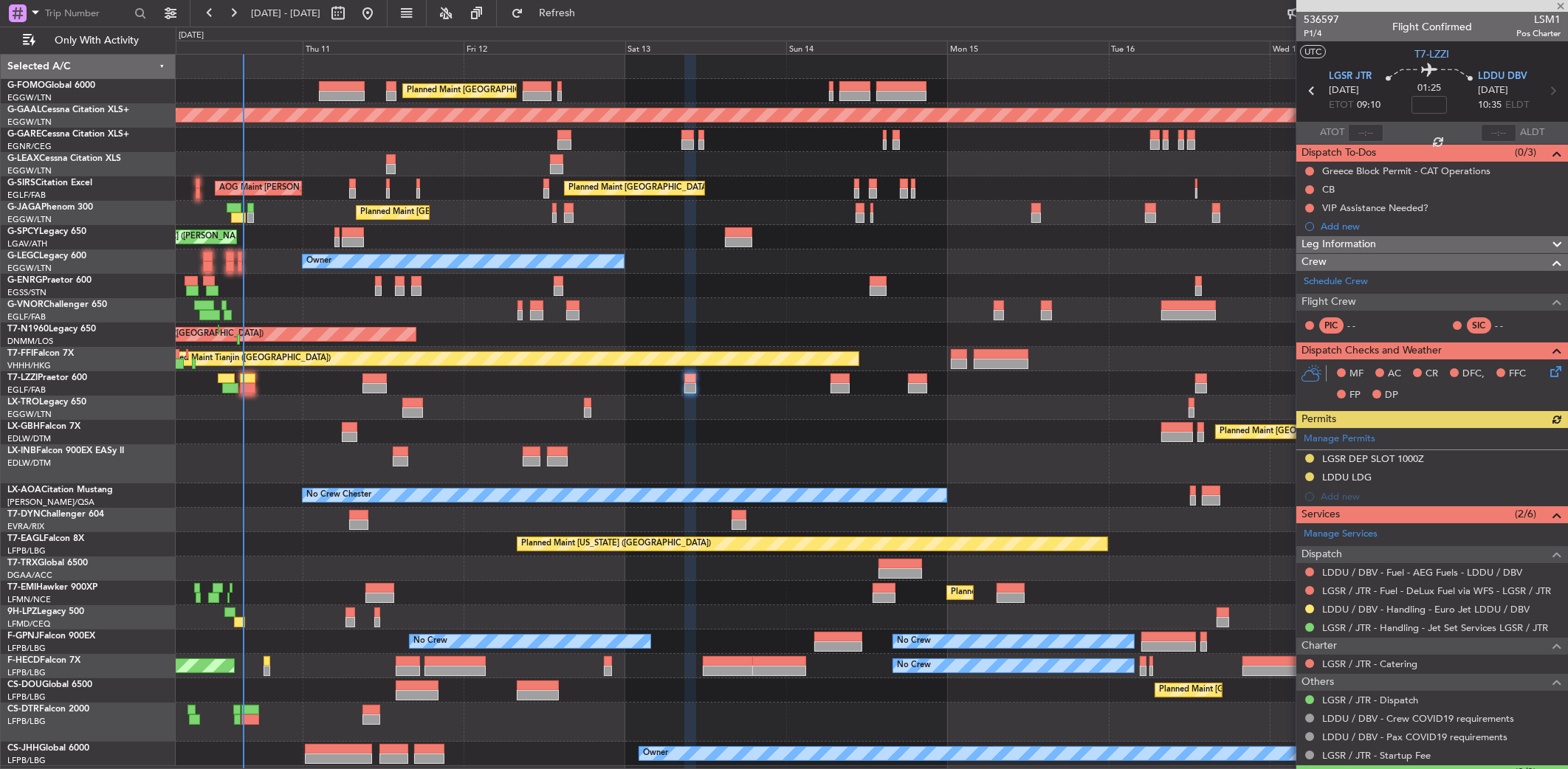
click at [391, 374] on div "Owner" at bounding box center [872, 383] width 1393 height 24
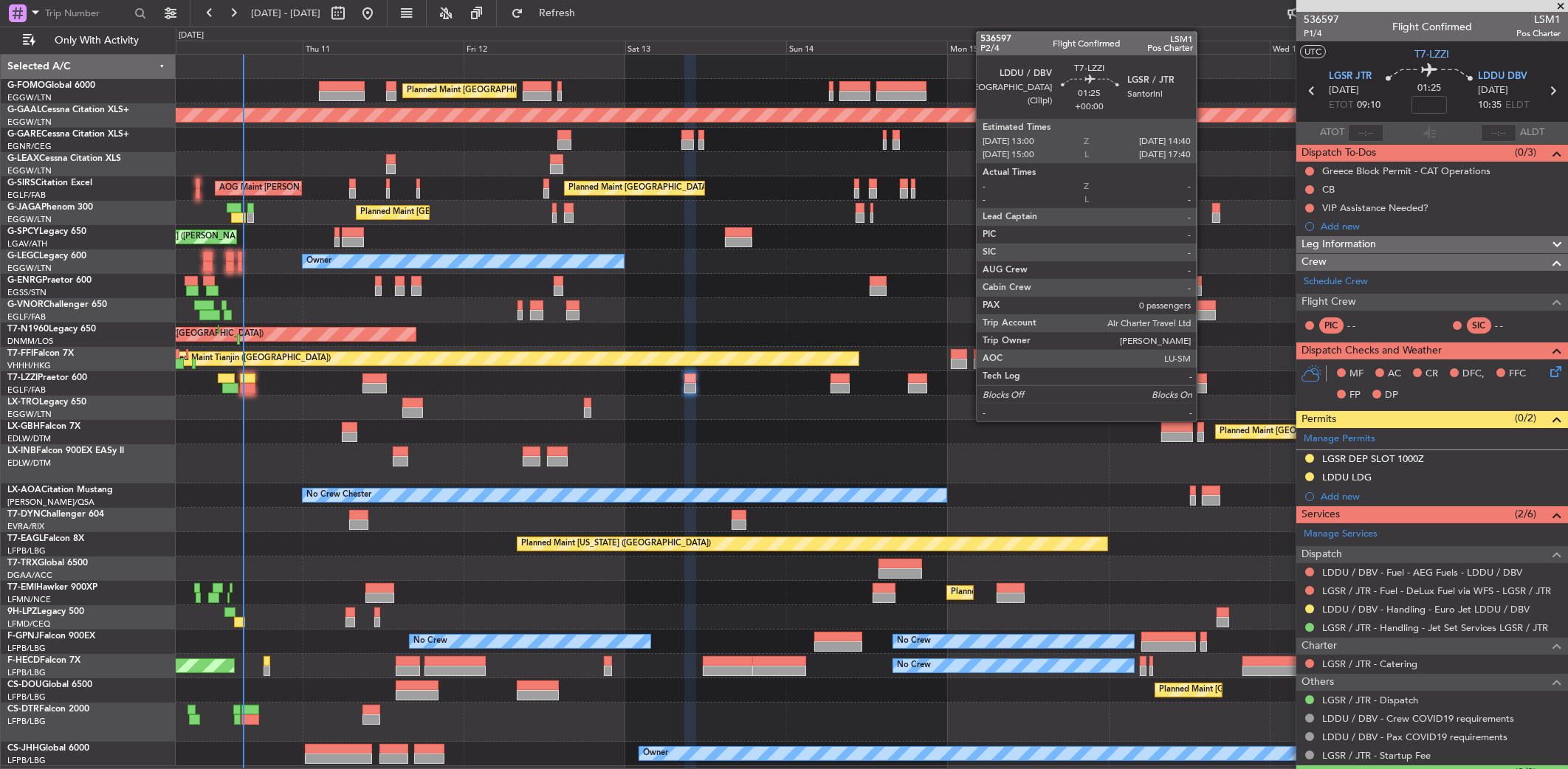
click at [1204, 376] on div at bounding box center [1201, 379] width 12 height 10
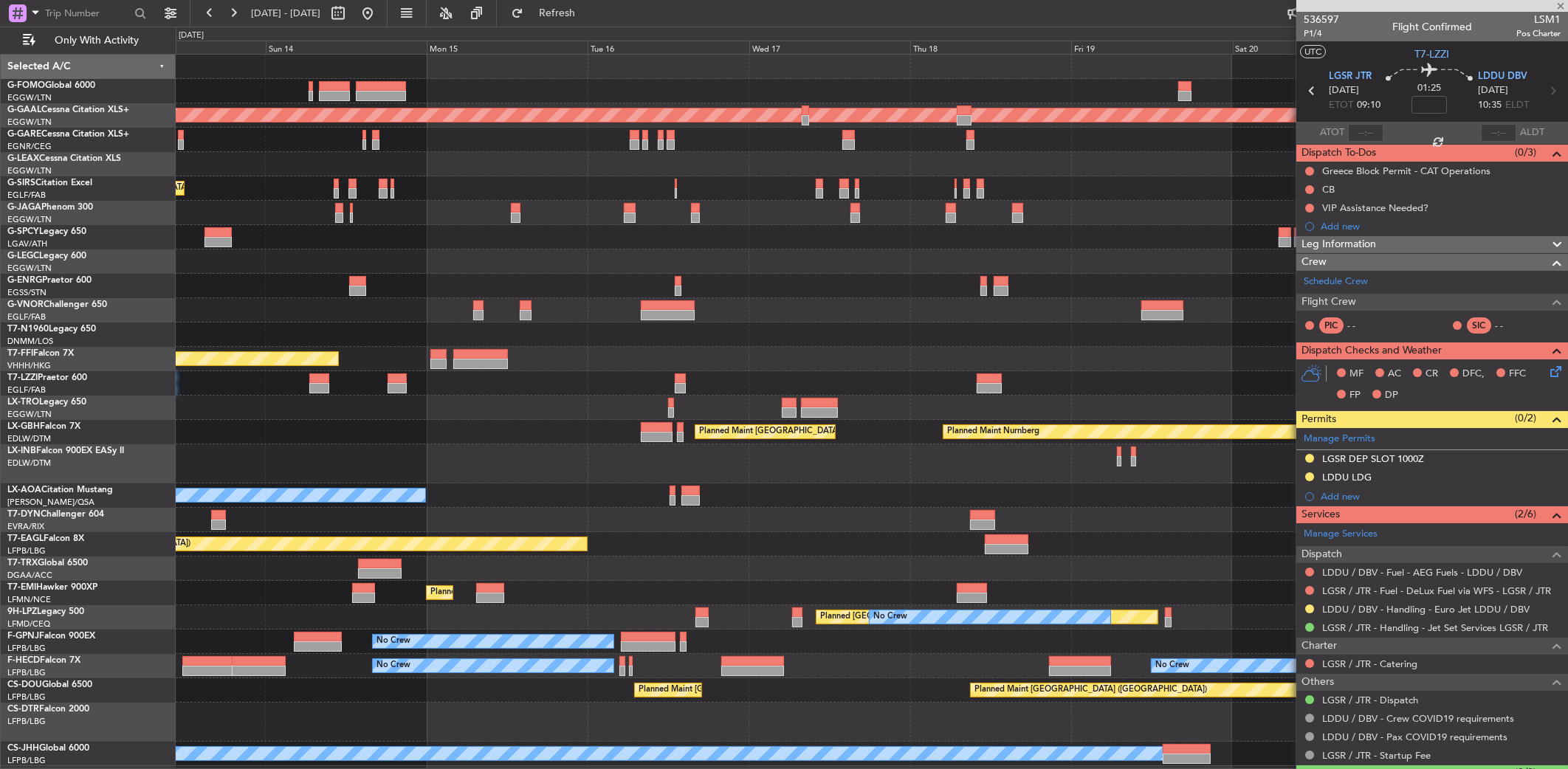
click at [726, 375] on div at bounding box center [872, 383] width 1392 height 24
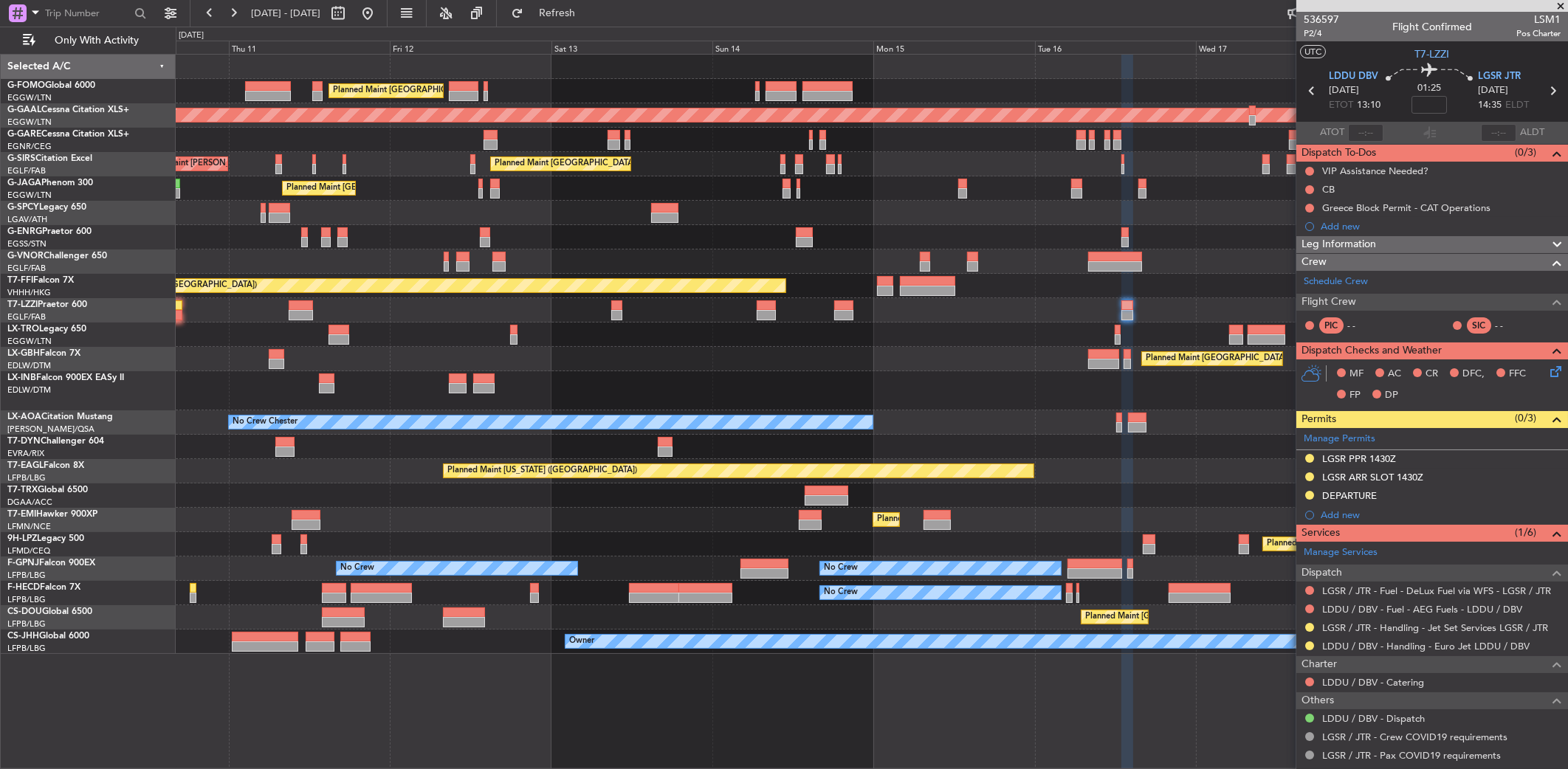
click at [1053, 336] on div at bounding box center [872, 335] width 1393 height 24
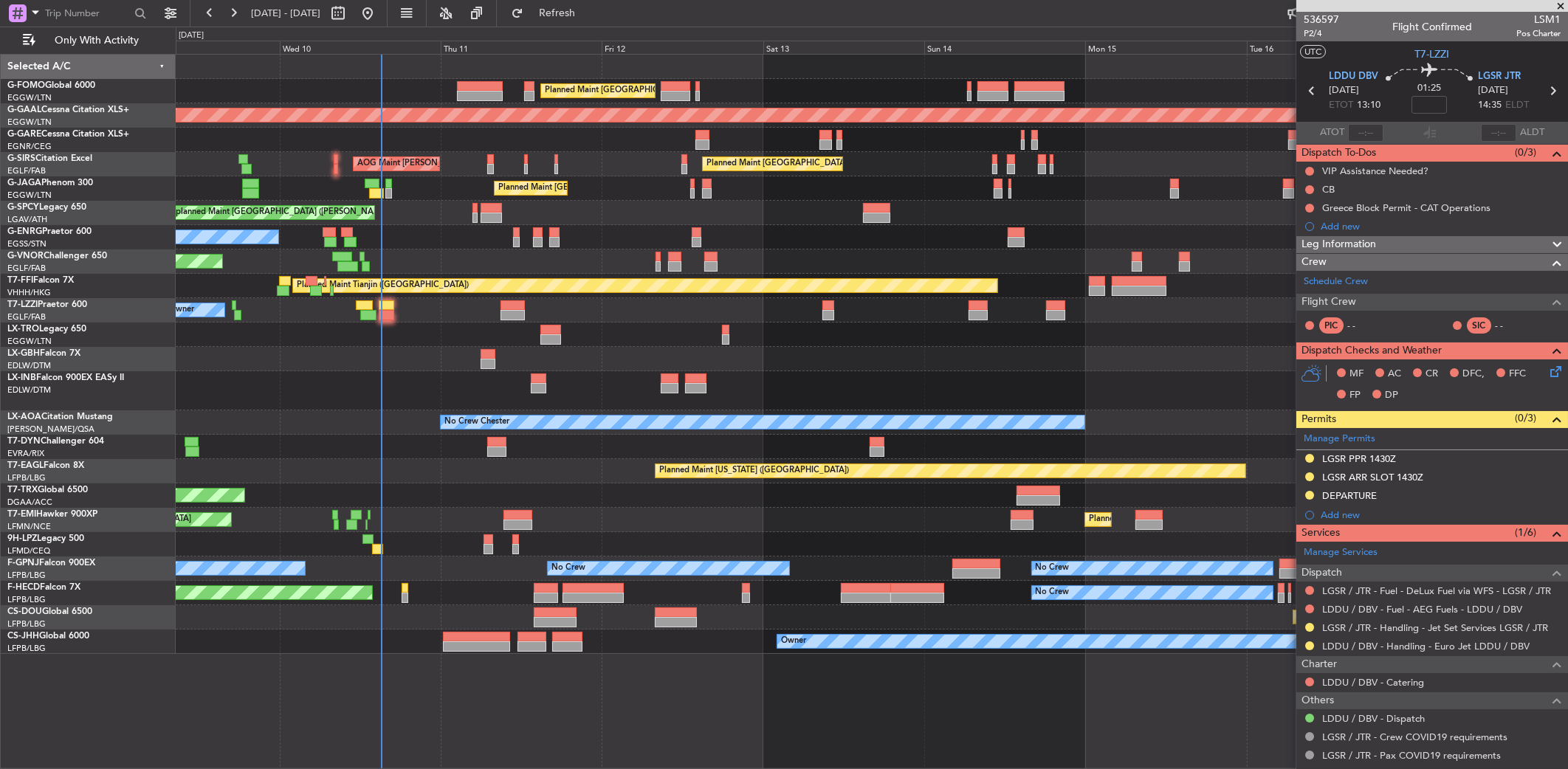
click at [937, 347] on div "Planned Maint Paris (Le Bourget) Planned Maint Nurnberg" at bounding box center [872, 359] width 1393 height 24
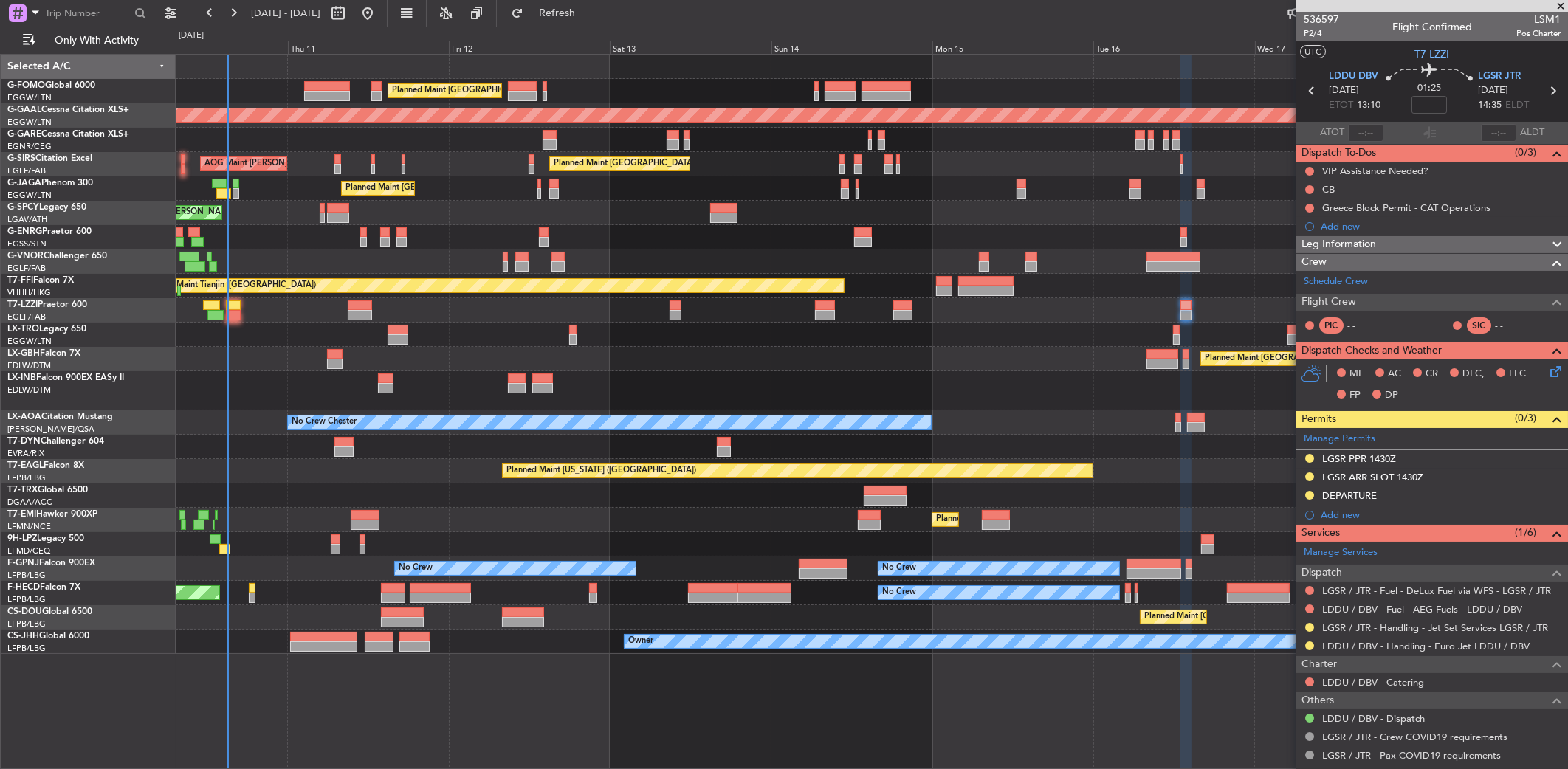
click at [744, 347] on div "Planned Maint Paris (Le Bourget) Planned Maint Nurnberg" at bounding box center [872, 359] width 1392 height 24
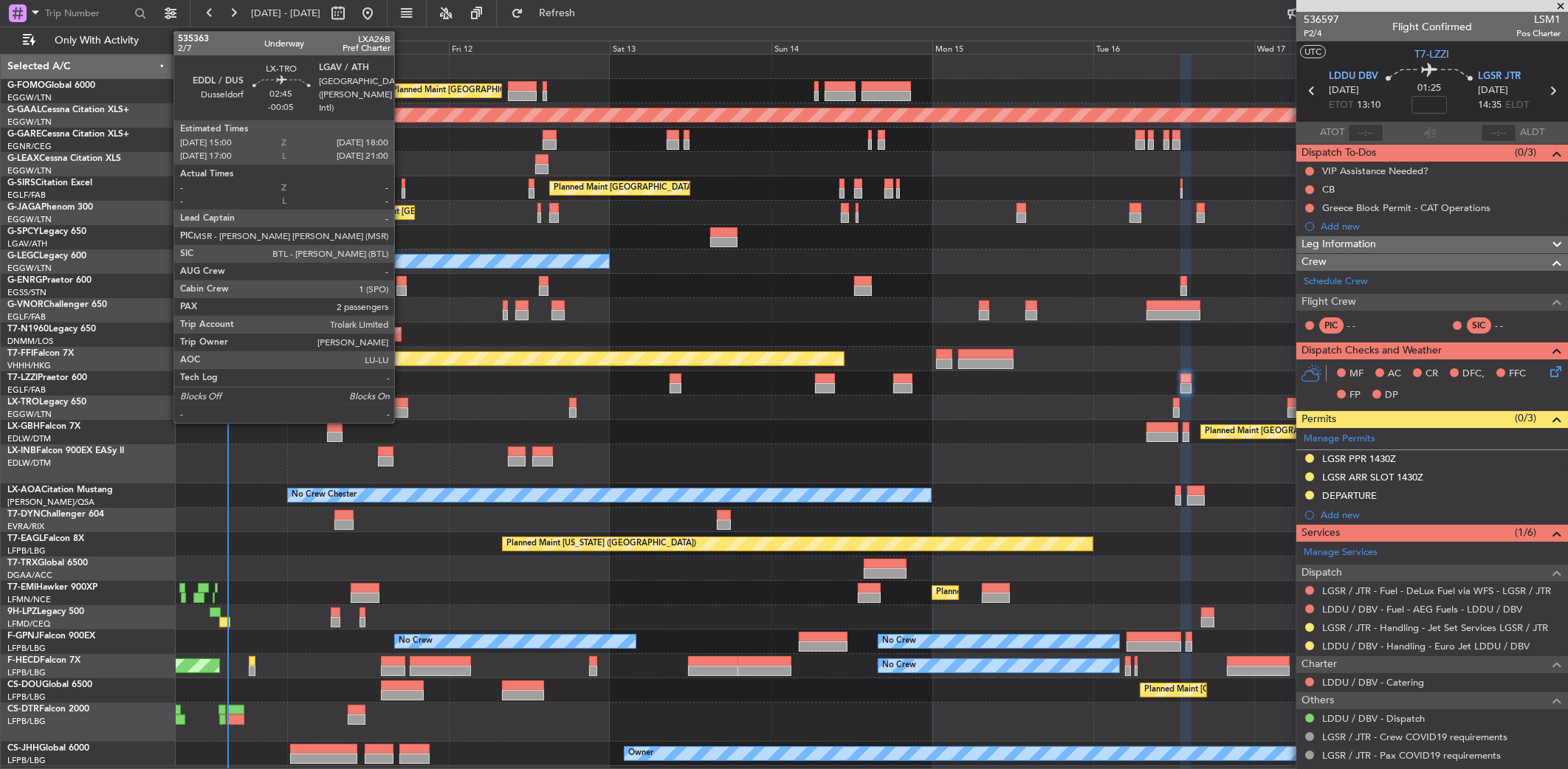
click at [400, 402] on div at bounding box center [398, 403] width 21 height 10
type input "-00:05"
type input "2"
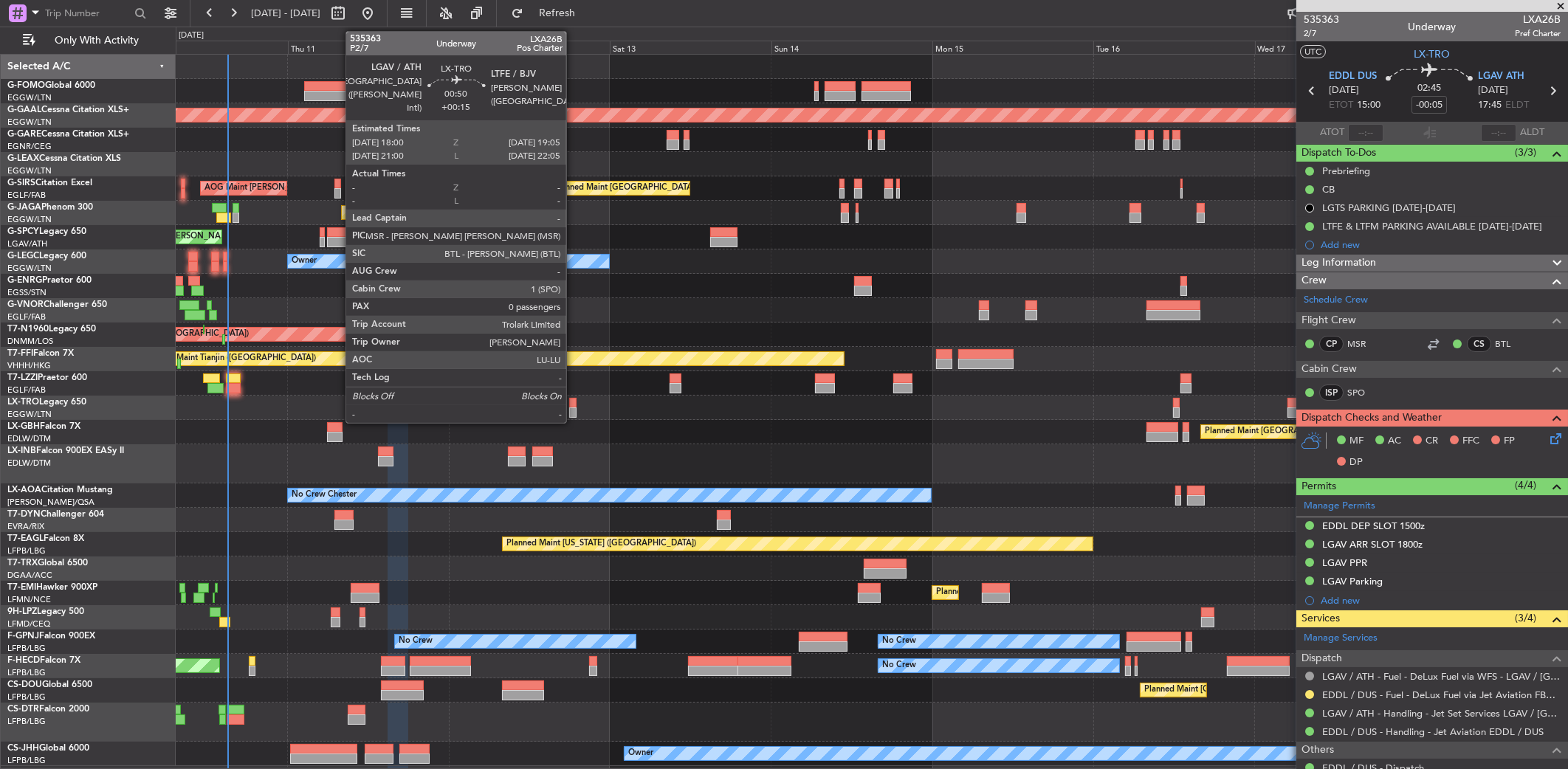
click at [573, 406] on div at bounding box center [572, 403] width 8 height 10
click at [570, 400] on div at bounding box center [572, 403] width 8 height 10
type input "+00:15"
type input "0"
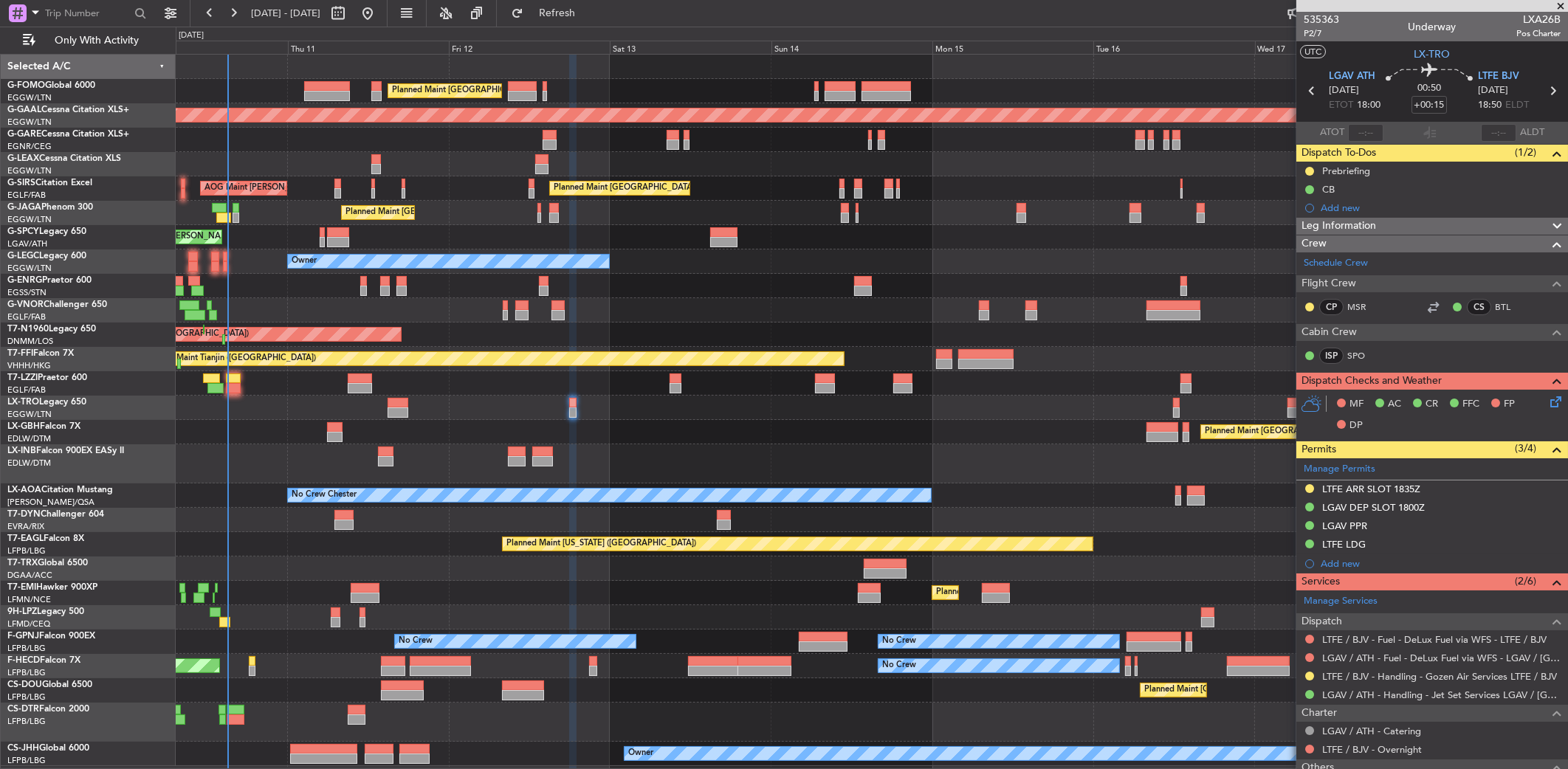
click at [699, 404] on div at bounding box center [872, 407] width 1392 height 24
click at [691, 406] on div at bounding box center [872, 407] width 1392 height 24
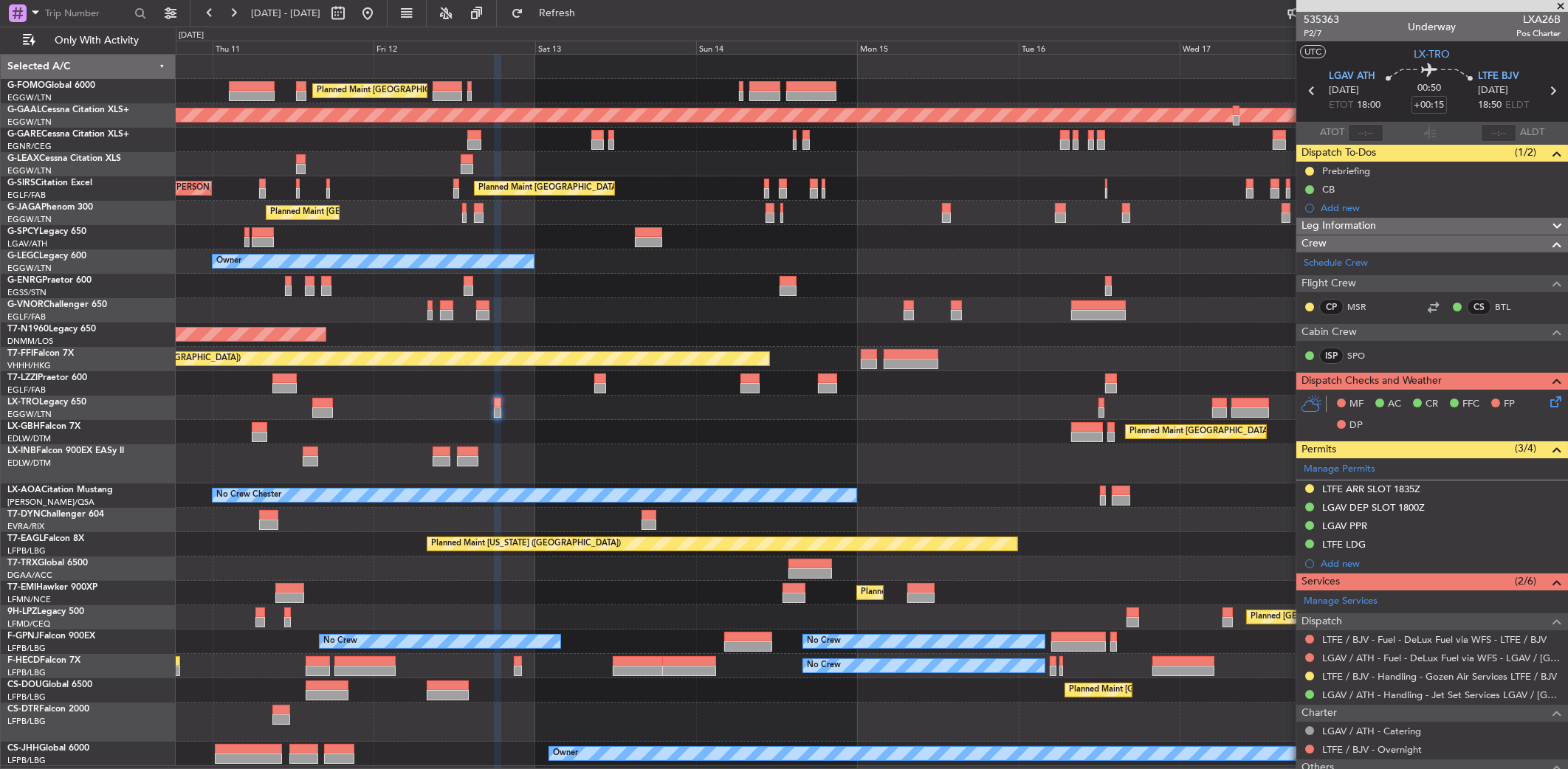
click at [1119, 412] on div at bounding box center [872, 407] width 1393 height 24
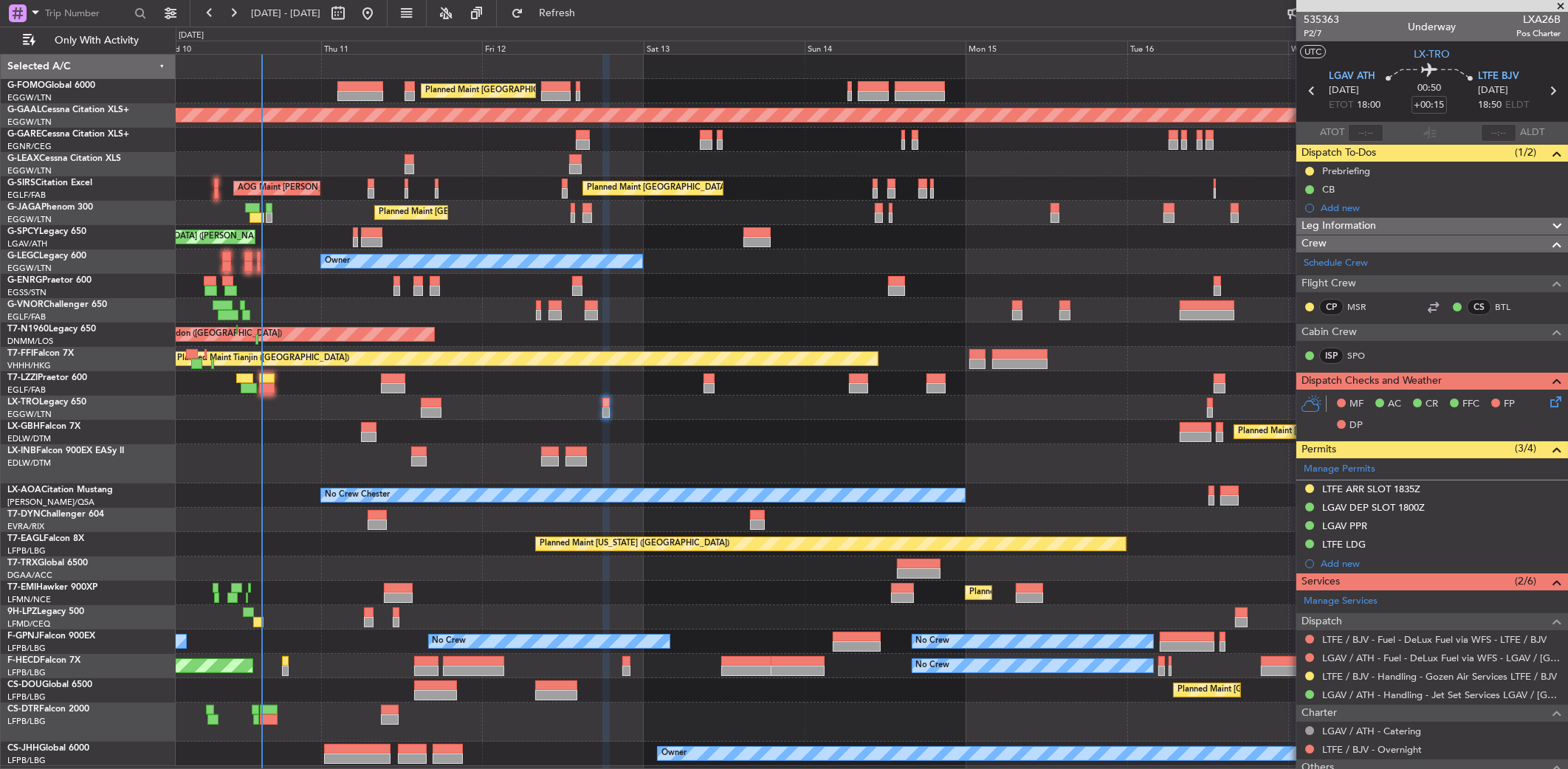
click at [1012, 417] on div at bounding box center [872, 407] width 1393 height 24
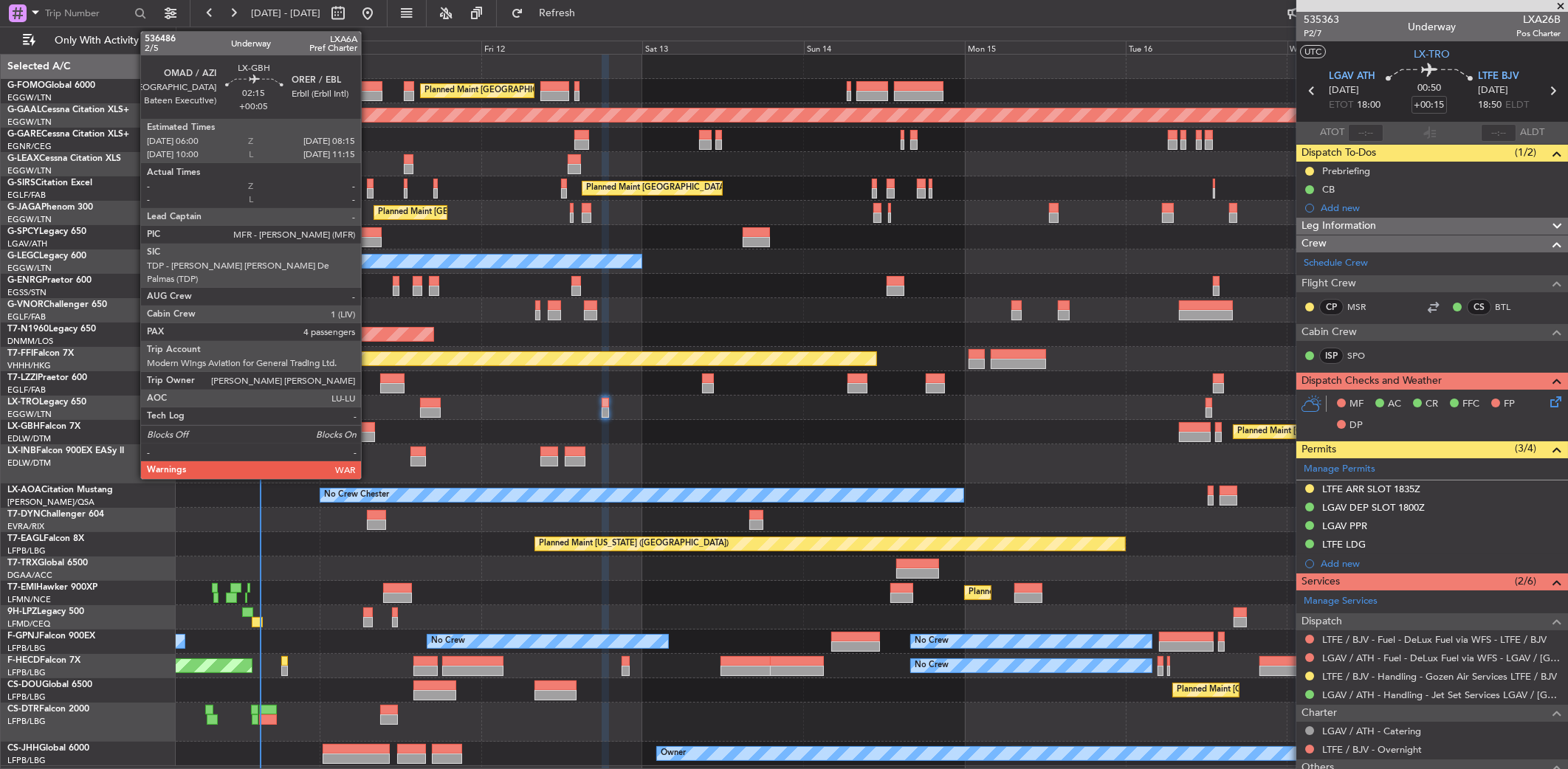
click at [368, 432] on div at bounding box center [367, 437] width 16 height 10
type input "+00:05"
type input "4"
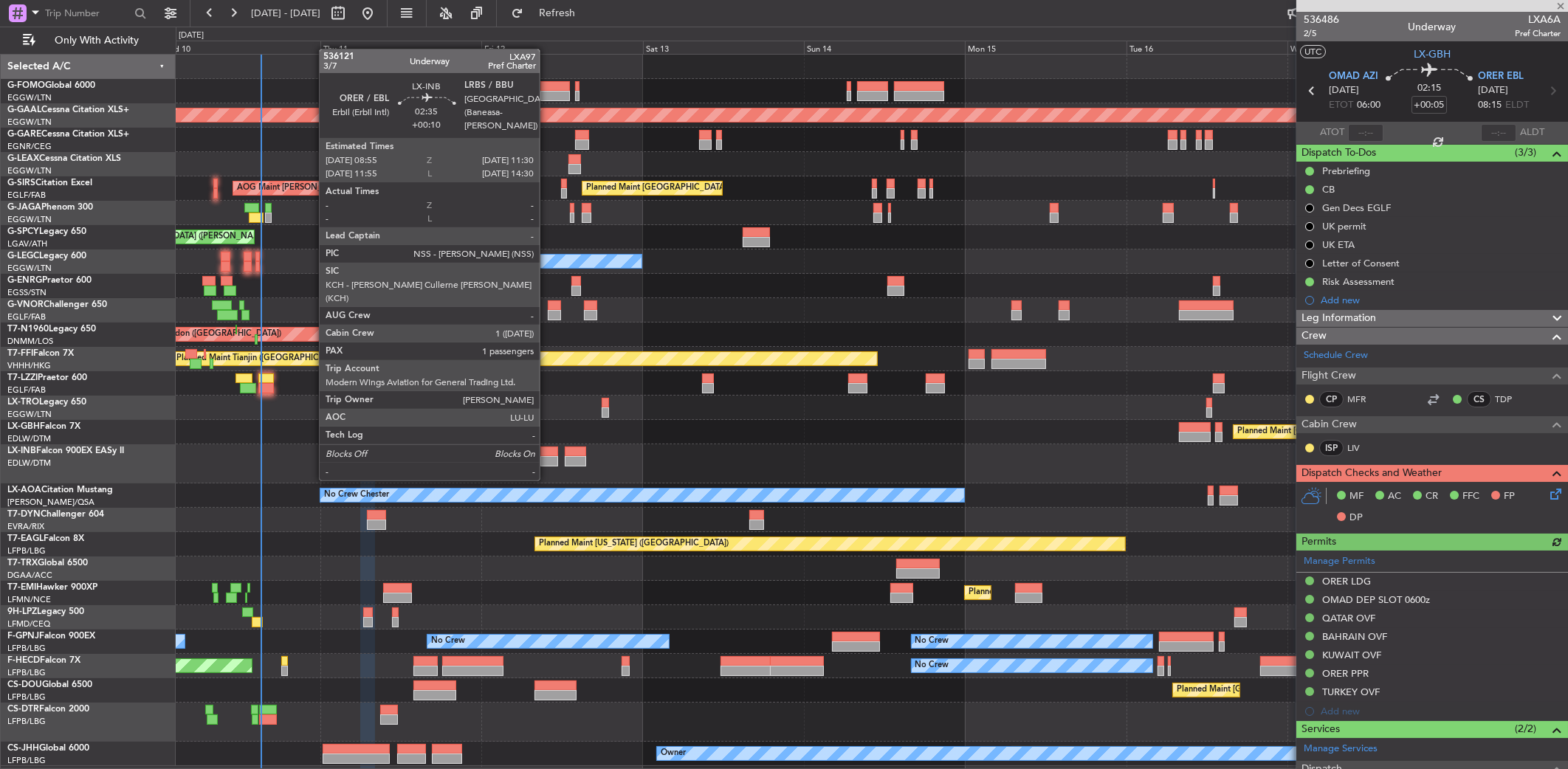
click at [550, 457] on div at bounding box center [549, 461] width 18 height 10
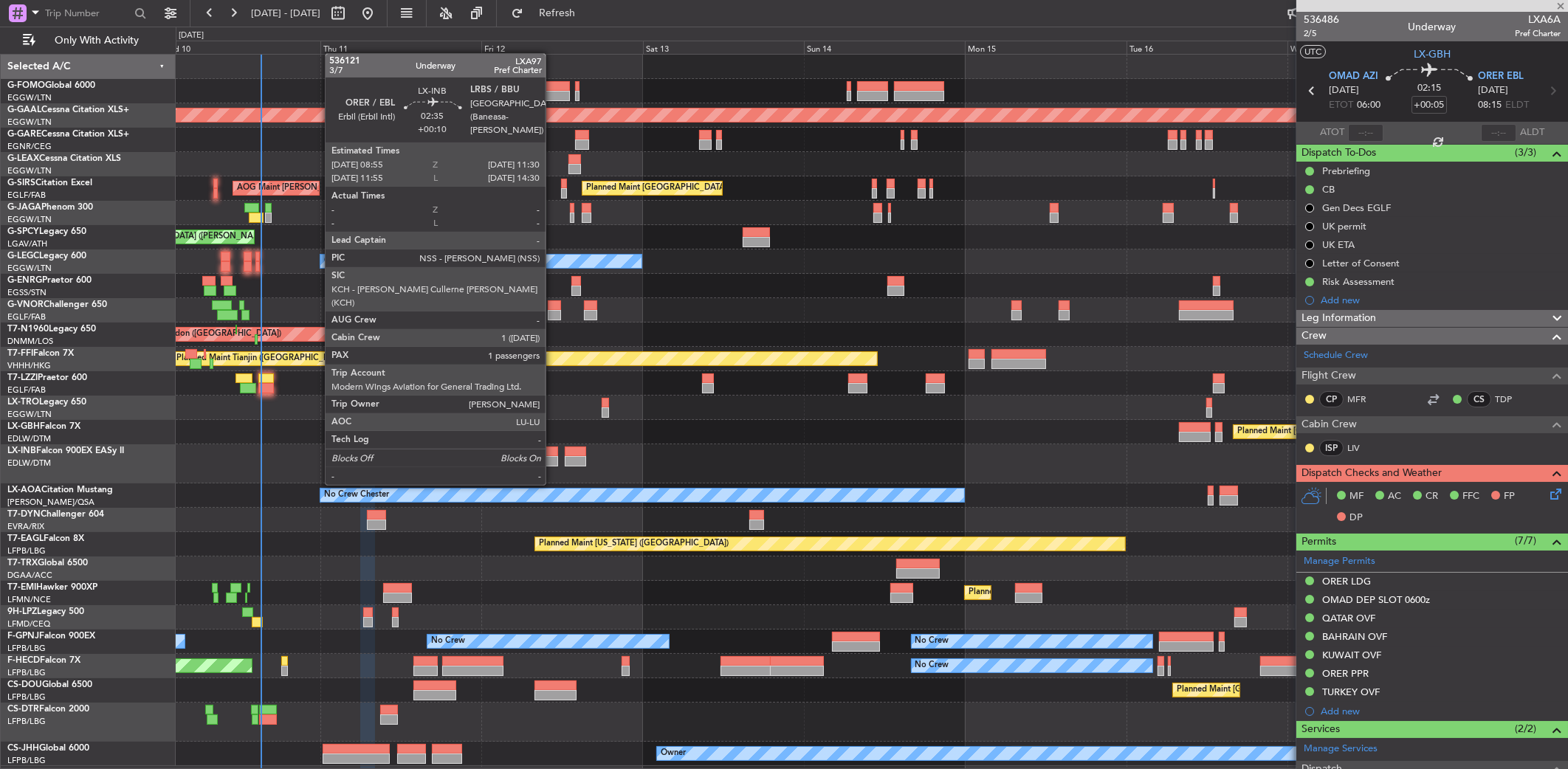
type input "+00:10"
type input "1"
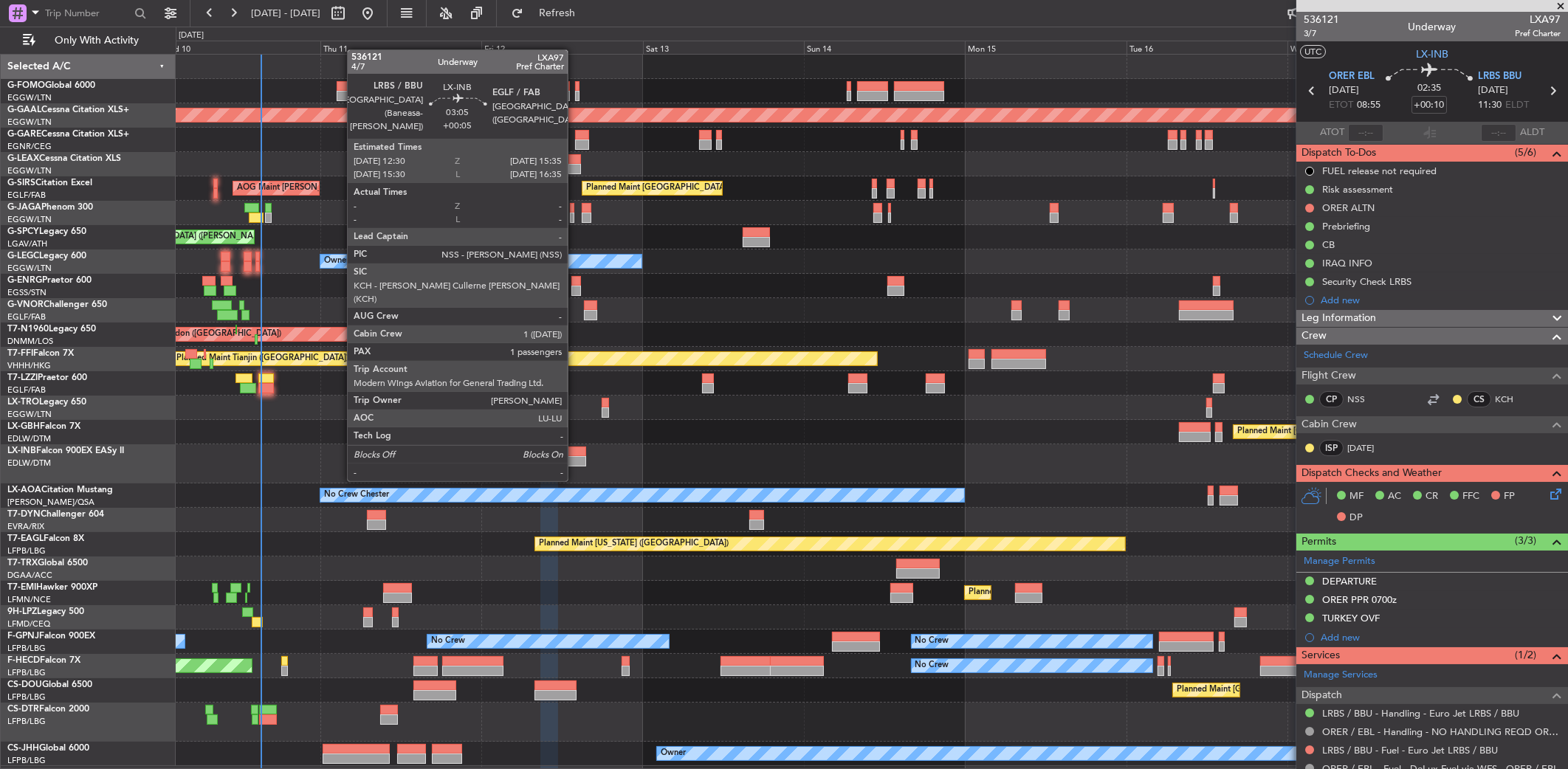
click at [574, 453] on div at bounding box center [575, 451] width 22 height 10
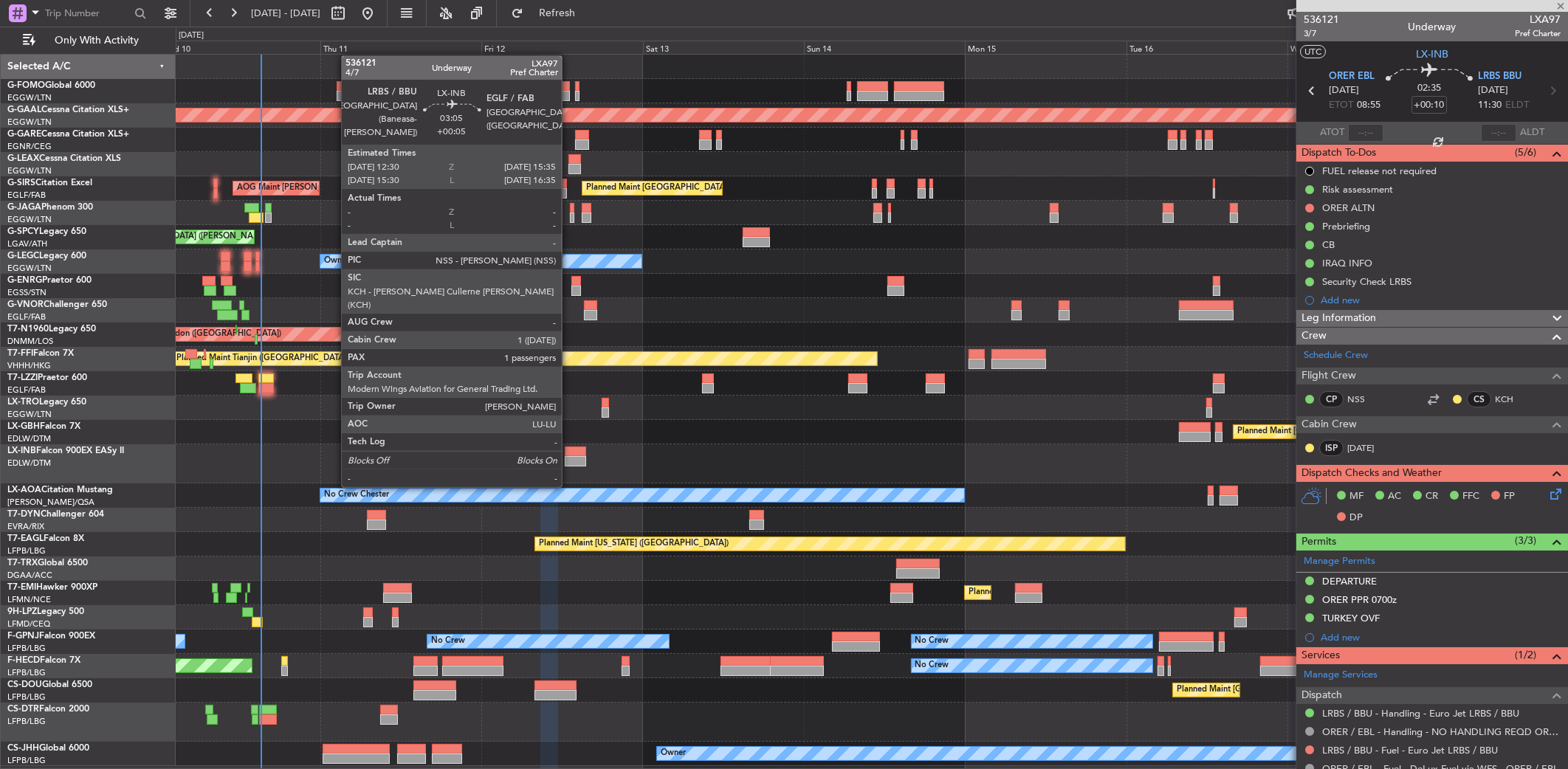
type input "+00:05"
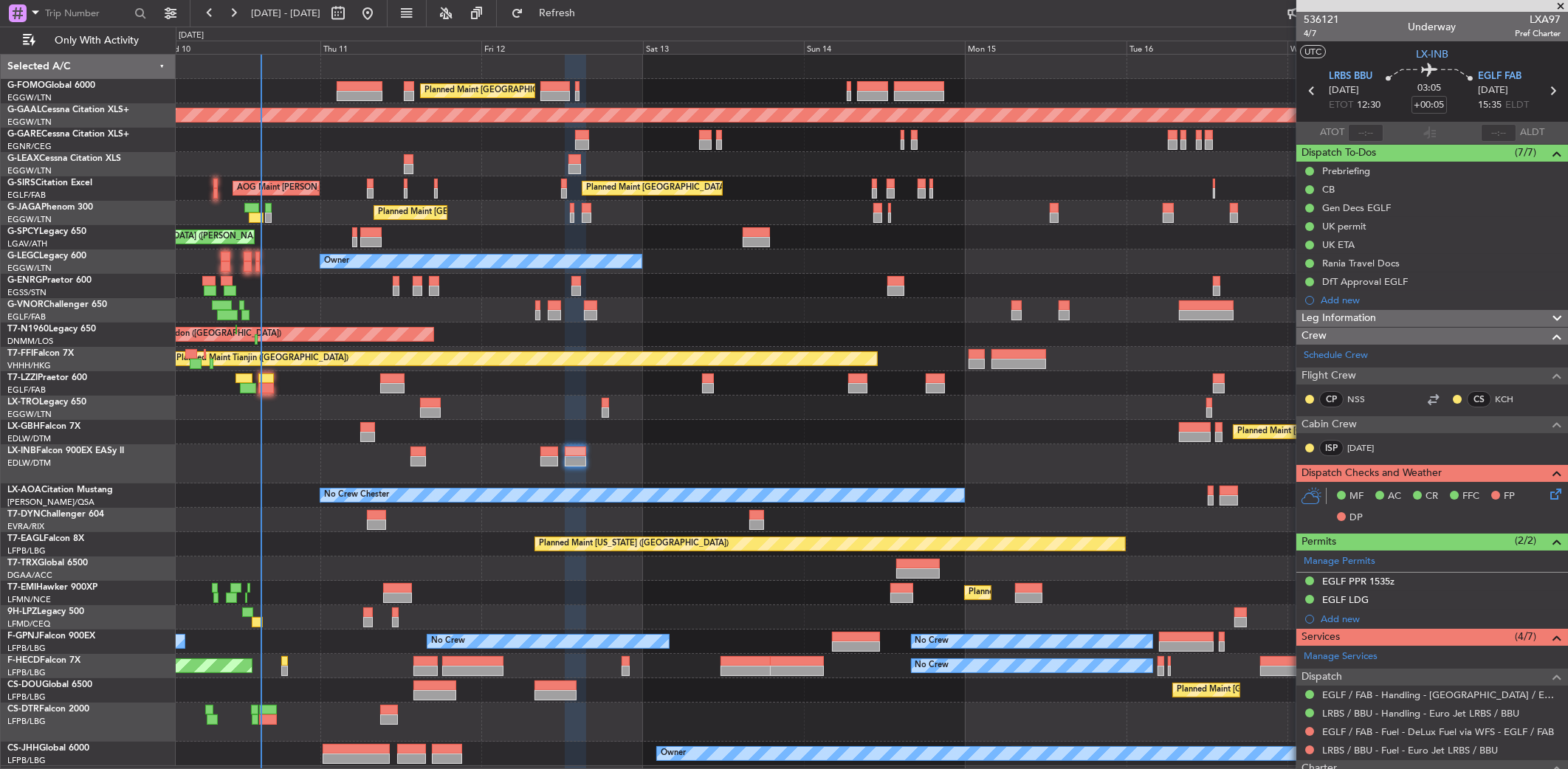
click at [733, 446] on div at bounding box center [872, 463] width 1393 height 39
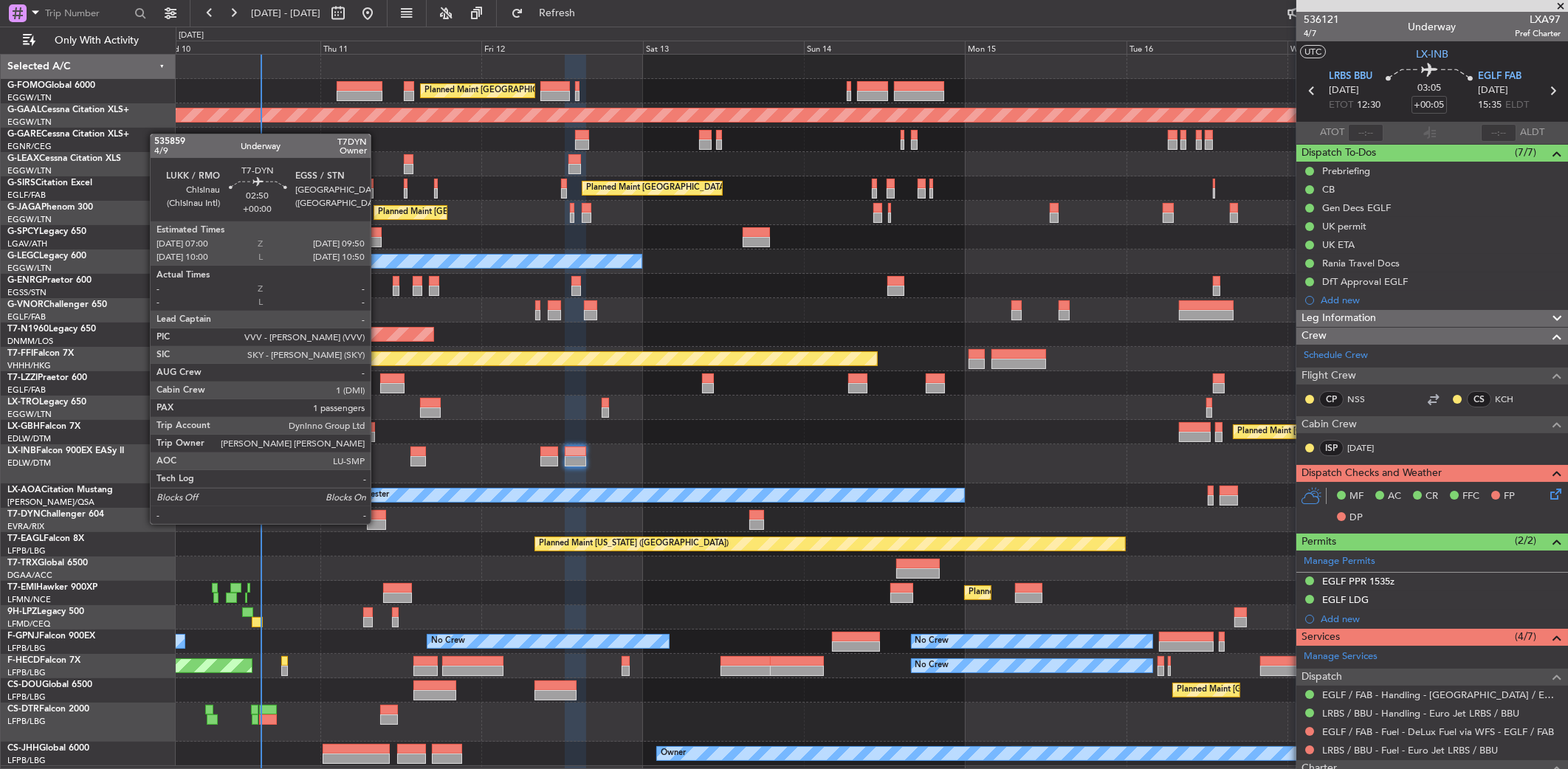
click at [377, 522] on div at bounding box center [376, 525] width 19 height 10
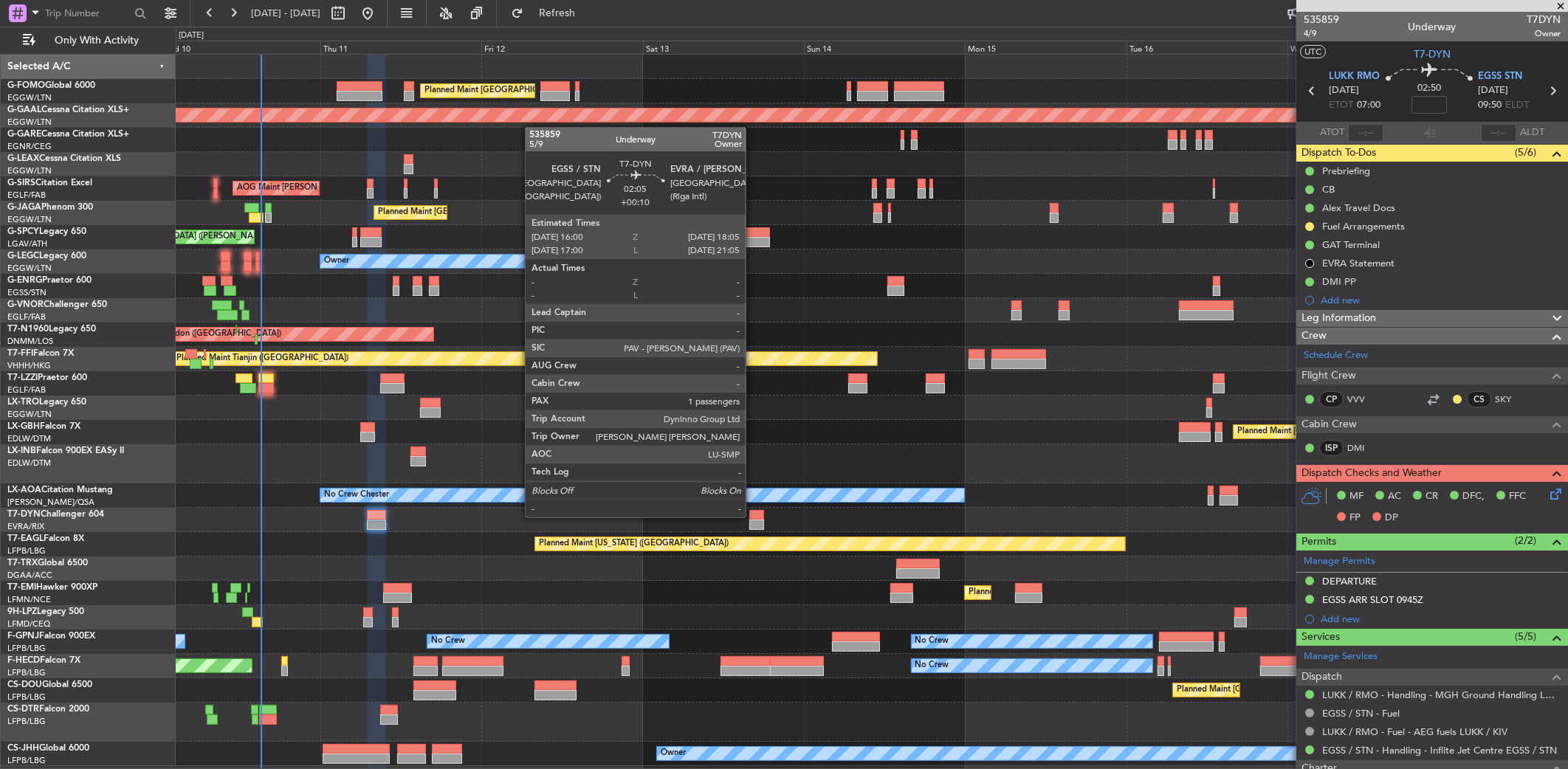
click at [752, 516] on div at bounding box center [756, 515] width 14 height 10
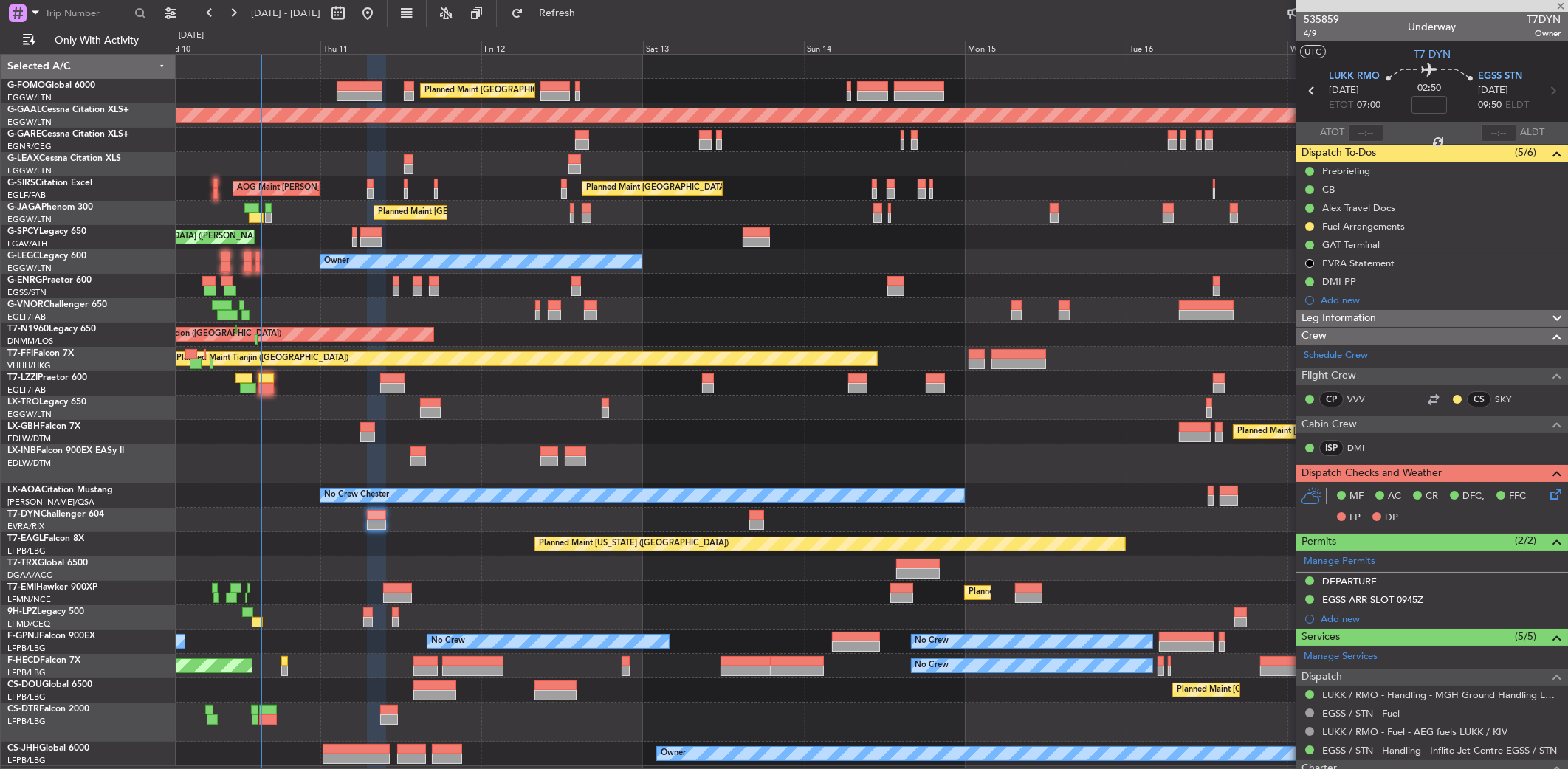
type input "+00:10"
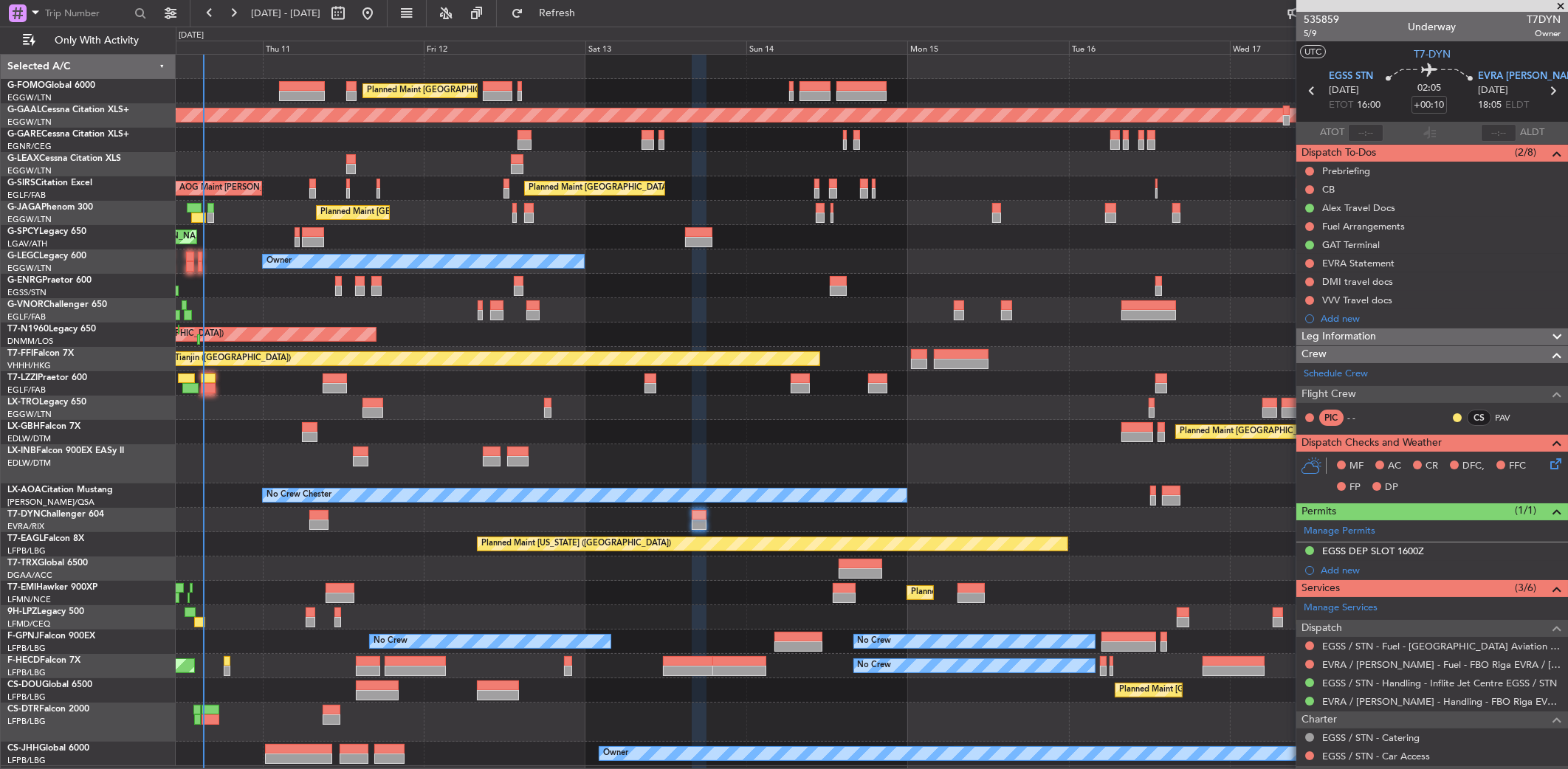
click at [1111, 535] on div "Planned Maint [US_STATE] ([GEOGRAPHIC_DATA])" at bounding box center [872, 545] width 1393 height 24
click at [421, 554] on div "Planned Maint [US_STATE] ([GEOGRAPHIC_DATA])" at bounding box center [872, 545] width 1393 height 24
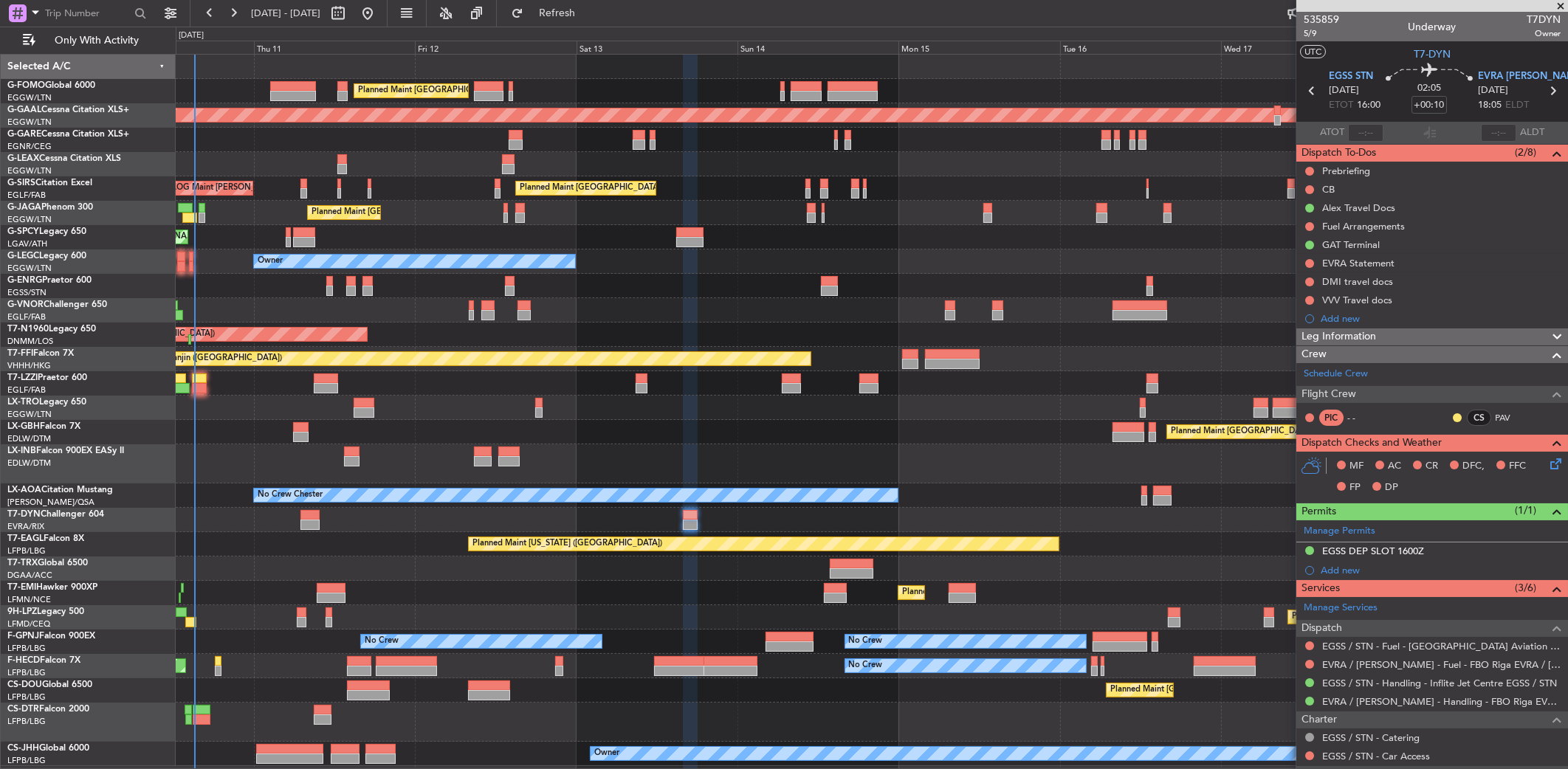
click at [1220, 539] on div "Planned Maint [US_STATE] ([GEOGRAPHIC_DATA])" at bounding box center [872, 545] width 1393 height 24
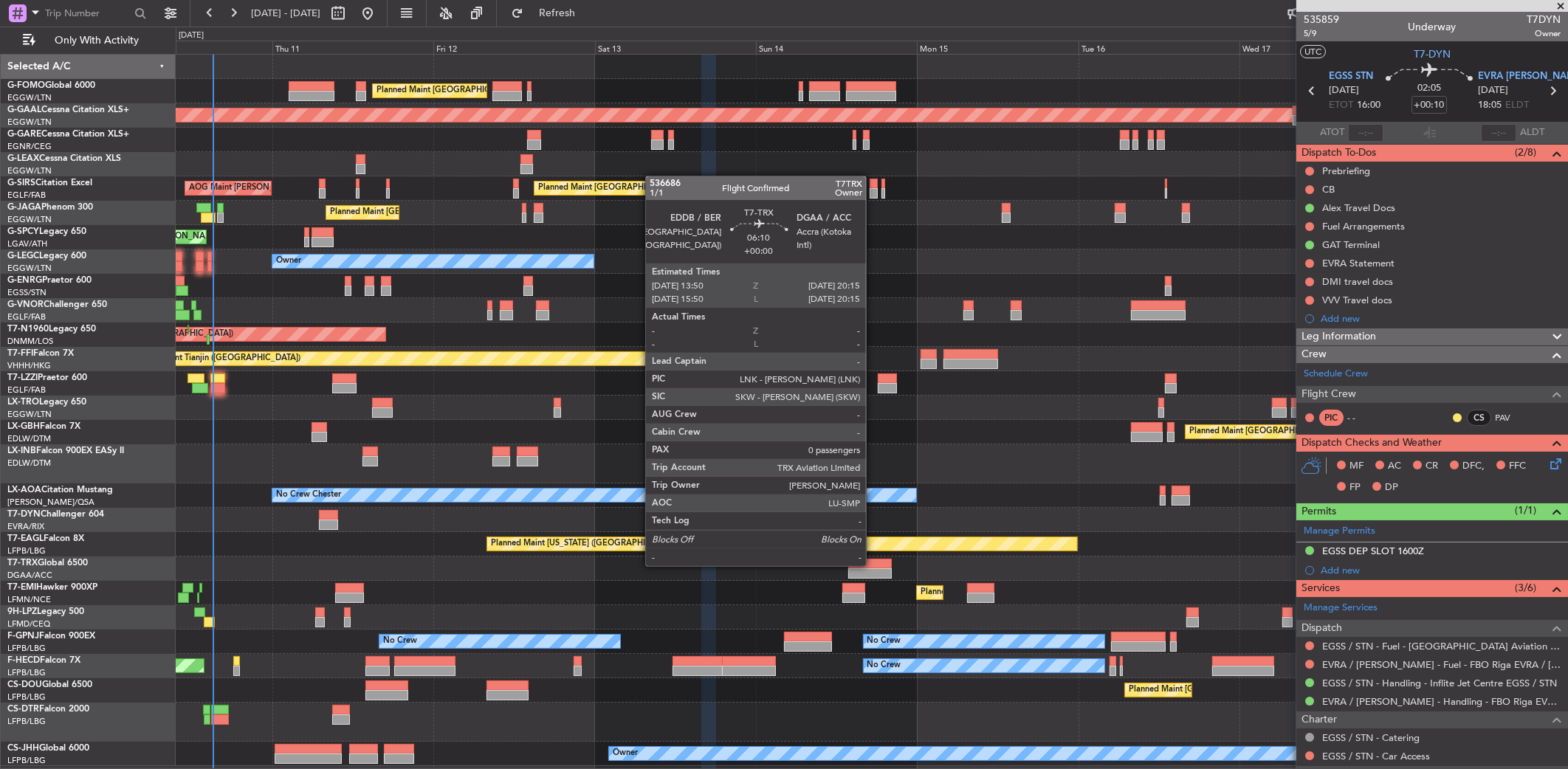
click at [873, 564] on div at bounding box center [870, 564] width 43 height 10
type input "0"
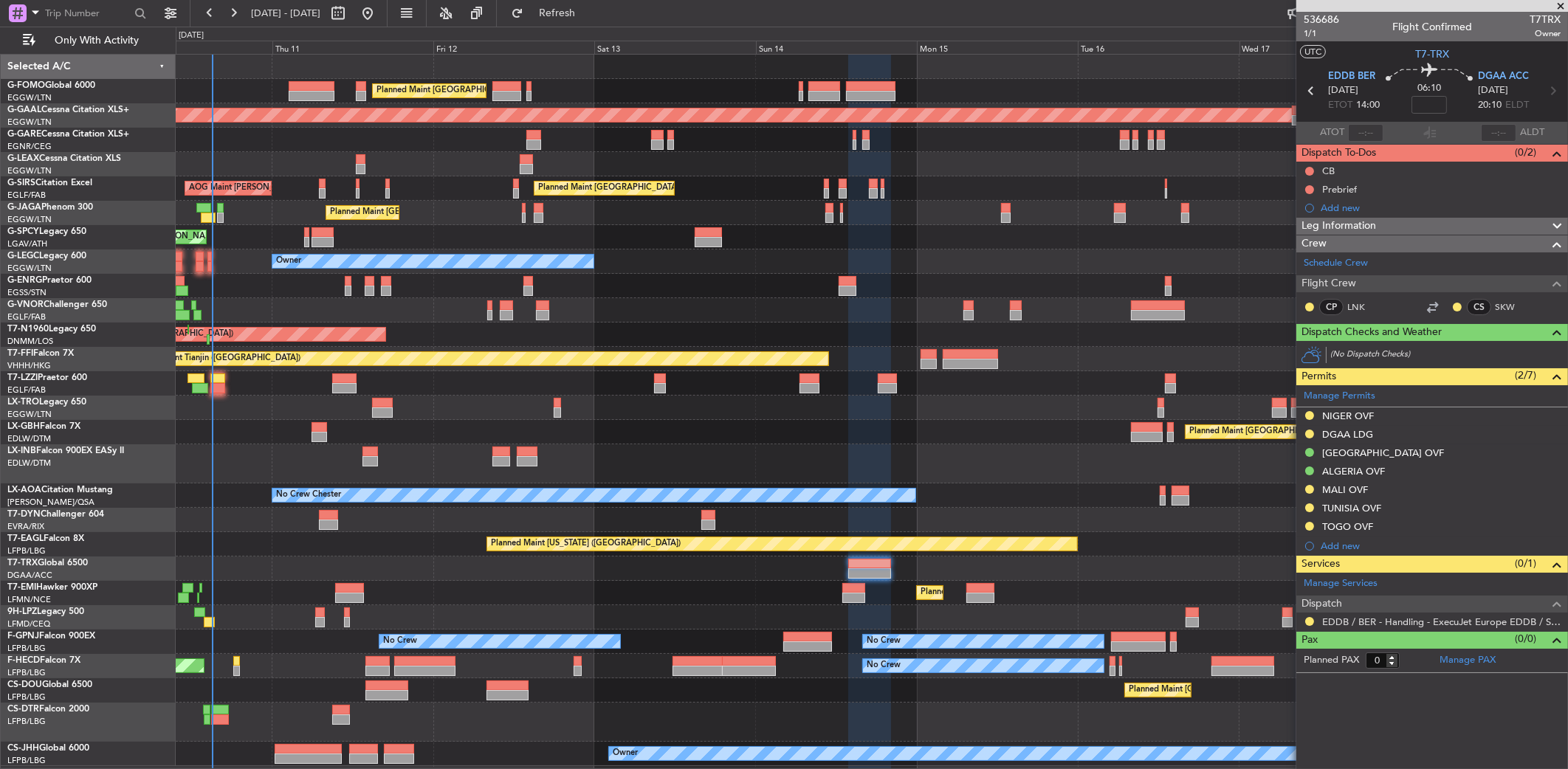
click at [1044, 557] on div "Planned Maint [GEOGRAPHIC_DATA] ([GEOGRAPHIC_DATA])" at bounding box center [872, 569] width 1392 height 24
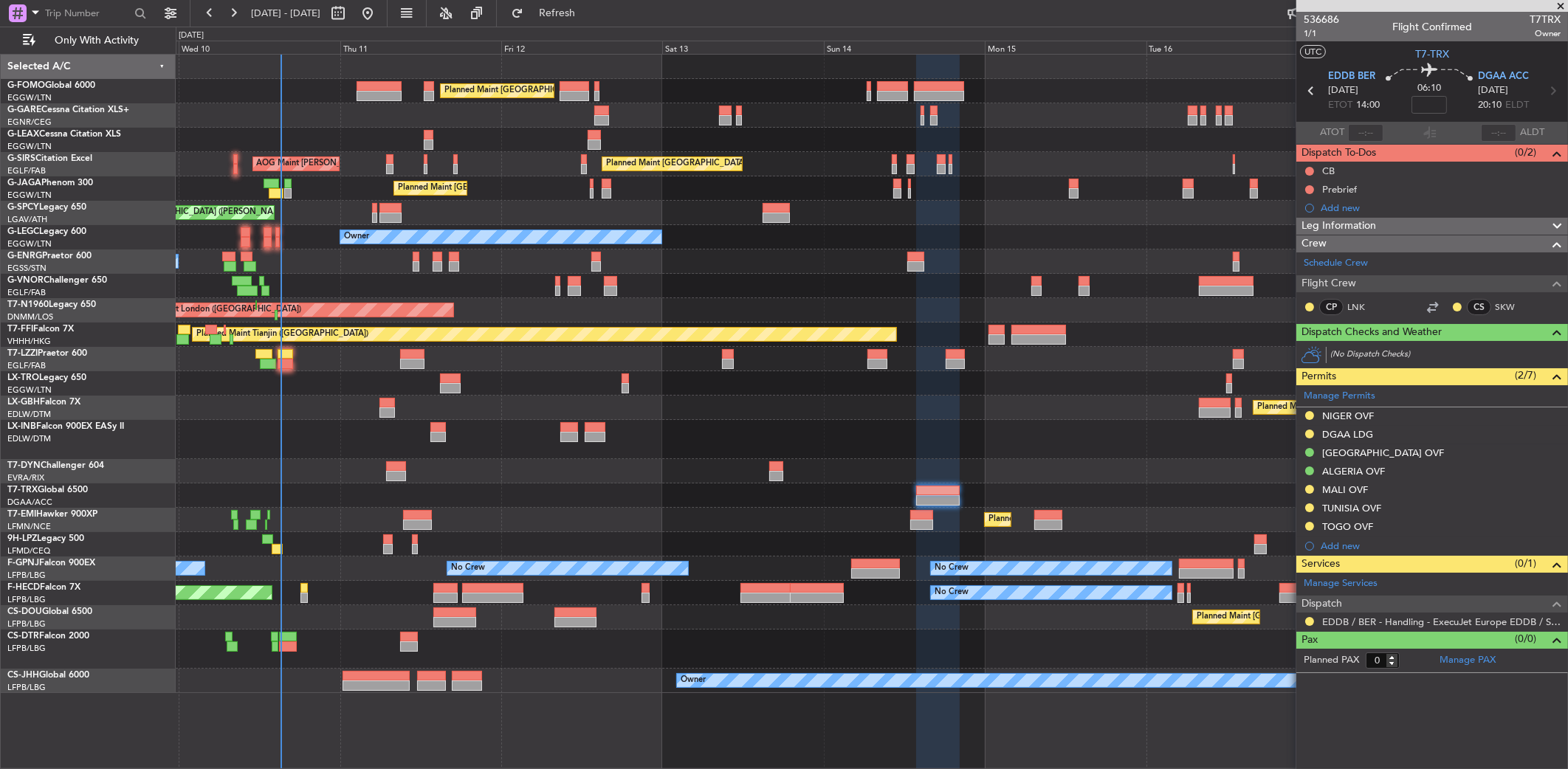
click at [477, 471] on div at bounding box center [872, 471] width 1393 height 24
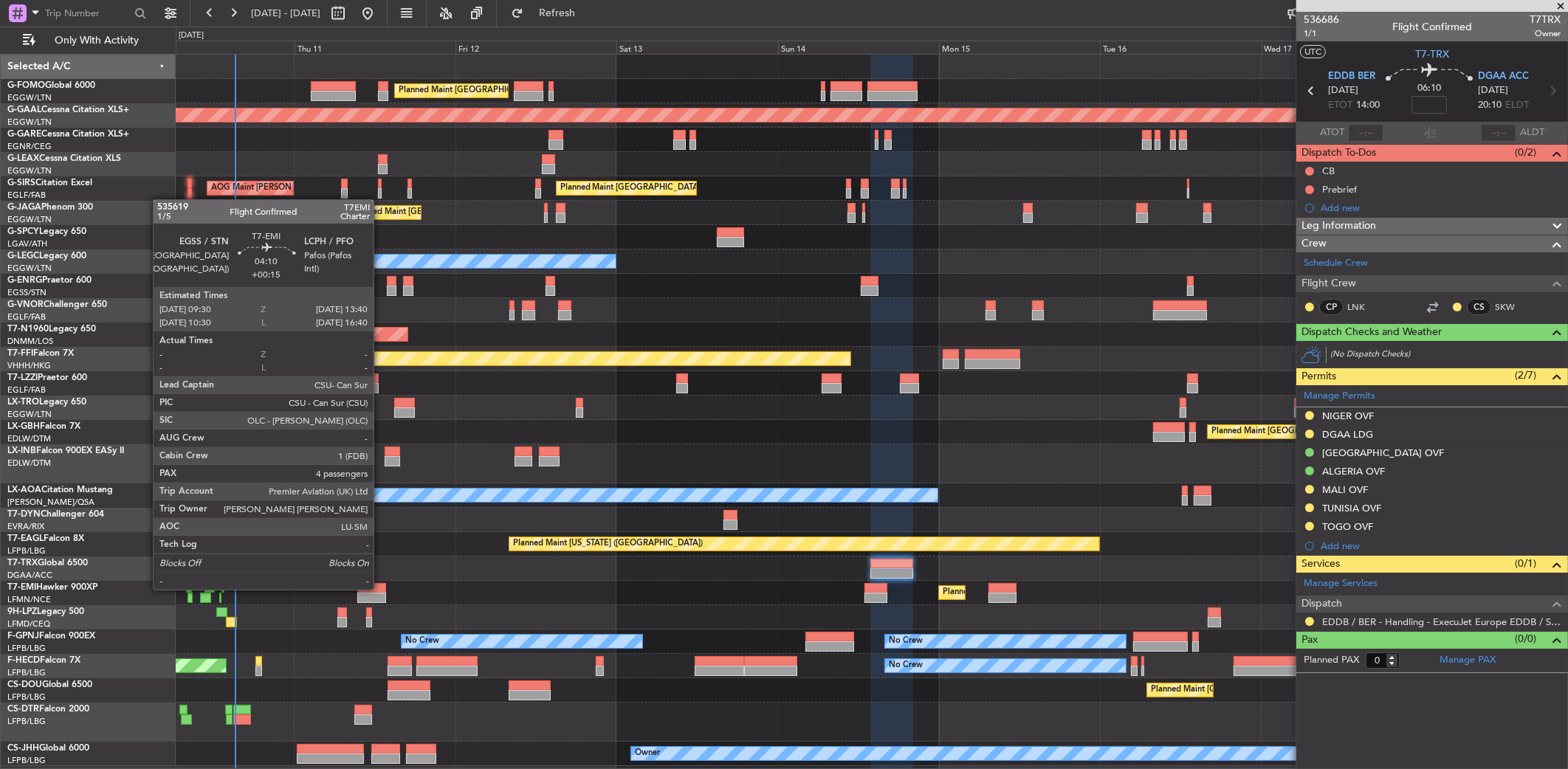
click at [380, 590] on div at bounding box center [371, 589] width 28 height 10
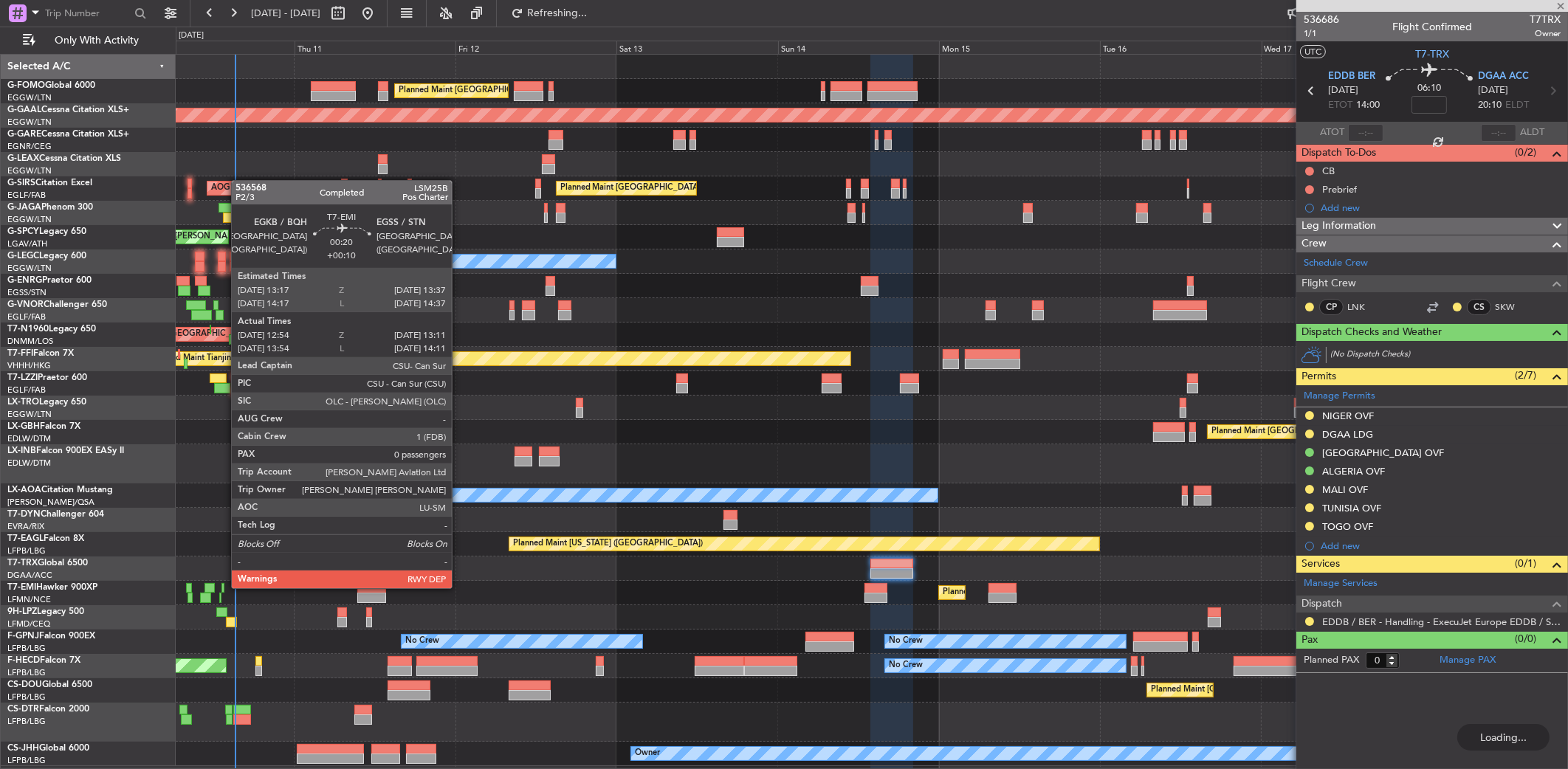
type input "+00:15"
type input "4"
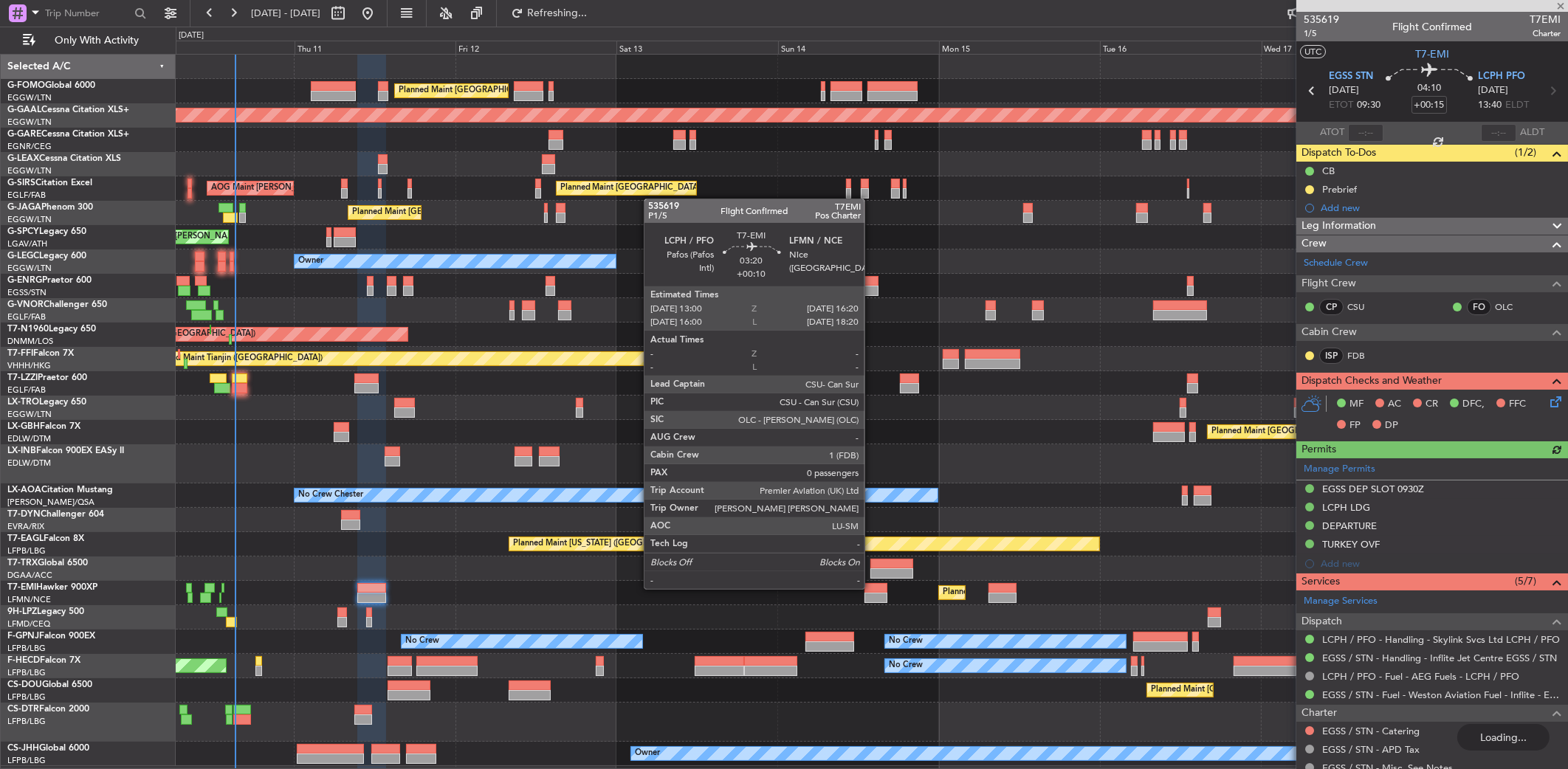
type input "0"
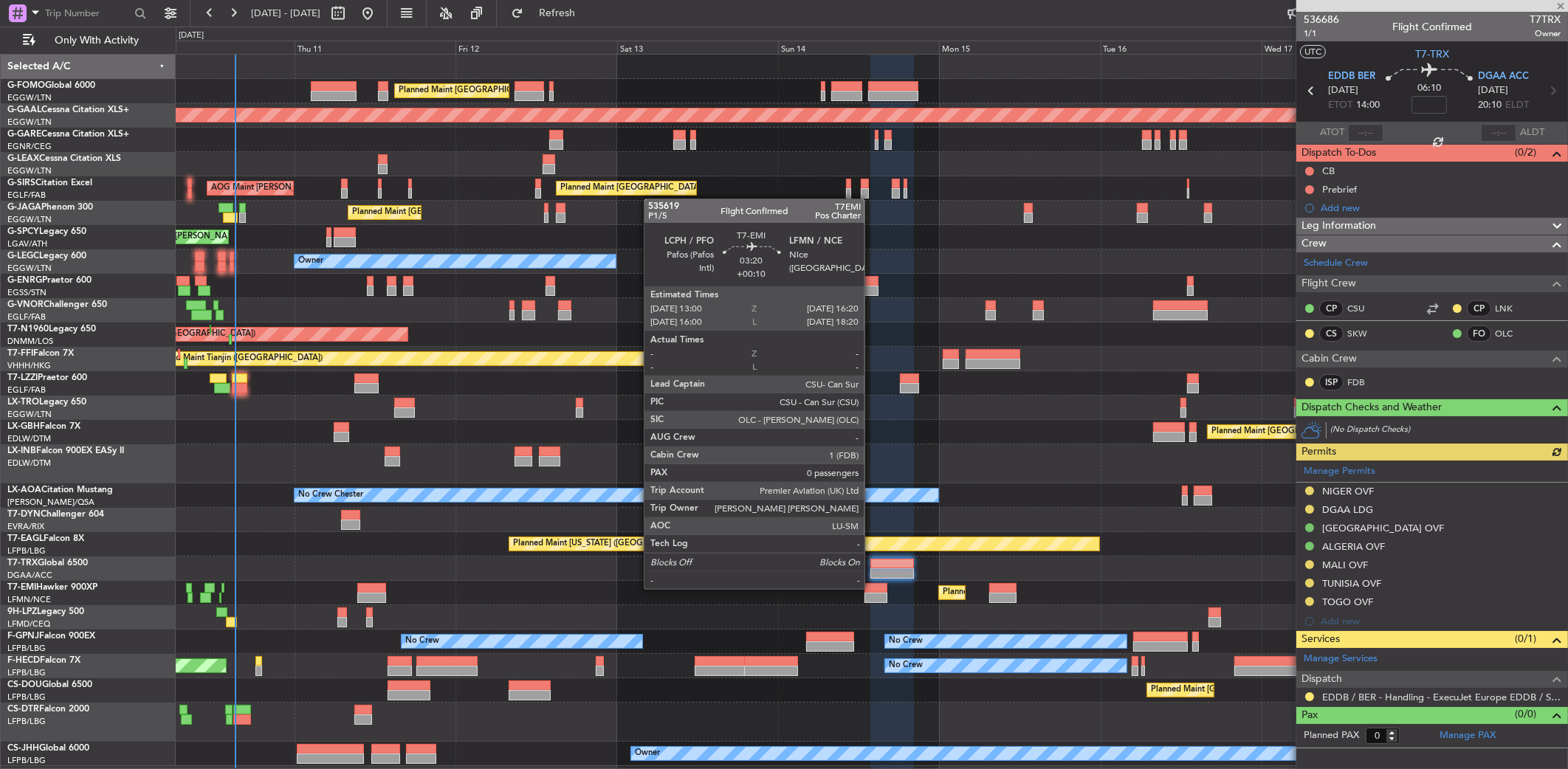
click at [871, 588] on div at bounding box center [876, 589] width 23 height 10
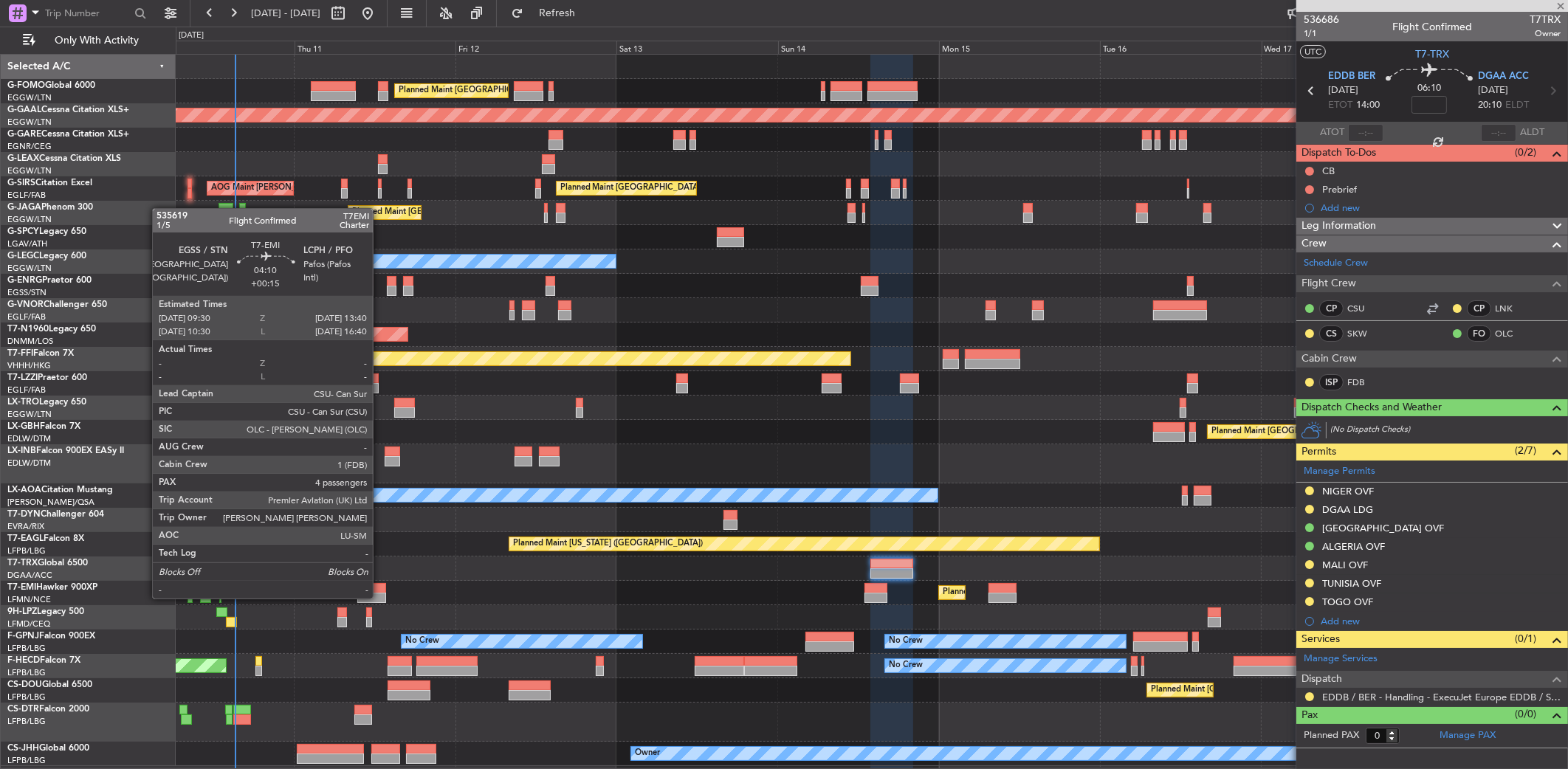
type input "+00:10"
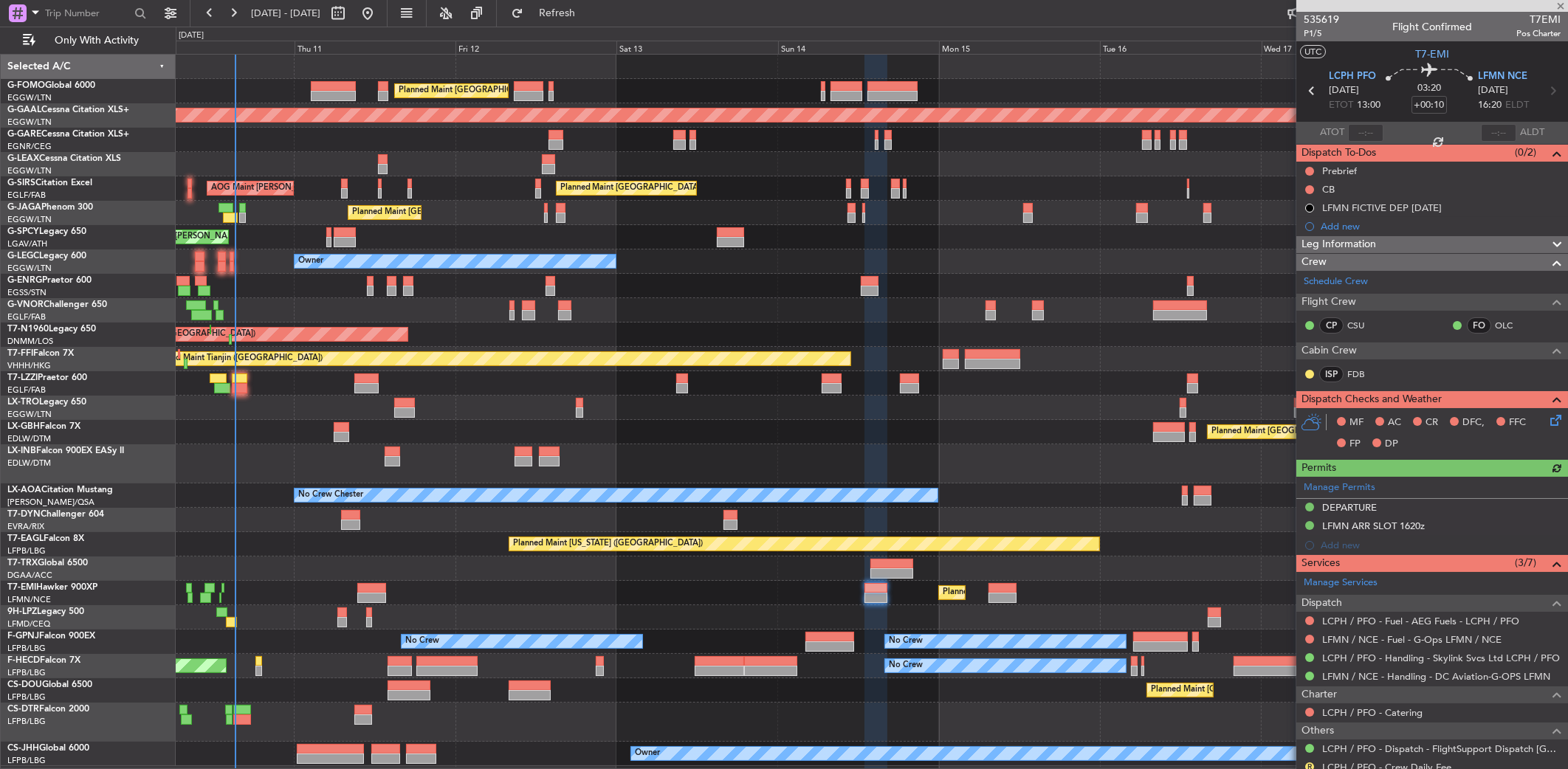
click at [800, 563] on div "Planned Maint London (Luton) Planned Maint Dusseldorf Unplanned Maint Chester P…" at bounding box center [872, 410] width 1392 height 711
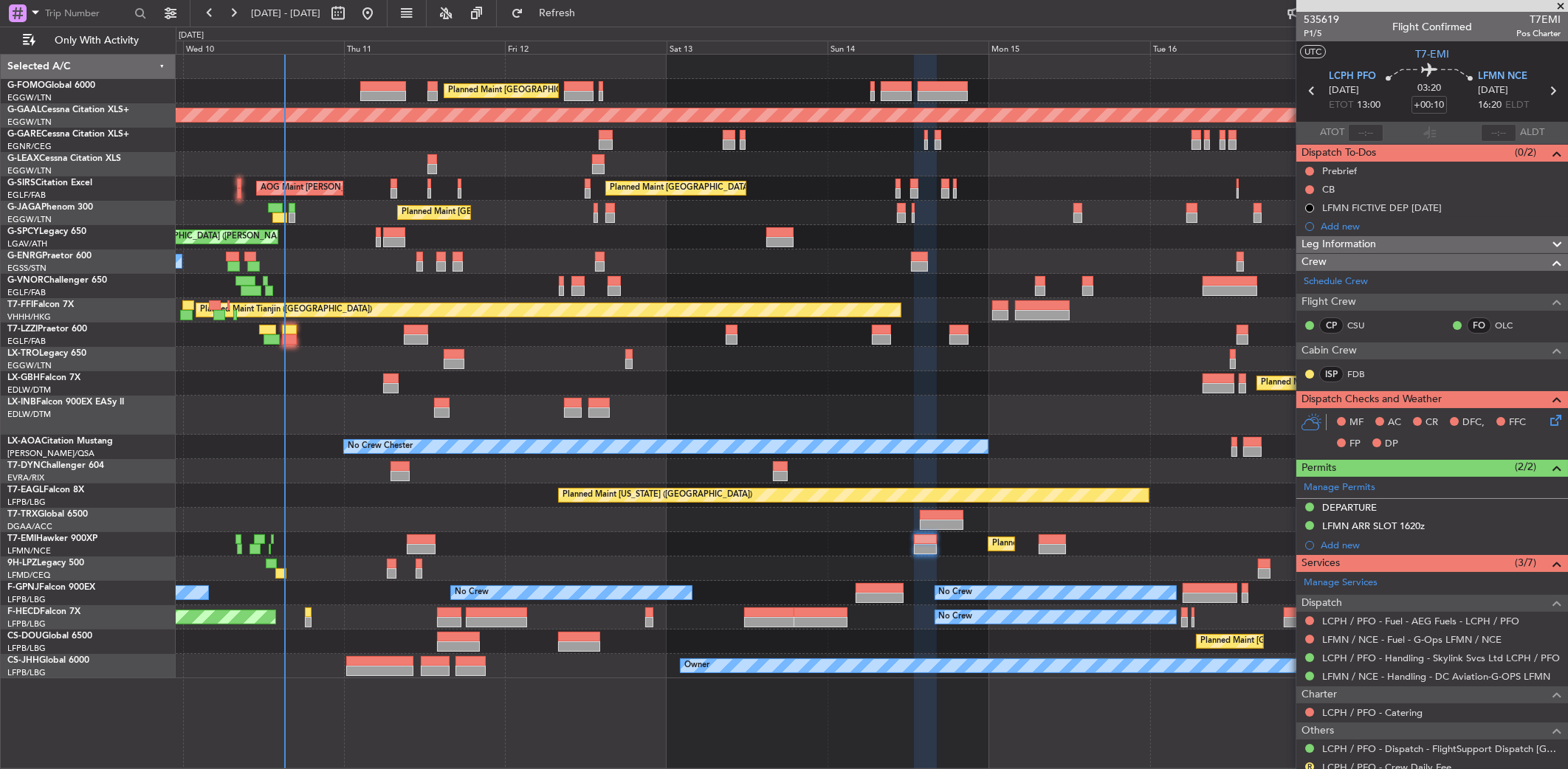
click at [1091, 533] on div "Planned Maint Zurich Planned Maint Zurich" at bounding box center [872, 545] width 1393 height 24
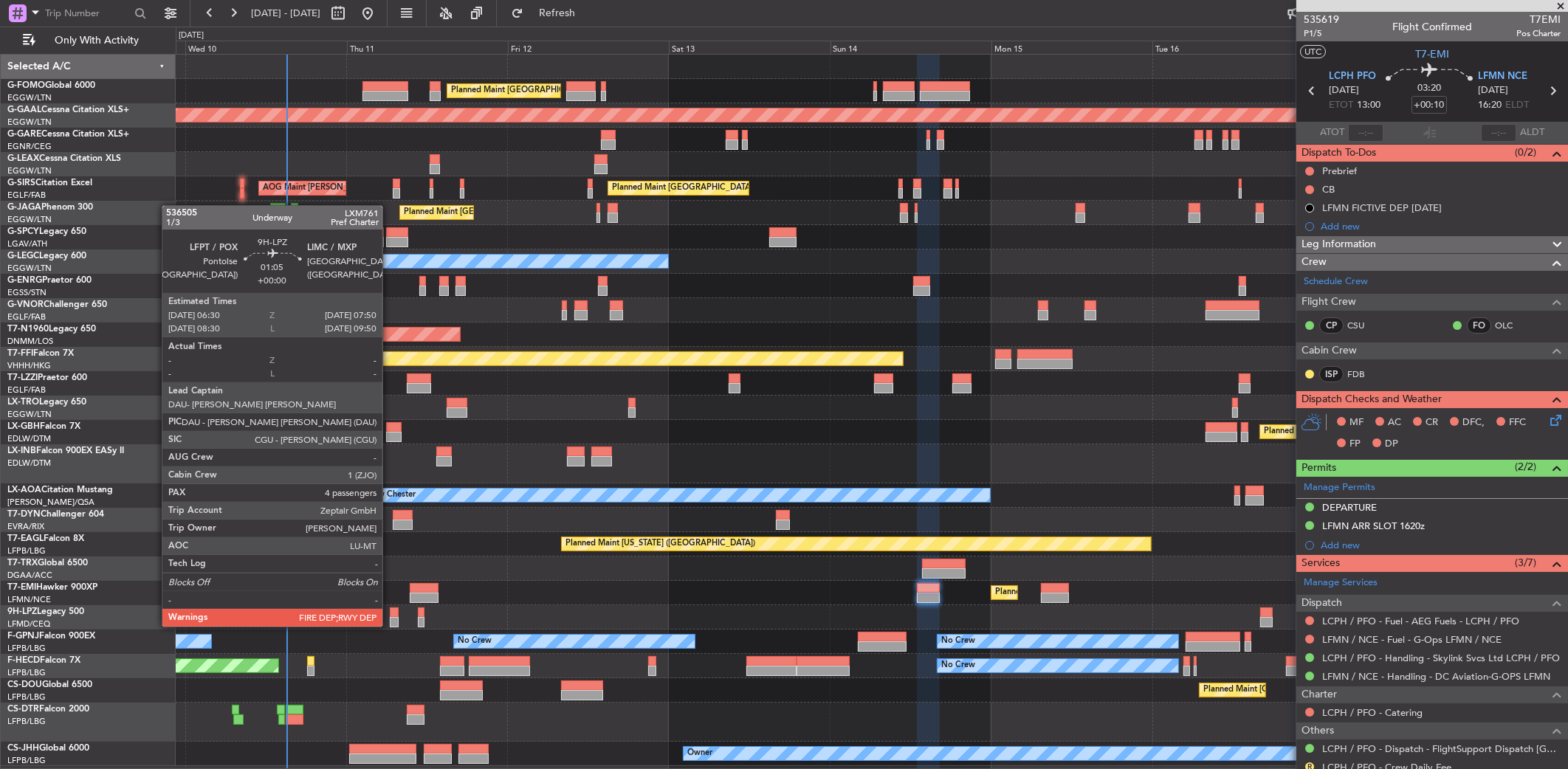
click at [390, 614] on div at bounding box center [395, 613] width 9 height 10
click at [399, 613] on div at bounding box center [395, 613] width 9 height 10
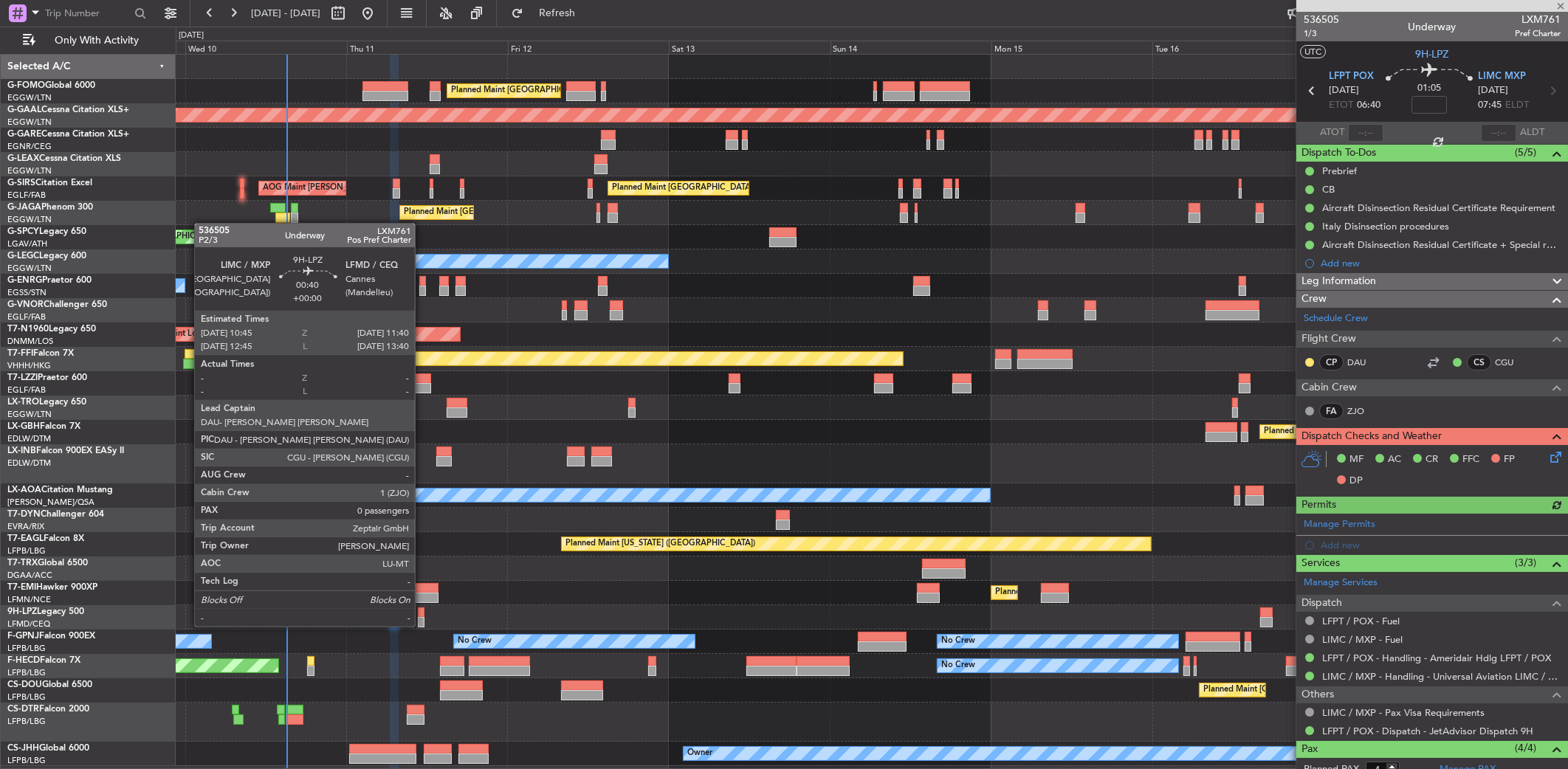
click at [421, 612] on div at bounding box center [421, 613] width 7 height 10
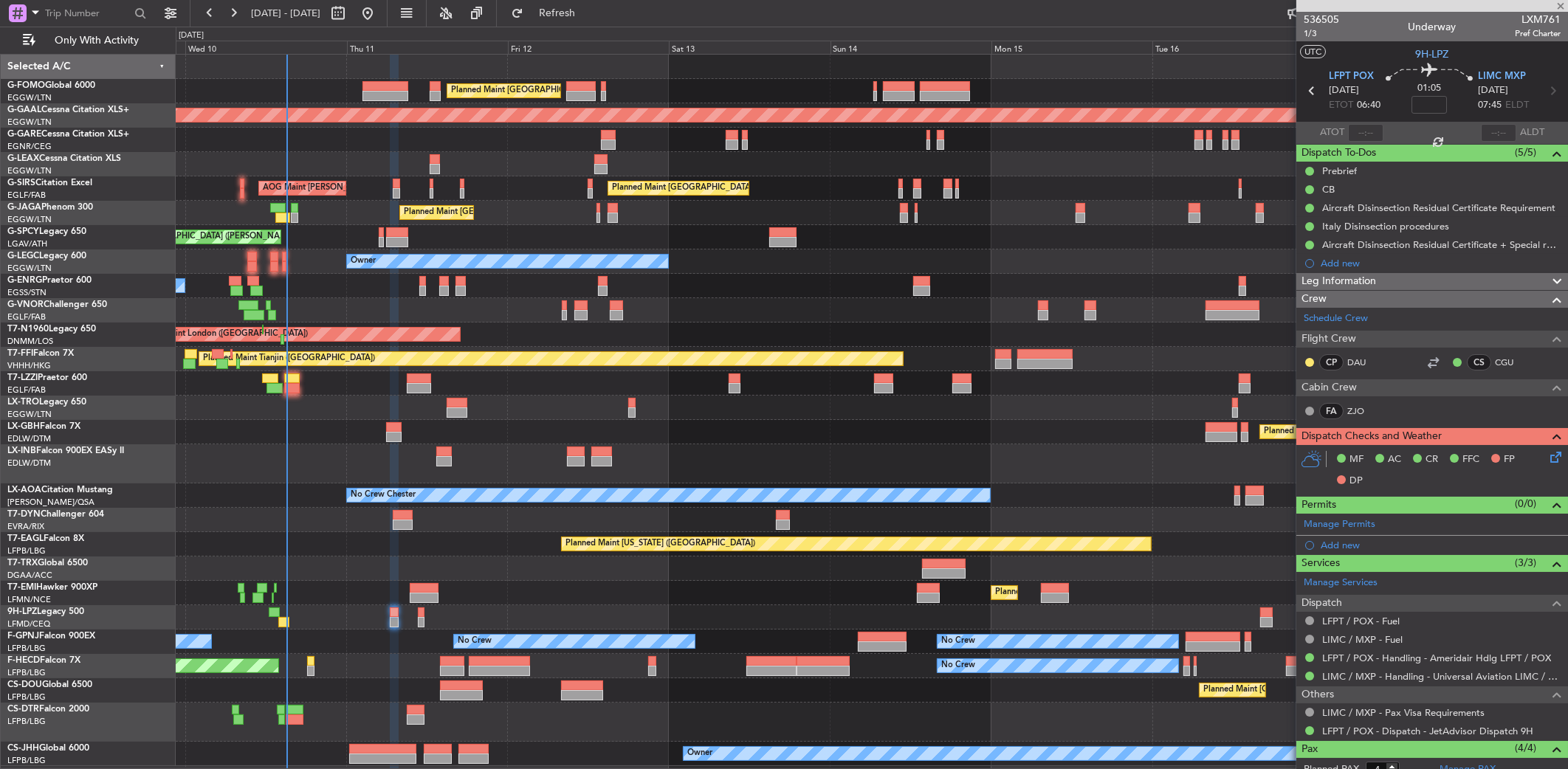
click at [901, 567] on div "Planned Maint London (Luton) Planned Maint Dusseldorf Unplanned Maint Chester P…" at bounding box center [872, 410] width 1392 height 711
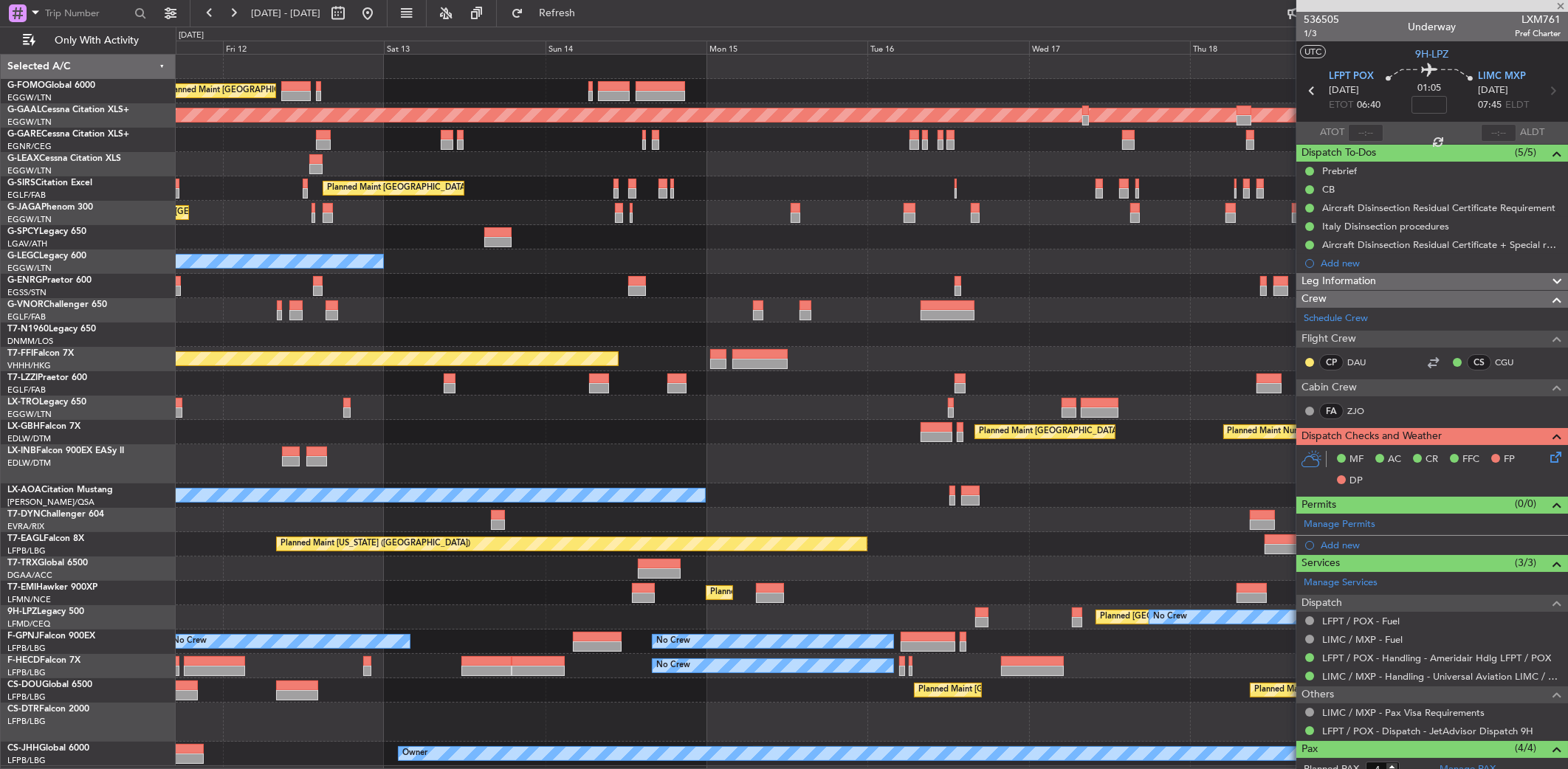
type input "0"
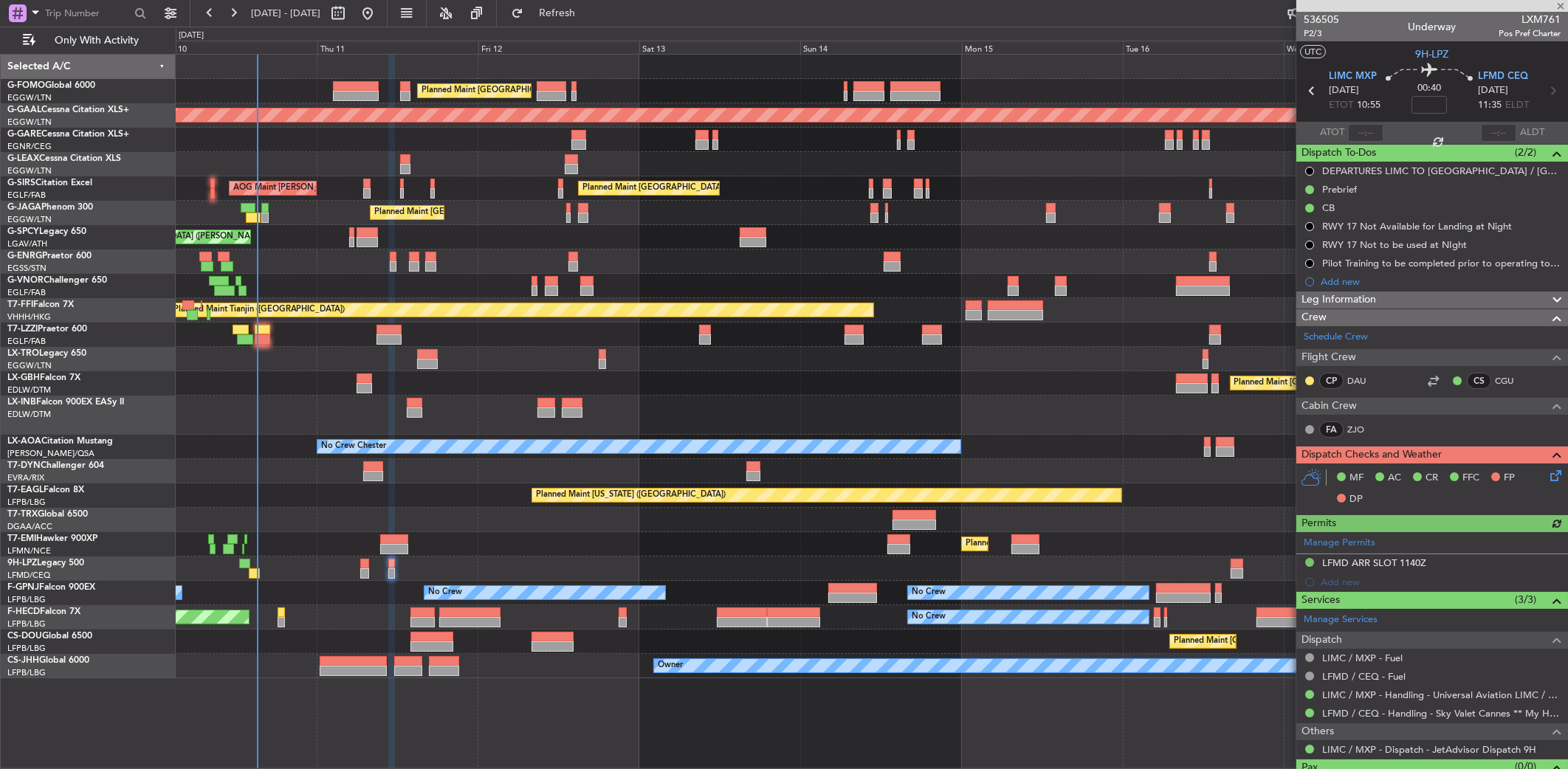
click at [1053, 575] on div "Planned Maint St Gallen (Altenrhein) No Crew No Crew" at bounding box center [872, 569] width 1392 height 24
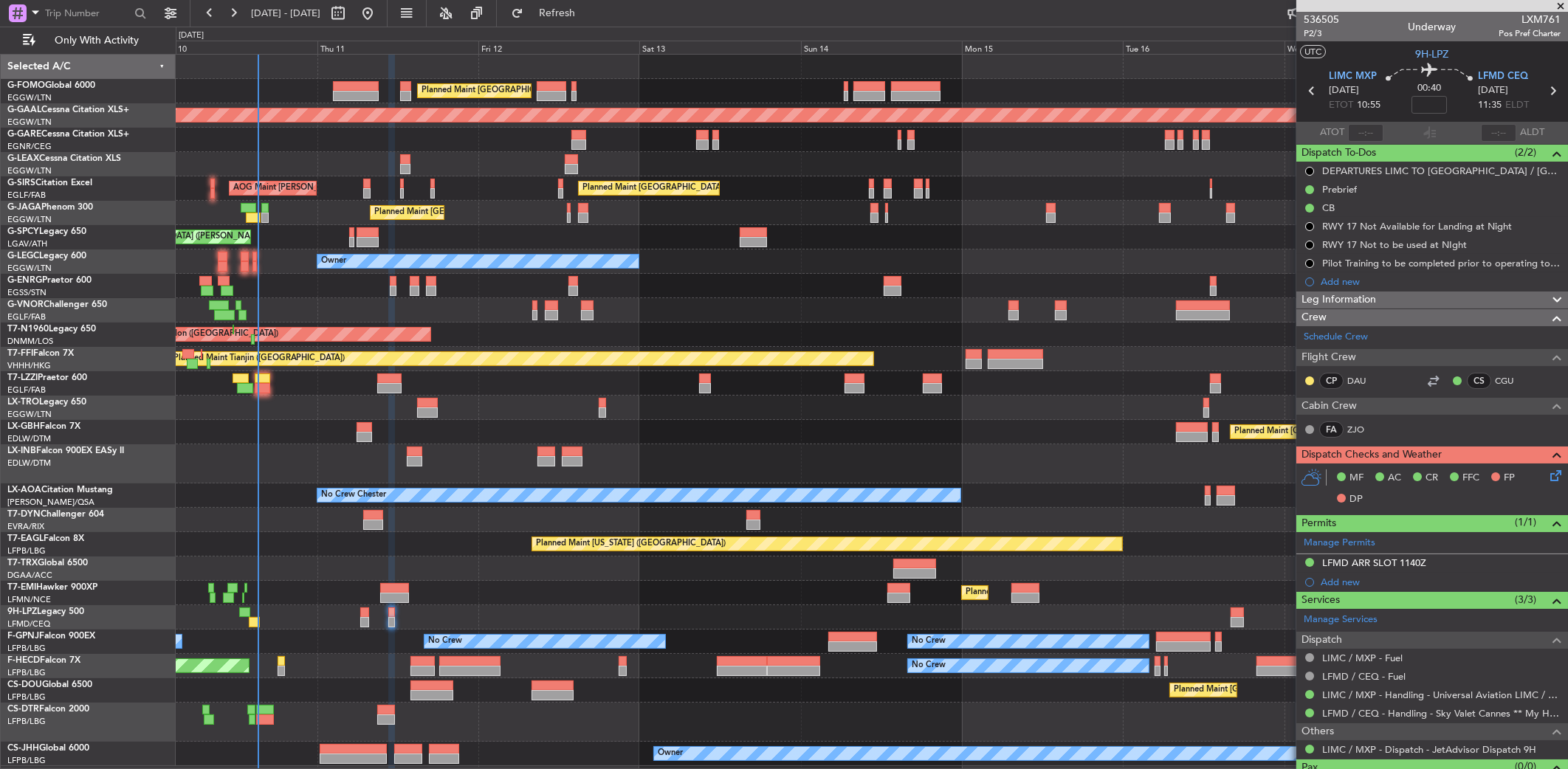
click at [839, 634] on div at bounding box center [852, 637] width 48 height 10
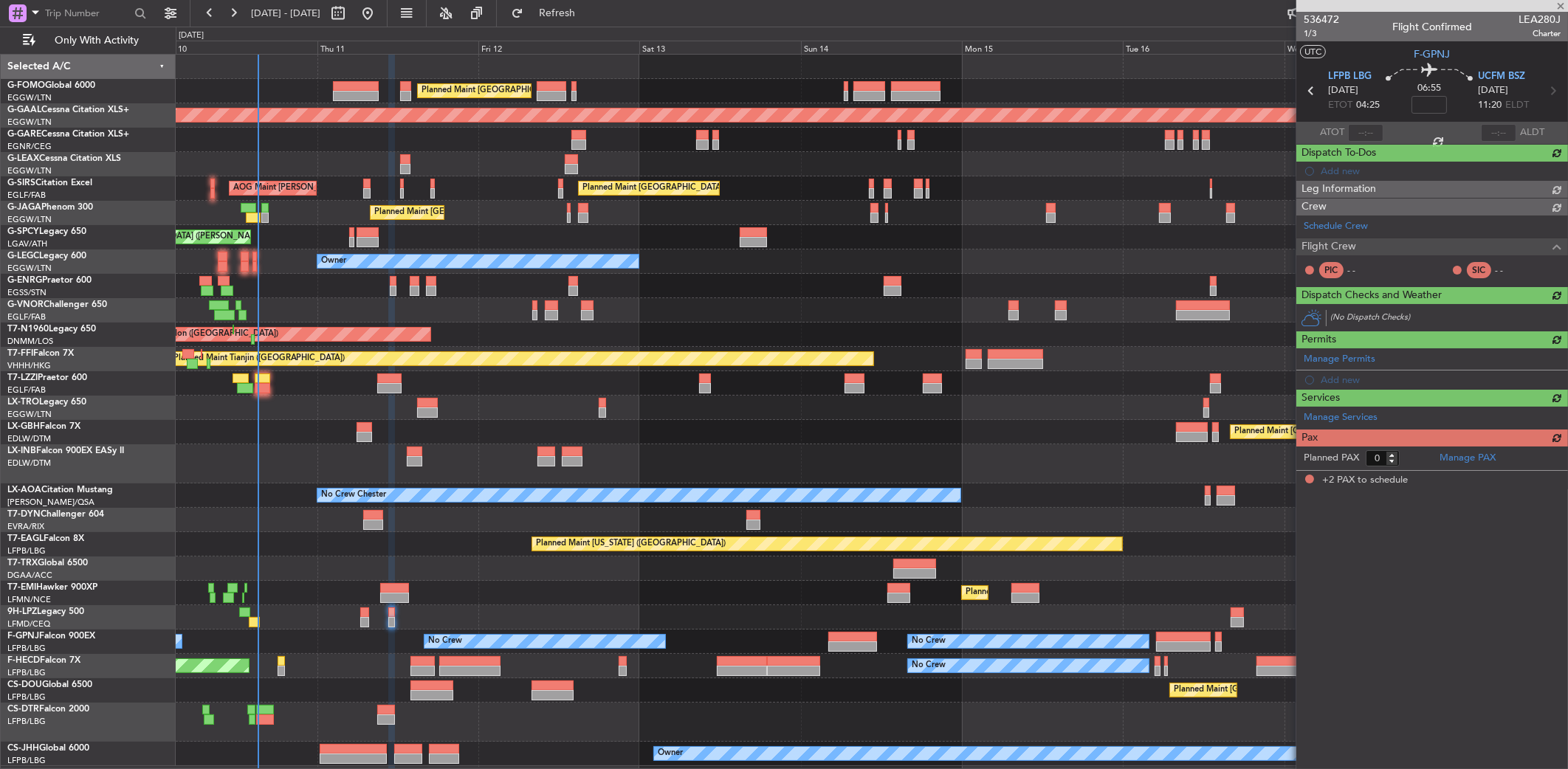
type input "+00:45"
type input "2"
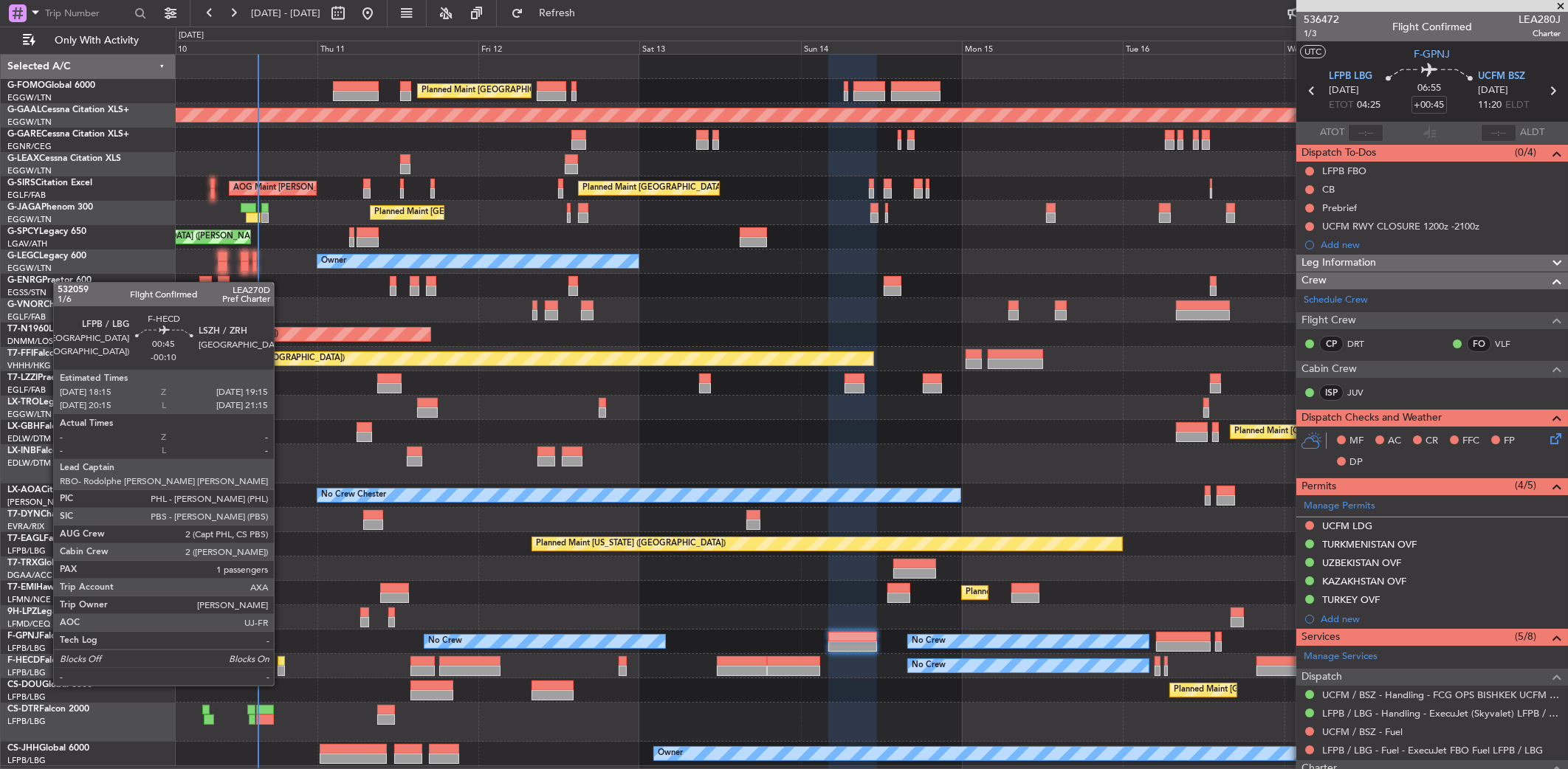
click at [281, 671] on div at bounding box center [281, 671] width 8 height 10
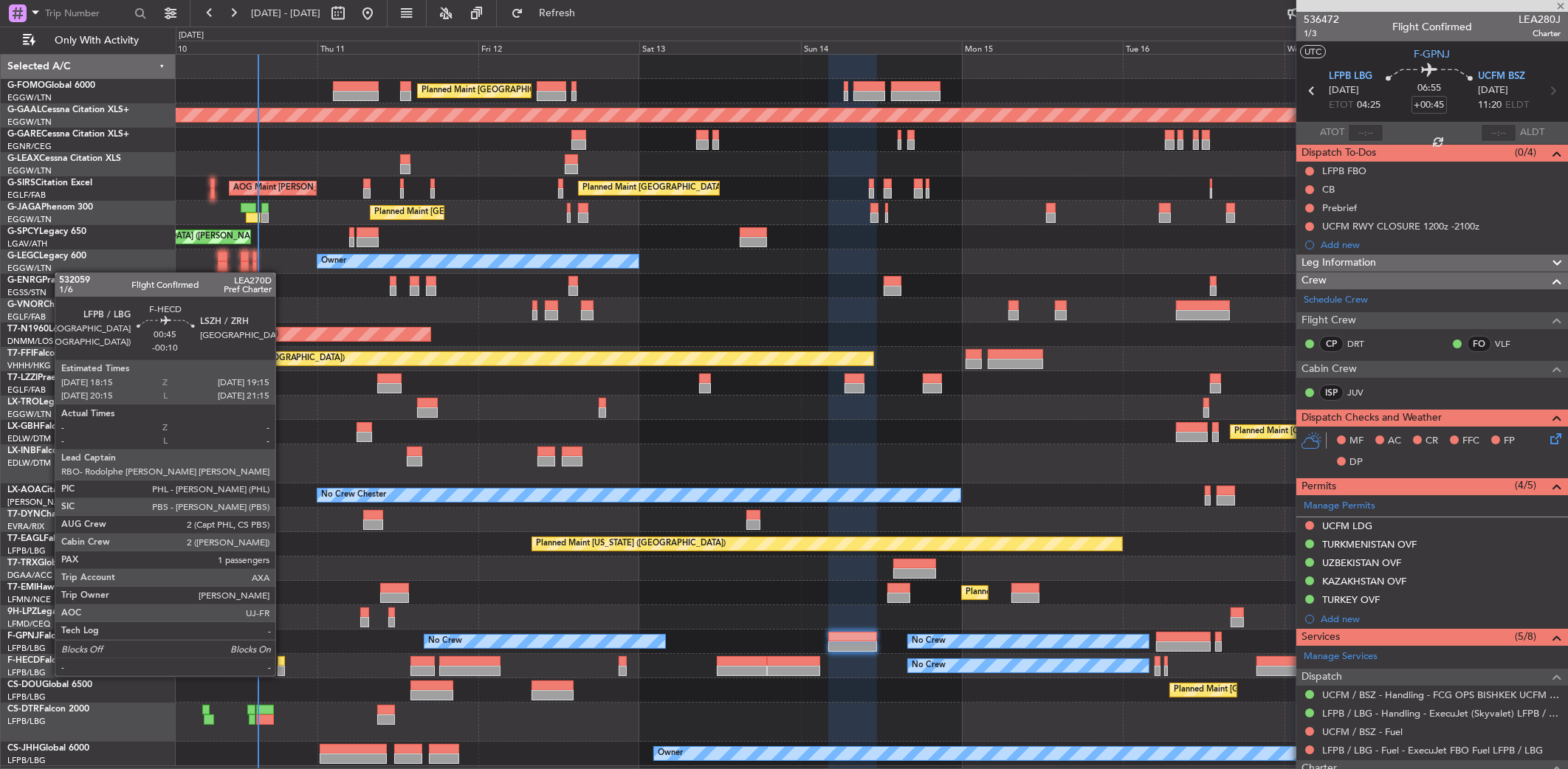
type input "-00:10"
type input "1"
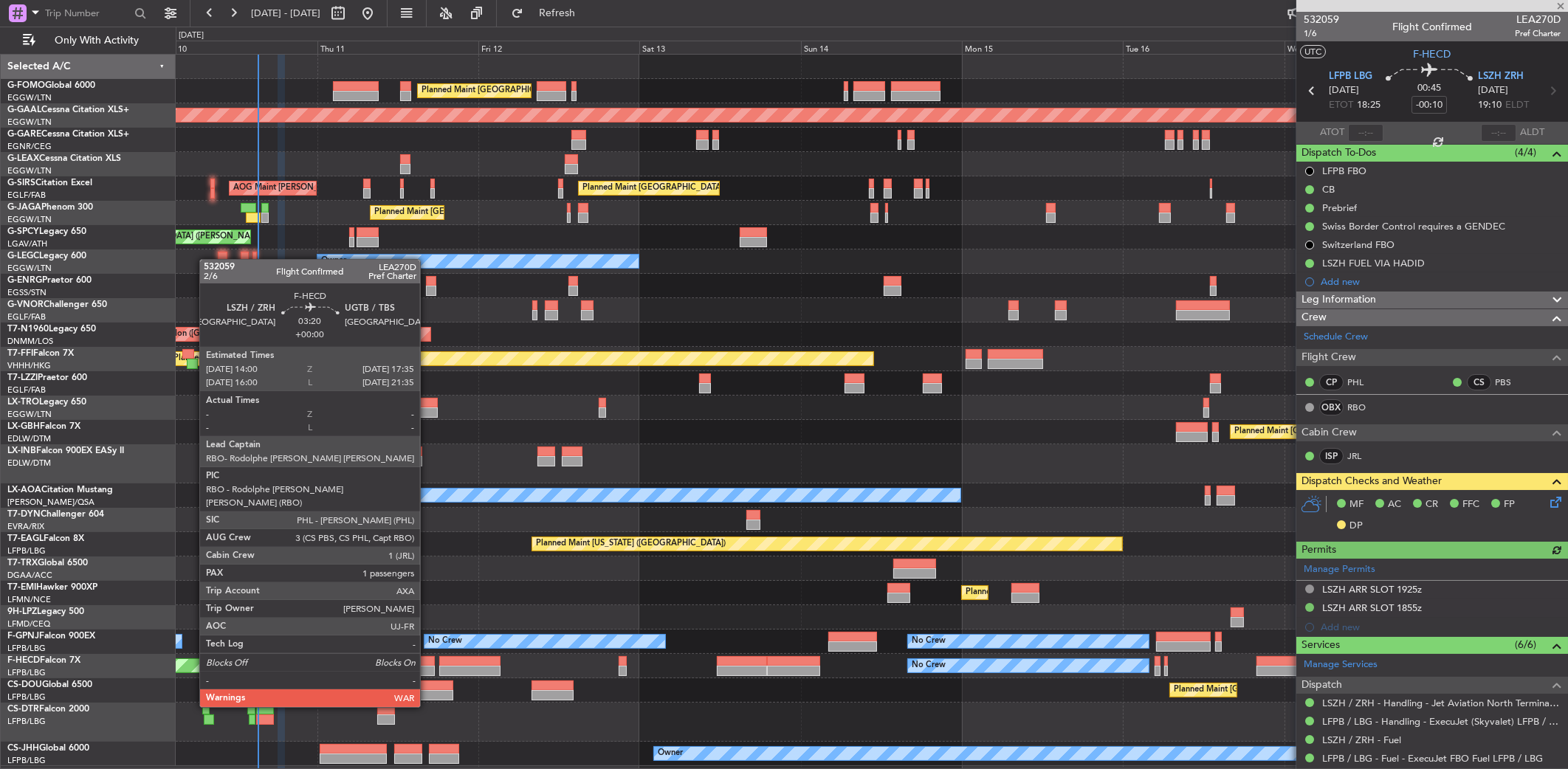
click at [427, 665] on div at bounding box center [422, 671] width 24 height 10
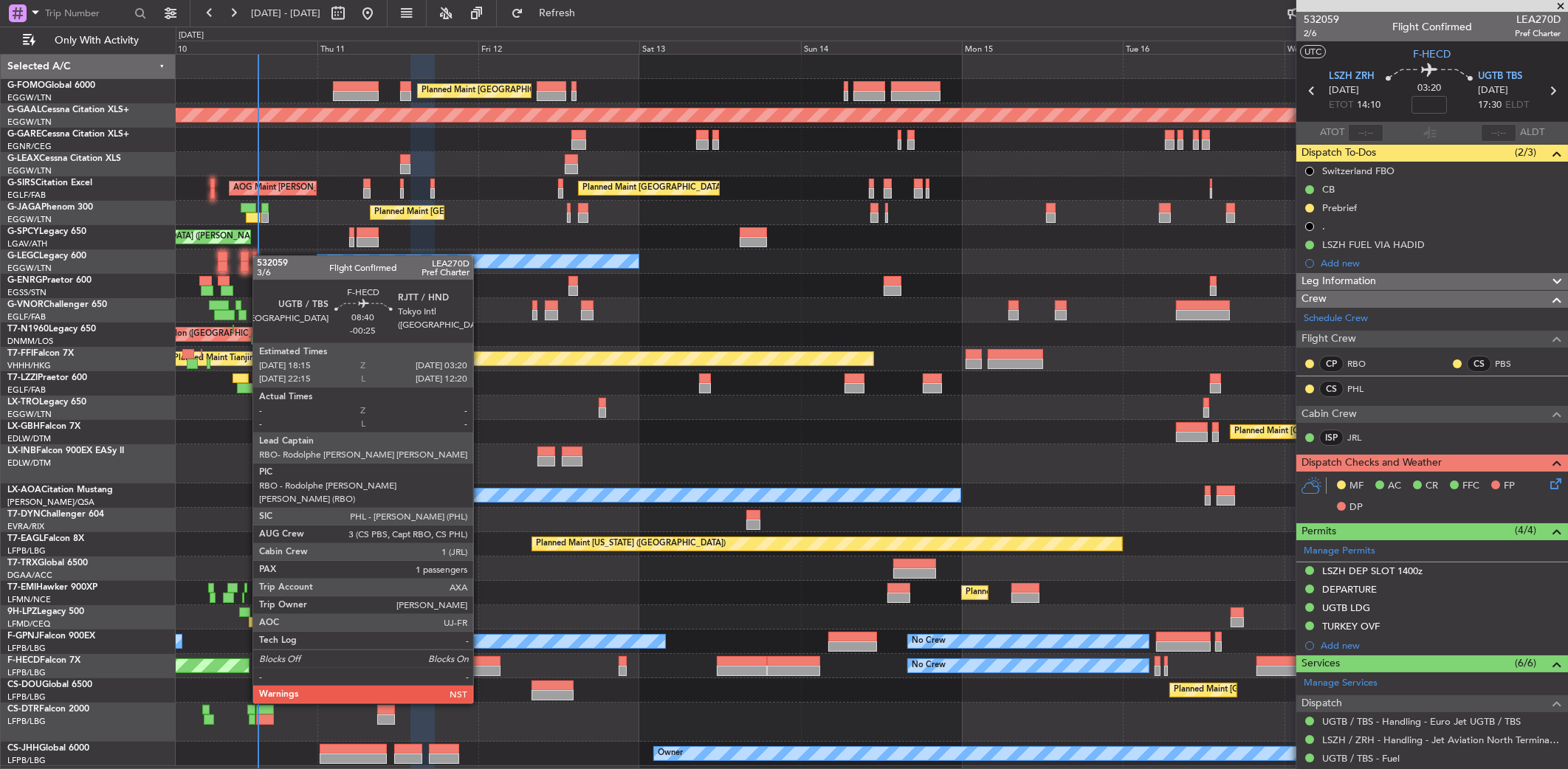
click at [480, 662] on div at bounding box center [470, 661] width 61 height 10
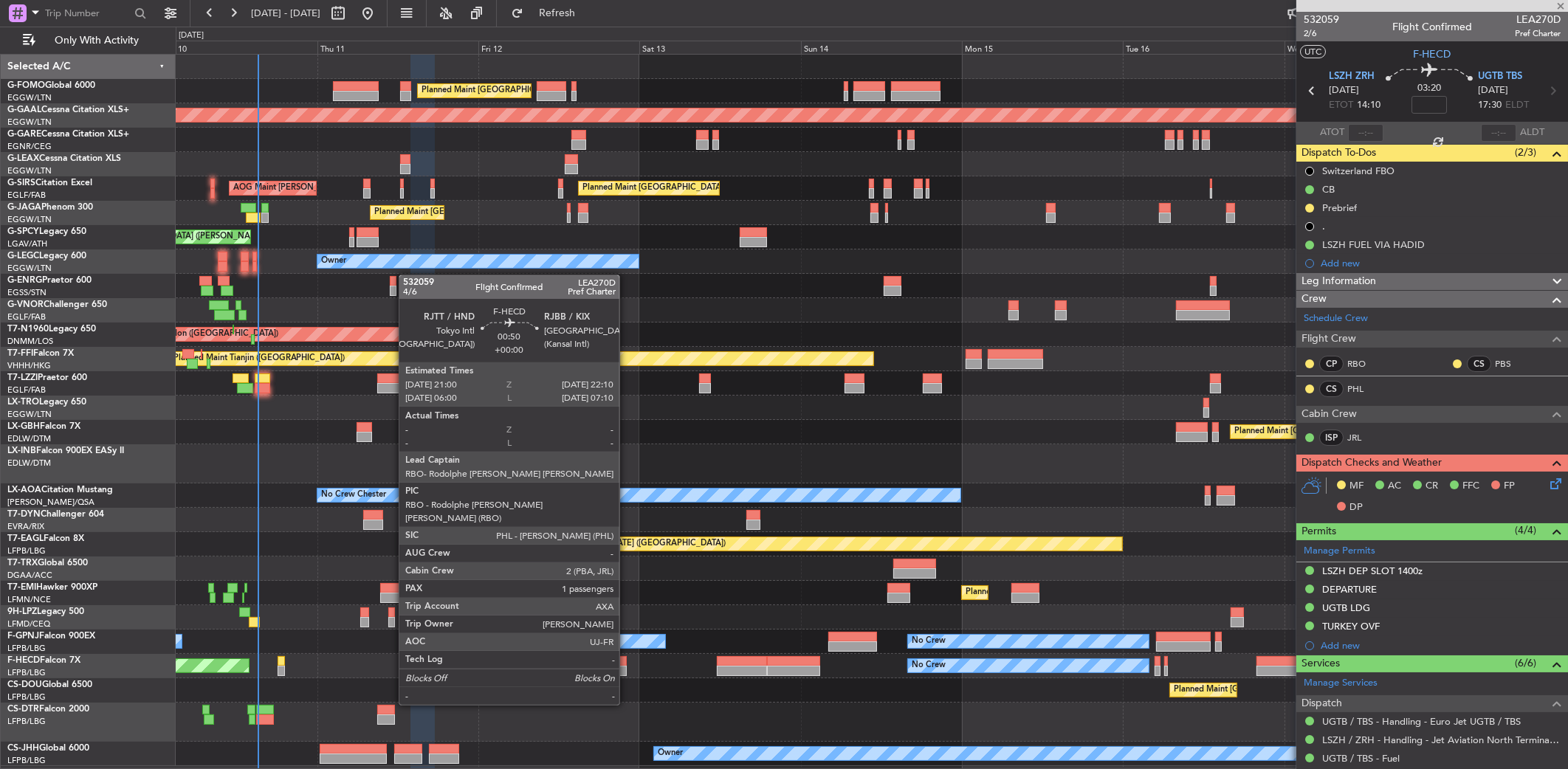
click at [626, 664] on div at bounding box center [623, 661] width 8 height 10
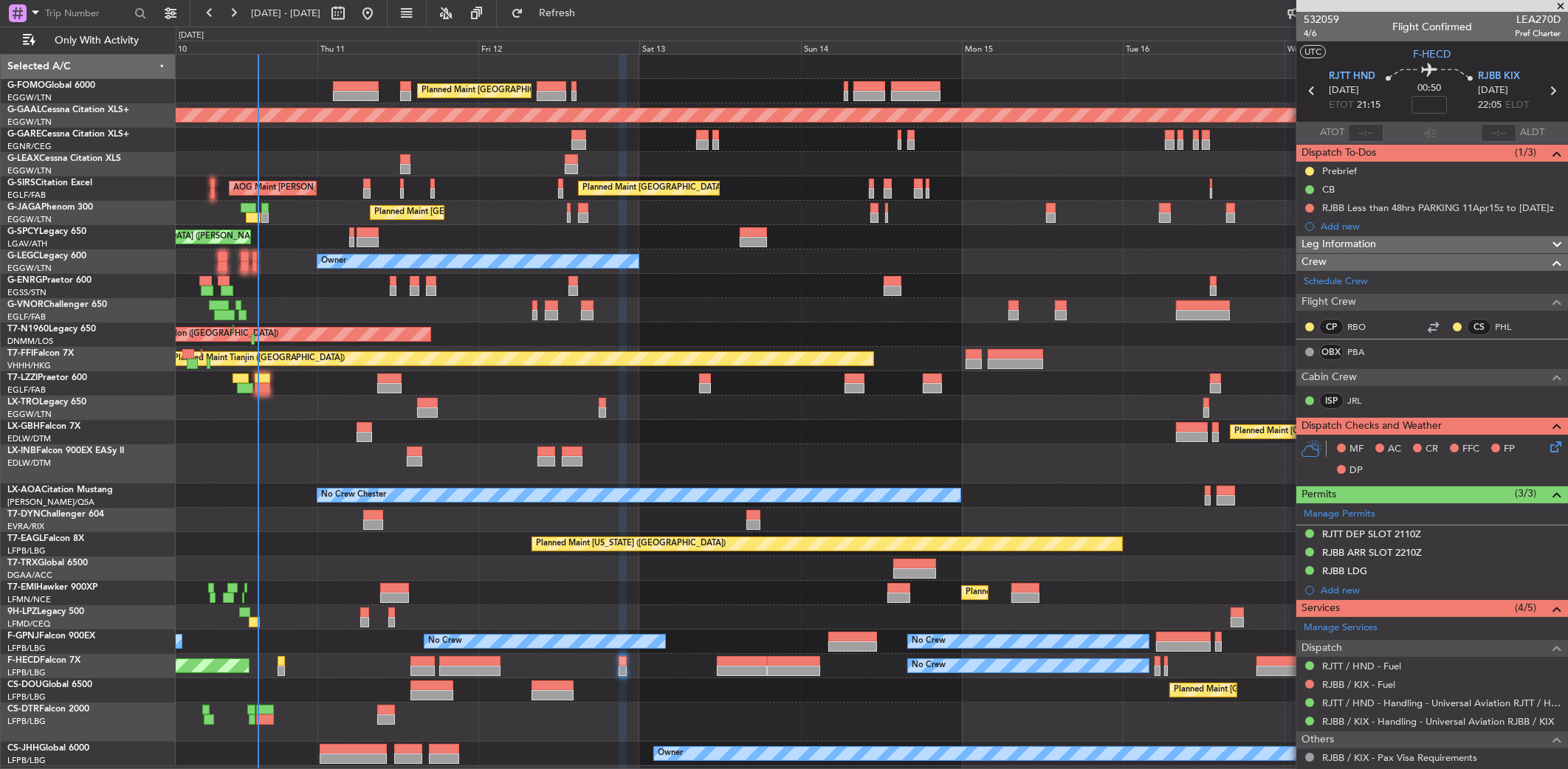
click at [933, 470] on div at bounding box center [872, 463] width 1393 height 39
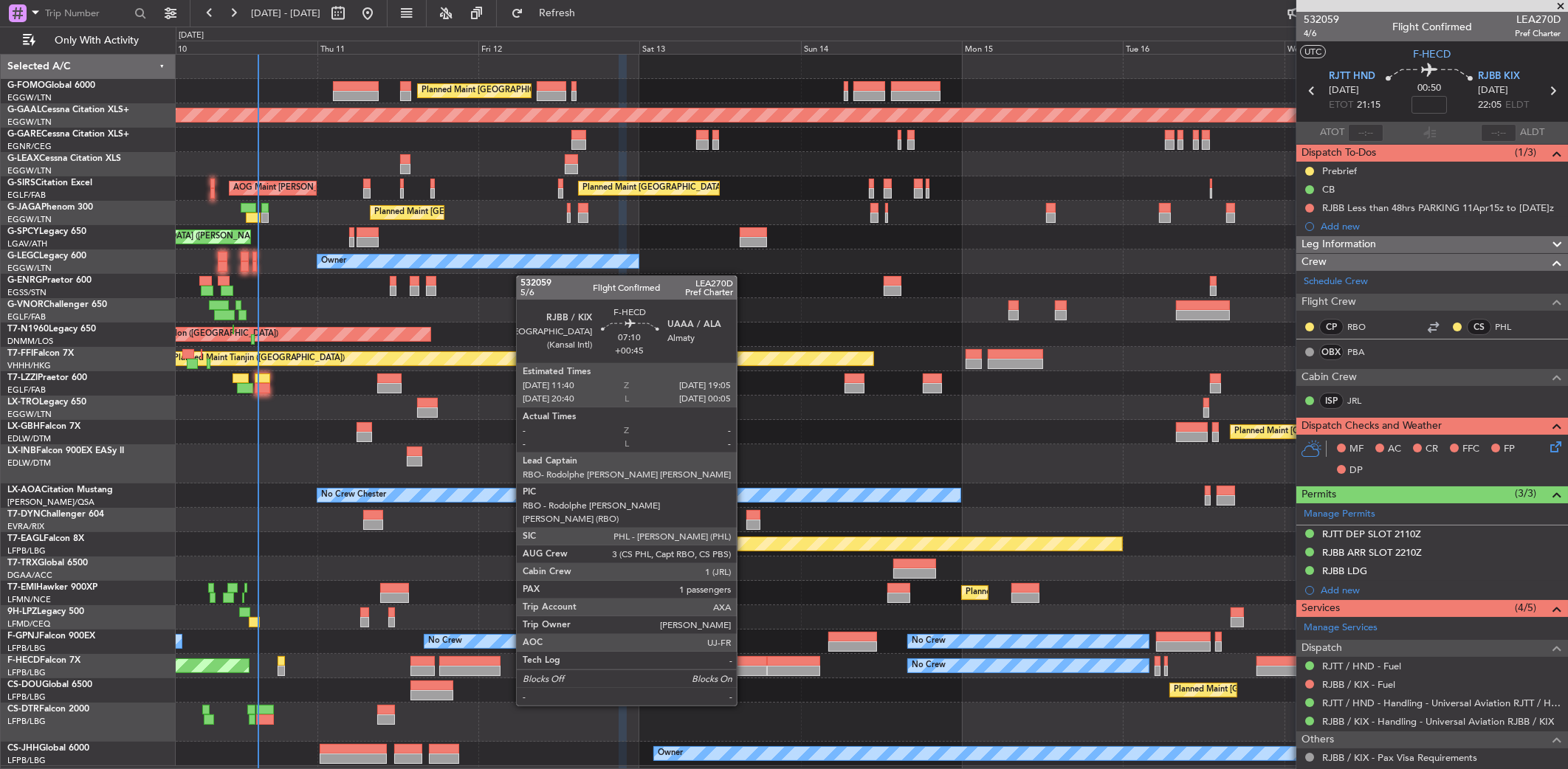
click at [744, 665] on div at bounding box center [742, 661] width 50 height 10
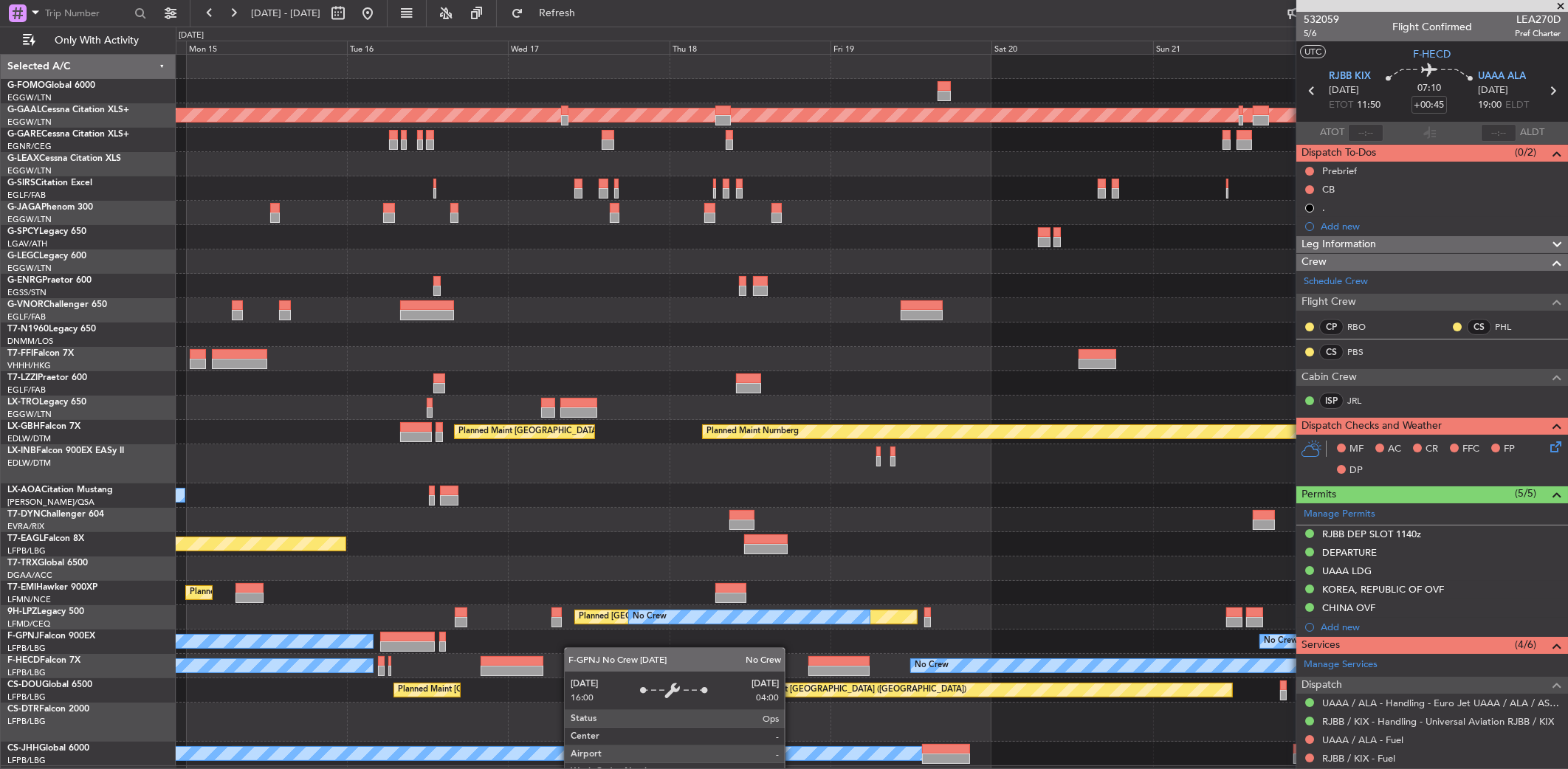
click at [118, 629] on div "Planned Maint Dusseldorf Planned Maint London (Farnborough) A/C Unavailable Lon…" at bounding box center [784, 398] width 1568 height 742
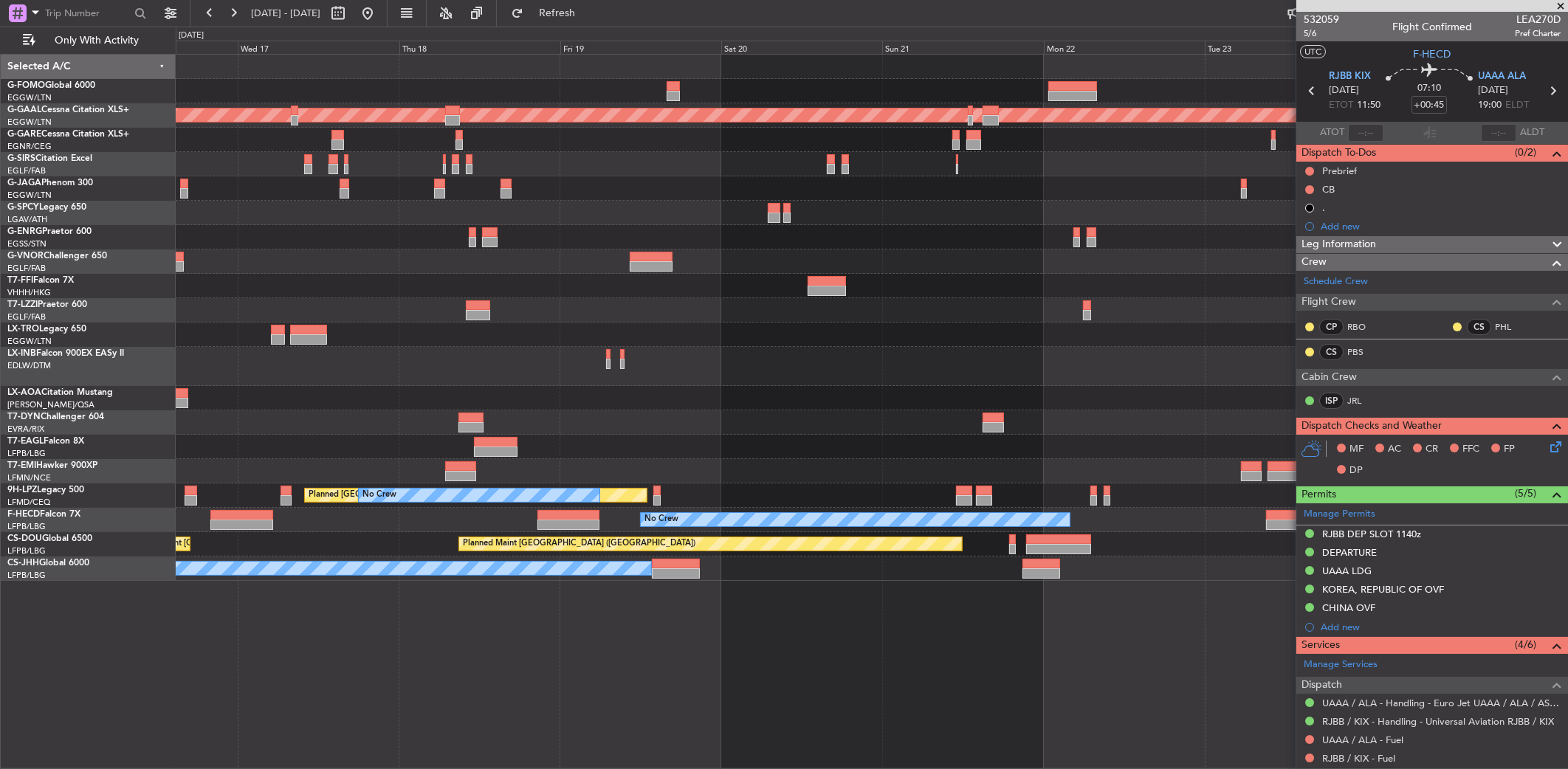
click at [0, 575] on html "16 Sep 2025 - 25 Sep 2025 Refresh Quick Links Only With Activity Planned Maint …" at bounding box center [784, 384] width 1568 height 769
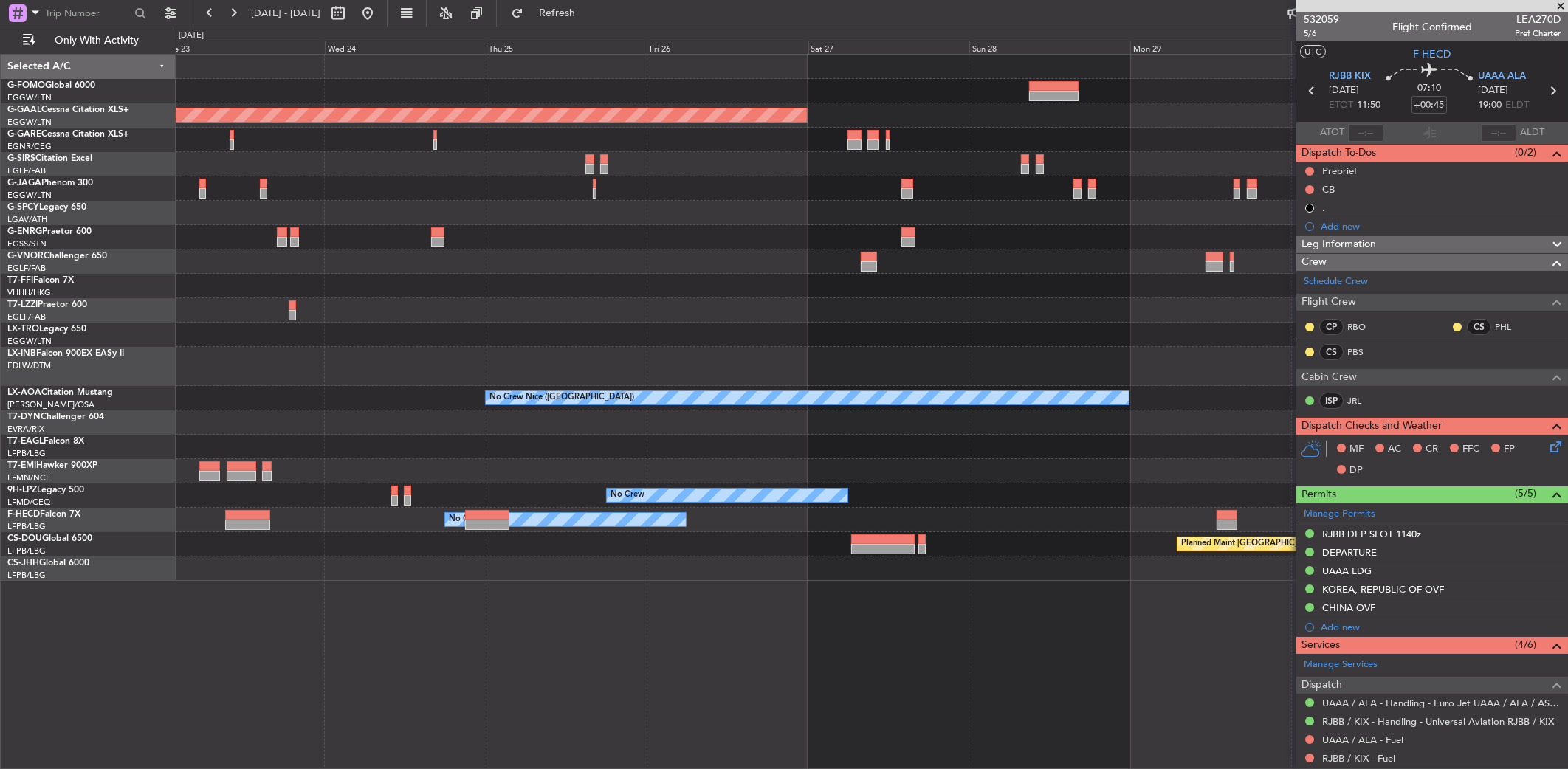
click at [563, 523] on div "No Crew No Crew No Crew" at bounding box center [872, 520] width 1392 height 24
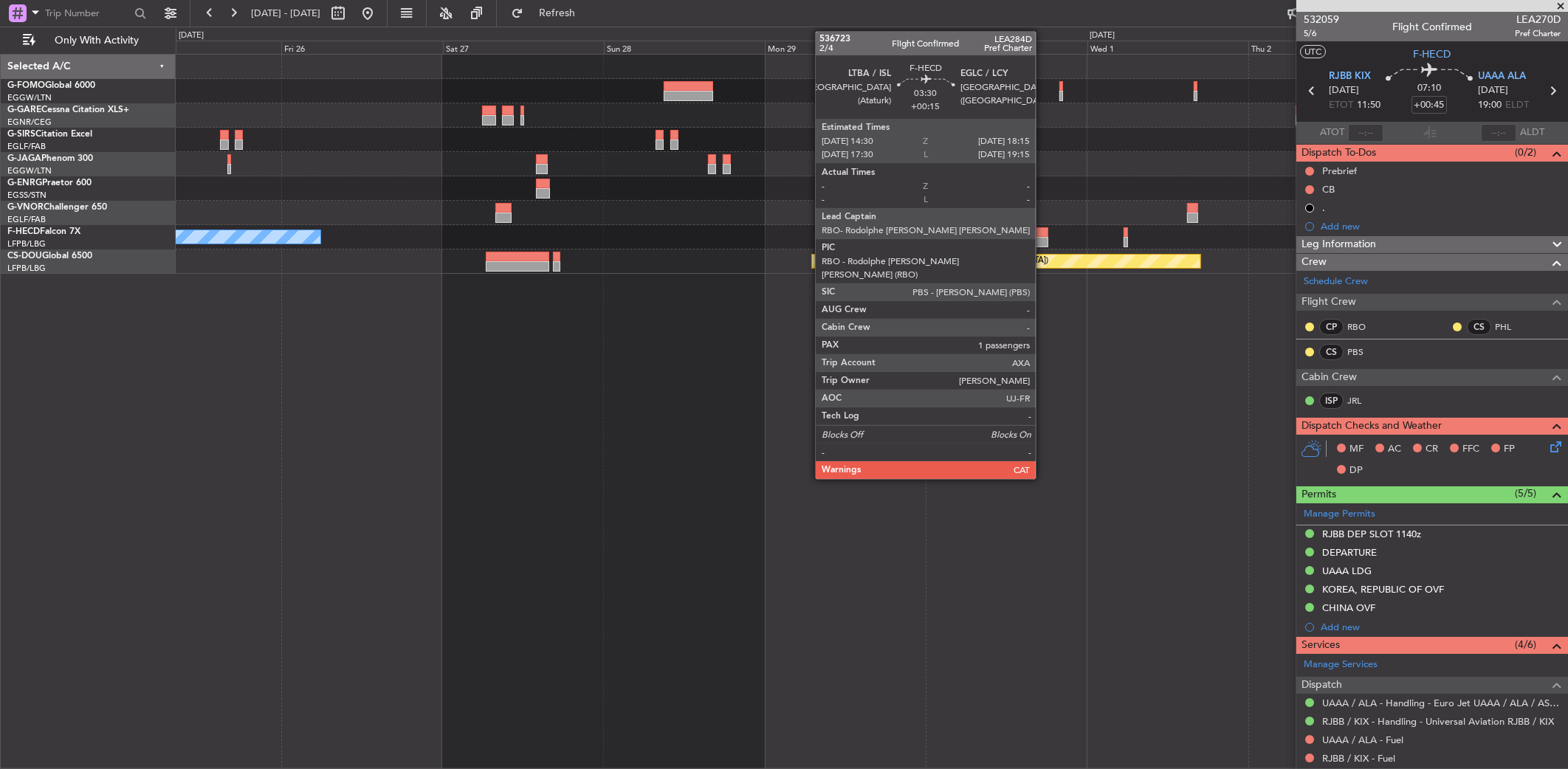
click at [1042, 232] on div at bounding box center [1035, 232] width 26 height 10
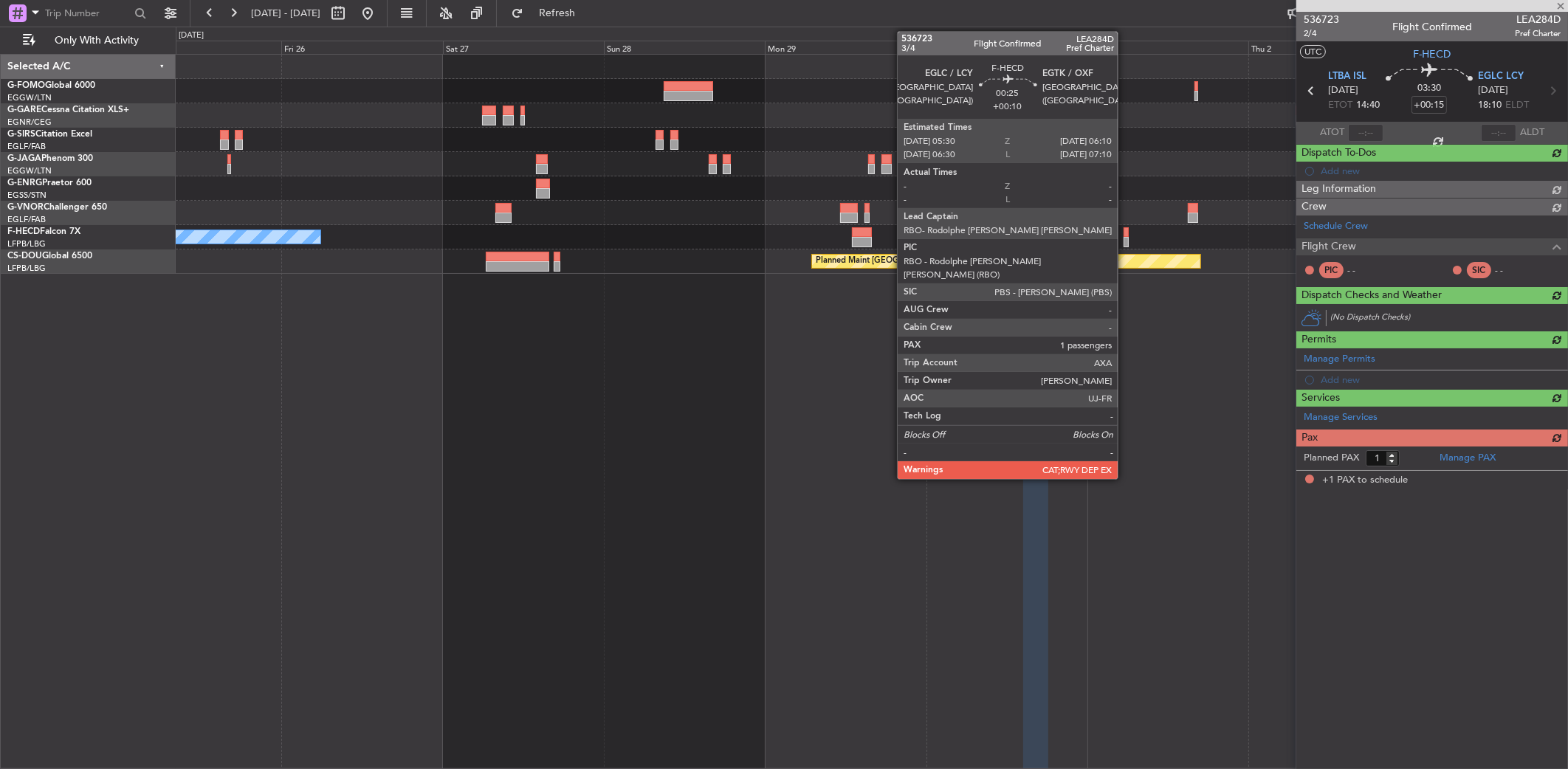
click at [1124, 243] on div at bounding box center [1126, 242] width 5 height 10
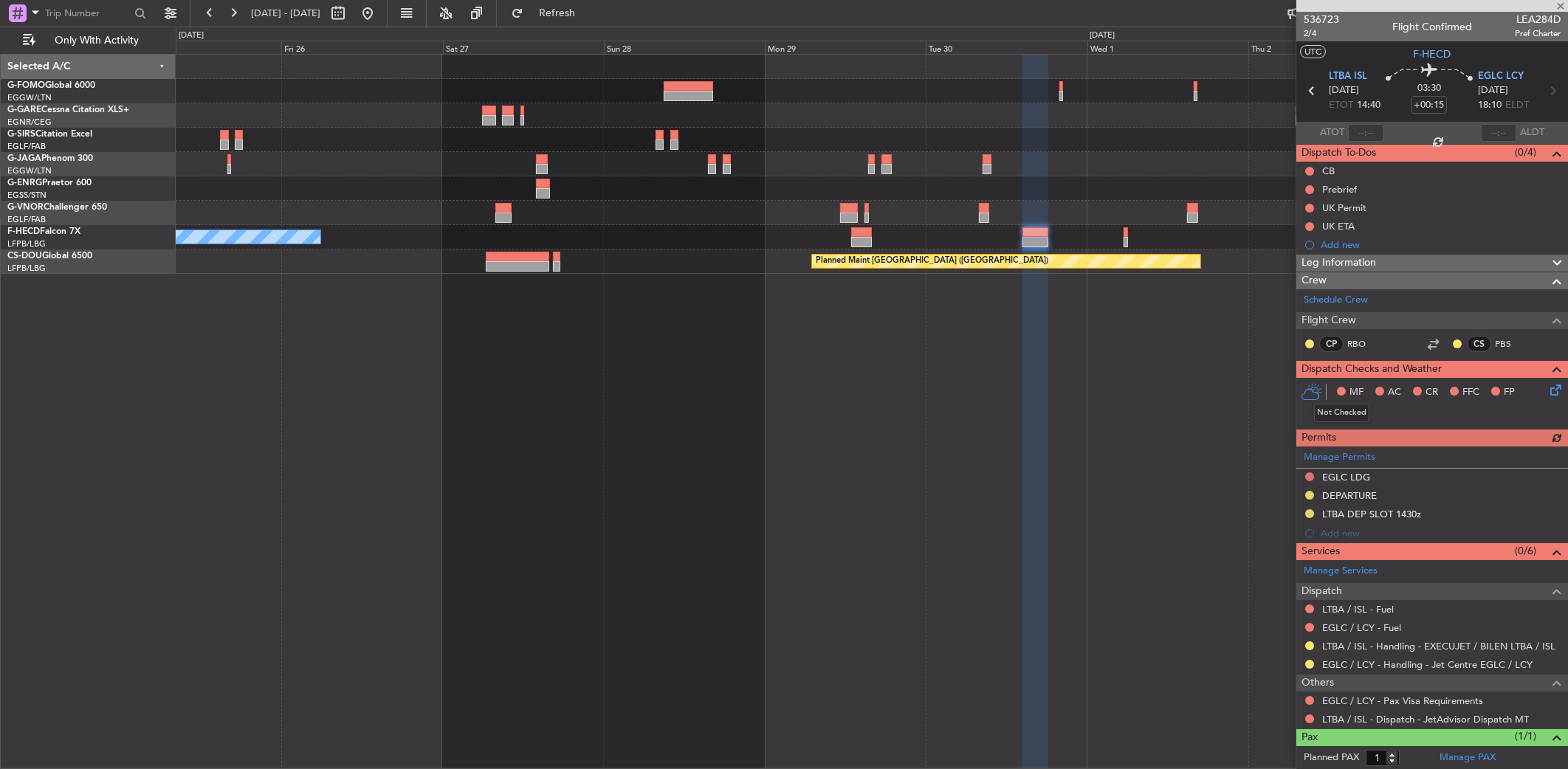
type input "+00:10"
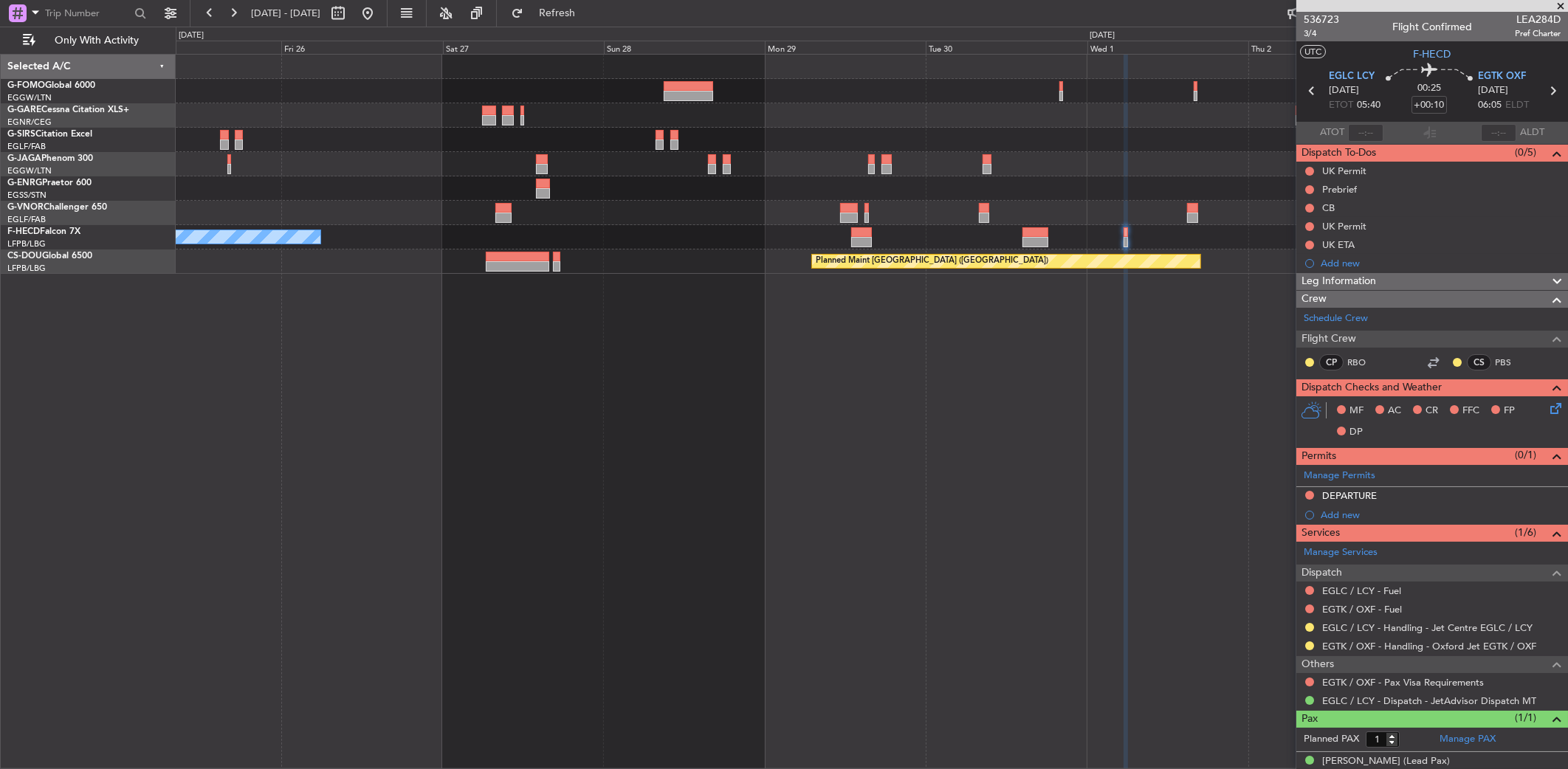
click at [1567, 391] on html "25 Sep 2025 - 03 Oct 2025 Refresh Quick Links Only With Activity No Crew No Cre…" at bounding box center [784, 384] width 1568 height 769
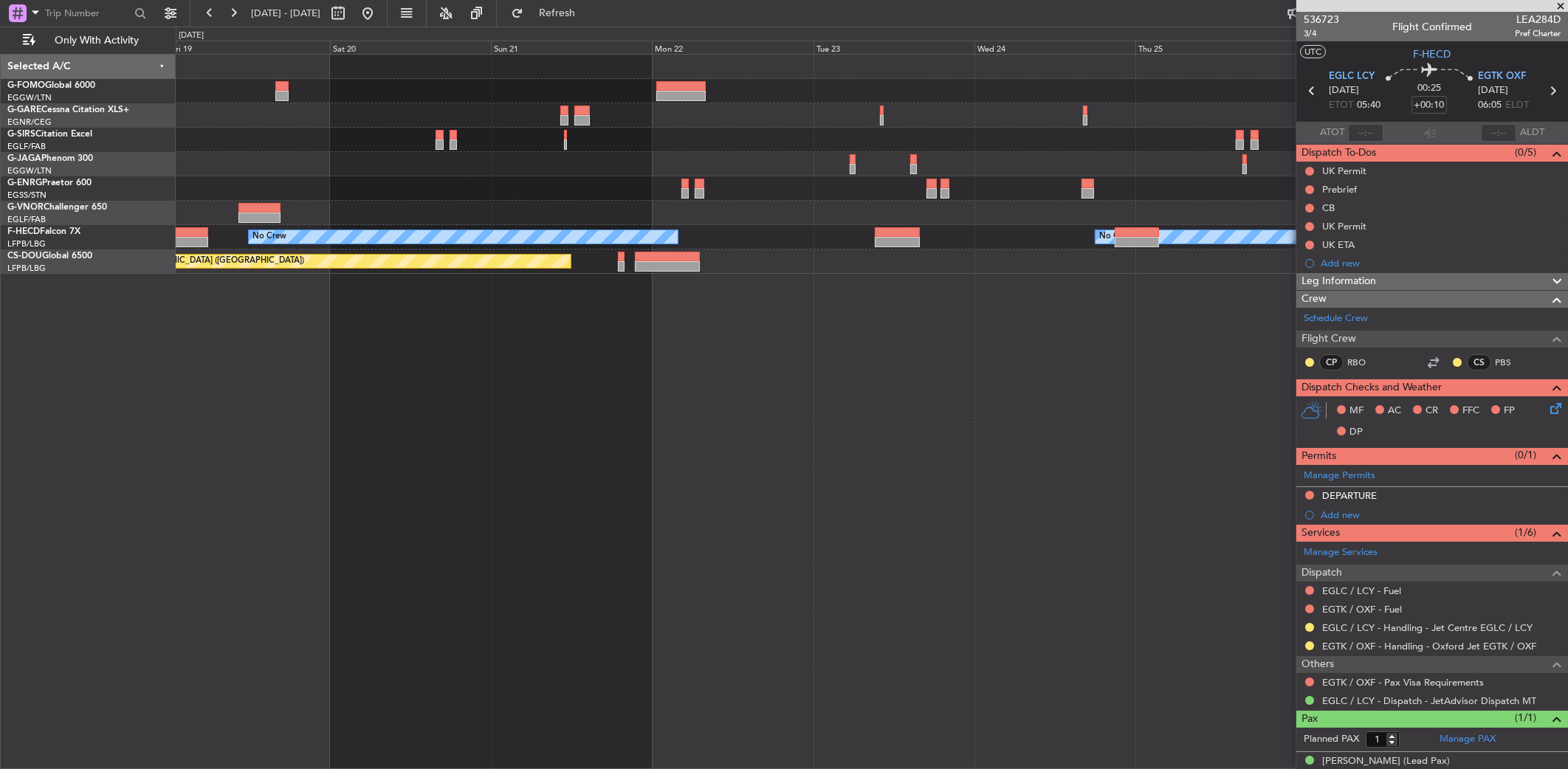
click at [1281, 363] on div "No Crew No Crew Planned Maint Paris (Le Bourget) Planned Maint Paris (Le Bourge…" at bounding box center [873, 411] width 1394 height 715
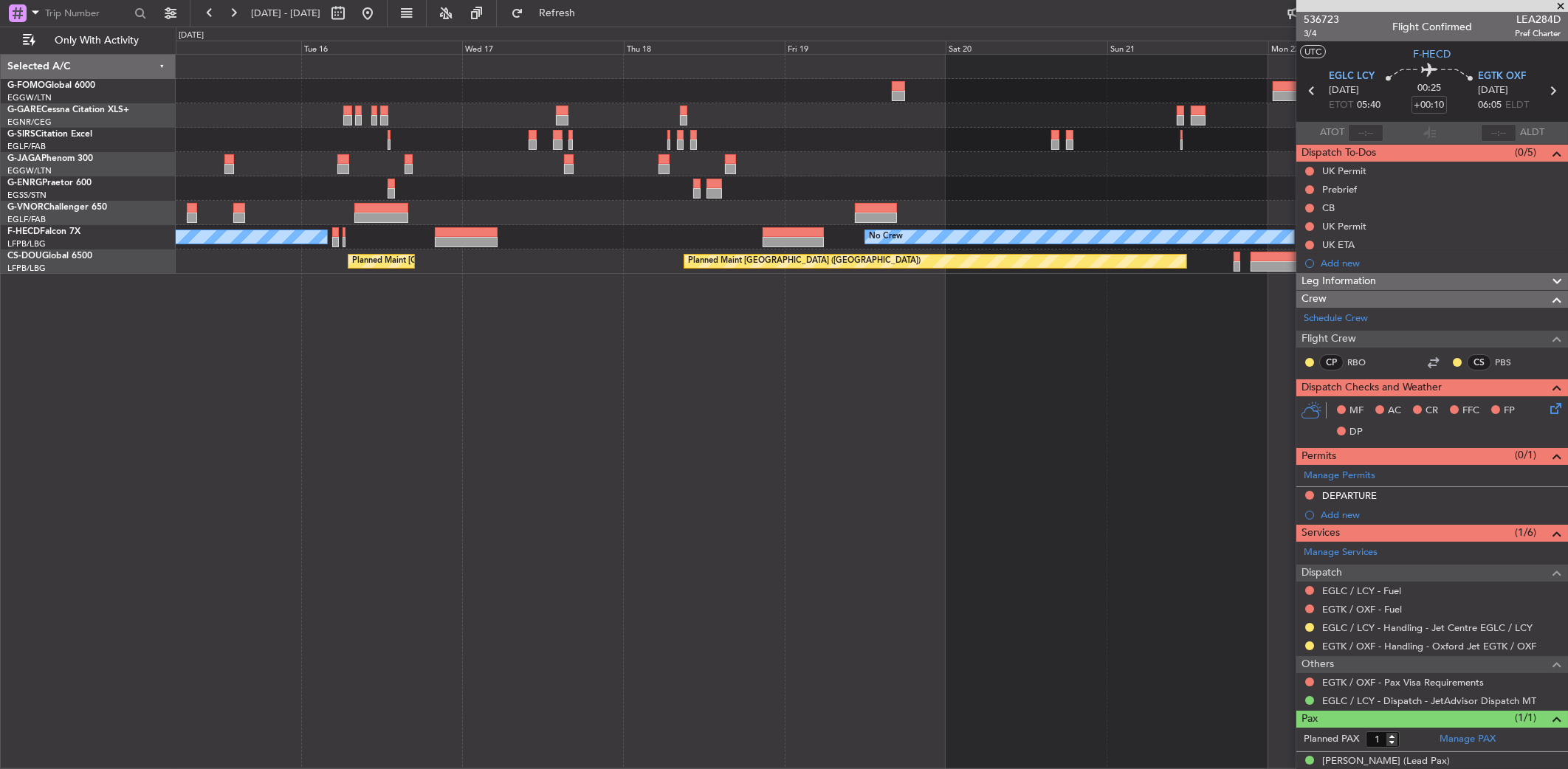
click at [1207, 369] on div "Planned Maint London (Farnborough) No Crew No Crew No Crew Planned Maint Paris …" at bounding box center [872, 411] width 1393 height 715
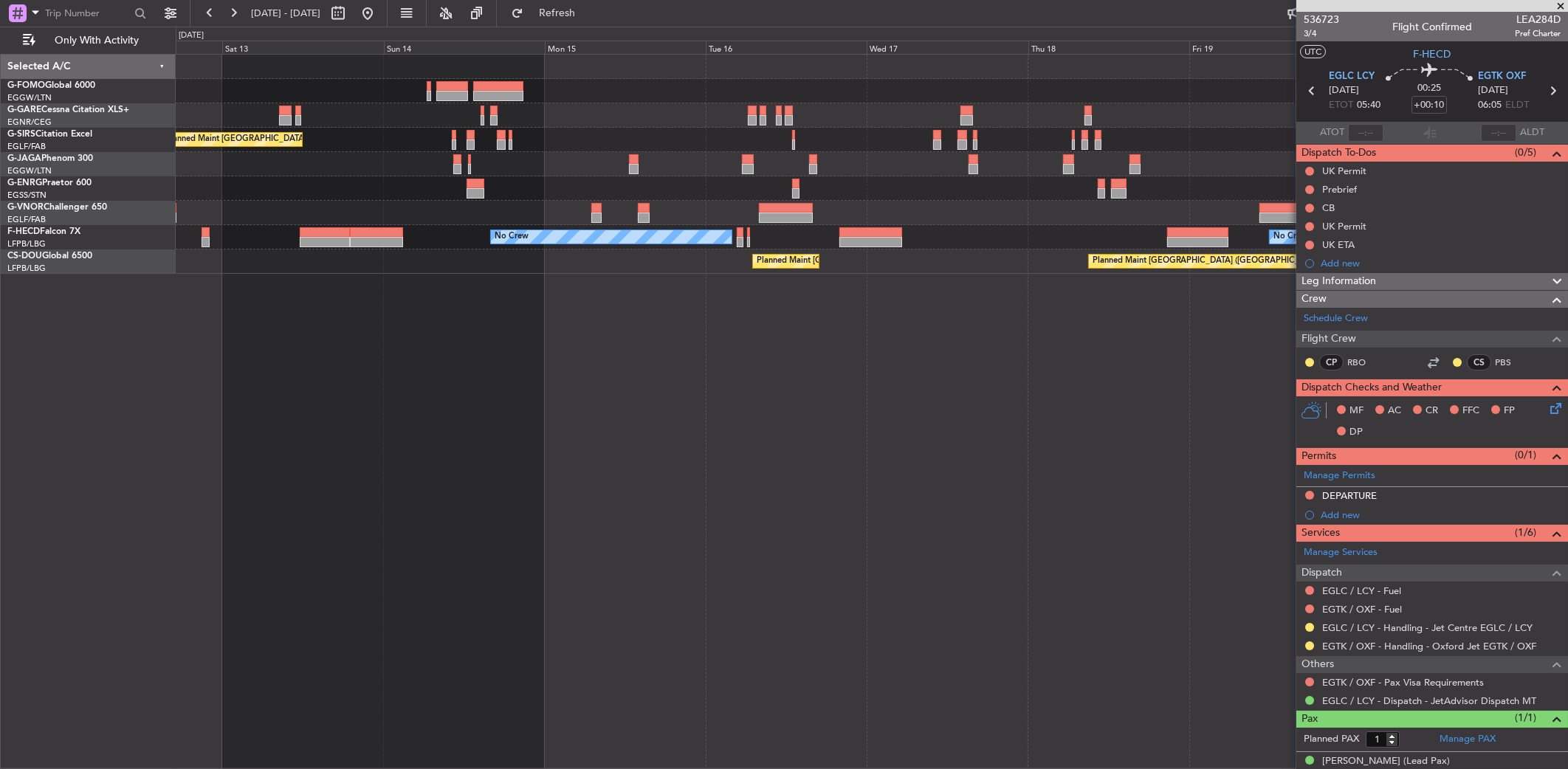
click at [926, 382] on div "Planned Maint London (Luton) Planned Maint London (Farnborough) No Crew No Crew…" at bounding box center [872, 411] width 1393 height 715
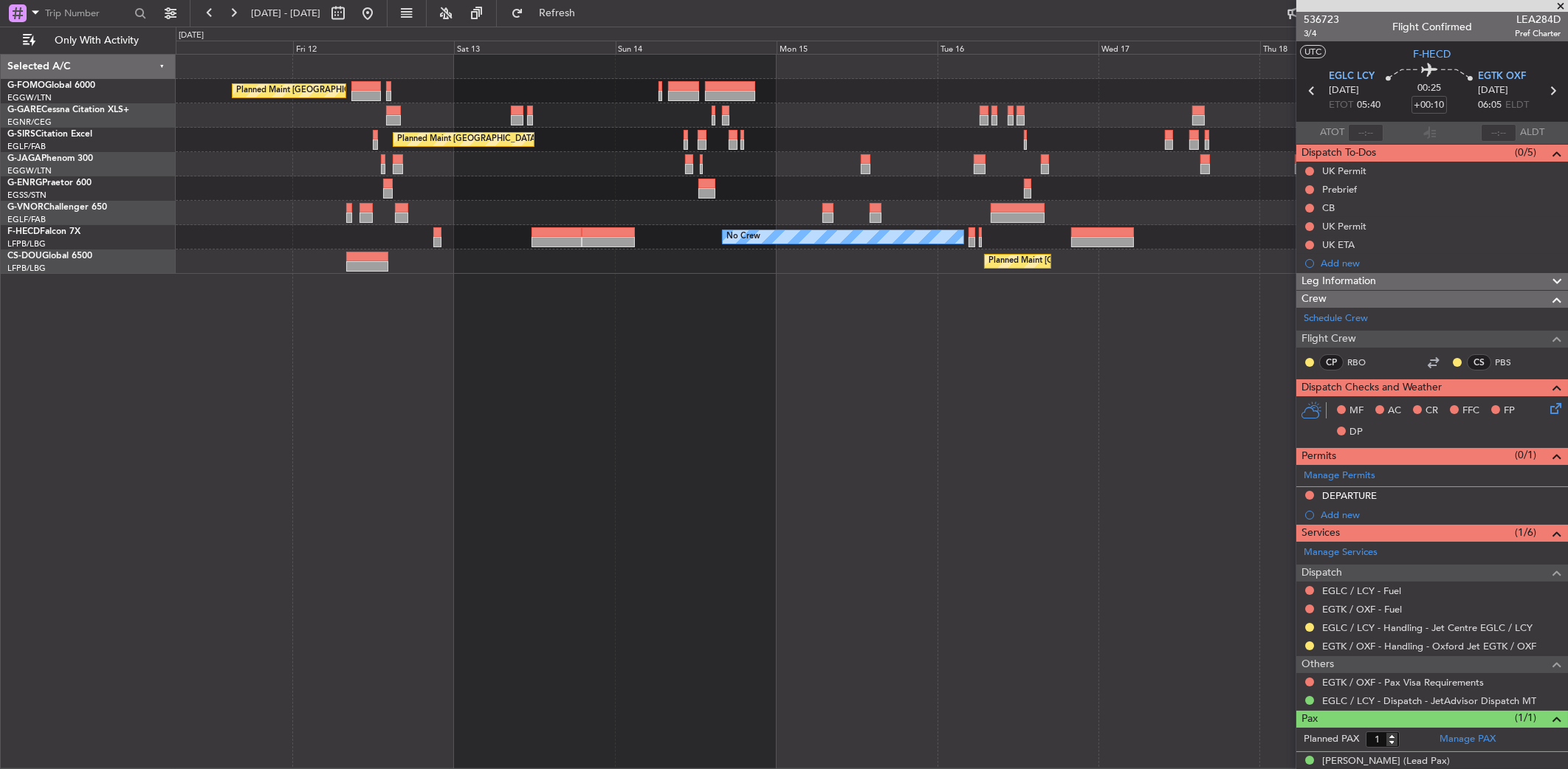
click at [952, 408] on div "Planned Maint London (Luton) Planned Maint London (Farnborough) Planned Maint L…" at bounding box center [872, 411] width 1393 height 715
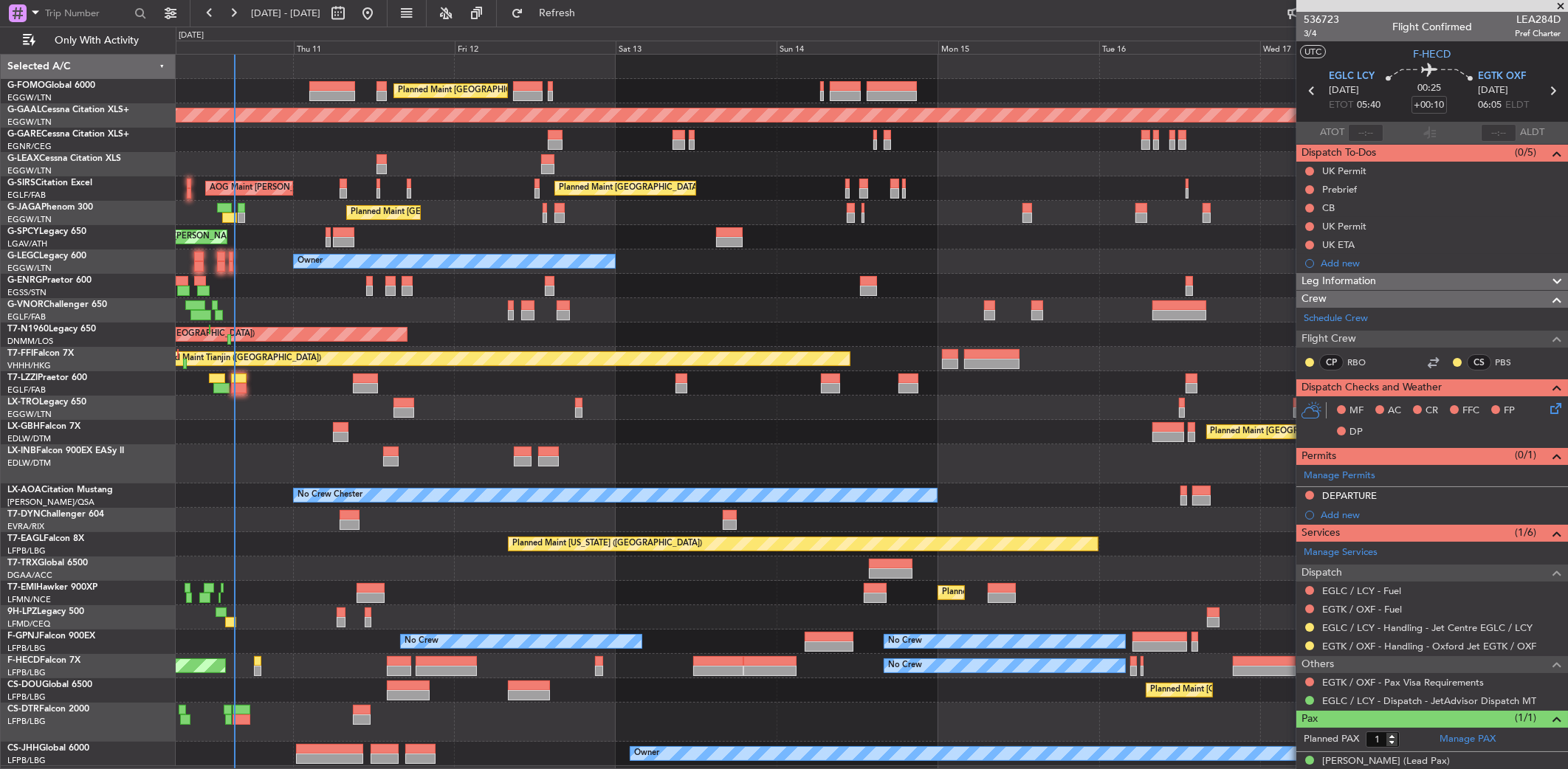
click at [145, 727] on div "LFPB/LBG Paris (Le Bourget)" at bounding box center [92, 722] width 168 height 13
click at [0, 381] on html "10 Sep 2025 - 18 Sep 2025 Refresh Quick Links Only With Activity Planned Maint …" at bounding box center [784, 384] width 1568 height 769
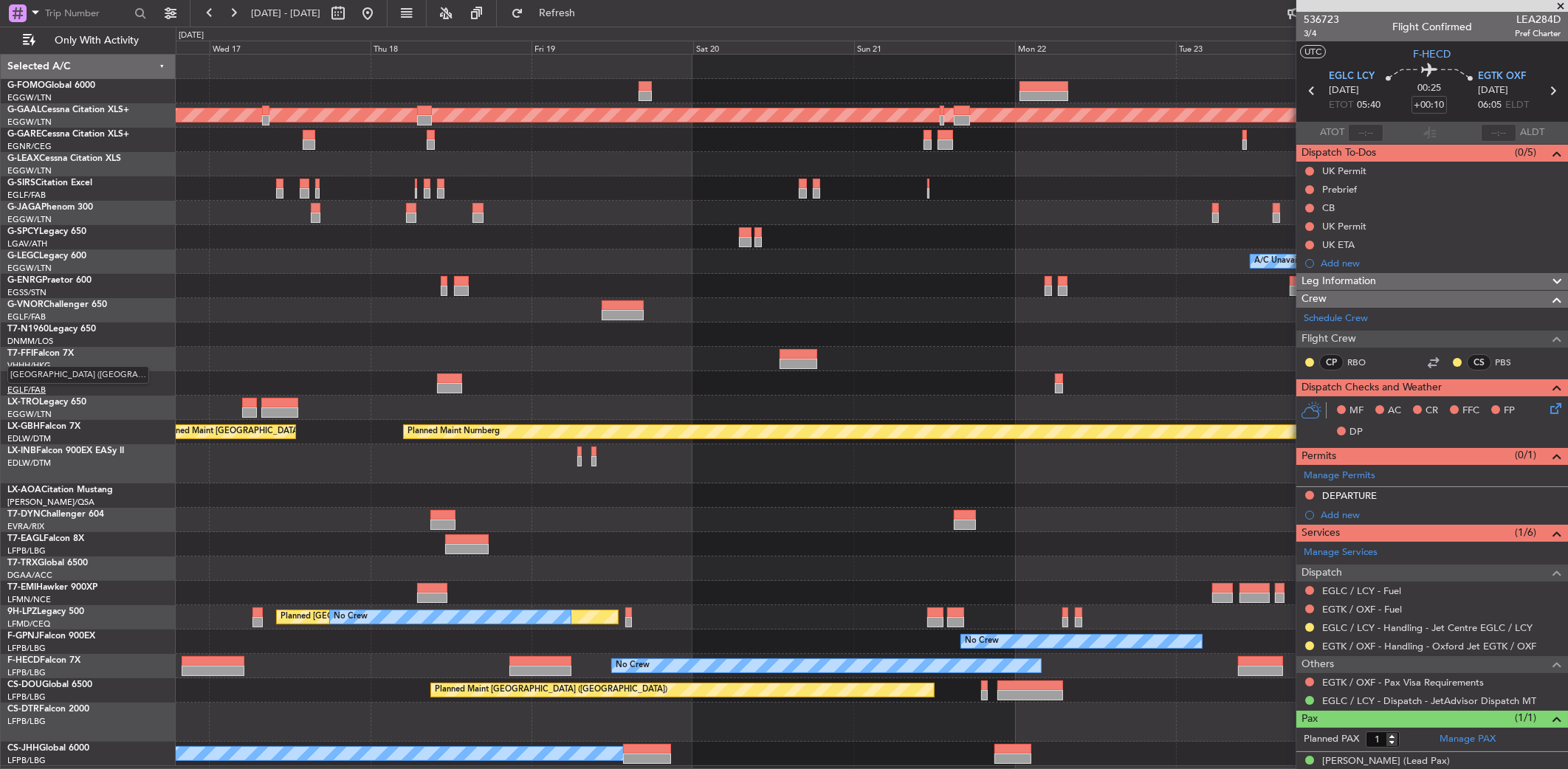
click at [54, 393] on div "Planned Maint Dusseldorf A/C Unavailable London (Luton) Planned Maint Nurnberg …" at bounding box center [784, 398] width 1568 height 742
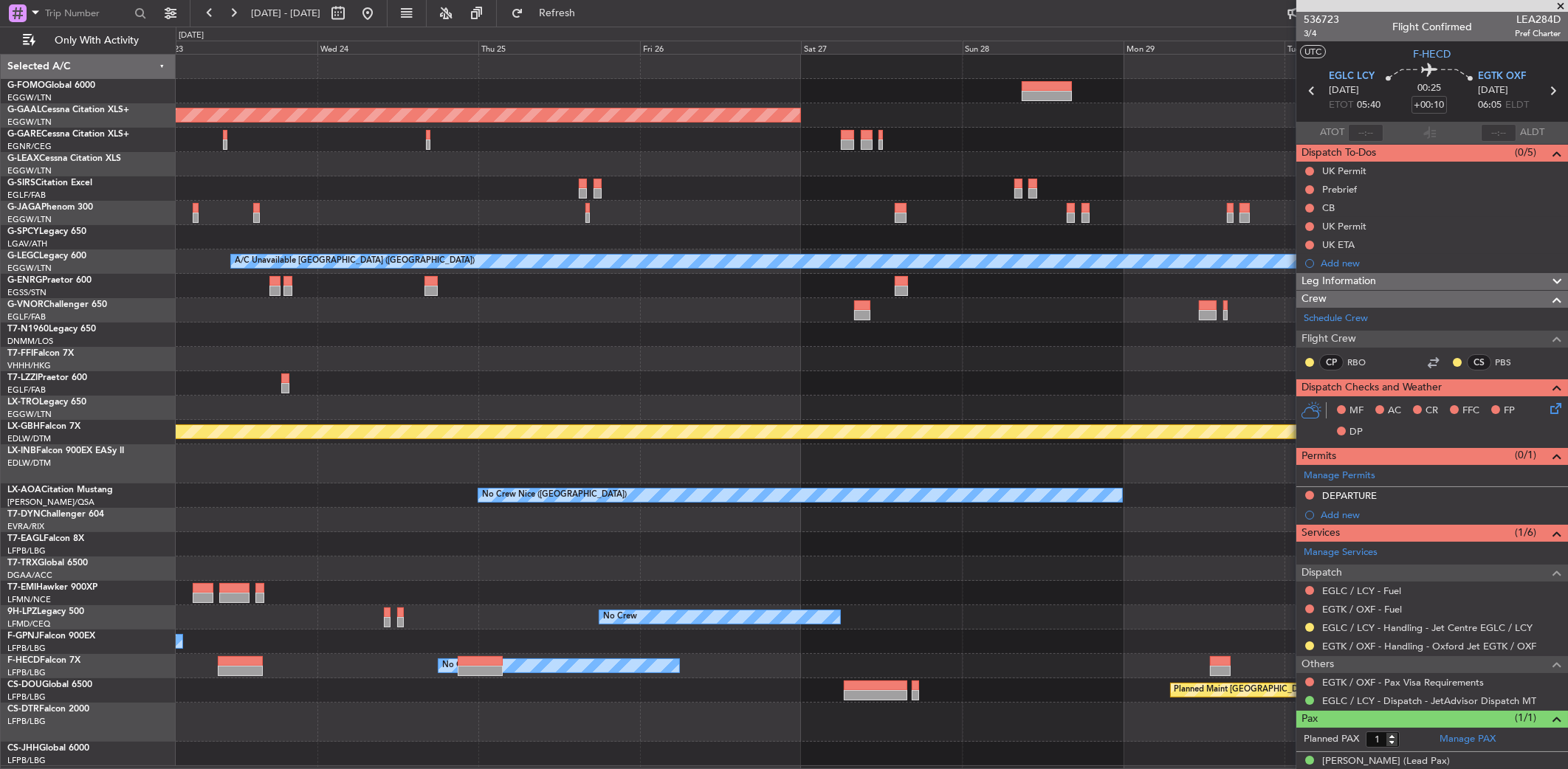
click at [155, 469] on div "Planned Maint Dusseldorf A/C Unavailable London (Luton) Planned Maint Nurnberg …" at bounding box center [784, 398] width 1568 height 742
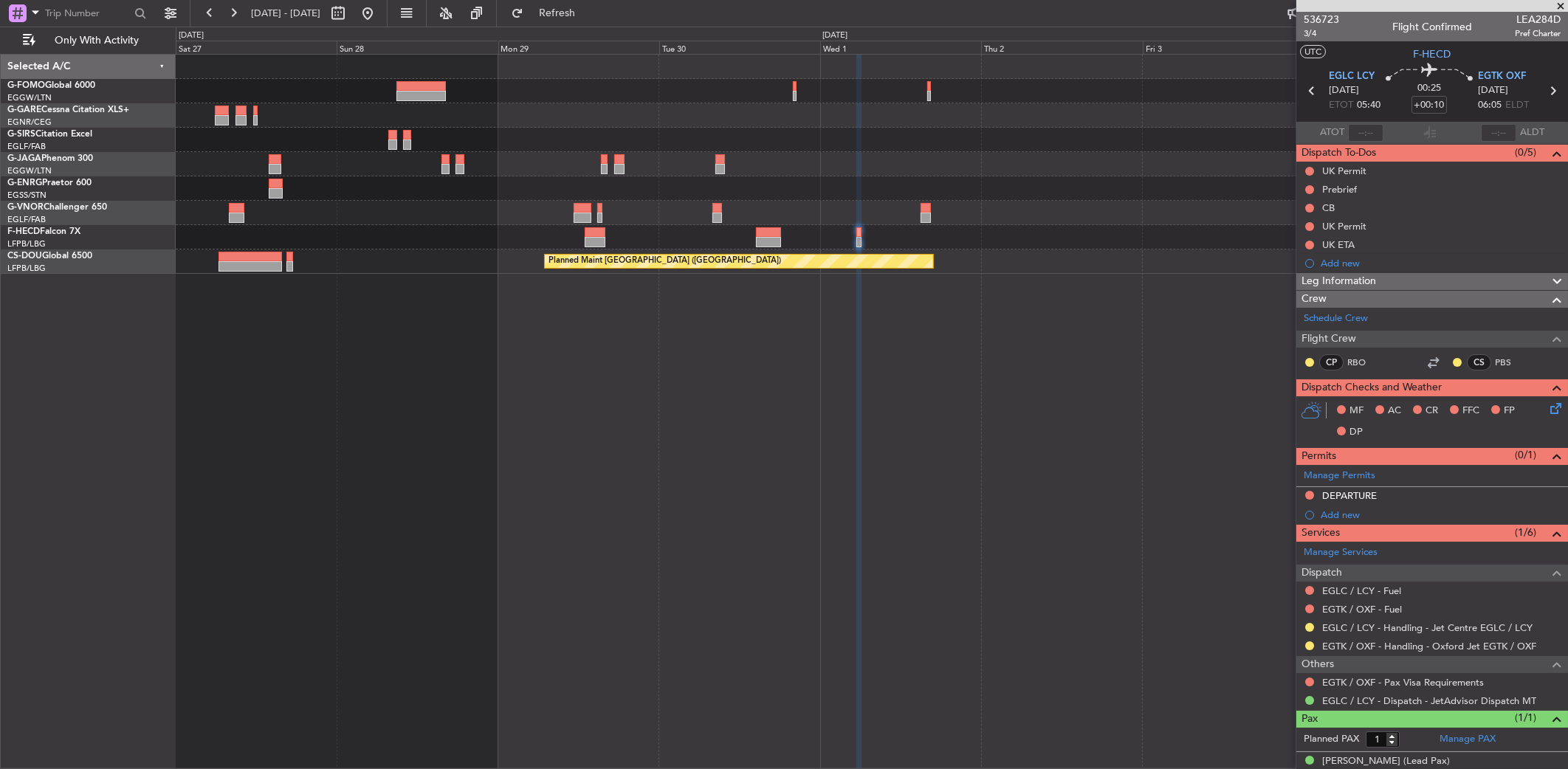
click at [857, 243] on div at bounding box center [859, 242] width 5 height 10
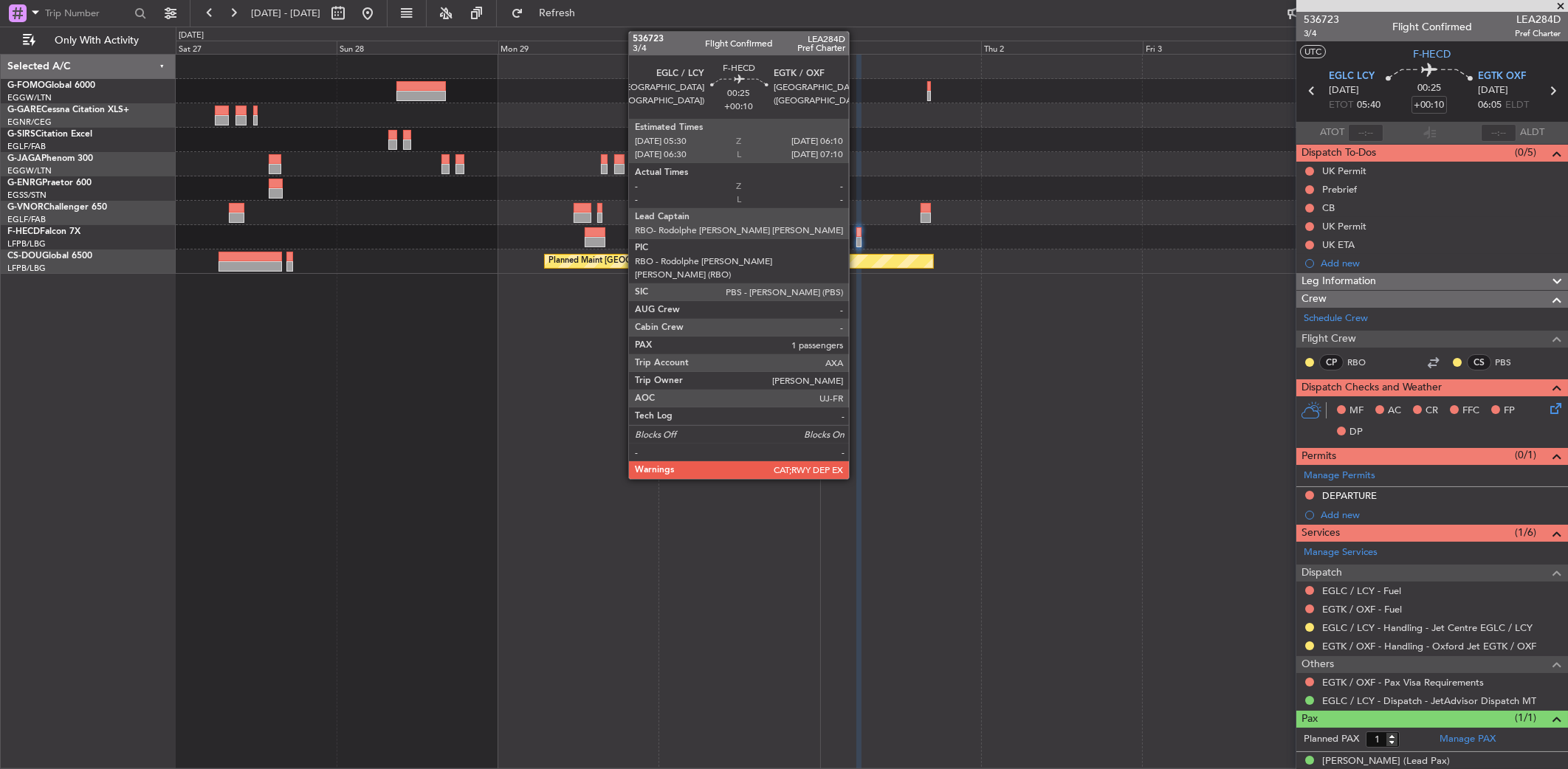
click at [857, 243] on div at bounding box center [859, 242] width 5 height 10
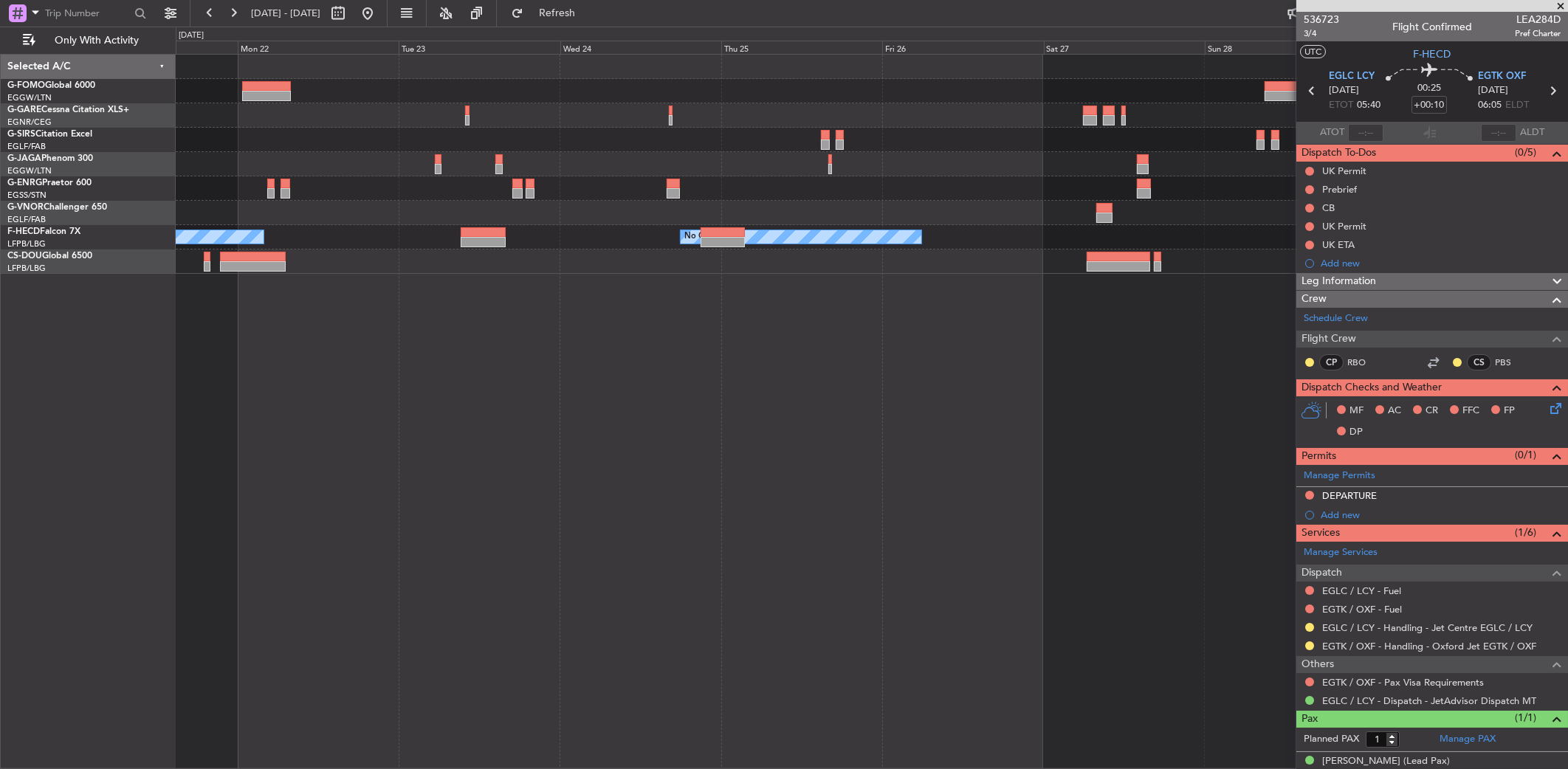
click at [1533, 308] on fb-app "27 Sep 2025 - 05 Oct 2025 Refresh Quick Links Only With Activity No Crew No Cre…" at bounding box center [784, 390] width 1568 height 758
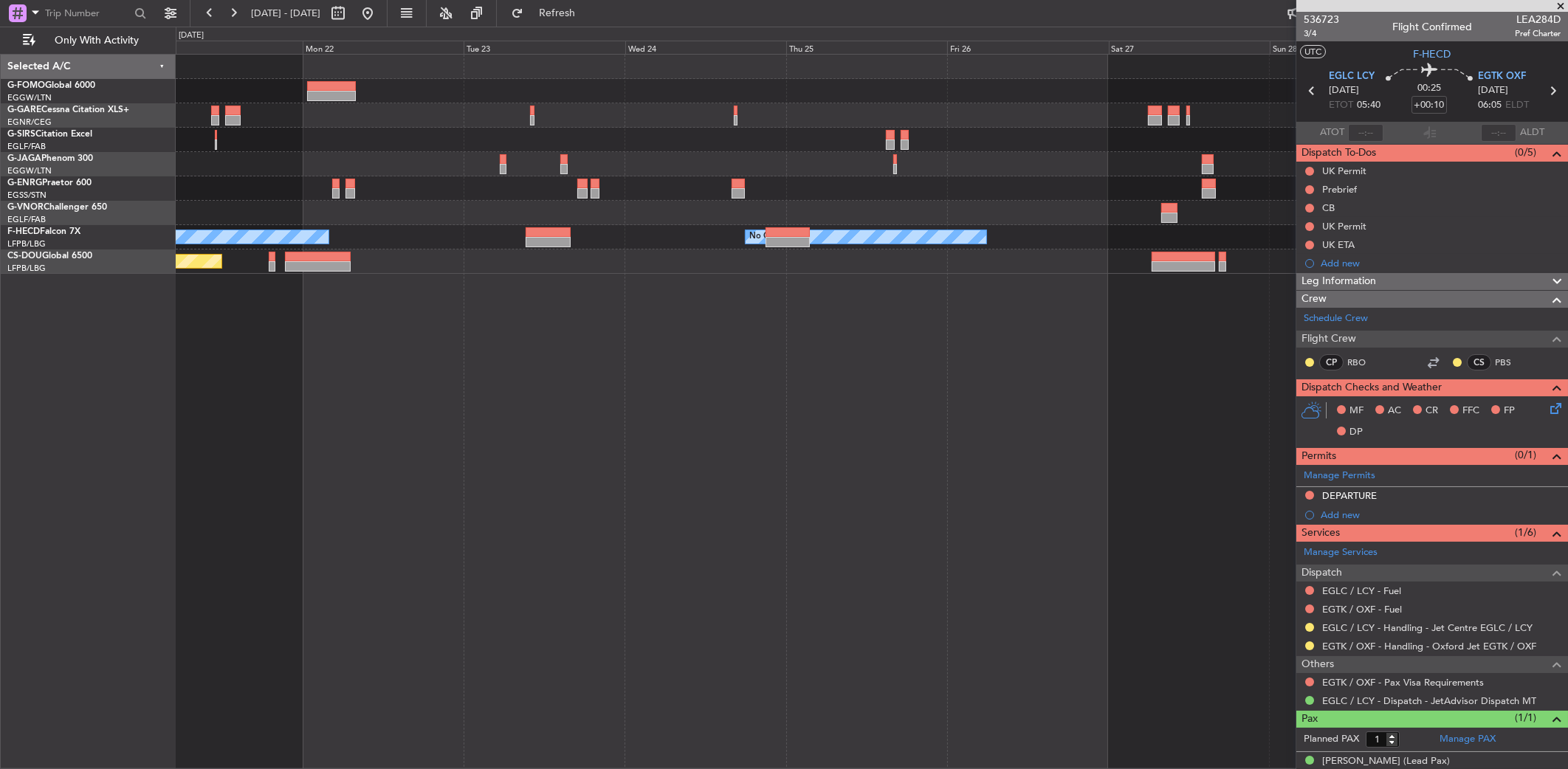
click at [1543, 344] on fb-app "27 Sep 2025 - 05 Oct 2025 Refresh Quick Links Only With Activity No Crew No Cre…" at bounding box center [784, 390] width 1568 height 758
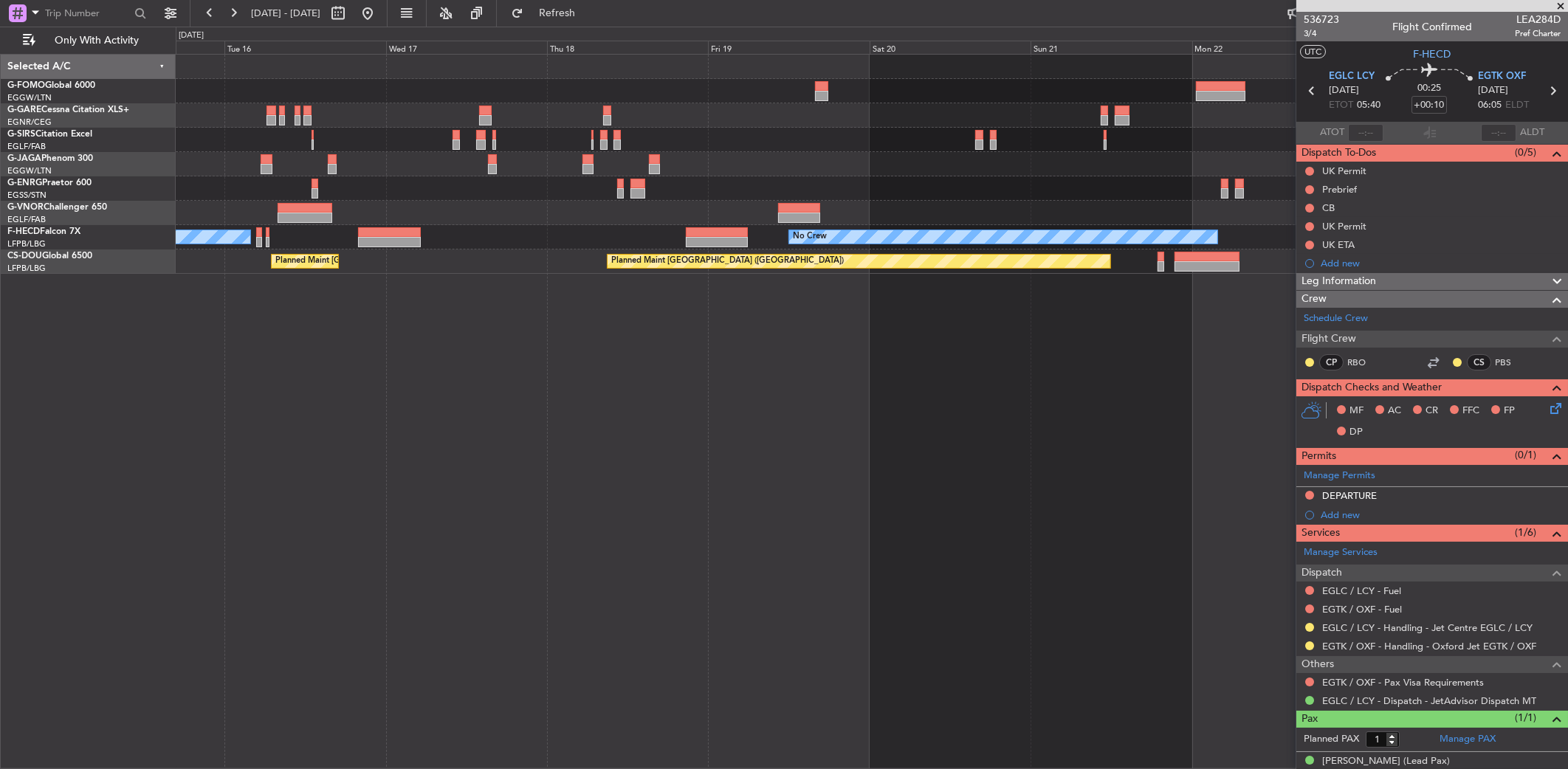
click at [1312, 331] on fb-app "27 Sep 2025 - 05 Oct 2025 Refresh Quick Links Only With Activity No Crew No Cre…" at bounding box center [784, 390] width 1568 height 758
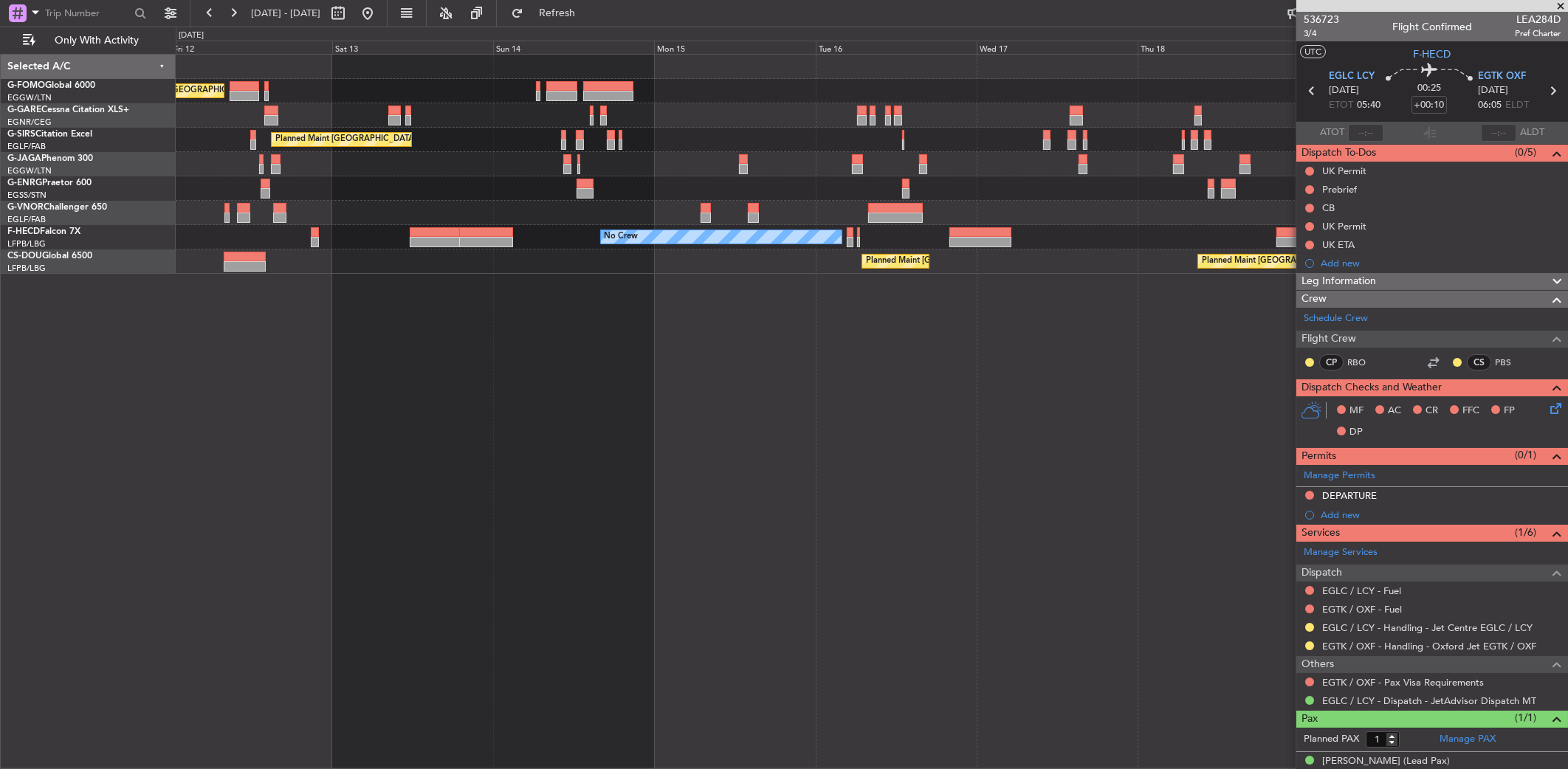
click at [1193, 323] on div "Planned Maint London (Luton) Planned Maint London (Farnborough) No Crew No Crew…" at bounding box center [873, 411] width 1394 height 715
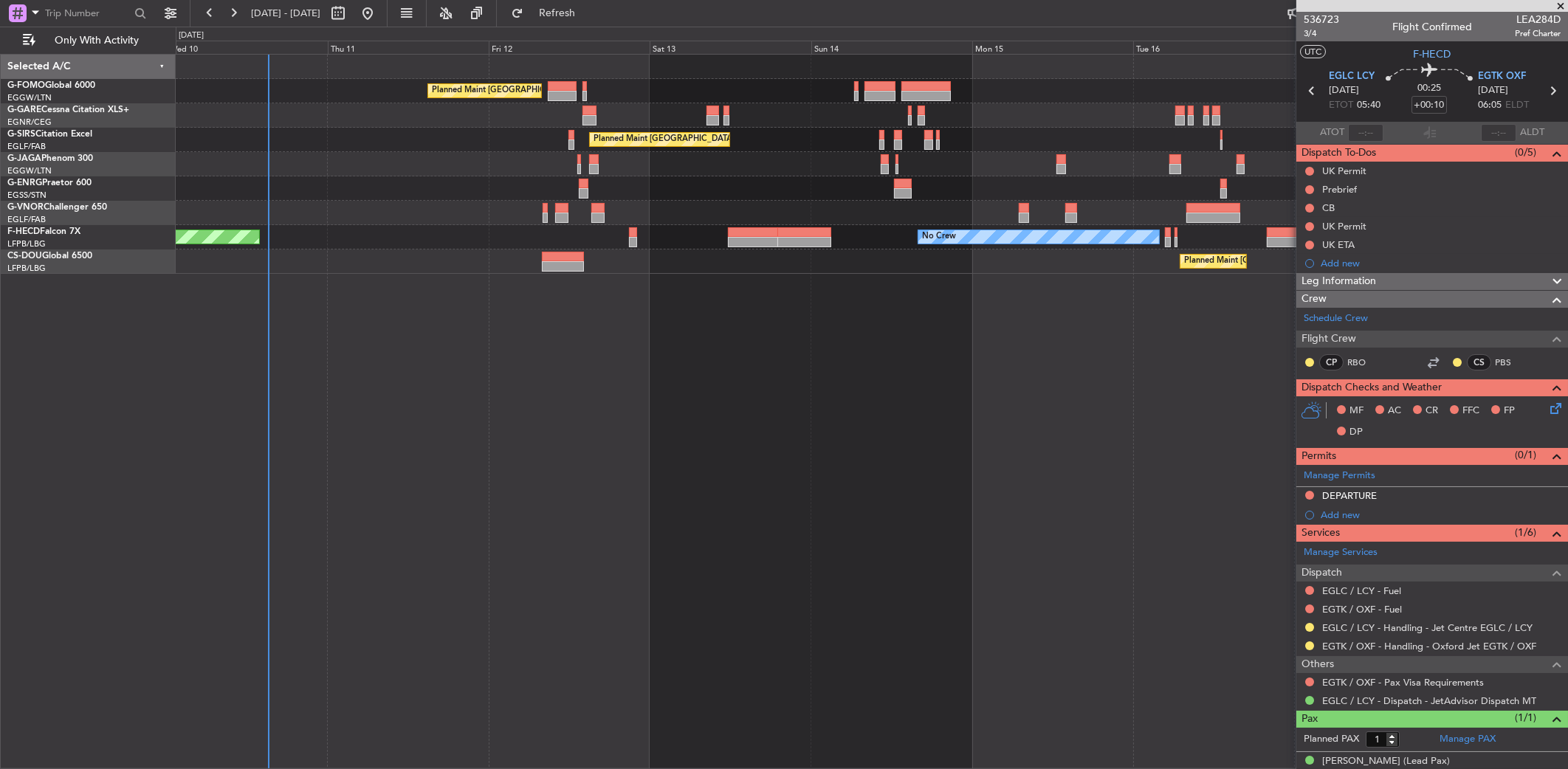
click at [661, 344] on div "Planned Maint London (Luton) Planned Maint London (Farnborough) Planned Maint L…" at bounding box center [872, 411] width 1393 height 715
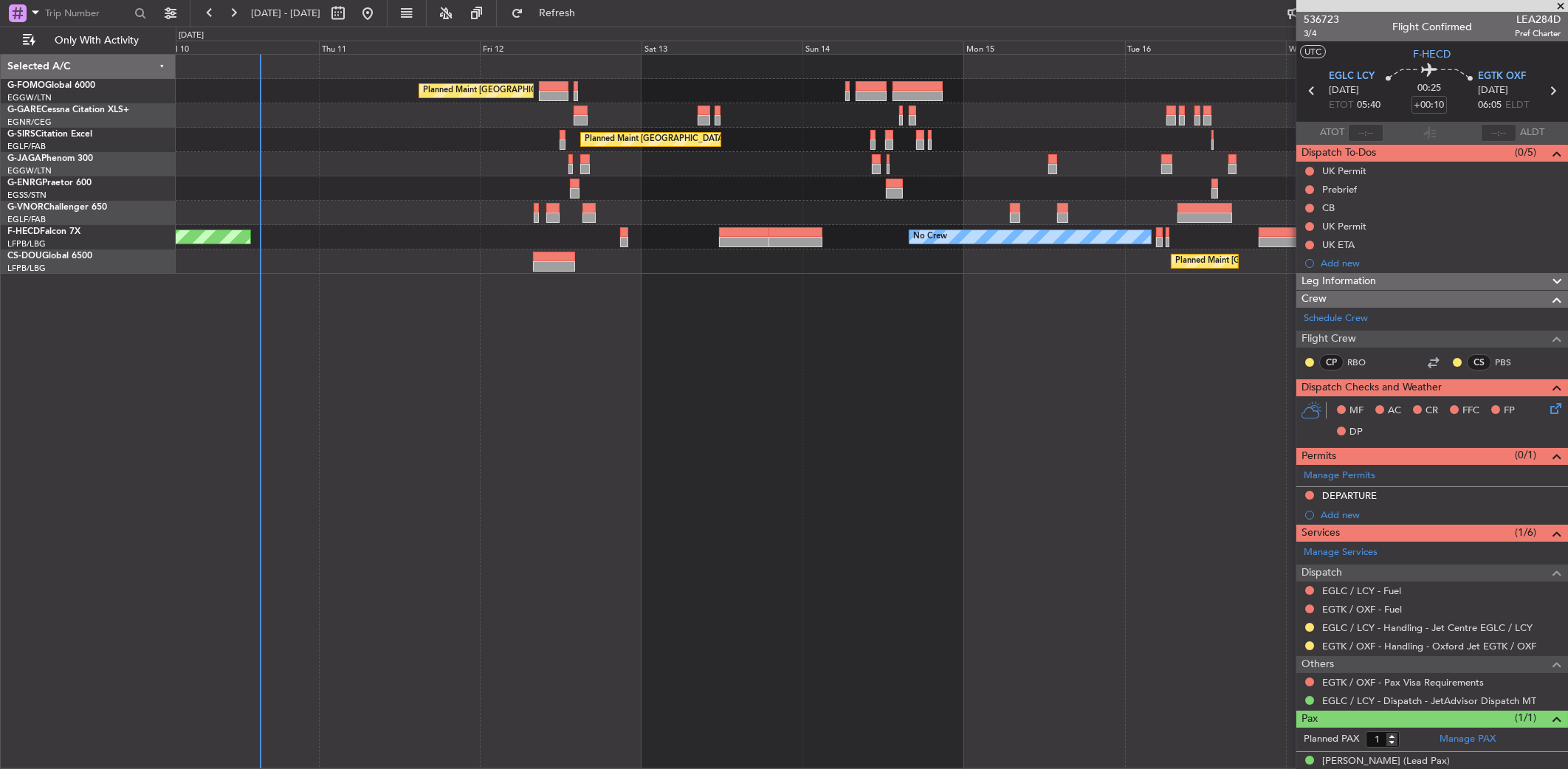
click at [586, 349] on div "Planned Maint London (Luton) Planned Maint London (Farnborough) Planned Maint L…" at bounding box center [873, 411] width 1394 height 715
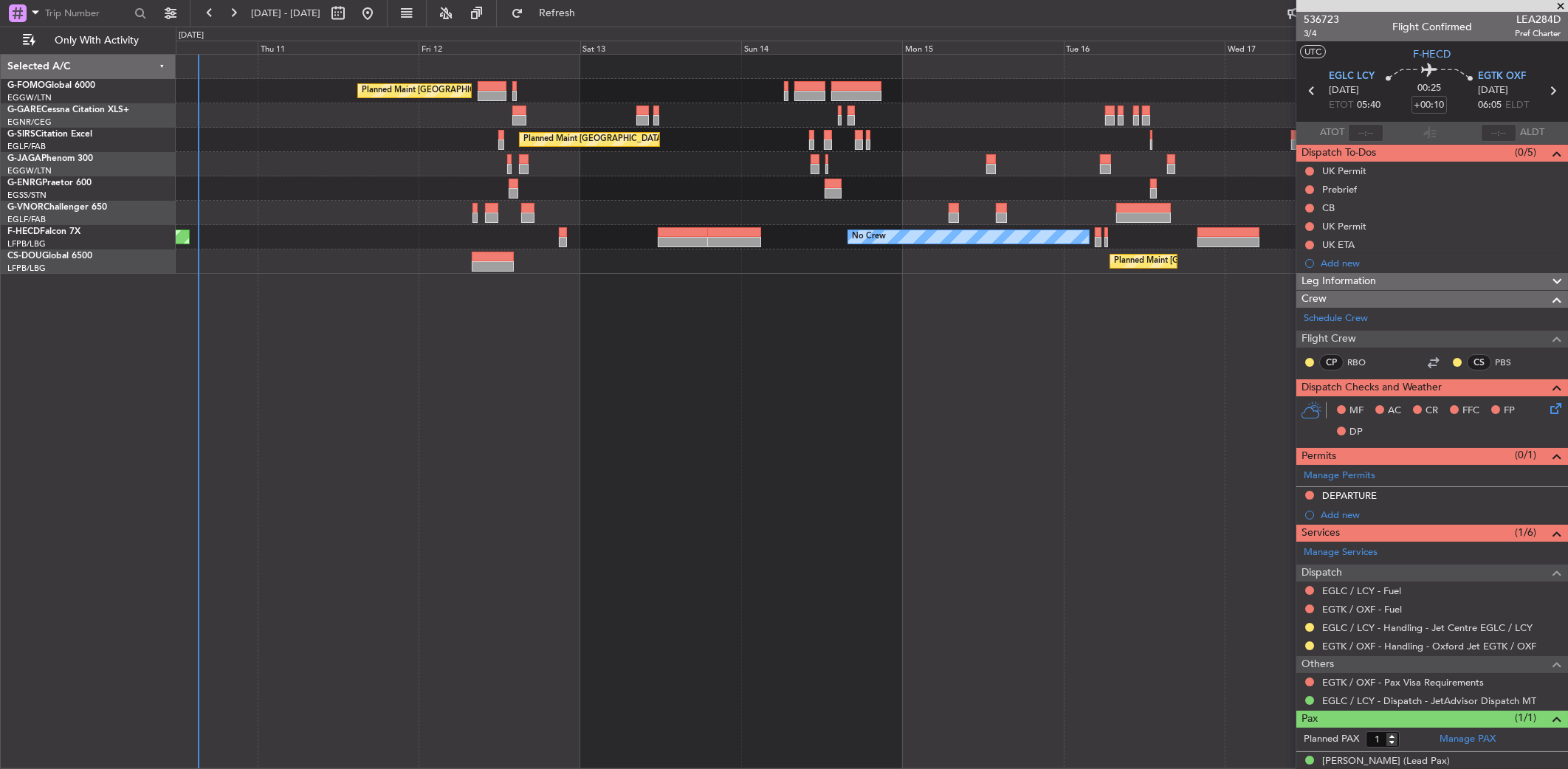
click at [616, 348] on div "Planned Maint London (Luton) Planned Maint London (Farnborough) Planned Maint L…" at bounding box center [873, 411] width 1394 height 715
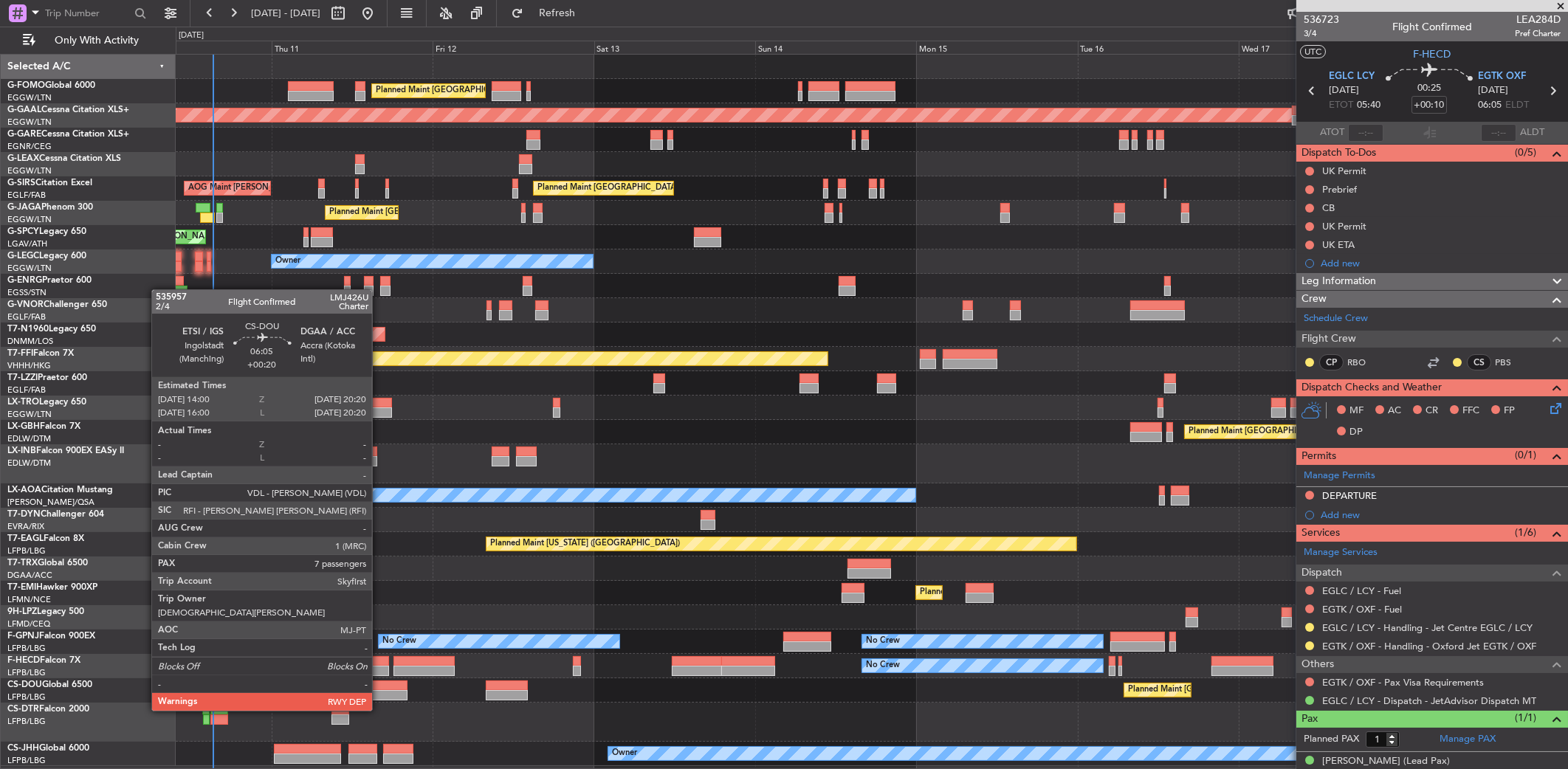
click at [379, 696] on div at bounding box center [386, 696] width 43 height 10
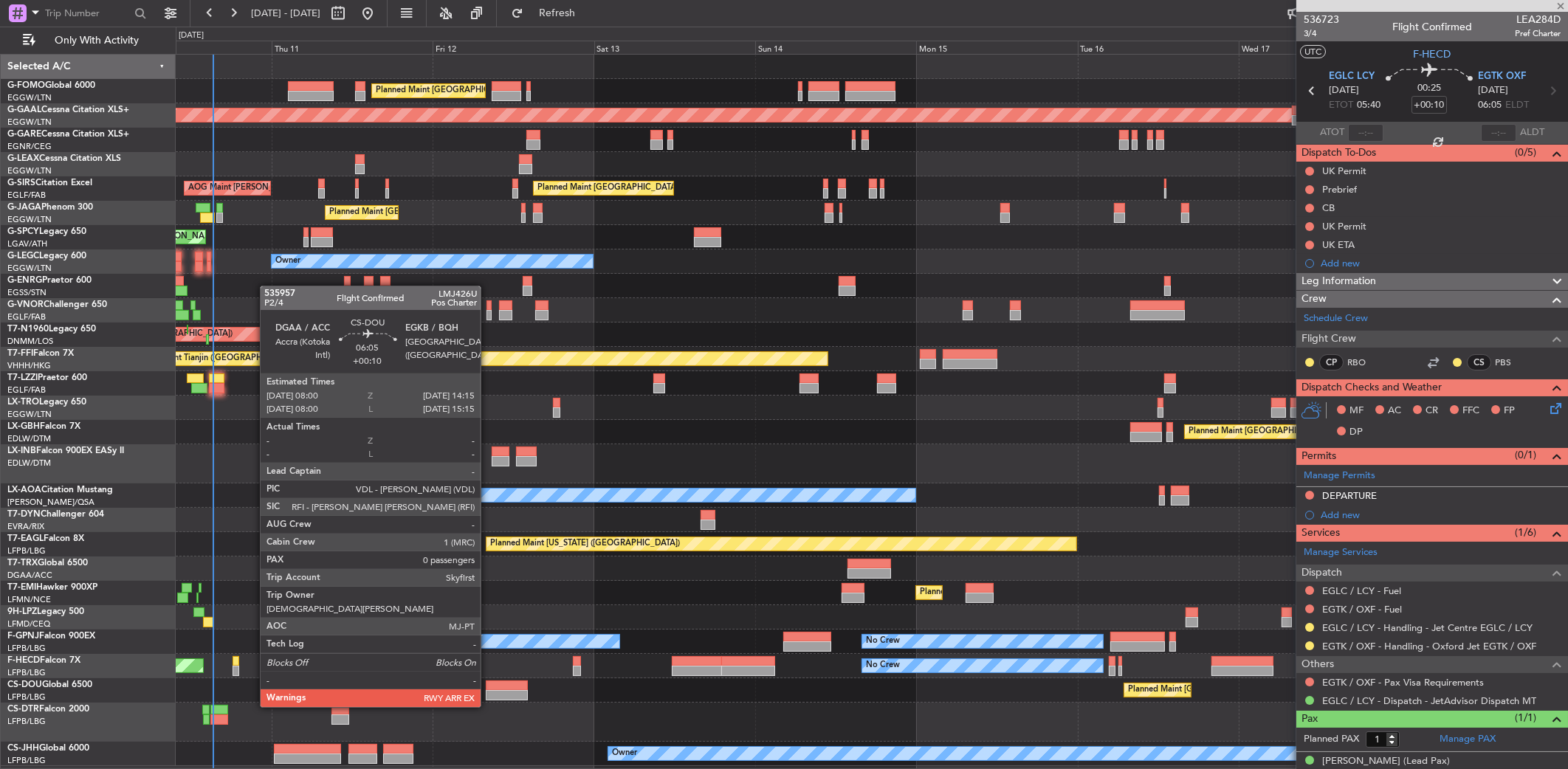
type input "+00:20"
type input "7"
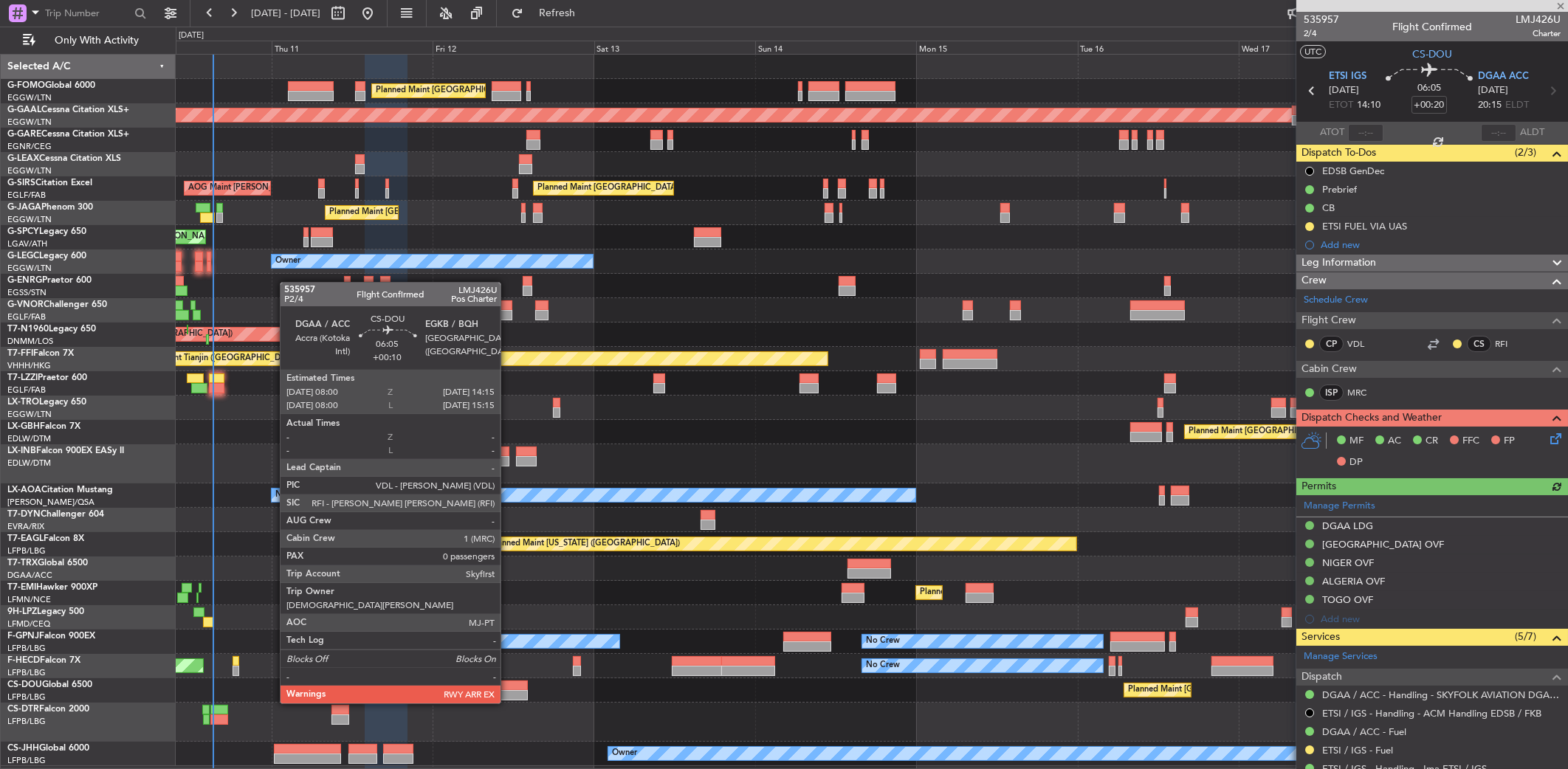
click at [508, 688] on div at bounding box center [507, 685] width 42 height 10
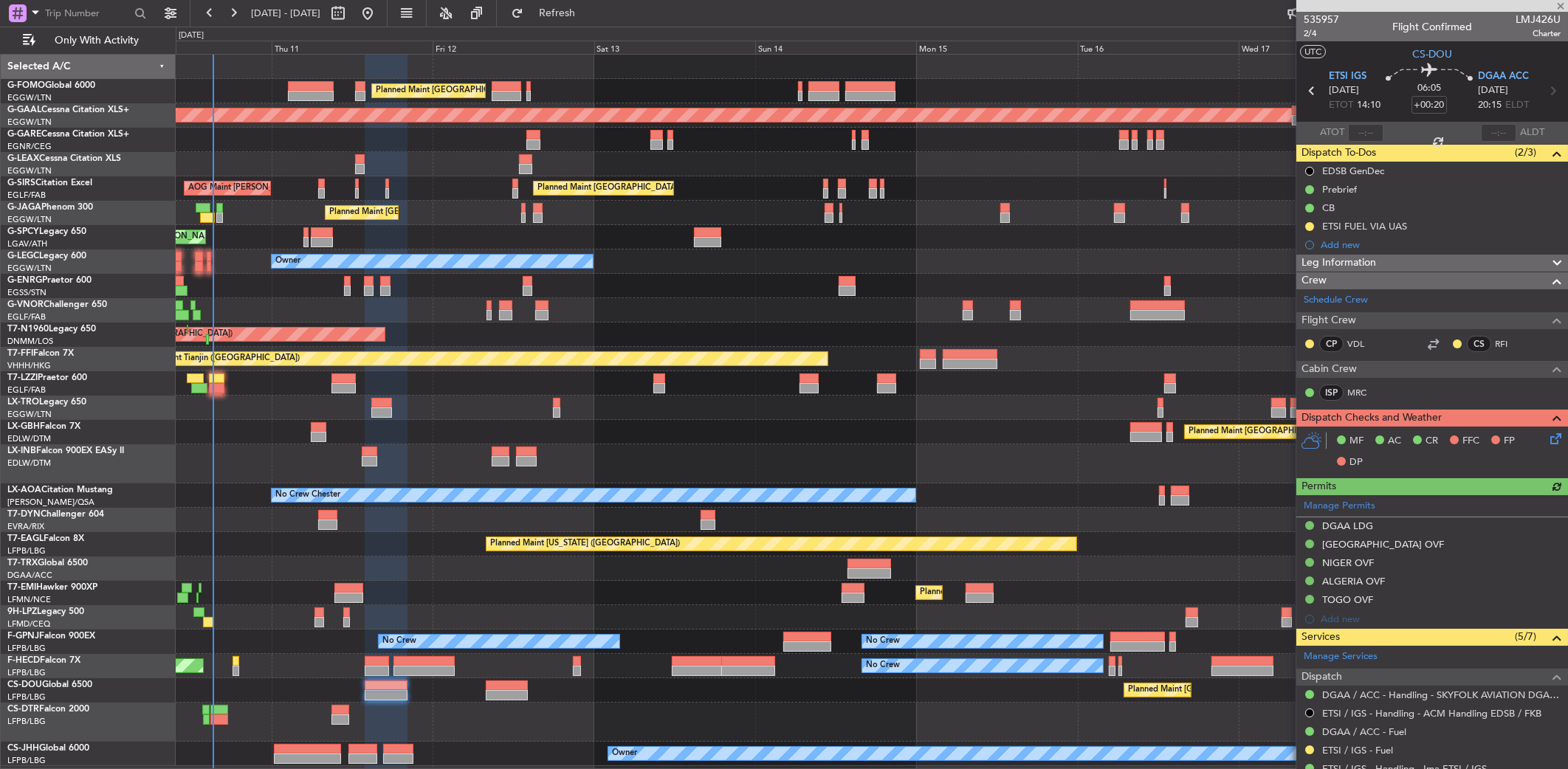
type input "+00:10"
type input "0"
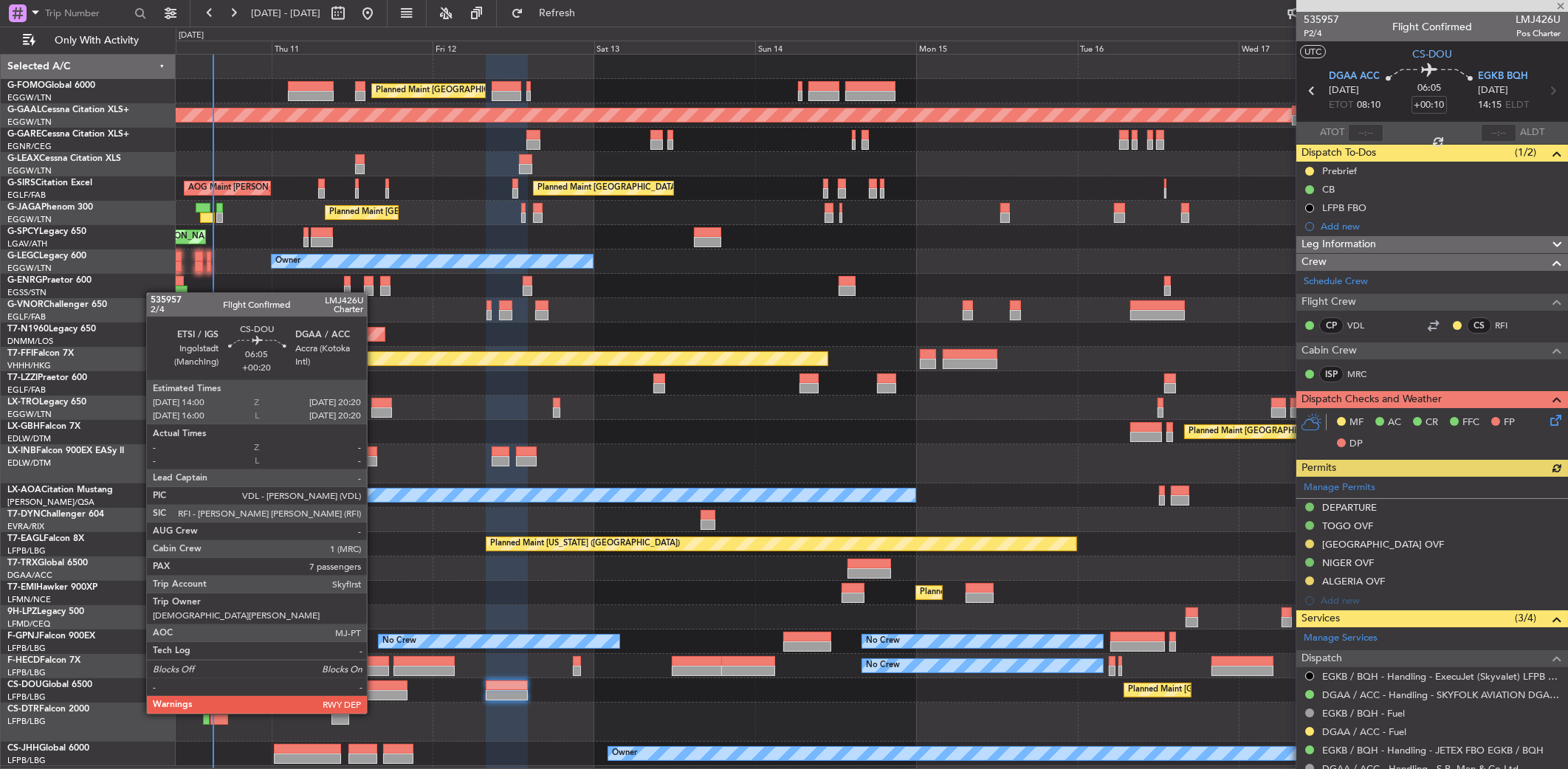
click at [374, 699] on div at bounding box center [386, 696] width 43 height 10
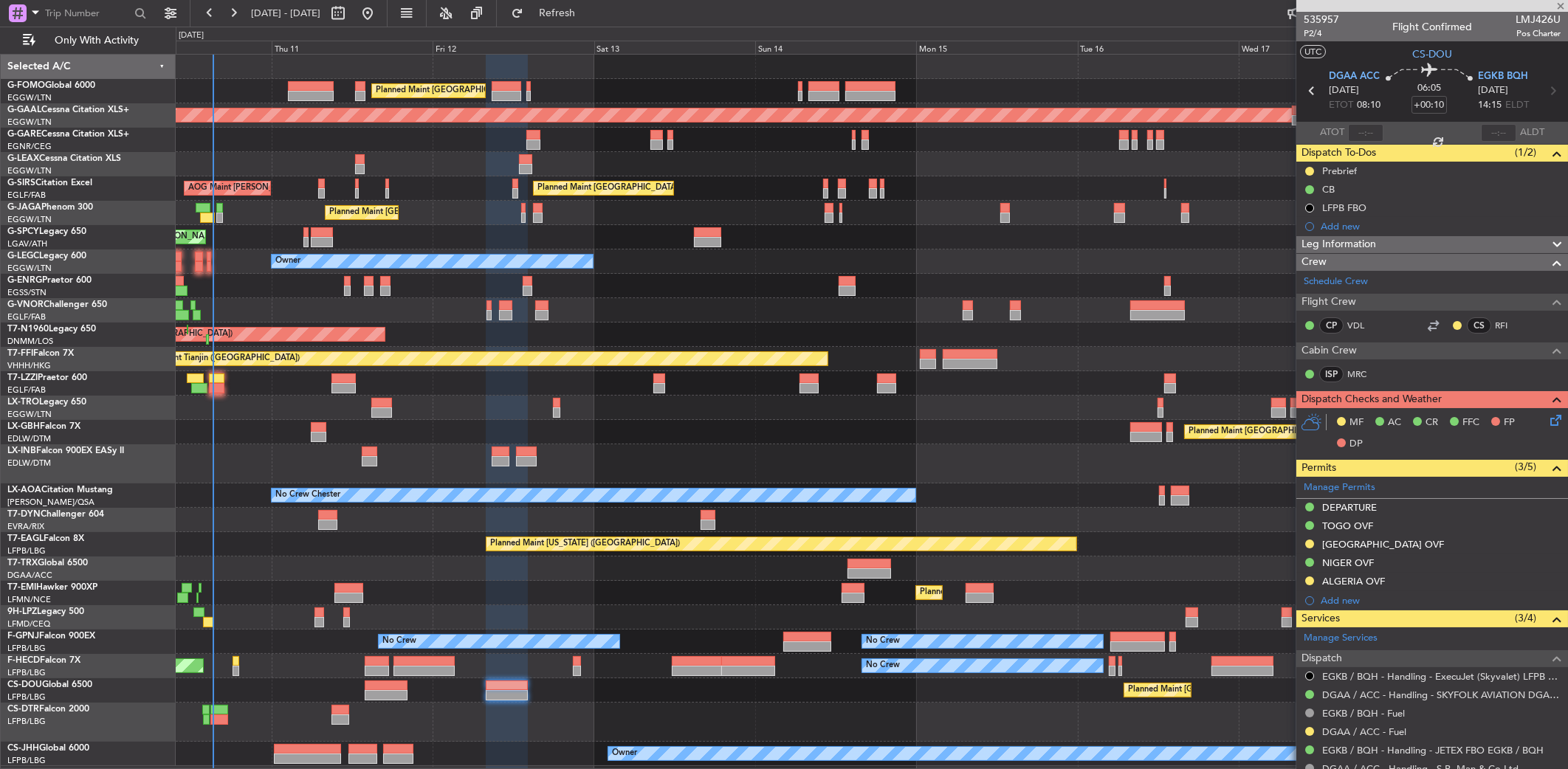
type input "+00:20"
type input "7"
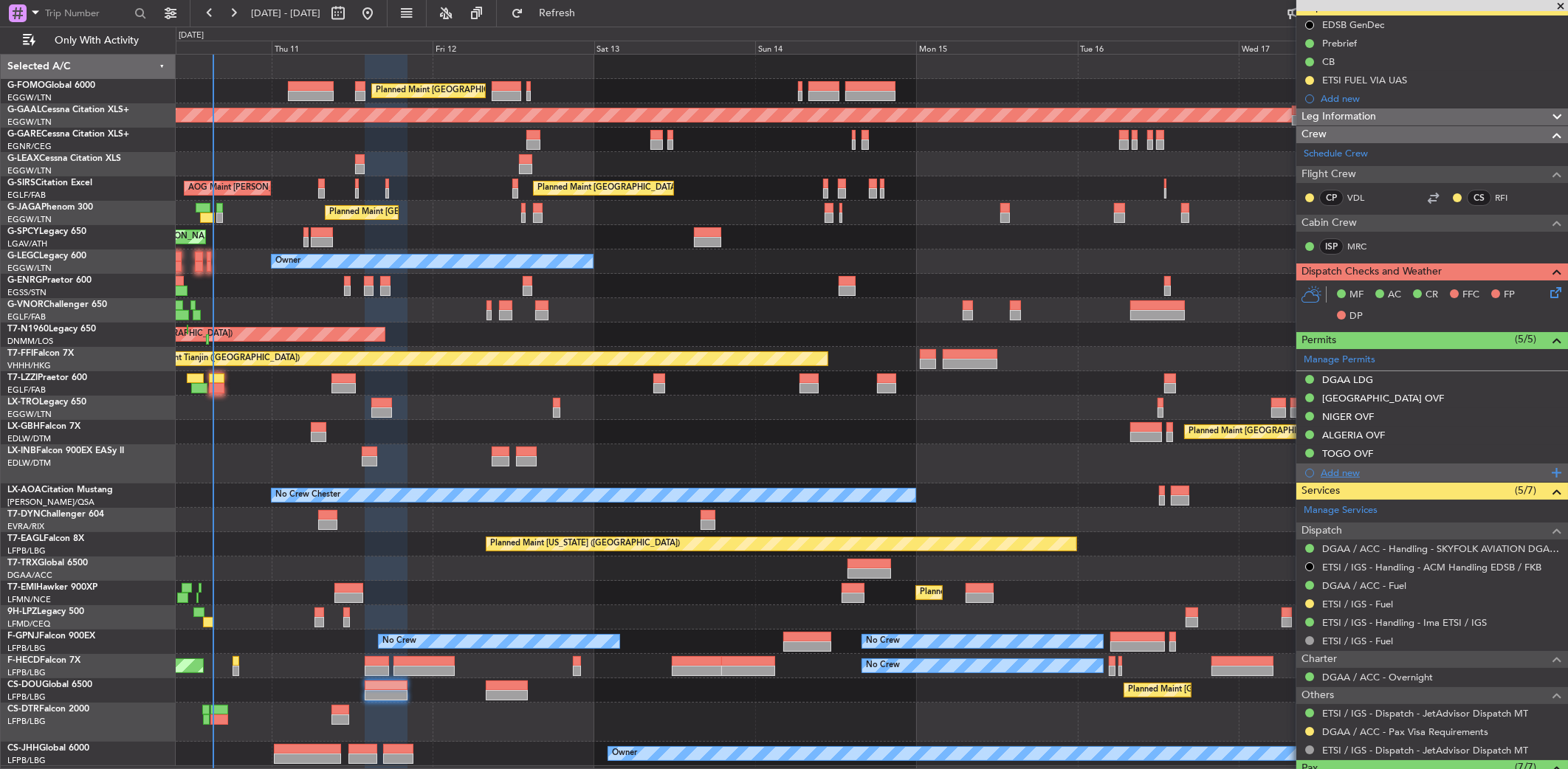
scroll to position [130, 0]
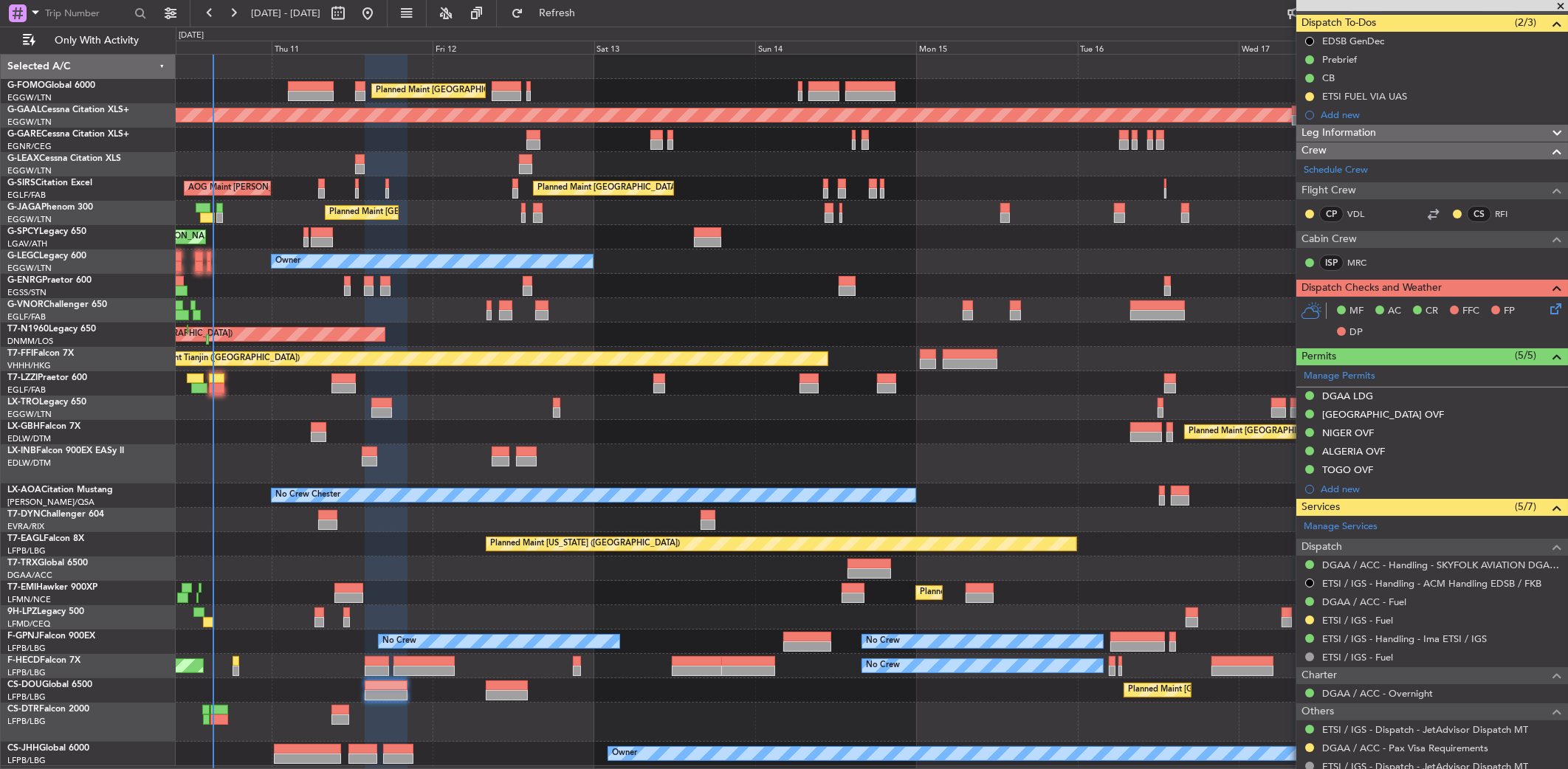
click at [1307, 614] on div at bounding box center [1310, 620] width 12 height 12
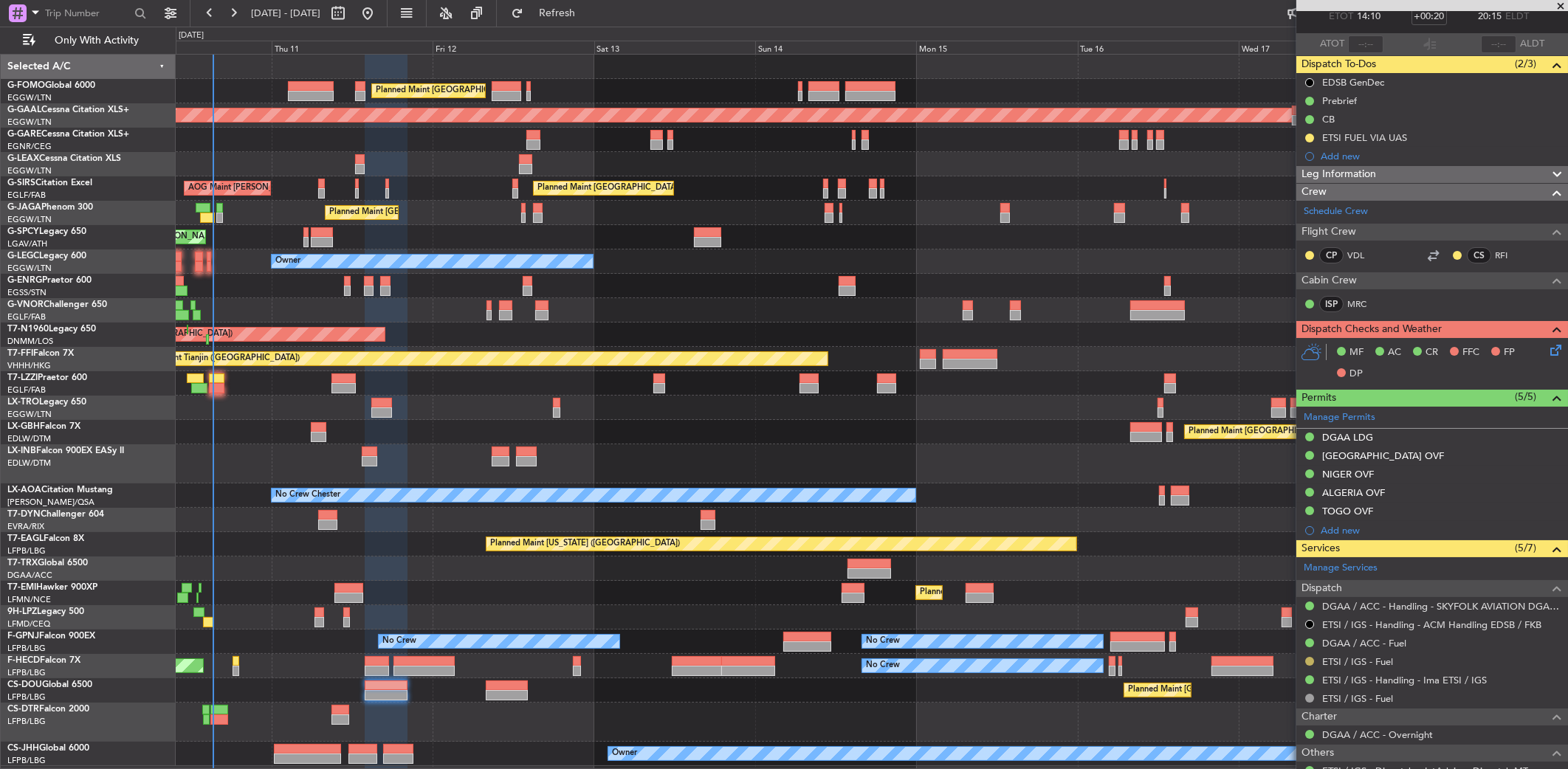
scroll to position [0, 0]
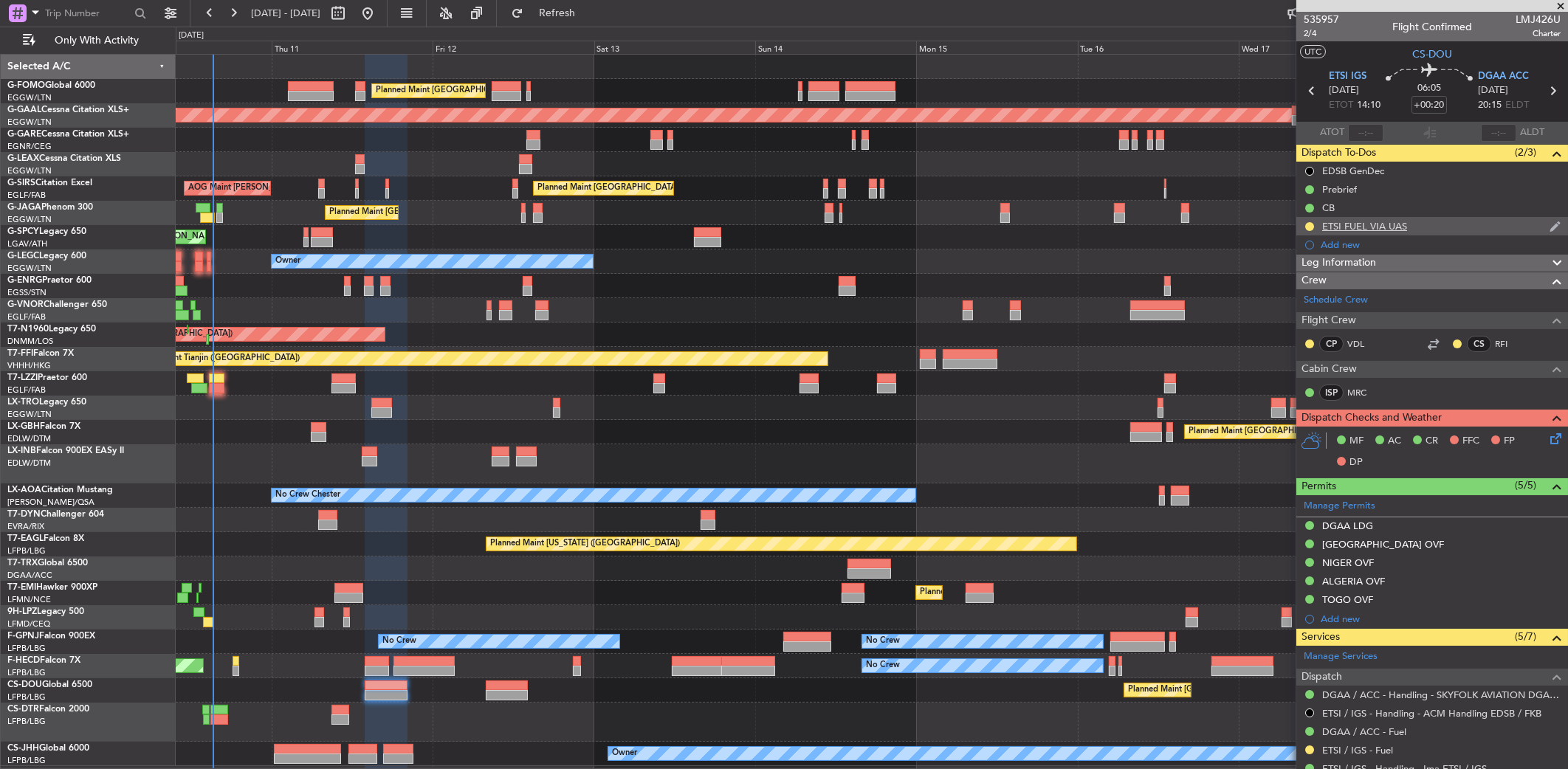
click at [1398, 232] on div "ETSI FUEL VIA UAS" at bounding box center [1432, 225] width 272 height 18
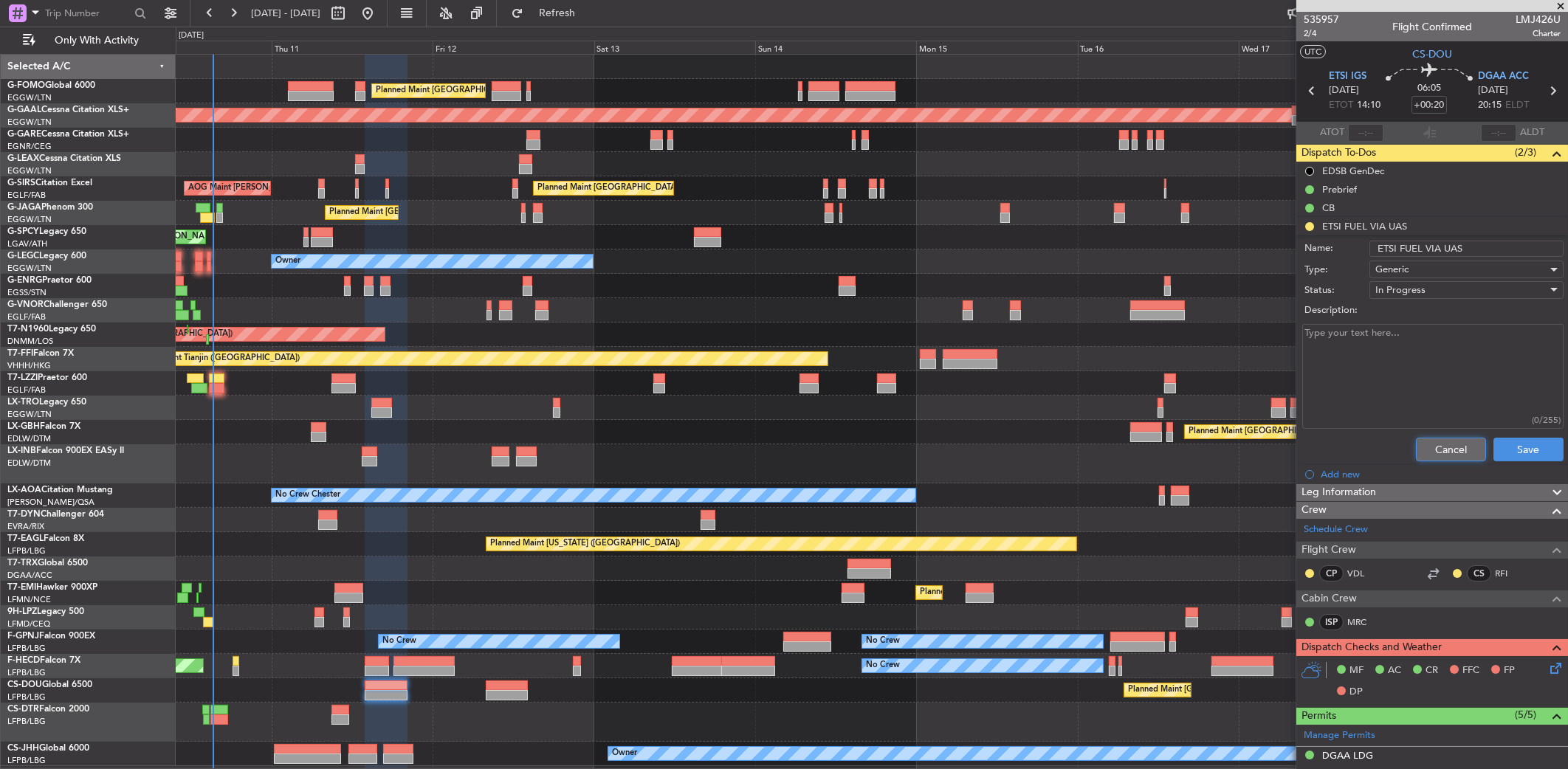
click at [1427, 442] on button "Cancel" at bounding box center [1451, 449] width 70 height 23
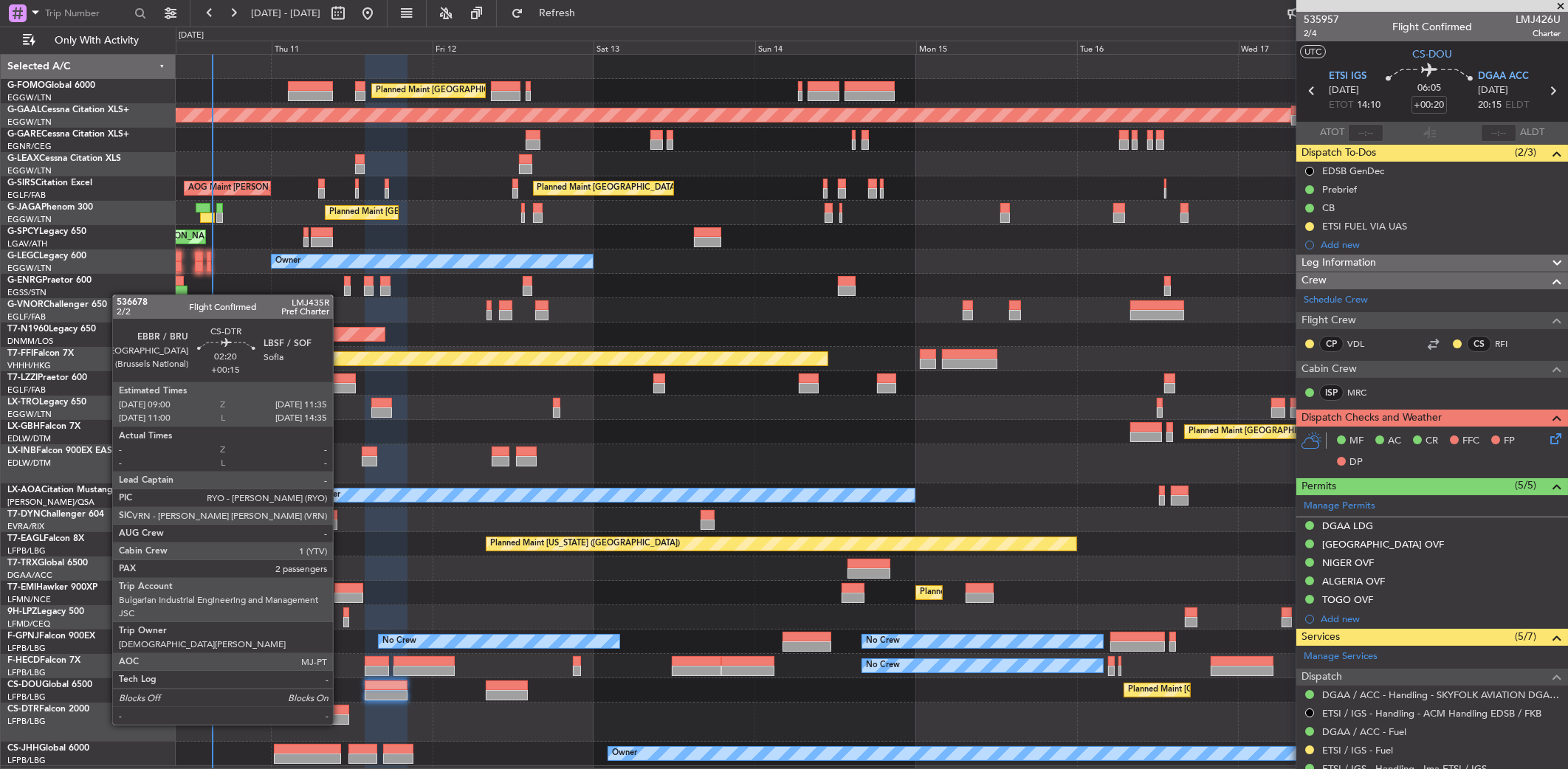
click at [339, 711] on div at bounding box center [340, 710] width 18 height 10
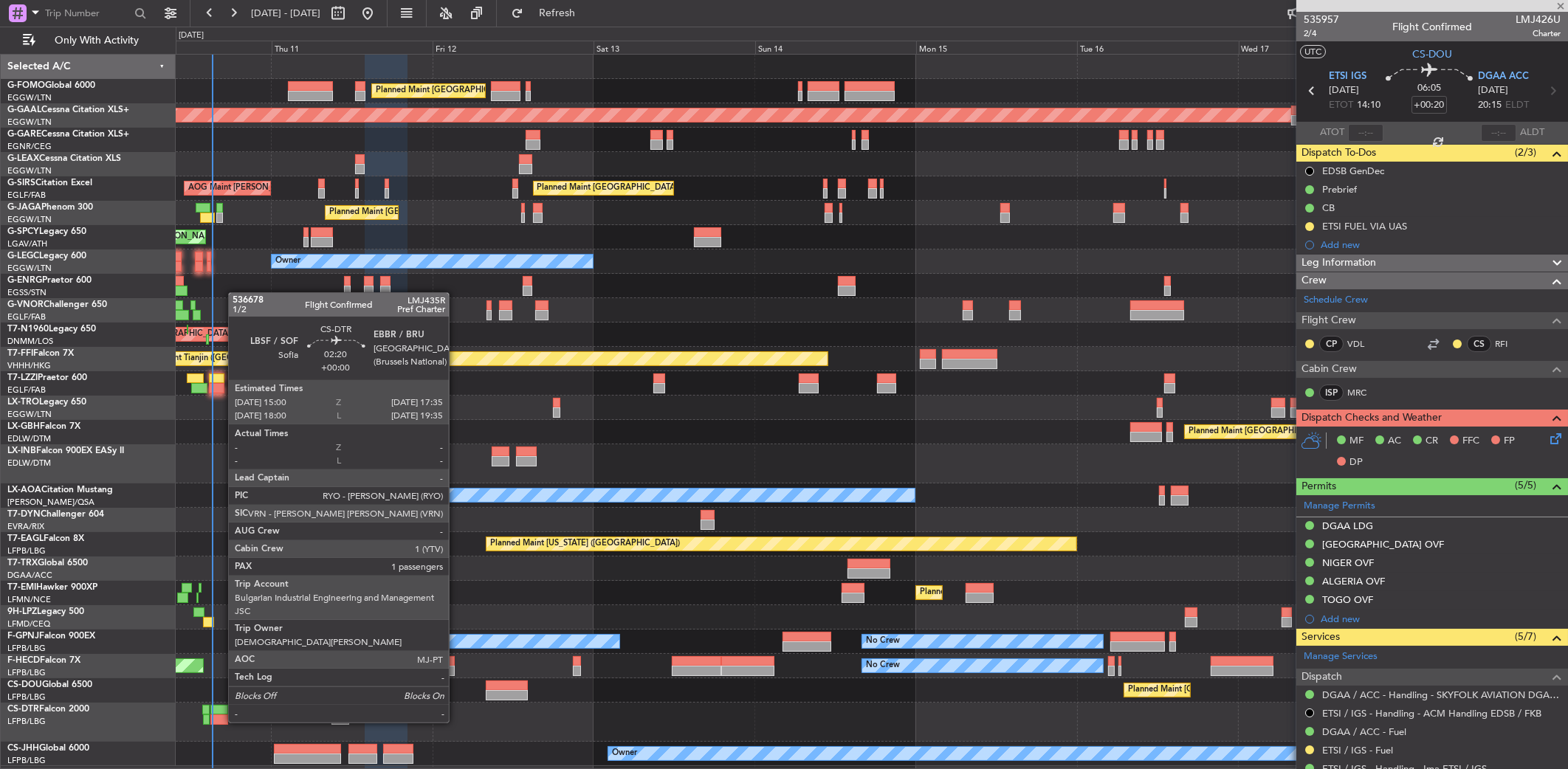
click at [221, 709] on div at bounding box center [219, 710] width 18 height 10
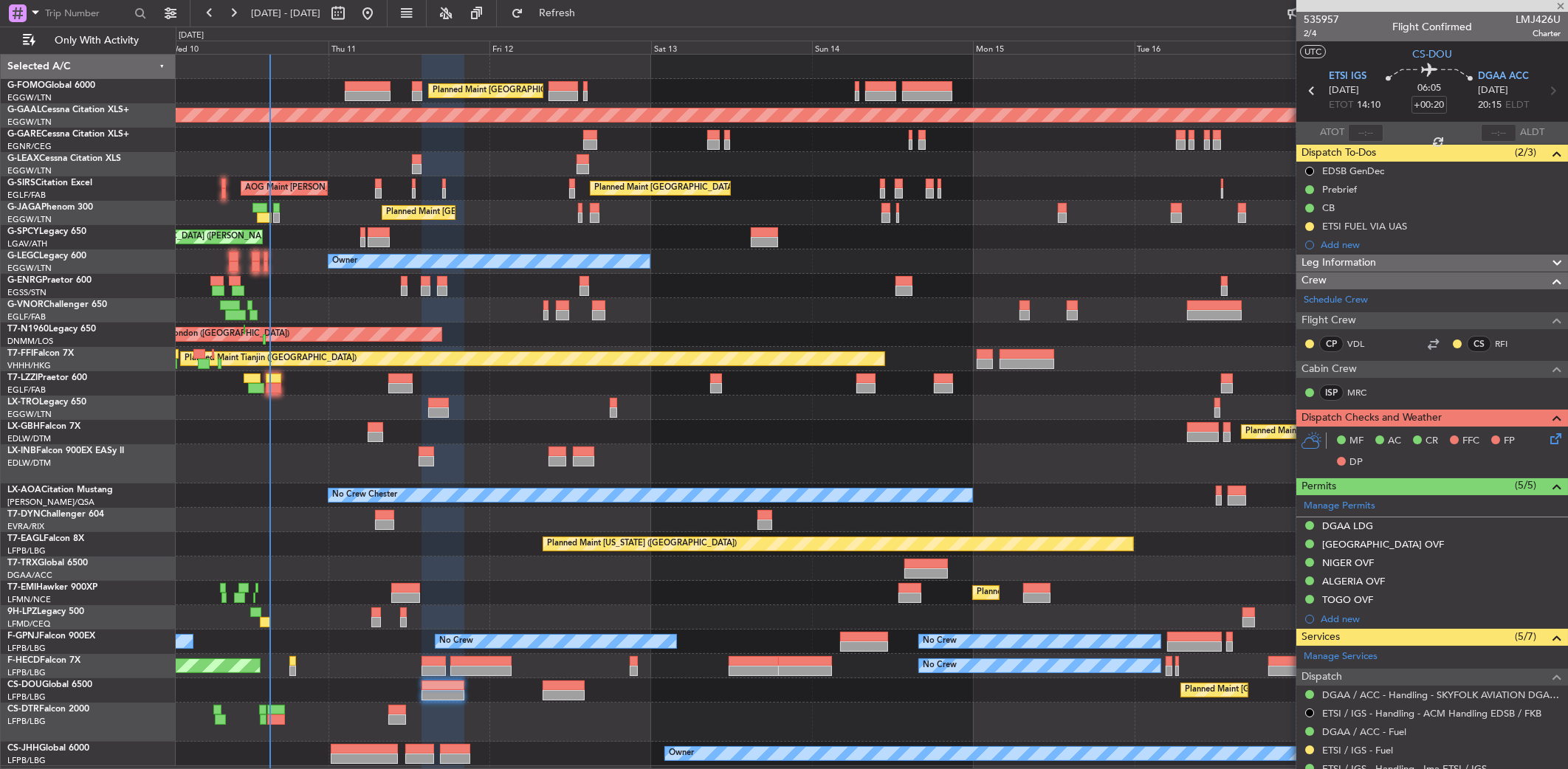
click at [336, 694] on div "Planned Maint [GEOGRAPHIC_DATA] ([GEOGRAPHIC_DATA]) Planned Maint [GEOGRAPHIC_D…" at bounding box center [872, 690] width 1393 height 24
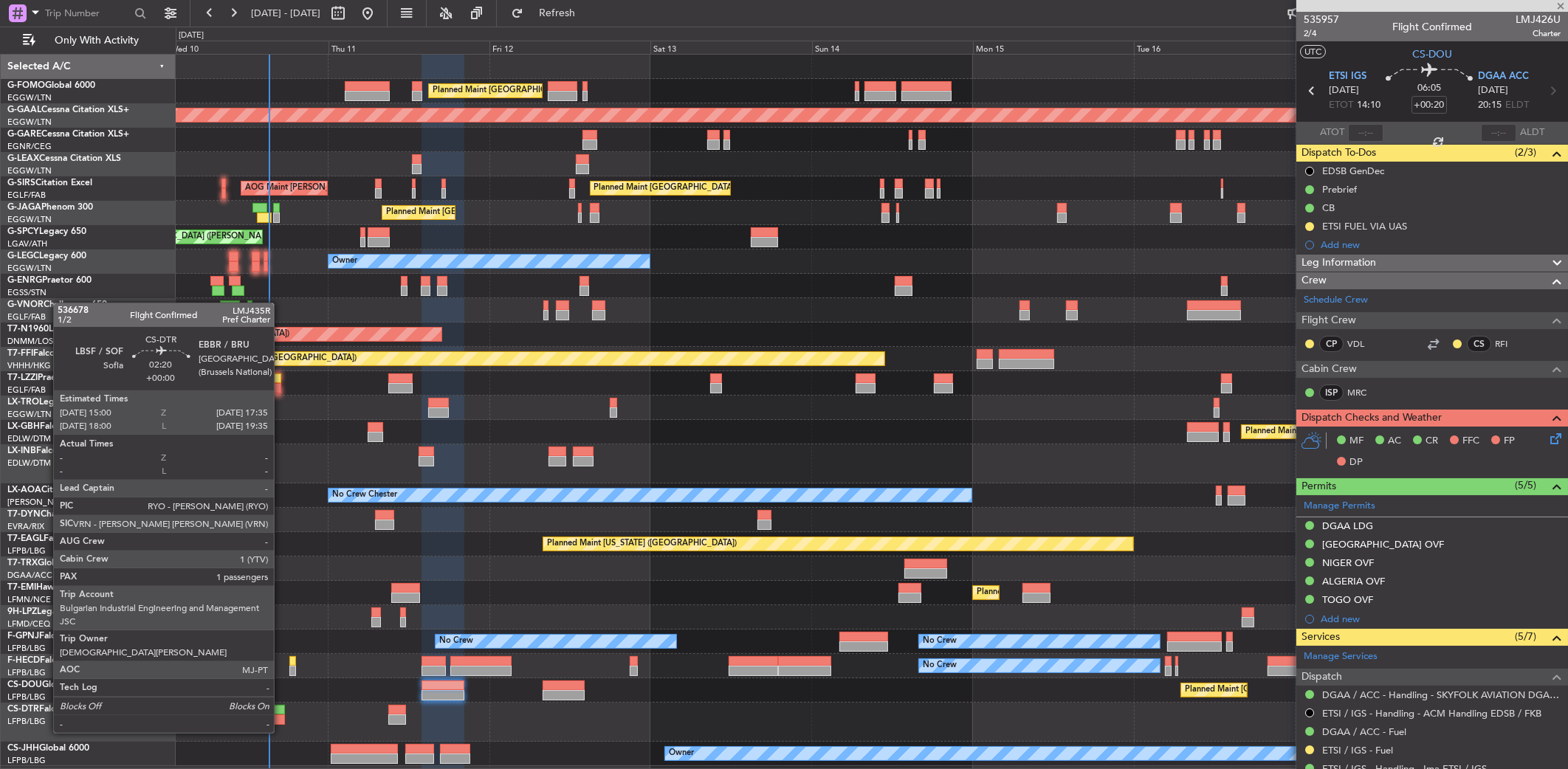
type input "1"
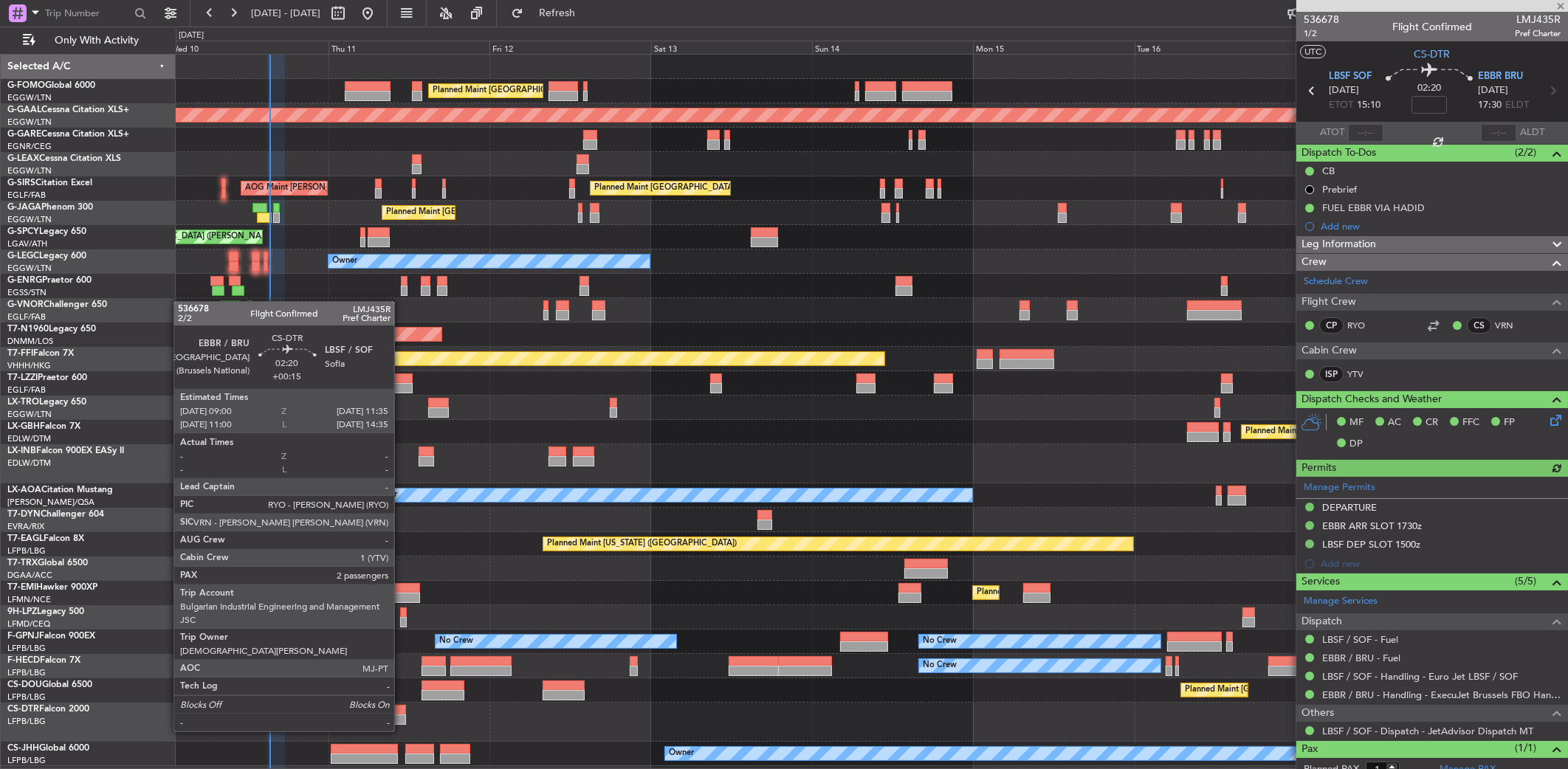
click at [400, 718] on div at bounding box center [397, 720] width 18 height 10
type input "+00:15"
type input "2"
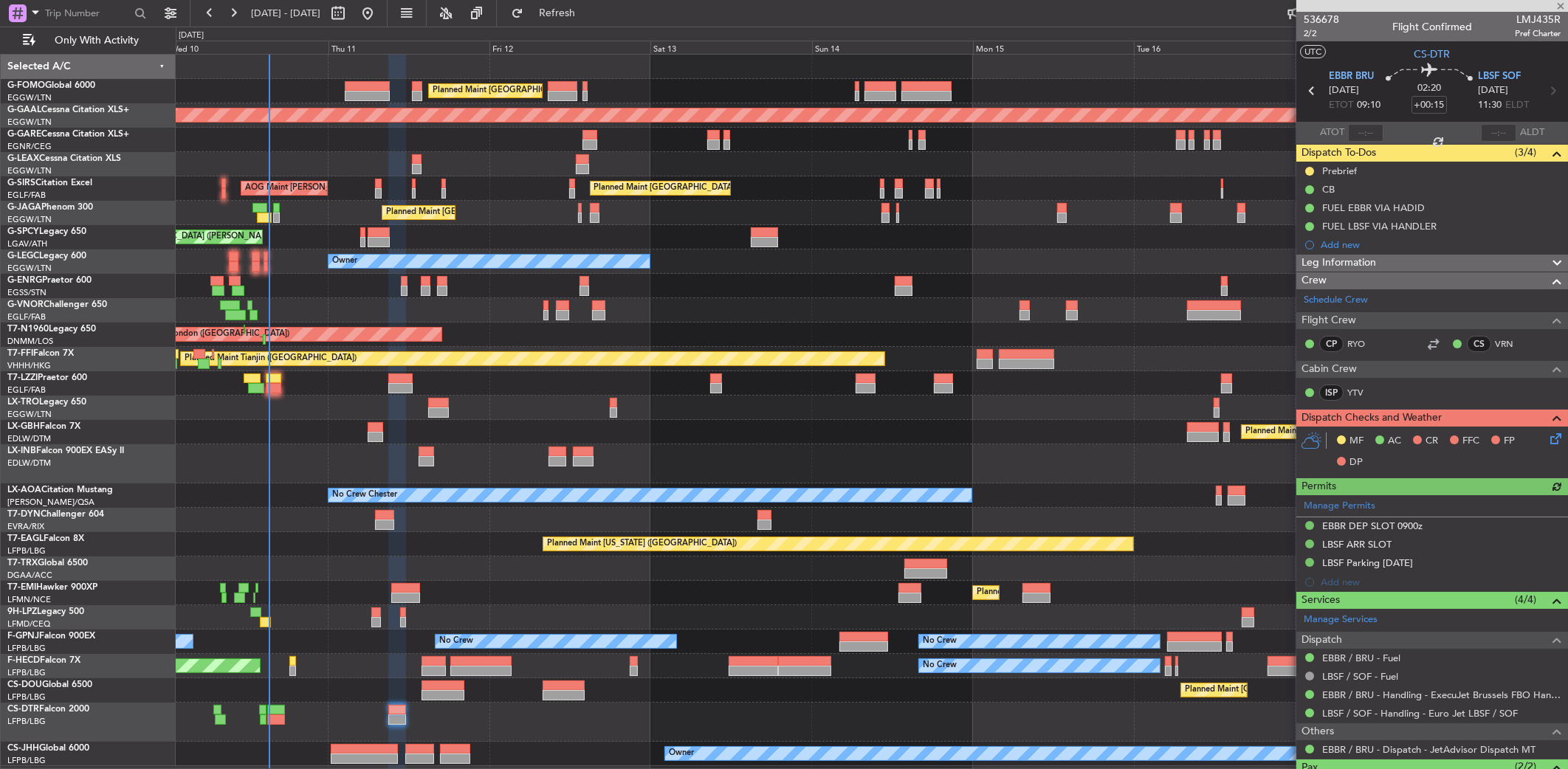
click at [417, 710] on div "Planned Maint Mugla ([GEOGRAPHIC_DATA])" at bounding box center [872, 722] width 1392 height 39
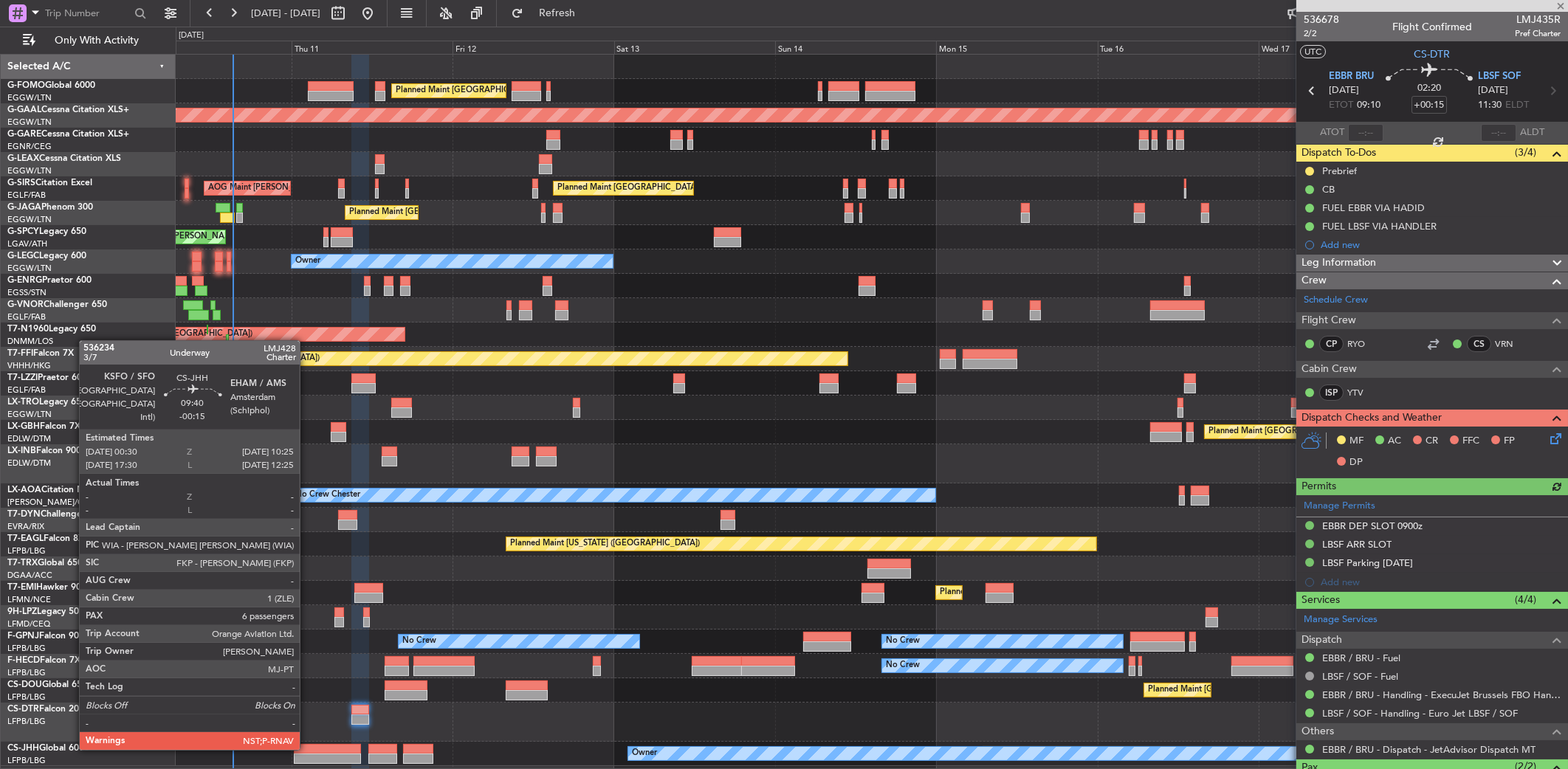
click at [307, 748] on div at bounding box center [327, 749] width 67 height 10
type input "-00:15"
type input "6"
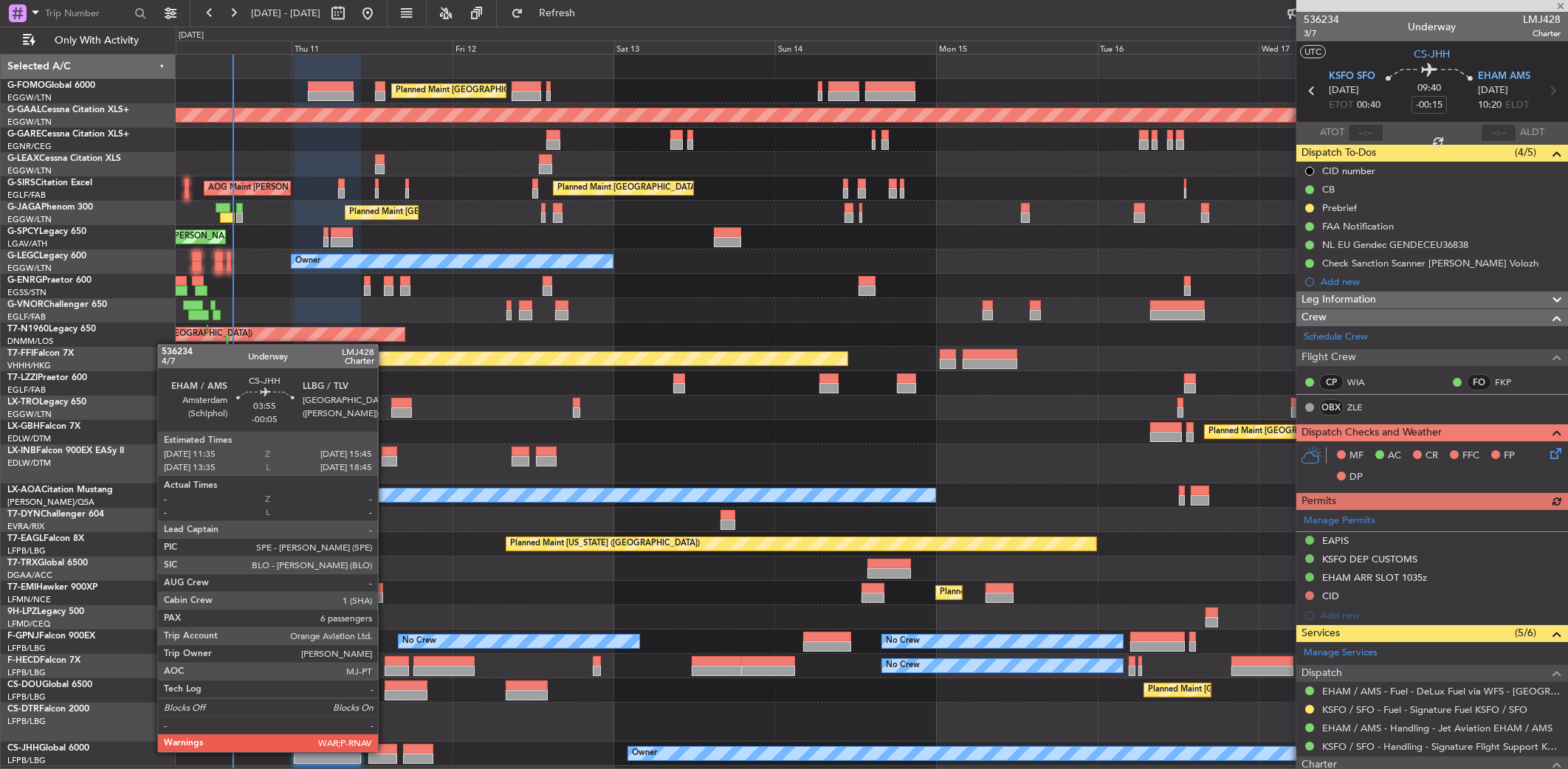
click at [385, 752] on div at bounding box center [383, 749] width 28 height 10
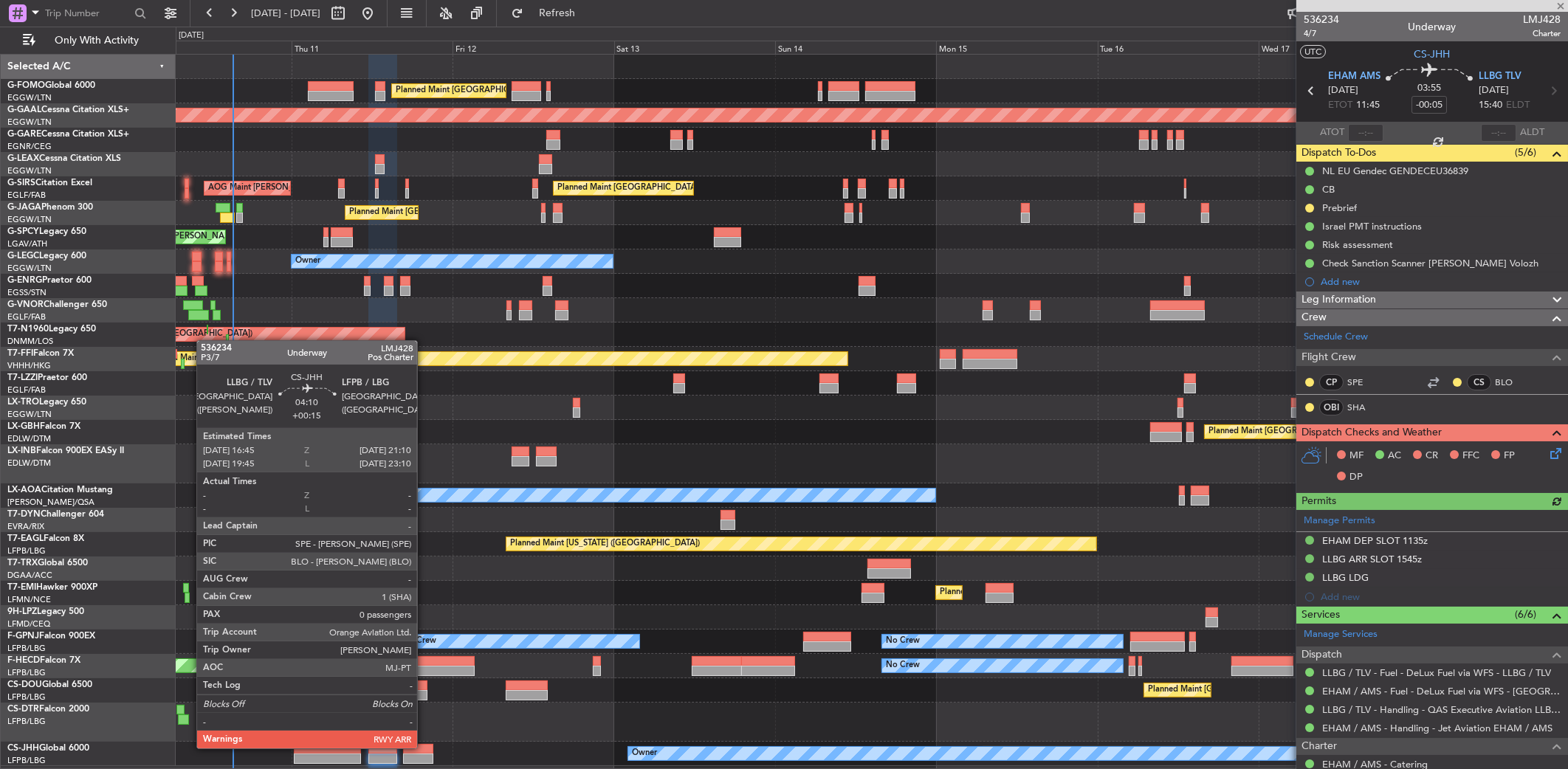
click at [424, 747] on div at bounding box center [418, 749] width 30 height 10
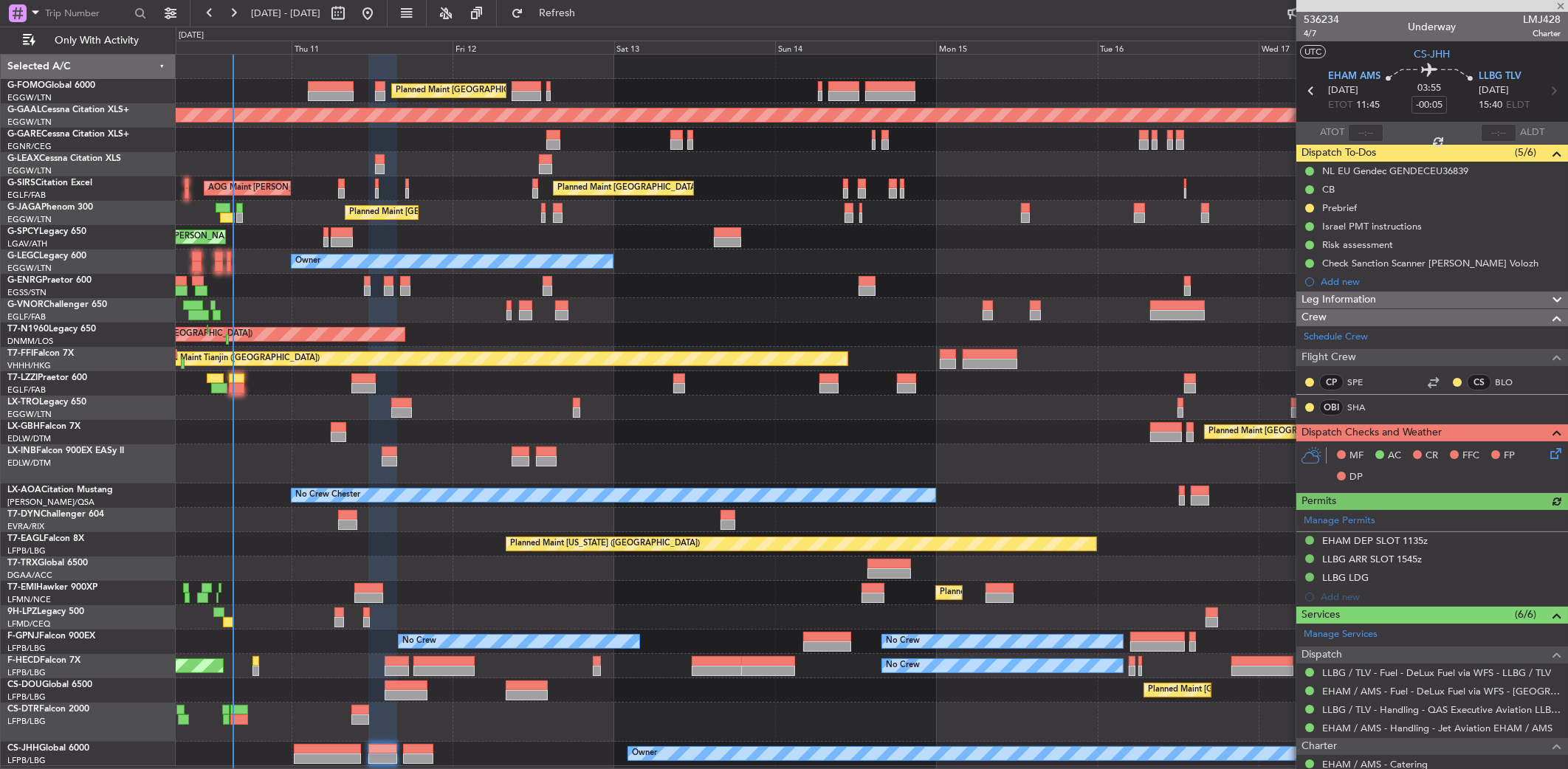
type input "+00:15"
type input "0"
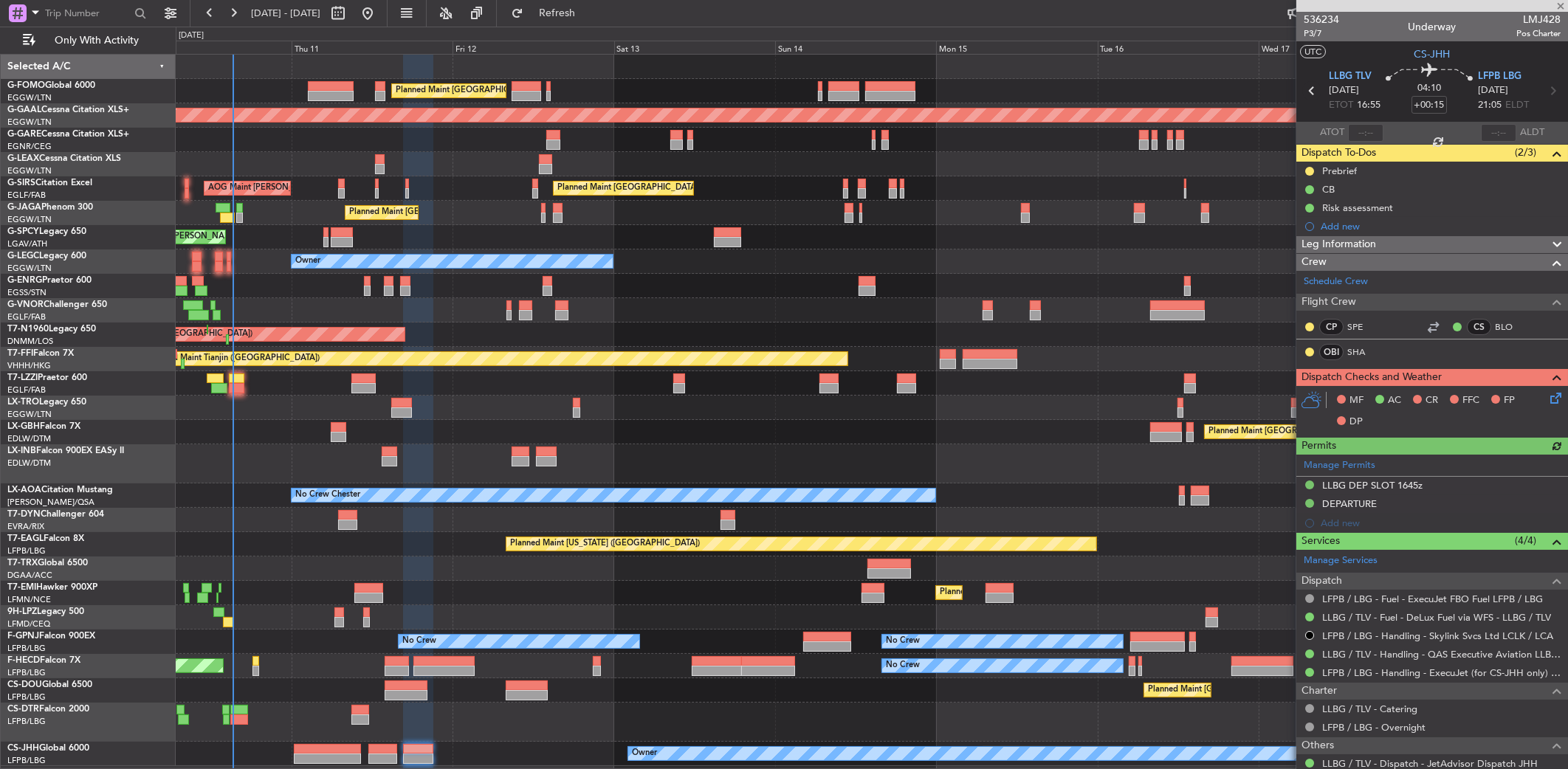
click at [1314, 85] on icon at bounding box center [1312, 91] width 19 height 19
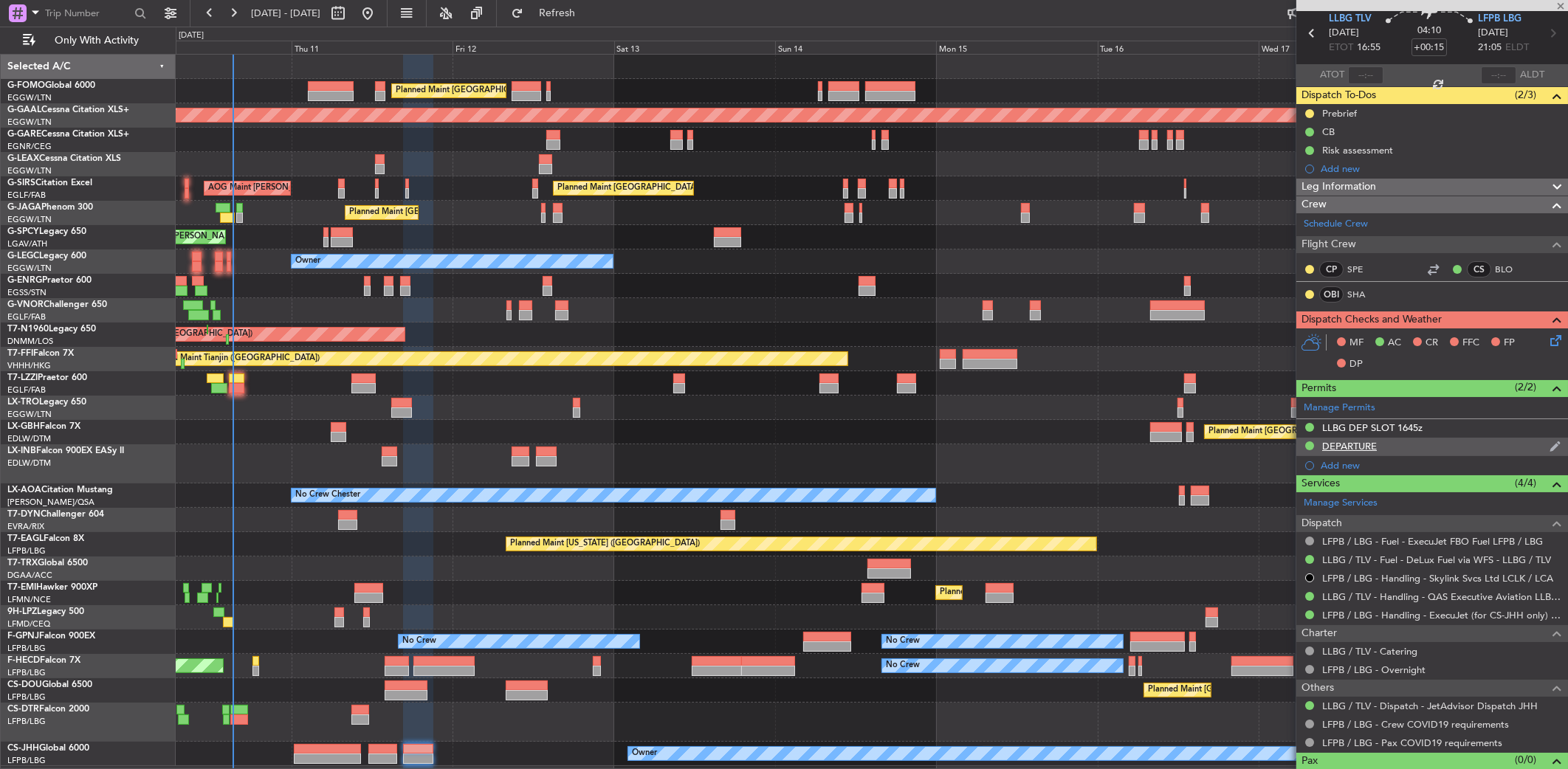
scroll to position [79, 0]
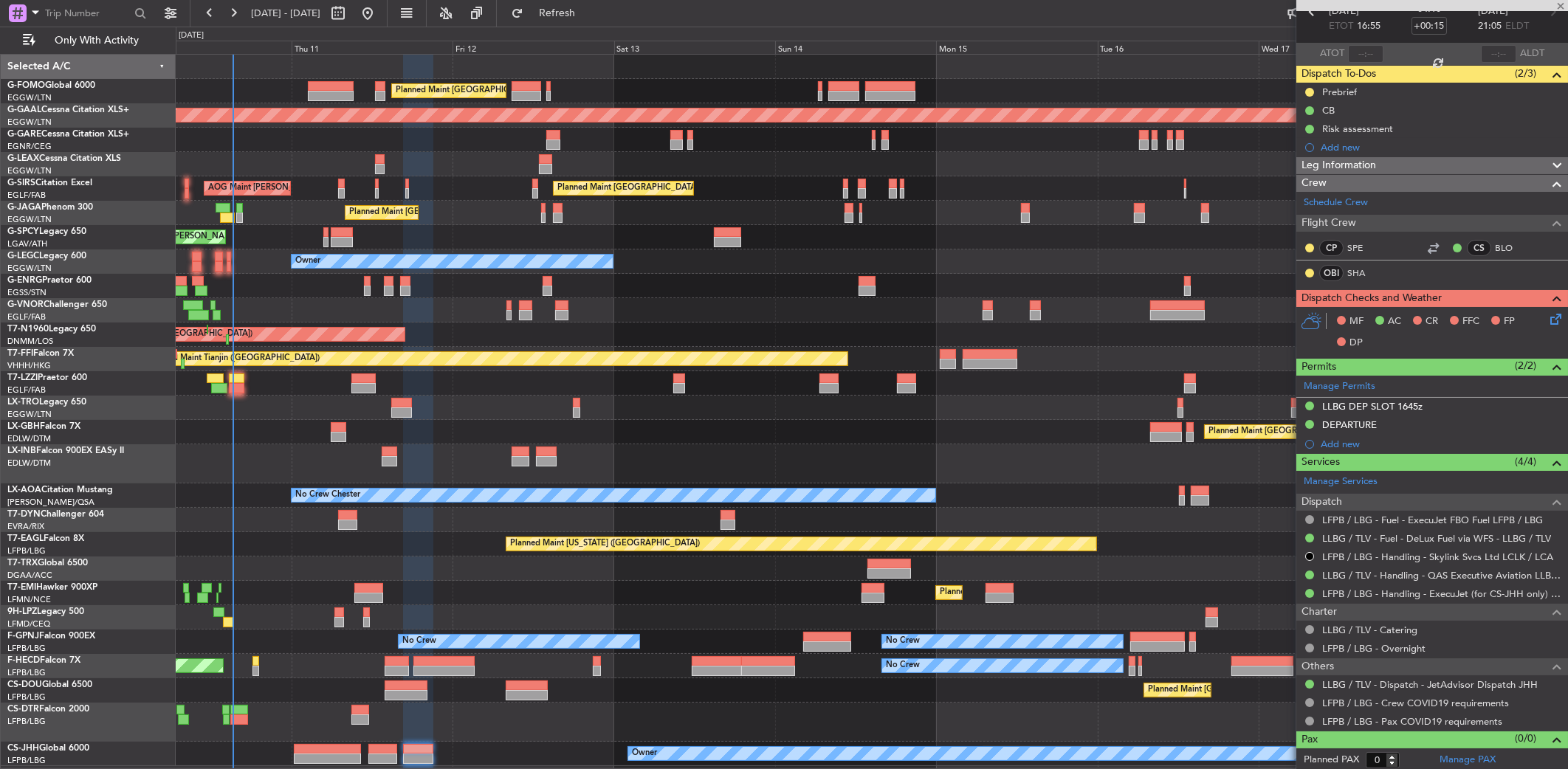
type input "-00:05"
type input "6"
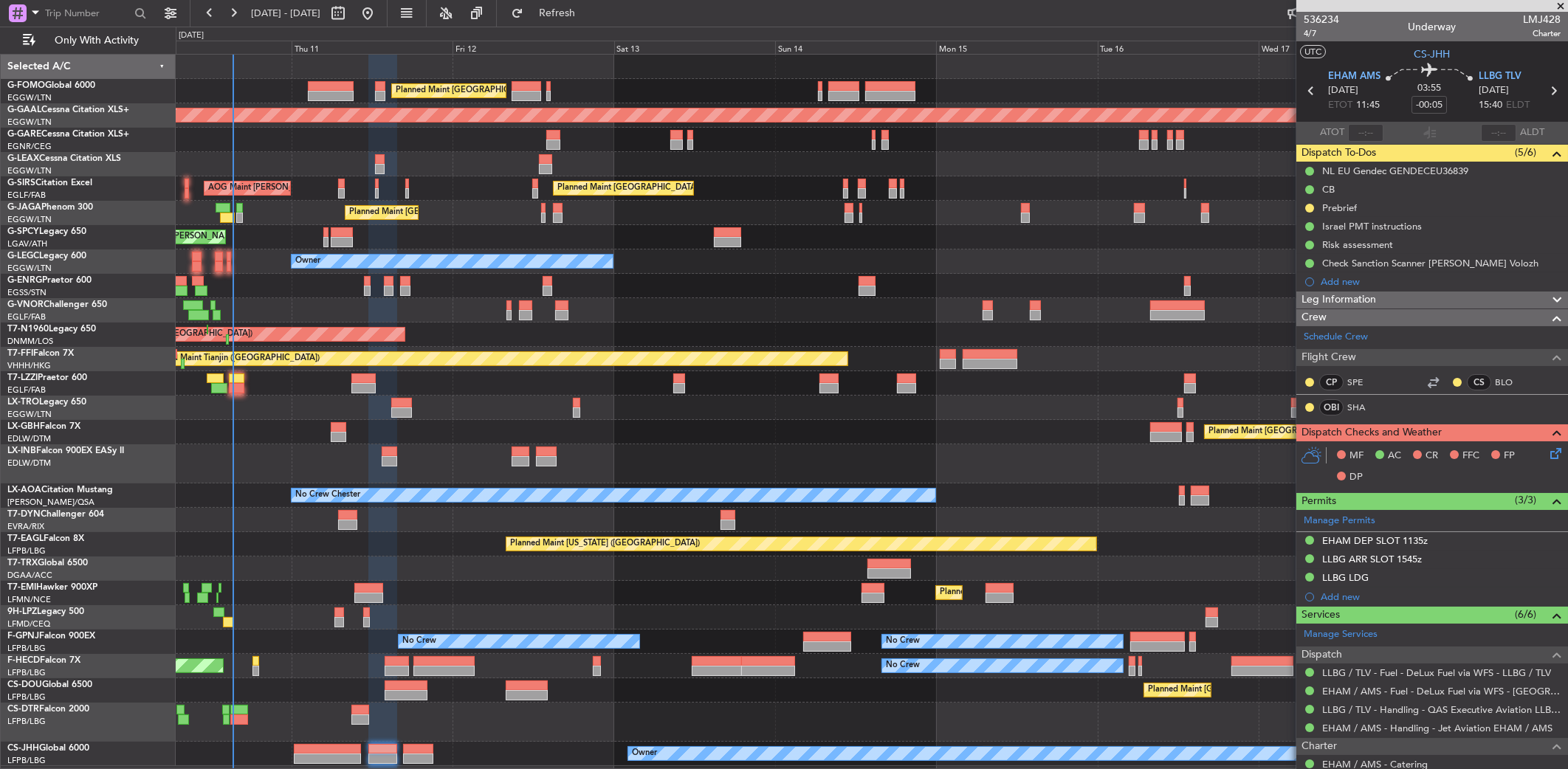
click at [609, 28] on div "0 0 Wed 10 Thu 11 Fri 12 Sat 13 Sun 14 Mon 15 [DATE] Wed 17 Thu 18" at bounding box center [872, 41] width 1392 height 27
click at [589, 15] on span "Refresh" at bounding box center [558, 13] width 62 height 10
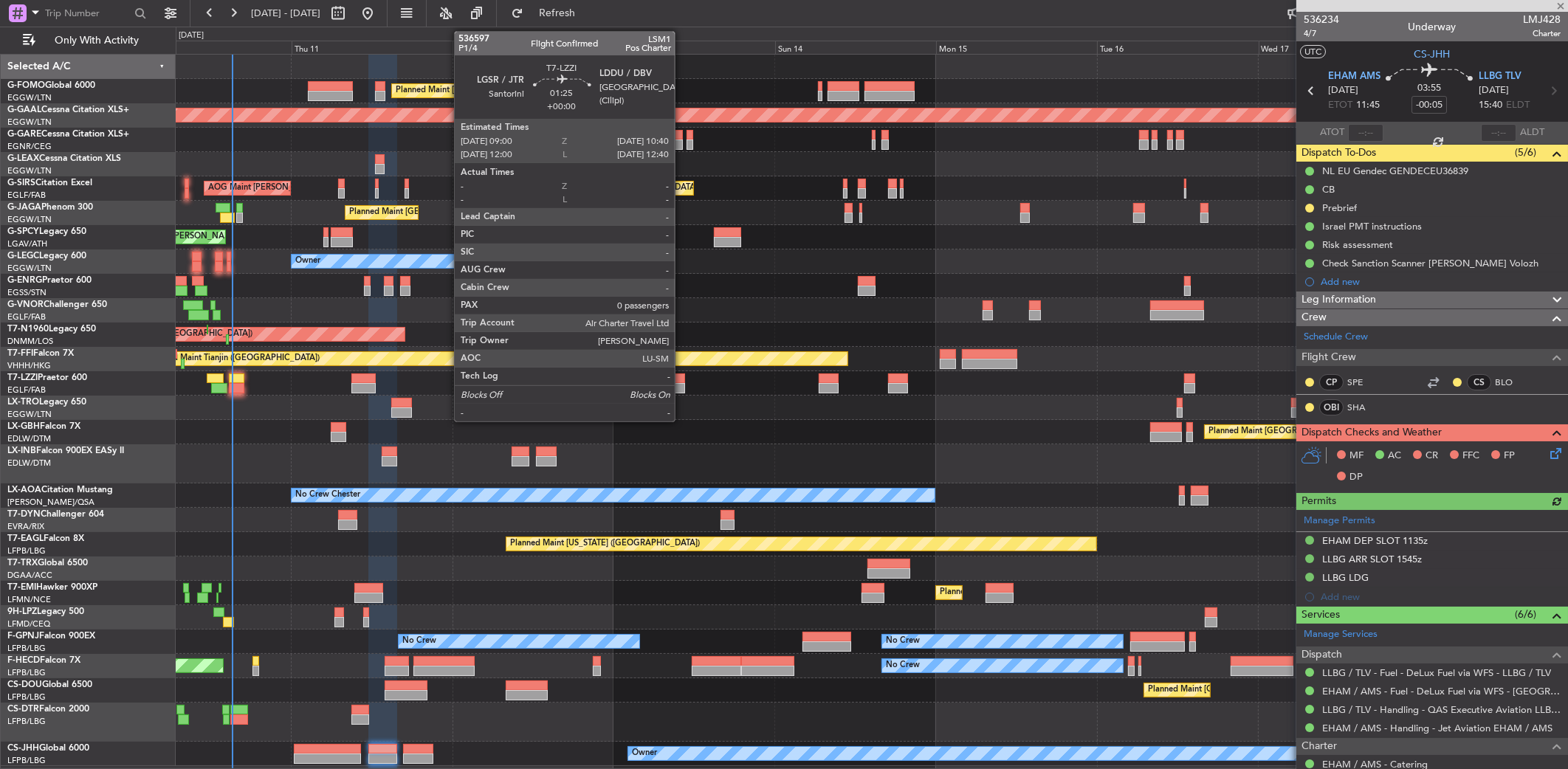
click at [681, 387] on div at bounding box center [680, 388] width 12 height 10
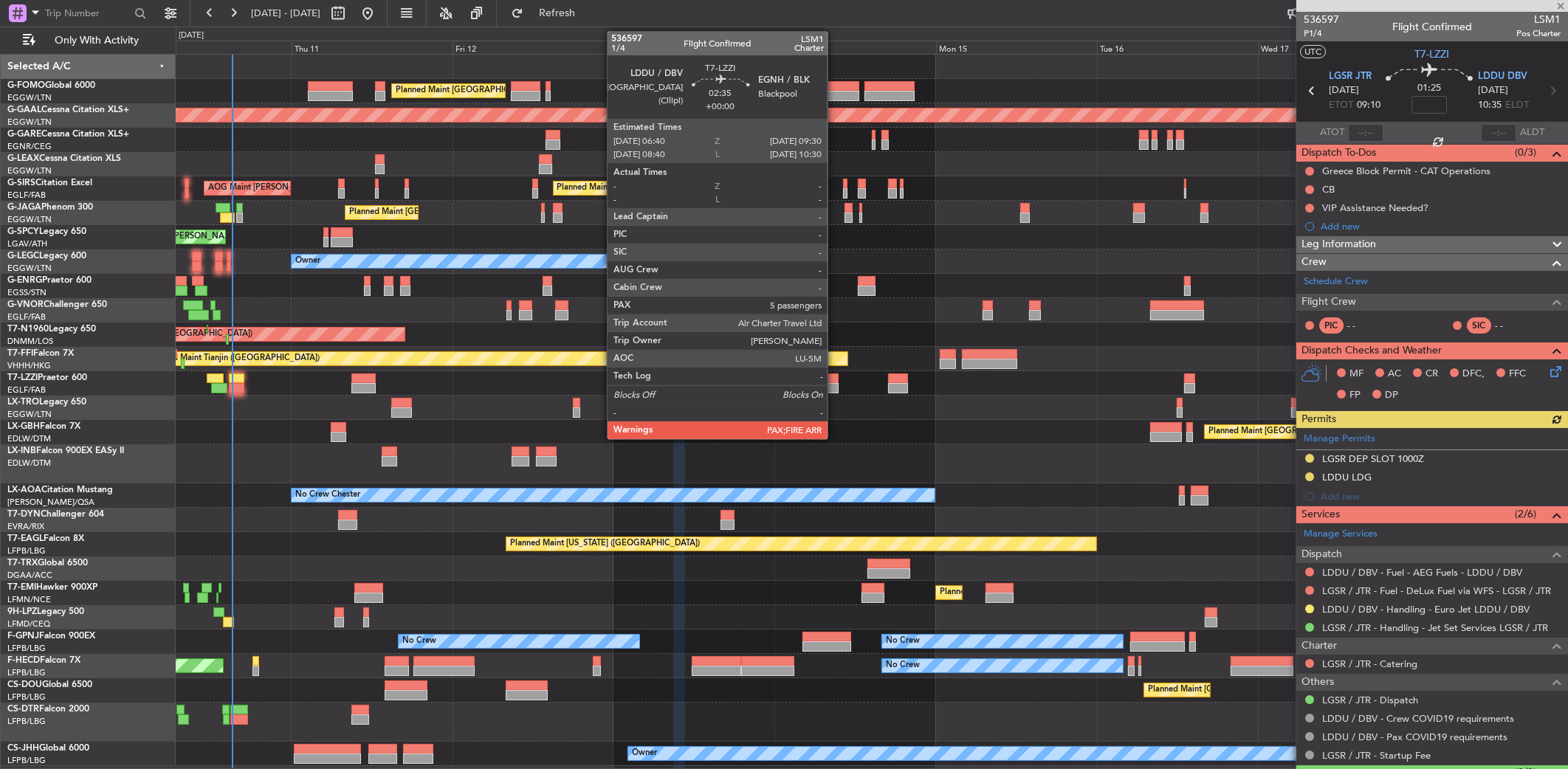
click at [834, 385] on div at bounding box center [828, 388] width 19 height 10
type input "5"
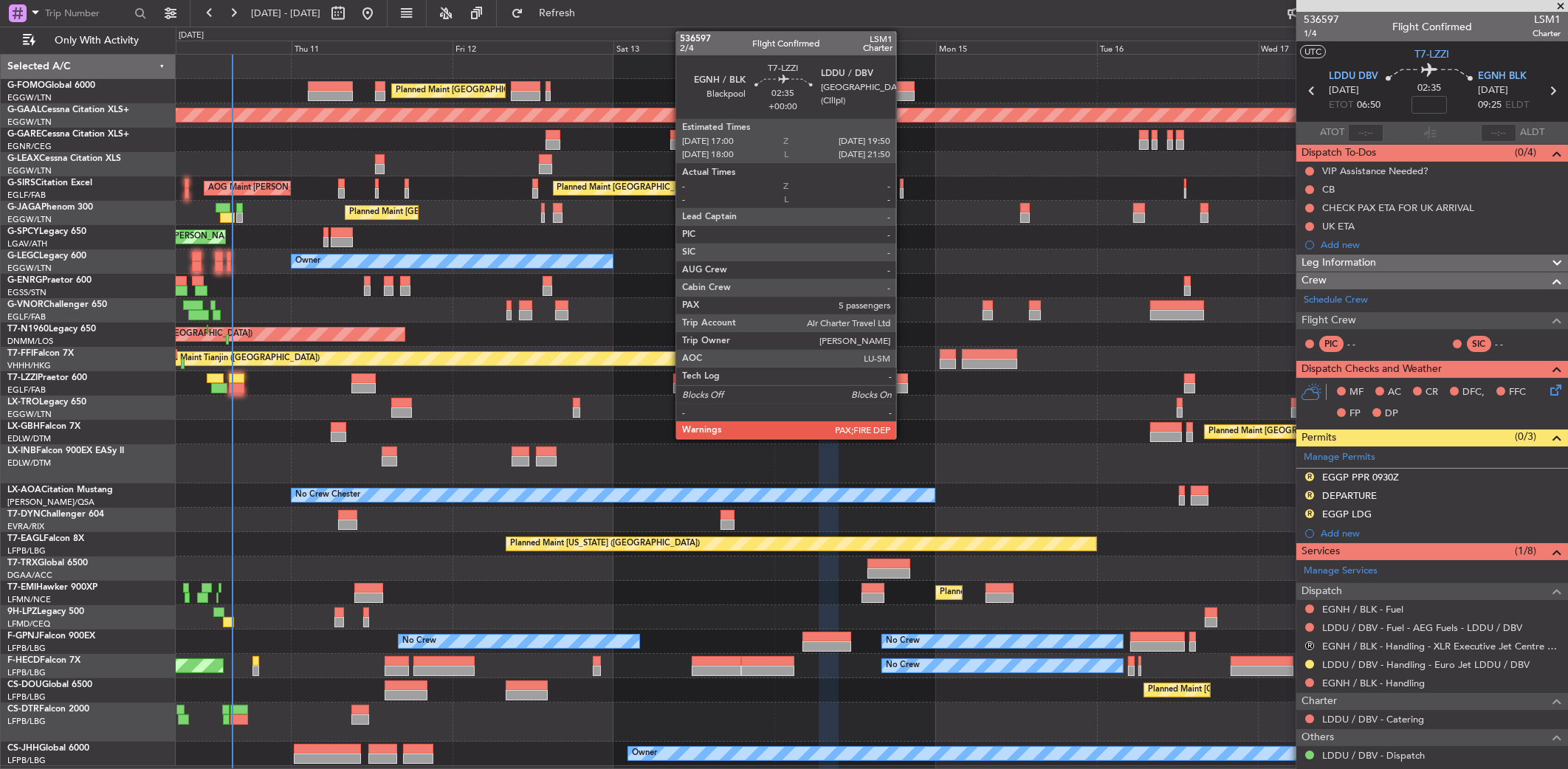
click at [903, 384] on div at bounding box center [898, 388] width 19 height 10
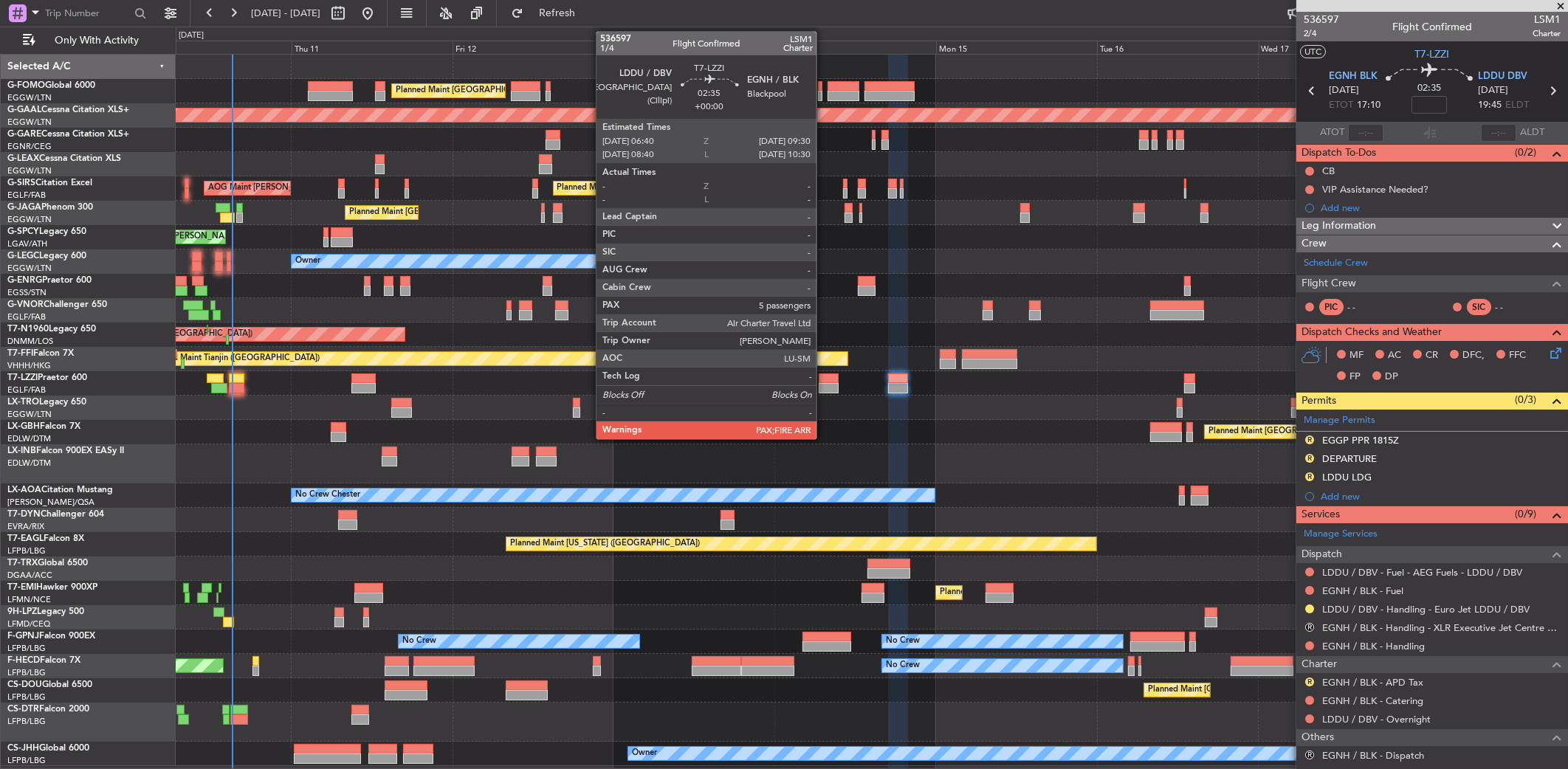
click at [823, 380] on div at bounding box center [828, 379] width 19 height 10
